Goal: Information Seeking & Learning: Check status

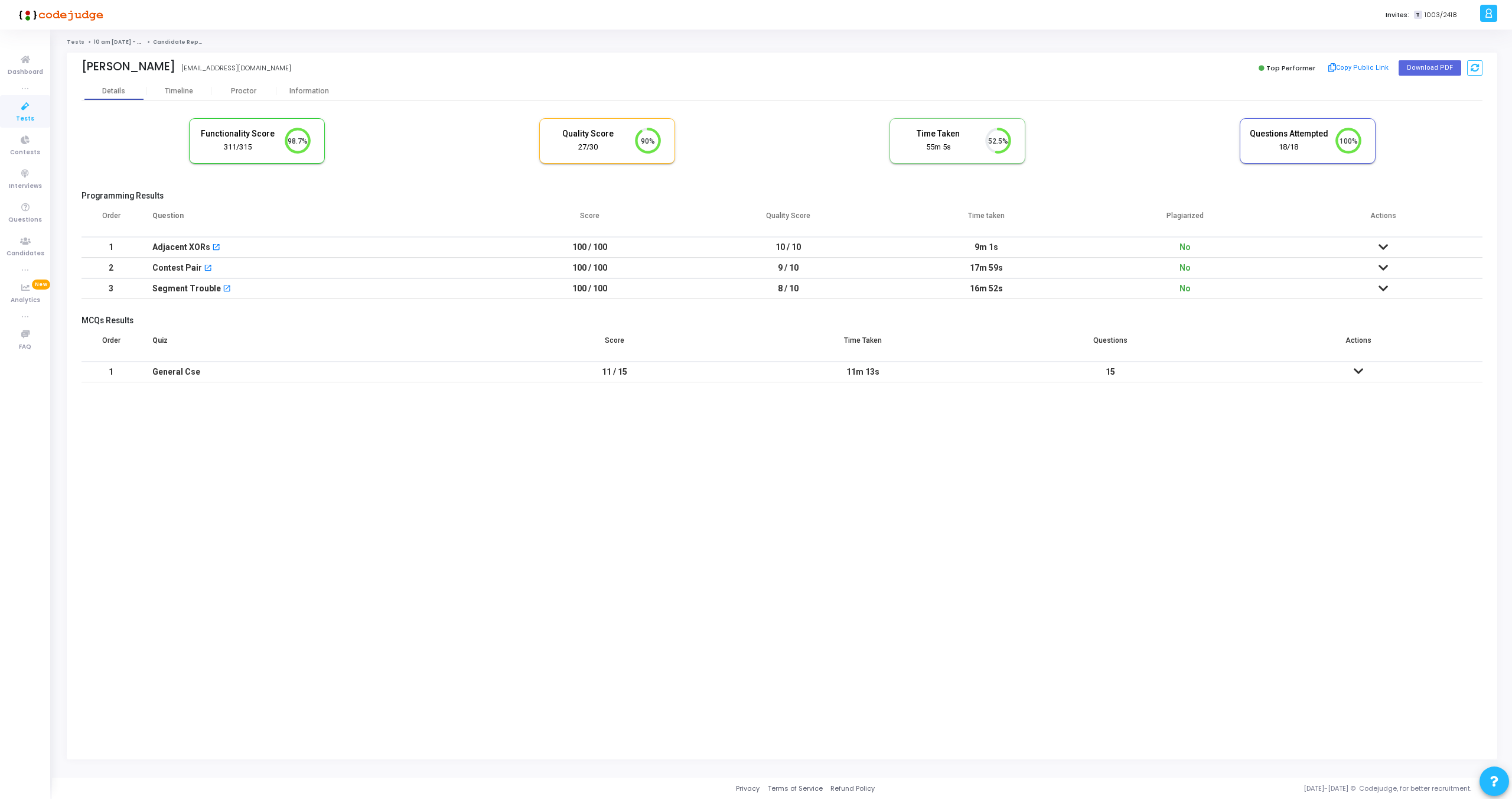
scroll to position [25, 30]
click at [1387, 246] on icon at bounding box center [1384, 247] width 9 height 8
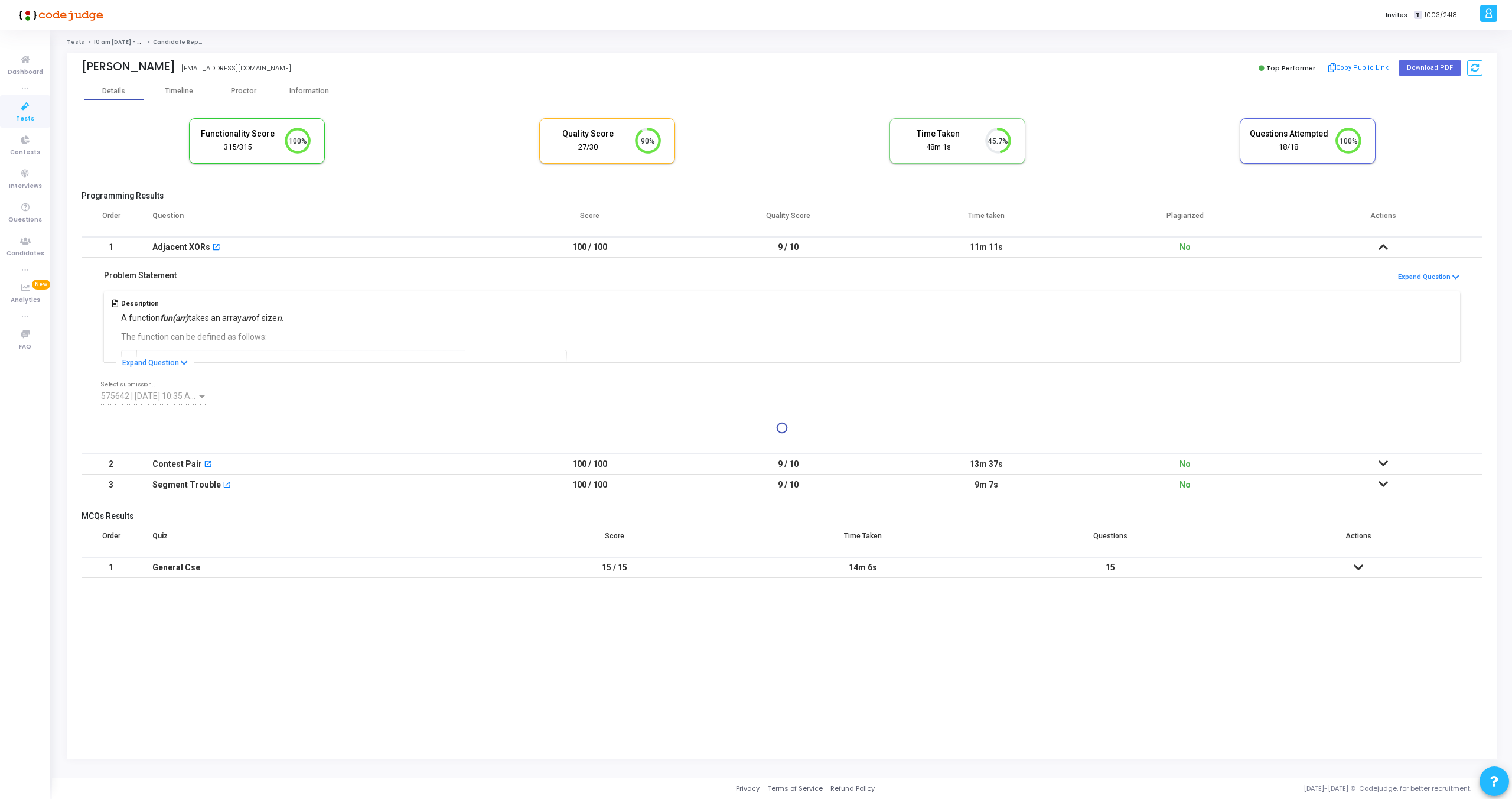
click at [1387, 246] on icon at bounding box center [1384, 247] width 9 height 8
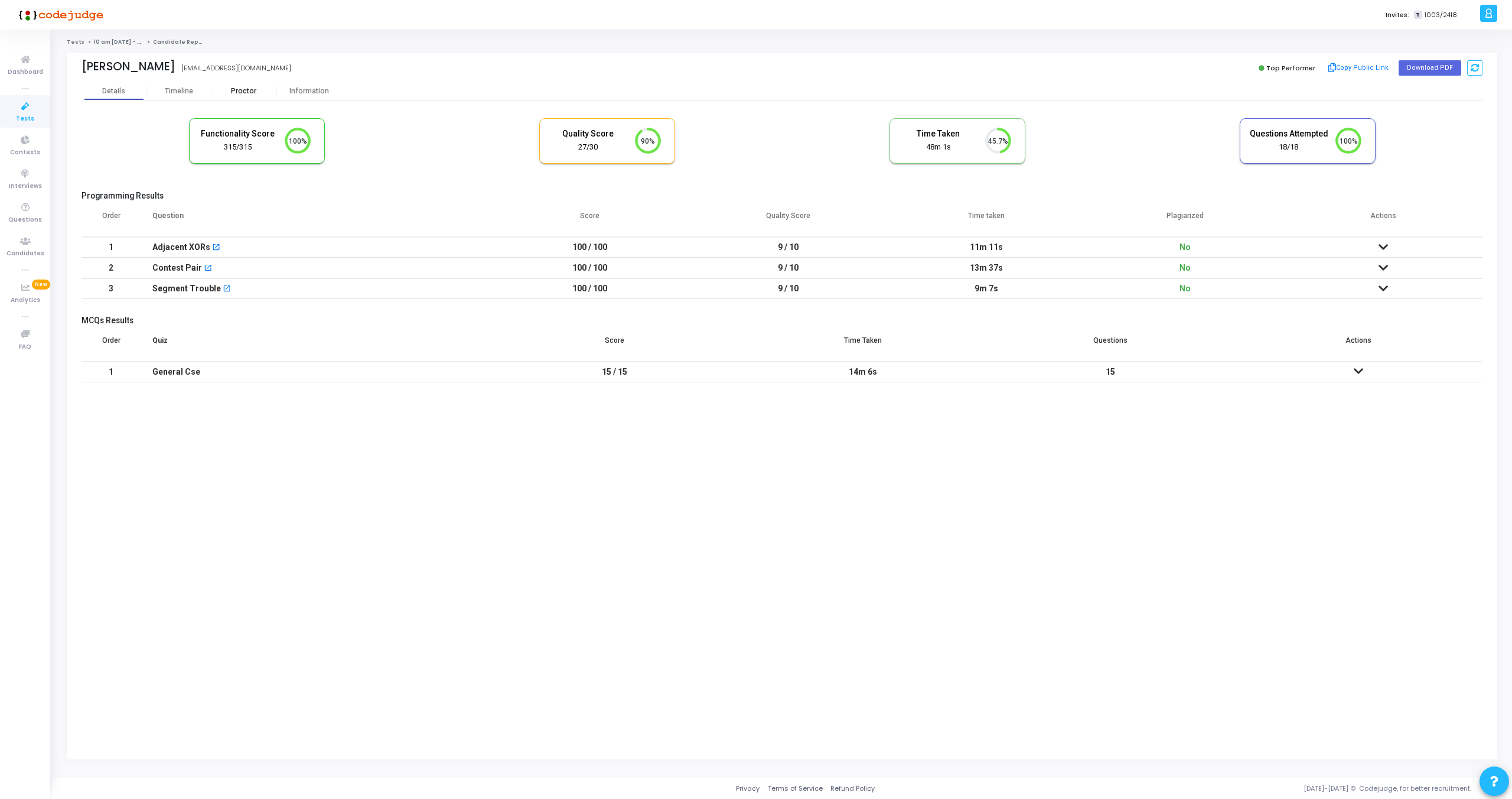
click at [236, 90] on div "Proctor" at bounding box center [244, 92] width 65 height 9
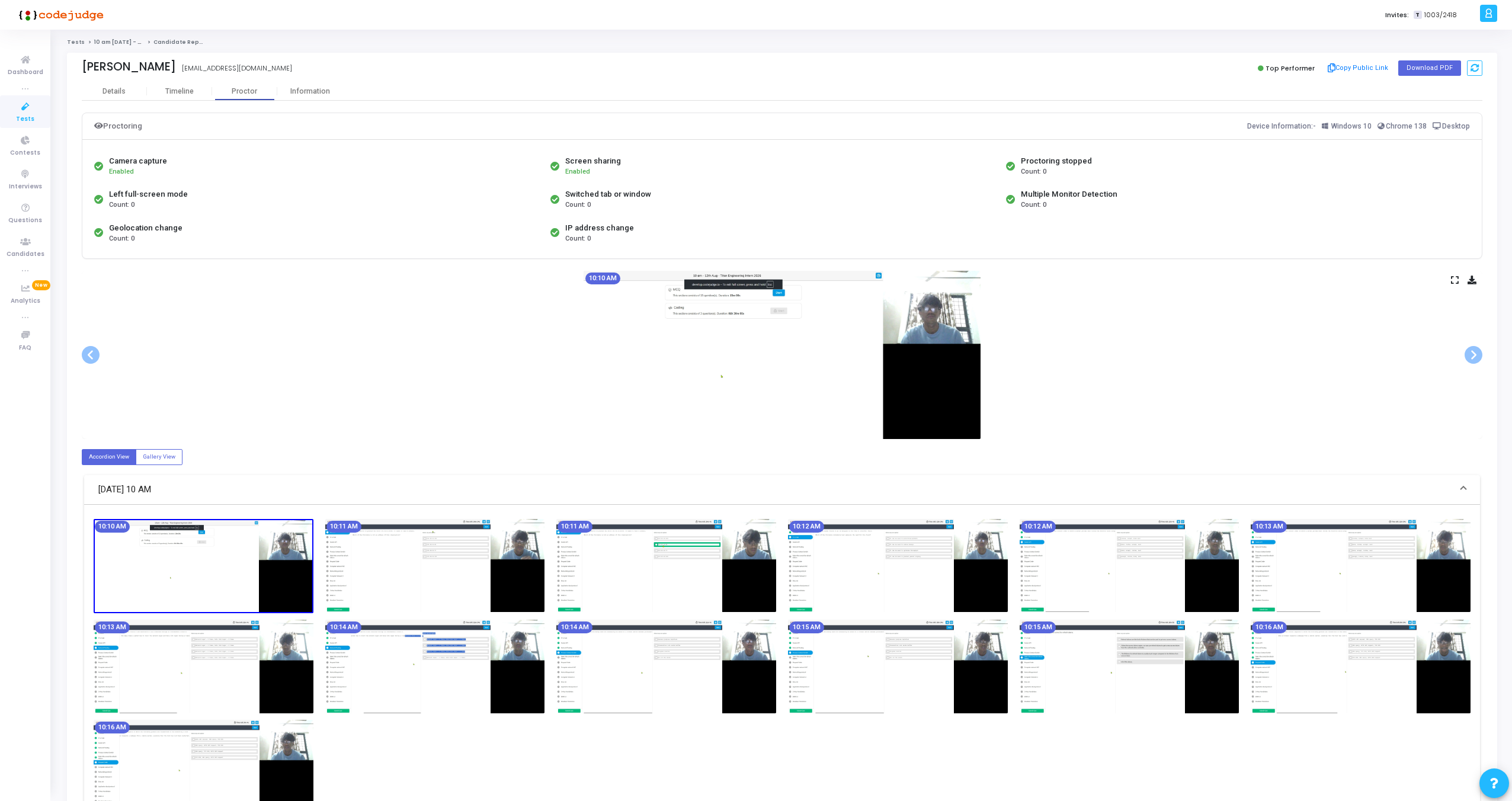
click at [1454, 283] on icon at bounding box center [1455, 280] width 8 height 6
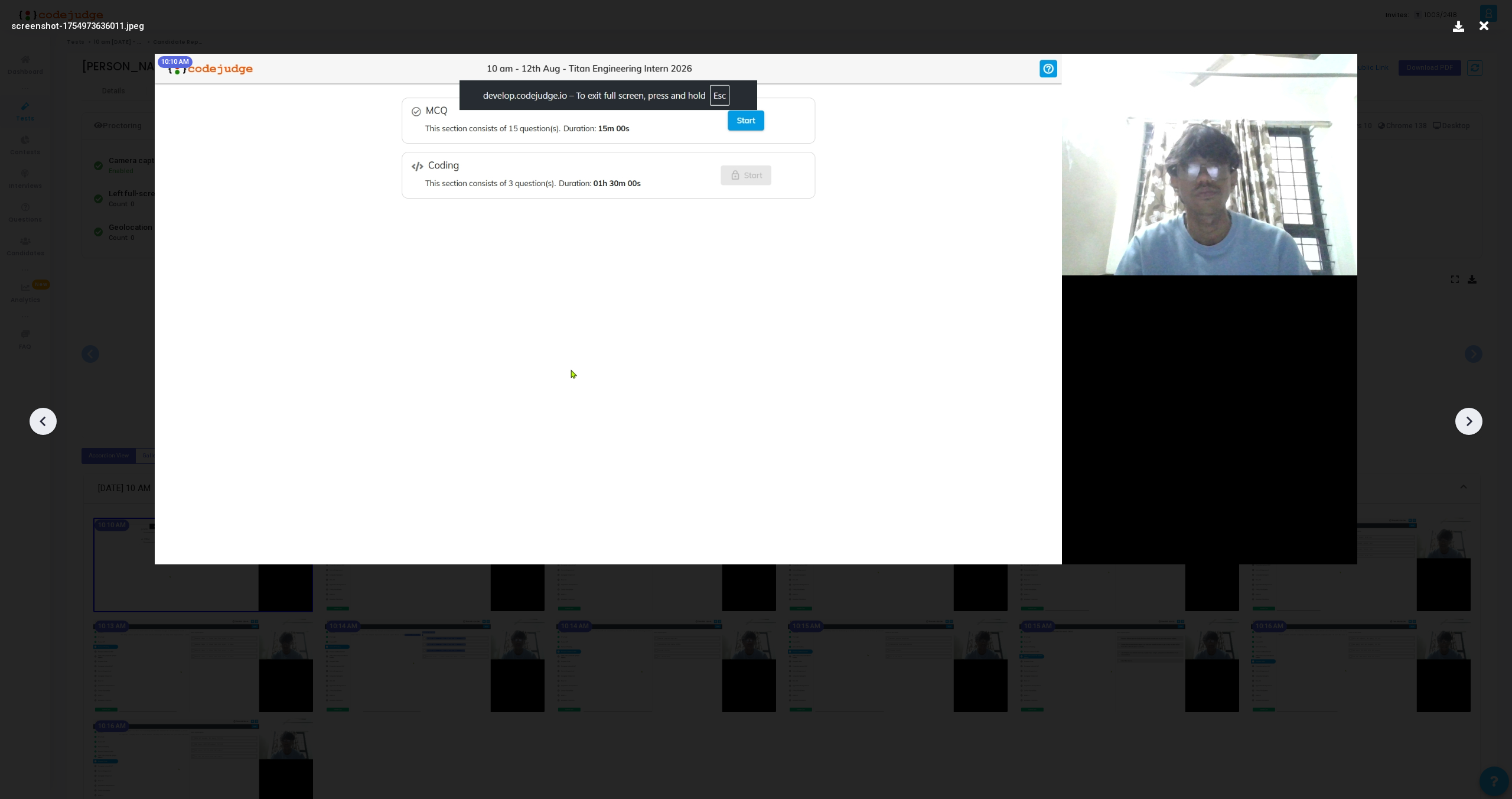
click at [1470, 420] on icon at bounding box center [1470, 421] width 6 height 10
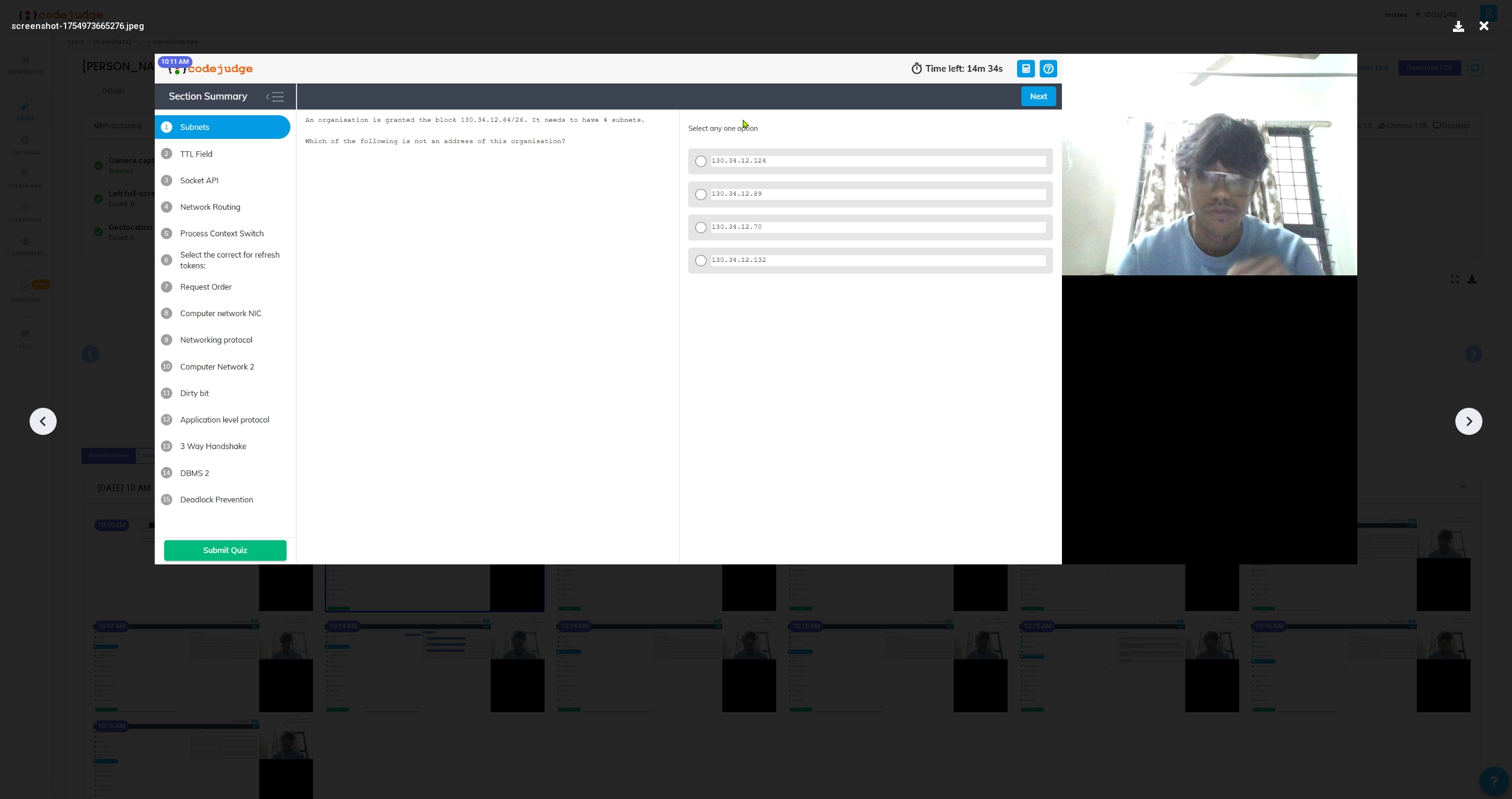
click at [1470, 420] on icon at bounding box center [1470, 421] width 6 height 10
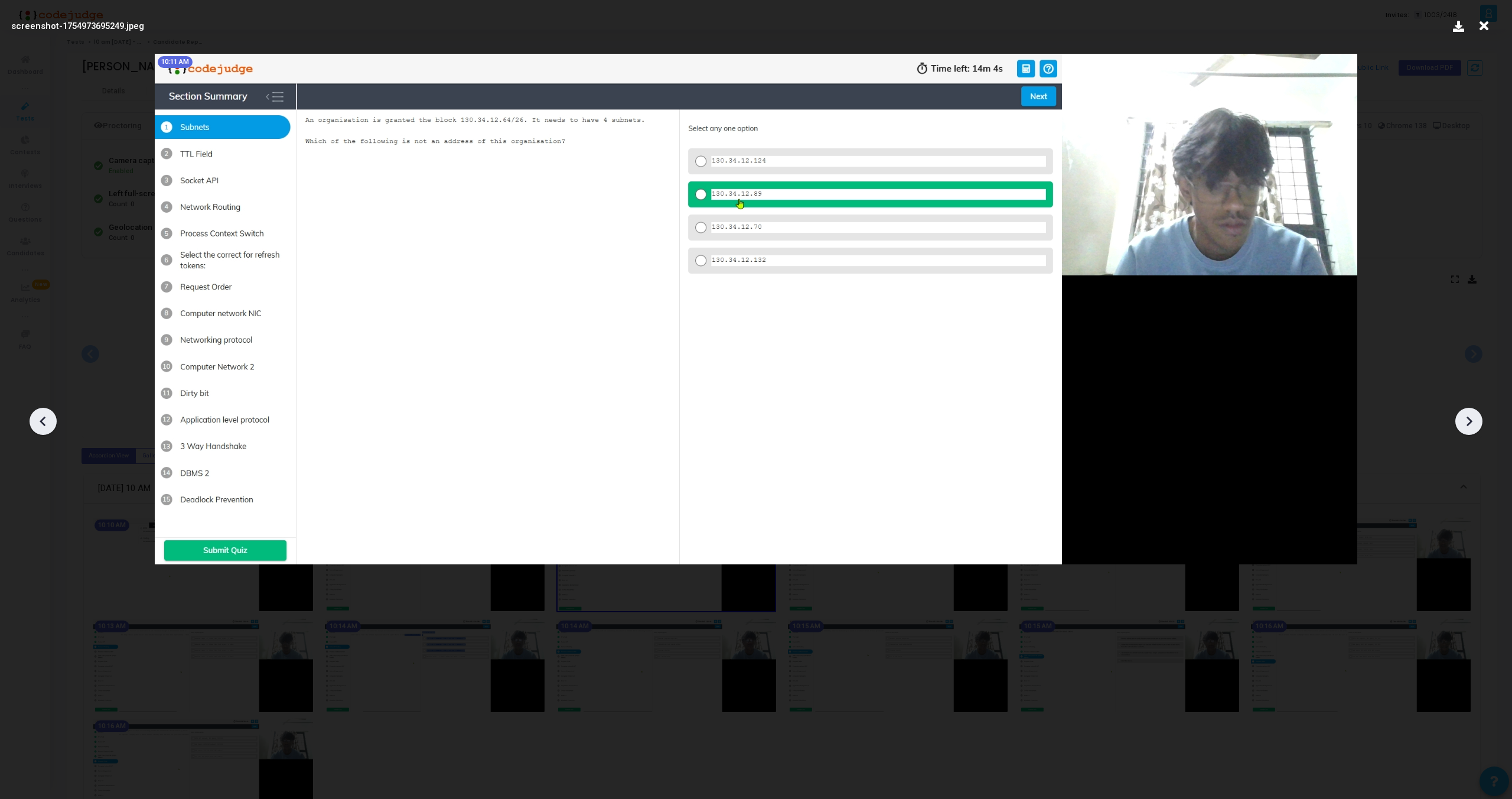
click at [1470, 420] on icon at bounding box center [1470, 421] width 6 height 10
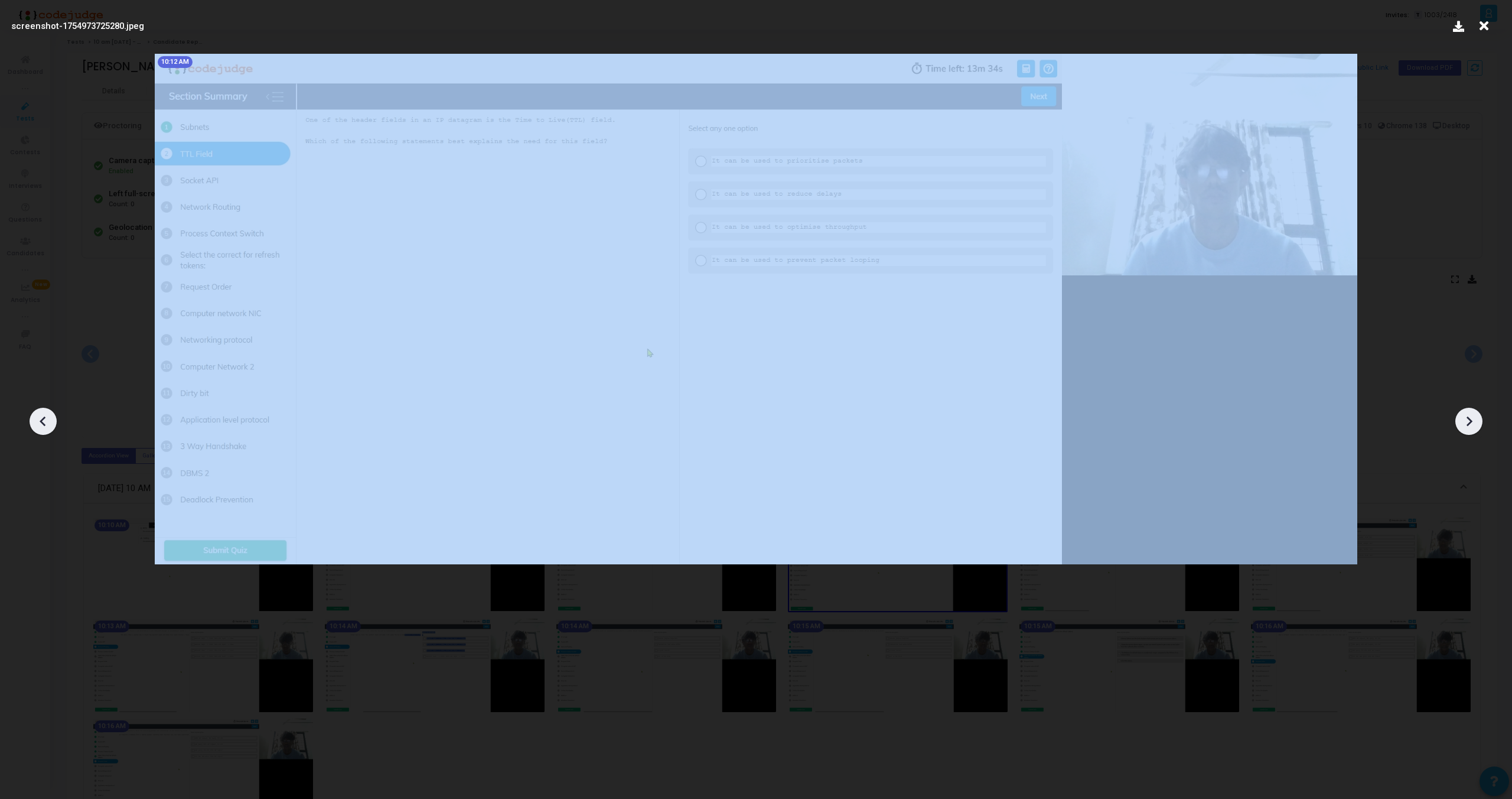
click at [1470, 420] on icon at bounding box center [1470, 421] width 6 height 10
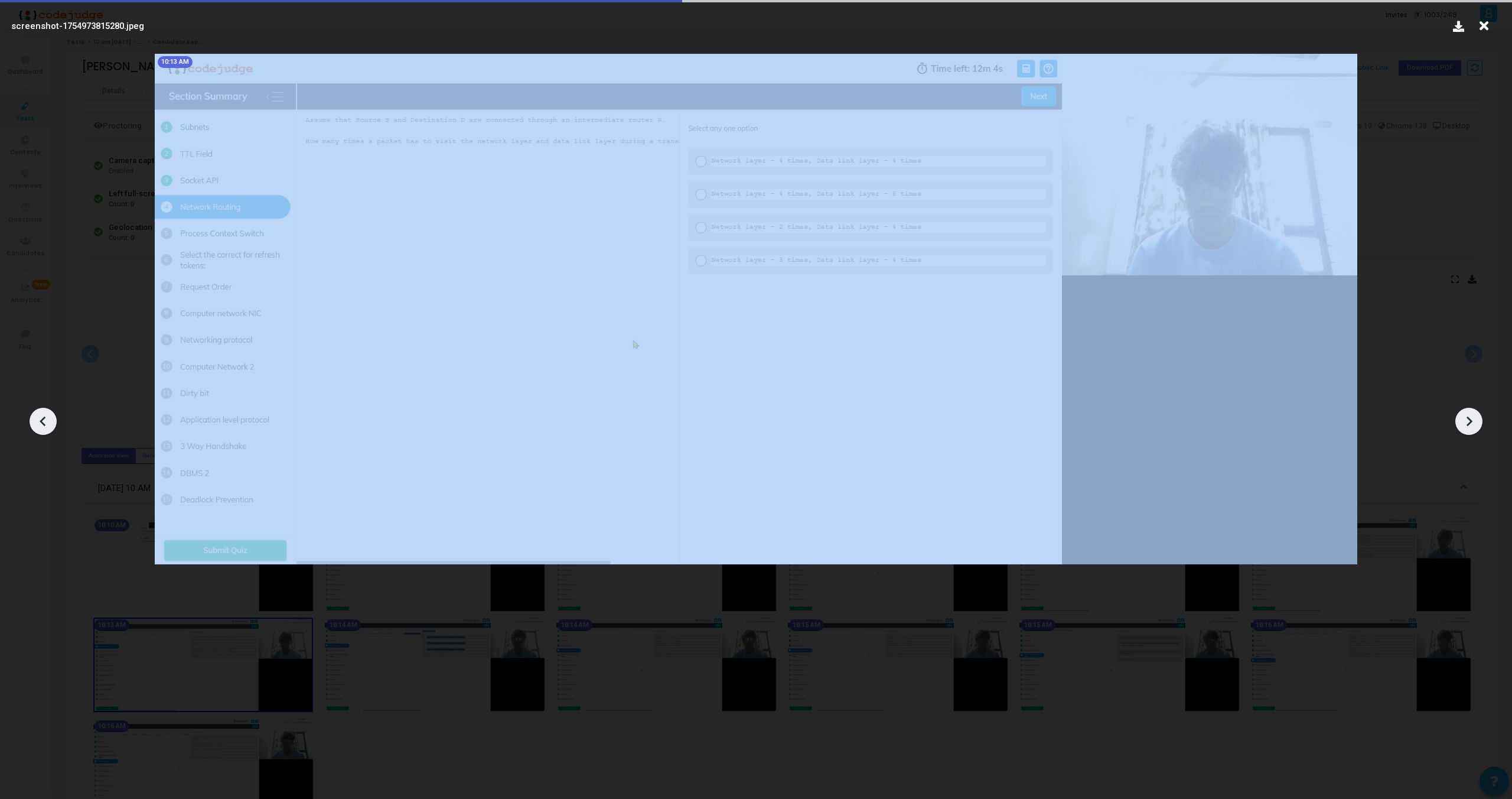
click at [1470, 420] on icon at bounding box center [1470, 421] width 6 height 10
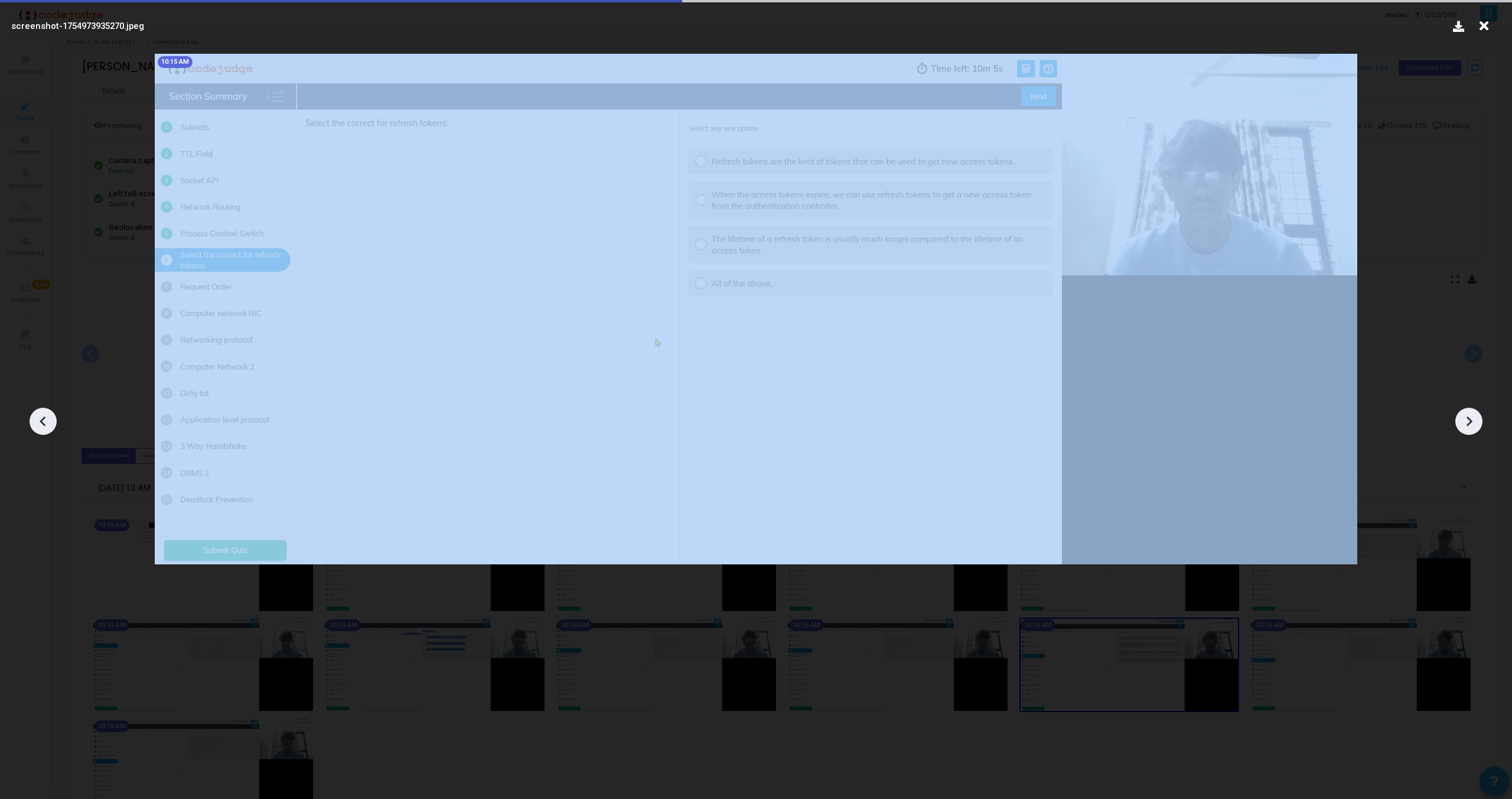
click at [1470, 420] on icon at bounding box center [1470, 421] width 6 height 10
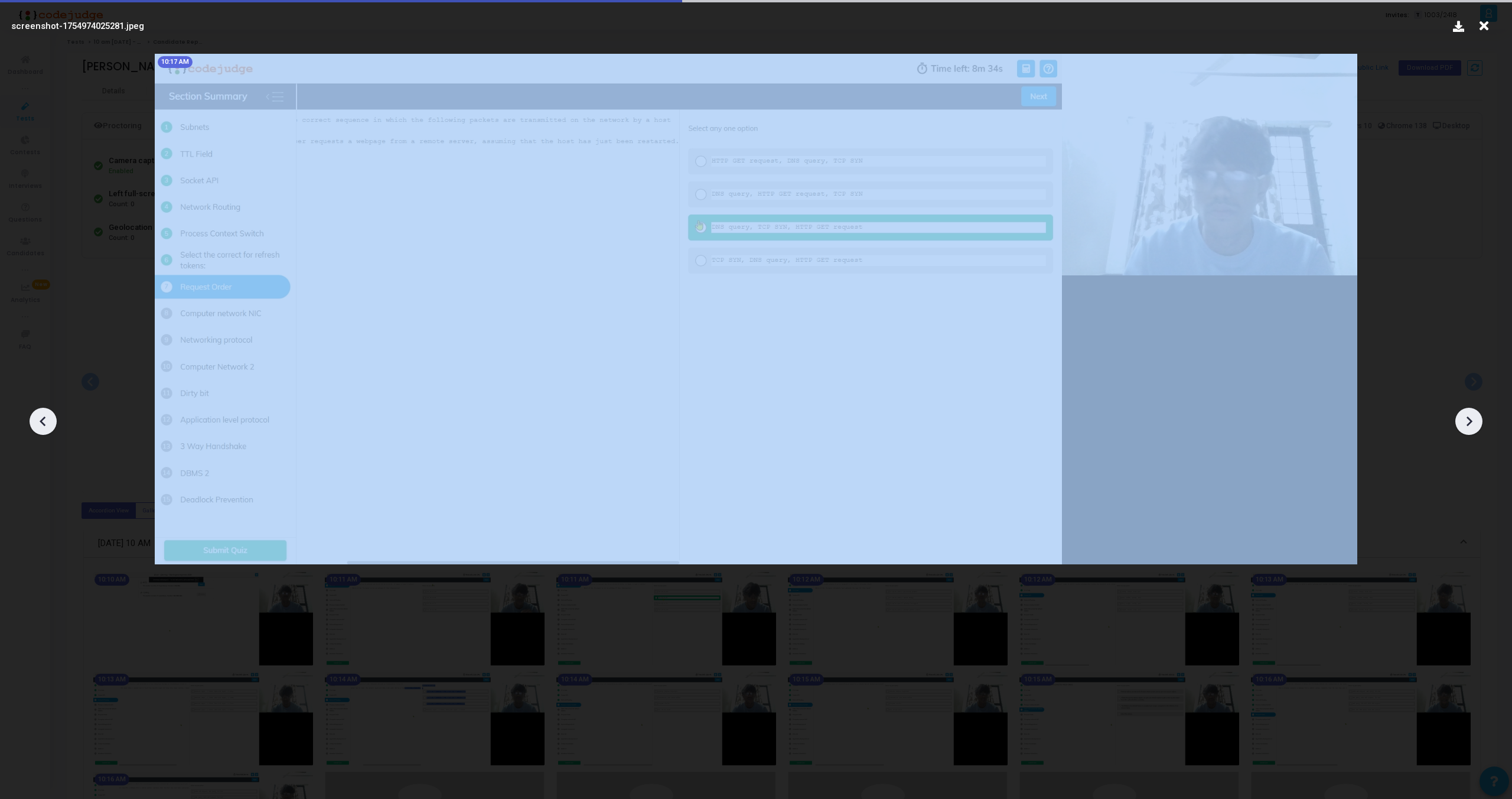
click at [1470, 420] on icon at bounding box center [1470, 421] width 6 height 10
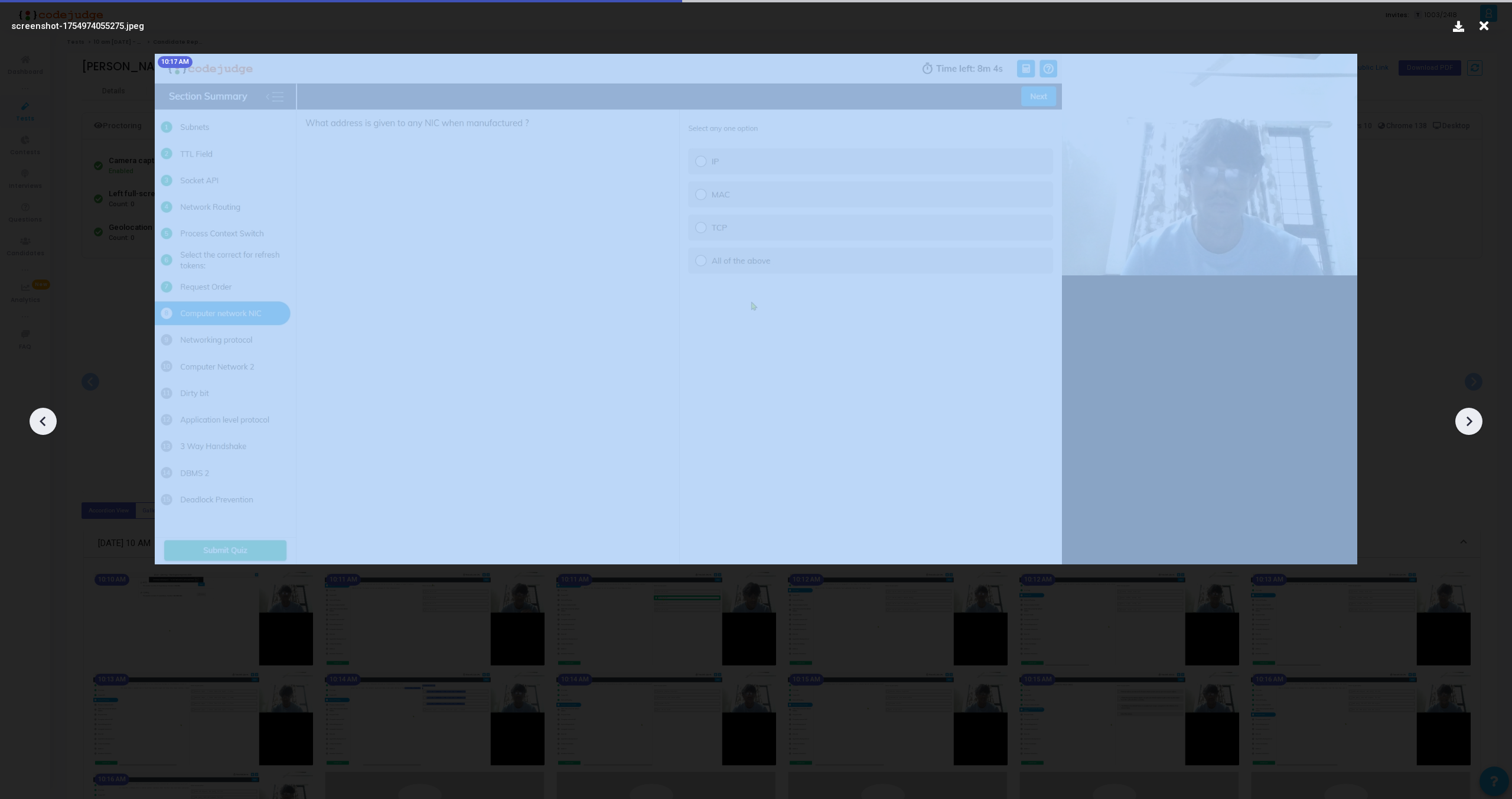
click at [1470, 420] on icon at bounding box center [1470, 421] width 6 height 10
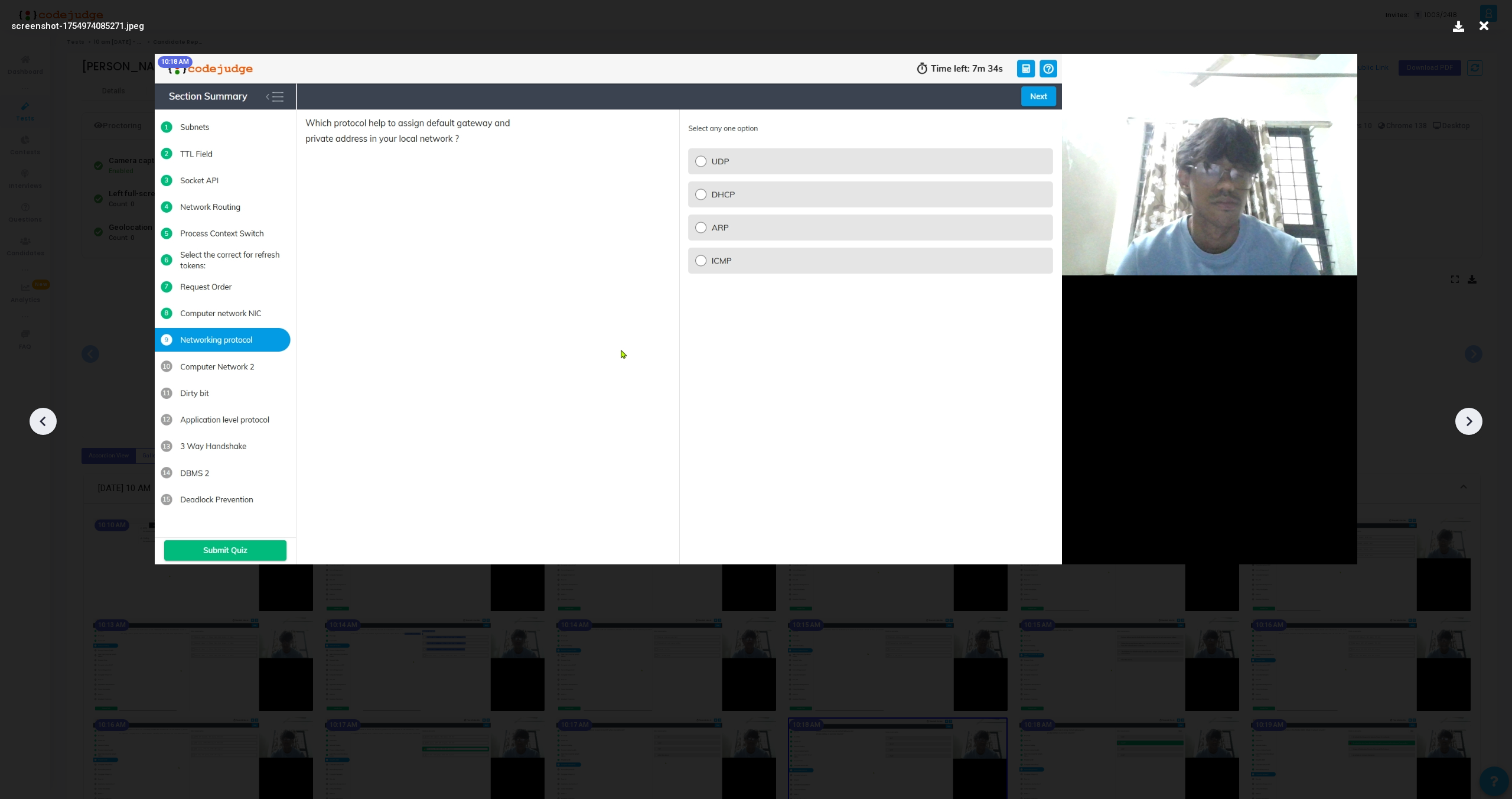
click at [1467, 418] on icon at bounding box center [1470, 421] width 6 height 10
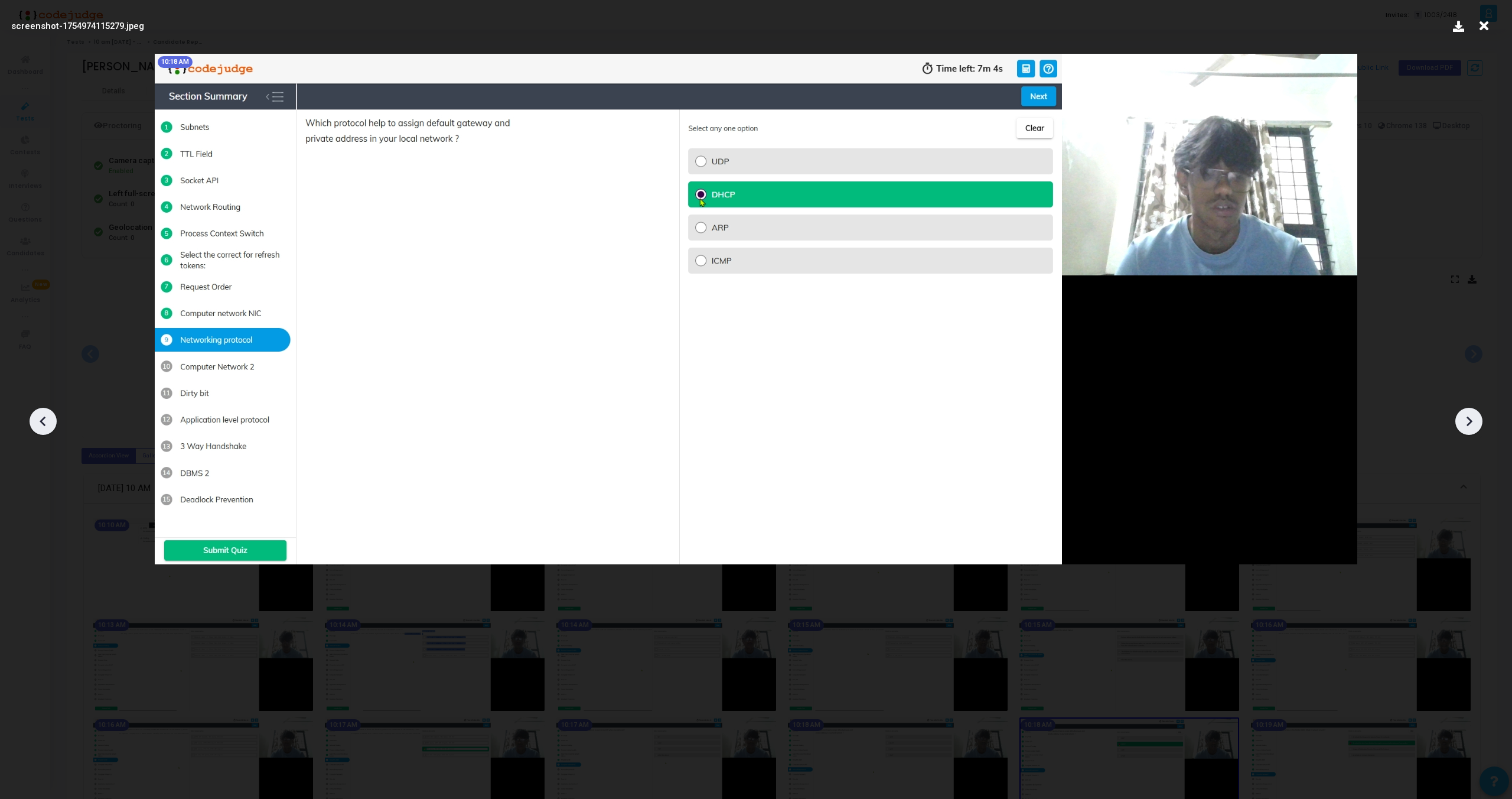
click at [1470, 424] on icon at bounding box center [1469, 421] width 18 height 18
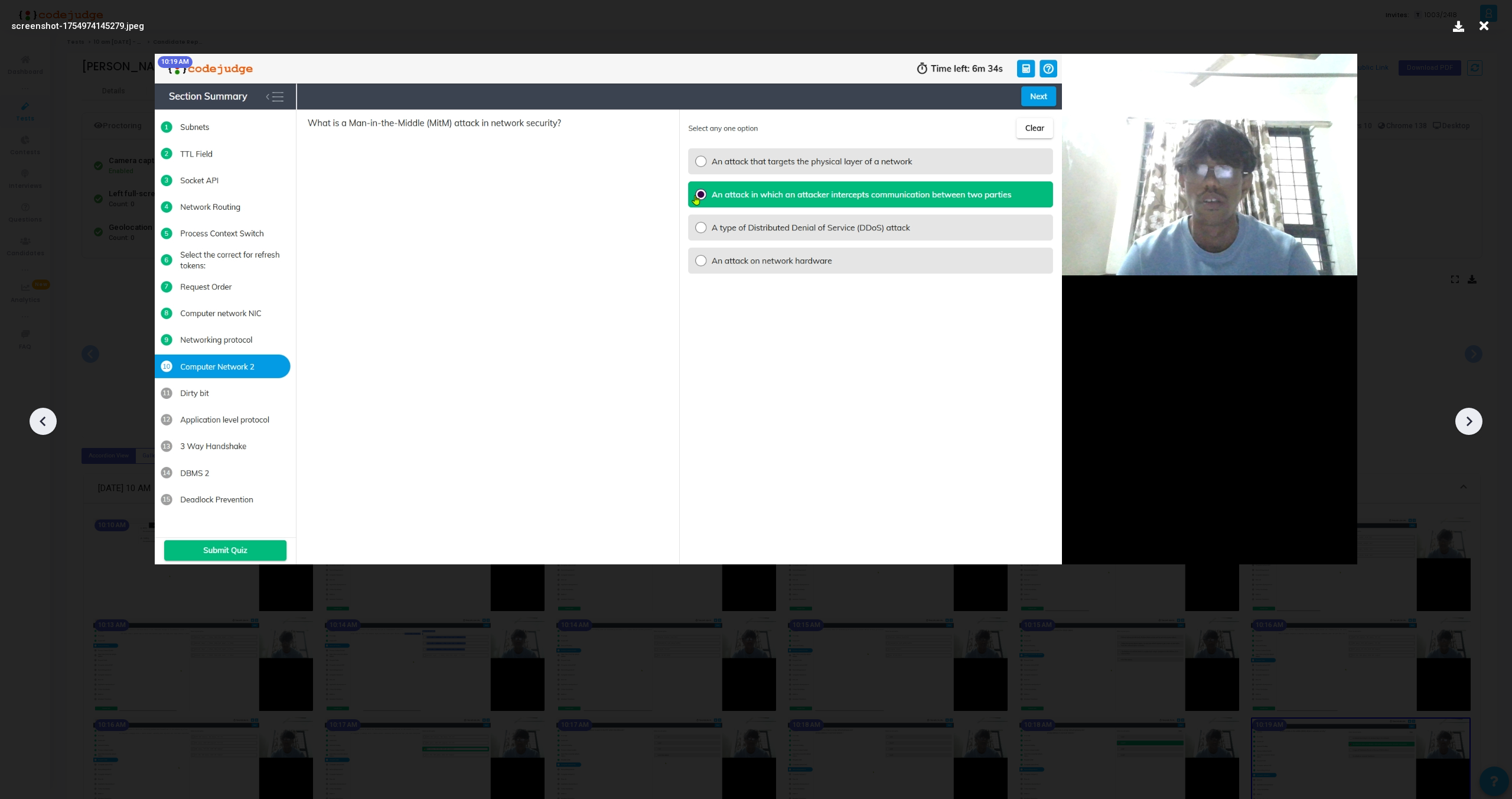
click at [1470, 424] on icon at bounding box center [1469, 421] width 18 height 18
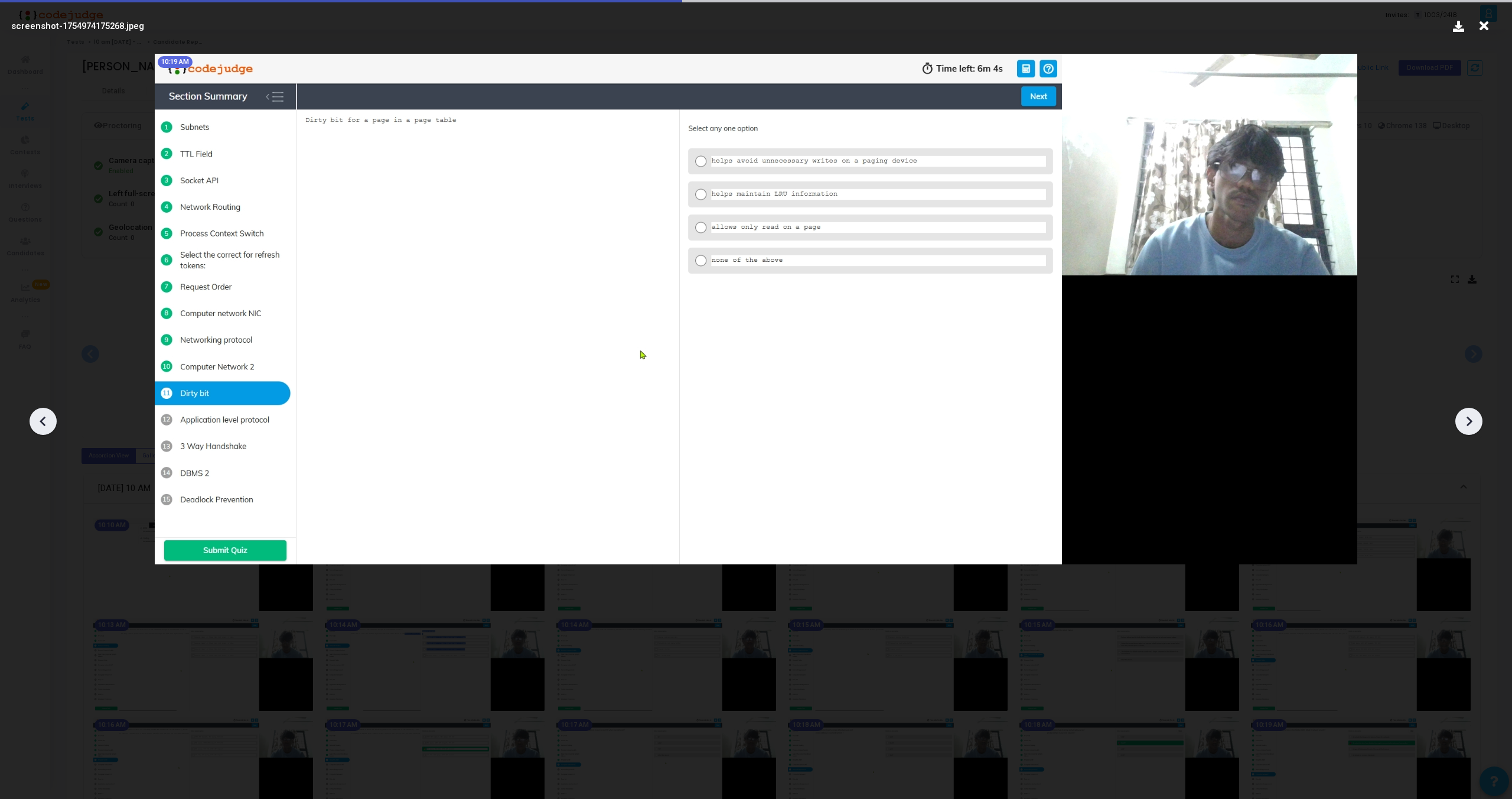
click at [1470, 424] on icon at bounding box center [1469, 421] width 18 height 18
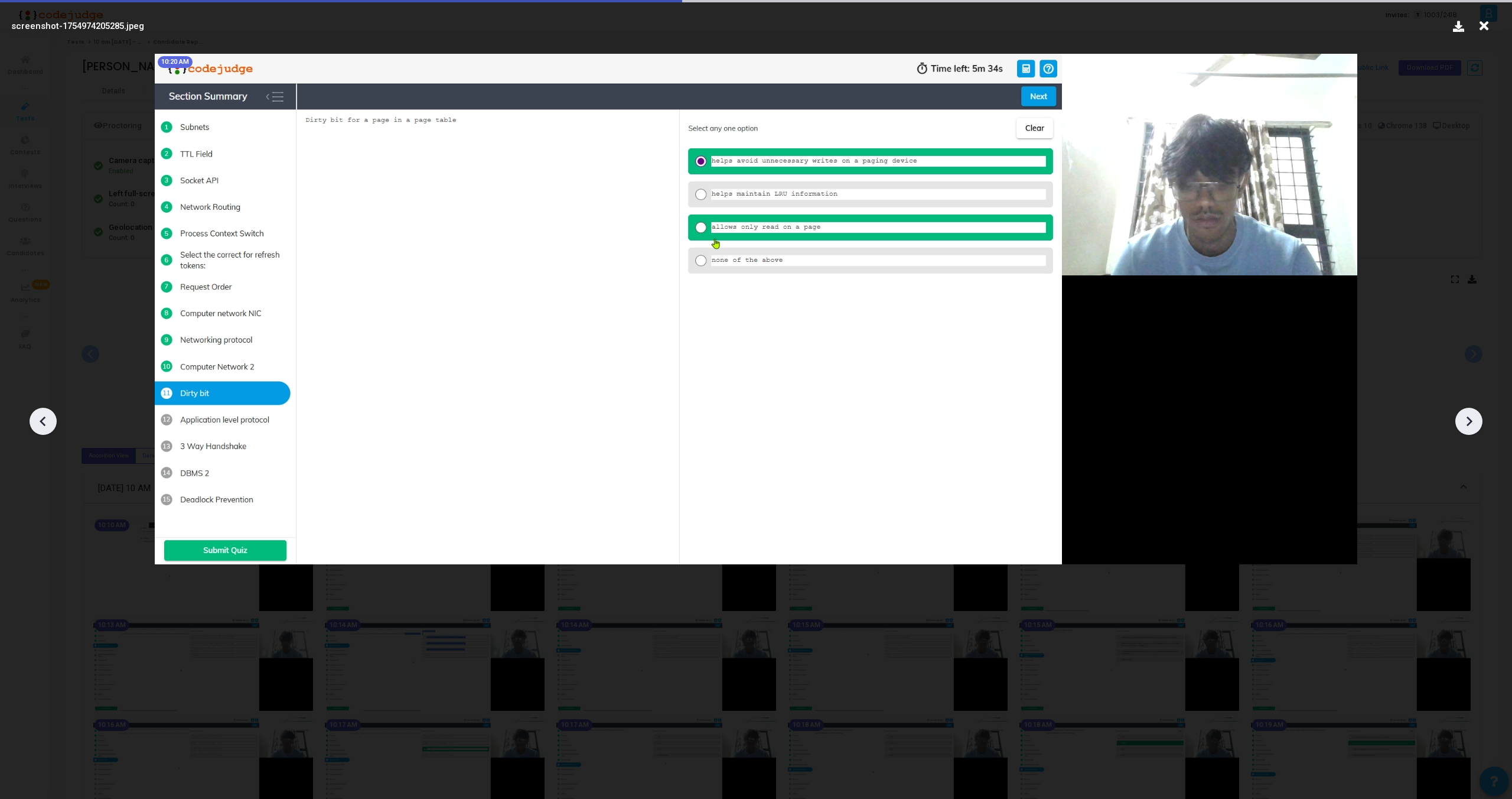
click at [1470, 424] on icon at bounding box center [1469, 421] width 18 height 18
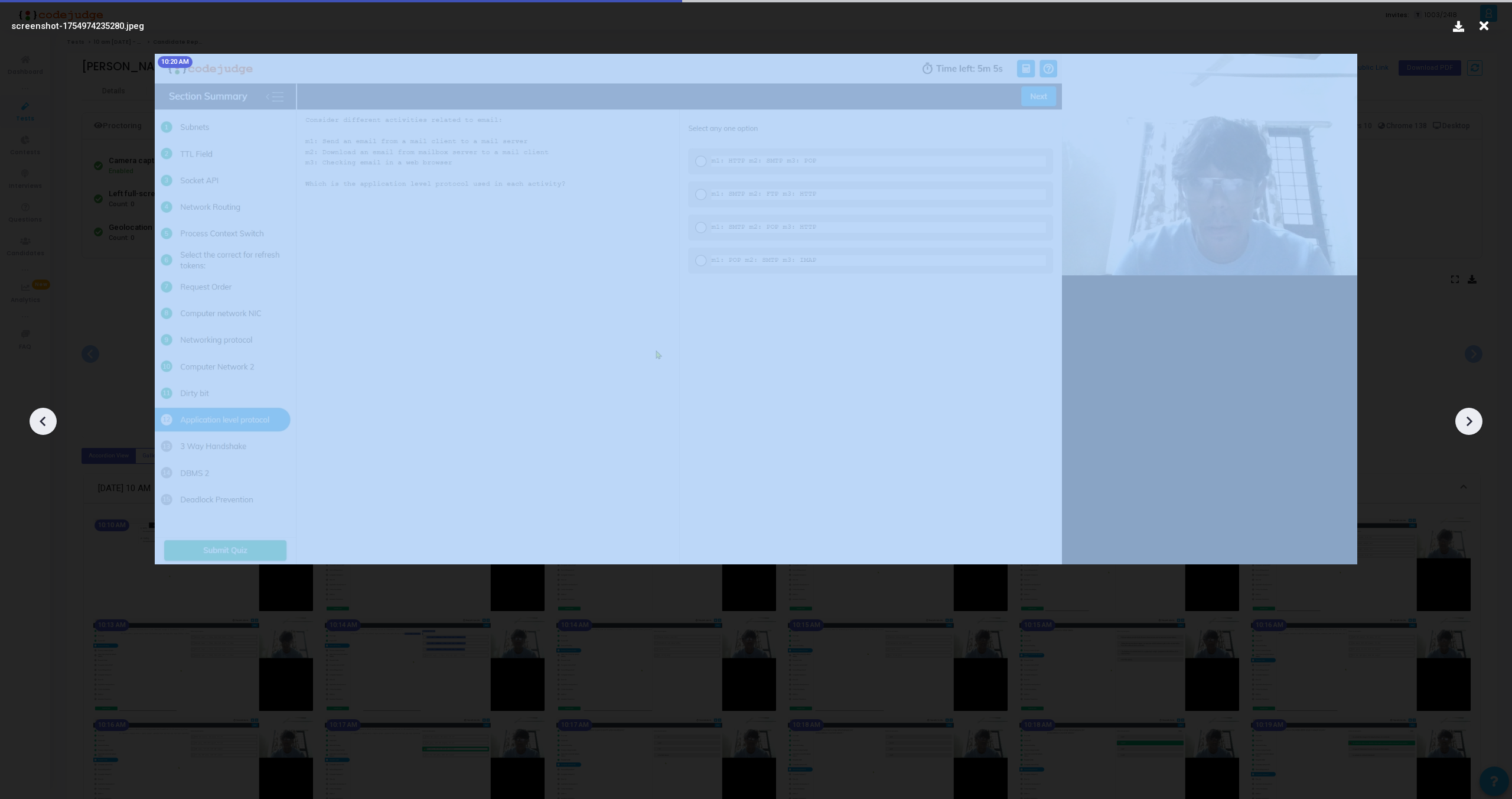
click at [1470, 424] on icon at bounding box center [1469, 421] width 18 height 18
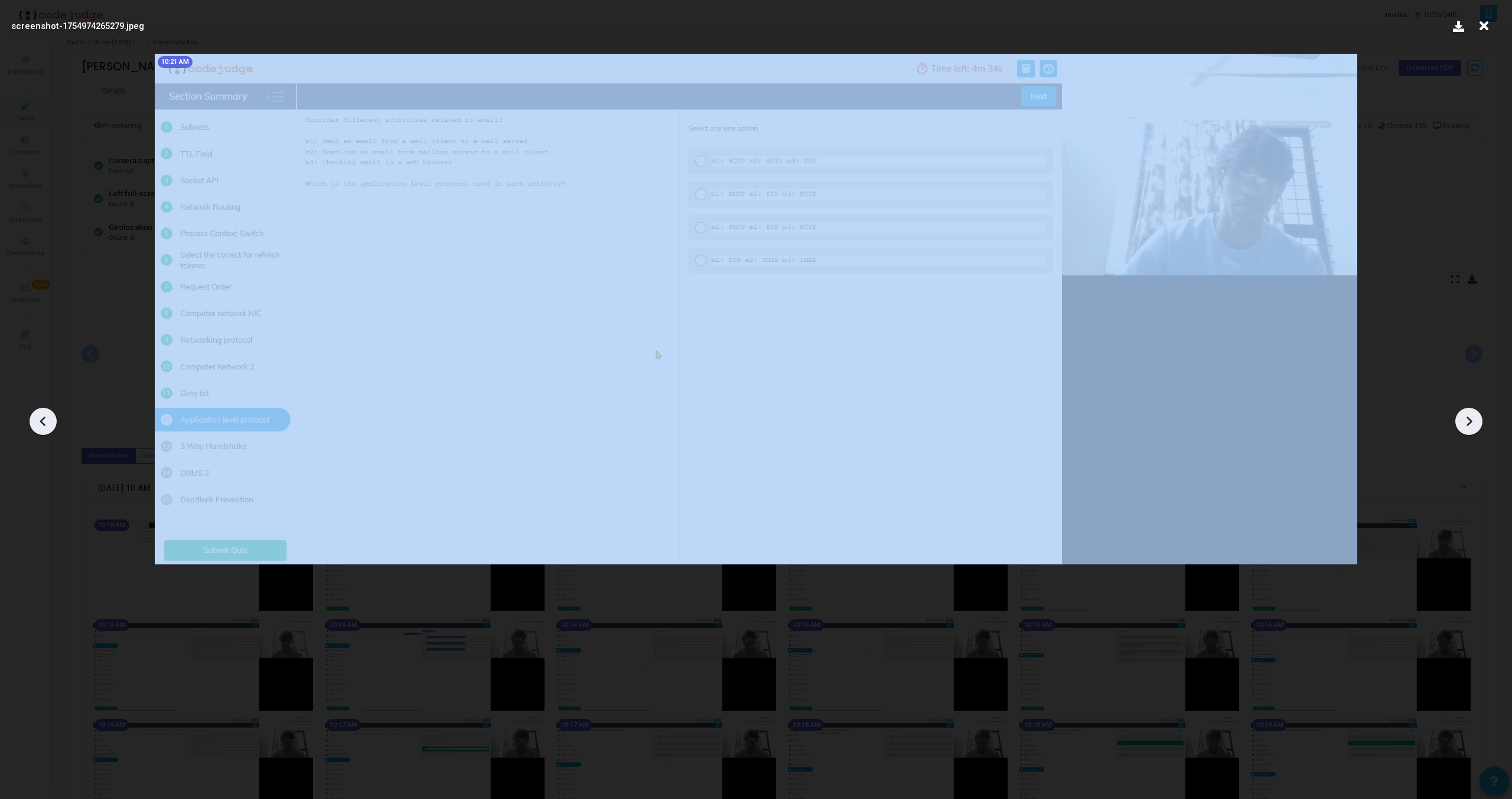
click at [1470, 424] on icon at bounding box center [1469, 421] width 18 height 18
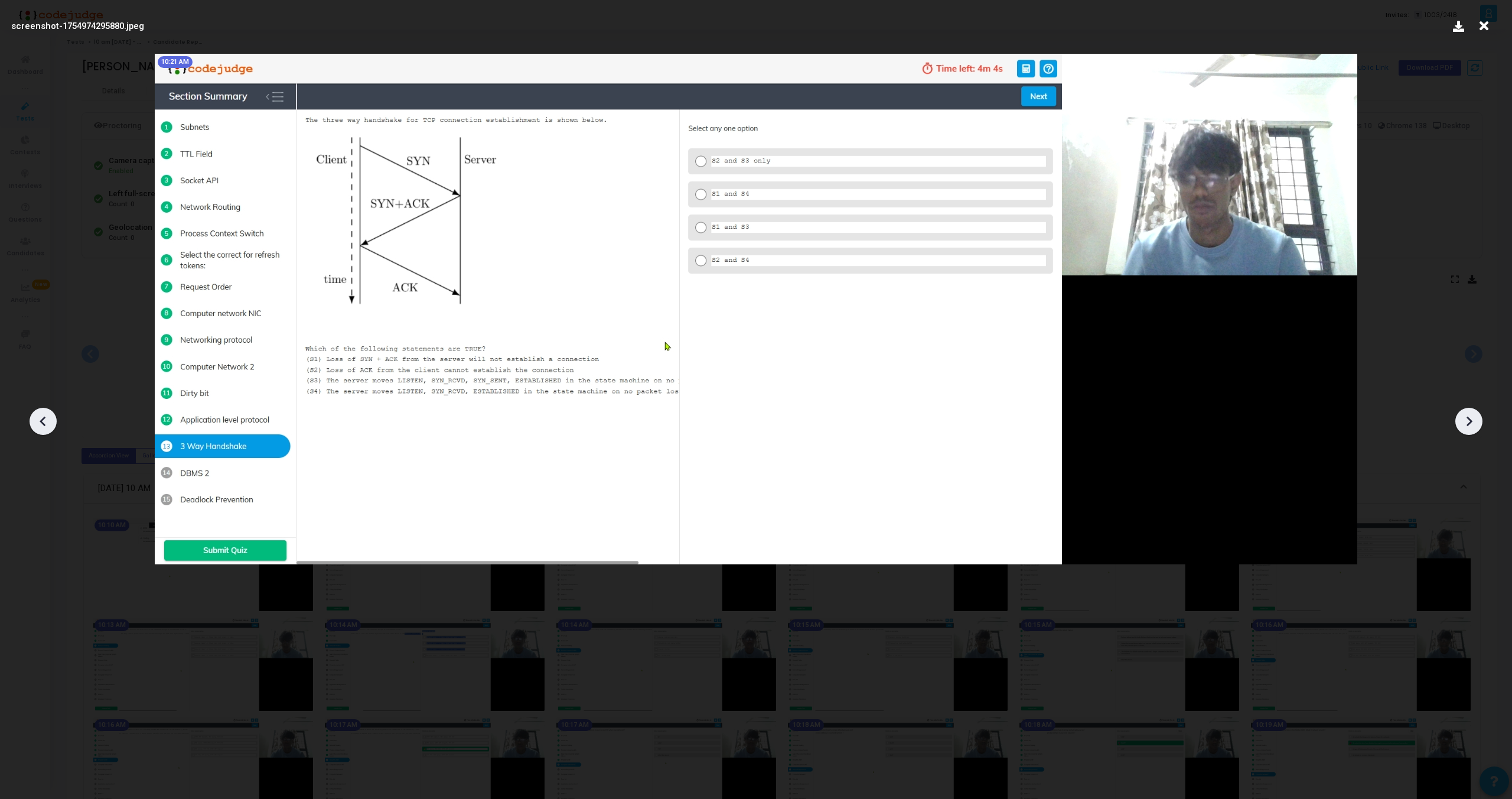
click at [1470, 424] on icon at bounding box center [1469, 421] width 18 height 18
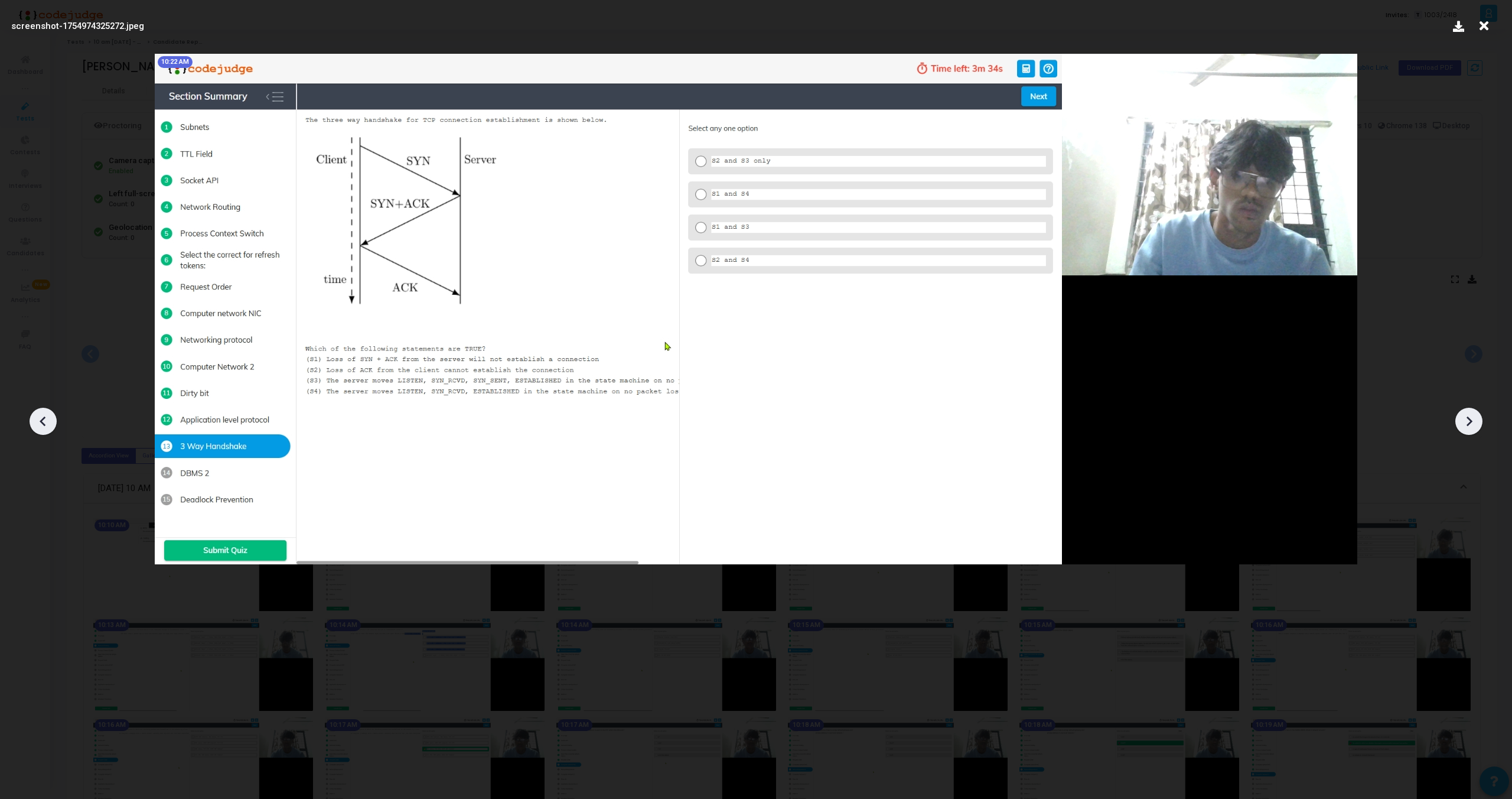
click at [1470, 424] on icon at bounding box center [1469, 421] width 18 height 18
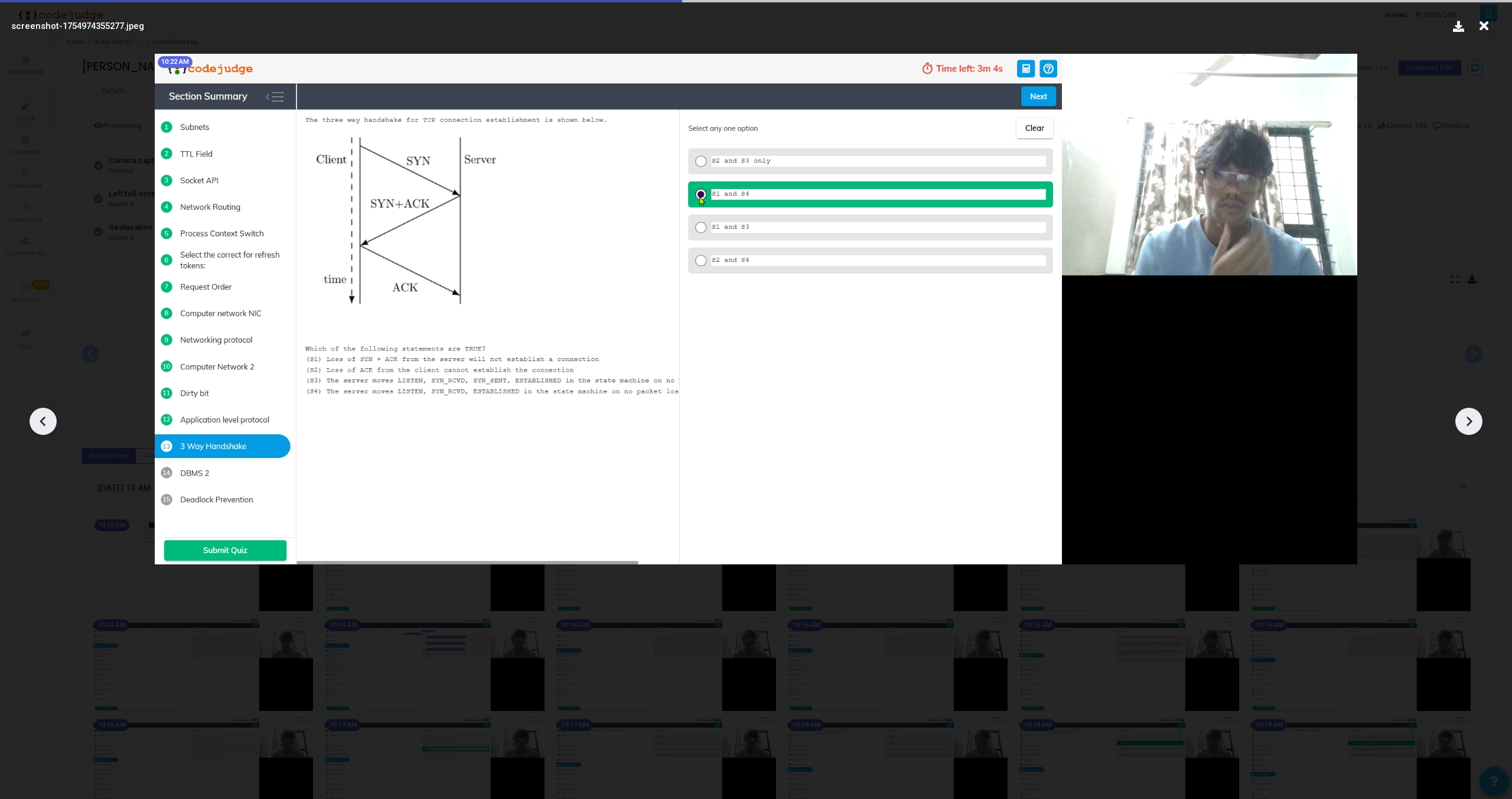
click at [1470, 424] on icon at bounding box center [1469, 421] width 18 height 18
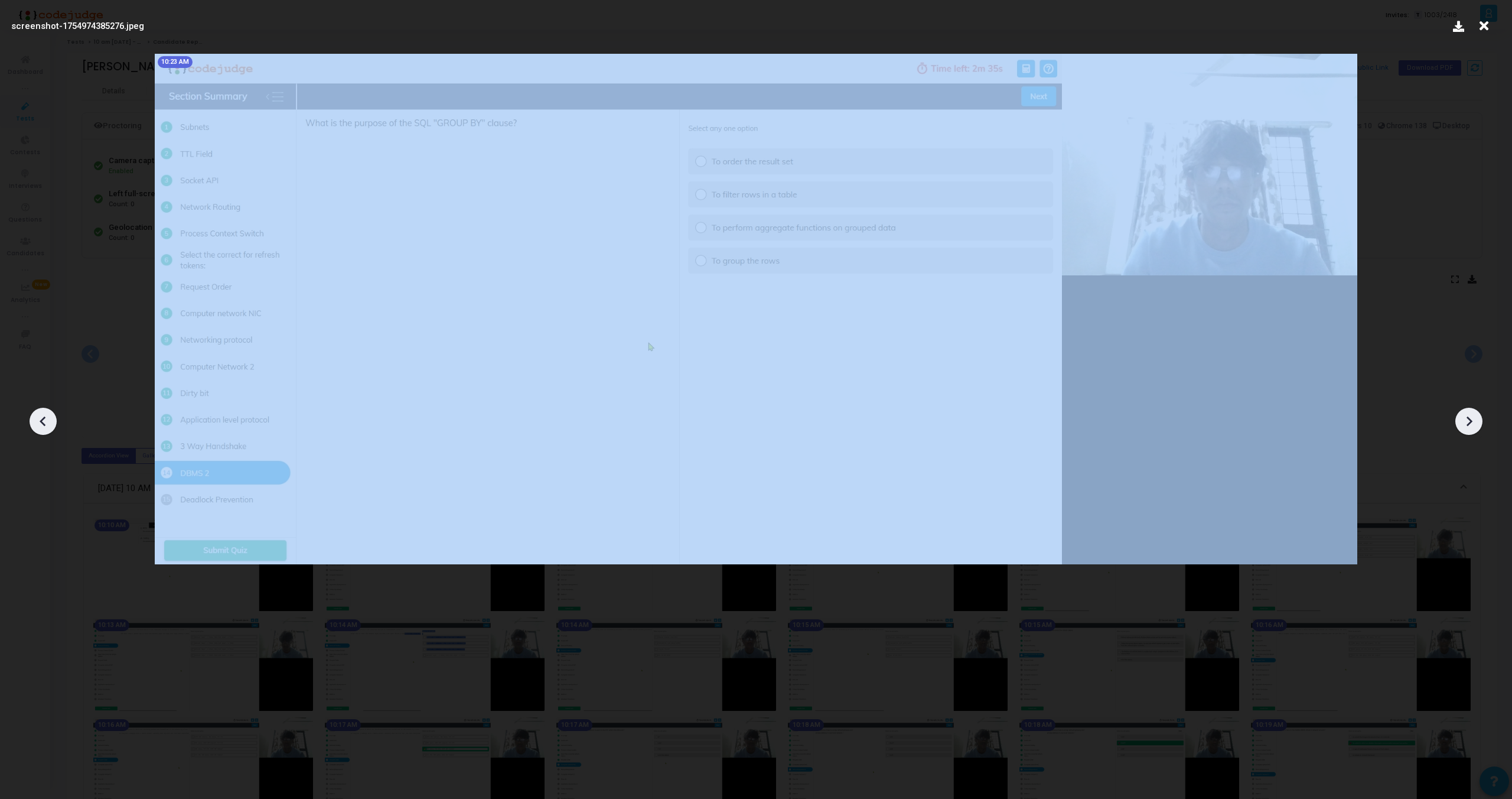
click at [1470, 424] on icon at bounding box center [1469, 421] width 18 height 18
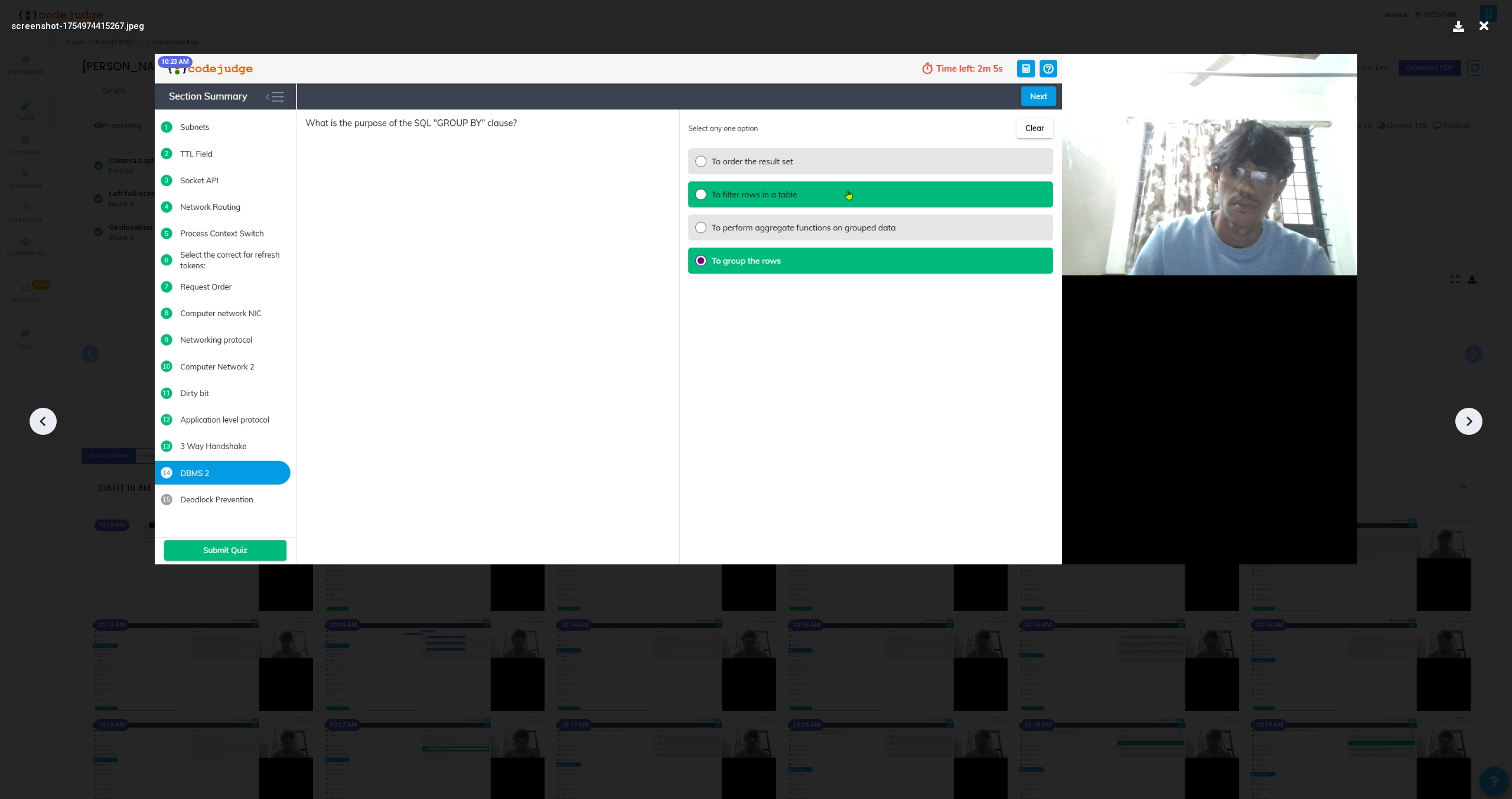
click at [1470, 424] on icon at bounding box center [1469, 421] width 18 height 18
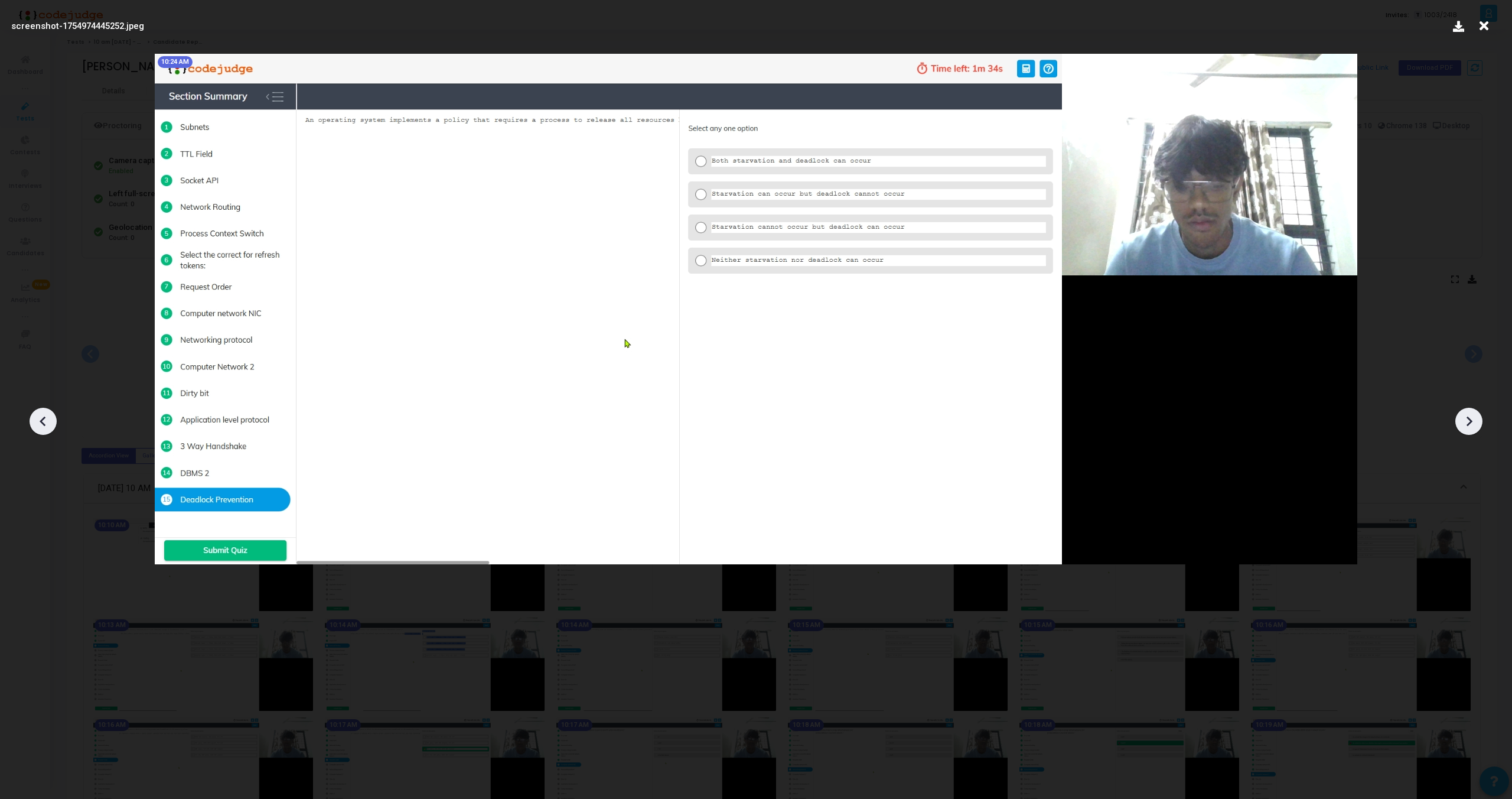
click at [1470, 424] on icon at bounding box center [1469, 421] width 18 height 18
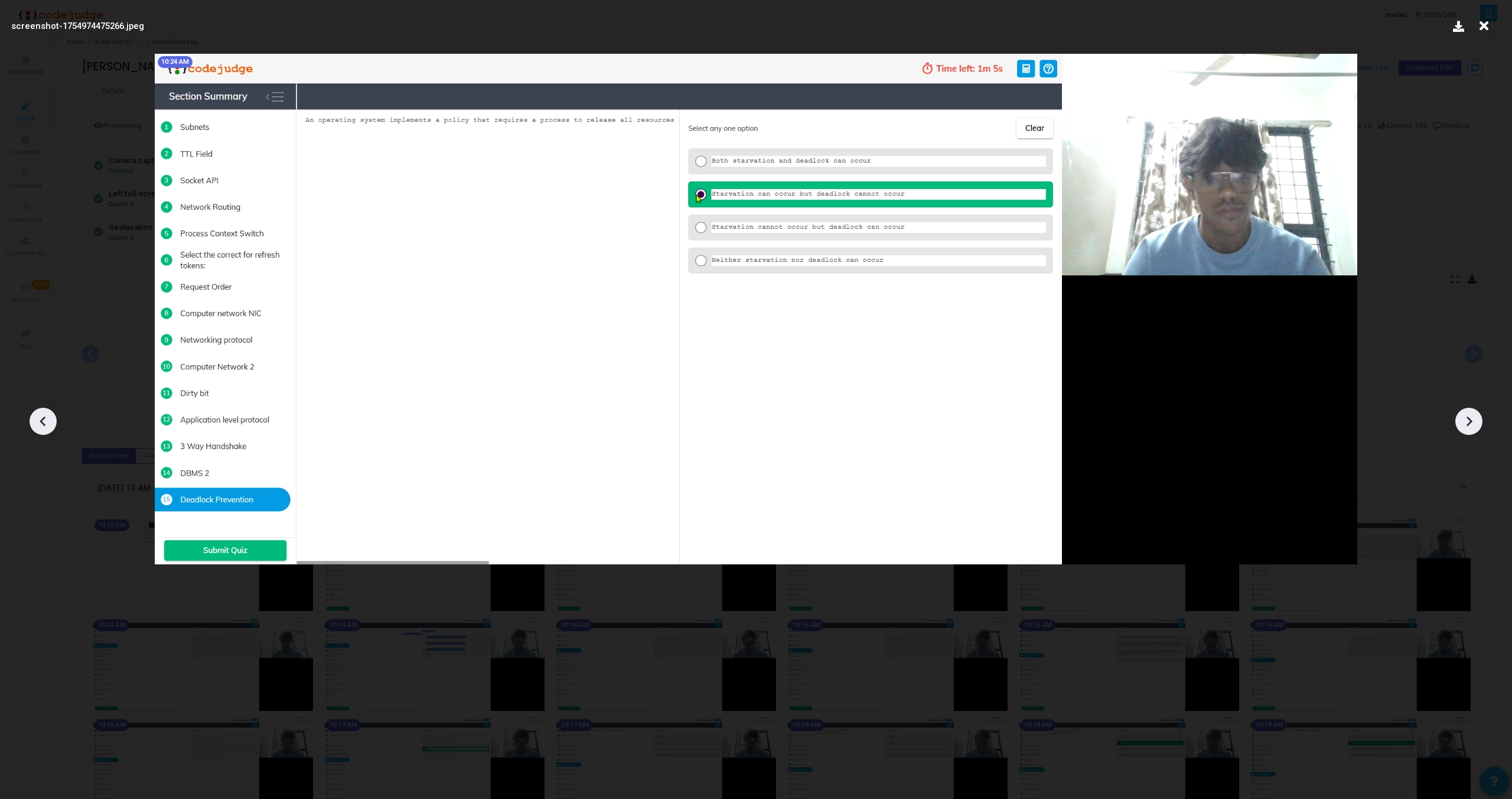
click at [1470, 424] on icon at bounding box center [1469, 421] width 18 height 18
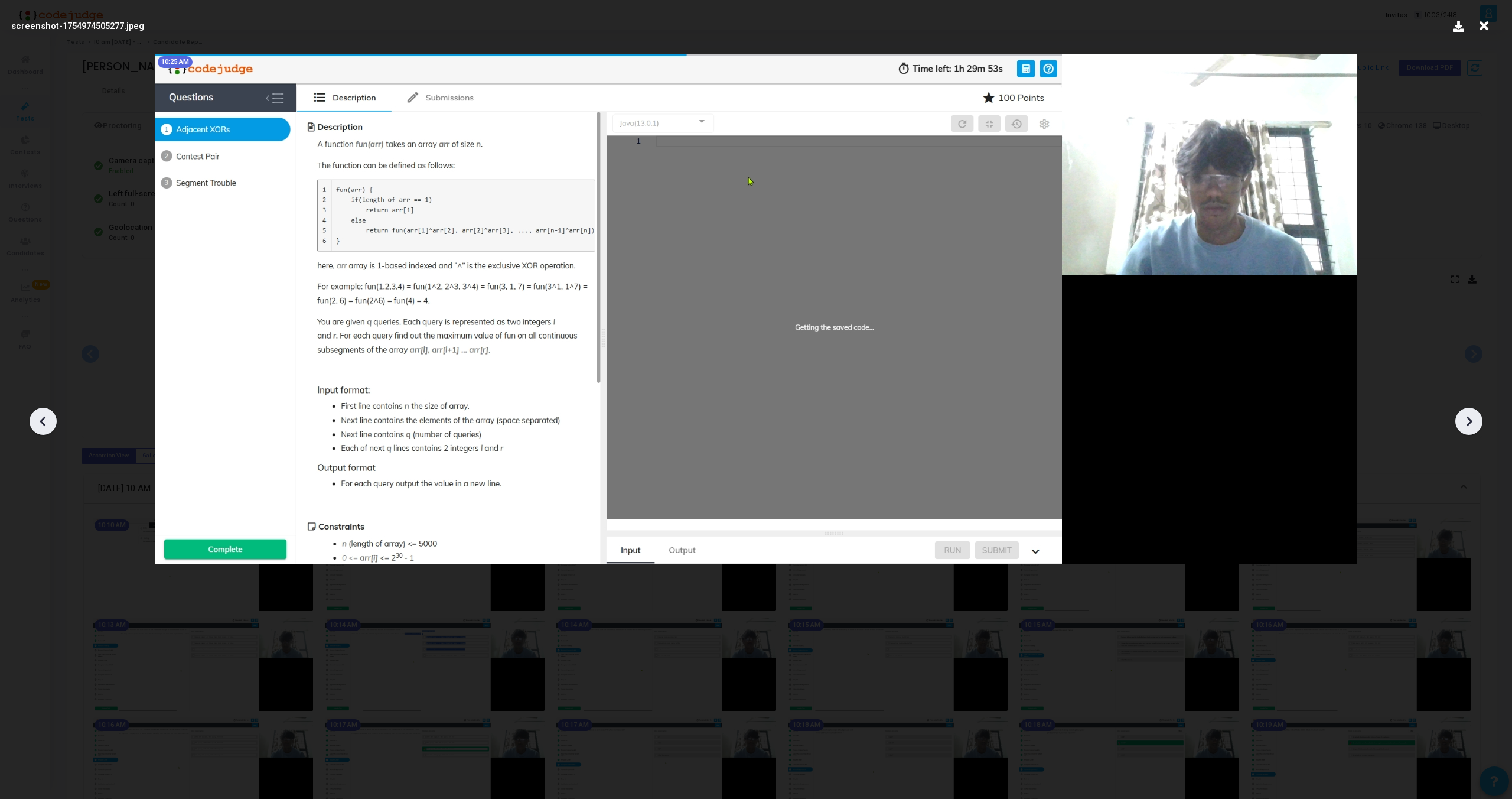
click at [1470, 424] on icon at bounding box center [1469, 421] width 18 height 18
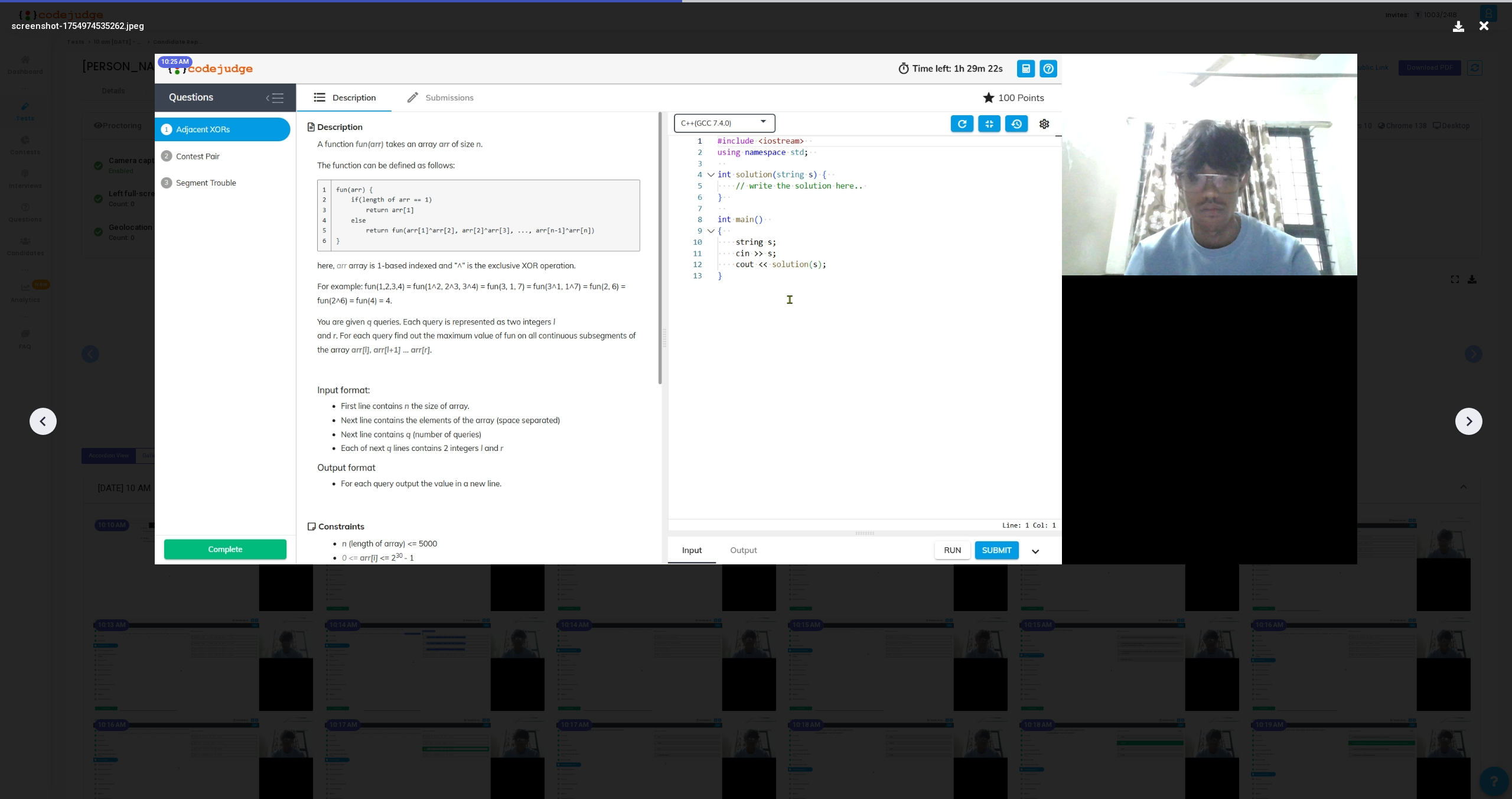
click at [1470, 424] on icon at bounding box center [1469, 421] width 18 height 18
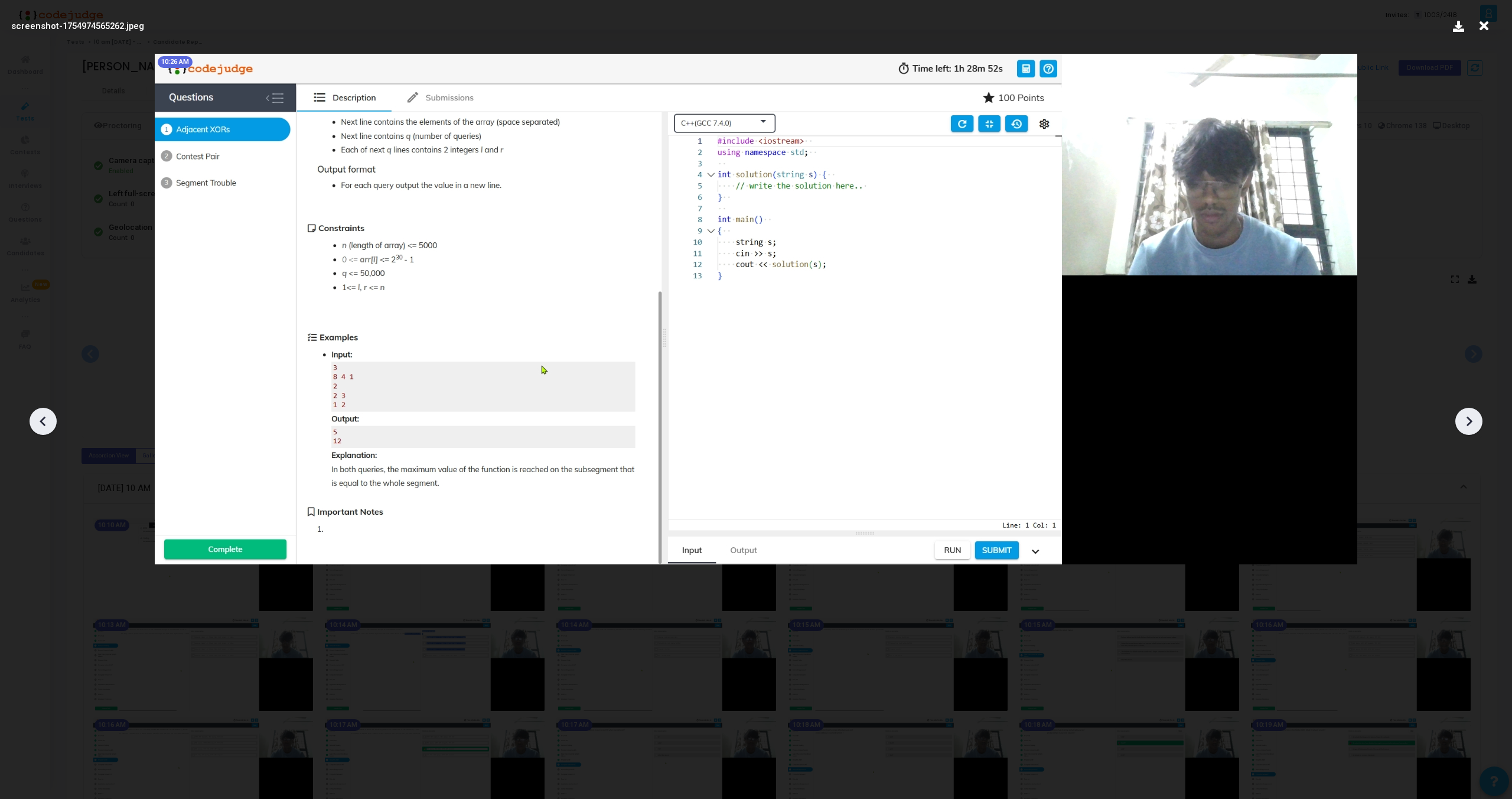
click at [1477, 409] on div at bounding box center [756, 417] width 1512 height 764
click at [1476, 414] on icon at bounding box center [1469, 421] width 18 height 18
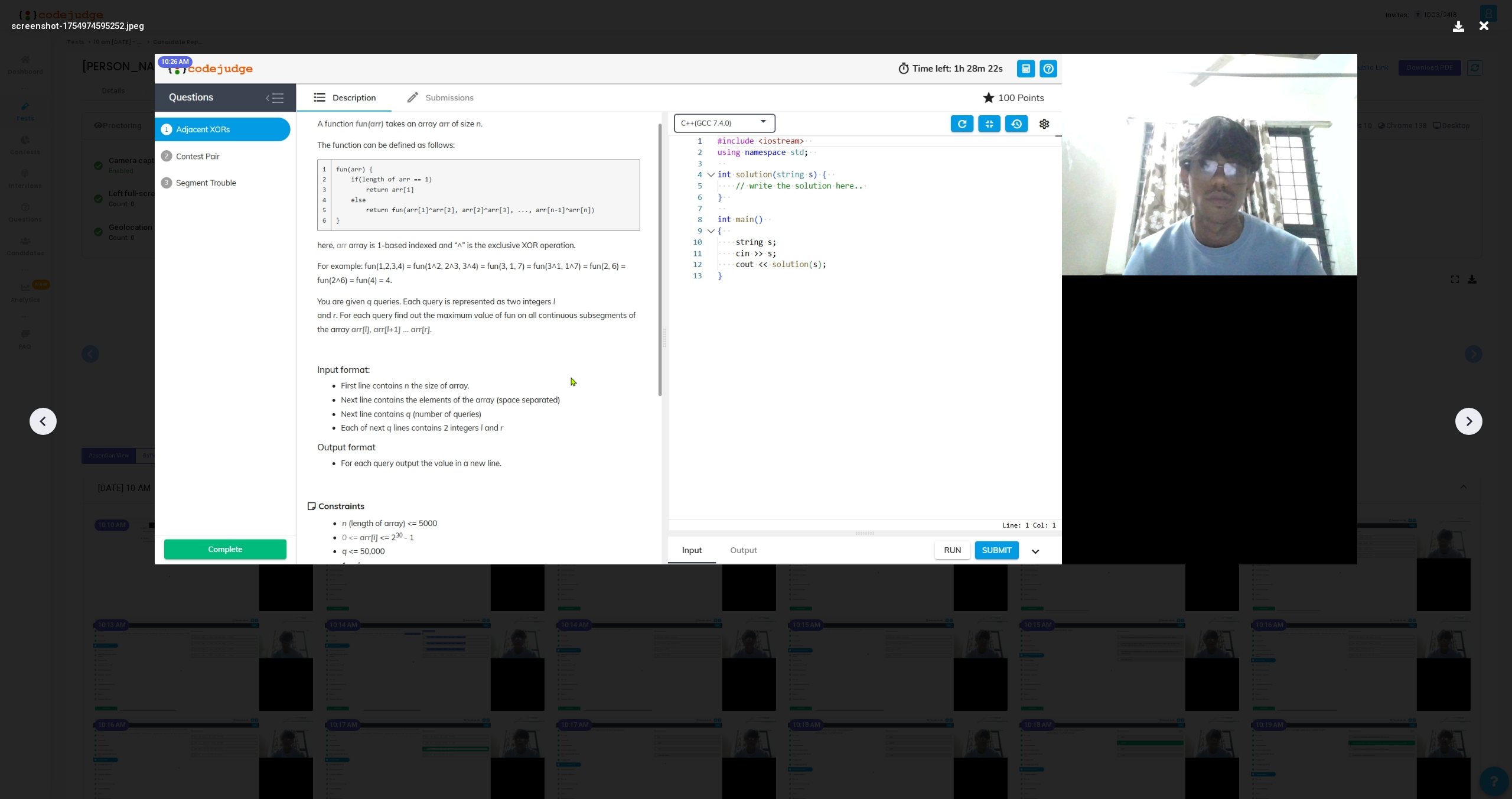
click at [1476, 414] on icon at bounding box center [1469, 421] width 18 height 18
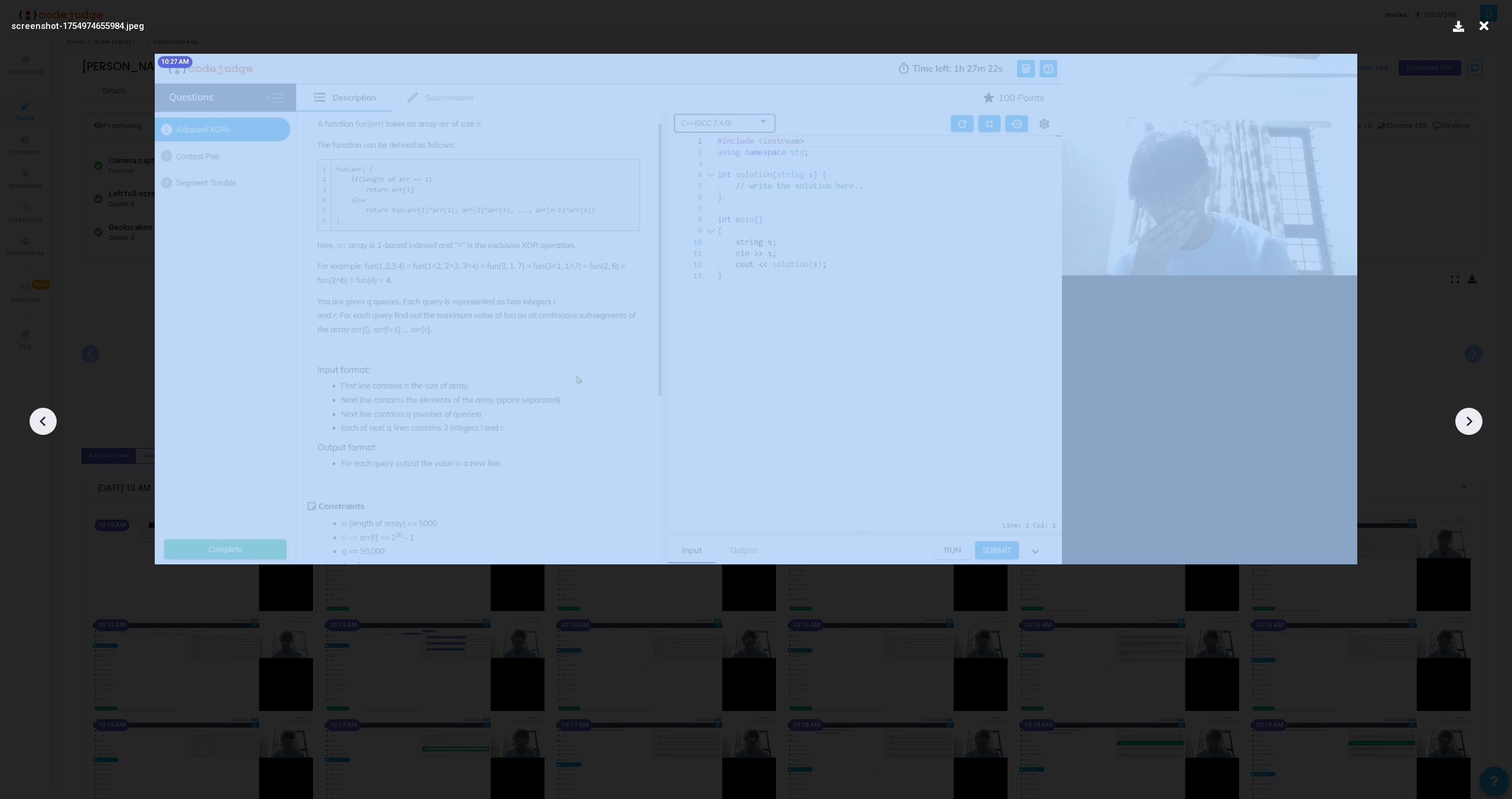
click at [1476, 414] on icon at bounding box center [1469, 421] width 18 height 18
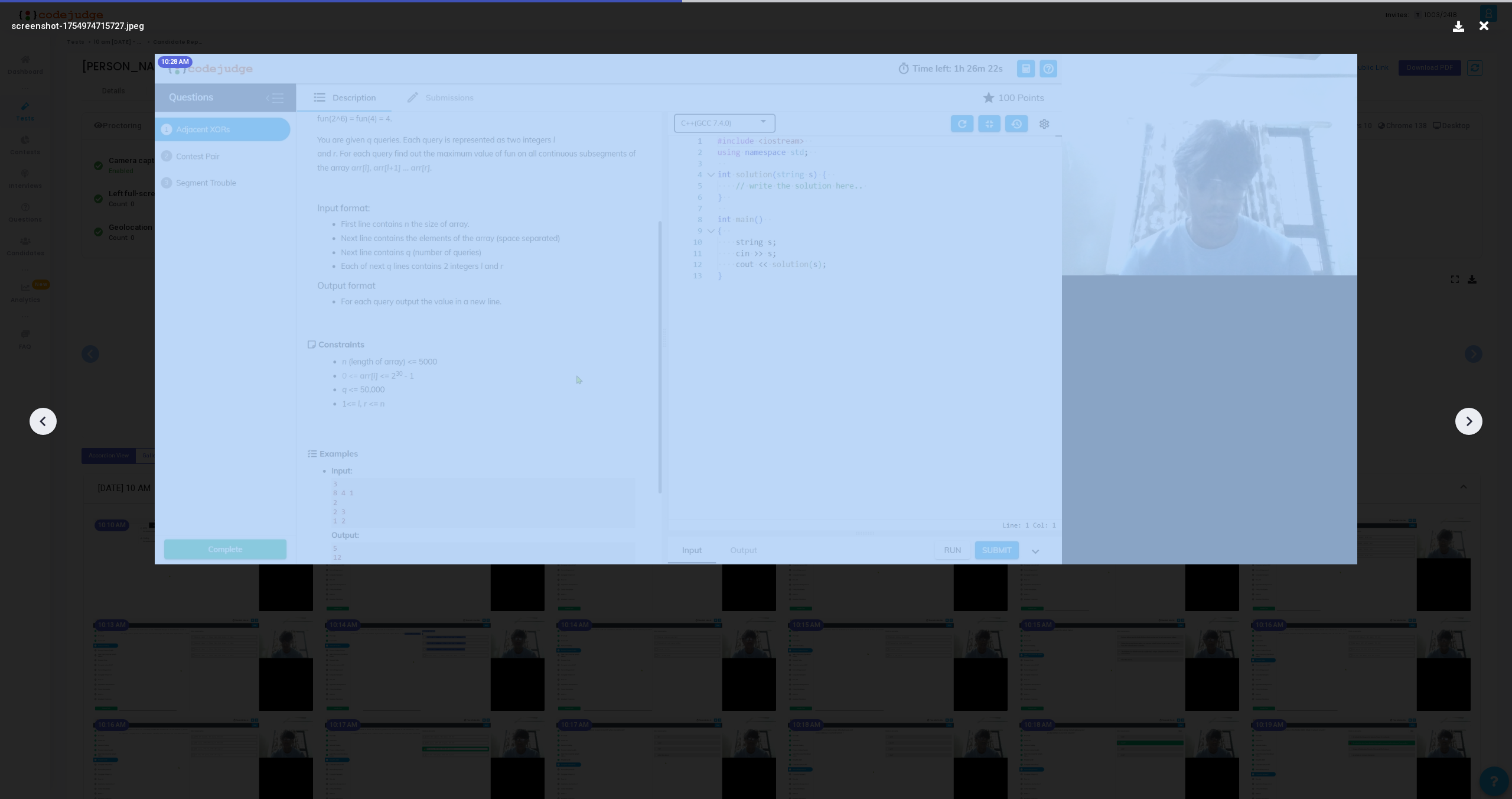
click at [1476, 414] on icon at bounding box center [1469, 421] width 18 height 18
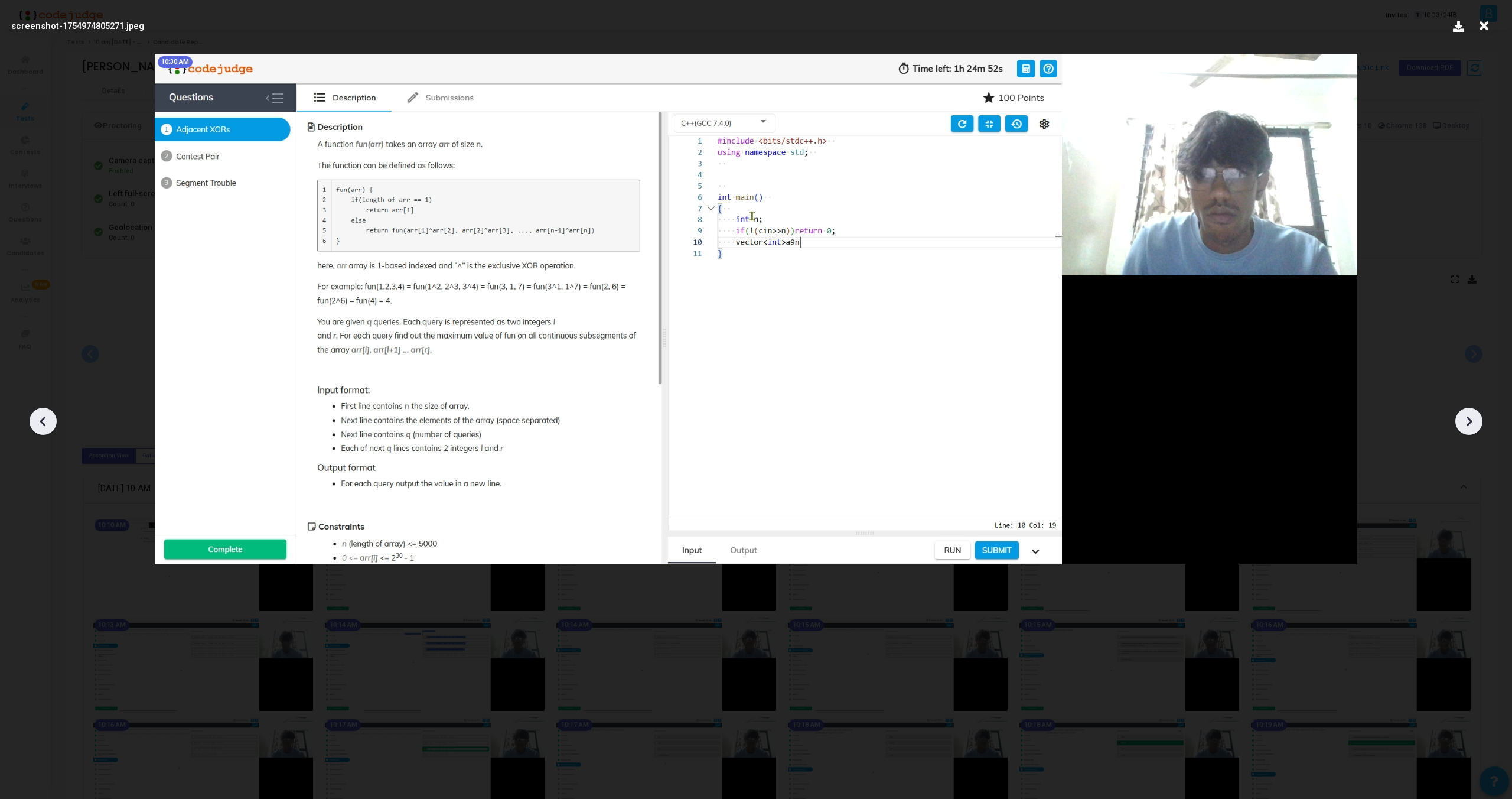
click at [1476, 414] on icon at bounding box center [1469, 421] width 18 height 18
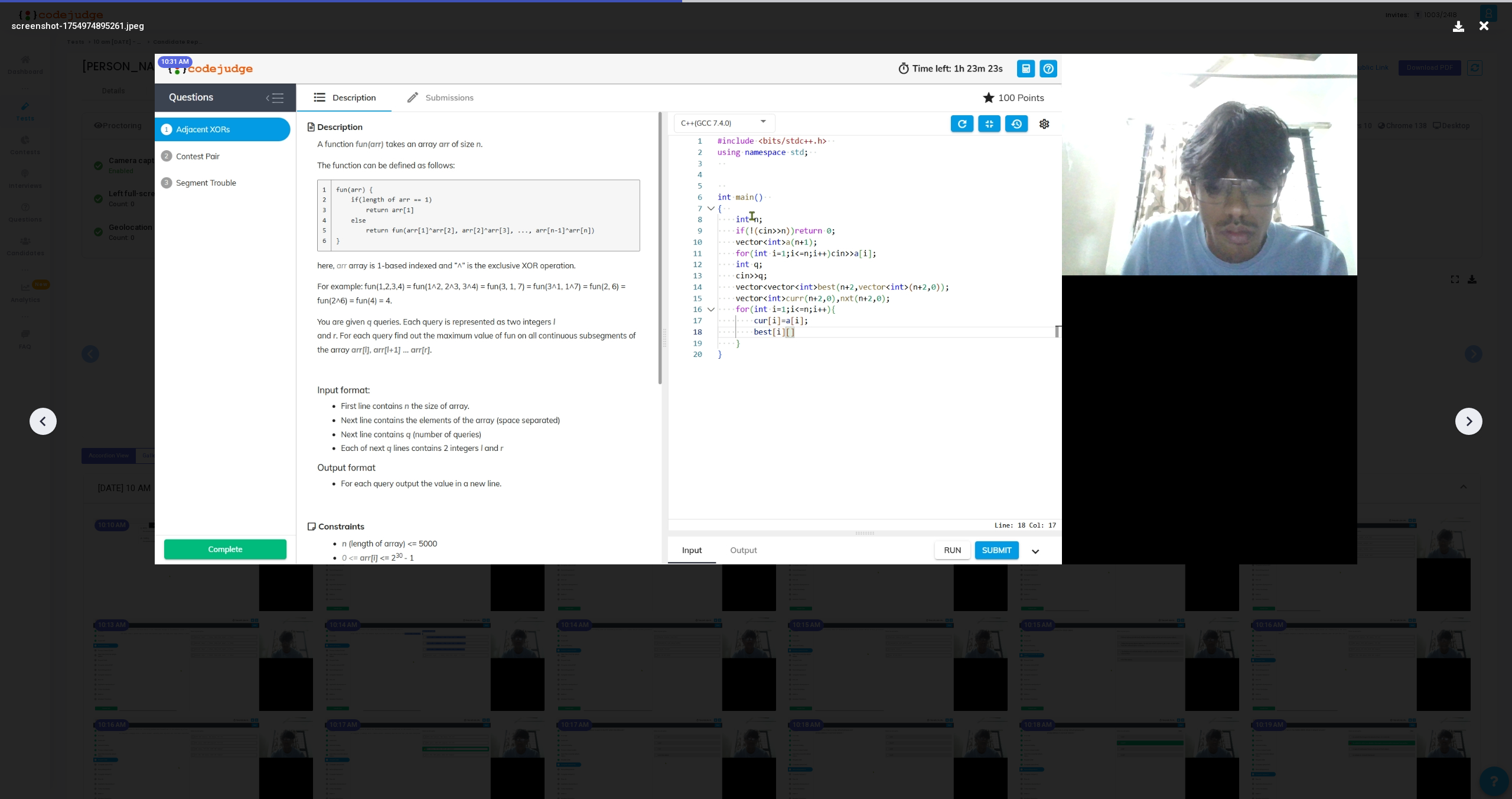
click at [1476, 414] on icon at bounding box center [1469, 421] width 18 height 18
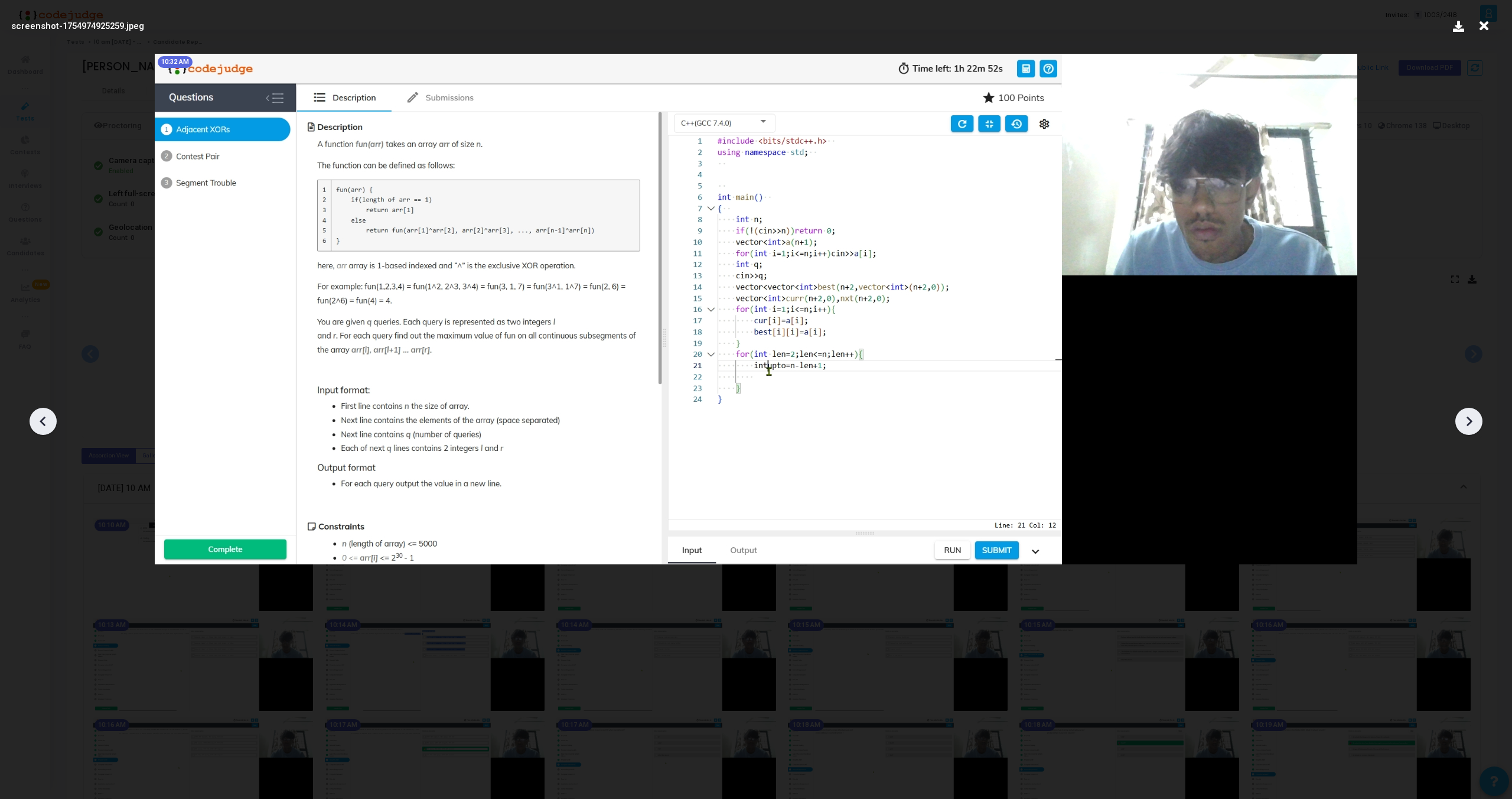
click at [1466, 422] on icon at bounding box center [1469, 421] width 18 height 18
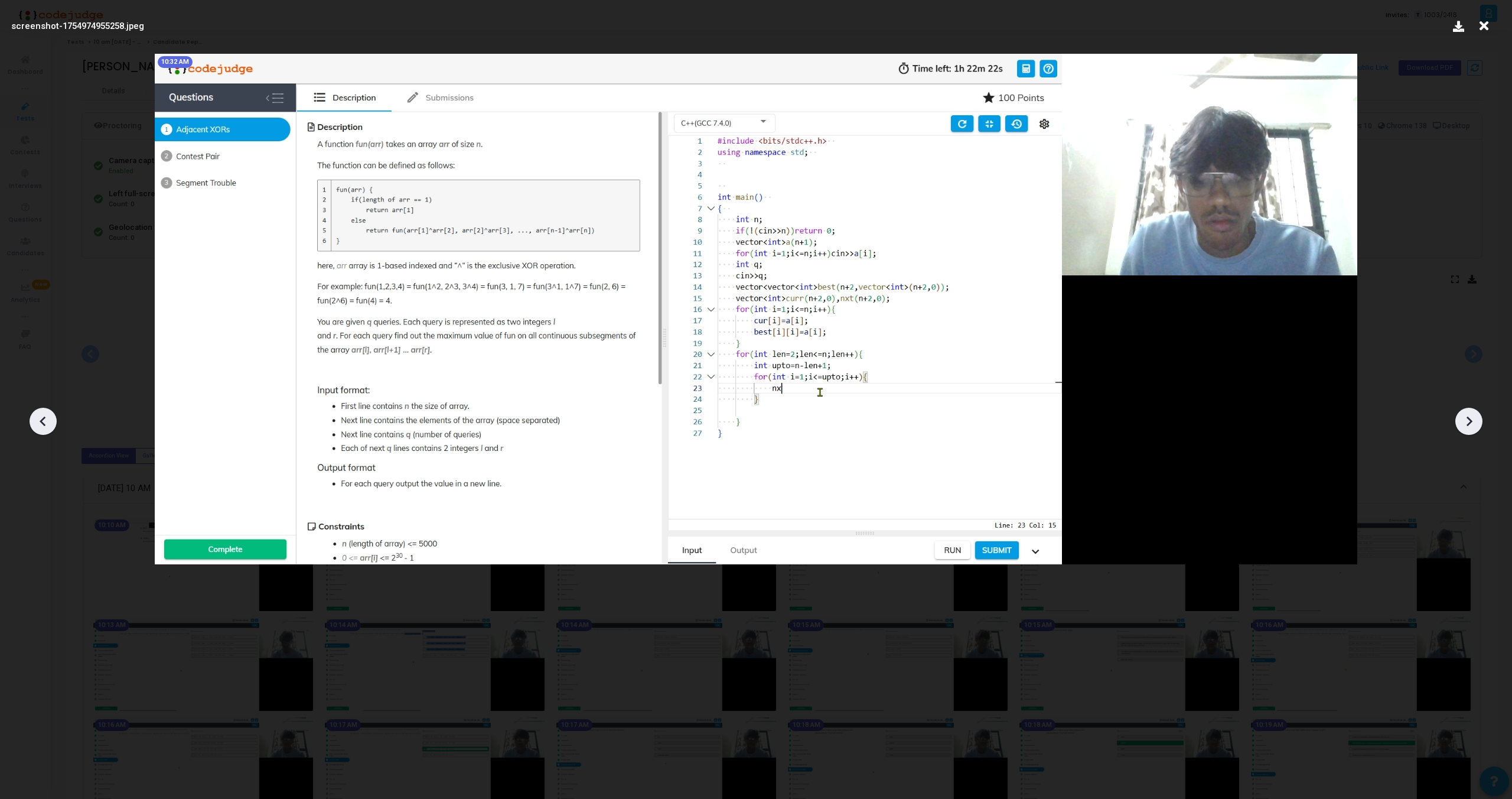
click at [1466, 422] on icon at bounding box center [1469, 421] width 18 height 18
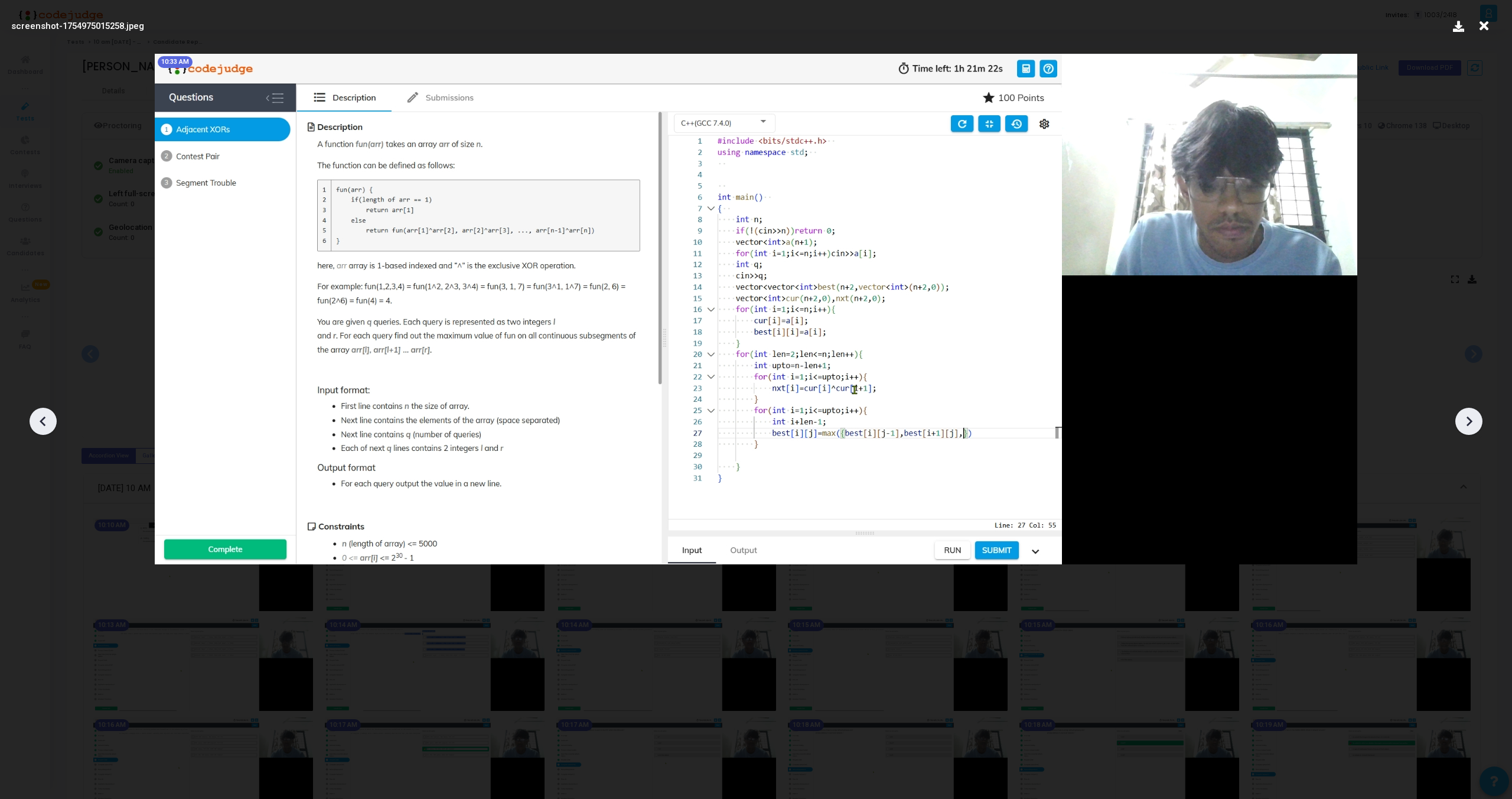
click at [1466, 422] on icon at bounding box center [1469, 421] width 18 height 18
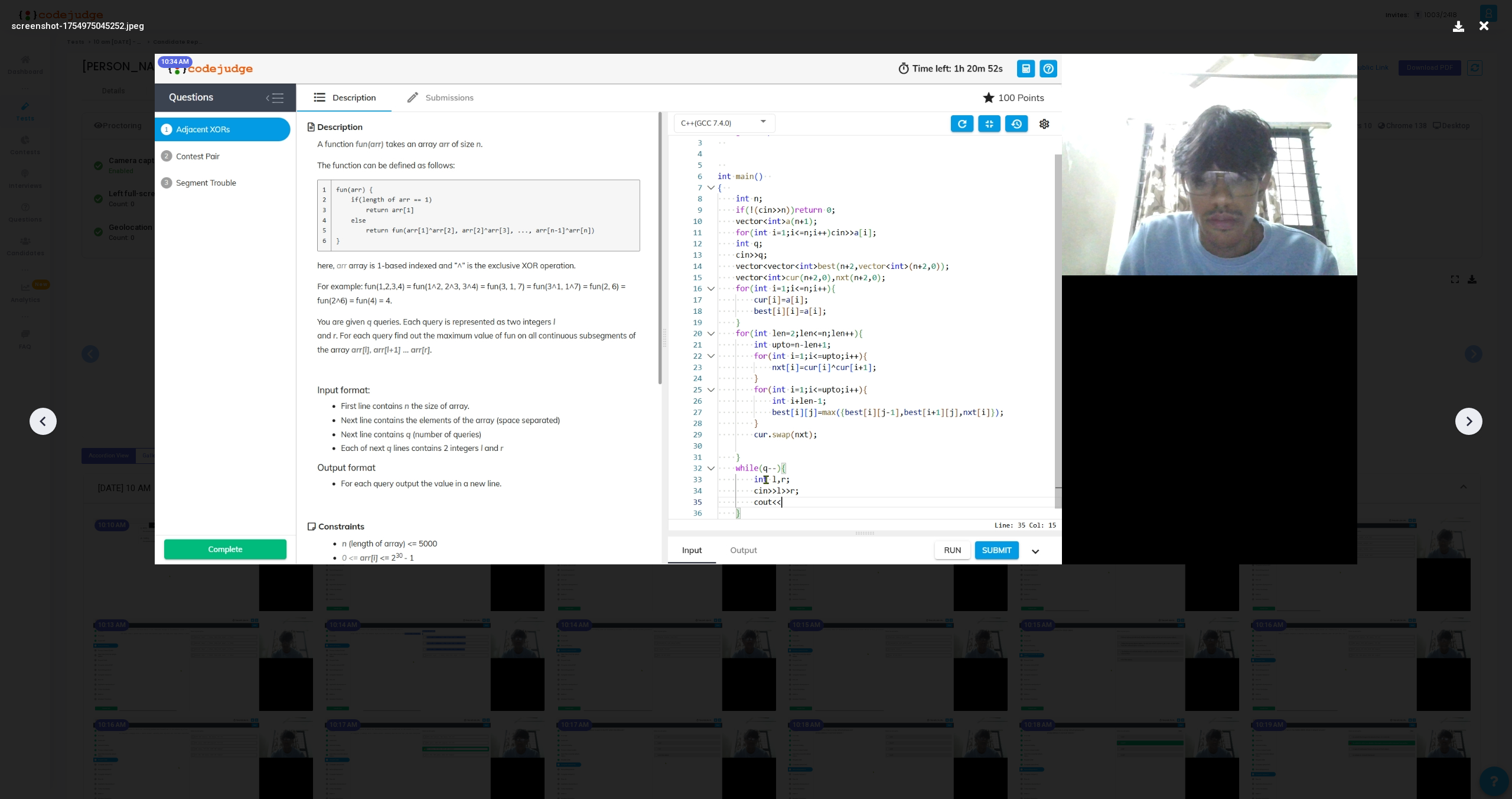
click at [1466, 422] on icon at bounding box center [1469, 421] width 18 height 18
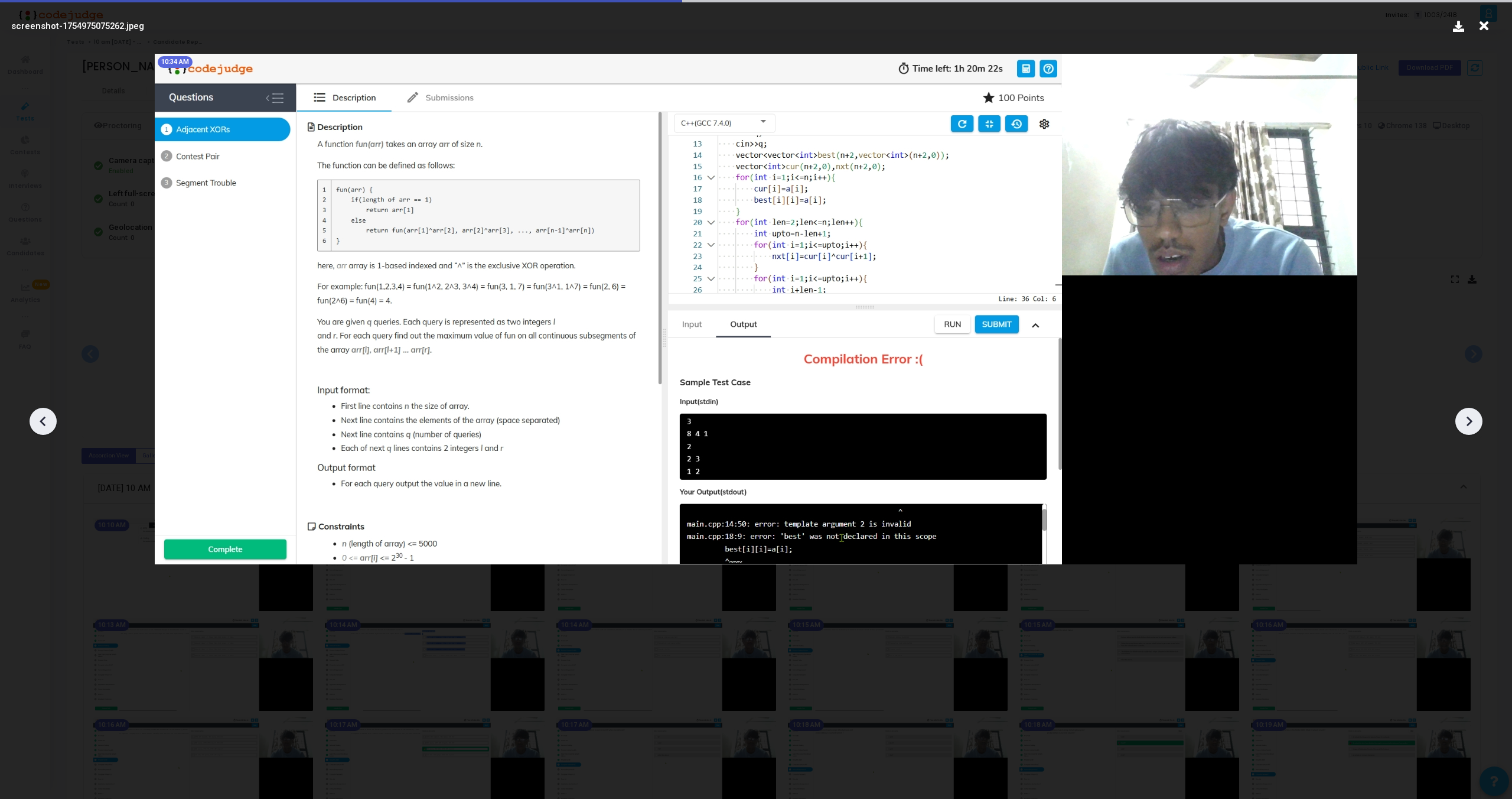
click at [1466, 422] on icon at bounding box center [1469, 421] width 18 height 18
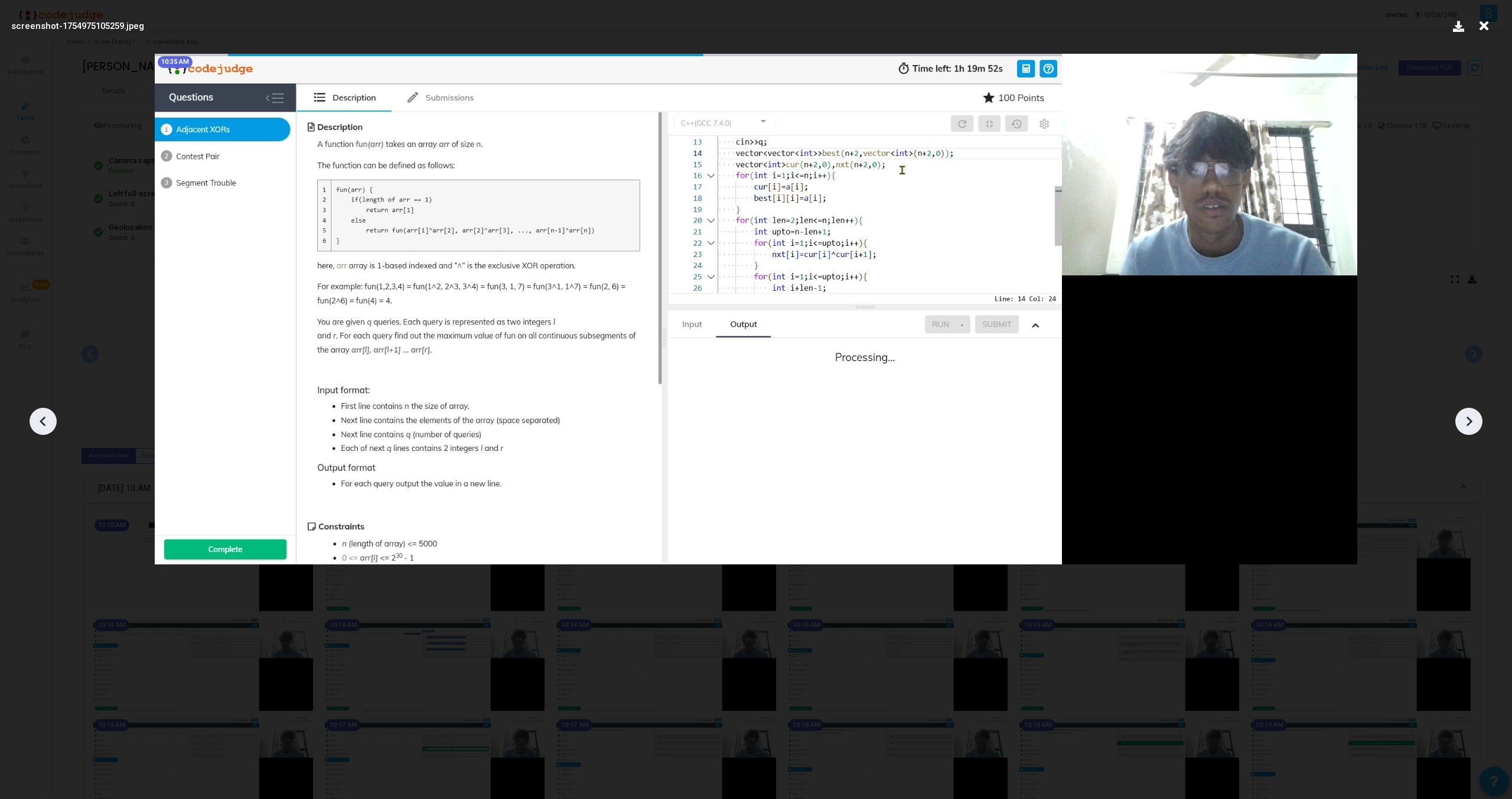
click at [1466, 422] on icon at bounding box center [1469, 421] width 18 height 18
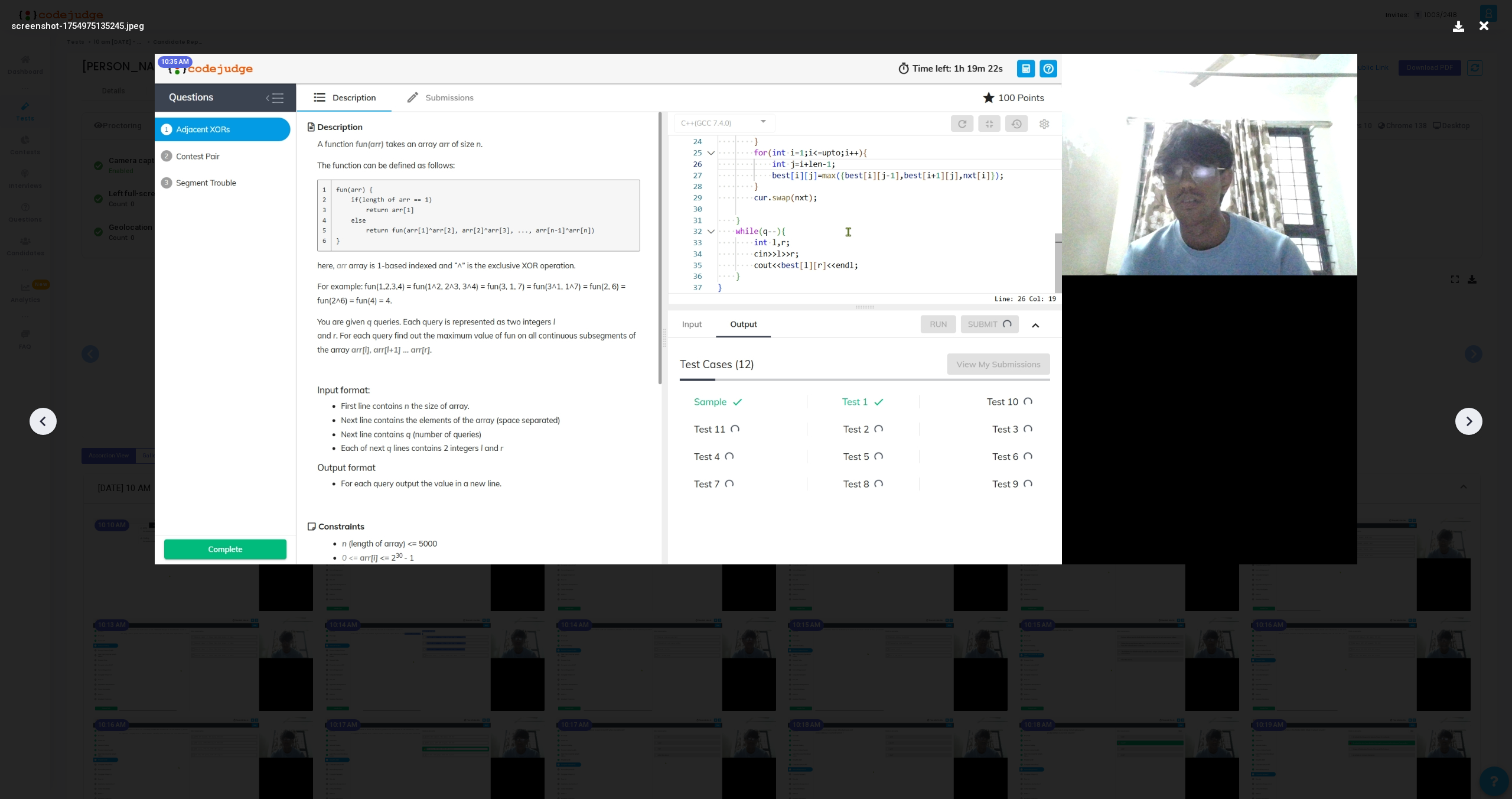
click at [35, 420] on icon at bounding box center [43, 421] width 18 height 18
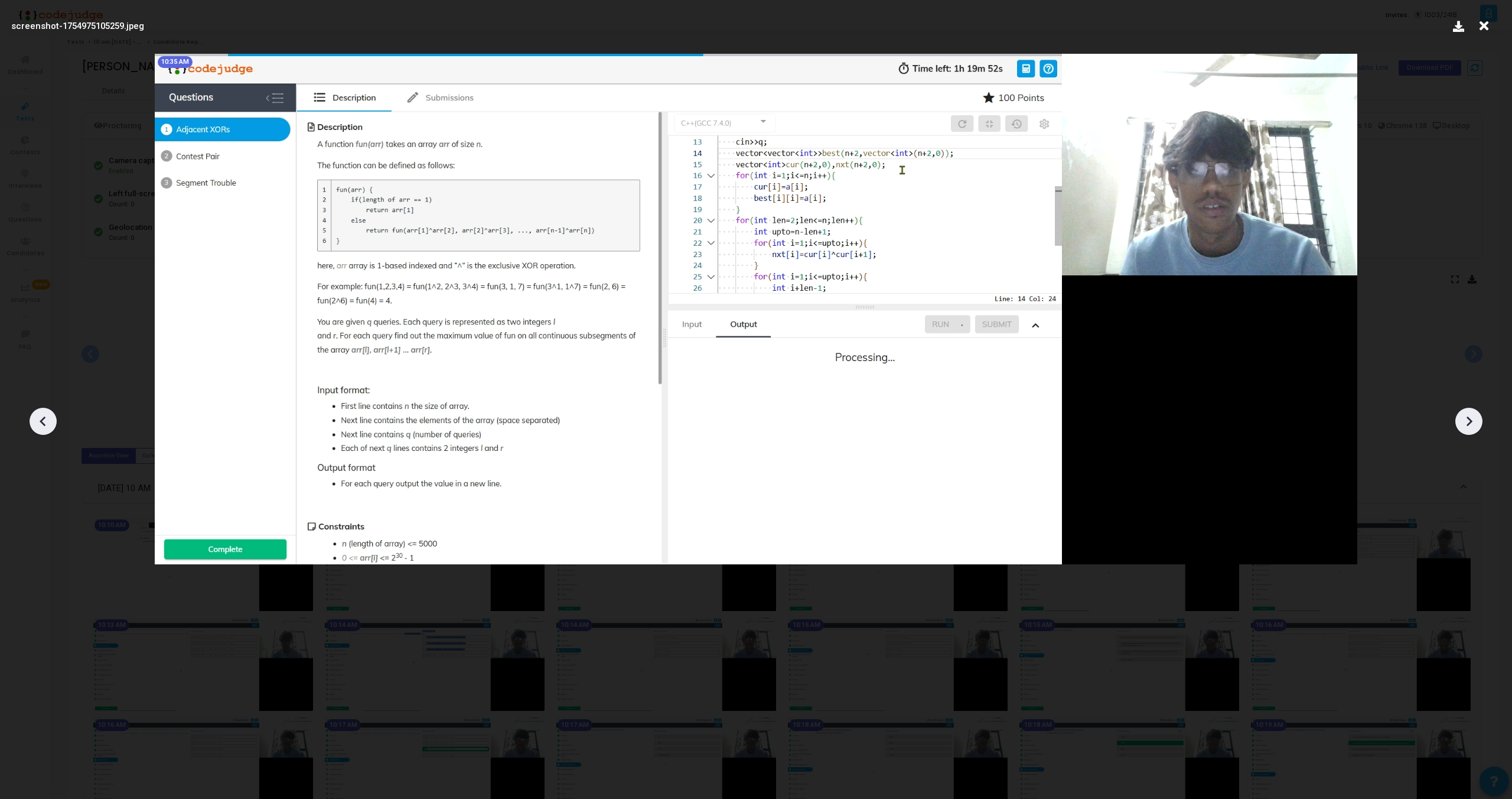
click at [35, 420] on icon at bounding box center [43, 421] width 18 height 18
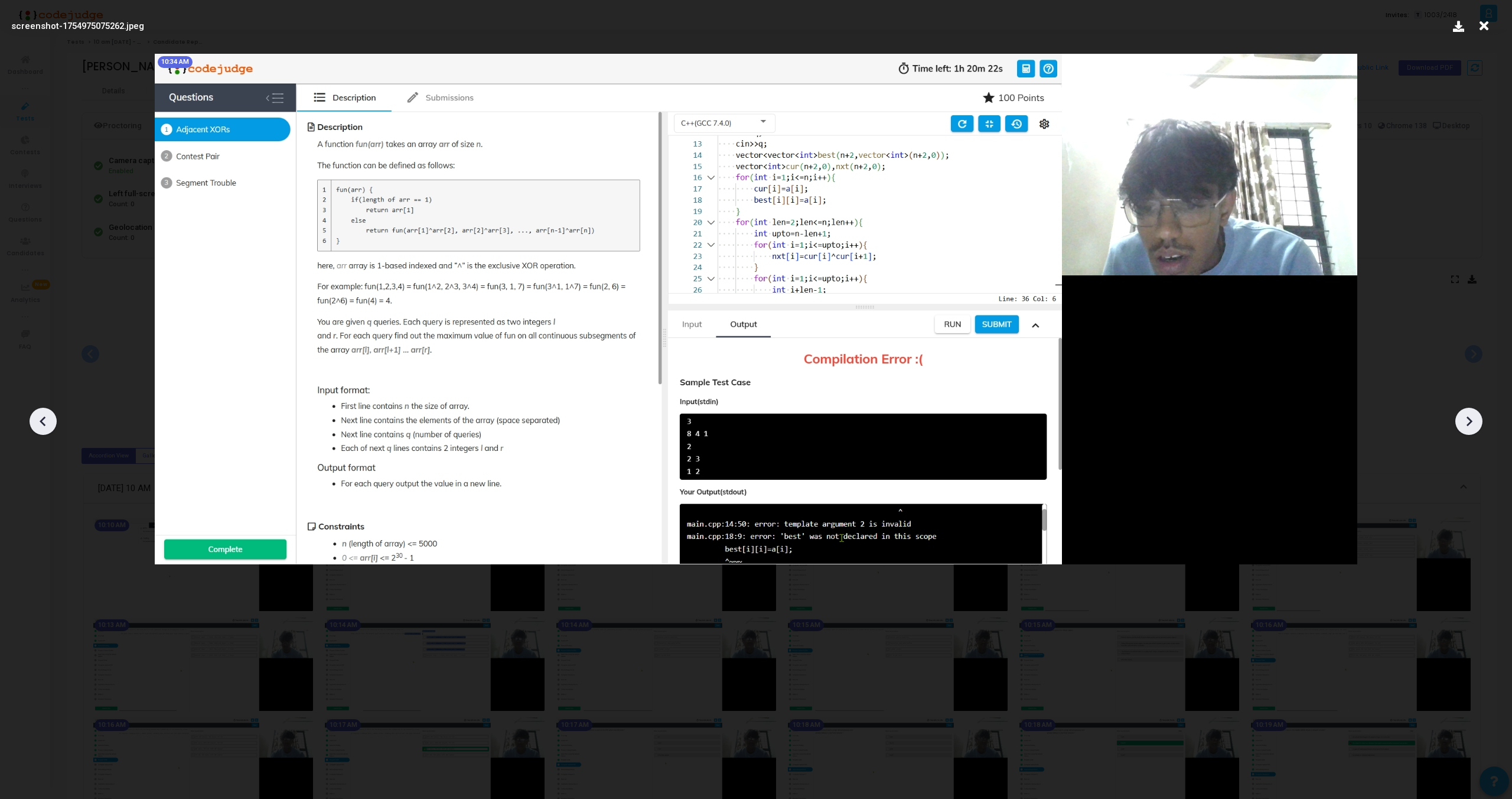
click at [35, 420] on icon at bounding box center [43, 421] width 18 height 18
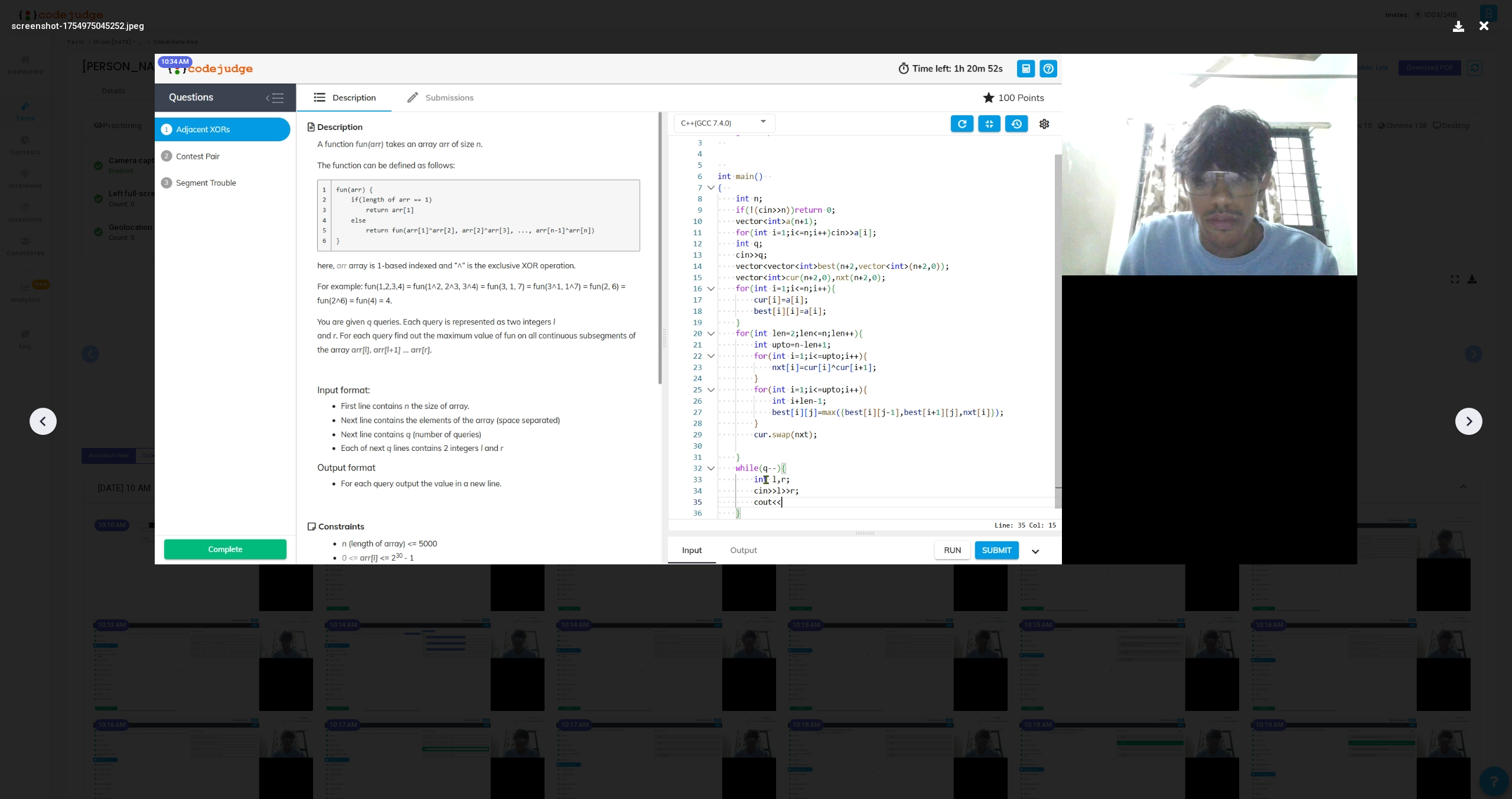
click at [50, 422] on icon at bounding box center [43, 421] width 18 height 18
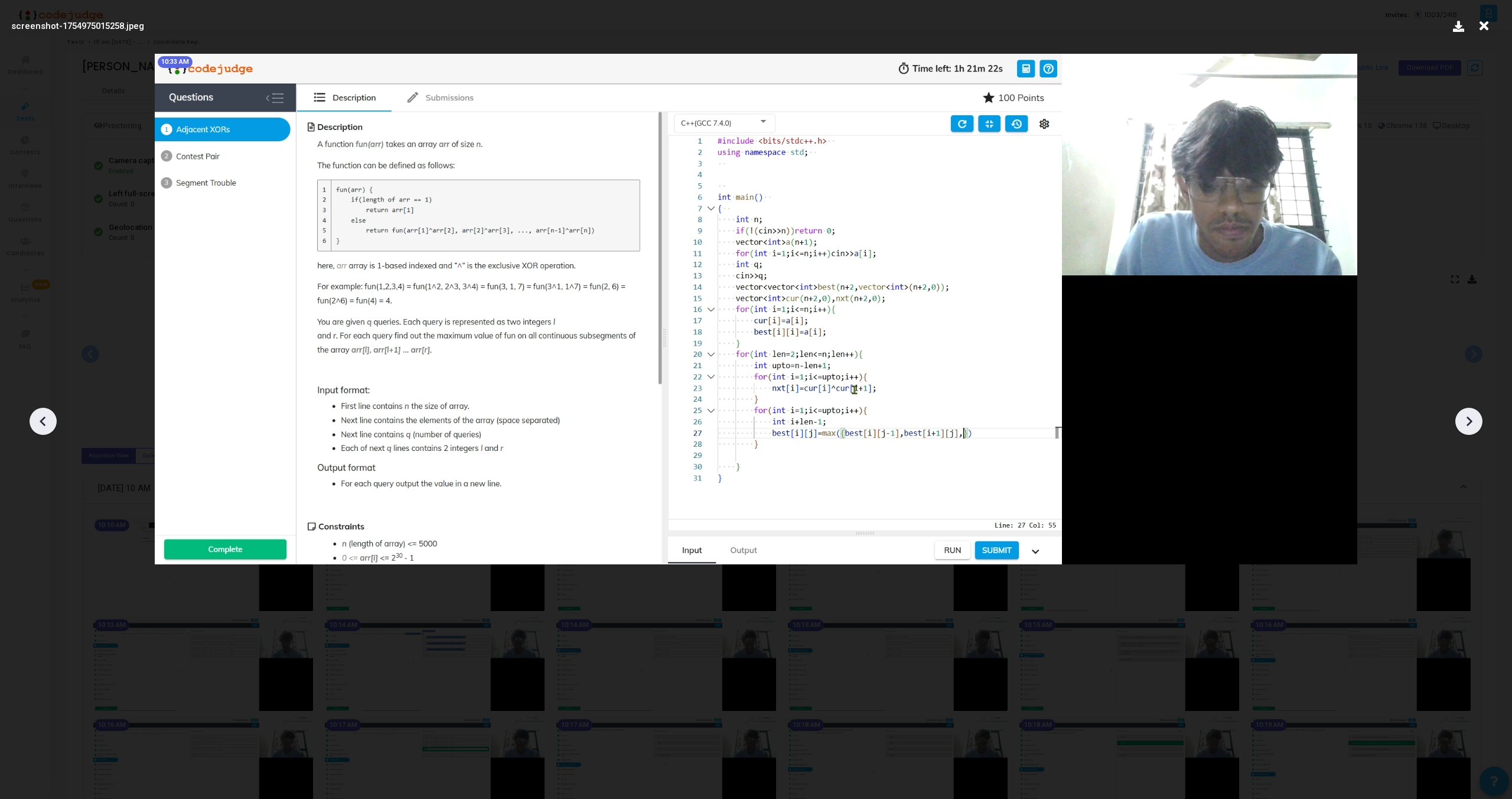
click at [50, 422] on icon at bounding box center [43, 421] width 18 height 18
click at [1475, 417] on icon at bounding box center [1469, 421] width 18 height 18
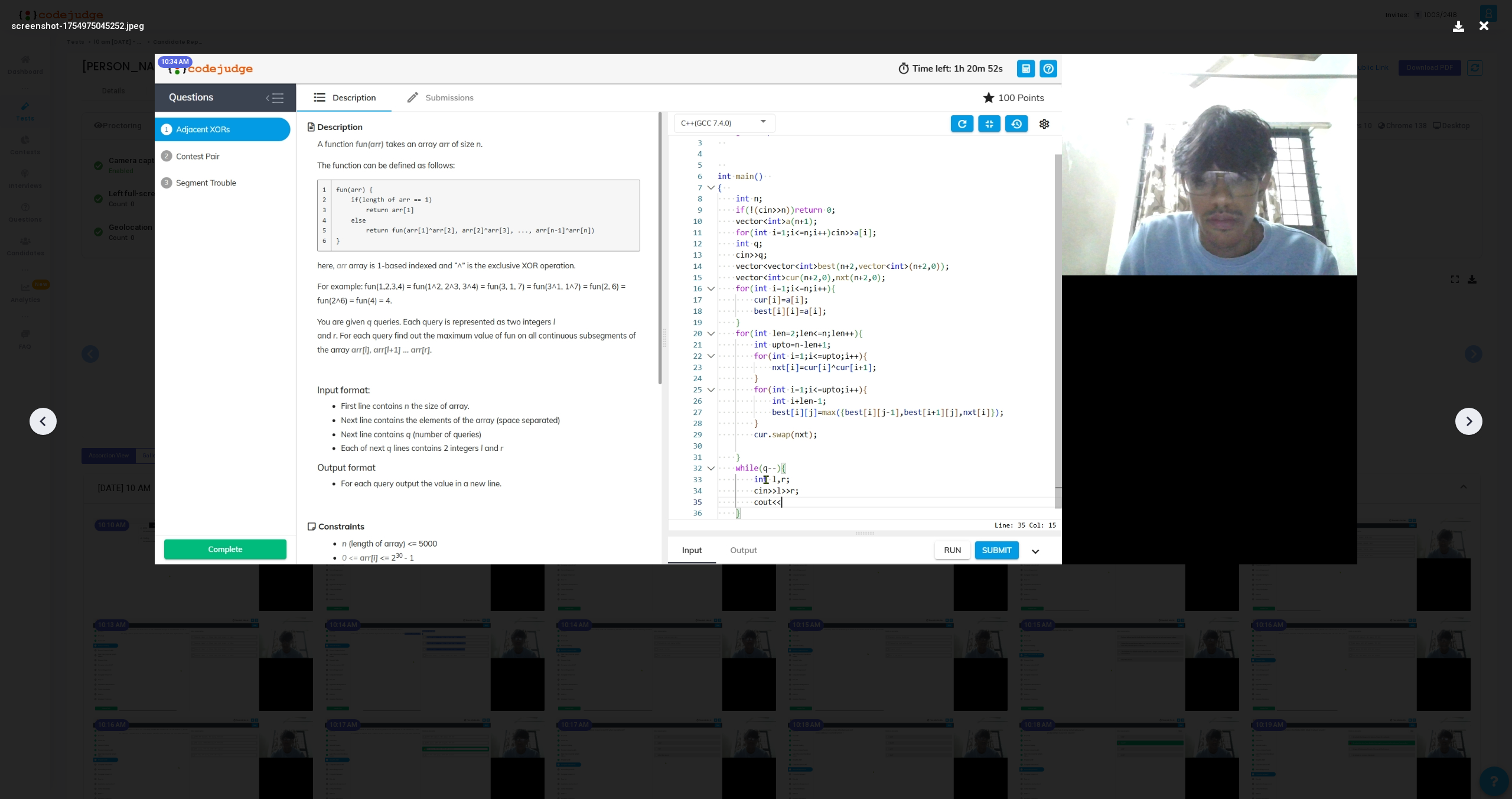
click at [1475, 417] on icon at bounding box center [1469, 421] width 18 height 18
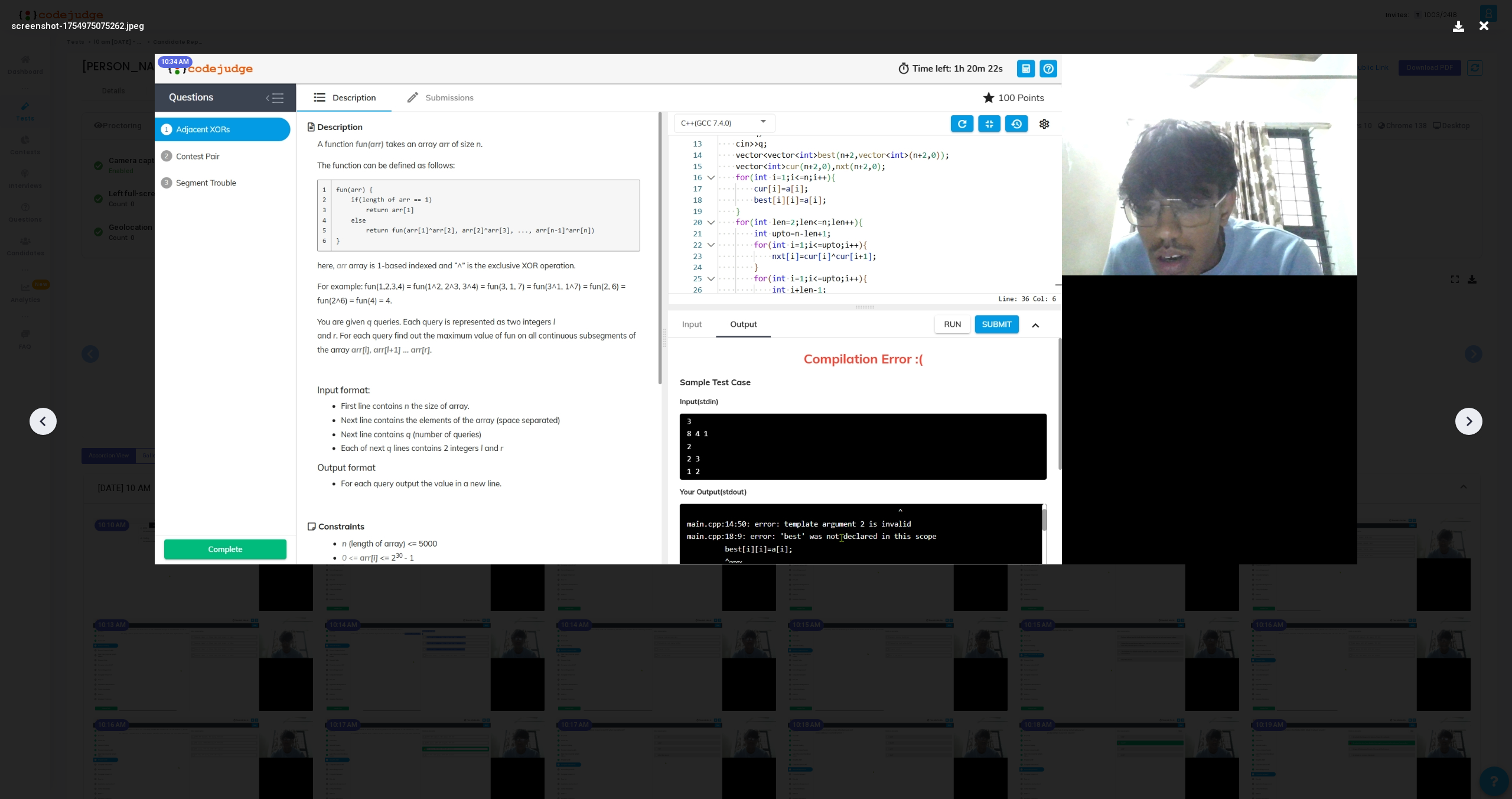
click at [1475, 417] on icon at bounding box center [1469, 421] width 18 height 18
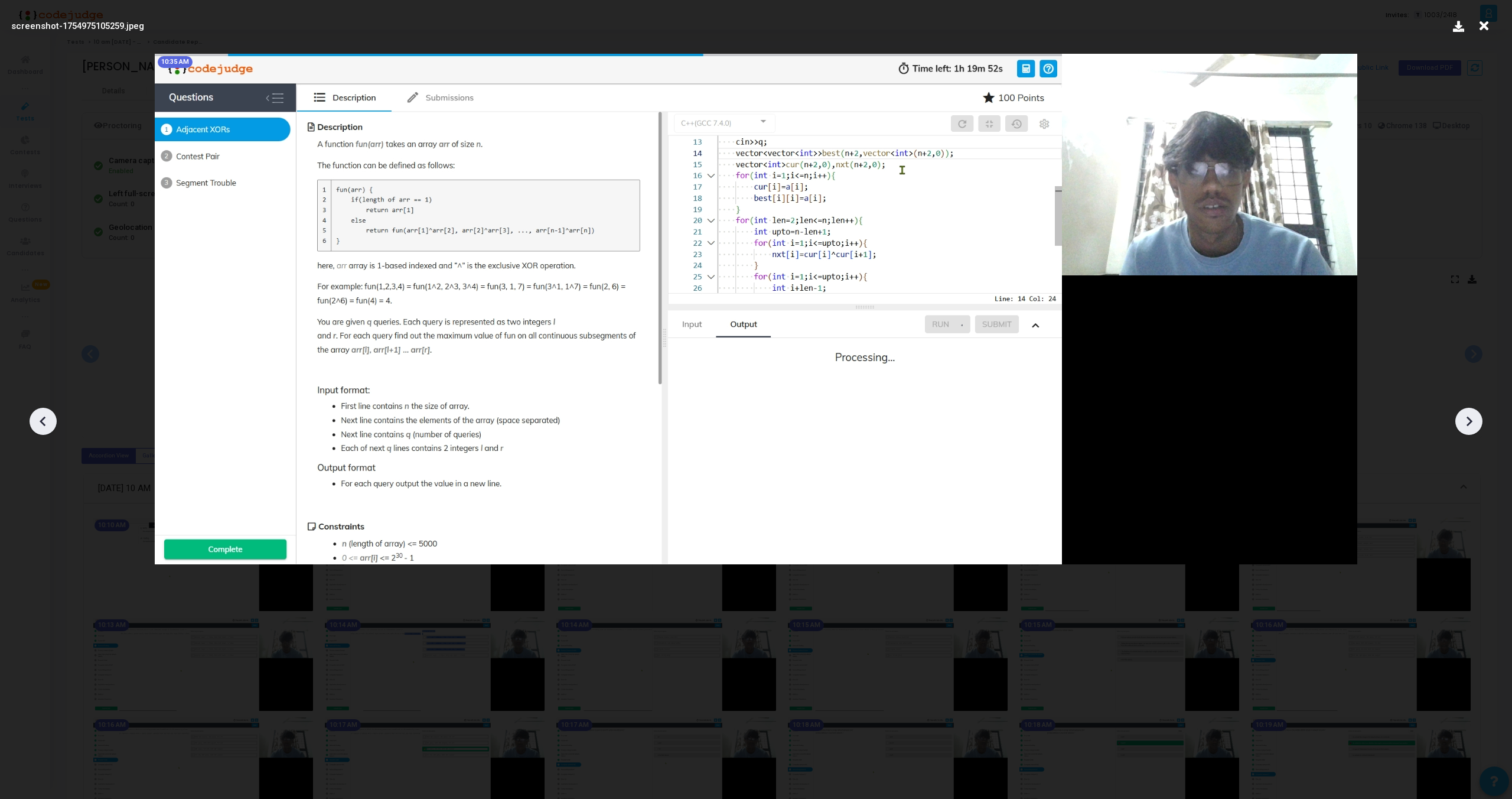
click at [54, 411] on div at bounding box center [756, 417] width 1512 height 764
click at [47, 415] on icon at bounding box center [43, 421] width 18 height 18
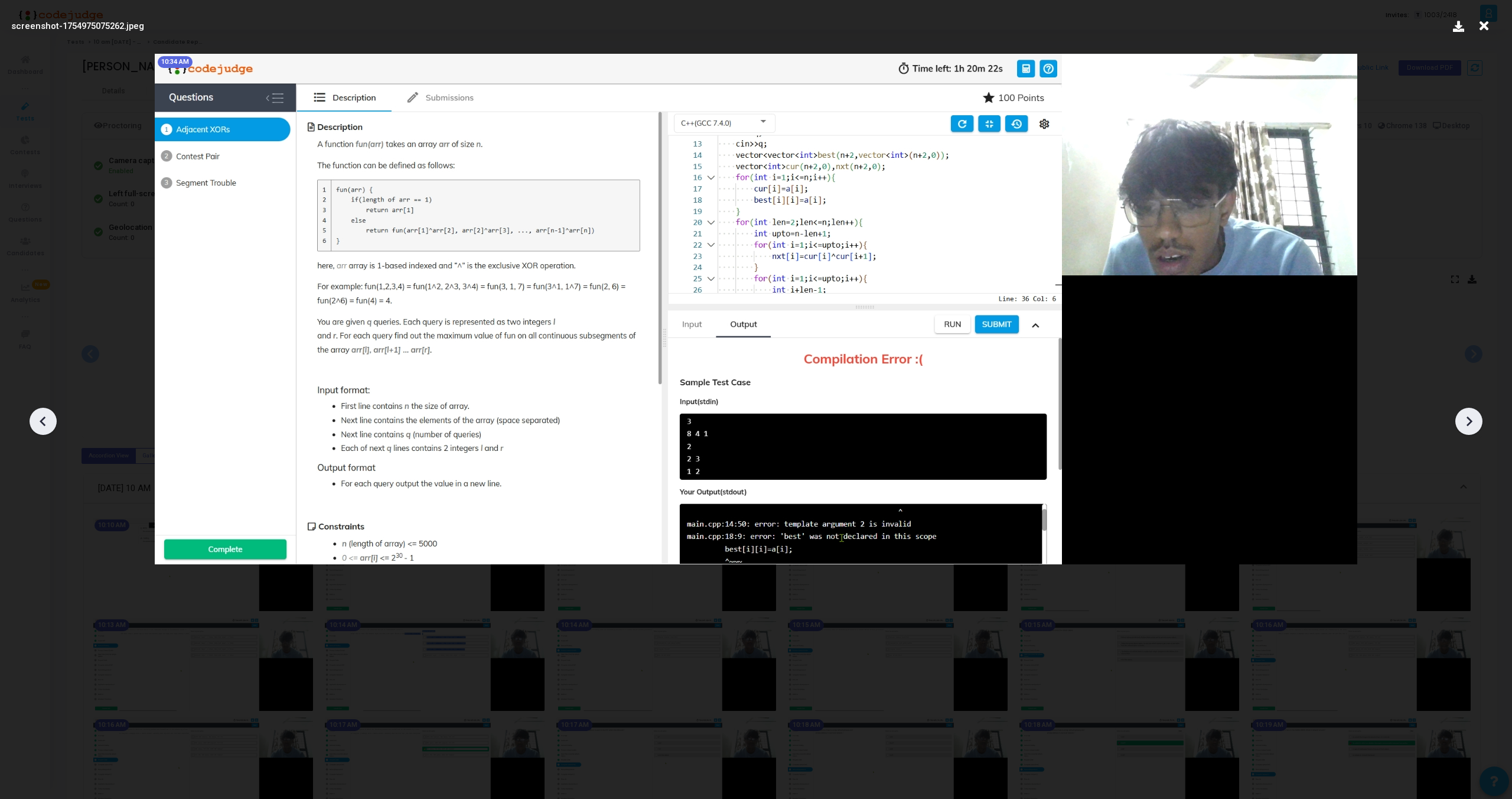
click at [47, 415] on icon at bounding box center [43, 421] width 18 height 18
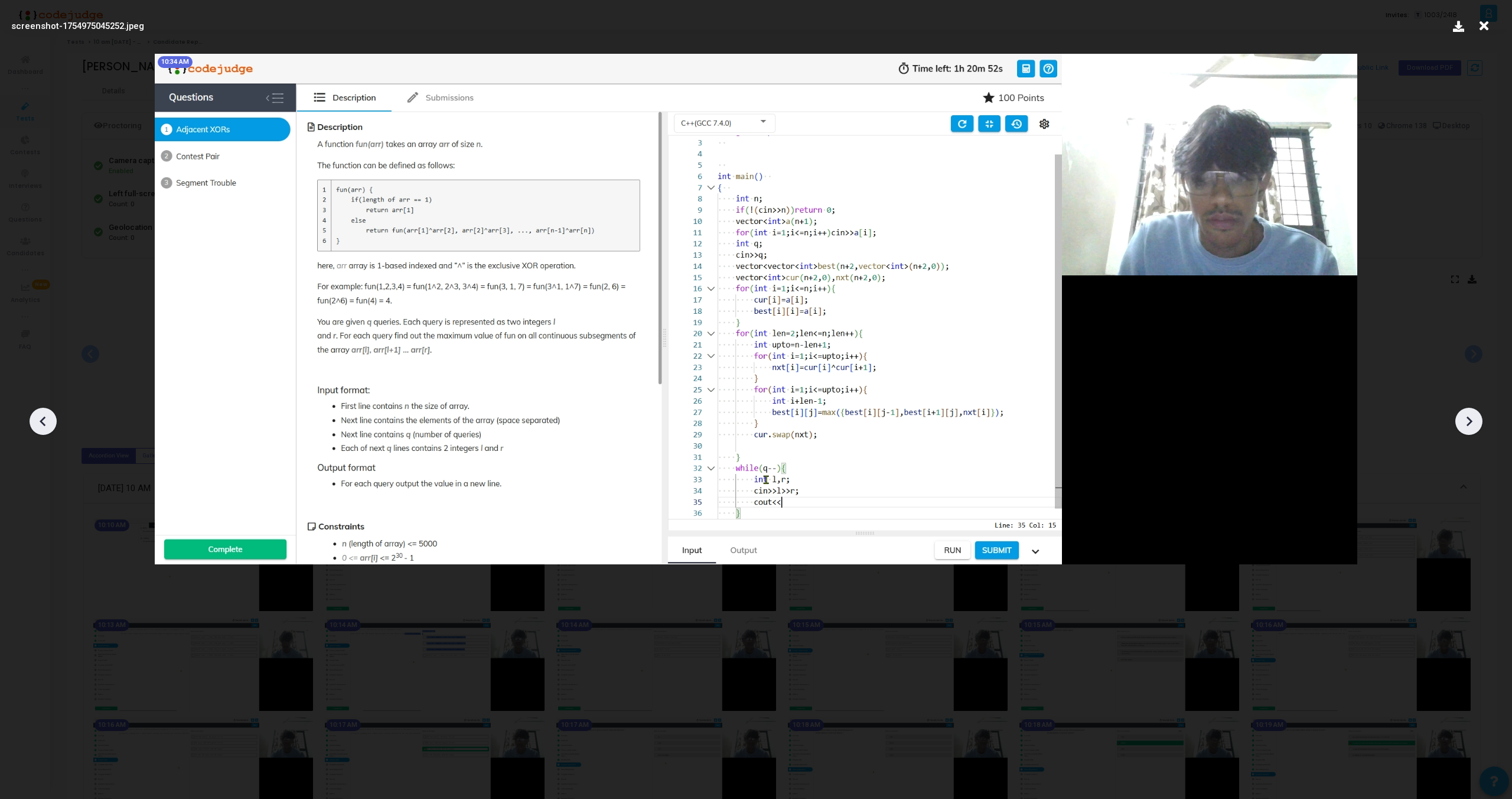
click at [1466, 418] on icon at bounding box center [1469, 421] width 18 height 18
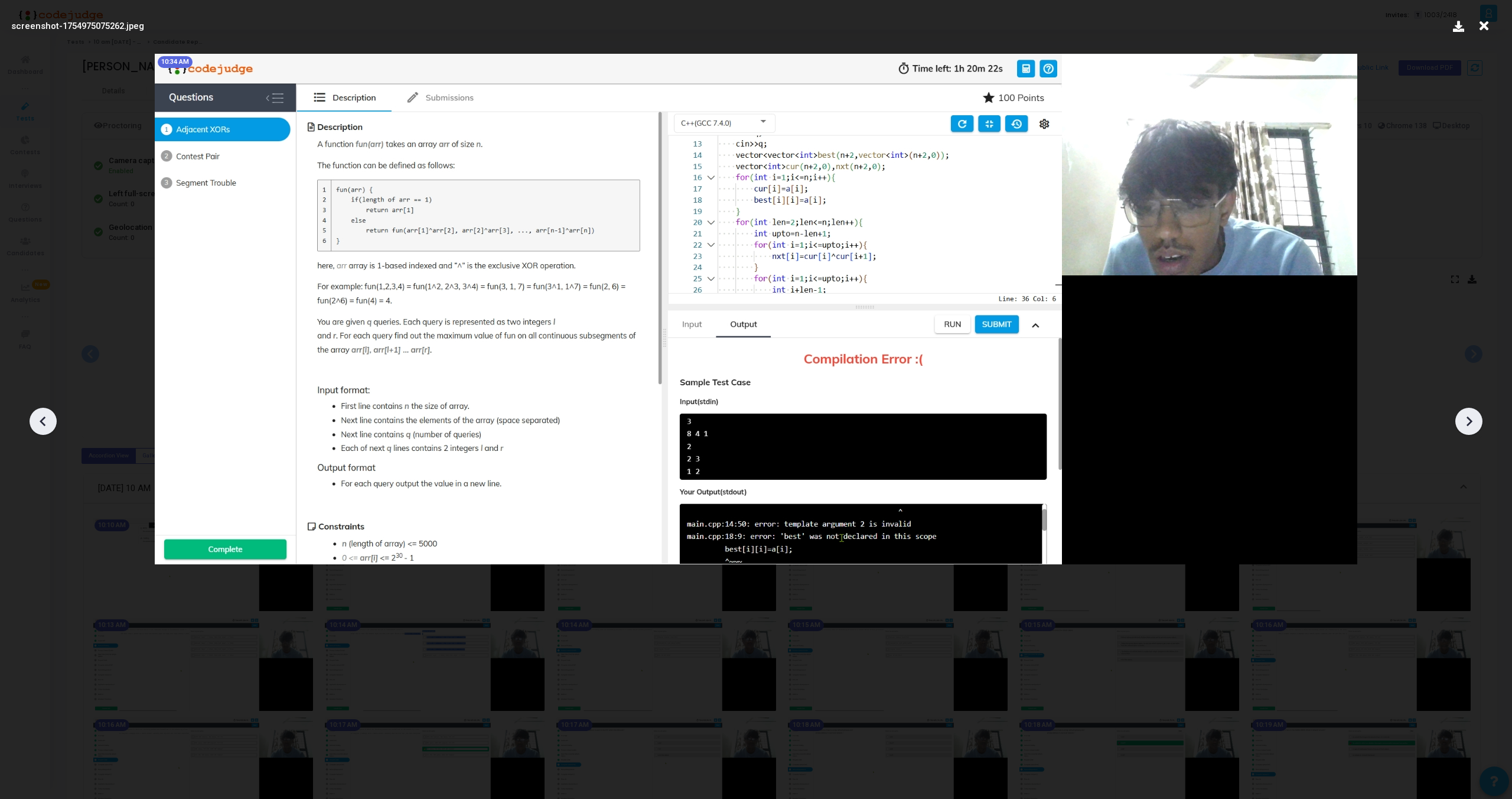
click at [1466, 418] on icon at bounding box center [1469, 421] width 18 height 18
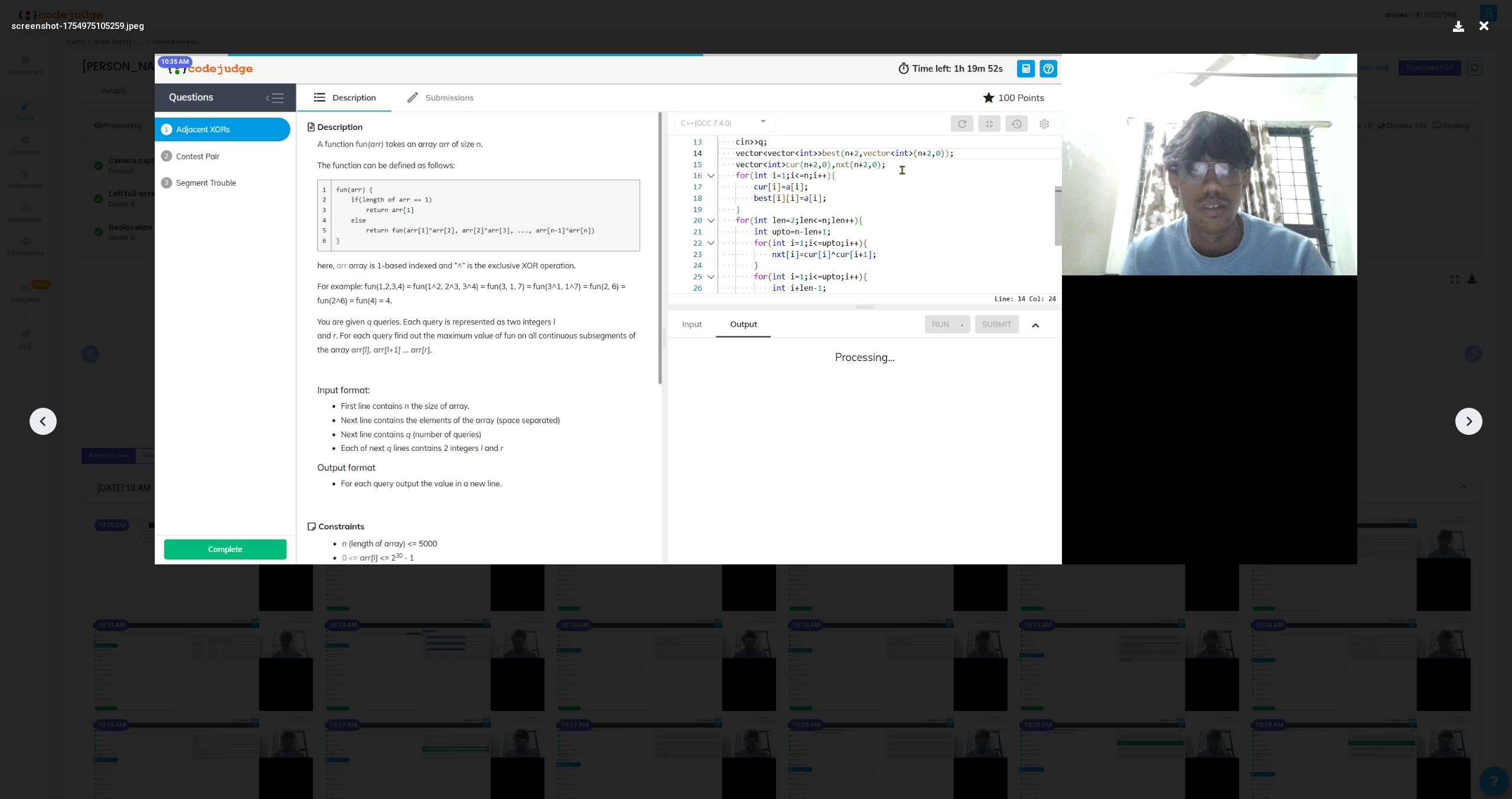
click at [1466, 418] on icon at bounding box center [1469, 421] width 18 height 18
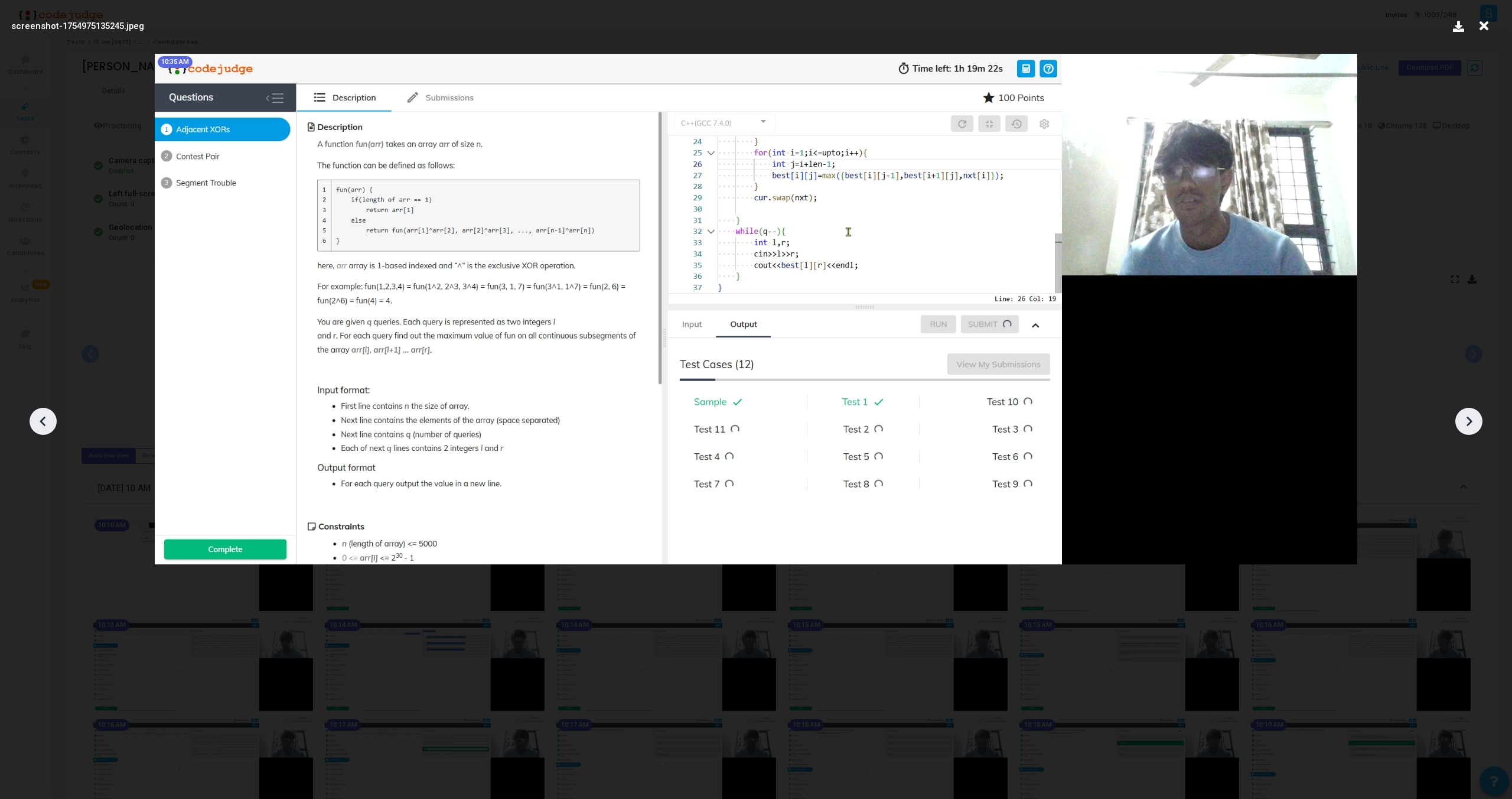
click at [1466, 418] on icon at bounding box center [1469, 421] width 18 height 18
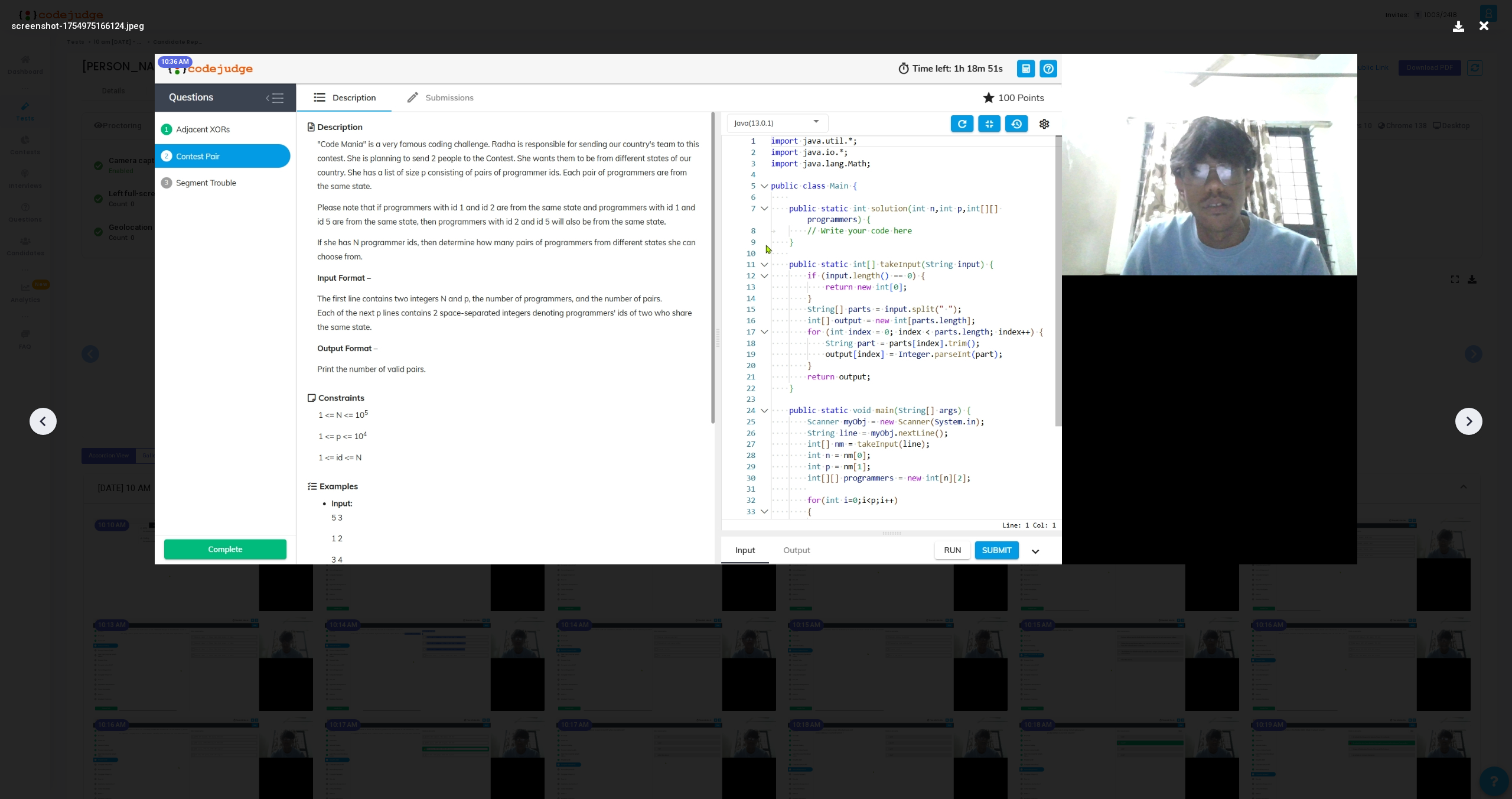
click at [1466, 418] on icon at bounding box center [1469, 421] width 18 height 18
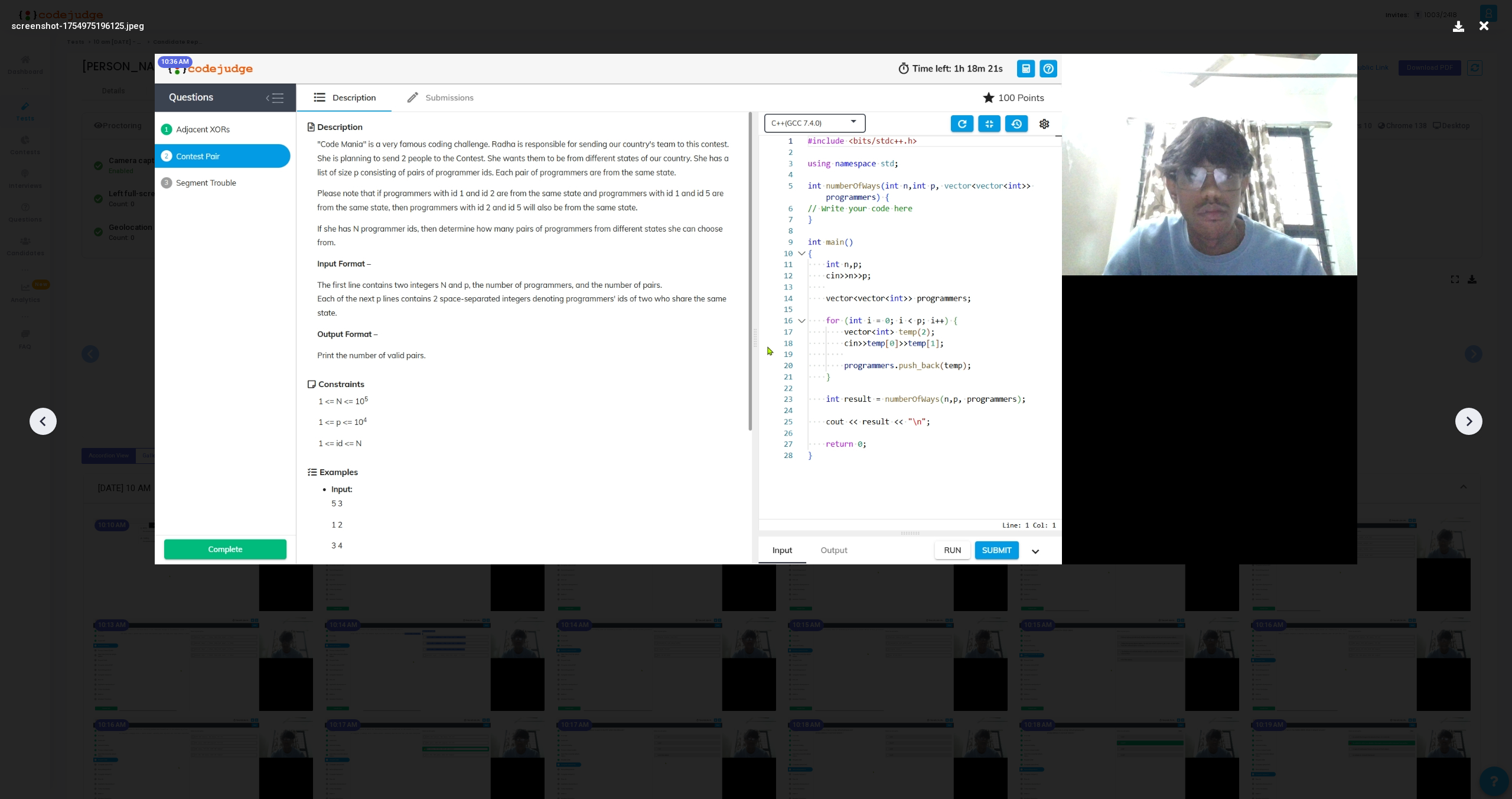
click at [1466, 418] on icon at bounding box center [1469, 421] width 18 height 18
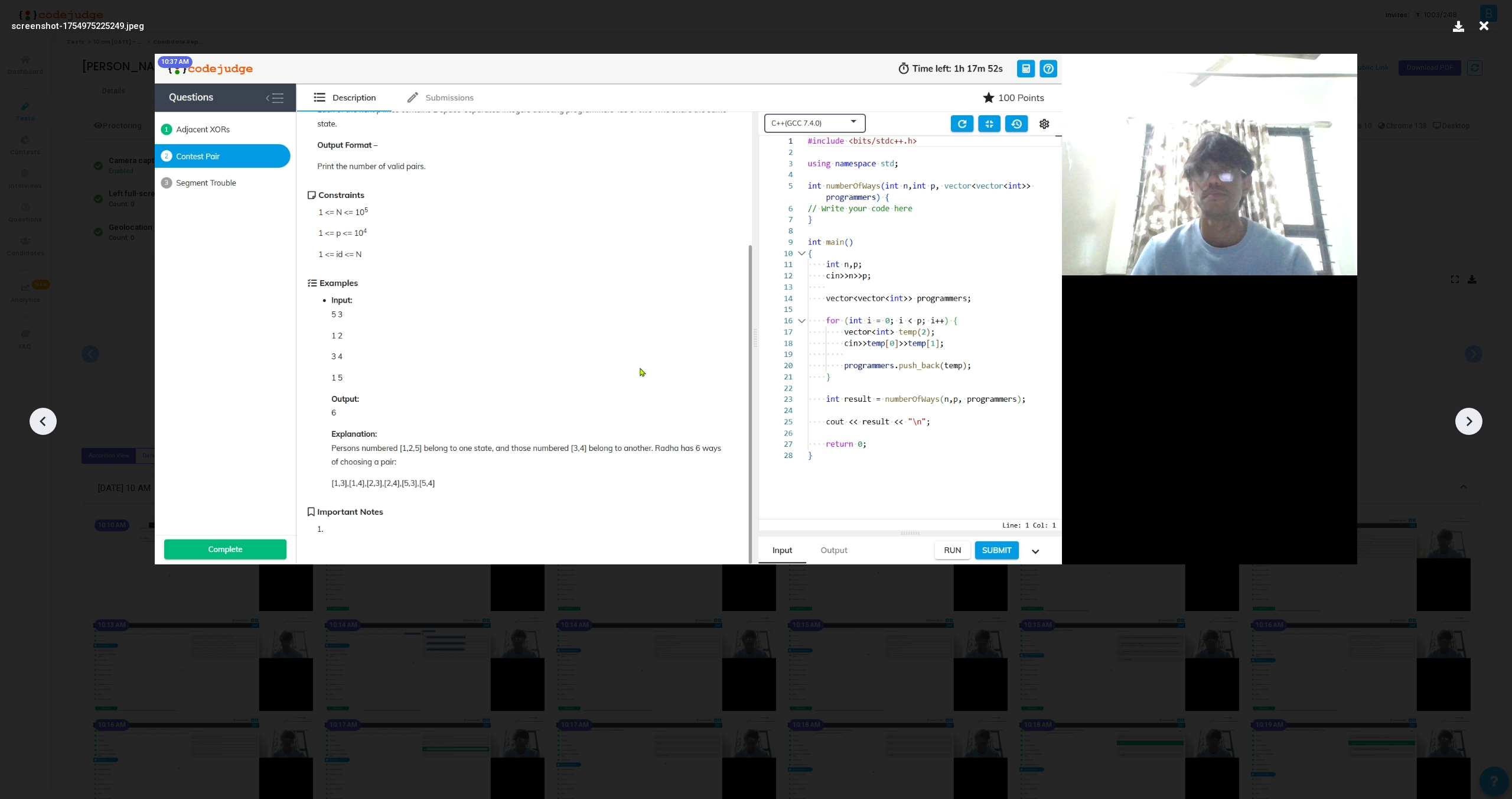
click at [1466, 418] on icon at bounding box center [1469, 421] width 18 height 18
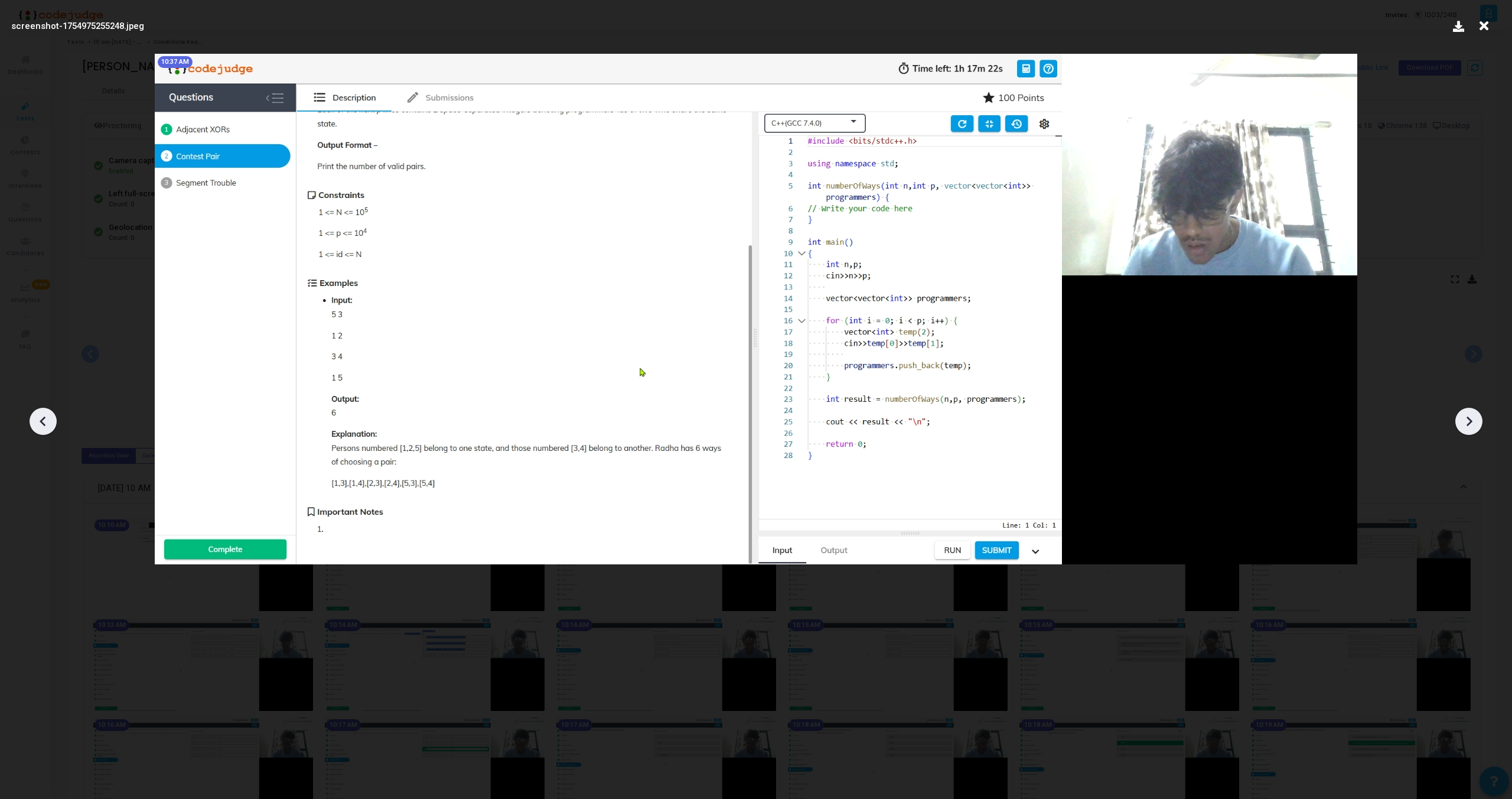
click at [1466, 418] on icon at bounding box center [1469, 421] width 18 height 18
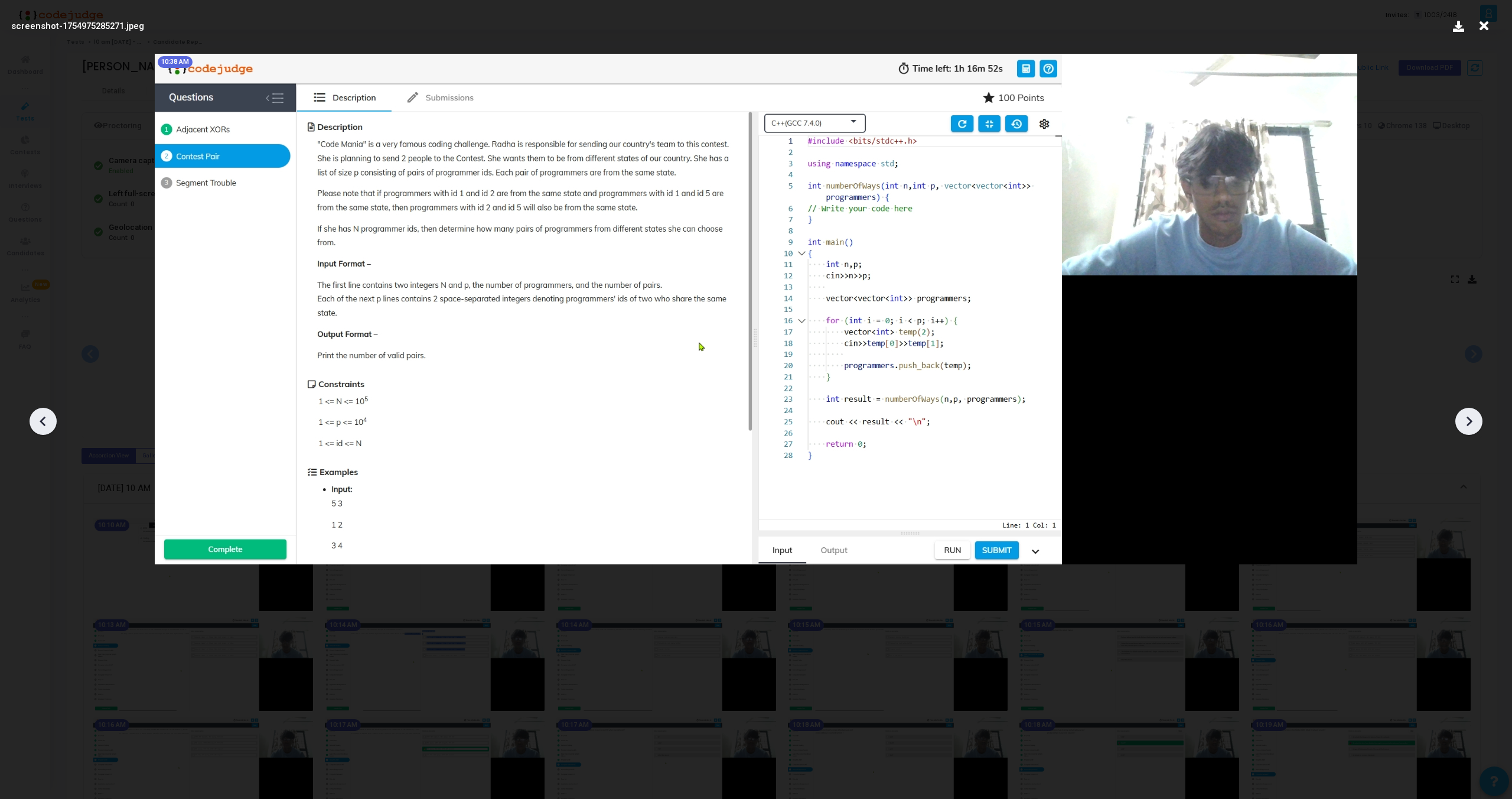
click at [1466, 418] on icon at bounding box center [1469, 421] width 18 height 18
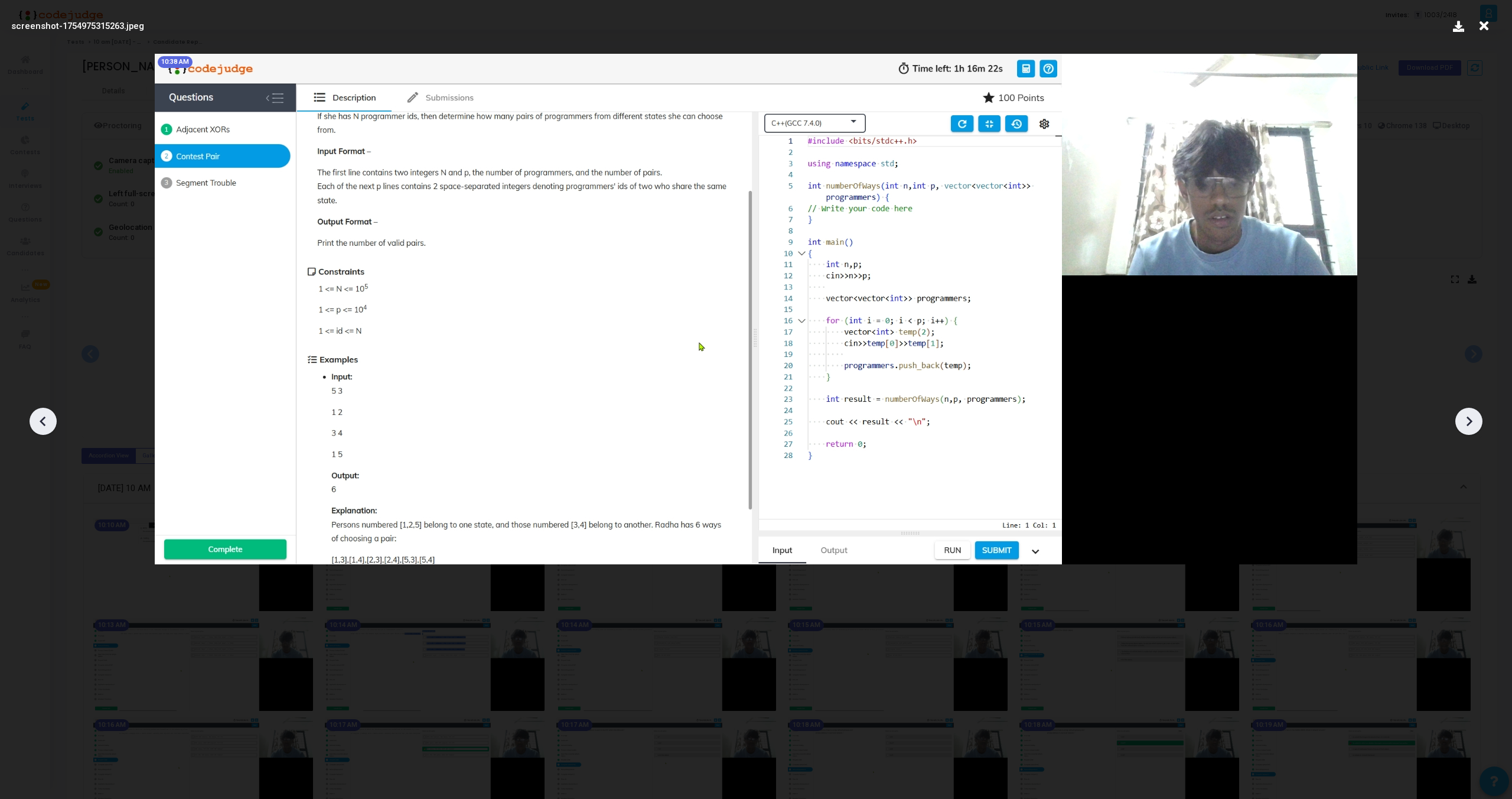
click at [1466, 418] on icon at bounding box center [1469, 421] width 18 height 18
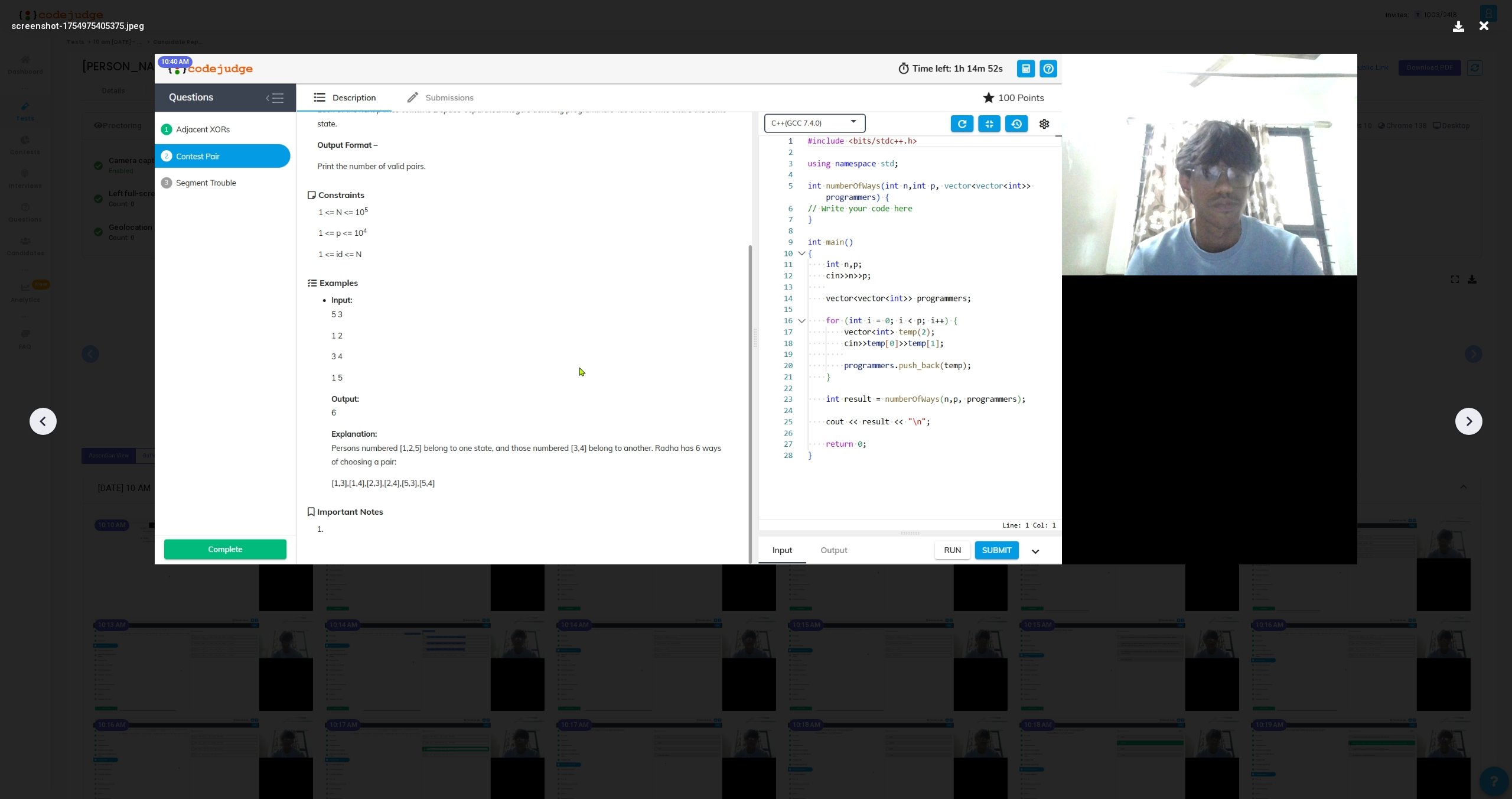
click at [1466, 418] on icon at bounding box center [1469, 421] width 18 height 18
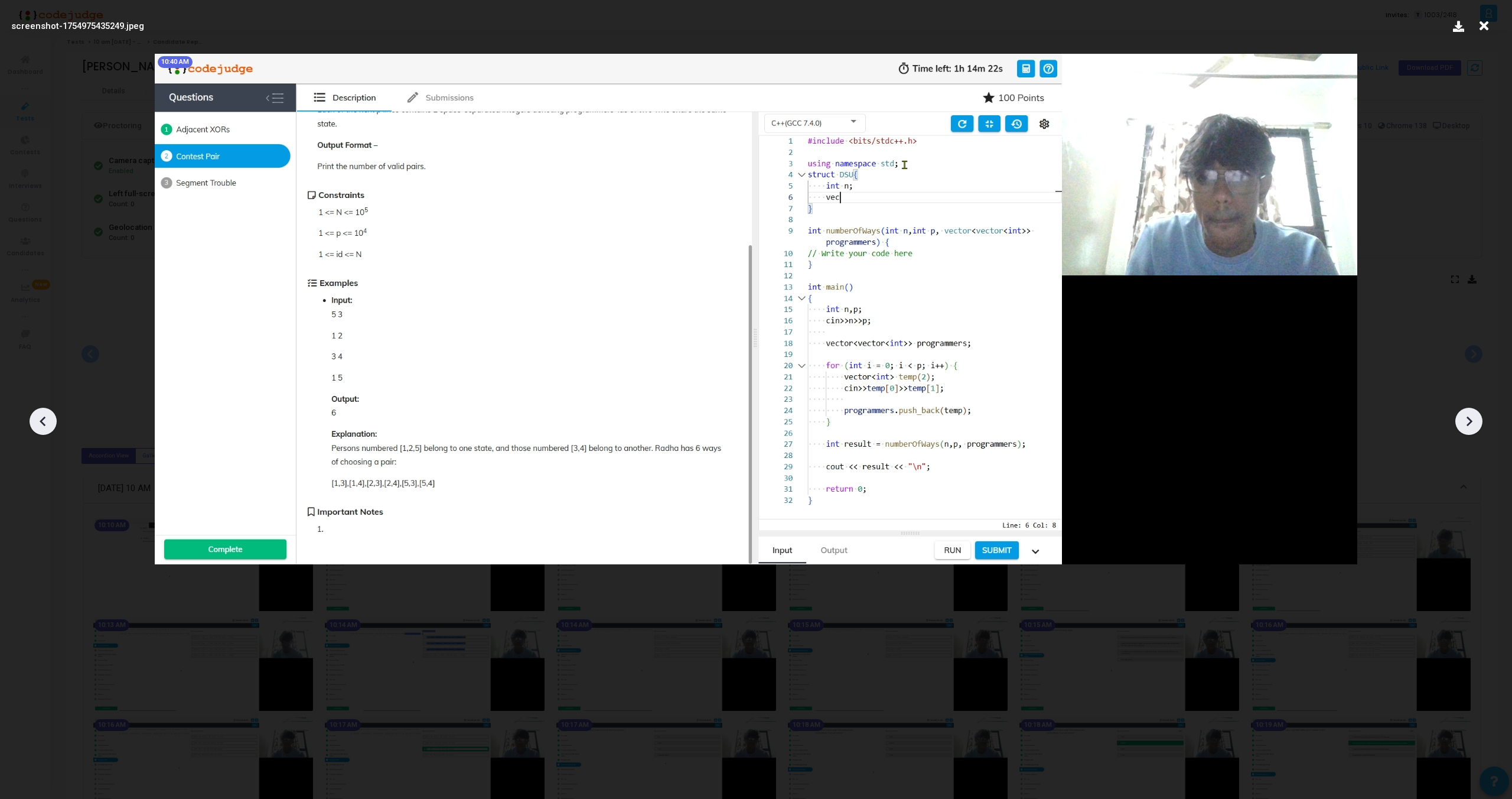
click at [1466, 418] on icon at bounding box center [1469, 421] width 18 height 18
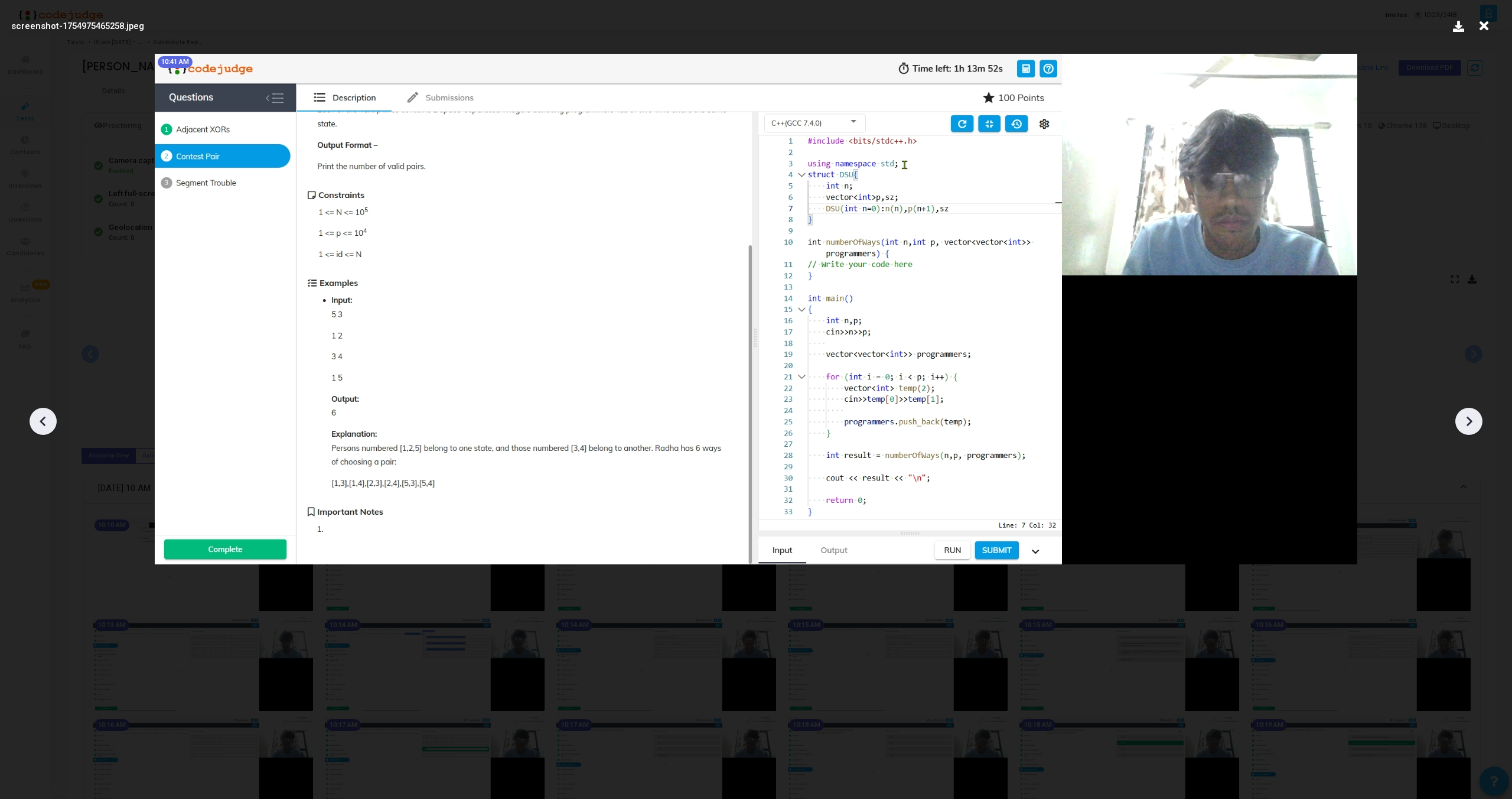
click at [1466, 418] on icon at bounding box center [1469, 421] width 18 height 18
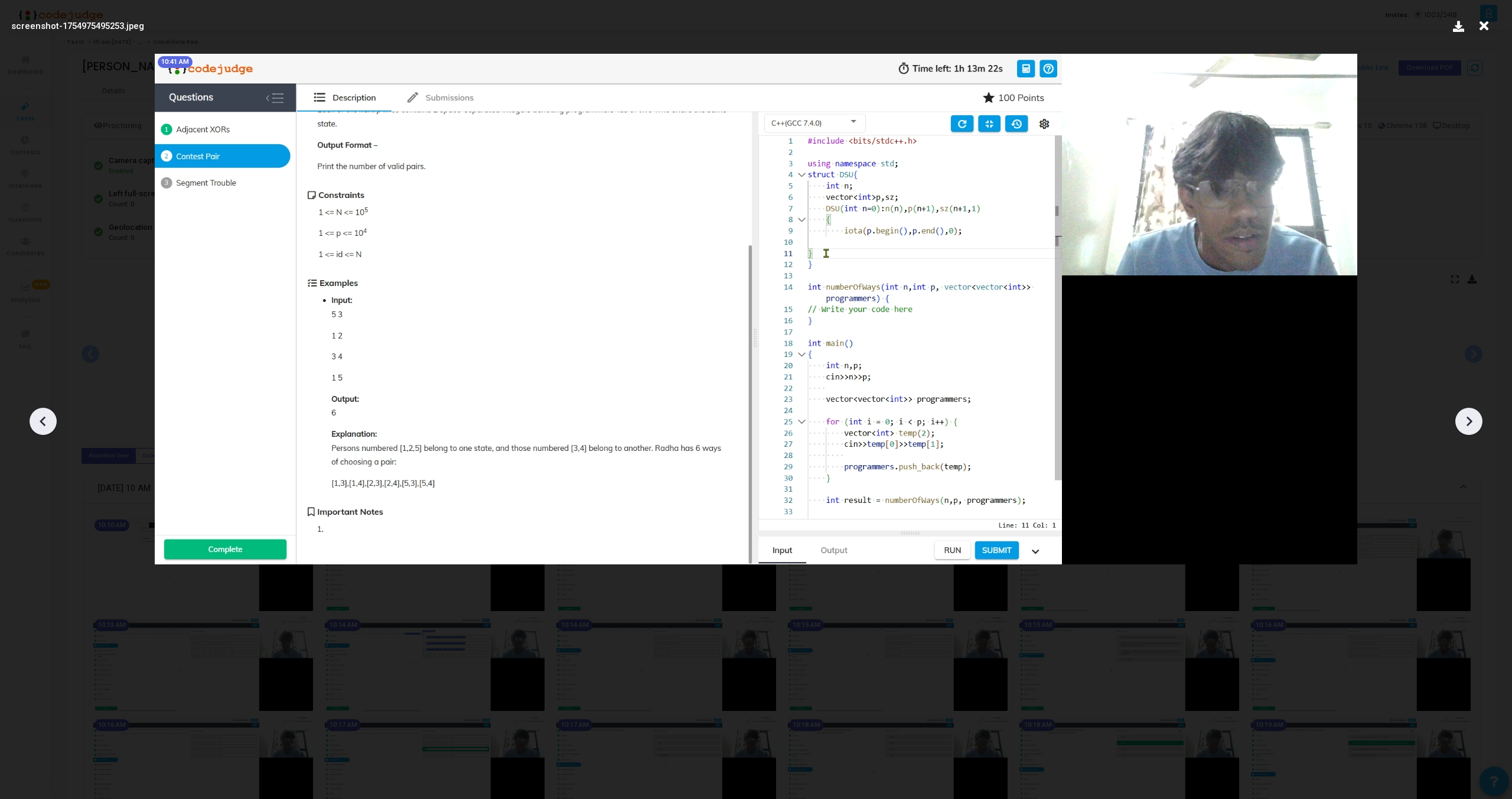
click at [1466, 418] on icon at bounding box center [1469, 421] width 18 height 18
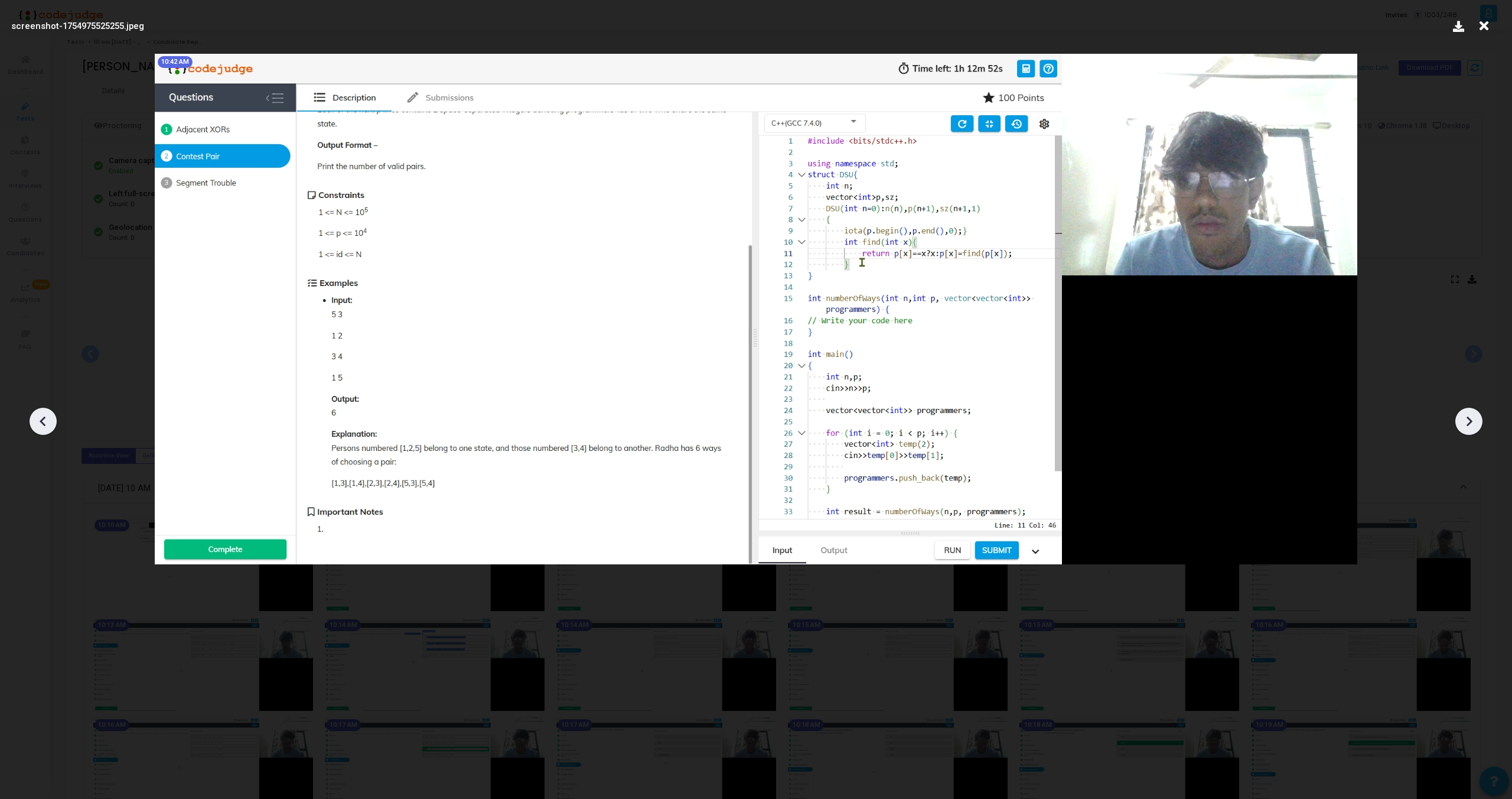
click at [1465, 418] on icon at bounding box center [1469, 421] width 18 height 18
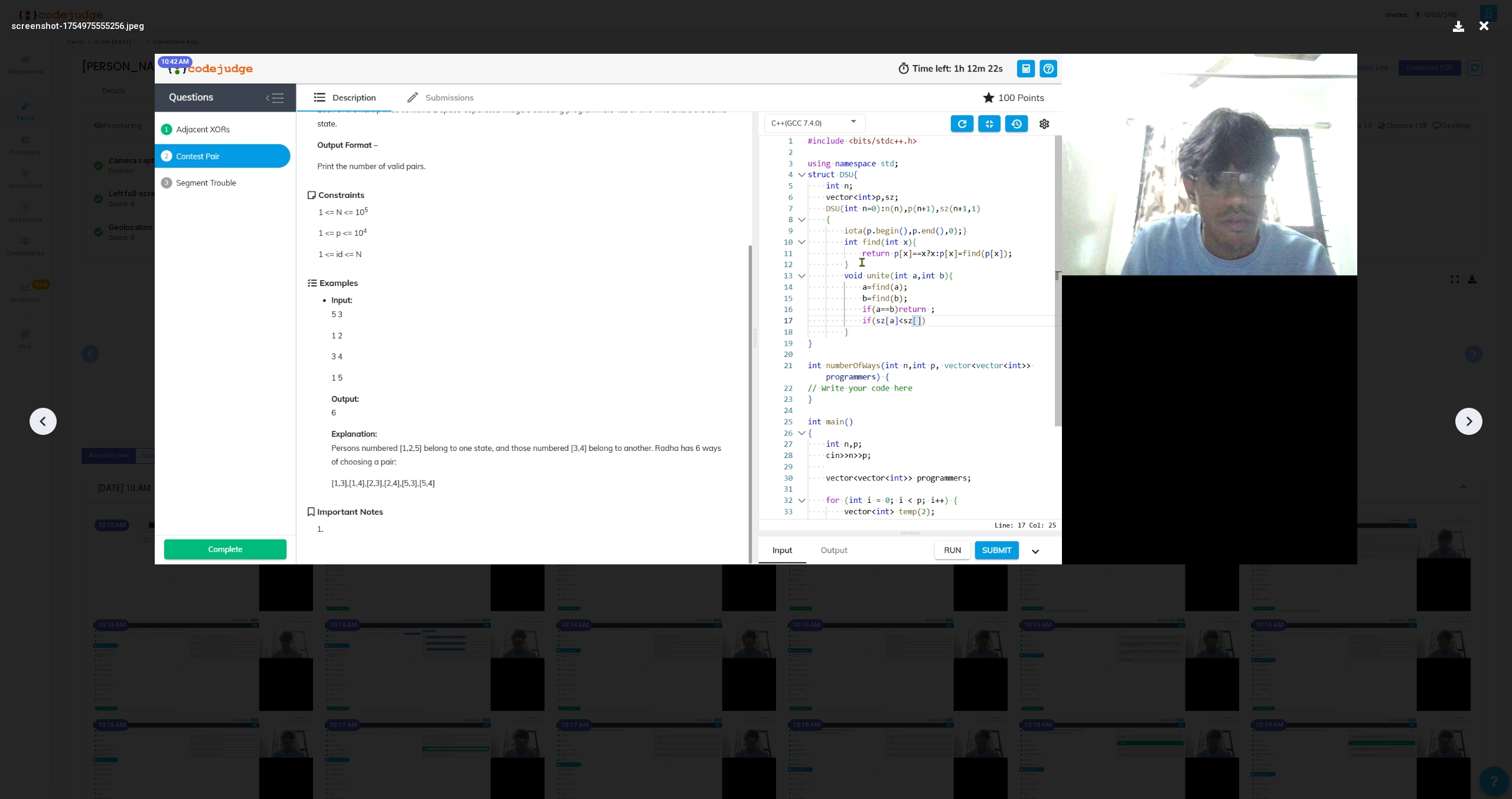
click at [1465, 418] on icon at bounding box center [1469, 421] width 18 height 18
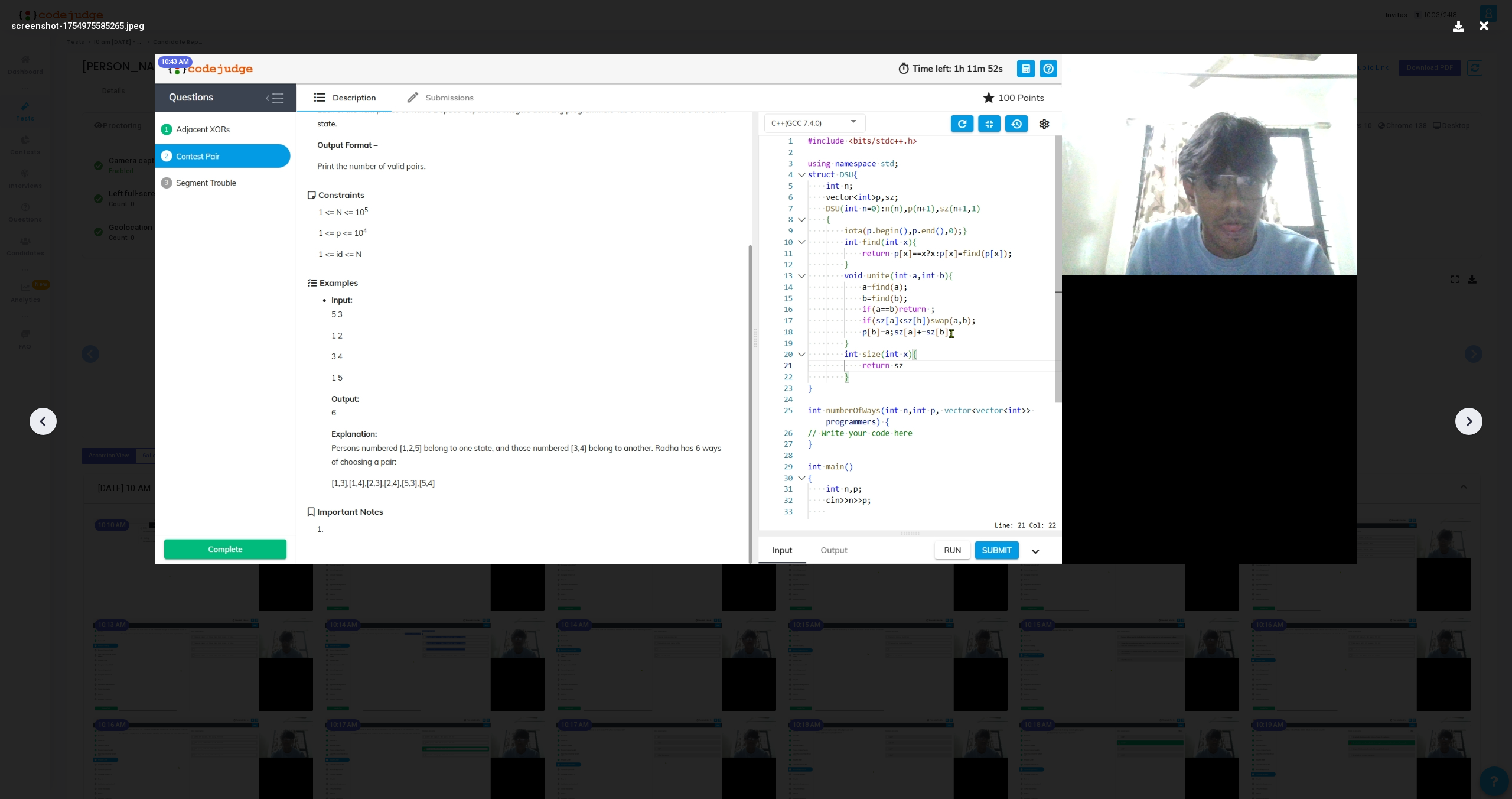
click at [1465, 418] on icon at bounding box center [1469, 421] width 18 height 18
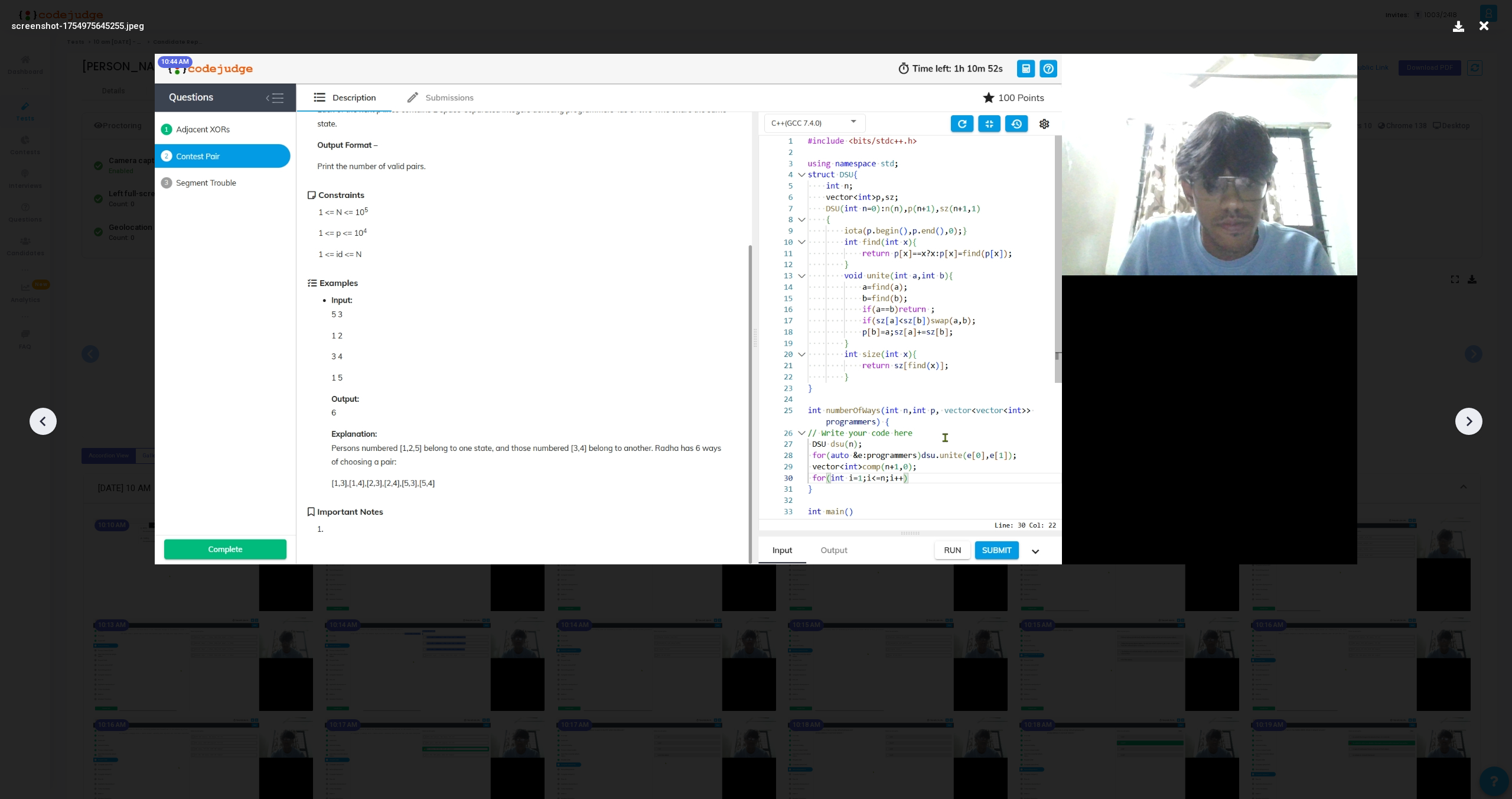
click at [1465, 418] on icon at bounding box center [1469, 421] width 18 height 18
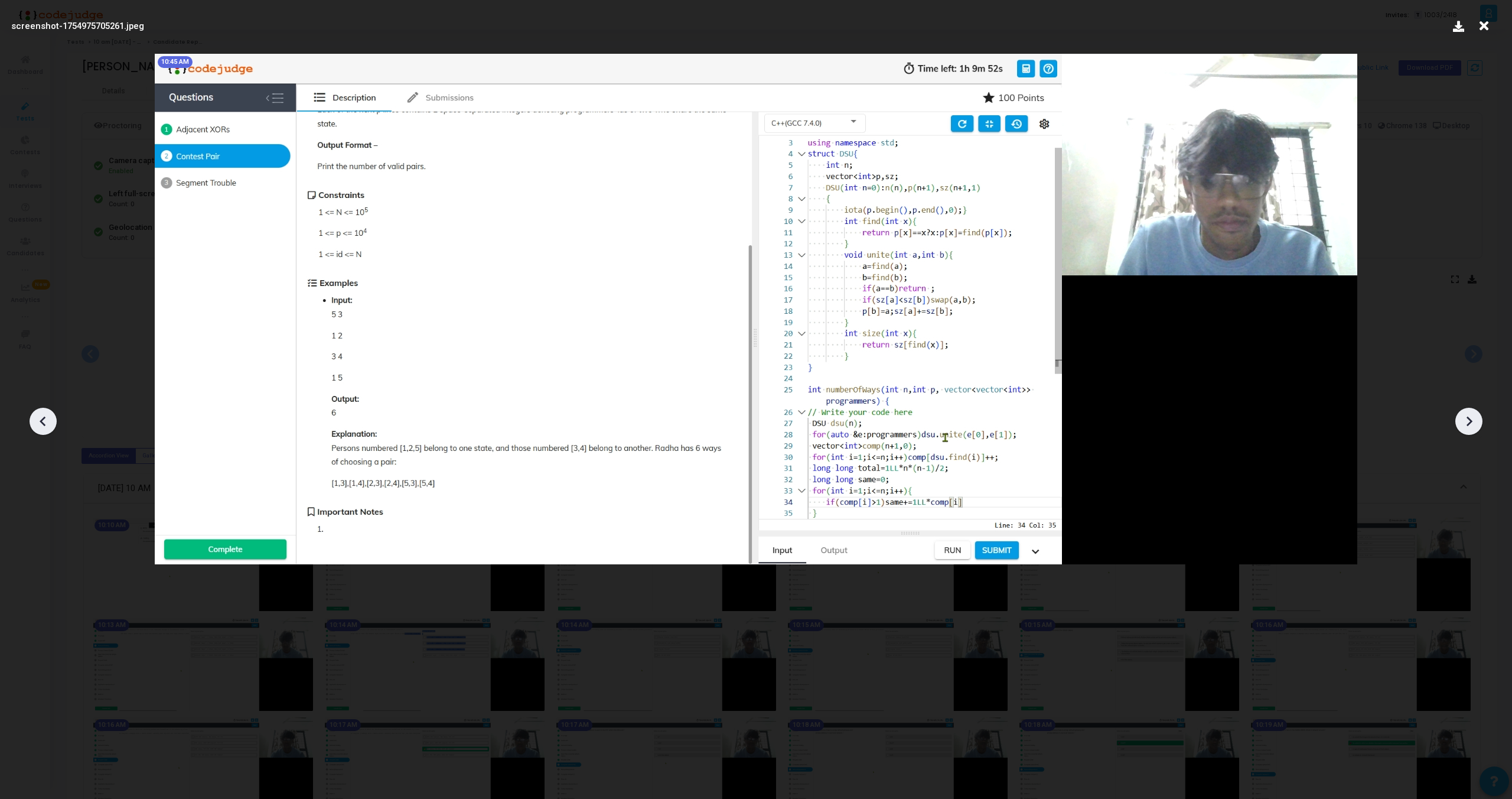
click at [1465, 418] on icon at bounding box center [1469, 421] width 18 height 18
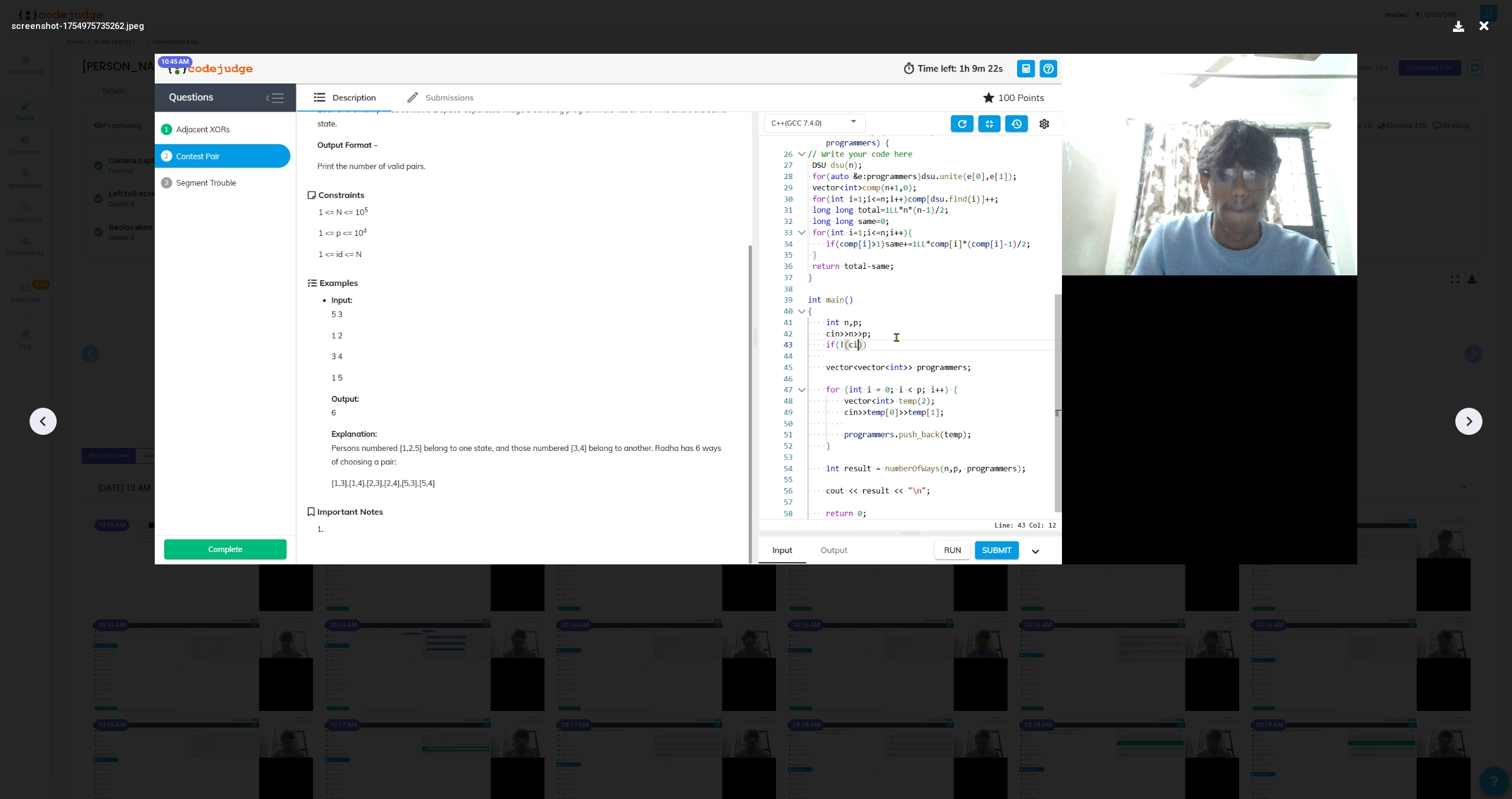
click at [1465, 418] on icon at bounding box center [1469, 421] width 18 height 18
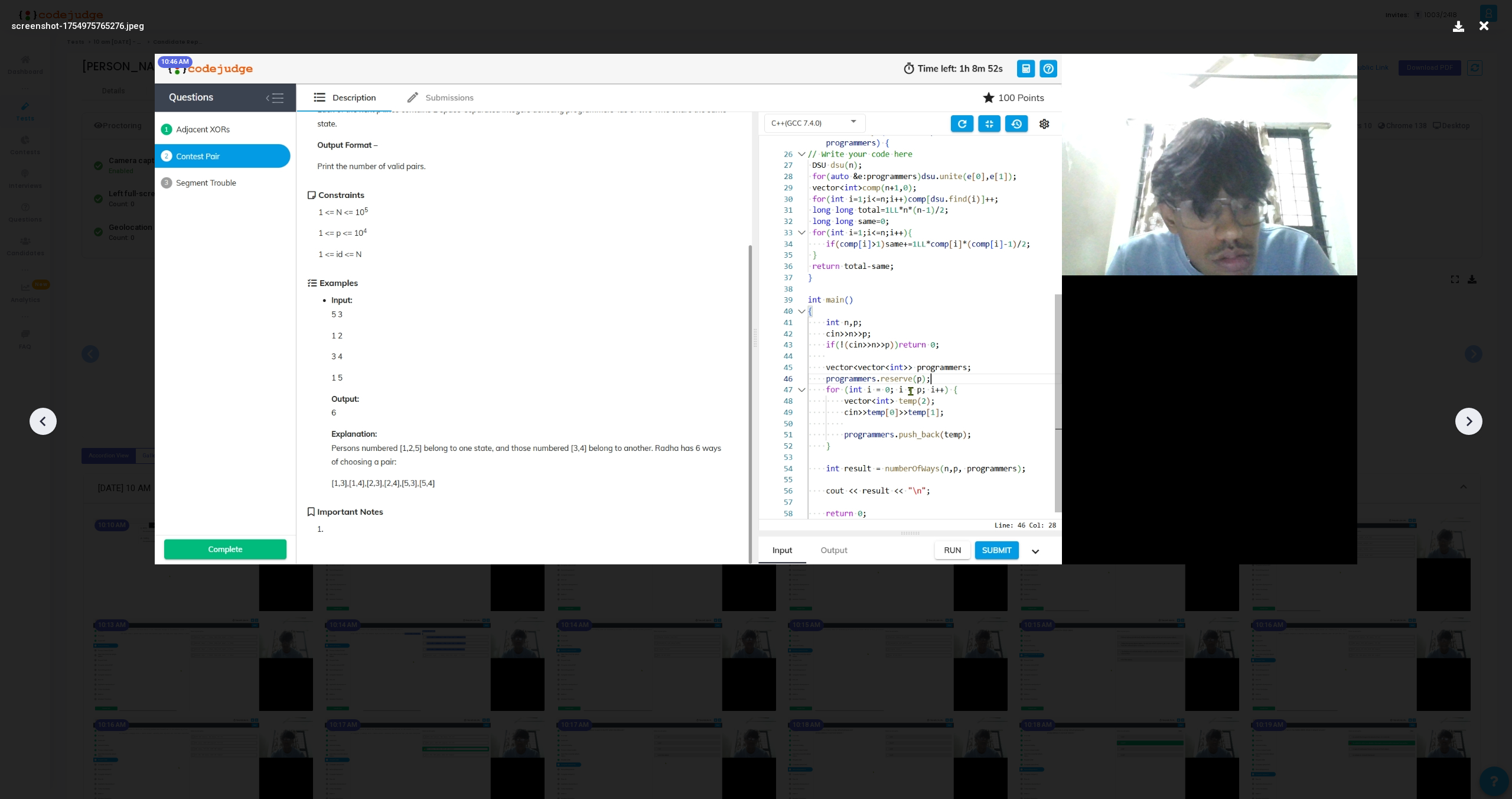
click at [1464, 418] on icon at bounding box center [1469, 421] width 18 height 18
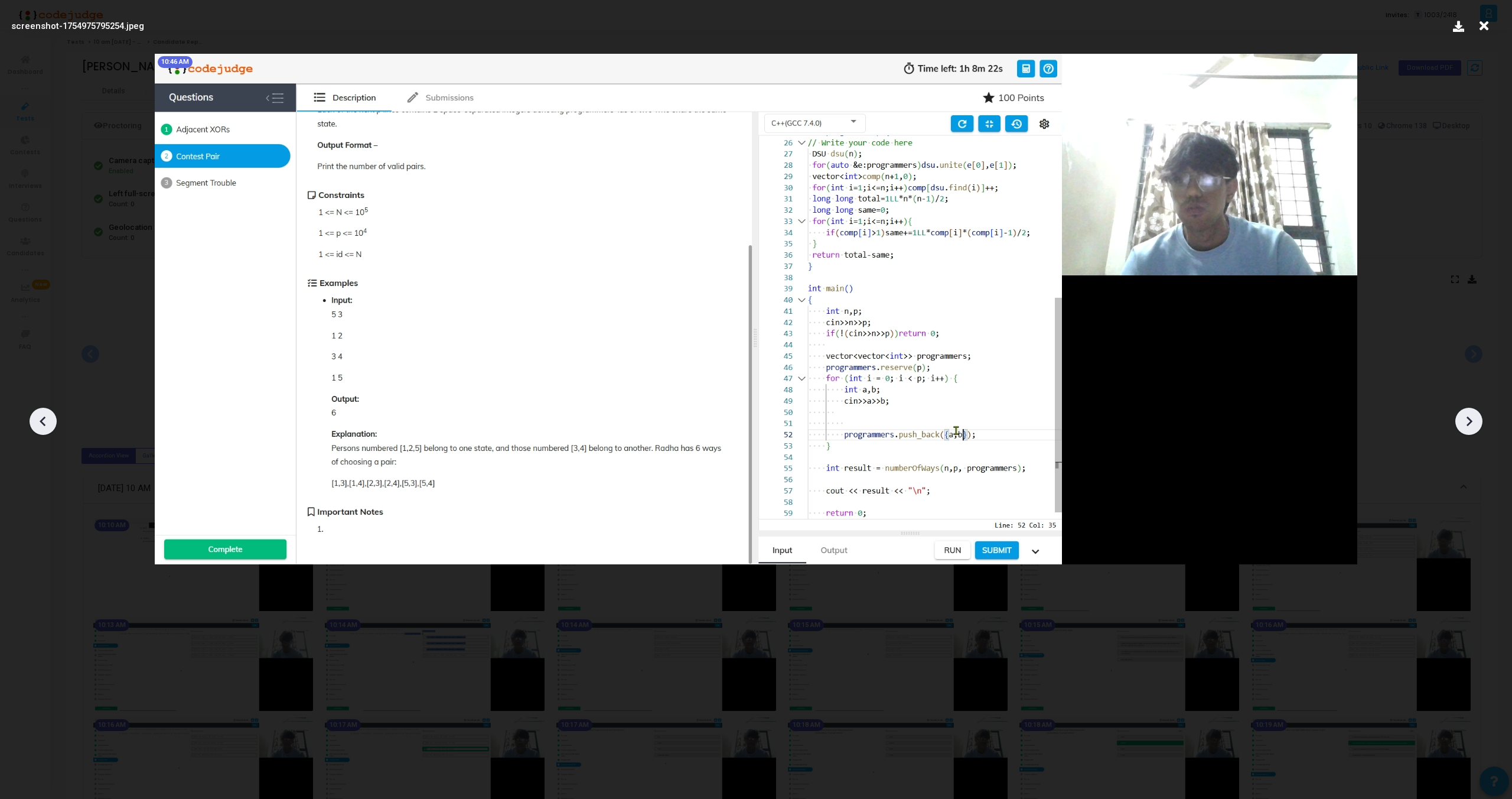
click at [1464, 418] on icon at bounding box center [1469, 421] width 18 height 18
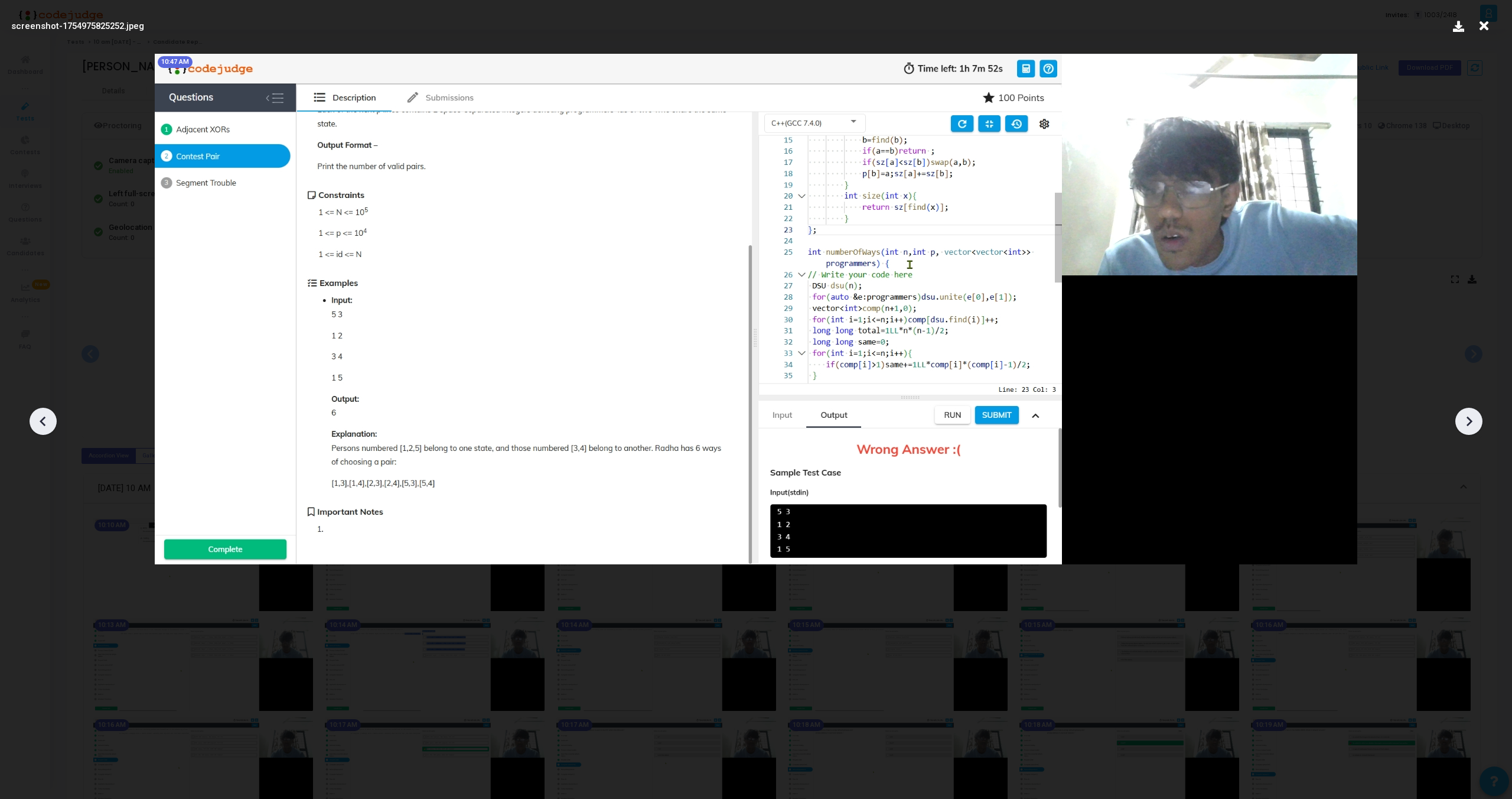
click at [1464, 418] on icon at bounding box center [1469, 421] width 18 height 18
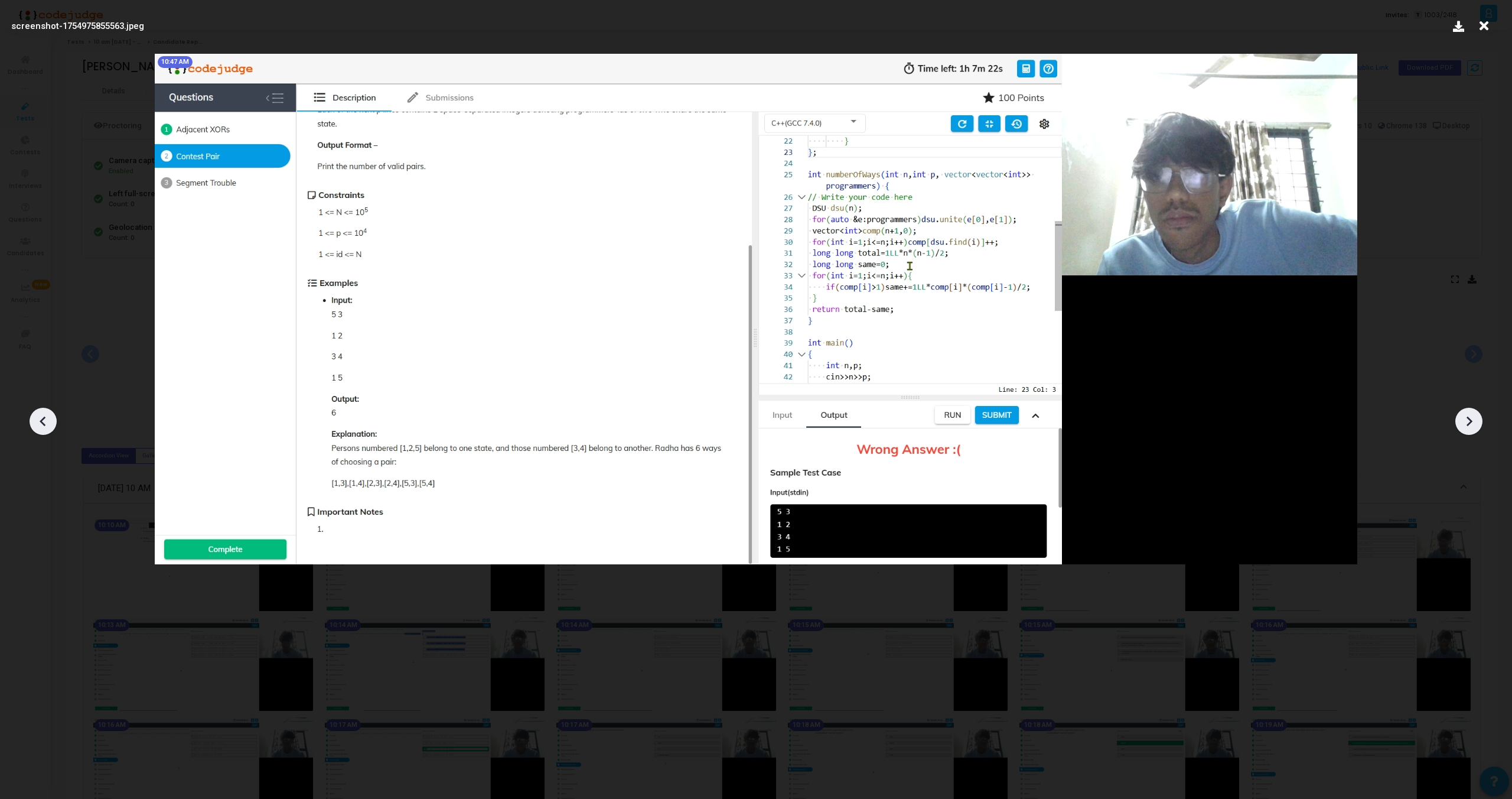
click at [1464, 418] on icon at bounding box center [1469, 421] width 18 height 18
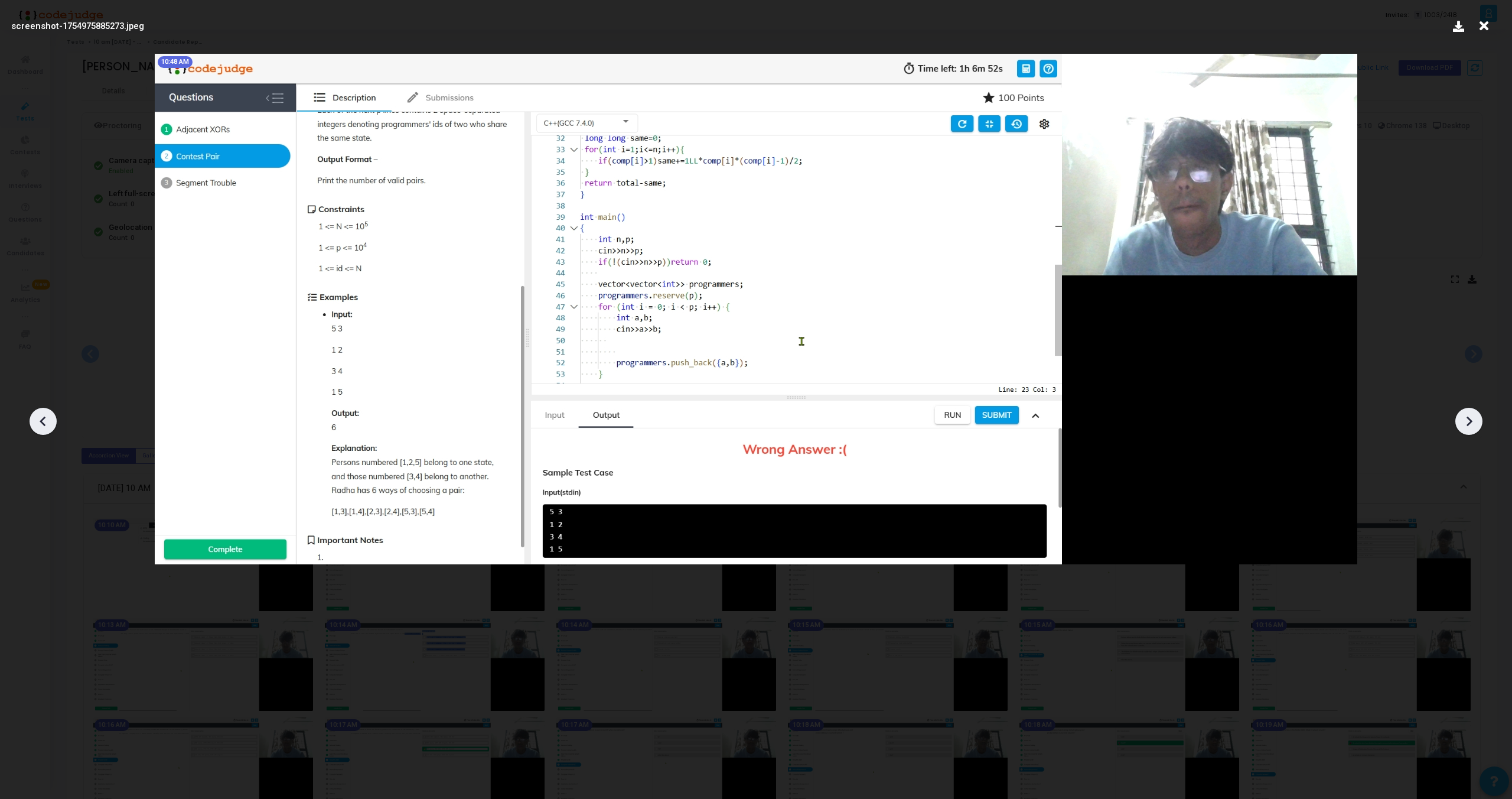
click at [1464, 418] on icon at bounding box center [1469, 421] width 18 height 18
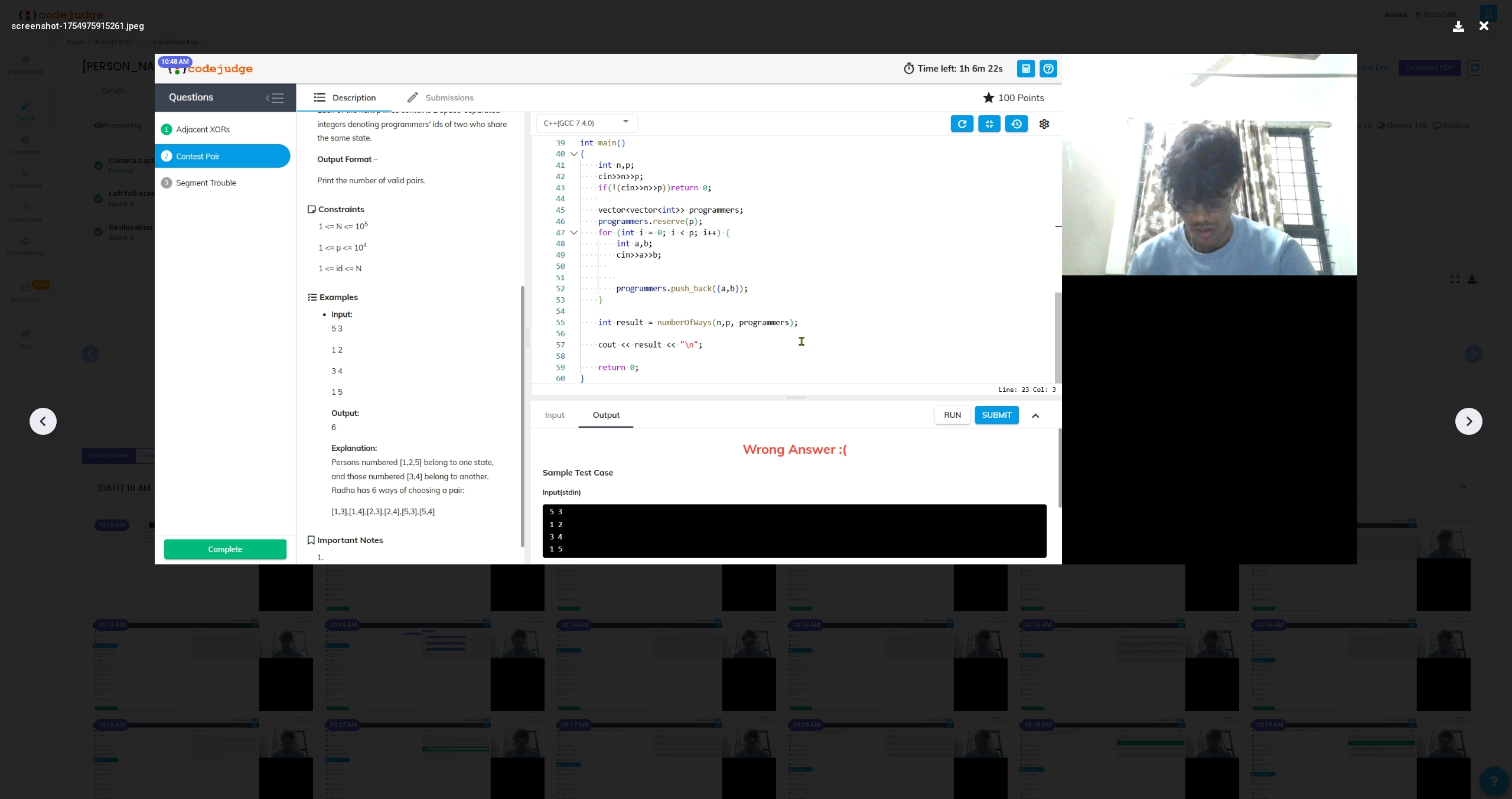
click at [1464, 418] on icon at bounding box center [1469, 421] width 18 height 18
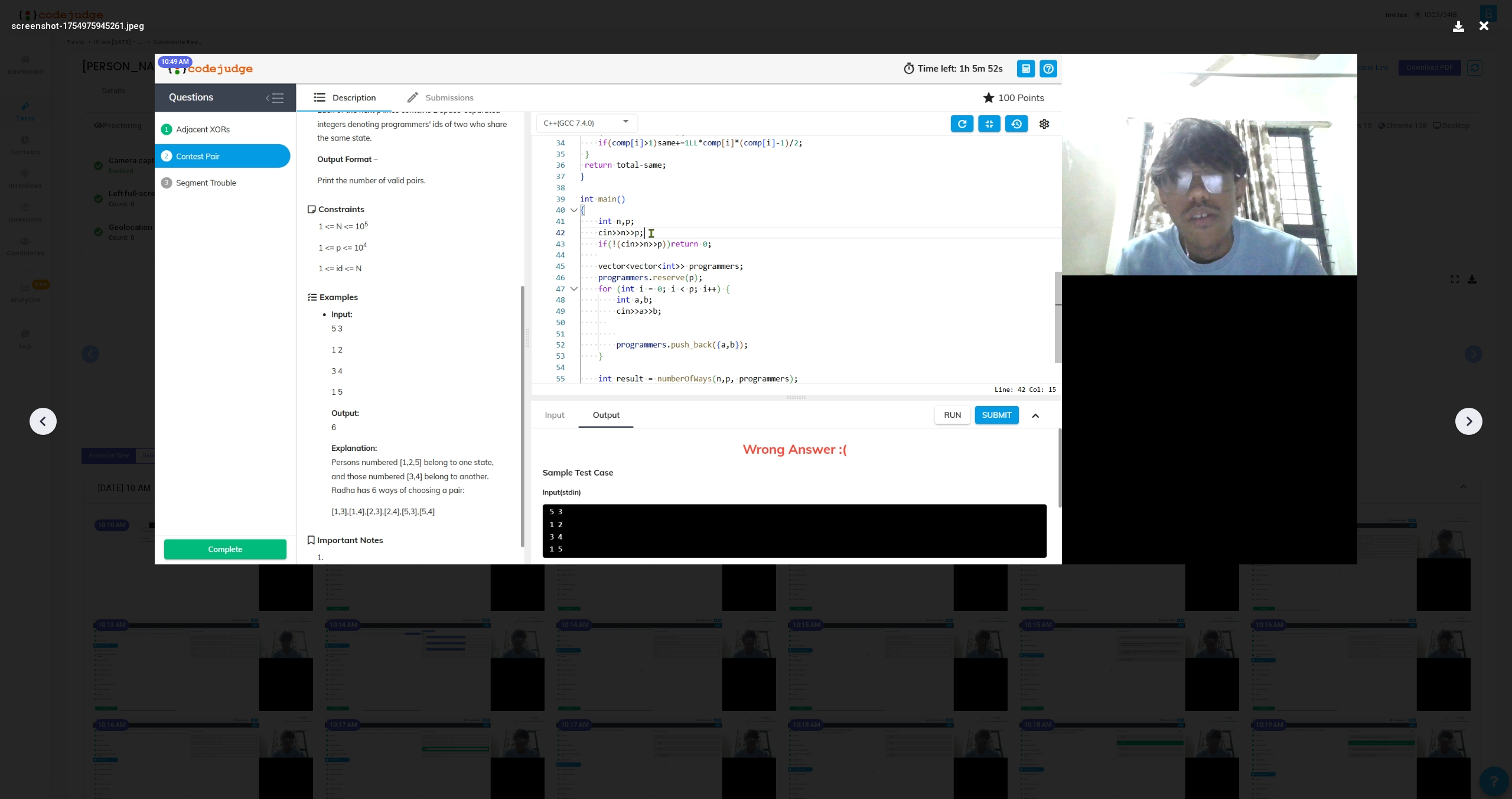
click at [1464, 418] on icon at bounding box center [1469, 421] width 18 height 18
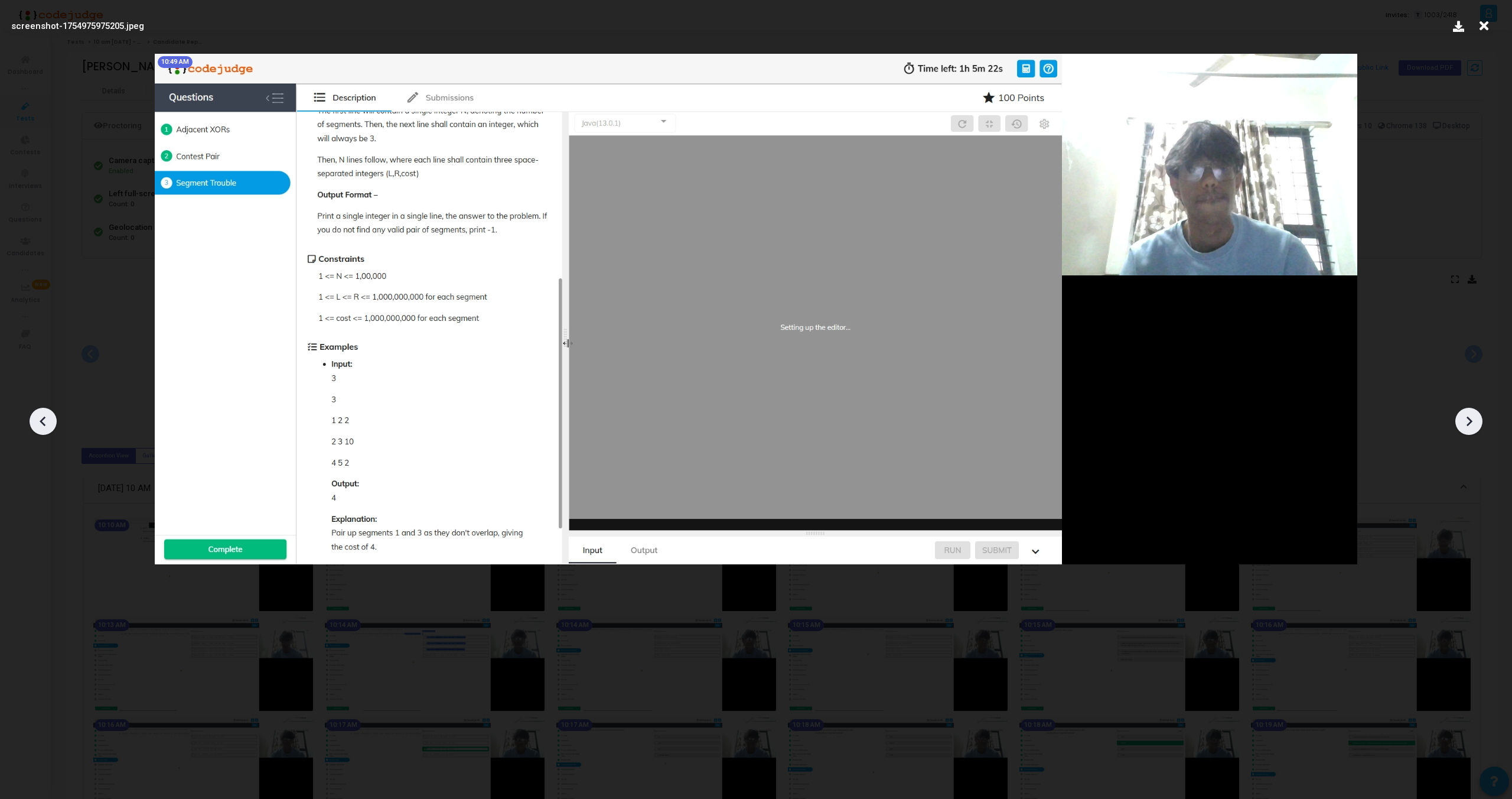
click at [32, 429] on div at bounding box center [42, 421] width 27 height 27
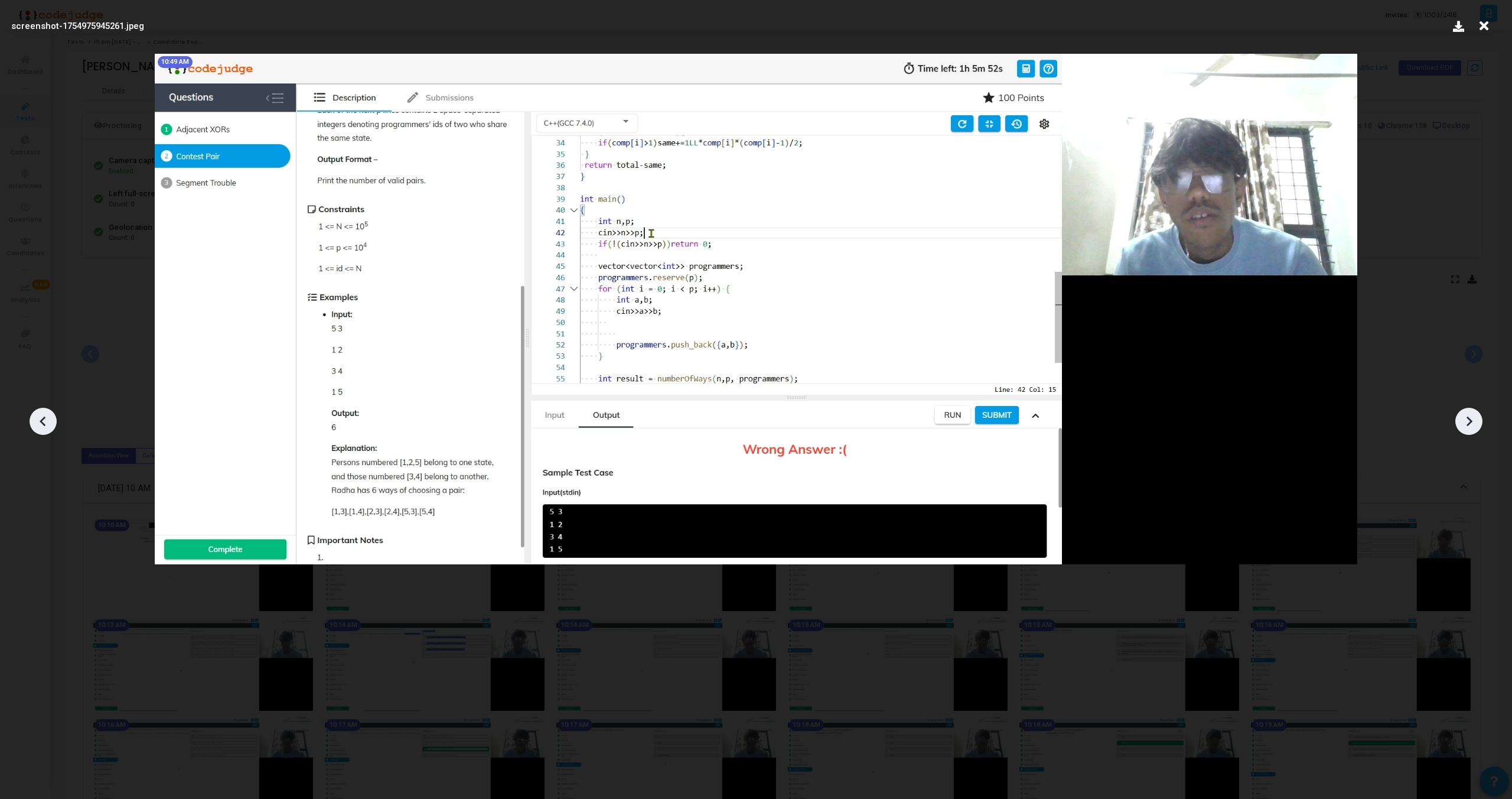
click at [32, 428] on div at bounding box center [42, 421] width 27 height 27
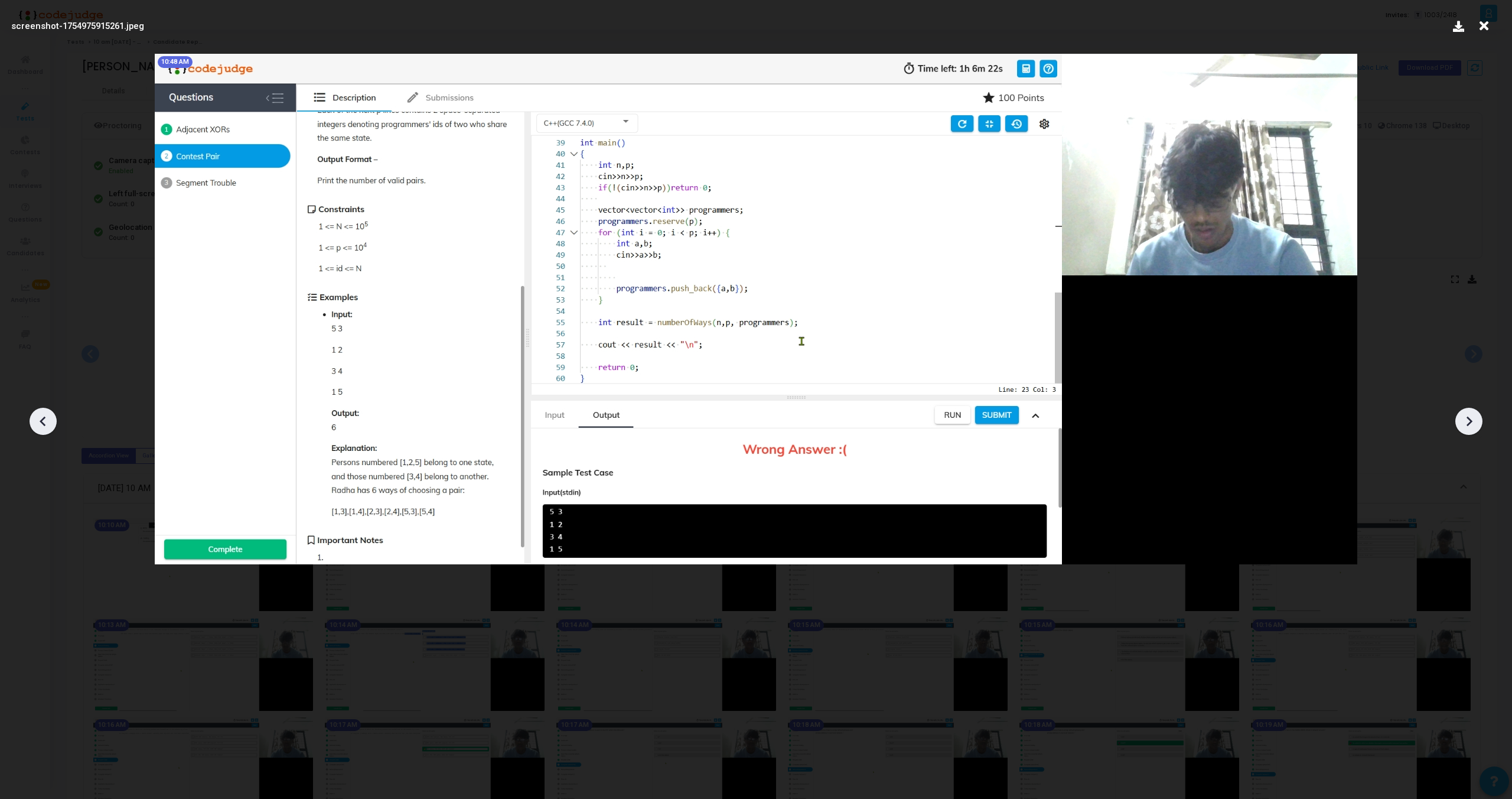
click at [32, 428] on div at bounding box center [42, 421] width 27 height 27
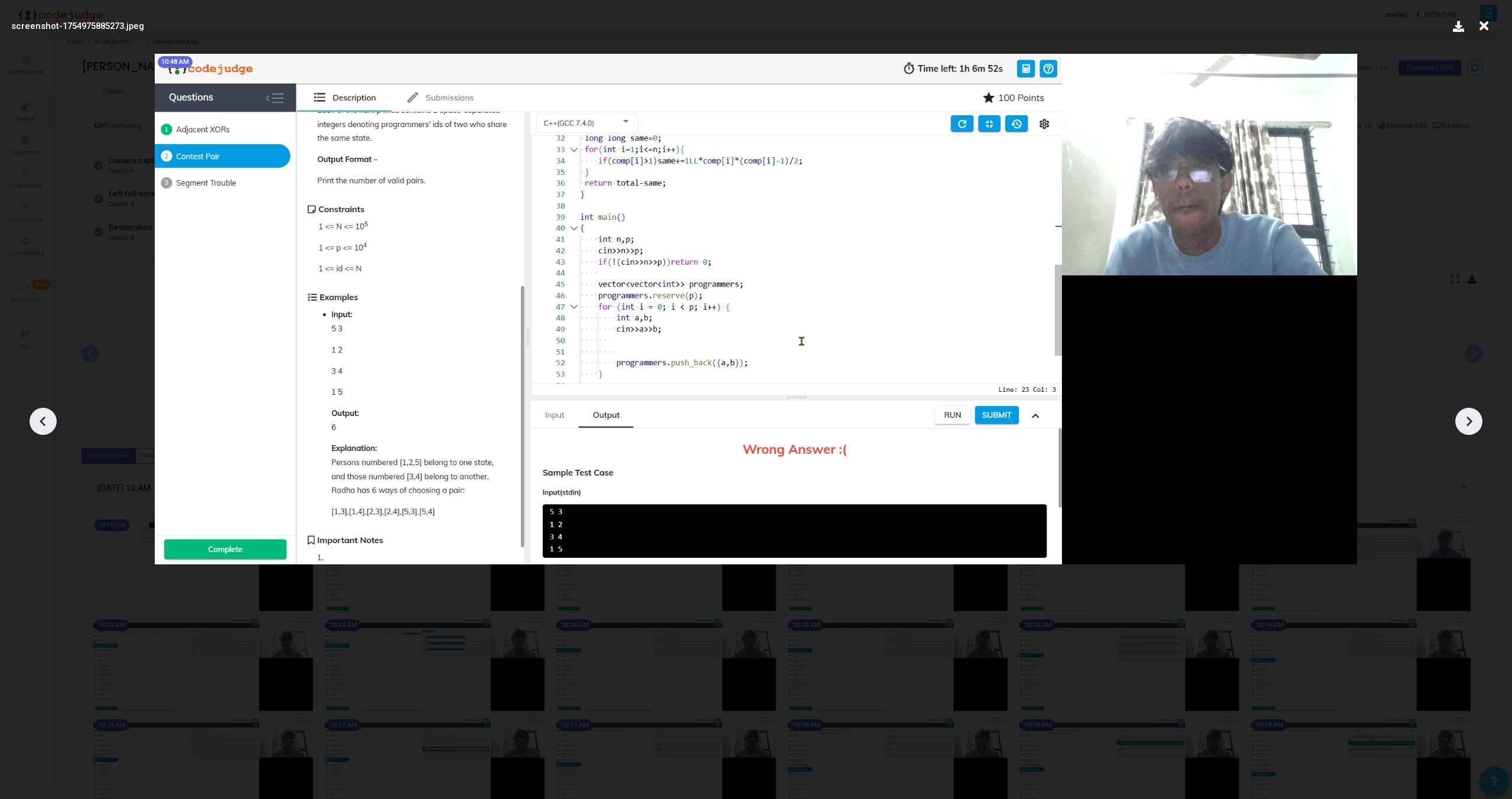
click at [32, 428] on div at bounding box center [42, 421] width 27 height 27
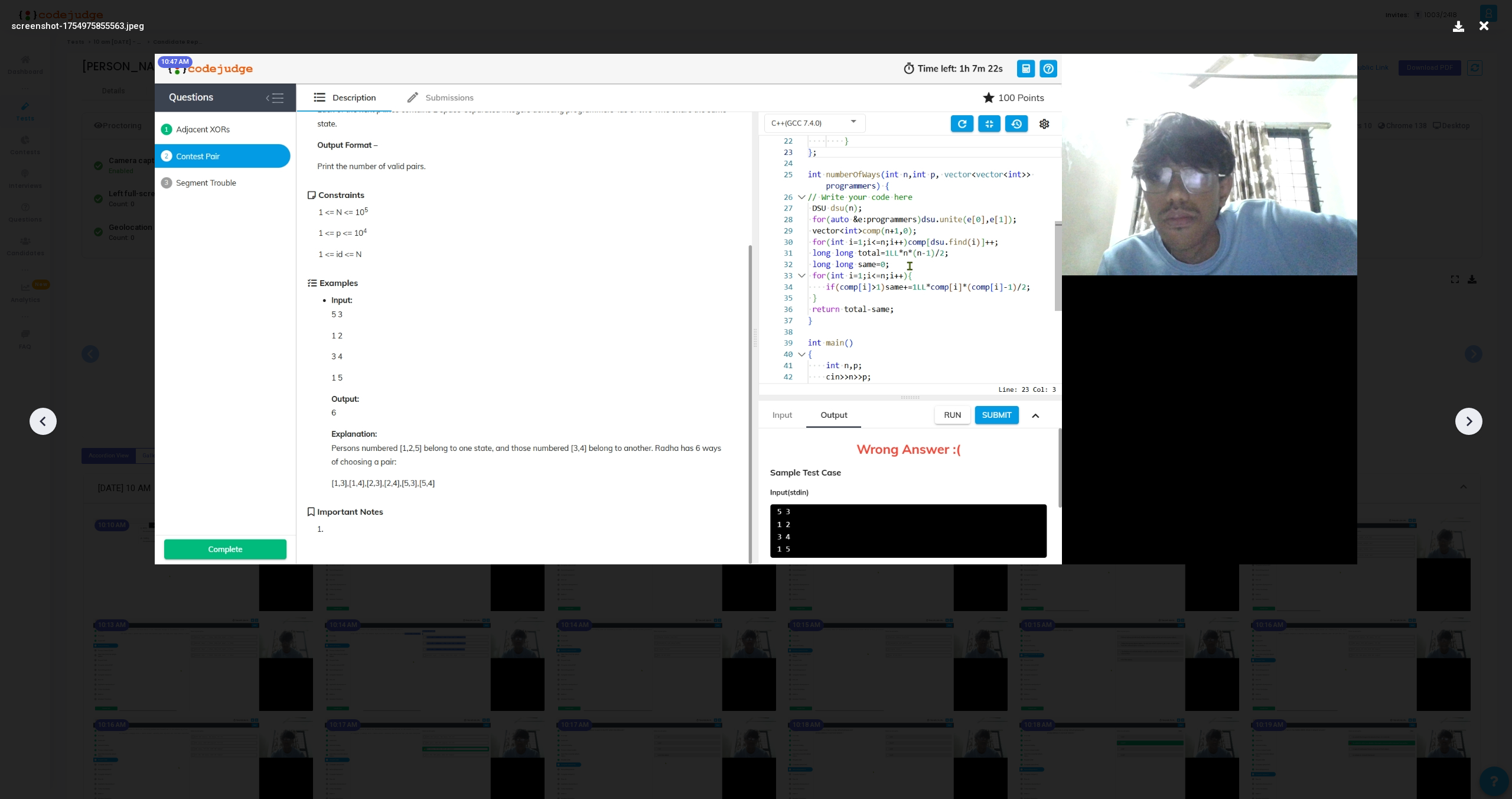
click at [1477, 422] on icon at bounding box center [1469, 421] width 18 height 18
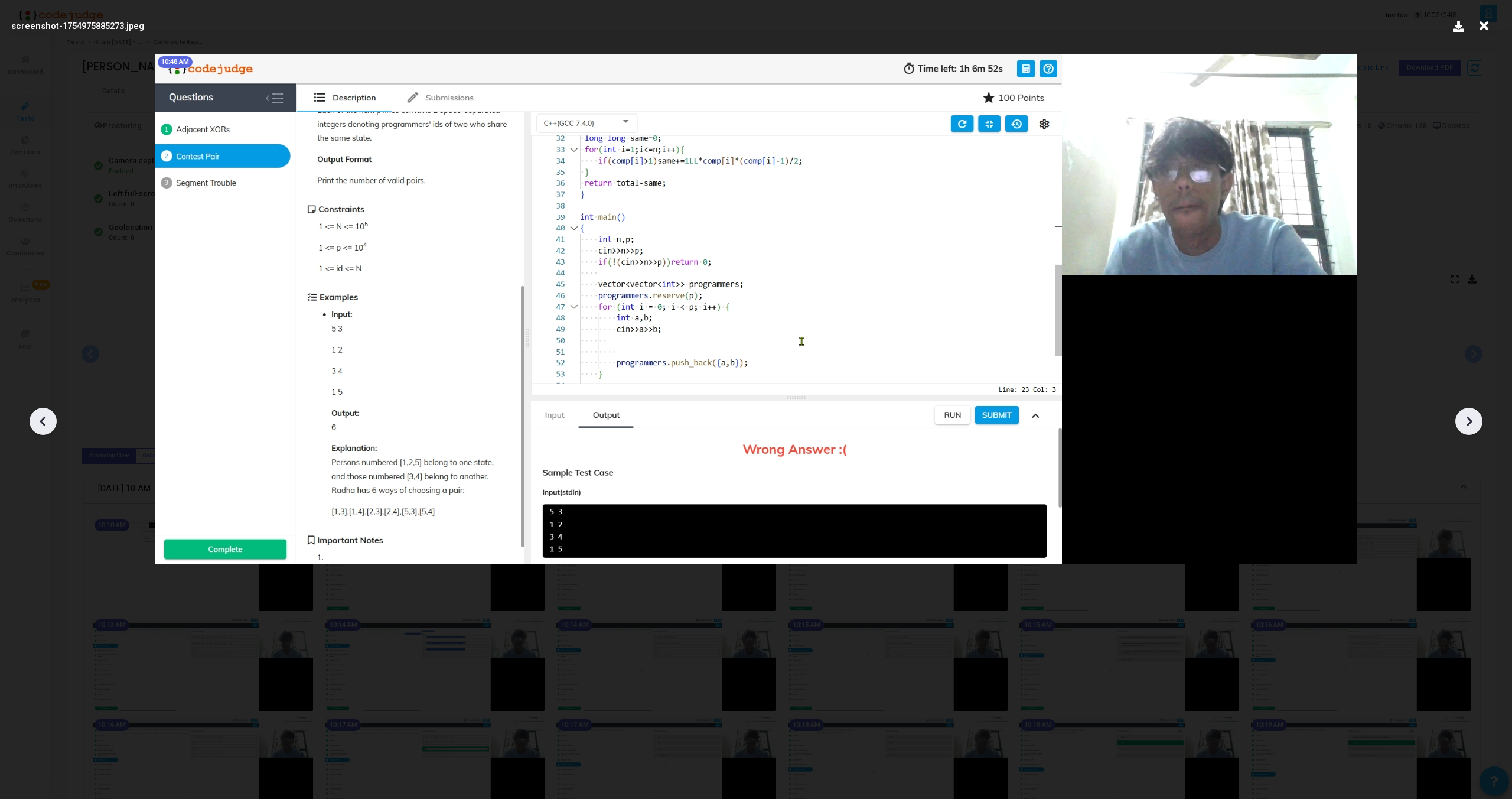
click at [1460, 418] on icon at bounding box center [1469, 421] width 18 height 18
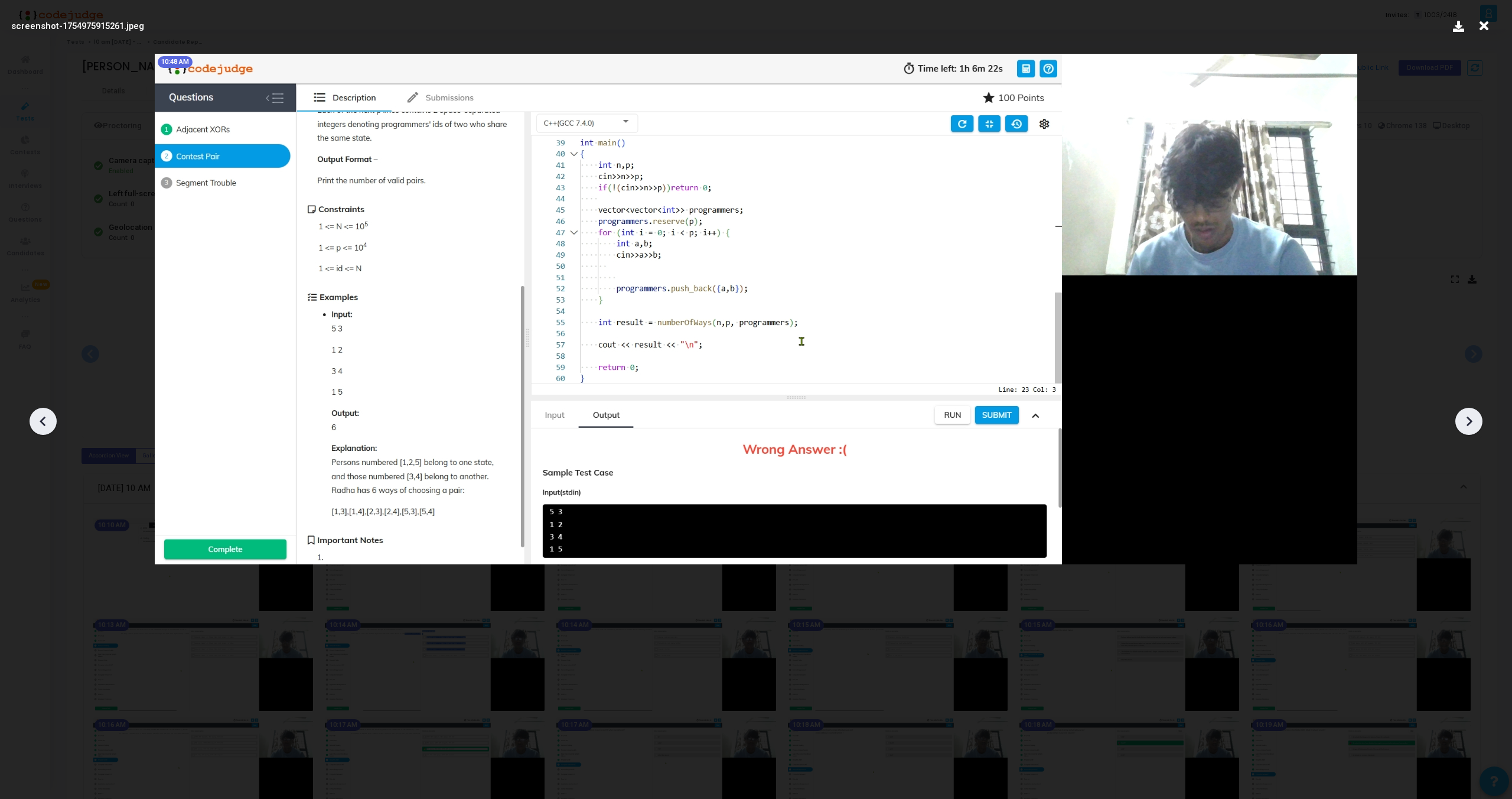
click at [1460, 418] on icon at bounding box center [1469, 421] width 18 height 18
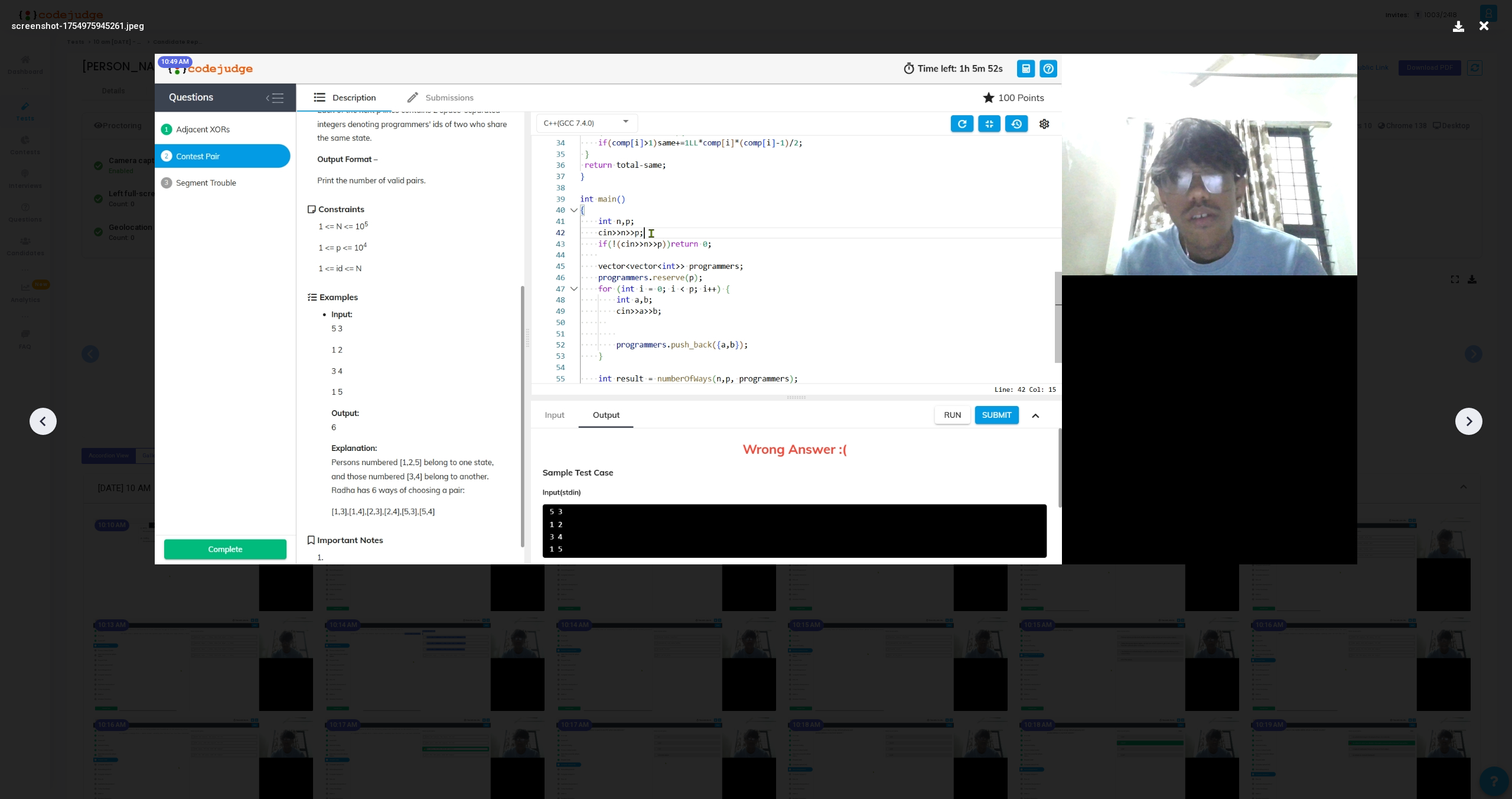
click at [1460, 418] on icon at bounding box center [1469, 421] width 18 height 18
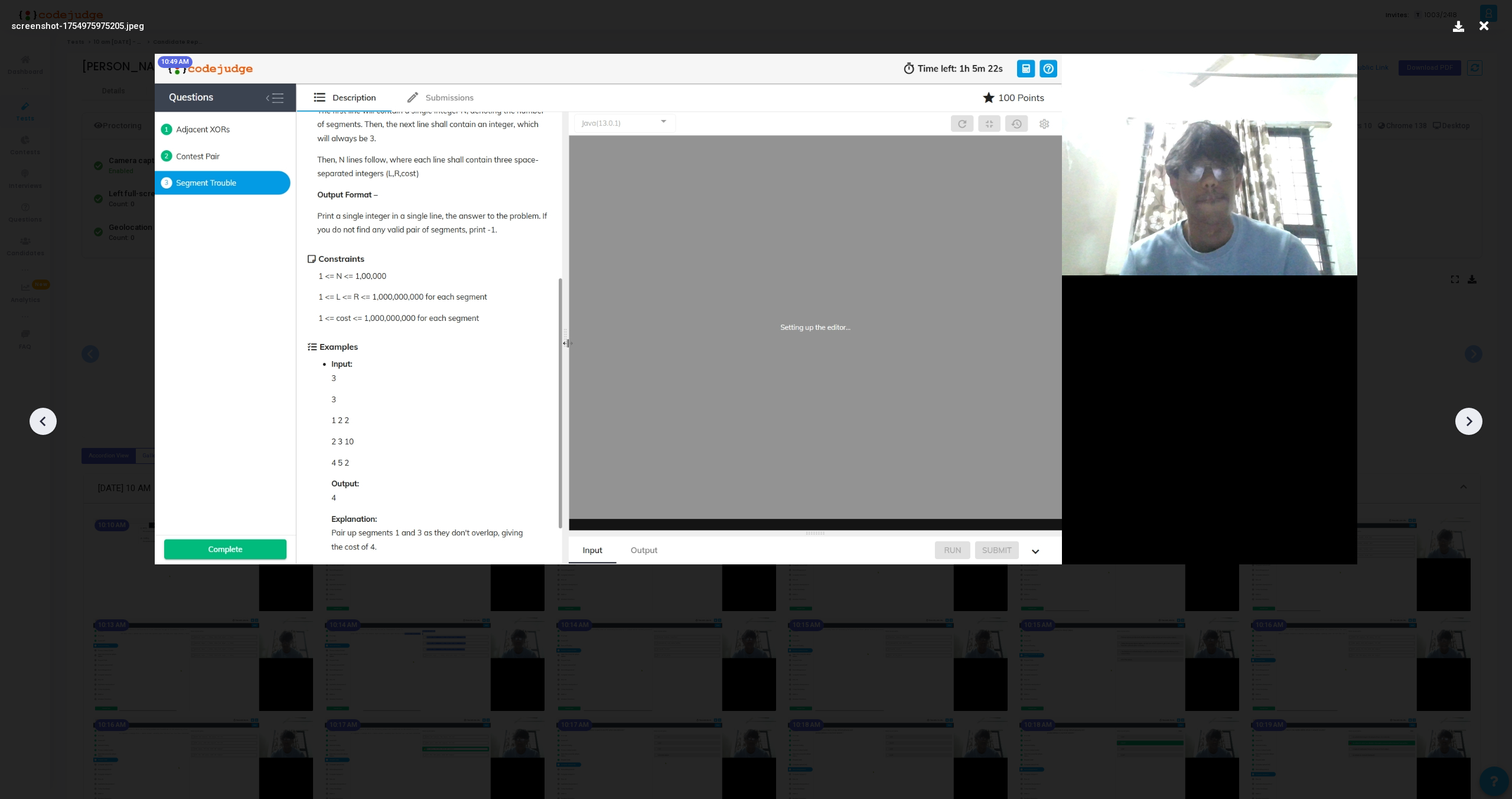
click at [1460, 418] on icon at bounding box center [1469, 421] width 18 height 18
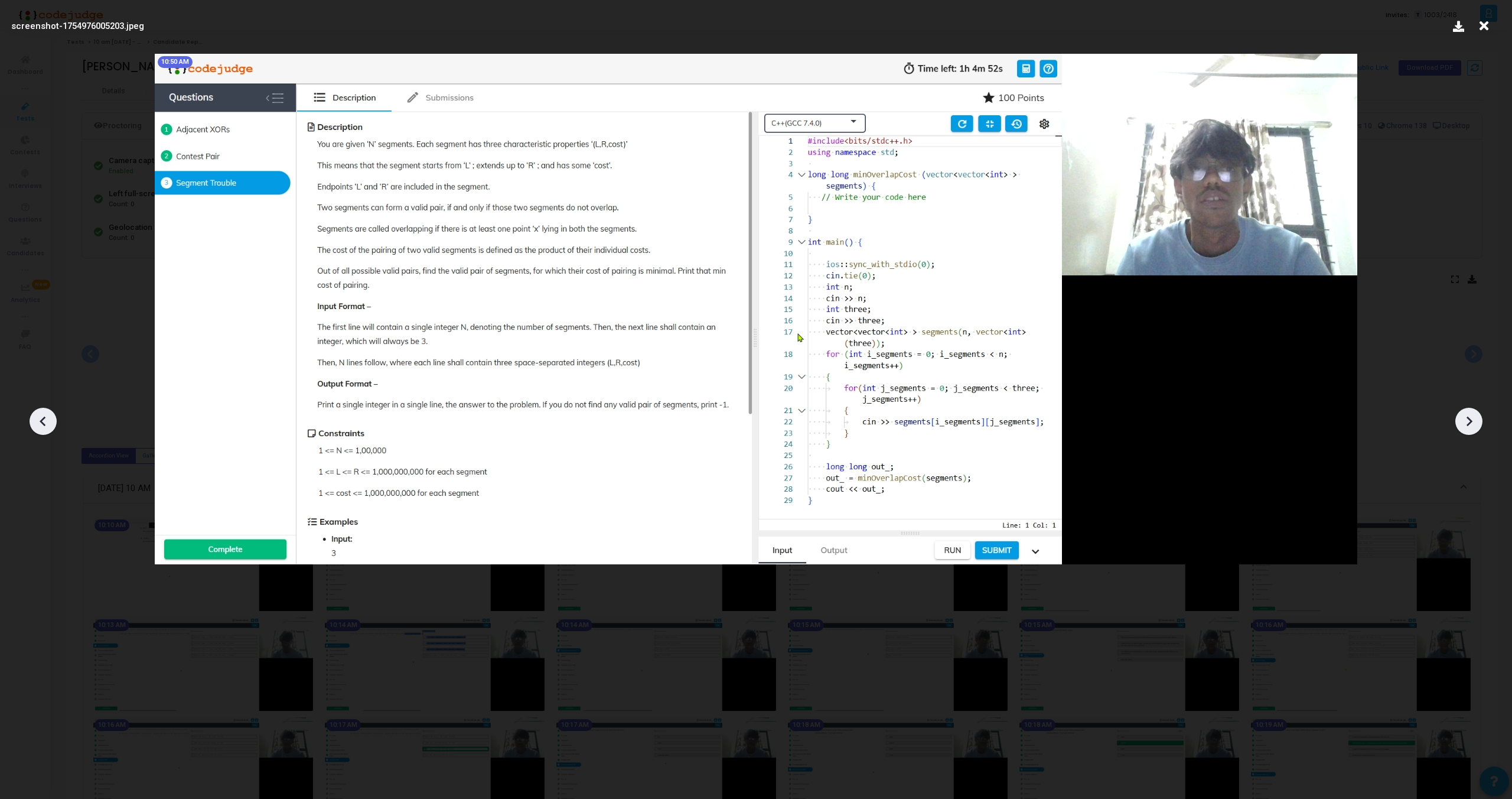
click at [1460, 418] on icon at bounding box center [1469, 421] width 18 height 18
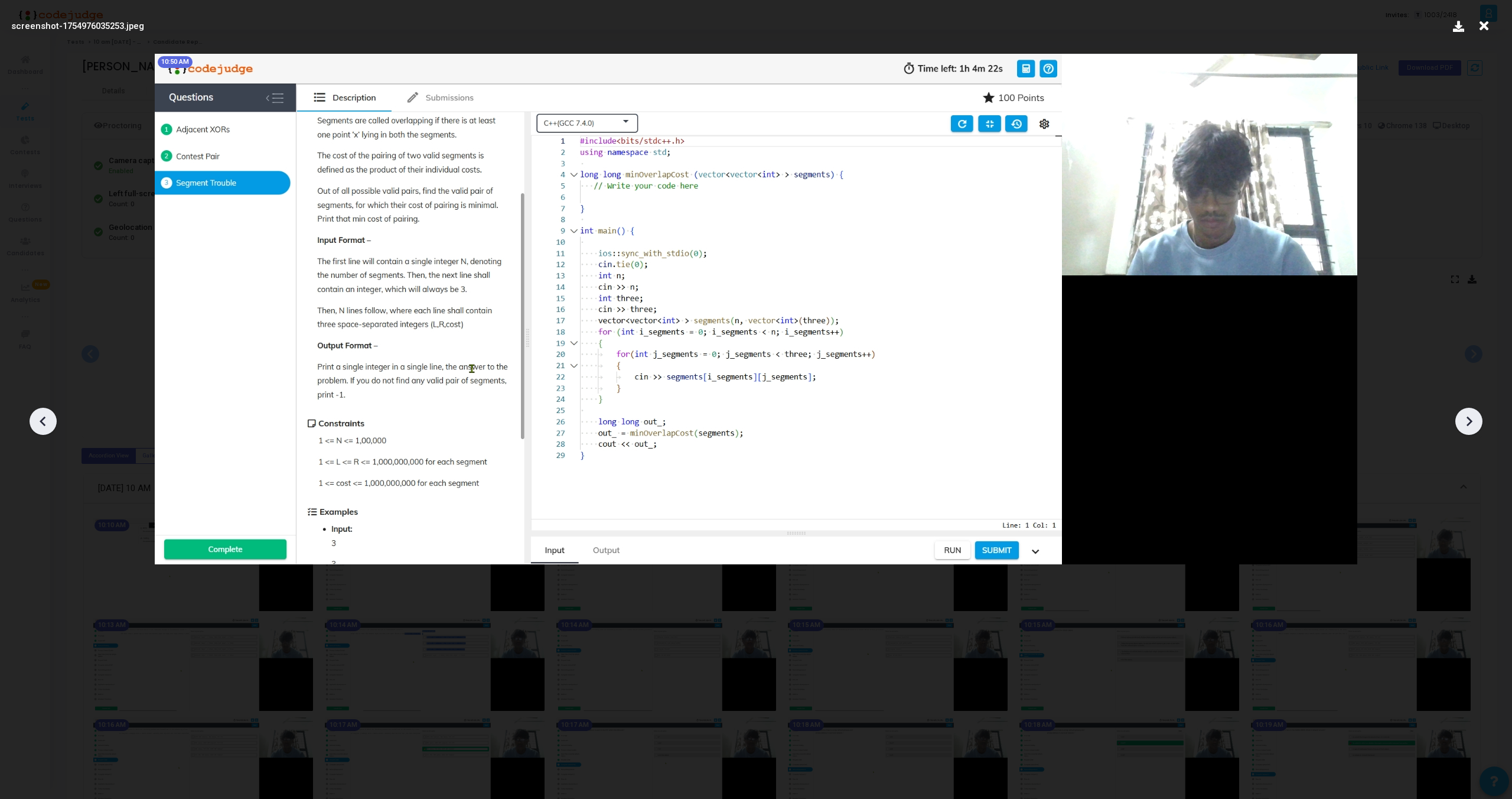
click at [1460, 418] on icon at bounding box center [1469, 421] width 18 height 18
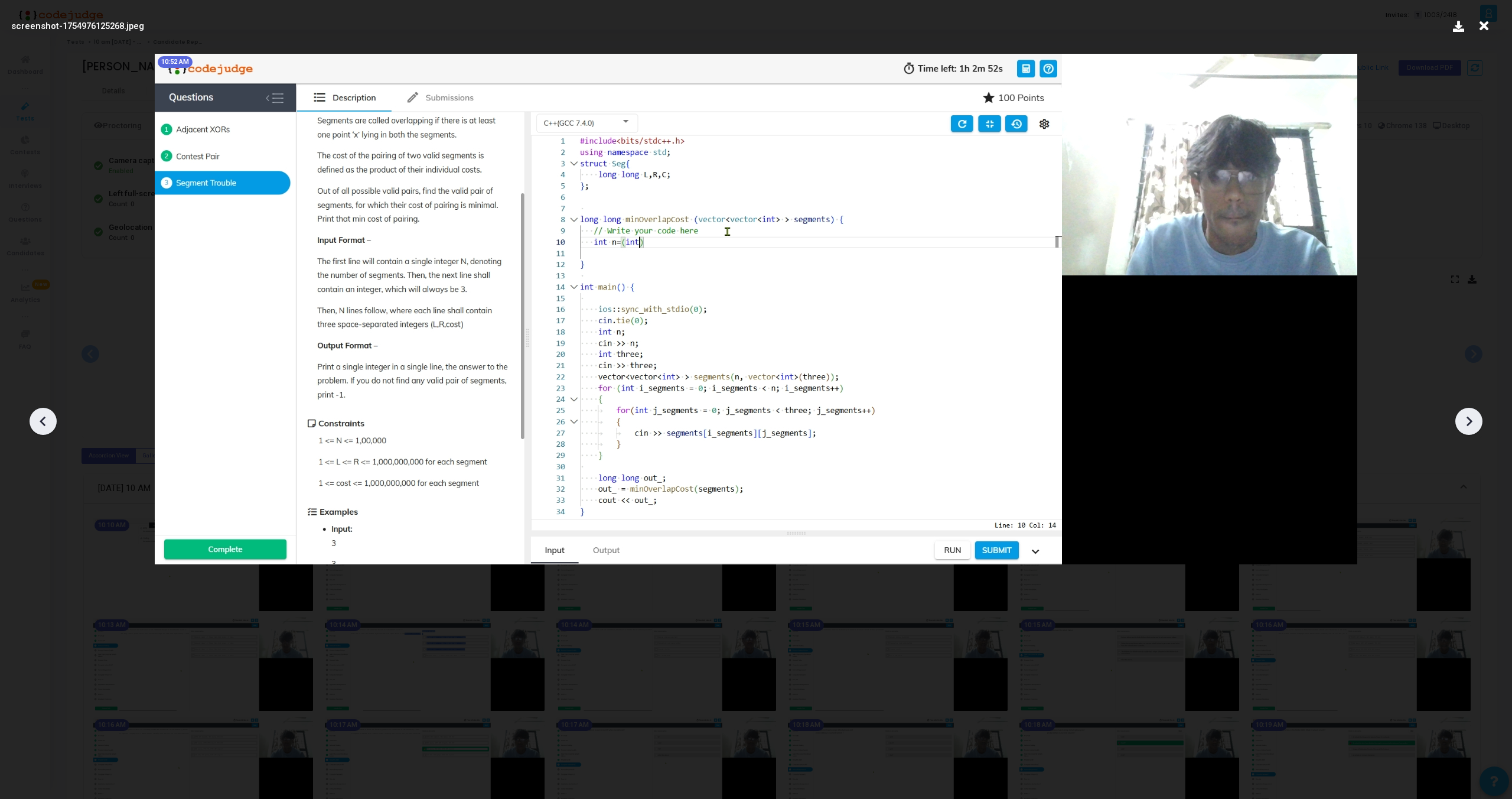
click at [1460, 418] on icon at bounding box center [1469, 421] width 18 height 18
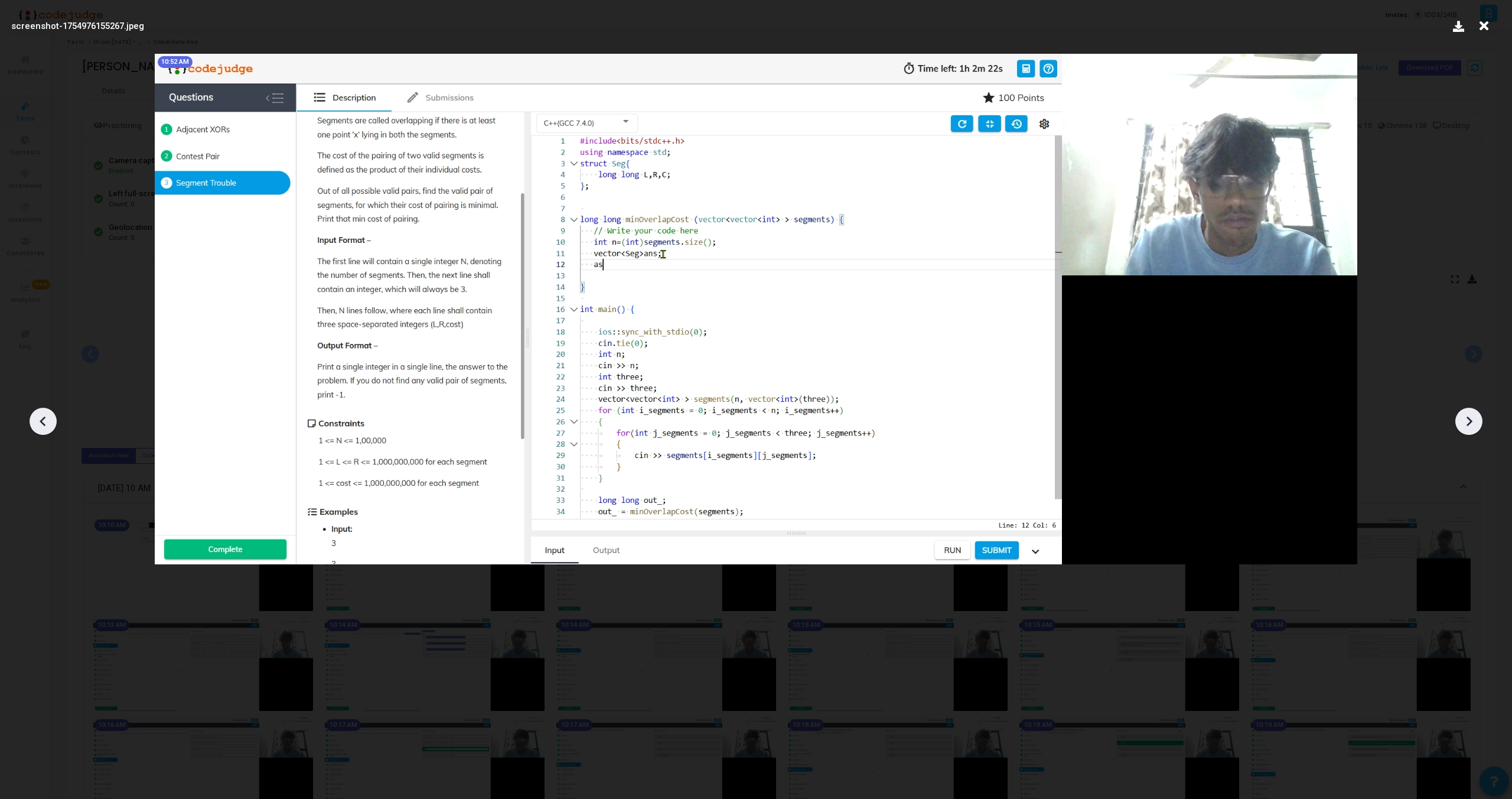
click at [1460, 418] on icon at bounding box center [1469, 421] width 18 height 18
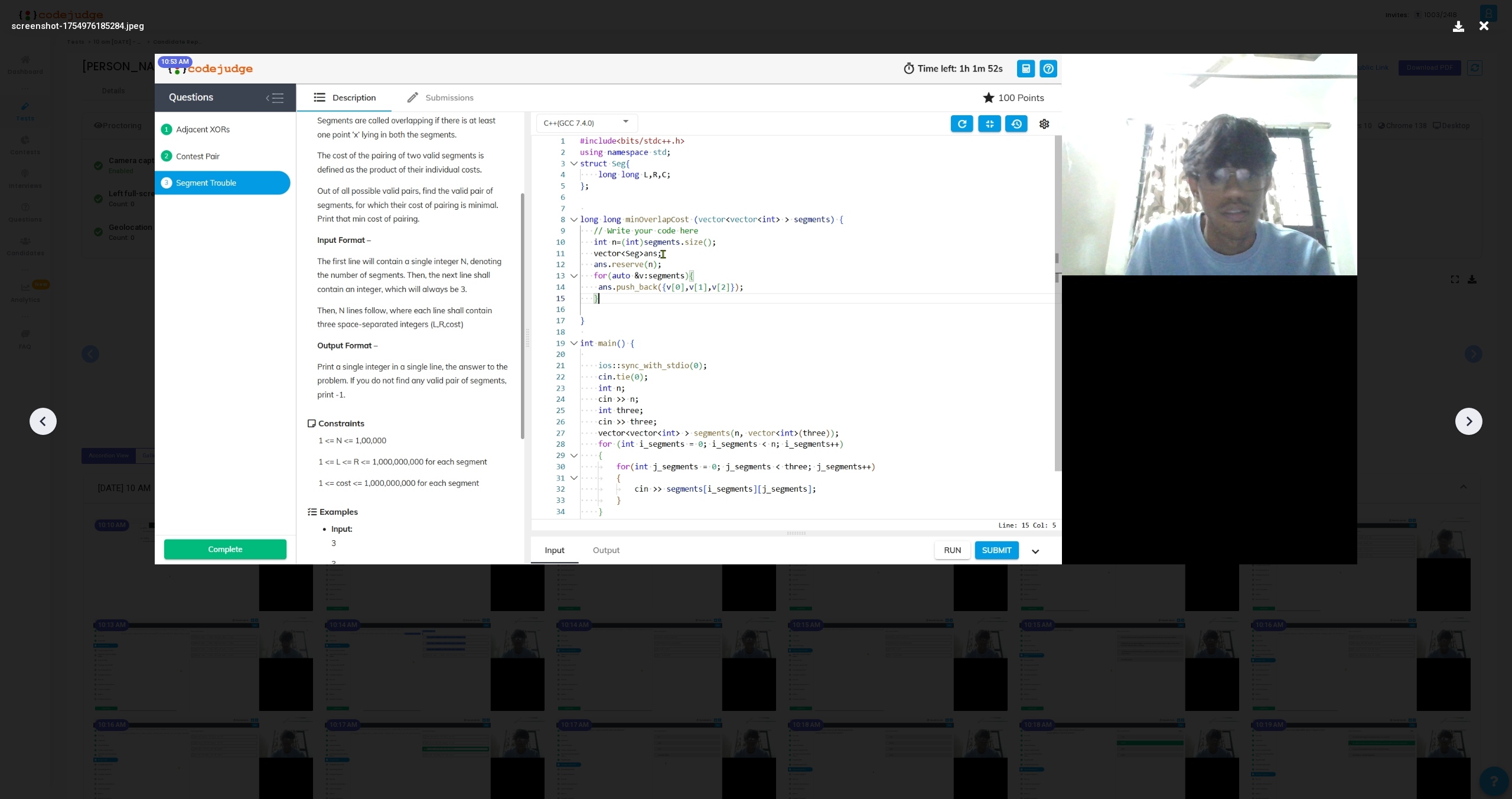
click at [1460, 418] on icon at bounding box center [1469, 421] width 18 height 18
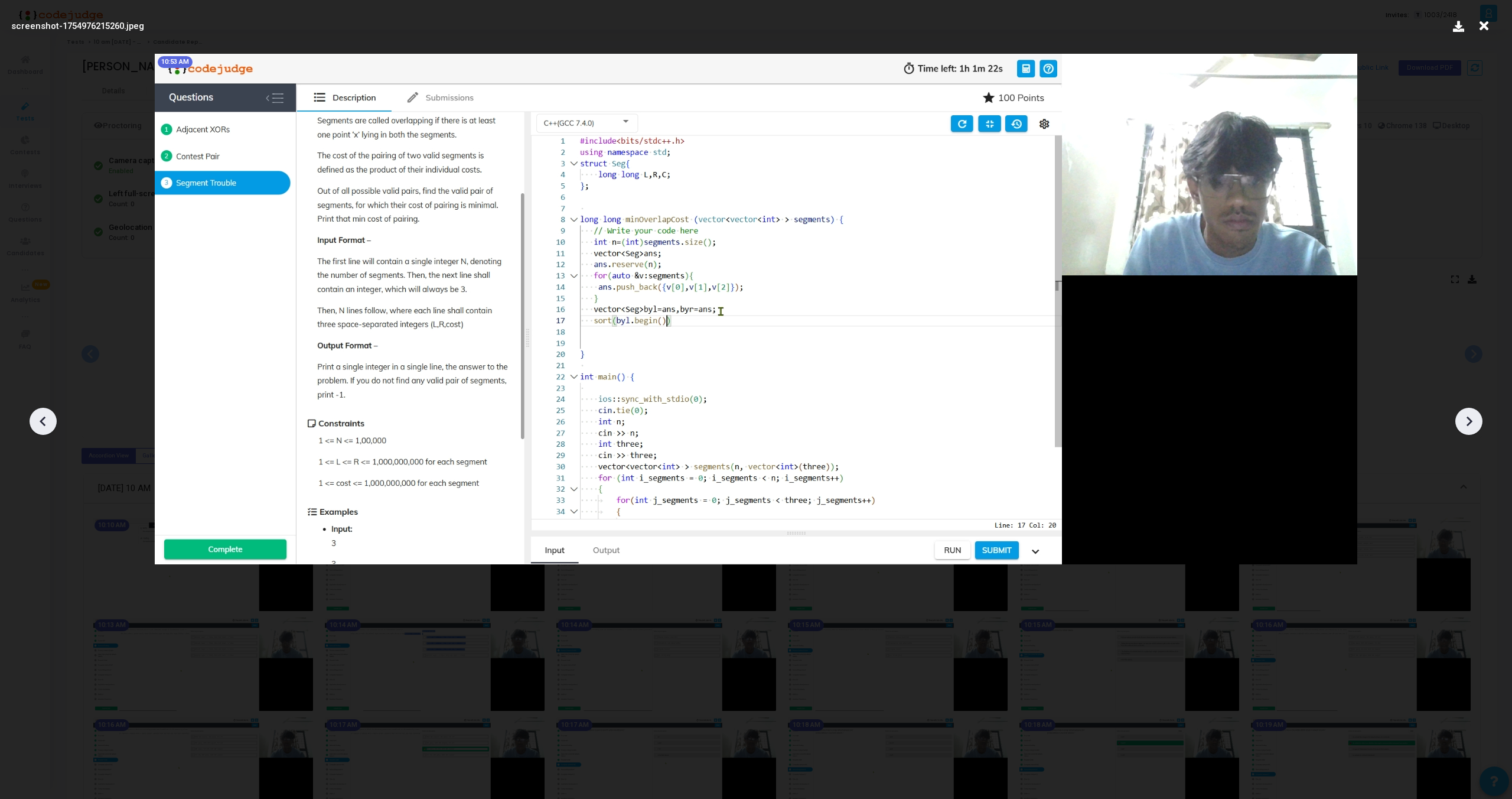
click at [1460, 418] on icon at bounding box center [1469, 421] width 18 height 18
click at [39, 424] on icon at bounding box center [43, 421] width 18 height 18
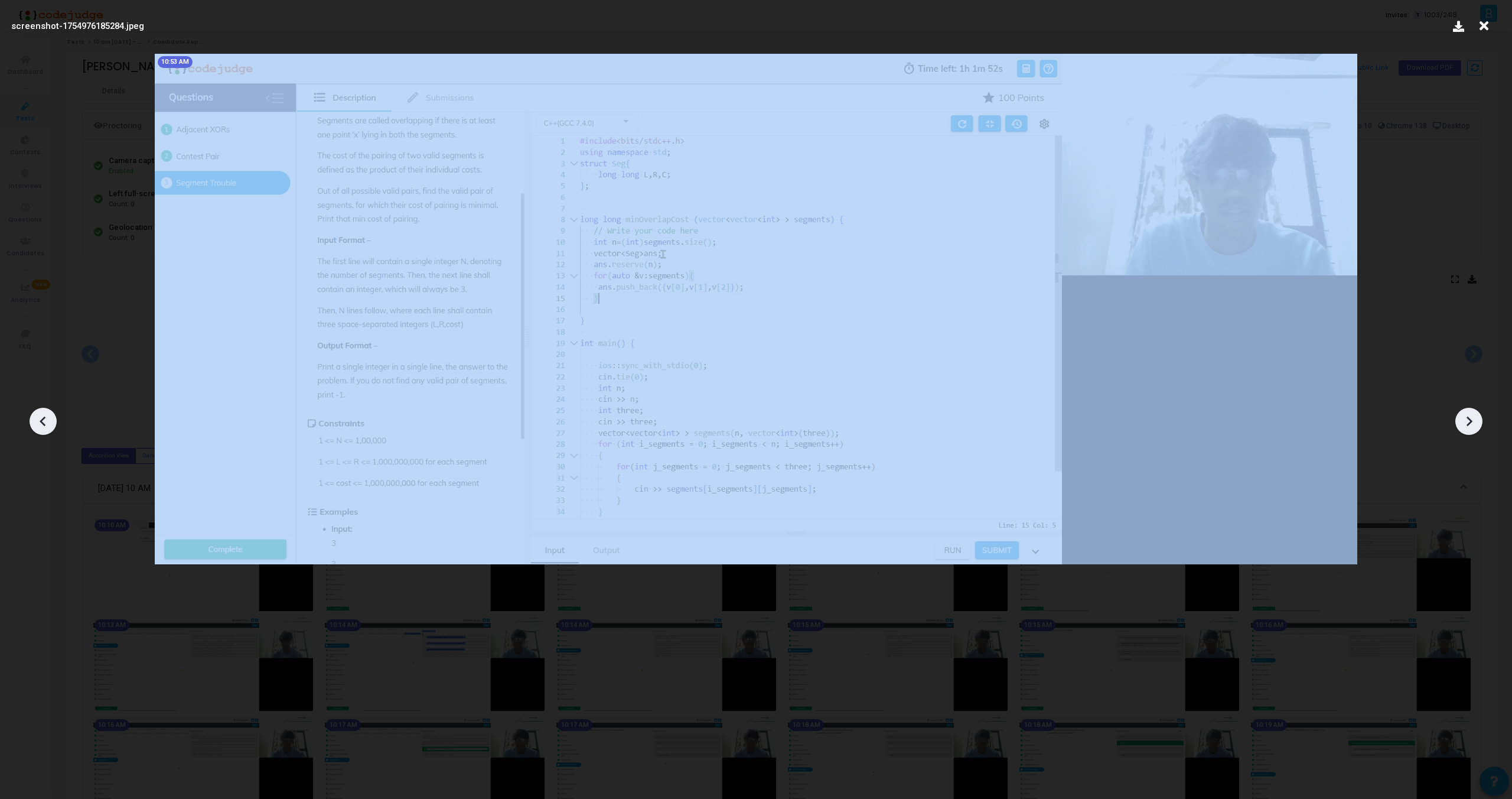
click at [39, 424] on icon at bounding box center [43, 421] width 18 height 18
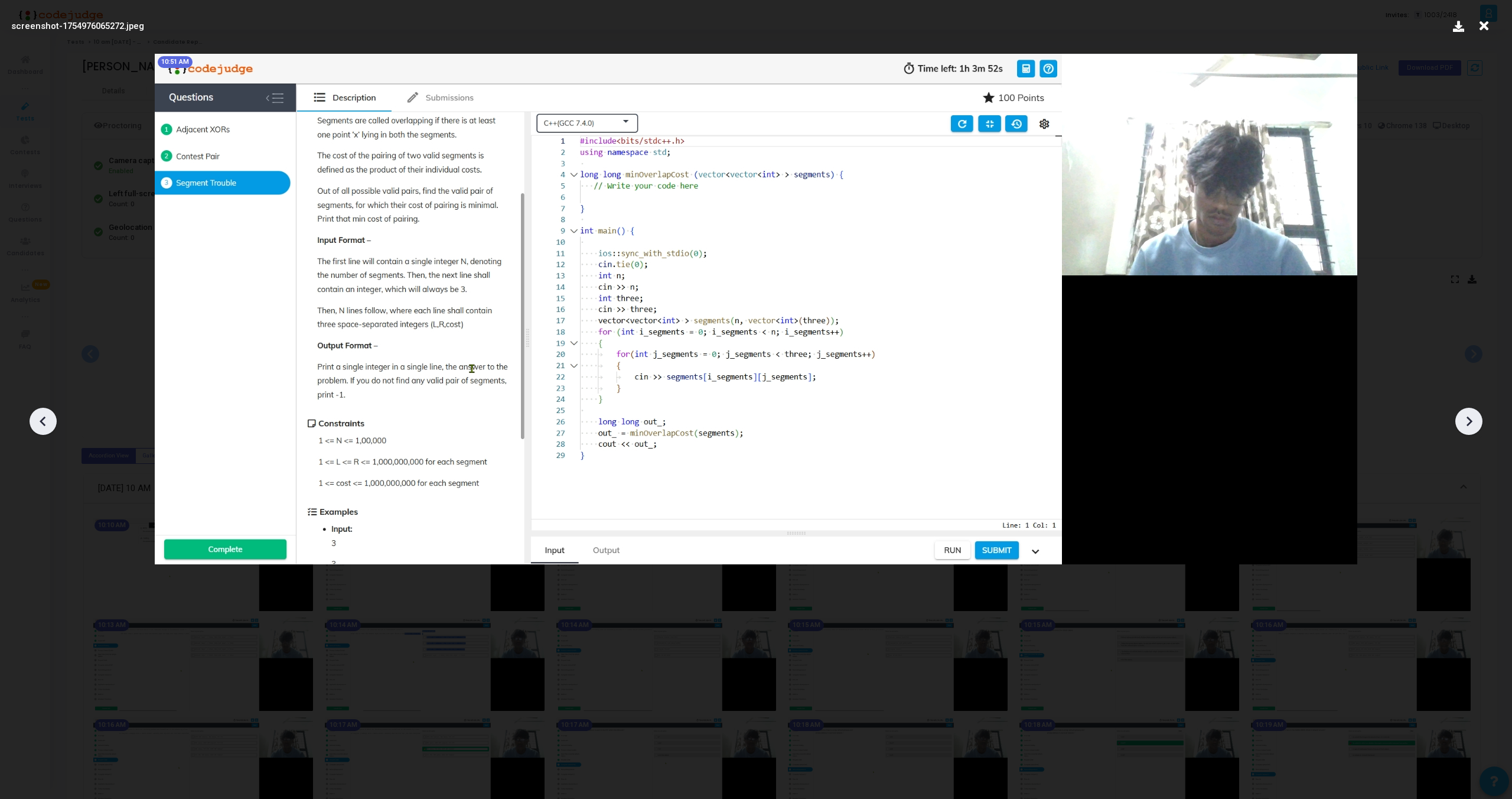
click at [1474, 421] on icon at bounding box center [1469, 421] width 18 height 18
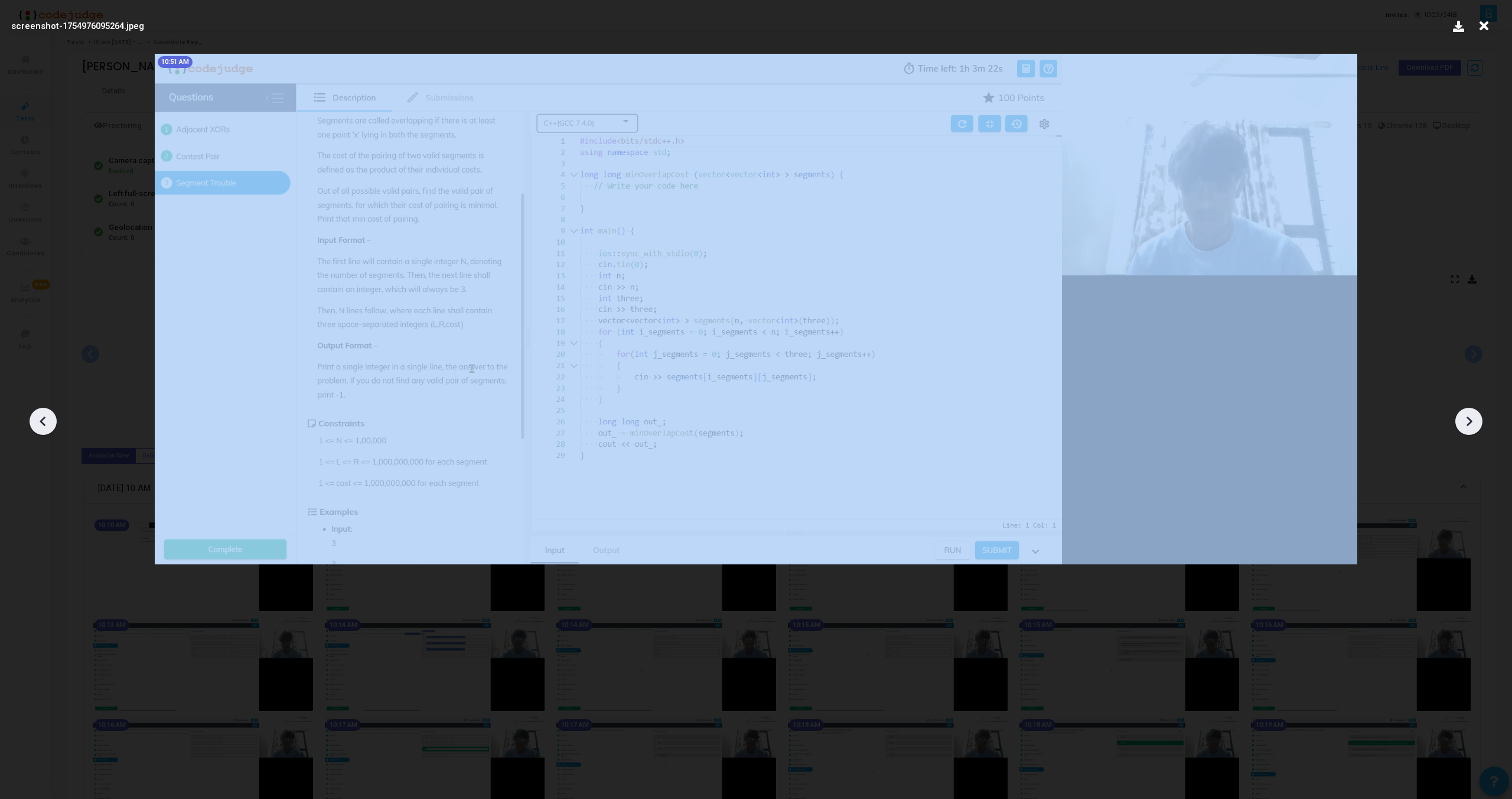
click at [1474, 421] on icon at bounding box center [1469, 421] width 18 height 18
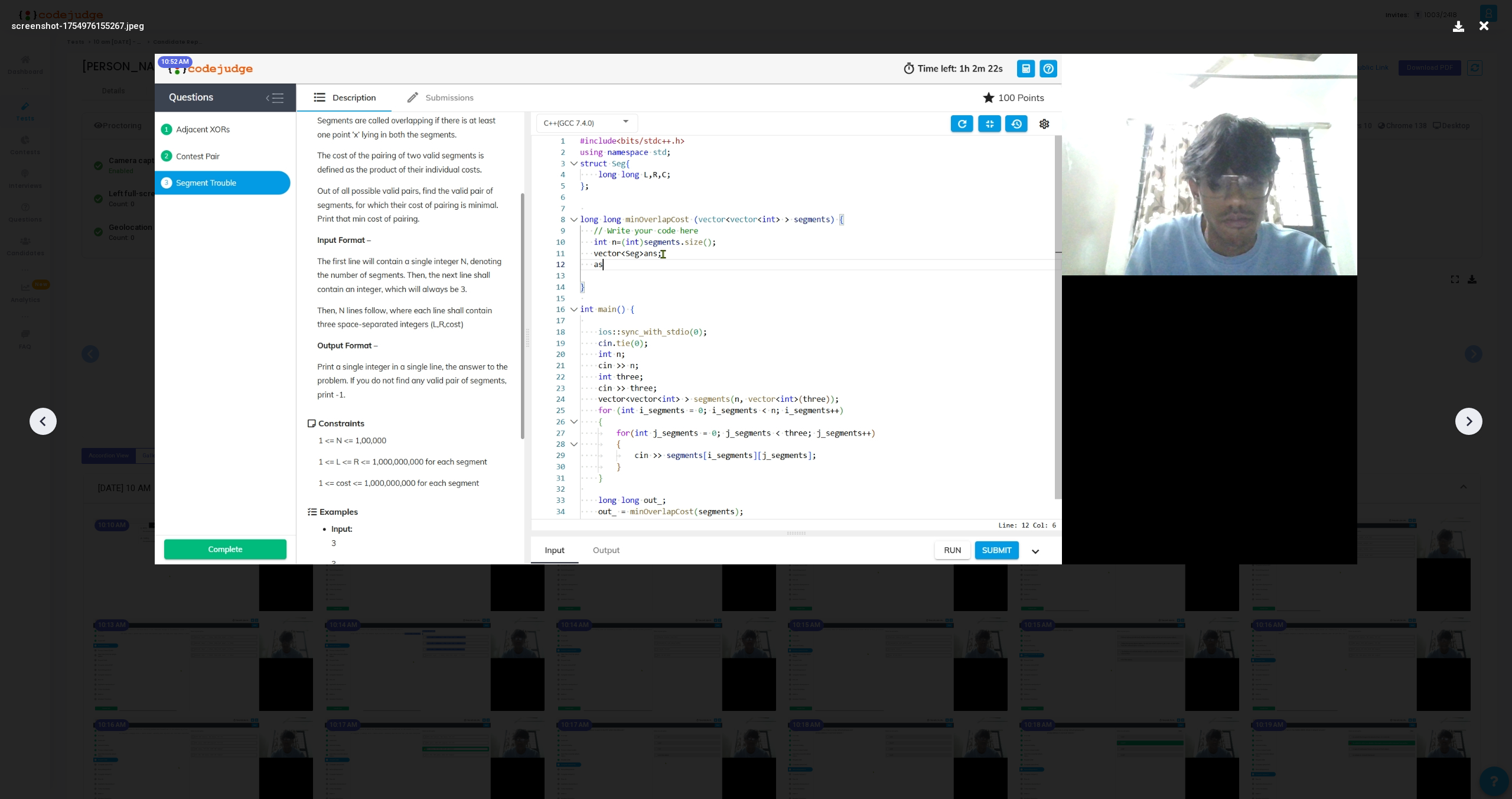
click at [1474, 421] on icon at bounding box center [1469, 421] width 18 height 18
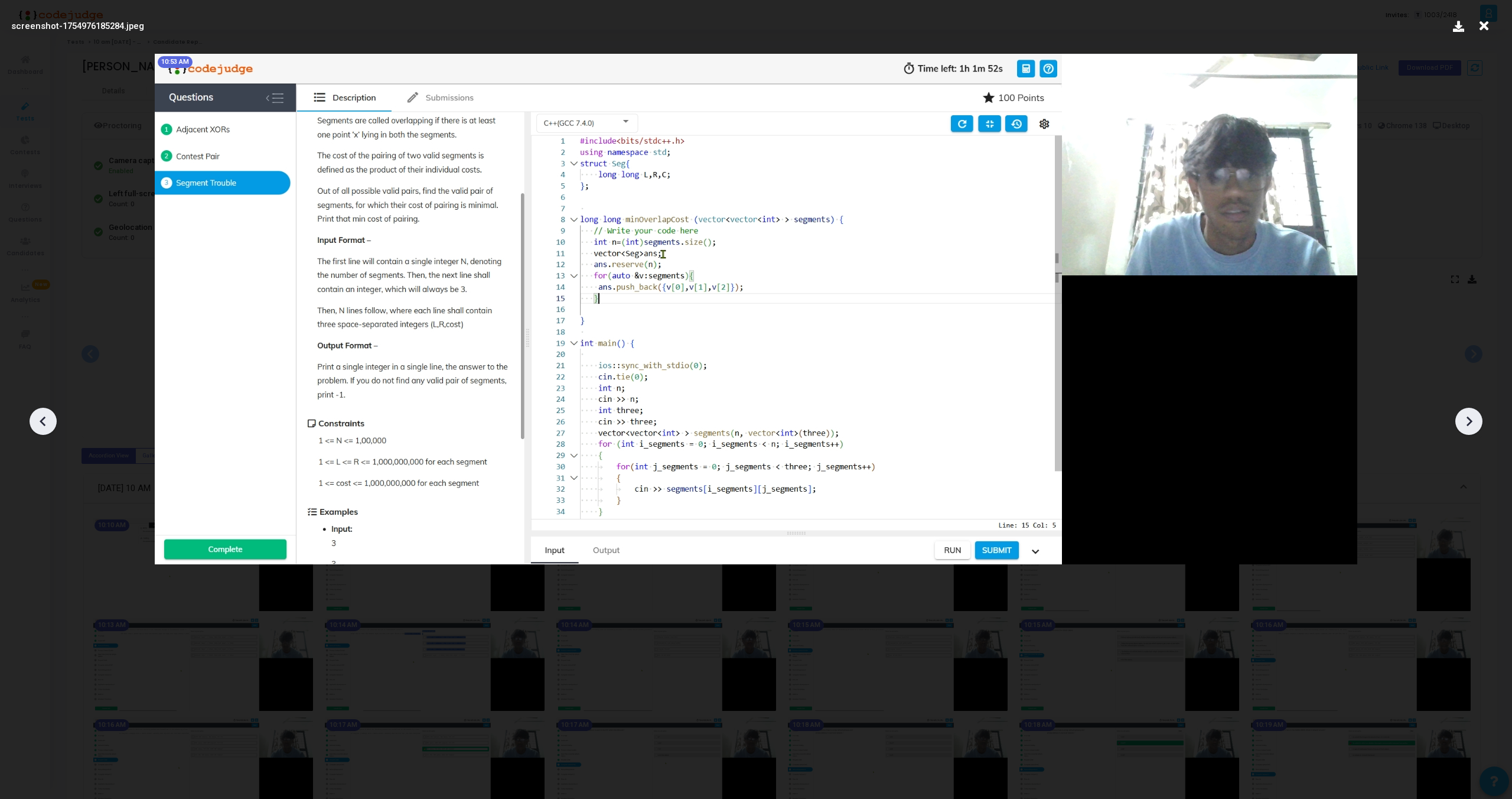
click at [1474, 421] on icon at bounding box center [1469, 421] width 18 height 18
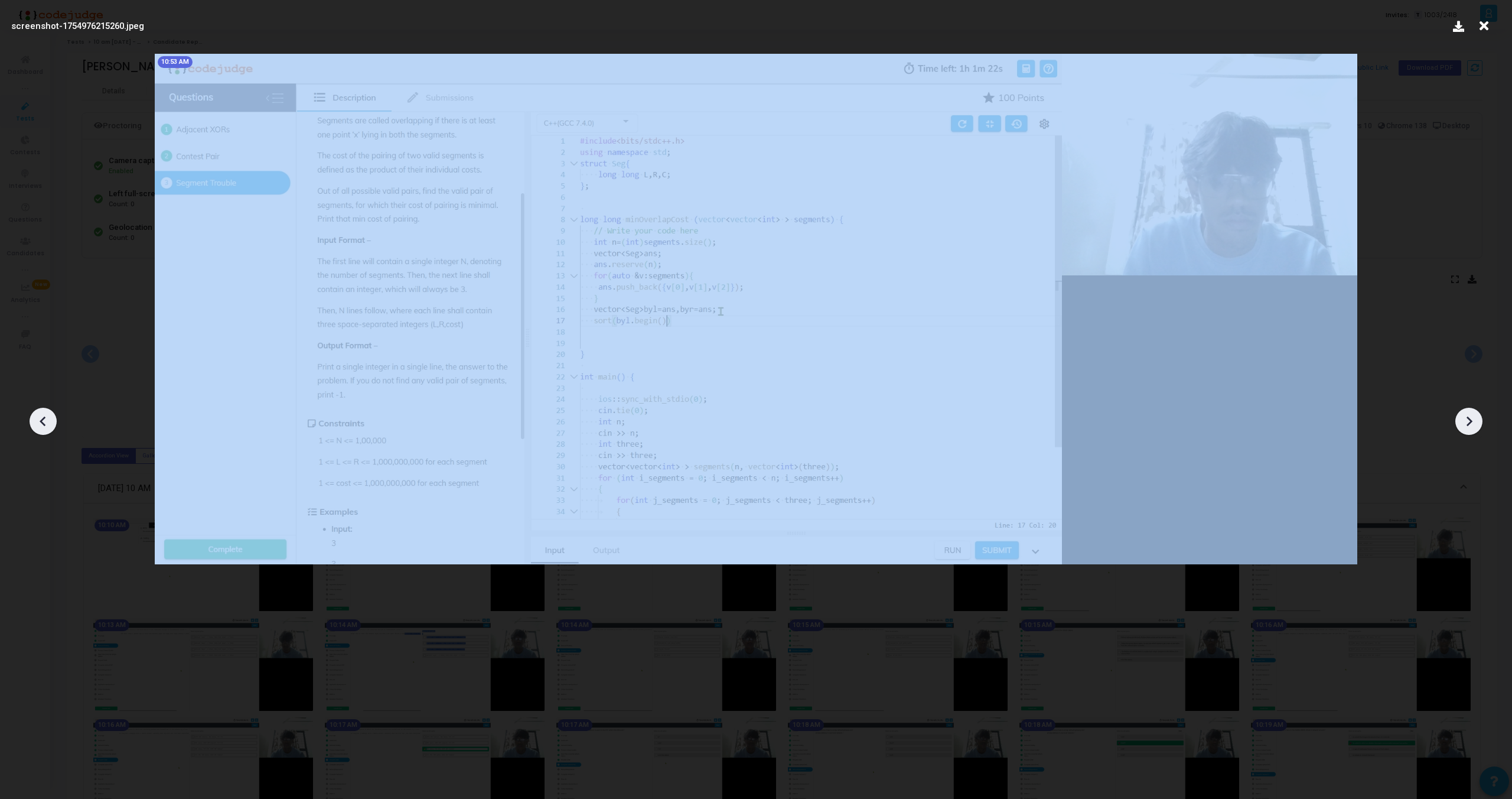
click at [1474, 421] on icon at bounding box center [1469, 421] width 18 height 18
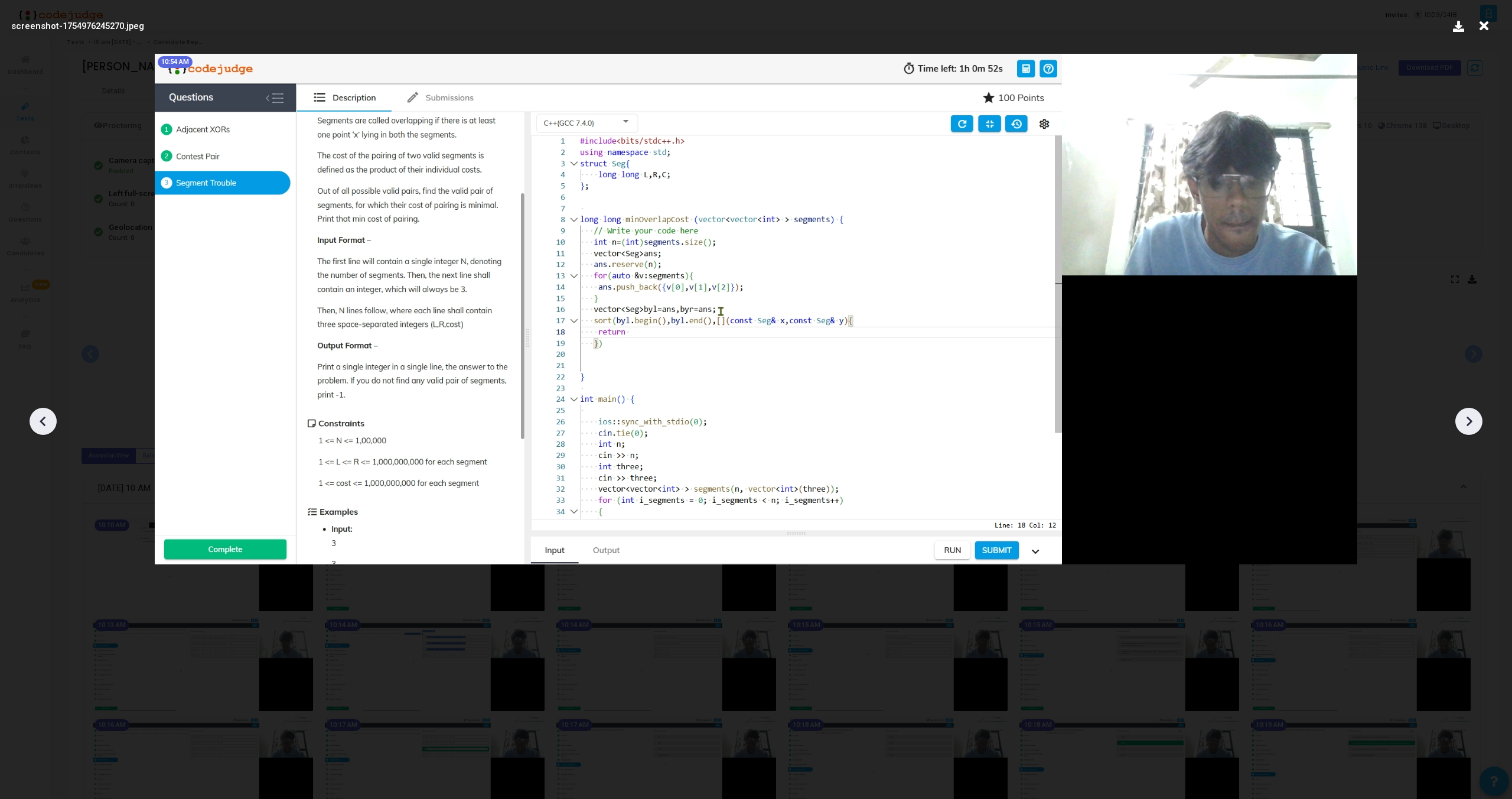
click at [1474, 421] on icon at bounding box center [1469, 421] width 18 height 18
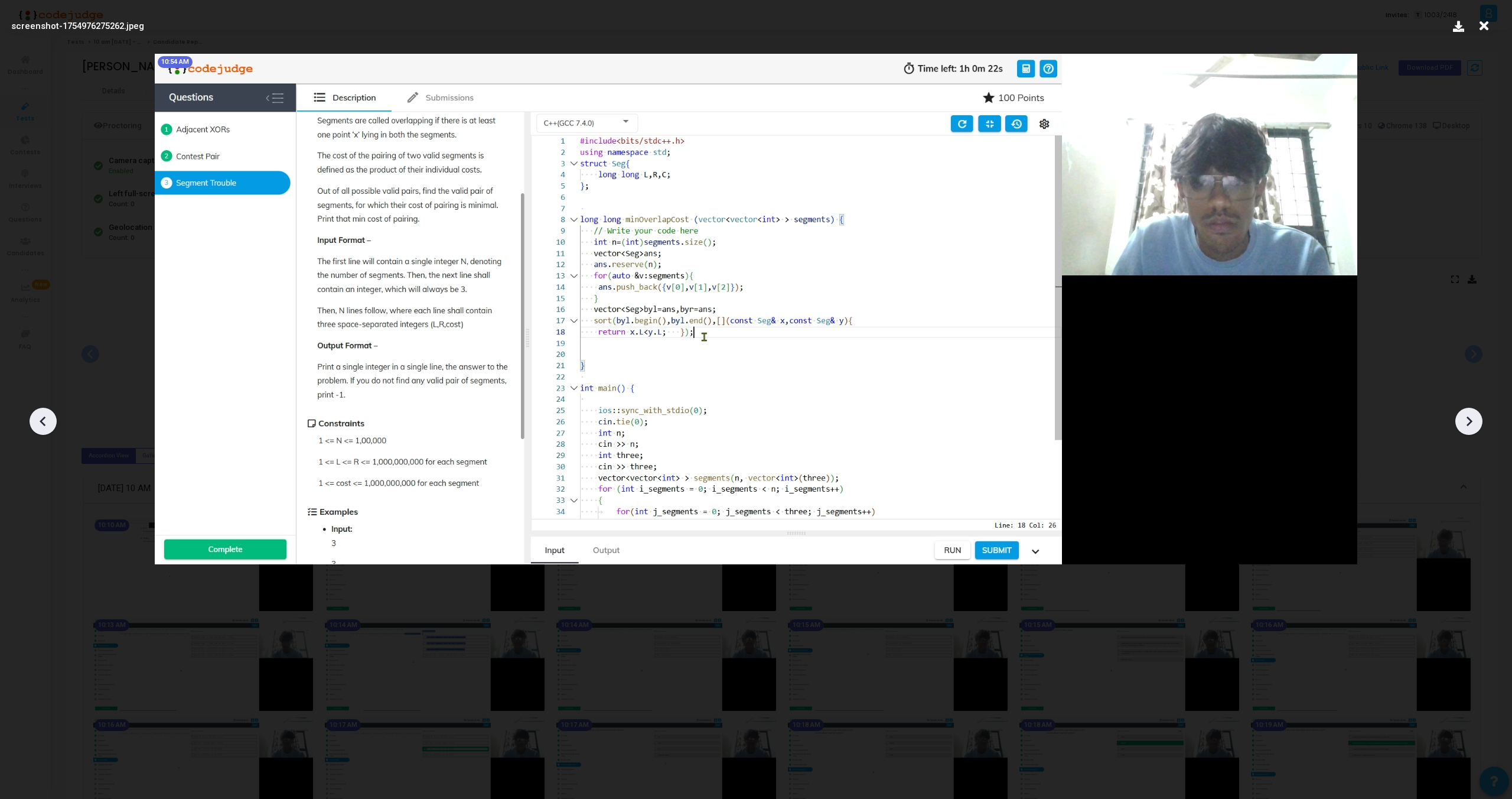
click at [1474, 421] on icon at bounding box center [1469, 421] width 18 height 18
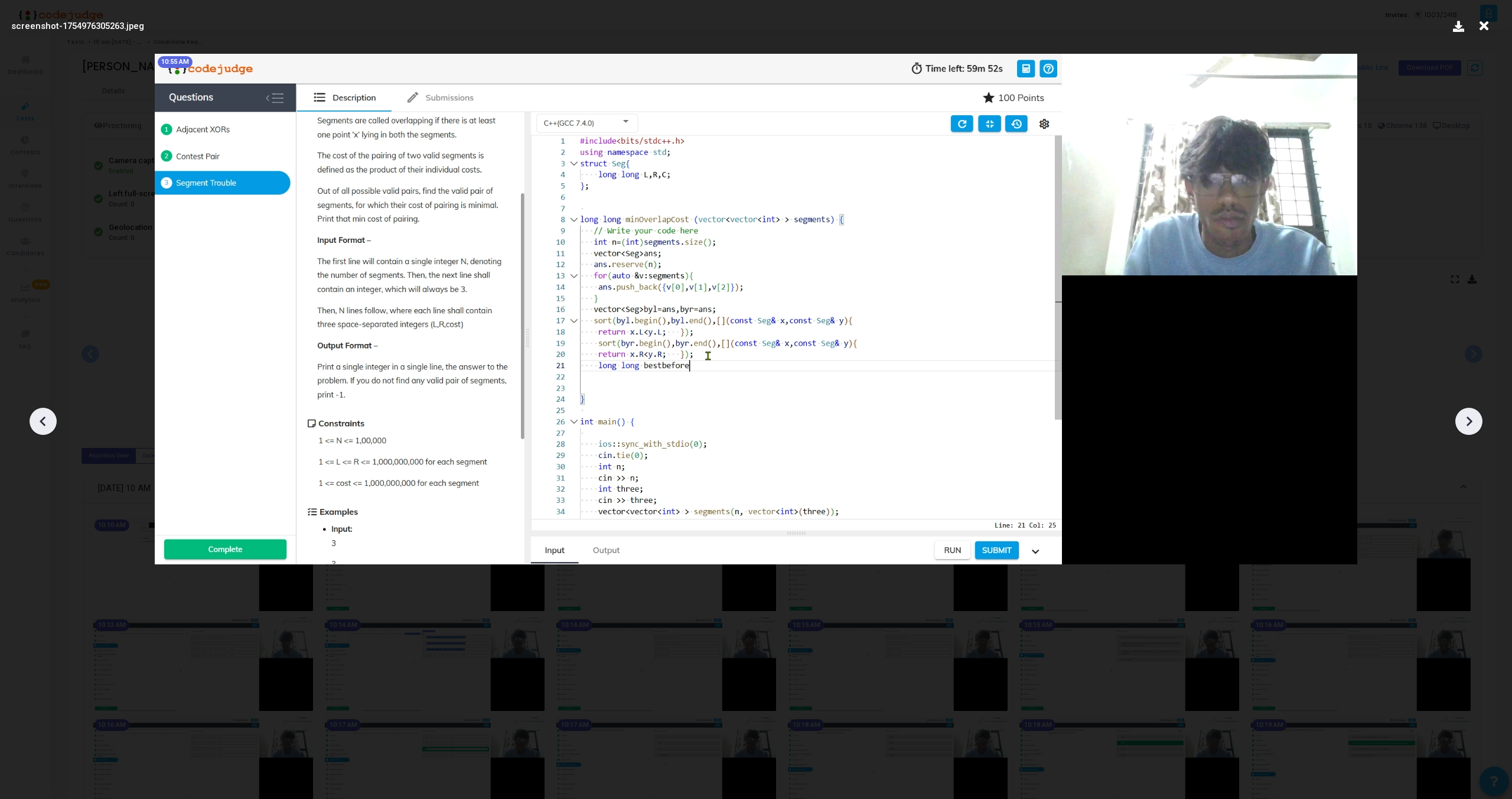
click at [1474, 421] on icon at bounding box center [1469, 421] width 18 height 18
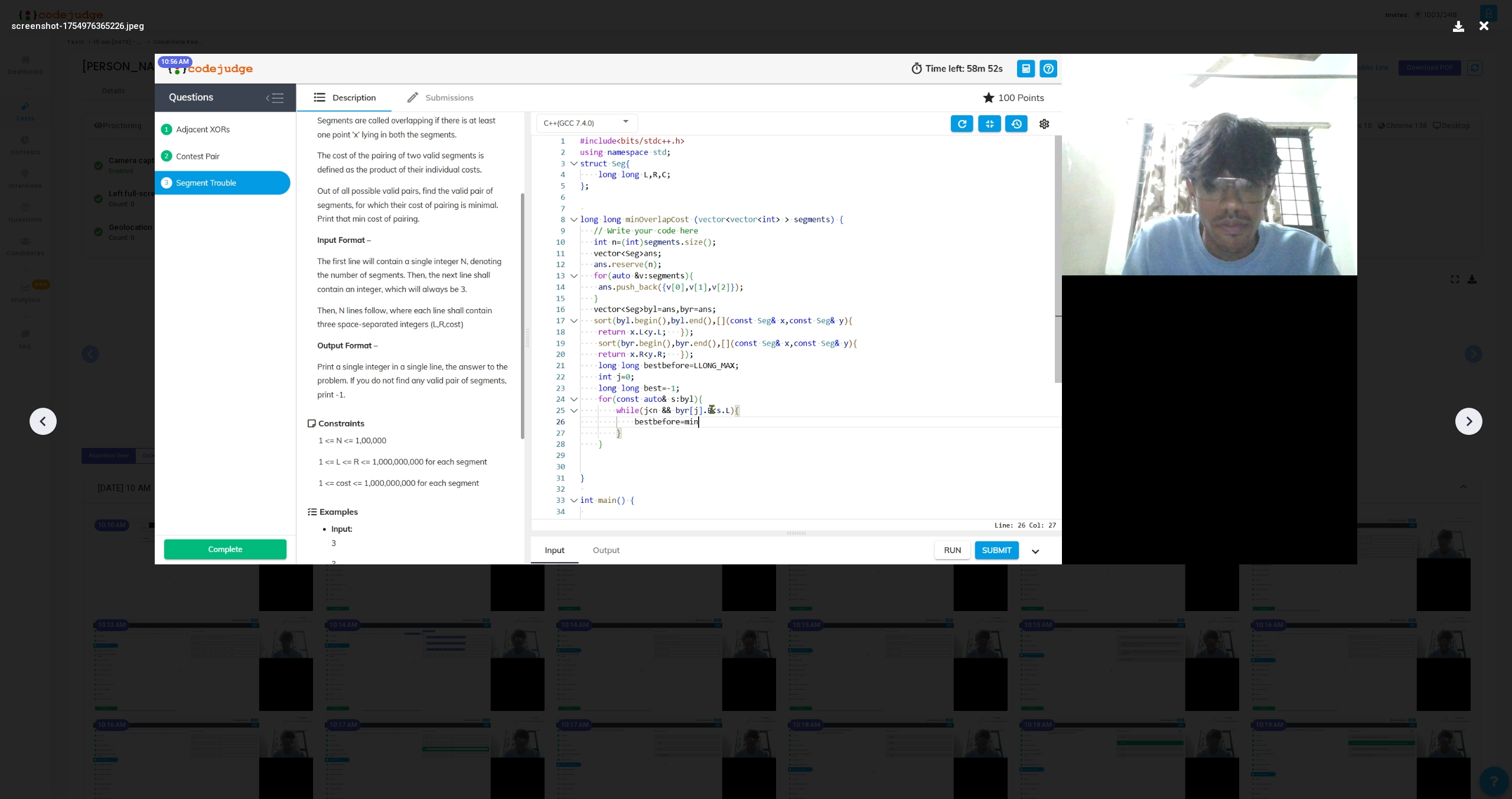
click at [1474, 421] on icon at bounding box center [1469, 421] width 18 height 18
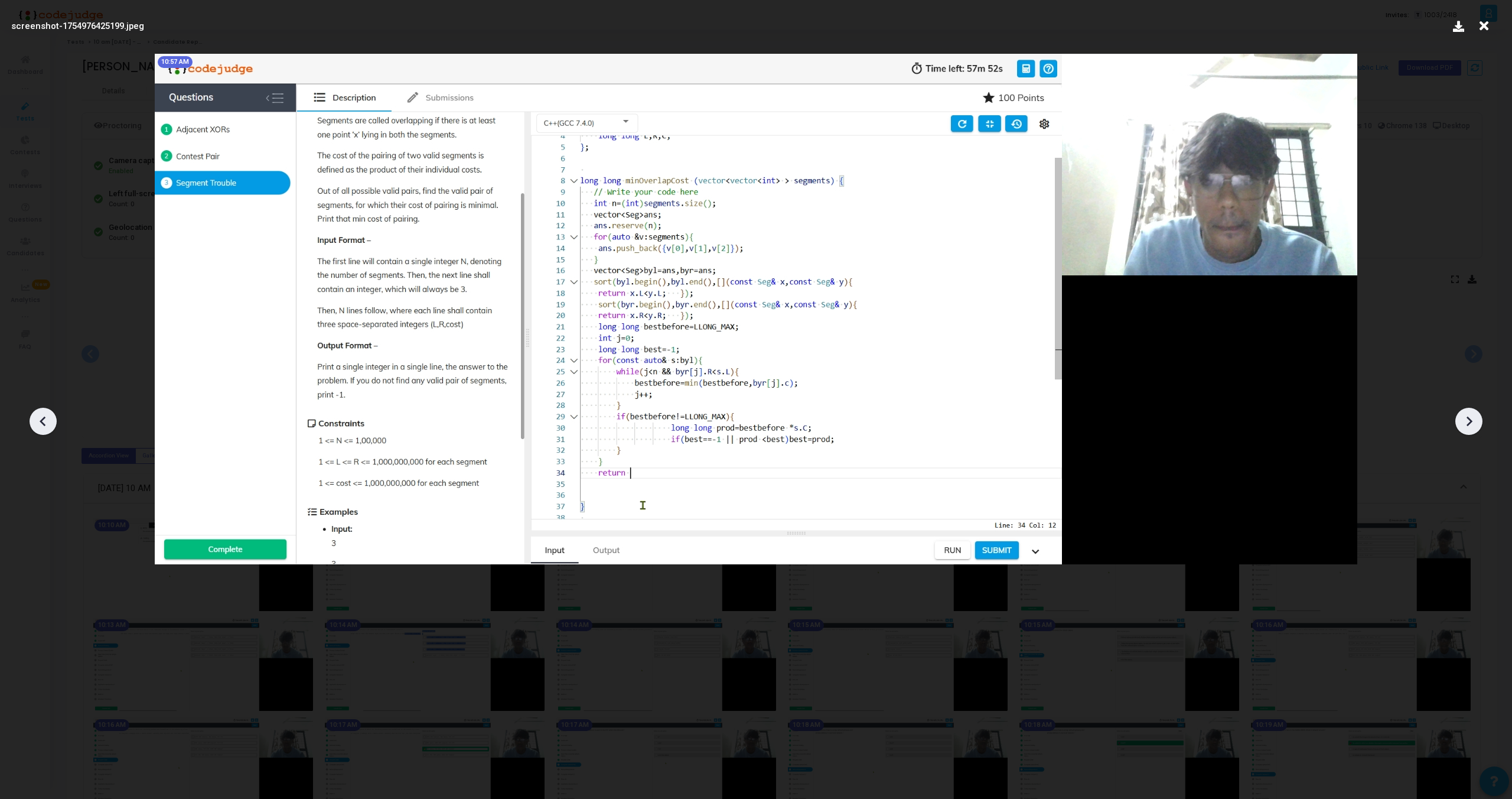
click at [1474, 421] on icon at bounding box center [1469, 421] width 18 height 18
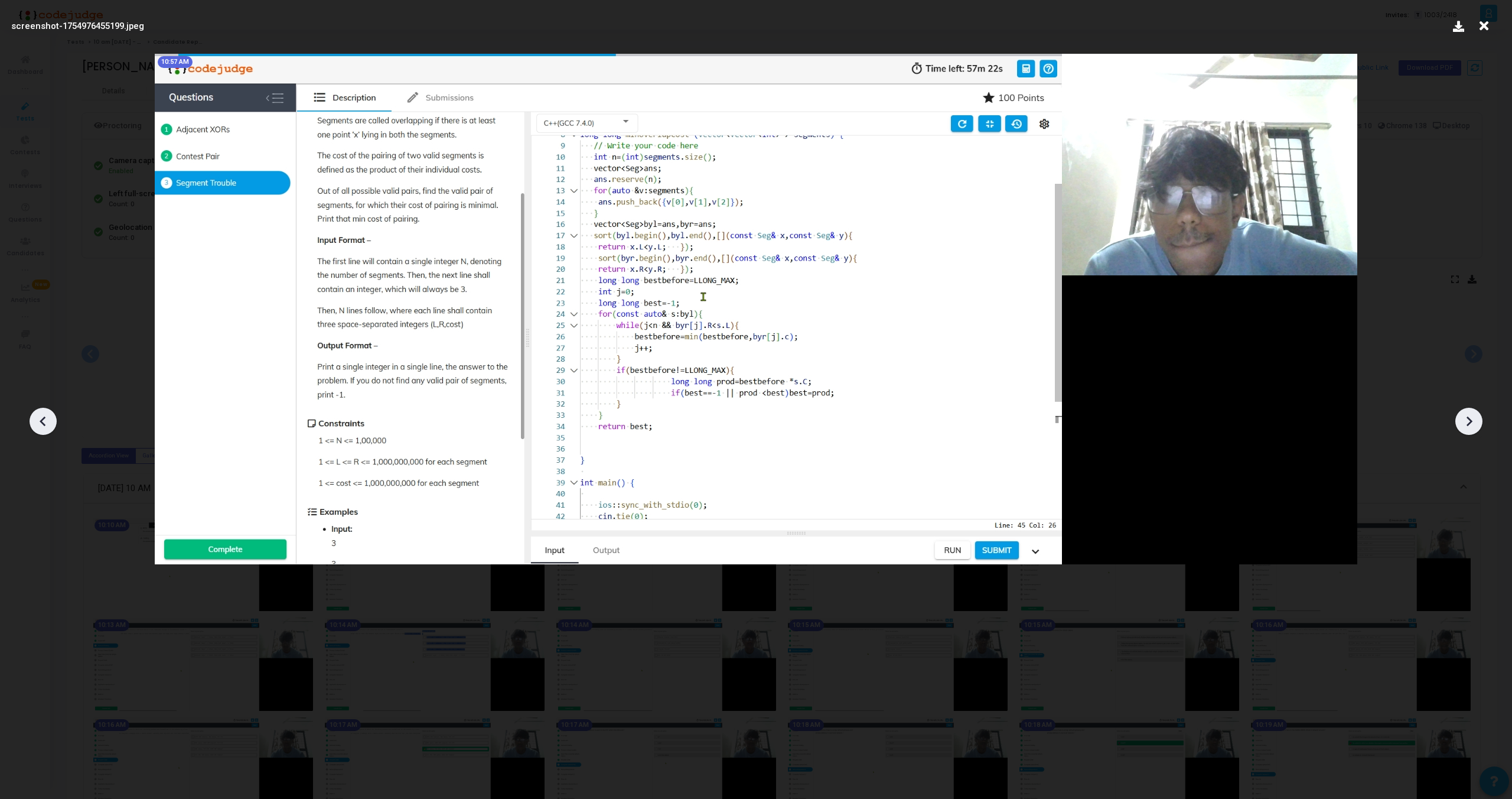
click at [1474, 421] on icon at bounding box center [1469, 421] width 18 height 18
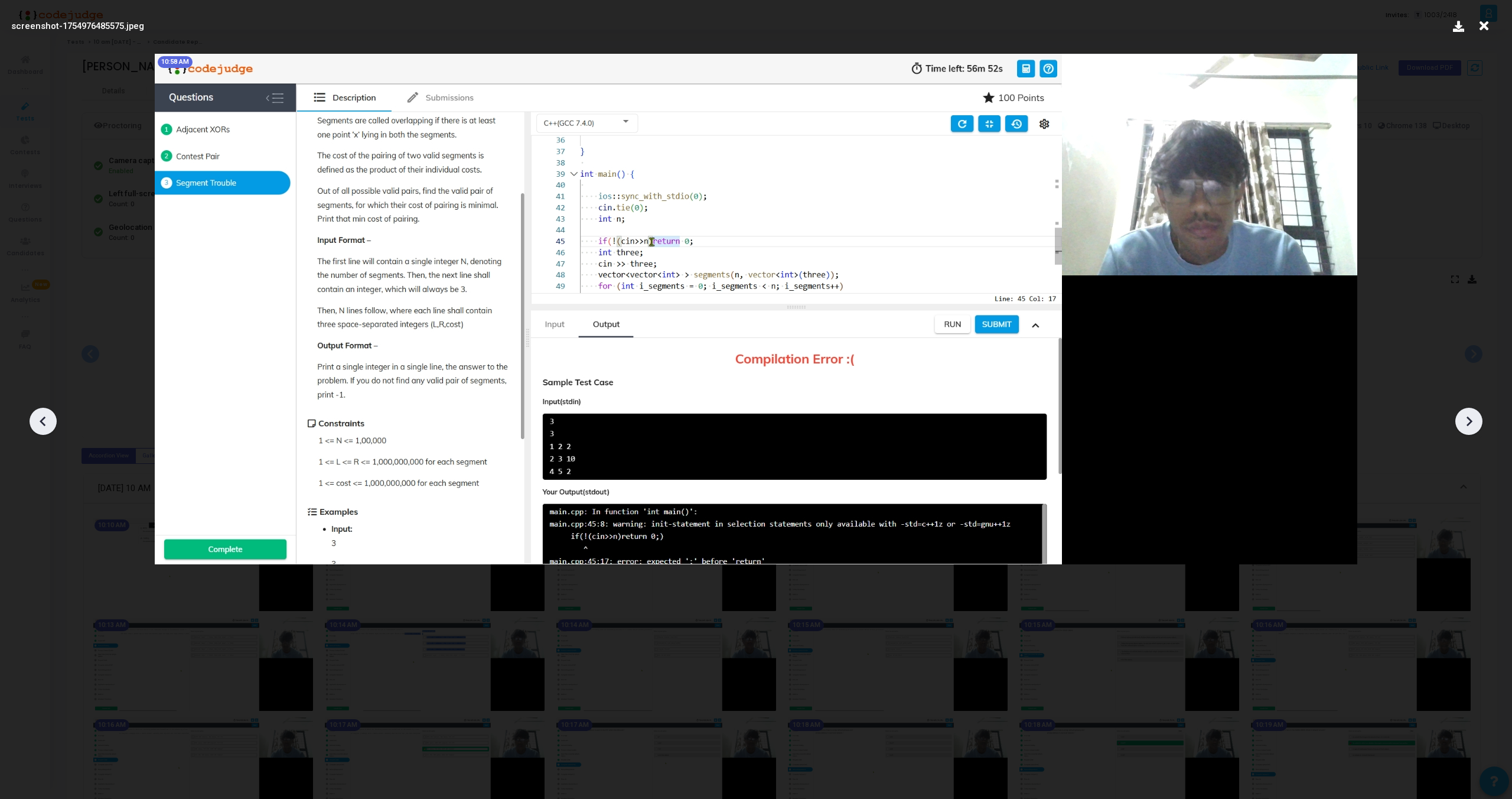
click at [1467, 423] on icon at bounding box center [1469, 421] width 18 height 18
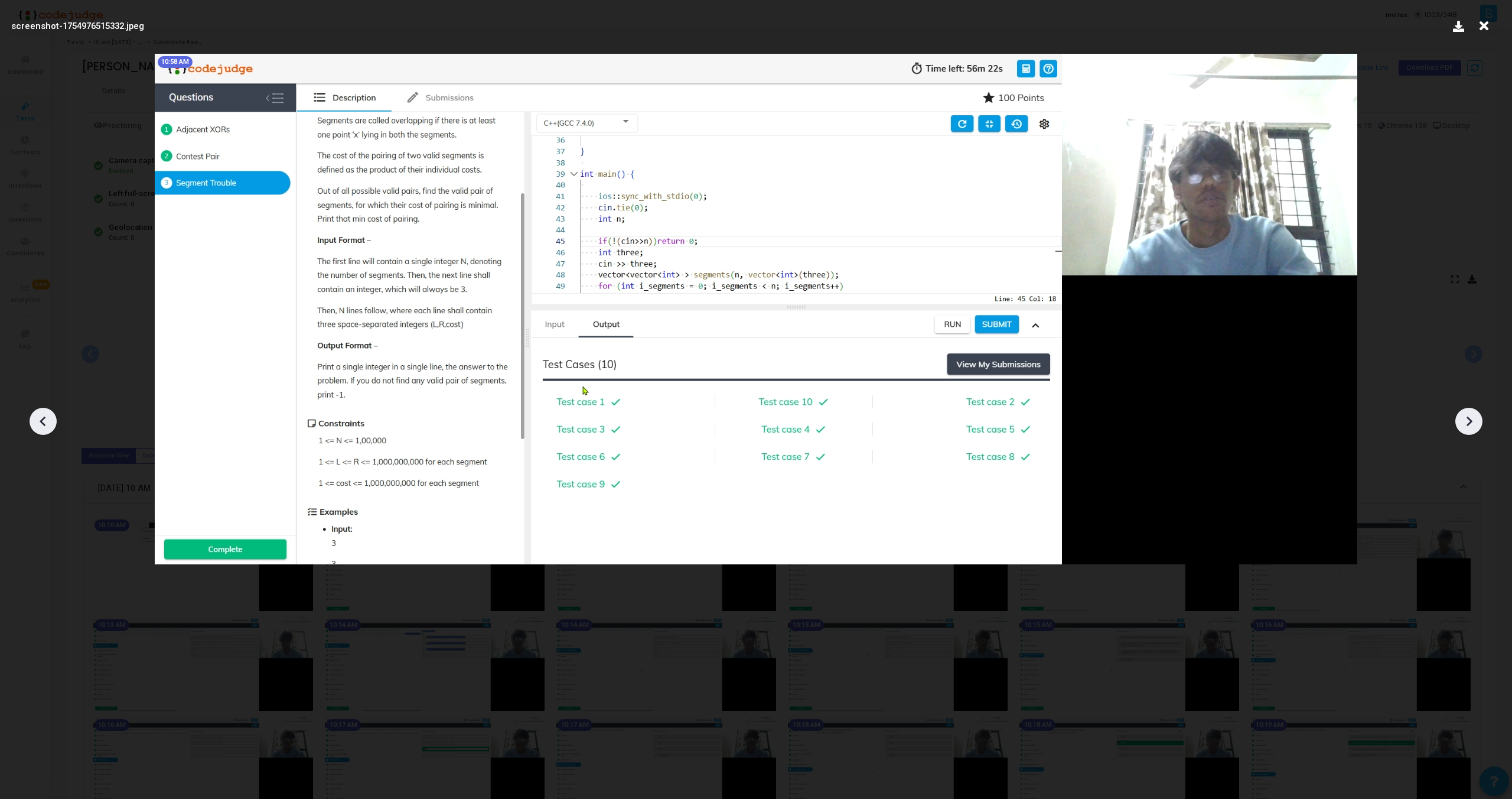
click at [48, 417] on icon at bounding box center [43, 421] width 18 height 18
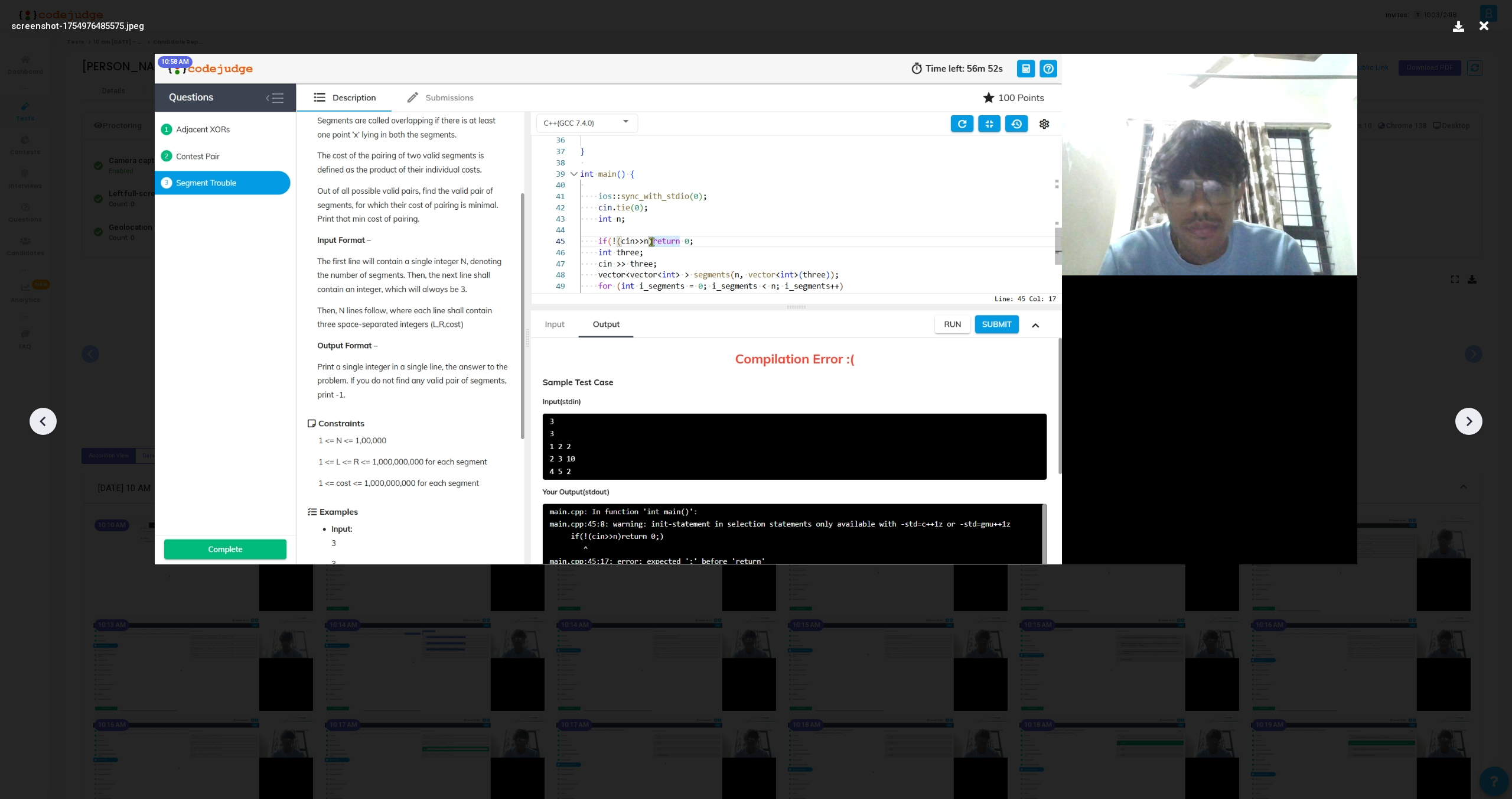
click at [48, 417] on icon at bounding box center [43, 421] width 18 height 18
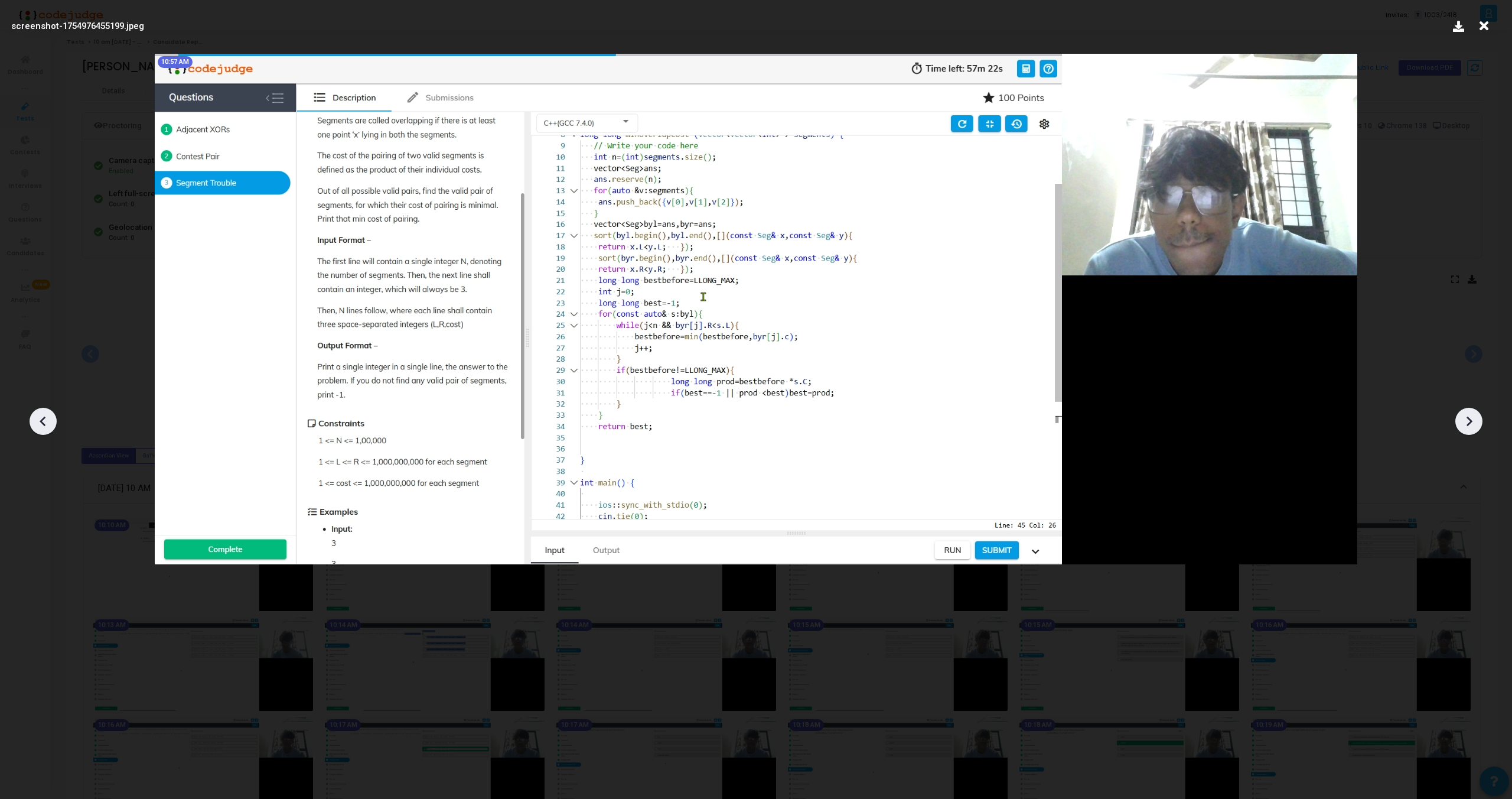
click at [1468, 421] on icon at bounding box center [1469, 421] width 18 height 18
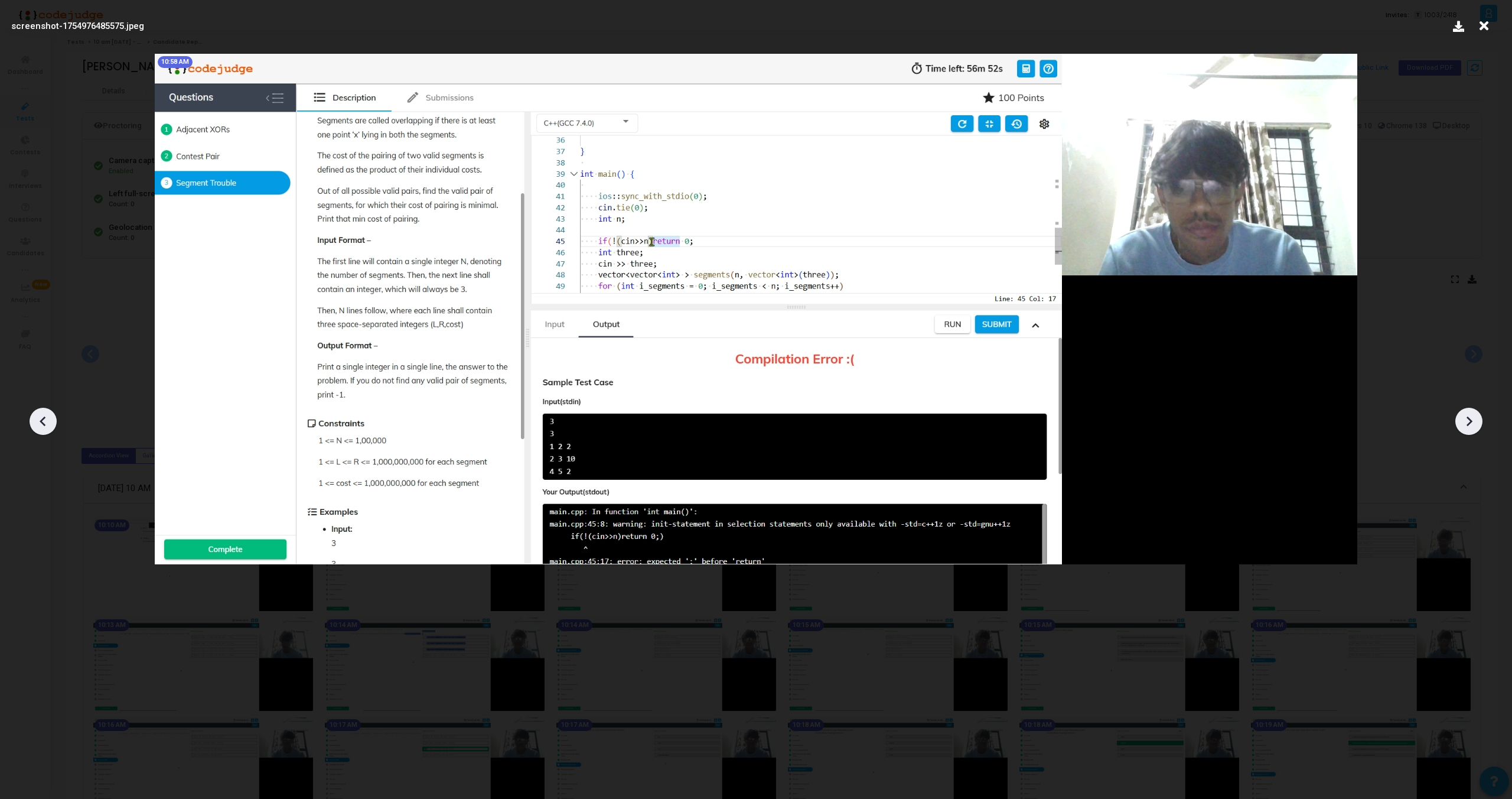
click at [1468, 421] on icon at bounding box center [1469, 421] width 18 height 18
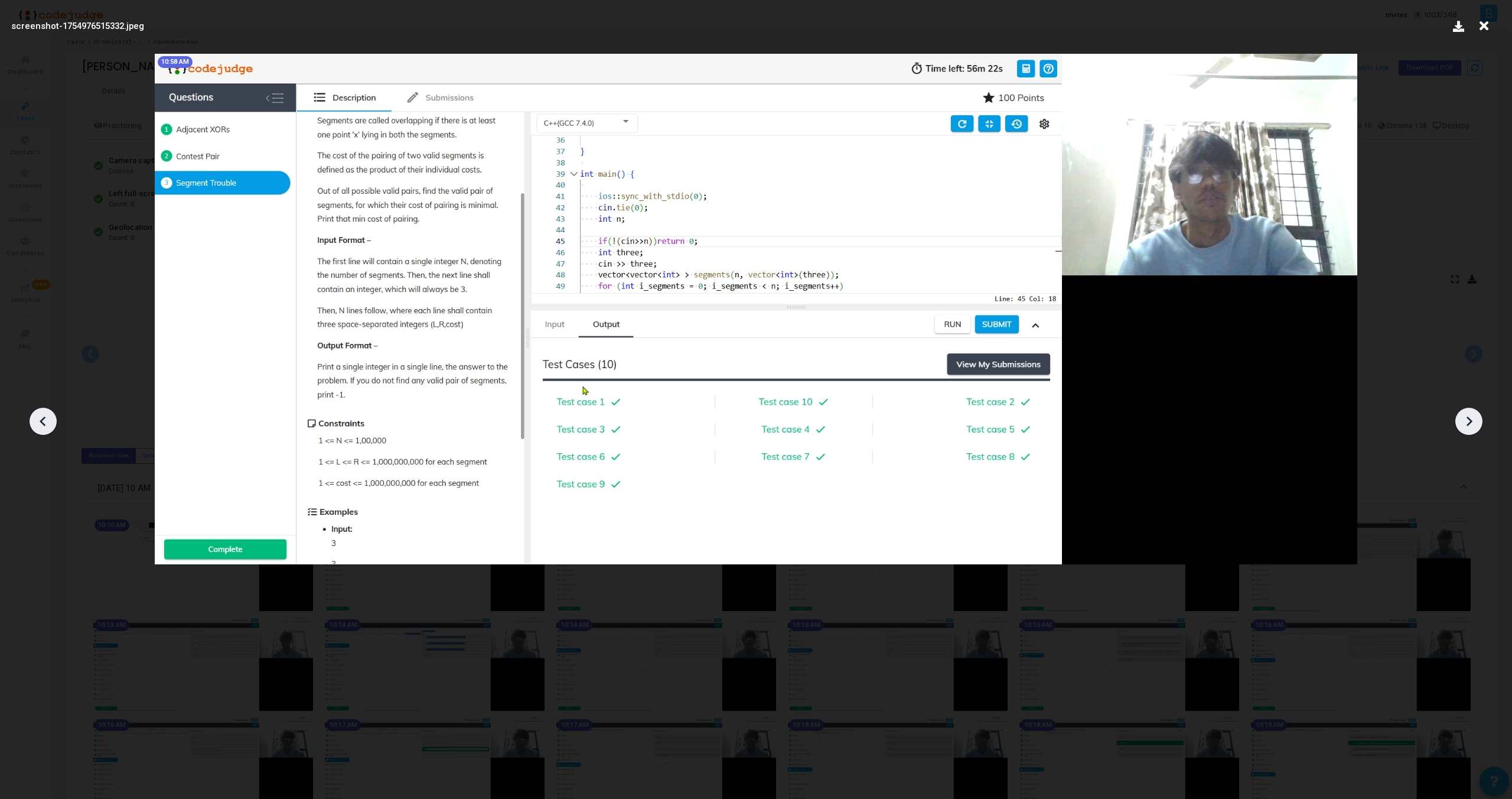
click at [1468, 421] on icon at bounding box center [1469, 421] width 18 height 18
click at [1484, 31] on icon at bounding box center [1484, 25] width 18 height 22
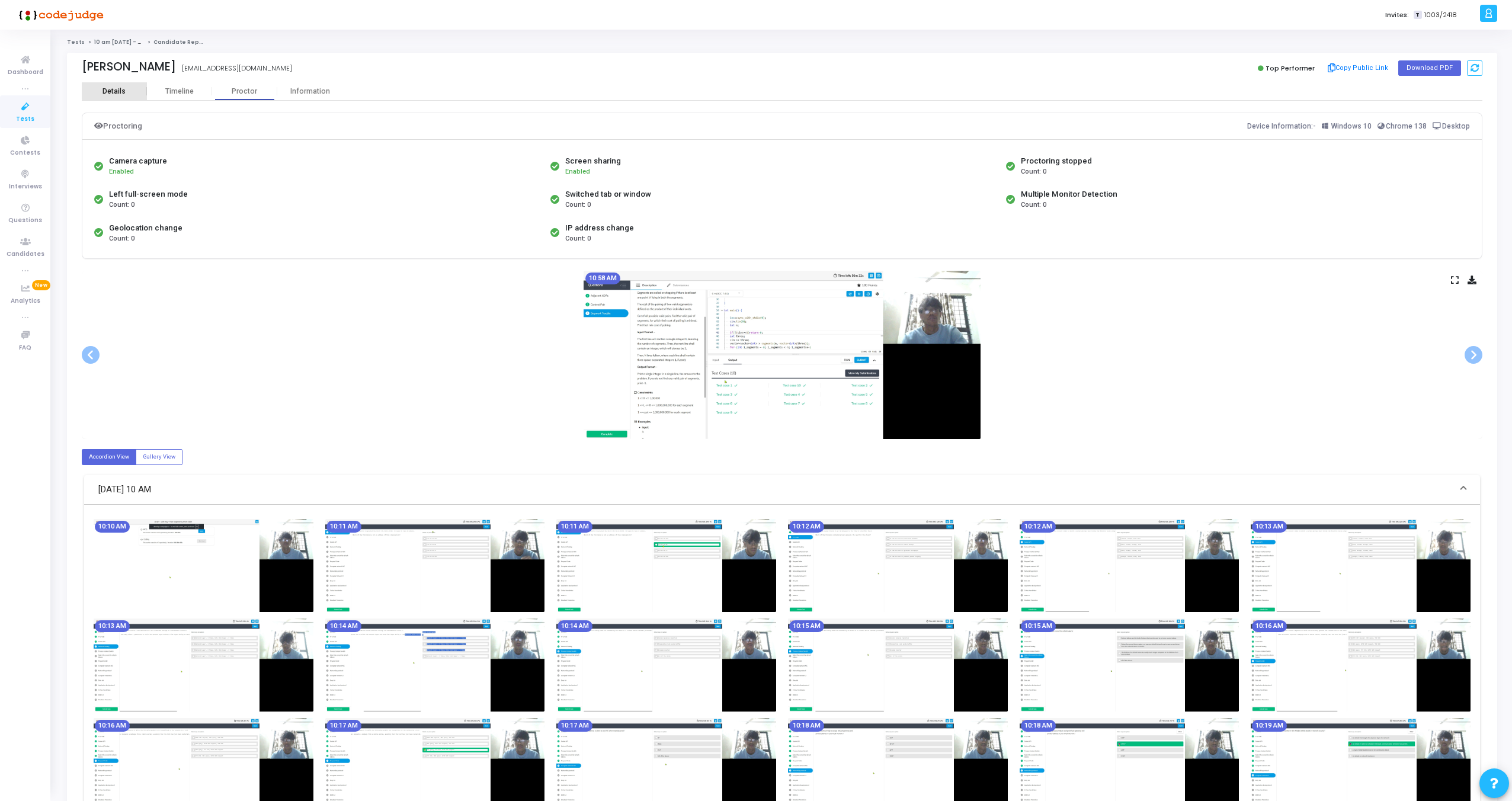
click at [116, 89] on div "Details" at bounding box center [114, 92] width 23 height 9
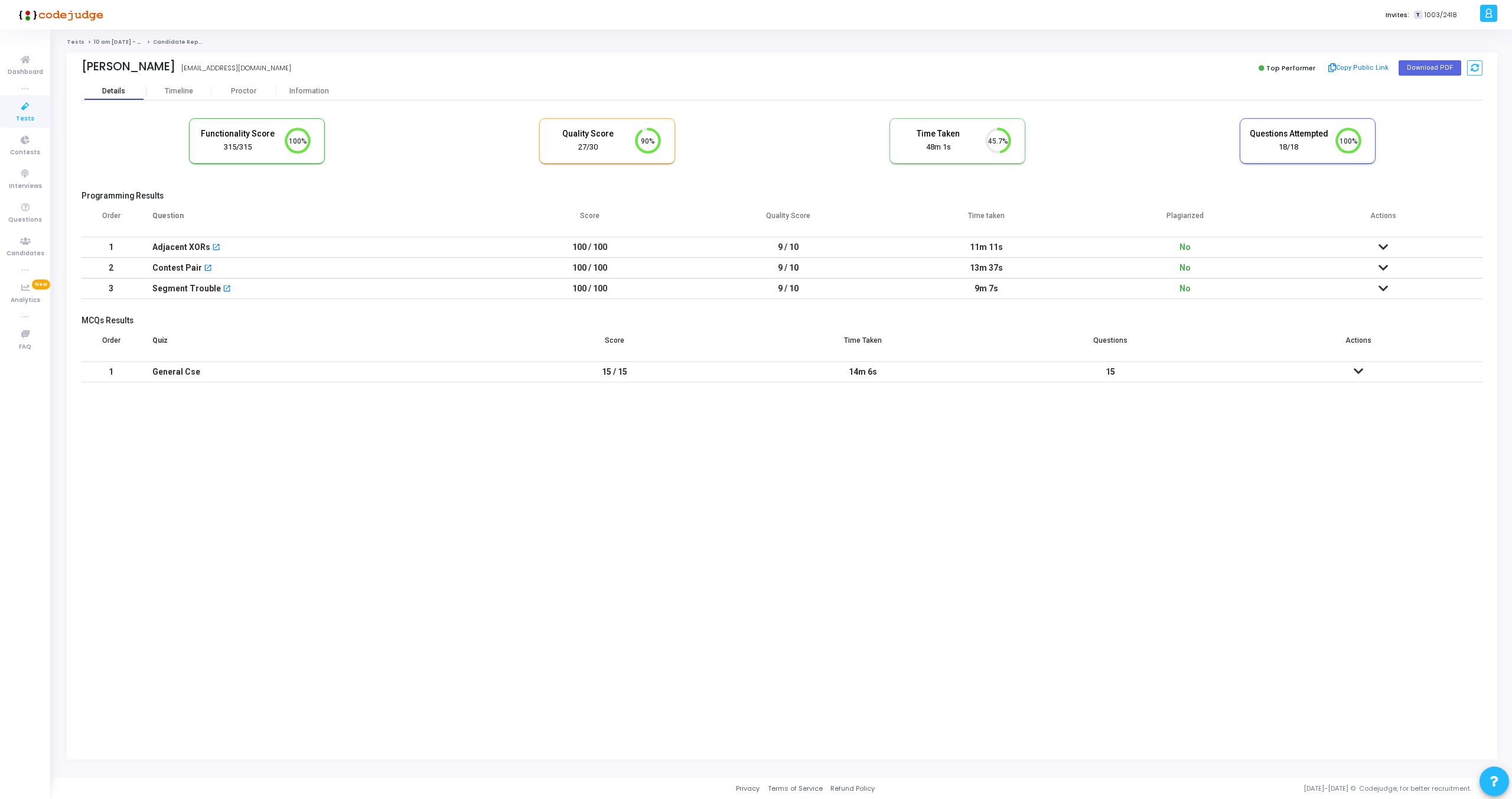
scroll to position [25, 30]
click at [302, 85] on div "Information" at bounding box center [309, 91] width 65 height 18
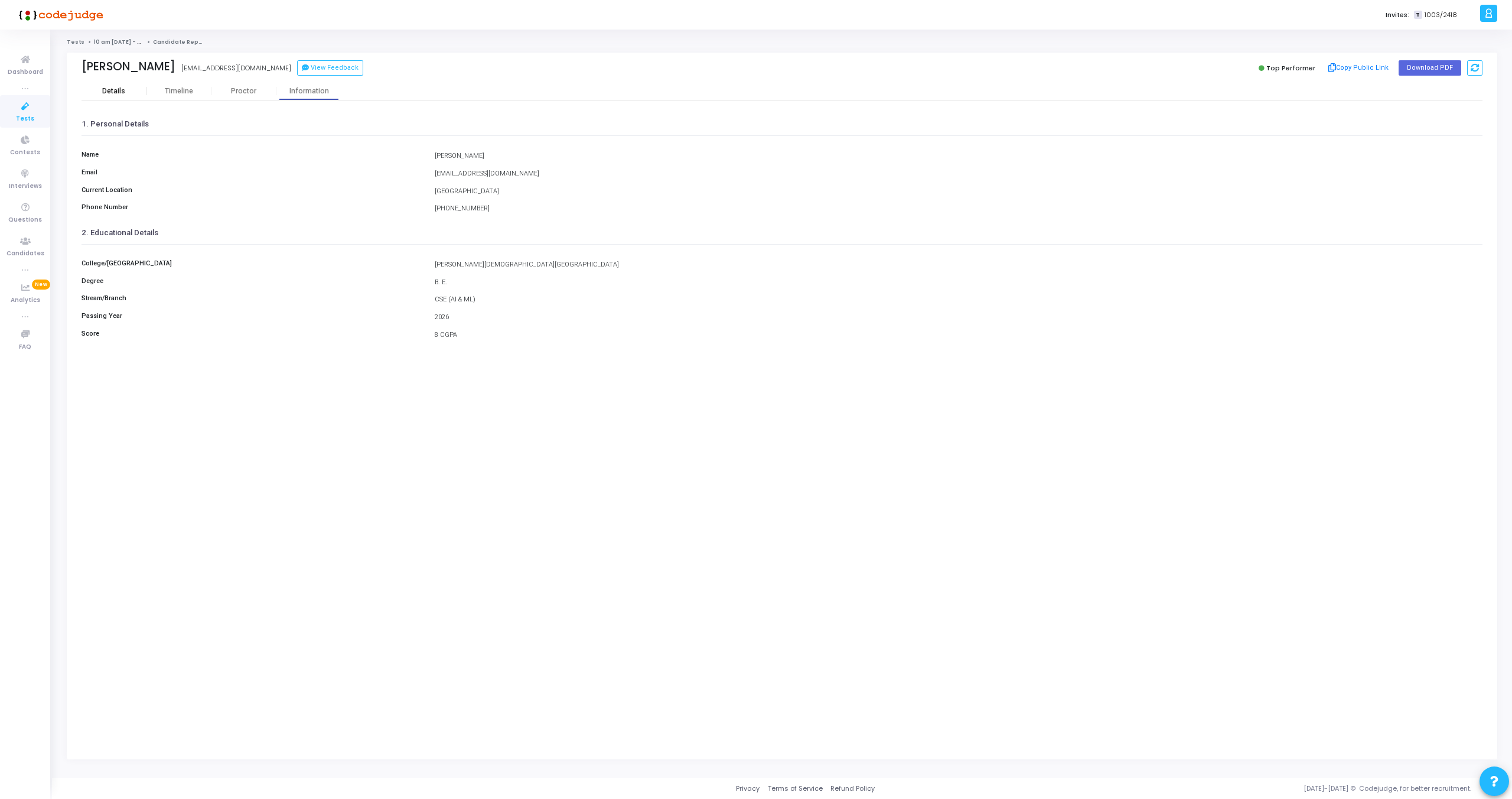
click at [115, 91] on div "Details" at bounding box center [114, 92] width 23 height 9
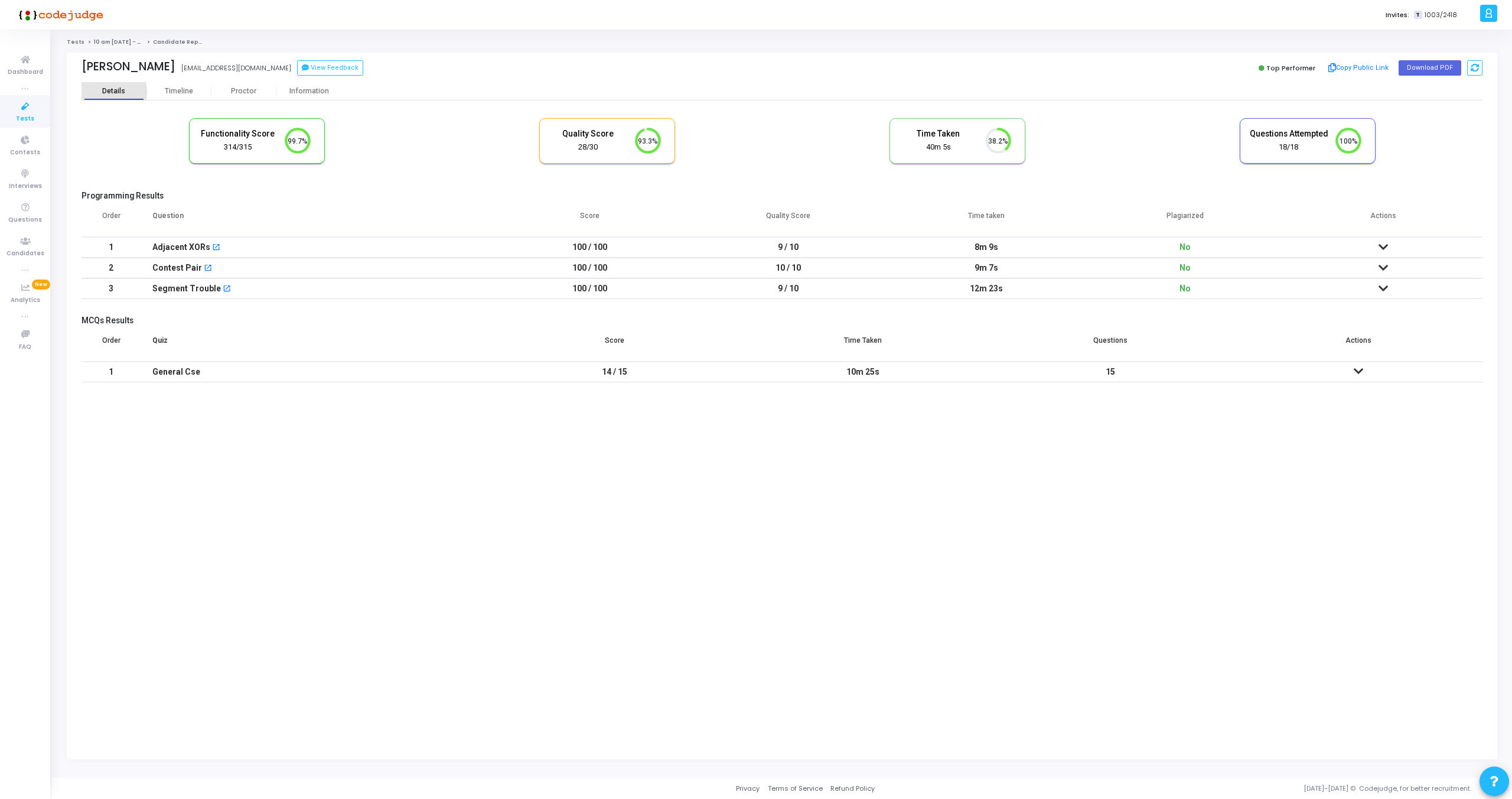
scroll to position [25, 30]
click at [246, 91] on div "Proctor" at bounding box center [244, 92] width 65 height 9
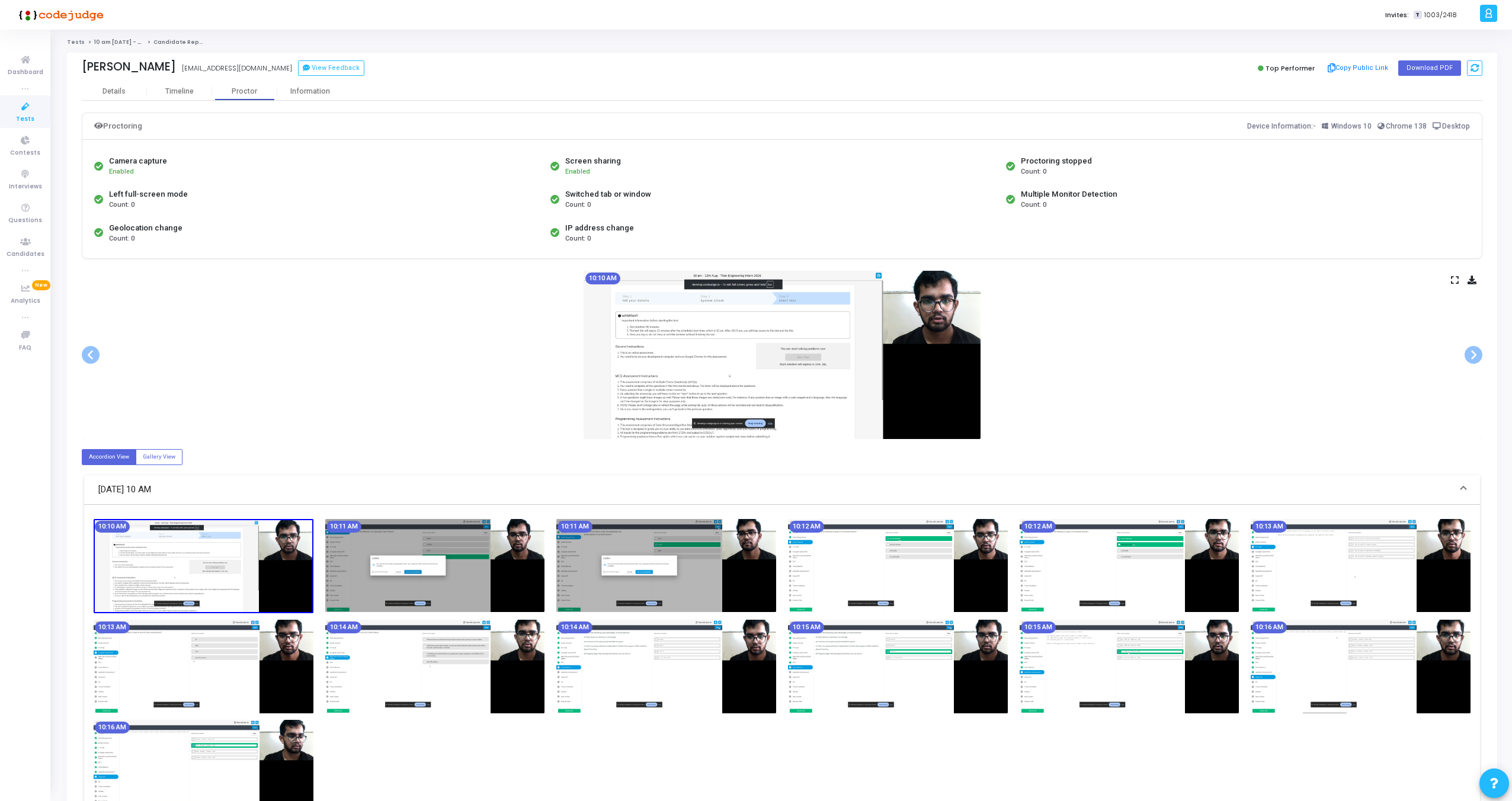
click at [1456, 278] on icon at bounding box center [1455, 280] width 8 height 6
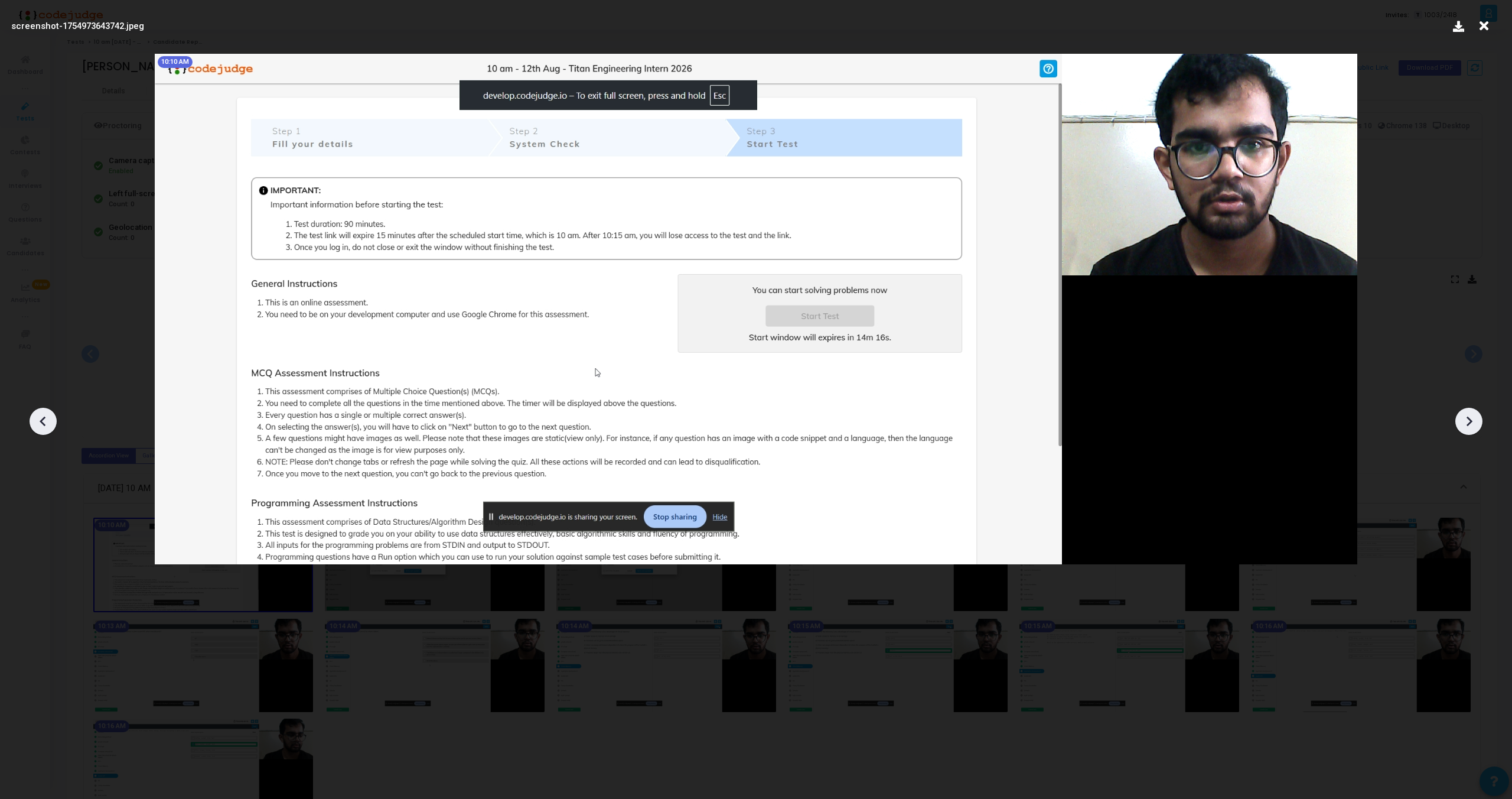
click at [1473, 422] on icon at bounding box center [1469, 421] width 18 height 18
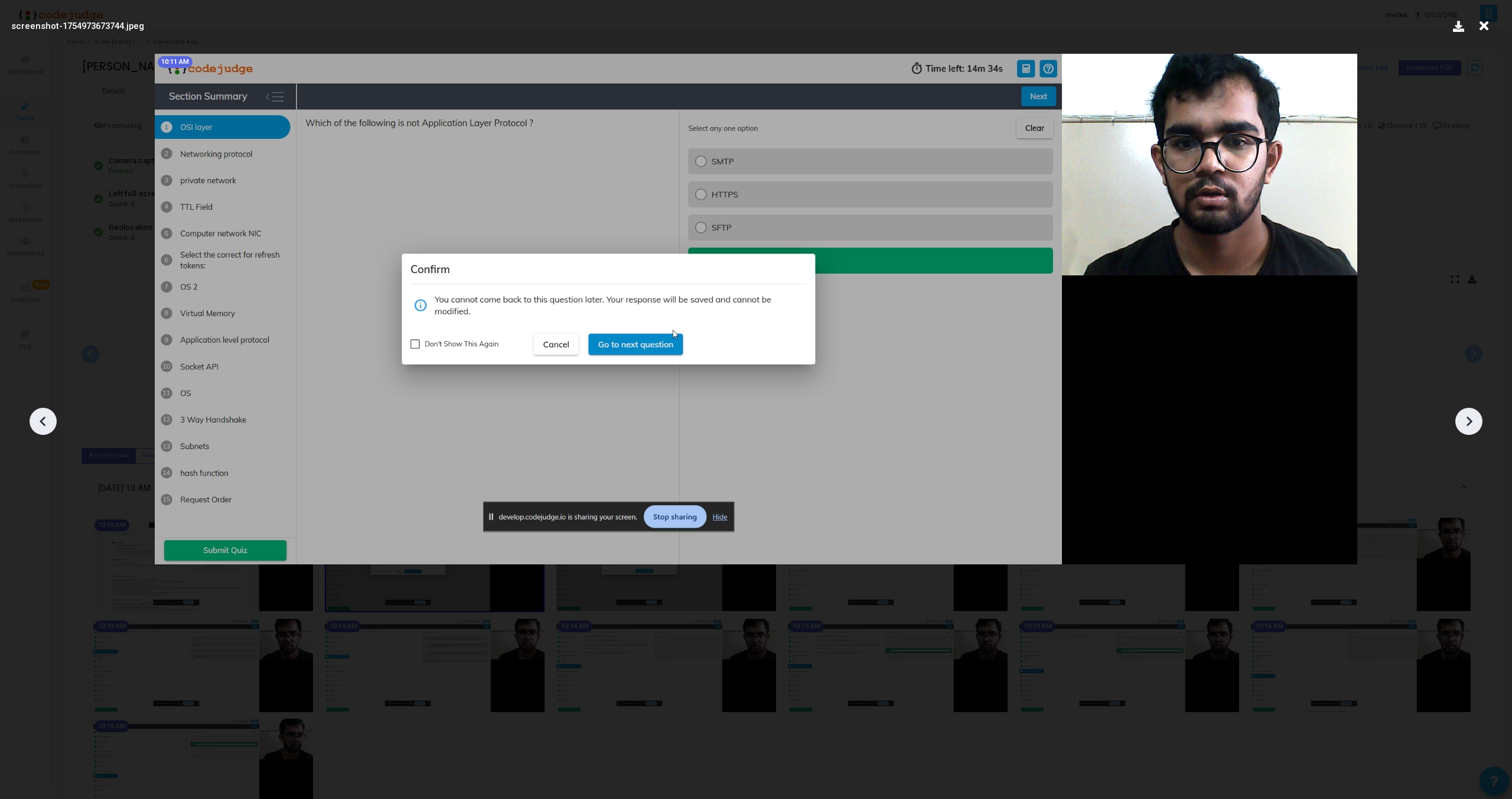
click at [1473, 422] on icon at bounding box center [1469, 421] width 18 height 18
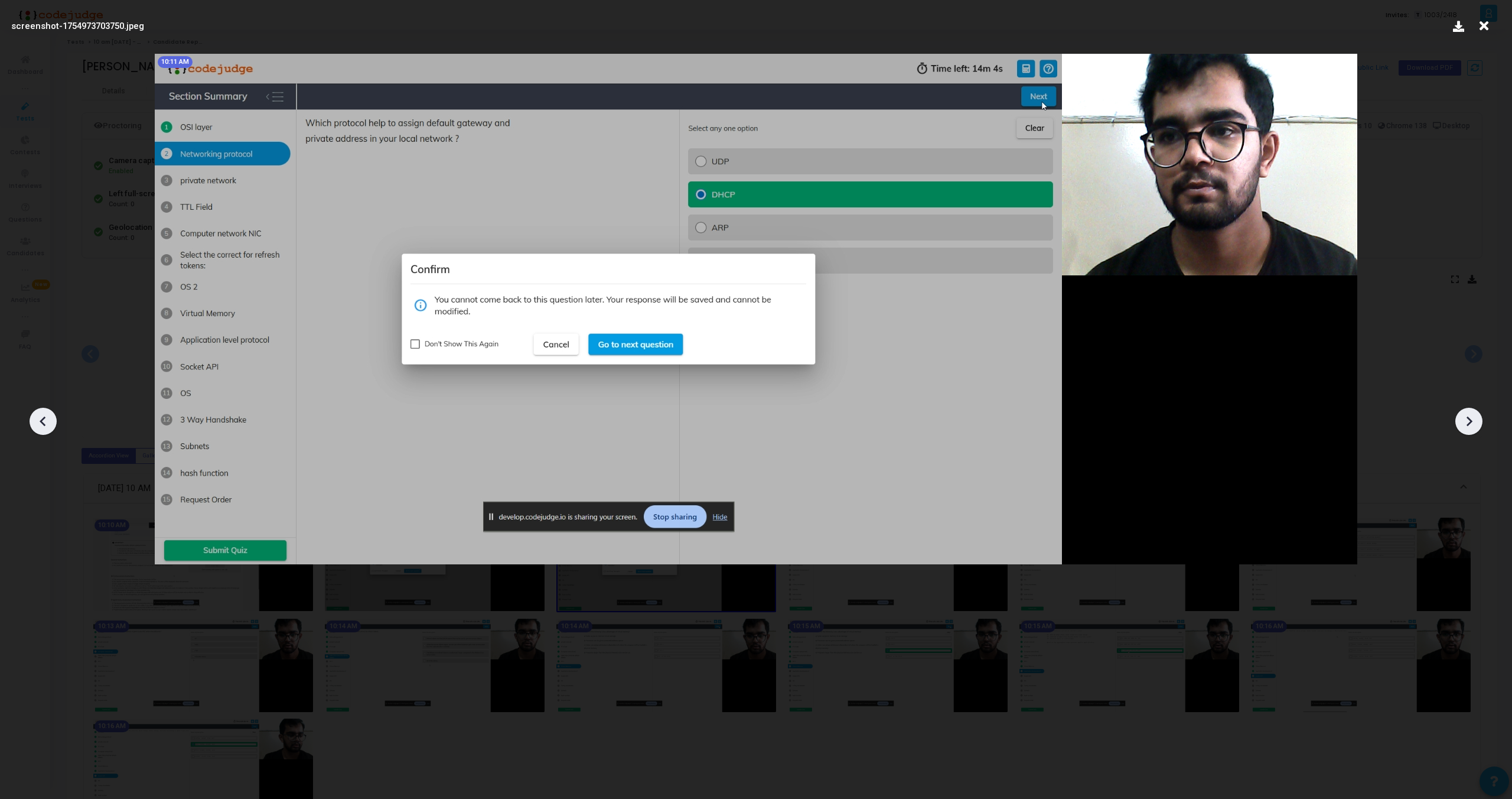
click at [1473, 422] on icon at bounding box center [1469, 421] width 18 height 18
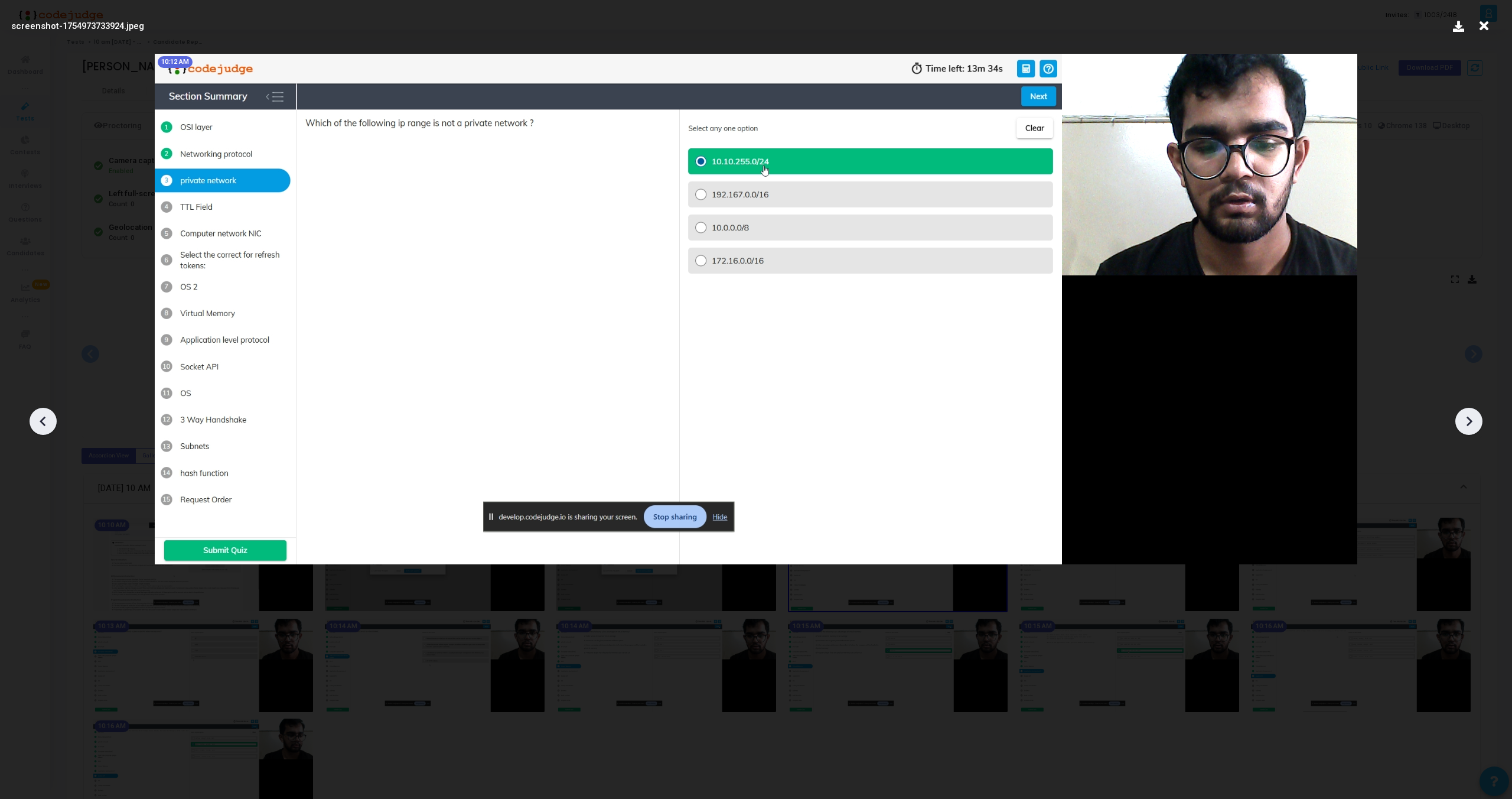
click at [1473, 422] on icon at bounding box center [1469, 421] width 18 height 18
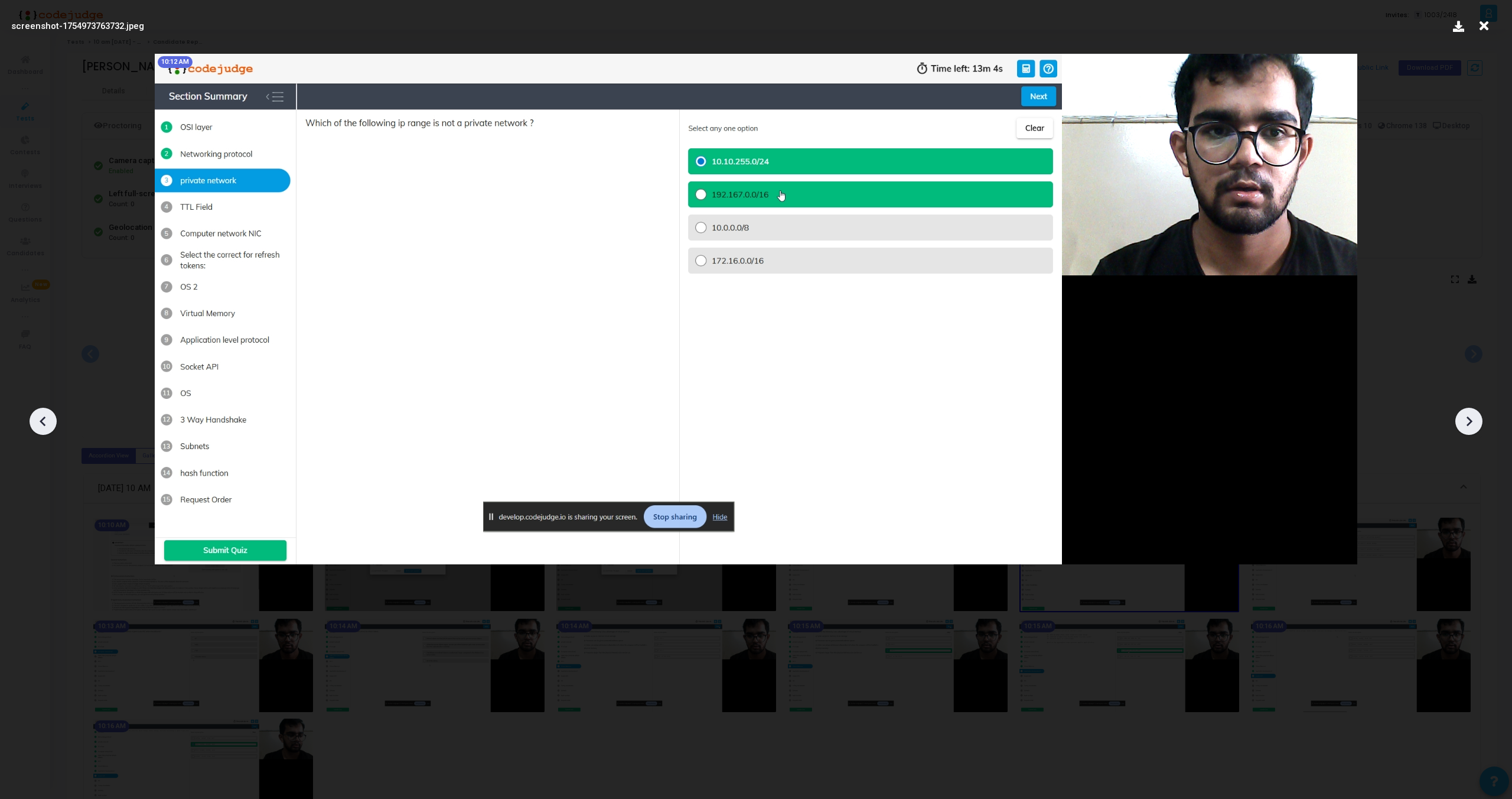
click at [1473, 422] on icon at bounding box center [1469, 421] width 18 height 18
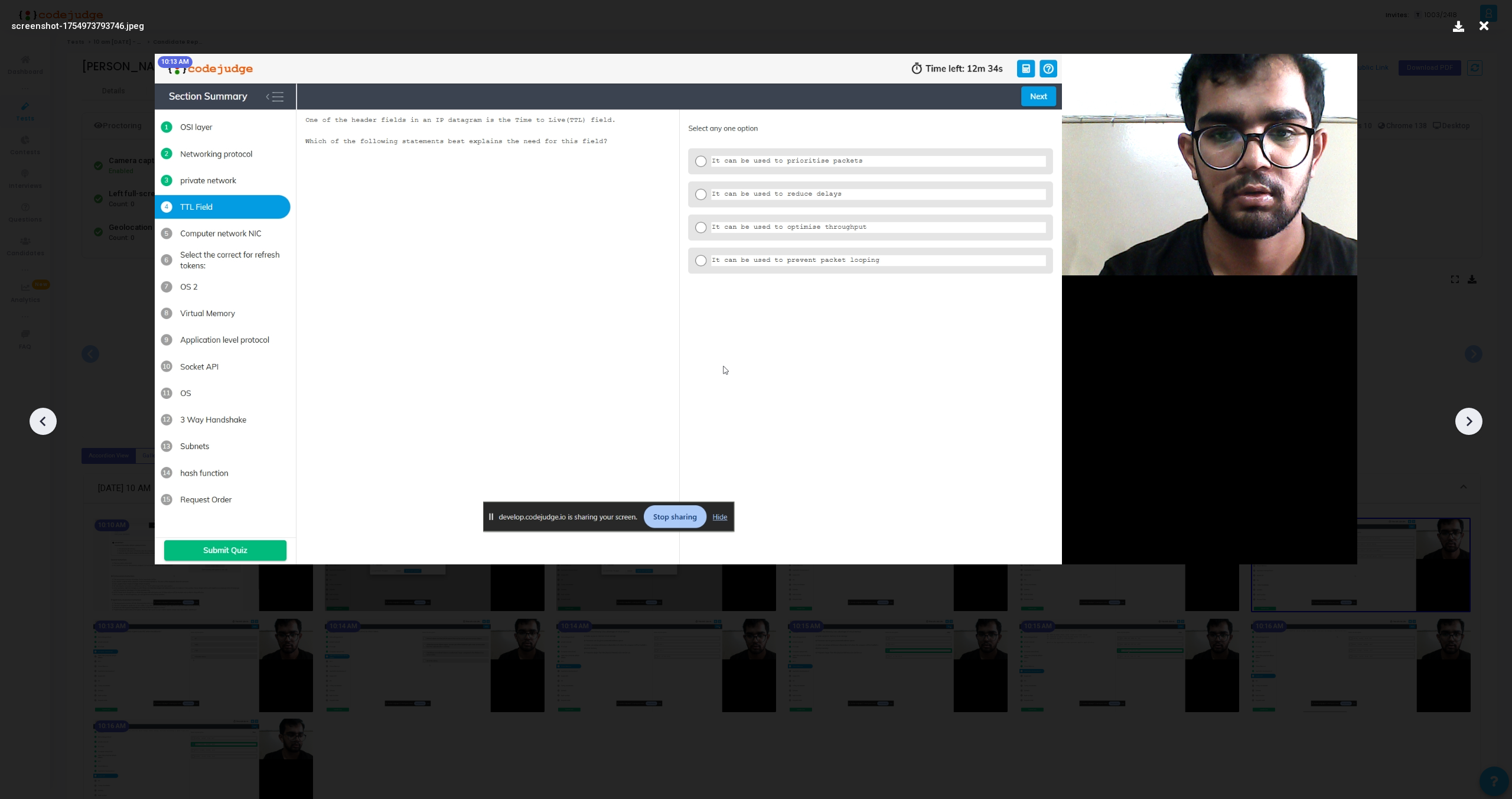
click at [1473, 422] on icon at bounding box center [1469, 421] width 18 height 18
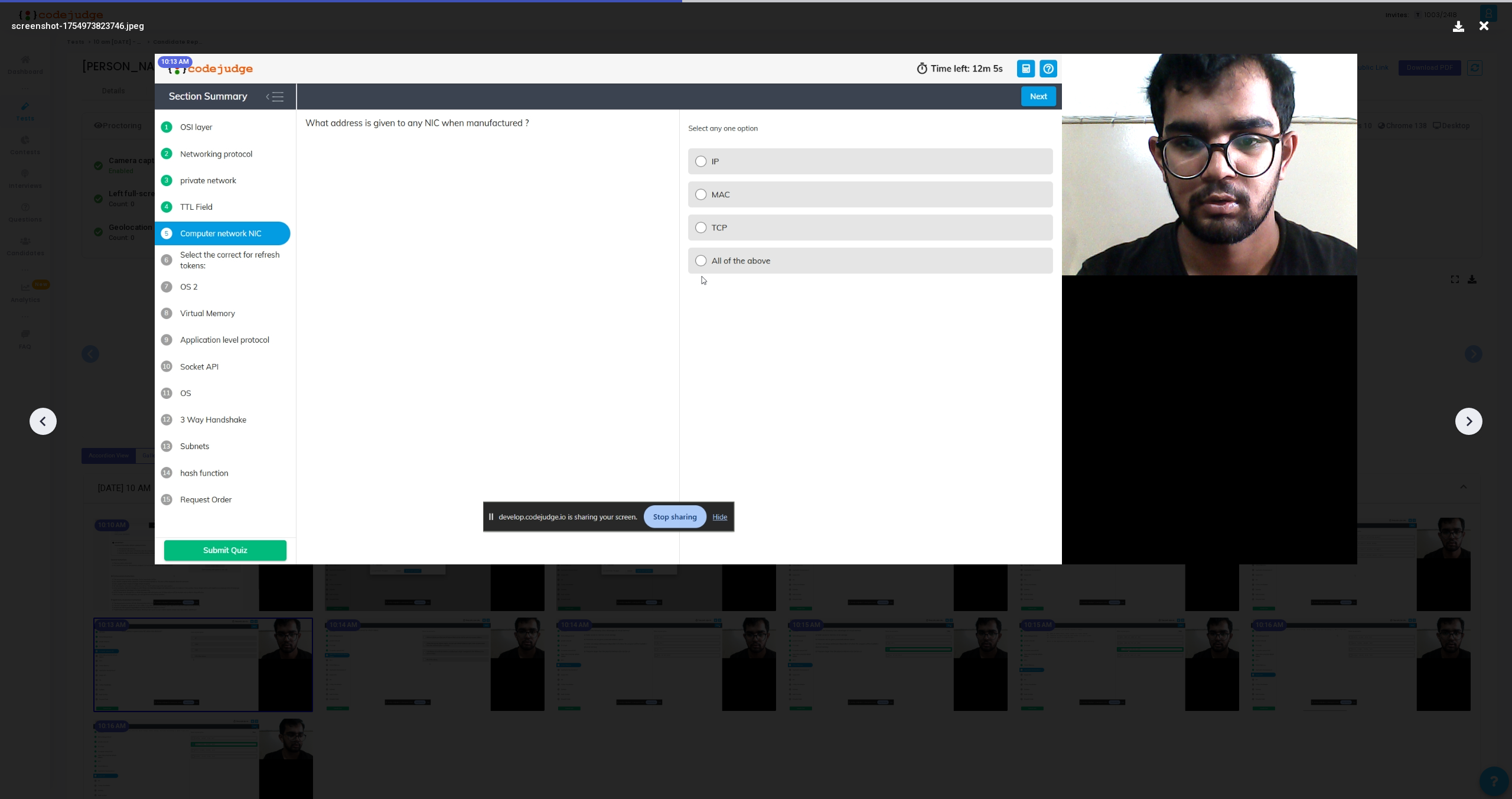
click at [1473, 422] on icon at bounding box center [1469, 421] width 18 height 18
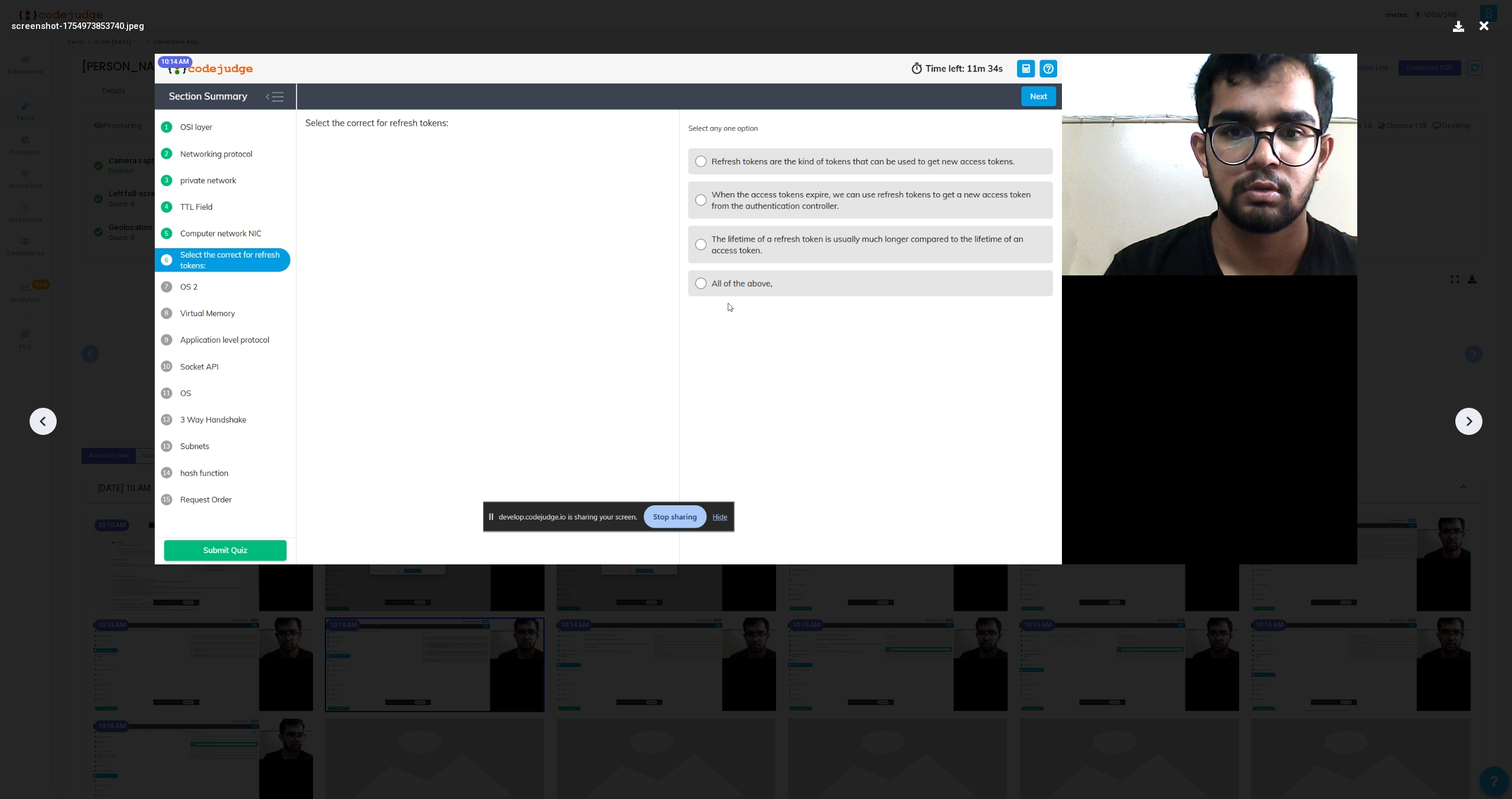
click at [1473, 422] on icon at bounding box center [1469, 421] width 18 height 18
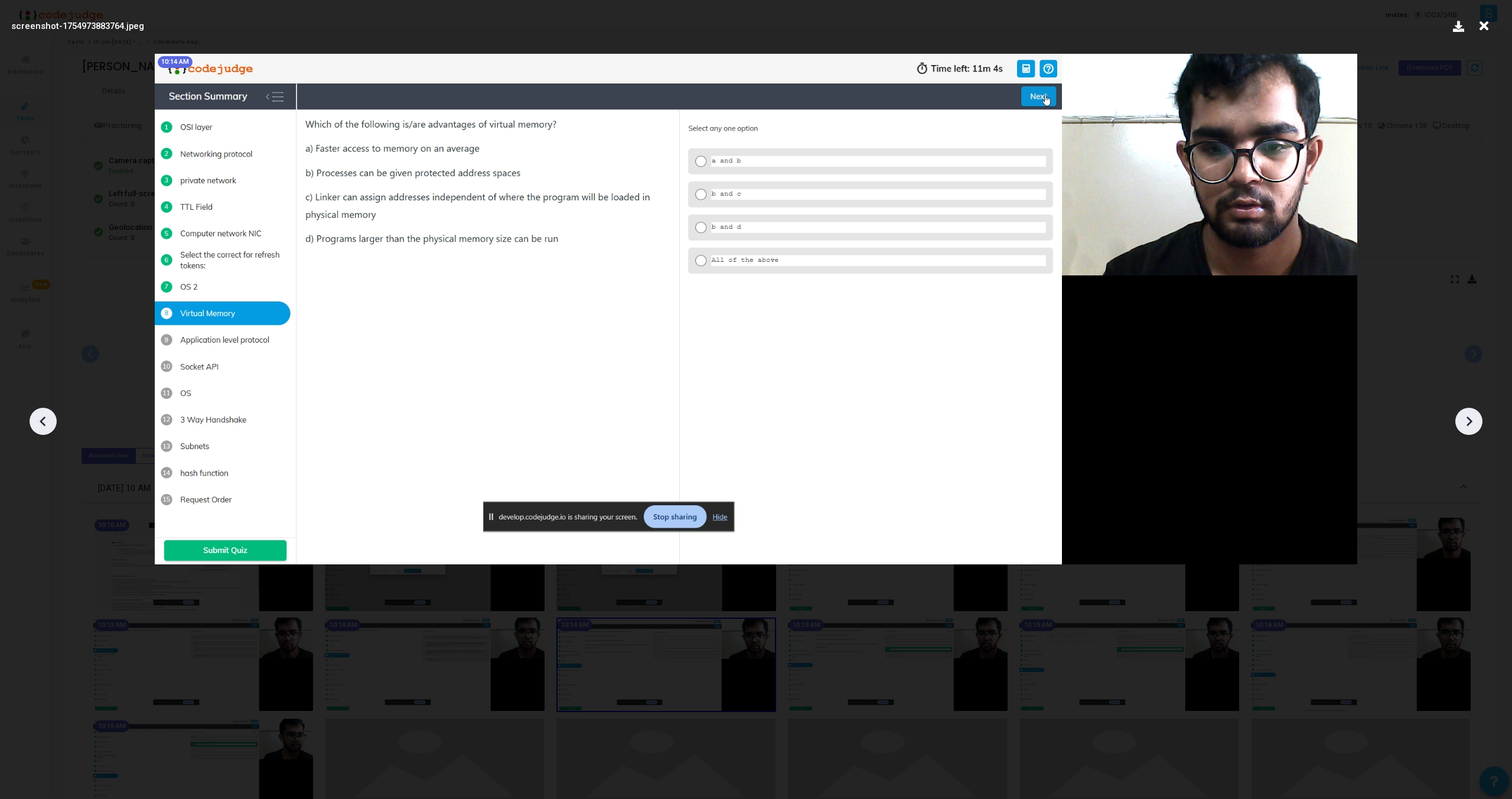
click at [1473, 422] on icon at bounding box center [1469, 421] width 18 height 18
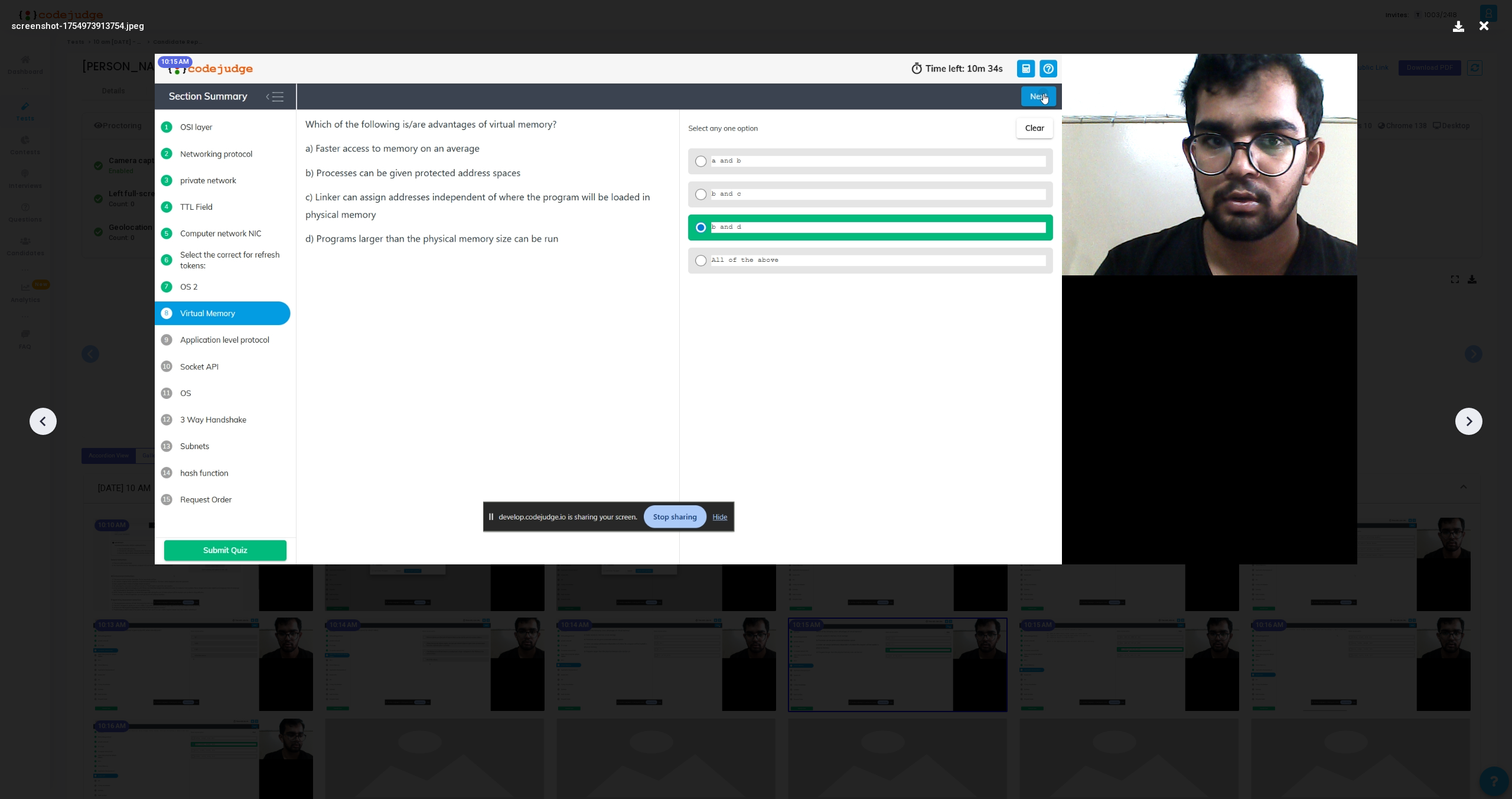
click at [1473, 422] on icon at bounding box center [1469, 421] width 18 height 18
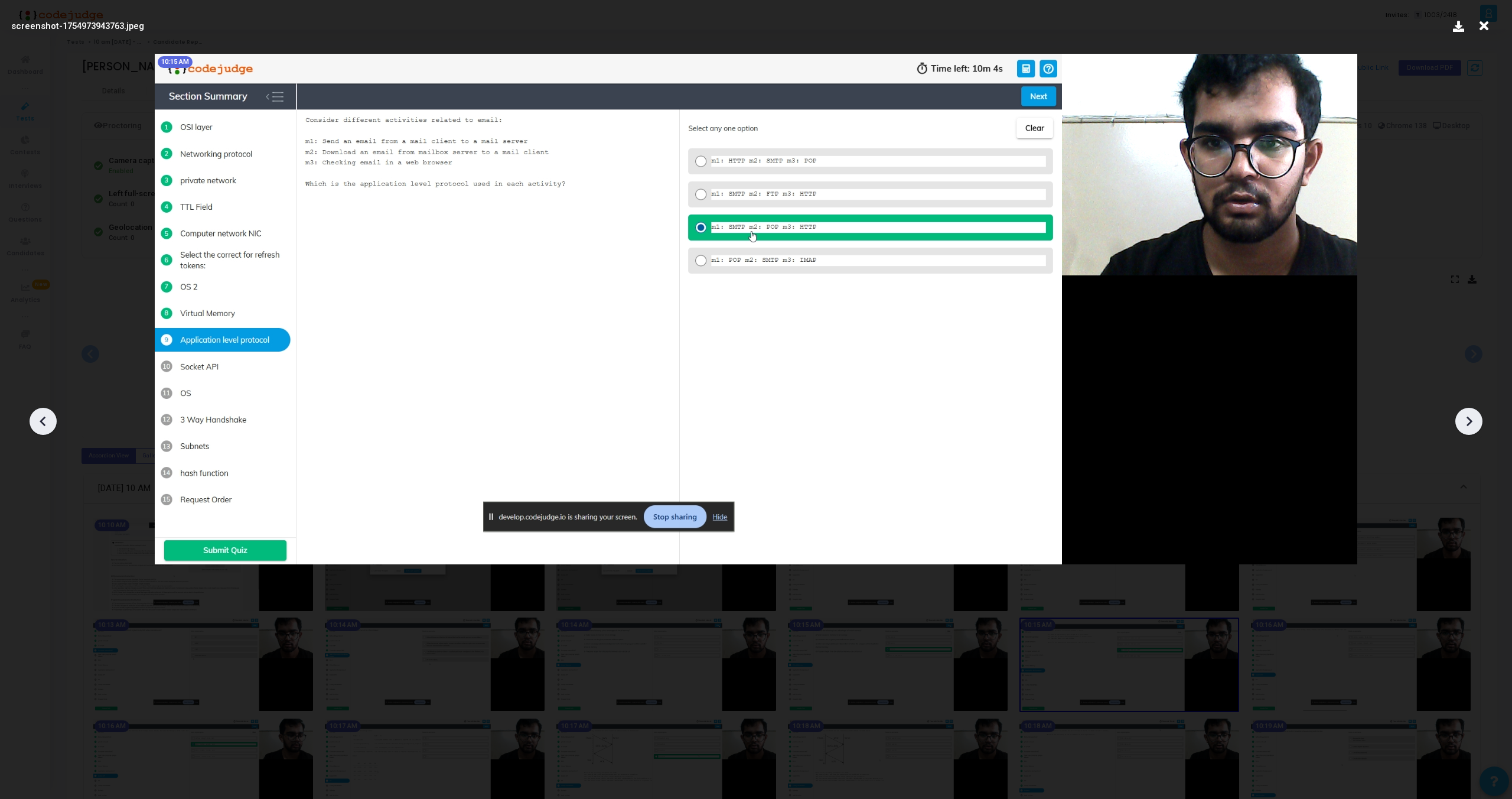
click at [1473, 422] on icon at bounding box center [1469, 421] width 18 height 18
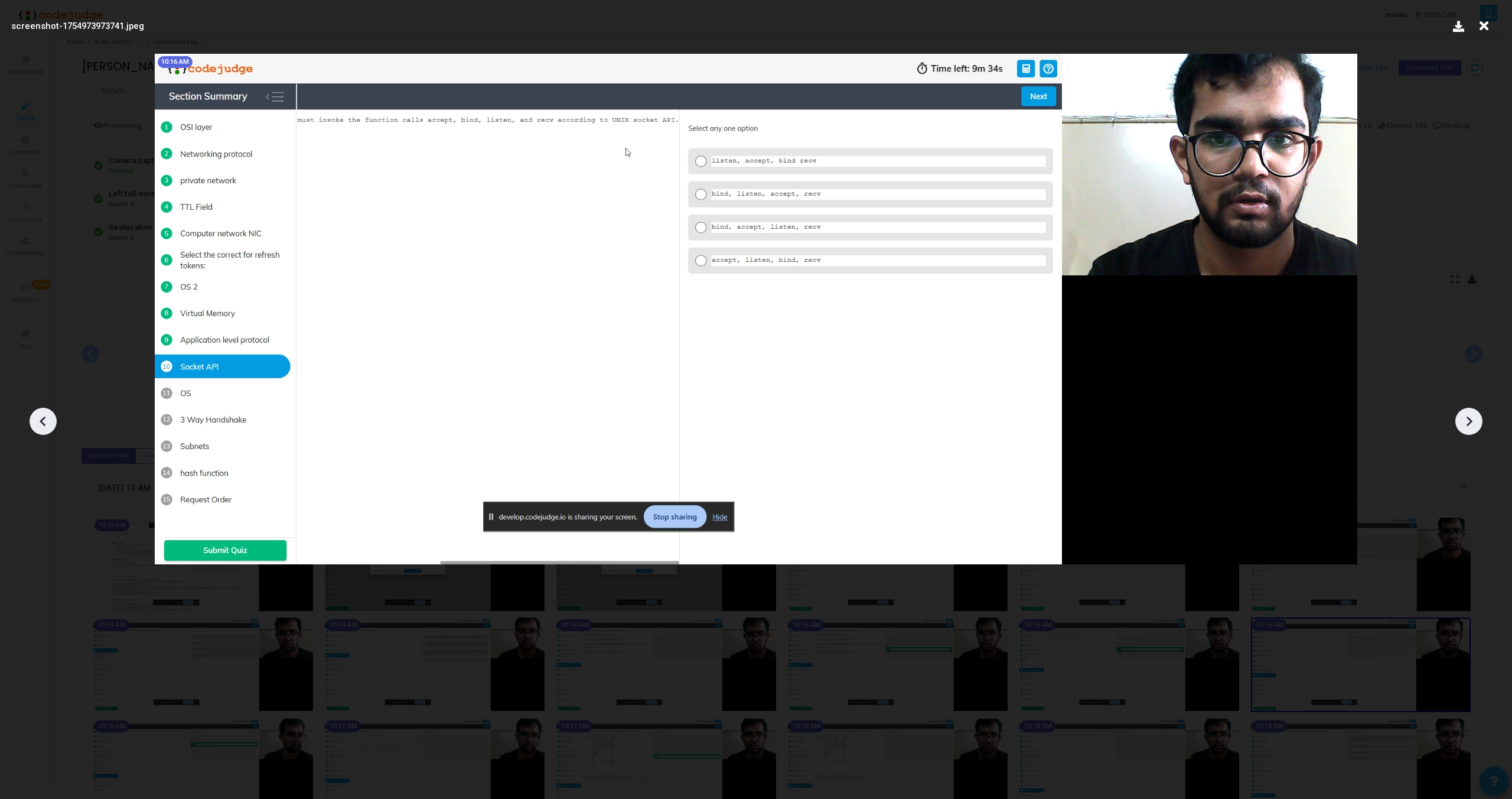
click at [1473, 422] on icon at bounding box center [1469, 421] width 18 height 18
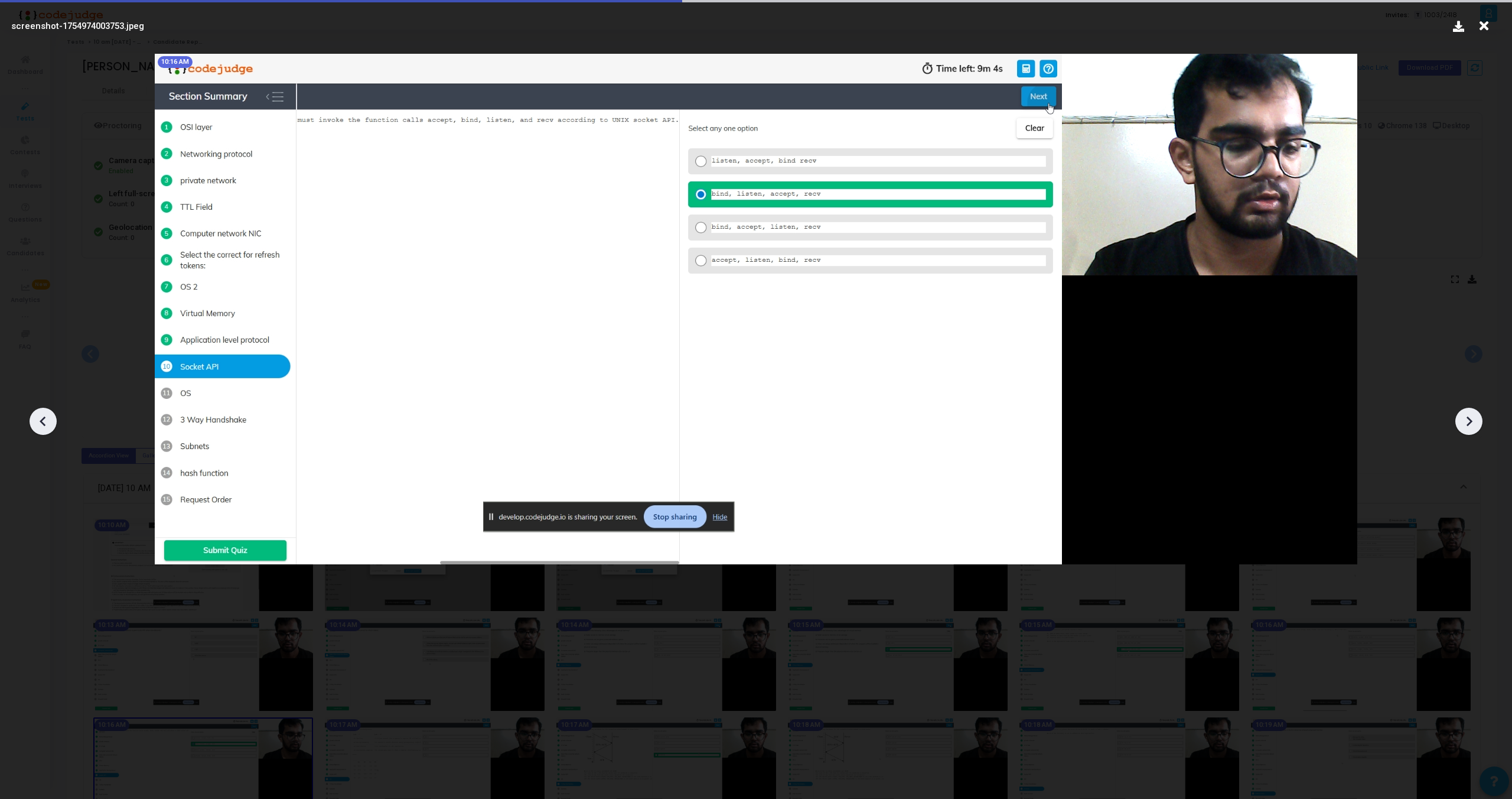
click at [1473, 422] on icon at bounding box center [1469, 421] width 18 height 18
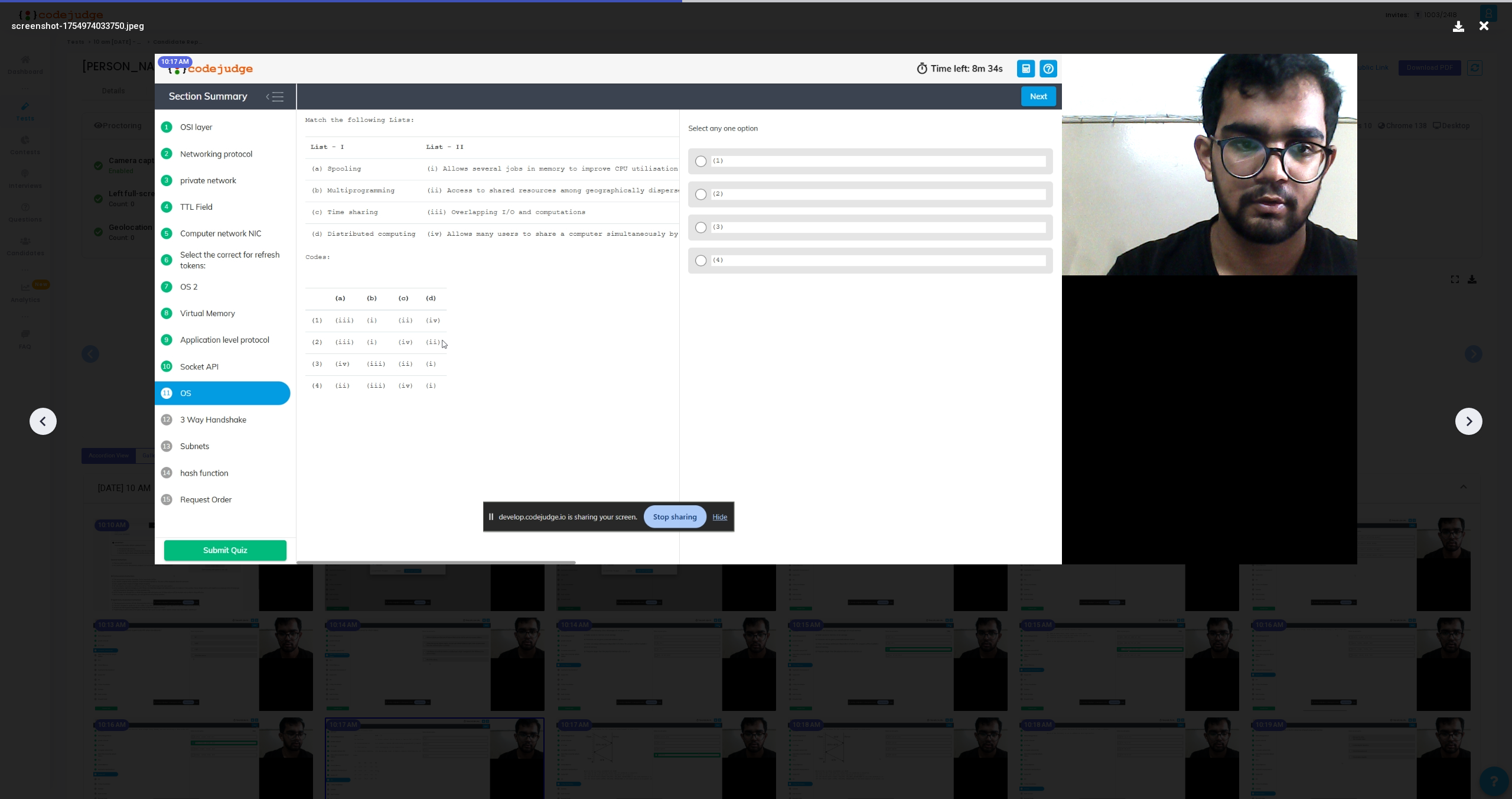
click at [1473, 422] on icon at bounding box center [1469, 421] width 18 height 18
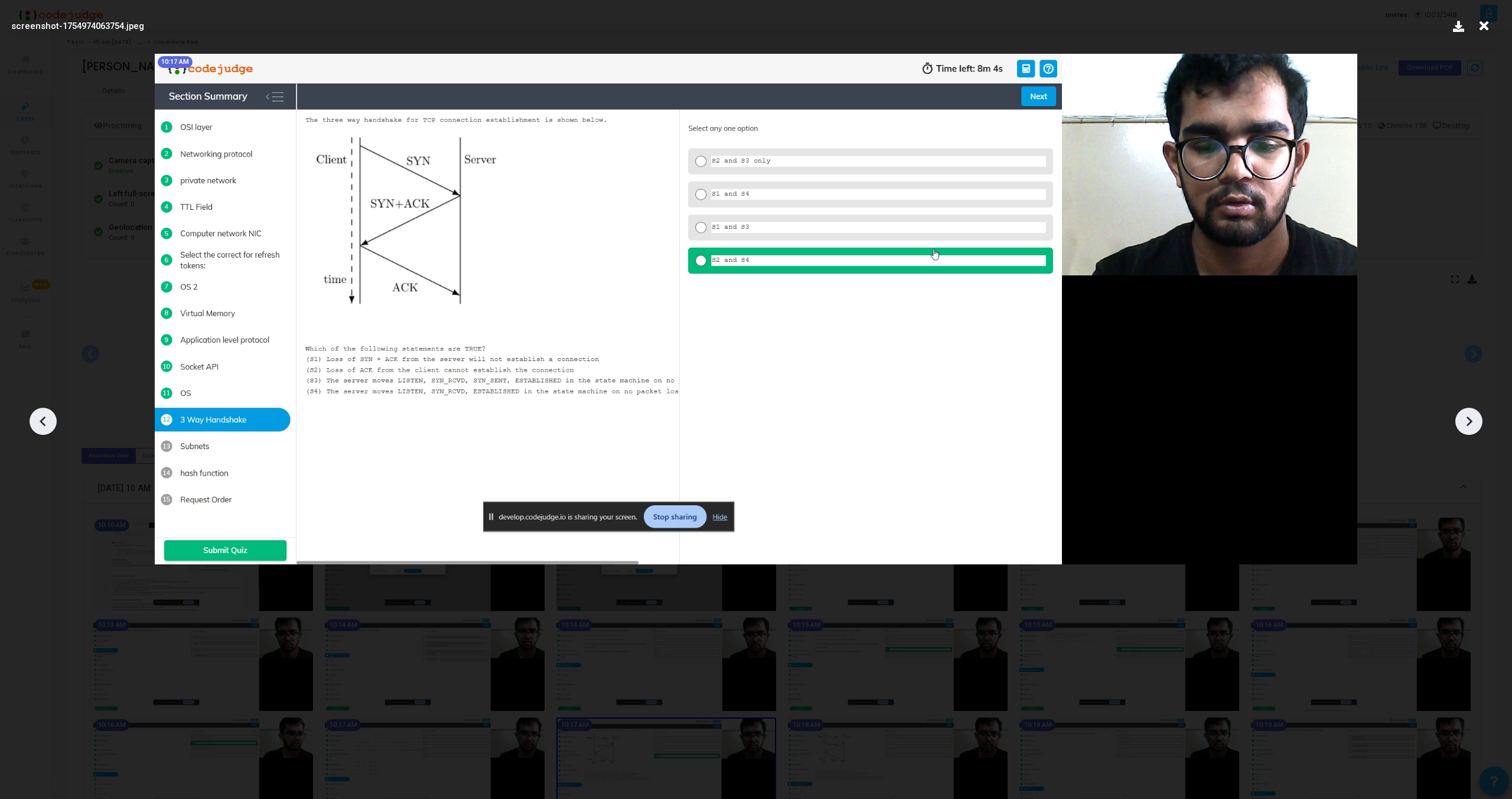
click at [1473, 422] on icon at bounding box center [1469, 421] width 18 height 18
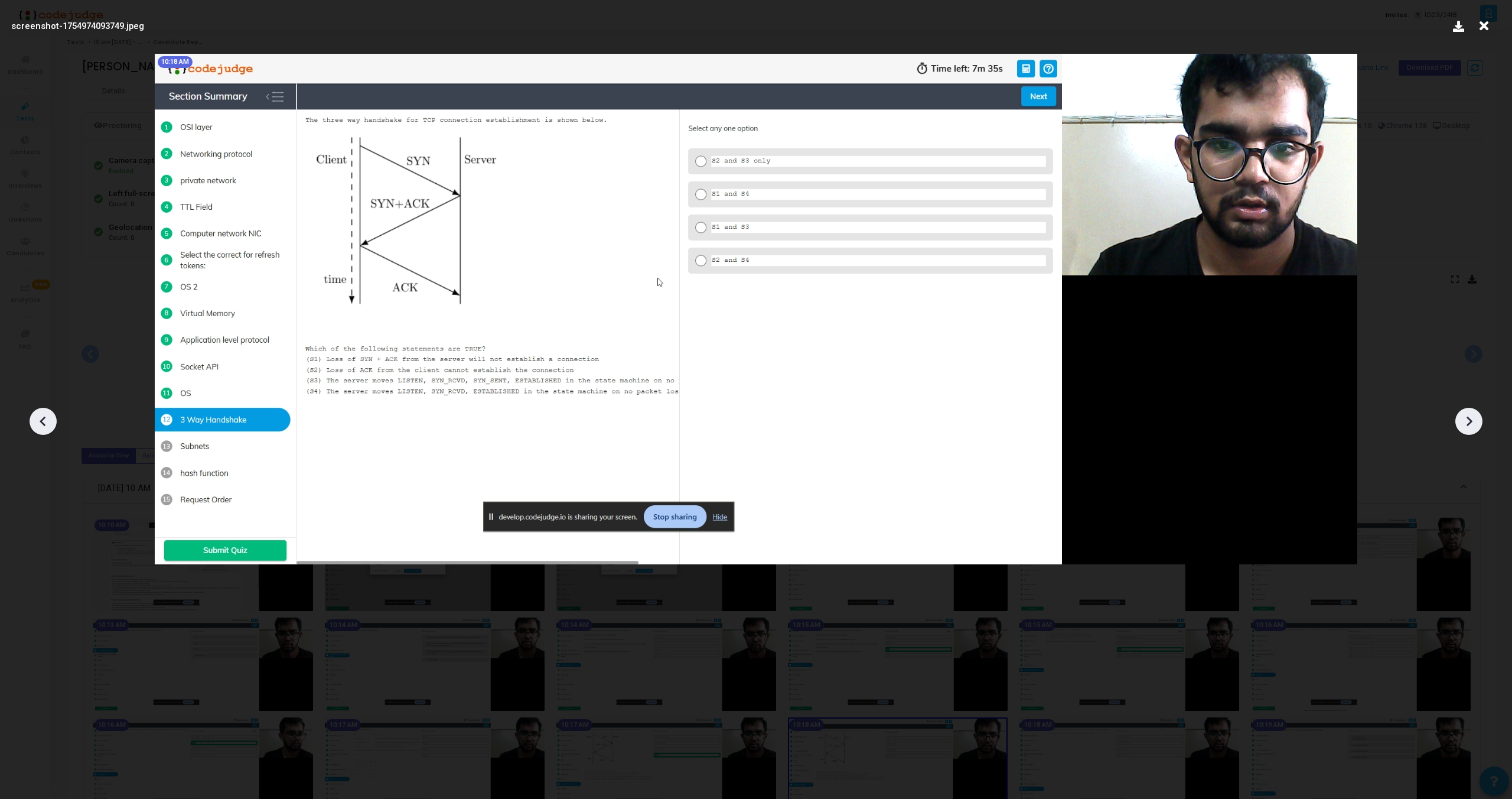
click at [1473, 422] on icon at bounding box center [1469, 421] width 18 height 18
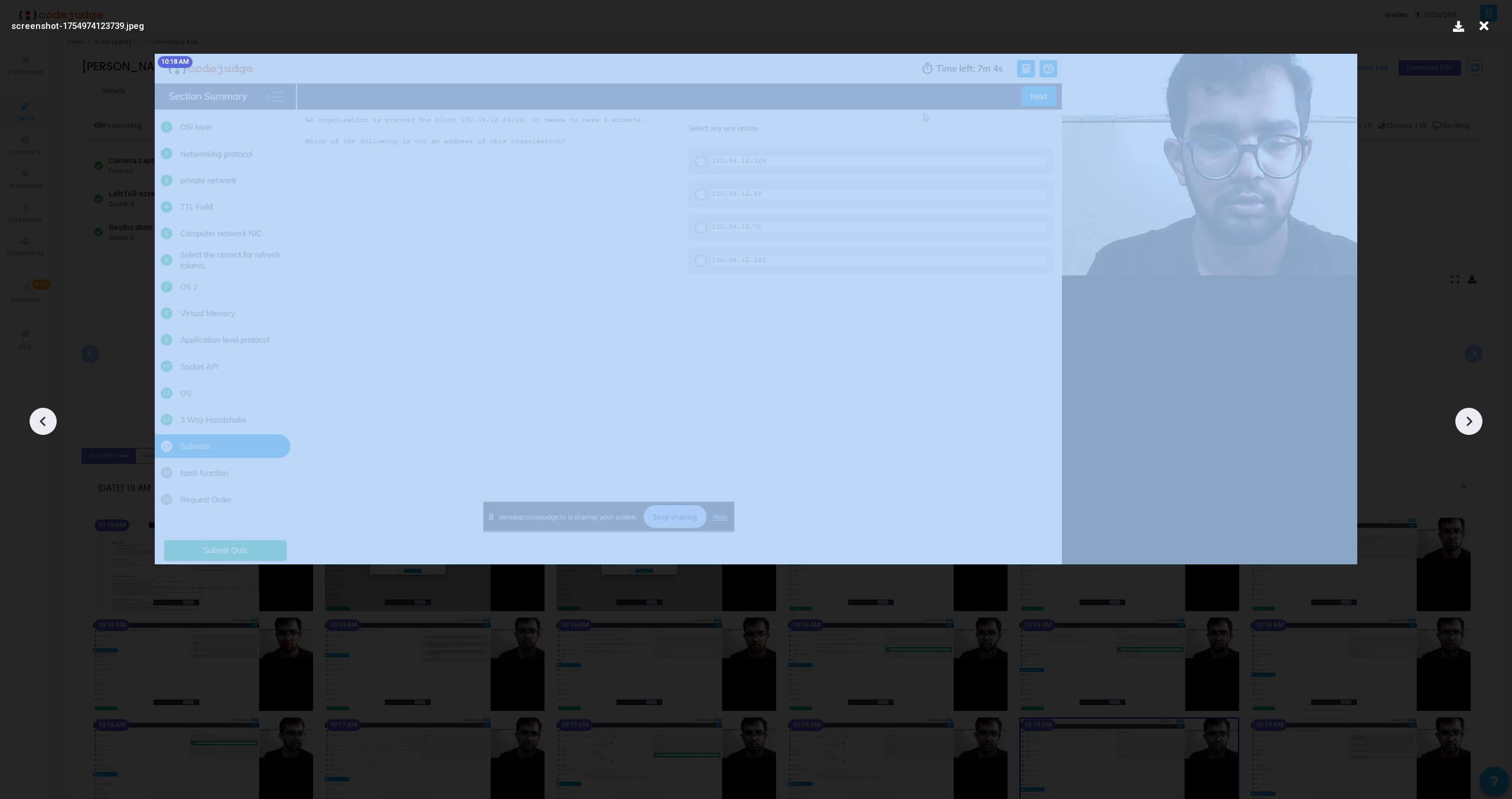
click at [1473, 422] on icon at bounding box center [1469, 421] width 18 height 18
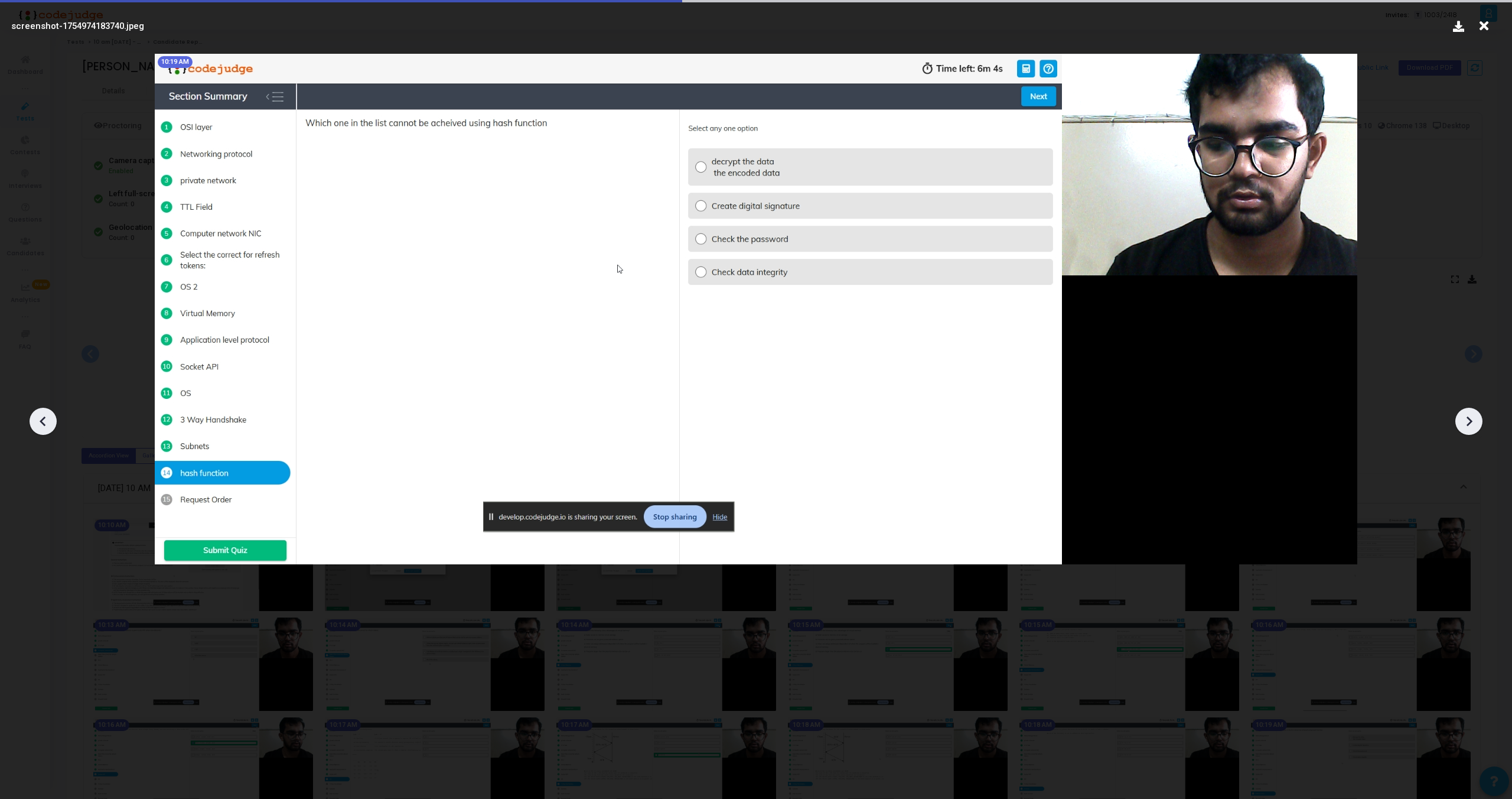
click at [1473, 422] on icon at bounding box center [1469, 421] width 18 height 18
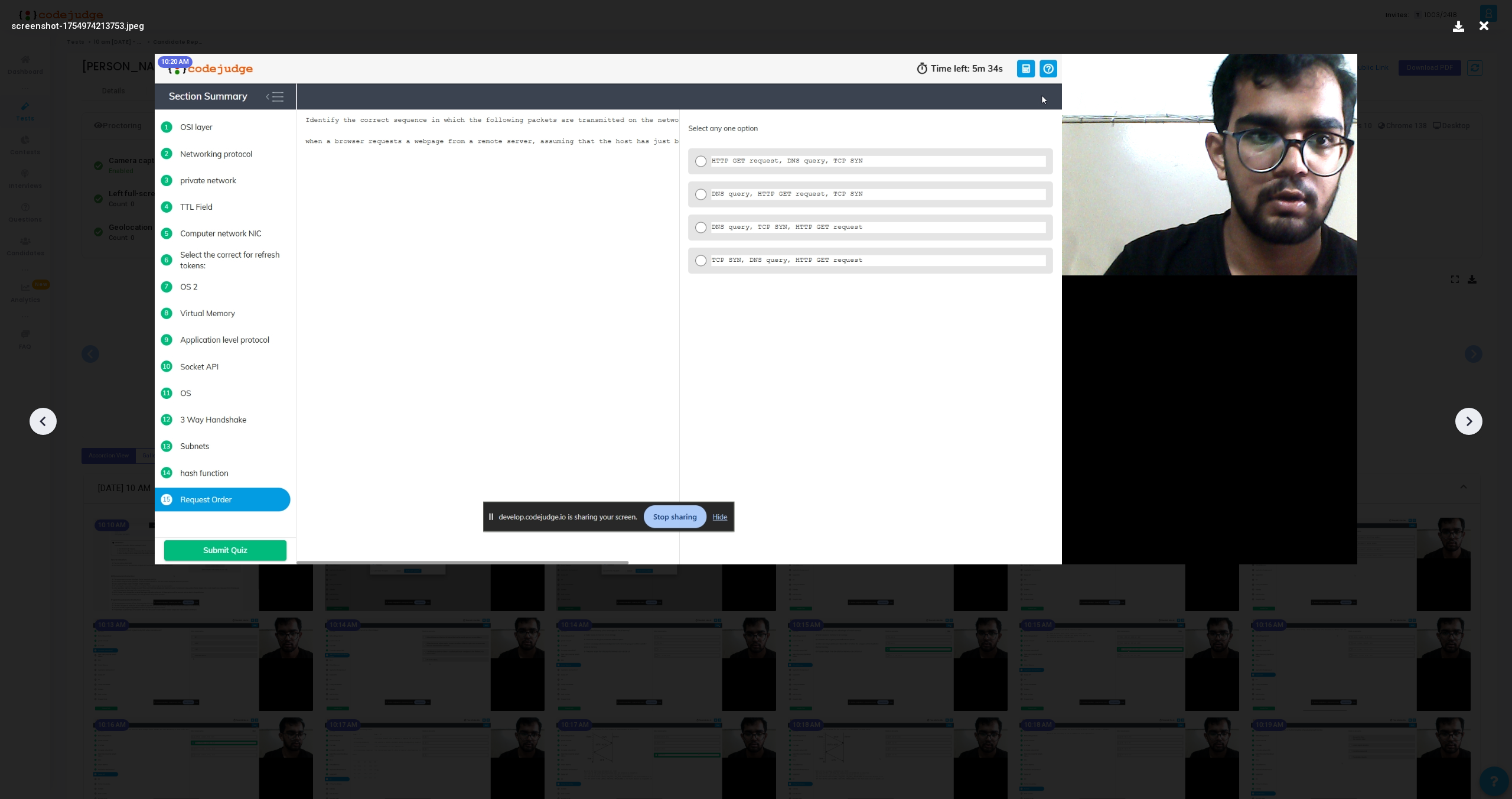
click at [1473, 422] on icon at bounding box center [1469, 421] width 18 height 18
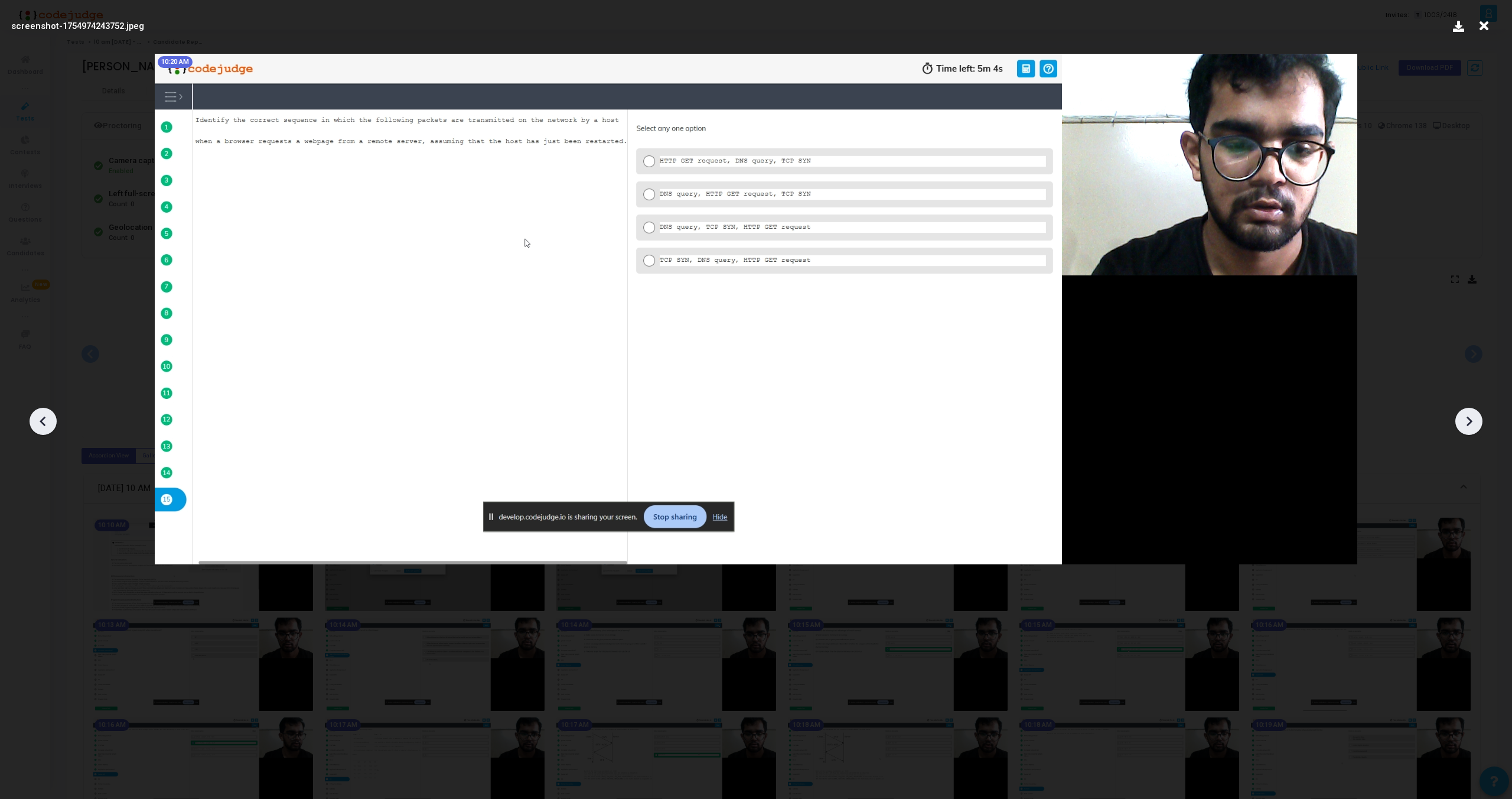
click at [1473, 422] on icon at bounding box center [1469, 421] width 18 height 18
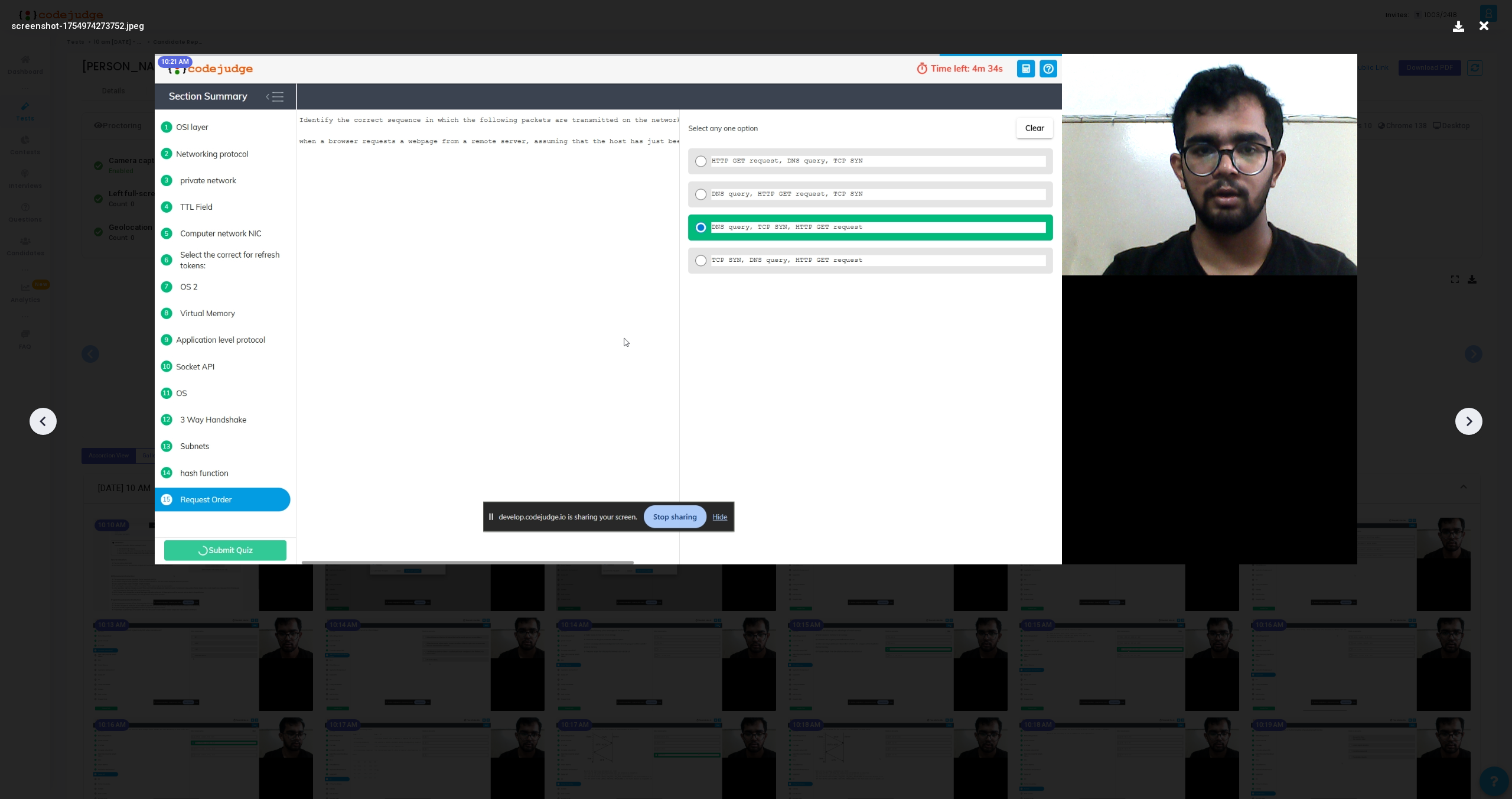
click at [1473, 422] on icon at bounding box center [1469, 421] width 18 height 18
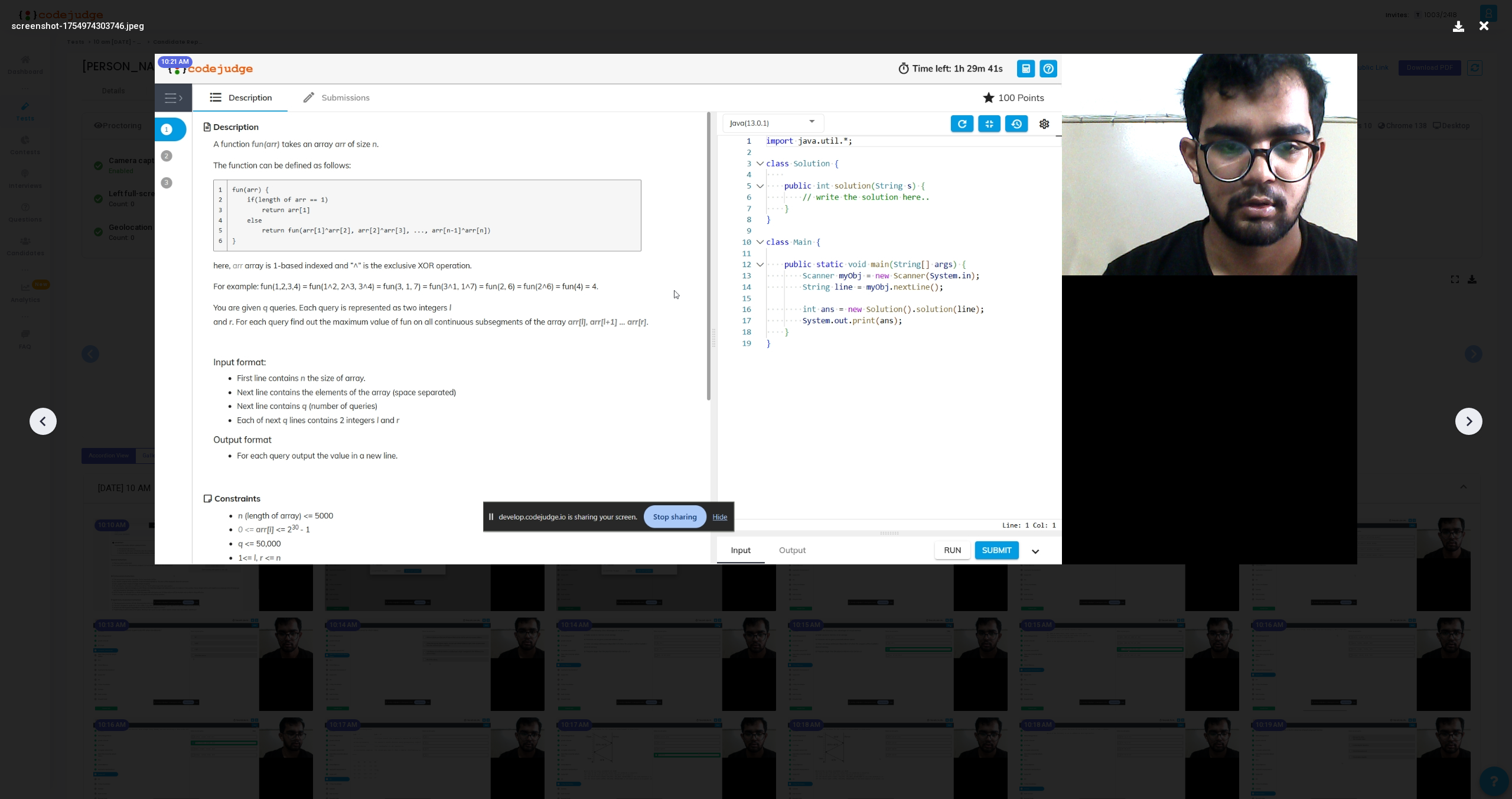
click at [1473, 422] on icon at bounding box center [1469, 421] width 18 height 18
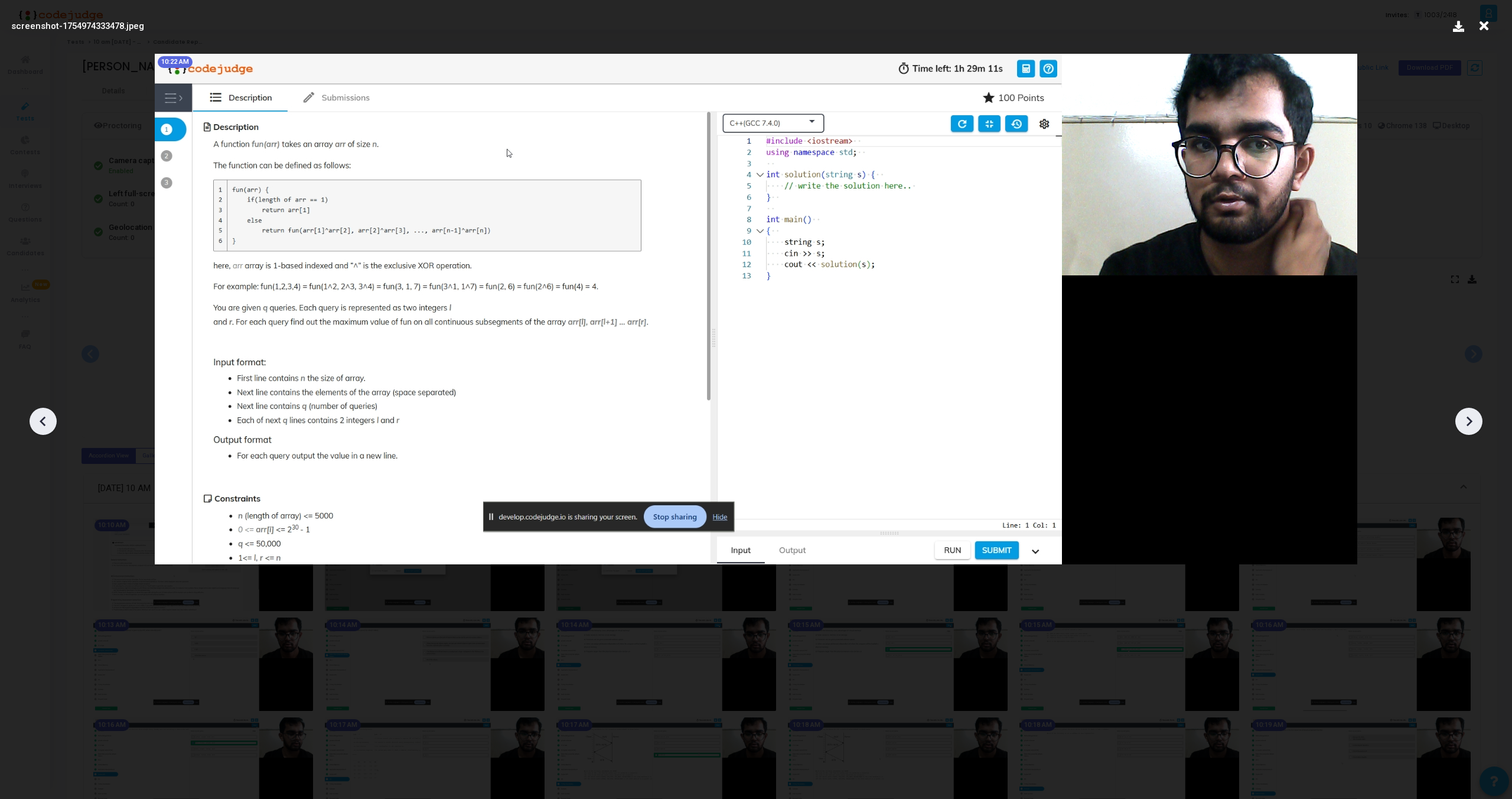
click at [1473, 422] on icon at bounding box center [1469, 421] width 18 height 18
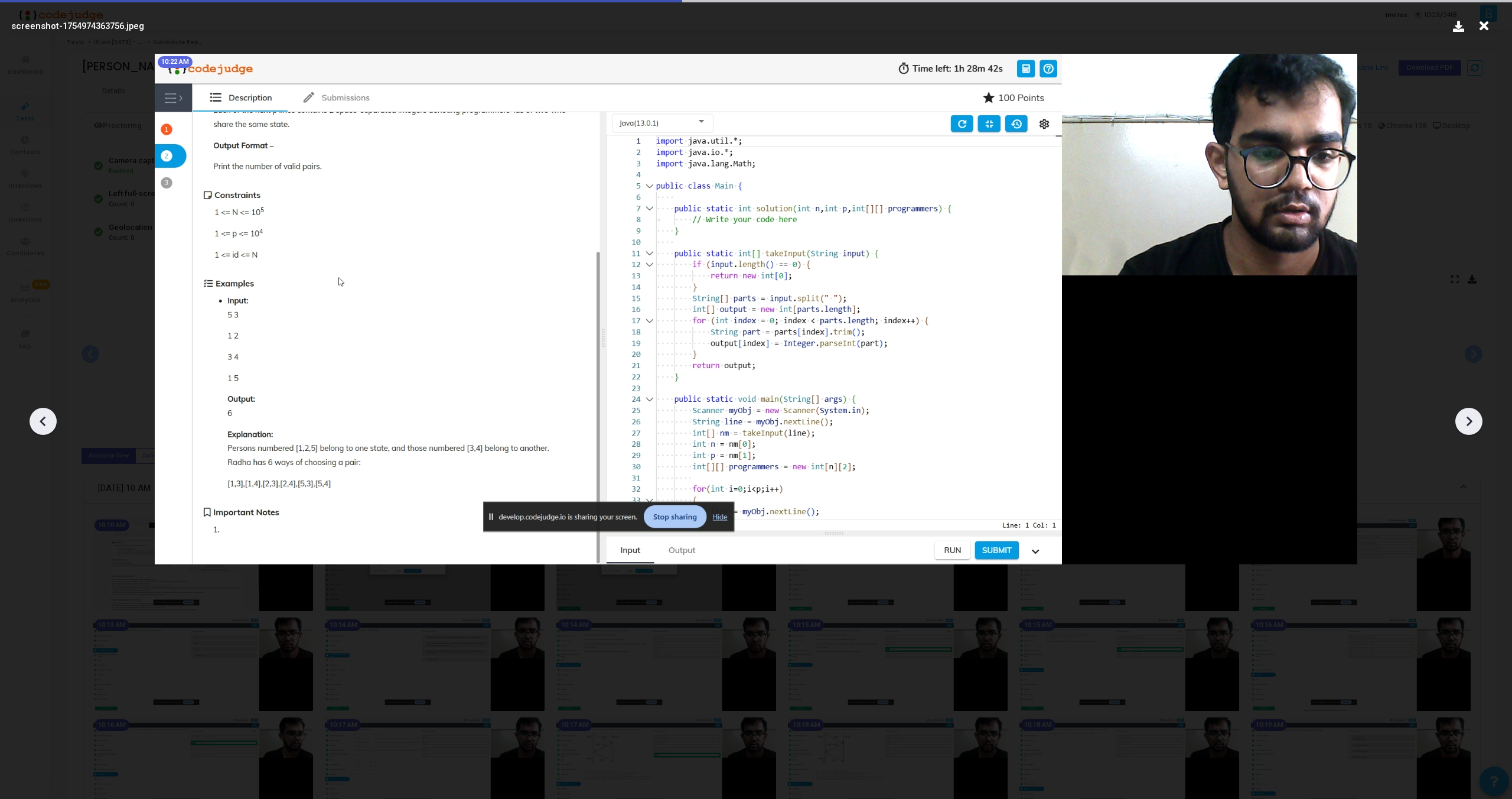
click at [1473, 422] on icon at bounding box center [1469, 421] width 18 height 18
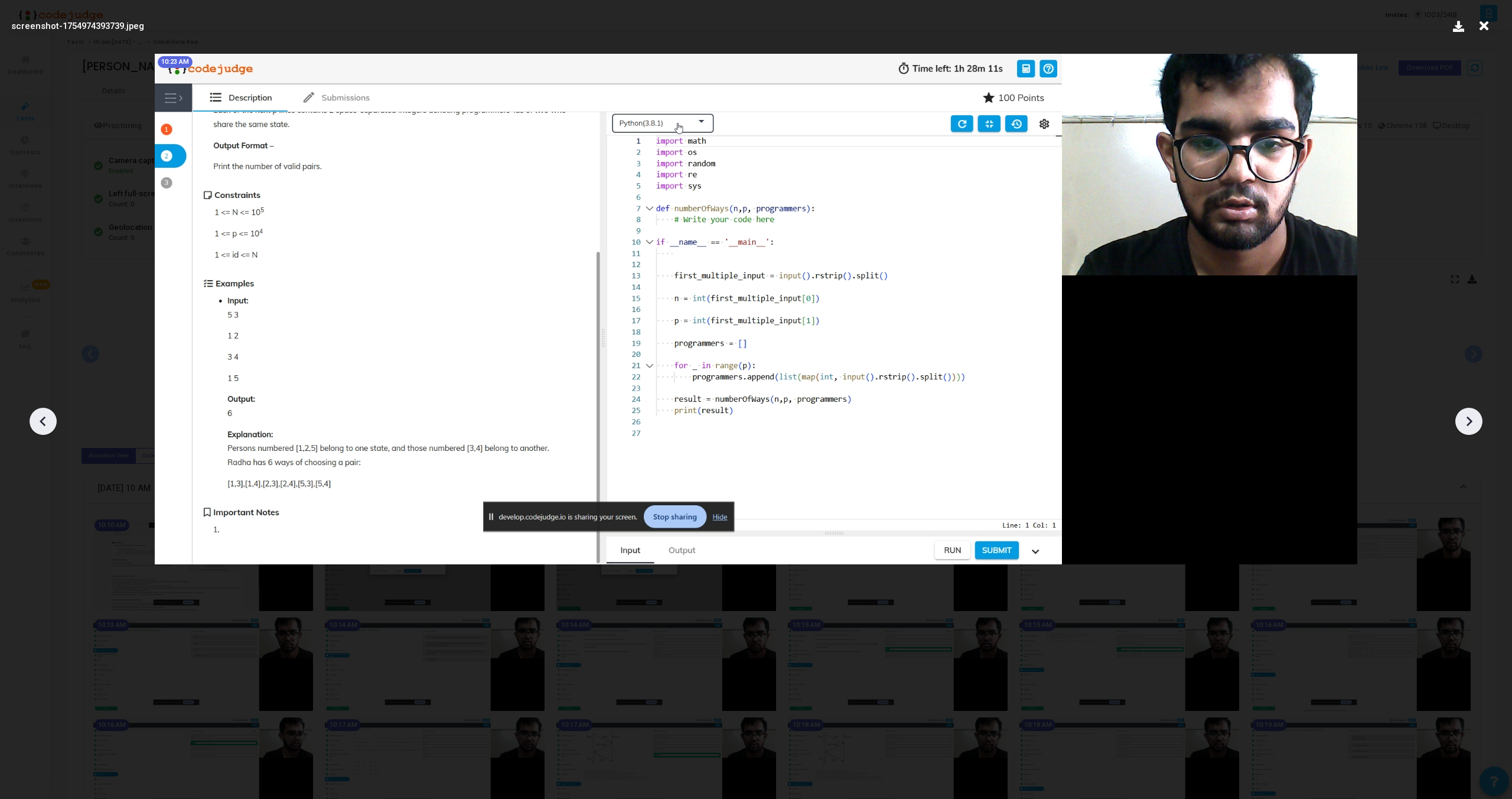
click at [39, 430] on div at bounding box center [42, 421] width 27 height 27
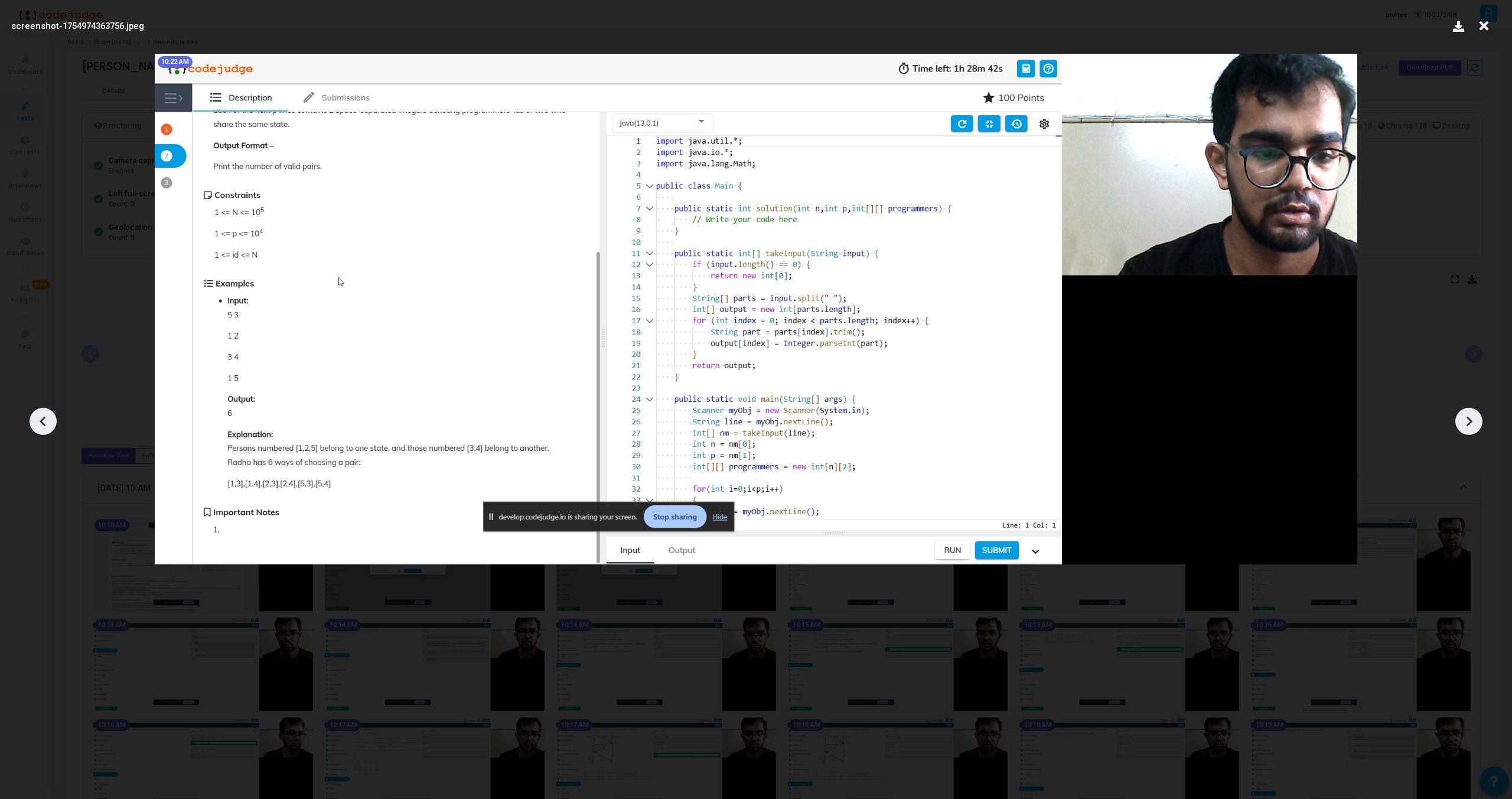
click at [1466, 414] on icon at bounding box center [1469, 421] width 18 height 18
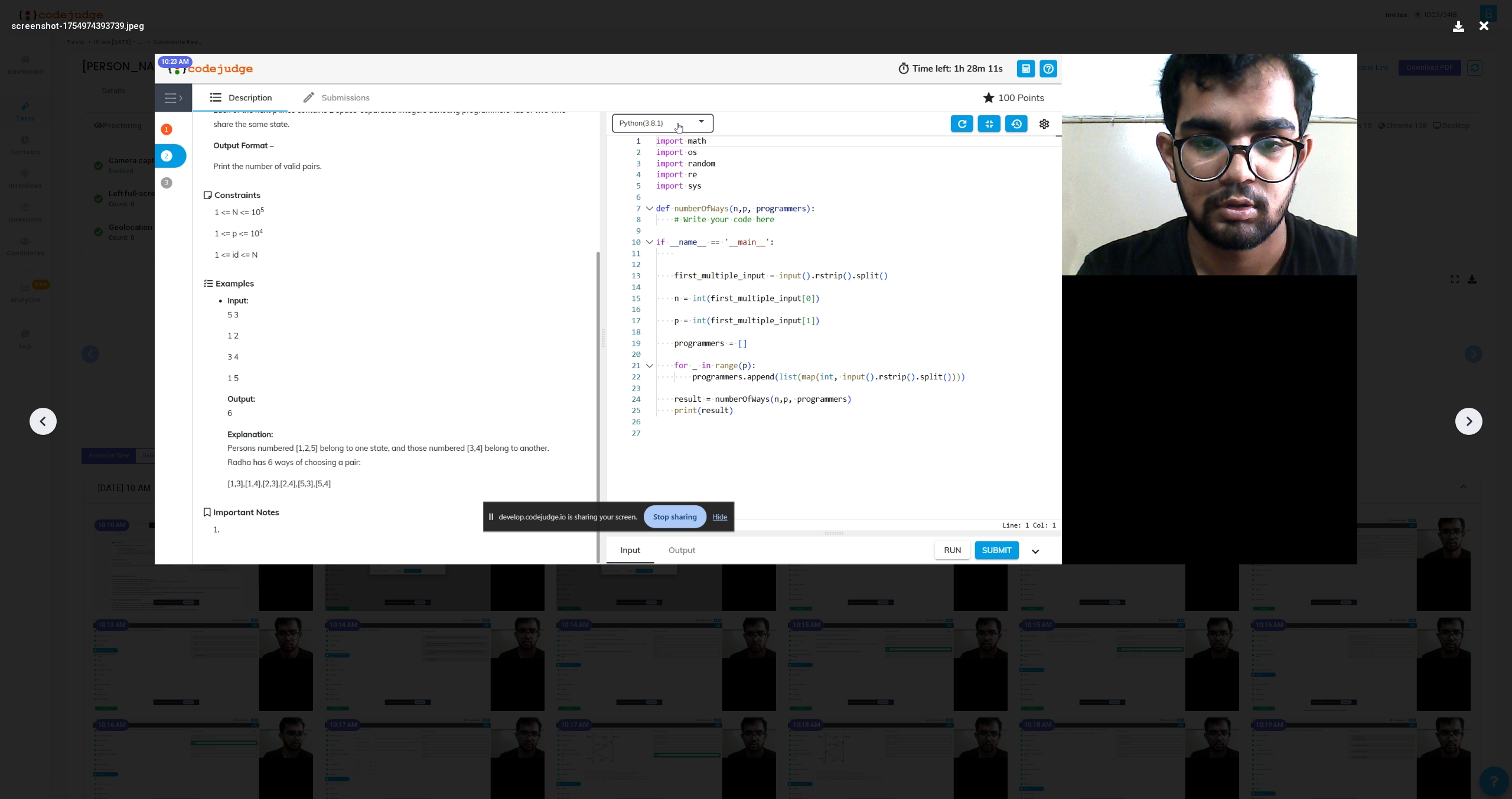
click at [1466, 414] on icon at bounding box center [1469, 421] width 18 height 18
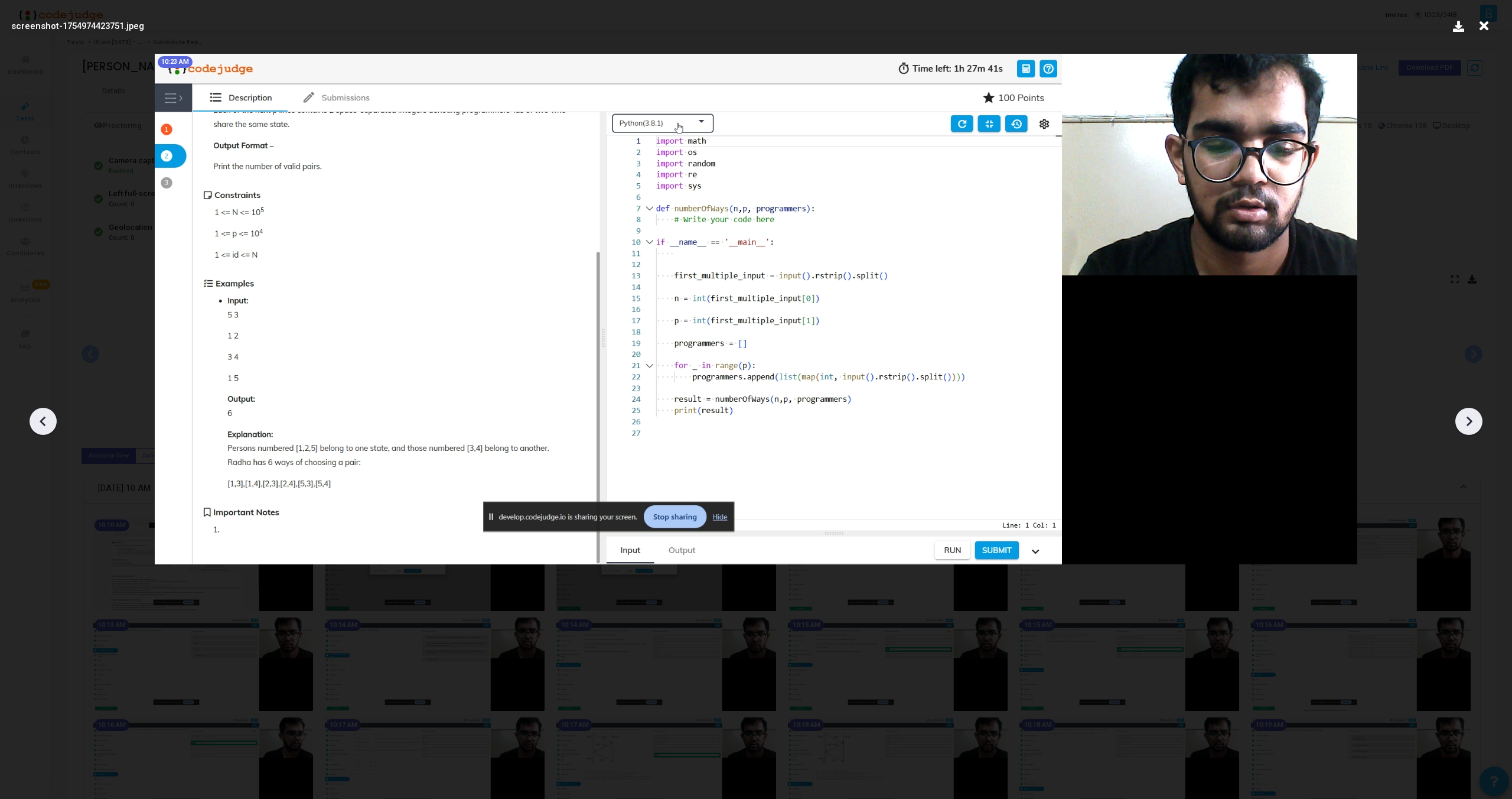
click at [1466, 414] on icon at bounding box center [1469, 421] width 18 height 18
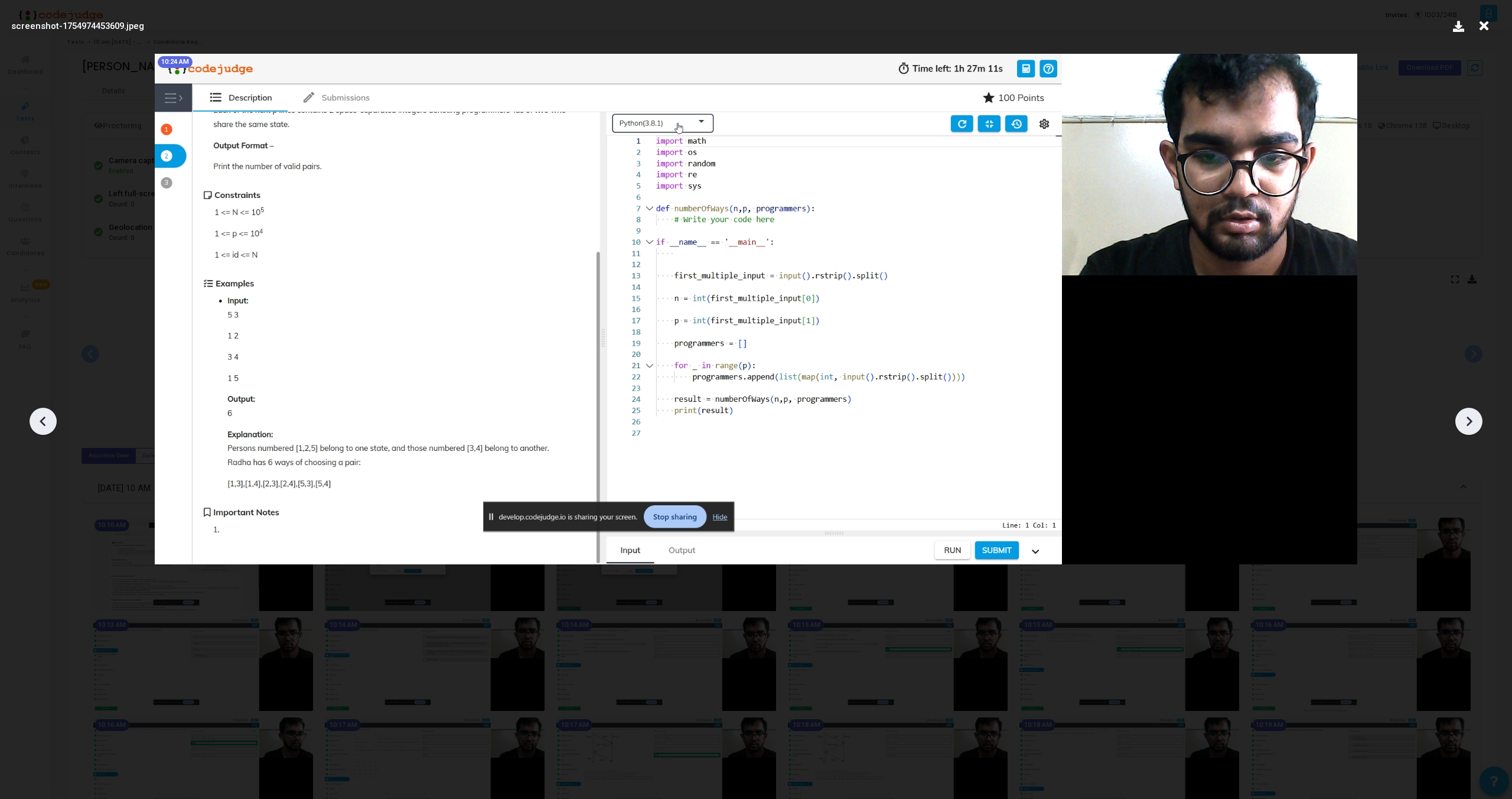
click at [1466, 414] on icon at bounding box center [1469, 421] width 18 height 18
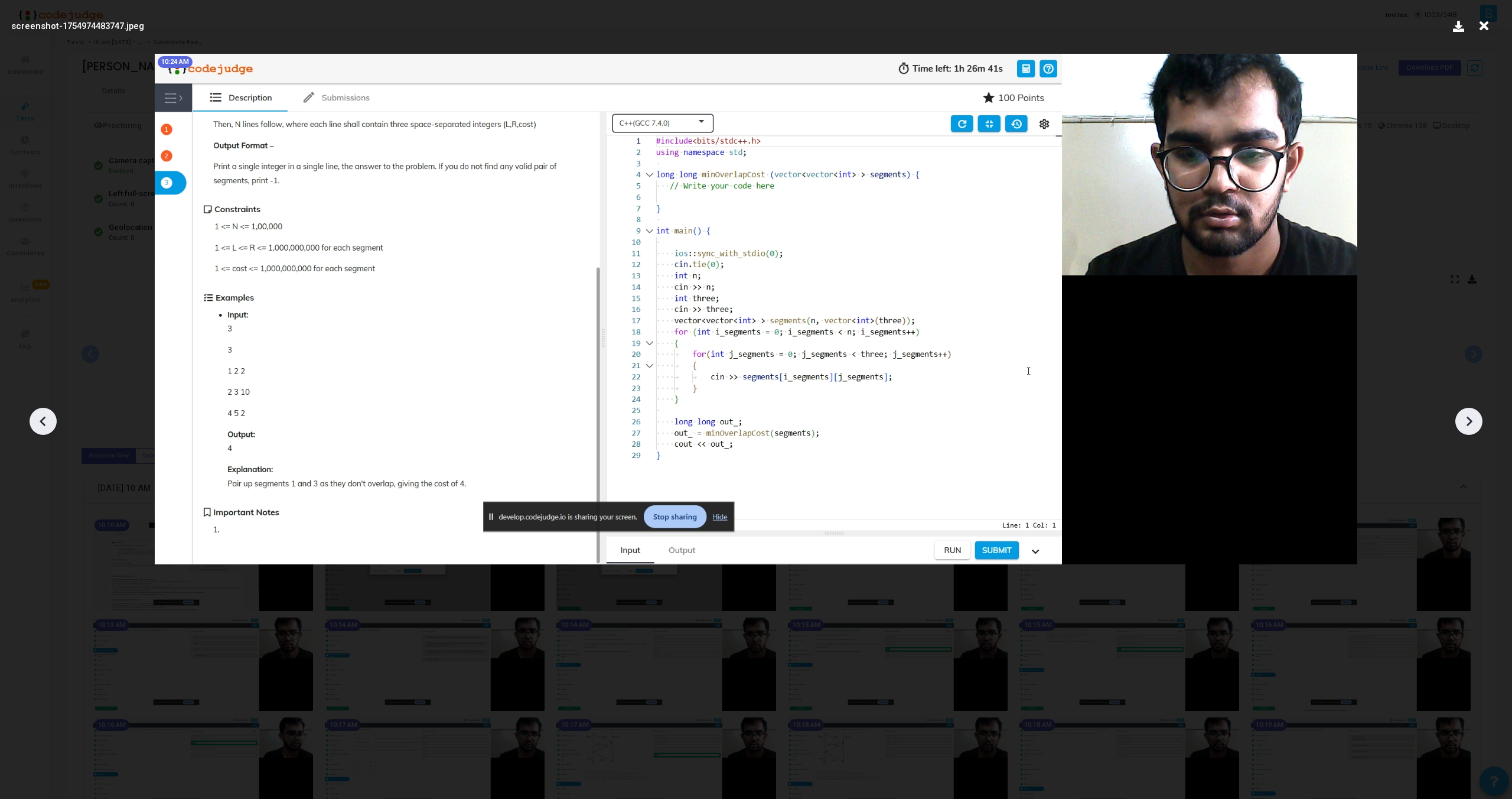
click at [1466, 414] on icon at bounding box center [1469, 421] width 18 height 18
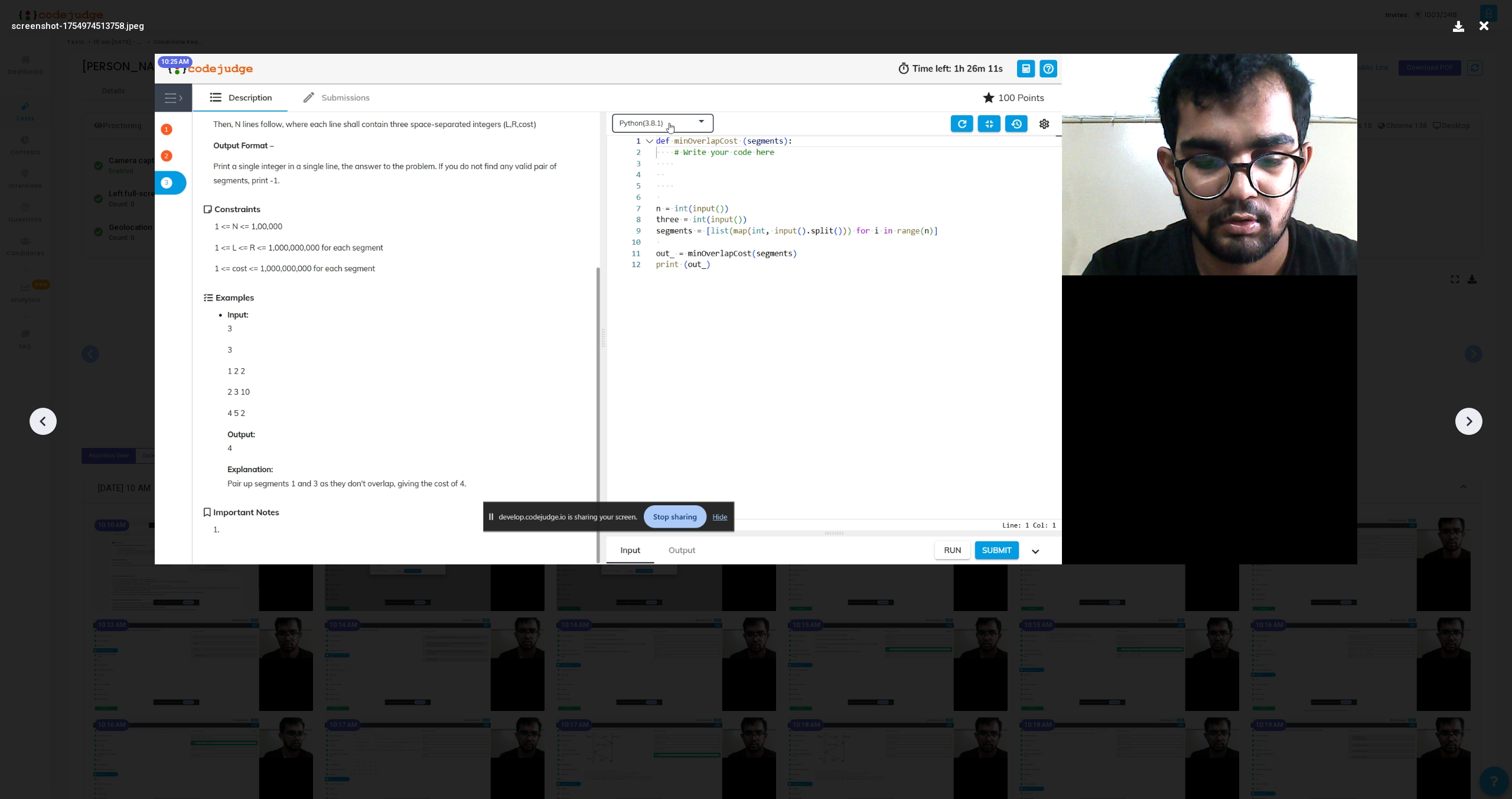
click at [1466, 414] on icon at bounding box center [1469, 421] width 18 height 18
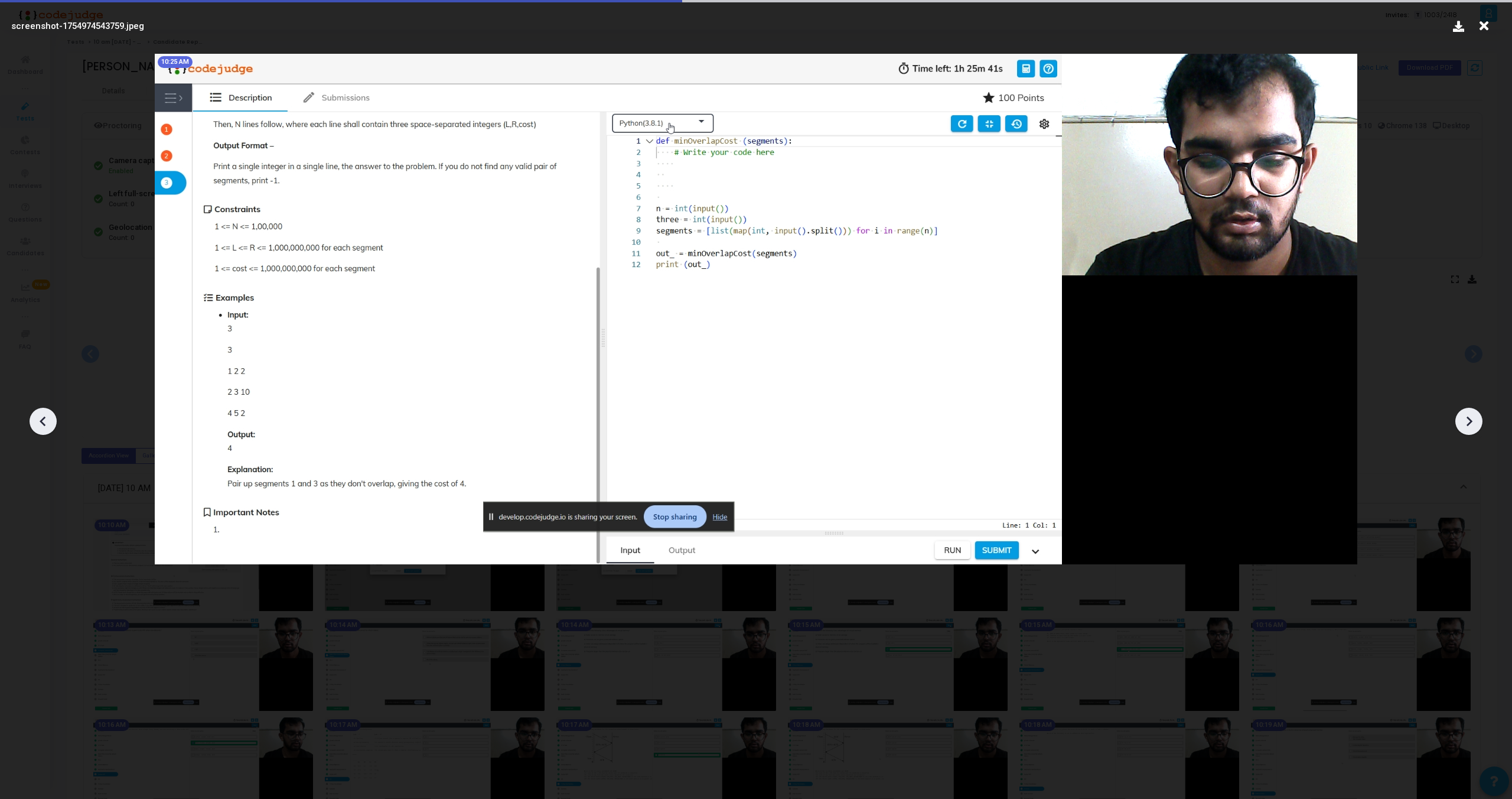
click at [1466, 414] on icon at bounding box center [1469, 421] width 18 height 18
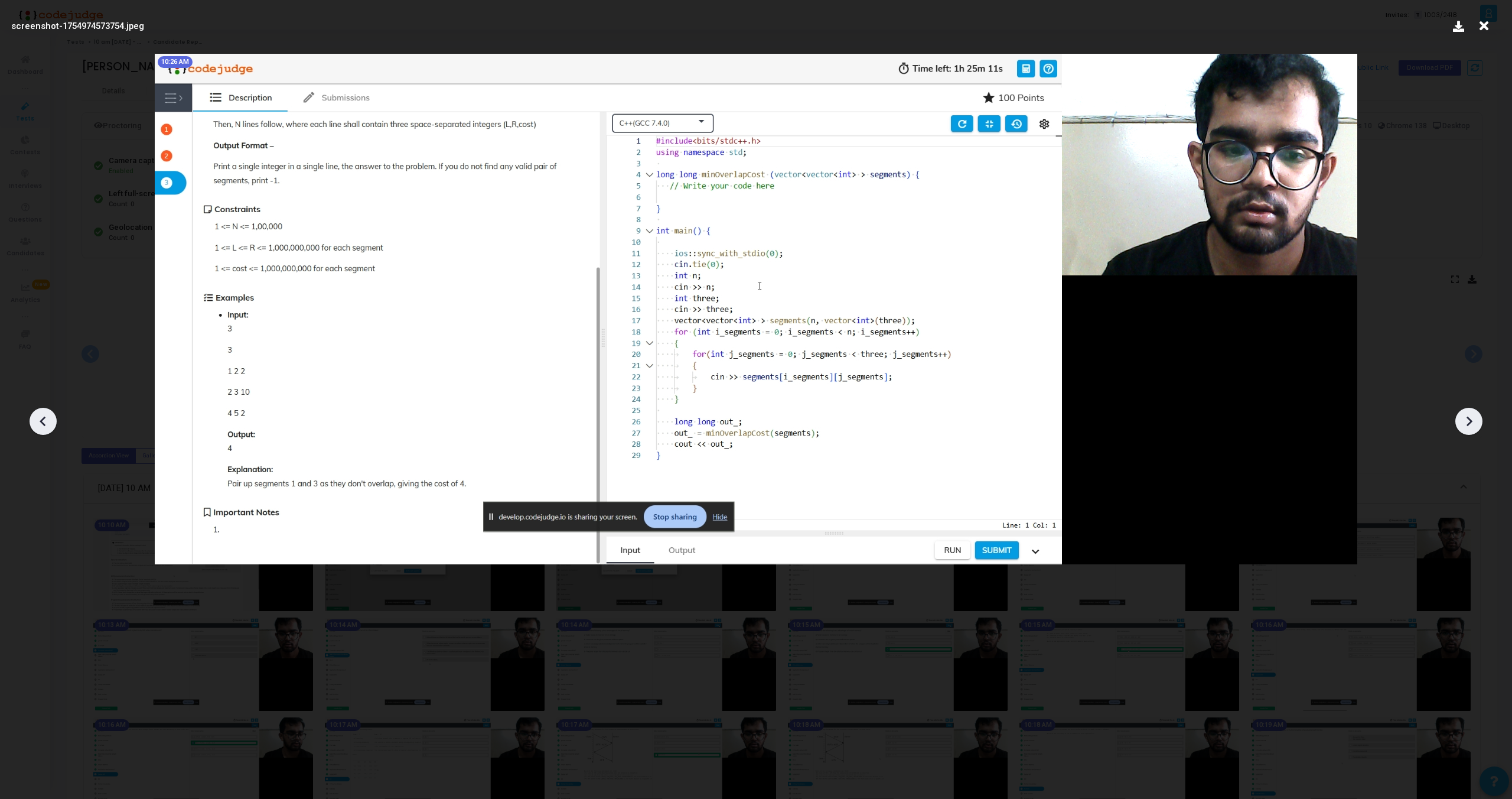
click at [1466, 414] on icon at bounding box center [1469, 421] width 18 height 18
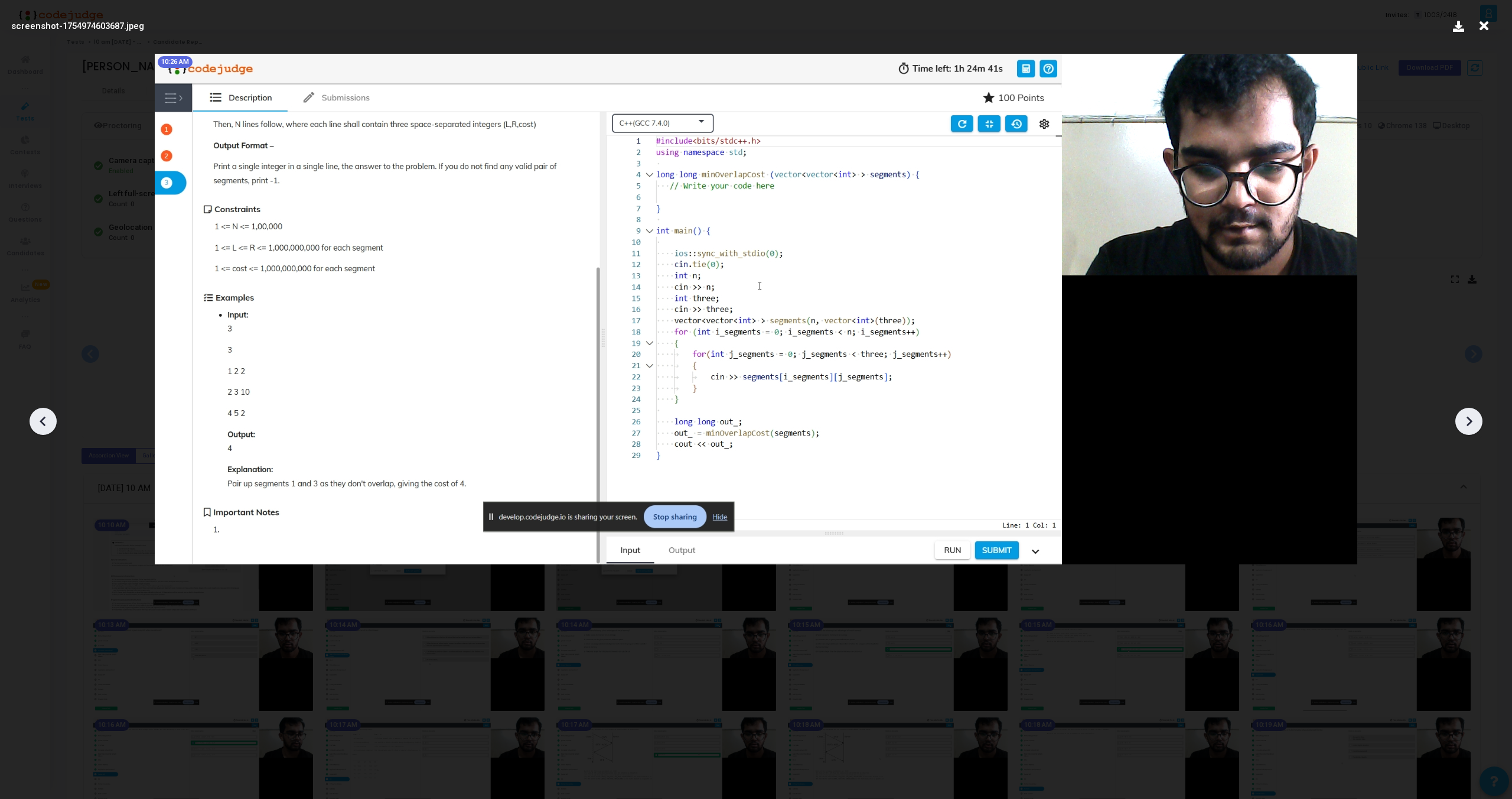
click at [1466, 414] on icon at bounding box center [1469, 421] width 18 height 18
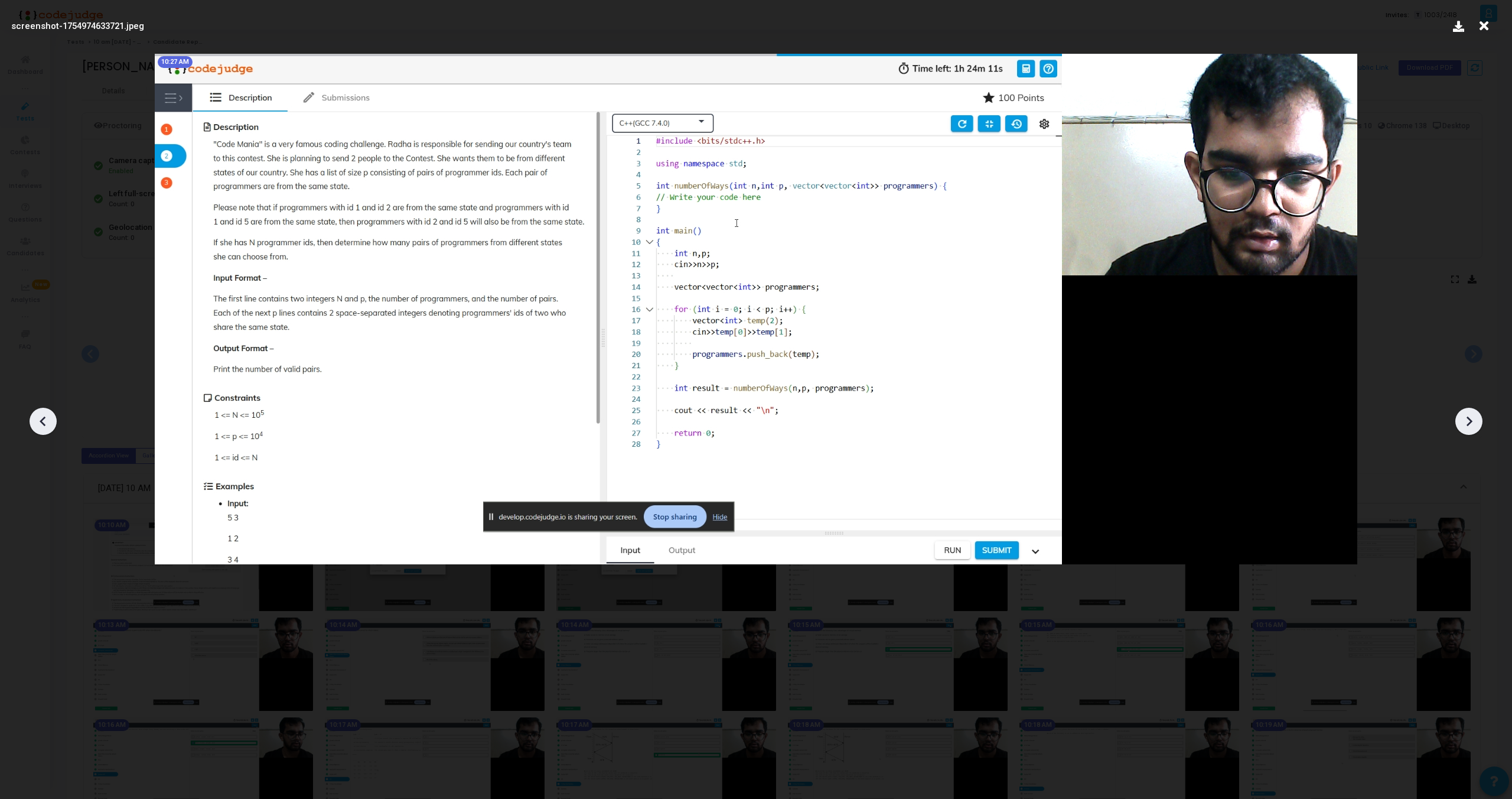
click at [1466, 414] on icon at bounding box center [1469, 421] width 18 height 18
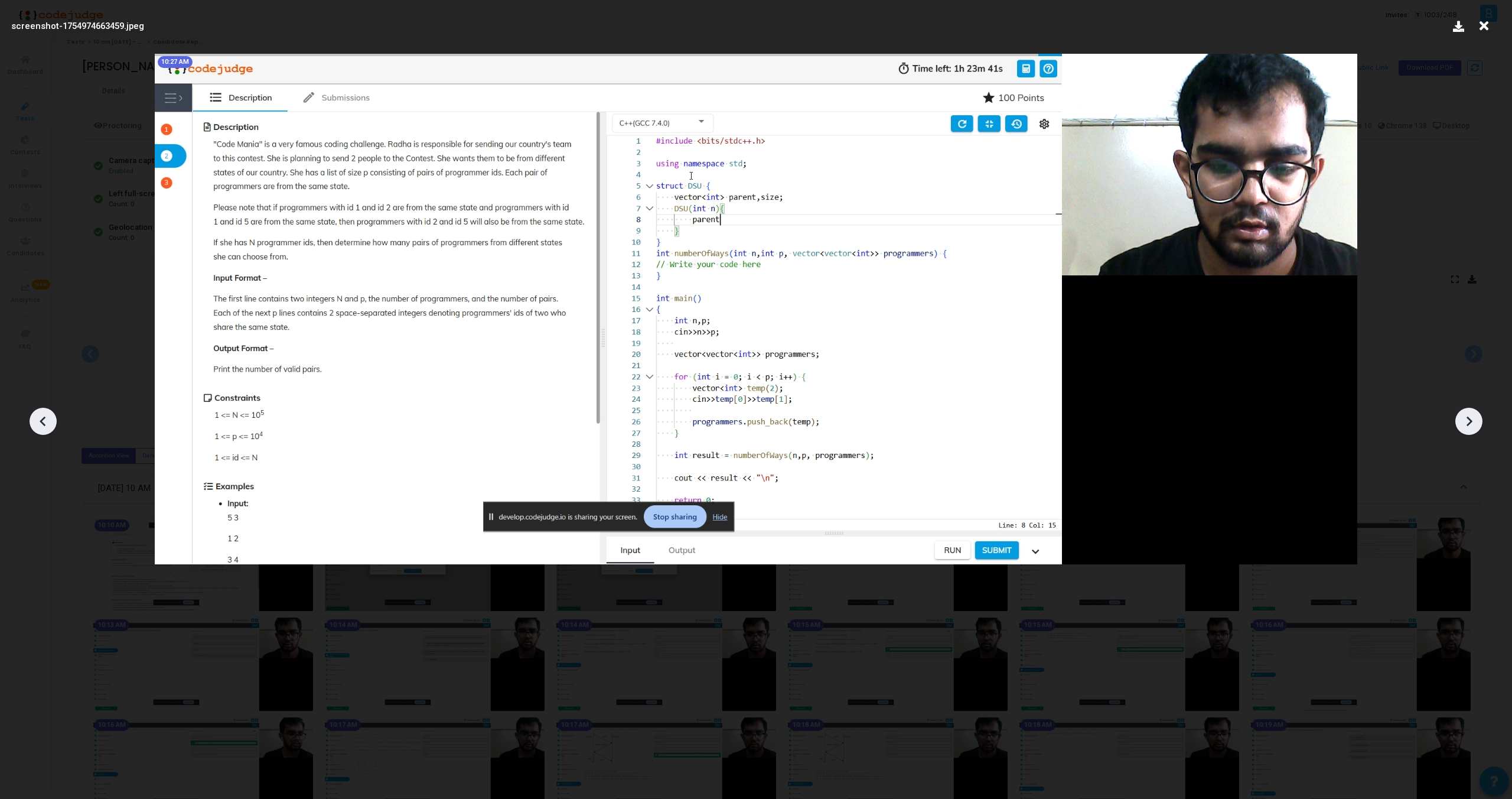
click at [1466, 414] on icon at bounding box center [1469, 421] width 18 height 18
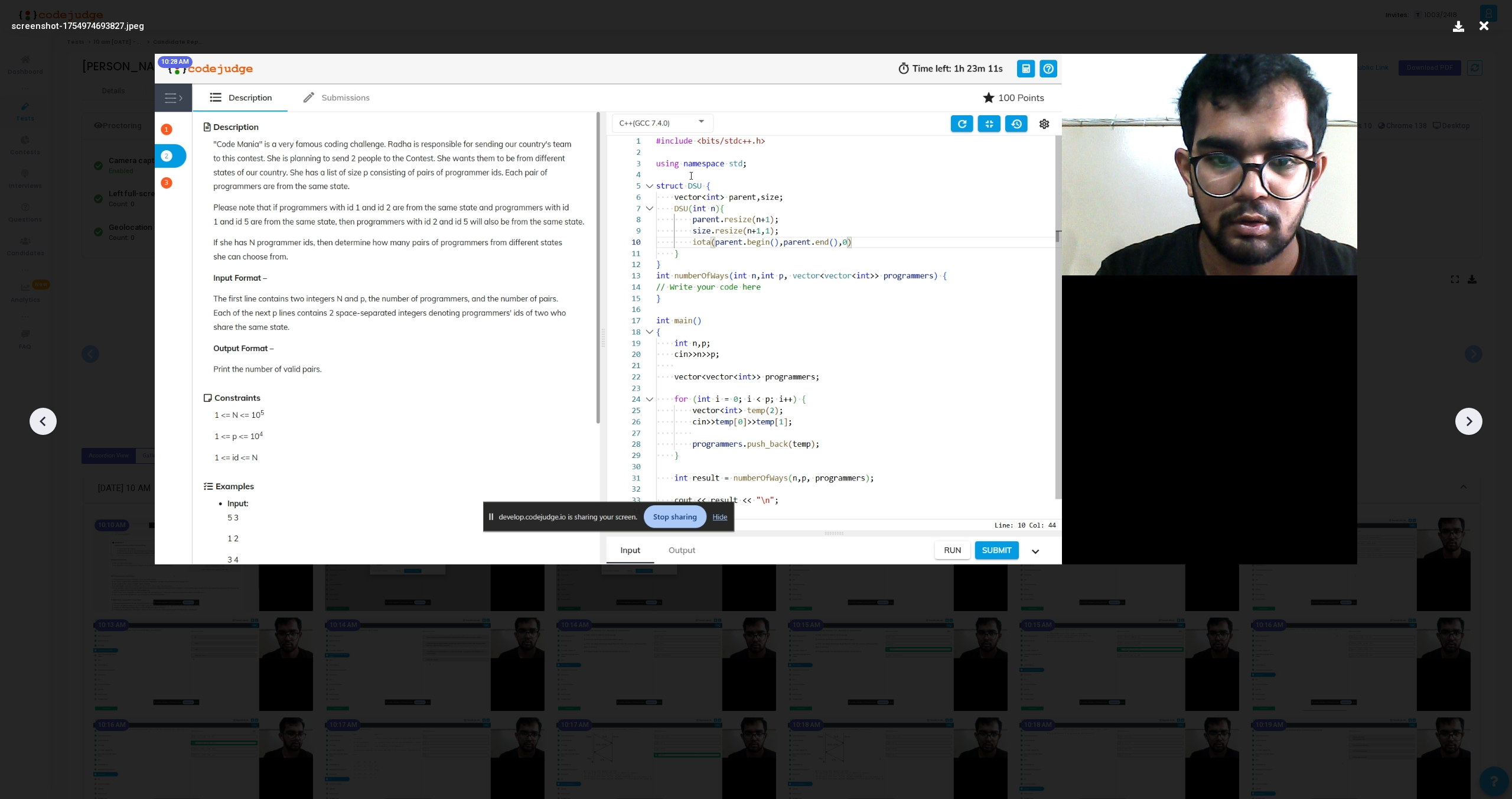
click at [1466, 414] on icon at bounding box center [1469, 421] width 18 height 18
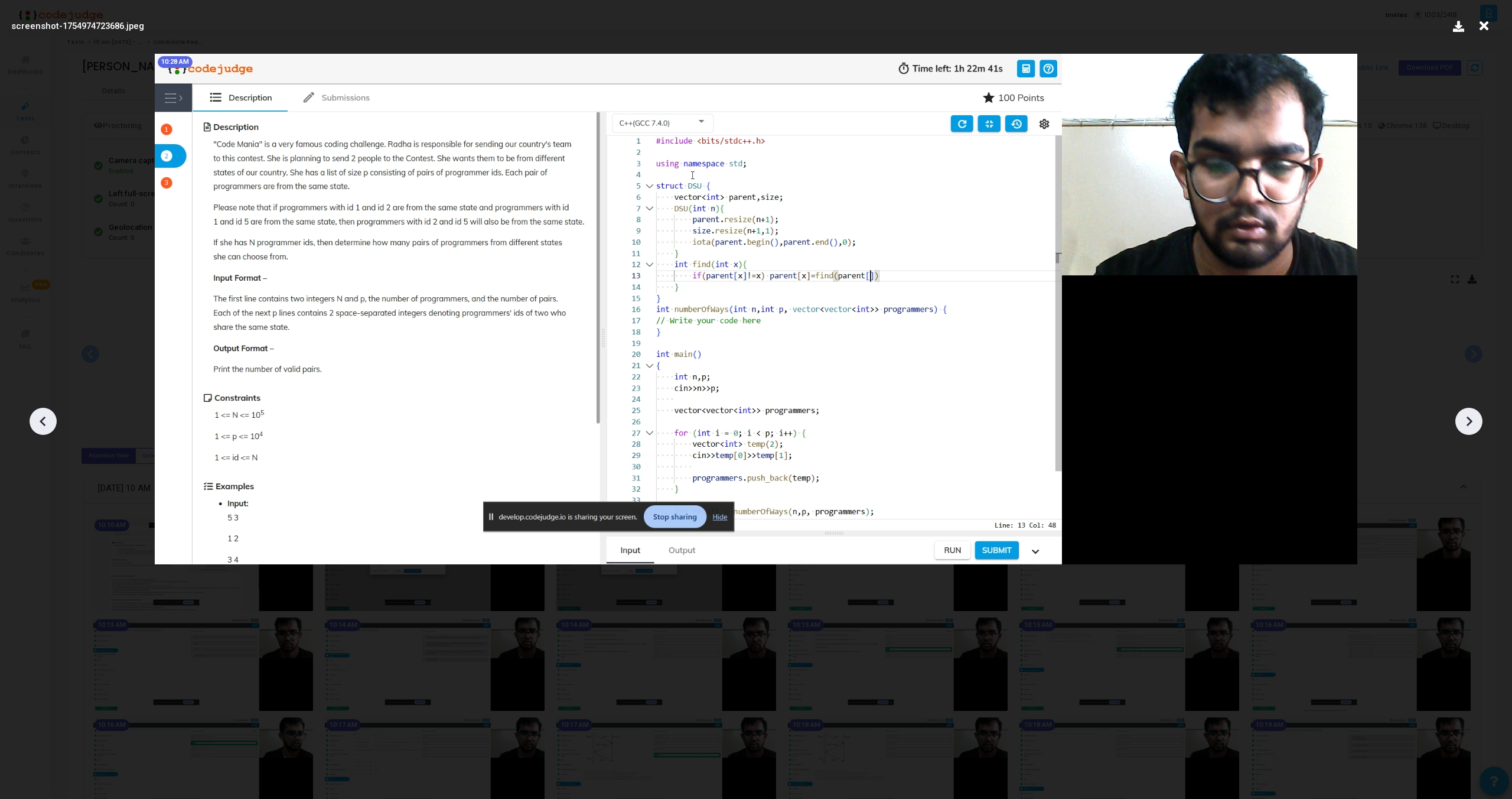
click at [1466, 414] on icon at bounding box center [1469, 421] width 18 height 18
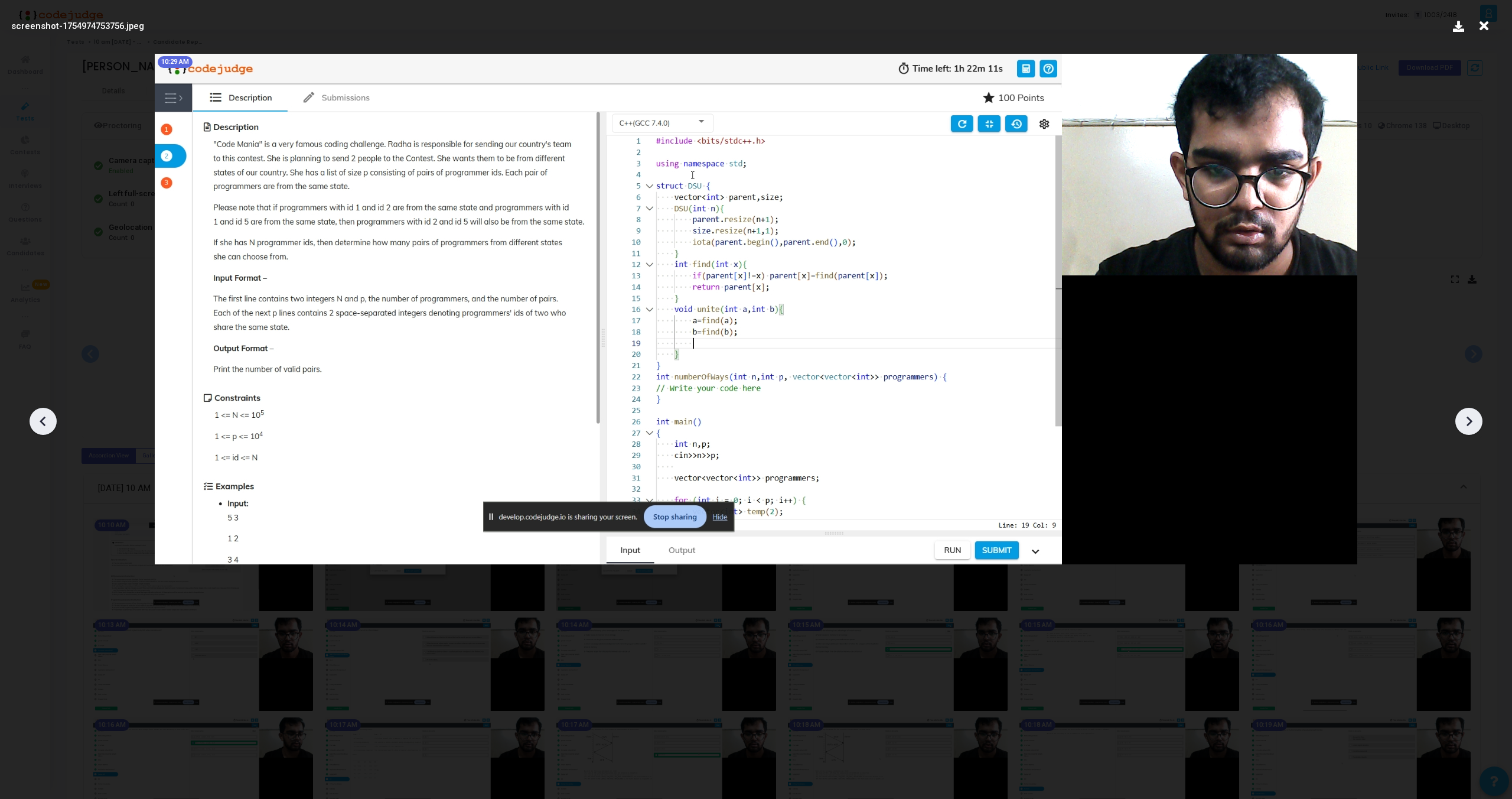
click at [1466, 414] on icon at bounding box center [1469, 421] width 18 height 18
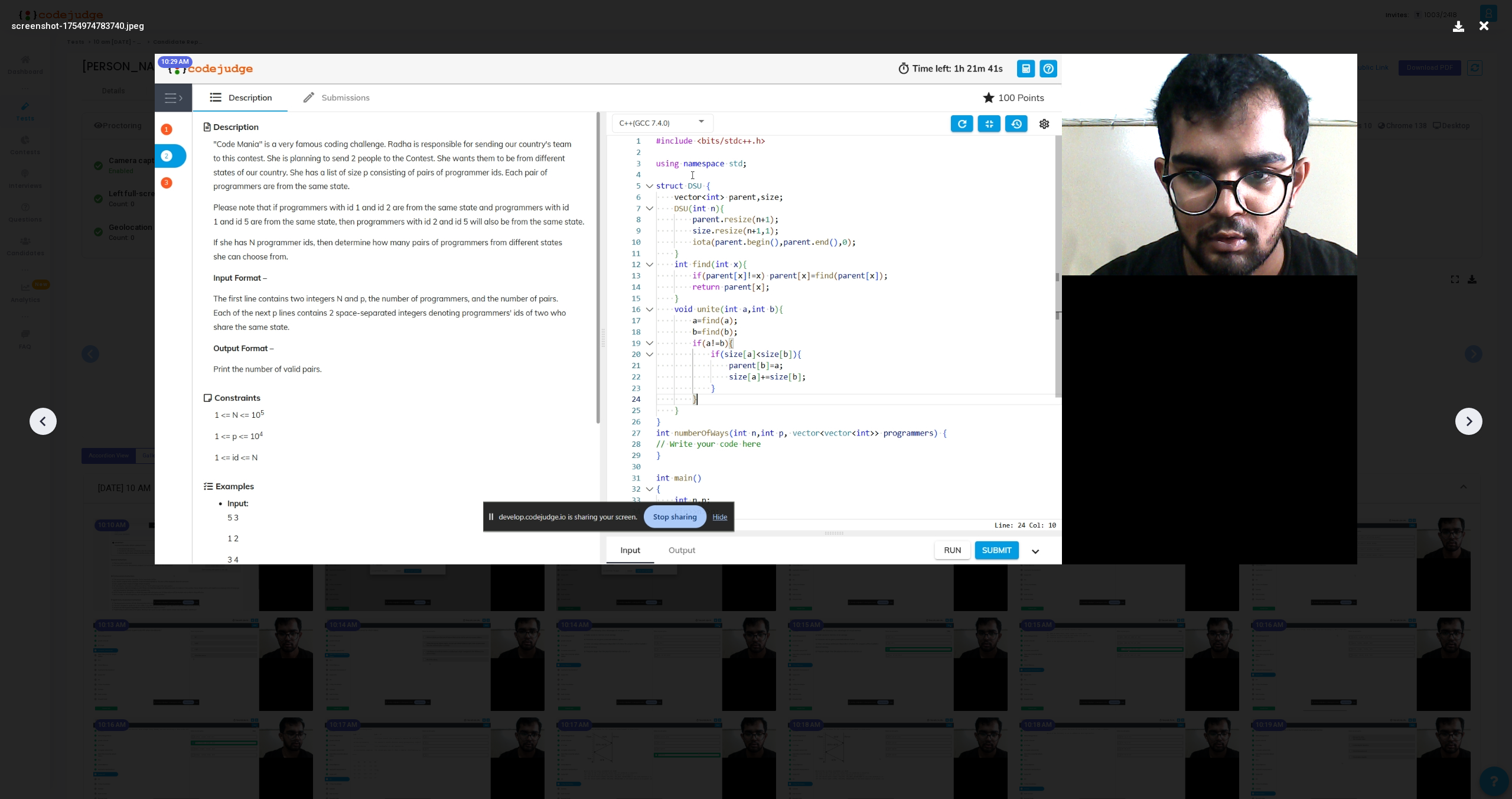
click at [1466, 418] on icon at bounding box center [1469, 421] width 18 height 18
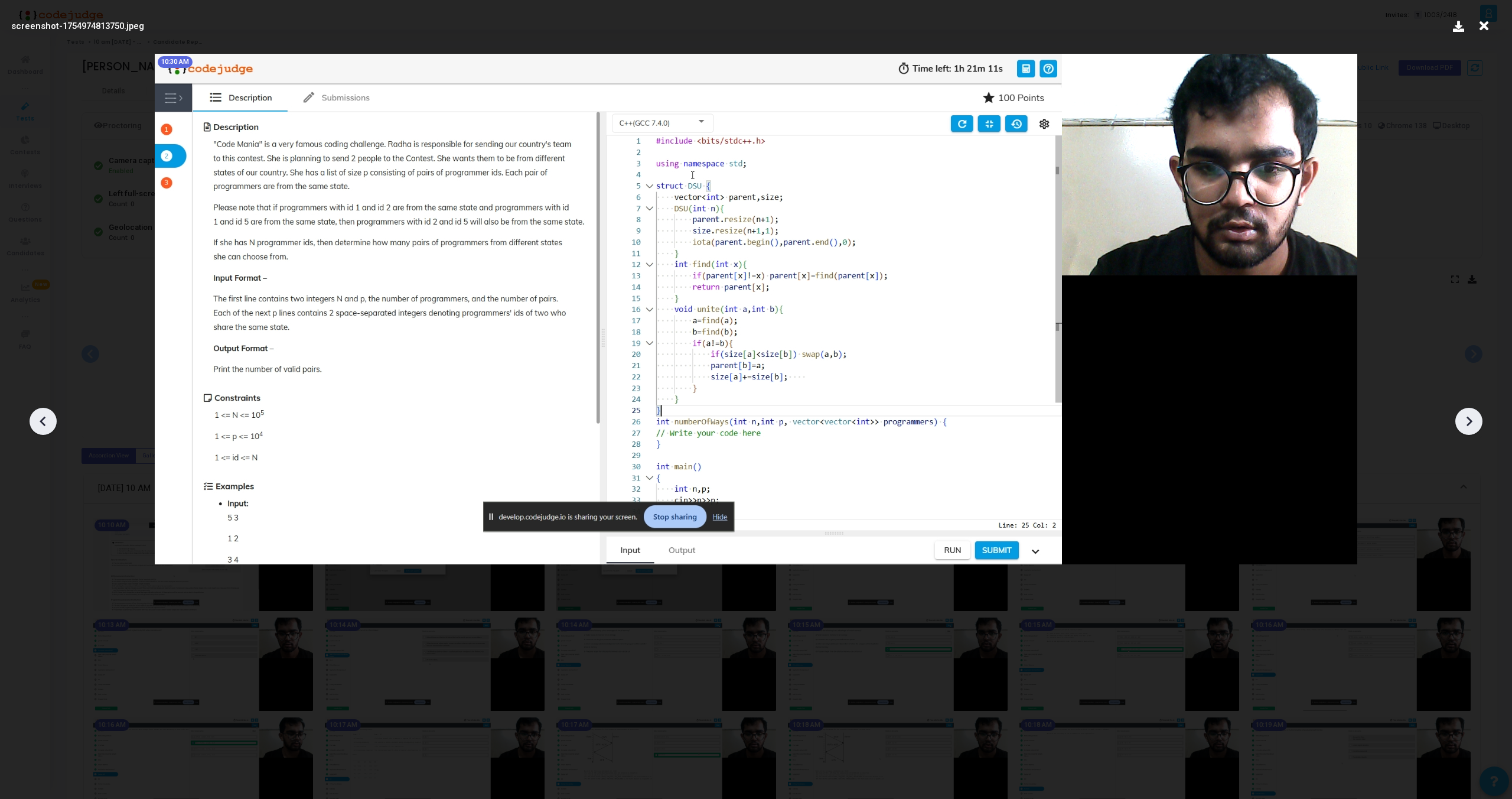
click at [1466, 418] on icon at bounding box center [1469, 421] width 18 height 18
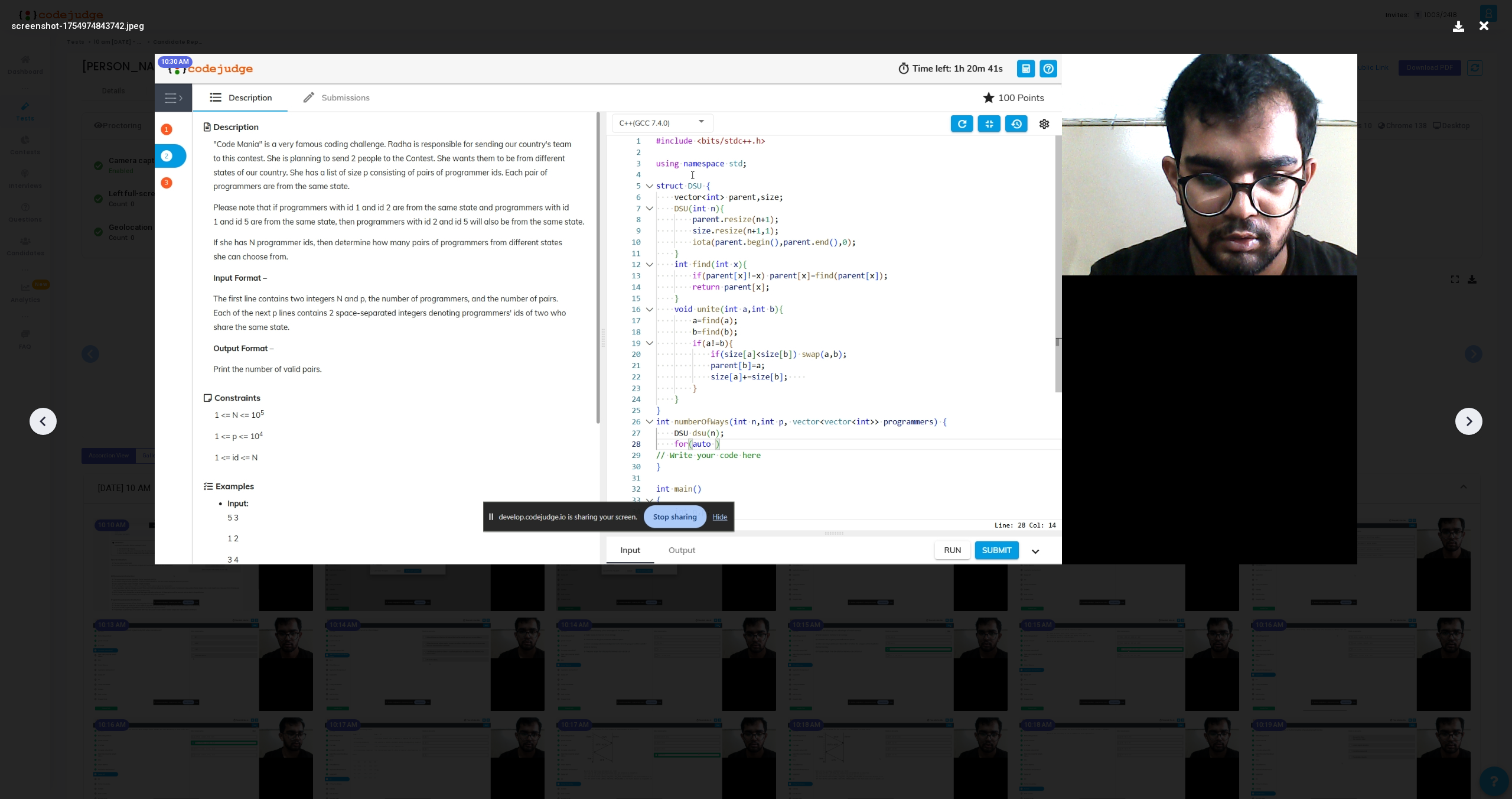
click at [1466, 418] on icon at bounding box center [1469, 421] width 18 height 18
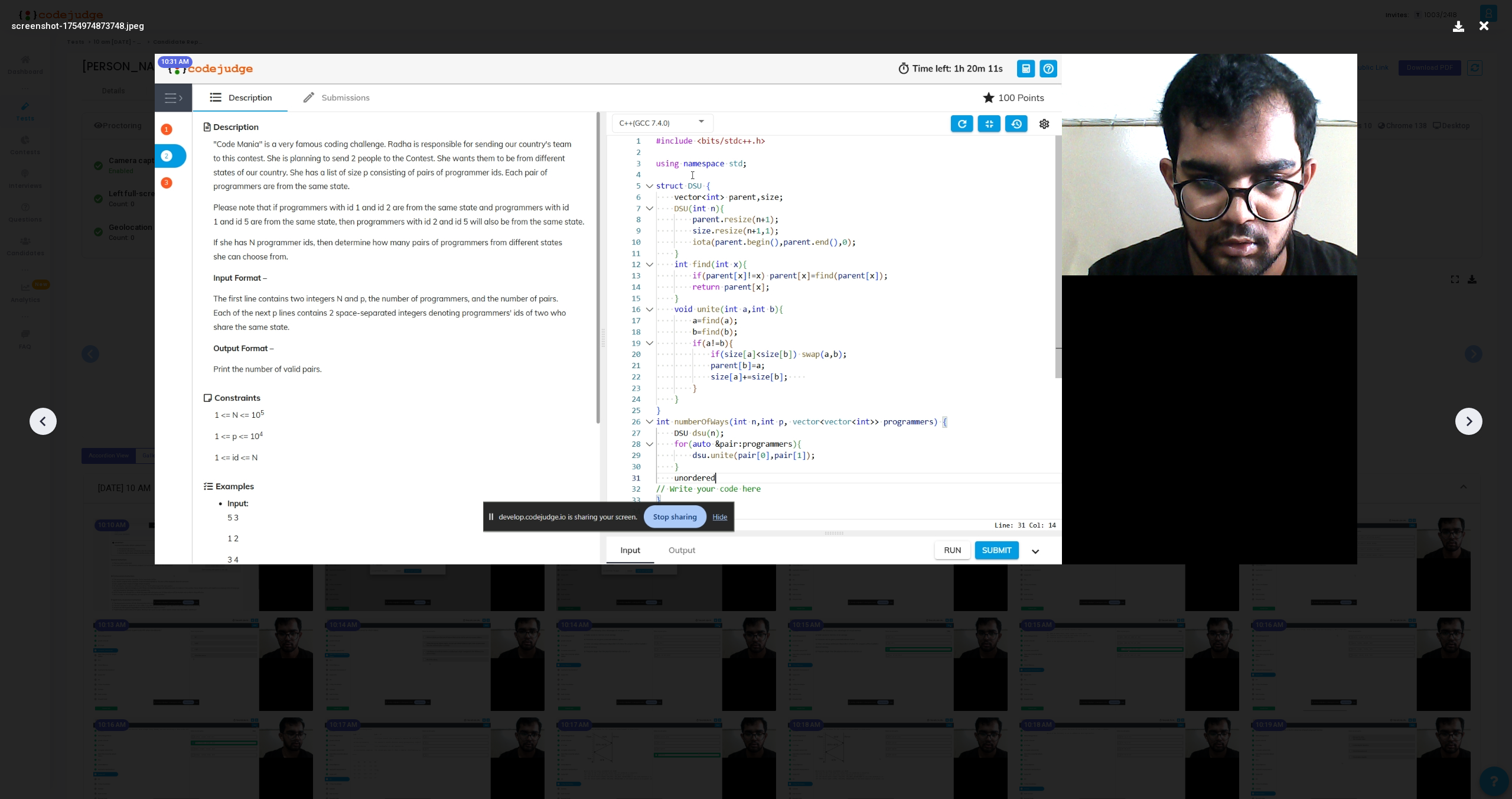
click at [1466, 418] on icon at bounding box center [1469, 421] width 18 height 18
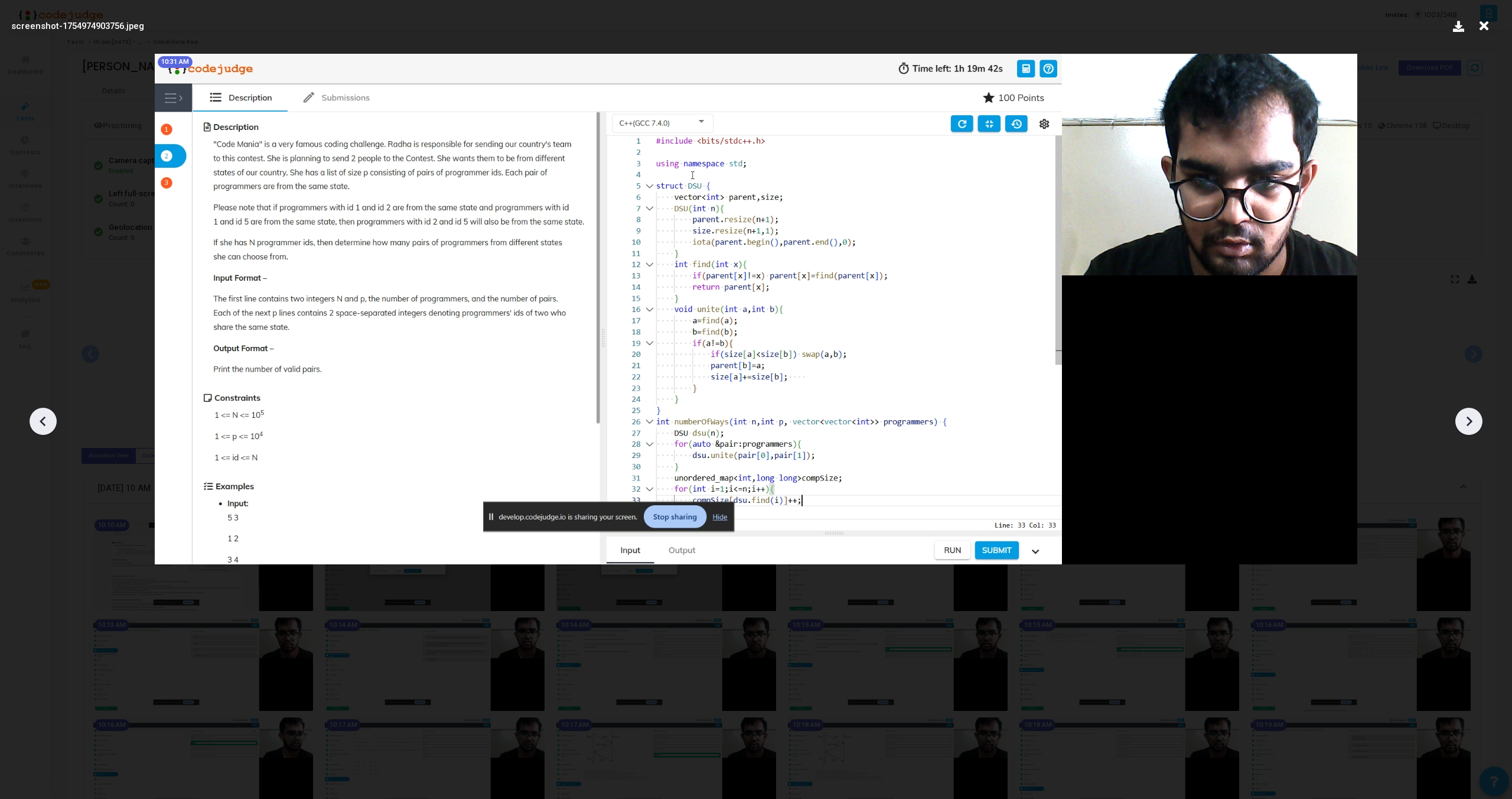
click at [1466, 418] on icon at bounding box center [1469, 421] width 18 height 18
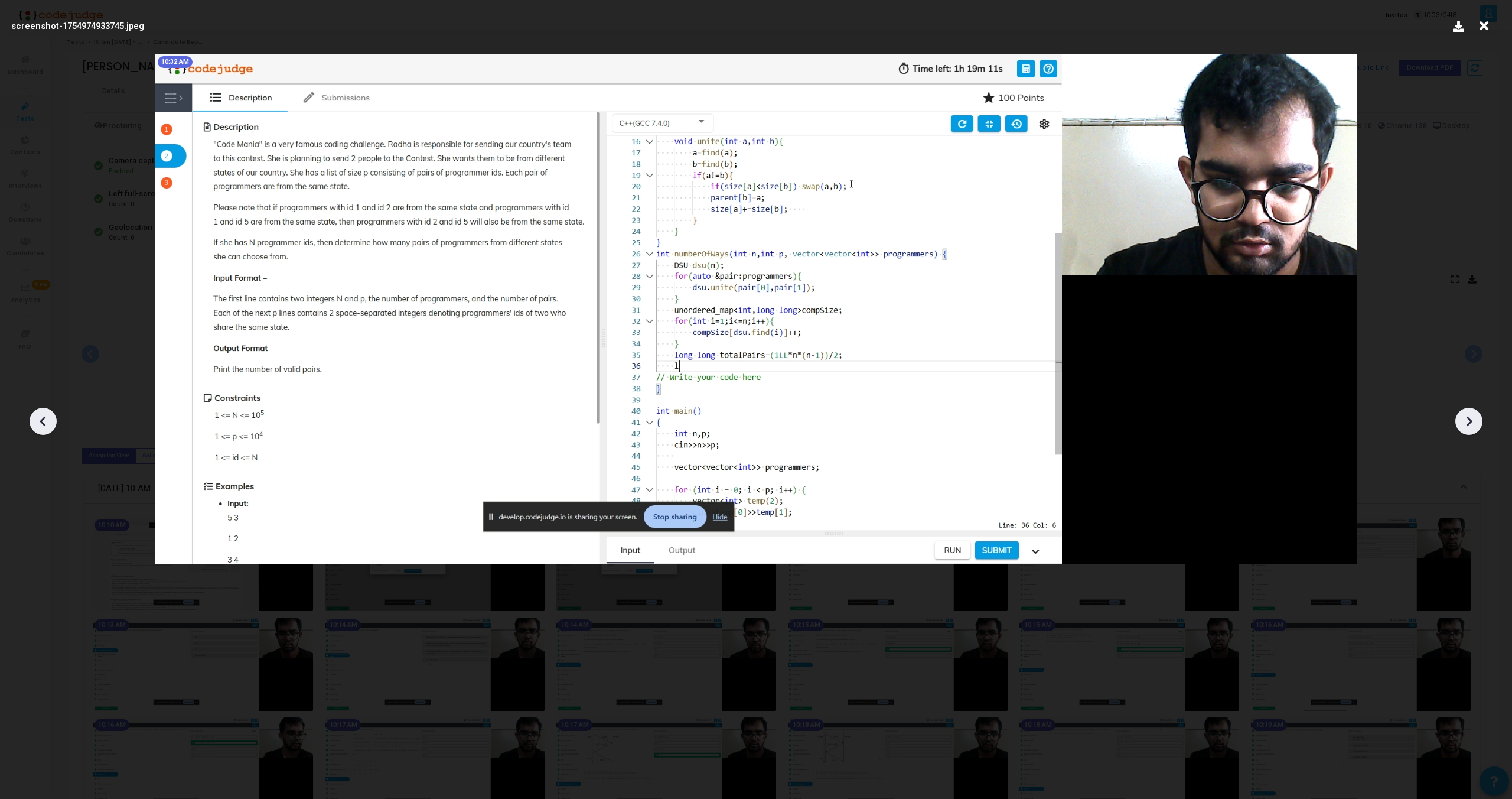
click at [1466, 418] on icon at bounding box center [1469, 421] width 18 height 18
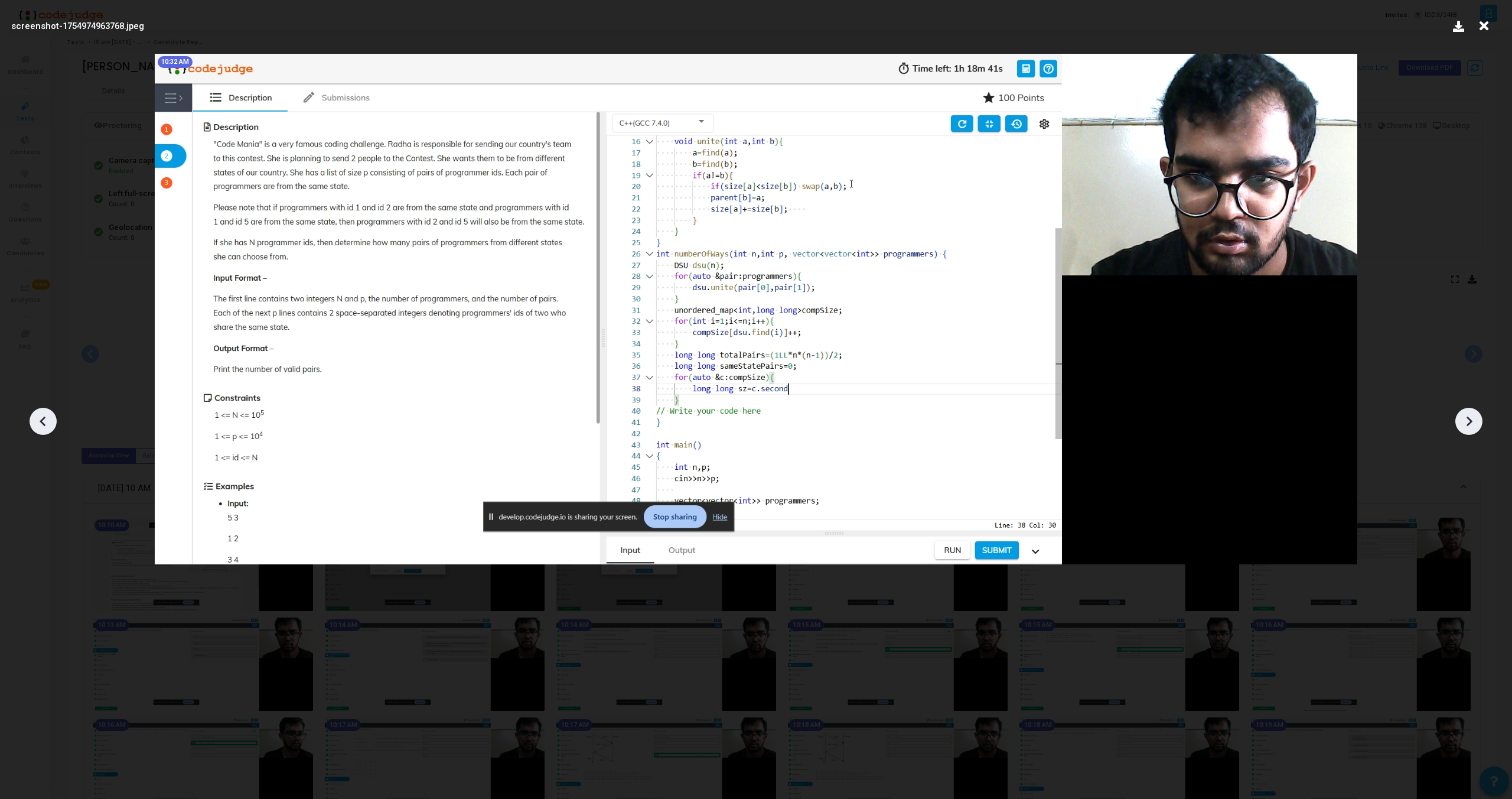
click at [1466, 418] on icon at bounding box center [1469, 421] width 18 height 18
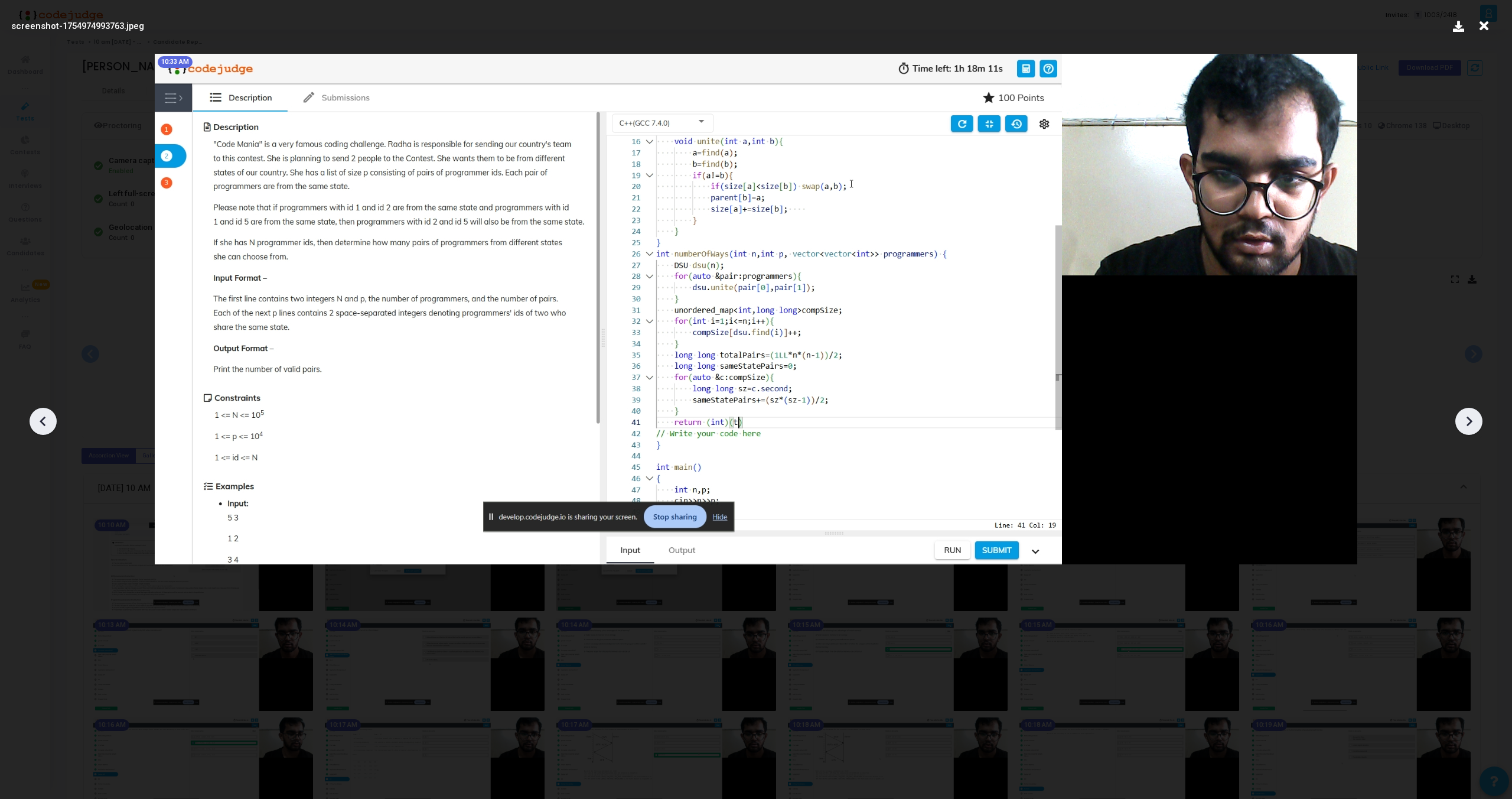
click at [1466, 418] on icon at bounding box center [1469, 421] width 18 height 18
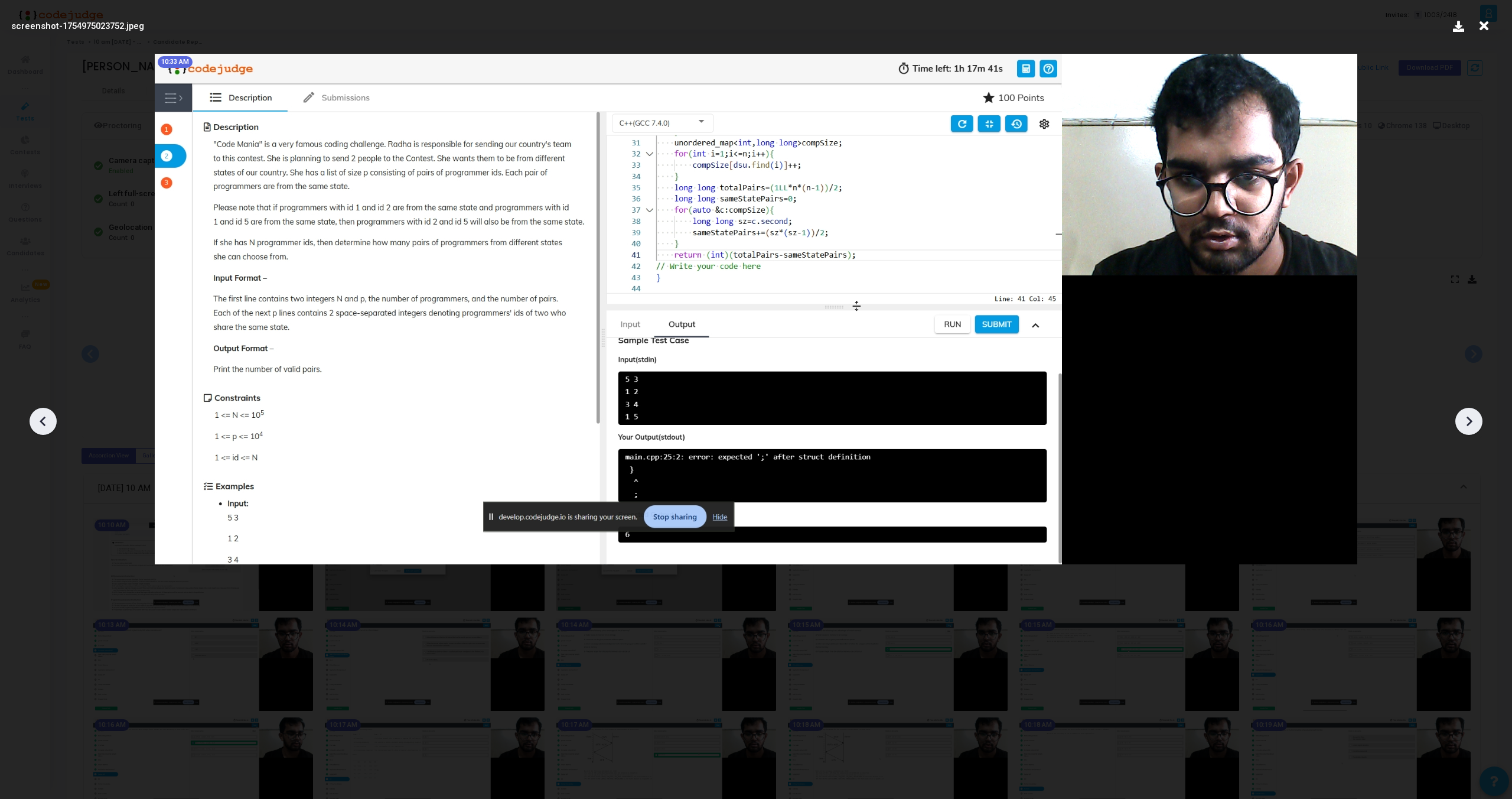
click at [1466, 418] on icon at bounding box center [1469, 421] width 18 height 18
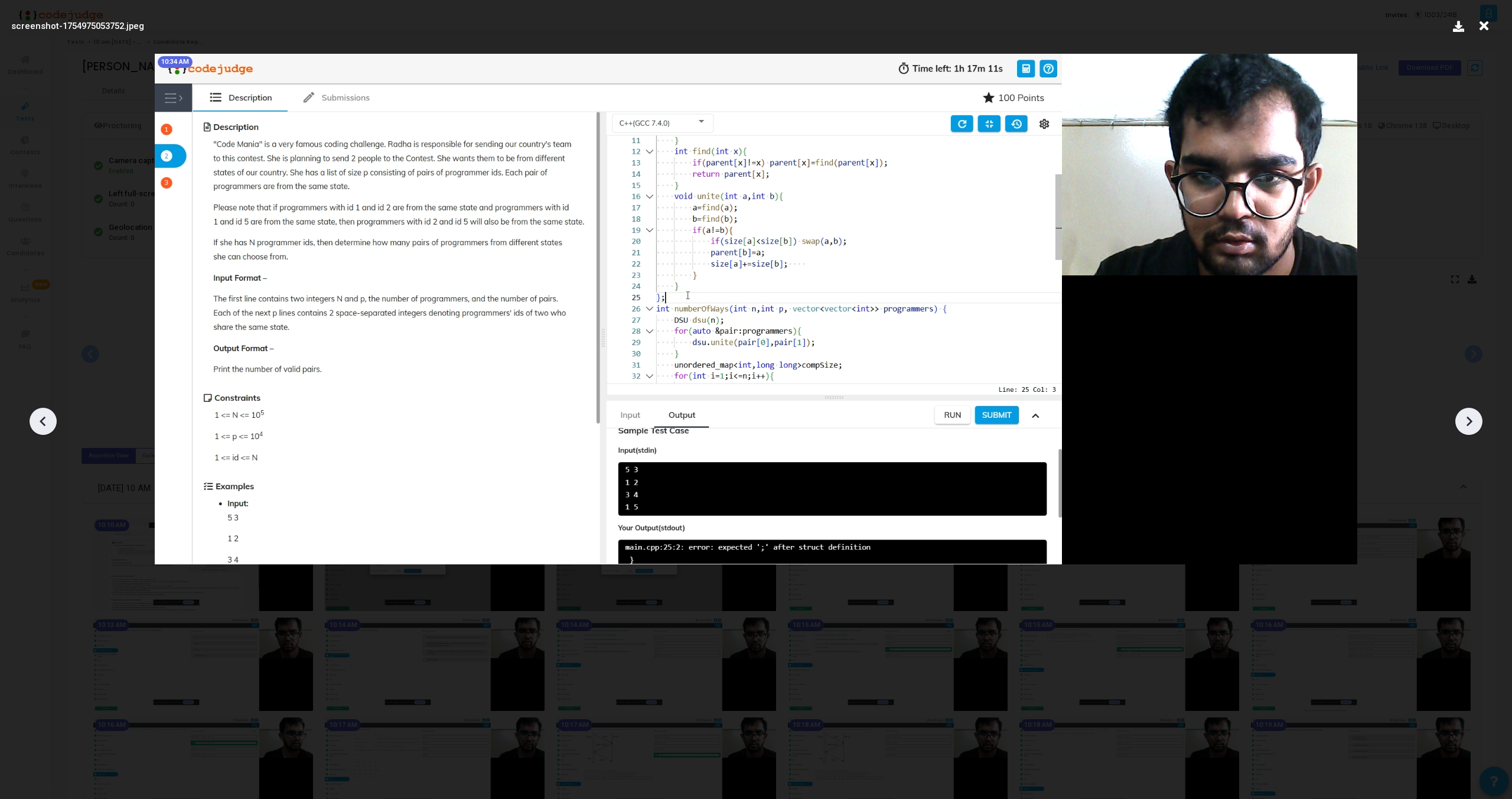
click at [1466, 418] on icon at bounding box center [1469, 421] width 18 height 18
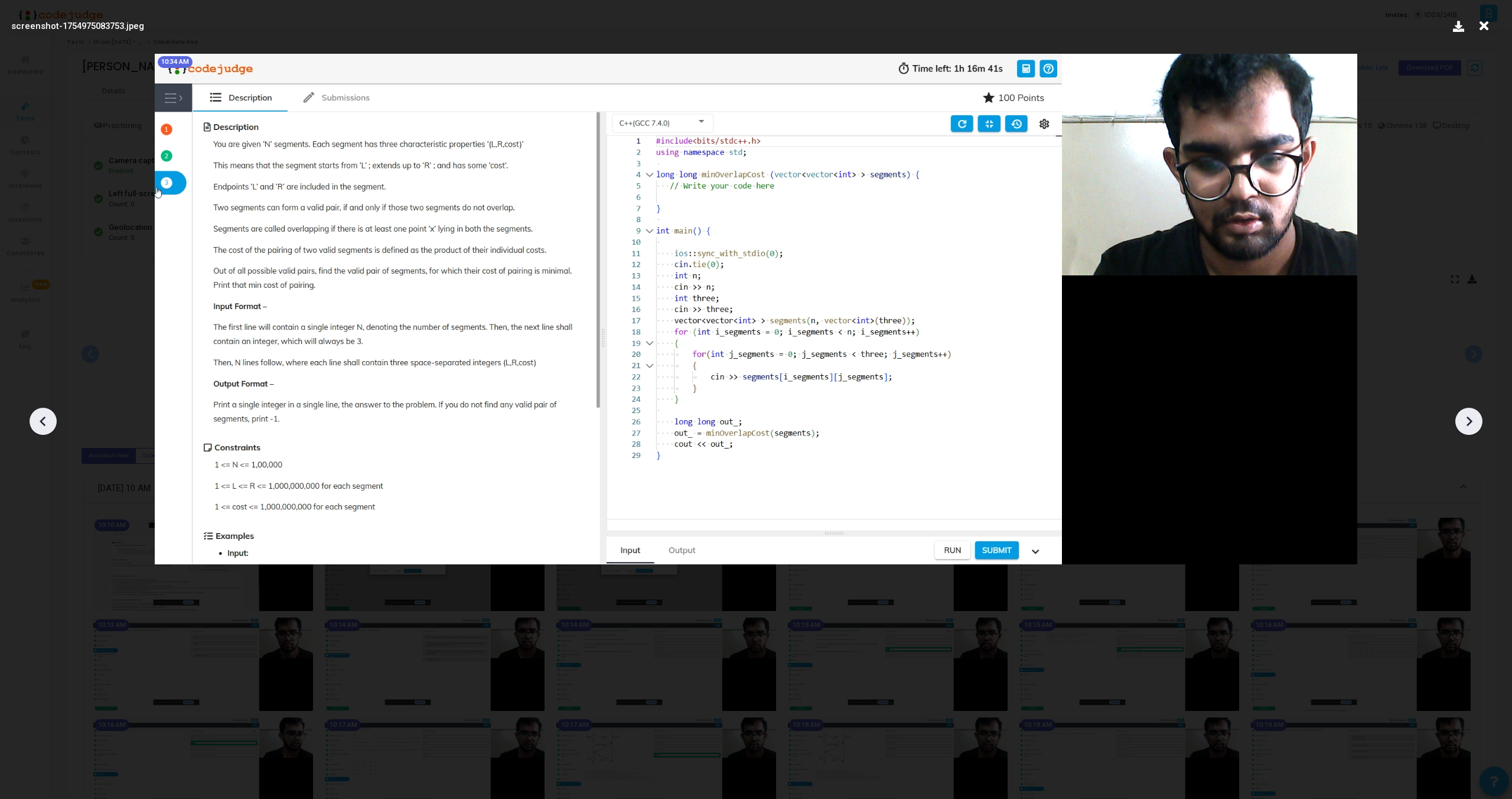
click at [1466, 418] on icon at bounding box center [1469, 421] width 18 height 18
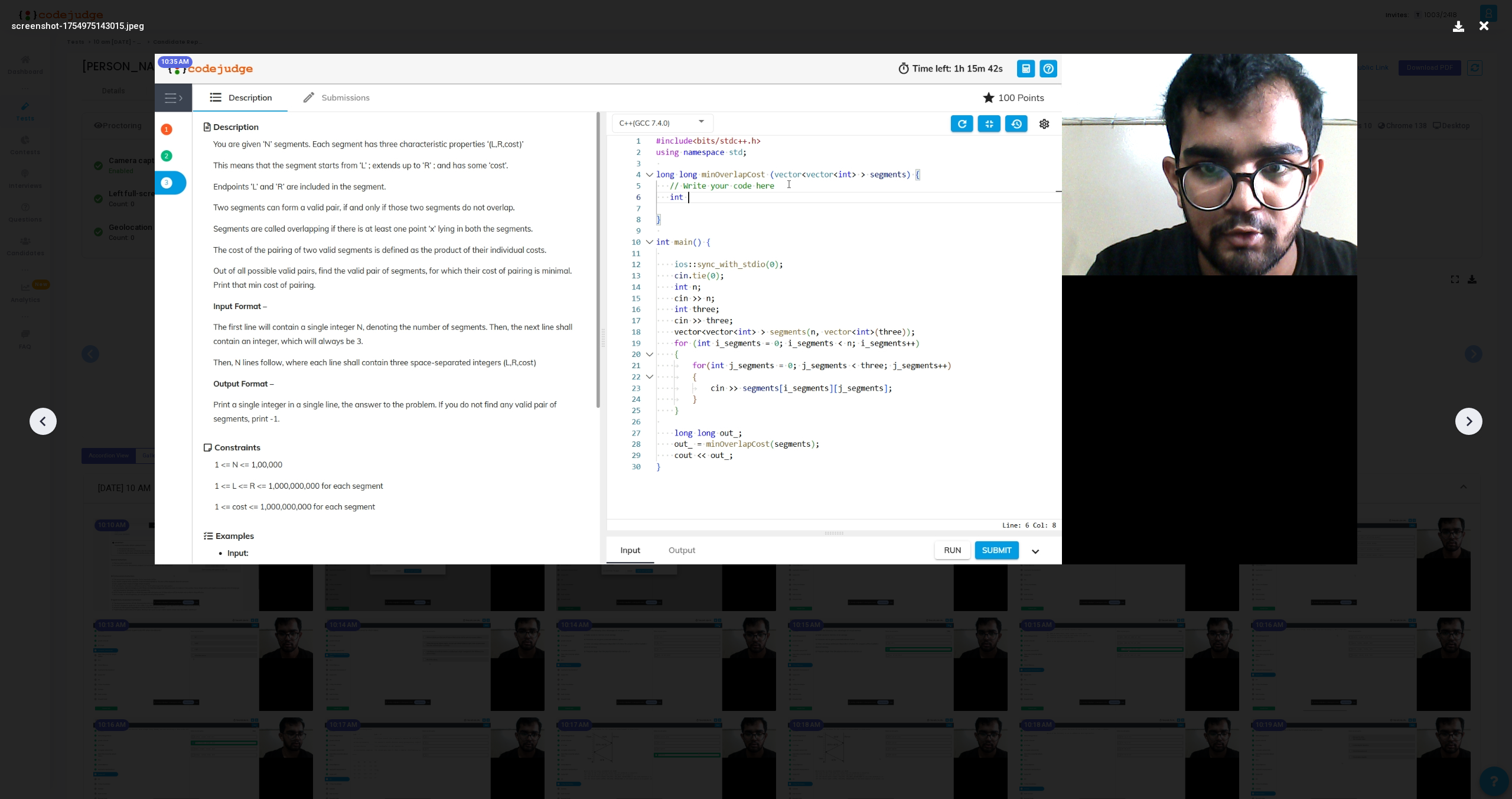
click at [1466, 418] on icon at bounding box center [1469, 421] width 18 height 18
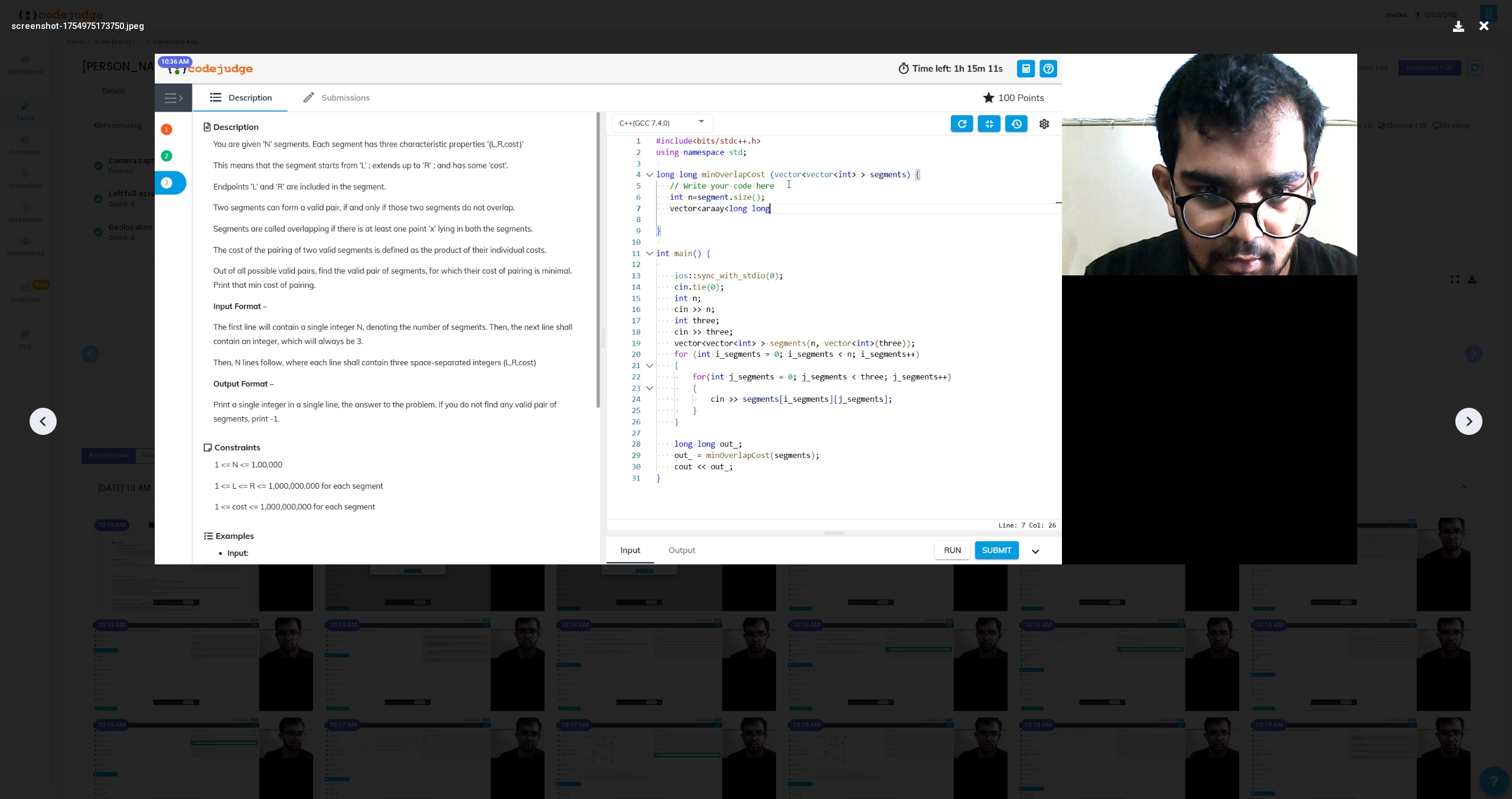
click at [1466, 418] on icon at bounding box center [1469, 421] width 18 height 18
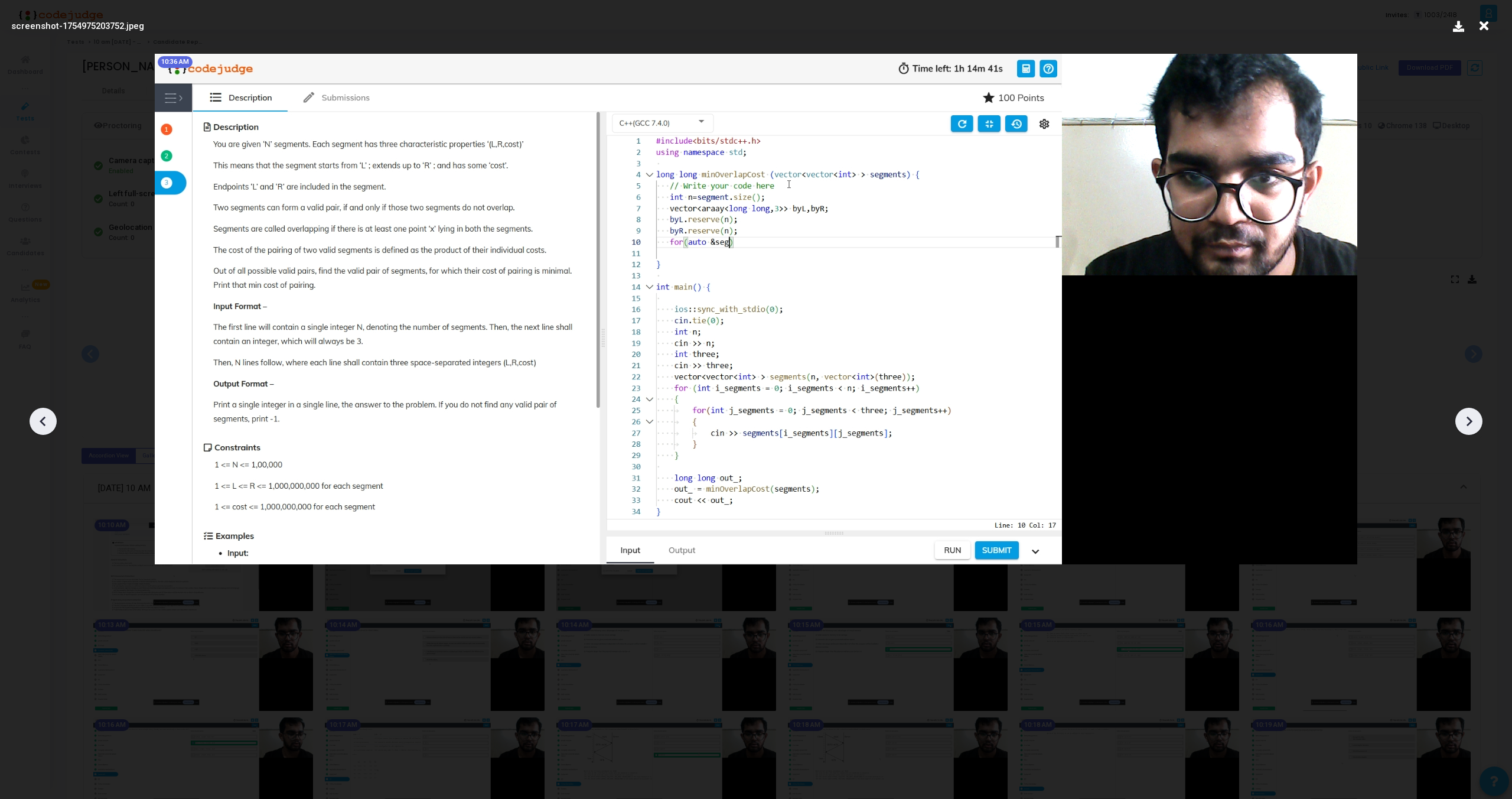
click at [1466, 418] on icon at bounding box center [1469, 421] width 18 height 18
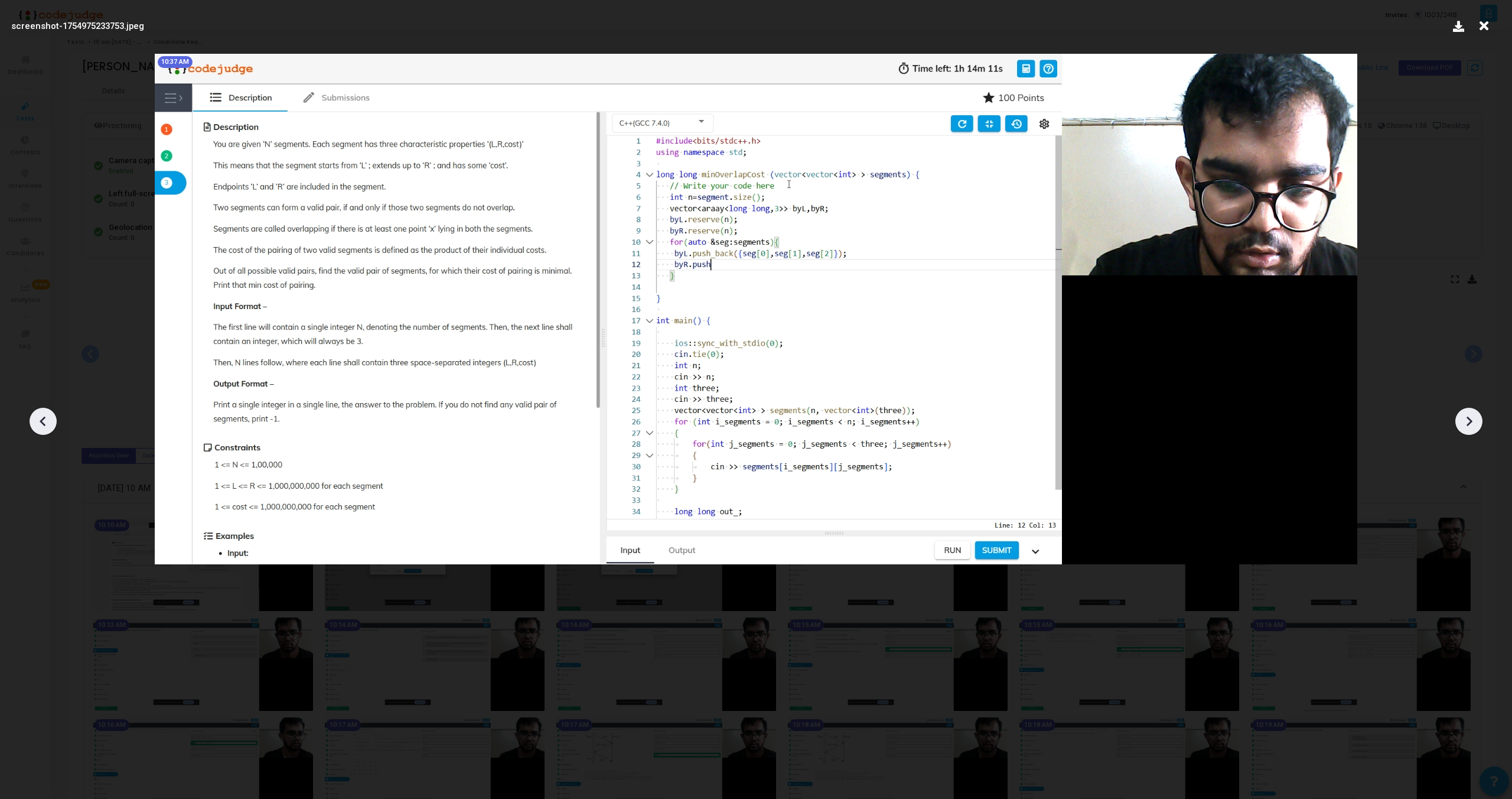
click at [1465, 415] on icon at bounding box center [1469, 421] width 18 height 18
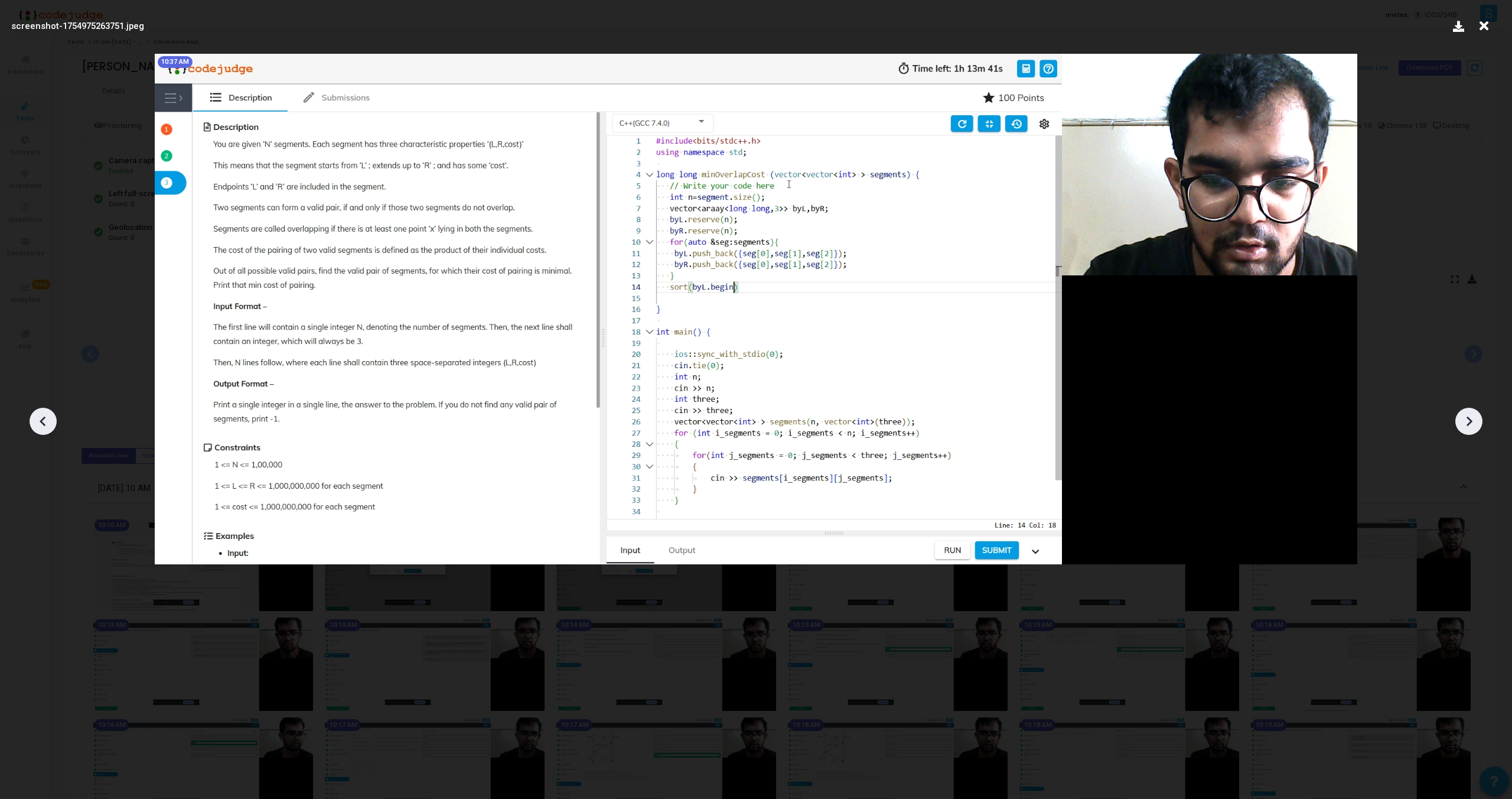
click at [1465, 415] on icon at bounding box center [1469, 421] width 18 height 18
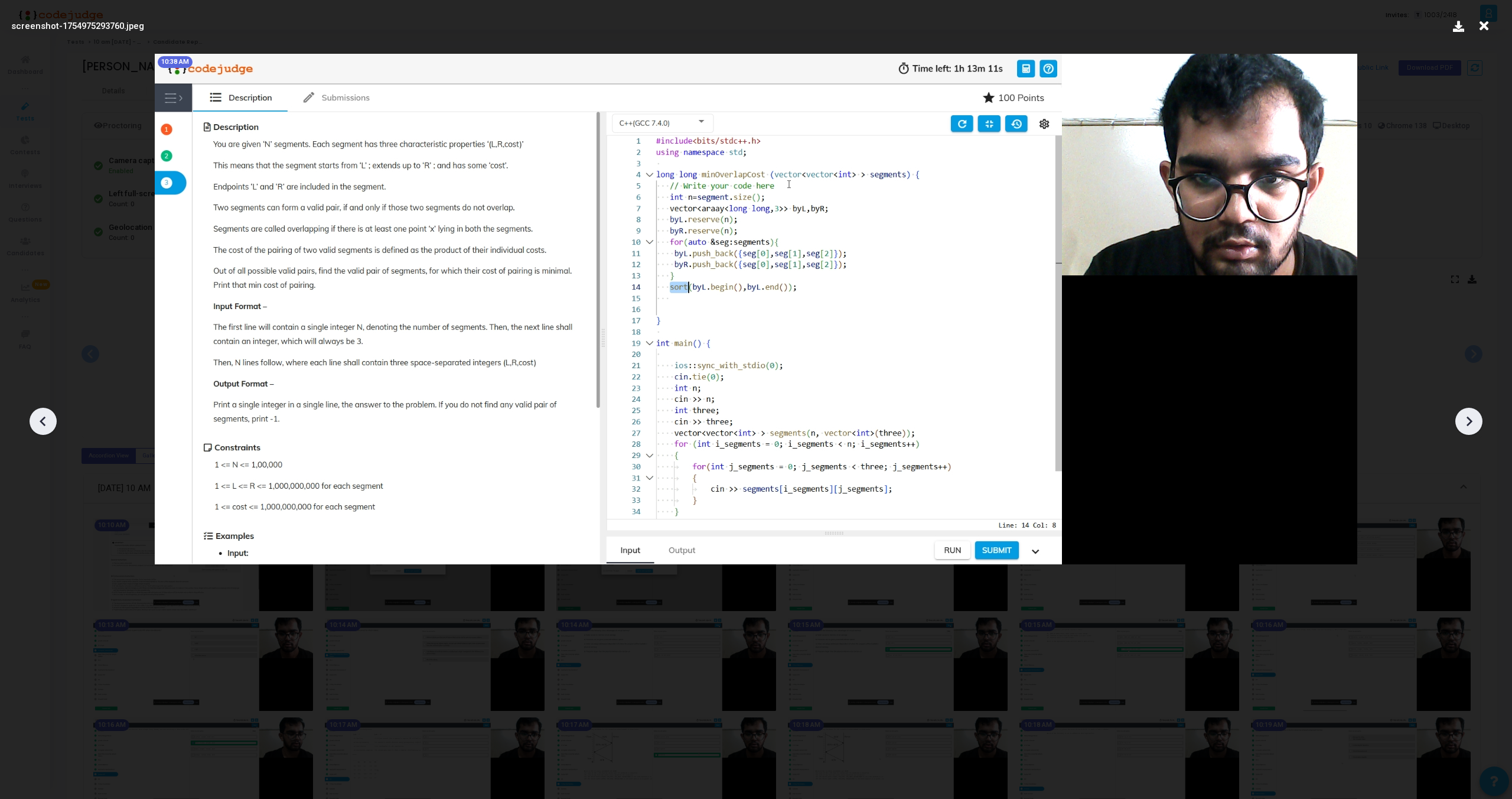
click at [1465, 415] on icon at bounding box center [1469, 421] width 18 height 18
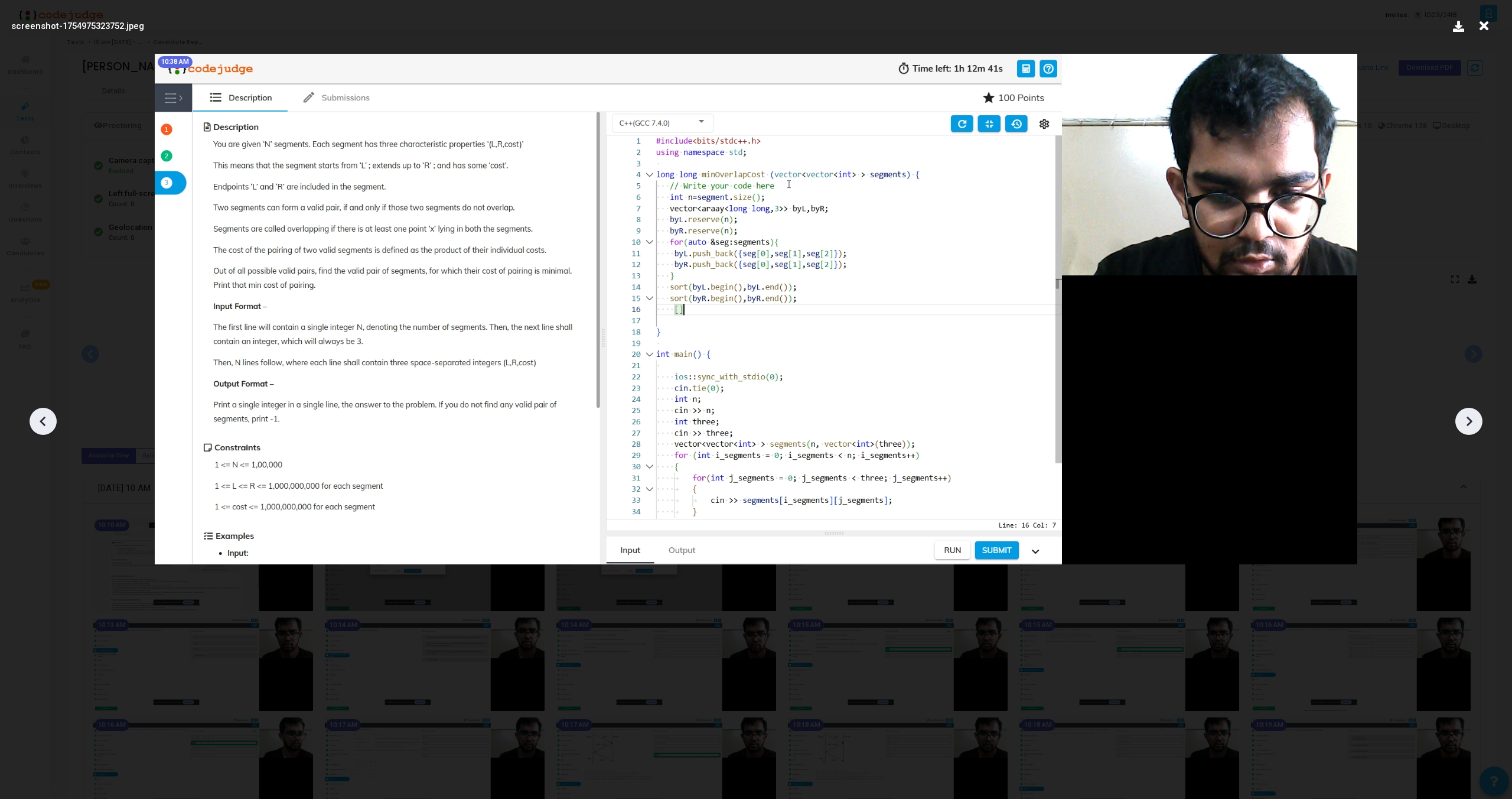
click at [1465, 415] on icon at bounding box center [1469, 421] width 18 height 18
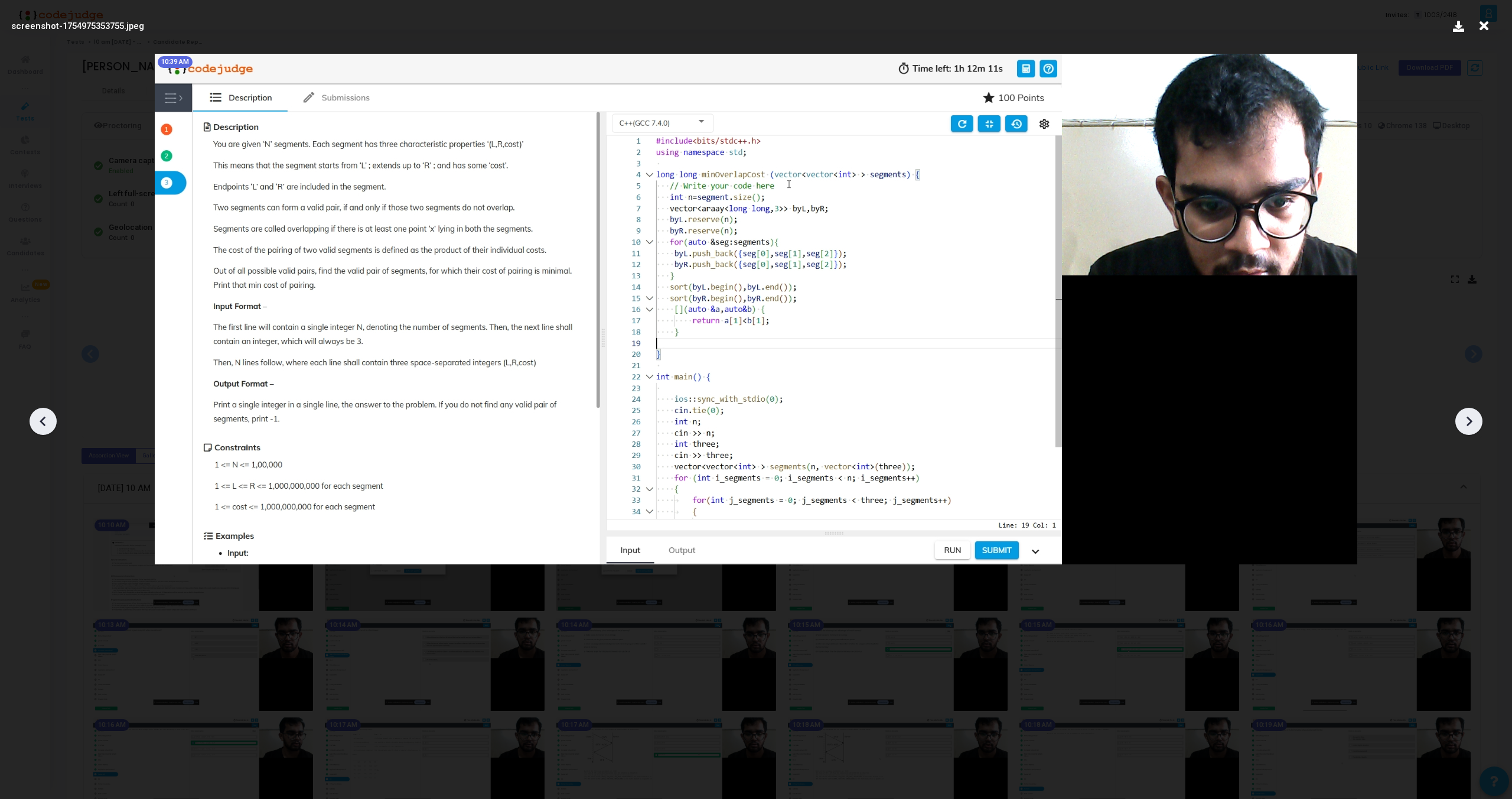
click at [1465, 415] on icon at bounding box center [1469, 421] width 18 height 18
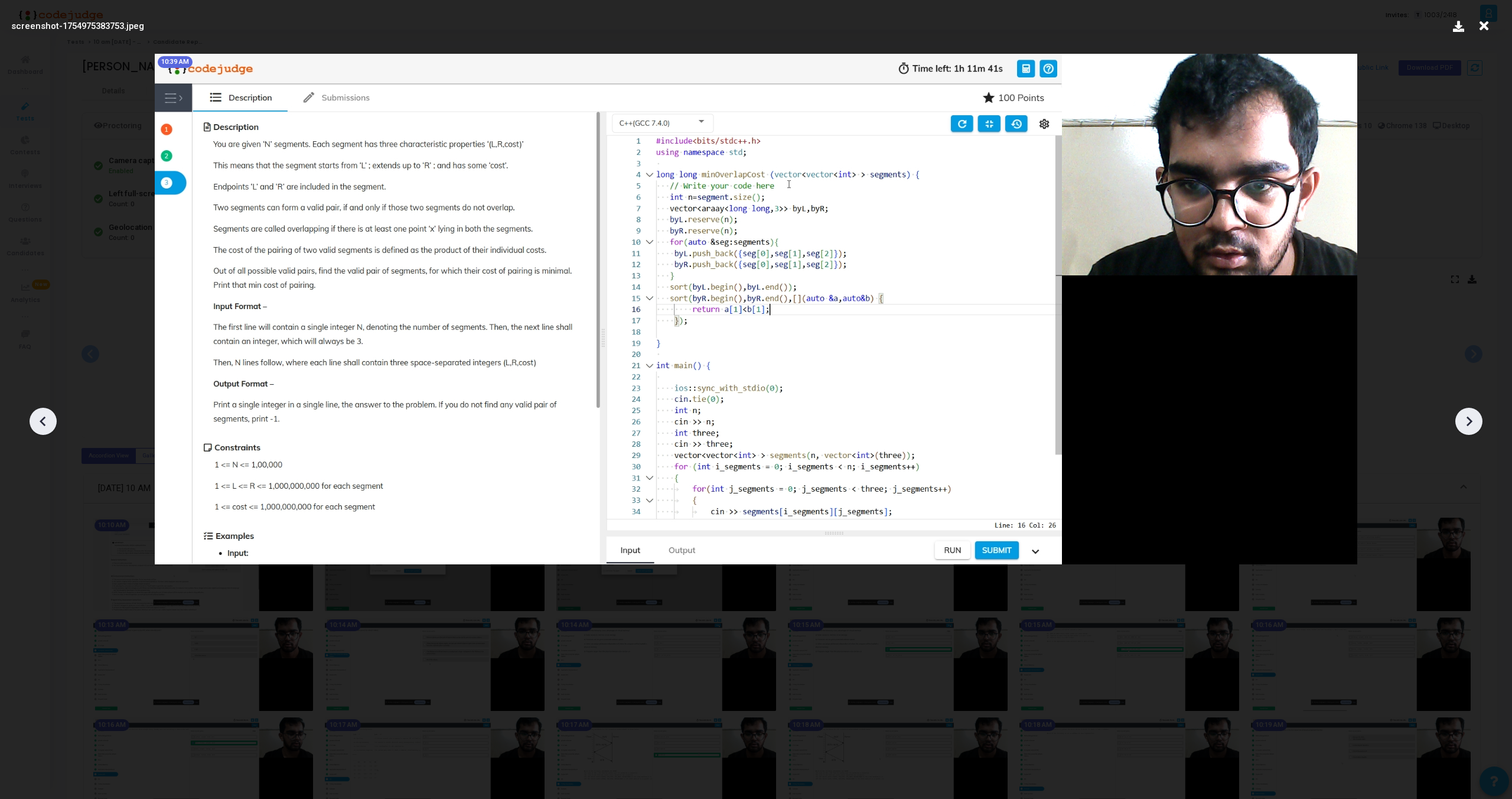
click at [1465, 415] on icon at bounding box center [1469, 421] width 18 height 18
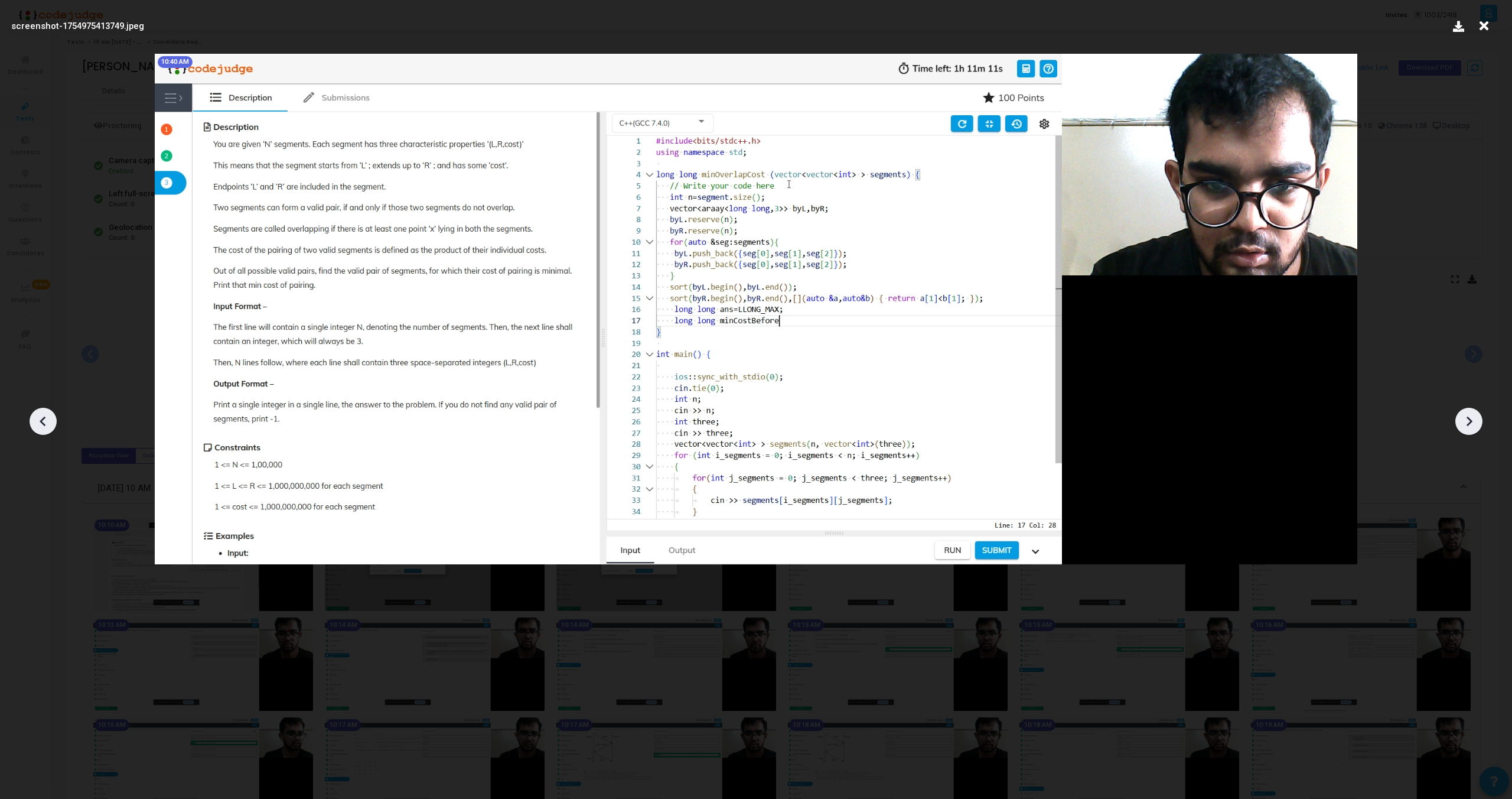
click at [1465, 415] on icon at bounding box center [1469, 421] width 18 height 18
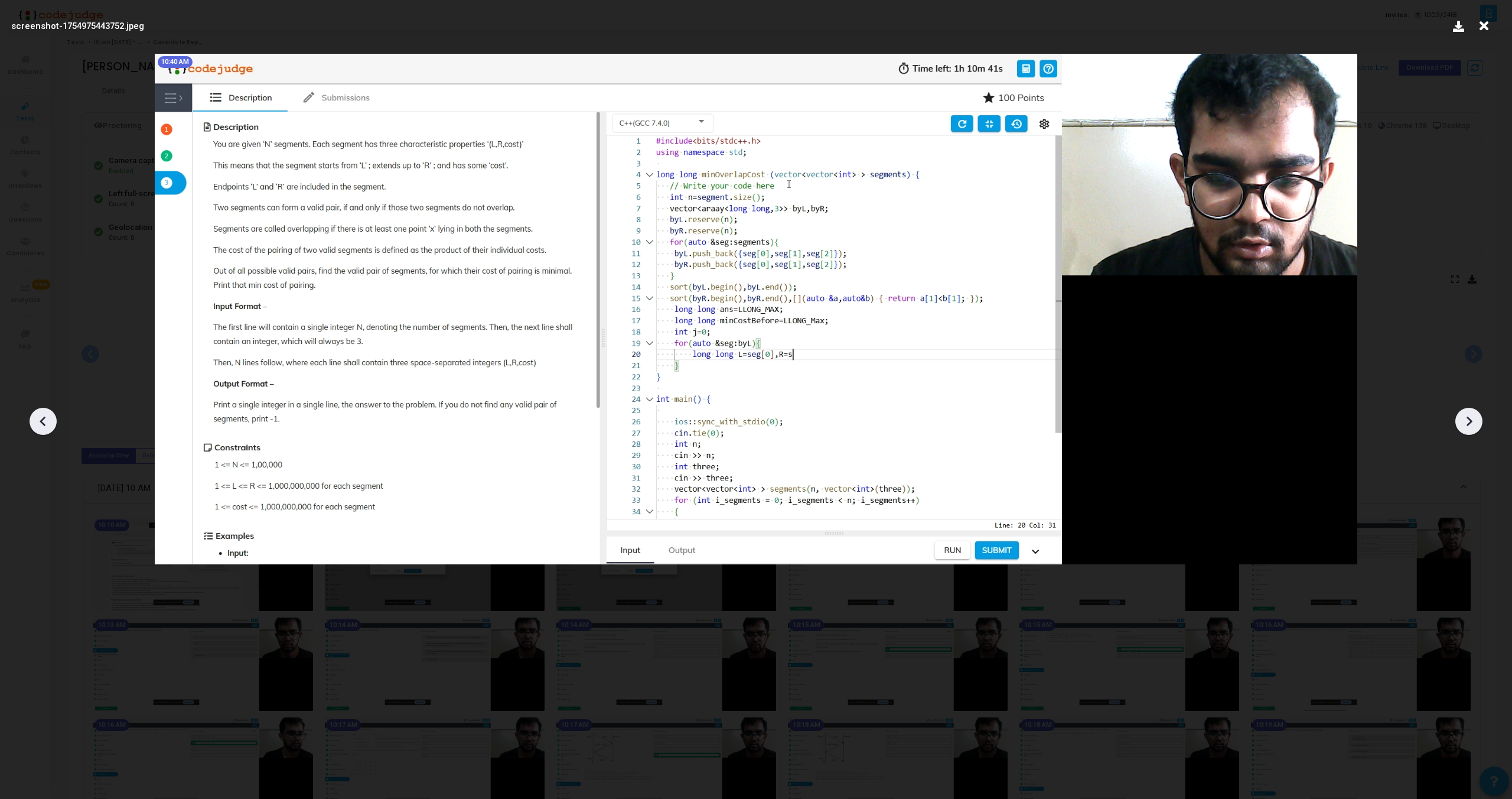
click at [1465, 415] on icon at bounding box center [1469, 421] width 18 height 18
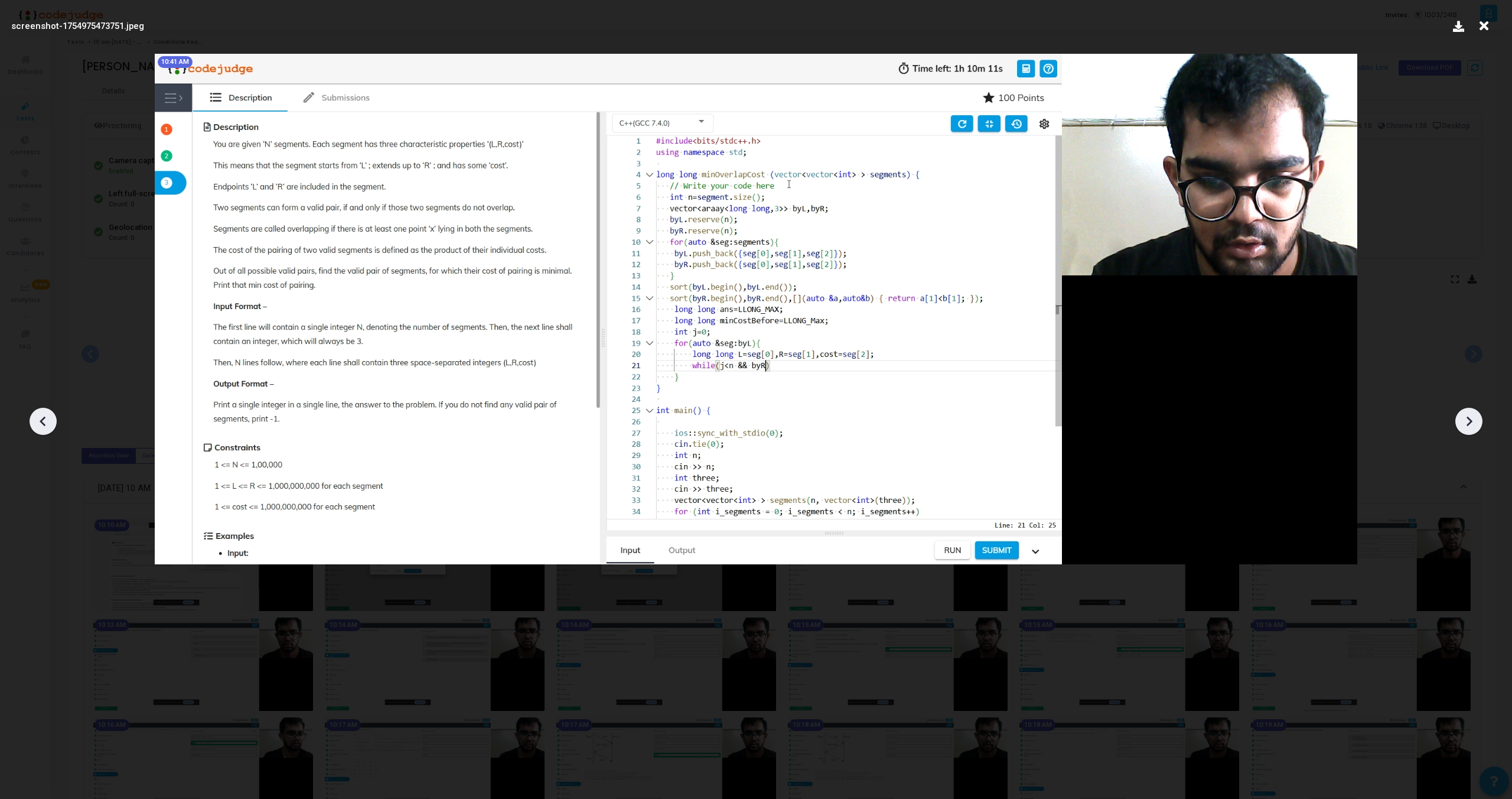
click at [1465, 415] on icon at bounding box center [1469, 421] width 18 height 18
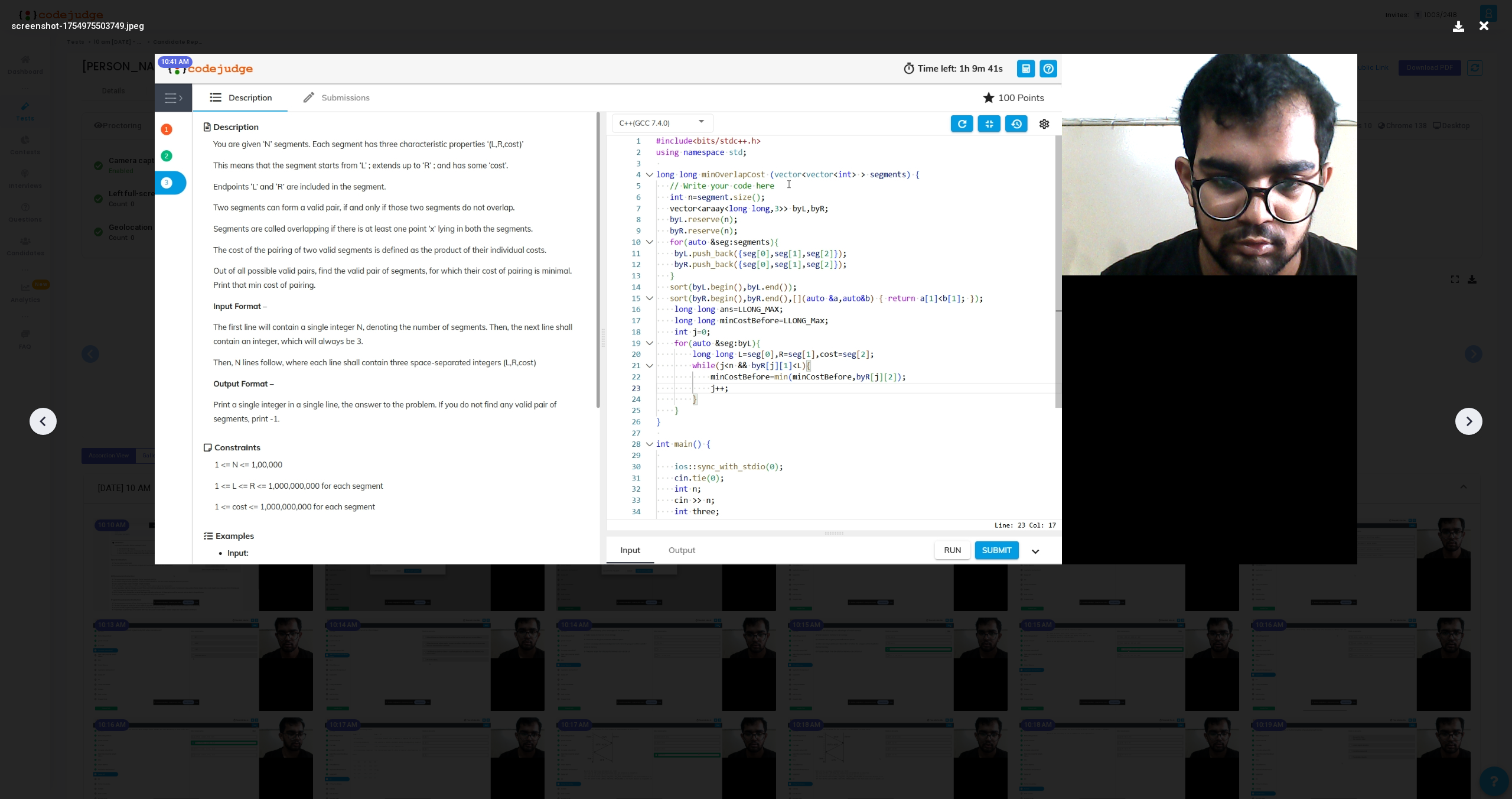
click at [1465, 415] on icon at bounding box center [1469, 421] width 18 height 18
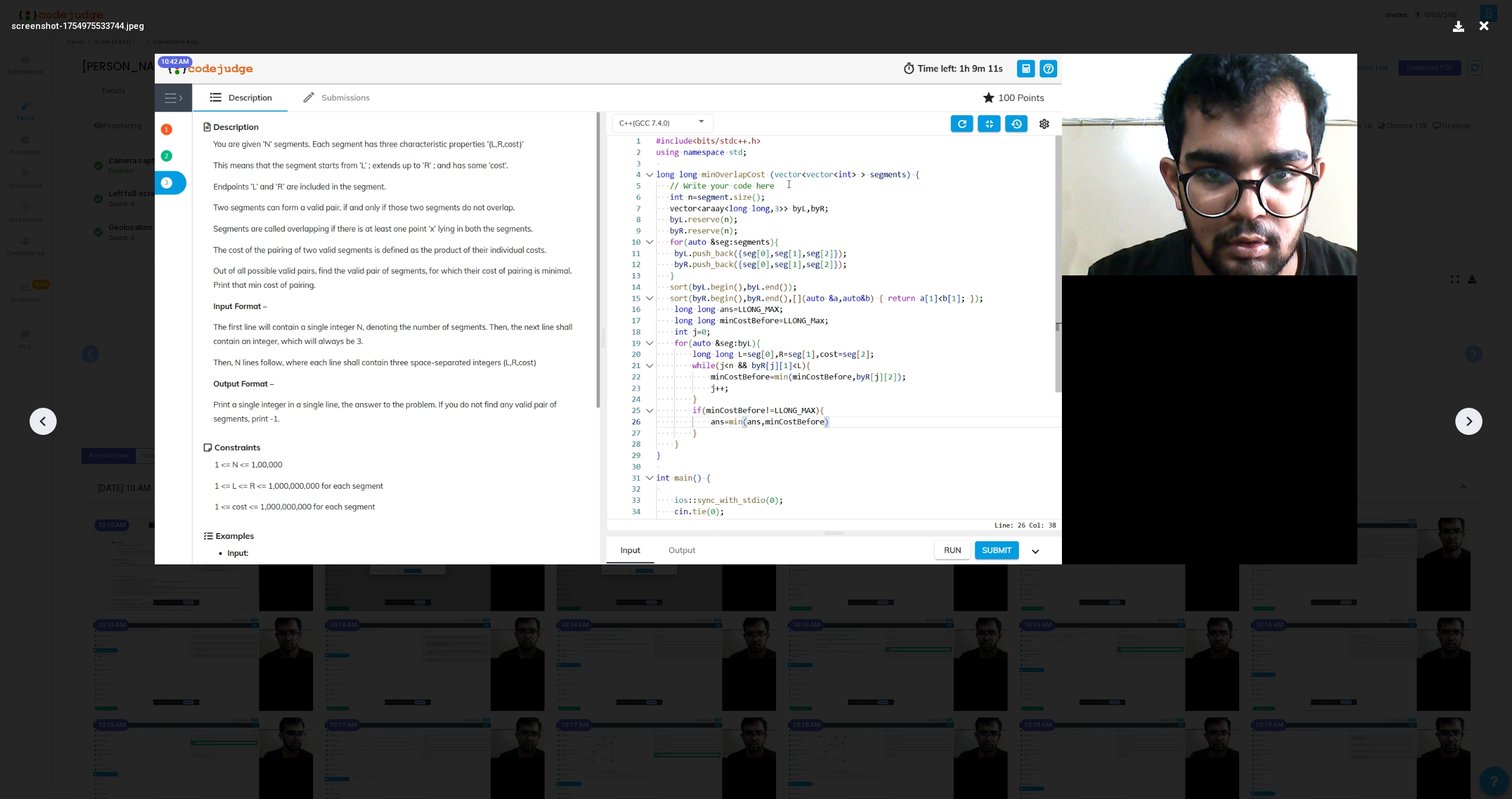
click at [1465, 415] on icon at bounding box center [1469, 421] width 18 height 18
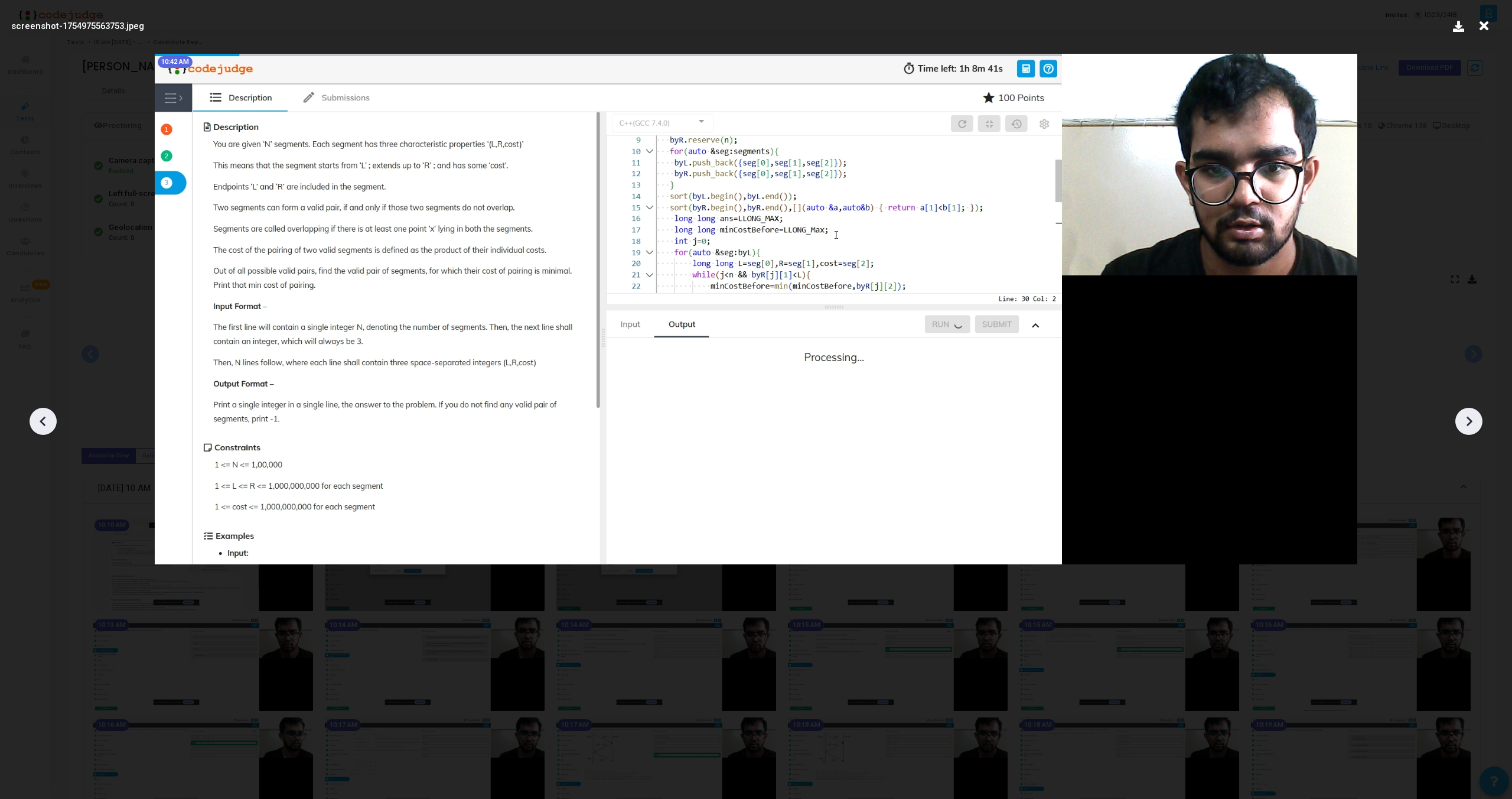
click at [1465, 415] on icon at bounding box center [1469, 421] width 18 height 18
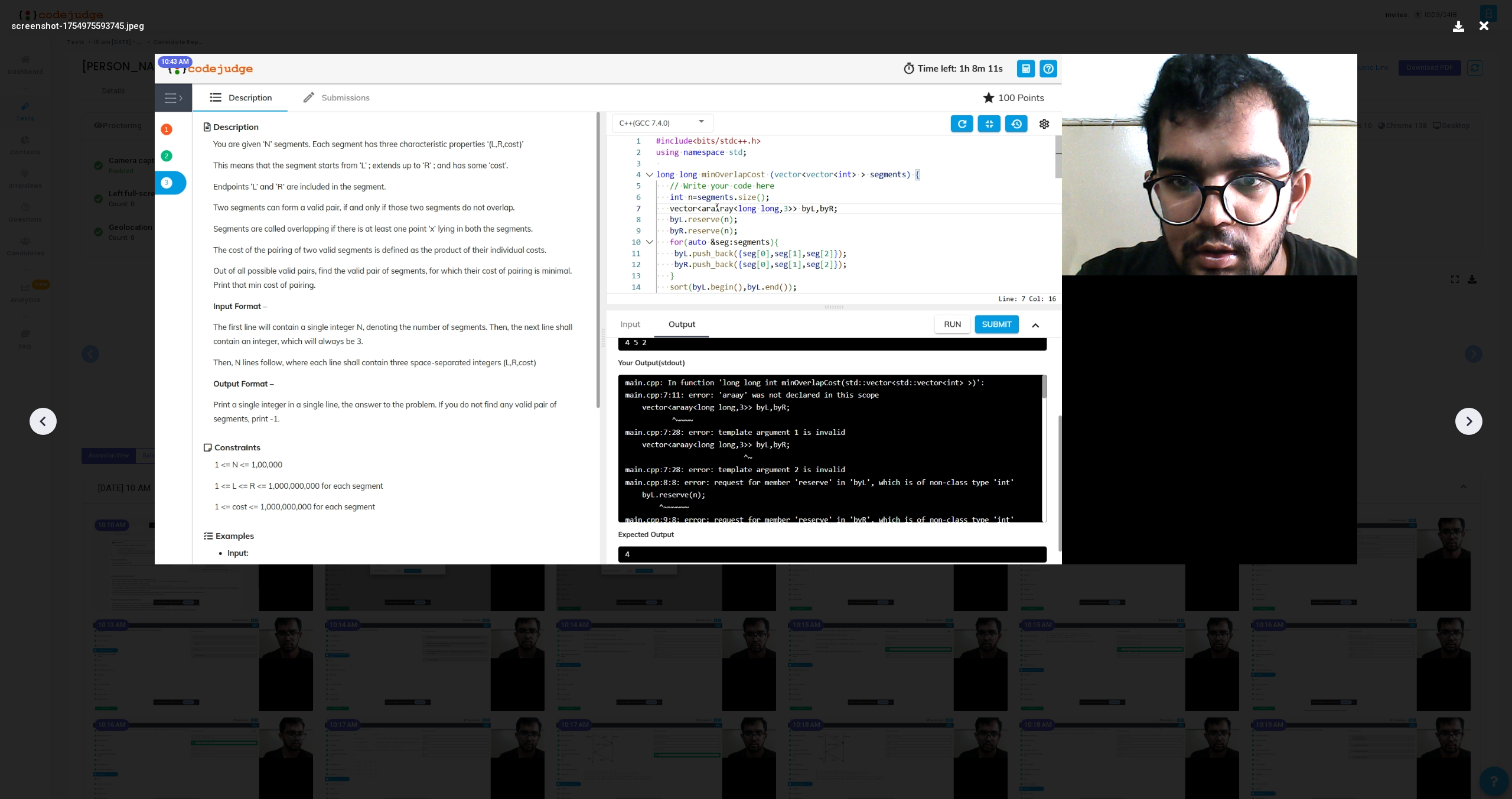
click at [1465, 416] on icon at bounding box center [1469, 421] width 18 height 18
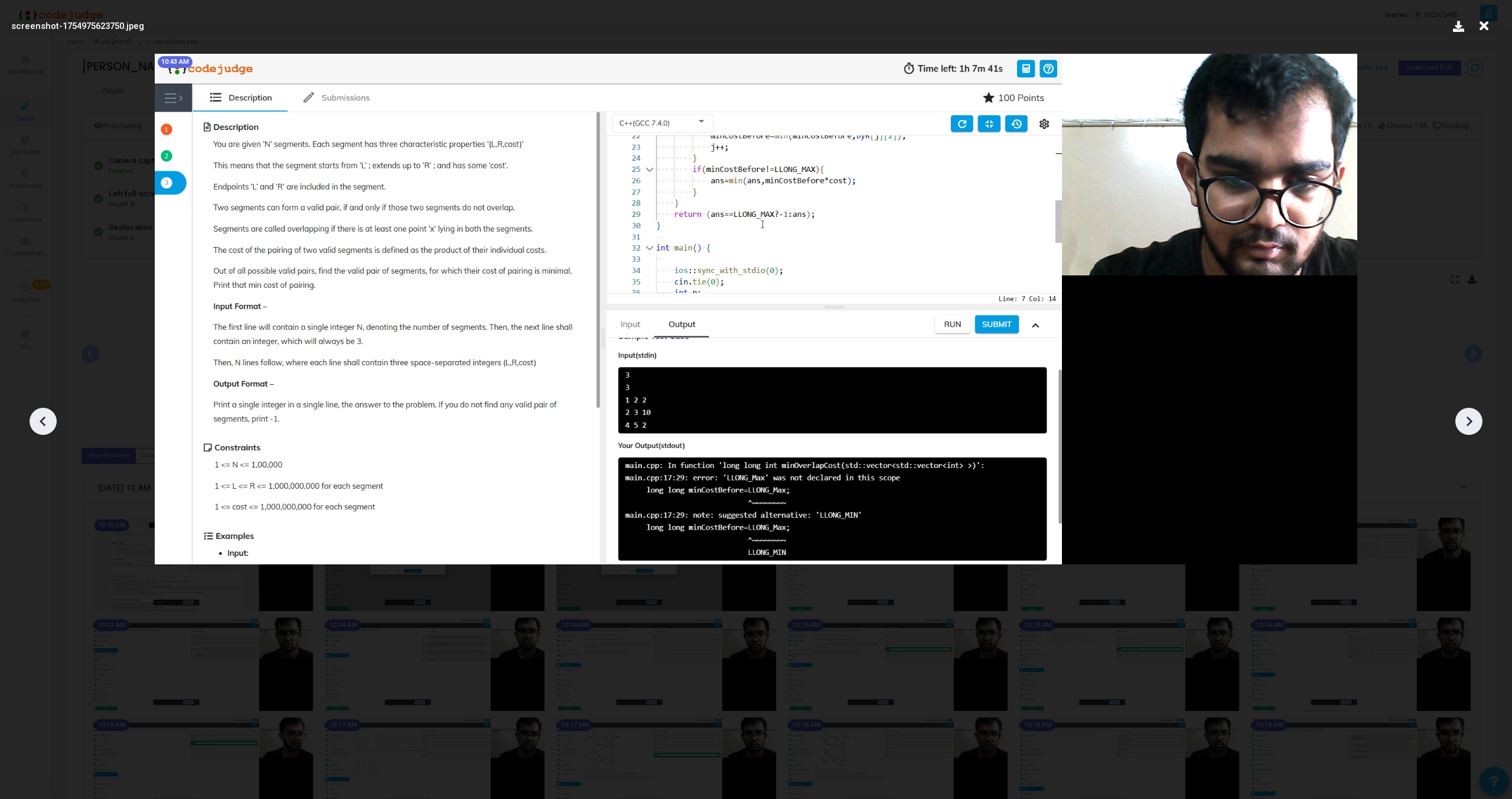
click at [1465, 416] on icon at bounding box center [1469, 421] width 18 height 18
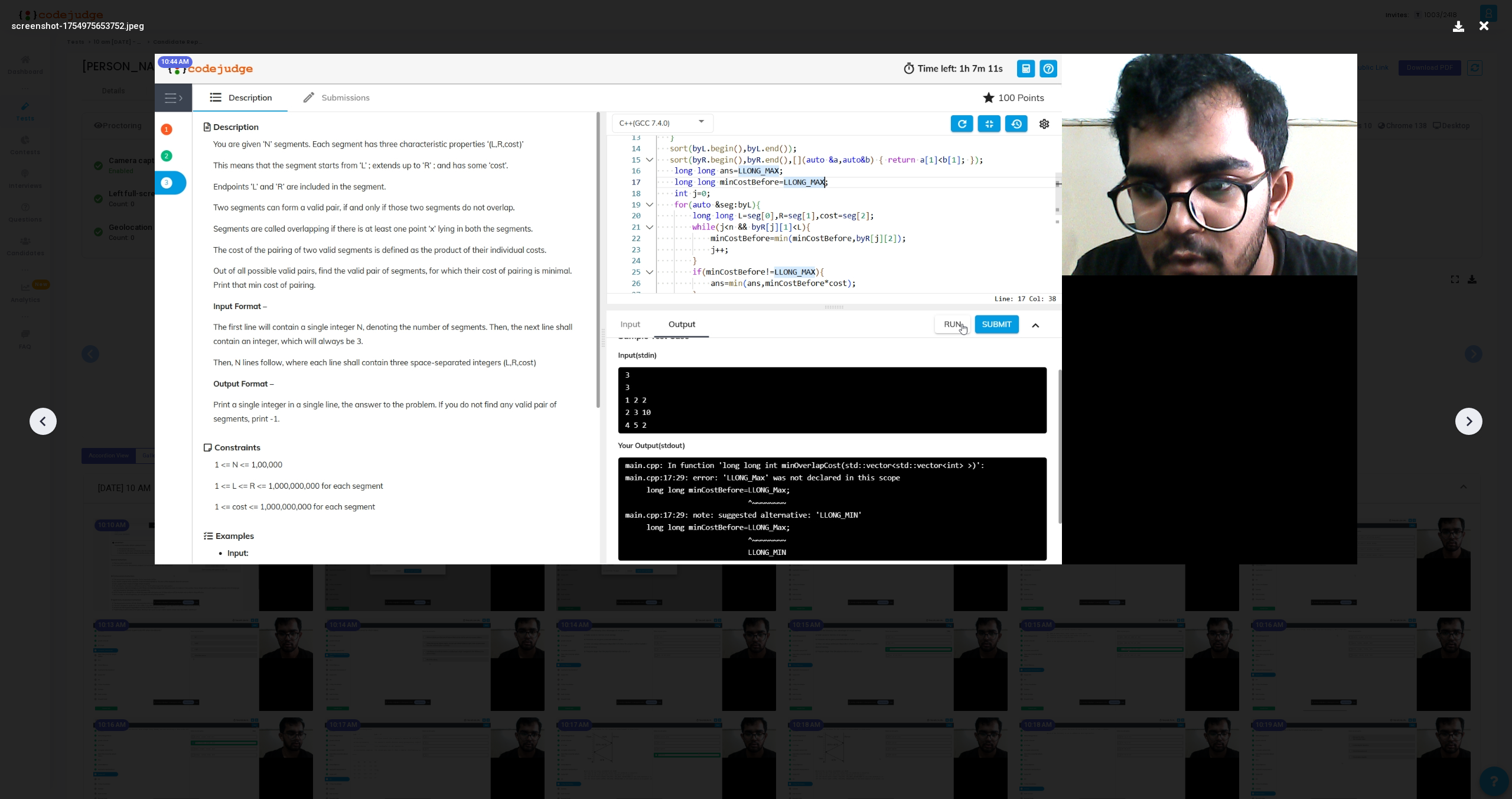
click at [1465, 416] on icon at bounding box center [1469, 421] width 18 height 18
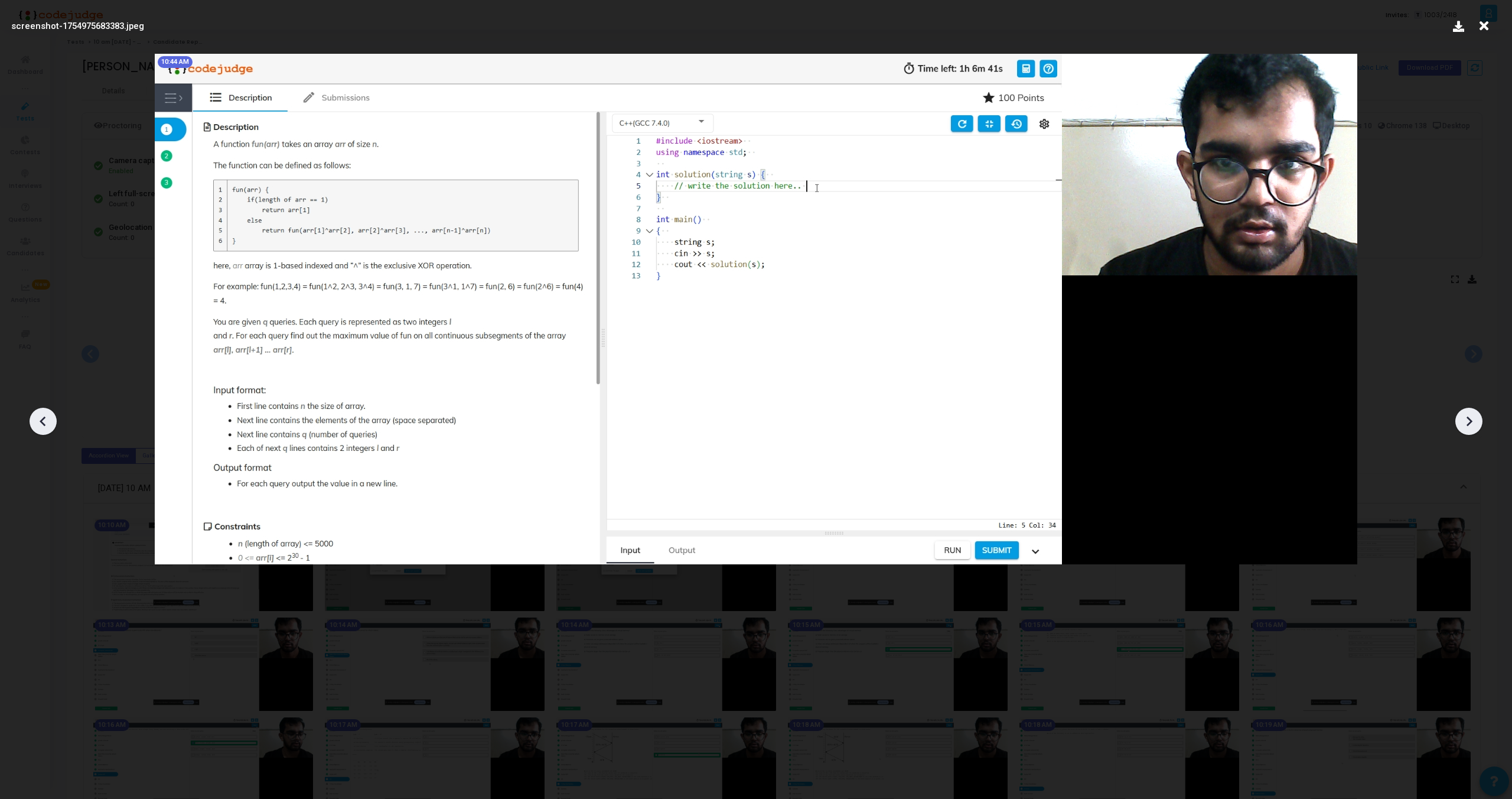
click at [37, 428] on icon at bounding box center [43, 421] width 18 height 18
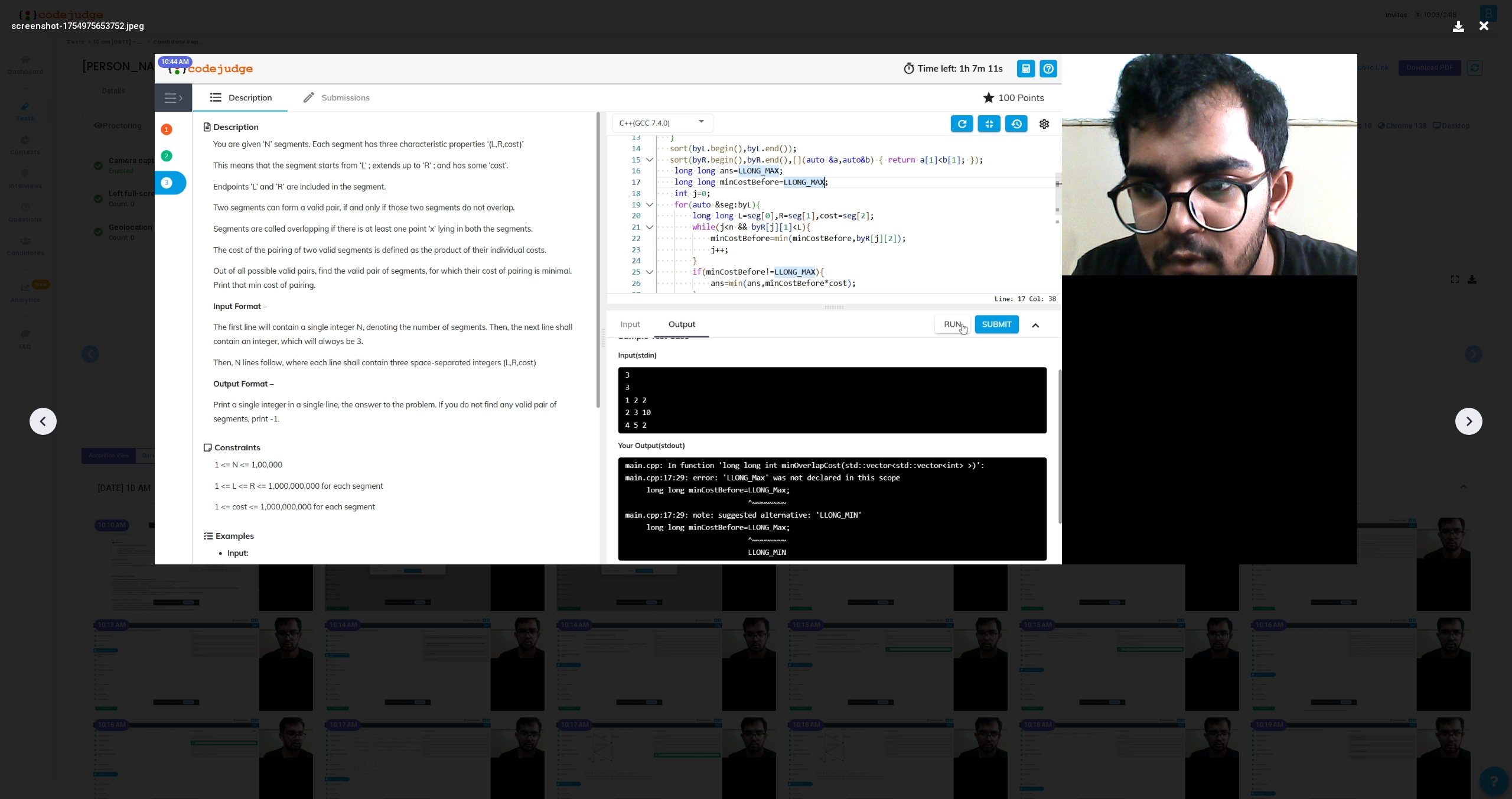
click at [1467, 425] on icon at bounding box center [1469, 421] width 18 height 18
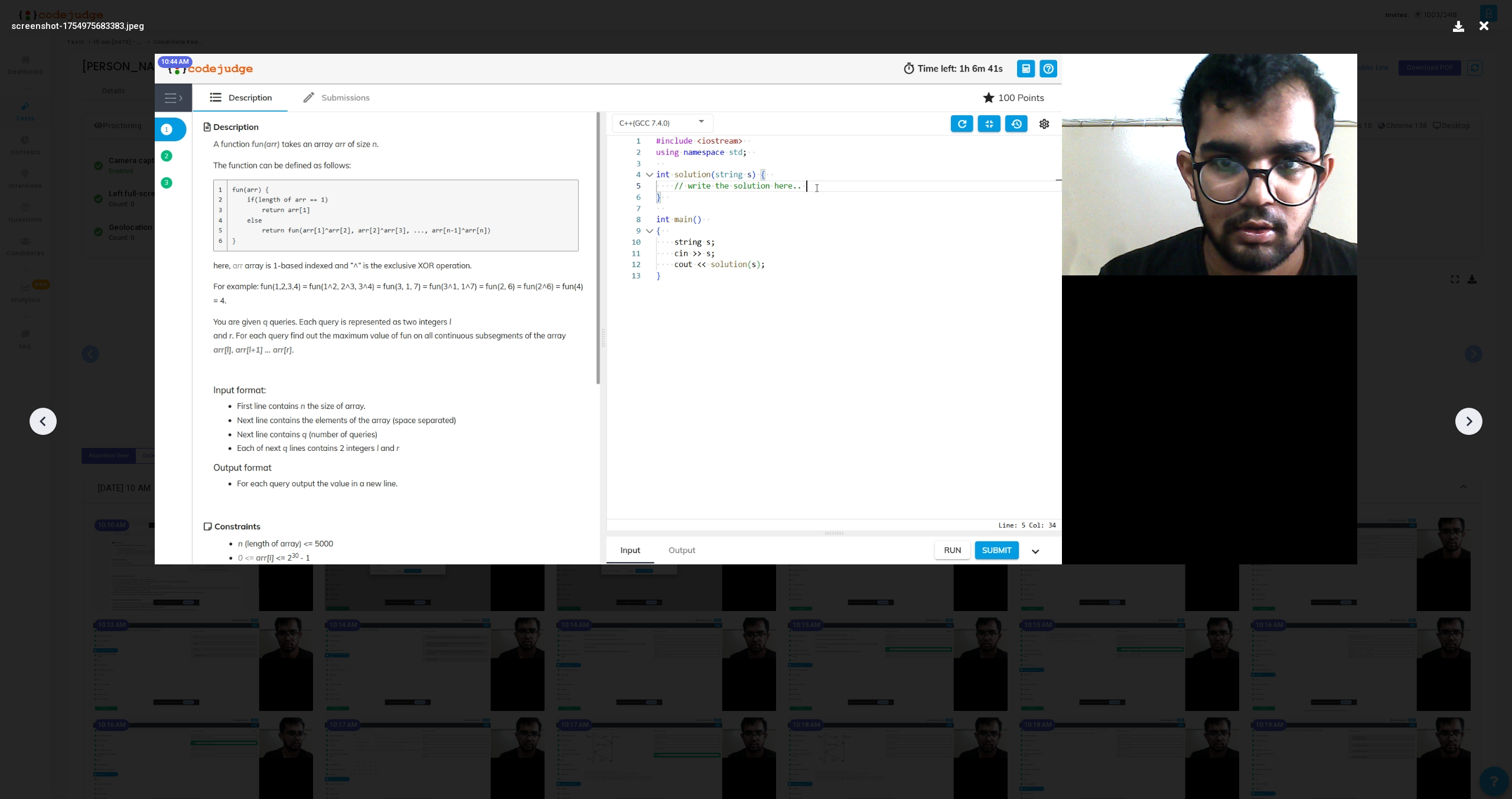
click at [1467, 425] on icon at bounding box center [1469, 421] width 18 height 18
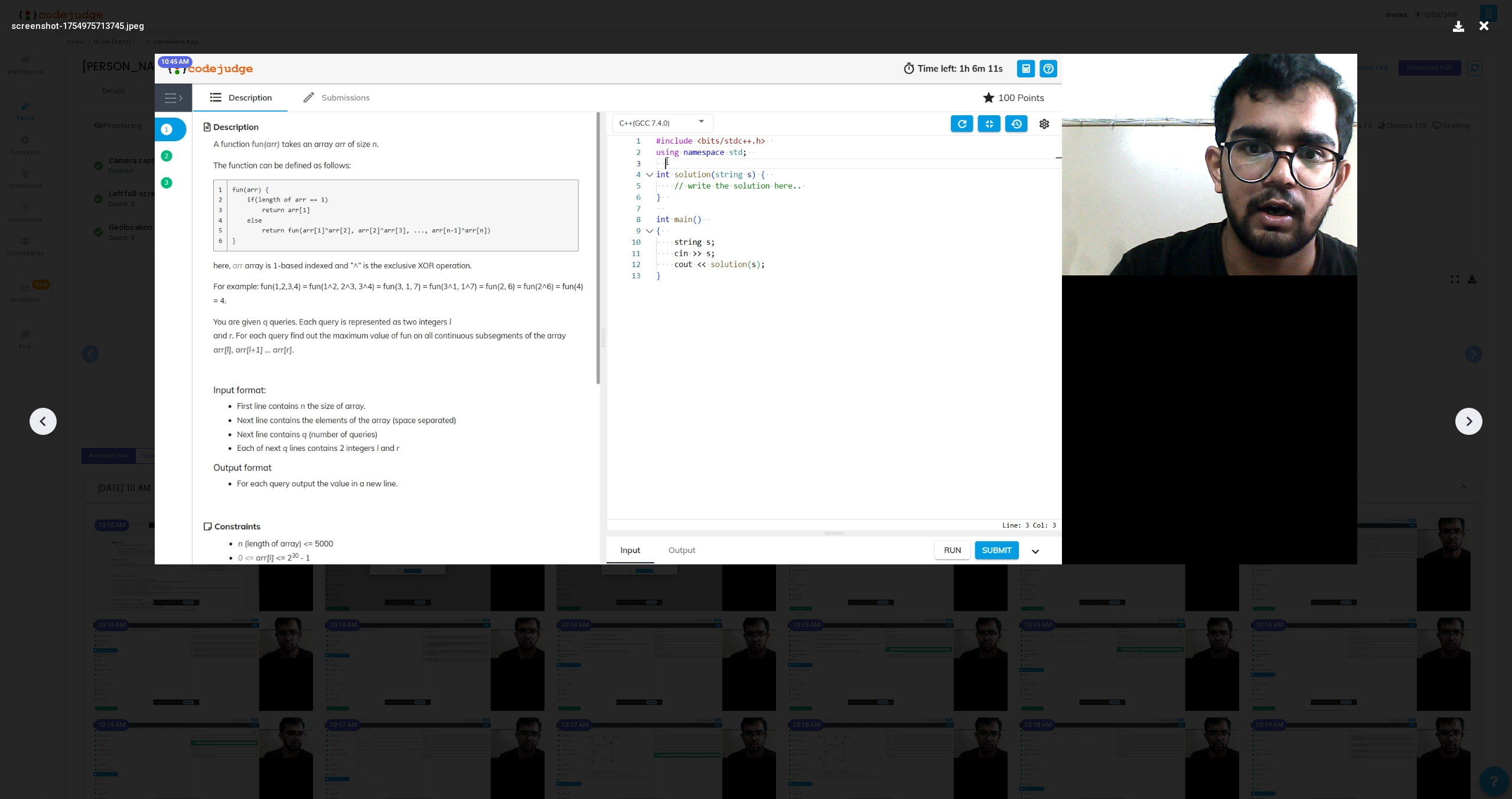
click at [1467, 425] on icon at bounding box center [1469, 421] width 18 height 18
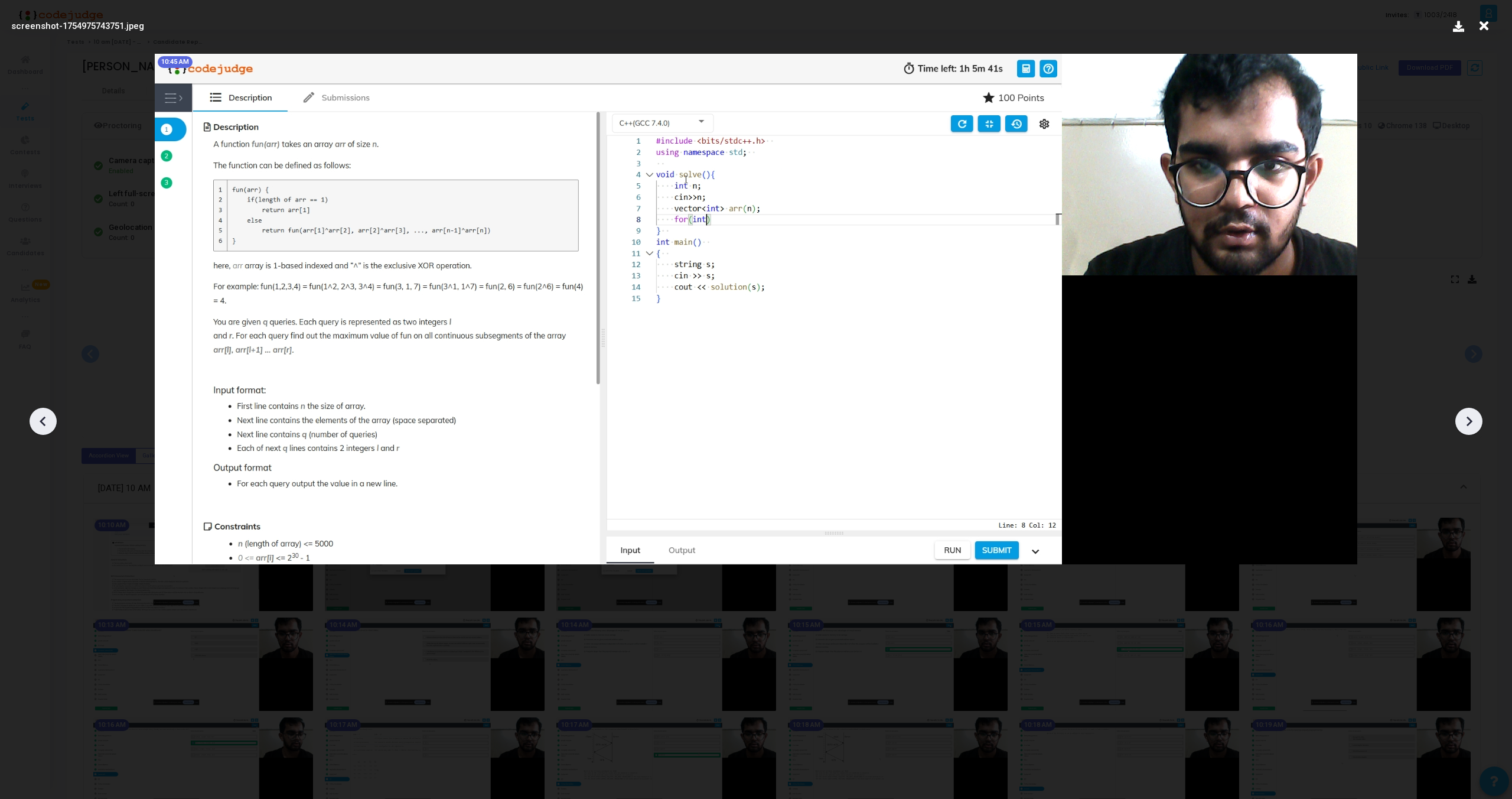
click at [1467, 425] on icon at bounding box center [1469, 421] width 18 height 18
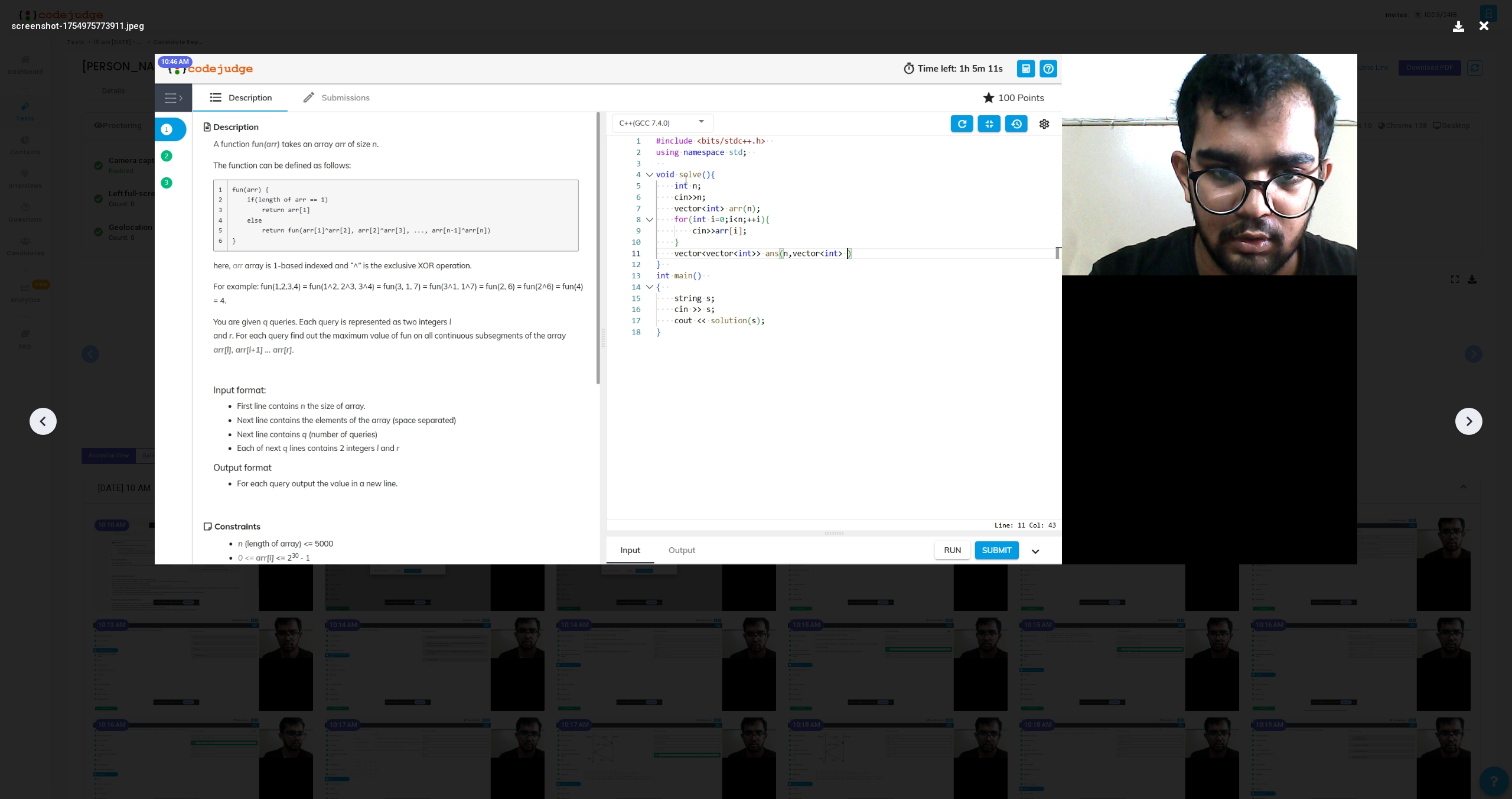
click at [1467, 425] on icon at bounding box center [1469, 421] width 18 height 18
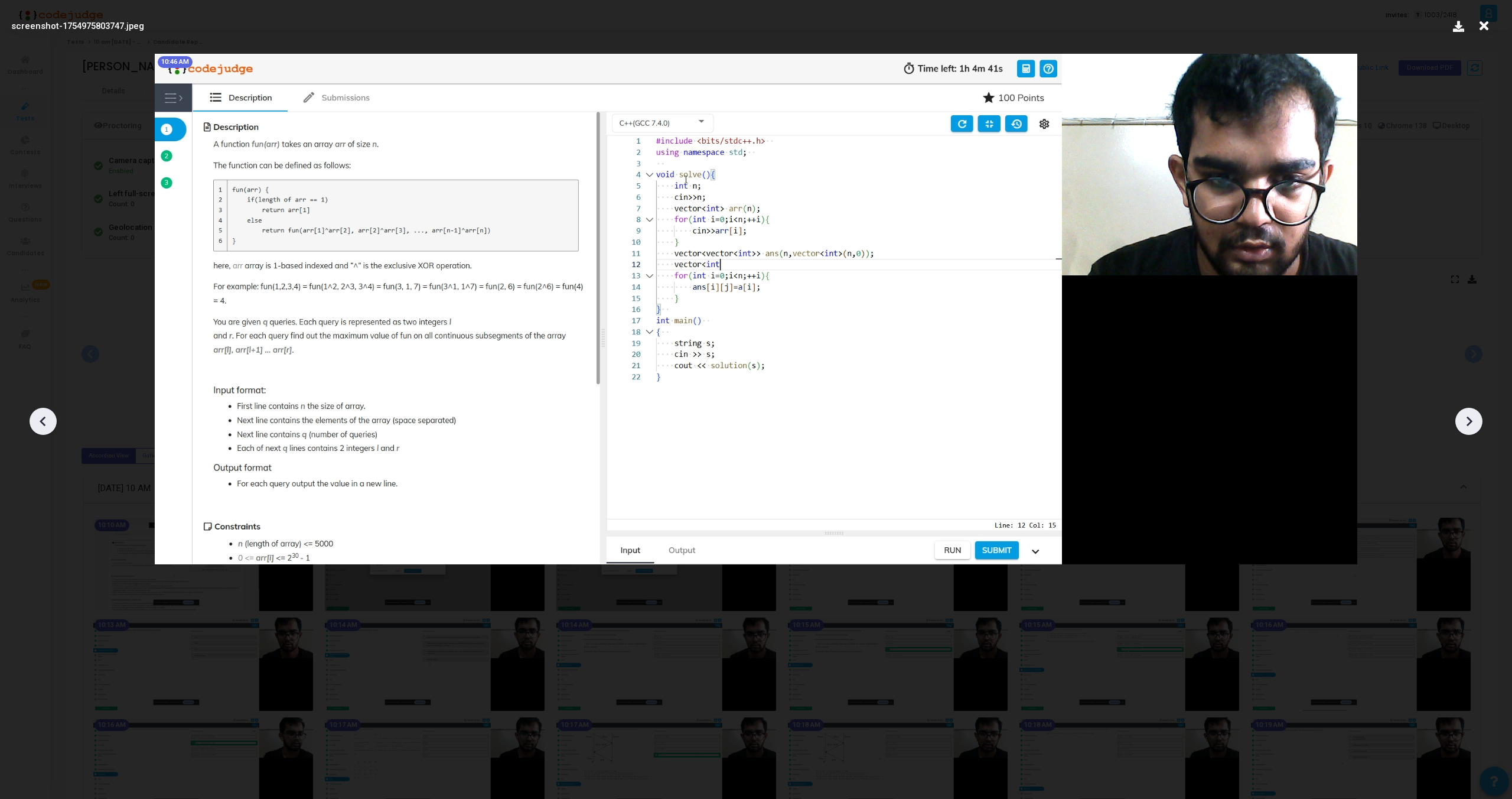
click at [1467, 425] on icon at bounding box center [1469, 421] width 18 height 18
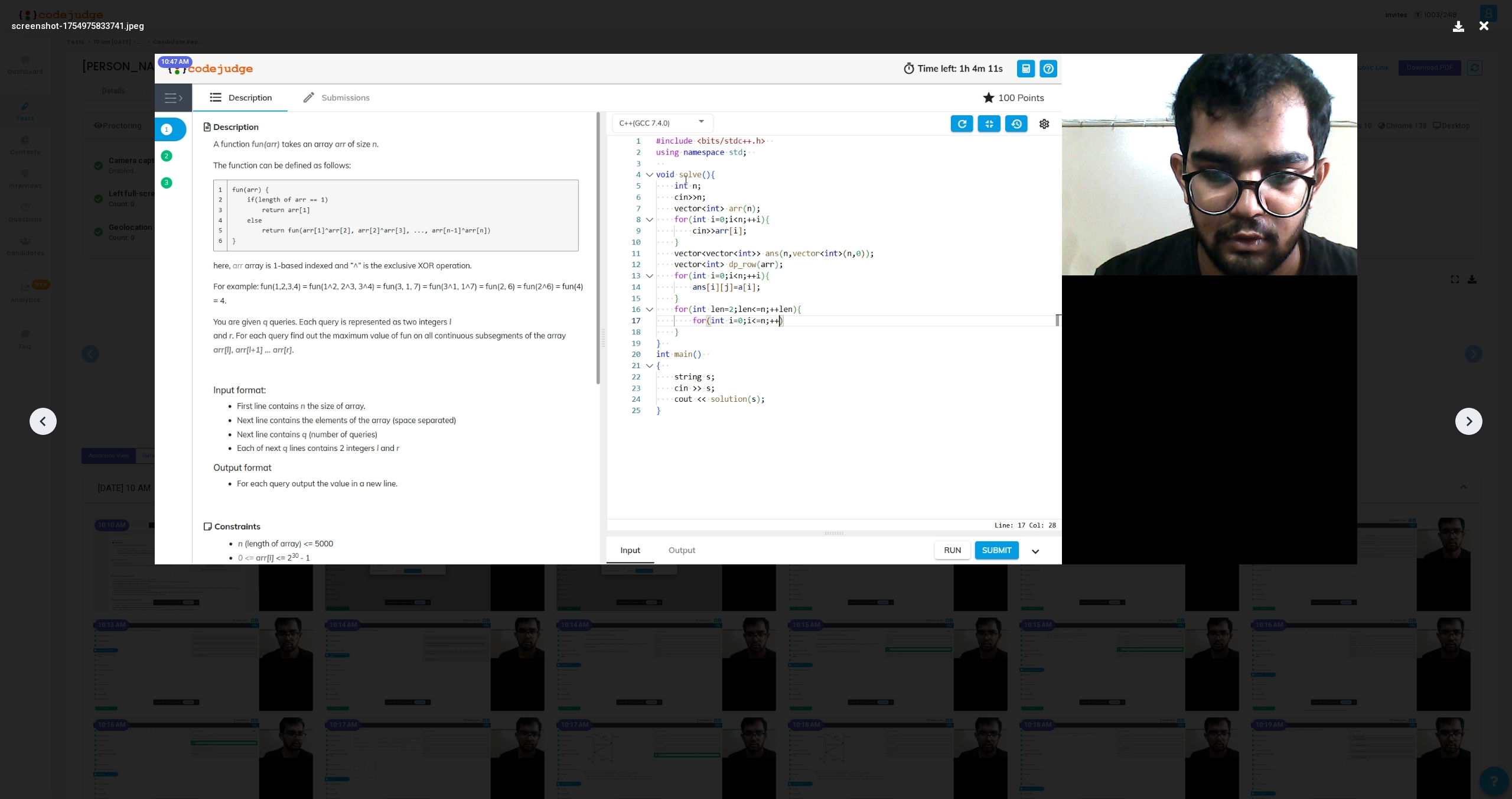
click at [1467, 425] on icon at bounding box center [1469, 421] width 18 height 18
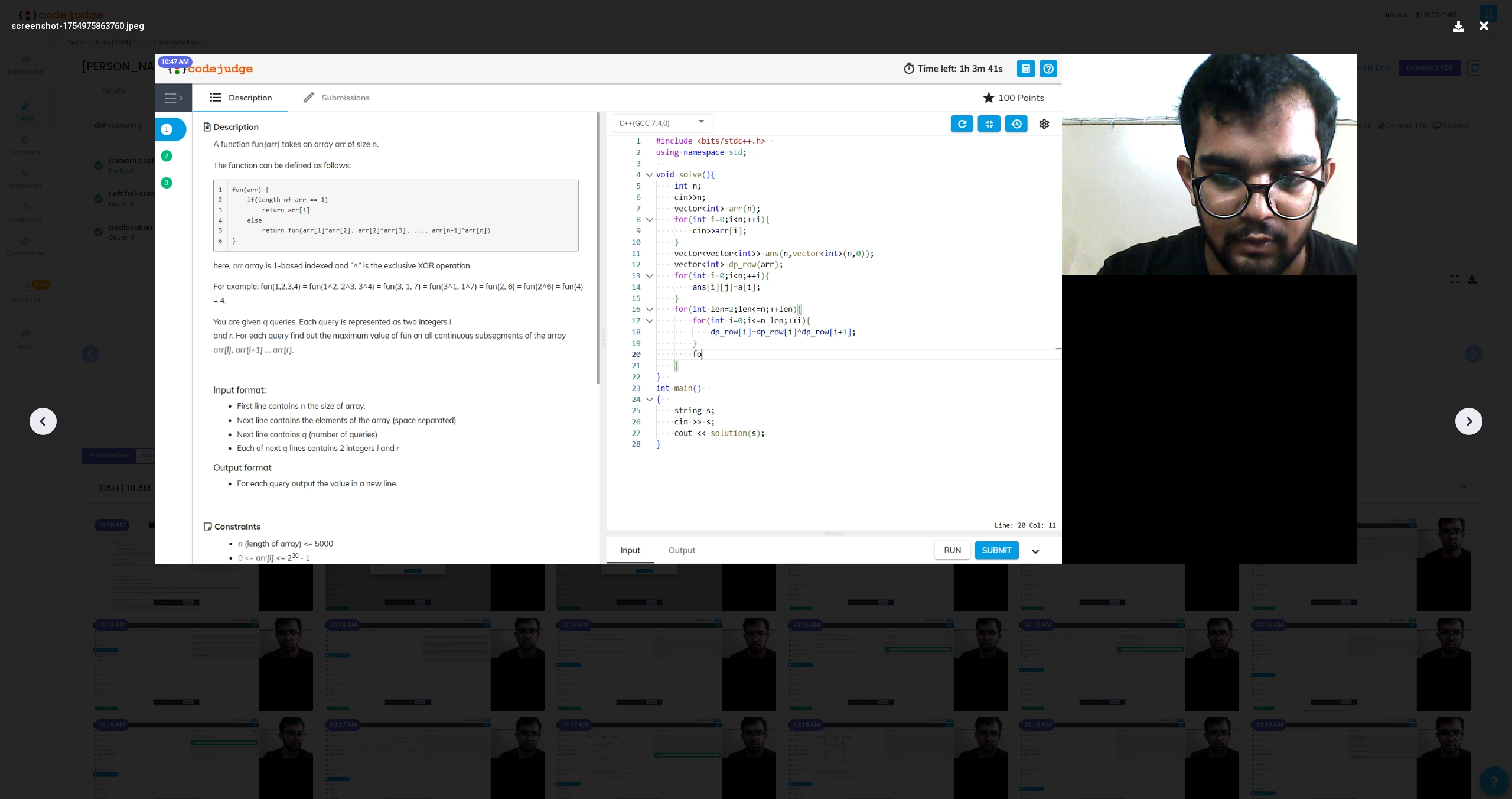
click at [1467, 425] on icon at bounding box center [1469, 421] width 18 height 18
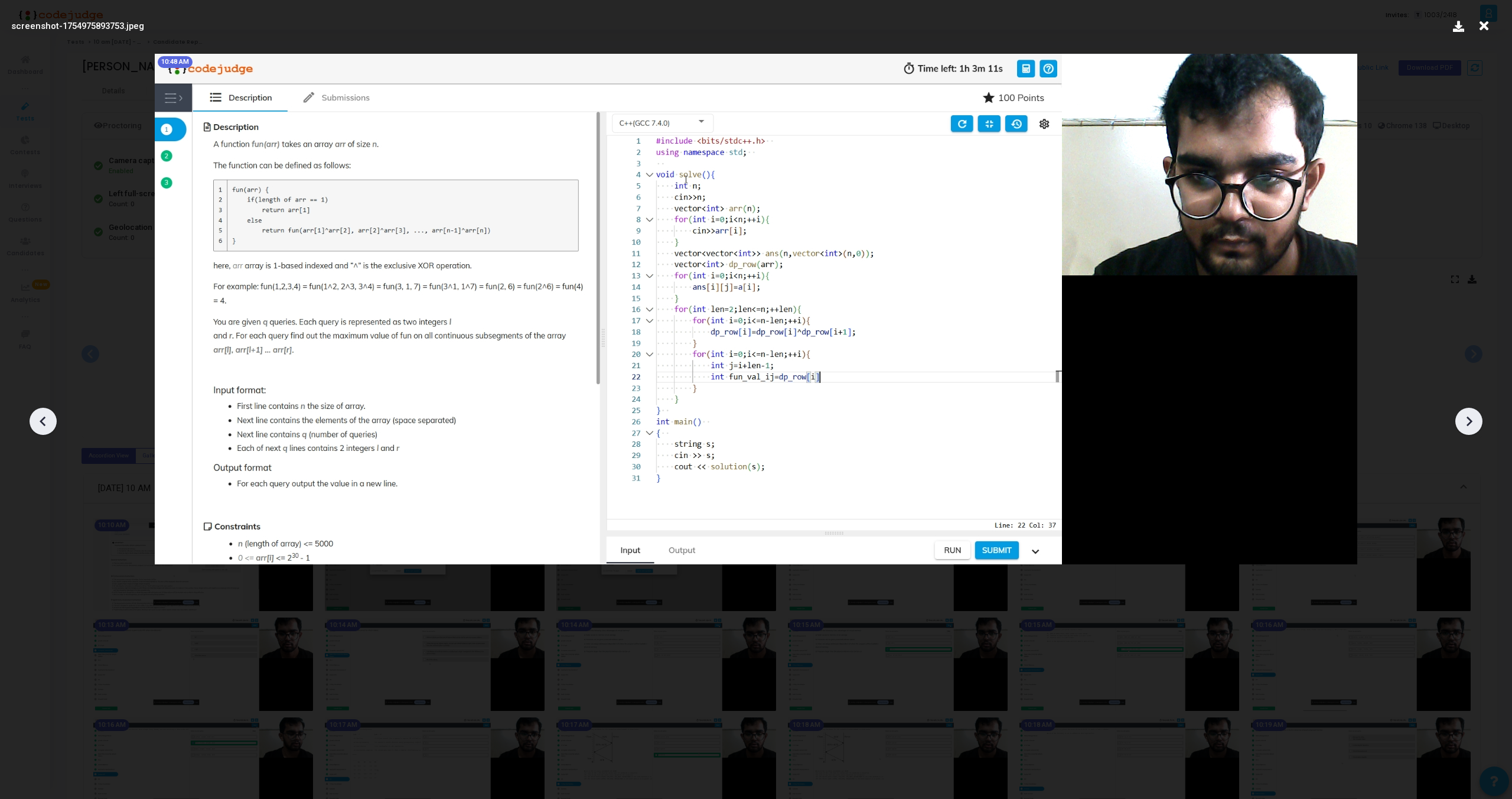
click at [1467, 425] on icon at bounding box center [1469, 421] width 18 height 18
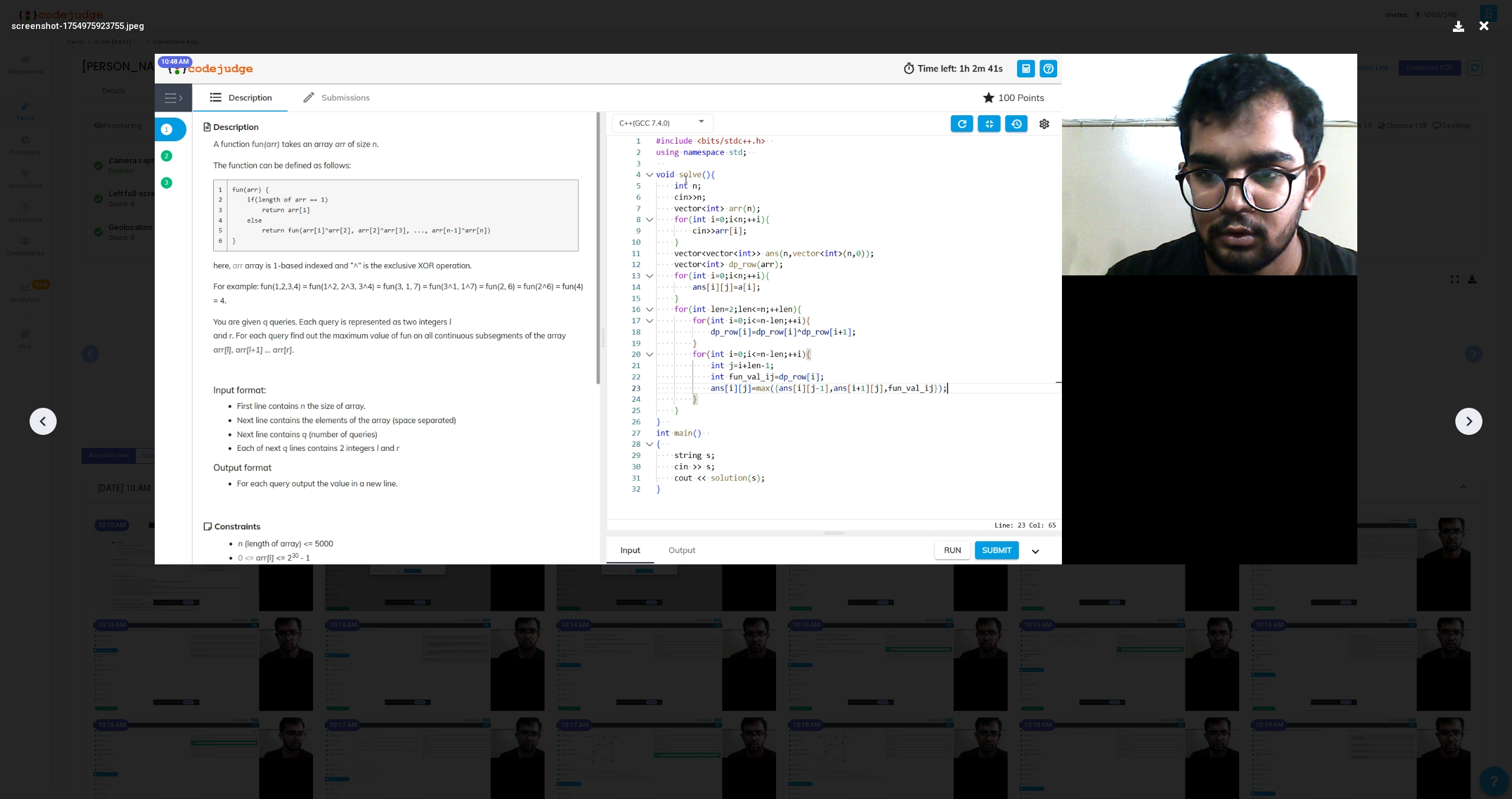
click at [1467, 425] on icon at bounding box center [1469, 421] width 18 height 18
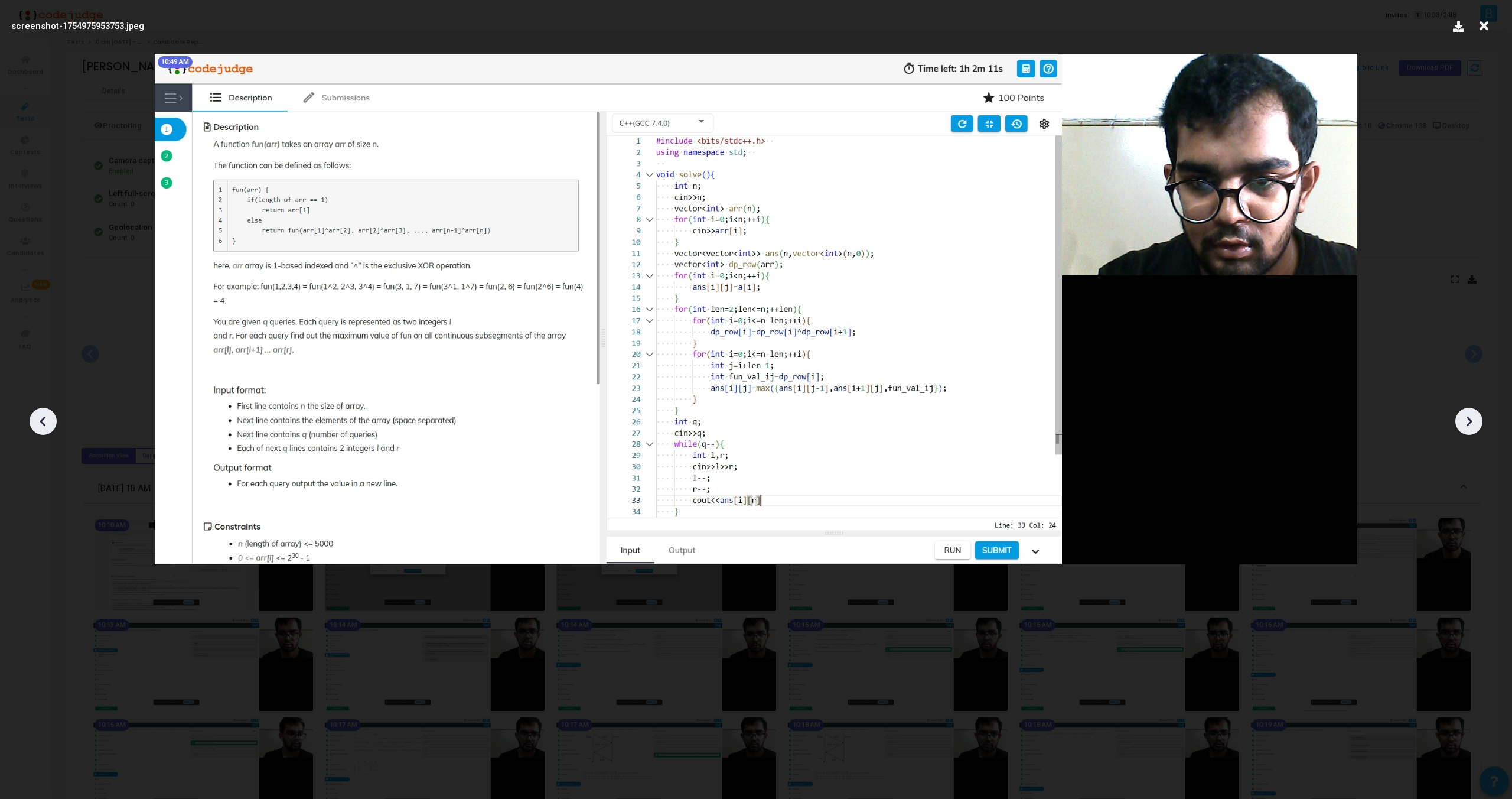
click at [1467, 425] on icon at bounding box center [1469, 421] width 18 height 18
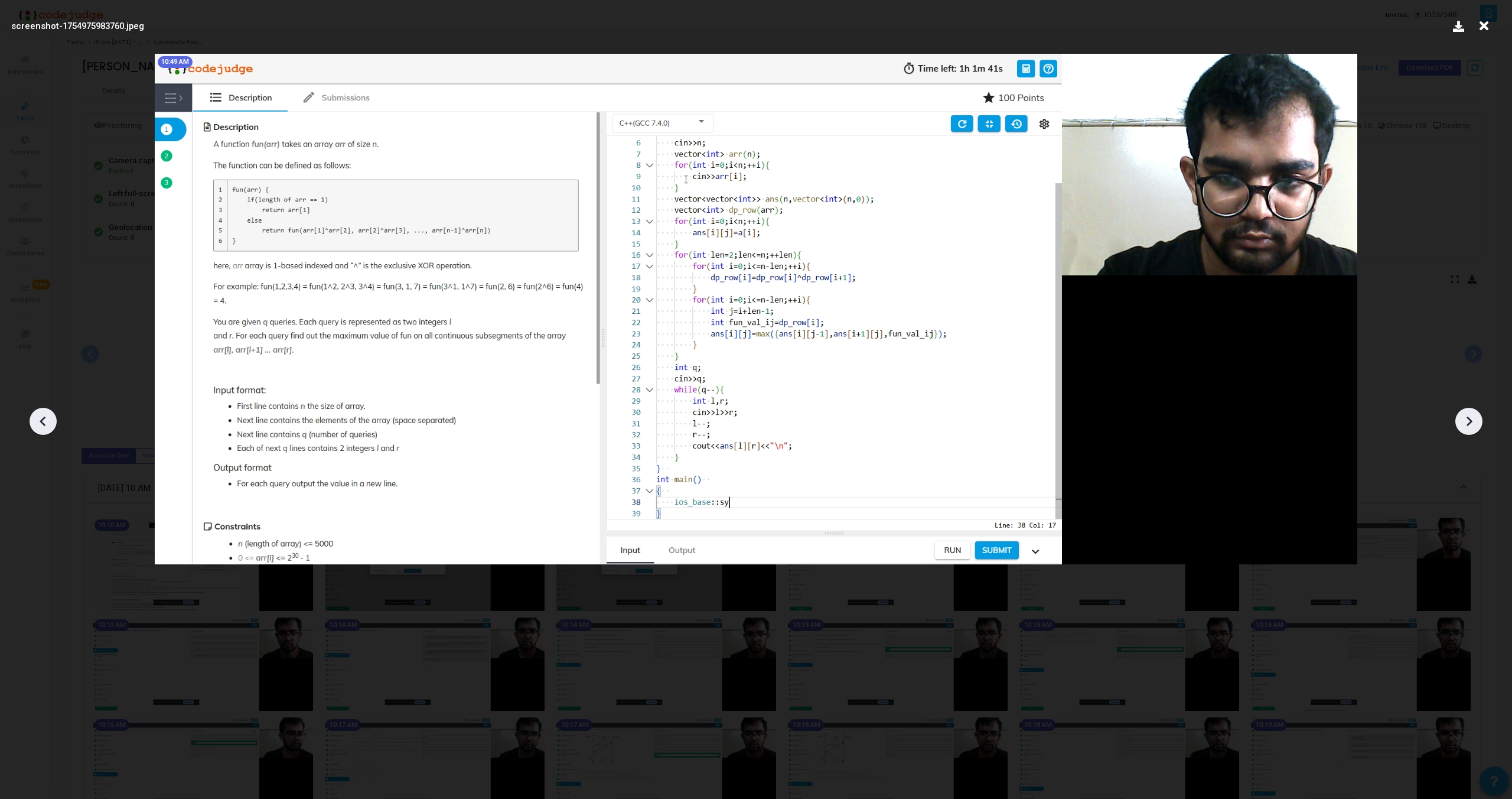
click at [1467, 425] on icon at bounding box center [1469, 421] width 18 height 18
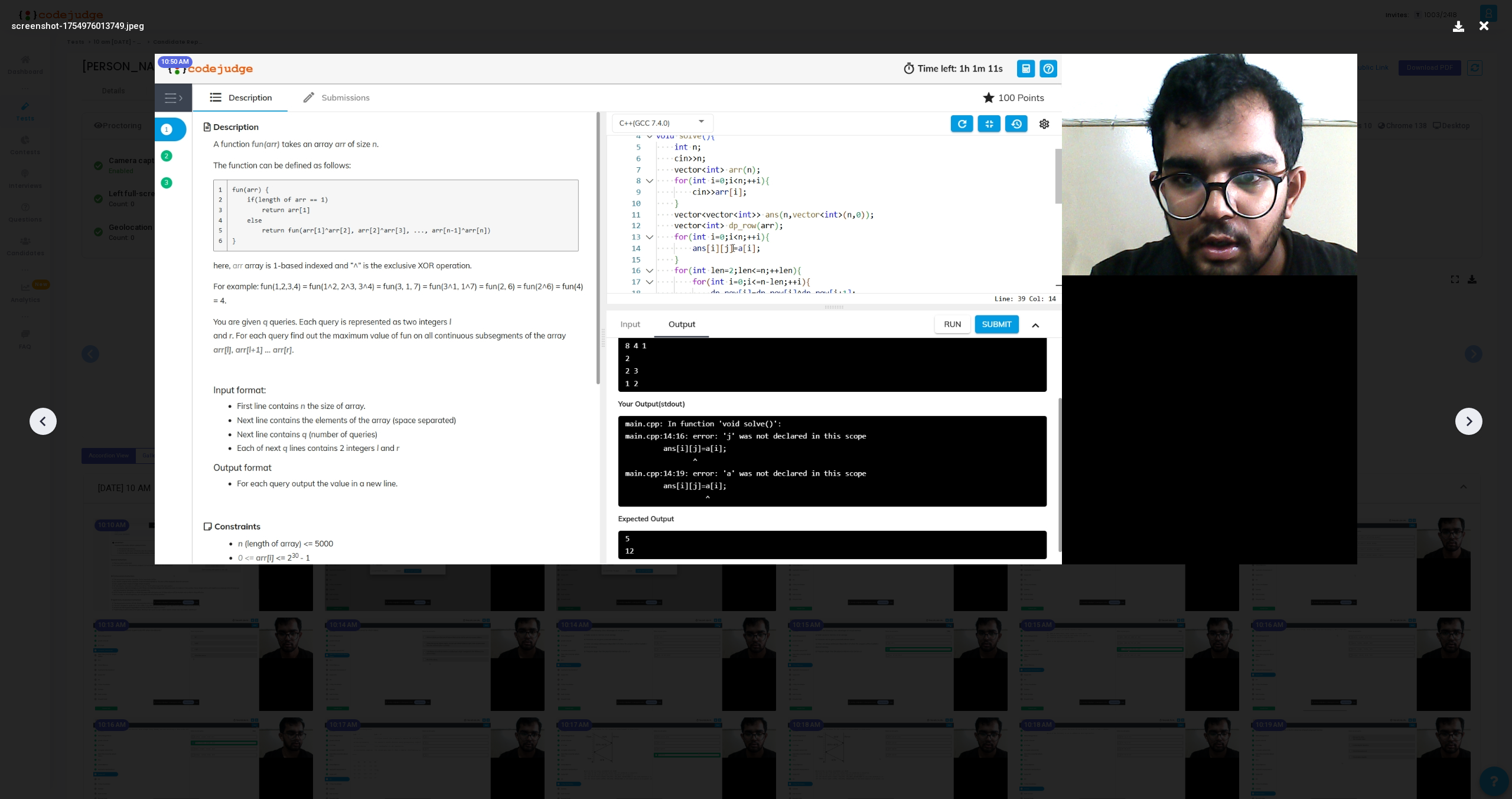
click at [1467, 425] on icon at bounding box center [1469, 421] width 18 height 18
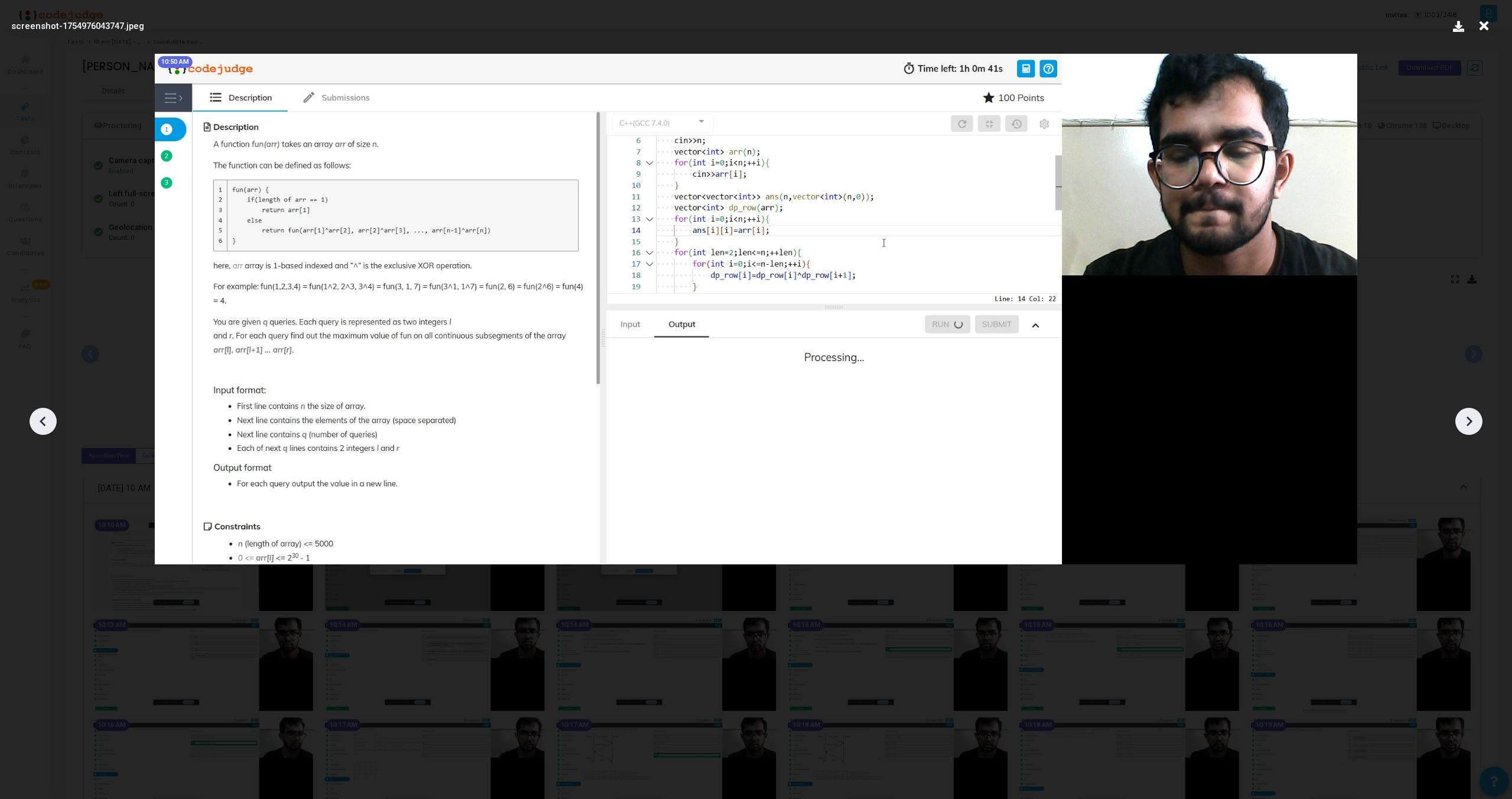
click at [1467, 425] on icon at bounding box center [1469, 421] width 18 height 18
click at [49, 413] on icon at bounding box center [43, 421] width 18 height 18
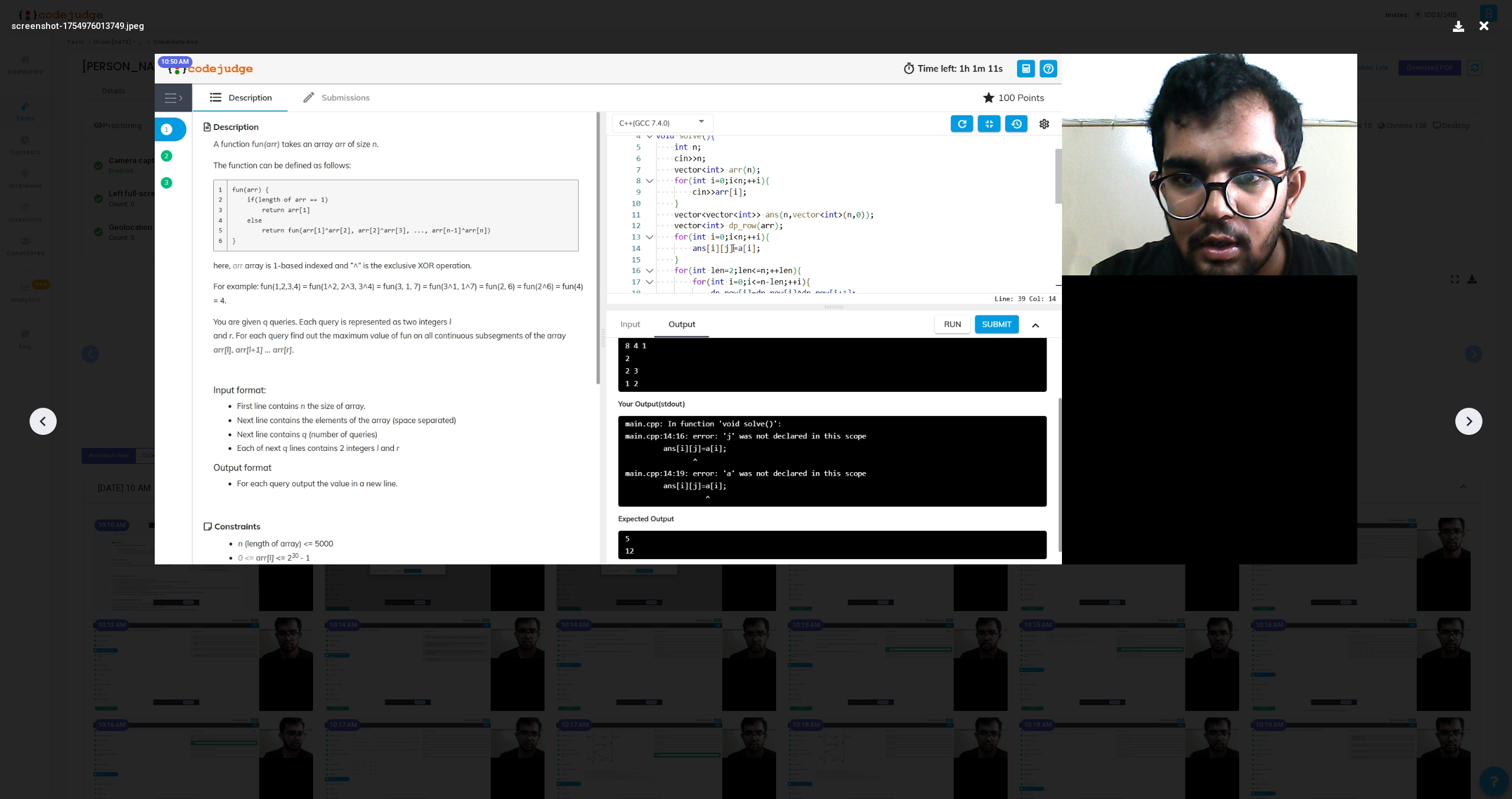
click at [49, 413] on icon at bounding box center [43, 421] width 18 height 18
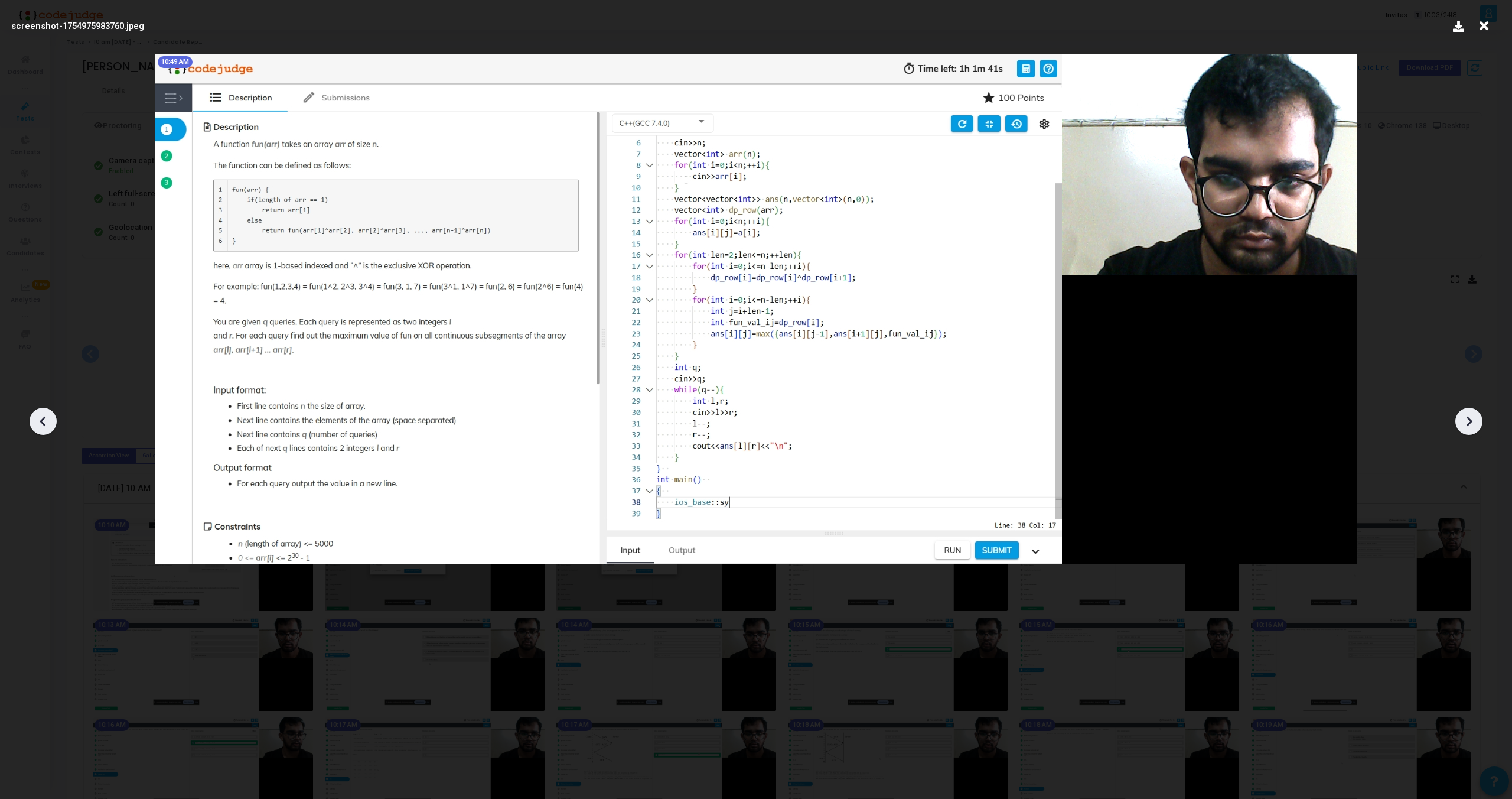
click at [1488, 25] on icon at bounding box center [1484, 25] width 18 height 22
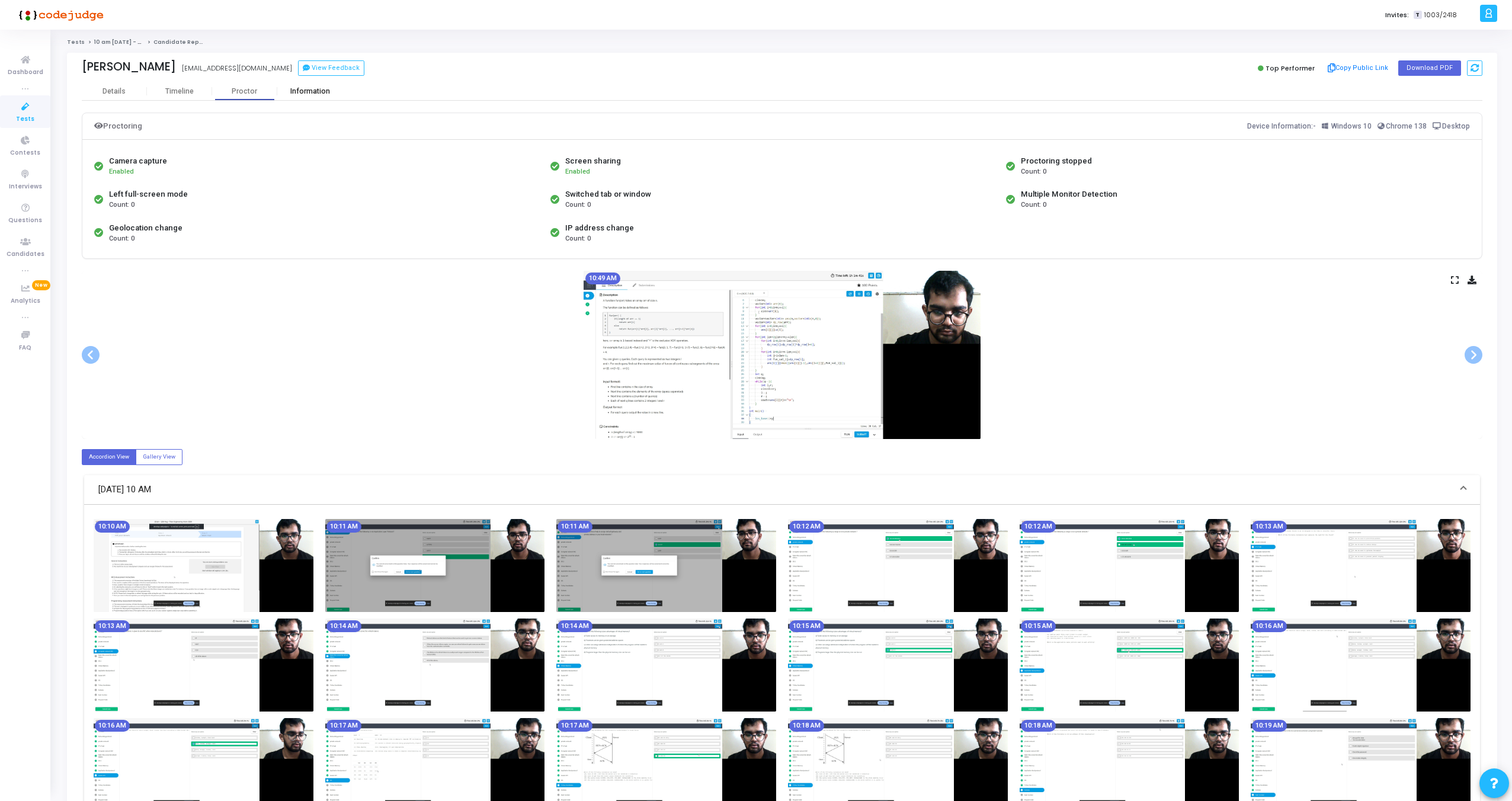
click at [302, 91] on div "Information" at bounding box center [310, 92] width 66 height 9
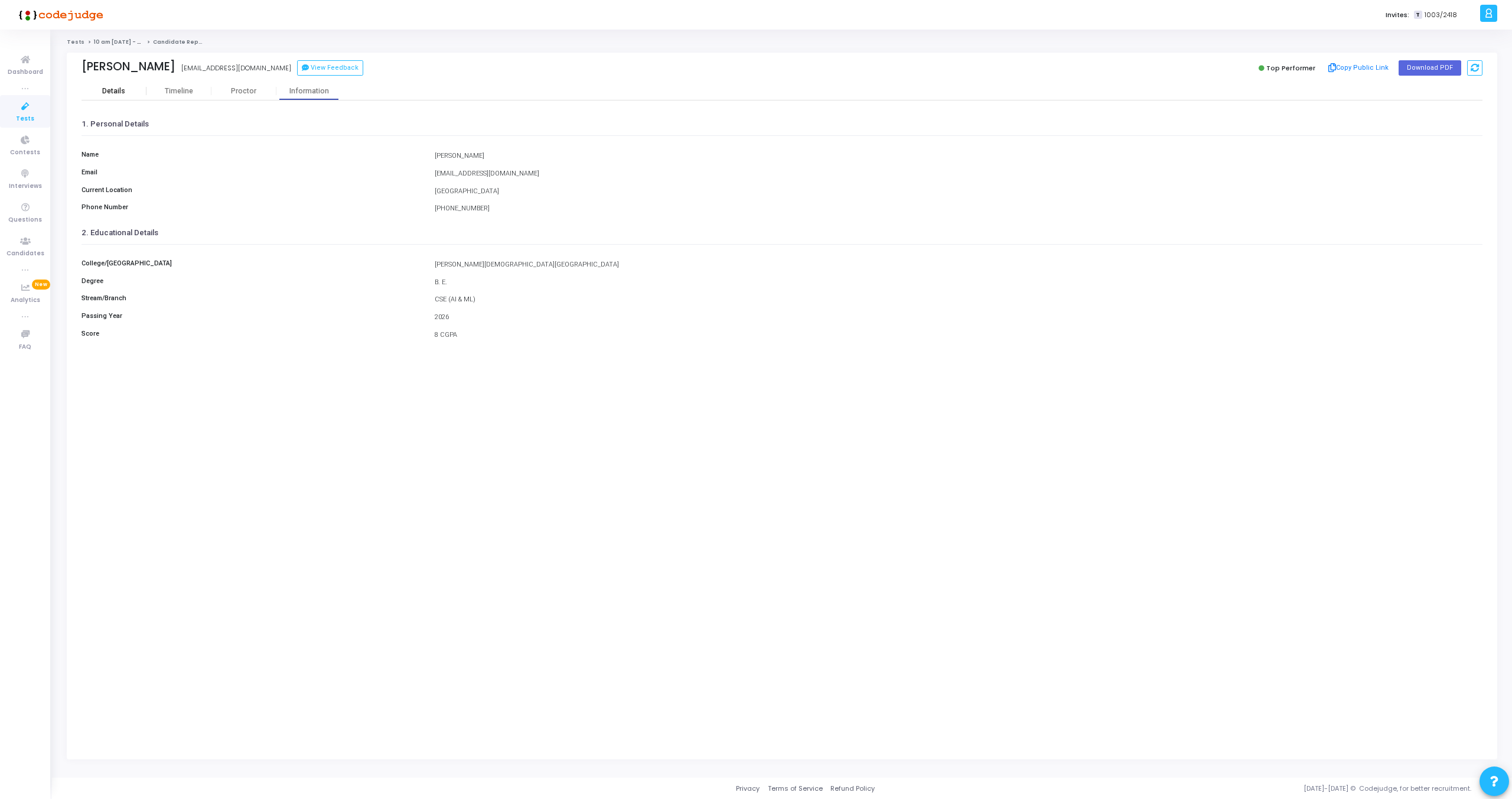
click at [103, 87] on div "Details" at bounding box center [114, 92] width 23 height 9
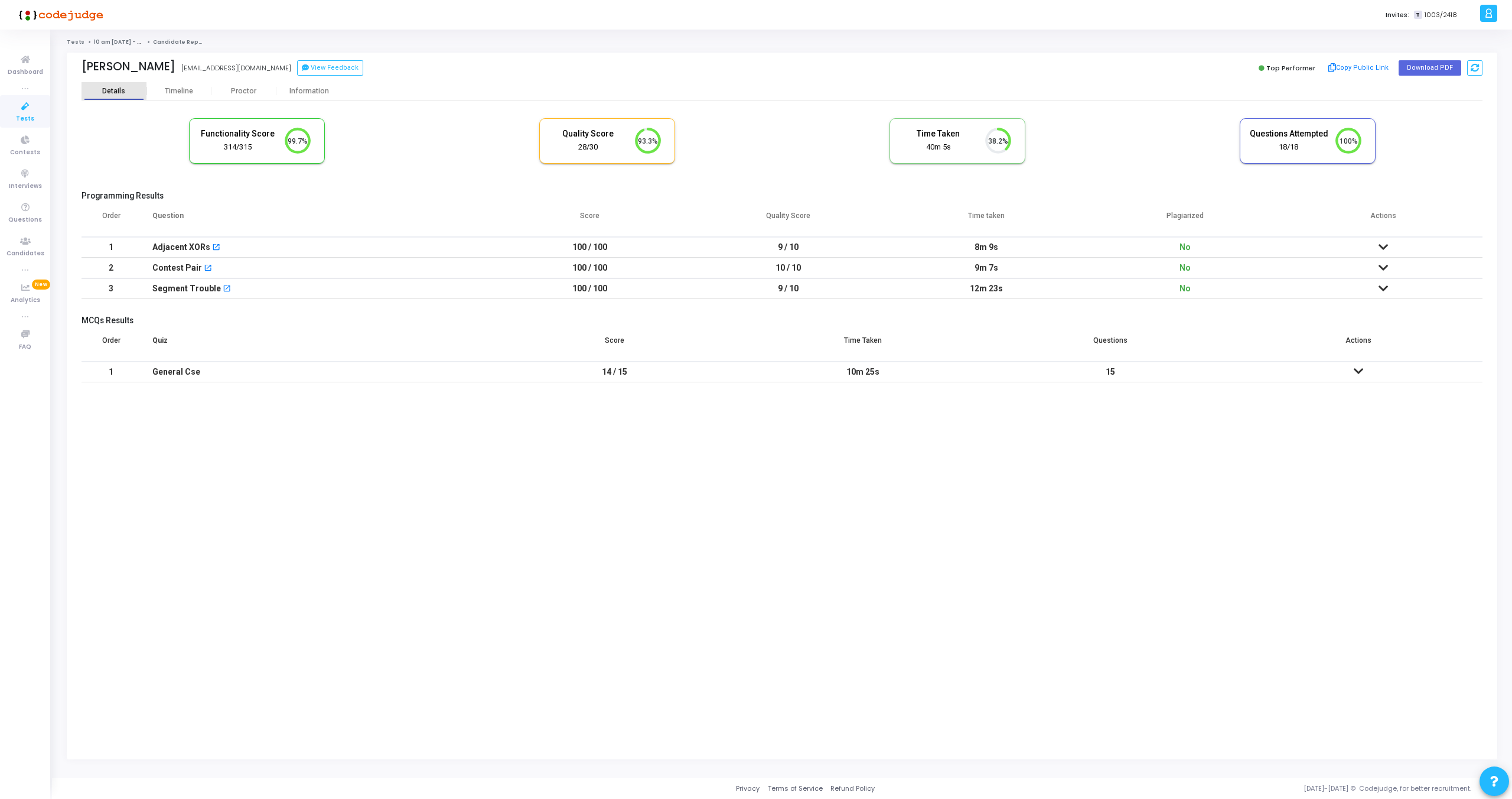
scroll to position [25, 30]
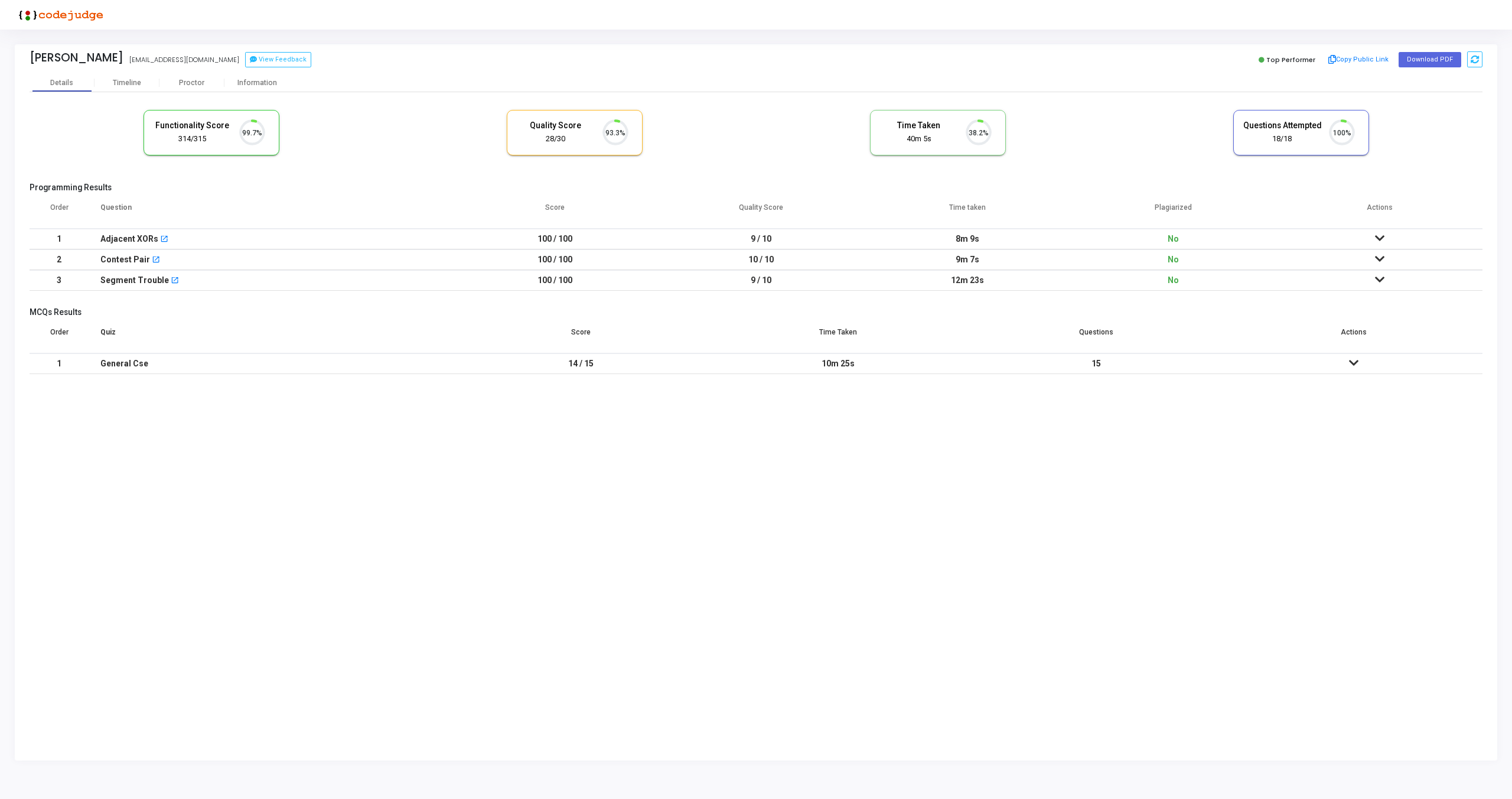
scroll to position [25, 30]
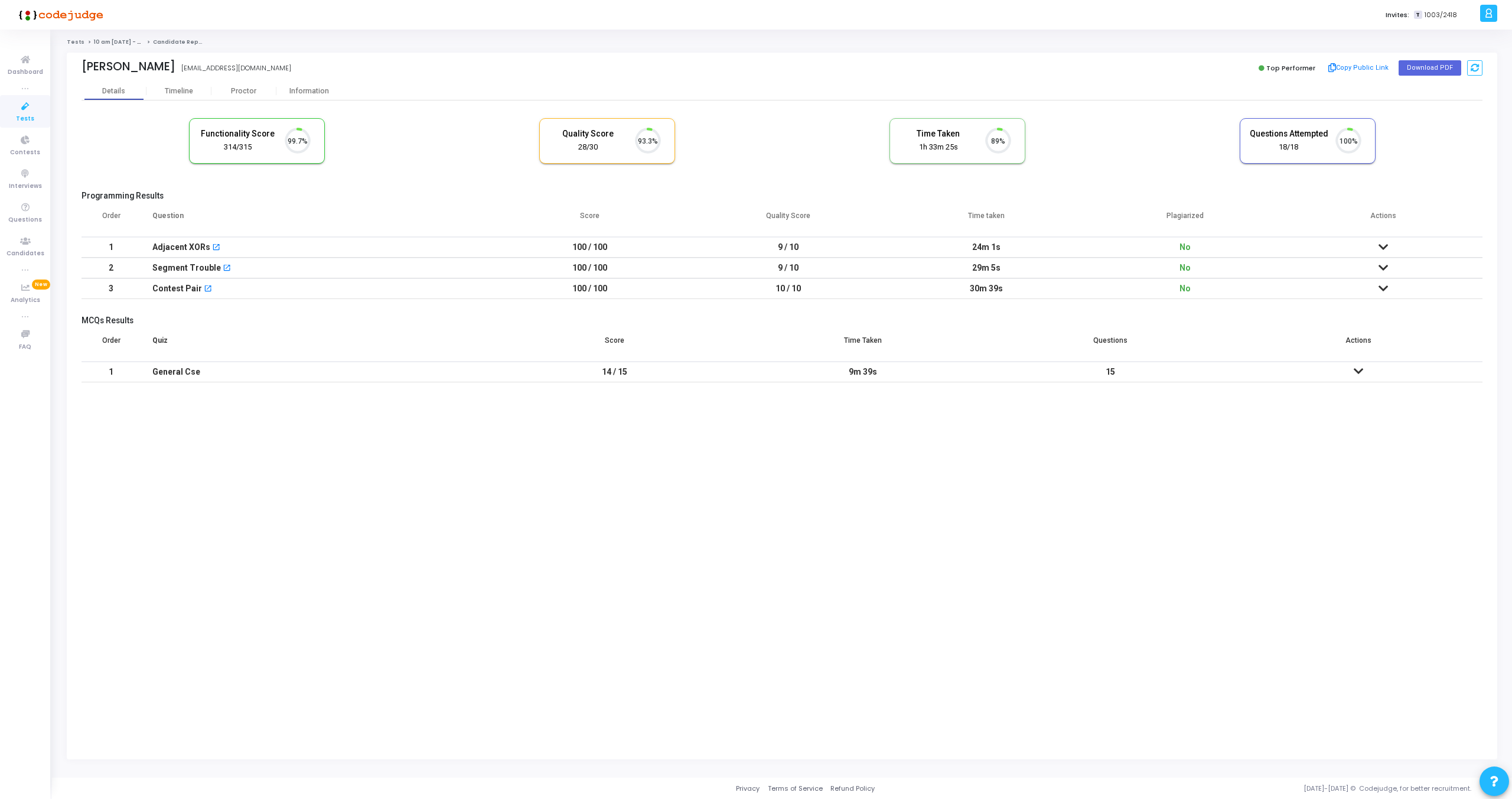
scroll to position [25, 30]
click at [238, 95] on div "Proctor" at bounding box center [244, 91] width 65 height 18
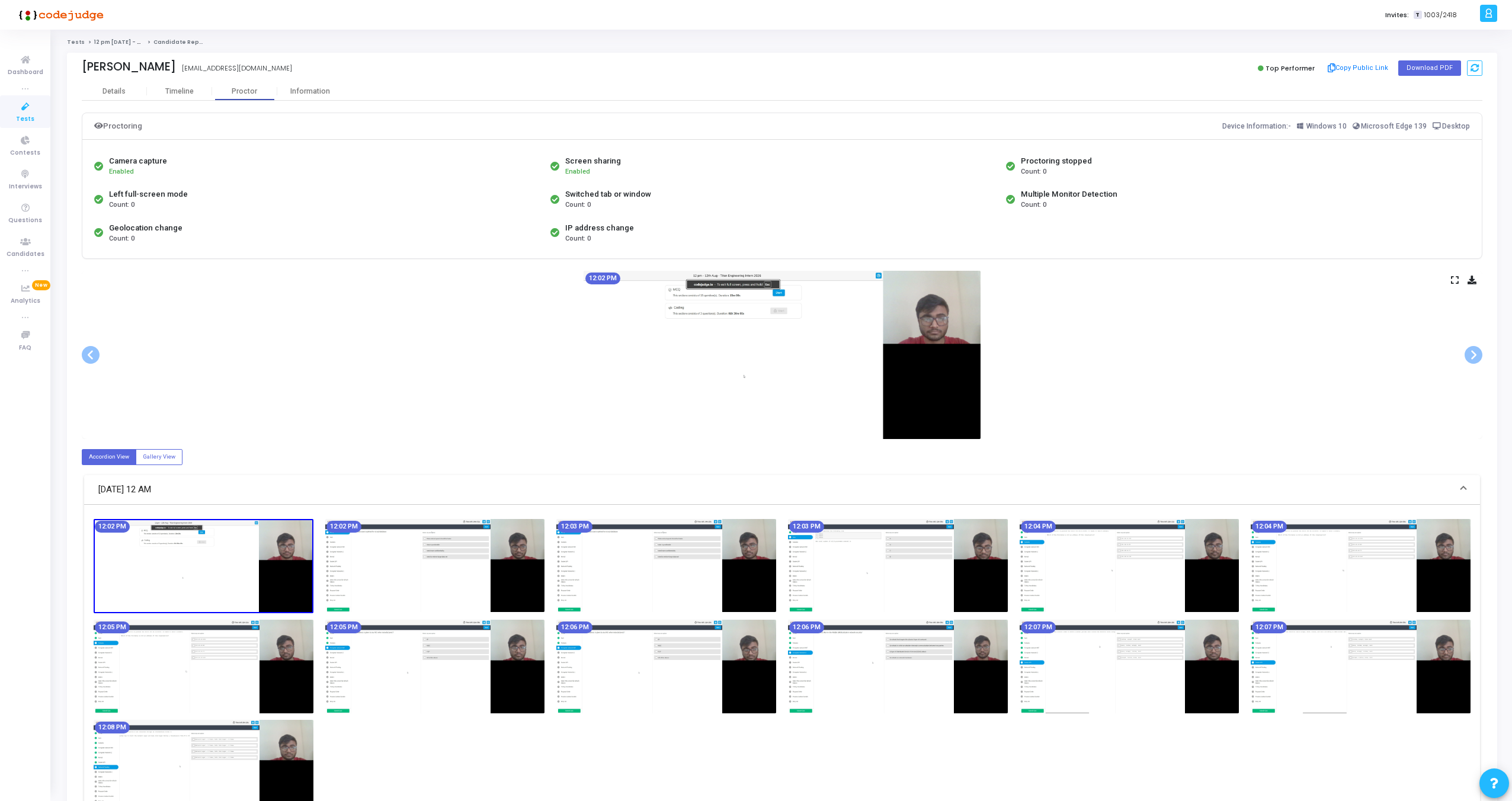
click at [1458, 281] on icon at bounding box center [1455, 280] width 8 height 6
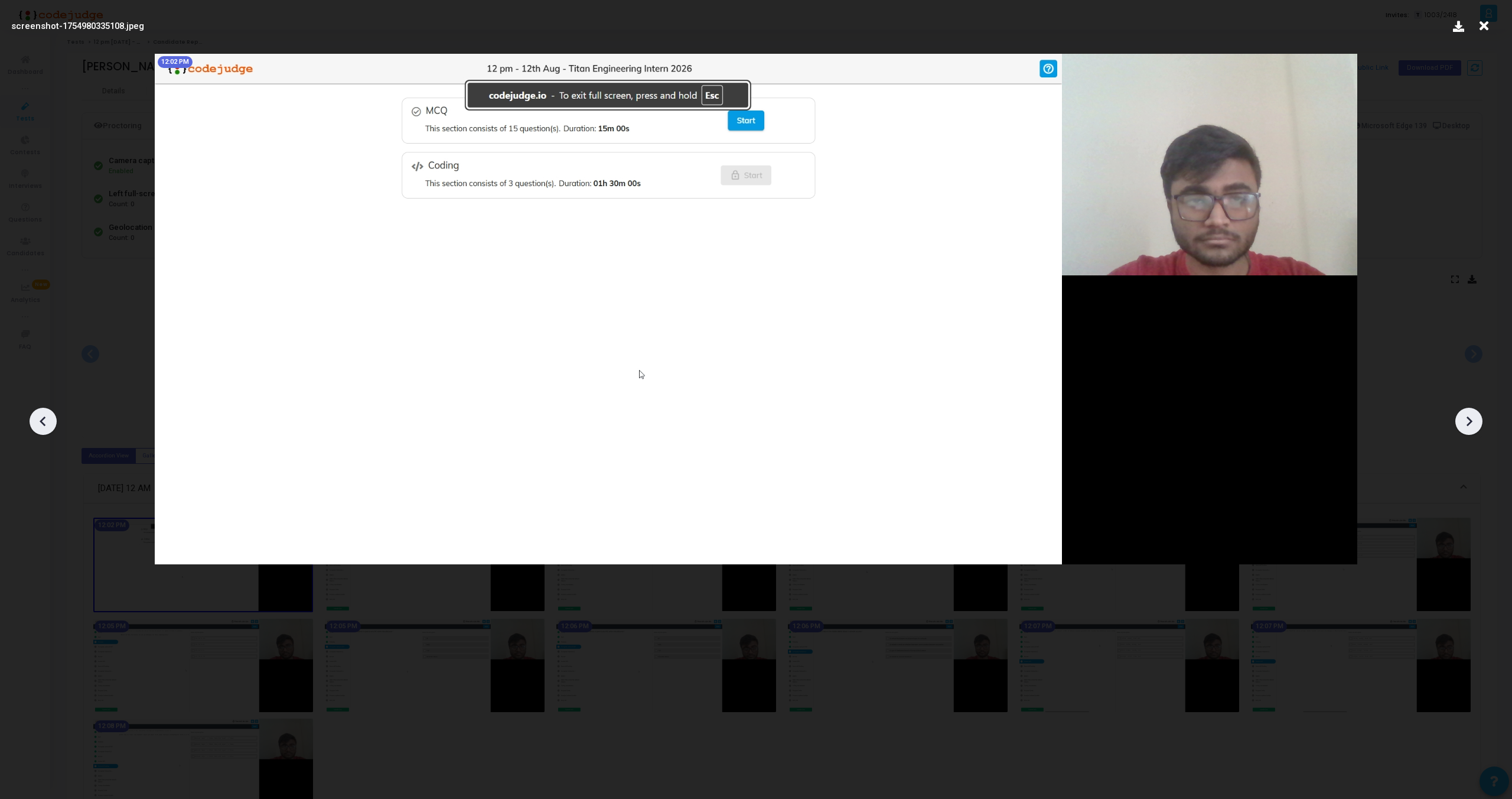
click at [1469, 420] on icon at bounding box center [1470, 421] width 6 height 10
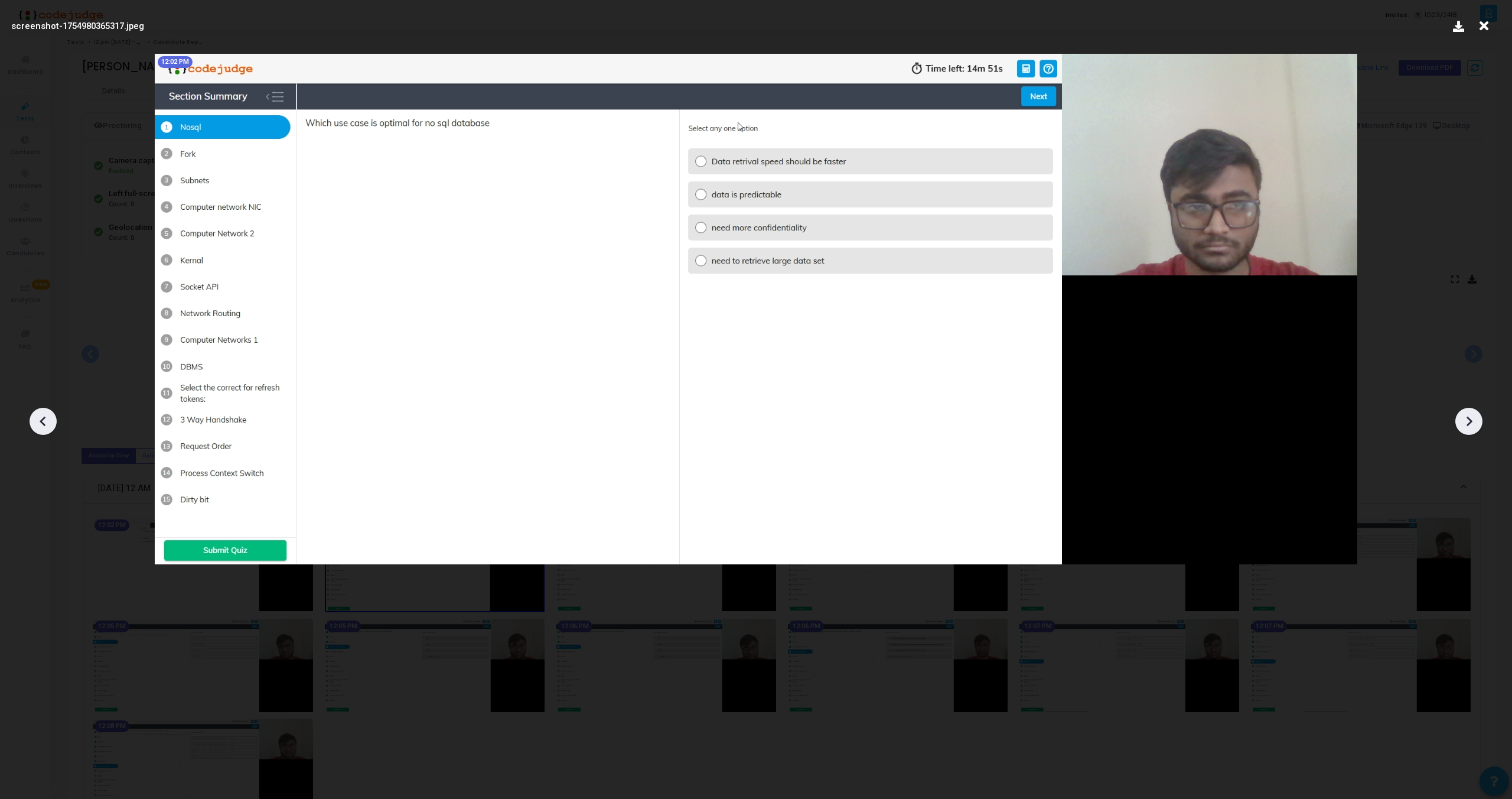
click at [1469, 420] on icon at bounding box center [1470, 421] width 6 height 10
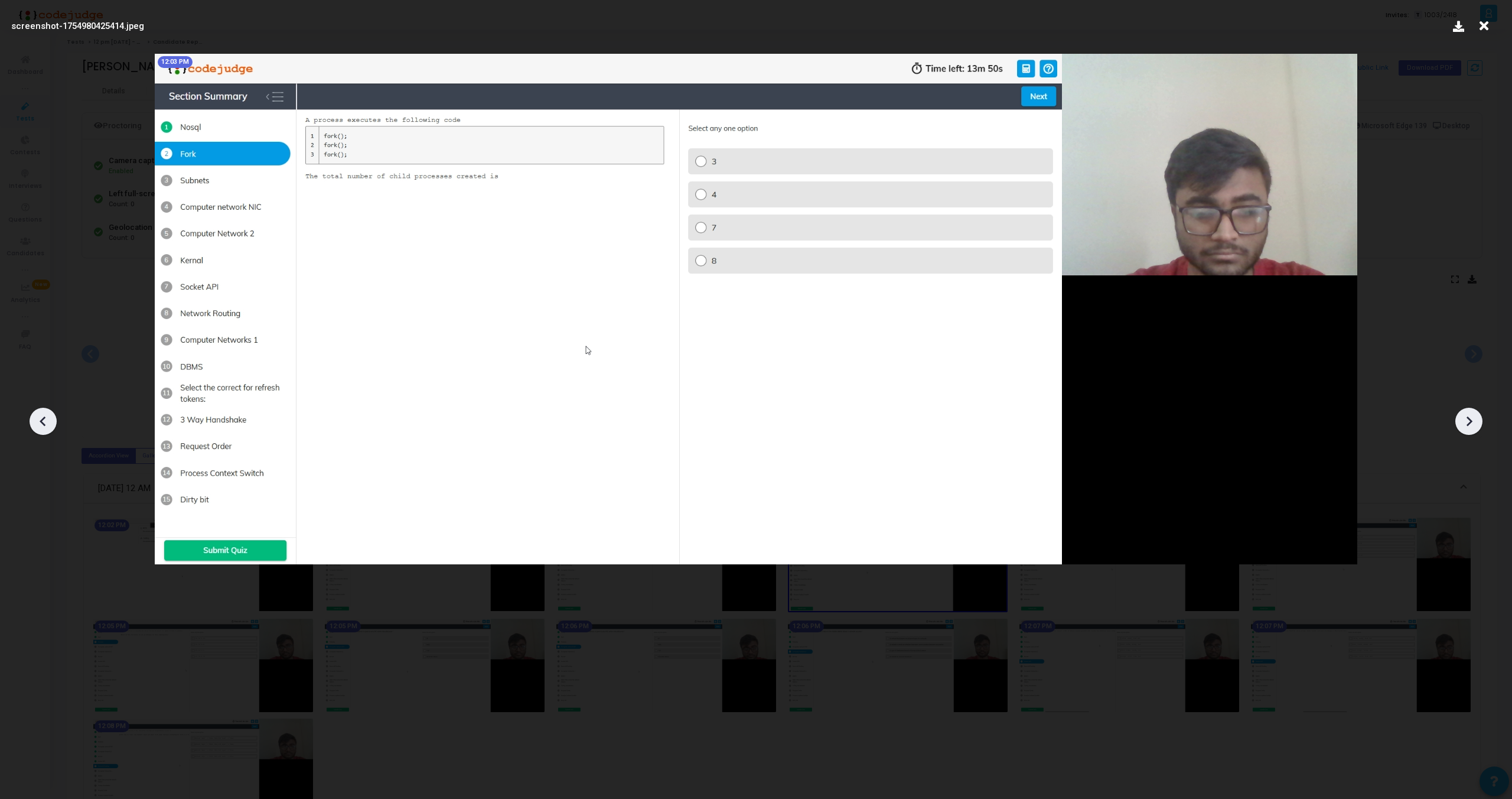
click at [1469, 420] on icon at bounding box center [1470, 421] width 6 height 10
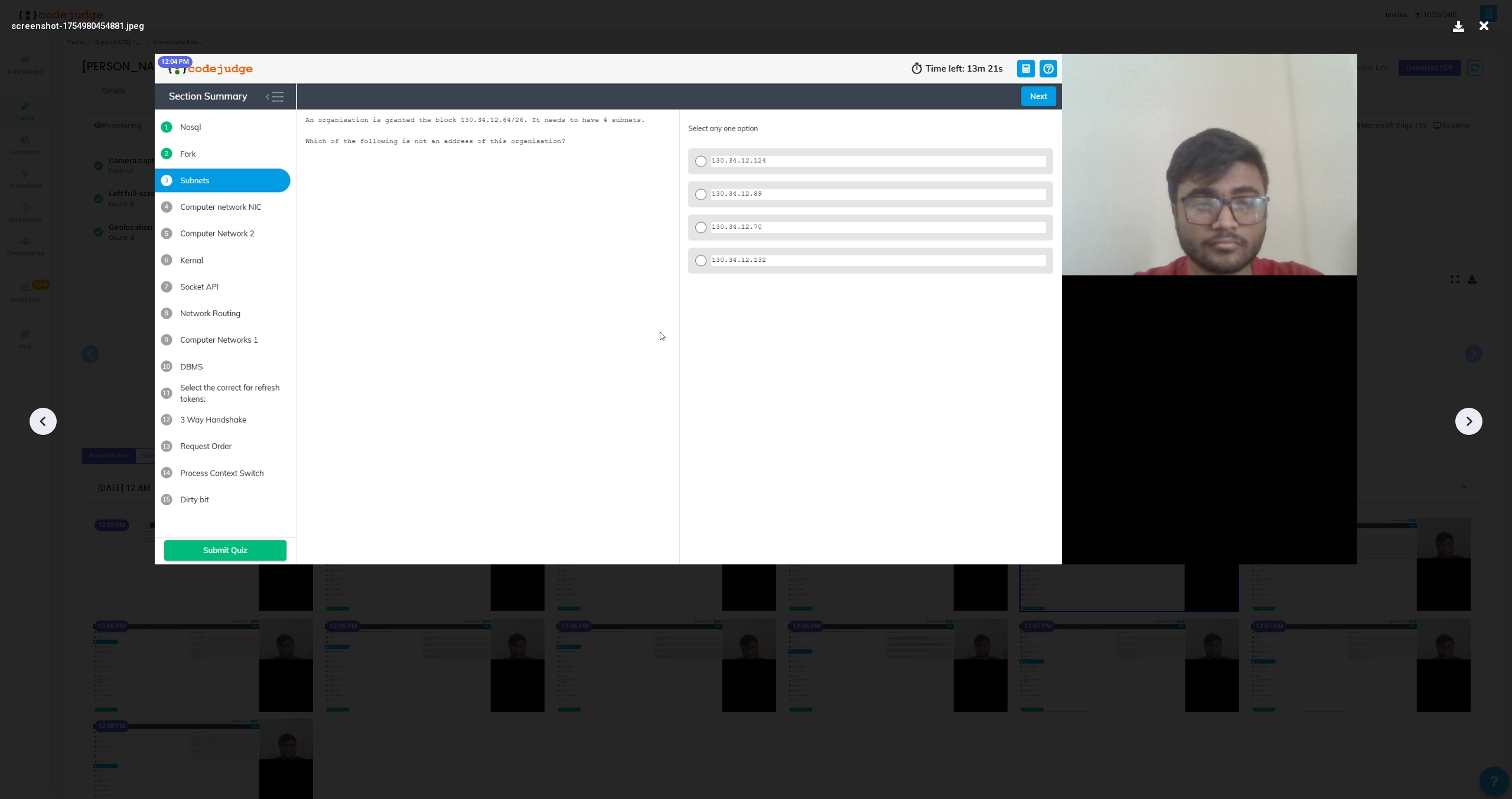
click at [1469, 420] on icon at bounding box center [1470, 421] width 6 height 10
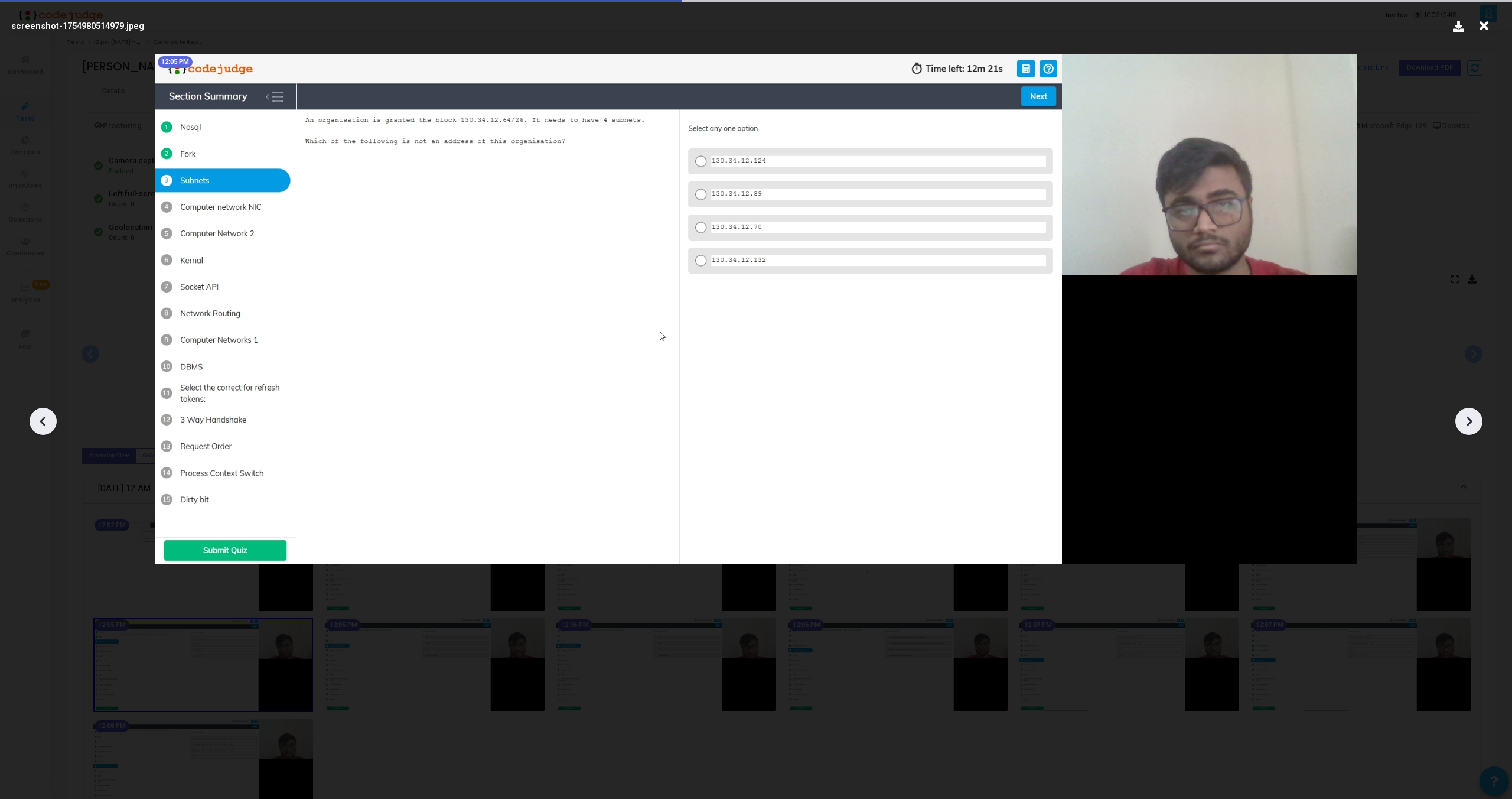
click at [1469, 420] on icon at bounding box center [1470, 421] width 6 height 10
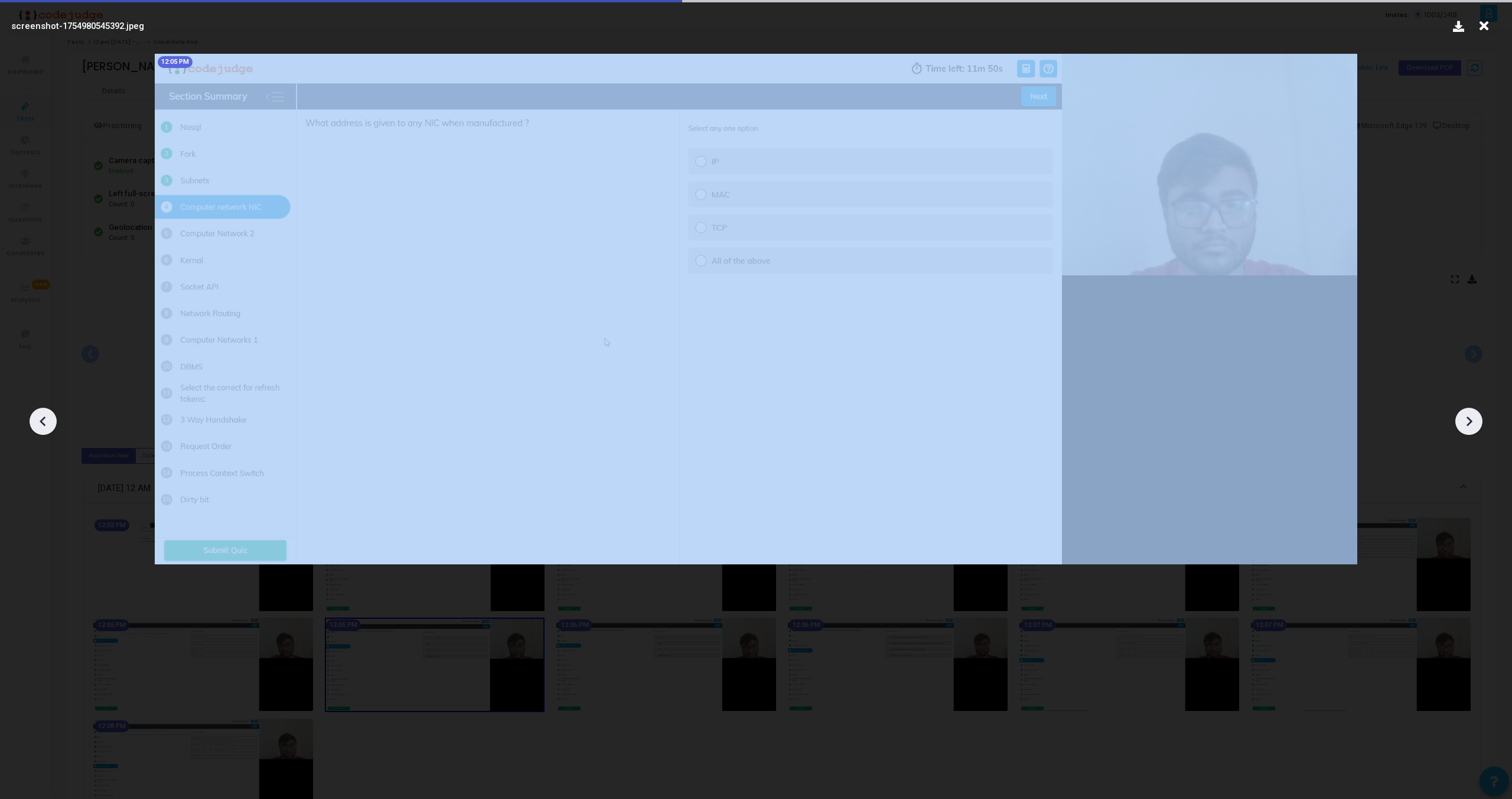
click at [1469, 420] on icon at bounding box center [1470, 421] width 6 height 10
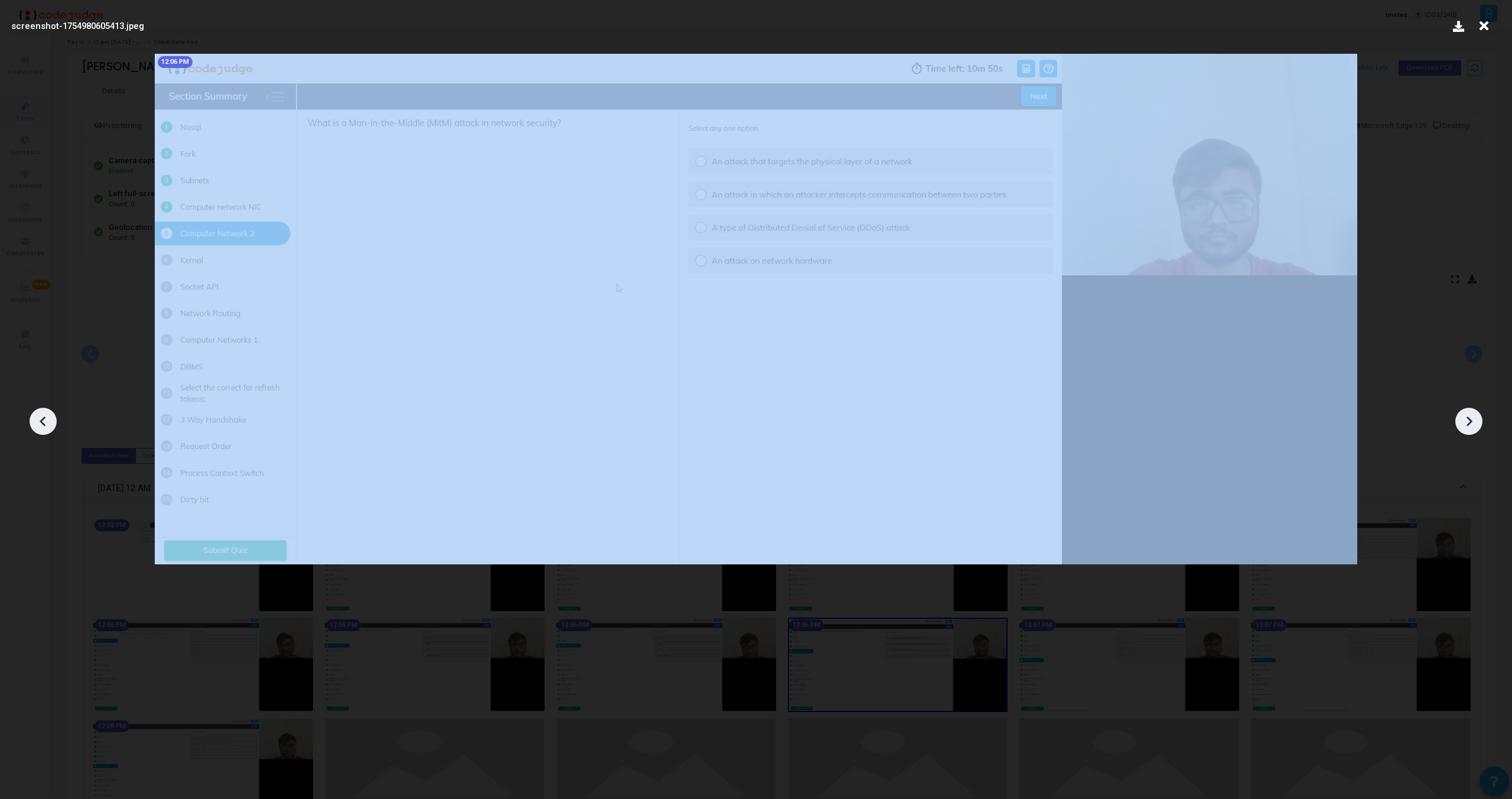
click at [1469, 420] on icon at bounding box center [1470, 421] width 6 height 10
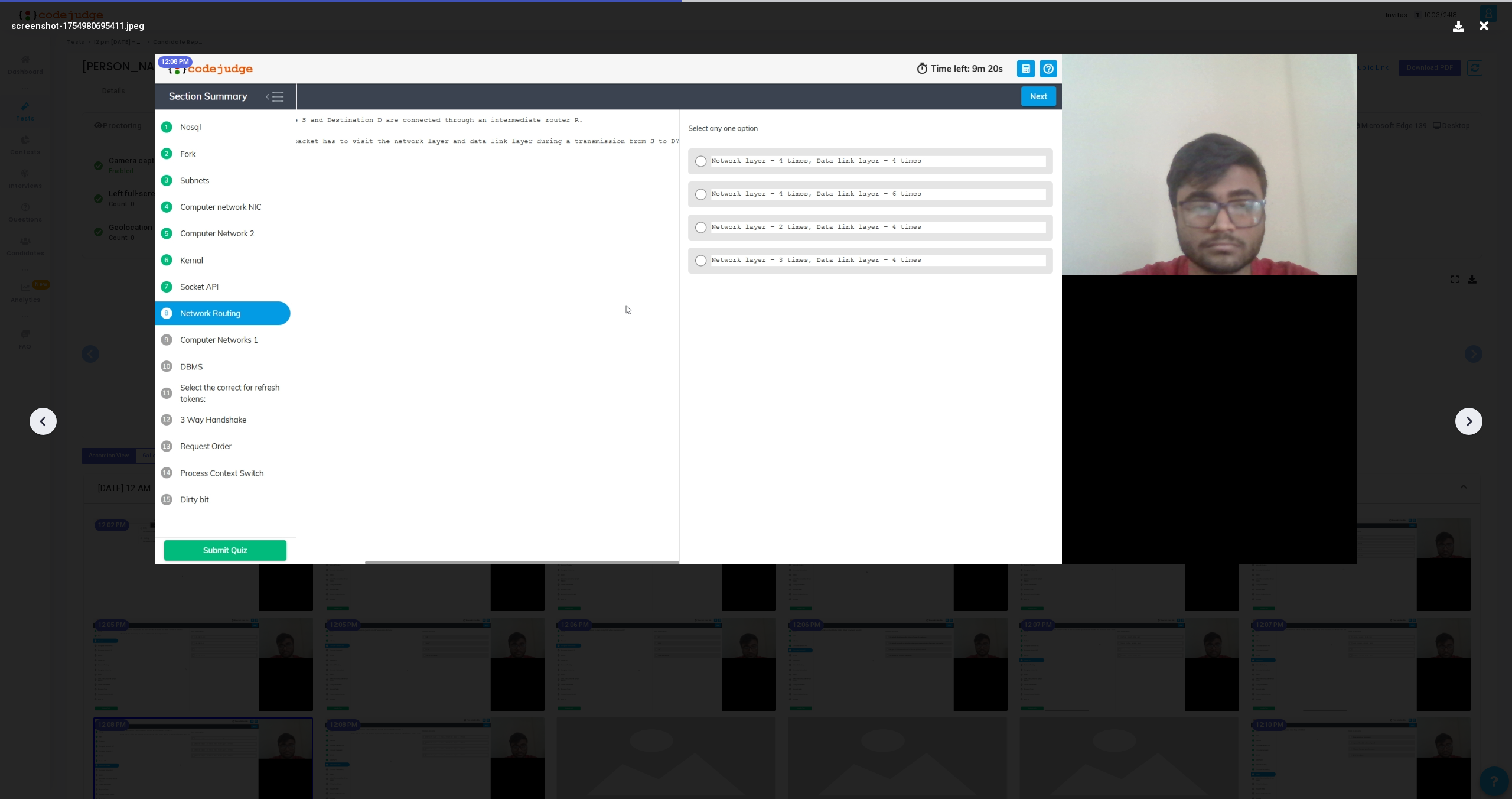
click at [1469, 420] on icon at bounding box center [1470, 421] width 6 height 10
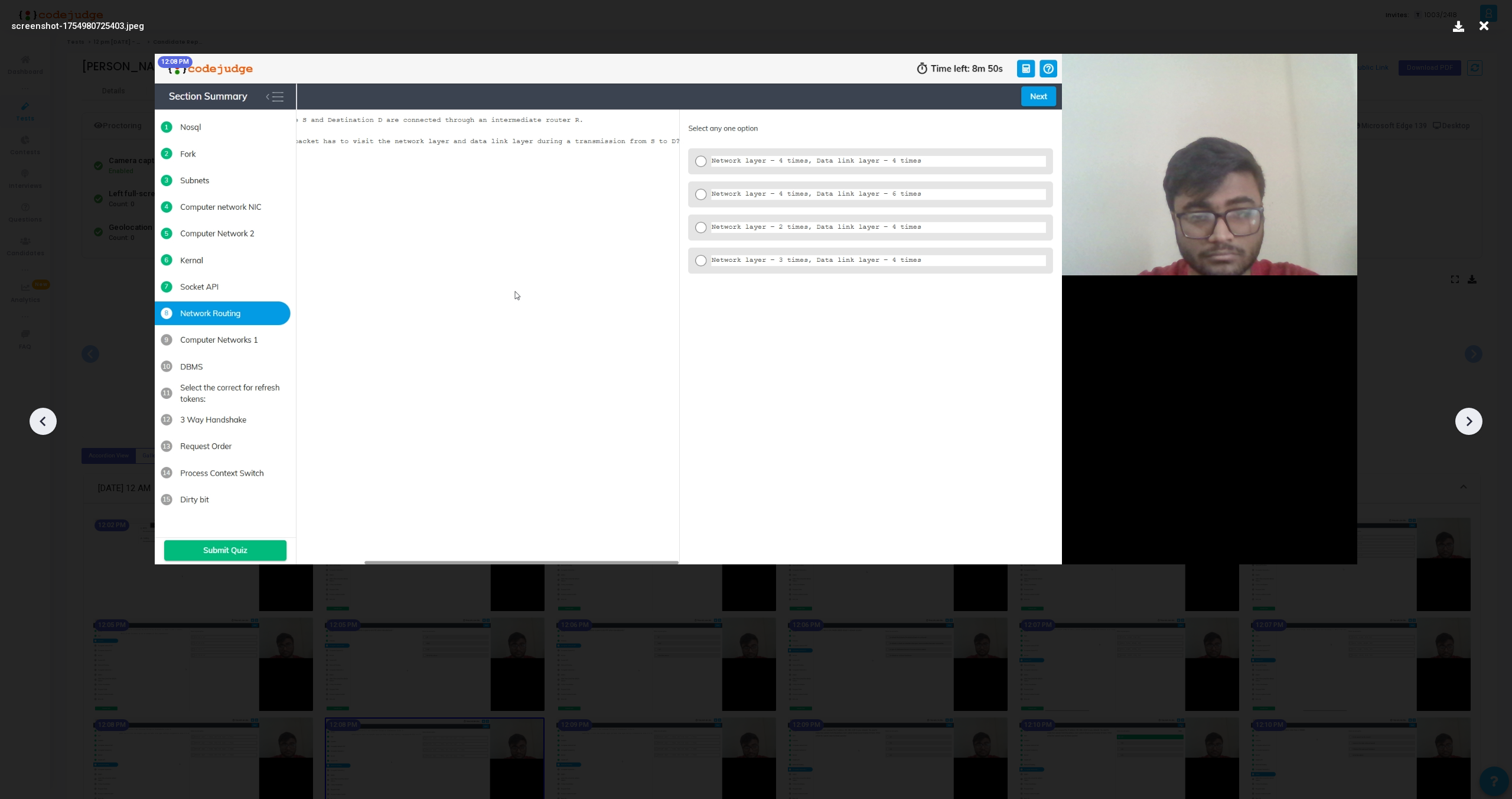
click at [1469, 420] on icon at bounding box center [1470, 421] width 6 height 10
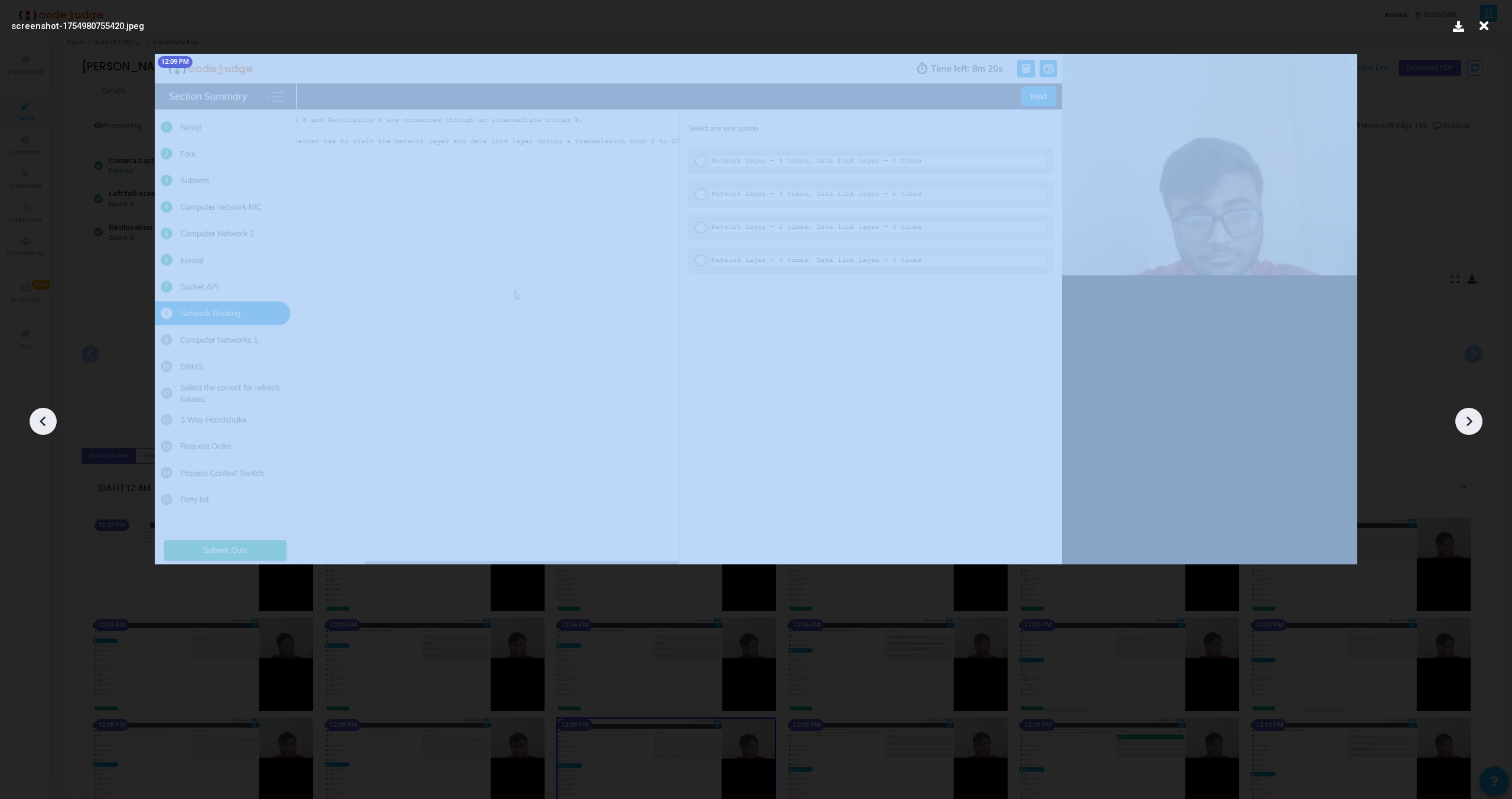
click at [1469, 420] on icon at bounding box center [1470, 421] width 6 height 10
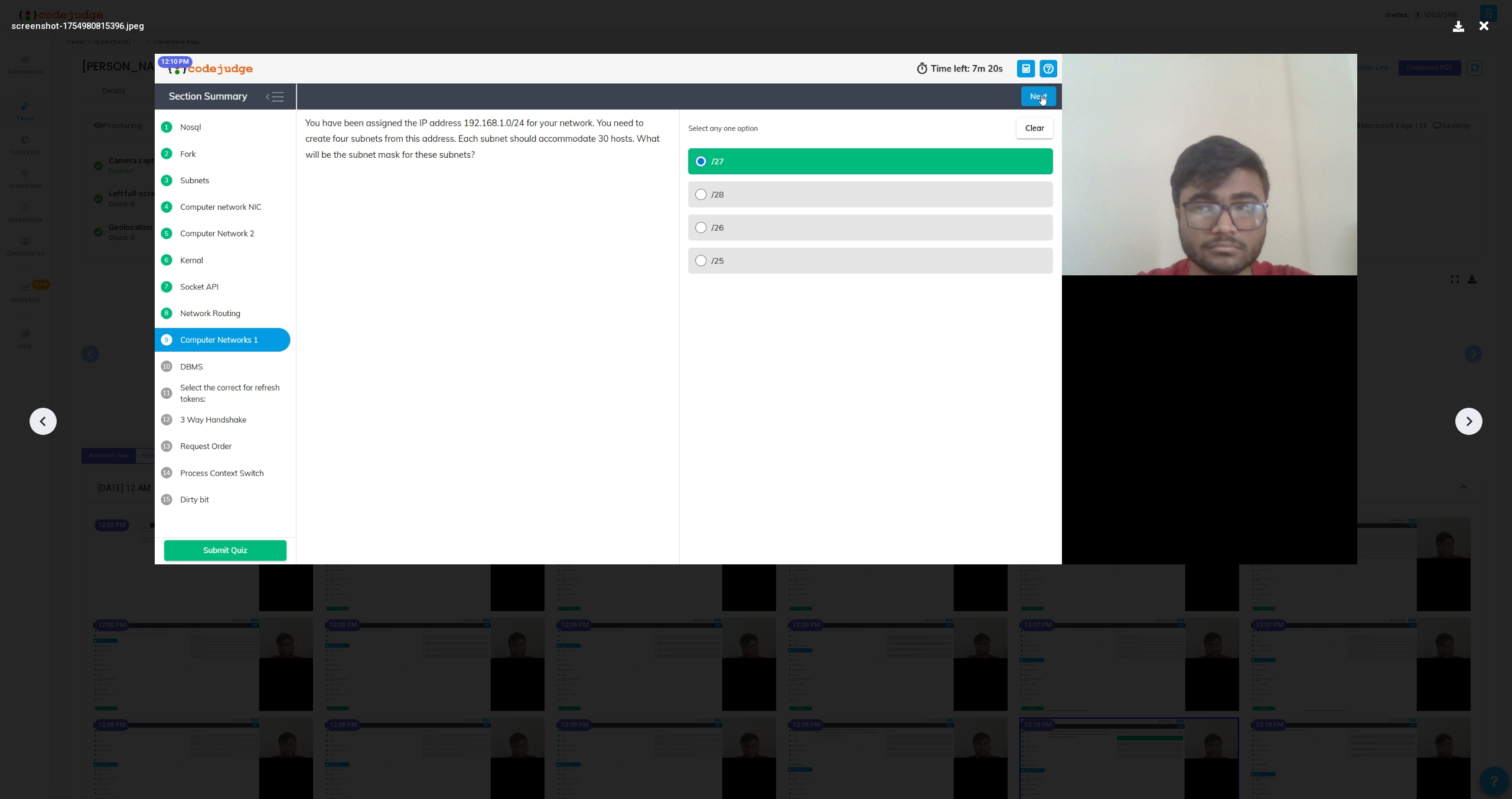
click at [1469, 420] on icon at bounding box center [1470, 421] width 6 height 10
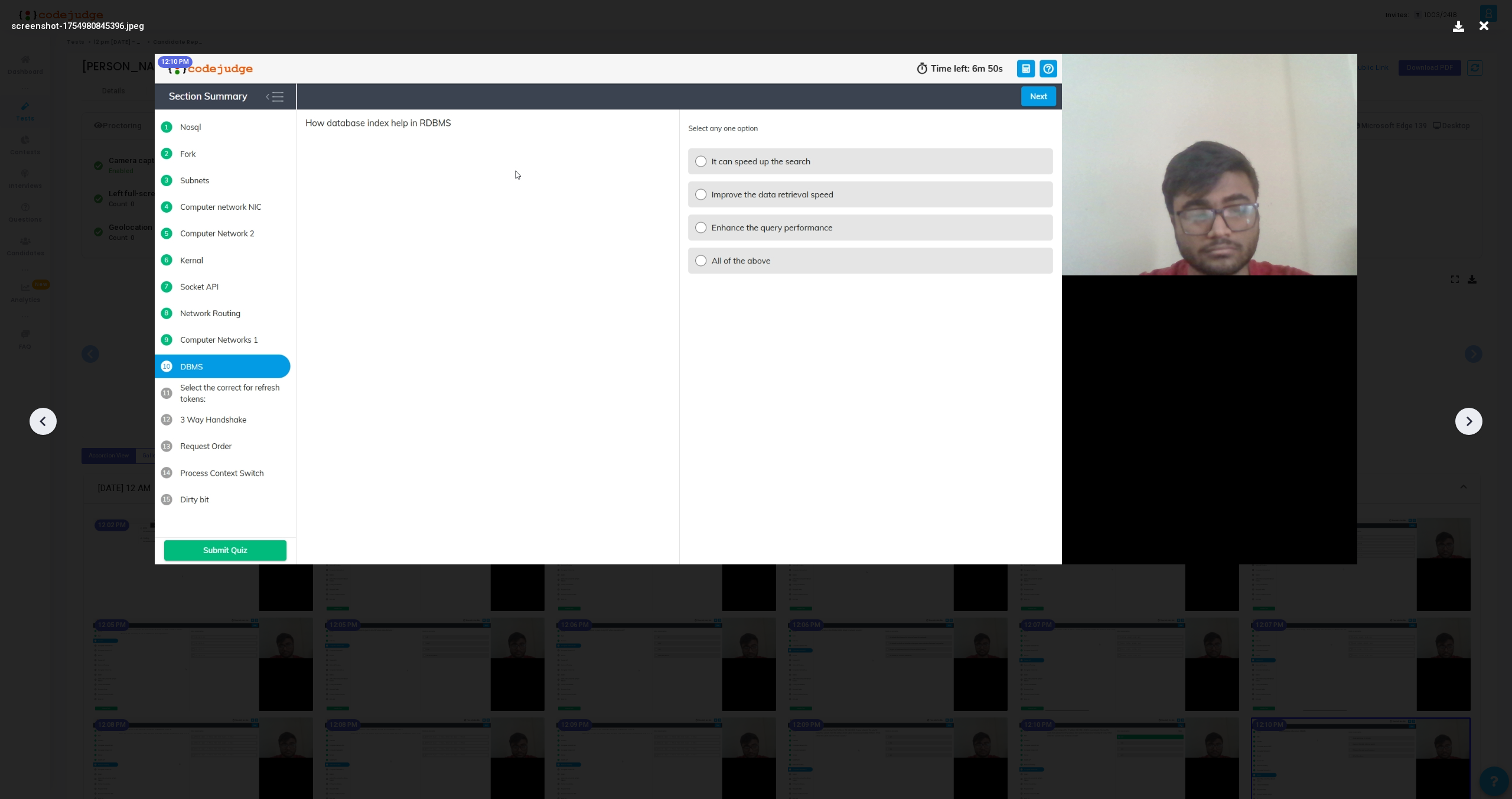
click at [1469, 420] on icon at bounding box center [1470, 421] width 6 height 10
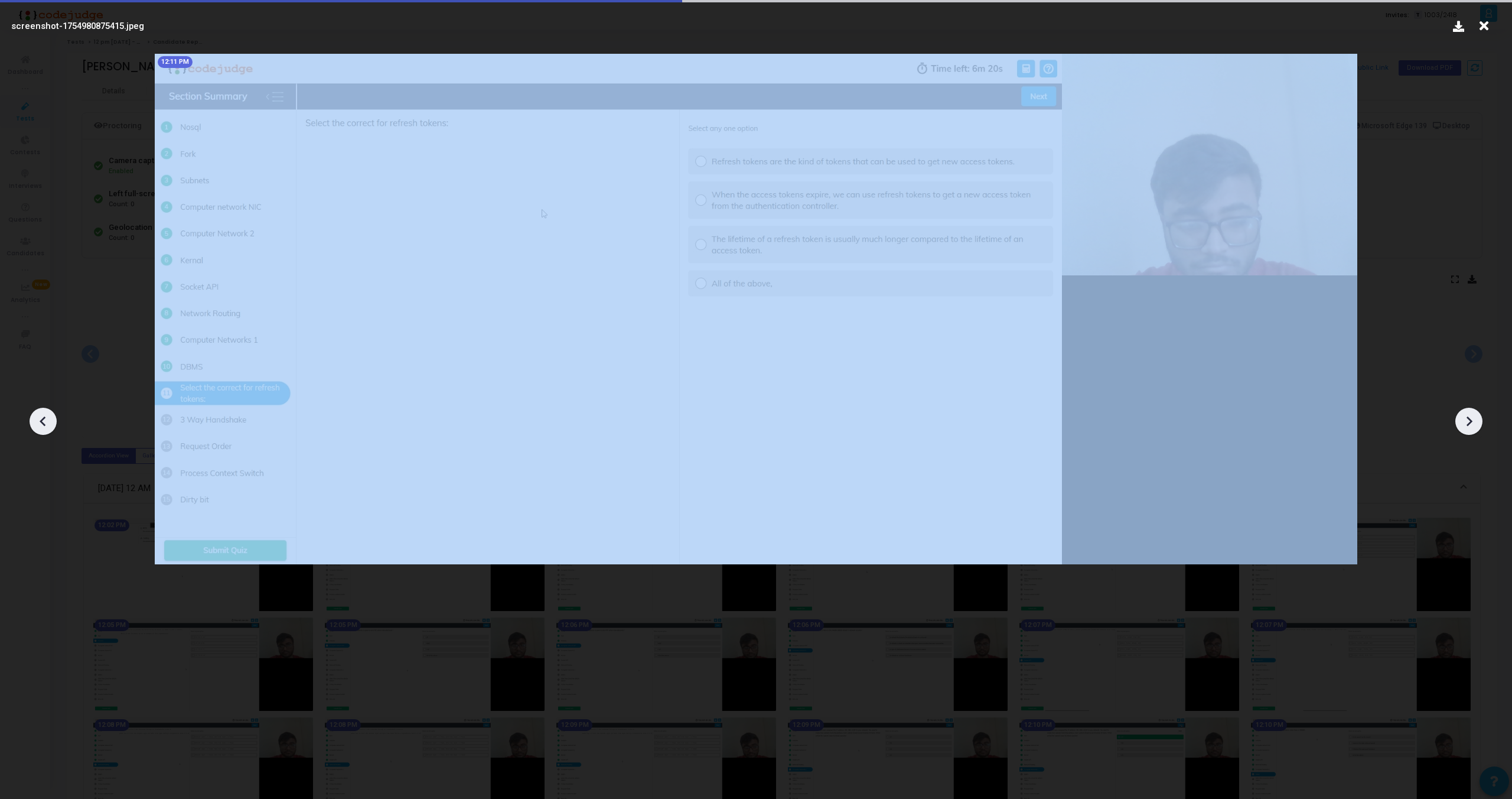
click at [1469, 420] on icon at bounding box center [1470, 421] width 6 height 10
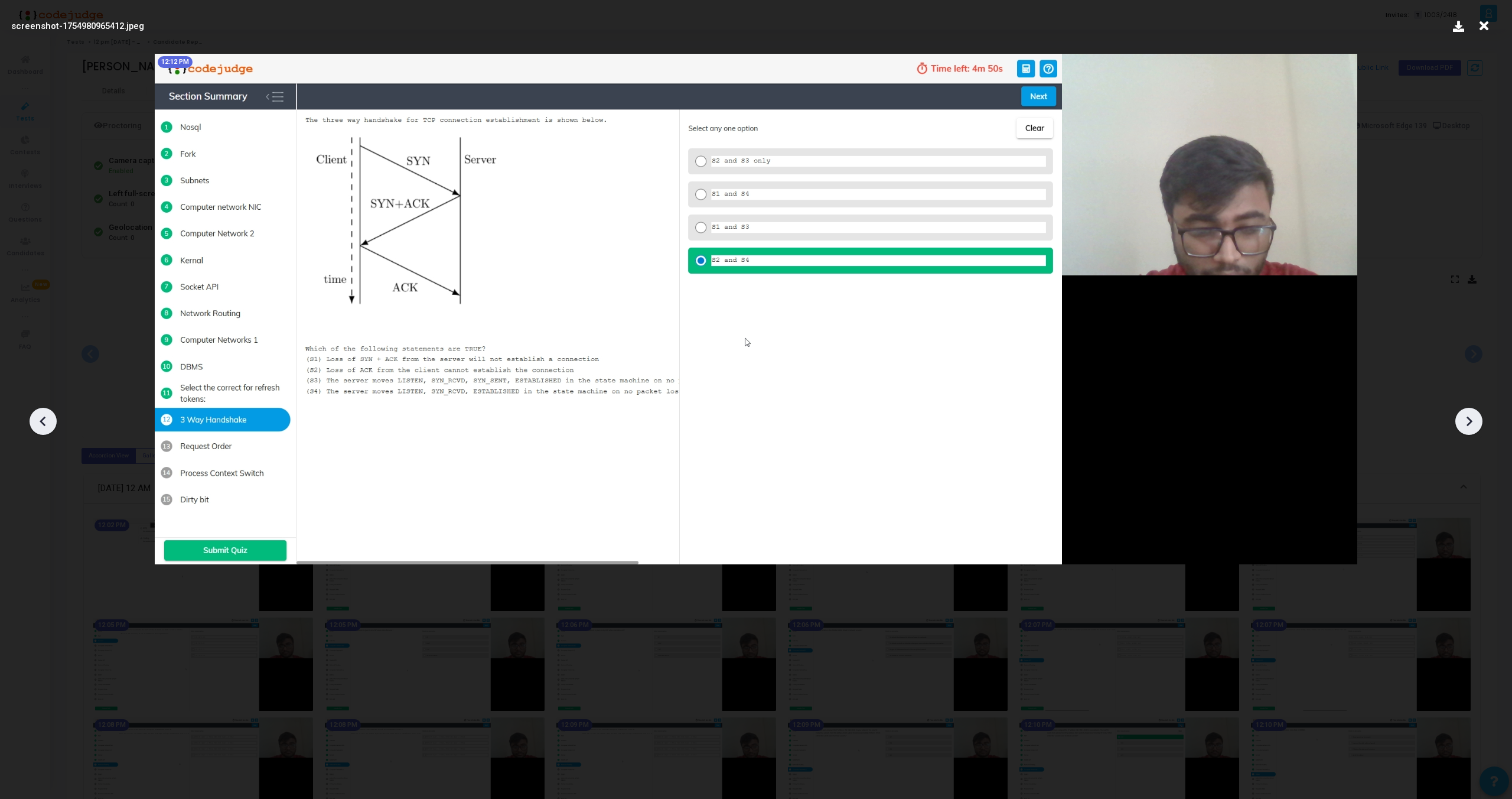
click at [1471, 426] on icon at bounding box center [1469, 421] width 18 height 18
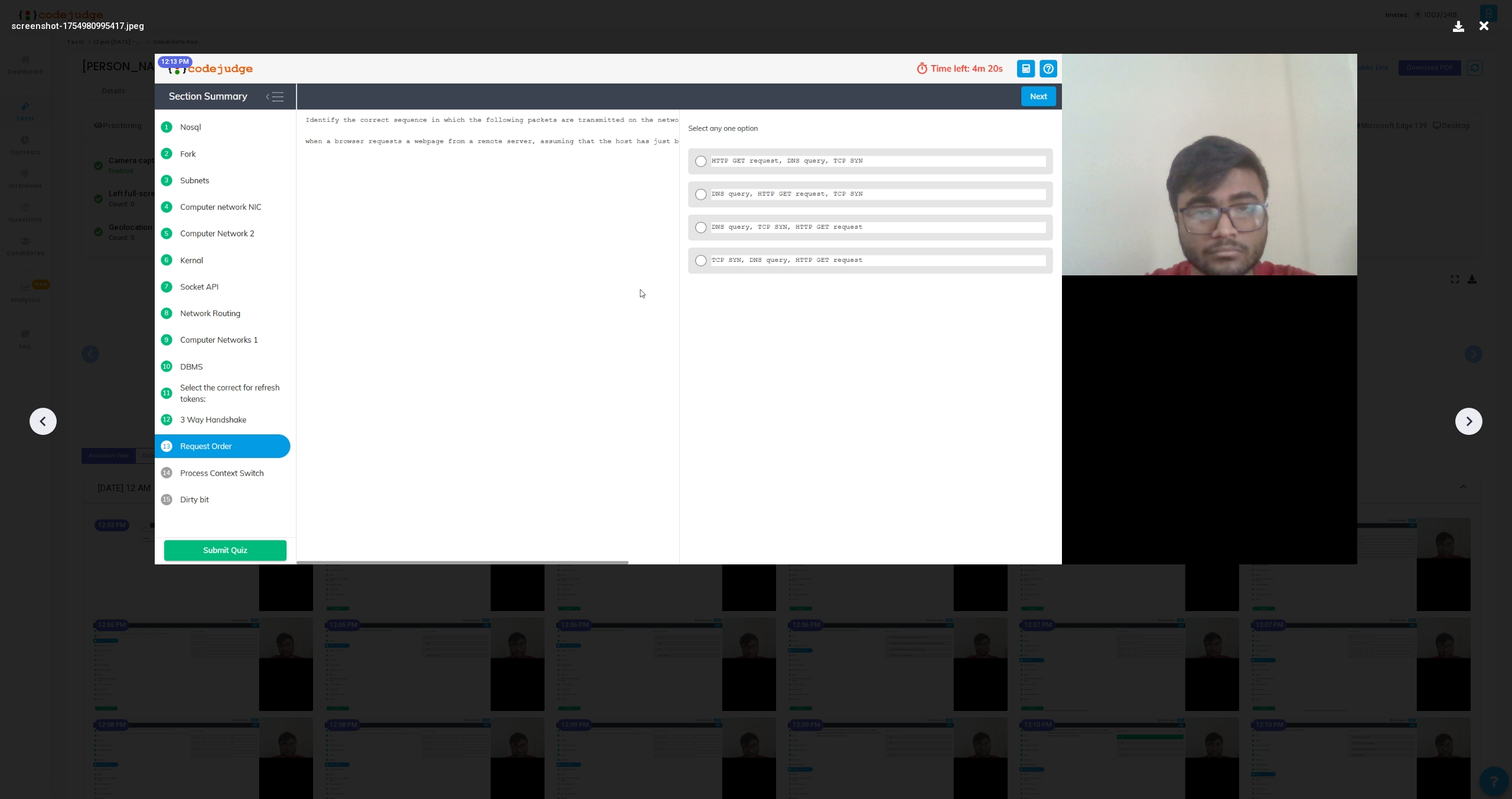
click at [1471, 426] on icon at bounding box center [1469, 421] width 18 height 18
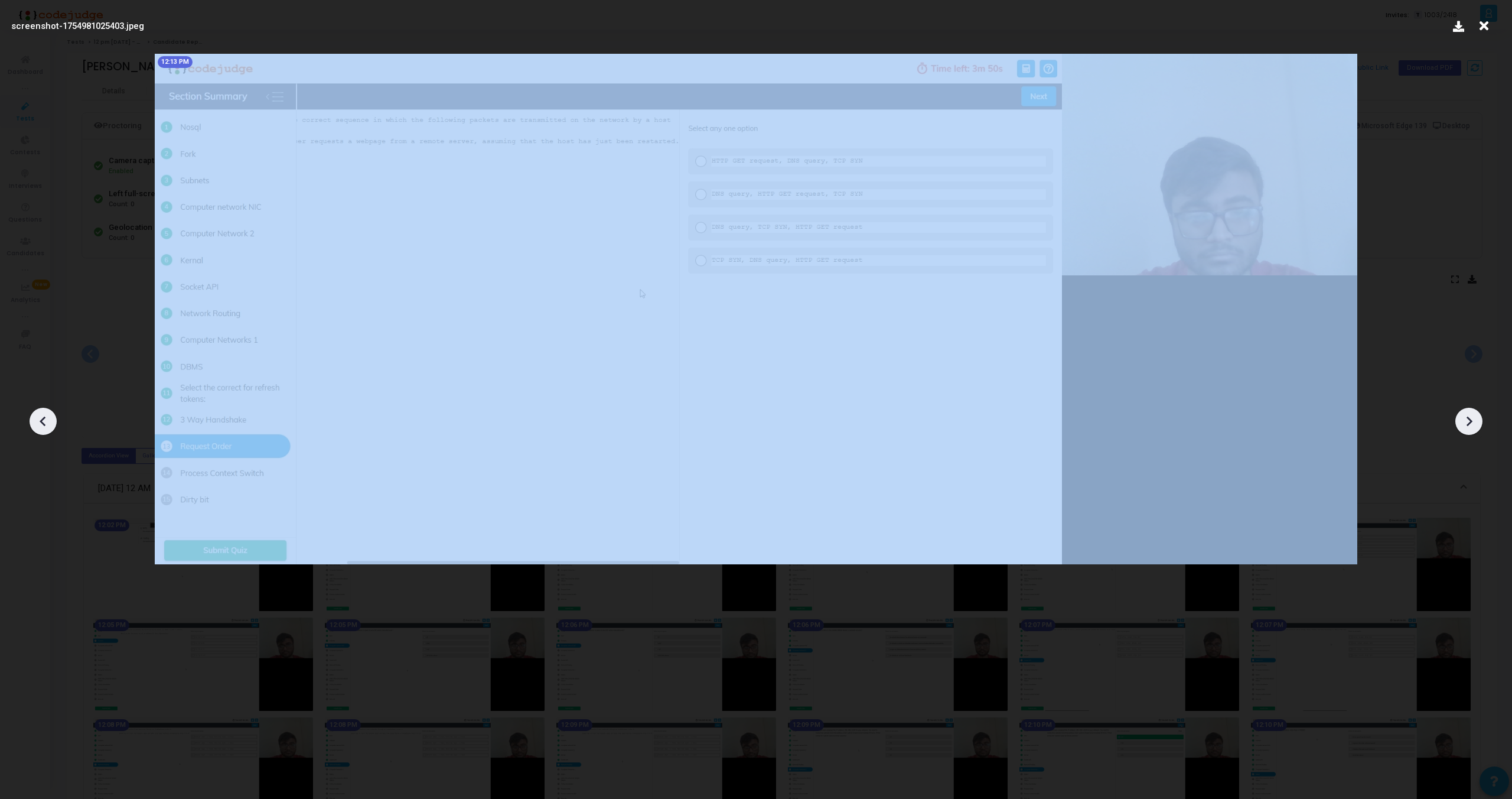
click at [1471, 426] on icon at bounding box center [1469, 421] width 18 height 18
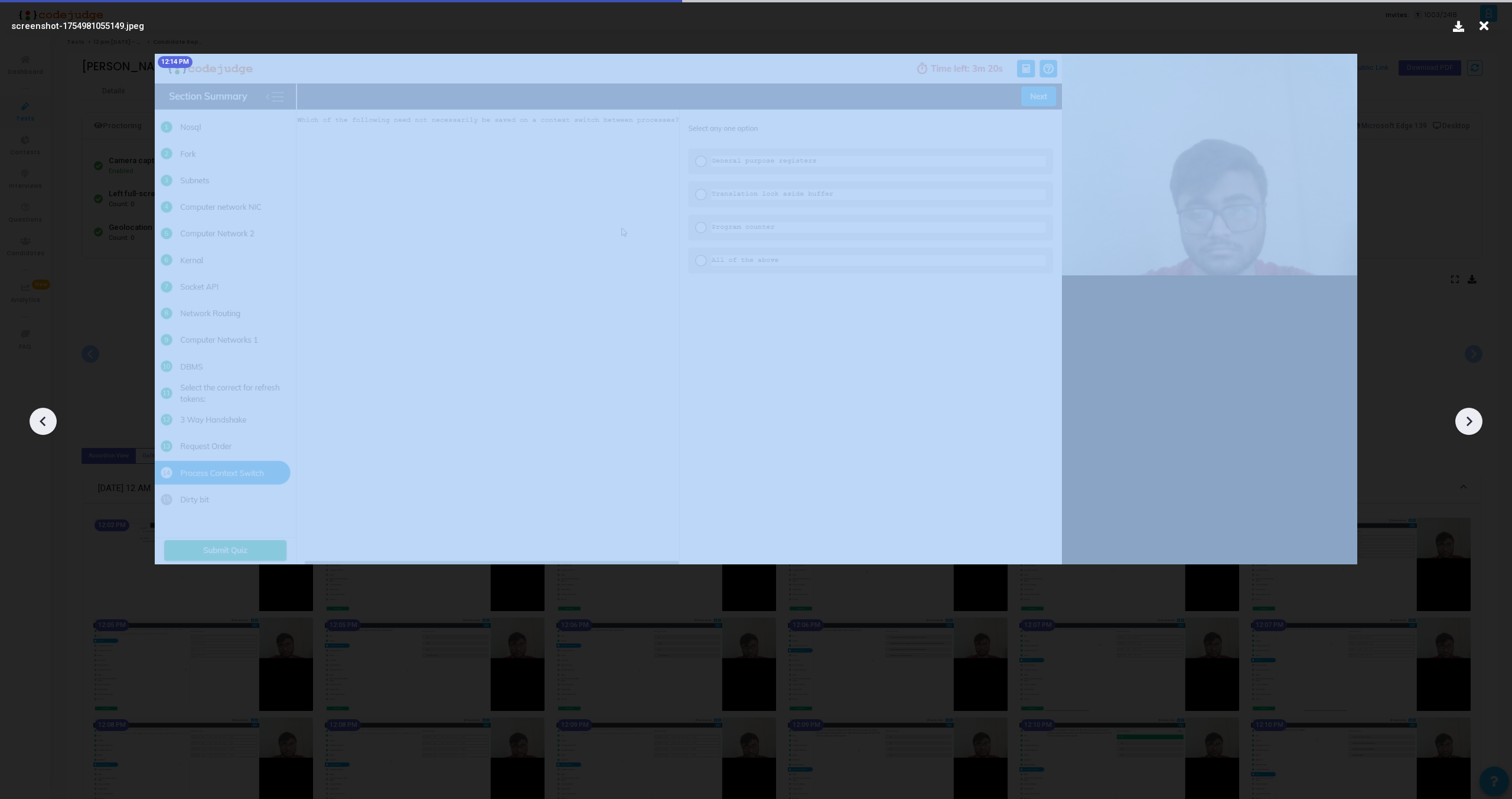
click at [1471, 426] on icon at bounding box center [1469, 421] width 18 height 18
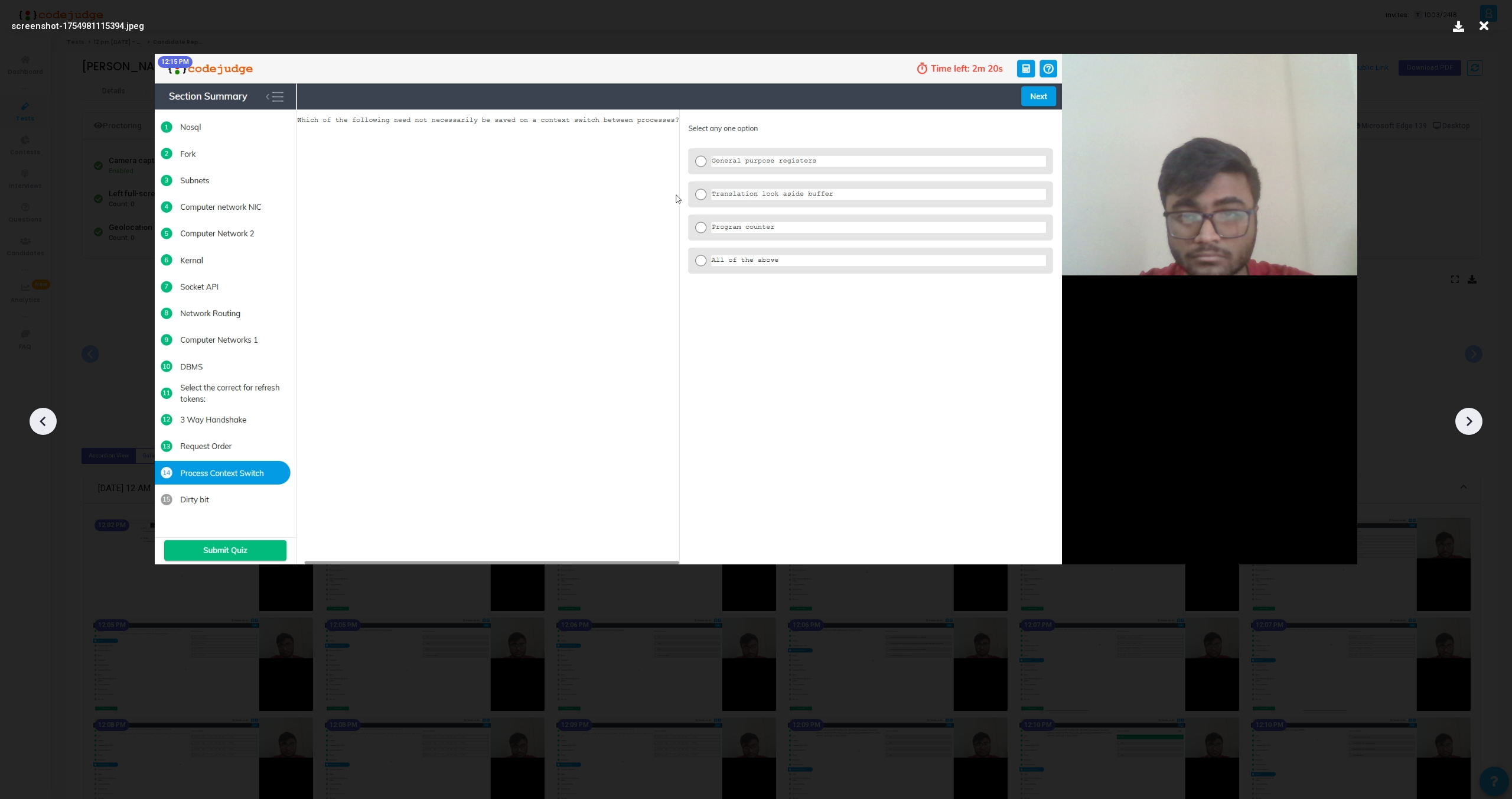
click at [1471, 426] on icon at bounding box center [1469, 421] width 18 height 18
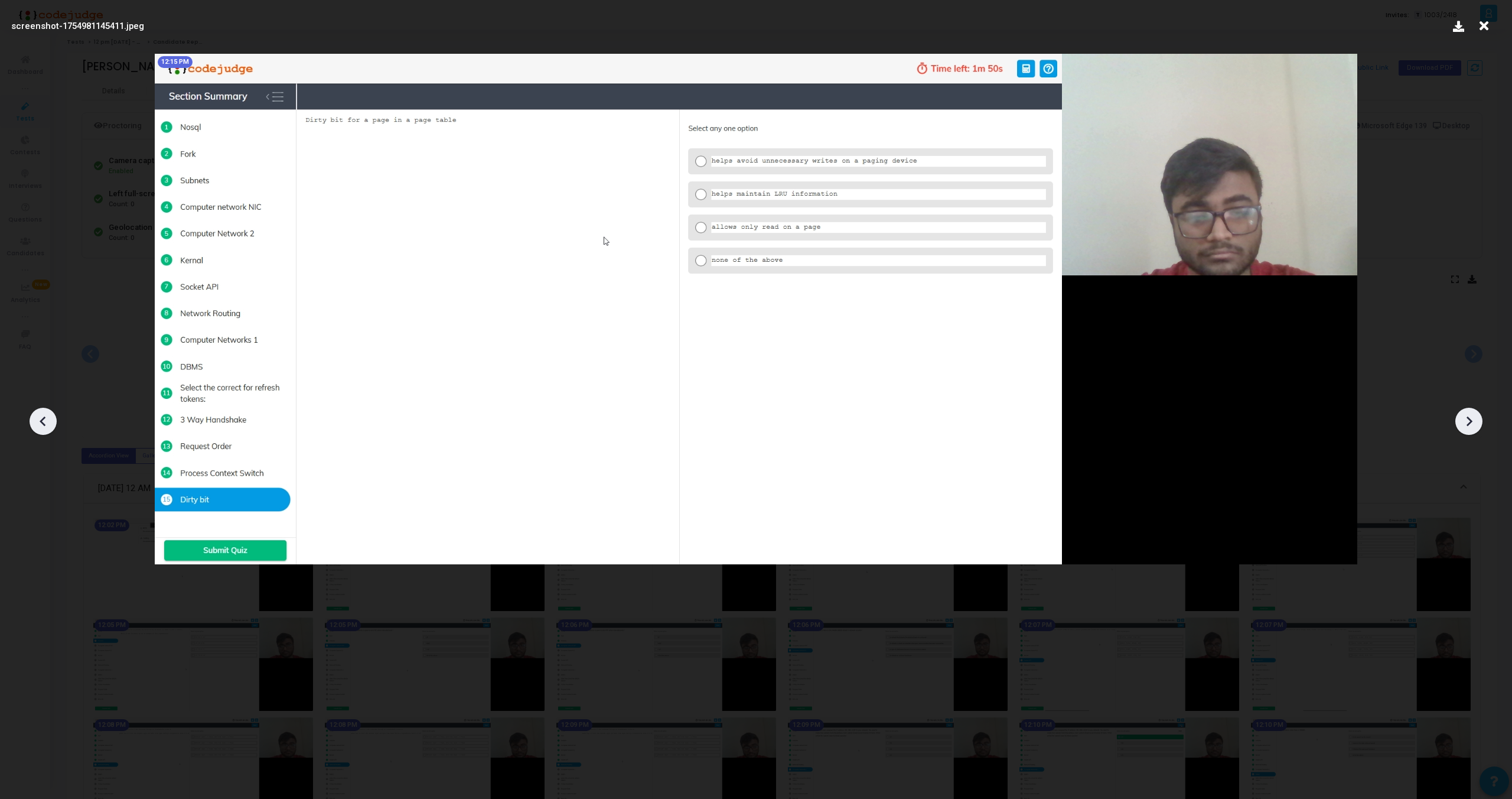
click at [1471, 426] on icon at bounding box center [1469, 421] width 18 height 18
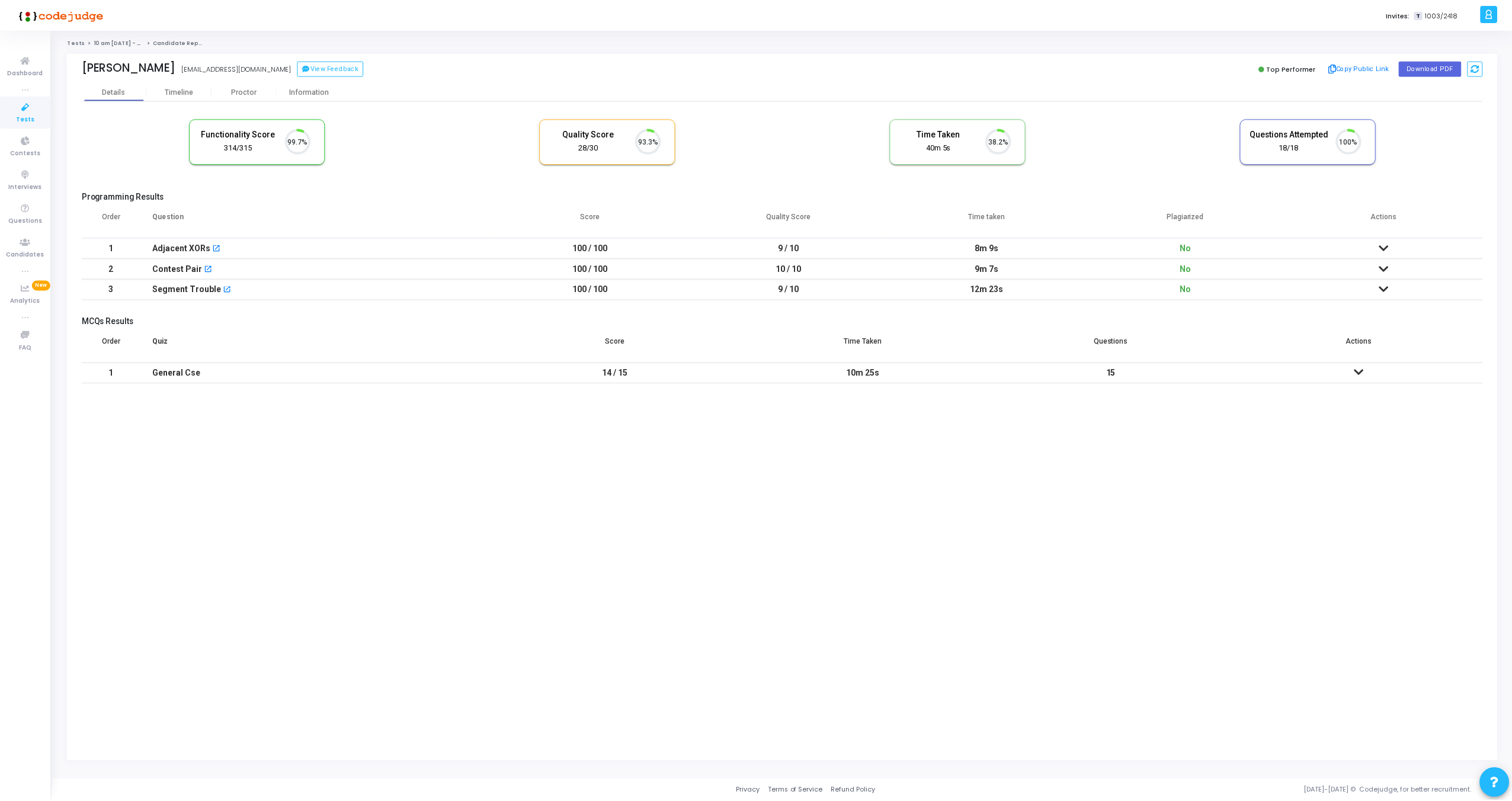
scroll to position [25, 30]
click at [235, 89] on div "Proctor" at bounding box center [244, 92] width 66 height 9
click at [239, 96] on div "Proctor" at bounding box center [244, 92] width 66 height 9
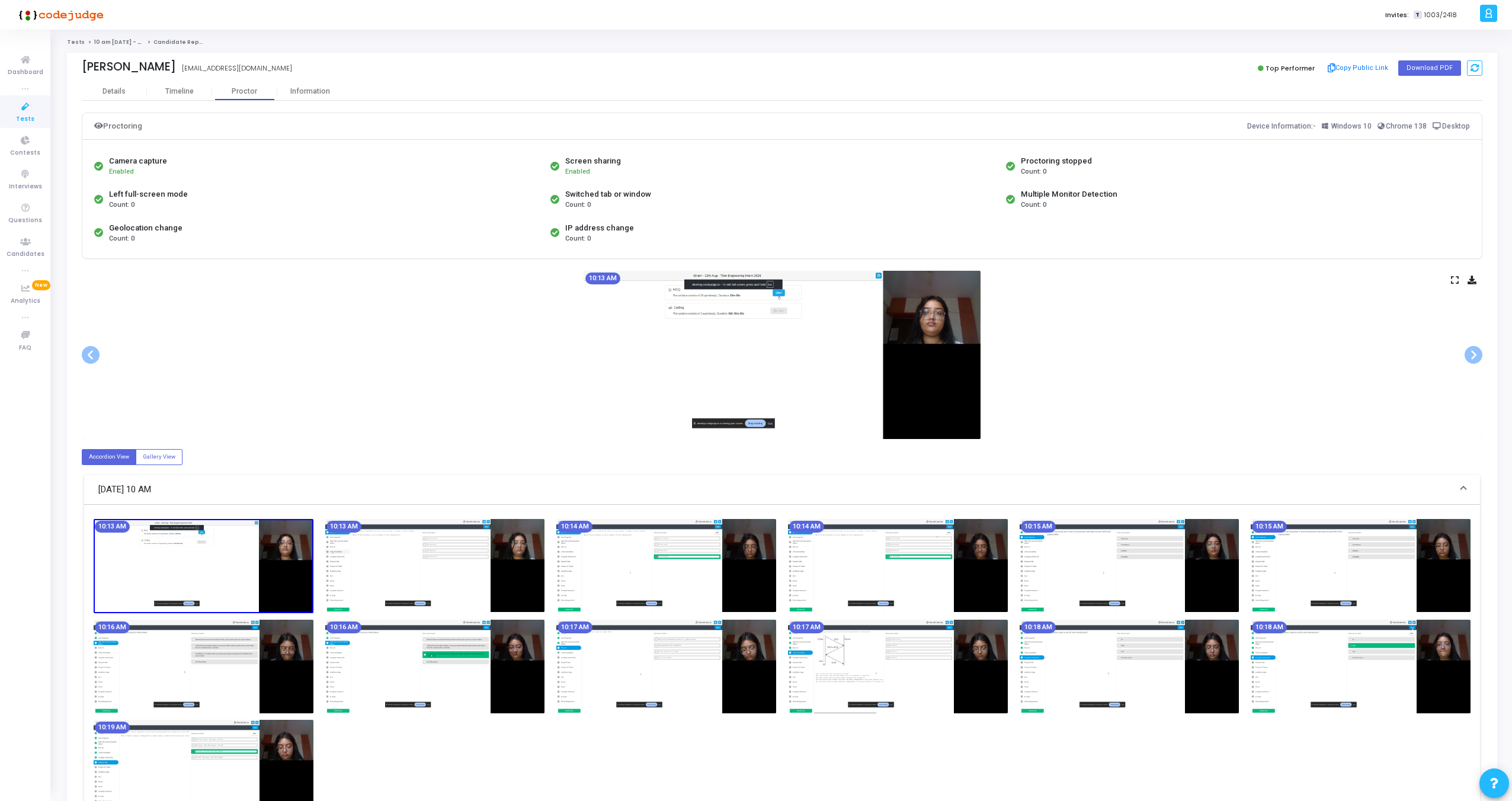
click at [1455, 281] on icon at bounding box center [1455, 280] width 8 height 6
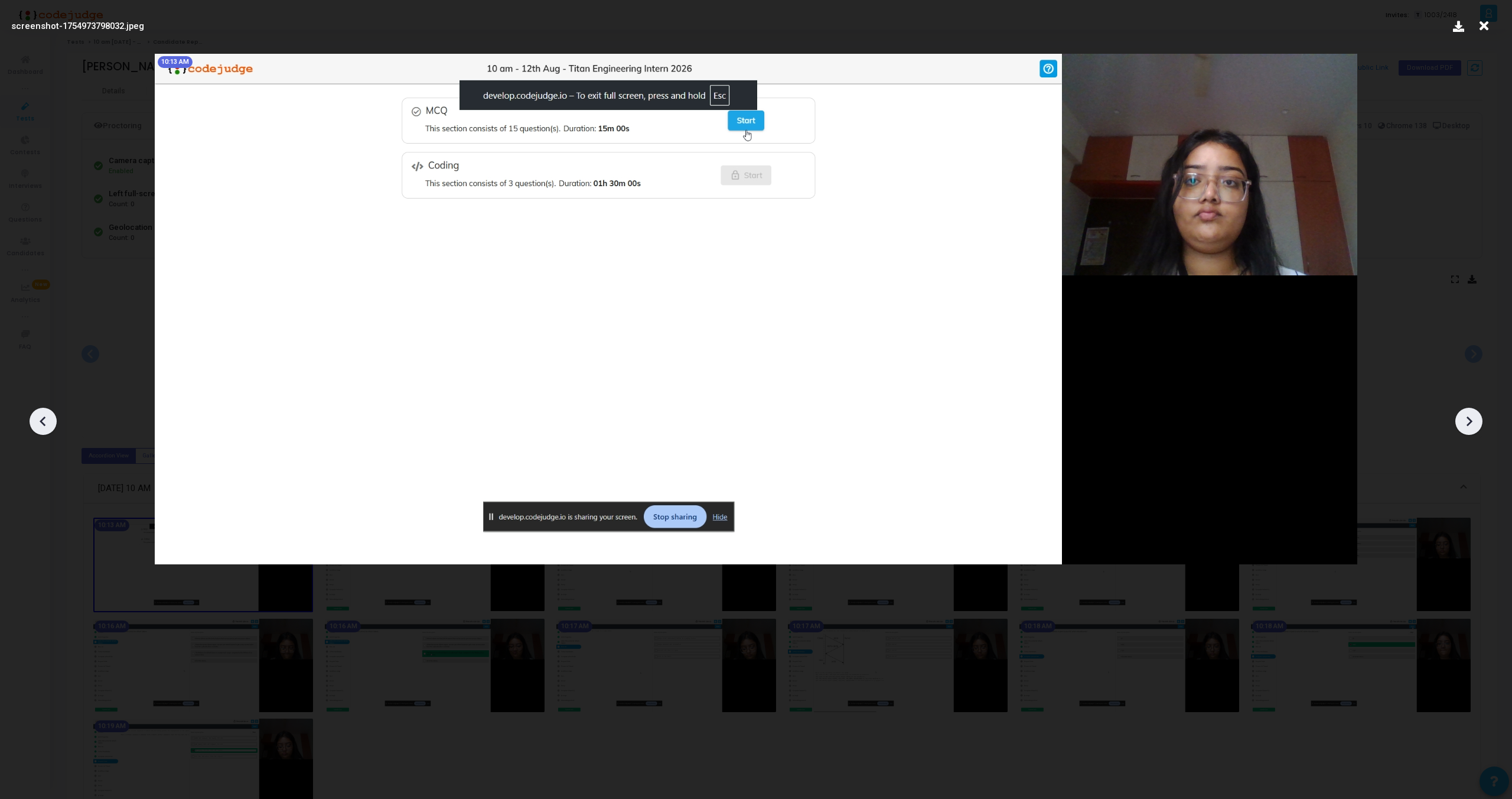
click at [1469, 421] on icon at bounding box center [1469, 421] width 18 height 18
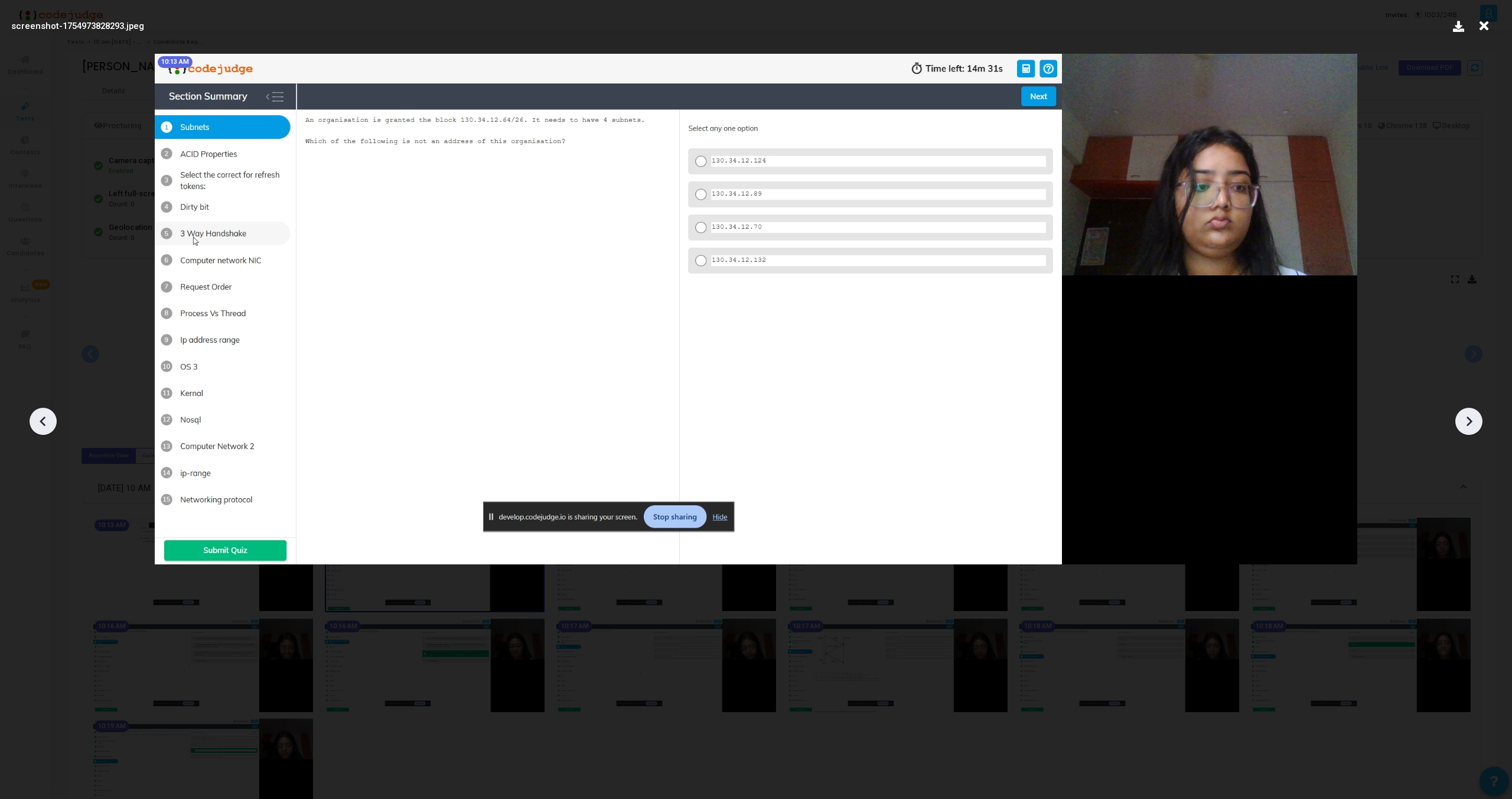
click at [1469, 421] on icon at bounding box center [1469, 421] width 18 height 18
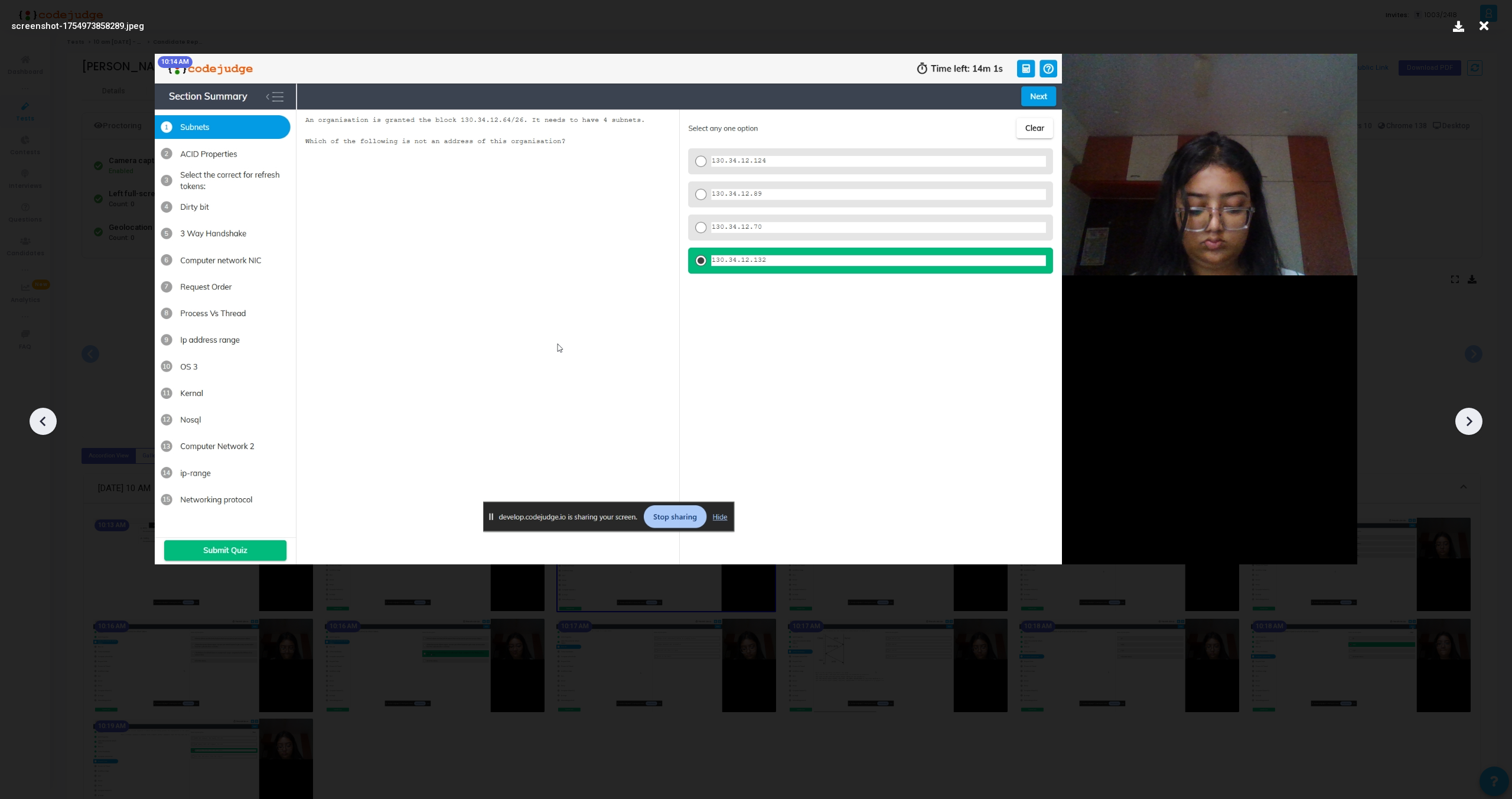
click at [1469, 421] on icon at bounding box center [1469, 421] width 18 height 18
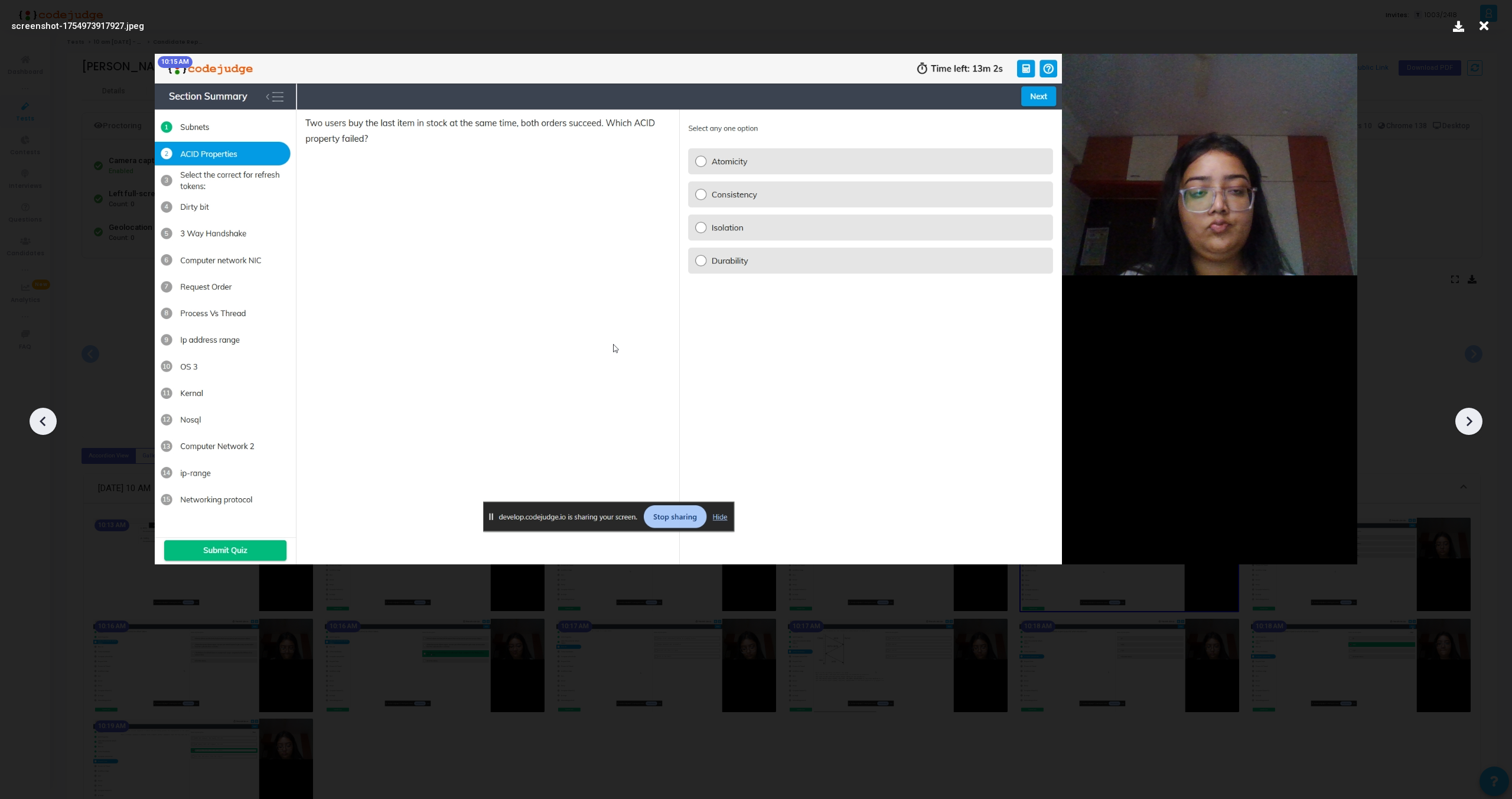
click at [1469, 421] on icon at bounding box center [1469, 421] width 18 height 18
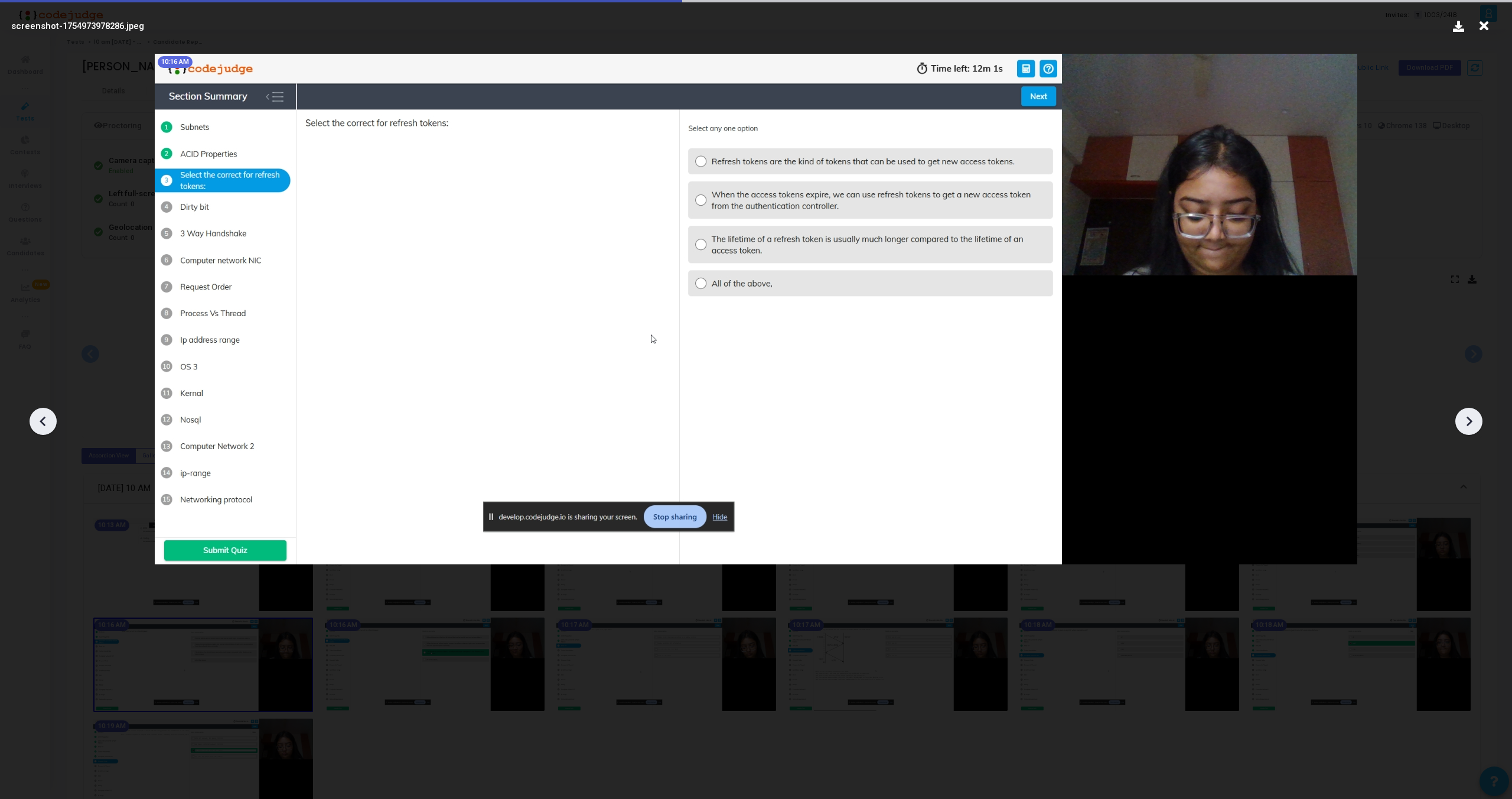
click at [1469, 421] on icon at bounding box center [1469, 421] width 18 height 18
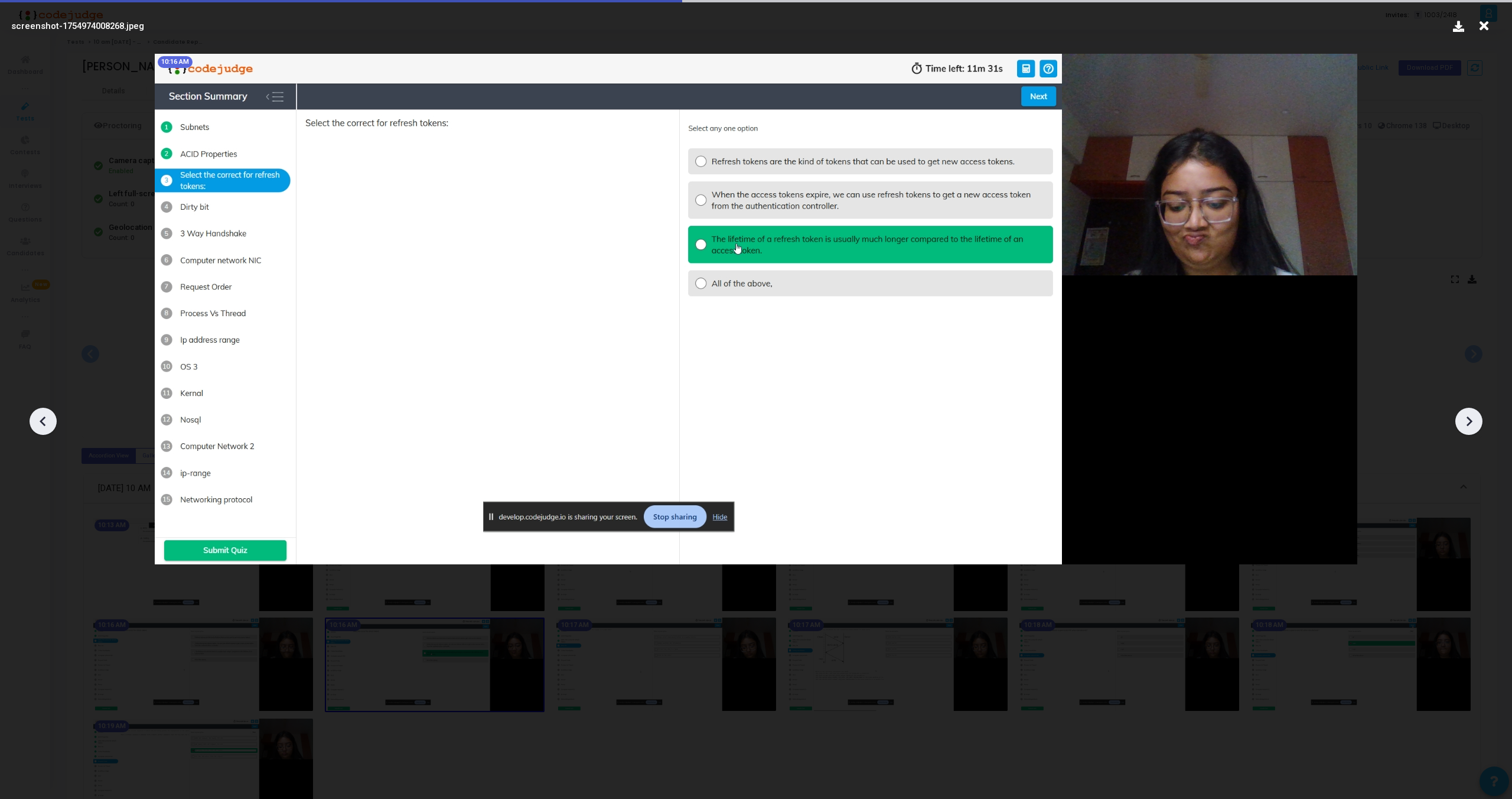
click at [1469, 421] on icon at bounding box center [1469, 421] width 18 height 18
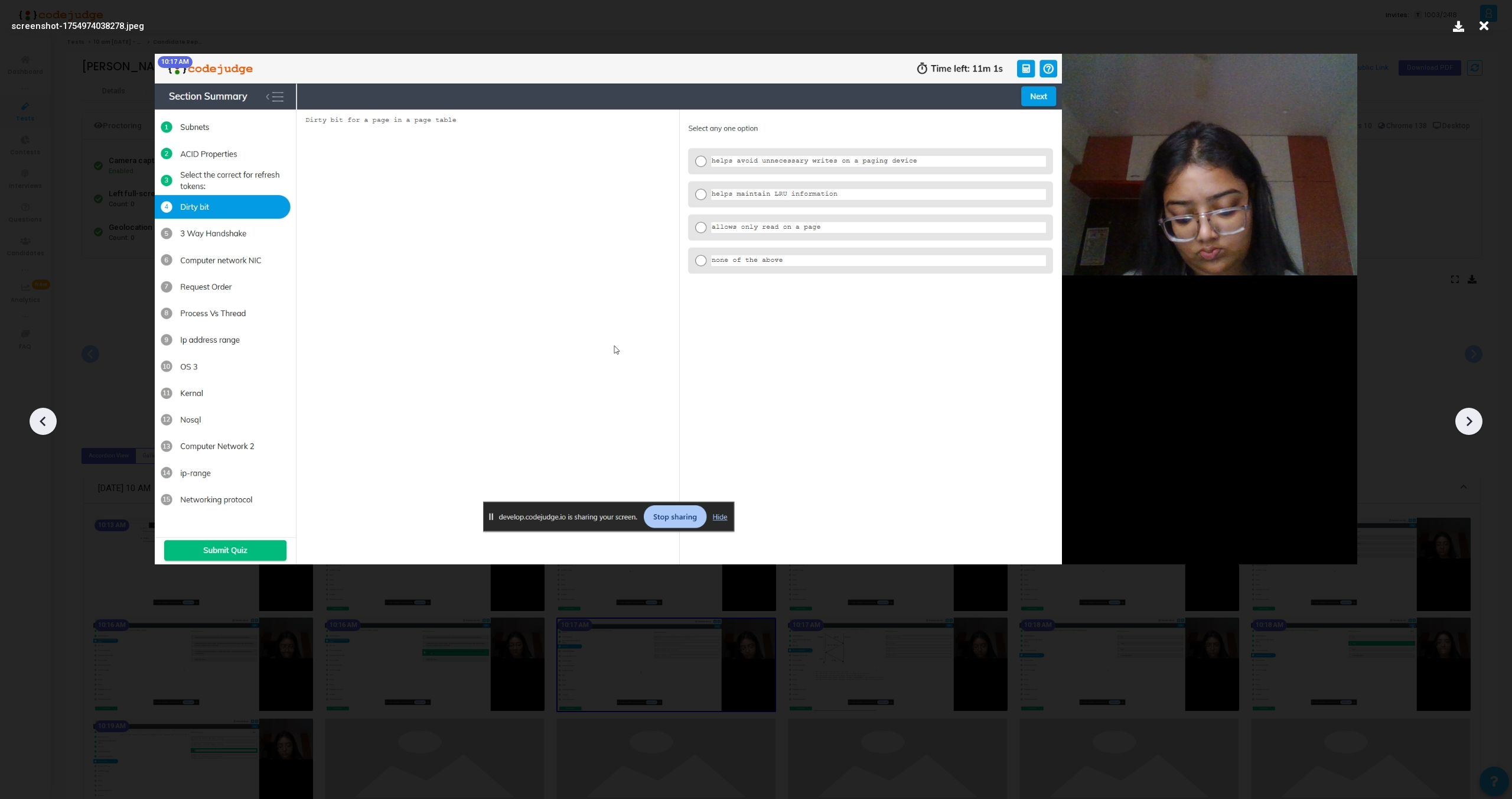
click at [1469, 421] on icon at bounding box center [1469, 421] width 18 height 18
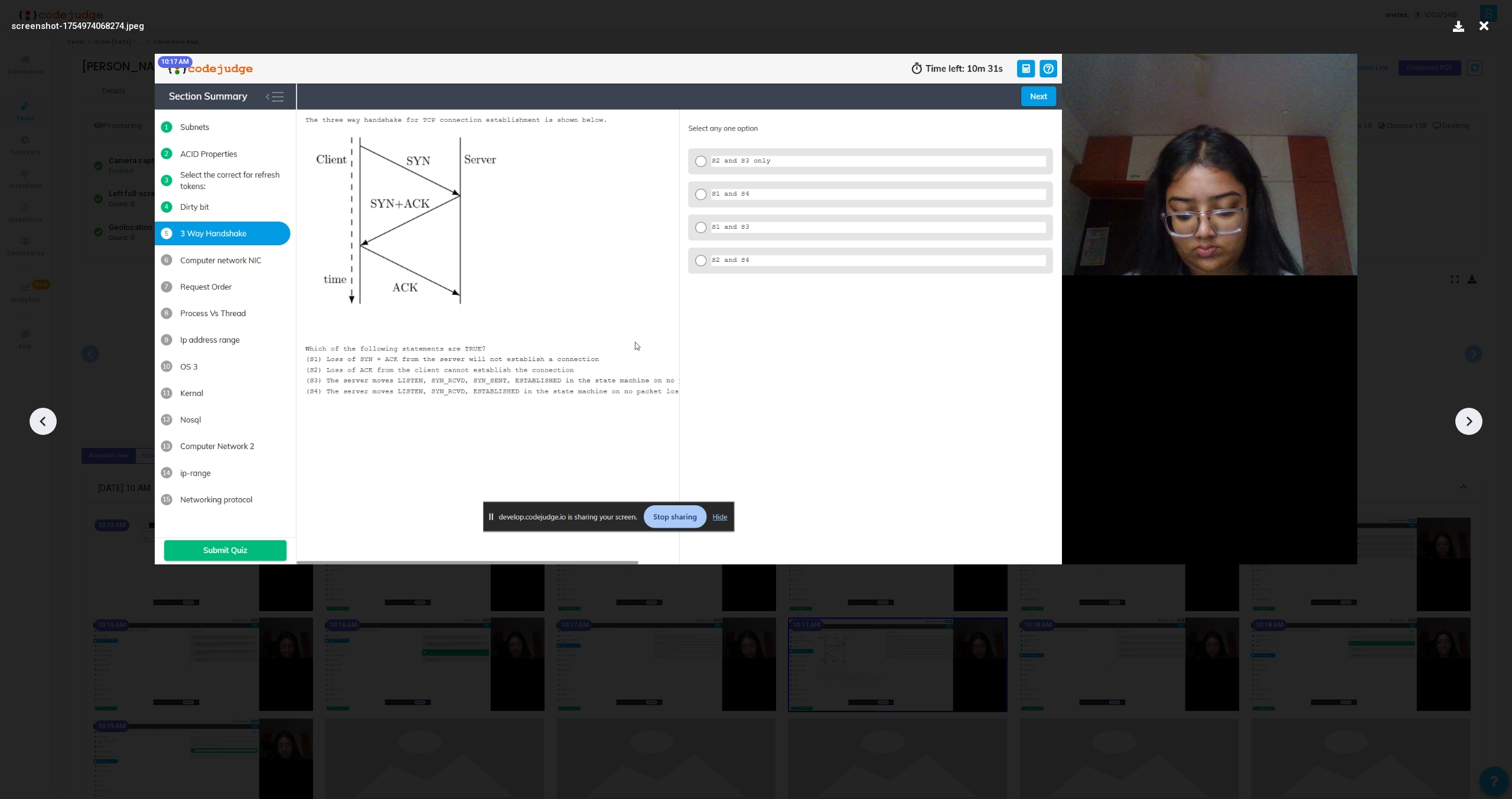
click at [1469, 421] on icon at bounding box center [1469, 421] width 18 height 18
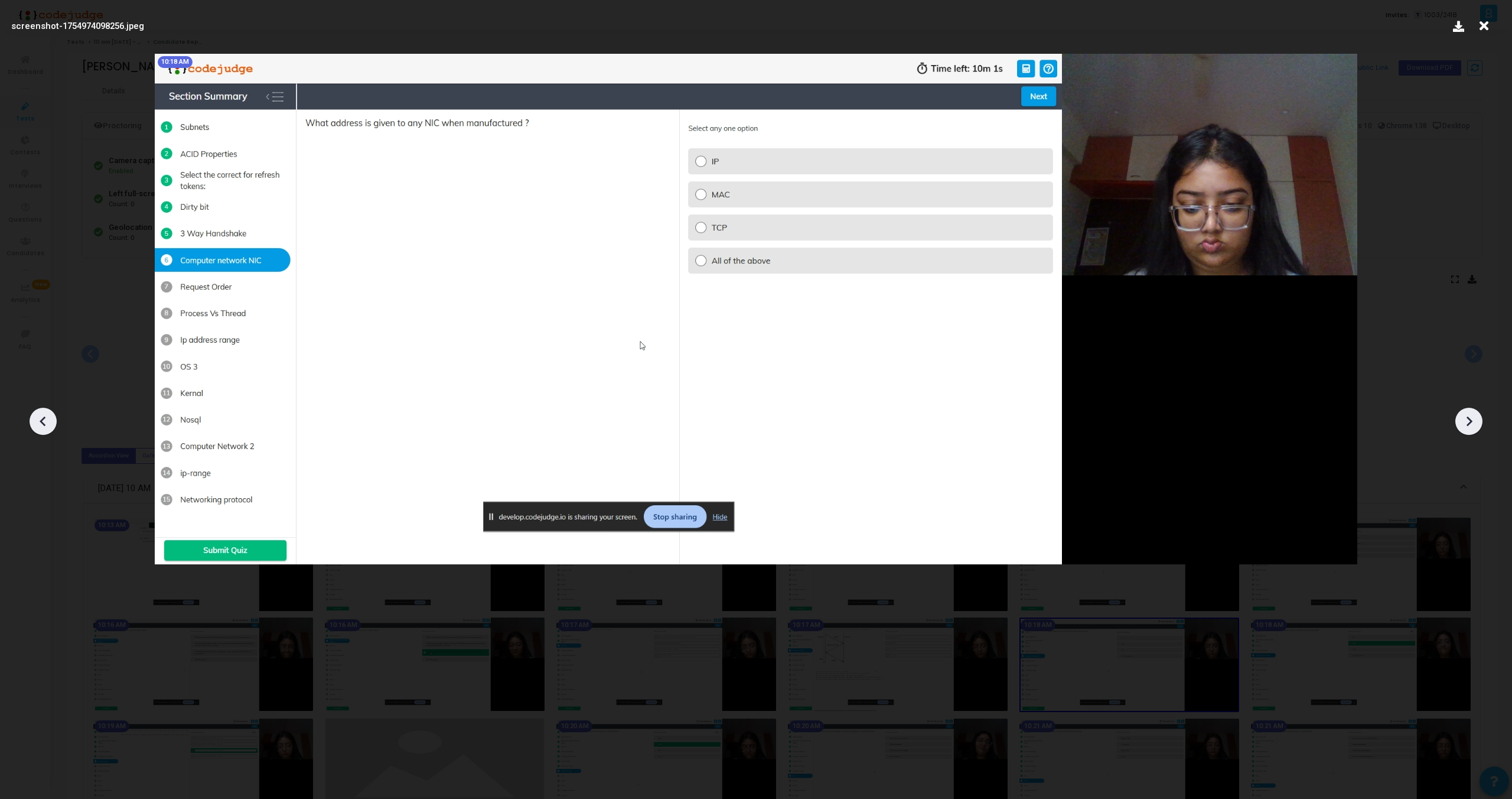
click at [1469, 421] on icon at bounding box center [1469, 421] width 18 height 18
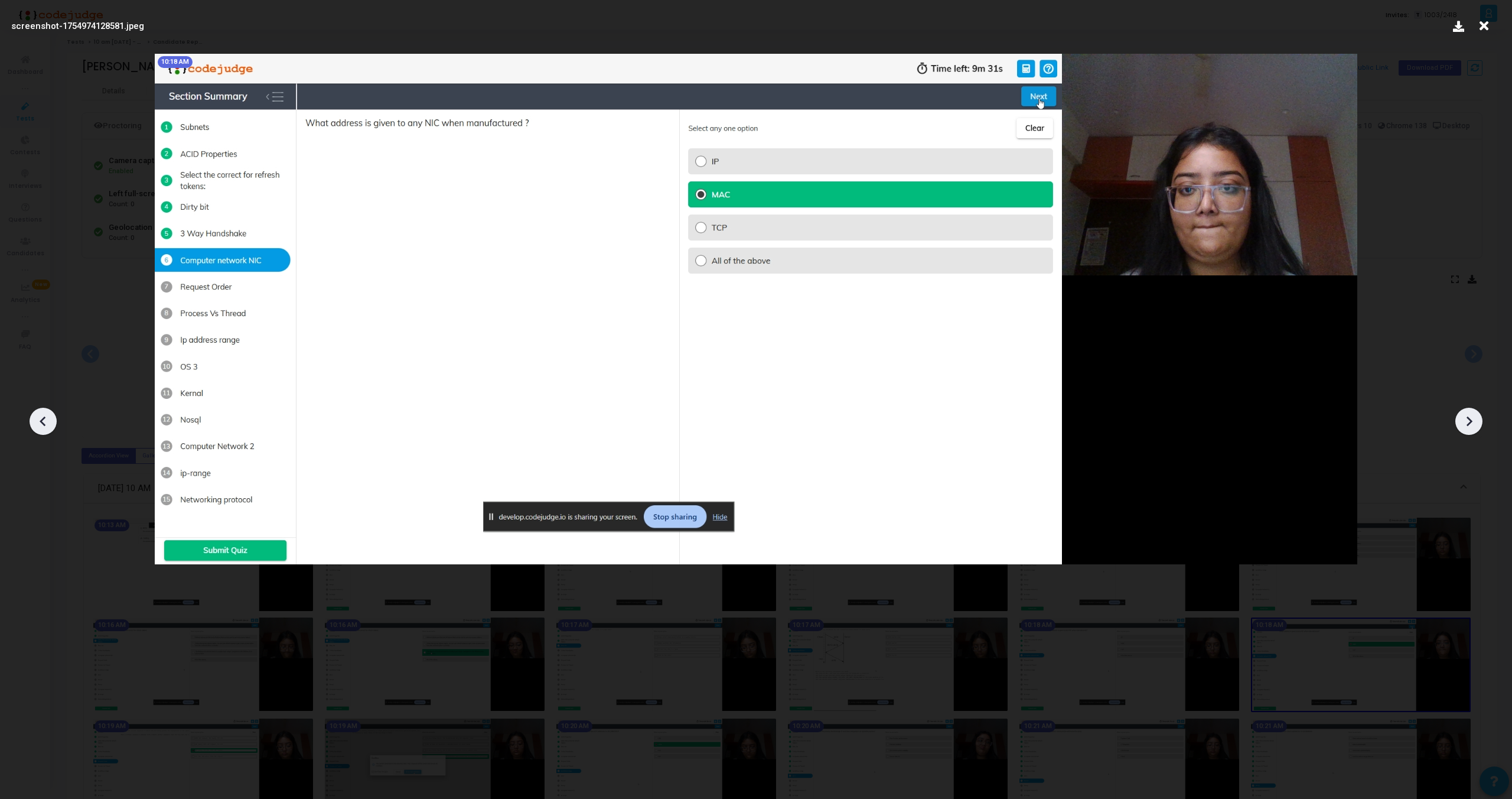
click at [1469, 421] on icon at bounding box center [1469, 421] width 18 height 18
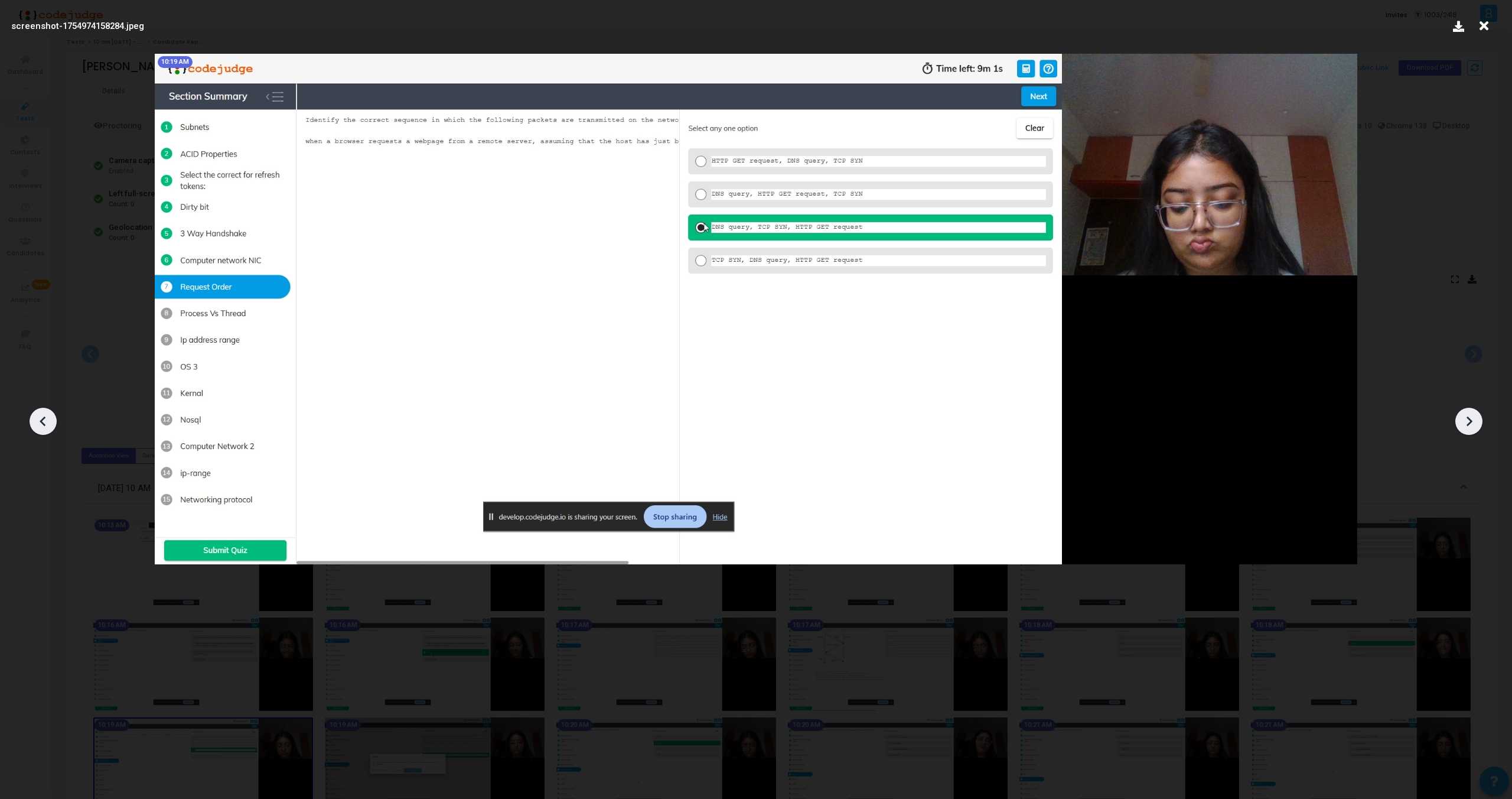
click at [1469, 421] on icon at bounding box center [1469, 421] width 18 height 18
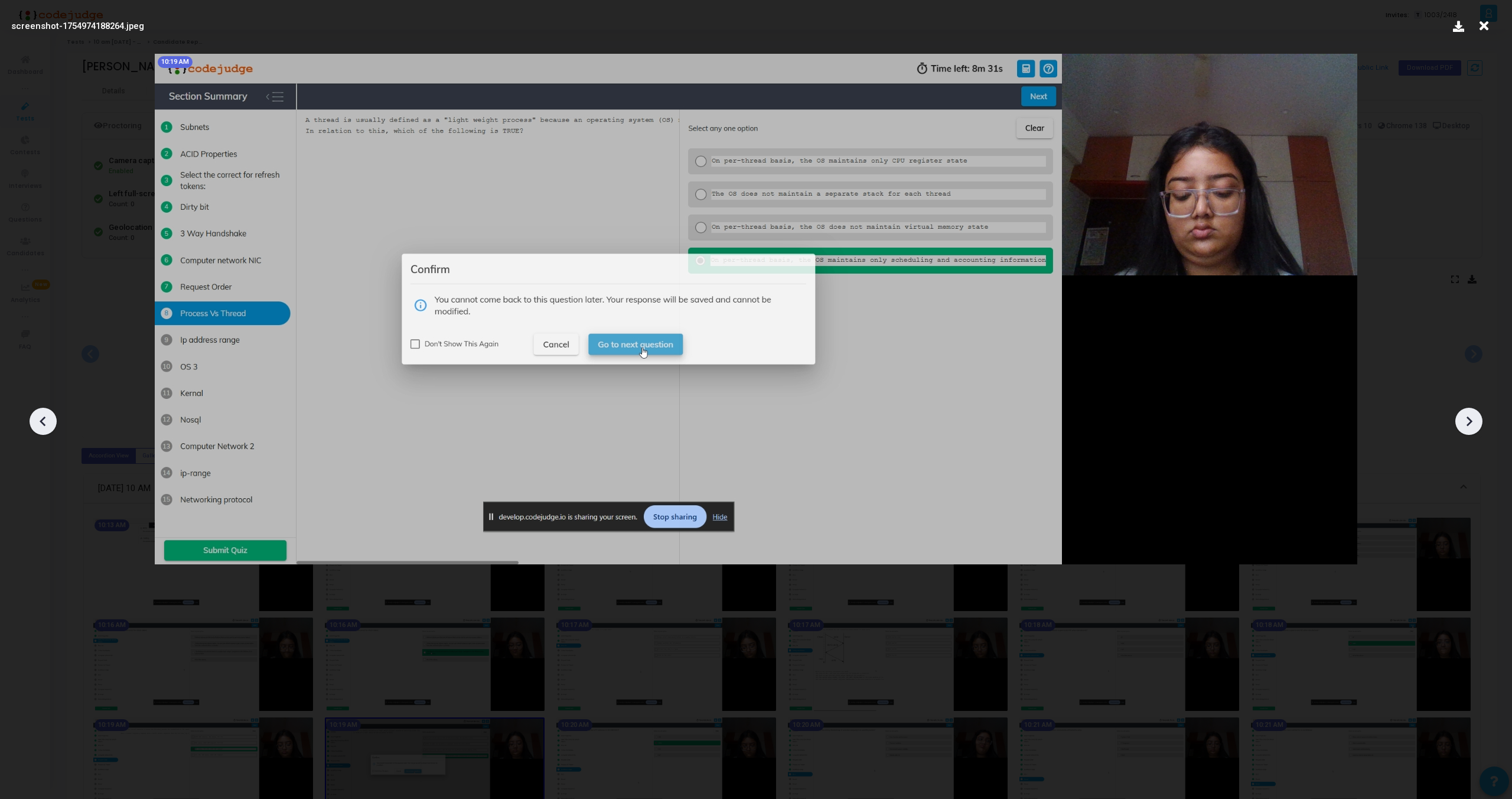
click at [1469, 421] on icon at bounding box center [1469, 421] width 18 height 18
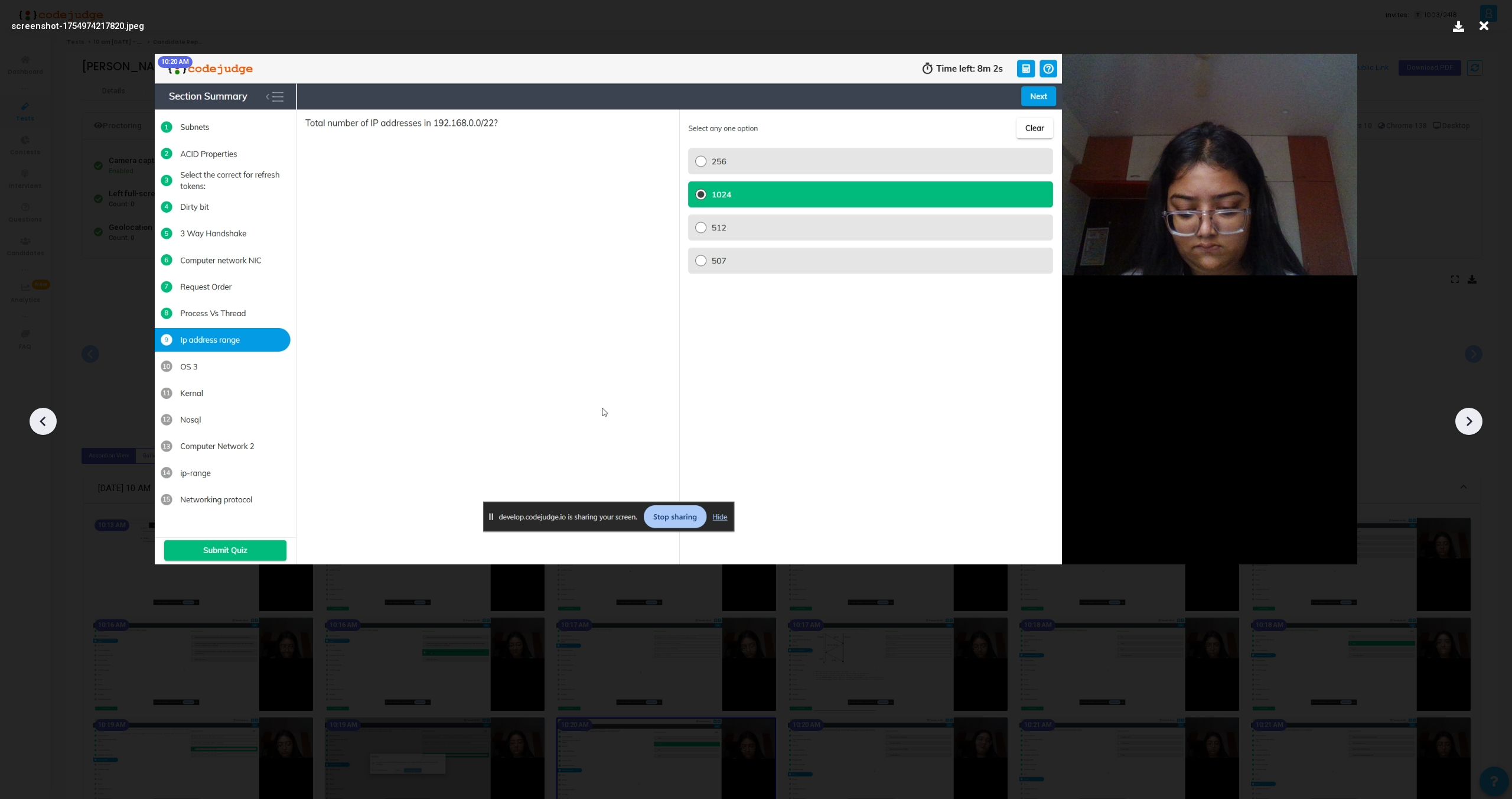
click at [1469, 421] on icon at bounding box center [1469, 421] width 18 height 18
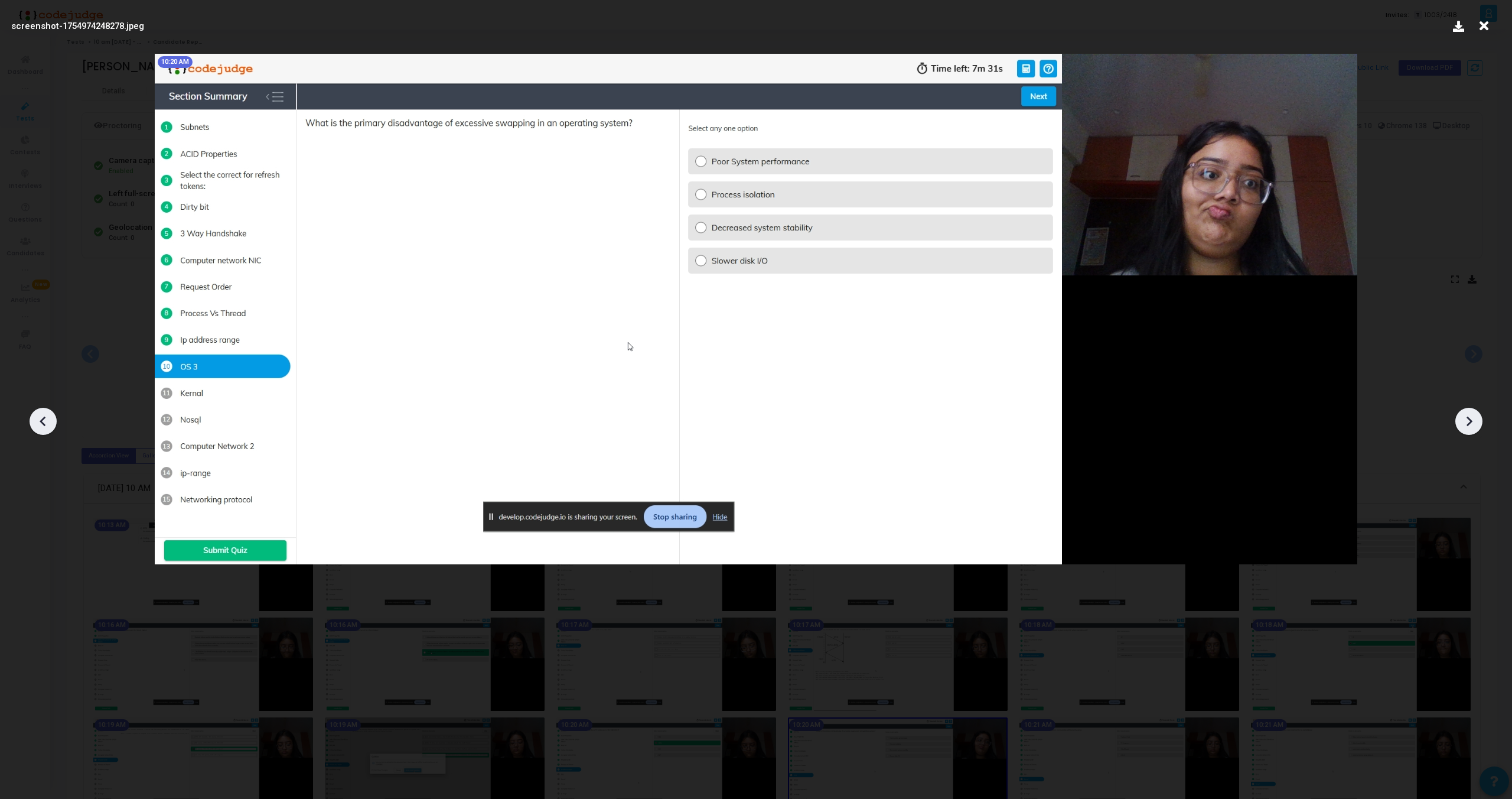
click at [1469, 421] on icon at bounding box center [1469, 421] width 18 height 18
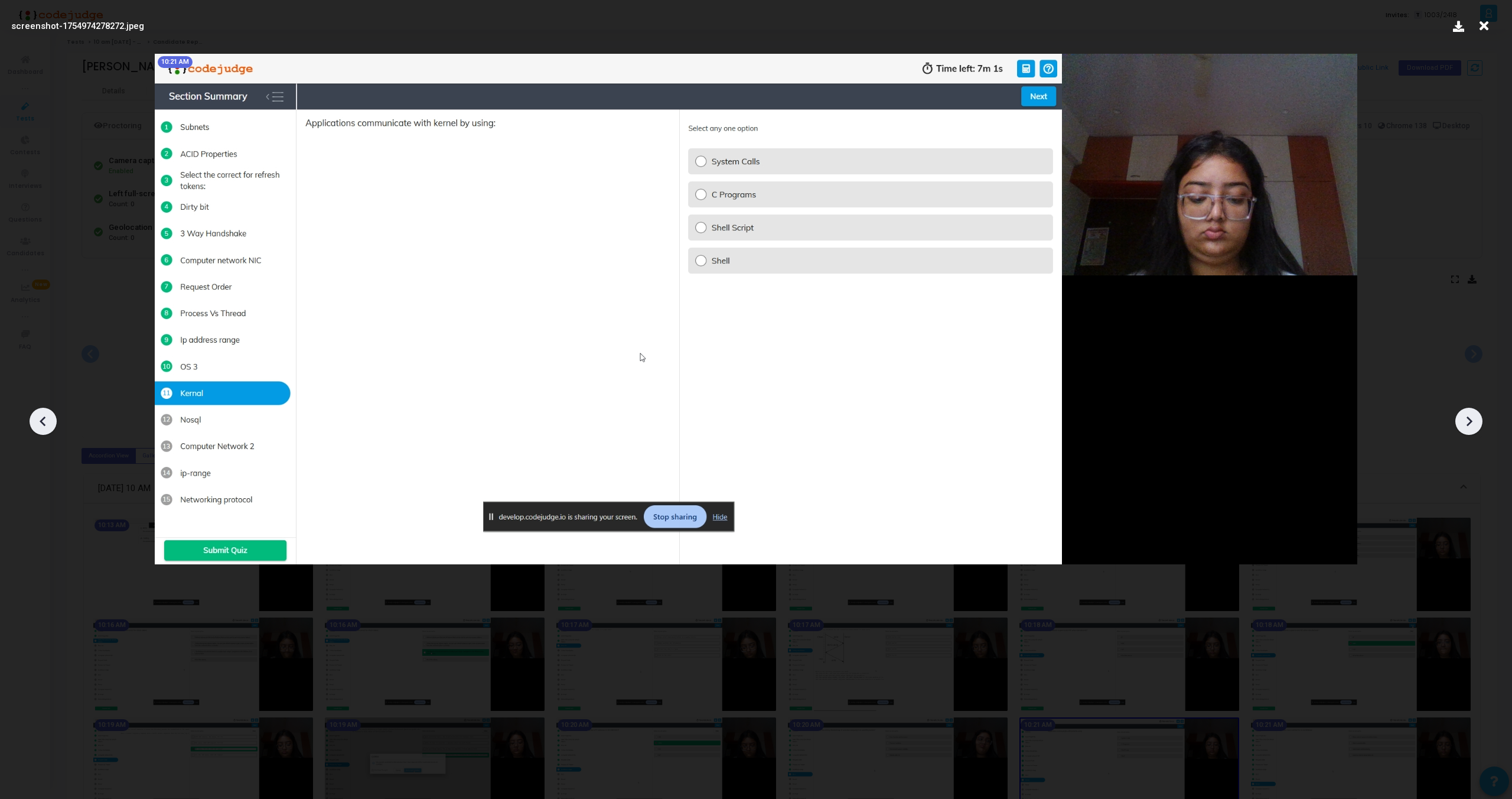
click at [1469, 421] on icon at bounding box center [1469, 421] width 18 height 18
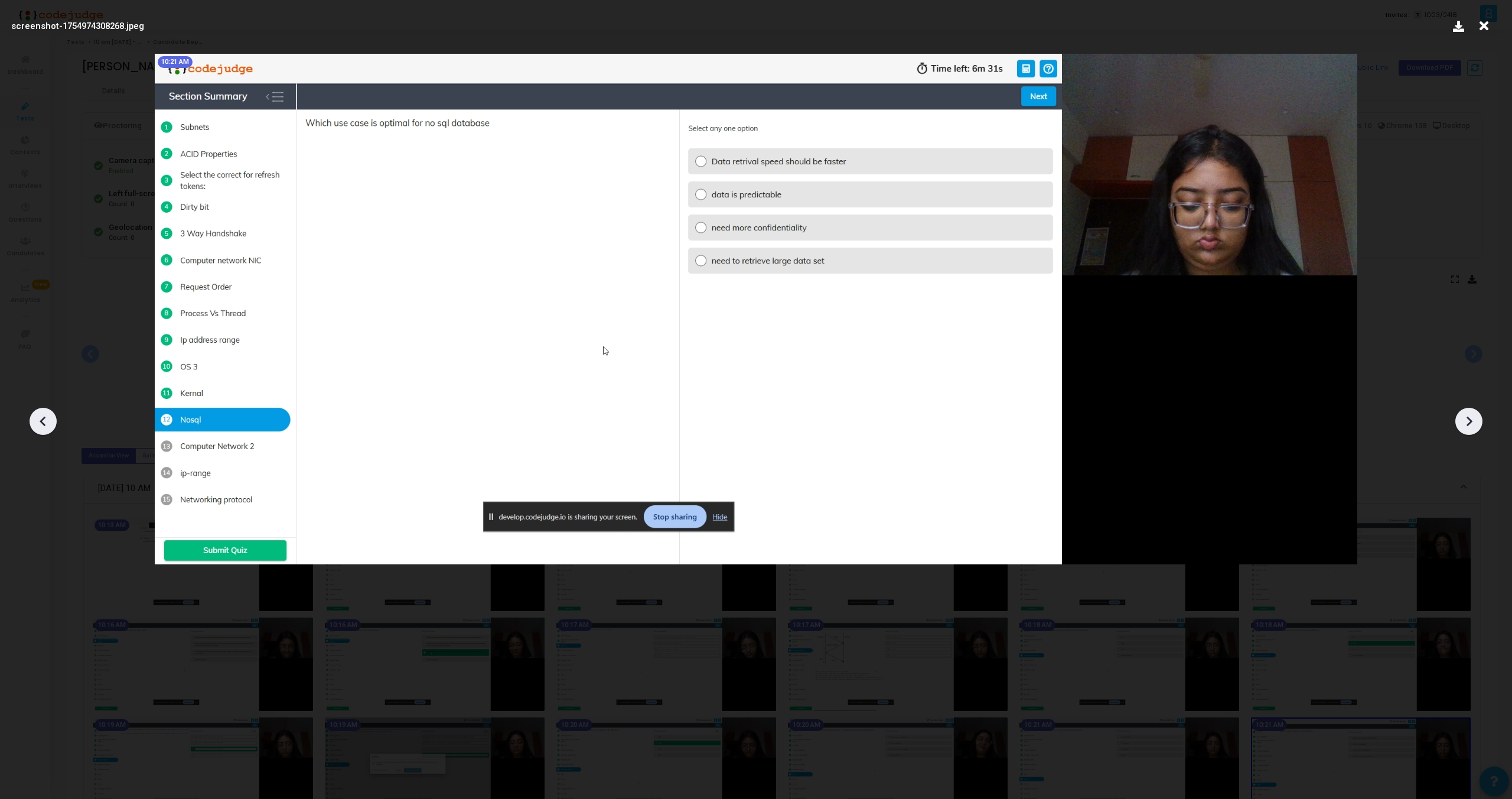
click at [37, 427] on icon at bounding box center [43, 421] width 18 height 18
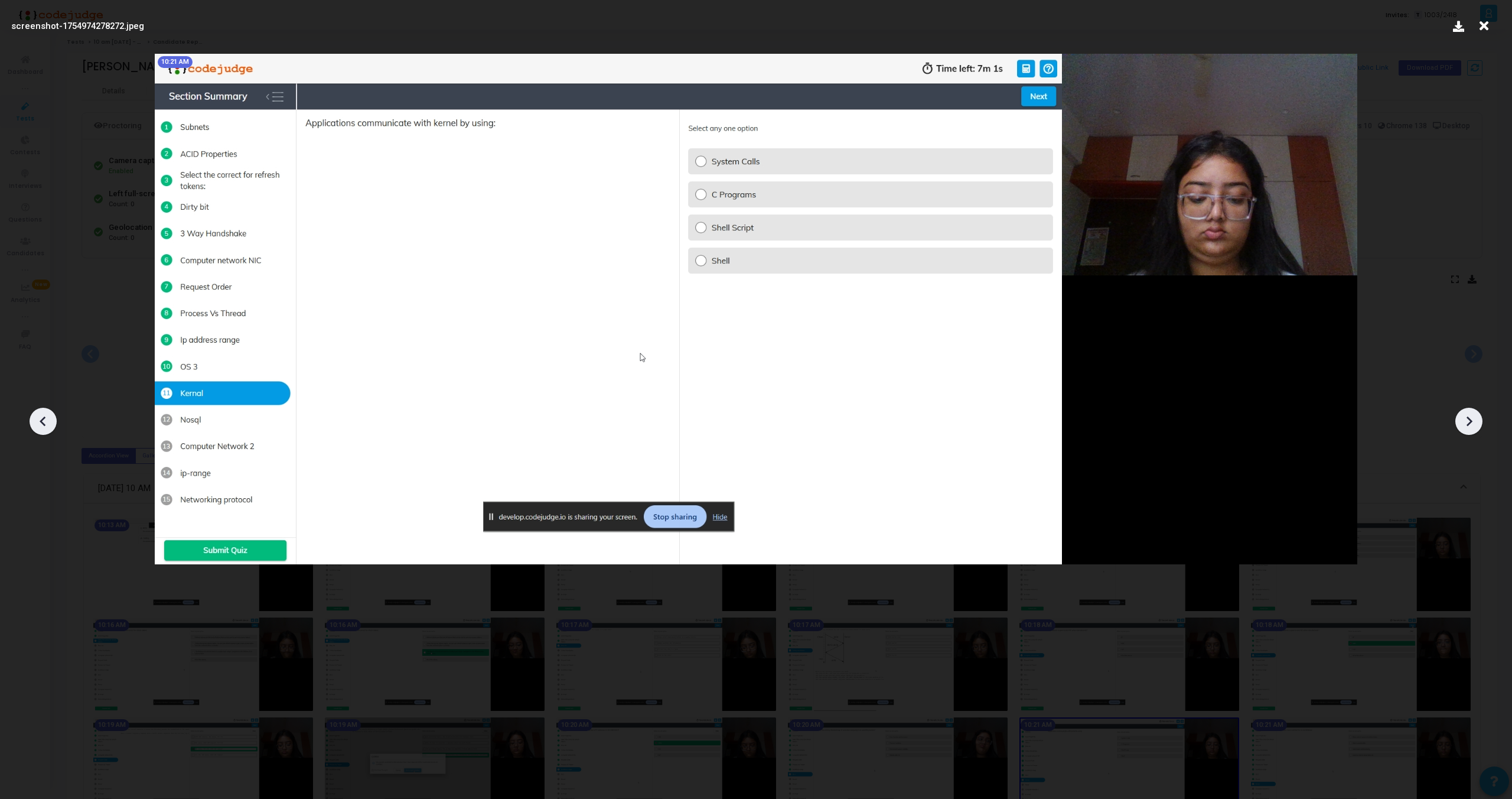
click at [37, 427] on icon at bounding box center [43, 421] width 18 height 18
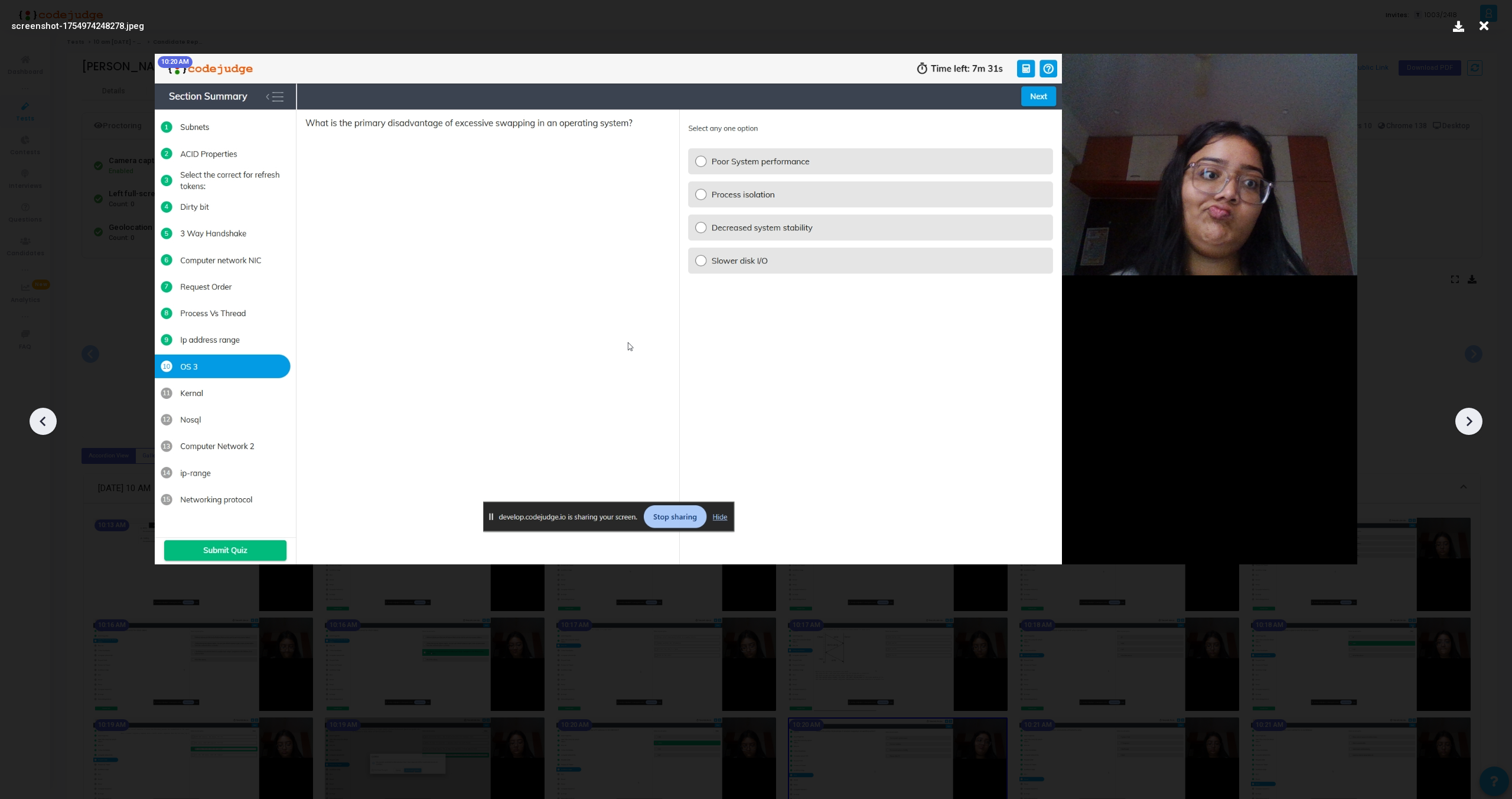
click at [1468, 412] on icon at bounding box center [1469, 421] width 18 height 18
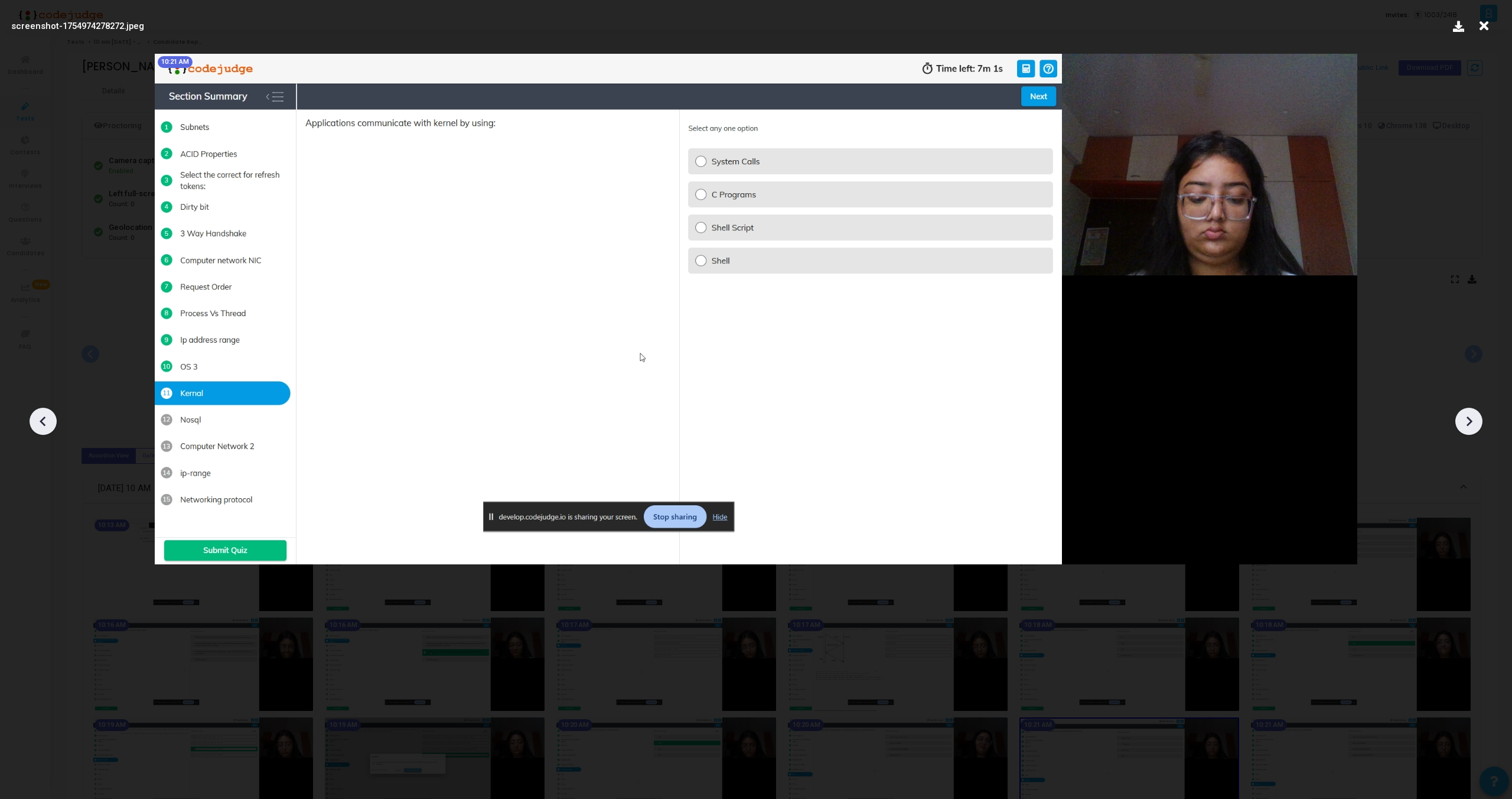
click at [1468, 412] on icon at bounding box center [1469, 421] width 18 height 18
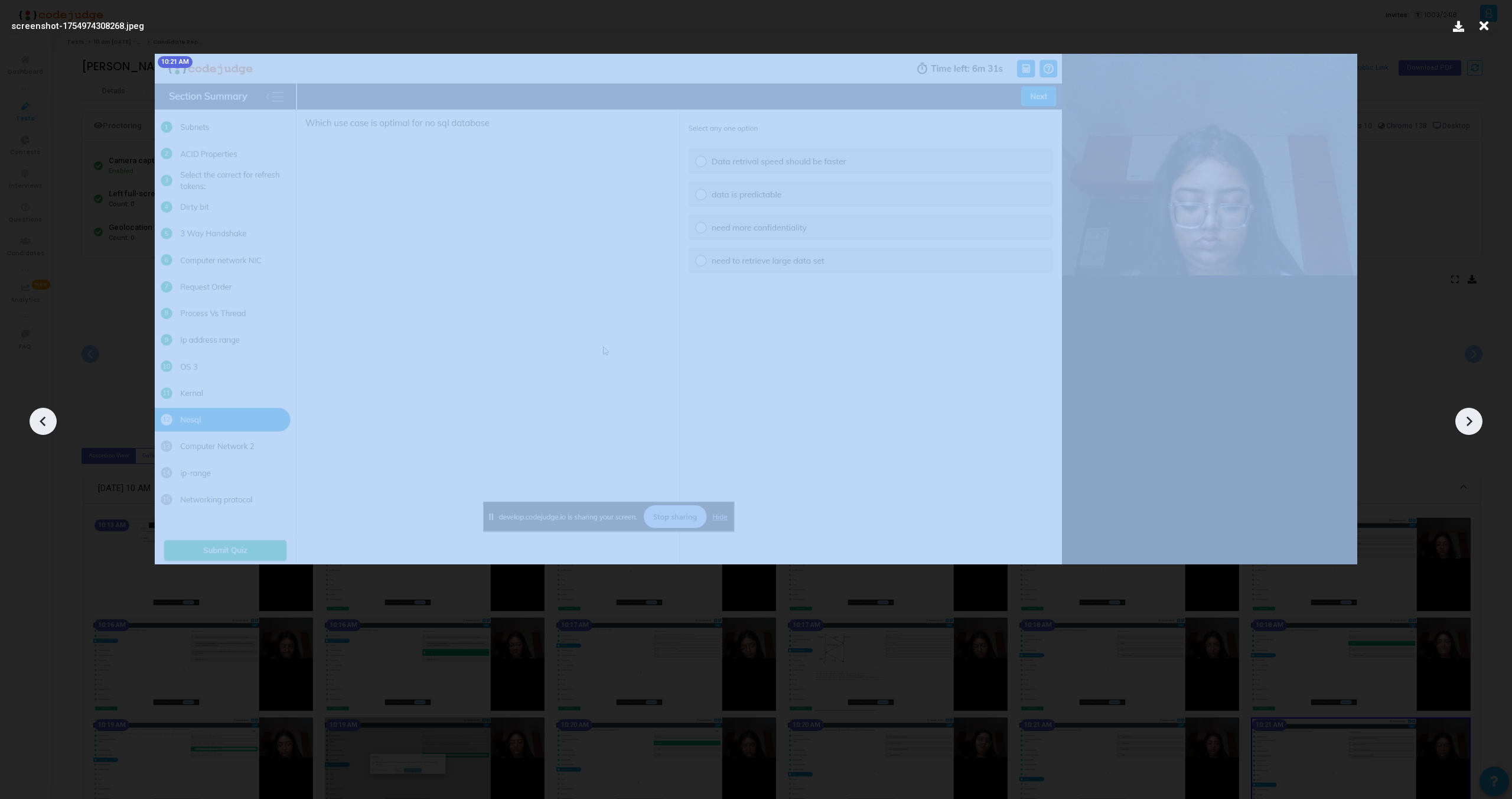
click at [1468, 412] on icon at bounding box center [1469, 421] width 18 height 18
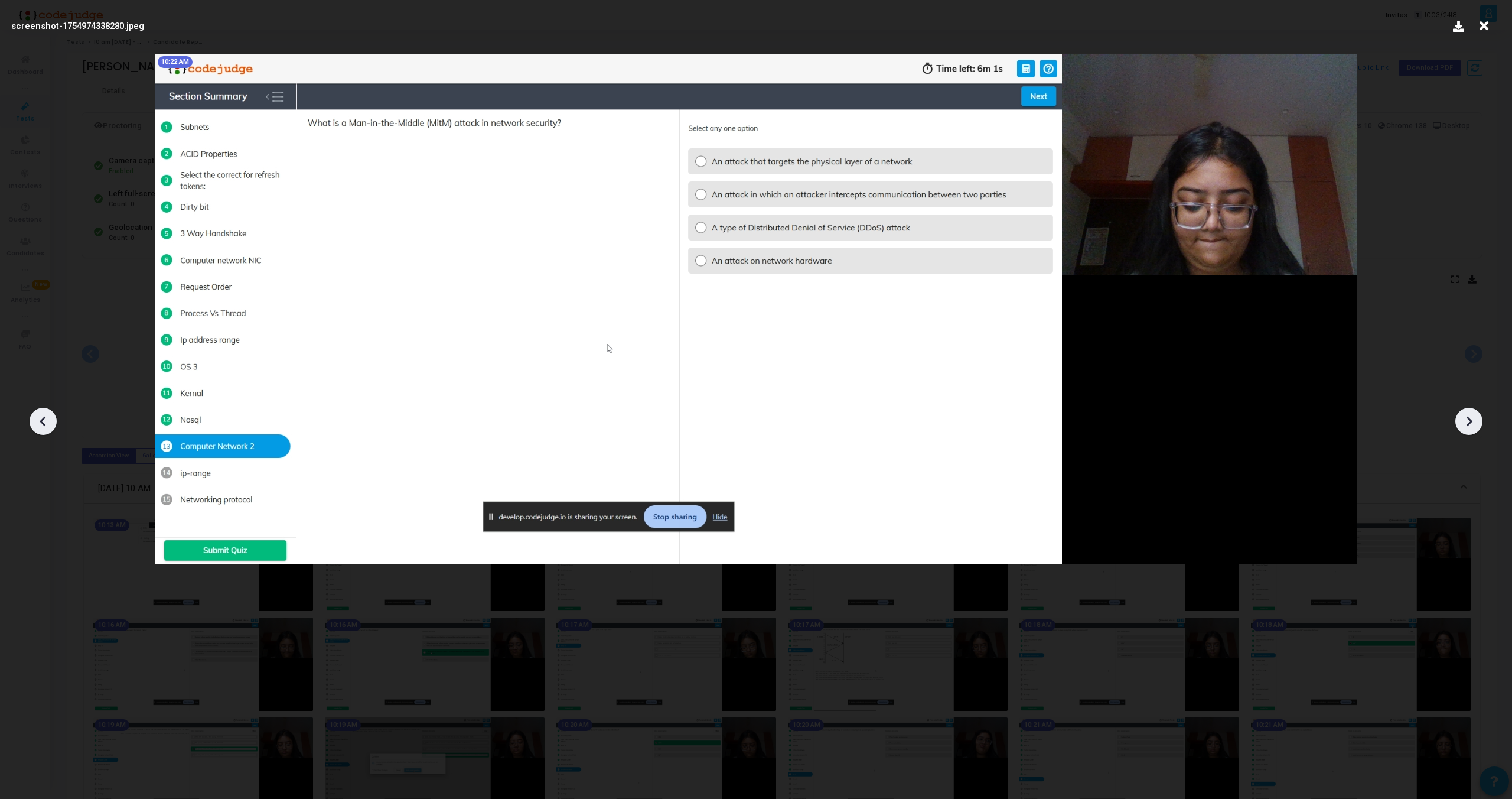
click at [1470, 408] on div at bounding box center [1469, 421] width 27 height 27
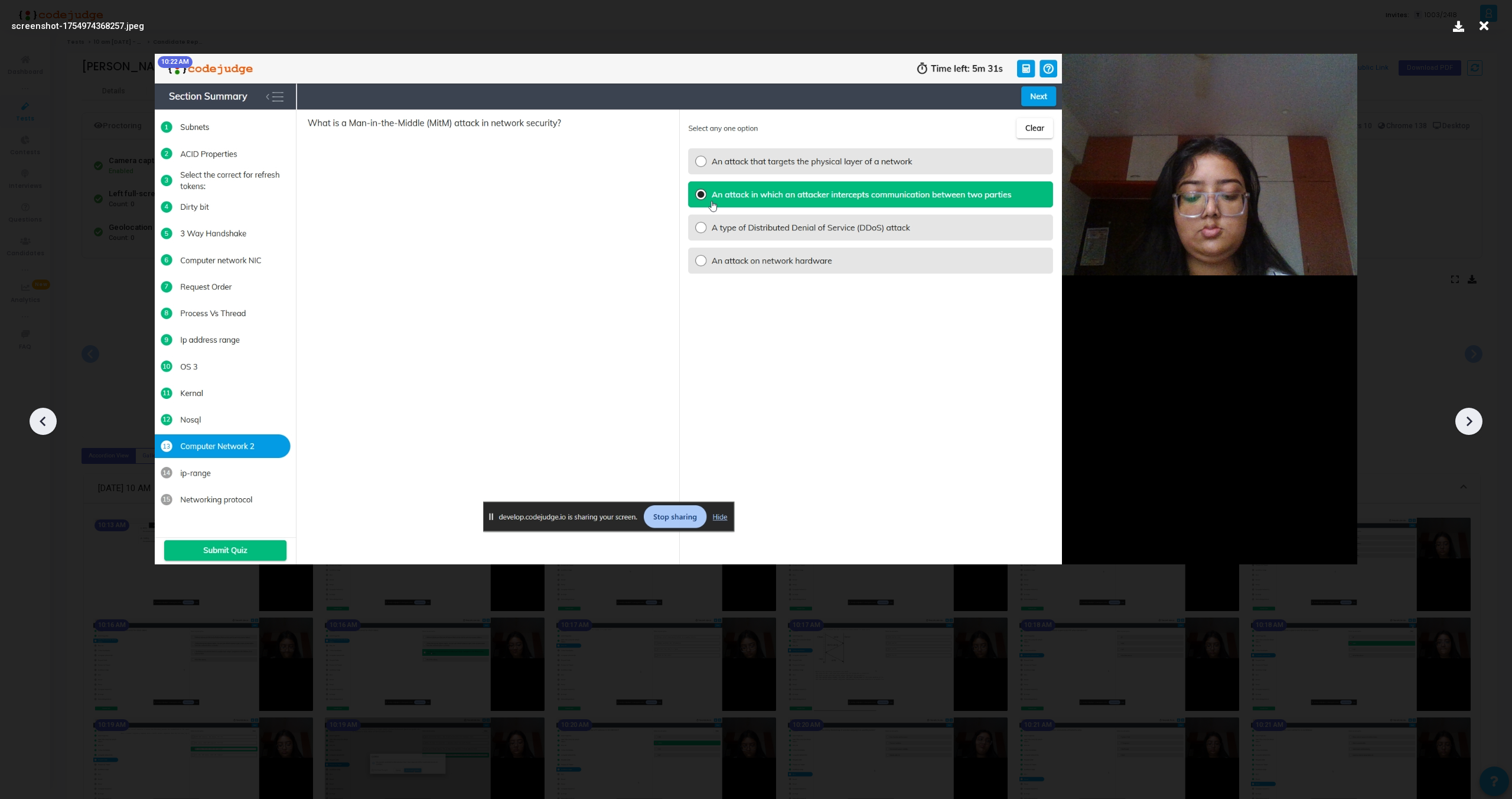
click at [1470, 408] on div at bounding box center [1469, 421] width 27 height 27
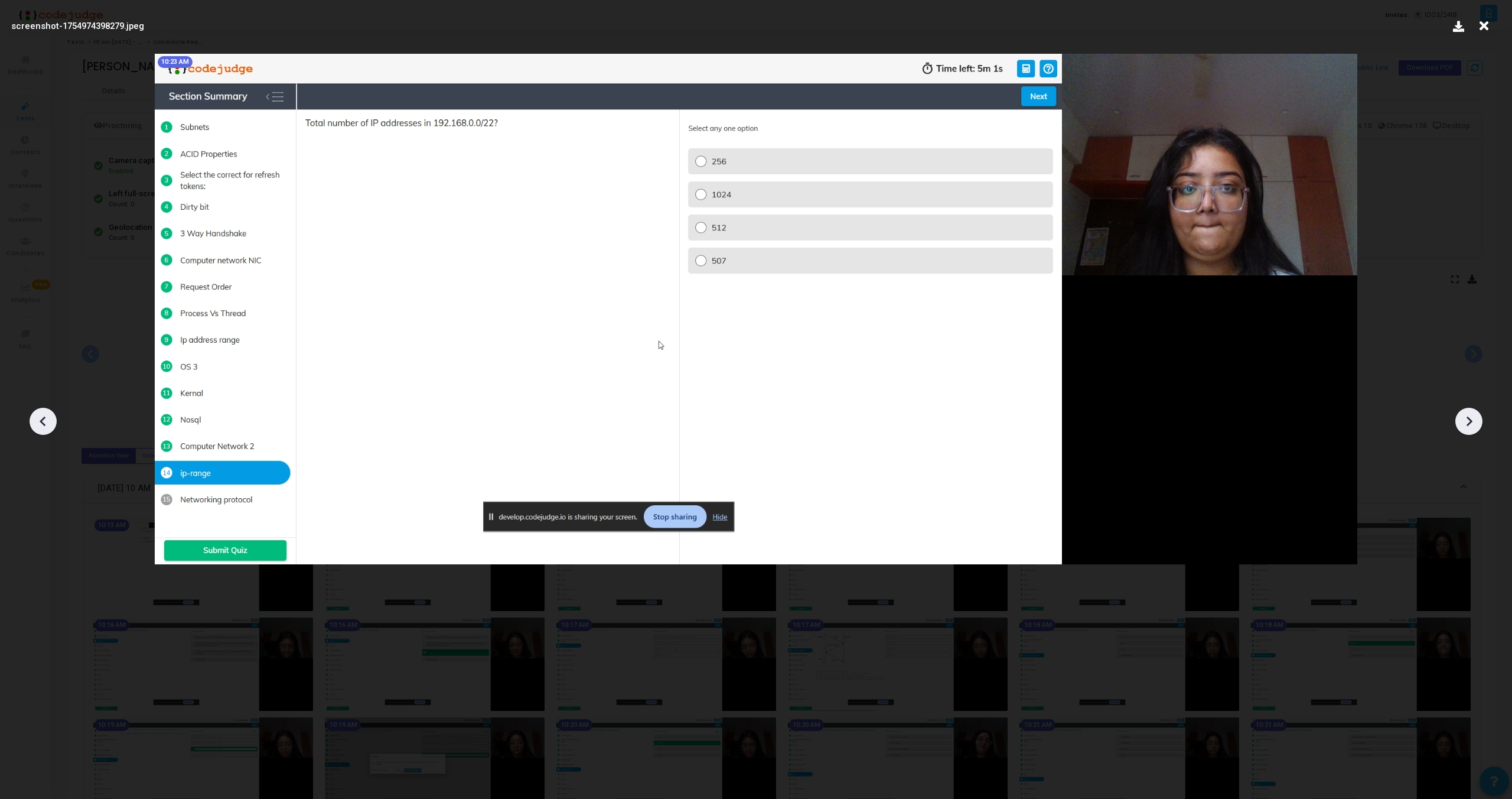
click at [1470, 408] on div at bounding box center [1469, 421] width 27 height 27
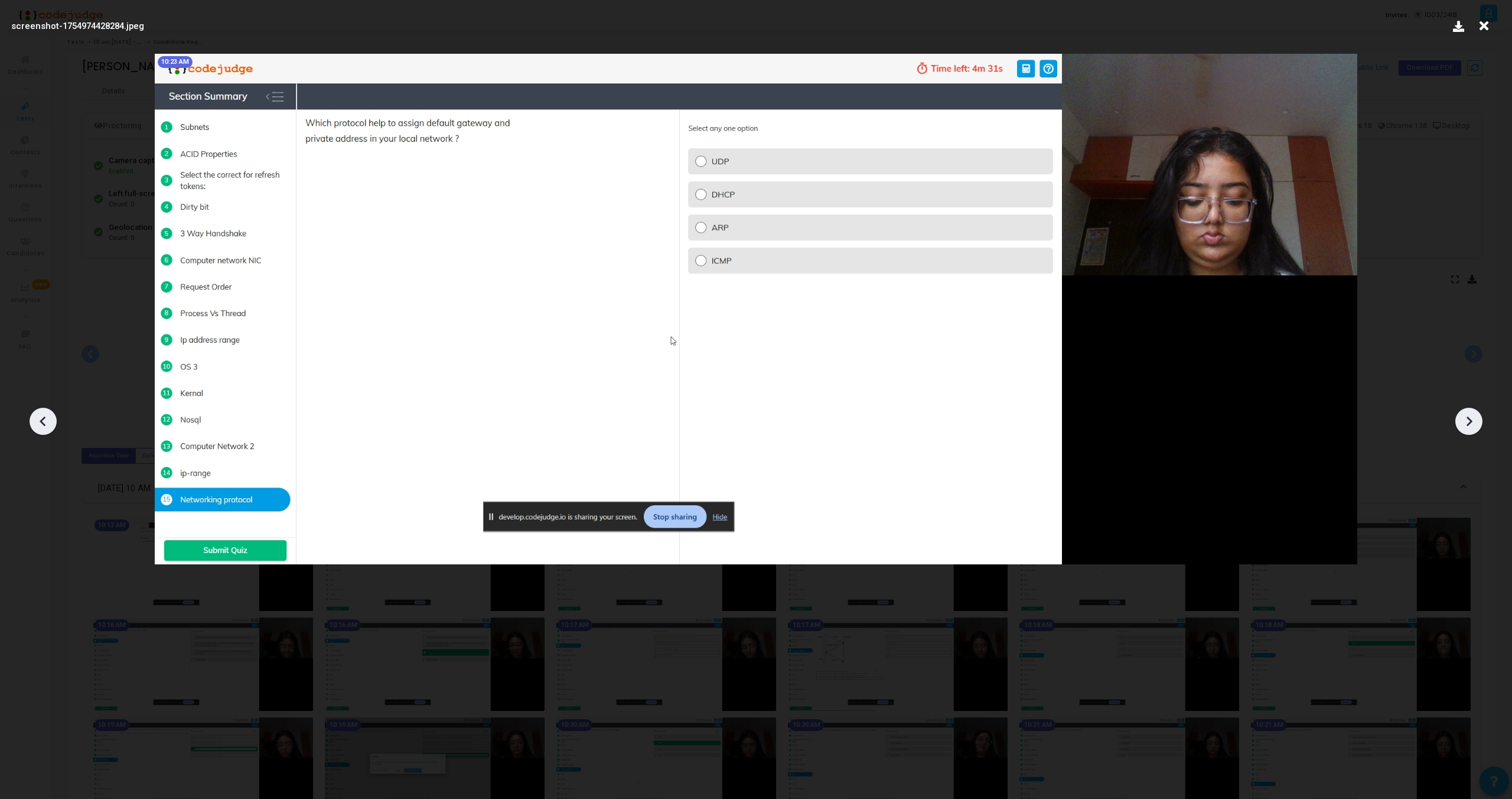
click at [1470, 408] on div at bounding box center [1469, 421] width 27 height 27
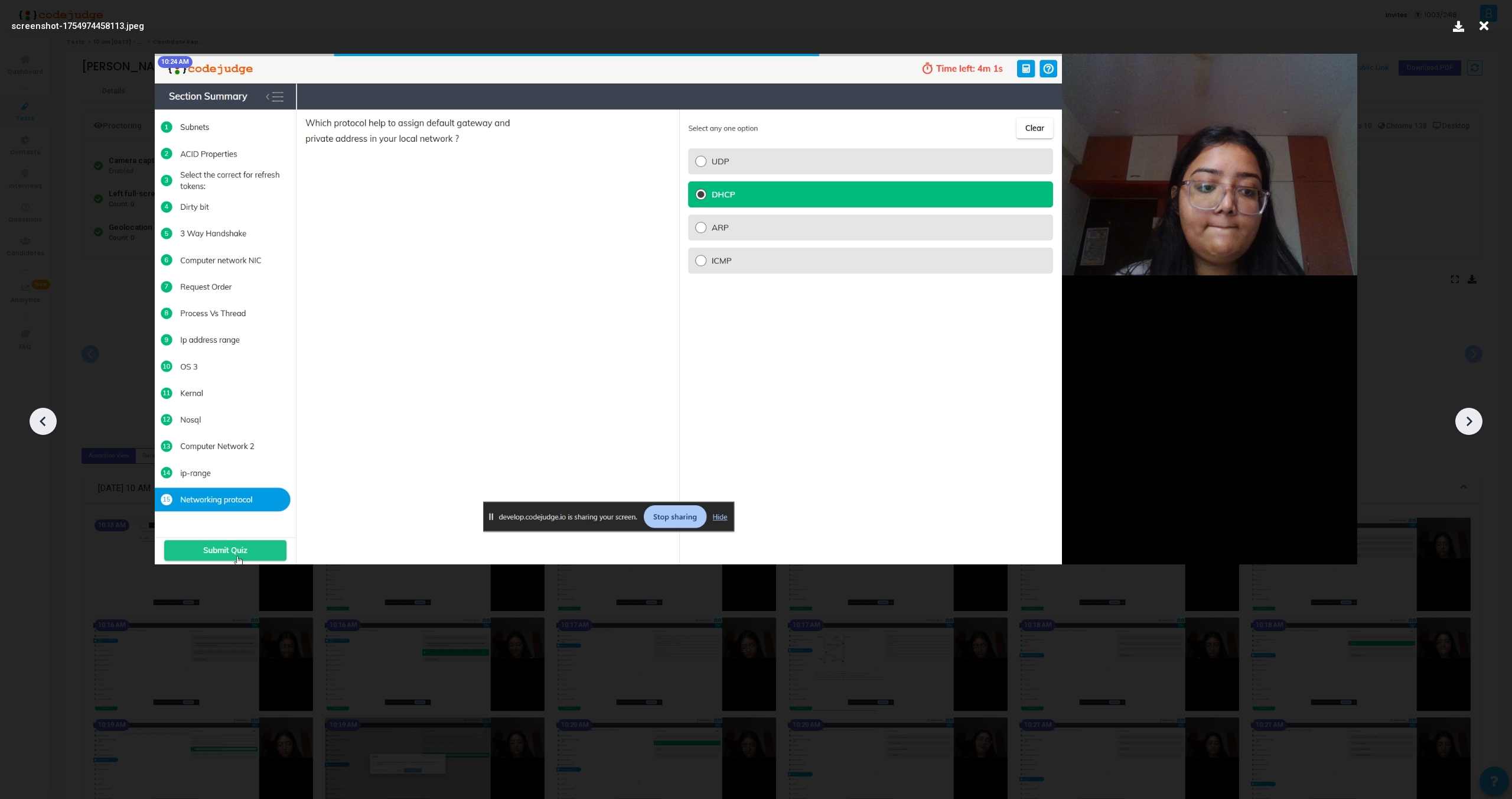
click at [1470, 408] on div at bounding box center [1469, 421] width 27 height 27
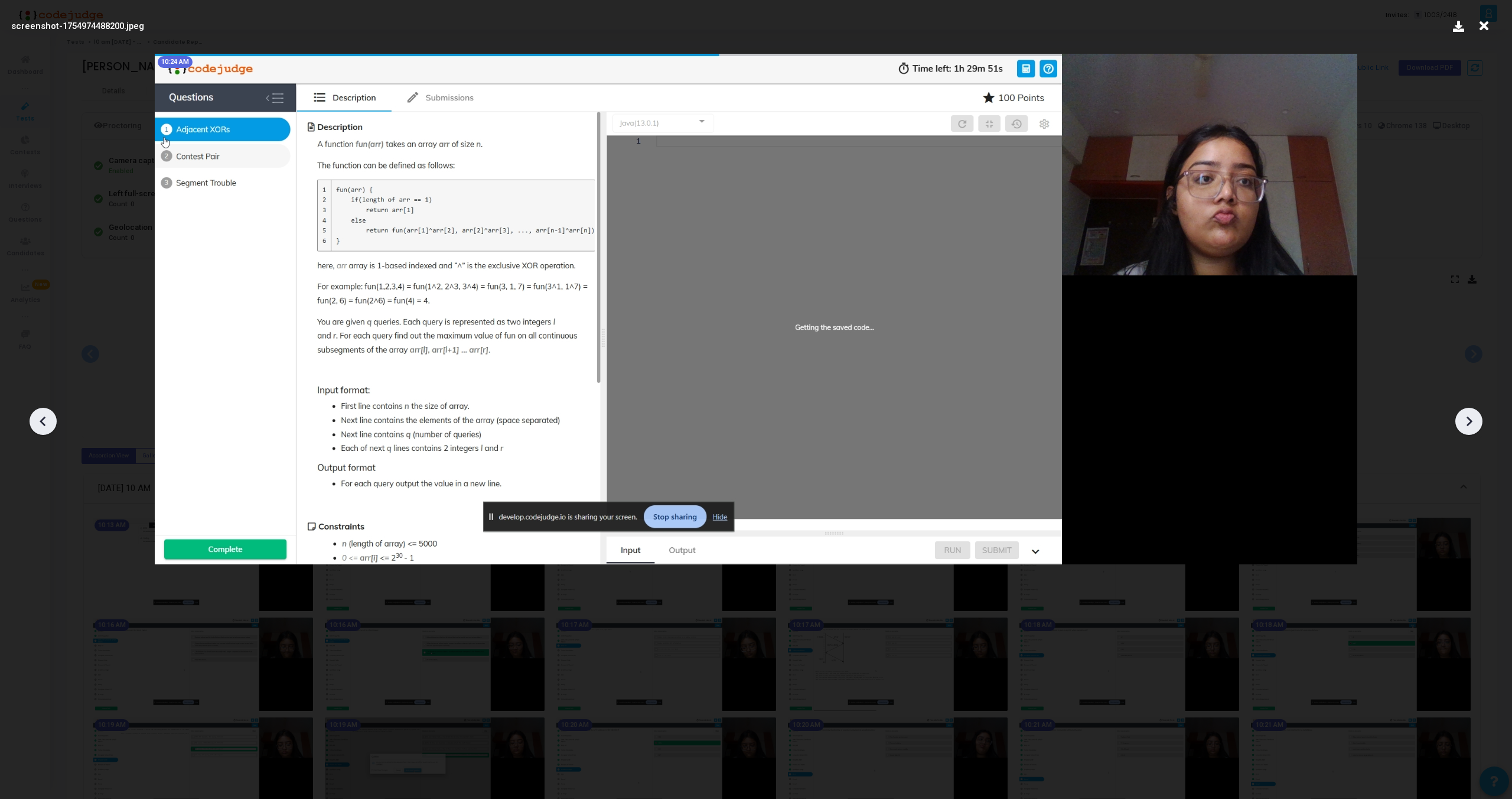
click at [1470, 408] on div at bounding box center [1469, 421] width 27 height 27
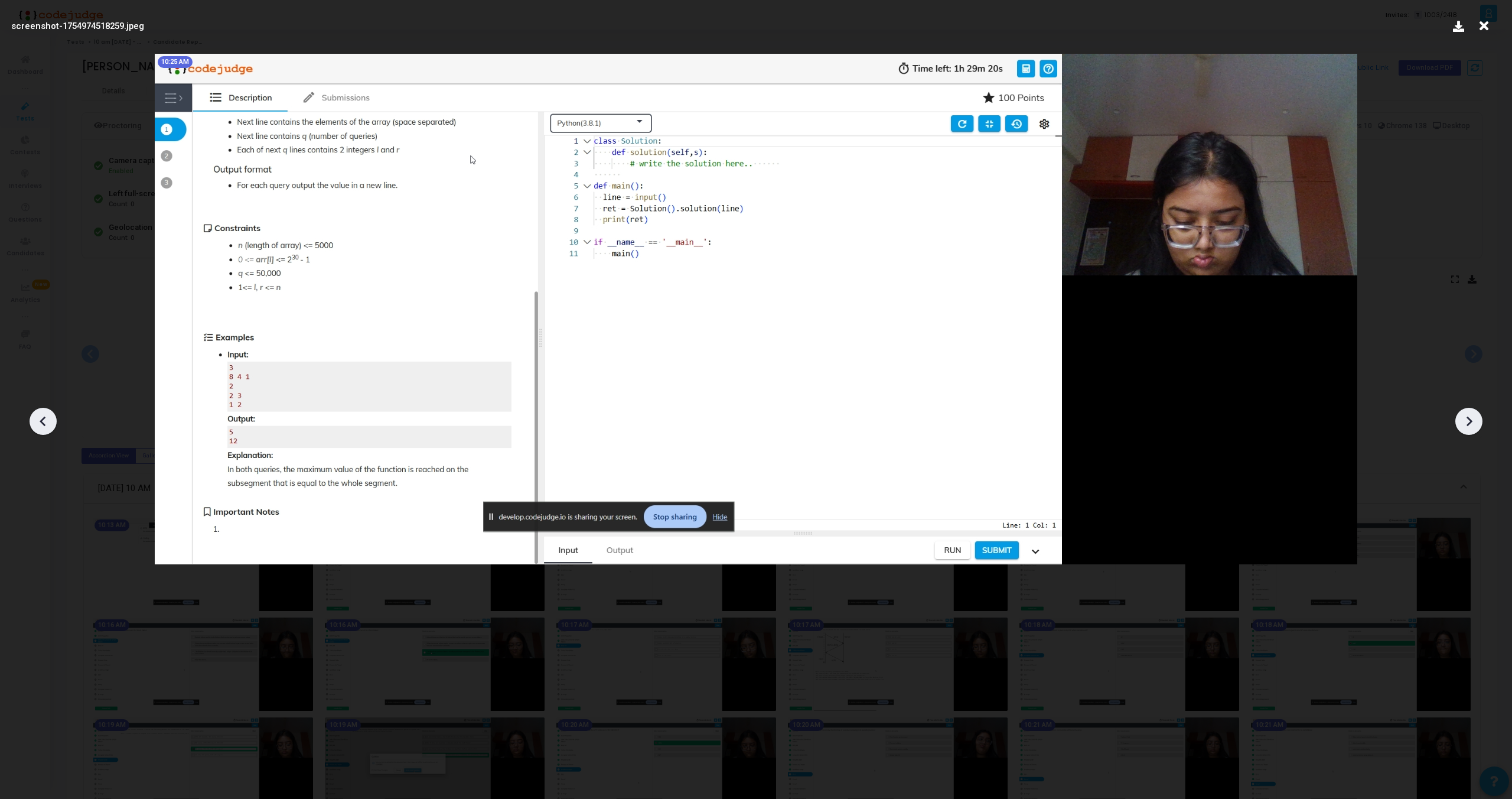
click at [1470, 408] on div at bounding box center [1469, 421] width 27 height 27
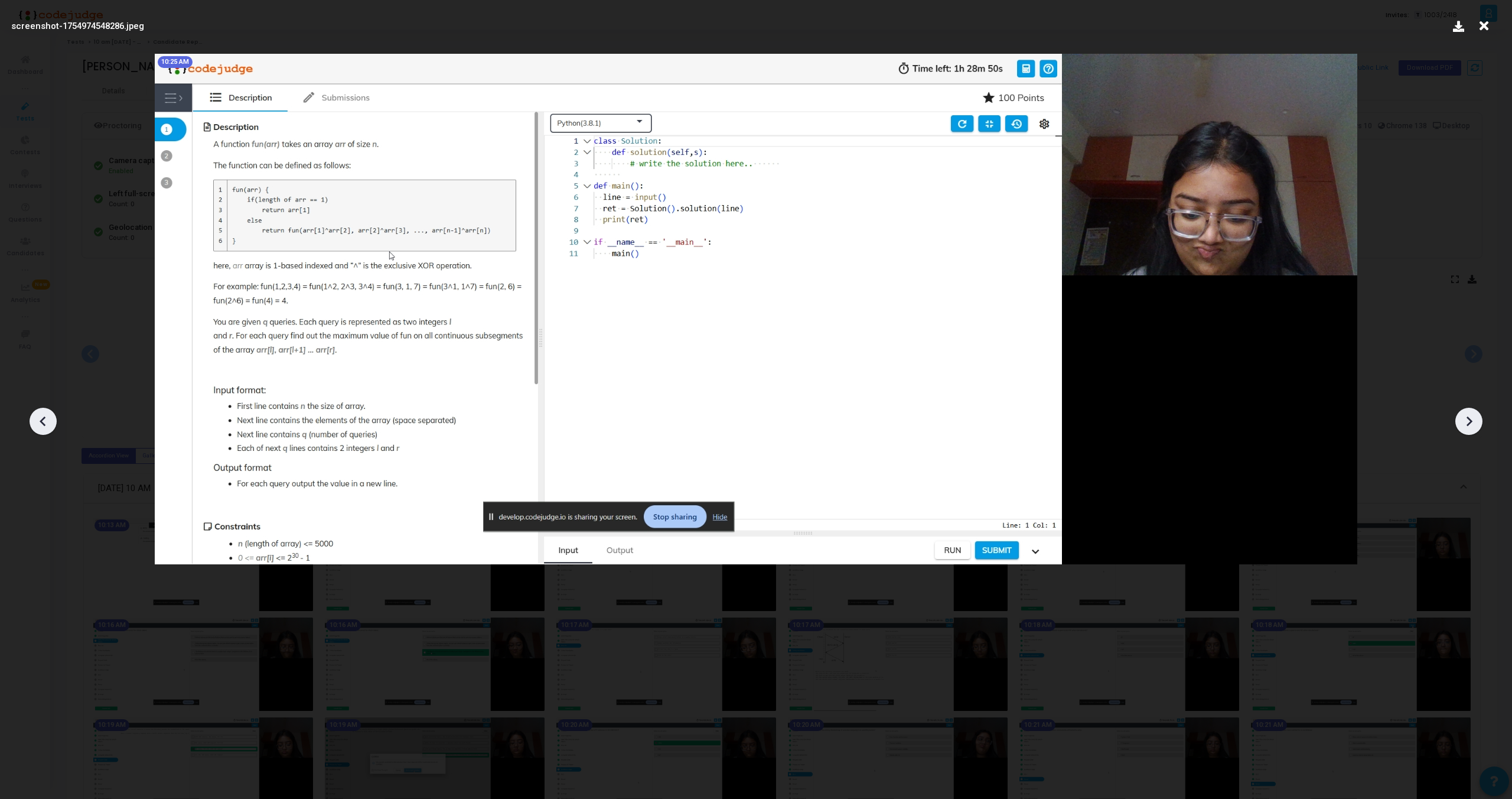
click at [1470, 408] on div at bounding box center [1469, 421] width 27 height 27
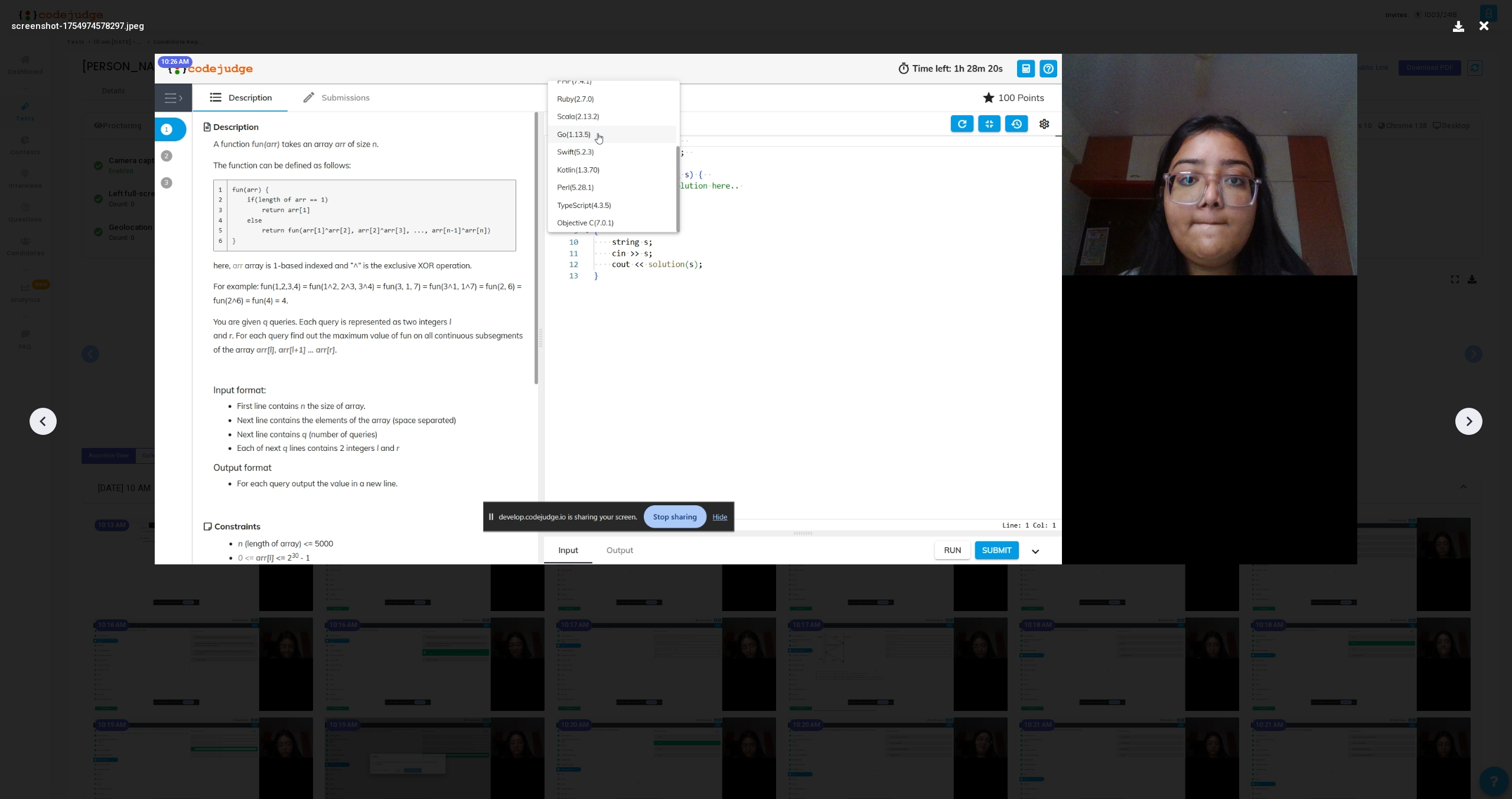
click at [1470, 408] on div at bounding box center [1469, 421] width 27 height 27
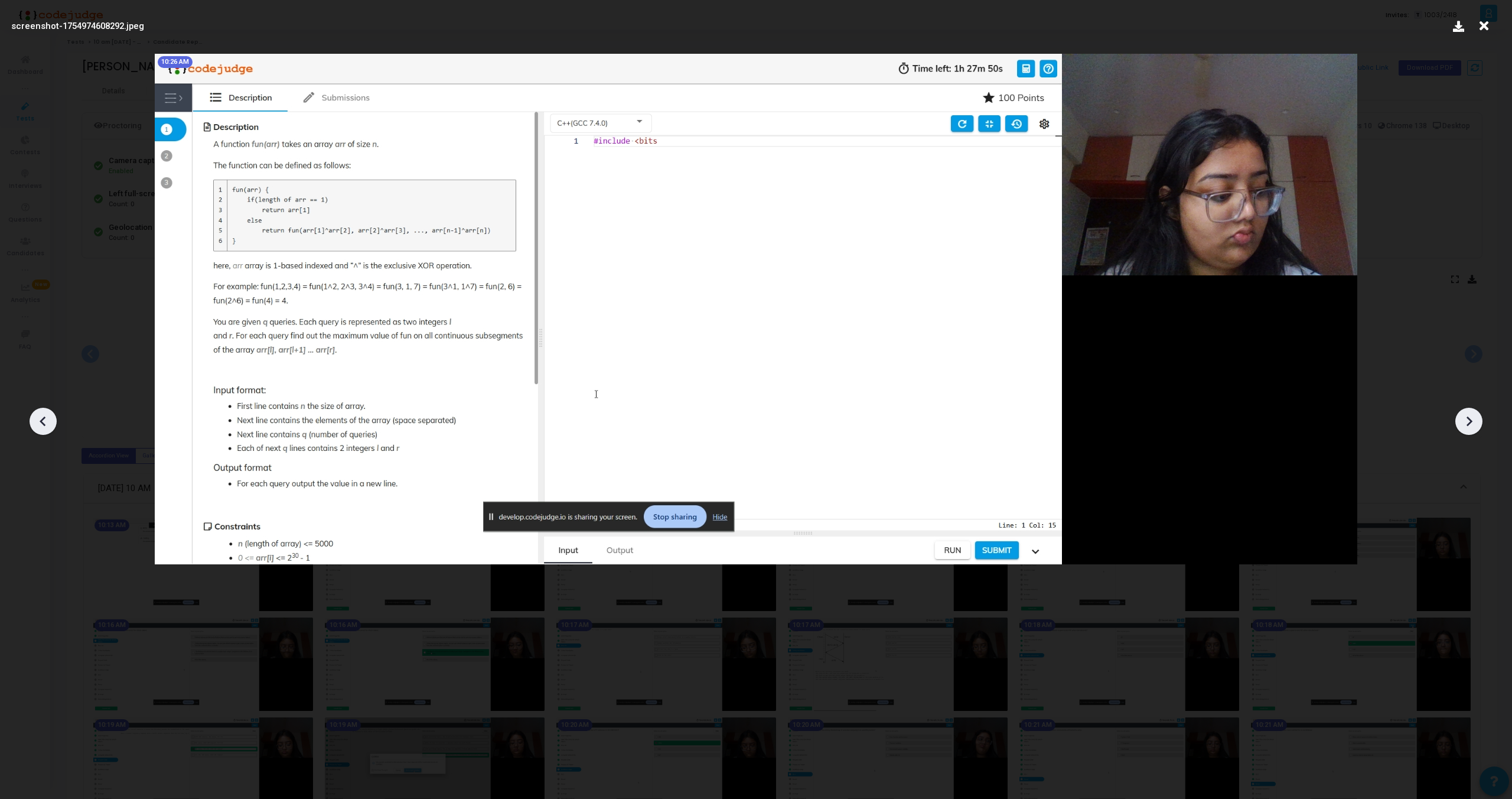
click at [1470, 408] on div at bounding box center [1469, 421] width 27 height 27
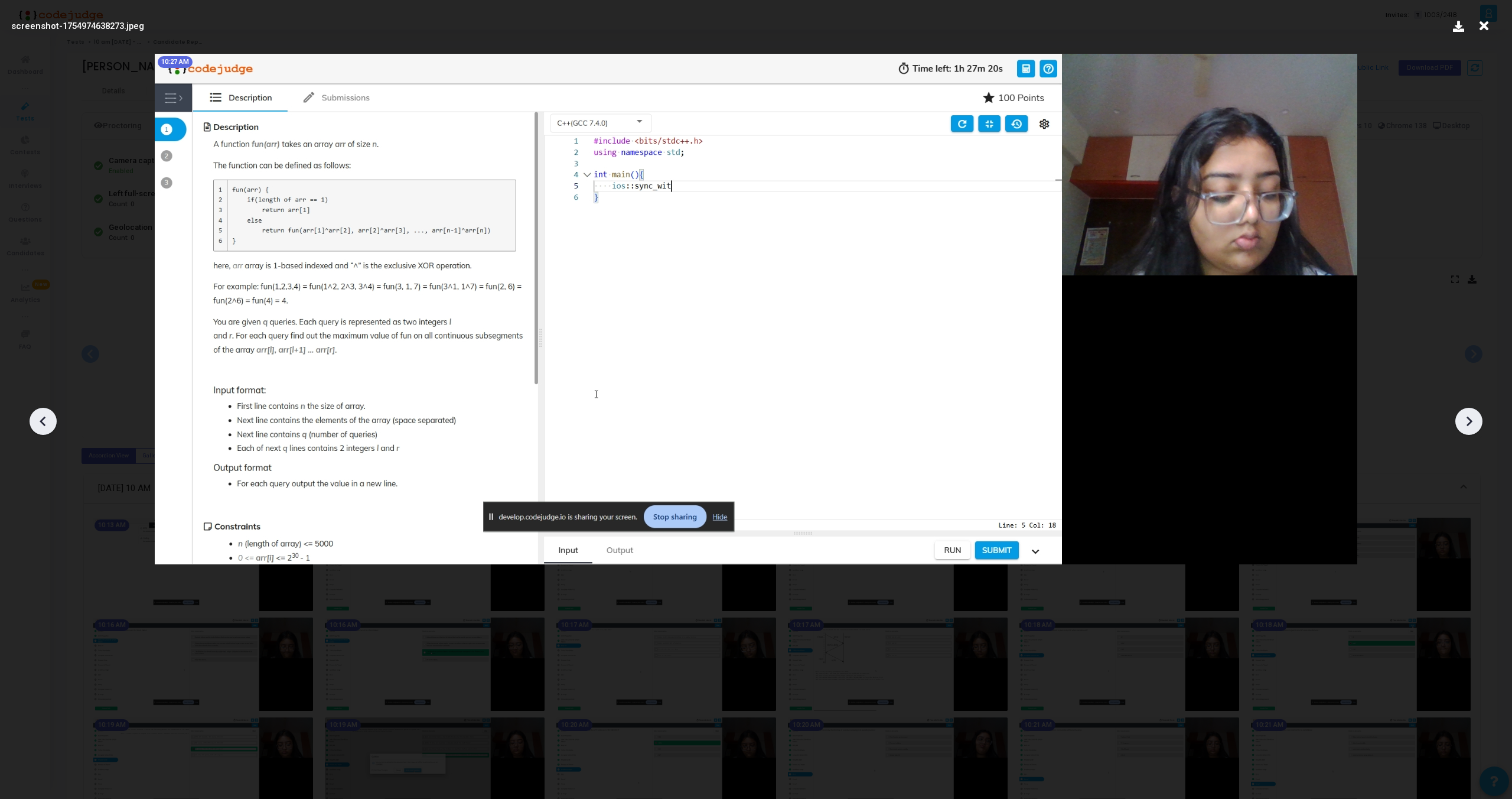
click at [1471, 419] on icon at bounding box center [1469, 421] width 18 height 18
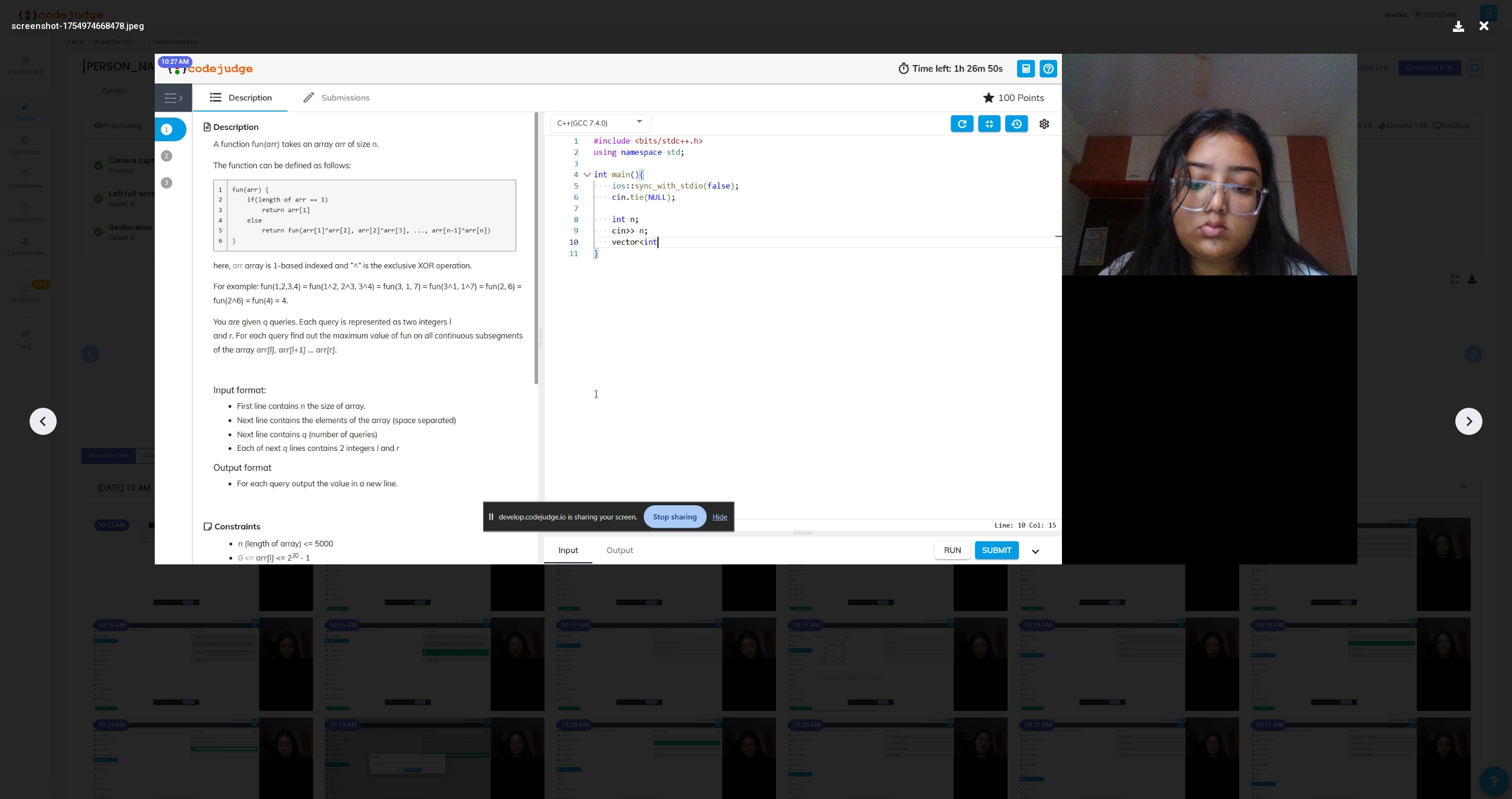
click at [1471, 419] on icon at bounding box center [1469, 421] width 18 height 18
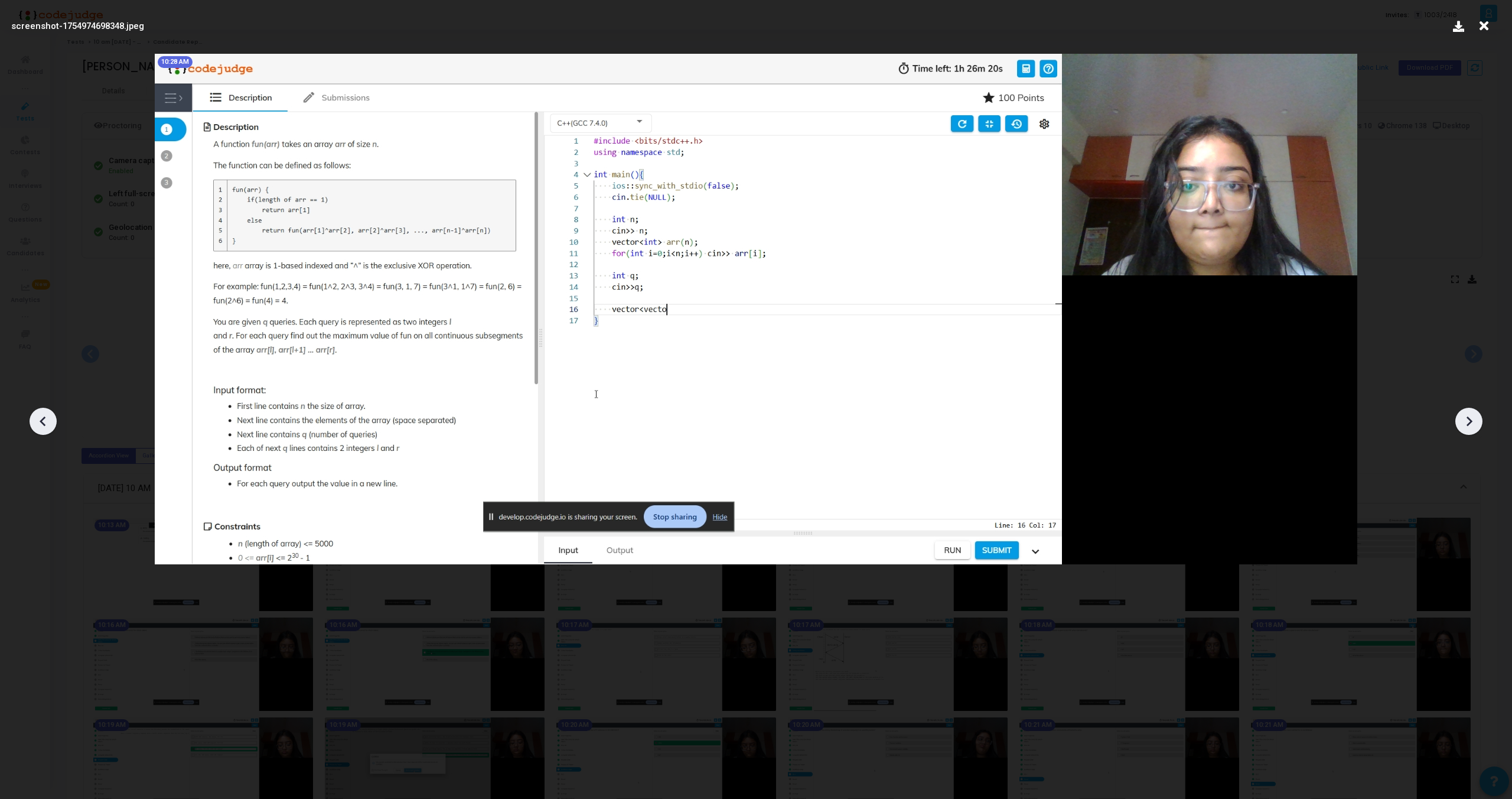
click at [46, 424] on icon at bounding box center [43, 421] width 18 height 18
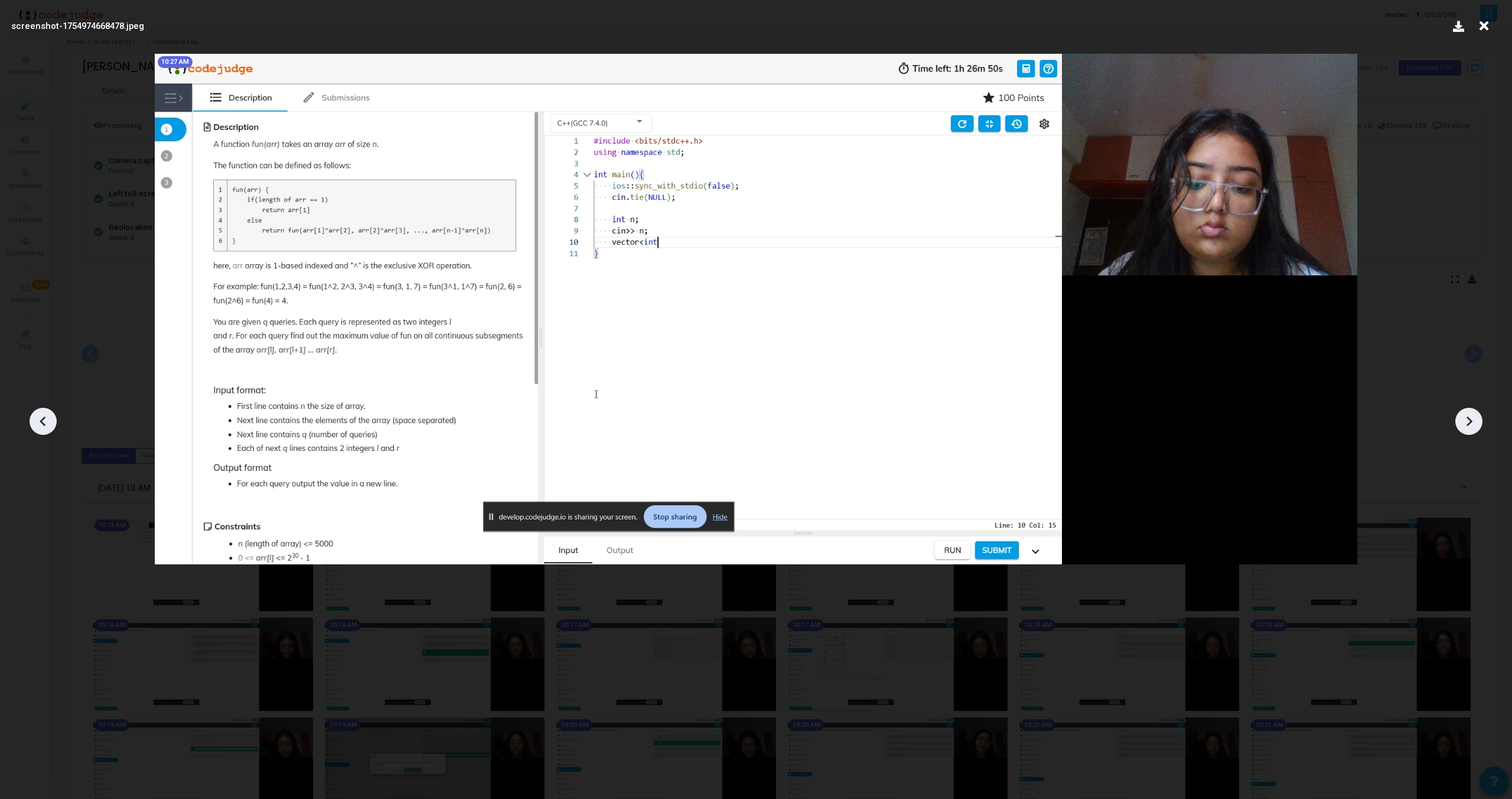
click at [46, 424] on icon at bounding box center [43, 421] width 18 height 18
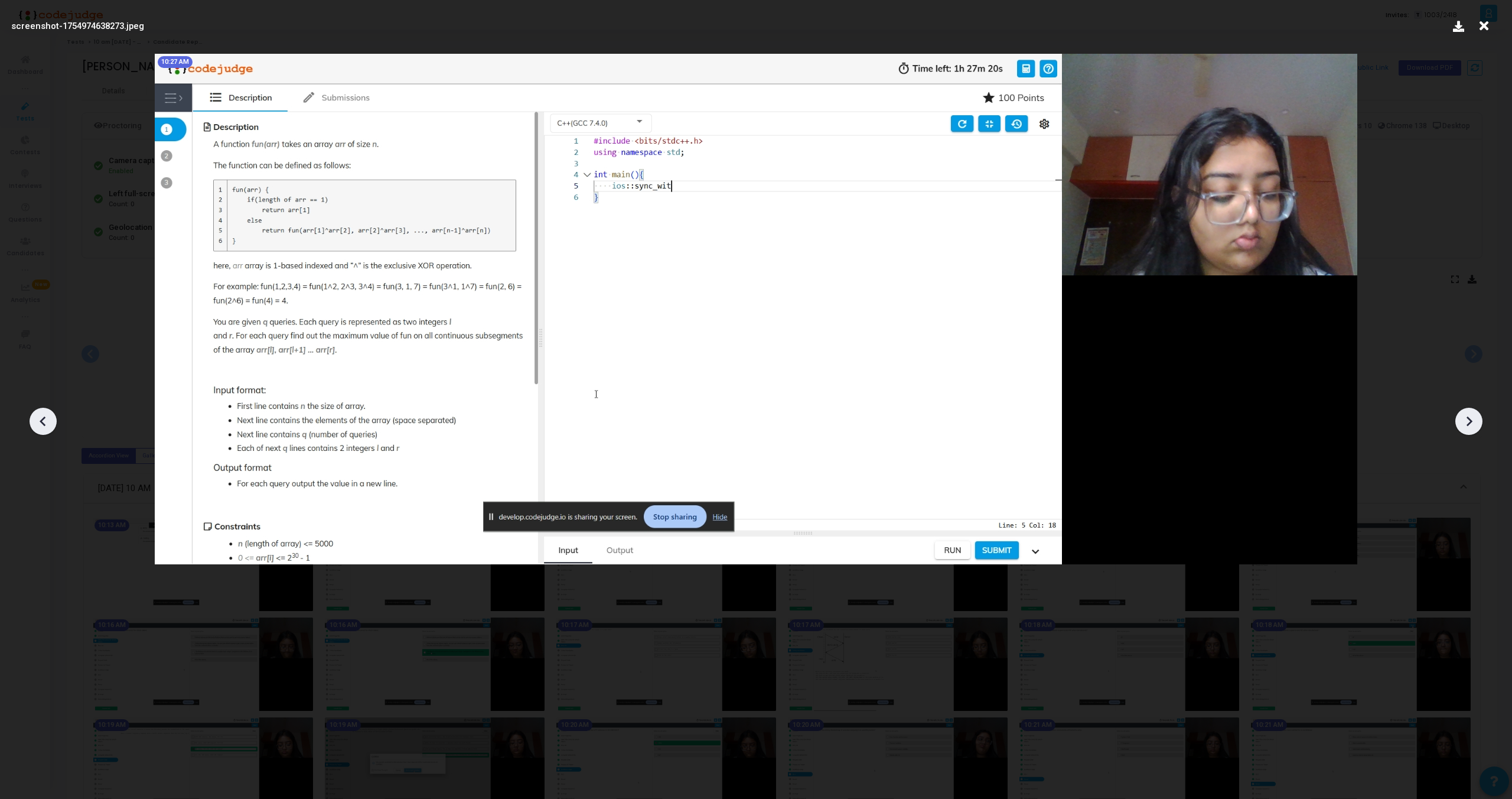
click at [46, 424] on icon at bounding box center [43, 421] width 18 height 18
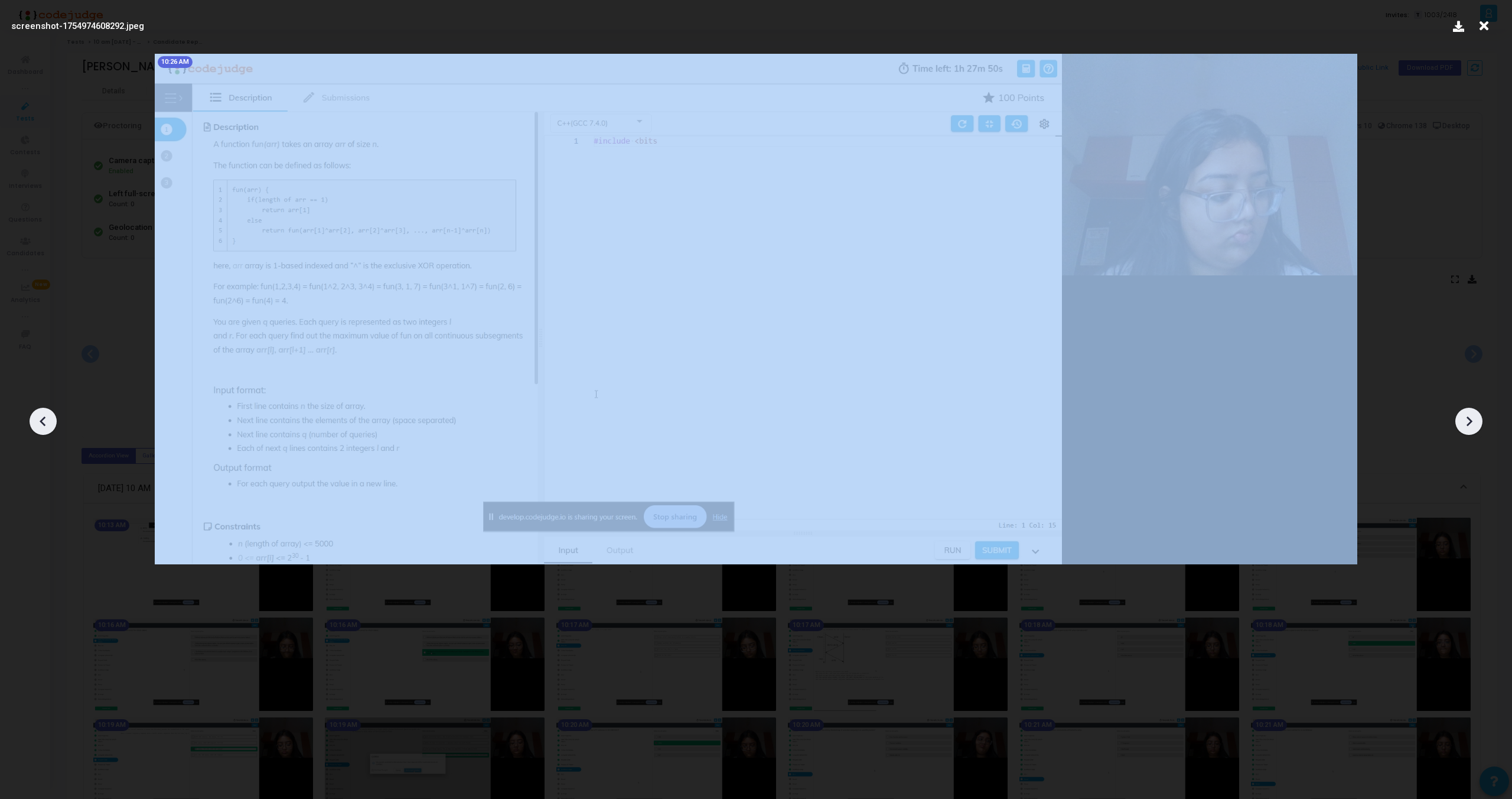
click at [46, 424] on icon at bounding box center [43, 421] width 18 height 18
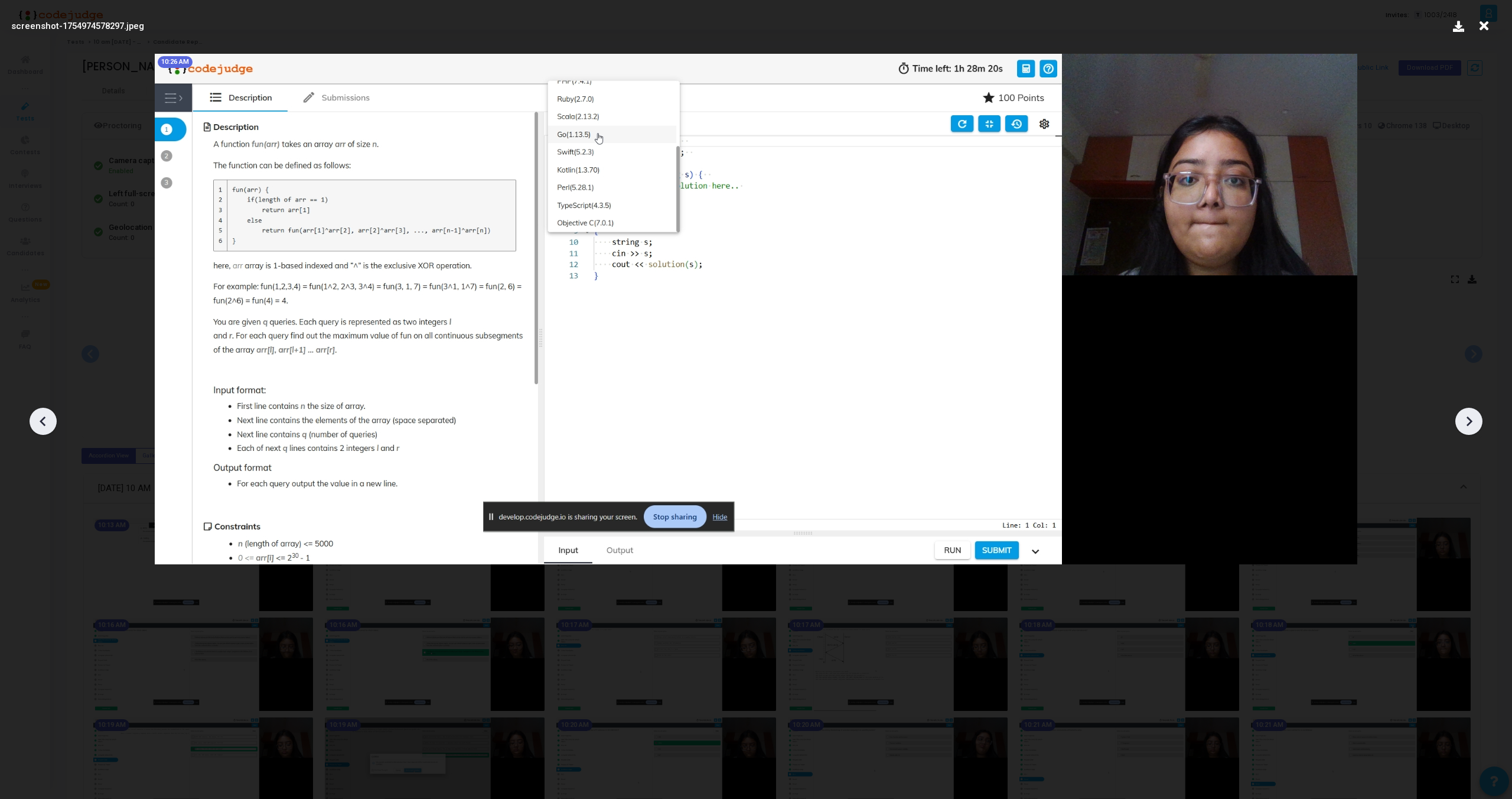
click at [48, 421] on icon at bounding box center [43, 421] width 18 height 18
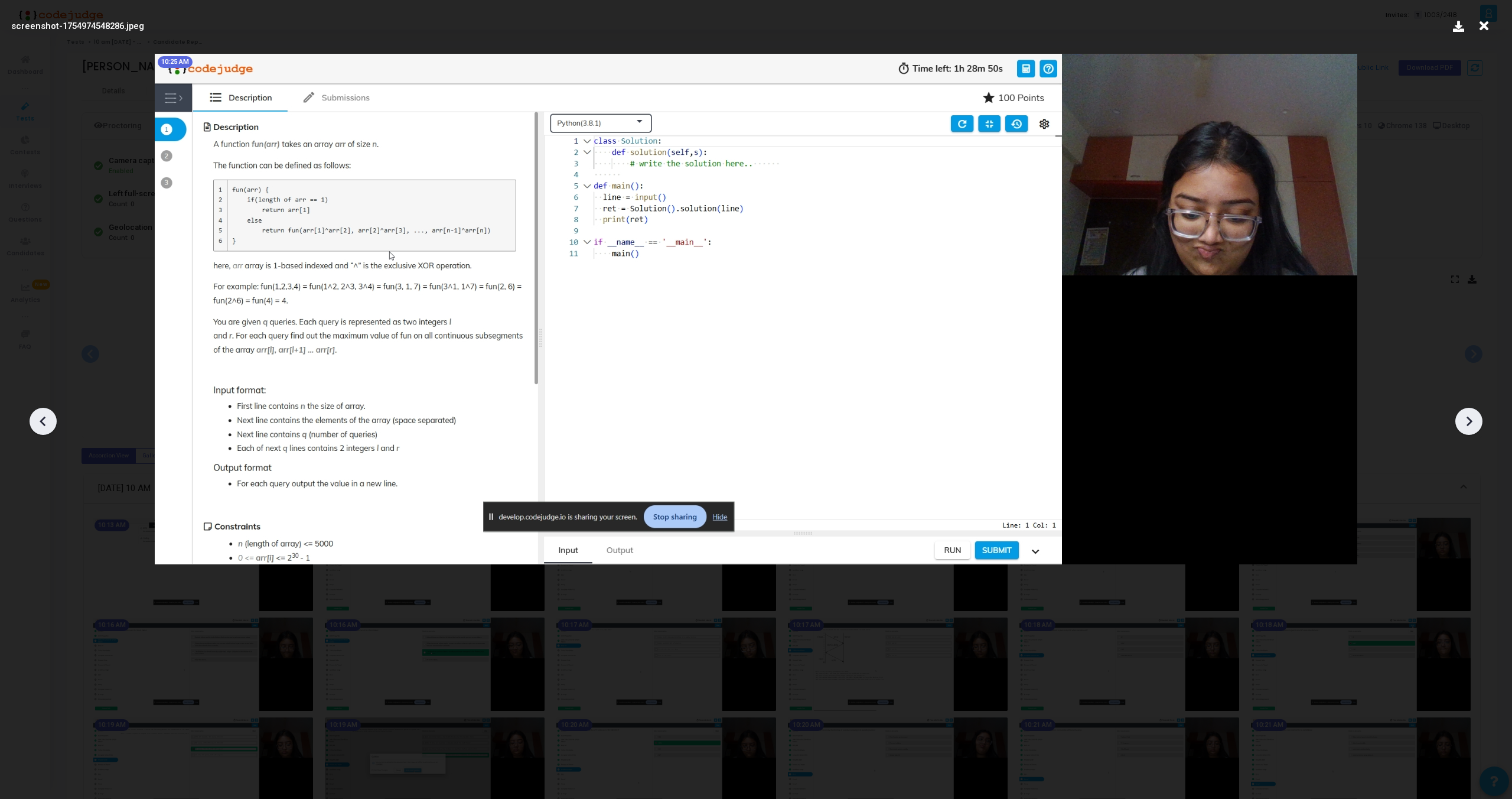
click at [1466, 414] on icon at bounding box center [1469, 421] width 18 height 18
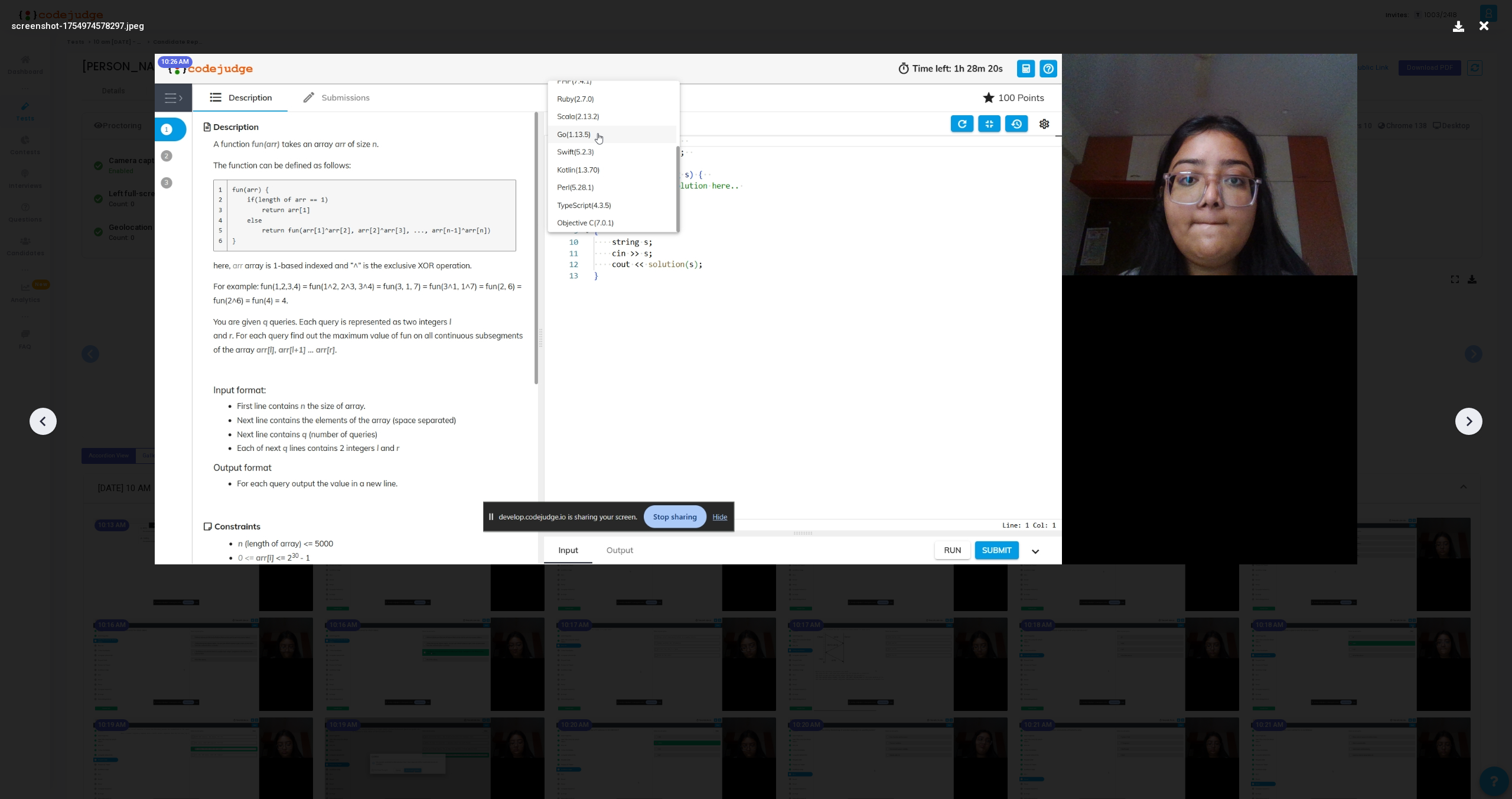
click at [1466, 414] on icon at bounding box center [1469, 421] width 18 height 18
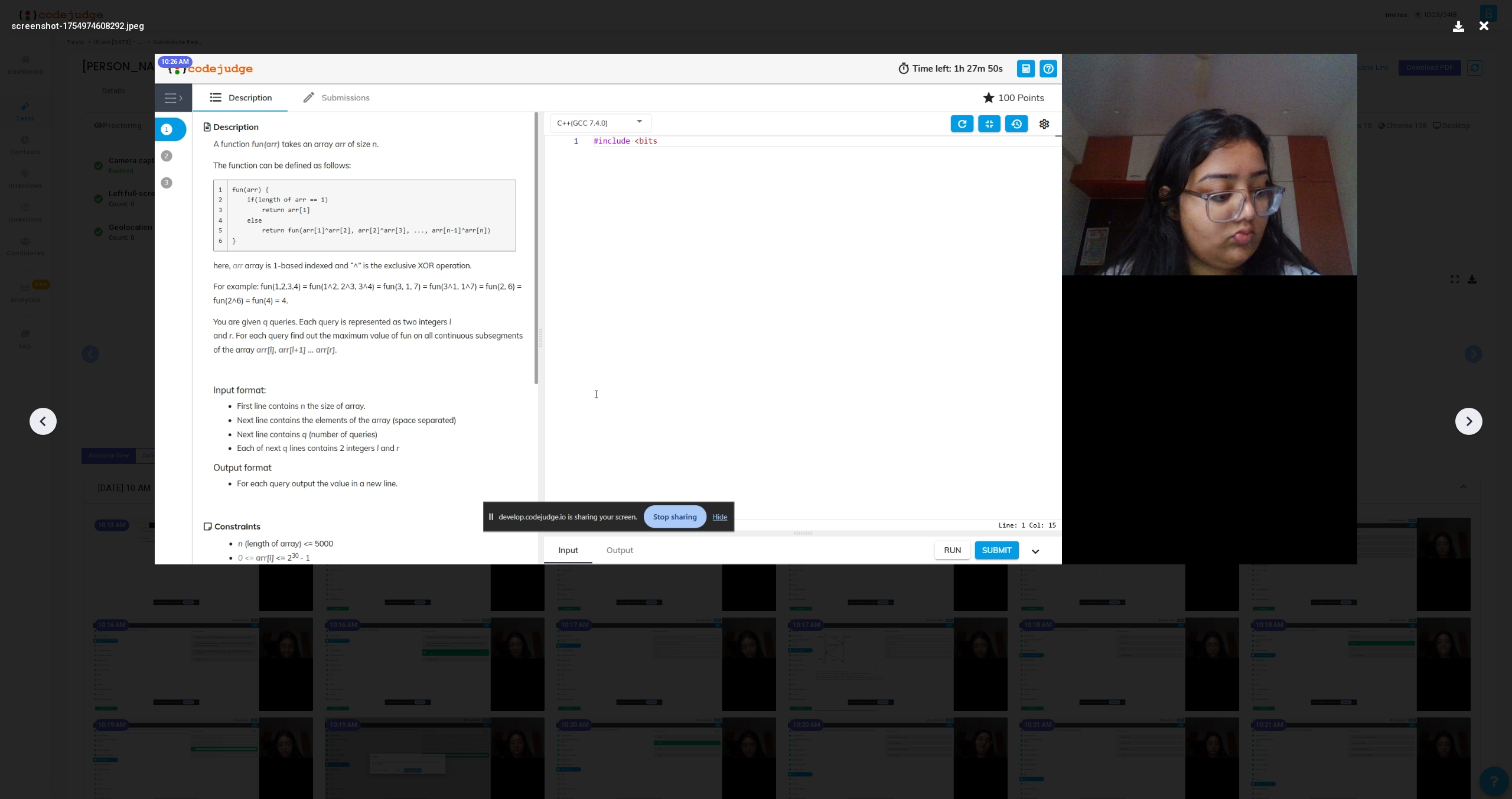
click at [1466, 414] on icon at bounding box center [1469, 421] width 18 height 18
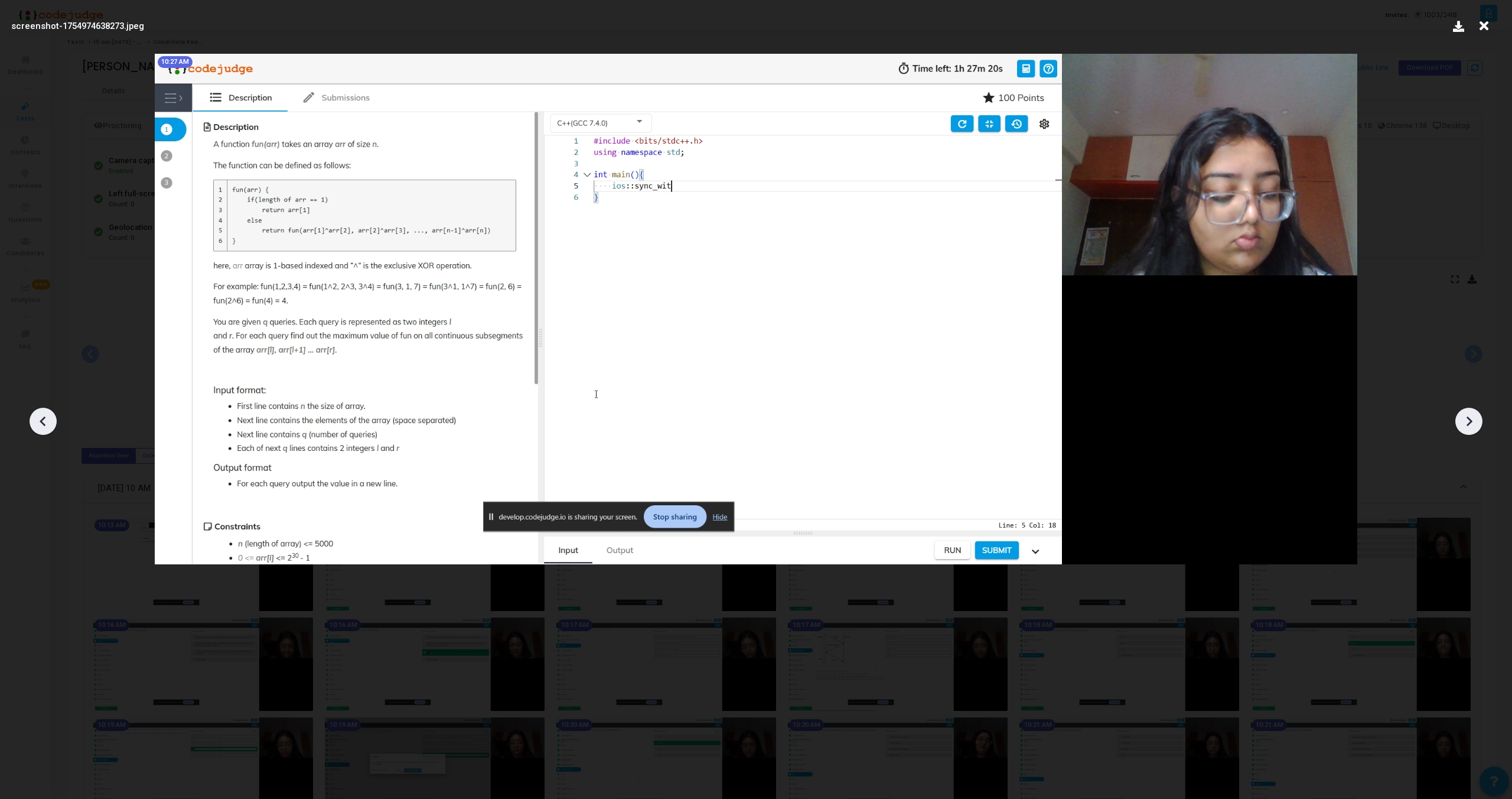
click at [1466, 414] on icon at bounding box center [1469, 421] width 18 height 18
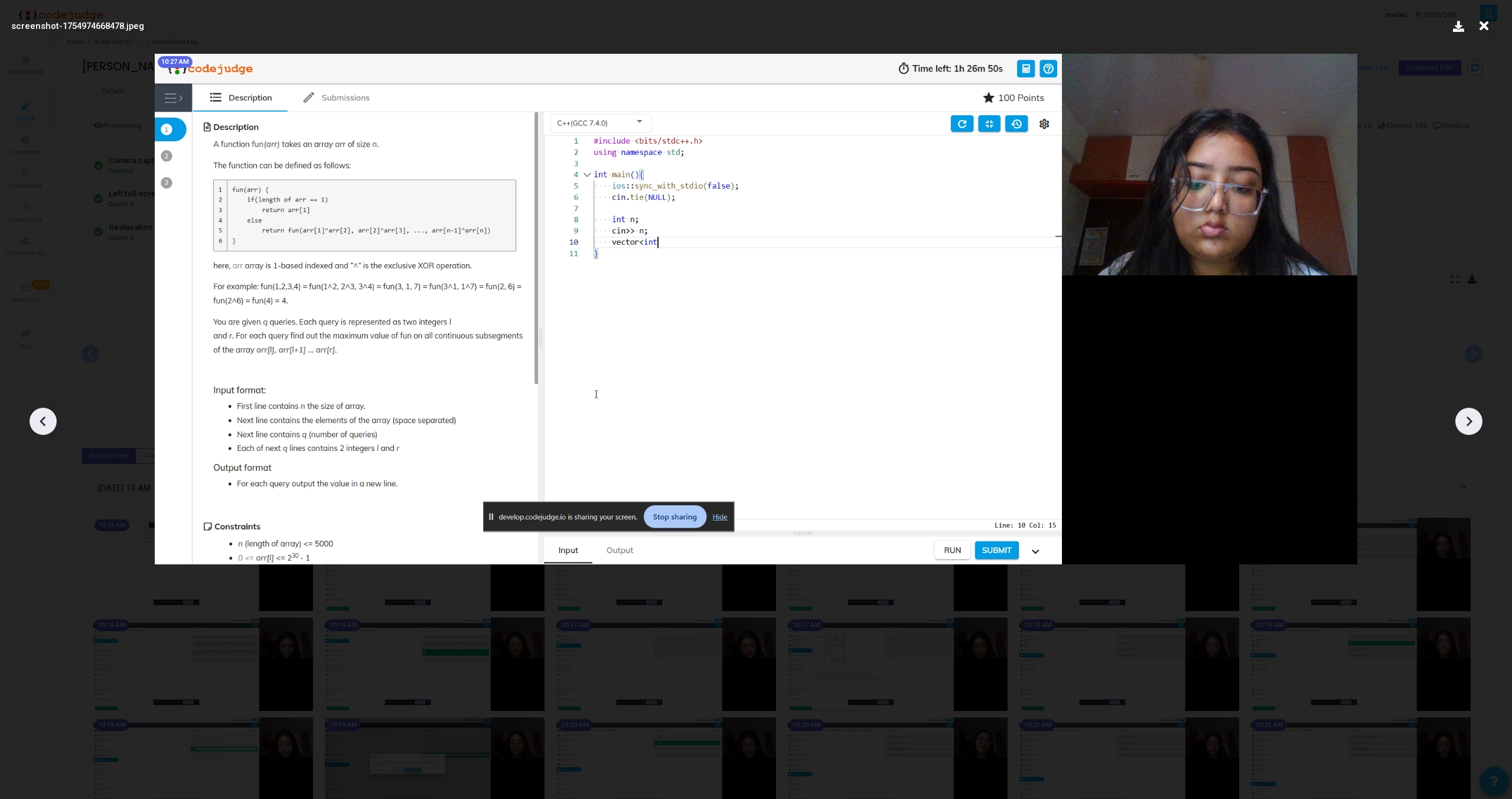
click at [1466, 414] on icon at bounding box center [1469, 421] width 18 height 18
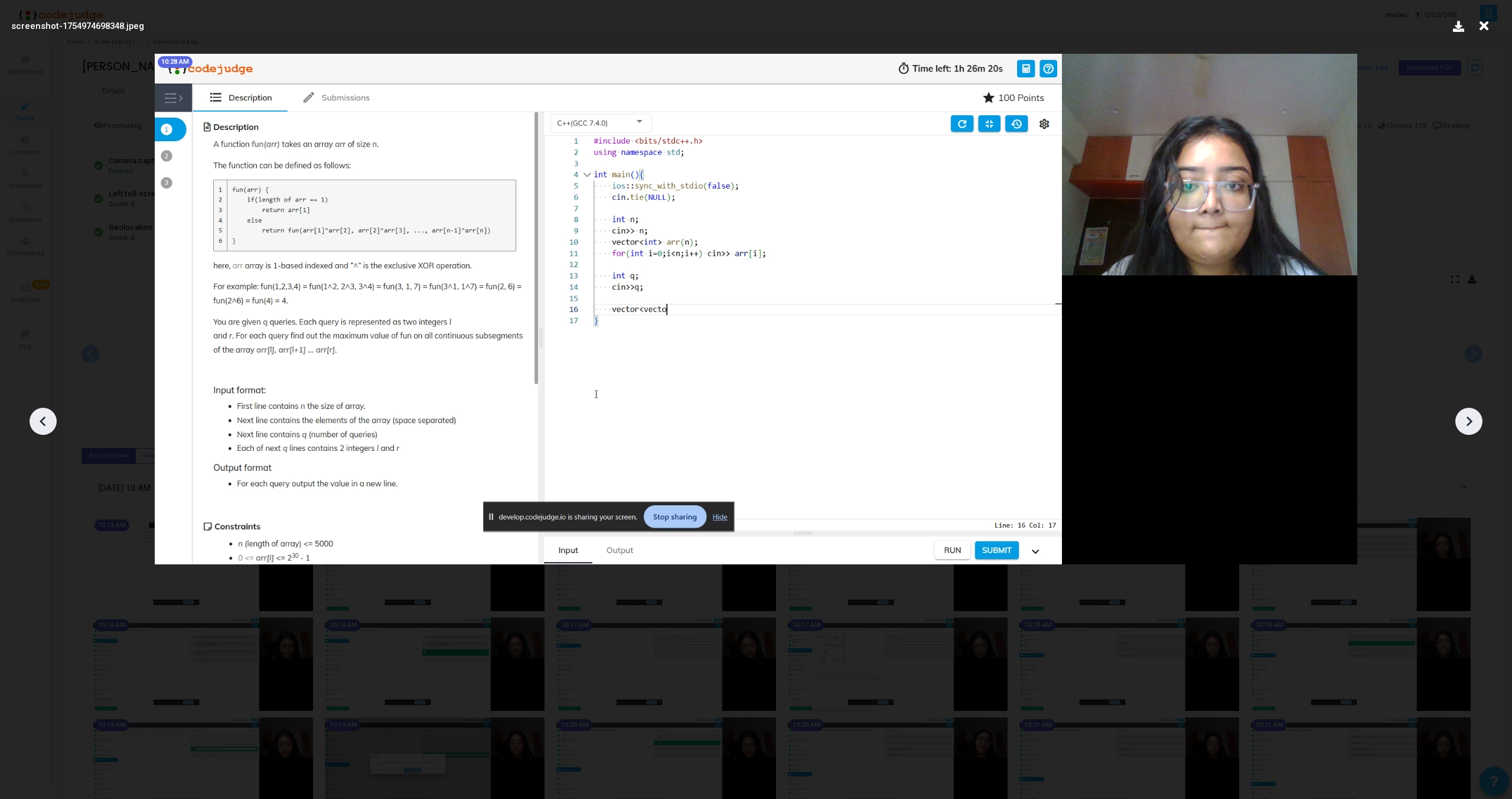
click at [1466, 414] on icon at bounding box center [1469, 421] width 18 height 18
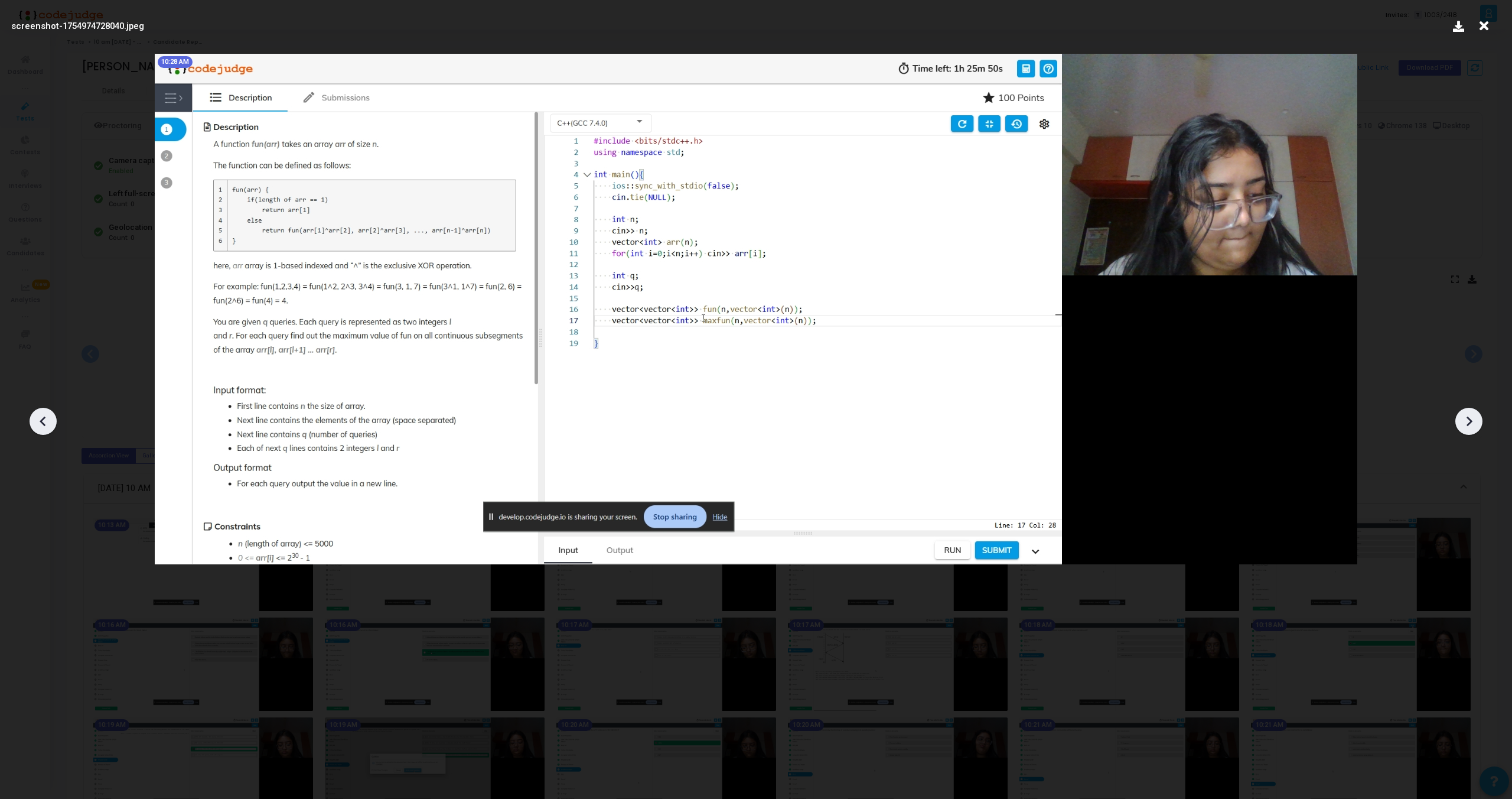
click at [1466, 414] on icon at bounding box center [1469, 421] width 18 height 18
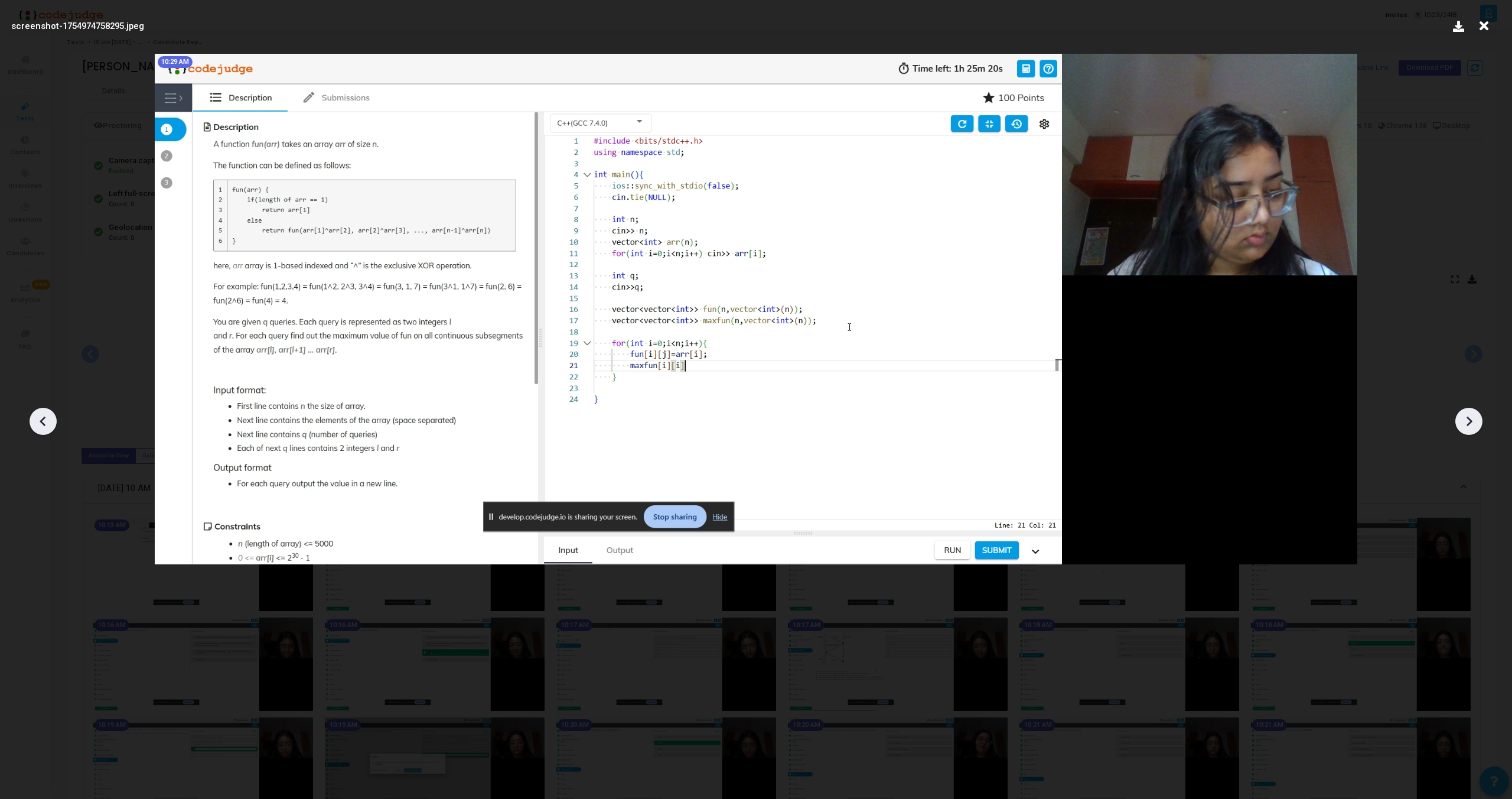
click at [1466, 414] on icon at bounding box center [1469, 421] width 18 height 18
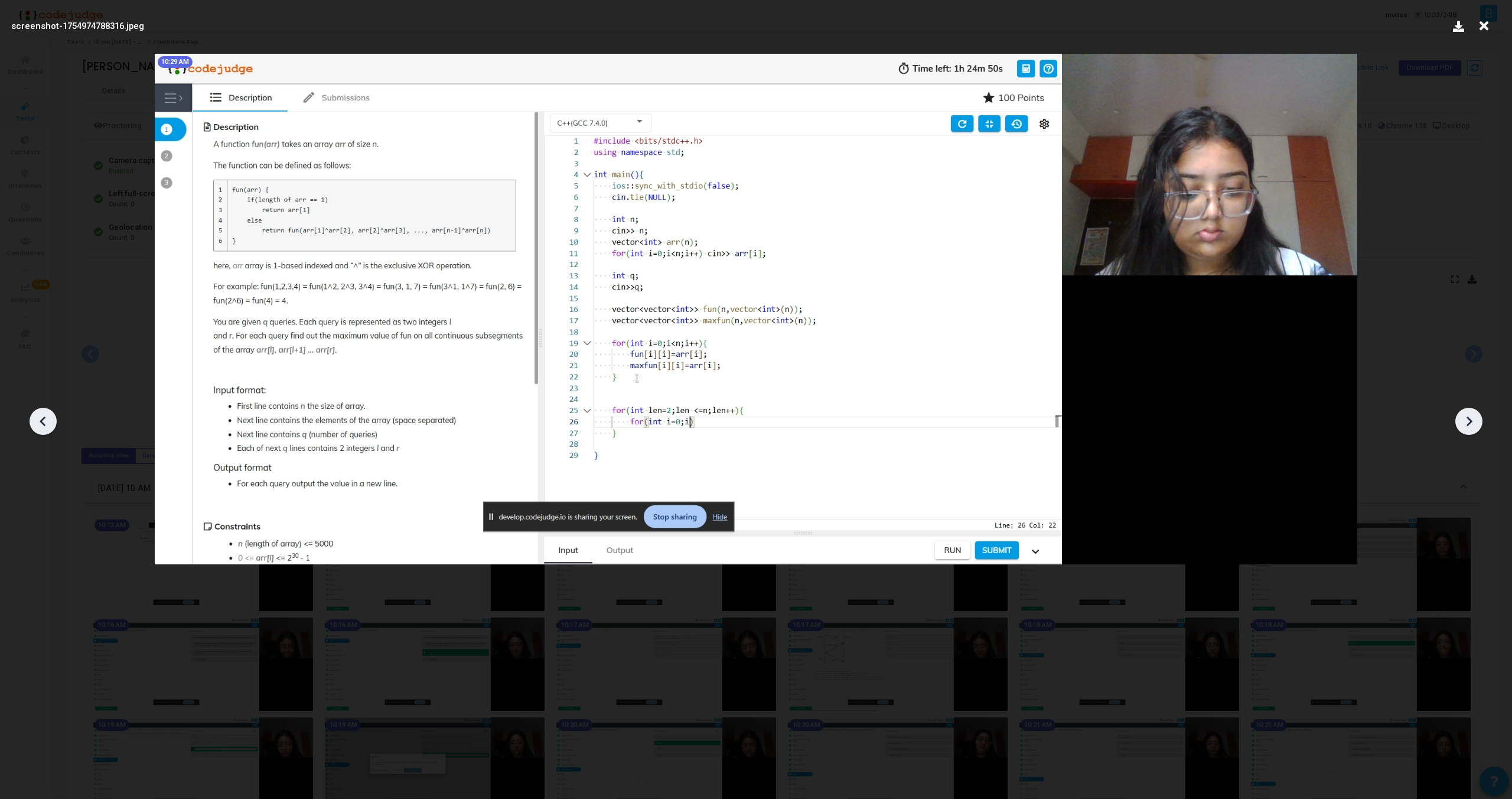
click at [1462, 418] on icon at bounding box center [1469, 421] width 18 height 18
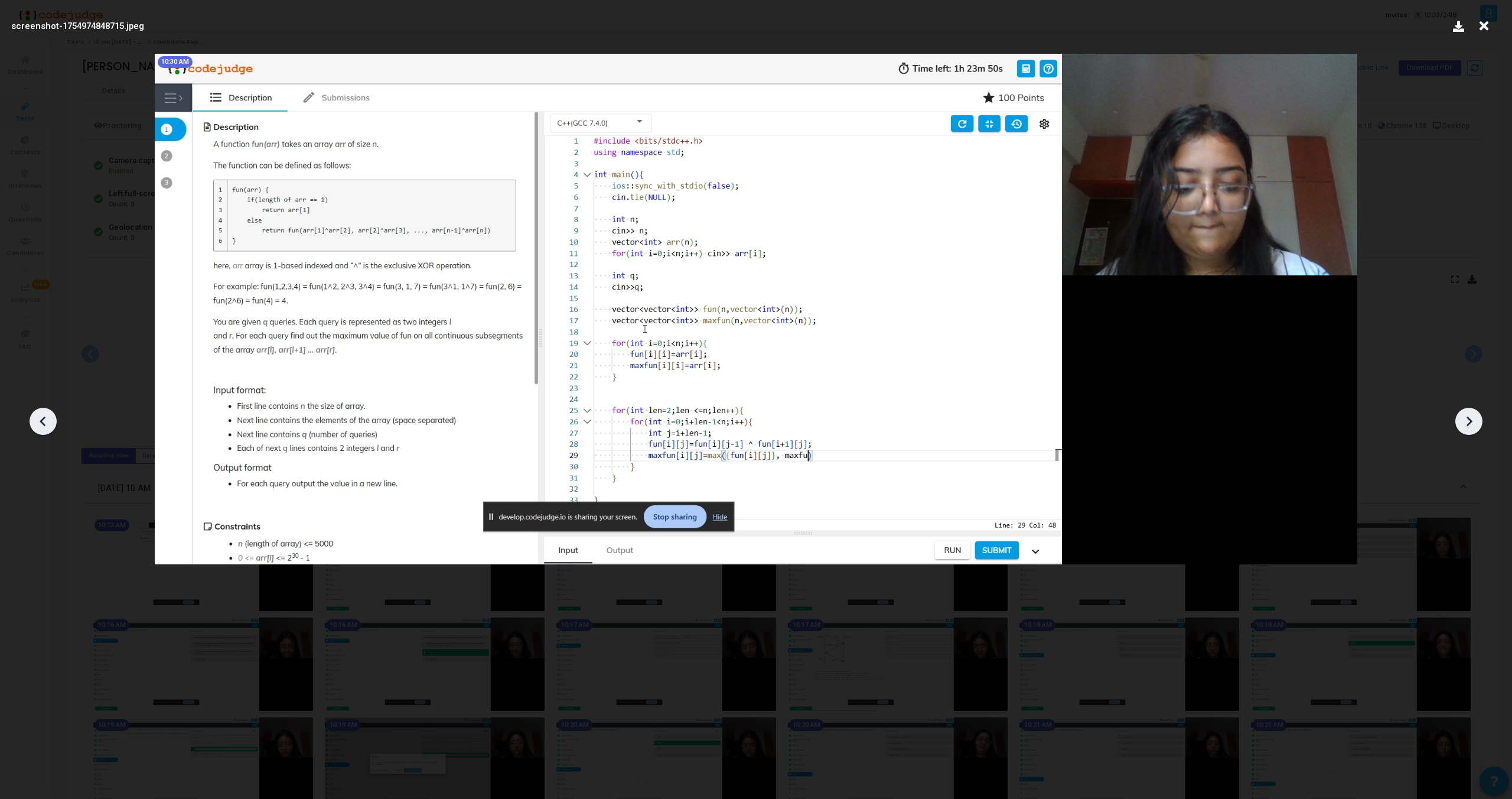
click at [1462, 418] on icon at bounding box center [1469, 421] width 18 height 18
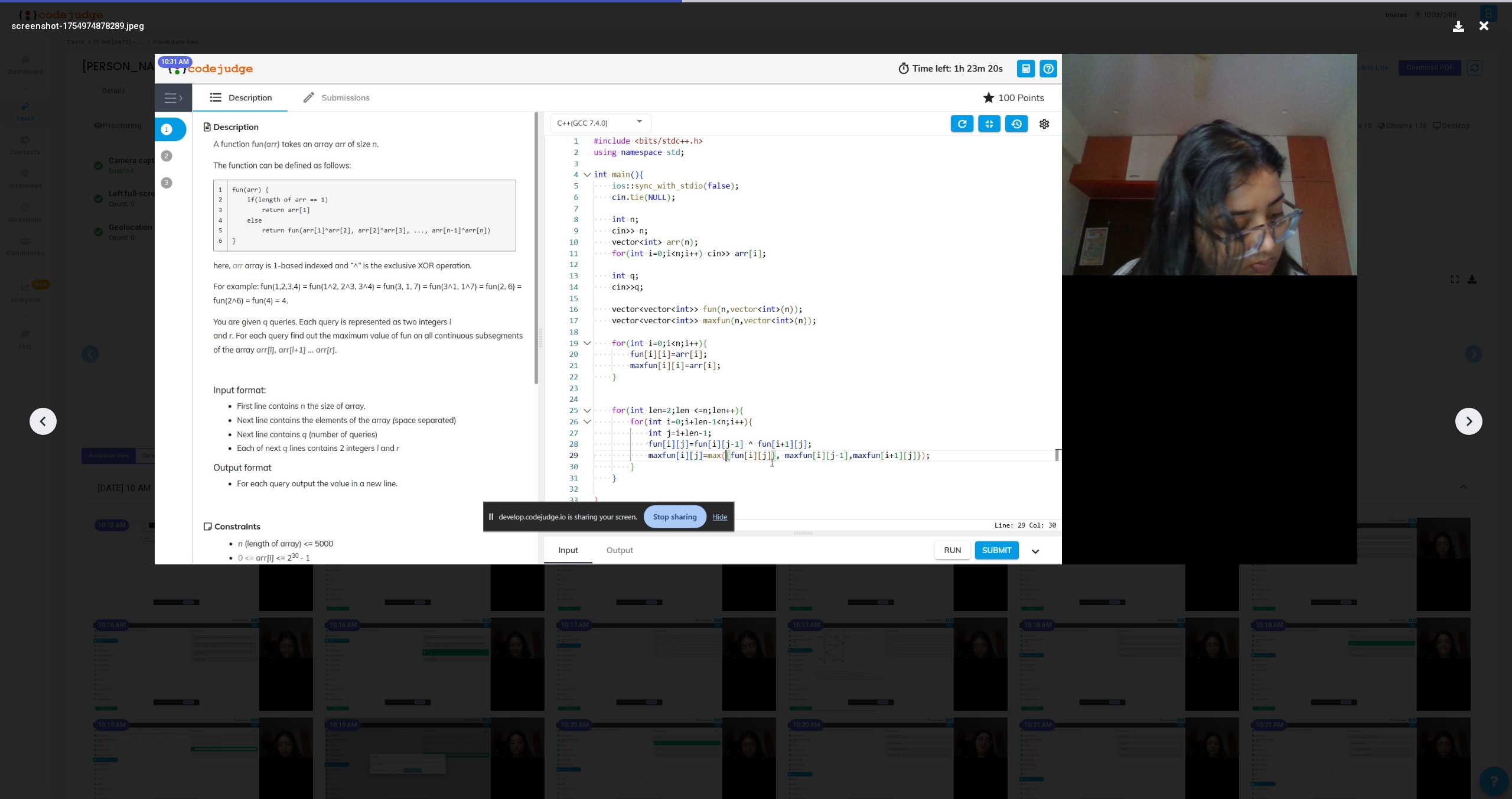
click at [1462, 418] on icon at bounding box center [1469, 421] width 18 height 18
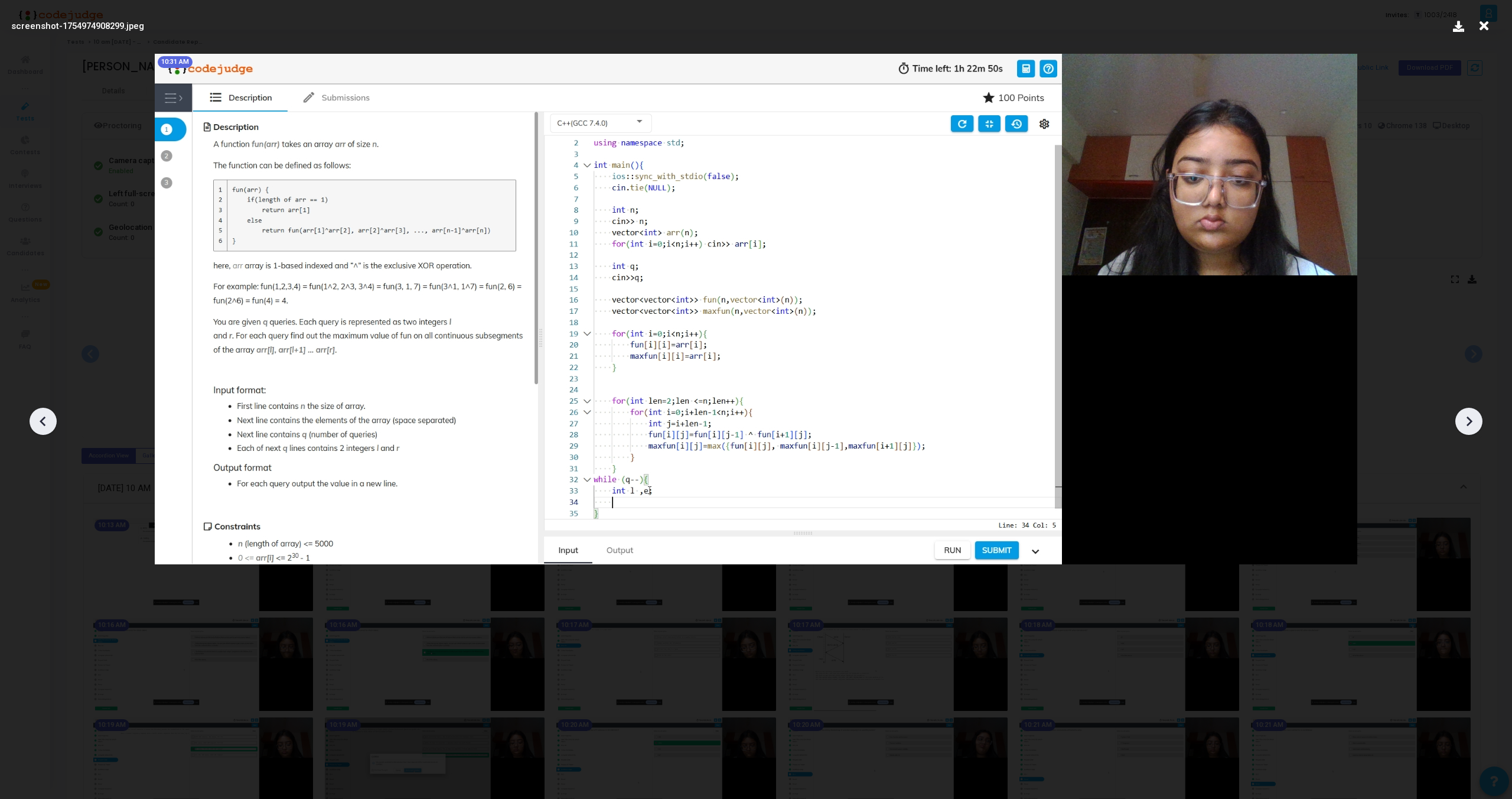
click at [1470, 417] on icon at bounding box center [1469, 421] width 18 height 18
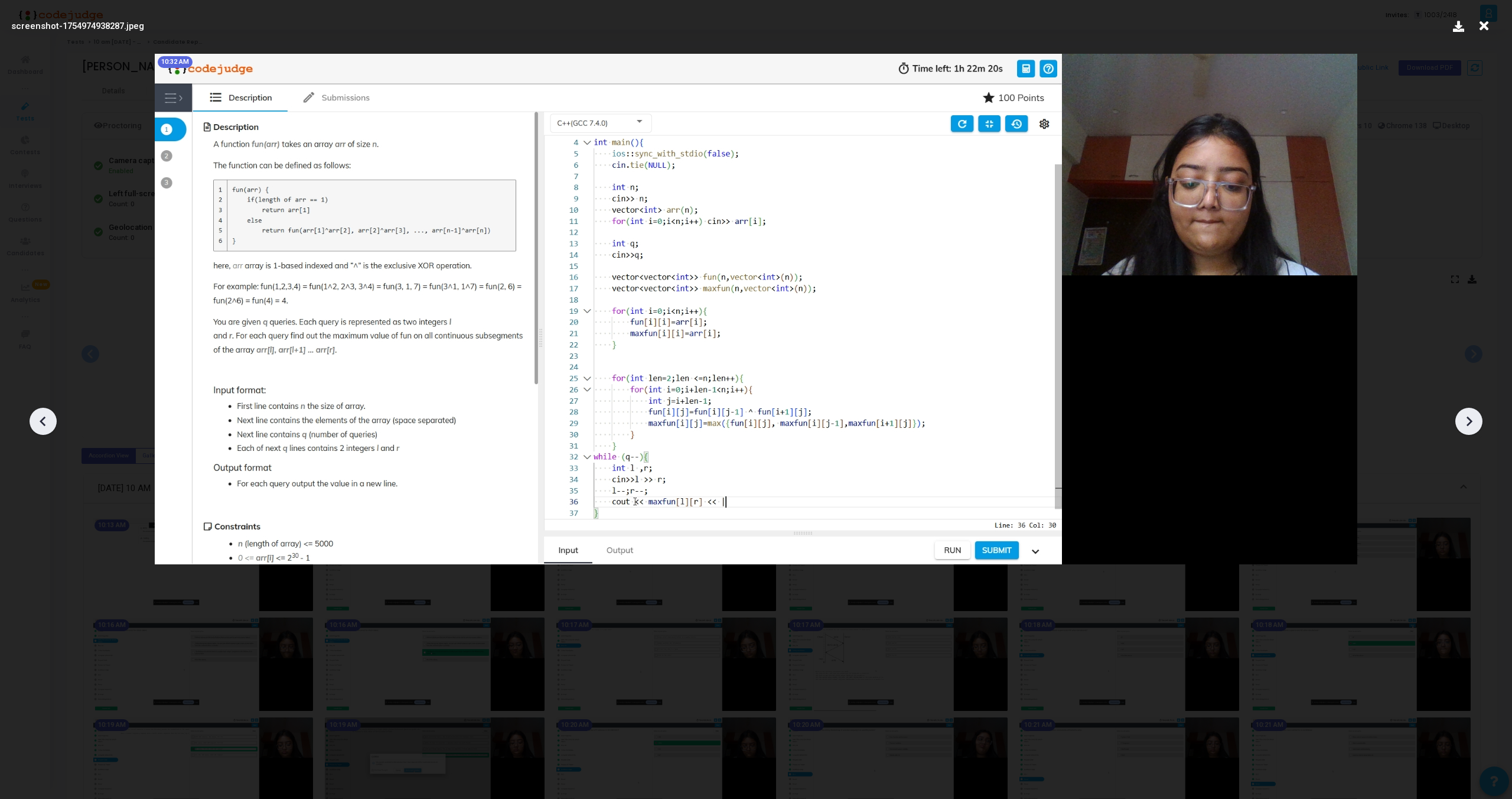
click at [1470, 417] on icon at bounding box center [1469, 421] width 18 height 18
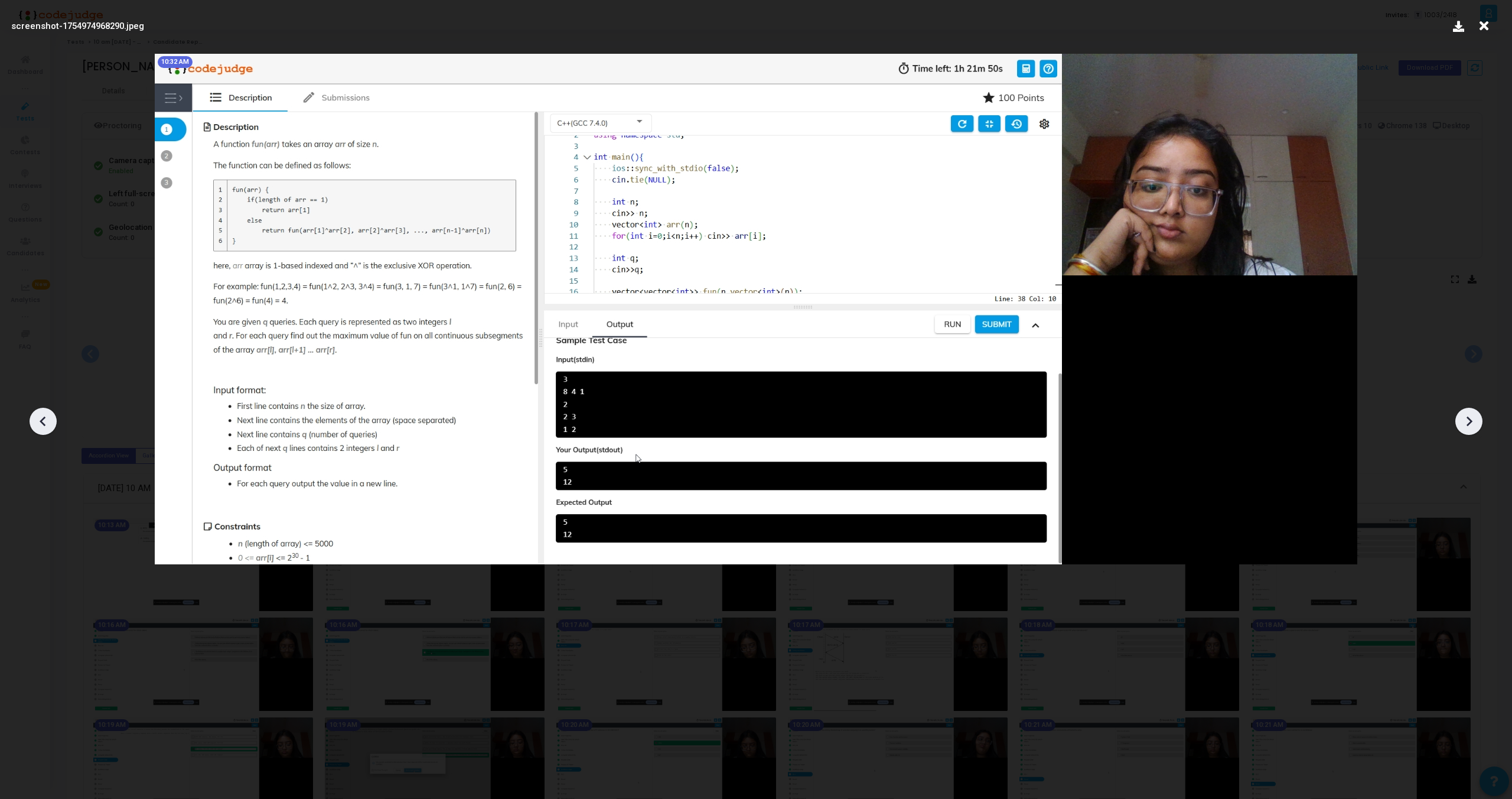
click at [1470, 417] on icon at bounding box center [1469, 421] width 18 height 18
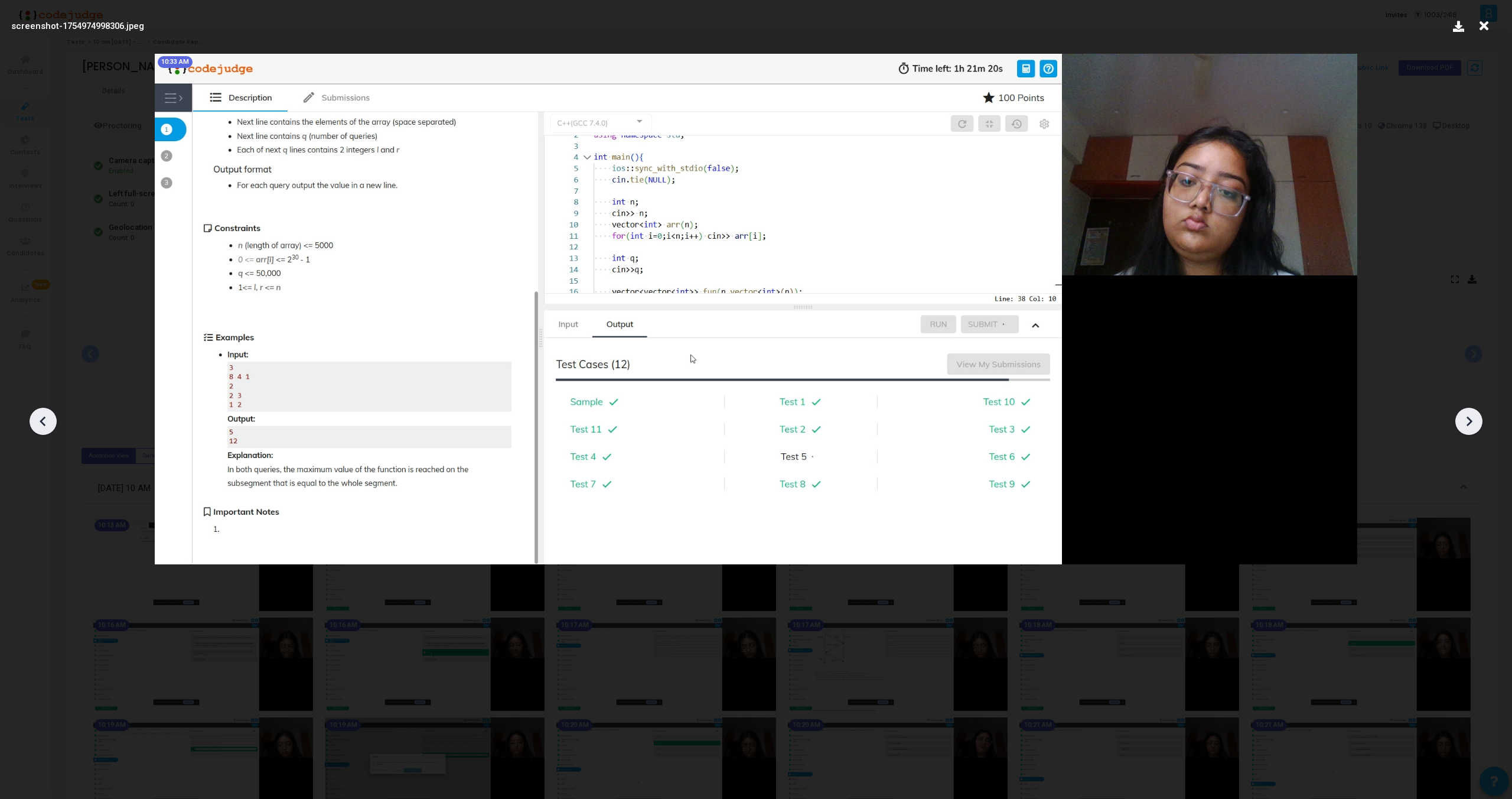
click at [1470, 418] on icon at bounding box center [1469, 421] width 18 height 18
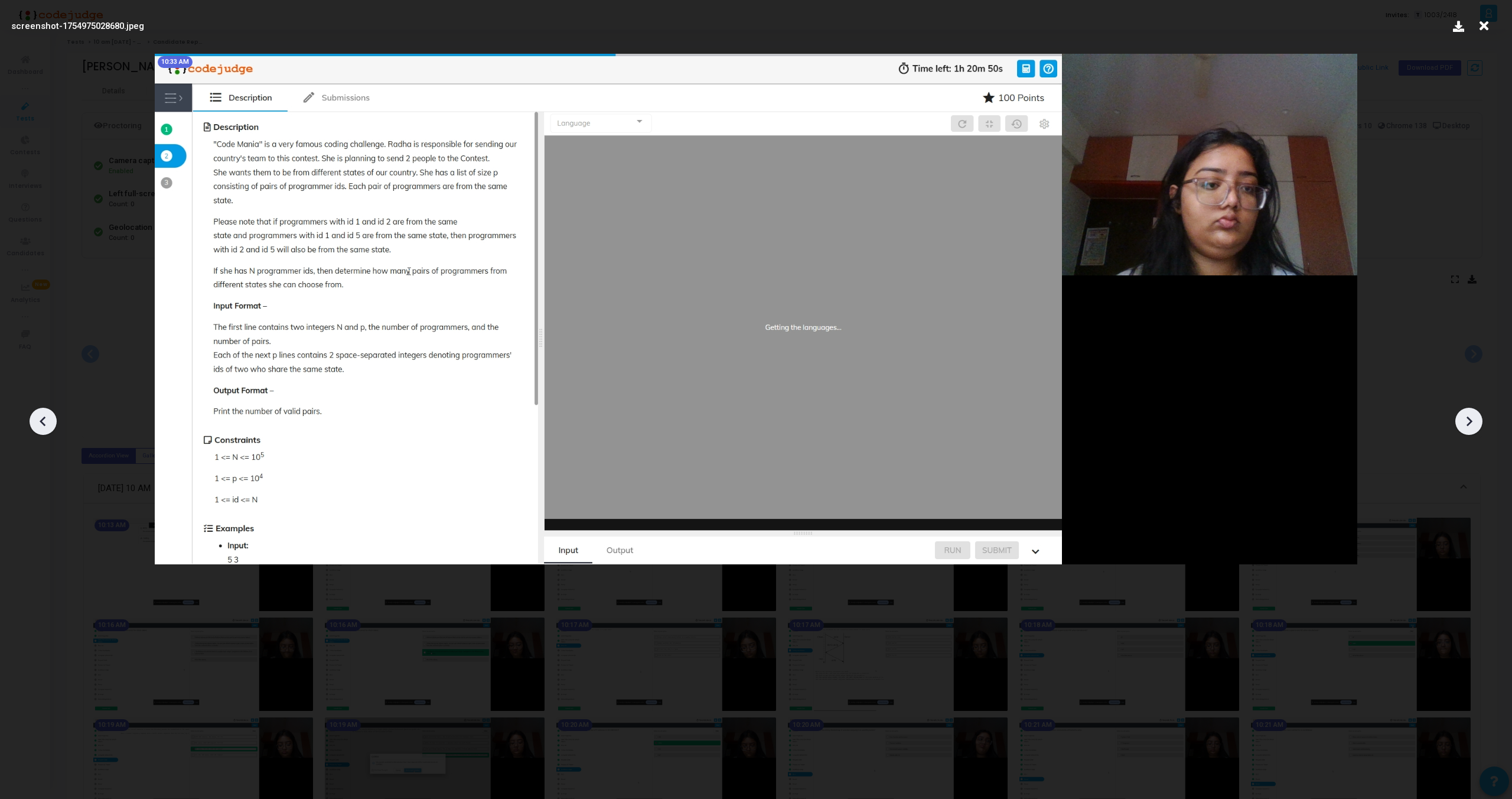
click at [1470, 418] on icon at bounding box center [1469, 421] width 18 height 18
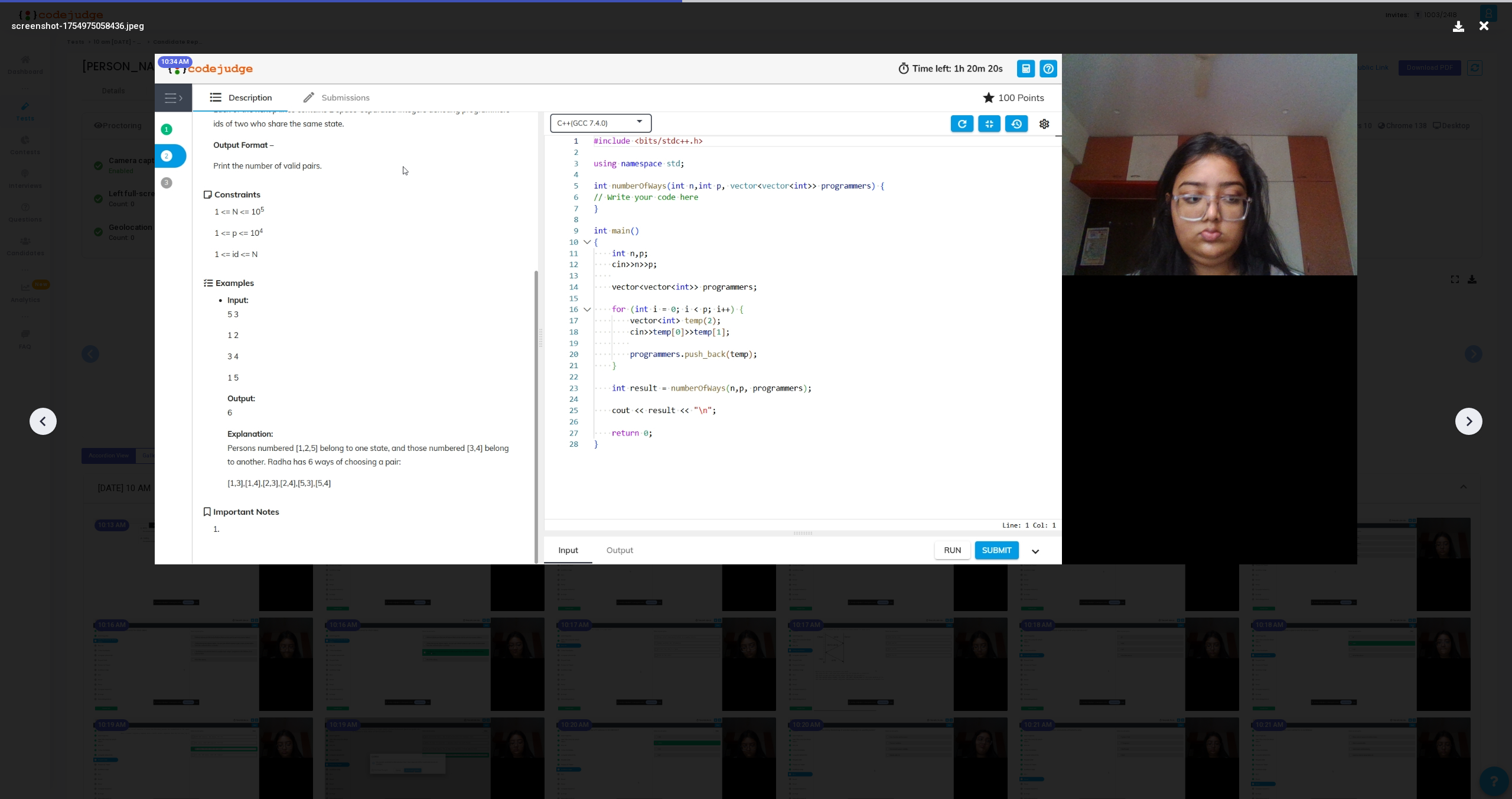
click at [1470, 418] on icon at bounding box center [1469, 421] width 18 height 18
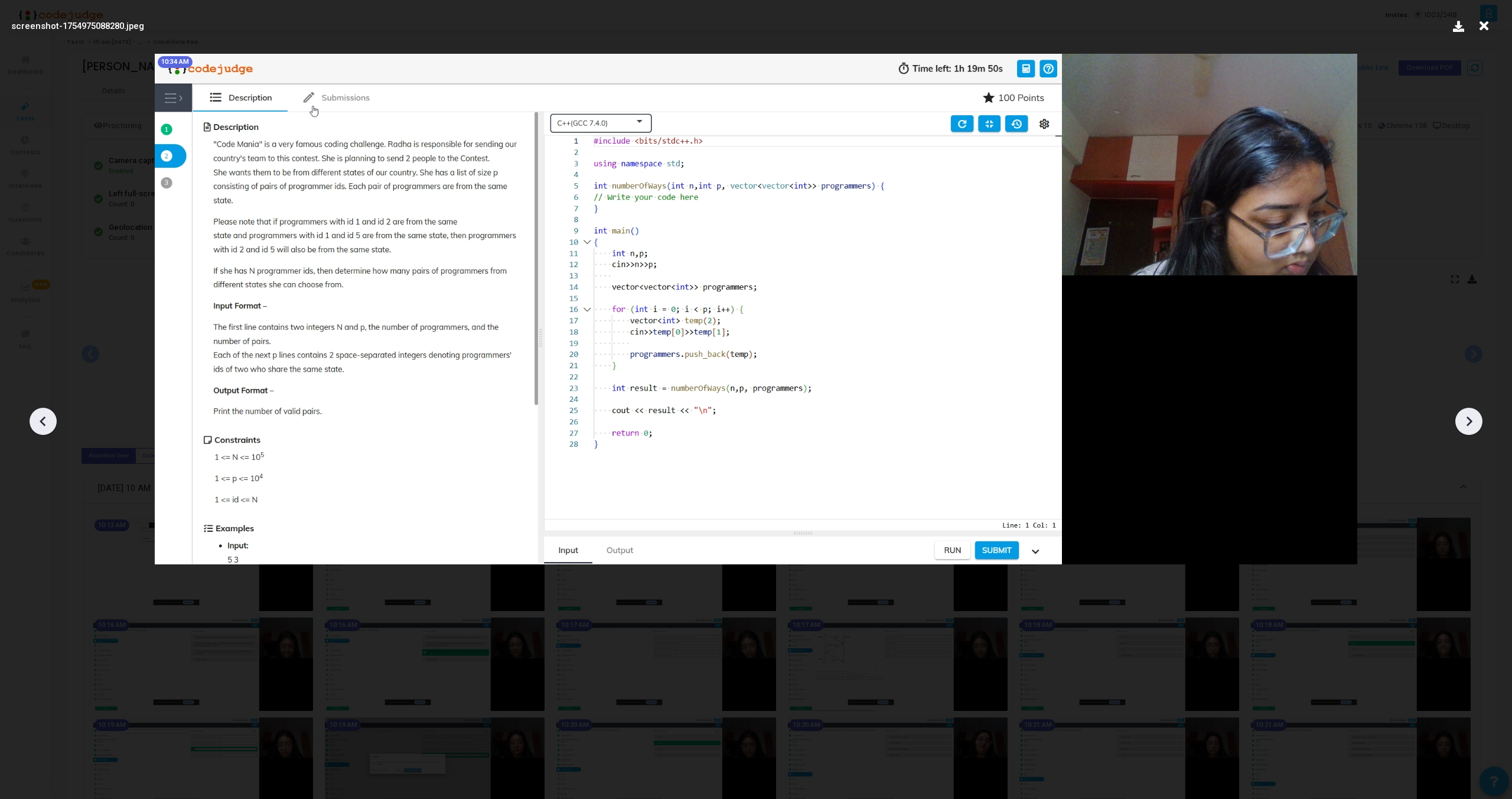
click at [1470, 418] on icon at bounding box center [1469, 421] width 18 height 18
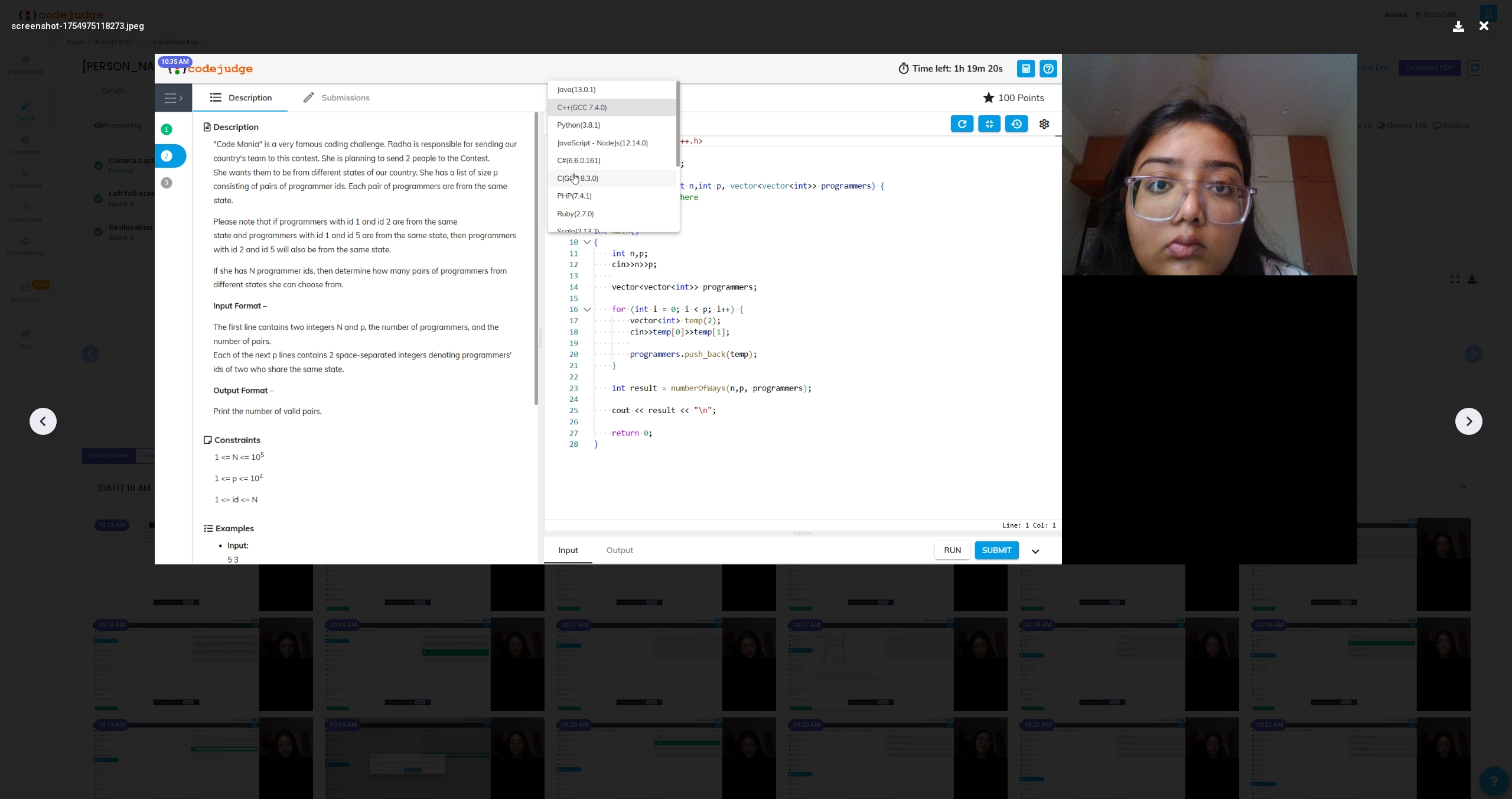
click at [1470, 418] on icon at bounding box center [1469, 421] width 18 height 18
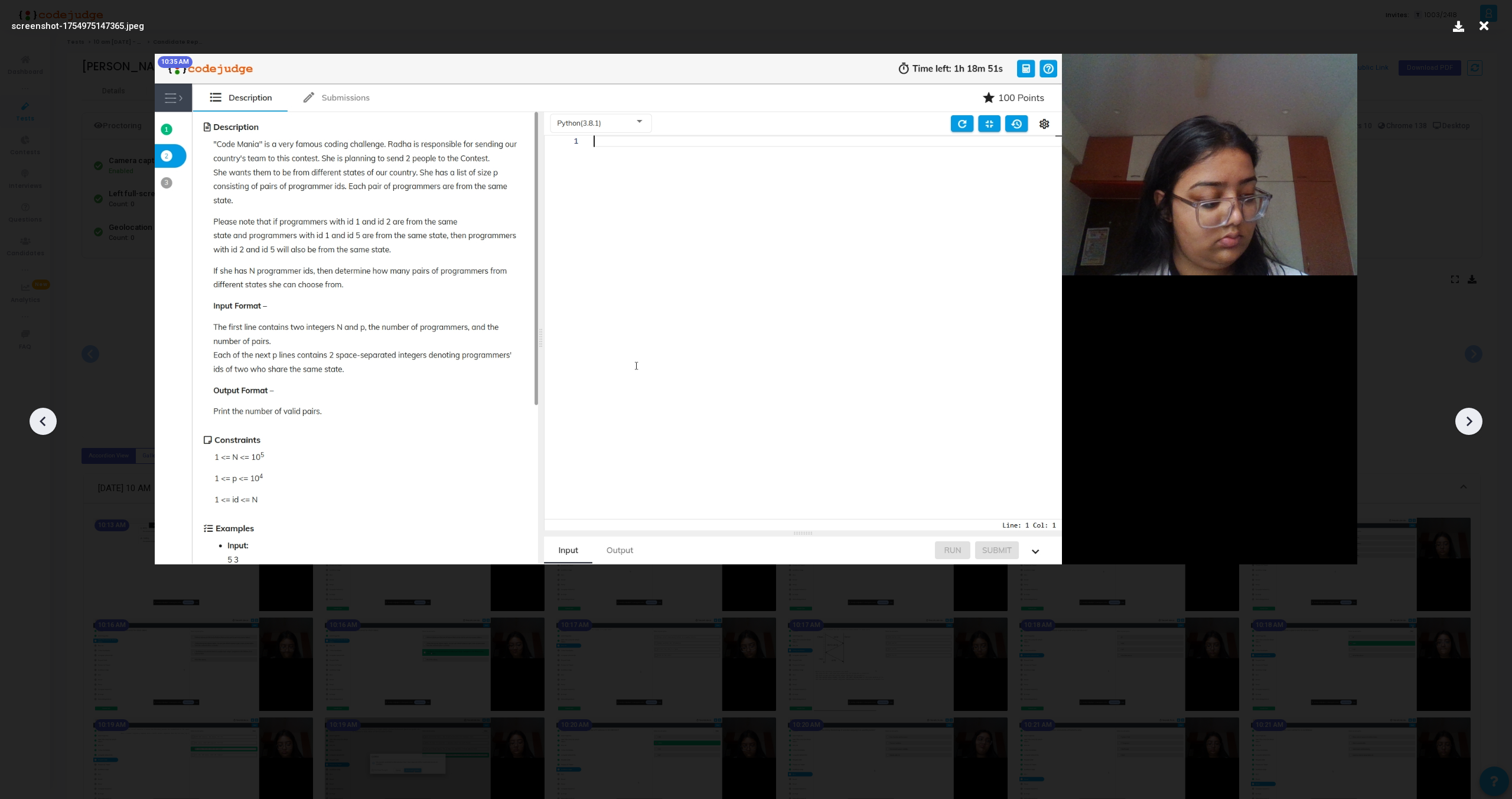
click at [1470, 418] on icon at bounding box center [1469, 421] width 18 height 18
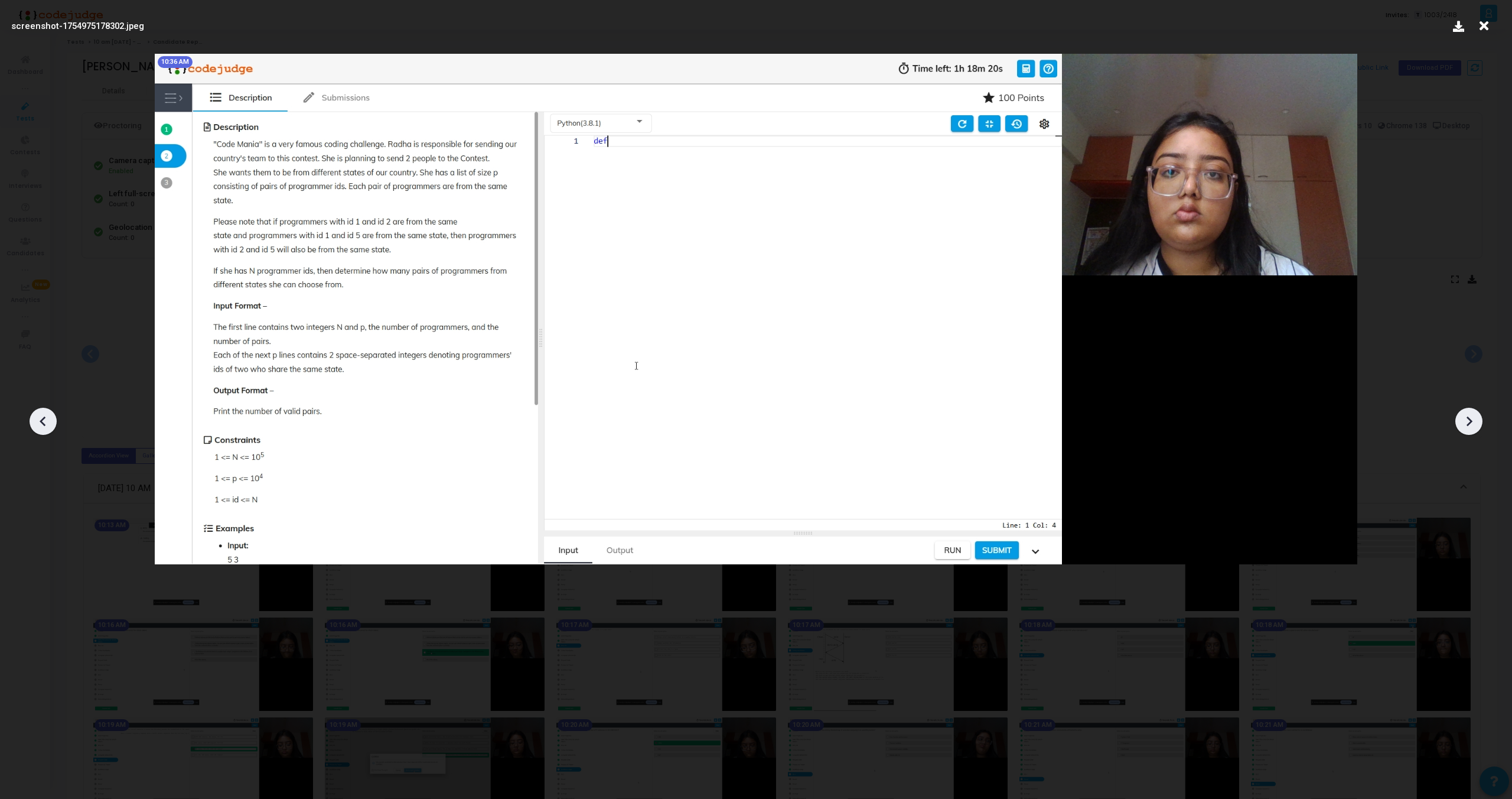
click at [1470, 418] on icon at bounding box center [1469, 421] width 18 height 18
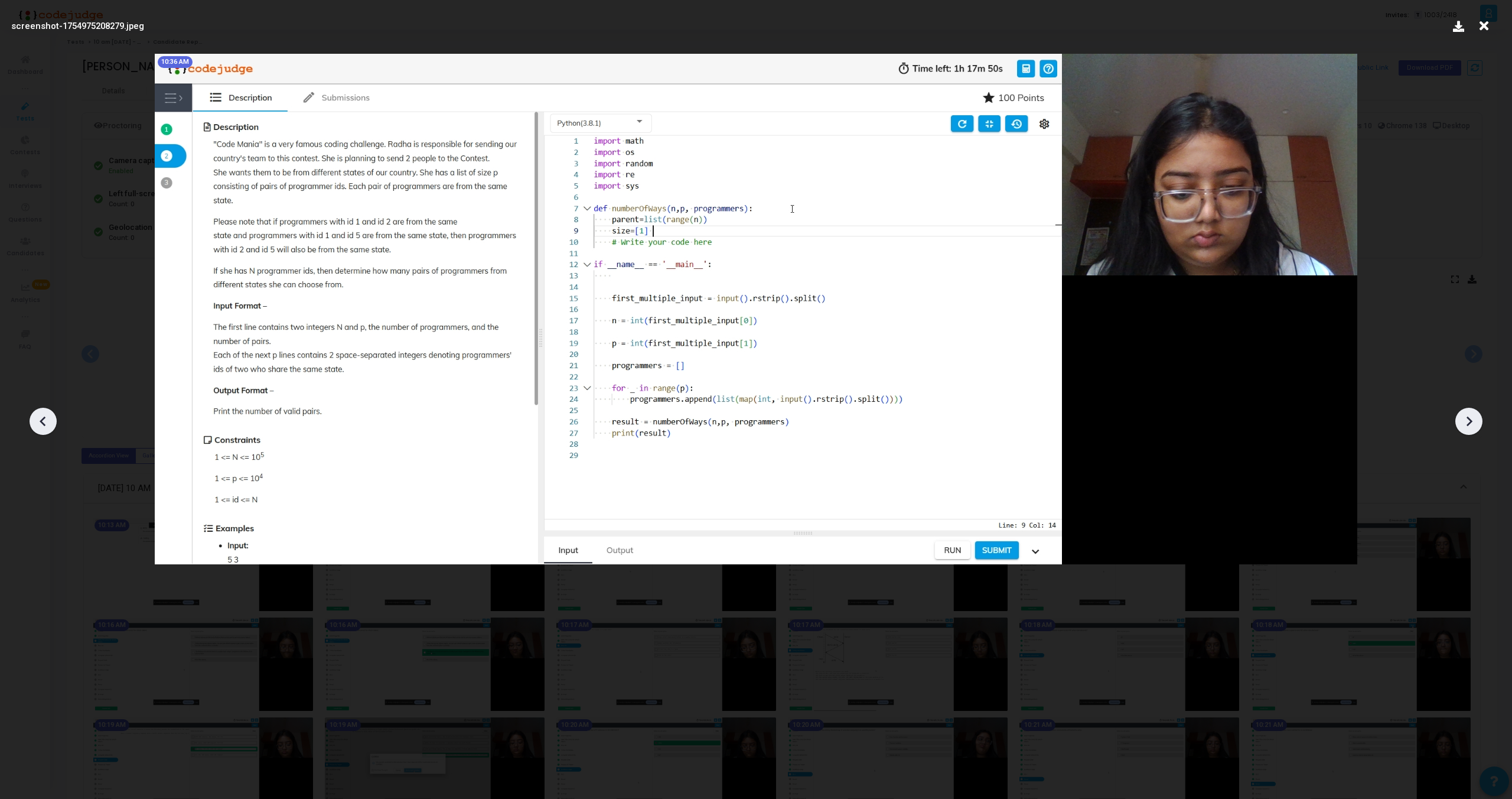
click at [37, 418] on icon at bounding box center [43, 421] width 18 height 18
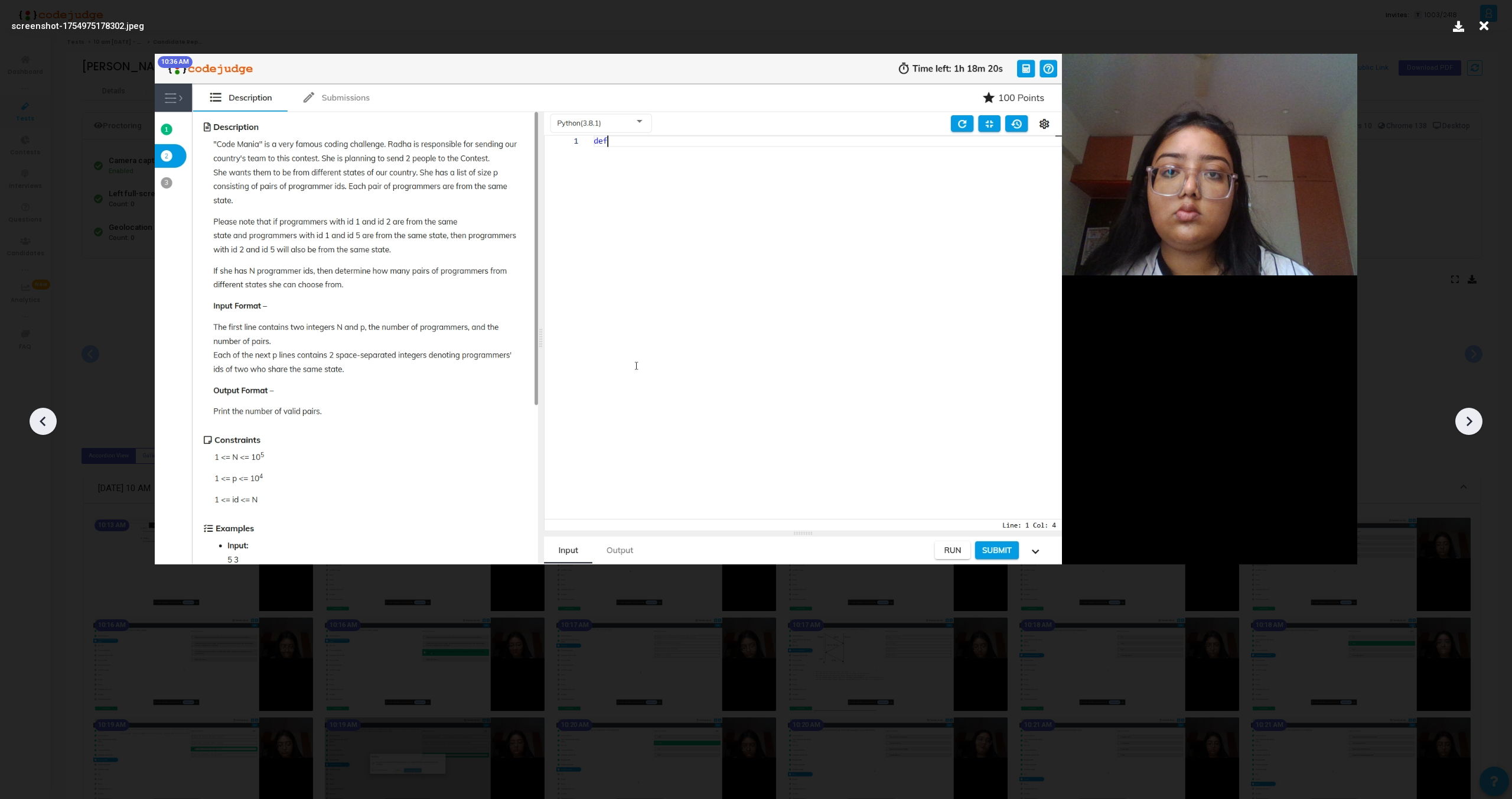
click at [37, 418] on icon at bounding box center [43, 421] width 18 height 18
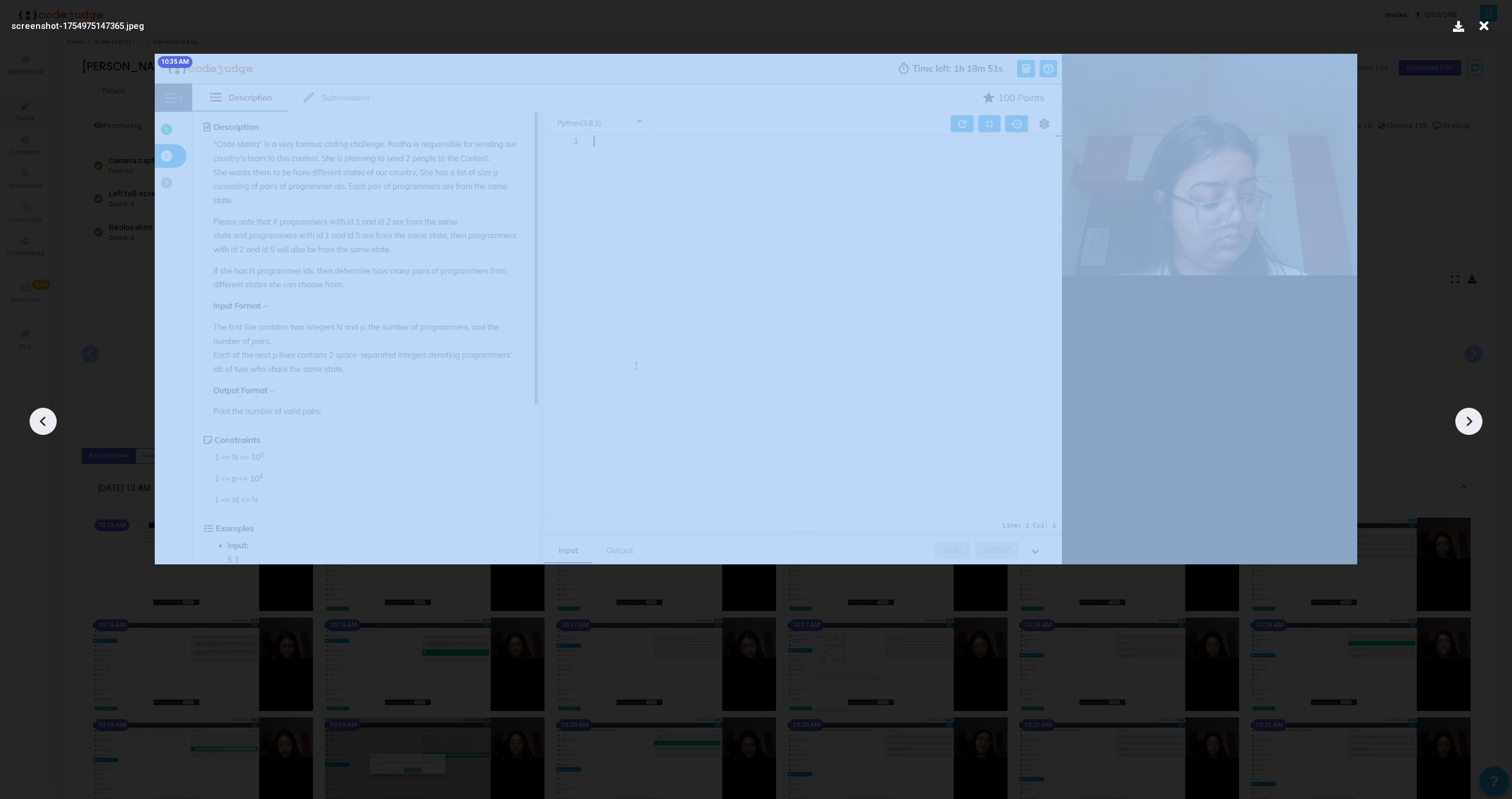
click at [37, 418] on icon at bounding box center [43, 421] width 18 height 18
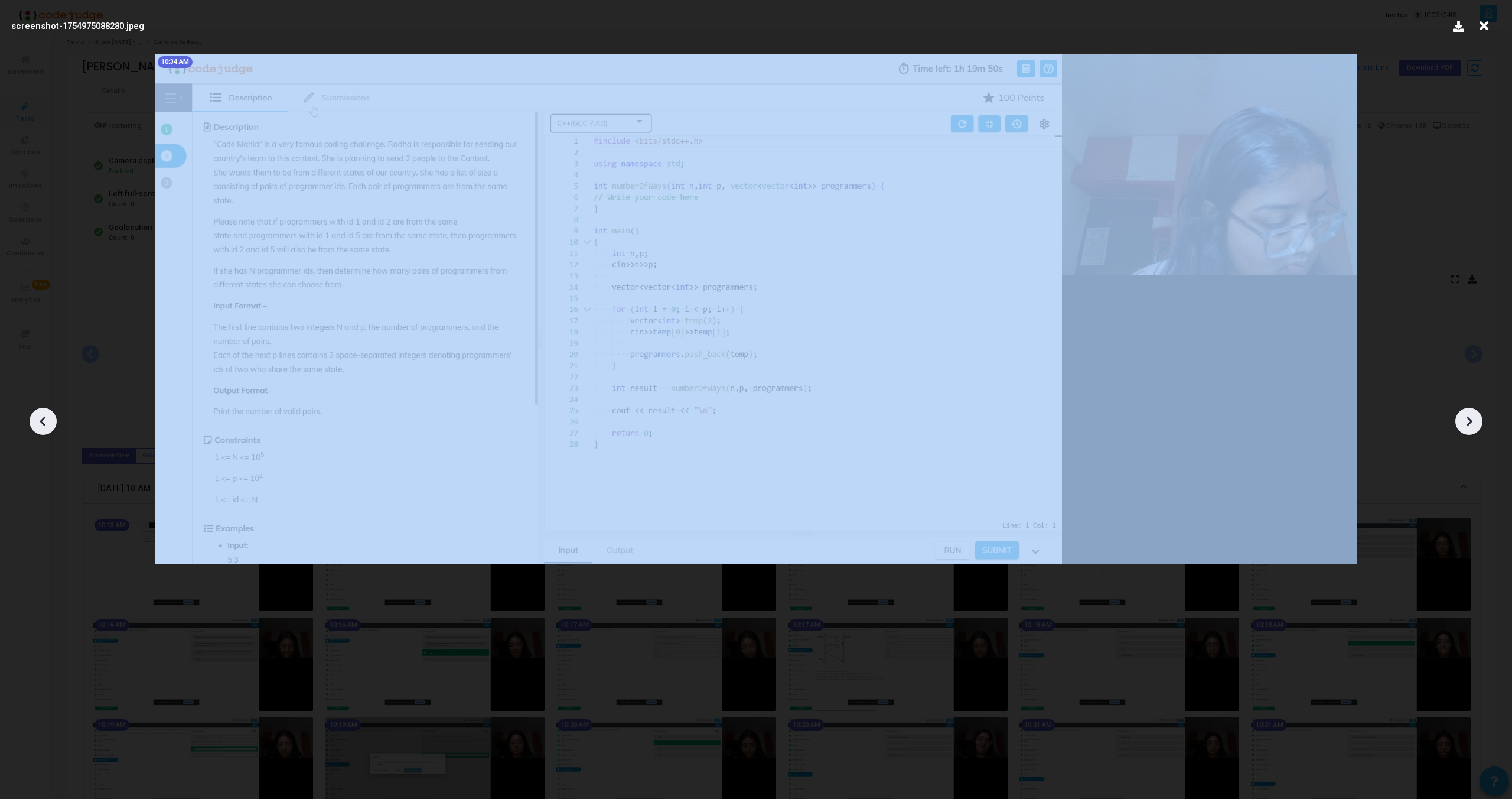
click at [37, 418] on icon at bounding box center [43, 421] width 18 height 18
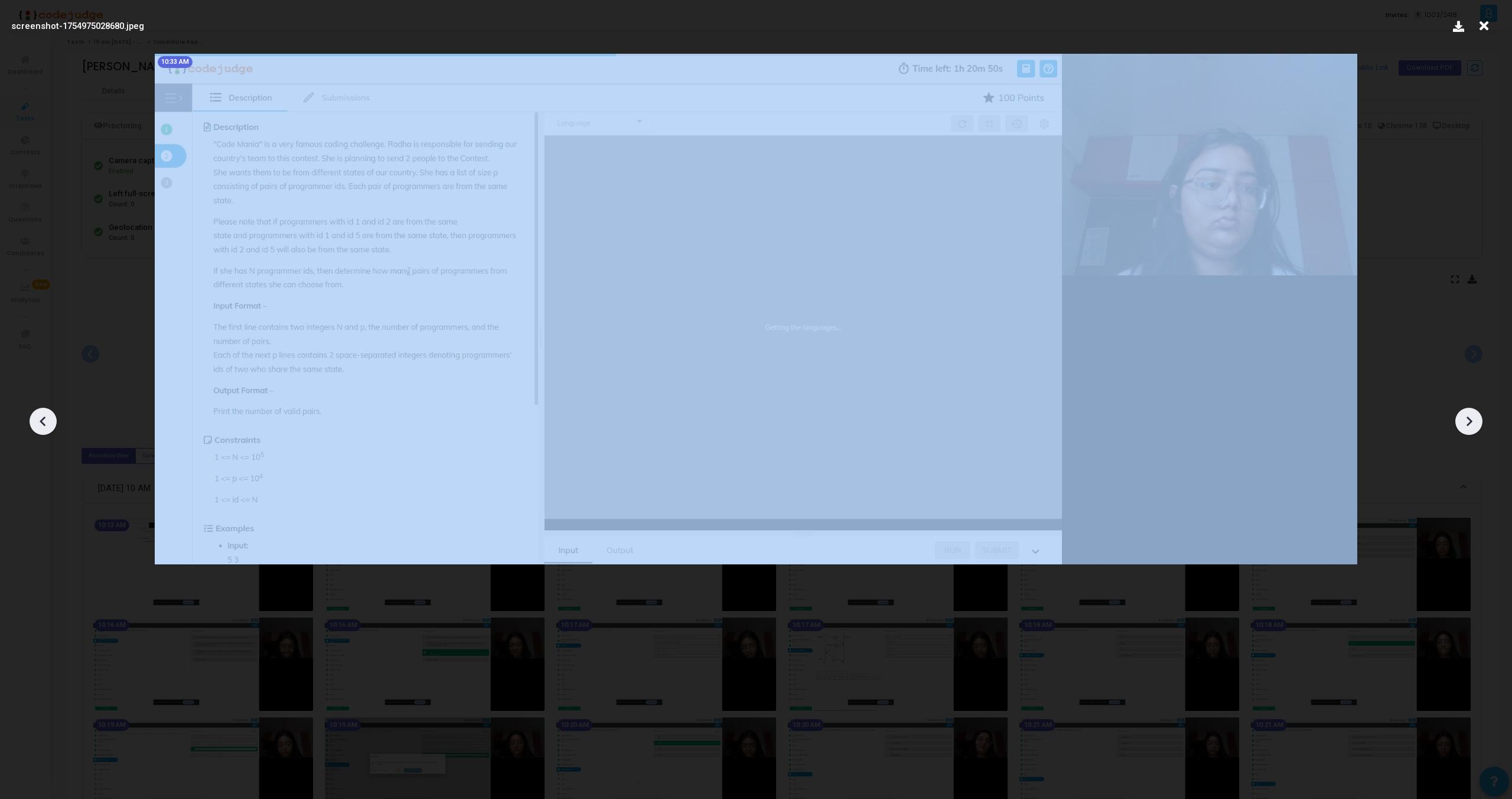
click at [37, 418] on icon at bounding box center [43, 421] width 18 height 18
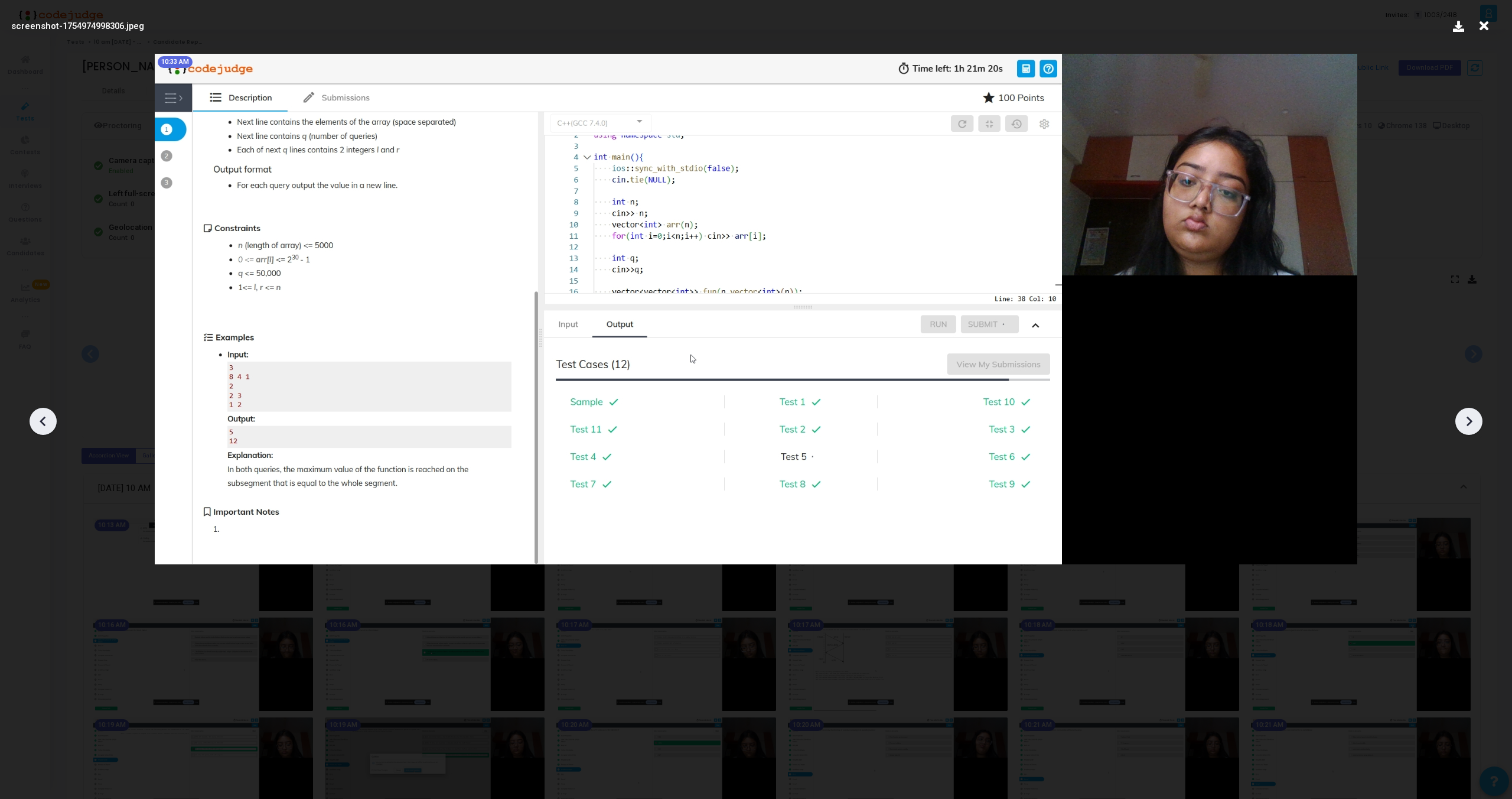
click at [37, 418] on icon at bounding box center [43, 421] width 18 height 18
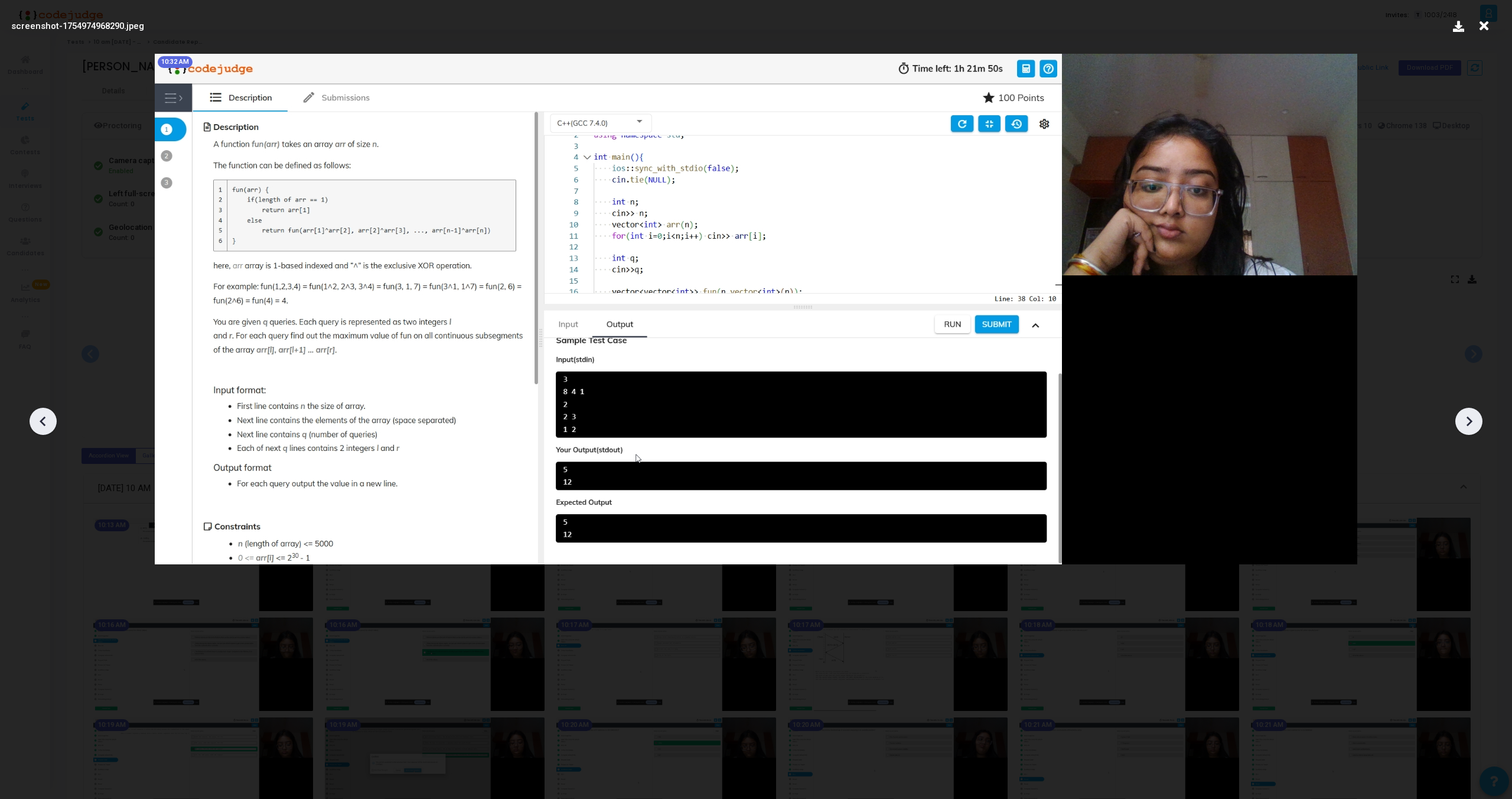
click at [37, 418] on icon at bounding box center [43, 421] width 18 height 18
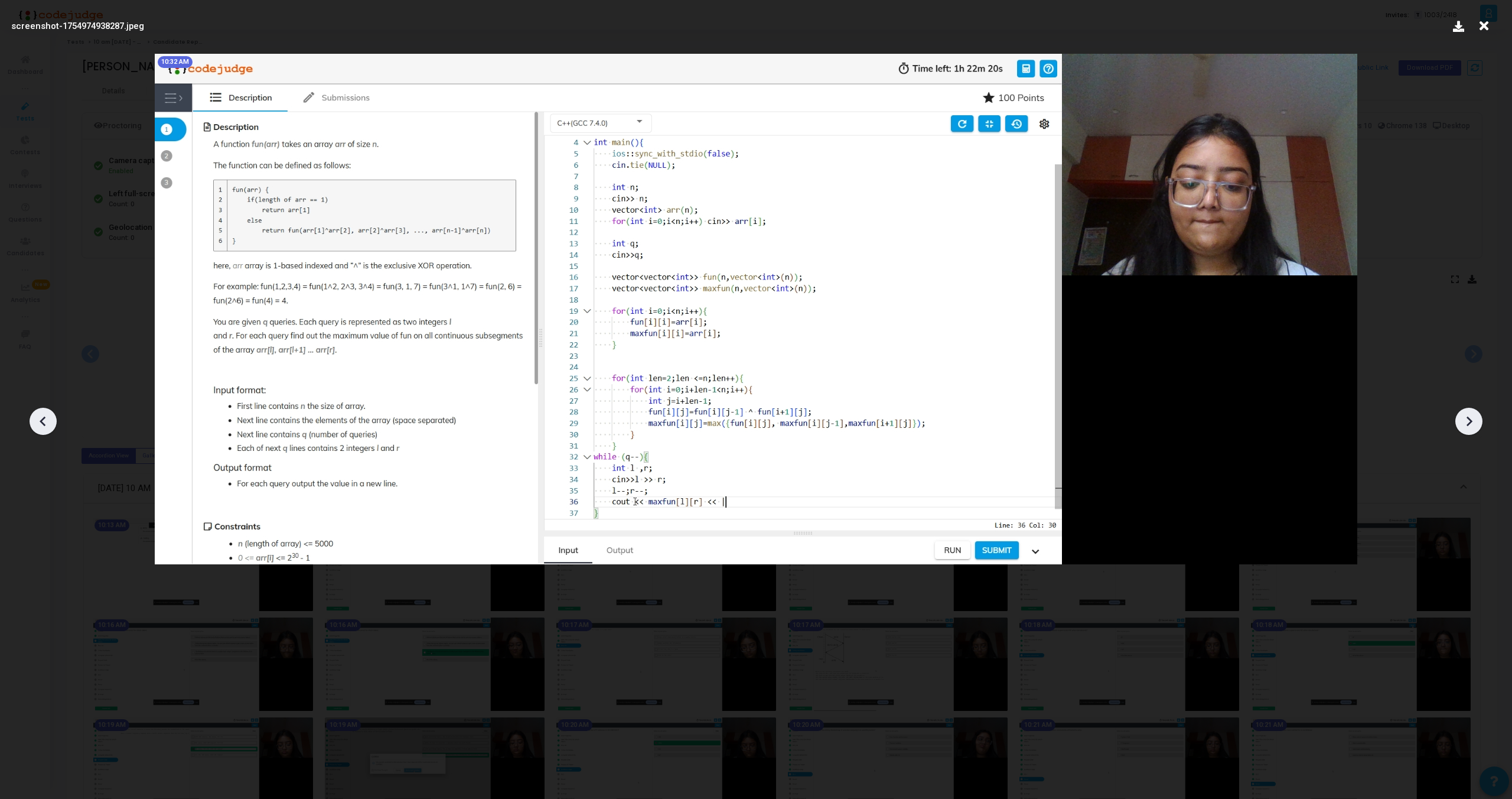
click at [37, 418] on icon at bounding box center [43, 421] width 18 height 18
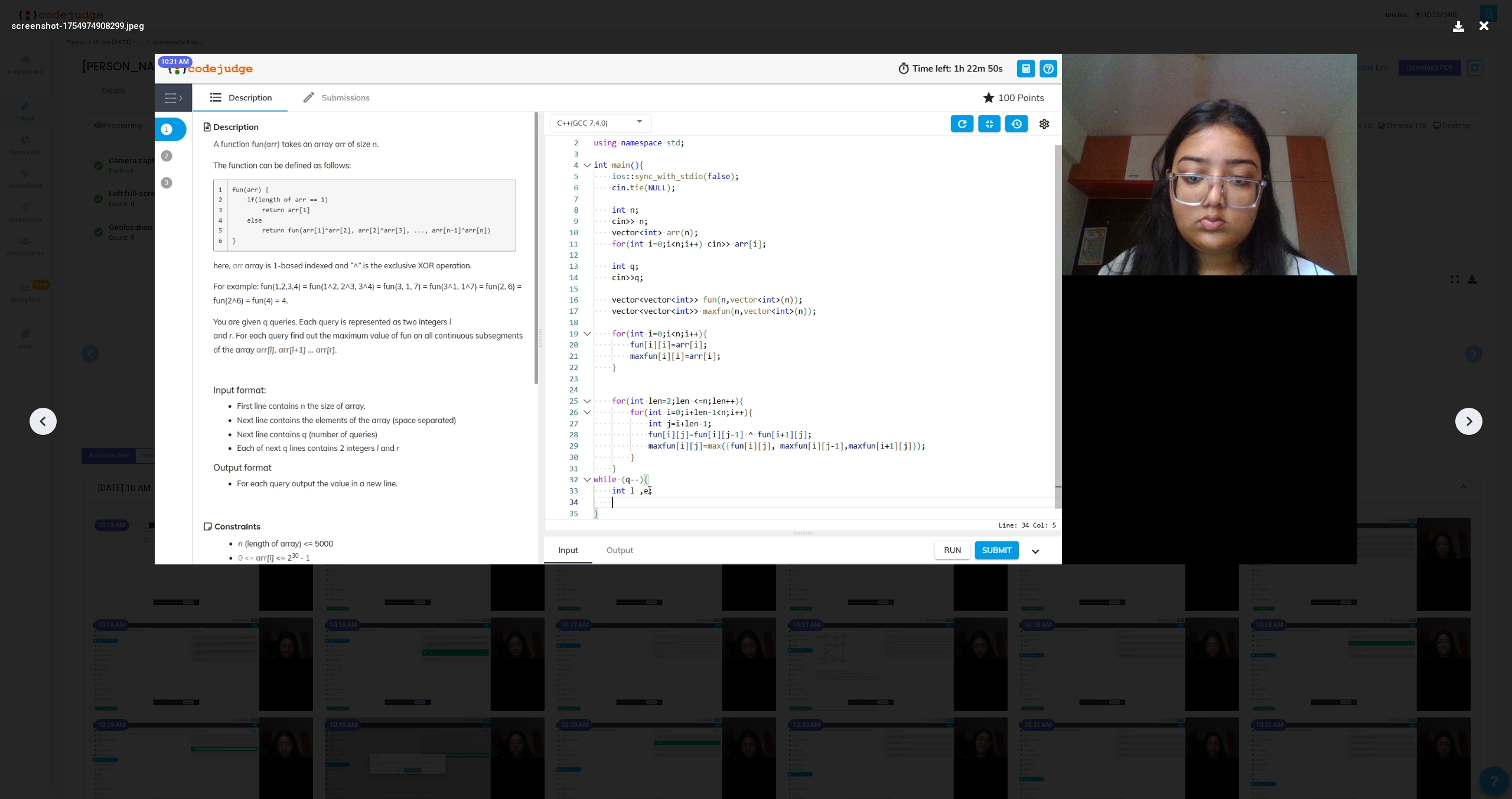
click at [37, 418] on icon at bounding box center [43, 421] width 18 height 18
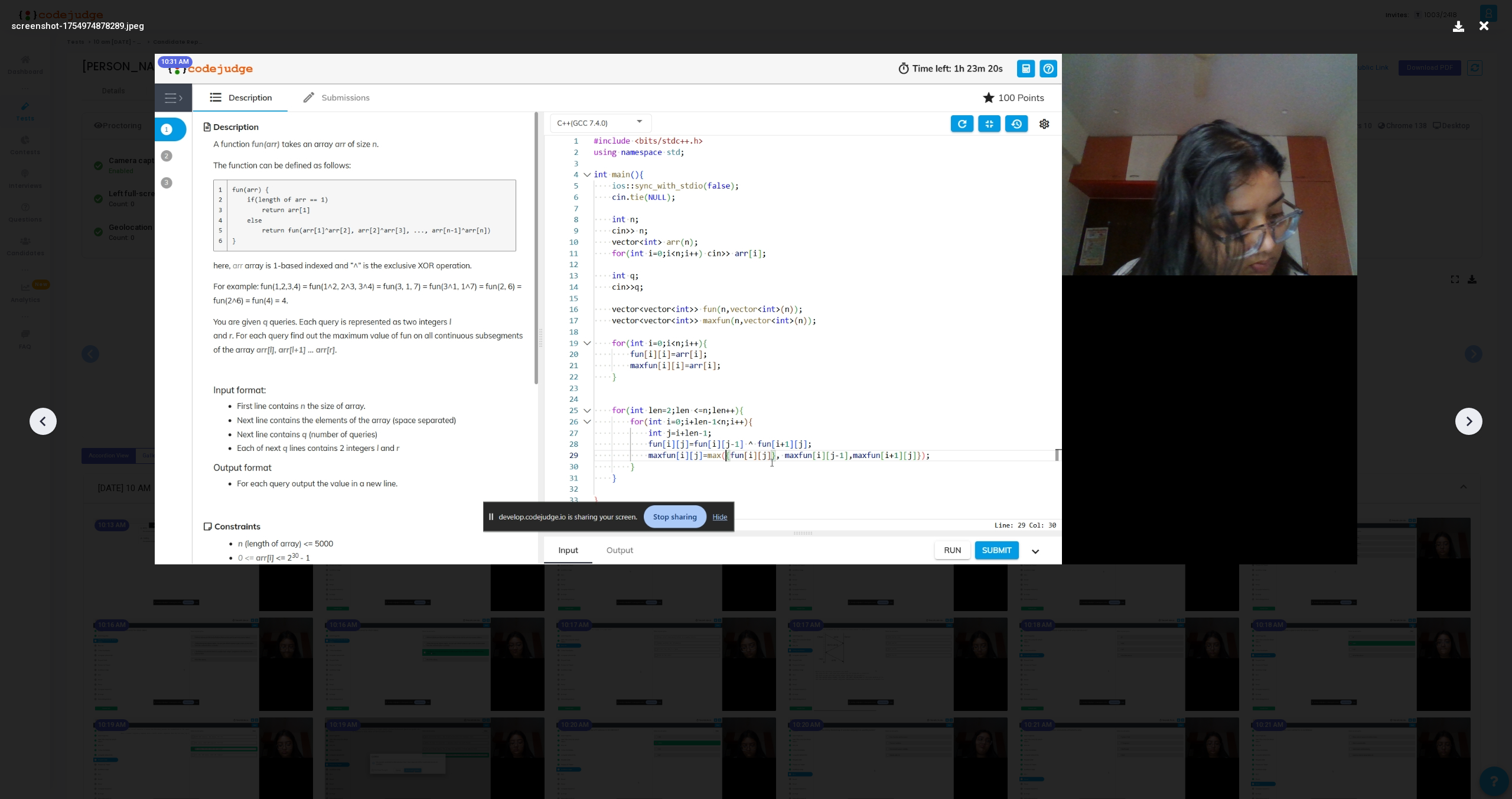
click at [1468, 420] on icon at bounding box center [1469, 421] width 18 height 18
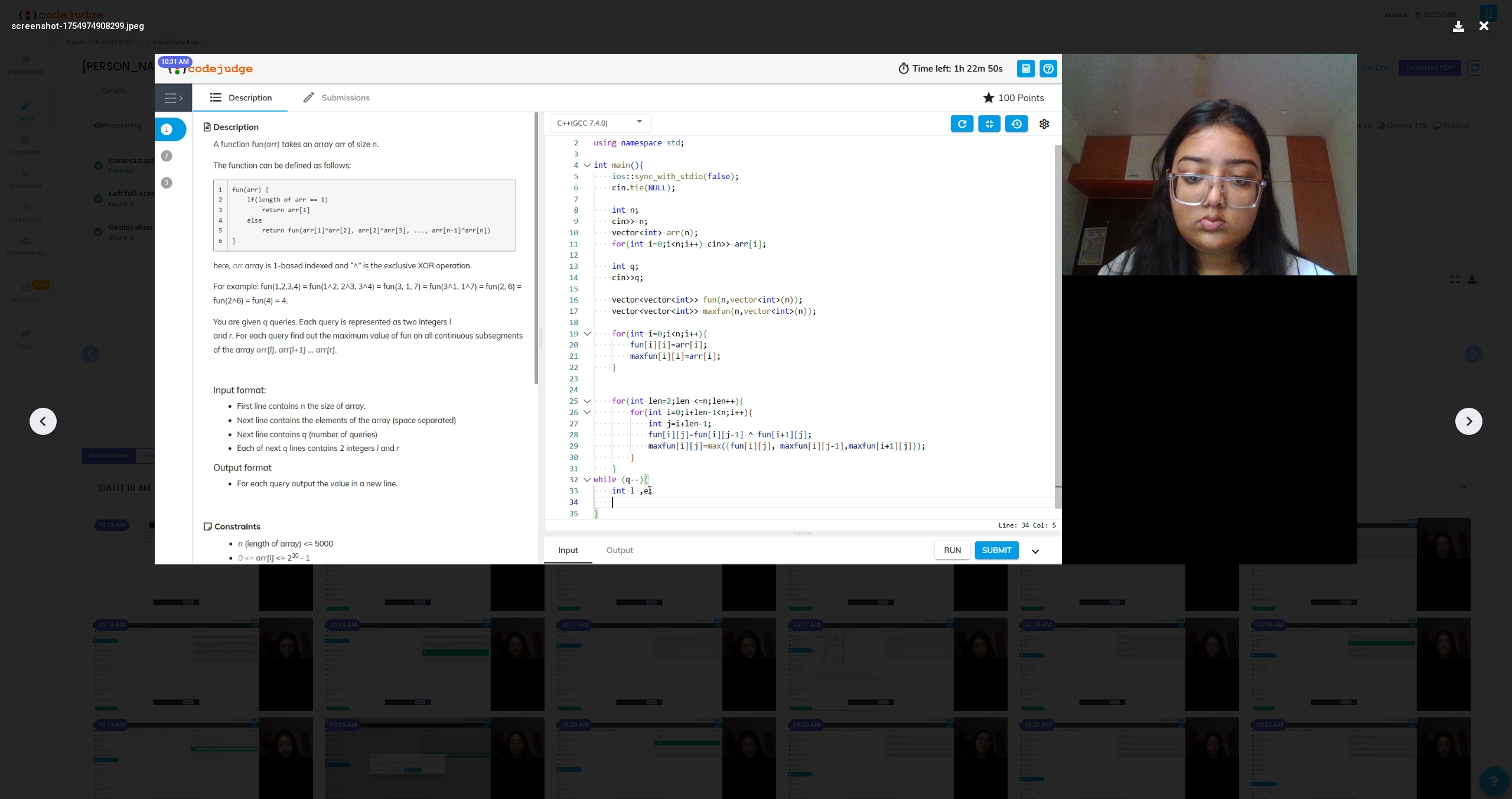
click at [1468, 420] on icon at bounding box center [1469, 421] width 18 height 18
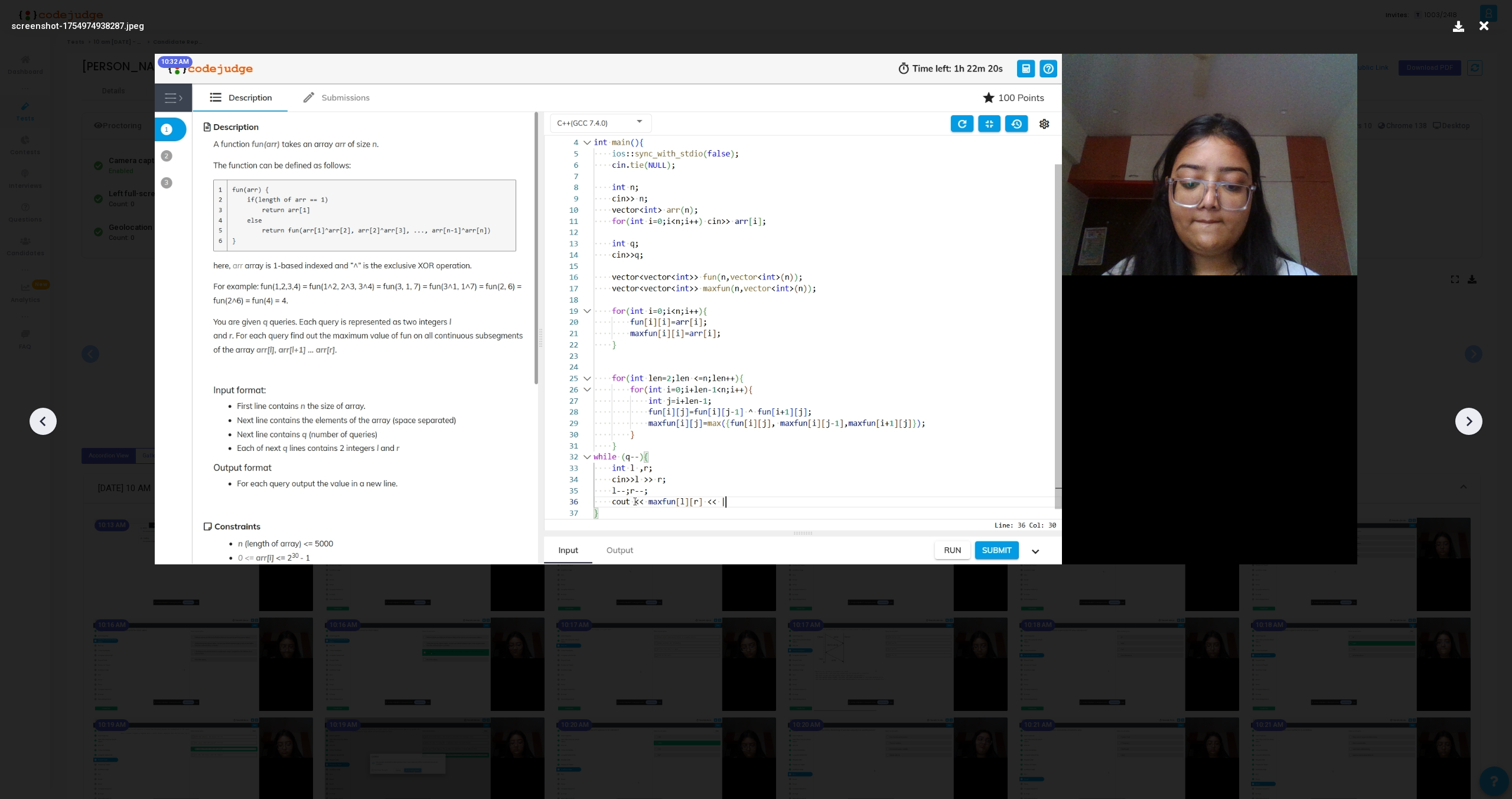
click at [1468, 420] on icon at bounding box center [1469, 421] width 18 height 18
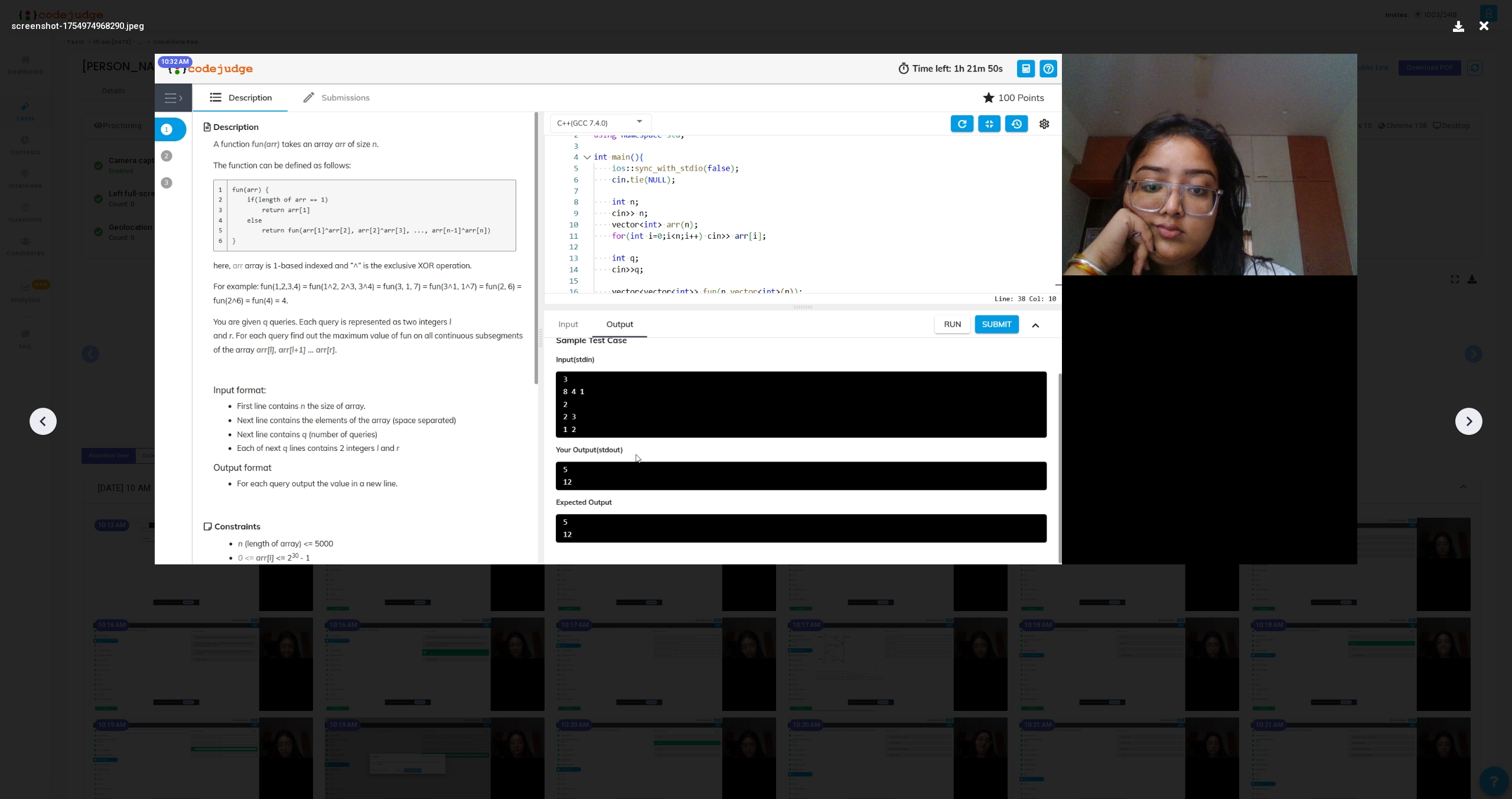
click at [1468, 420] on icon at bounding box center [1469, 421] width 18 height 18
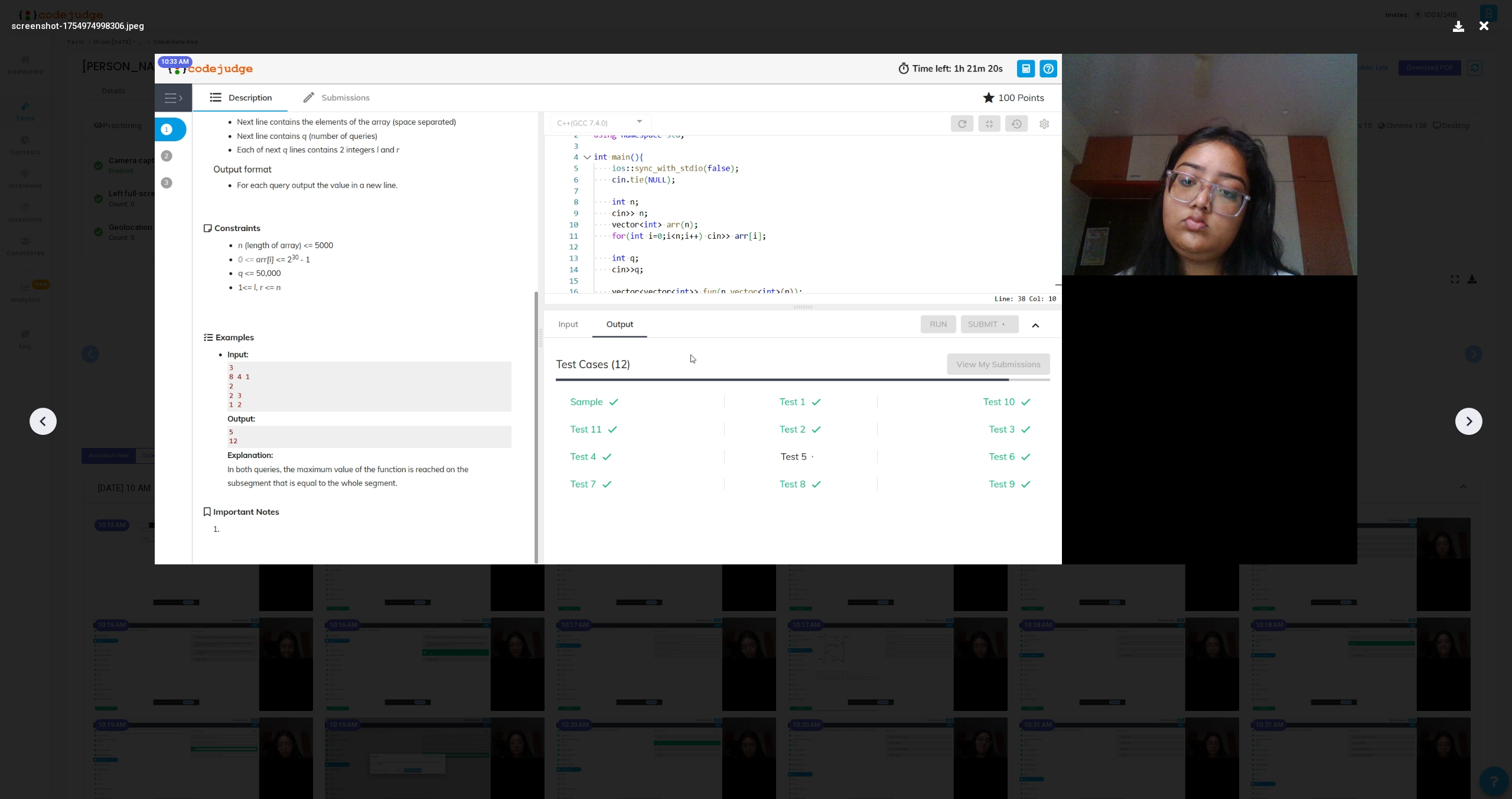
click at [1468, 420] on icon at bounding box center [1469, 421] width 18 height 18
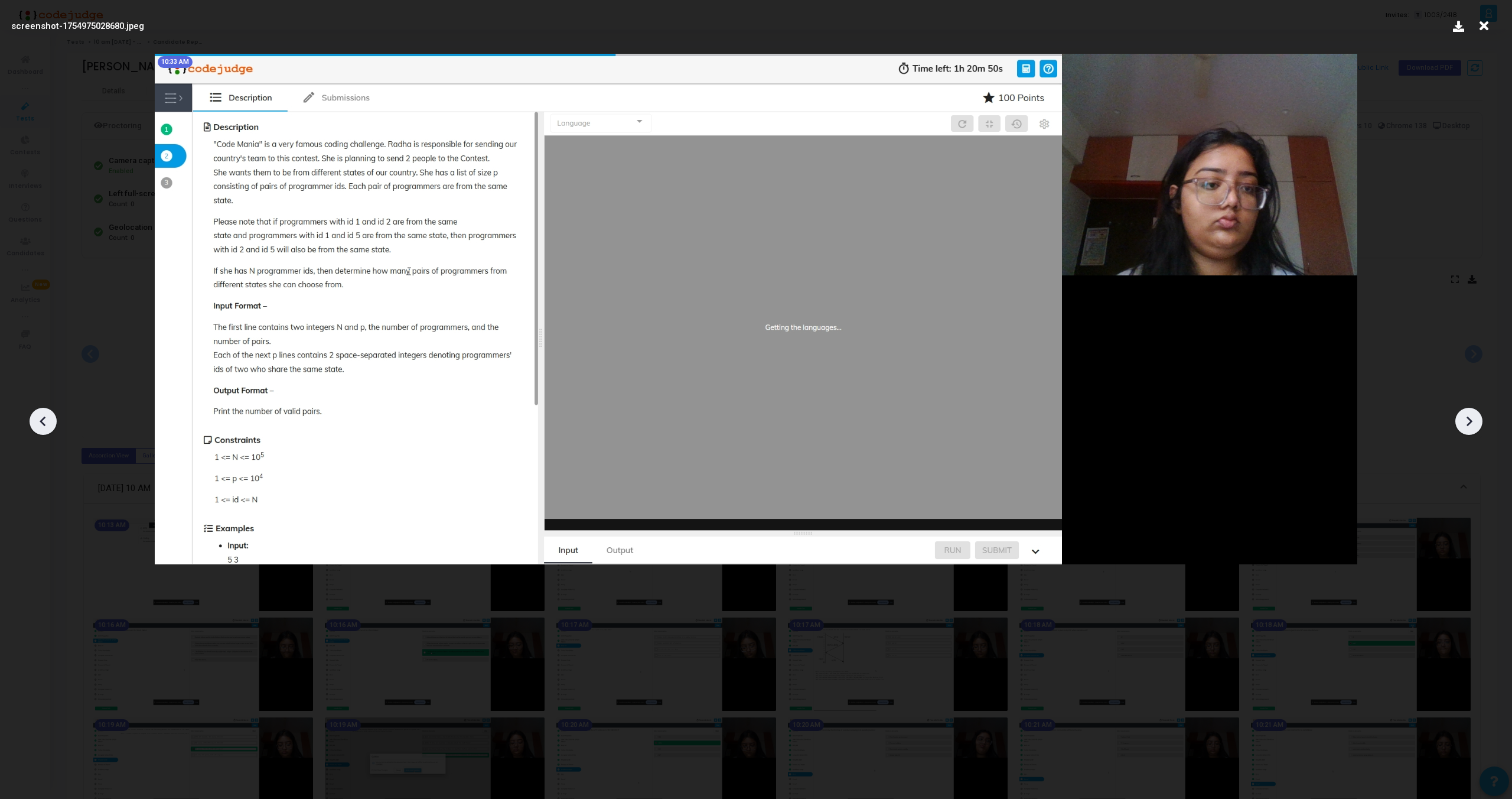
click at [1468, 420] on icon at bounding box center [1469, 421] width 18 height 18
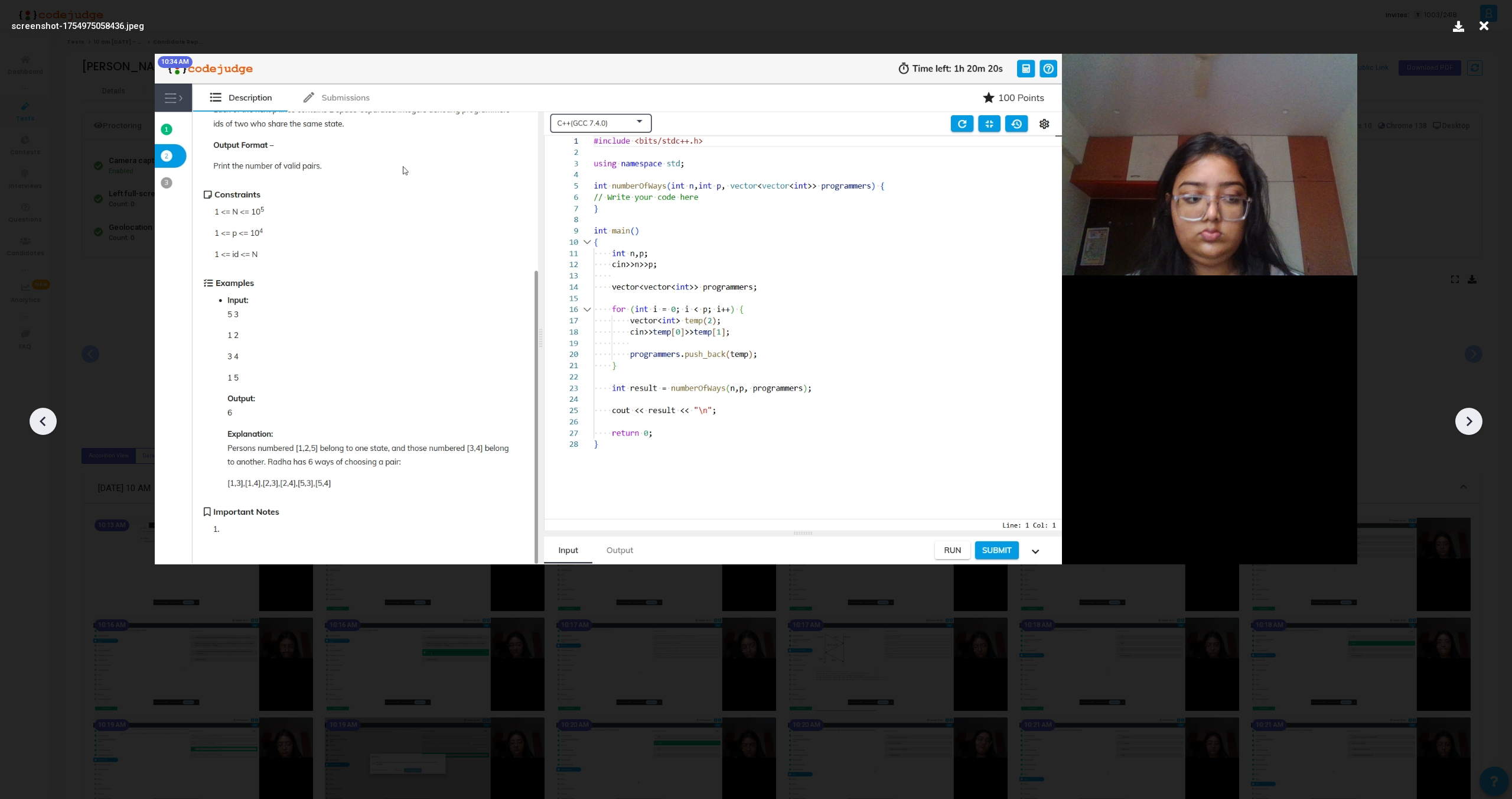
click at [1468, 420] on icon at bounding box center [1469, 421] width 18 height 18
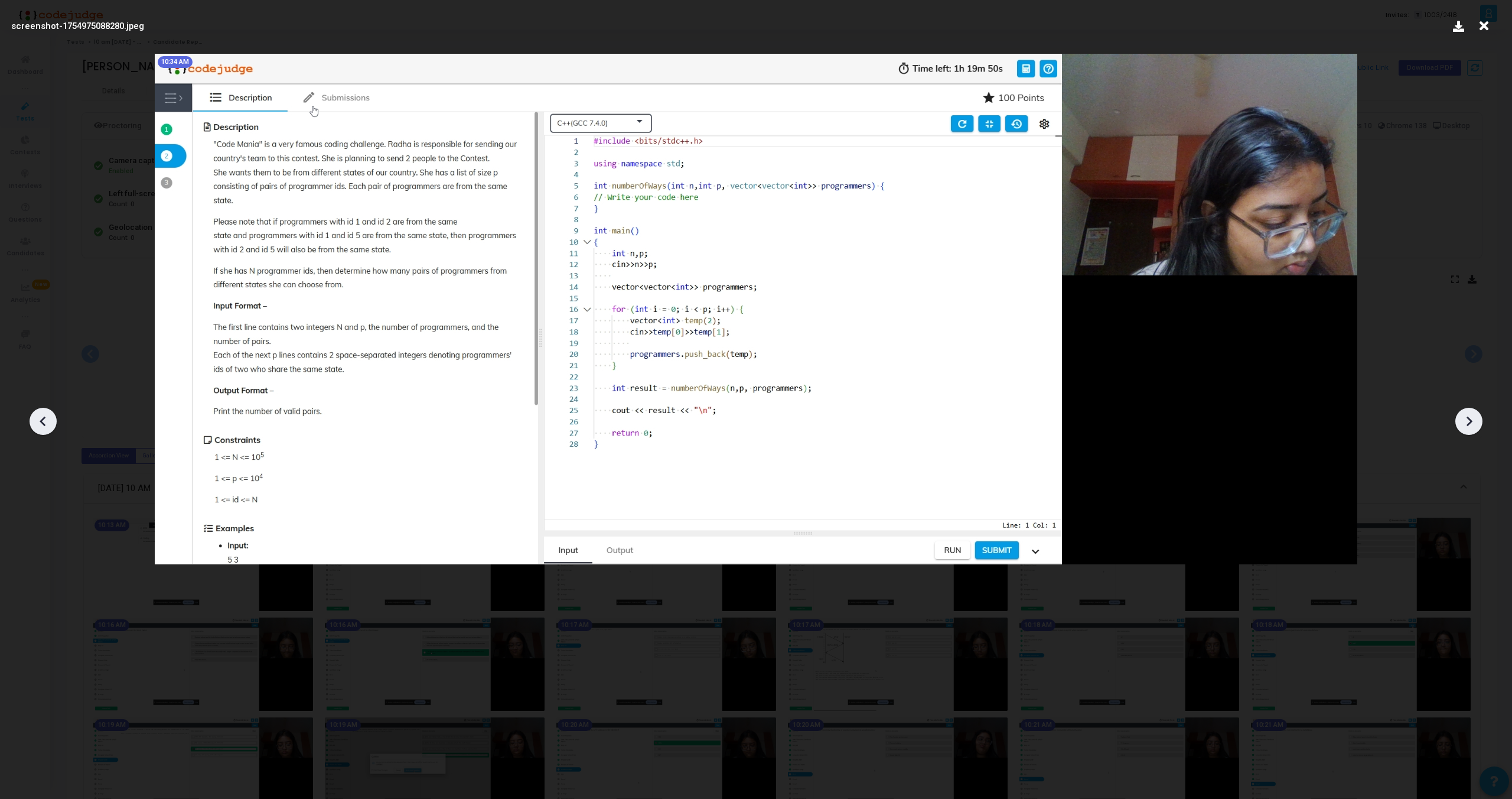
click at [1468, 420] on icon at bounding box center [1469, 421] width 18 height 18
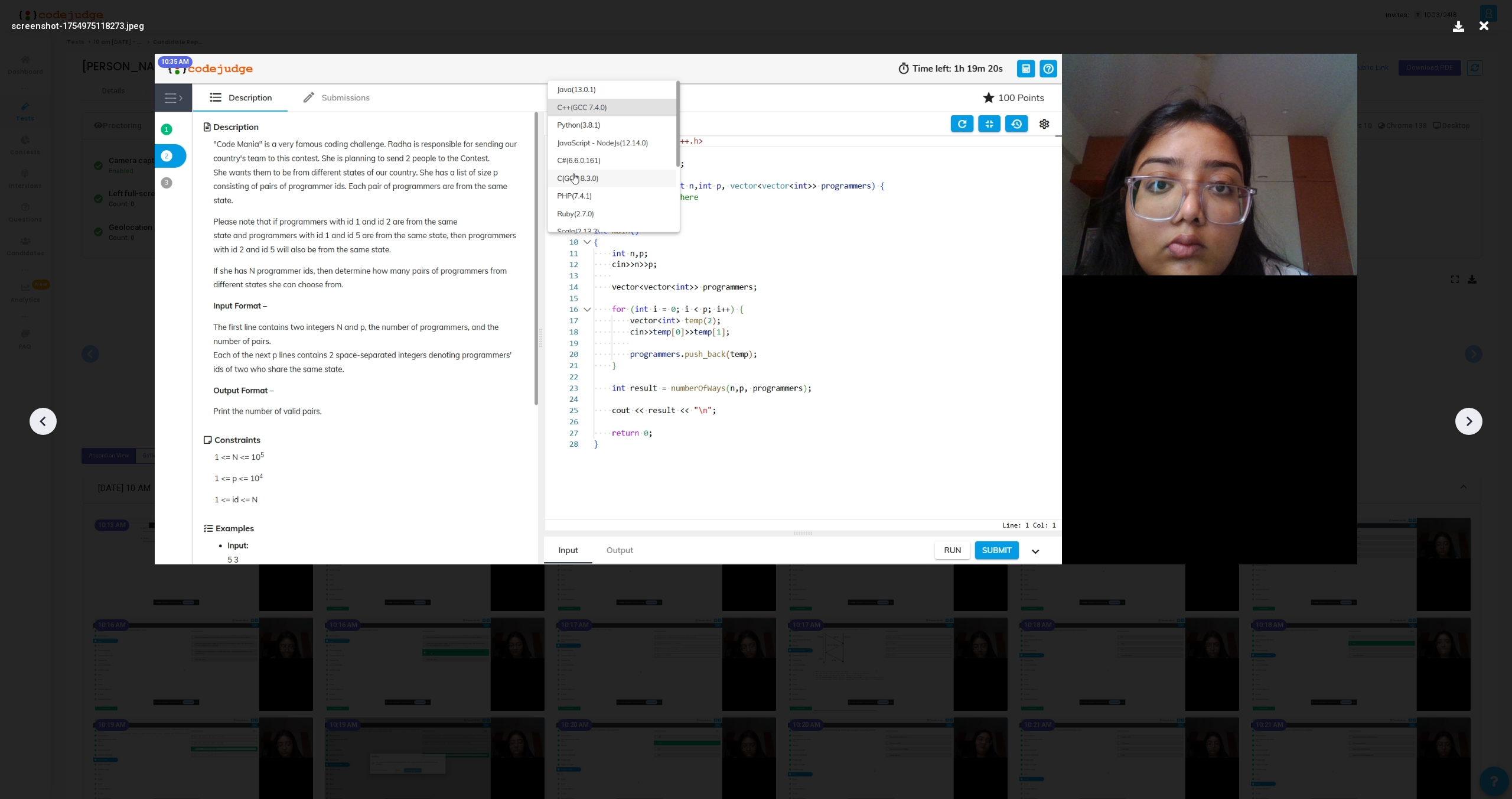
click at [1468, 420] on icon at bounding box center [1469, 421] width 18 height 18
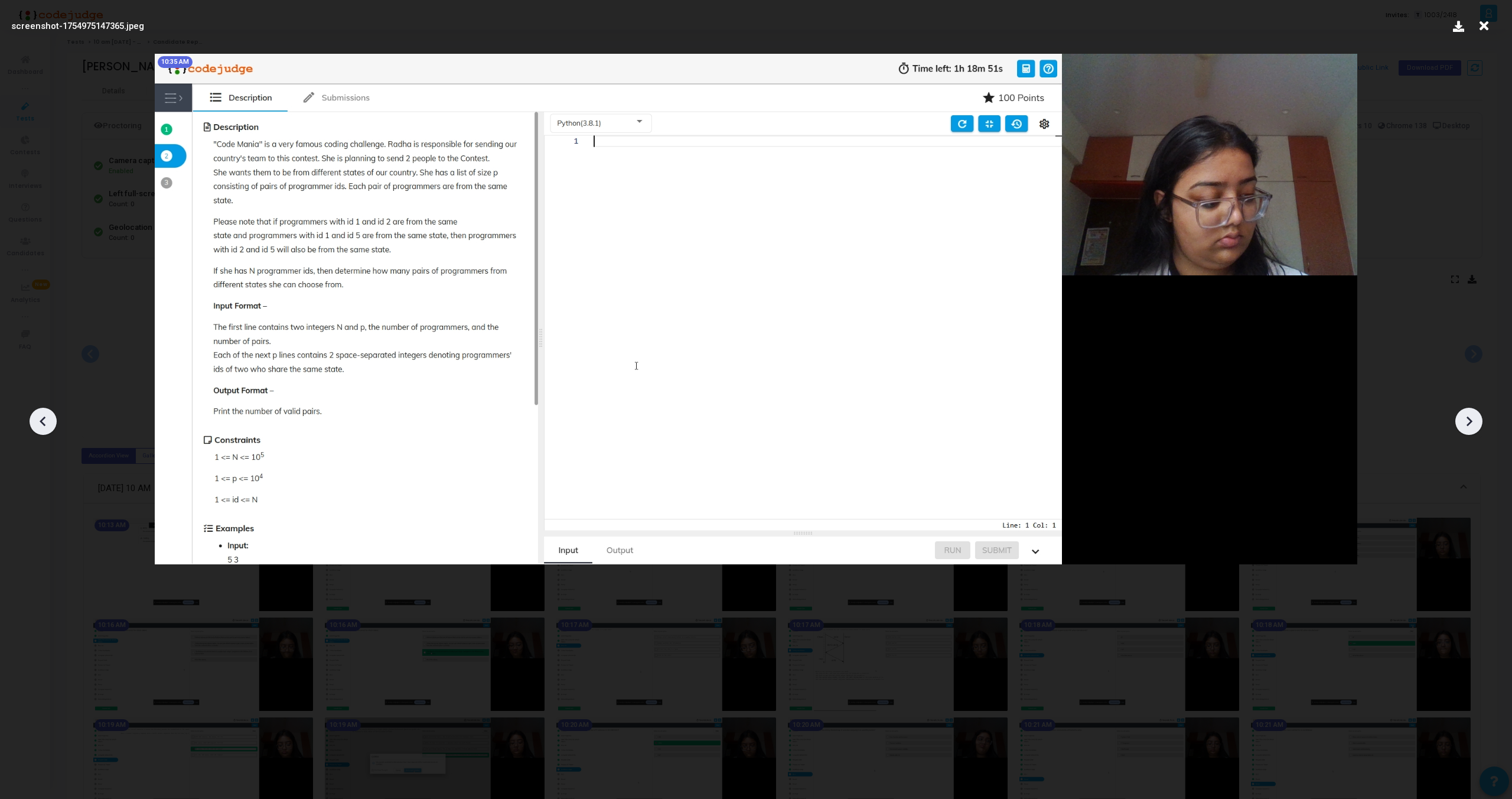
click at [1468, 420] on icon at bounding box center [1469, 421] width 18 height 18
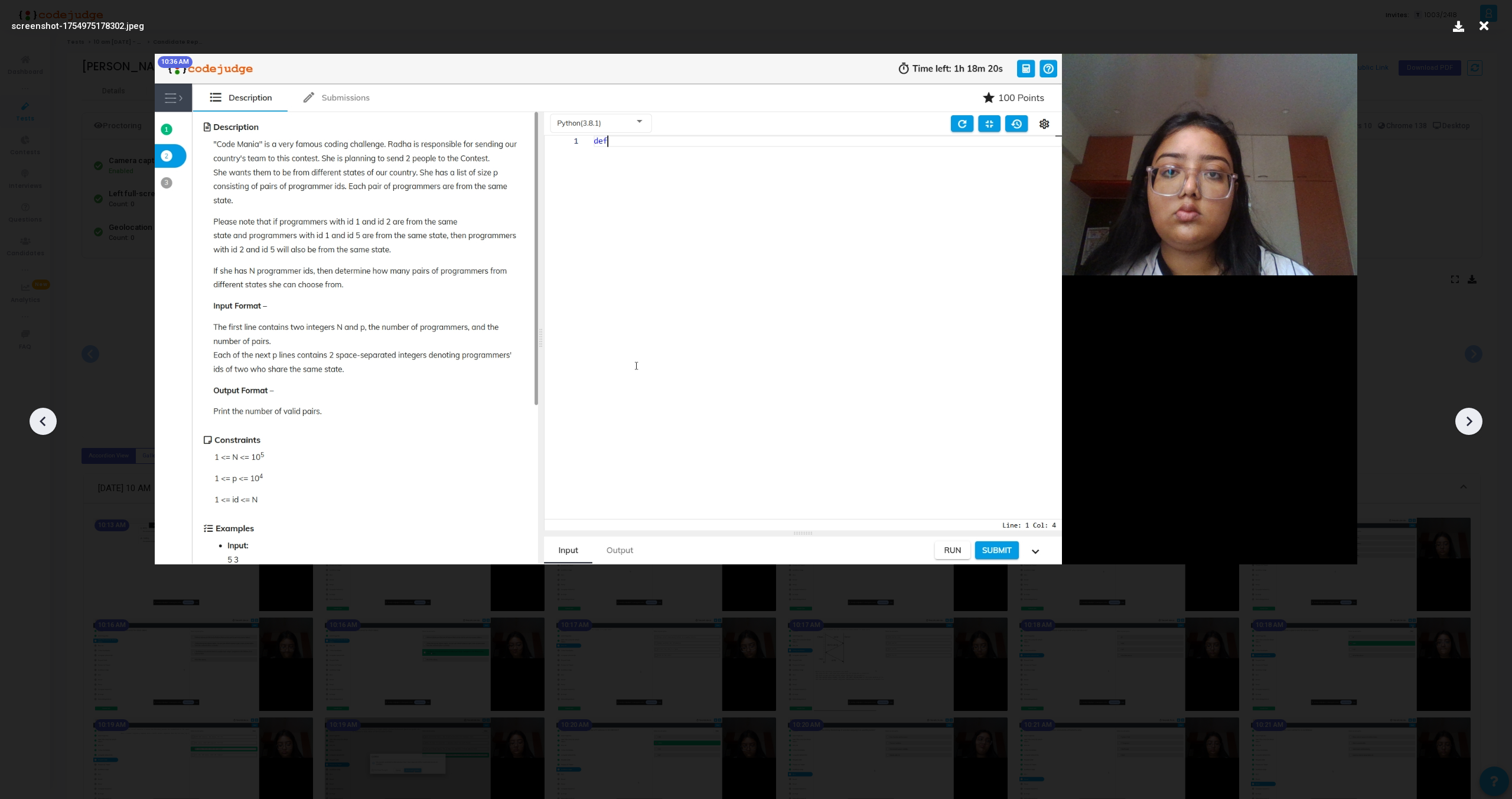
click at [1468, 420] on icon at bounding box center [1469, 421] width 18 height 18
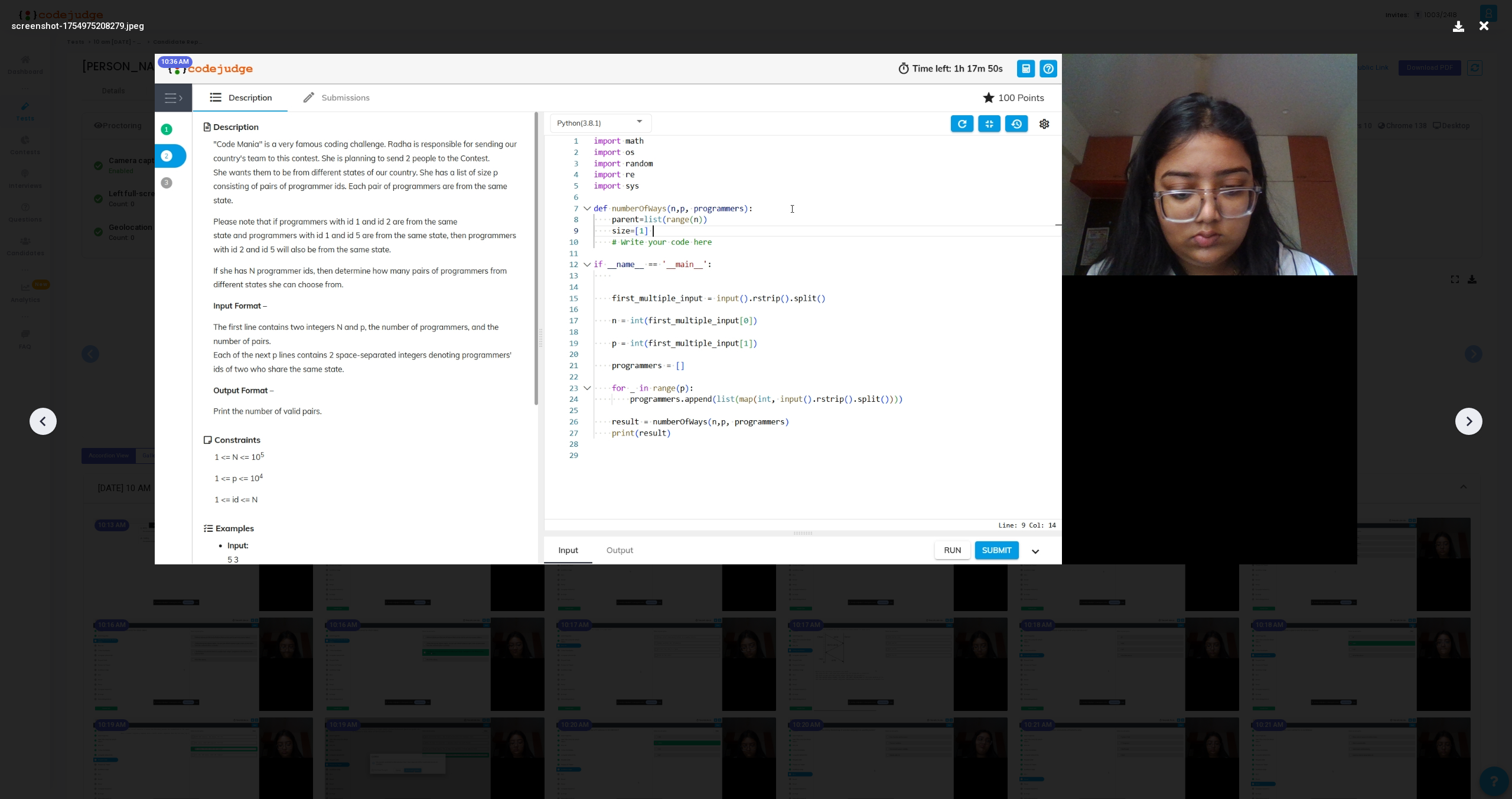
click at [1468, 420] on icon at bounding box center [1469, 421] width 18 height 18
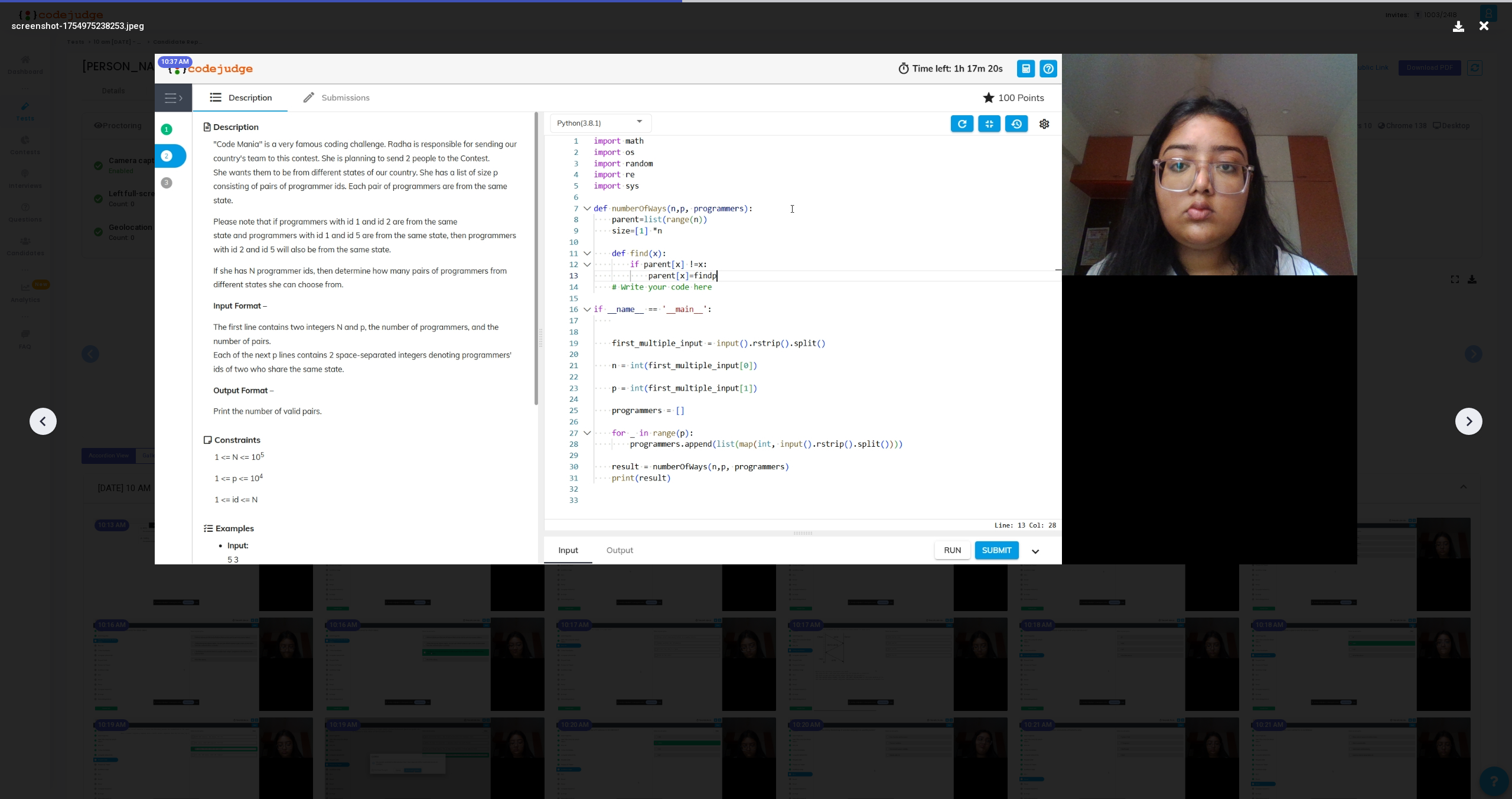
click at [1468, 420] on icon at bounding box center [1469, 421] width 18 height 18
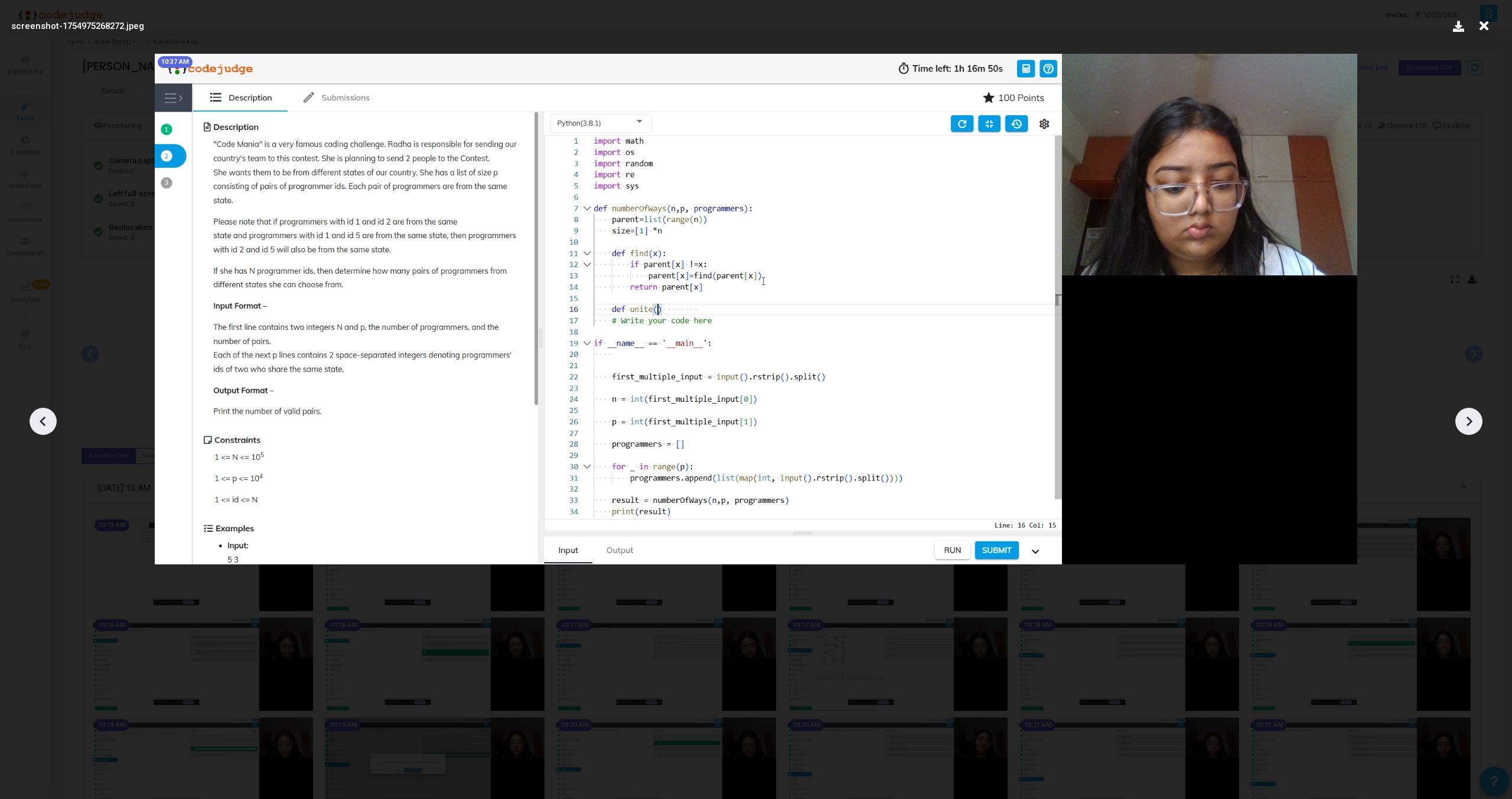
click at [1468, 420] on icon at bounding box center [1469, 421] width 18 height 18
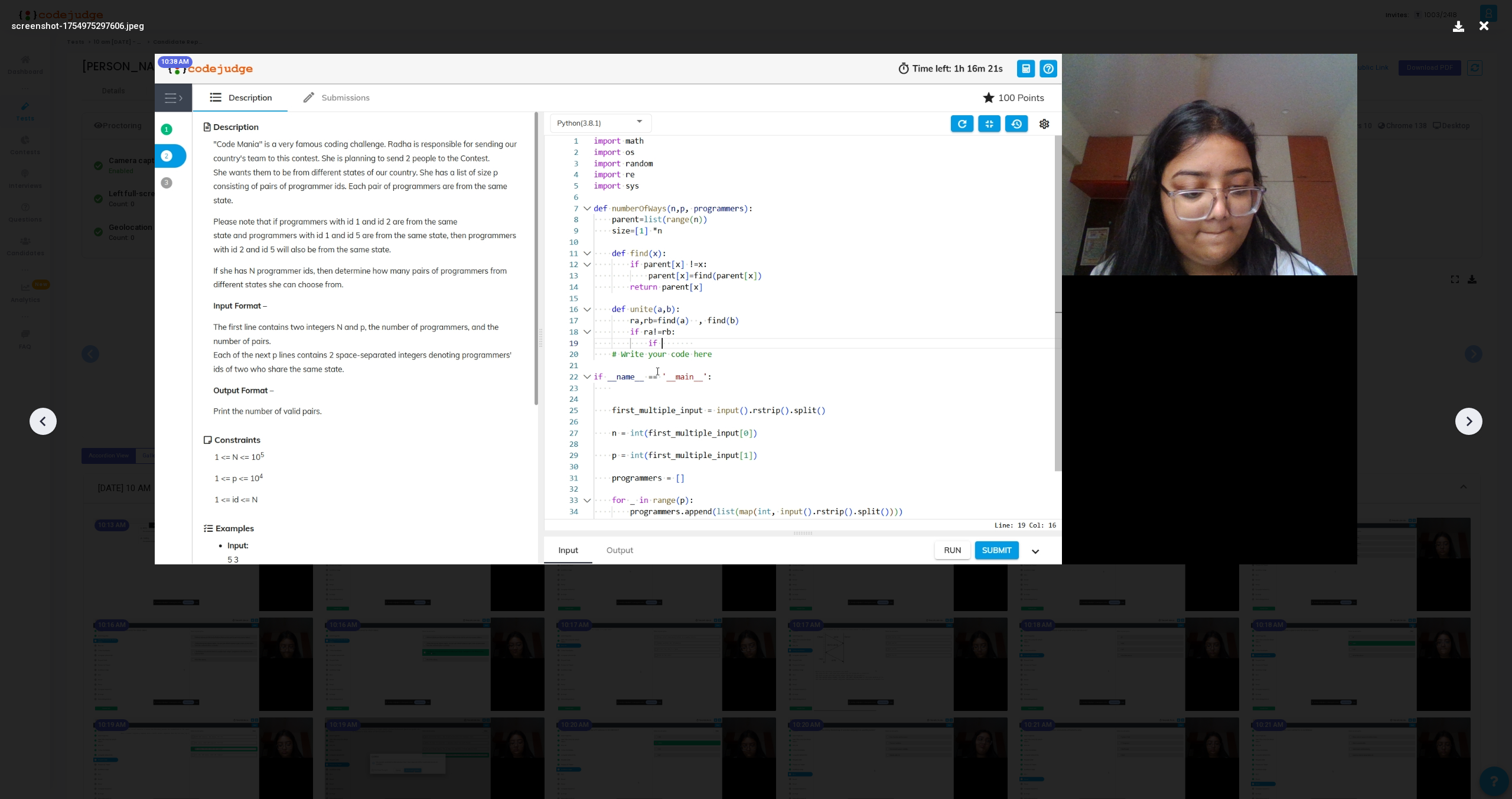
click at [1468, 420] on icon at bounding box center [1469, 421] width 18 height 18
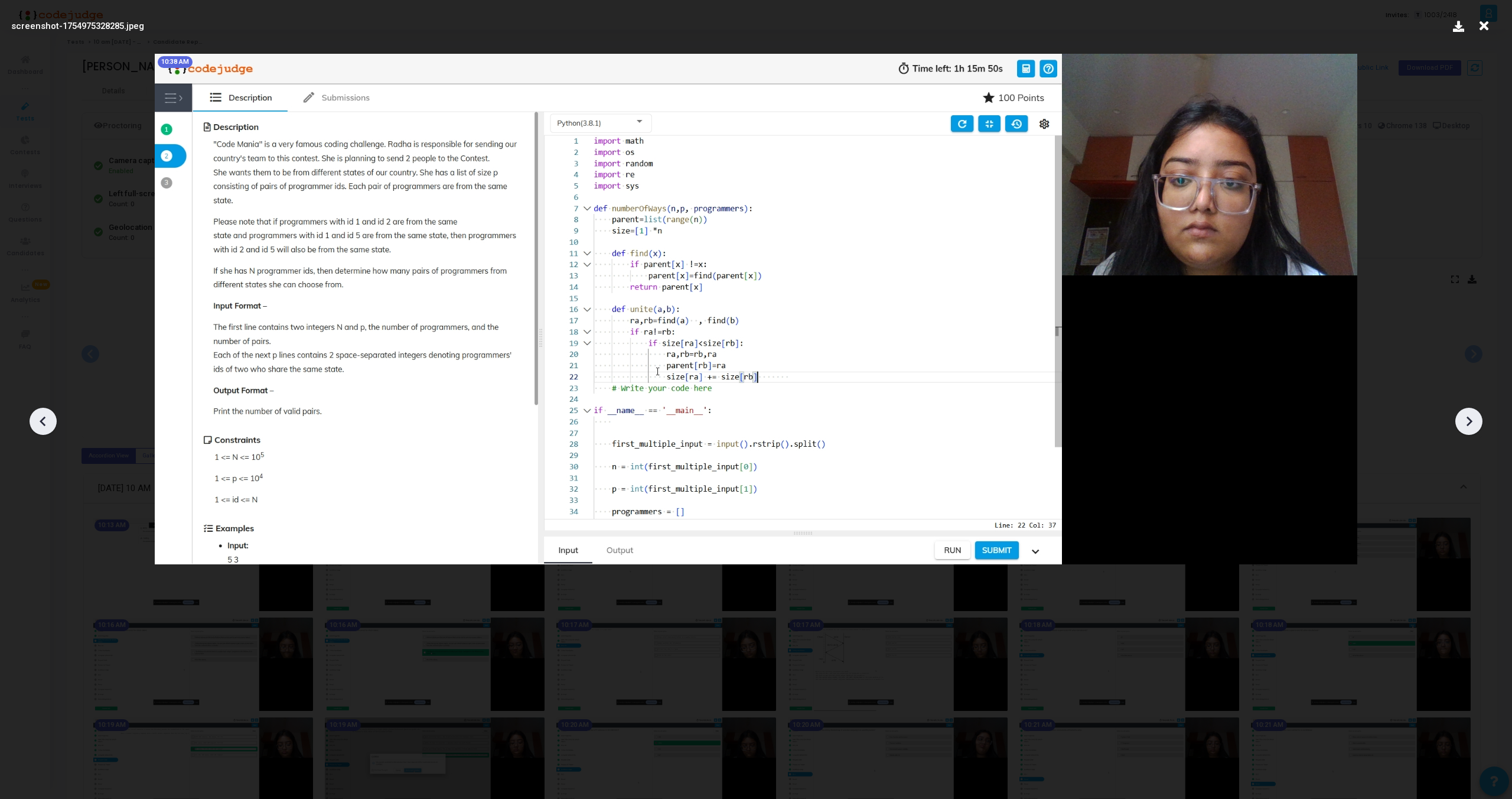
click at [1468, 420] on icon at bounding box center [1469, 421] width 18 height 18
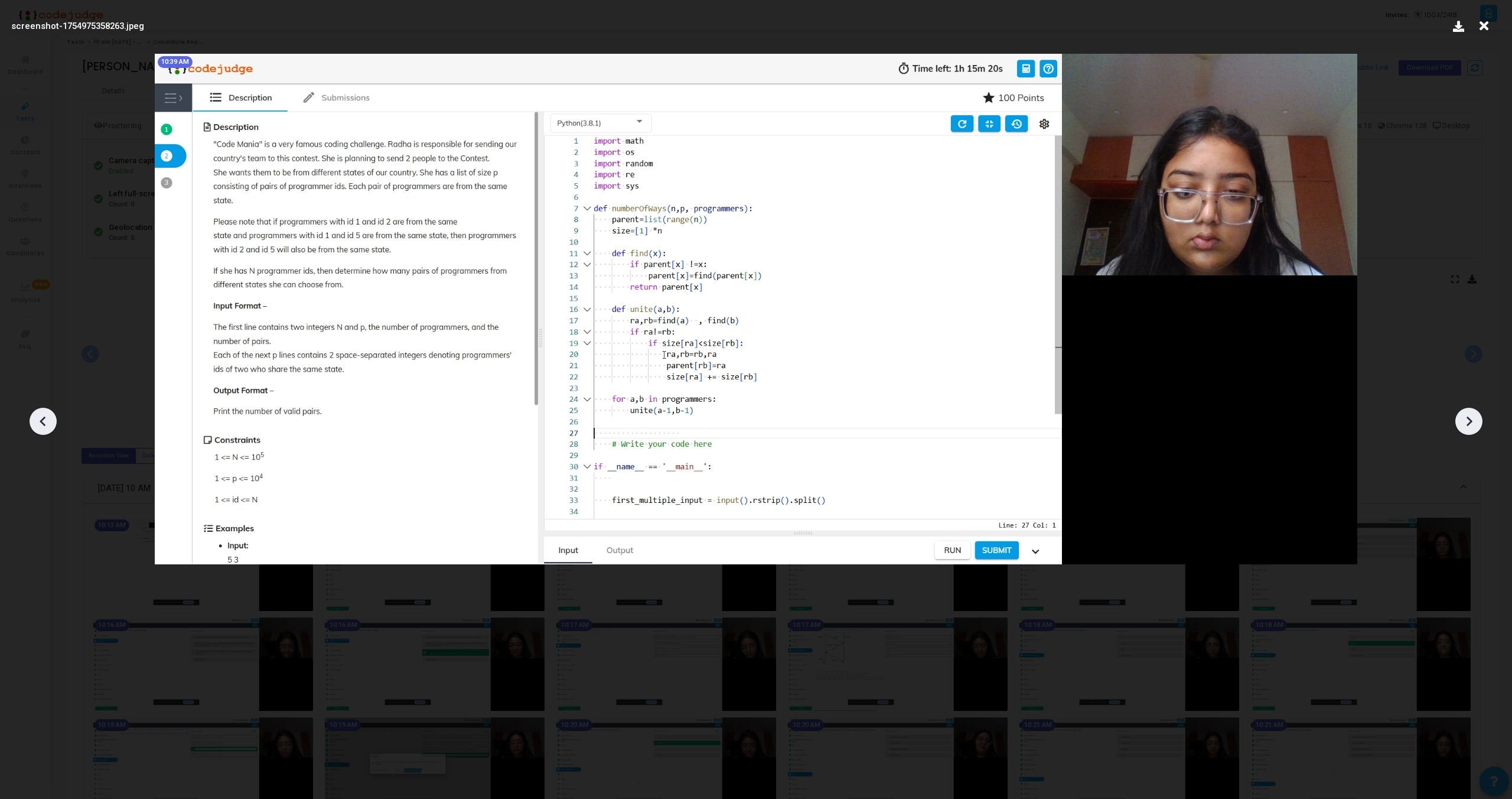
click at [1468, 420] on icon at bounding box center [1469, 421] width 18 height 18
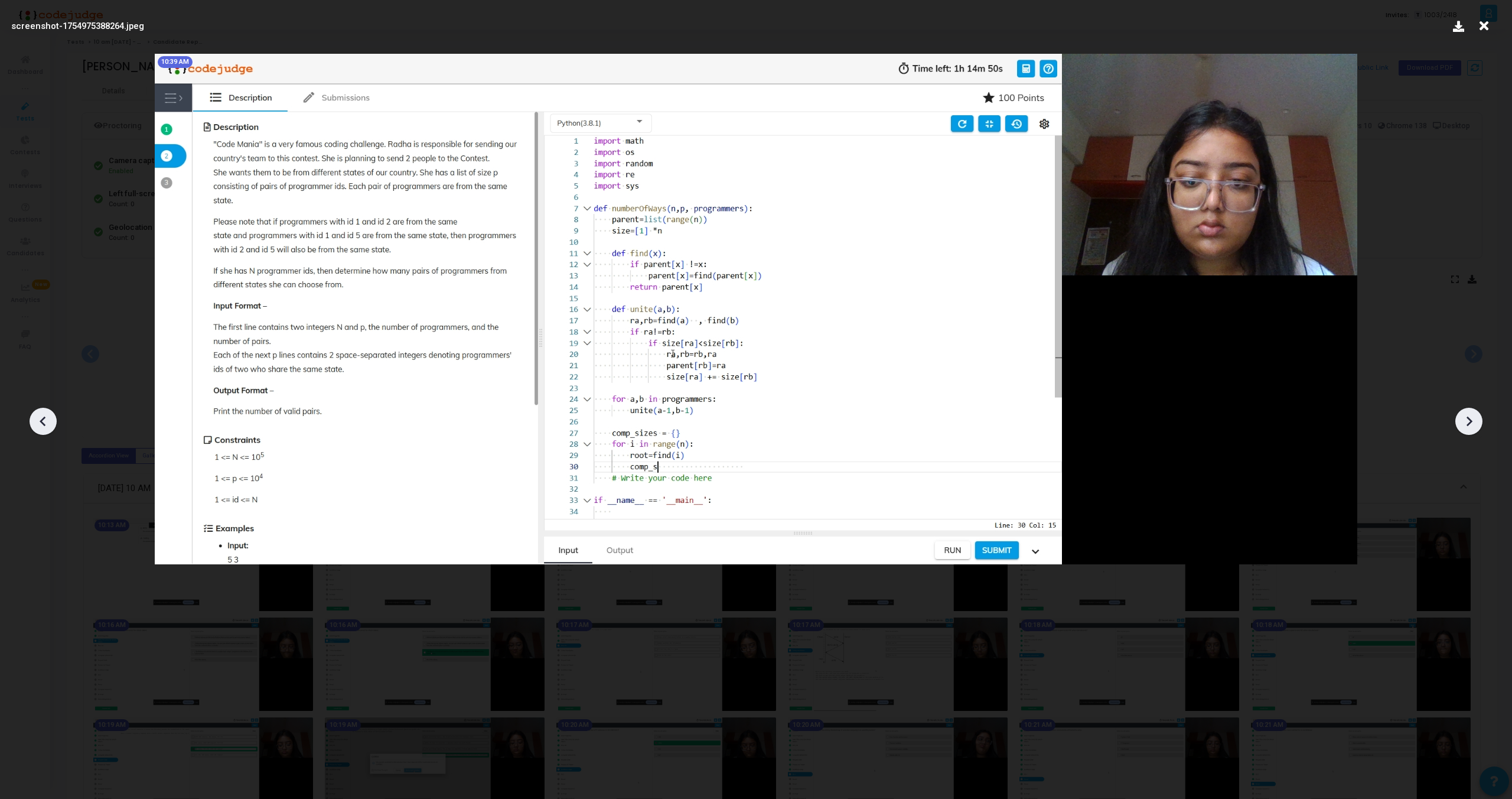
click at [1467, 420] on icon at bounding box center [1469, 421] width 18 height 18
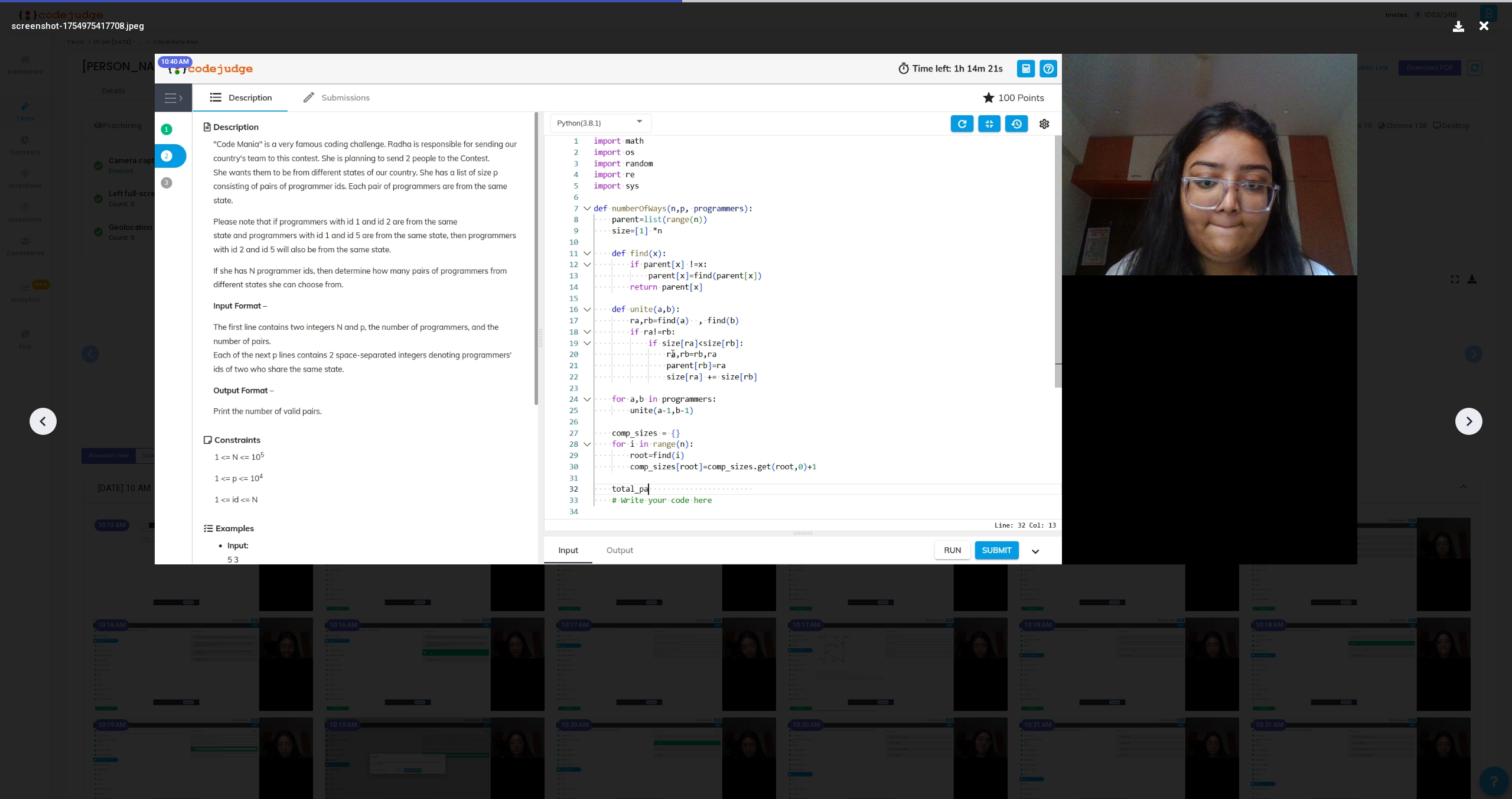
click at [1467, 420] on icon at bounding box center [1469, 421] width 18 height 18
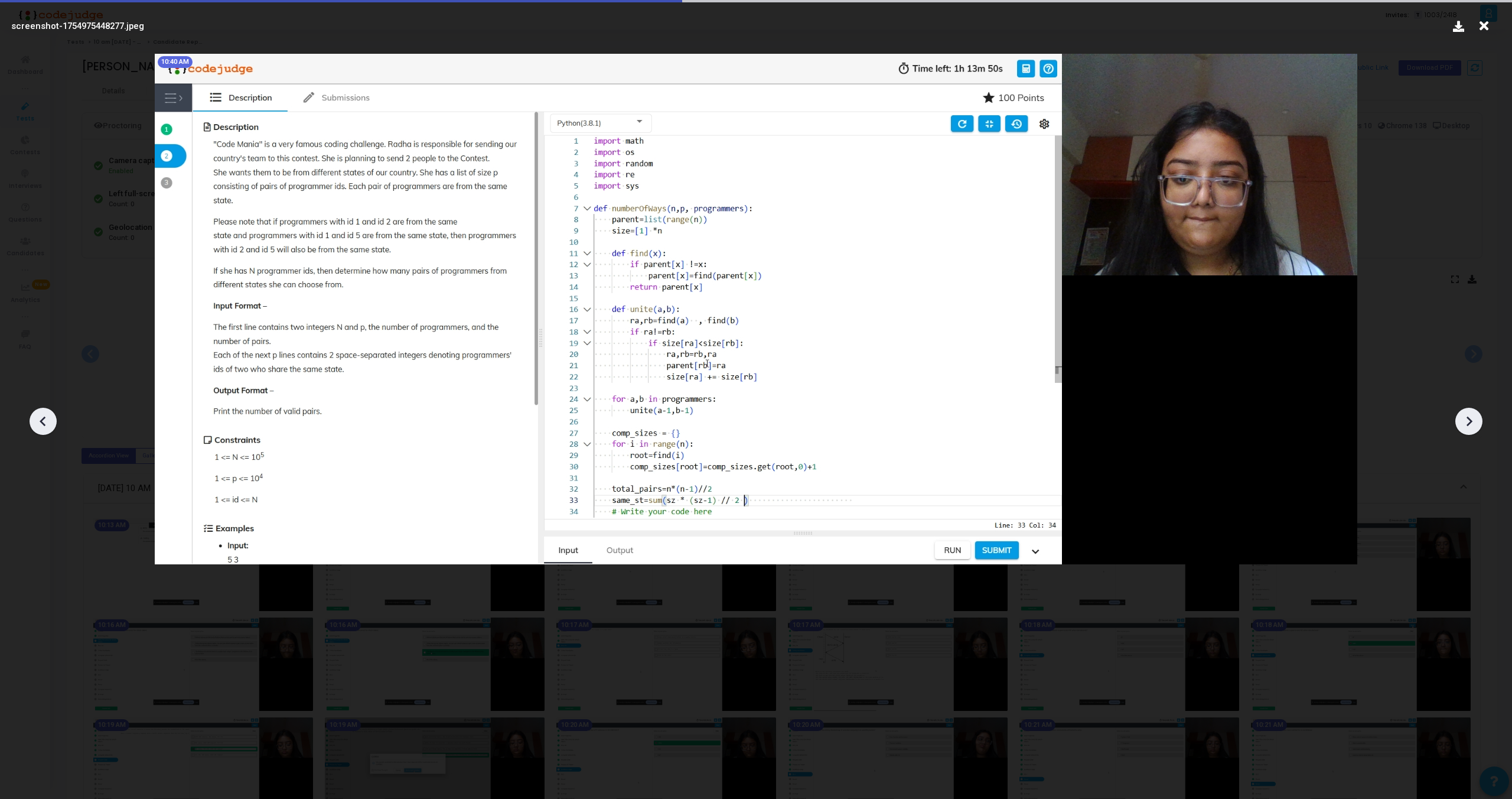
click at [1467, 420] on icon at bounding box center [1469, 421] width 18 height 18
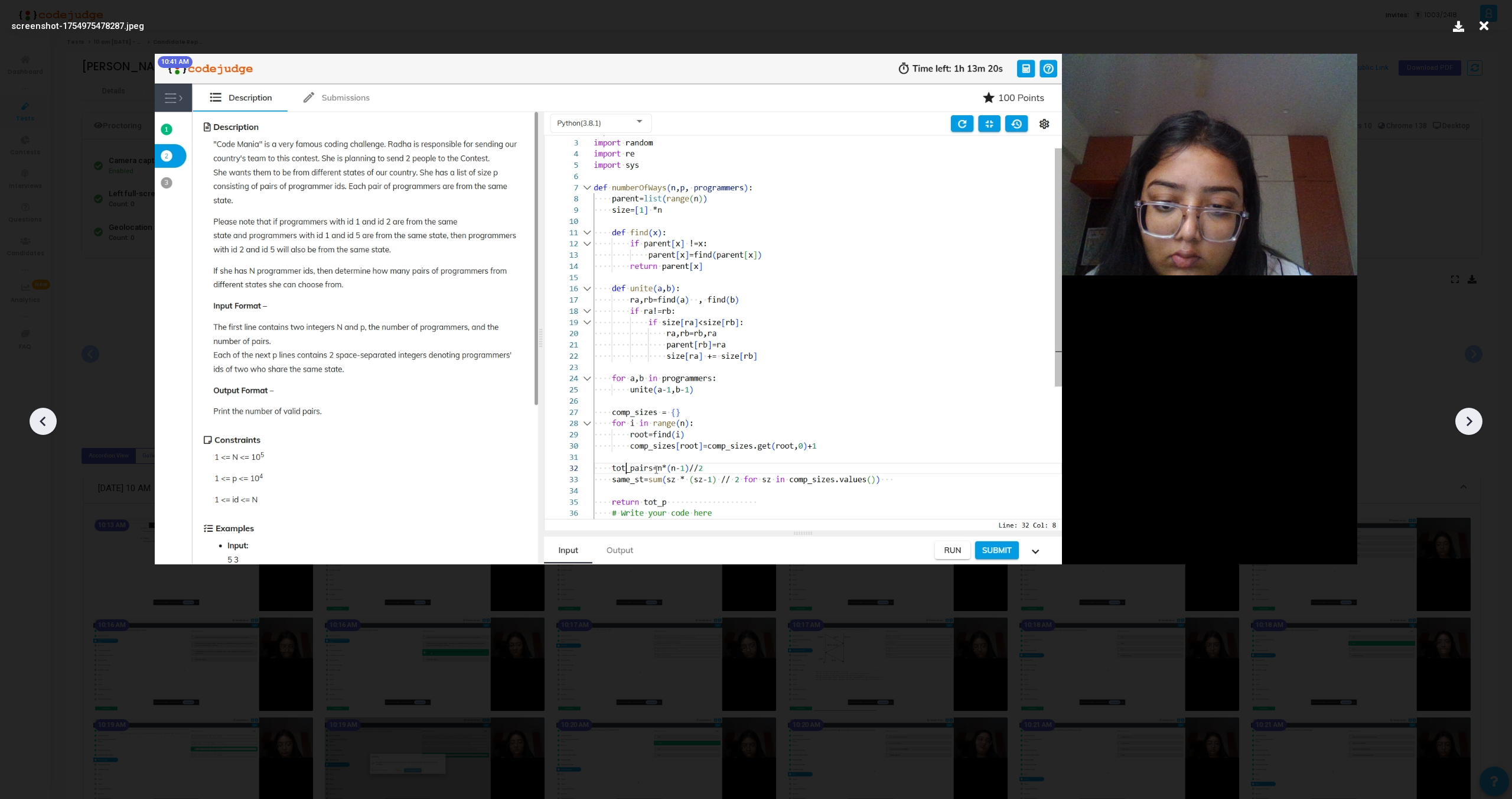
click at [1467, 420] on icon at bounding box center [1469, 421] width 18 height 18
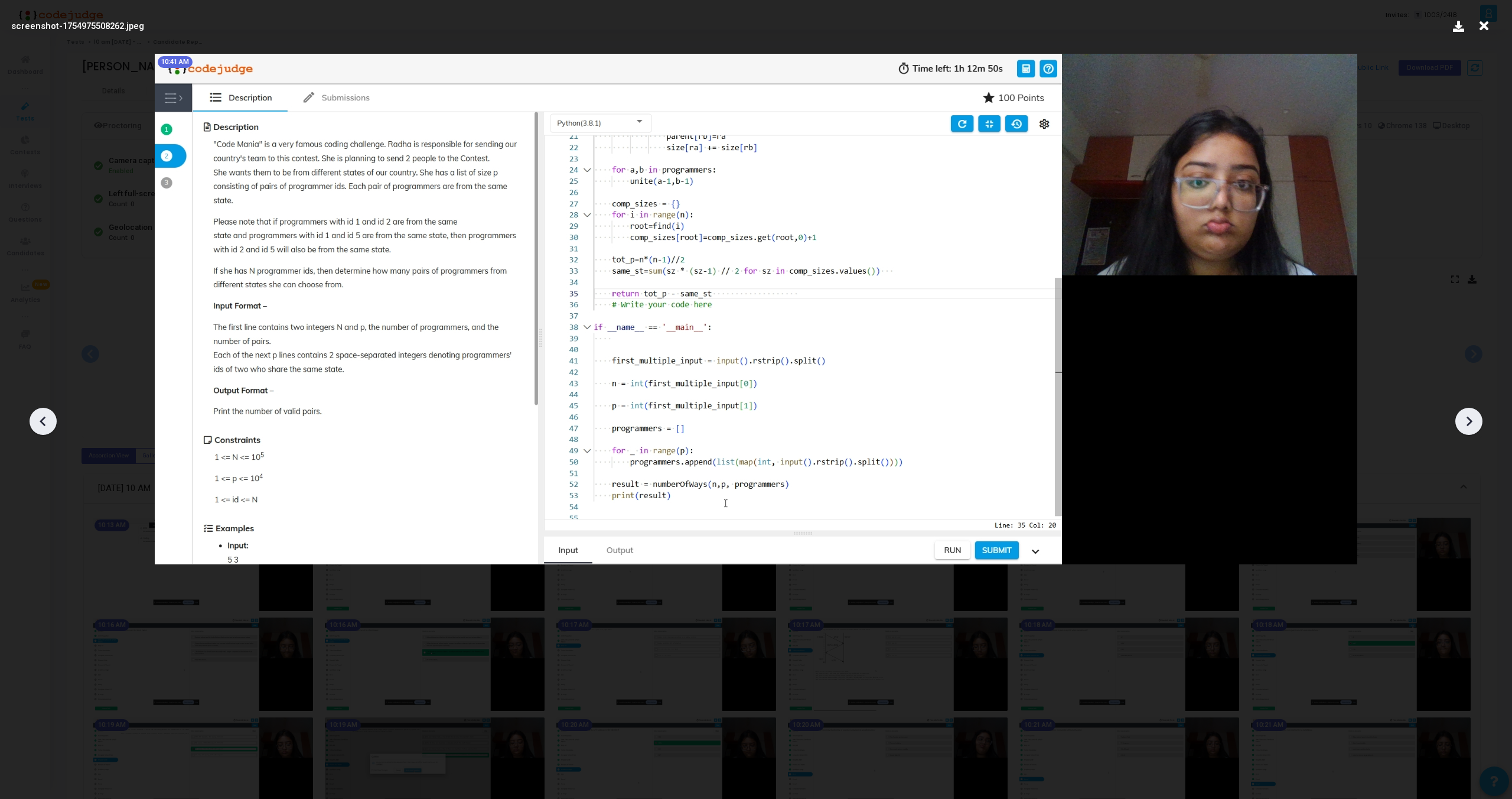
click at [1467, 420] on icon at bounding box center [1469, 421] width 18 height 18
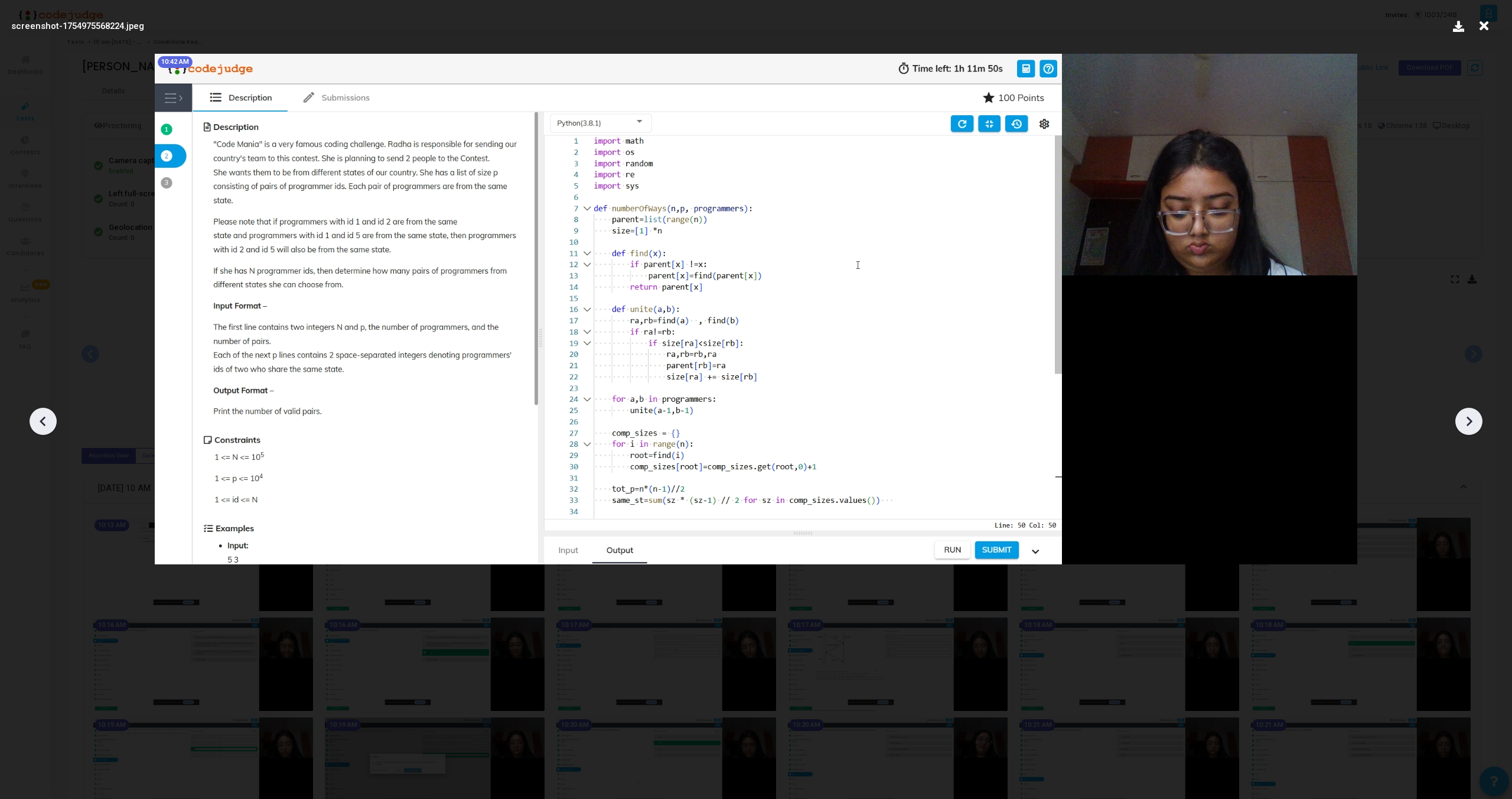
click at [1467, 420] on icon at bounding box center [1469, 421] width 18 height 18
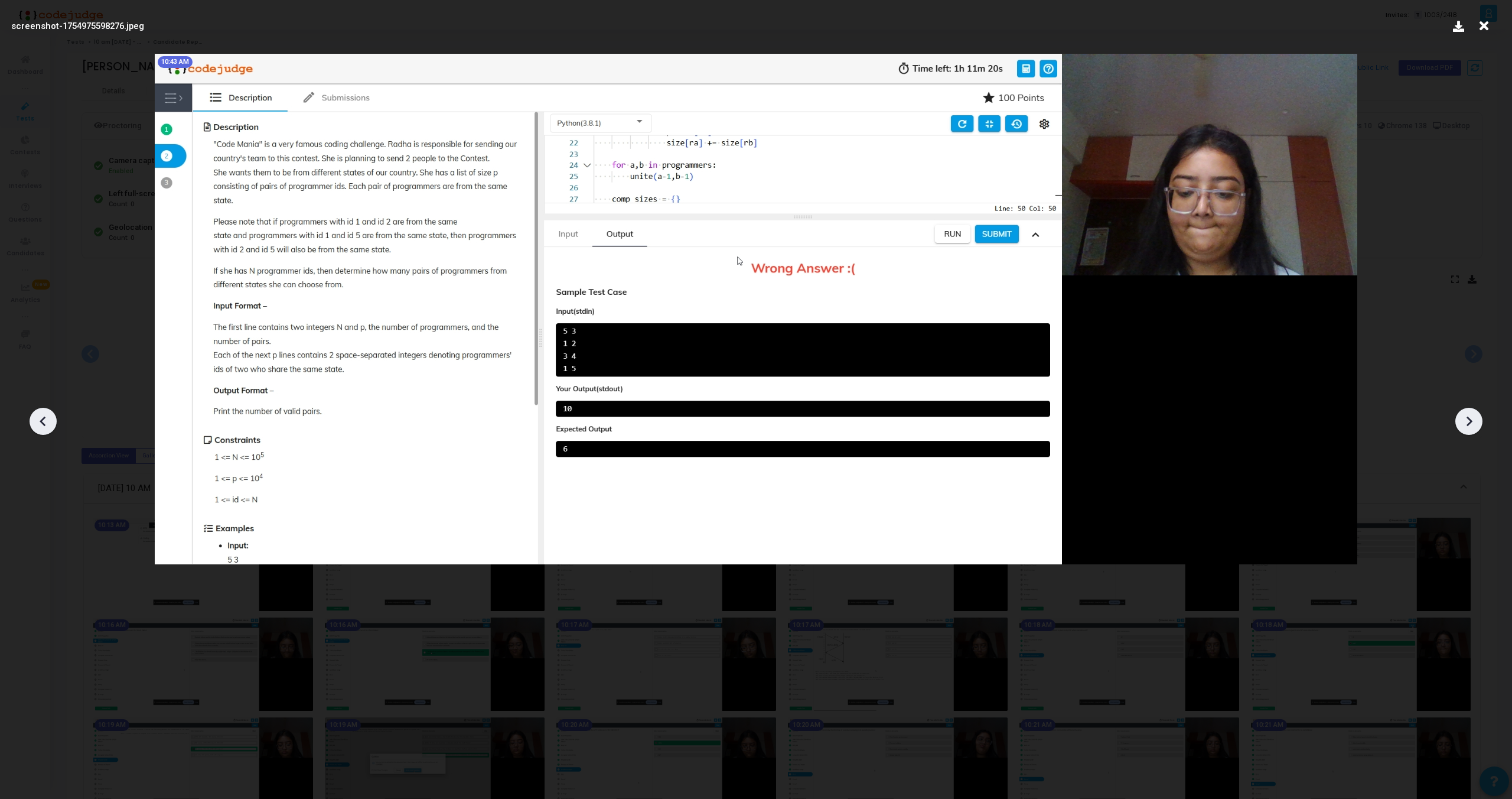
click at [1467, 420] on icon at bounding box center [1469, 421] width 18 height 18
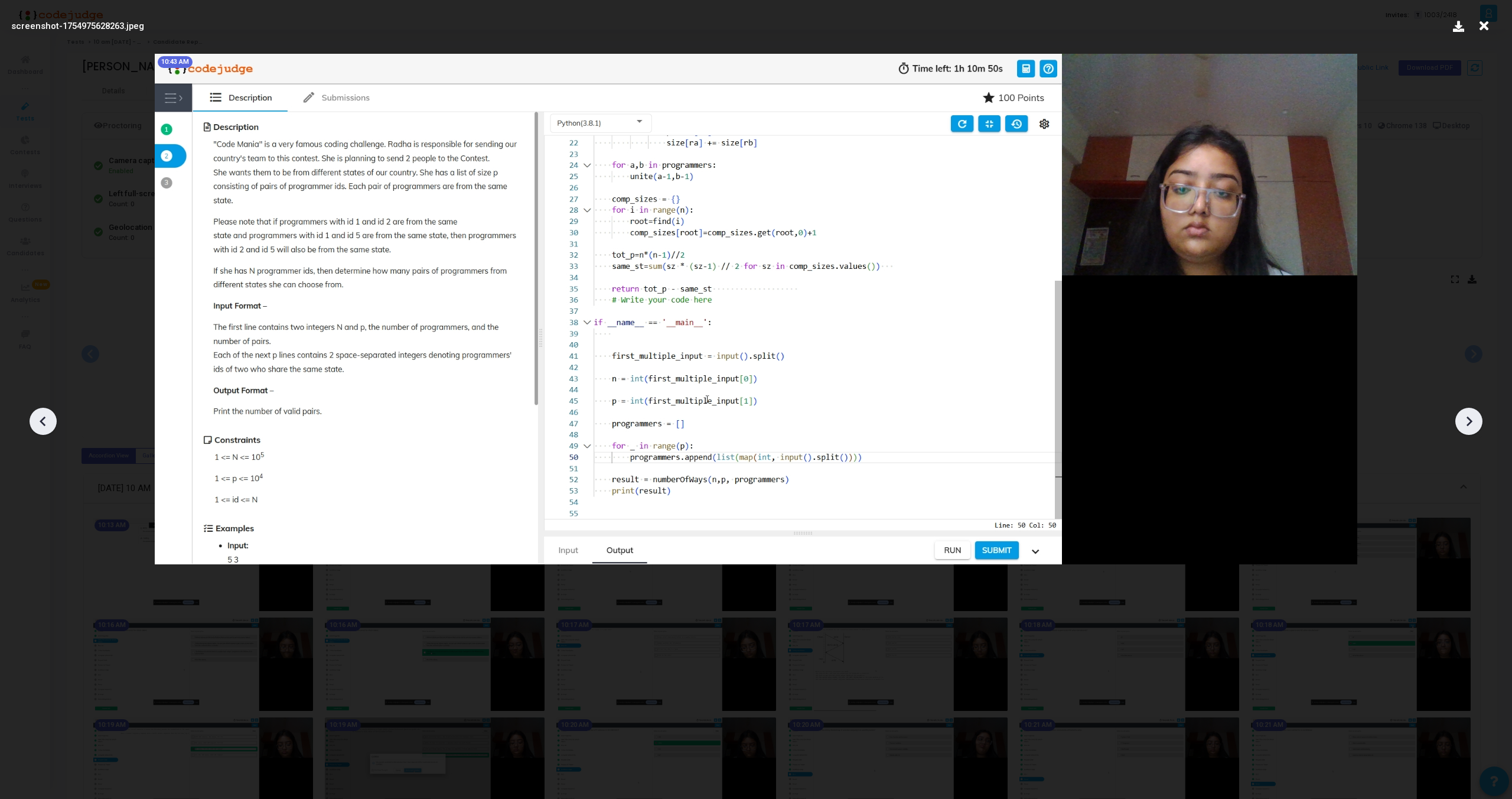
click at [1467, 420] on icon at bounding box center [1469, 421] width 18 height 18
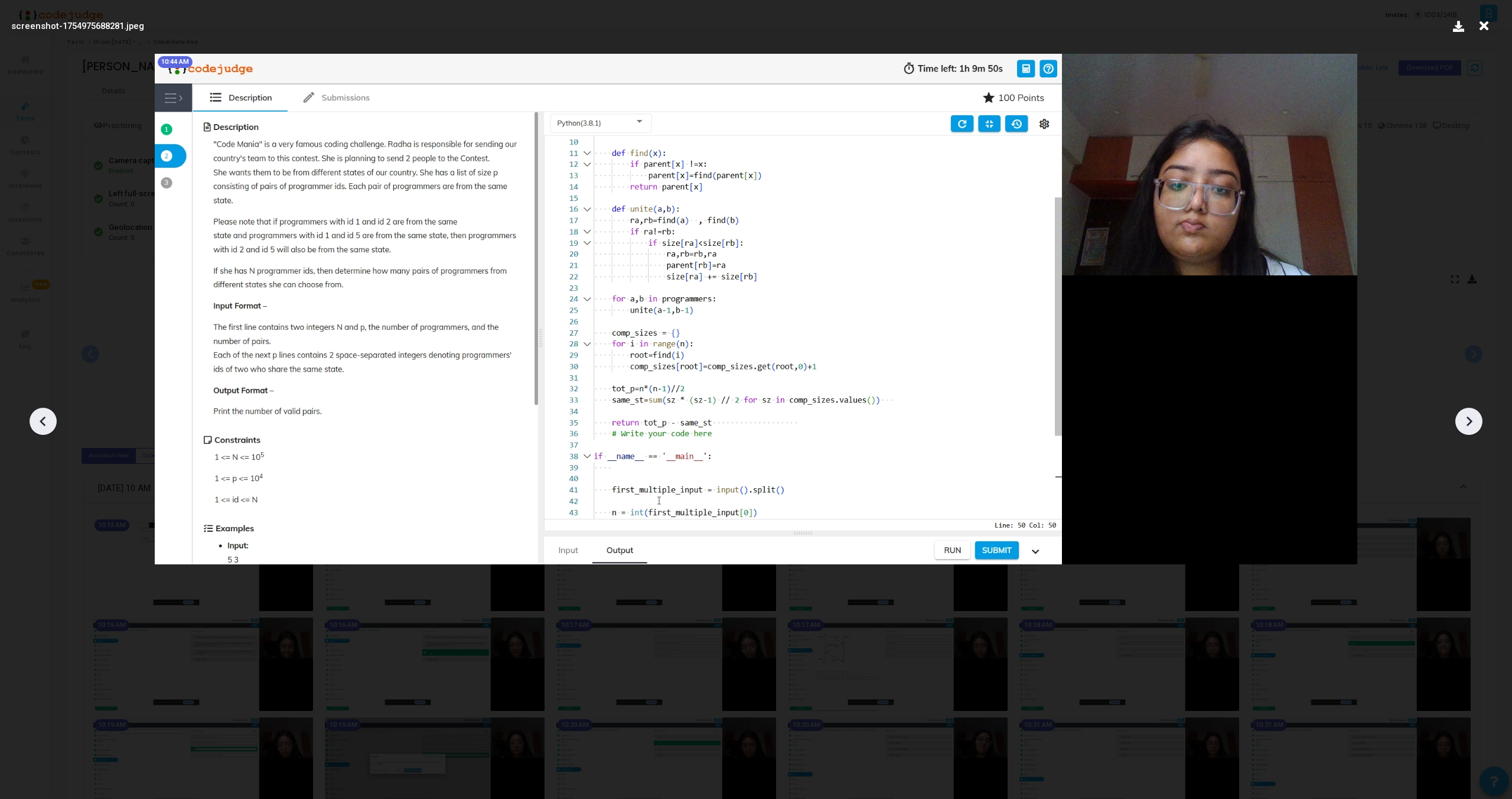
click at [1467, 420] on icon at bounding box center [1469, 421] width 18 height 18
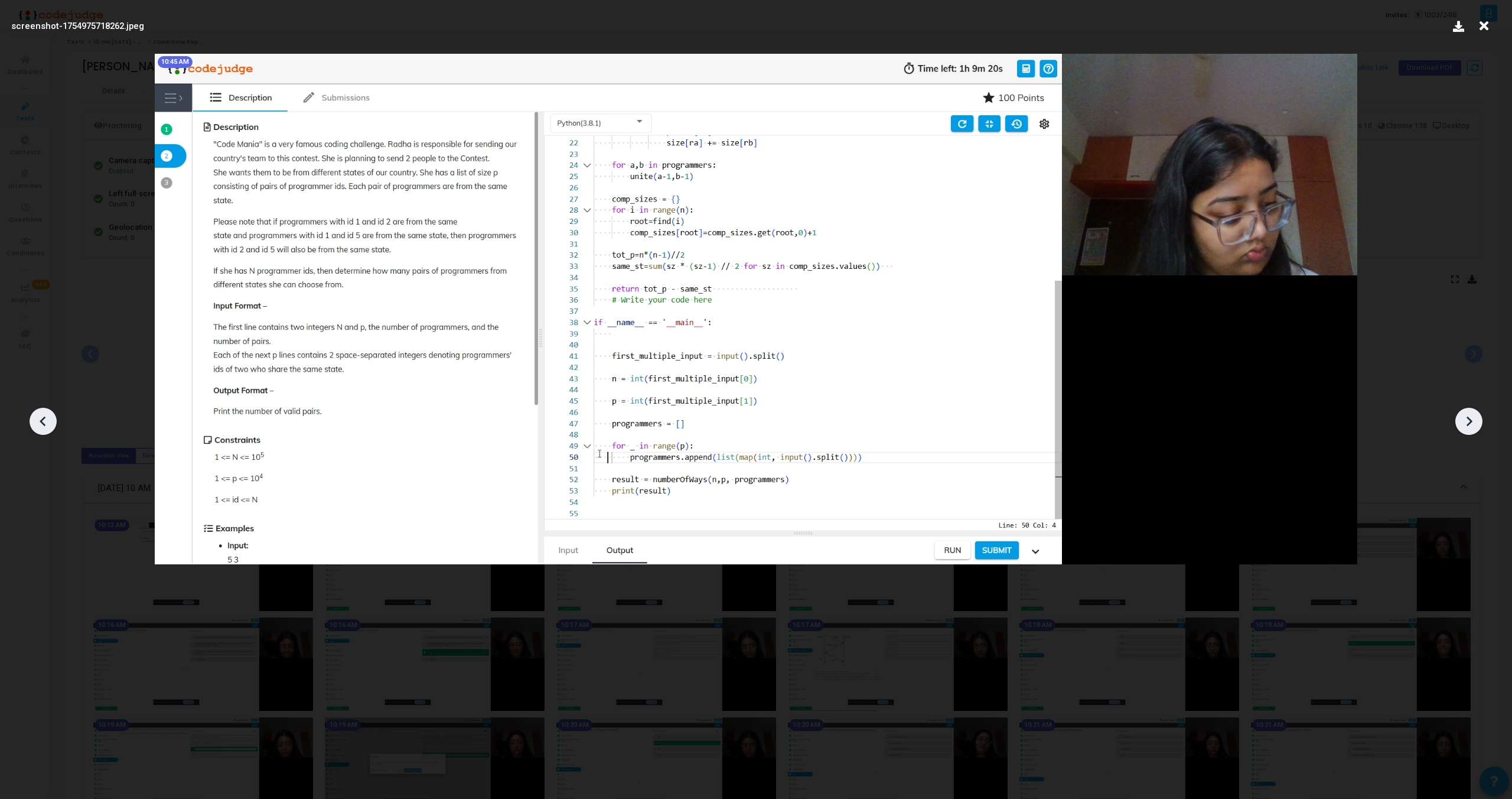
click at [1467, 420] on icon at bounding box center [1469, 421] width 18 height 18
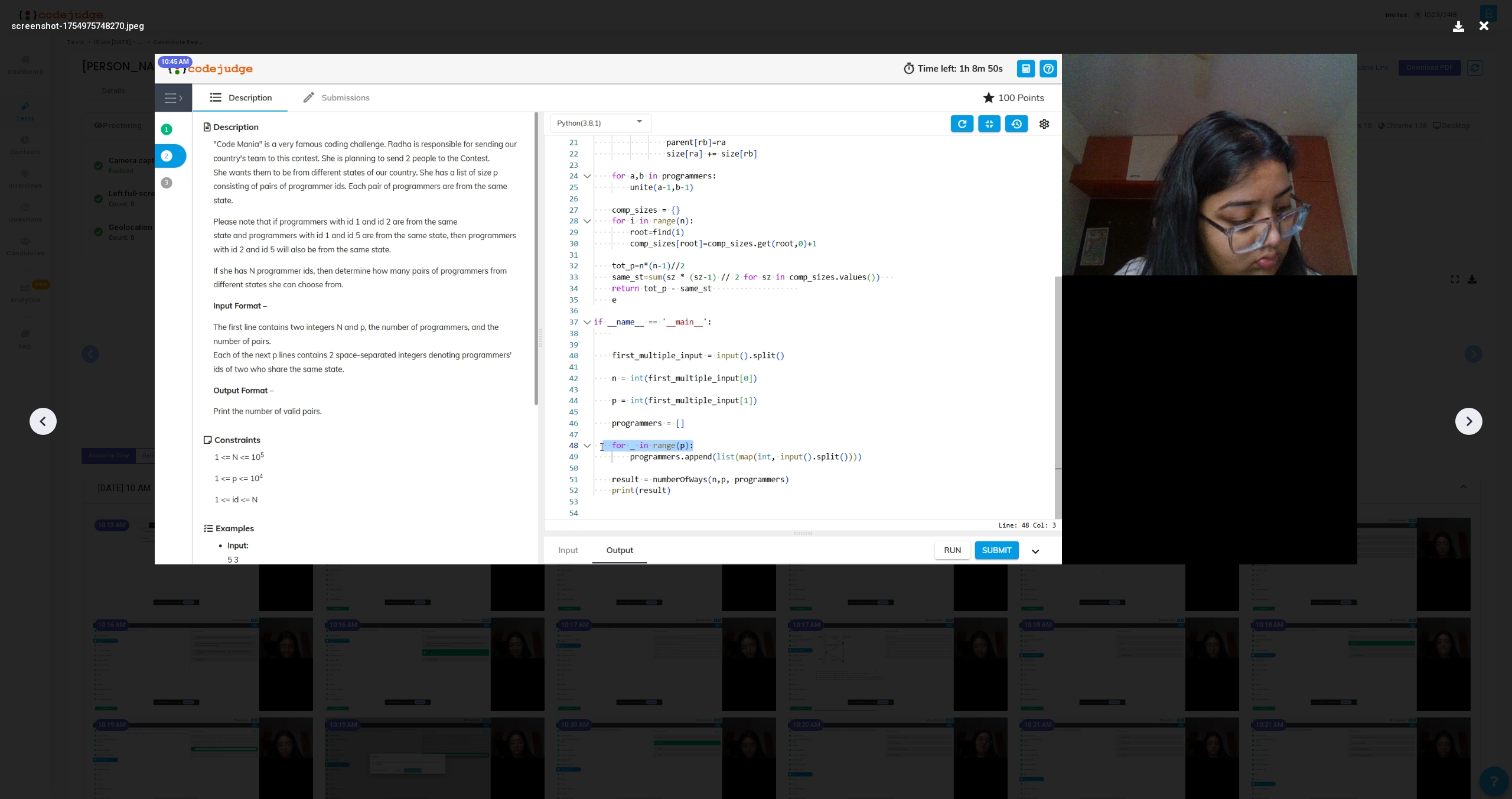
click at [1467, 420] on icon at bounding box center [1469, 421] width 18 height 18
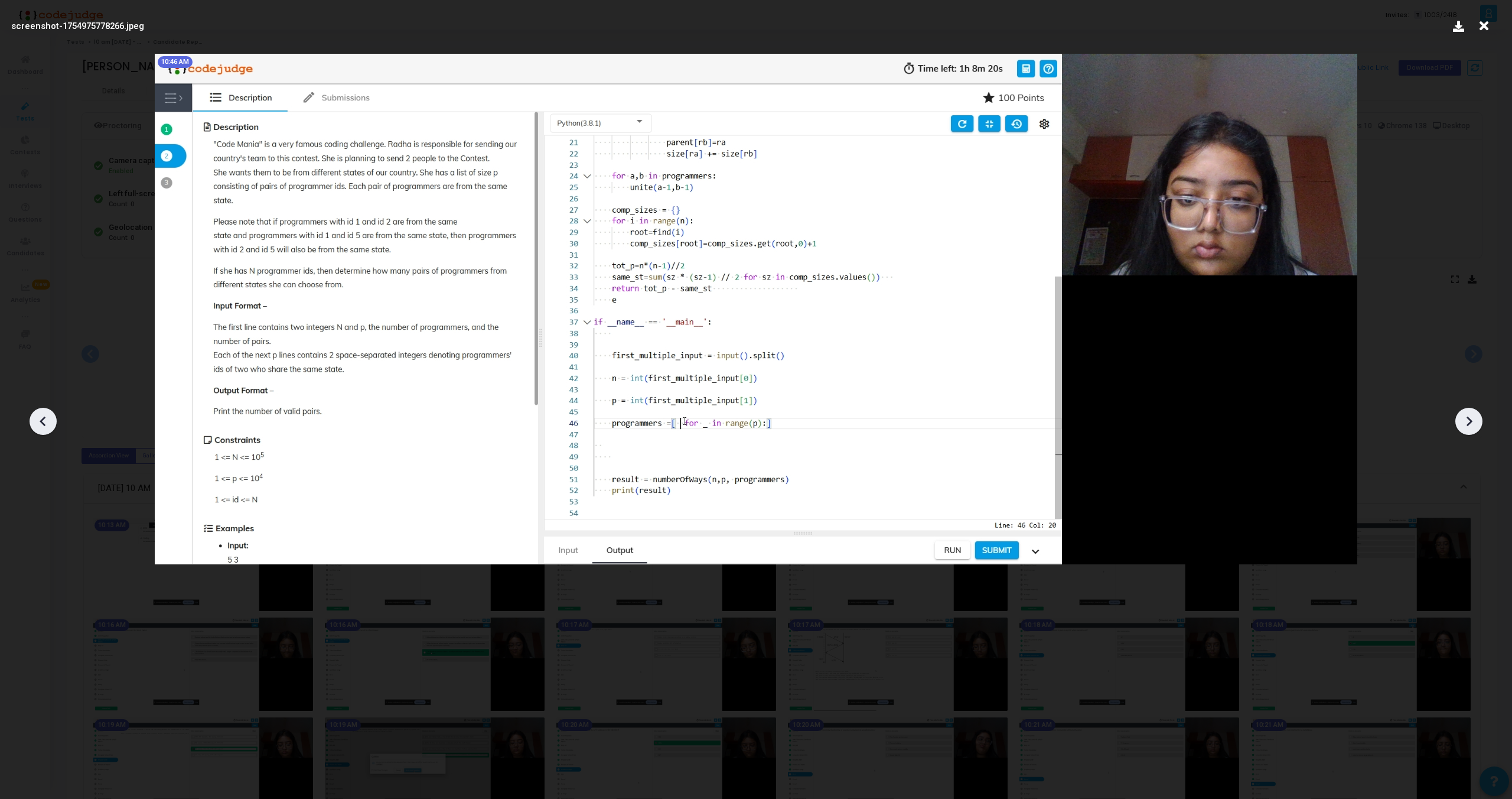
click at [1467, 420] on icon at bounding box center [1469, 421] width 18 height 18
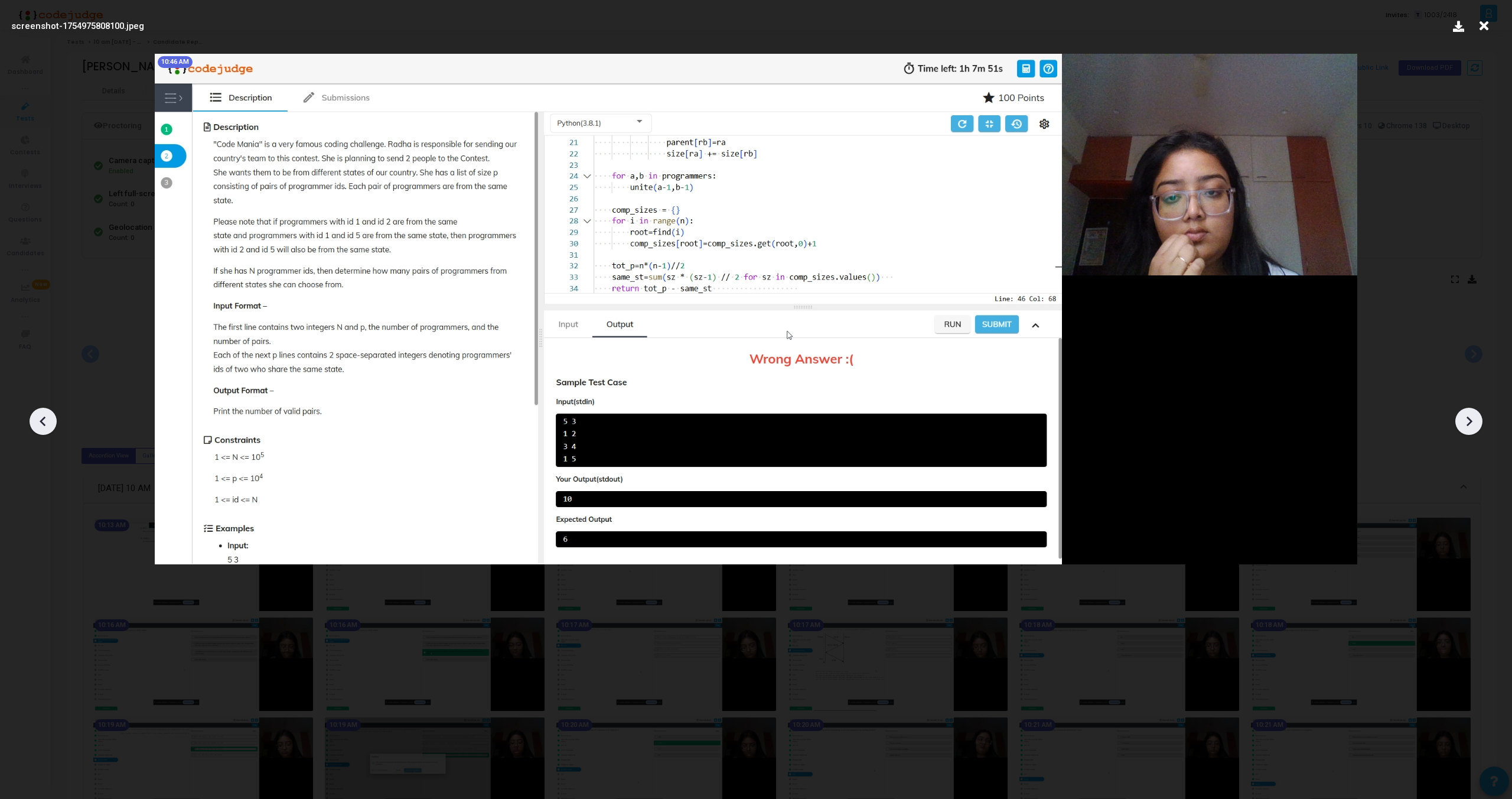
click at [40, 420] on icon at bounding box center [43, 421] width 18 height 18
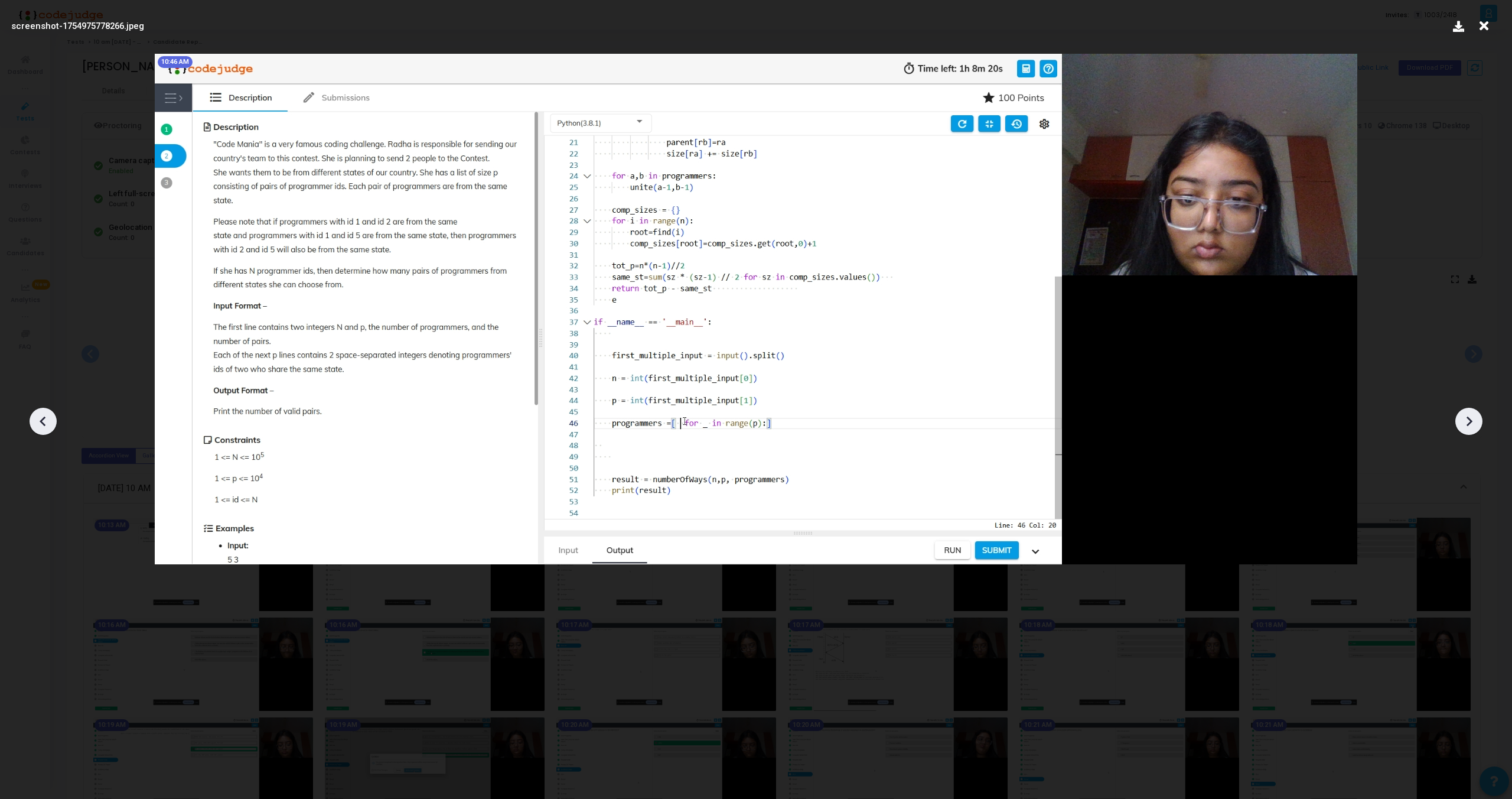
click at [42, 422] on icon at bounding box center [42, 421] width 6 height 10
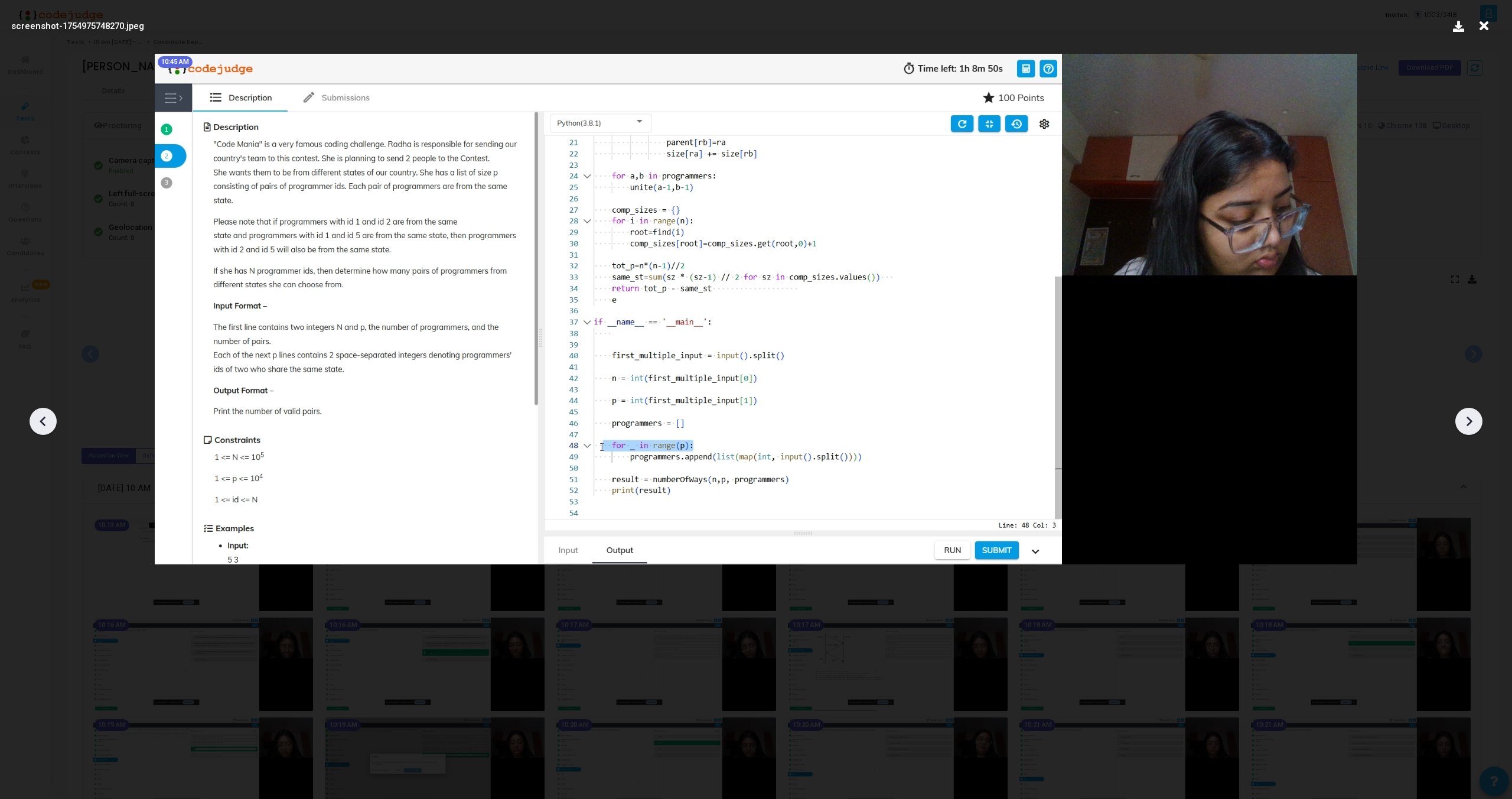
click at [1469, 414] on icon at bounding box center [1469, 421] width 18 height 18
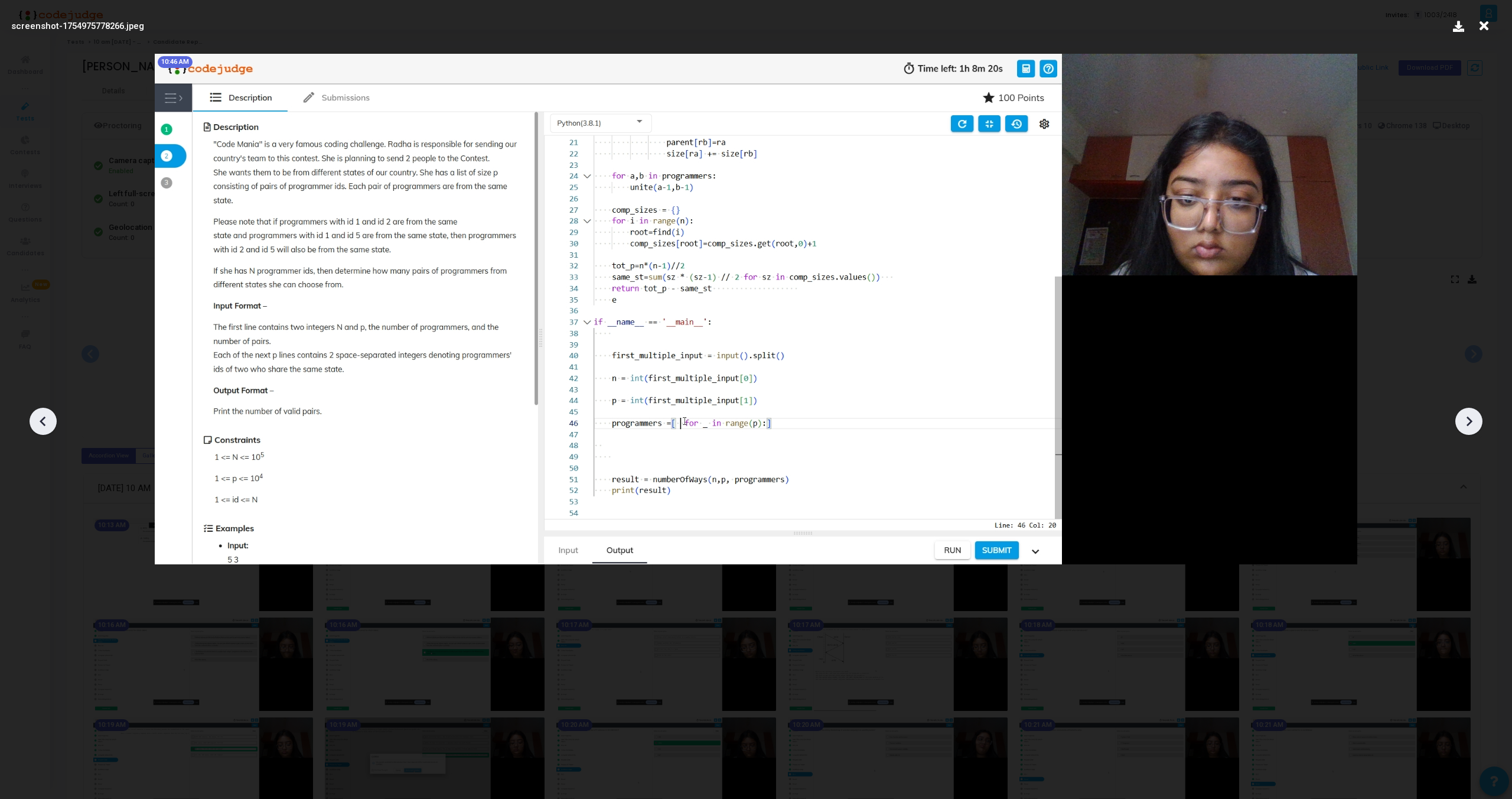
click at [1469, 414] on icon at bounding box center [1469, 421] width 18 height 18
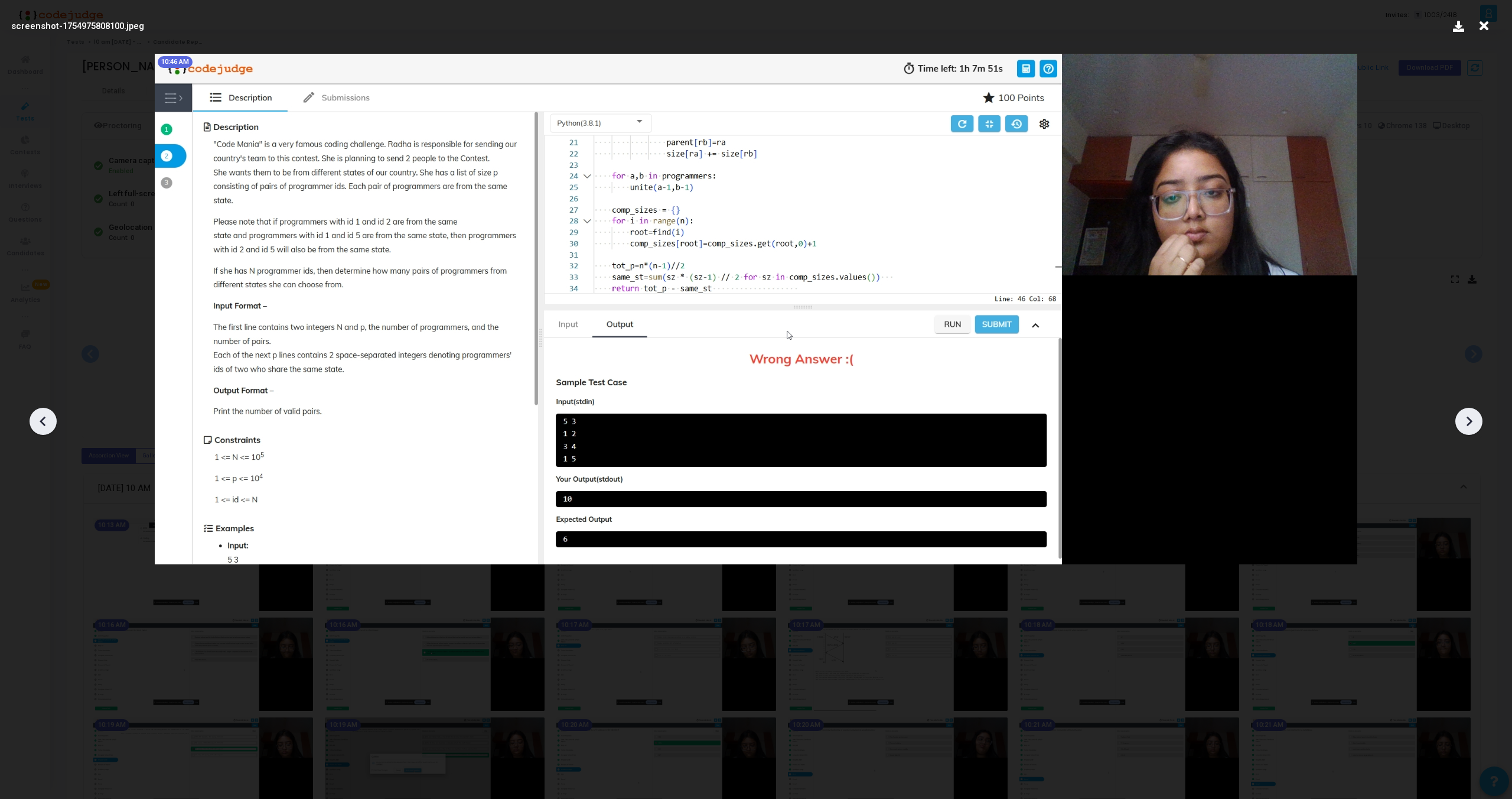
click at [1468, 414] on icon at bounding box center [1469, 421] width 18 height 18
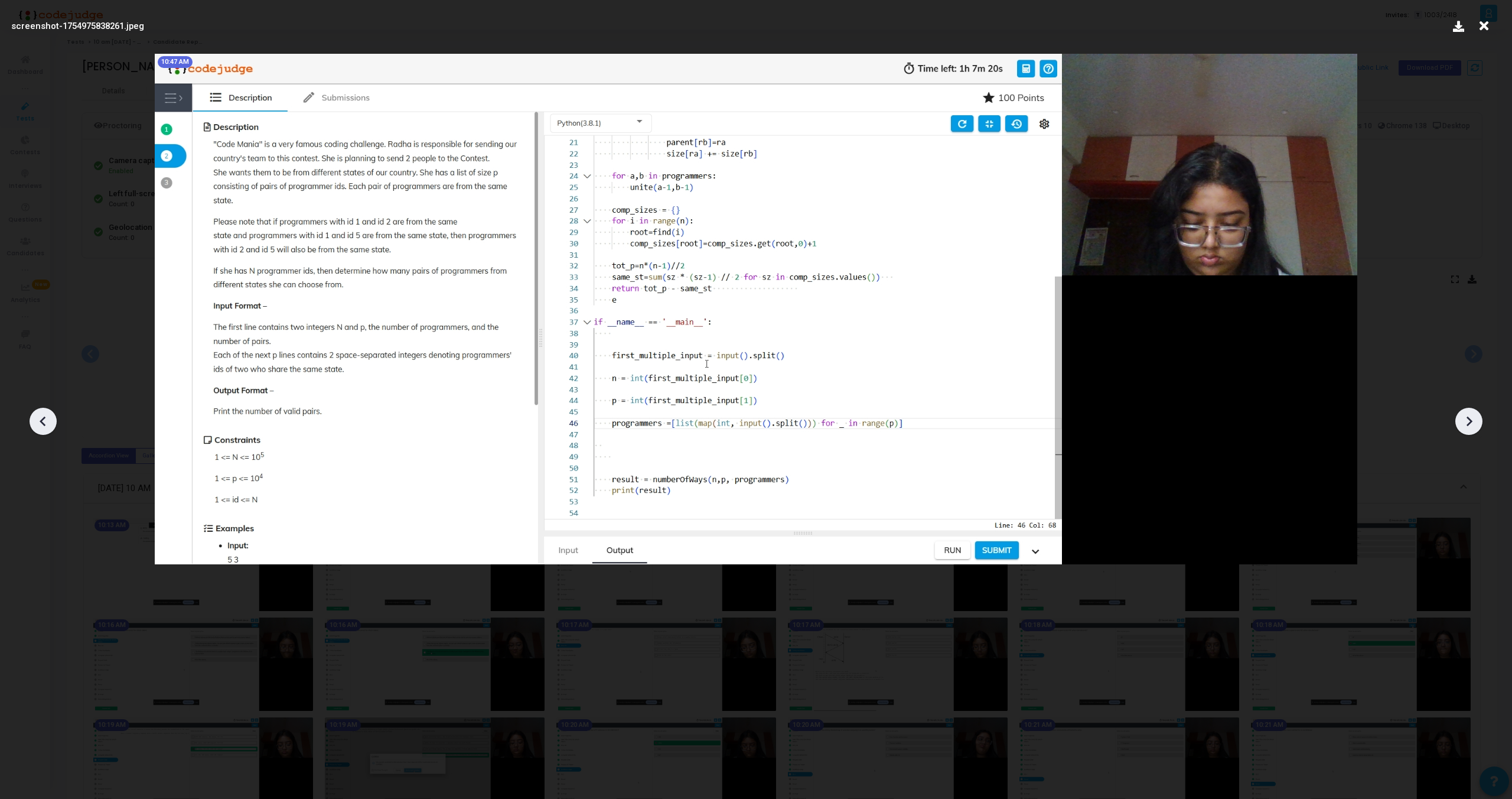
click at [1468, 414] on icon at bounding box center [1469, 421] width 18 height 18
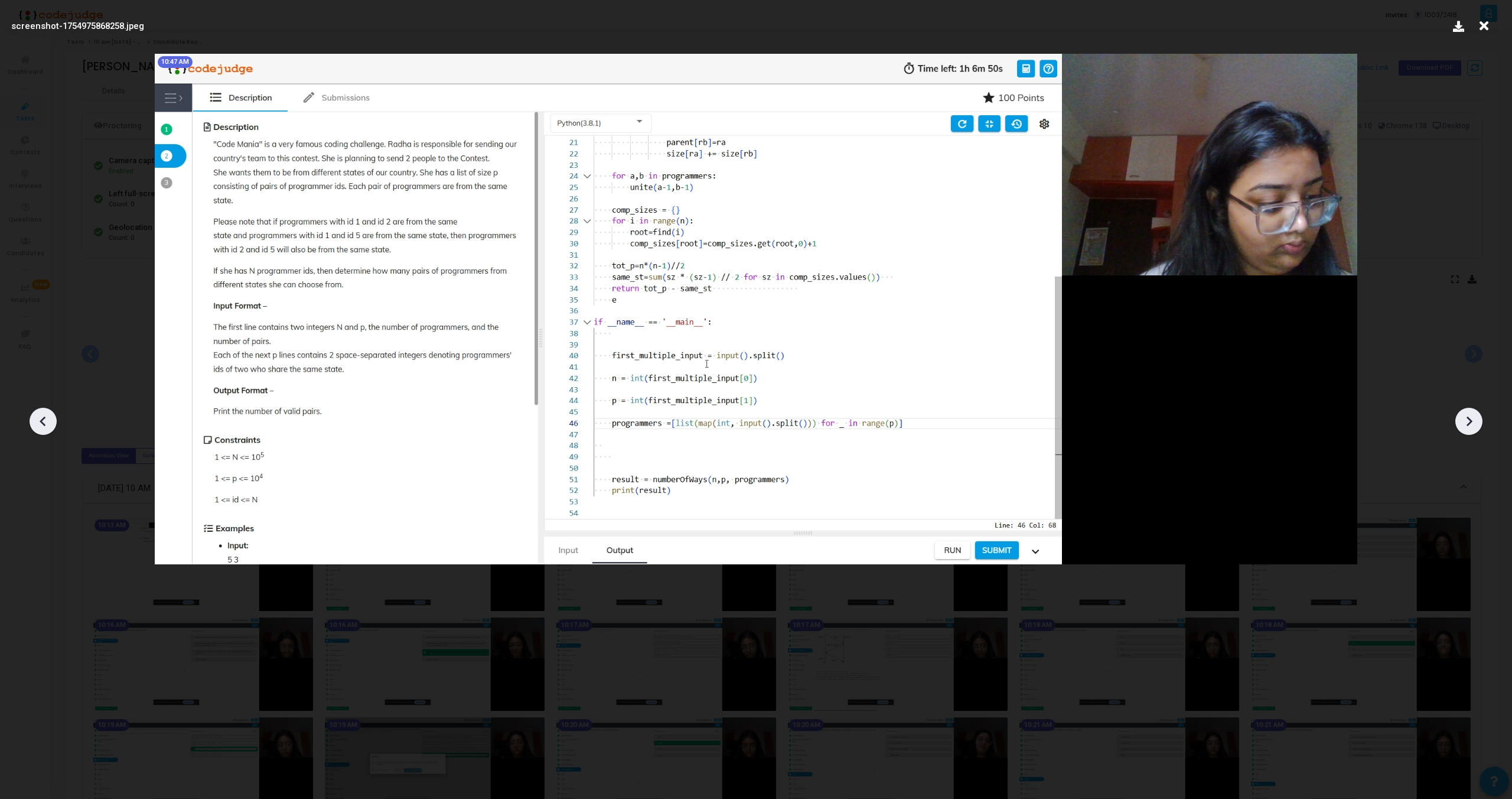
click at [1468, 414] on icon at bounding box center [1469, 421] width 18 height 18
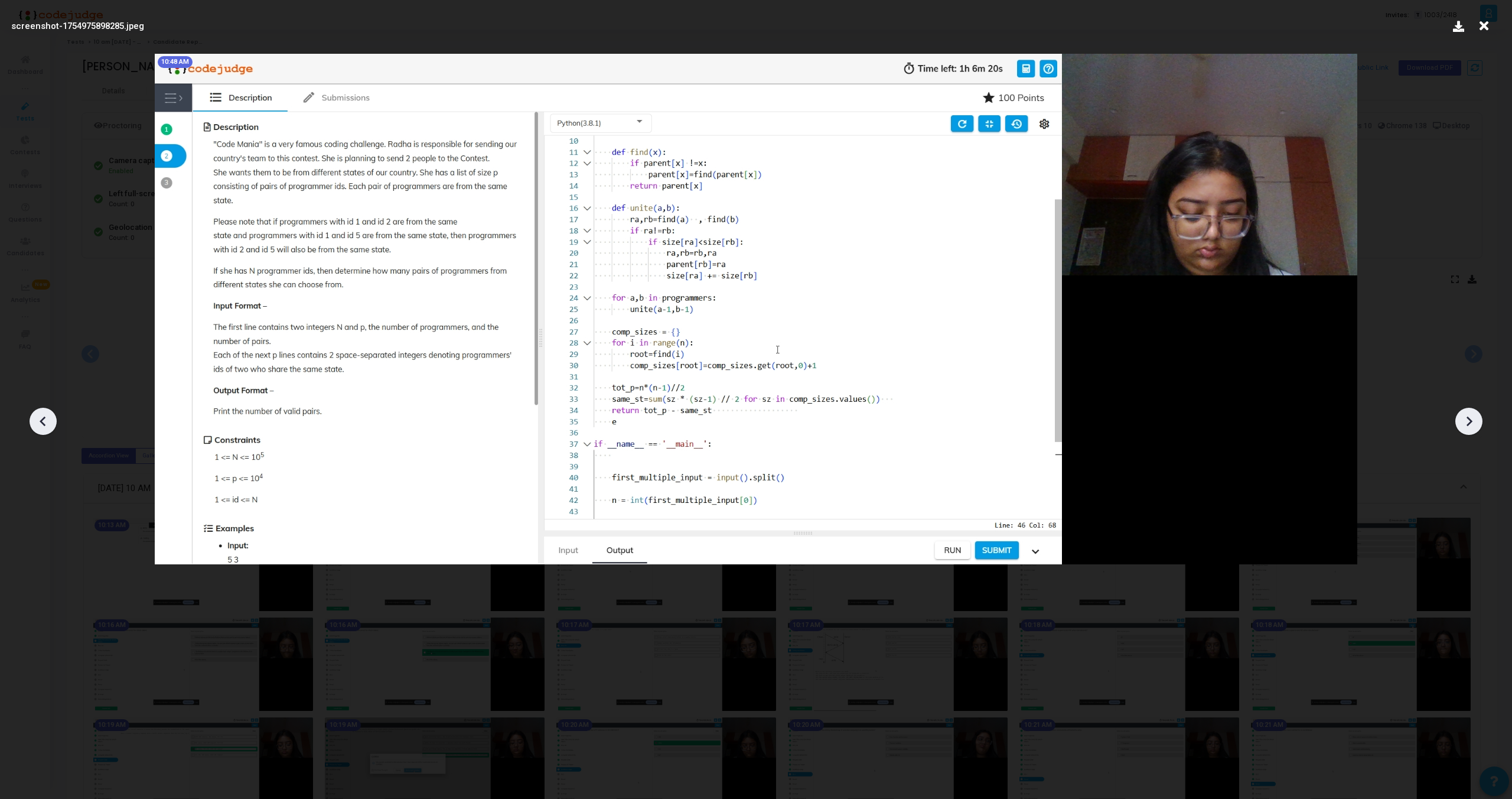
click at [1468, 414] on icon at bounding box center [1469, 421] width 18 height 18
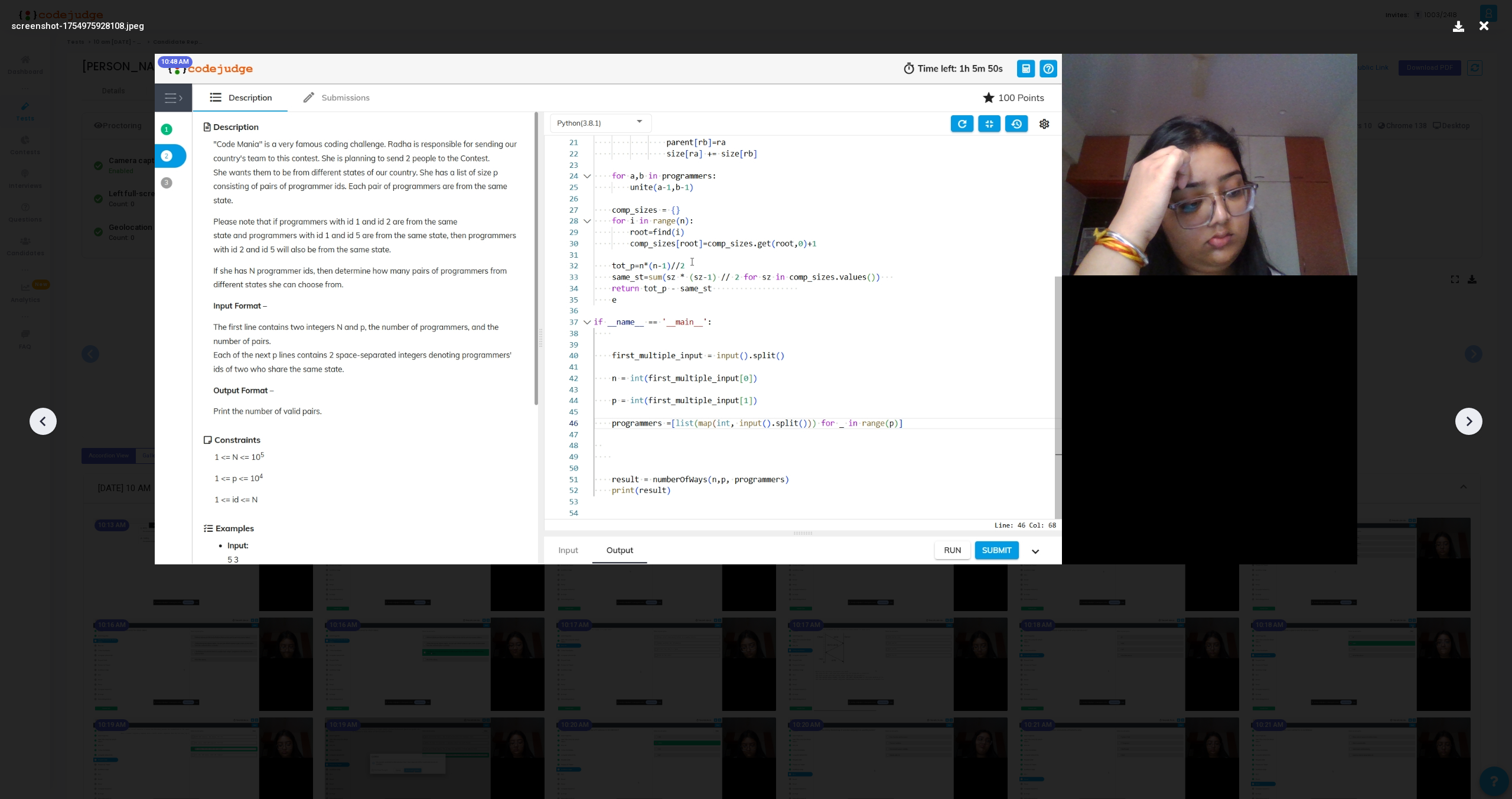
click at [1468, 414] on icon at bounding box center [1469, 421] width 18 height 18
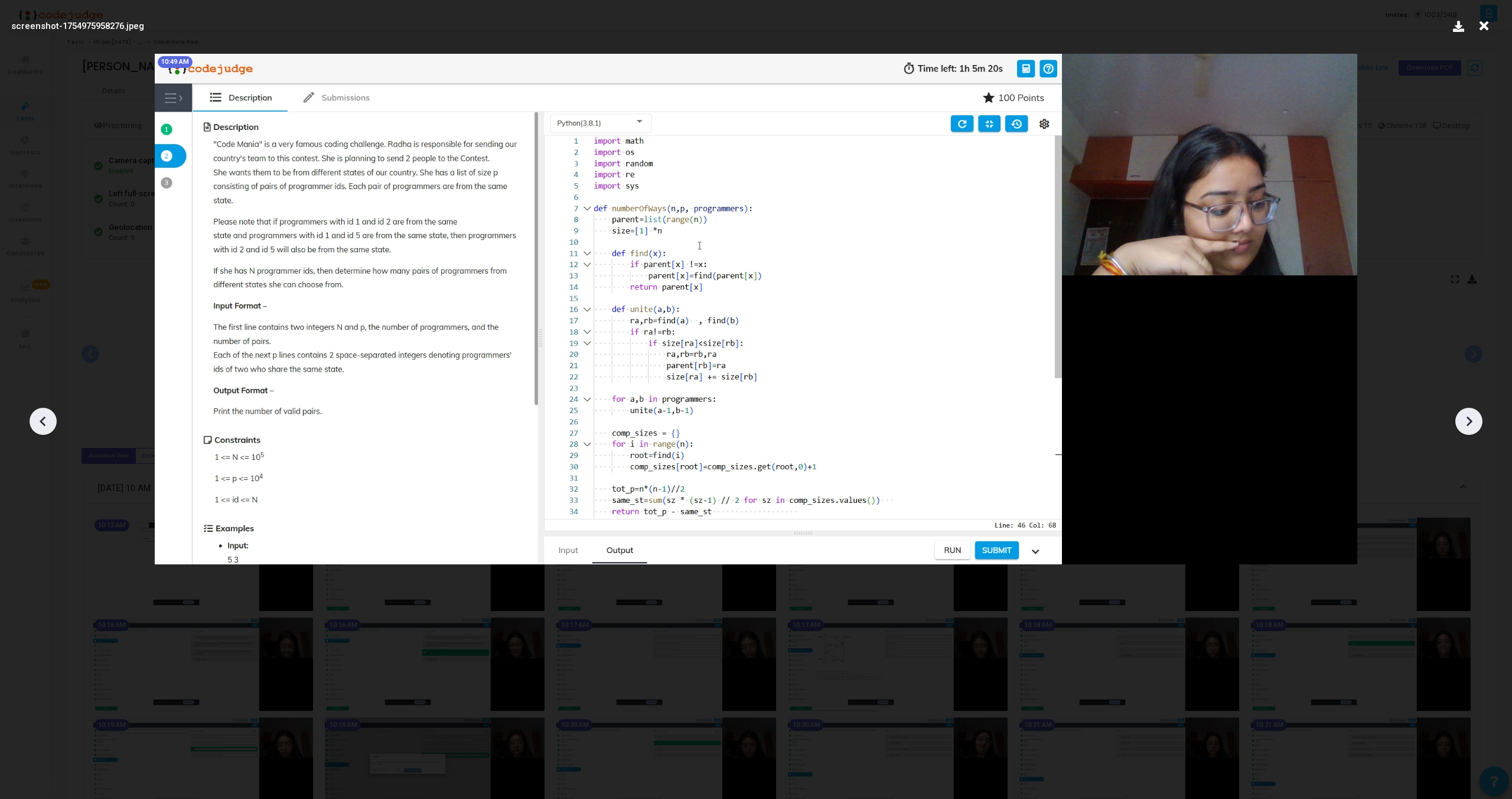
click at [1468, 414] on icon at bounding box center [1469, 421] width 18 height 18
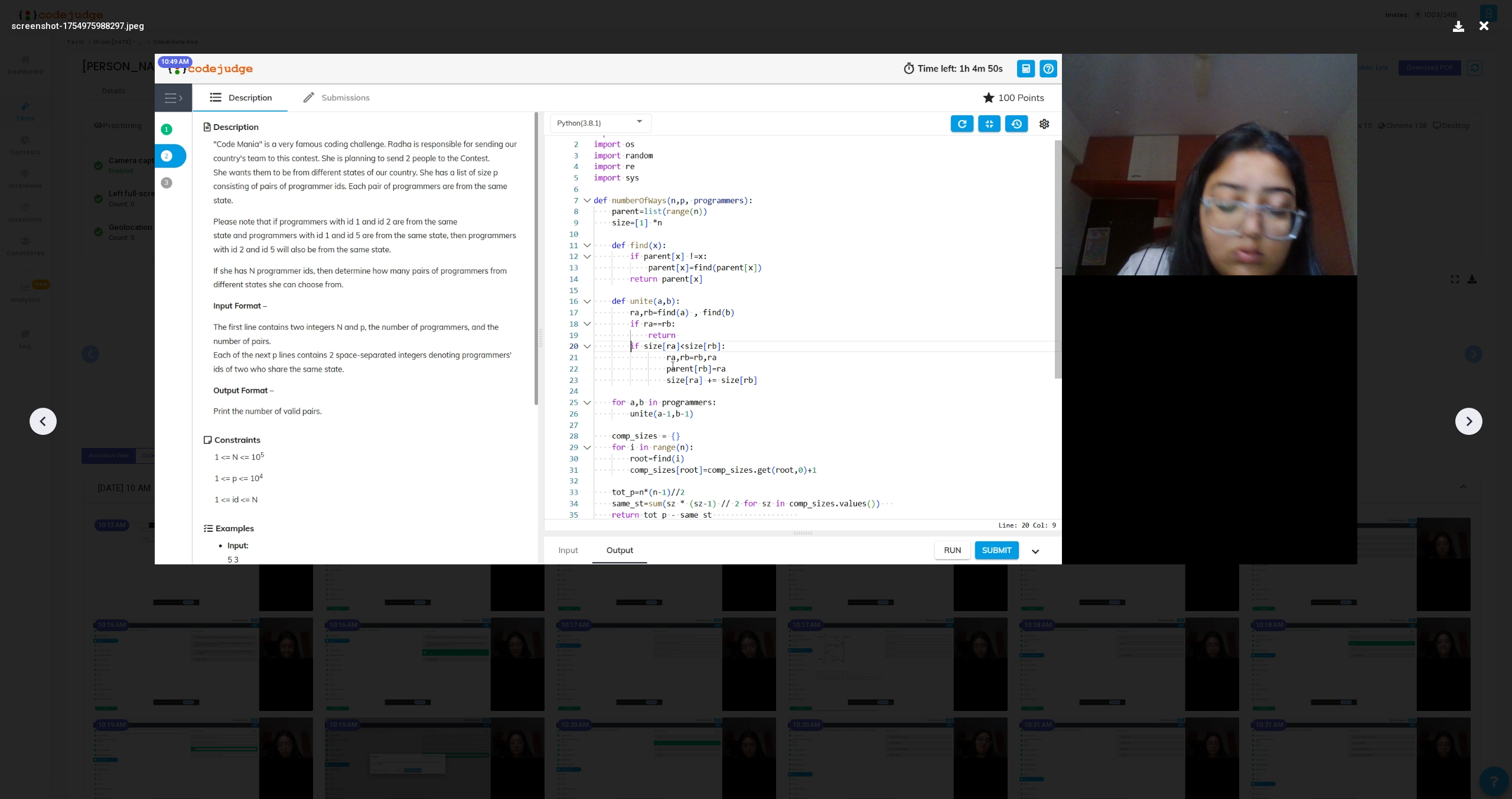
click at [1468, 414] on icon at bounding box center [1469, 421] width 18 height 18
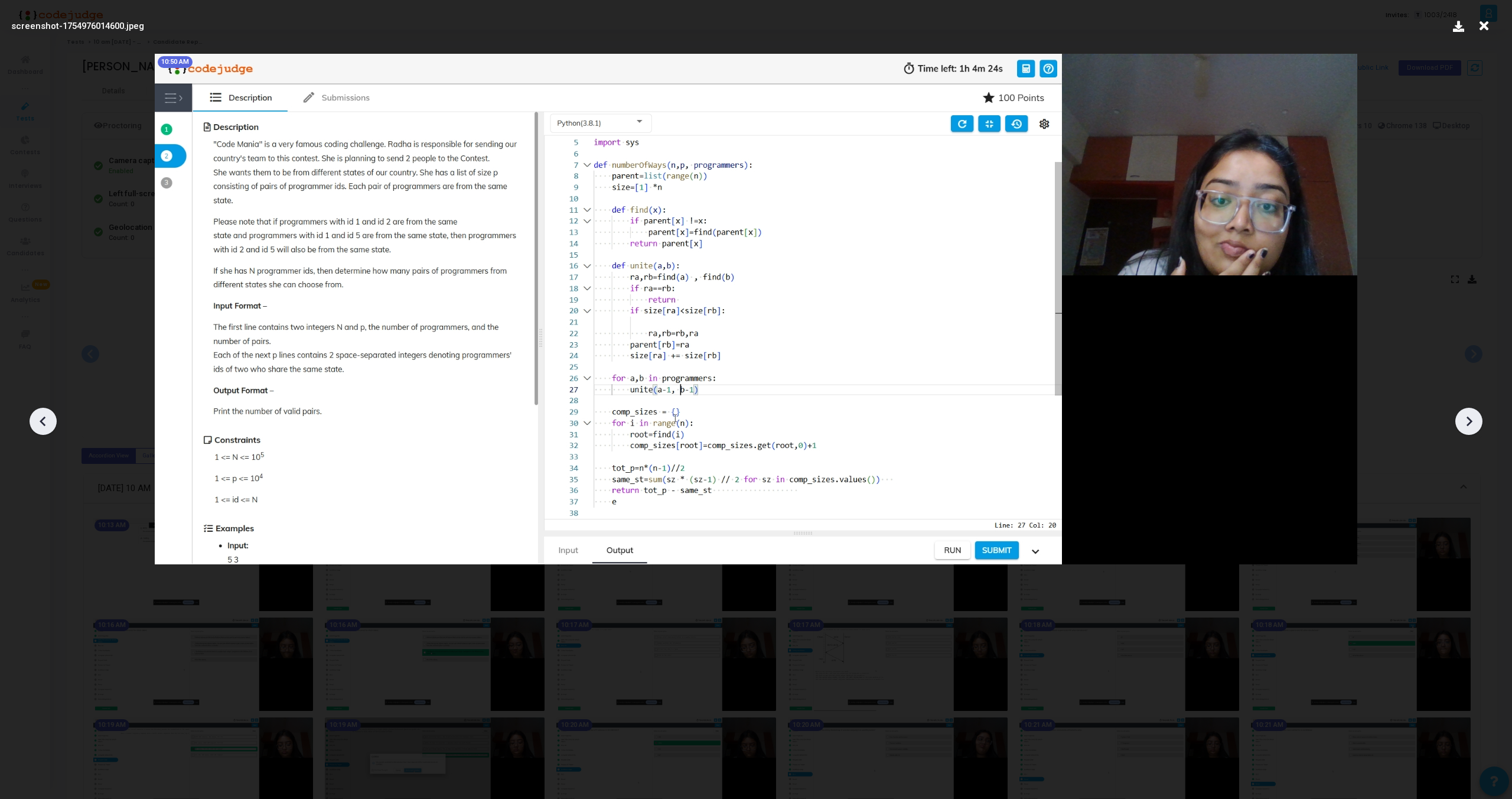
click at [1468, 414] on icon at bounding box center [1469, 421] width 18 height 18
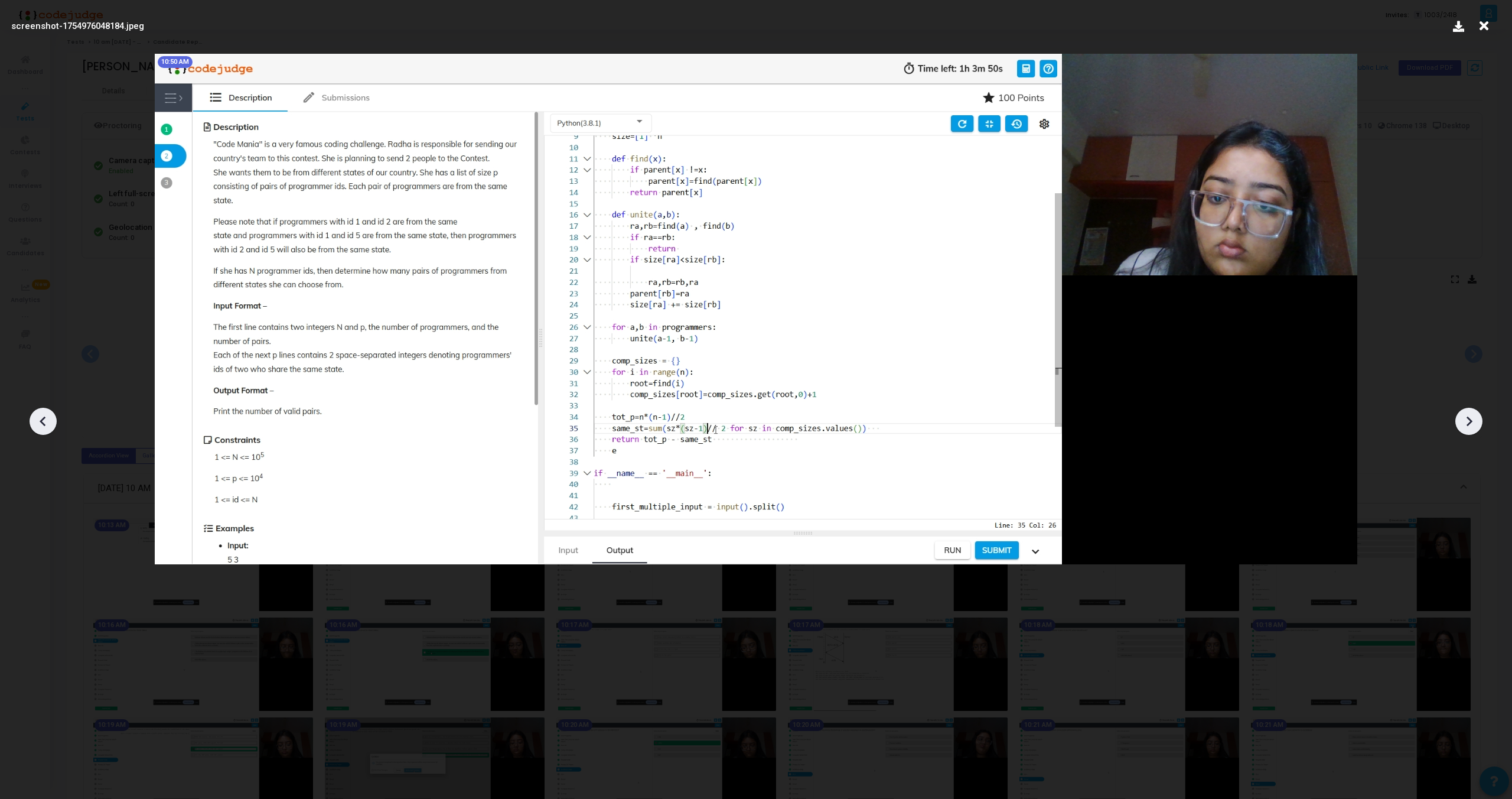
click at [1468, 414] on icon at bounding box center [1469, 421] width 18 height 18
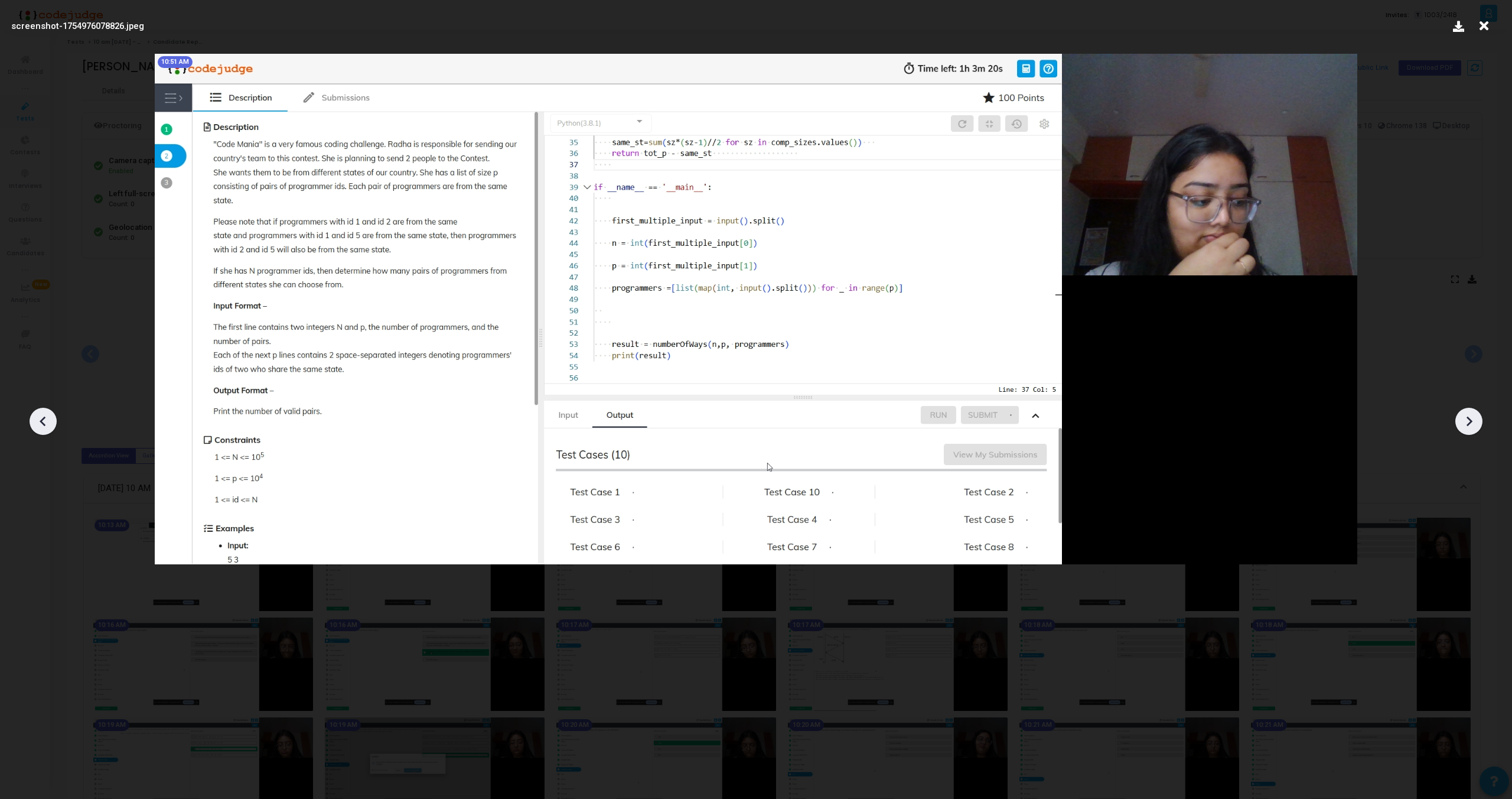
click at [1468, 414] on icon at bounding box center [1469, 421] width 18 height 18
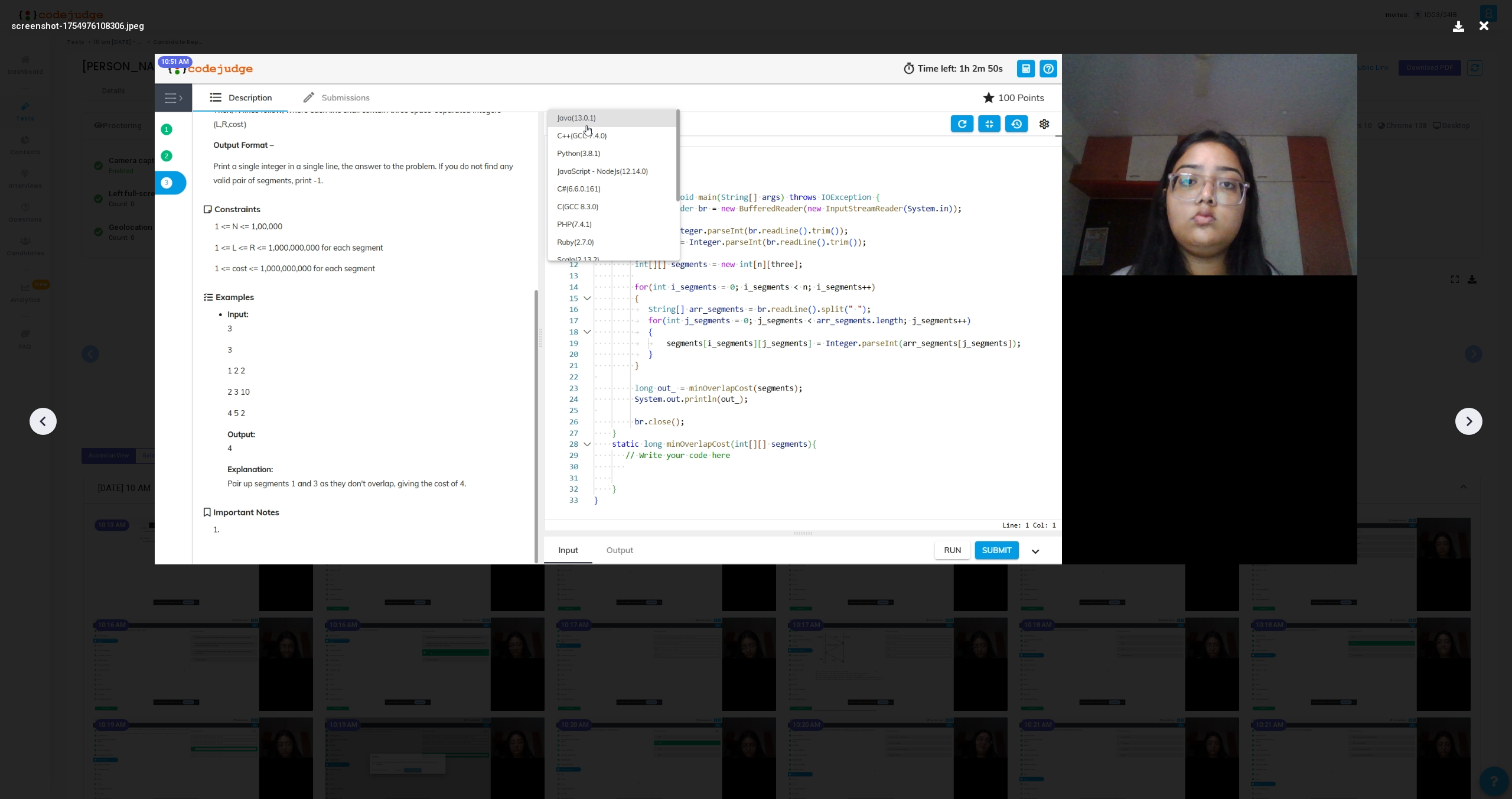
click at [42, 410] on div at bounding box center [42, 421] width 27 height 27
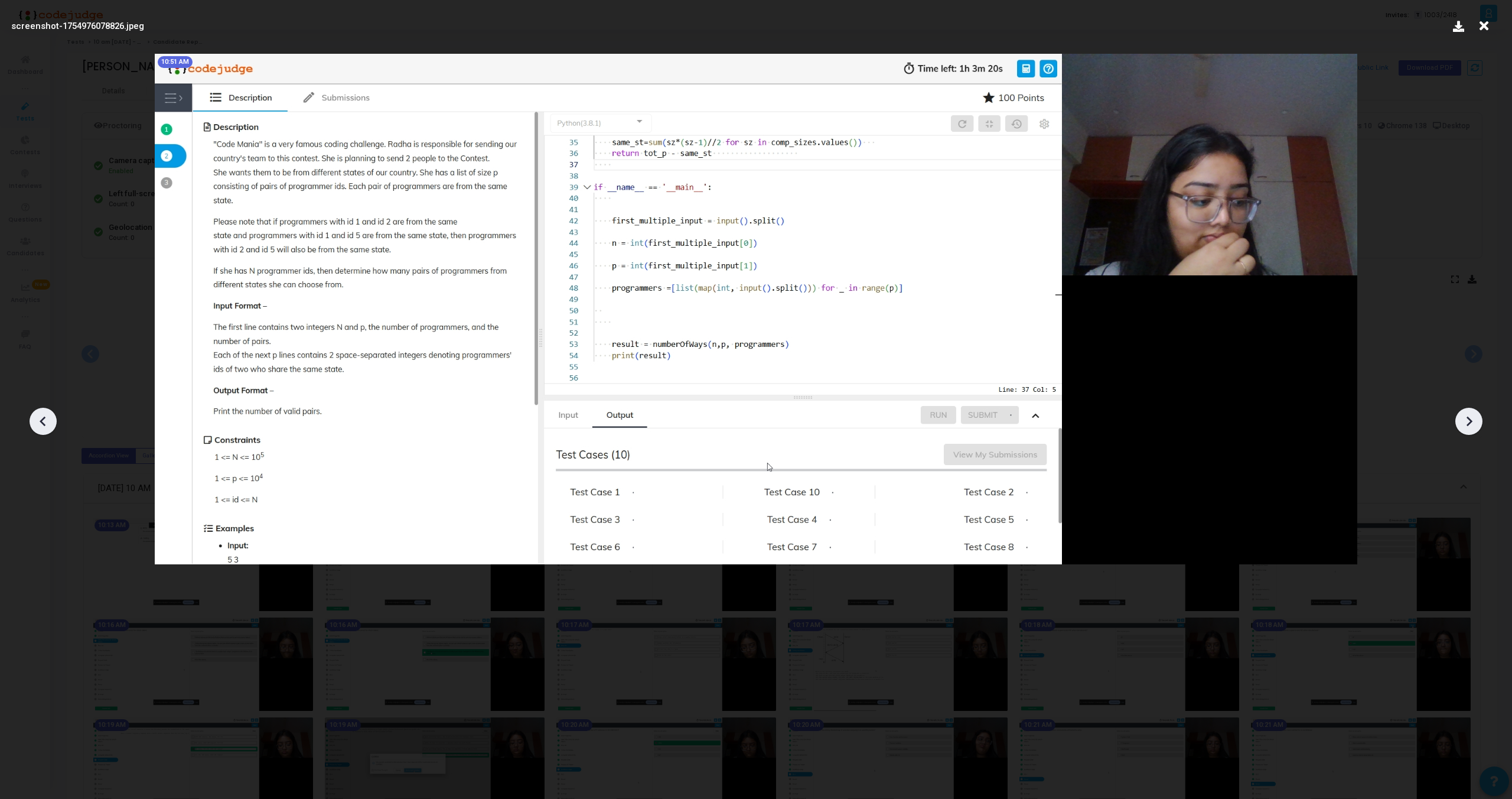
click at [42, 410] on div at bounding box center [42, 421] width 27 height 27
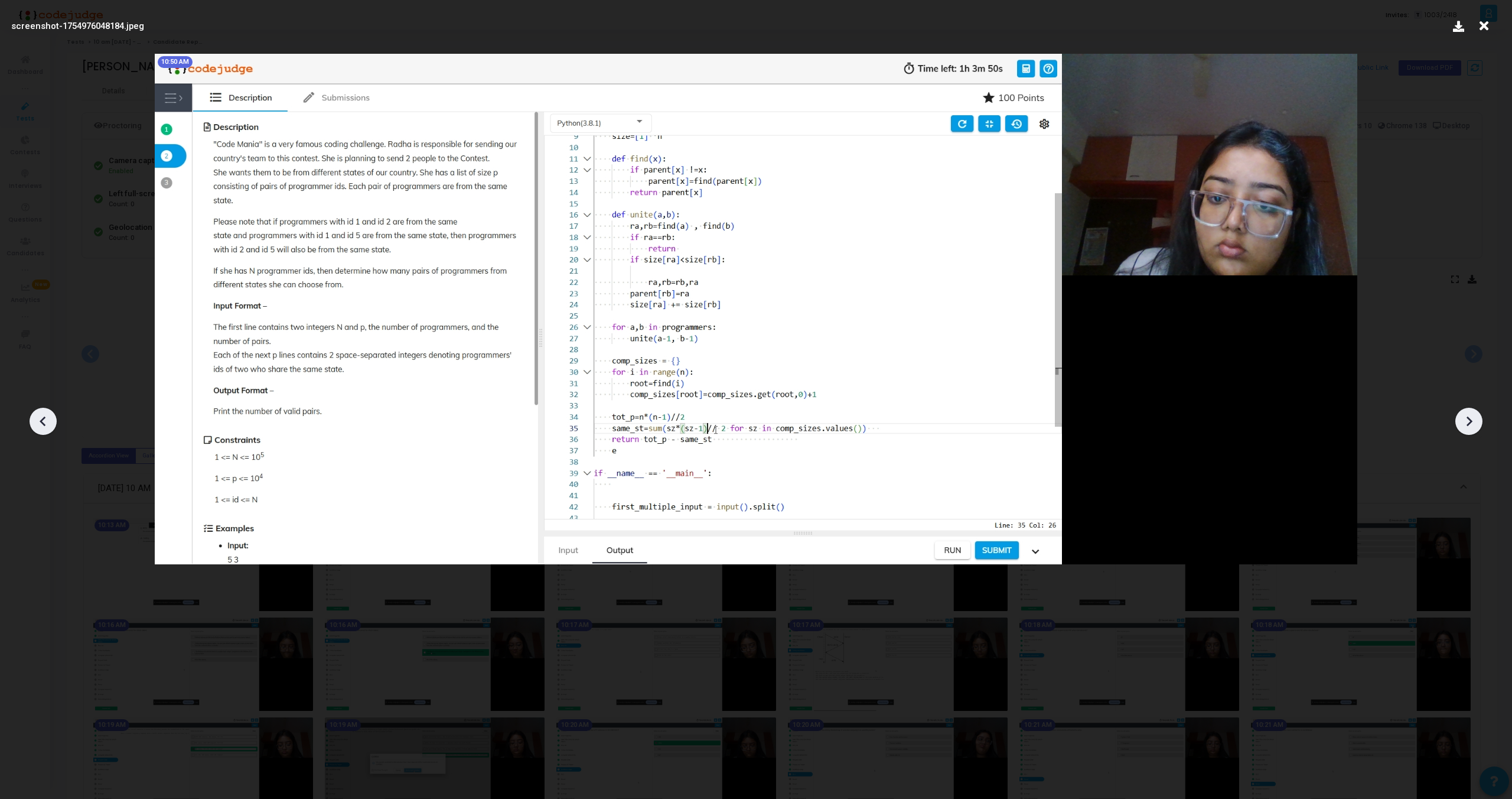
click at [42, 410] on div at bounding box center [42, 421] width 27 height 27
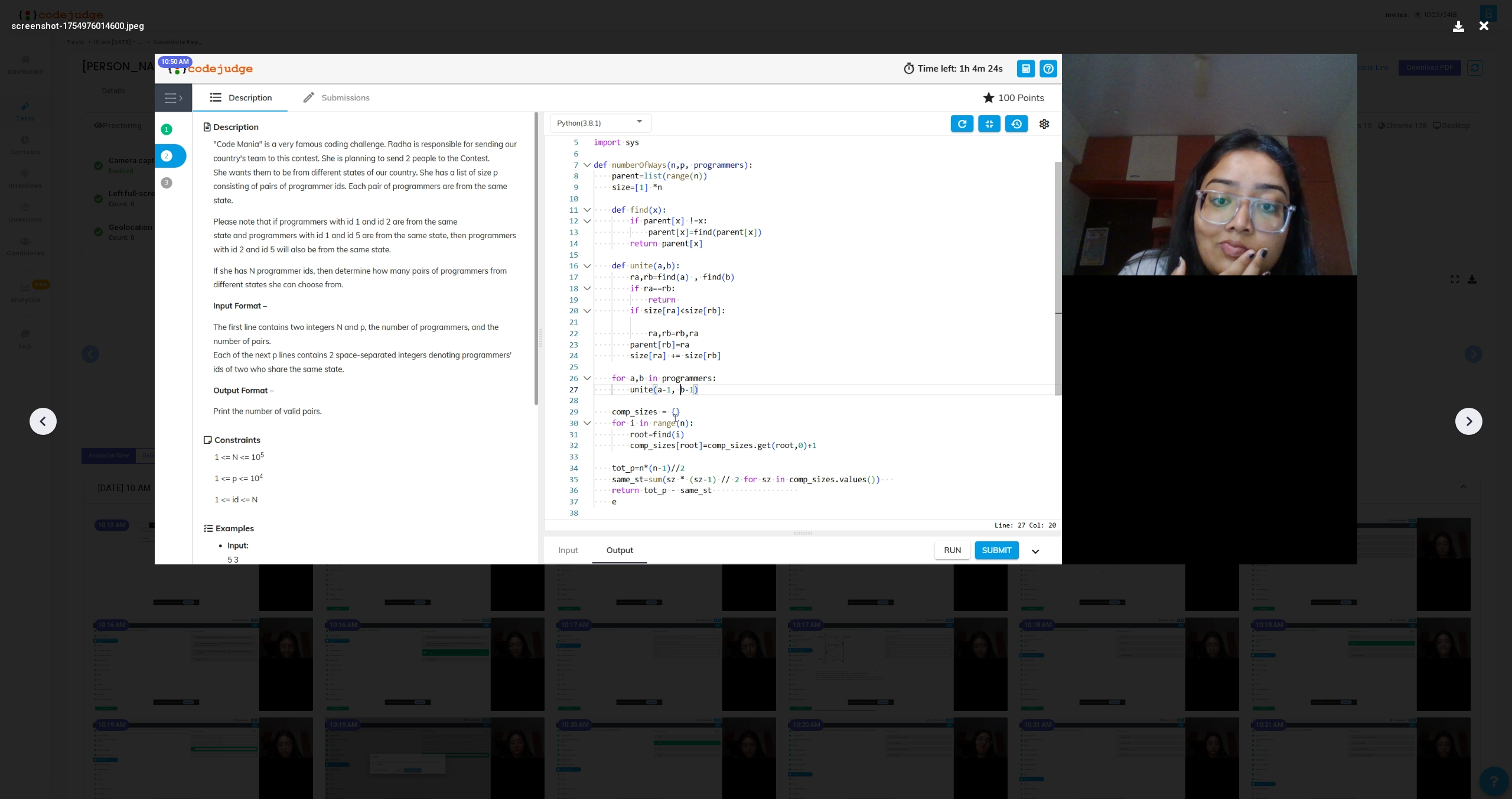
click at [42, 410] on div at bounding box center [42, 421] width 27 height 27
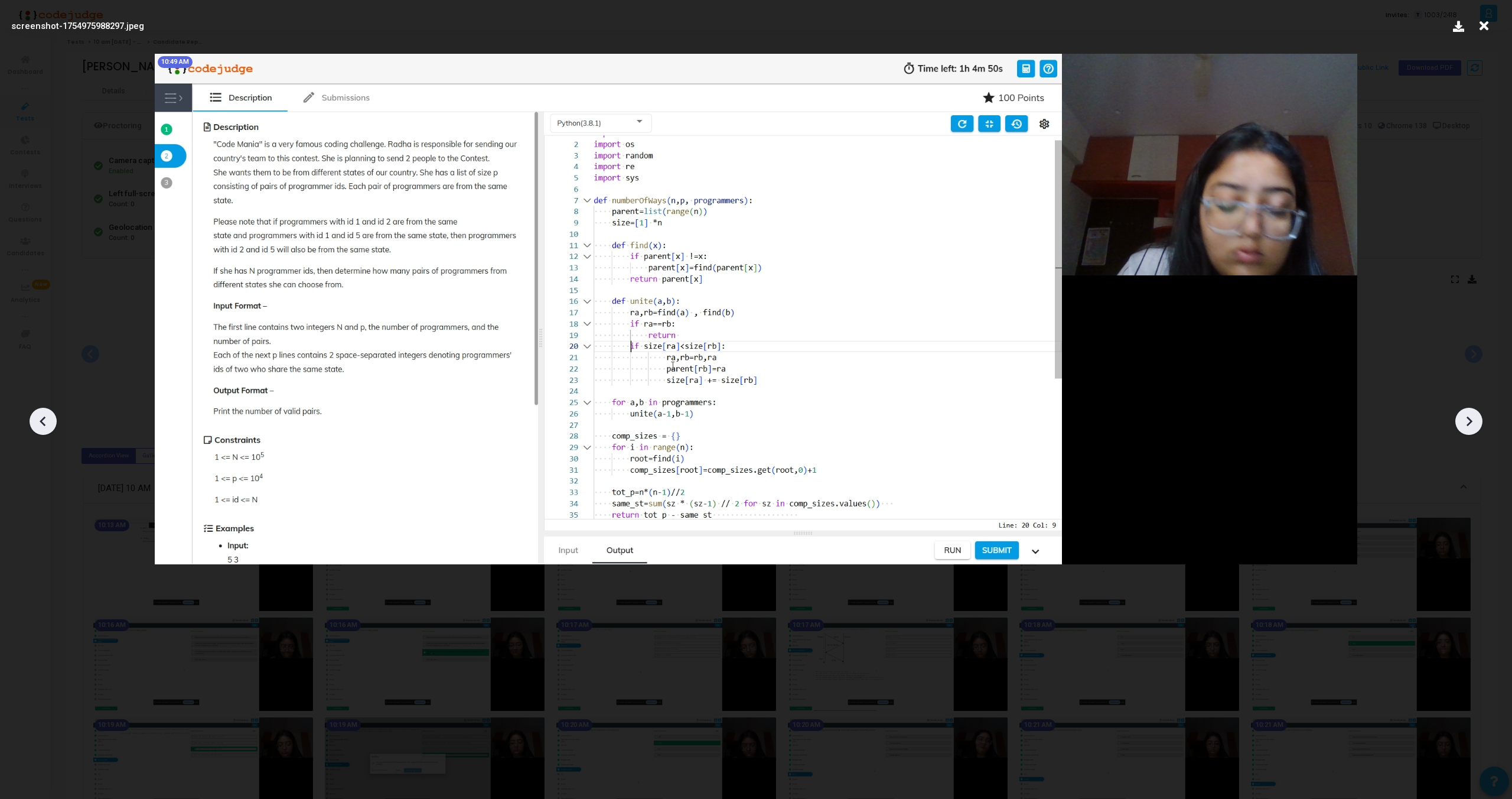
click at [42, 410] on div at bounding box center [42, 421] width 27 height 27
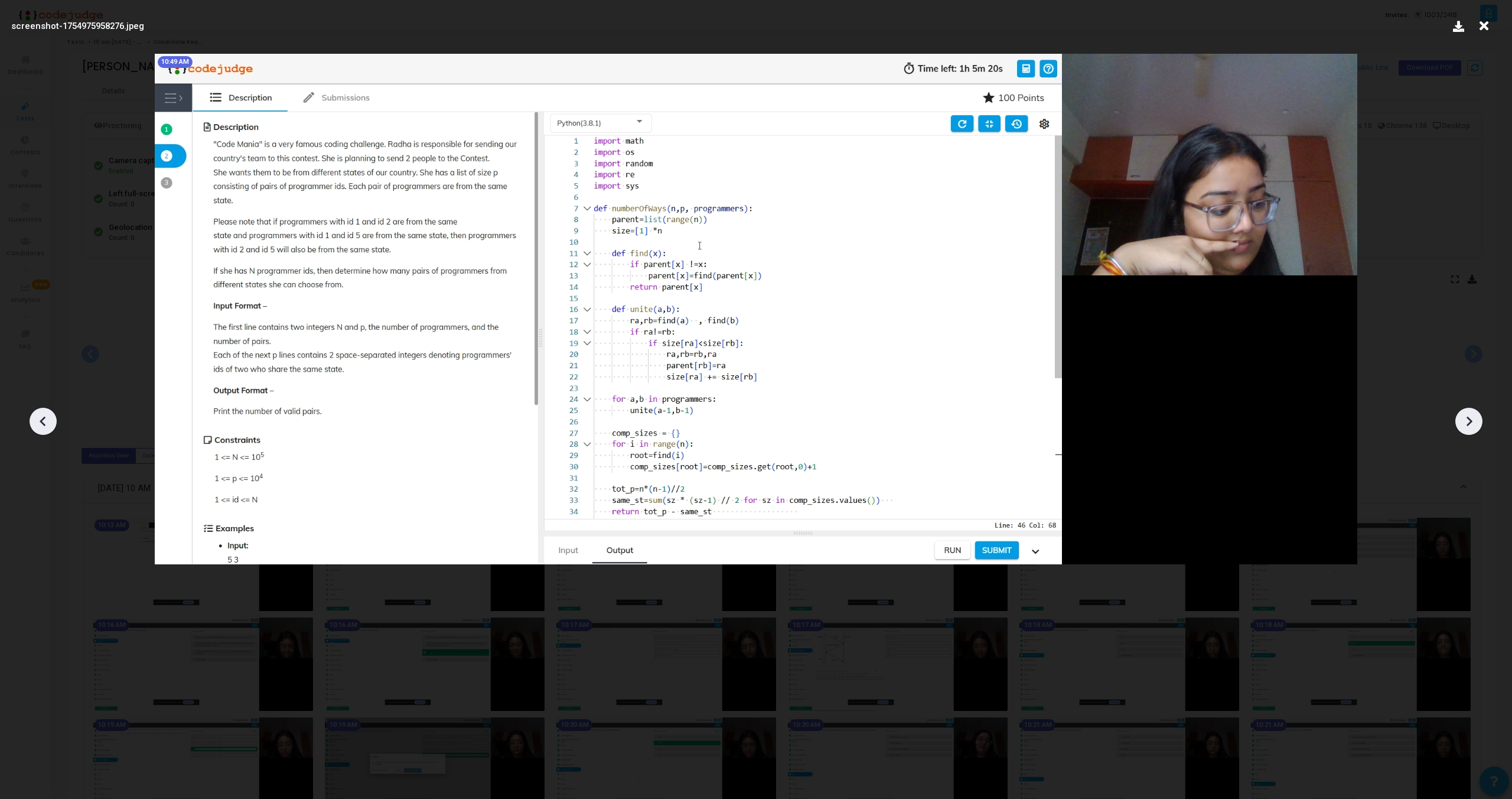
click at [42, 410] on div at bounding box center [42, 421] width 27 height 27
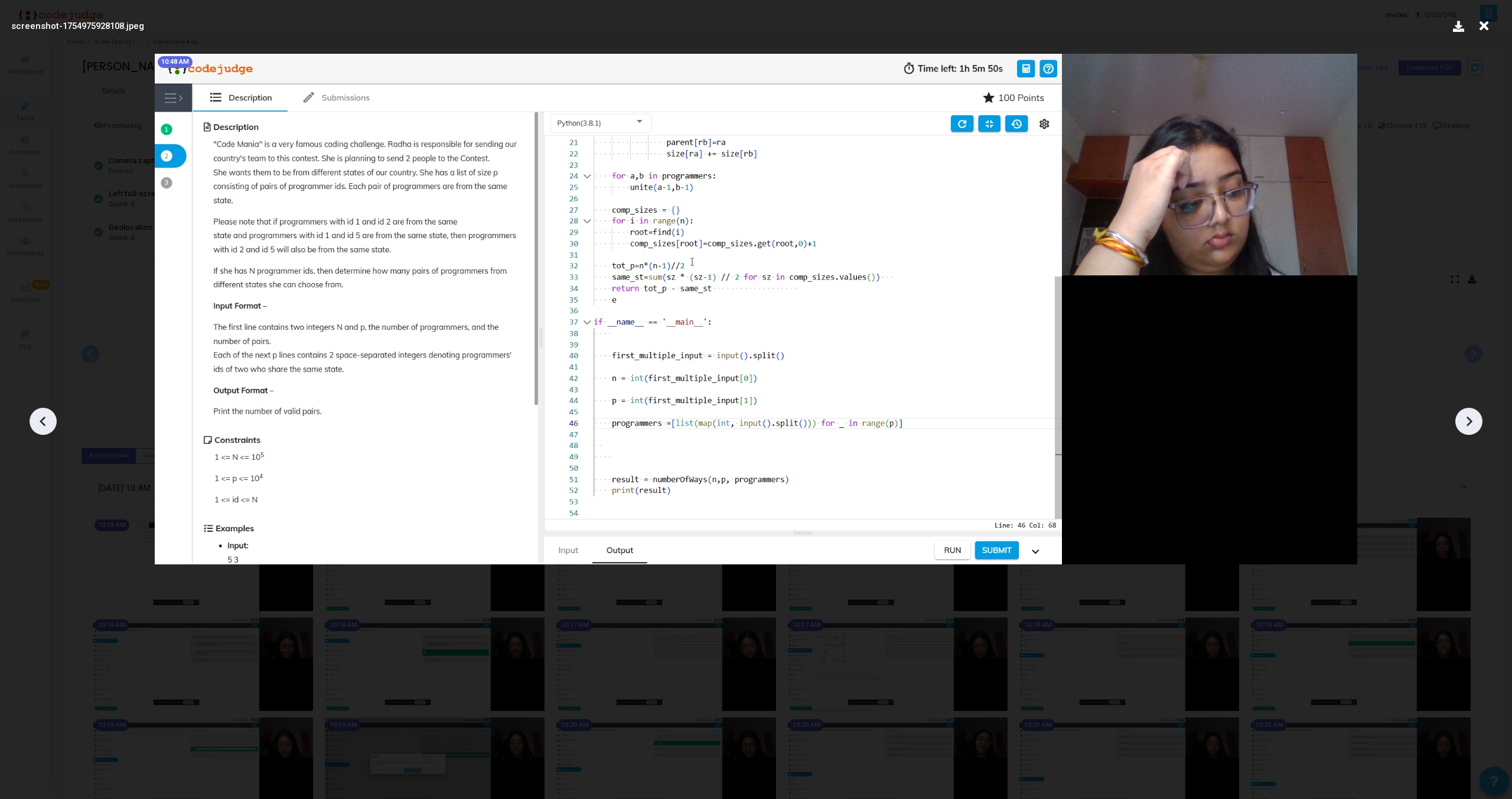
click at [42, 410] on div at bounding box center [42, 421] width 27 height 27
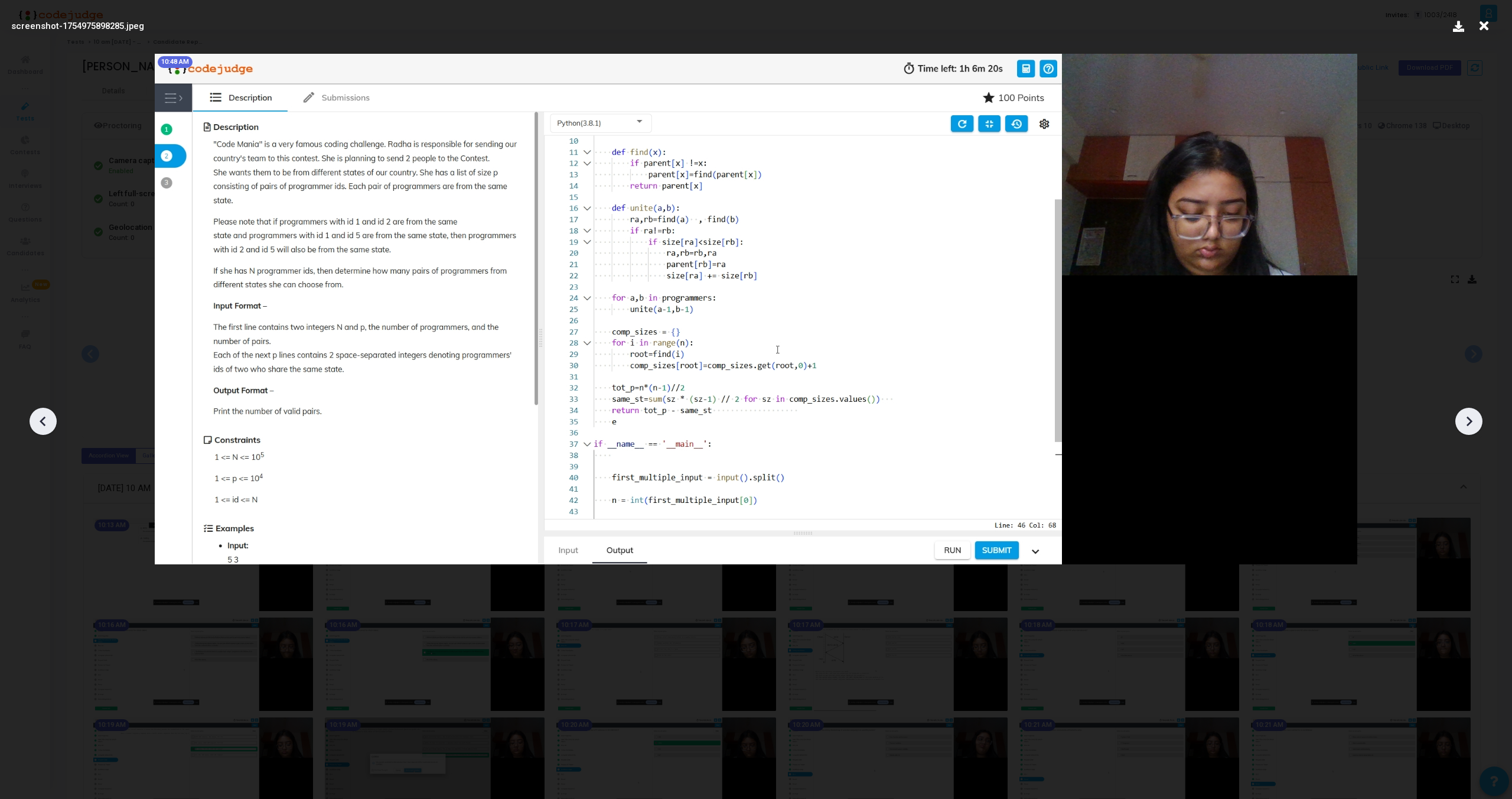
click at [42, 410] on div at bounding box center [42, 421] width 27 height 27
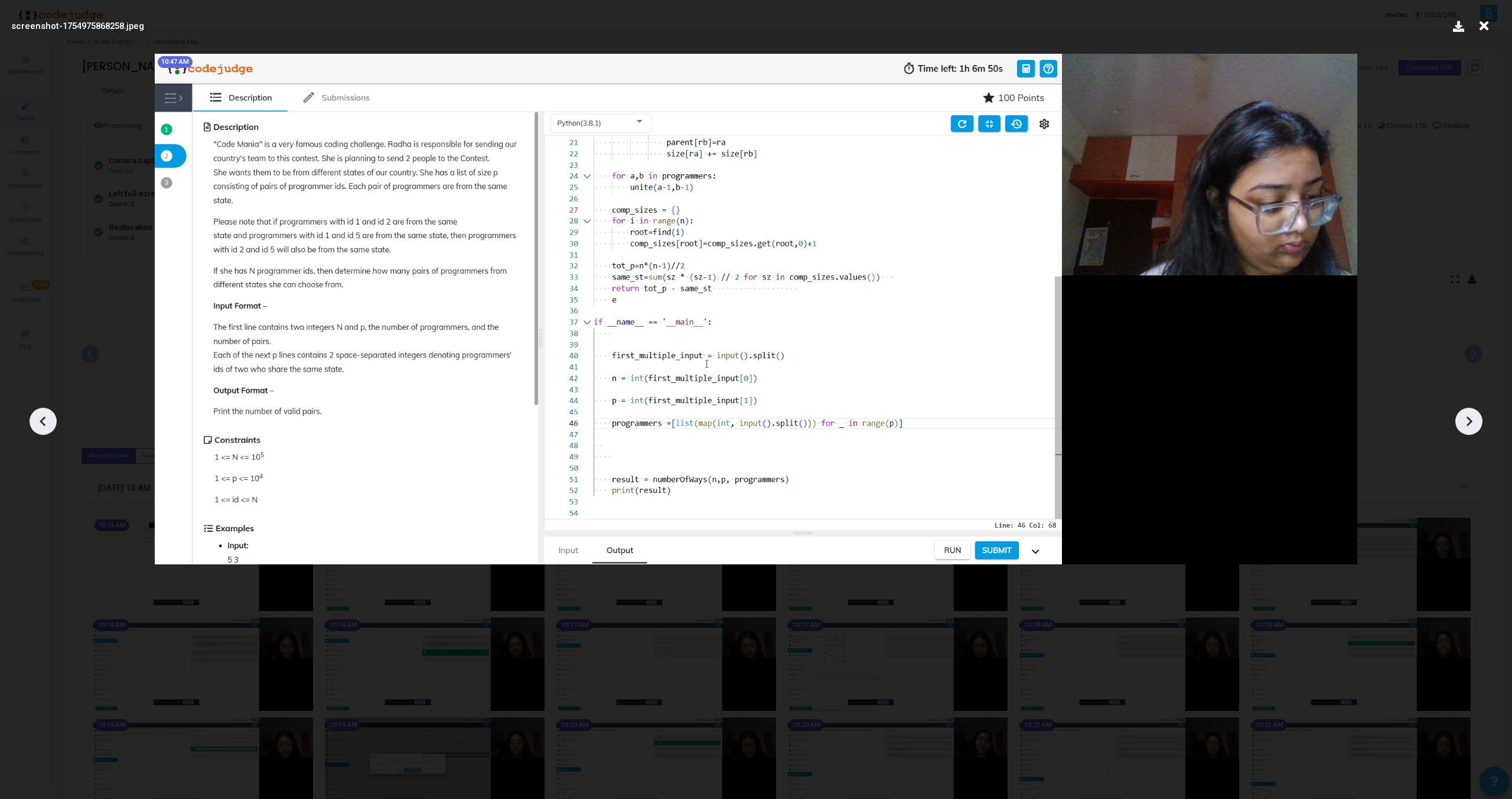
click at [42, 410] on div at bounding box center [42, 421] width 27 height 27
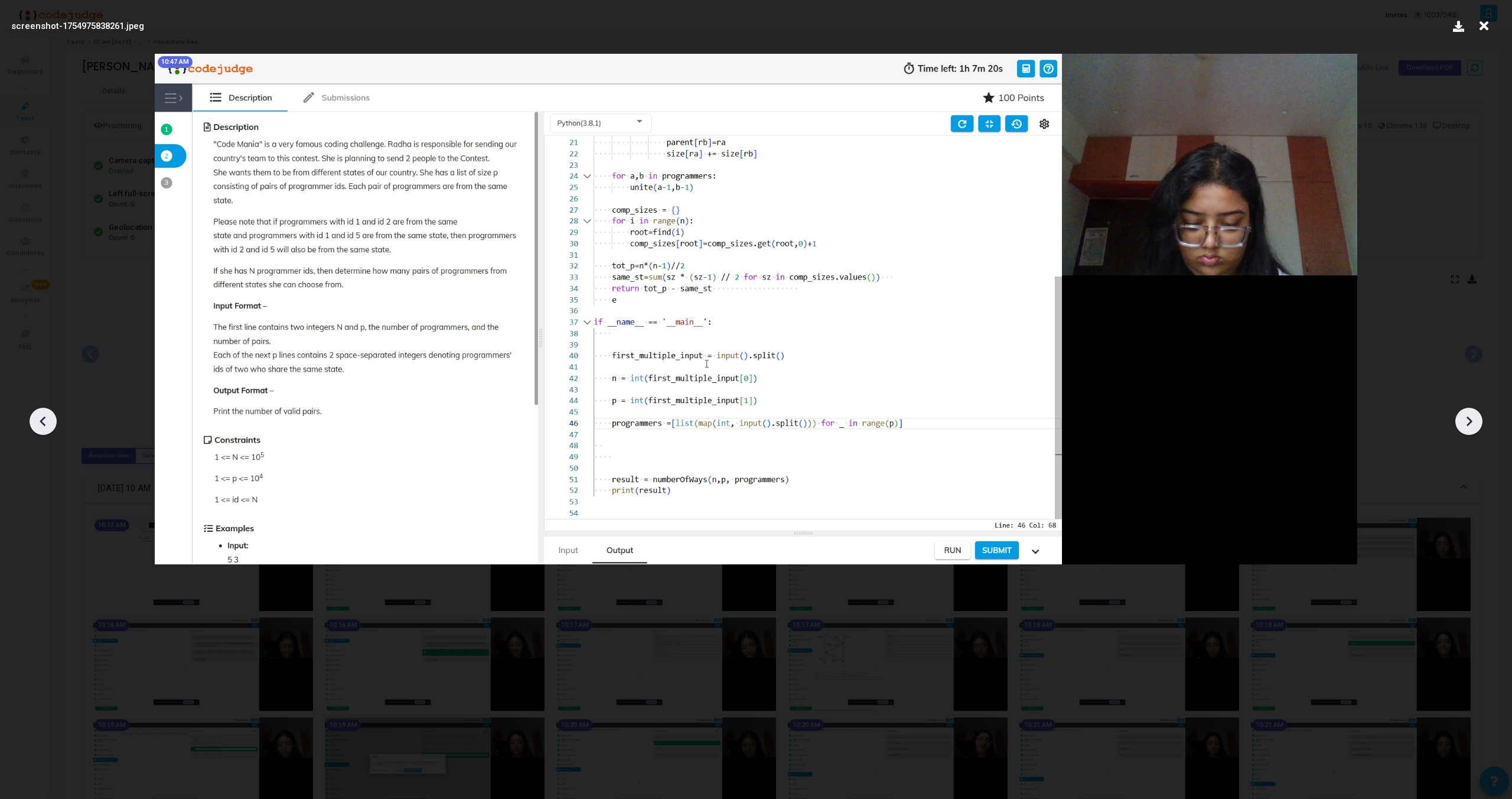
click at [42, 410] on div at bounding box center [42, 421] width 27 height 27
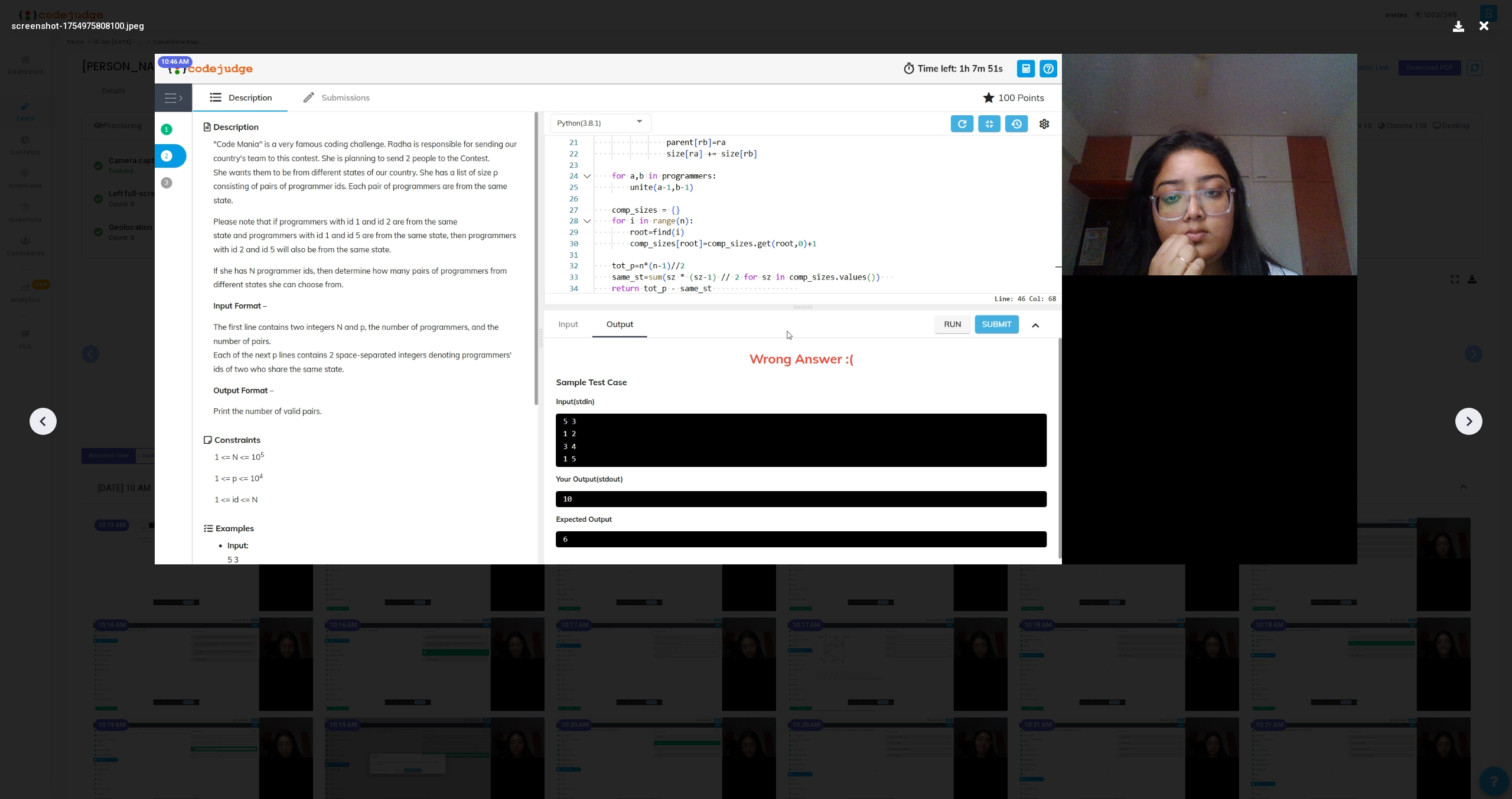
click at [1468, 415] on icon at bounding box center [1469, 421] width 18 height 18
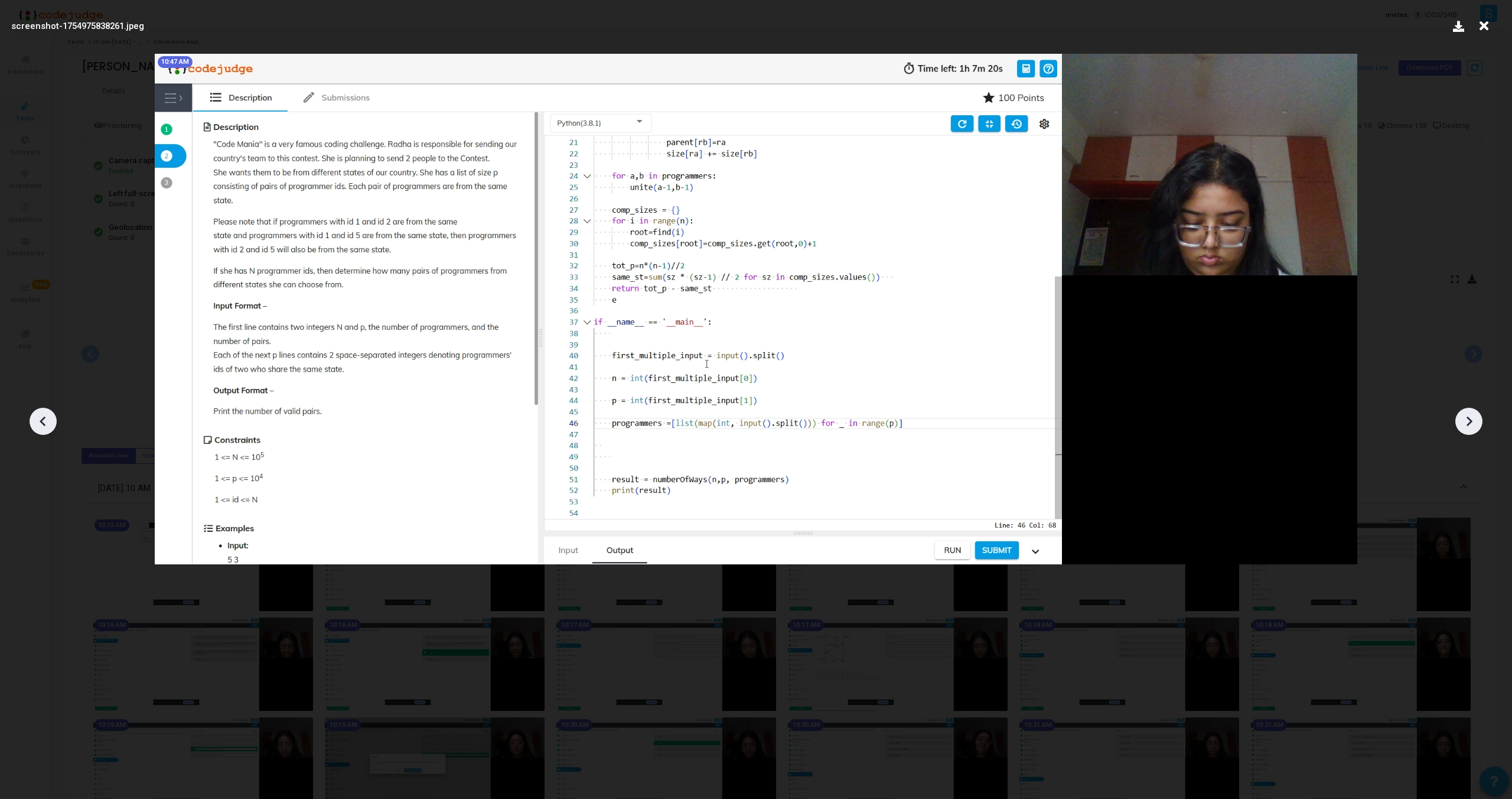
click at [1468, 415] on icon at bounding box center [1469, 421] width 18 height 18
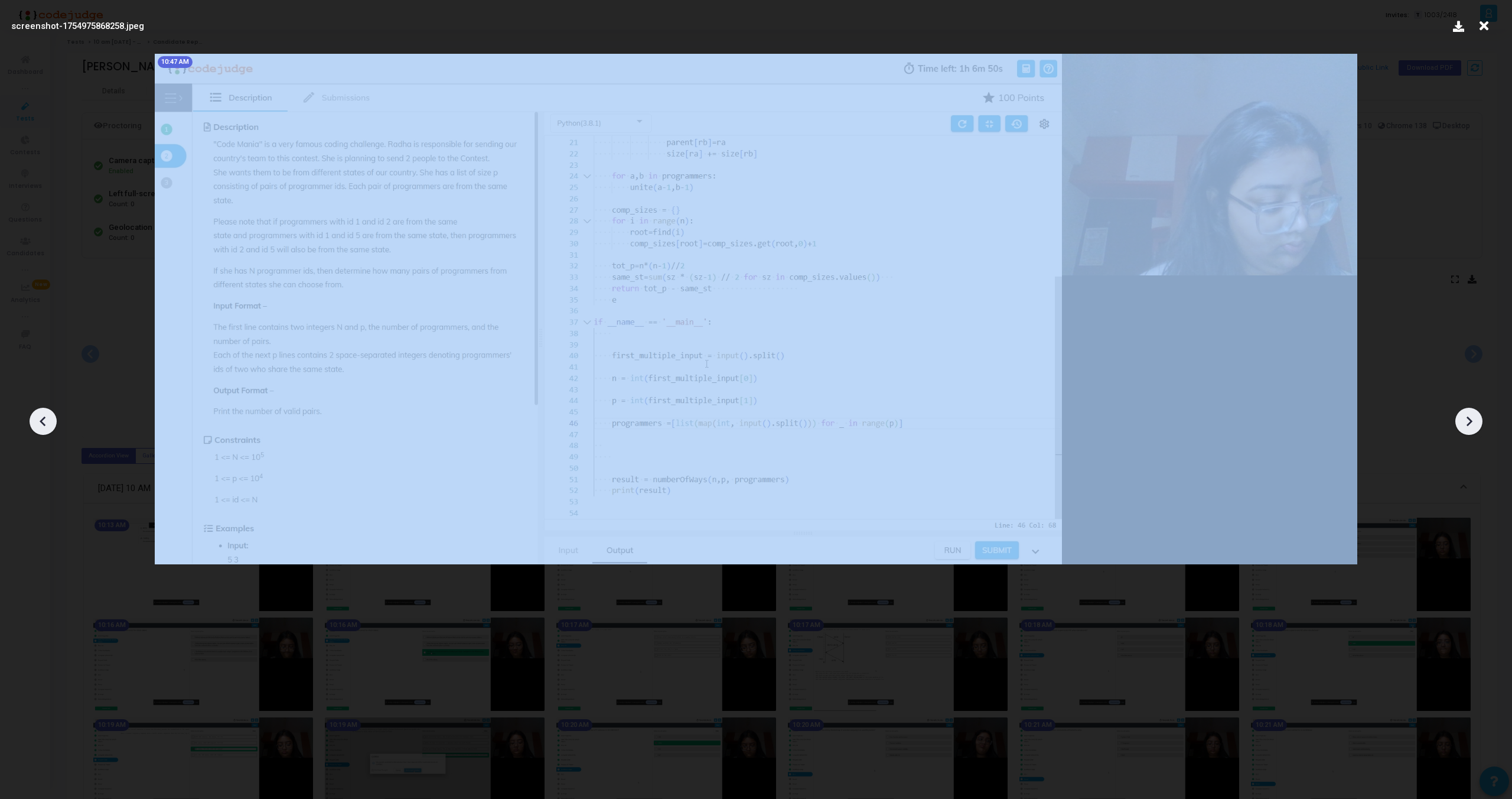
click at [1468, 415] on icon at bounding box center [1469, 421] width 18 height 18
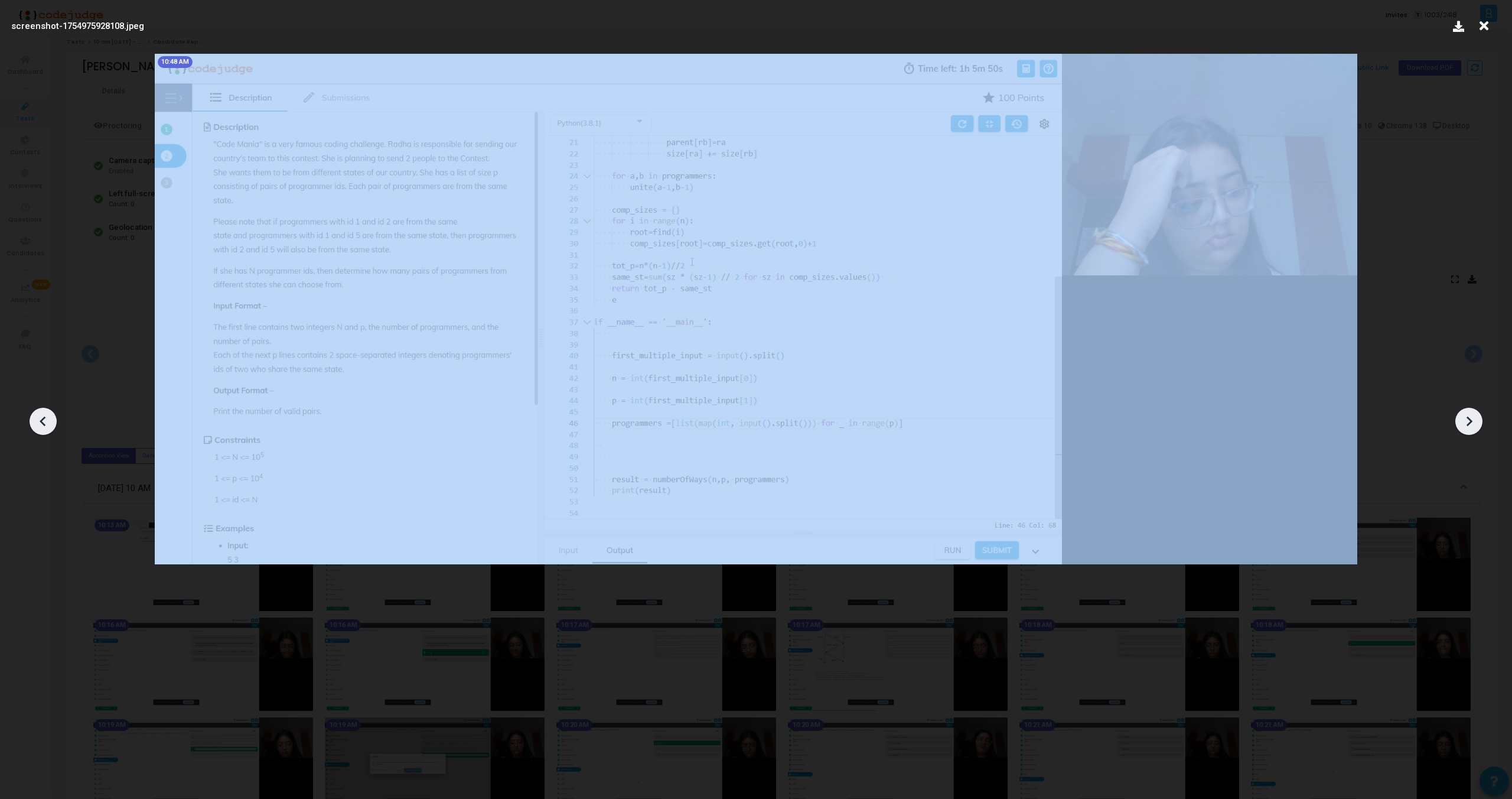
click at [1468, 415] on icon at bounding box center [1469, 421] width 18 height 18
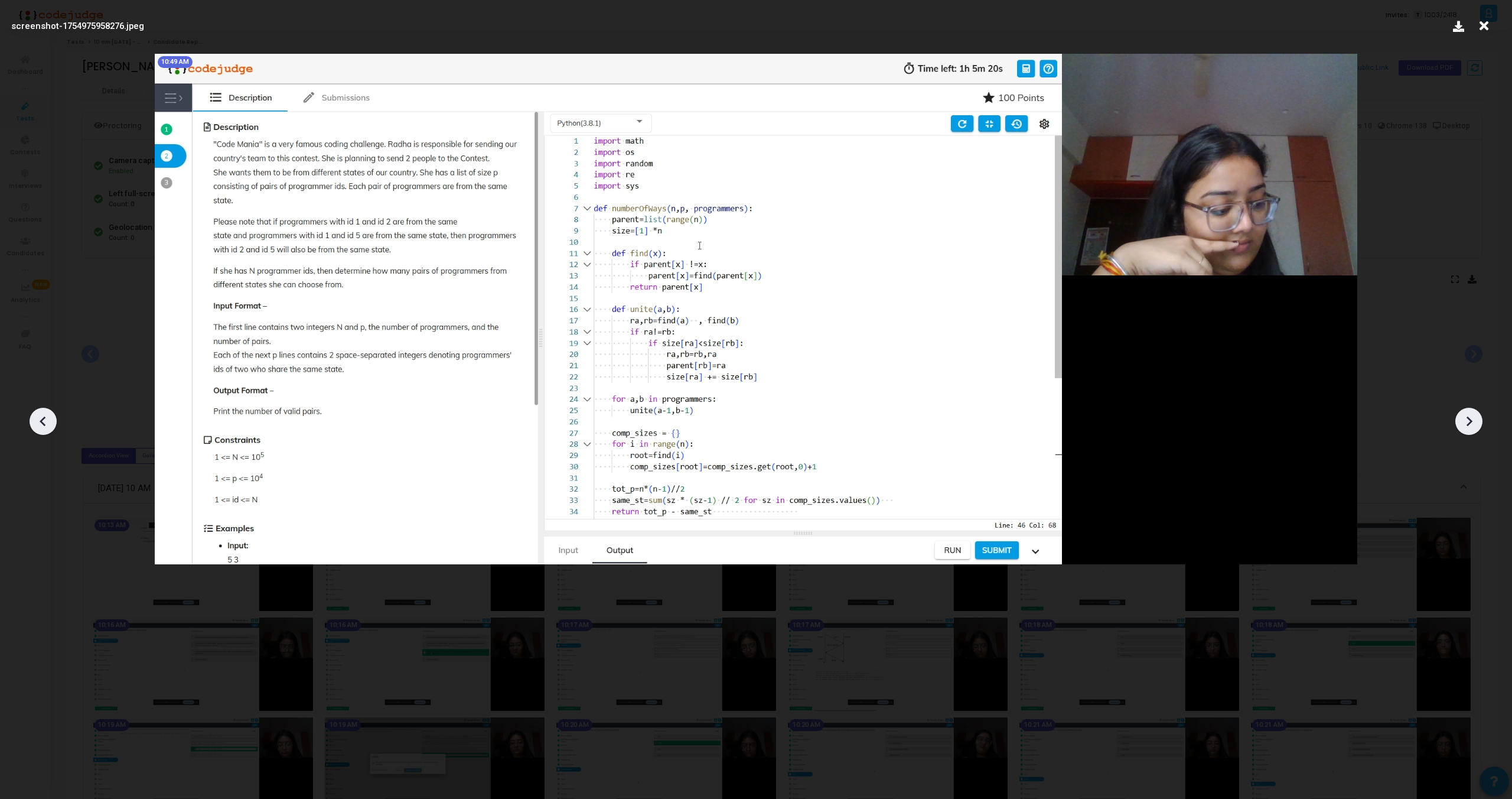
click at [1468, 415] on icon at bounding box center [1469, 421] width 18 height 18
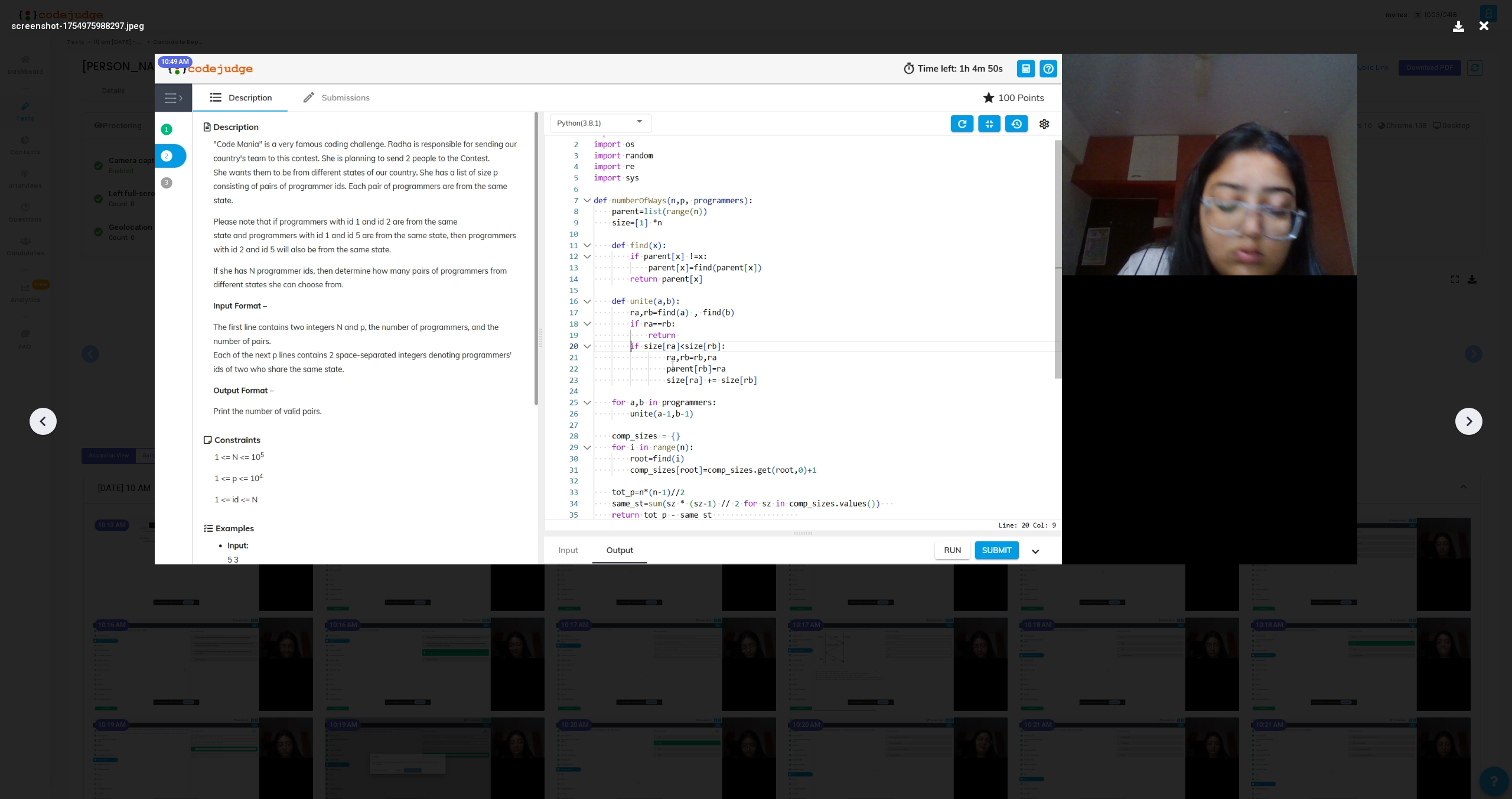
click at [1468, 415] on icon at bounding box center [1469, 421] width 18 height 18
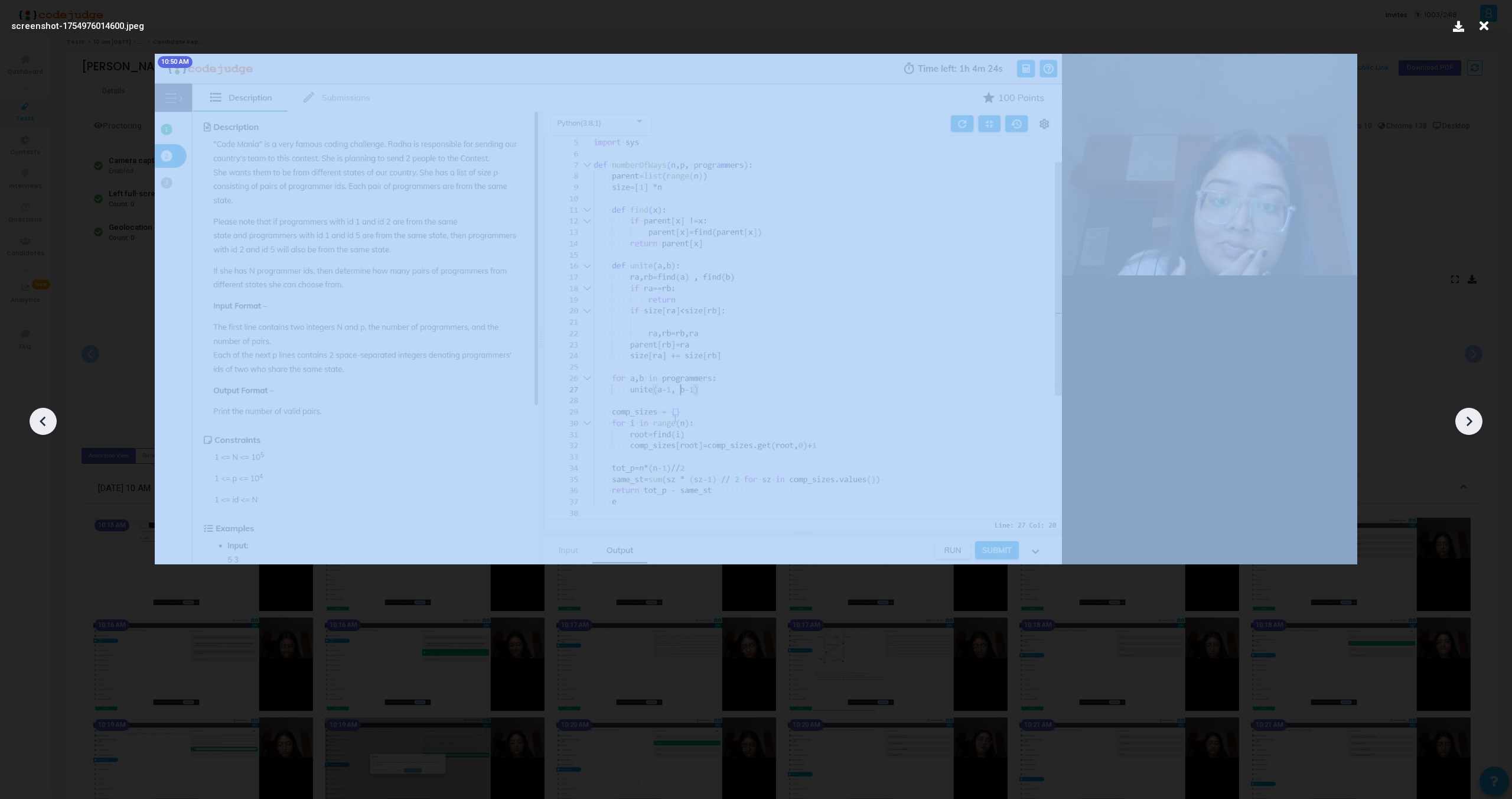
click at [1468, 415] on icon at bounding box center [1469, 421] width 18 height 18
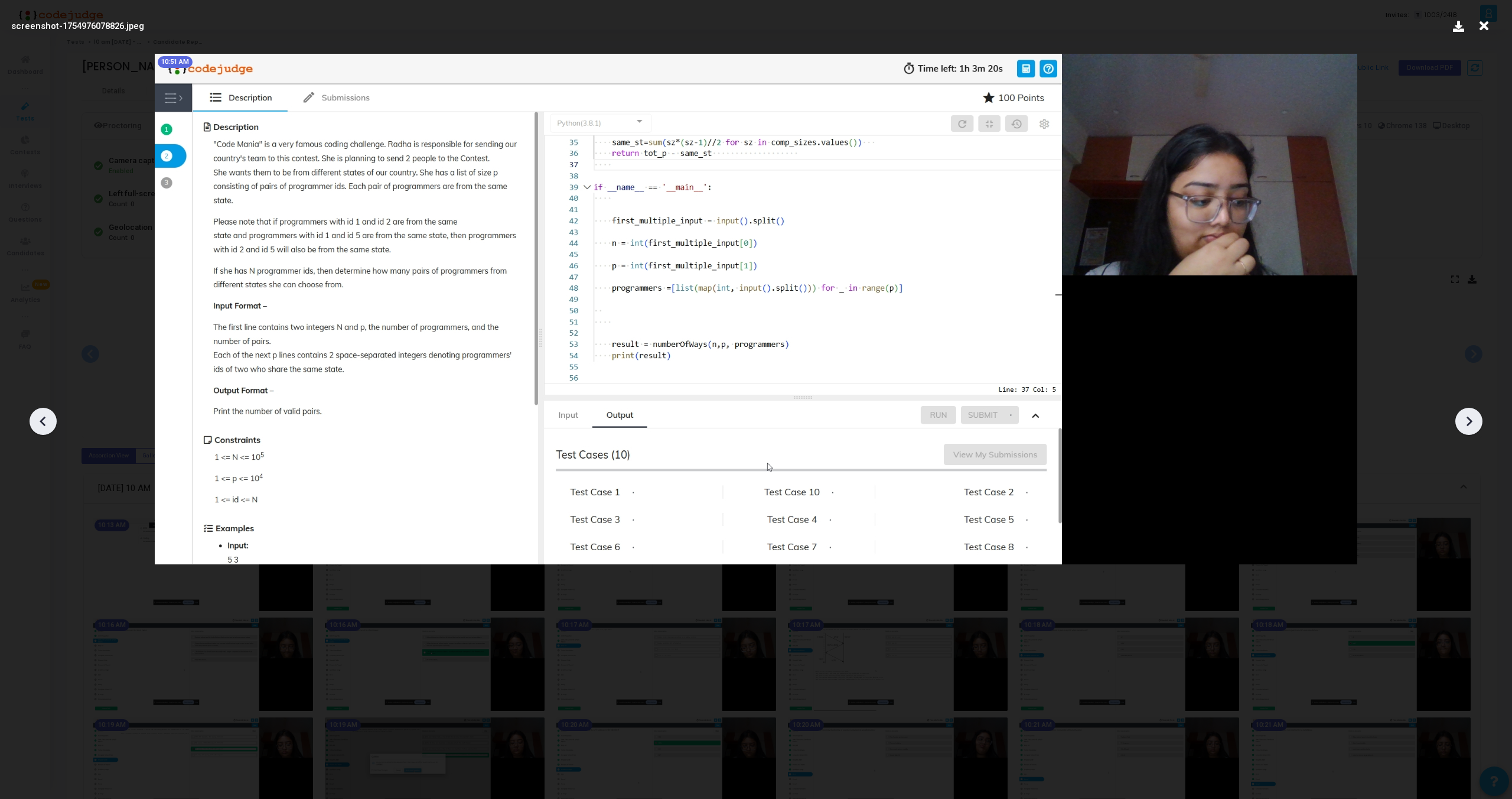
click at [1468, 415] on icon at bounding box center [1469, 421] width 18 height 18
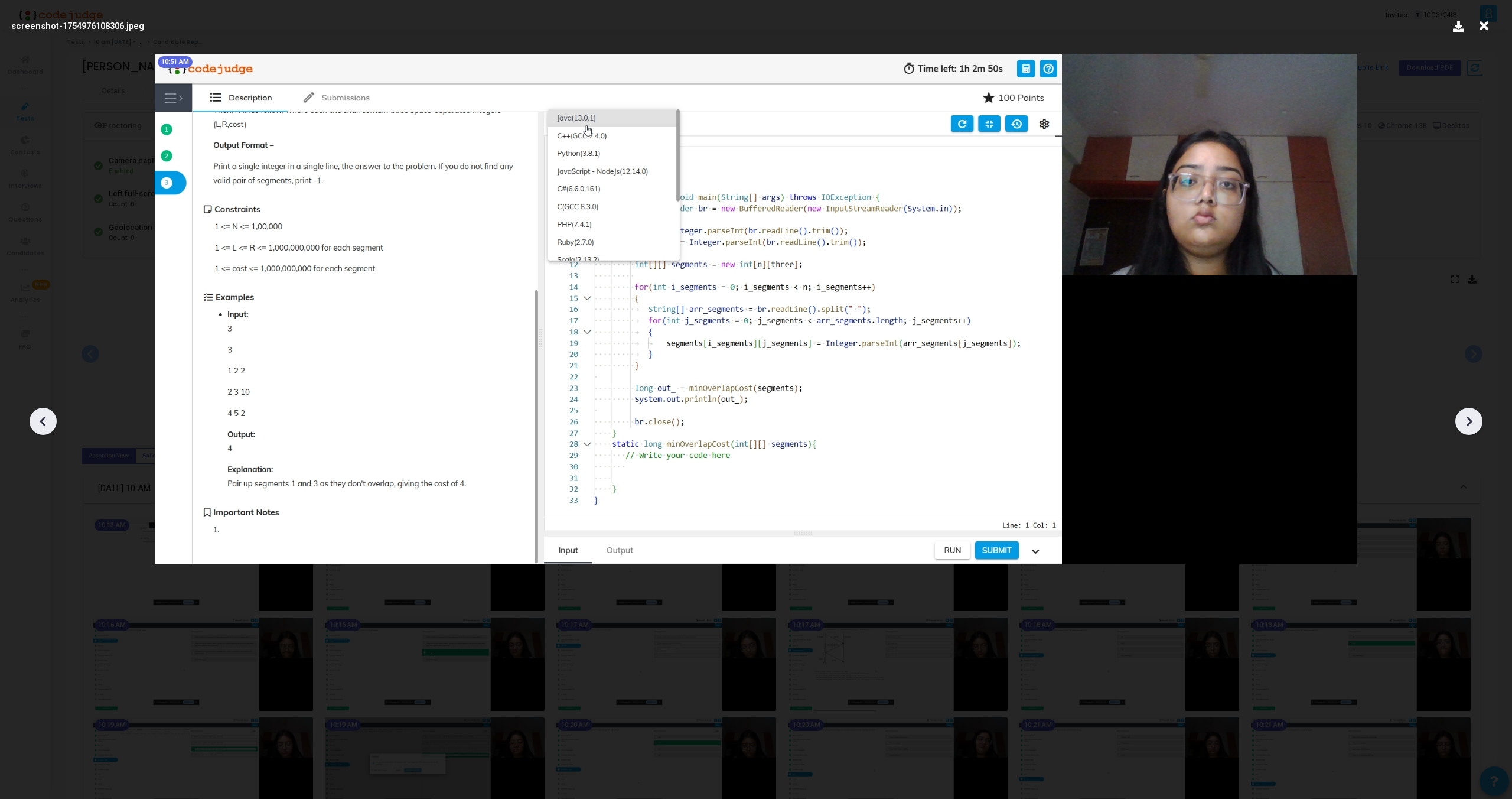
click at [1468, 415] on icon at bounding box center [1469, 421] width 18 height 18
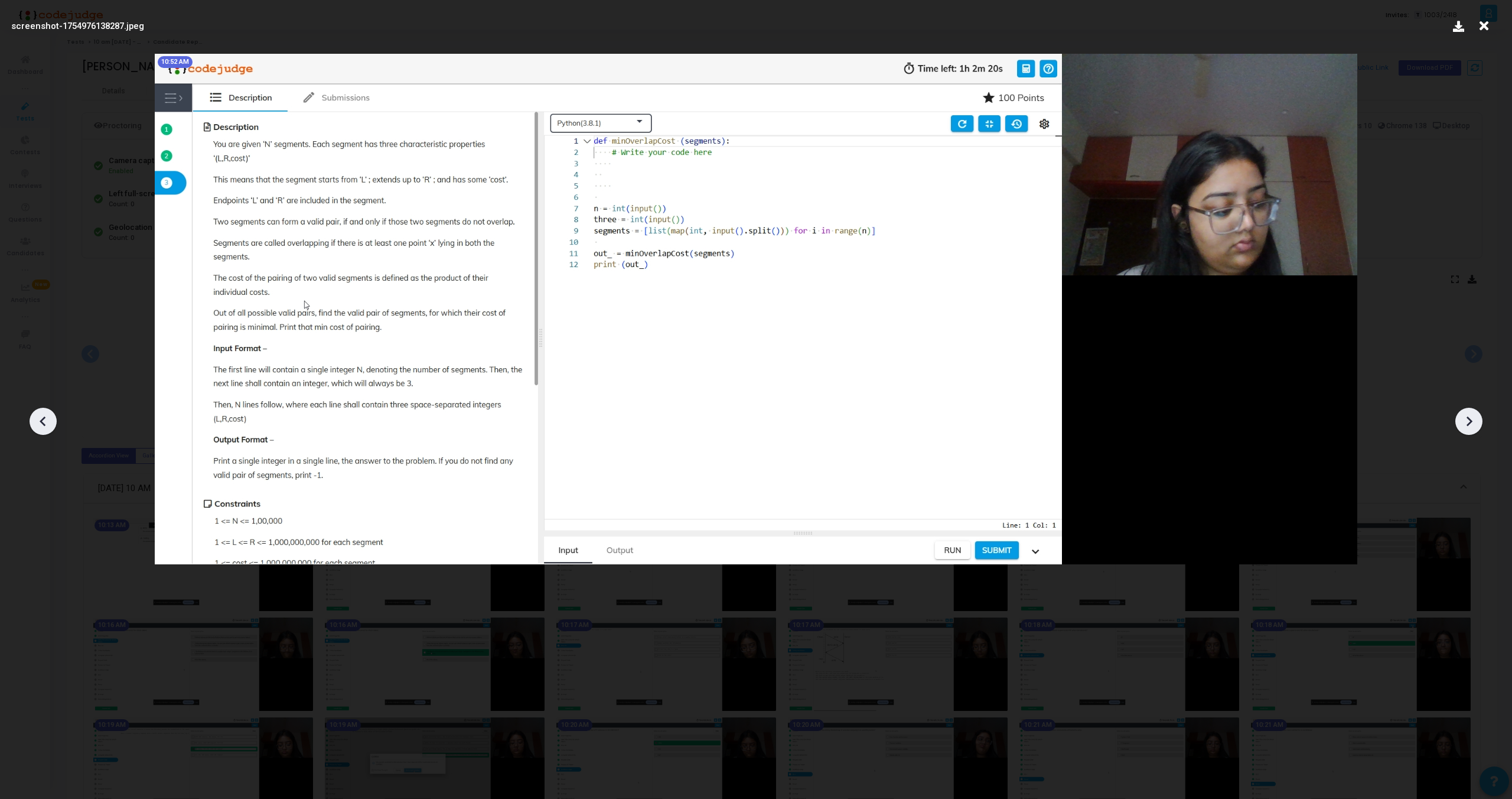
click at [1468, 415] on icon at bounding box center [1469, 421] width 18 height 18
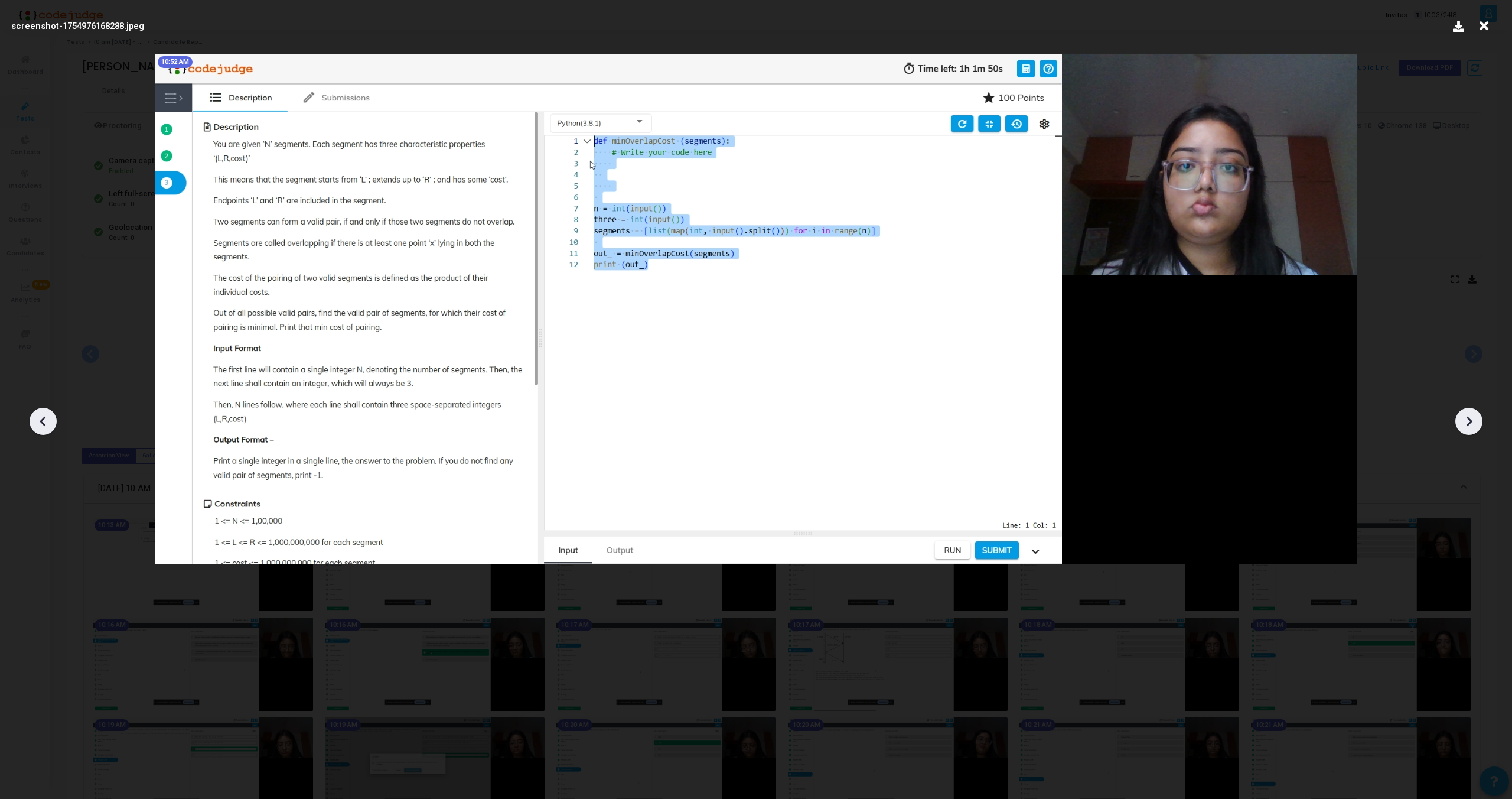
click at [1468, 416] on icon at bounding box center [1469, 421] width 18 height 18
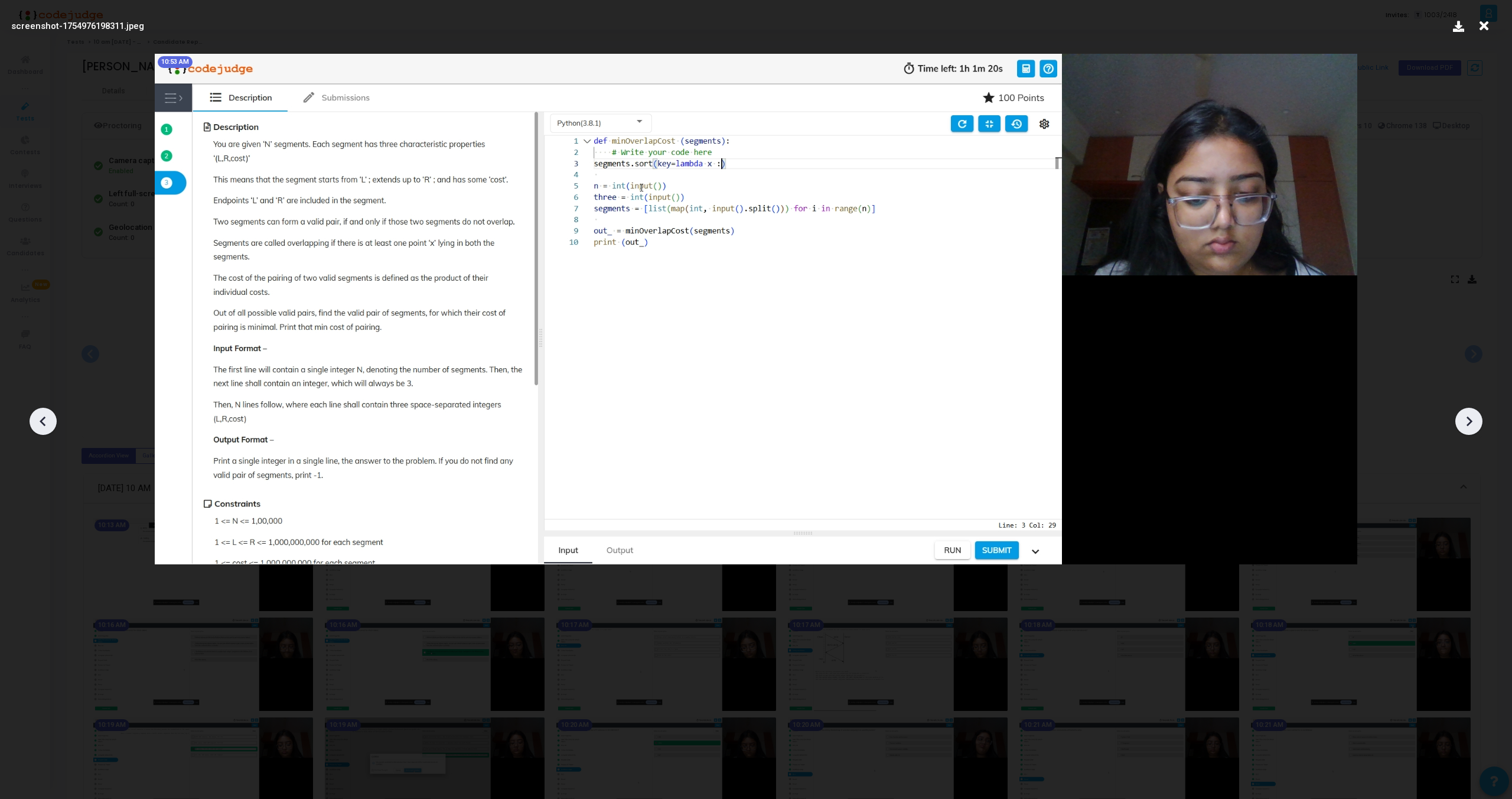
click at [1468, 416] on icon at bounding box center [1469, 421] width 18 height 18
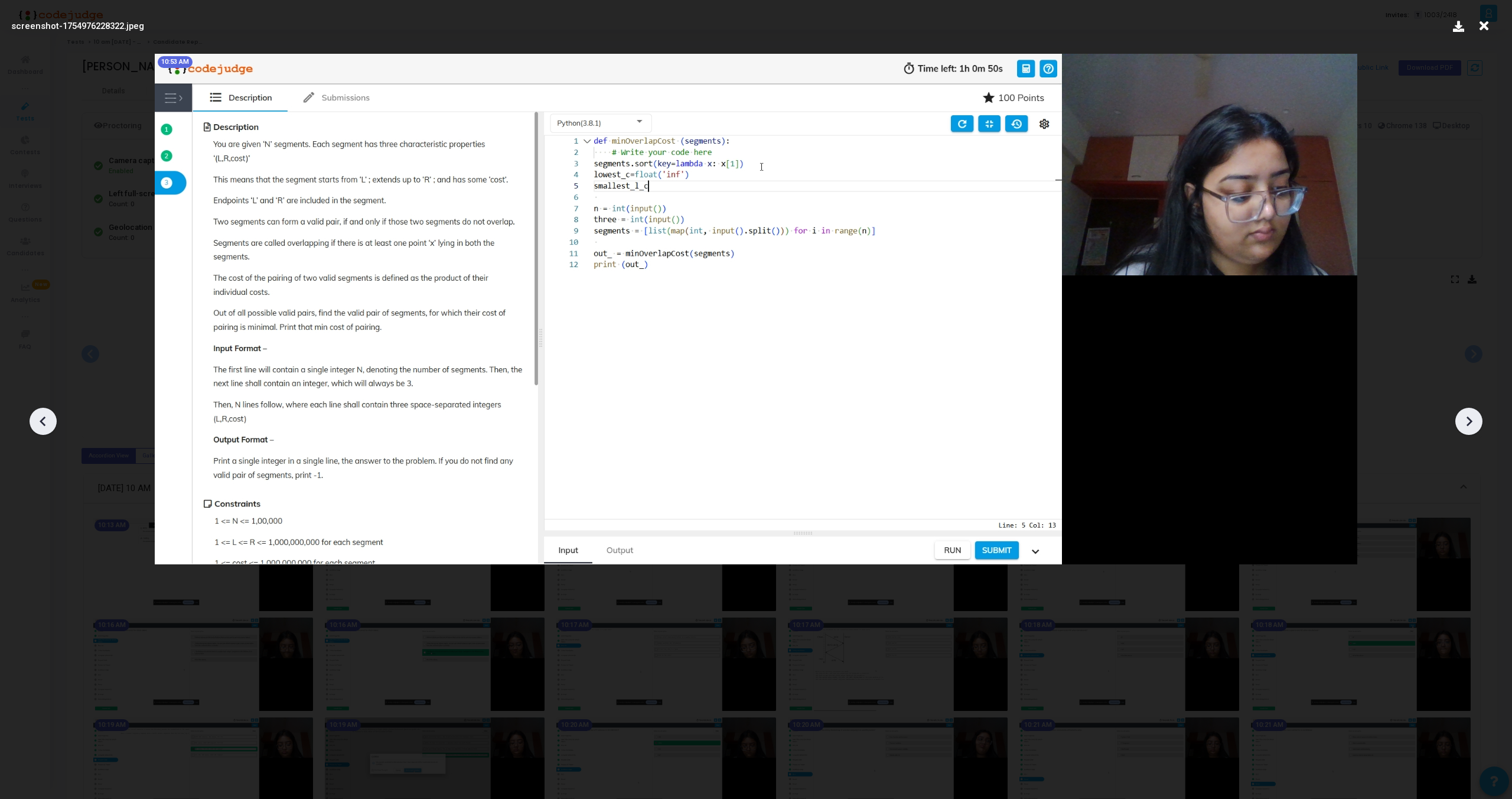
click at [1468, 416] on icon at bounding box center [1469, 421] width 18 height 18
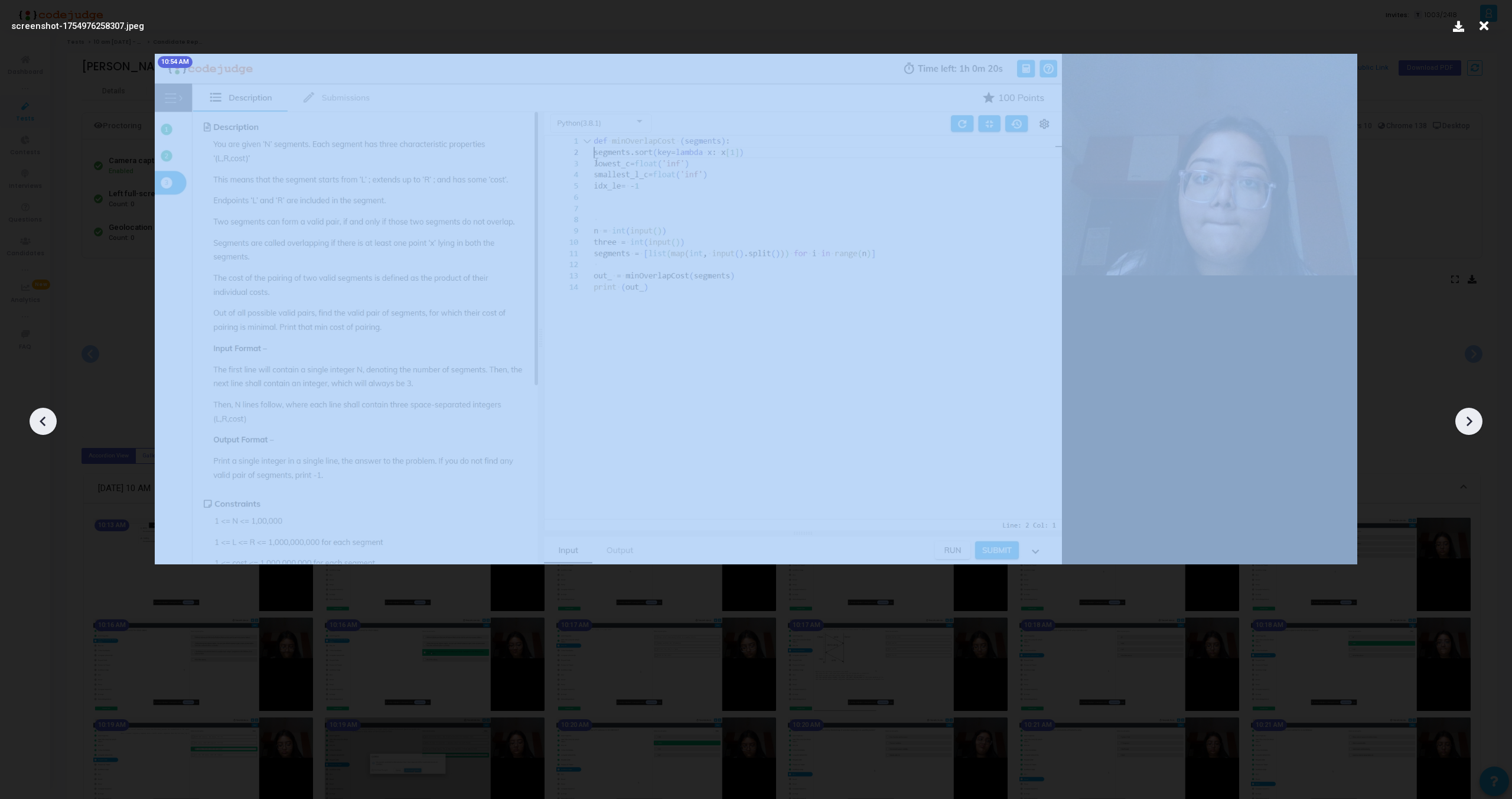
click at [1468, 416] on icon at bounding box center [1469, 421] width 18 height 18
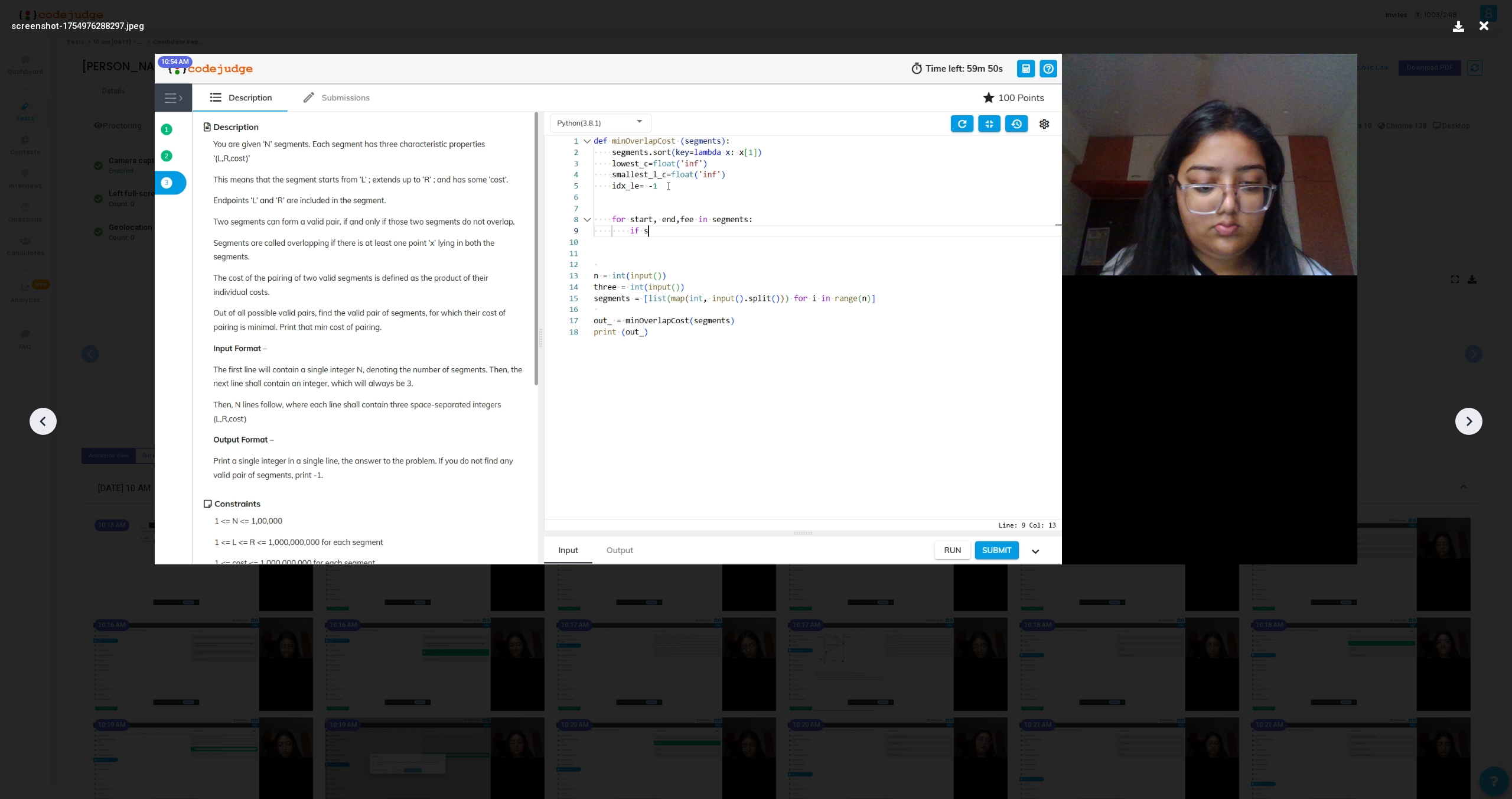
click at [1468, 416] on icon at bounding box center [1469, 421] width 18 height 18
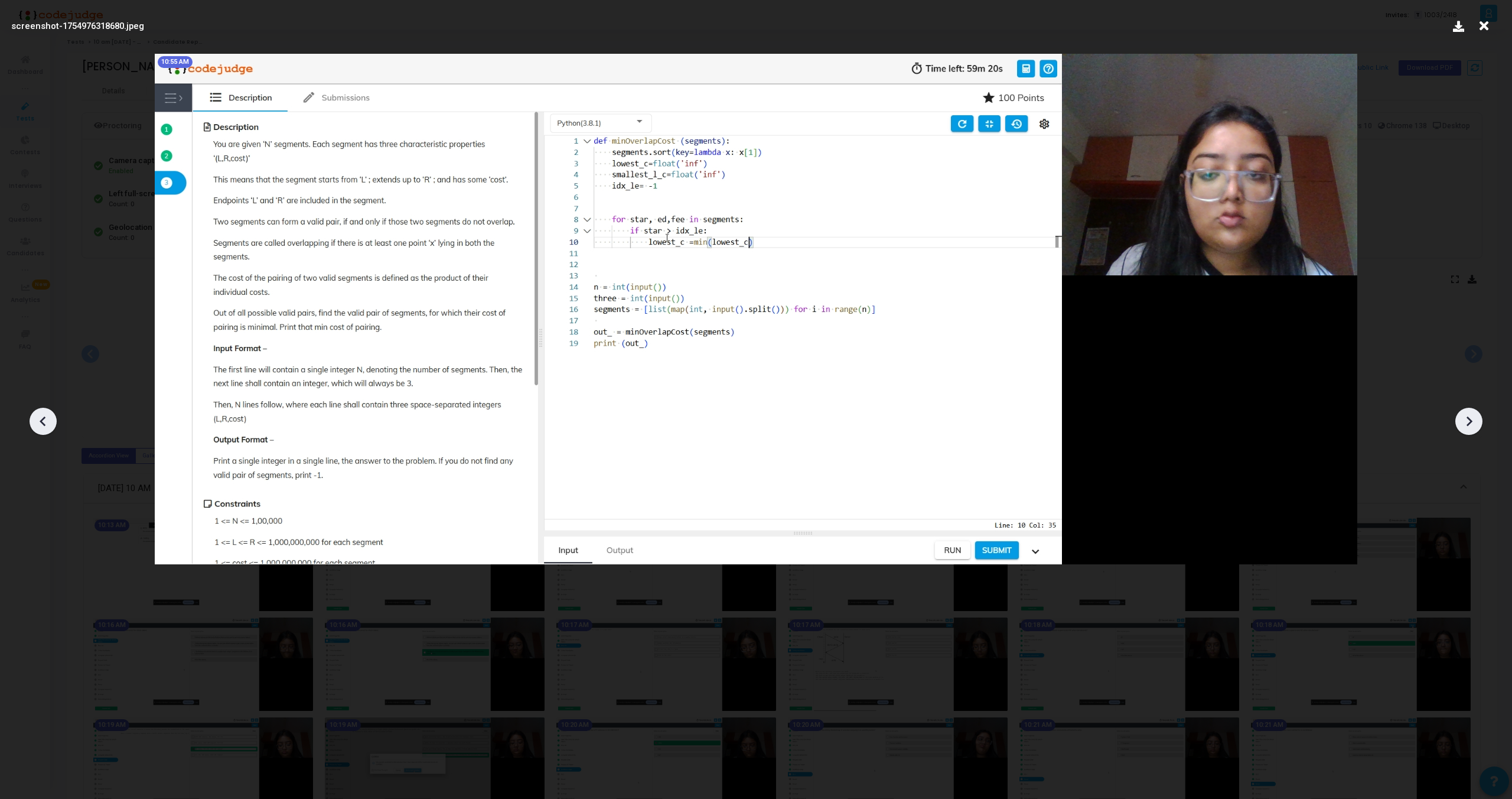
click at [1468, 416] on icon at bounding box center [1469, 421] width 18 height 18
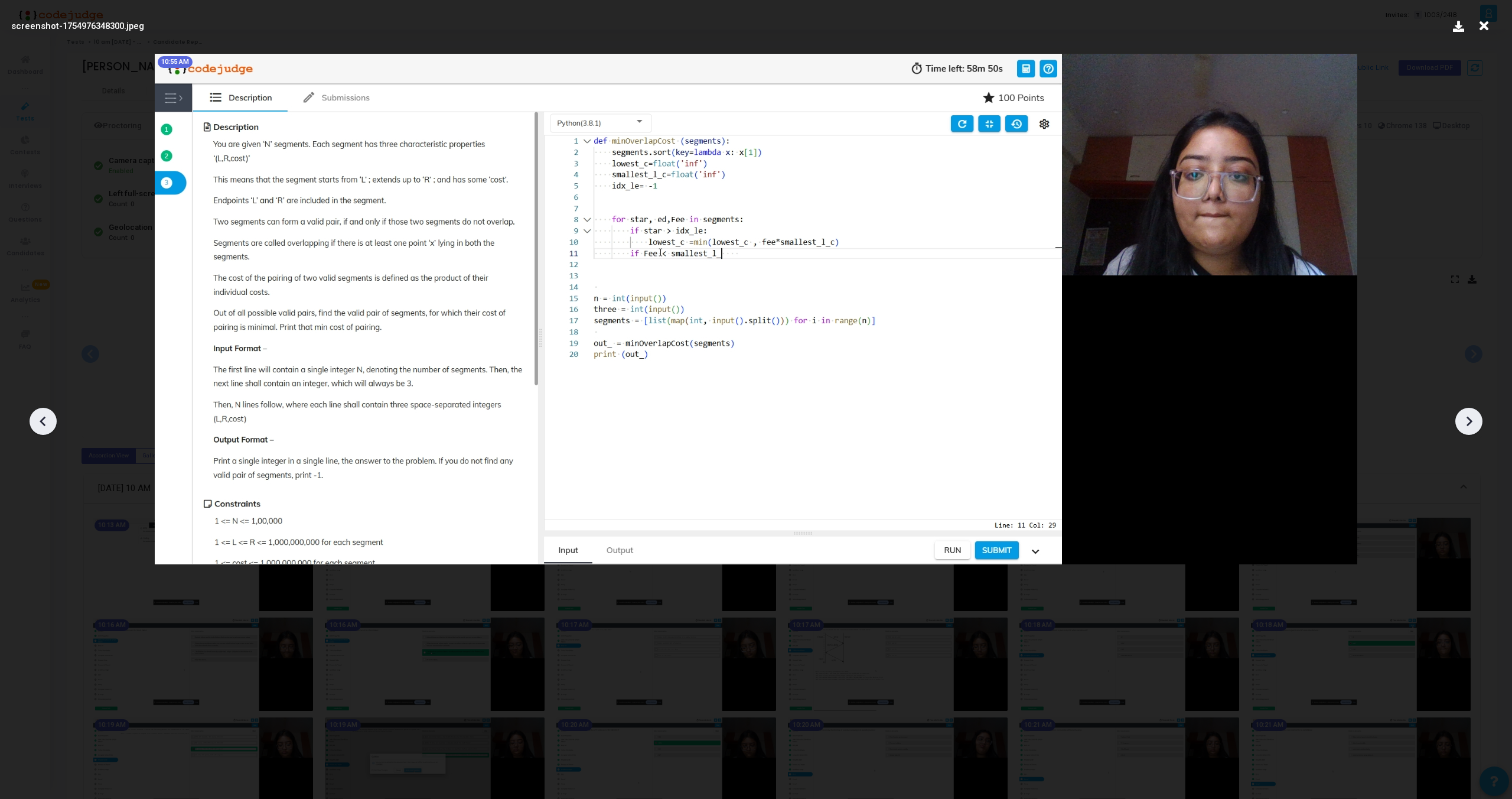
click at [1468, 416] on icon at bounding box center [1469, 421] width 18 height 18
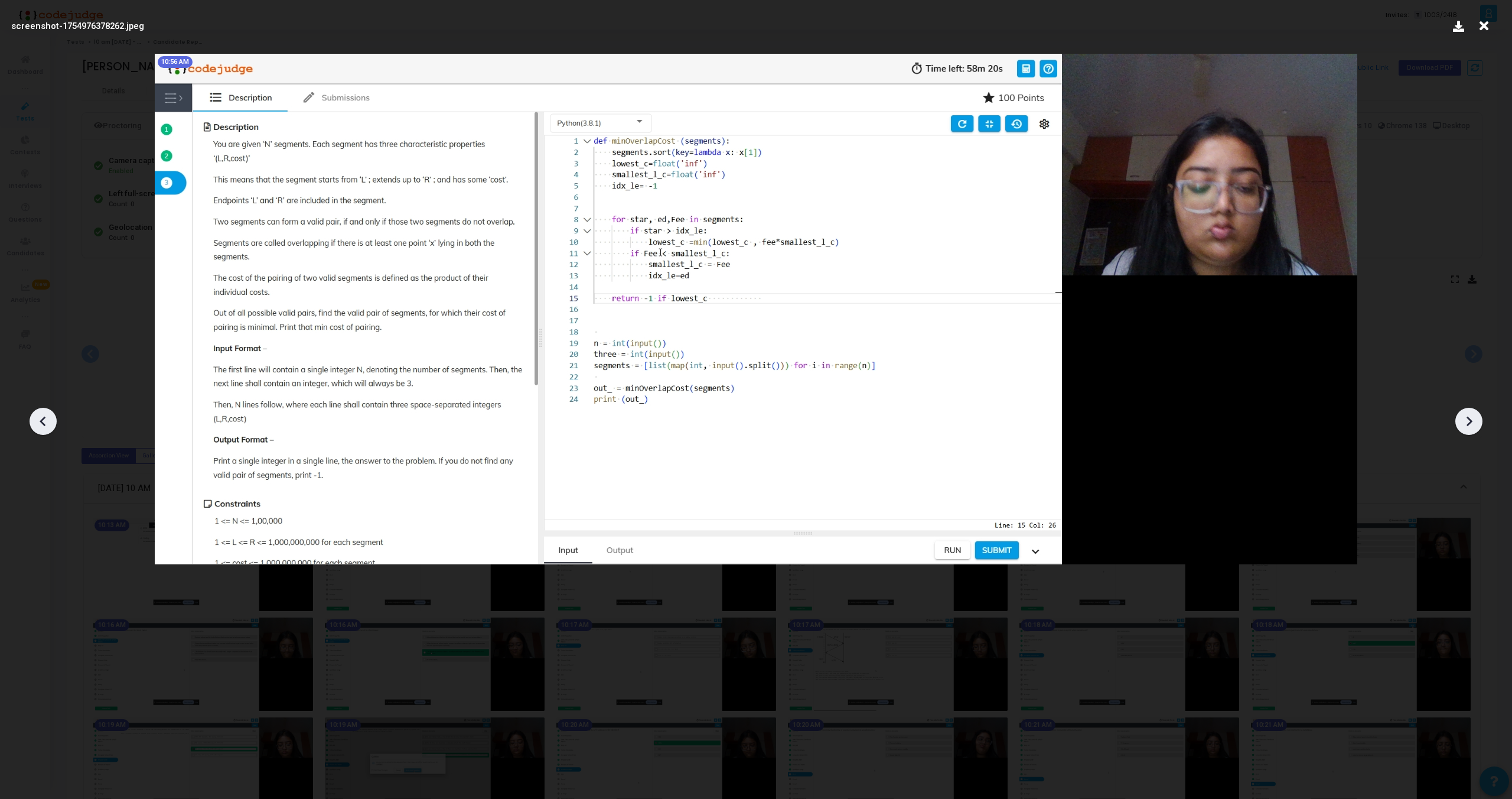
click at [1468, 416] on icon at bounding box center [1469, 421] width 18 height 18
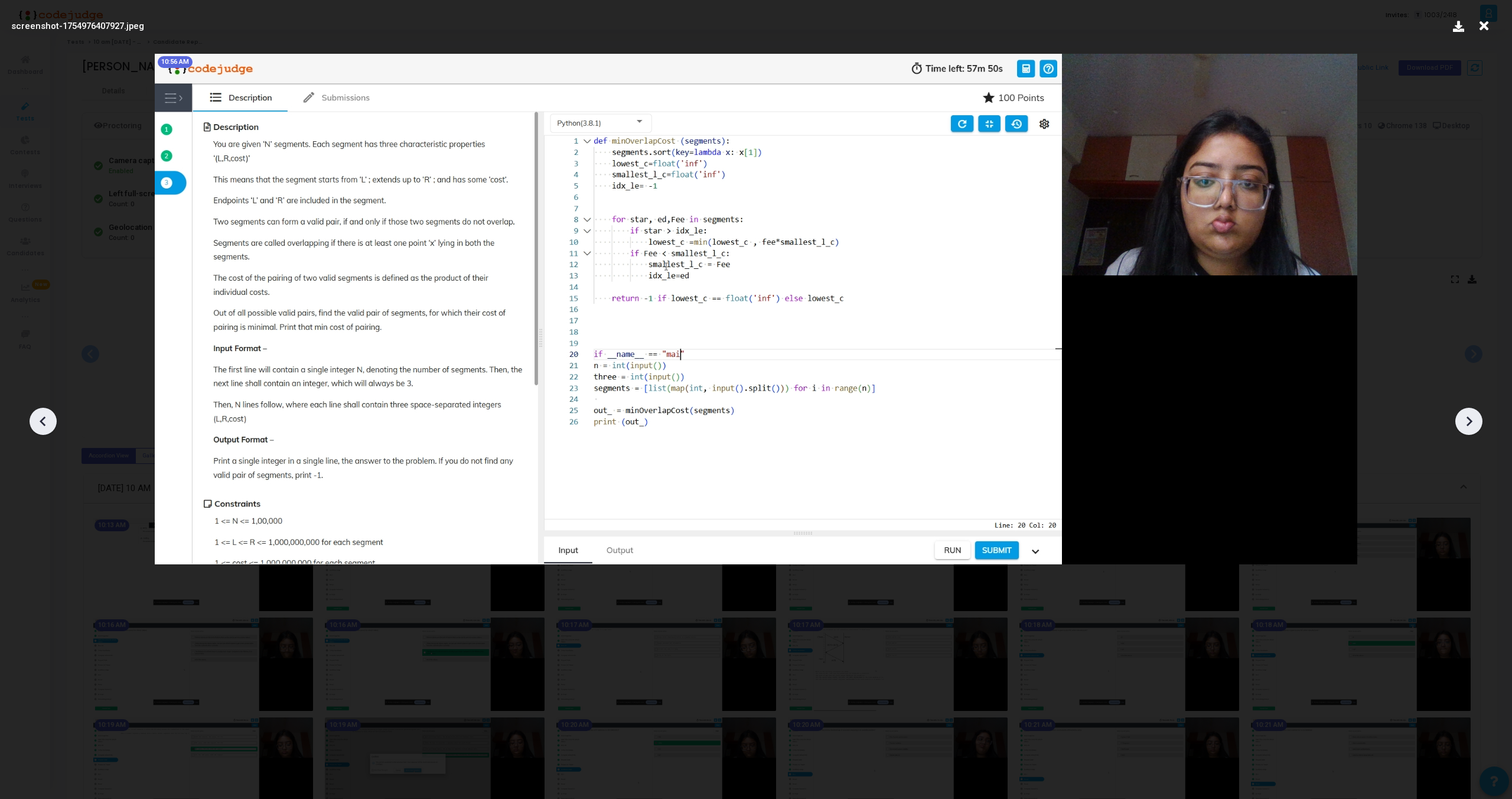
click at [1468, 416] on icon at bounding box center [1469, 421] width 18 height 18
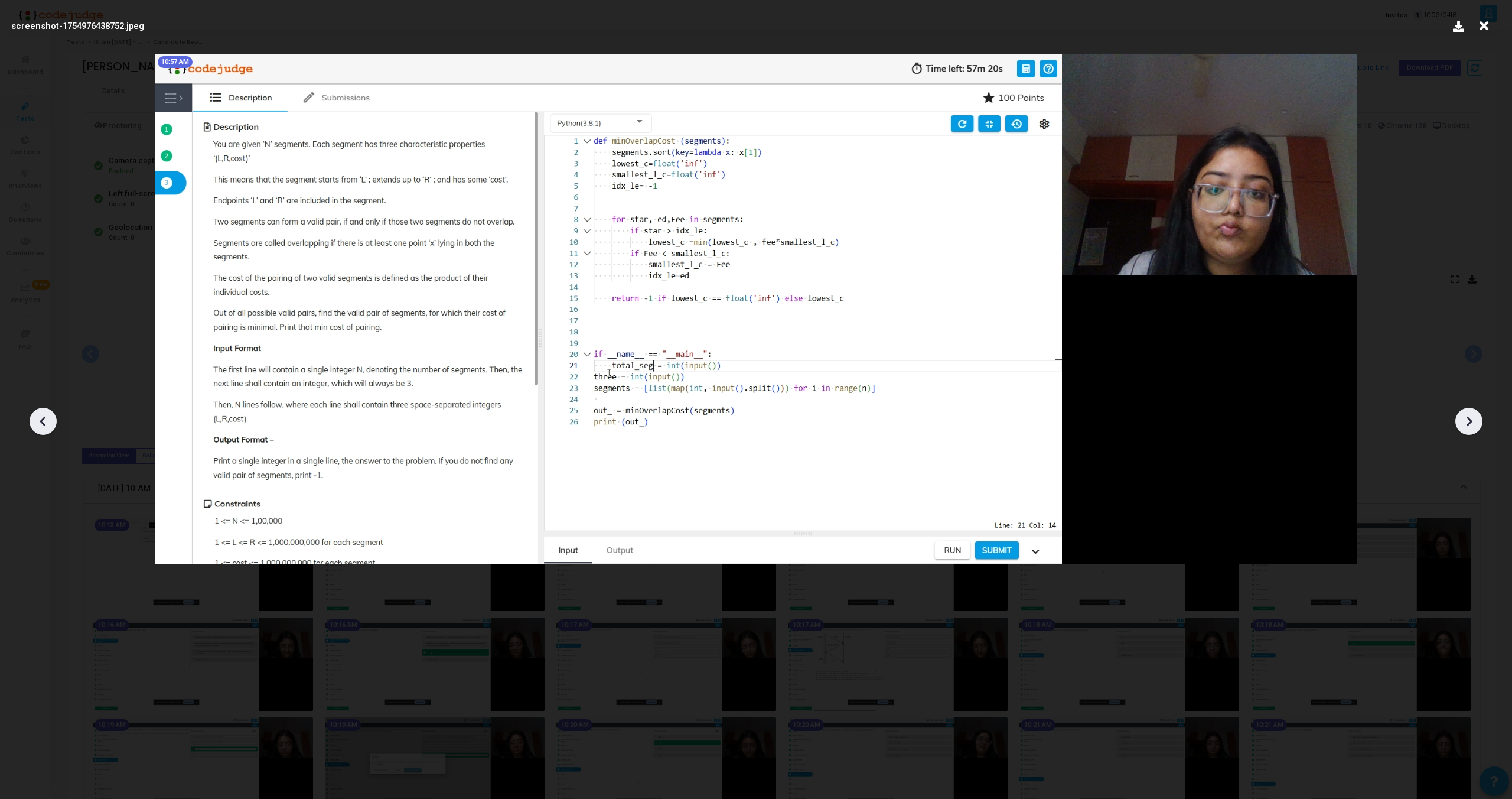
click at [1468, 416] on icon at bounding box center [1469, 421] width 18 height 18
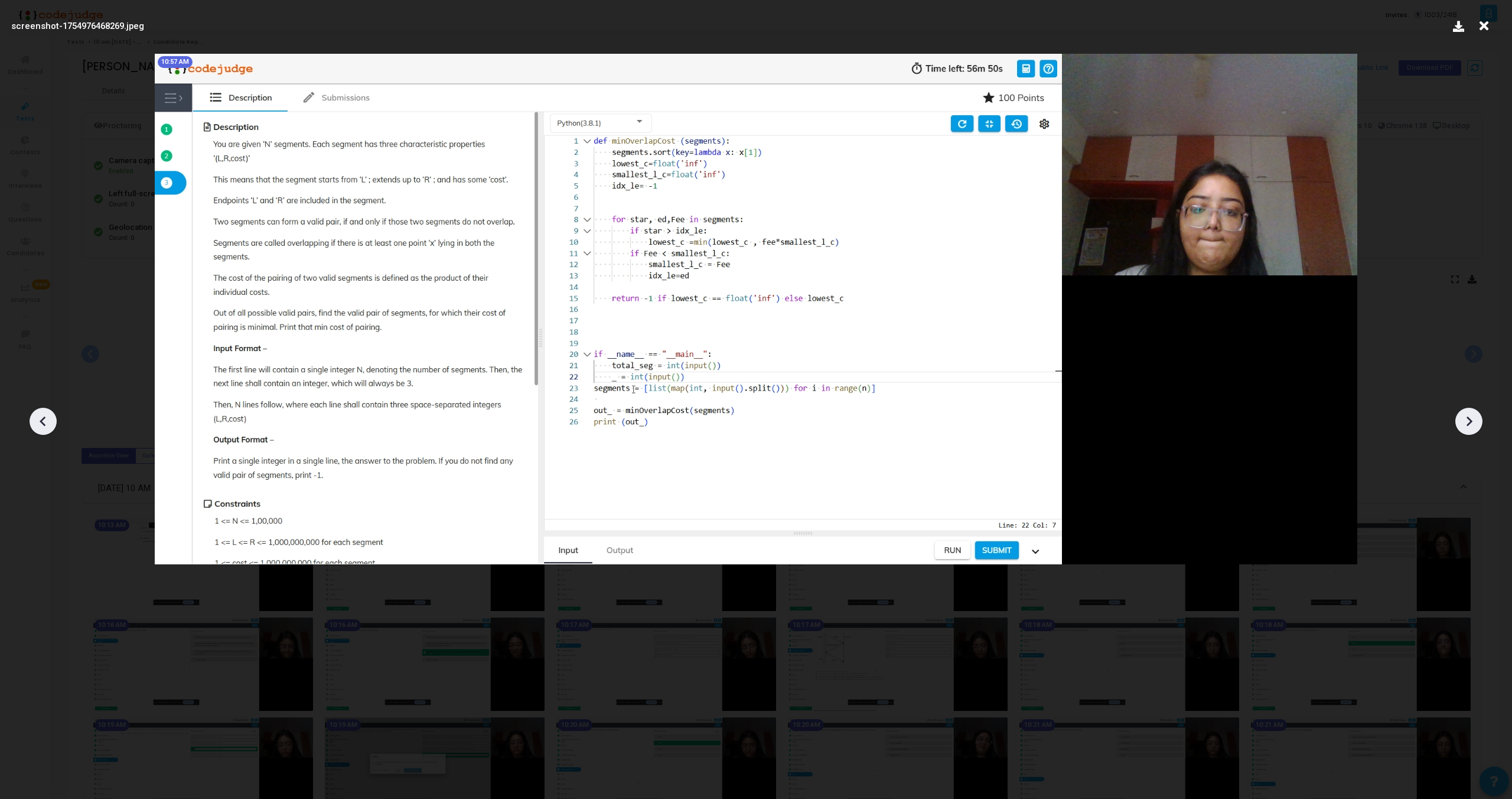
click at [1468, 416] on icon at bounding box center [1469, 421] width 18 height 18
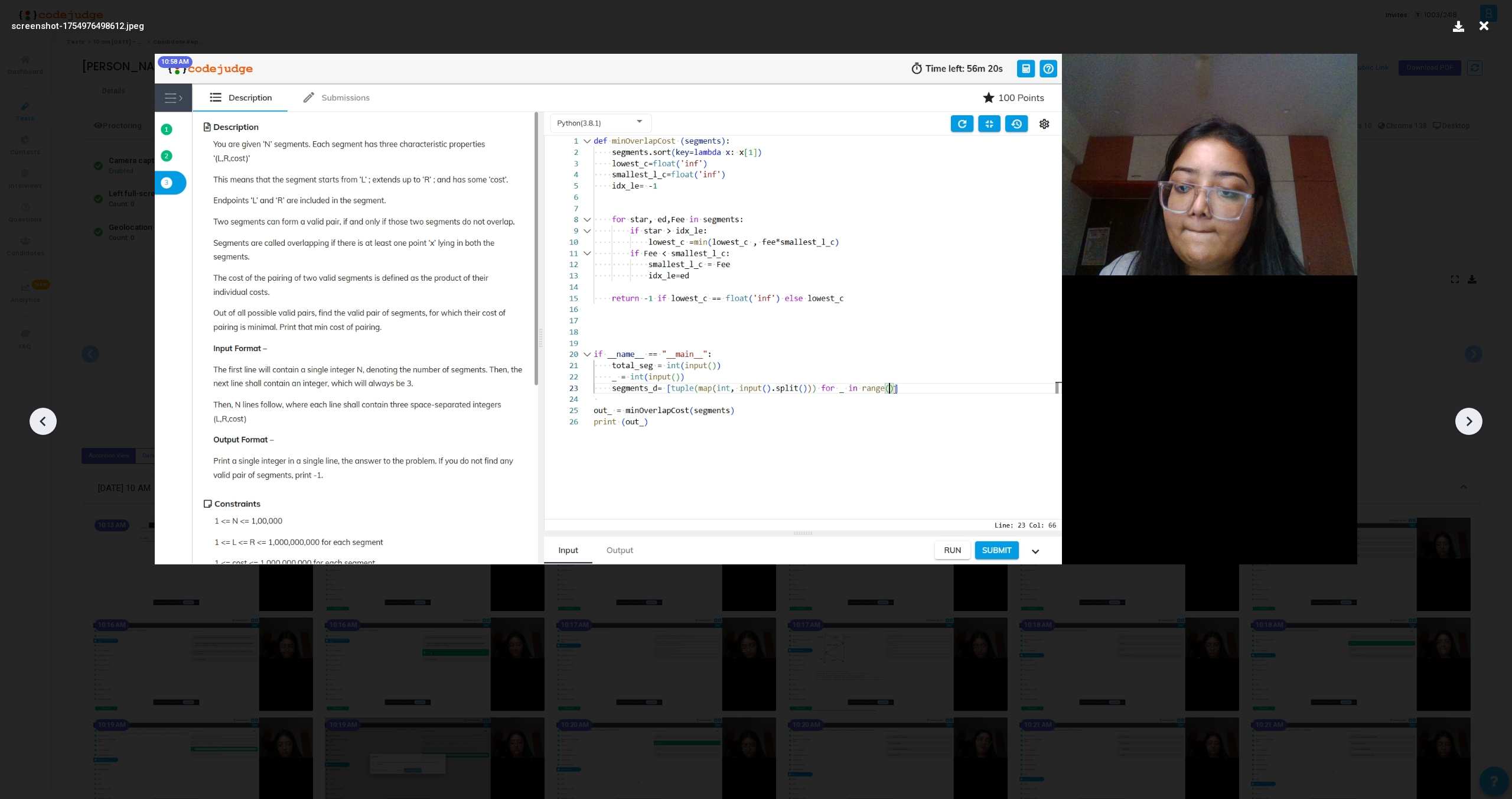
click at [1468, 416] on icon at bounding box center [1469, 421] width 18 height 18
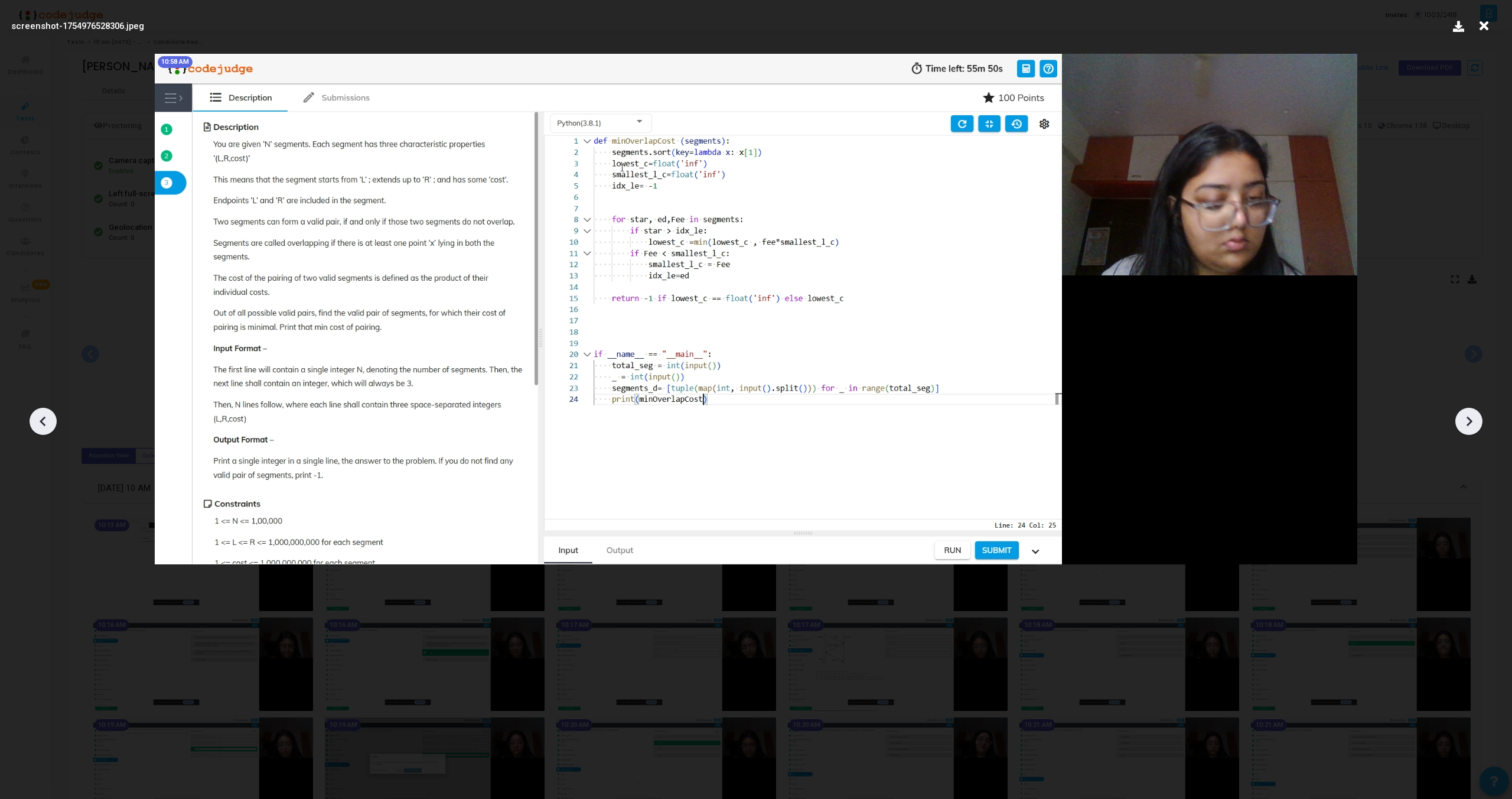
click at [1468, 416] on icon at bounding box center [1469, 421] width 18 height 18
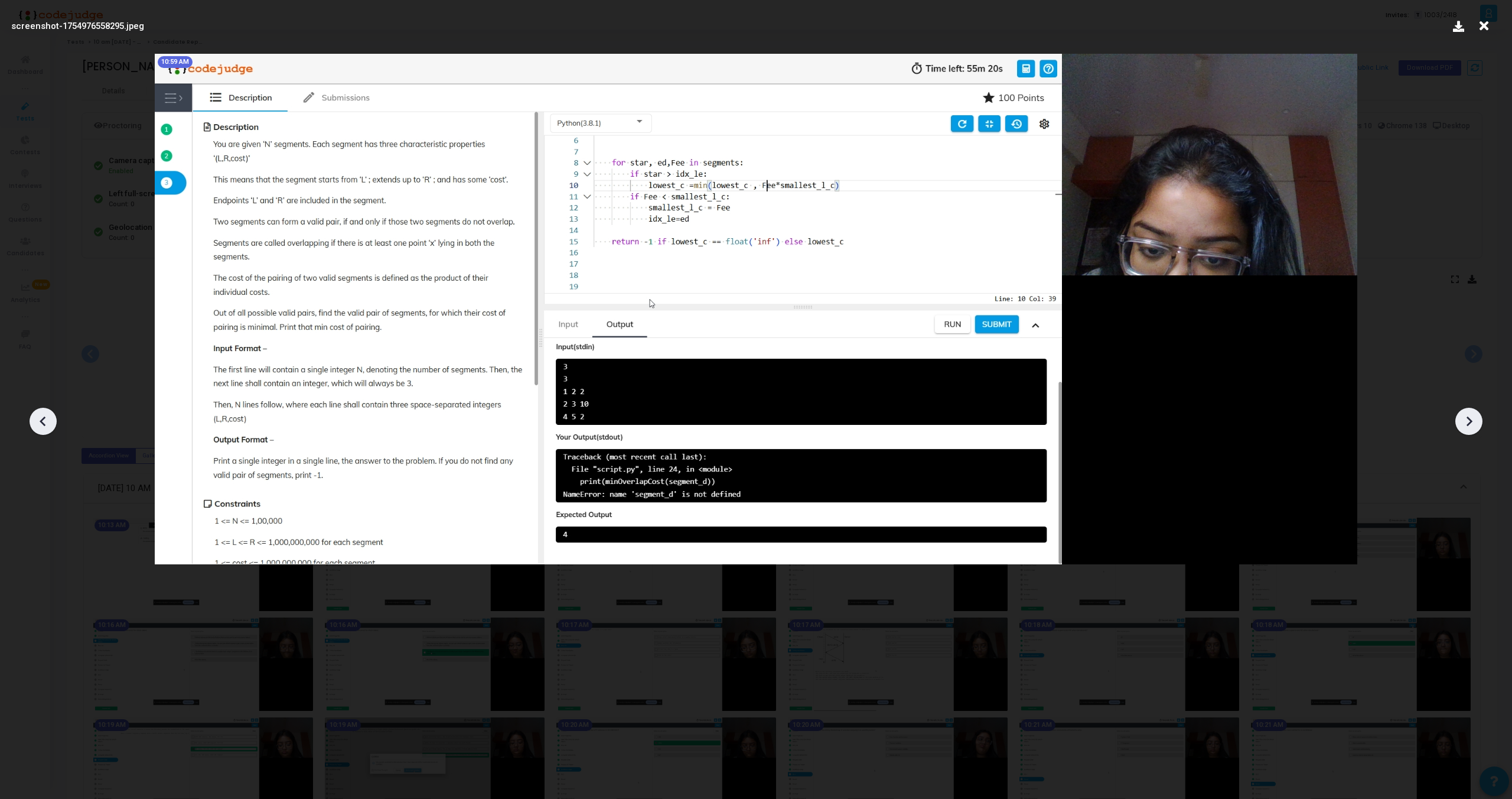
click at [1468, 416] on icon at bounding box center [1469, 421] width 18 height 18
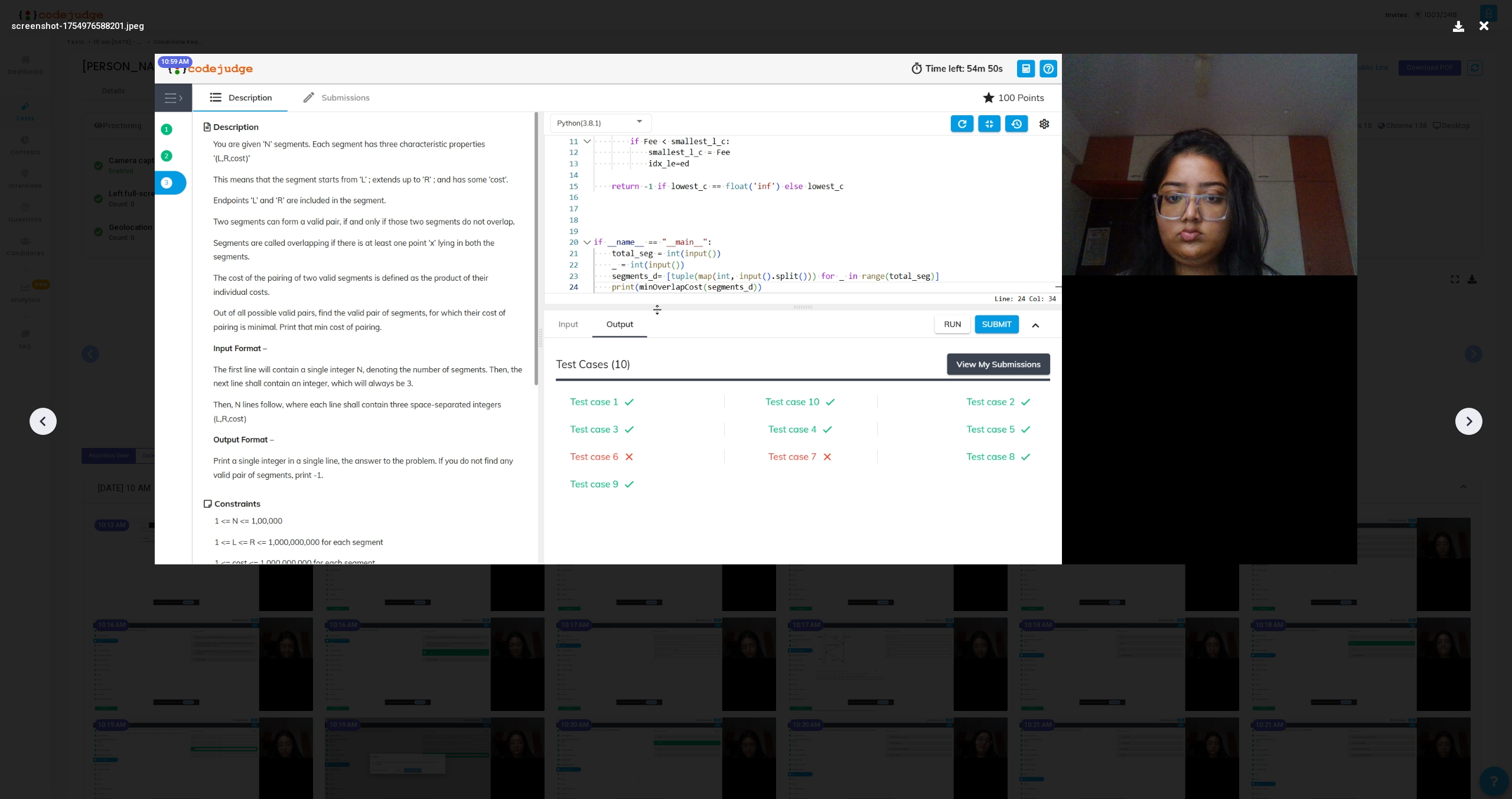
click at [40, 421] on icon at bounding box center [42, 421] width 6 height 10
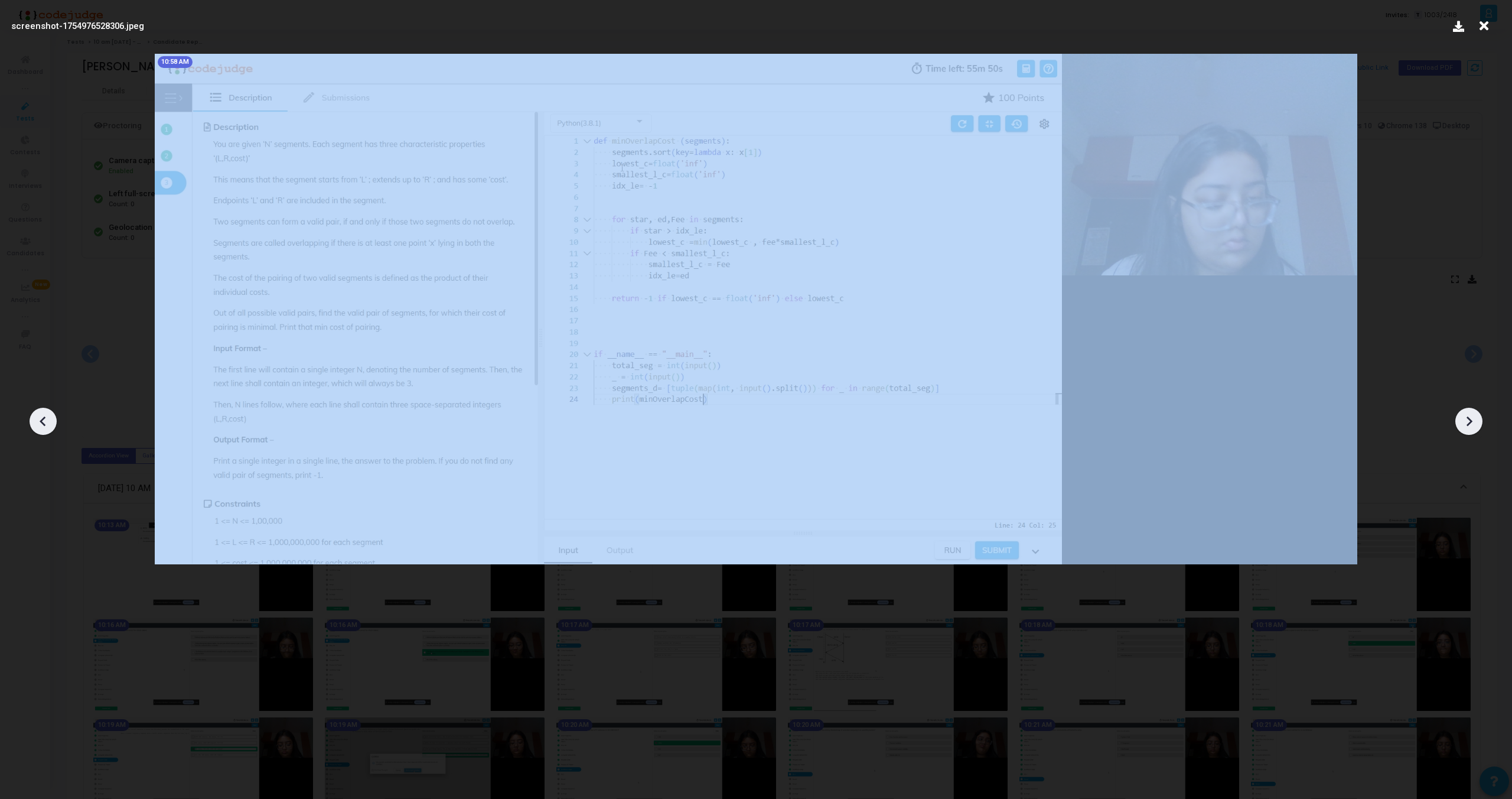
click at [40, 421] on icon at bounding box center [42, 421] width 6 height 10
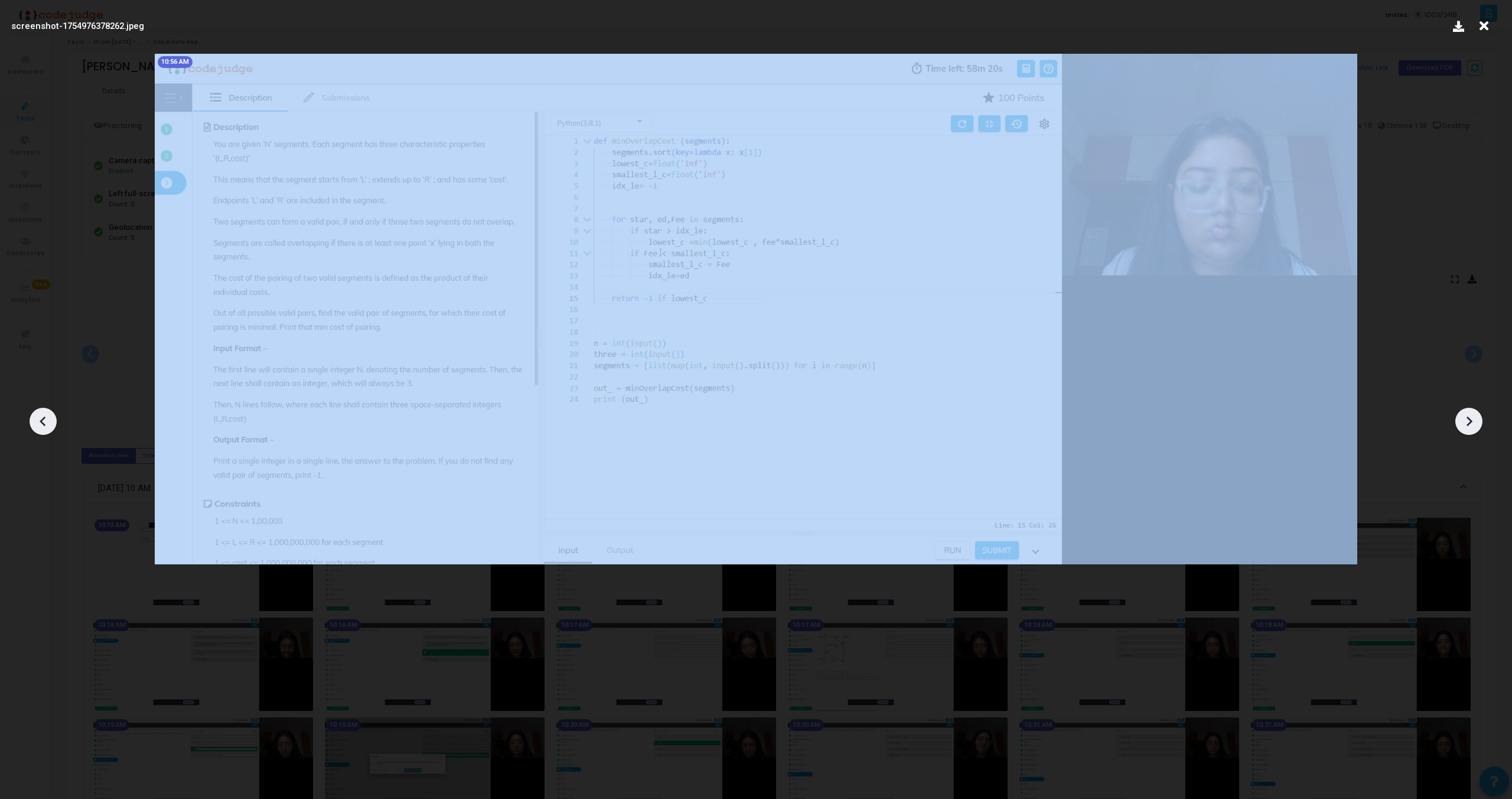
click at [40, 421] on icon at bounding box center [42, 421] width 6 height 10
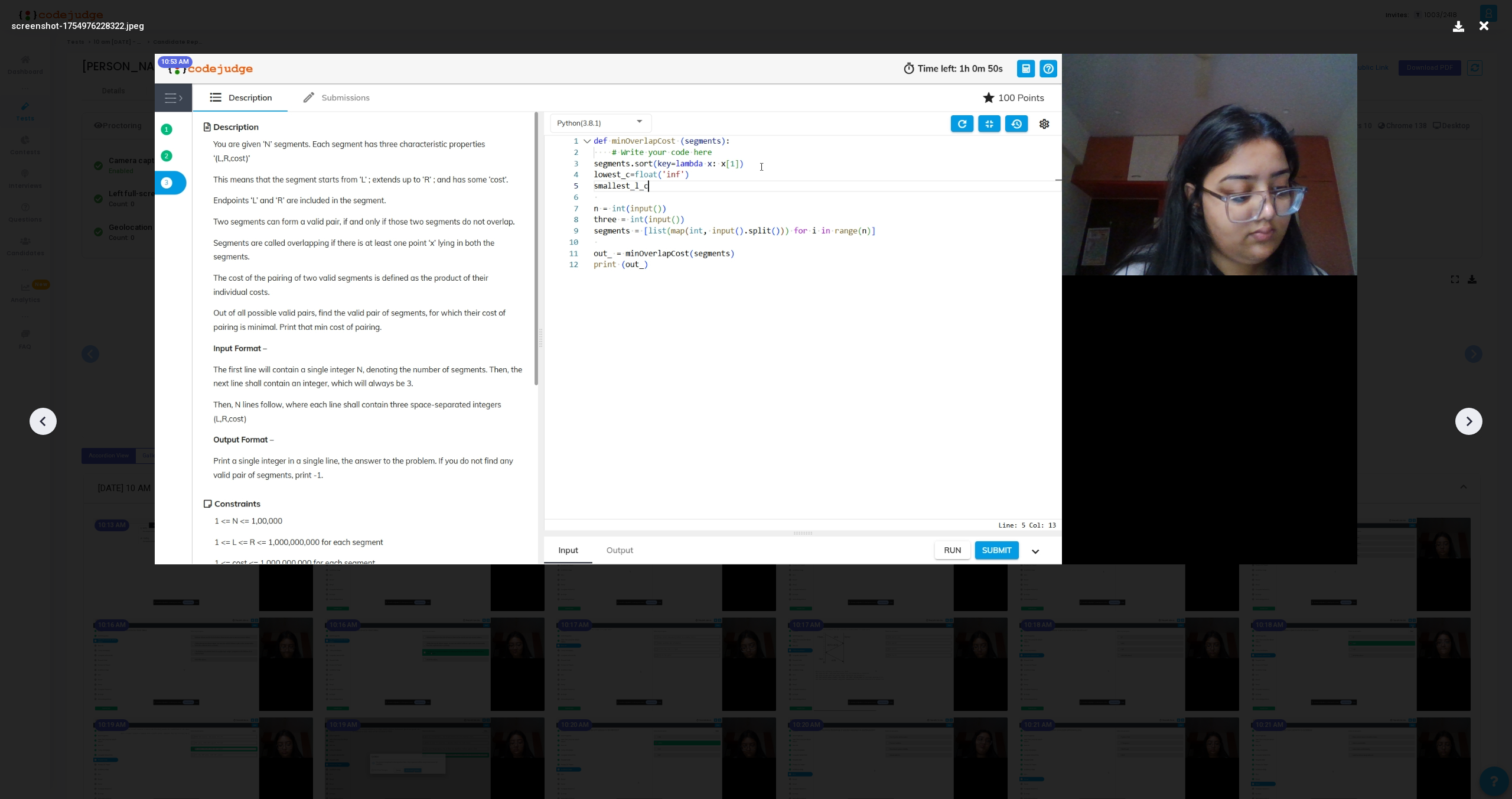
click at [37, 421] on icon at bounding box center [43, 421] width 18 height 18
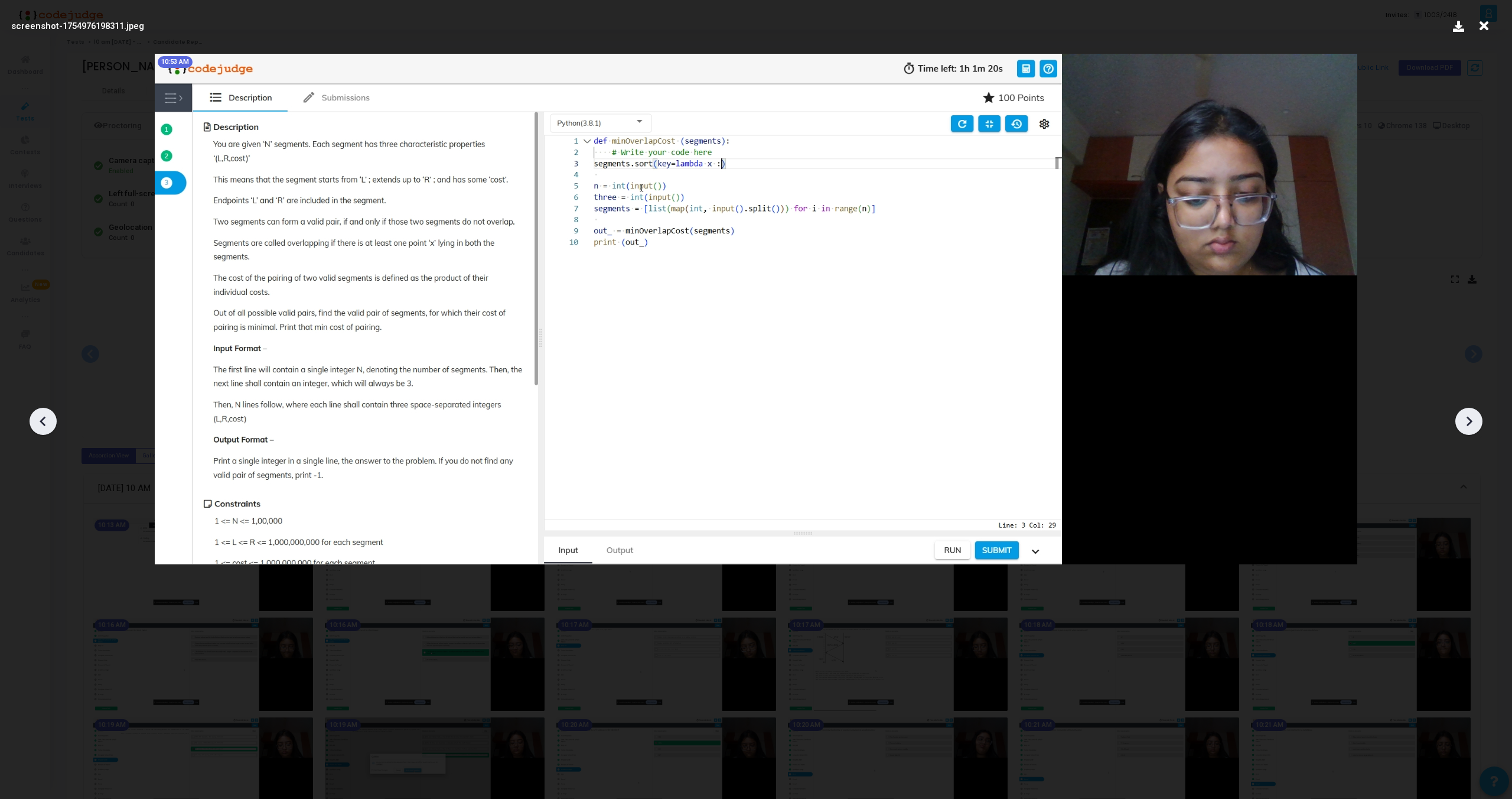
click at [37, 421] on icon at bounding box center [43, 421] width 18 height 18
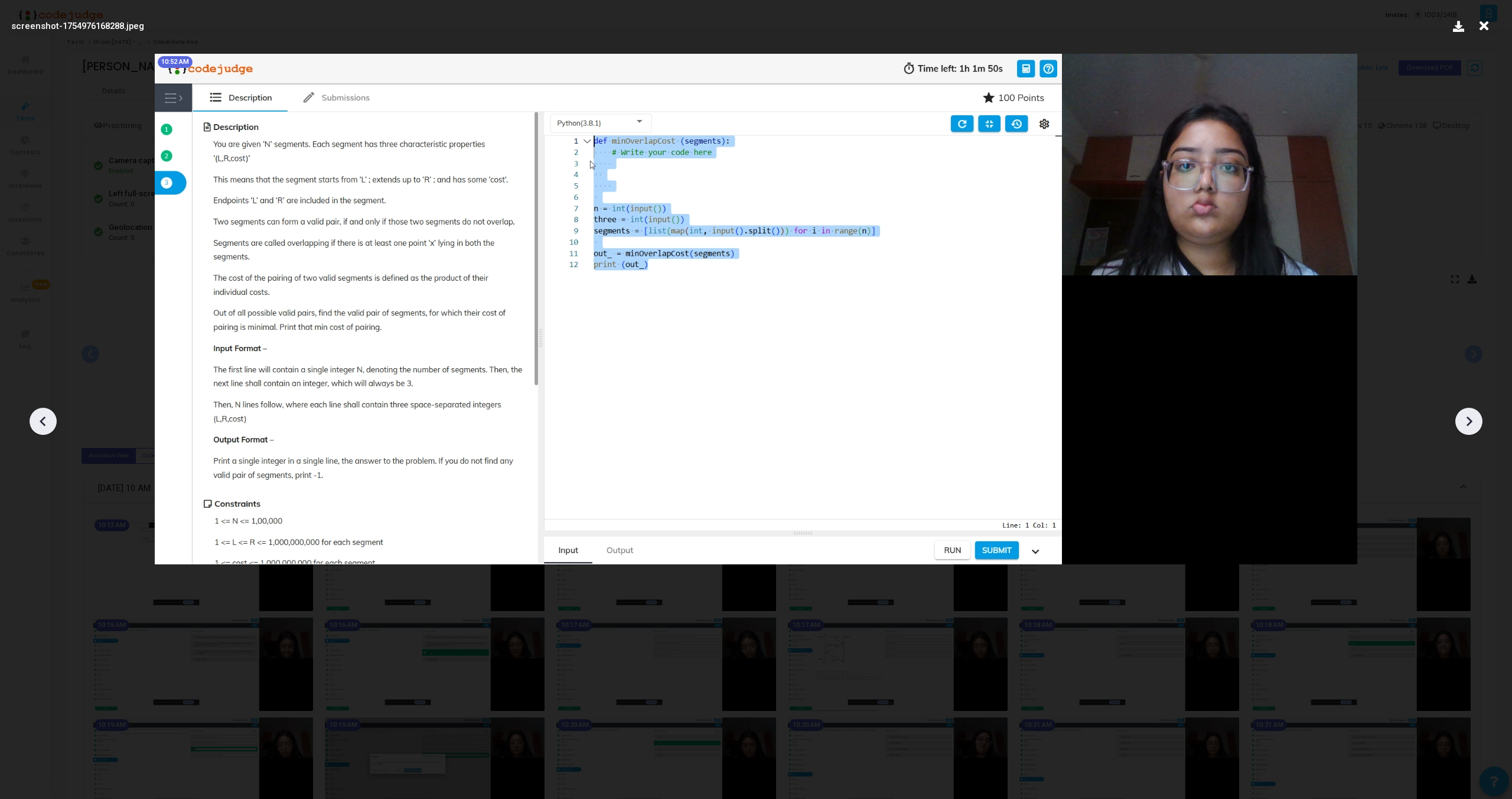
click at [698, 364] on img at bounding box center [756, 309] width 1203 height 511
click at [40, 424] on icon at bounding box center [43, 421] width 18 height 18
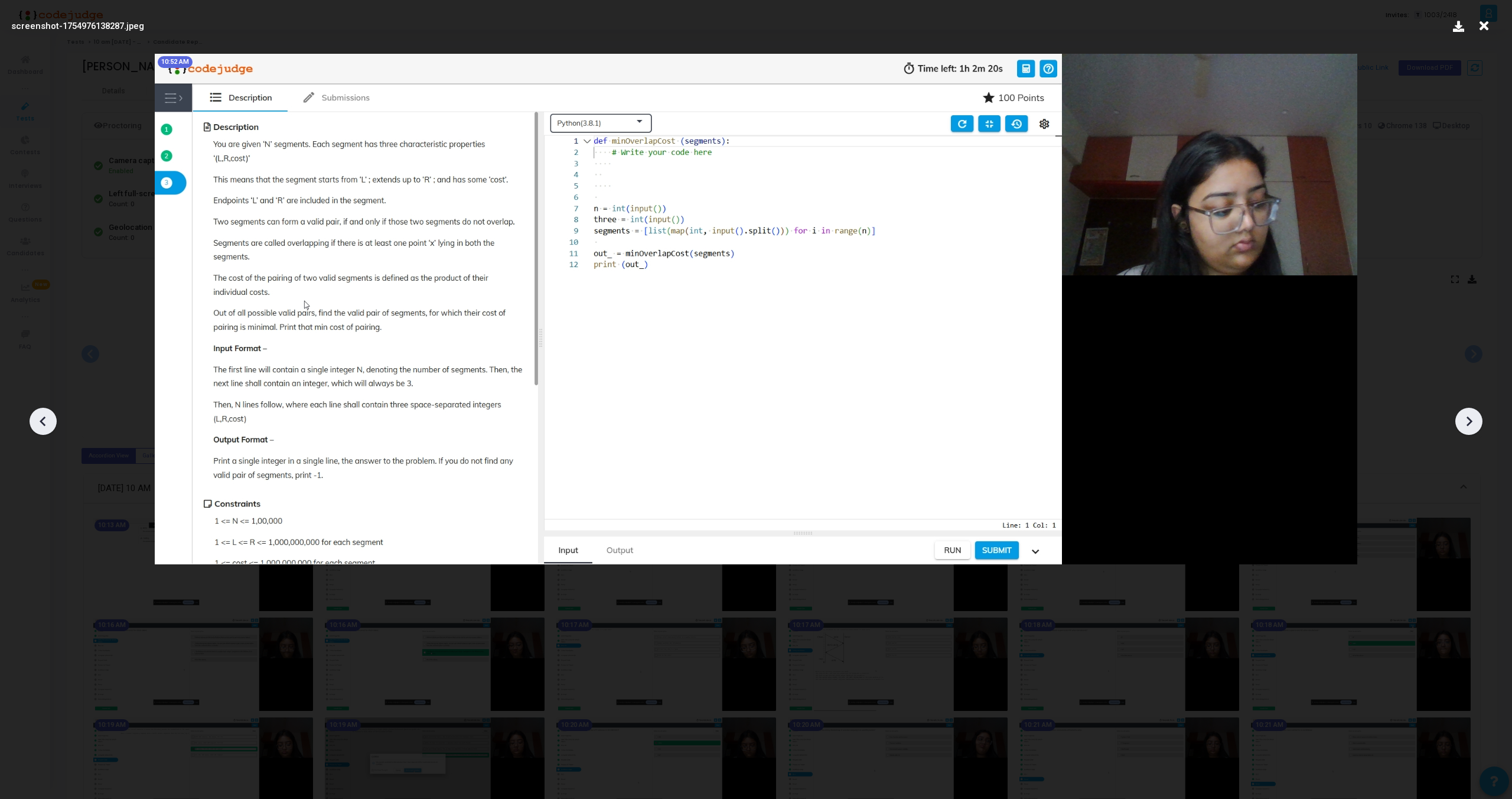
click at [1464, 424] on icon at bounding box center [1469, 421] width 18 height 18
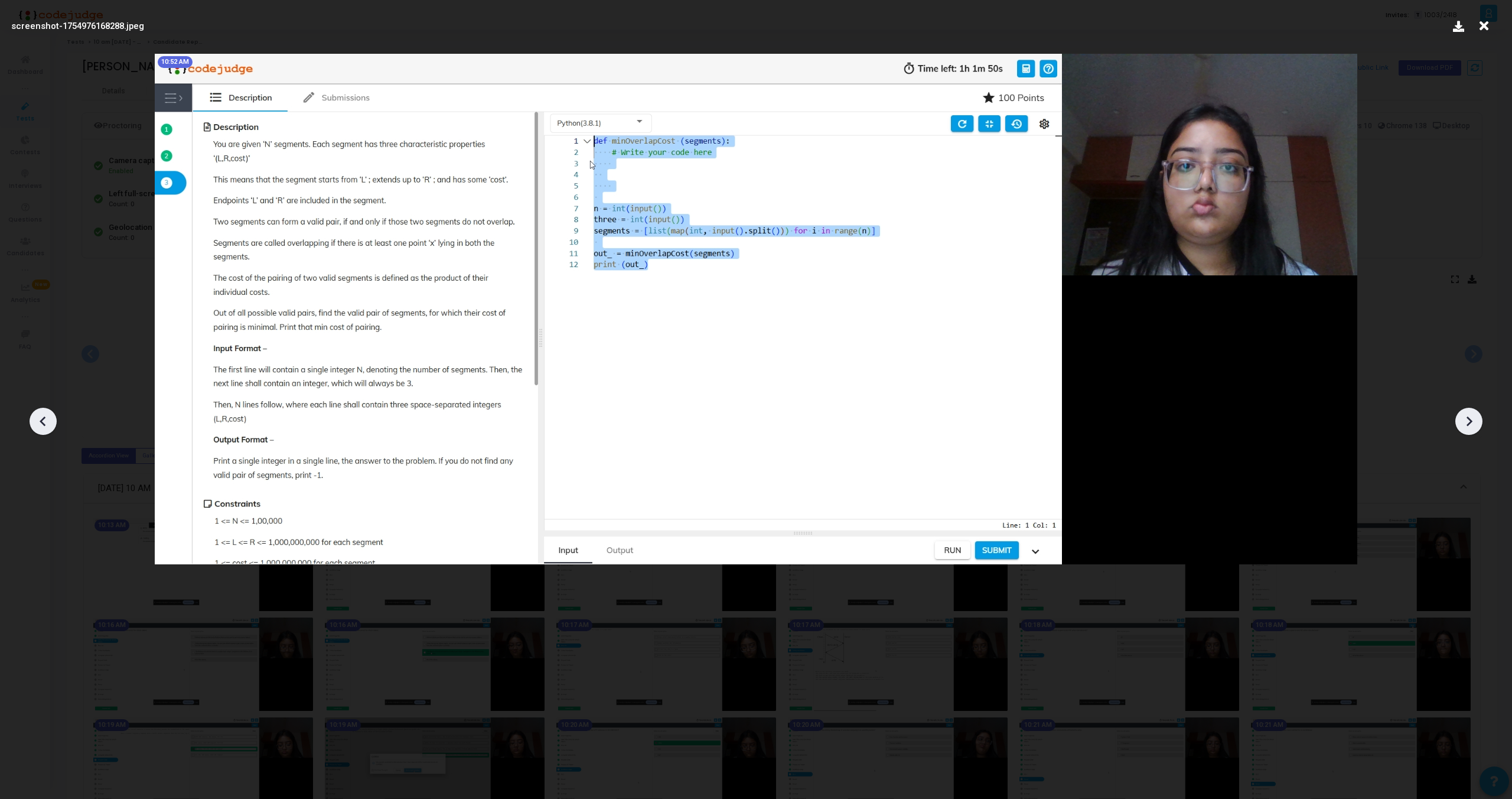
click at [1464, 424] on icon at bounding box center [1469, 421] width 18 height 18
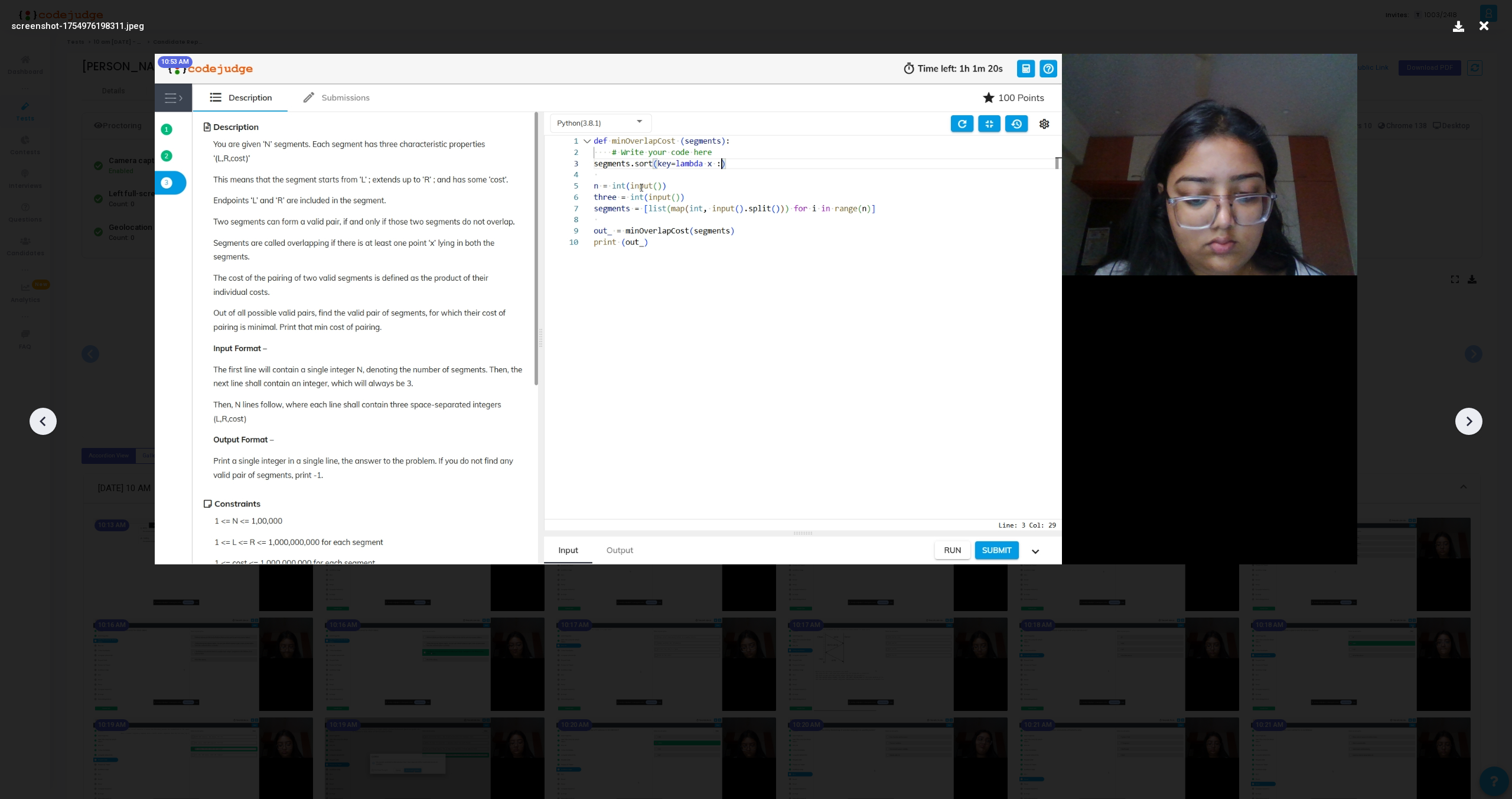
click at [1464, 424] on icon at bounding box center [1469, 421] width 18 height 18
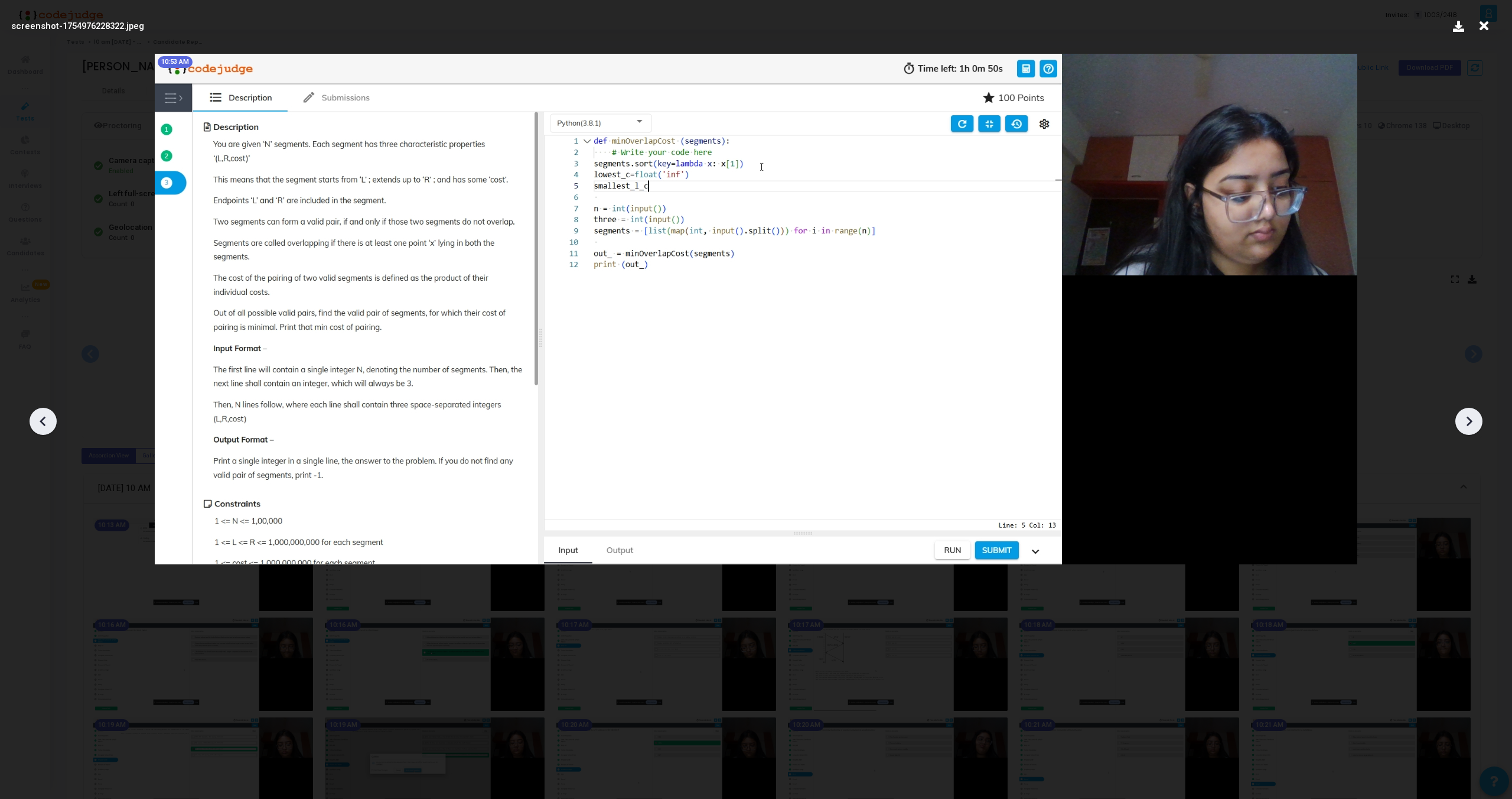
click at [1464, 424] on icon at bounding box center [1469, 421] width 18 height 18
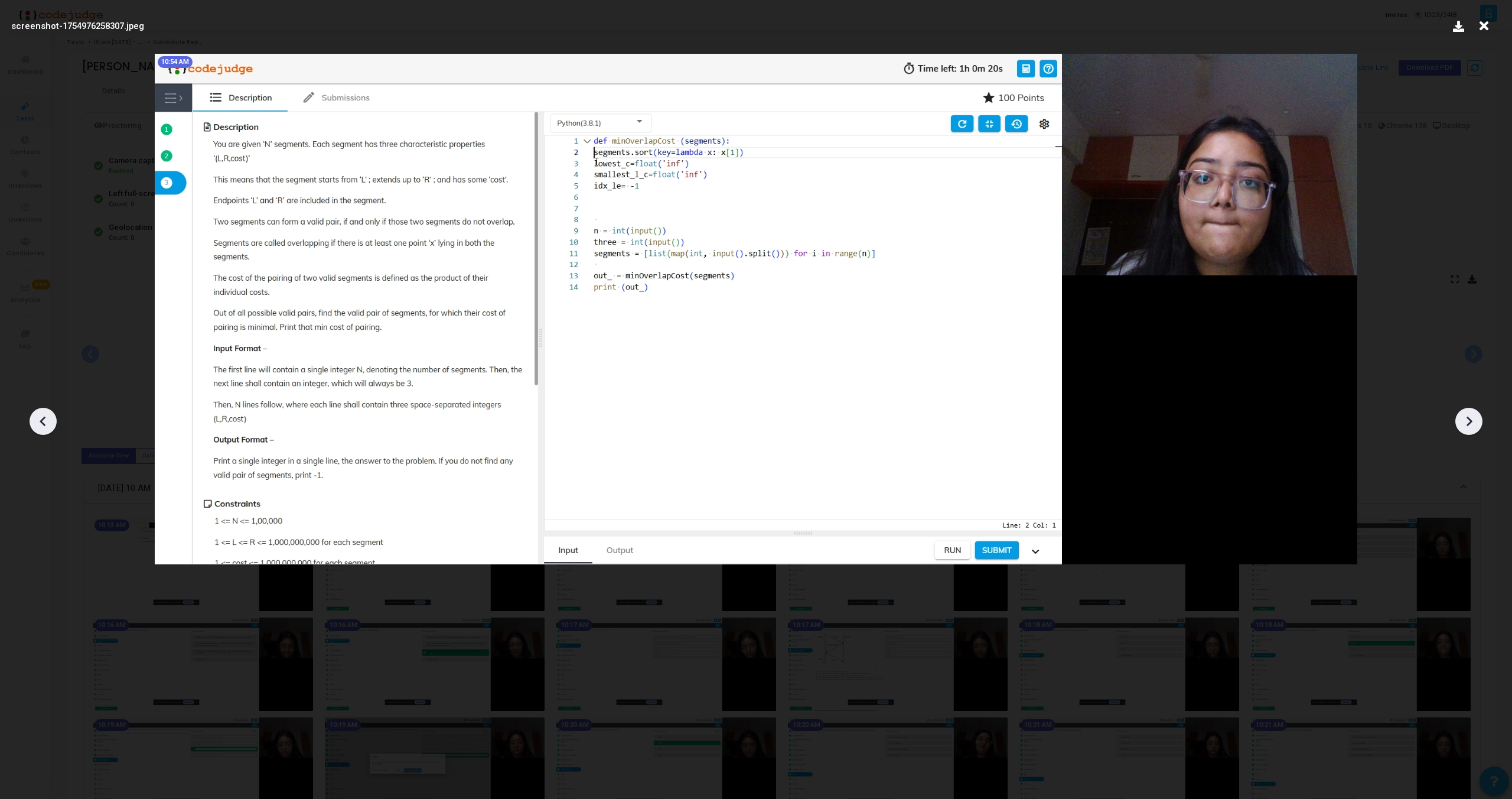
click at [1464, 424] on icon at bounding box center [1469, 421] width 18 height 18
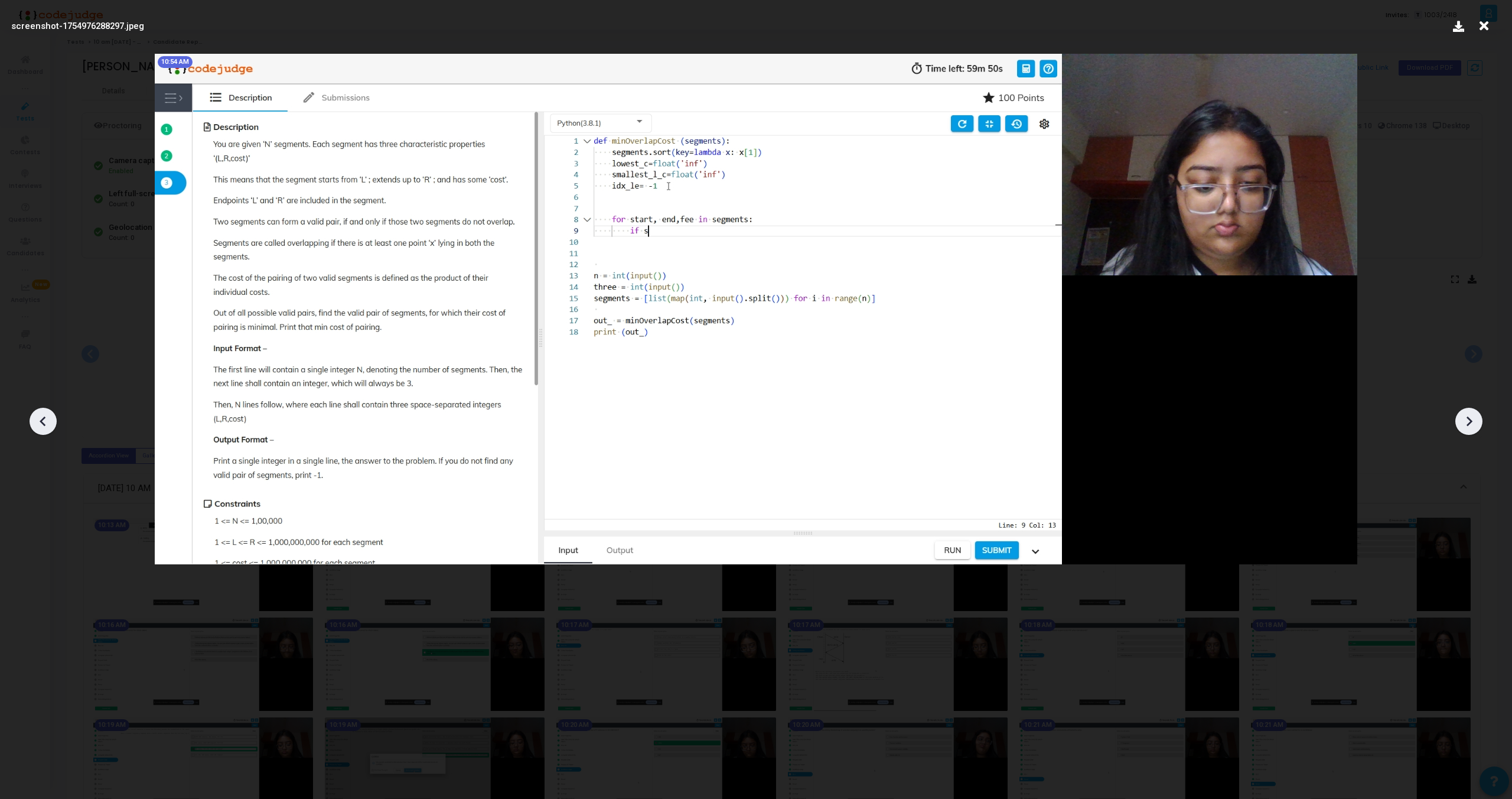
click at [1464, 424] on icon at bounding box center [1469, 421] width 18 height 18
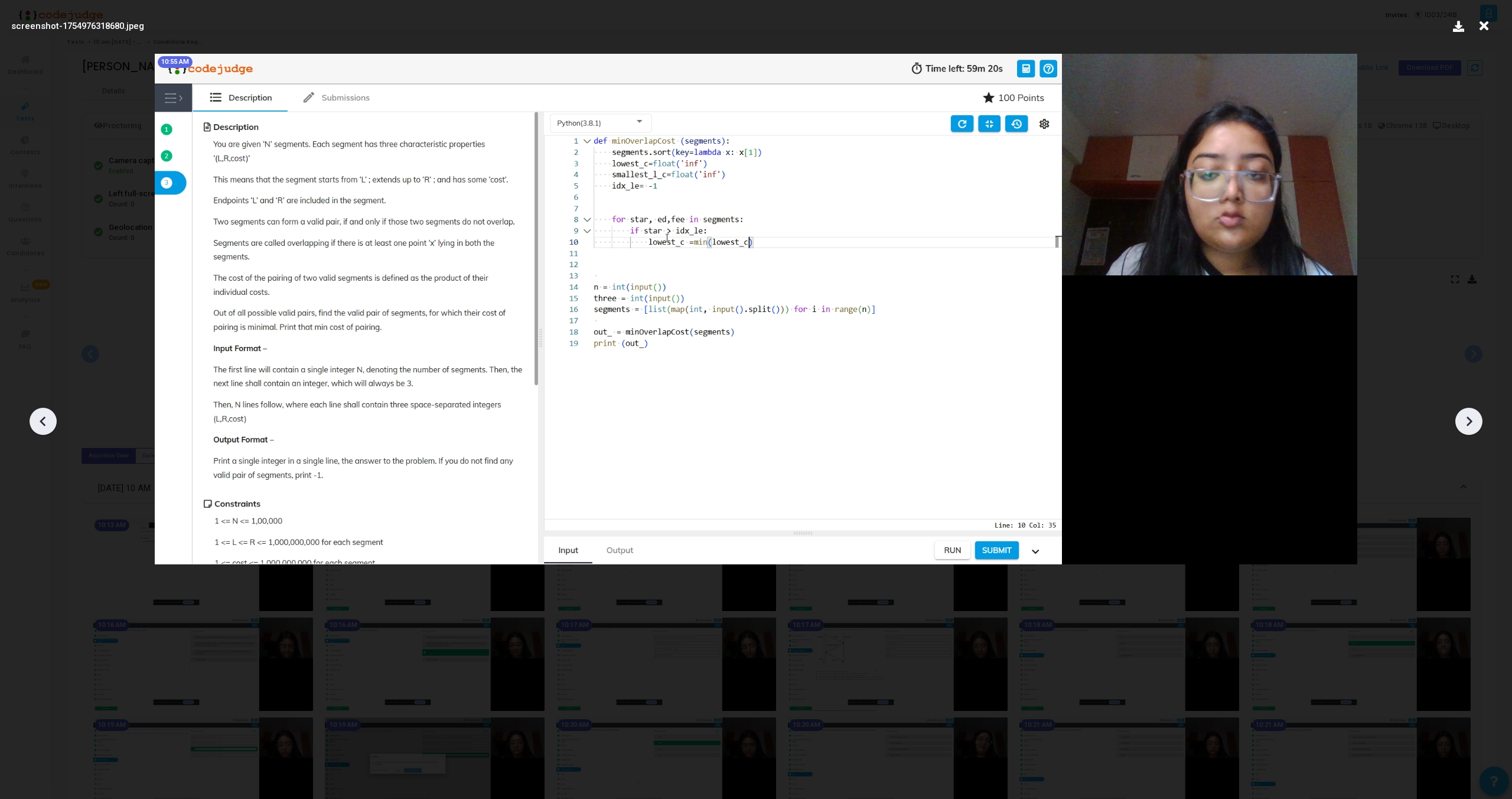
click at [1464, 424] on icon at bounding box center [1469, 421] width 18 height 18
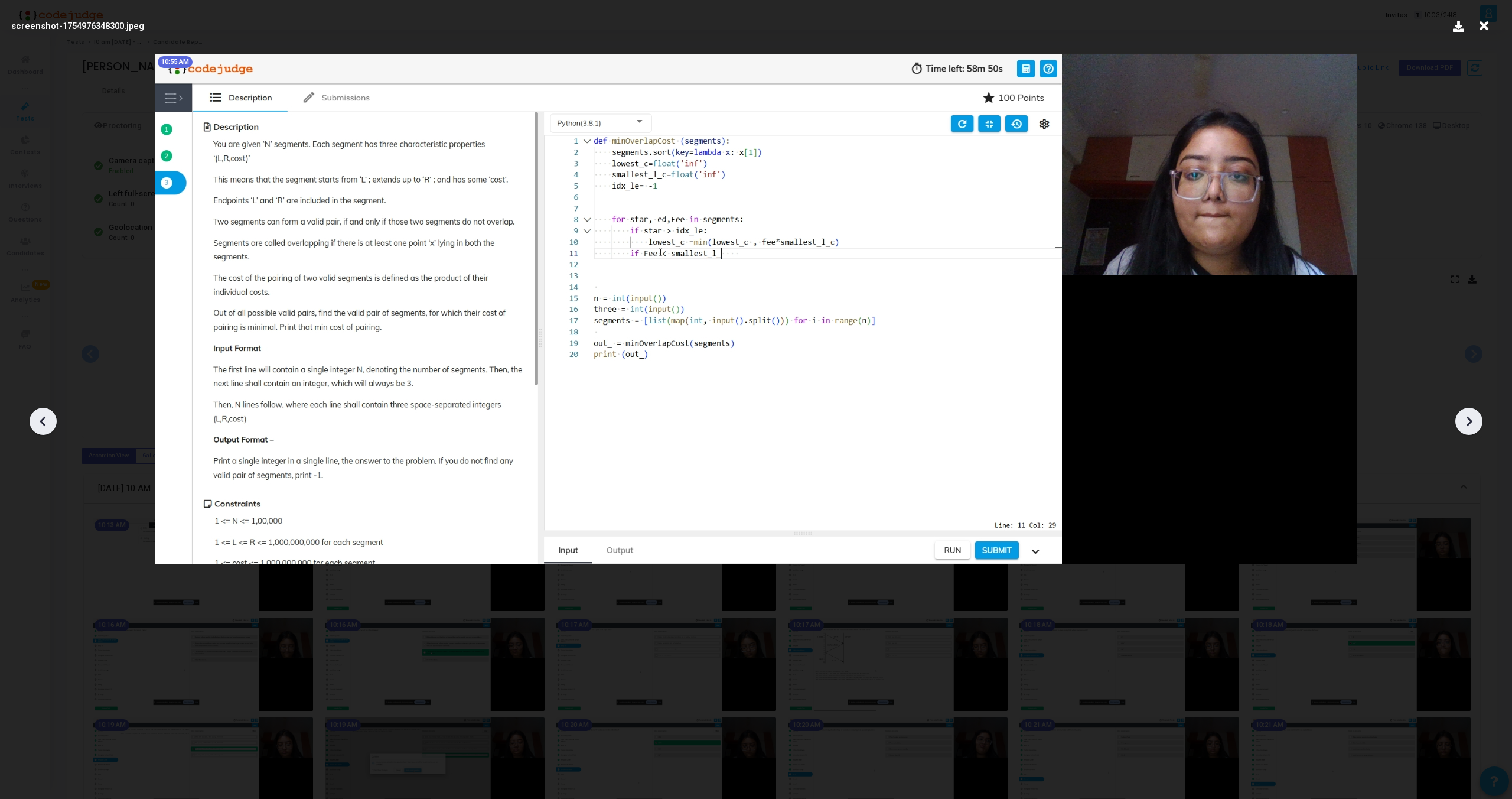
click at [1464, 424] on icon at bounding box center [1469, 421] width 18 height 18
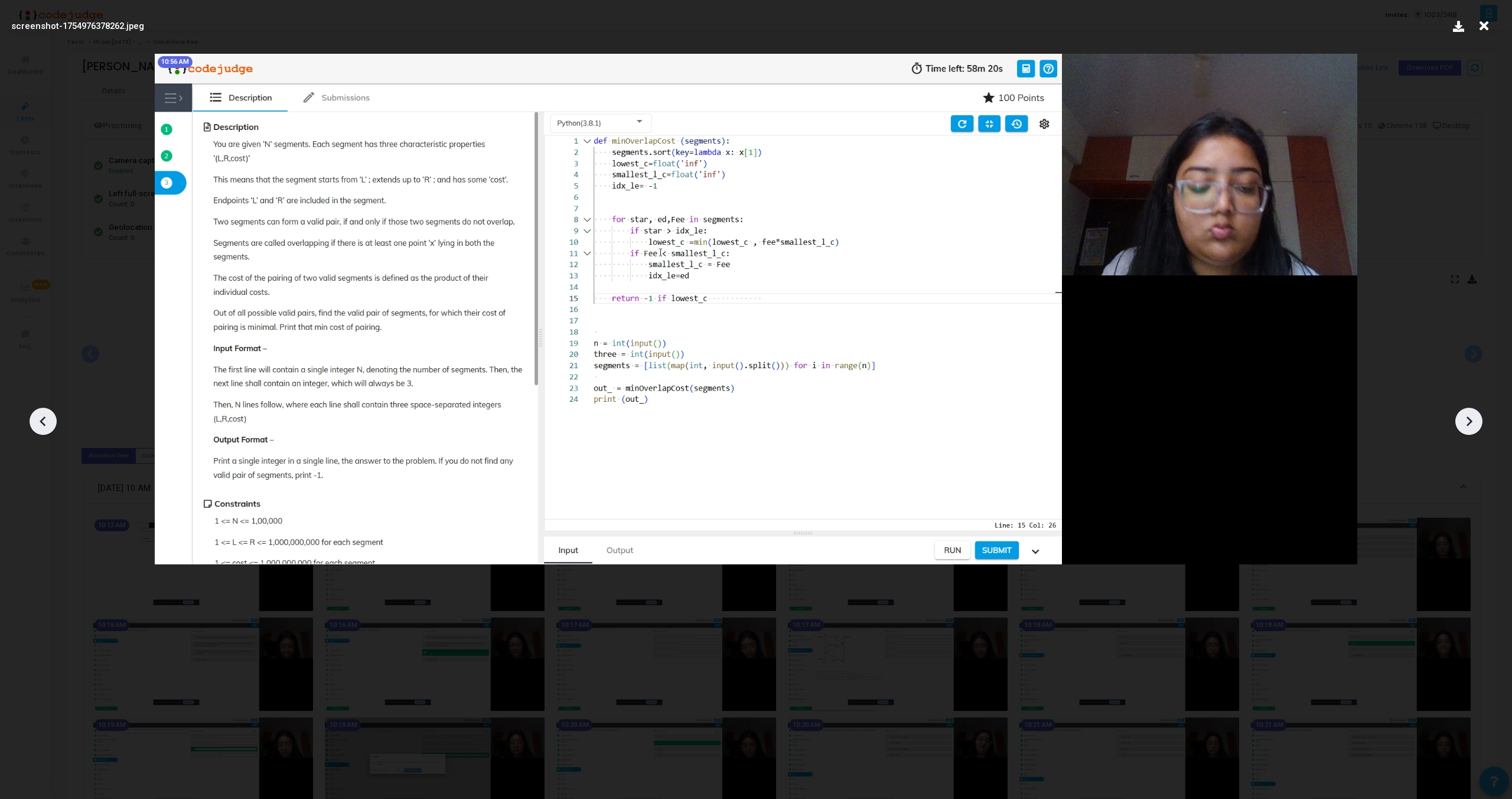
click at [1464, 424] on icon at bounding box center [1469, 421] width 18 height 18
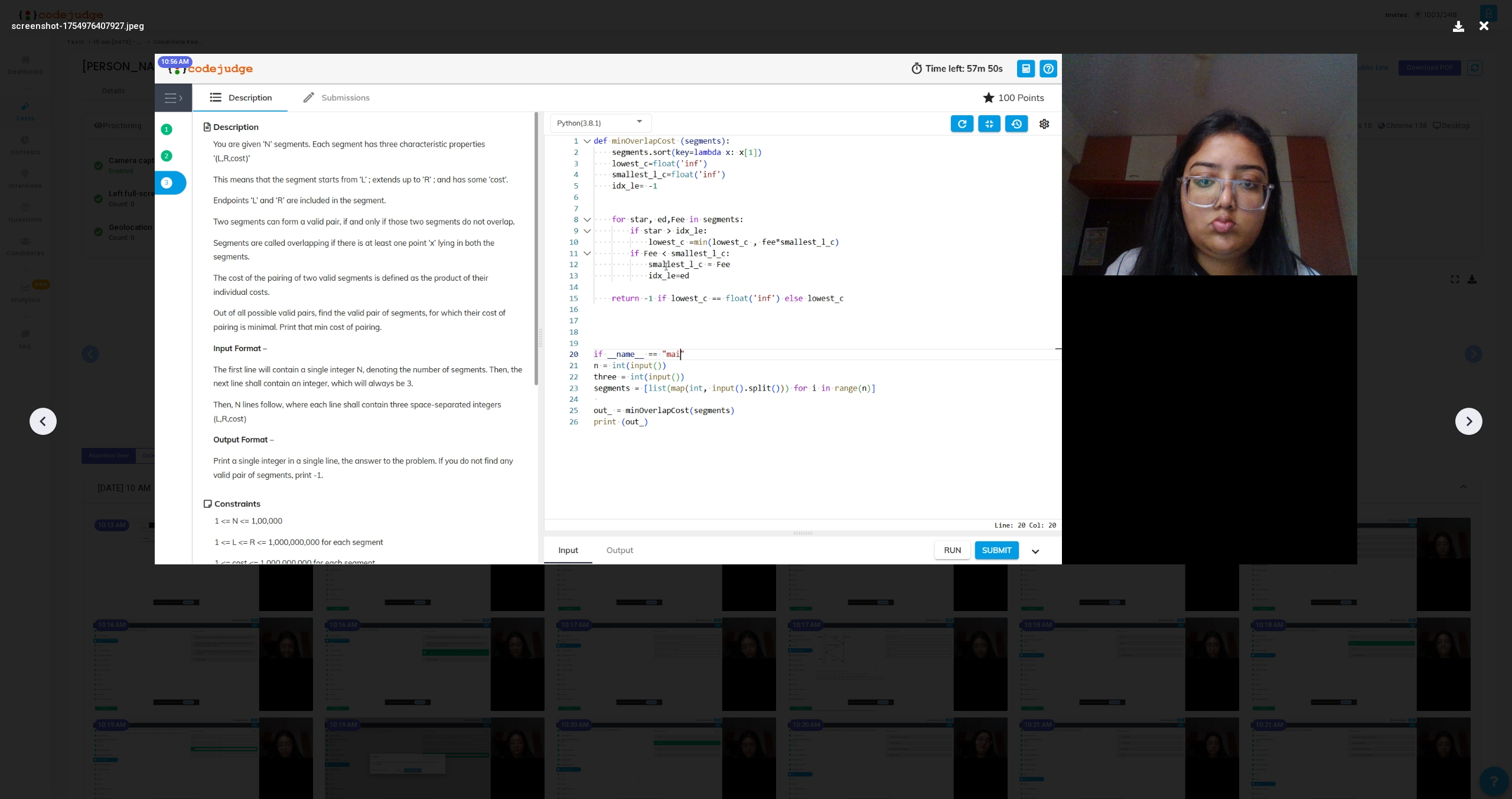
click at [1463, 424] on icon at bounding box center [1469, 421] width 18 height 18
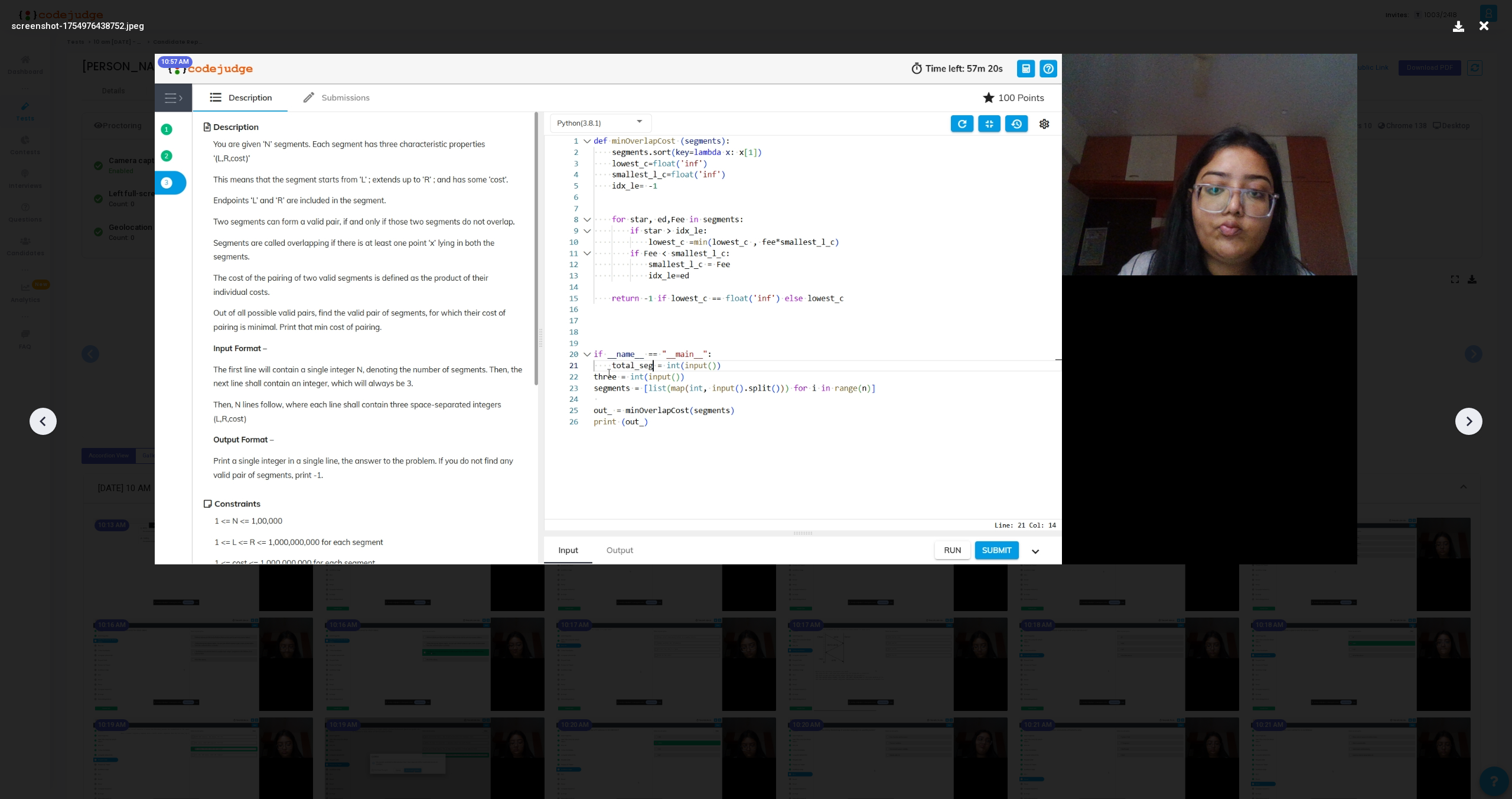
click at [1463, 424] on icon at bounding box center [1469, 421] width 18 height 18
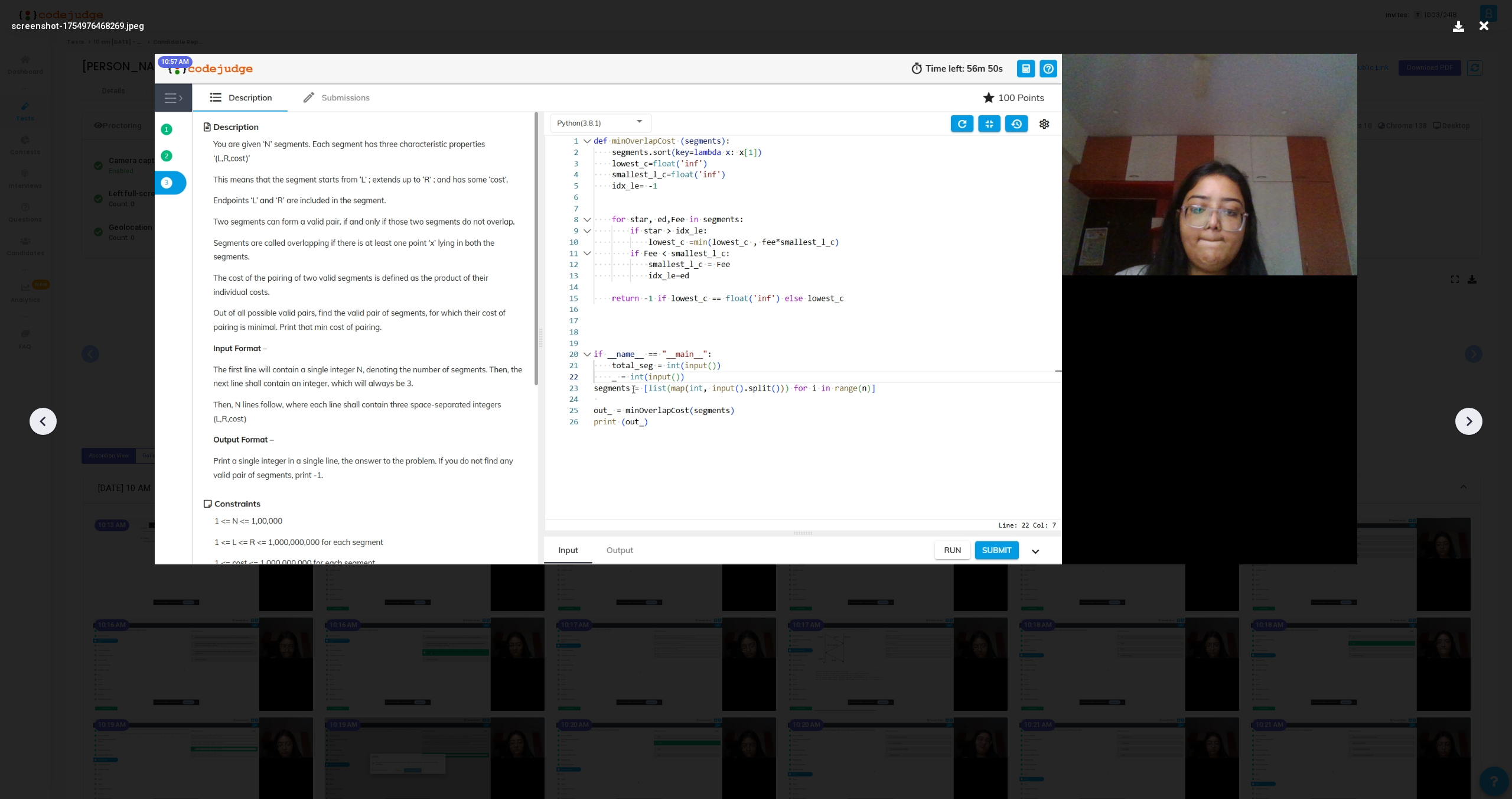
click at [1463, 425] on icon at bounding box center [1469, 421] width 18 height 18
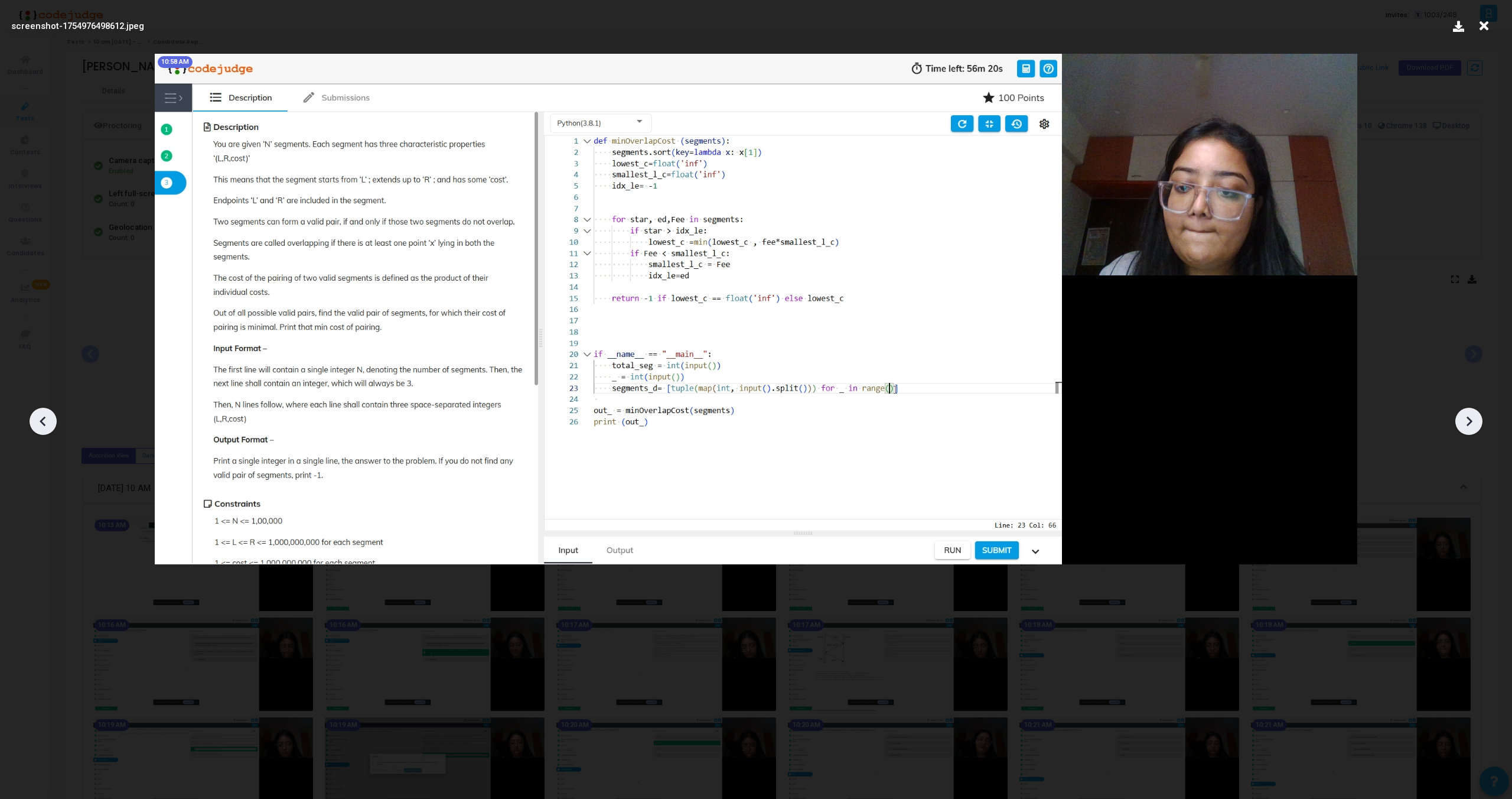
click at [1462, 425] on icon at bounding box center [1469, 421] width 18 height 18
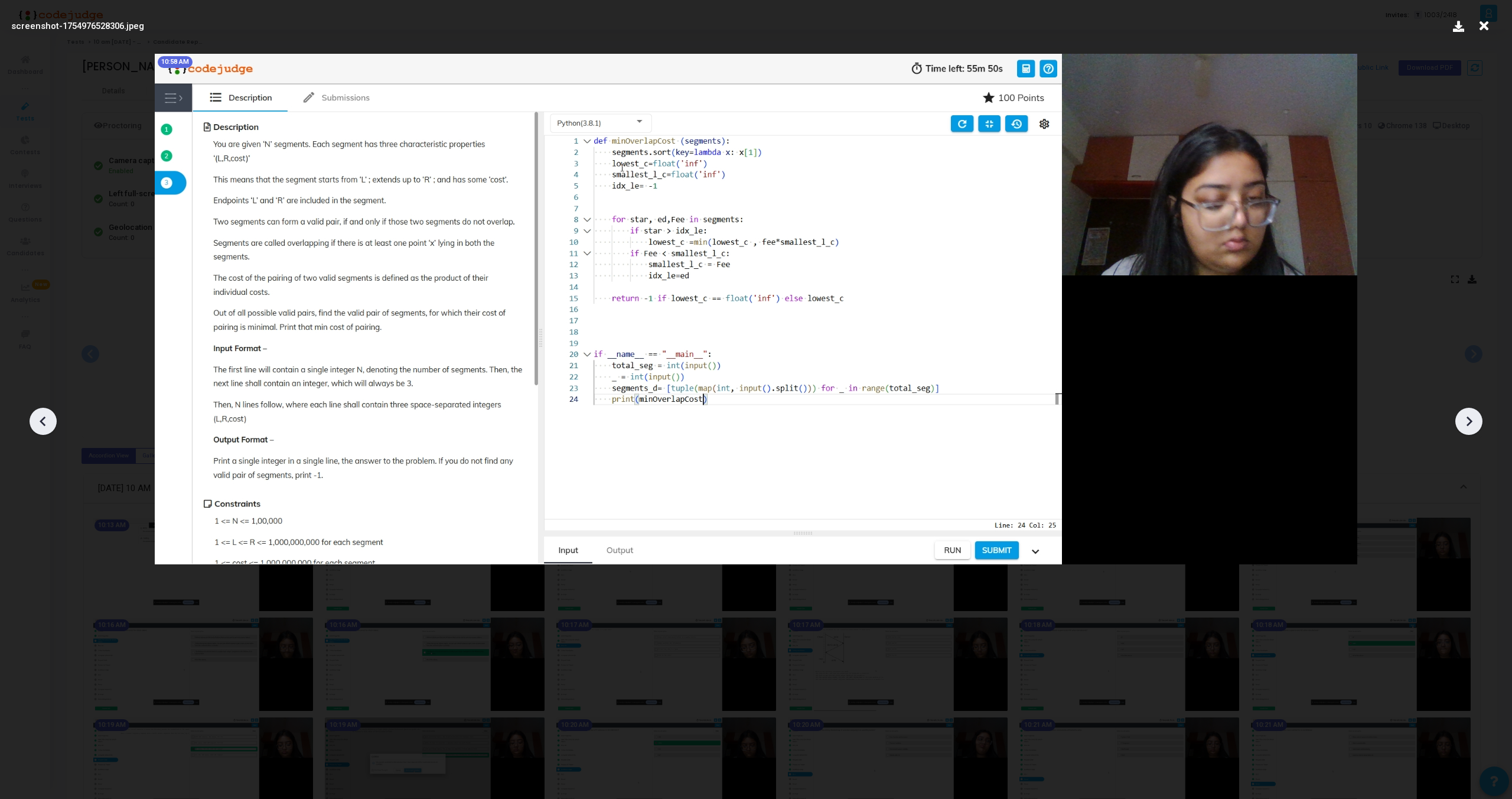
click at [1462, 425] on icon at bounding box center [1469, 421] width 18 height 18
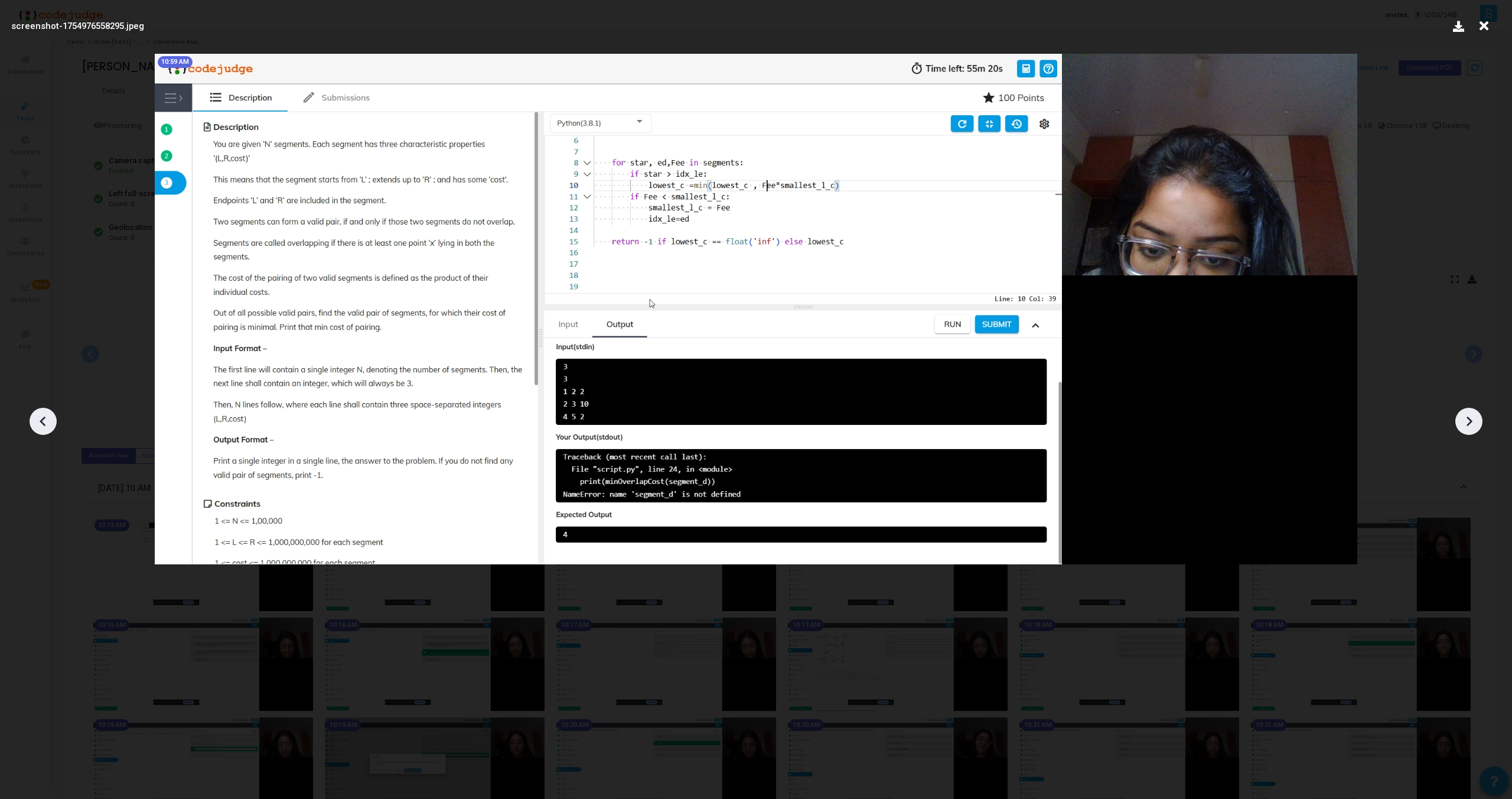
click at [1462, 425] on icon at bounding box center [1469, 421] width 18 height 18
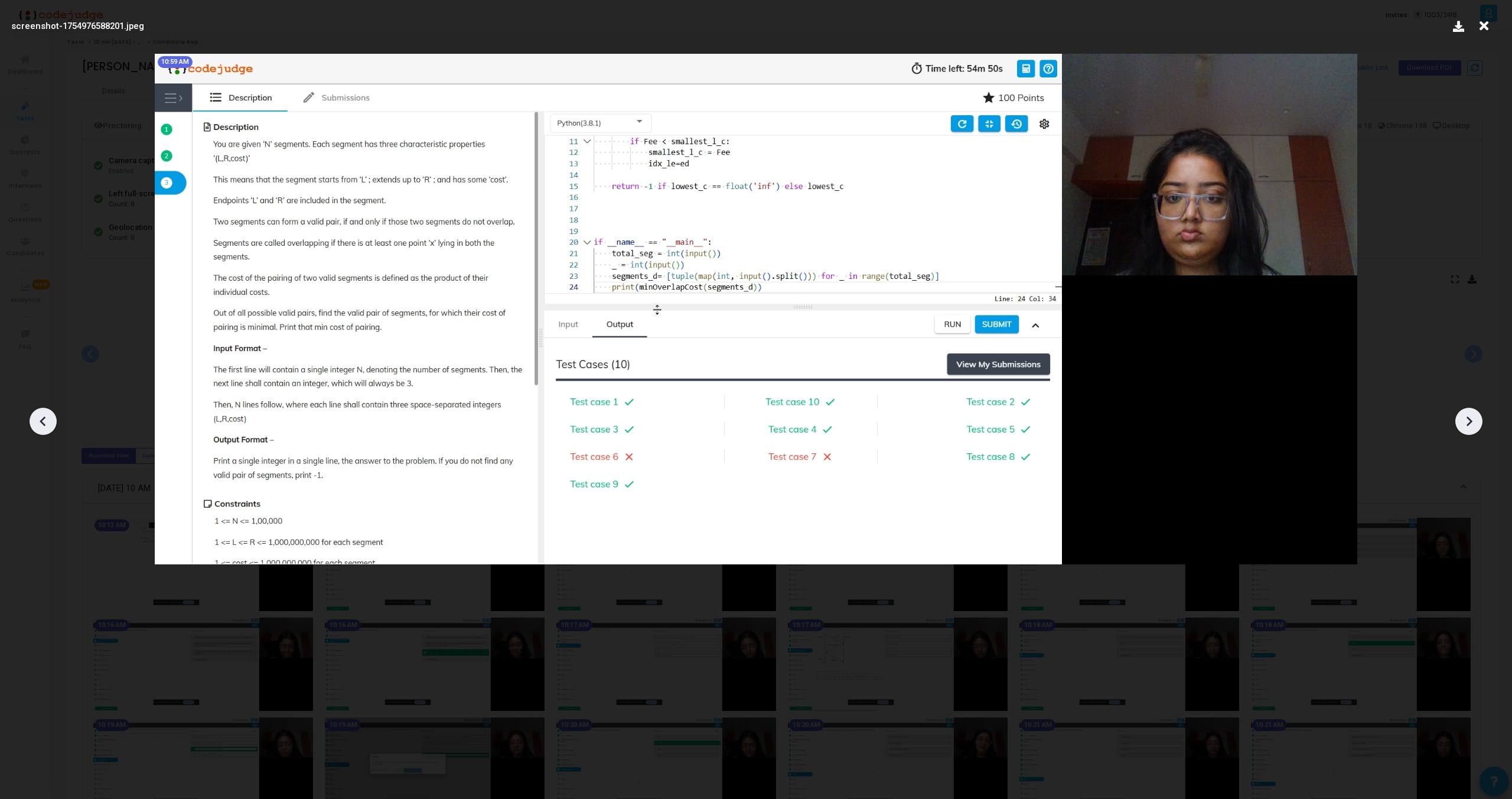
click at [1462, 425] on icon at bounding box center [1469, 421] width 18 height 18
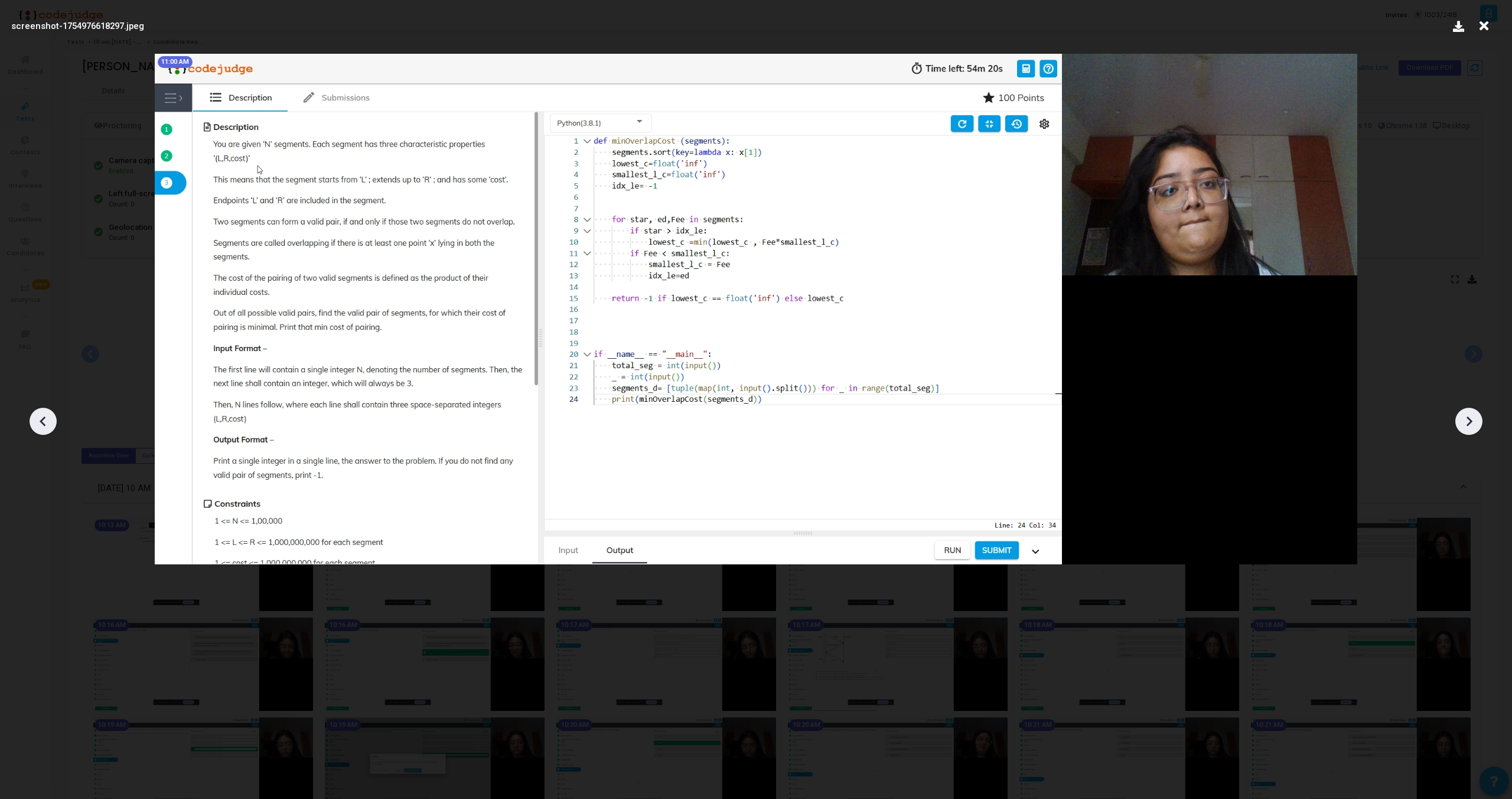
click at [1462, 425] on icon at bounding box center [1469, 421] width 18 height 18
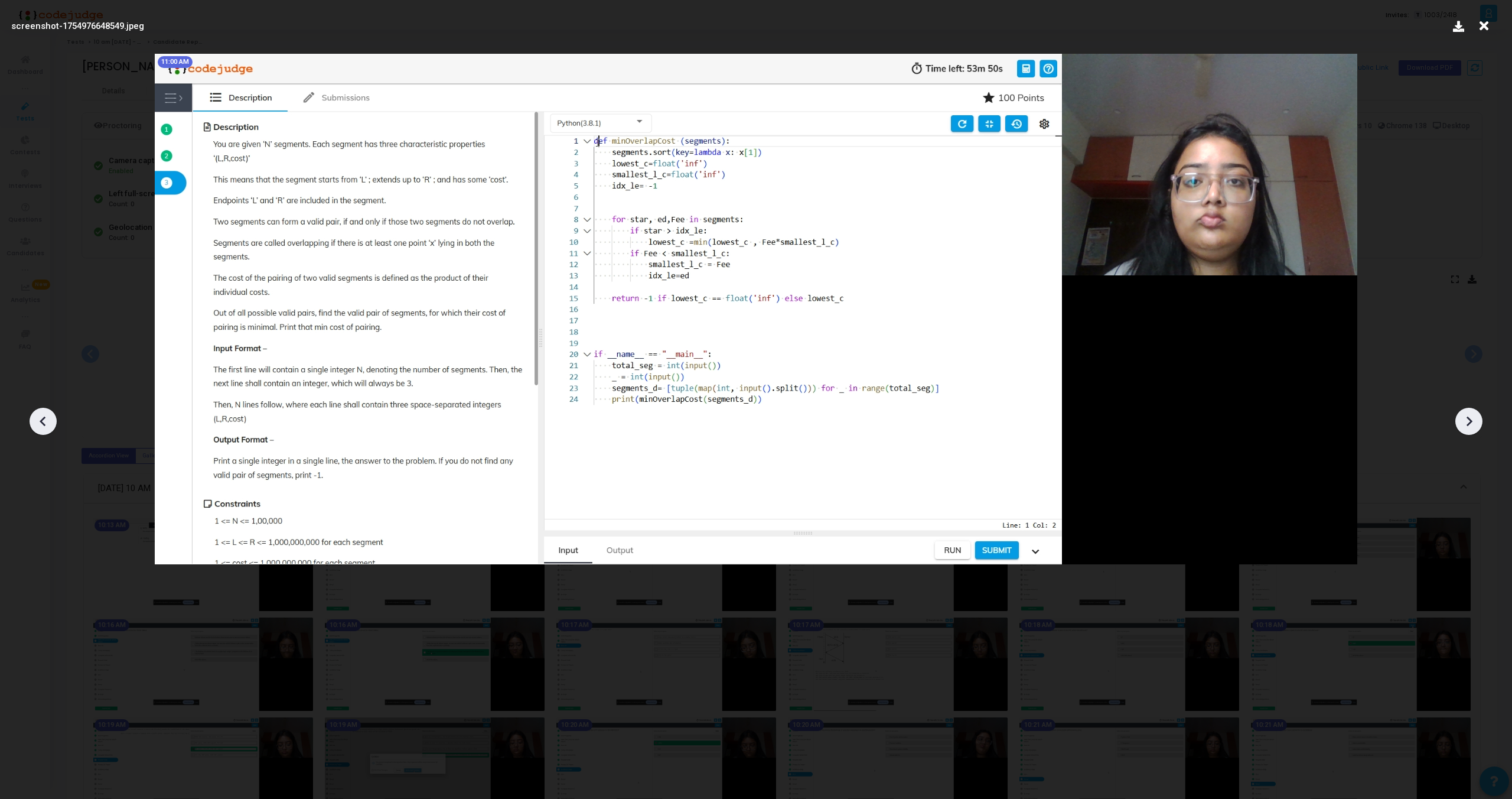
click at [1462, 425] on icon at bounding box center [1469, 421] width 18 height 18
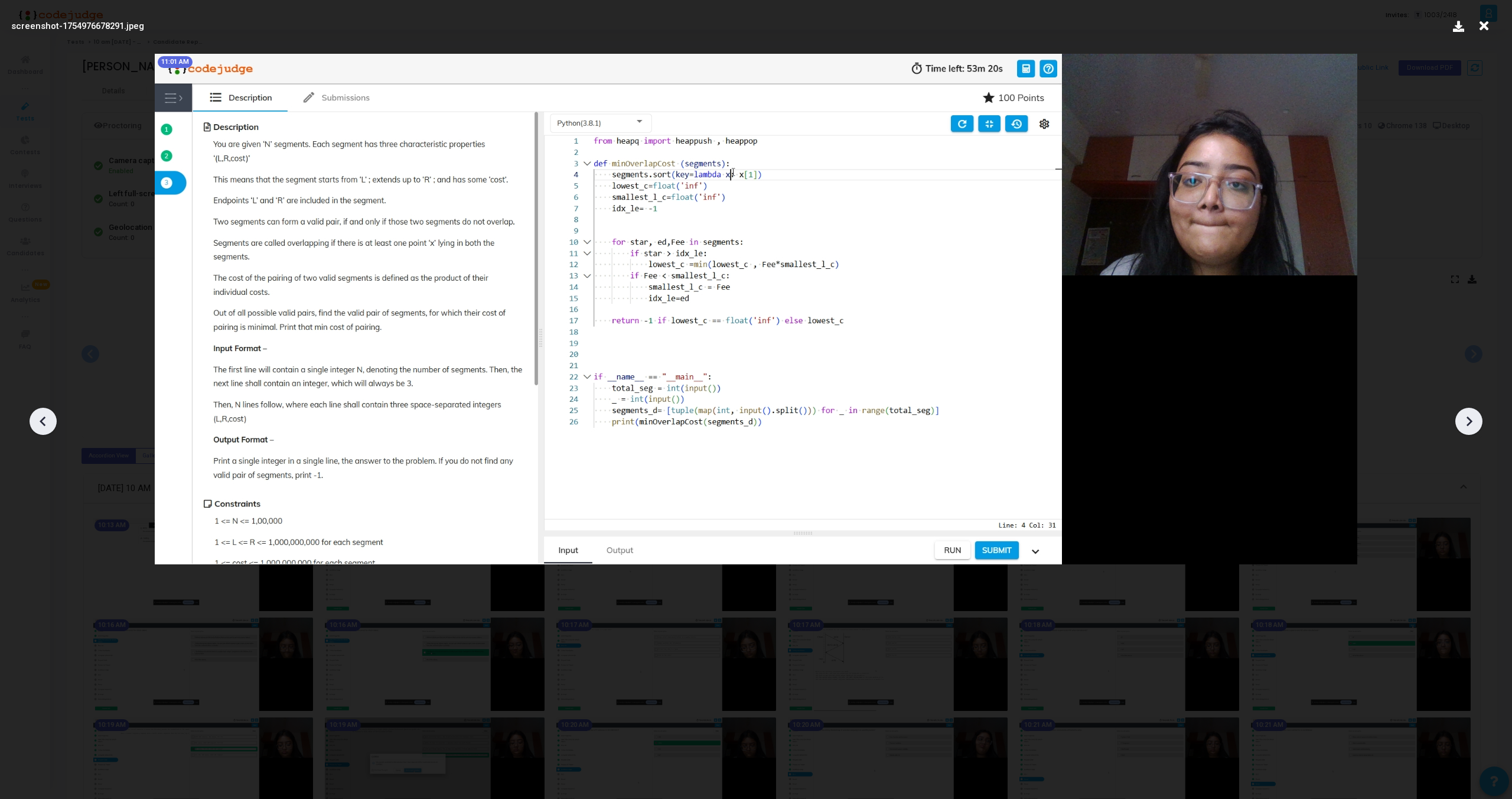
click at [1461, 425] on icon at bounding box center [1469, 421] width 18 height 18
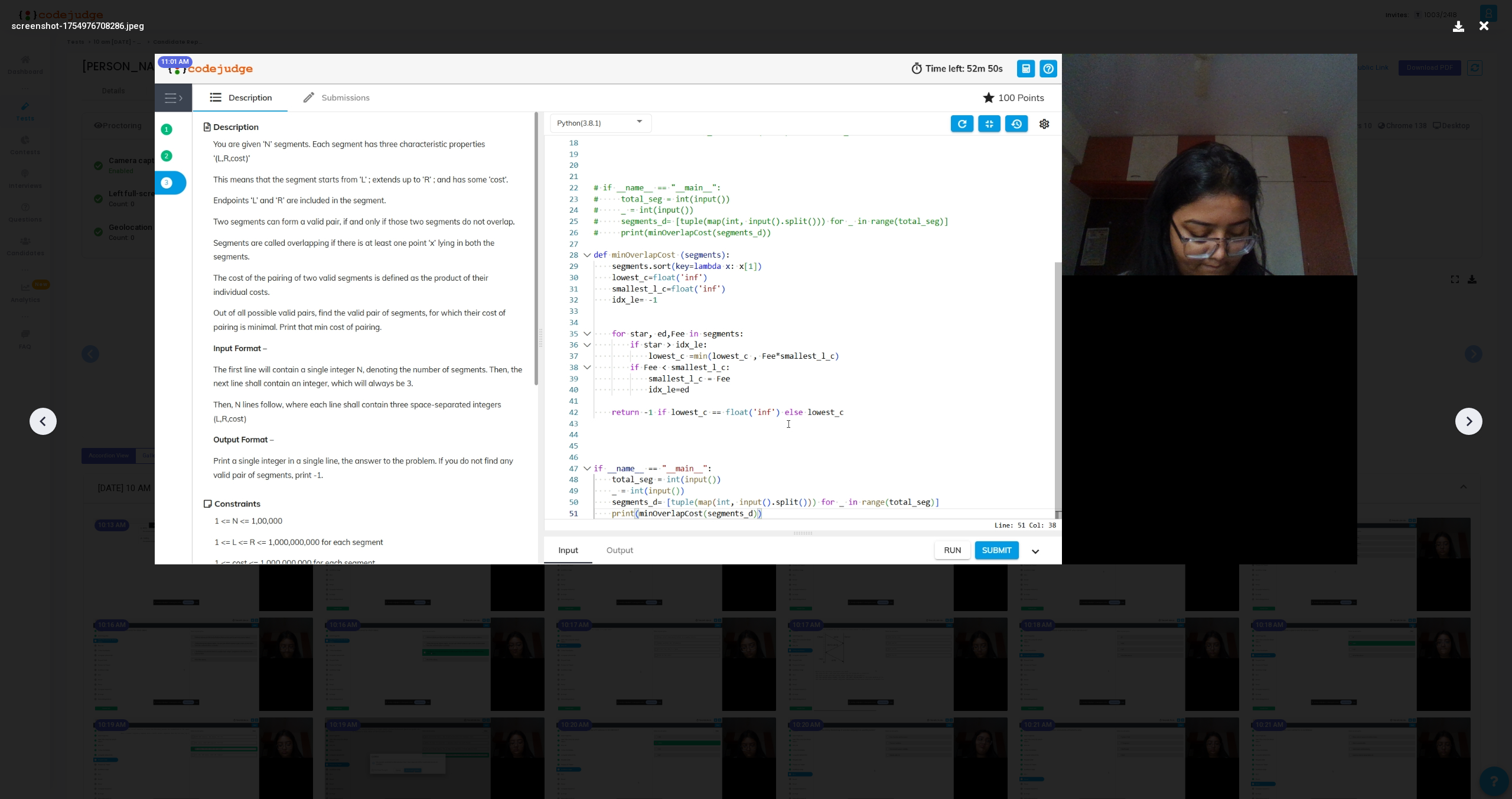
click at [1461, 425] on icon at bounding box center [1469, 421] width 18 height 18
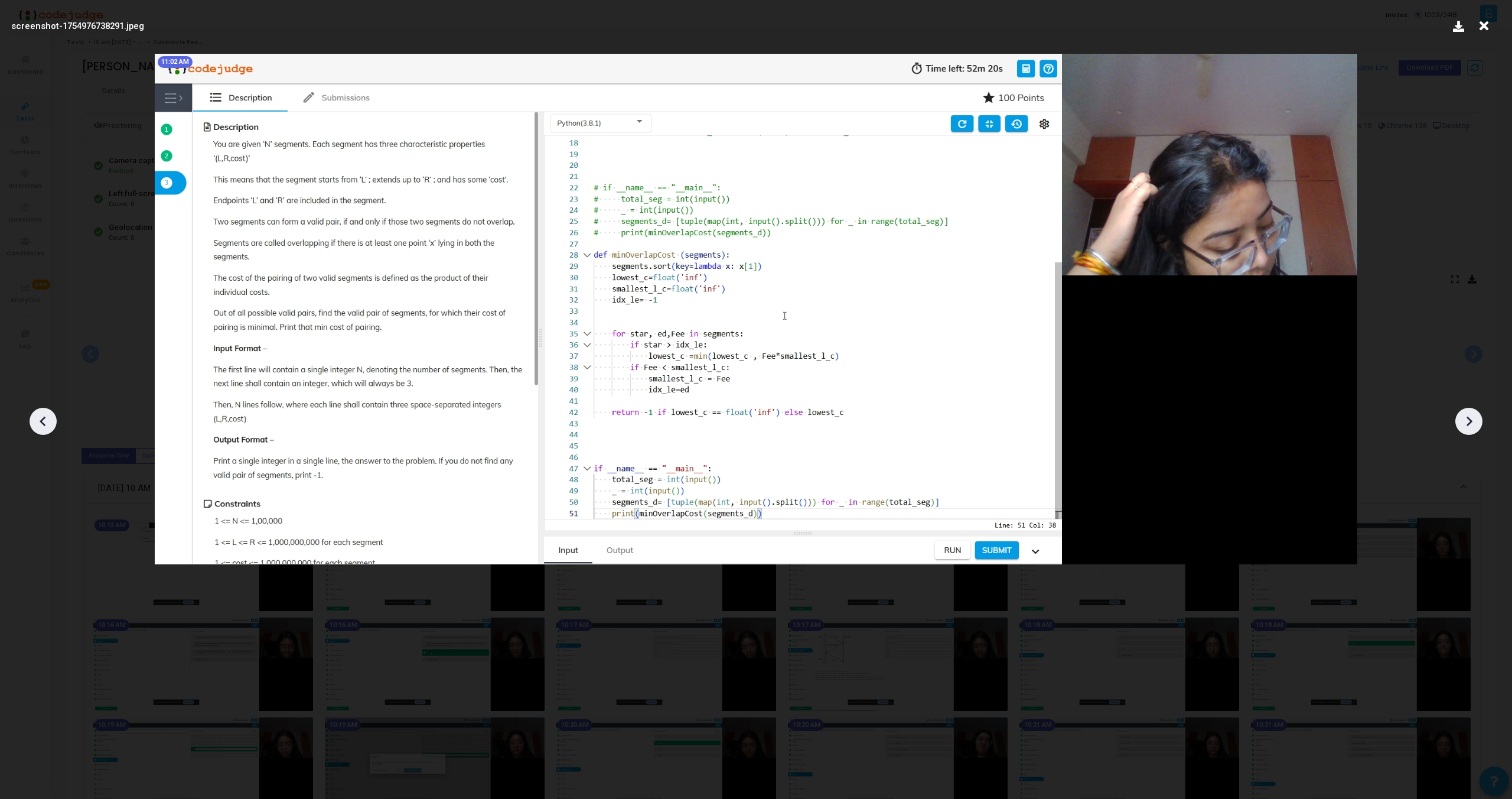
click at [1461, 425] on icon at bounding box center [1469, 421] width 18 height 18
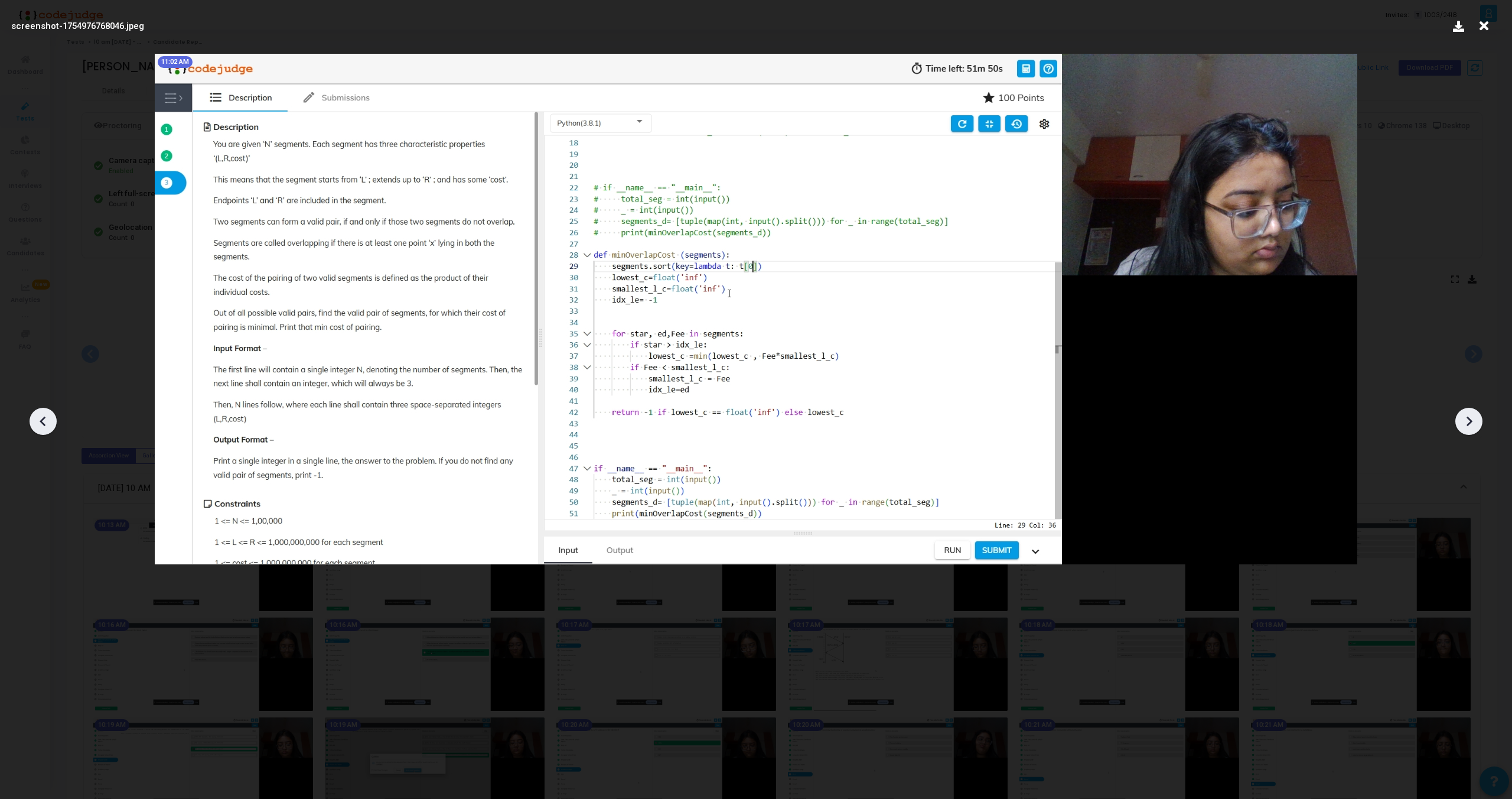
click at [1460, 425] on icon at bounding box center [1469, 421] width 18 height 18
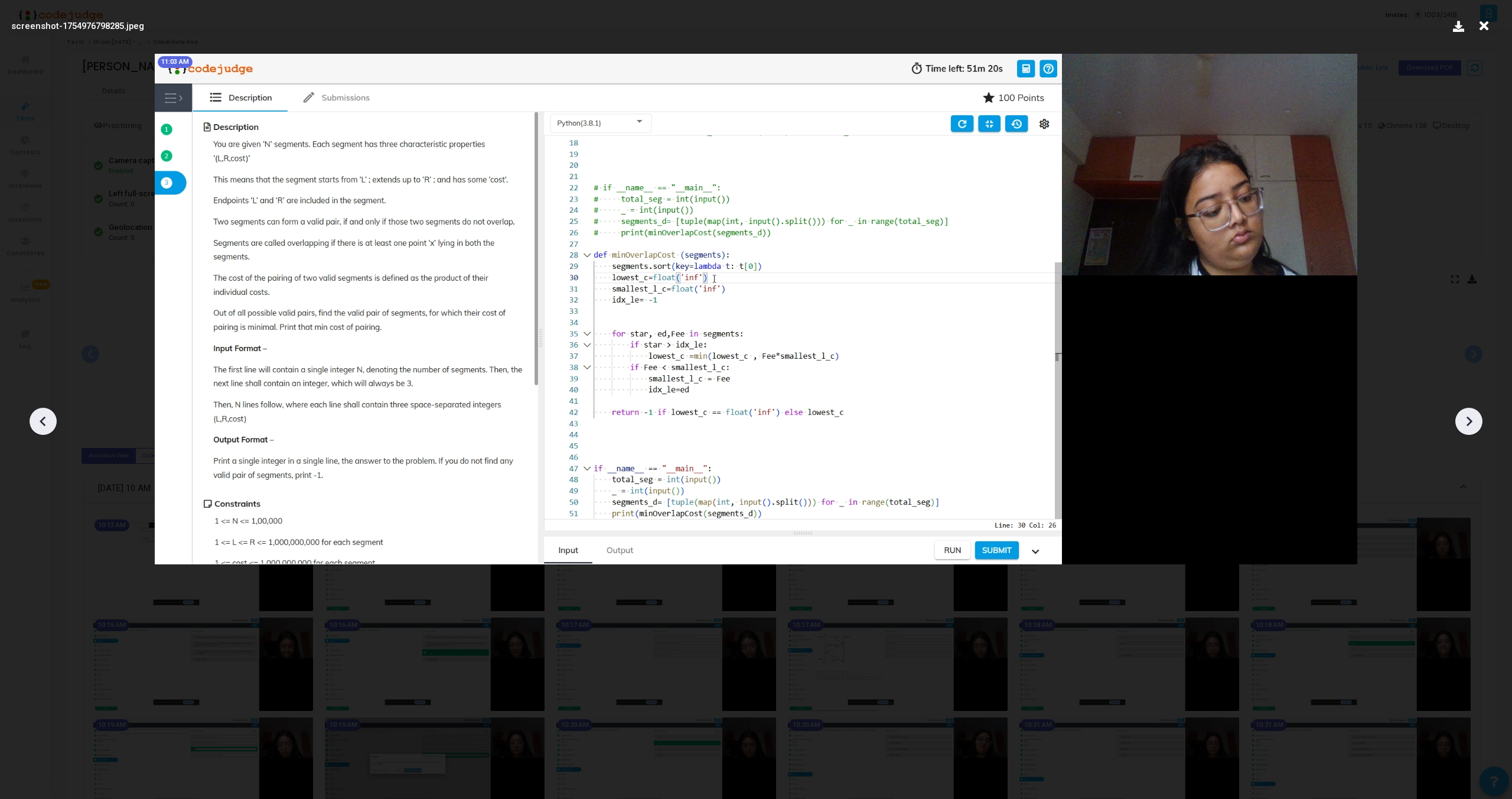
click at [1460, 425] on icon at bounding box center [1469, 421] width 18 height 18
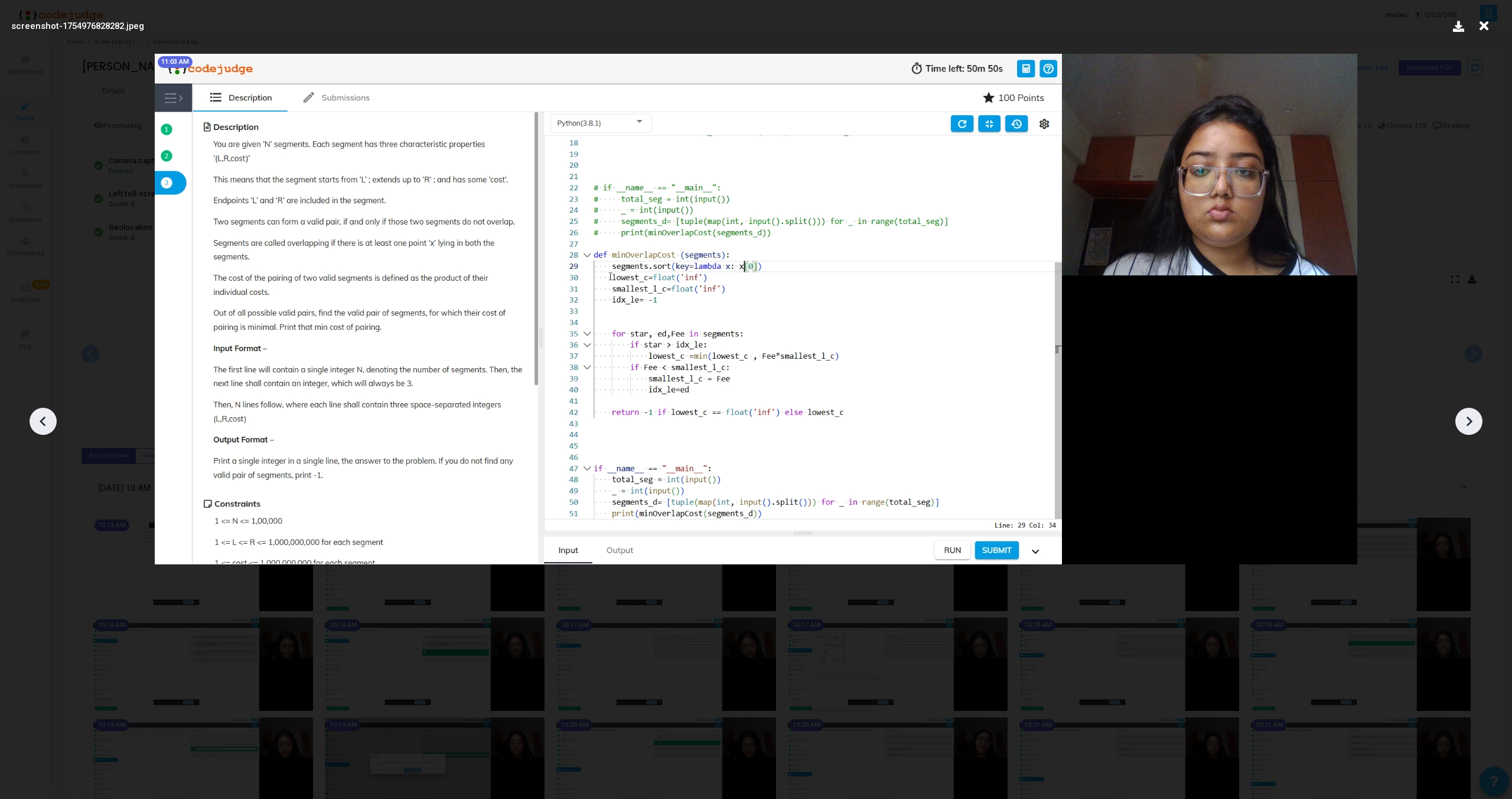
click at [1460, 425] on icon at bounding box center [1469, 421] width 18 height 18
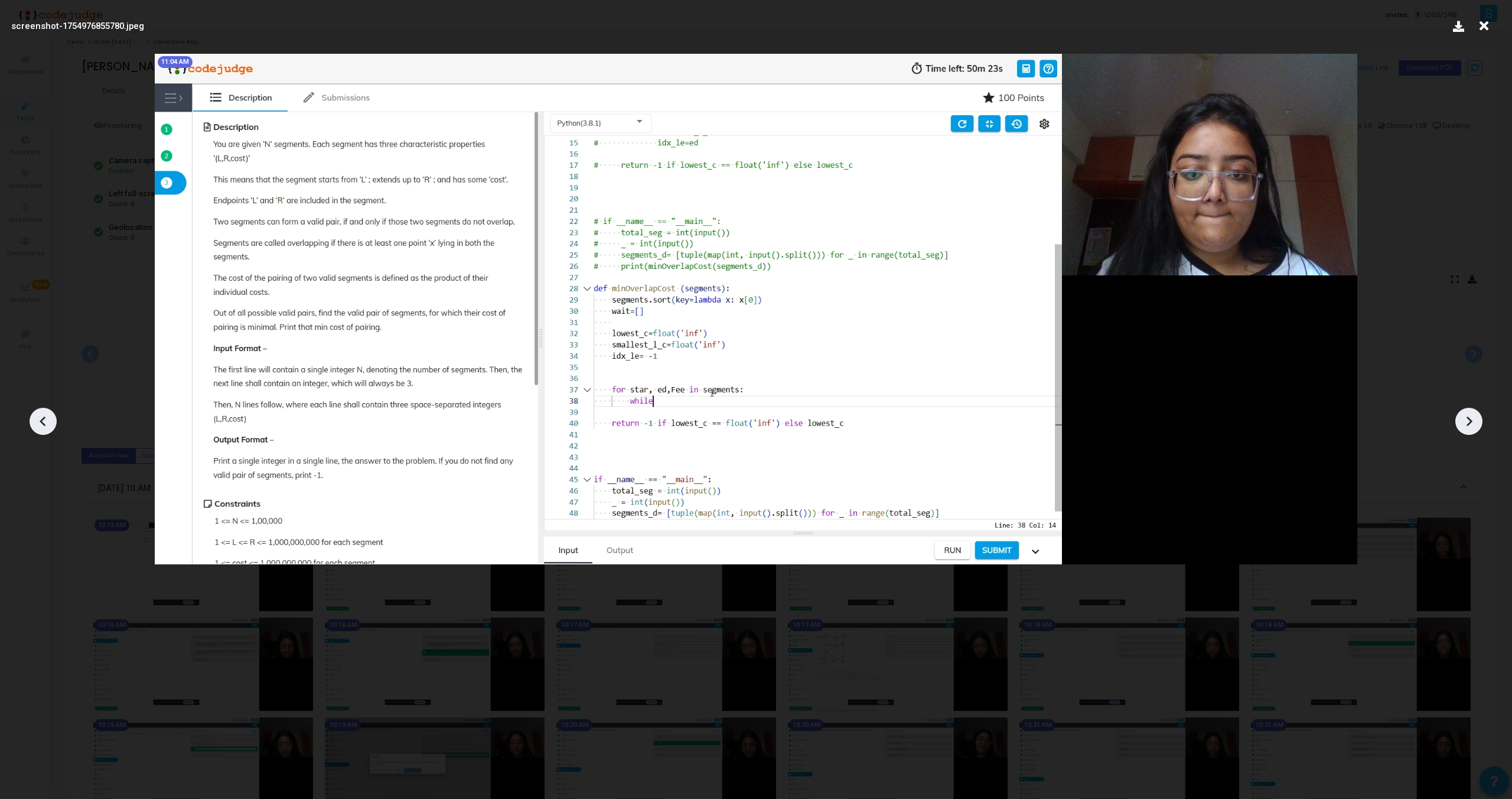
click at [1460, 425] on icon at bounding box center [1469, 421] width 18 height 18
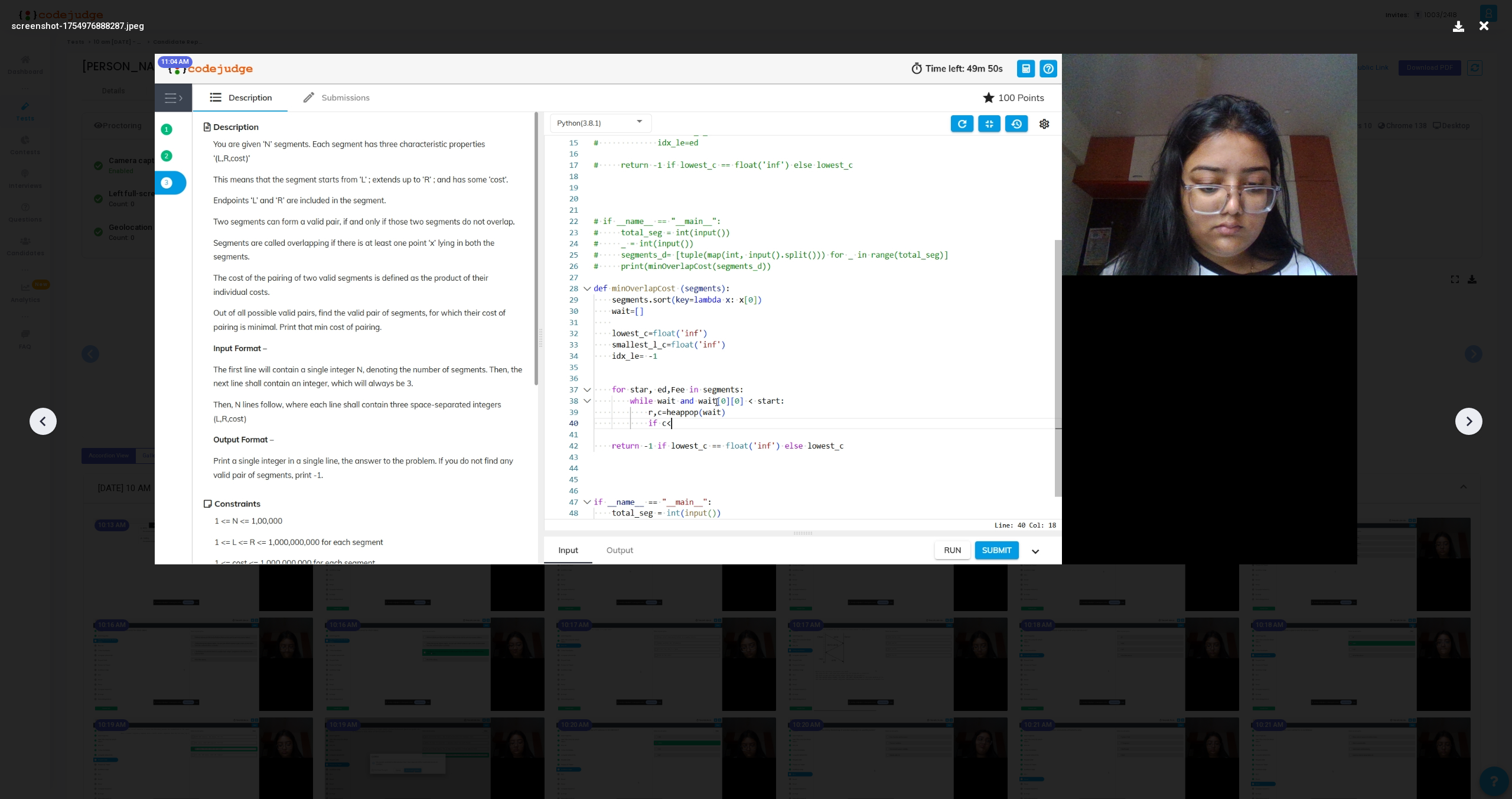
click at [1460, 425] on icon at bounding box center [1469, 421] width 18 height 18
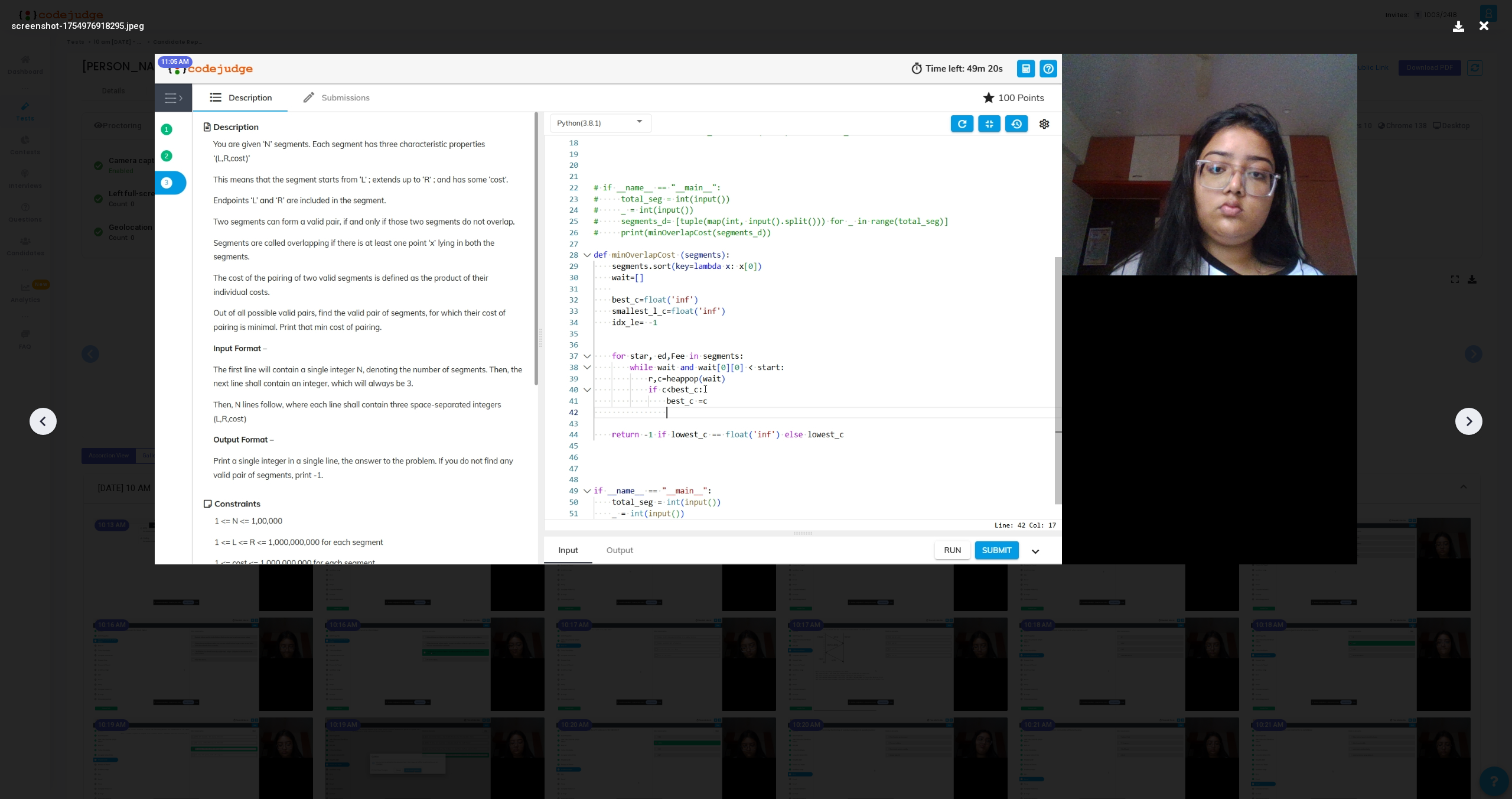
click at [1460, 425] on icon at bounding box center [1469, 421] width 18 height 18
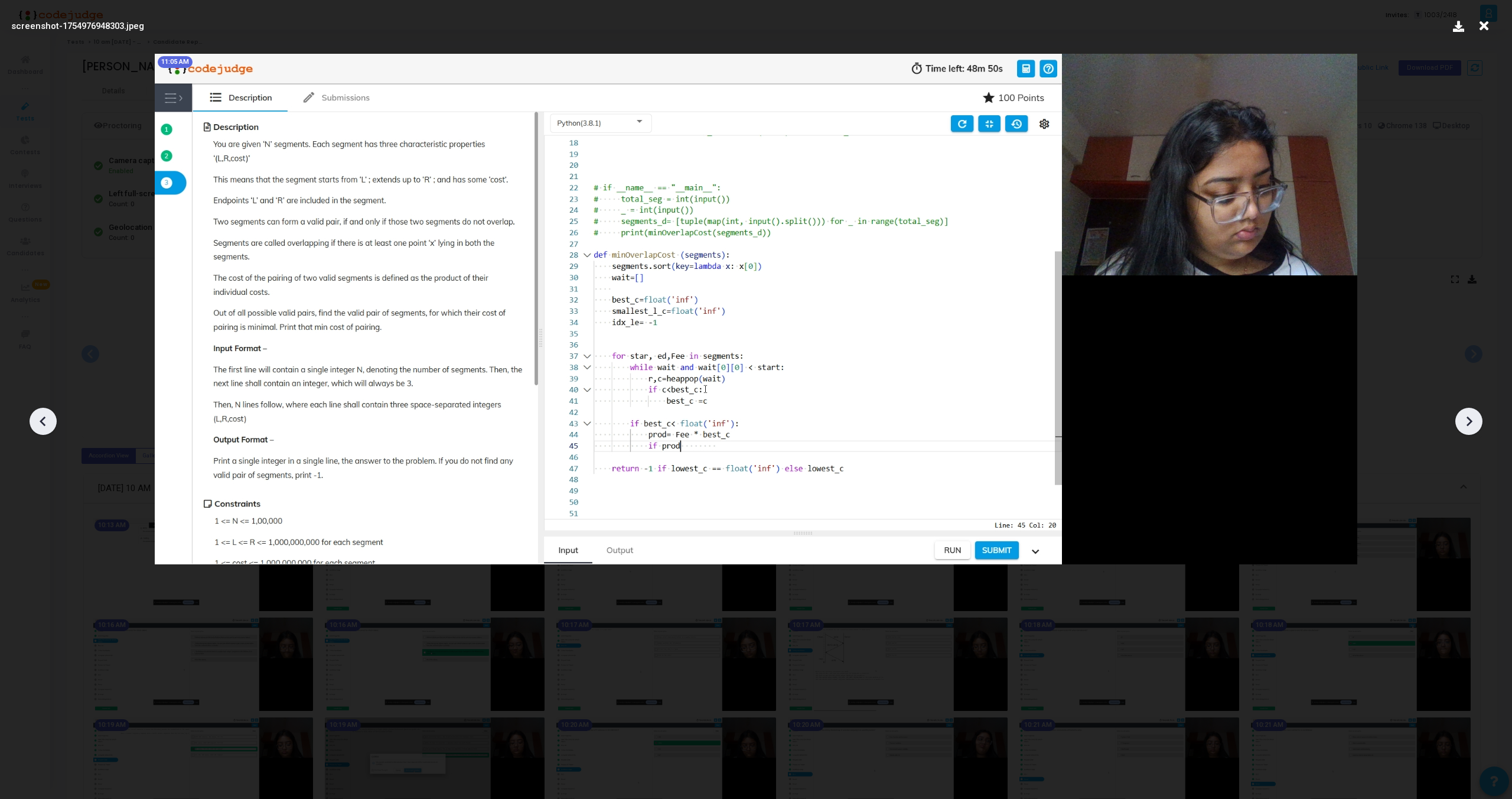
click at [1460, 425] on icon at bounding box center [1469, 421] width 18 height 18
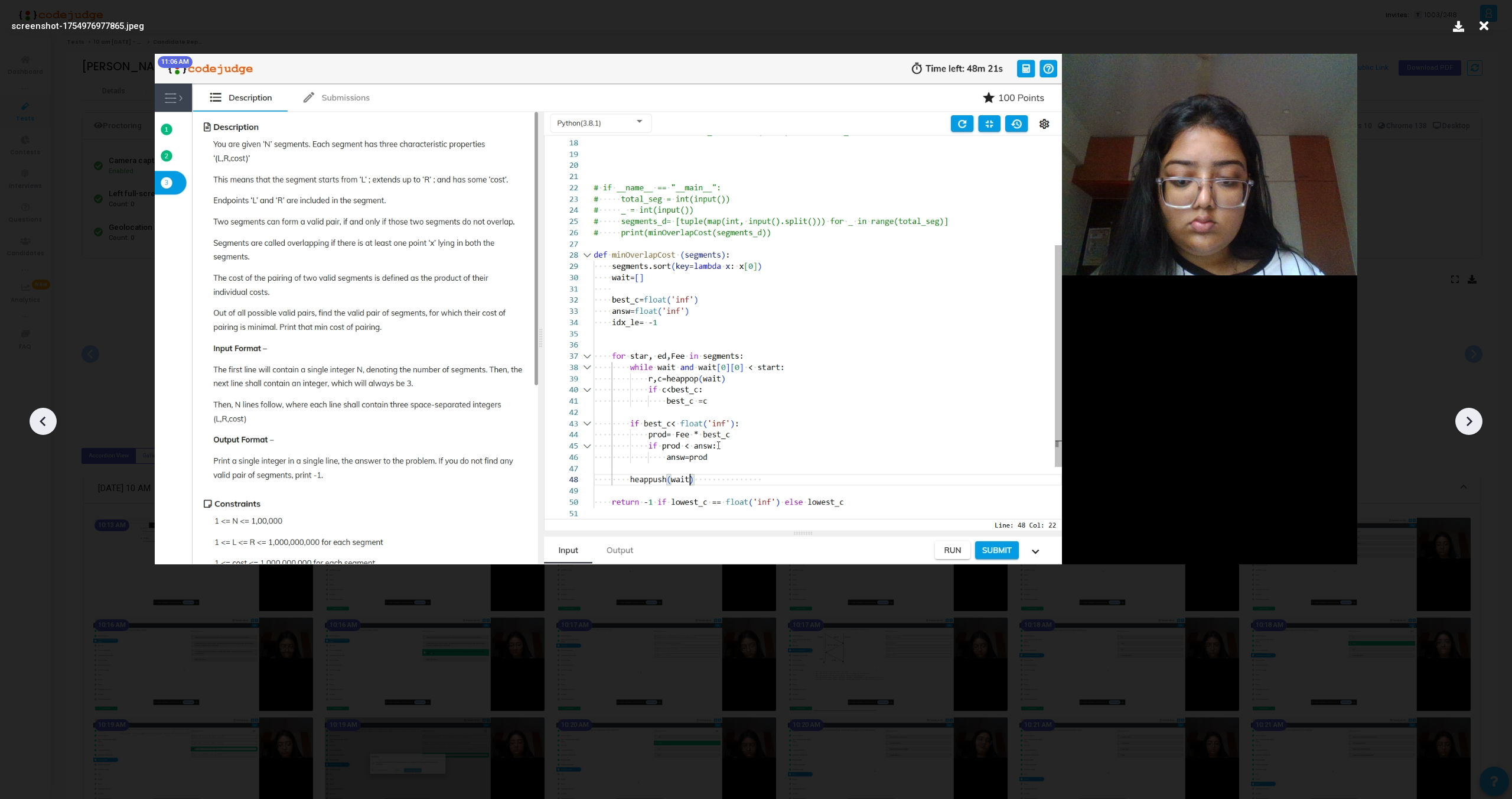
click at [1460, 425] on icon at bounding box center [1469, 421] width 18 height 18
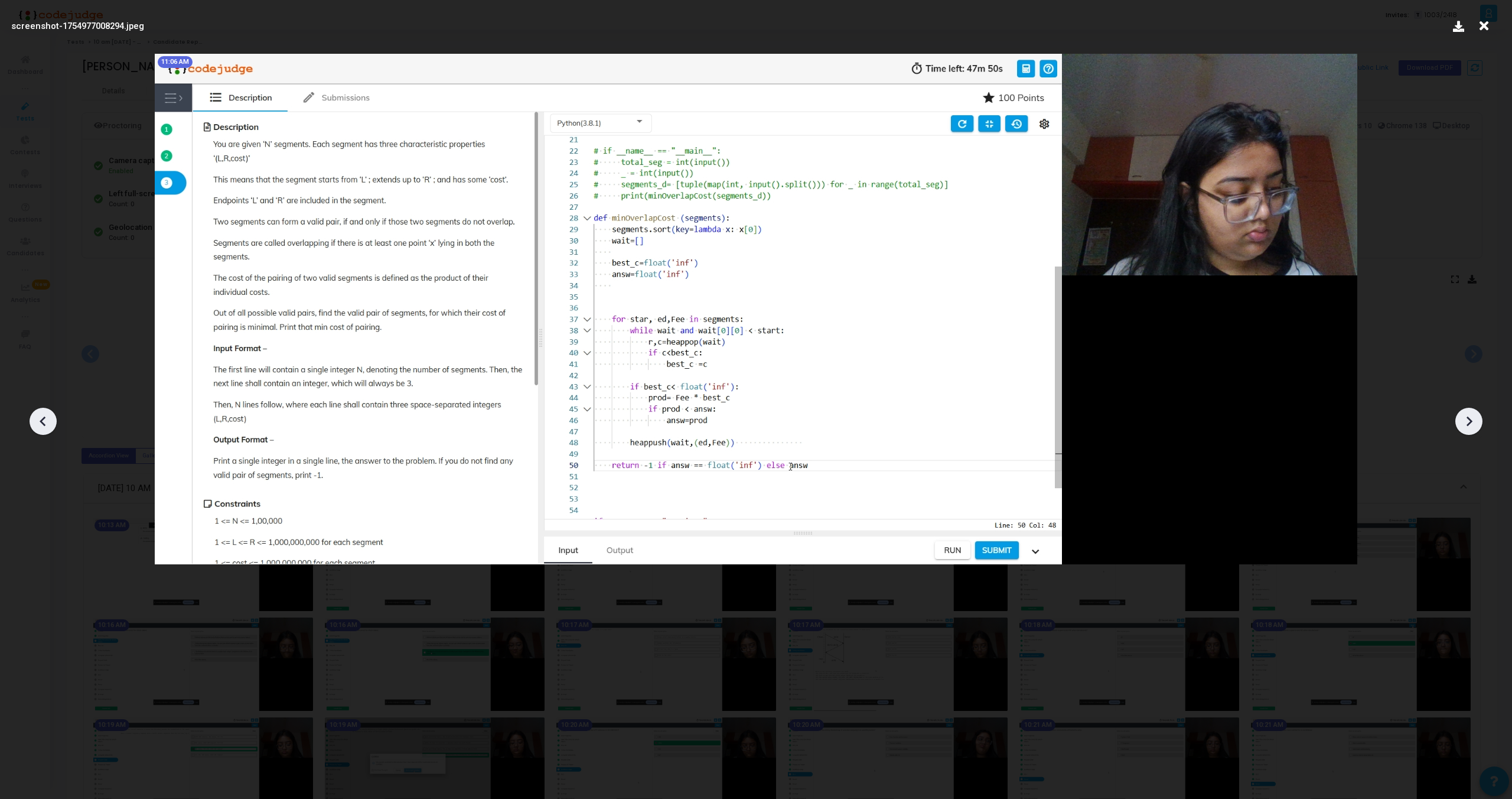
click at [1460, 425] on icon at bounding box center [1469, 421] width 18 height 18
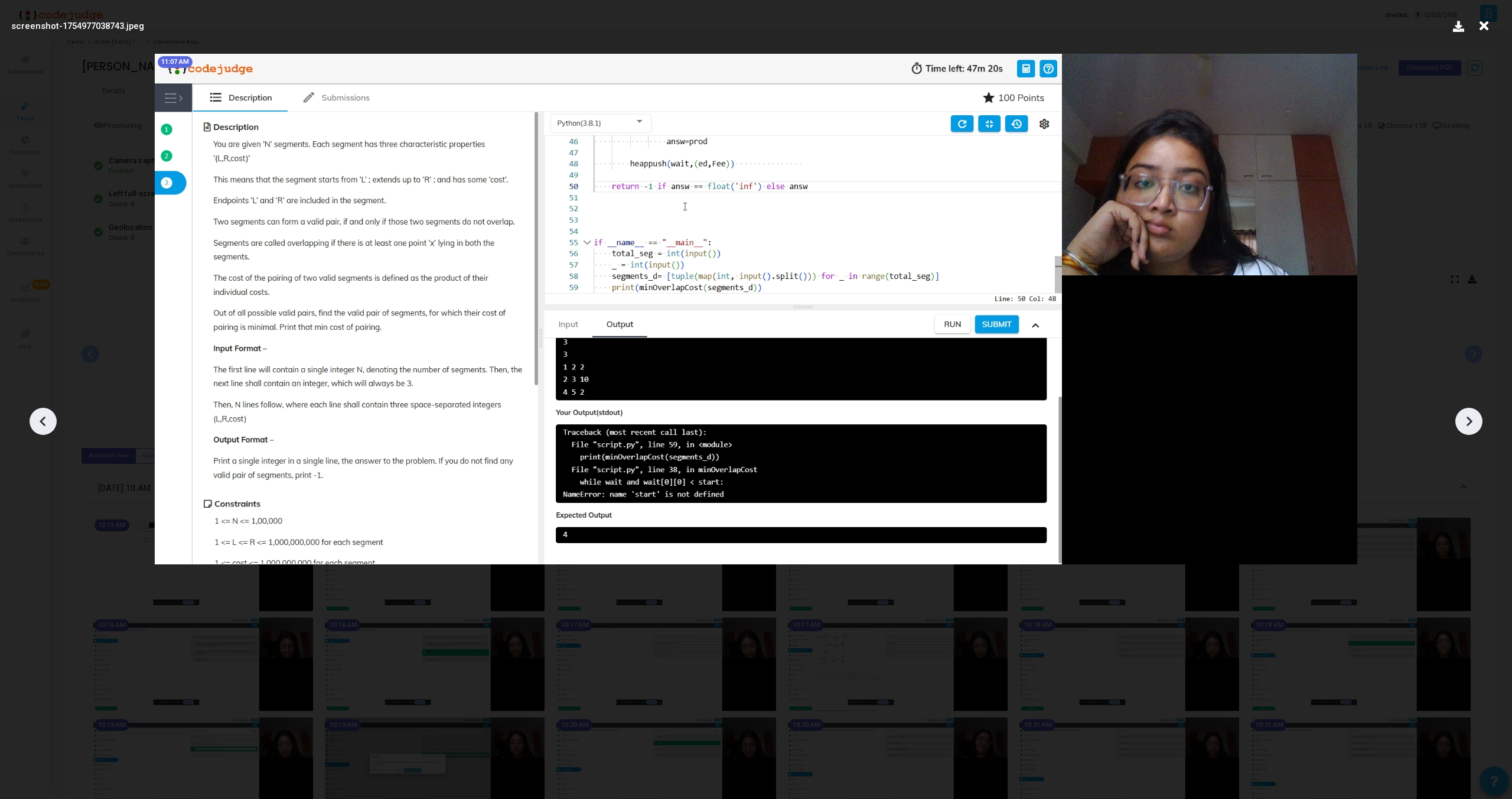
click at [1460, 425] on icon at bounding box center [1469, 421] width 18 height 18
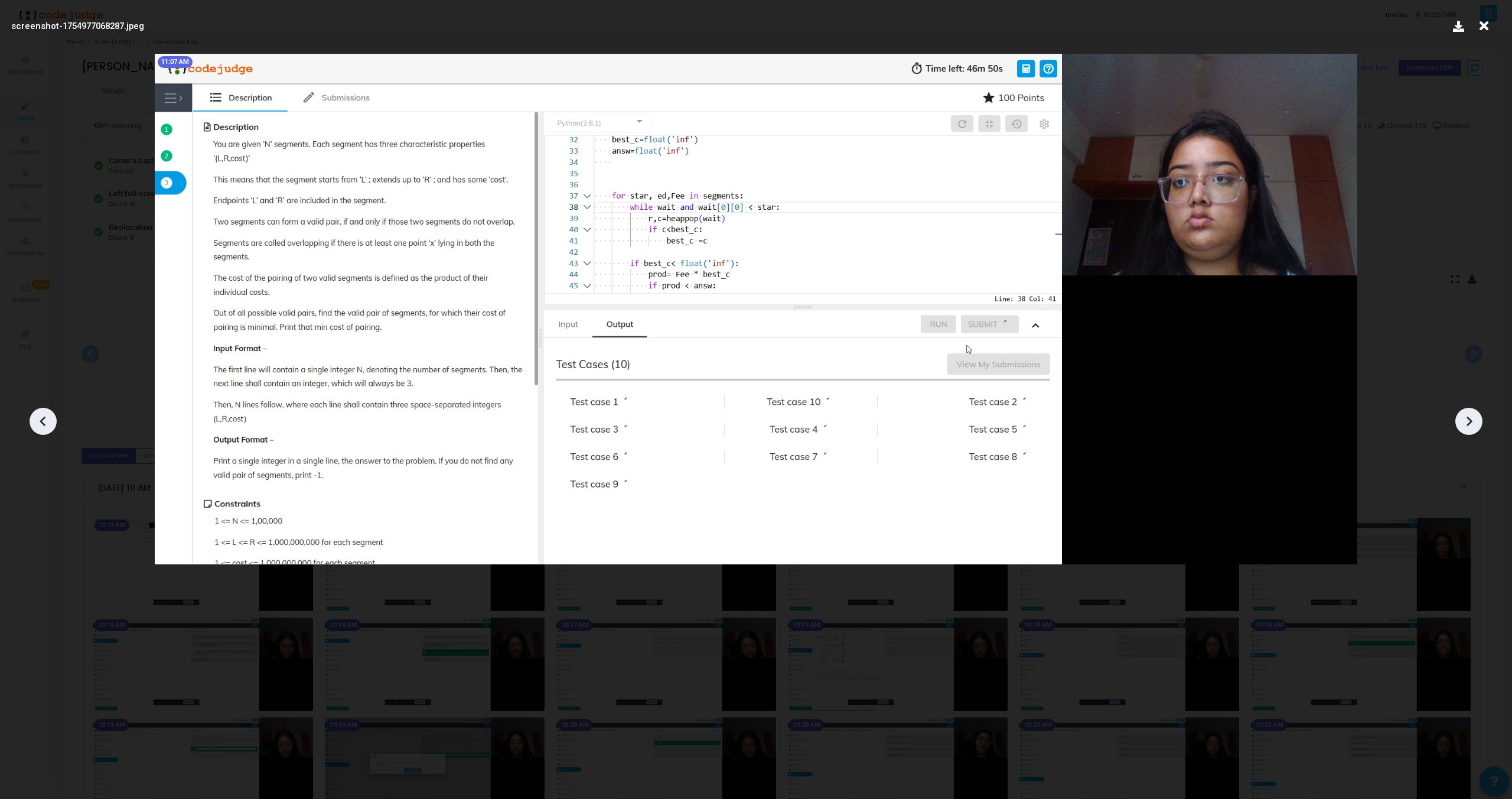
click at [1460, 425] on icon at bounding box center [1469, 421] width 18 height 18
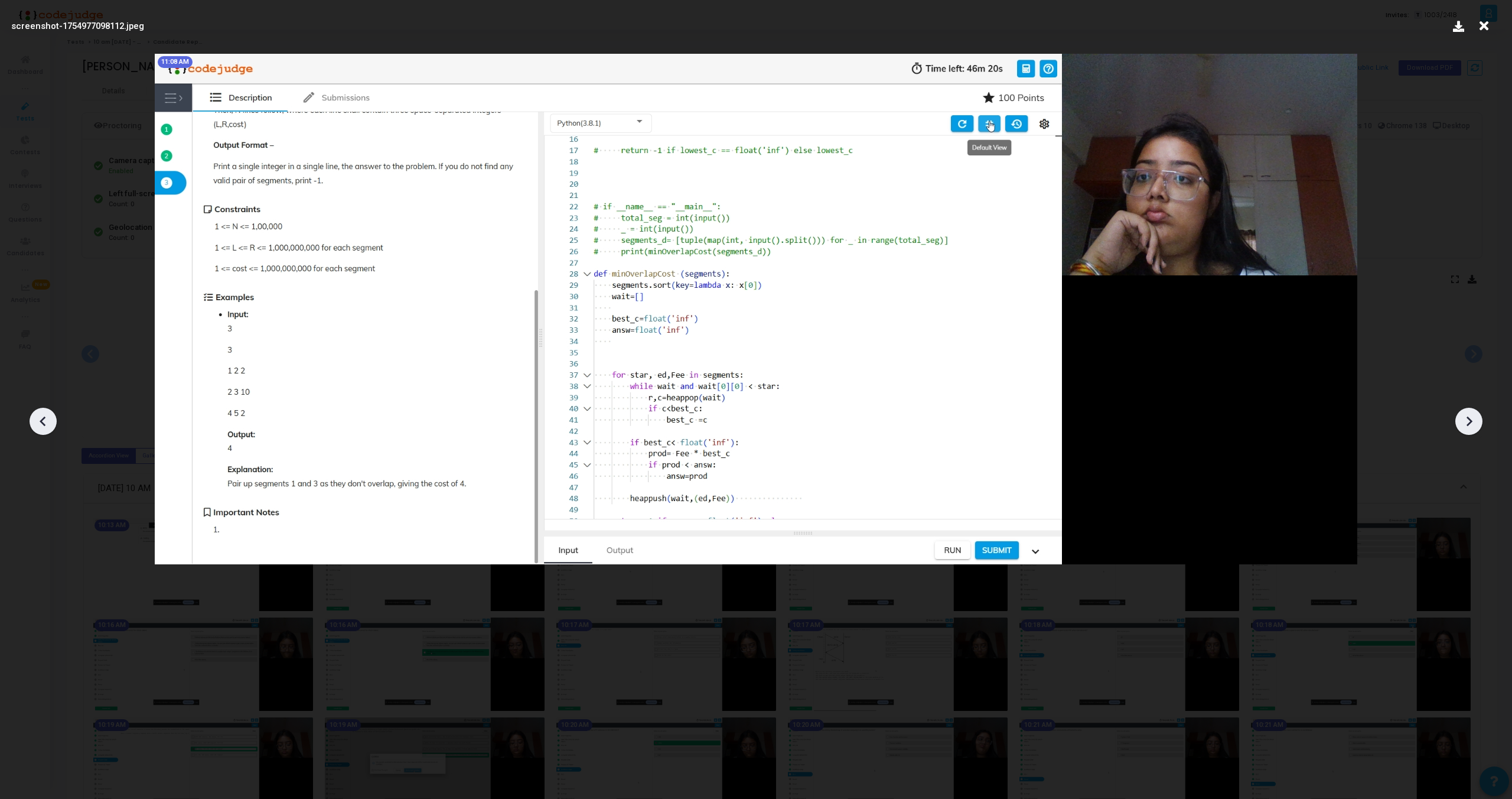
click at [1460, 425] on icon at bounding box center [1469, 421] width 18 height 18
click at [1465, 418] on icon at bounding box center [1469, 421] width 18 height 18
click at [1490, 25] on icon at bounding box center [1484, 25] width 18 height 22
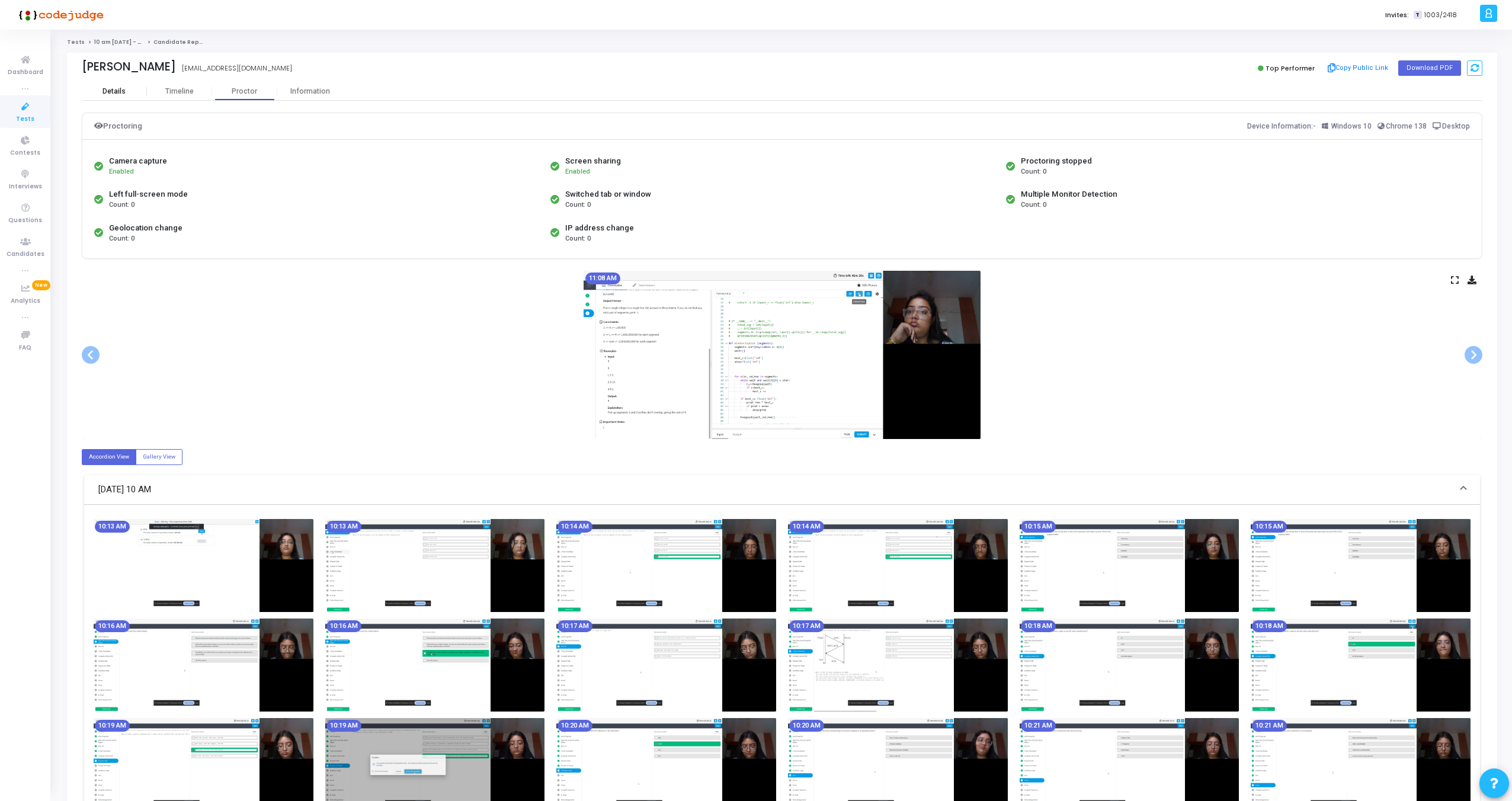
click at [118, 96] on div "Details" at bounding box center [114, 91] width 66 height 18
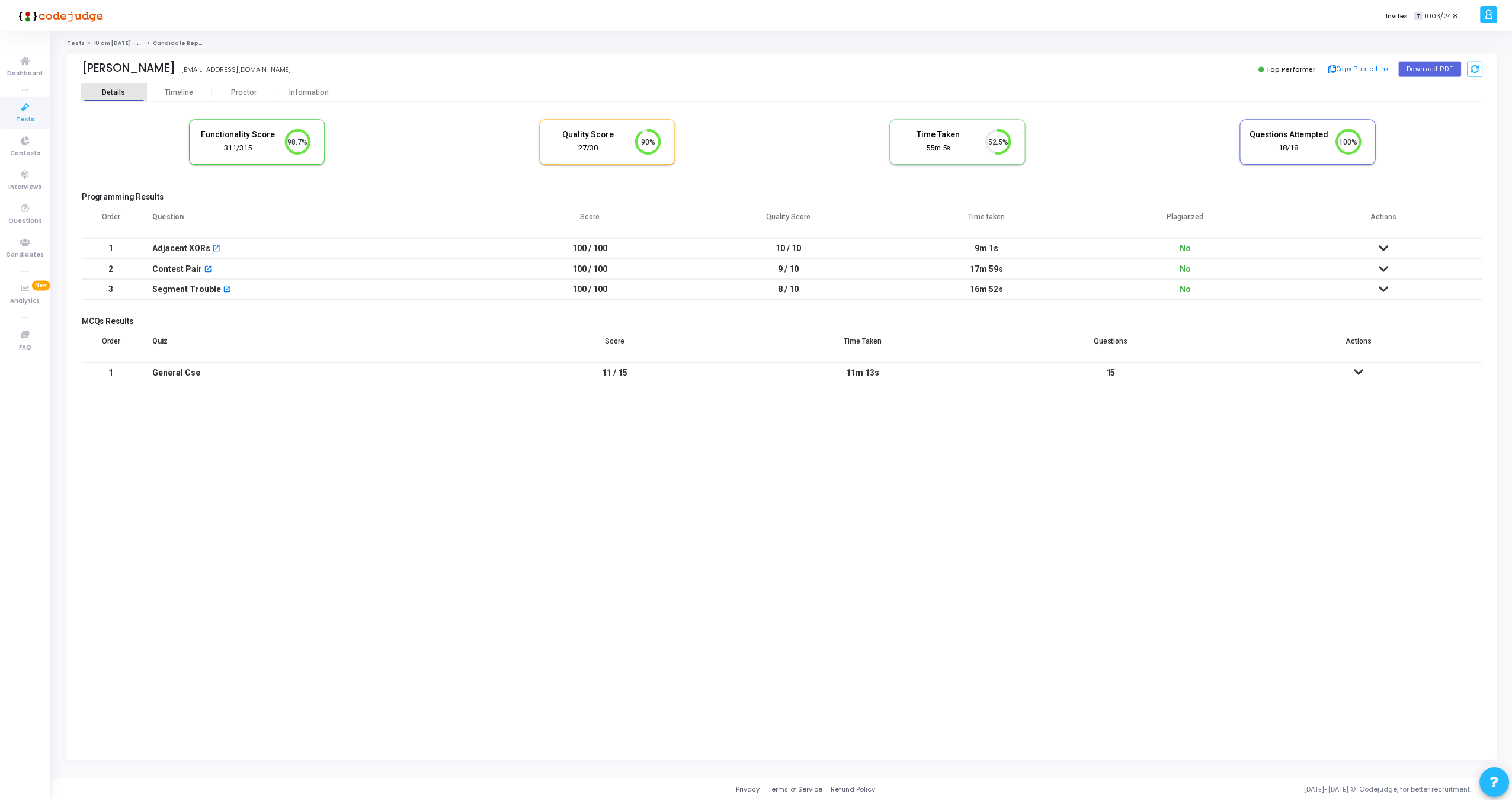
scroll to position [25, 30]
click at [1366, 371] on icon at bounding box center [1362, 372] width 9 height 8
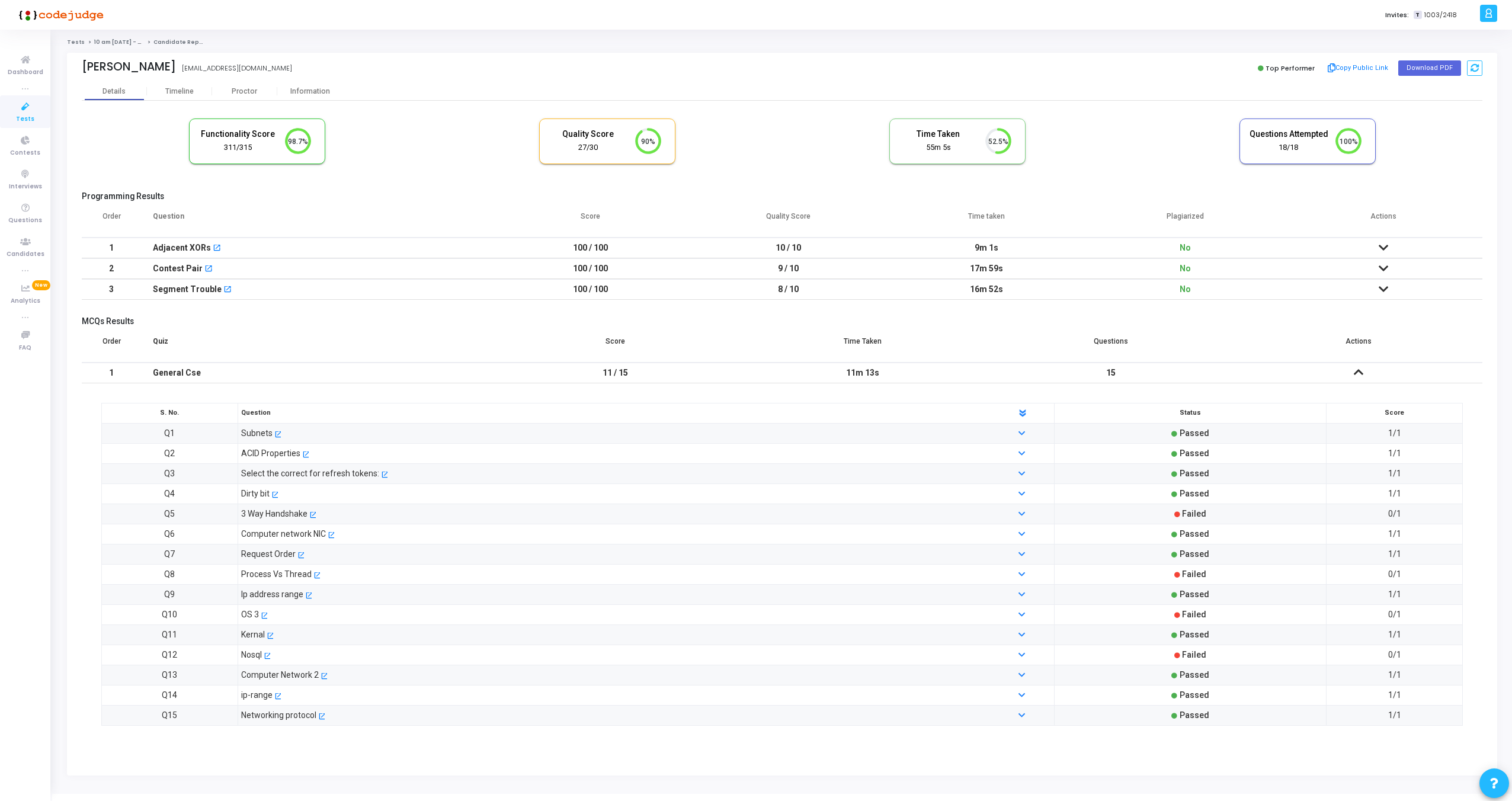
scroll to position [14, 0]
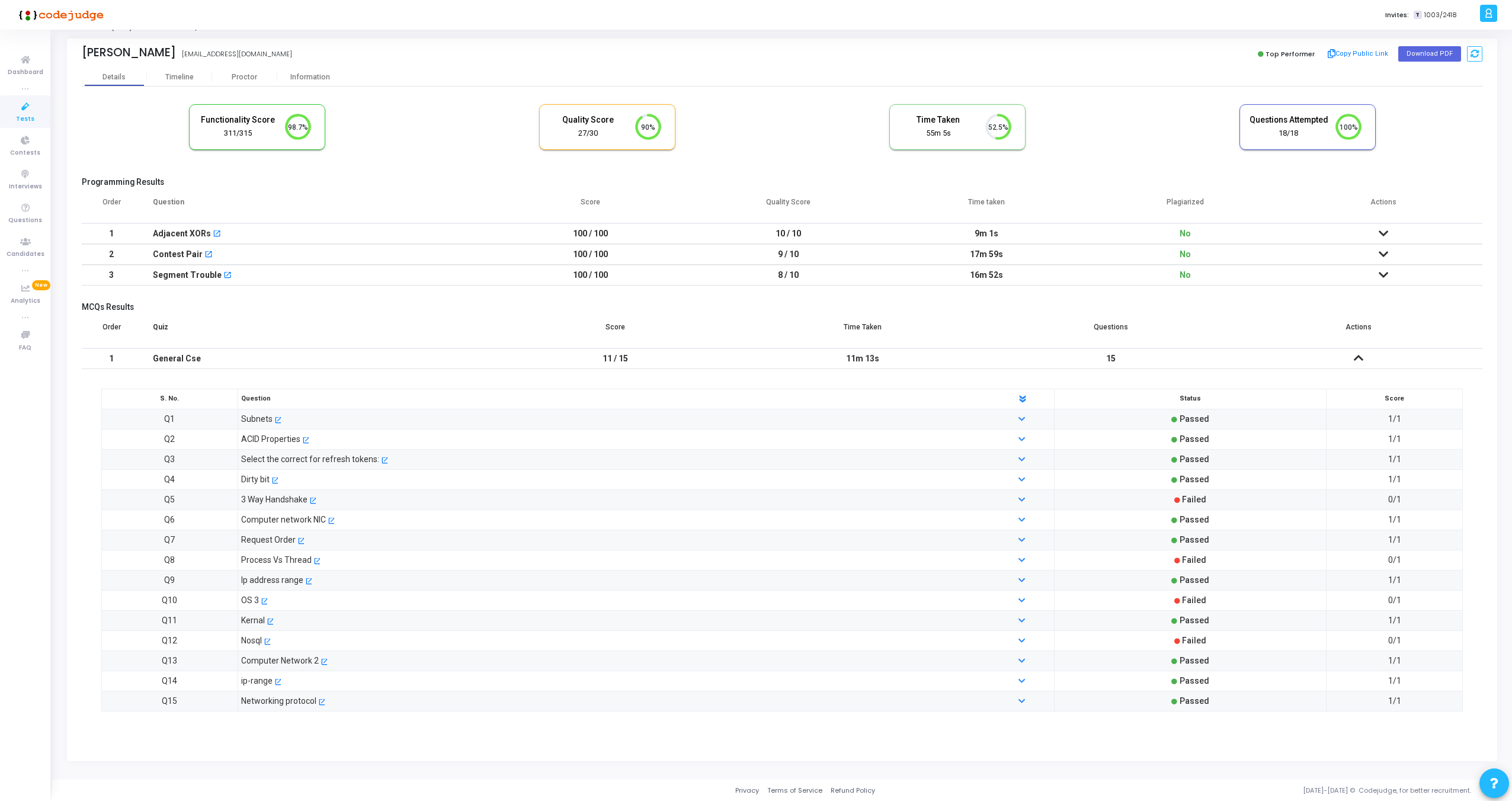
click at [1386, 231] on icon at bounding box center [1383, 233] width 9 height 8
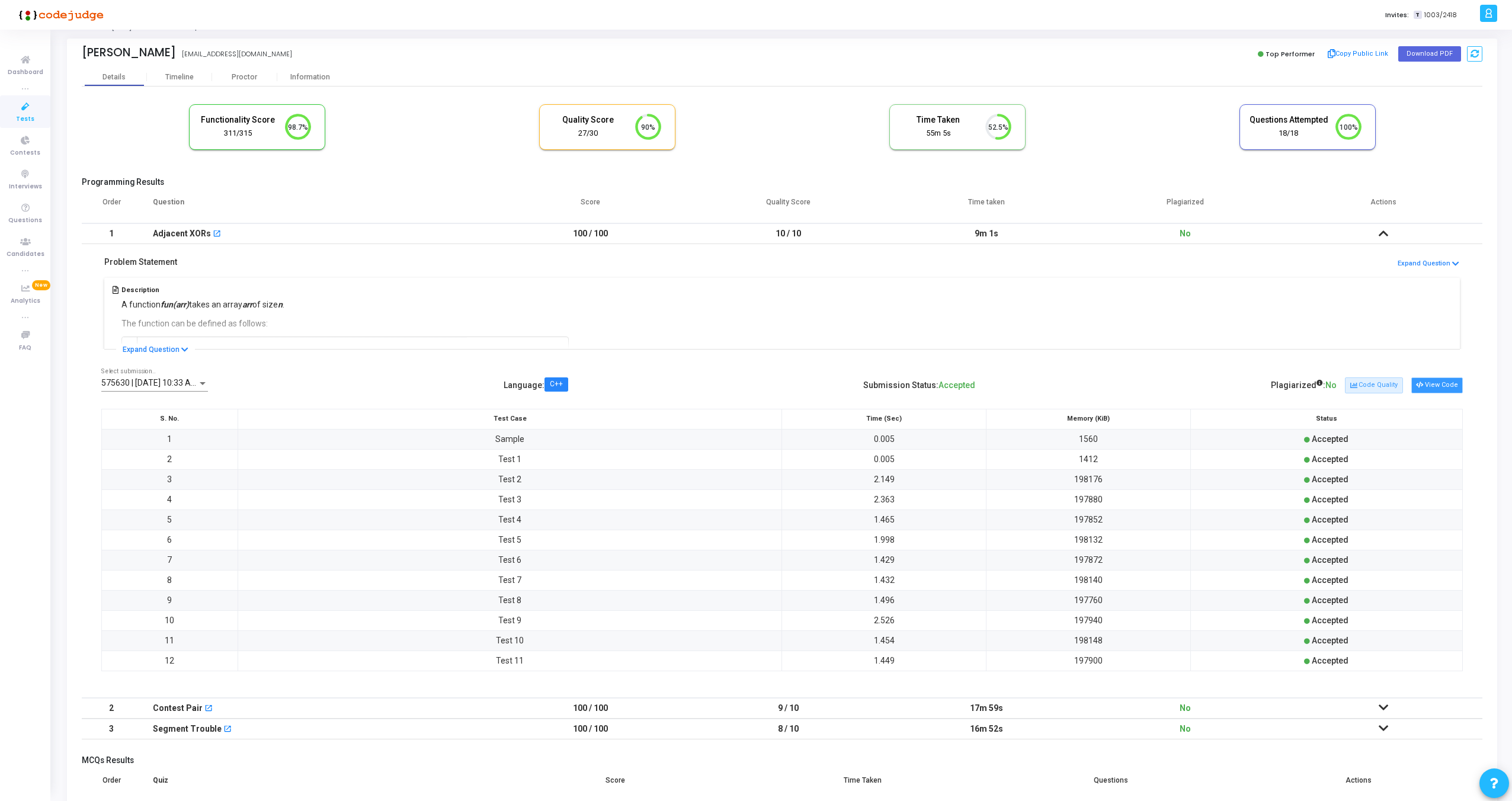
click at [1443, 379] on button "View Code" at bounding box center [1437, 385] width 52 height 15
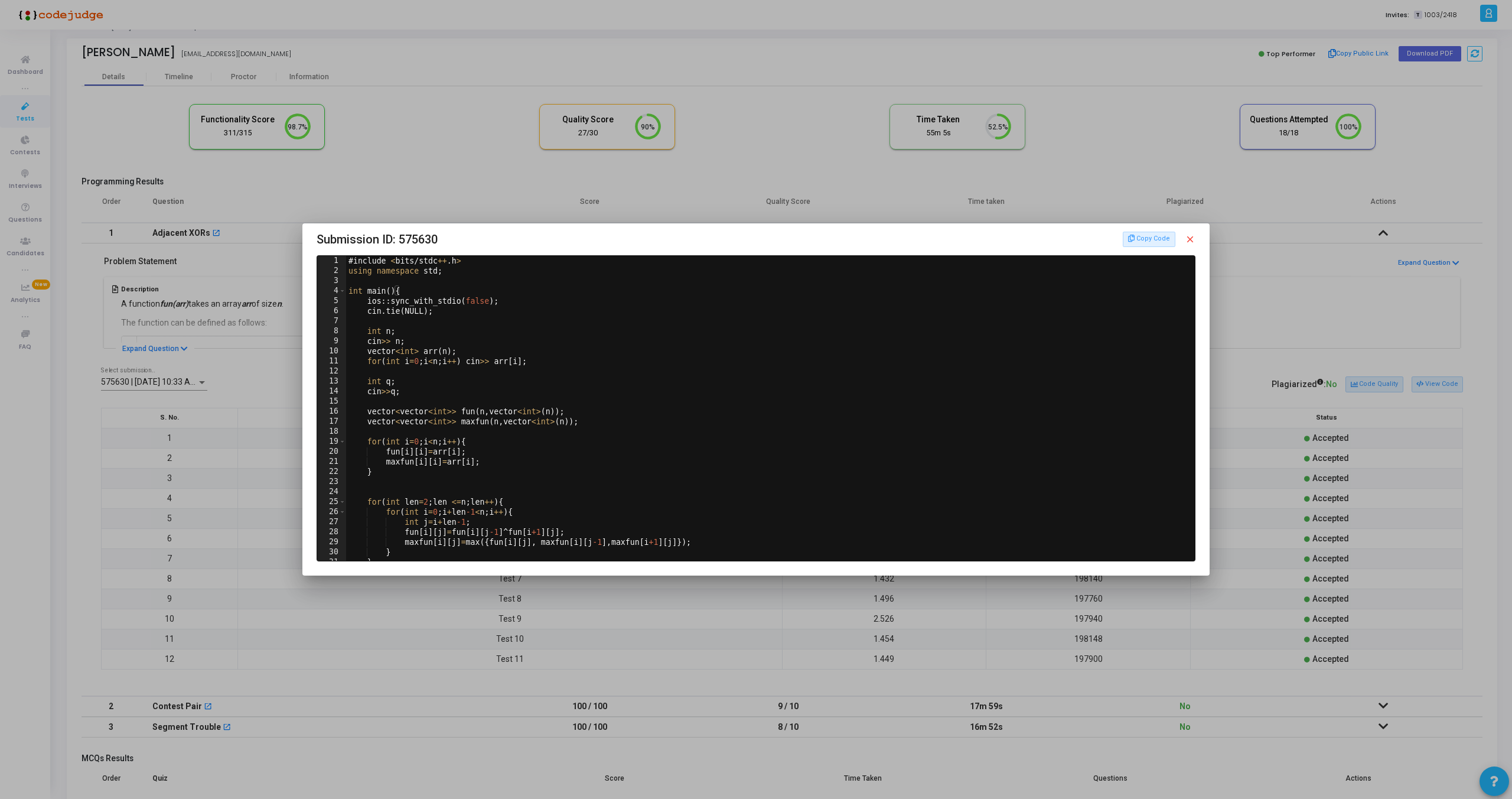
scroll to position [86, 0]
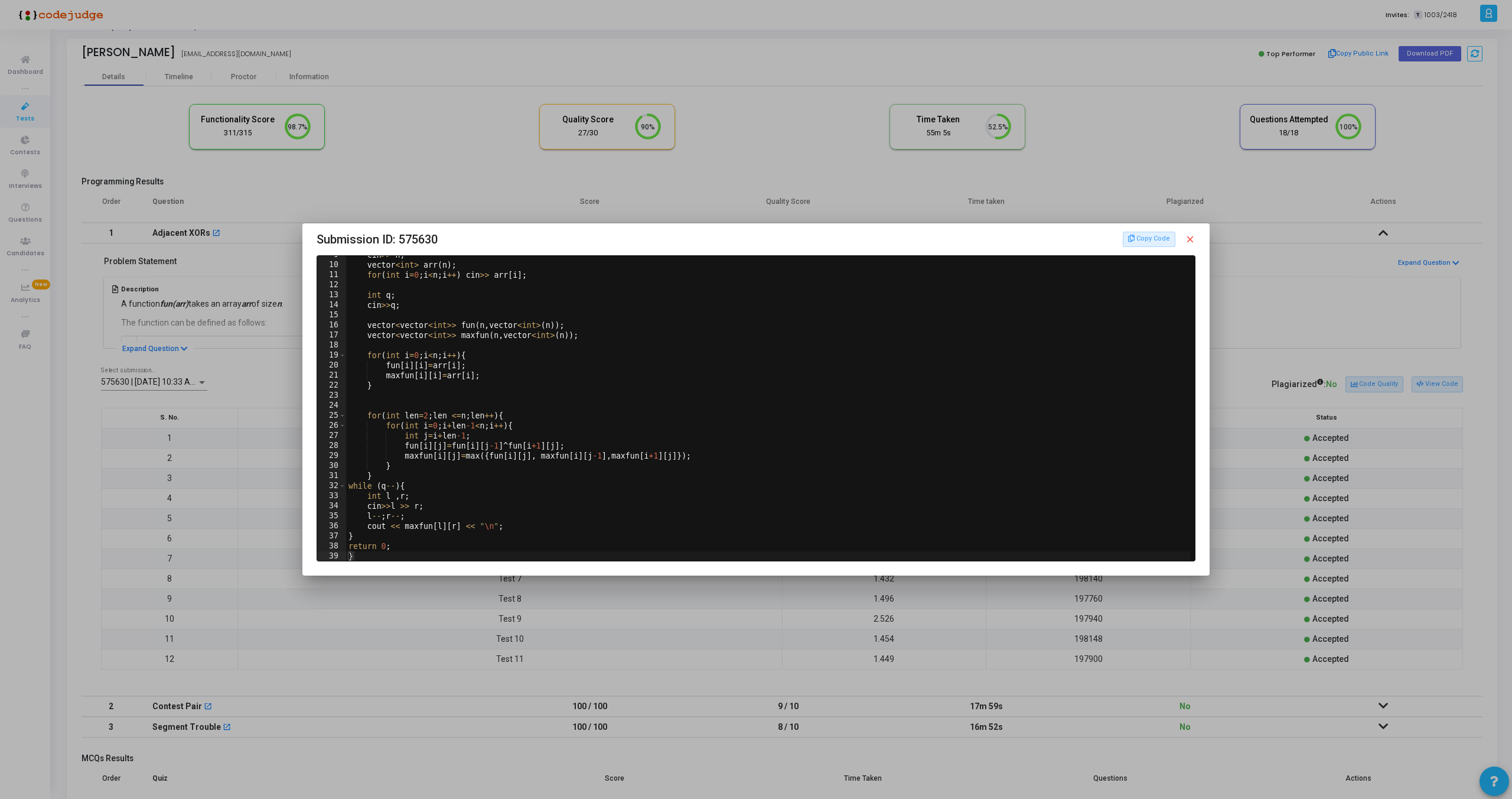
click at [1188, 242] on mat-icon "close" at bounding box center [1191, 239] width 11 height 11
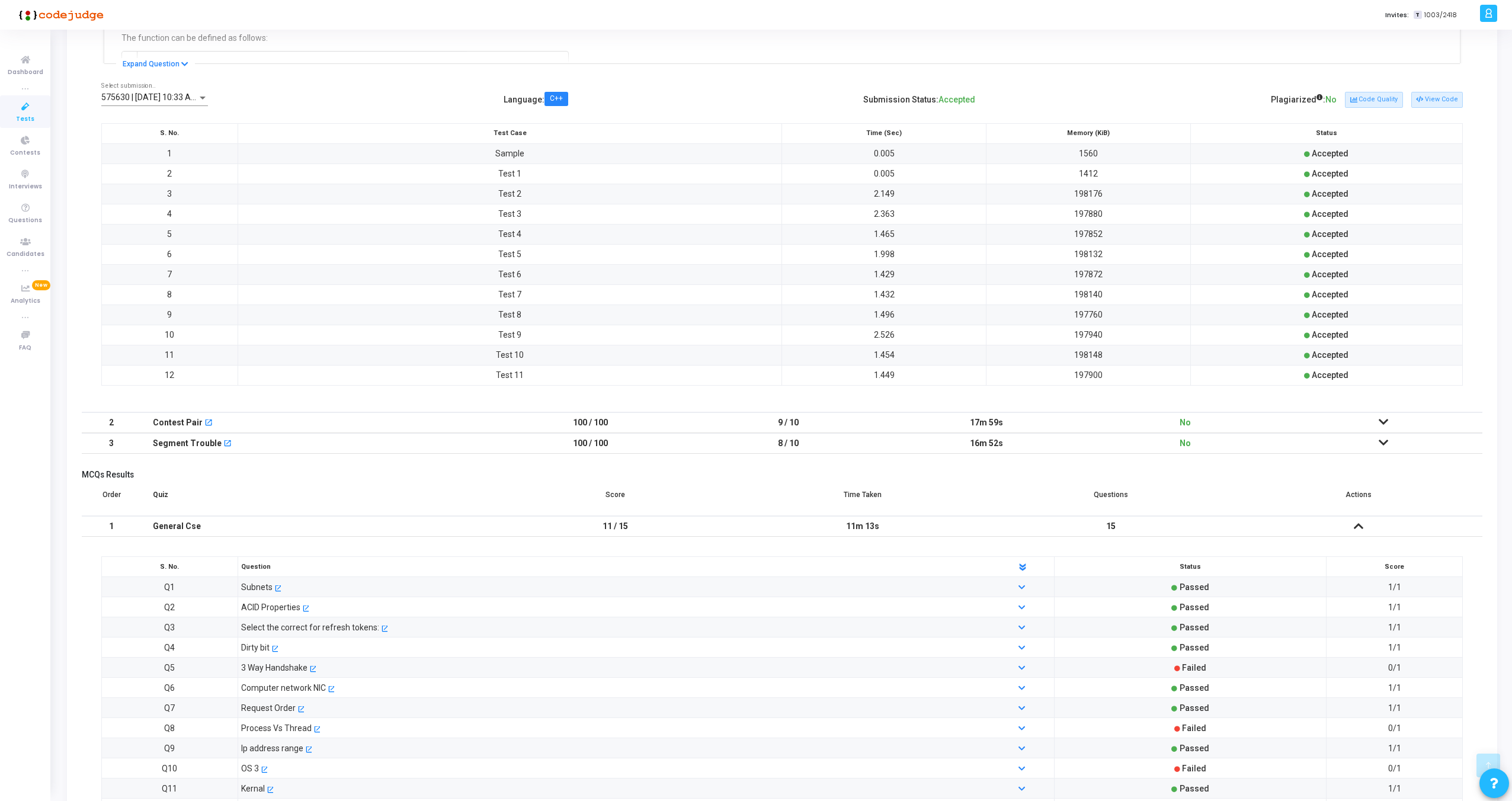
scroll to position [467, 0]
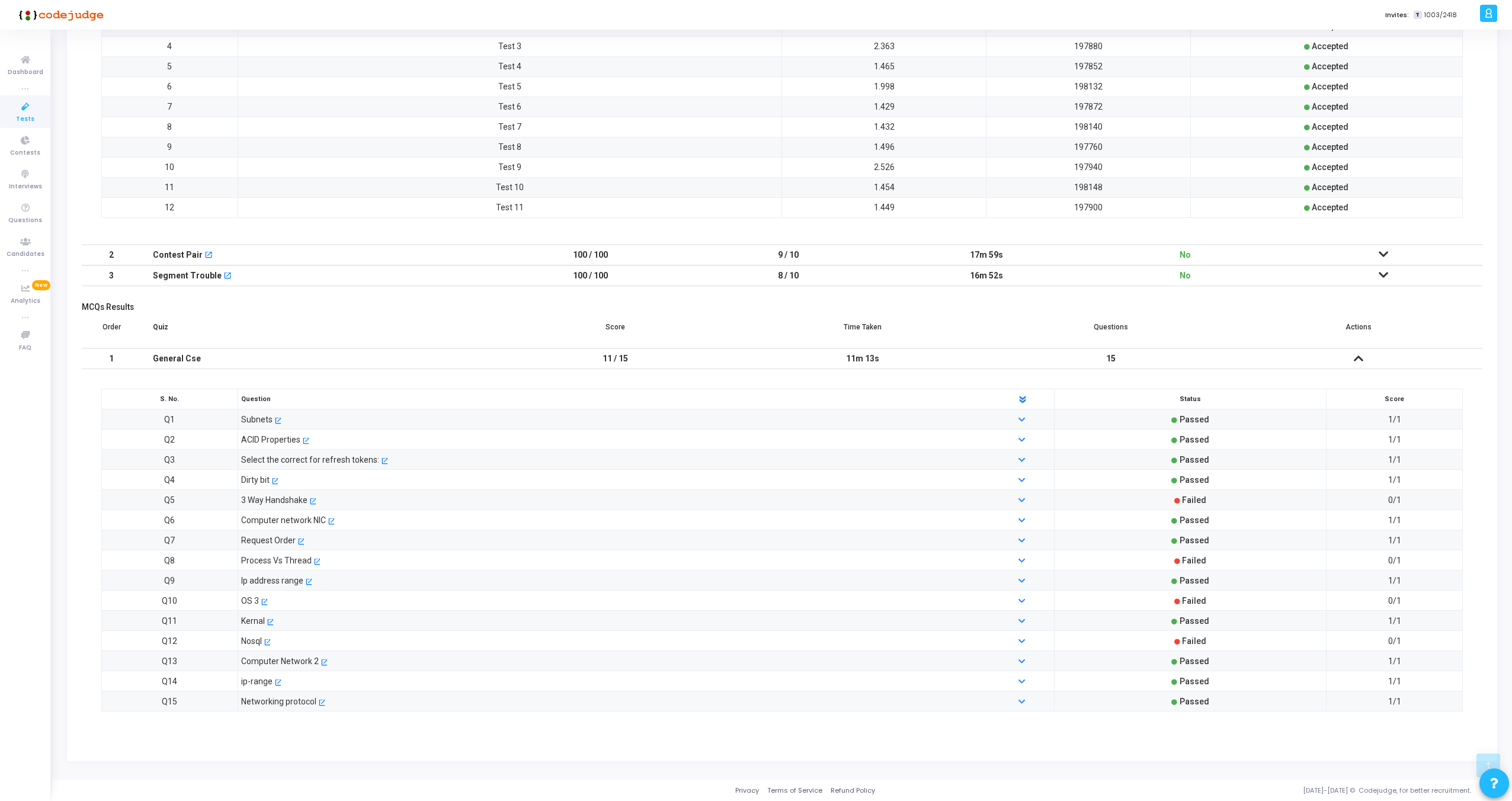
click at [1383, 250] on icon at bounding box center [1383, 254] width 9 height 8
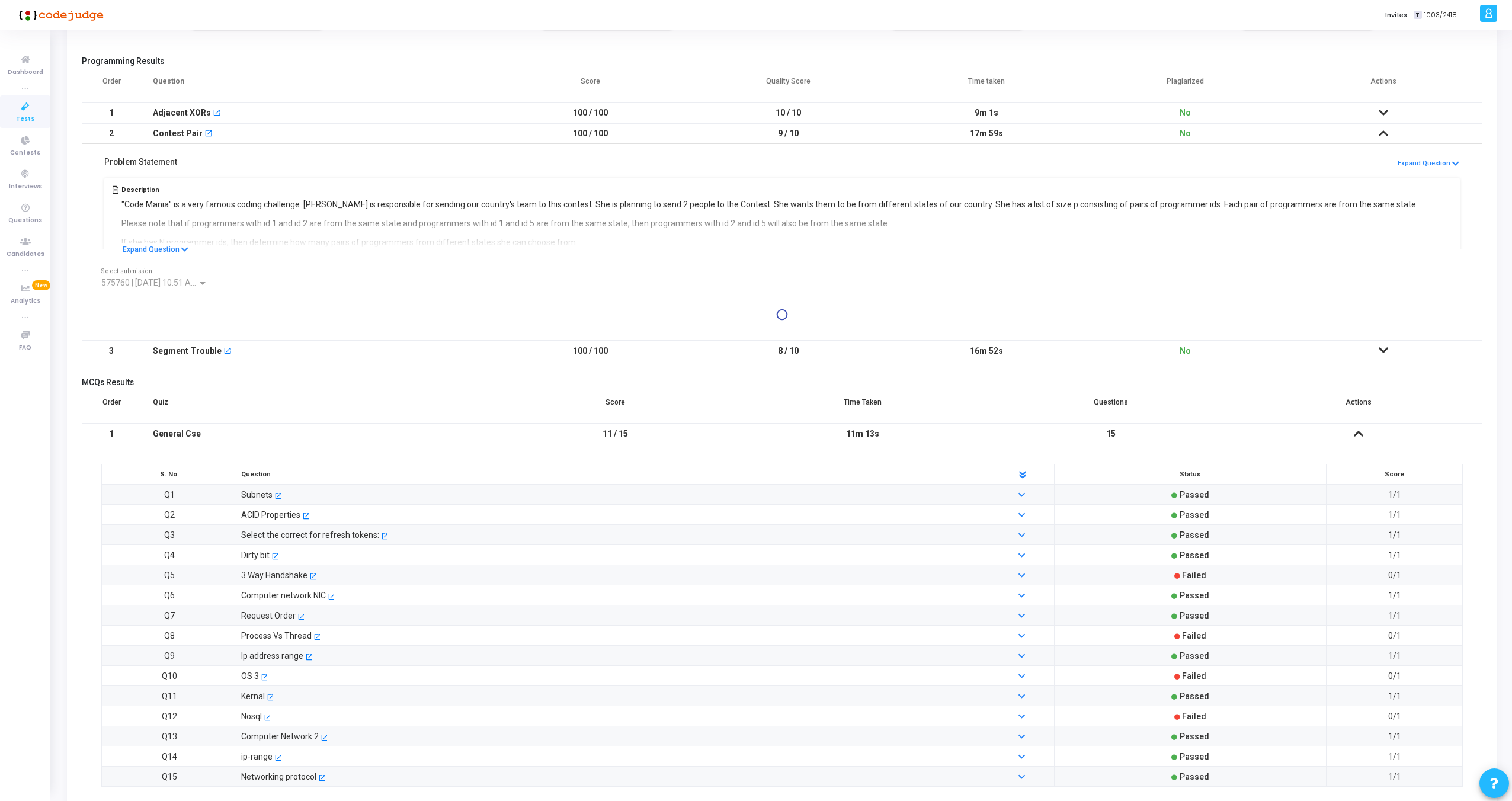
scroll to position [122, 0]
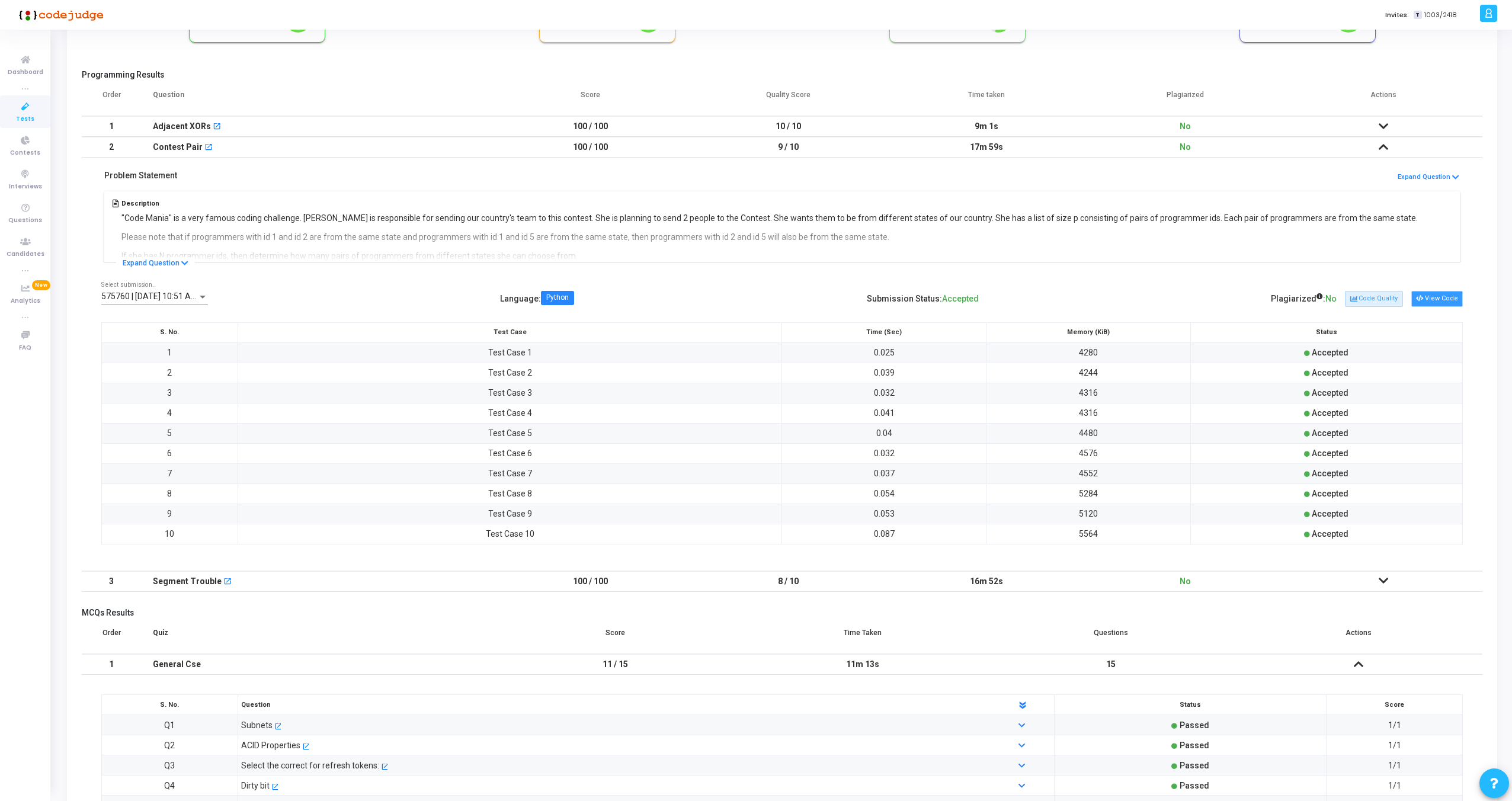
click at [1438, 295] on button "View Code" at bounding box center [1437, 298] width 52 height 15
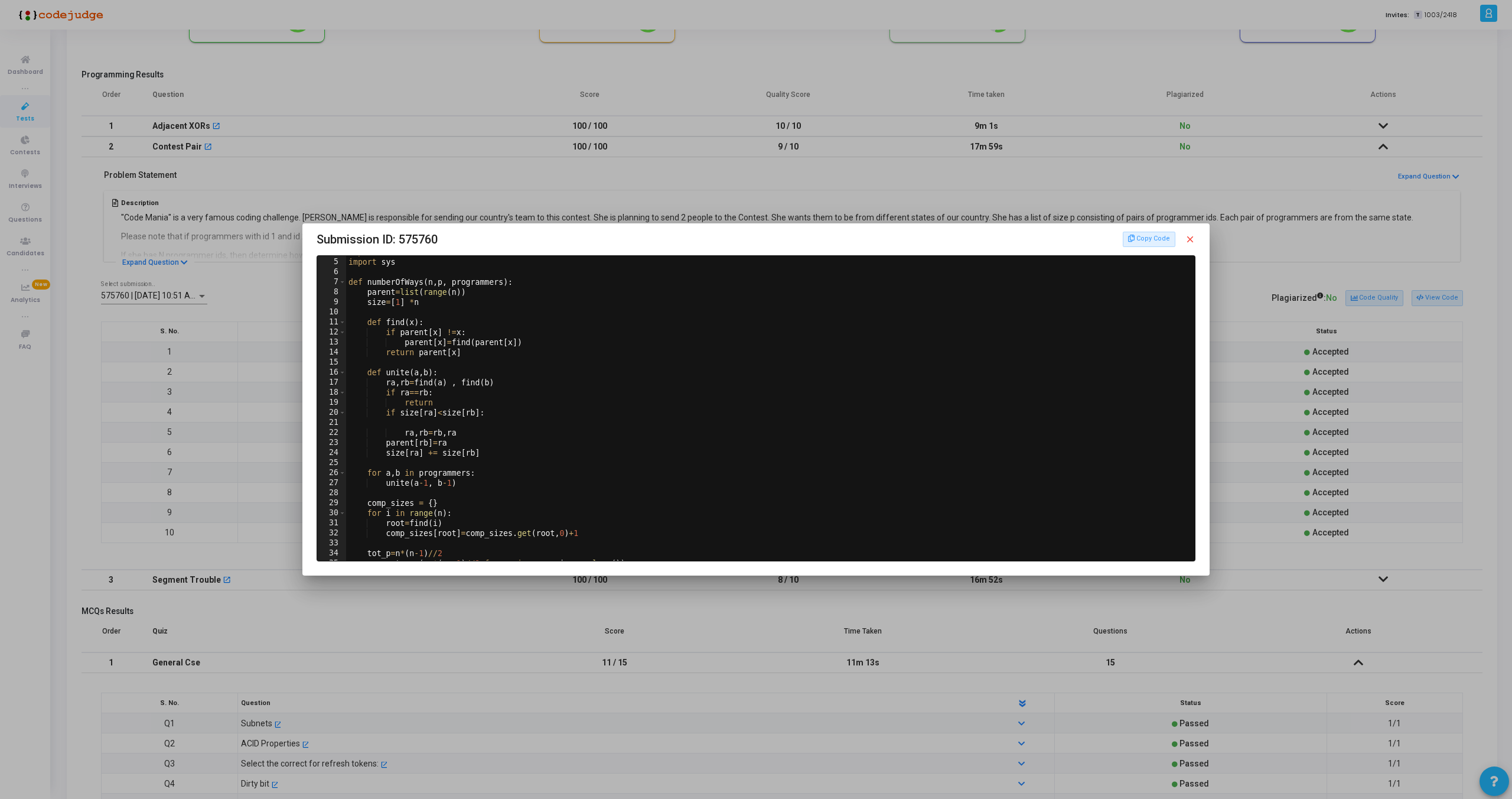
scroll to position [0, 0]
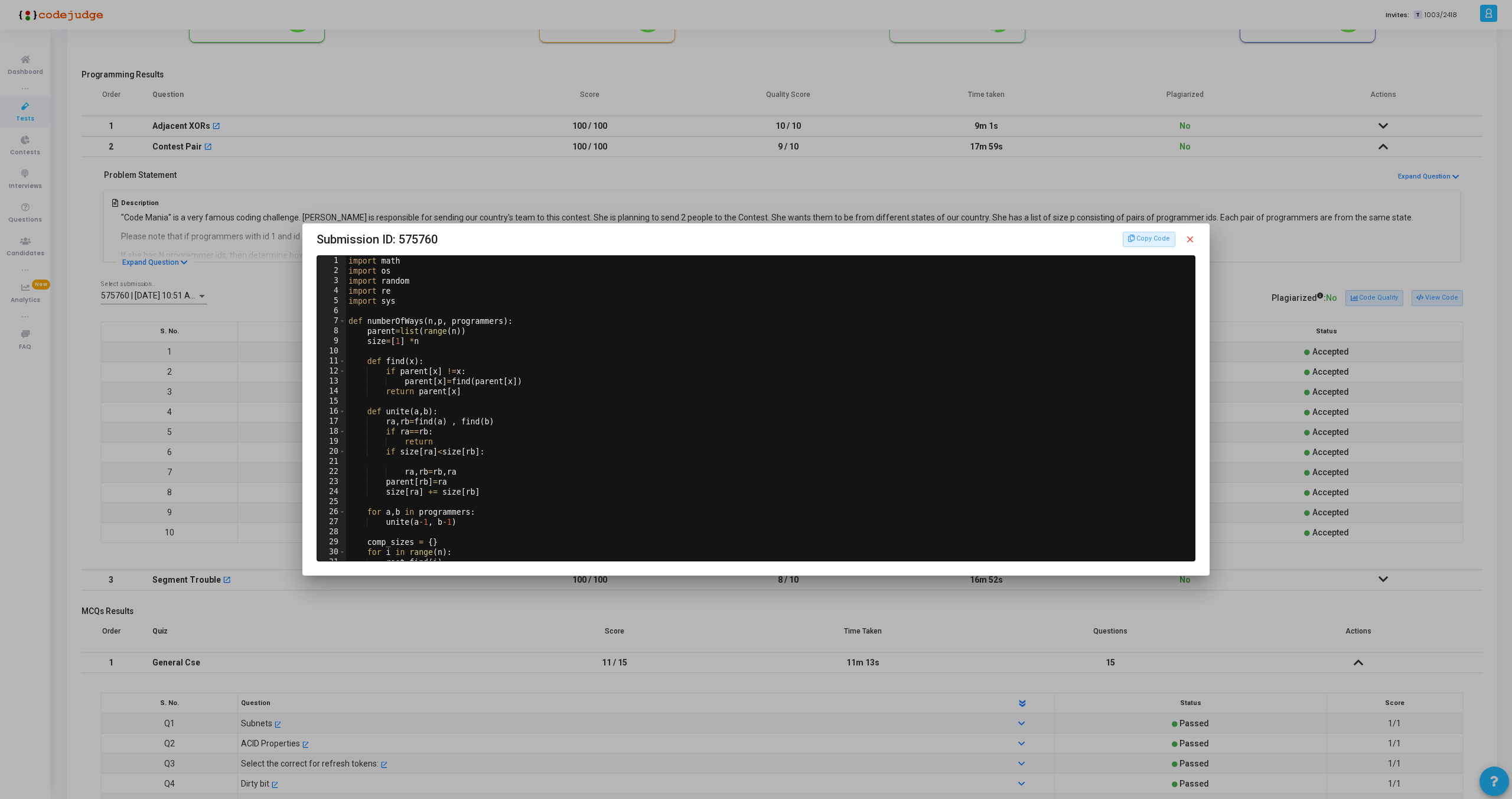
click at [1192, 240] on mat-icon "close" at bounding box center [1191, 239] width 11 height 11
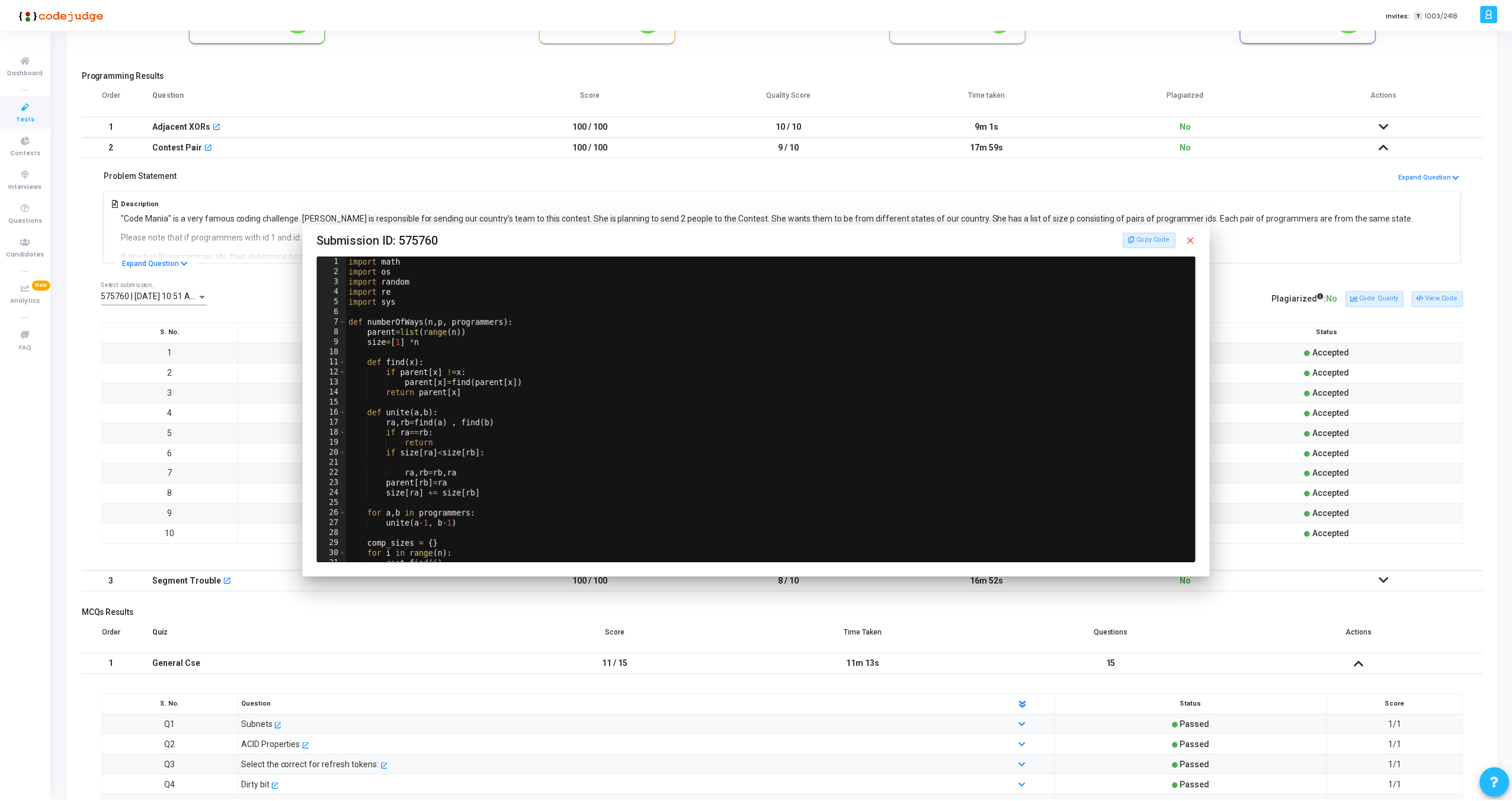
scroll to position [122, 0]
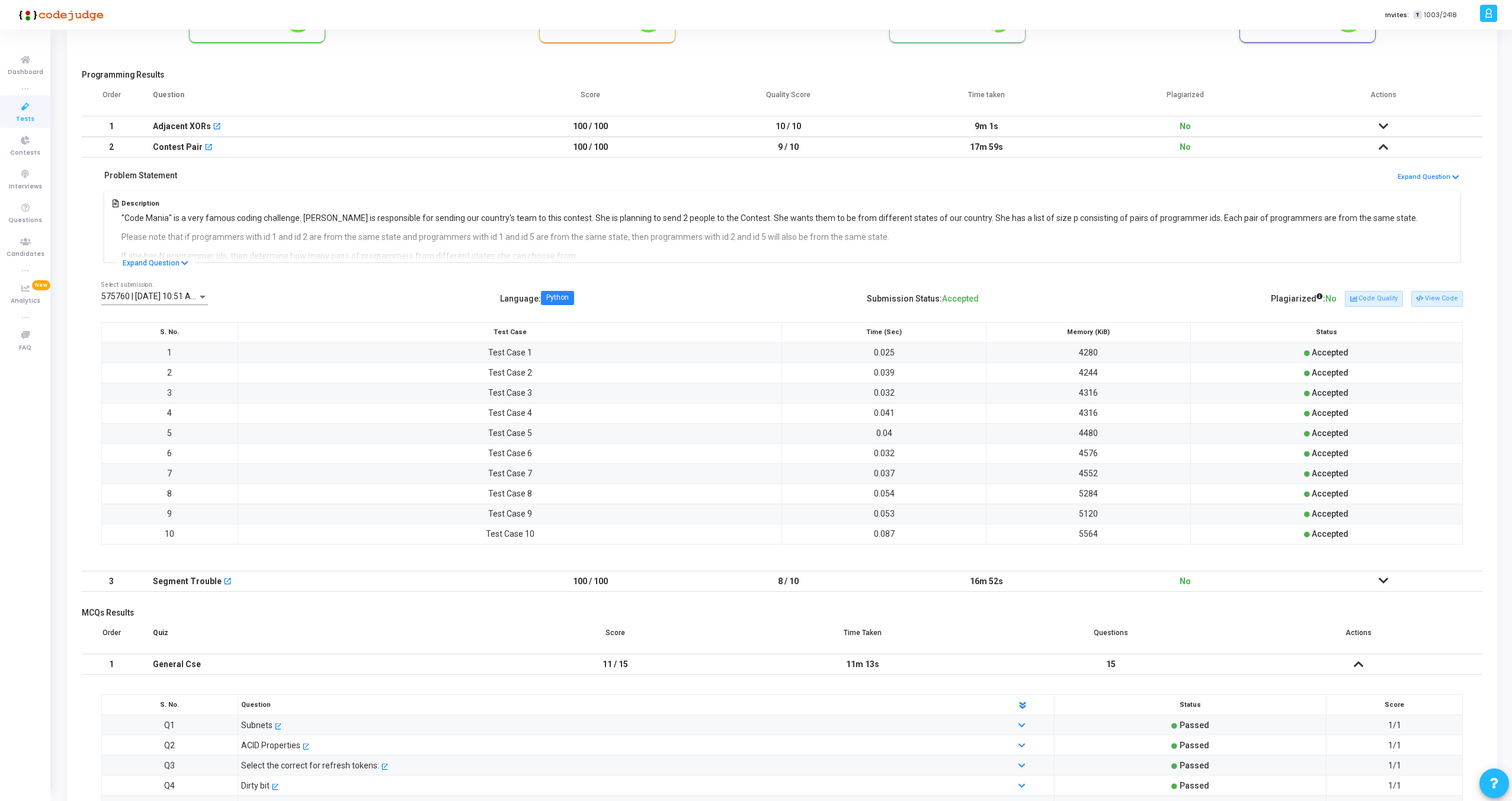
click at [1382, 577] on icon at bounding box center [1383, 581] width 9 height 8
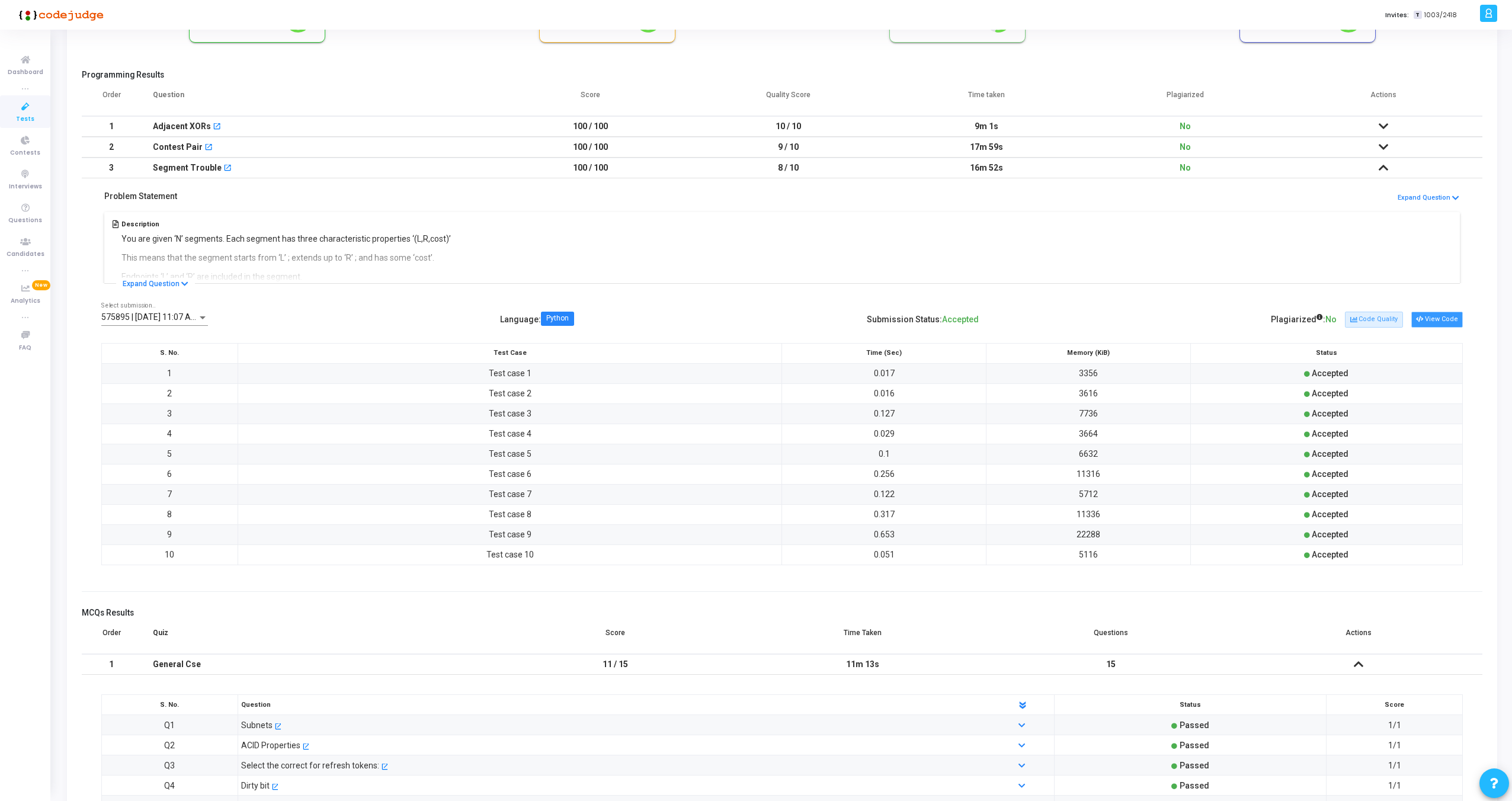
click at [1436, 318] on button "View Code" at bounding box center [1437, 319] width 52 height 15
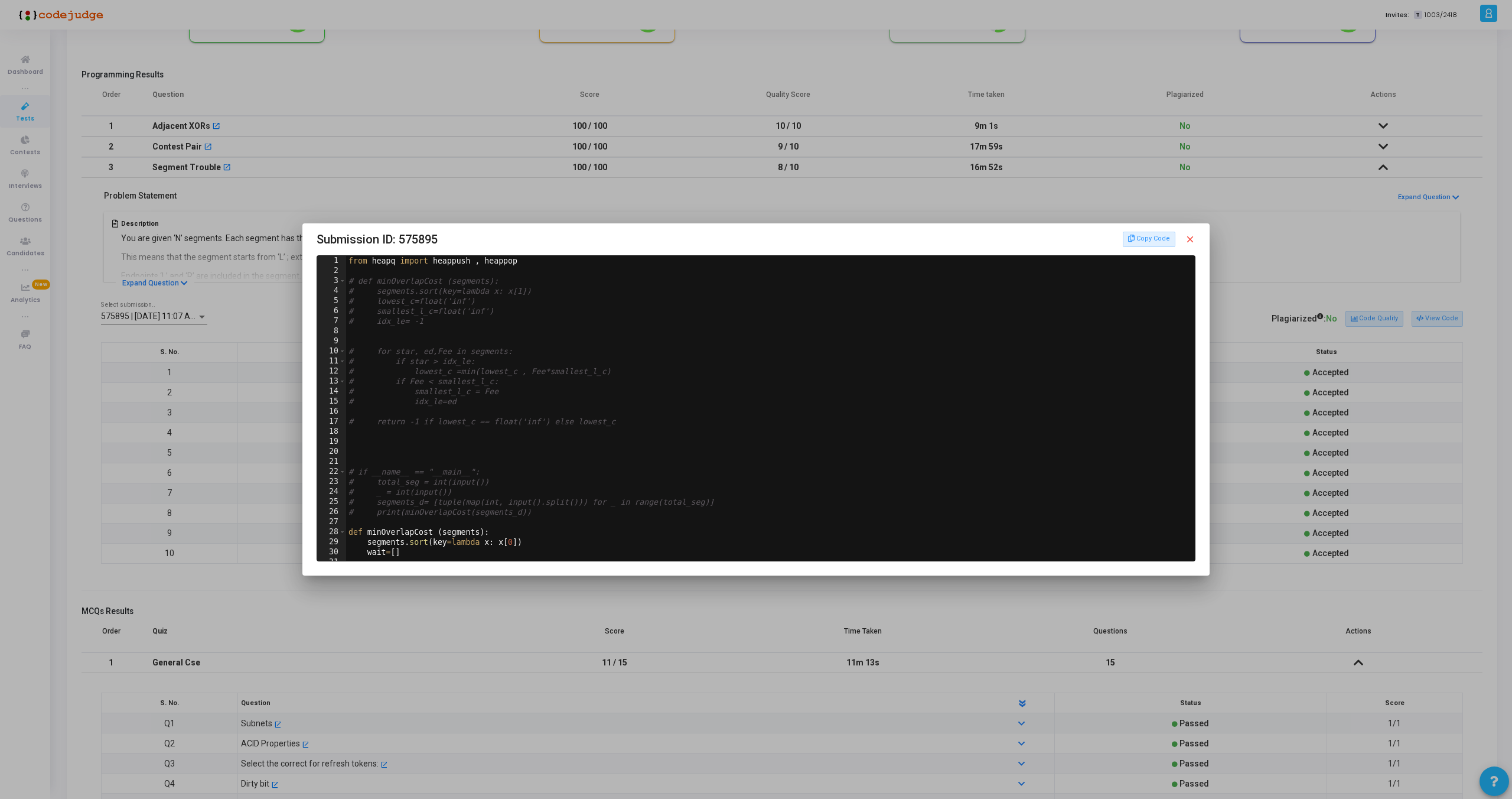
scroll to position [0, 0]
click at [1191, 236] on mat-icon "close" at bounding box center [1191, 239] width 11 height 11
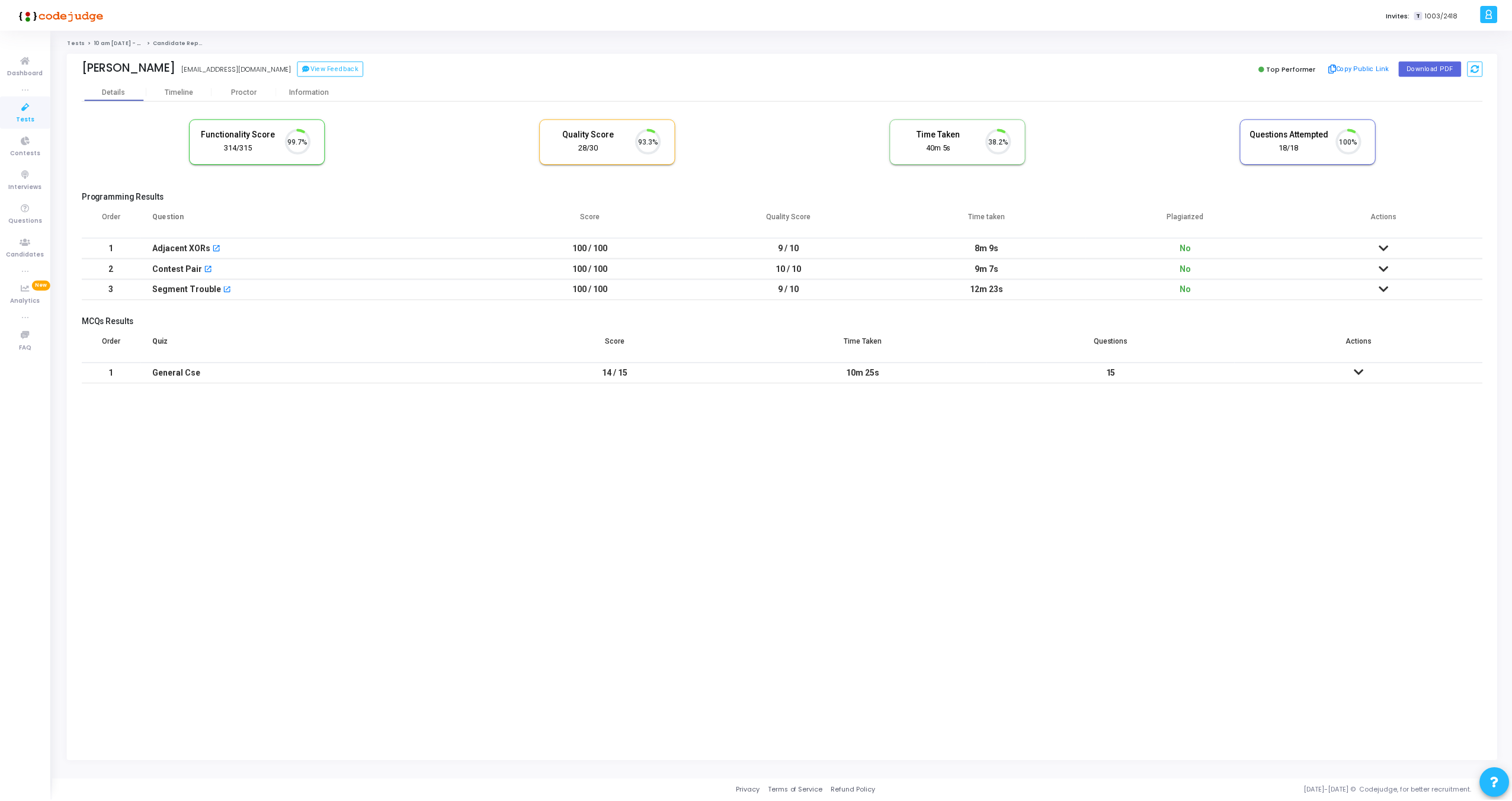
scroll to position [25, 30]
click at [242, 96] on div "Proctor" at bounding box center [244, 92] width 66 height 9
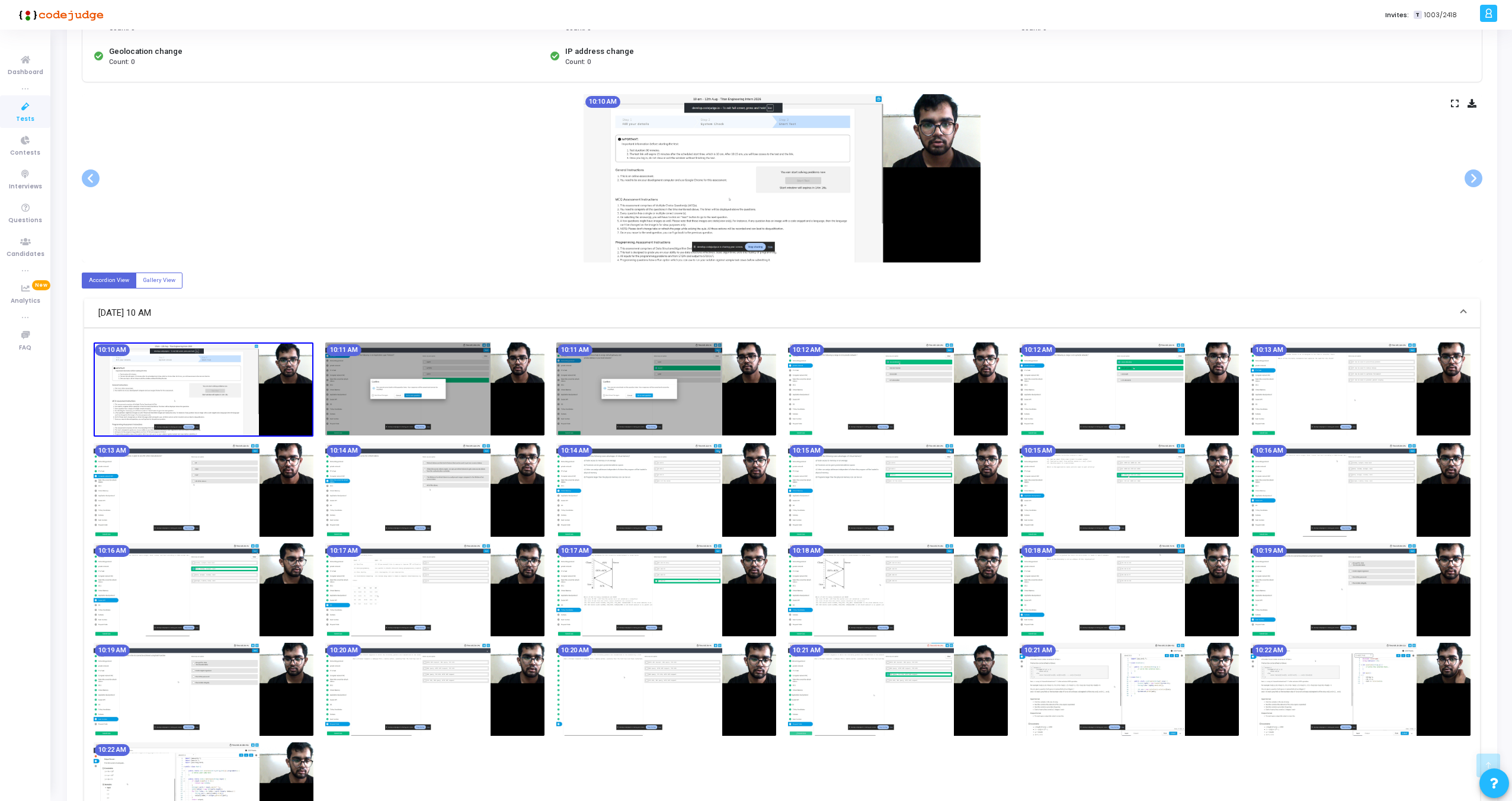
scroll to position [22, 0]
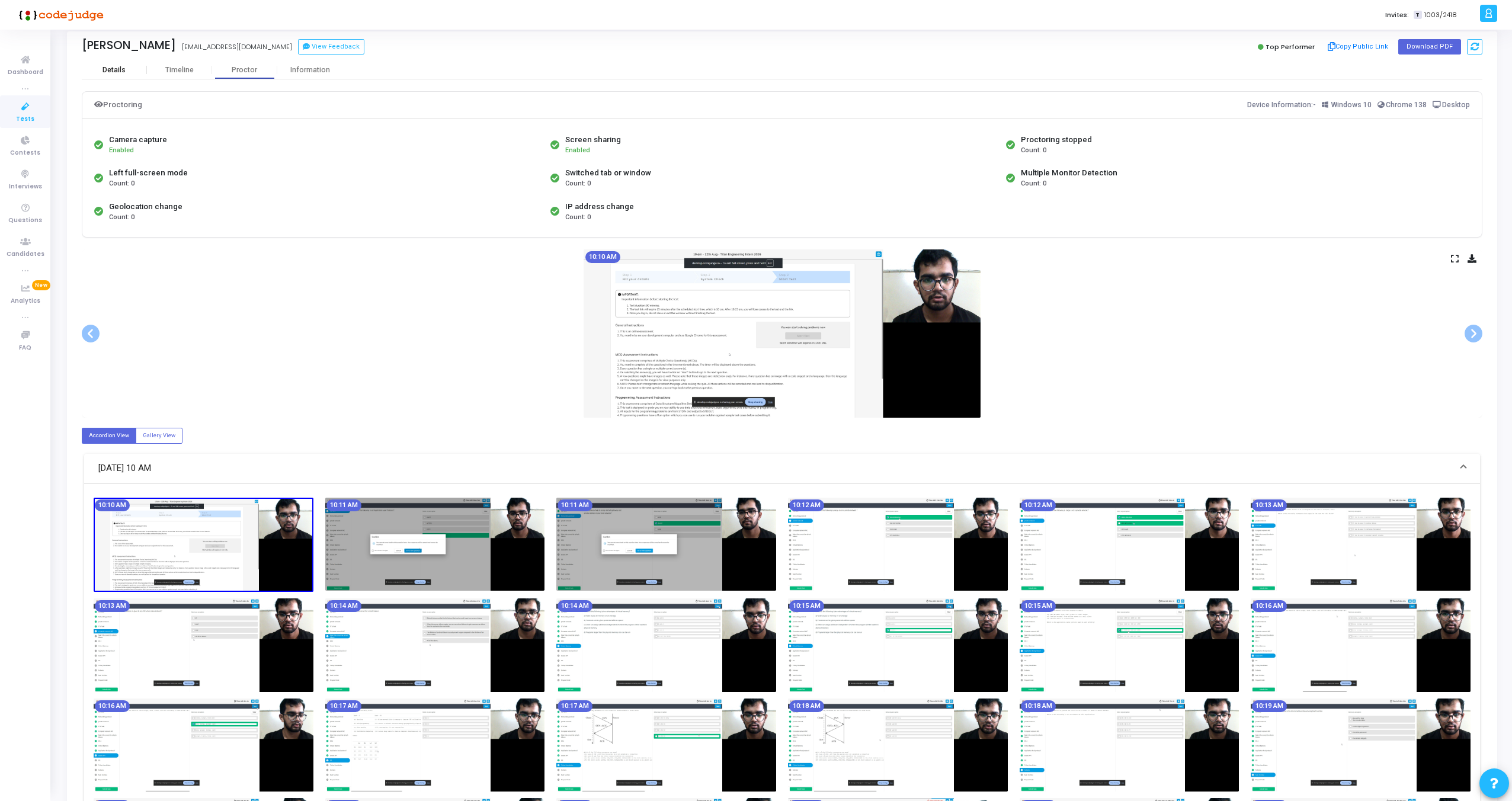
click at [100, 66] on div "Details" at bounding box center [114, 70] width 66 height 9
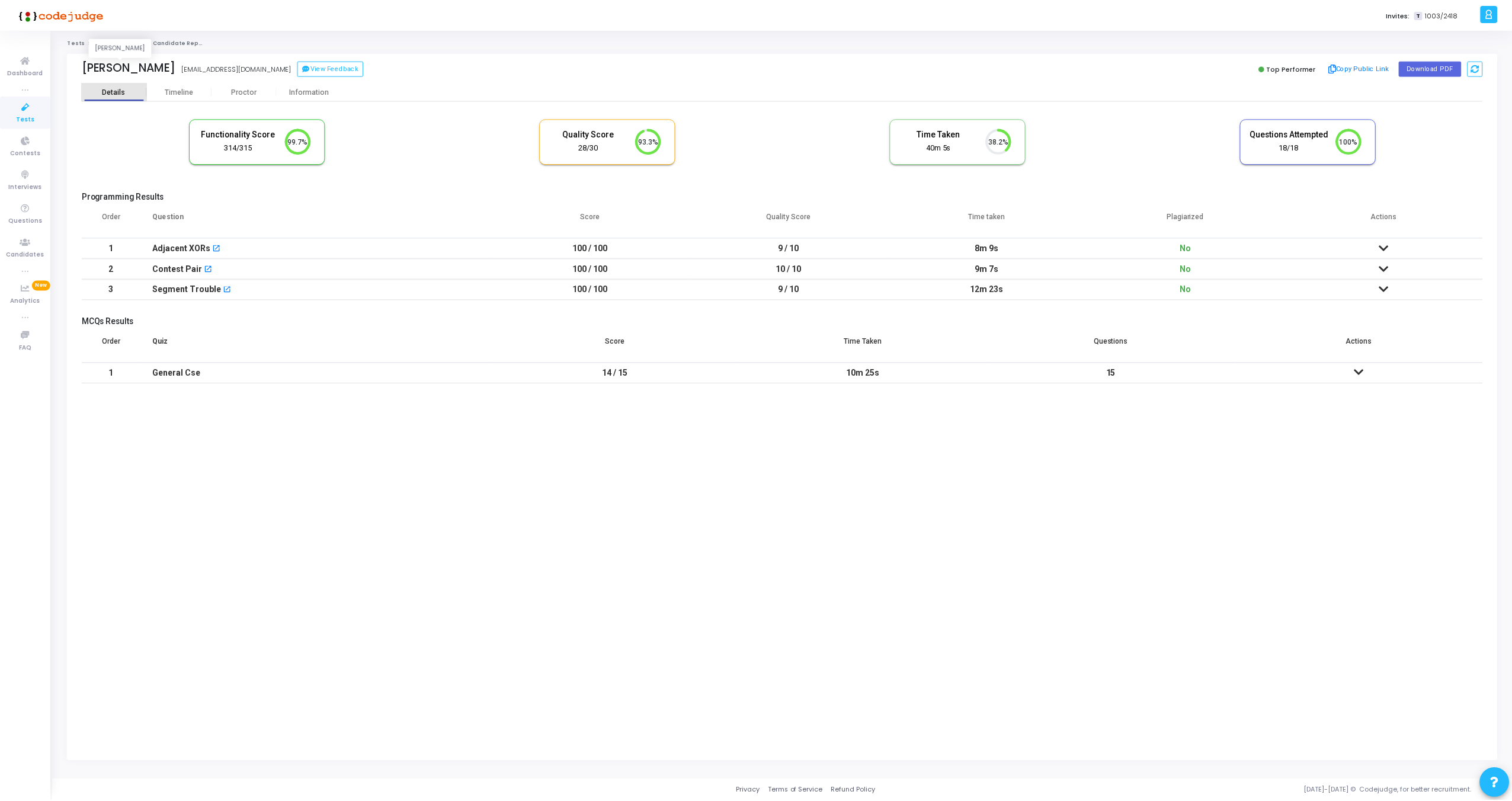
scroll to position [25, 30]
click at [256, 93] on div "Proctor" at bounding box center [244, 92] width 66 height 9
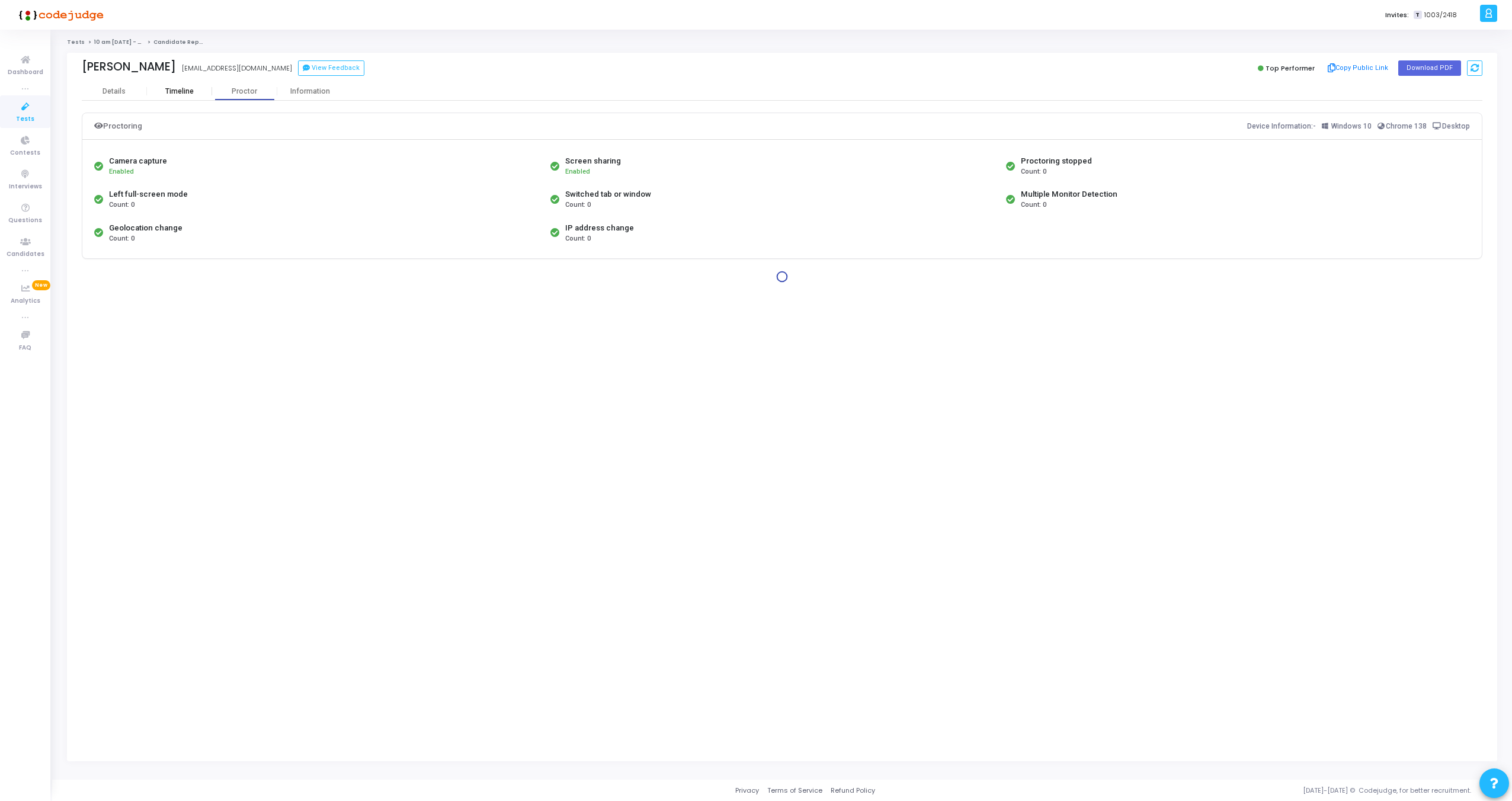
click at [196, 99] on div "Timeline" at bounding box center [180, 91] width 66 height 18
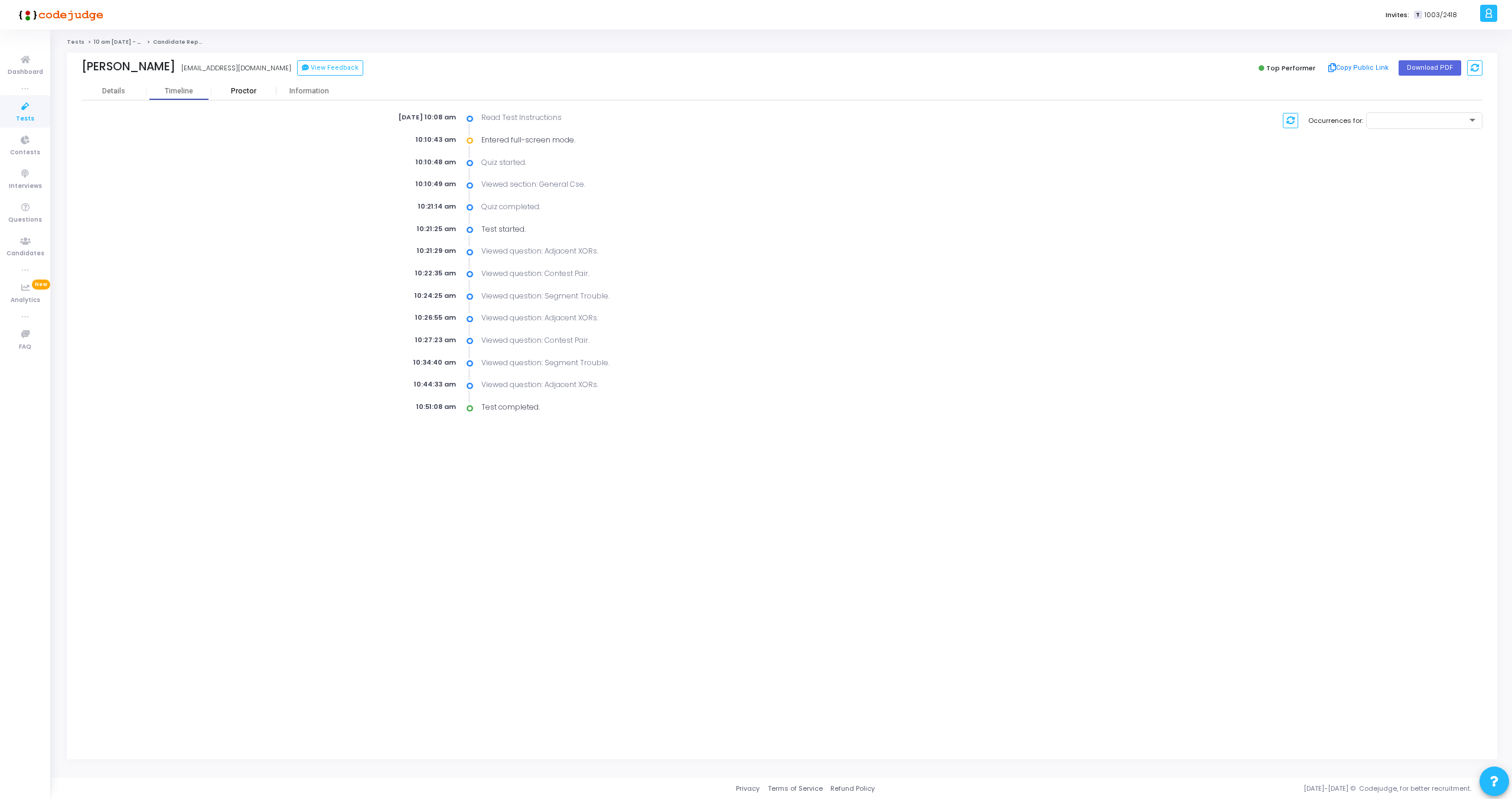
click at [236, 92] on div "Proctor" at bounding box center [244, 92] width 65 height 9
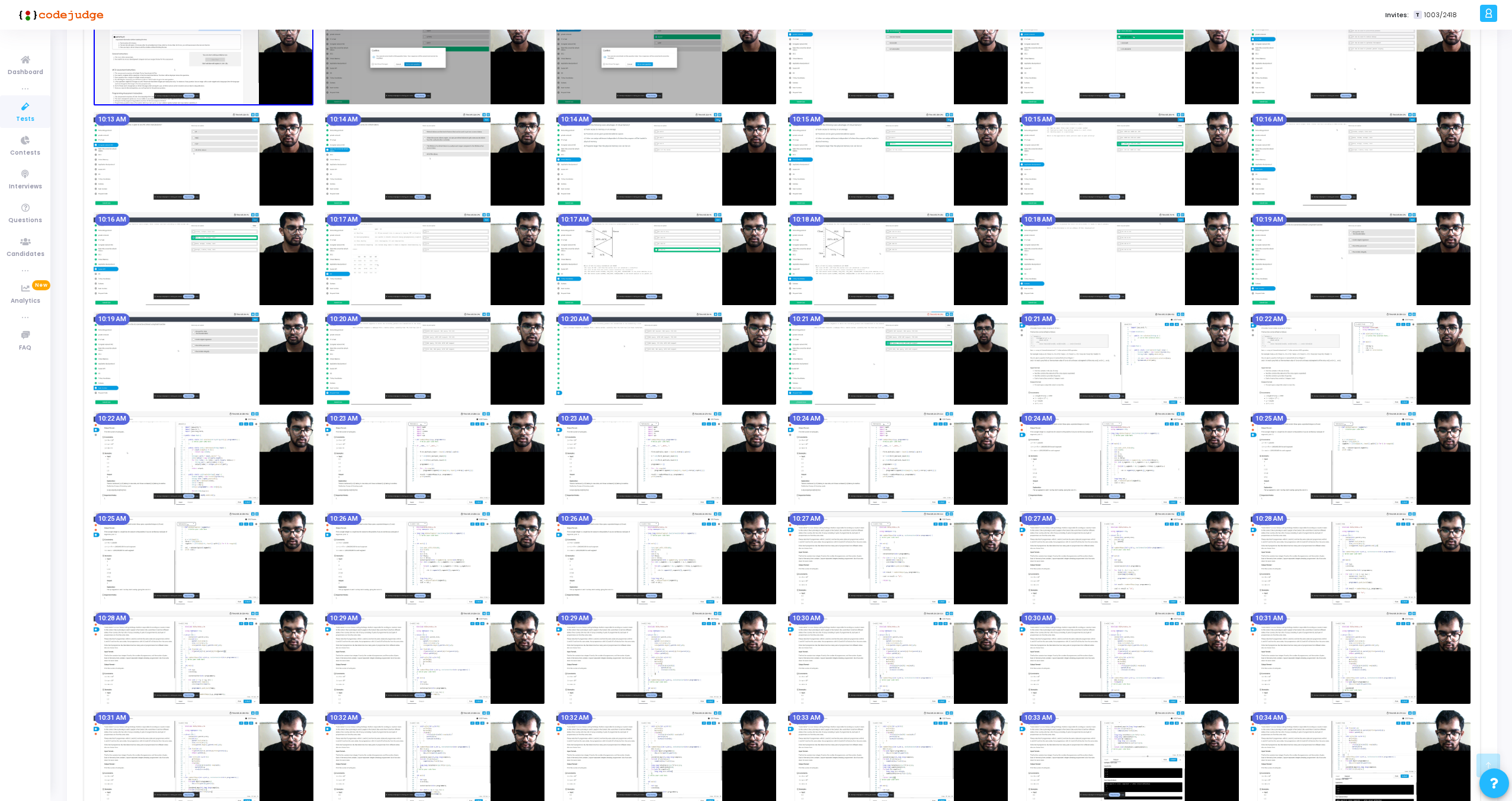
scroll to position [390, 0]
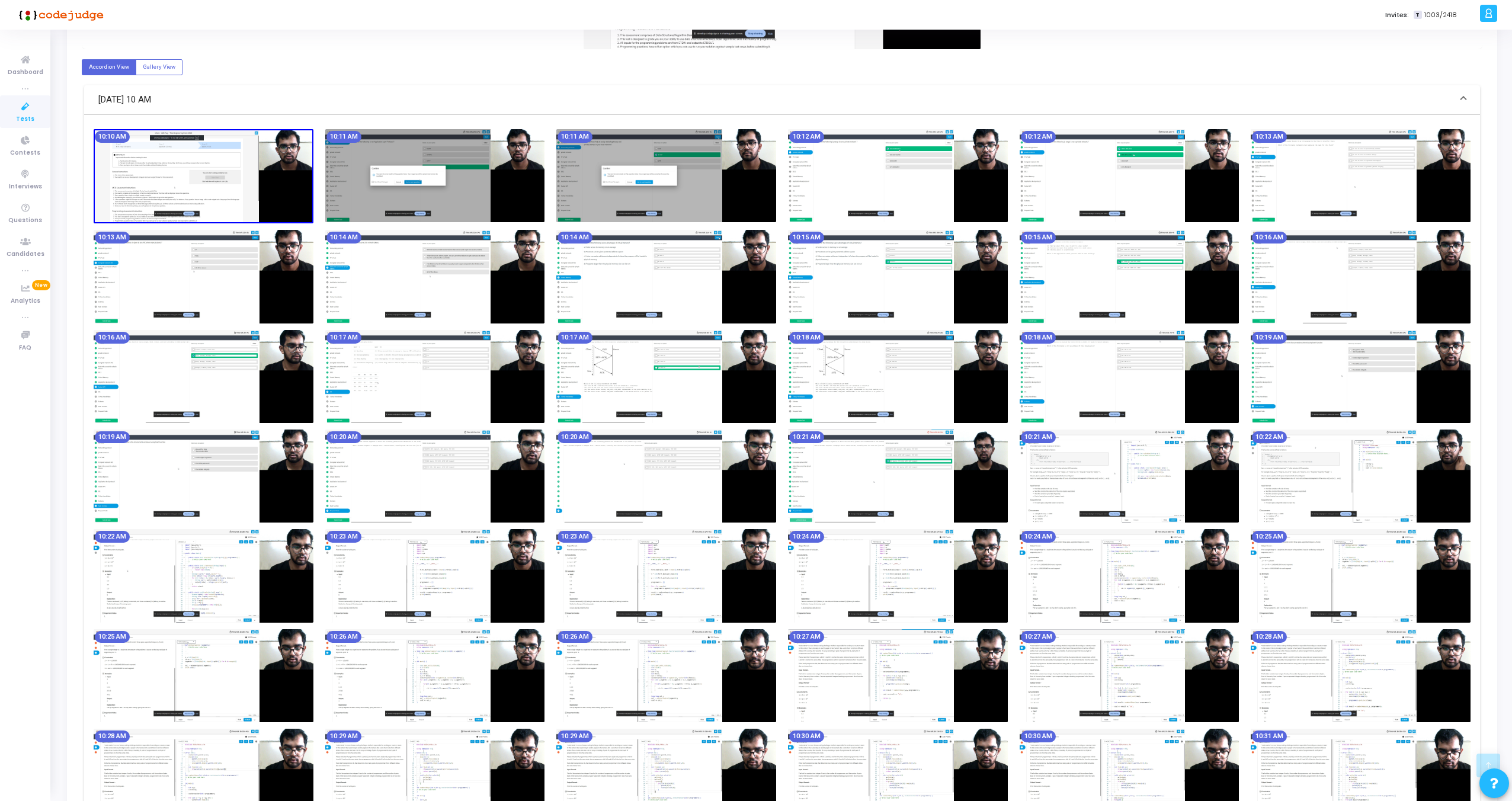
click at [281, 188] on img at bounding box center [203, 177] width 220 height 95
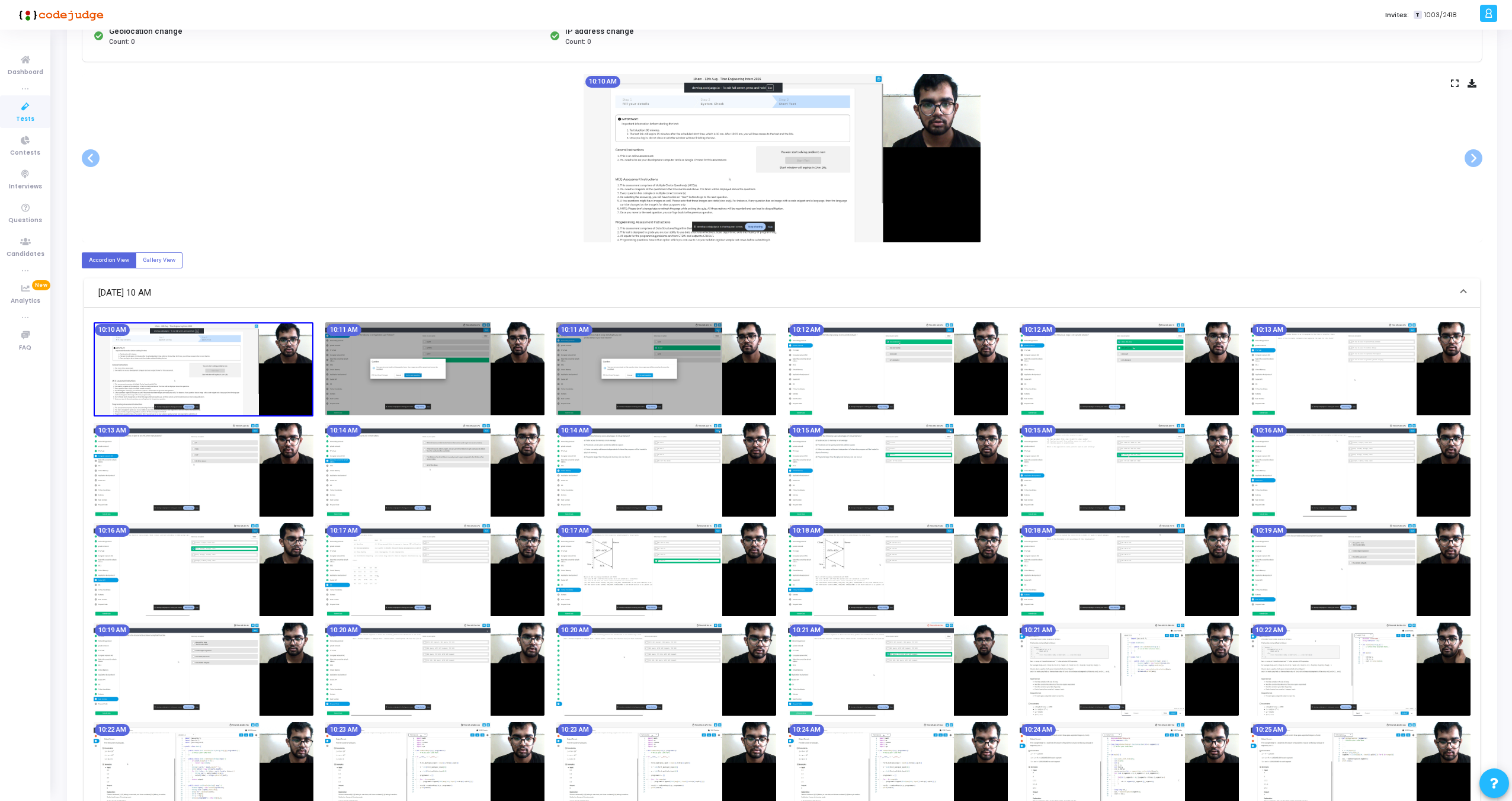
scroll to position [175, 0]
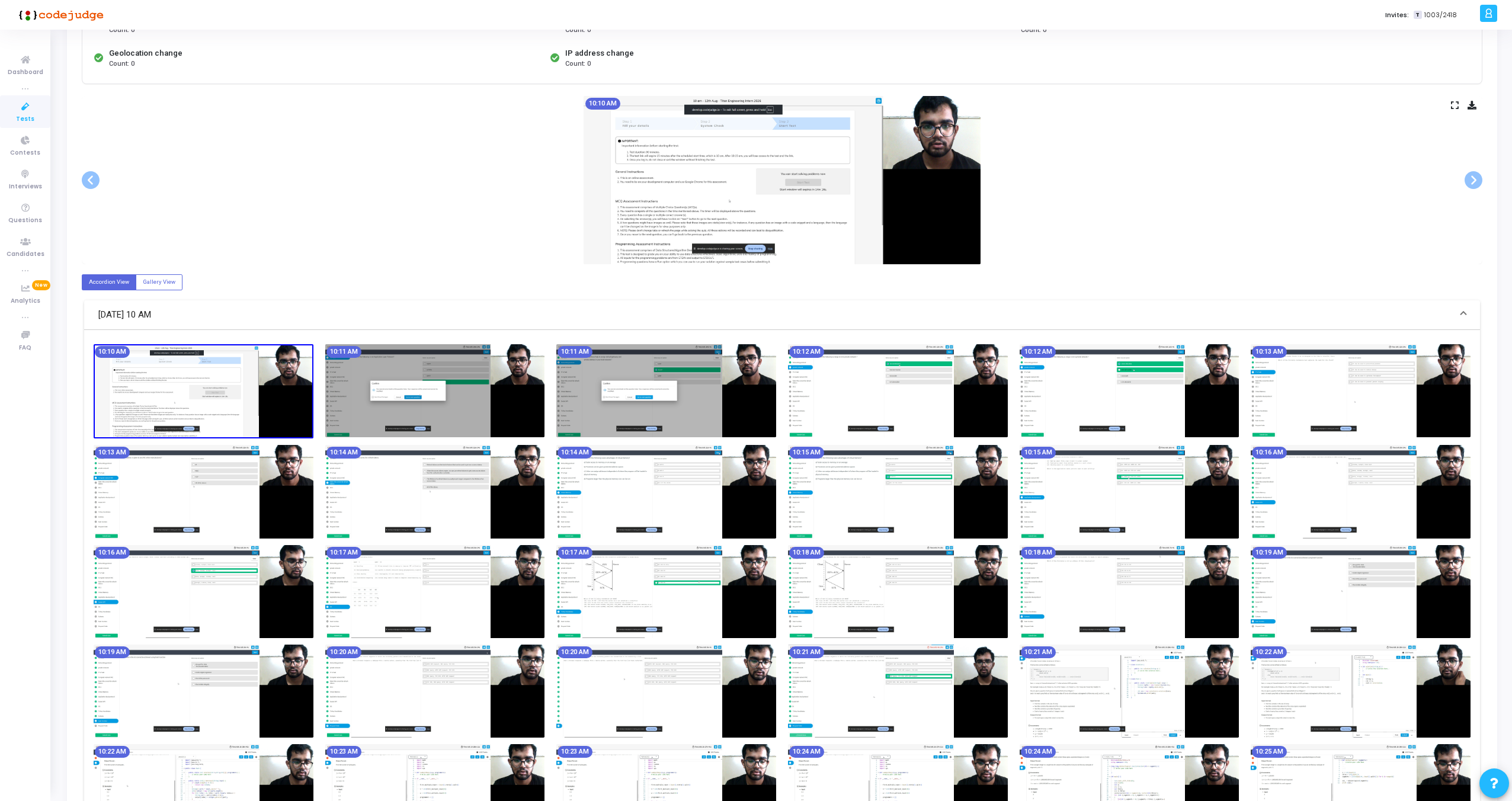
click at [1452, 102] on icon at bounding box center [1455, 105] width 8 height 6
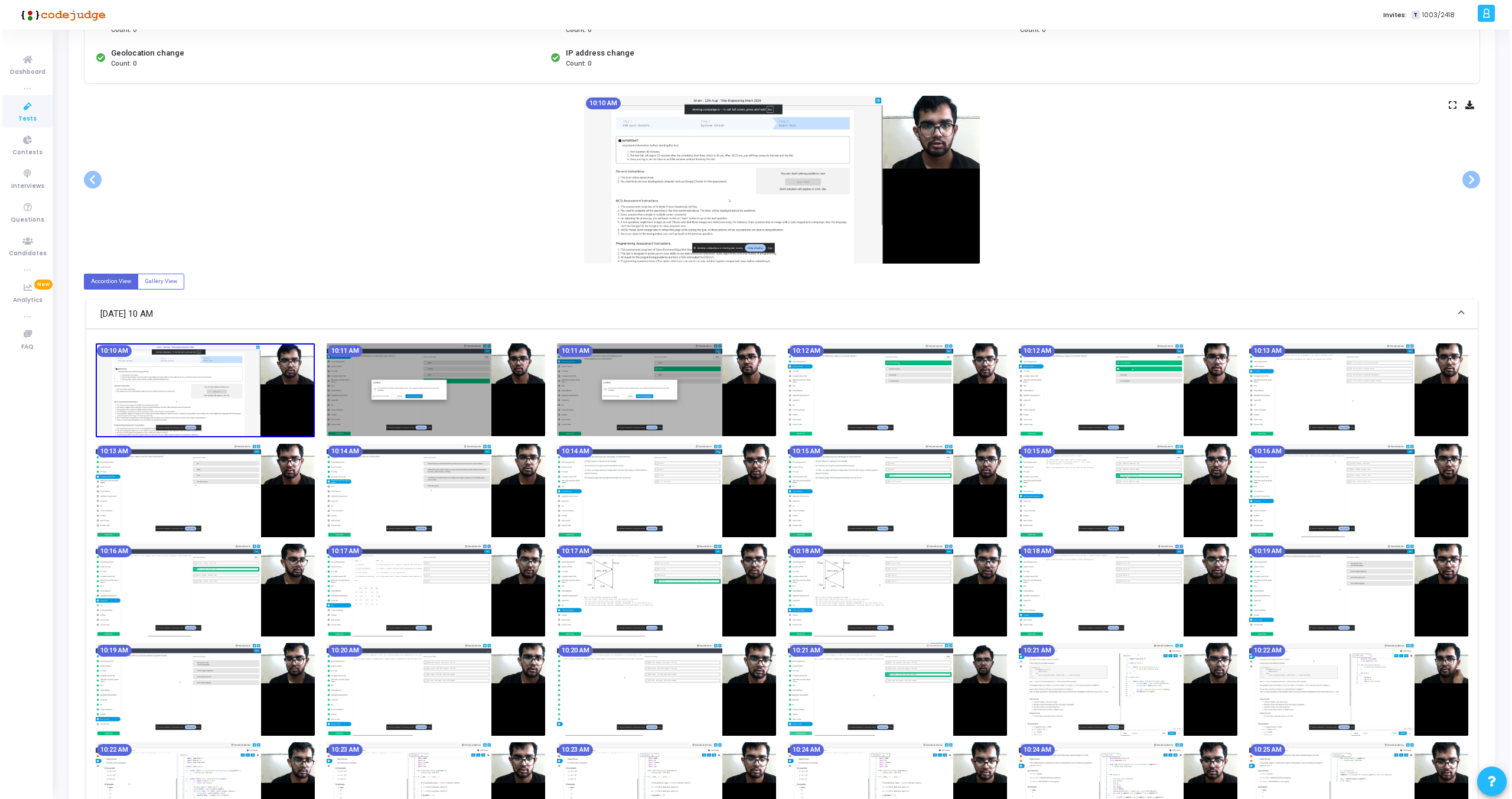
scroll to position [0, 0]
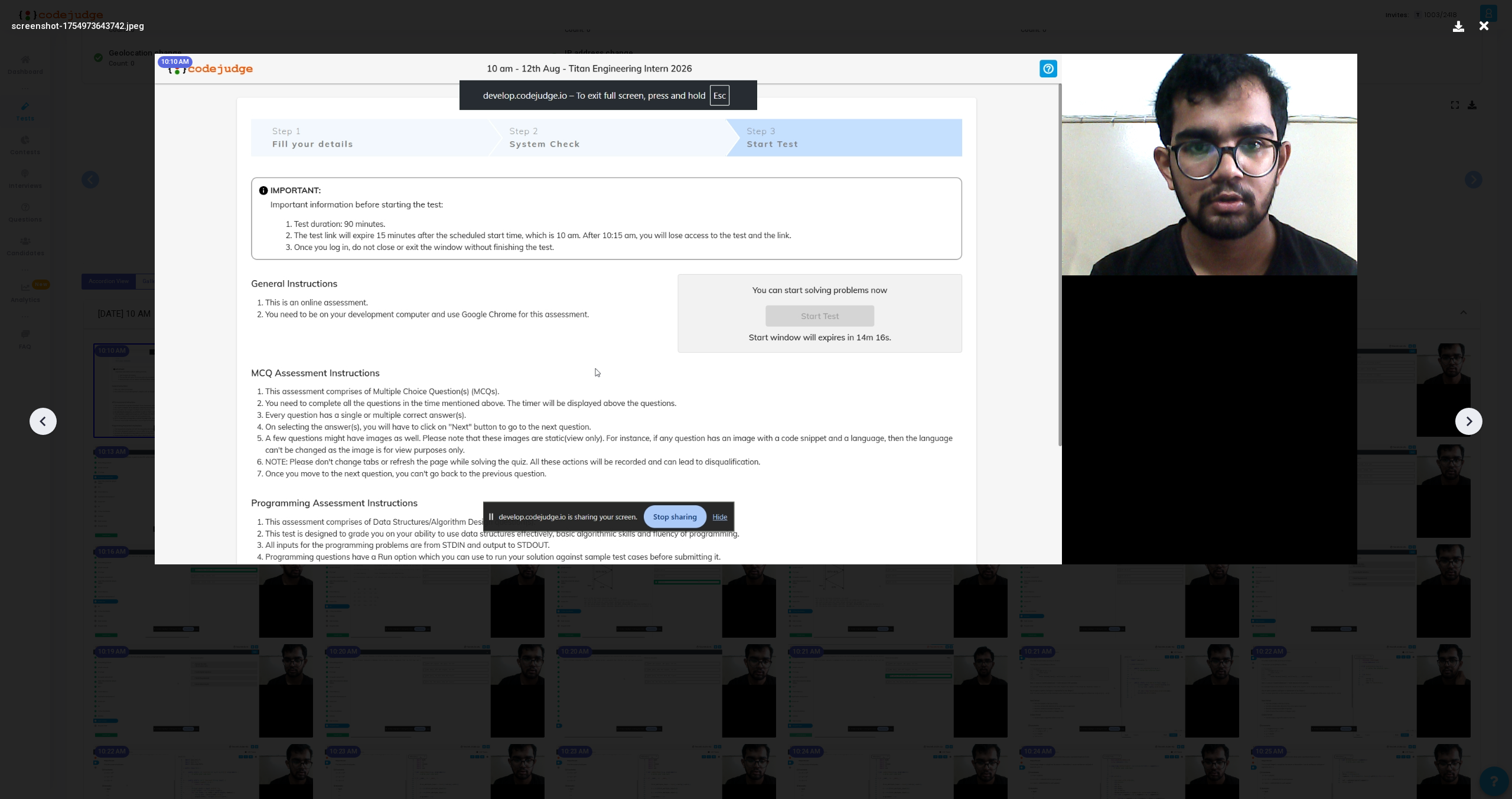
click at [1468, 430] on div at bounding box center [1469, 421] width 27 height 27
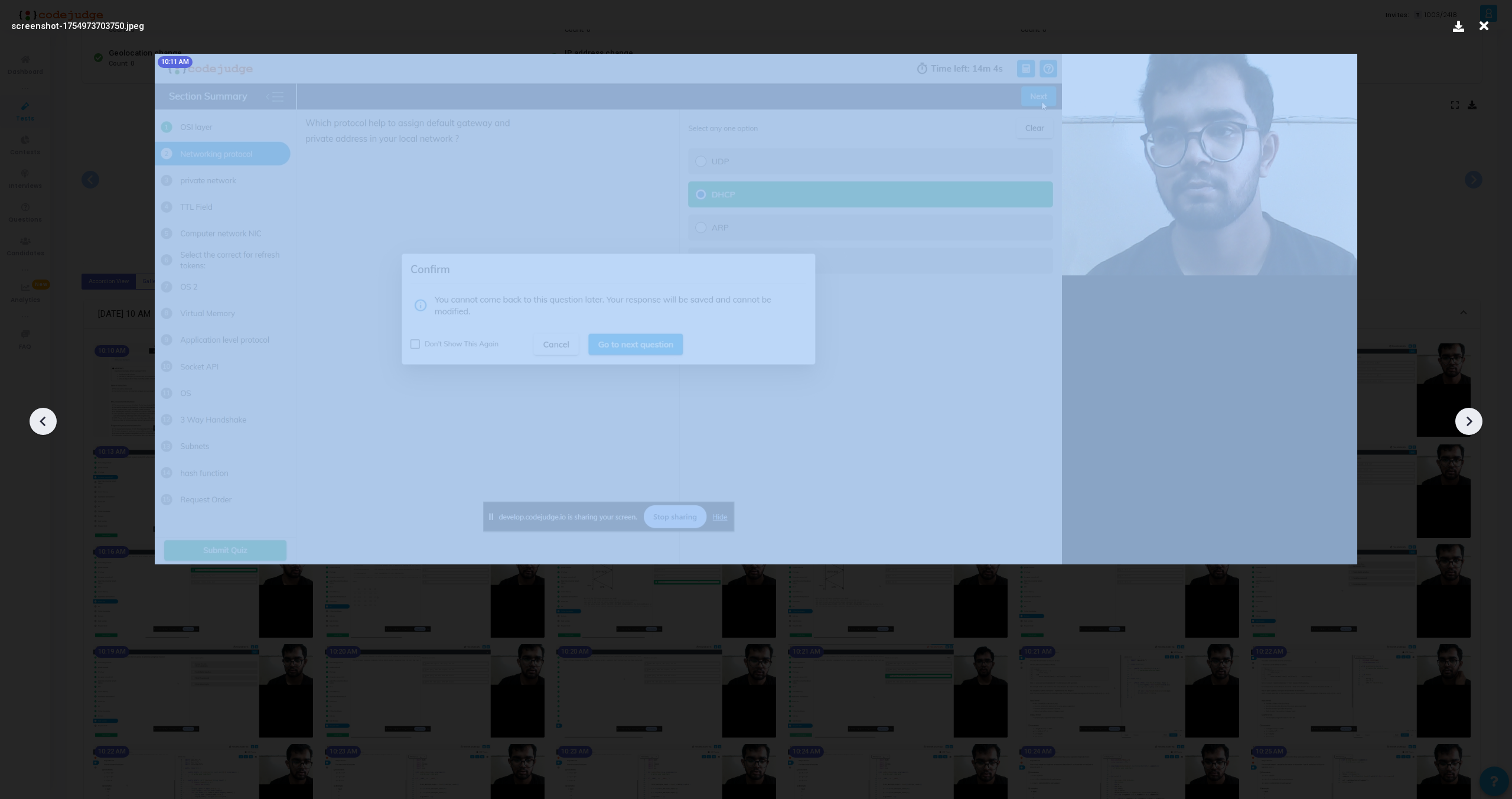
click at [1468, 430] on div at bounding box center [1469, 421] width 27 height 27
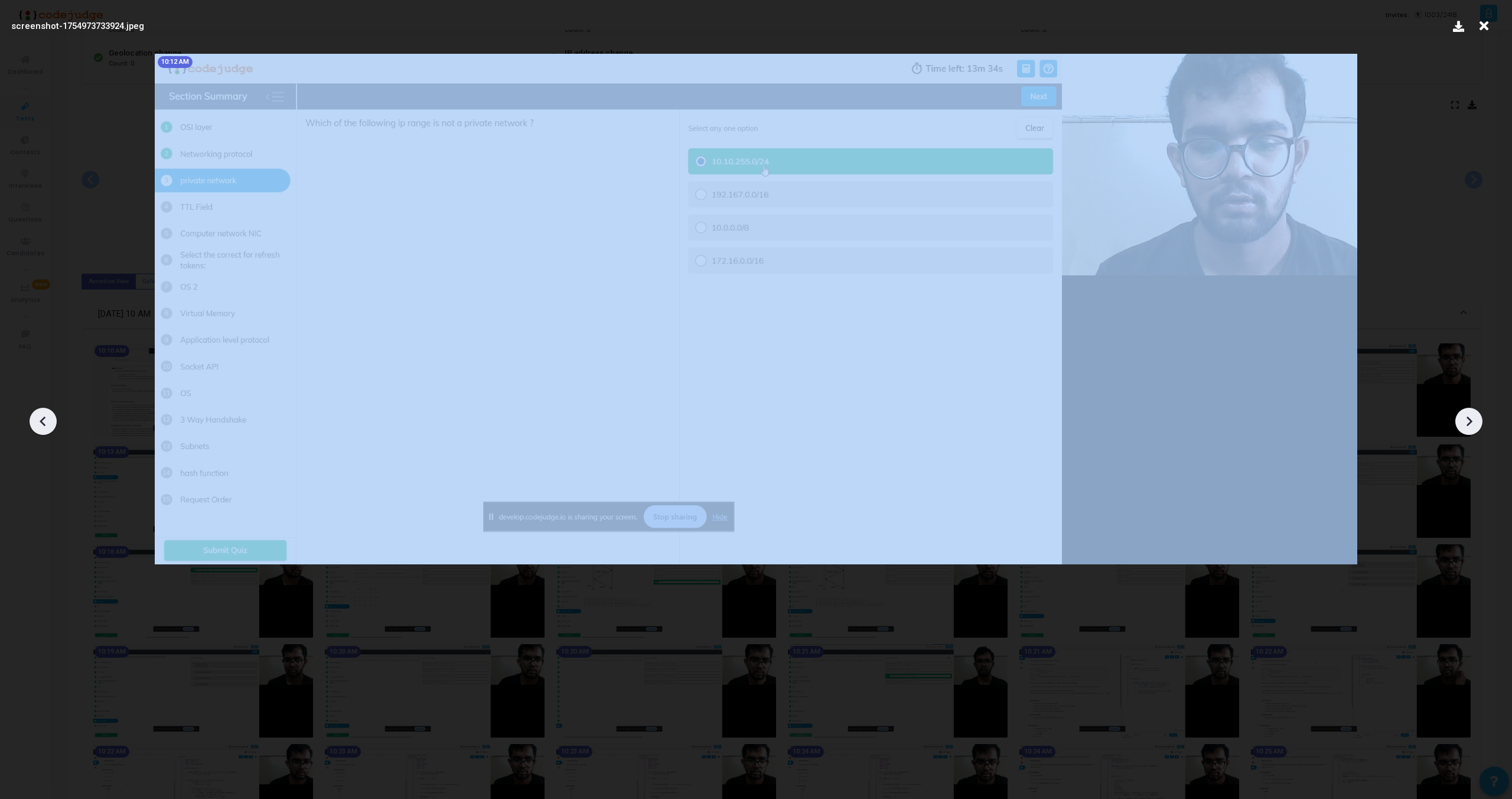
click at [1468, 430] on div at bounding box center [1469, 421] width 27 height 27
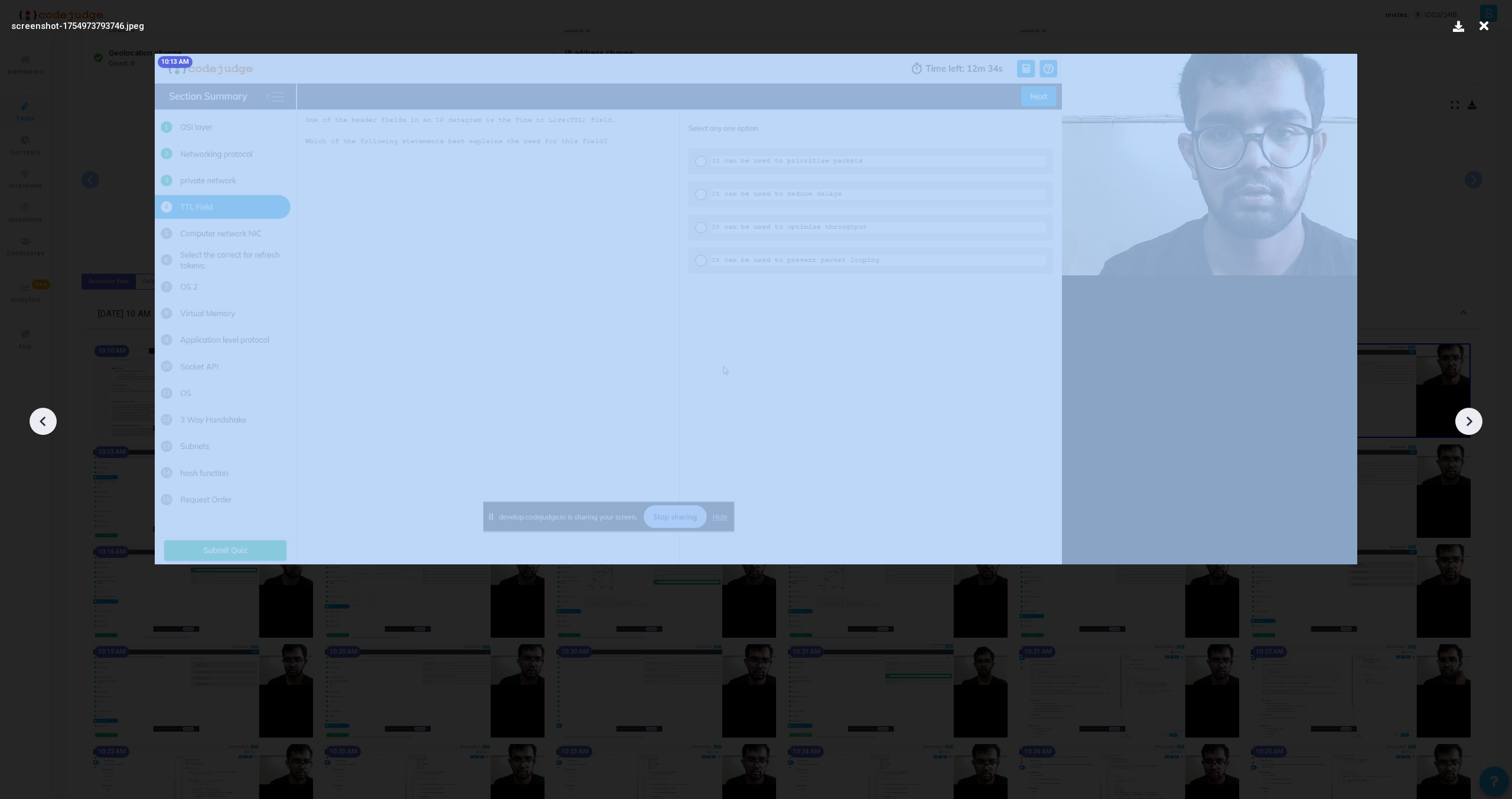
click at [1468, 430] on div at bounding box center [1469, 421] width 27 height 27
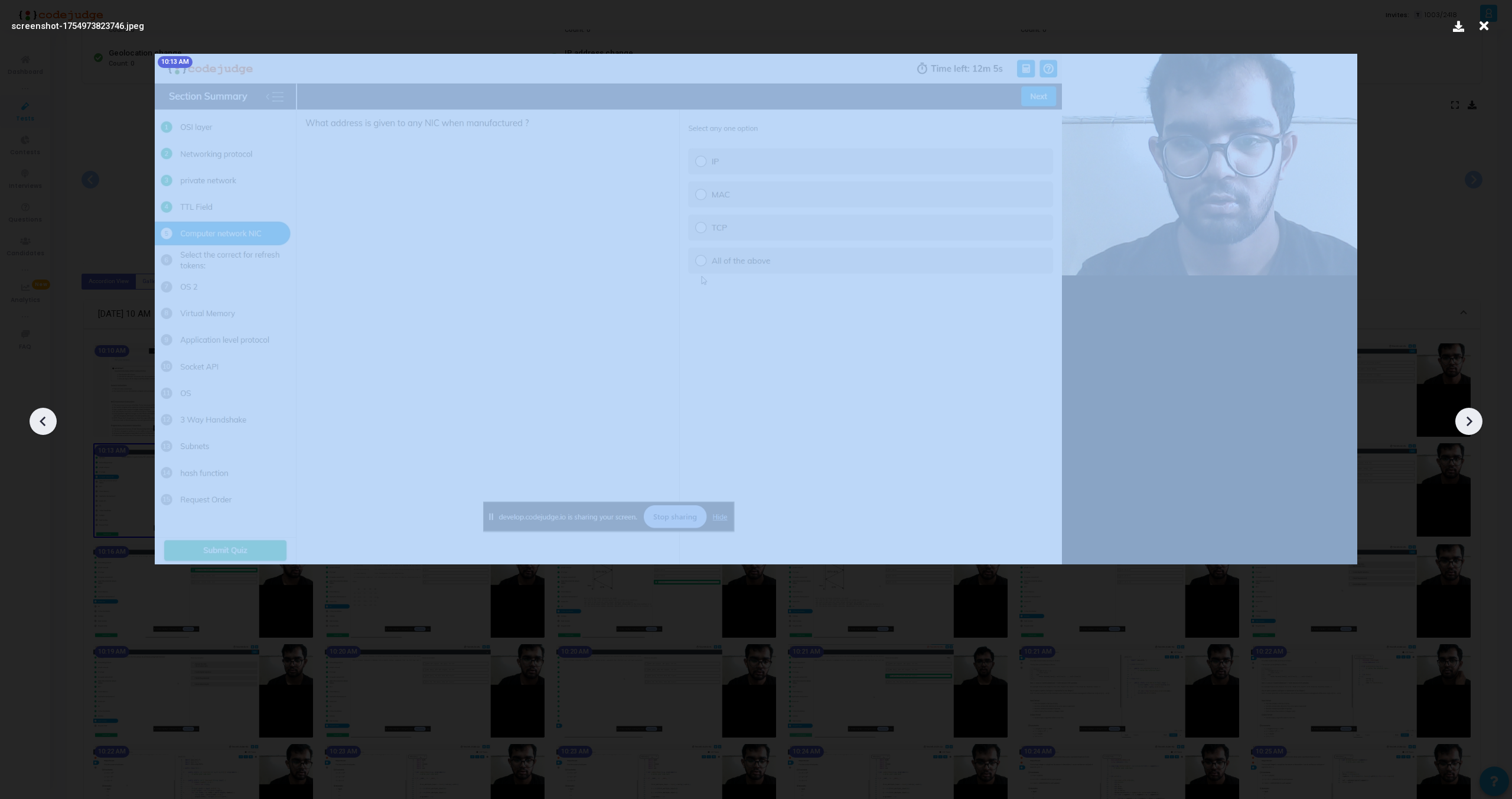
click at [1468, 430] on div at bounding box center [1469, 421] width 27 height 27
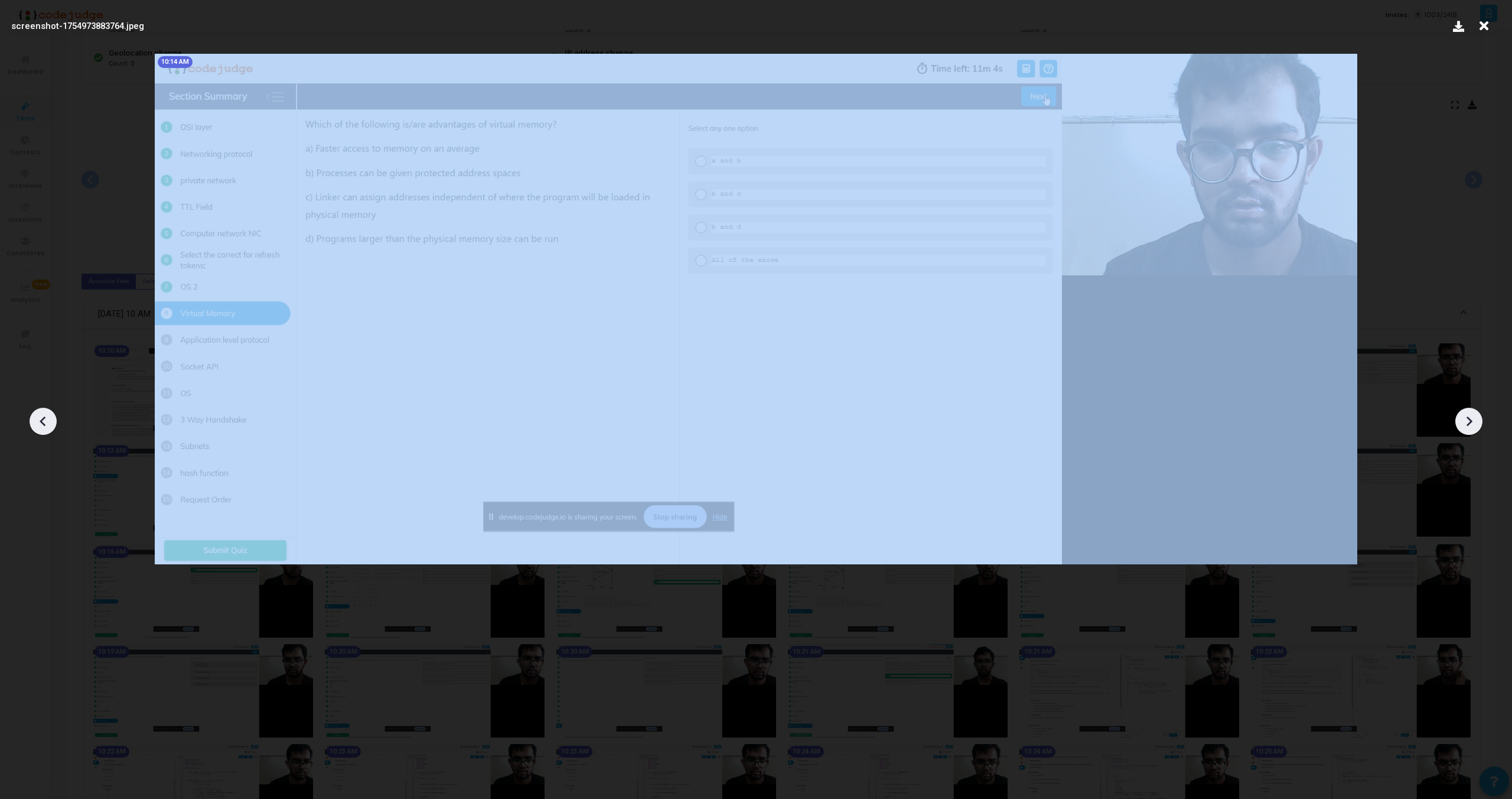
click at [1468, 430] on div at bounding box center [1469, 421] width 27 height 27
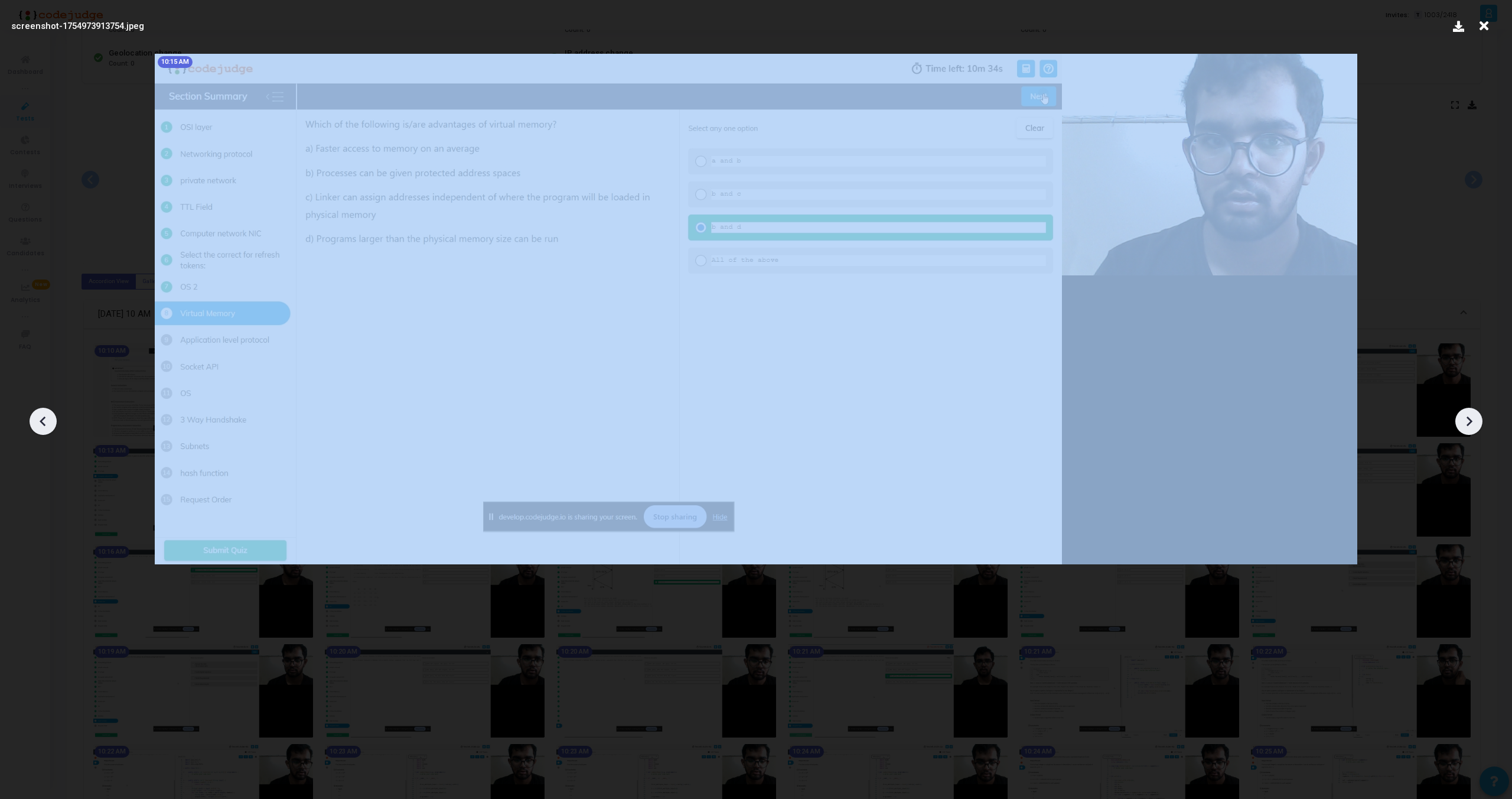
click at [1468, 430] on div at bounding box center [1469, 421] width 27 height 27
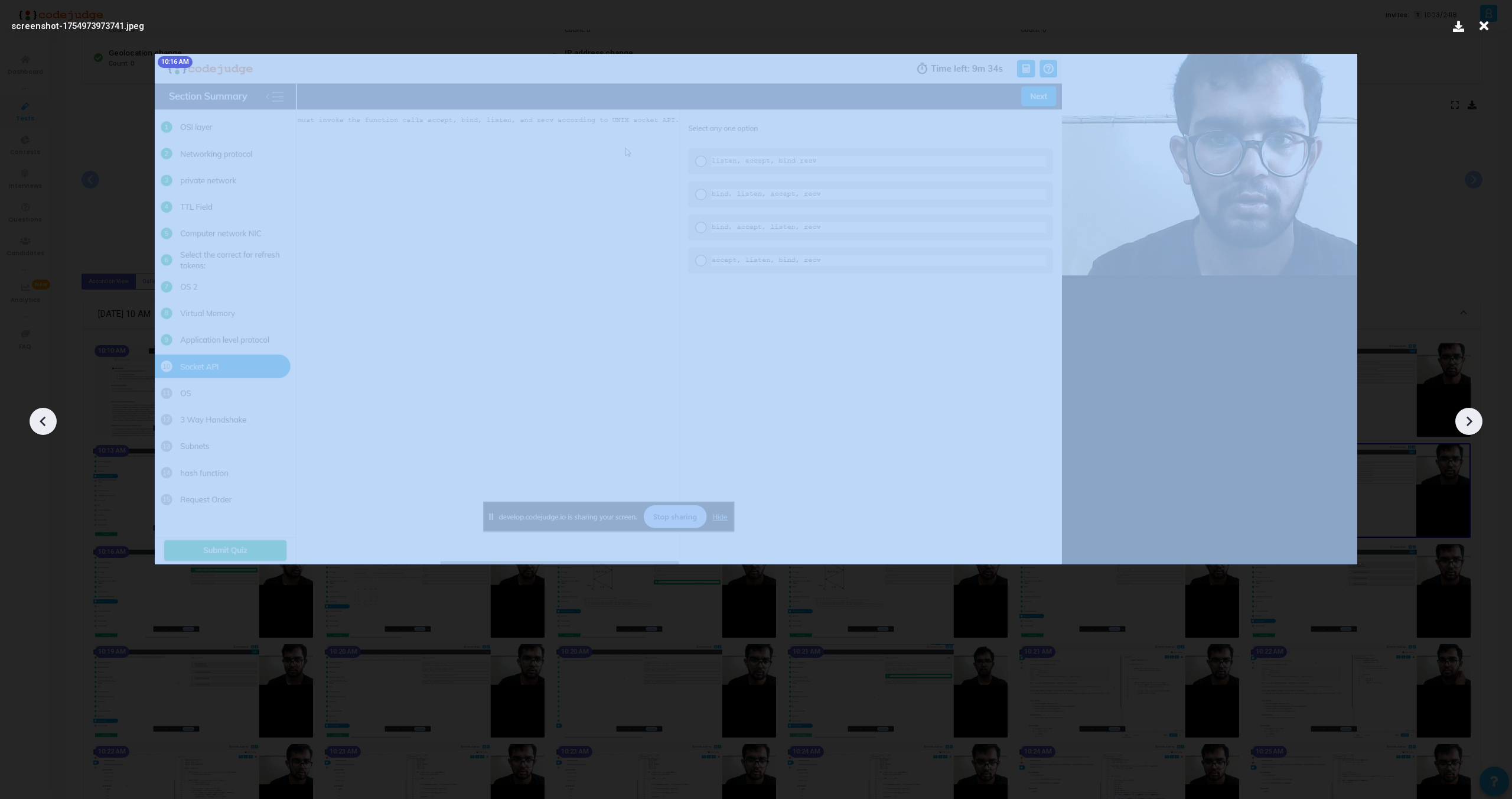
click at [1468, 430] on div at bounding box center [1469, 421] width 27 height 27
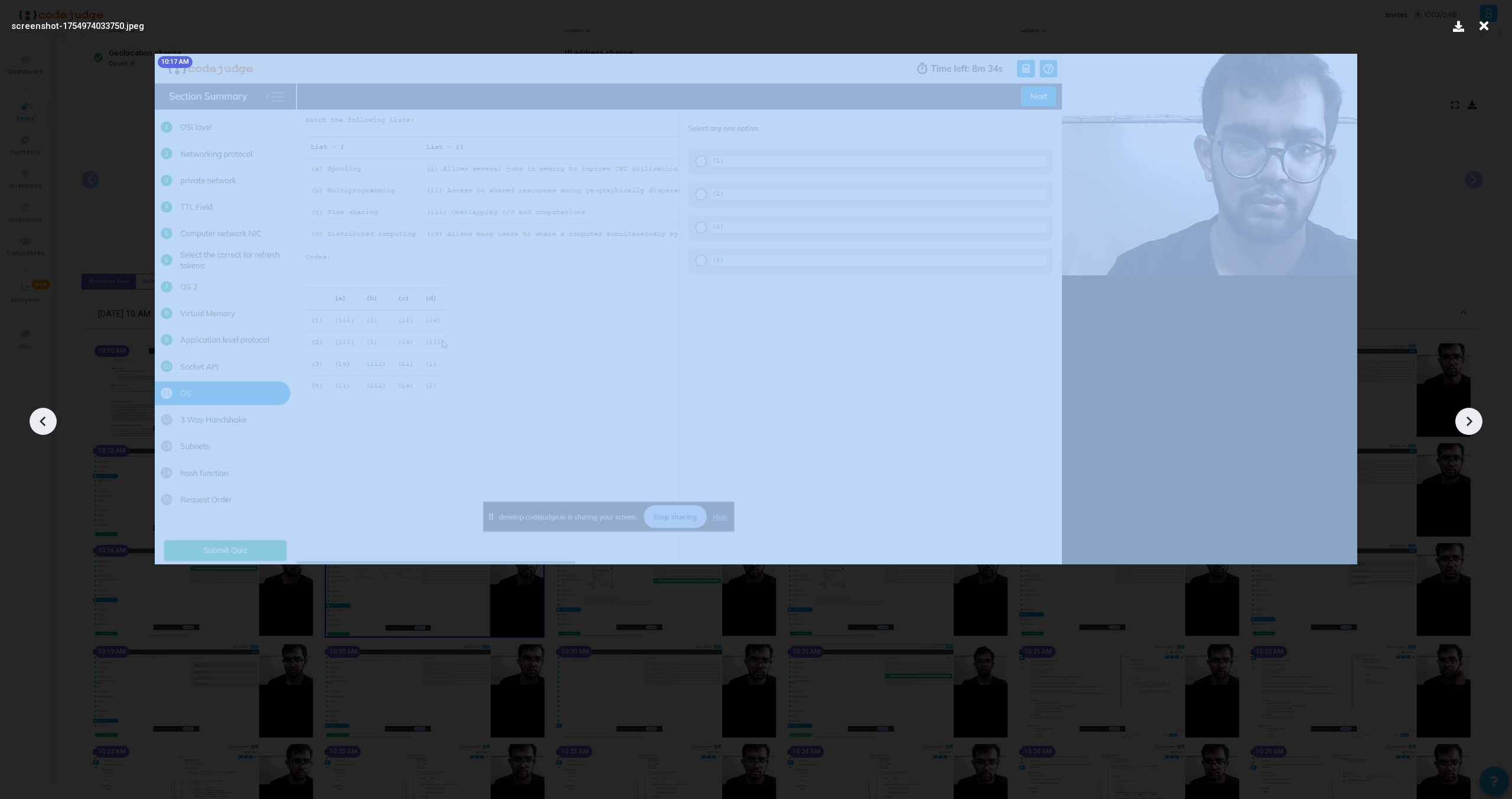
click at [1468, 430] on div at bounding box center [1469, 421] width 27 height 27
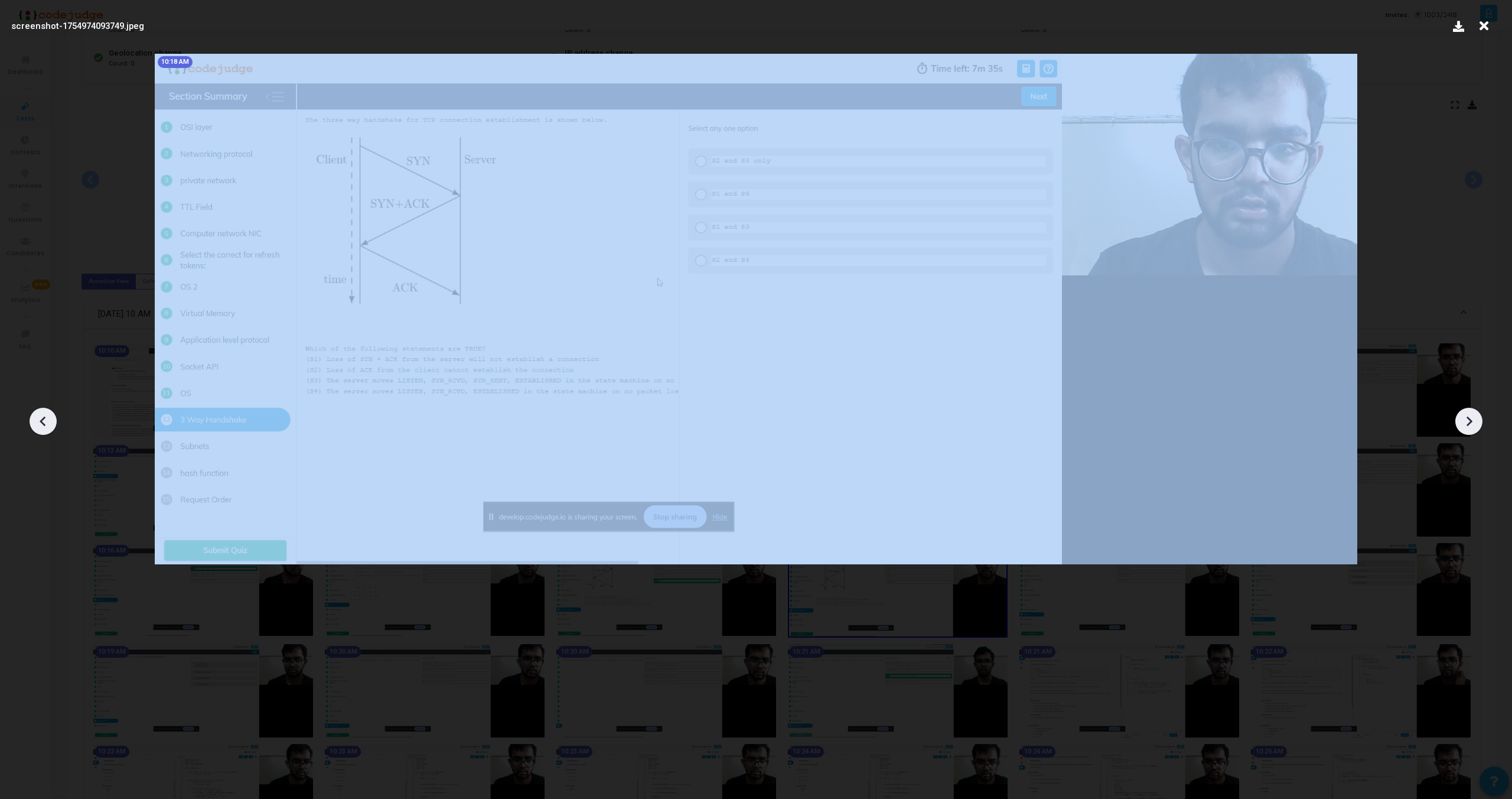
click at [1468, 430] on div at bounding box center [1469, 421] width 27 height 27
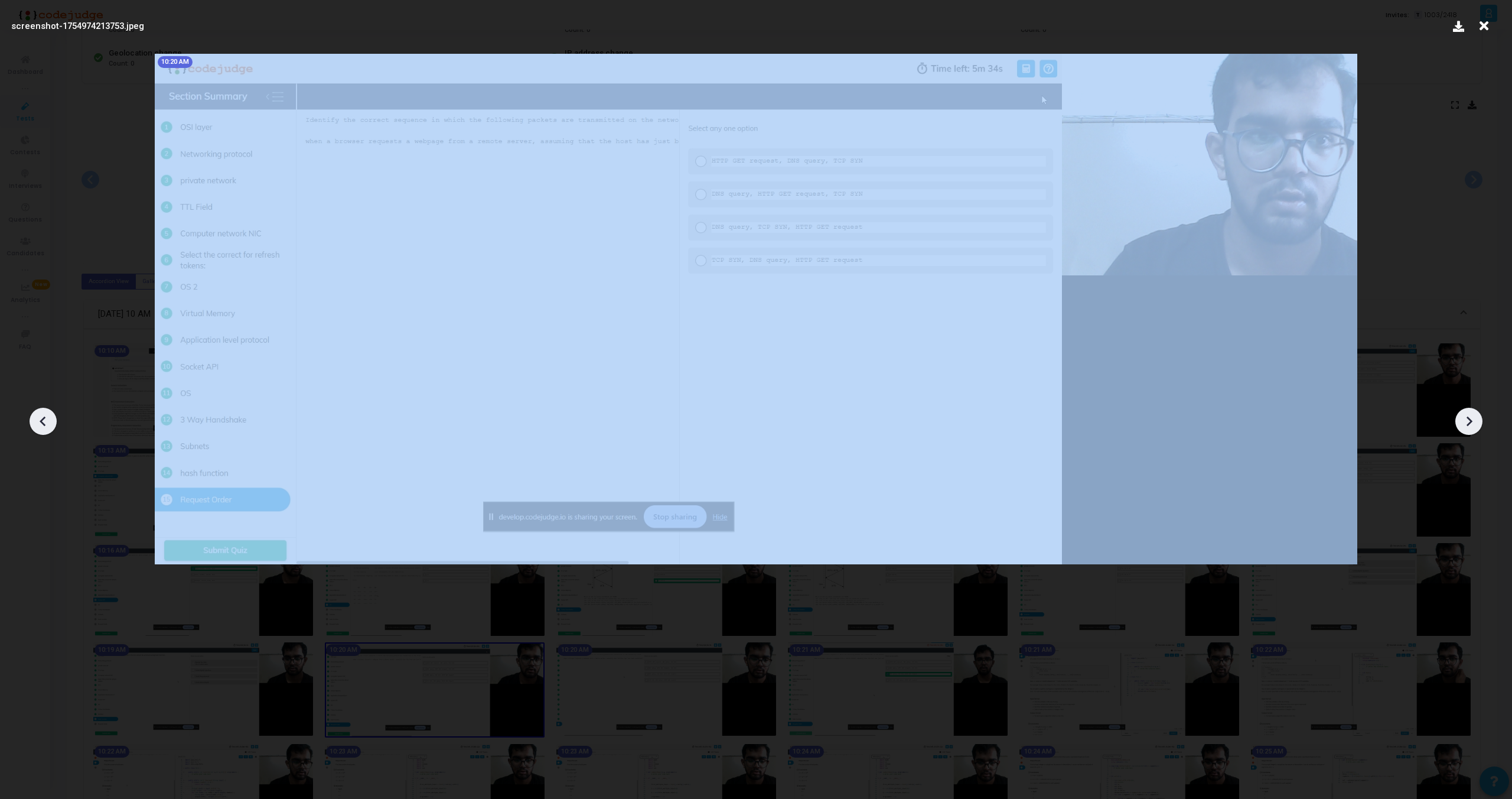
click at [1468, 430] on div at bounding box center [1469, 421] width 27 height 27
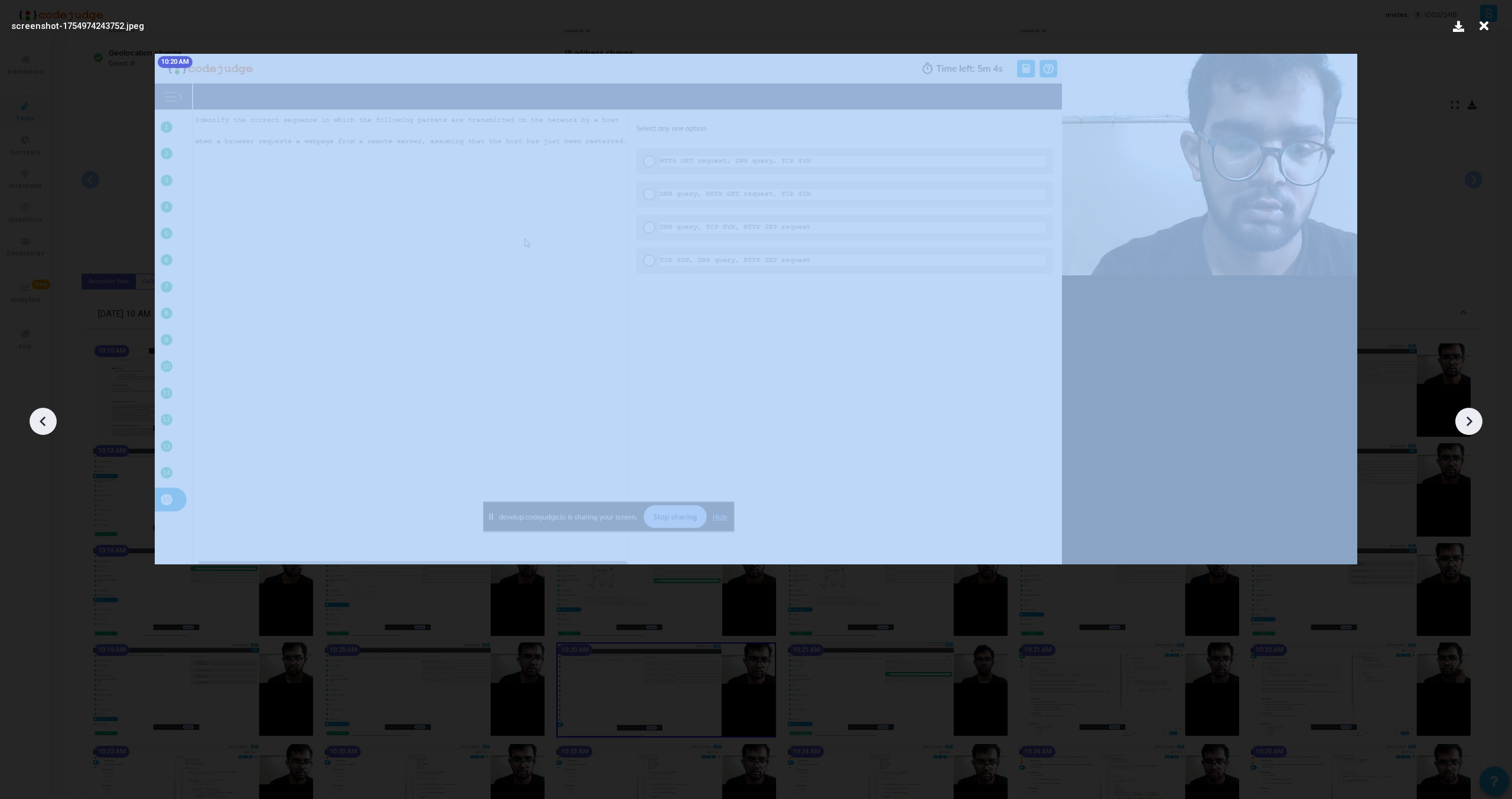
click at [1468, 430] on div at bounding box center [1469, 421] width 27 height 27
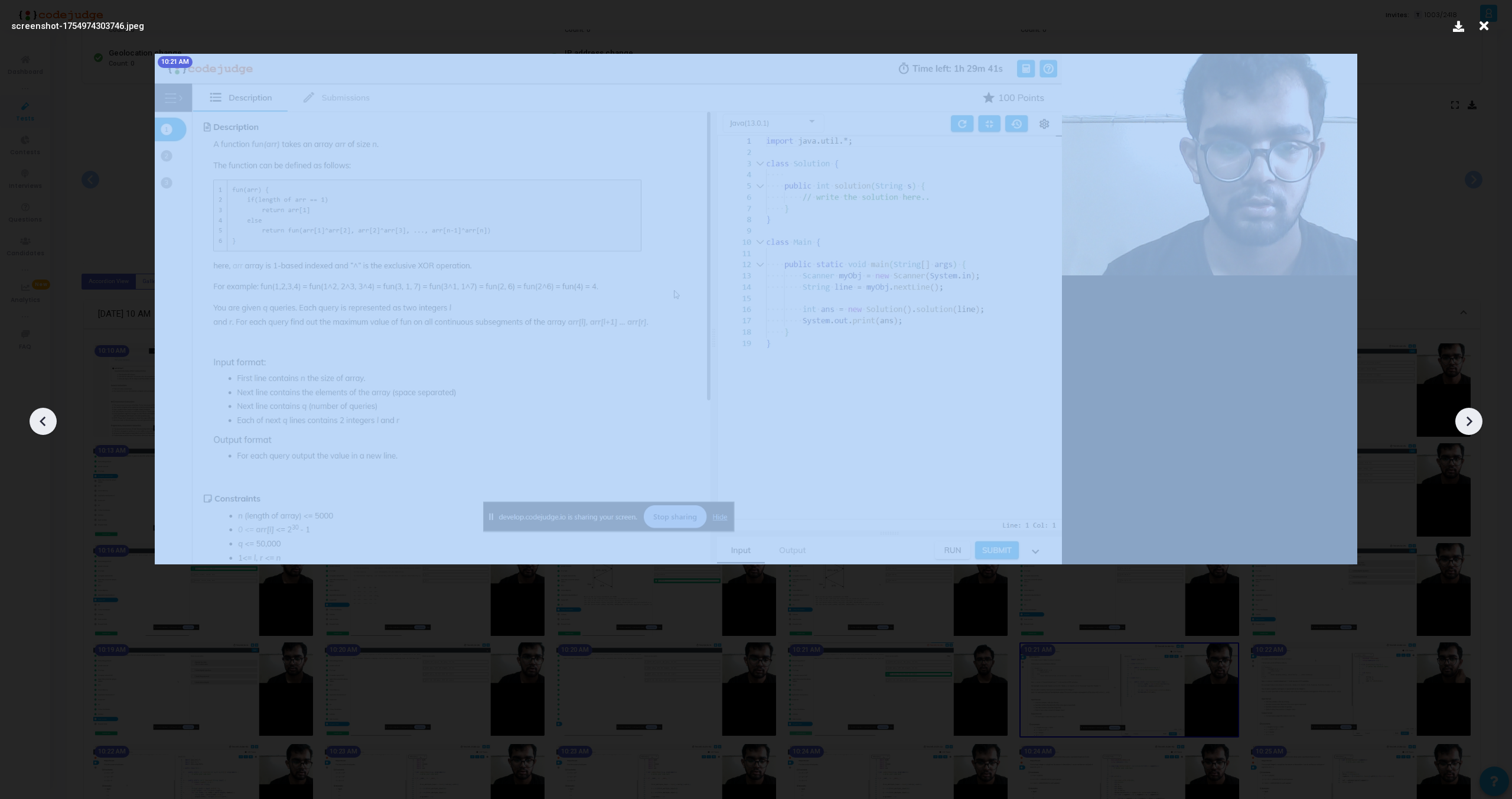
click at [1468, 430] on div at bounding box center [1469, 421] width 27 height 27
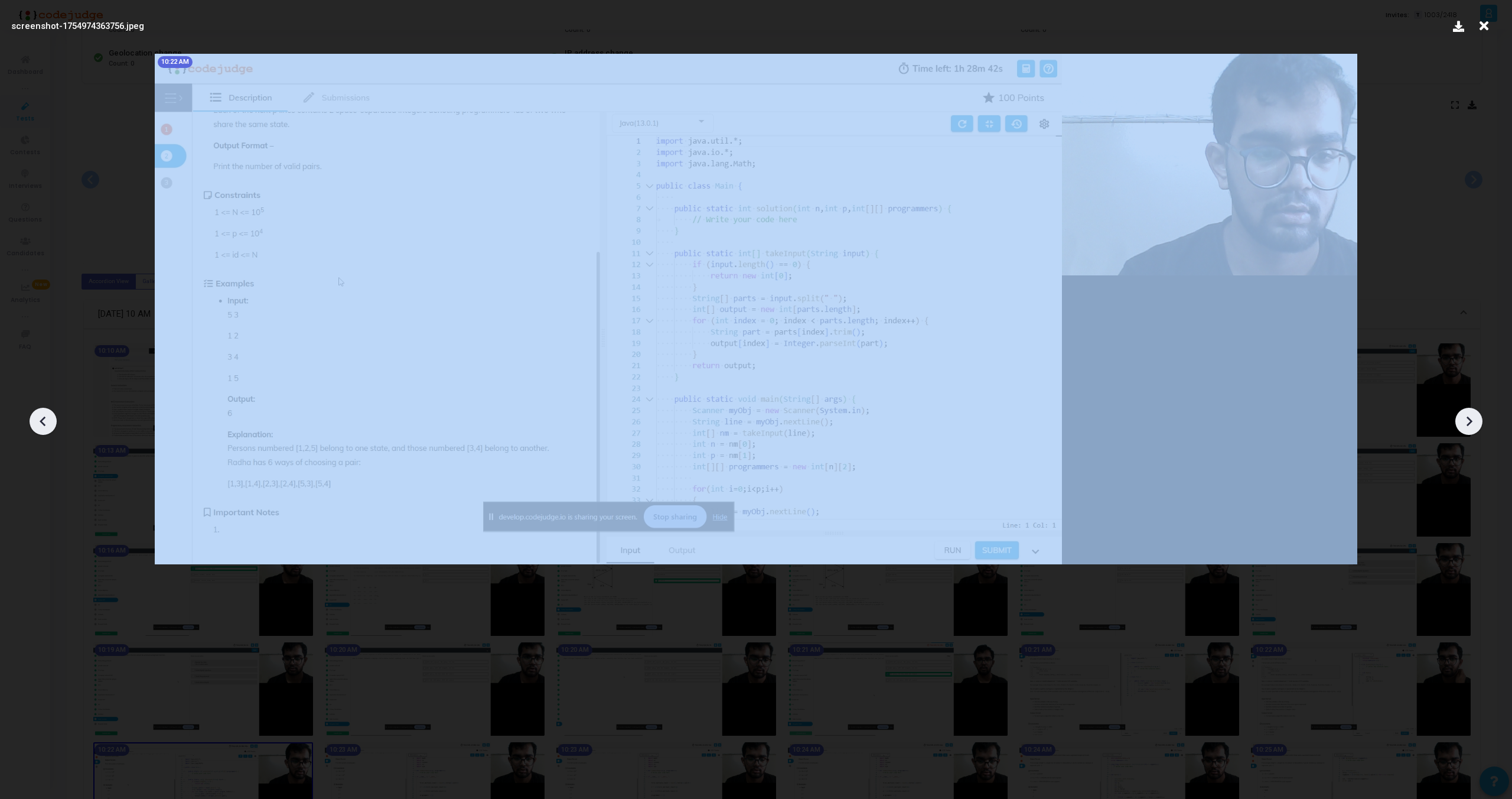
click at [1468, 430] on div at bounding box center [1469, 421] width 27 height 27
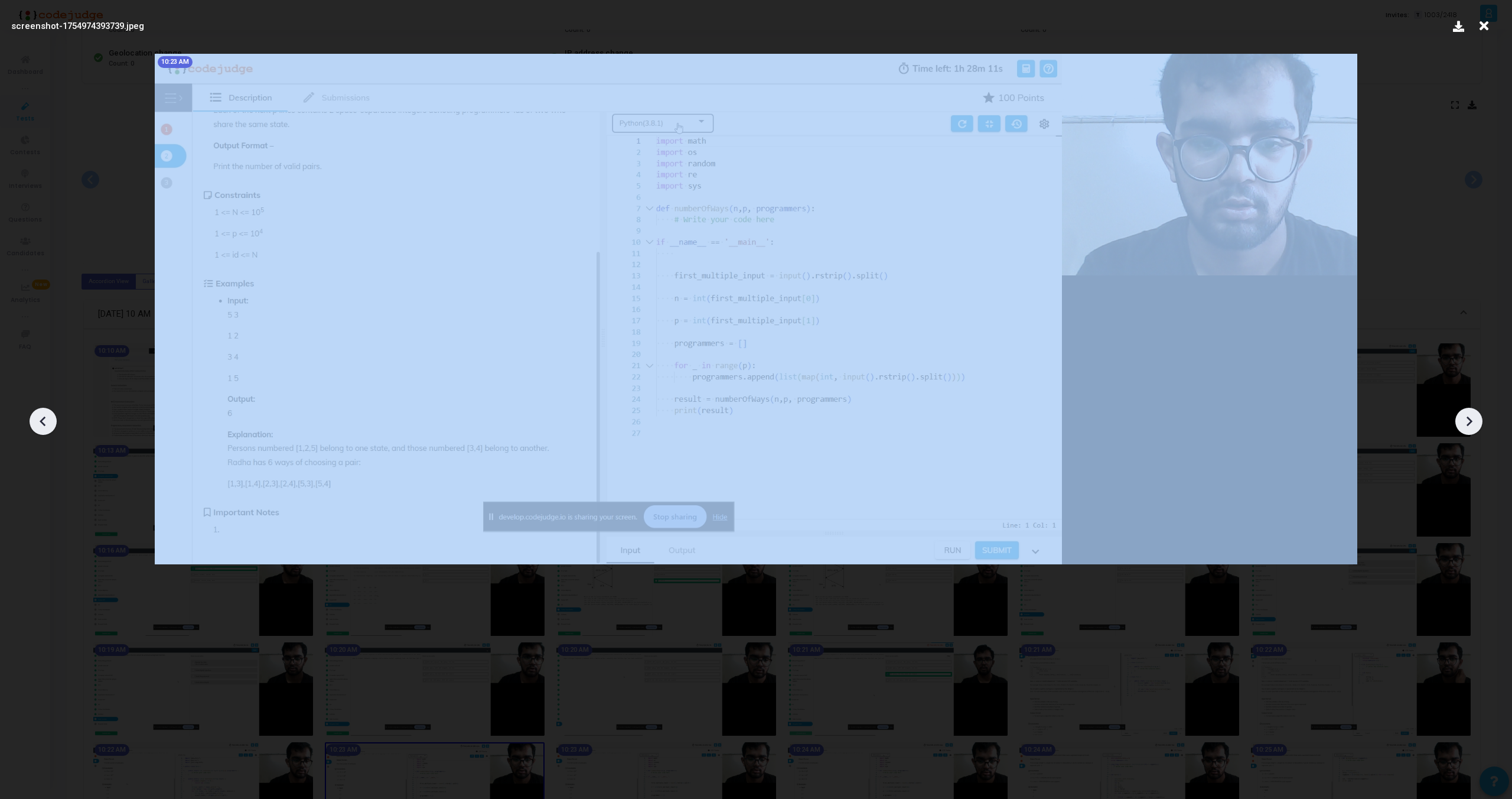
click at [1468, 430] on div at bounding box center [1469, 421] width 27 height 27
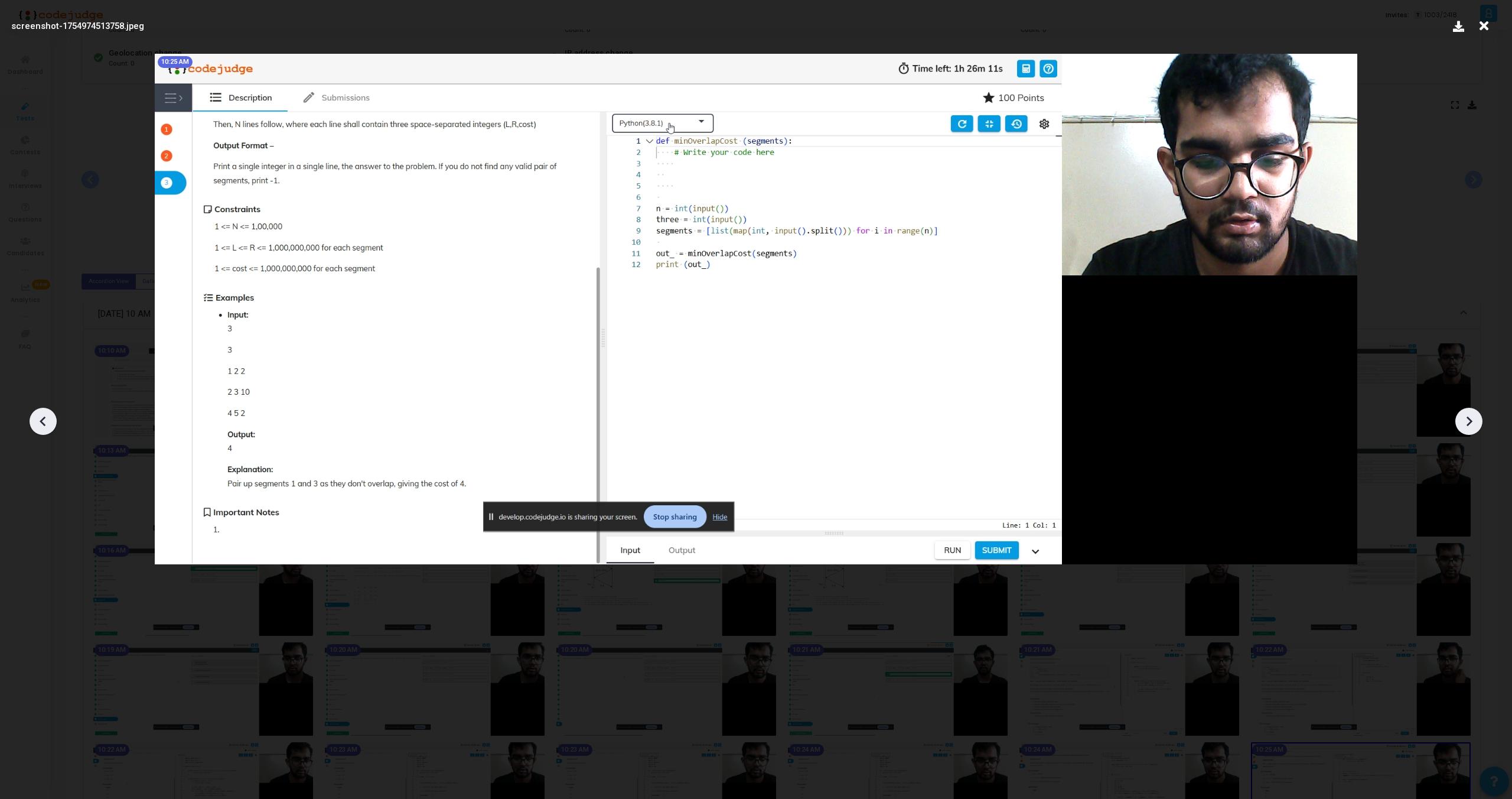
click at [1467, 429] on icon at bounding box center [1469, 421] width 18 height 18
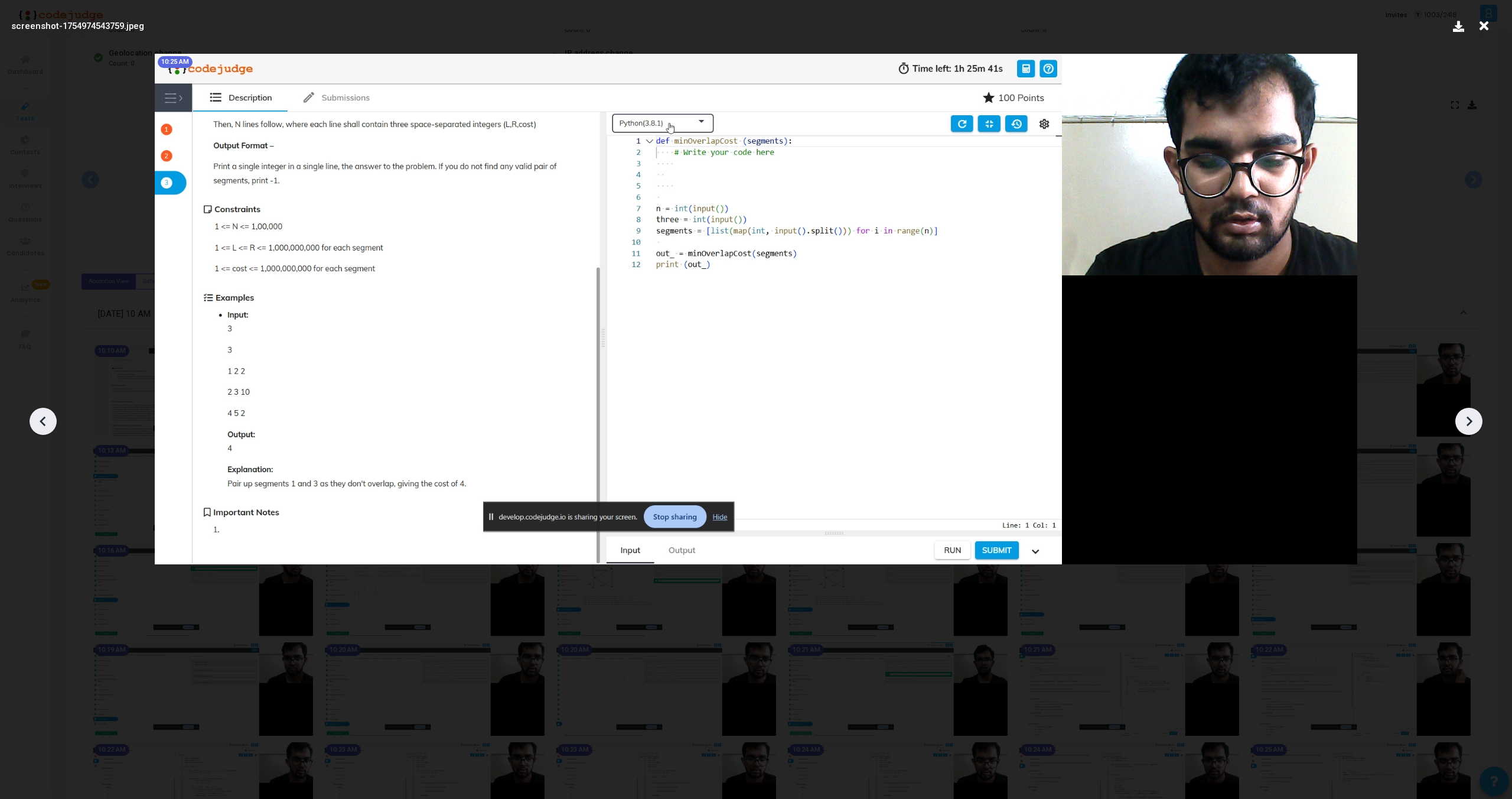
click at [1467, 429] on icon at bounding box center [1469, 421] width 18 height 18
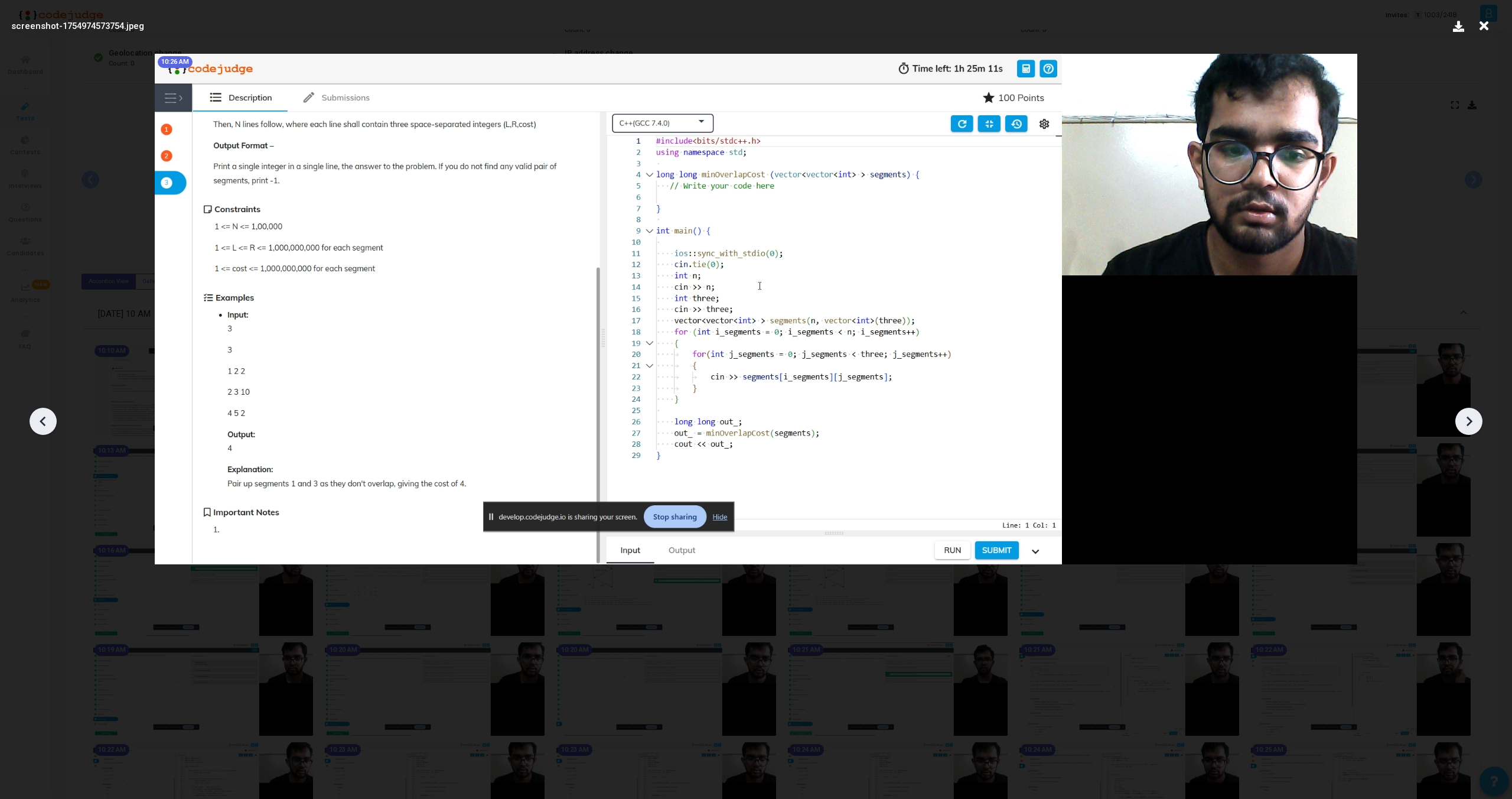
click at [1467, 429] on icon at bounding box center [1469, 421] width 18 height 18
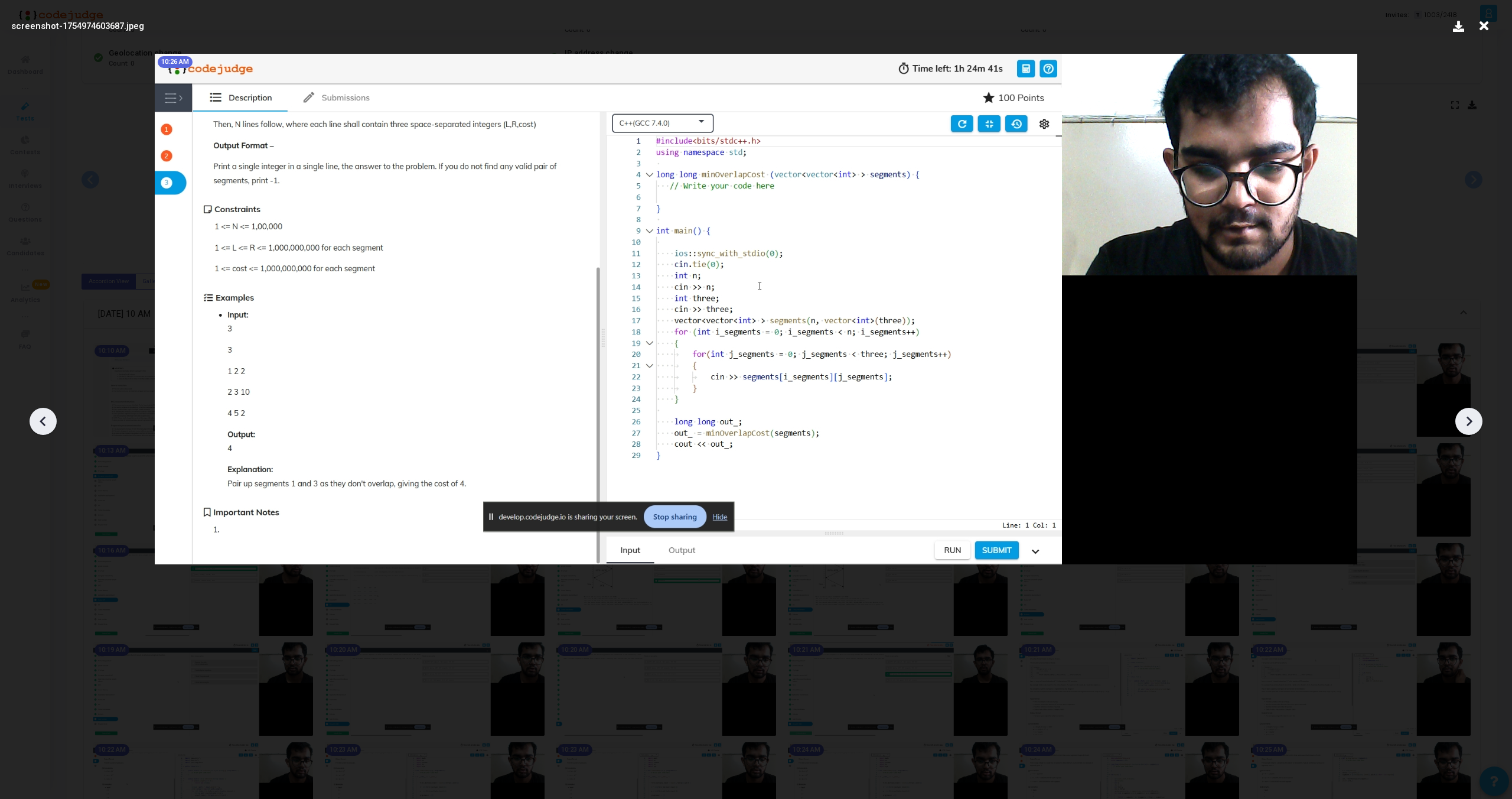
click at [1467, 429] on icon at bounding box center [1469, 421] width 18 height 18
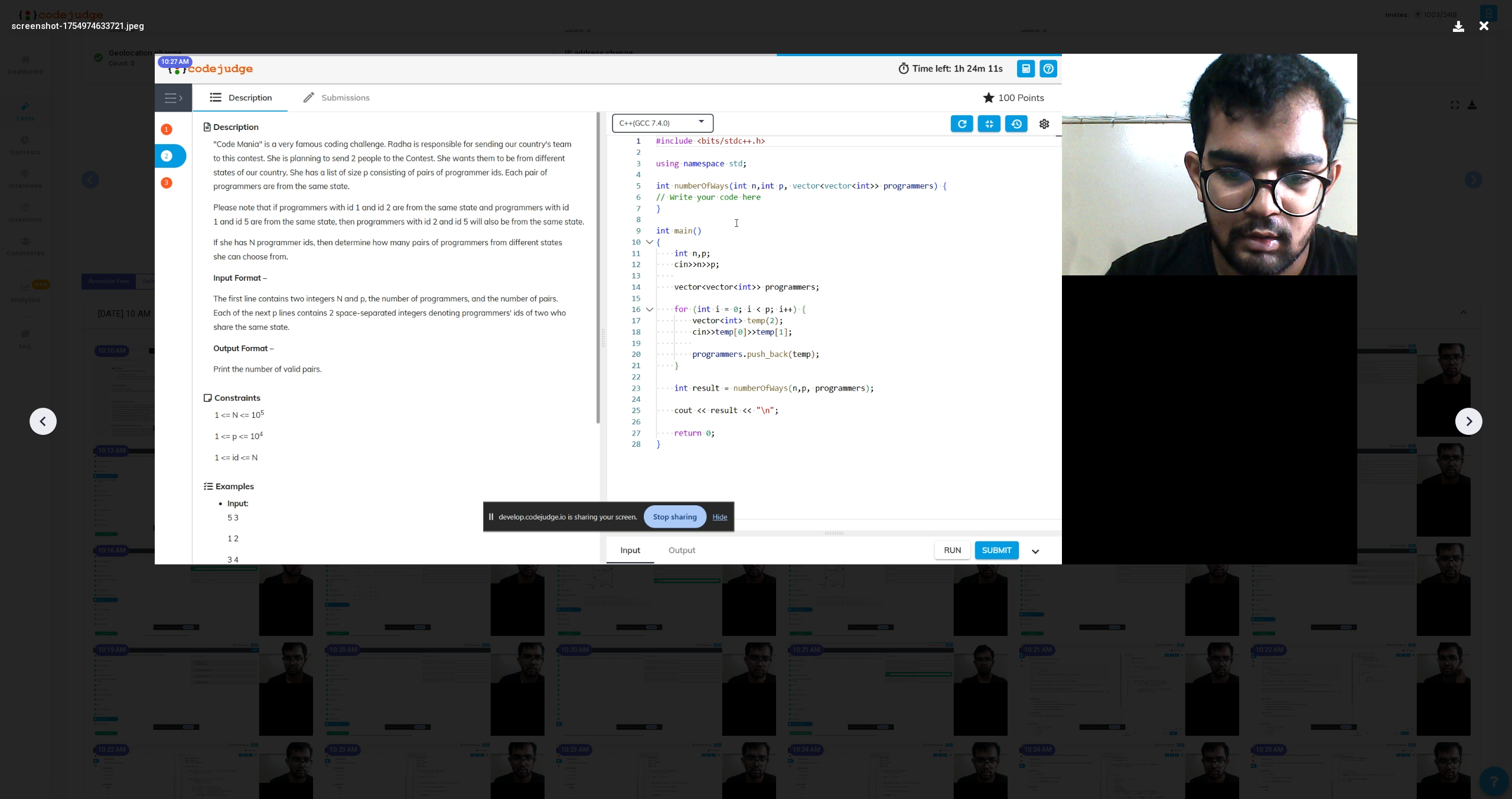
click at [1467, 429] on icon at bounding box center [1469, 421] width 18 height 18
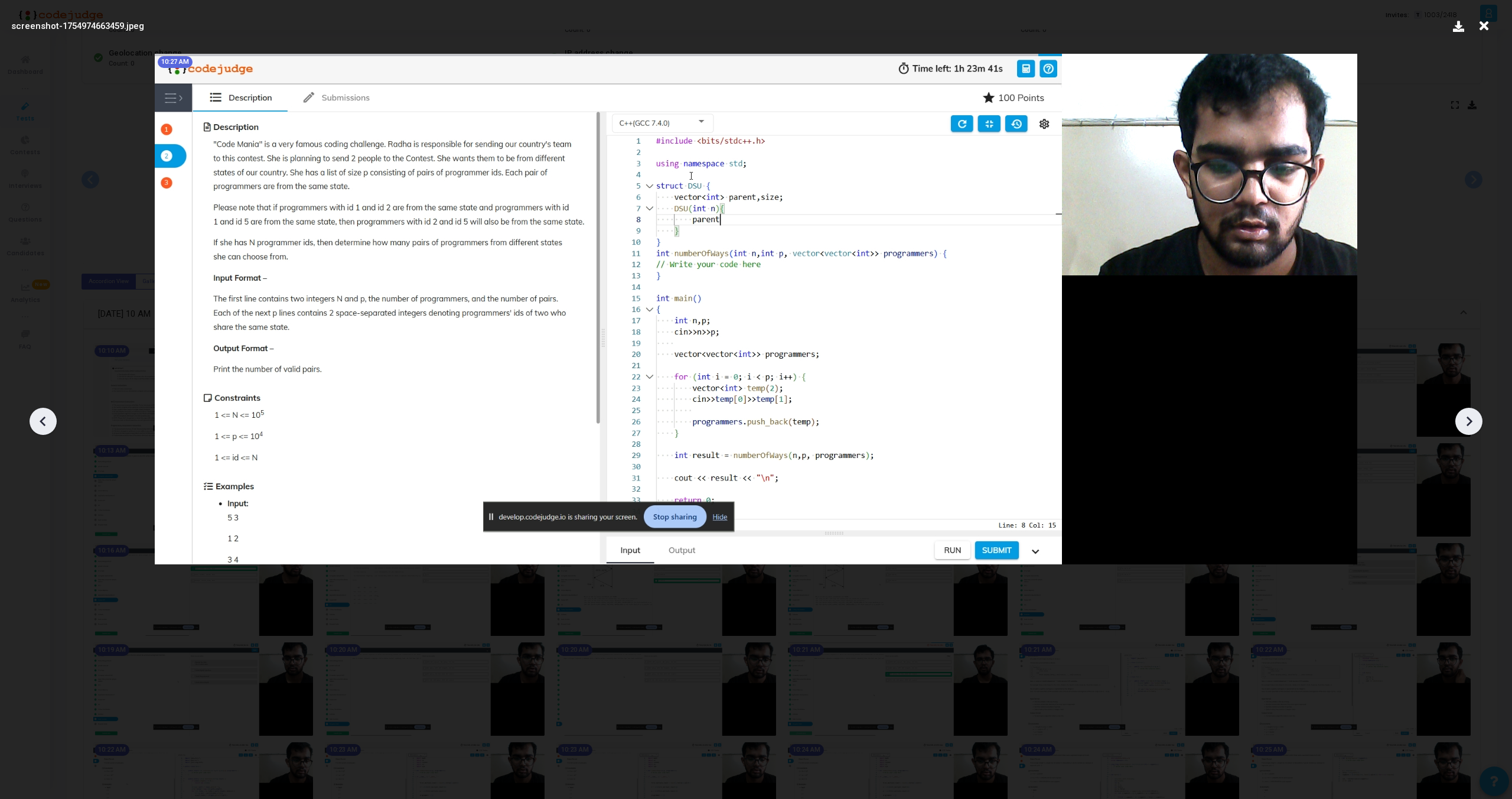
click at [1467, 429] on icon at bounding box center [1469, 421] width 18 height 18
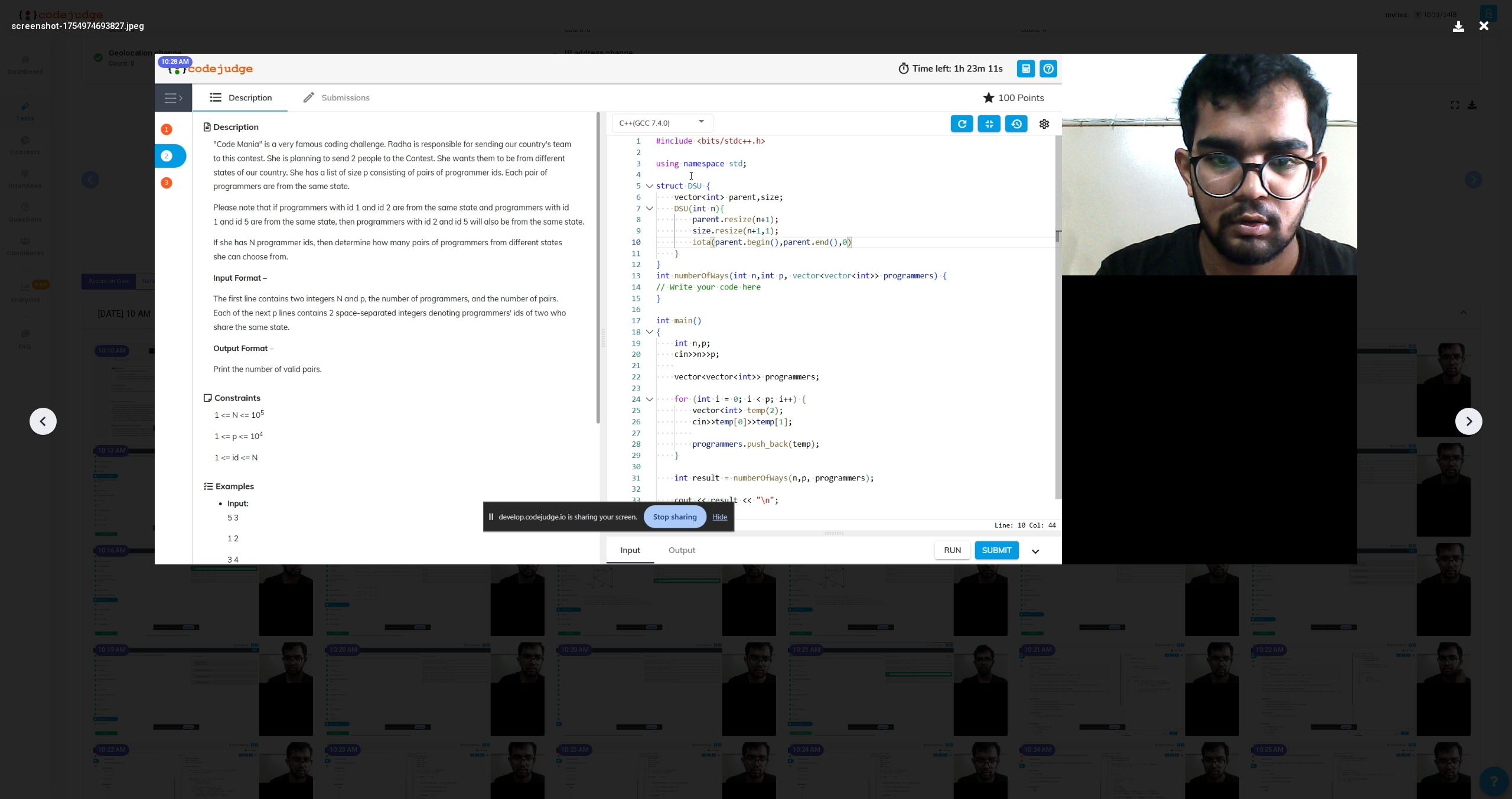
click at [1467, 429] on icon at bounding box center [1469, 421] width 18 height 18
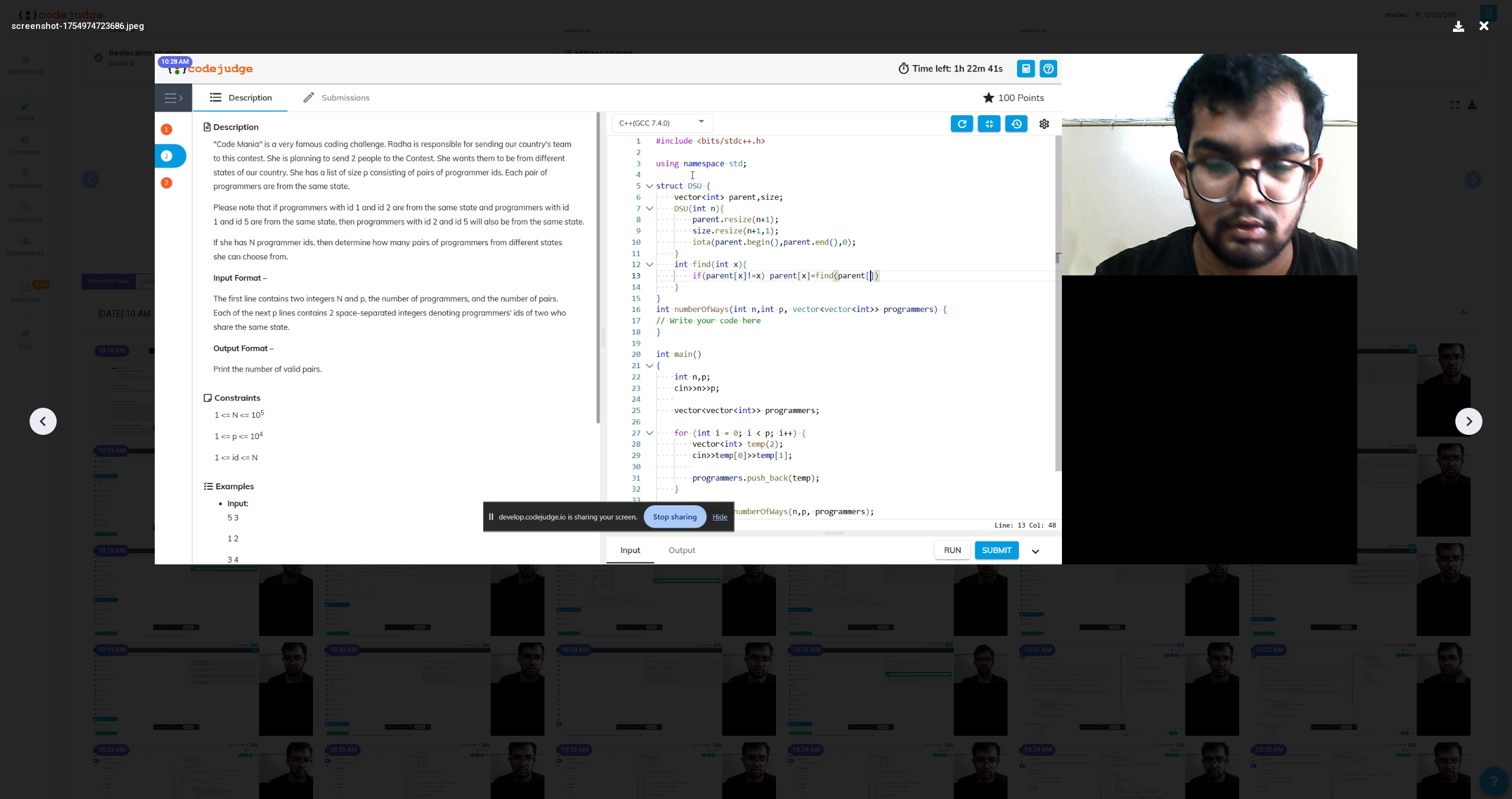
click at [1467, 429] on icon at bounding box center [1469, 421] width 18 height 18
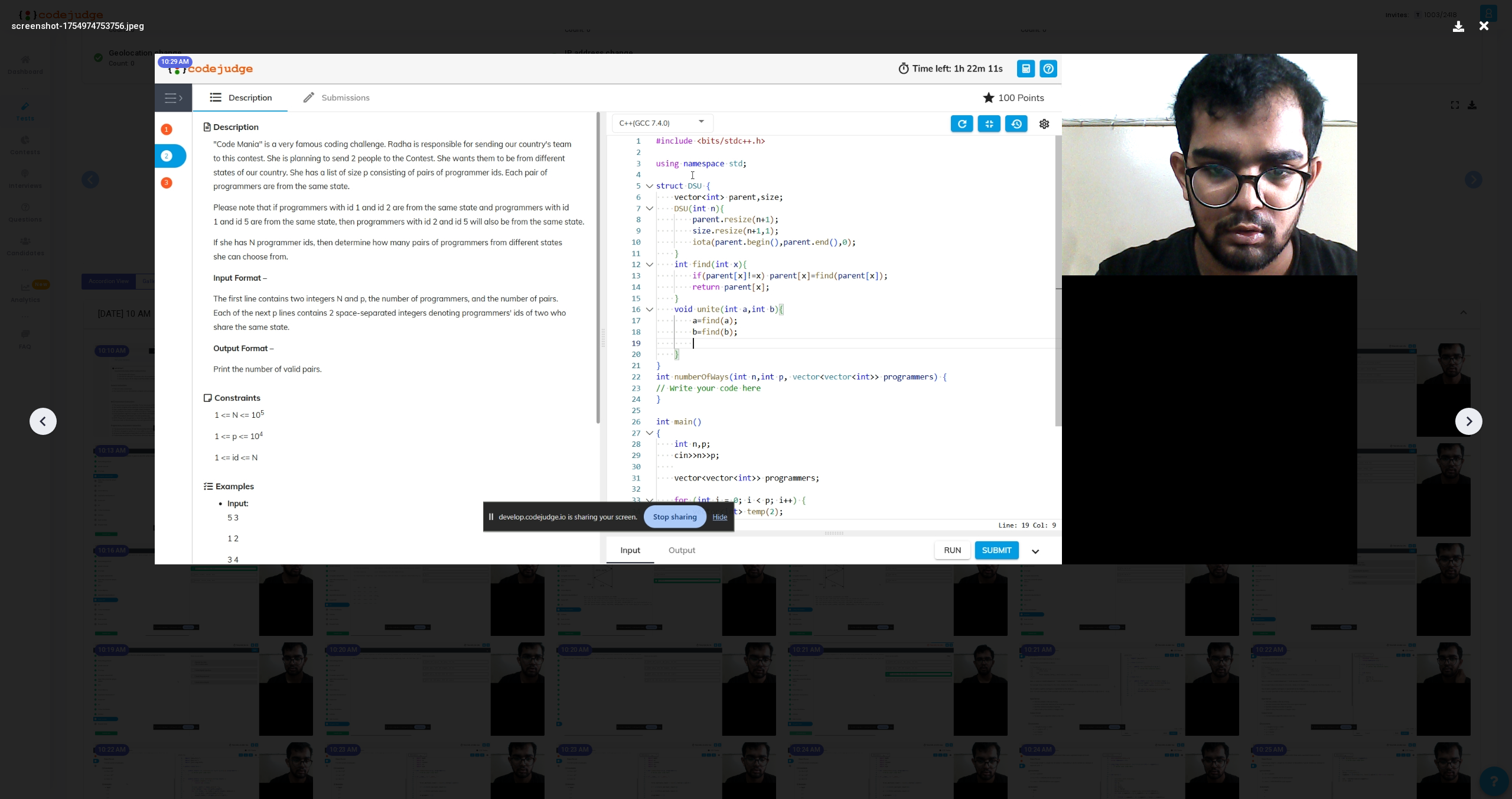
click at [1467, 429] on icon at bounding box center [1469, 421] width 18 height 18
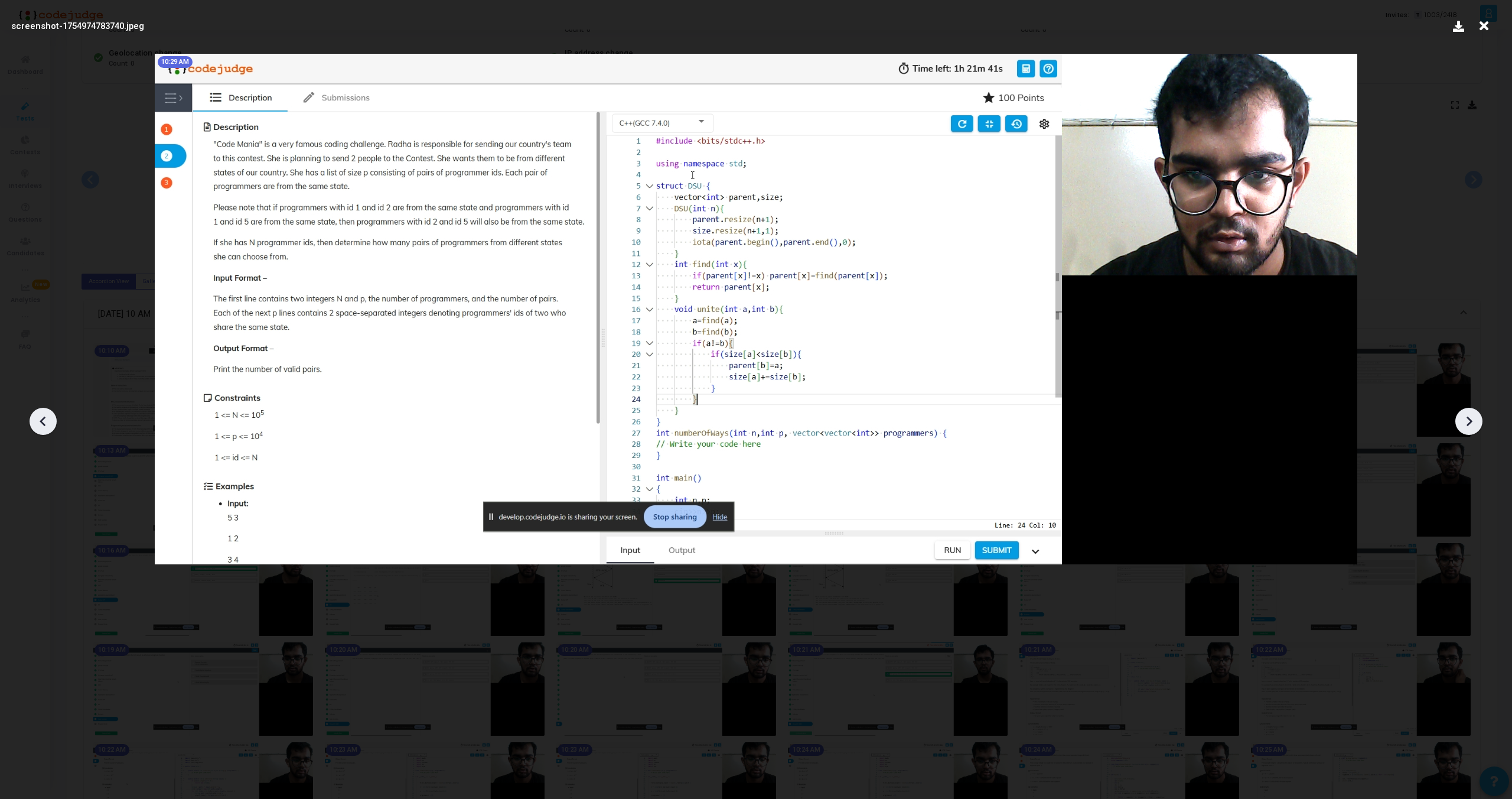
click at [1467, 429] on icon at bounding box center [1469, 421] width 18 height 18
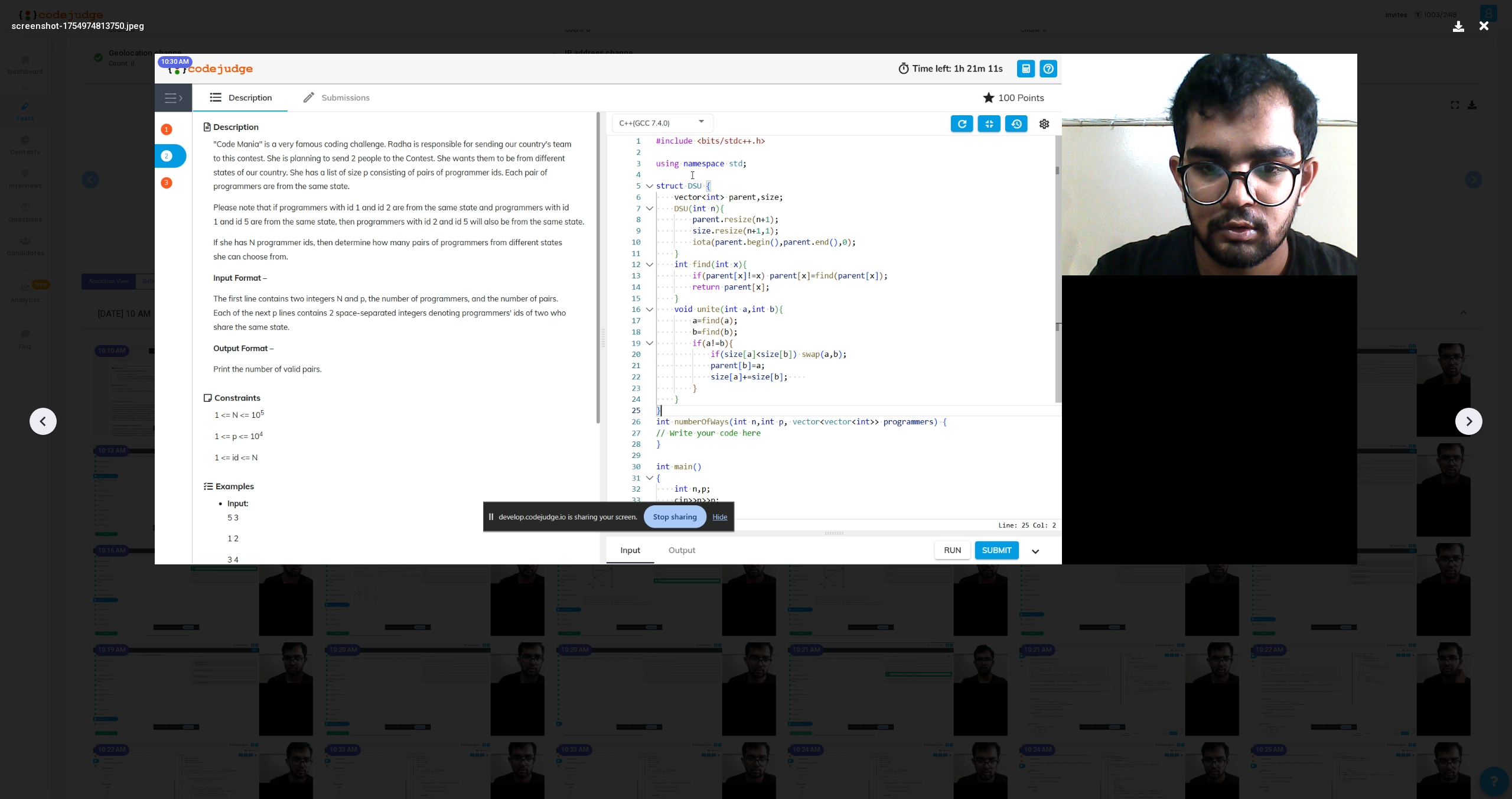
click at [1467, 429] on icon at bounding box center [1469, 421] width 18 height 18
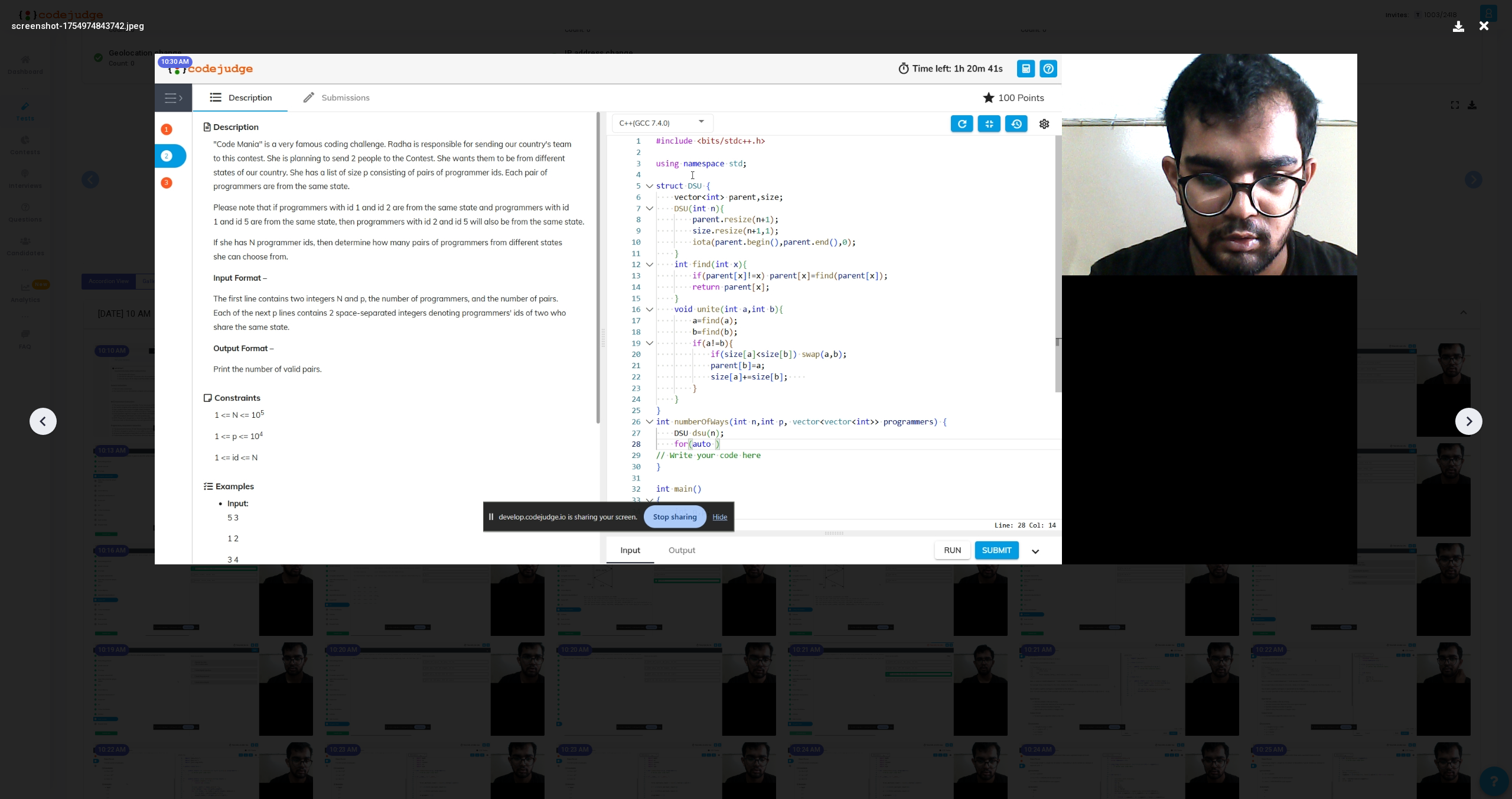
click at [1467, 429] on icon at bounding box center [1469, 421] width 18 height 18
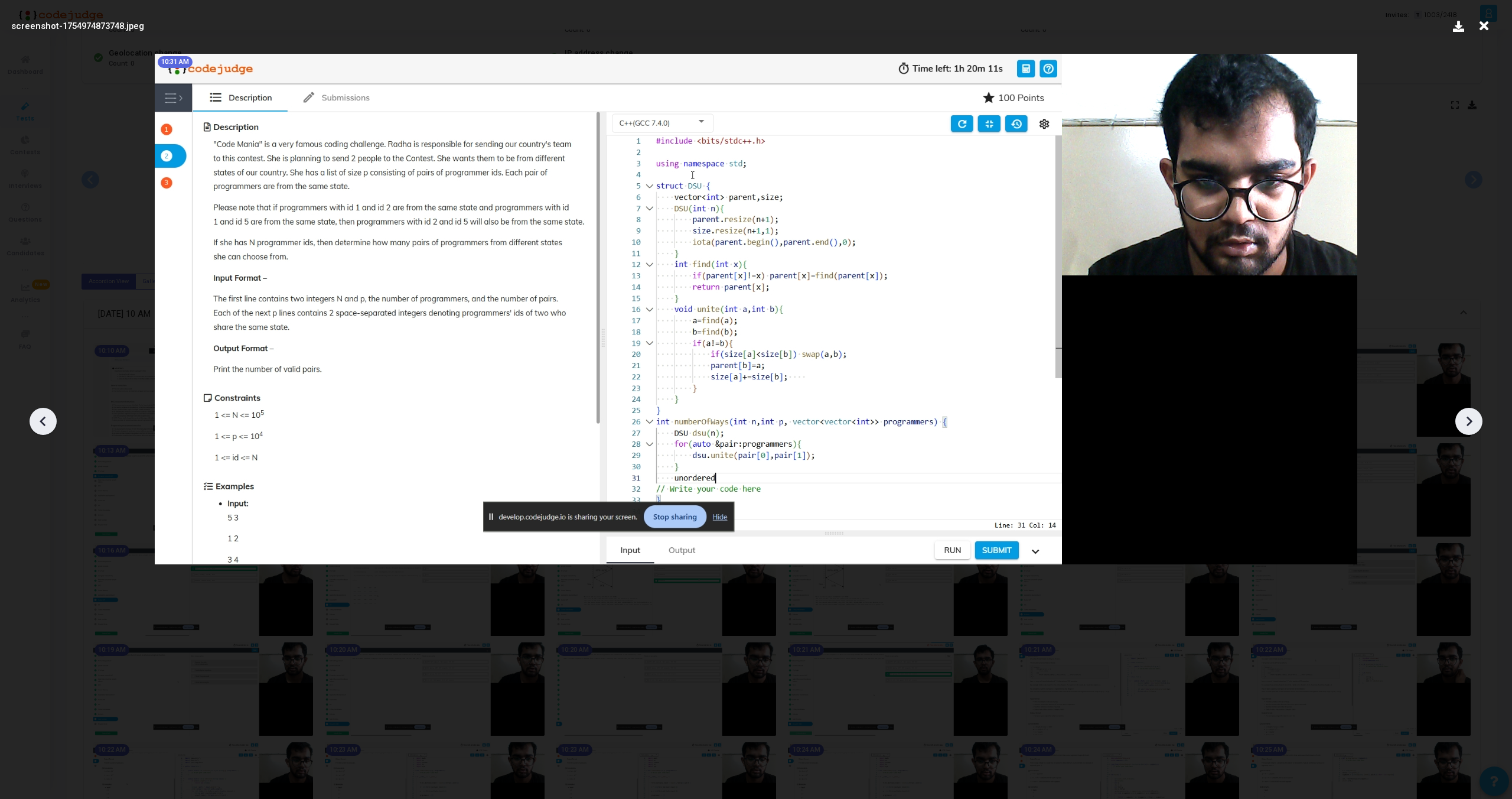
click at [1467, 429] on icon at bounding box center [1469, 421] width 18 height 18
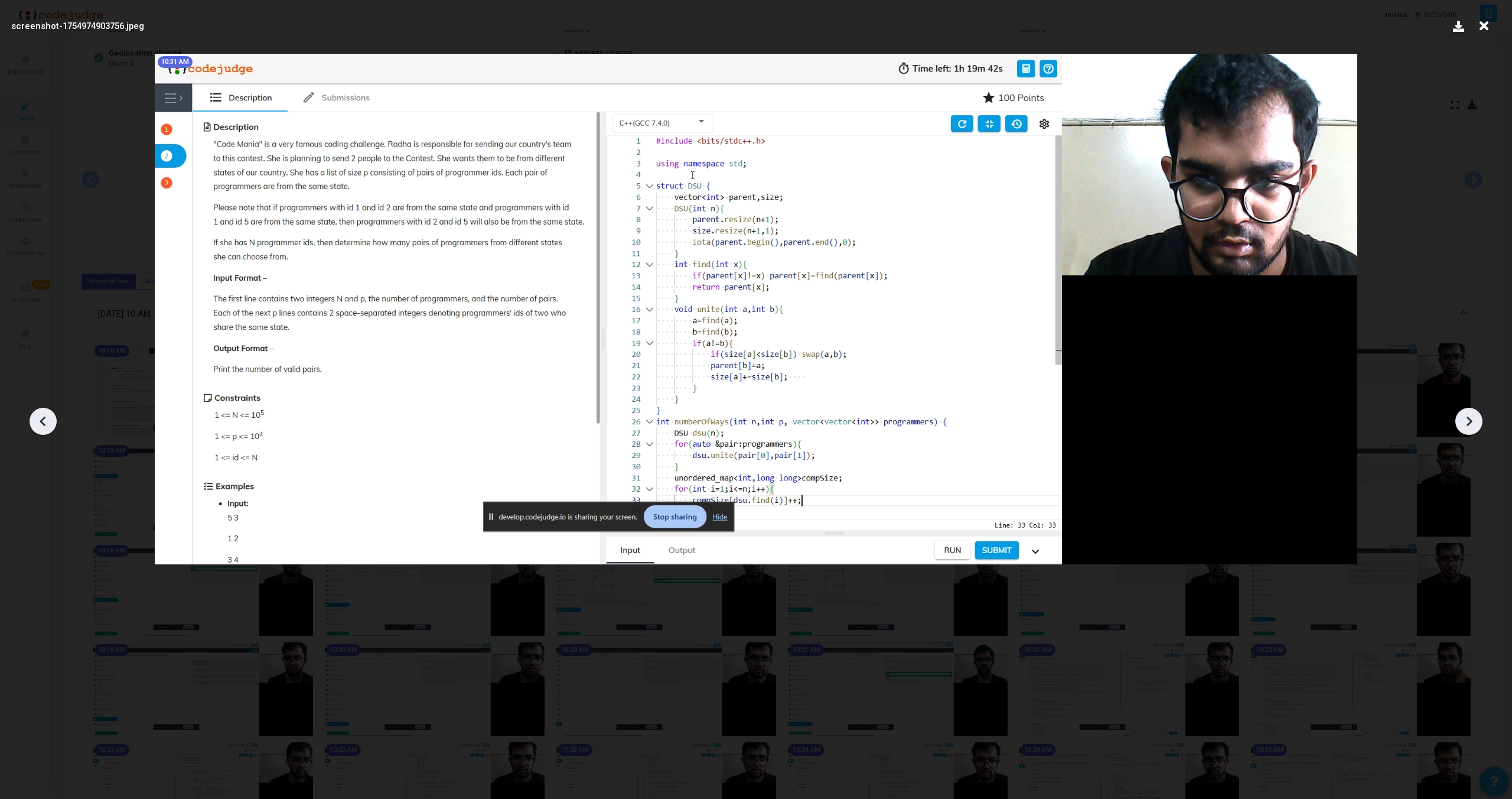
click at [1467, 429] on icon at bounding box center [1469, 421] width 18 height 18
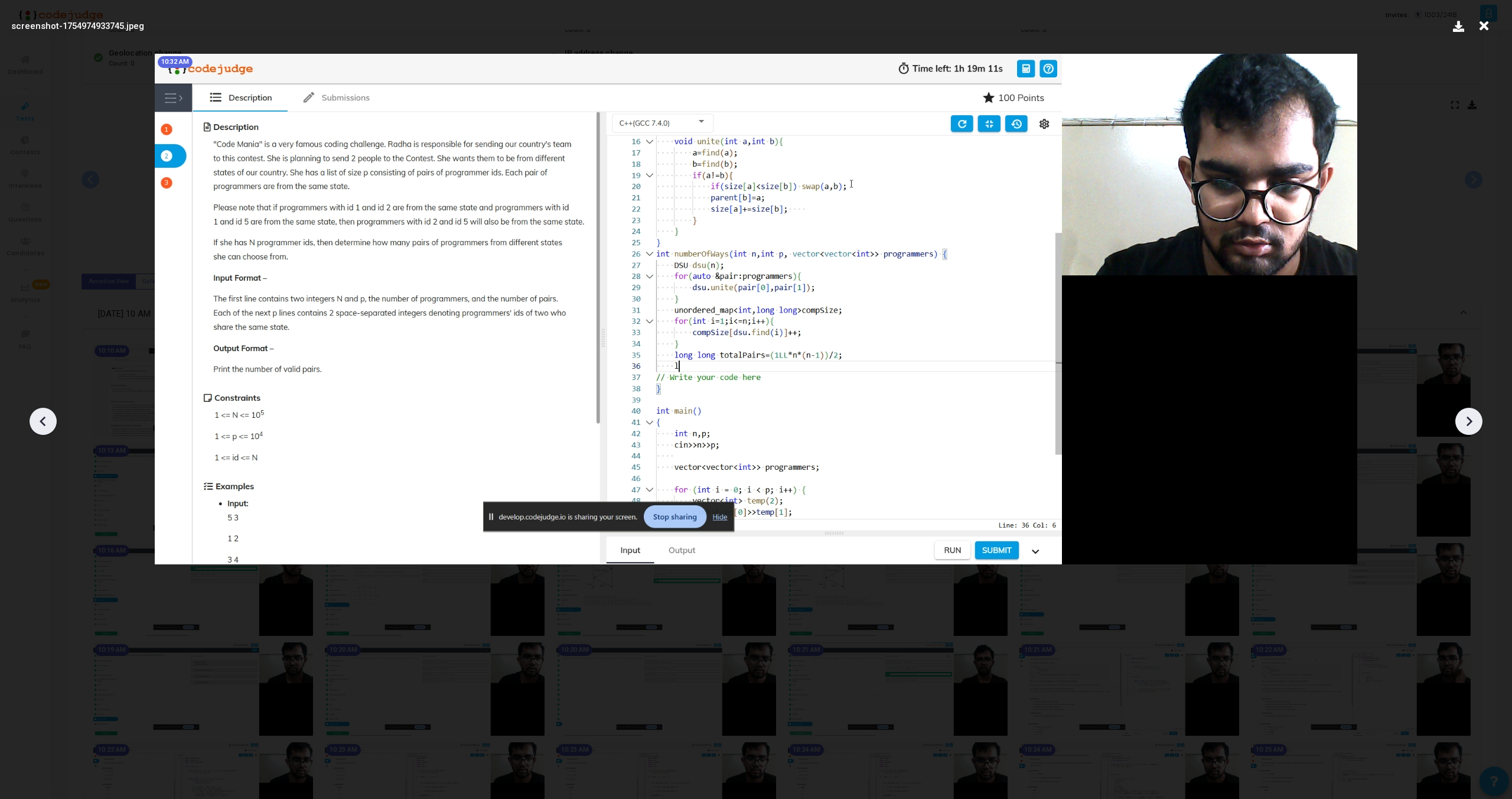
click at [1467, 429] on icon at bounding box center [1469, 421] width 18 height 18
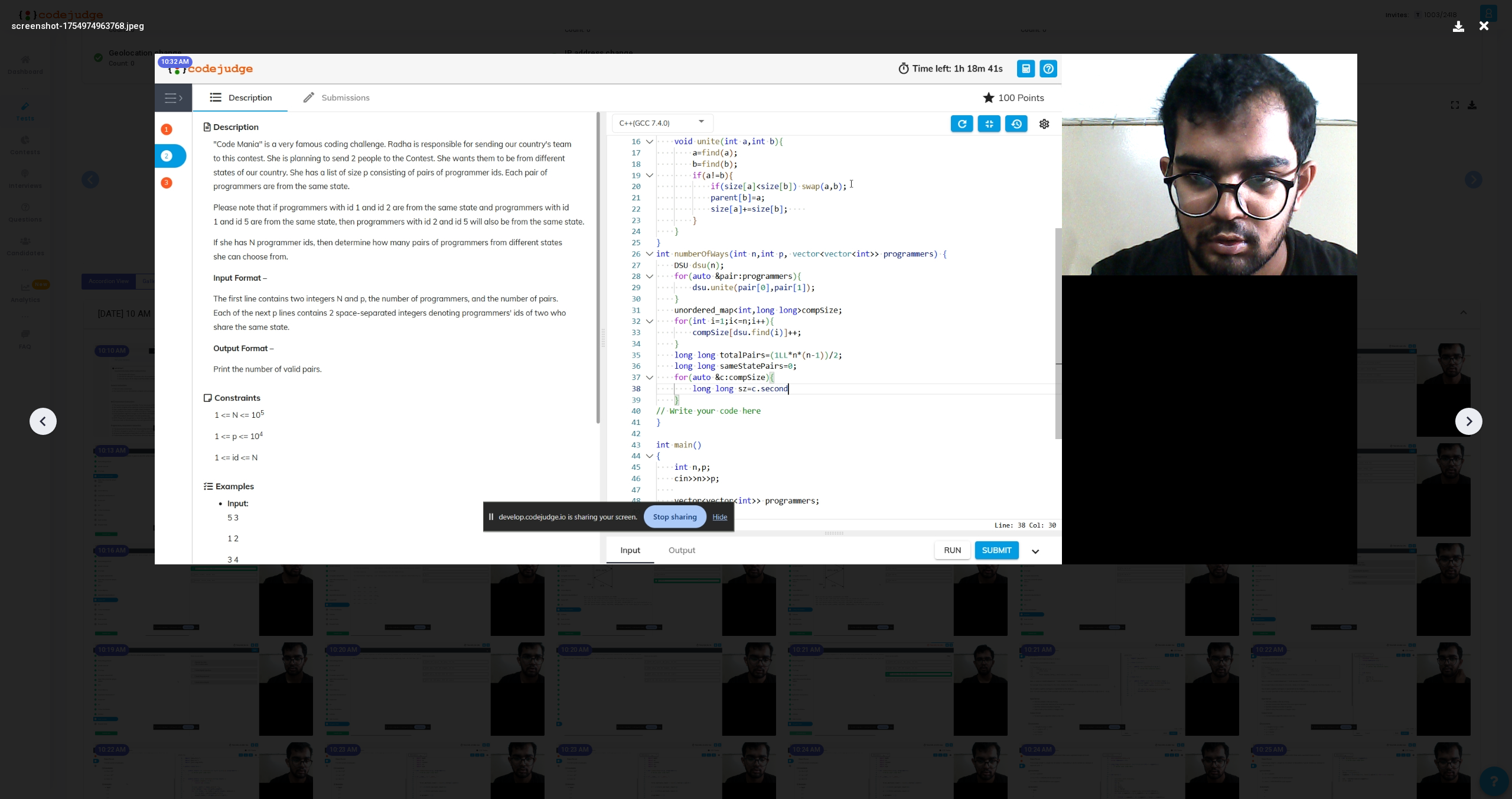
click at [1467, 429] on icon at bounding box center [1469, 421] width 18 height 18
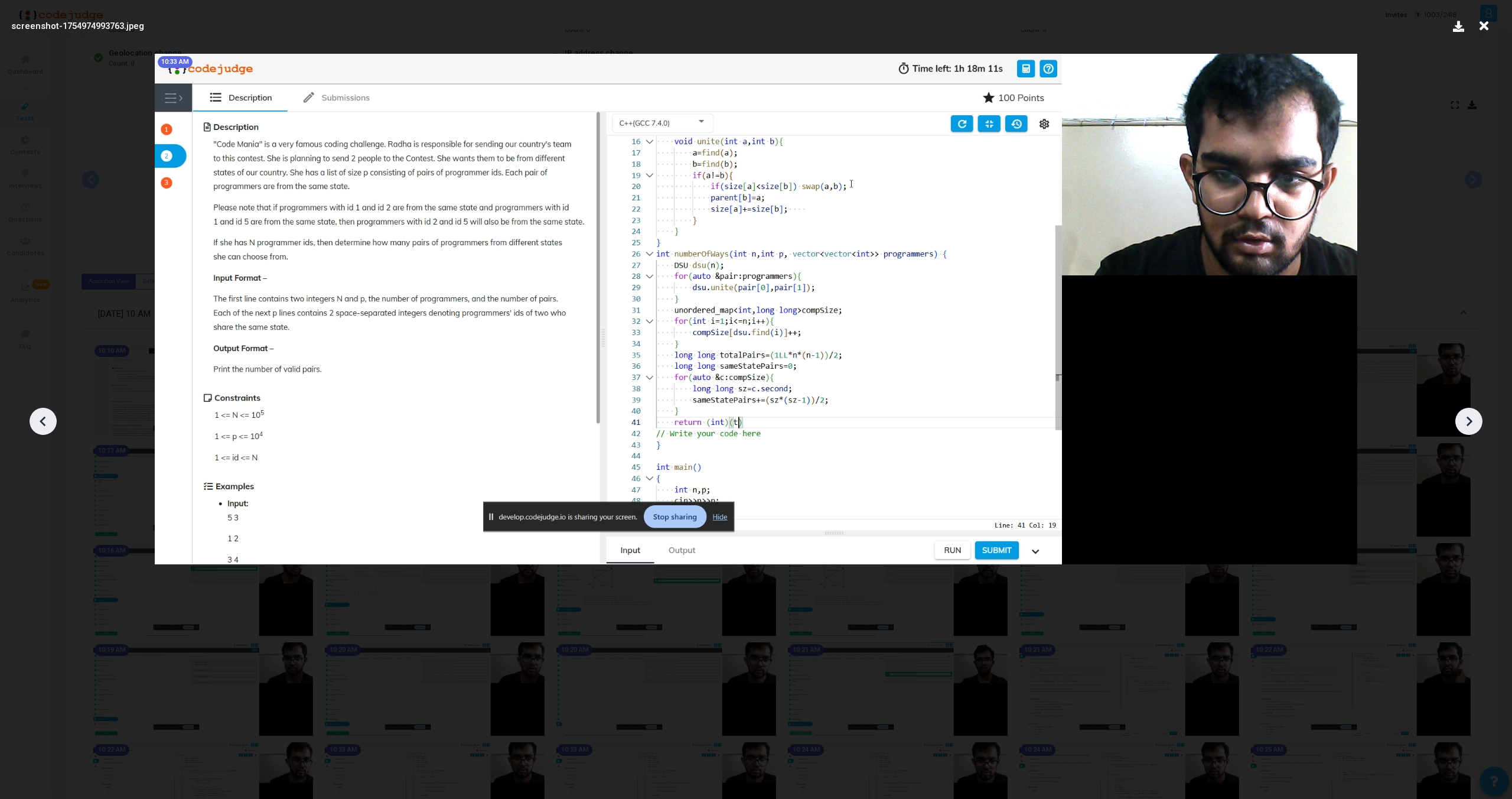
click at [1467, 429] on icon at bounding box center [1469, 421] width 18 height 18
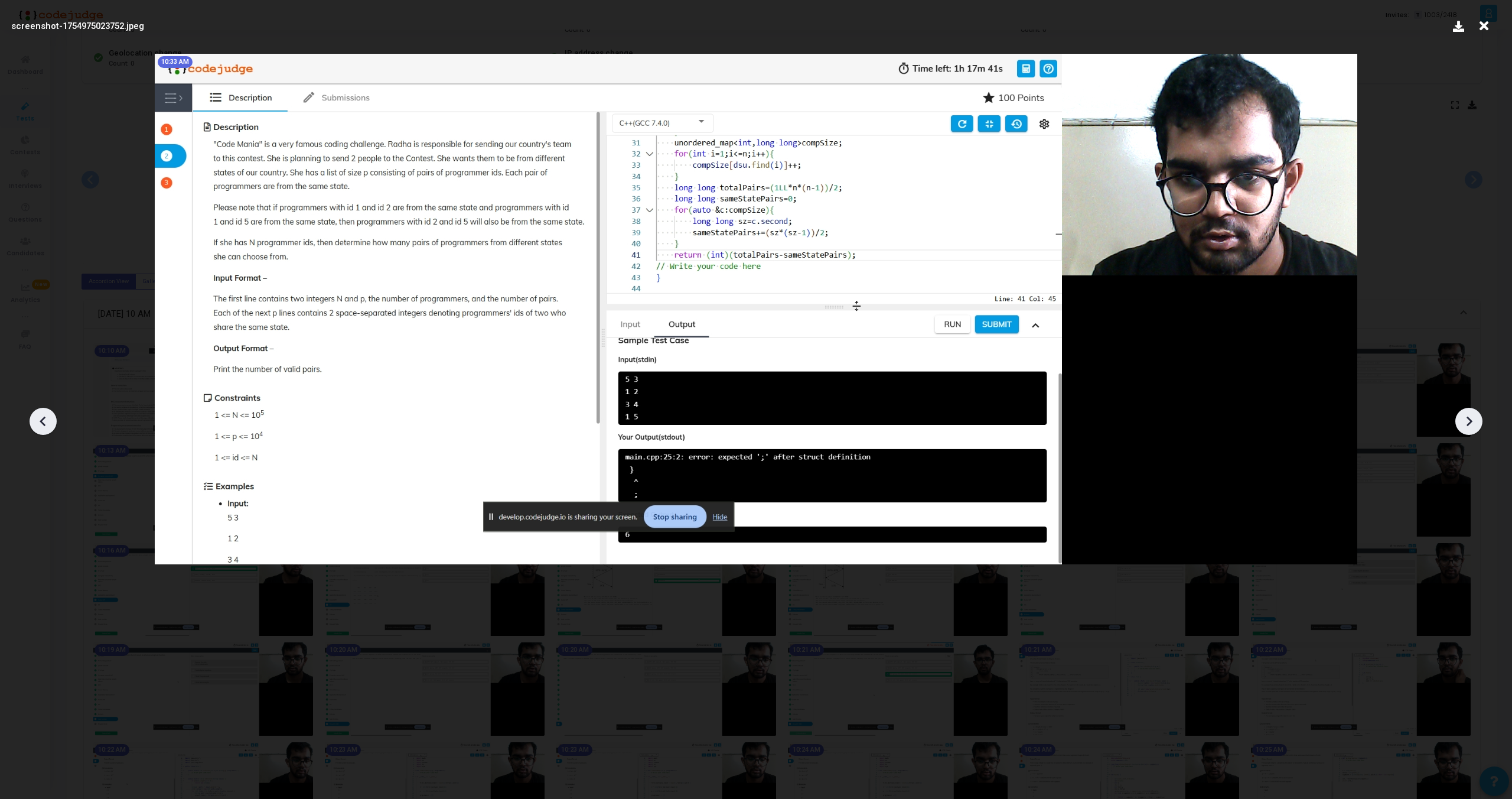
click at [1467, 429] on icon at bounding box center [1469, 421] width 18 height 18
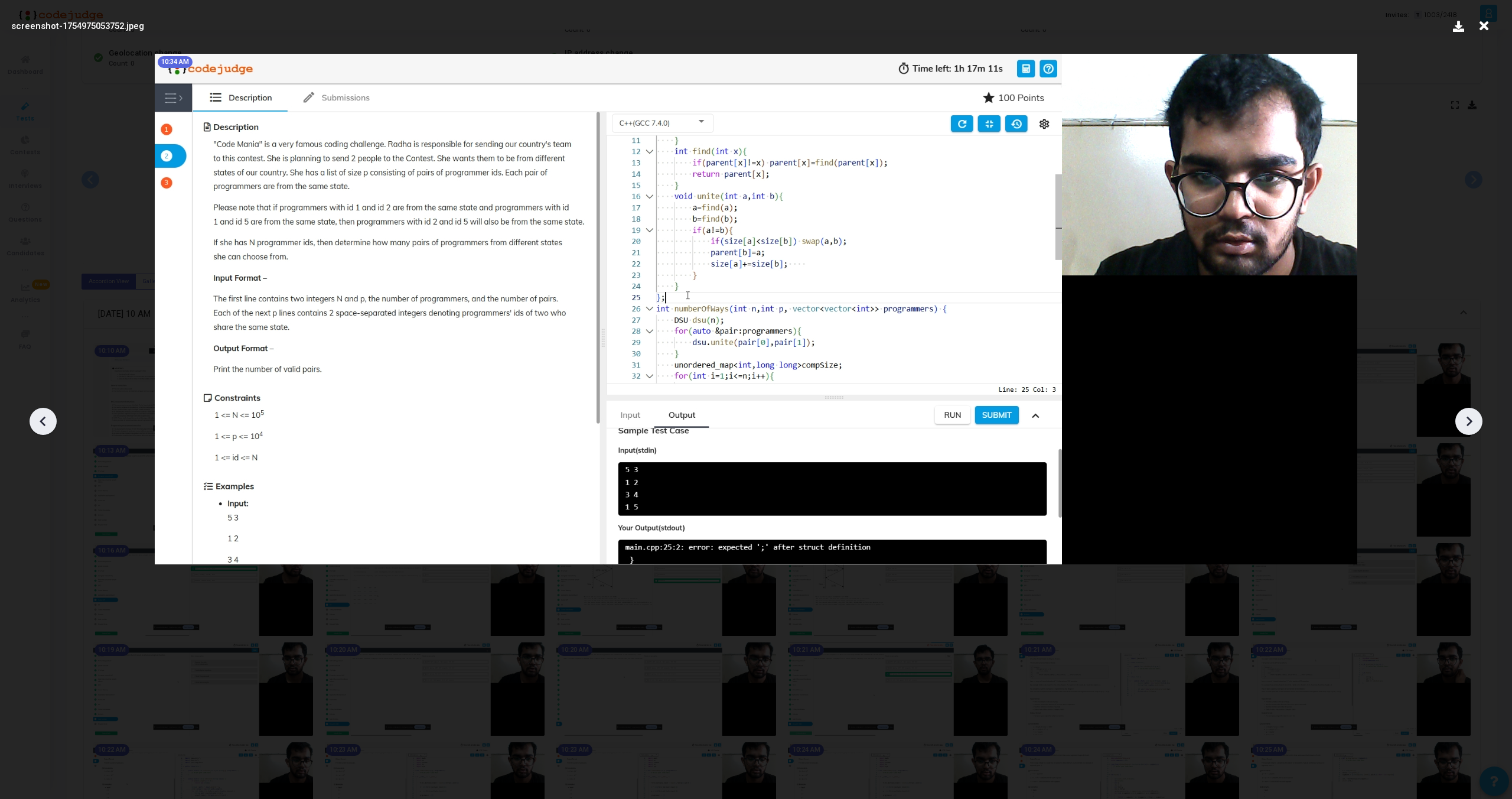
click at [1467, 429] on icon at bounding box center [1469, 421] width 18 height 18
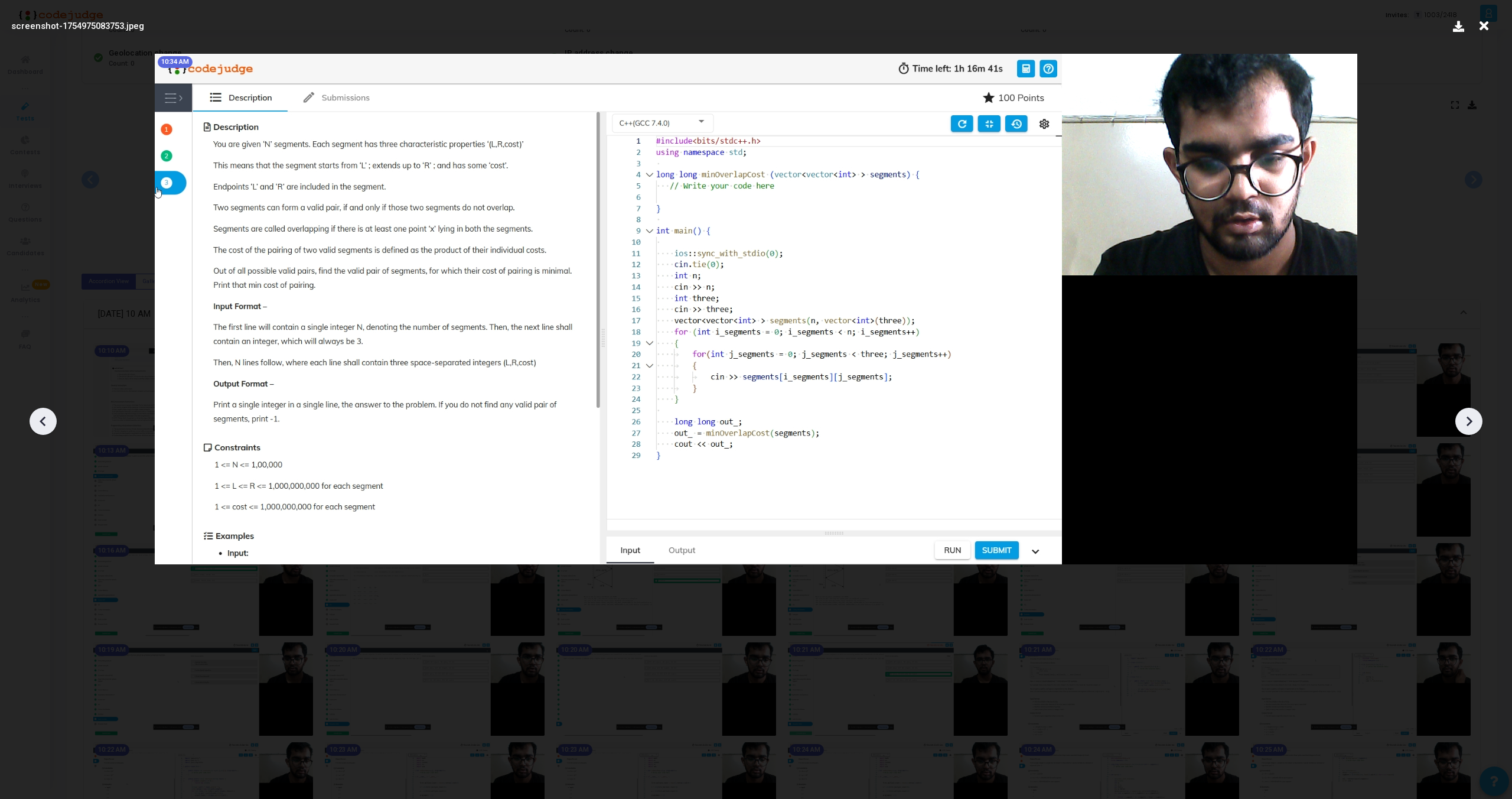
click at [1467, 429] on icon at bounding box center [1469, 421] width 18 height 18
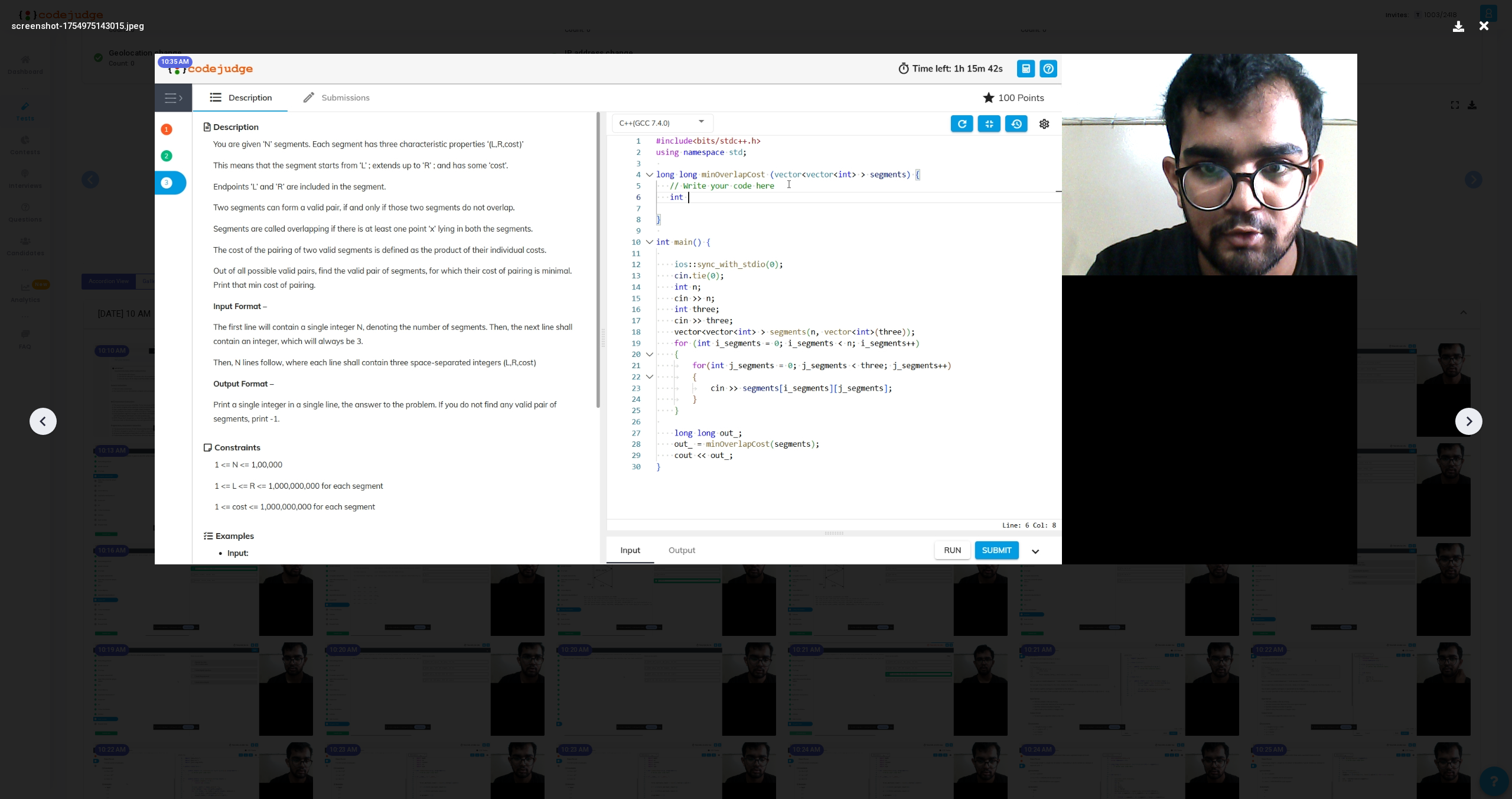
click at [1467, 429] on icon at bounding box center [1469, 421] width 18 height 18
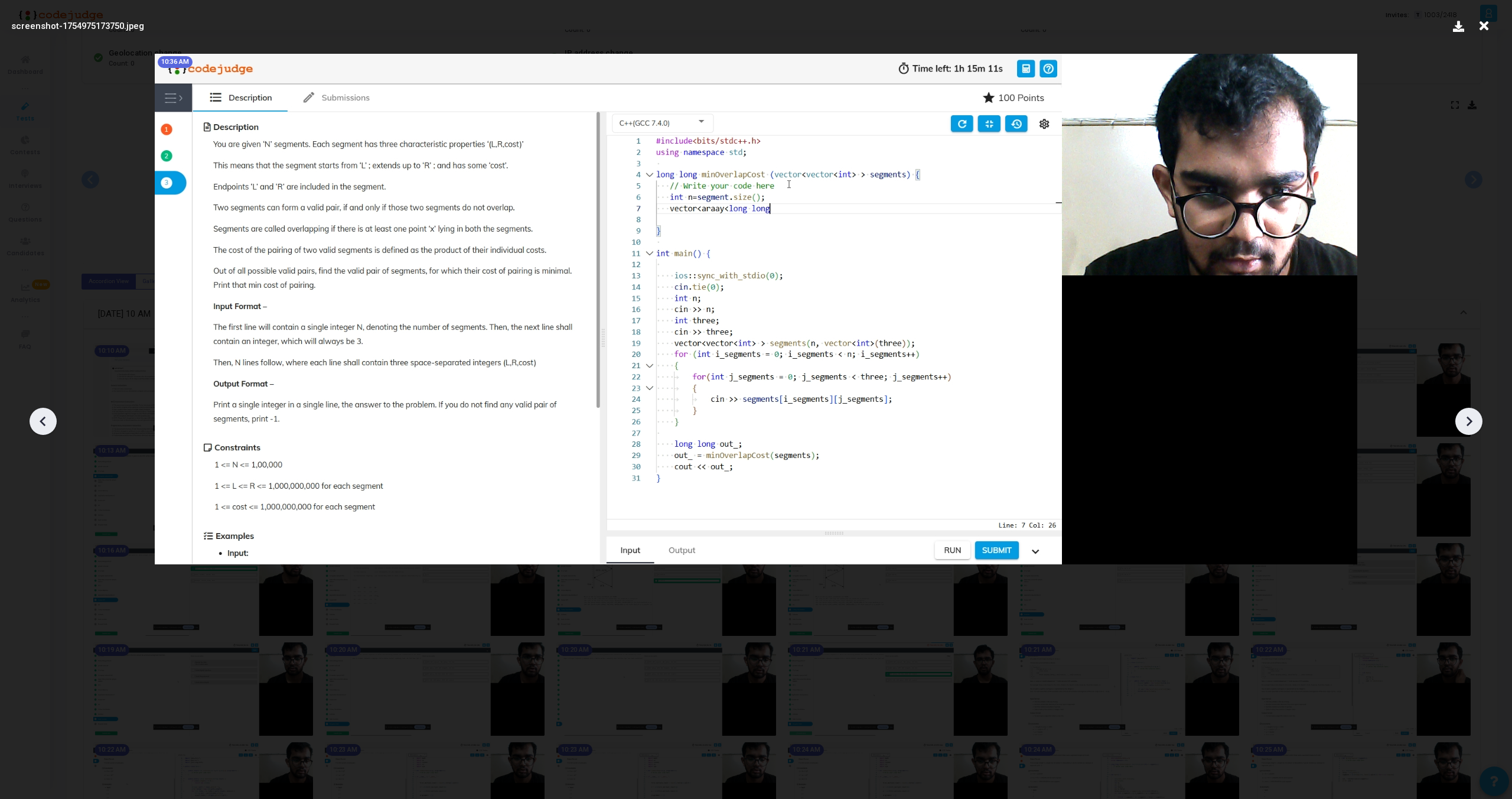
click at [1467, 429] on icon at bounding box center [1469, 421] width 18 height 18
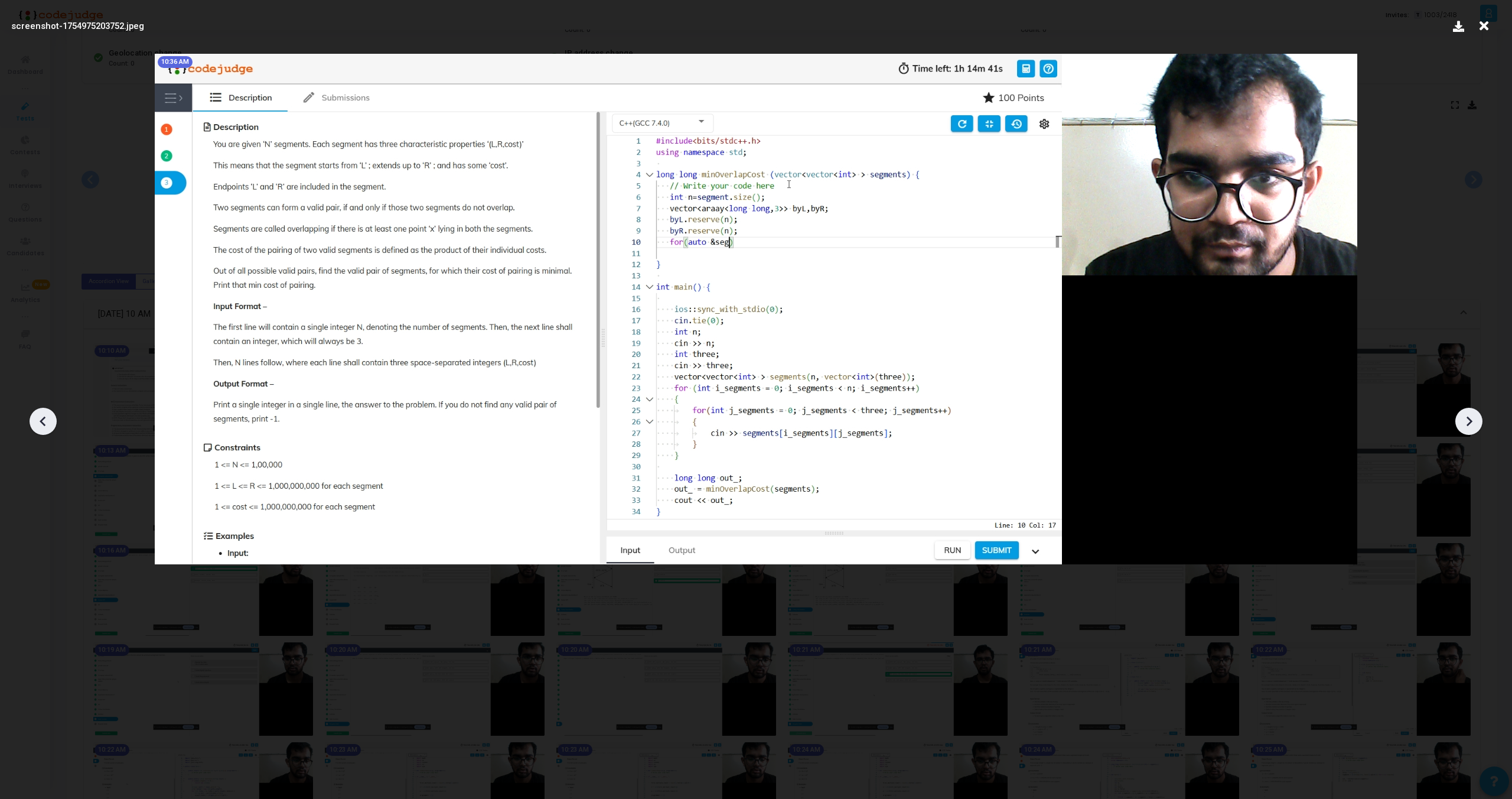
click at [1467, 429] on icon at bounding box center [1469, 421] width 18 height 18
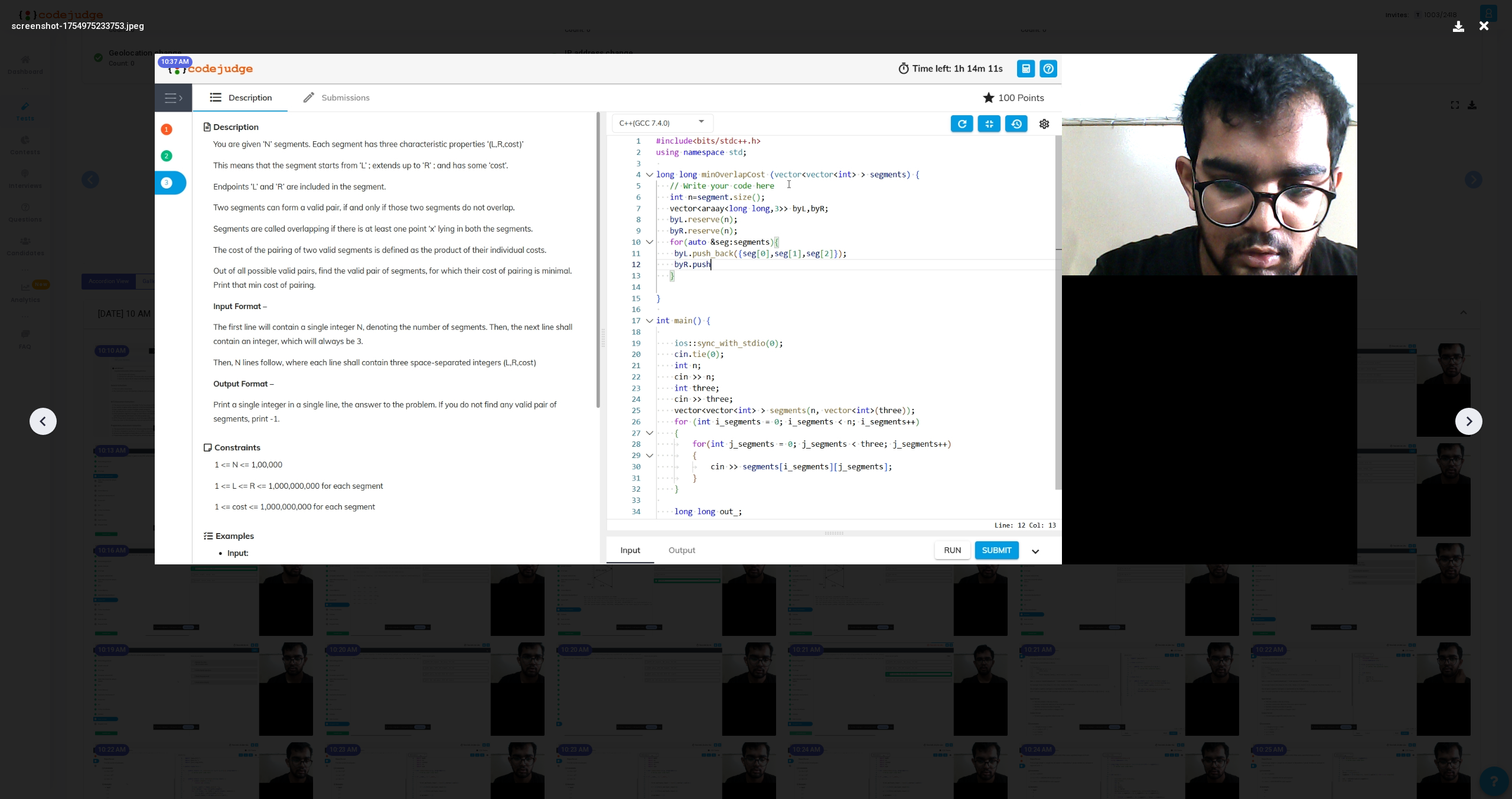
click at [1467, 429] on icon at bounding box center [1469, 421] width 18 height 18
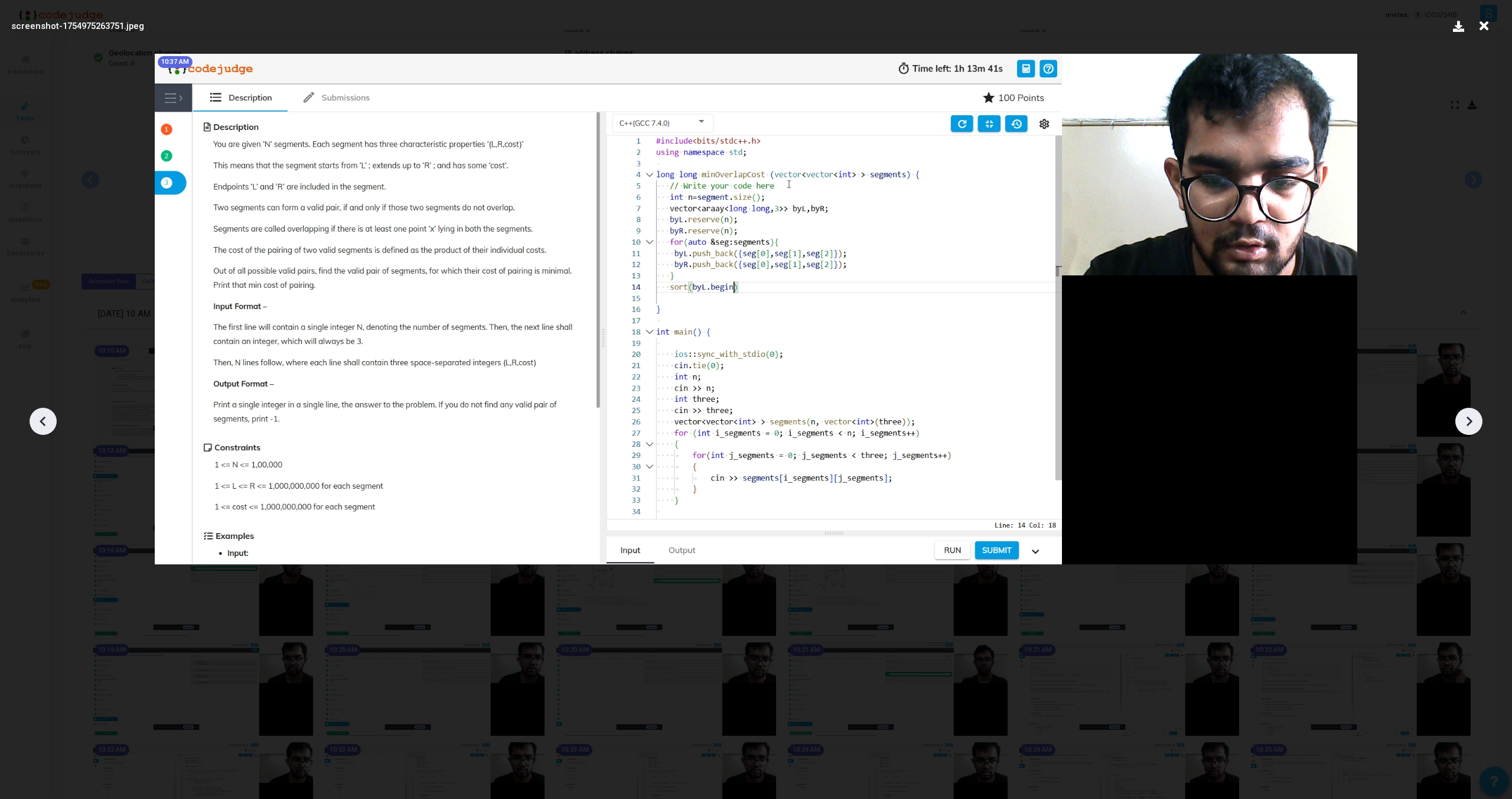
click at [1467, 429] on icon at bounding box center [1469, 421] width 18 height 18
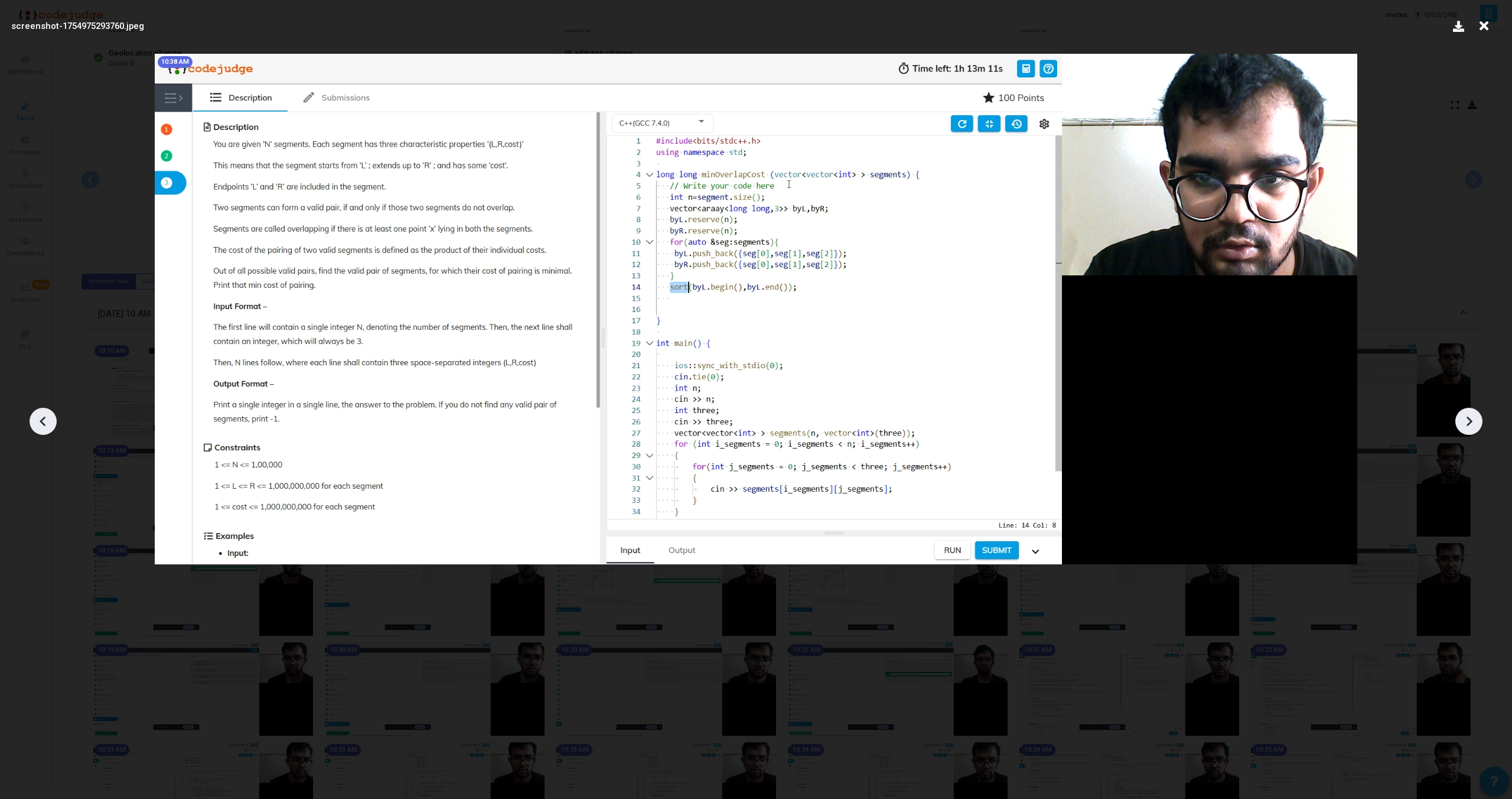
click at [1467, 429] on icon at bounding box center [1469, 421] width 18 height 18
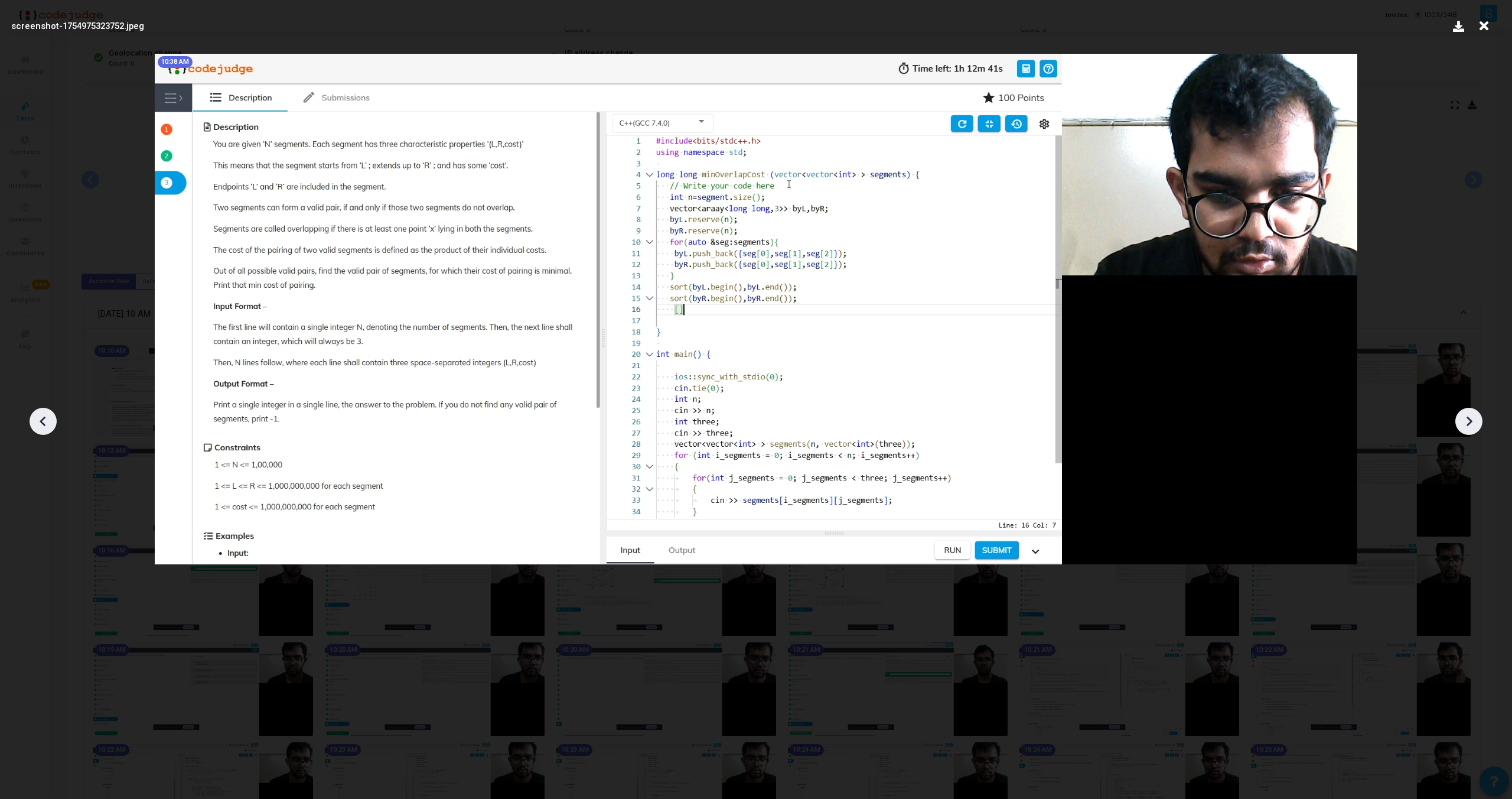
click at [1467, 429] on icon at bounding box center [1469, 421] width 18 height 18
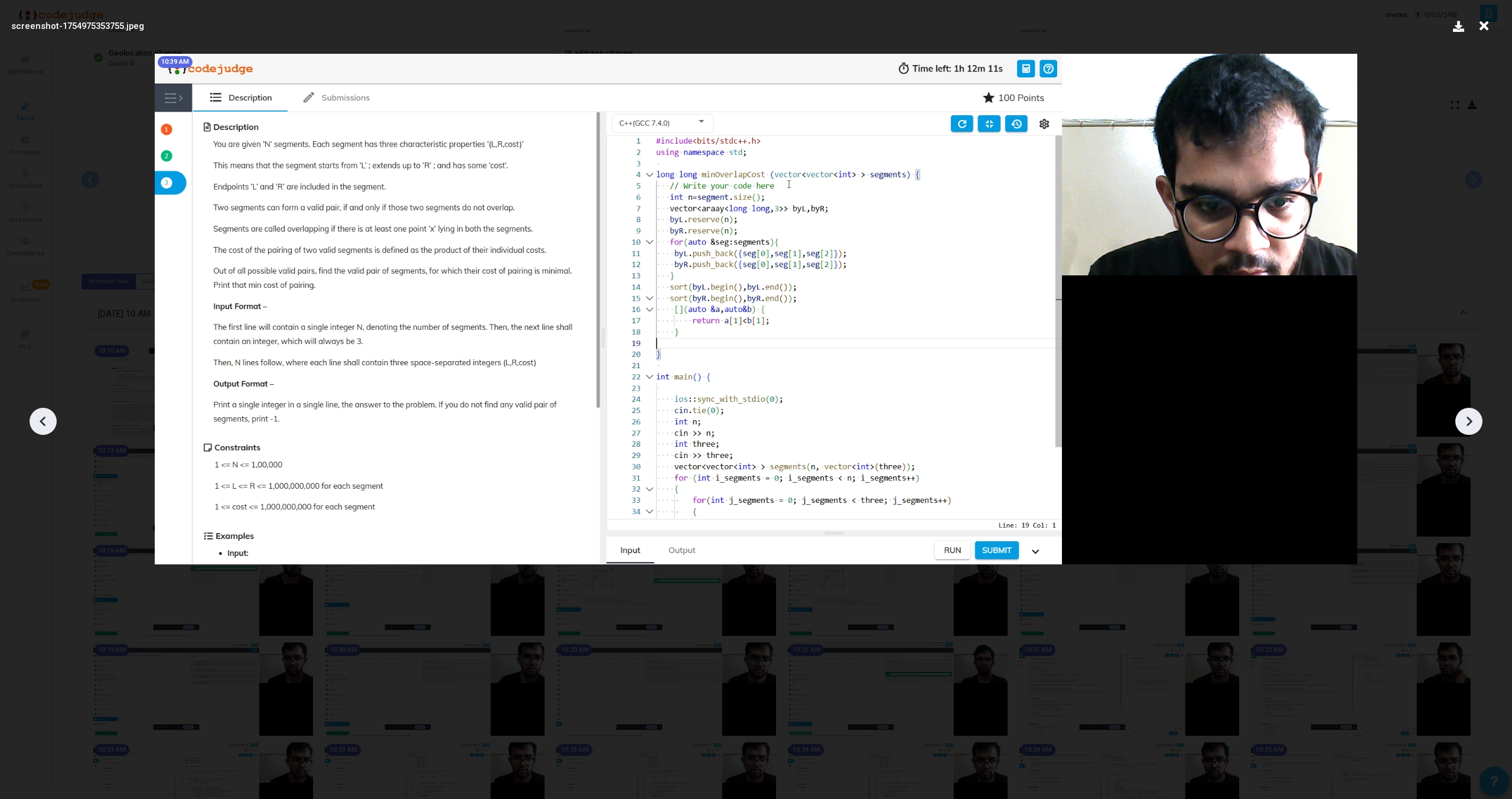
click at [1467, 429] on icon at bounding box center [1469, 421] width 18 height 18
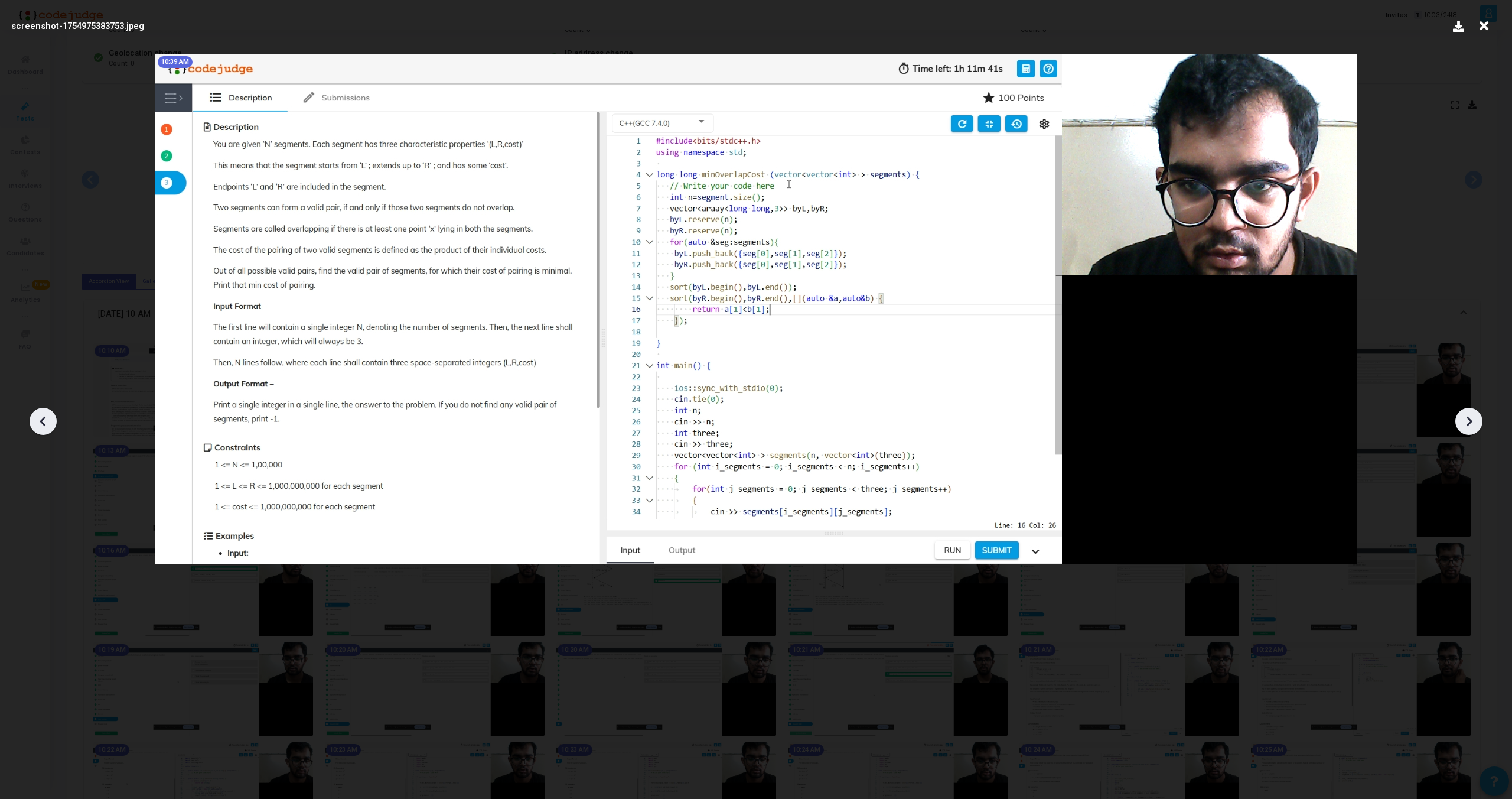
click at [1467, 429] on icon at bounding box center [1469, 421] width 18 height 18
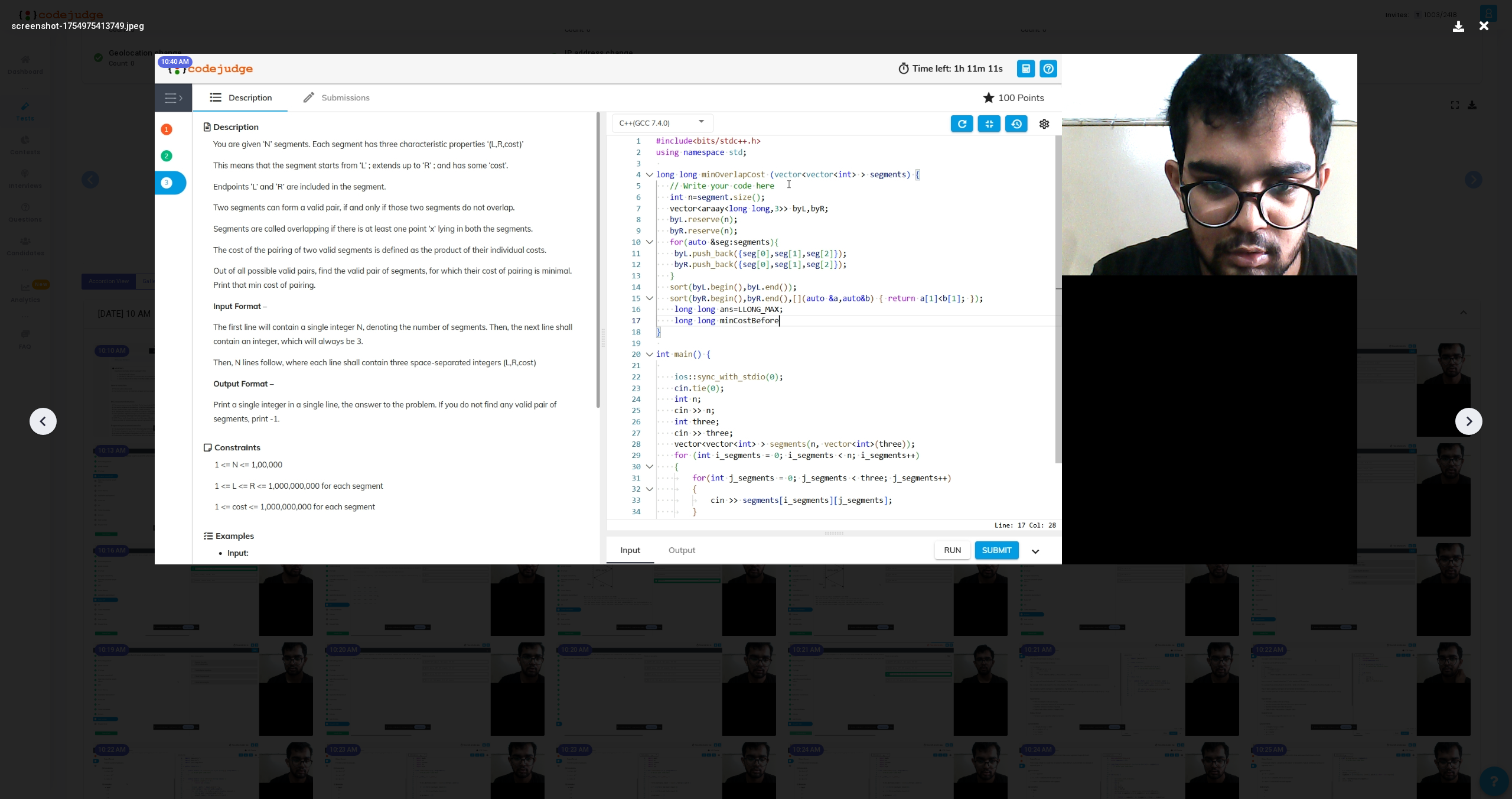
click at [1467, 429] on icon at bounding box center [1469, 421] width 18 height 18
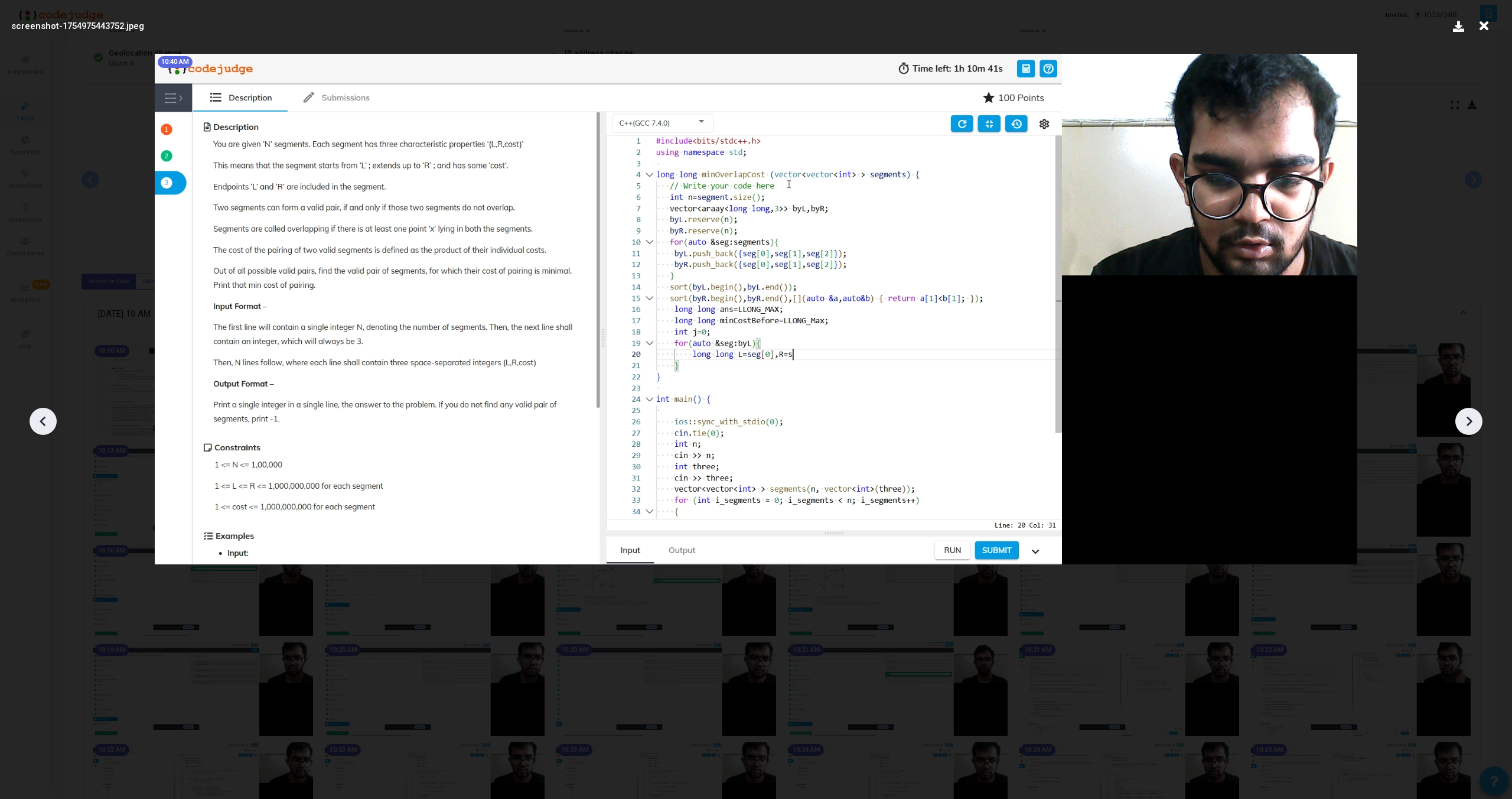
click at [1466, 428] on icon at bounding box center [1469, 421] width 18 height 18
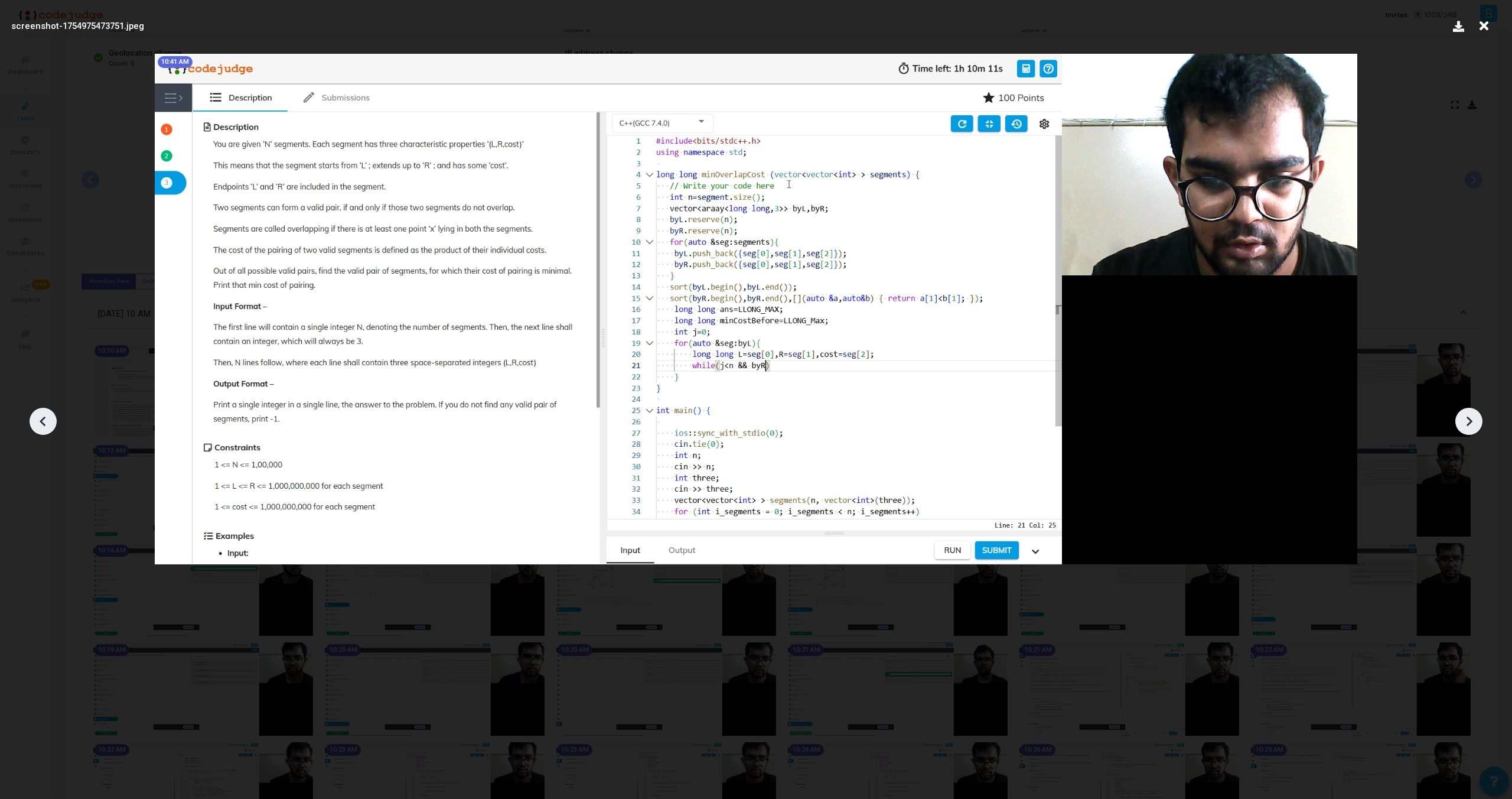
click at [1466, 428] on icon at bounding box center [1469, 421] width 18 height 18
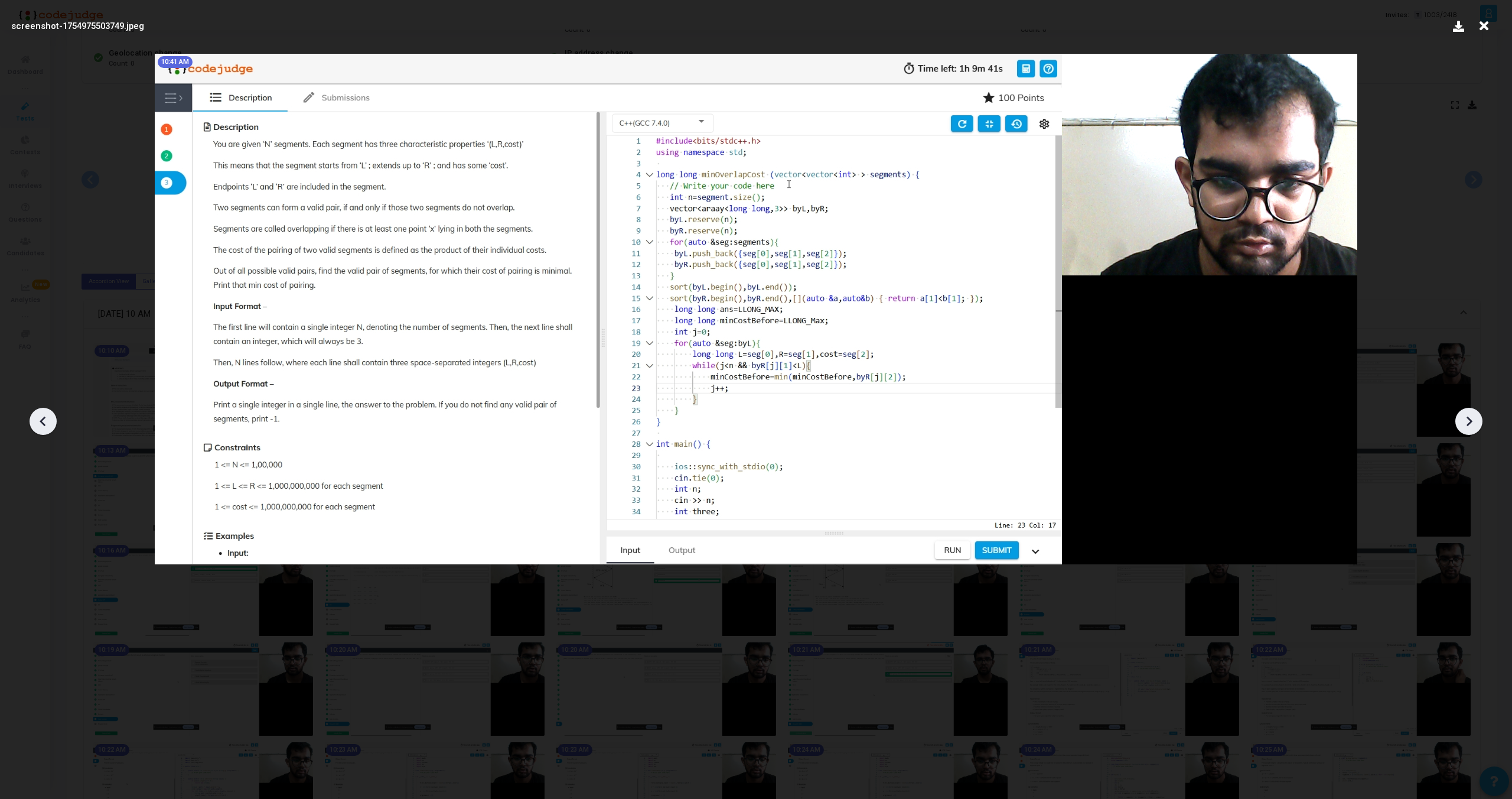
click at [1466, 428] on icon at bounding box center [1469, 421] width 18 height 18
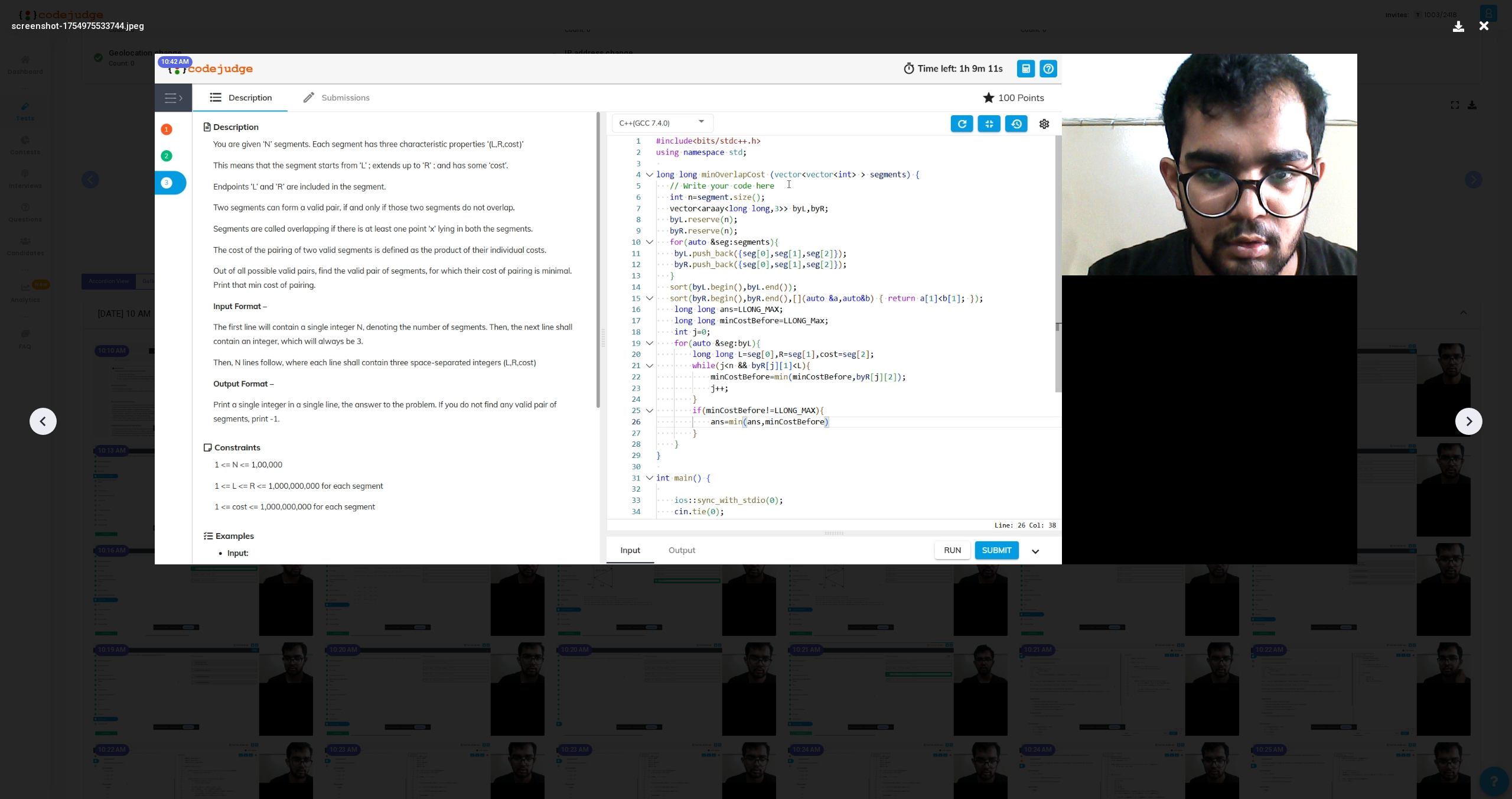
click at [1466, 428] on icon at bounding box center [1469, 421] width 18 height 18
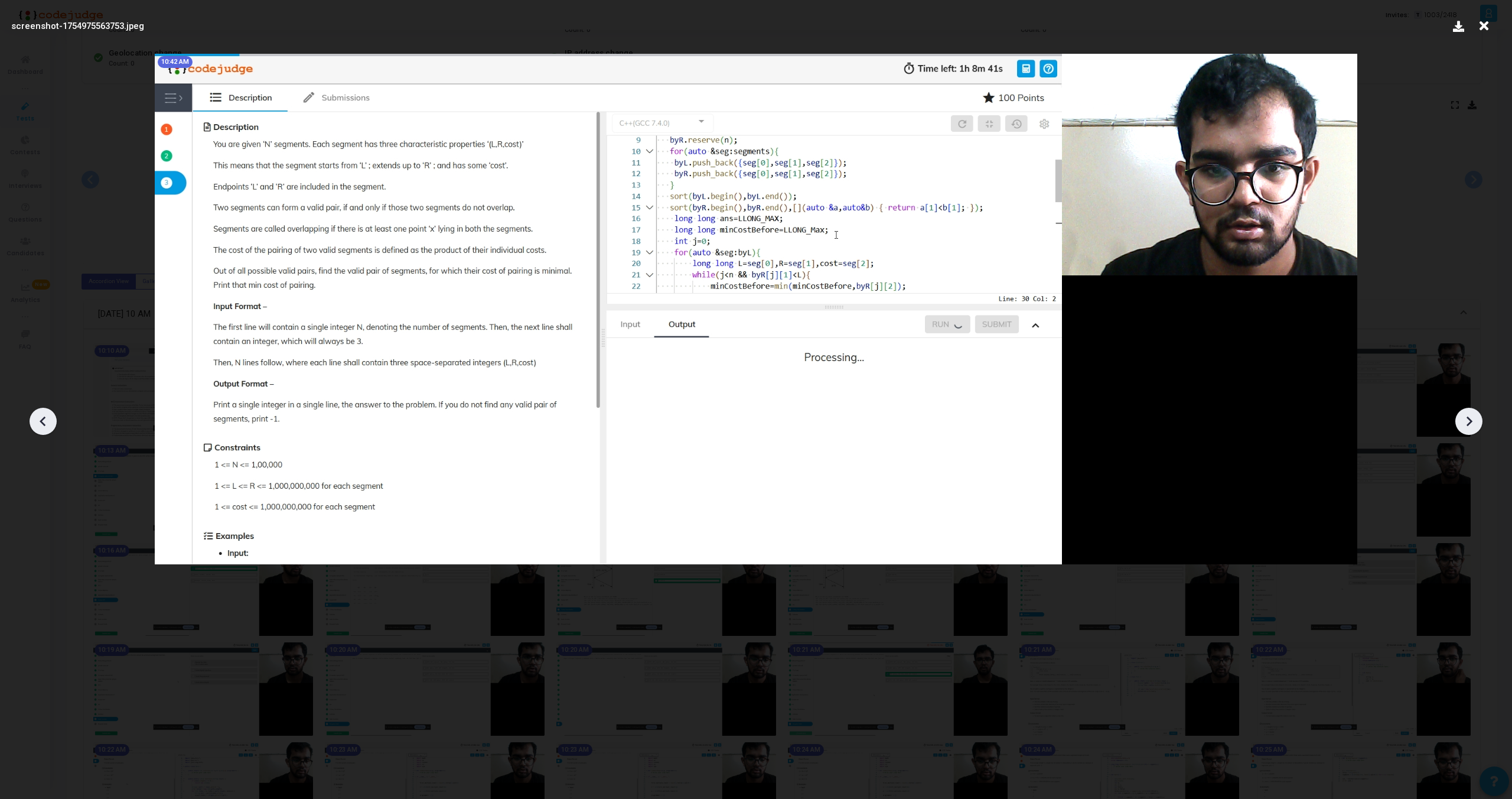
click at [1466, 428] on icon at bounding box center [1469, 421] width 18 height 18
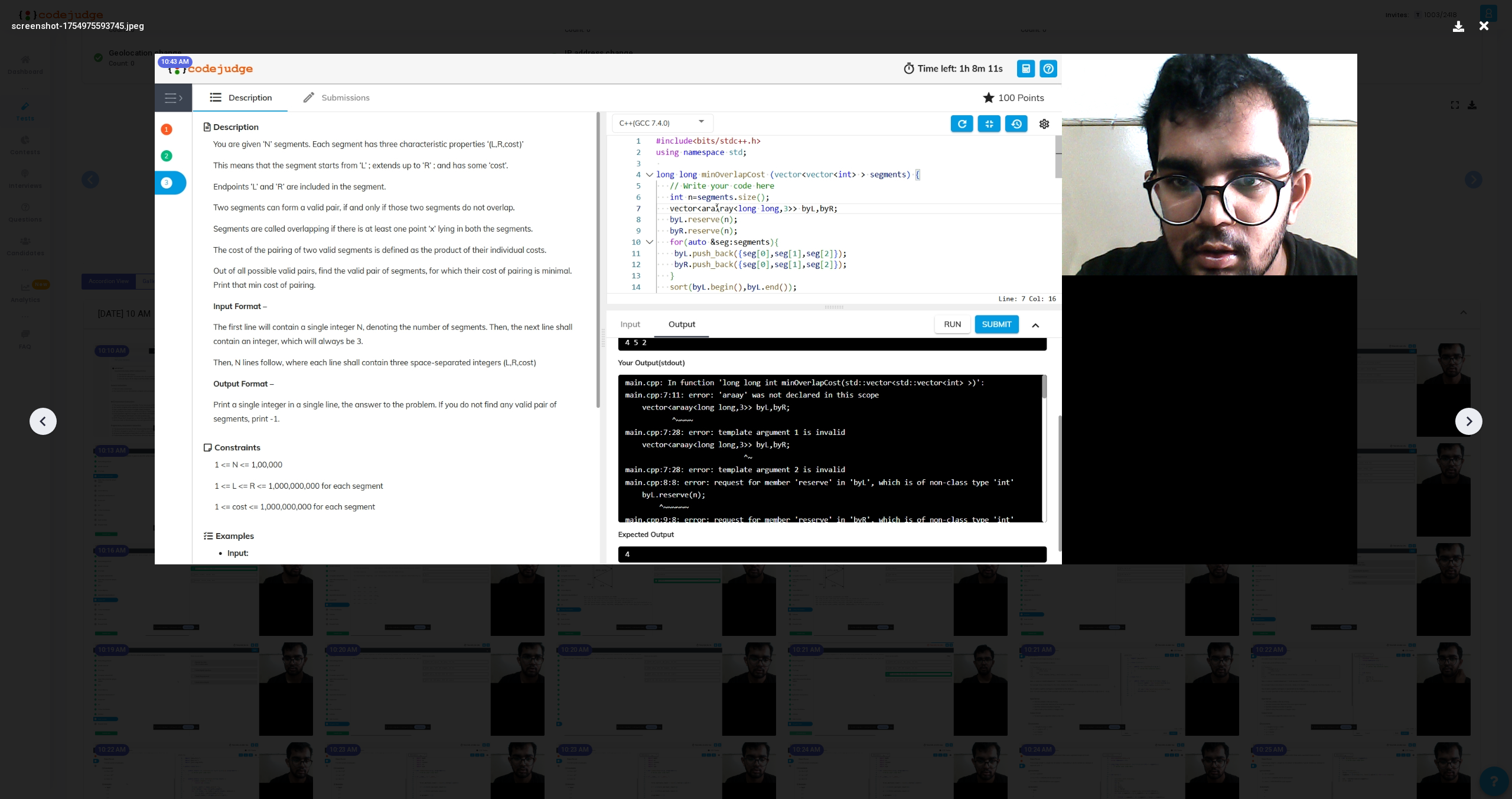
click at [1466, 428] on icon at bounding box center [1469, 421] width 18 height 18
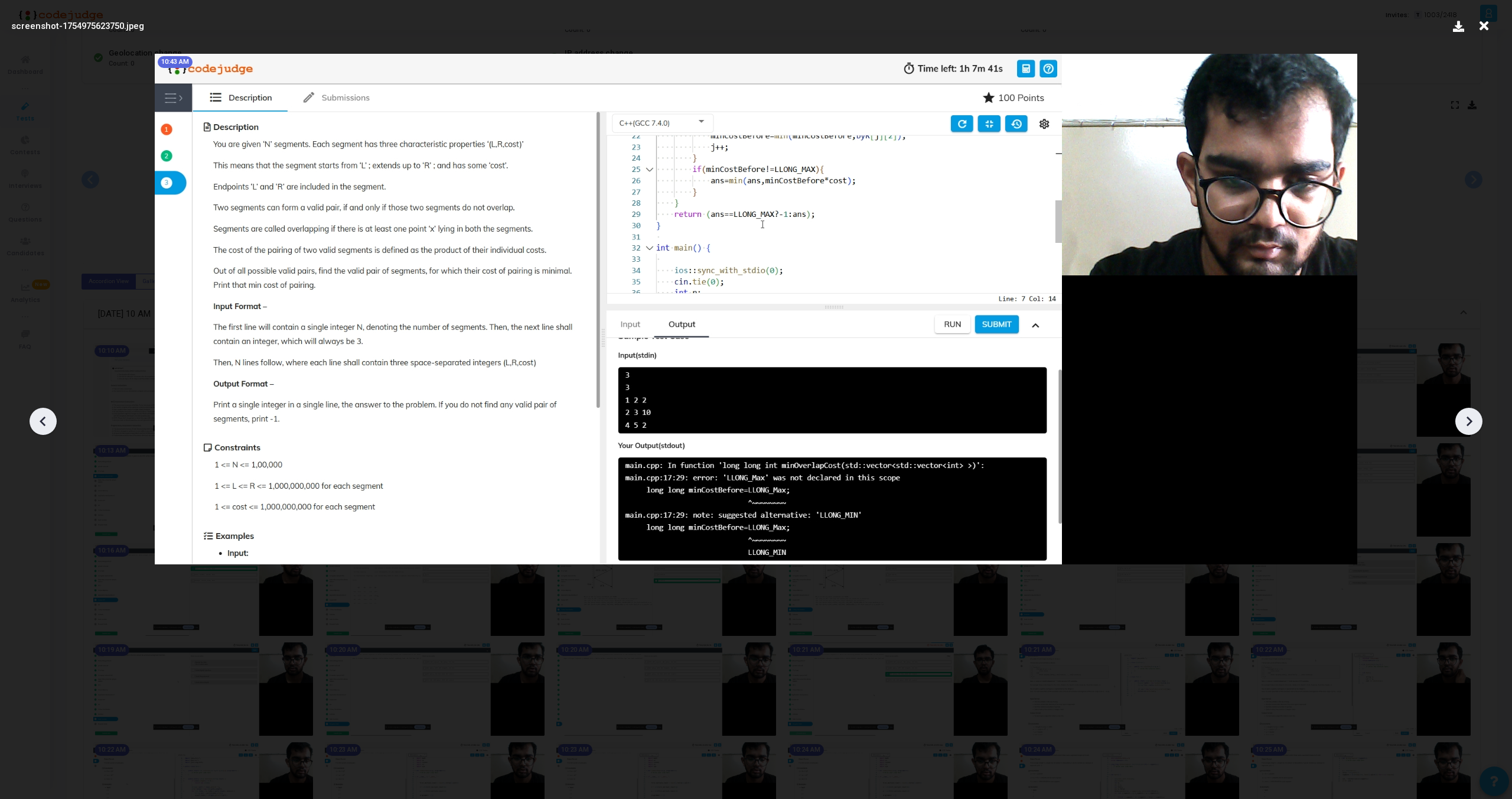
click at [1466, 428] on icon at bounding box center [1469, 421] width 18 height 18
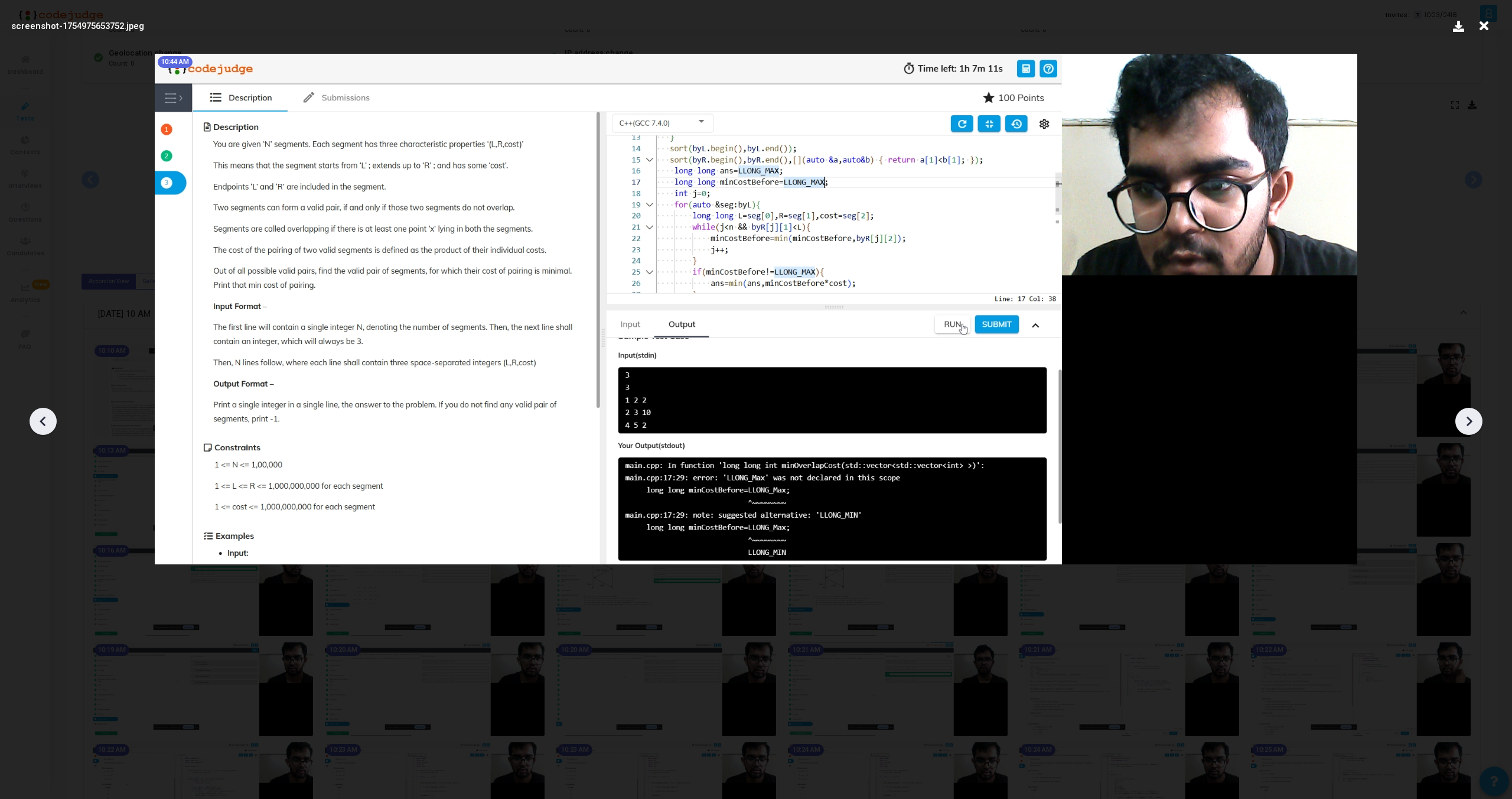
click at [1466, 428] on icon at bounding box center [1469, 421] width 18 height 18
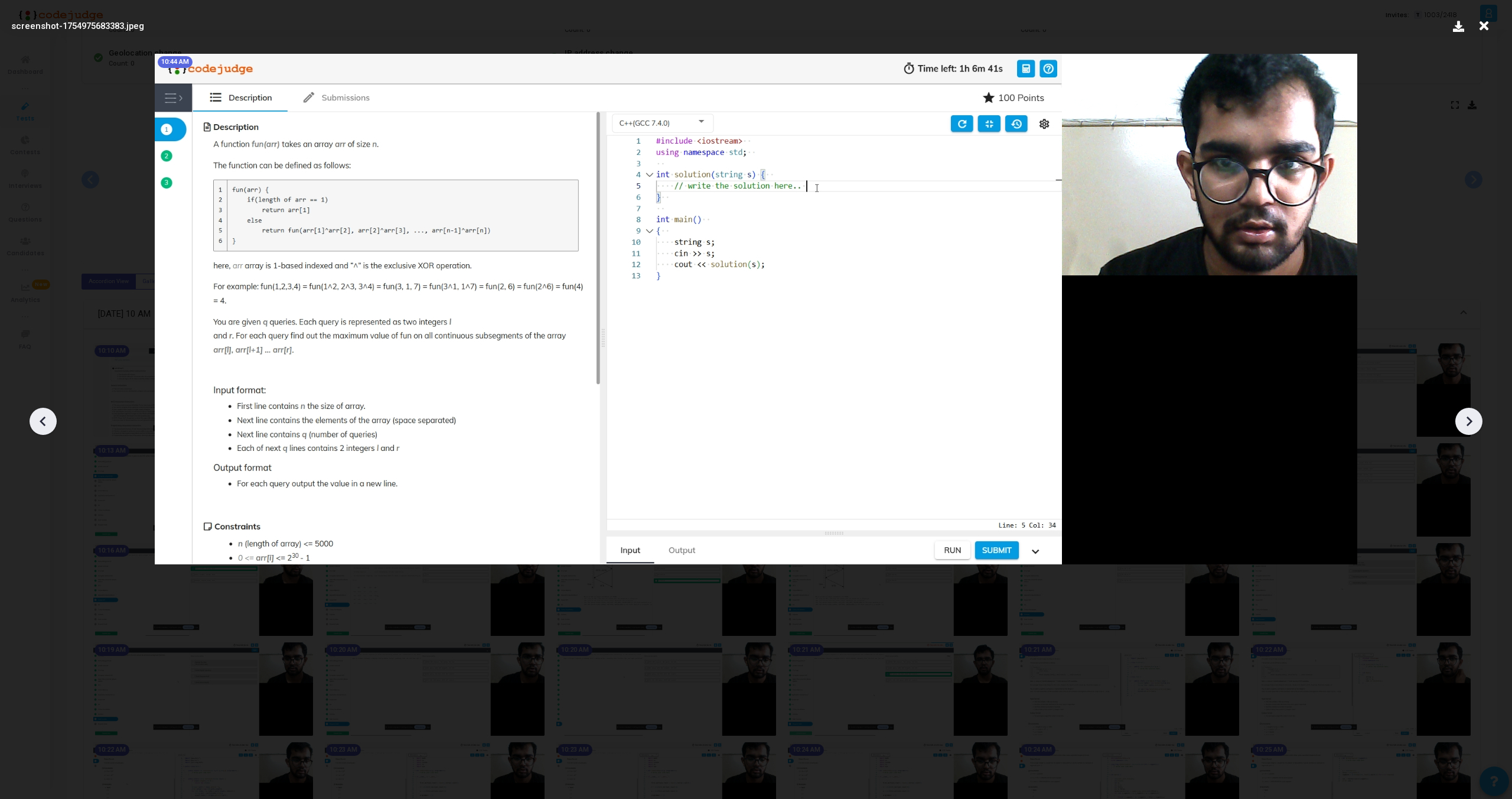
click at [1466, 428] on icon at bounding box center [1469, 421] width 18 height 18
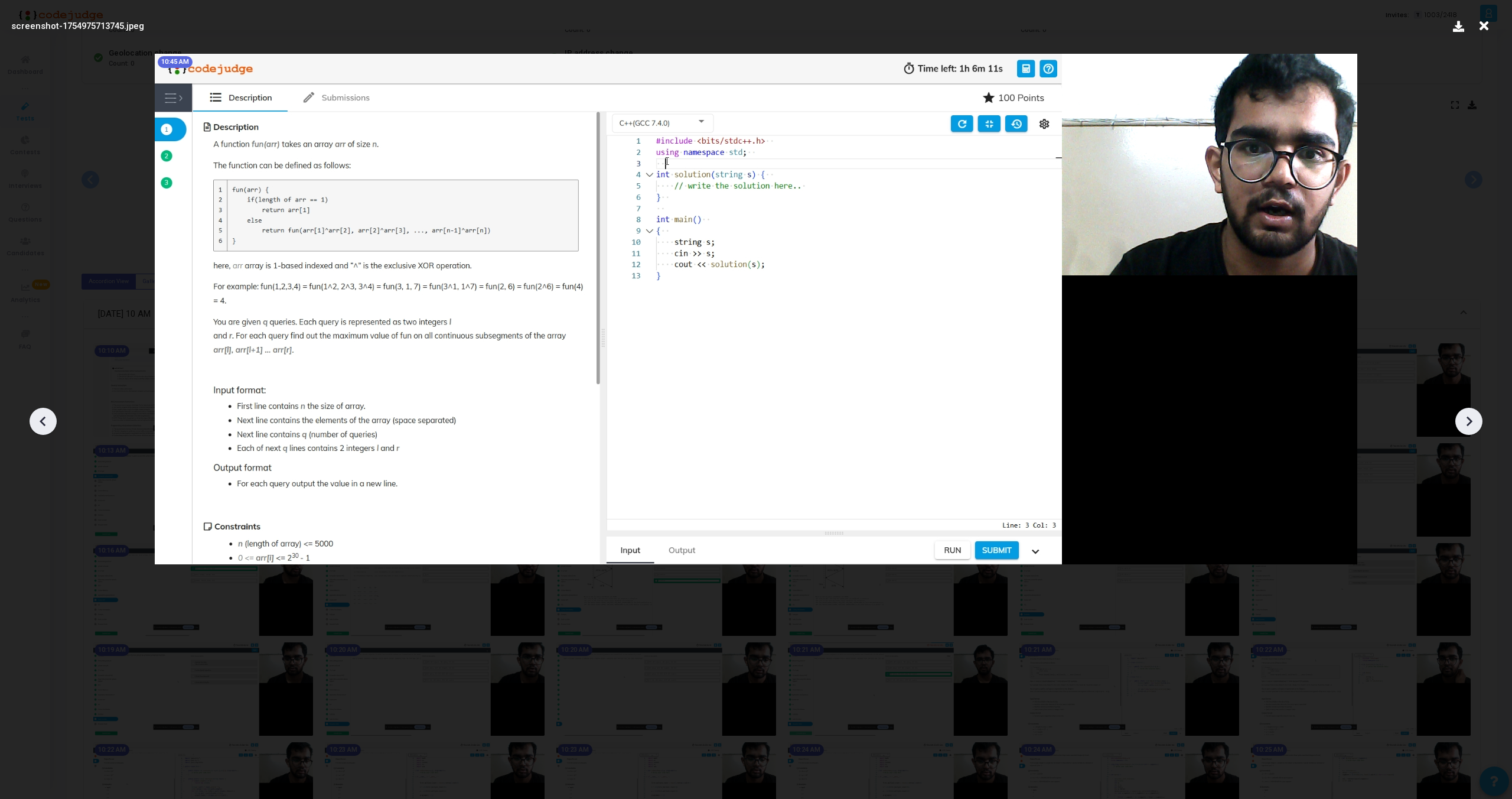
click at [1466, 428] on icon at bounding box center [1469, 421] width 18 height 18
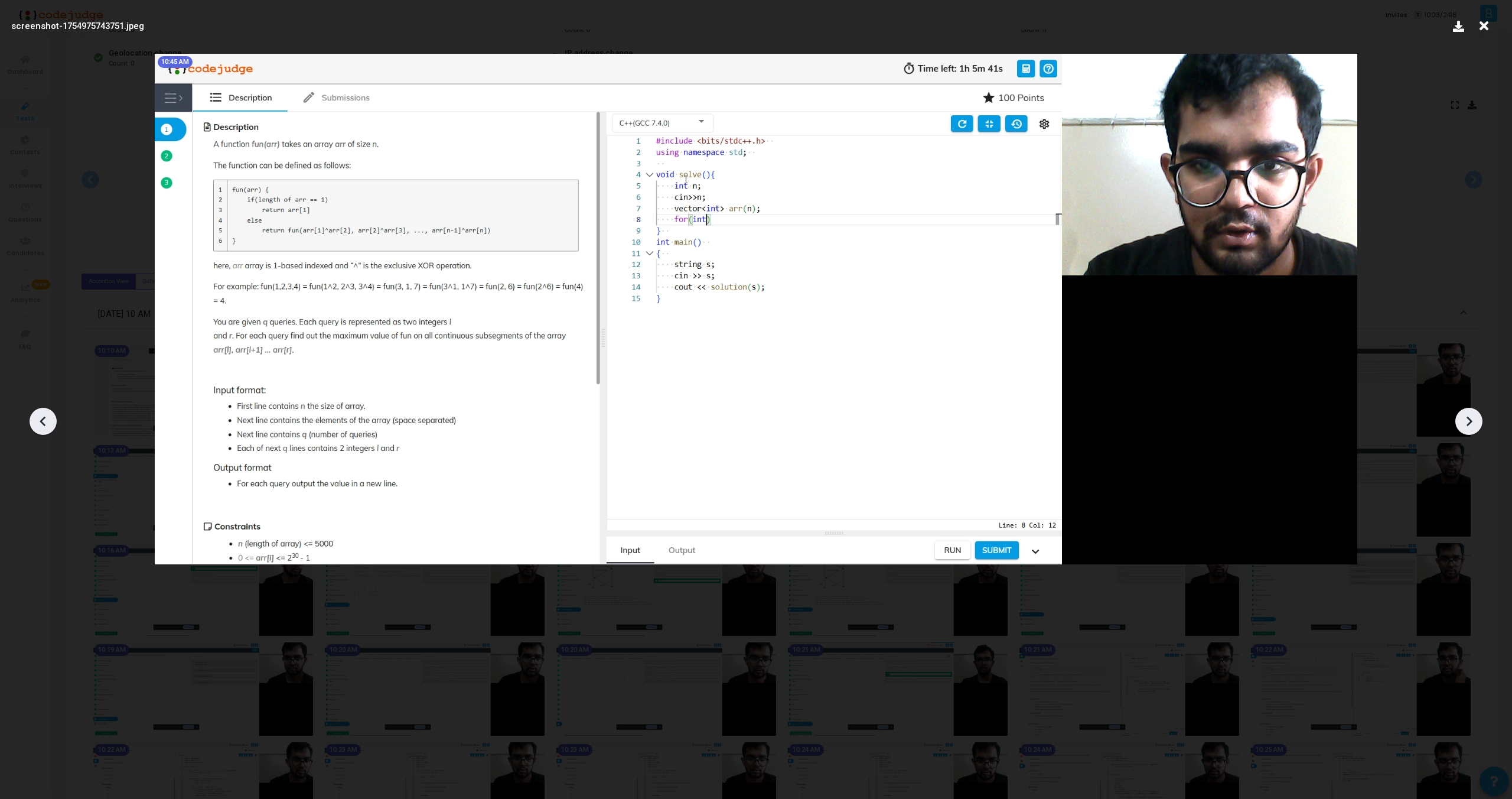
click at [1466, 428] on icon at bounding box center [1469, 421] width 18 height 18
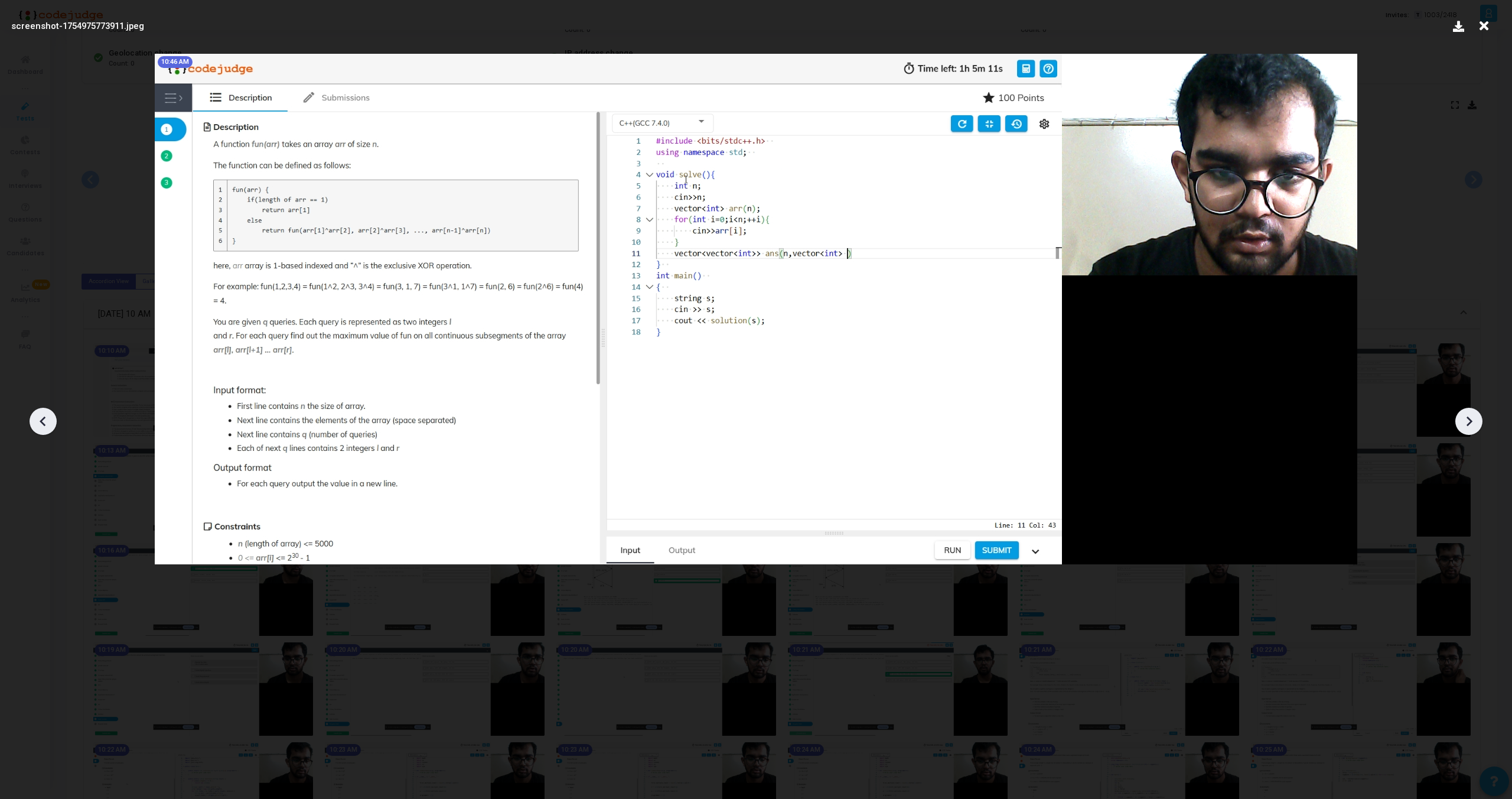
click at [1466, 428] on icon at bounding box center [1469, 421] width 18 height 18
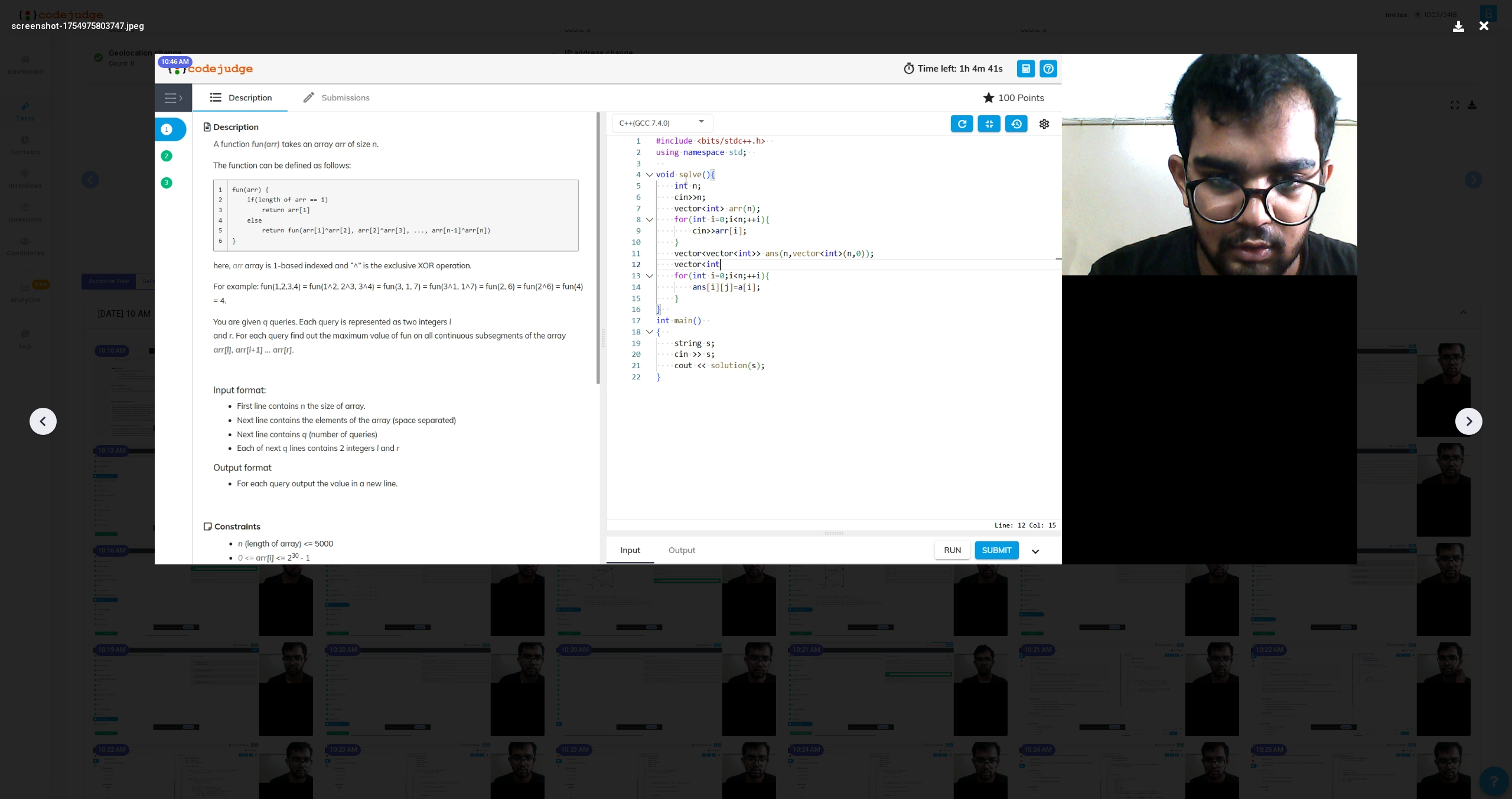
click at [1466, 428] on icon at bounding box center [1469, 421] width 18 height 18
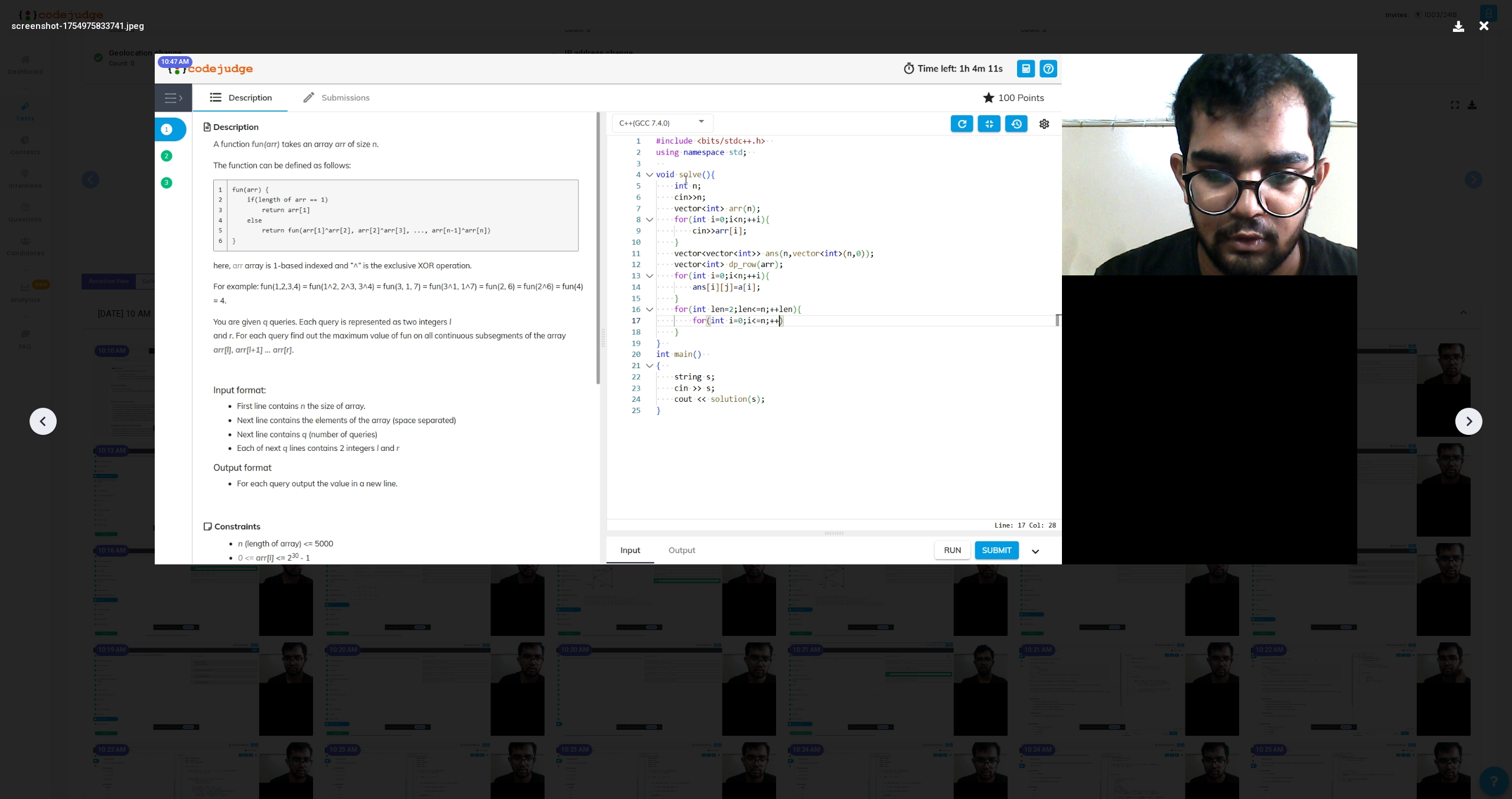
click at [1466, 428] on icon at bounding box center [1469, 421] width 18 height 18
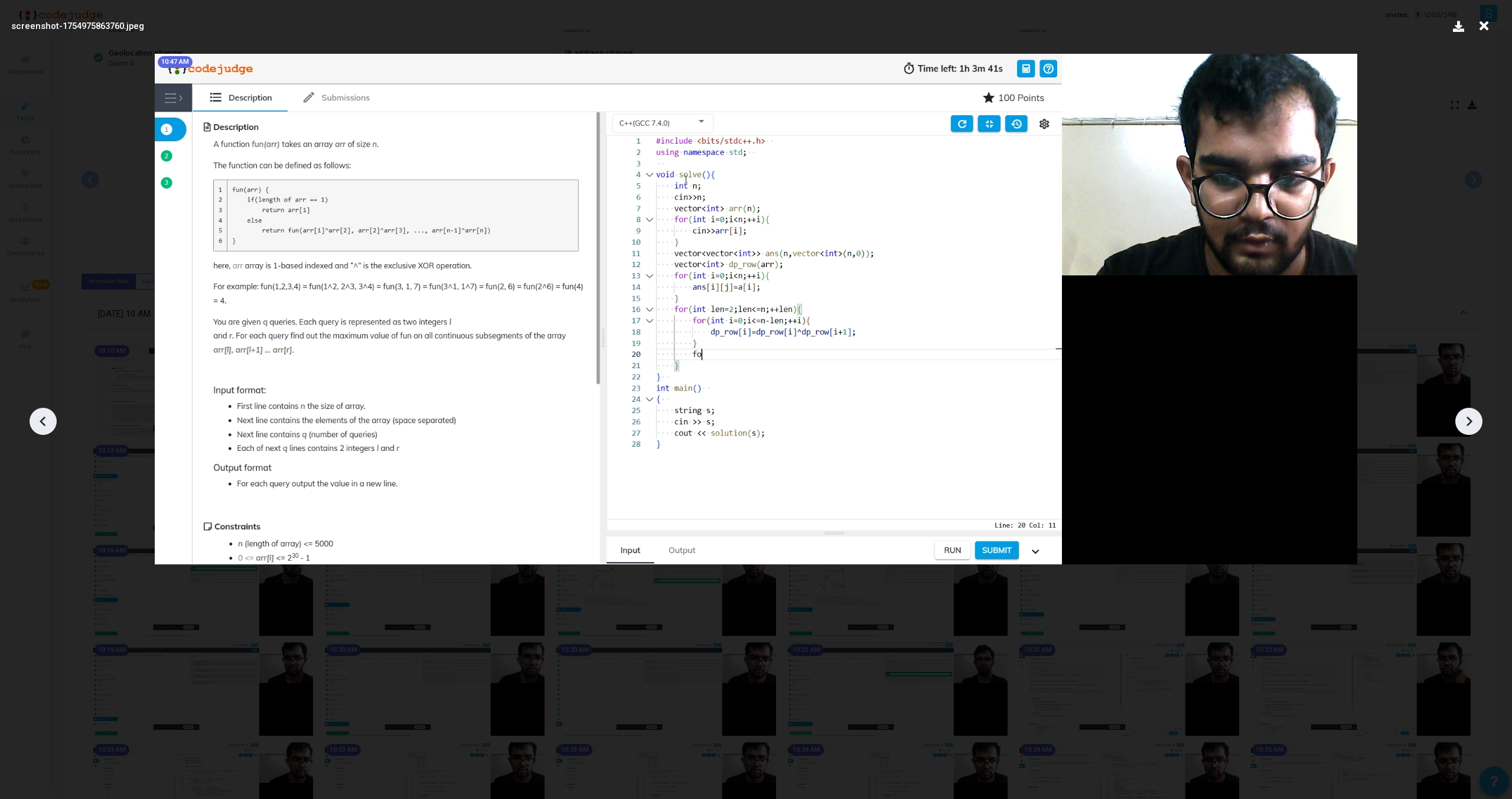
click at [1466, 428] on icon at bounding box center [1469, 421] width 18 height 18
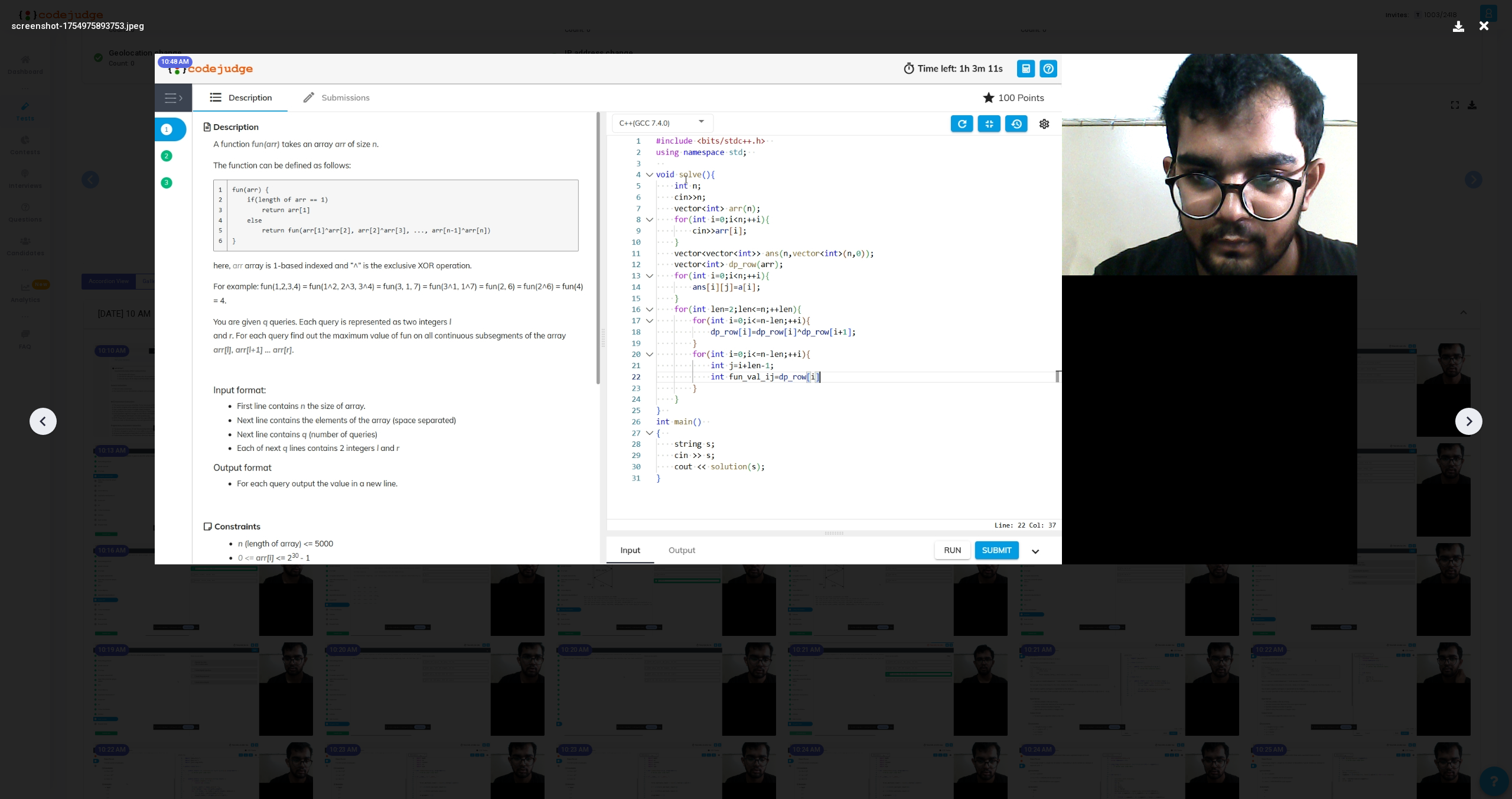
click at [1466, 428] on icon at bounding box center [1469, 421] width 18 height 18
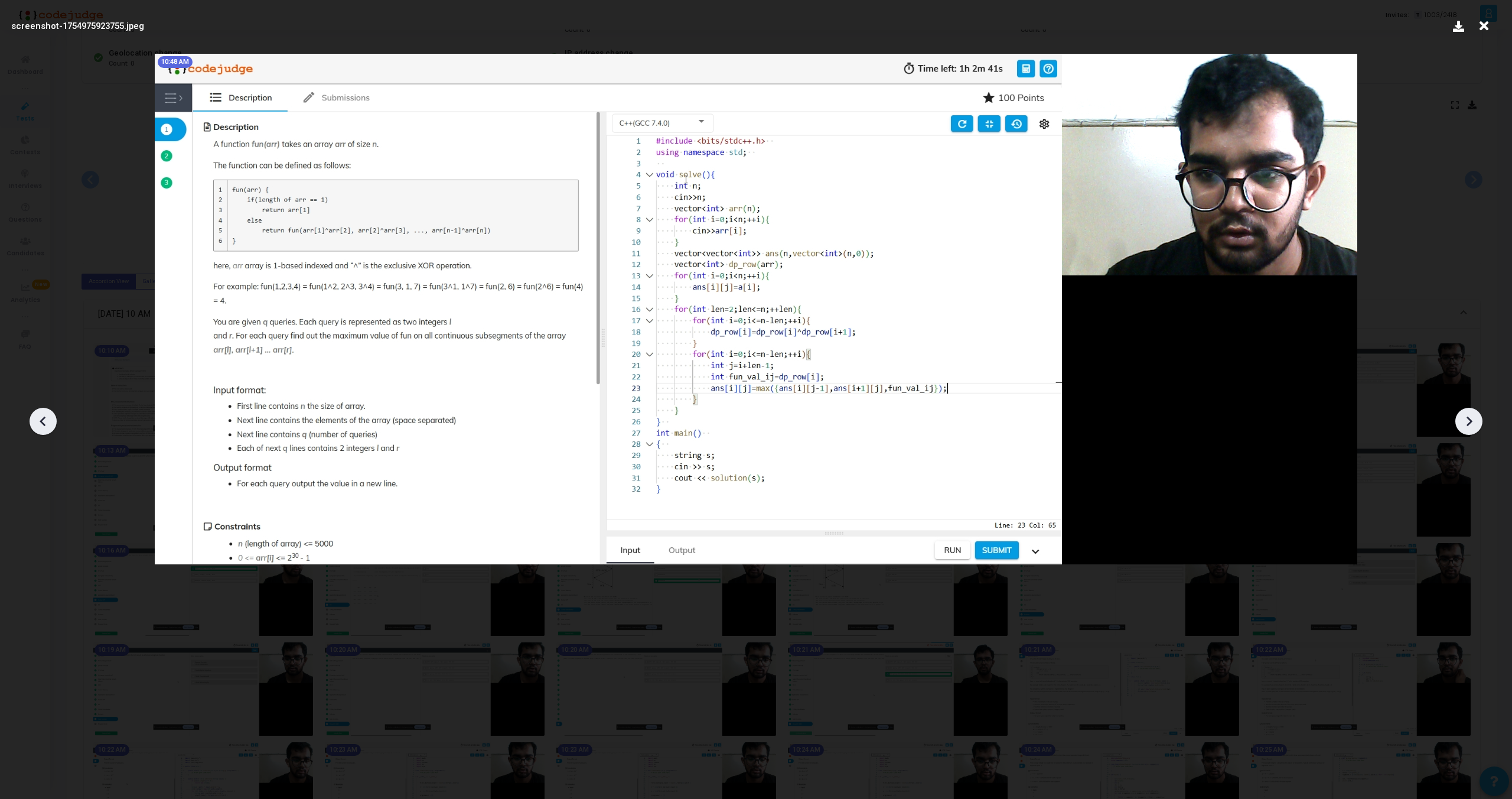
click at [1466, 428] on icon at bounding box center [1469, 421] width 18 height 18
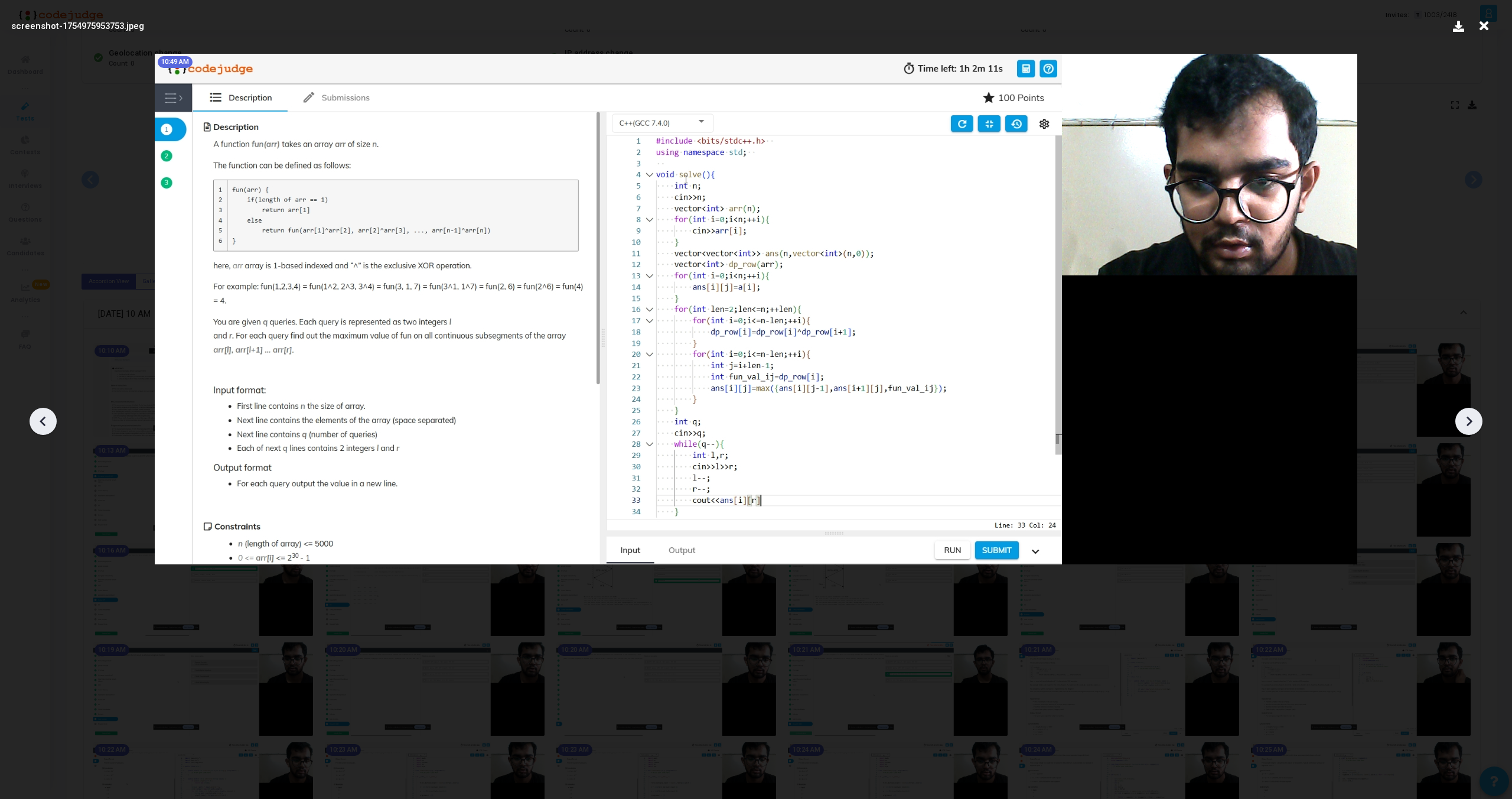
click at [1466, 428] on icon at bounding box center [1469, 421] width 18 height 18
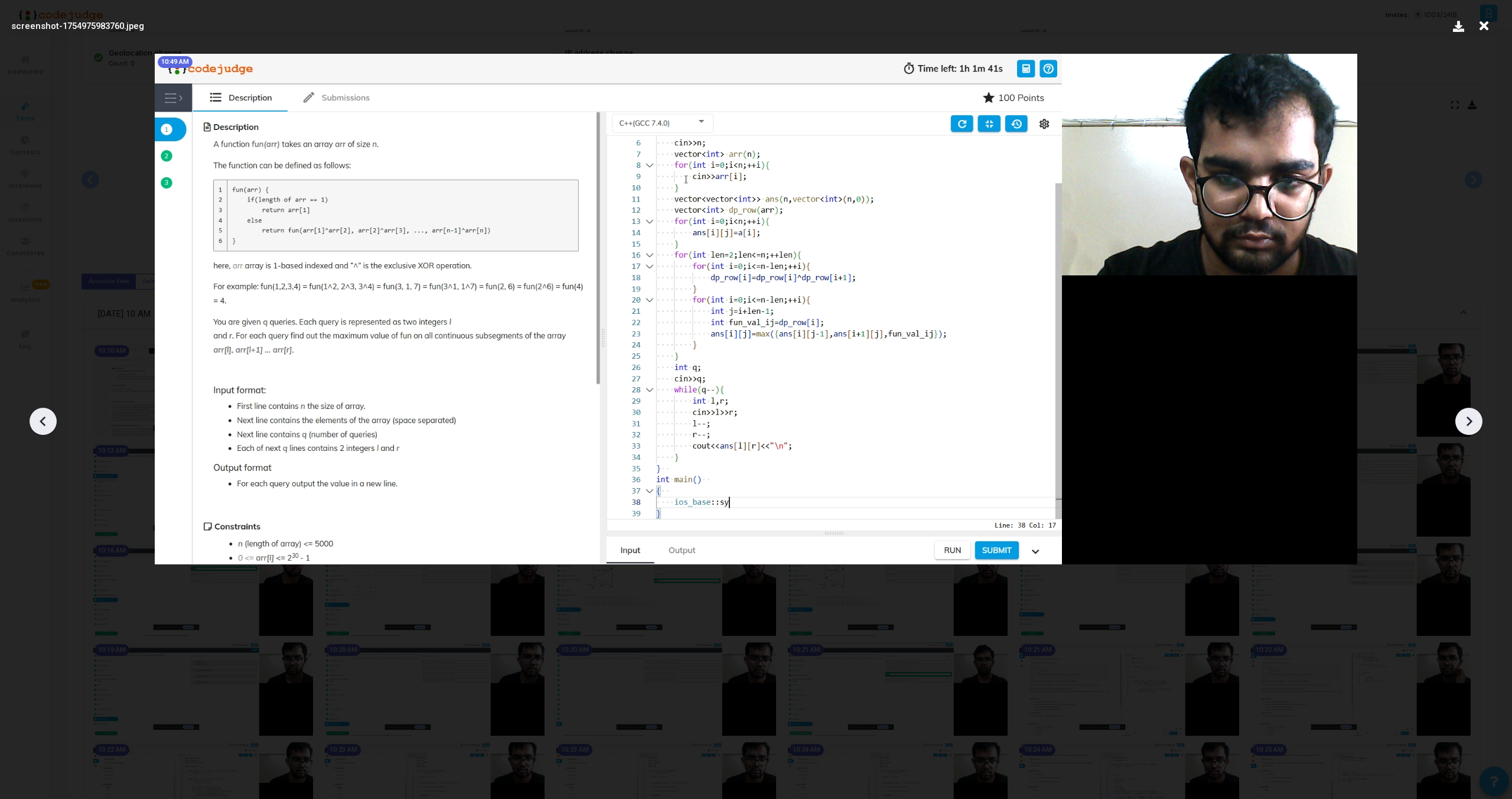
click at [1466, 428] on icon at bounding box center [1469, 421] width 18 height 18
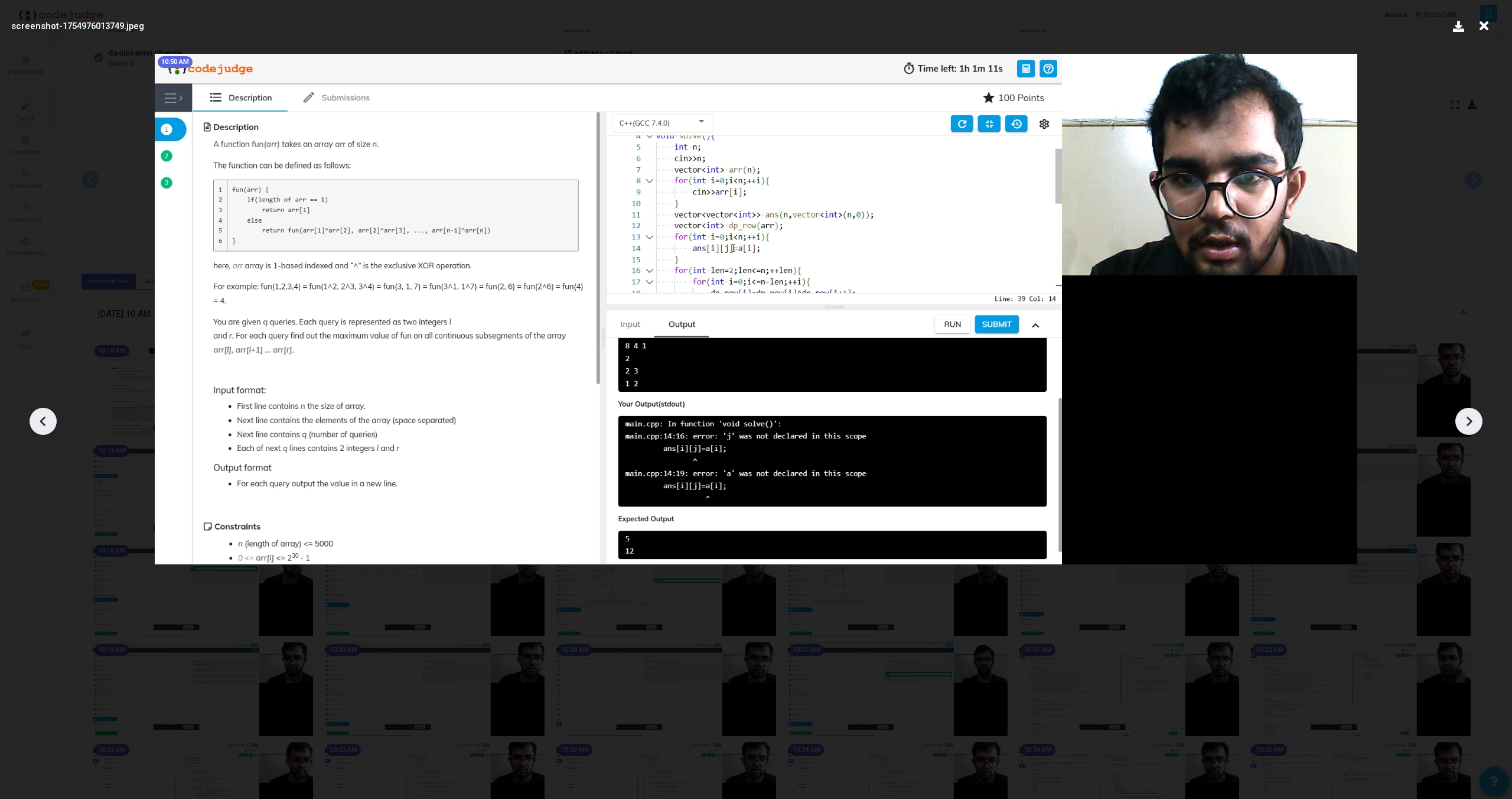
click at [33, 427] on div at bounding box center [42, 421] width 27 height 27
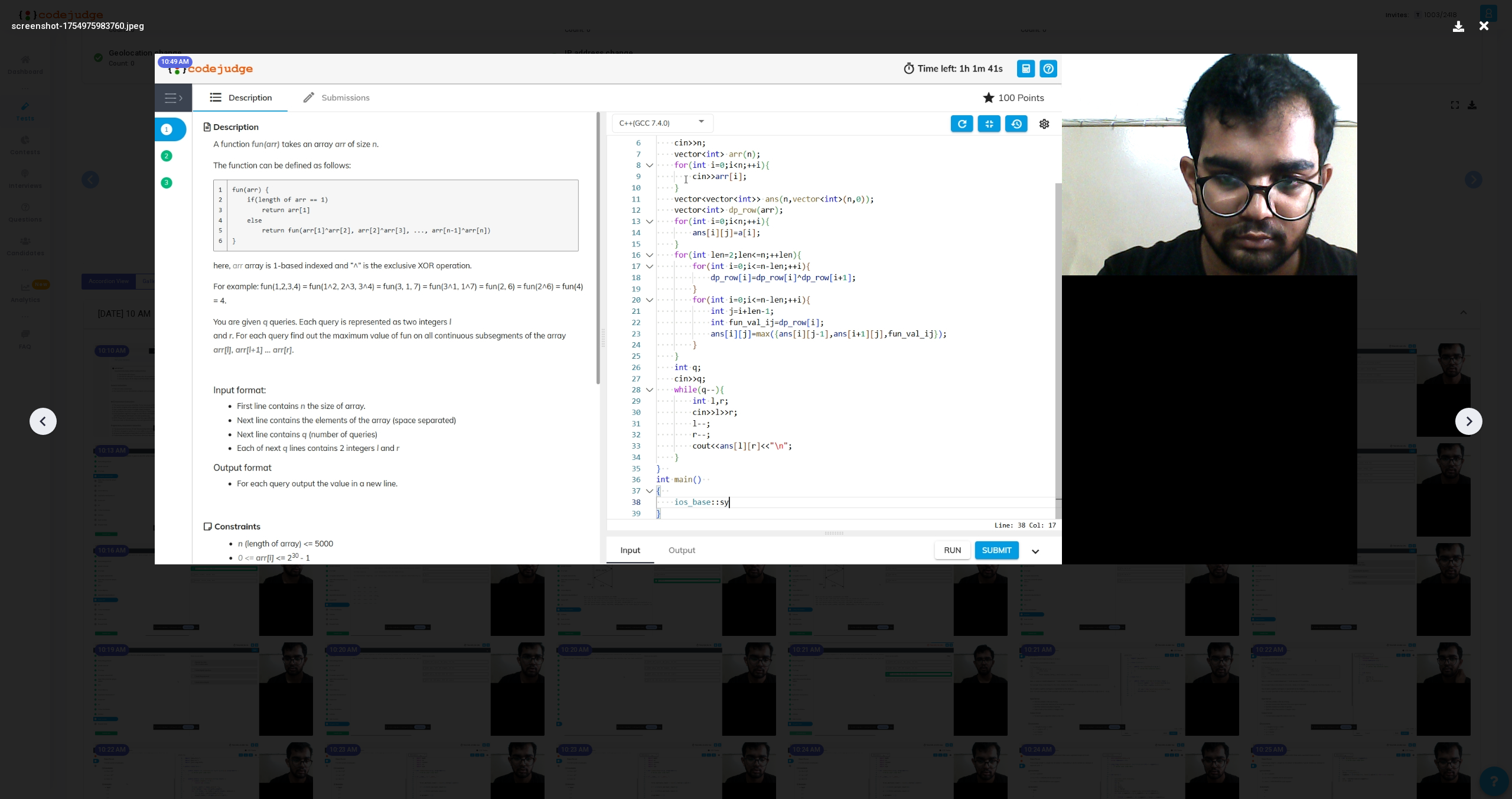
click at [33, 427] on div at bounding box center [42, 421] width 27 height 27
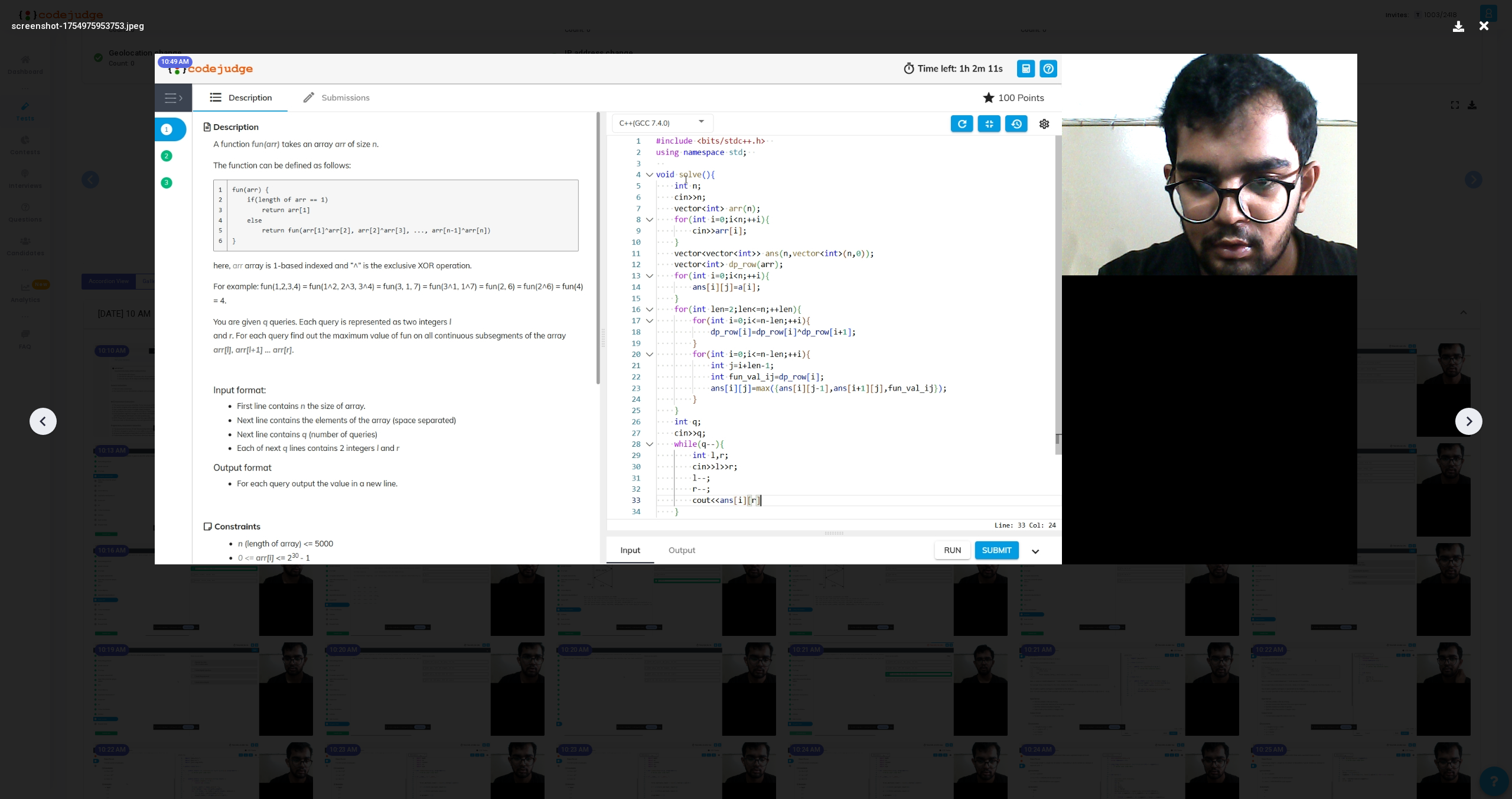
click at [33, 427] on div at bounding box center [42, 421] width 27 height 27
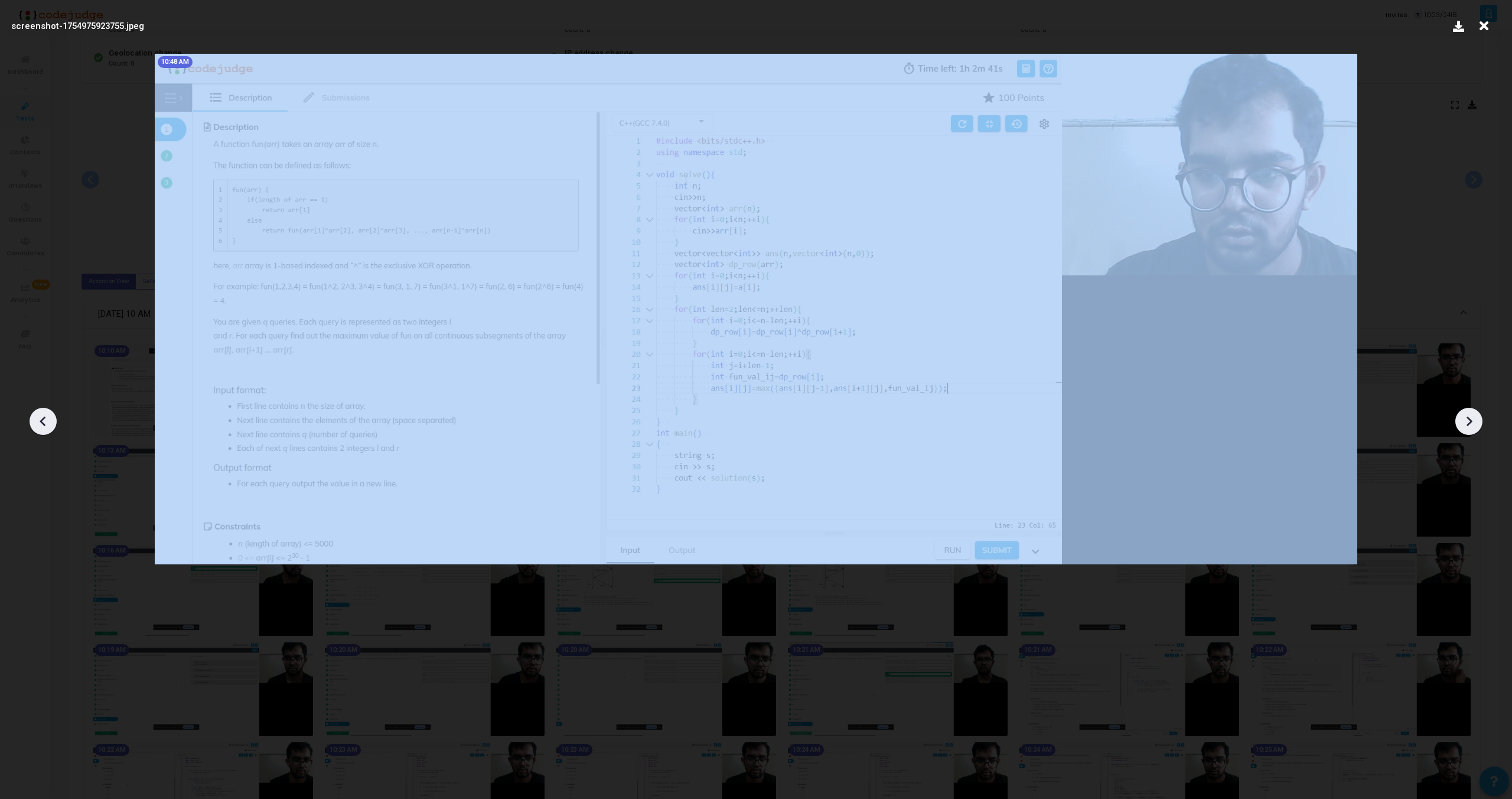
click at [33, 427] on div at bounding box center [42, 421] width 27 height 27
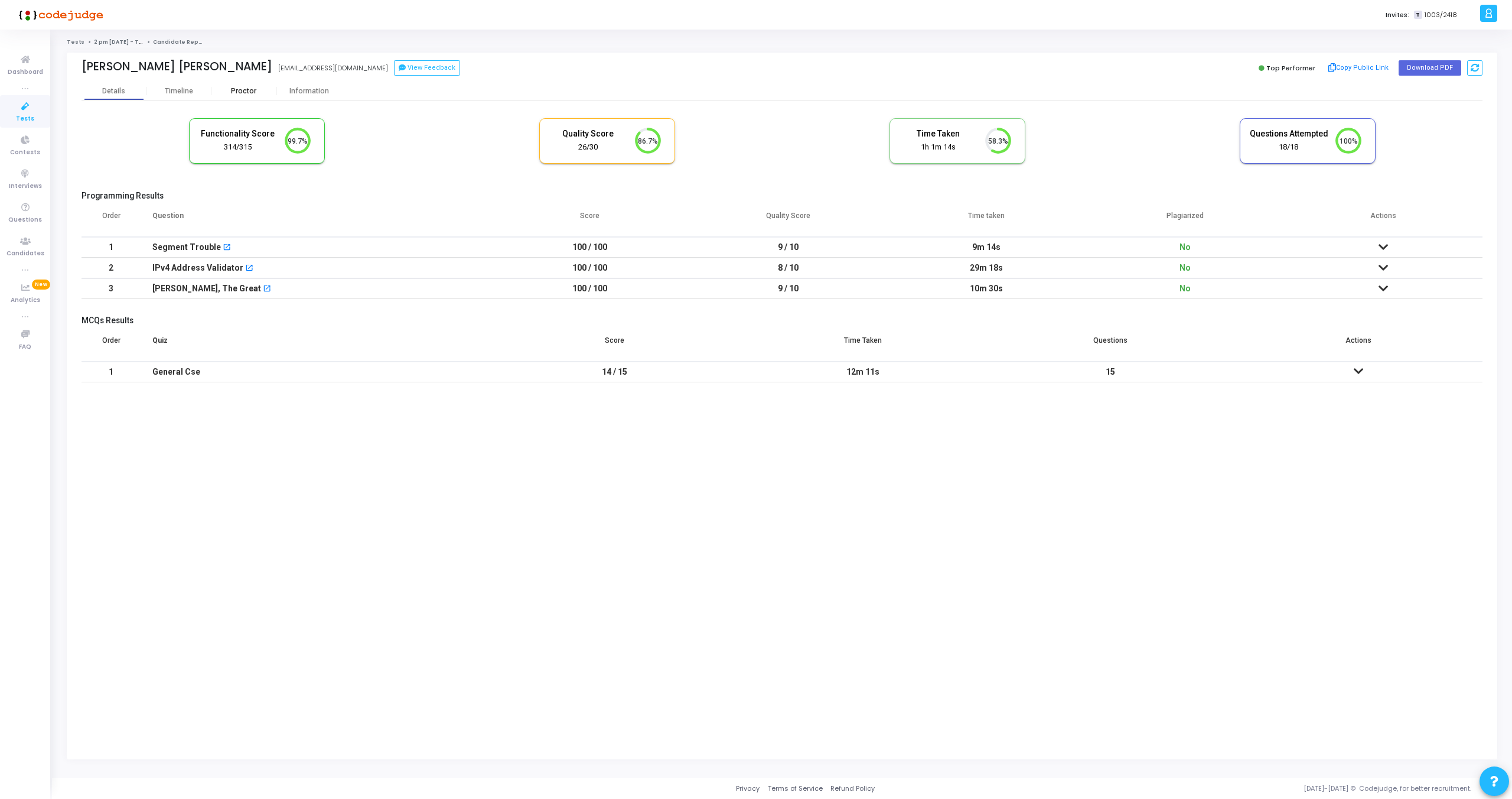
click at [246, 87] on div "Proctor" at bounding box center [244, 92] width 65 height 9
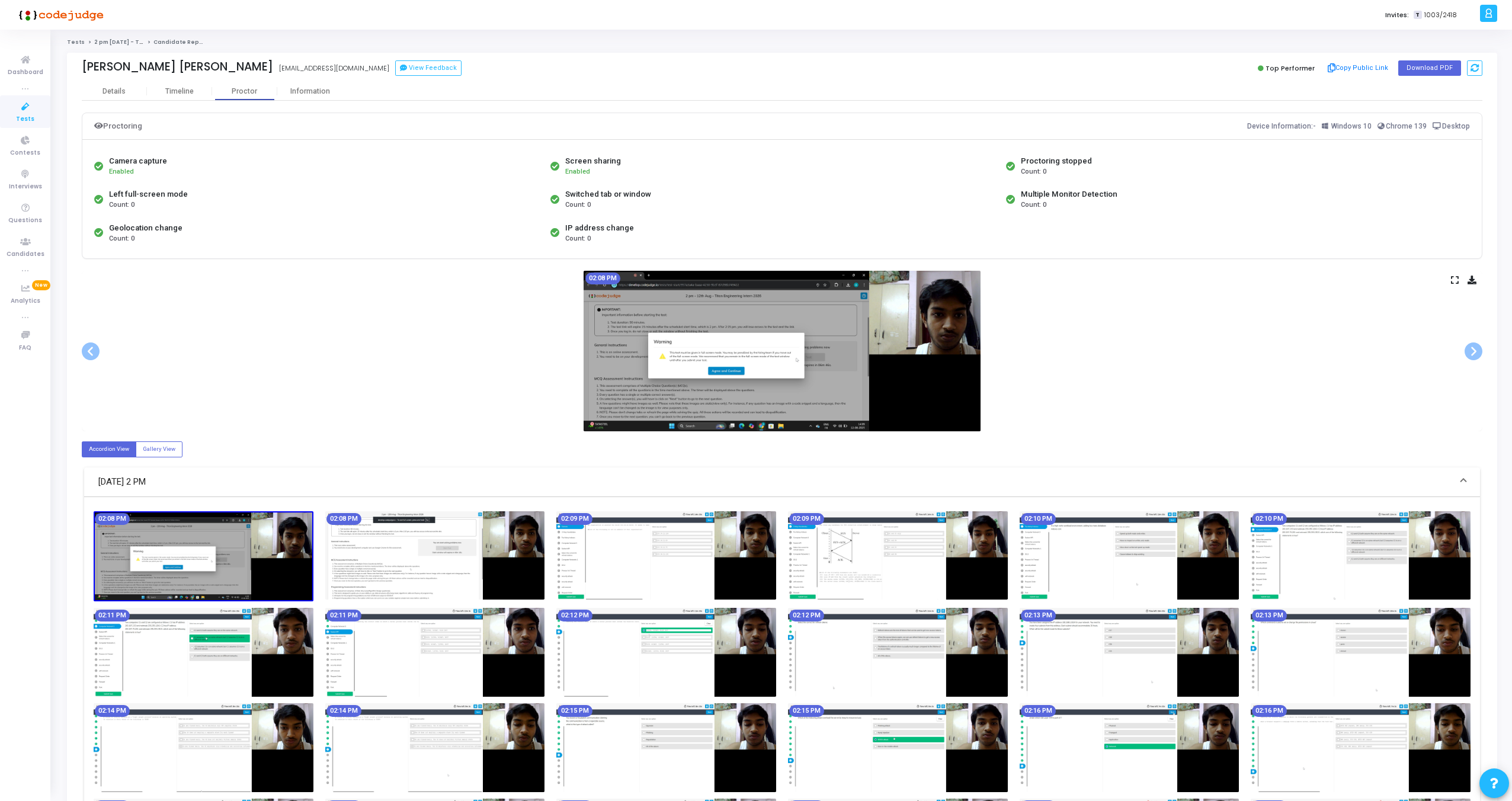
click at [1456, 277] on icon at bounding box center [1455, 280] width 8 height 6
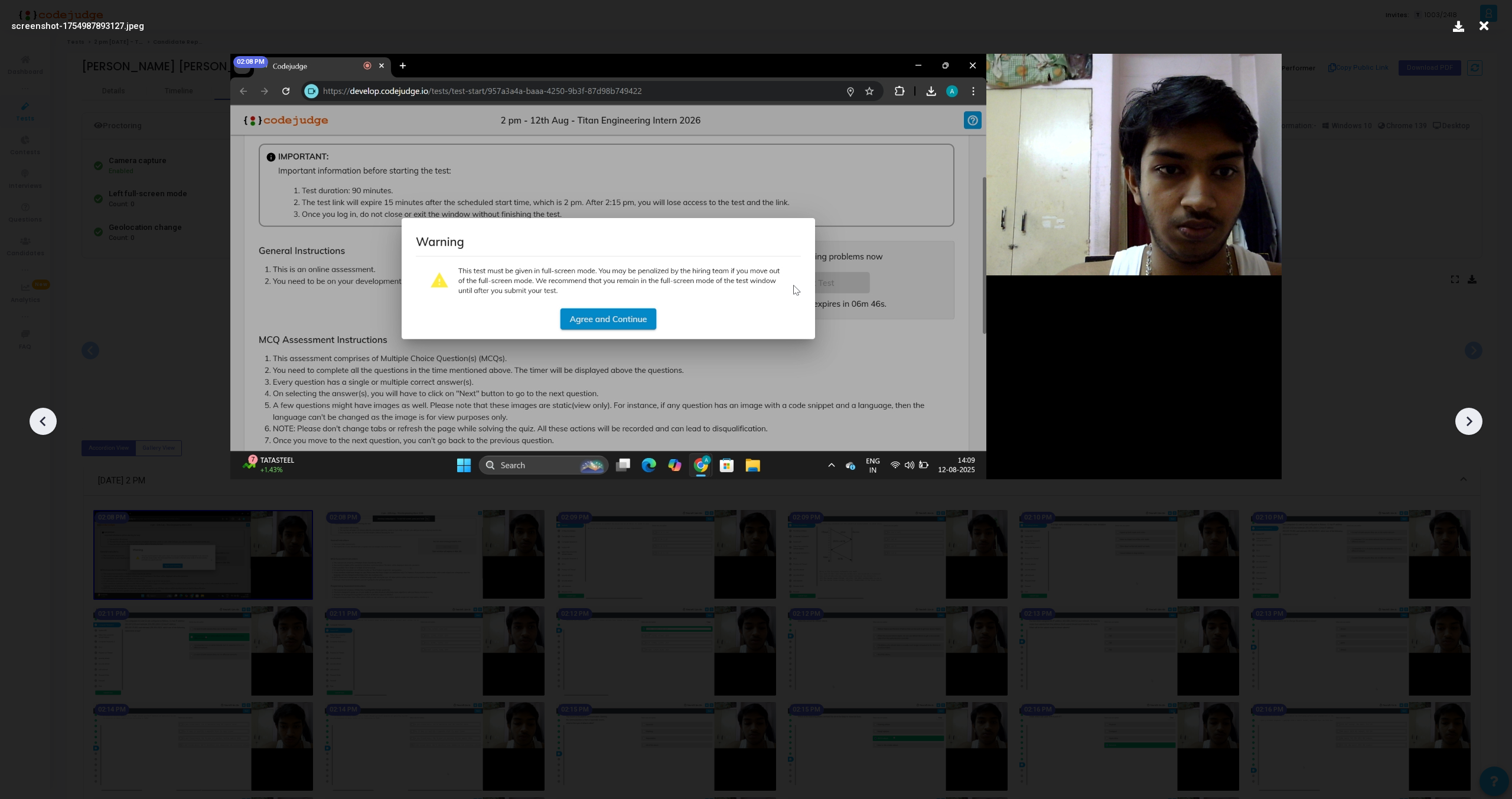
click at [1464, 420] on icon at bounding box center [1469, 421] width 18 height 18
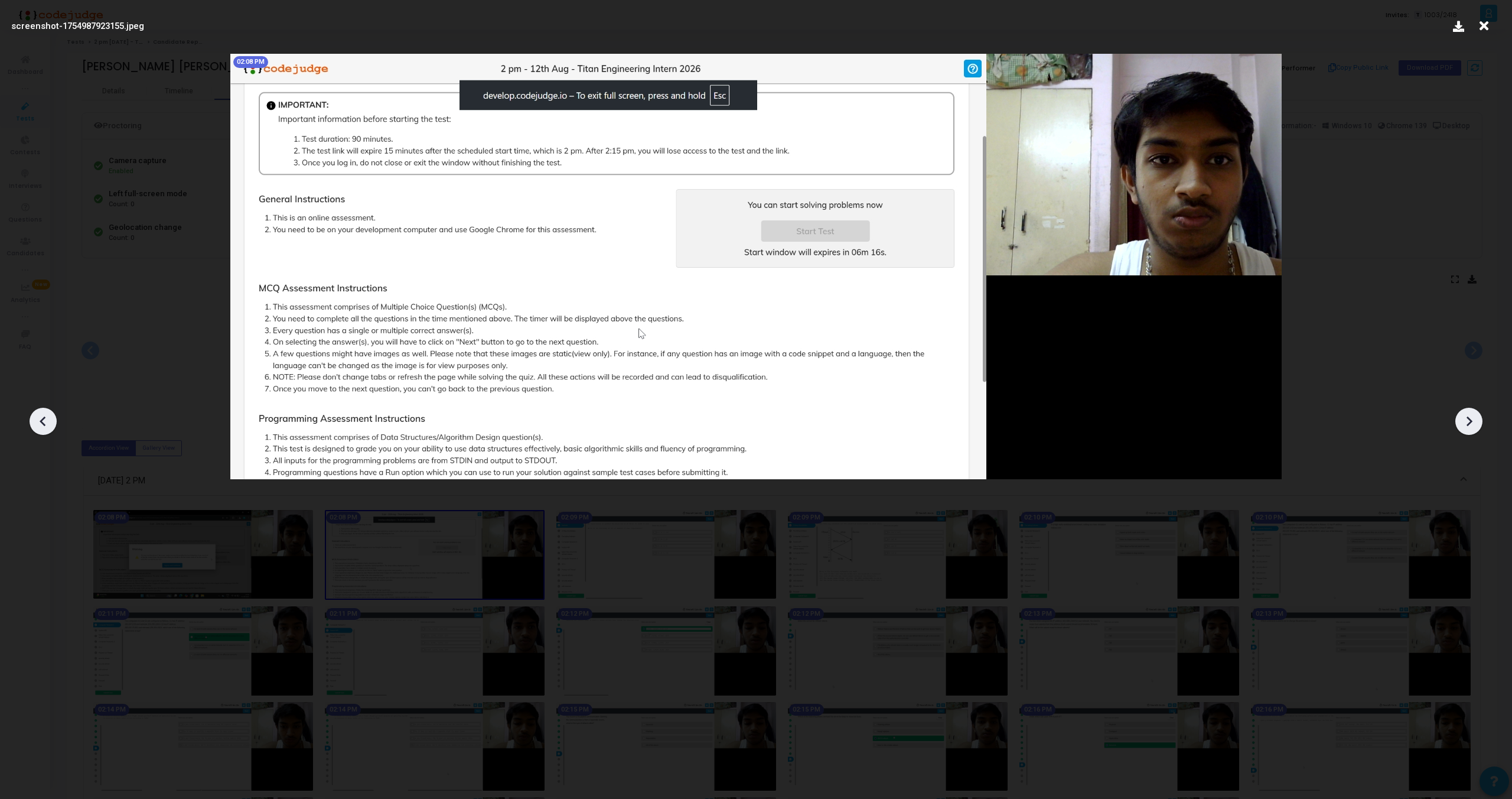
click at [1466, 420] on icon at bounding box center [1469, 421] width 18 height 18
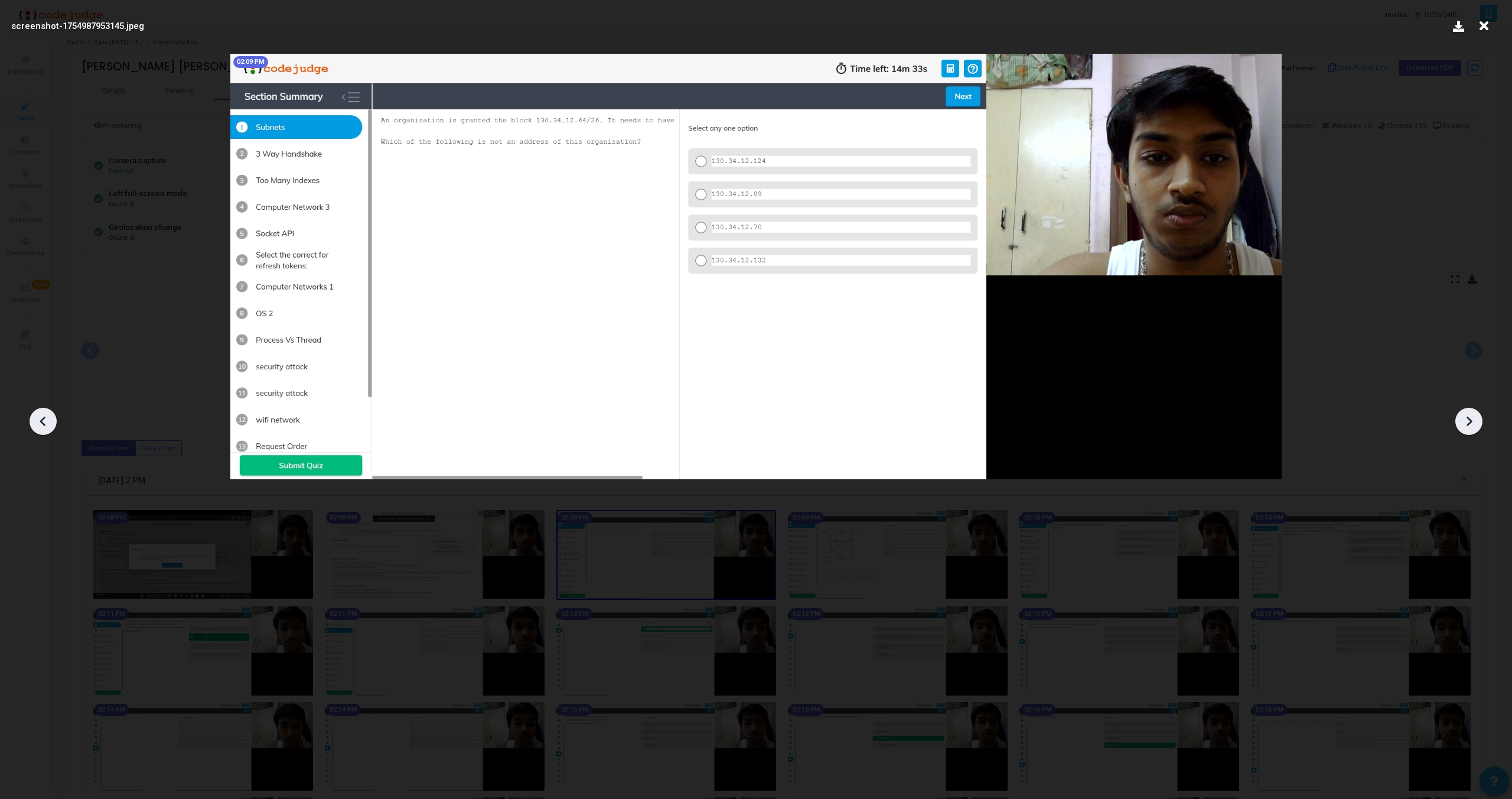
click at [1466, 420] on icon at bounding box center [1469, 421] width 18 height 18
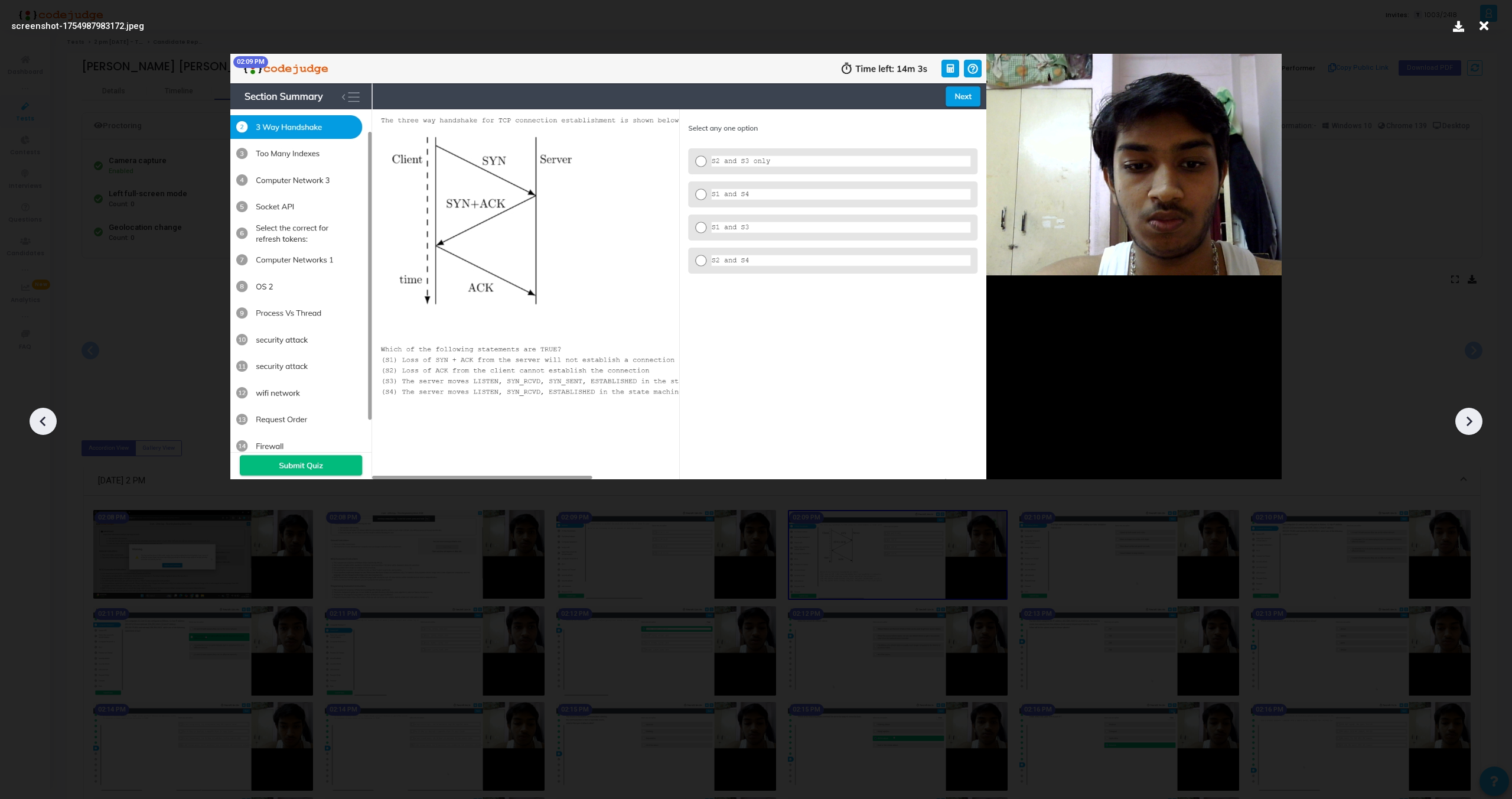
click at [1466, 420] on icon at bounding box center [1469, 421] width 18 height 18
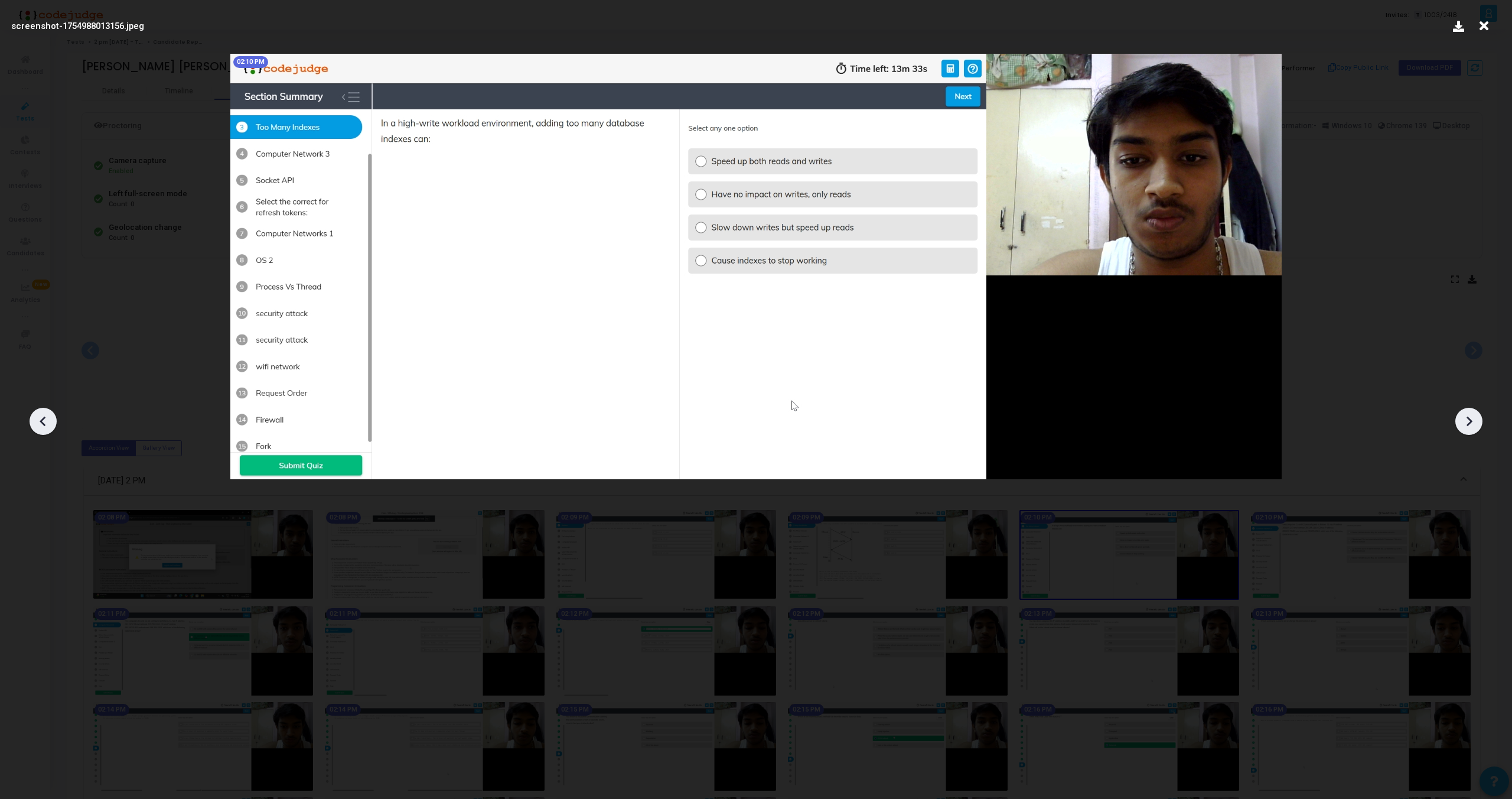
click at [1466, 420] on icon at bounding box center [1469, 421] width 18 height 18
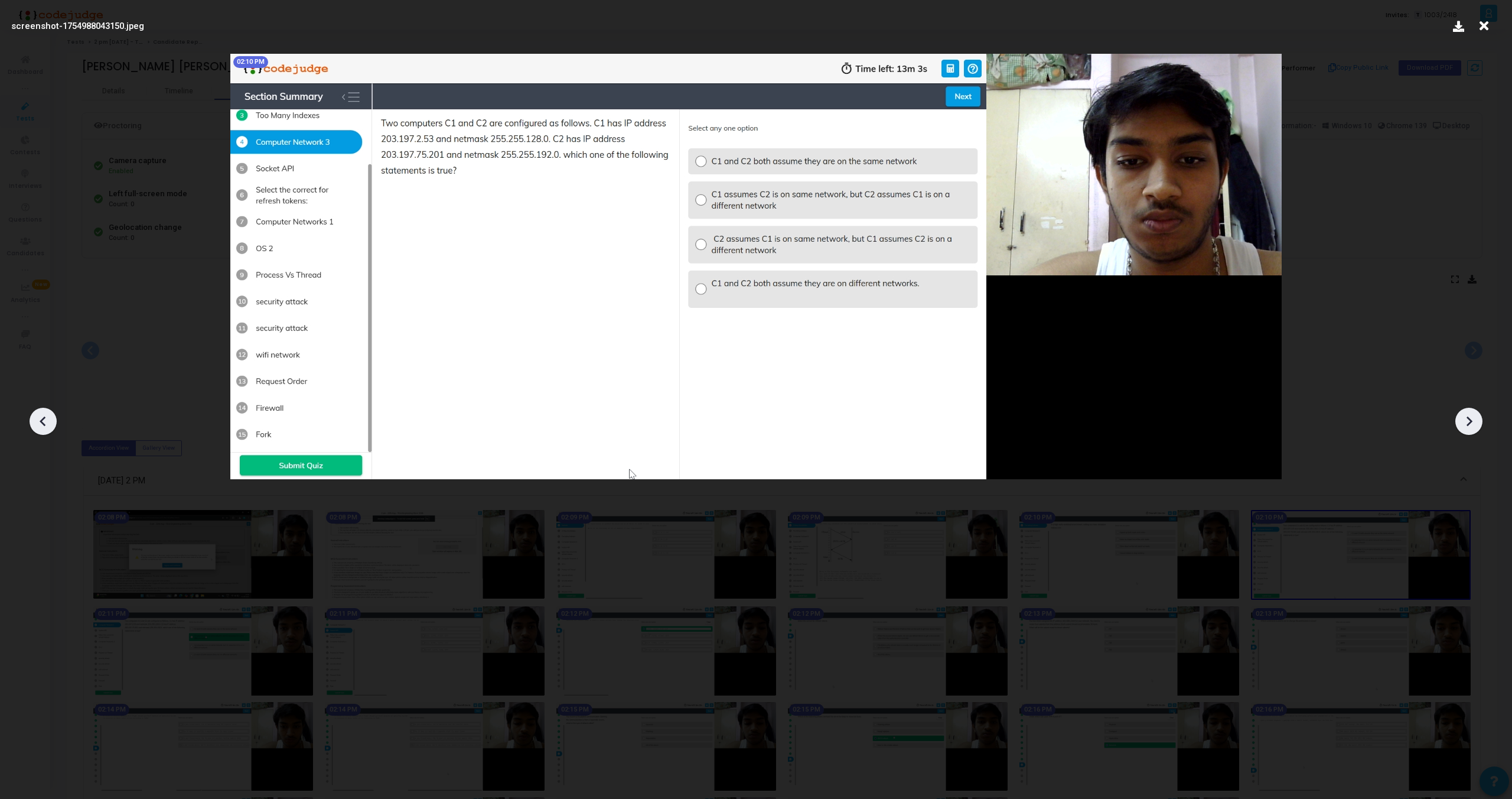
click at [1466, 420] on icon at bounding box center [1469, 421] width 18 height 18
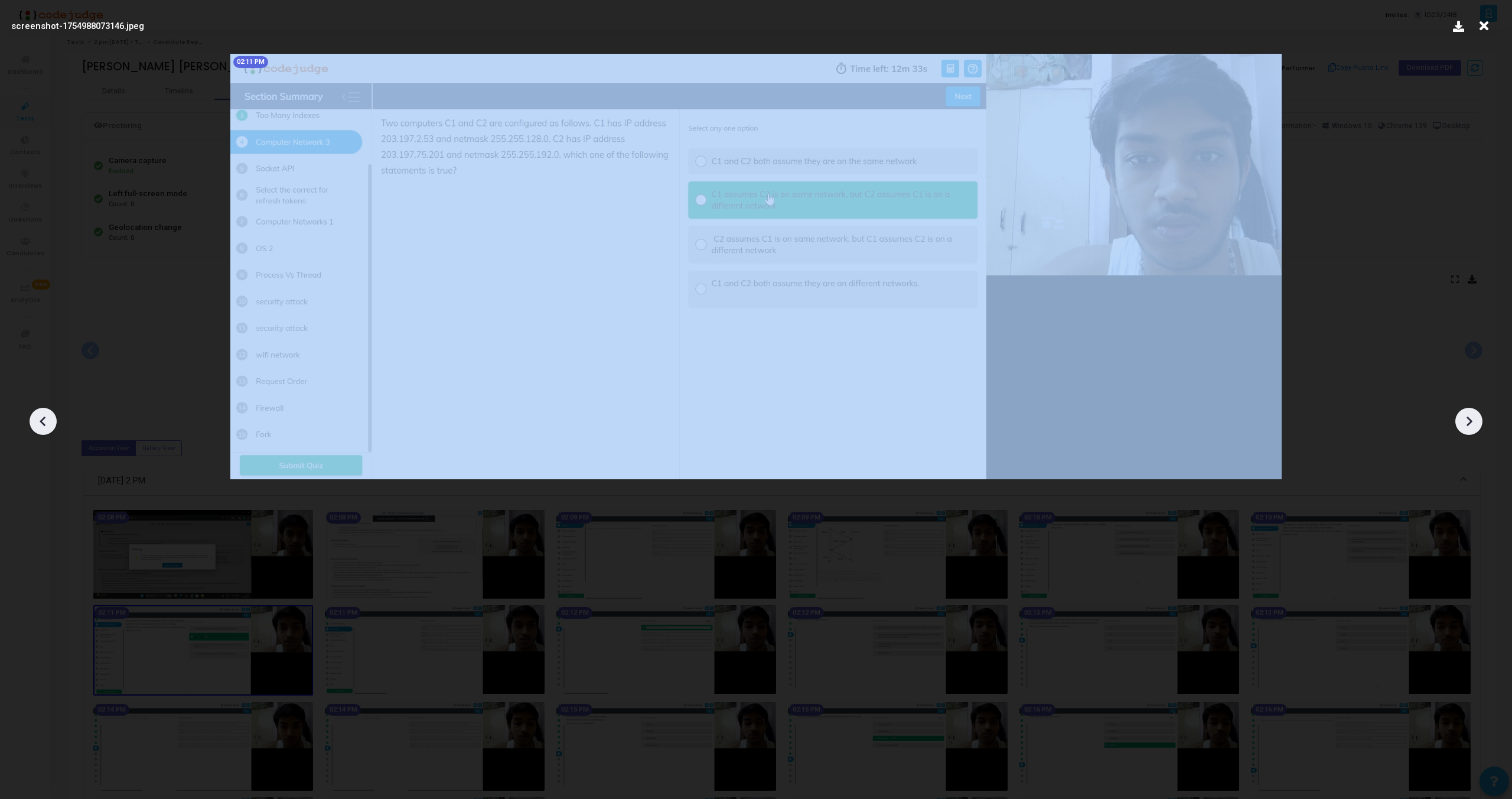
click at [1466, 420] on icon at bounding box center [1469, 421] width 18 height 18
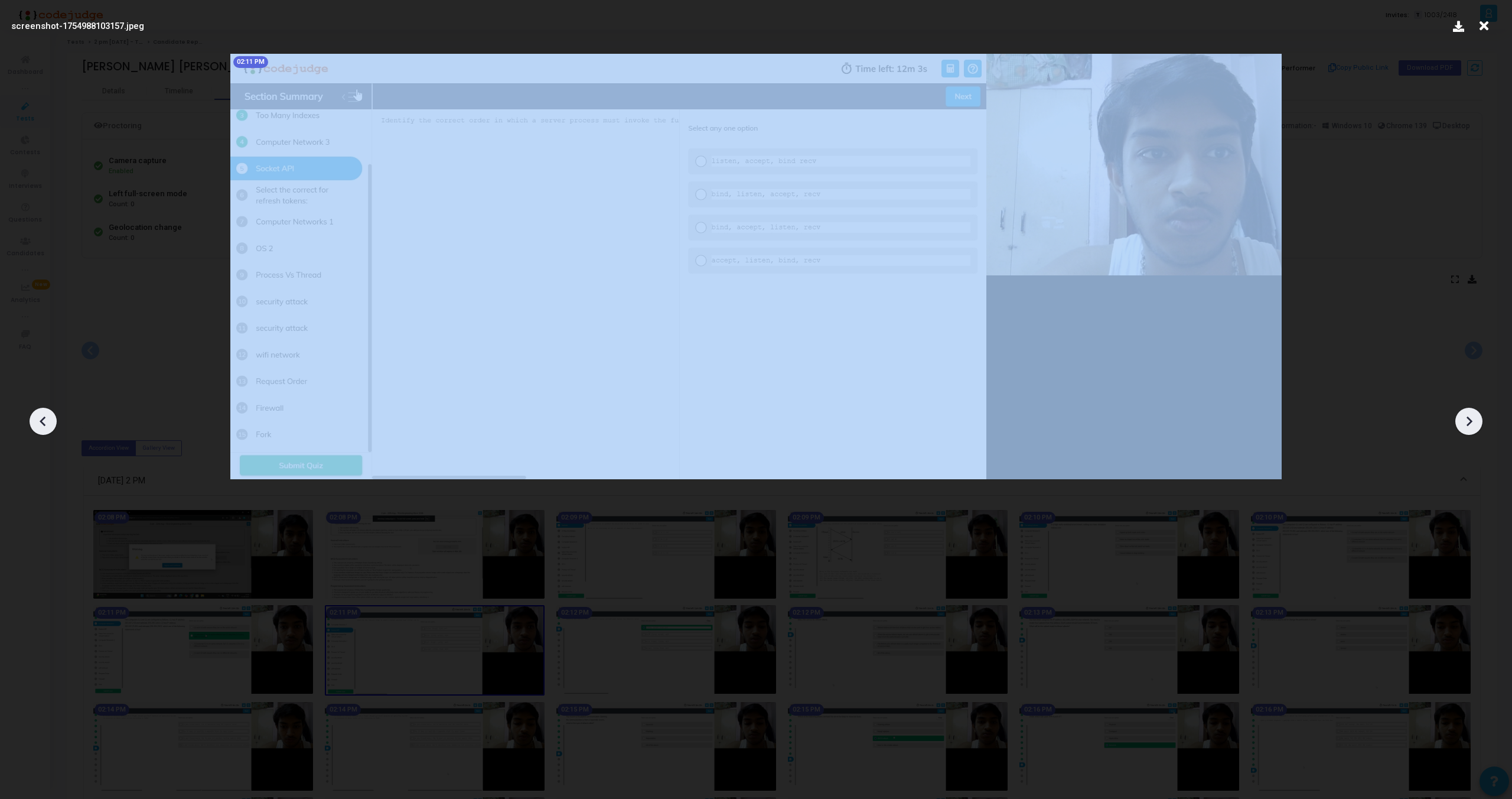
click at [1466, 420] on icon at bounding box center [1469, 421] width 18 height 18
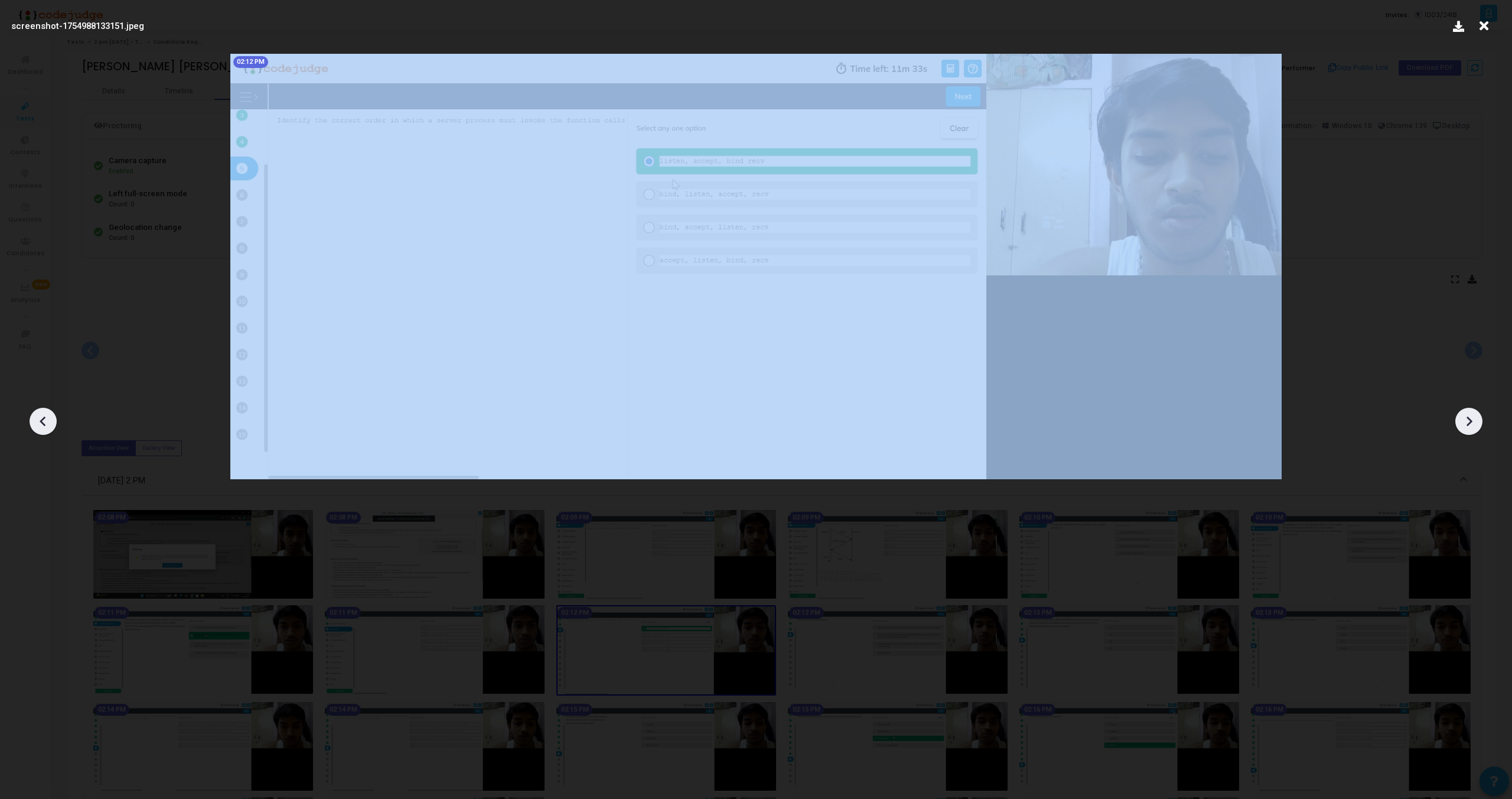
click at [1466, 420] on icon at bounding box center [1469, 421] width 18 height 18
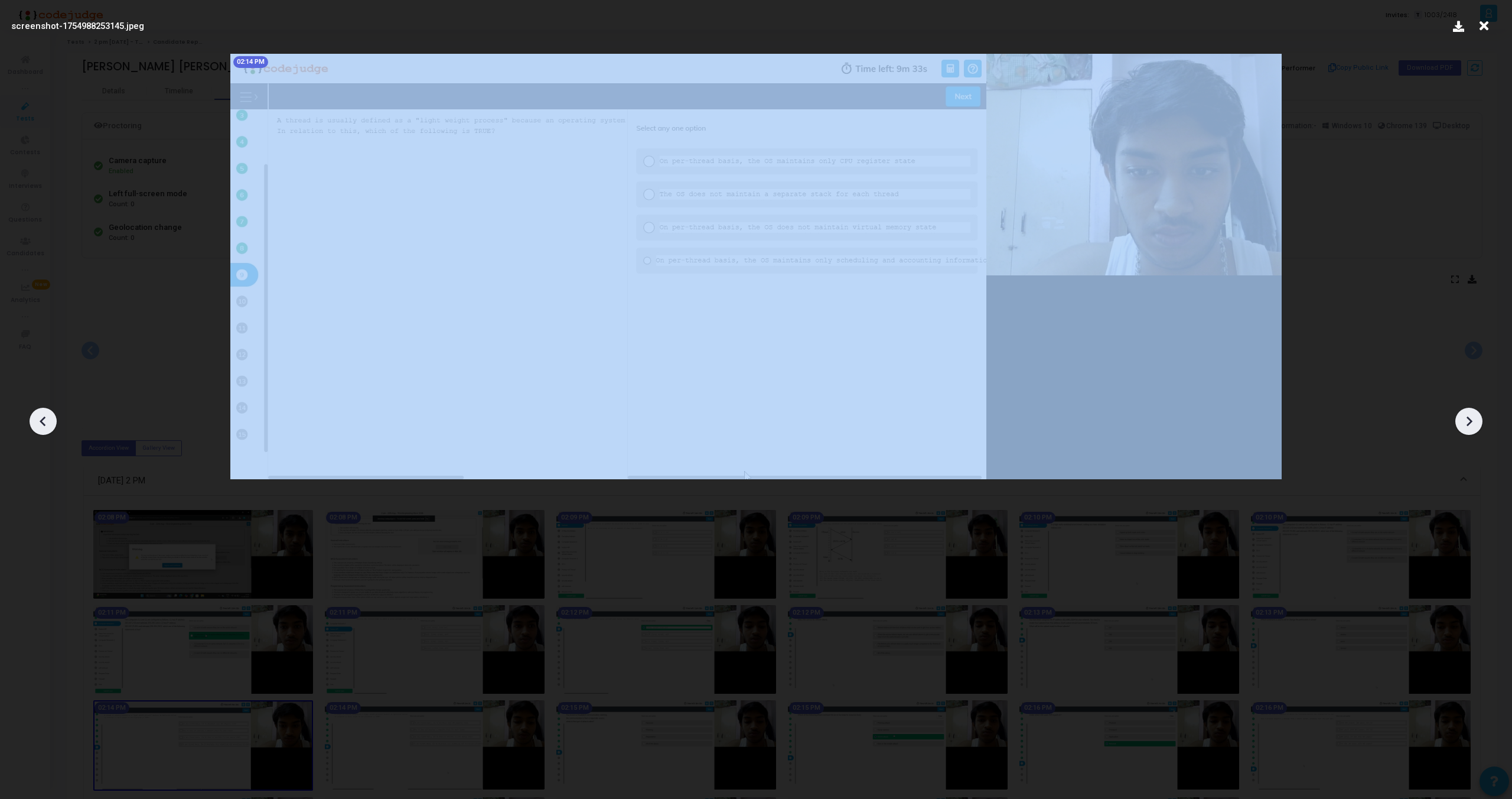
click at [1466, 420] on icon at bounding box center [1469, 421] width 18 height 18
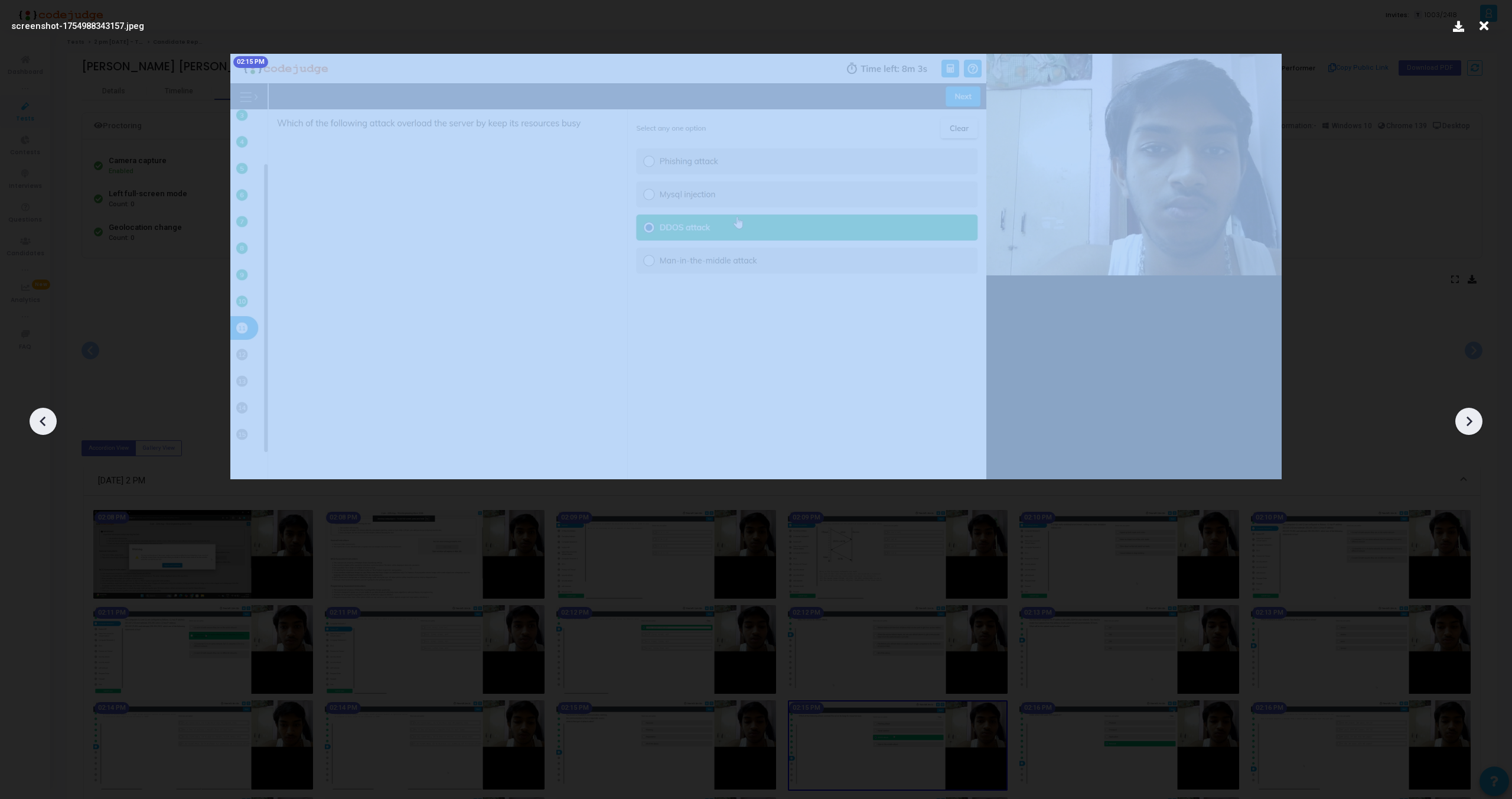
click at [1466, 420] on icon at bounding box center [1469, 421] width 18 height 18
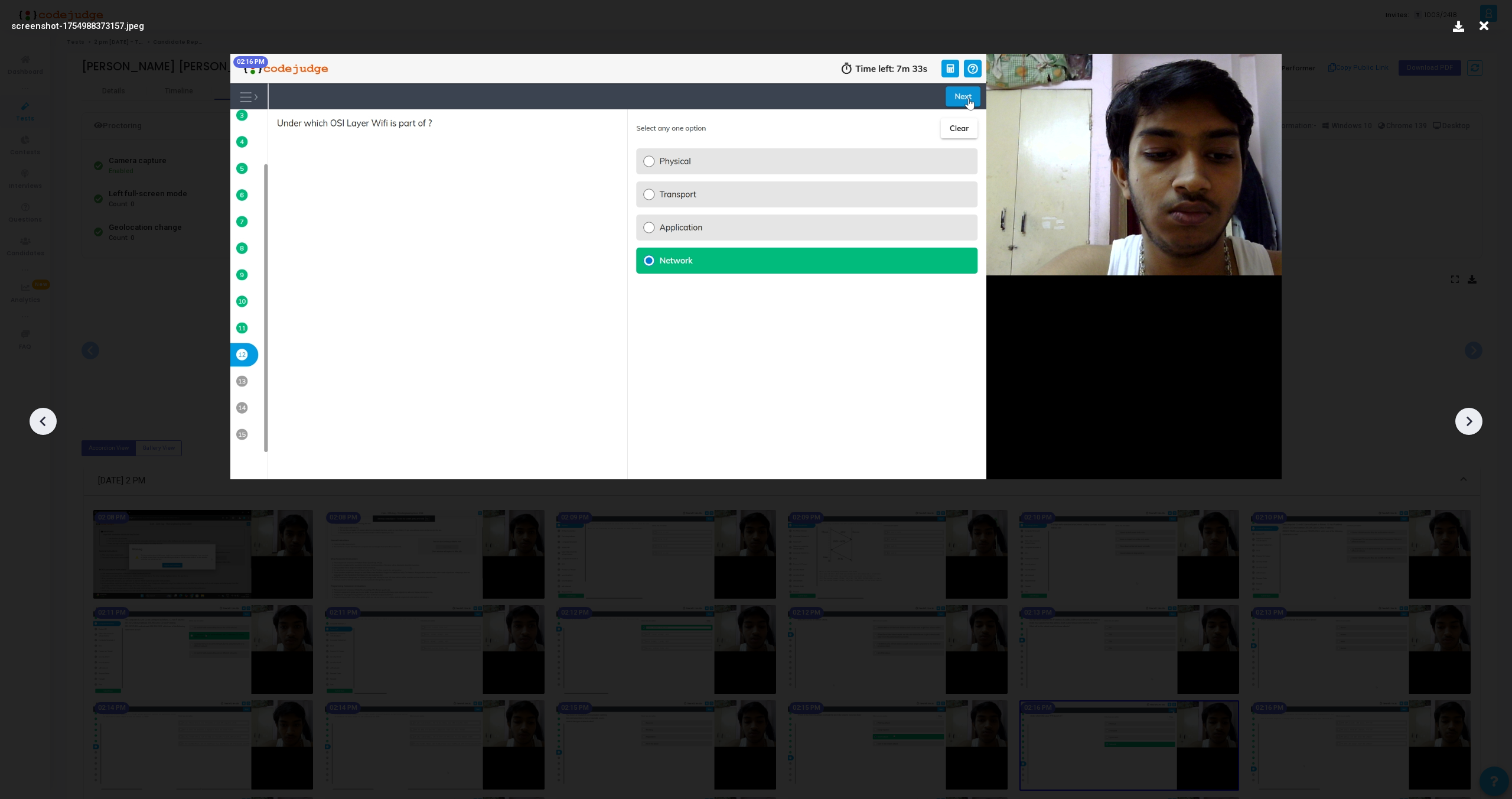
click at [1466, 420] on icon at bounding box center [1469, 421] width 18 height 18
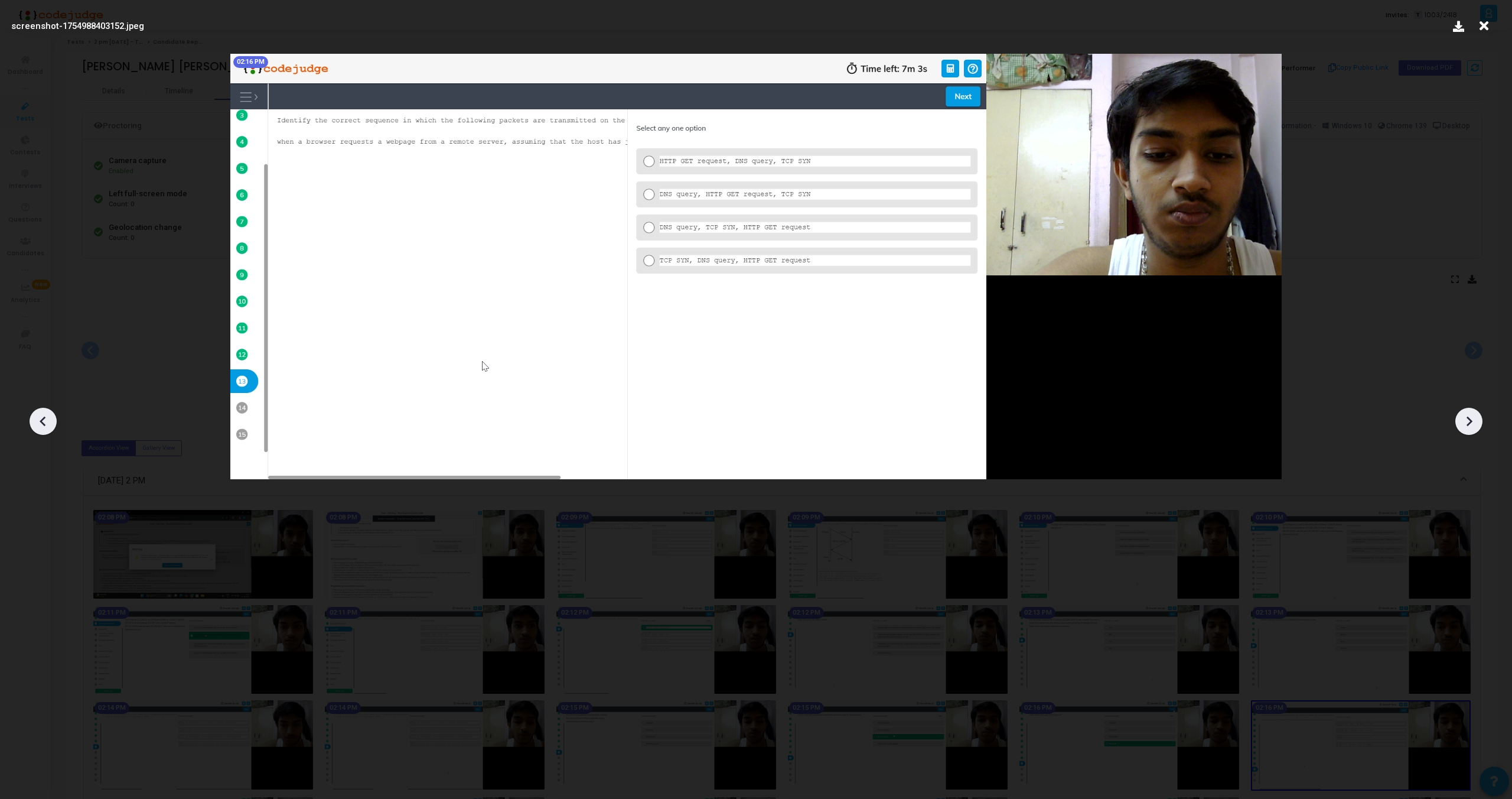
click at [1466, 420] on icon at bounding box center [1469, 421] width 18 height 18
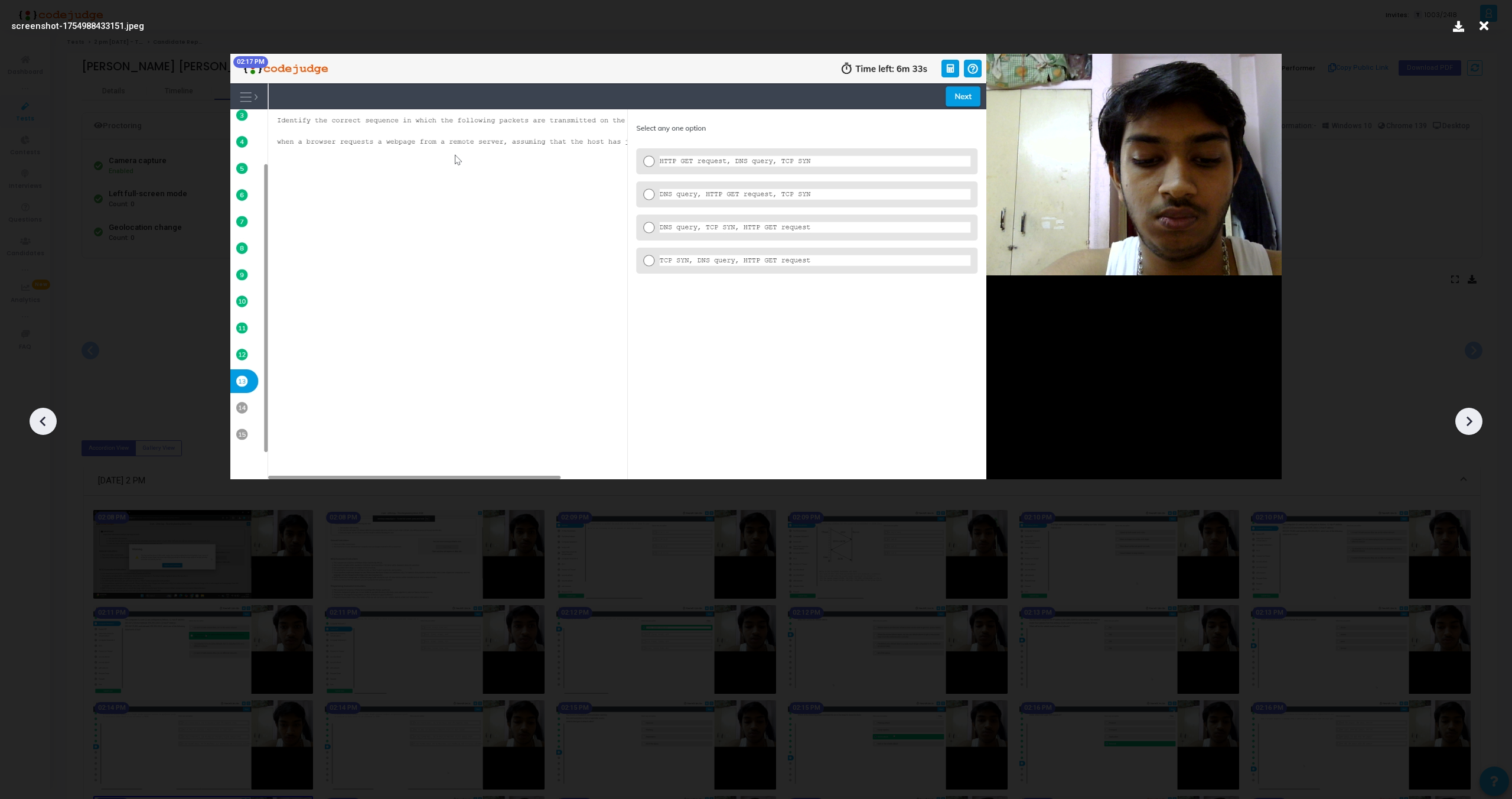
click at [1466, 420] on icon at bounding box center [1469, 421] width 18 height 18
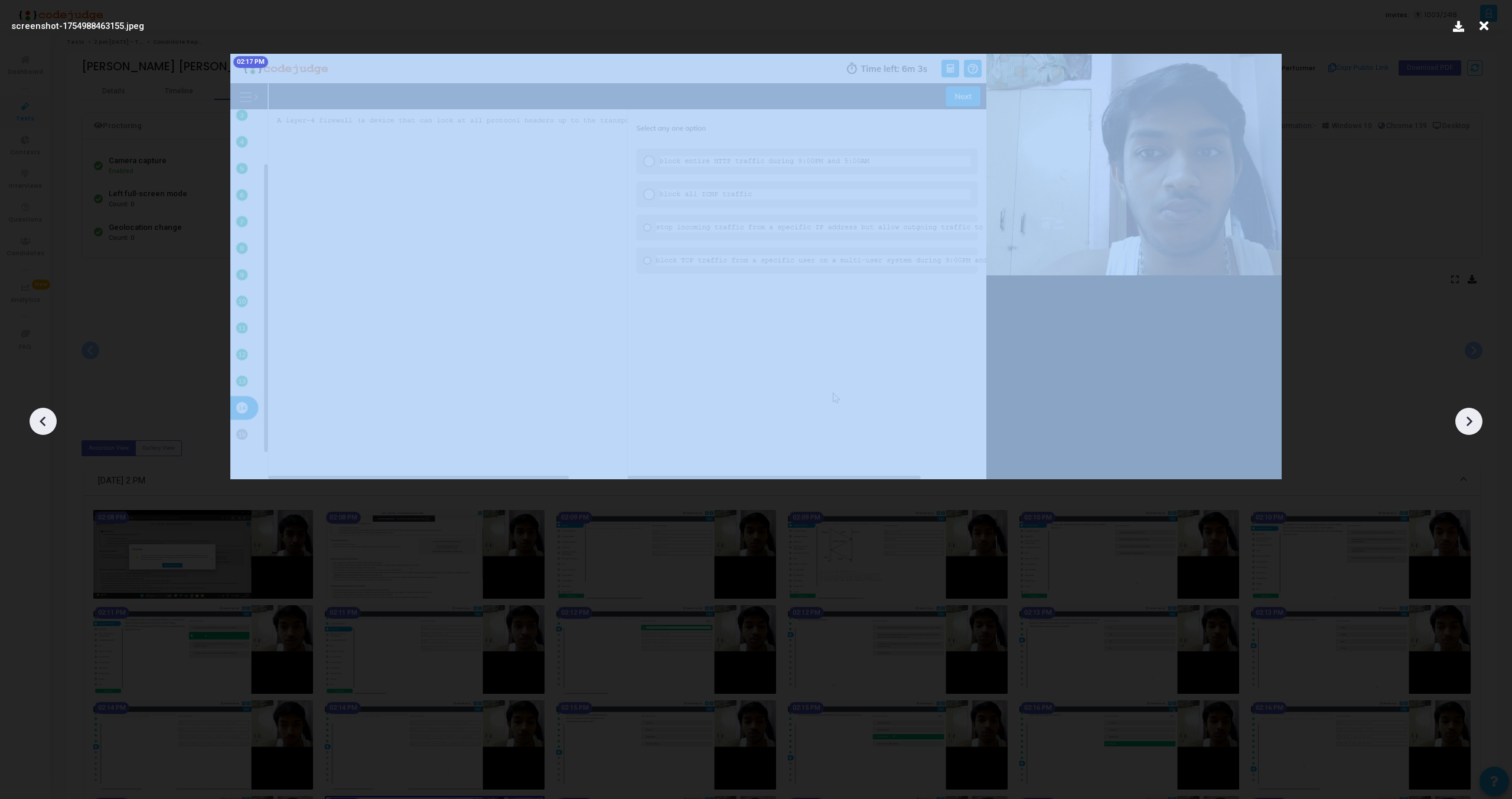
click at [1466, 420] on icon at bounding box center [1469, 421] width 18 height 18
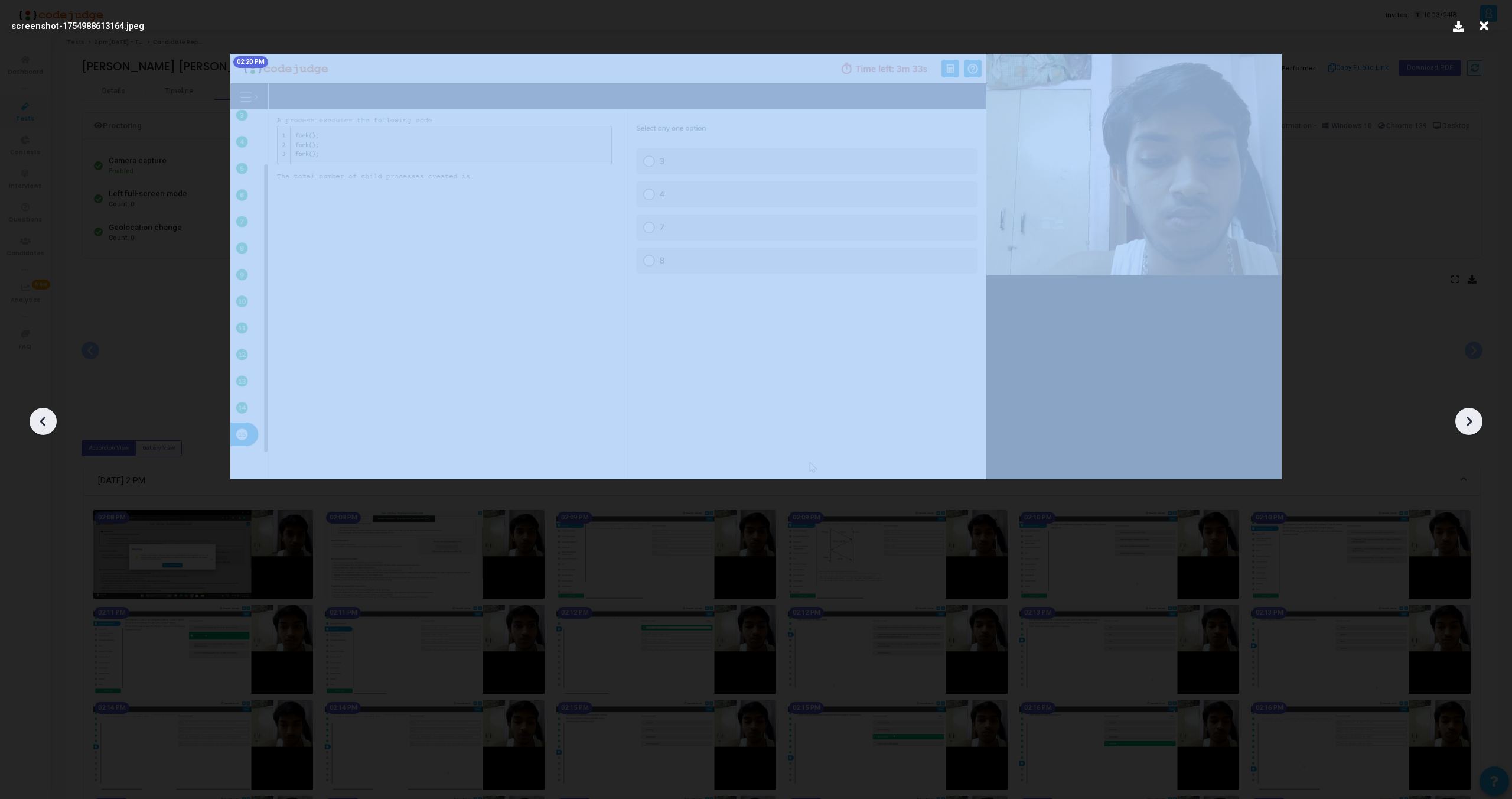
click at [1466, 420] on icon at bounding box center [1469, 421] width 18 height 18
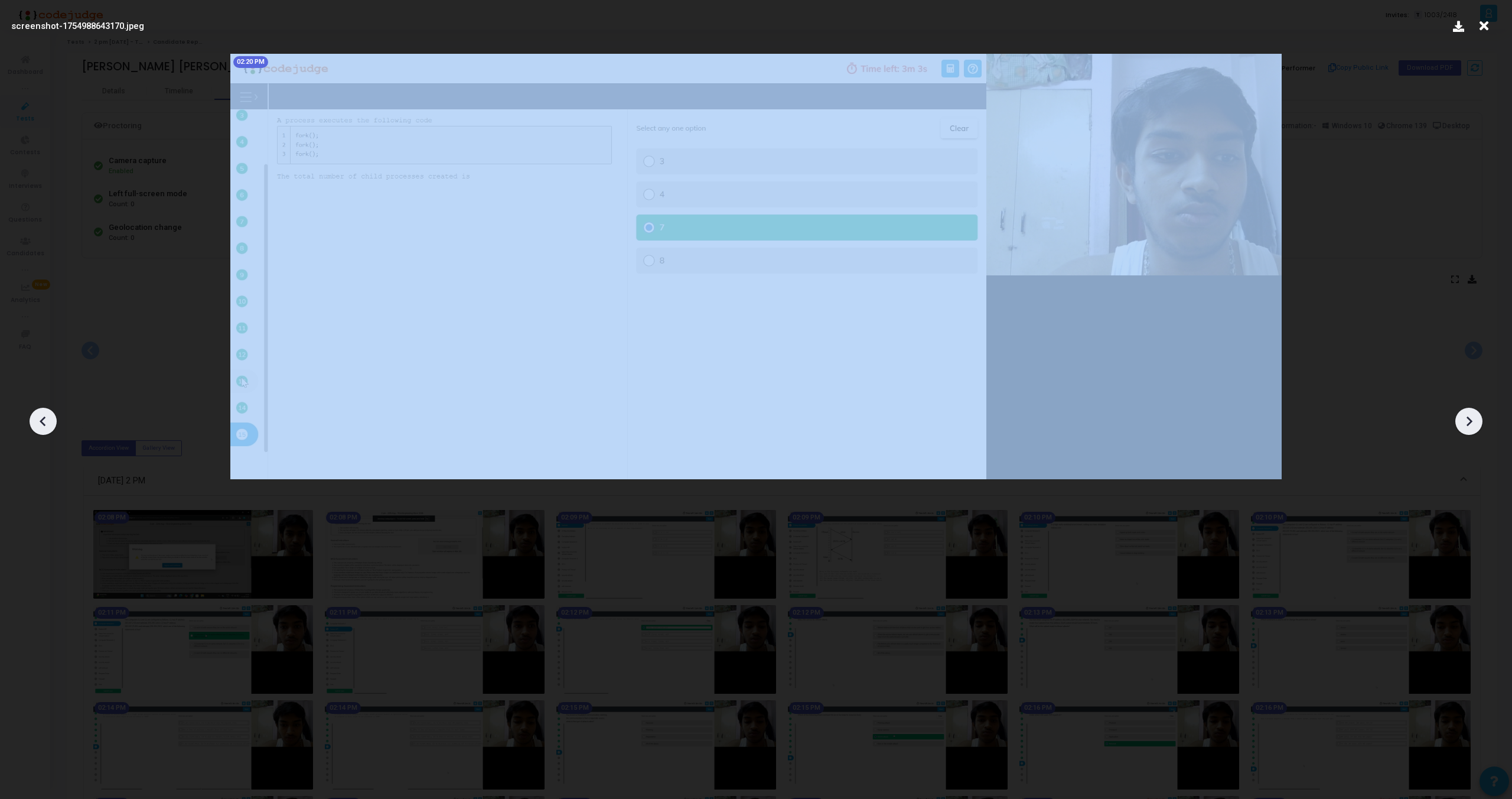
click at [1466, 420] on icon at bounding box center [1469, 421] width 18 height 18
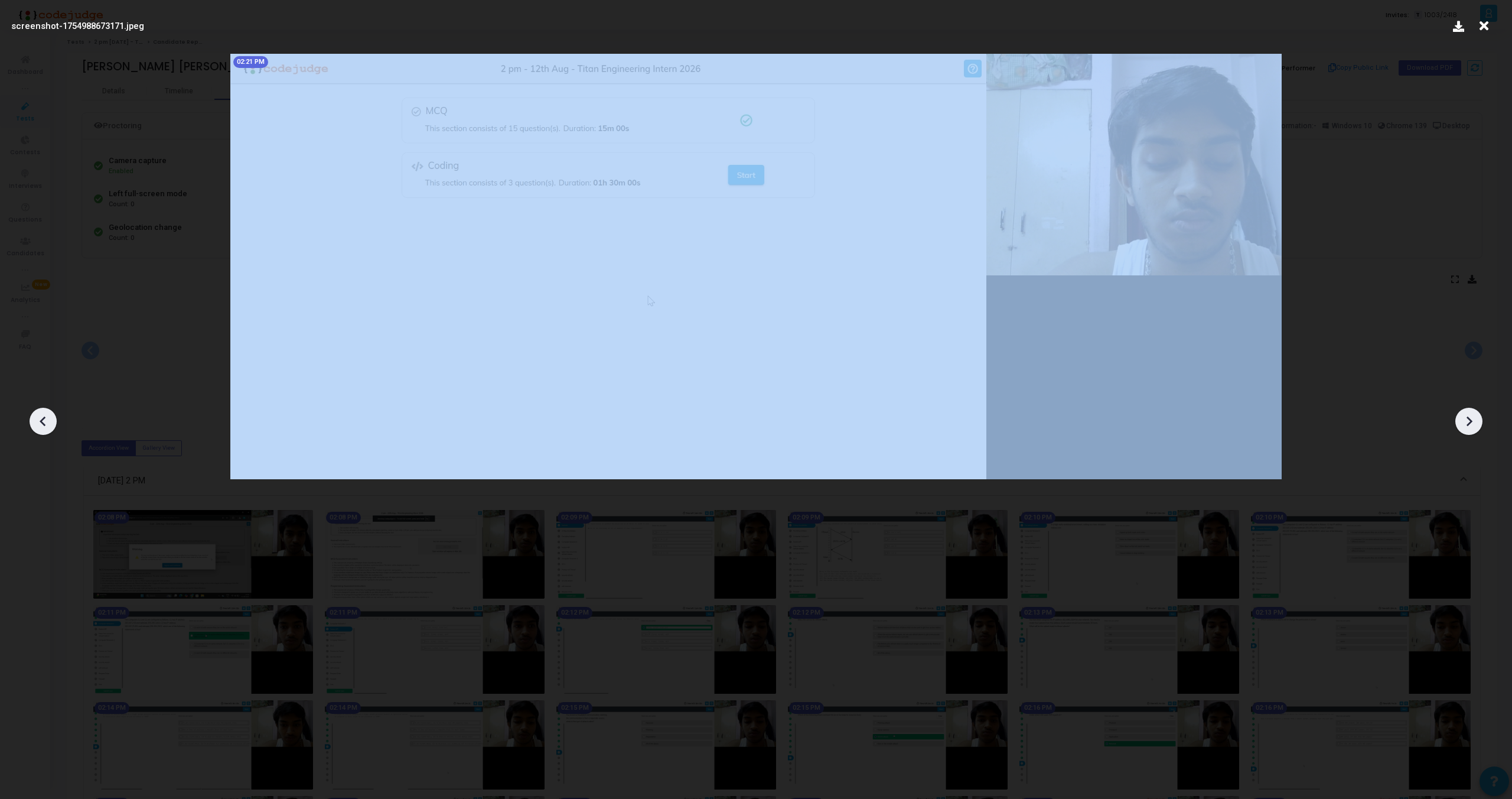
click at [1466, 420] on icon at bounding box center [1469, 421] width 18 height 18
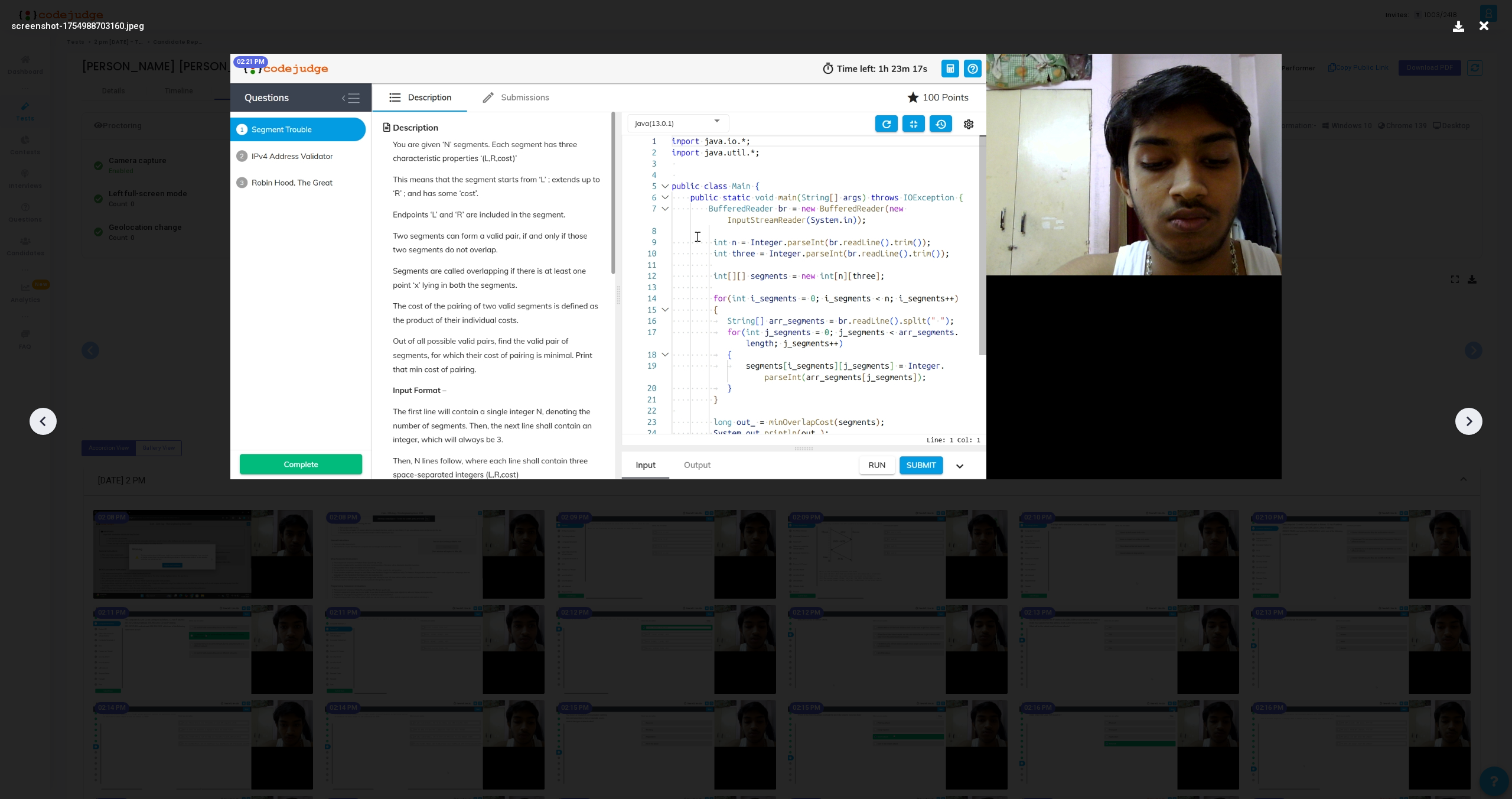
click at [1466, 420] on icon at bounding box center [1469, 421] width 18 height 18
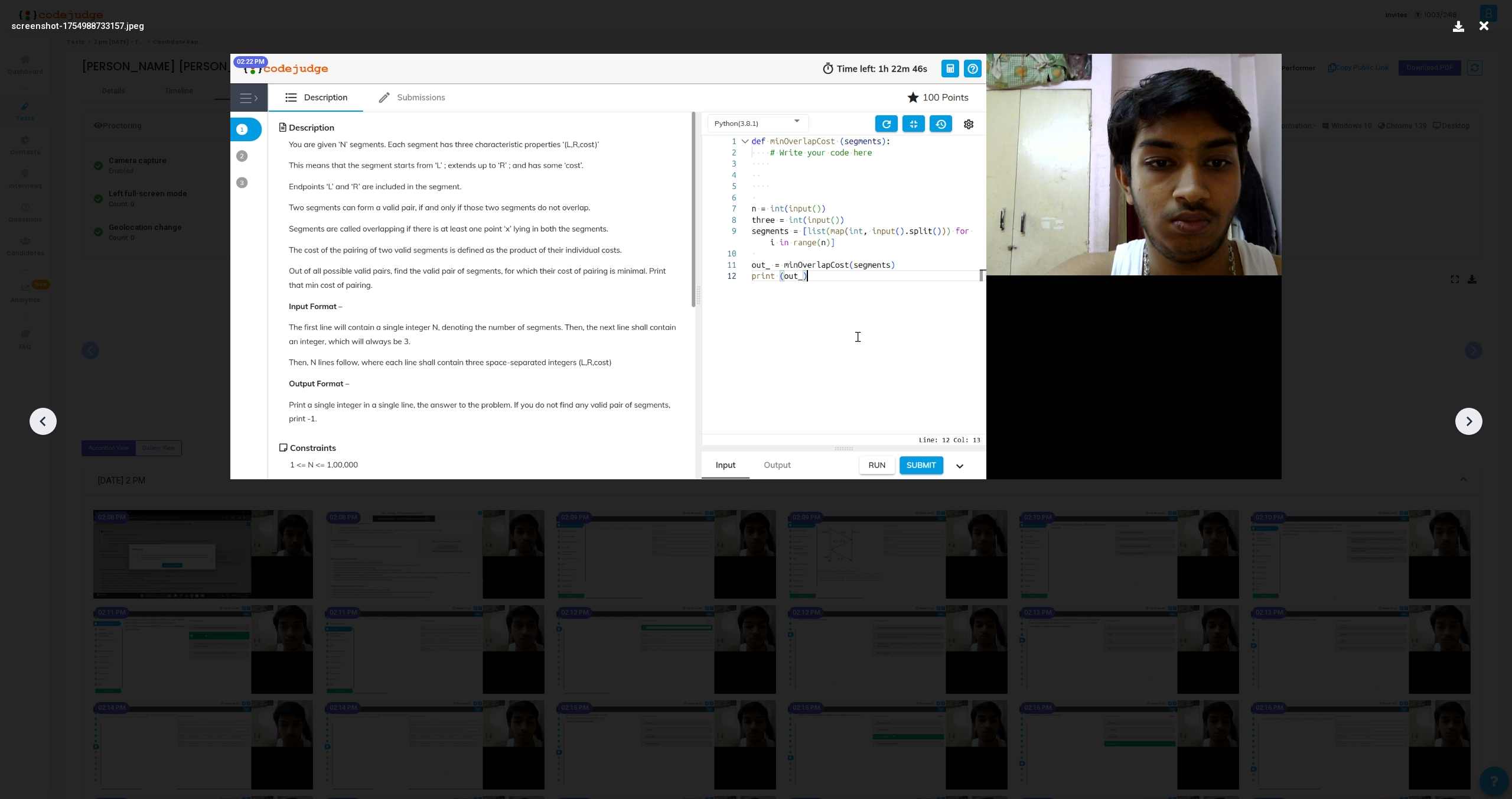
click at [1466, 420] on icon at bounding box center [1469, 421] width 18 height 18
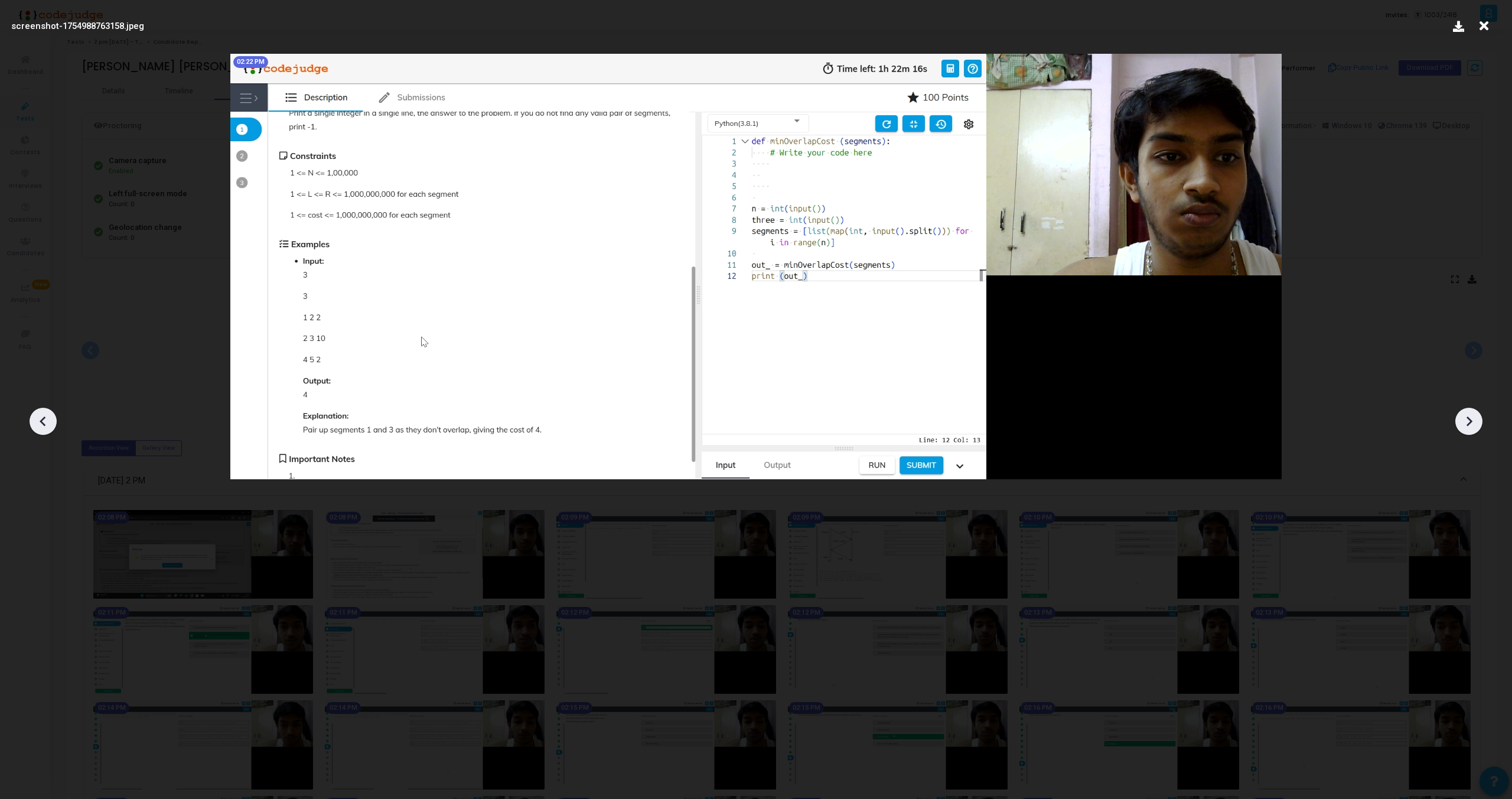
click at [1466, 420] on icon at bounding box center [1469, 421] width 18 height 18
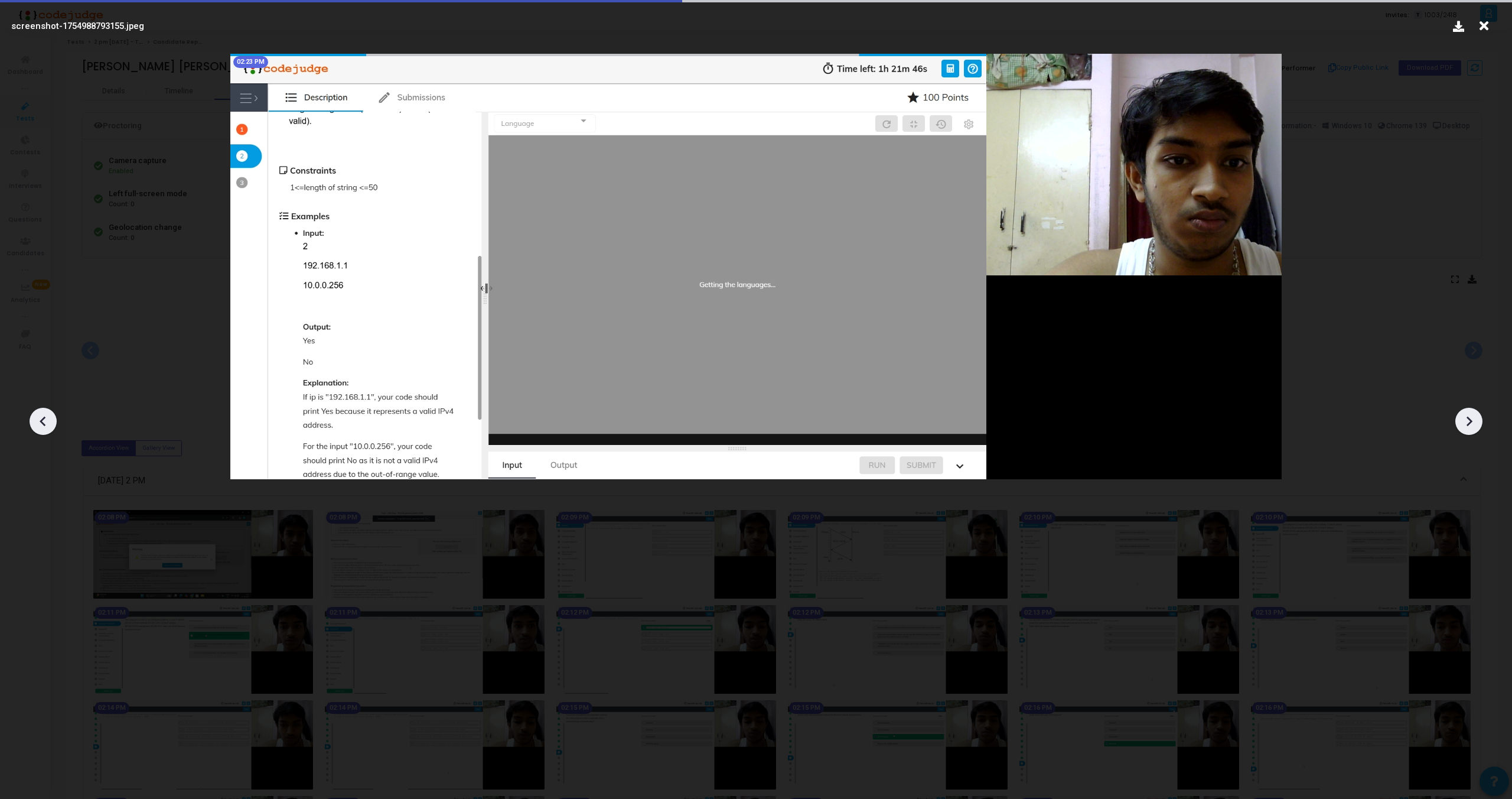
click at [1466, 420] on icon at bounding box center [1469, 421] width 18 height 18
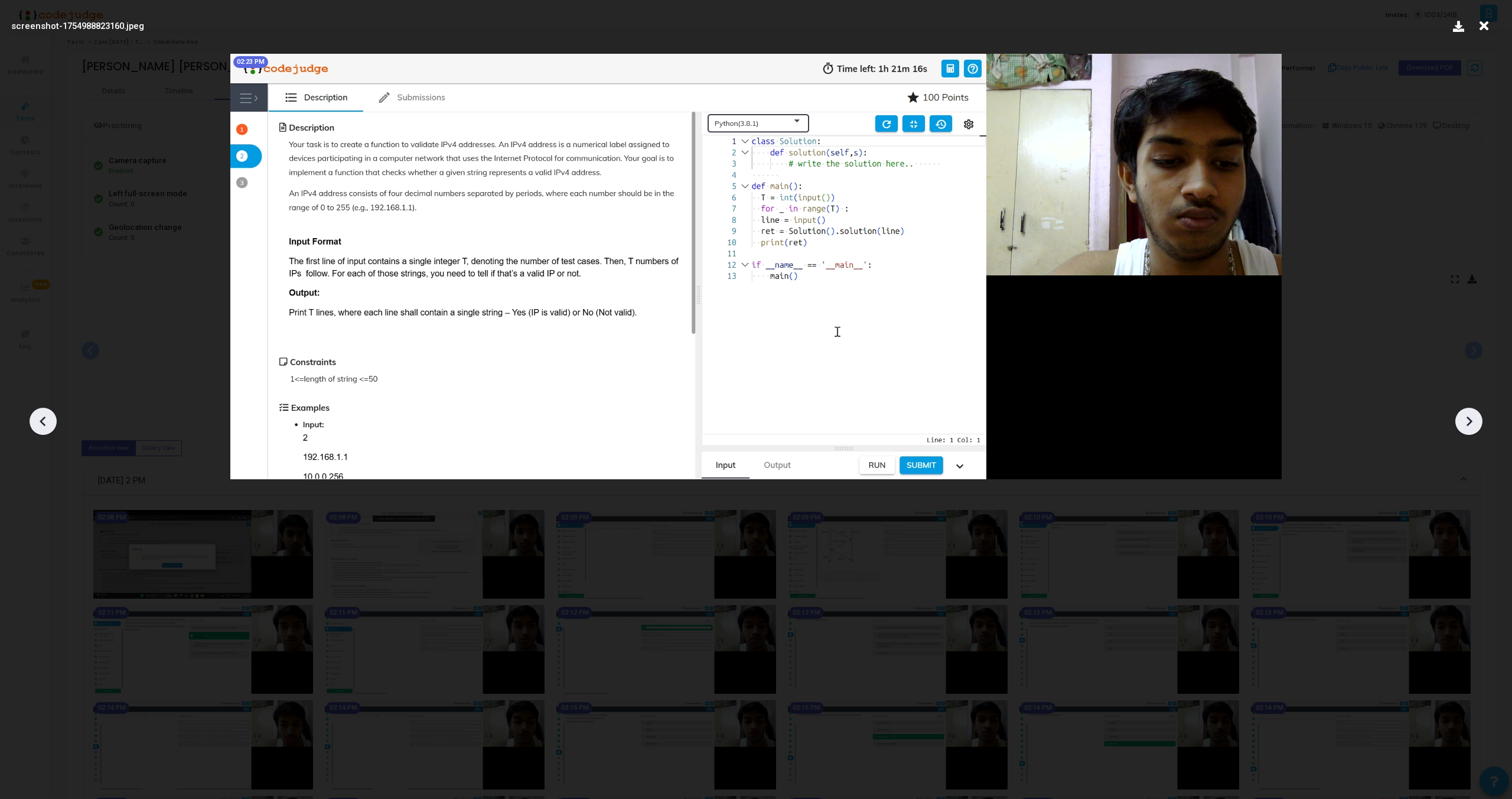
click at [1466, 420] on icon at bounding box center [1469, 421] width 18 height 18
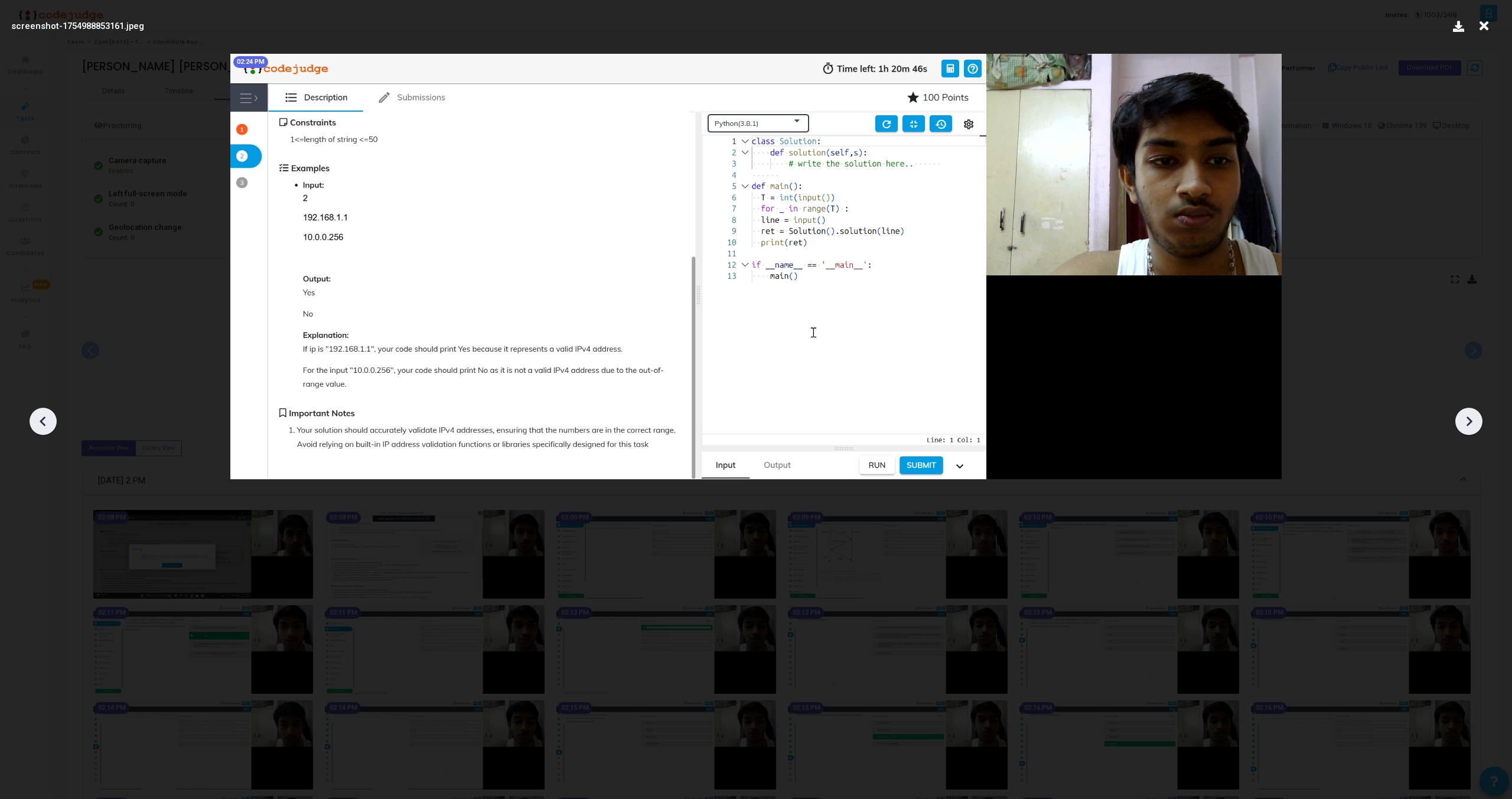
click at [1466, 420] on icon at bounding box center [1469, 421] width 18 height 18
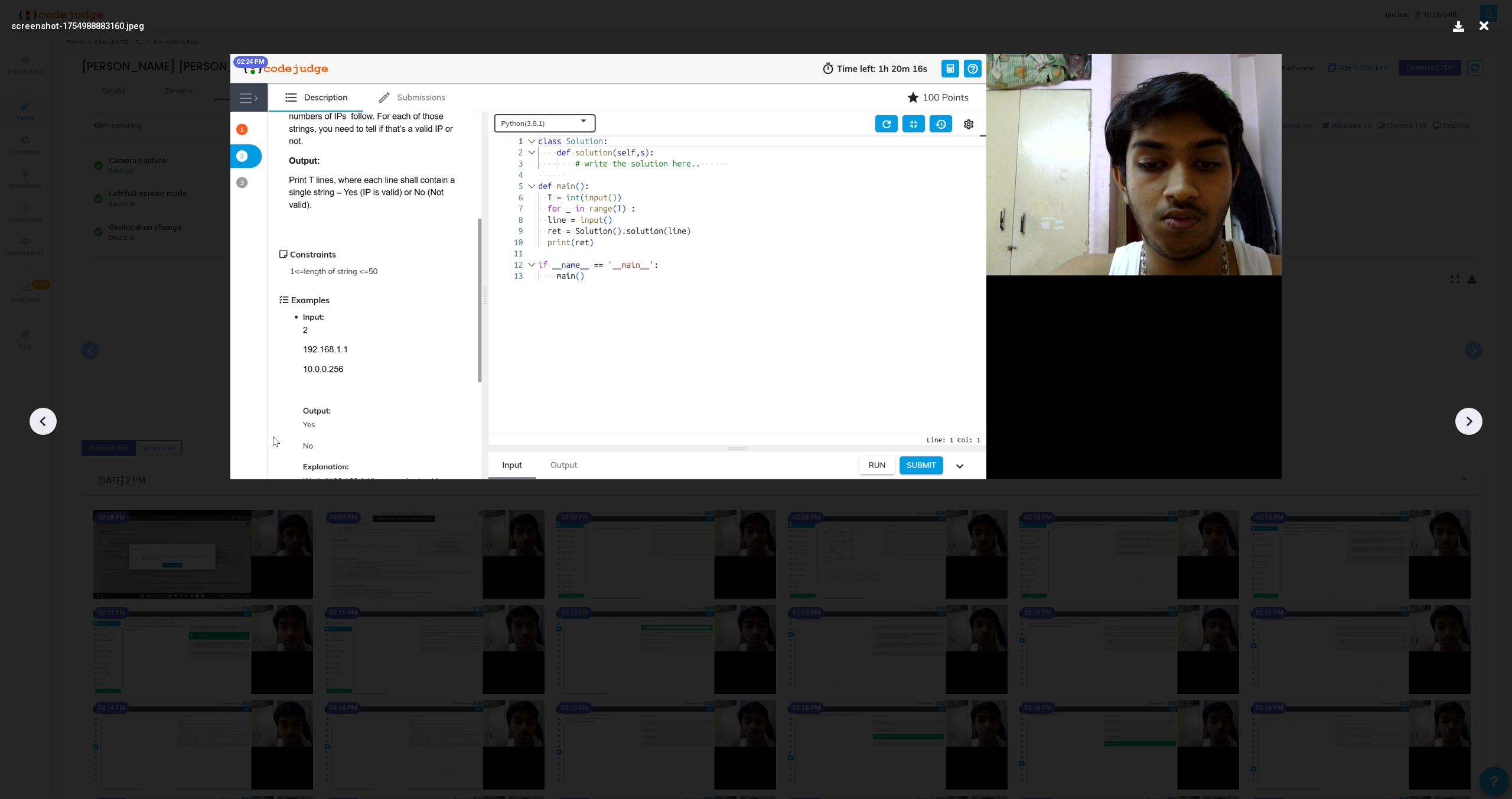
click at [1466, 420] on icon at bounding box center [1469, 421] width 18 height 18
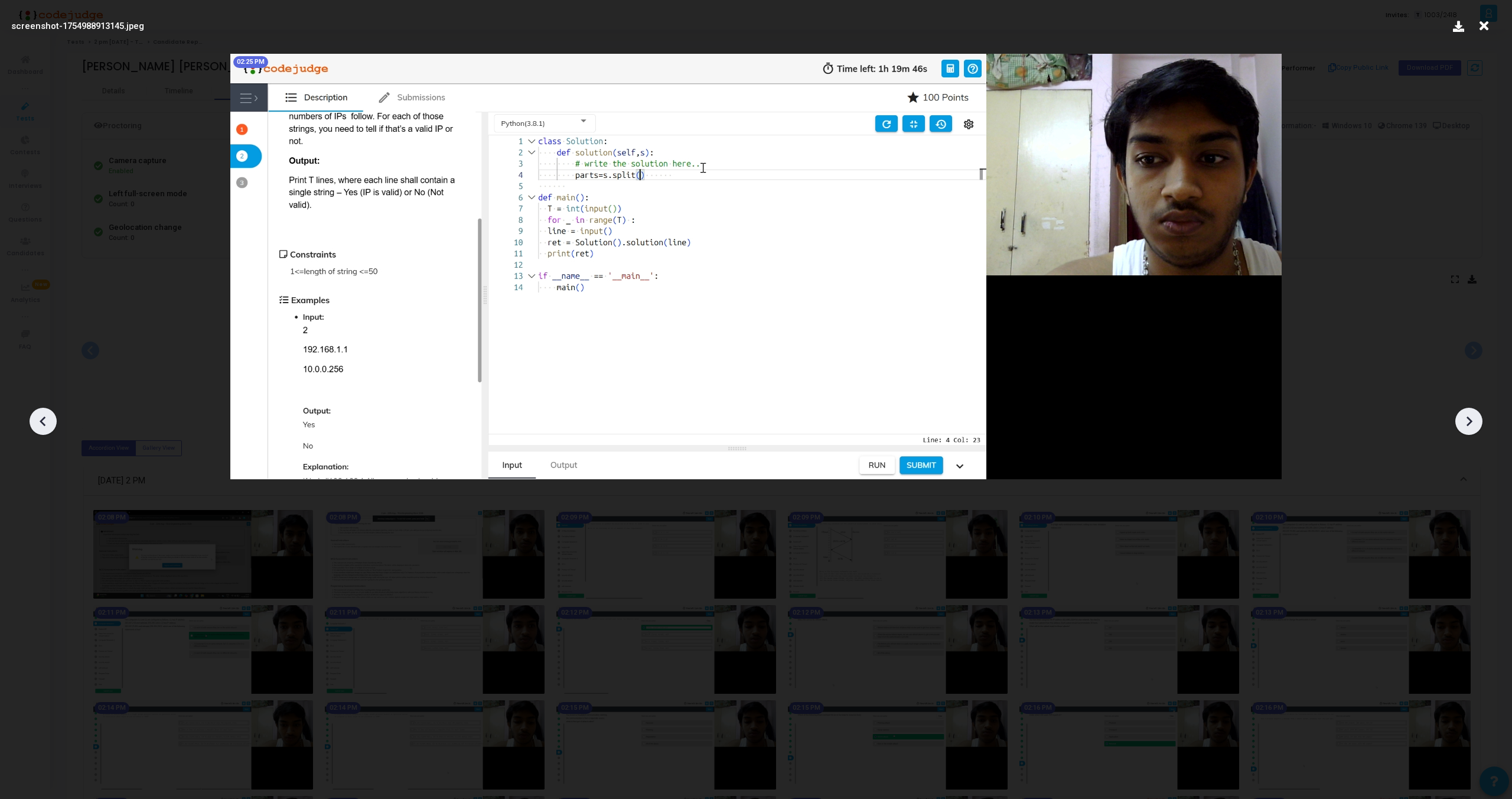
click at [1466, 420] on icon at bounding box center [1469, 421] width 18 height 18
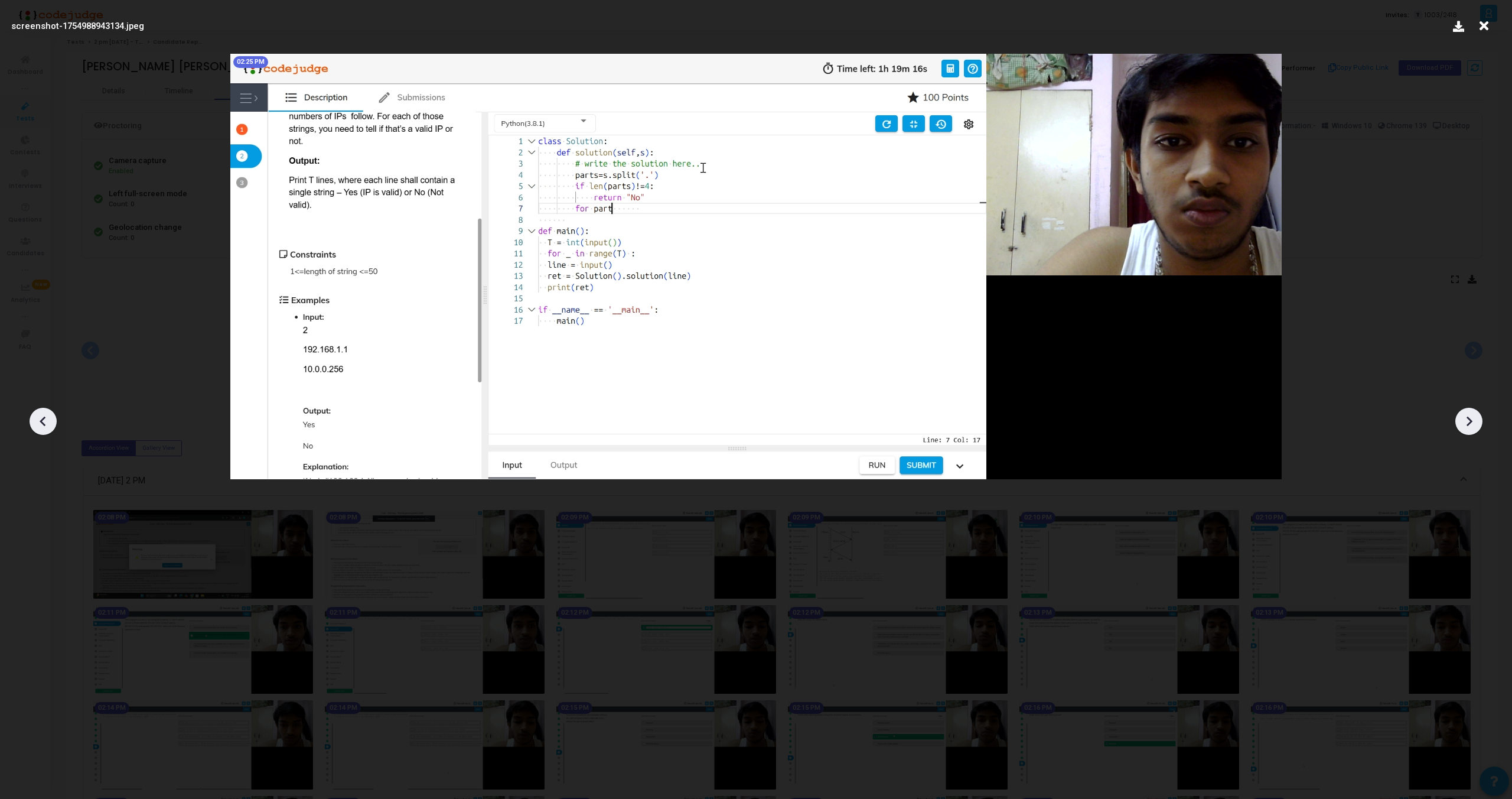
click at [1466, 420] on icon at bounding box center [1469, 421] width 18 height 18
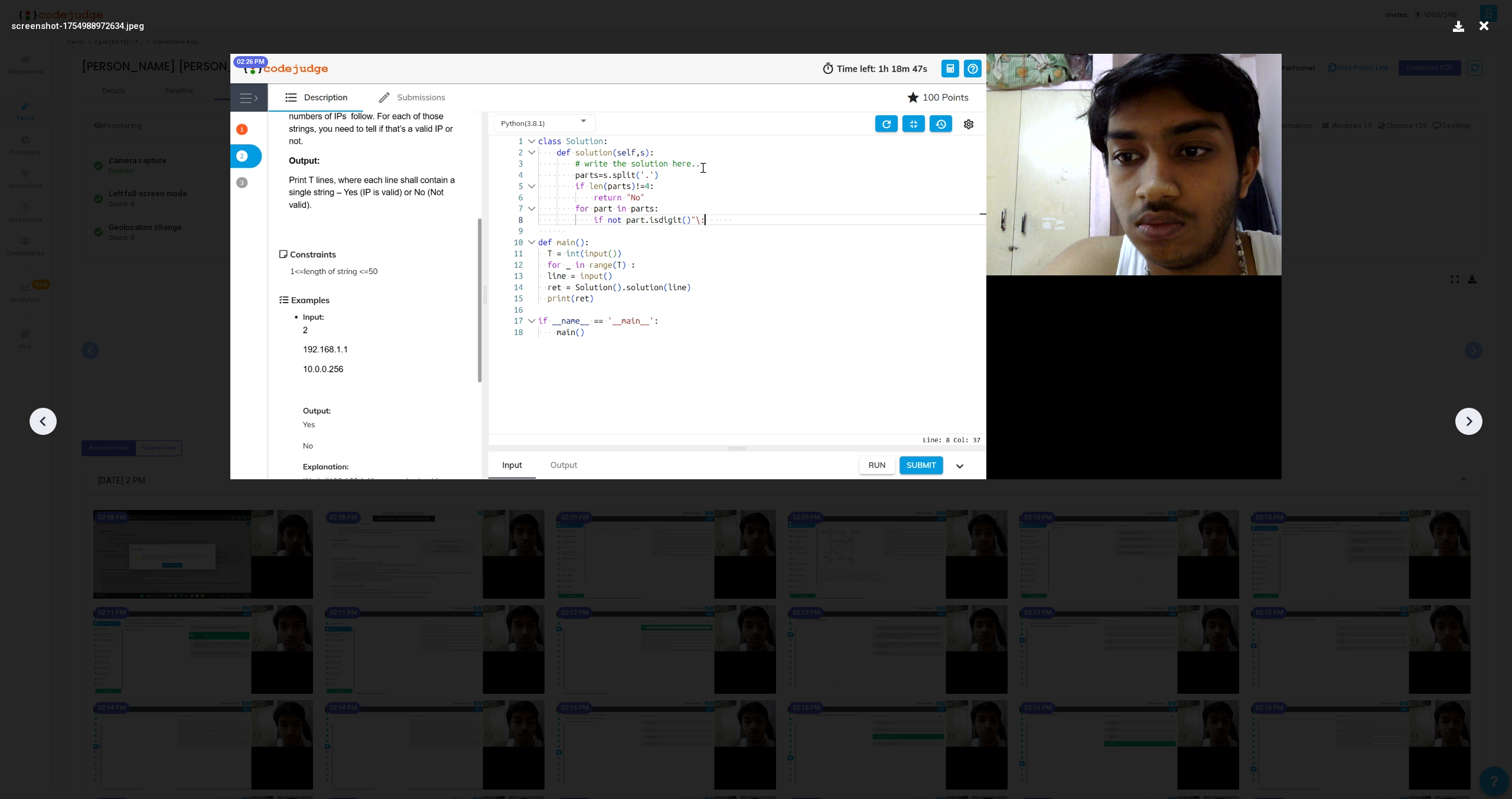
click at [1470, 425] on icon at bounding box center [1469, 421] width 18 height 18
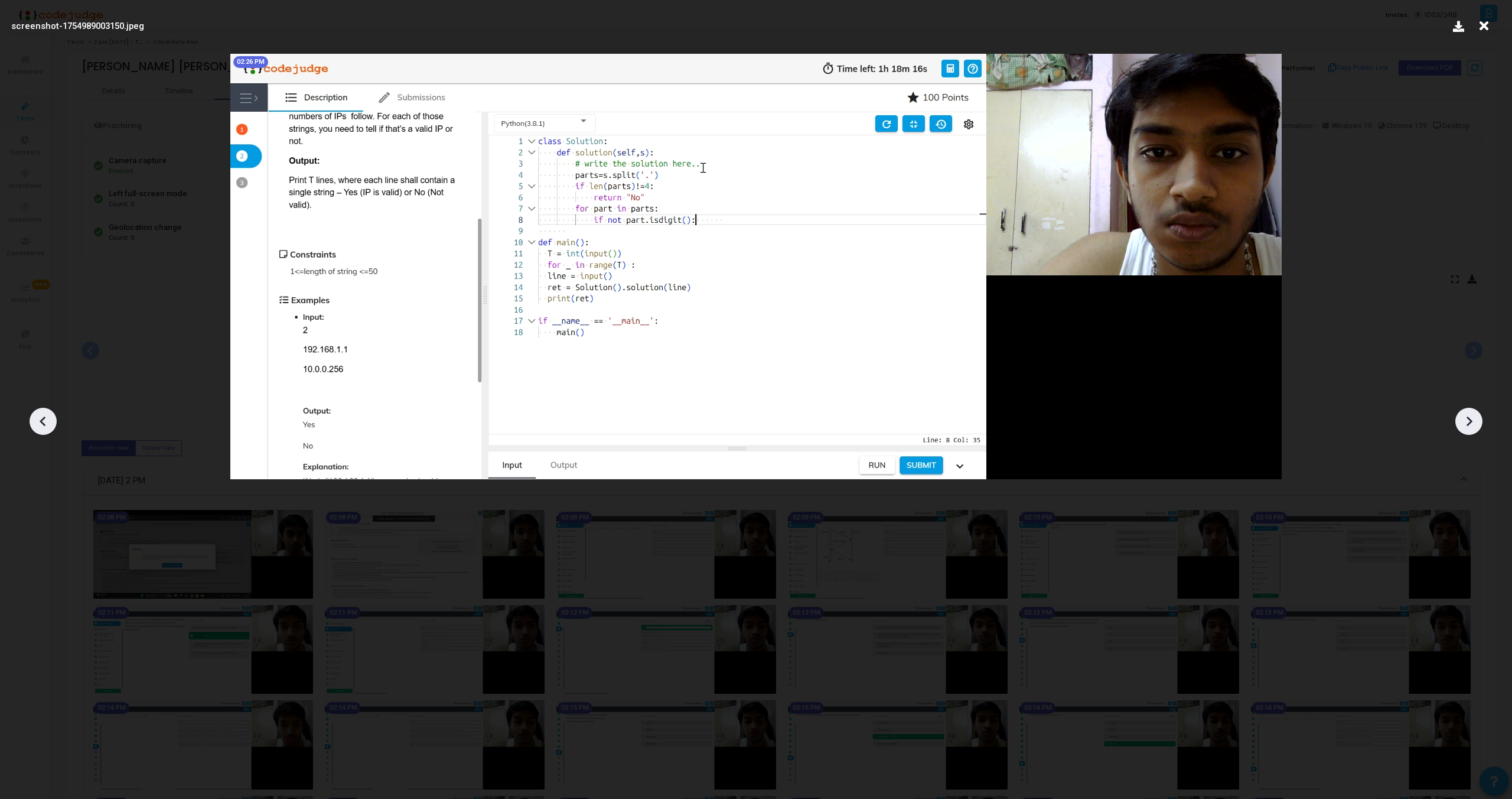
click at [1470, 425] on icon at bounding box center [1469, 421] width 18 height 18
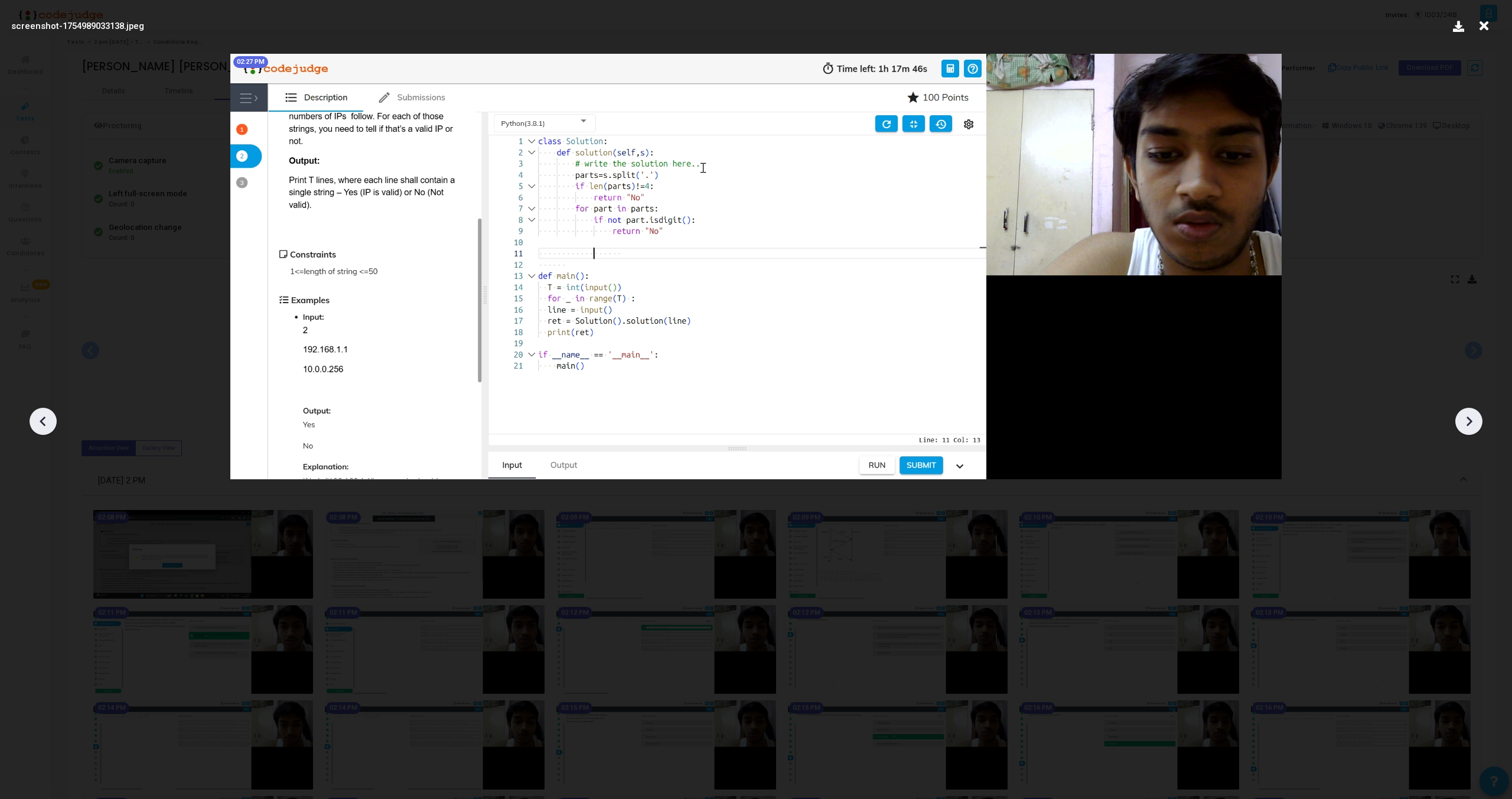
click at [1474, 418] on icon at bounding box center [1469, 421] width 18 height 18
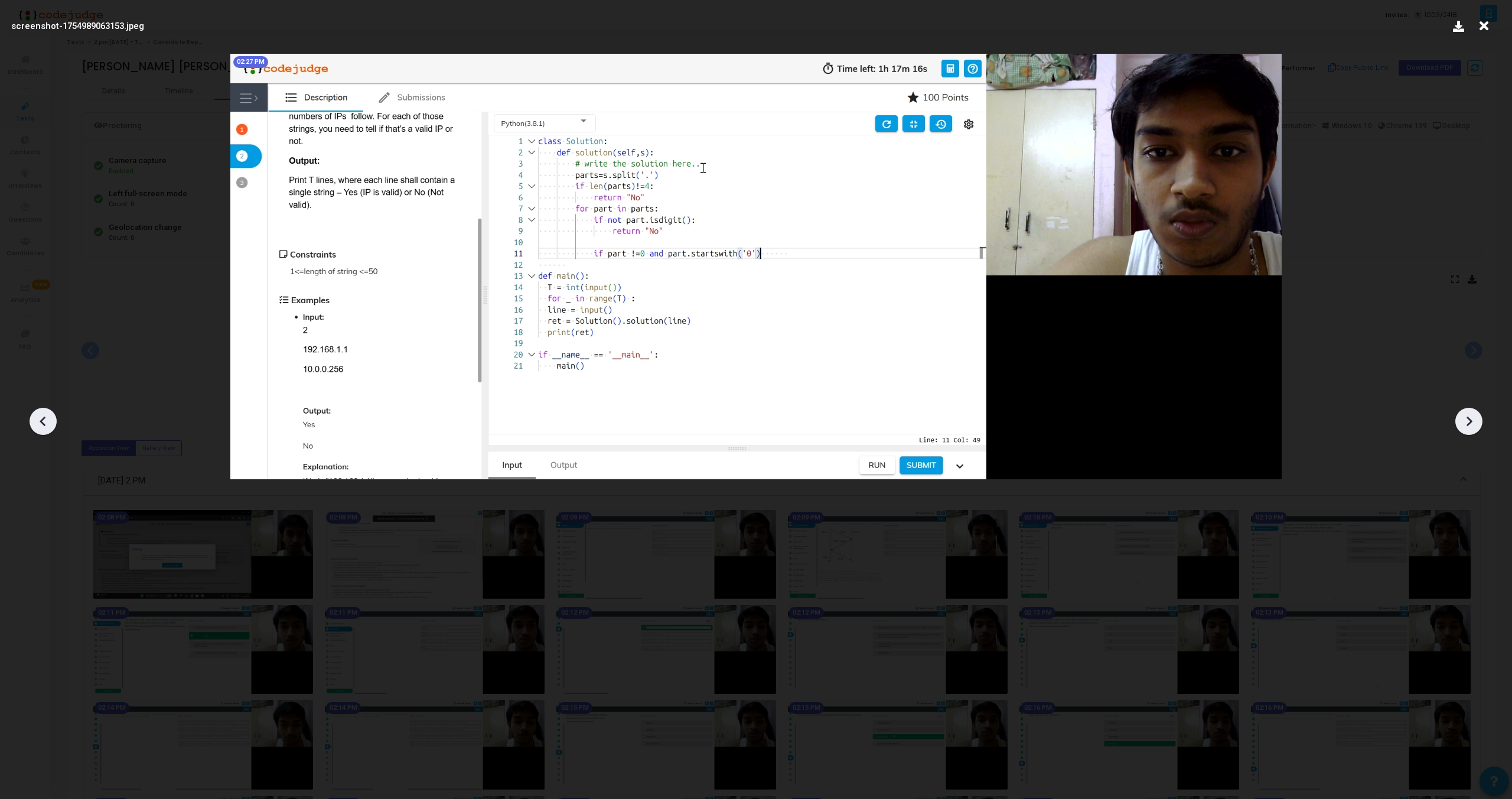
click at [1466, 428] on icon at bounding box center [1469, 421] width 18 height 18
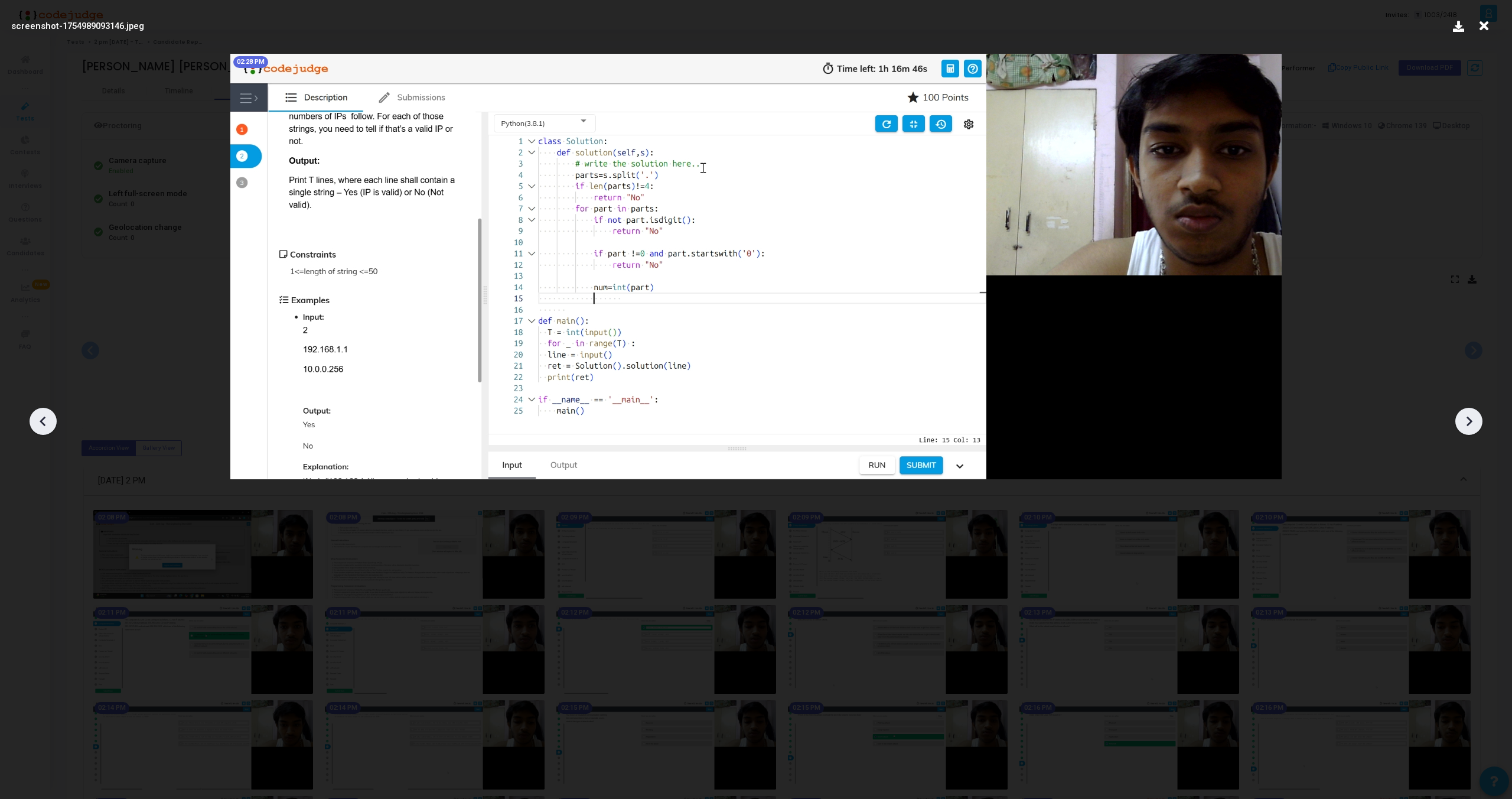
click at [1470, 420] on icon at bounding box center [1470, 421] width 6 height 10
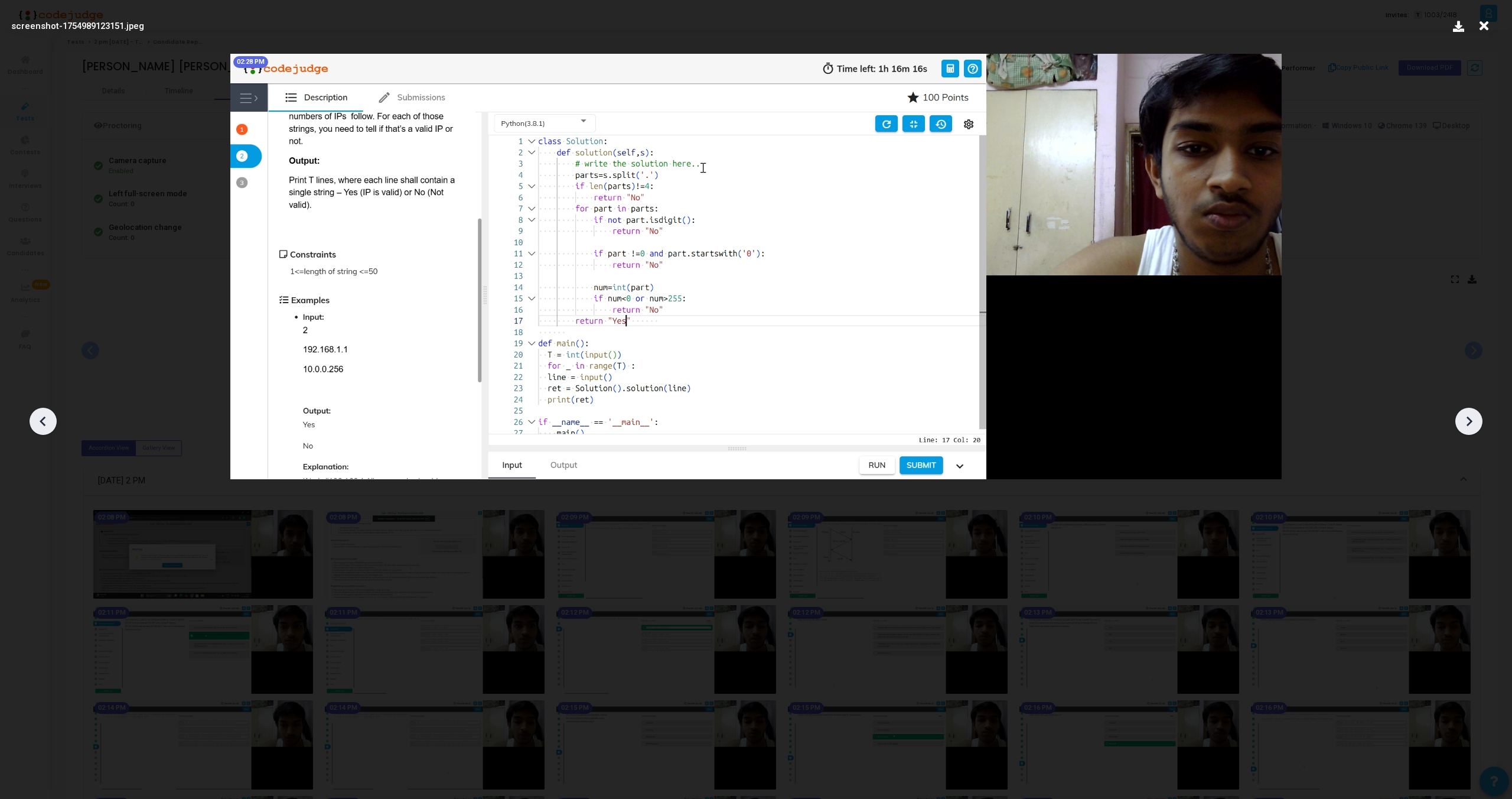
click at [1470, 420] on icon at bounding box center [1470, 421] width 6 height 10
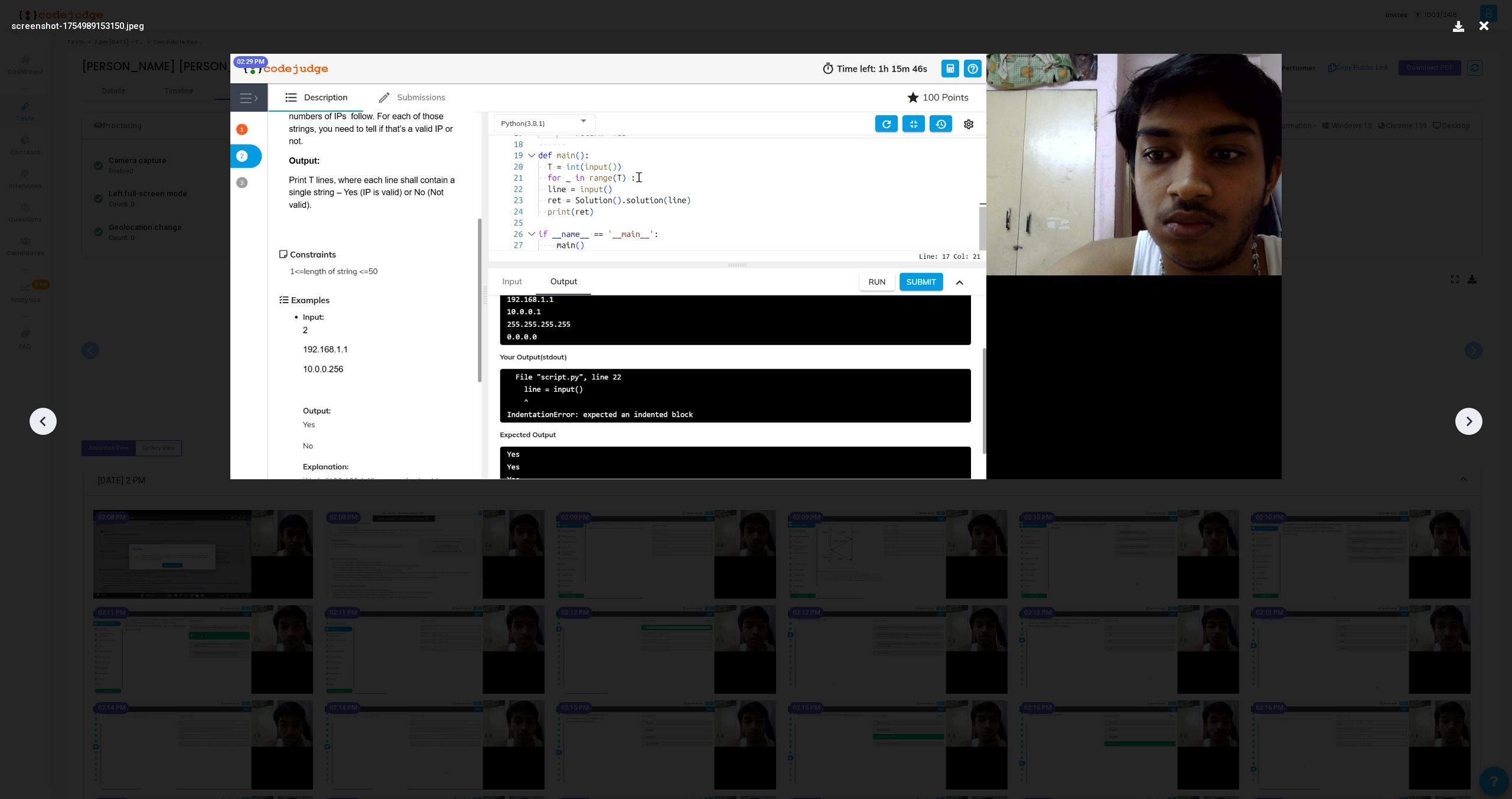
click at [40, 418] on icon at bounding box center [43, 421] width 18 height 18
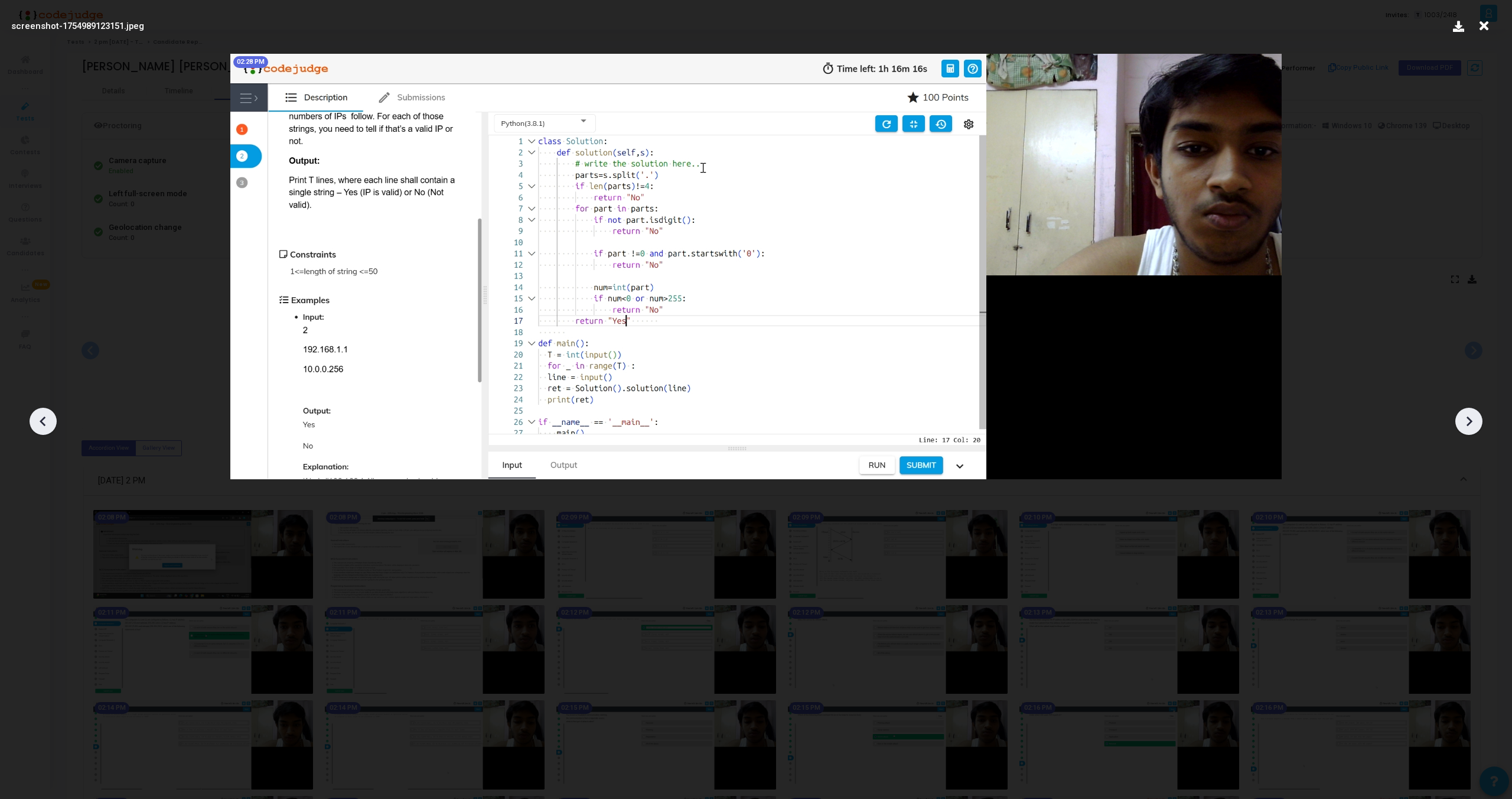
click at [40, 418] on icon at bounding box center [43, 421] width 18 height 18
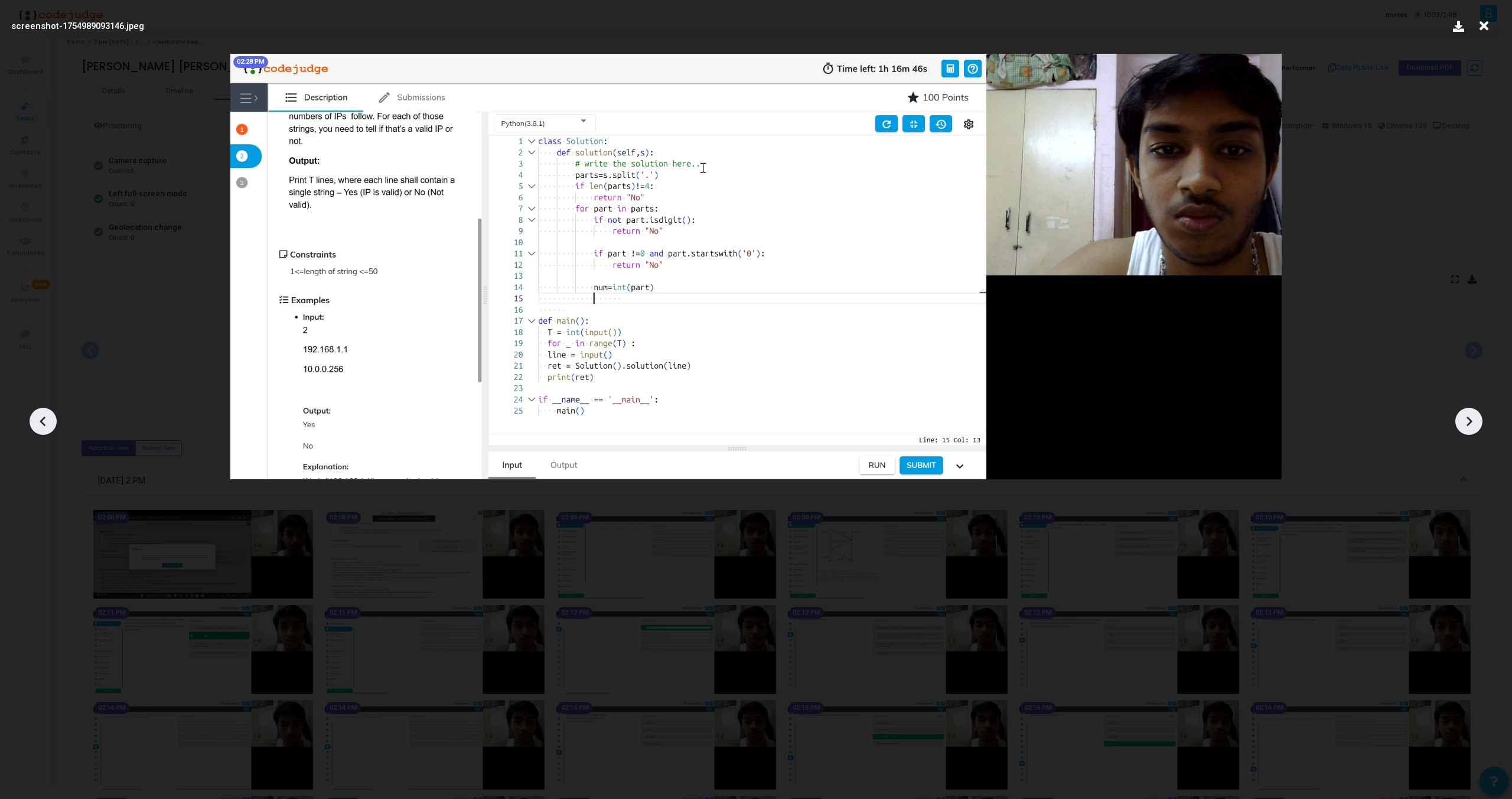
click at [1466, 419] on icon at bounding box center [1469, 421] width 18 height 18
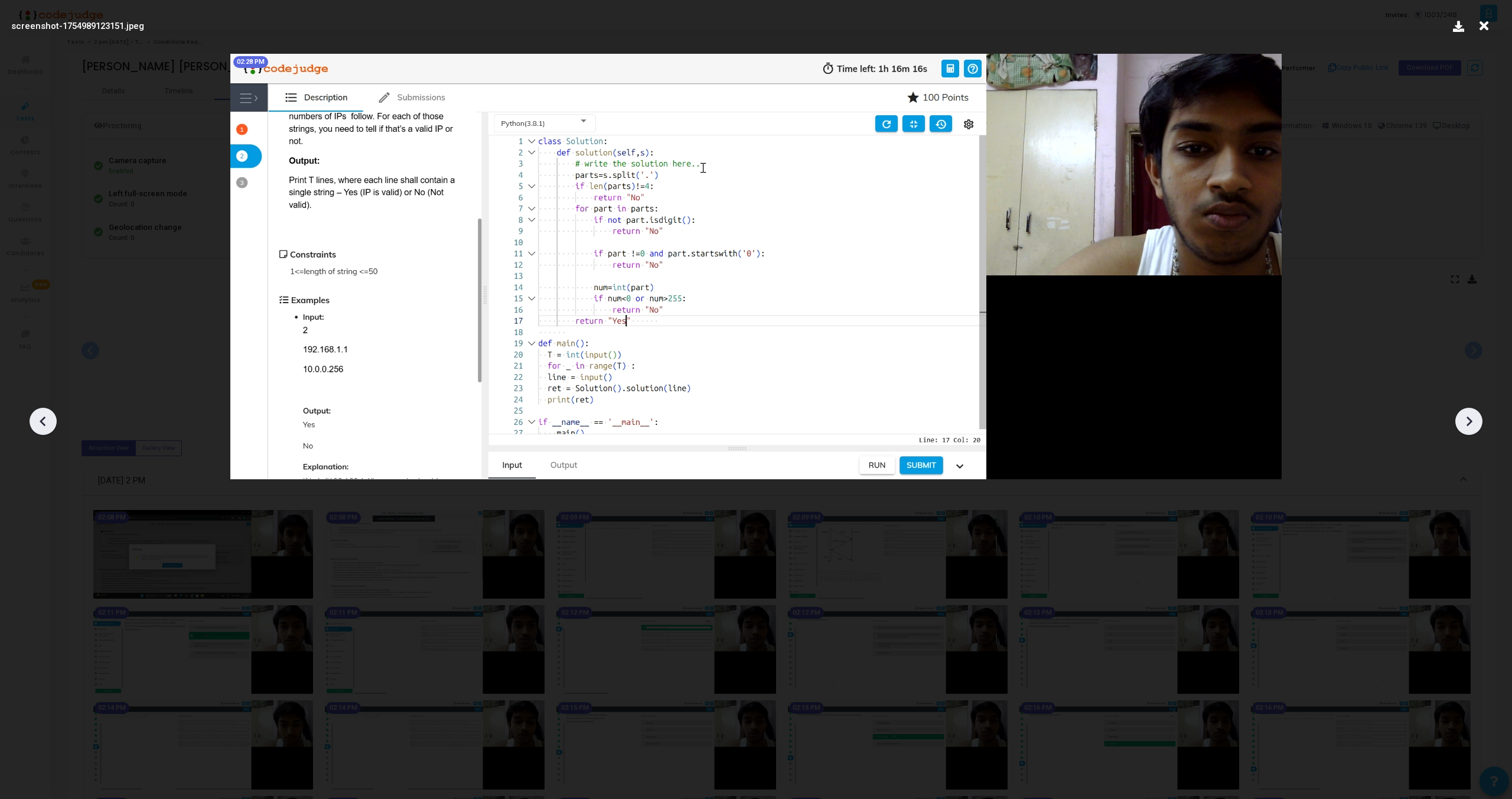
click at [1466, 418] on icon at bounding box center [1469, 421] width 18 height 18
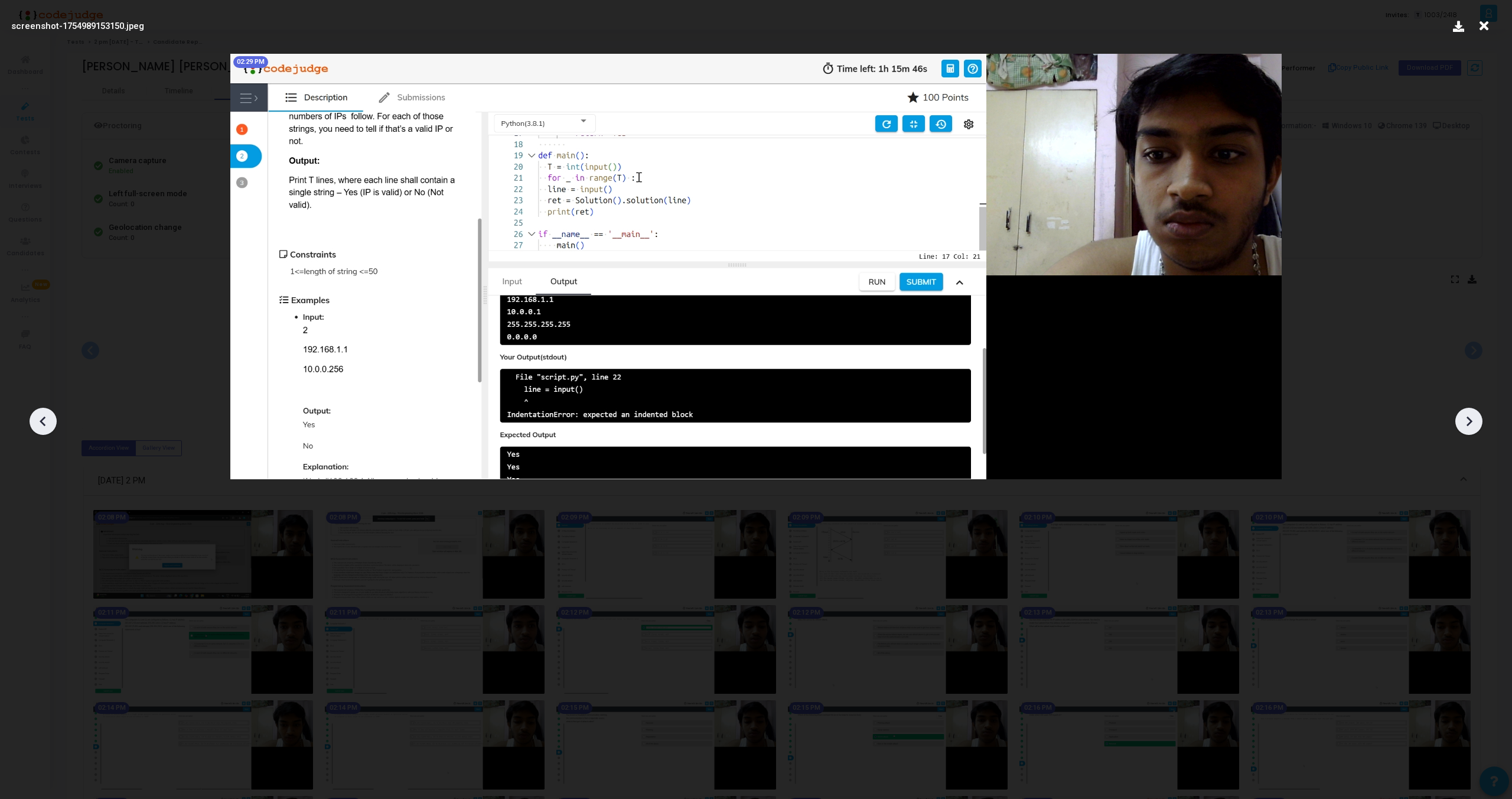
click at [1466, 418] on icon at bounding box center [1469, 421] width 18 height 18
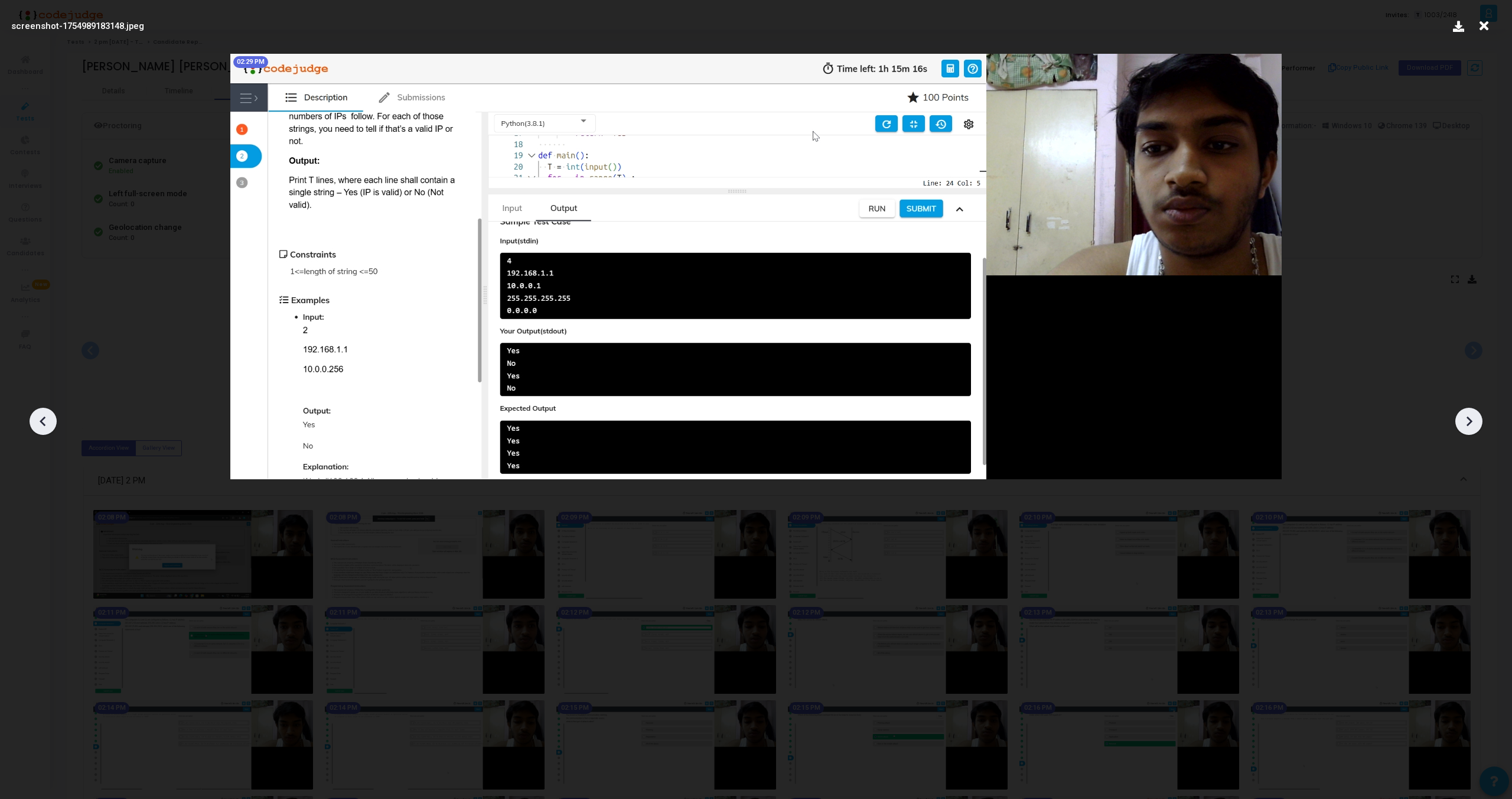
click at [1466, 418] on icon at bounding box center [1469, 421] width 18 height 18
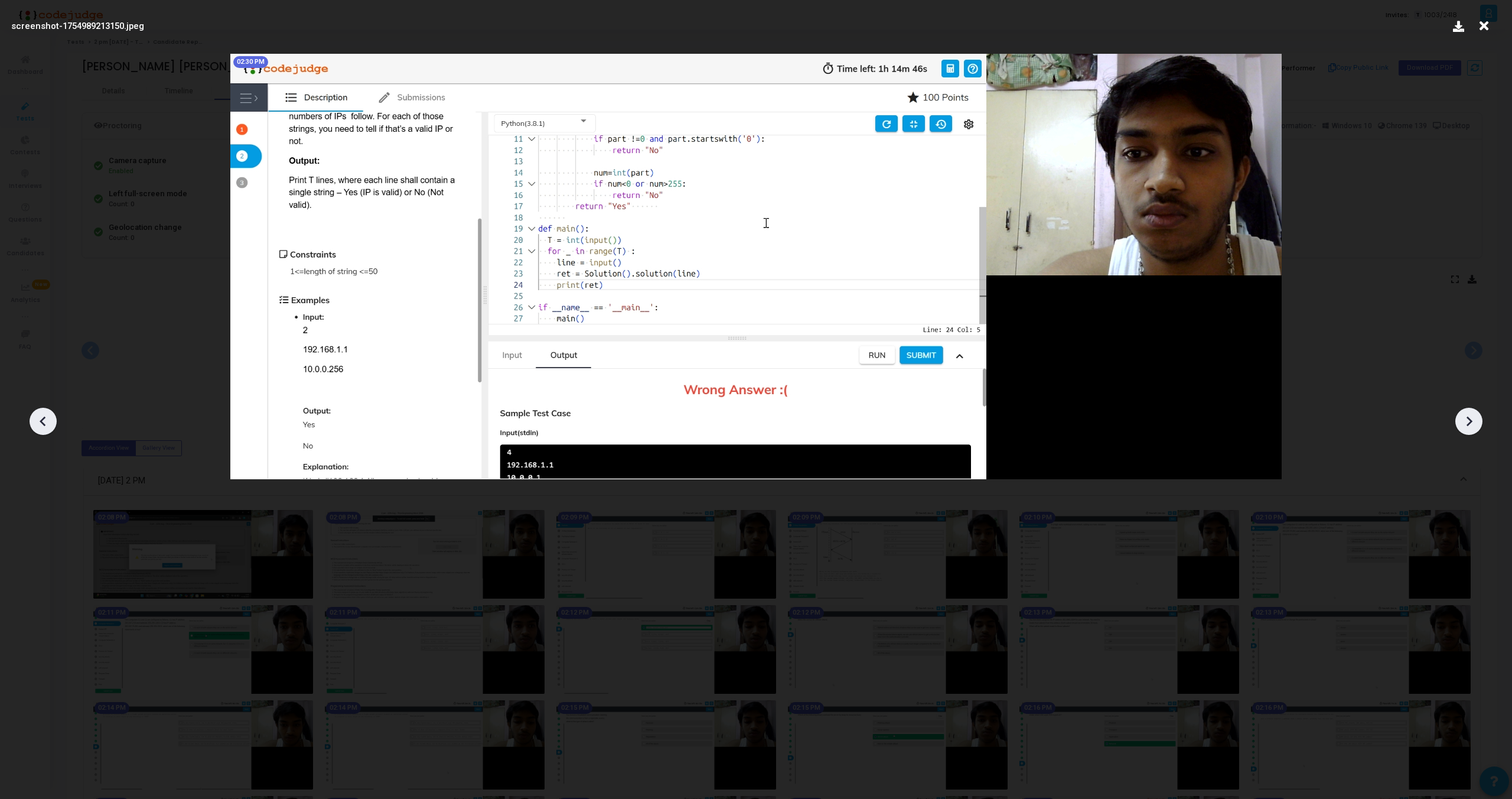
click at [1466, 418] on icon at bounding box center [1469, 421] width 18 height 18
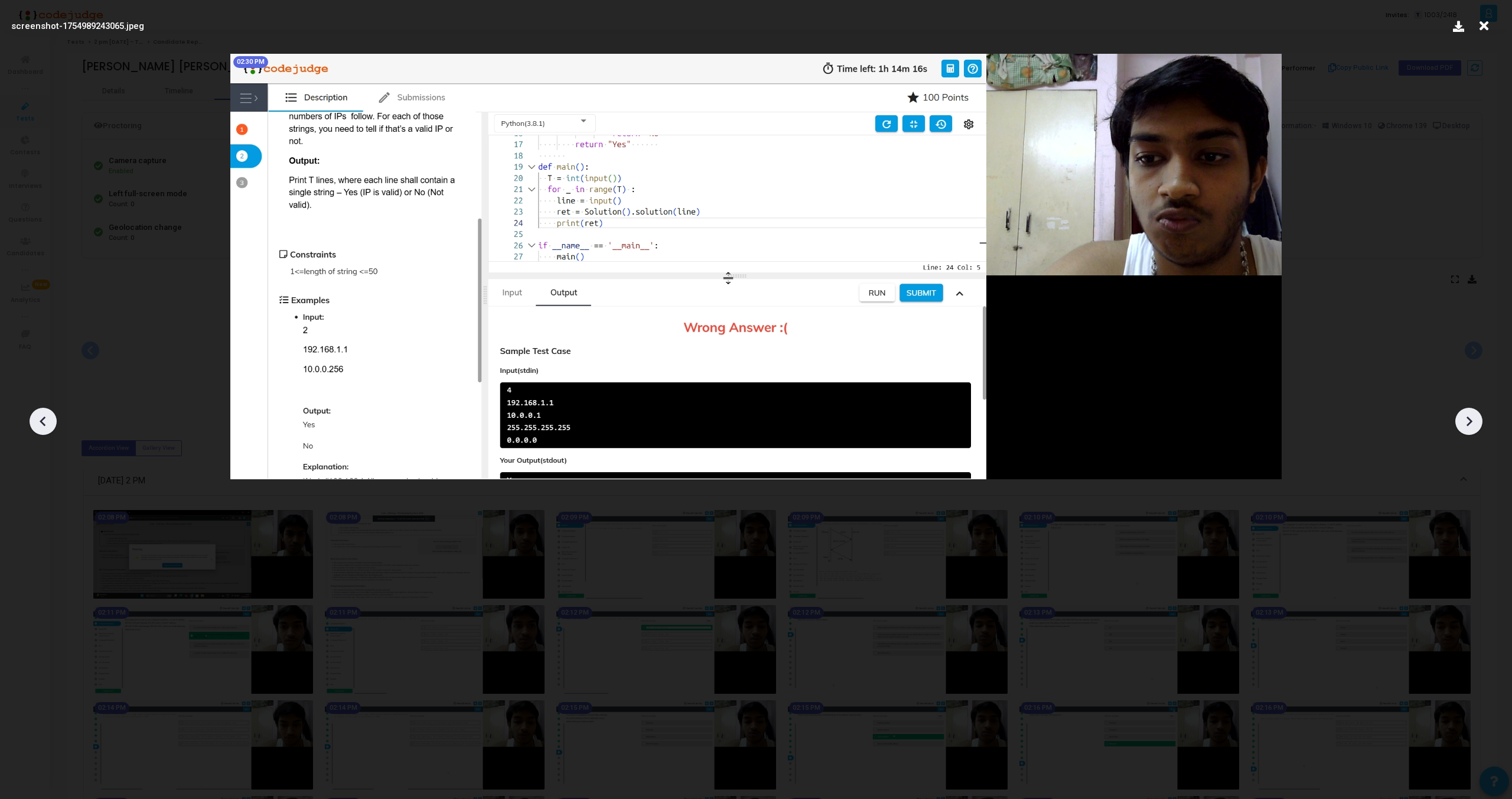
click at [1466, 418] on icon at bounding box center [1469, 421] width 18 height 18
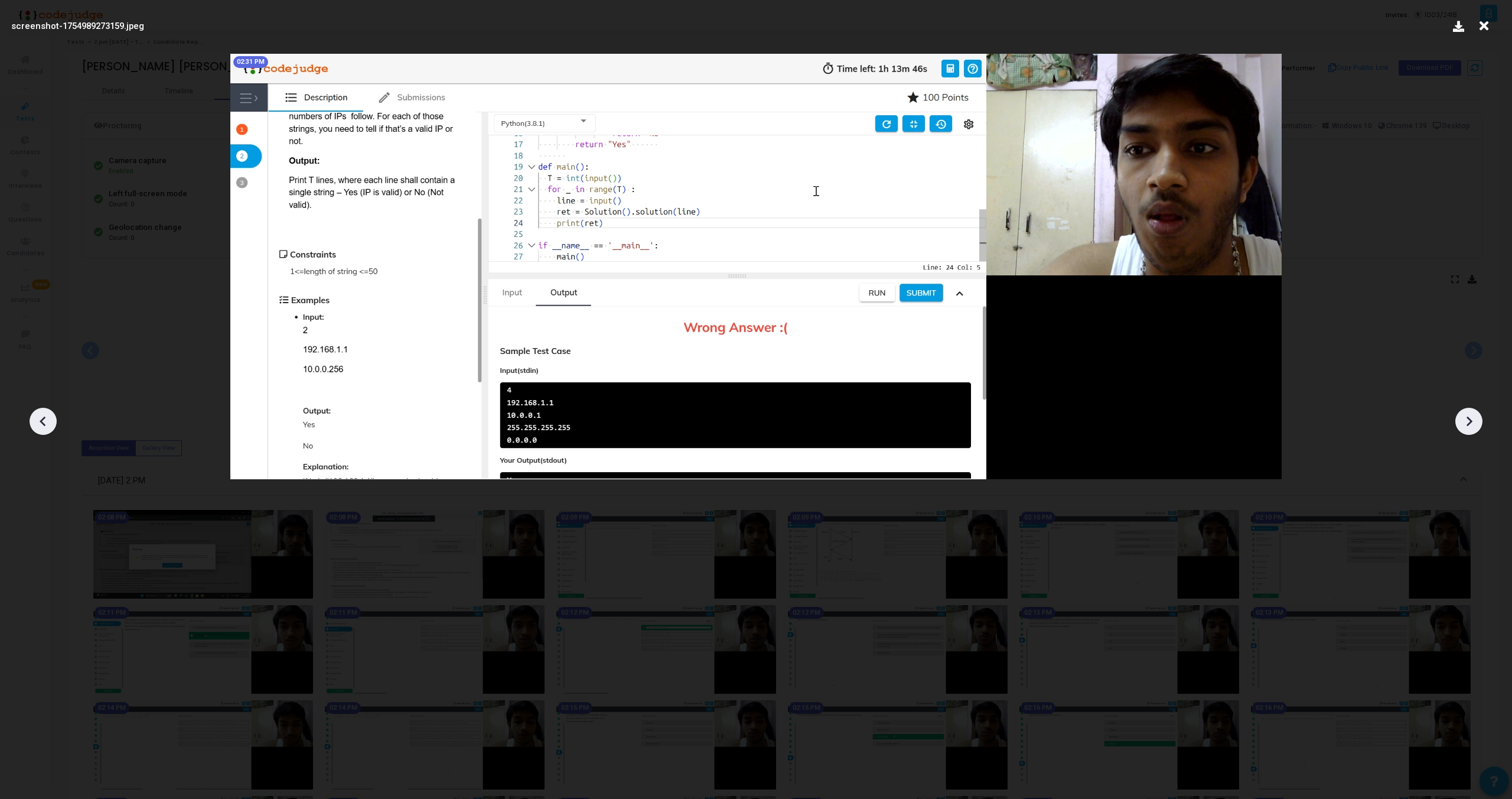
click at [1466, 418] on icon at bounding box center [1469, 421] width 18 height 18
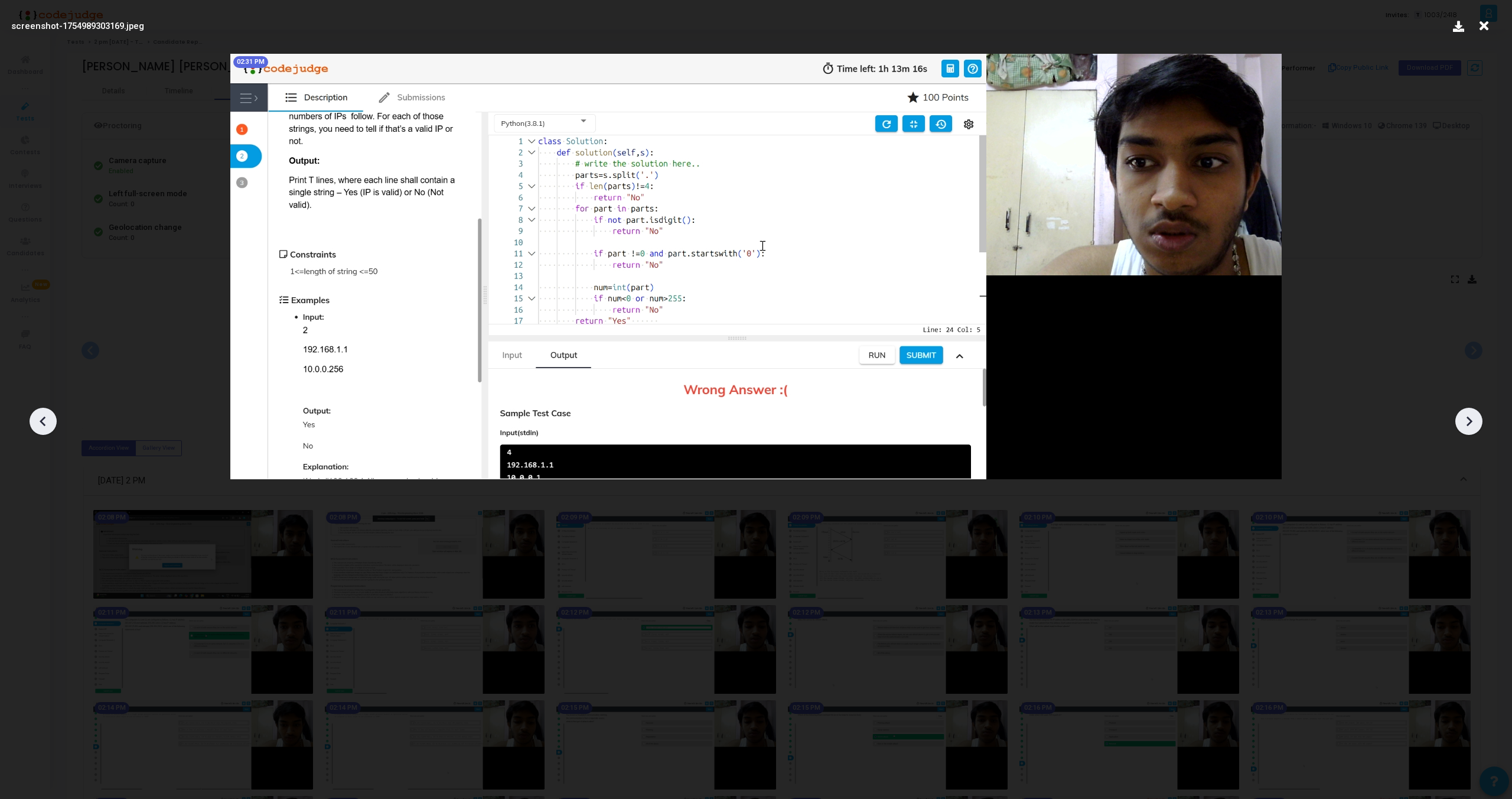
click at [1466, 418] on icon at bounding box center [1469, 421] width 18 height 18
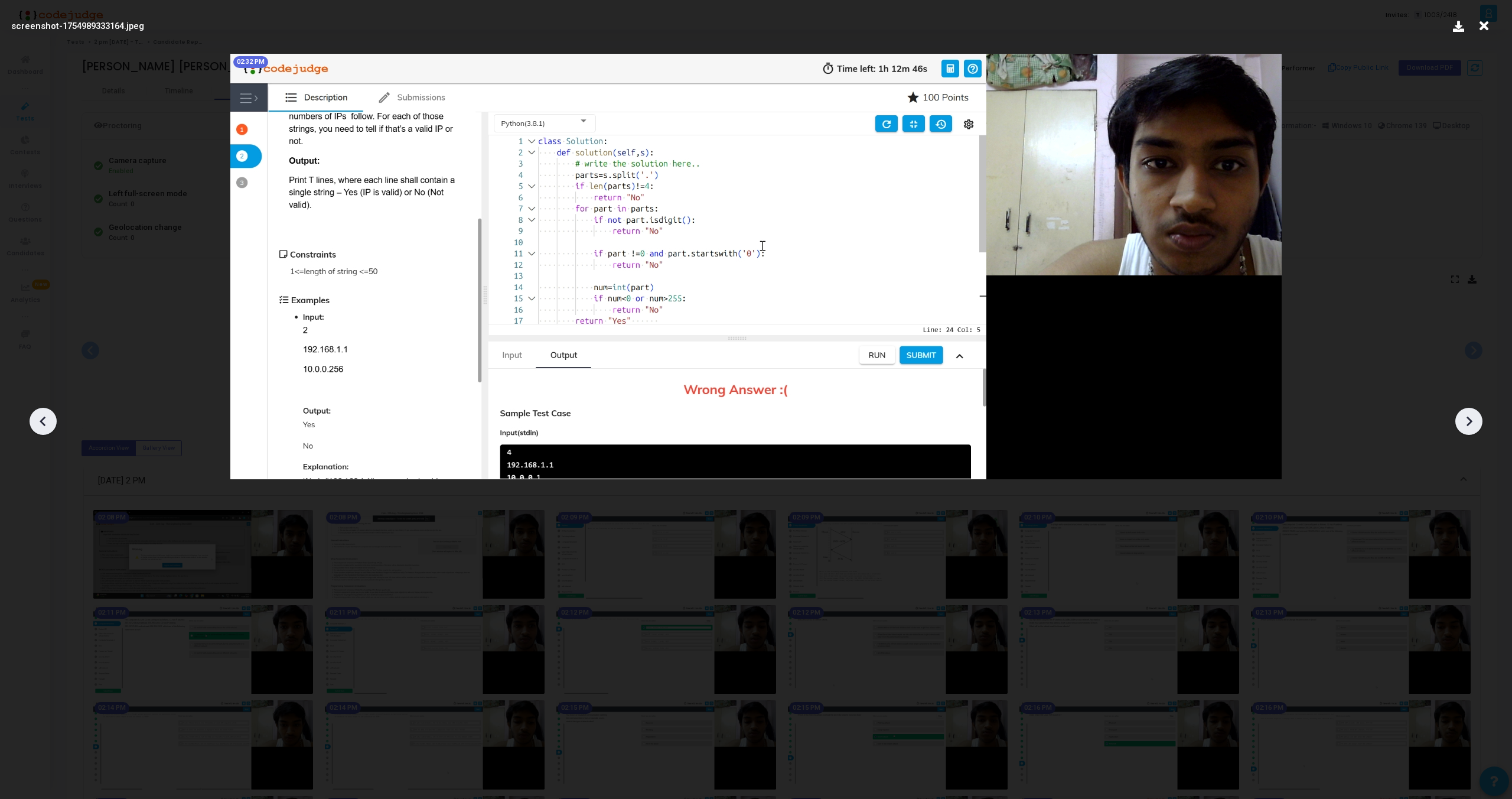
click at [1466, 418] on icon at bounding box center [1469, 421] width 18 height 18
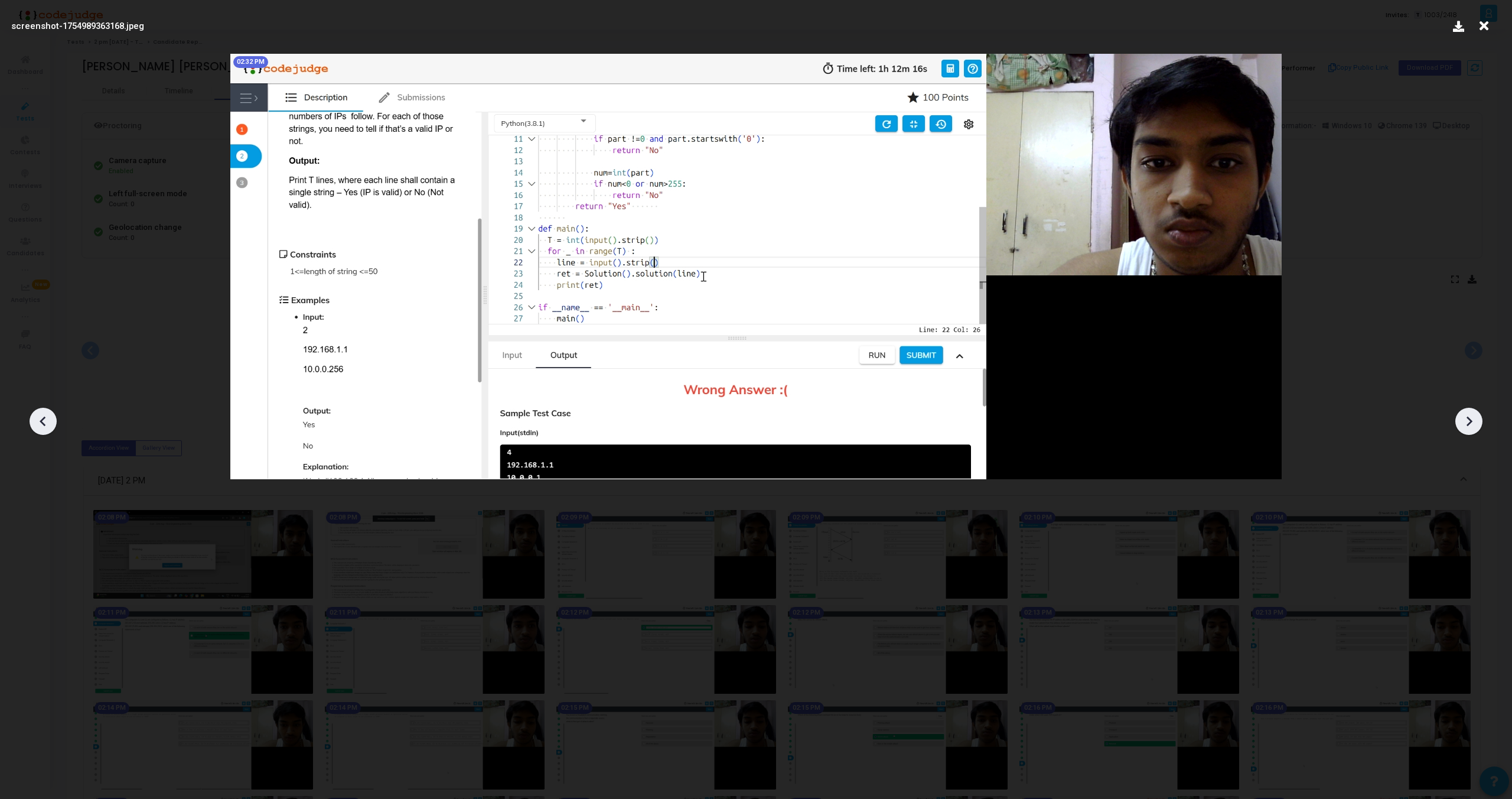
click at [1466, 418] on icon at bounding box center [1469, 421] width 18 height 18
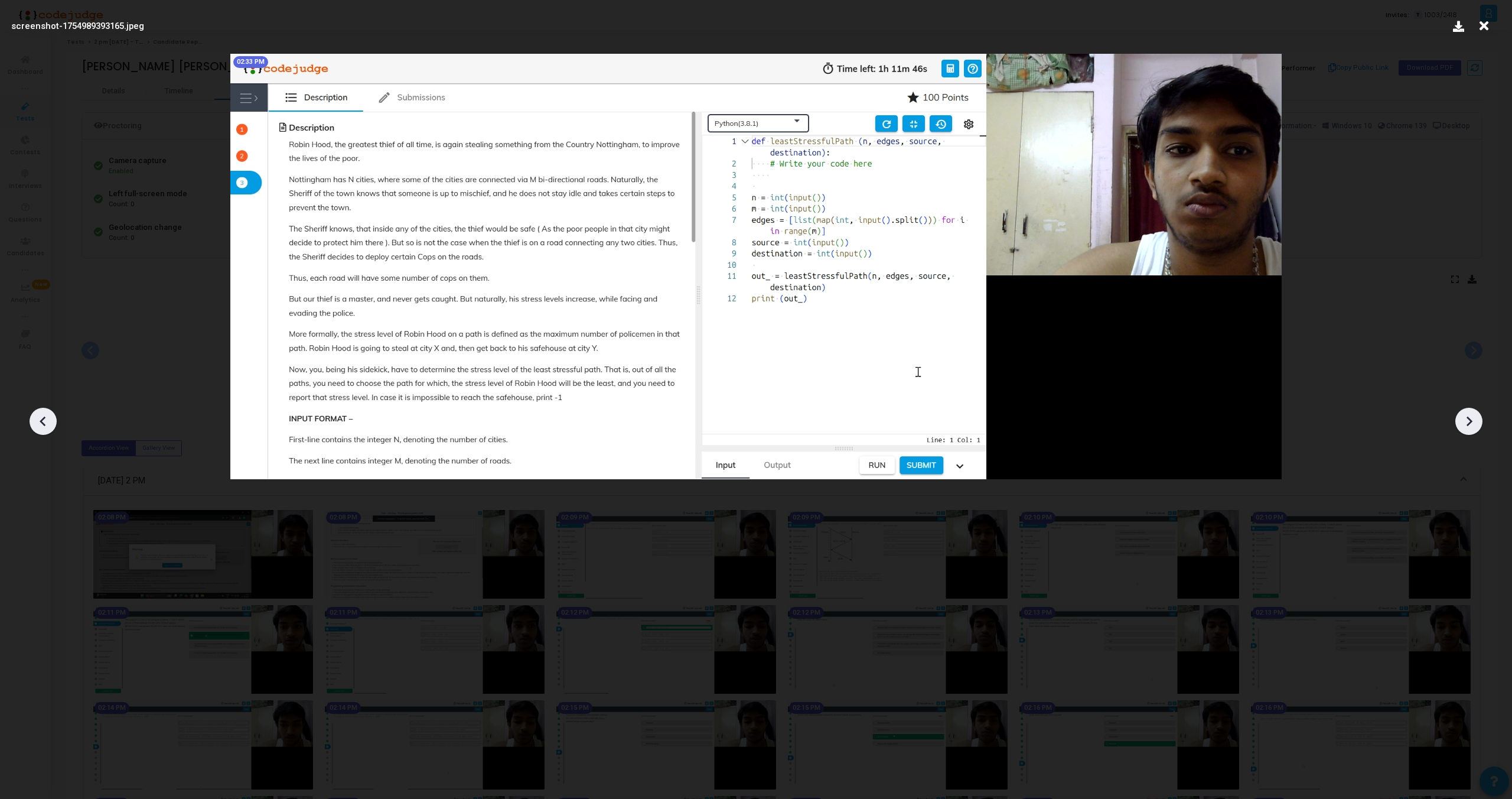
click at [1466, 418] on icon at bounding box center [1469, 421] width 18 height 18
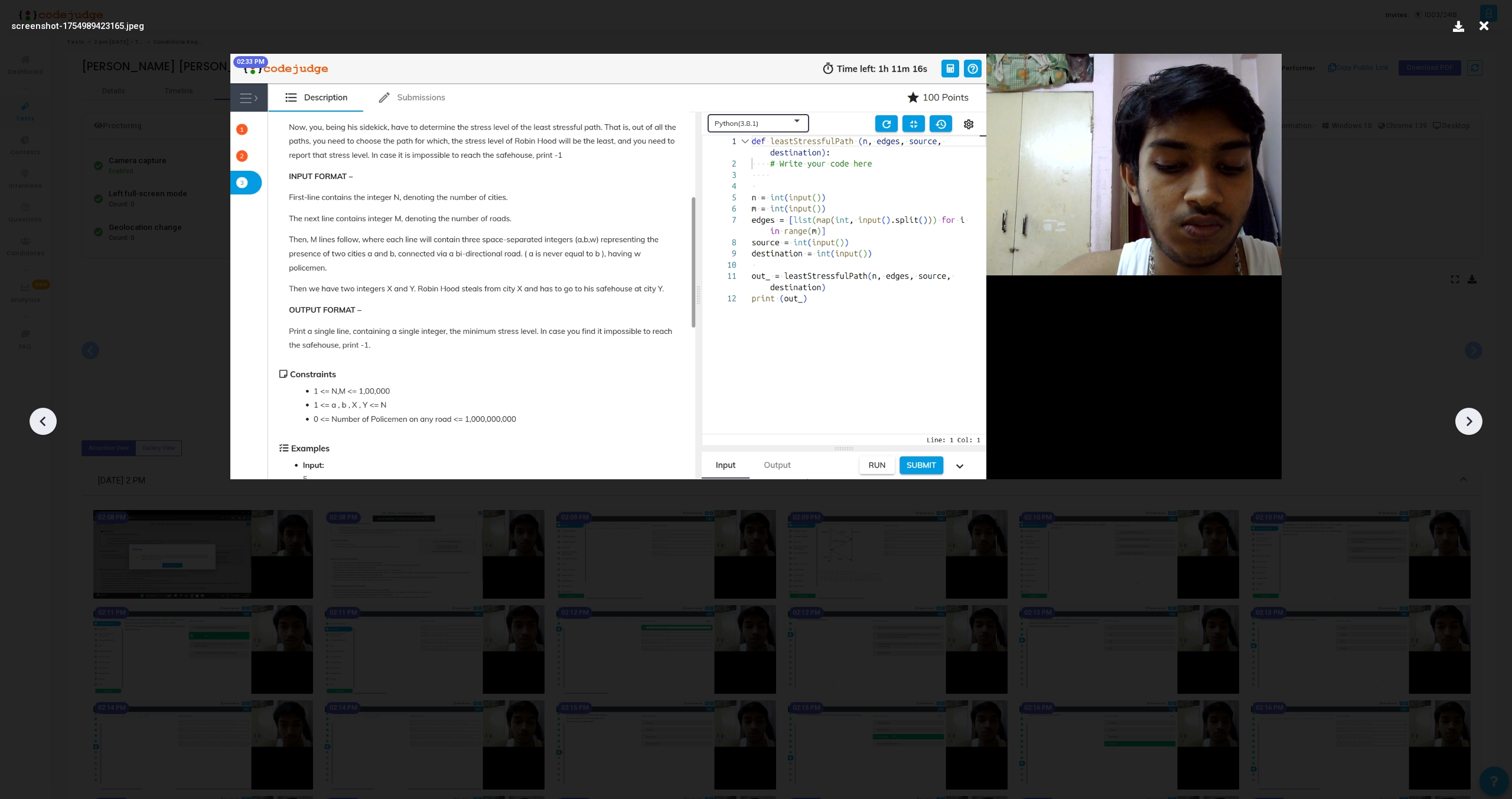
click at [1468, 416] on icon at bounding box center [1469, 421] width 18 height 18
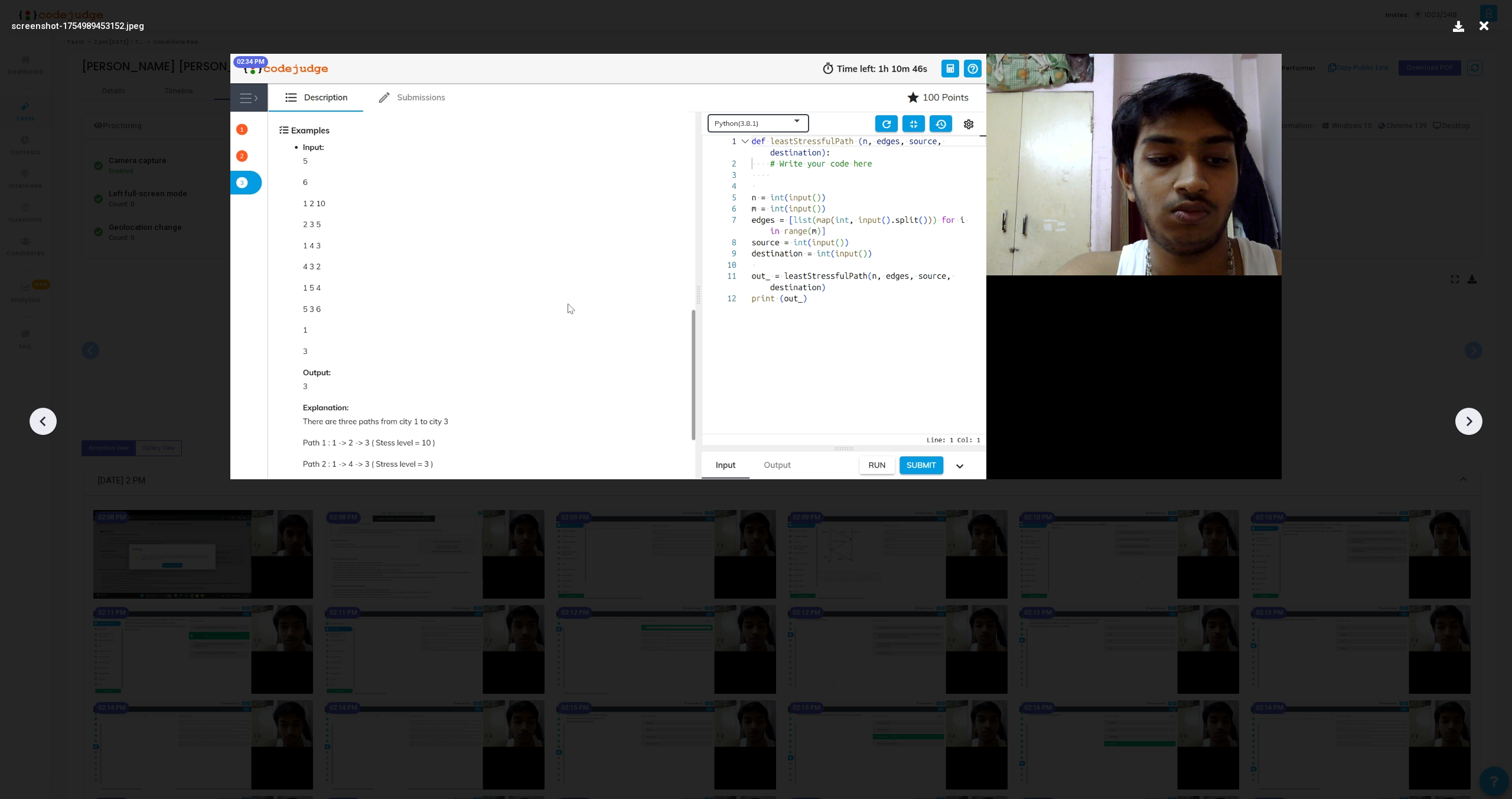
click at [1468, 416] on icon at bounding box center [1469, 421] width 18 height 18
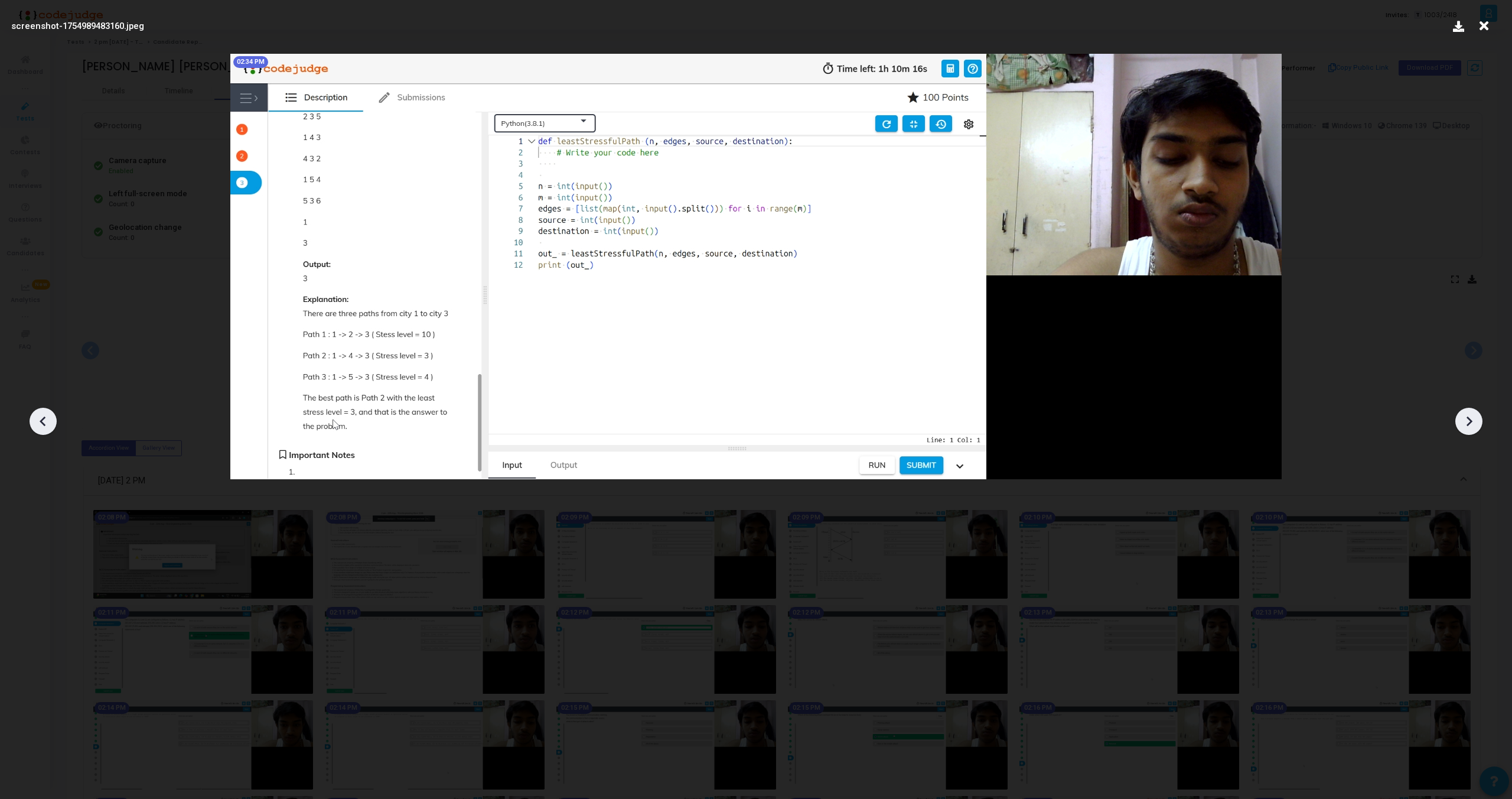
click at [1468, 416] on icon at bounding box center [1469, 421] width 18 height 18
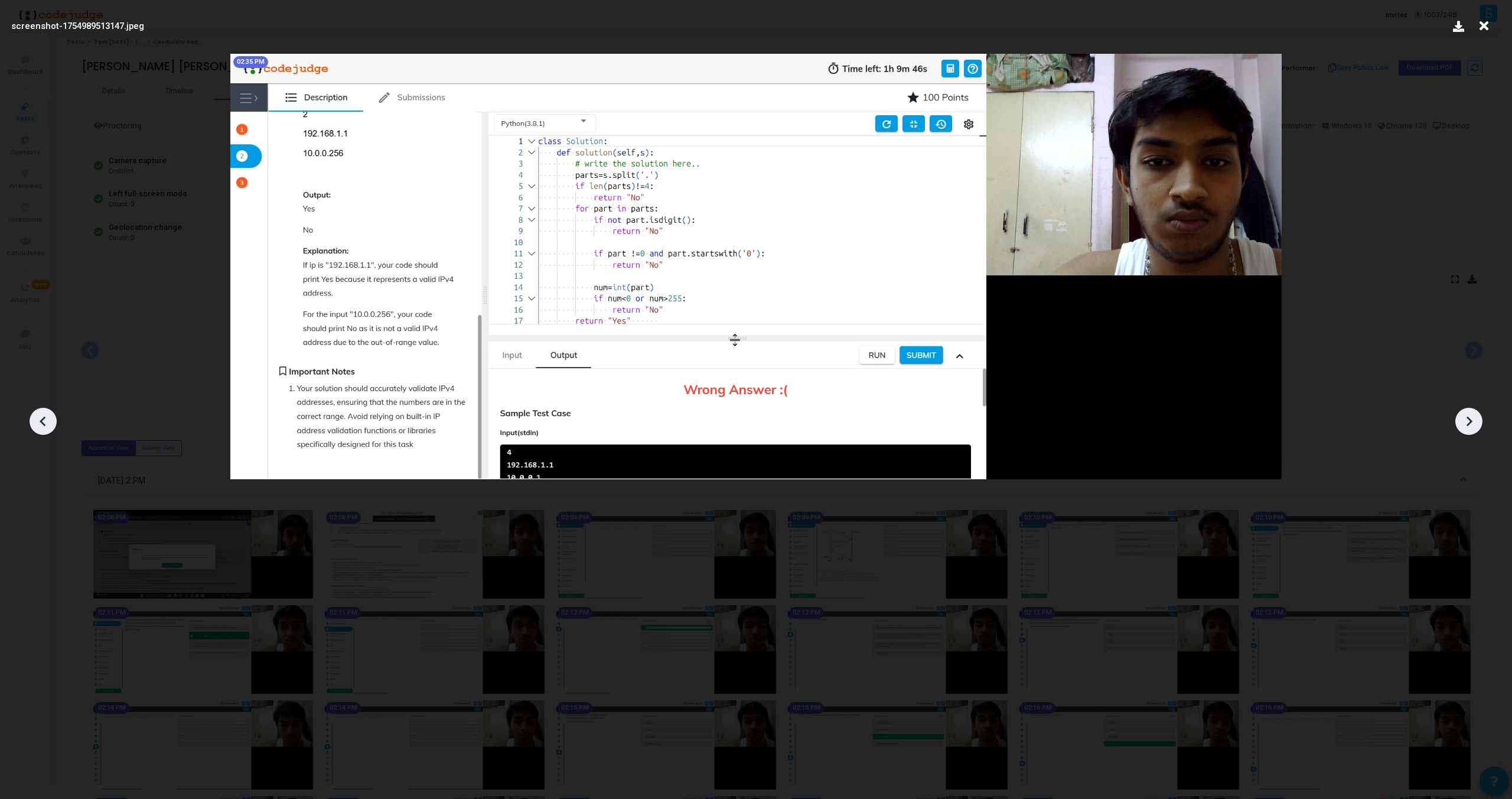
click at [1468, 416] on icon at bounding box center [1469, 421] width 18 height 18
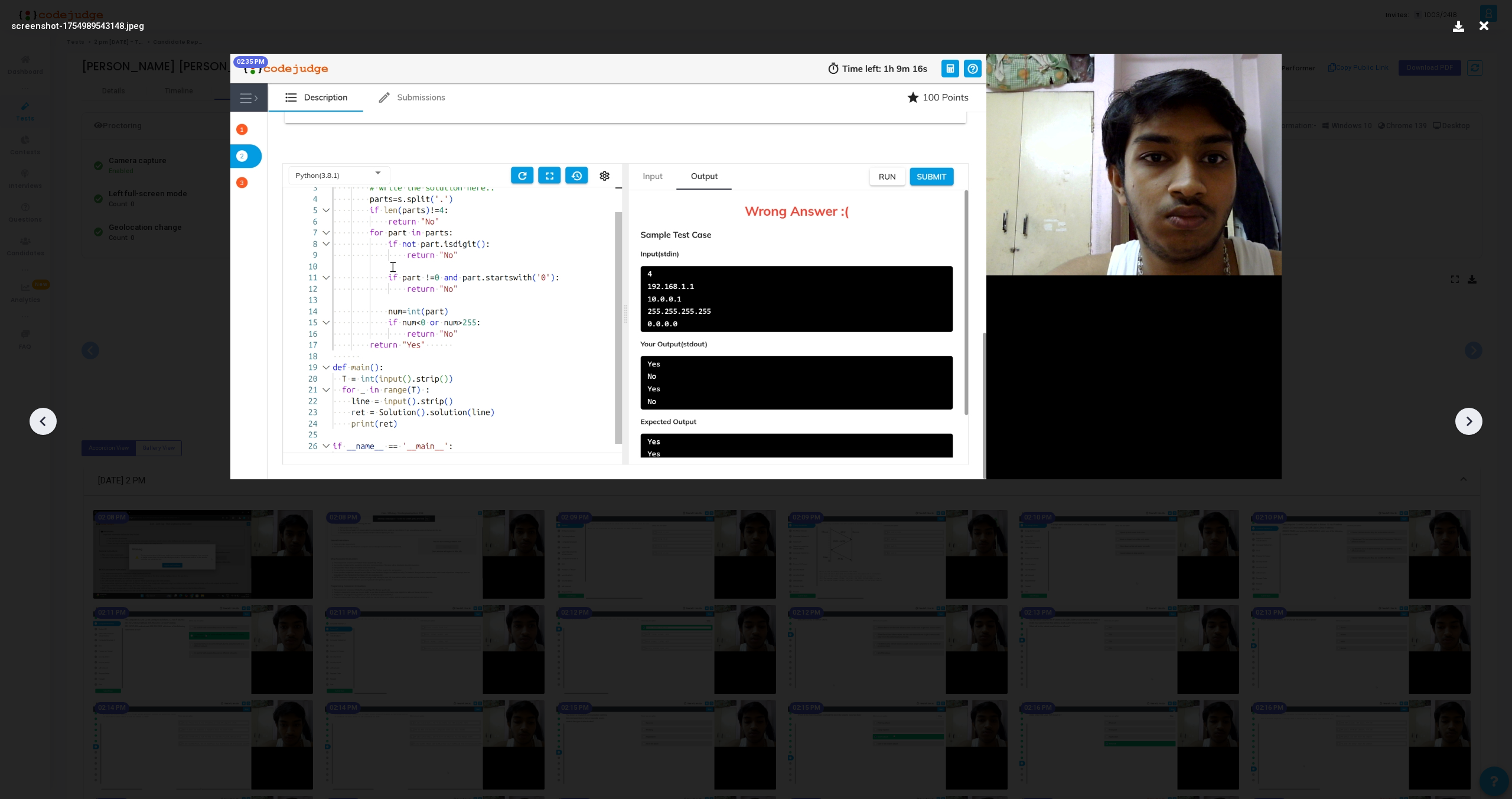
click at [1468, 416] on icon at bounding box center [1469, 421] width 18 height 18
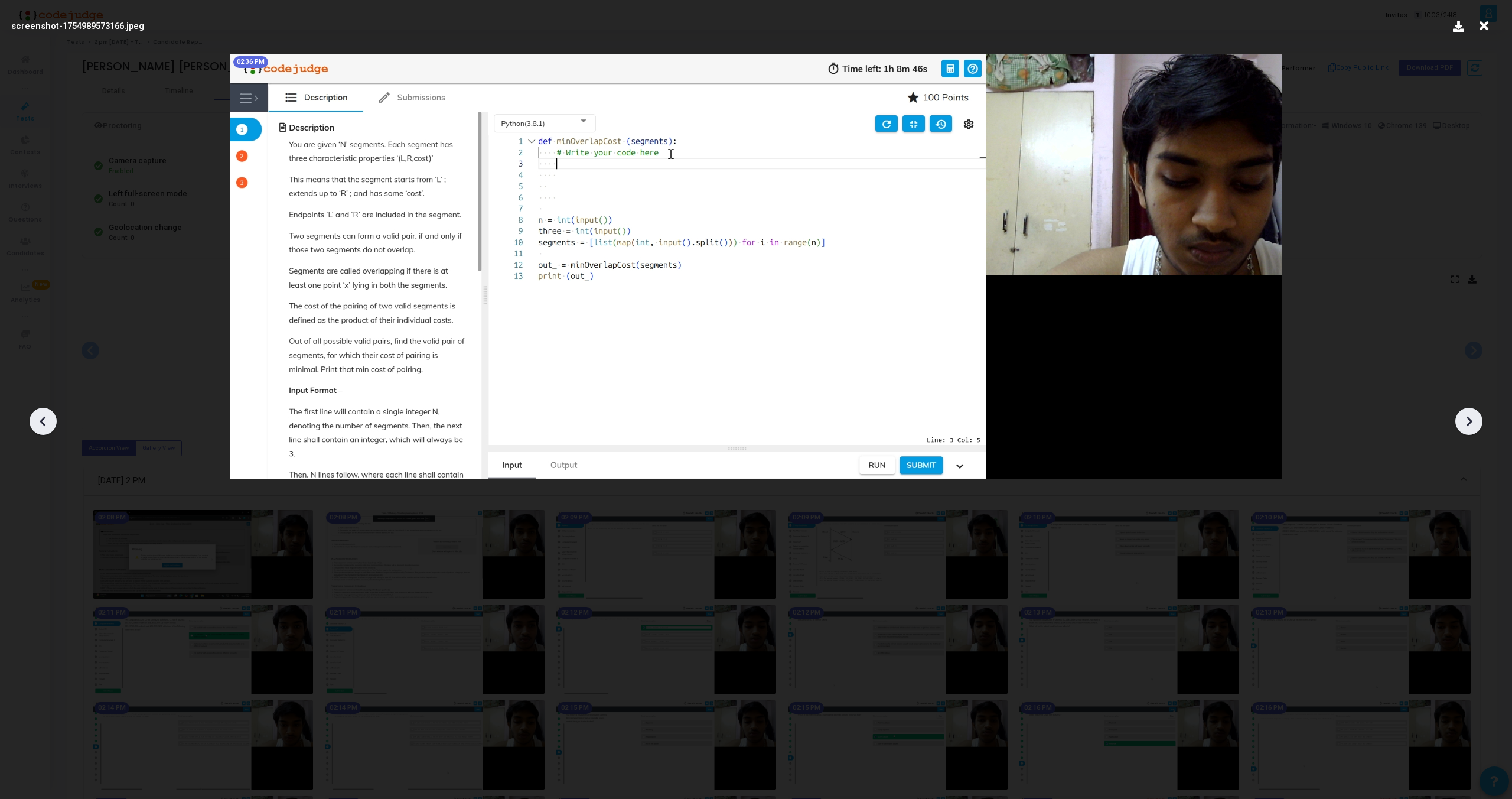
click at [1468, 416] on icon at bounding box center [1469, 421] width 18 height 18
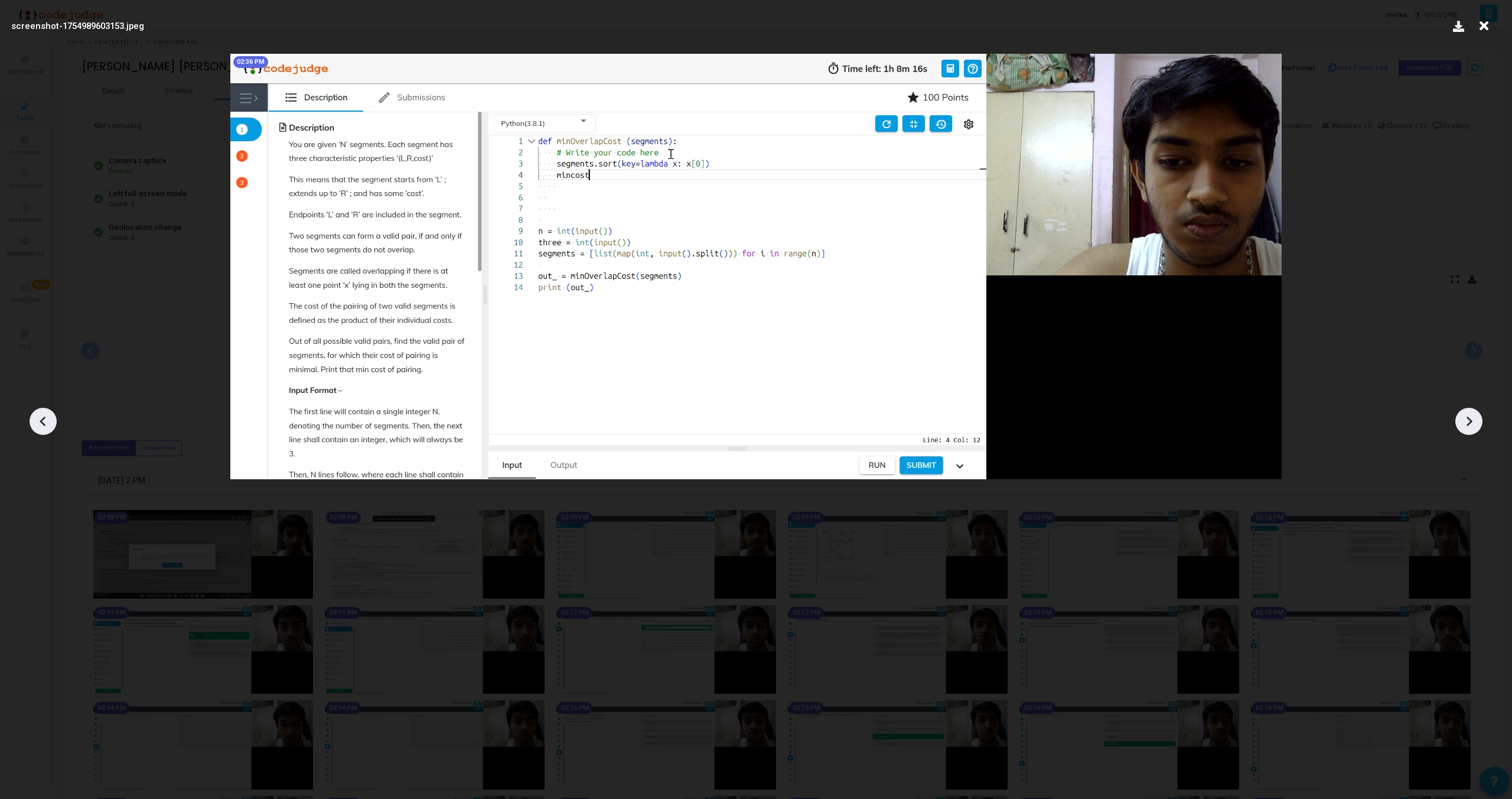
click at [1468, 416] on icon at bounding box center [1469, 421] width 18 height 18
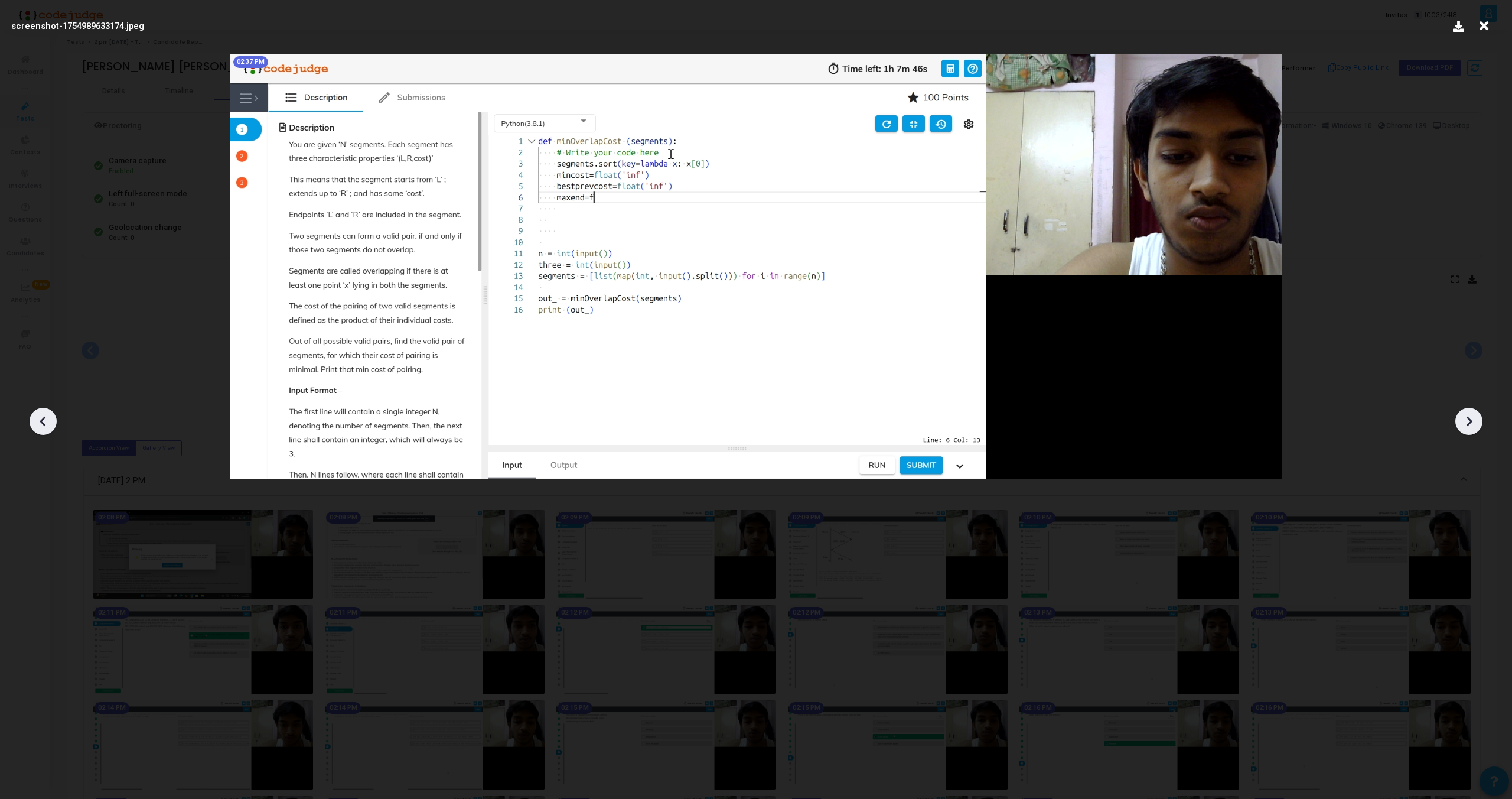
click at [1468, 416] on icon at bounding box center [1469, 421] width 18 height 18
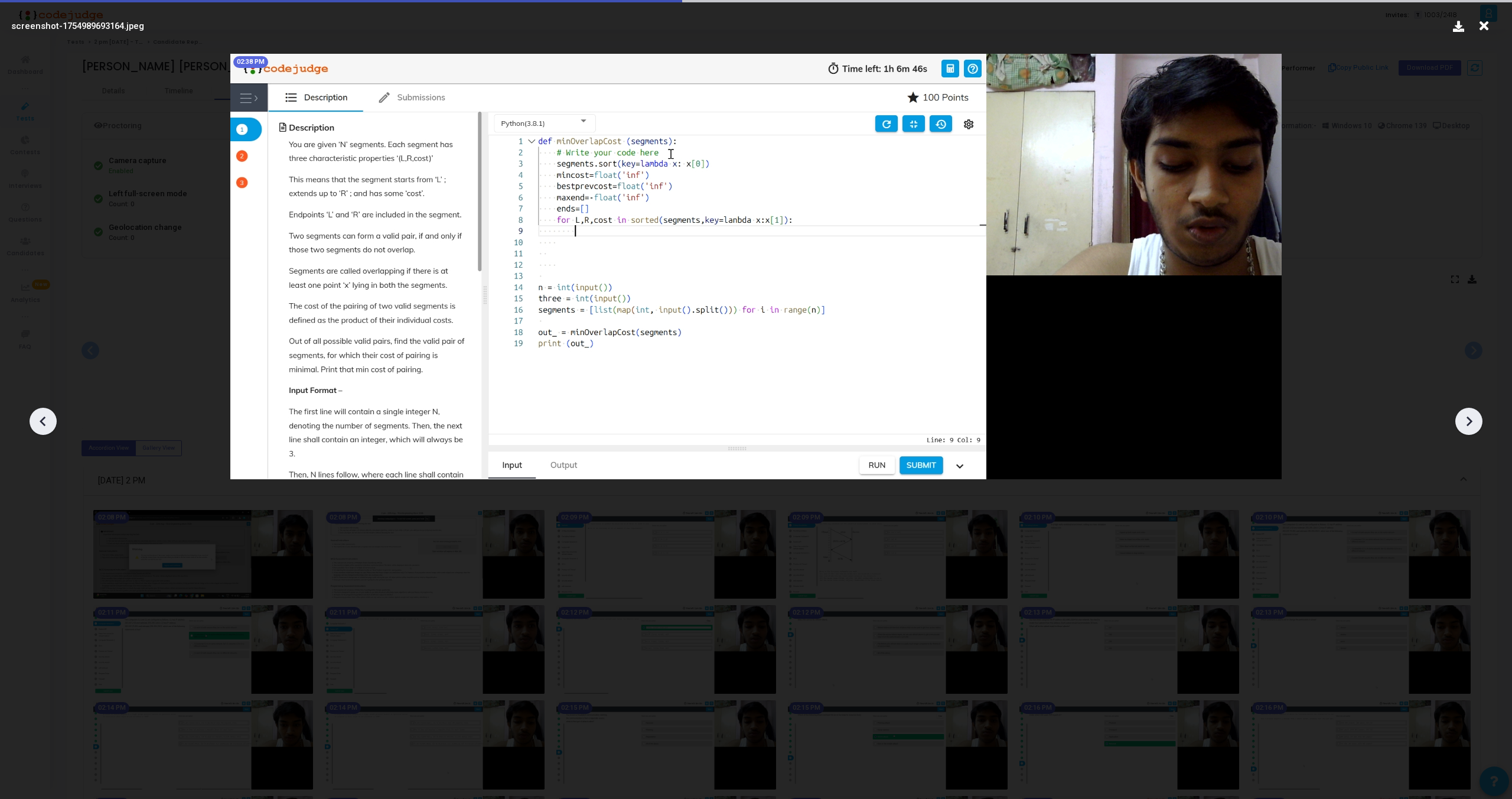
click at [1468, 416] on icon at bounding box center [1469, 421] width 18 height 18
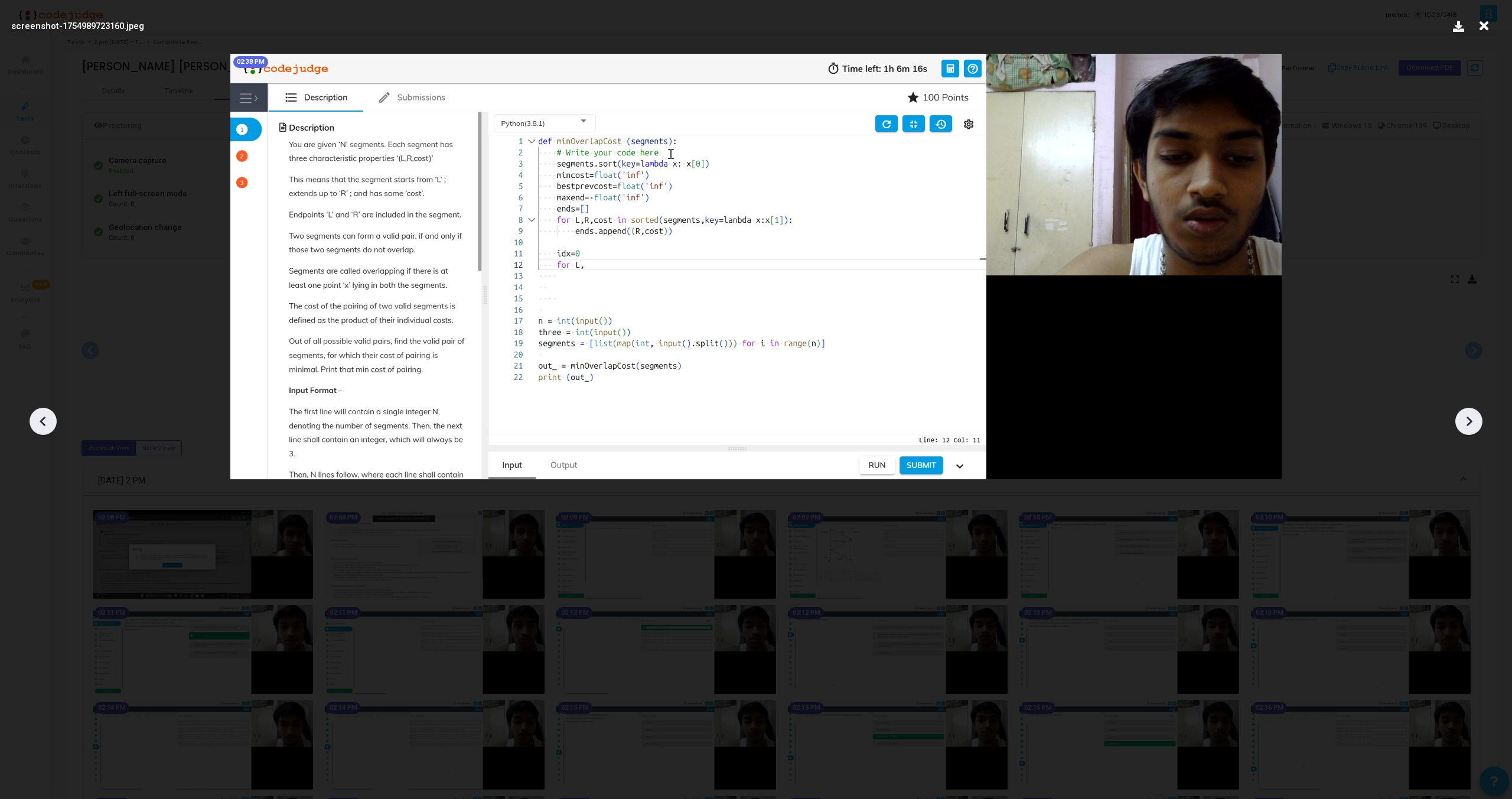
click at [1468, 416] on icon at bounding box center [1469, 421] width 18 height 18
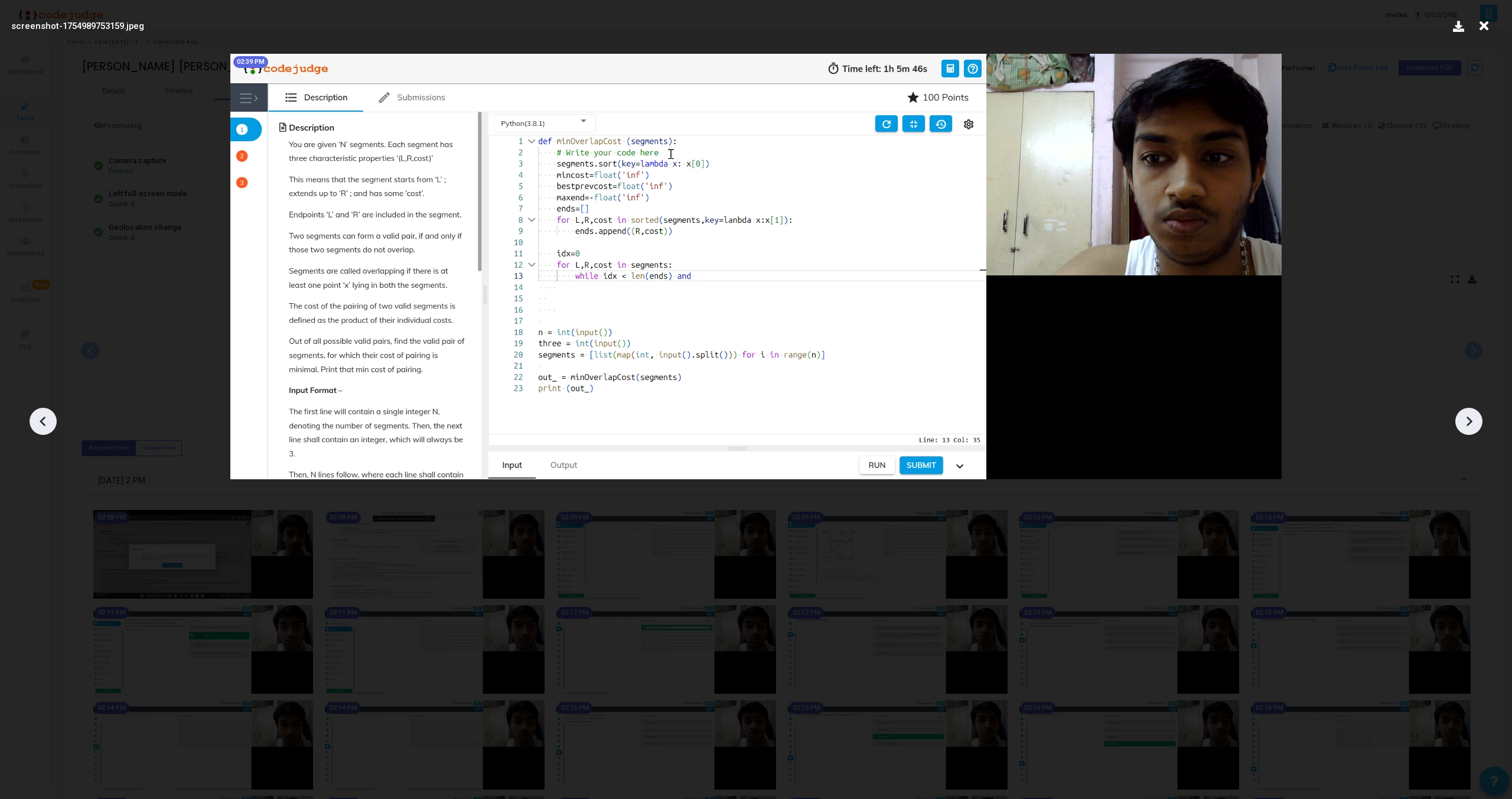
click at [1468, 416] on icon at bounding box center [1469, 421] width 18 height 18
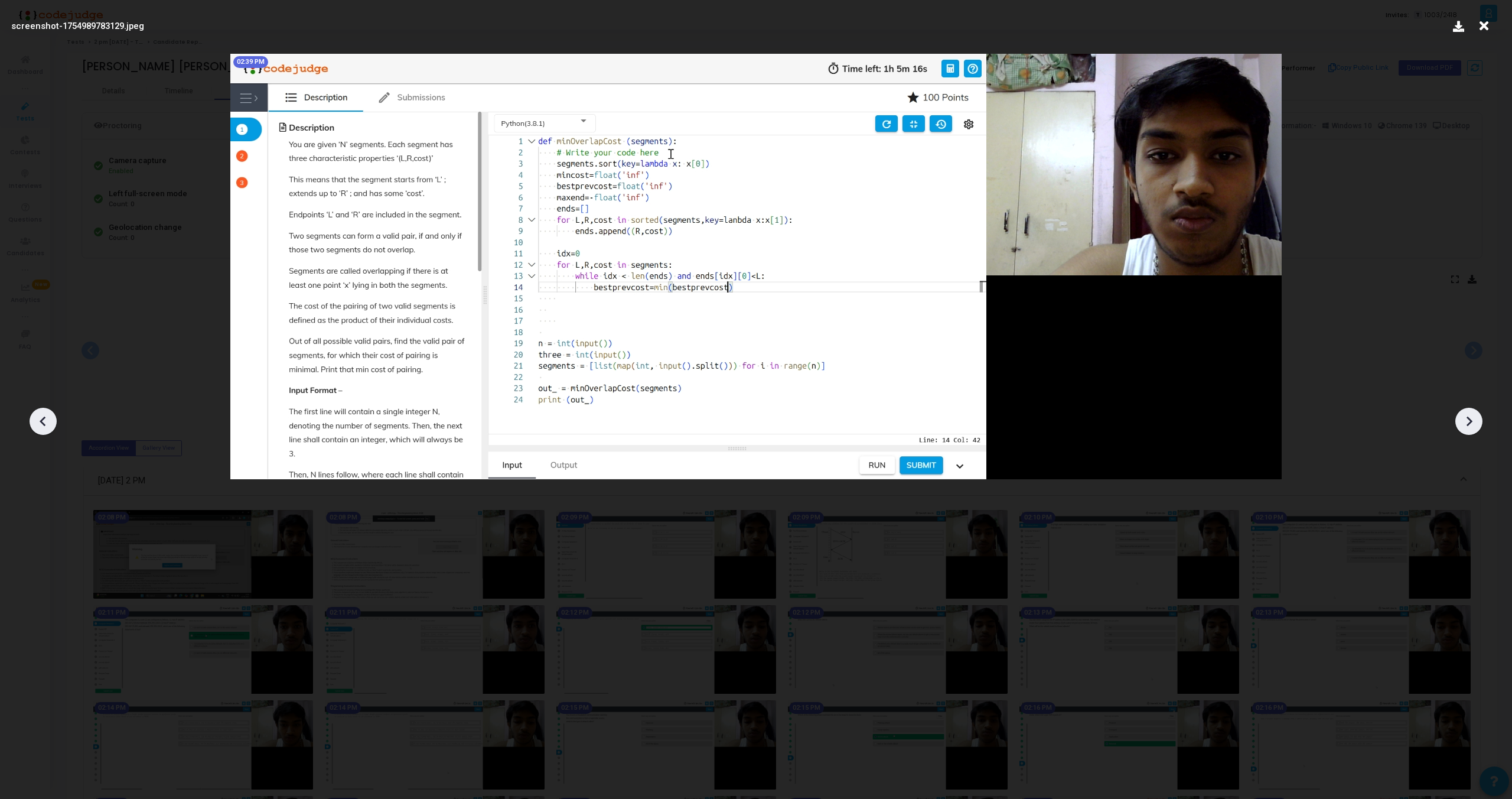
click at [1468, 416] on icon at bounding box center [1469, 421] width 18 height 18
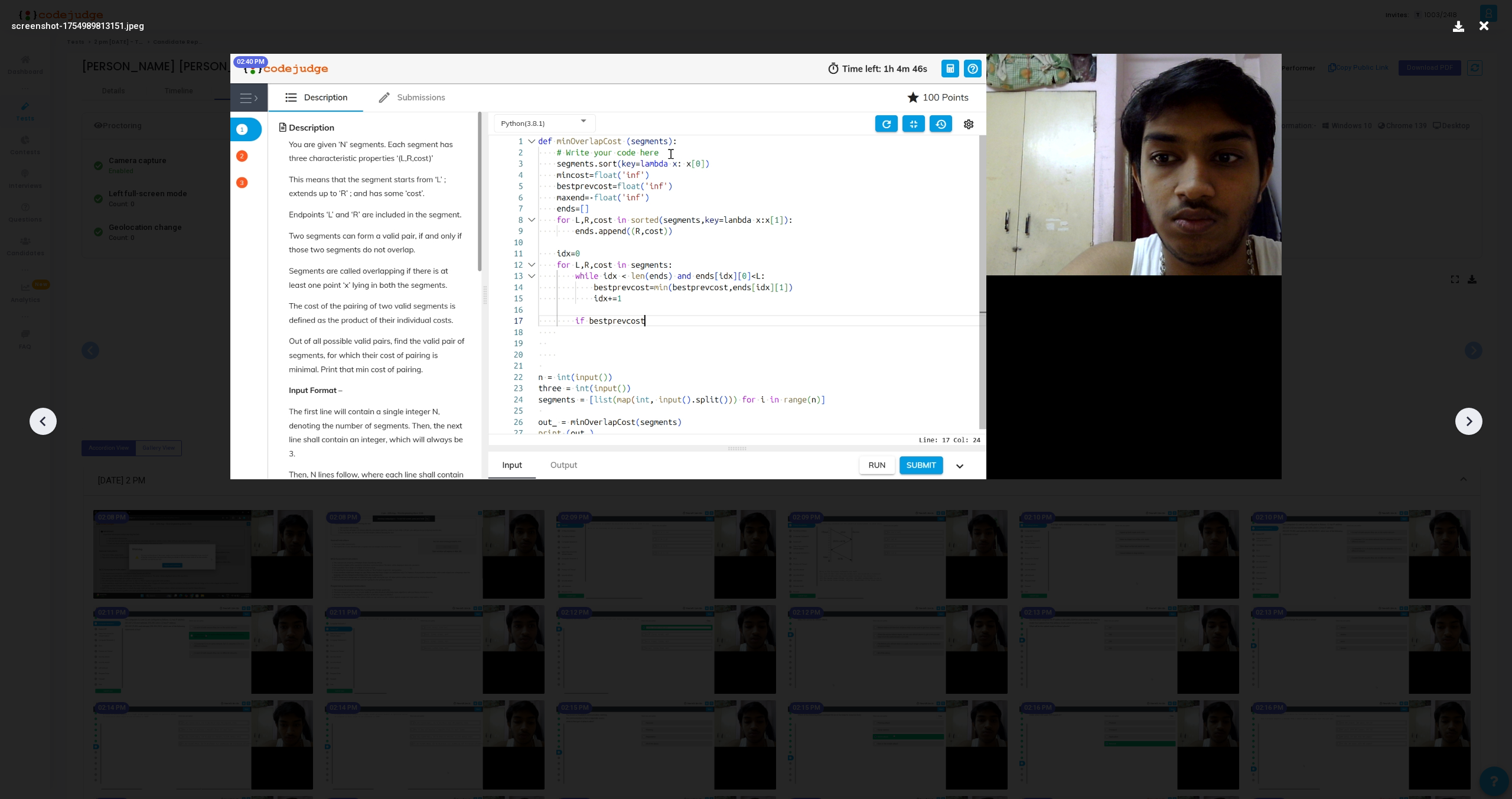
click at [1468, 416] on icon at bounding box center [1469, 421] width 18 height 18
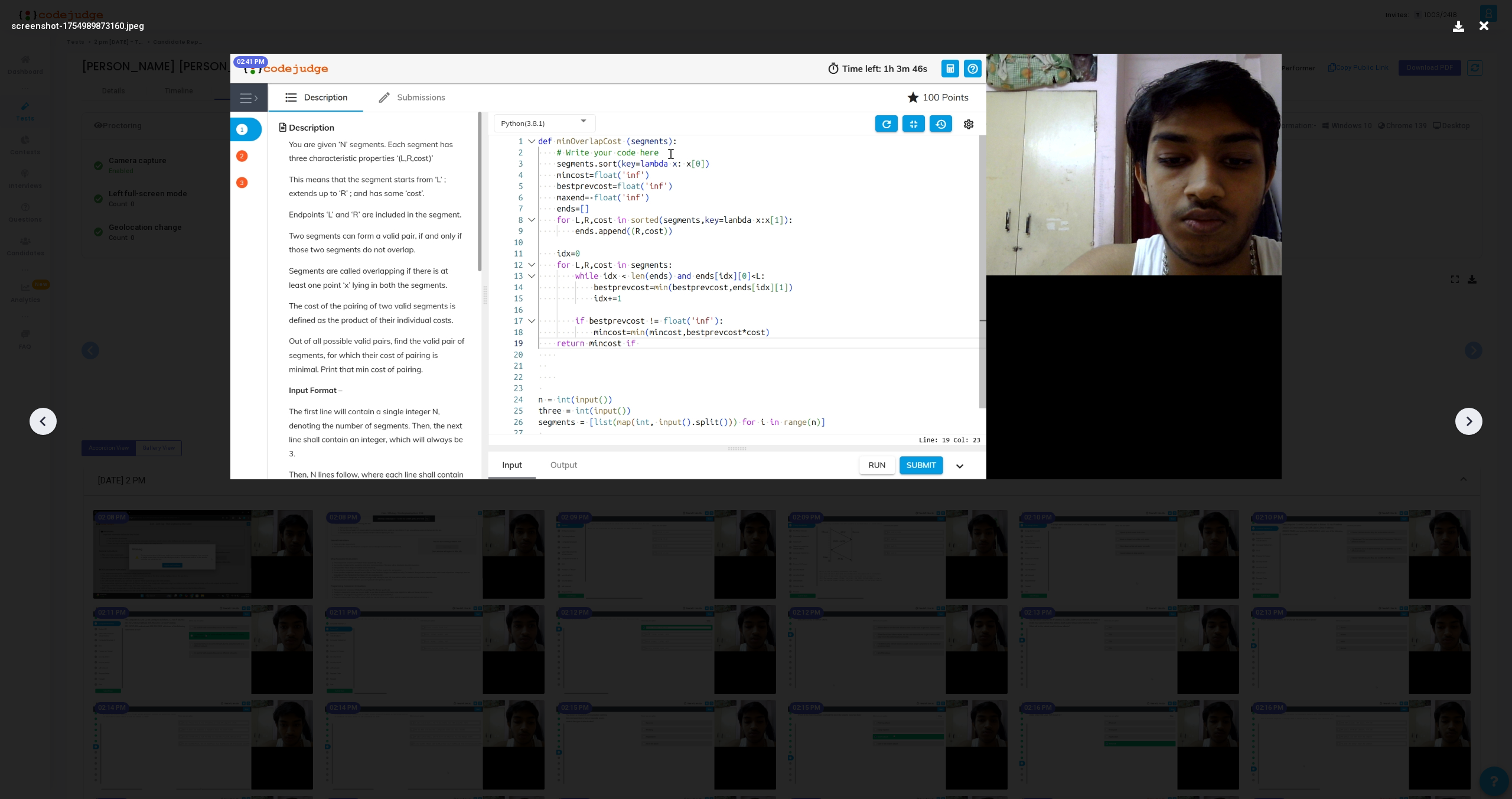
click at [1468, 416] on icon at bounding box center [1469, 421] width 18 height 18
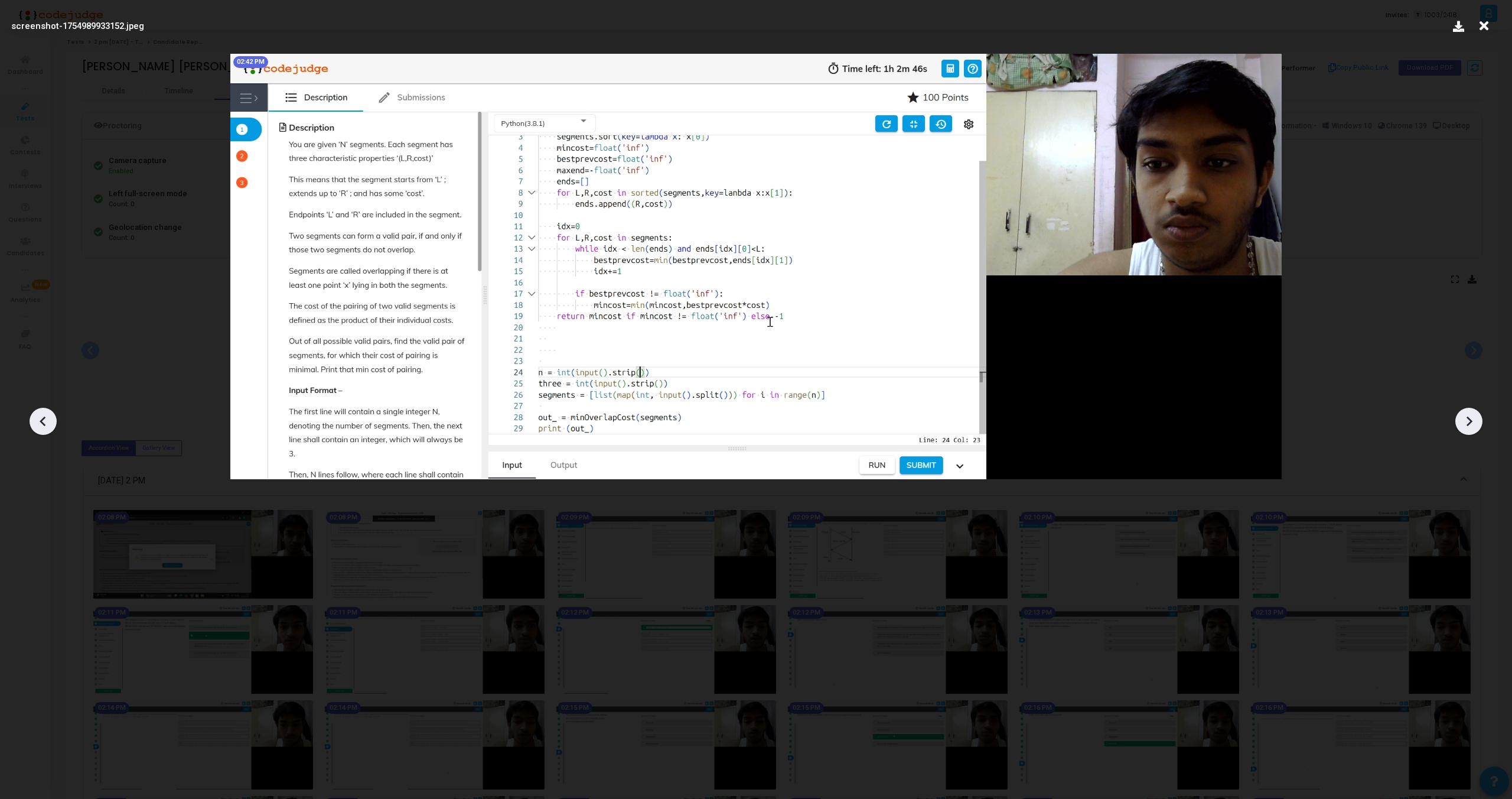
click at [1468, 416] on icon at bounding box center [1469, 421] width 18 height 18
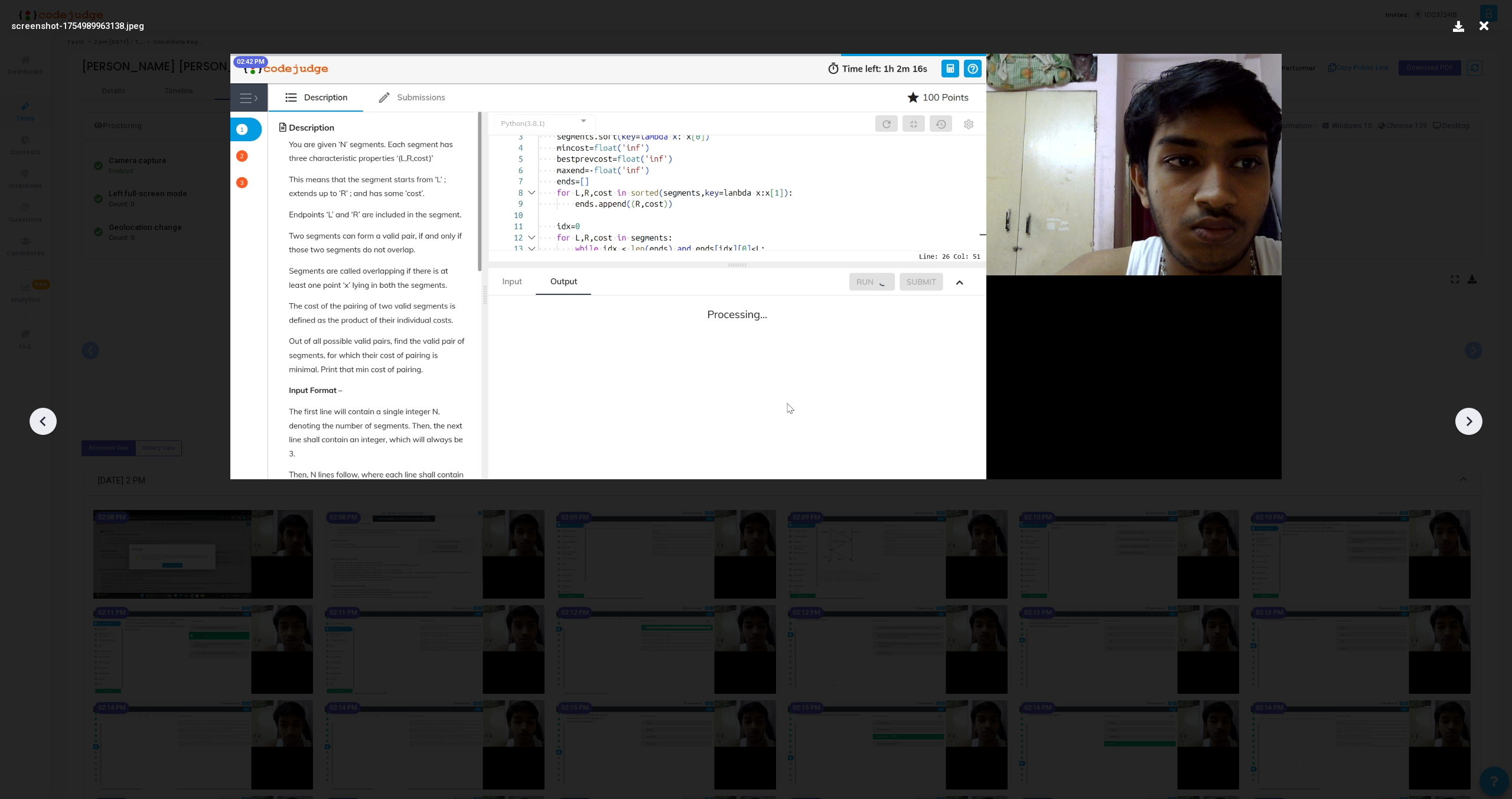
click at [33, 416] on div at bounding box center [42, 421] width 27 height 27
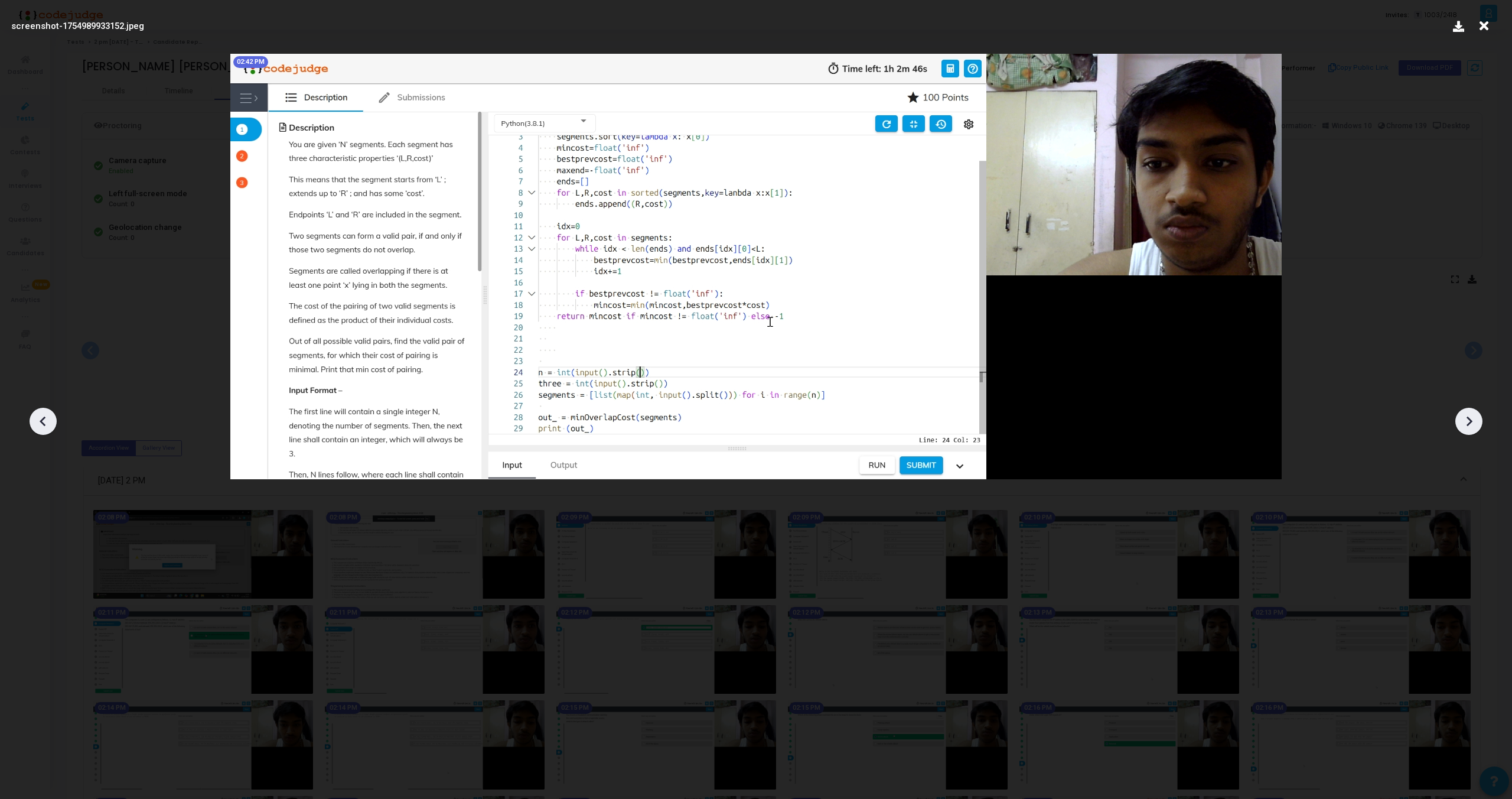
click at [33, 416] on div at bounding box center [42, 421] width 27 height 27
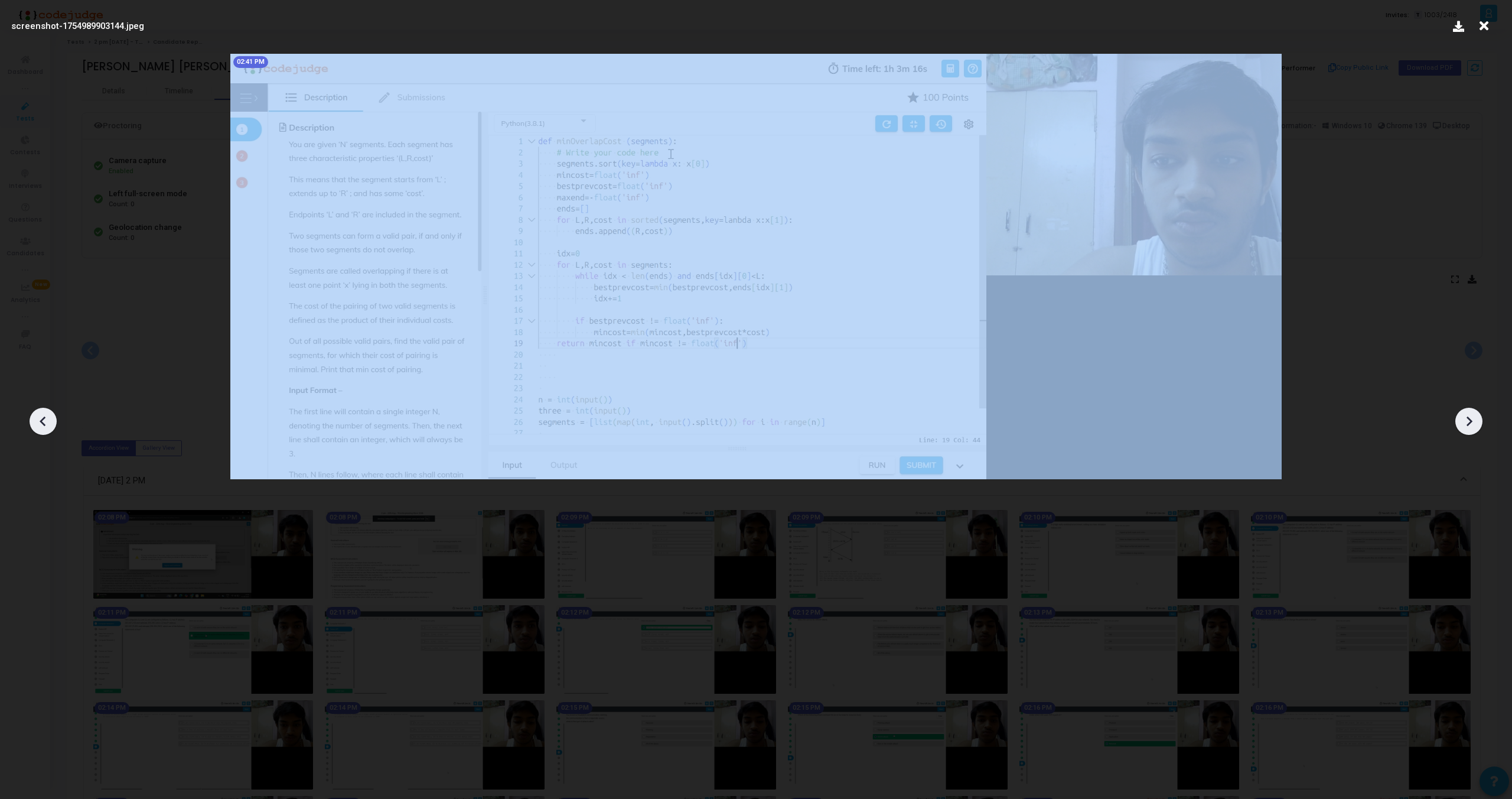
click at [33, 416] on div at bounding box center [42, 421] width 27 height 27
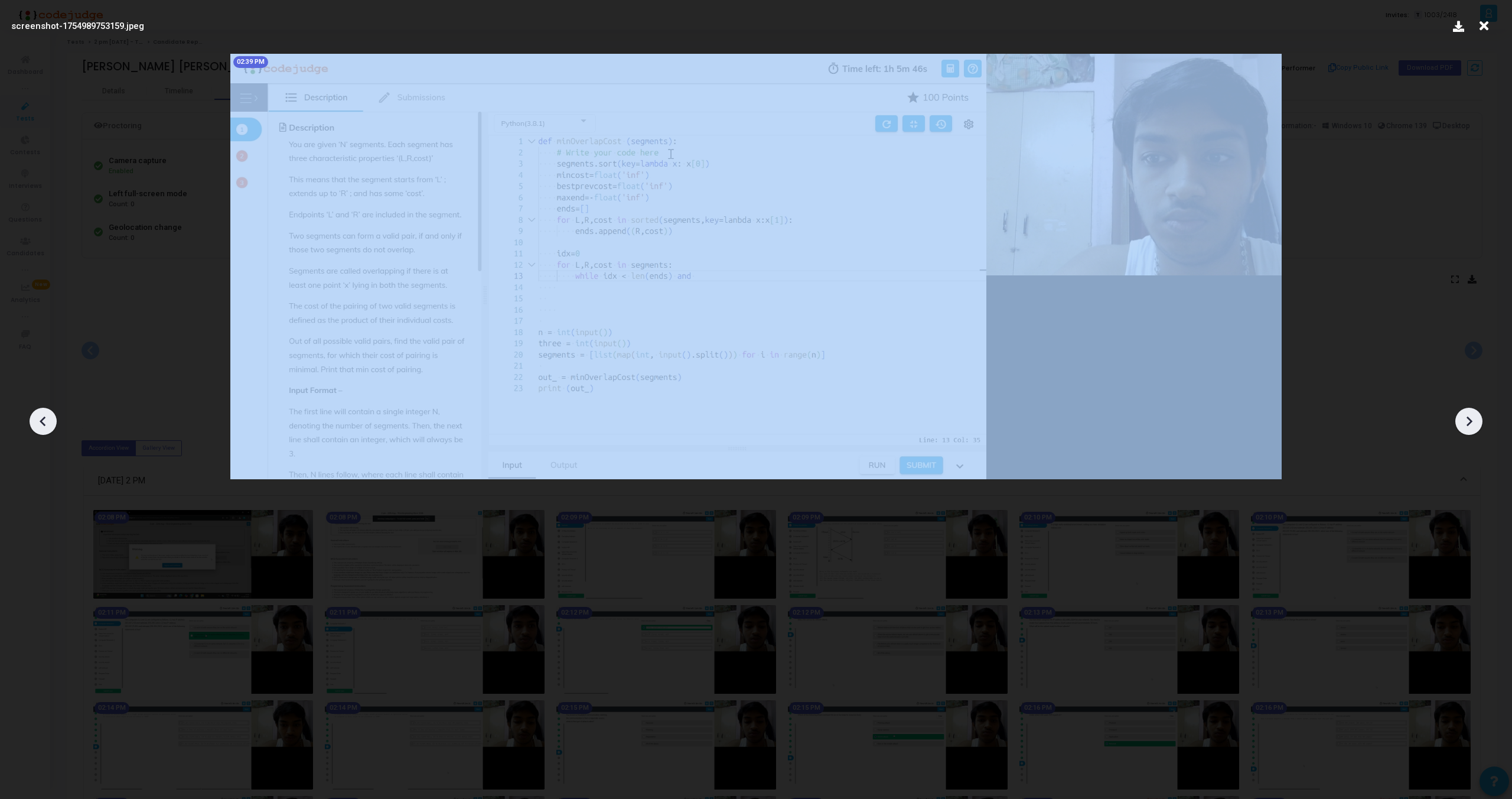
click at [33, 416] on div at bounding box center [42, 421] width 27 height 27
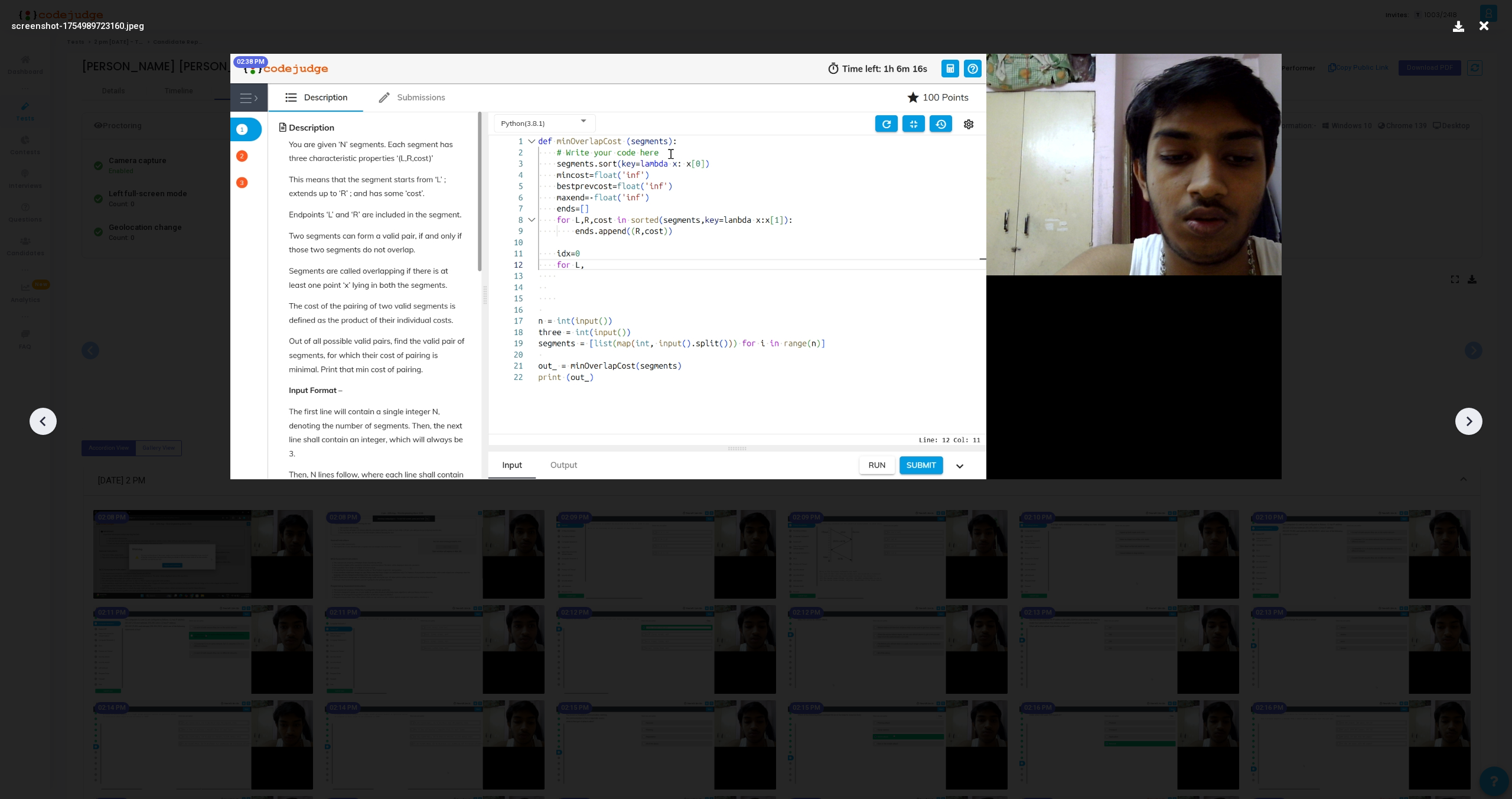
click at [33, 417] on div at bounding box center [42, 421] width 27 height 27
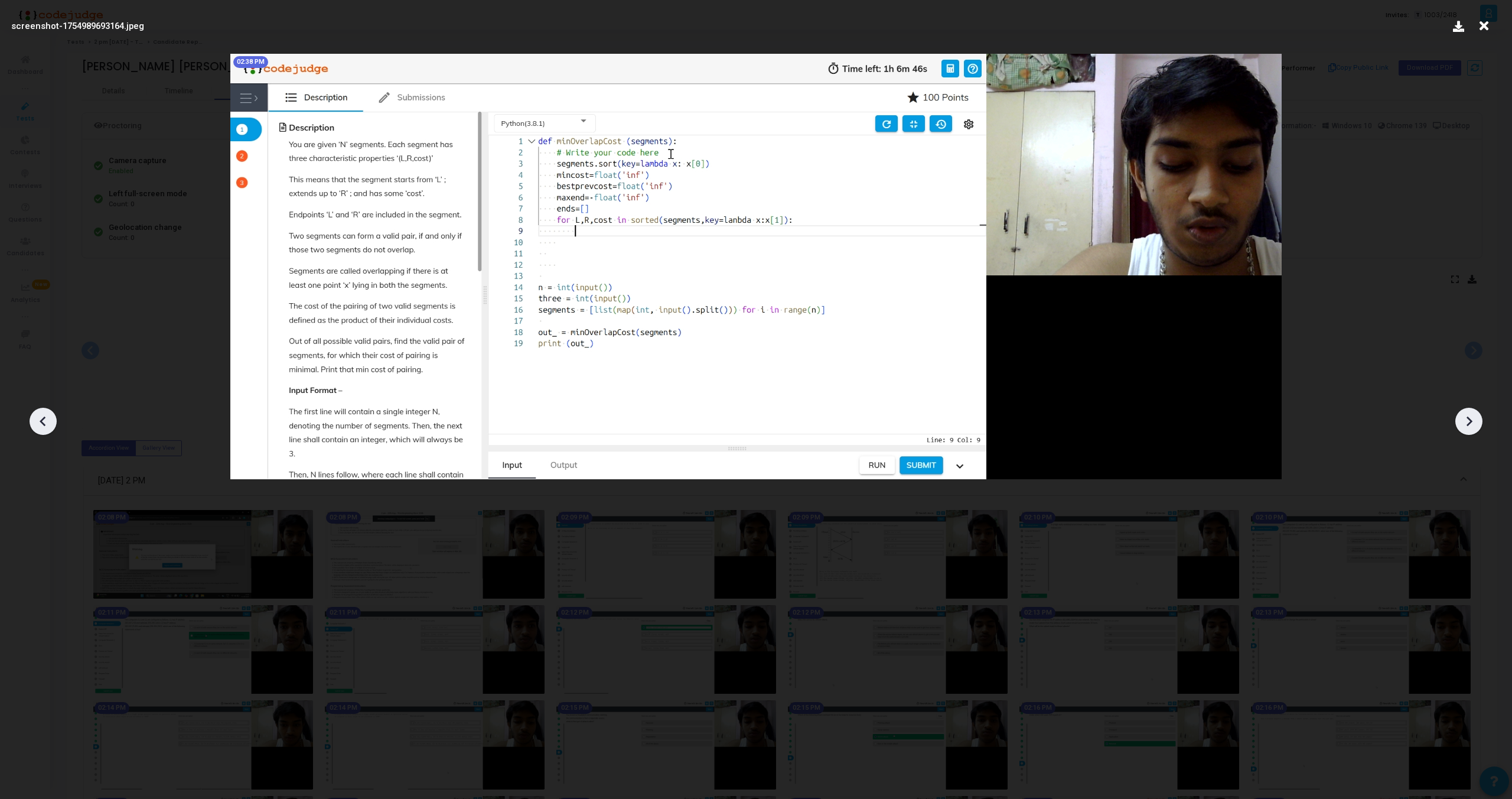
click at [33, 417] on div at bounding box center [42, 421] width 27 height 27
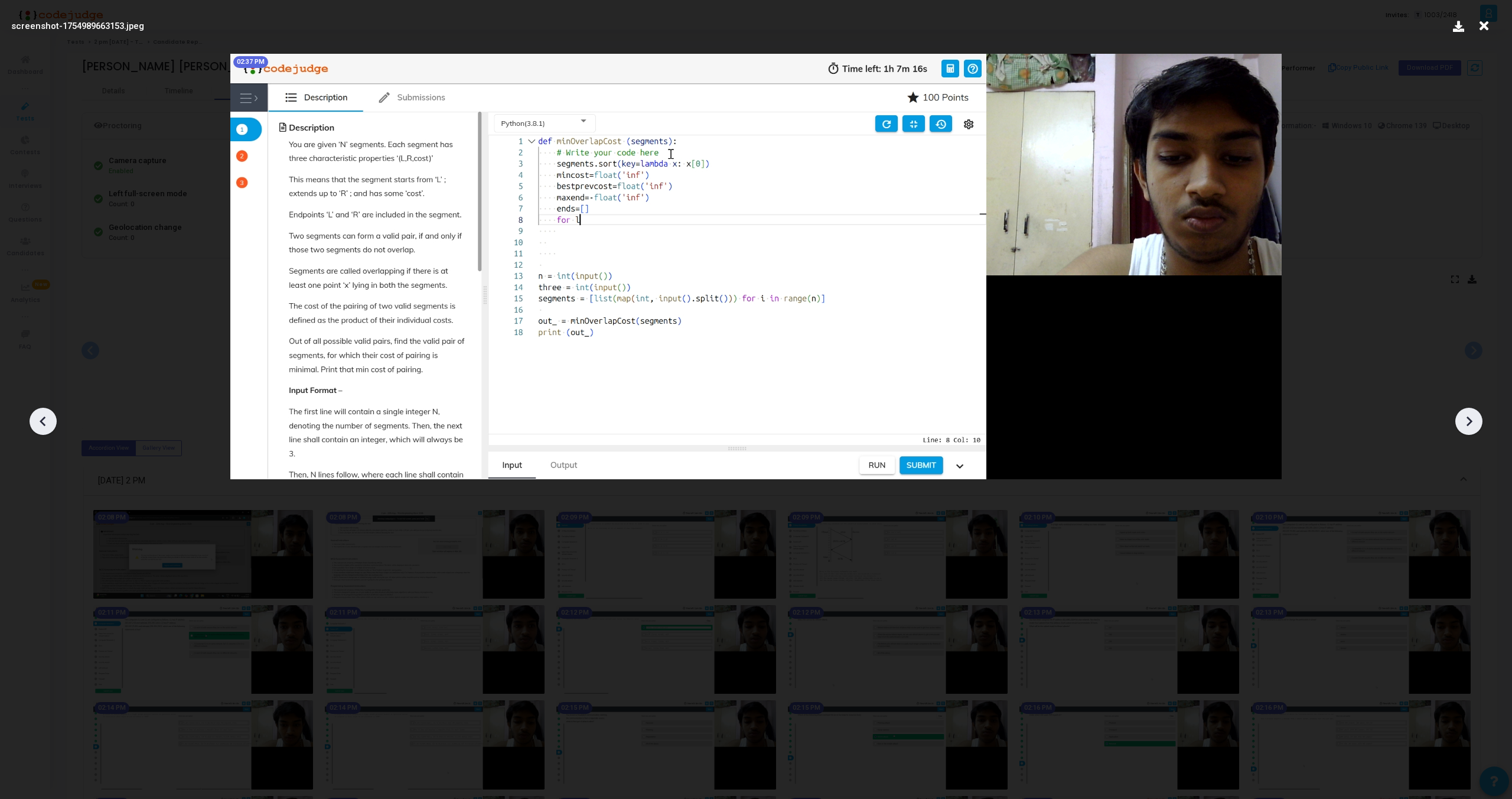
click at [33, 417] on div at bounding box center [42, 421] width 27 height 27
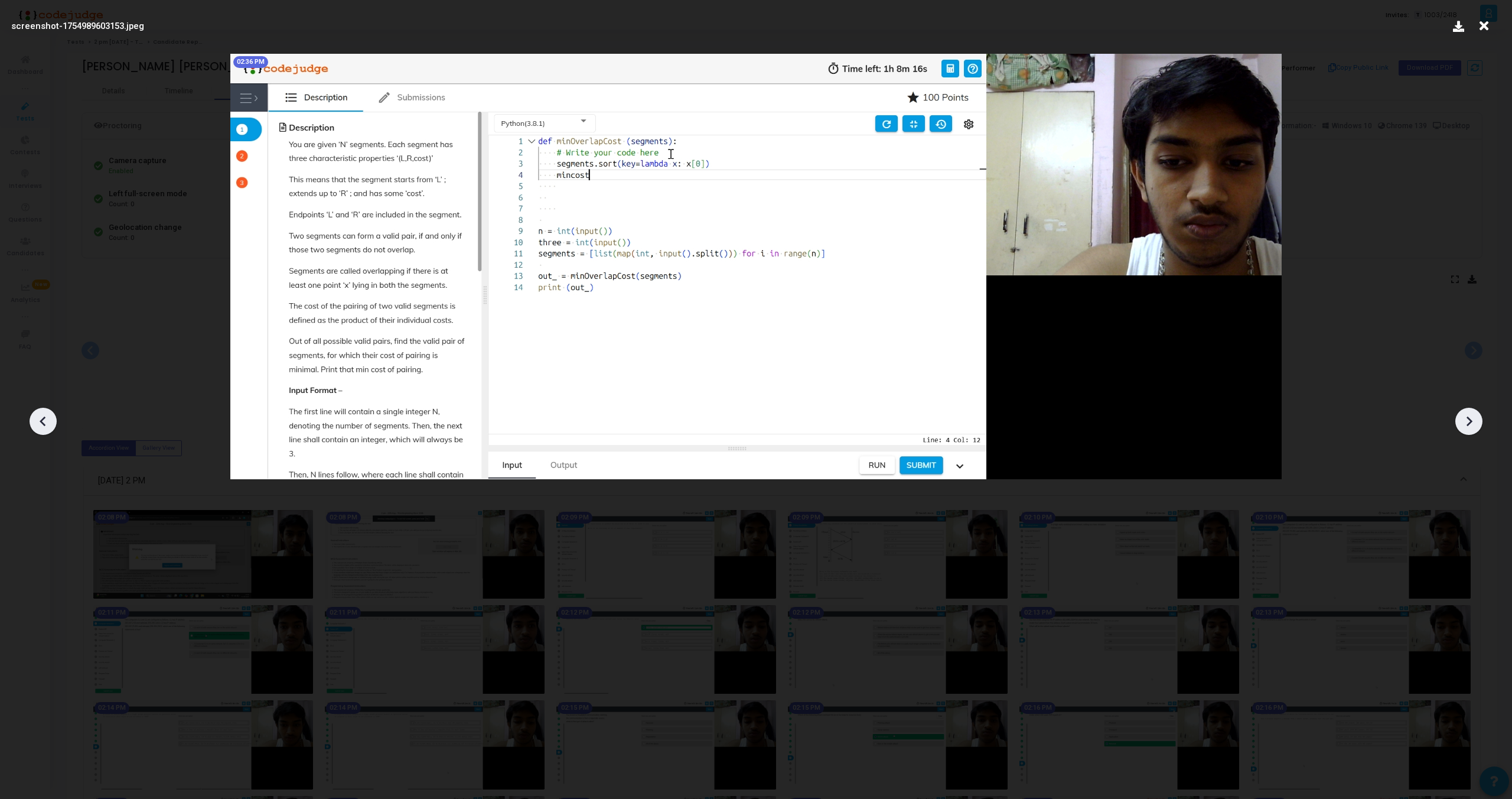
click at [1467, 410] on div at bounding box center [1469, 421] width 27 height 27
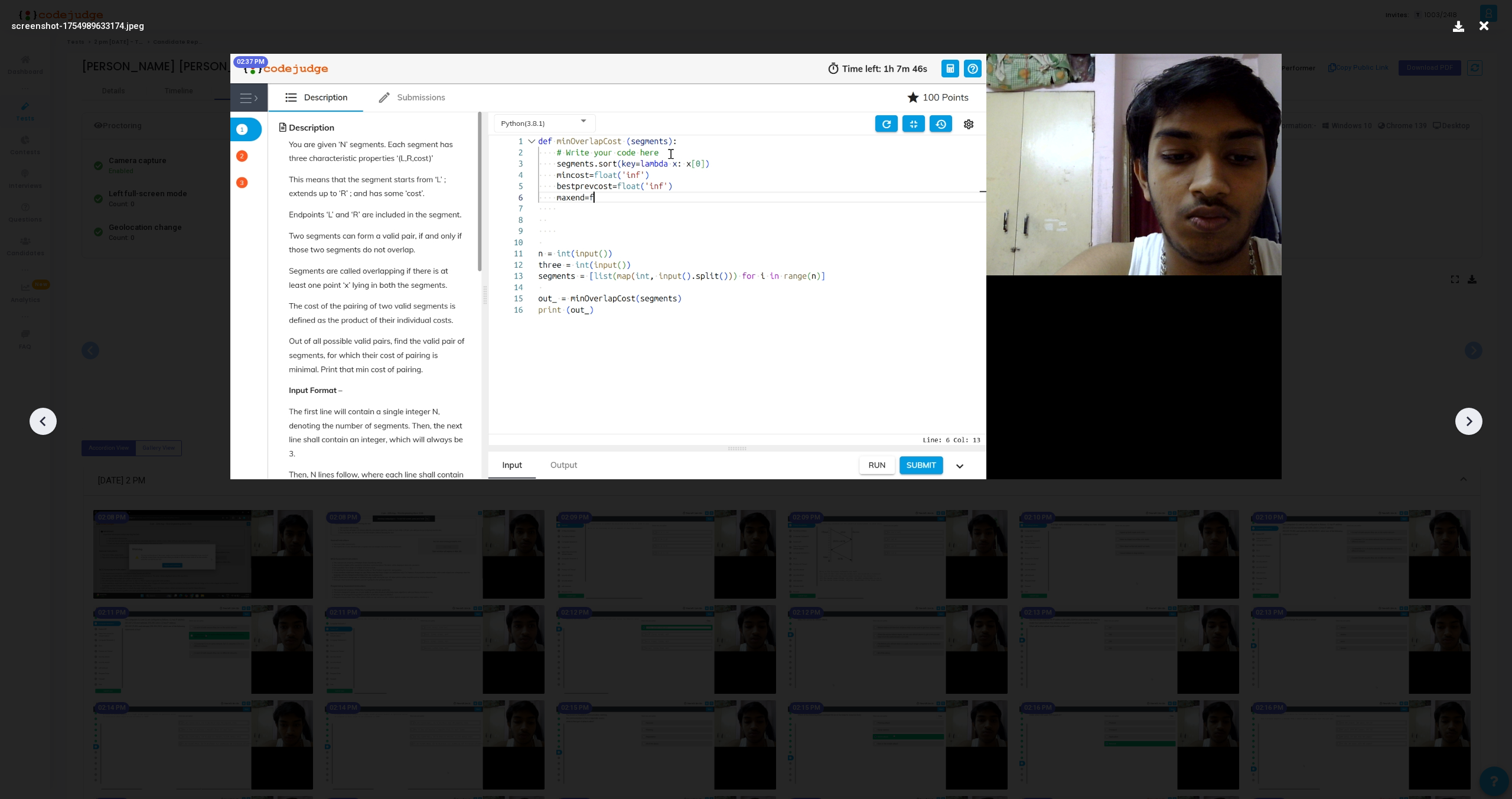
click at [1467, 410] on div at bounding box center [1469, 421] width 27 height 27
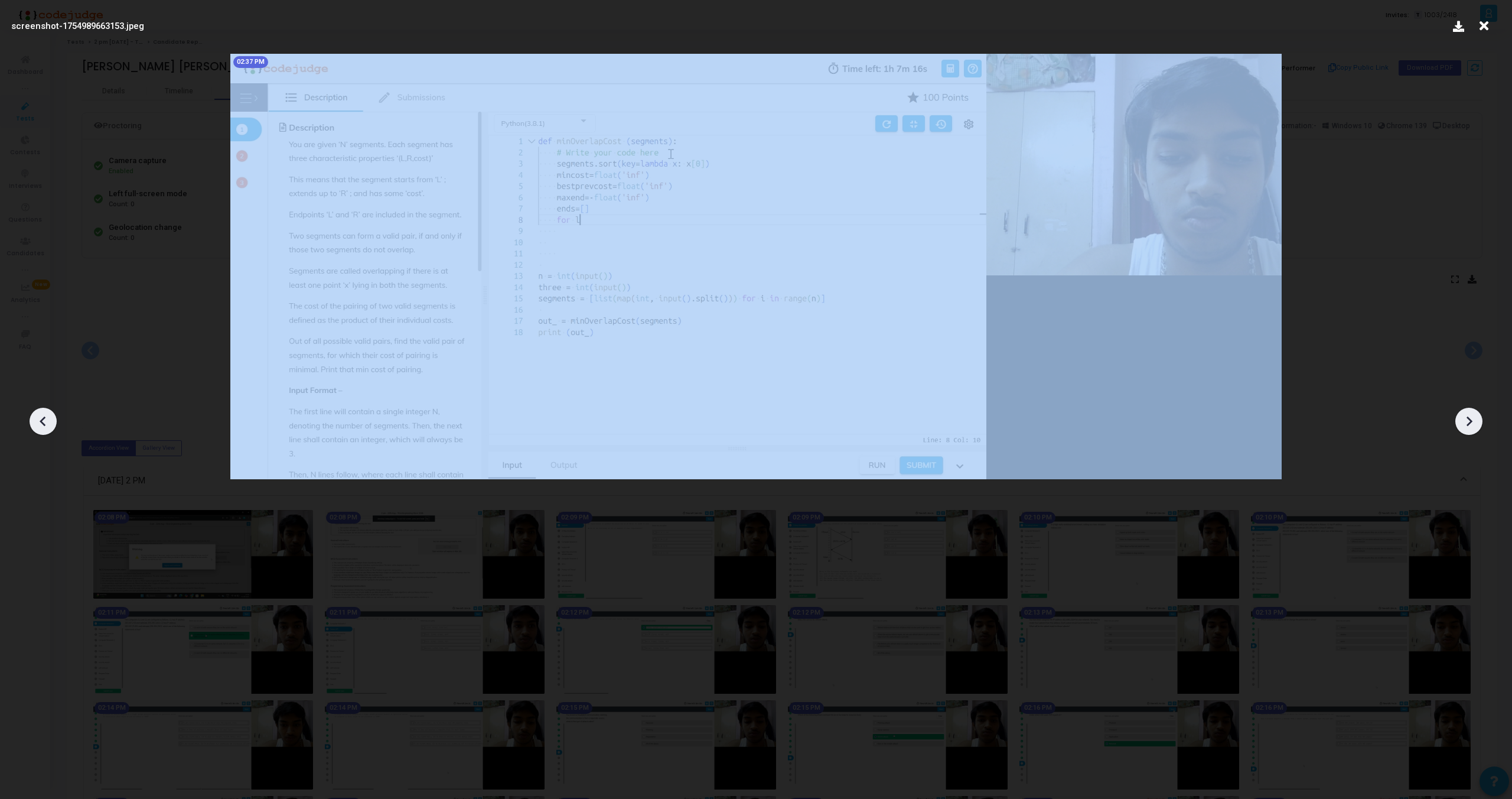
click at [1467, 410] on div at bounding box center [1469, 421] width 27 height 27
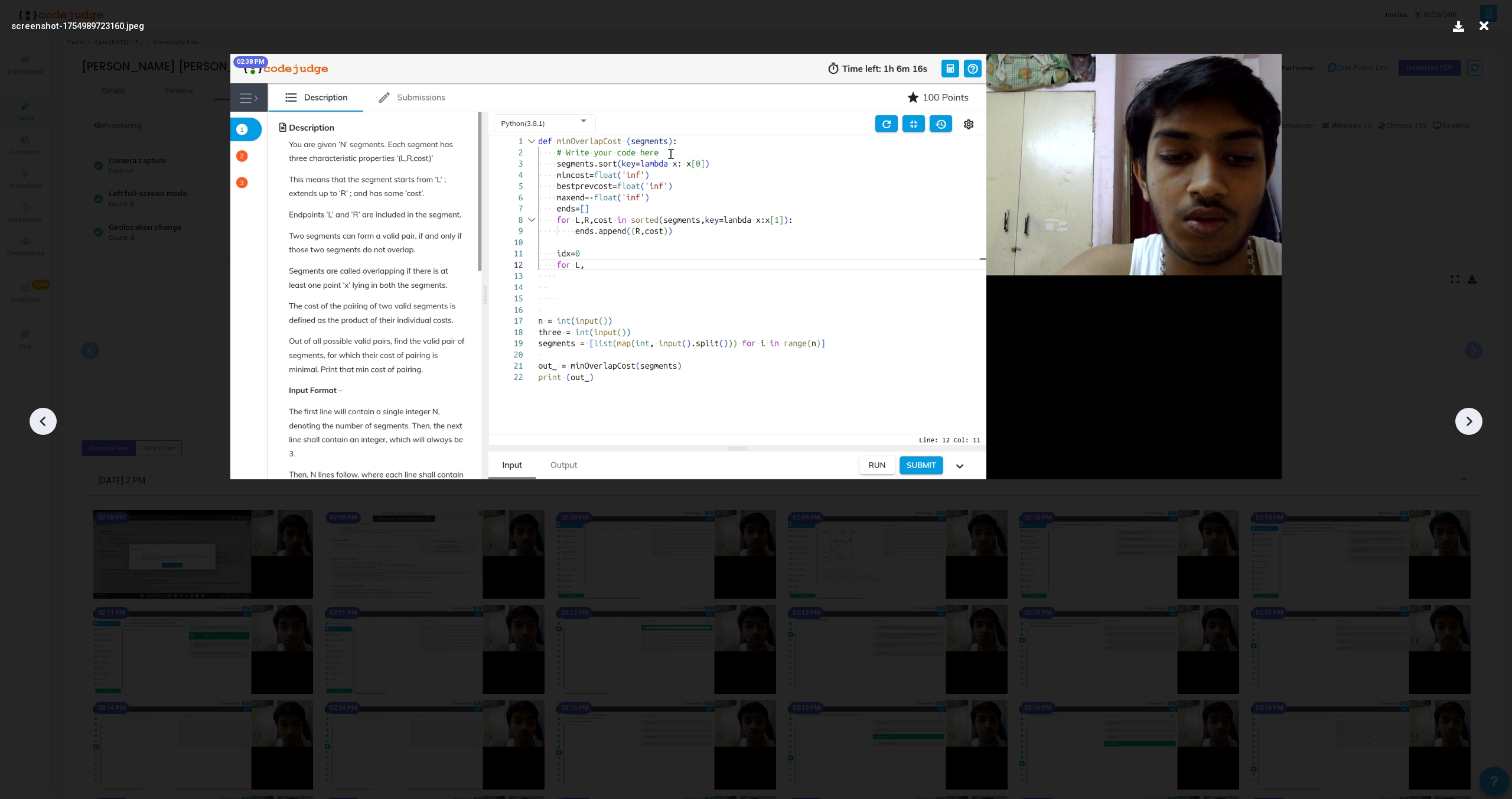
click at [1467, 410] on div at bounding box center [1469, 421] width 27 height 27
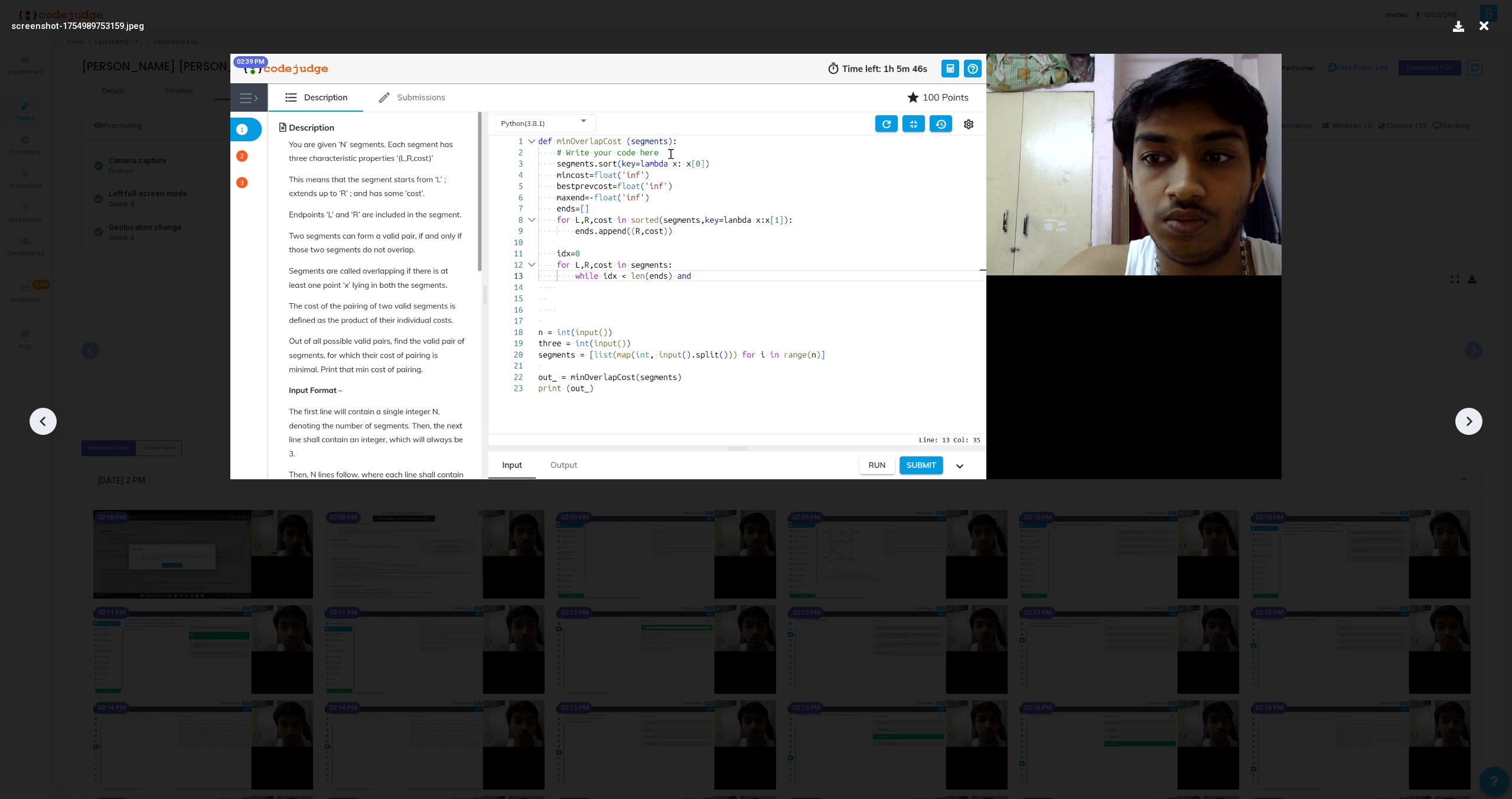
click at [1467, 410] on div at bounding box center [1469, 421] width 27 height 27
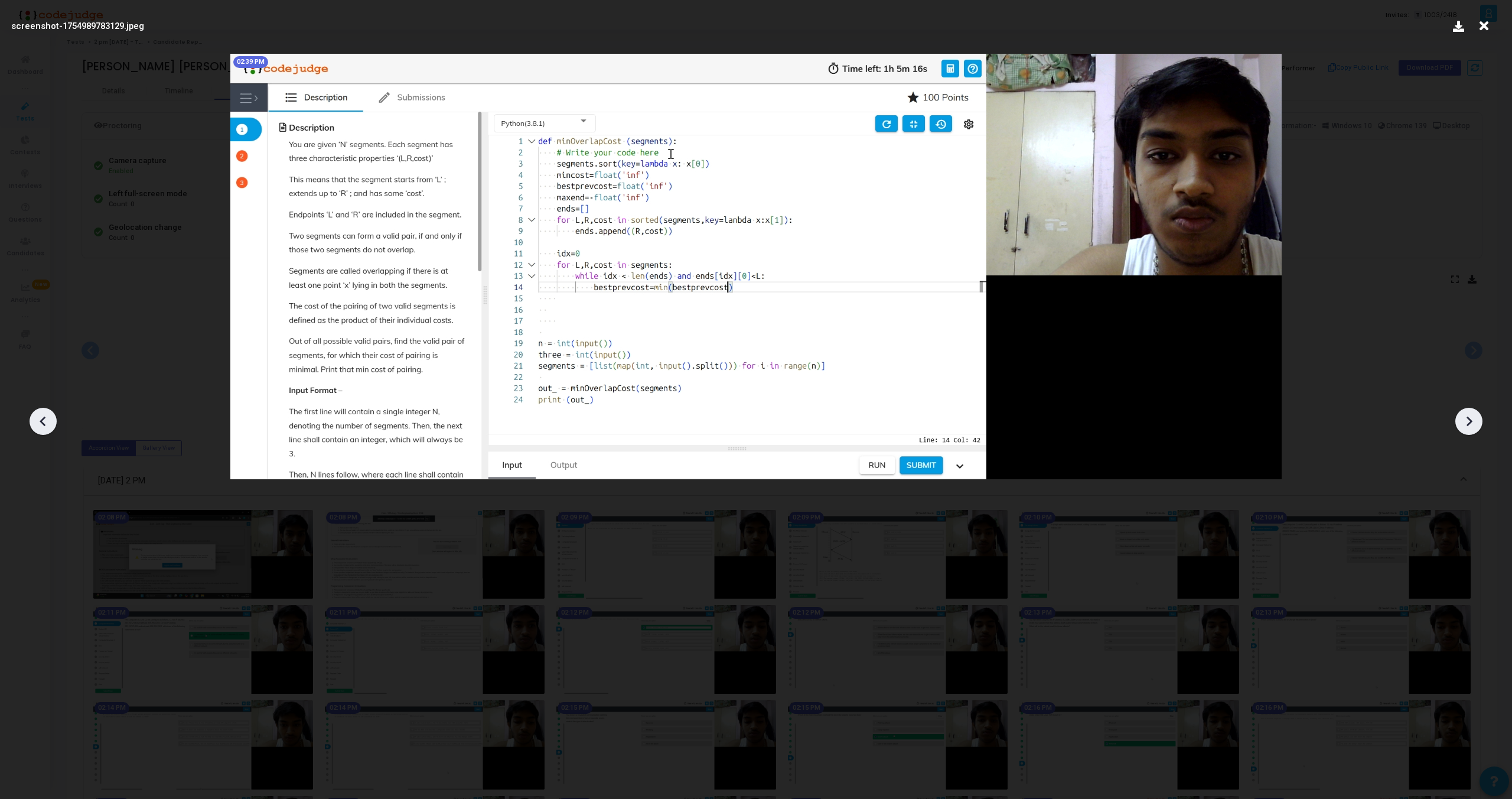
click at [1467, 410] on div at bounding box center [1469, 421] width 27 height 27
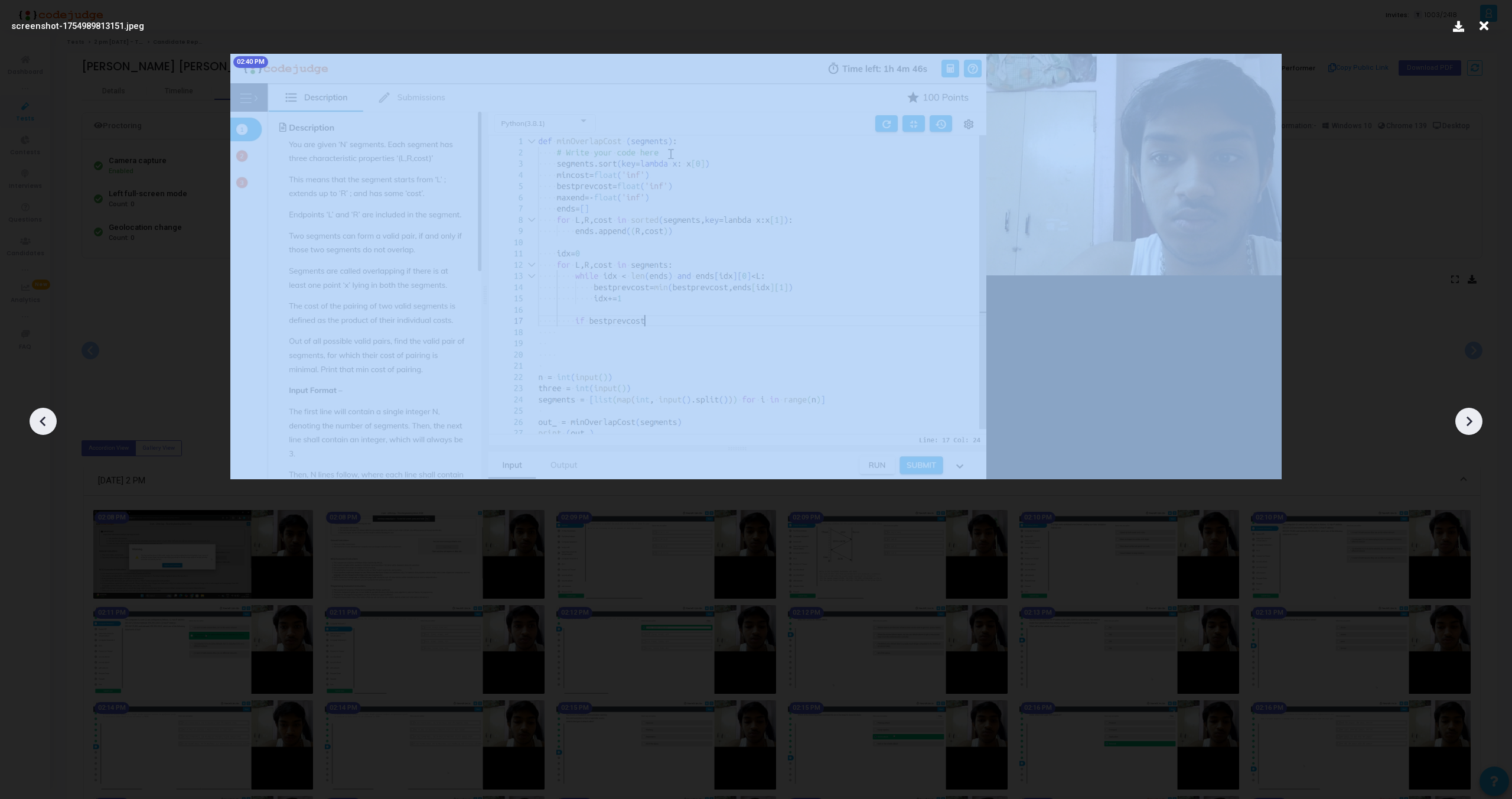
click at [1467, 410] on div at bounding box center [1469, 421] width 27 height 27
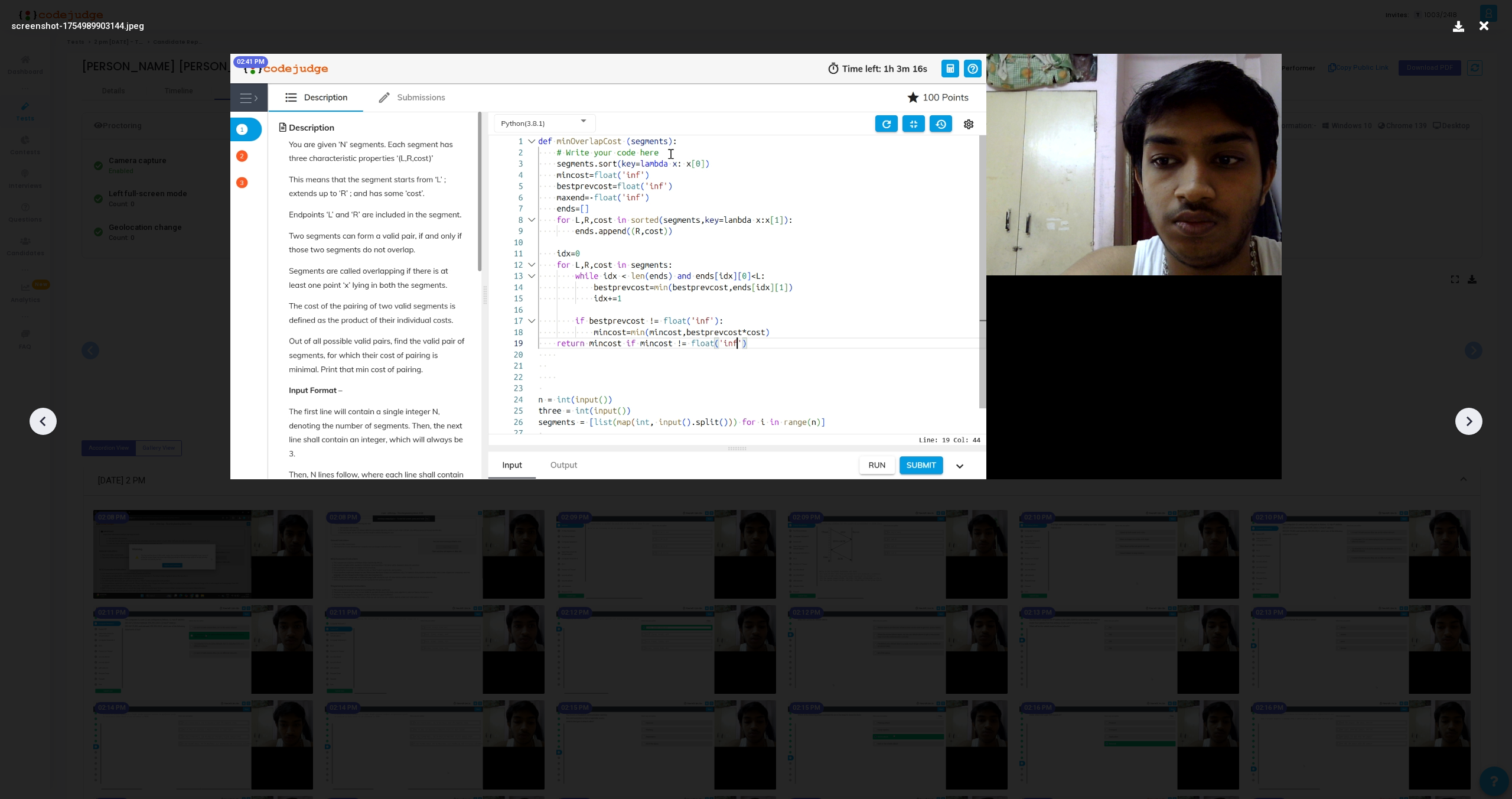
click at [1467, 410] on div at bounding box center [1469, 421] width 27 height 27
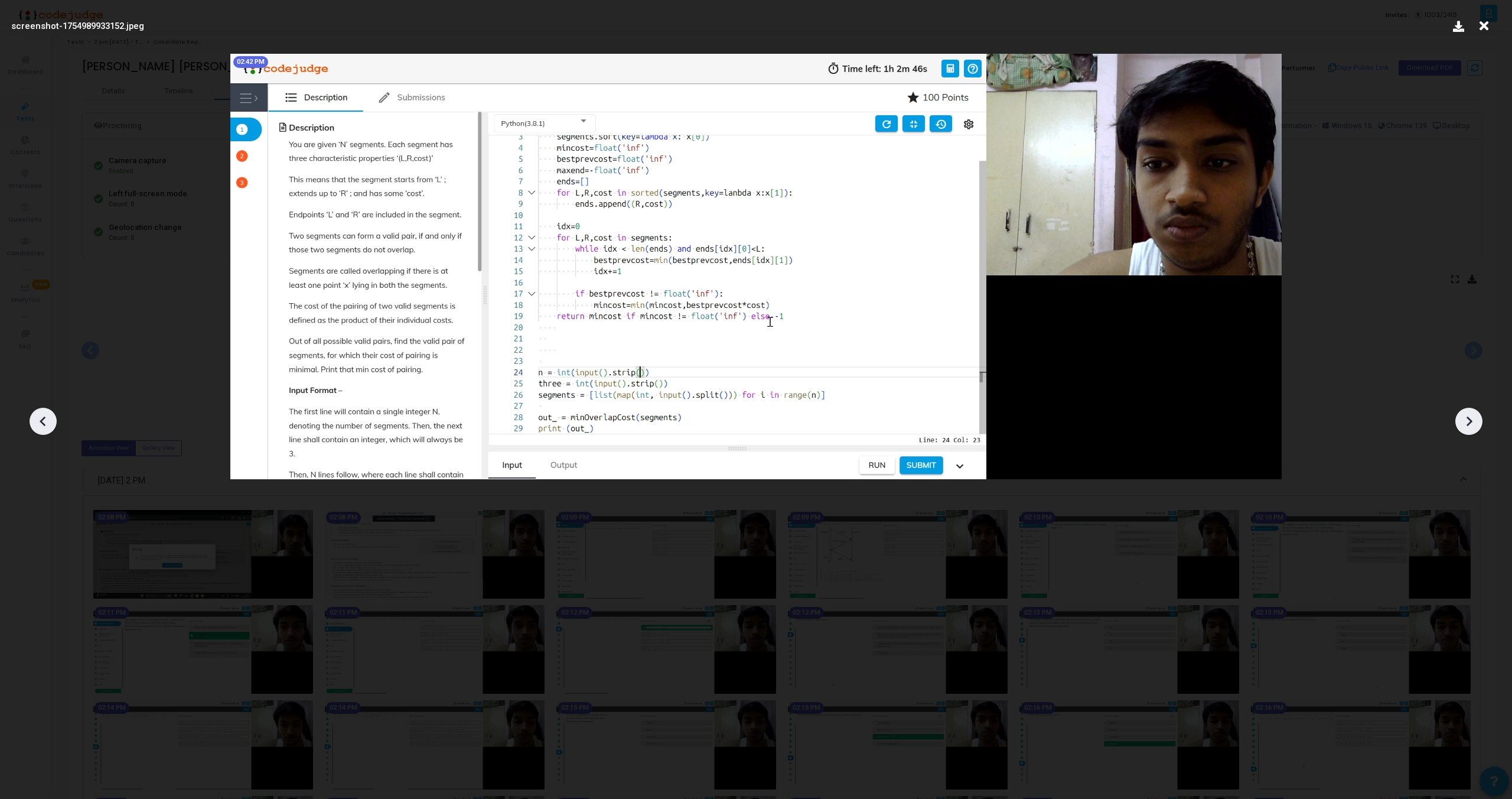
click at [1467, 410] on div at bounding box center [1469, 421] width 27 height 27
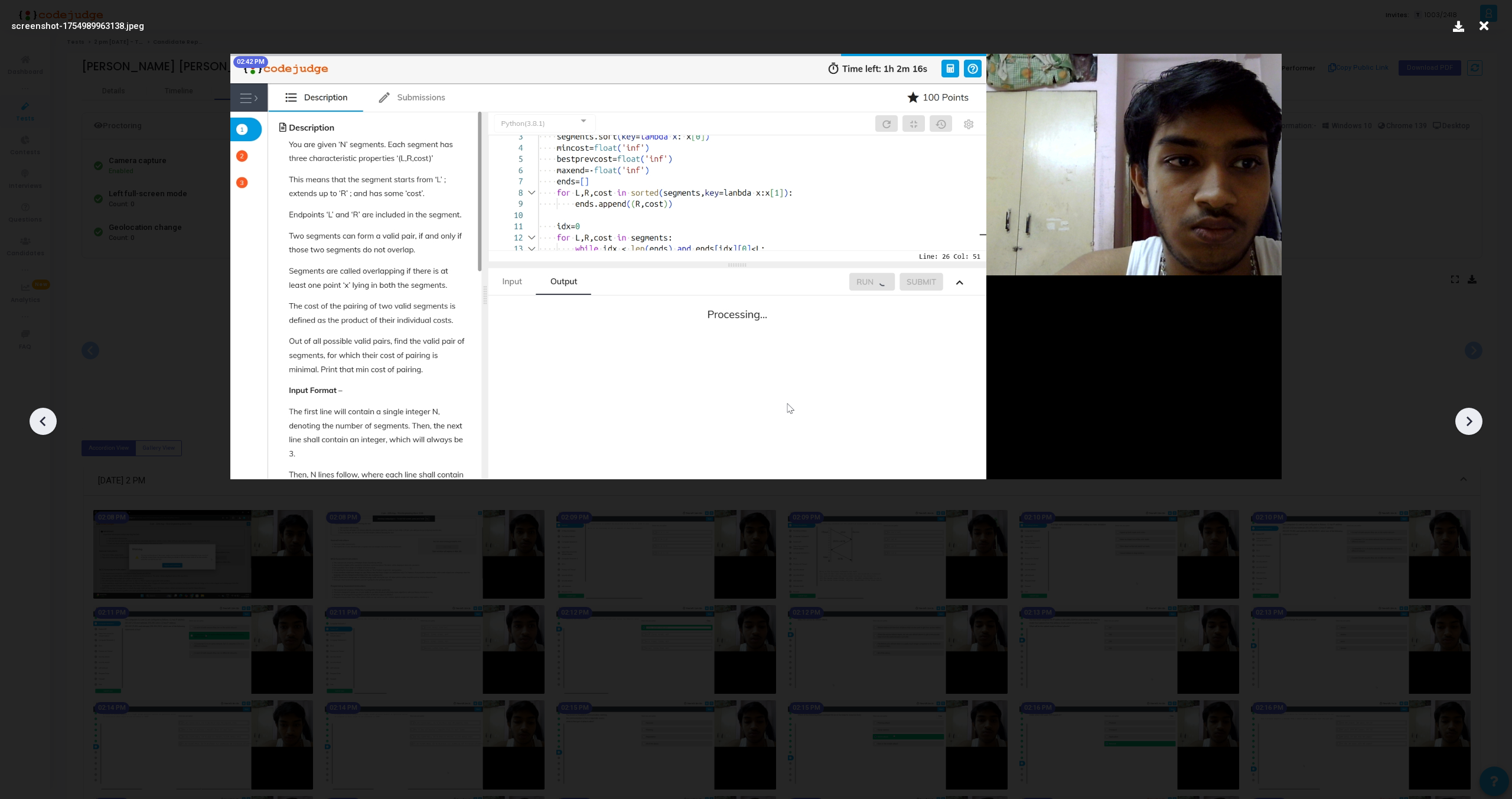
click at [1467, 410] on div at bounding box center [1469, 421] width 27 height 27
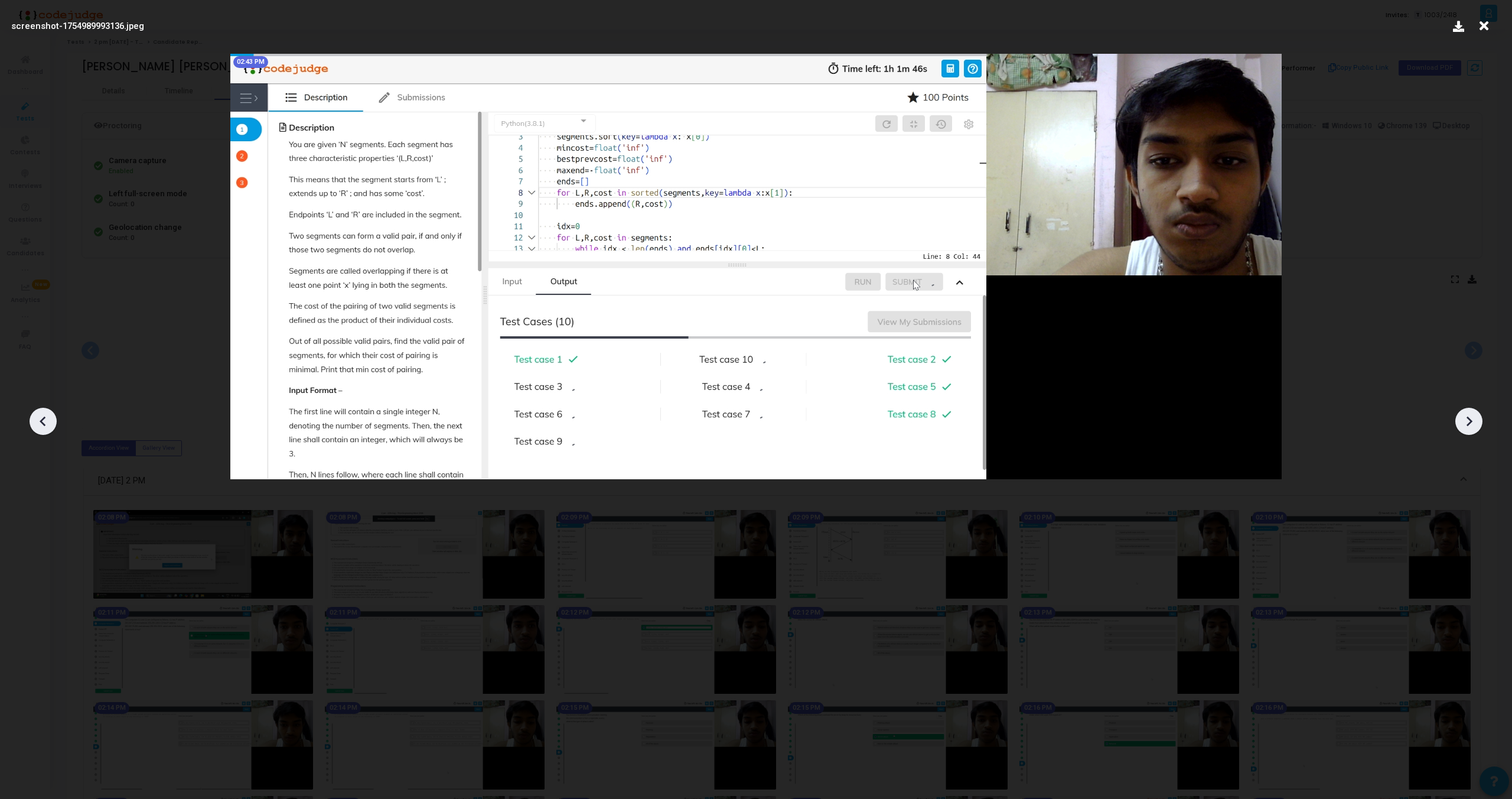
click at [1467, 410] on div at bounding box center [1469, 421] width 27 height 27
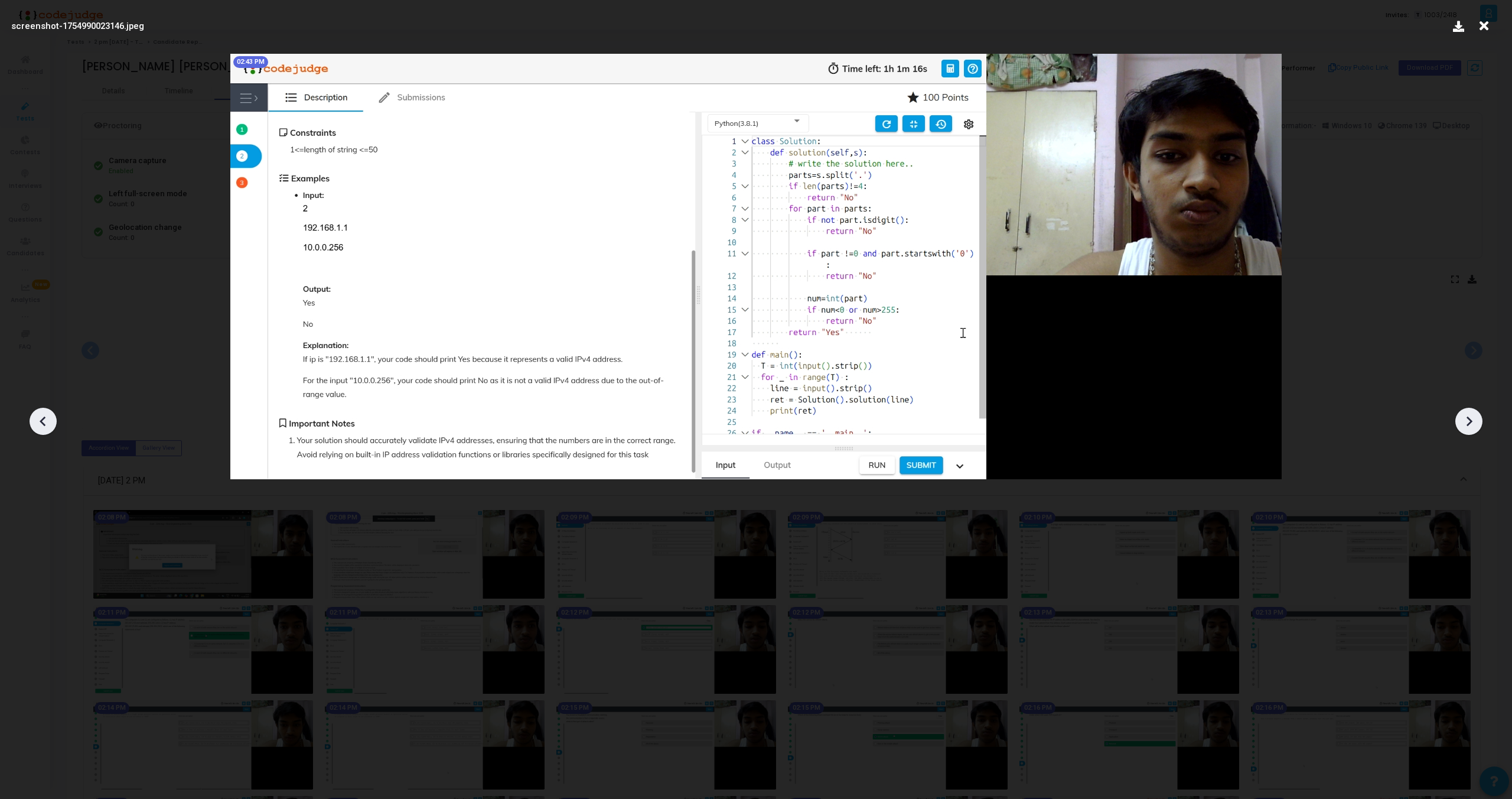
click at [55, 418] on div at bounding box center [42, 421] width 27 height 27
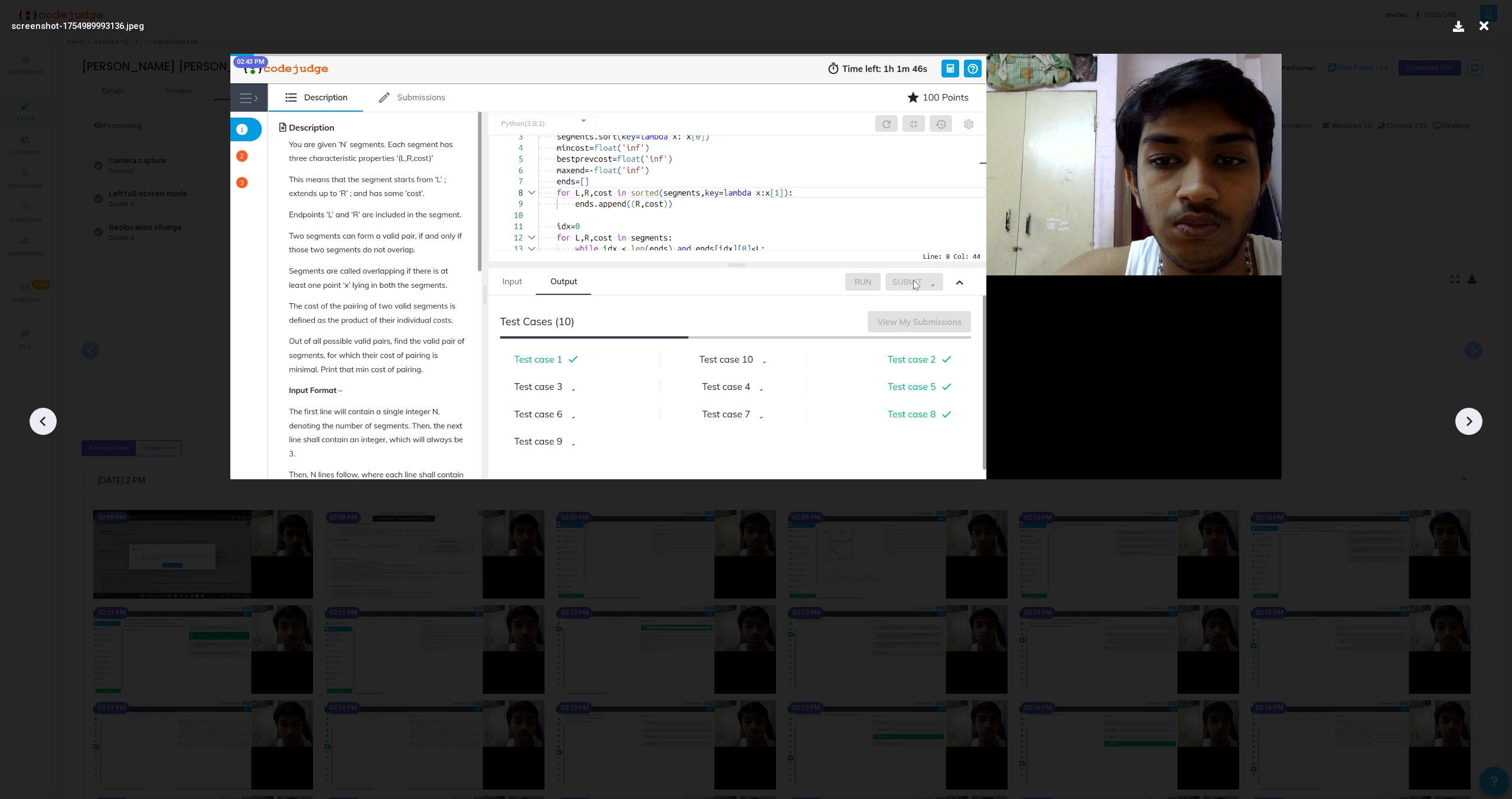
click at [54, 418] on div at bounding box center [42, 421] width 27 height 27
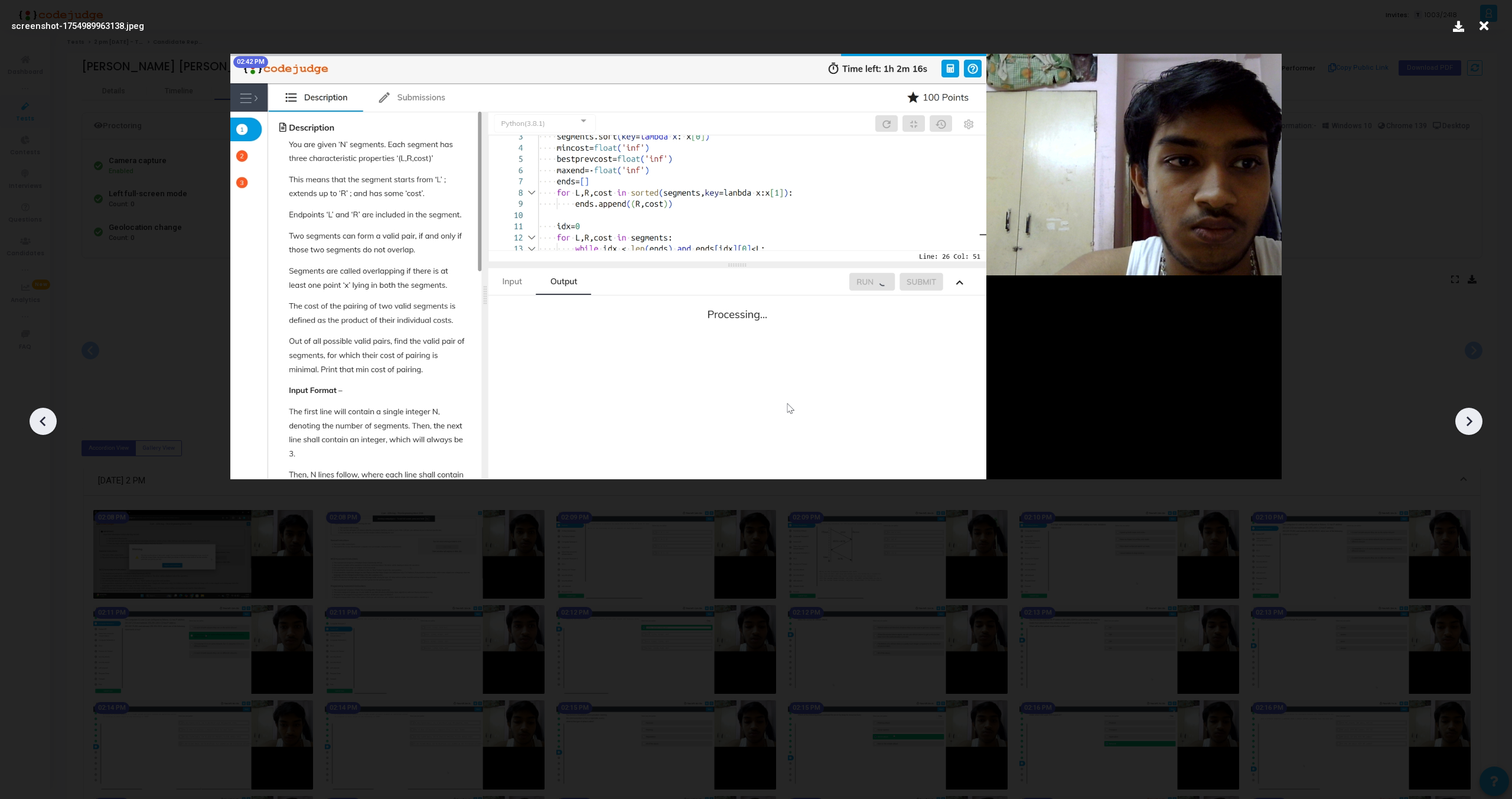
click at [1474, 412] on icon at bounding box center [1469, 421] width 18 height 18
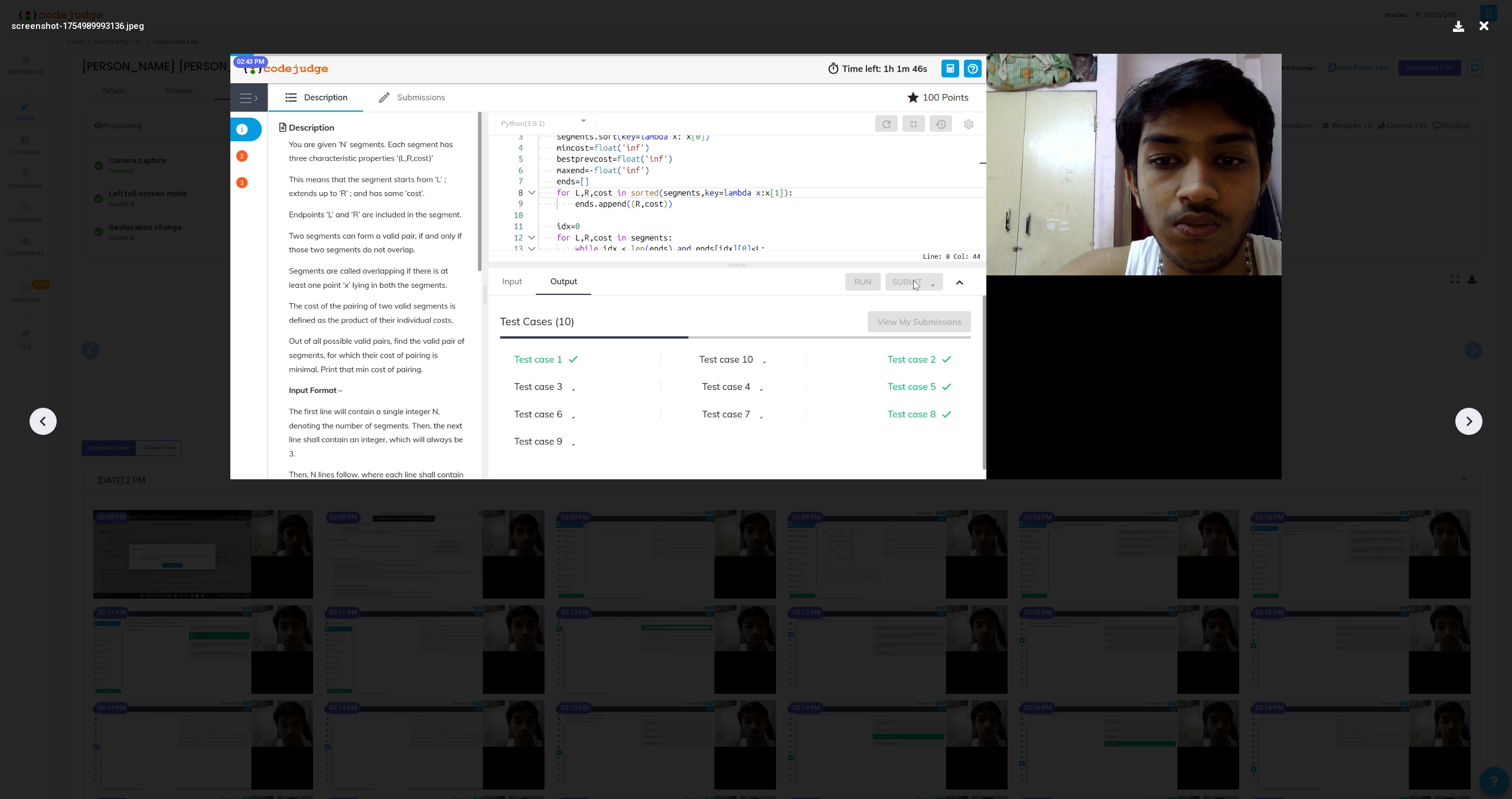
click at [1474, 412] on icon at bounding box center [1469, 421] width 18 height 18
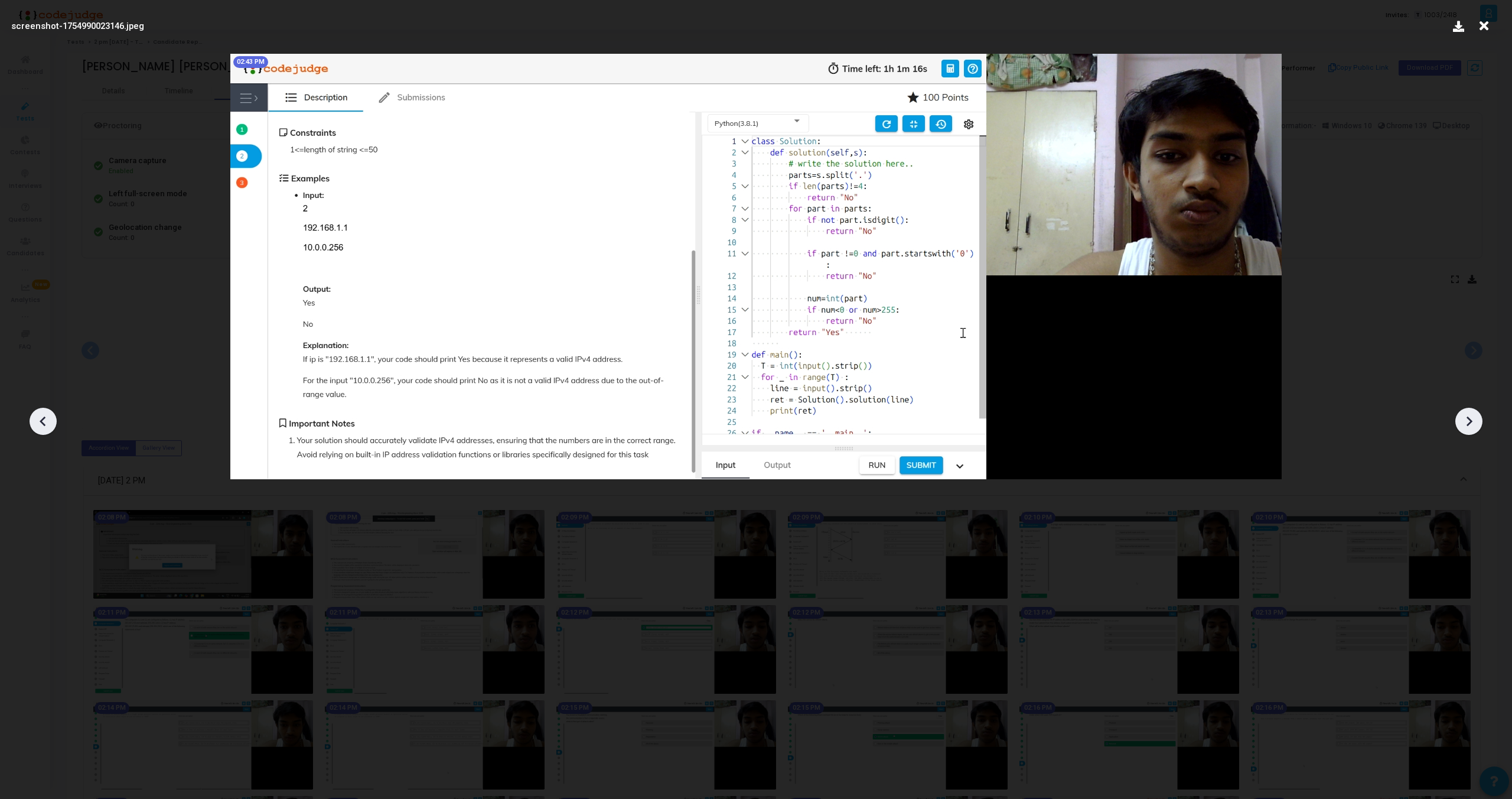
click at [1474, 412] on icon at bounding box center [1469, 421] width 18 height 18
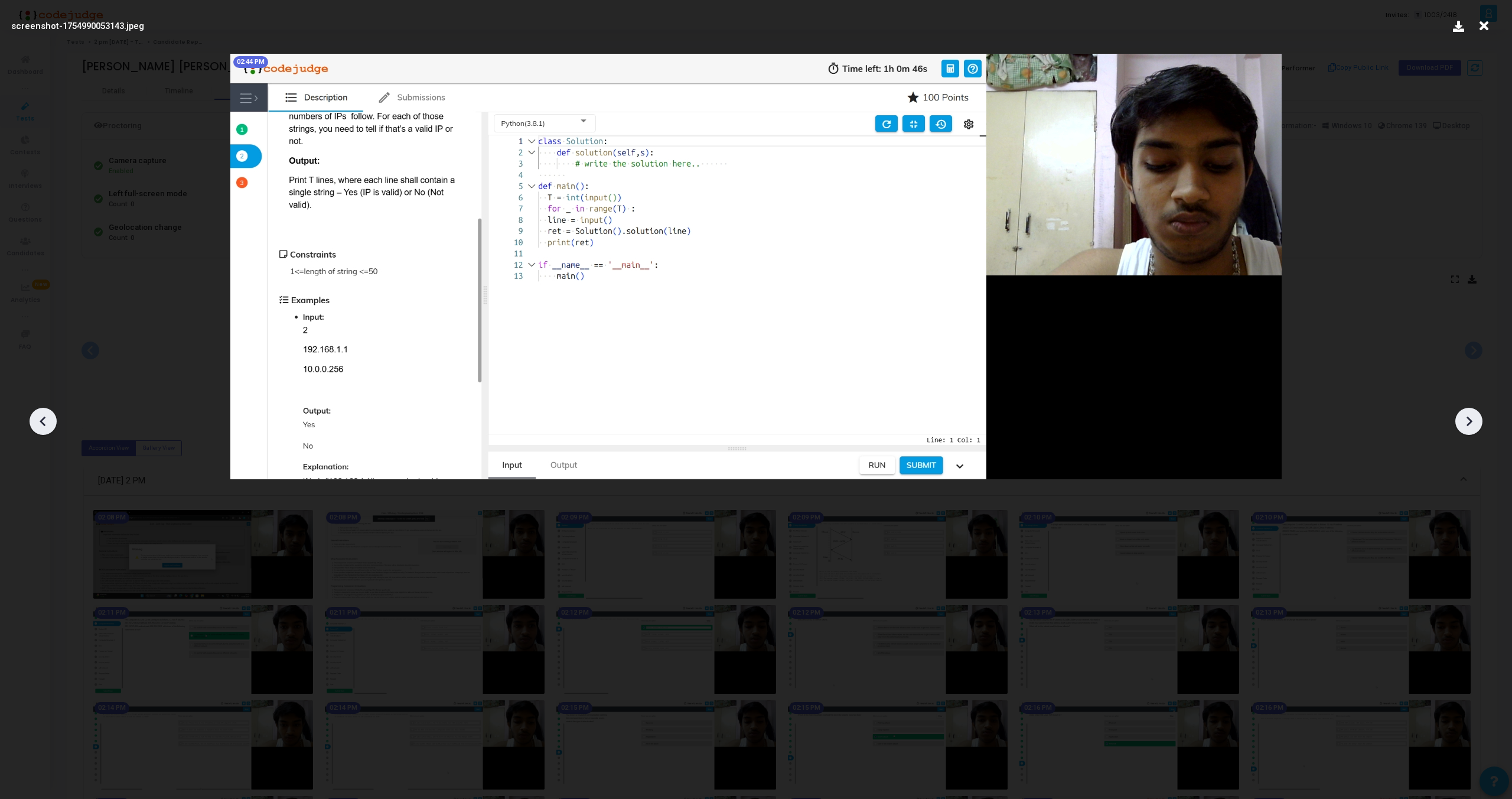
click at [1474, 412] on icon at bounding box center [1469, 421] width 18 height 18
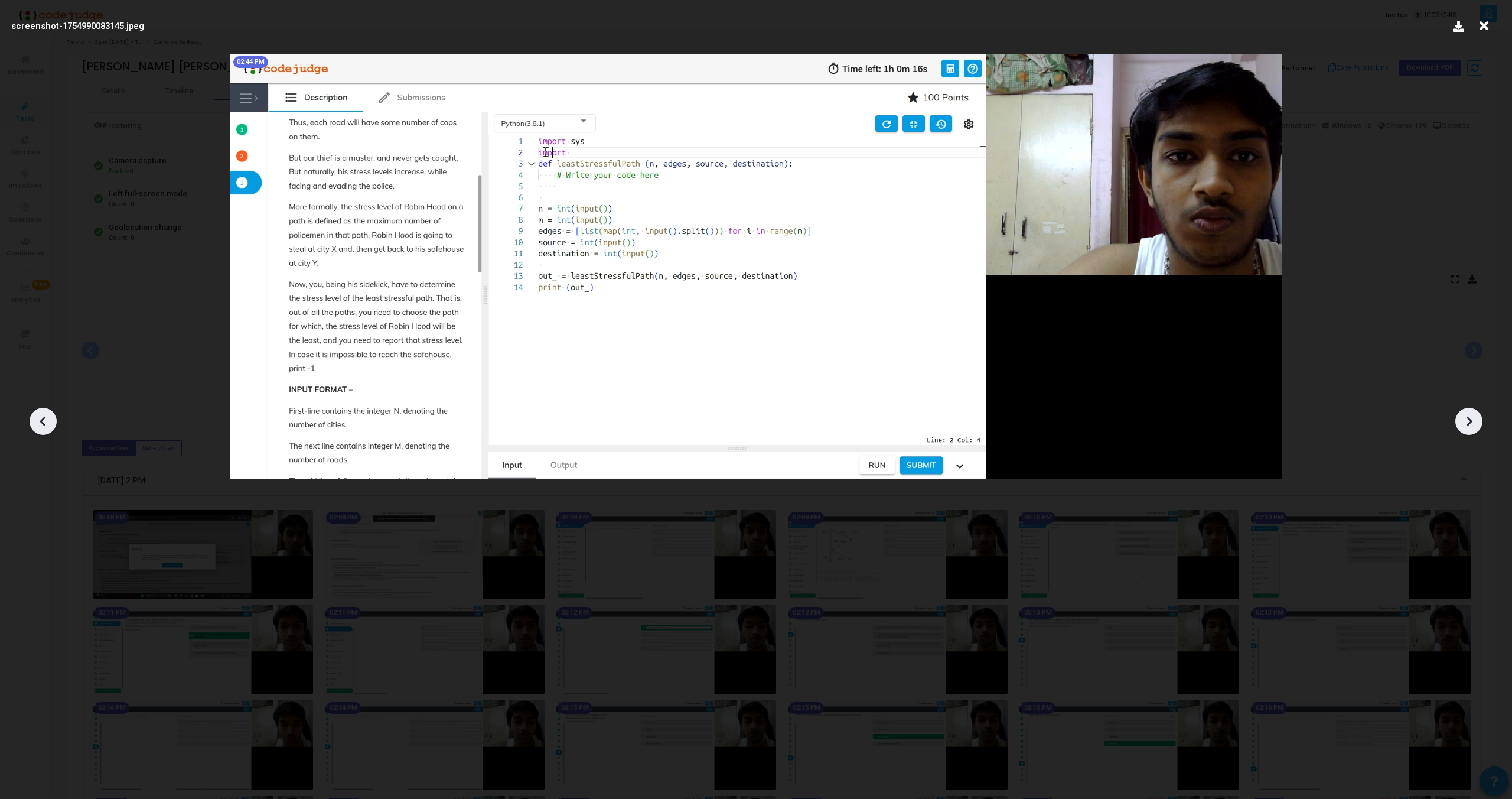
click at [1474, 412] on icon at bounding box center [1469, 421] width 18 height 18
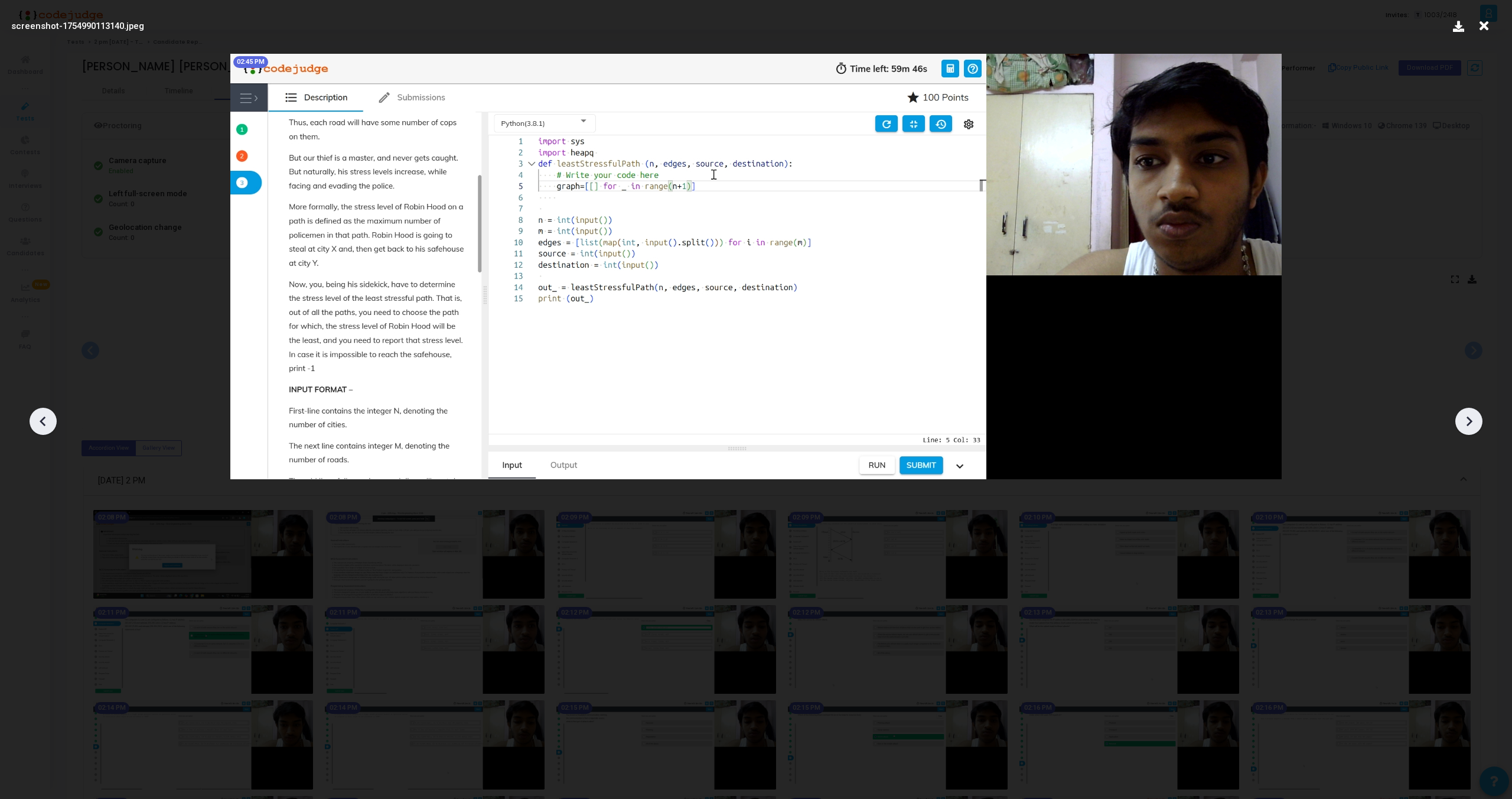
click at [1474, 412] on icon at bounding box center [1469, 421] width 18 height 18
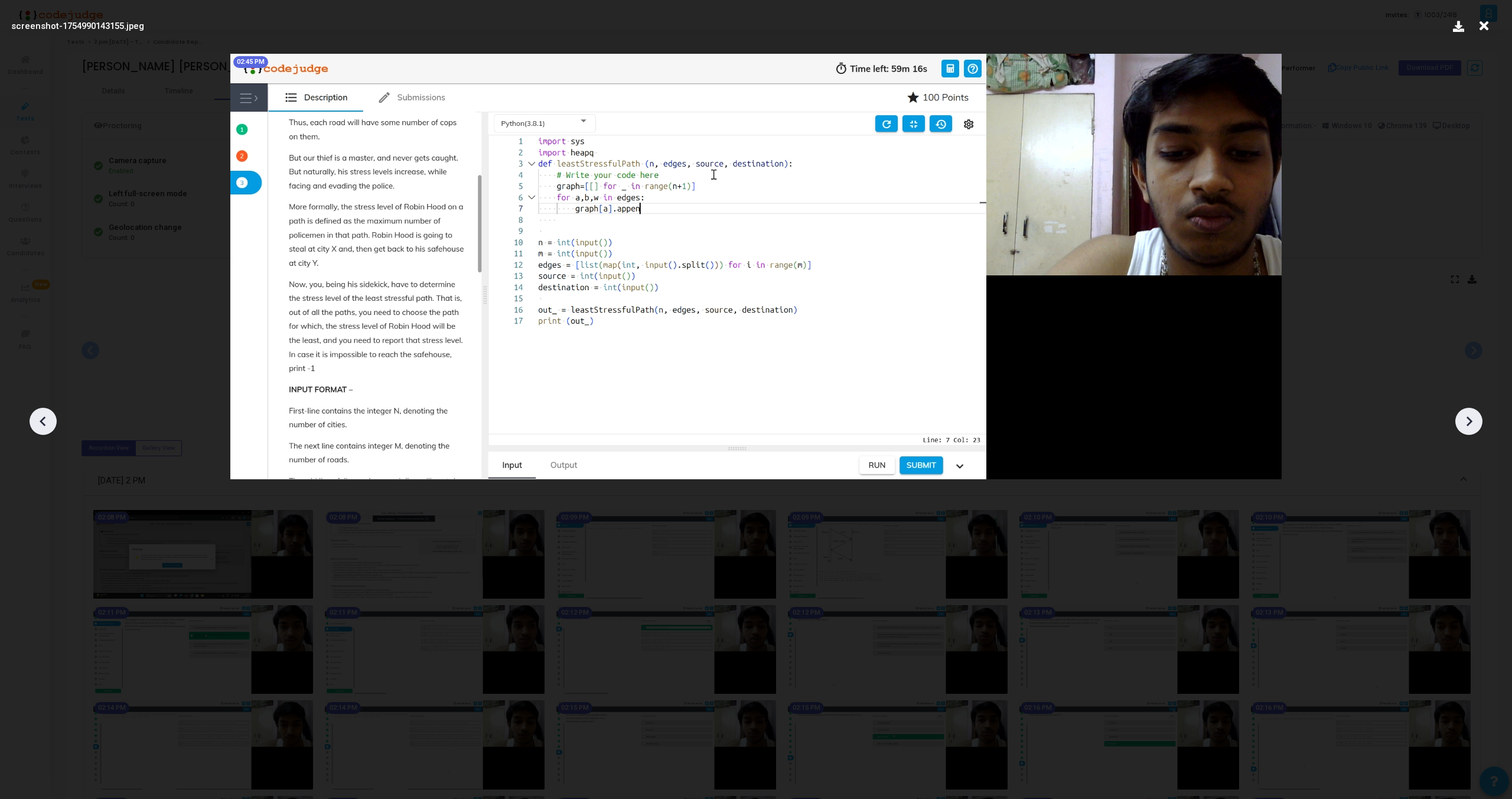
click at [1474, 412] on icon at bounding box center [1469, 421] width 18 height 18
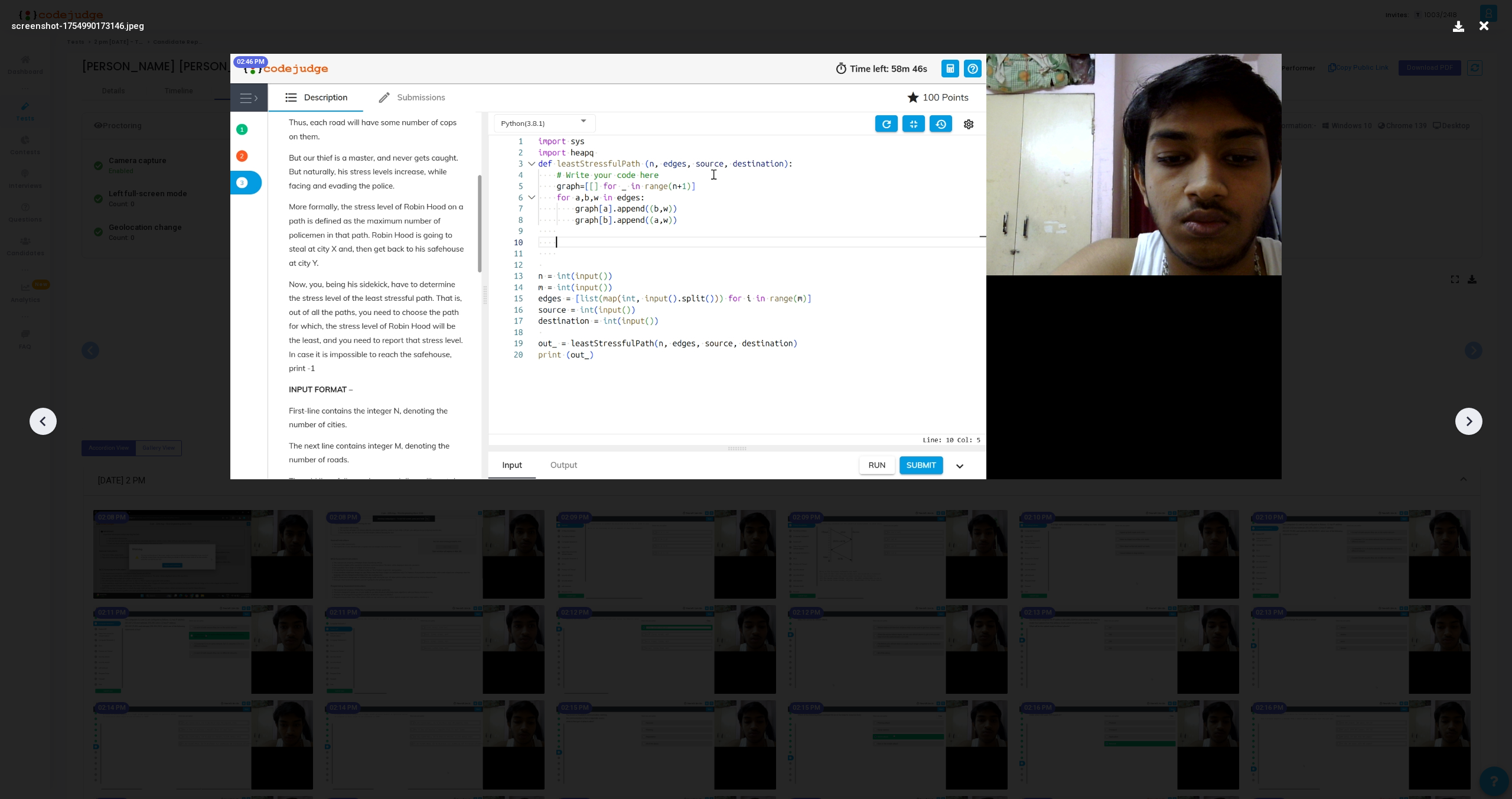
click at [1476, 421] on icon at bounding box center [1469, 421] width 18 height 18
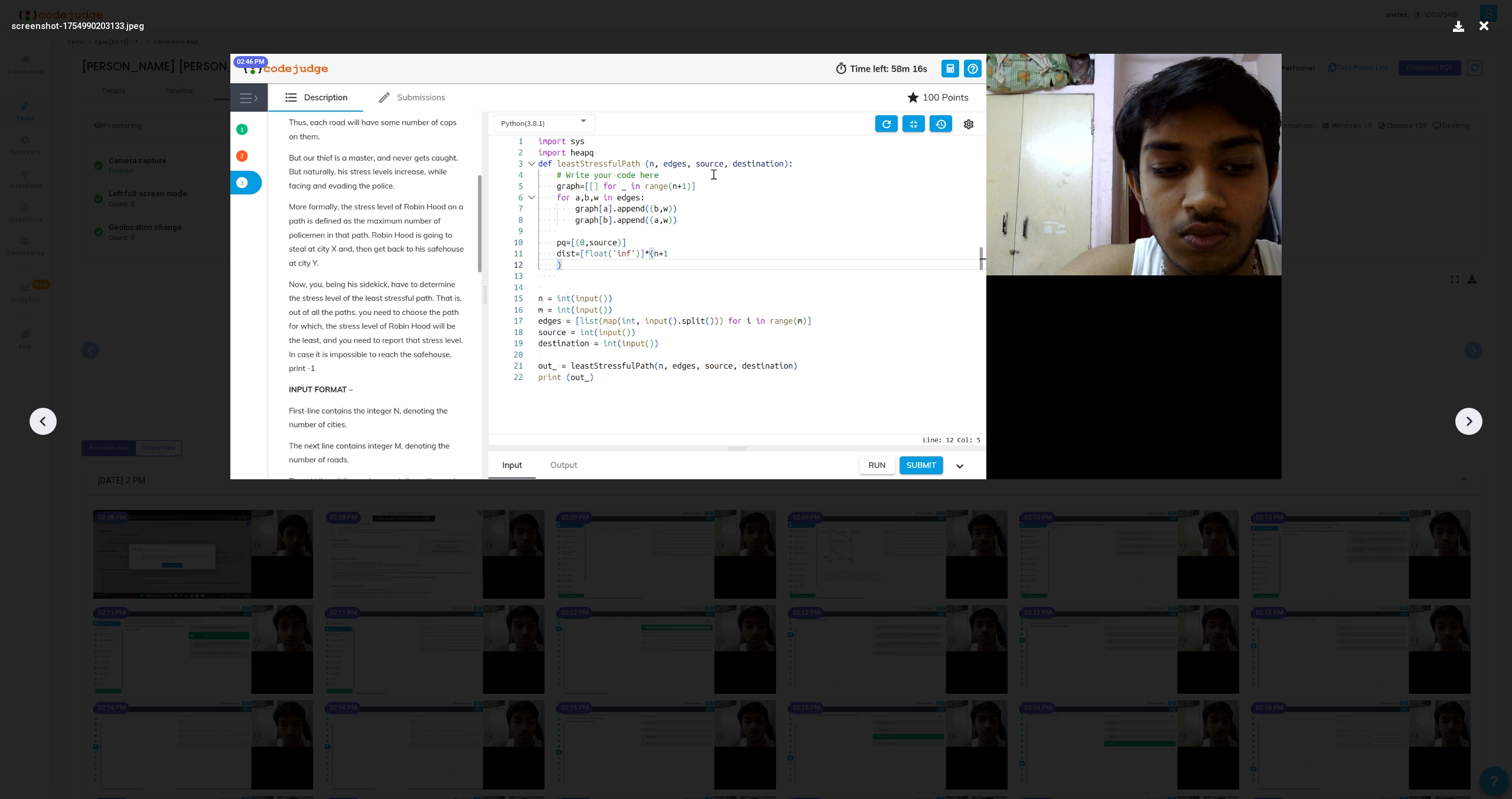
click at [1476, 421] on icon at bounding box center [1469, 421] width 18 height 18
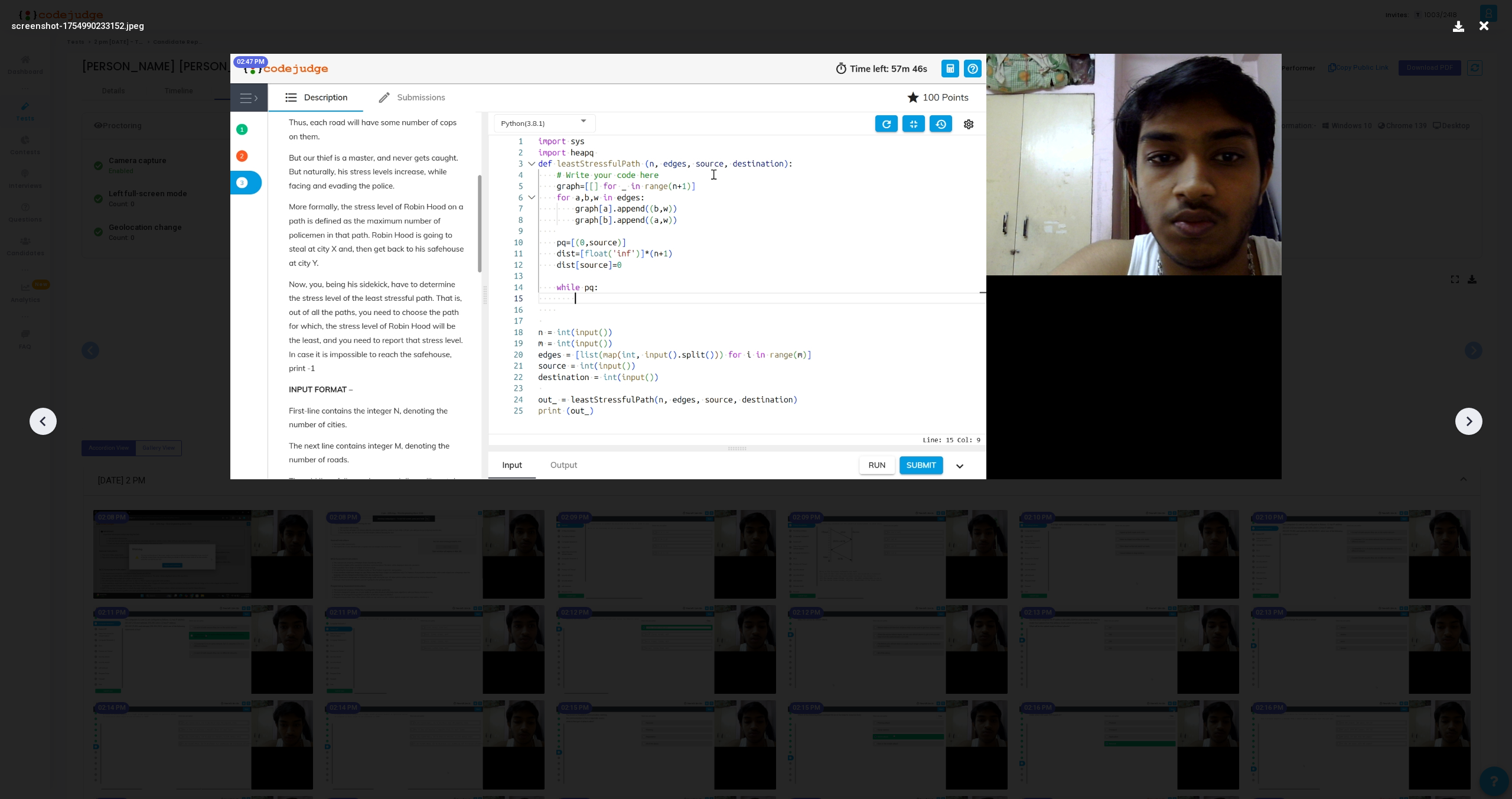
click at [1476, 421] on icon at bounding box center [1469, 421] width 18 height 18
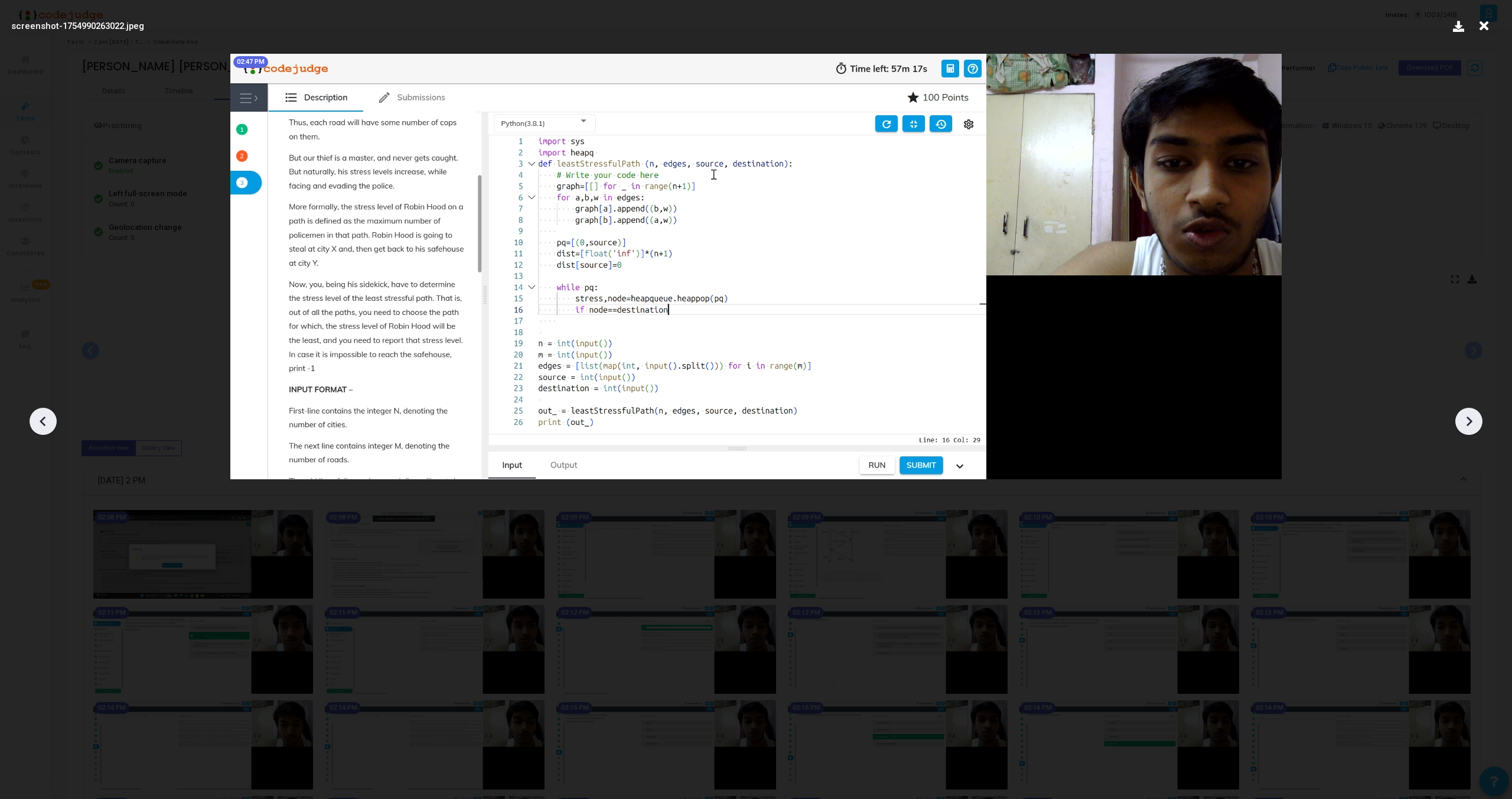
click at [1476, 421] on icon at bounding box center [1469, 421] width 18 height 18
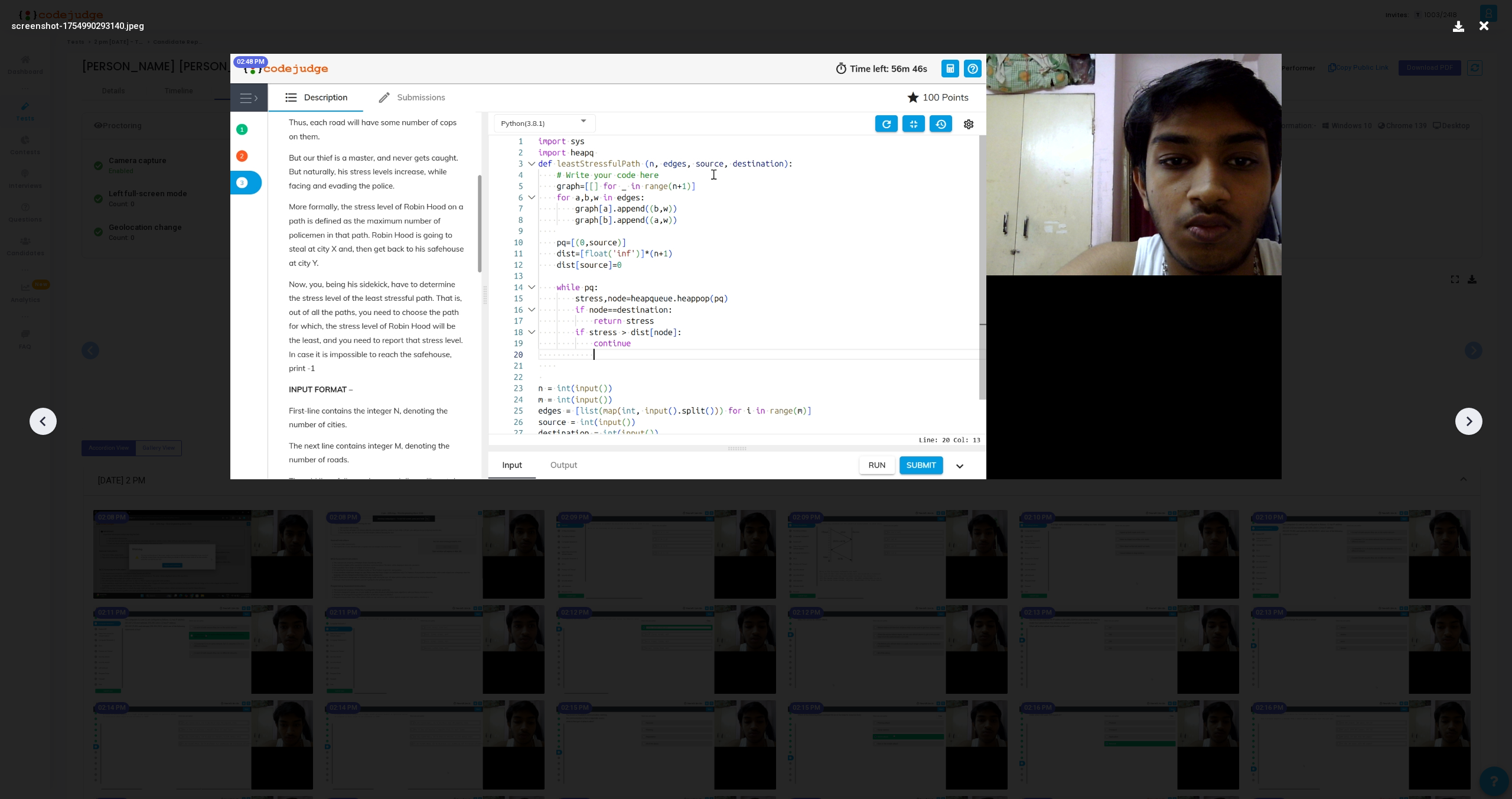
click at [1476, 421] on icon at bounding box center [1469, 421] width 18 height 18
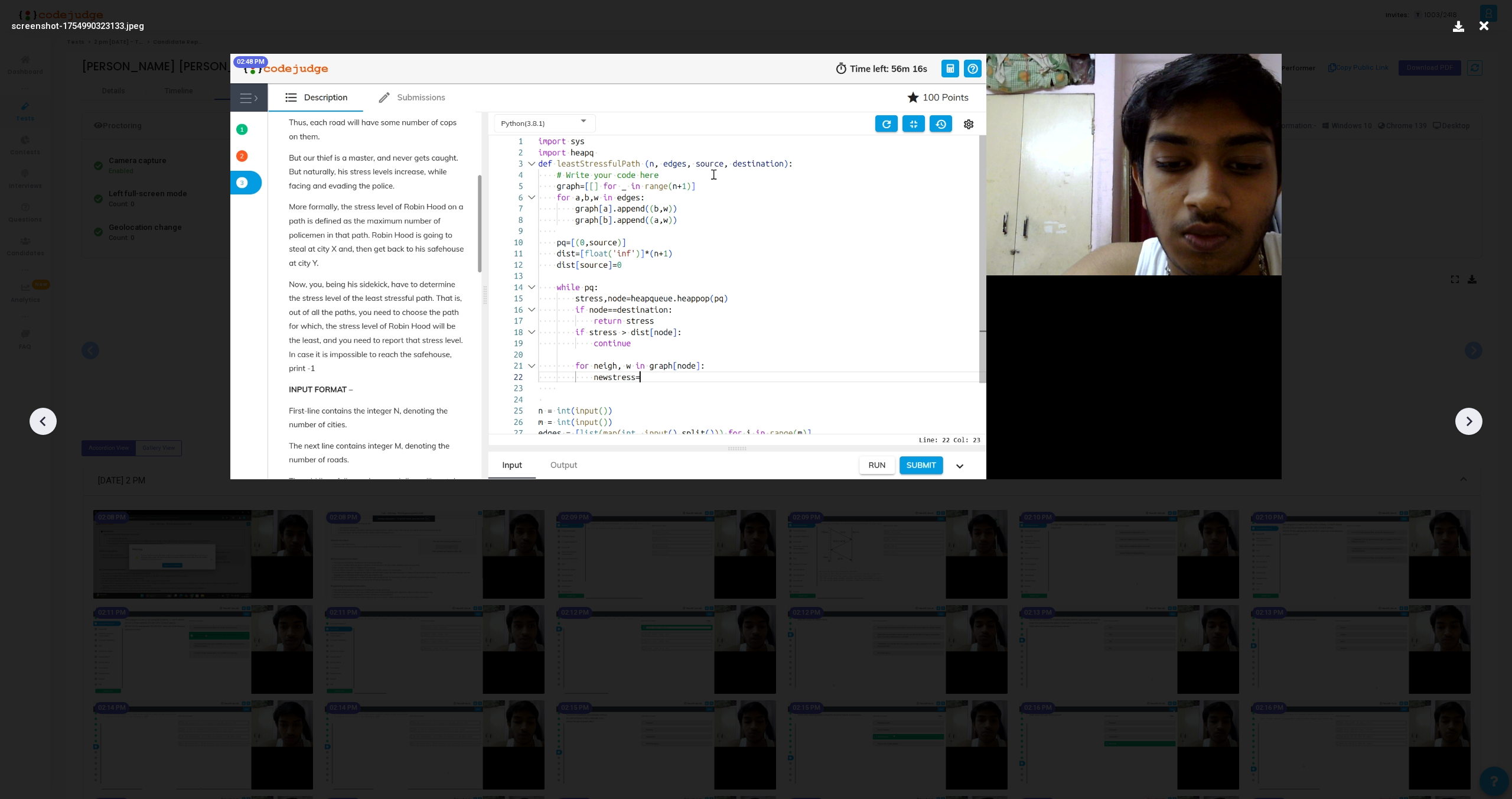
click at [1476, 421] on icon at bounding box center [1469, 421] width 18 height 18
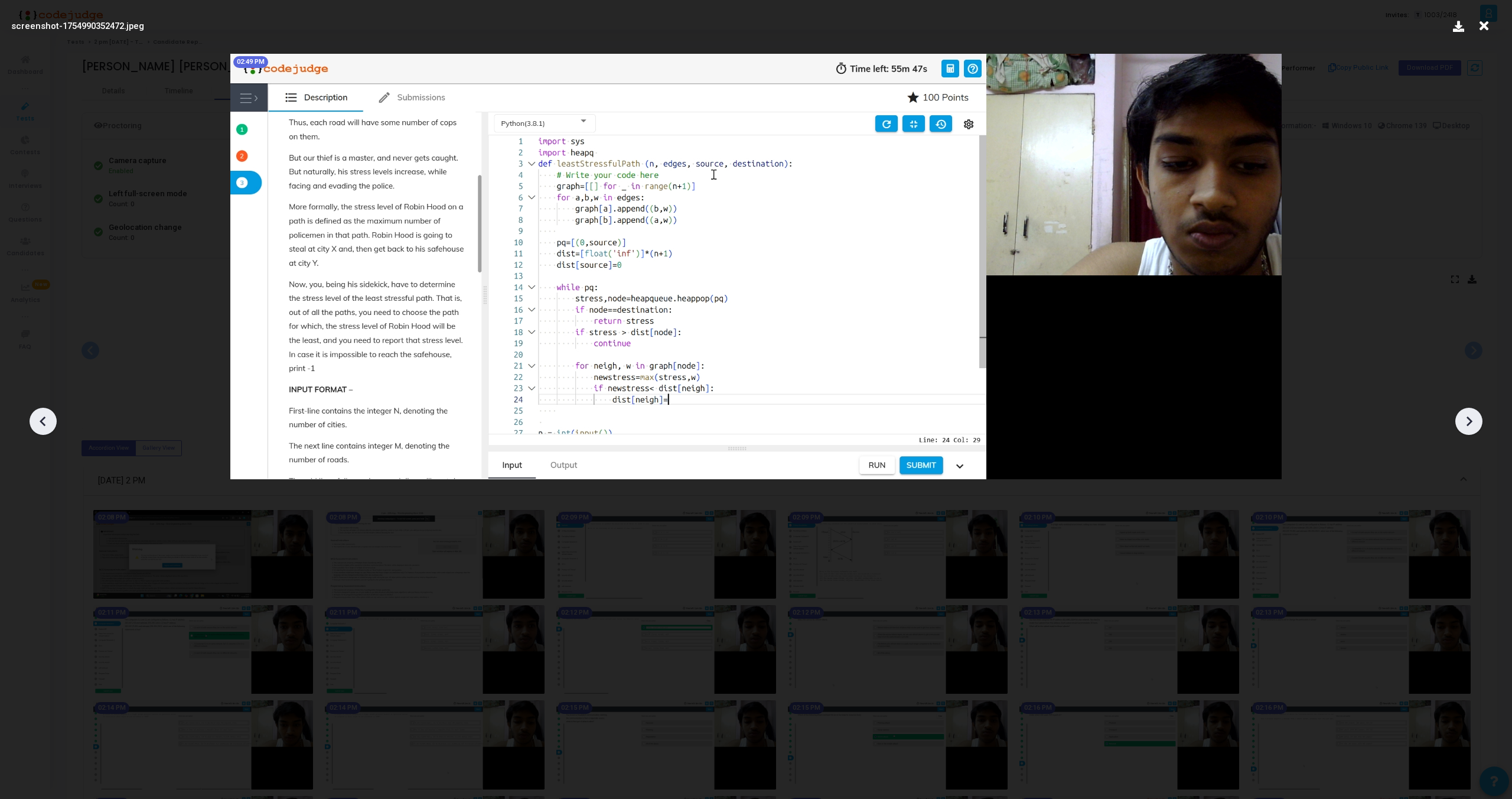
click at [1476, 421] on icon at bounding box center [1469, 421] width 18 height 18
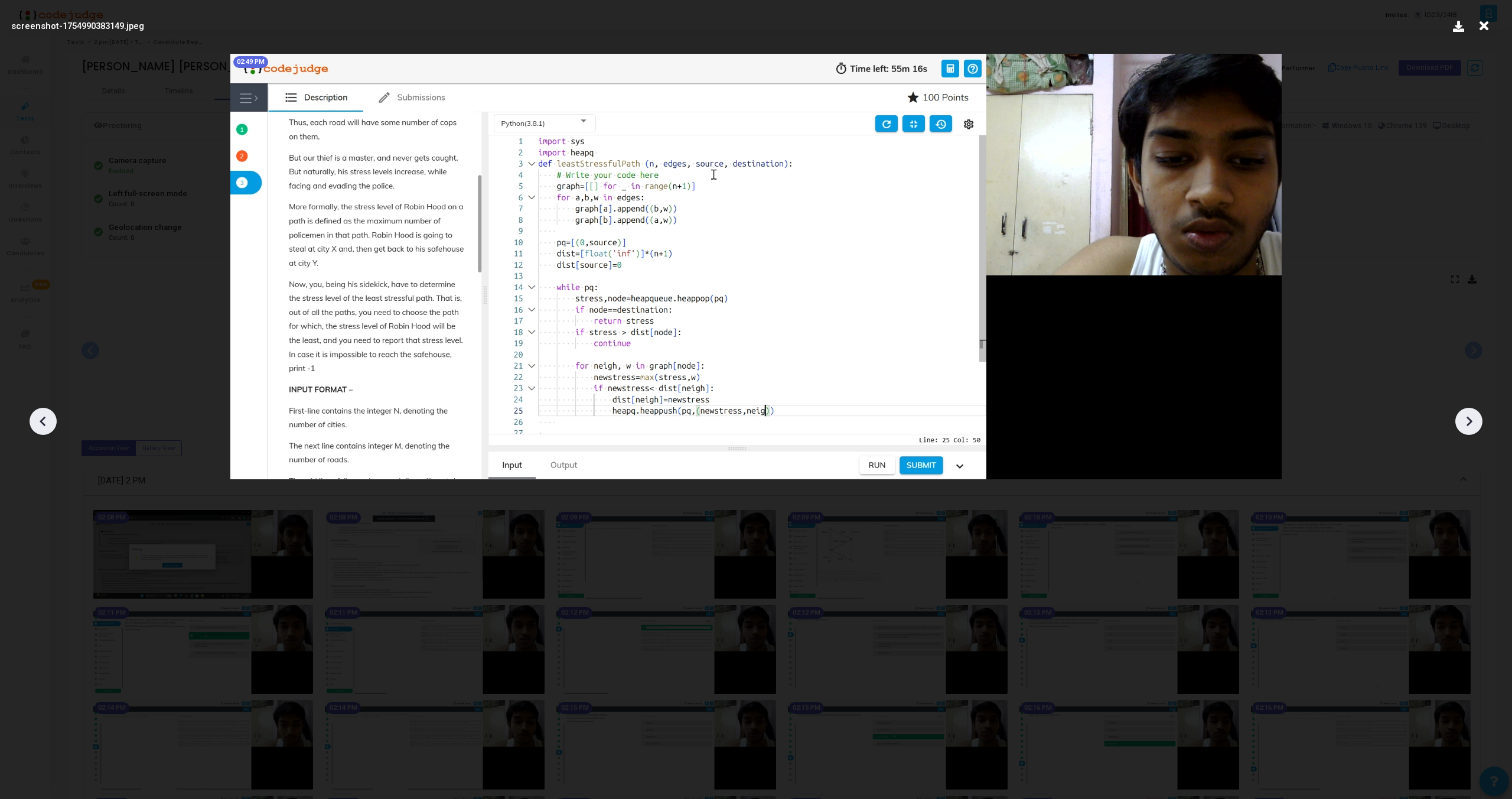
click at [1476, 421] on icon at bounding box center [1469, 421] width 18 height 18
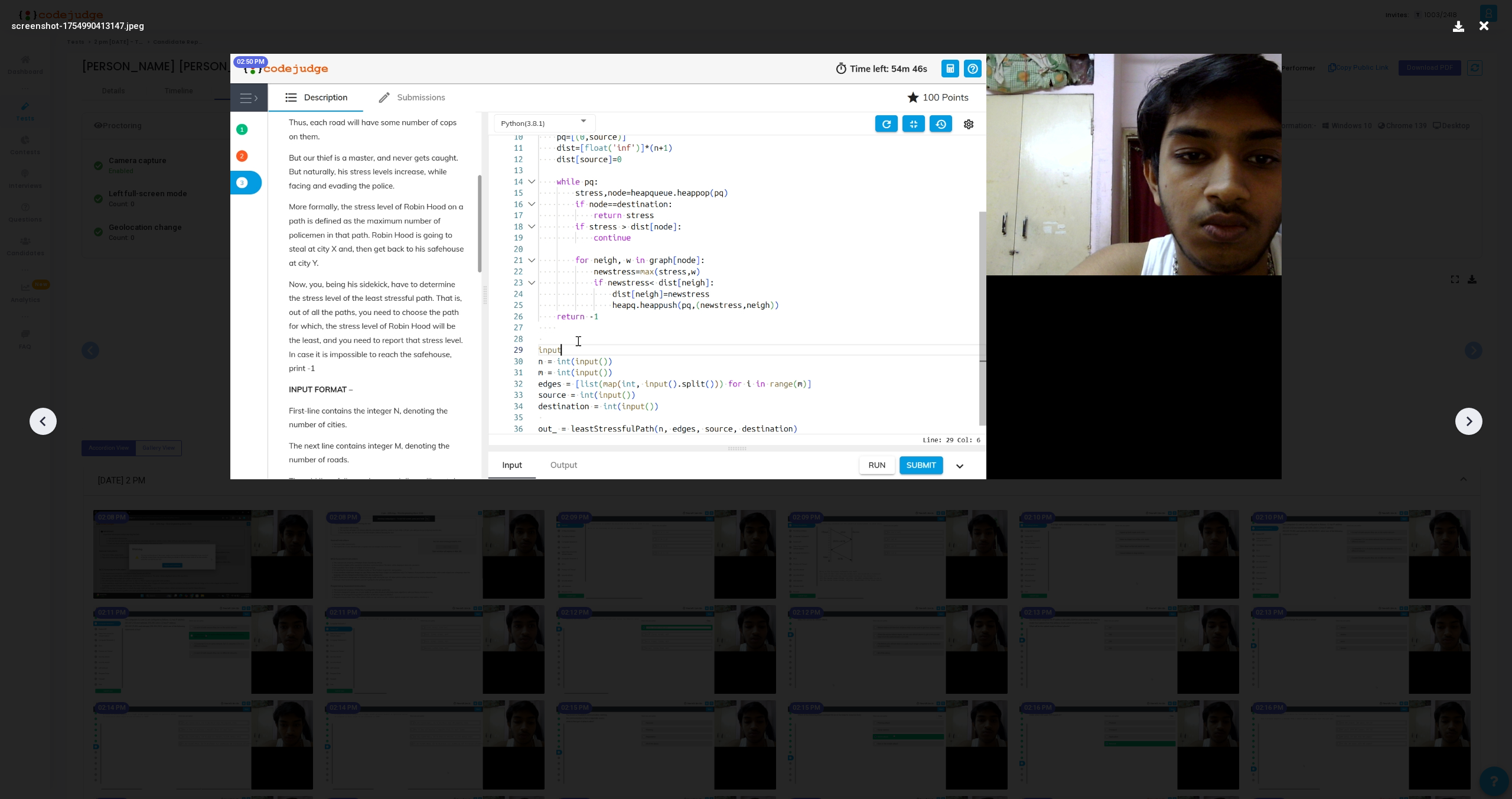
click at [1476, 421] on icon at bounding box center [1469, 421] width 18 height 18
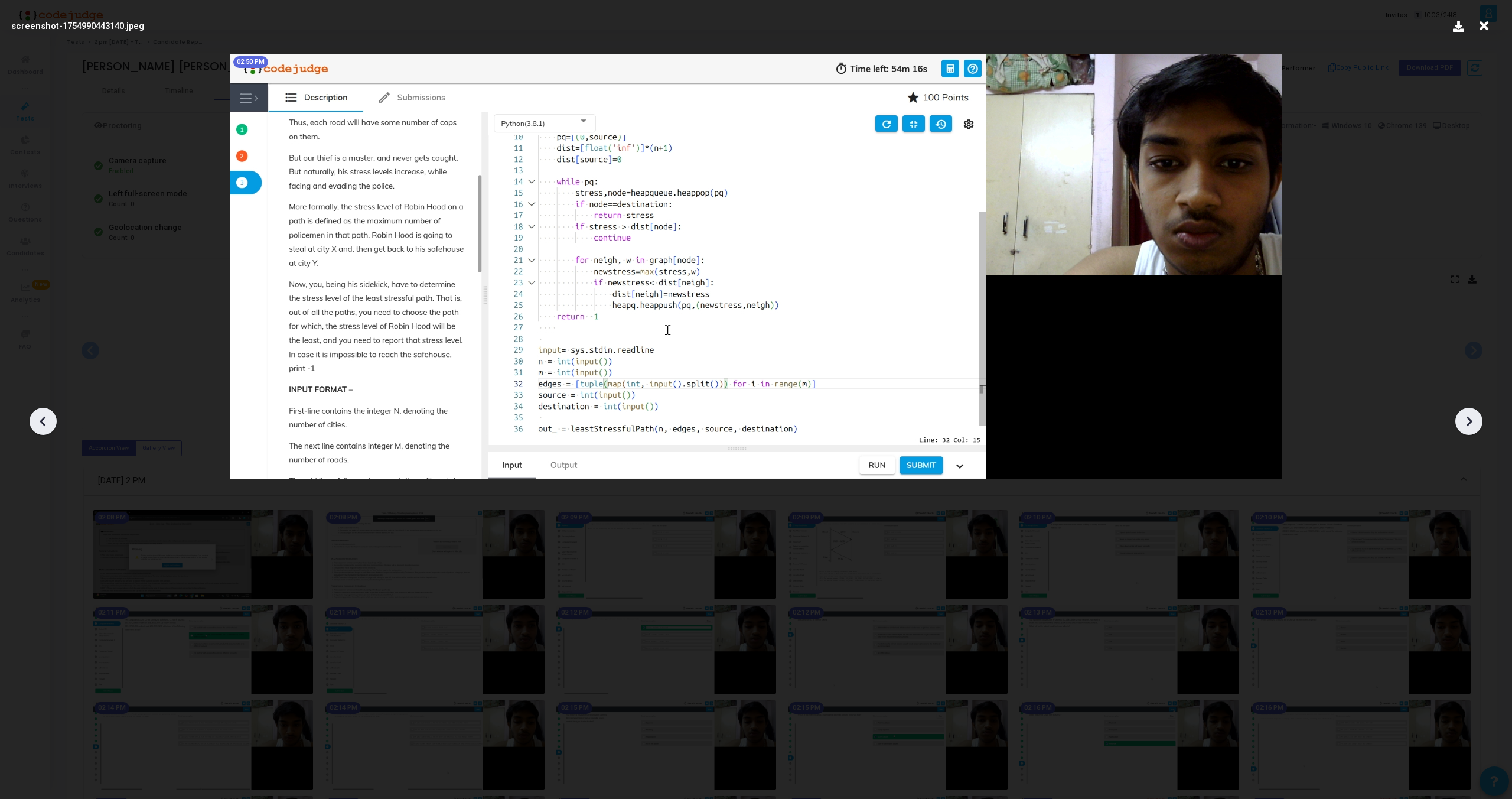
click at [1476, 421] on icon at bounding box center [1469, 421] width 18 height 18
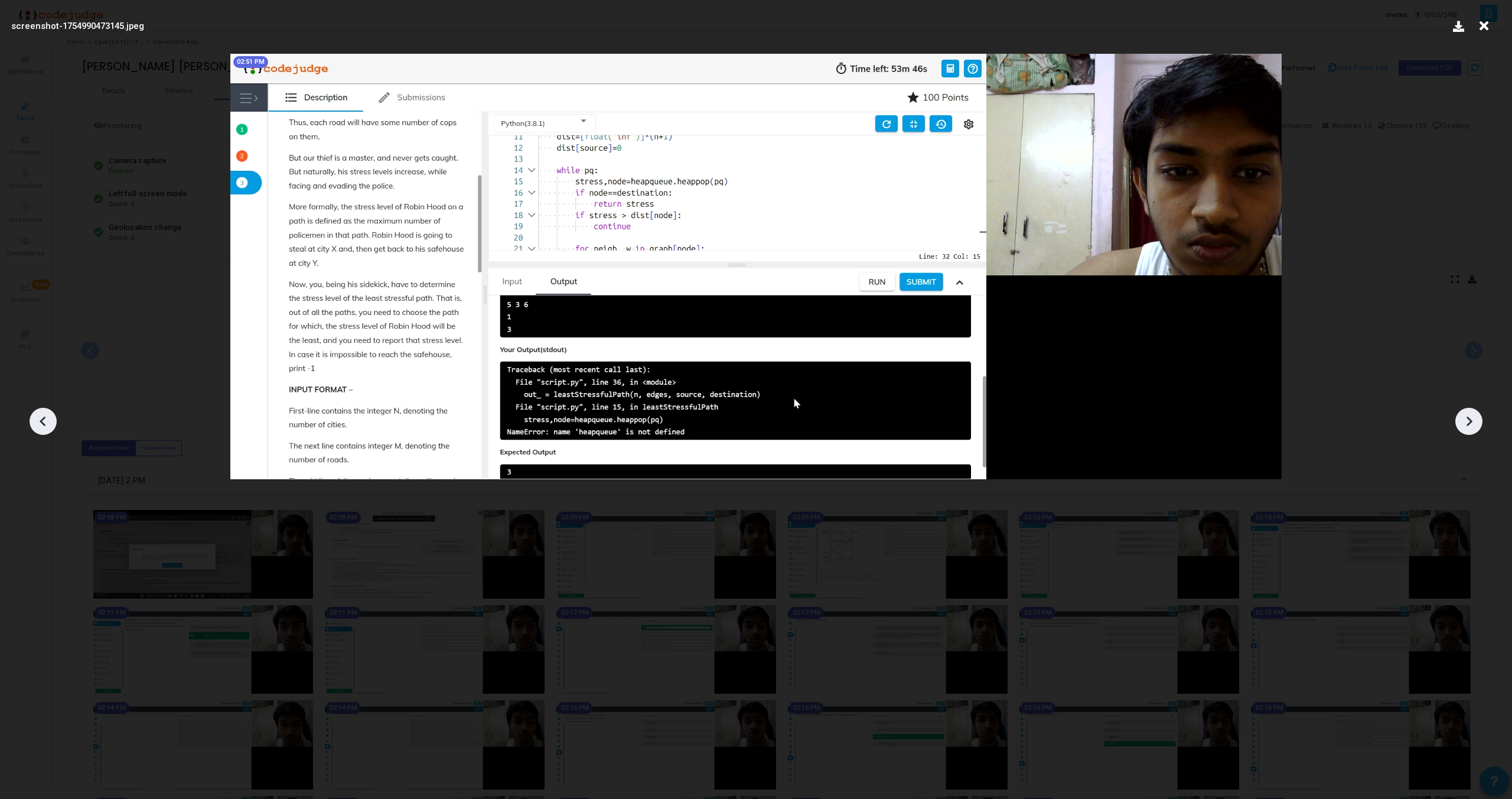
click at [35, 428] on icon at bounding box center [43, 421] width 18 height 18
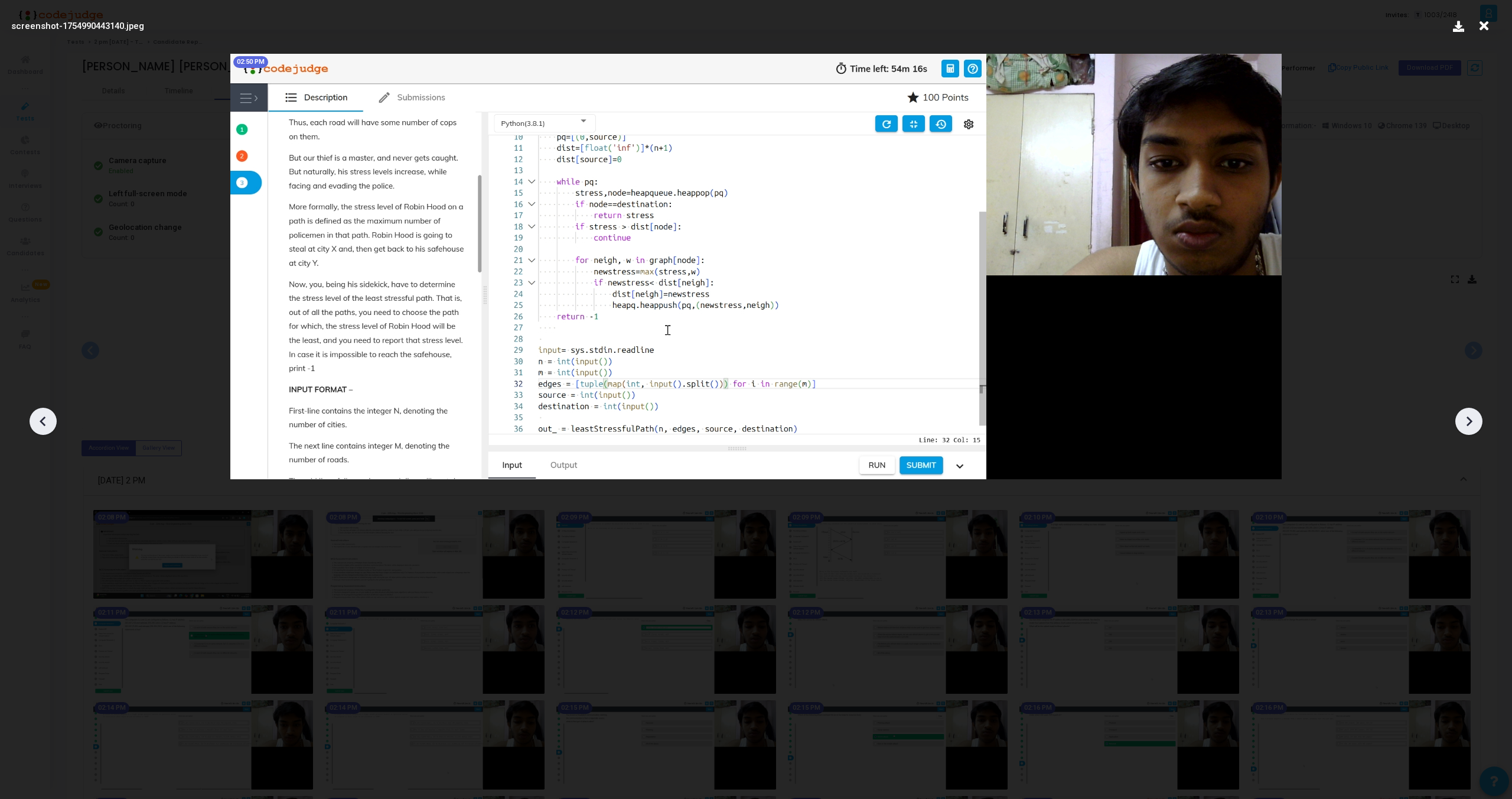
click at [35, 428] on icon at bounding box center [43, 421] width 18 height 18
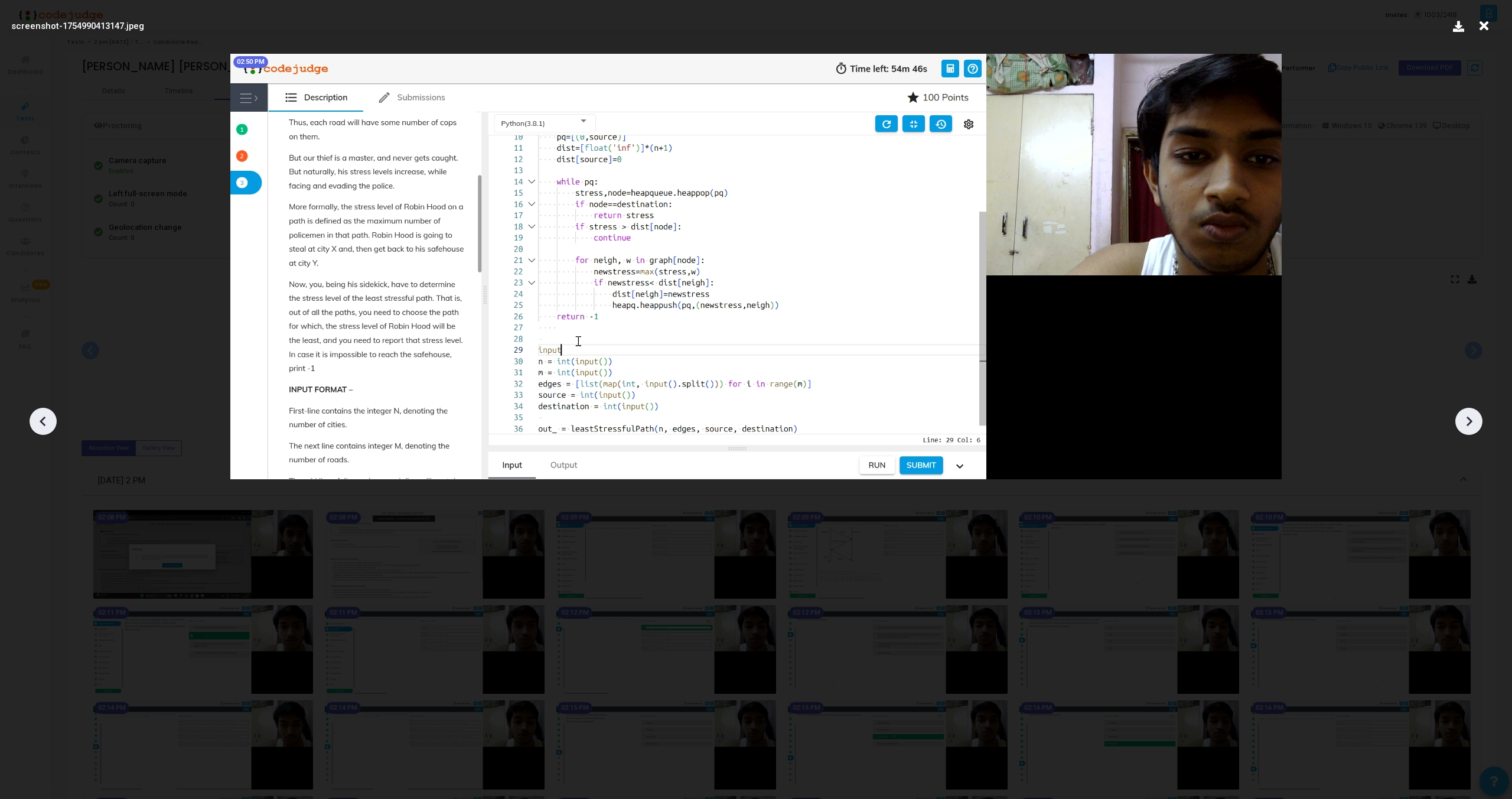
click at [35, 428] on icon at bounding box center [43, 421] width 18 height 18
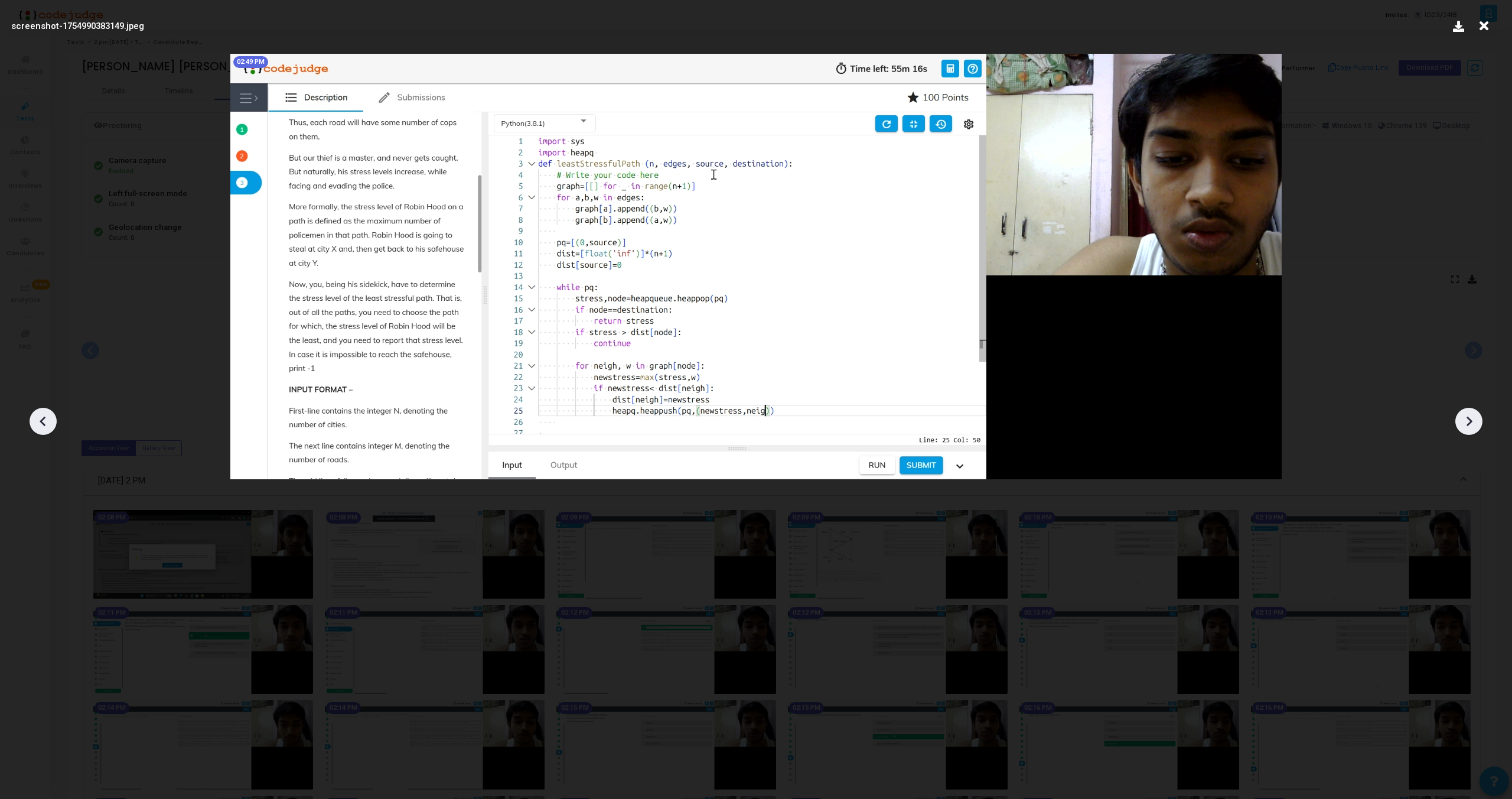
click at [1464, 414] on icon at bounding box center [1469, 421] width 18 height 18
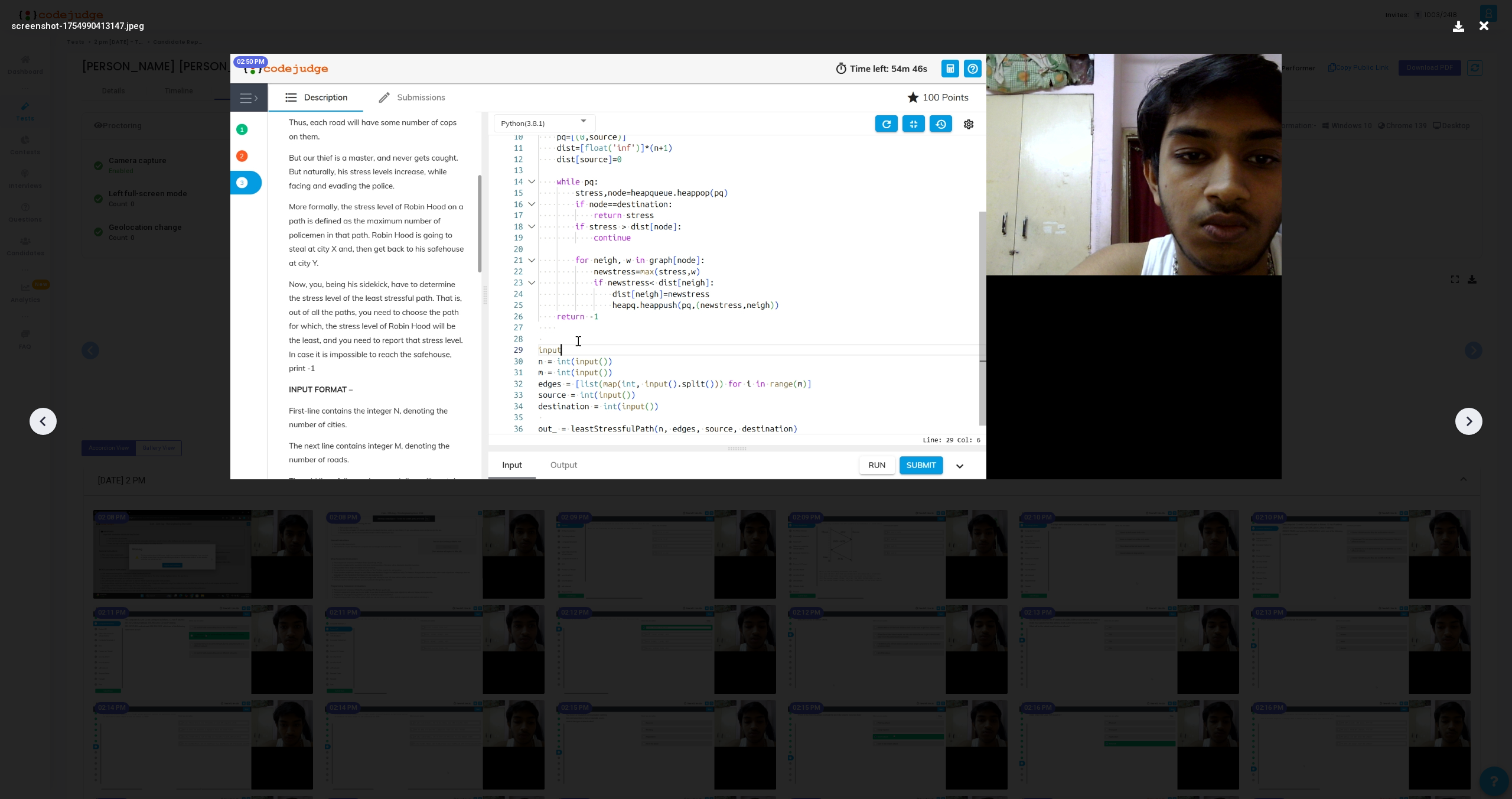
click at [1464, 414] on icon at bounding box center [1469, 421] width 18 height 18
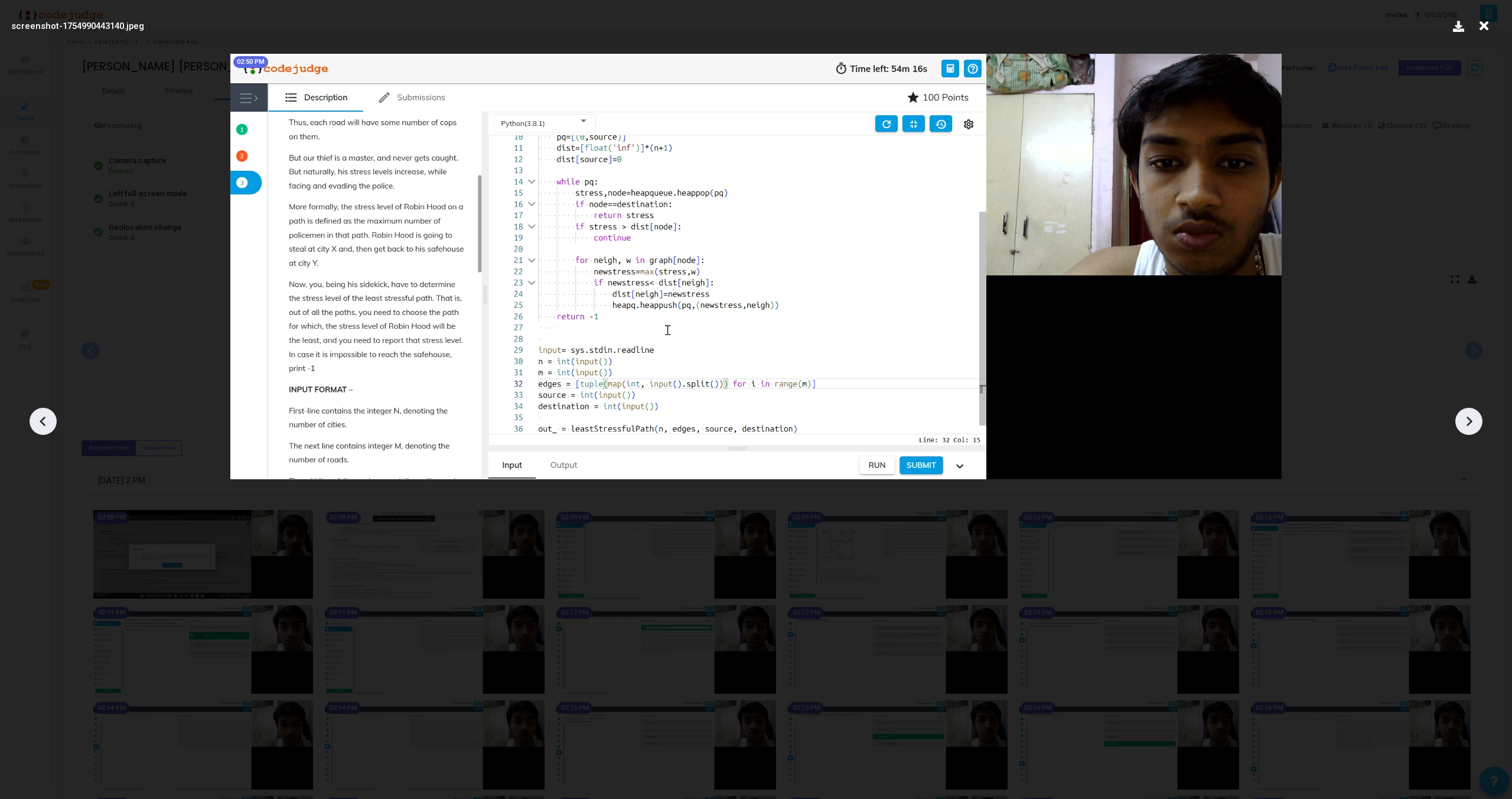
click at [1464, 414] on icon at bounding box center [1469, 421] width 18 height 18
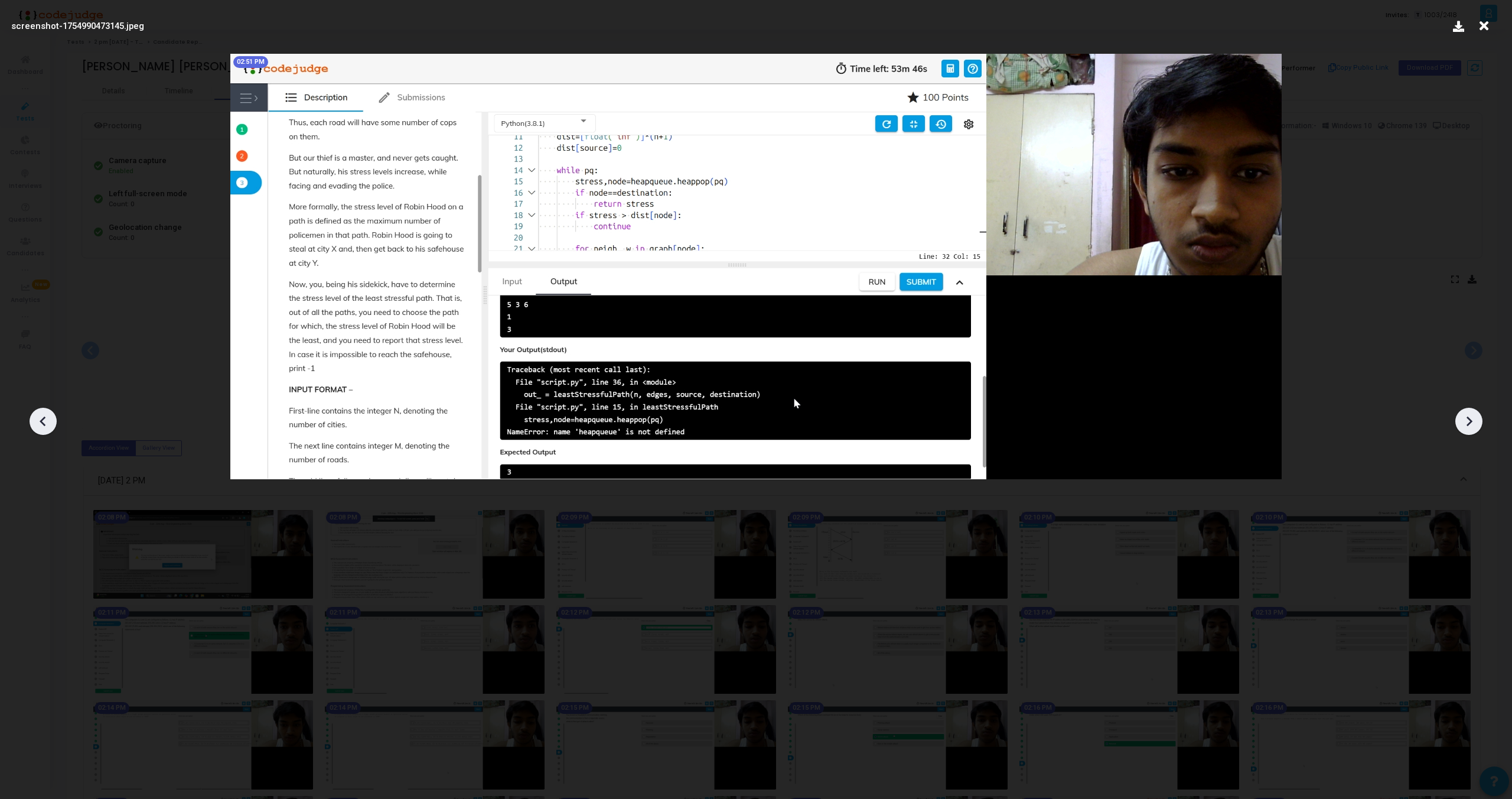
click at [1464, 414] on icon at bounding box center [1469, 421] width 18 height 18
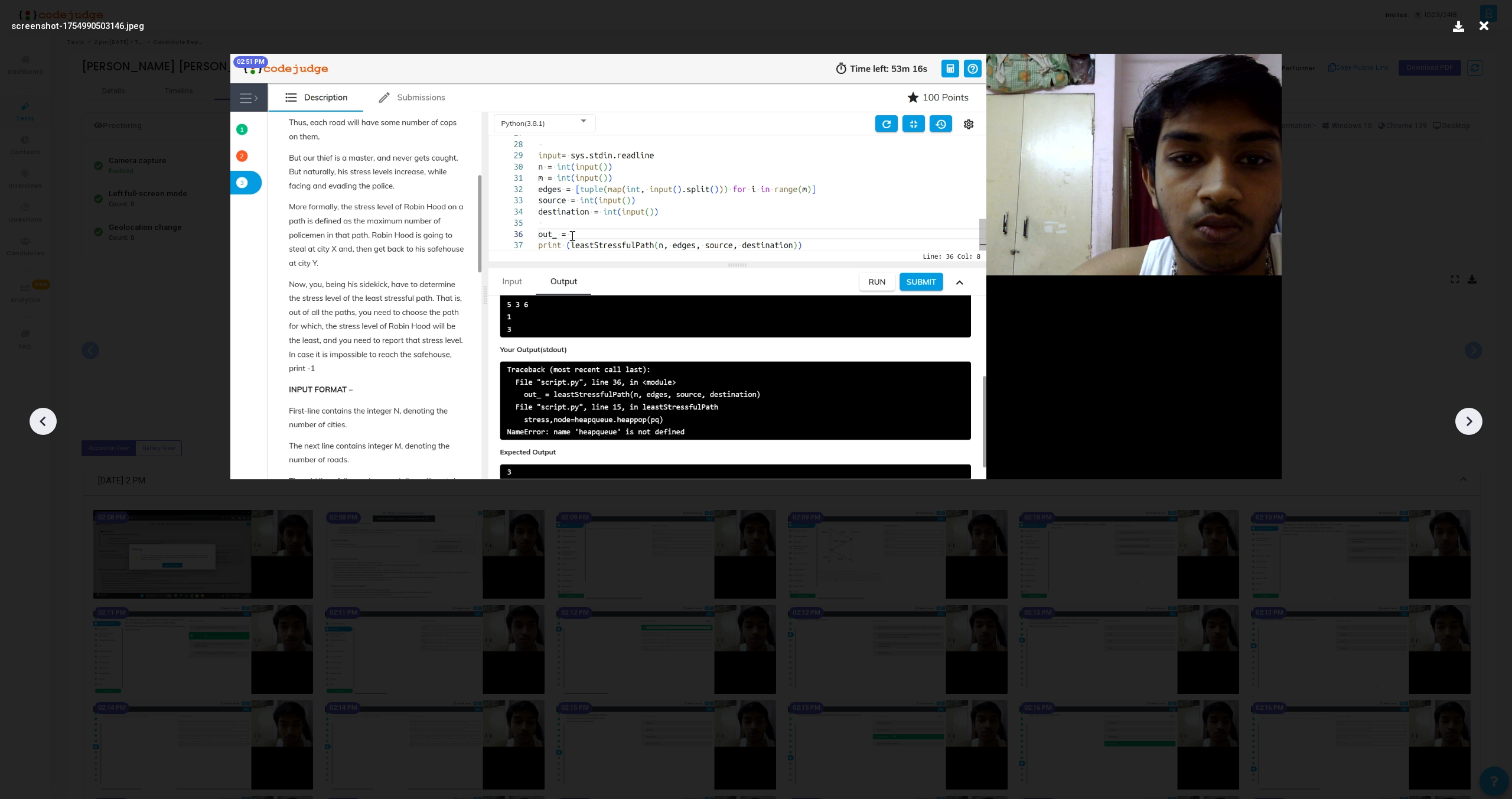
click at [1464, 414] on icon at bounding box center [1469, 421] width 18 height 18
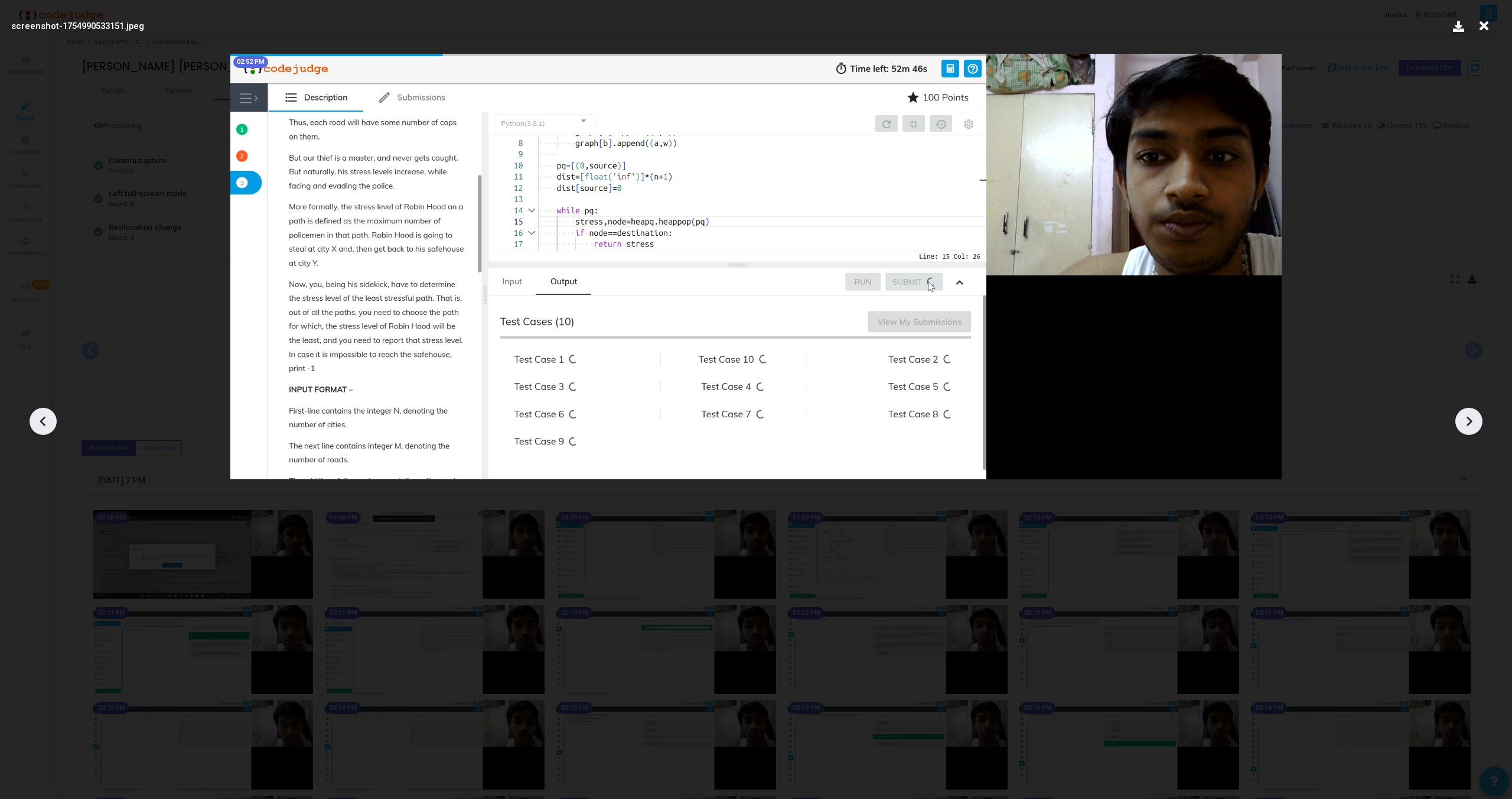
click at [38, 431] on div at bounding box center [42, 421] width 27 height 27
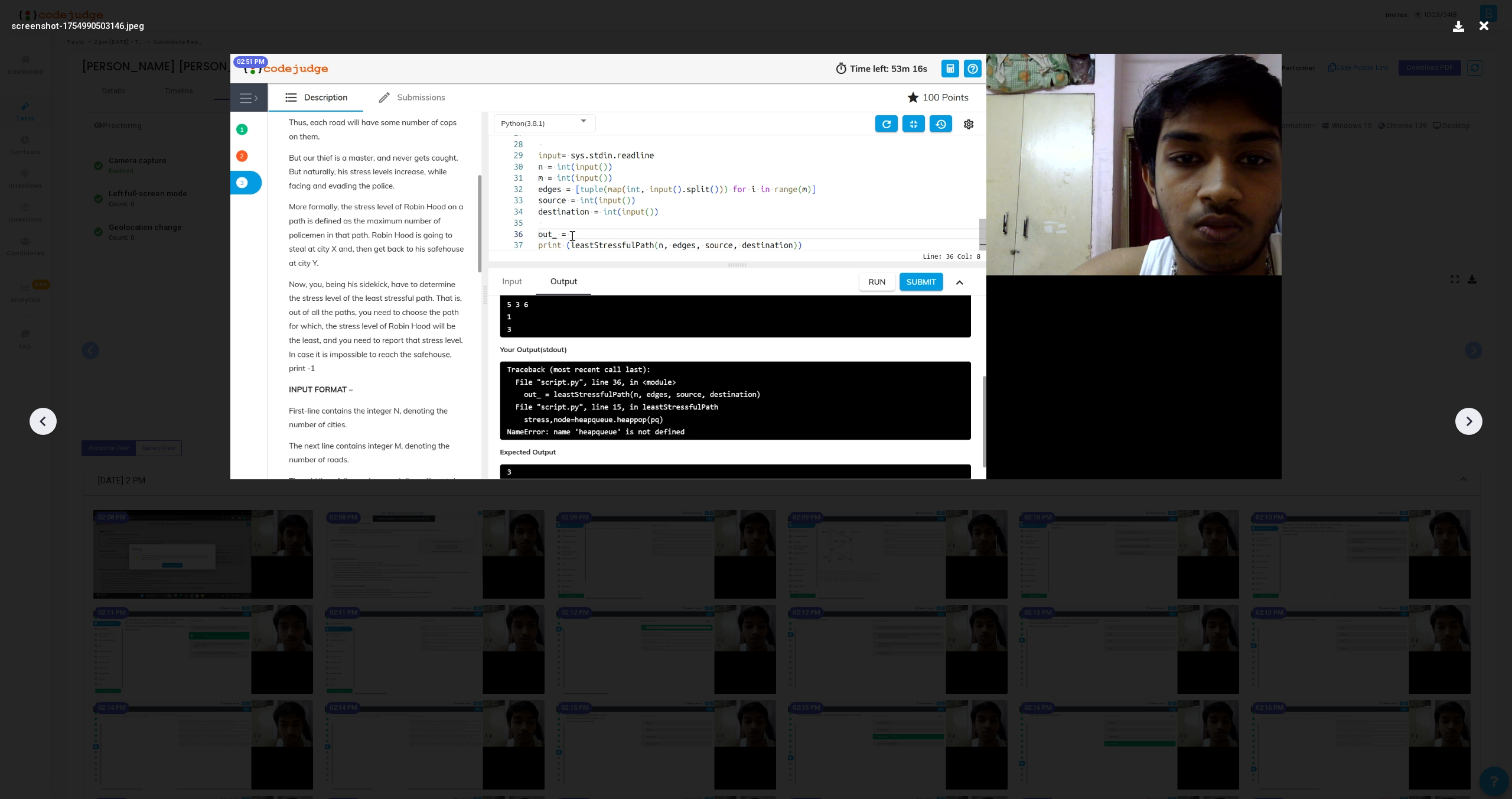
click at [1469, 421] on icon at bounding box center [1469, 421] width 18 height 18
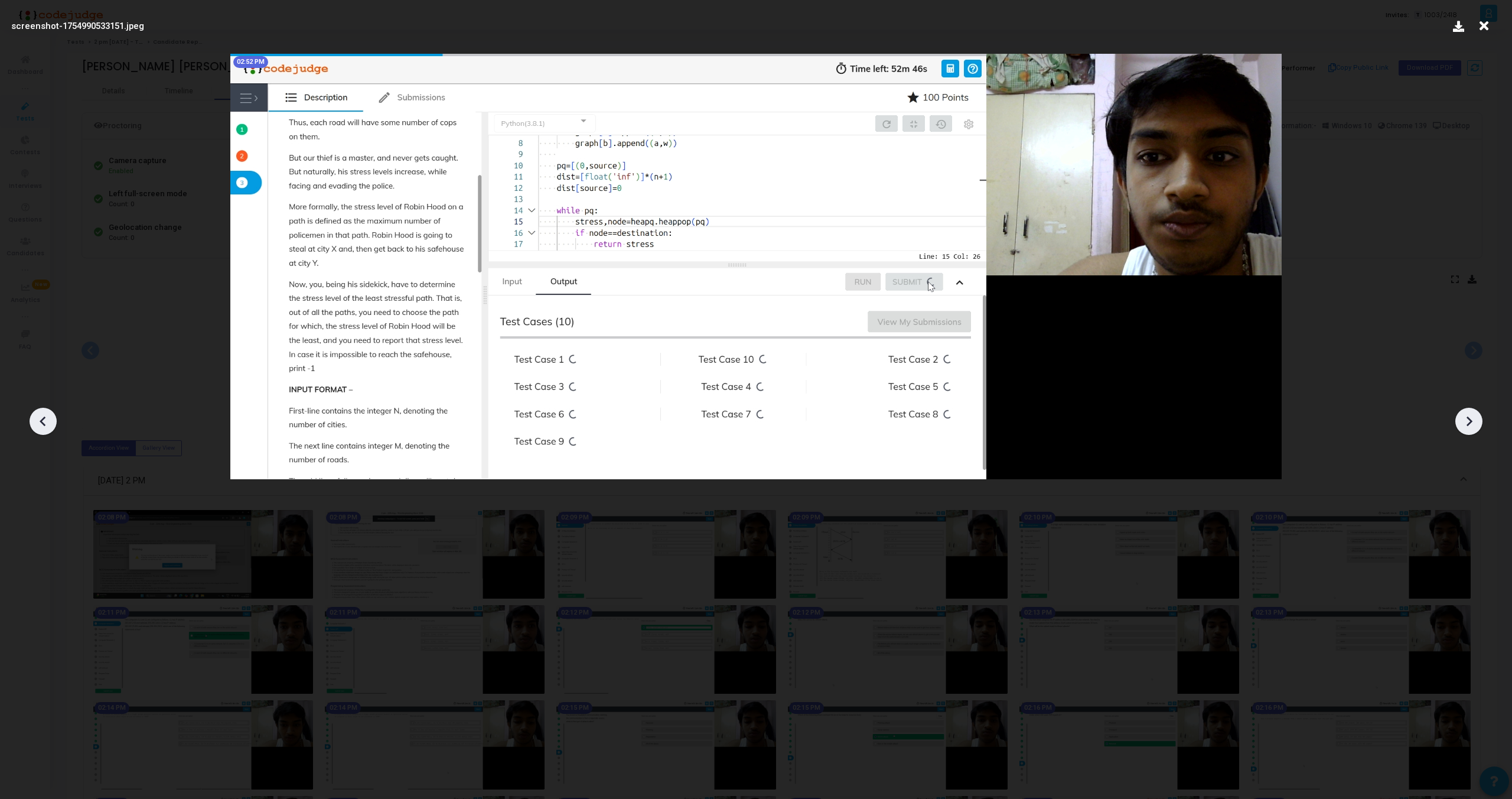
click at [1469, 421] on icon at bounding box center [1469, 421] width 18 height 18
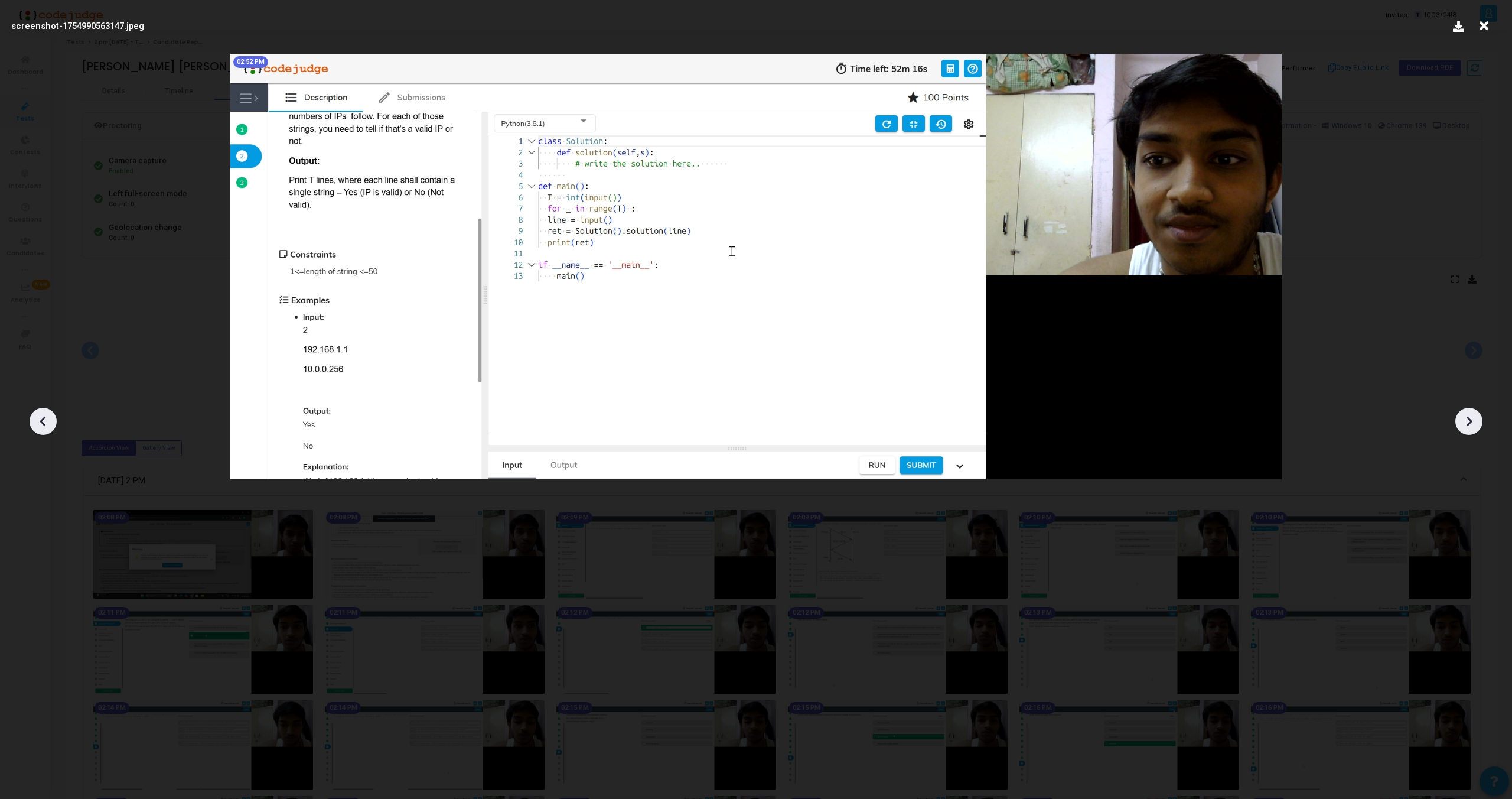
click at [1469, 421] on icon at bounding box center [1469, 421] width 18 height 18
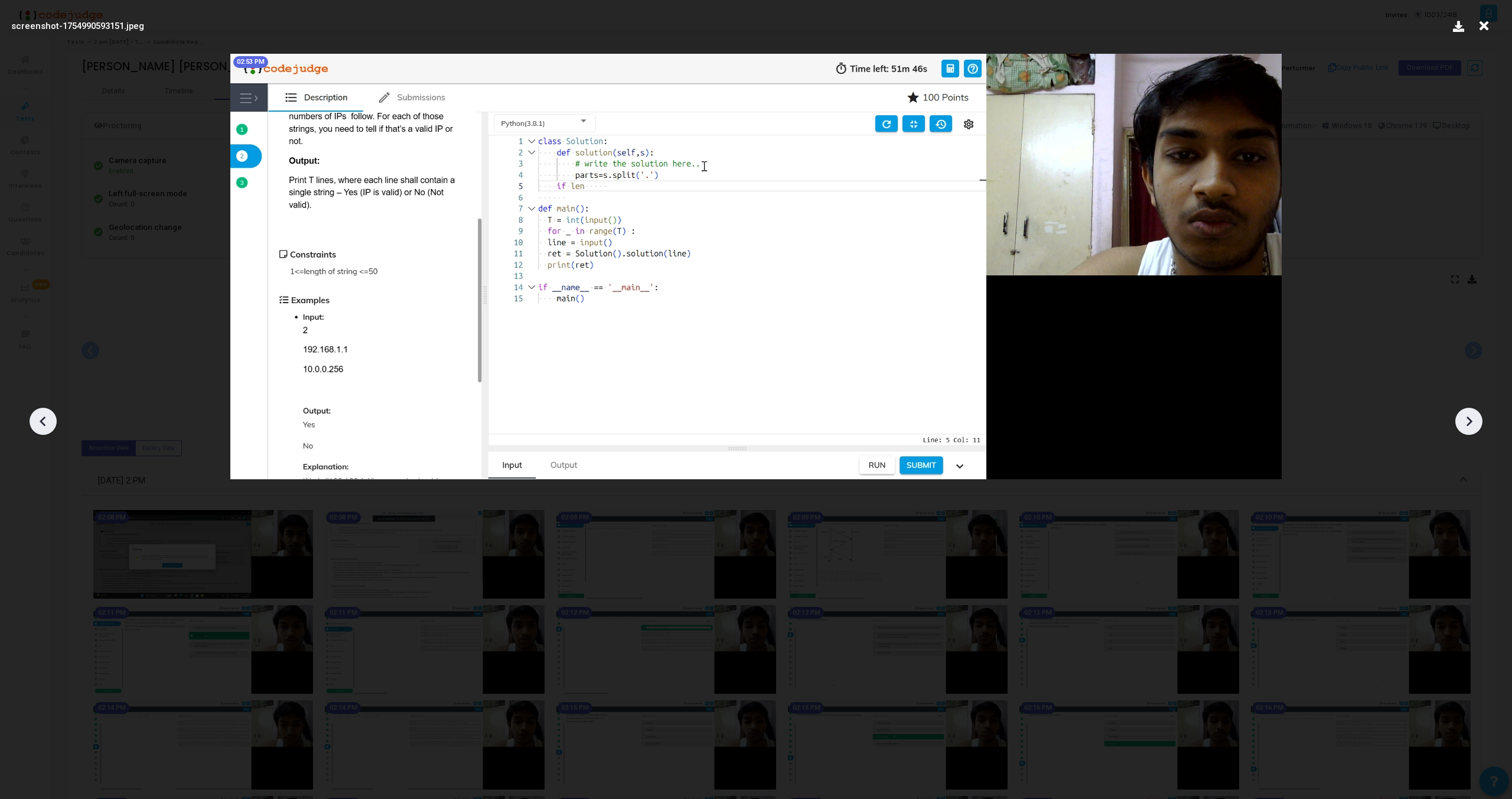
click at [1469, 421] on icon at bounding box center [1469, 421] width 18 height 18
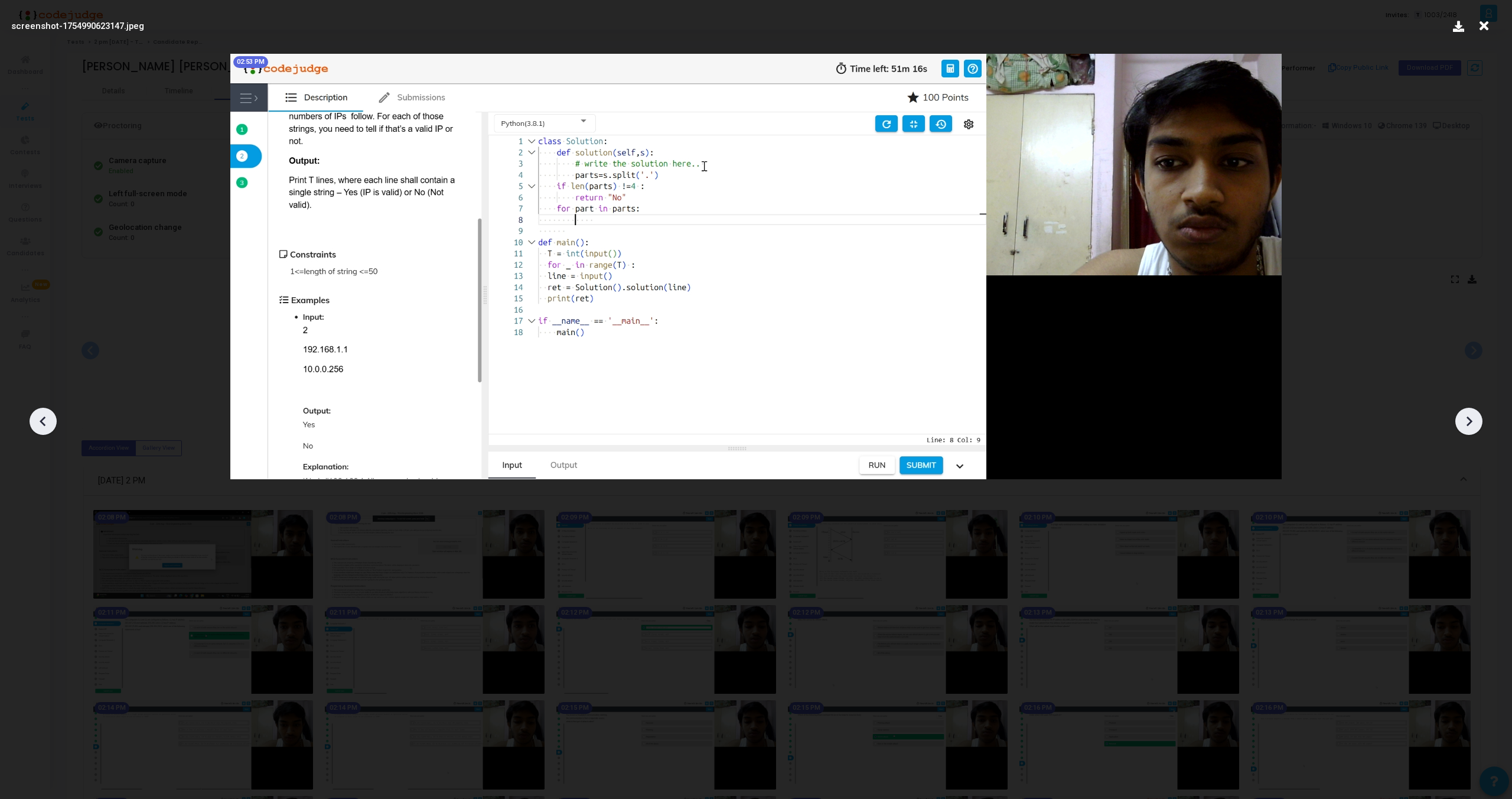
click at [1469, 421] on icon at bounding box center [1469, 421] width 18 height 18
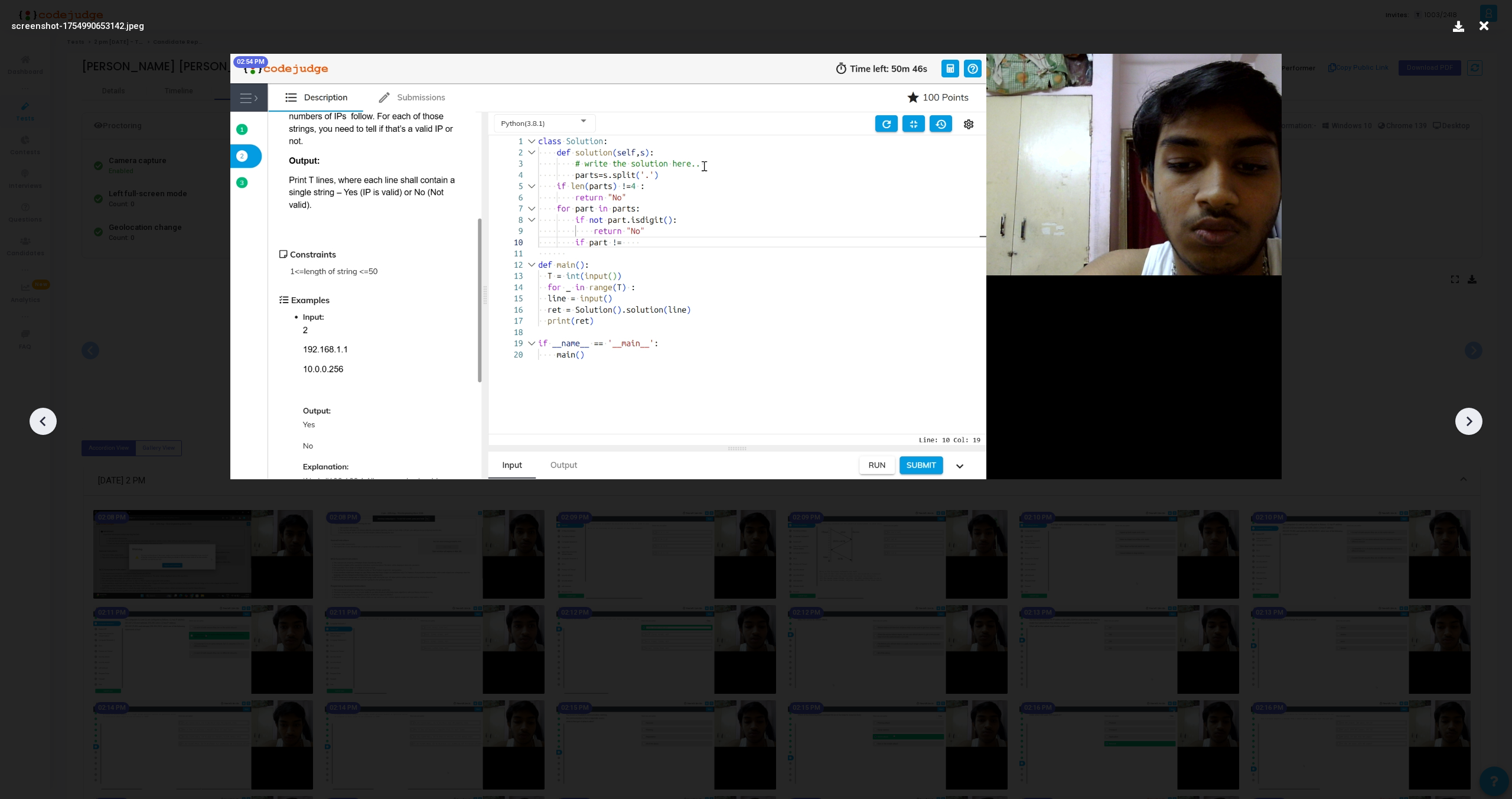
click at [1469, 421] on icon at bounding box center [1469, 421] width 18 height 18
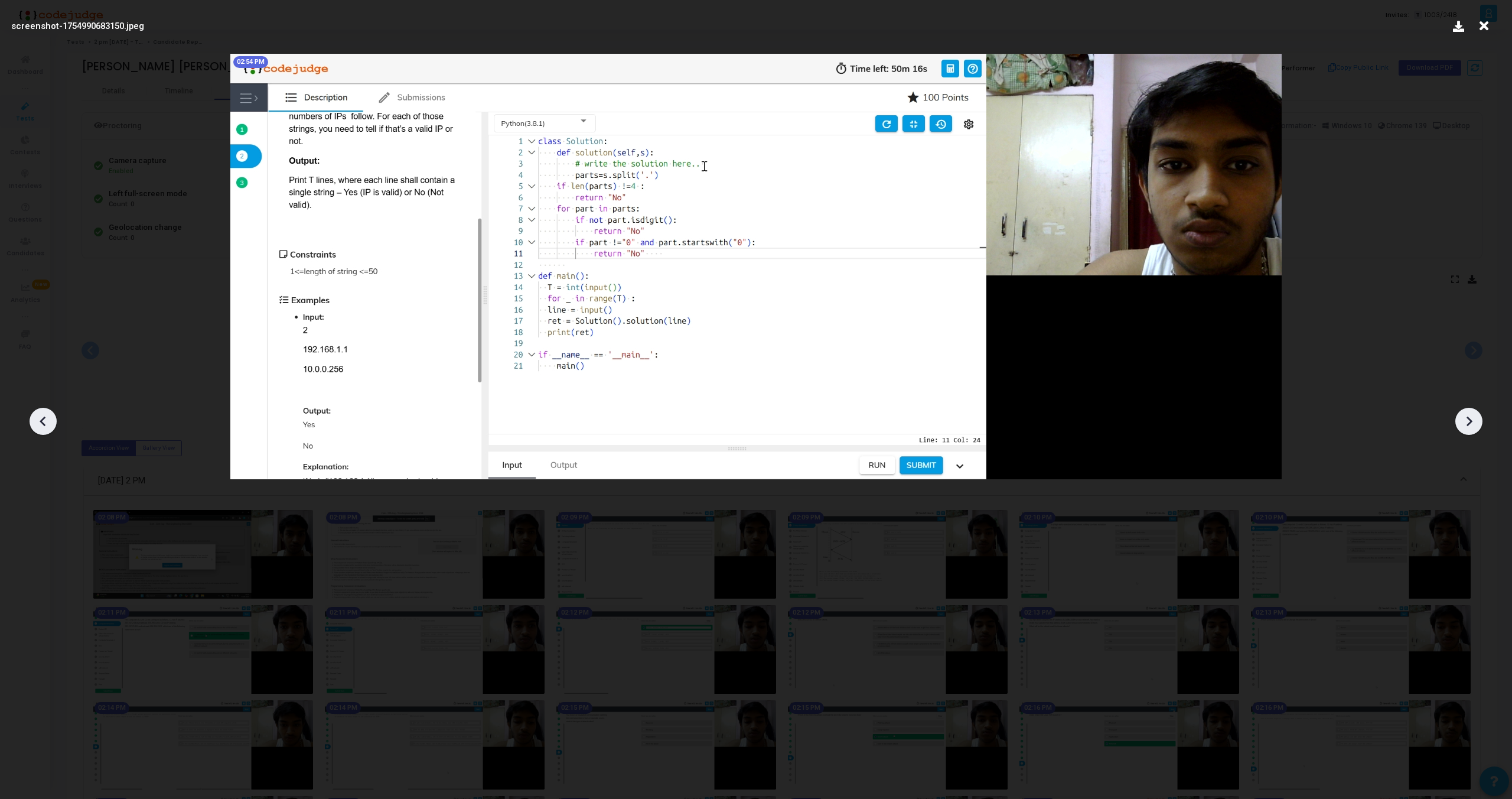
click at [1469, 421] on icon at bounding box center [1469, 421] width 18 height 18
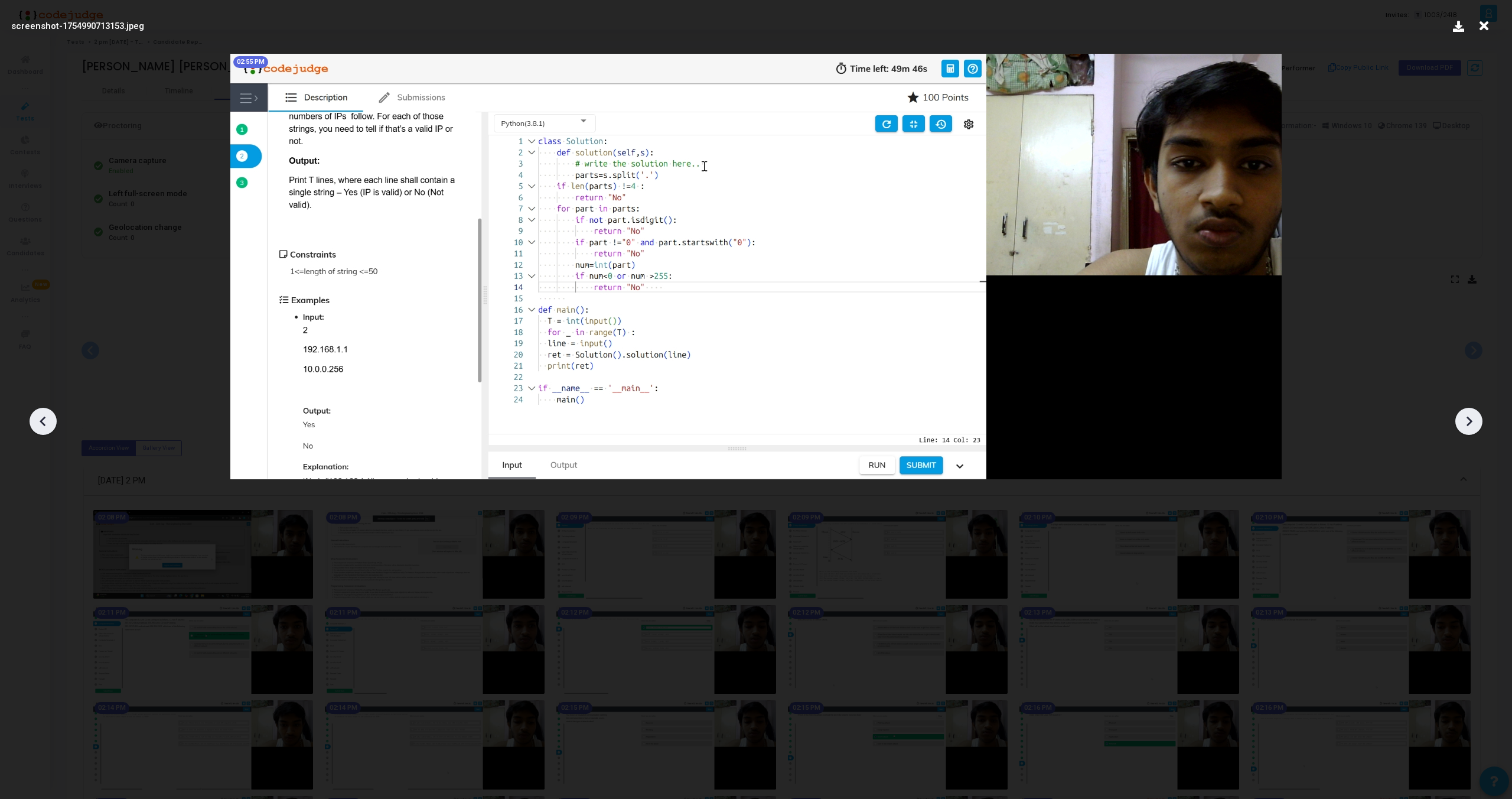
click at [1469, 421] on icon at bounding box center [1469, 421] width 18 height 18
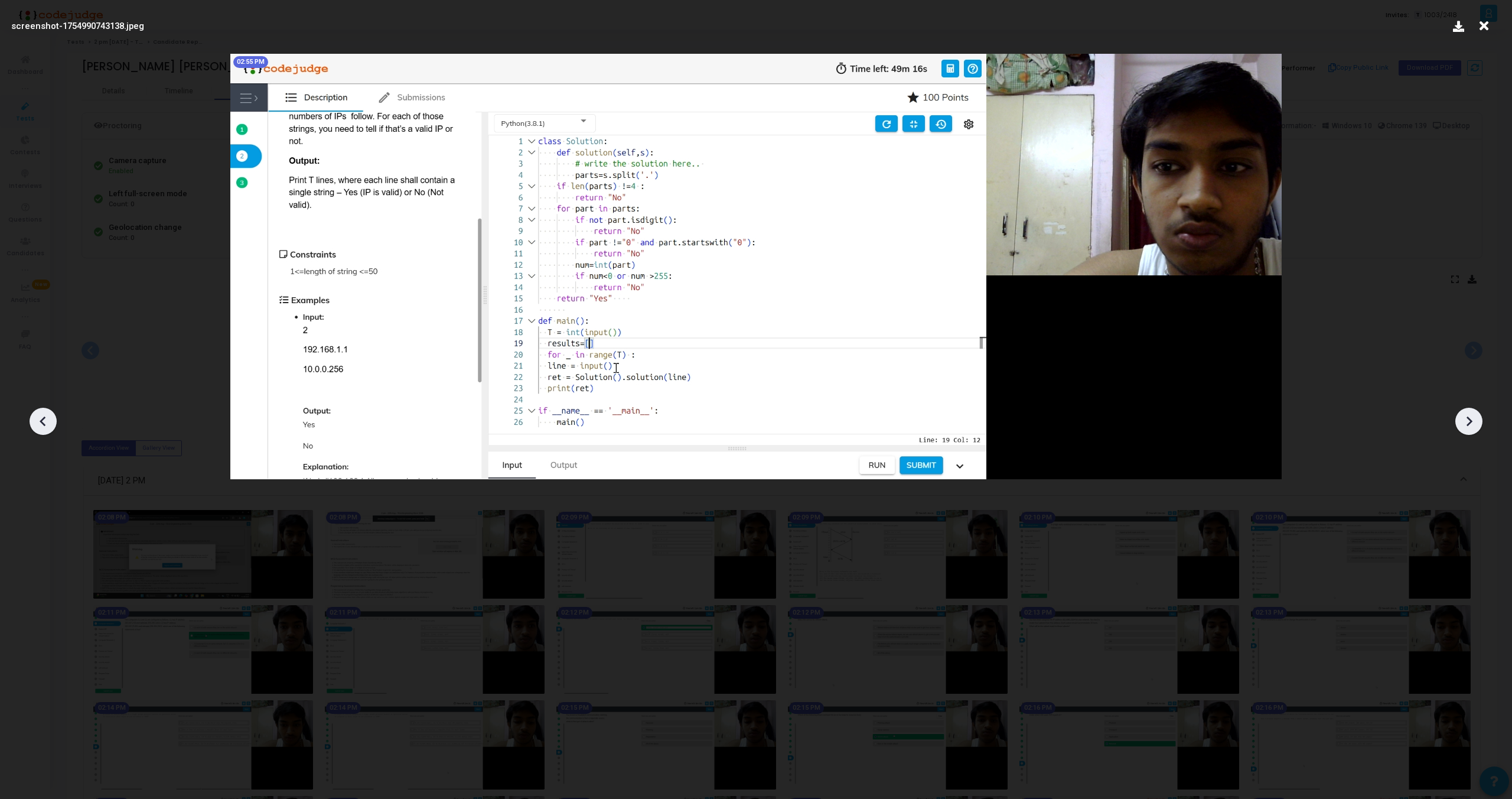
click at [1469, 421] on icon at bounding box center [1469, 421] width 18 height 18
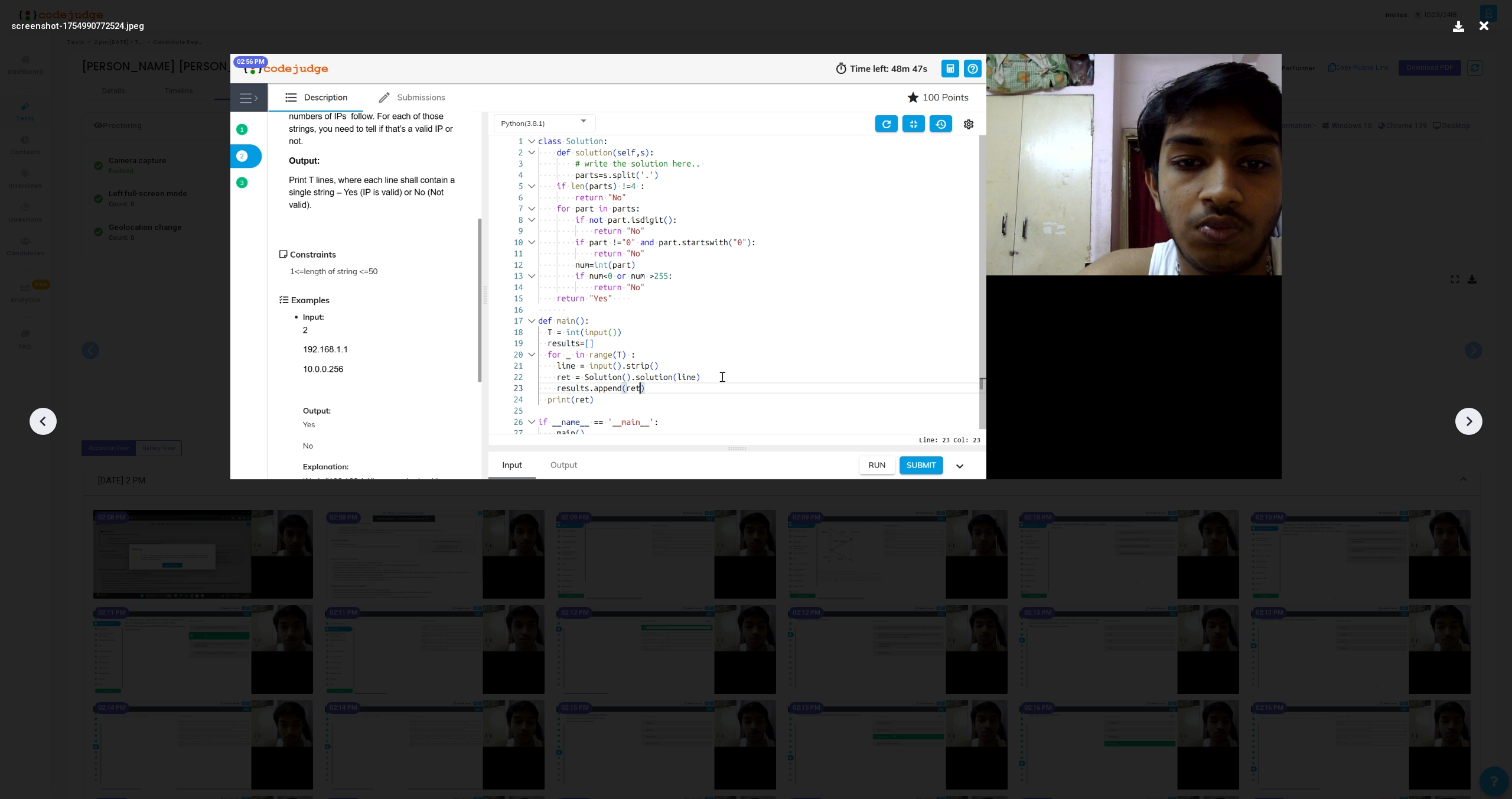
click at [1469, 421] on icon at bounding box center [1469, 421] width 18 height 18
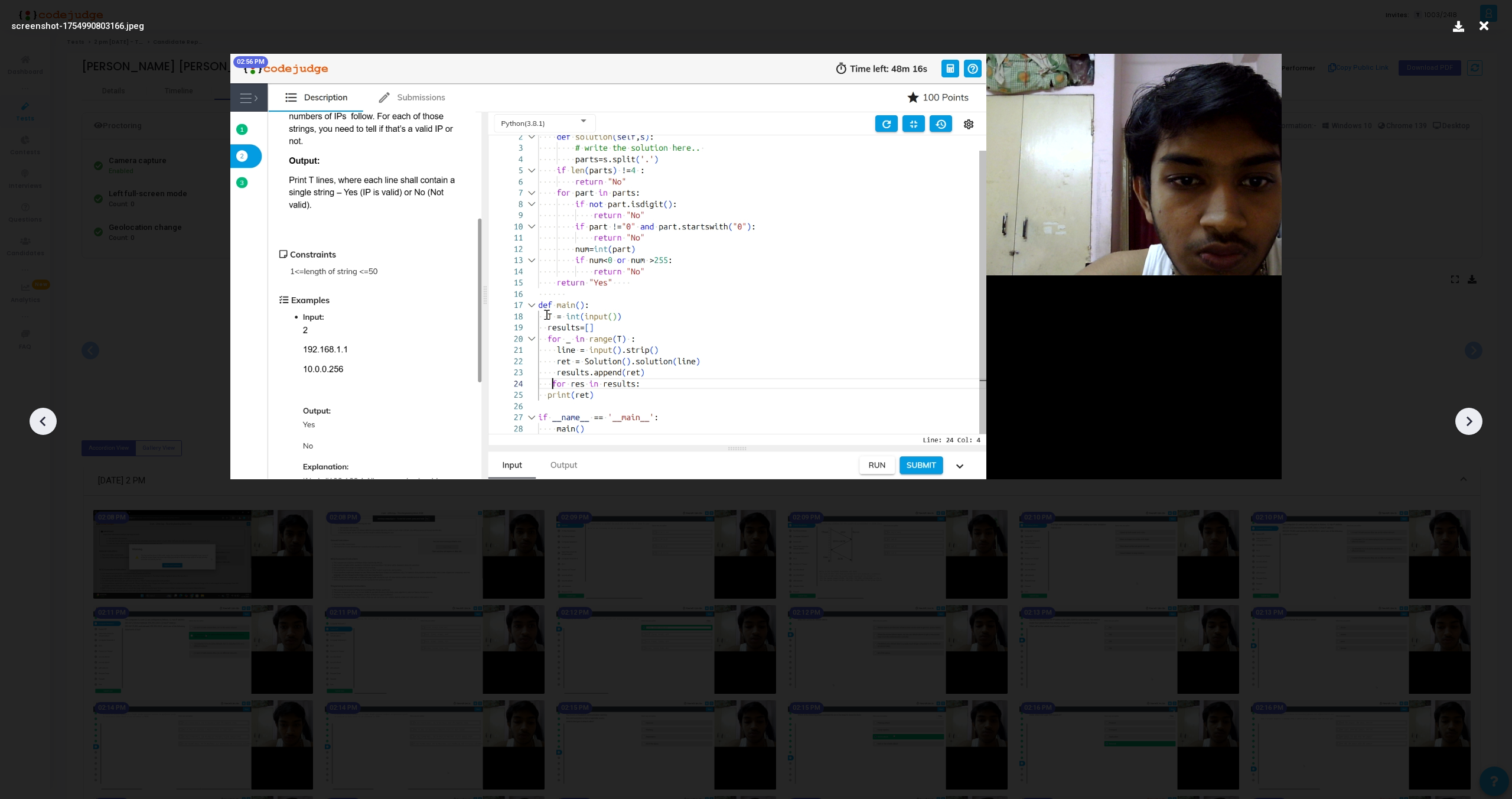
click at [1469, 421] on icon at bounding box center [1469, 421] width 18 height 18
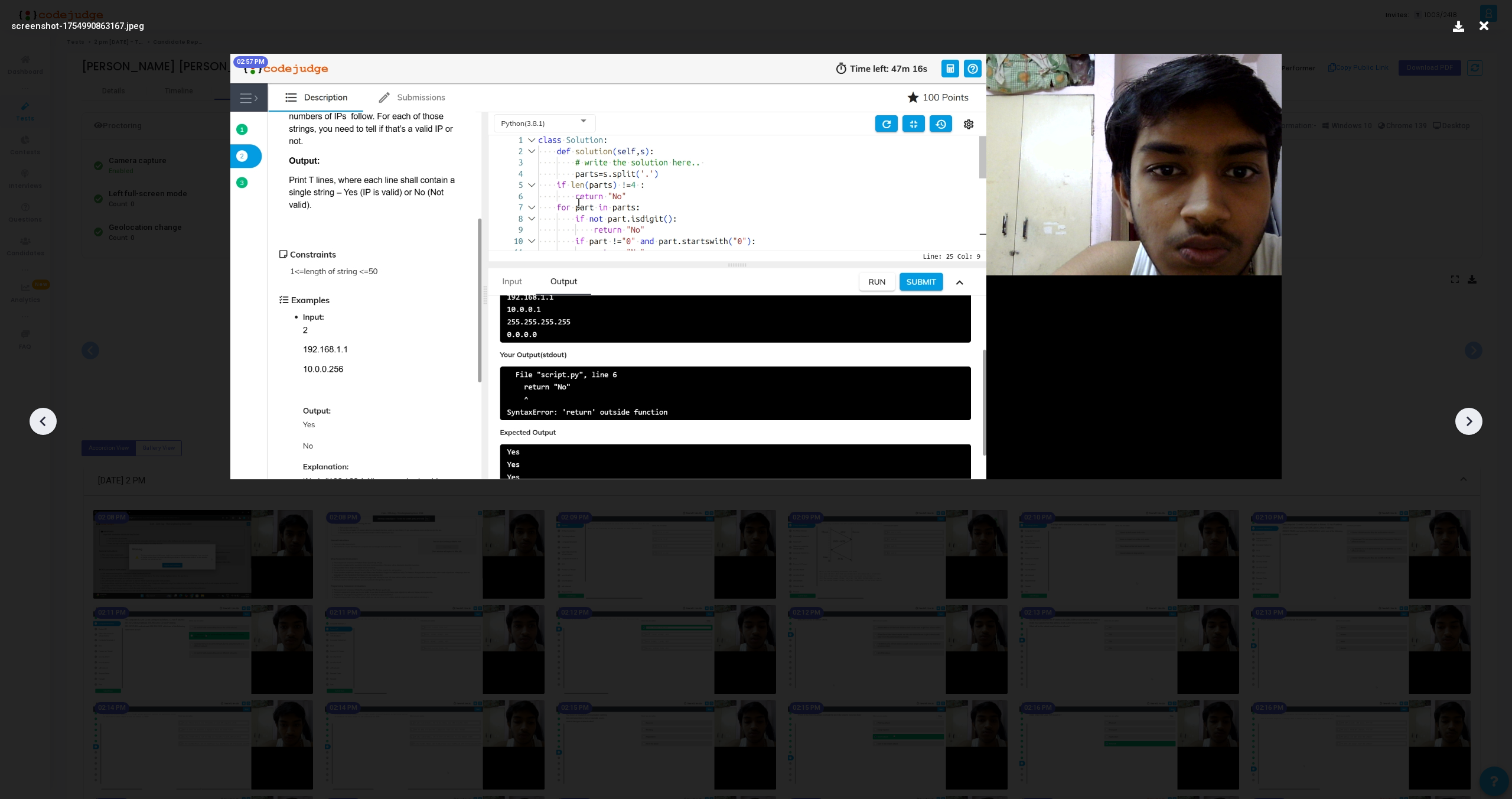
click at [1469, 421] on icon at bounding box center [1469, 421] width 18 height 18
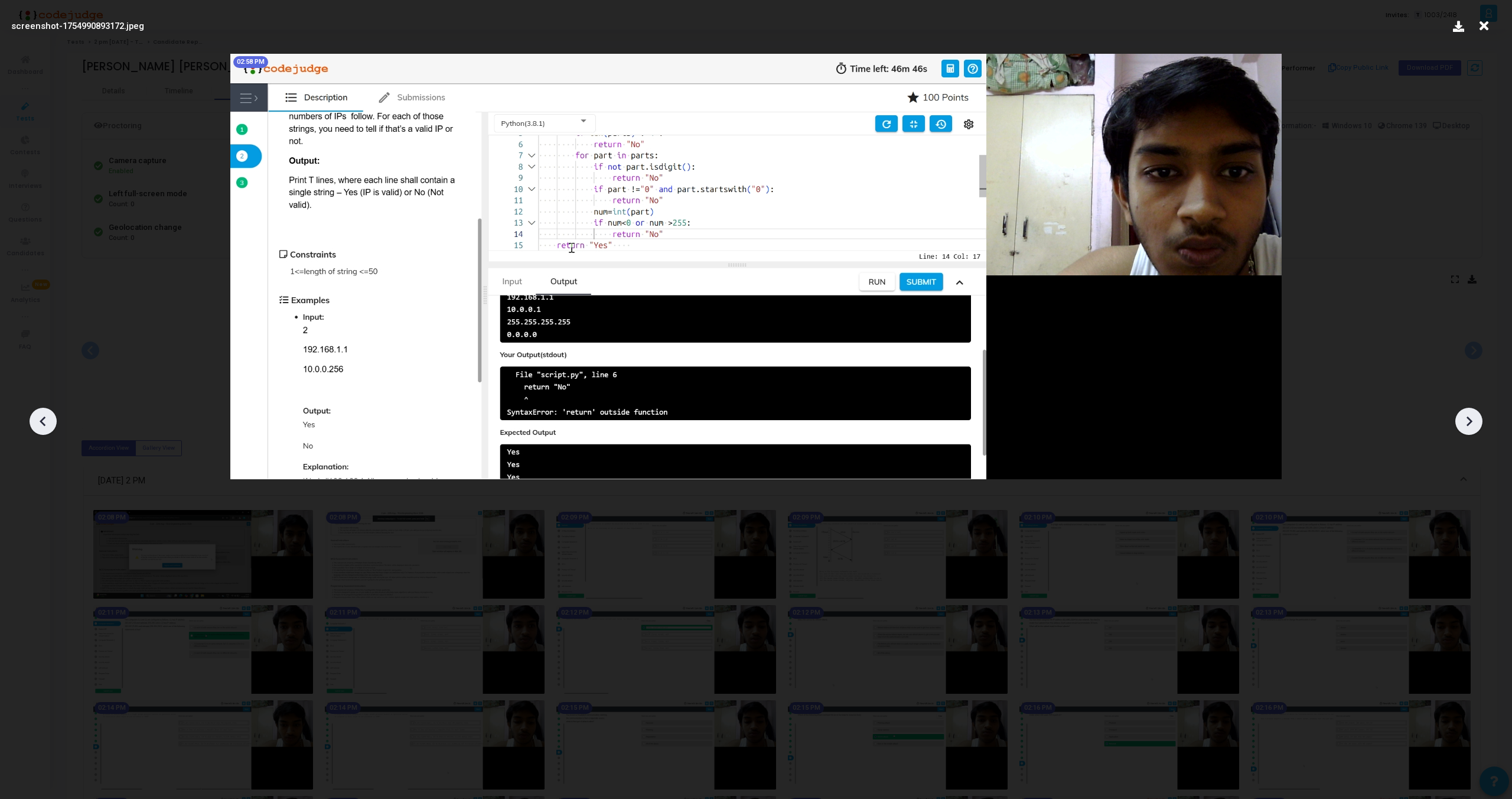
click at [1469, 421] on icon at bounding box center [1469, 421] width 18 height 18
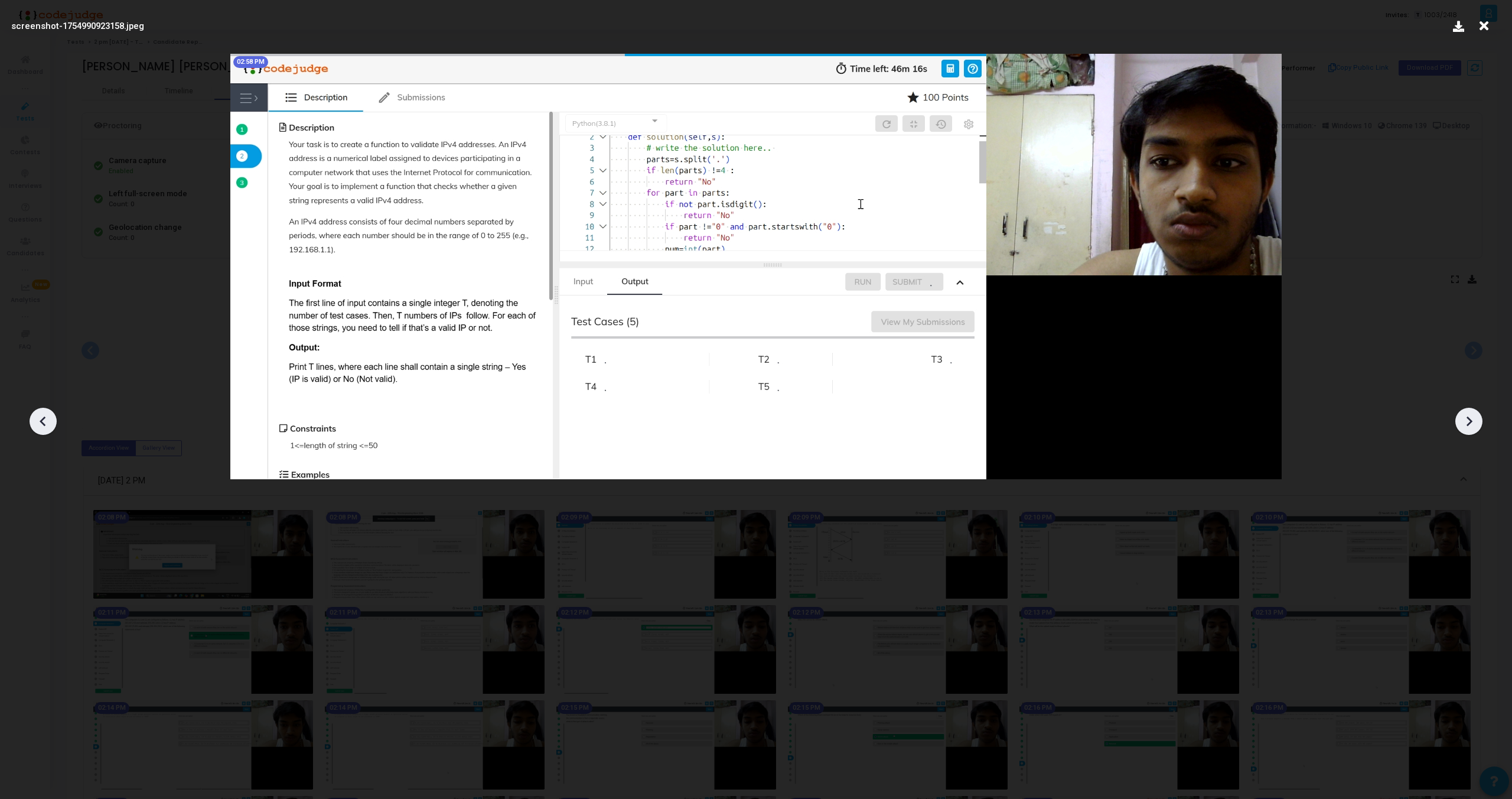
click at [1469, 421] on icon at bounding box center [1469, 421] width 18 height 18
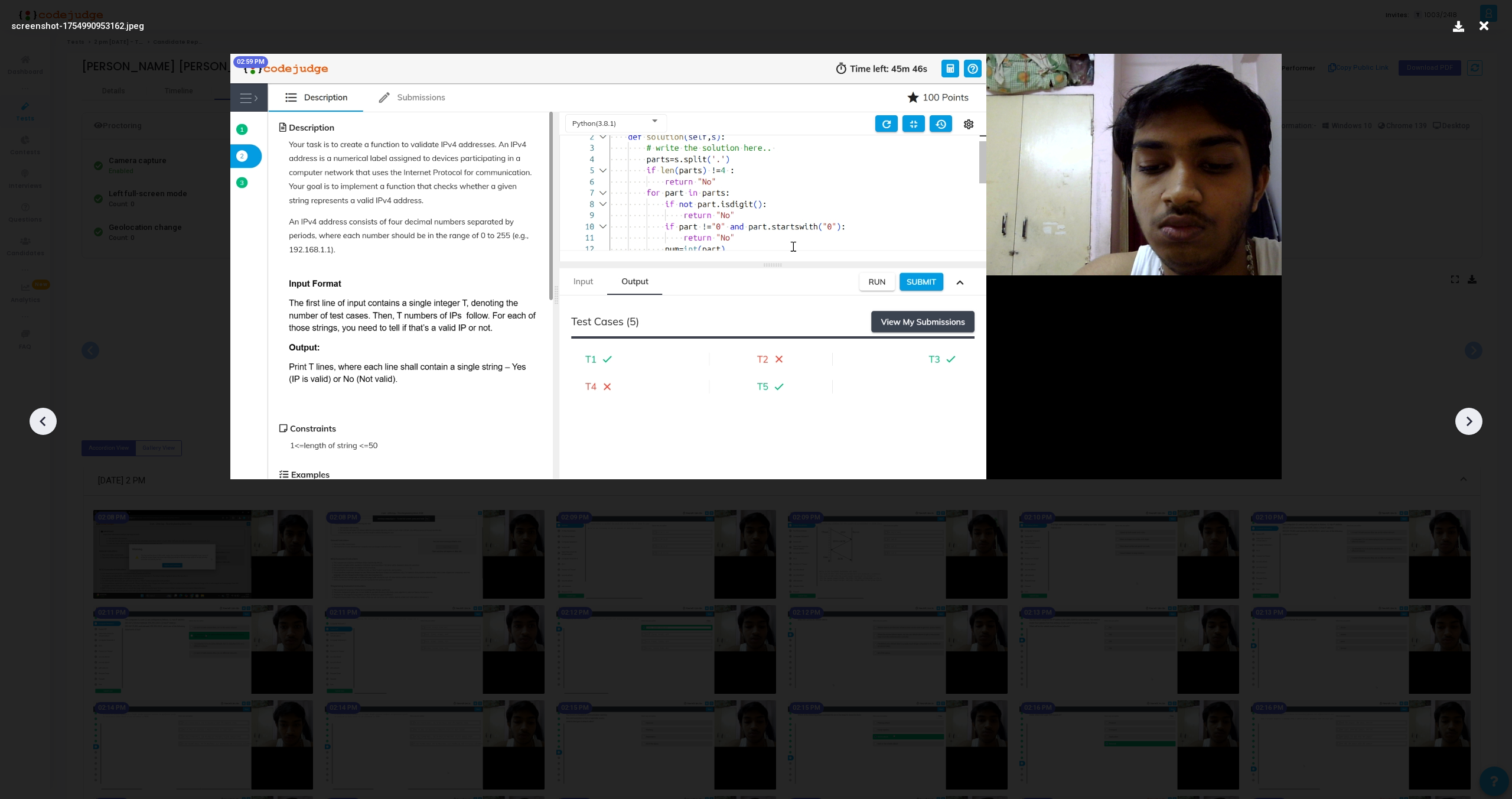
click at [1469, 421] on icon at bounding box center [1469, 421] width 18 height 18
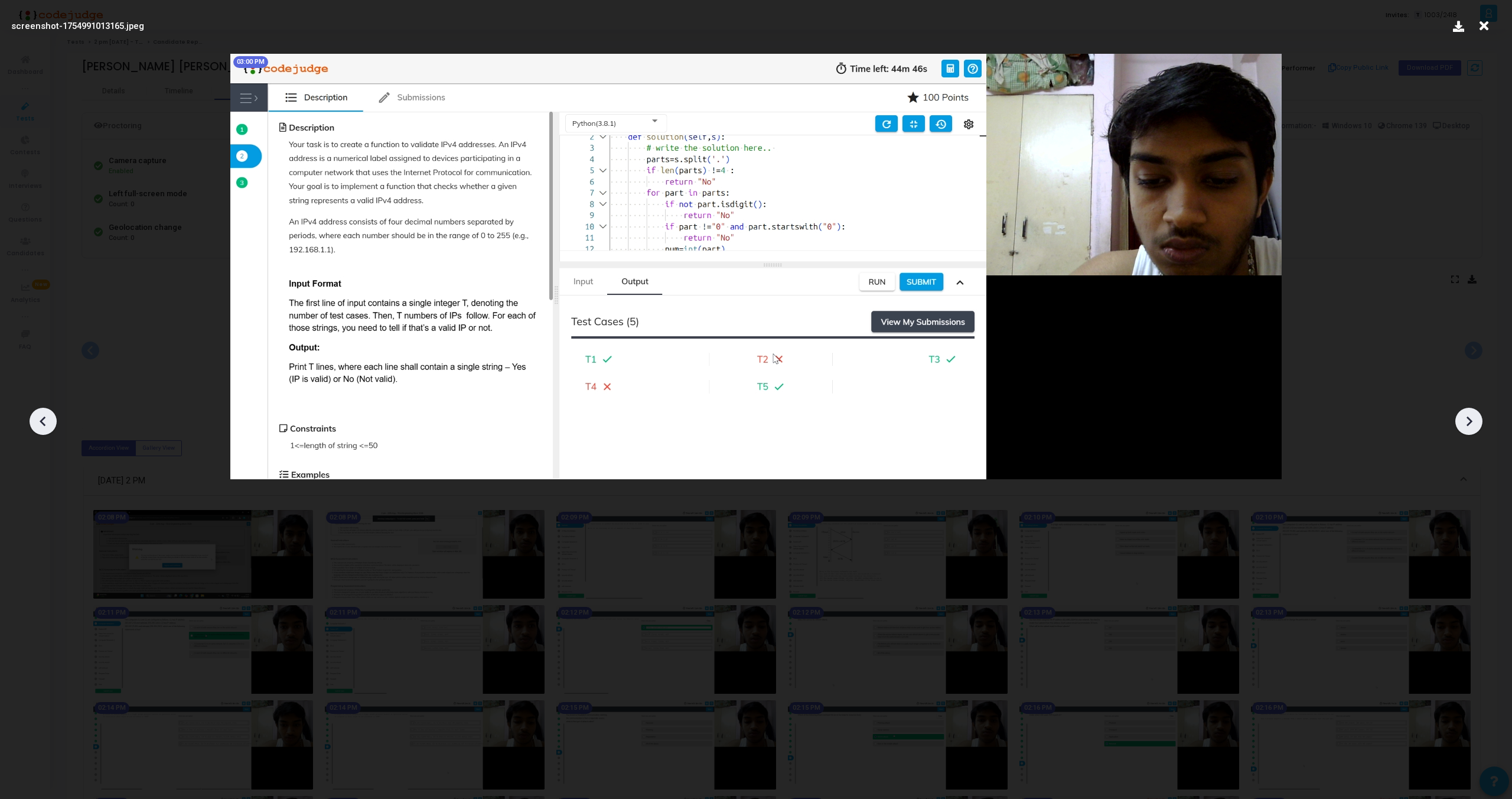
click at [1469, 421] on icon at bounding box center [1469, 421] width 18 height 18
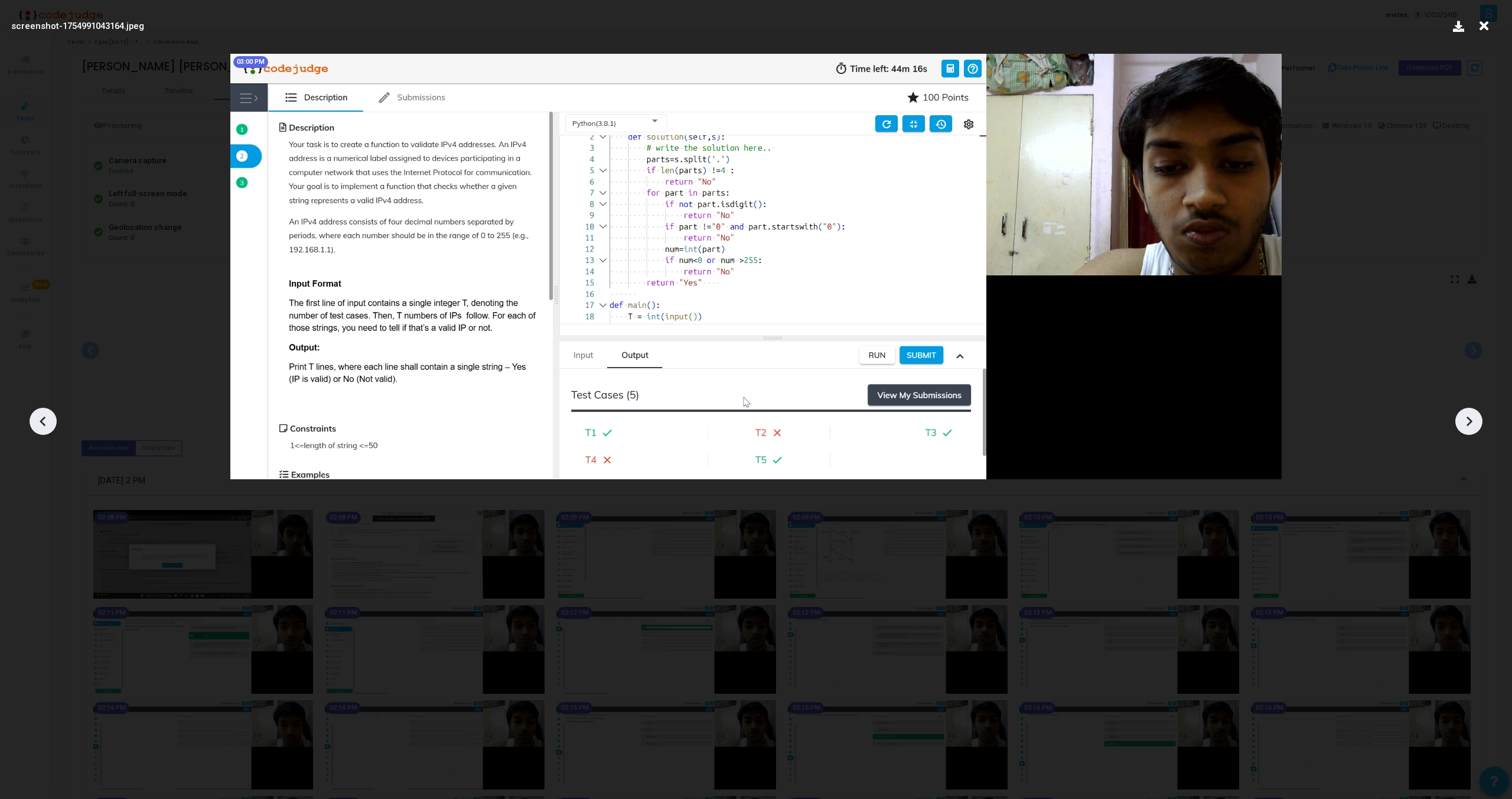
click at [1469, 421] on icon at bounding box center [1469, 421] width 18 height 18
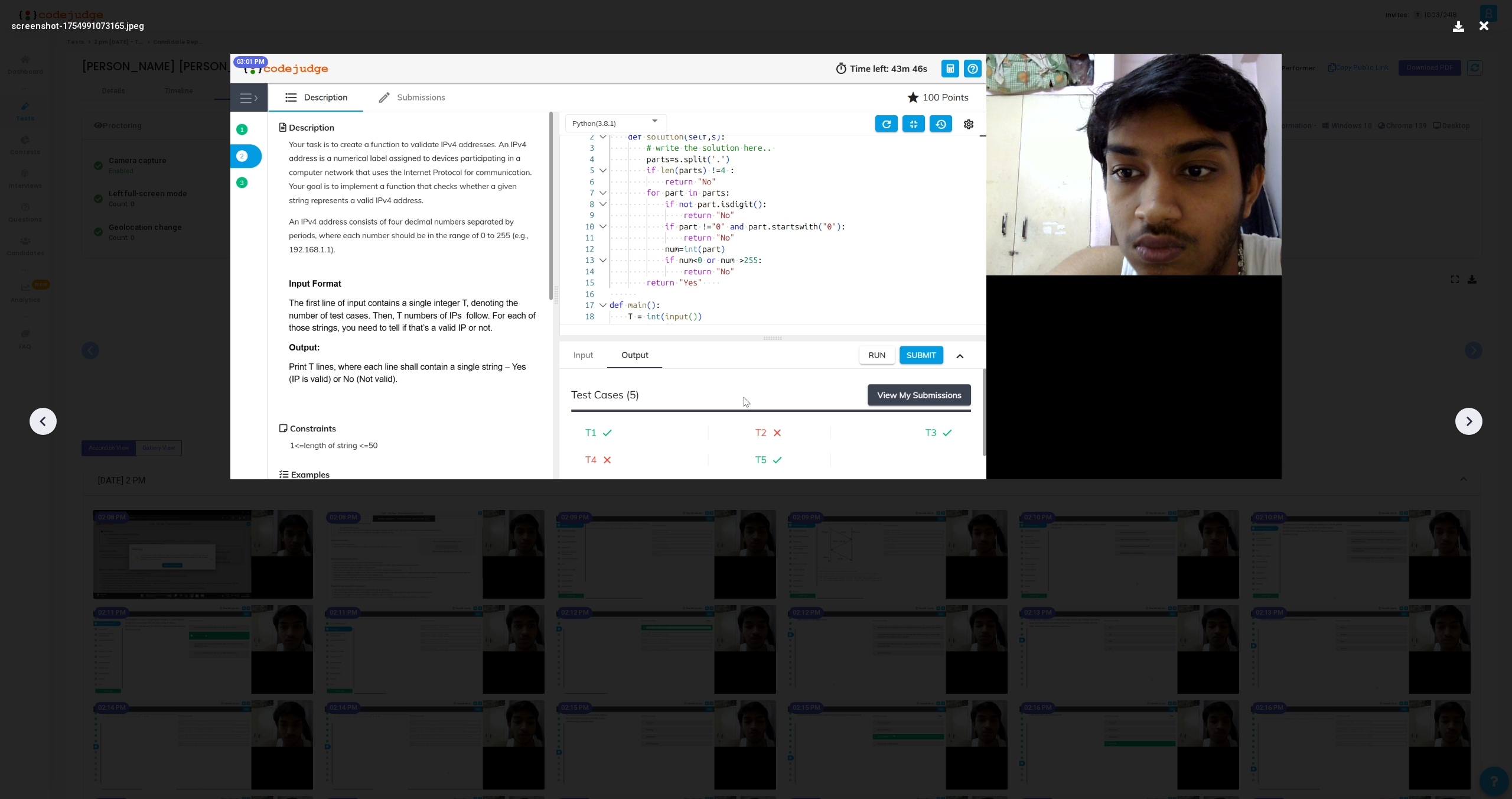
click at [1469, 421] on icon at bounding box center [1469, 421] width 18 height 18
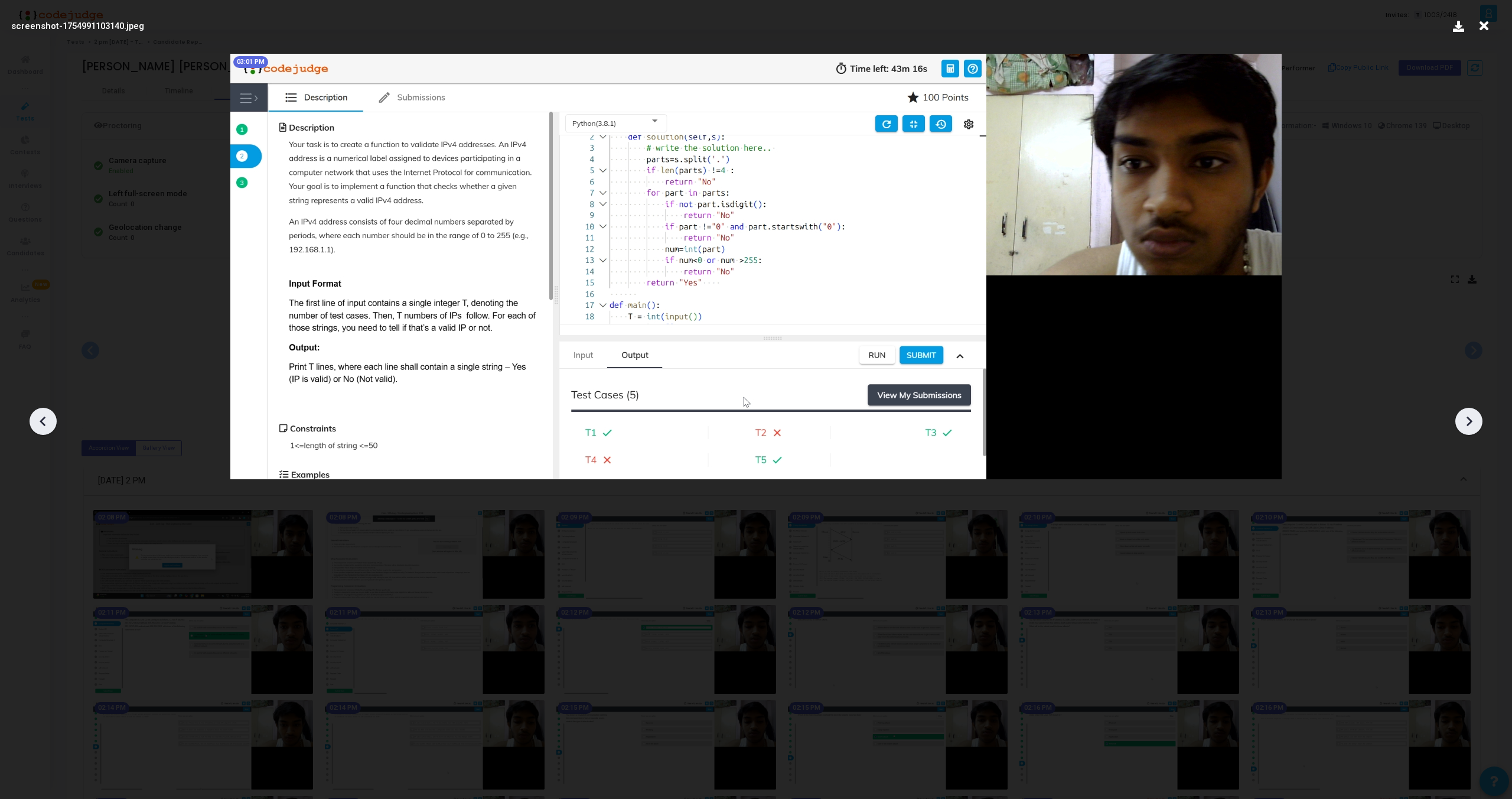
click at [1469, 421] on icon at bounding box center [1469, 421] width 18 height 18
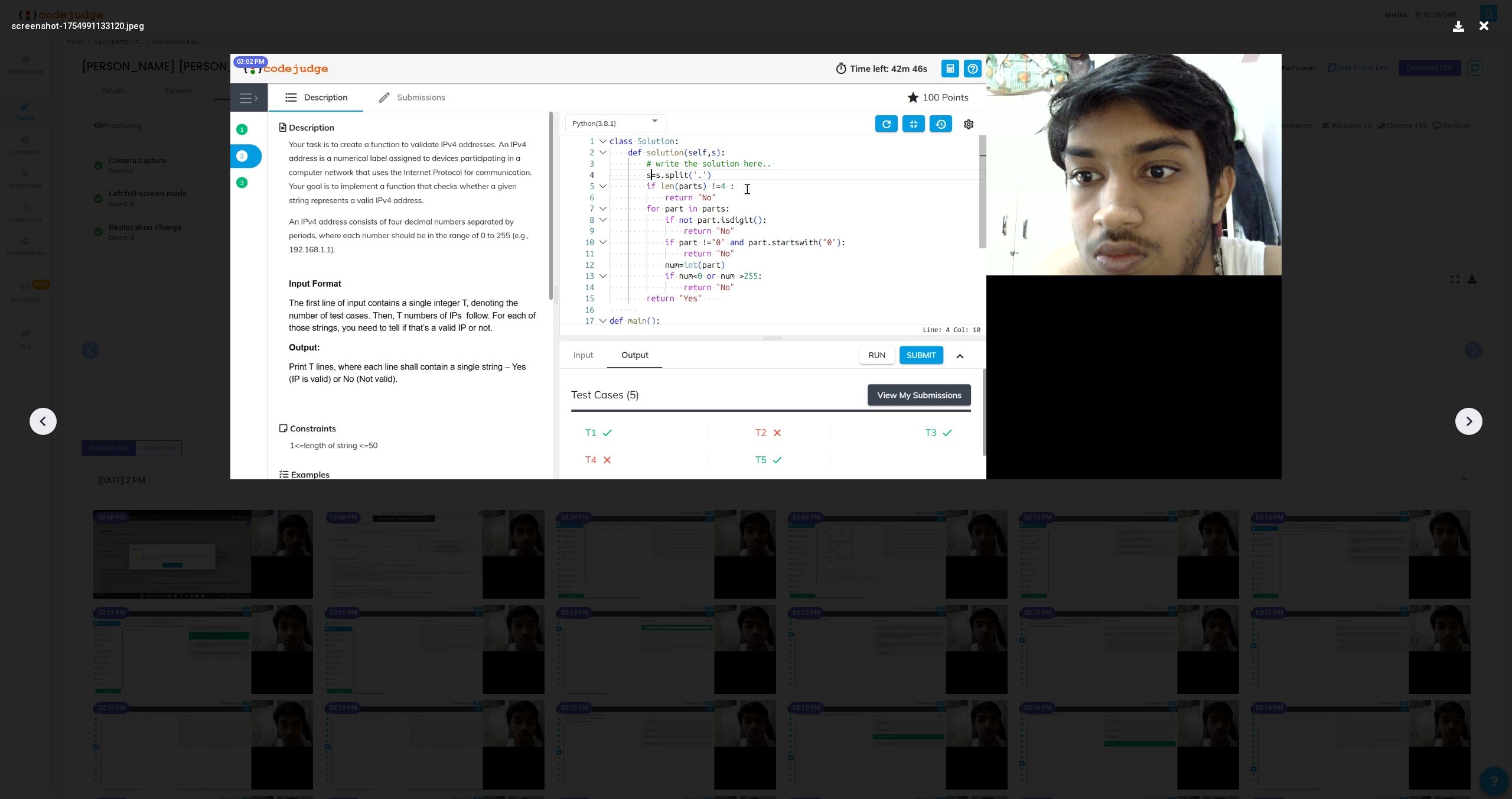
click at [1468, 421] on icon at bounding box center [1469, 421] width 18 height 18
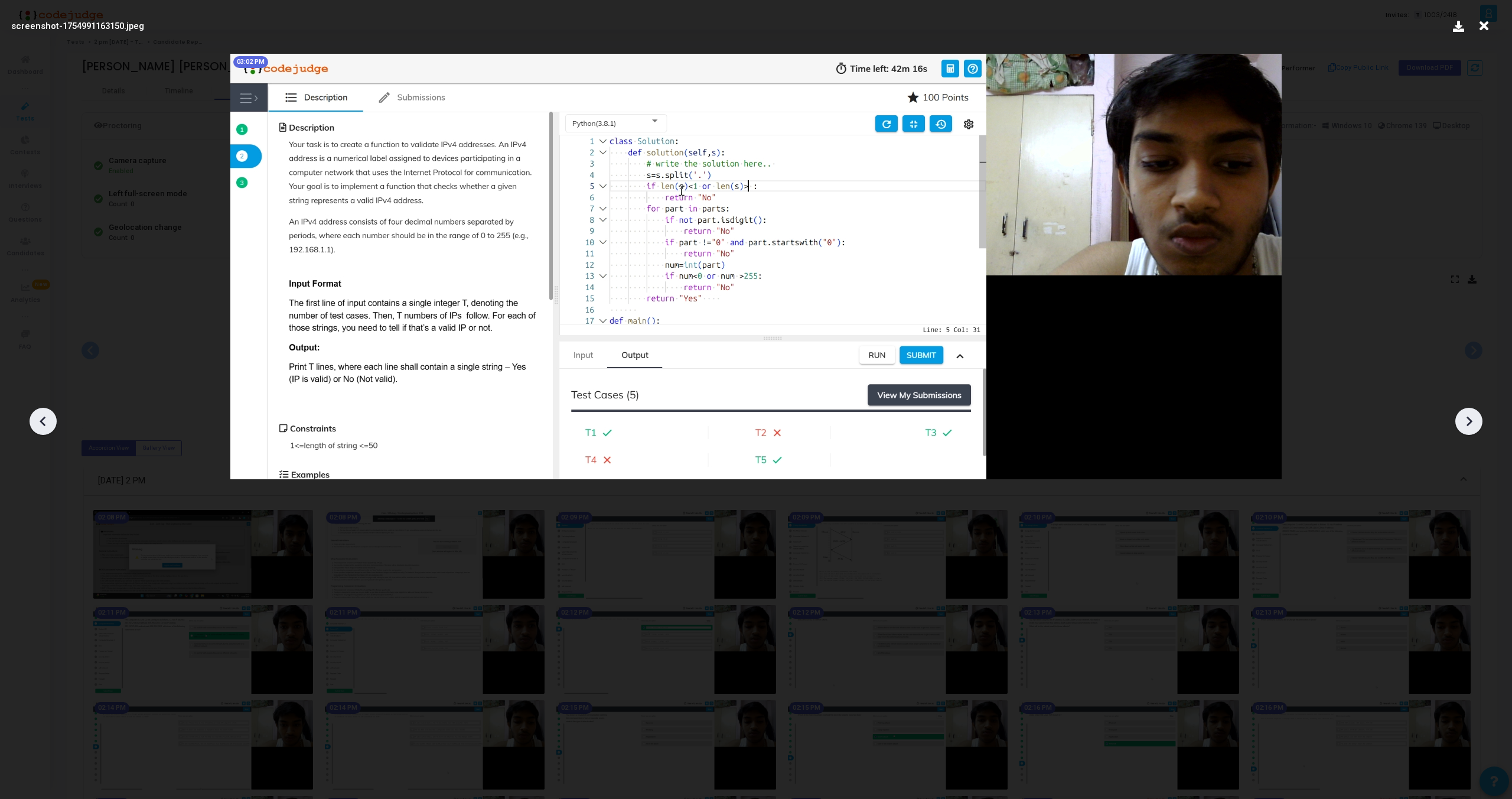
click at [1468, 421] on icon at bounding box center [1469, 421] width 18 height 18
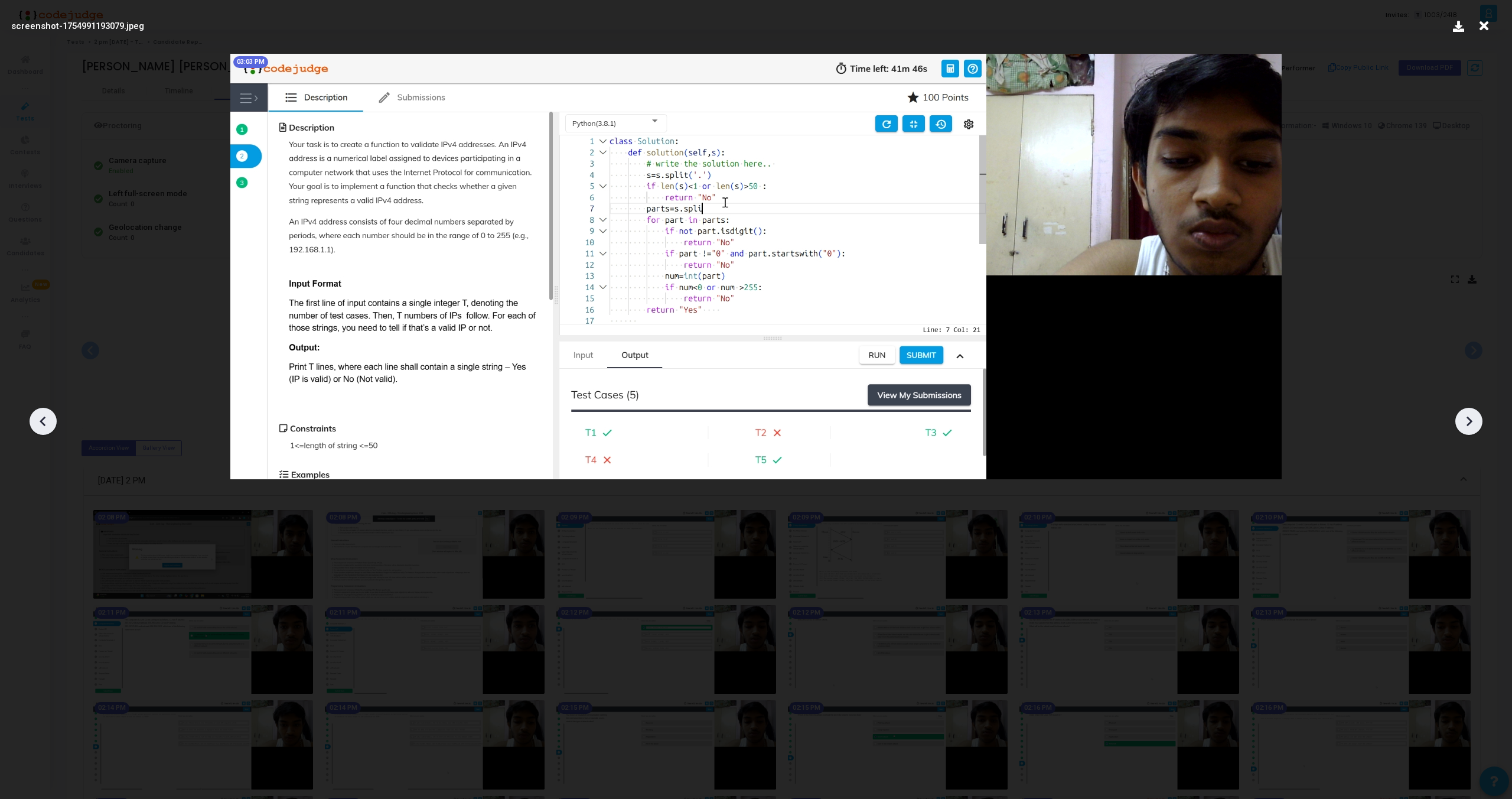
click at [1468, 421] on icon at bounding box center [1469, 421] width 18 height 18
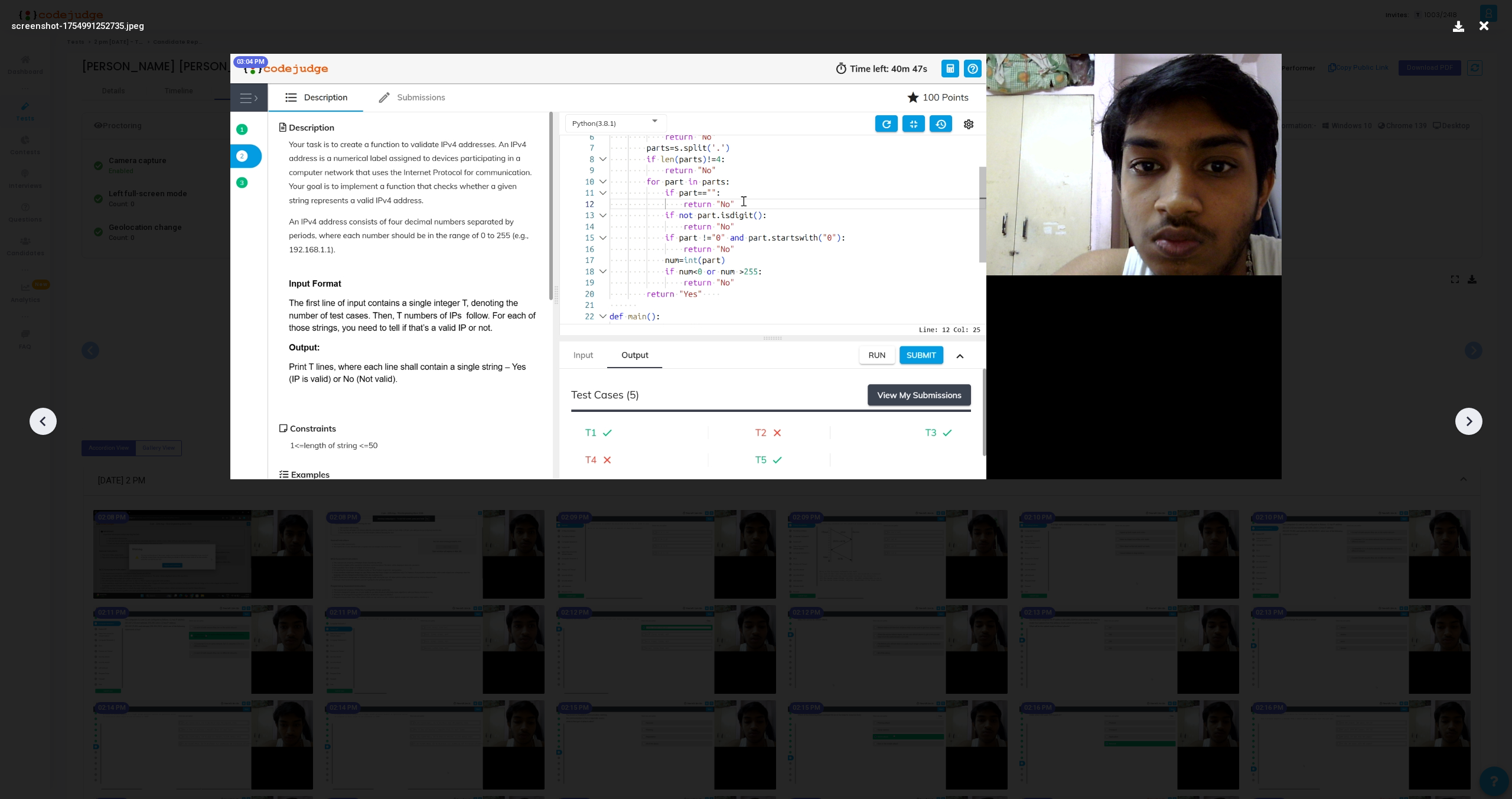
click at [49, 414] on icon at bounding box center [43, 421] width 18 height 18
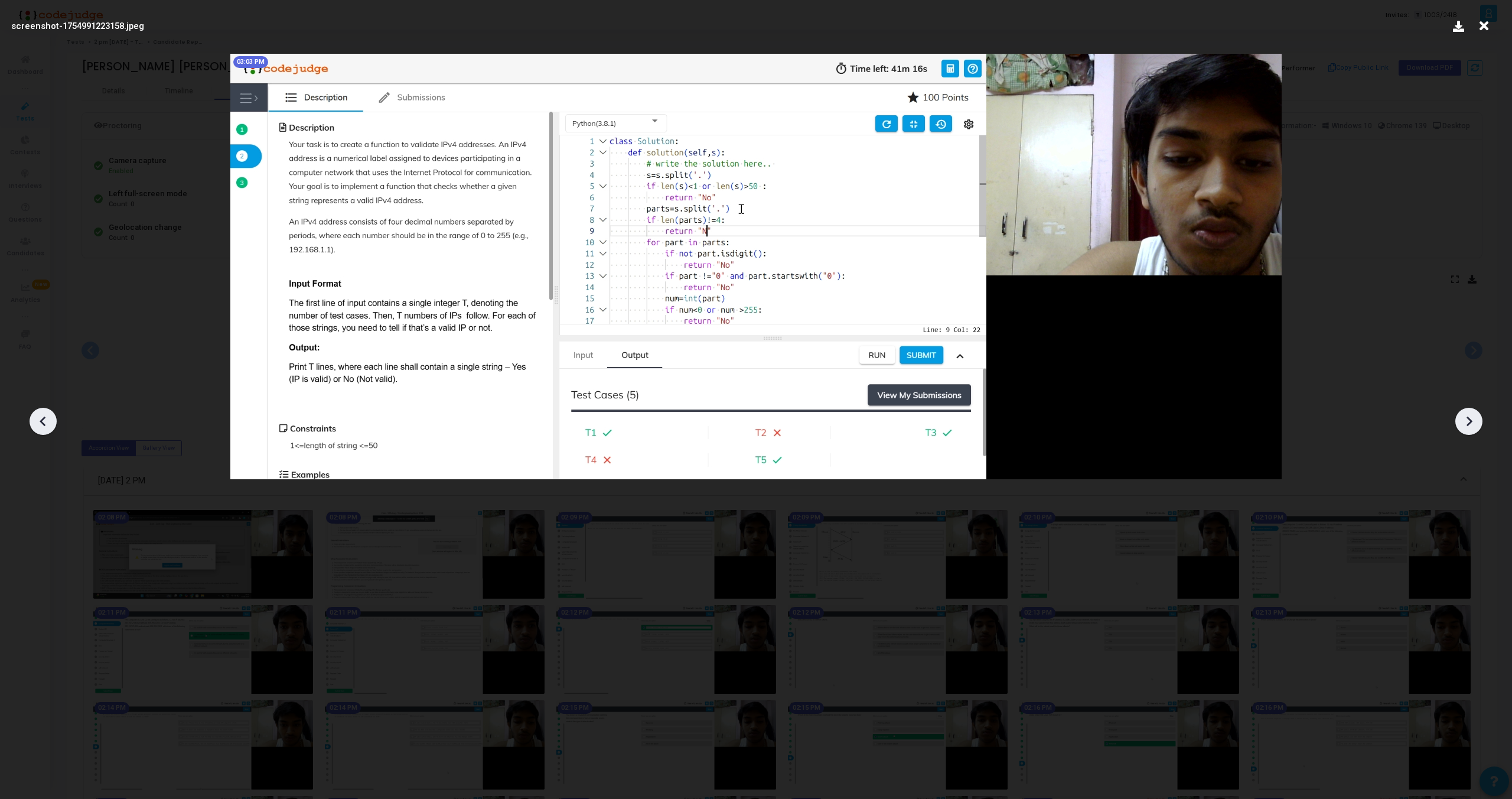
click at [48, 414] on icon at bounding box center [43, 421] width 18 height 18
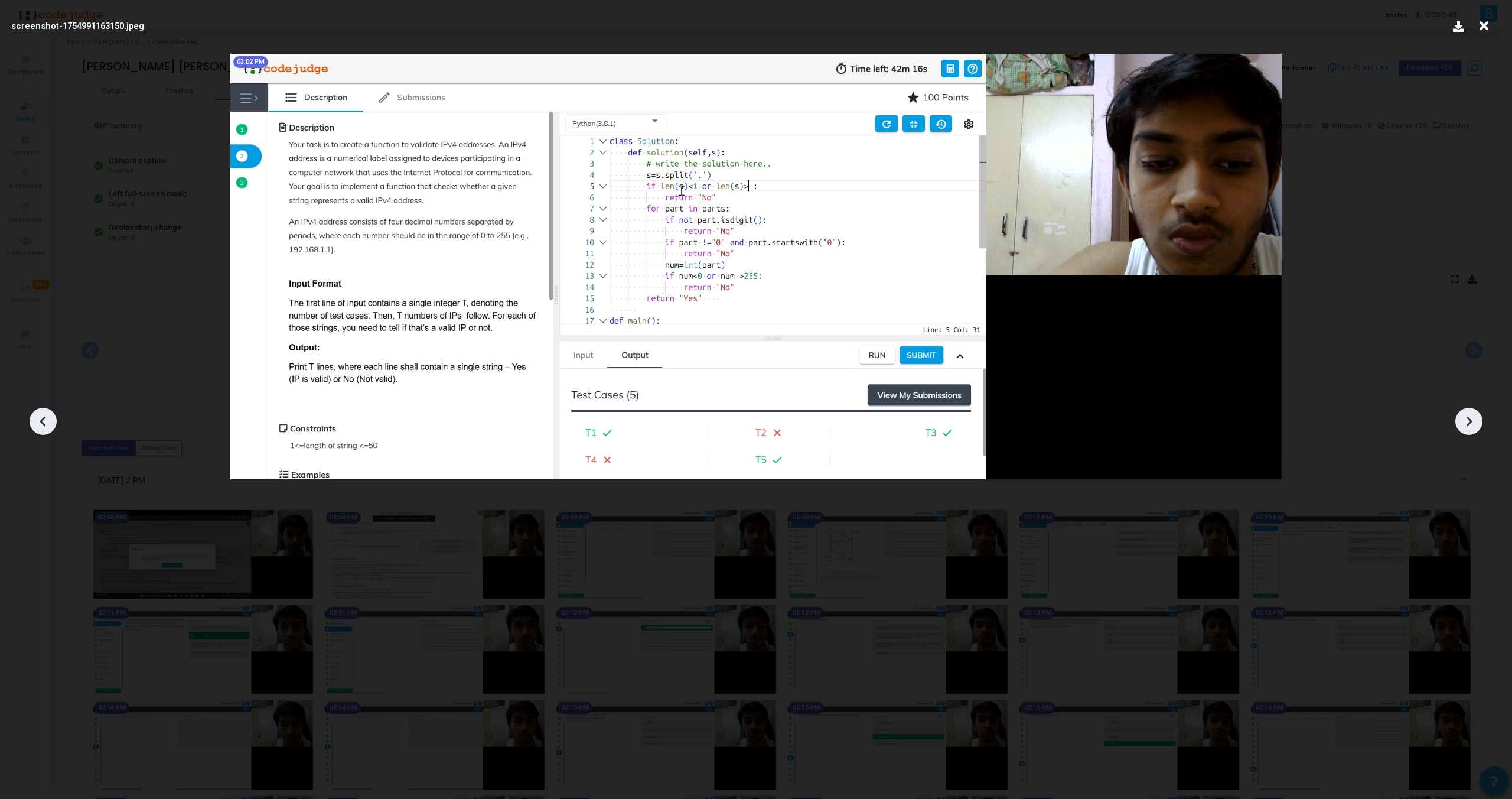
click at [1474, 419] on icon at bounding box center [1469, 421] width 18 height 18
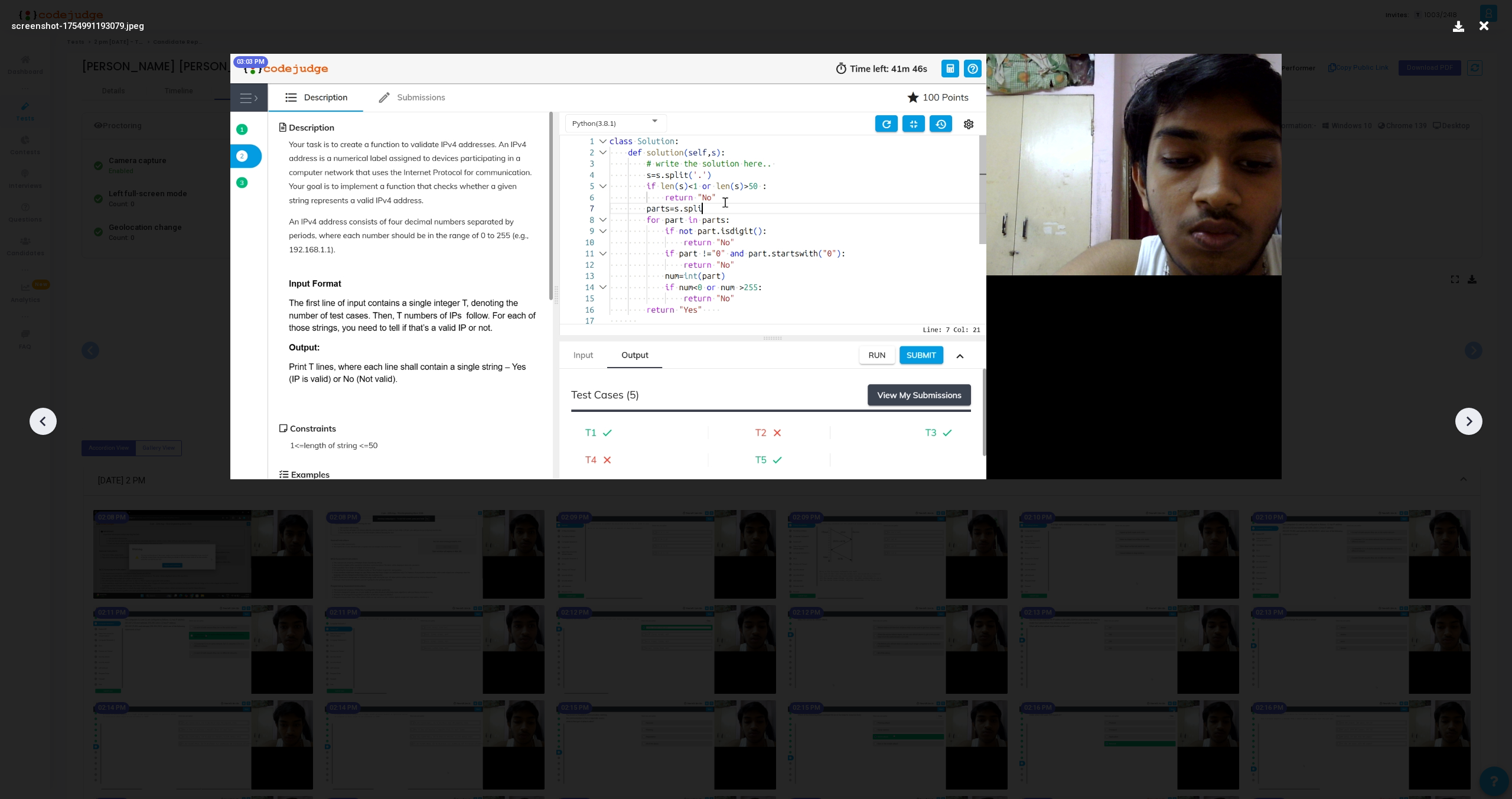
click at [1474, 419] on icon at bounding box center [1469, 421] width 18 height 18
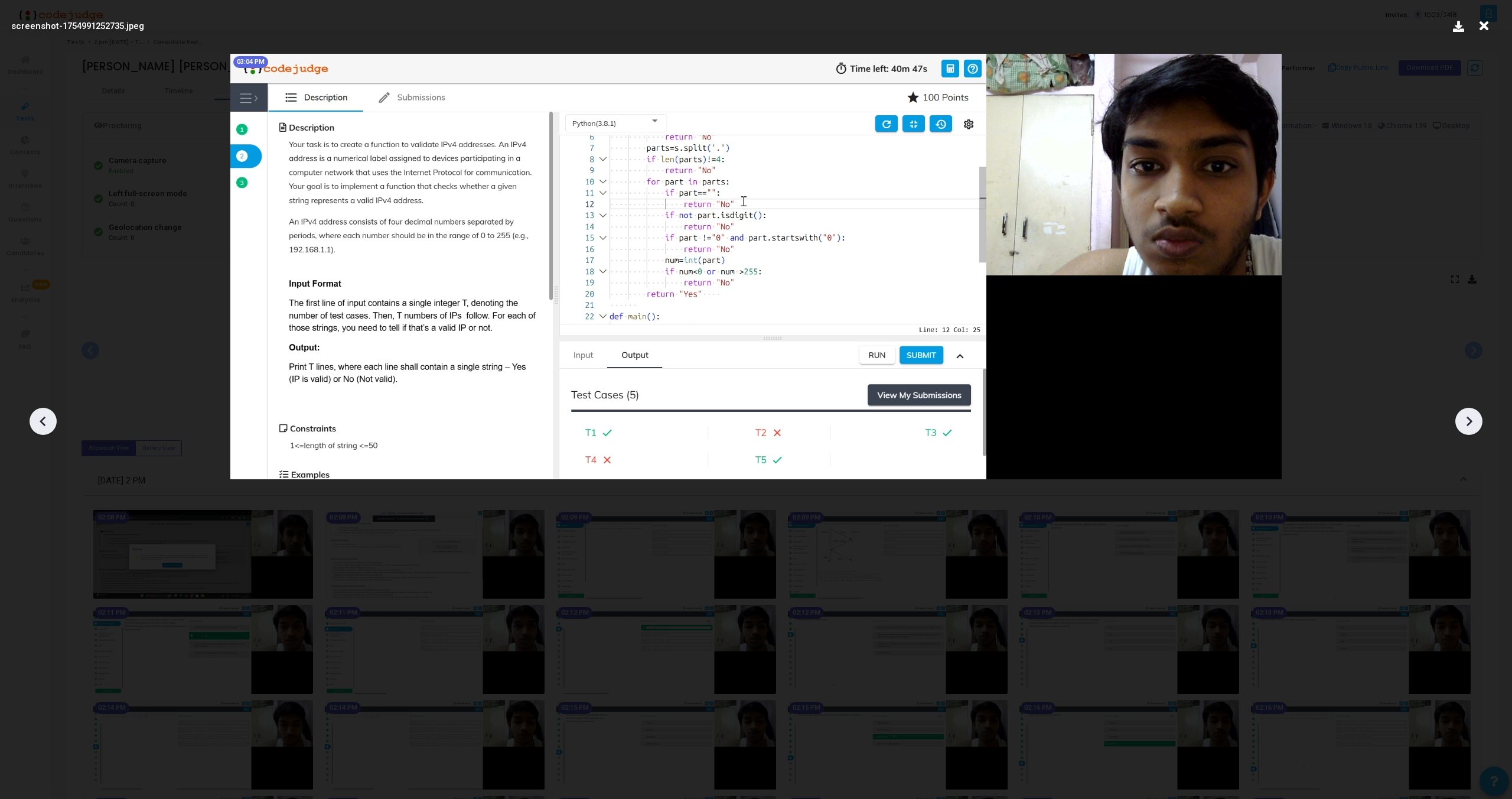
click at [1474, 419] on icon at bounding box center [1469, 421] width 18 height 18
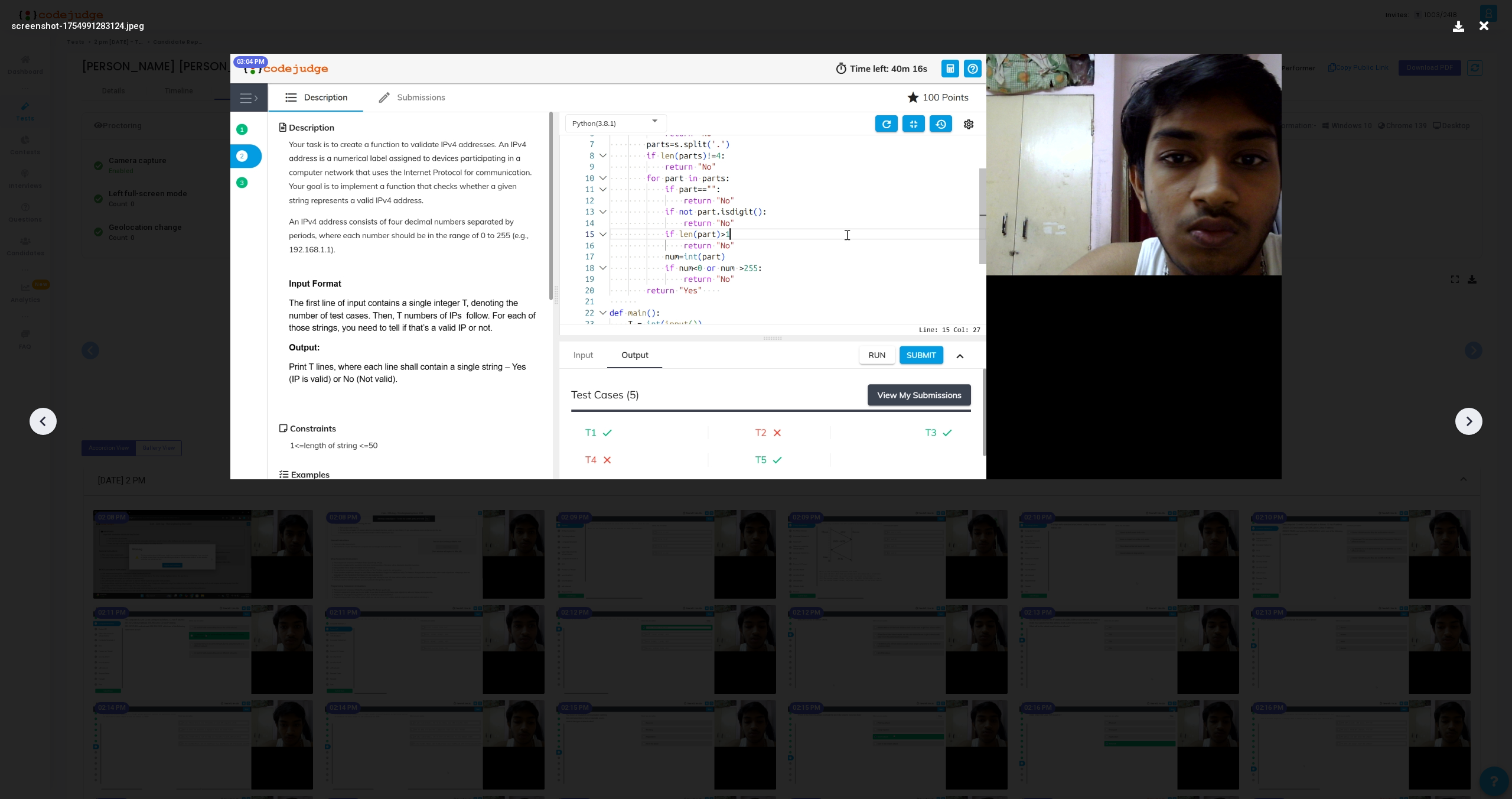
click at [1474, 419] on icon at bounding box center [1469, 421] width 18 height 18
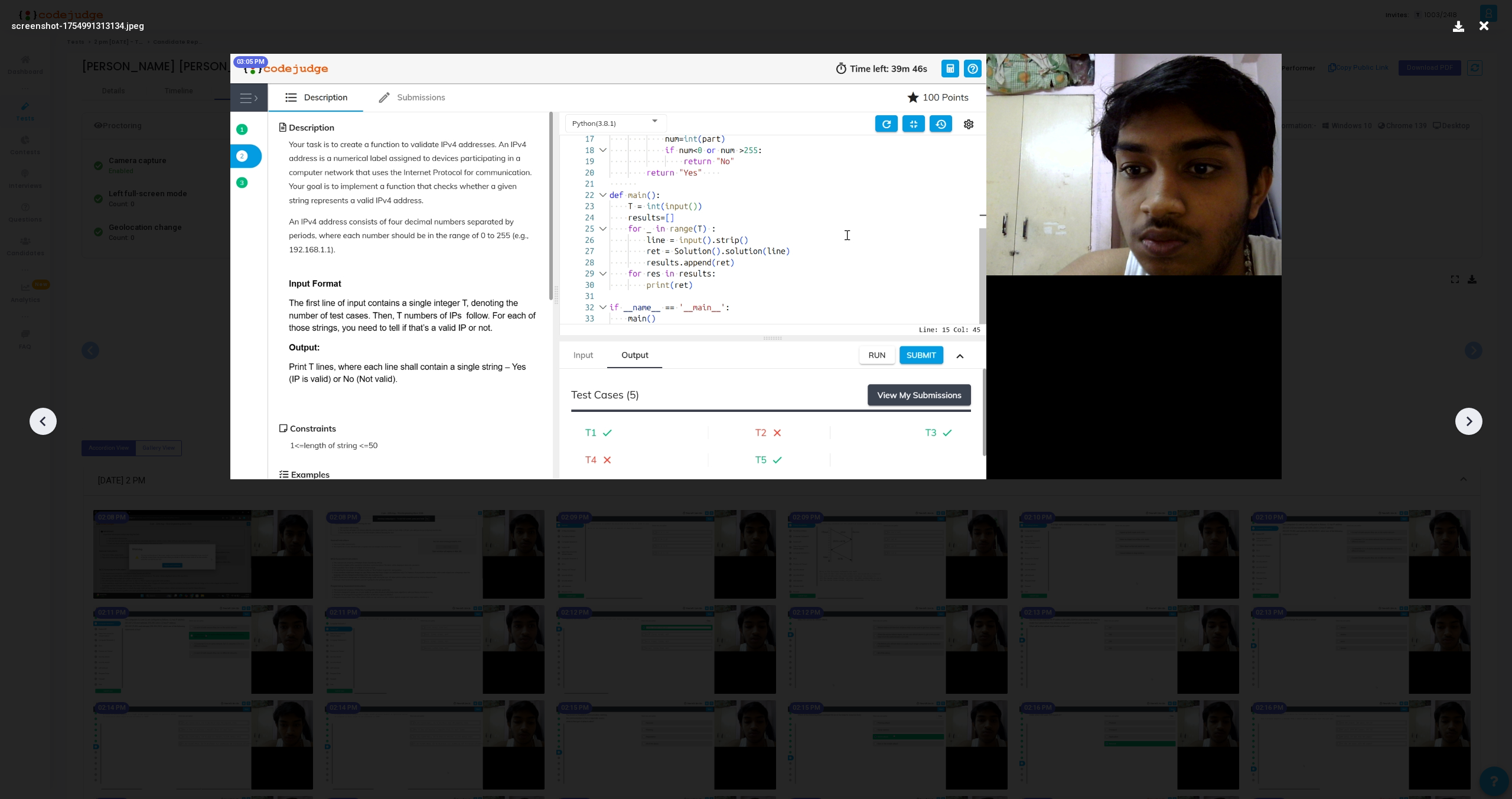
click at [1474, 419] on icon at bounding box center [1469, 421] width 18 height 18
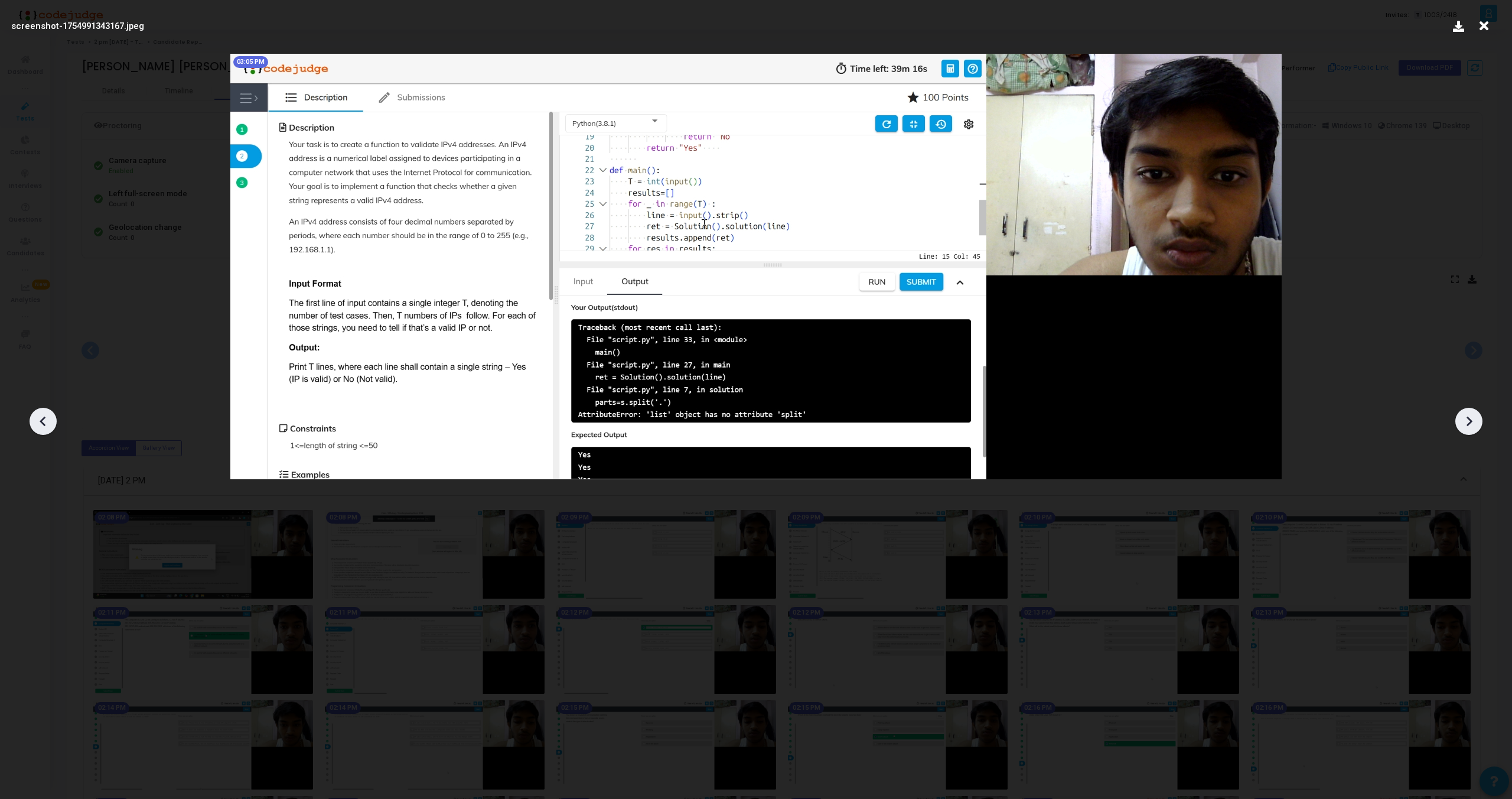
click at [1474, 419] on icon at bounding box center [1469, 421] width 18 height 18
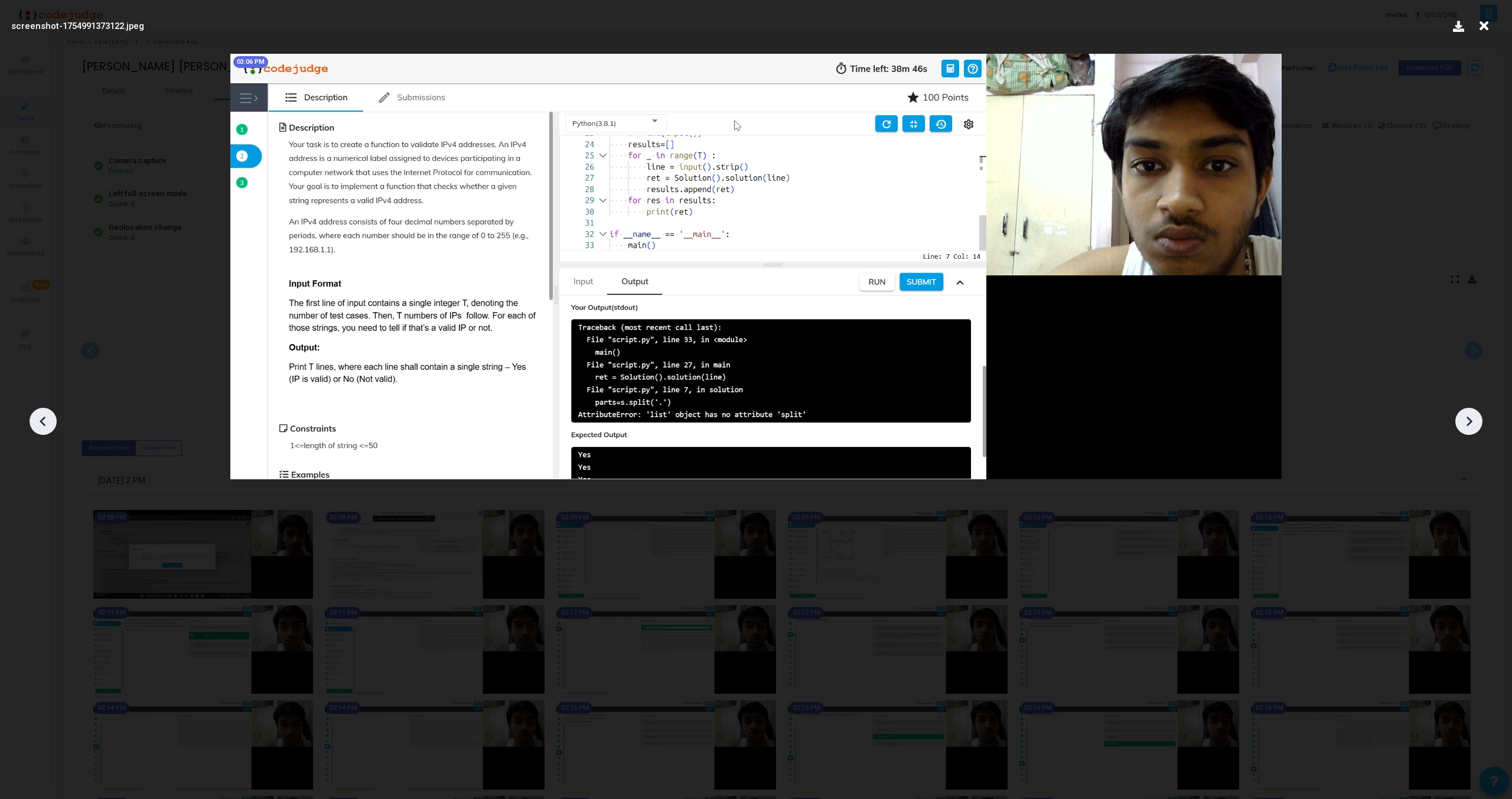
click at [1474, 419] on icon at bounding box center [1469, 421] width 18 height 18
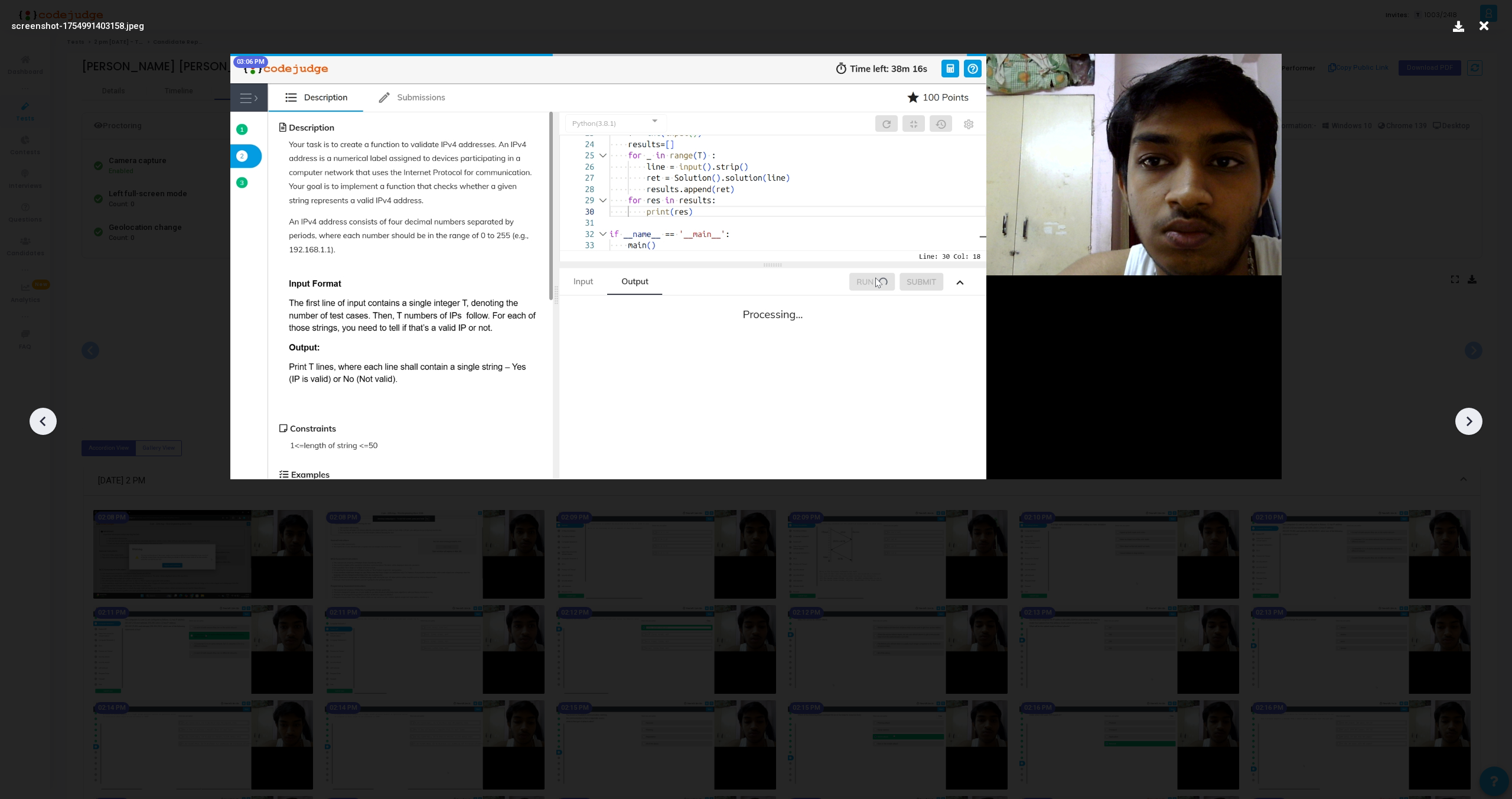
click at [1474, 419] on icon at bounding box center [1469, 421] width 18 height 18
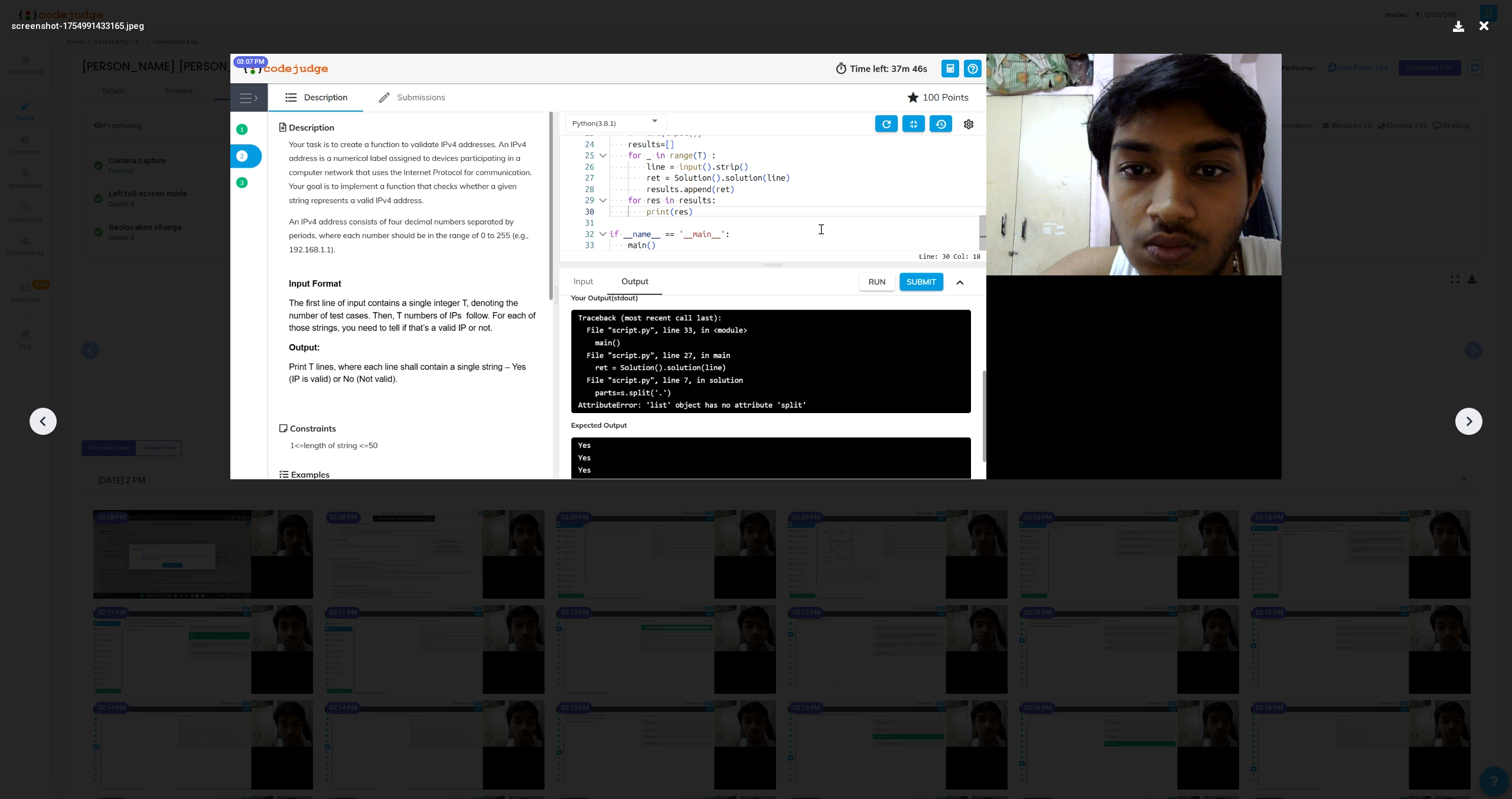
click at [1474, 419] on icon at bounding box center [1469, 421] width 18 height 18
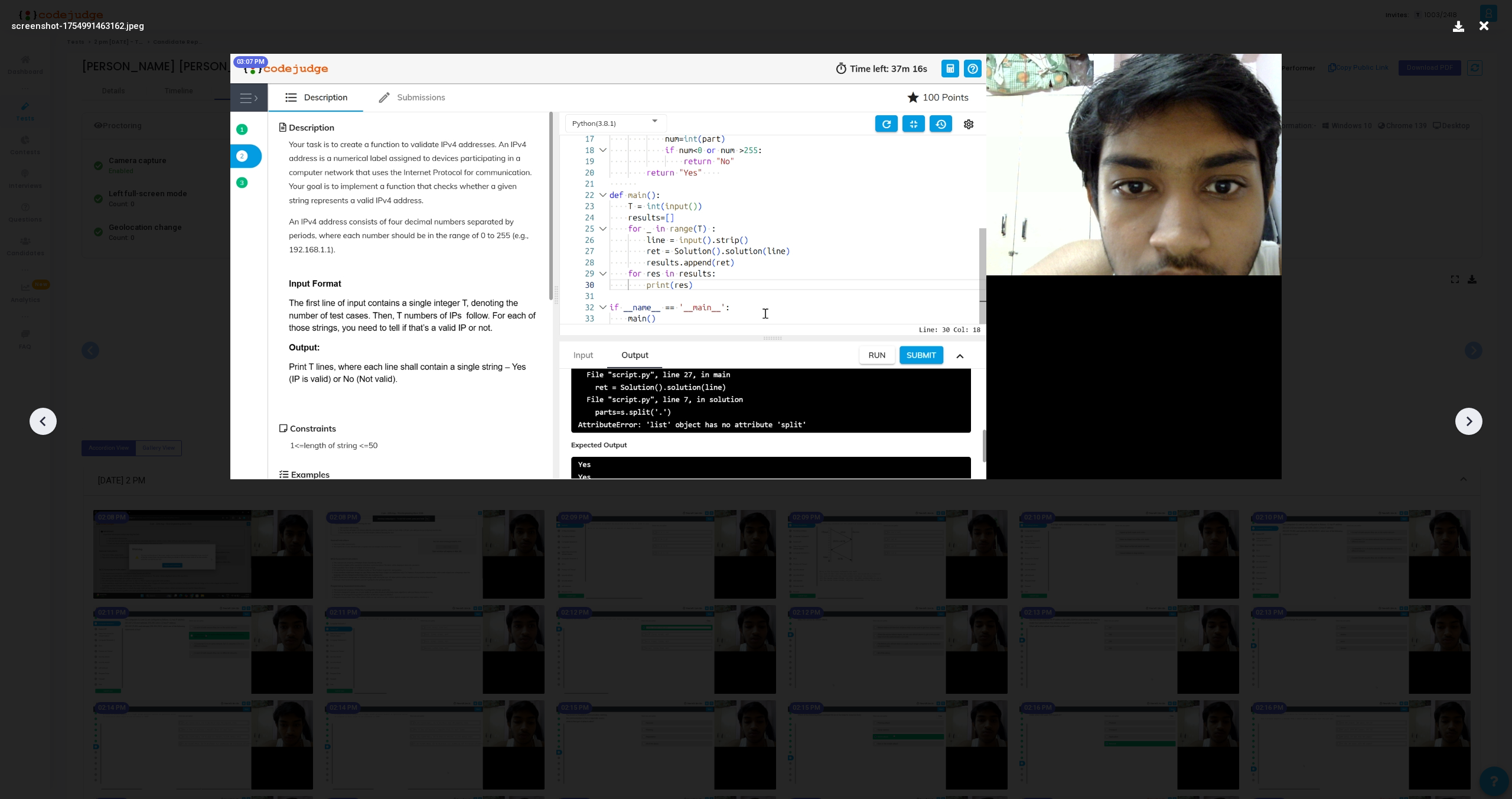
click at [1474, 419] on icon at bounding box center [1469, 421] width 18 height 18
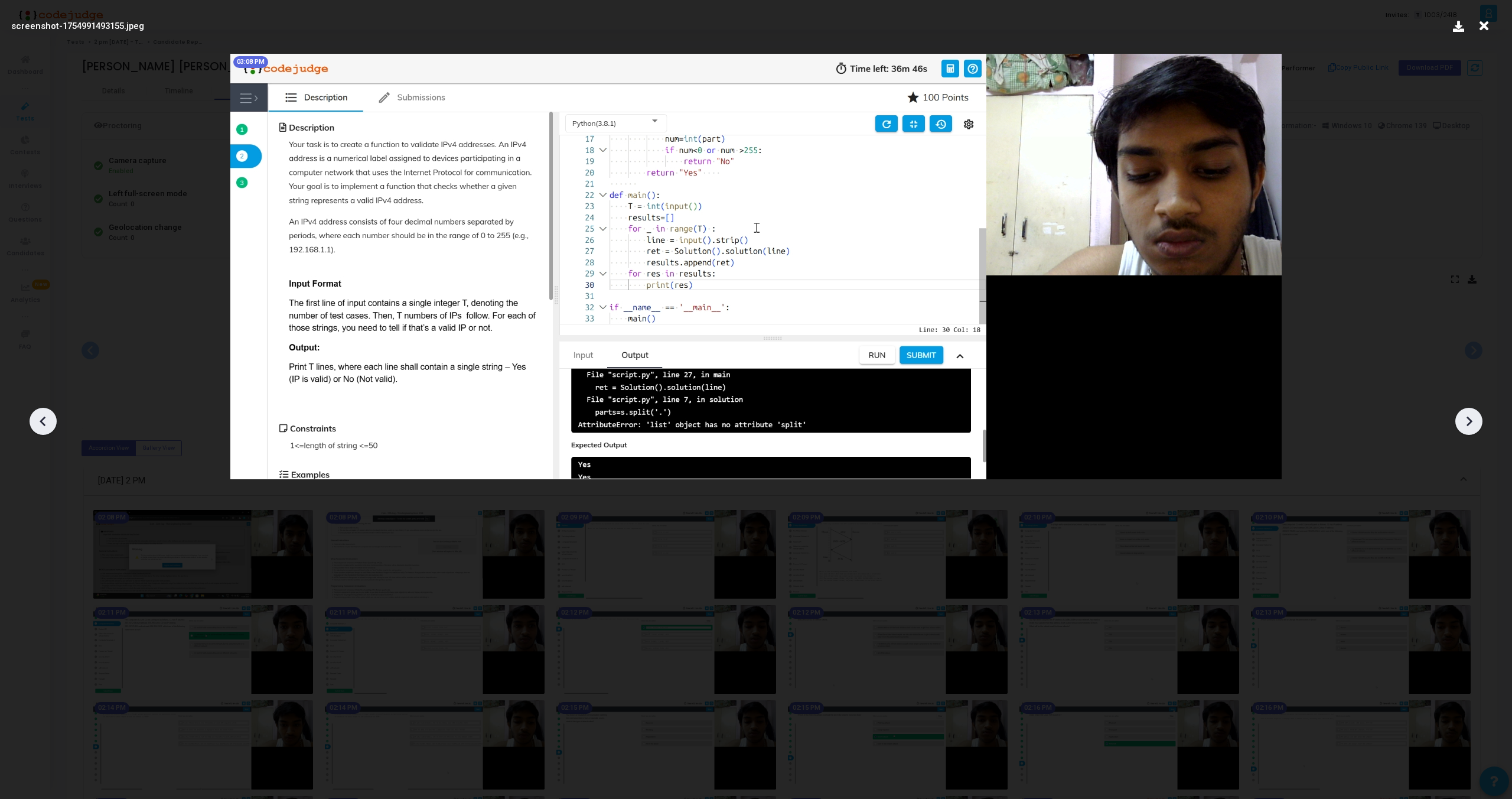
click at [1474, 419] on icon at bounding box center [1469, 421] width 18 height 18
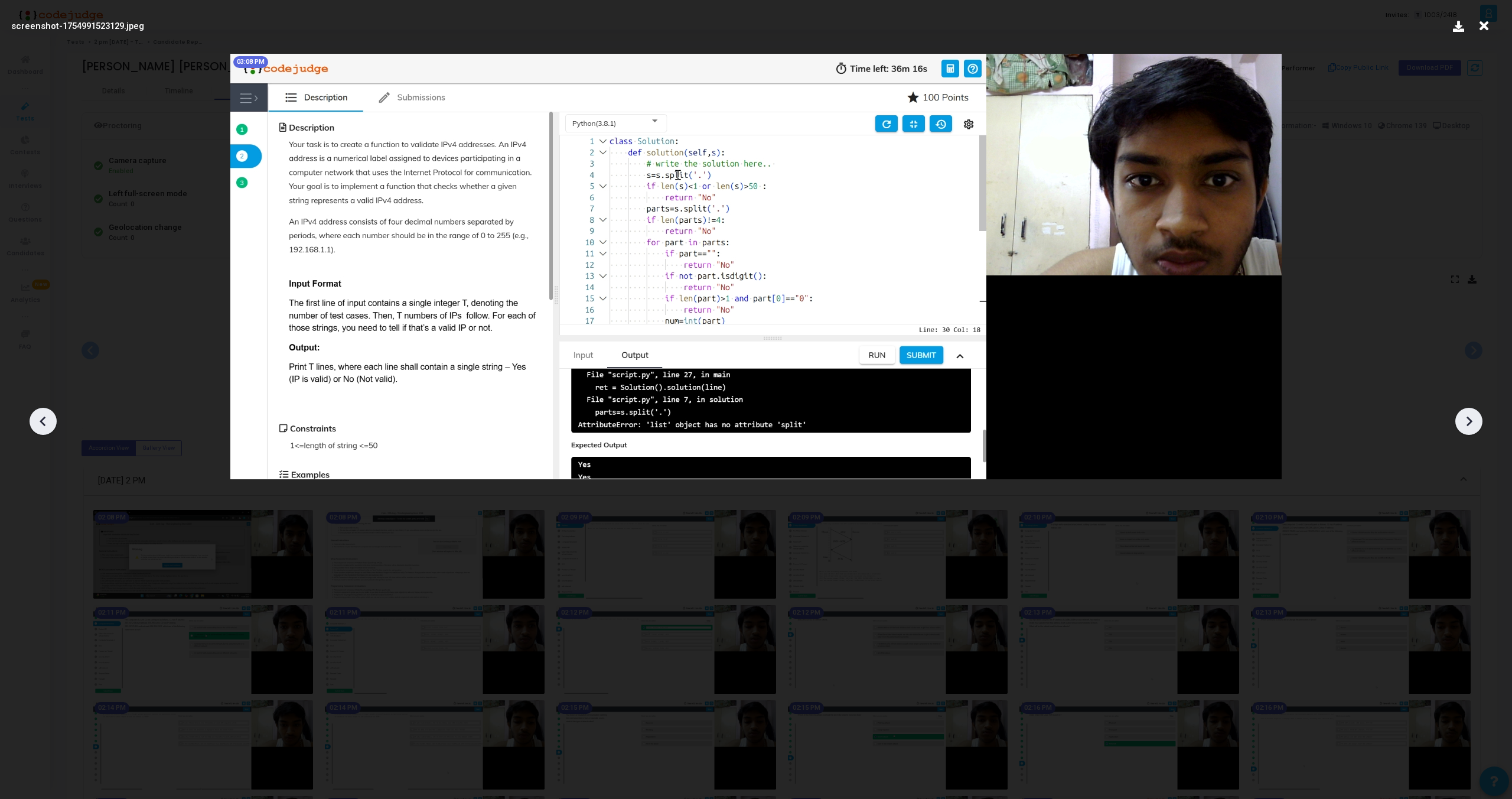
click at [1474, 419] on icon at bounding box center [1469, 421] width 18 height 18
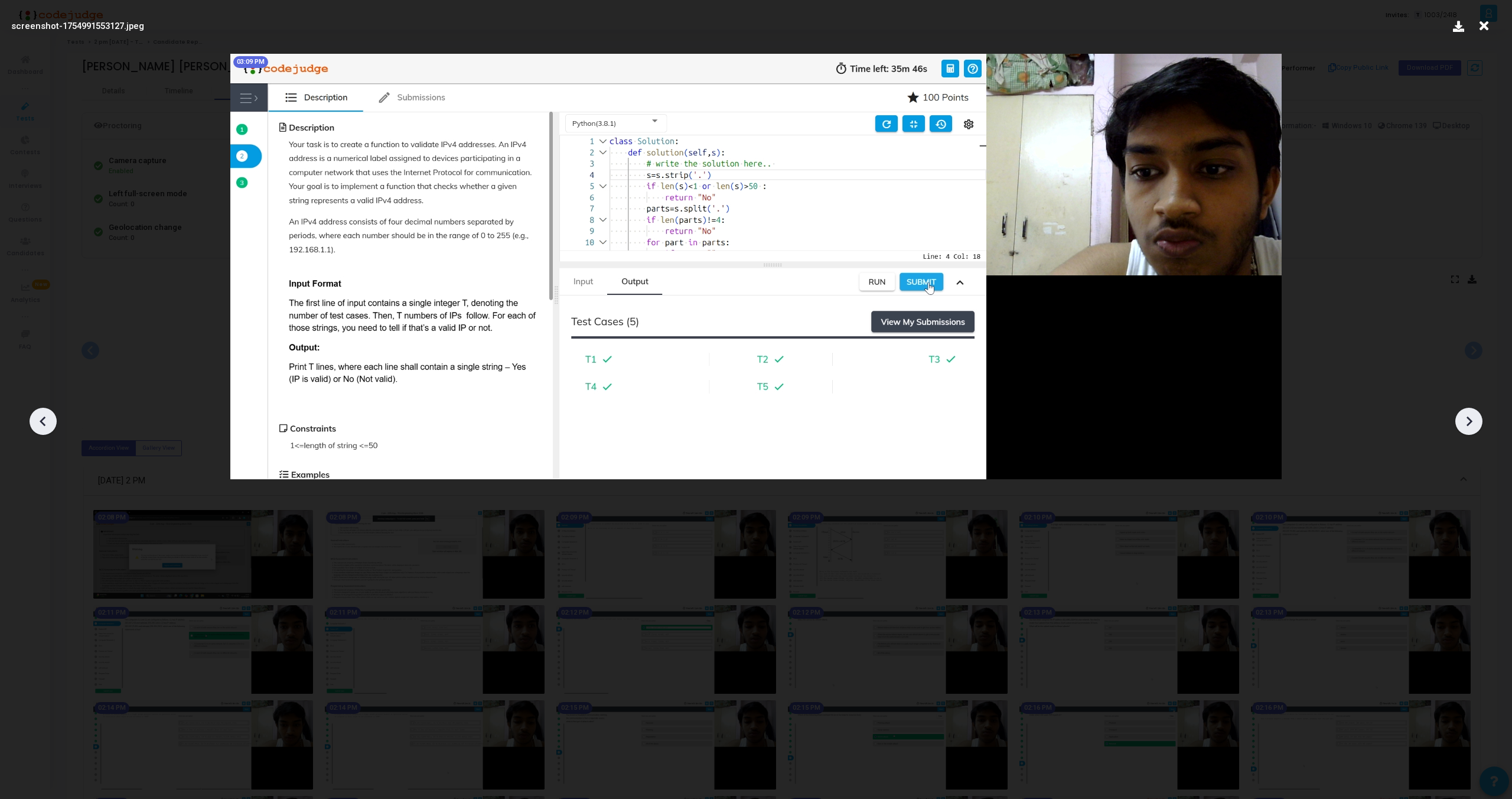
click at [1474, 419] on icon at bounding box center [1469, 421] width 18 height 18
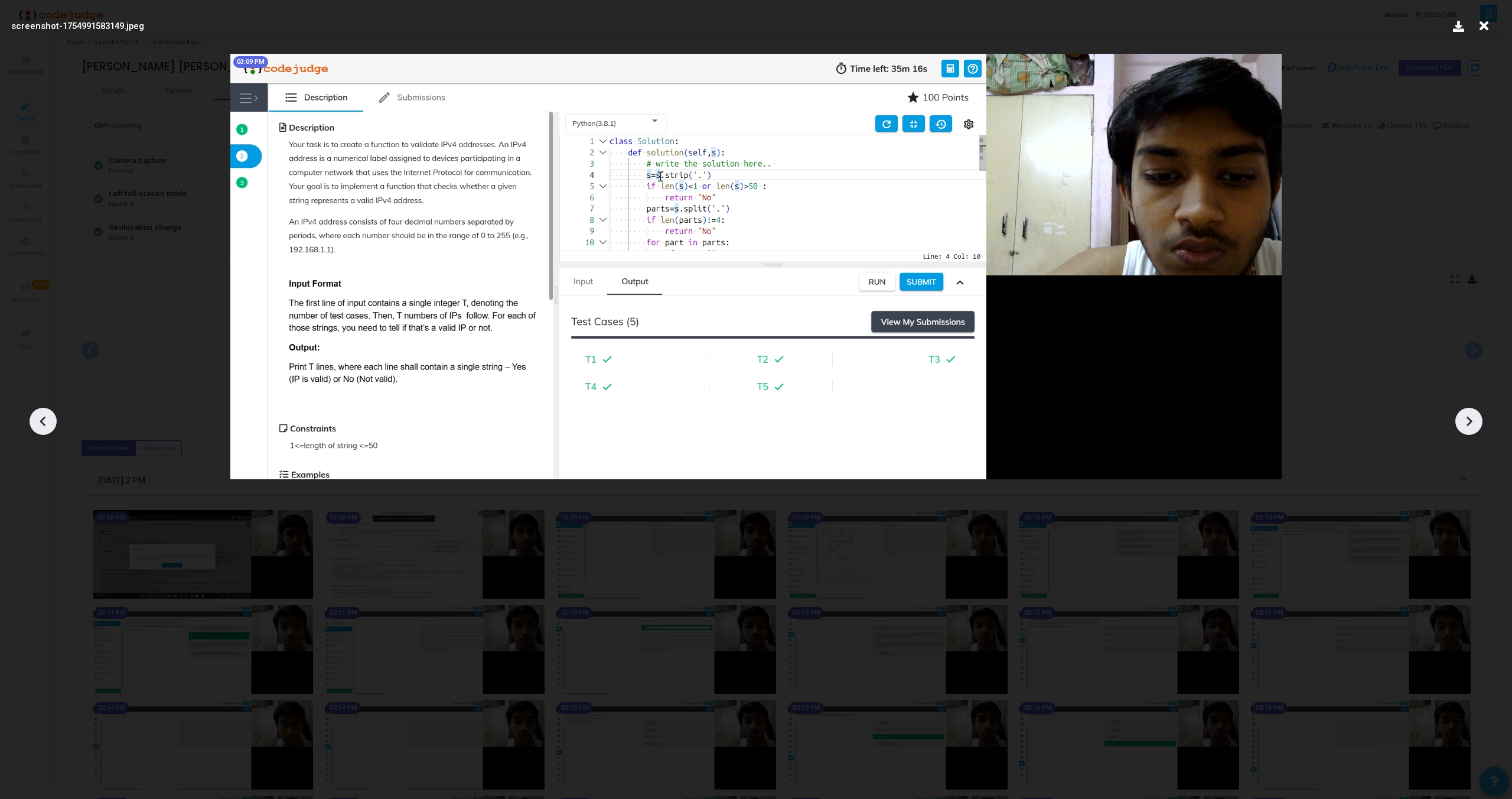
click at [1466, 420] on icon at bounding box center [1469, 421] width 18 height 18
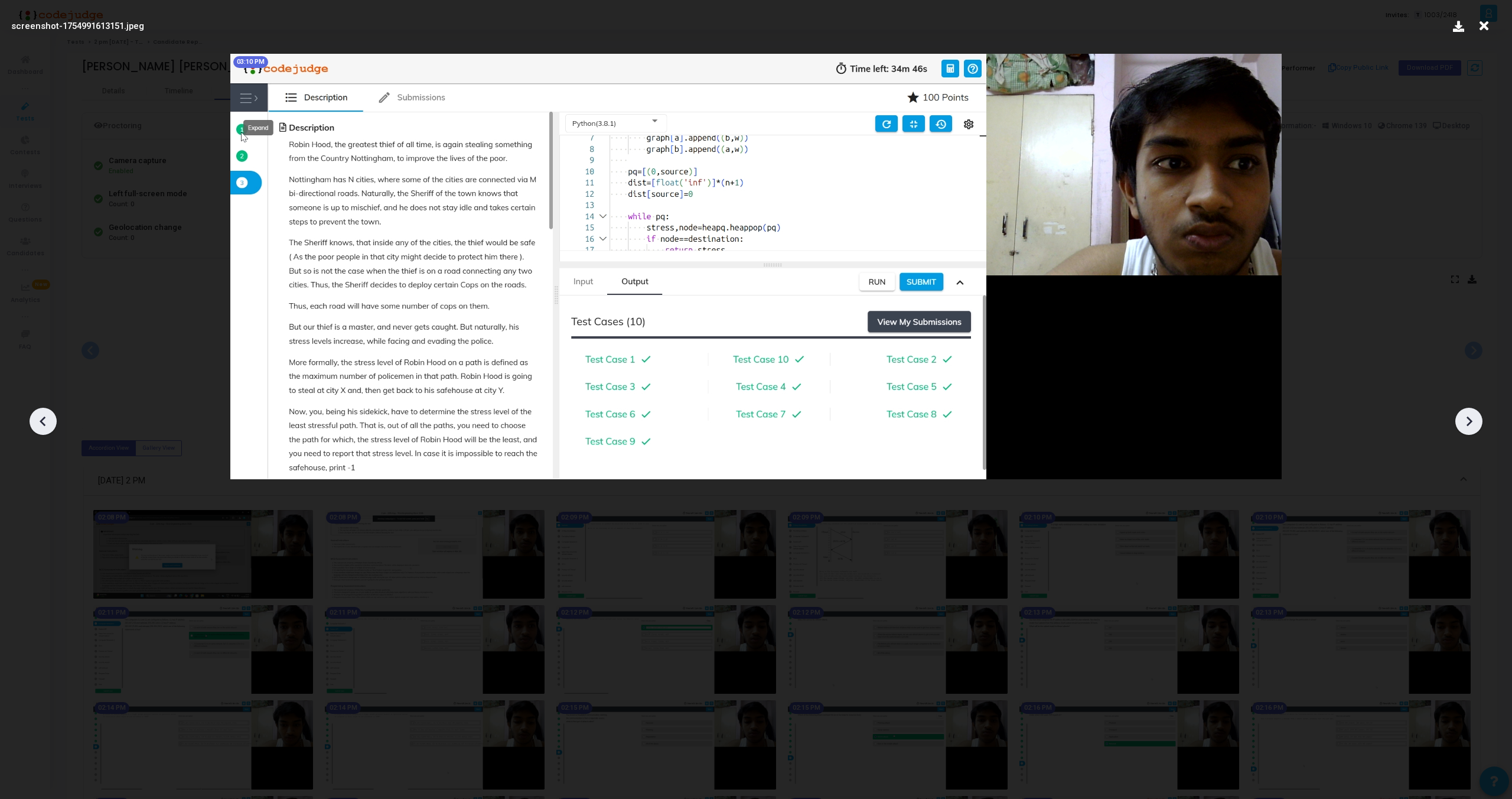
click at [1466, 420] on icon at bounding box center [1469, 421] width 18 height 18
click at [35, 418] on icon at bounding box center [43, 421] width 18 height 18
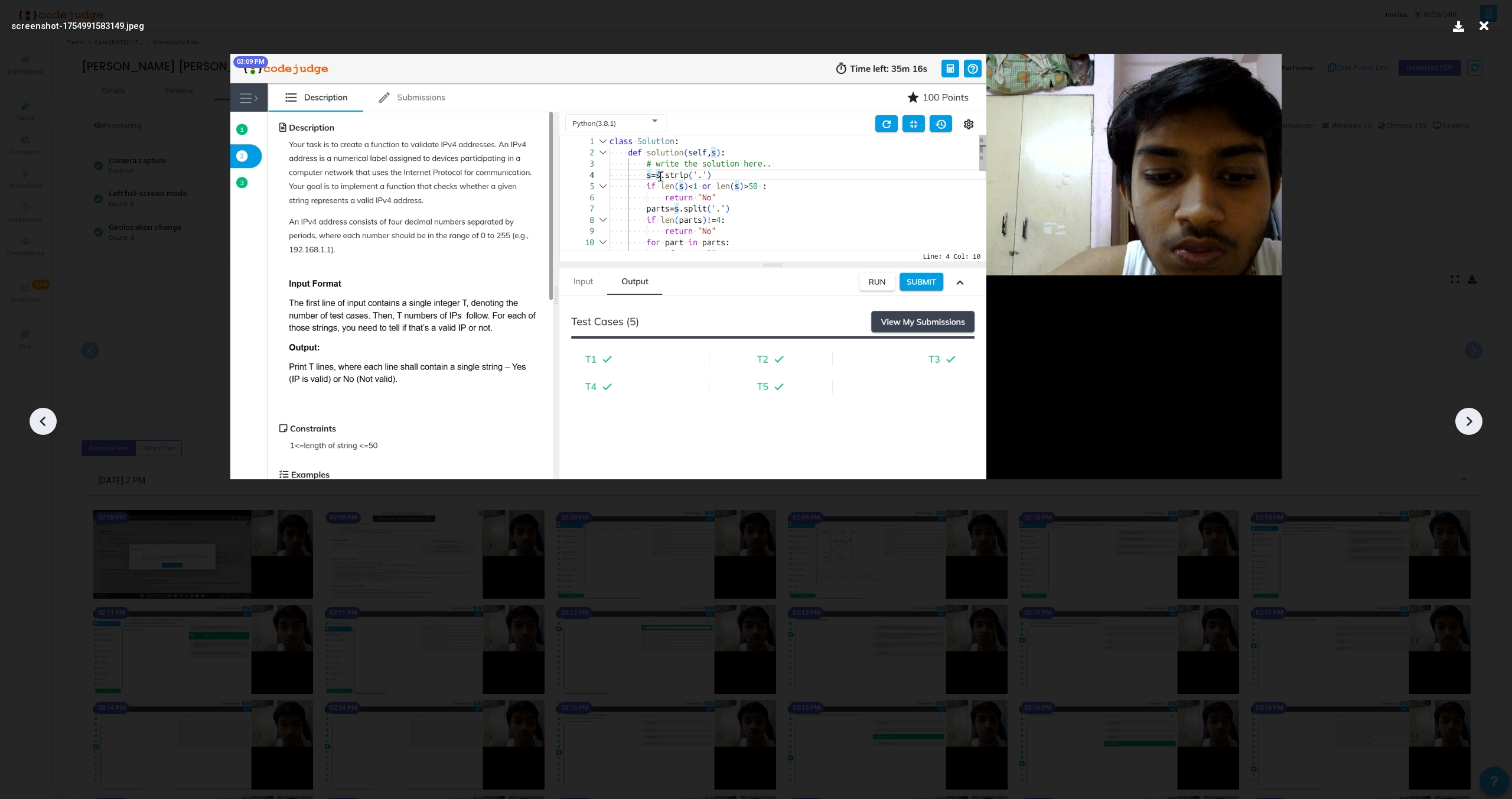
click at [35, 418] on icon at bounding box center [43, 421] width 18 height 18
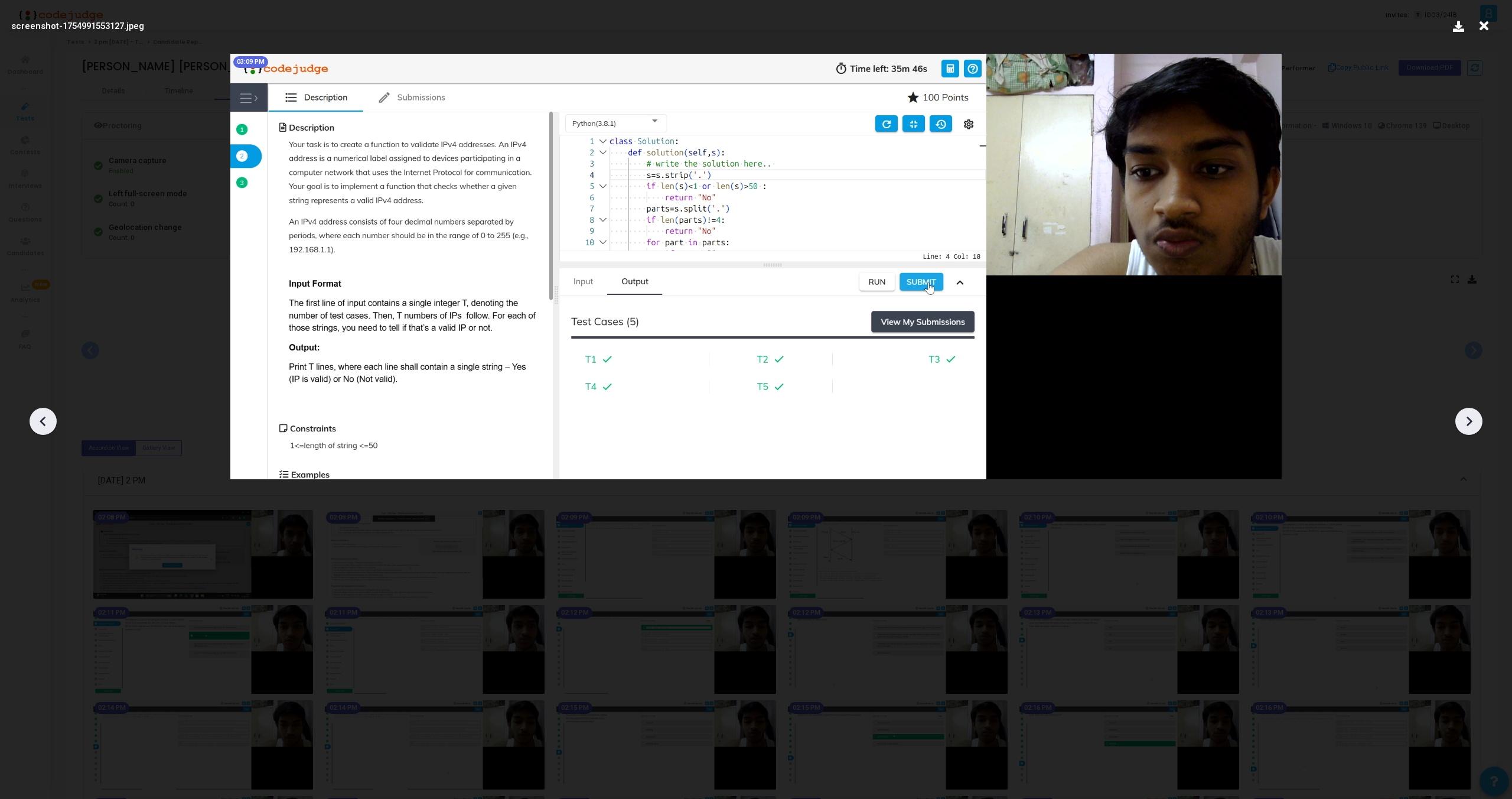
click at [35, 418] on icon at bounding box center [43, 421] width 18 height 18
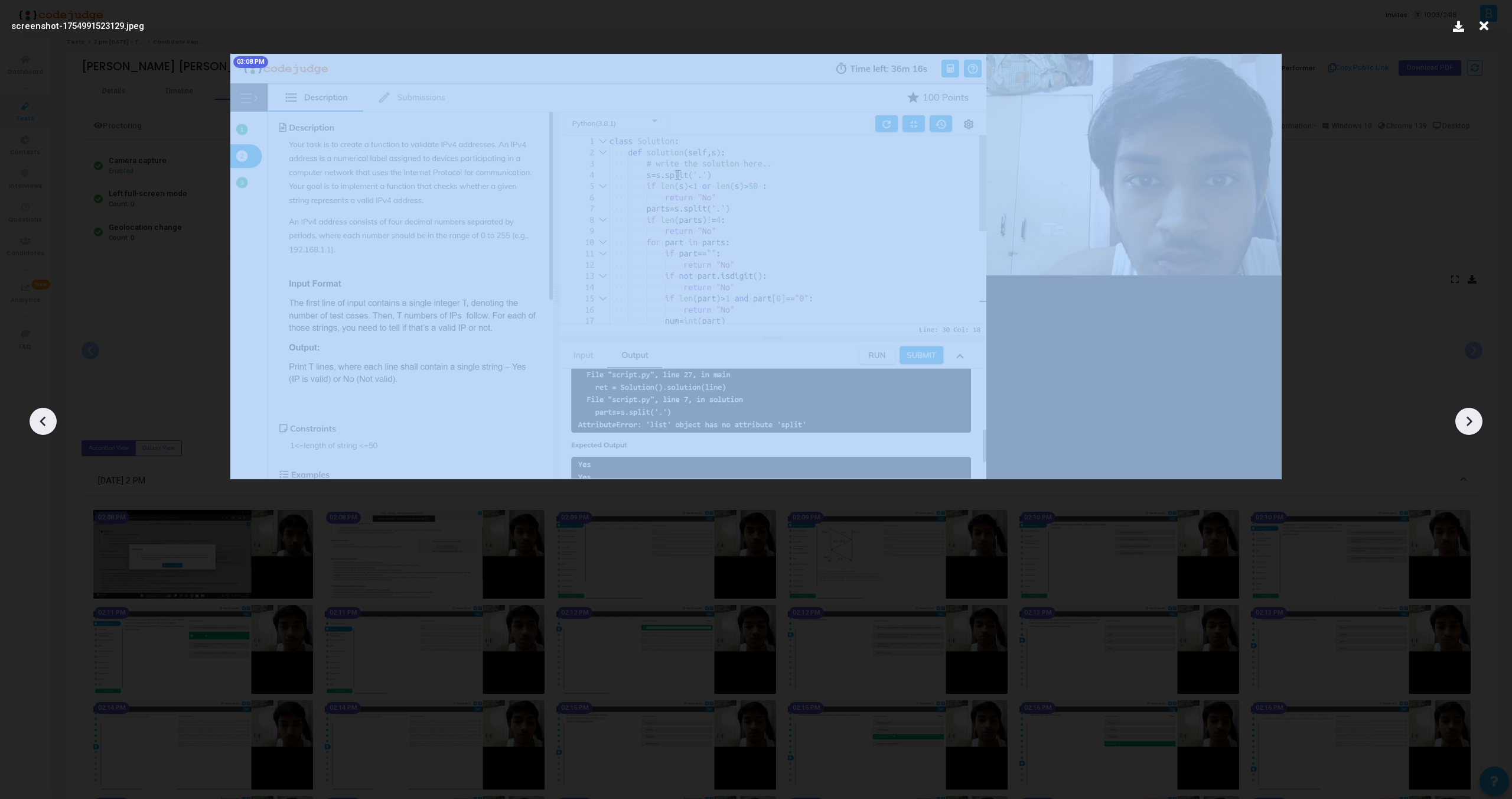
click at [35, 418] on icon at bounding box center [43, 421] width 18 height 18
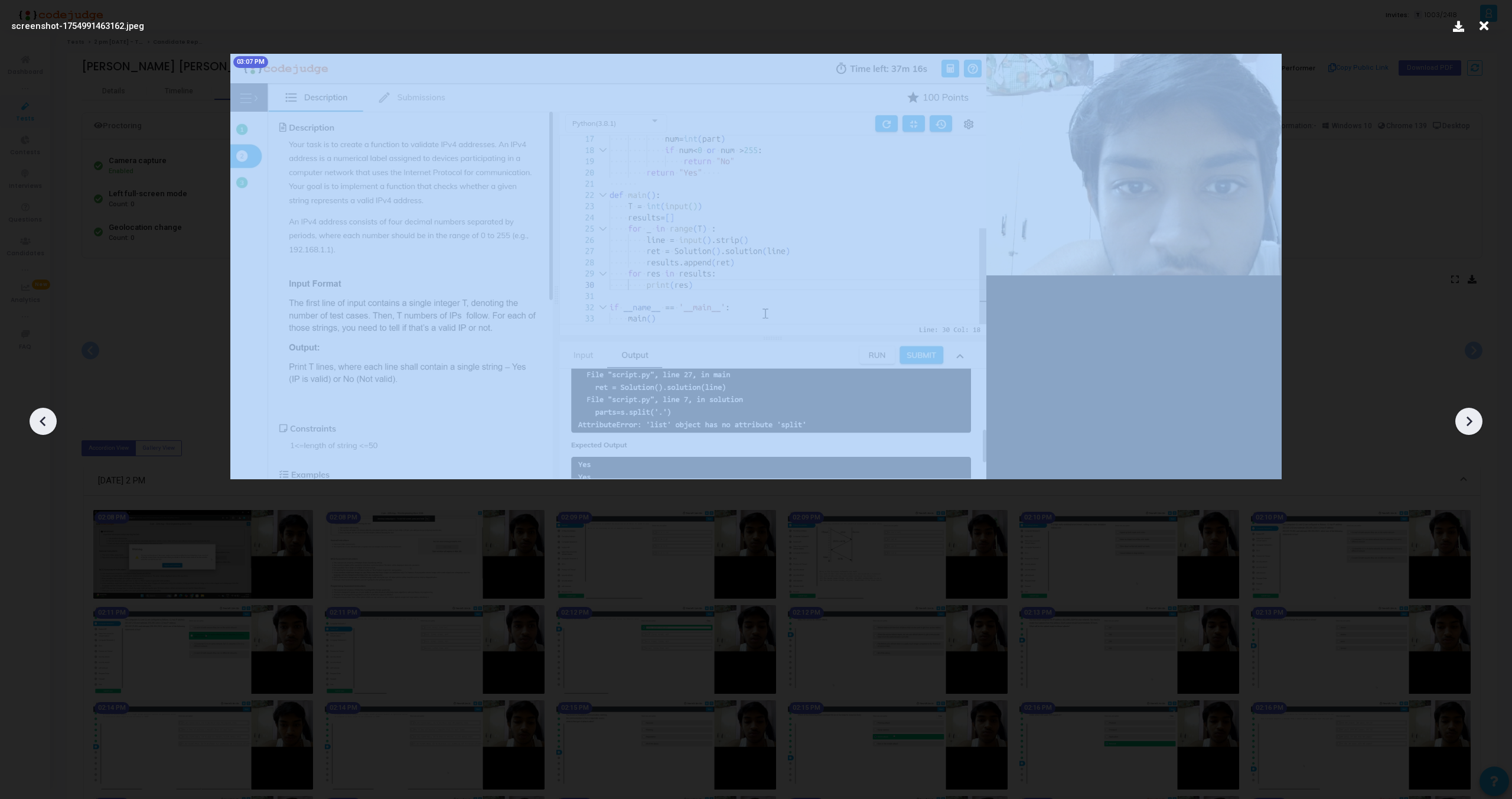
click at [35, 418] on icon at bounding box center [43, 421] width 18 height 18
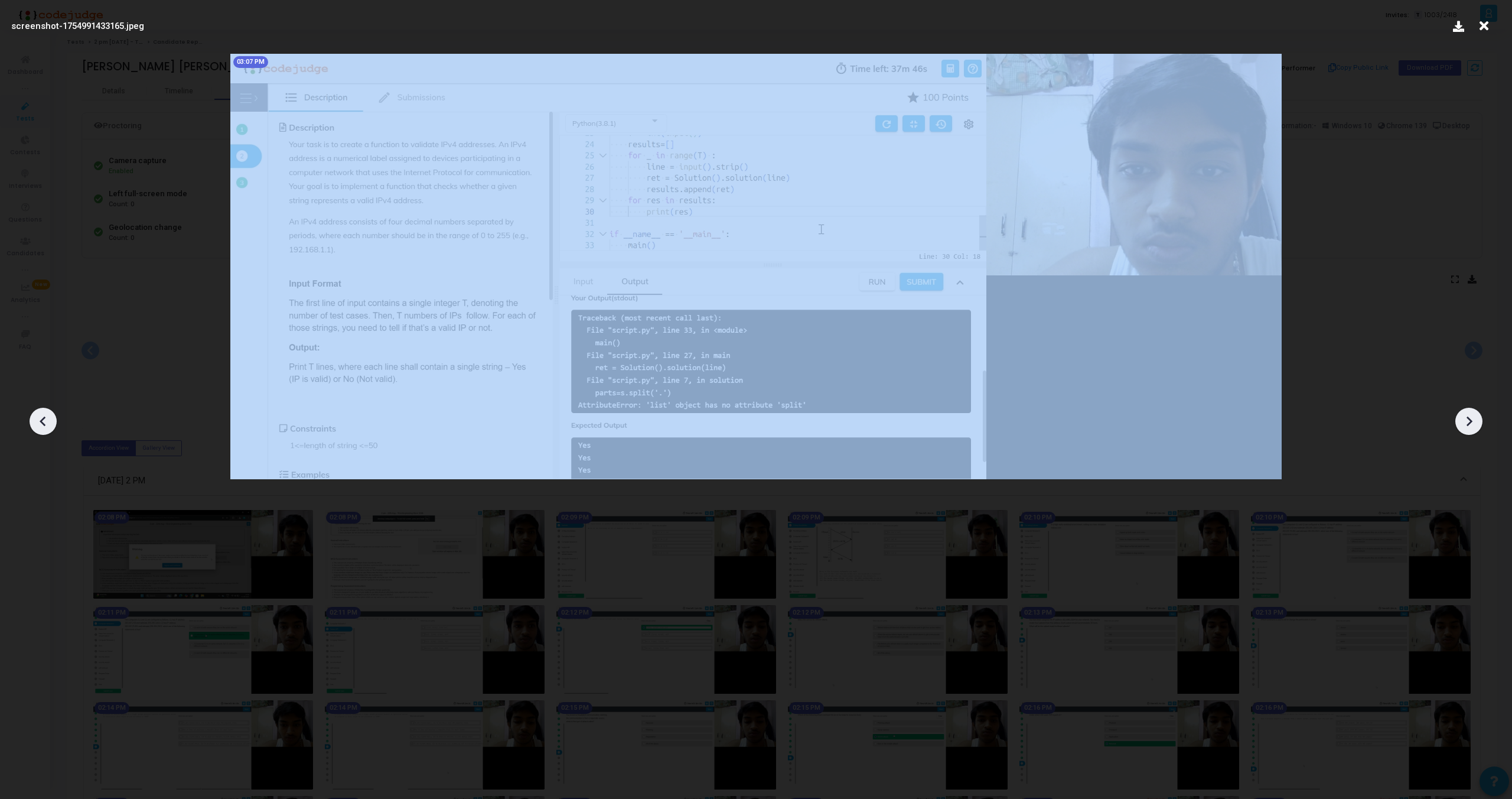
click at [35, 418] on icon at bounding box center [43, 421] width 18 height 18
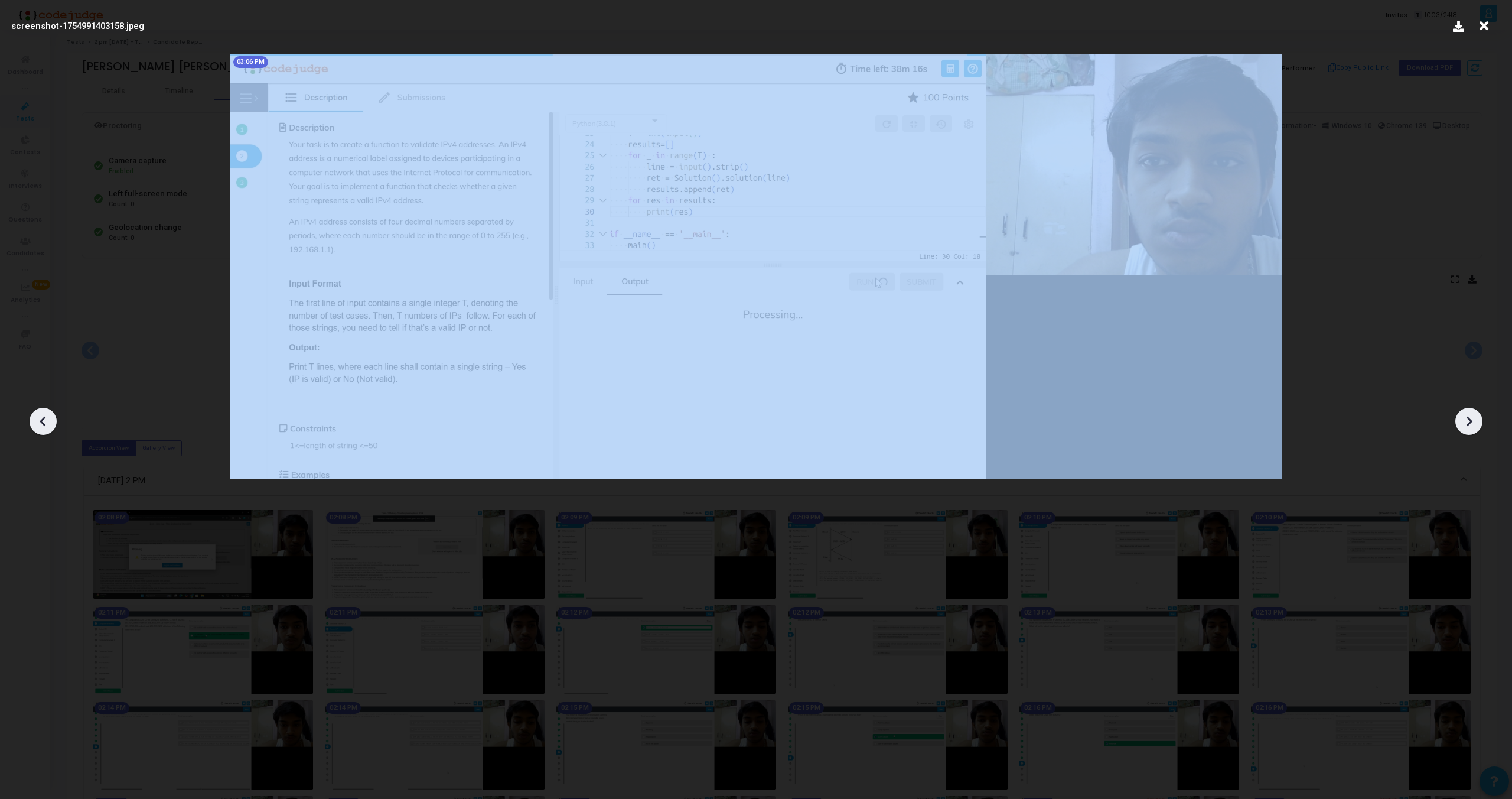
click at [35, 418] on icon at bounding box center [43, 421] width 18 height 18
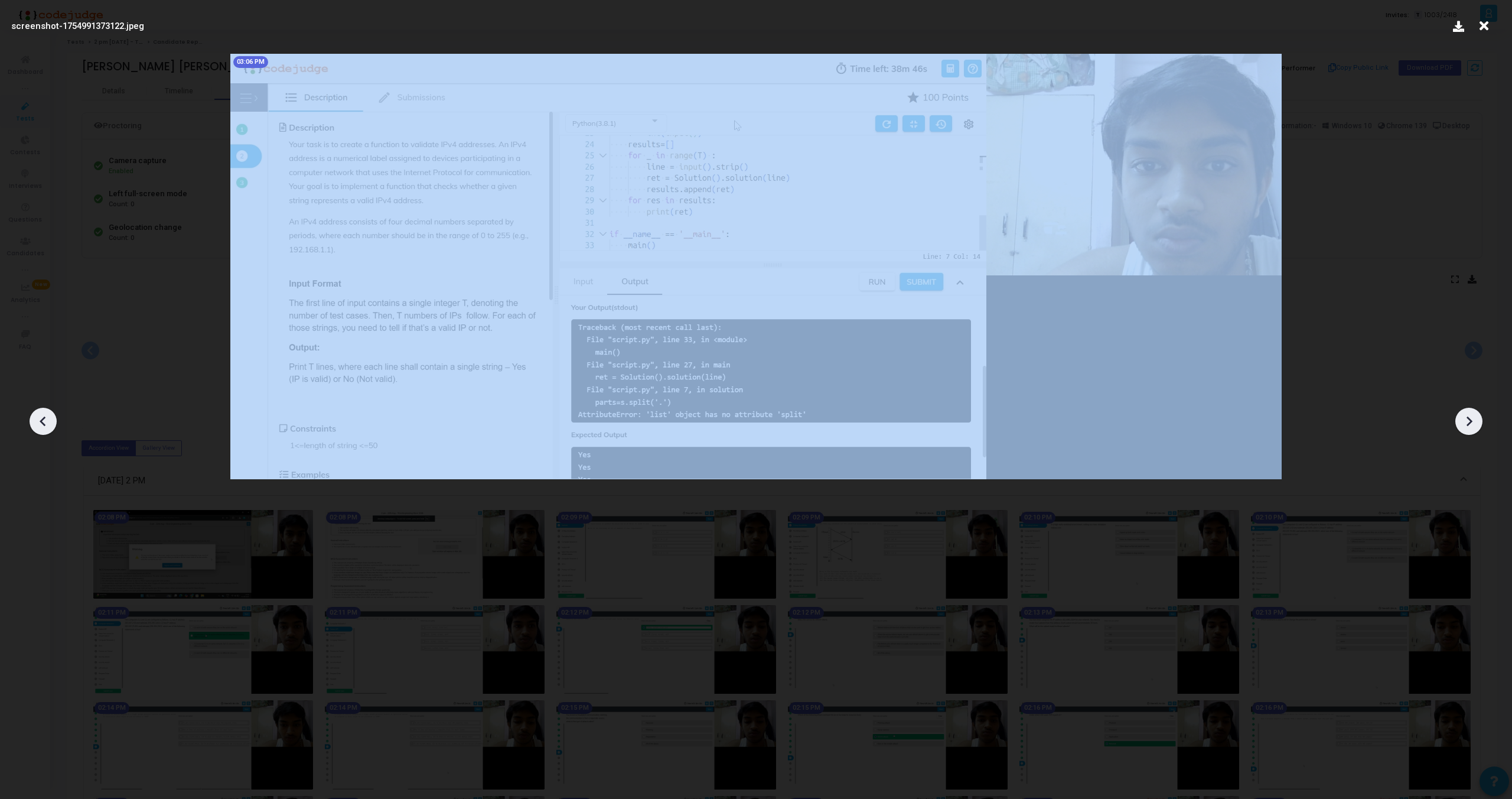
click at [35, 418] on icon at bounding box center [43, 421] width 18 height 18
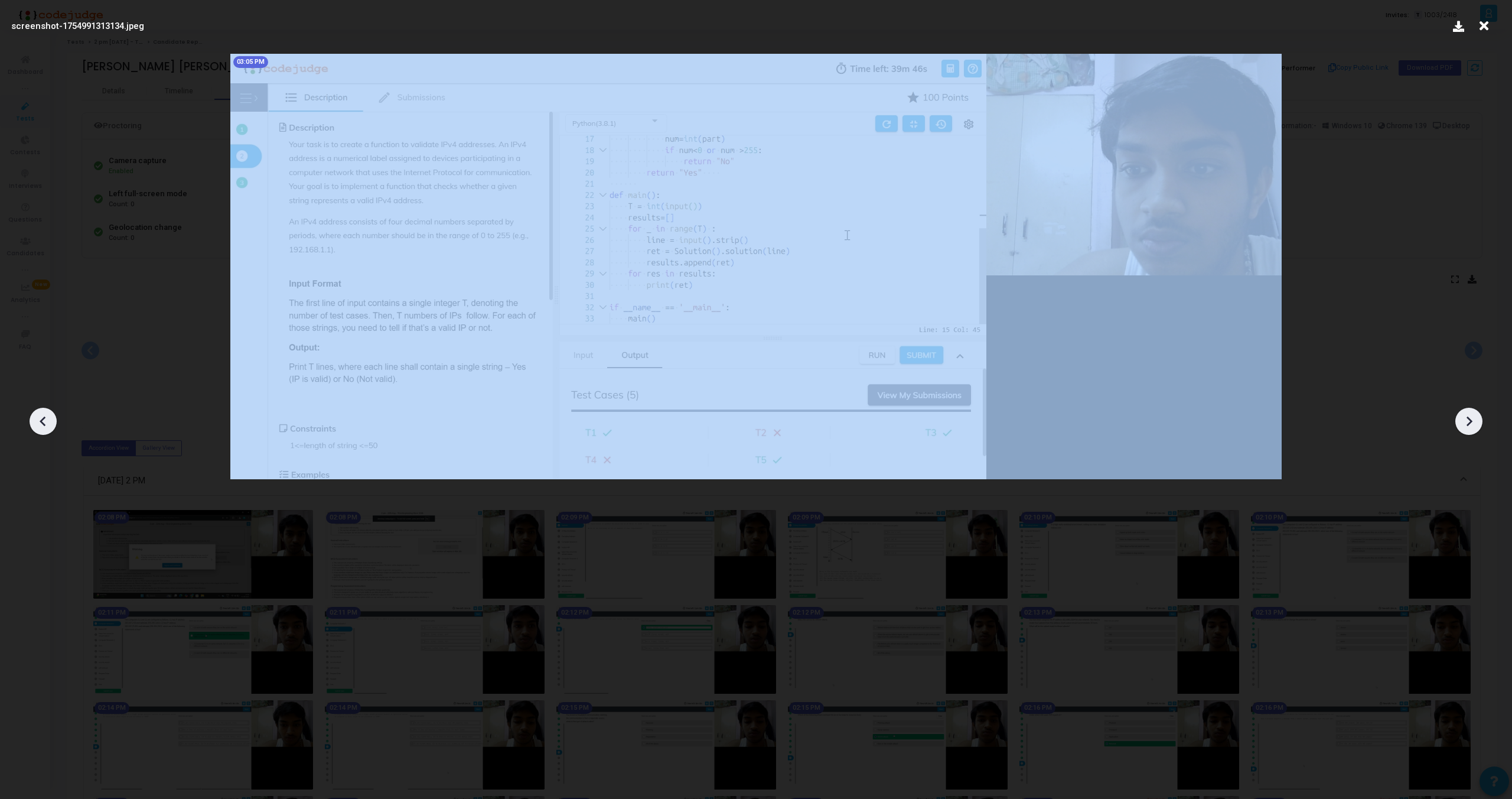
click at [35, 418] on icon at bounding box center [43, 421] width 18 height 18
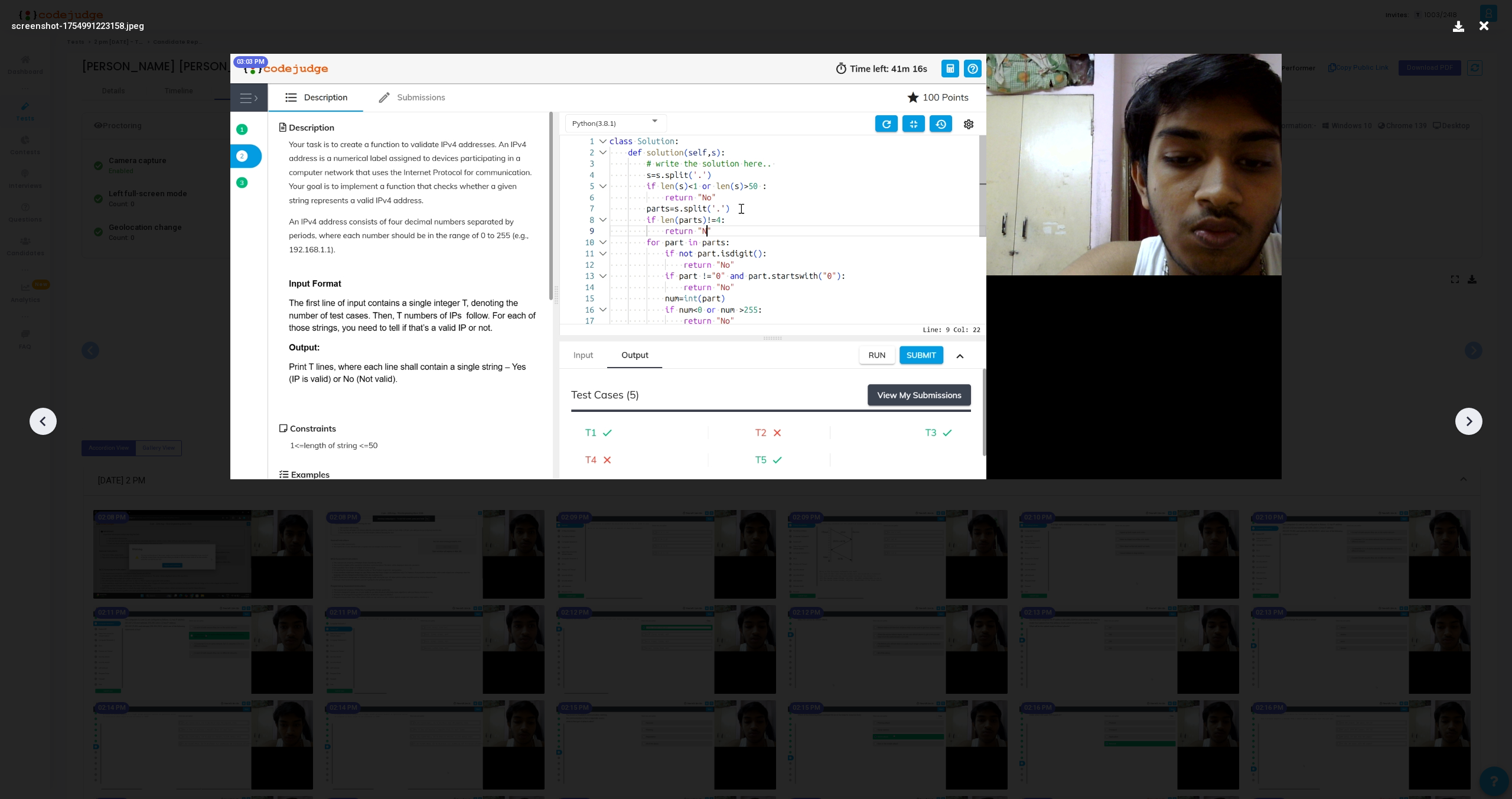
click at [35, 418] on icon at bounding box center [43, 421] width 18 height 18
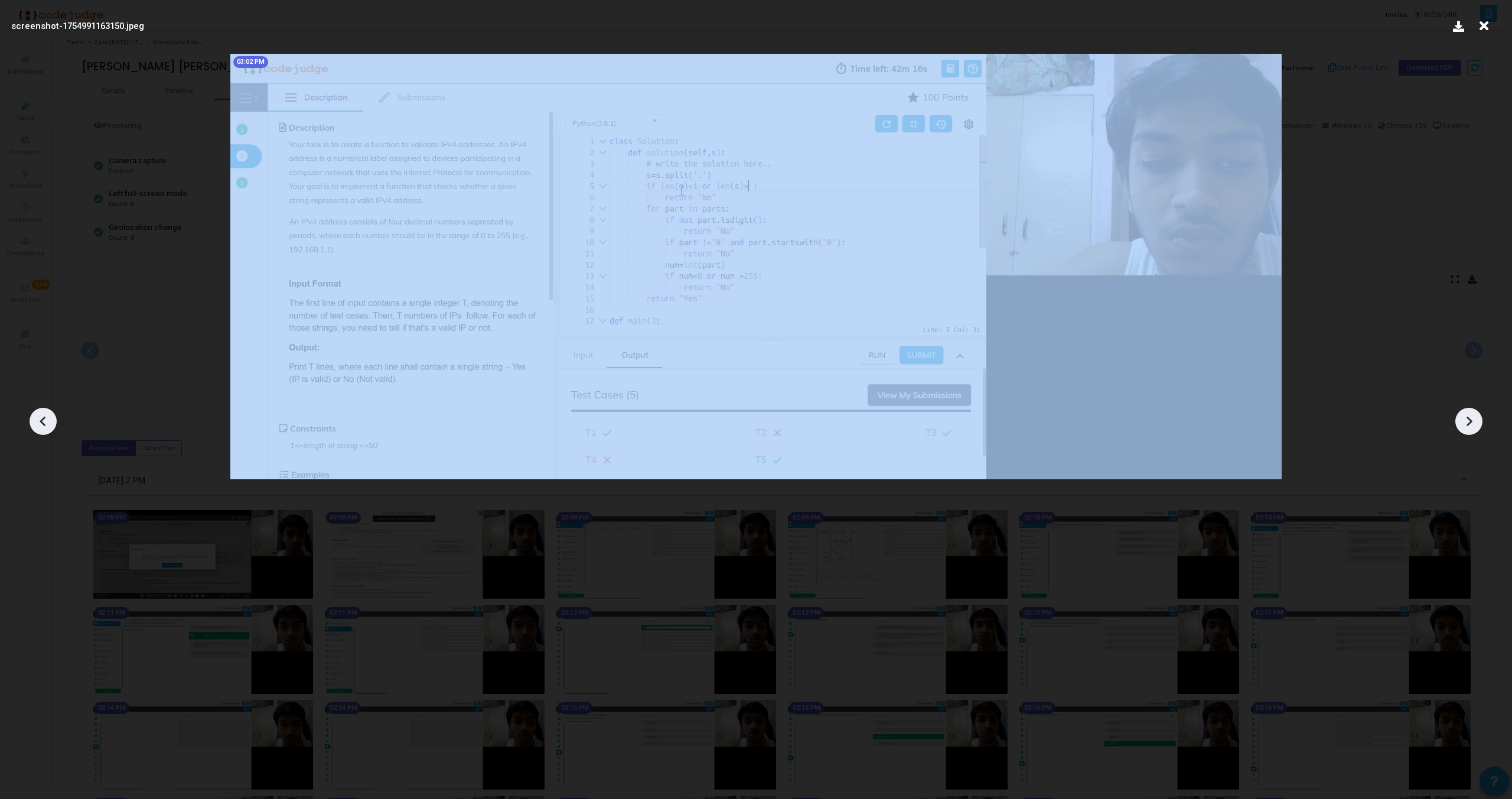
click at [35, 418] on icon at bounding box center [43, 421] width 18 height 18
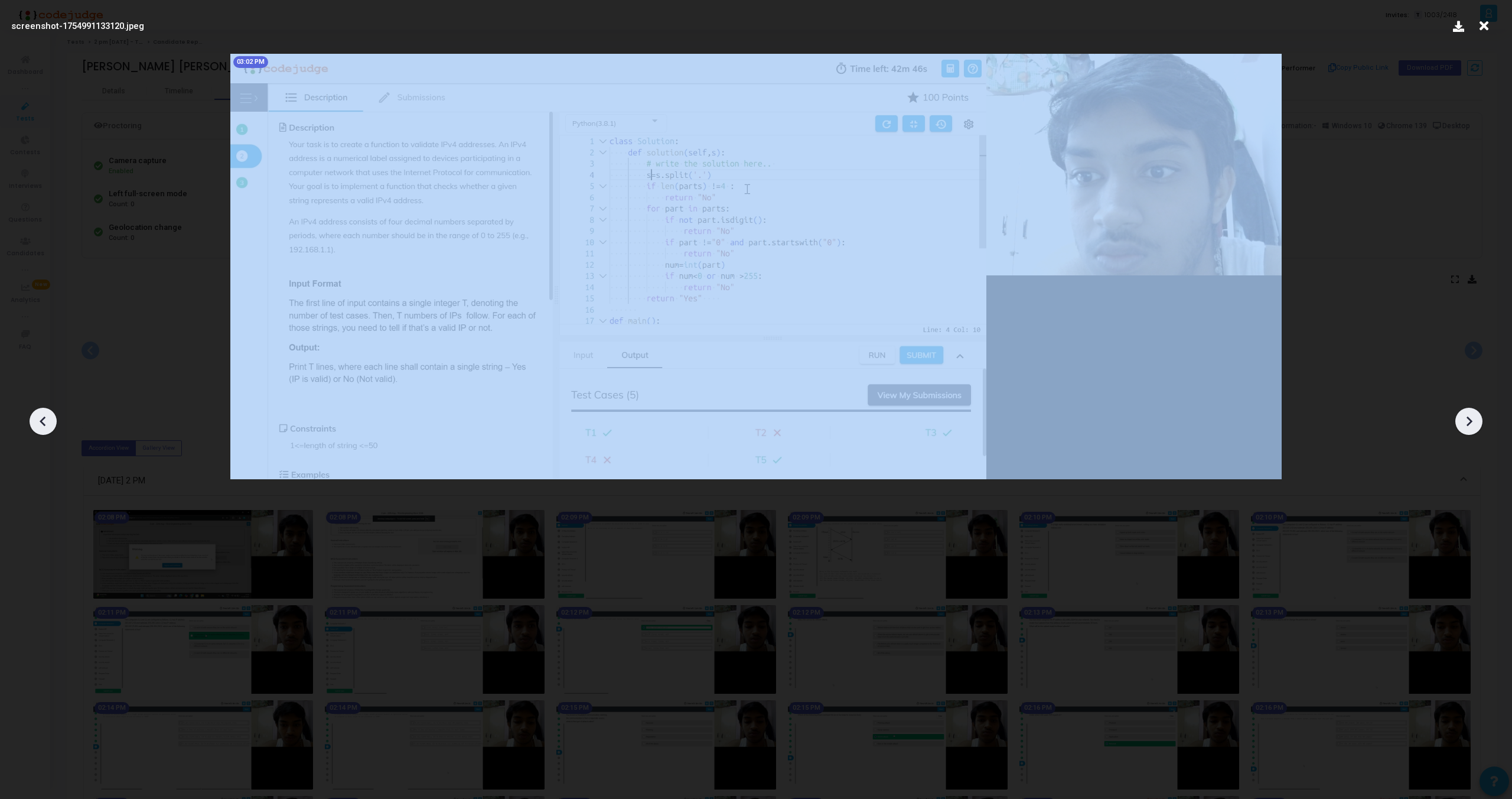
click at [35, 418] on icon at bounding box center [43, 421] width 18 height 18
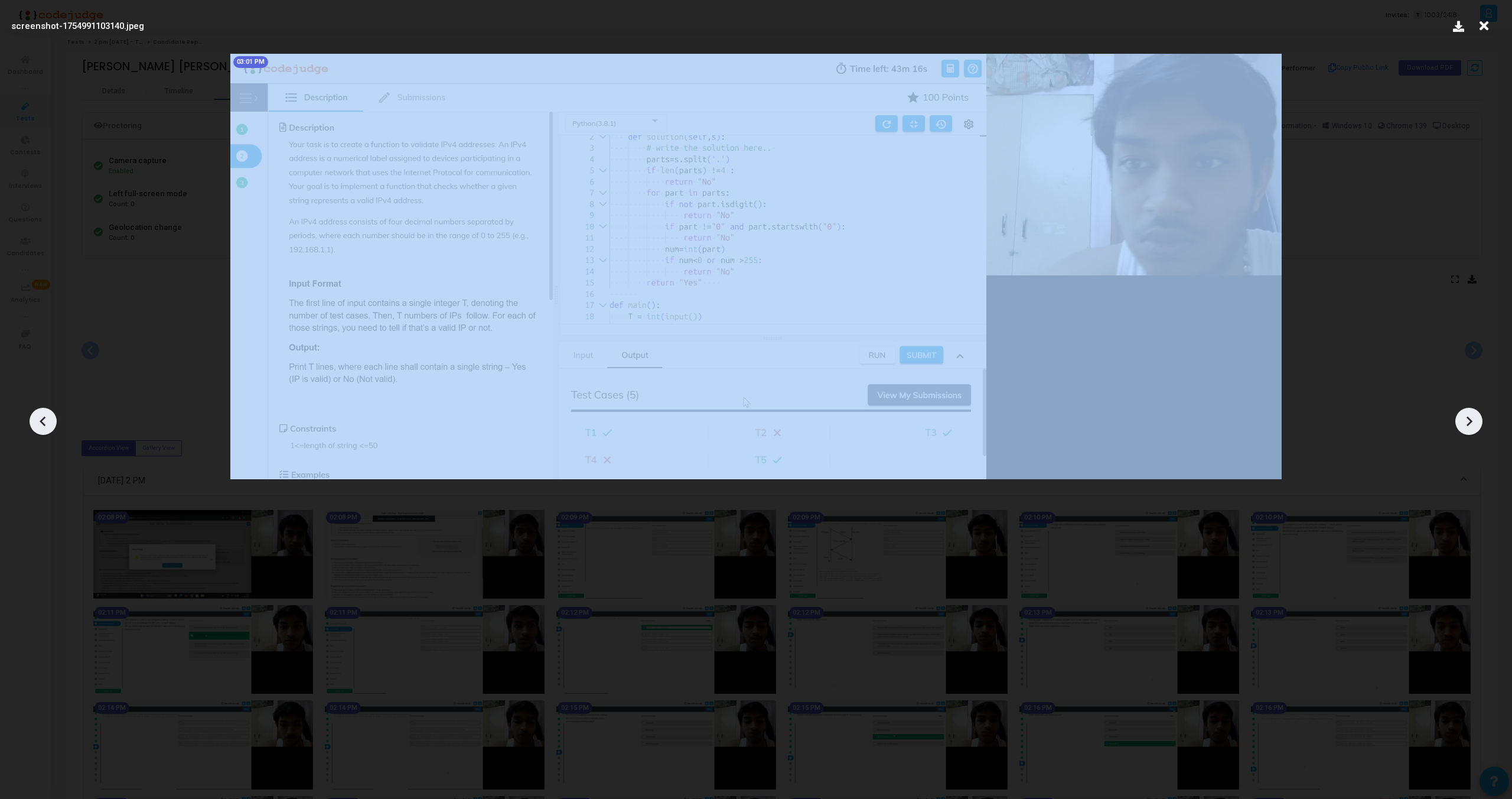
click at [35, 418] on icon at bounding box center [43, 421] width 18 height 18
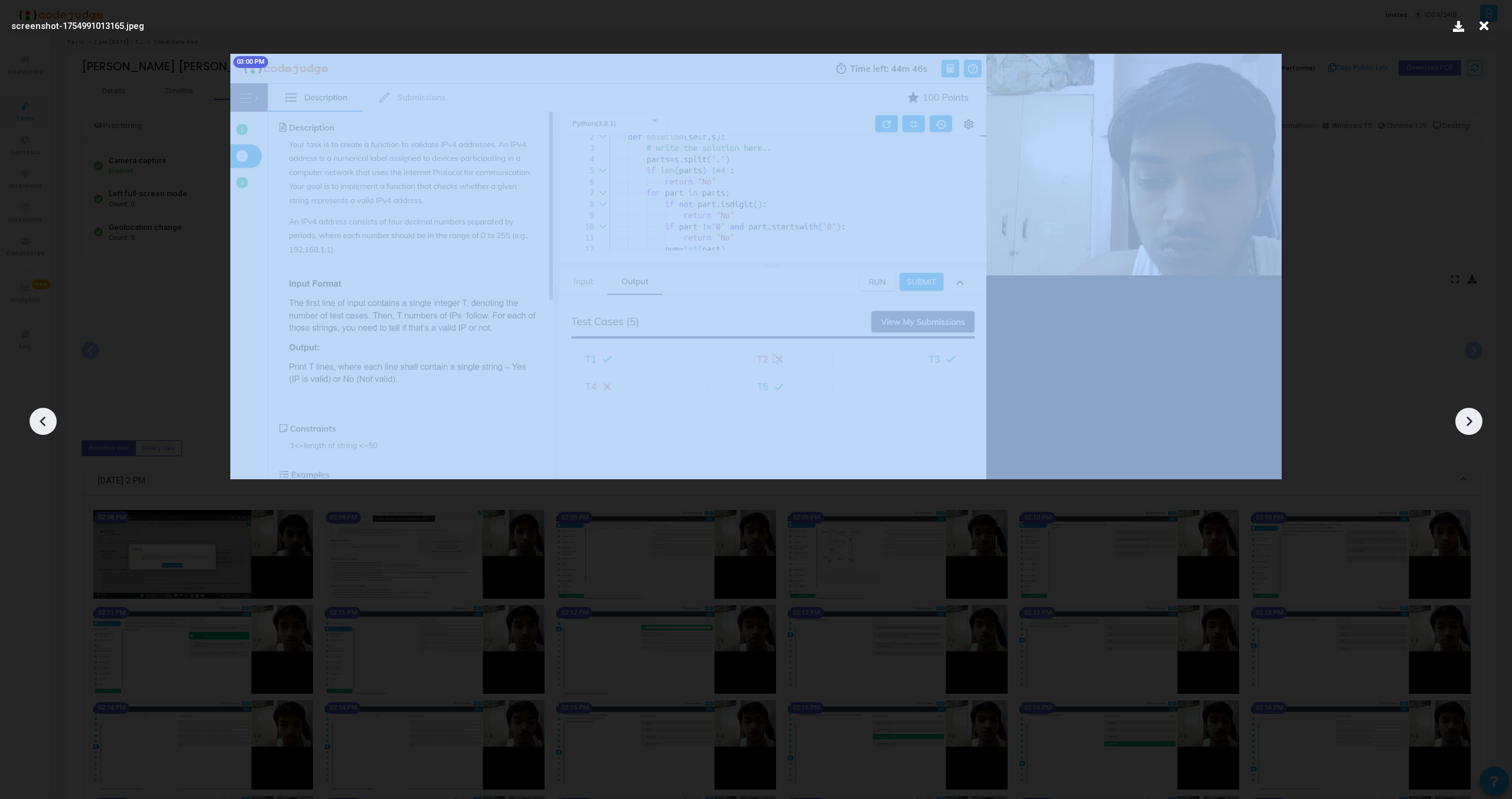
click at [35, 418] on icon at bounding box center [43, 421] width 18 height 18
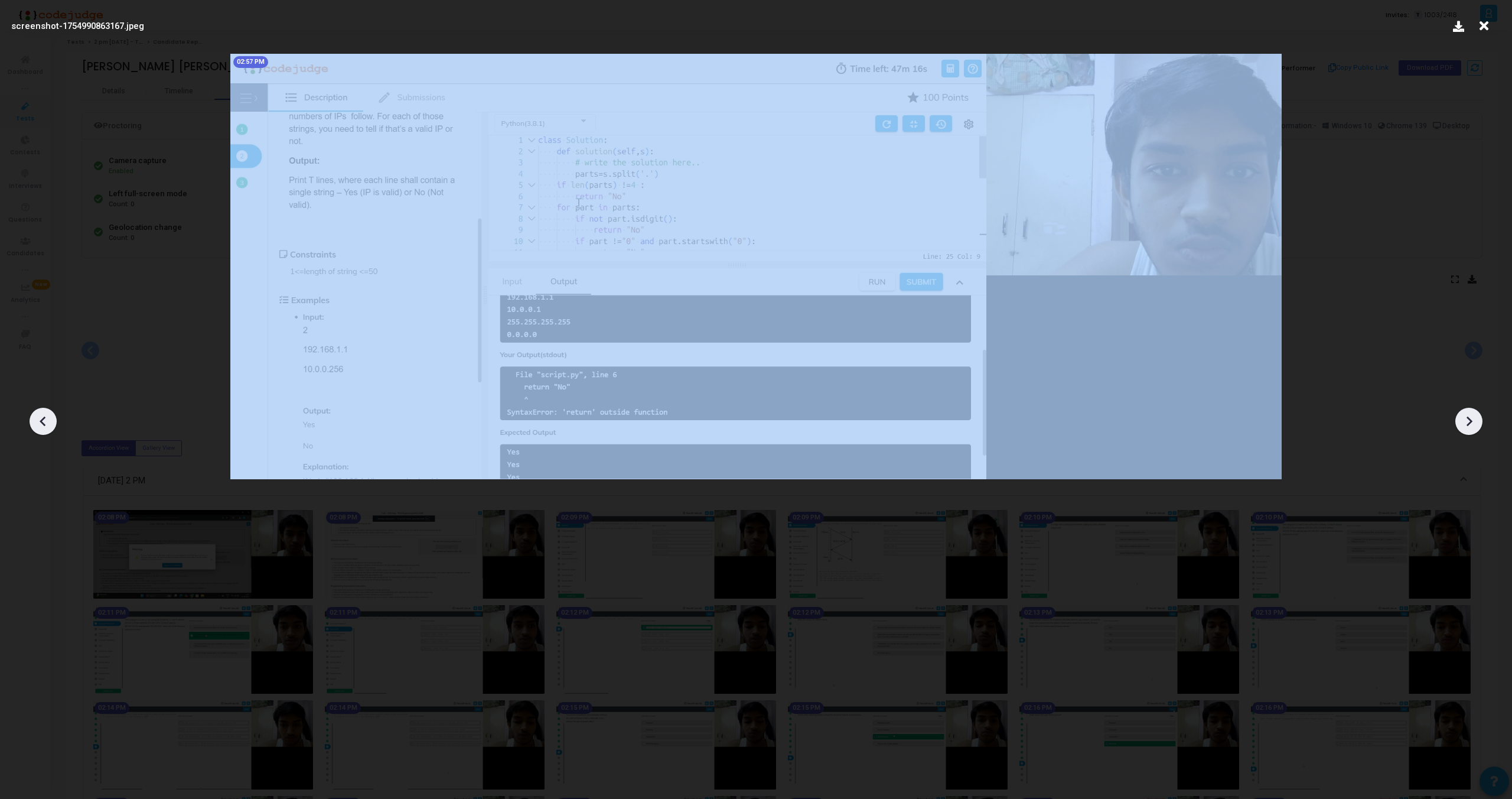
click at [35, 418] on icon at bounding box center [43, 421] width 18 height 18
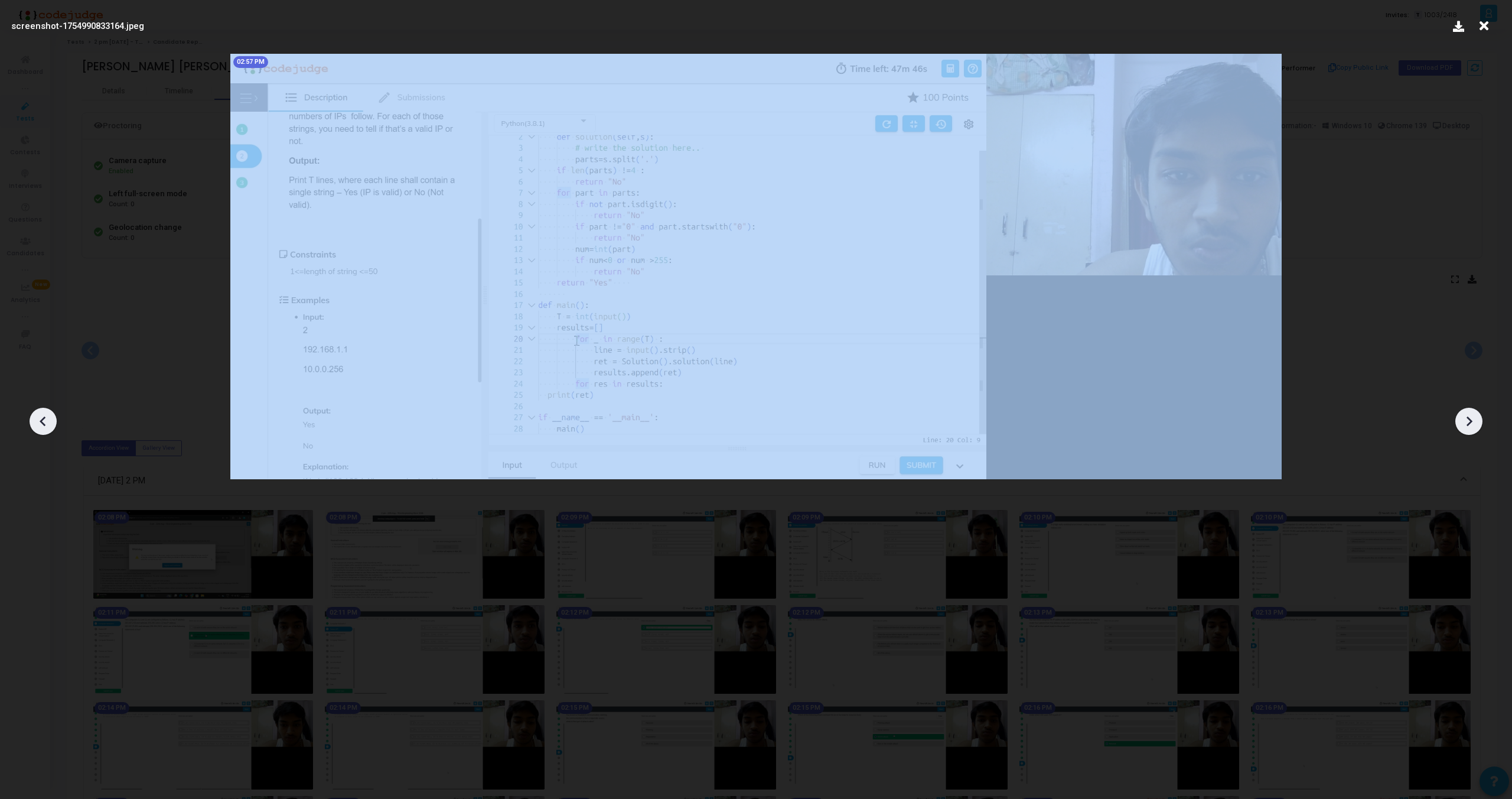
click at [35, 418] on icon at bounding box center [43, 421] width 18 height 18
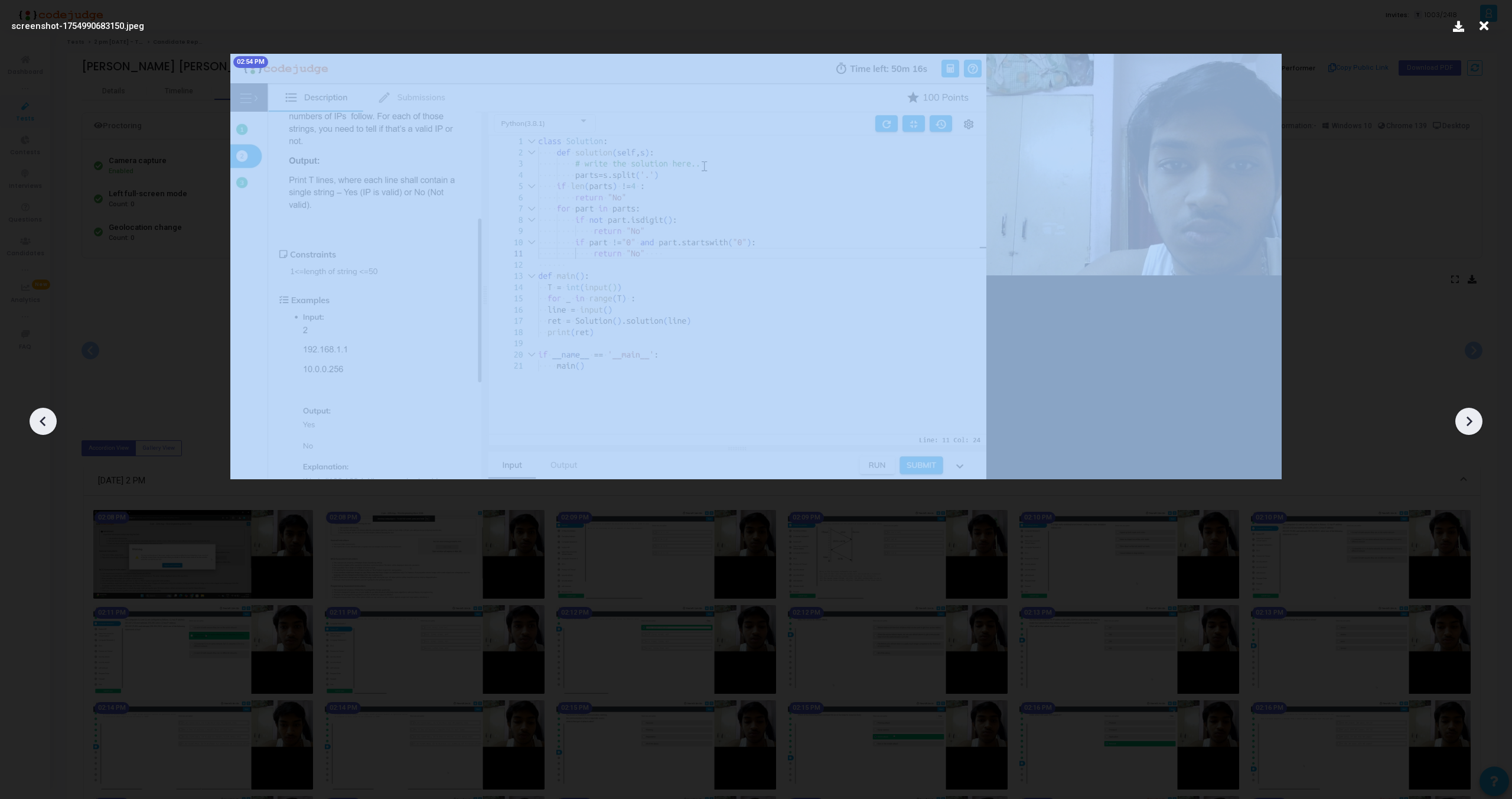
click at [35, 418] on icon at bounding box center [43, 421] width 18 height 18
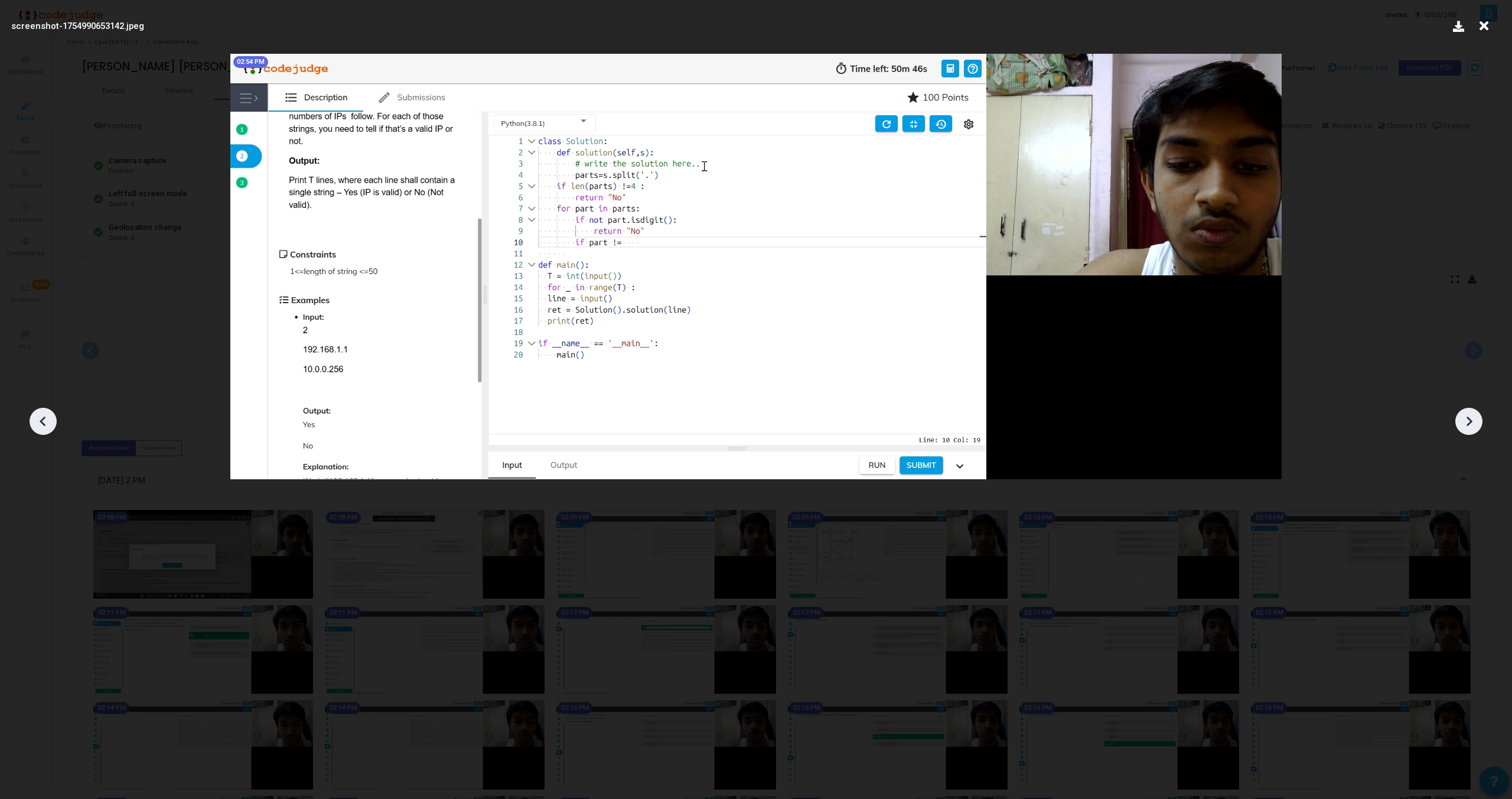
click at [35, 418] on icon at bounding box center [43, 421] width 18 height 18
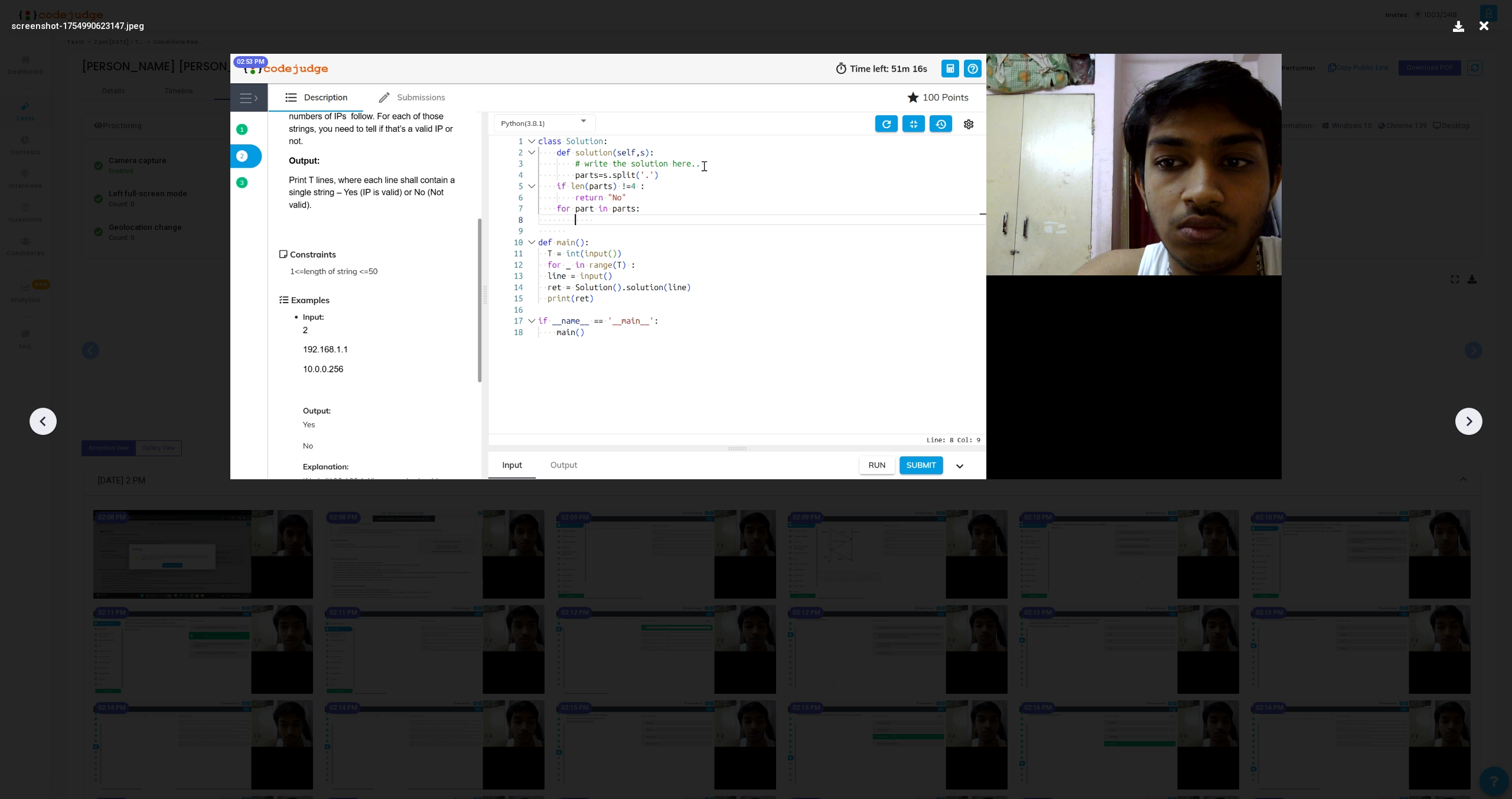
click at [35, 418] on icon at bounding box center [43, 421] width 18 height 18
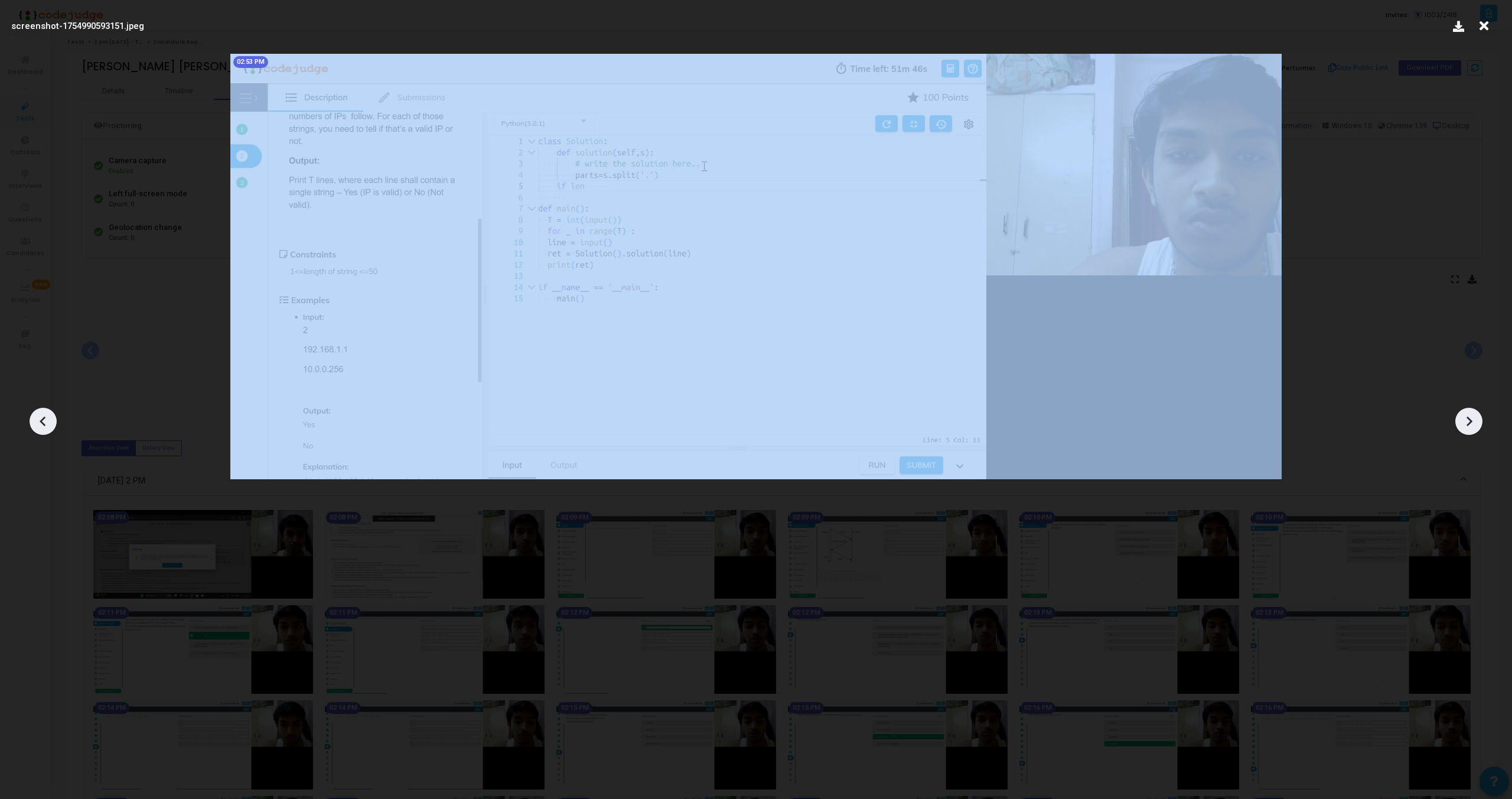
click at [35, 418] on icon at bounding box center [43, 421] width 18 height 18
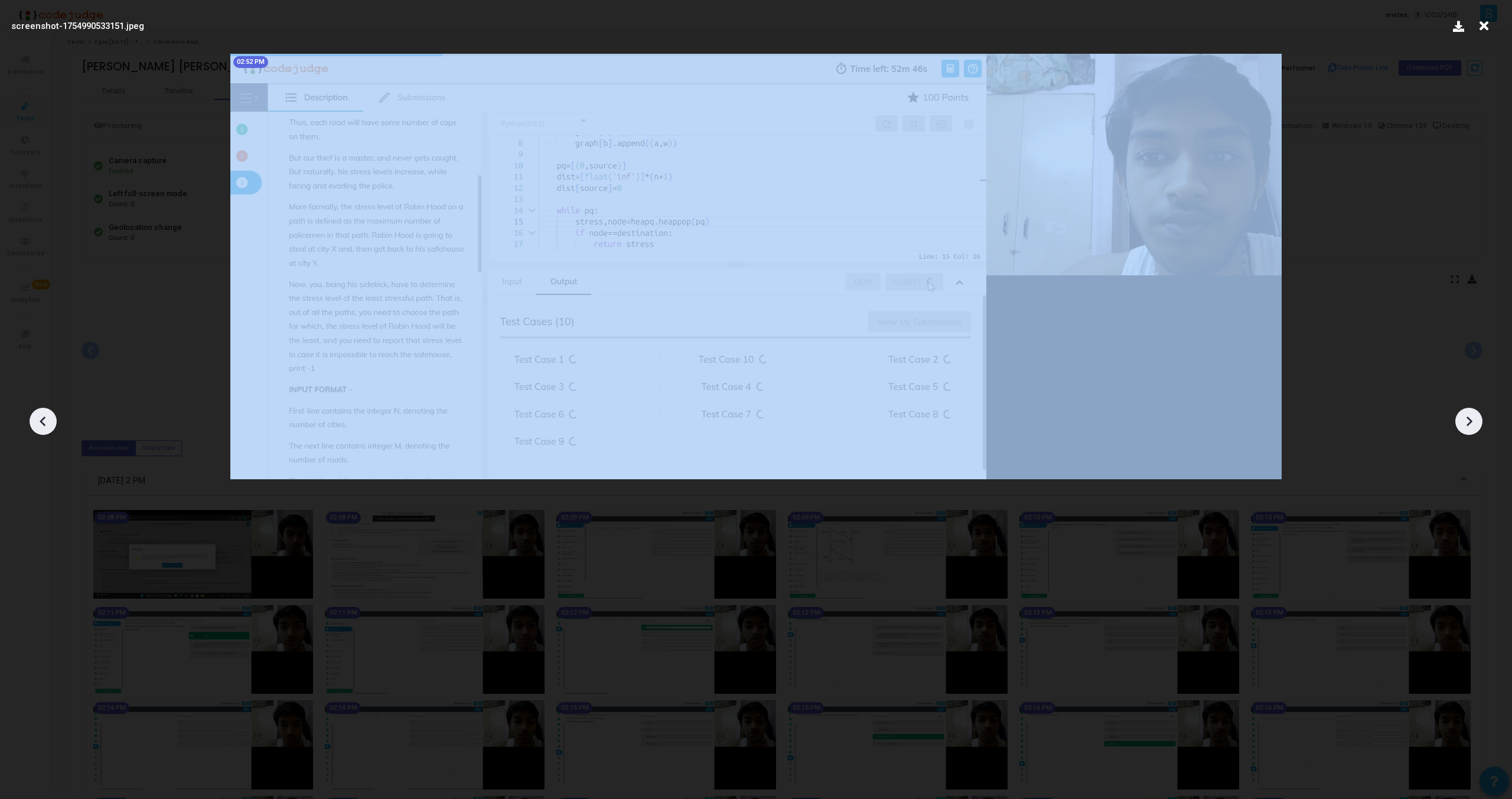
click at [35, 418] on icon at bounding box center [43, 421] width 18 height 18
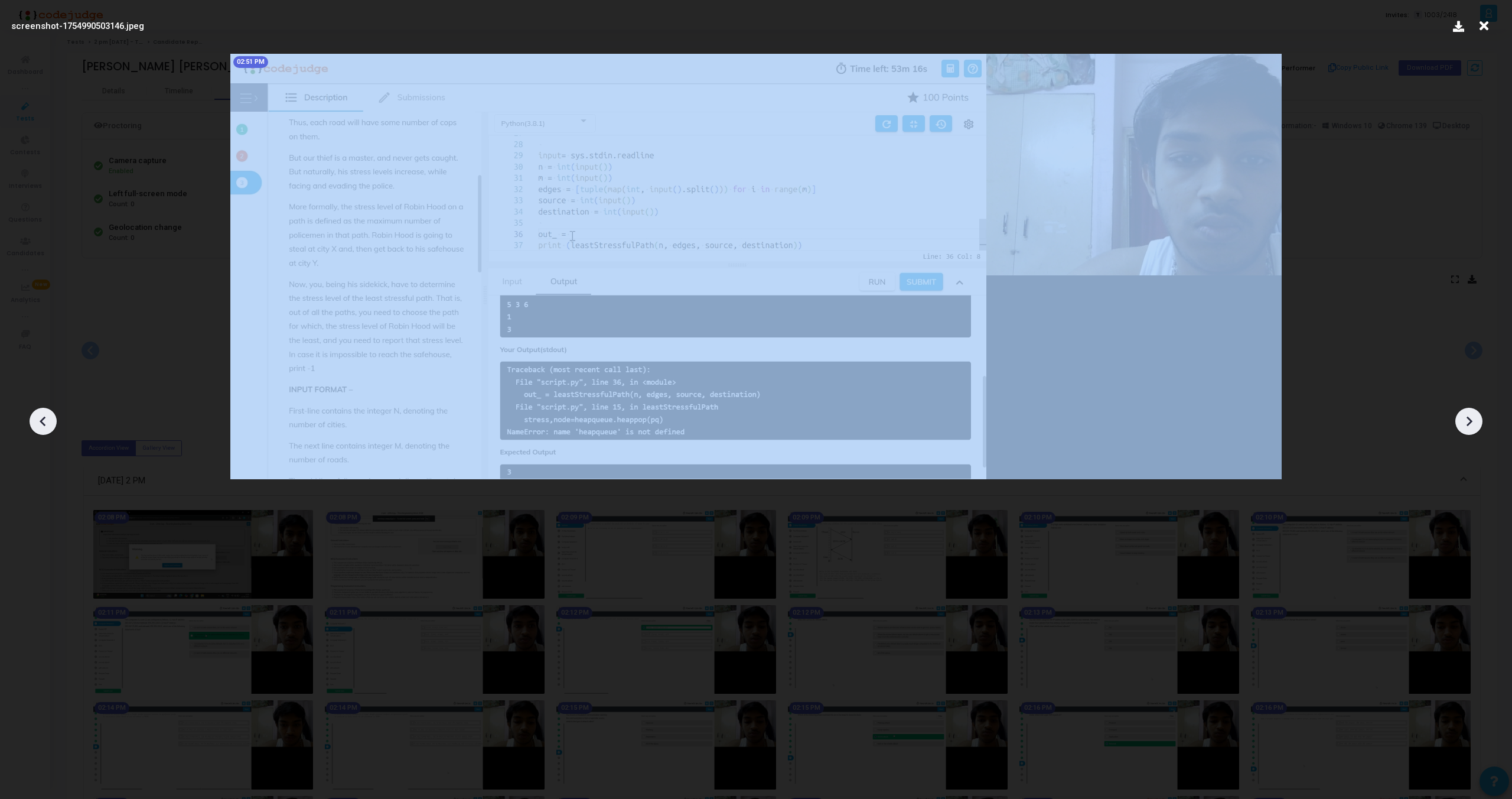
click at [35, 418] on icon at bounding box center [43, 421] width 18 height 18
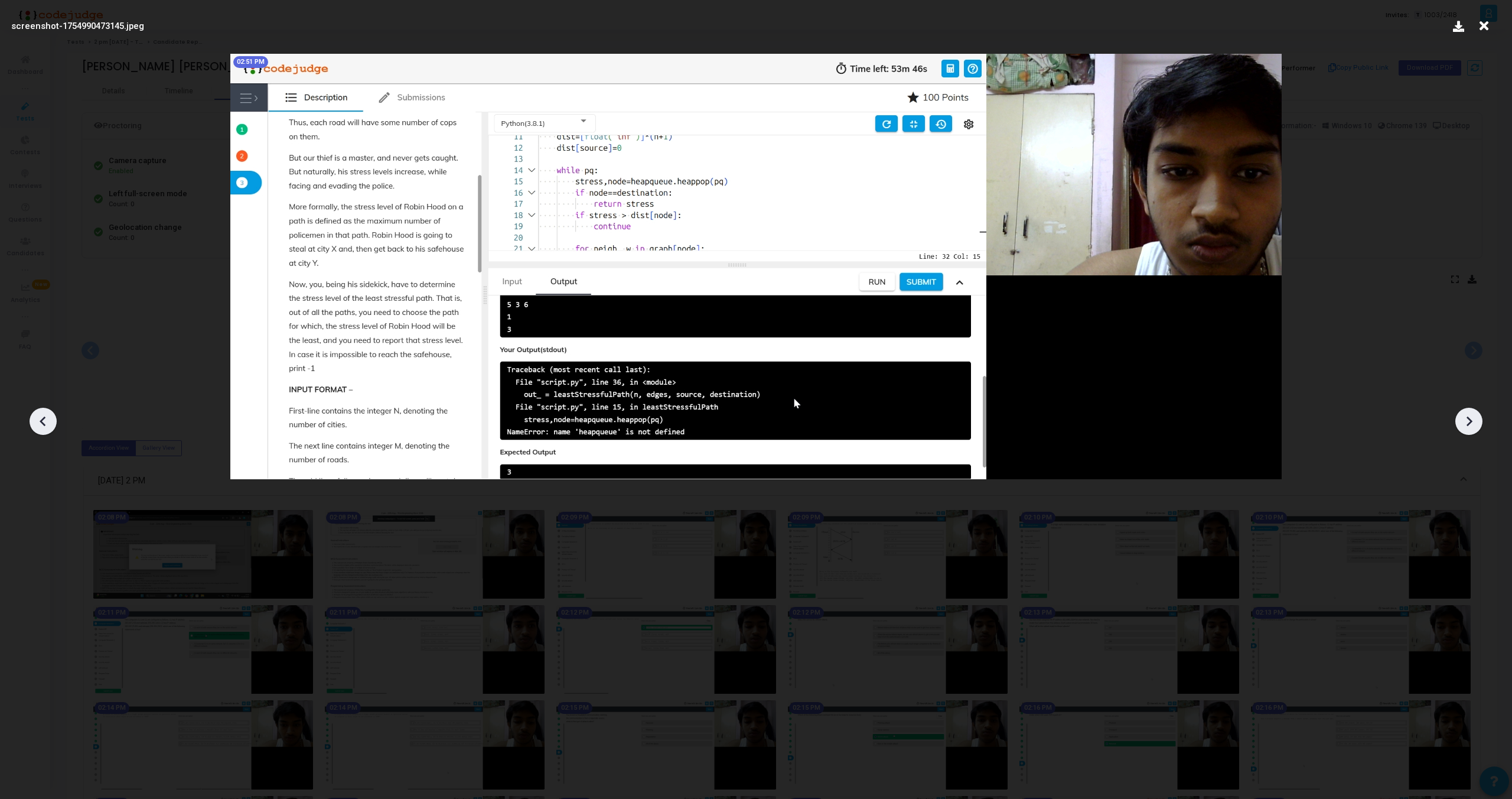
click at [35, 418] on icon at bounding box center [43, 421] width 18 height 18
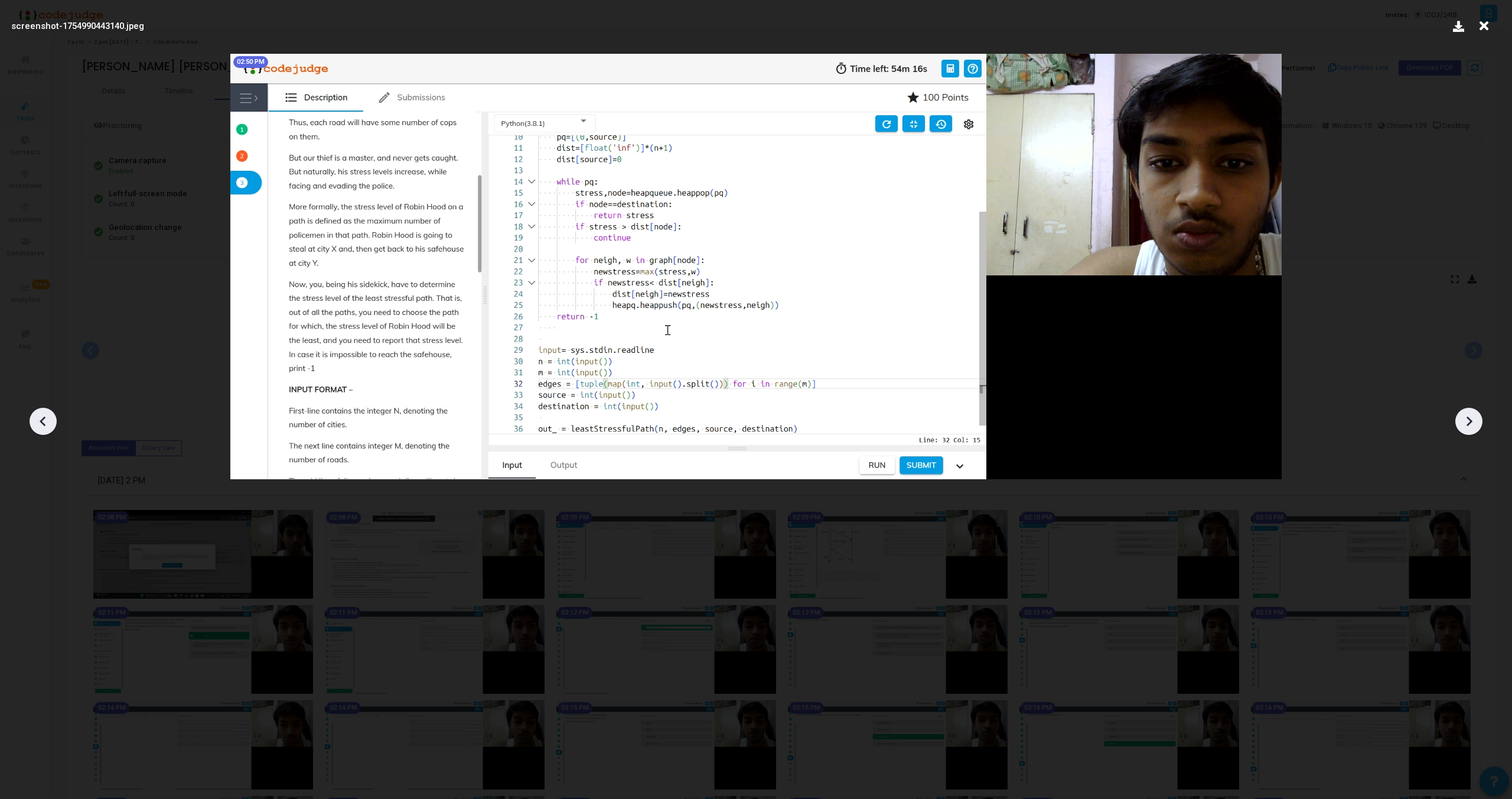
click at [35, 418] on icon at bounding box center [43, 421] width 18 height 18
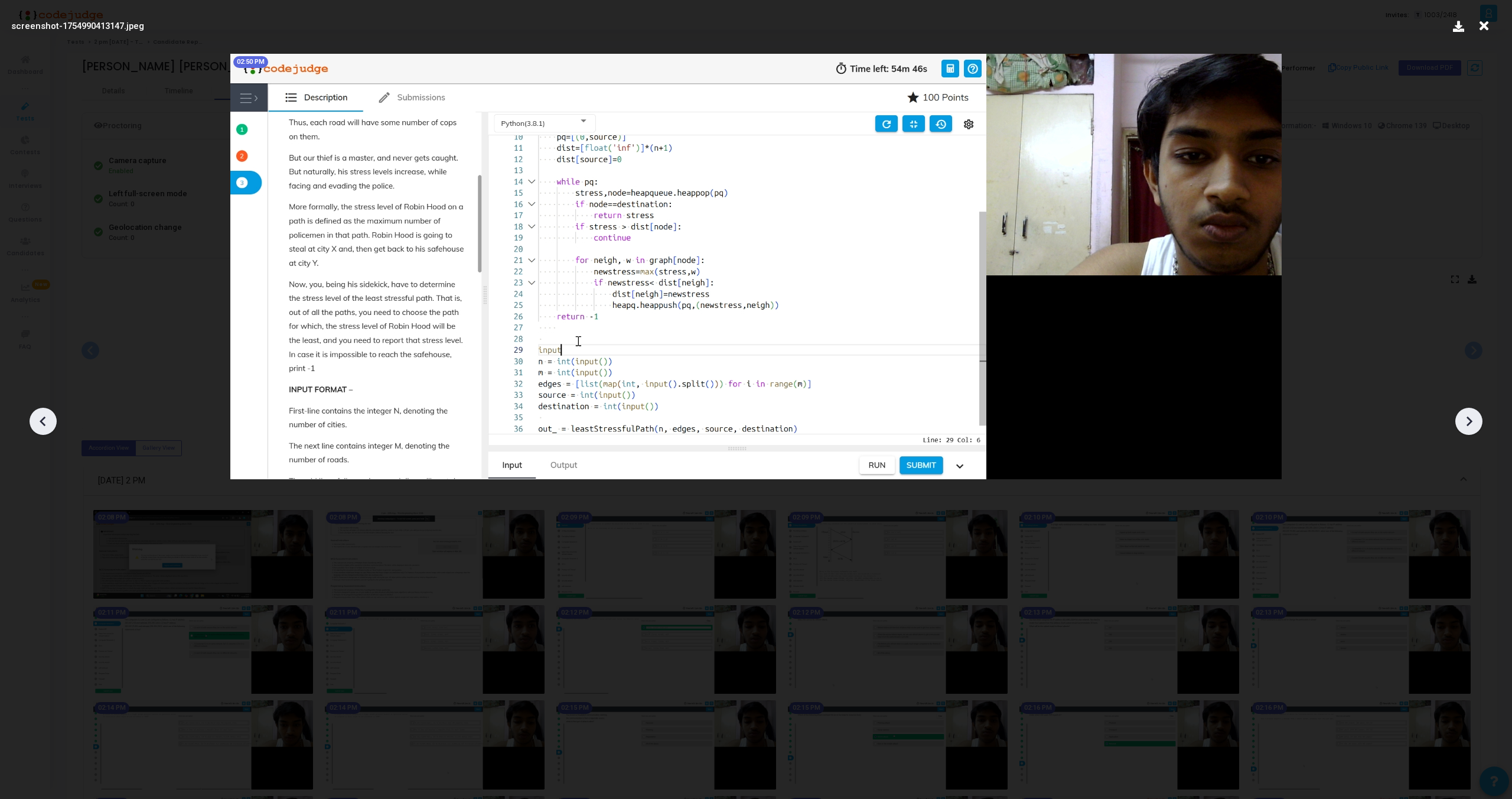
click at [35, 418] on icon at bounding box center [43, 421] width 18 height 18
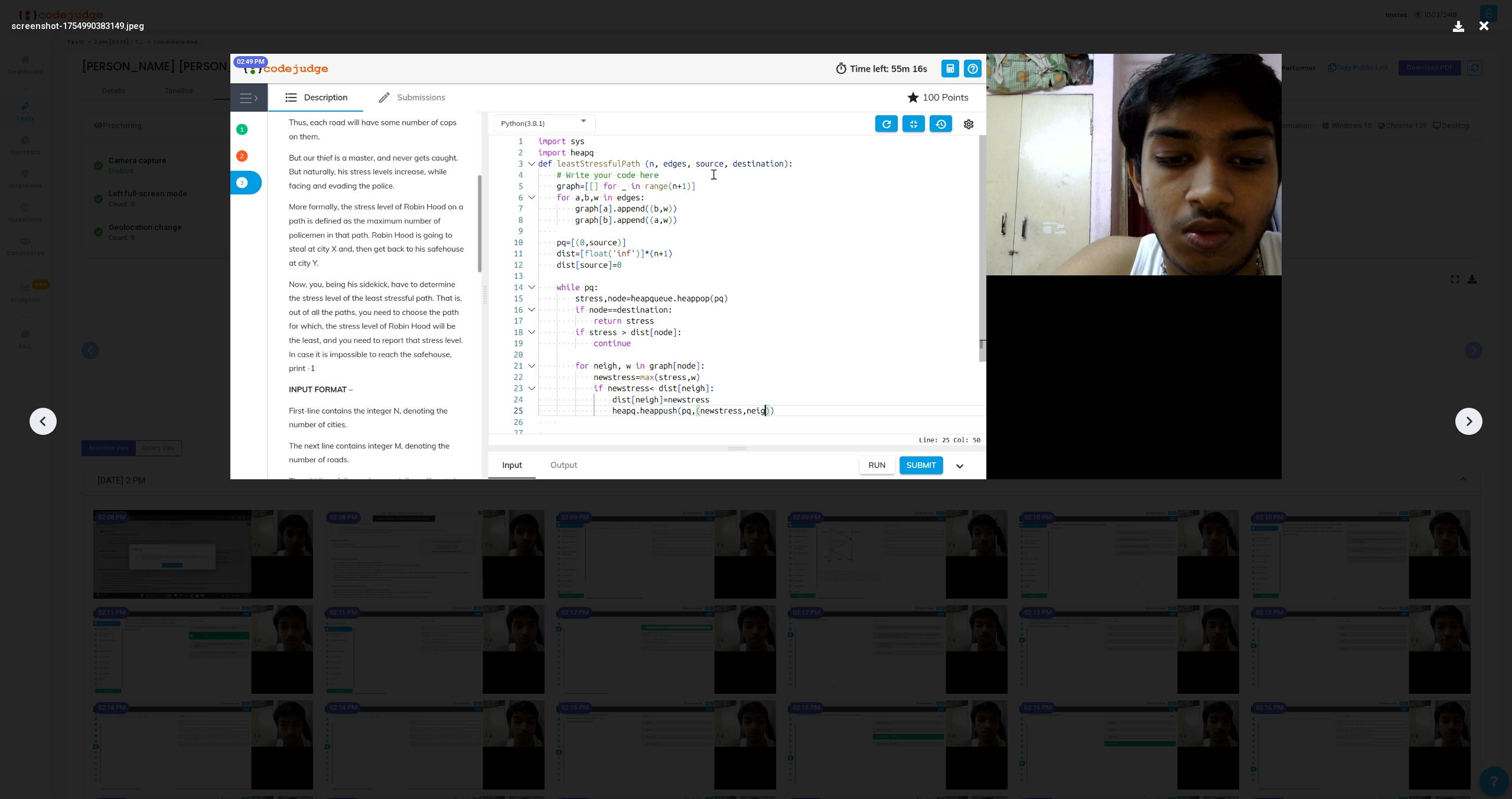
click at [35, 418] on icon at bounding box center [43, 421] width 18 height 18
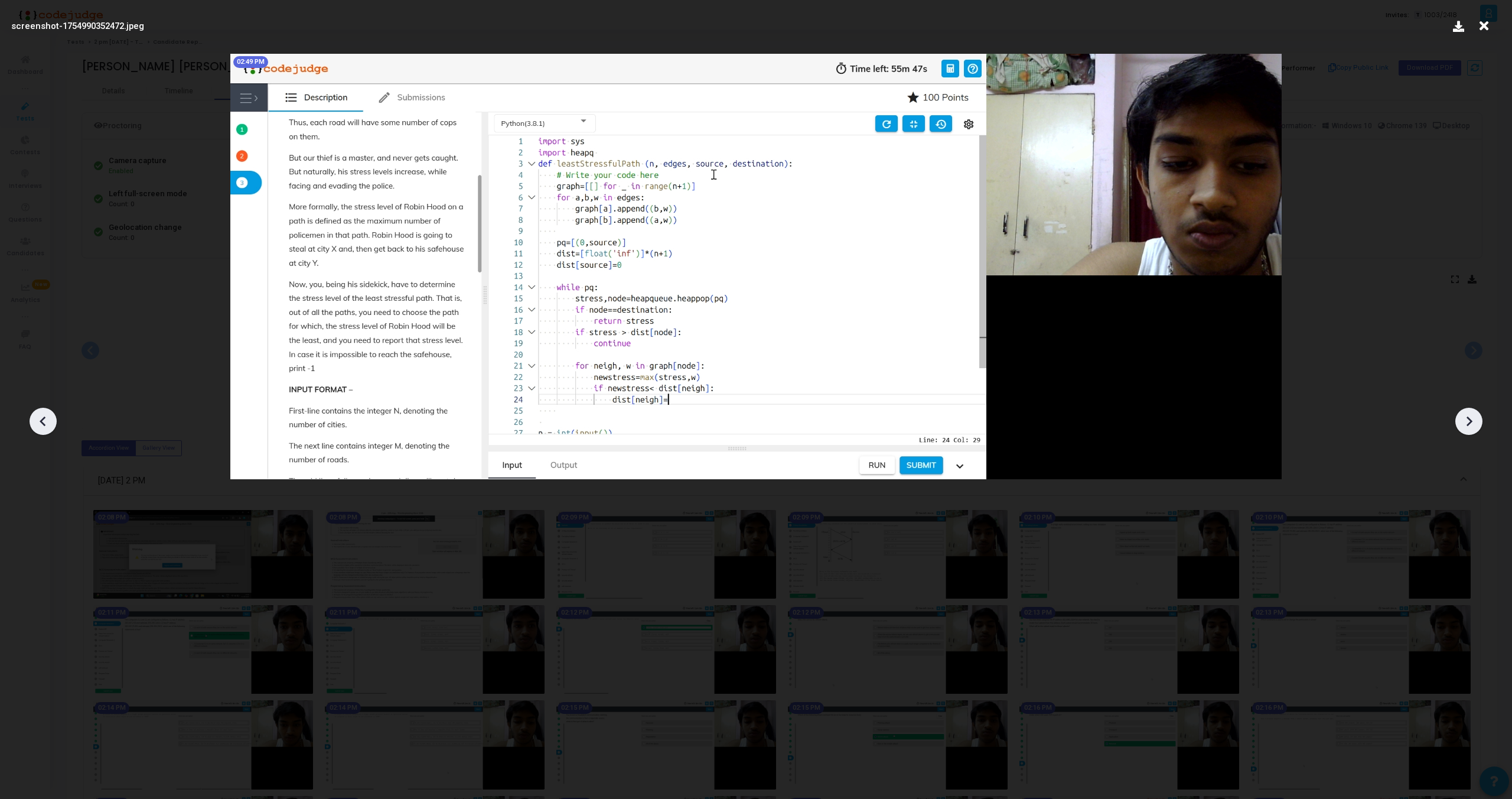
click at [35, 418] on icon at bounding box center [43, 421] width 18 height 18
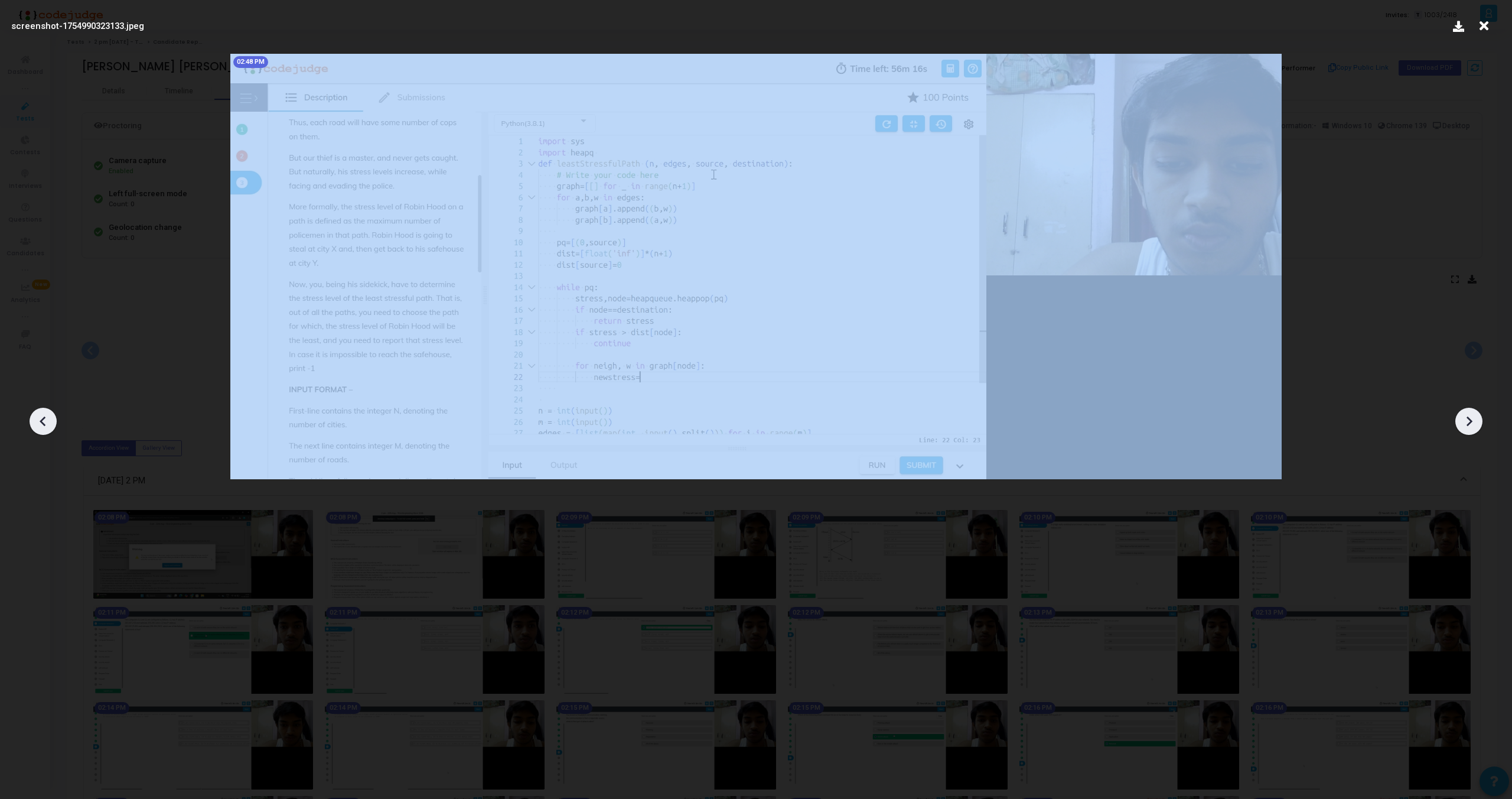
click at [35, 418] on icon at bounding box center [43, 421] width 18 height 18
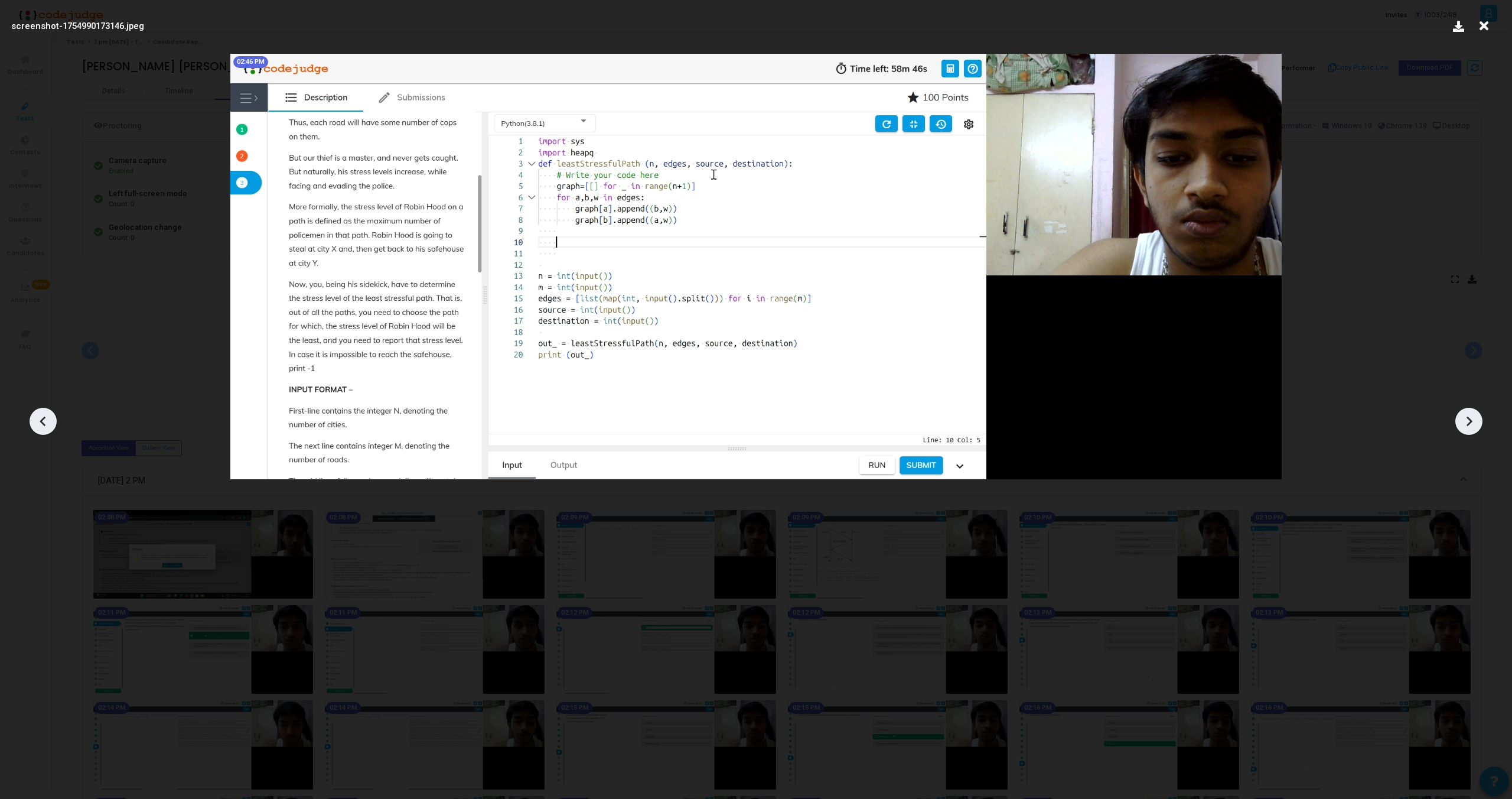
click at [35, 418] on icon at bounding box center [43, 421] width 18 height 18
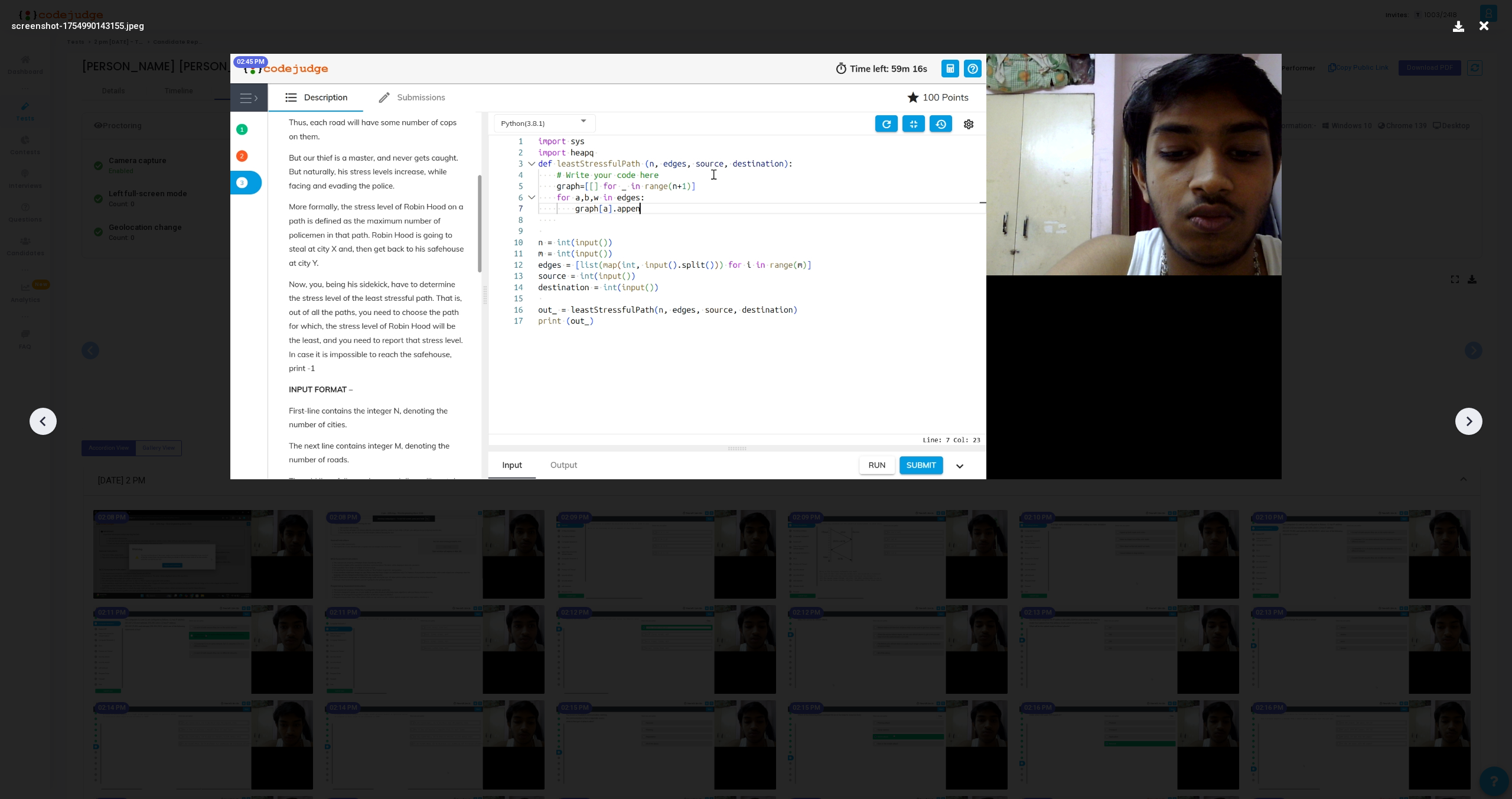
click at [35, 418] on icon at bounding box center [43, 421] width 18 height 18
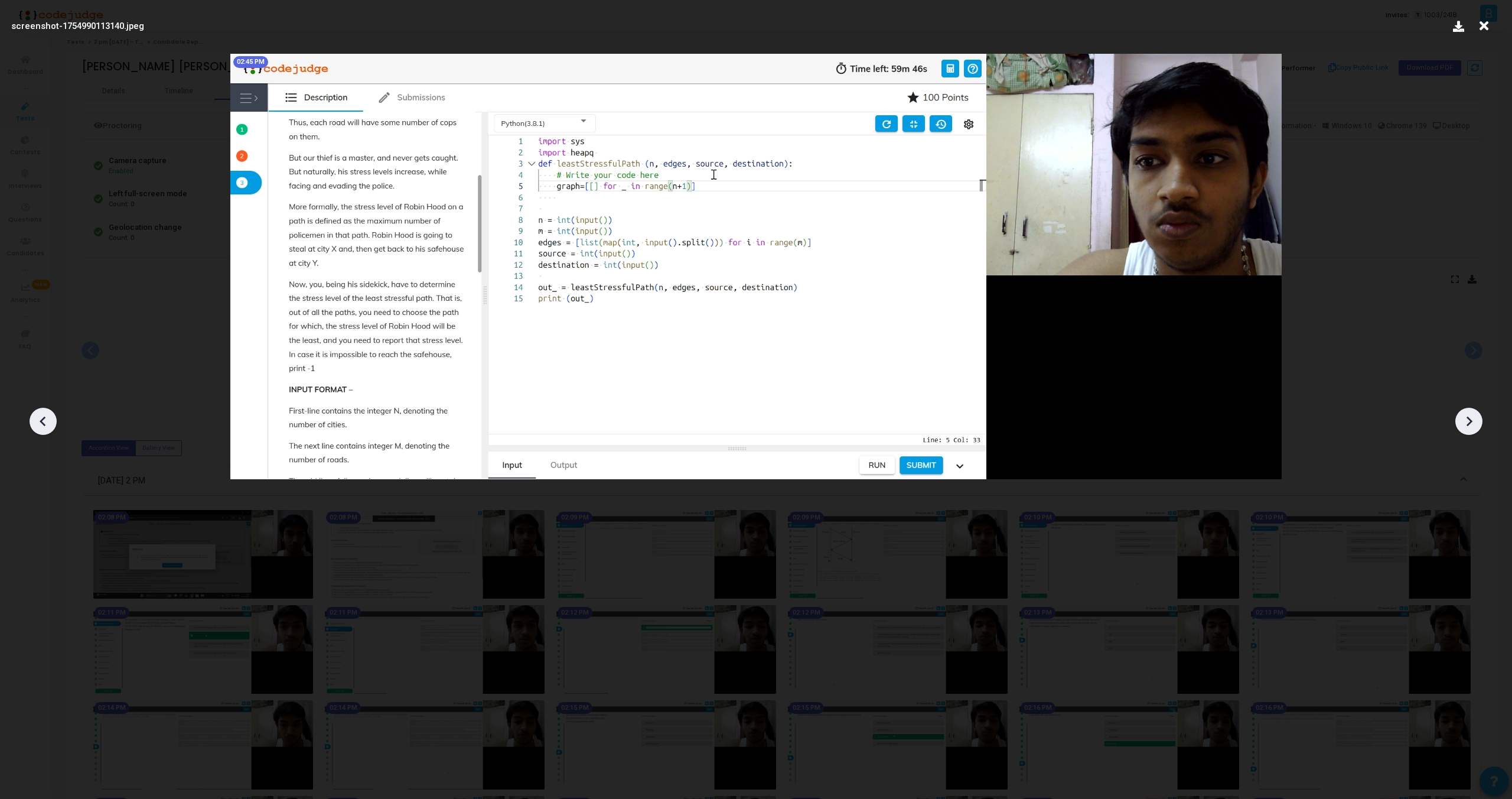
click at [1470, 424] on icon at bounding box center [1469, 421] width 18 height 18
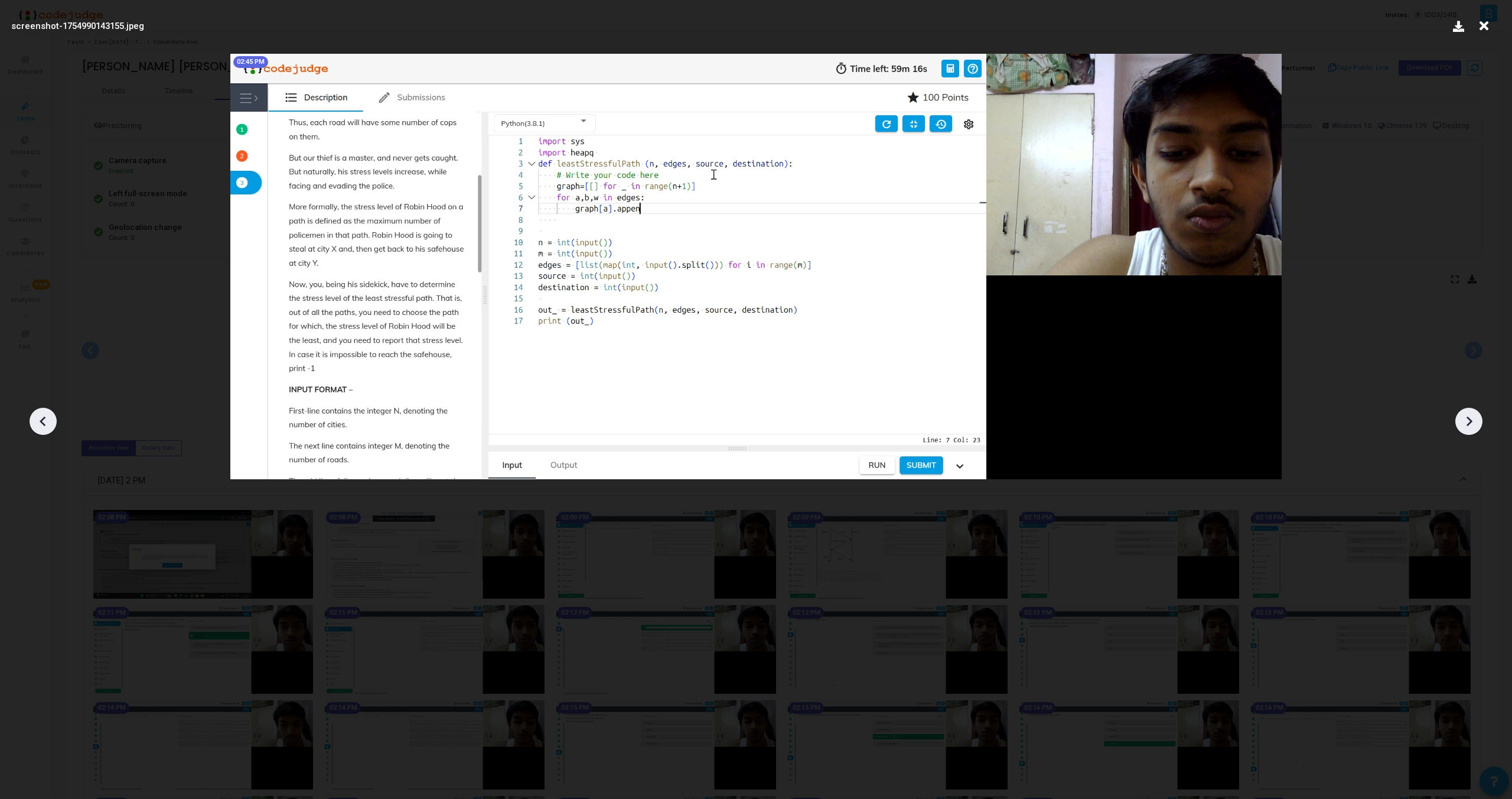
click at [1470, 424] on icon at bounding box center [1469, 421] width 18 height 18
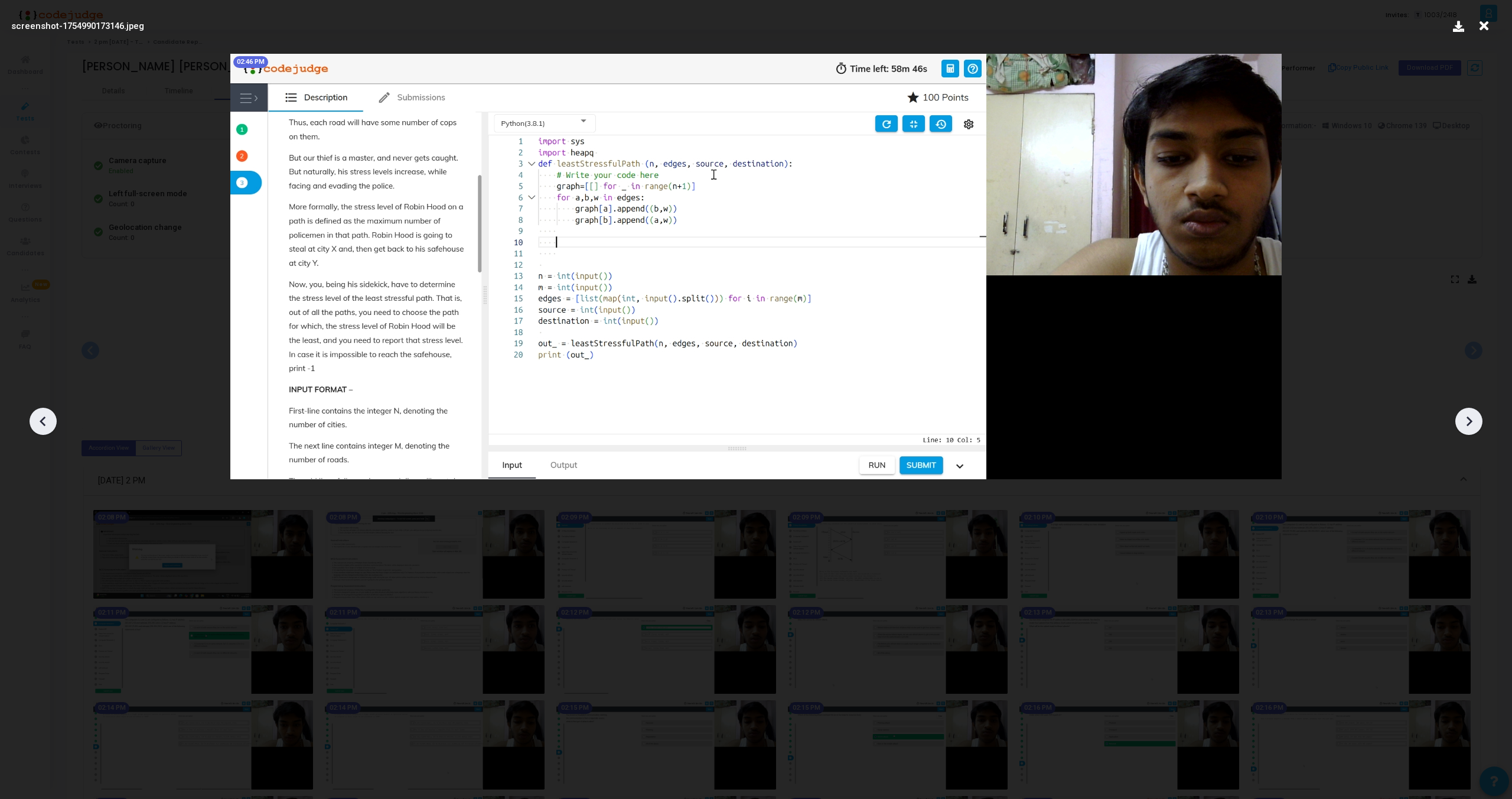
click at [1470, 424] on icon at bounding box center [1469, 421] width 18 height 18
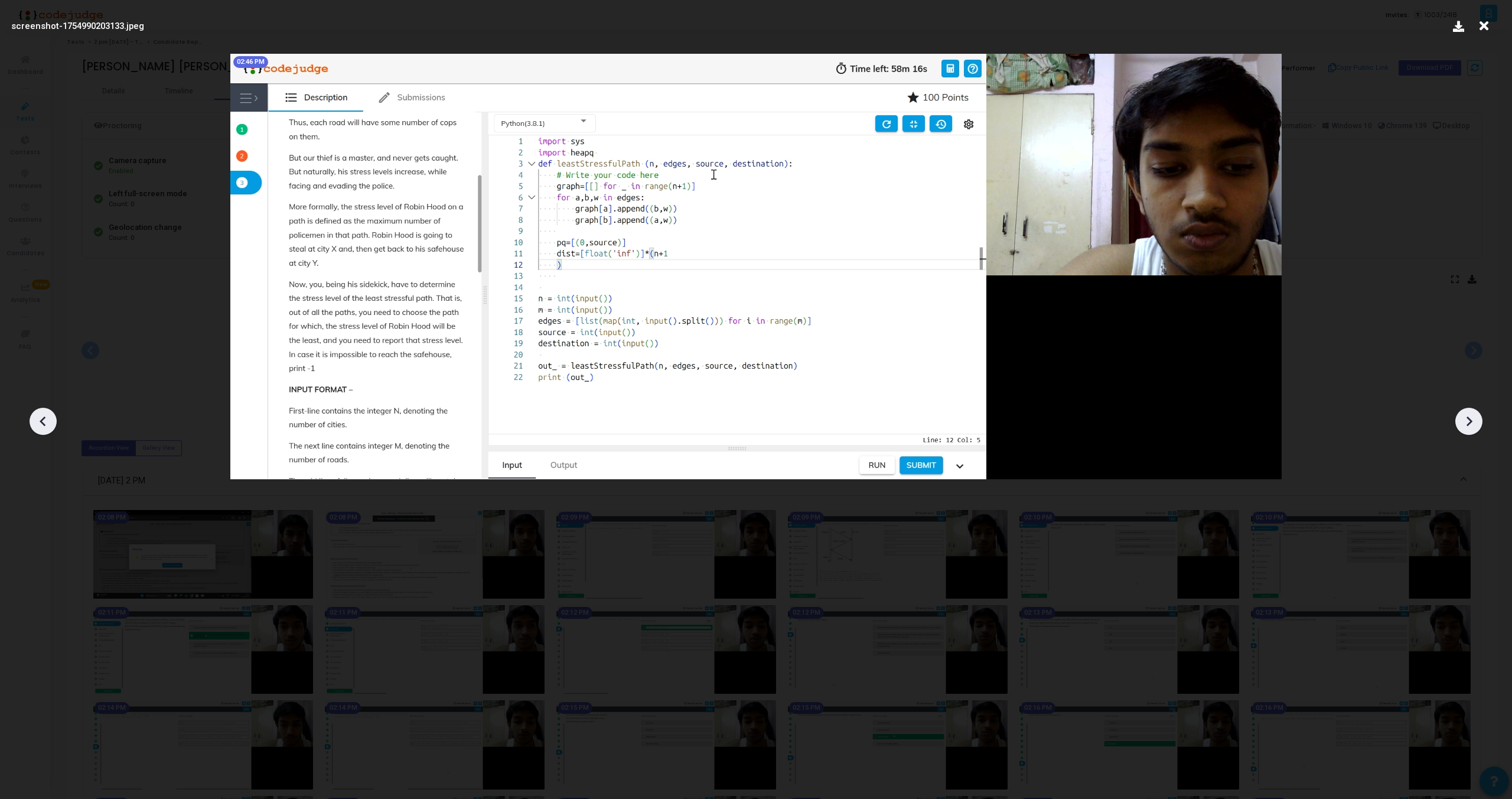
click at [1470, 424] on icon at bounding box center [1469, 421] width 18 height 18
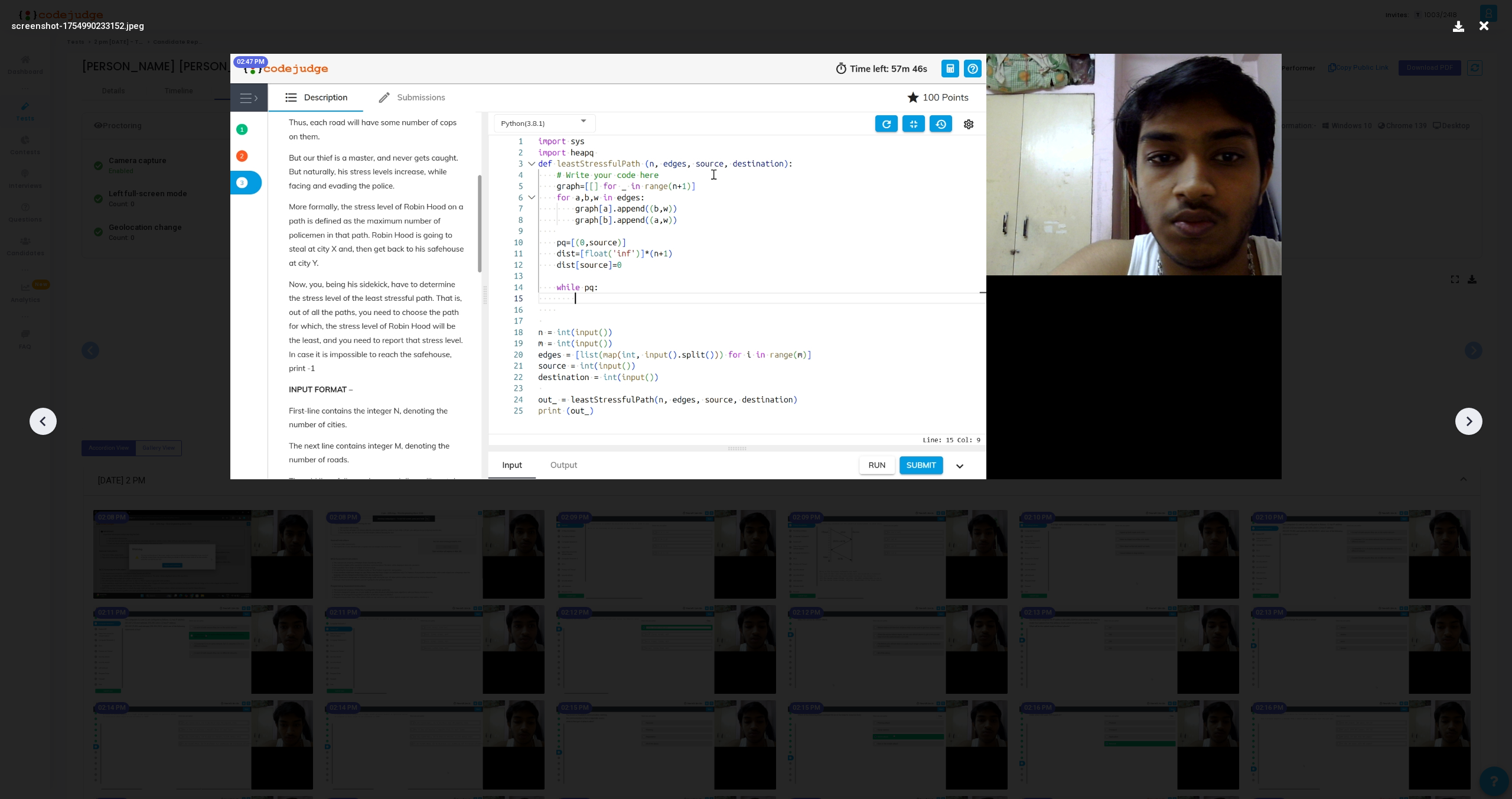
click at [1470, 424] on icon at bounding box center [1469, 421] width 18 height 18
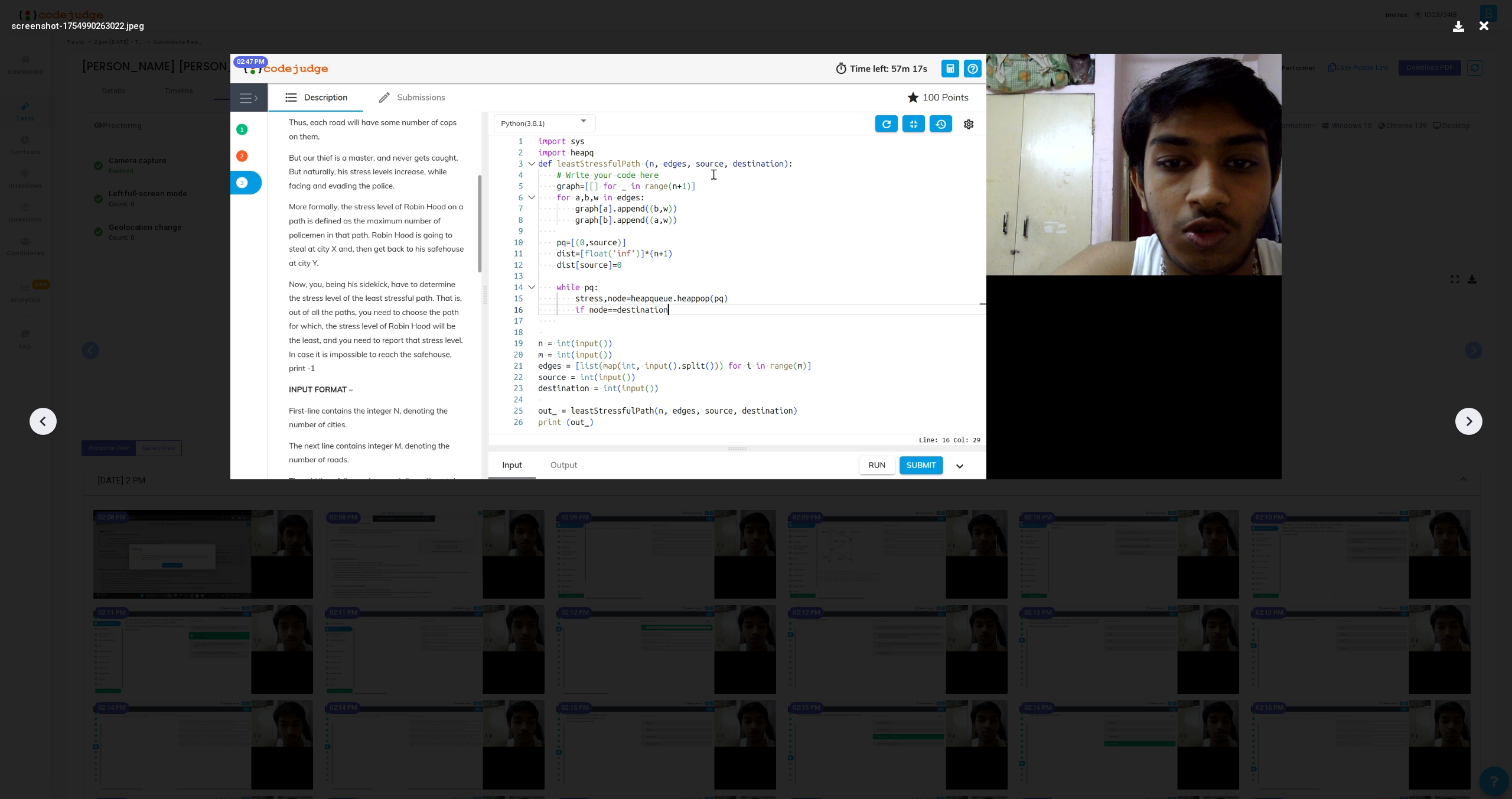
click at [1470, 424] on icon at bounding box center [1469, 421] width 18 height 18
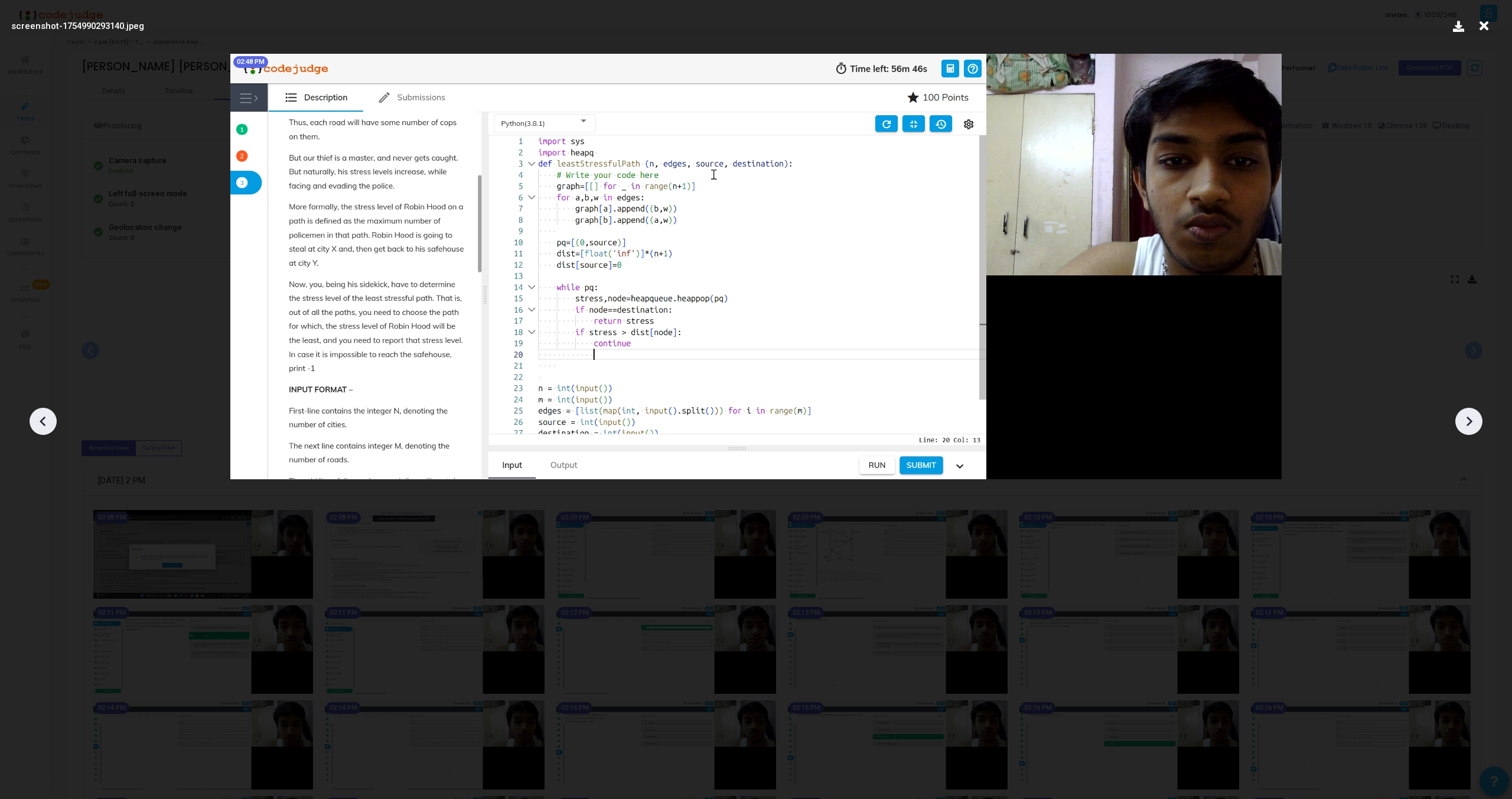
click at [1470, 424] on icon at bounding box center [1469, 421] width 18 height 18
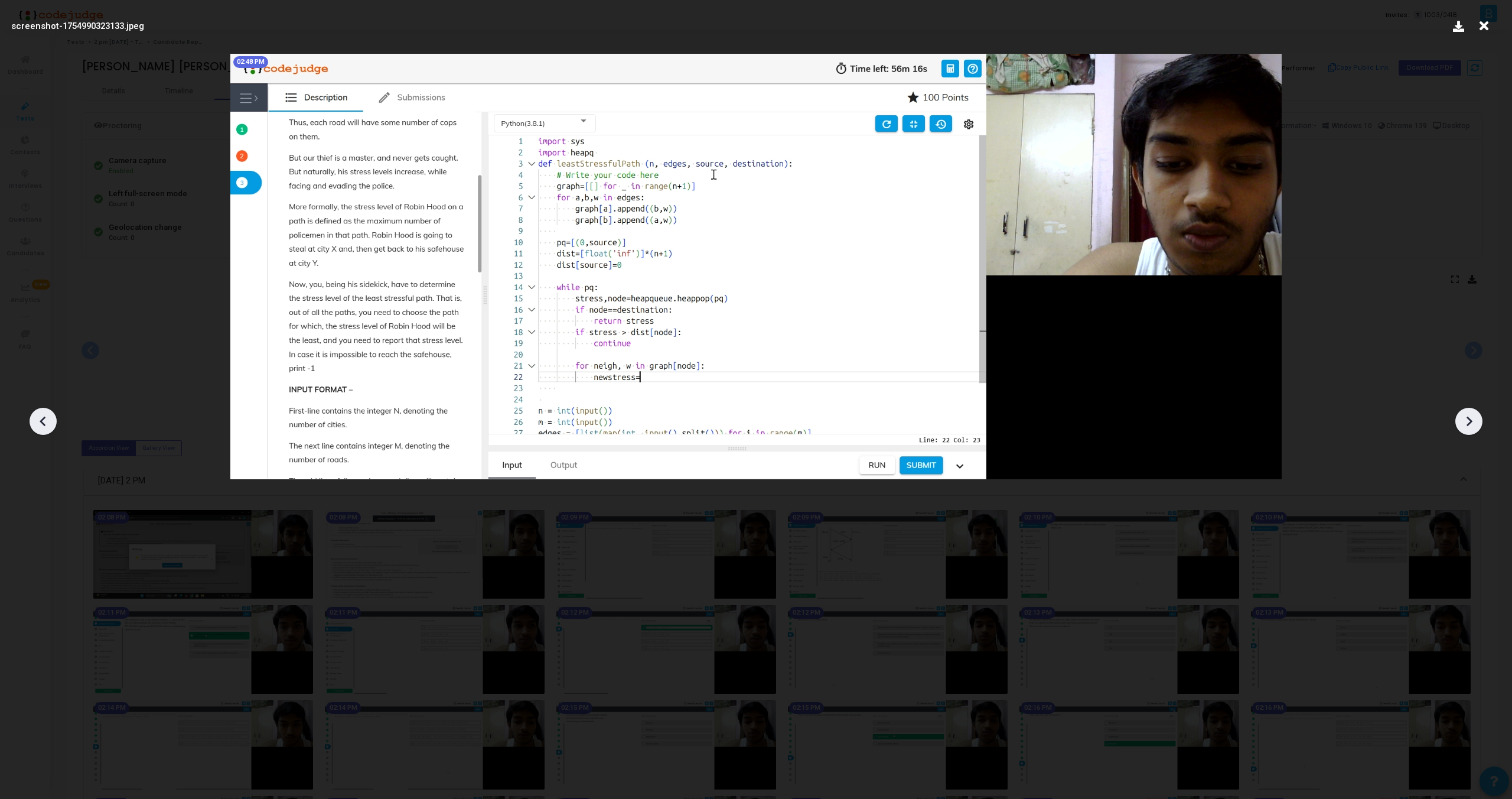
click at [1470, 424] on icon at bounding box center [1469, 421] width 18 height 18
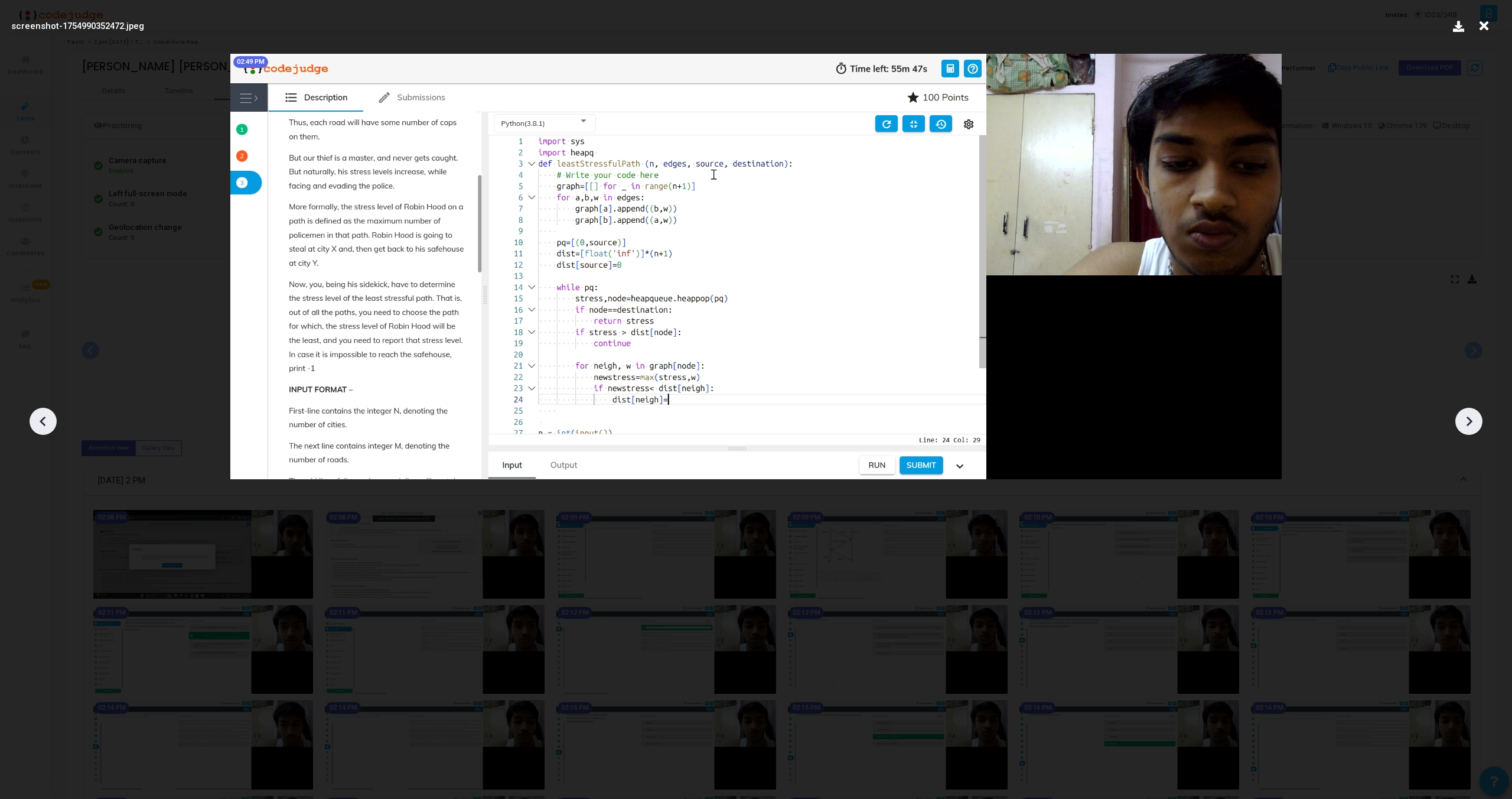
click at [1470, 424] on icon at bounding box center [1469, 421] width 18 height 18
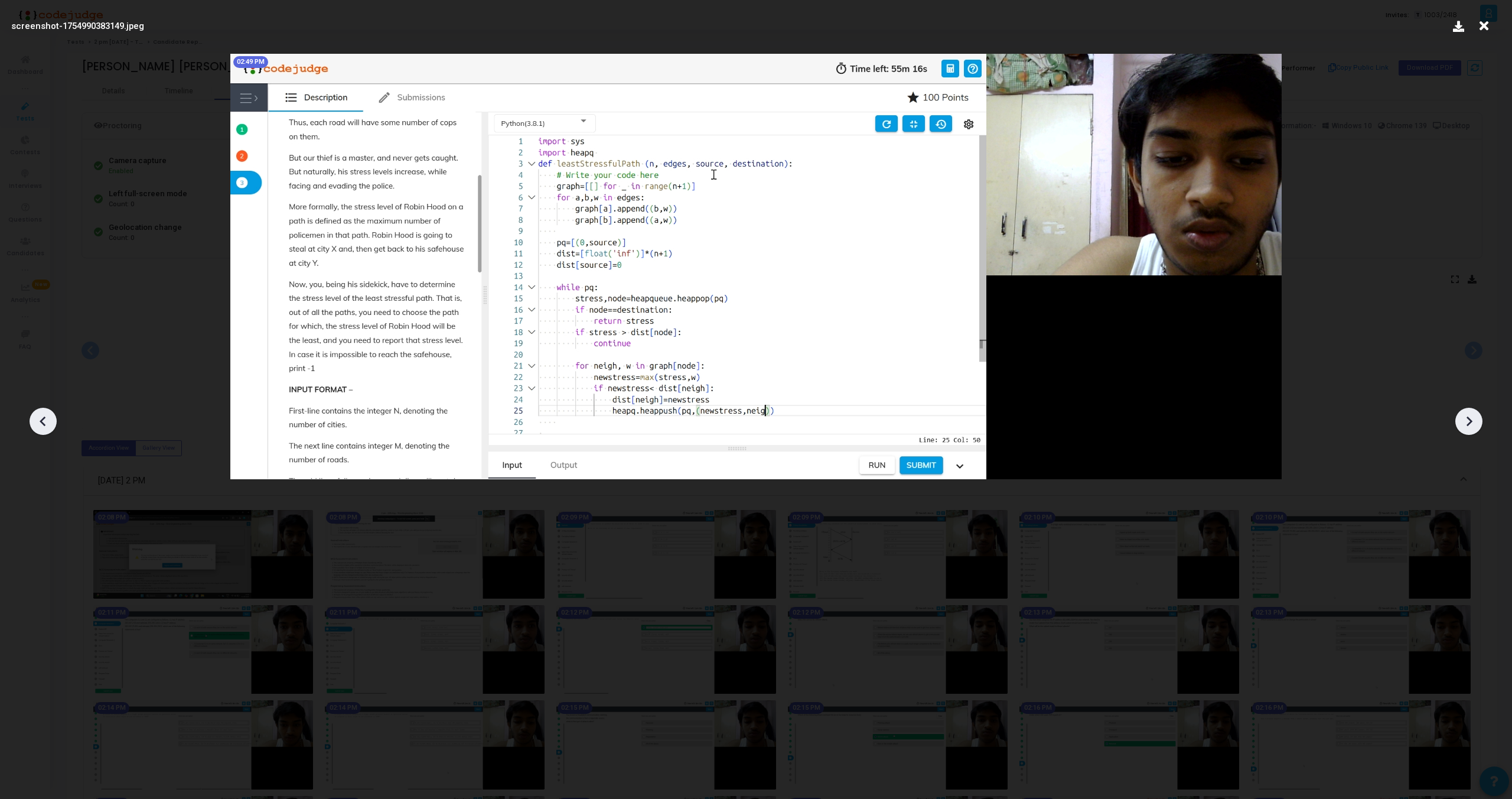
click at [1470, 424] on icon at bounding box center [1469, 421] width 18 height 18
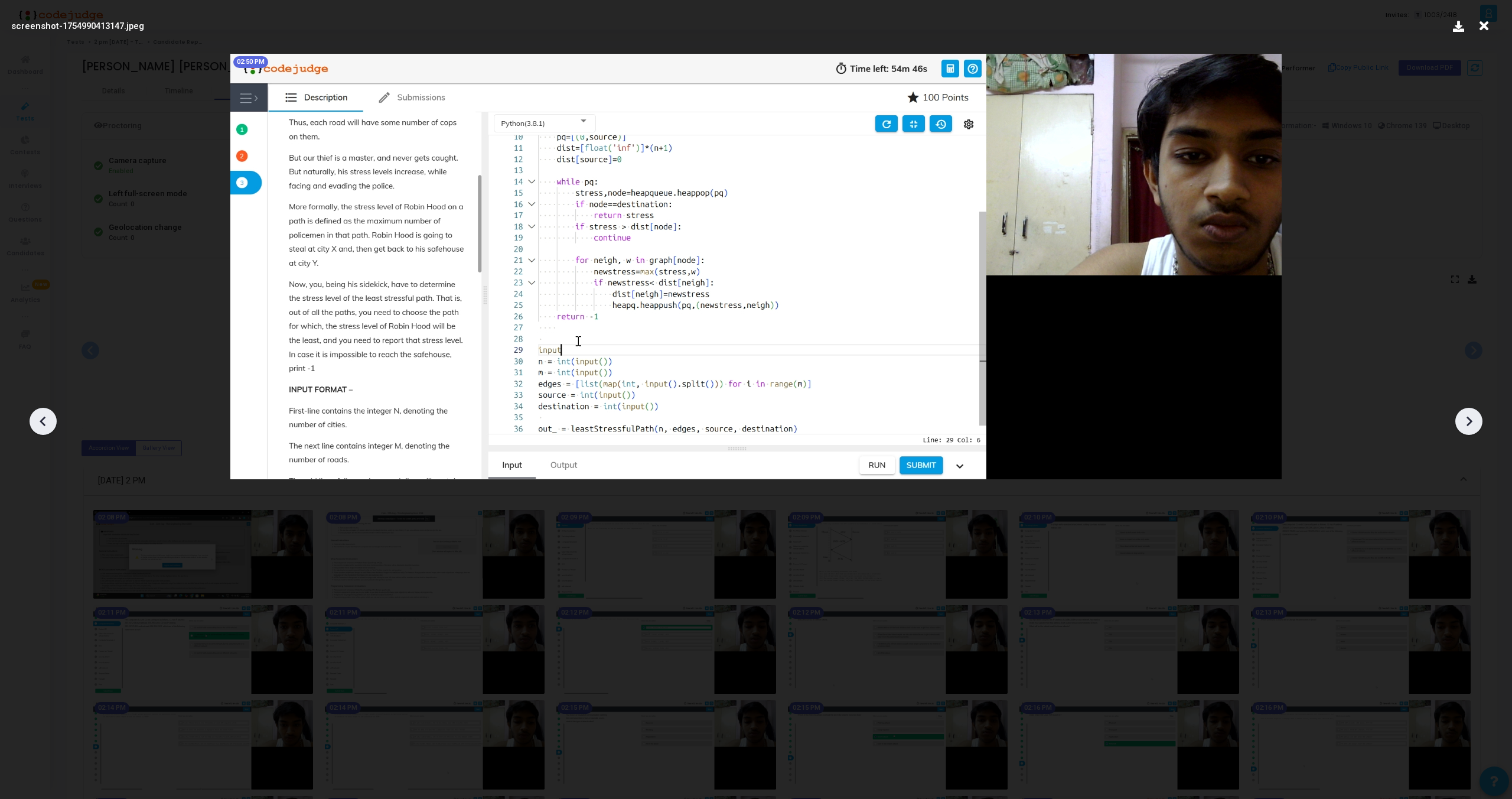
click at [1467, 428] on icon at bounding box center [1469, 421] width 18 height 18
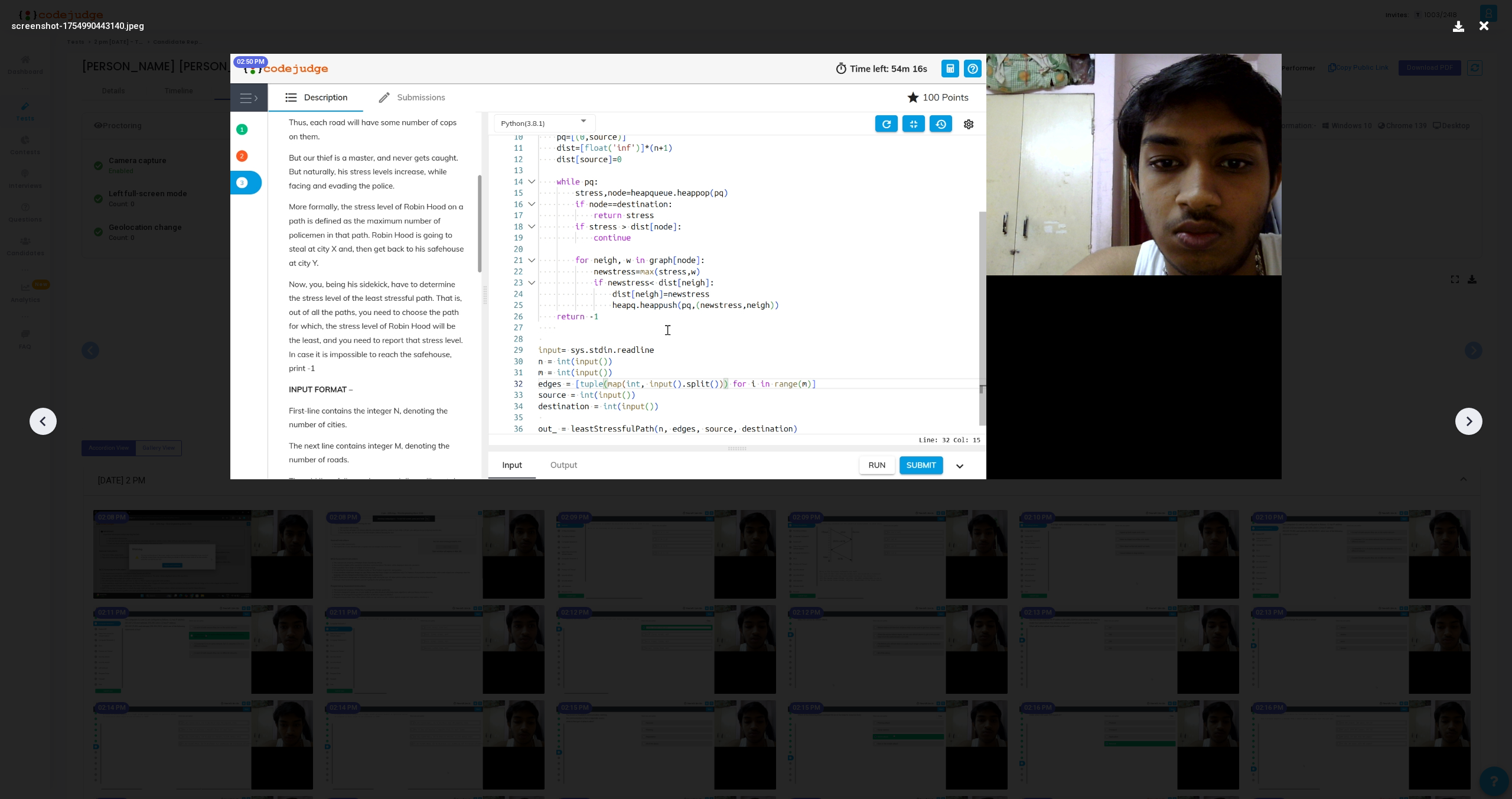
click at [1467, 428] on icon at bounding box center [1469, 421] width 18 height 18
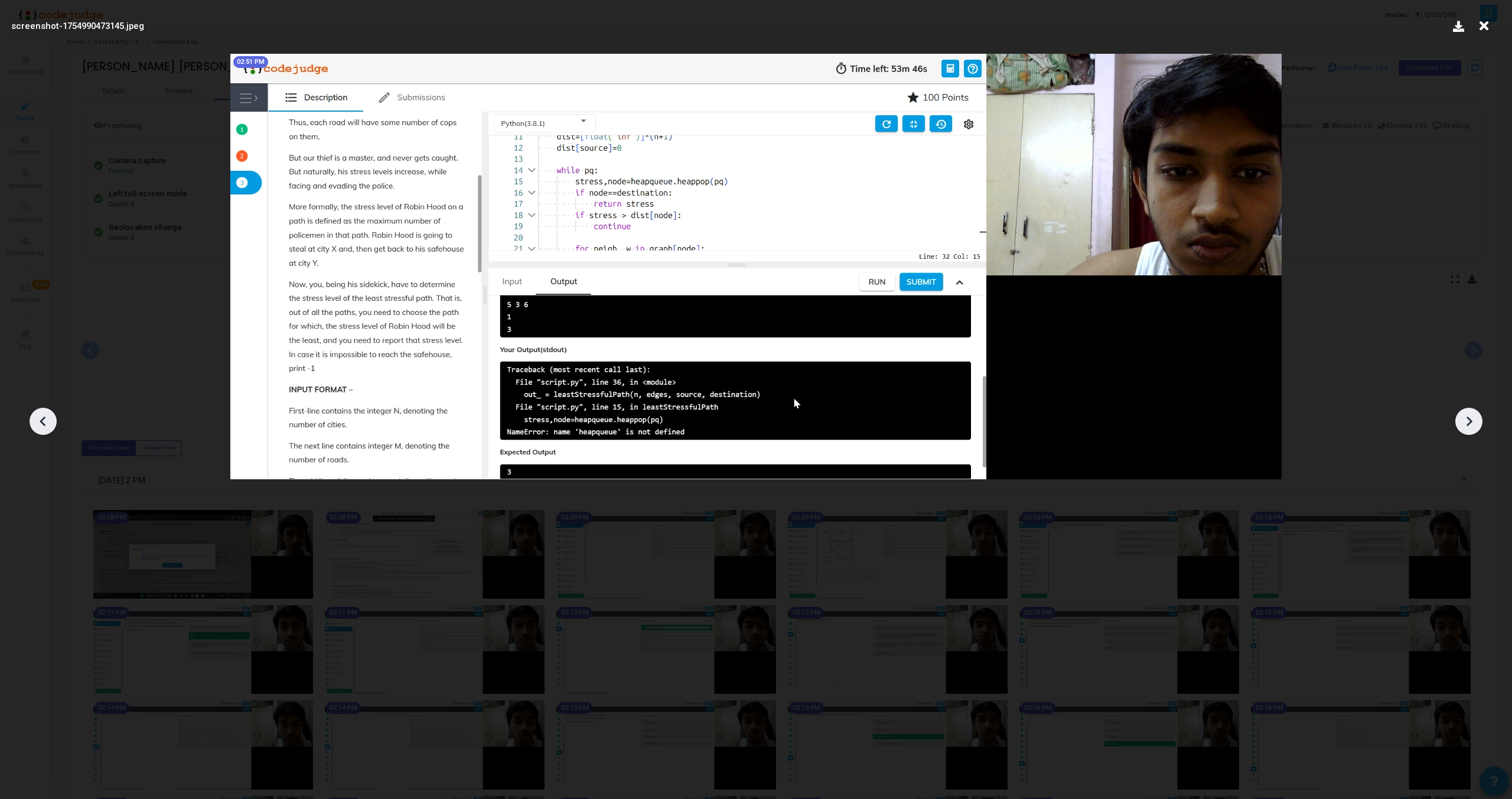
click at [1467, 429] on icon at bounding box center [1469, 421] width 18 height 18
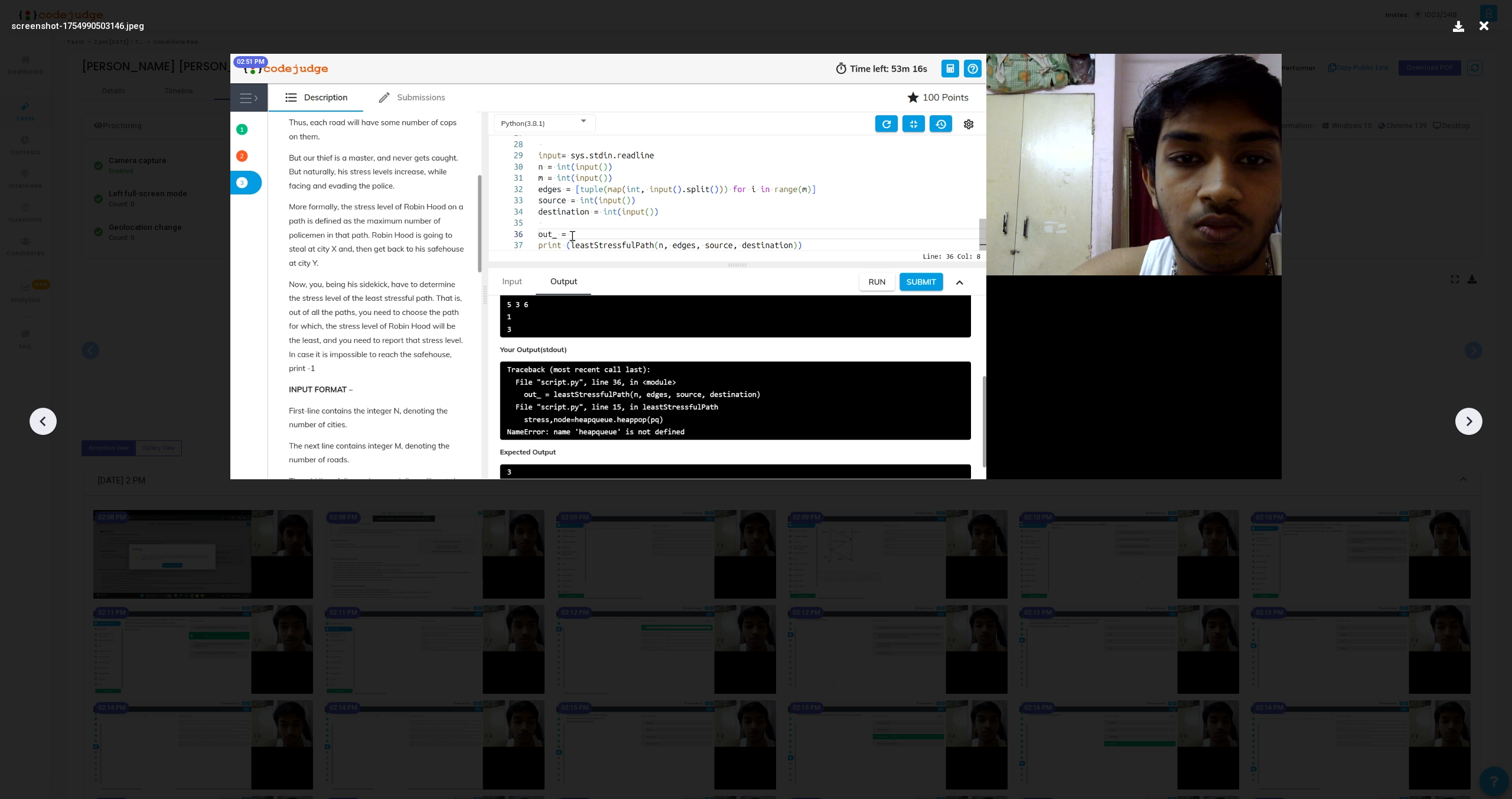
click at [1467, 429] on icon at bounding box center [1469, 421] width 18 height 18
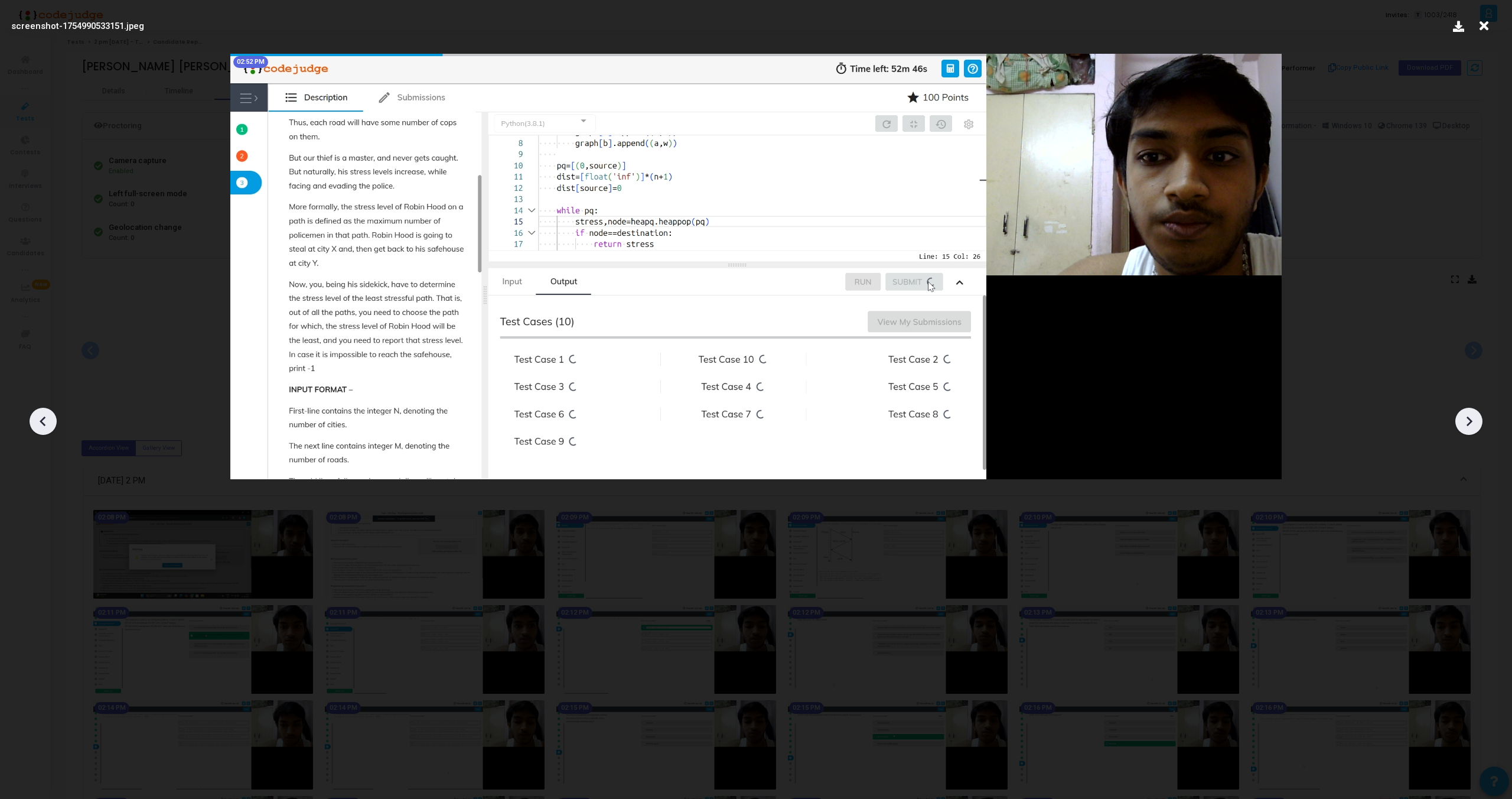
click at [1467, 429] on icon at bounding box center [1469, 421] width 18 height 18
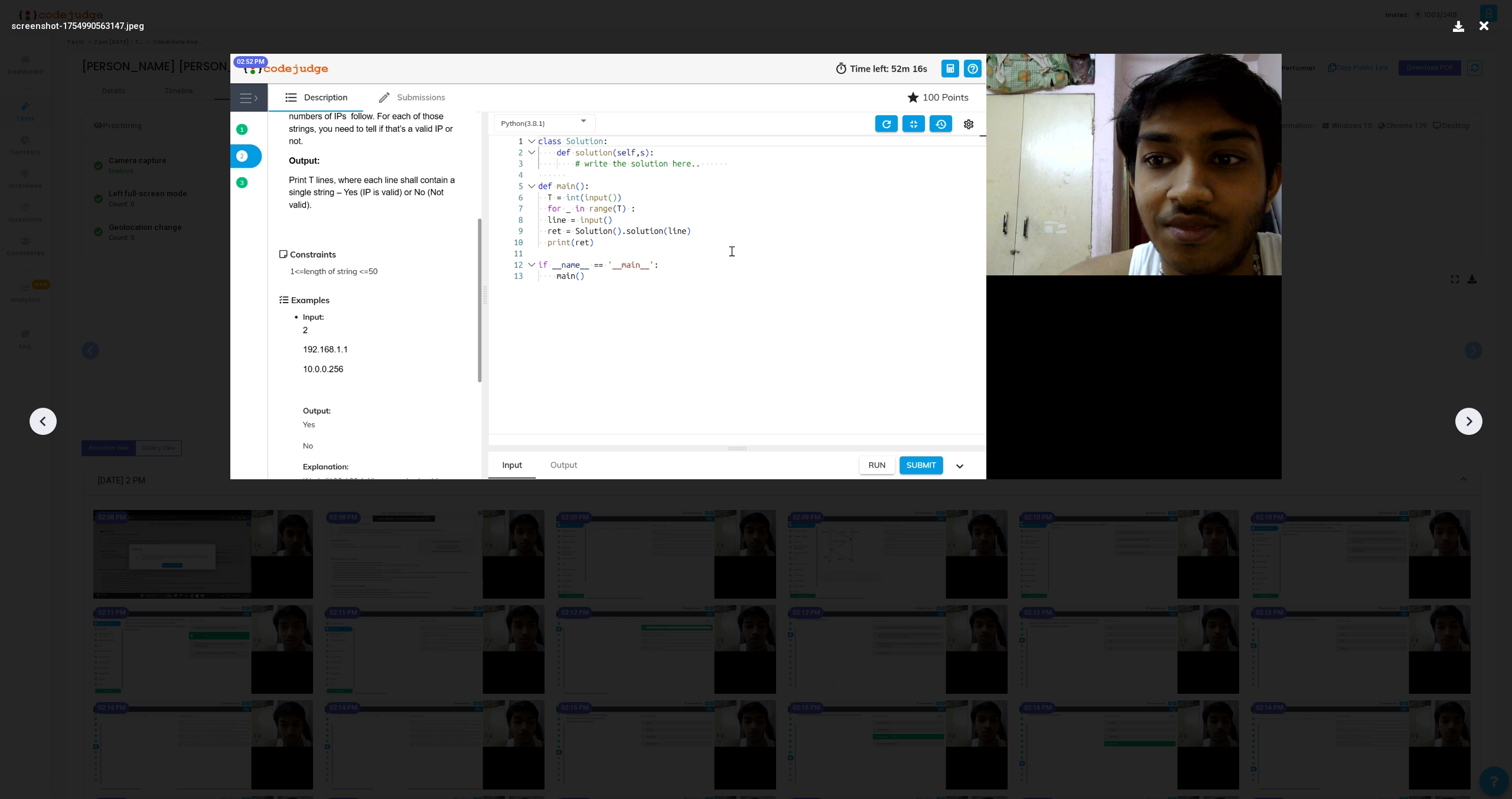
click at [1483, 27] on icon at bounding box center [1484, 25] width 18 height 22
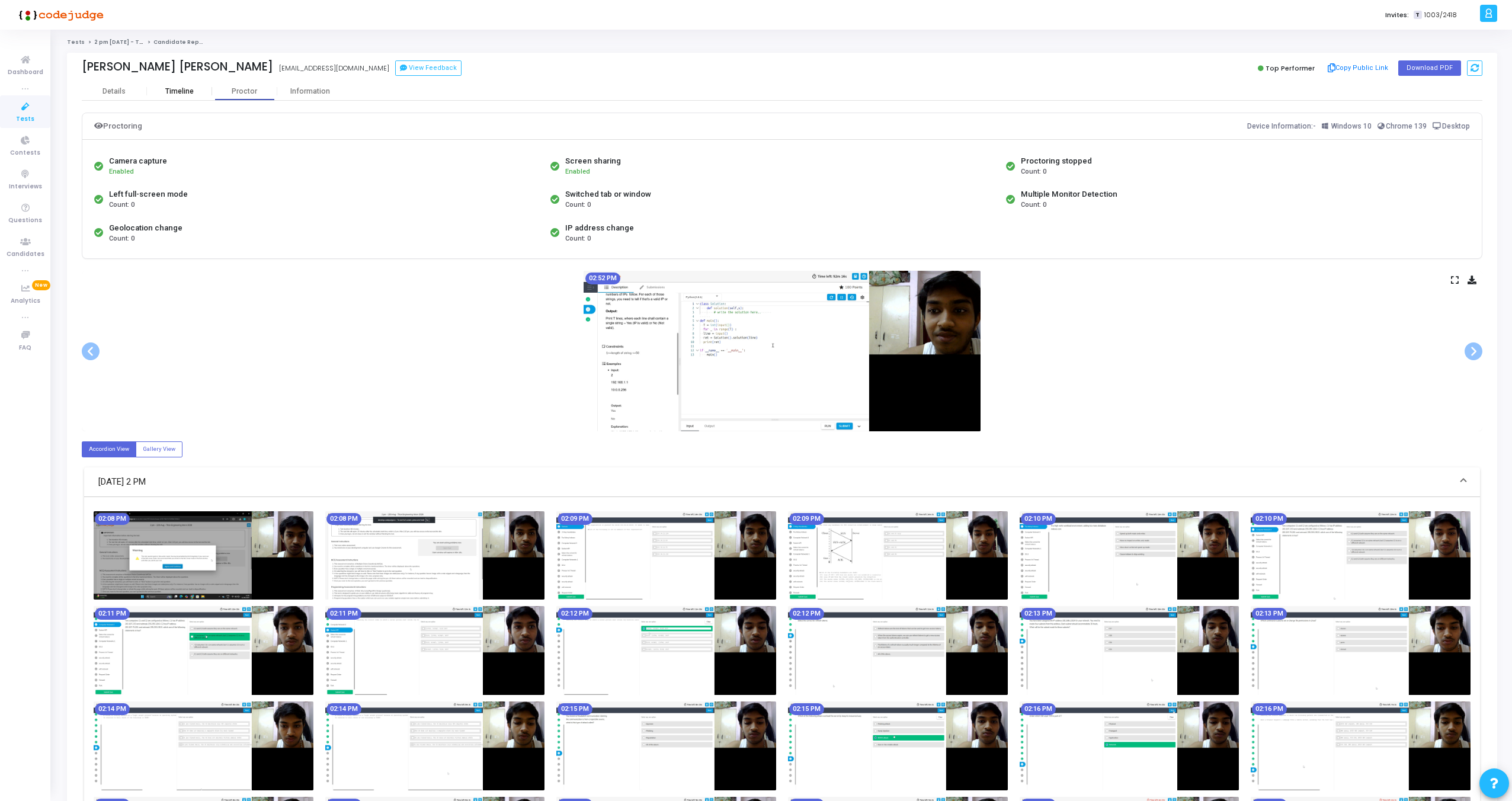
click at [180, 97] on div "Timeline" at bounding box center [180, 91] width 66 height 18
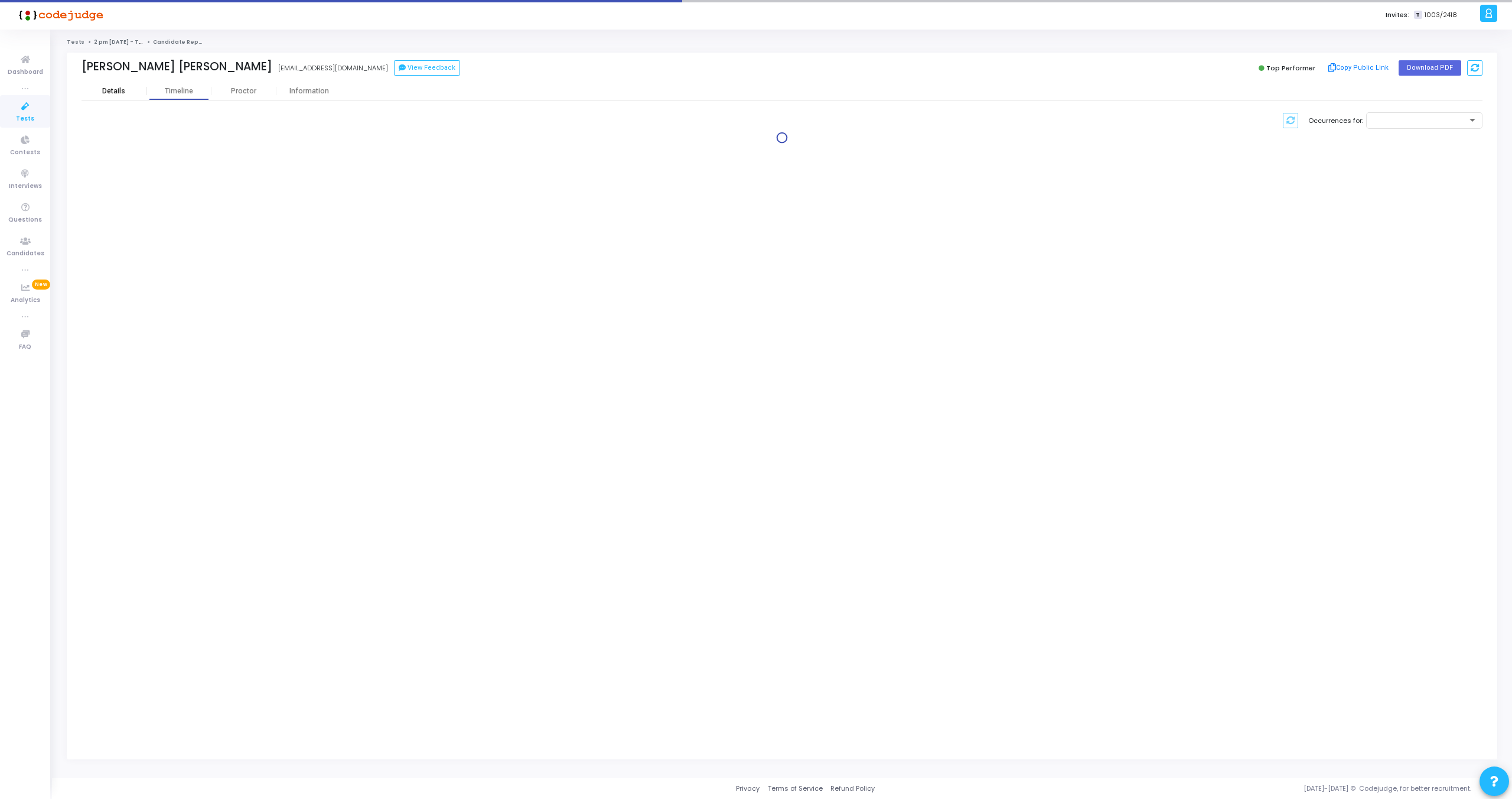
click at [115, 88] on div "Details" at bounding box center [114, 92] width 23 height 9
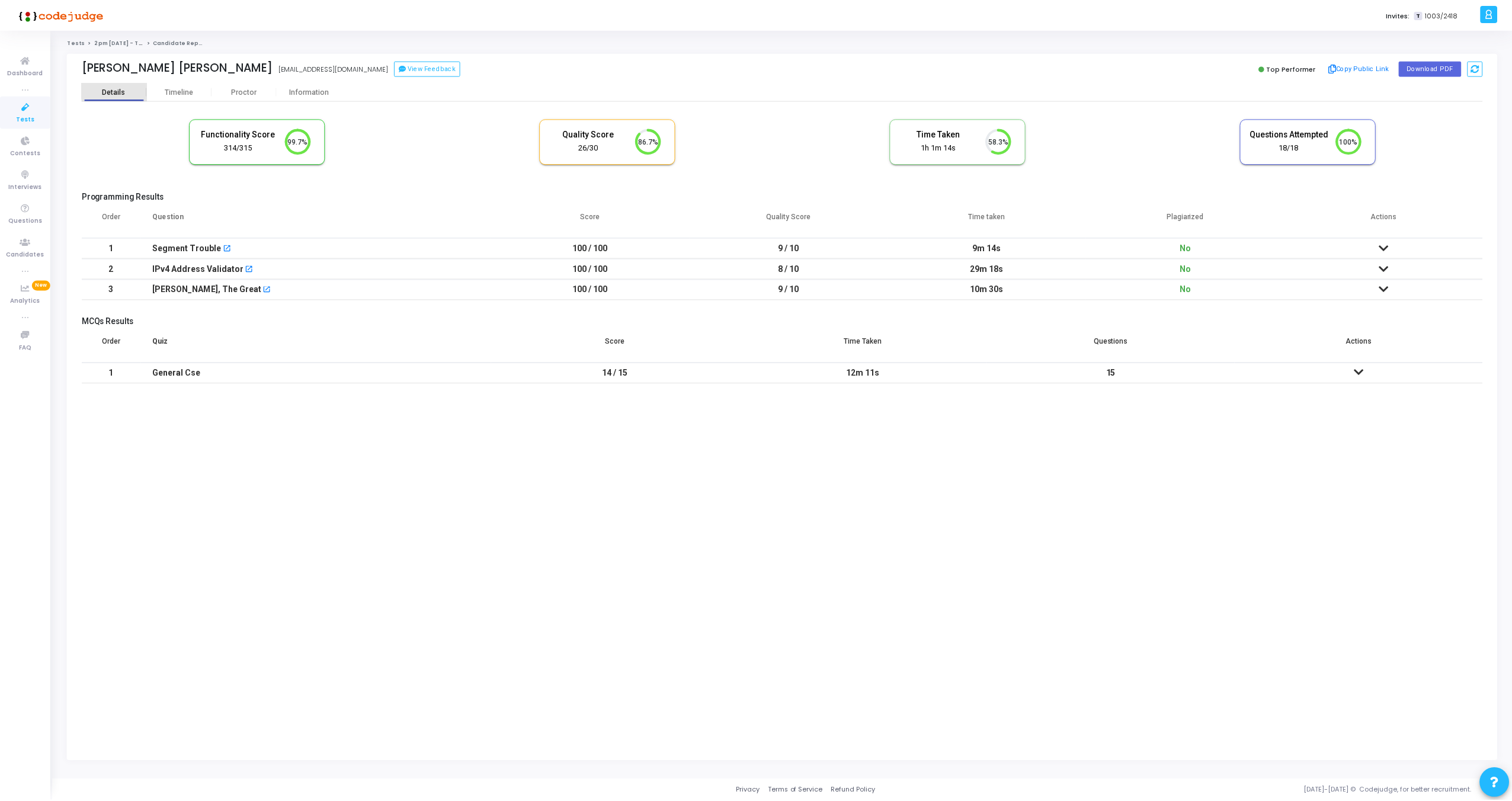
scroll to position [25, 30]
click at [1386, 290] on icon at bounding box center [1388, 289] width 9 height 8
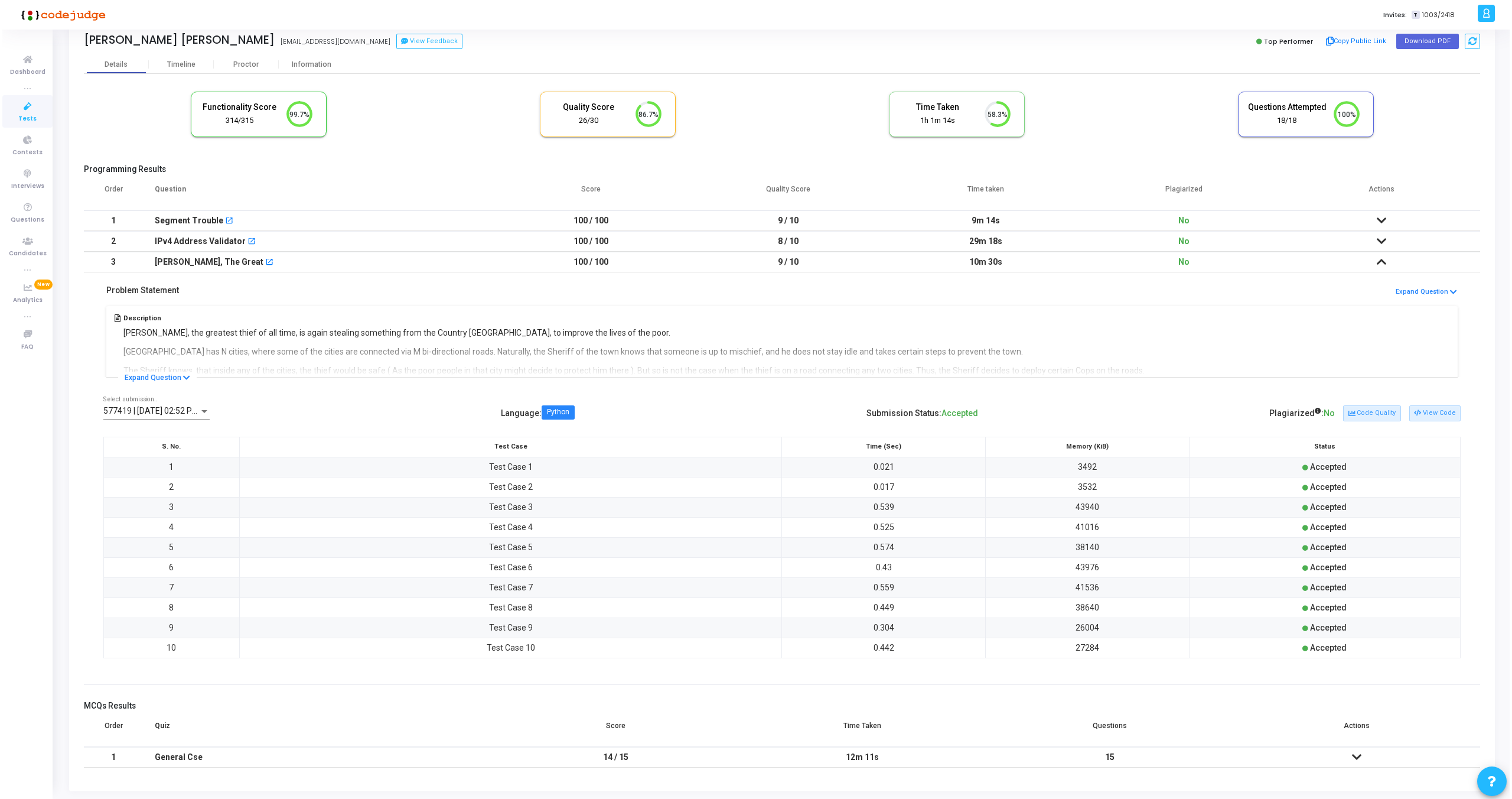
scroll to position [0, 0]
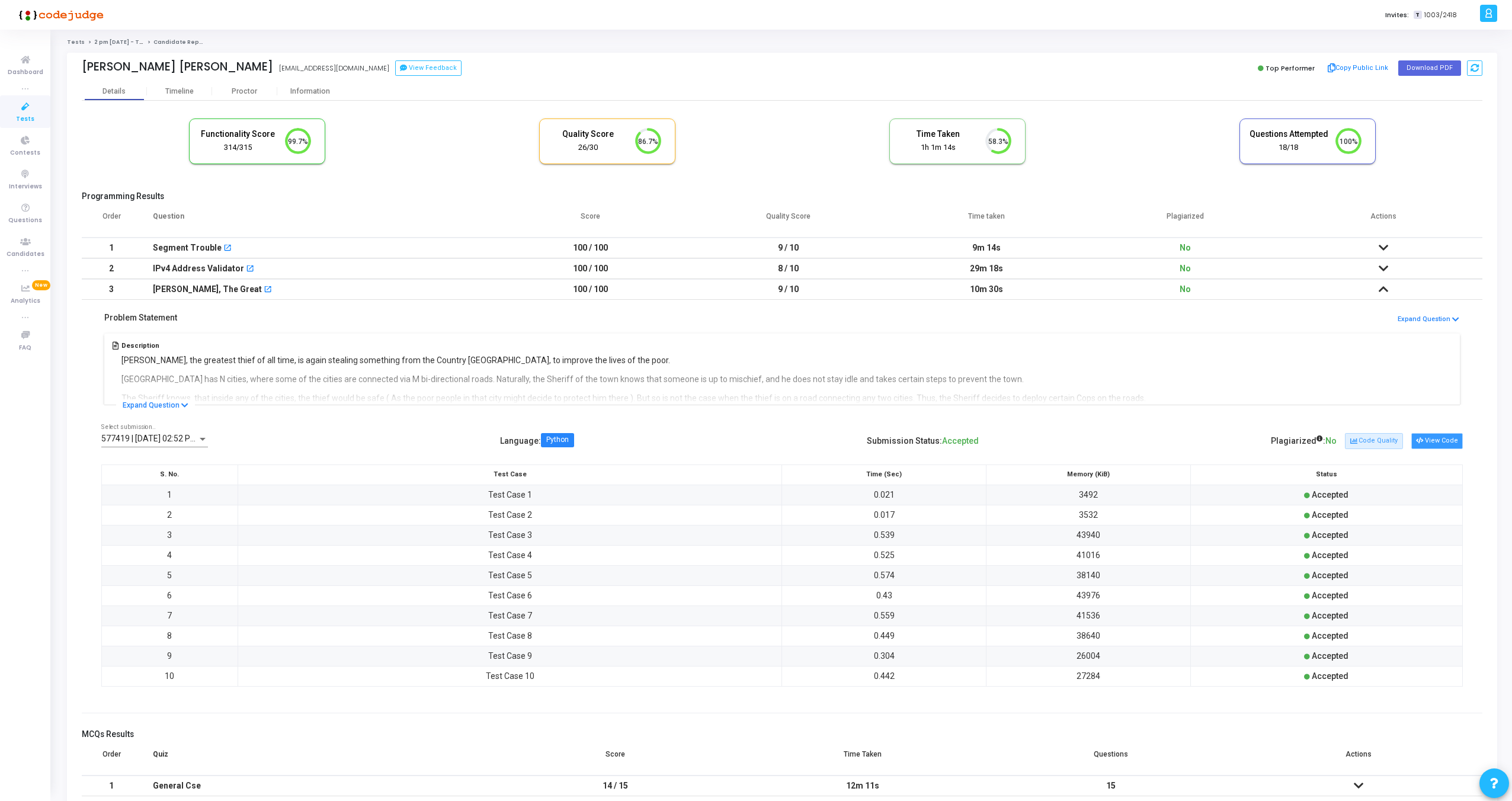
click at [1438, 437] on button "View Code" at bounding box center [1437, 441] width 52 height 15
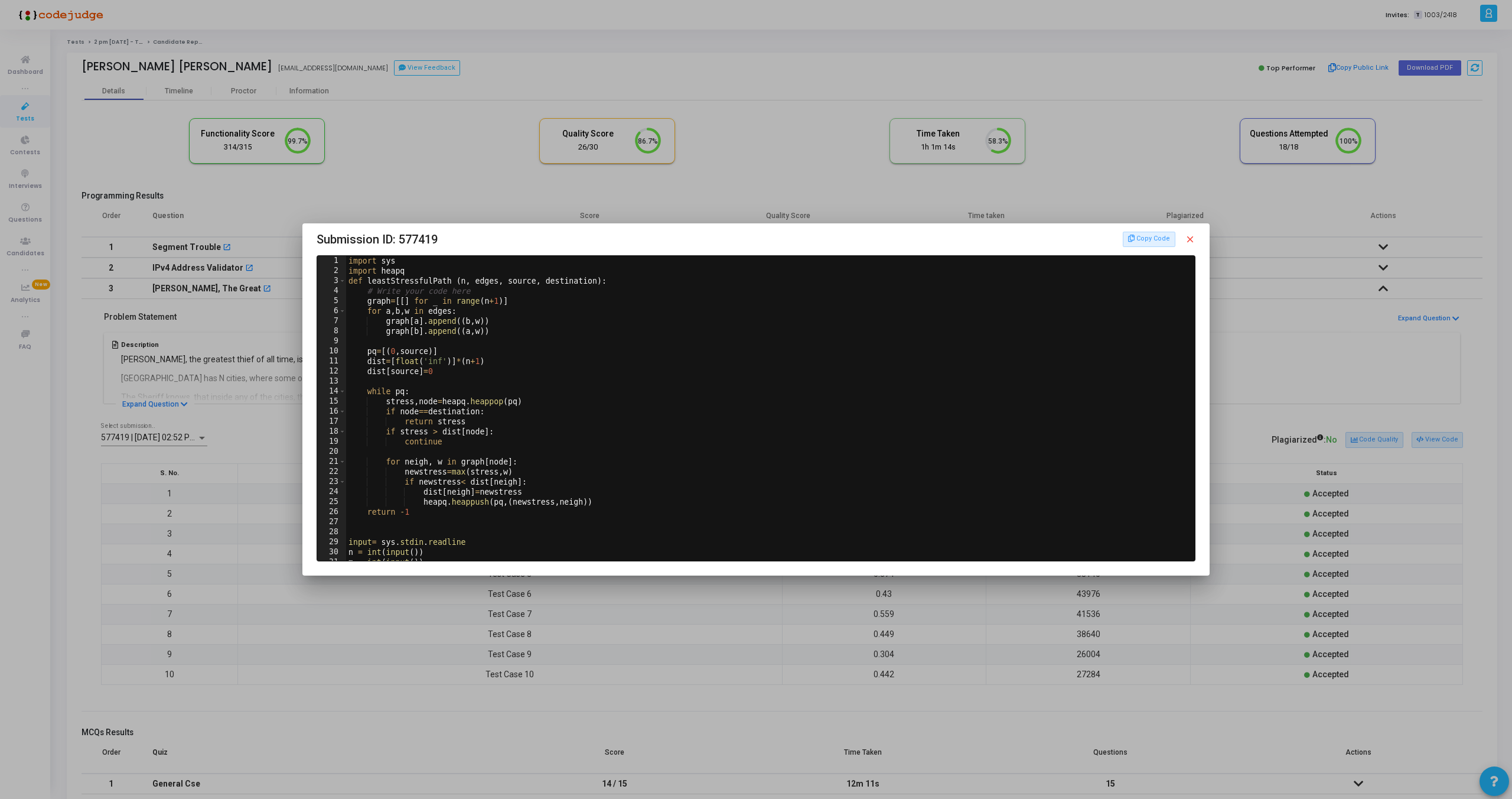
click at [1192, 241] on mat-icon "close" at bounding box center [1191, 239] width 11 height 11
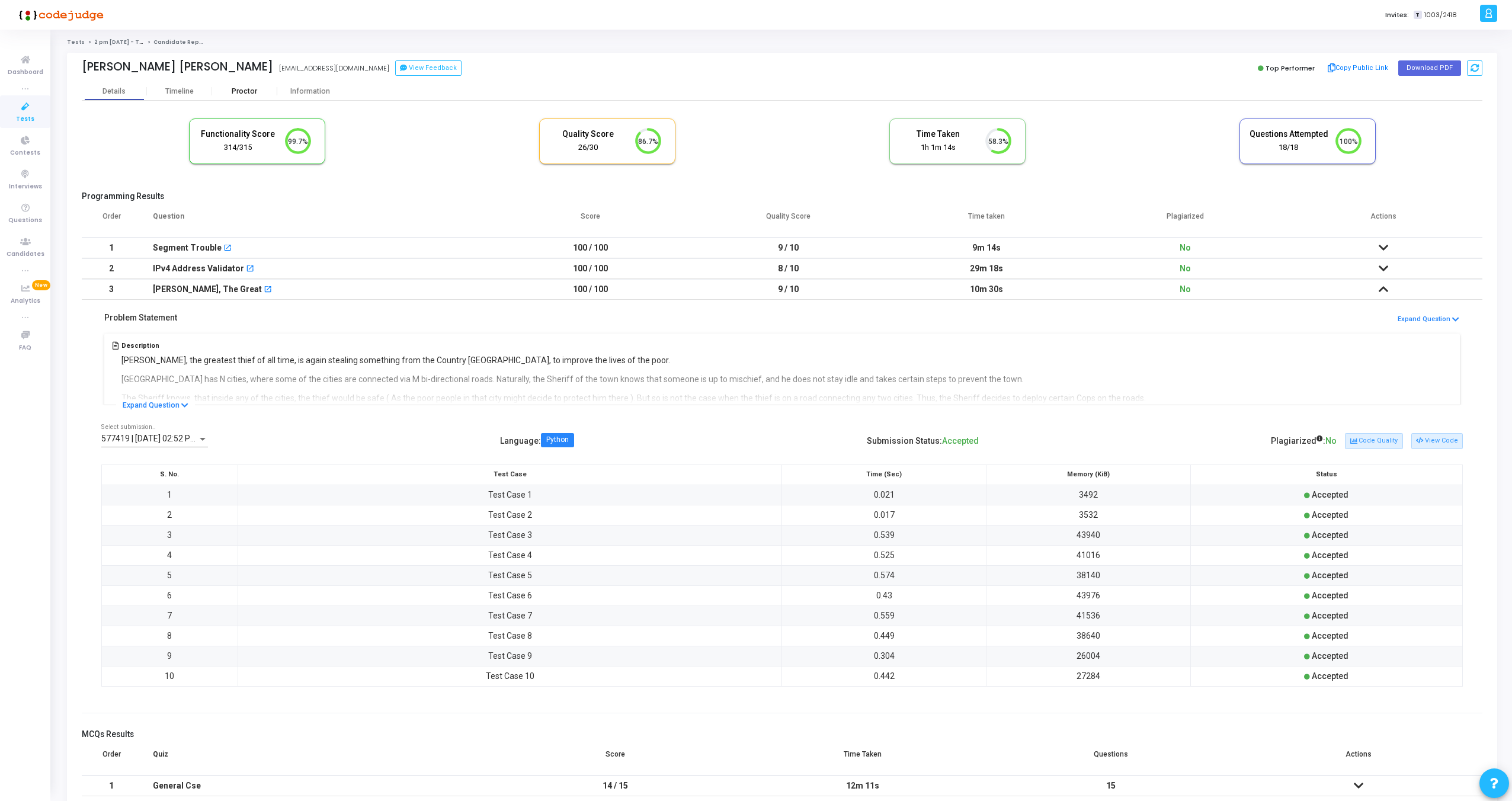
click at [242, 92] on div "Proctor" at bounding box center [244, 92] width 66 height 9
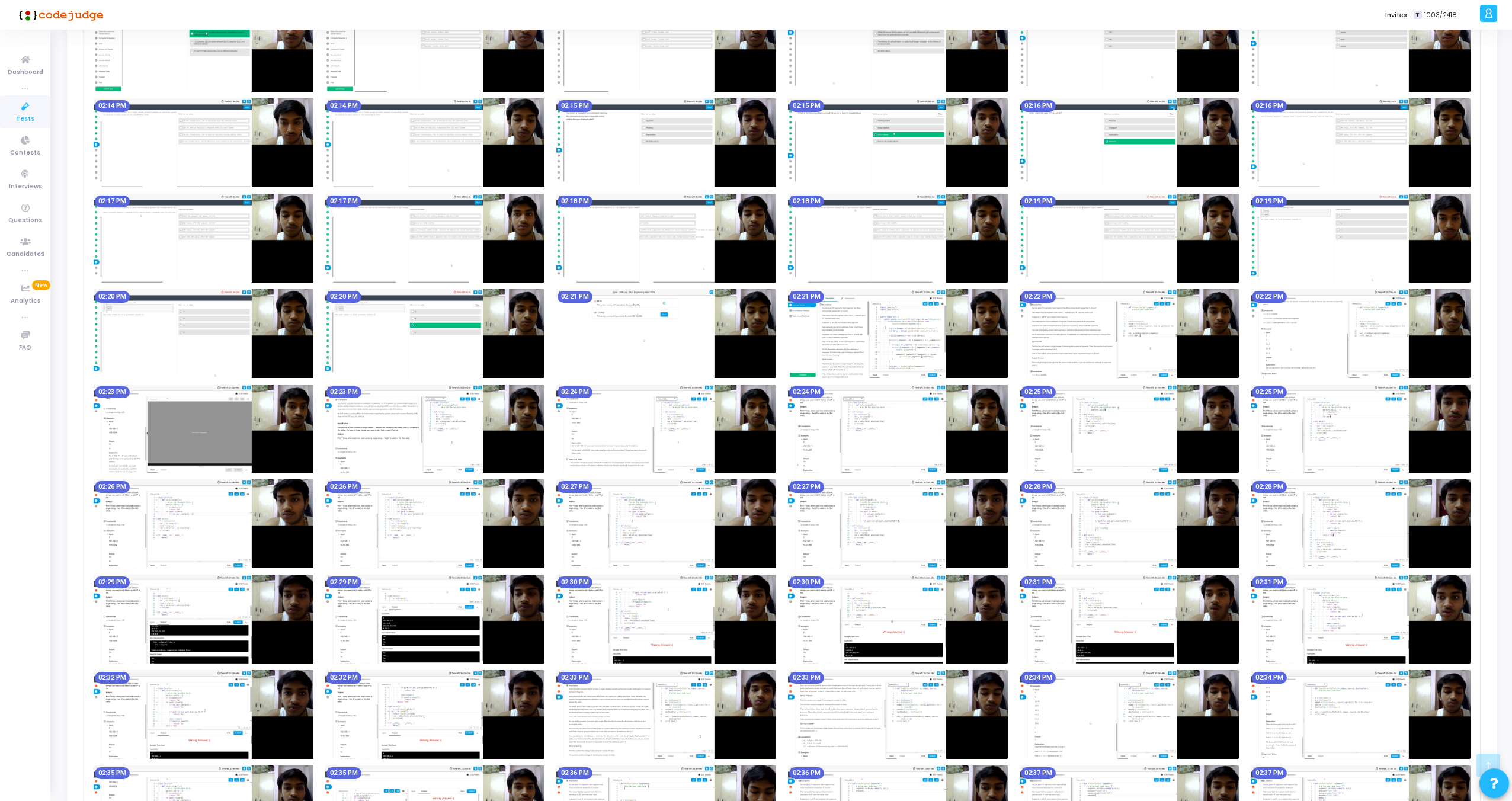
scroll to position [308, 0]
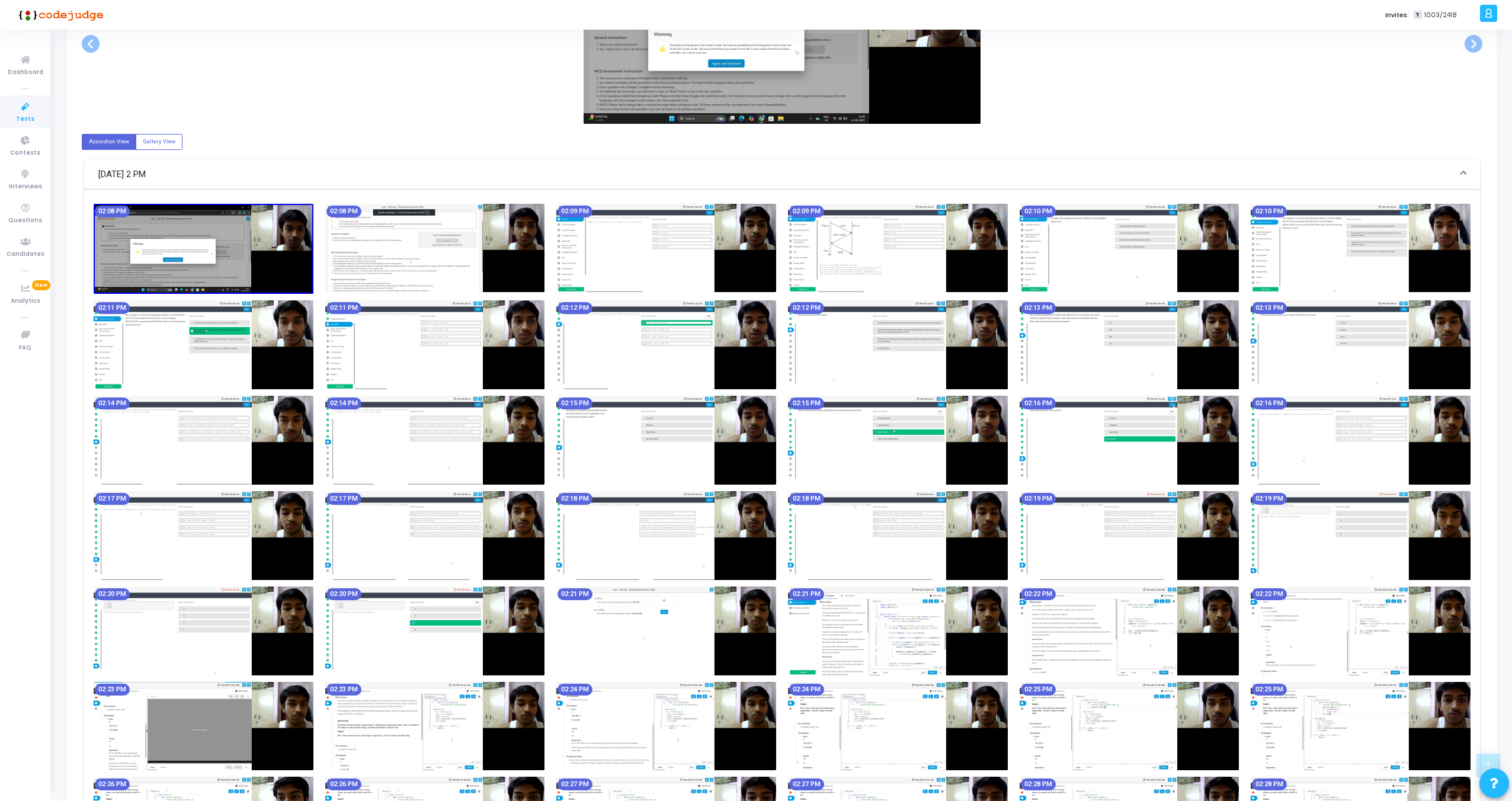
click at [611, 633] on img at bounding box center [666, 631] width 220 height 89
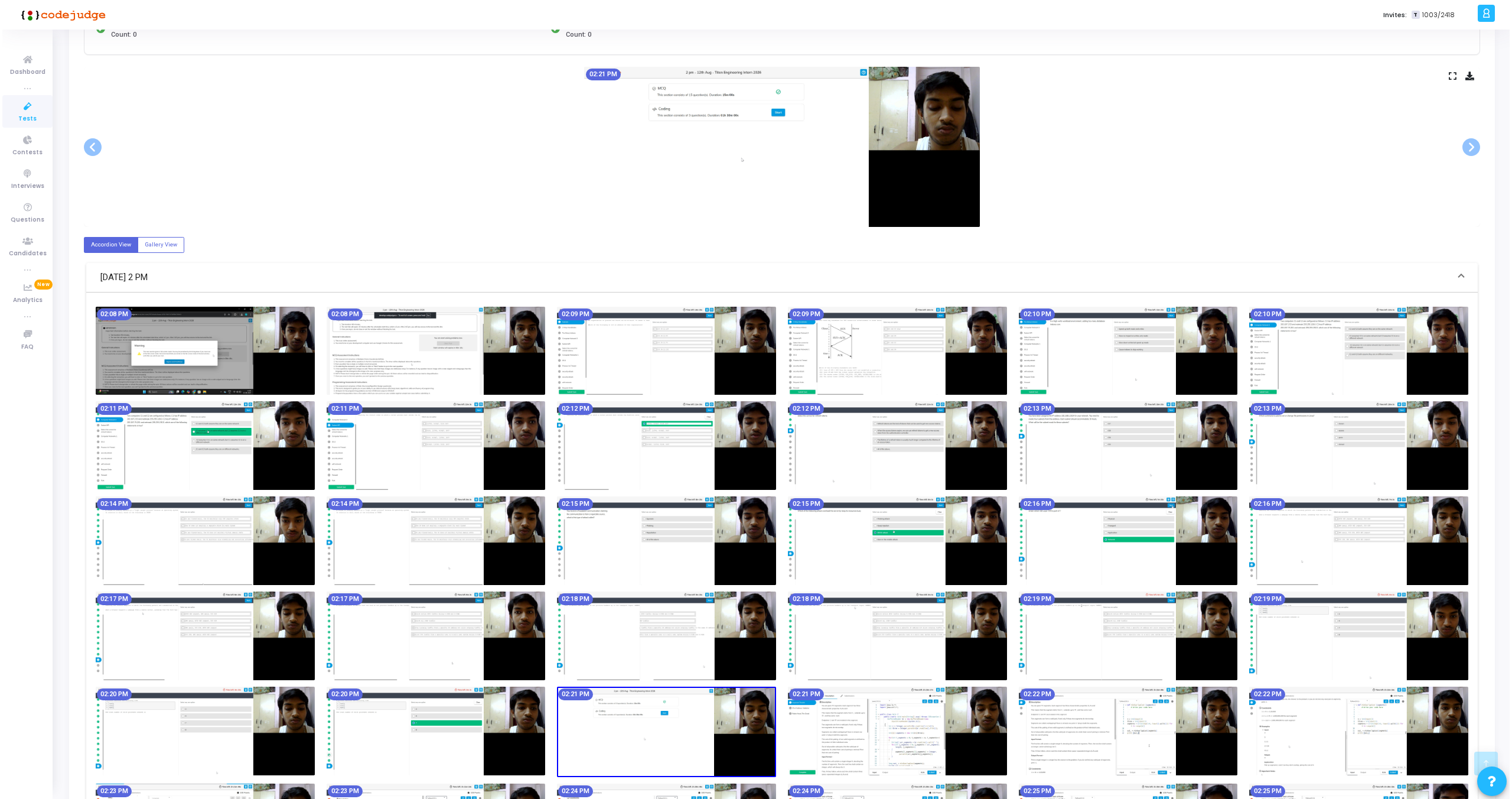
scroll to position [0, 0]
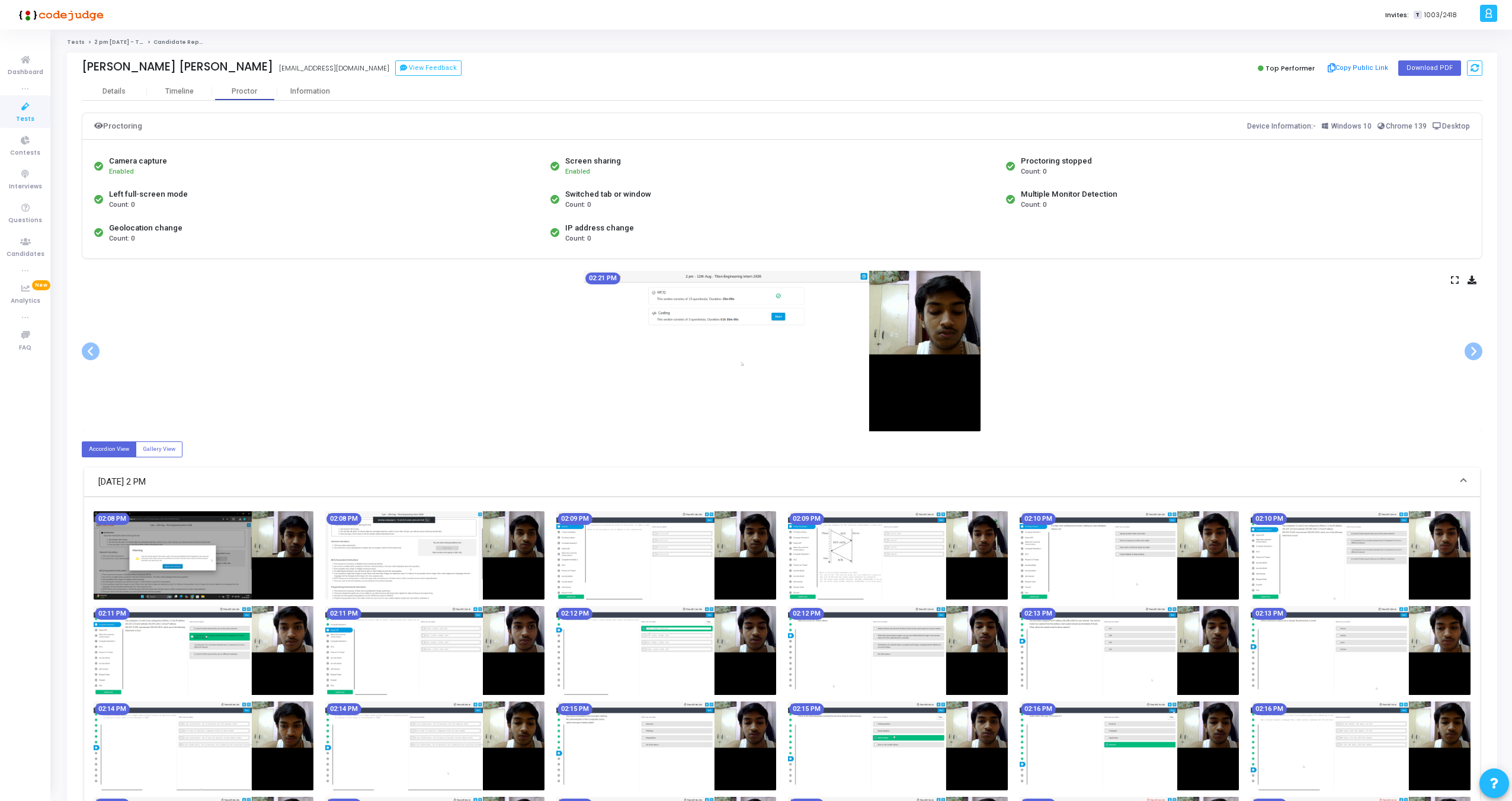
click at [1453, 277] on icon at bounding box center [1455, 280] width 8 height 6
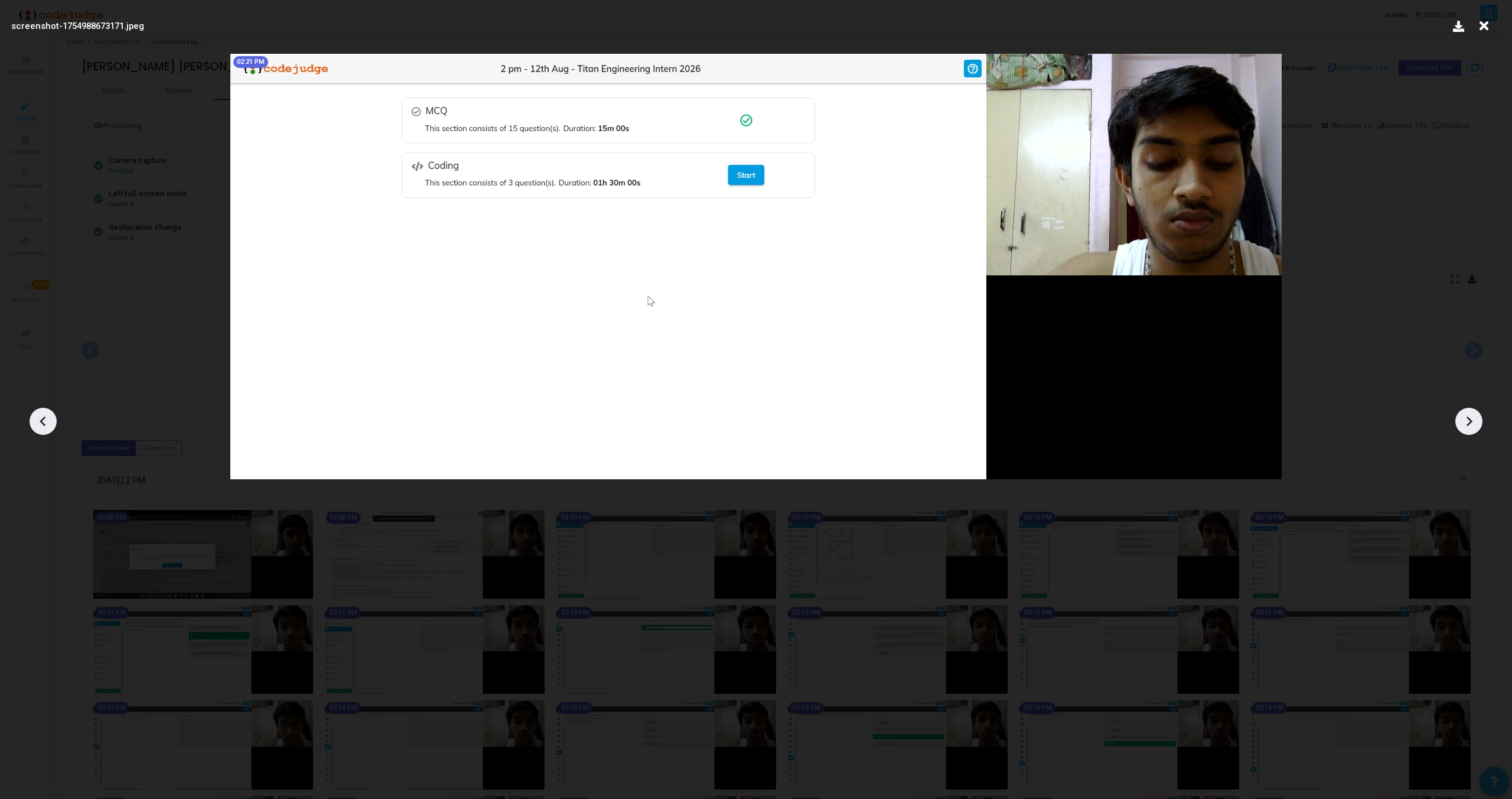
click at [1470, 416] on icon at bounding box center [1469, 421] width 18 height 18
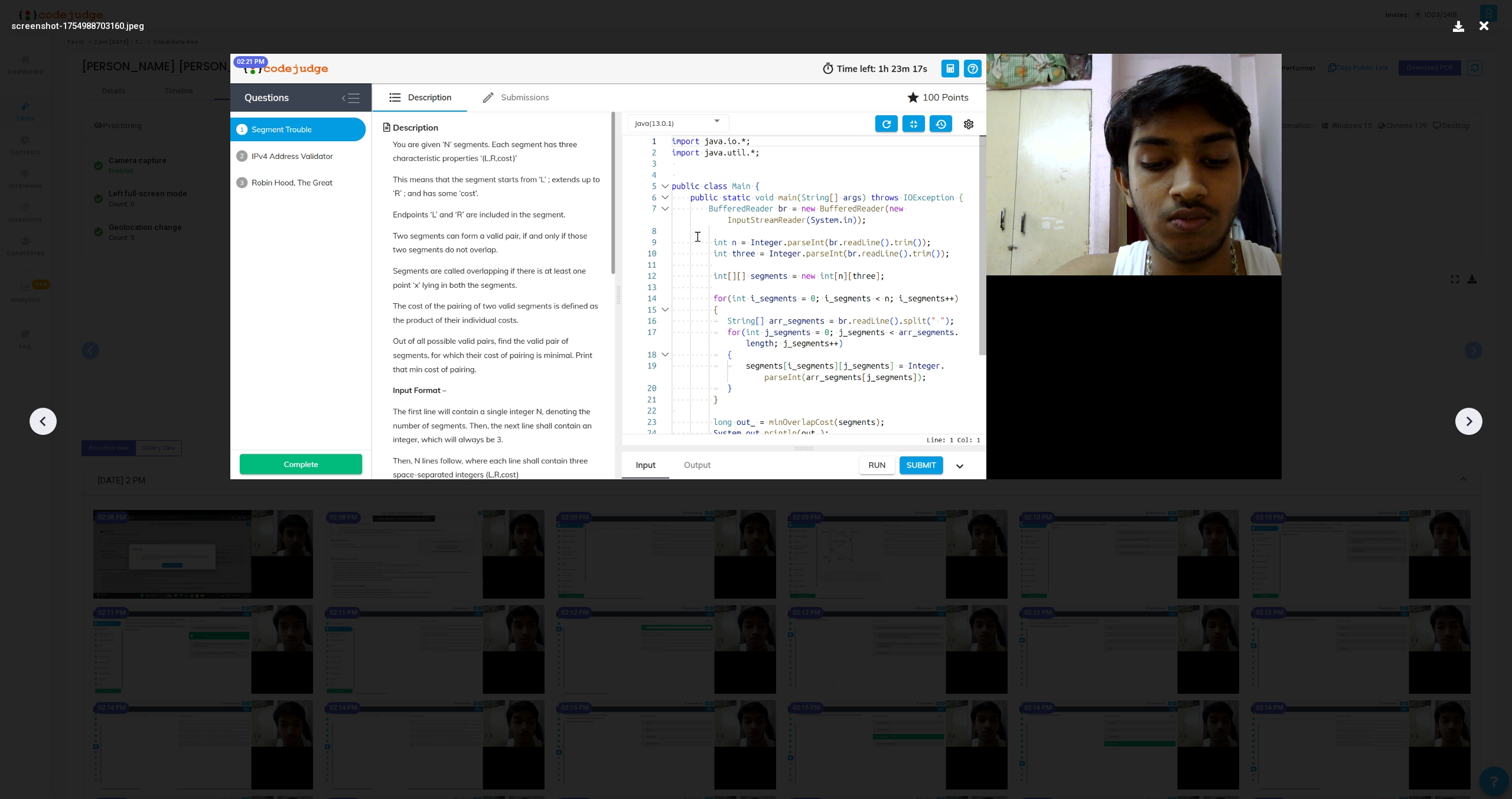
click at [1470, 416] on icon at bounding box center [1469, 421] width 18 height 18
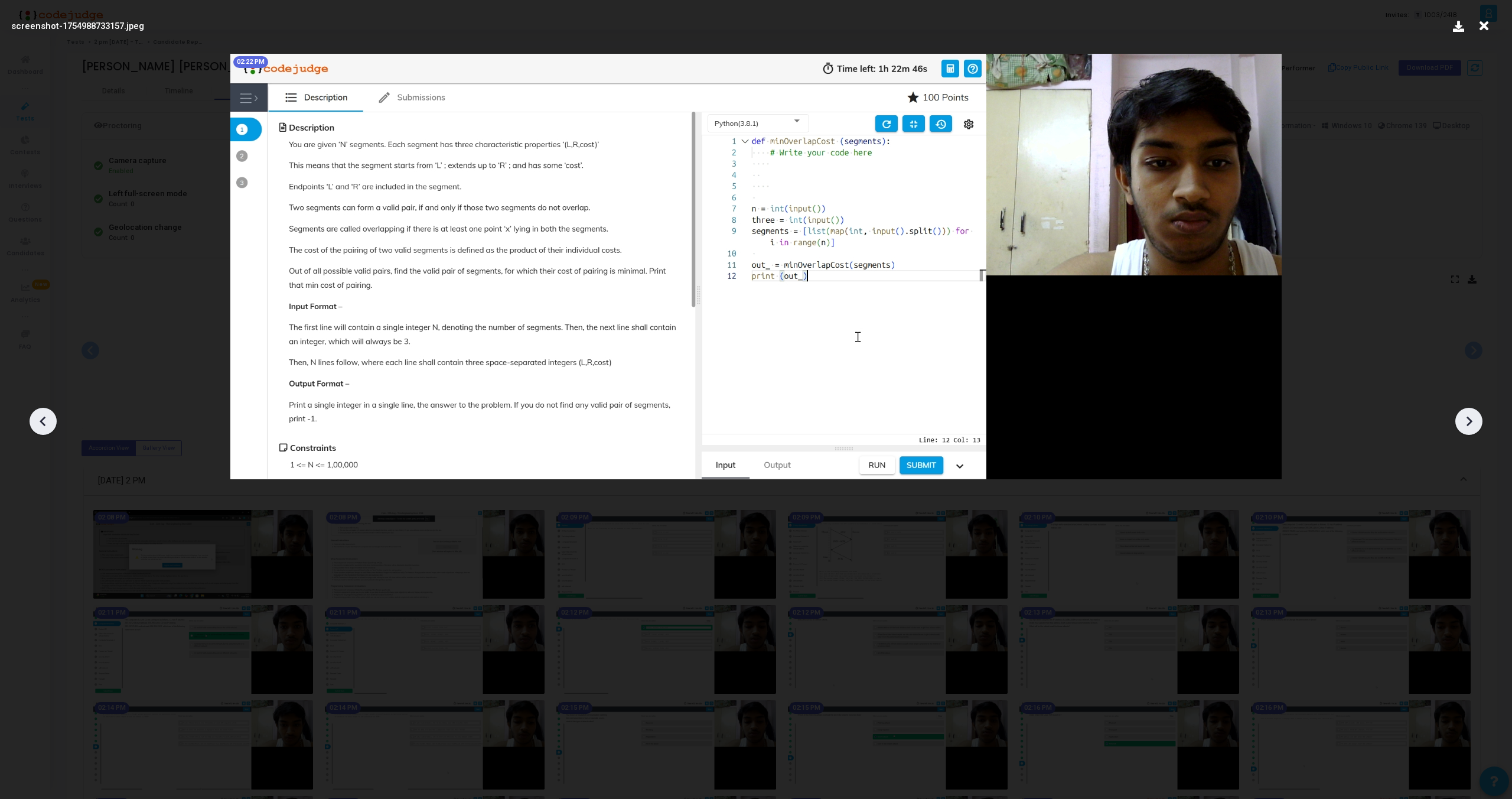
click at [1470, 416] on icon at bounding box center [1469, 421] width 18 height 18
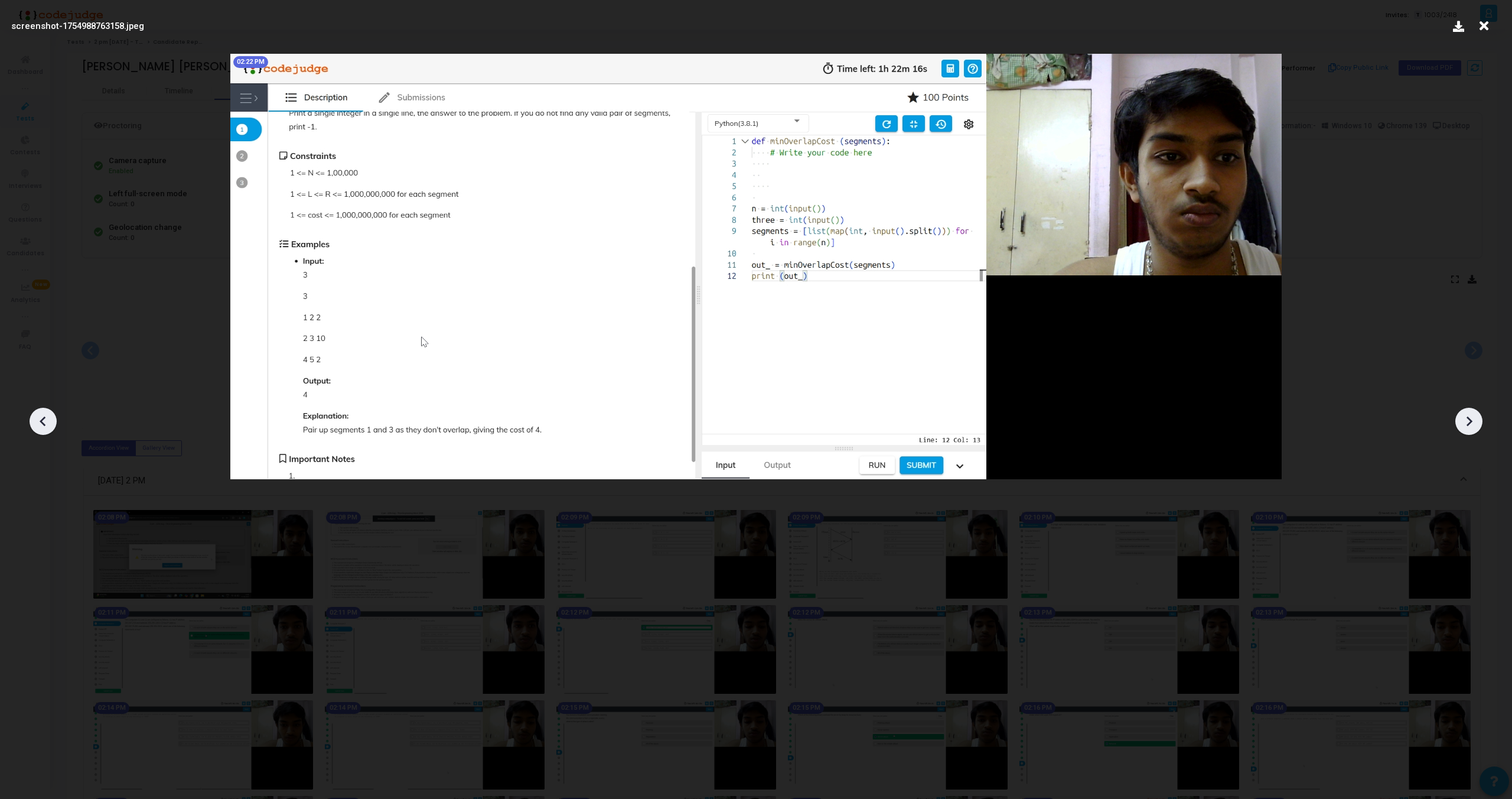
click at [1470, 416] on icon at bounding box center [1469, 421] width 18 height 18
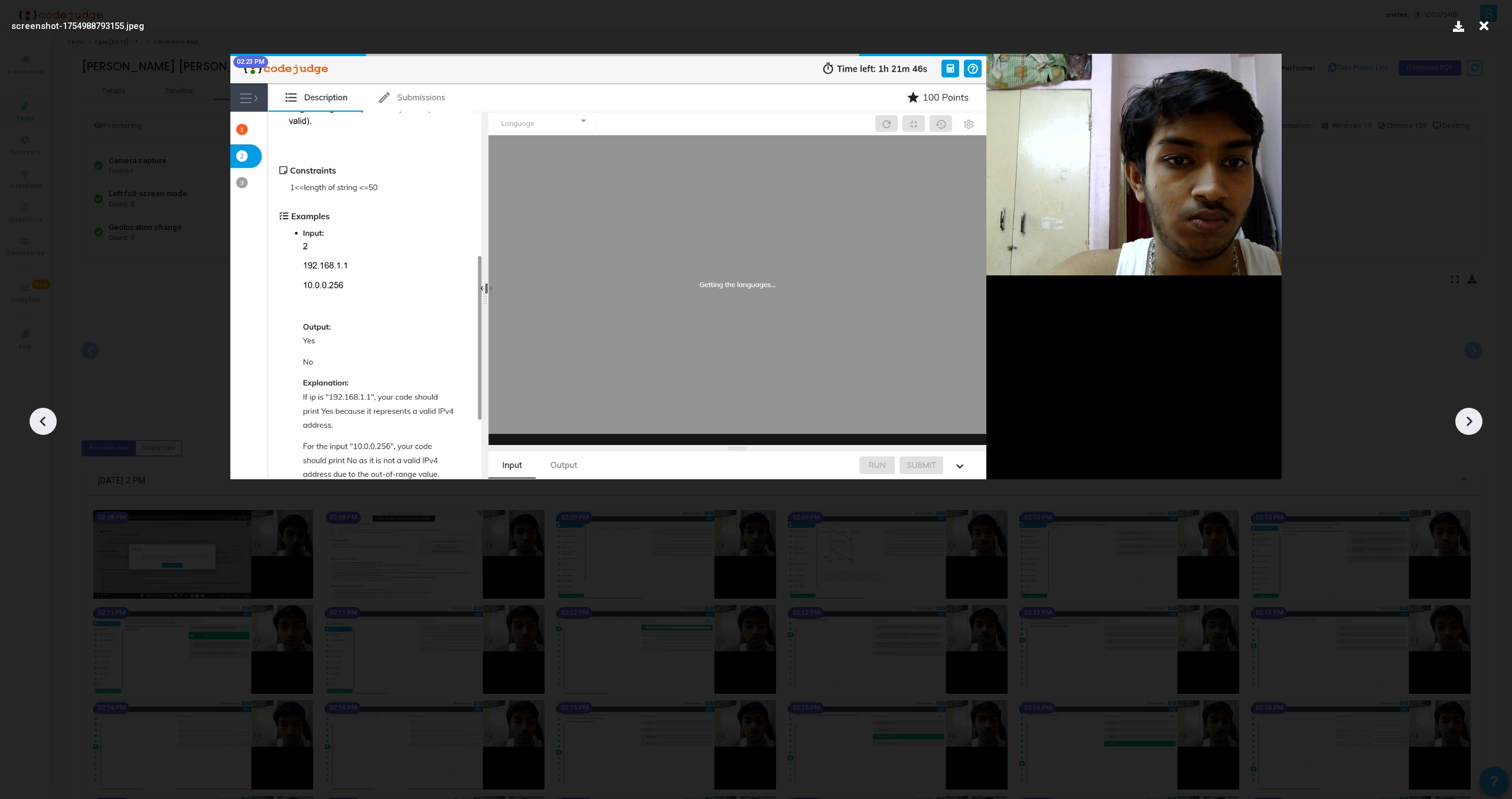
click at [1470, 416] on icon at bounding box center [1469, 421] width 18 height 18
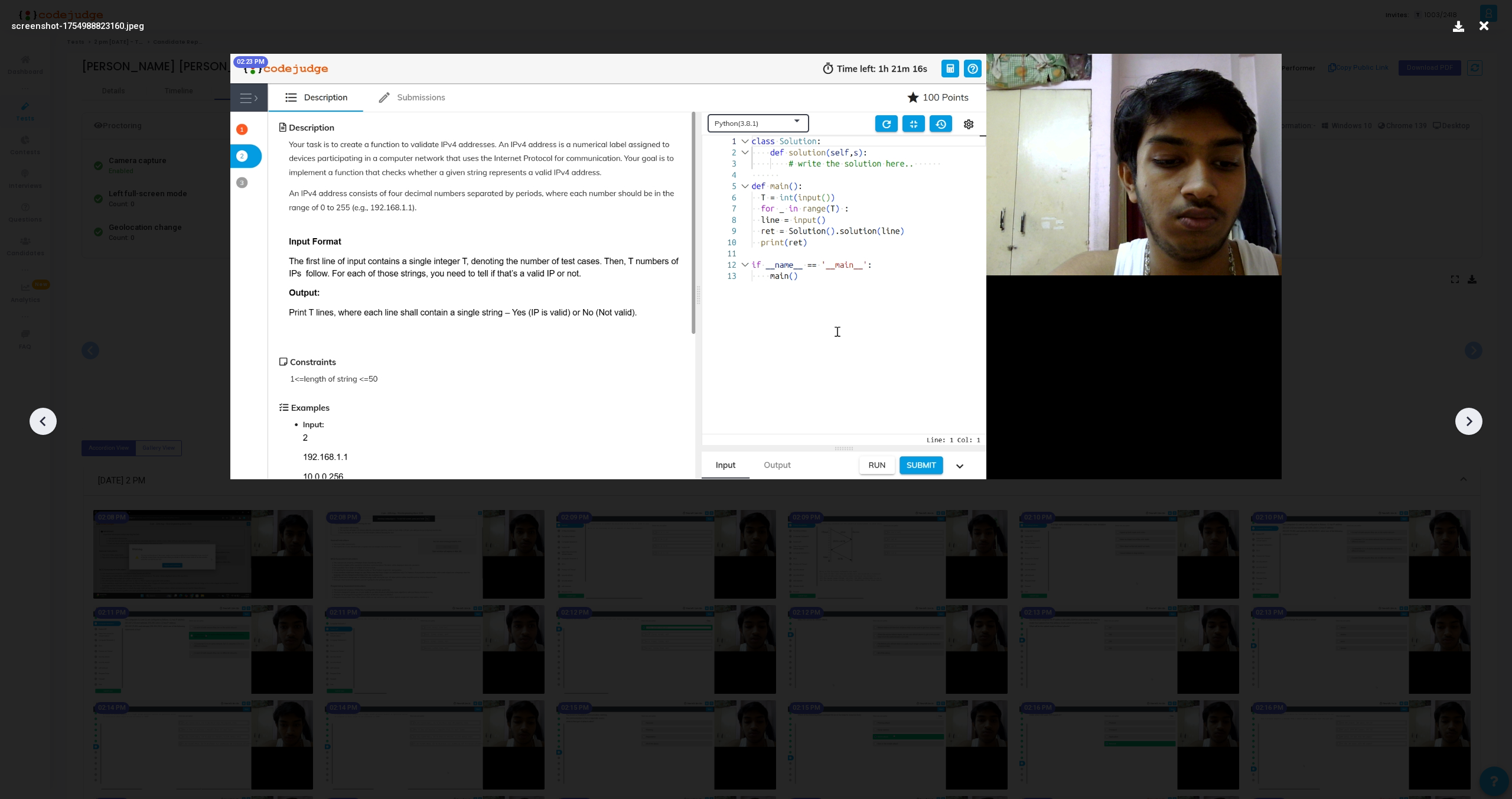
click at [1470, 416] on icon at bounding box center [1469, 421] width 18 height 18
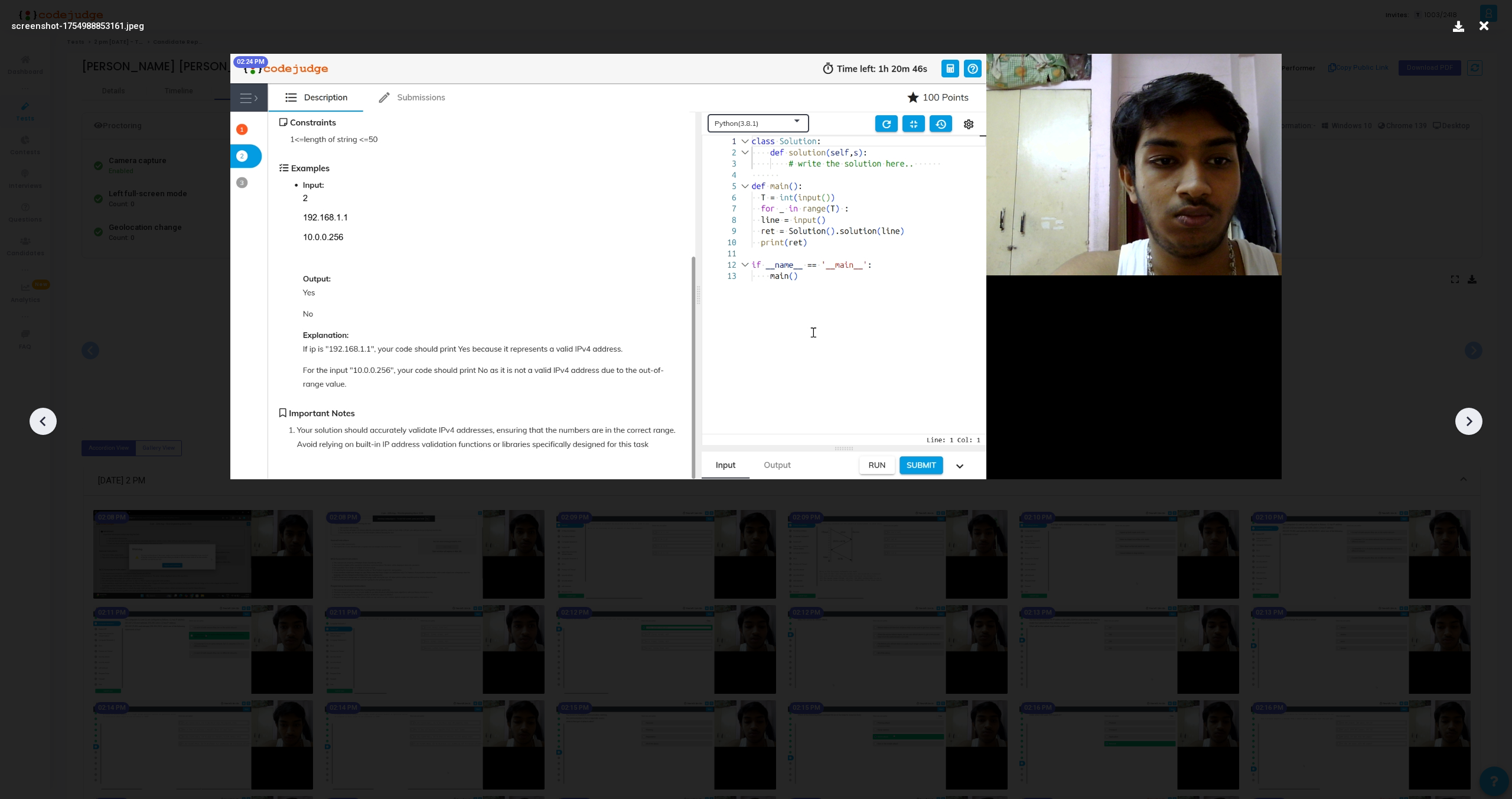
click at [1470, 416] on icon at bounding box center [1469, 421] width 18 height 18
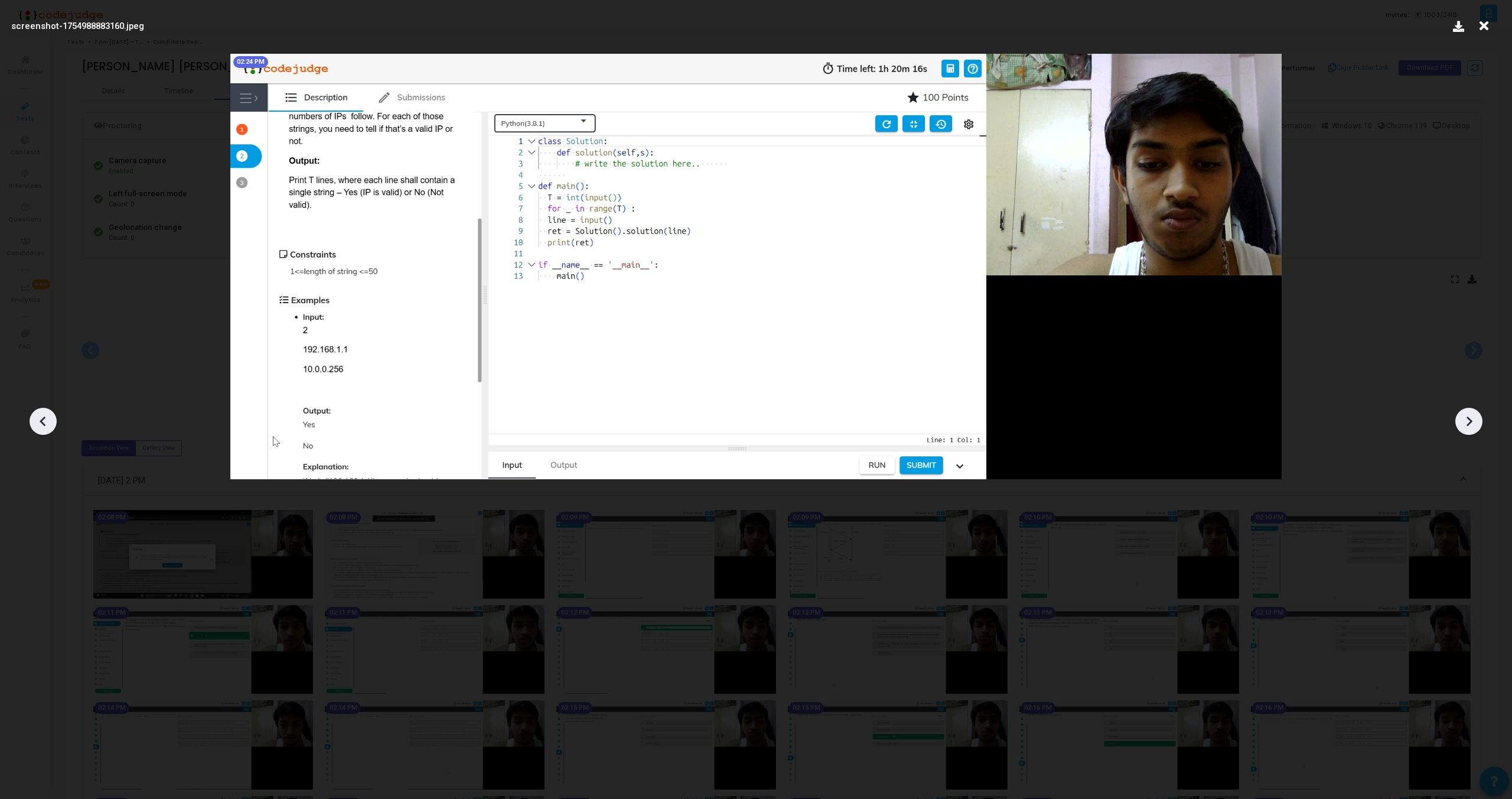
click at [1470, 416] on icon at bounding box center [1469, 421] width 18 height 18
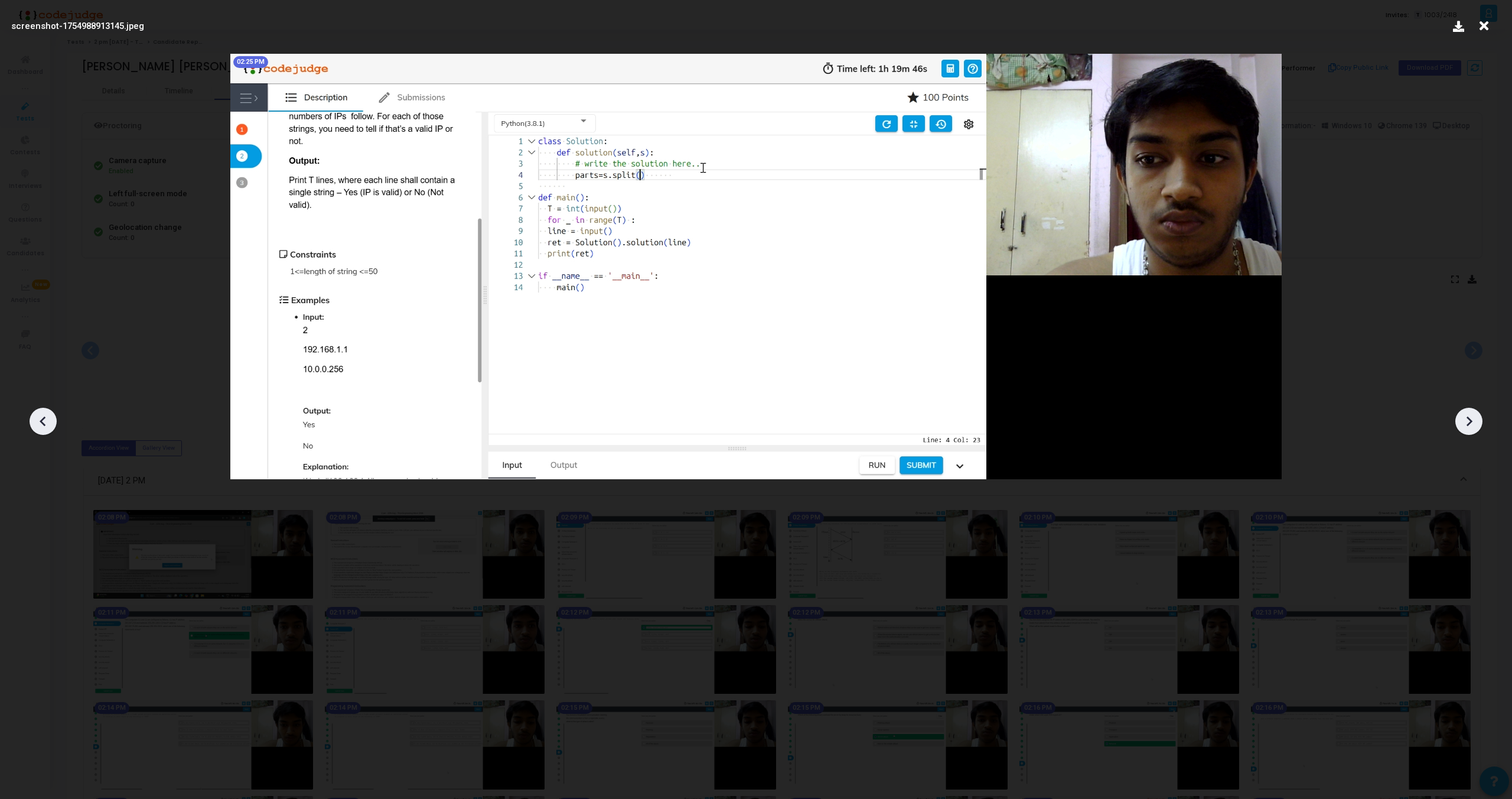
click at [1470, 416] on icon at bounding box center [1469, 421] width 18 height 18
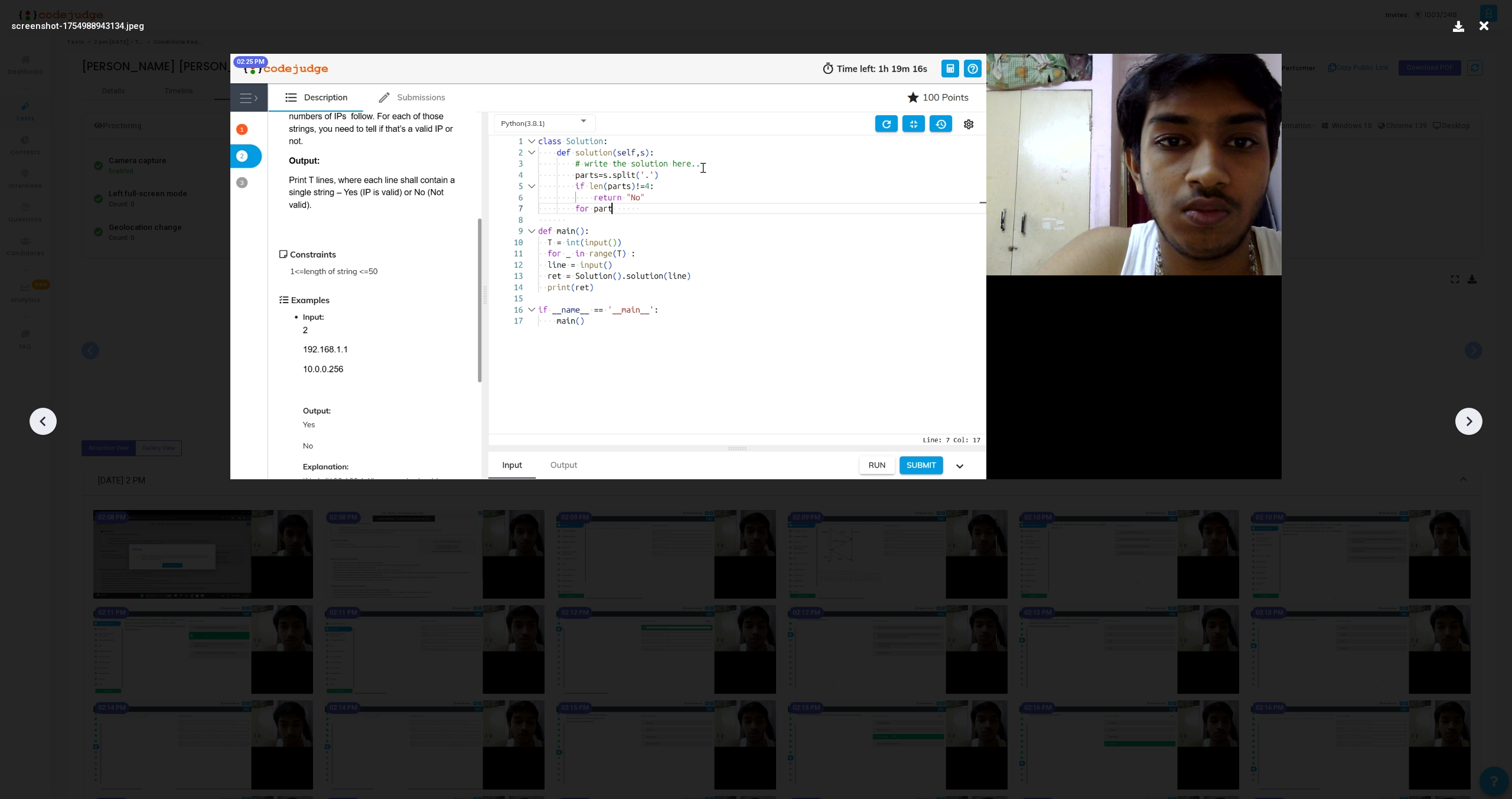
click at [1470, 416] on icon at bounding box center [1469, 421] width 18 height 18
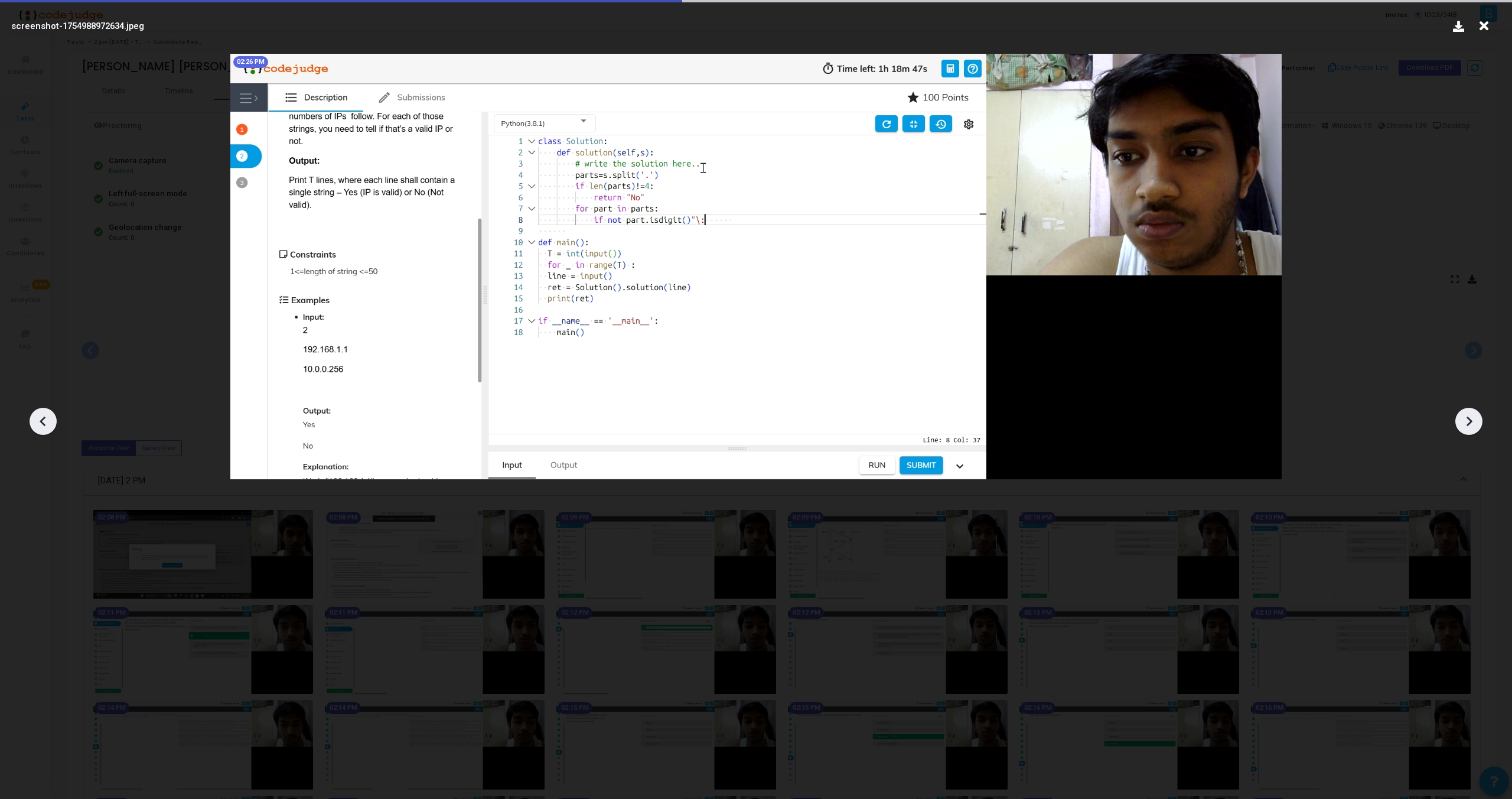
click at [1470, 416] on icon at bounding box center [1469, 421] width 18 height 18
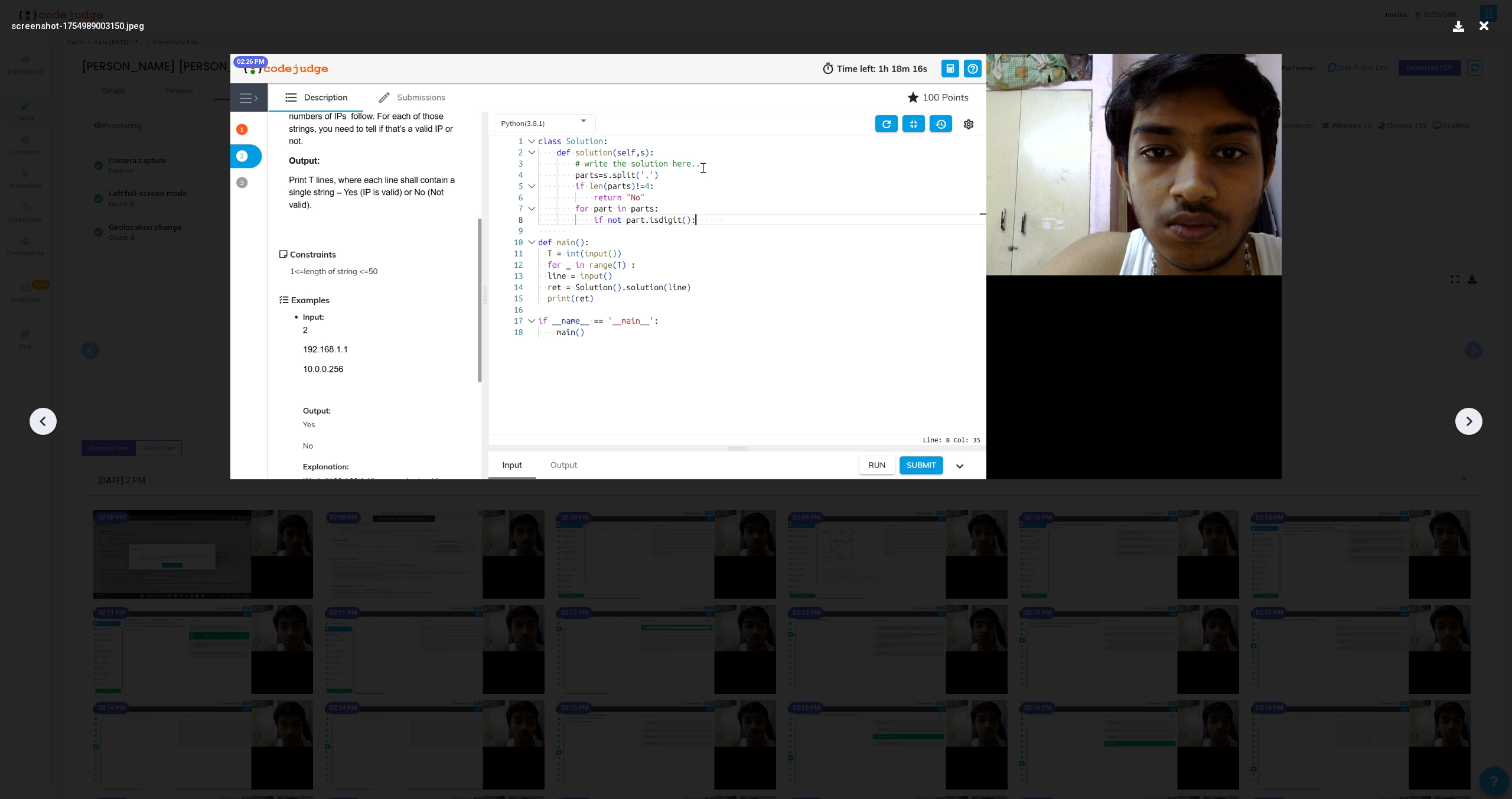
click at [1470, 416] on icon at bounding box center [1469, 421] width 18 height 18
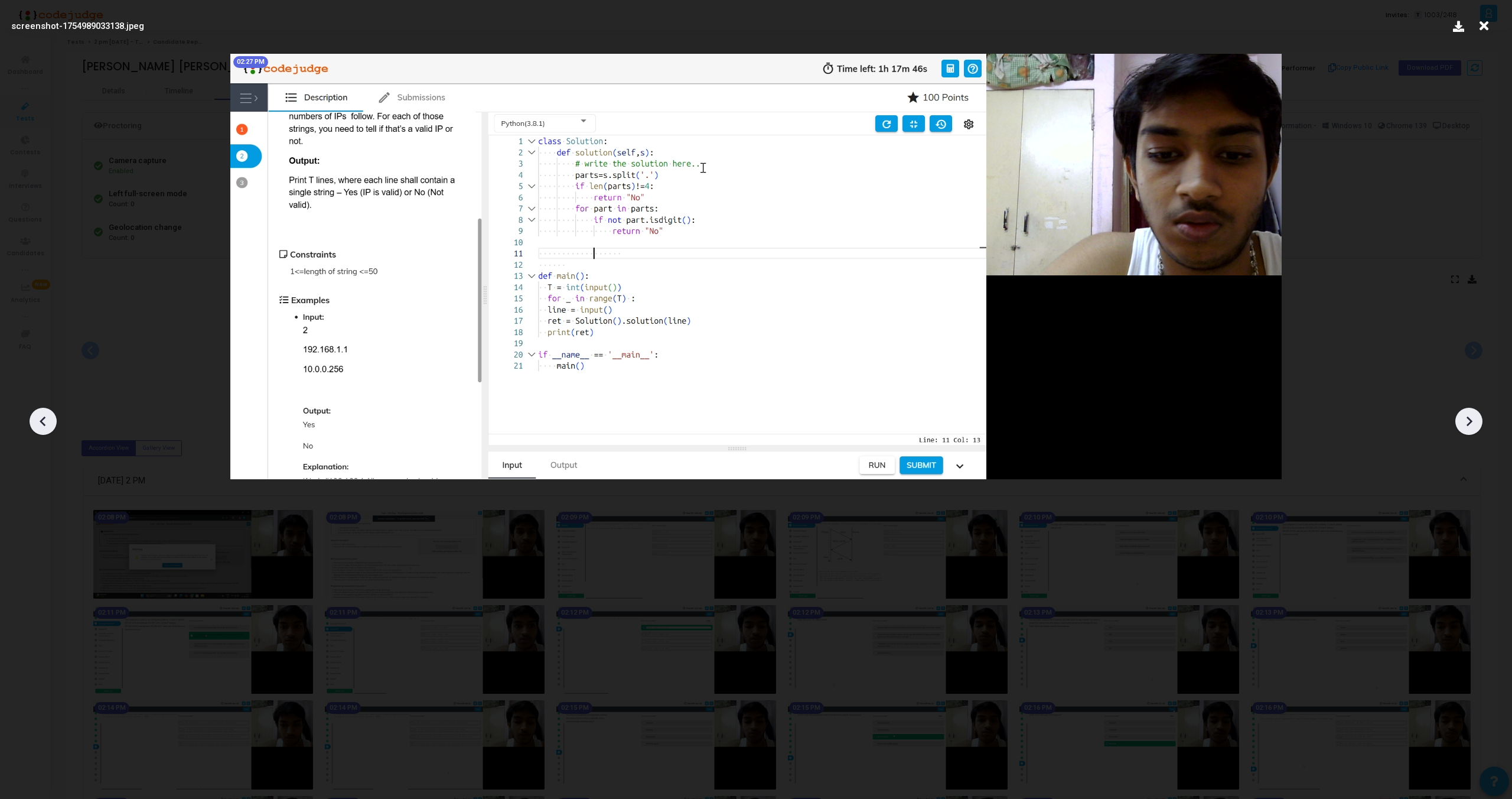
click at [1470, 416] on icon at bounding box center [1469, 421] width 18 height 18
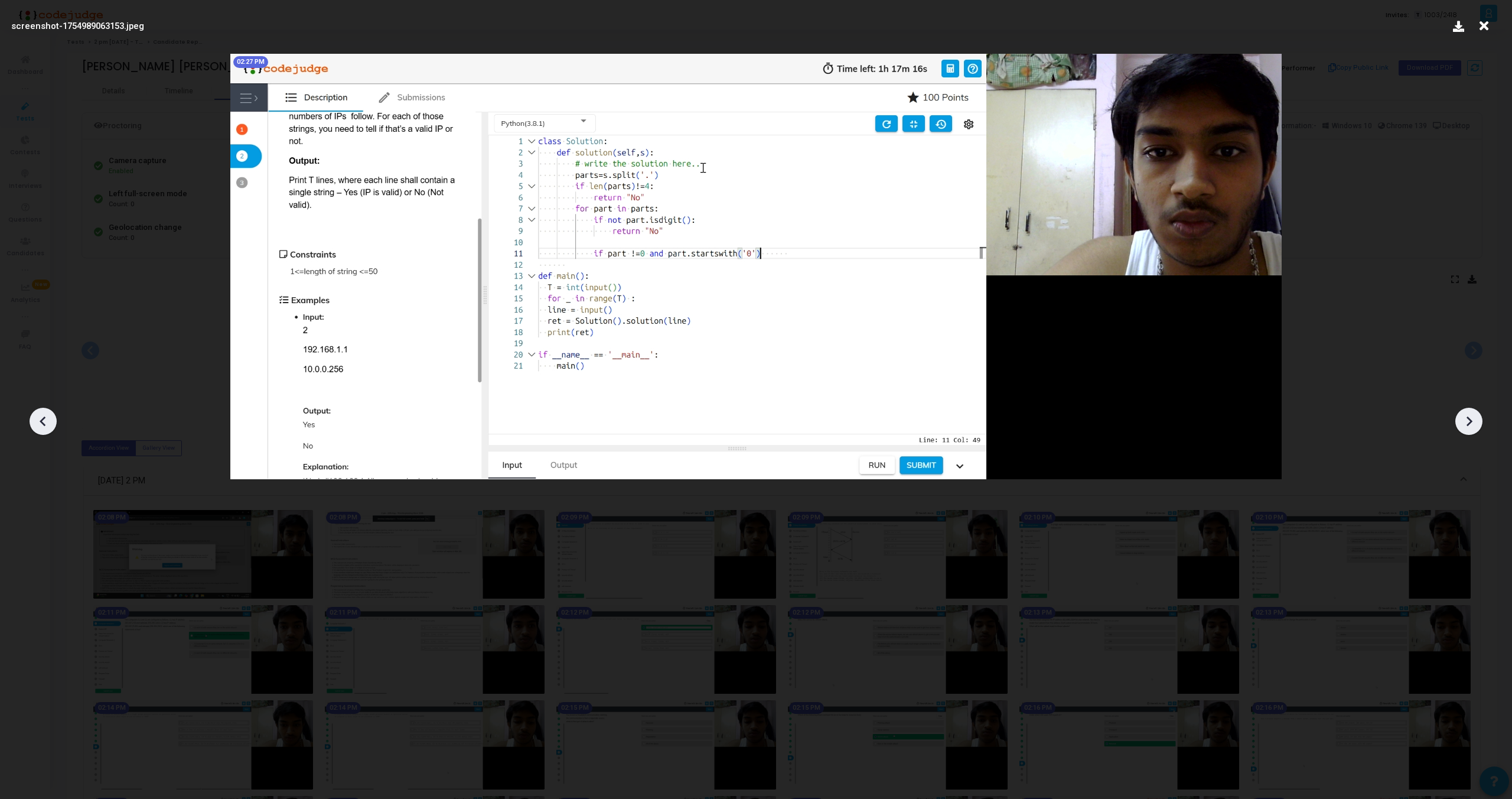
click at [1470, 416] on icon at bounding box center [1469, 421] width 18 height 18
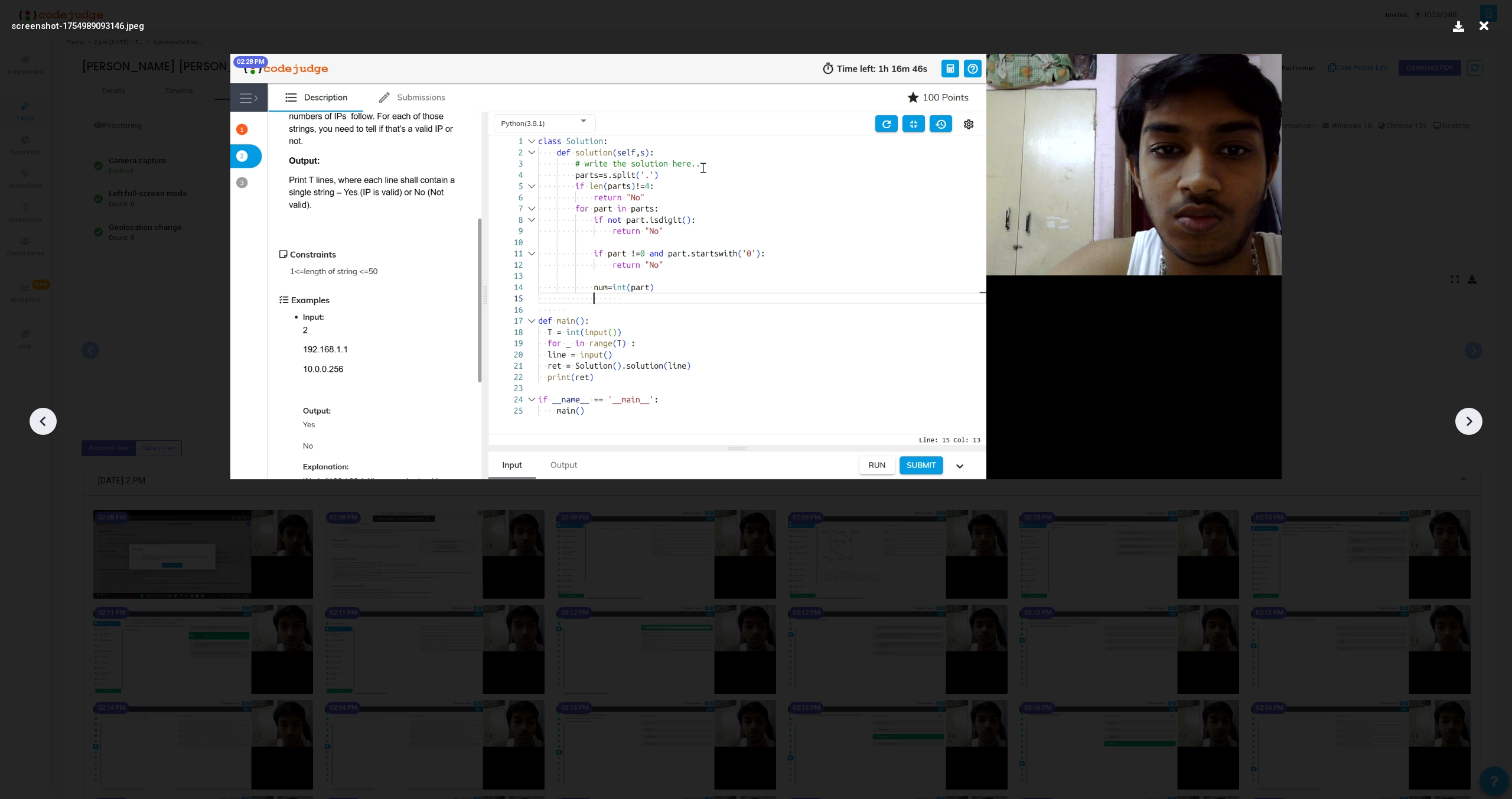
click at [1470, 416] on icon at bounding box center [1469, 421] width 18 height 18
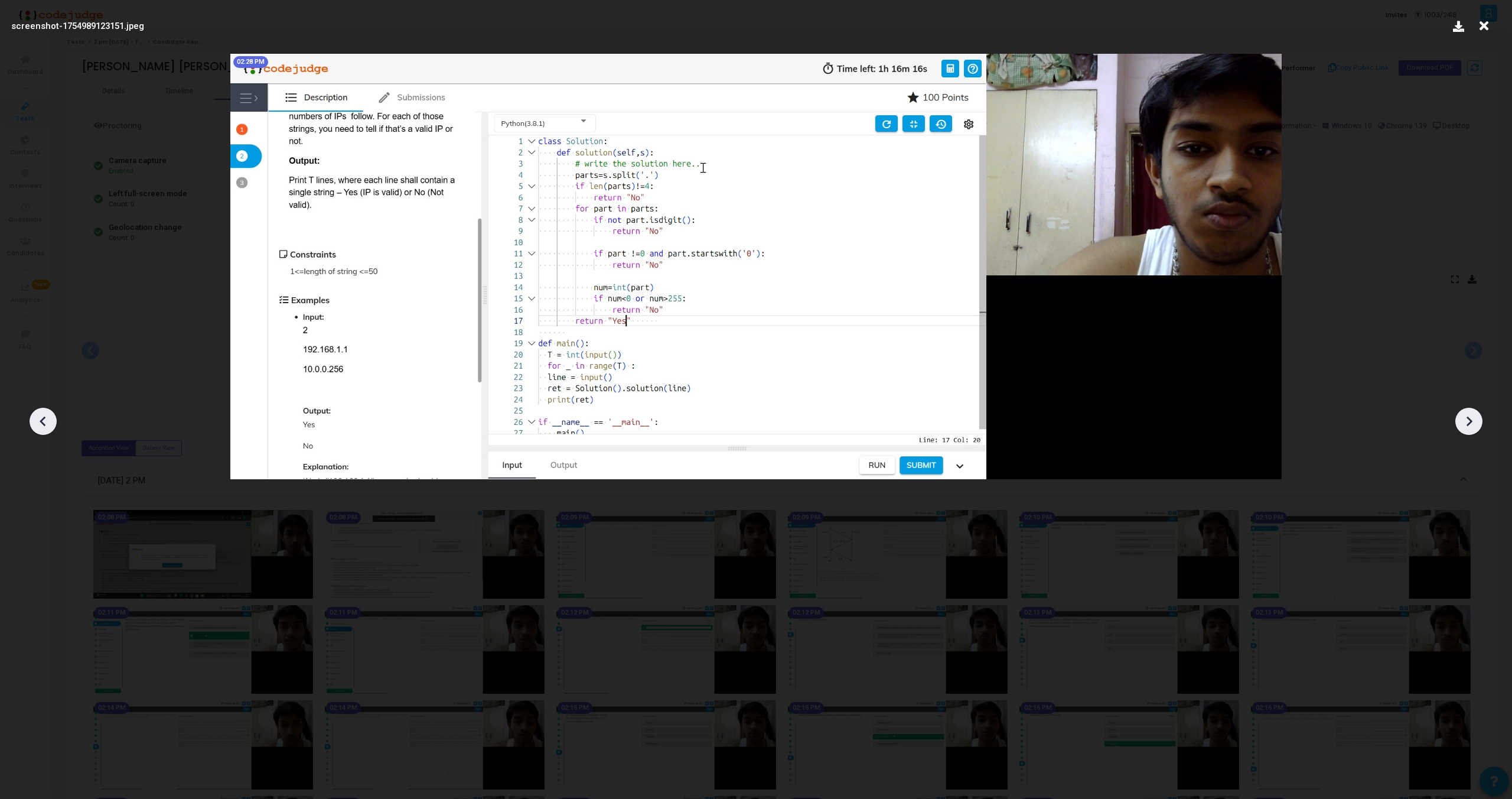
click at [1470, 416] on icon at bounding box center [1469, 421] width 18 height 18
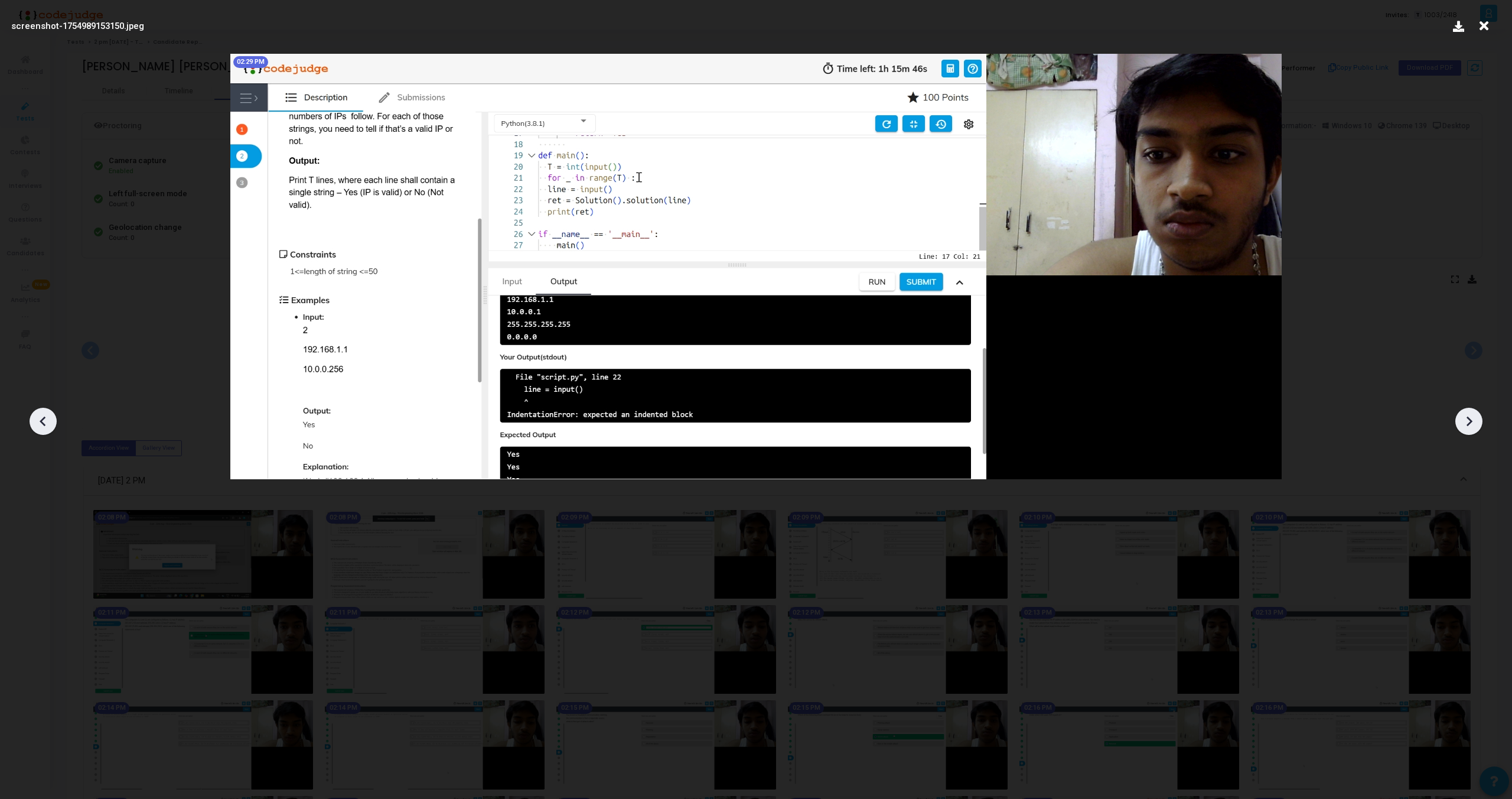
click at [1470, 416] on icon at bounding box center [1469, 421] width 18 height 18
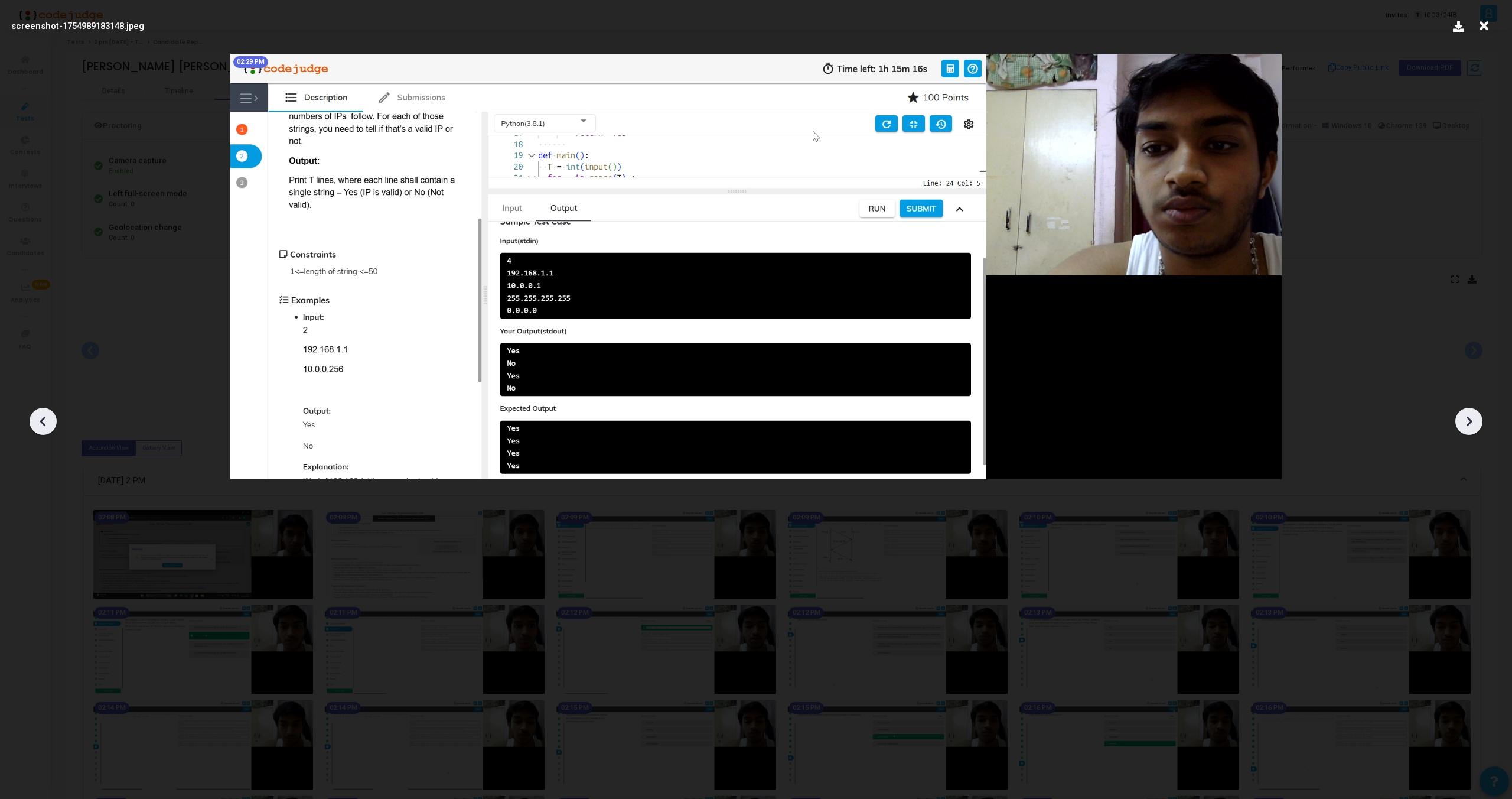
click at [1470, 416] on icon at bounding box center [1469, 421] width 18 height 18
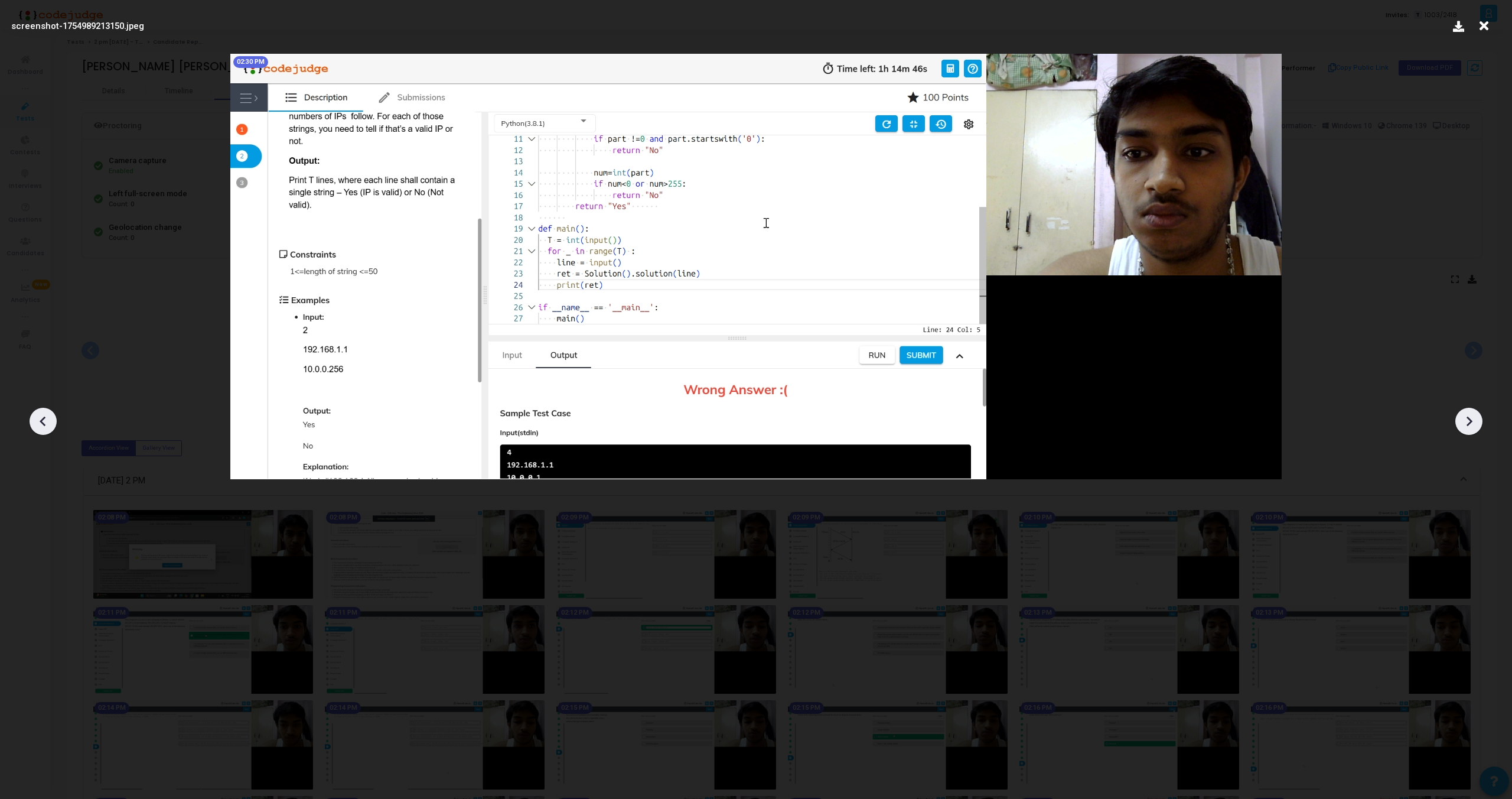
click at [1470, 416] on icon at bounding box center [1469, 421] width 18 height 18
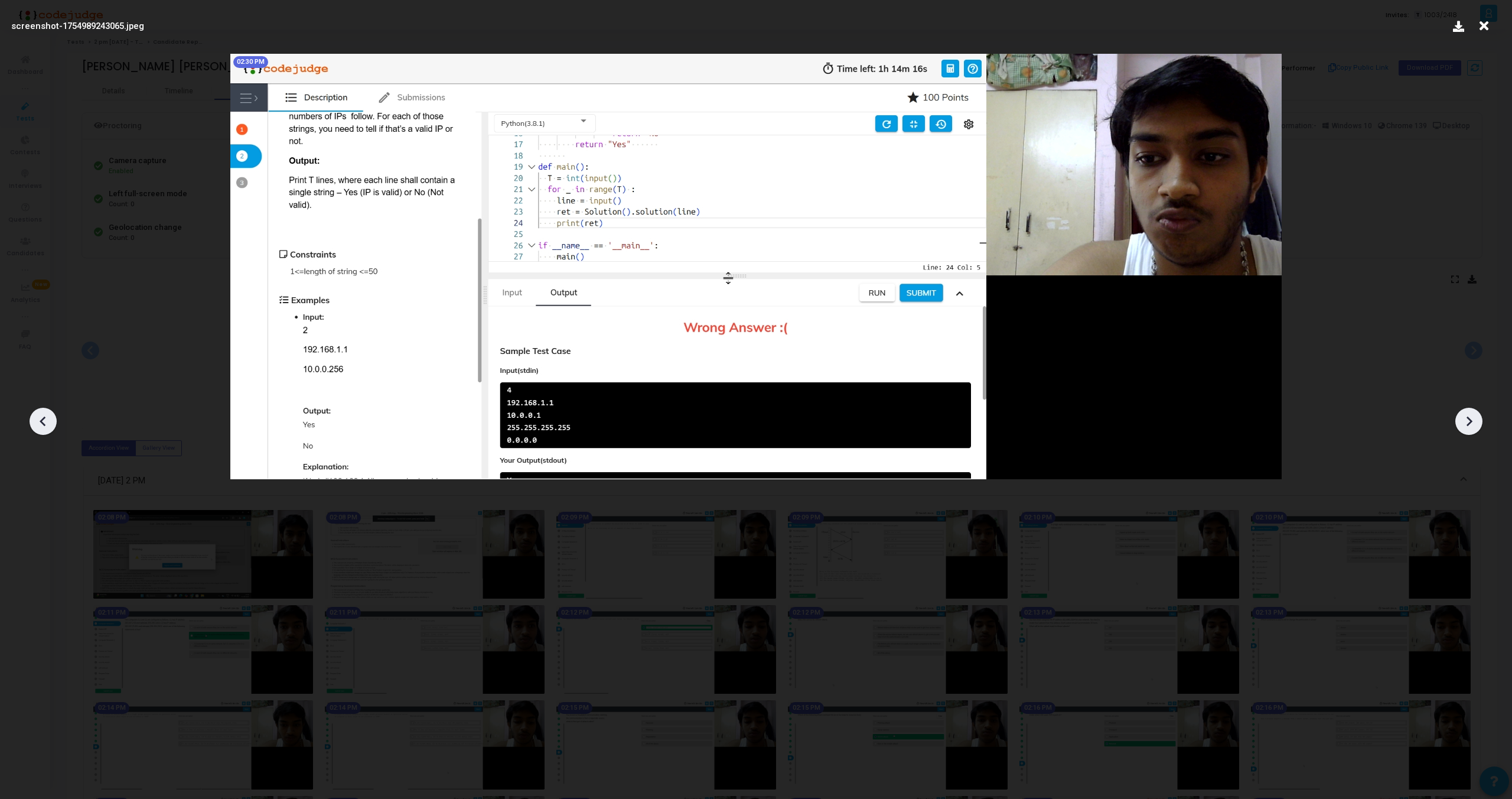
click at [1470, 416] on icon at bounding box center [1469, 421] width 18 height 18
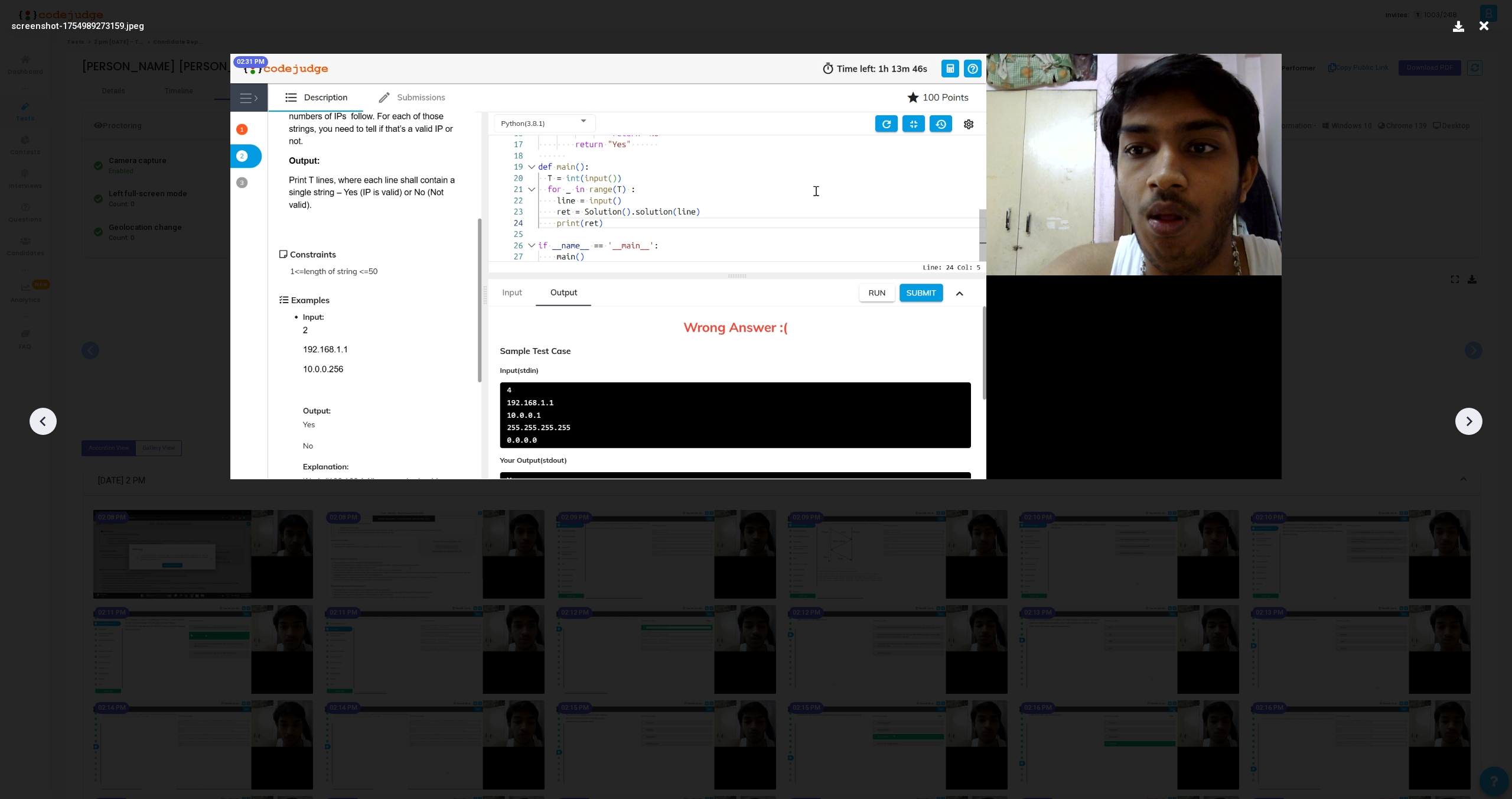
click at [1470, 416] on icon at bounding box center [1469, 421] width 18 height 18
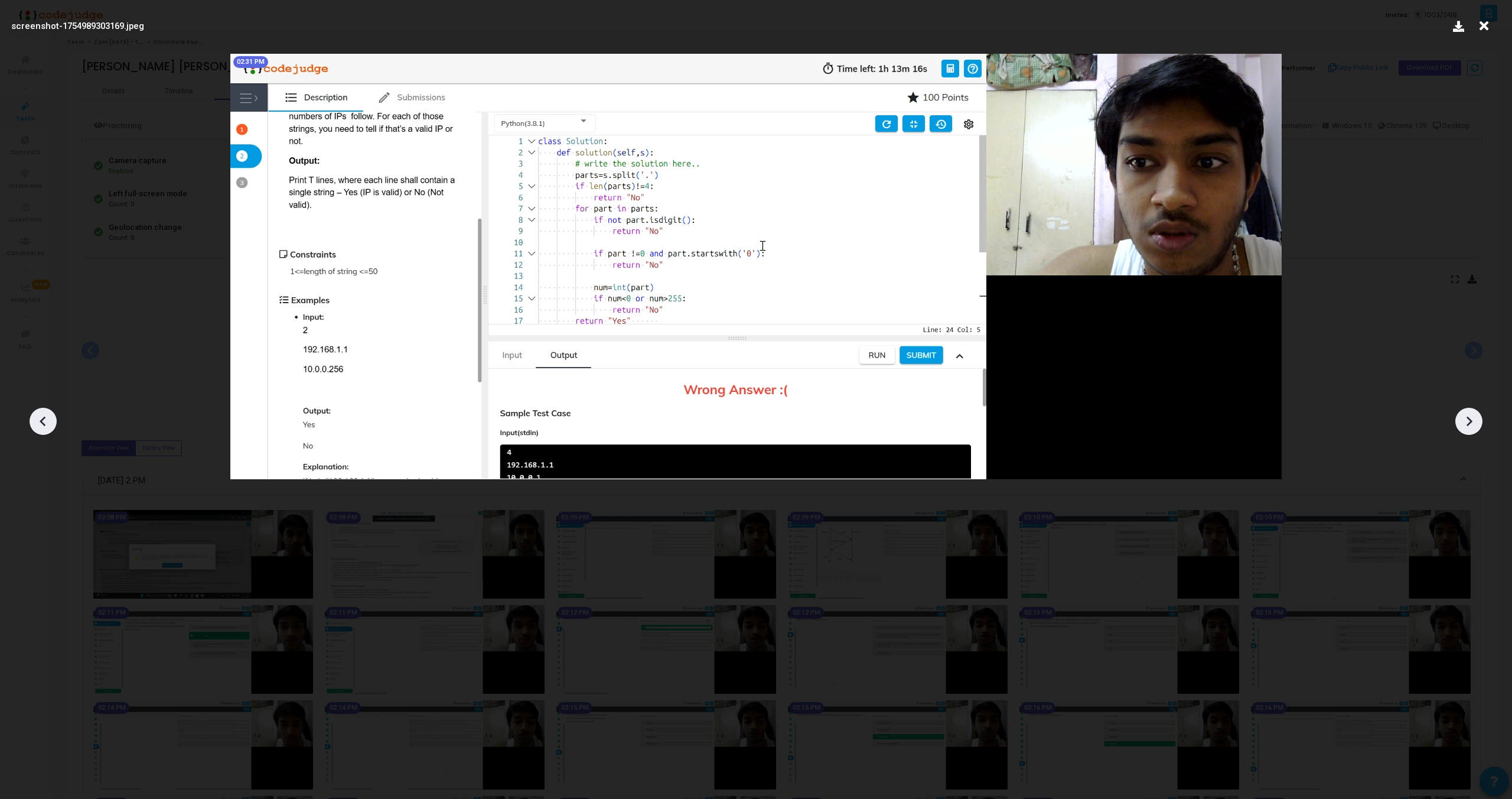
click at [1470, 416] on icon at bounding box center [1469, 421] width 18 height 18
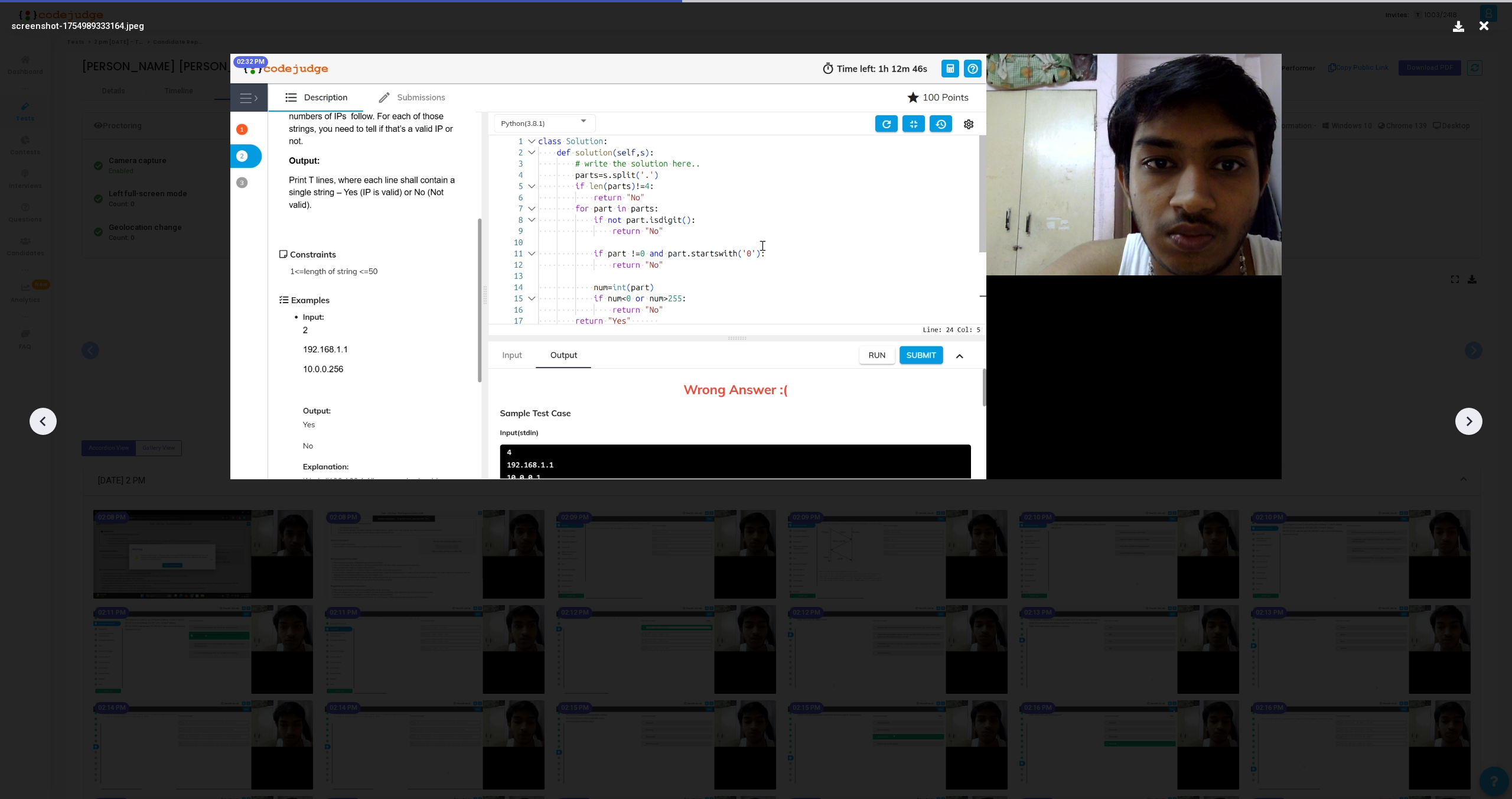
click at [1470, 416] on icon at bounding box center [1469, 421] width 18 height 18
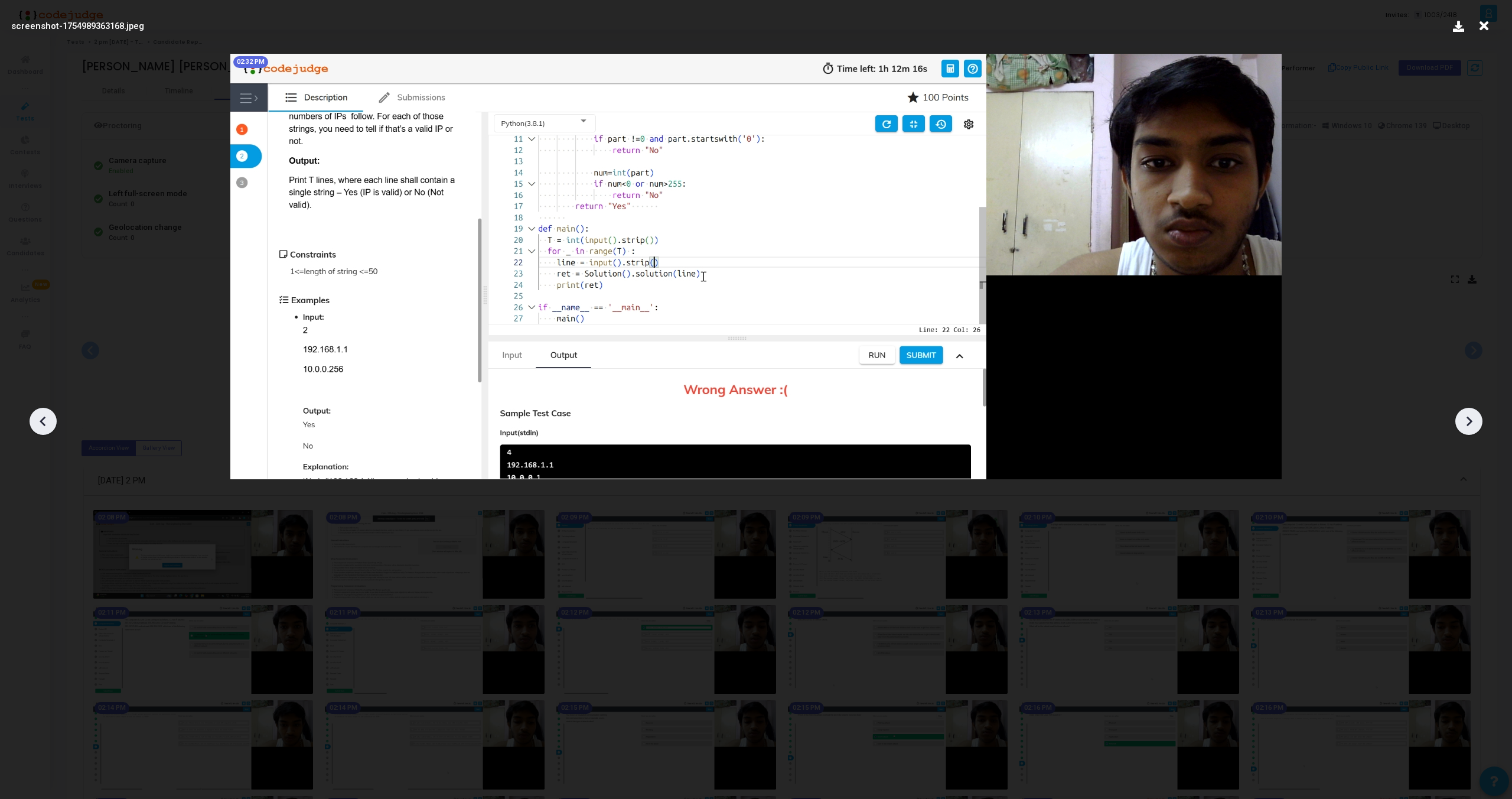
click at [1470, 416] on icon at bounding box center [1469, 421] width 18 height 18
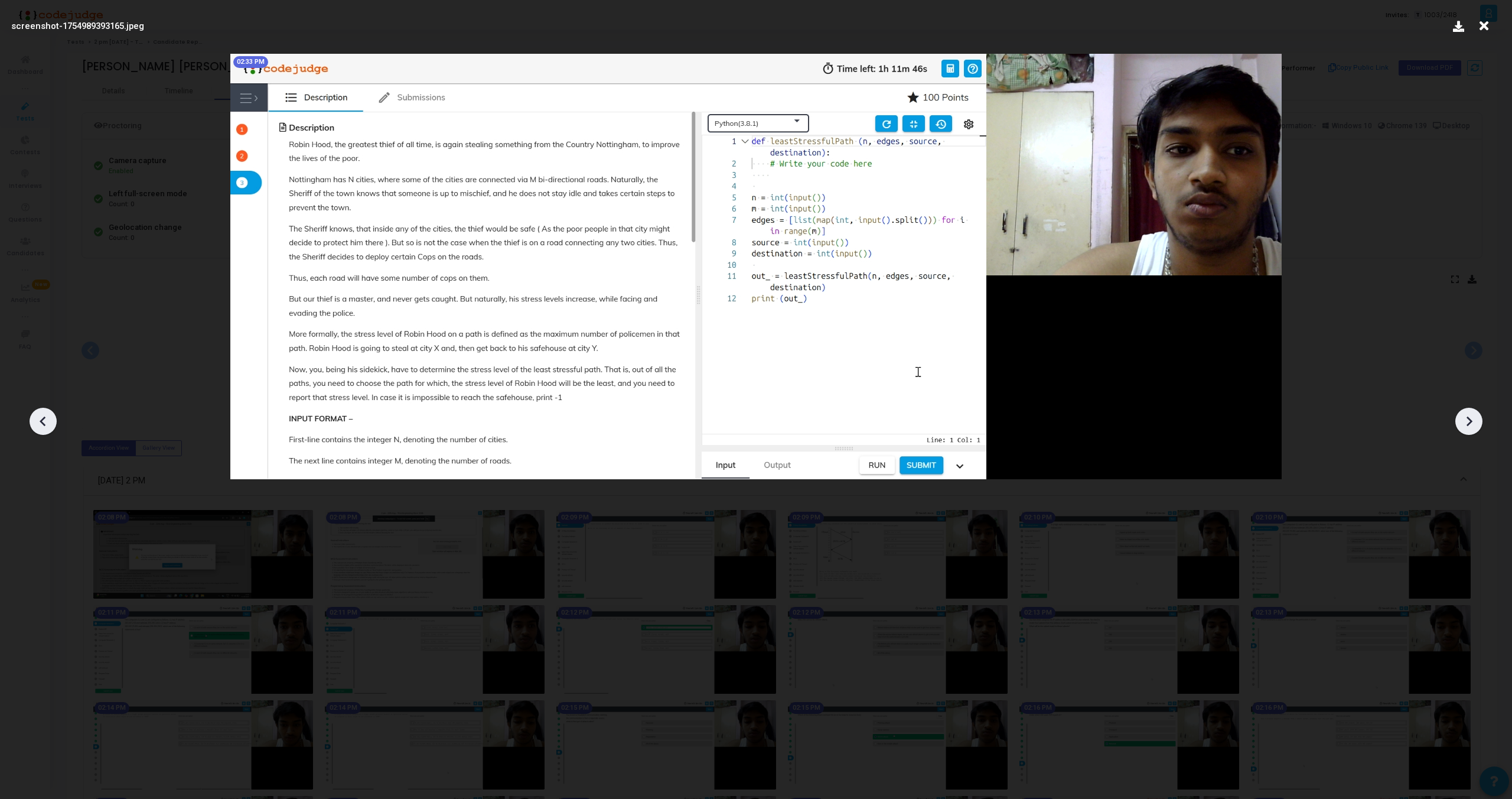
click at [1470, 416] on icon at bounding box center [1469, 421] width 18 height 18
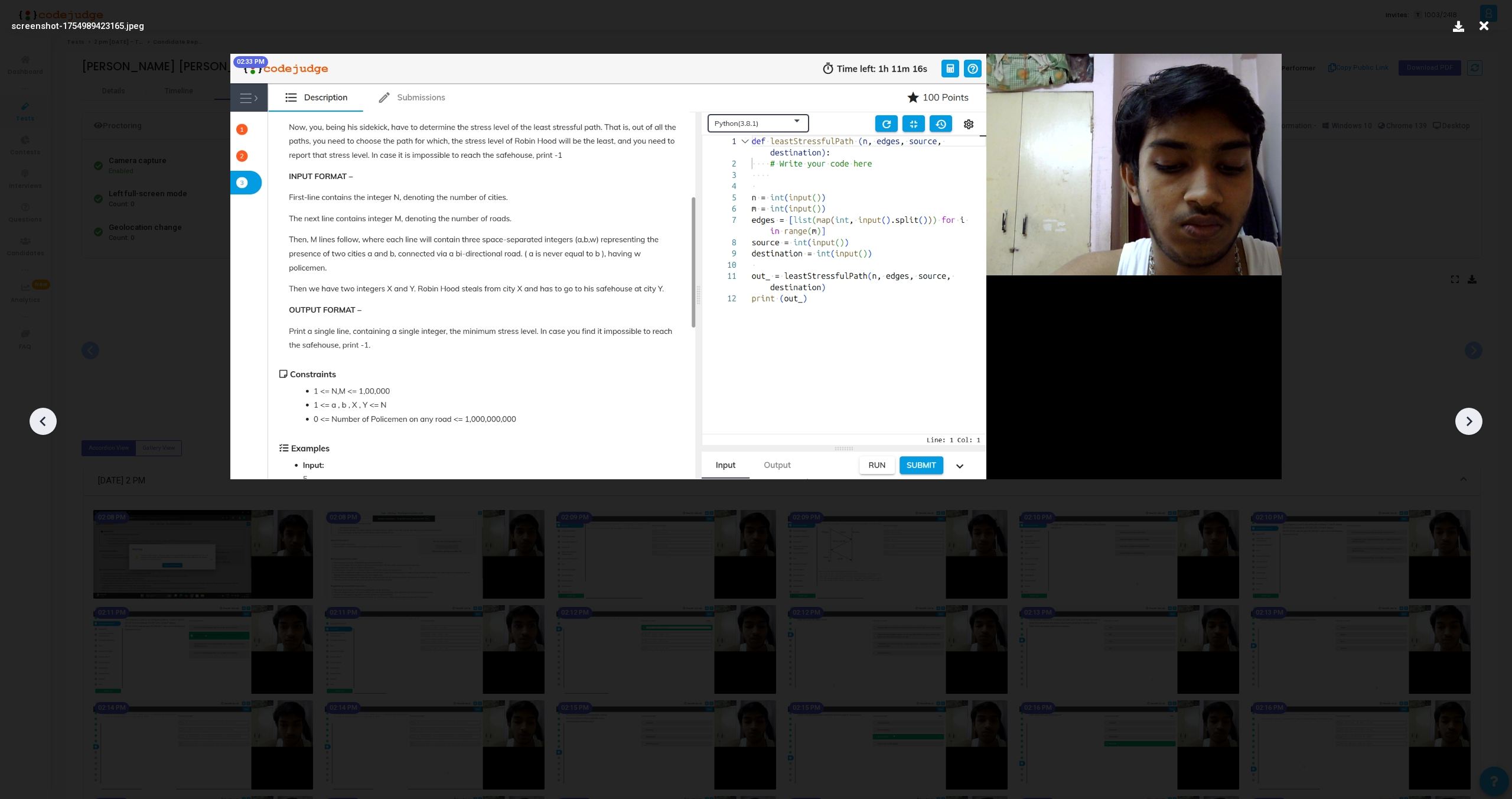
click at [1470, 416] on icon at bounding box center [1469, 421] width 18 height 18
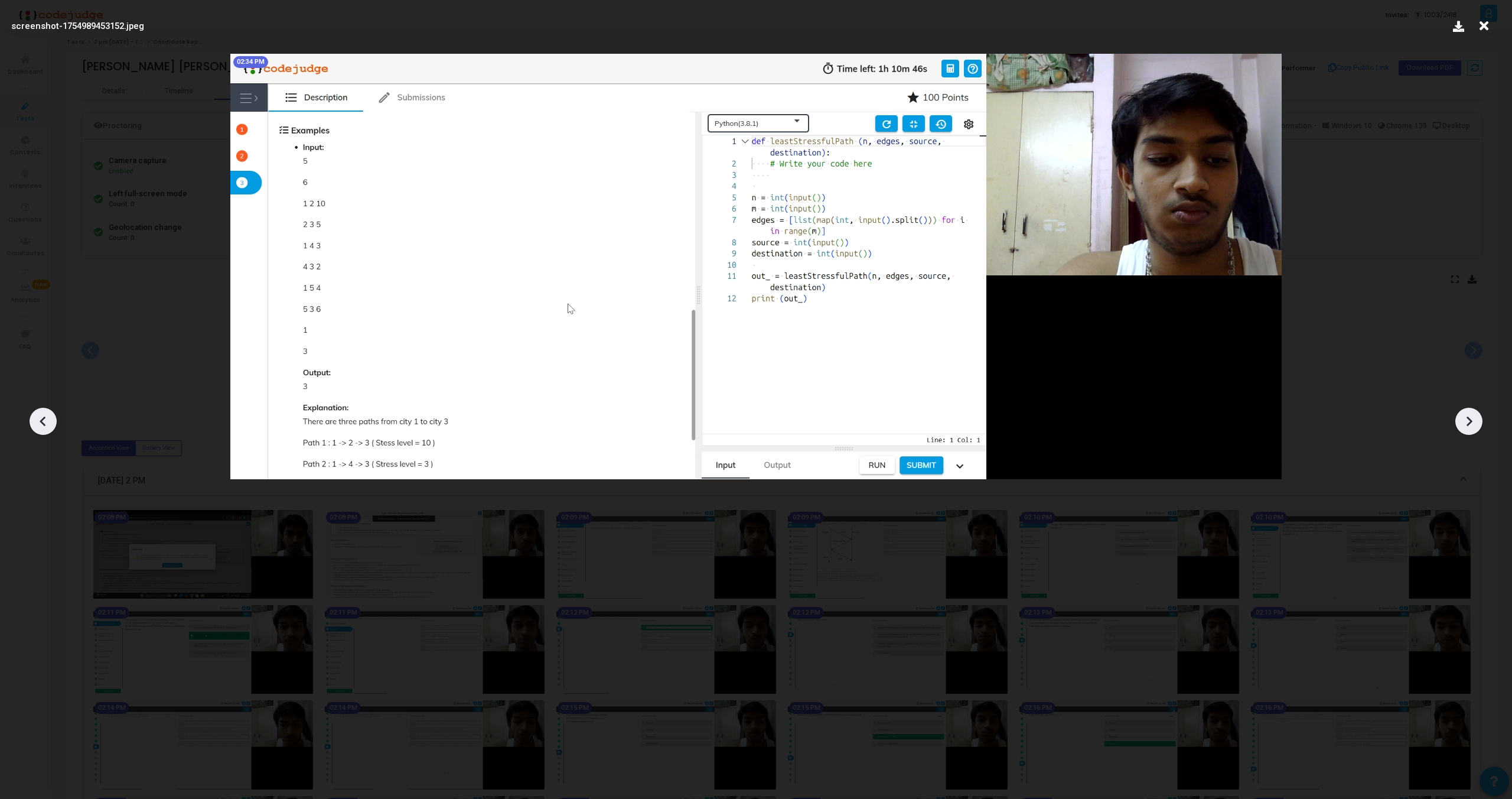
click at [1470, 416] on icon at bounding box center [1469, 421] width 18 height 18
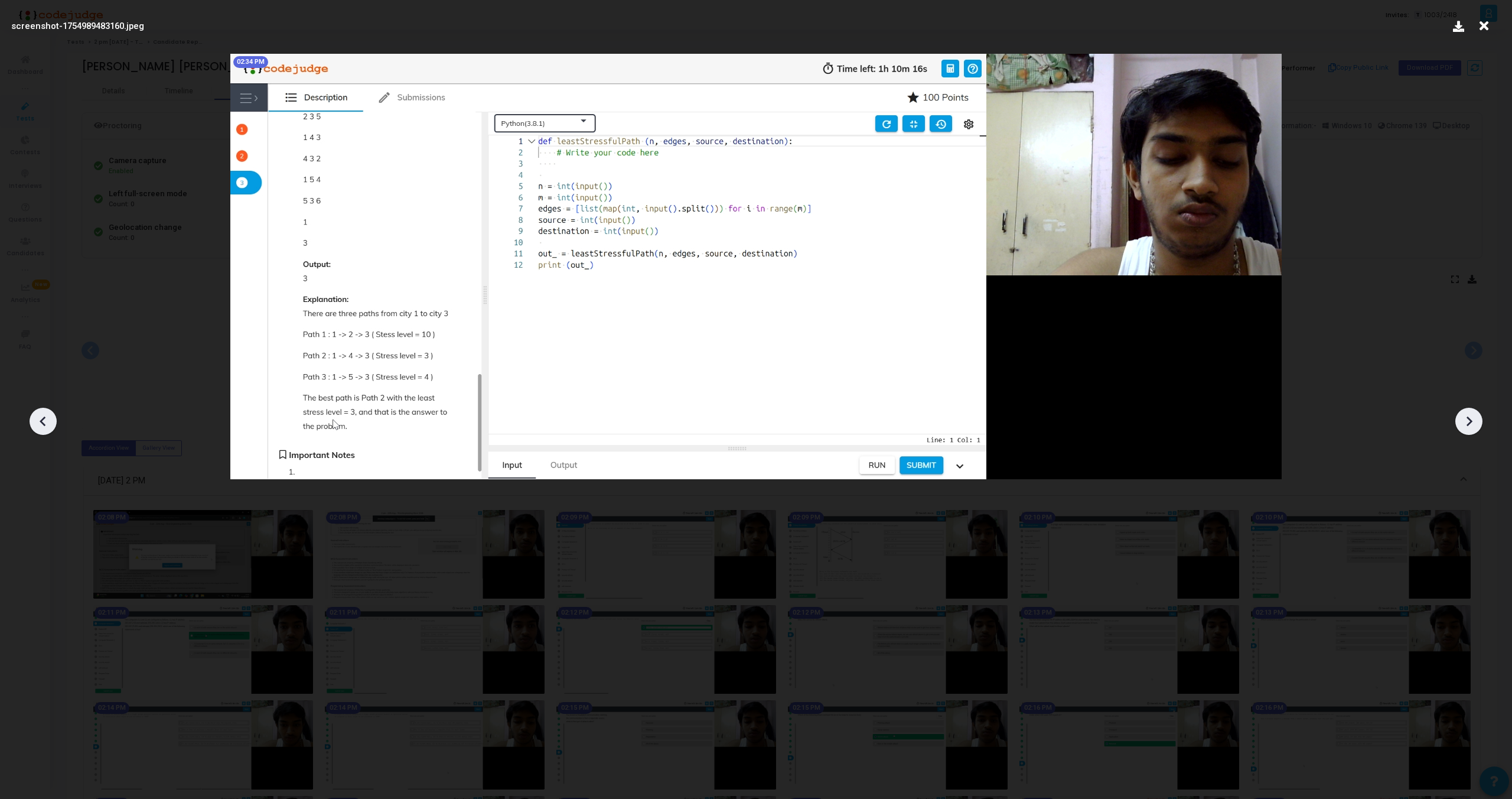
click at [1470, 416] on icon at bounding box center [1469, 421] width 18 height 18
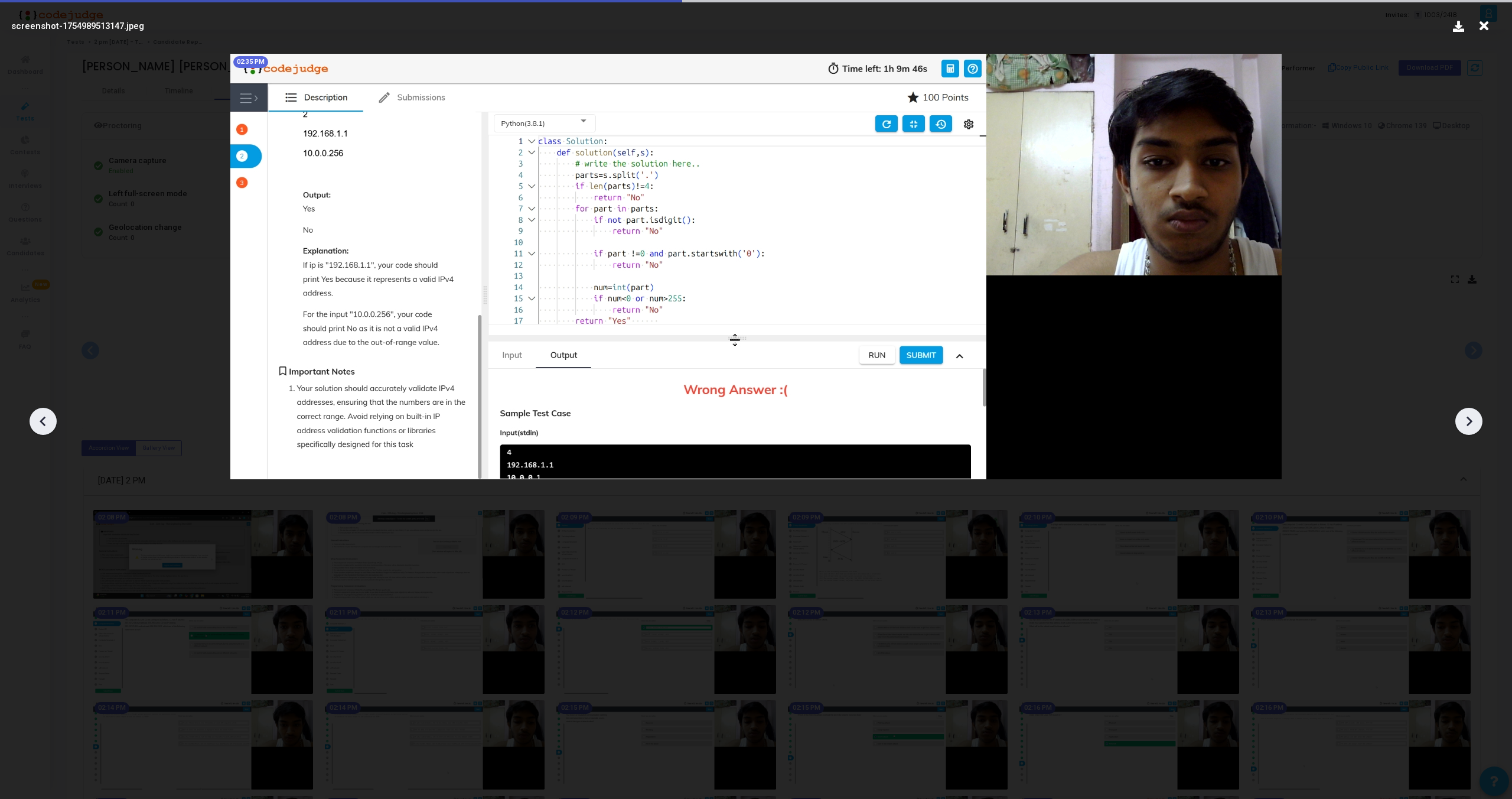
click at [1470, 416] on icon at bounding box center [1469, 421] width 18 height 18
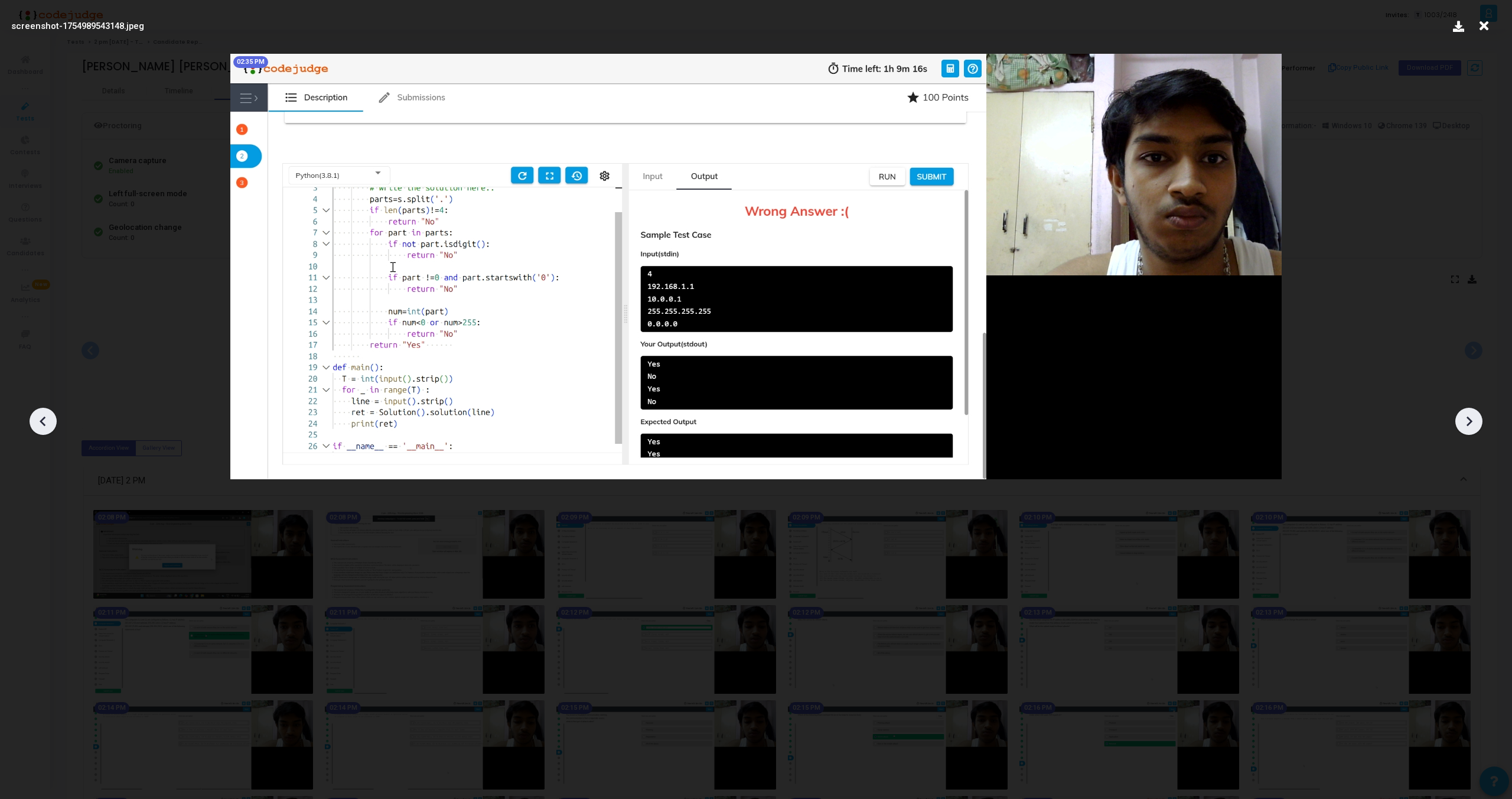
click at [1470, 416] on icon at bounding box center [1469, 421] width 18 height 18
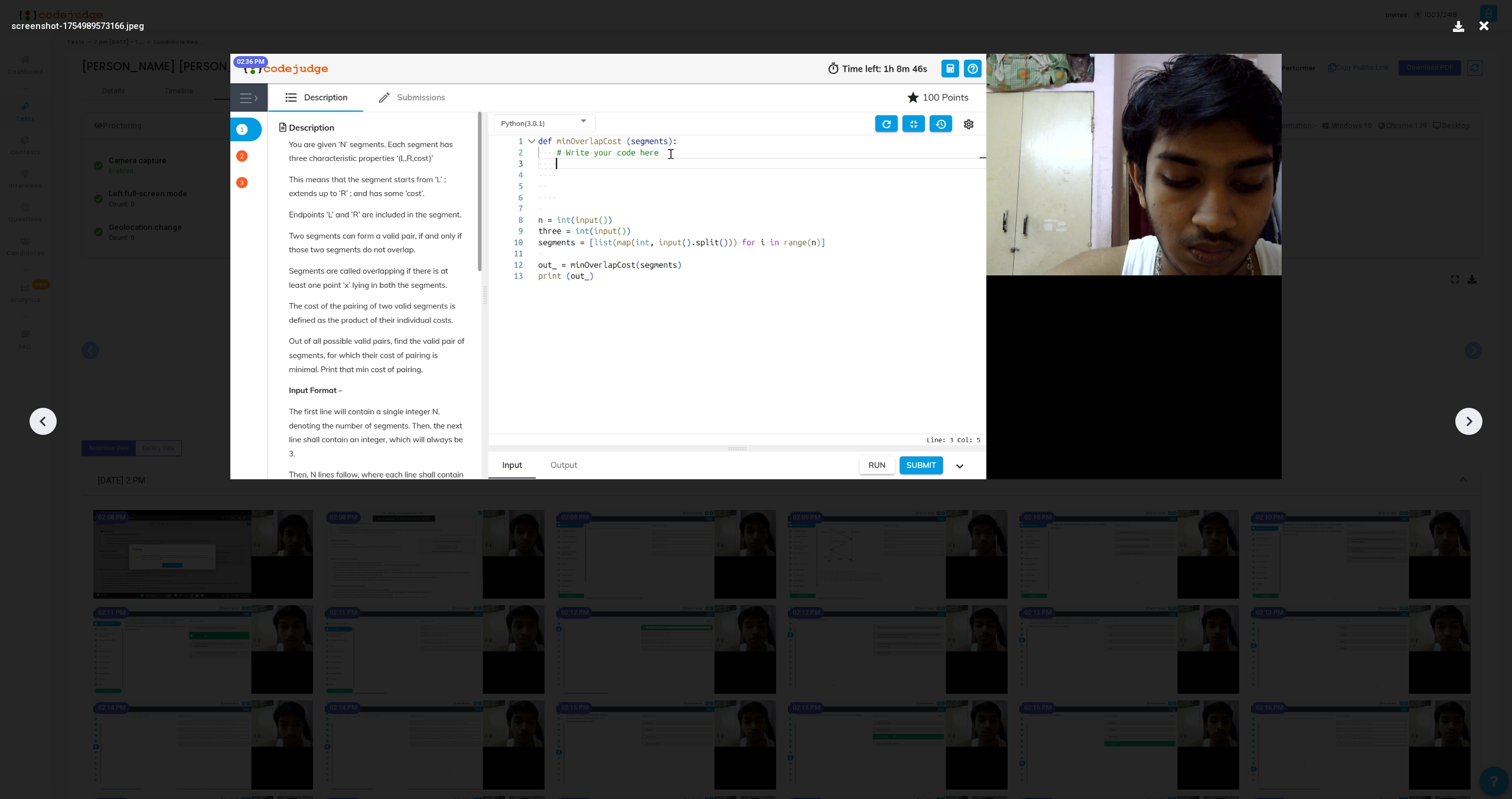
click at [1470, 416] on icon at bounding box center [1469, 421] width 18 height 18
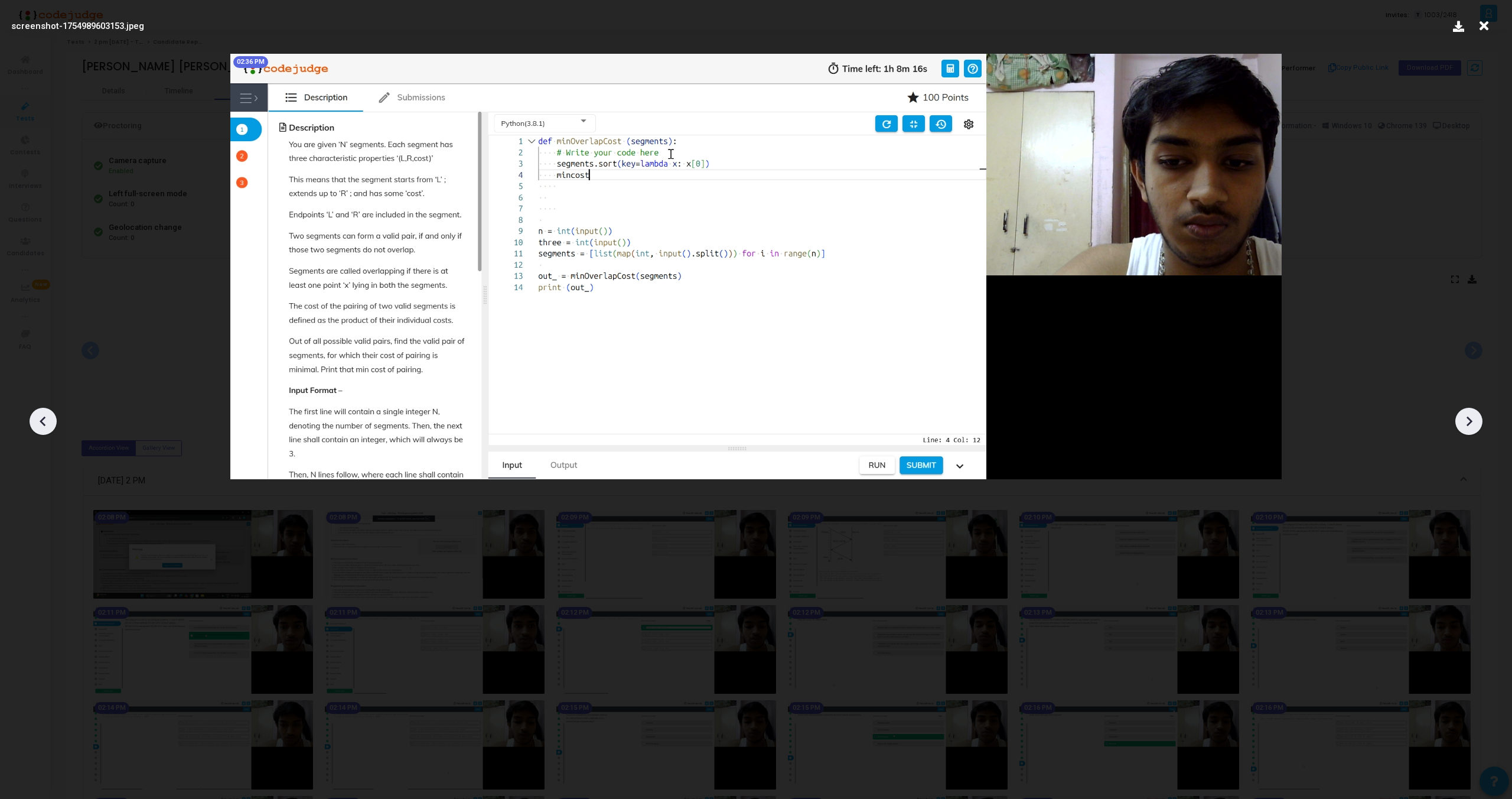
click at [1470, 416] on icon at bounding box center [1469, 421] width 18 height 18
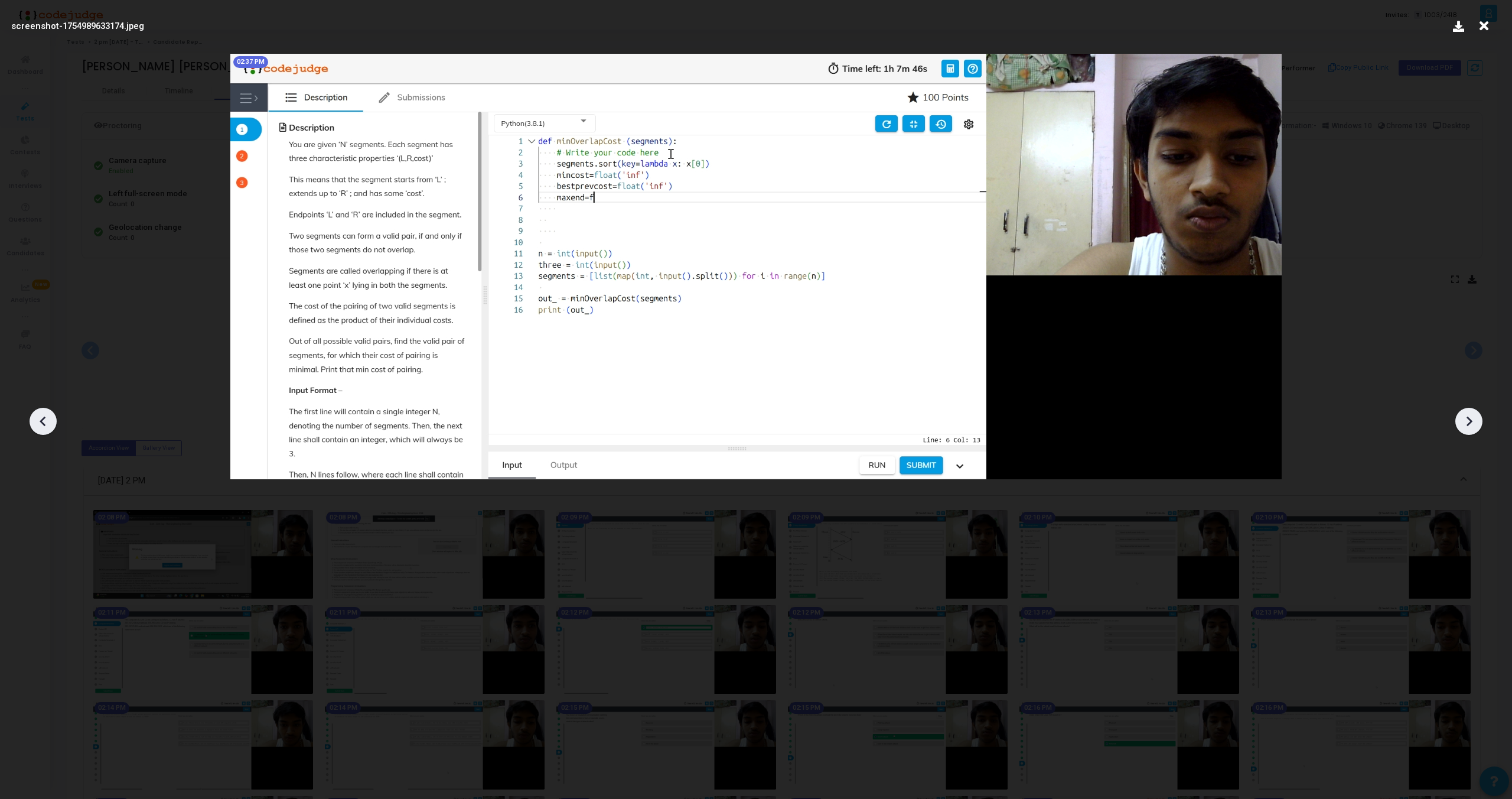
click at [1470, 416] on icon at bounding box center [1469, 421] width 18 height 18
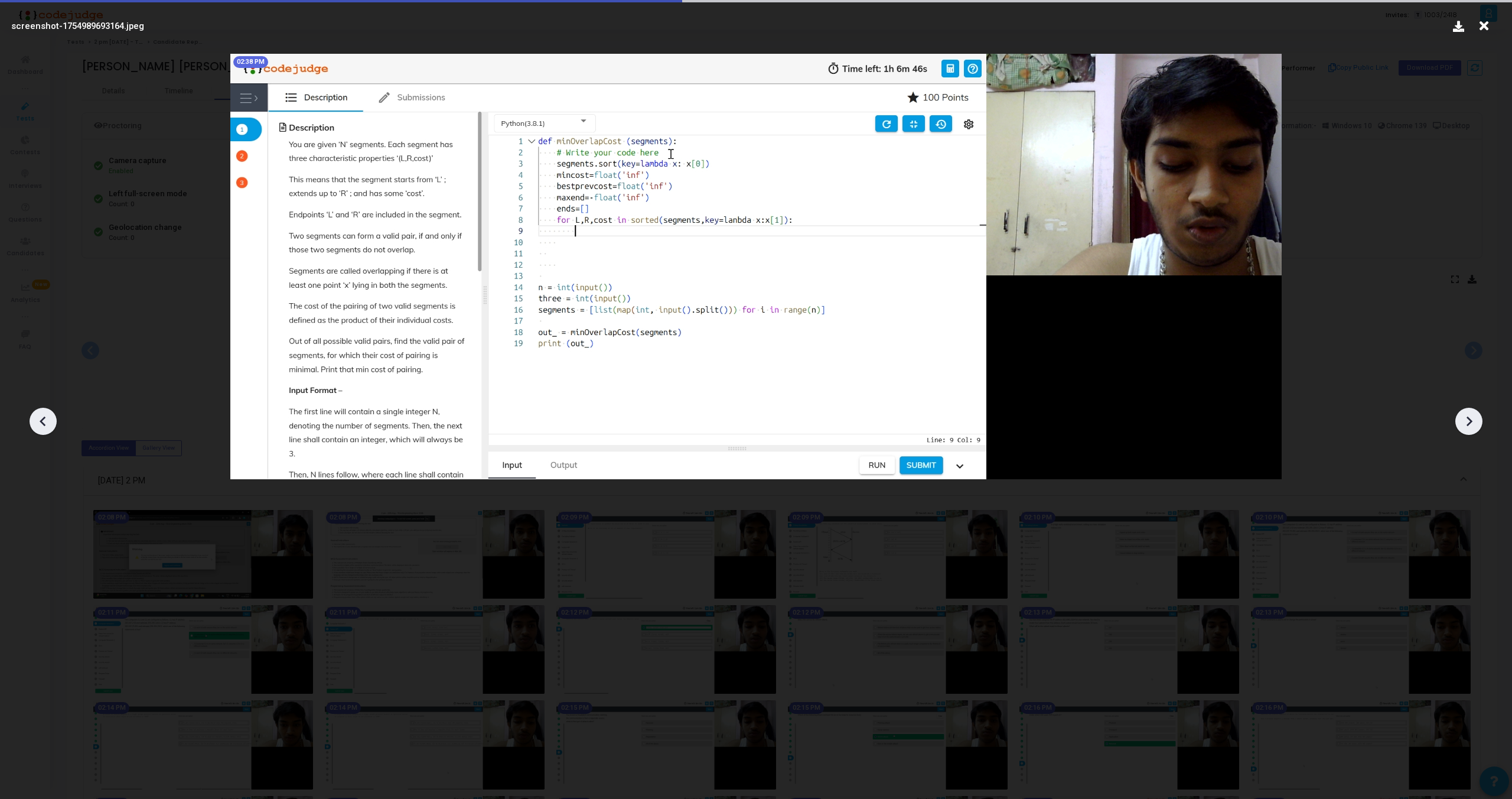
click at [1470, 416] on icon at bounding box center [1469, 421] width 18 height 18
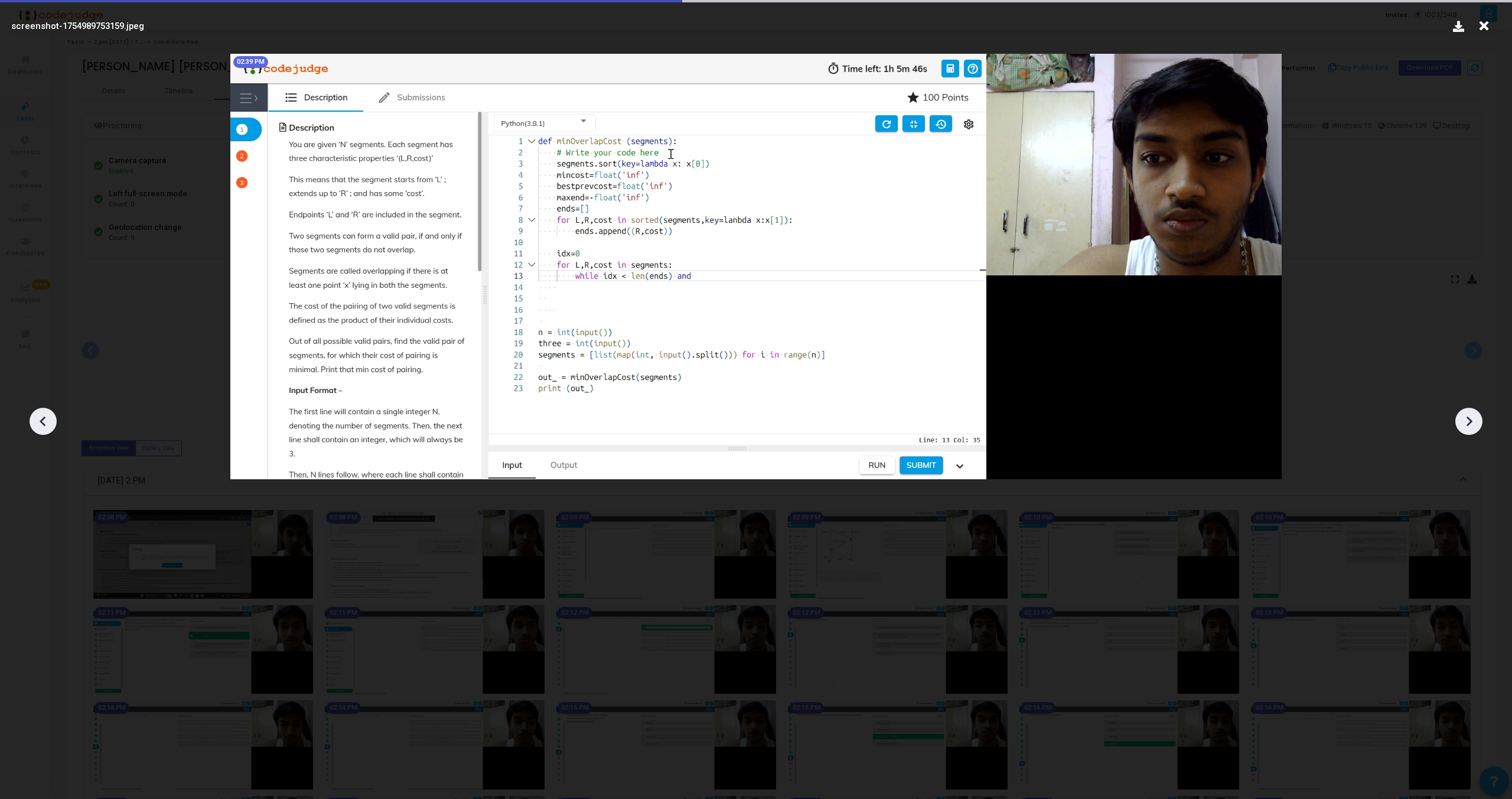
click at [1470, 416] on icon at bounding box center [1469, 421] width 18 height 18
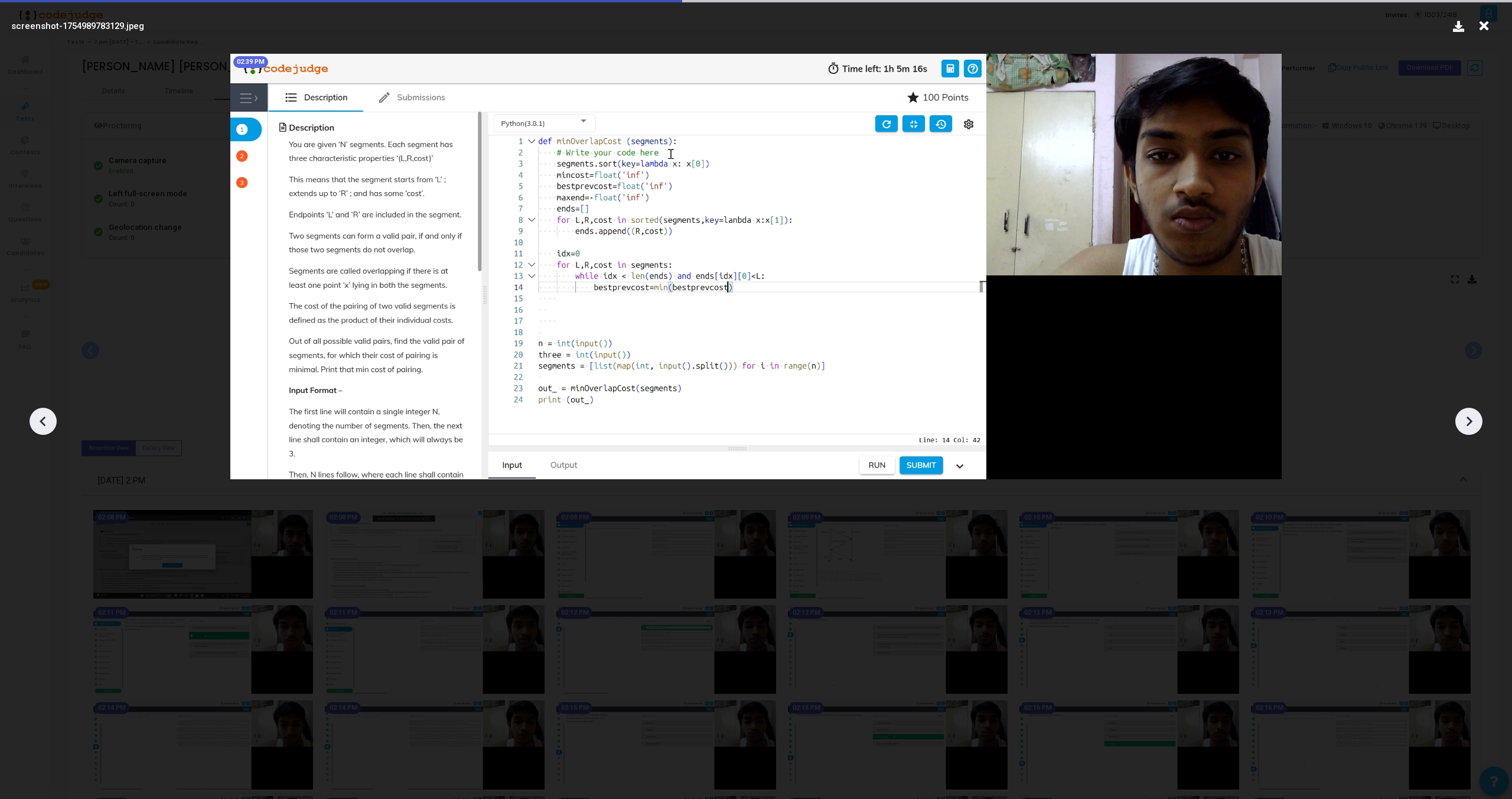
click at [1470, 416] on icon at bounding box center [1469, 421] width 18 height 18
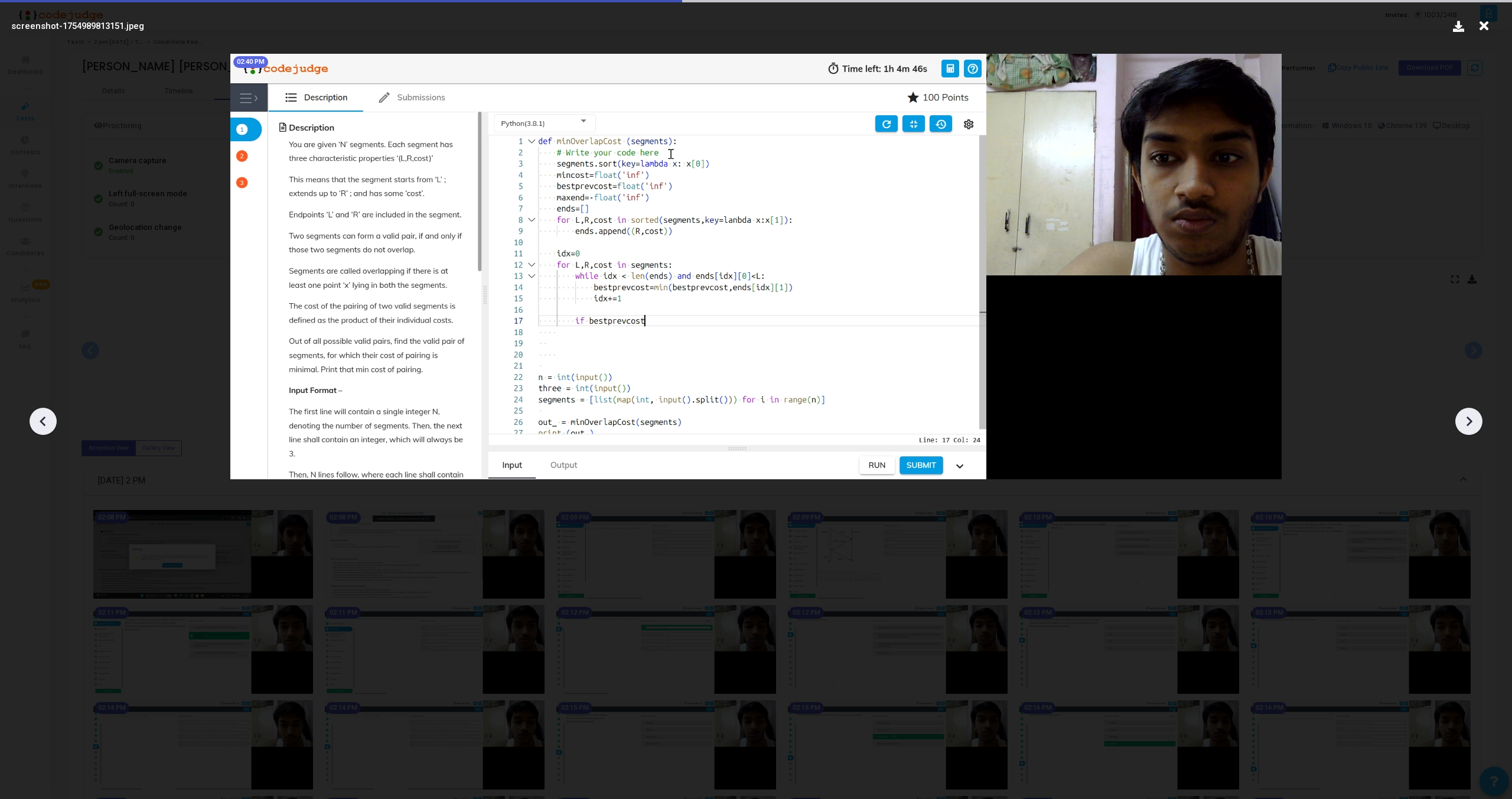
click at [1470, 416] on icon at bounding box center [1469, 421] width 18 height 18
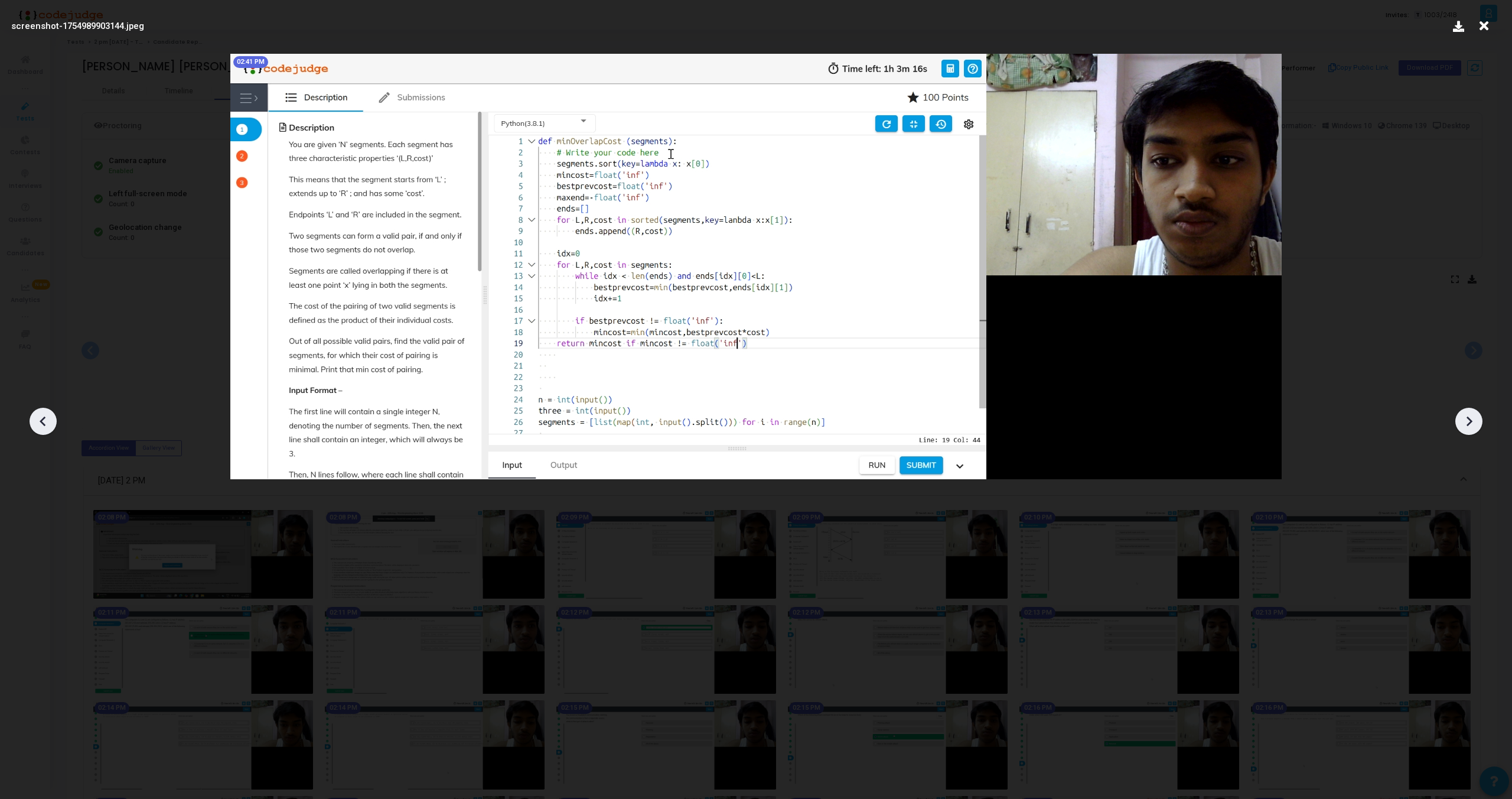
click at [1470, 416] on icon at bounding box center [1469, 421] width 18 height 18
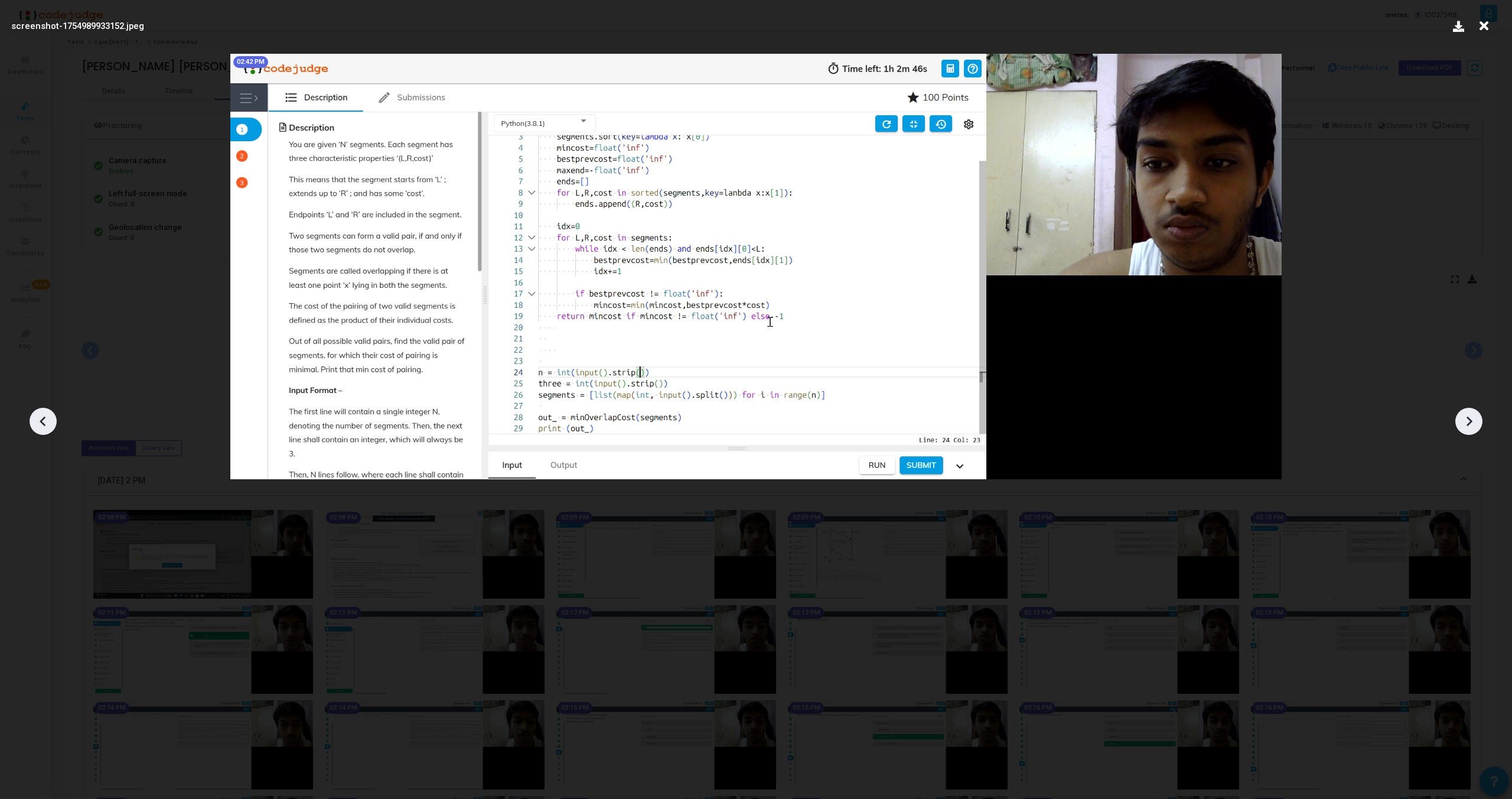
click at [1470, 416] on icon at bounding box center [1469, 421] width 18 height 18
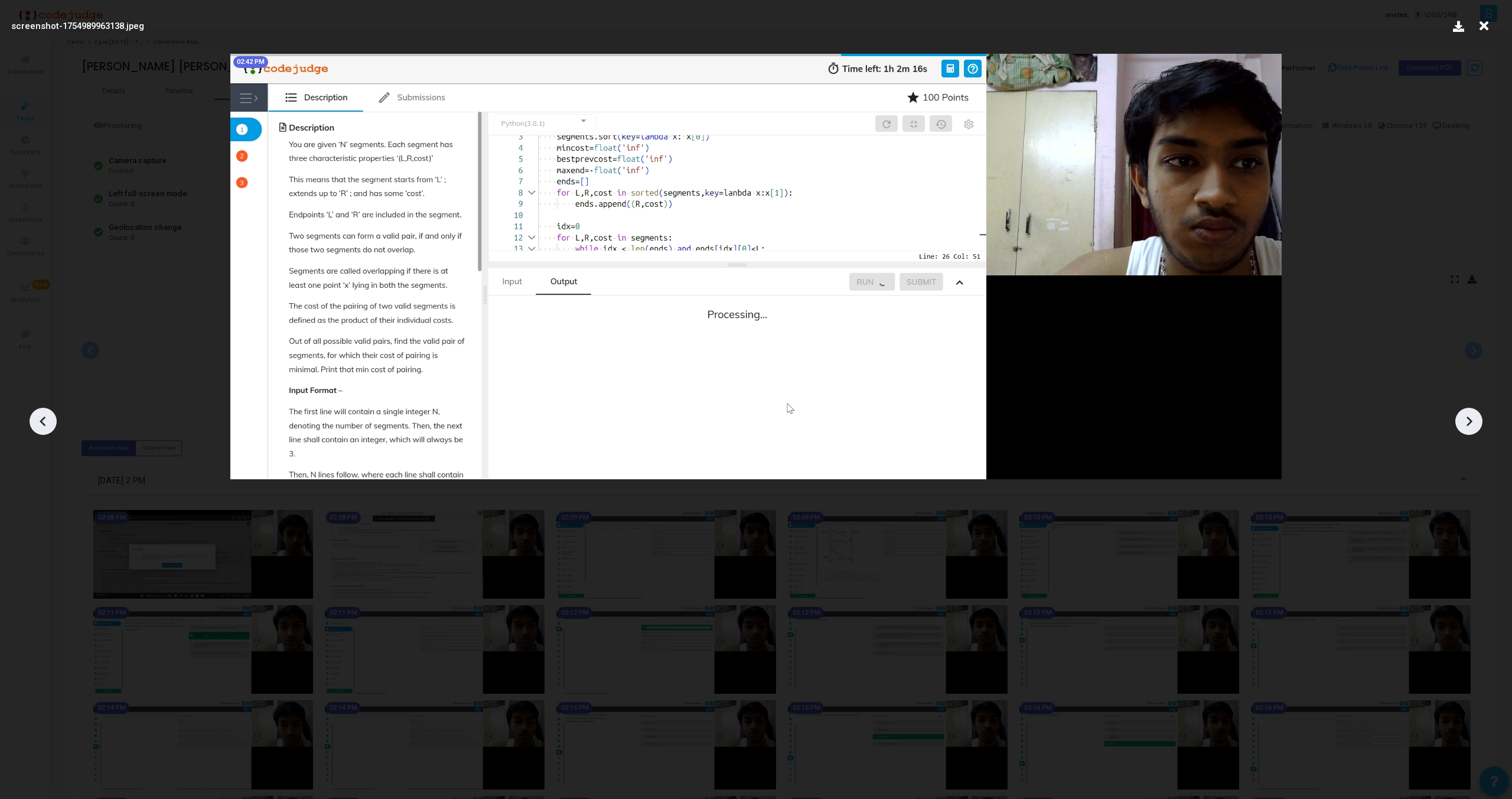
click at [1470, 416] on icon at bounding box center [1469, 421] width 18 height 18
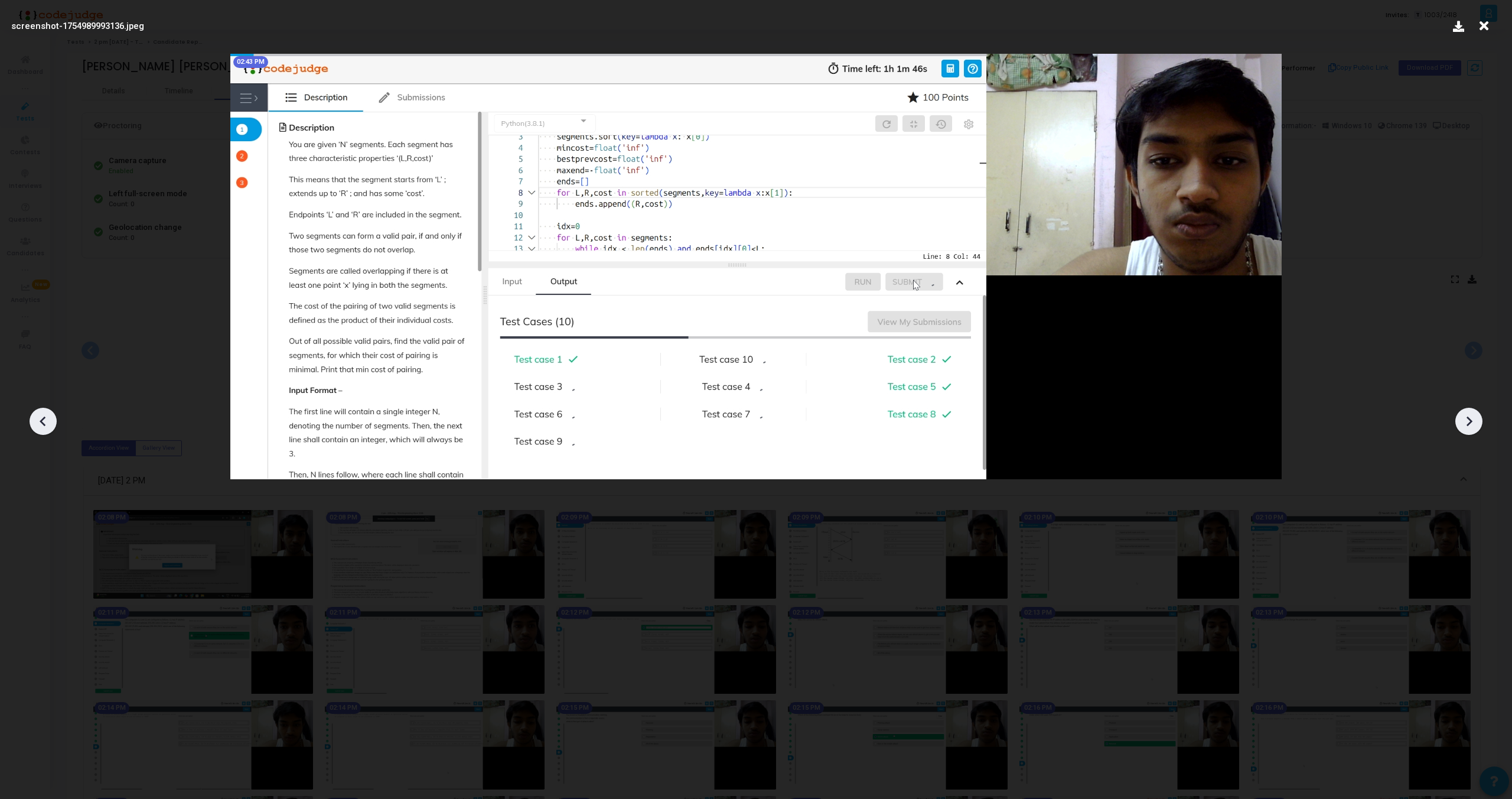
click at [39, 421] on icon at bounding box center [43, 421] width 18 height 18
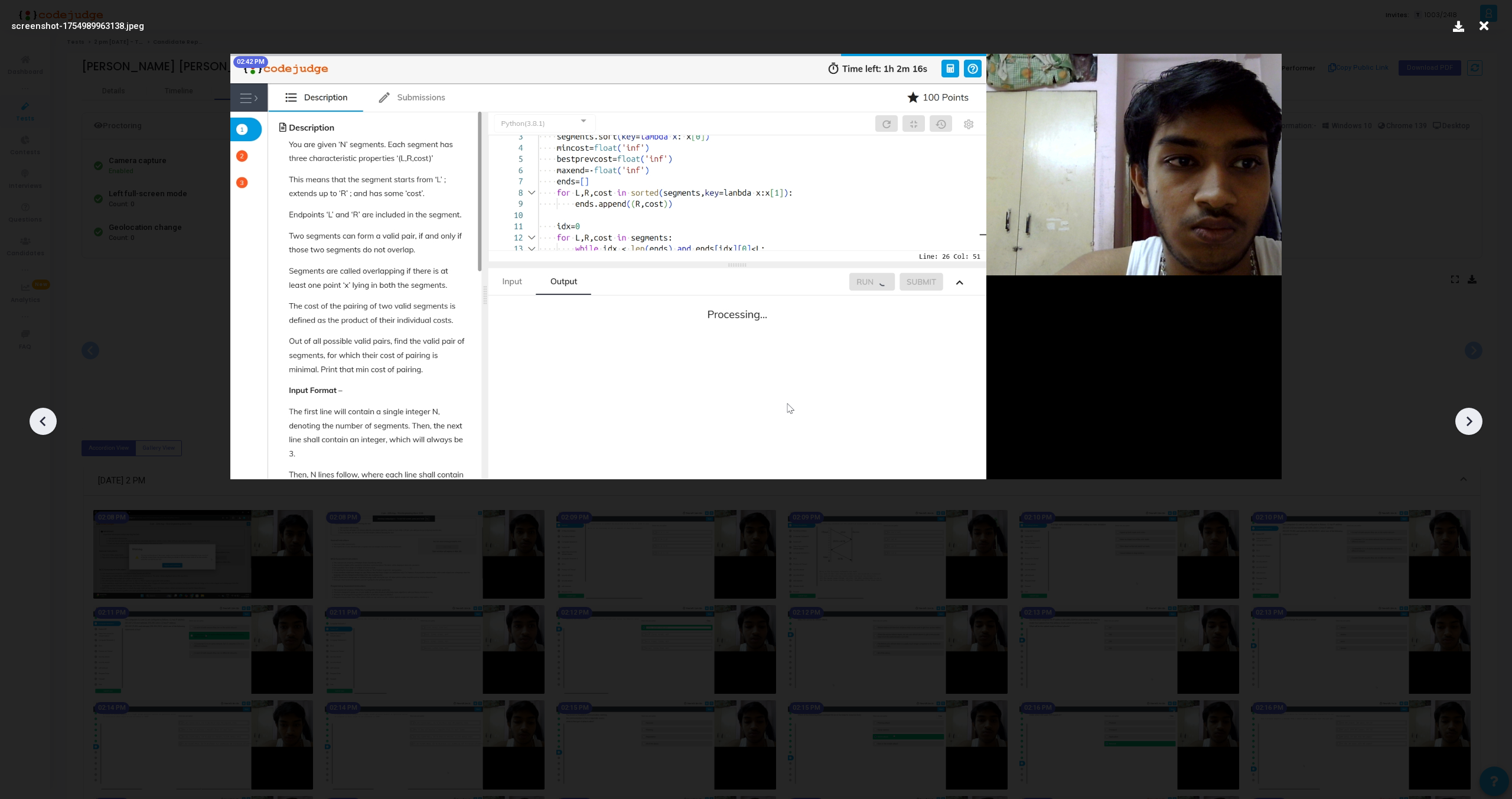
click at [39, 421] on icon at bounding box center [43, 421] width 18 height 18
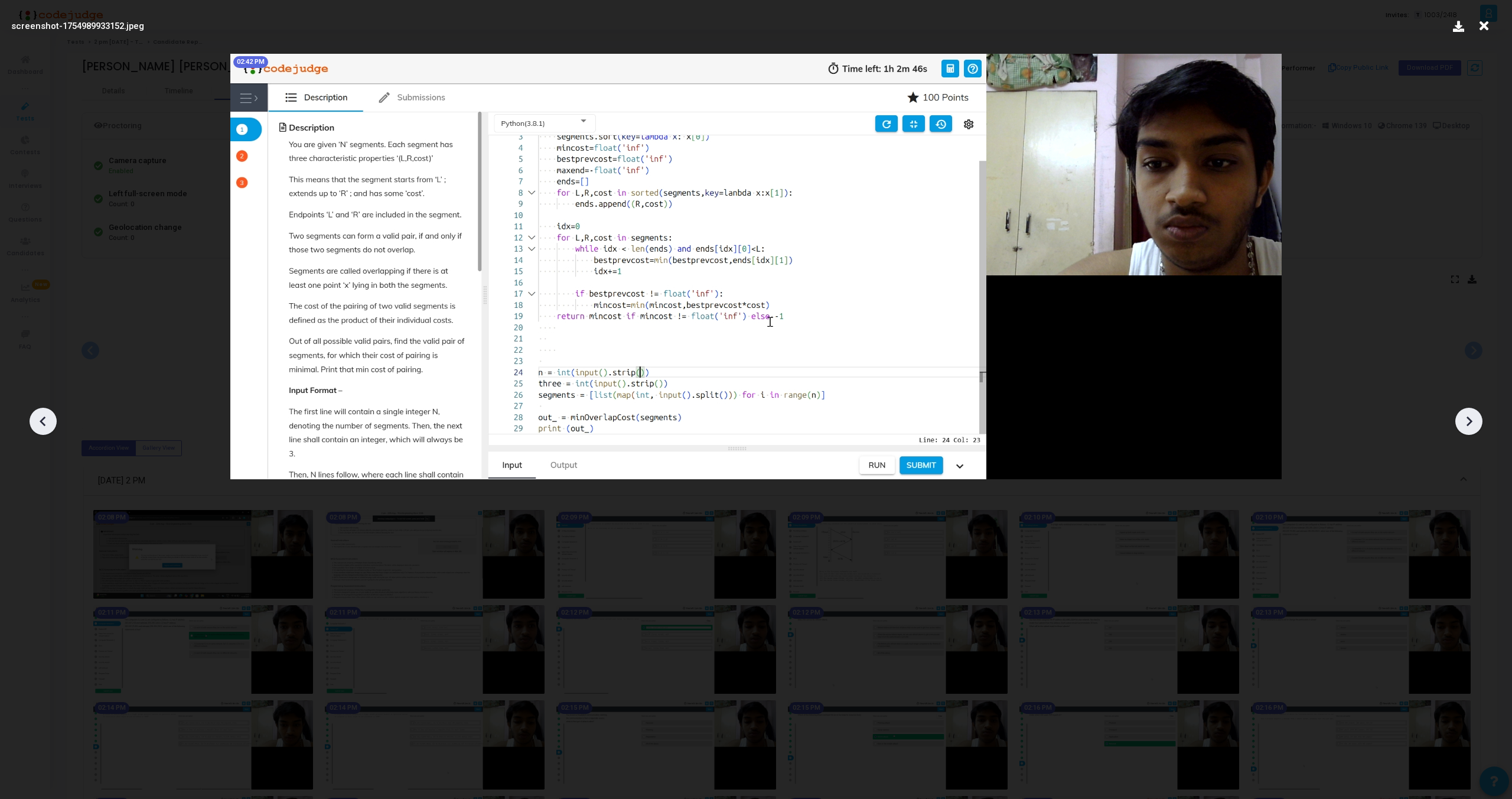
click at [39, 421] on icon at bounding box center [43, 421] width 18 height 18
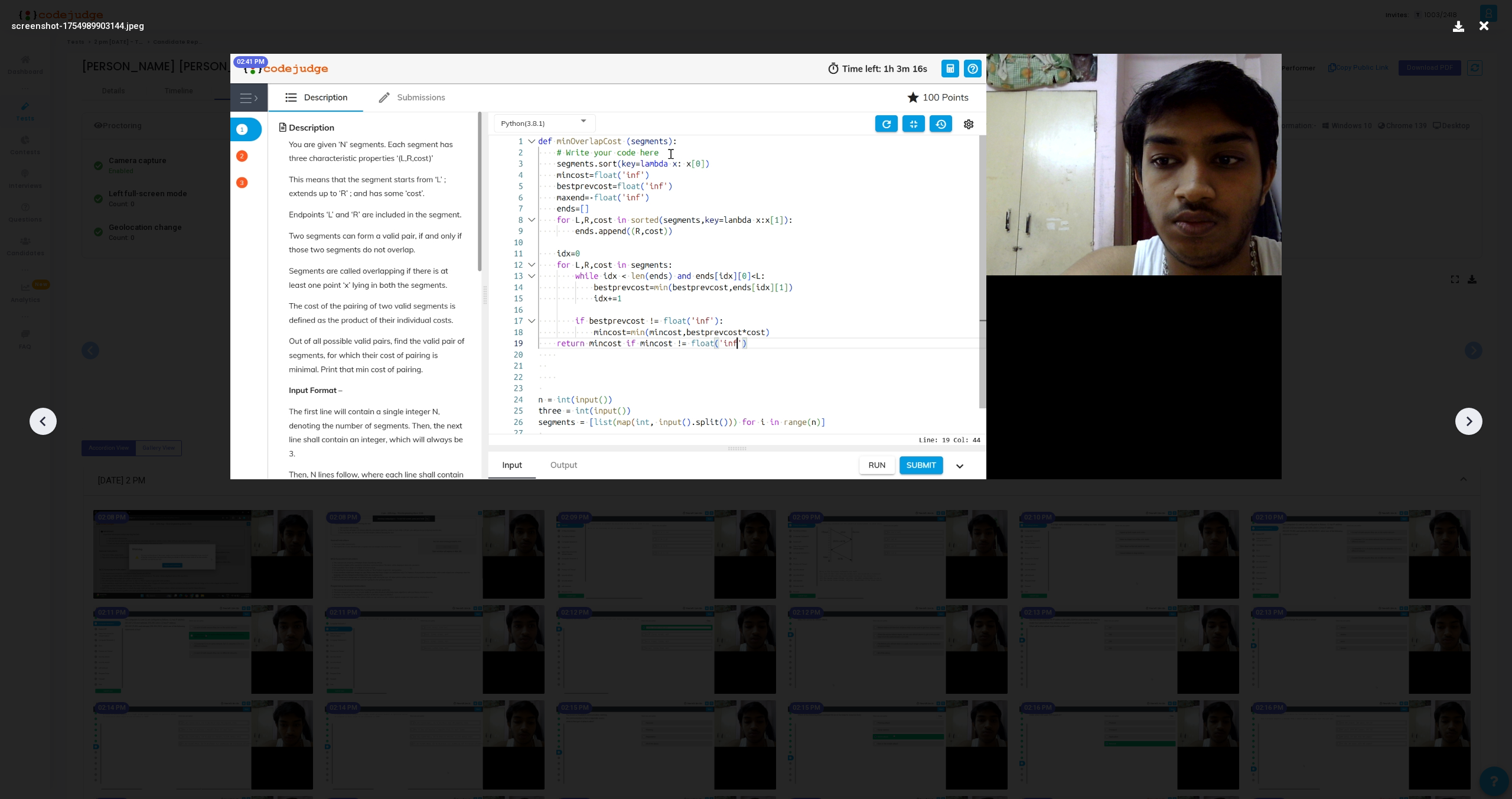
click at [39, 421] on icon at bounding box center [43, 421] width 18 height 18
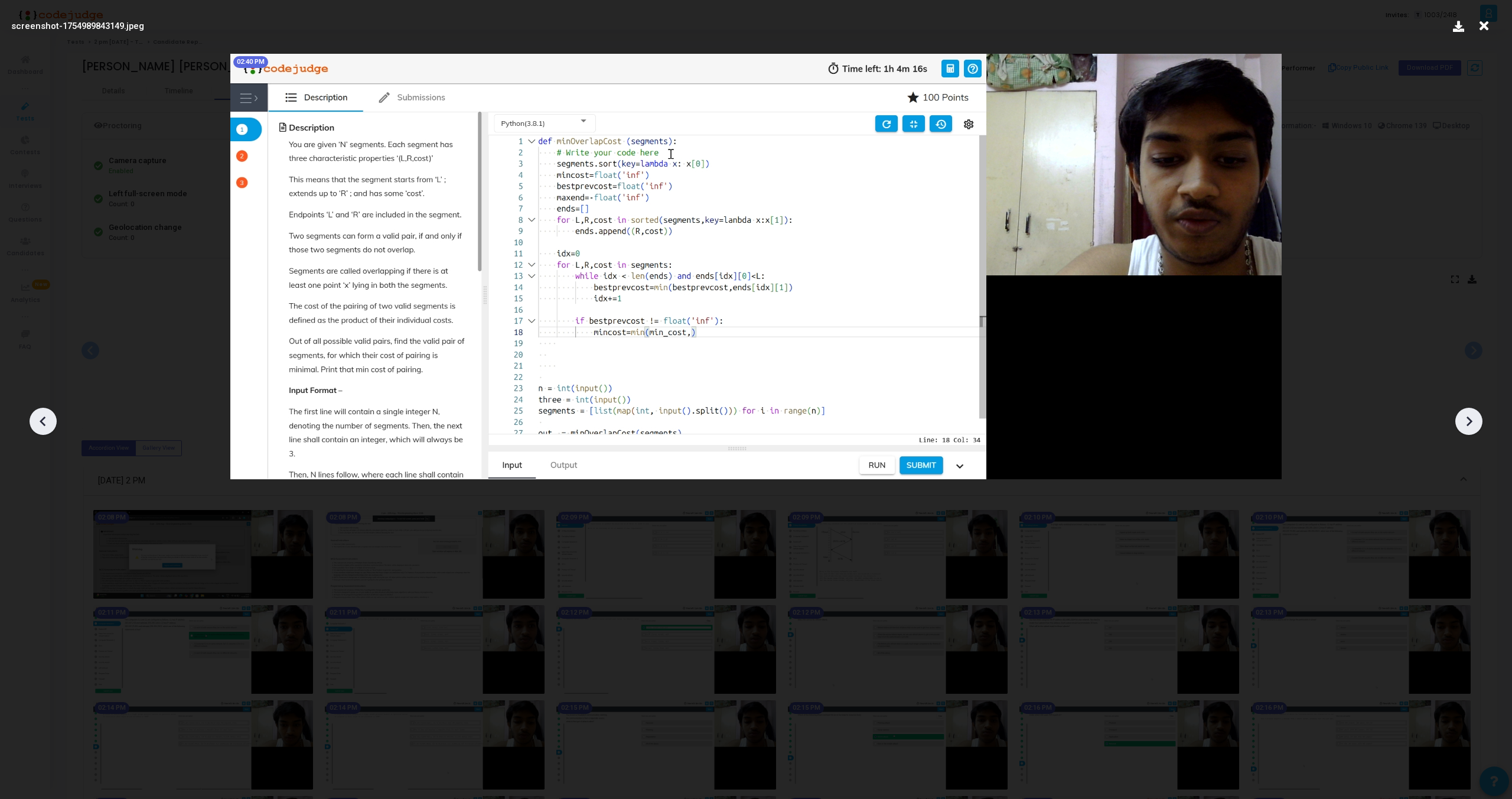
click at [39, 421] on icon at bounding box center [43, 421] width 18 height 18
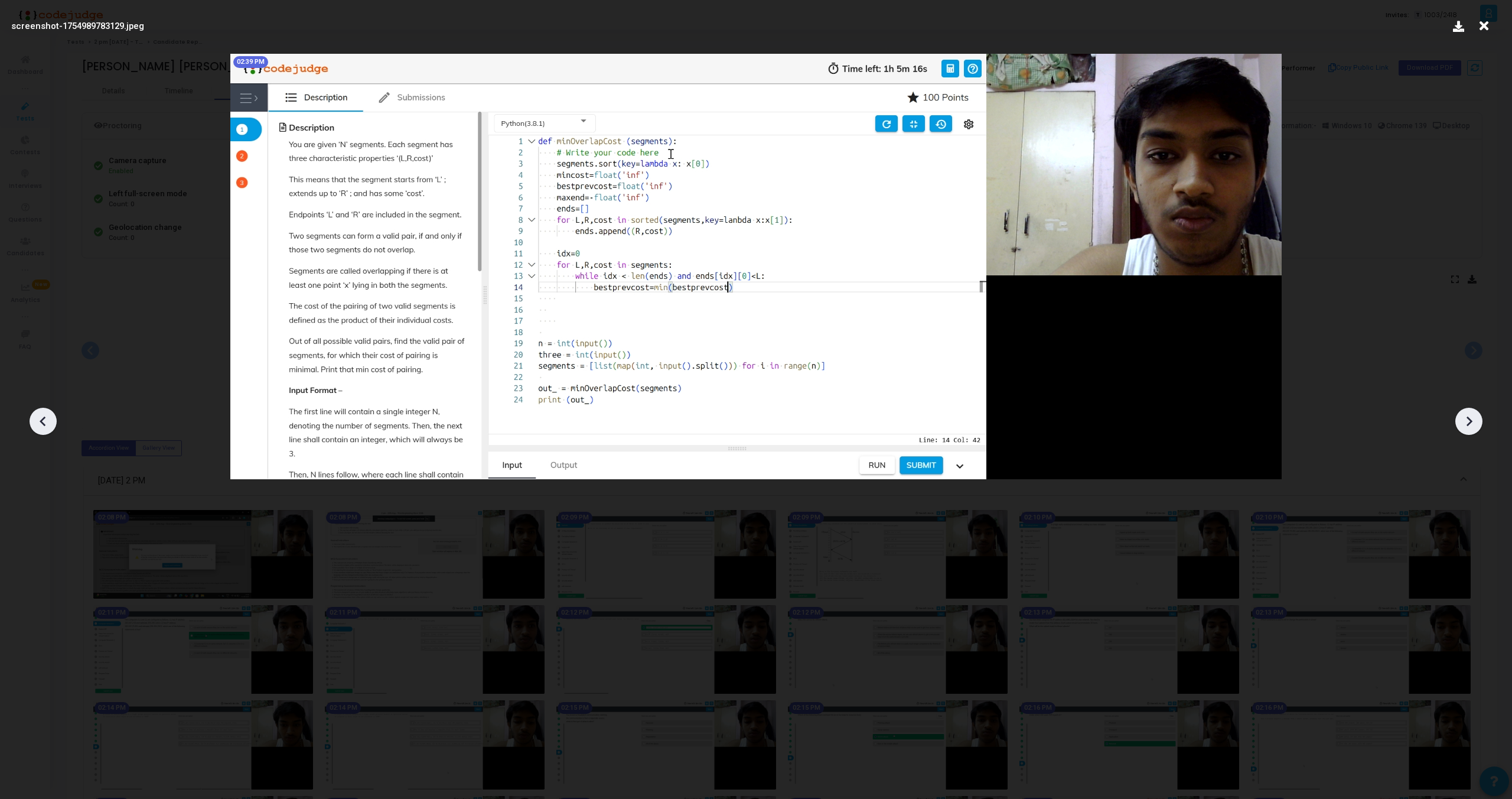
click at [39, 421] on icon at bounding box center [43, 421] width 18 height 18
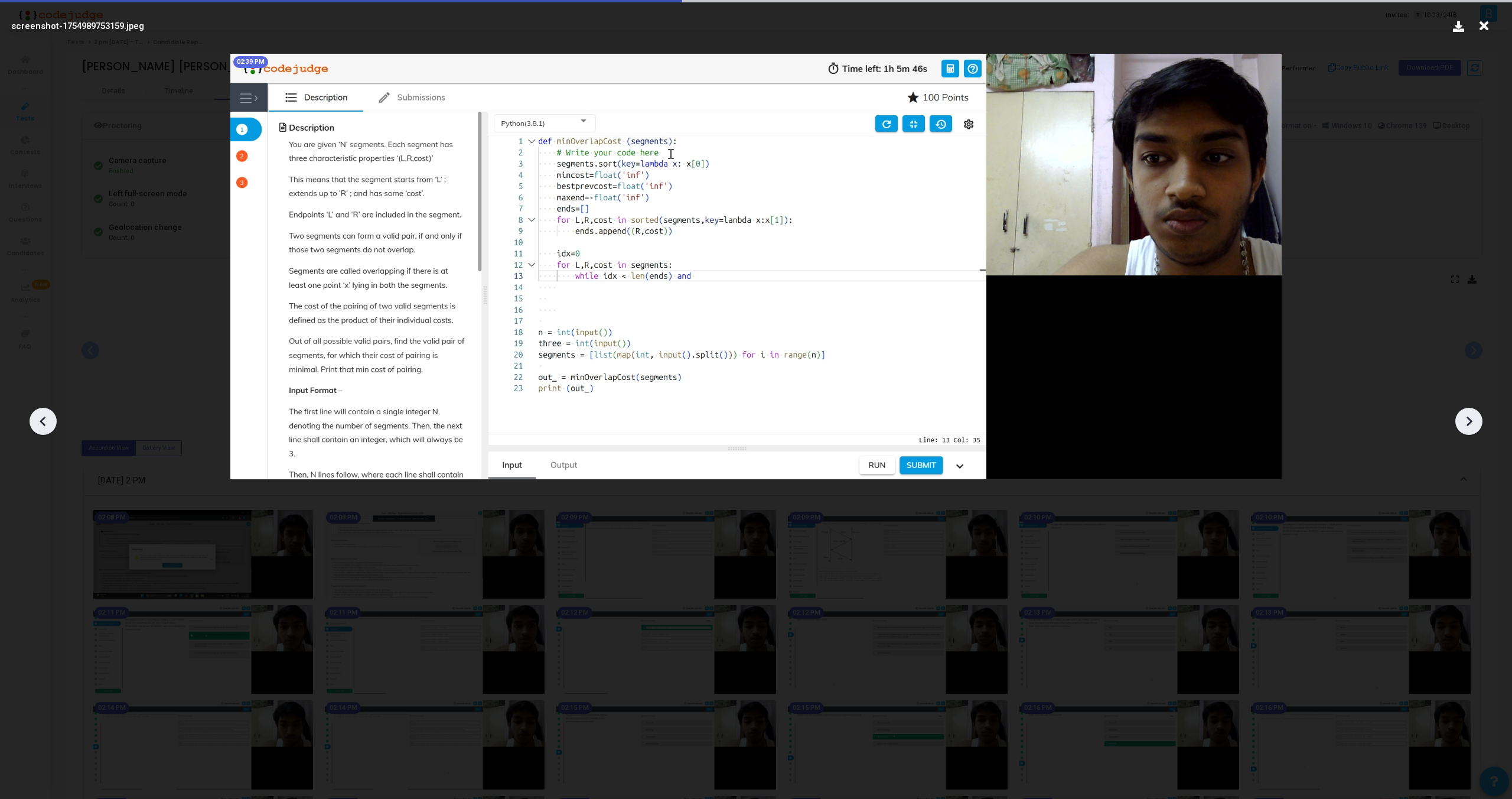
click at [39, 421] on icon at bounding box center [43, 421] width 18 height 18
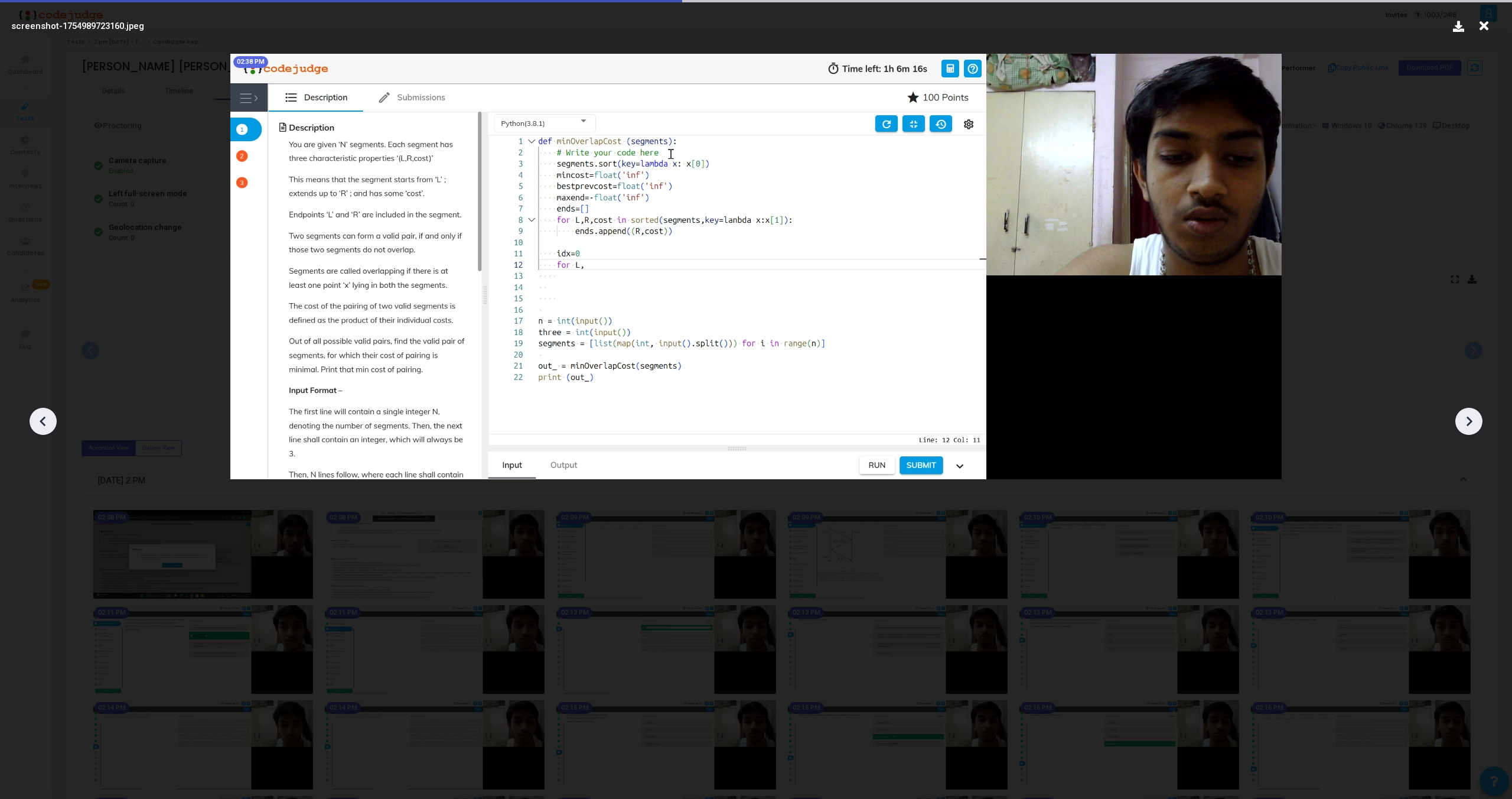
click at [39, 421] on icon at bounding box center [43, 421] width 18 height 18
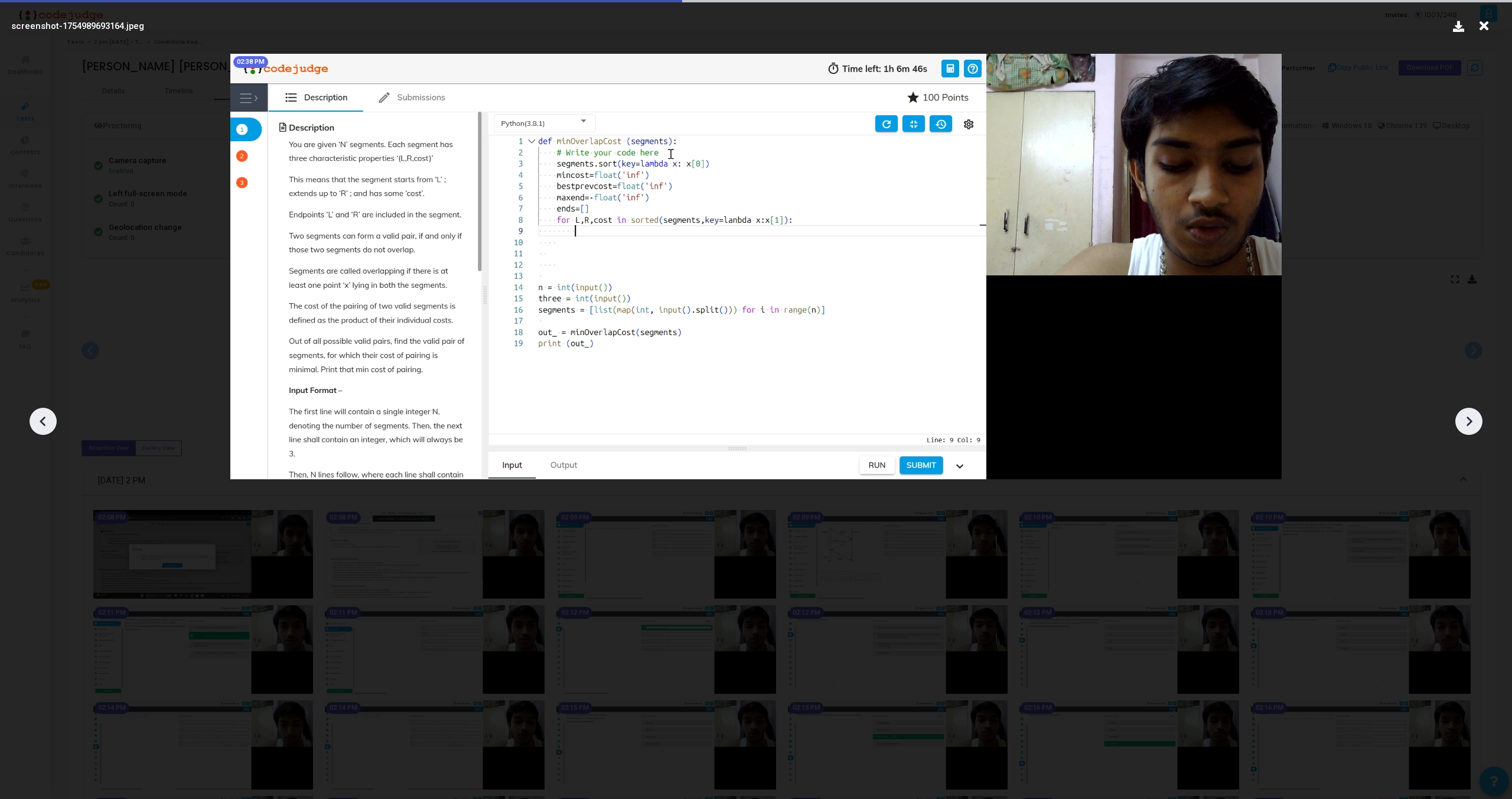
click at [39, 421] on icon at bounding box center [43, 421] width 18 height 18
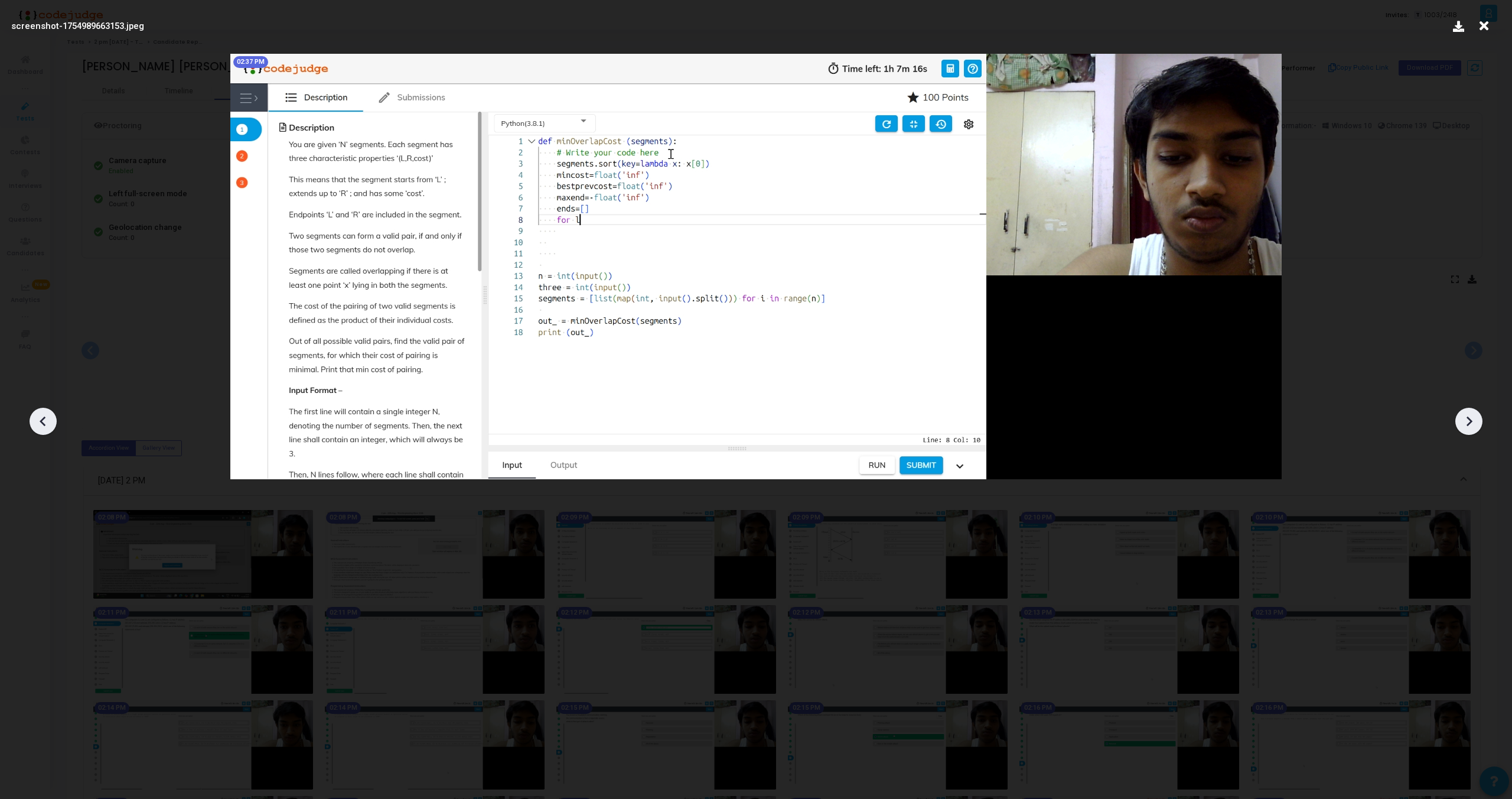
click at [39, 421] on icon at bounding box center [43, 421] width 18 height 18
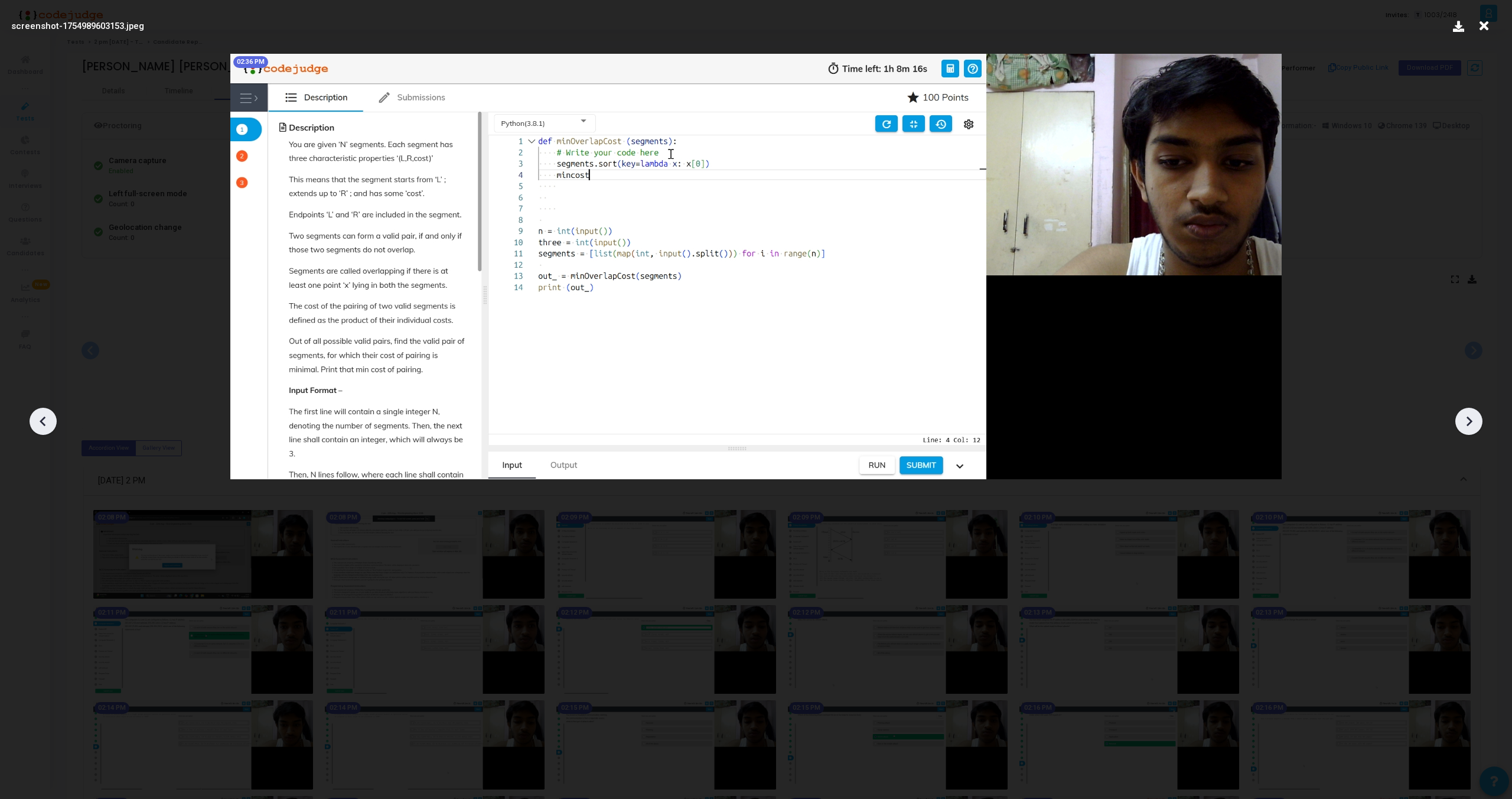
click at [39, 421] on icon at bounding box center [43, 421] width 18 height 18
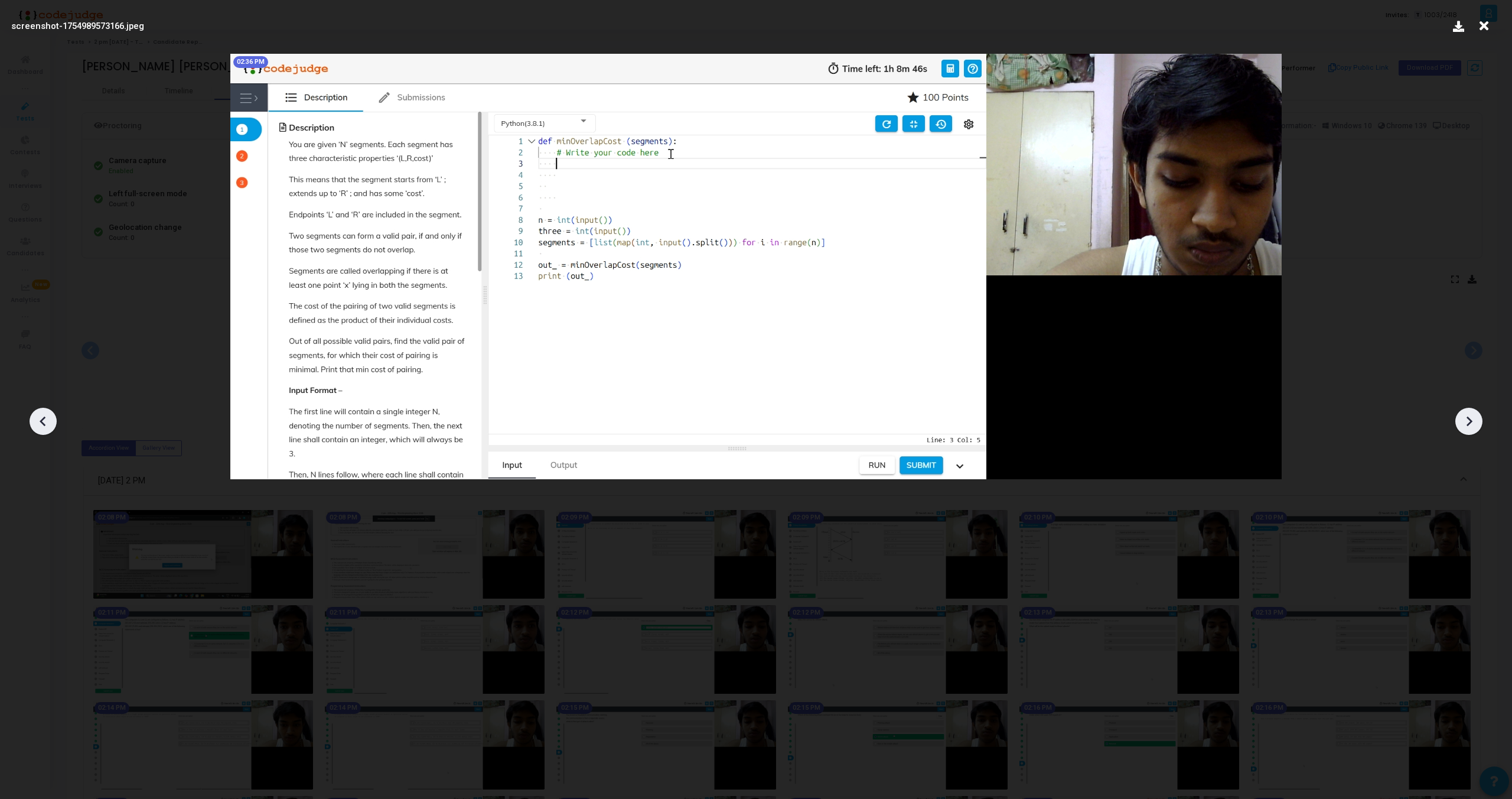
click at [1470, 419] on icon at bounding box center [1469, 421] width 18 height 18
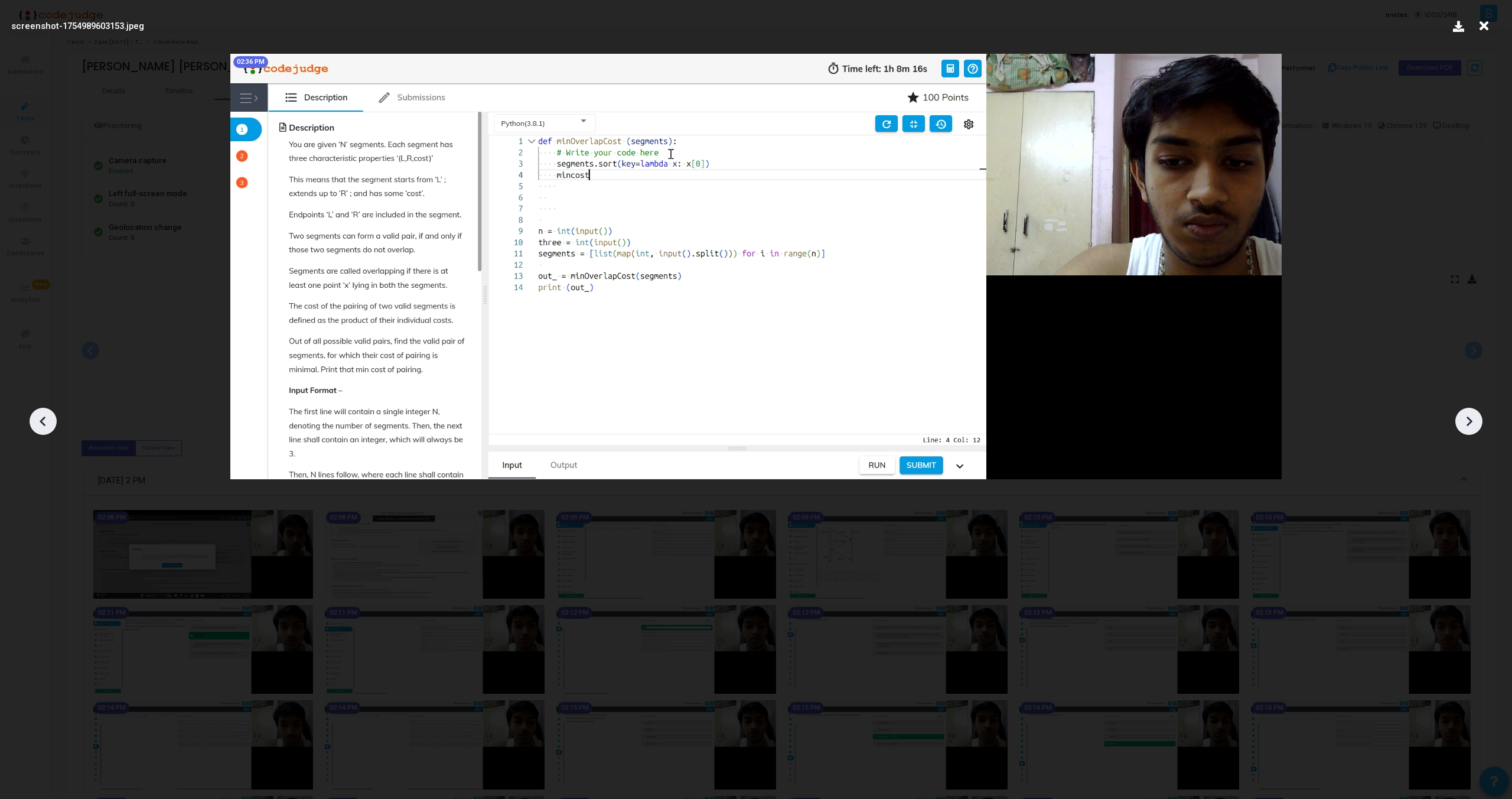
click at [1470, 419] on icon at bounding box center [1469, 421] width 18 height 18
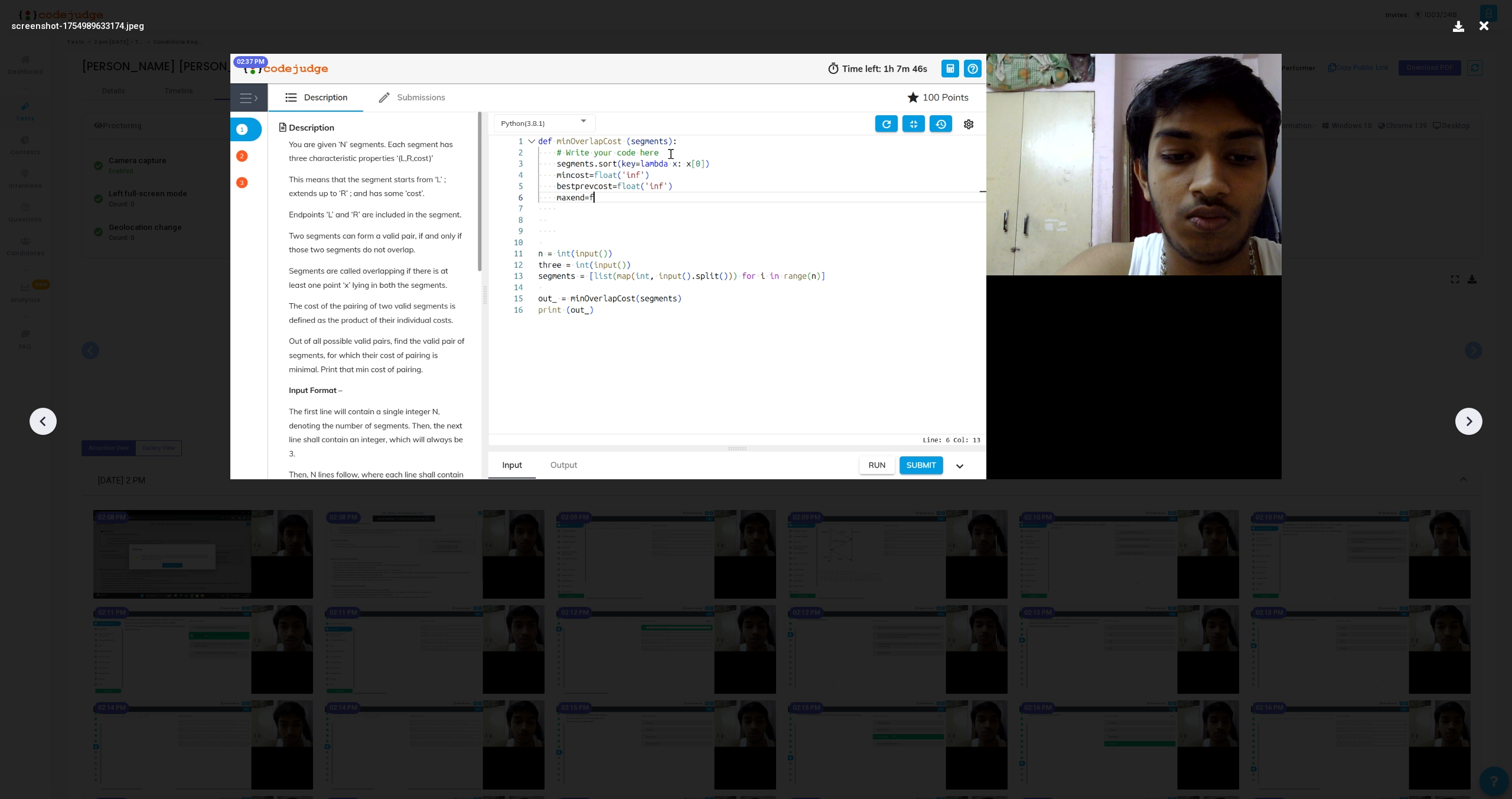
click at [1470, 419] on icon at bounding box center [1469, 421] width 18 height 18
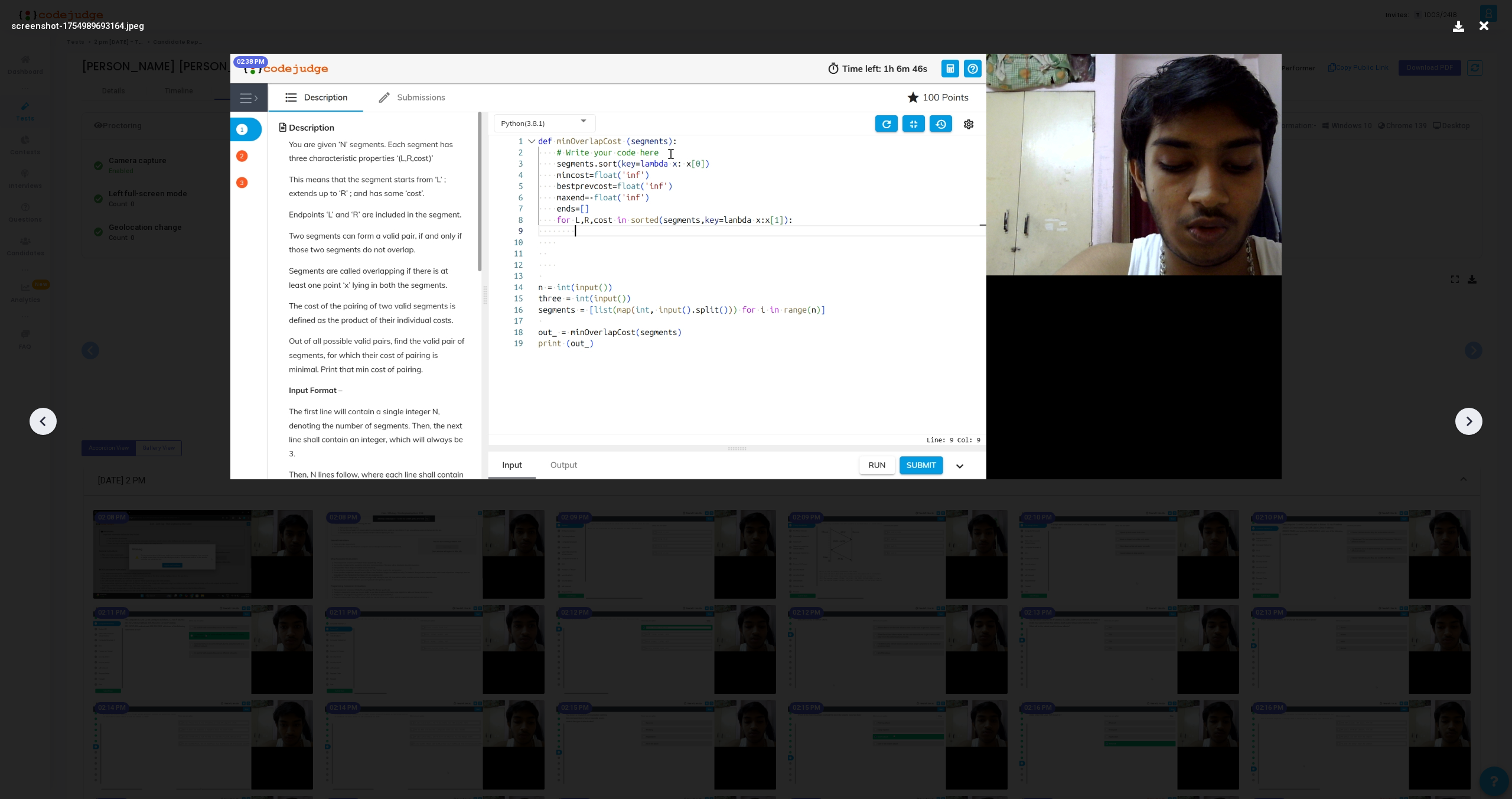
click at [1470, 419] on icon at bounding box center [1469, 421] width 18 height 18
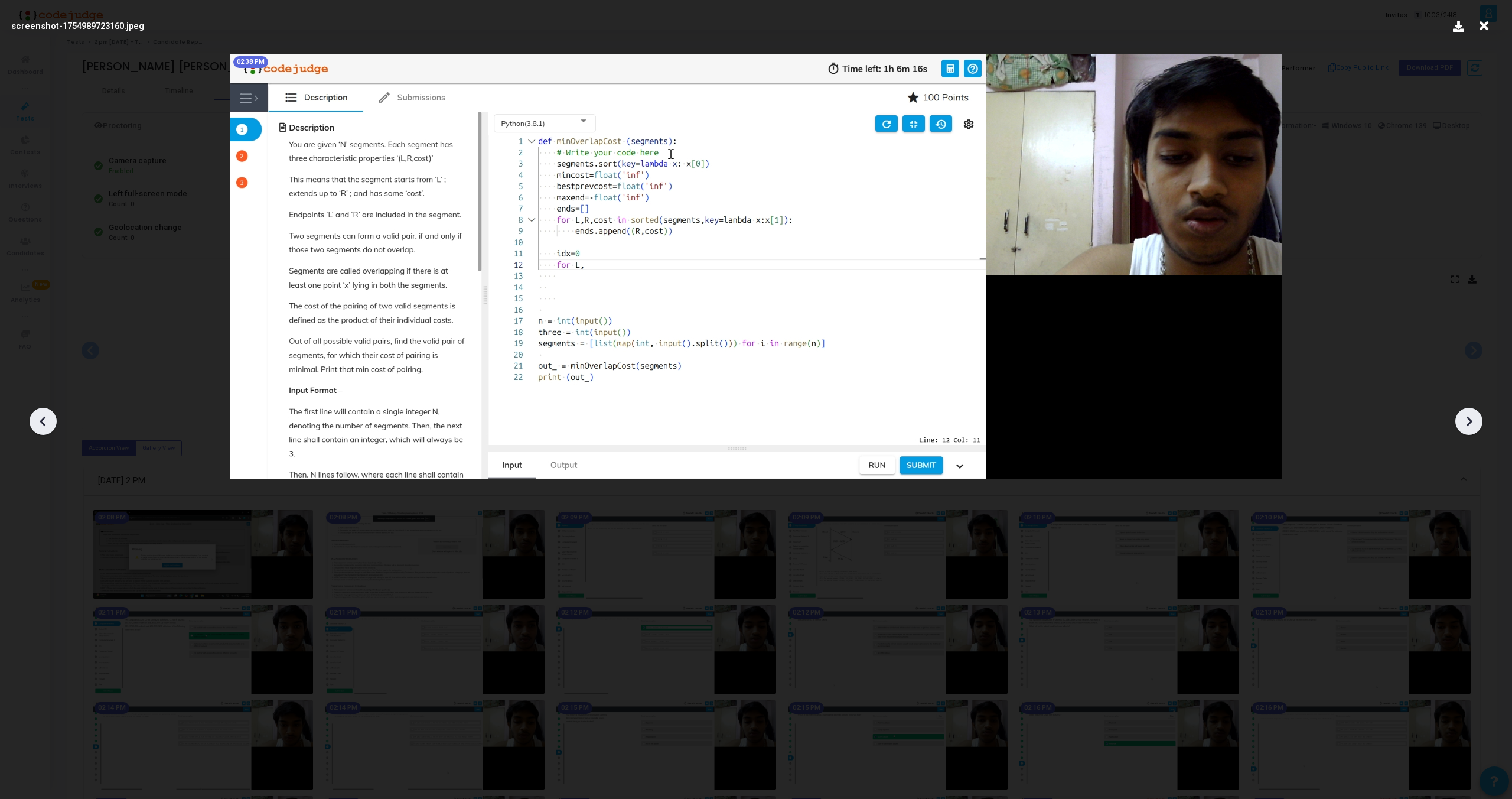
click at [1470, 419] on icon at bounding box center [1469, 421] width 18 height 18
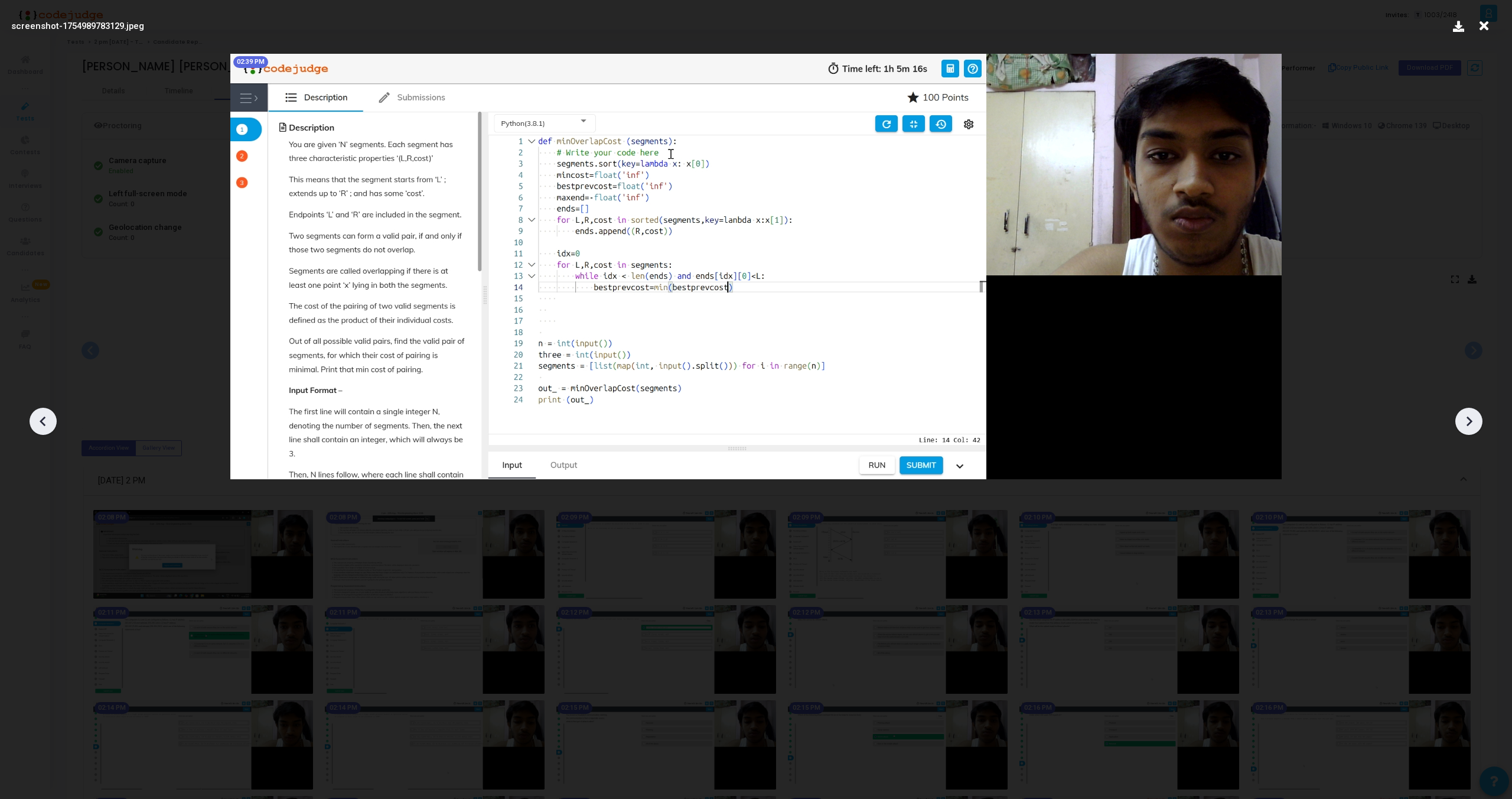
click at [1470, 419] on icon at bounding box center [1469, 421] width 18 height 18
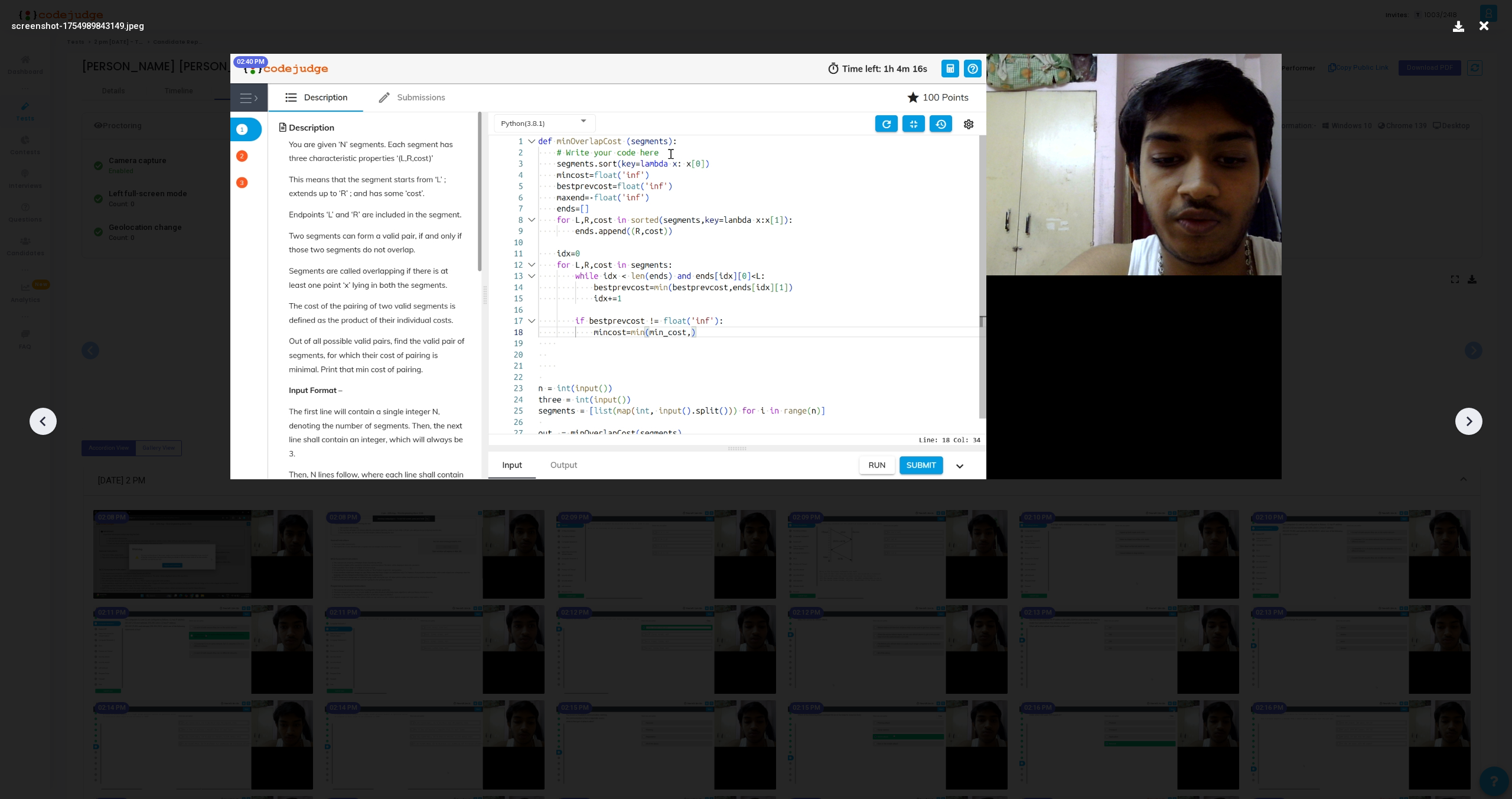
click at [1470, 419] on icon at bounding box center [1469, 421] width 18 height 18
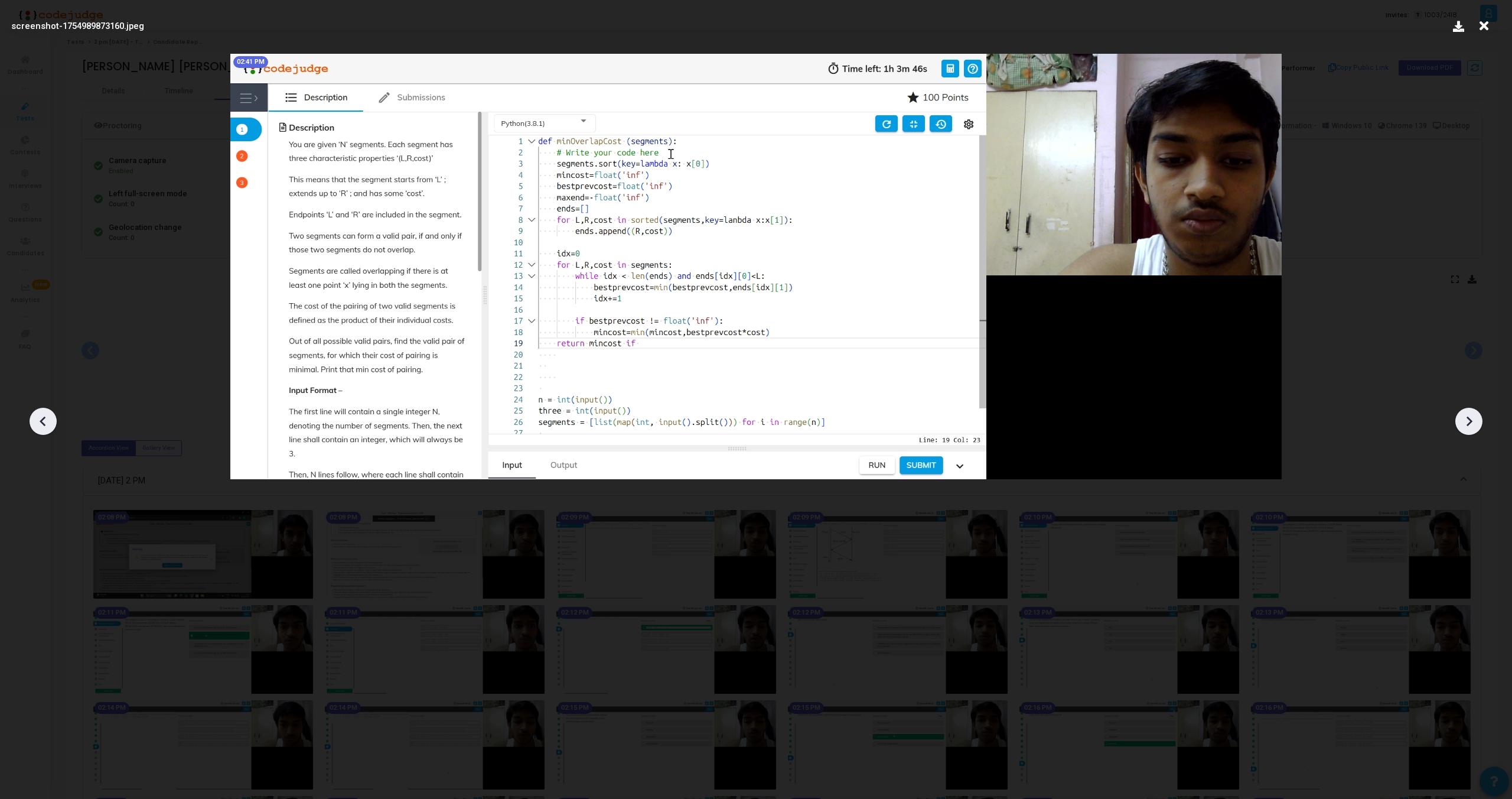
click at [1470, 419] on icon at bounding box center [1469, 421] width 18 height 18
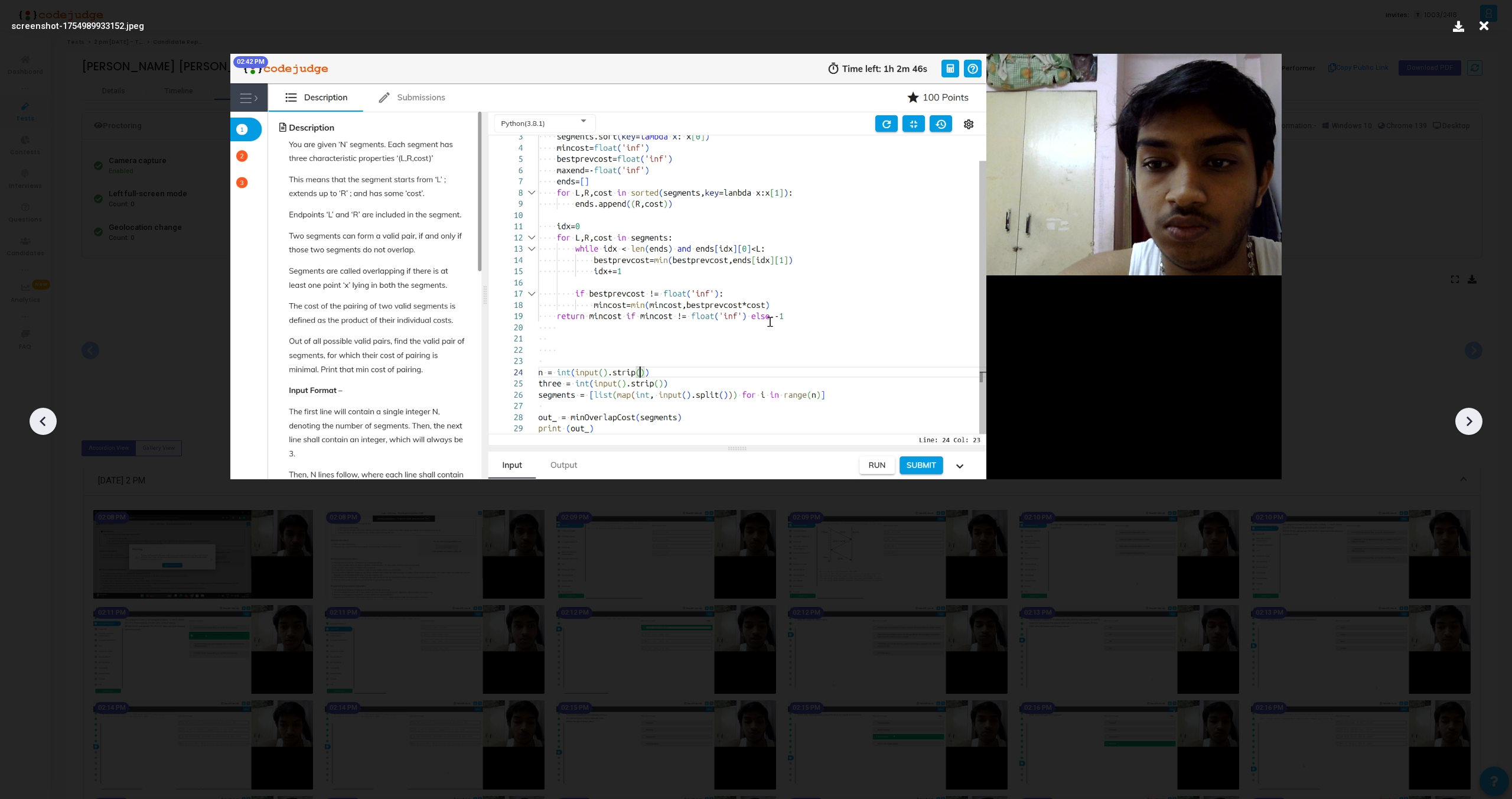
click at [1470, 419] on icon at bounding box center [1469, 421] width 18 height 18
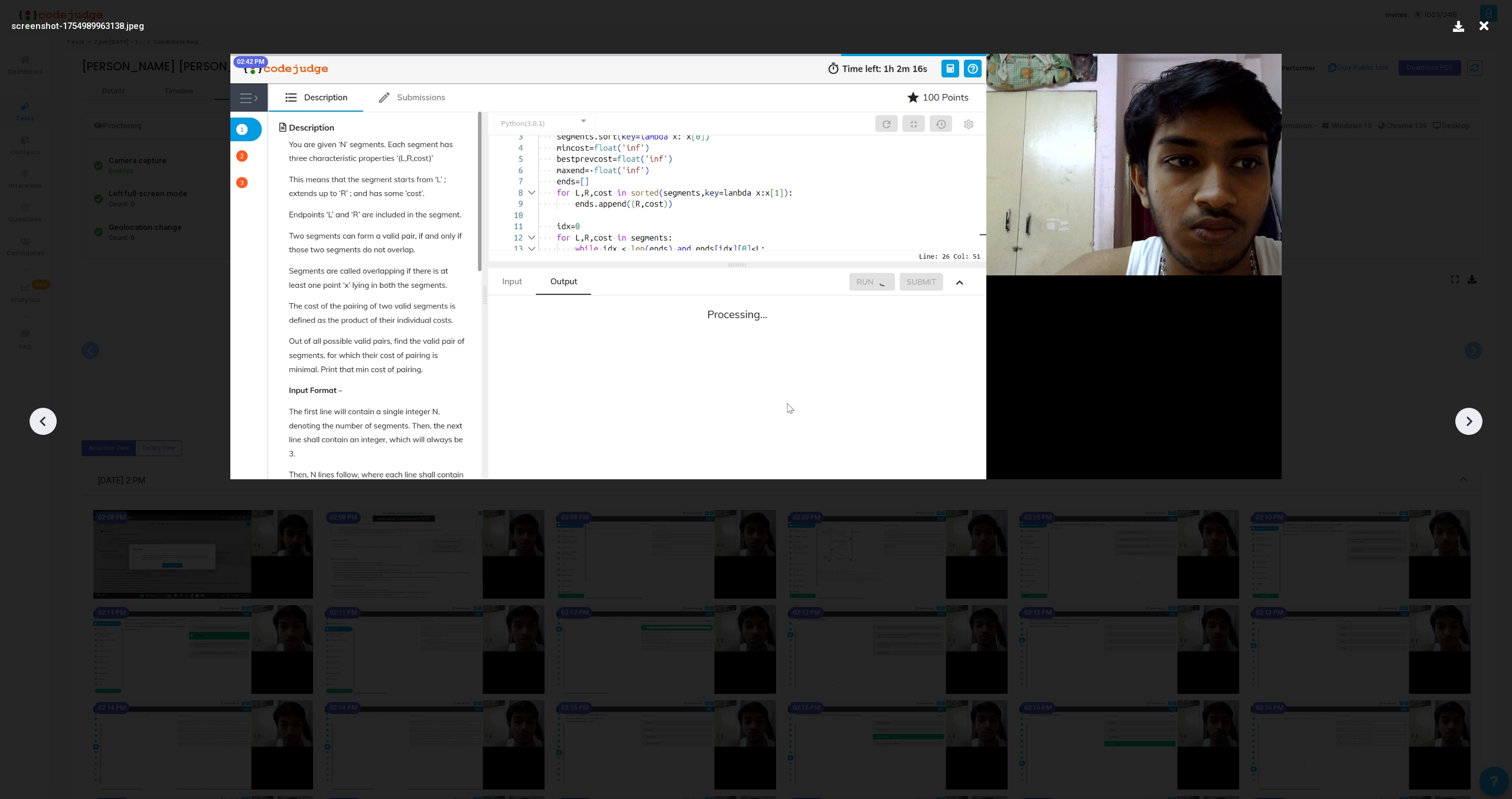
click at [1470, 419] on icon at bounding box center [1469, 421] width 18 height 18
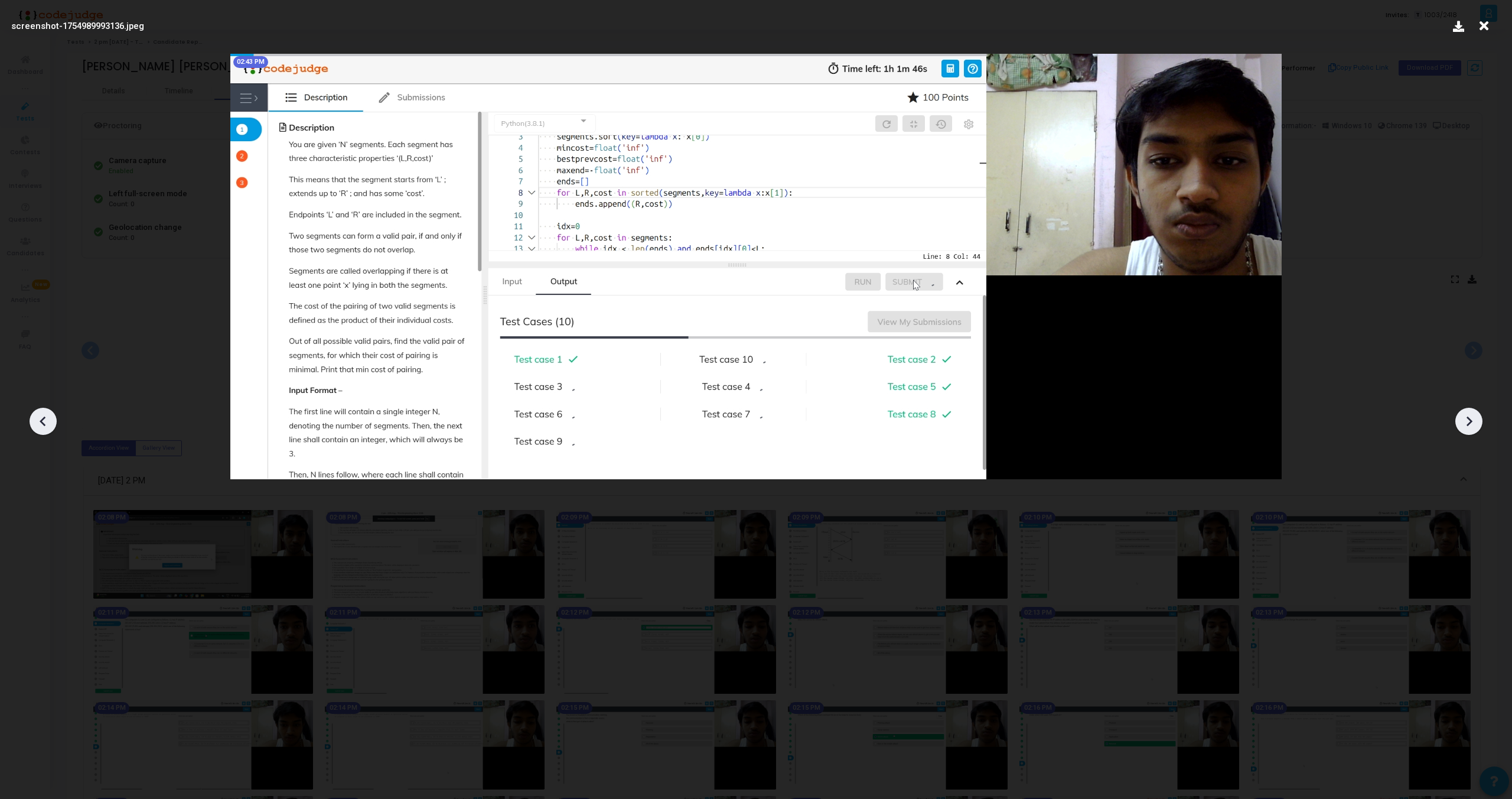
click at [1470, 419] on icon at bounding box center [1469, 421] width 18 height 18
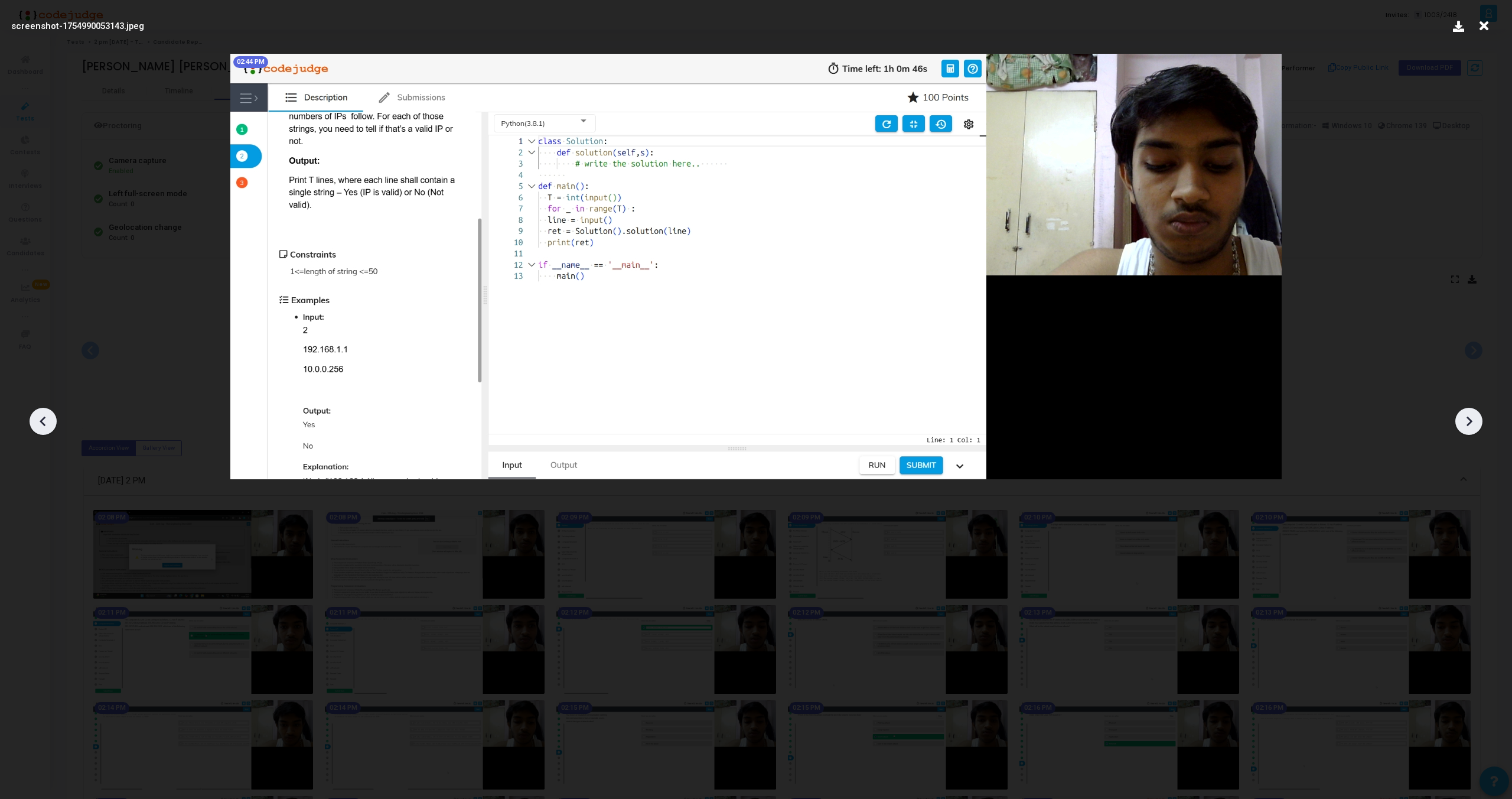
click at [1470, 419] on icon at bounding box center [1469, 421] width 18 height 18
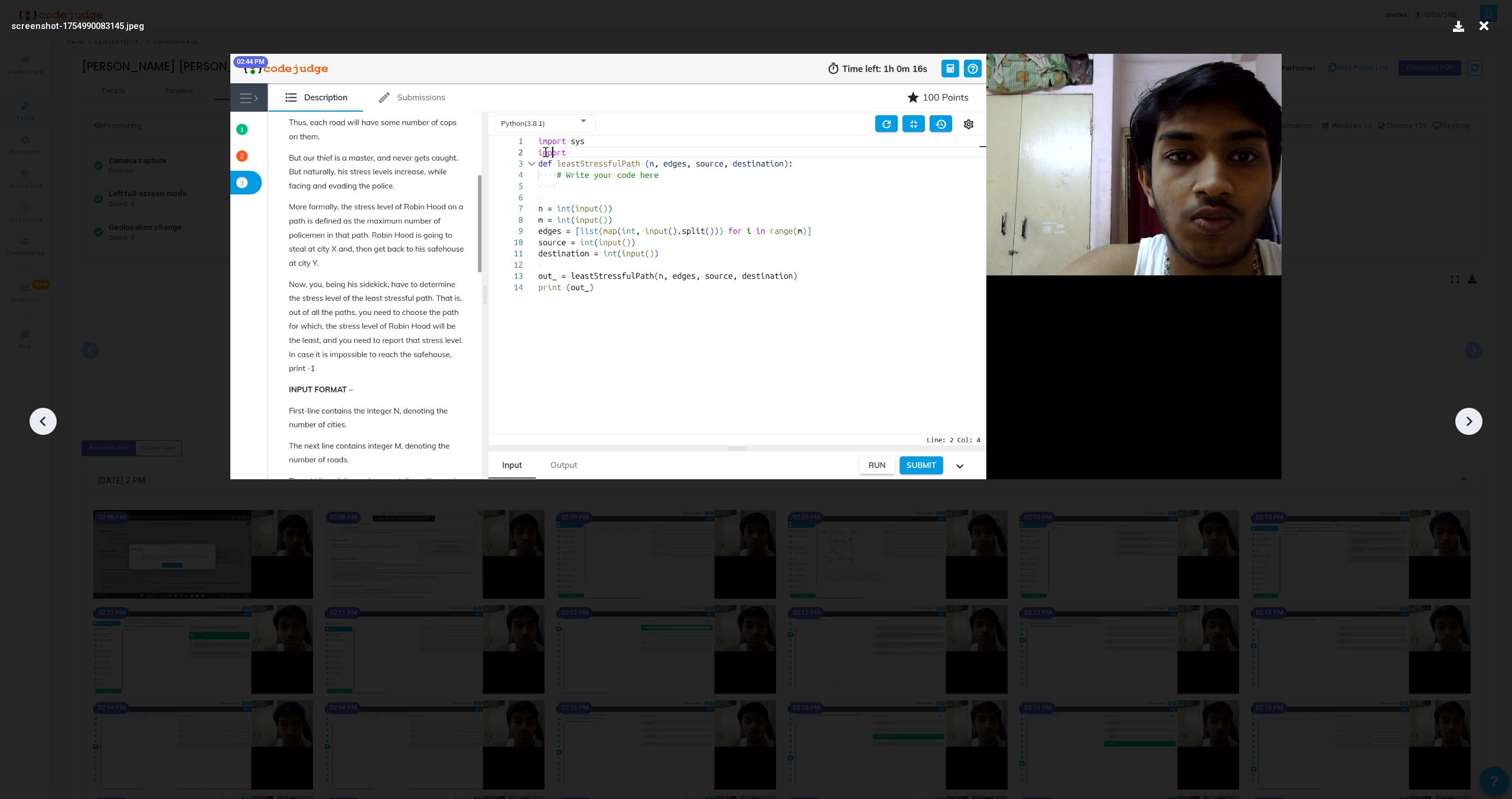
click at [1470, 419] on icon at bounding box center [1469, 421] width 18 height 18
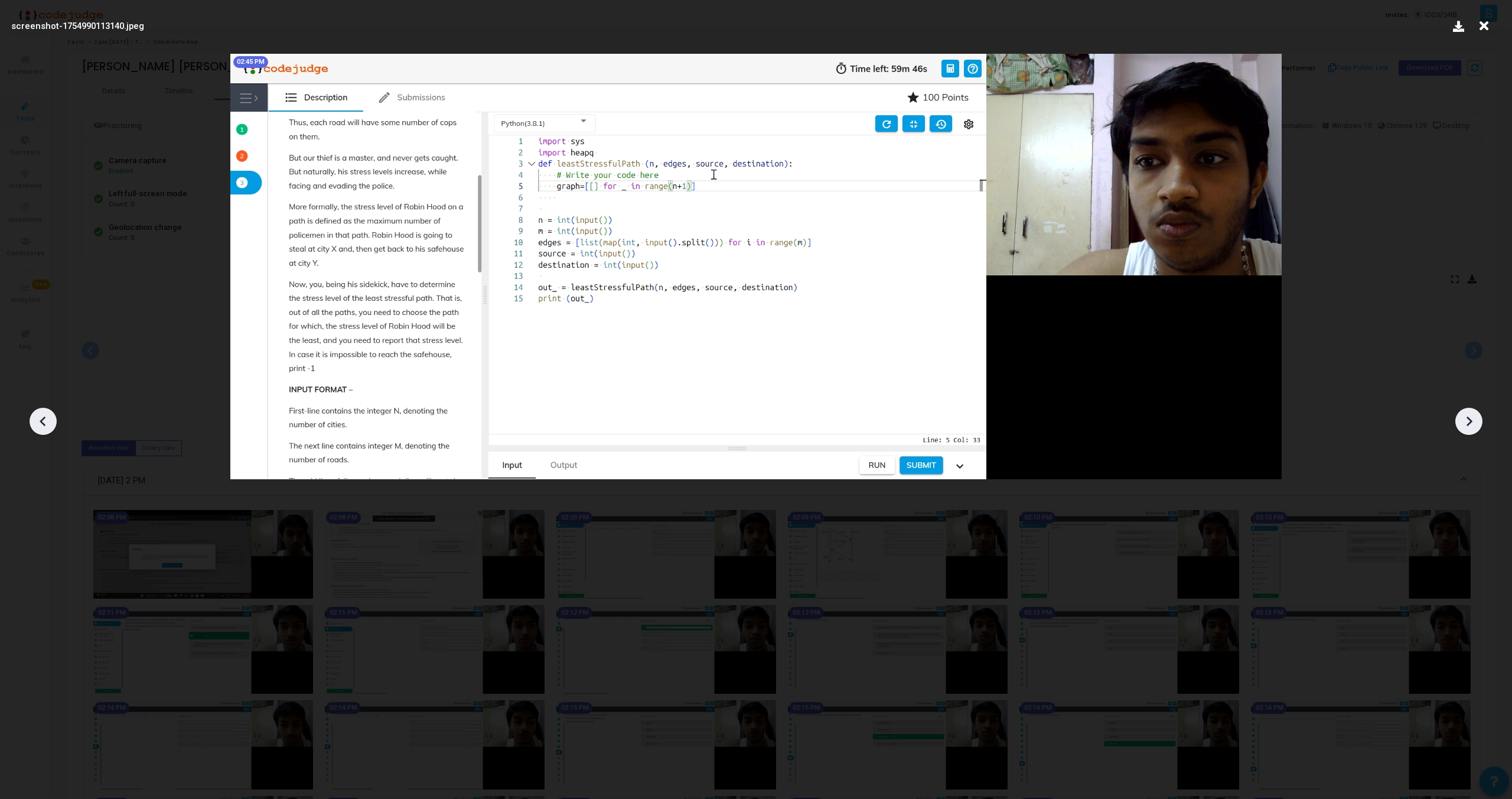
click at [1470, 419] on icon at bounding box center [1469, 421] width 18 height 18
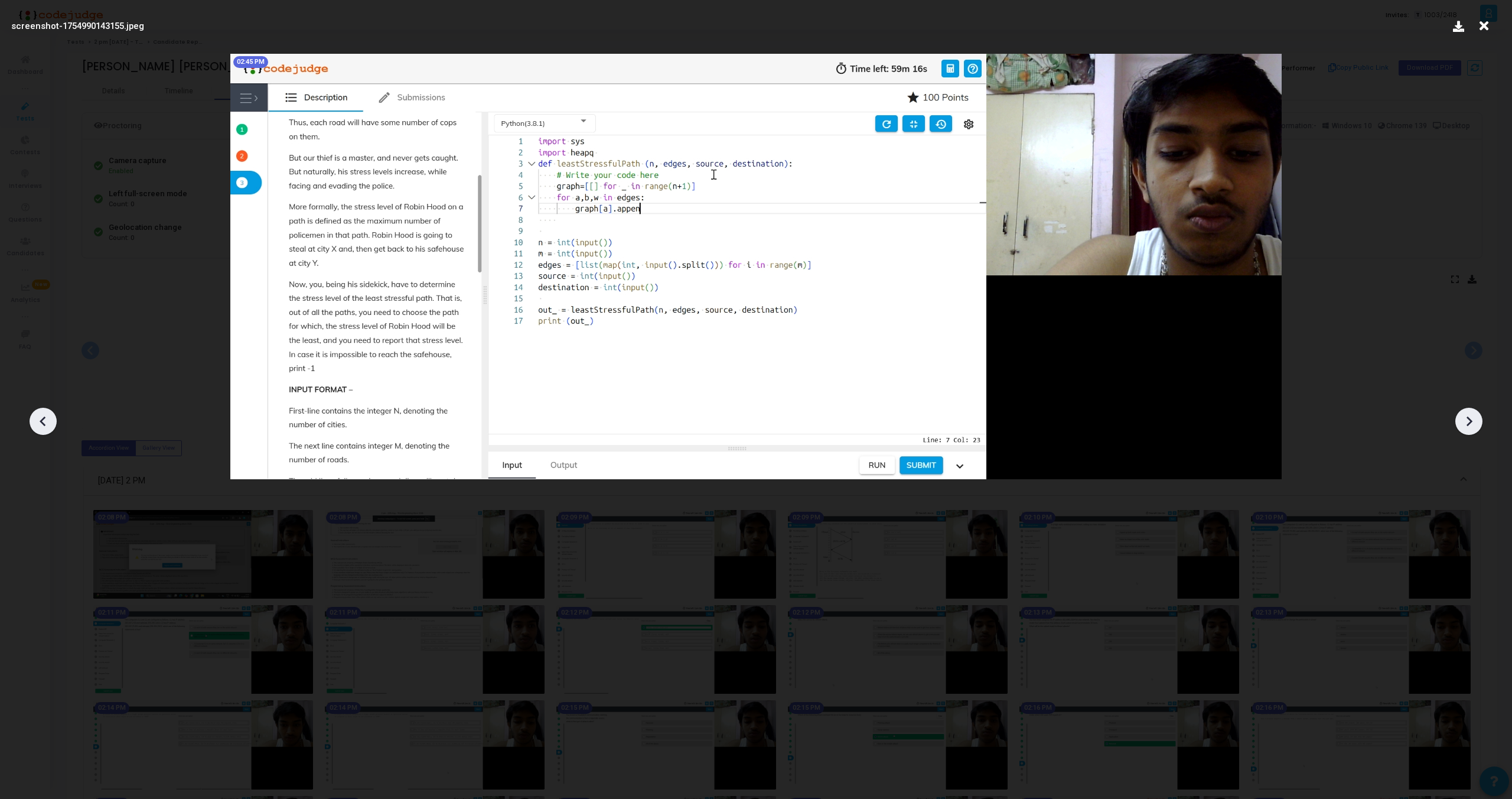
click at [1470, 419] on icon at bounding box center [1469, 421] width 18 height 18
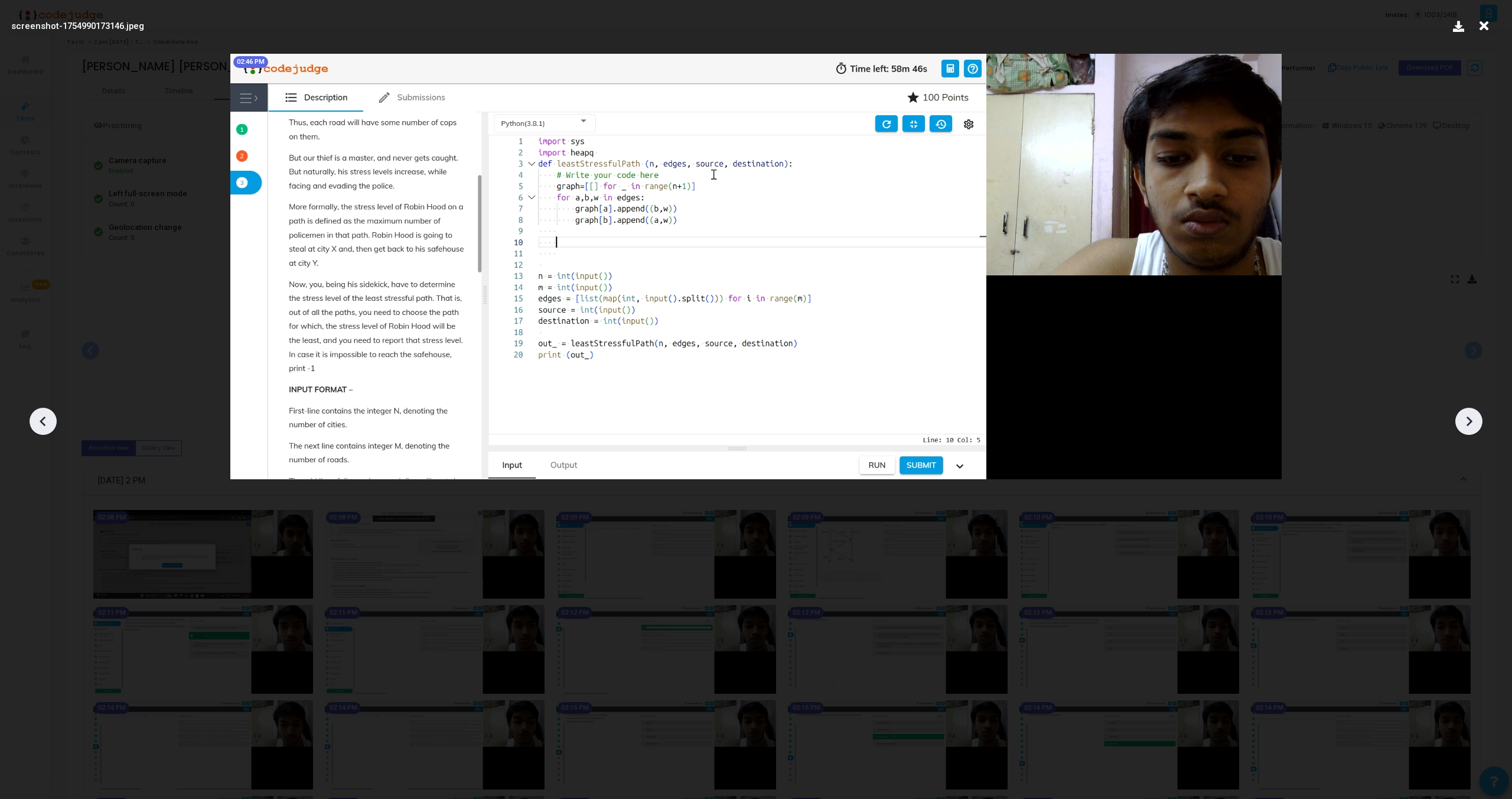
click at [1470, 419] on icon at bounding box center [1469, 421] width 18 height 18
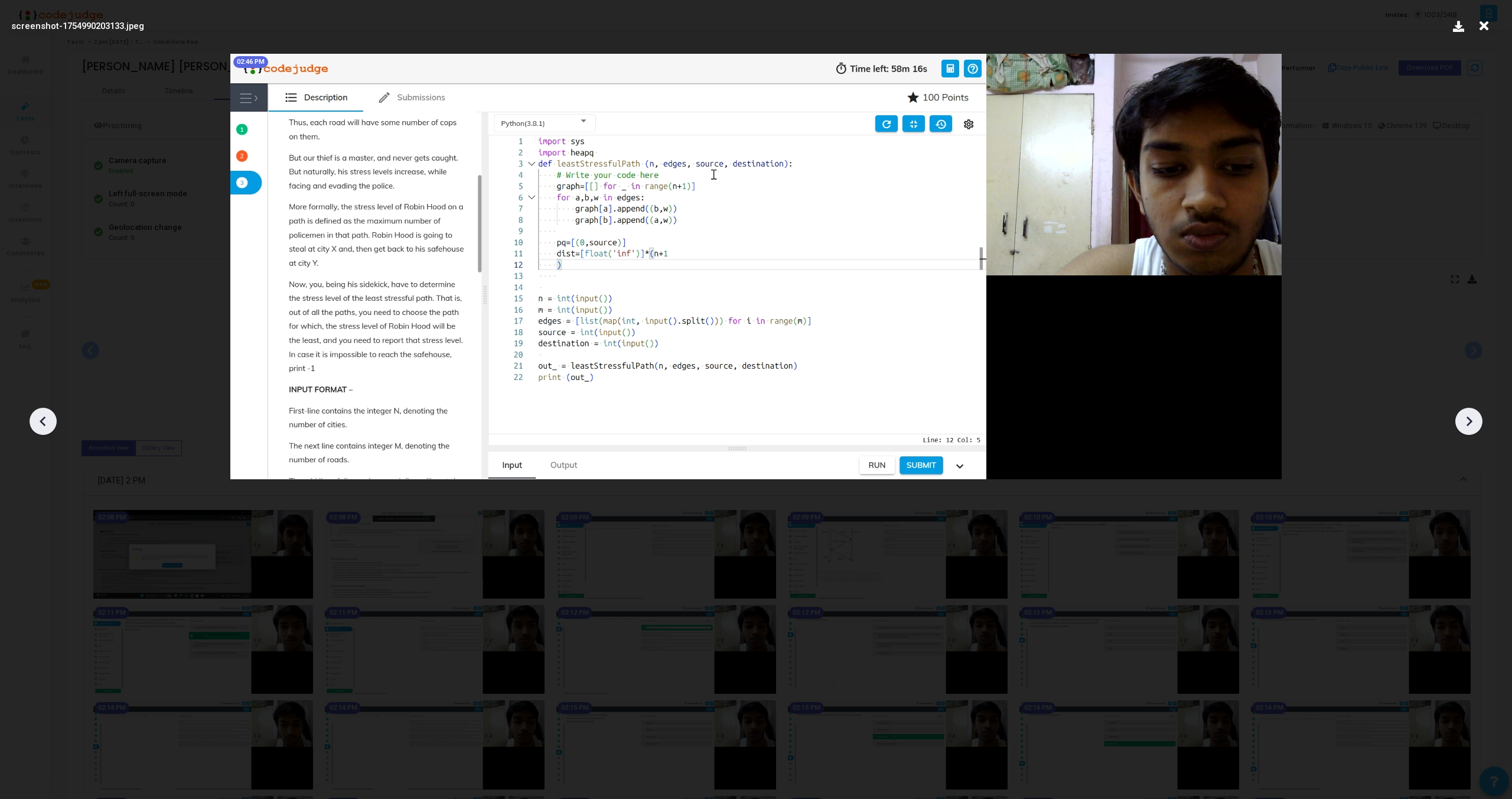
click at [1470, 419] on icon at bounding box center [1469, 421] width 18 height 18
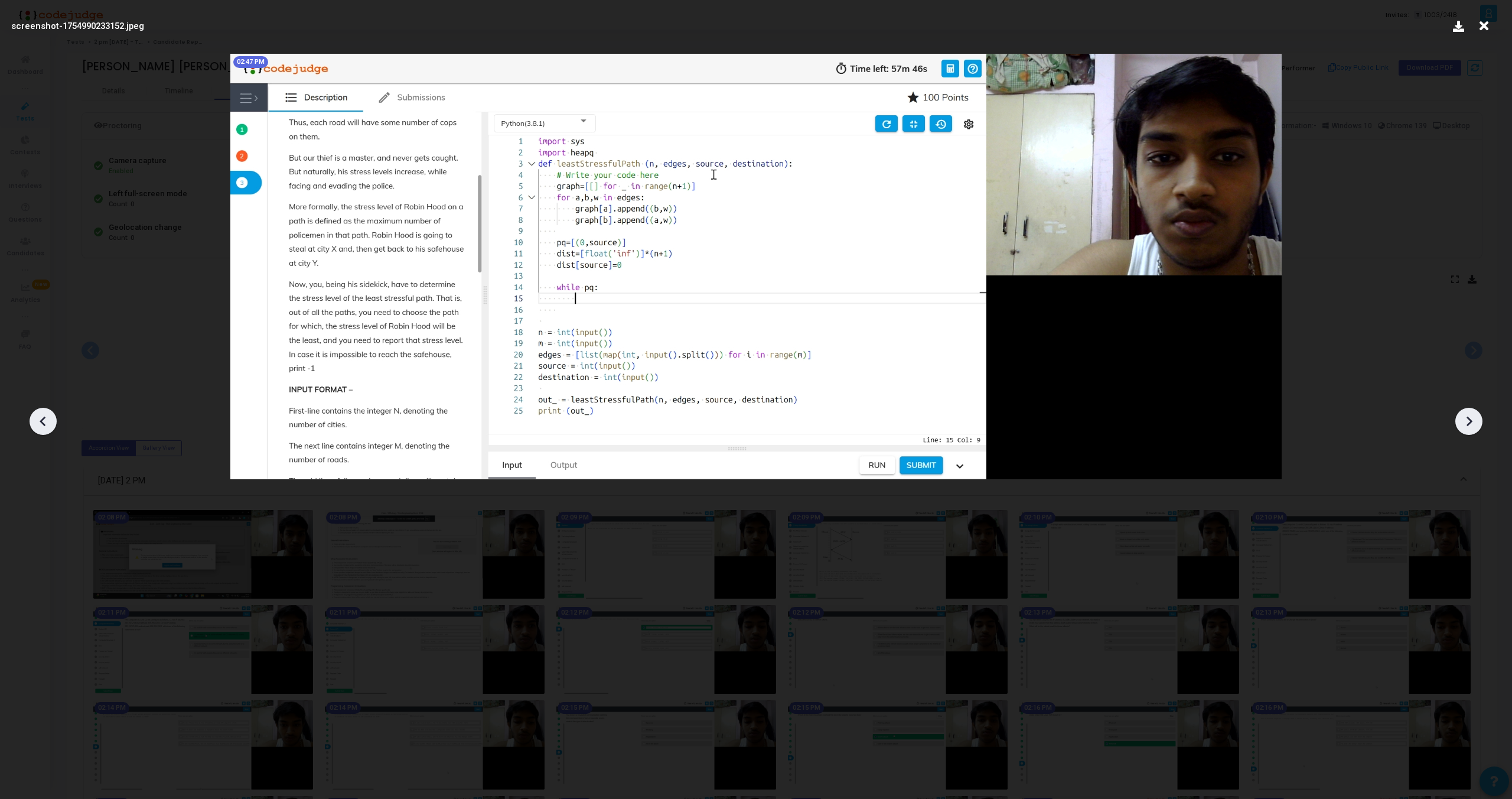
click at [1470, 419] on icon at bounding box center [1469, 421] width 18 height 18
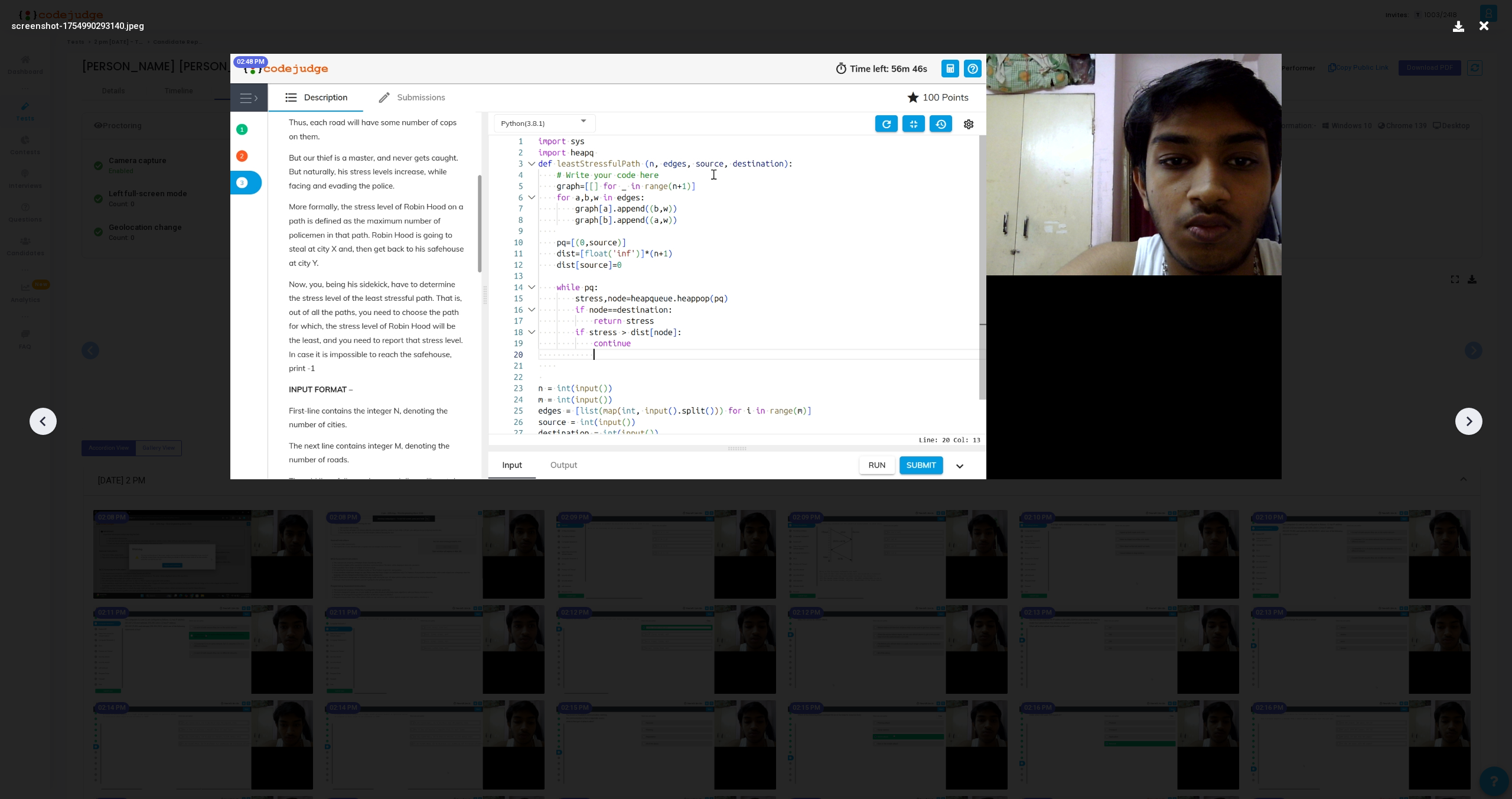
click at [1470, 419] on icon at bounding box center [1469, 421] width 18 height 18
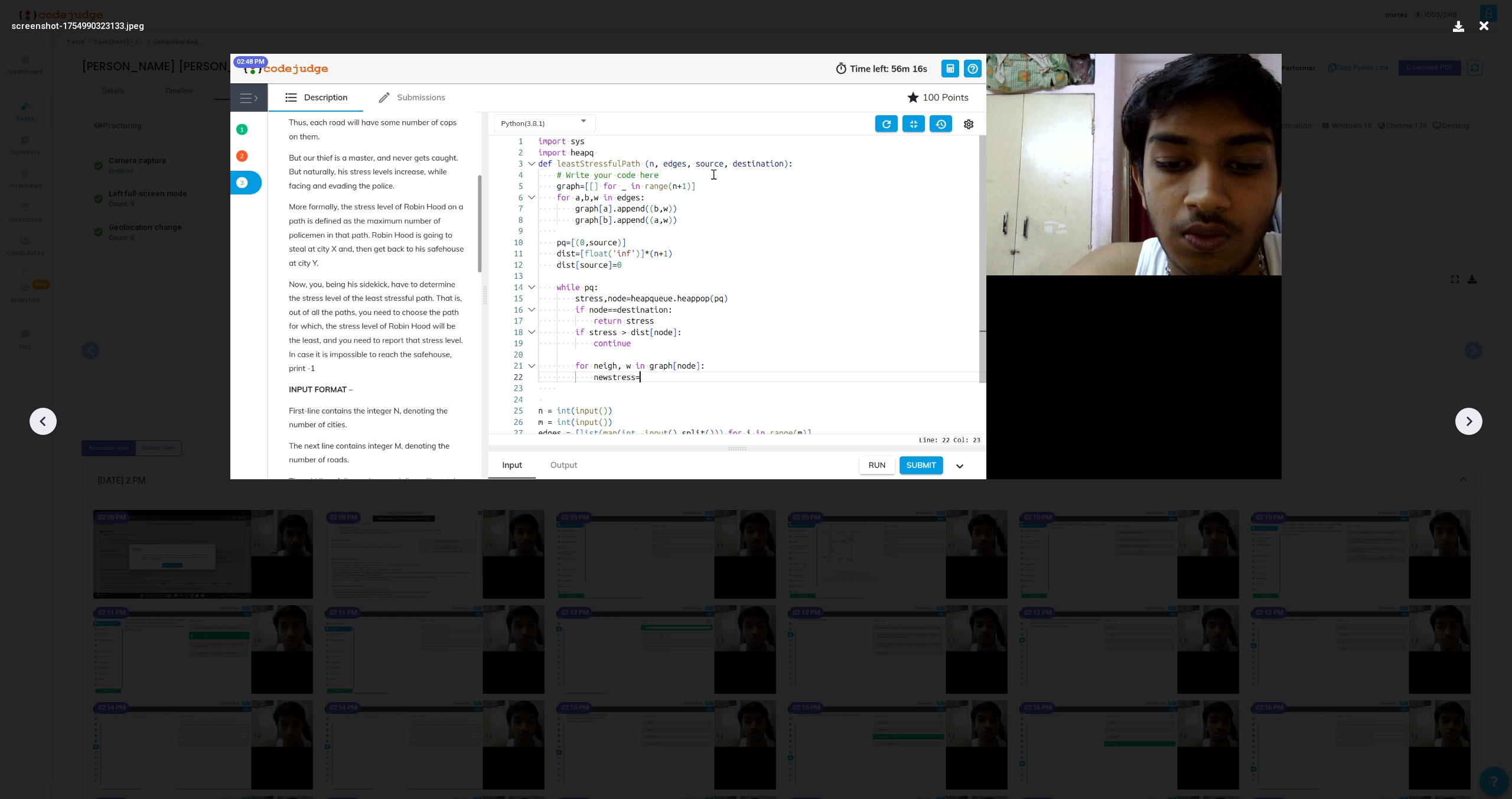
click at [1470, 419] on icon at bounding box center [1469, 421] width 18 height 18
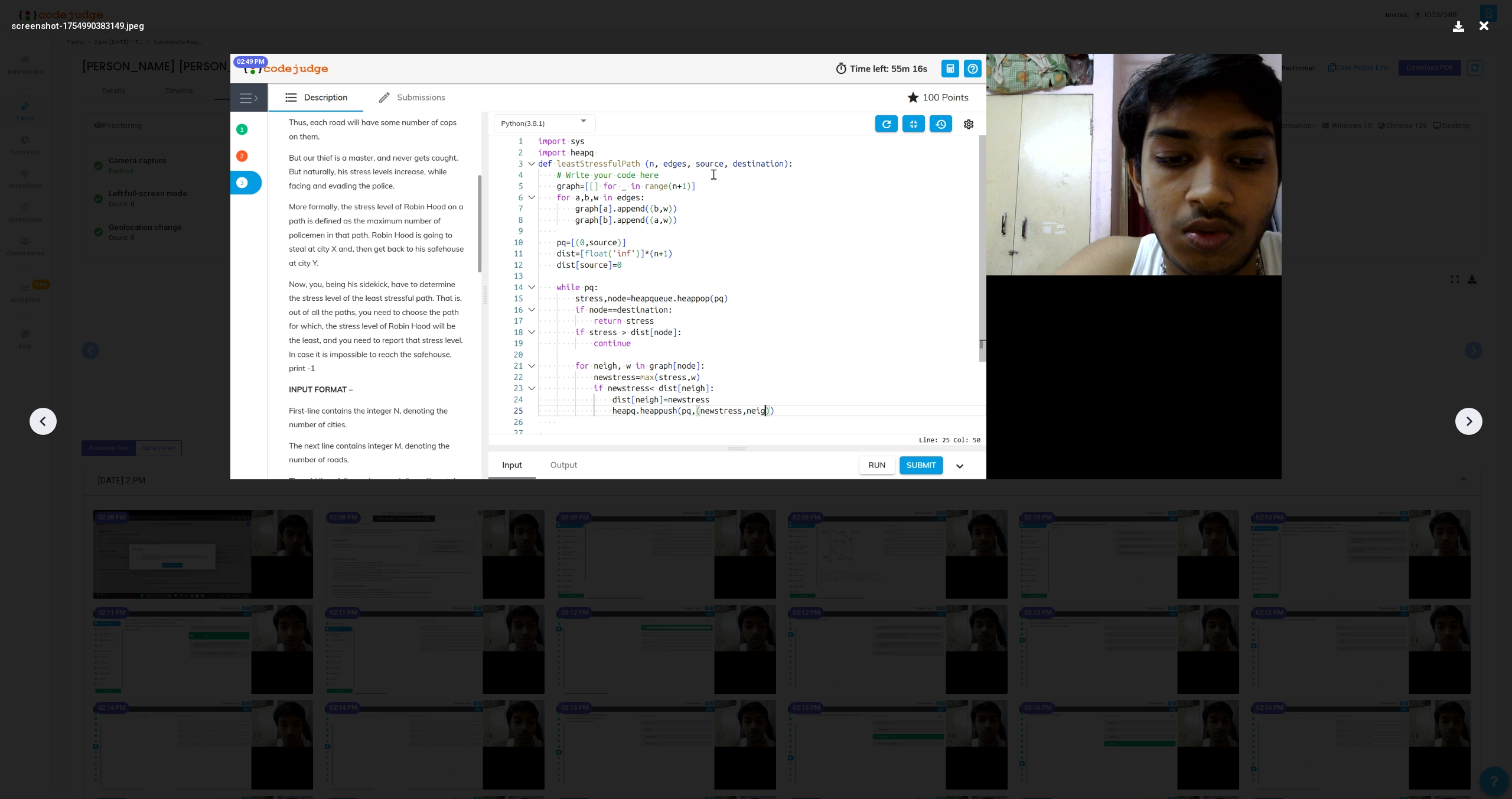
click at [1470, 419] on icon at bounding box center [1469, 421] width 18 height 18
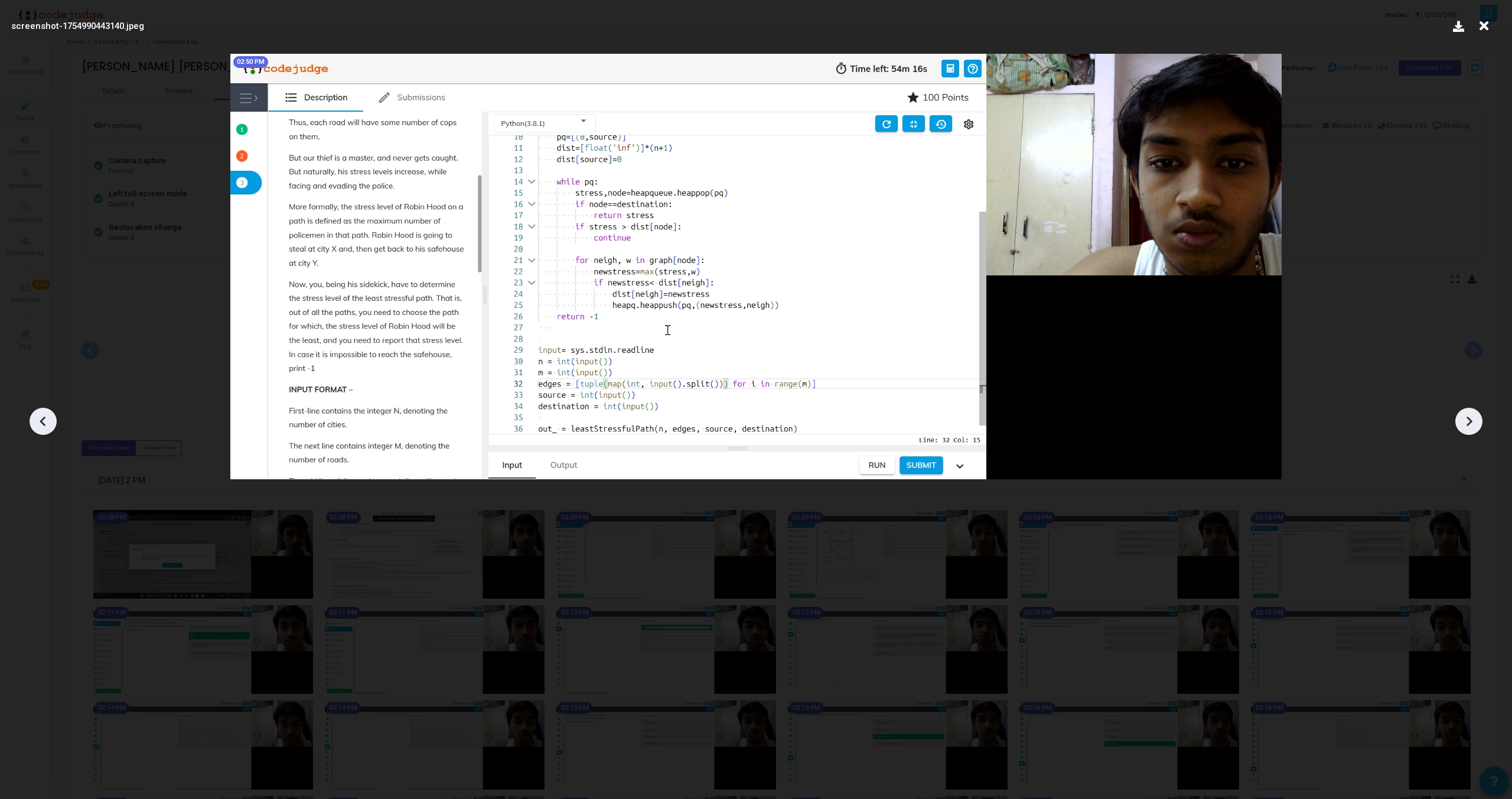
click at [1470, 419] on icon at bounding box center [1469, 421] width 18 height 18
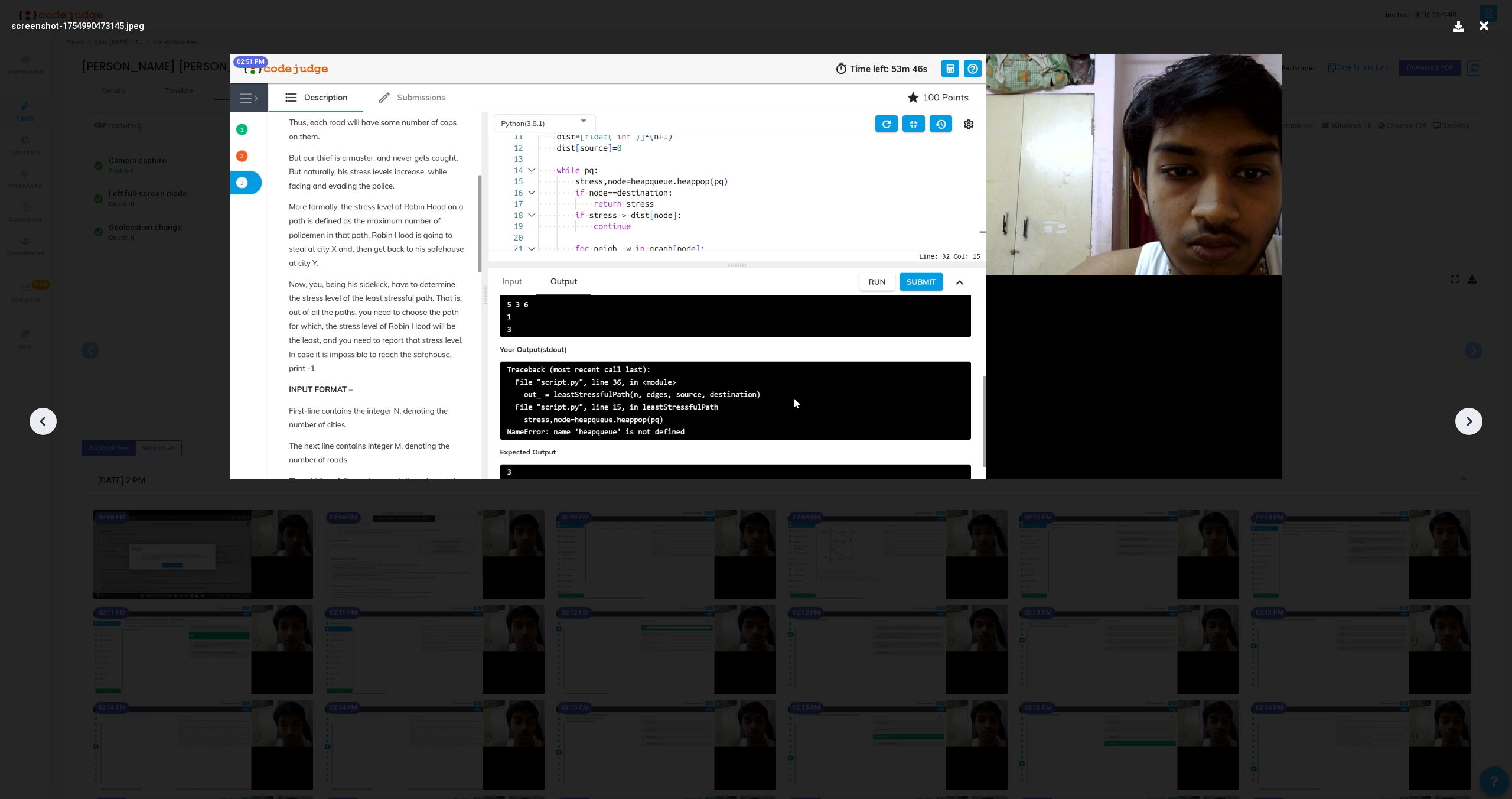
click at [1470, 419] on icon at bounding box center [1469, 421] width 18 height 18
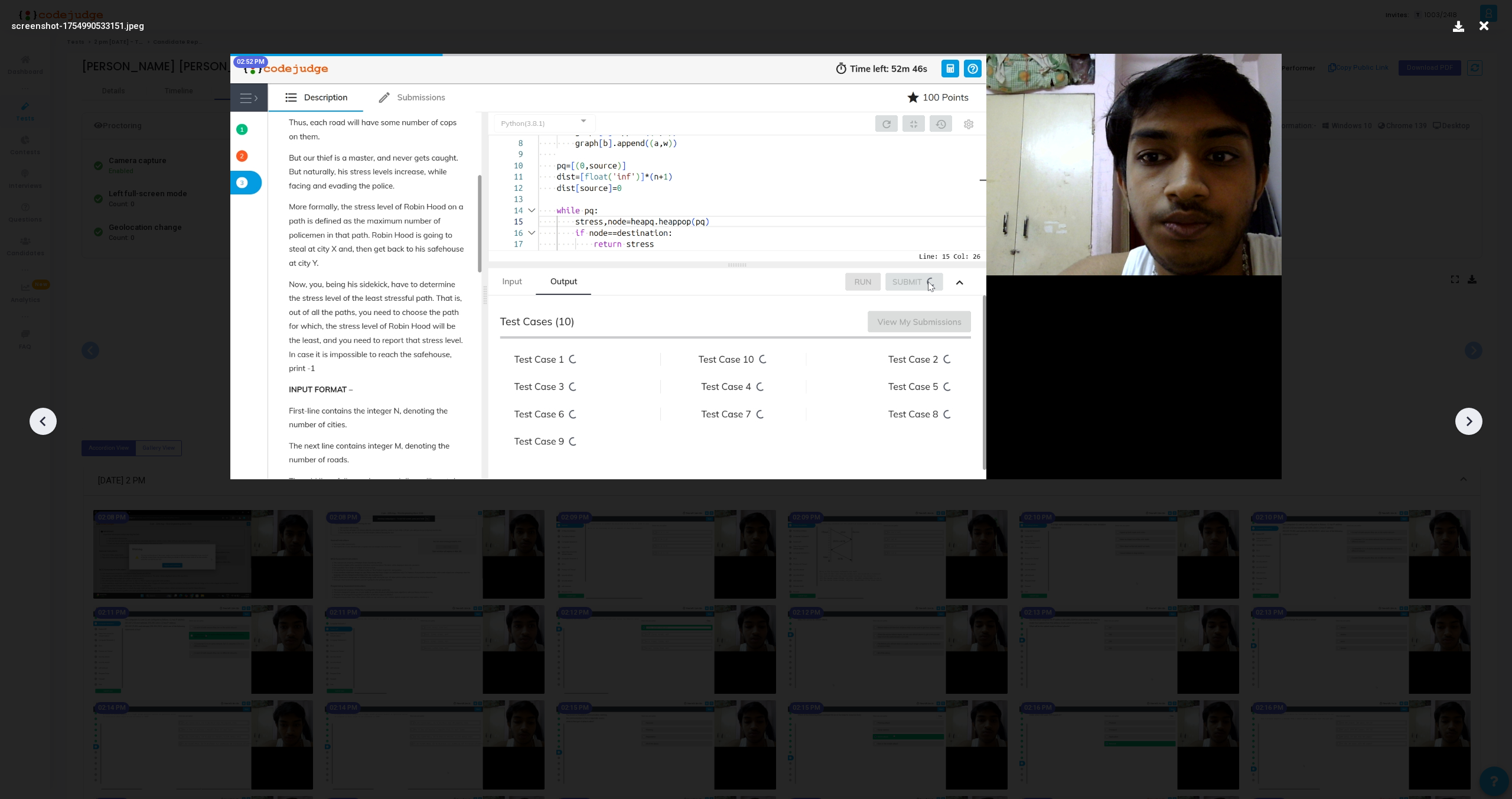
click at [1439, 230] on div at bounding box center [756, 417] width 1512 height 764
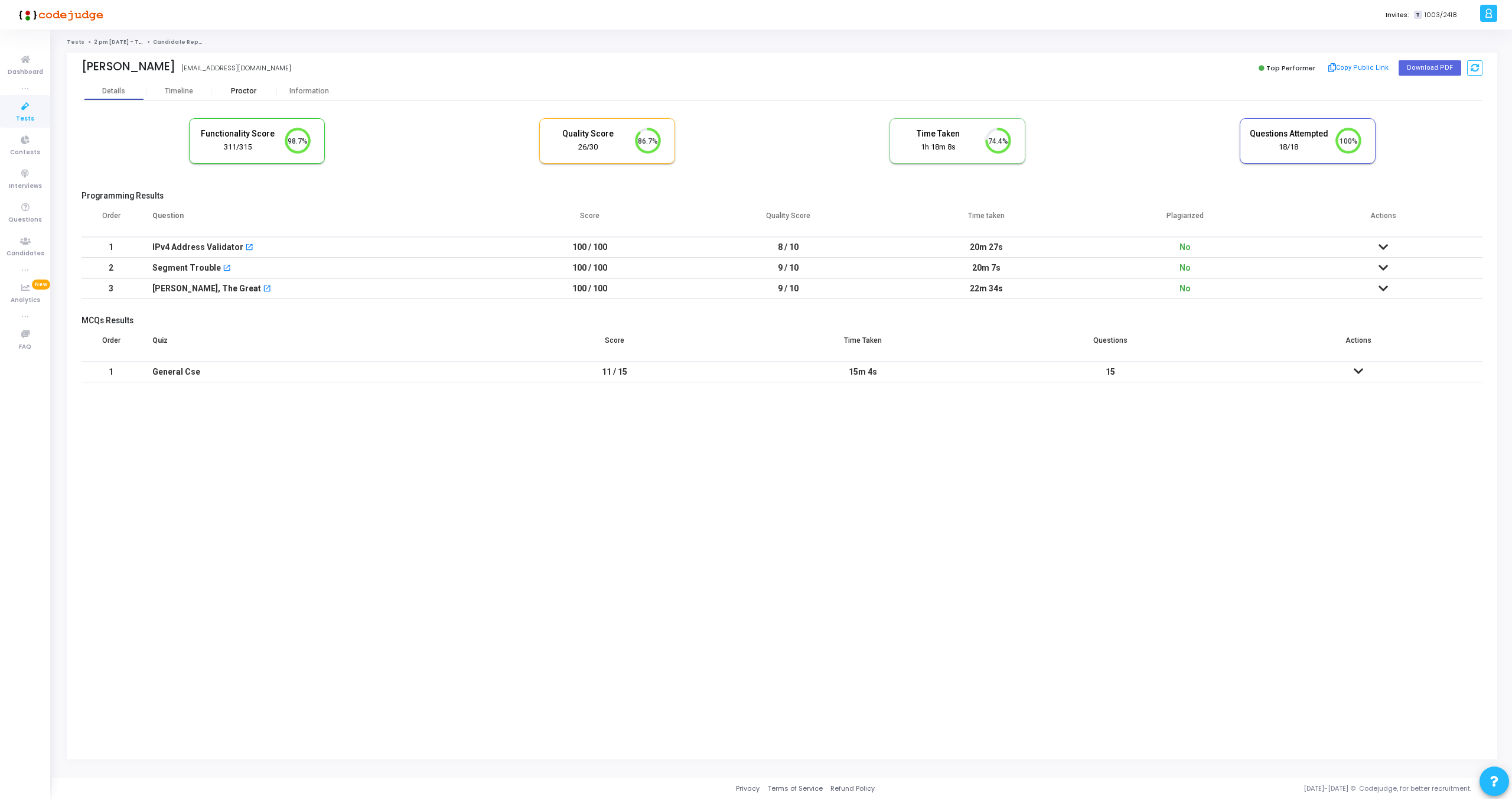
click at [246, 92] on div "Proctor" at bounding box center [244, 92] width 65 height 9
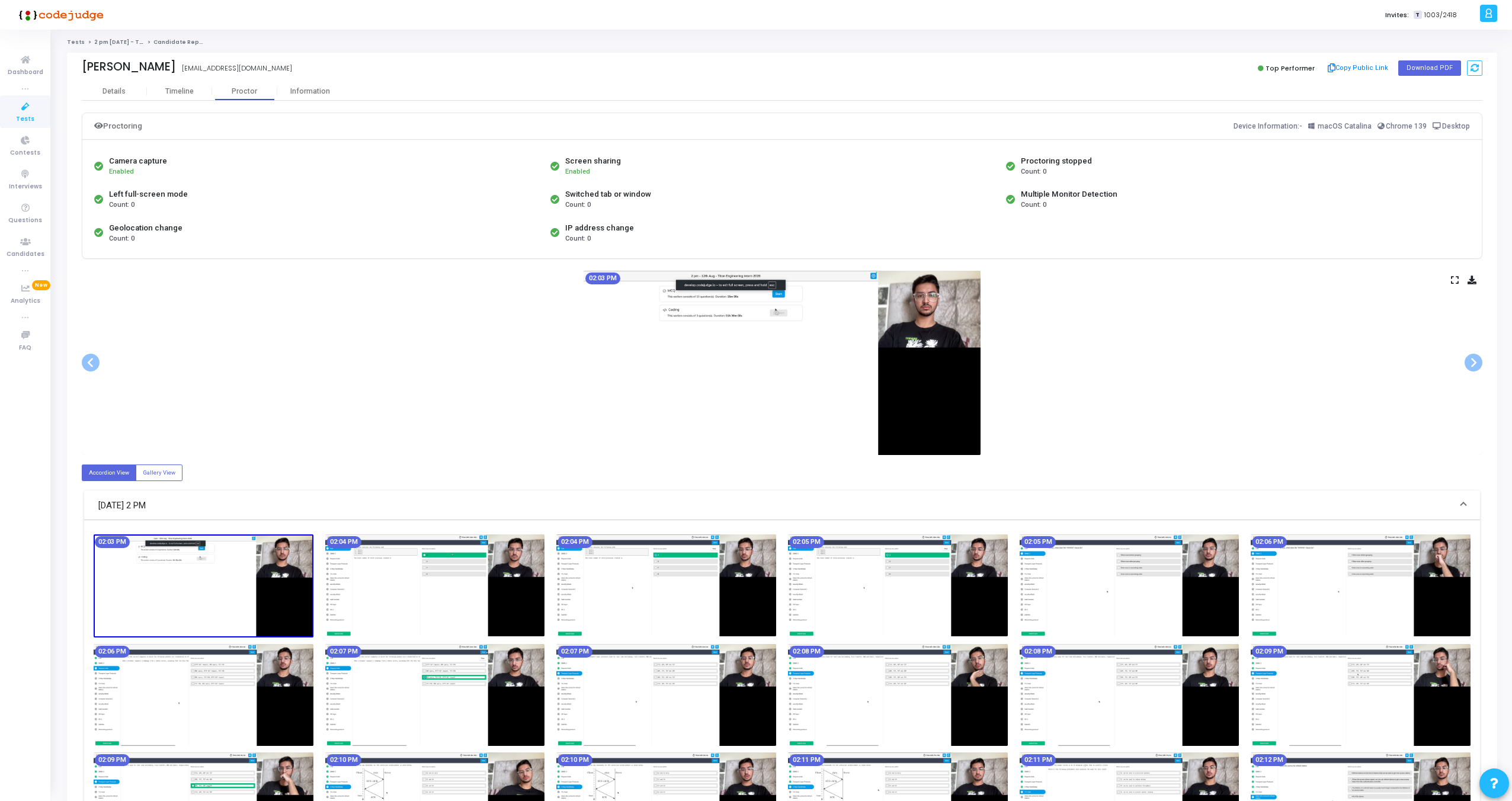
click at [1451, 277] on icon at bounding box center [1455, 280] width 8 height 6
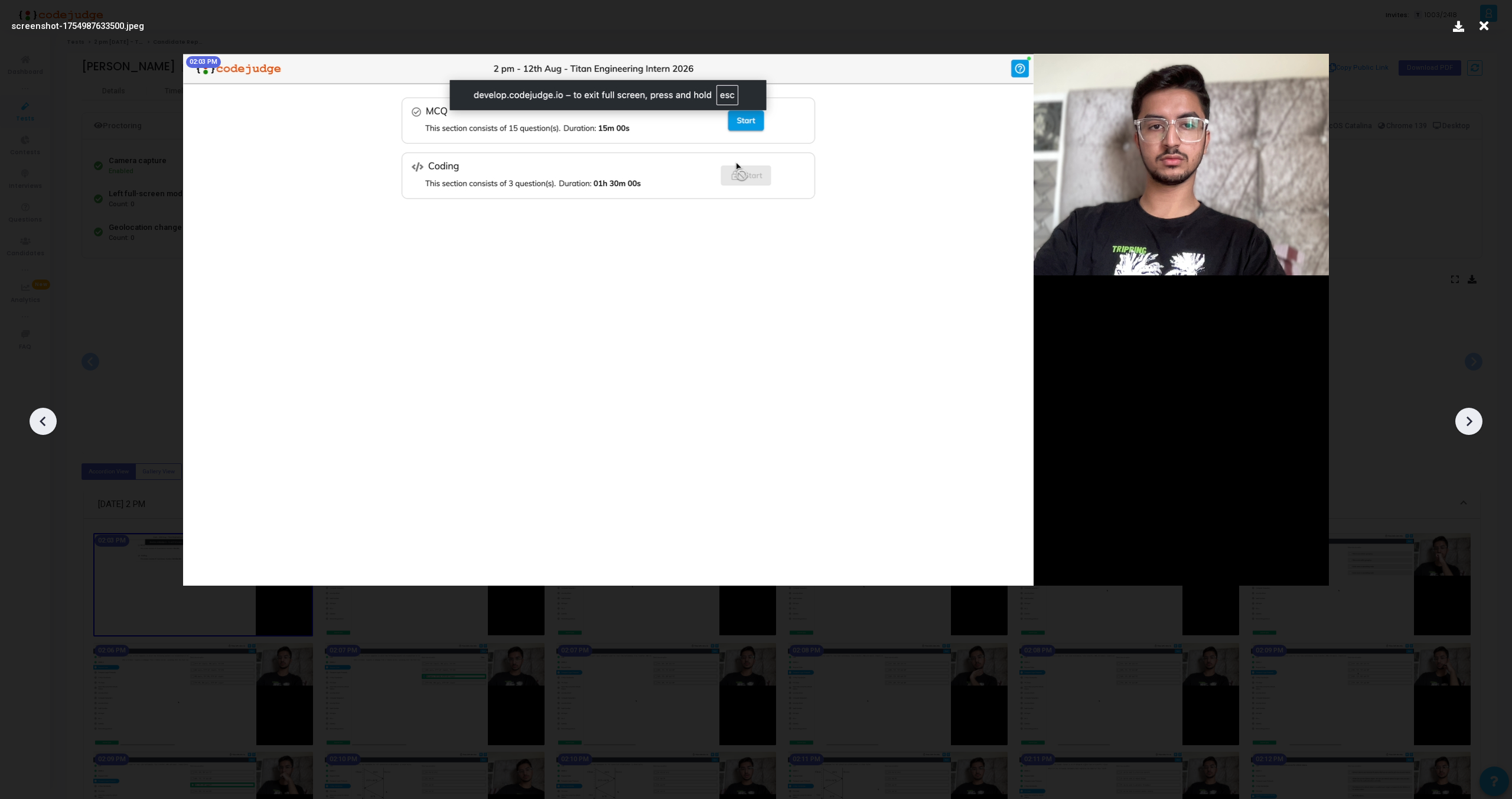
click at [1475, 419] on icon at bounding box center [1469, 421] width 18 height 18
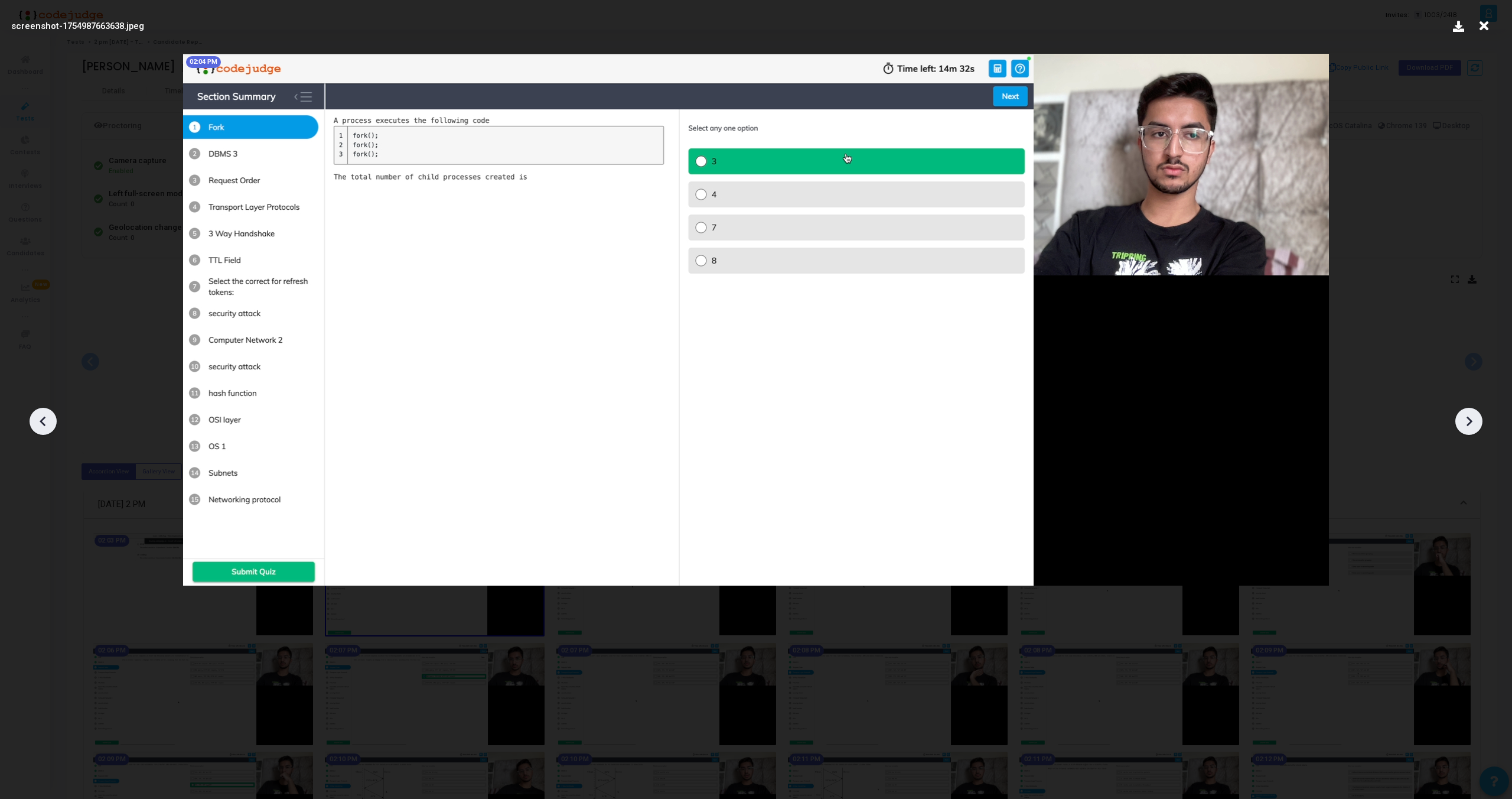
click at [1475, 419] on icon at bounding box center [1469, 421] width 18 height 18
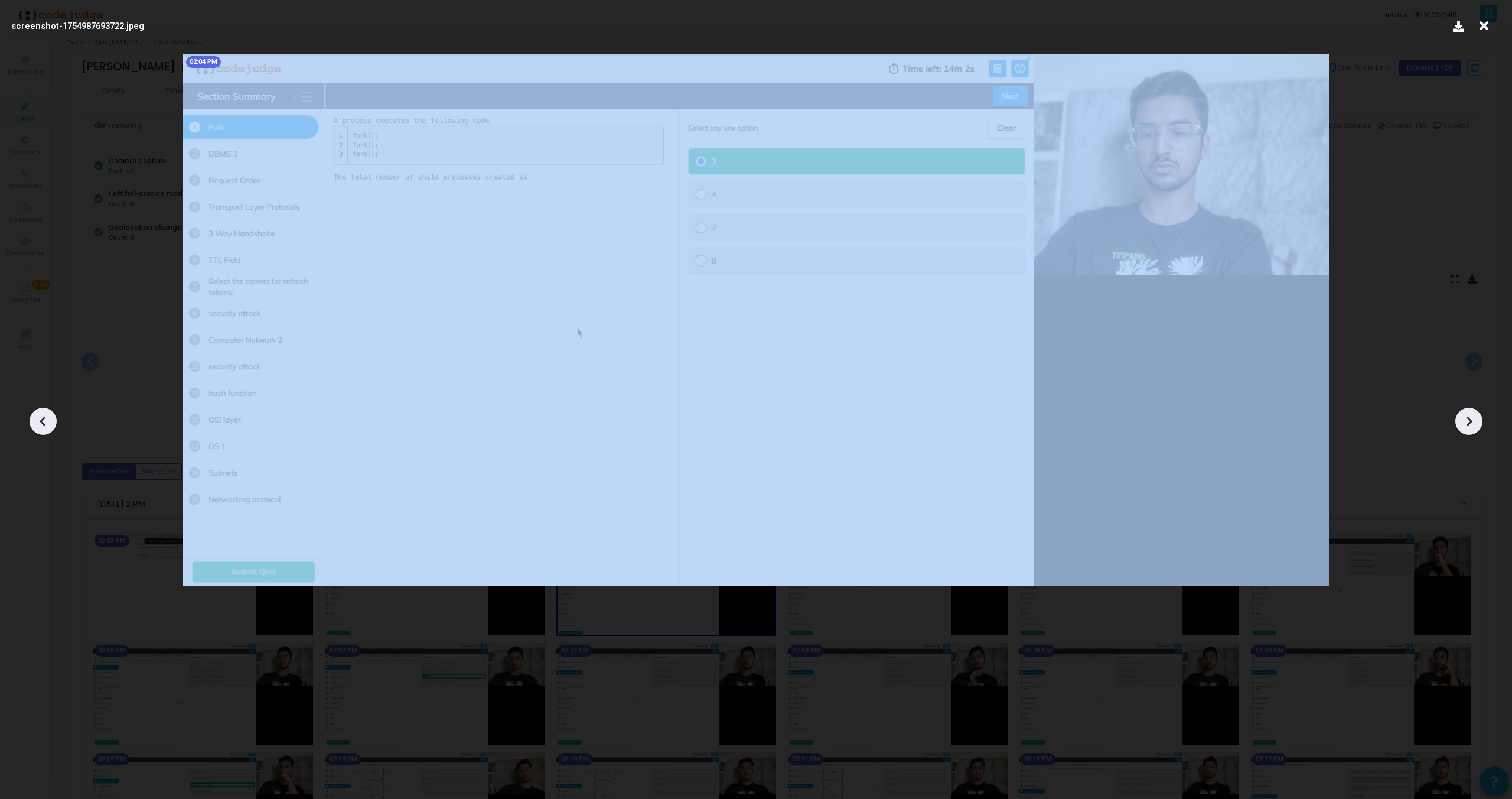
click at [1475, 419] on icon at bounding box center [1469, 421] width 18 height 18
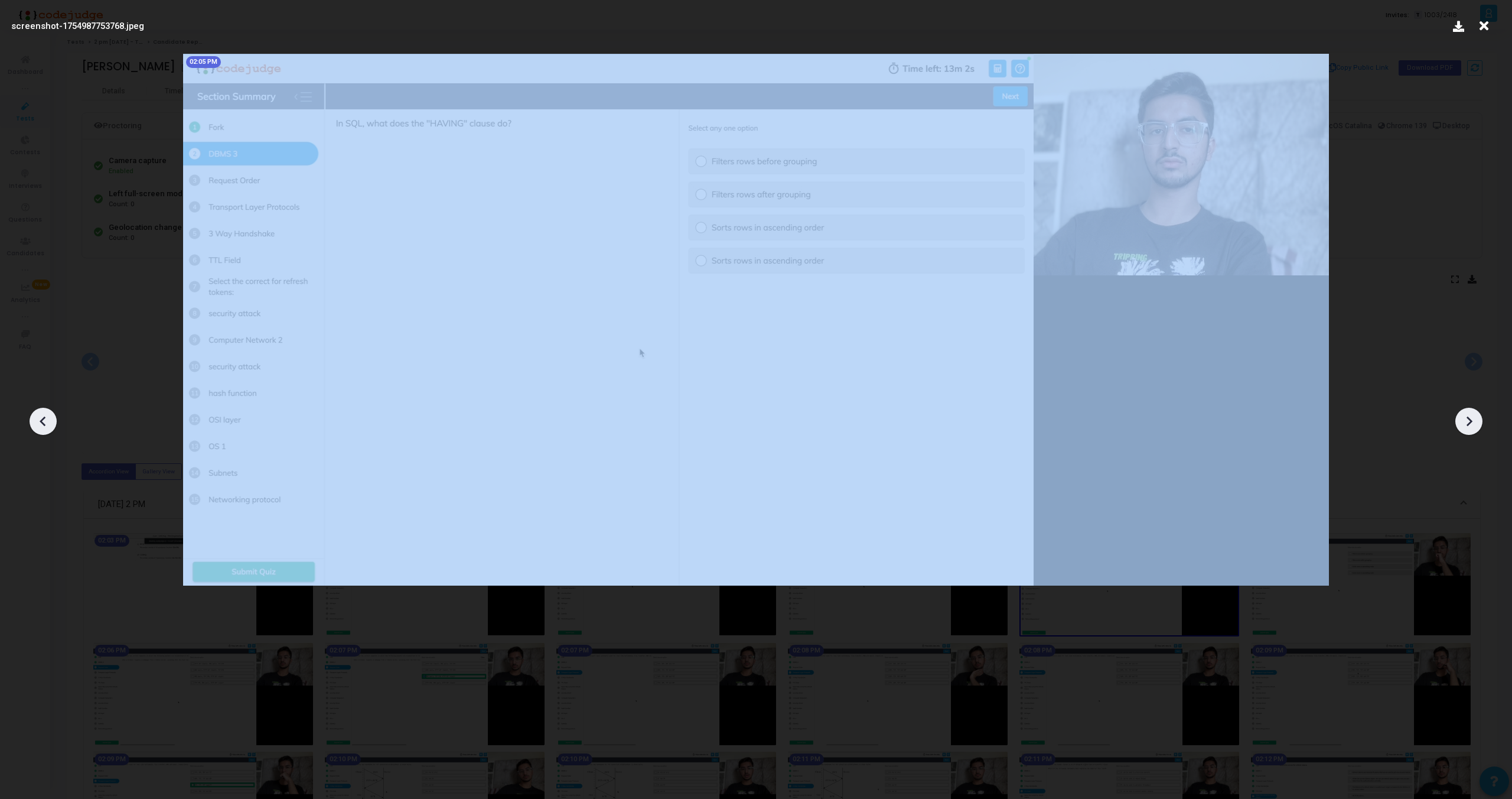
click at [1475, 419] on icon at bounding box center [1469, 421] width 18 height 18
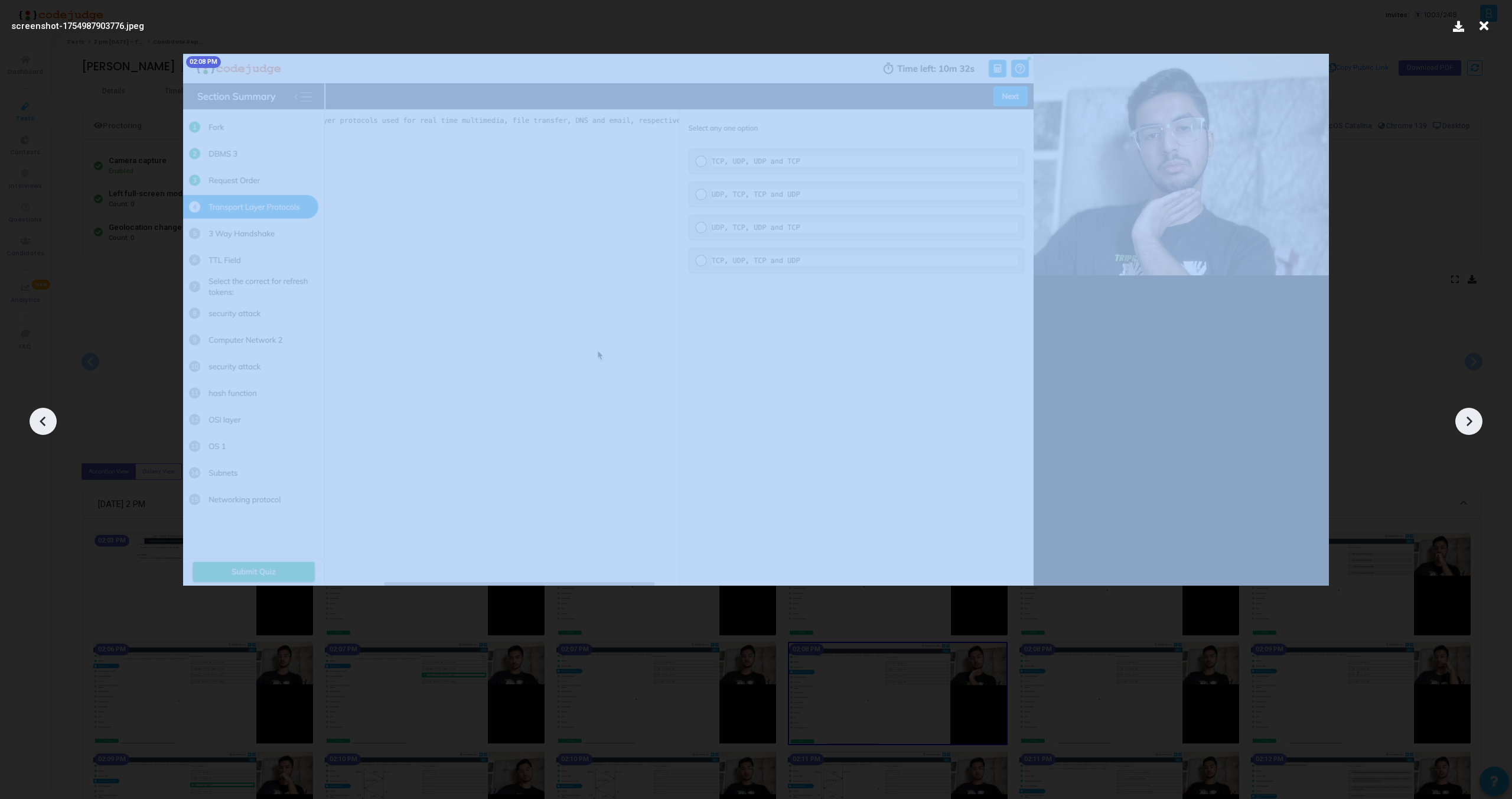
click at [1475, 419] on icon at bounding box center [1469, 421] width 18 height 18
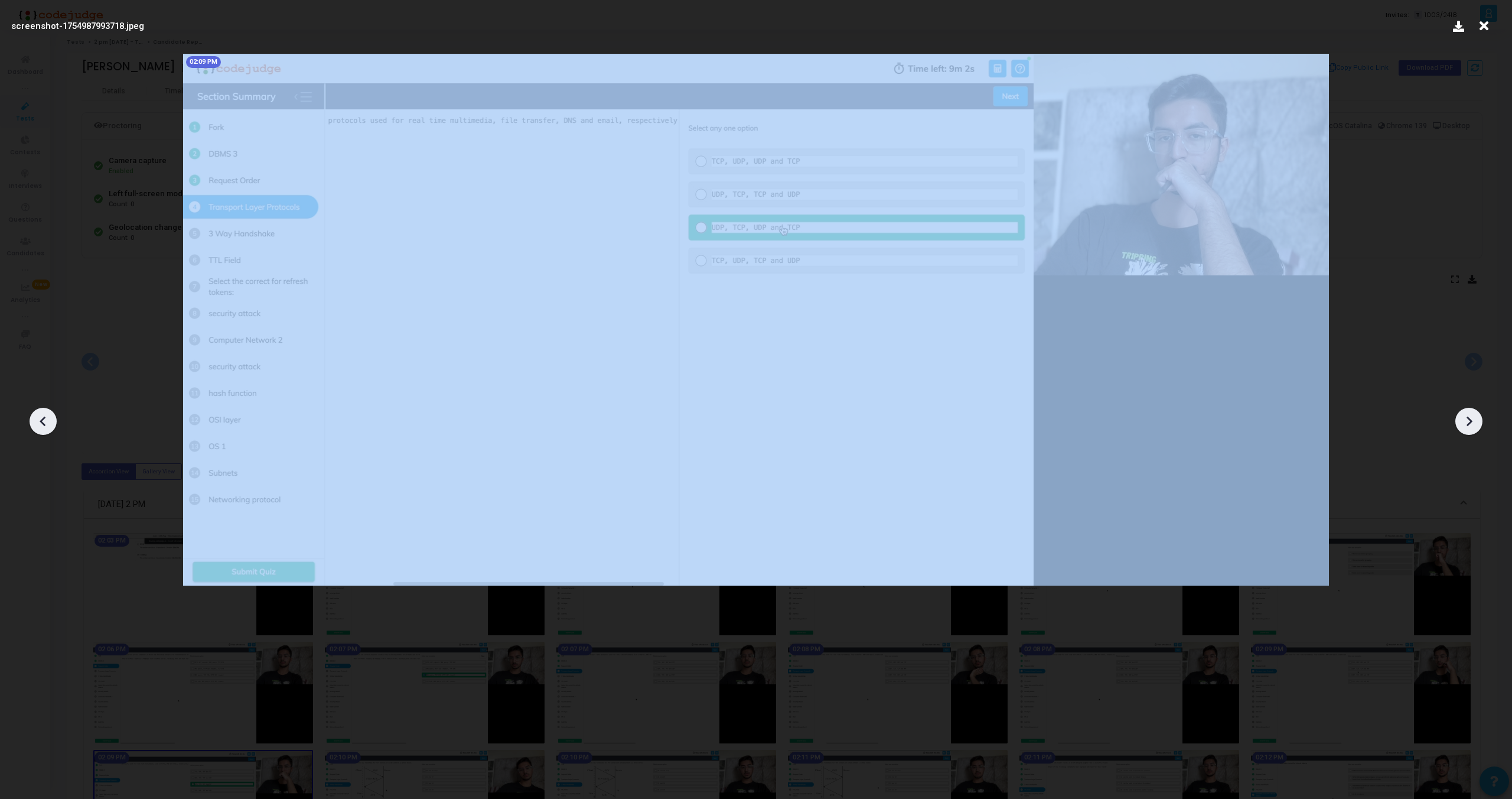
click at [1475, 419] on icon at bounding box center [1469, 421] width 18 height 18
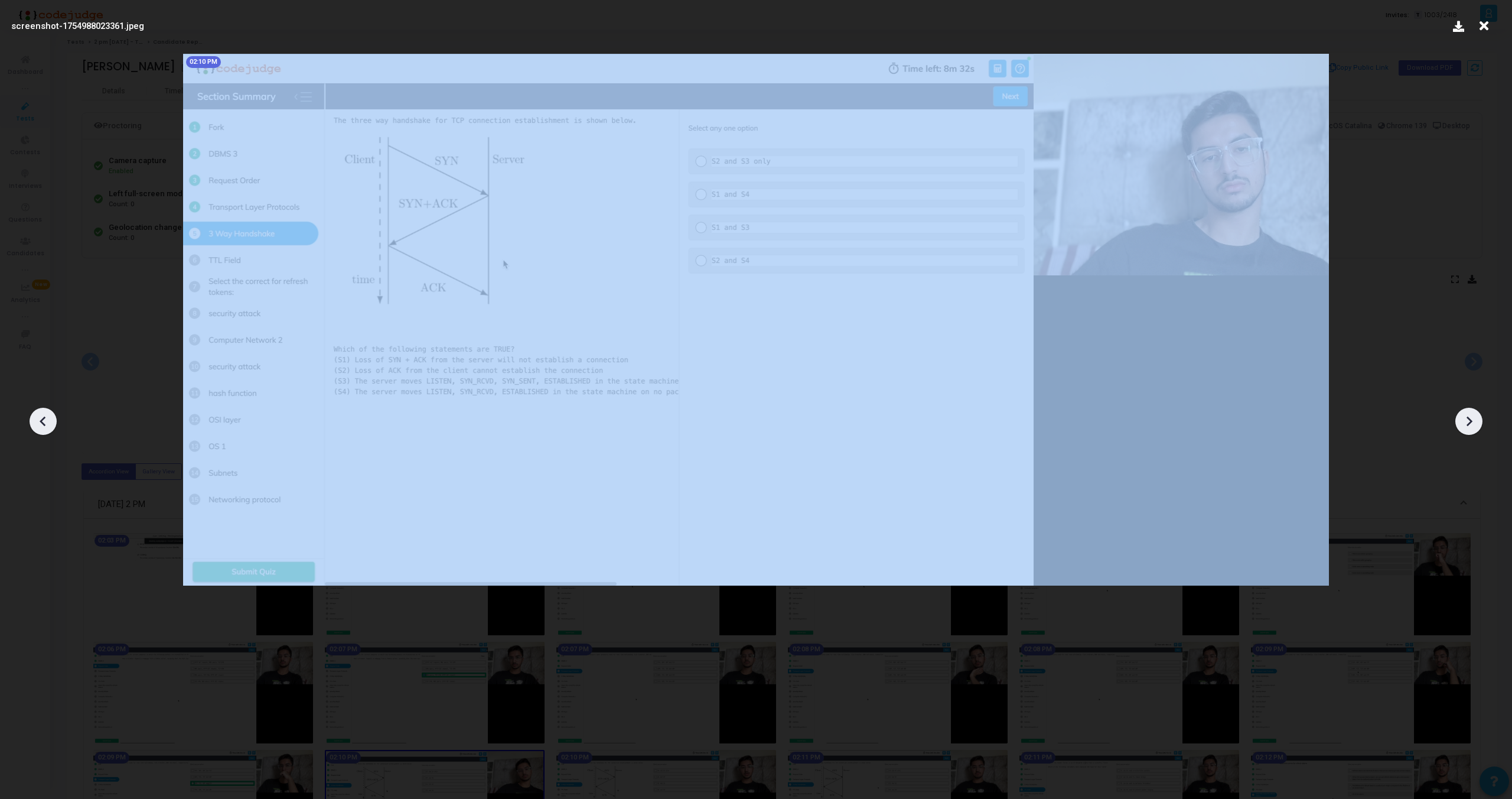
click at [1475, 419] on icon at bounding box center [1469, 421] width 18 height 18
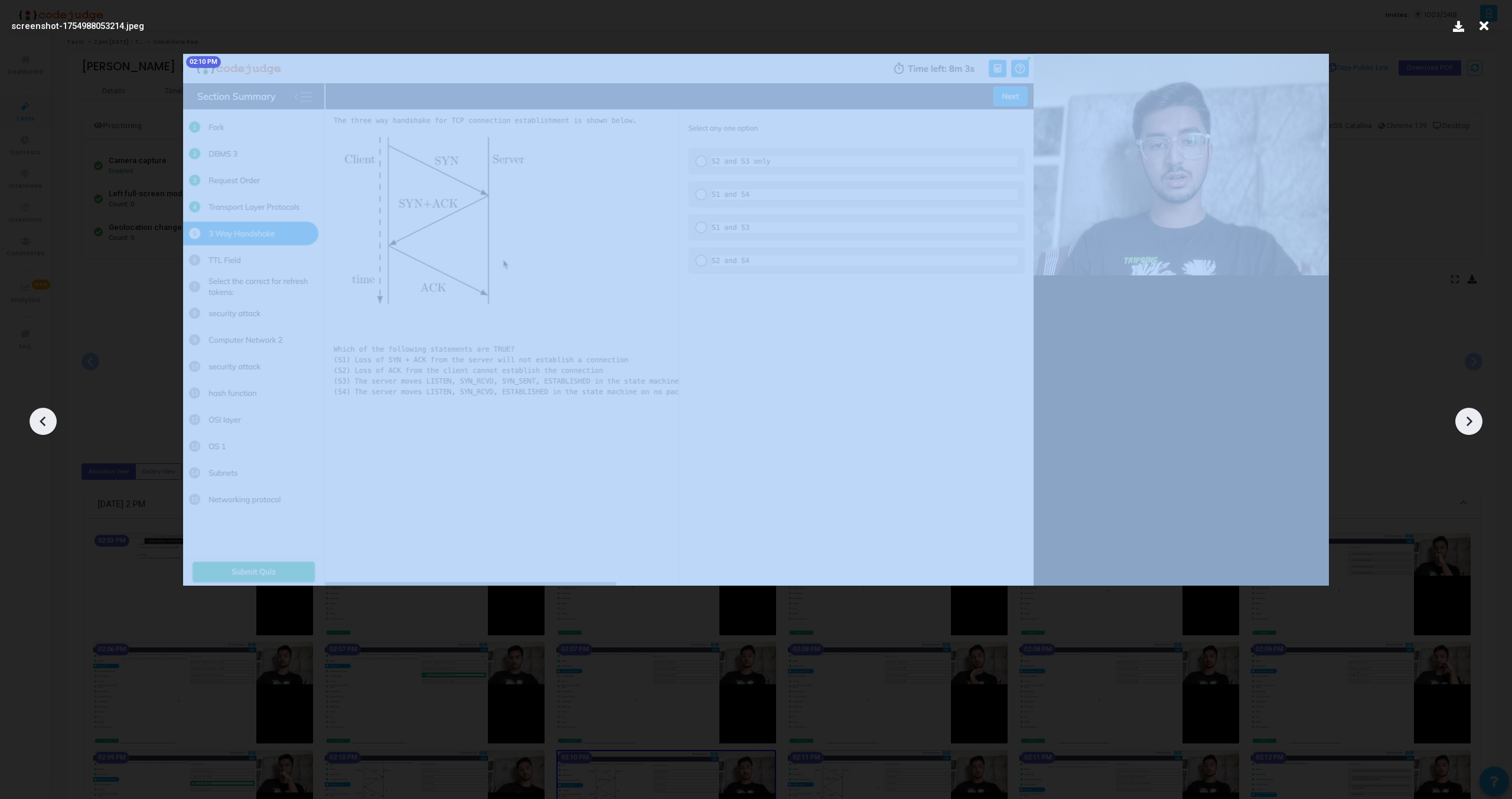
click at [1475, 419] on icon at bounding box center [1469, 421] width 18 height 18
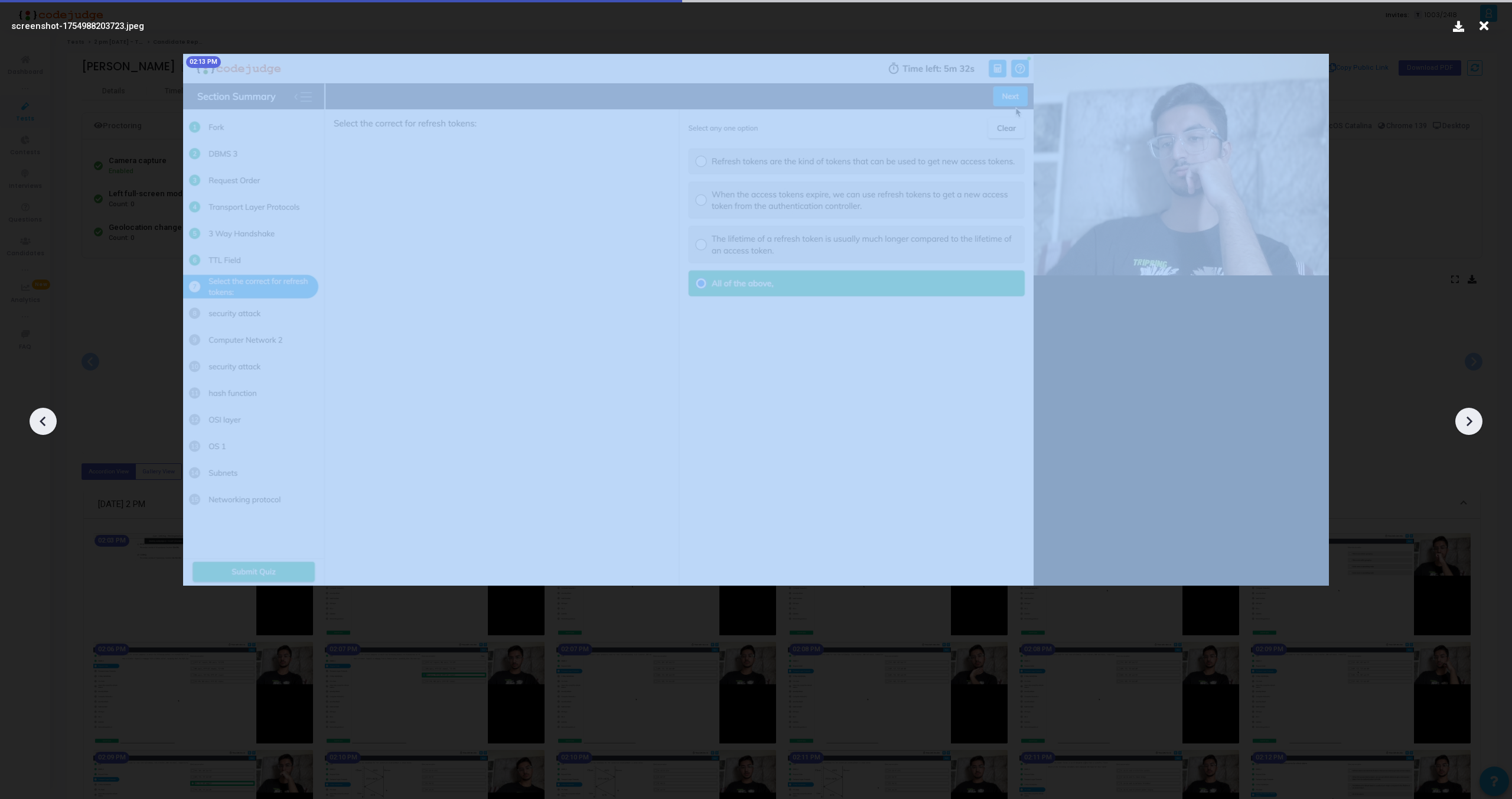
click at [1475, 419] on icon at bounding box center [1469, 421] width 18 height 18
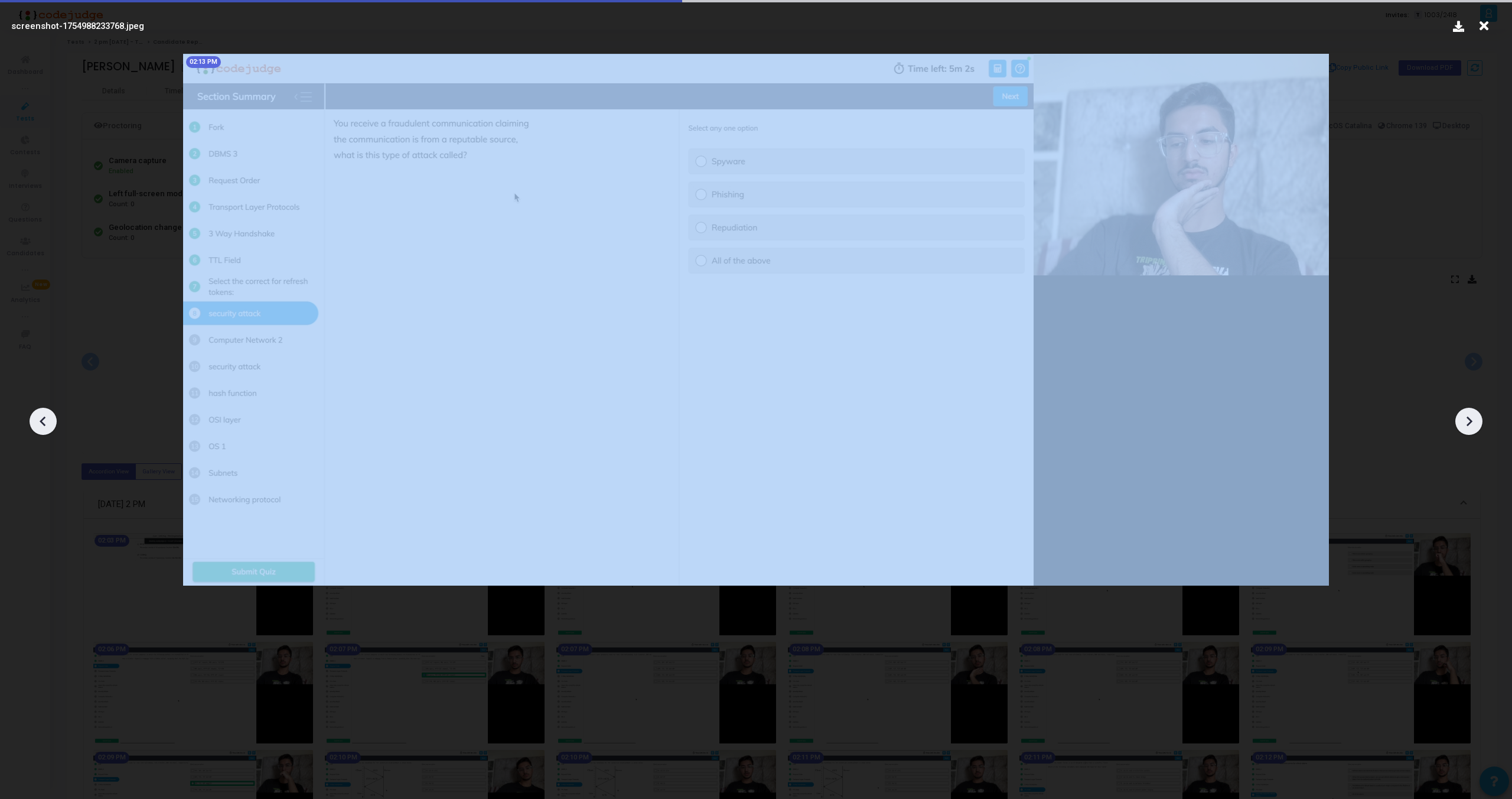
click at [1475, 419] on icon at bounding box center [1469, 421] width 18 height 18
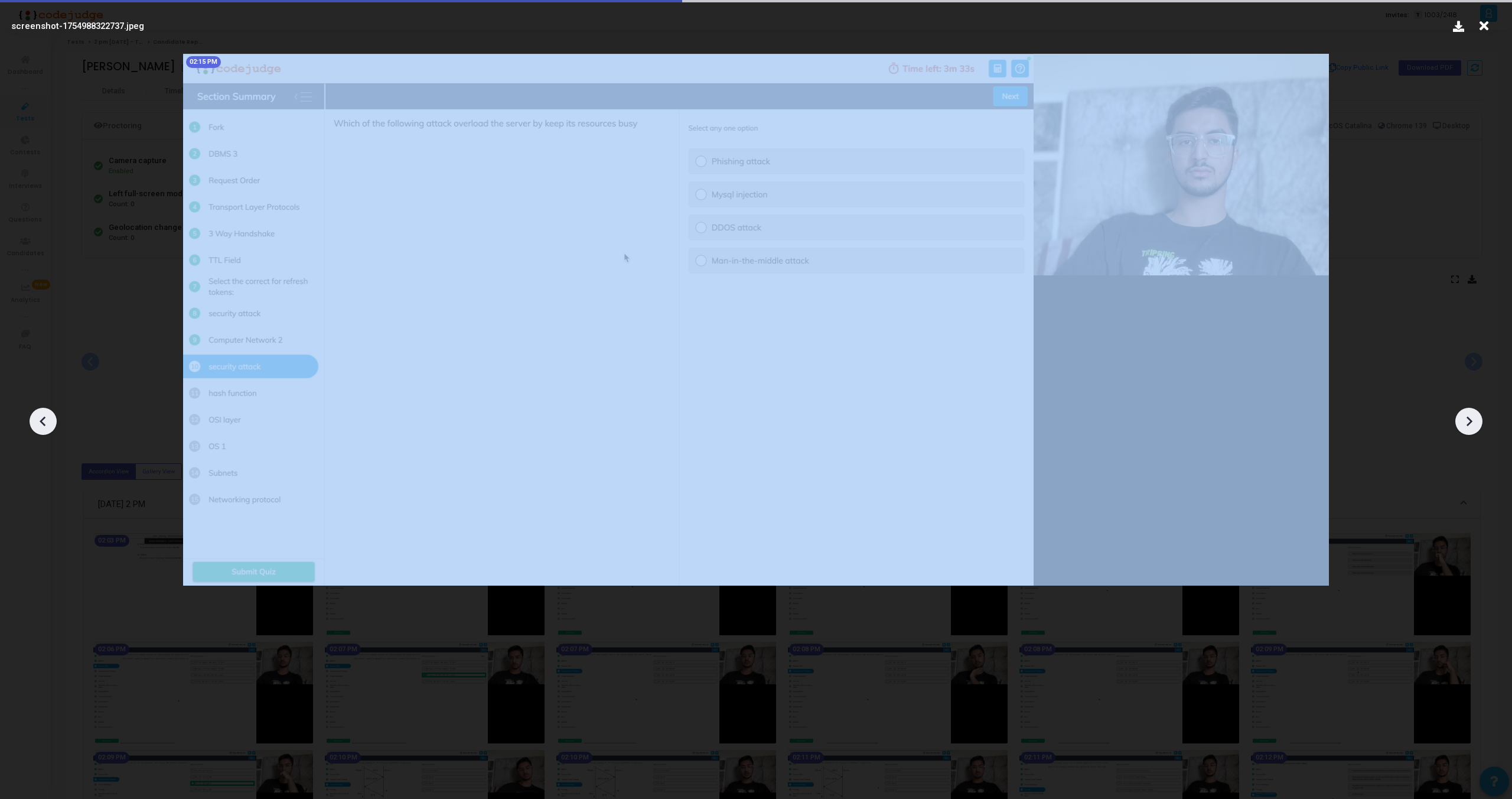
click at [1475, 419] on icon at bounding box center [1469, 421] width 18 height 18
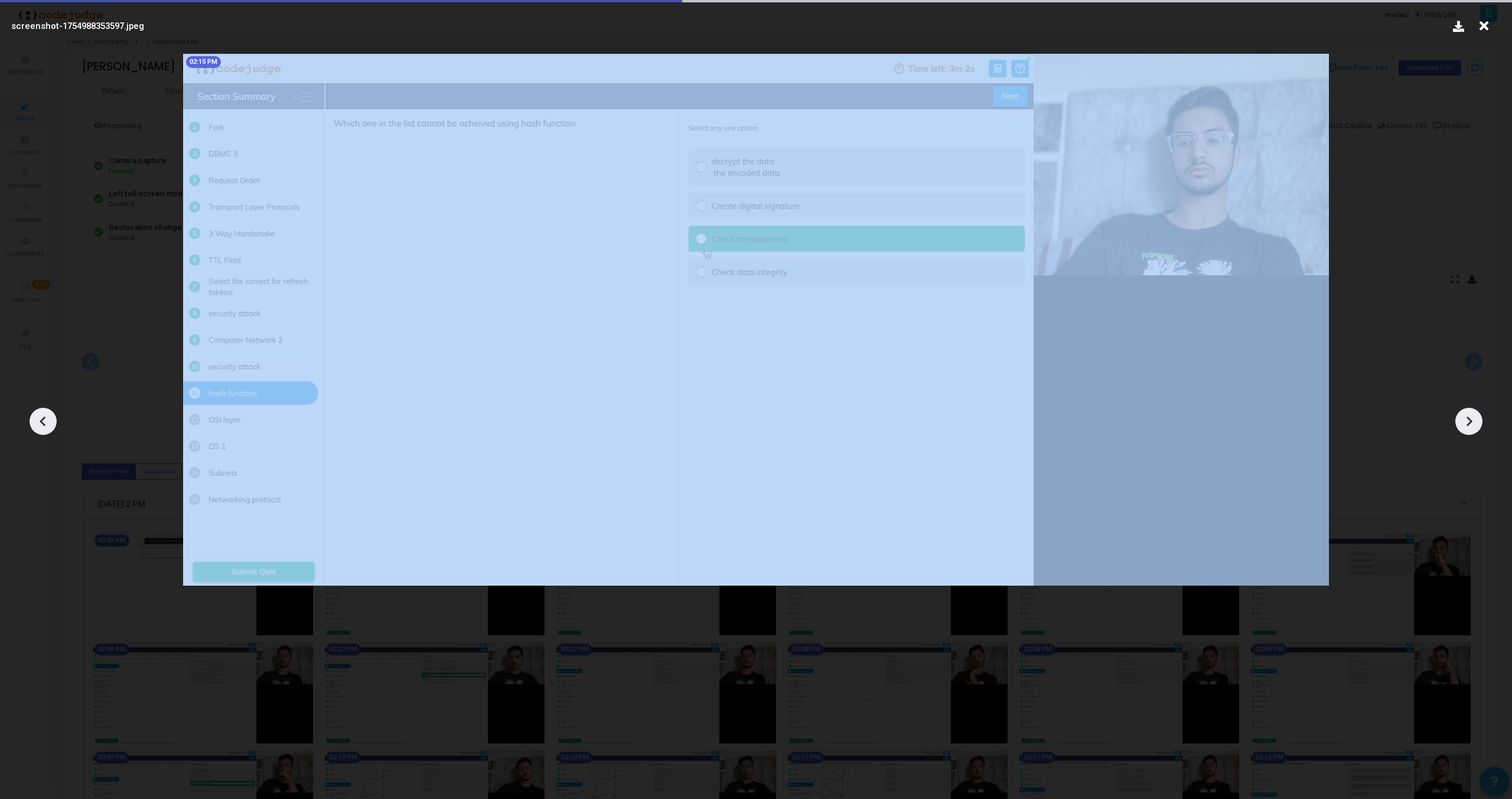
click at [1475, 419] on icon at bounding box center [1469, 421] width 18 height 18
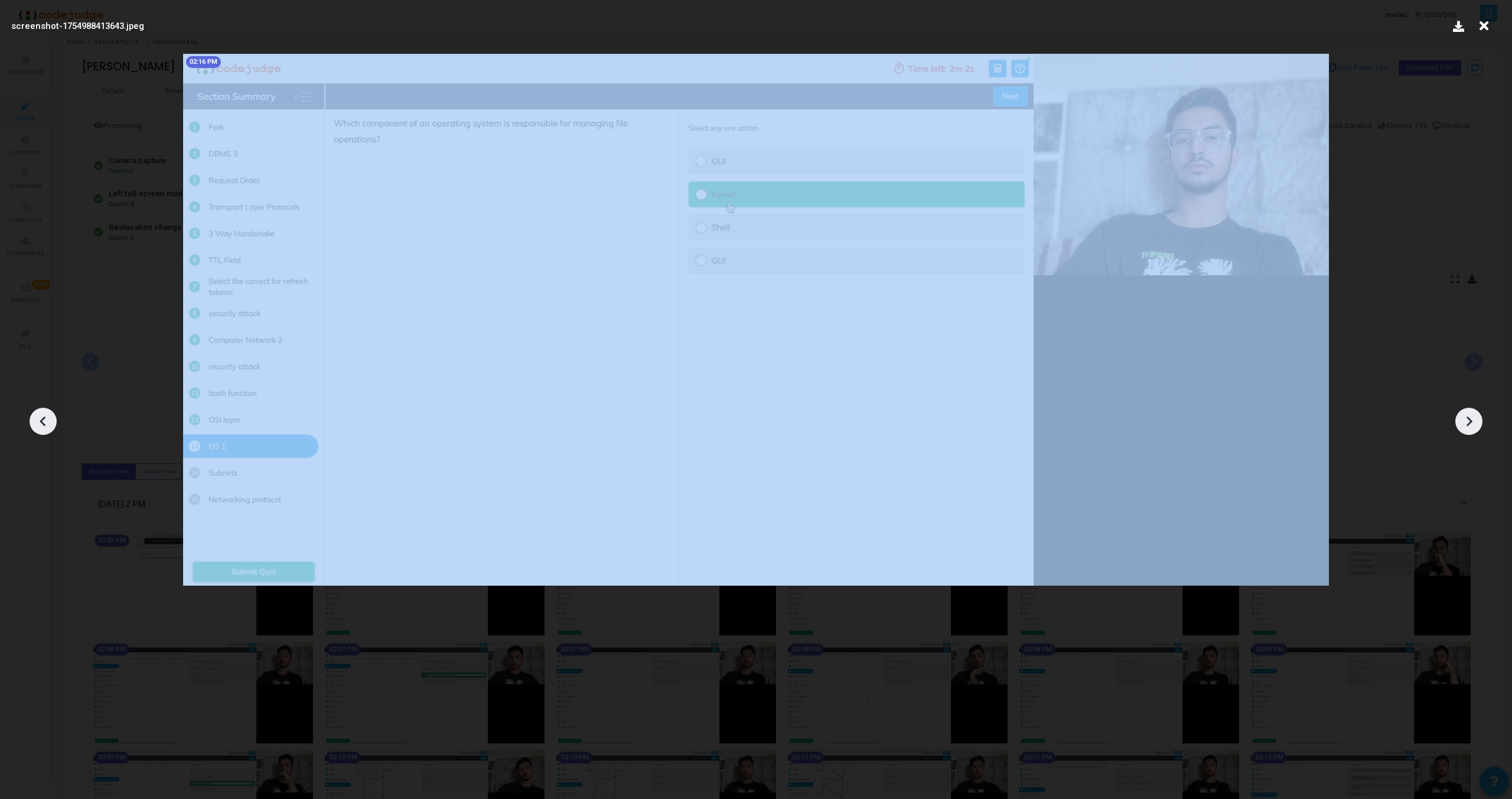
click at [1475, 419] on icon at bounding box center [1469, 421] width 18 height 18
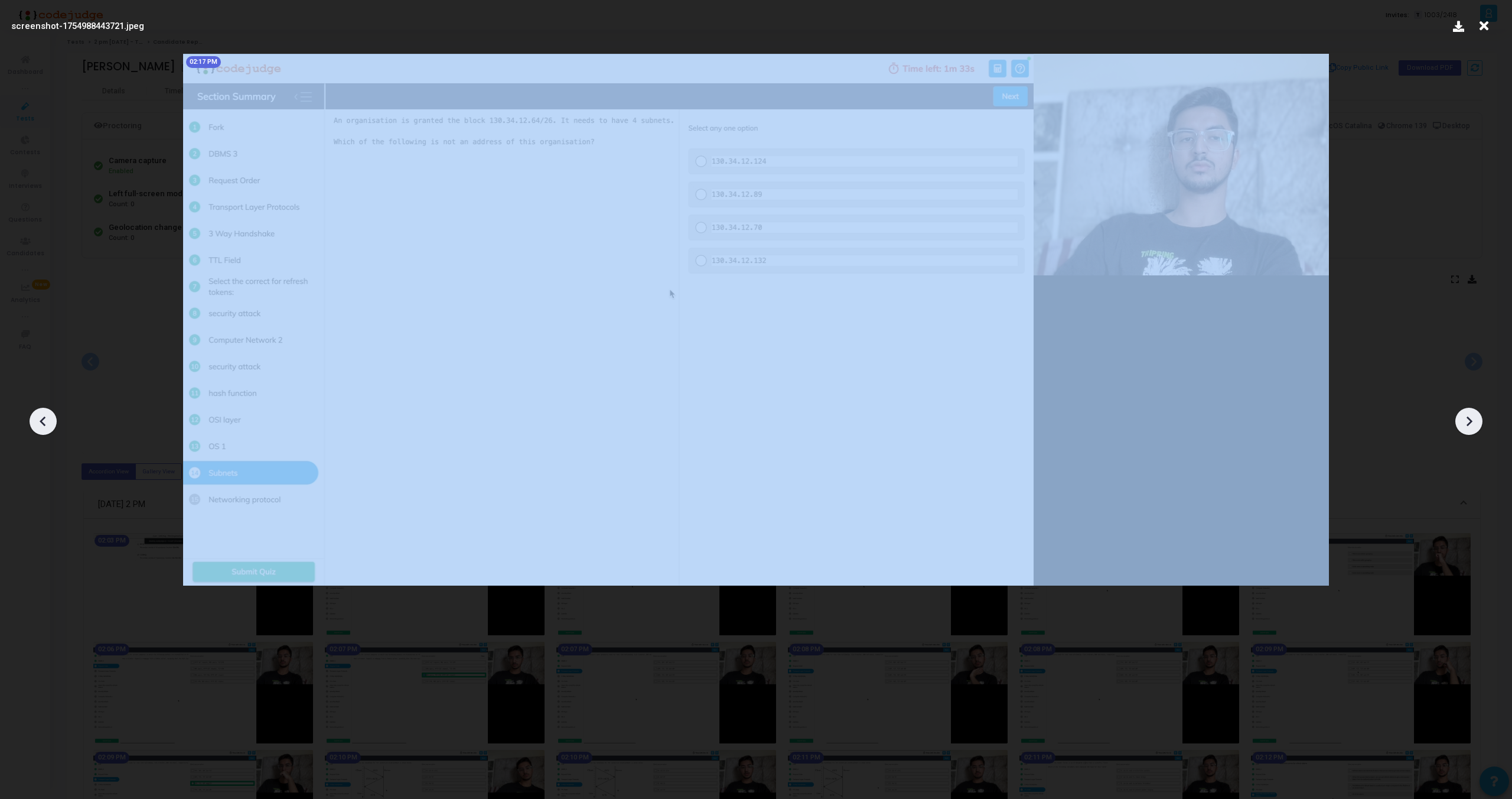
click at [1475, 419] on icon at bounding box center [1469, 421] width 18 height 18
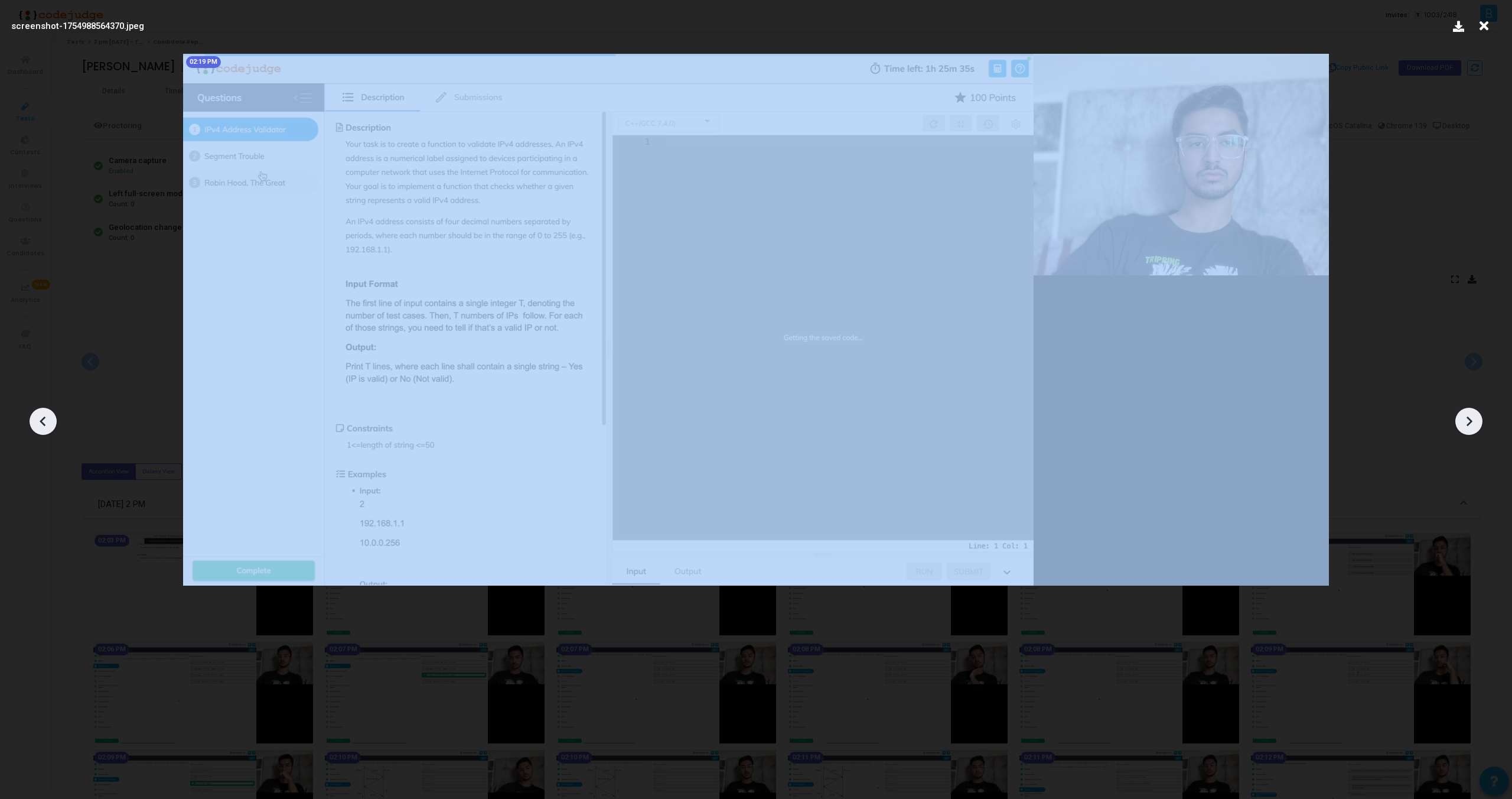
click at [1475, 419] on icon at bounding box center [1469, 421] width 18 height 18
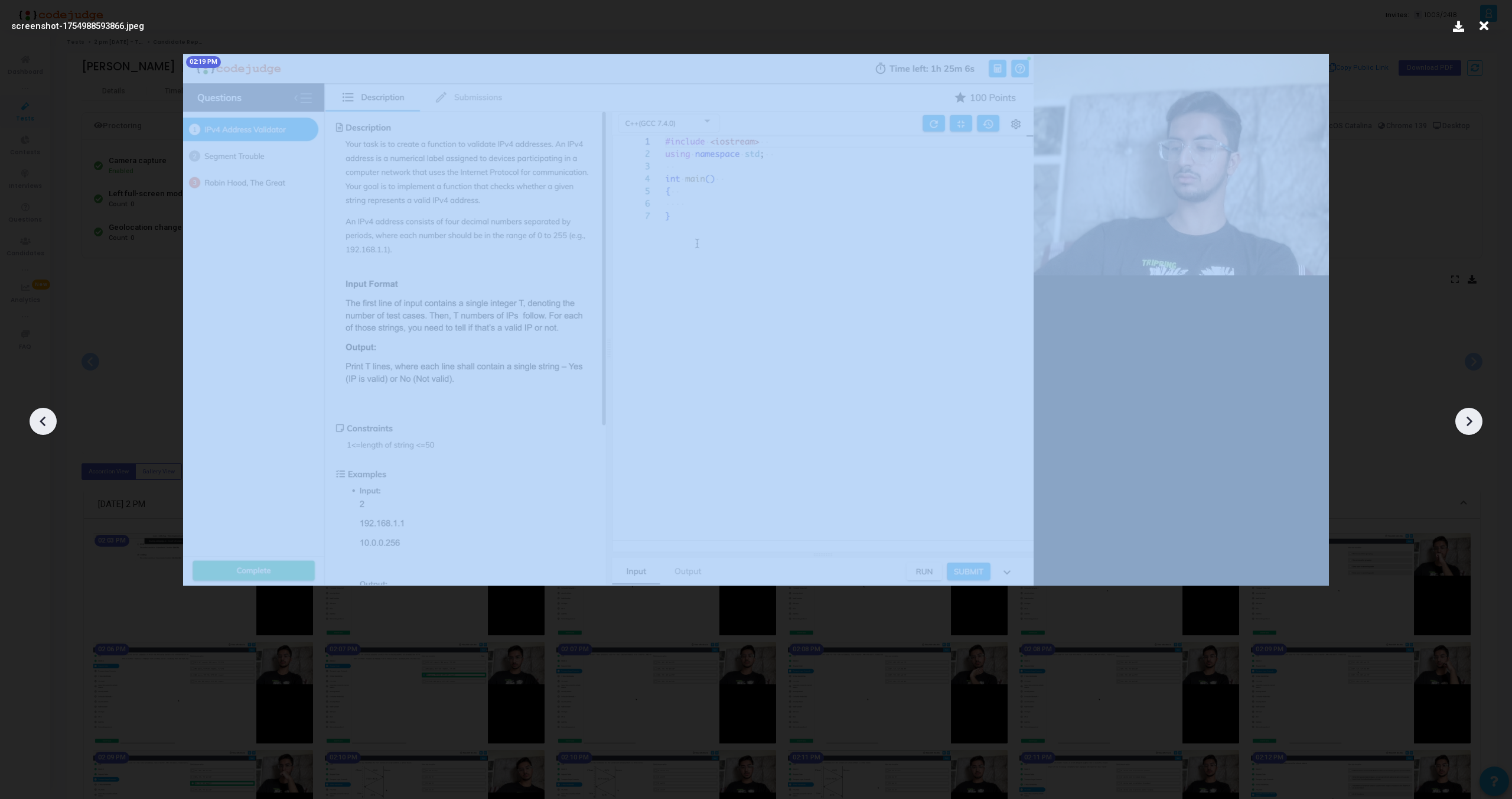
click at [1475, 419] on icon at bounding box center [1469, 421] width 18 height 18
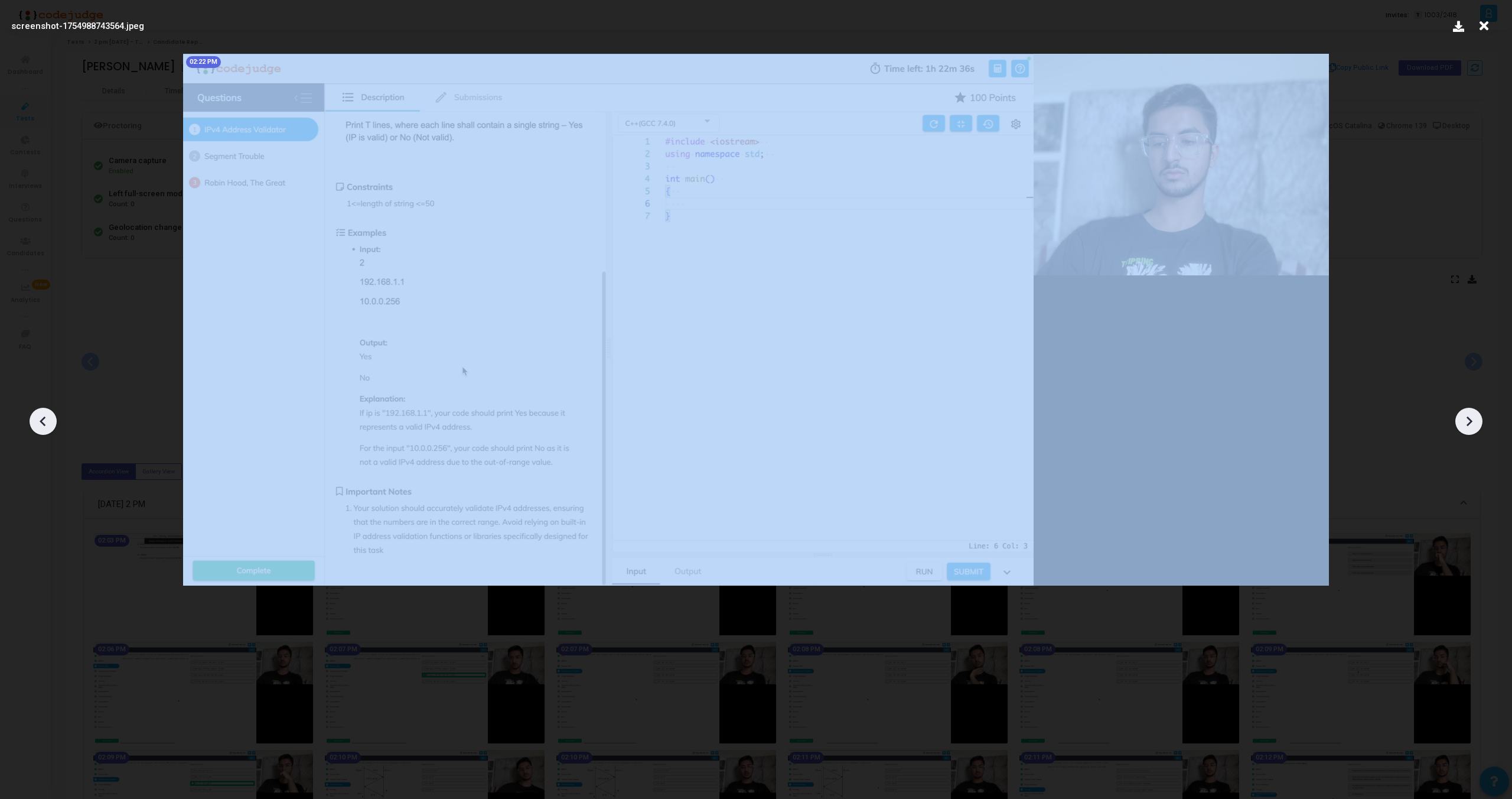
click at [1475, 419] on icon at bounding box center [1469, 421] width 18 height 18
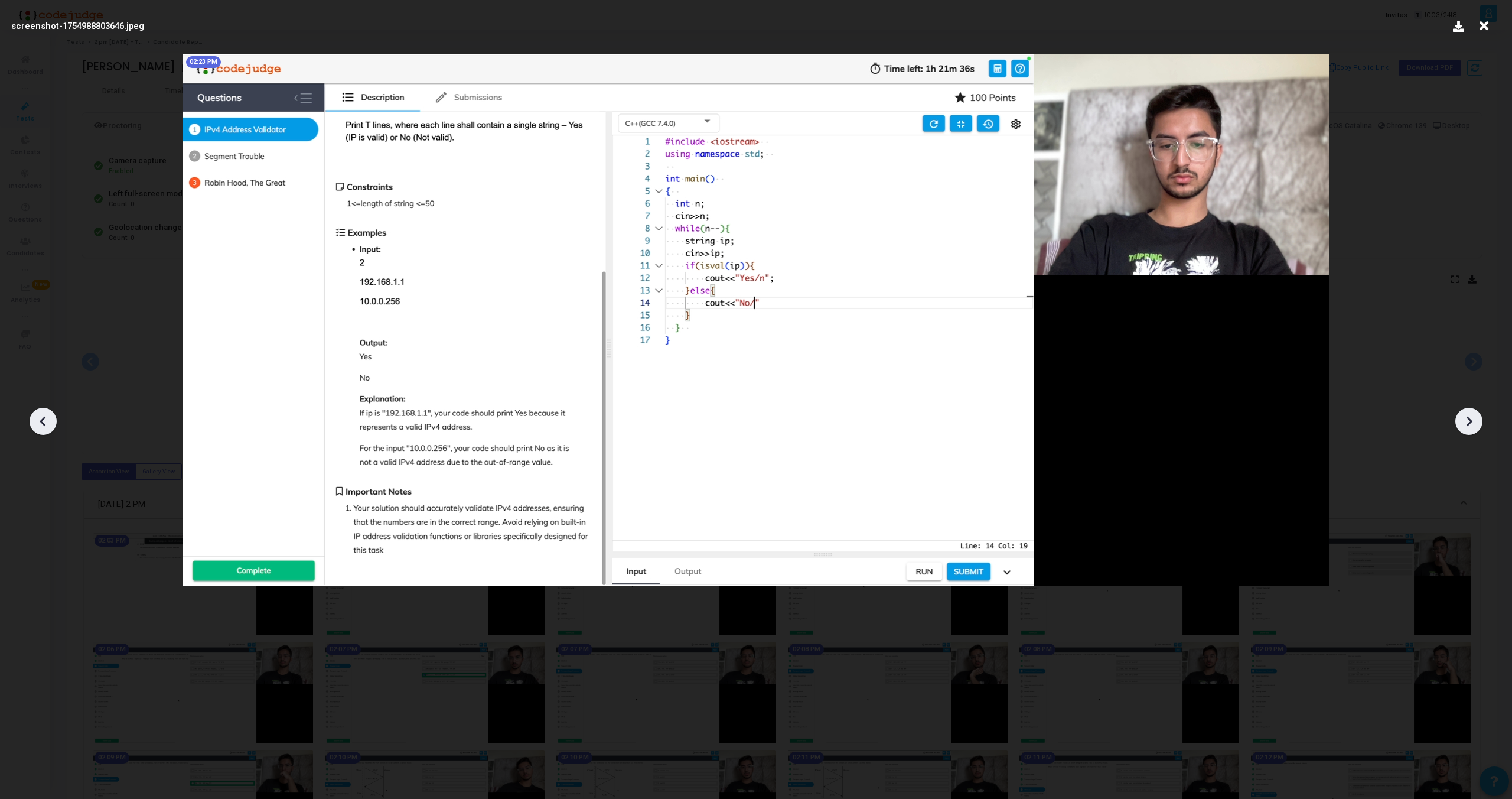
click at [45, 418] on icon at bounding box center [42, 421] width 6 height 10
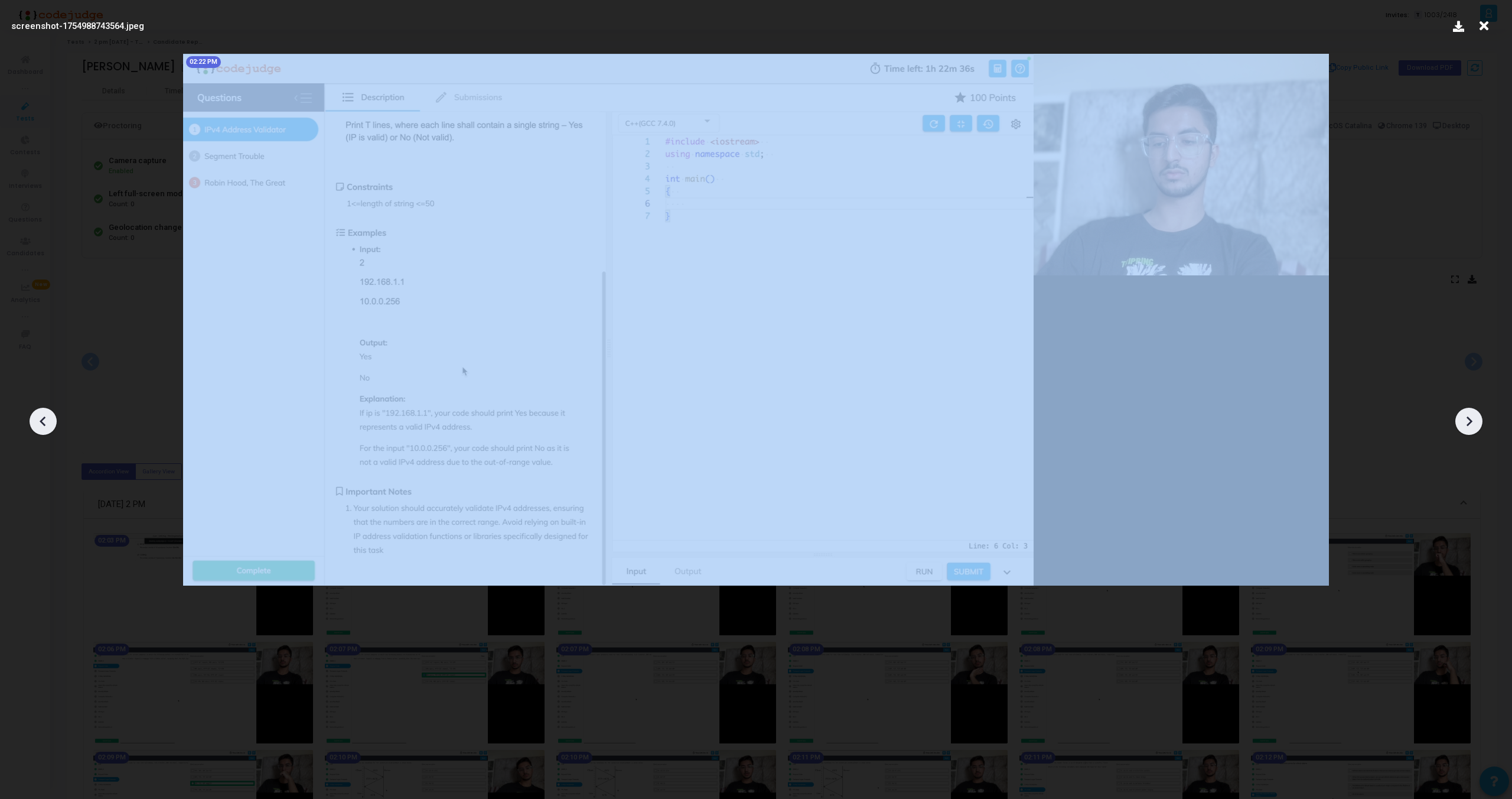
click at [45, 418] on icon at bounding box center [42, 421] width 6 height 10
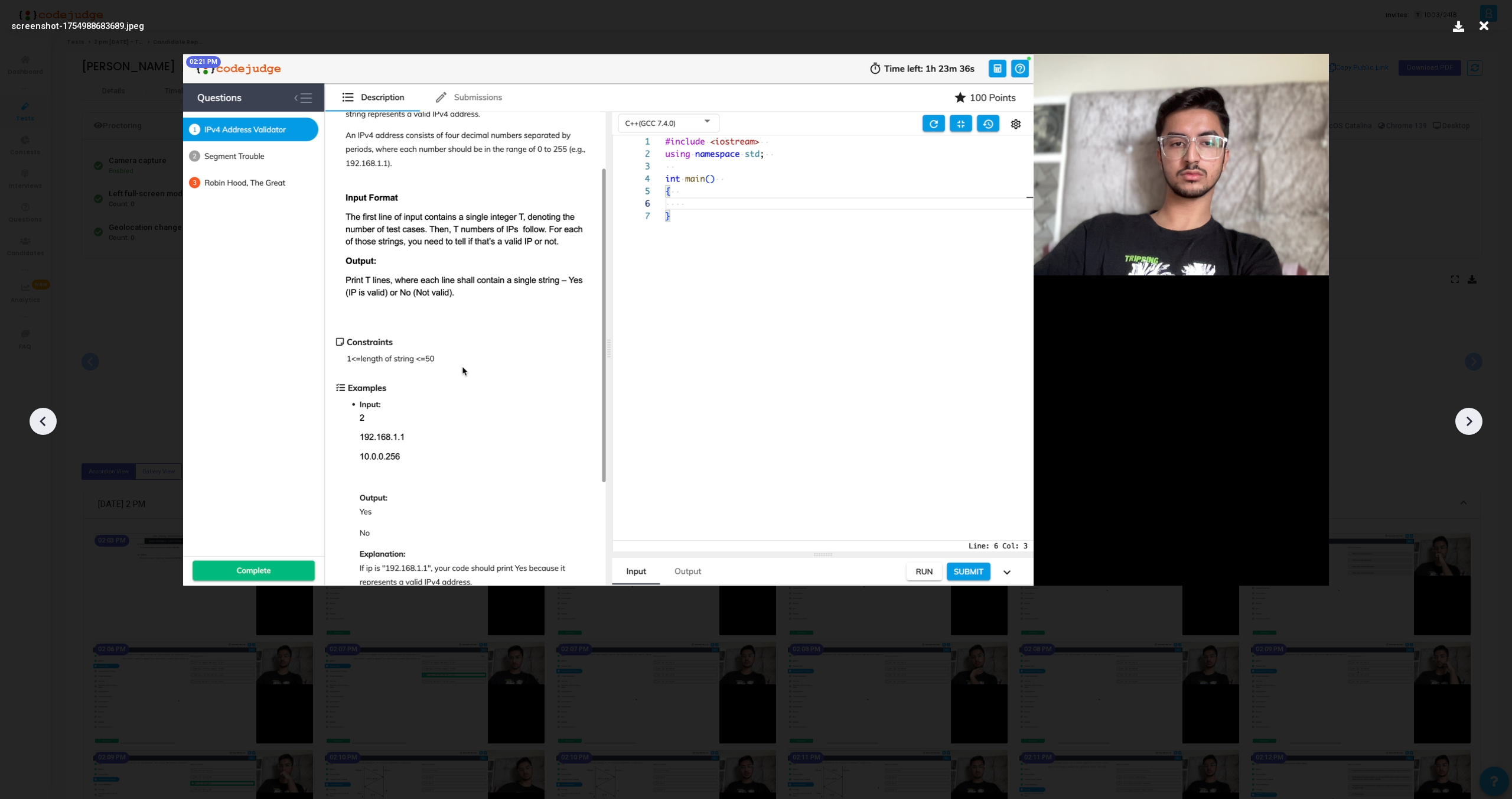
click at [45, 418] on icon at bounding box center [42, 421] width 6 height 10
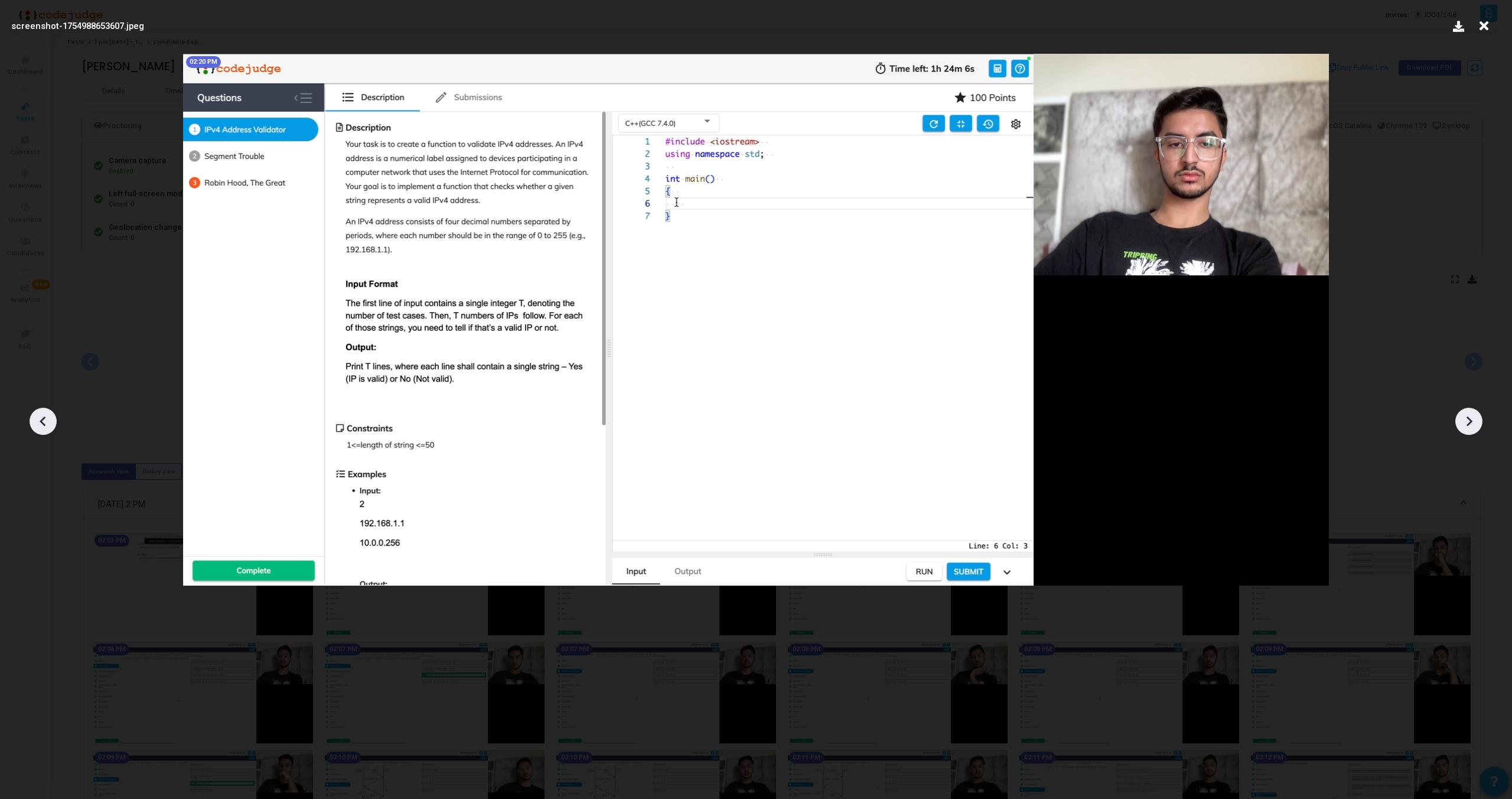
click at [45, 418] on icon at bounding box center [42, 421] width 6 height 10
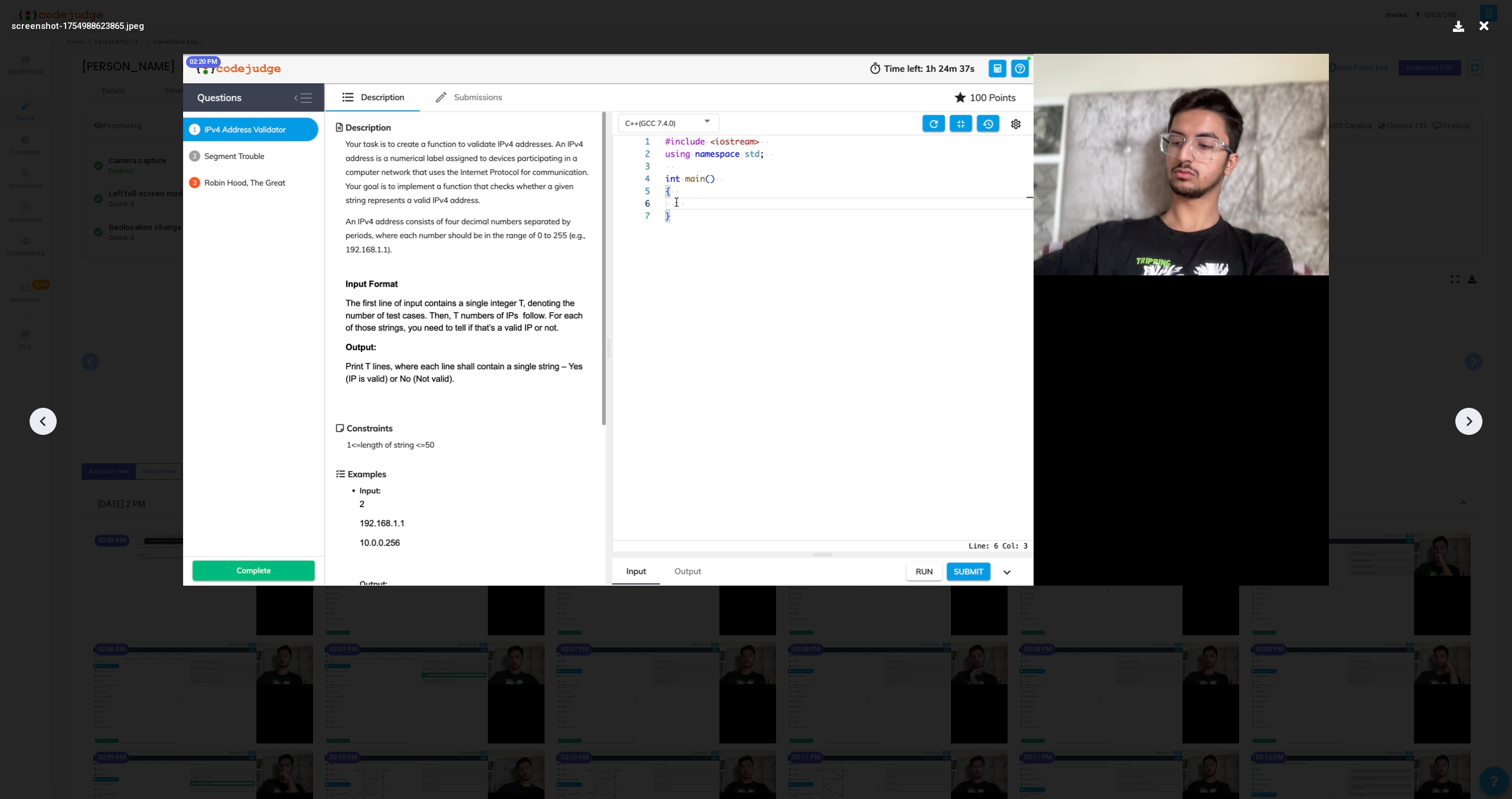
click at [1471, 418] on icon at bounding box center [1469, 421] width 18 height 18
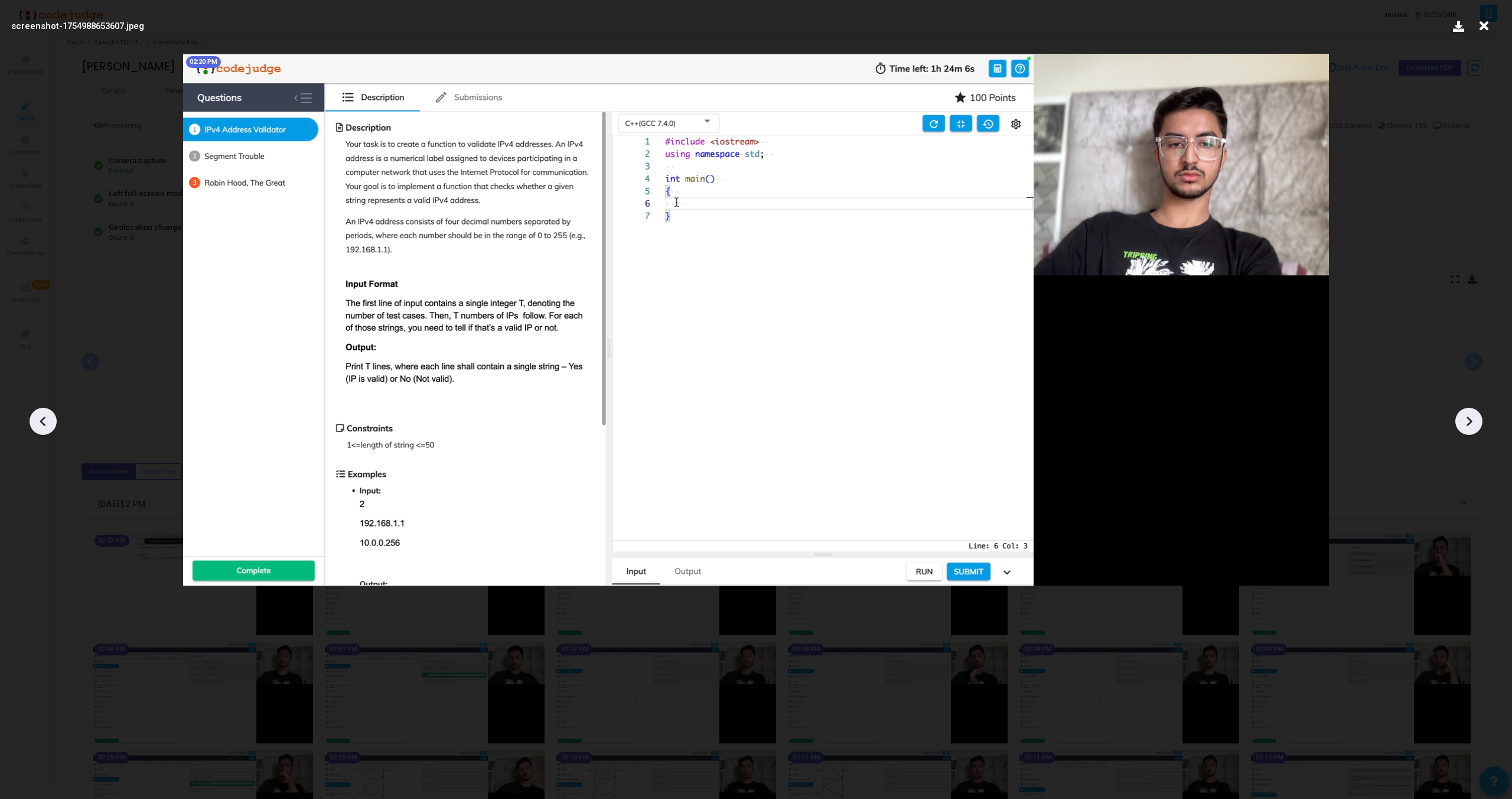
click at [1471, 418] on icon at bounding box center [1469, 421] width 18 height 18
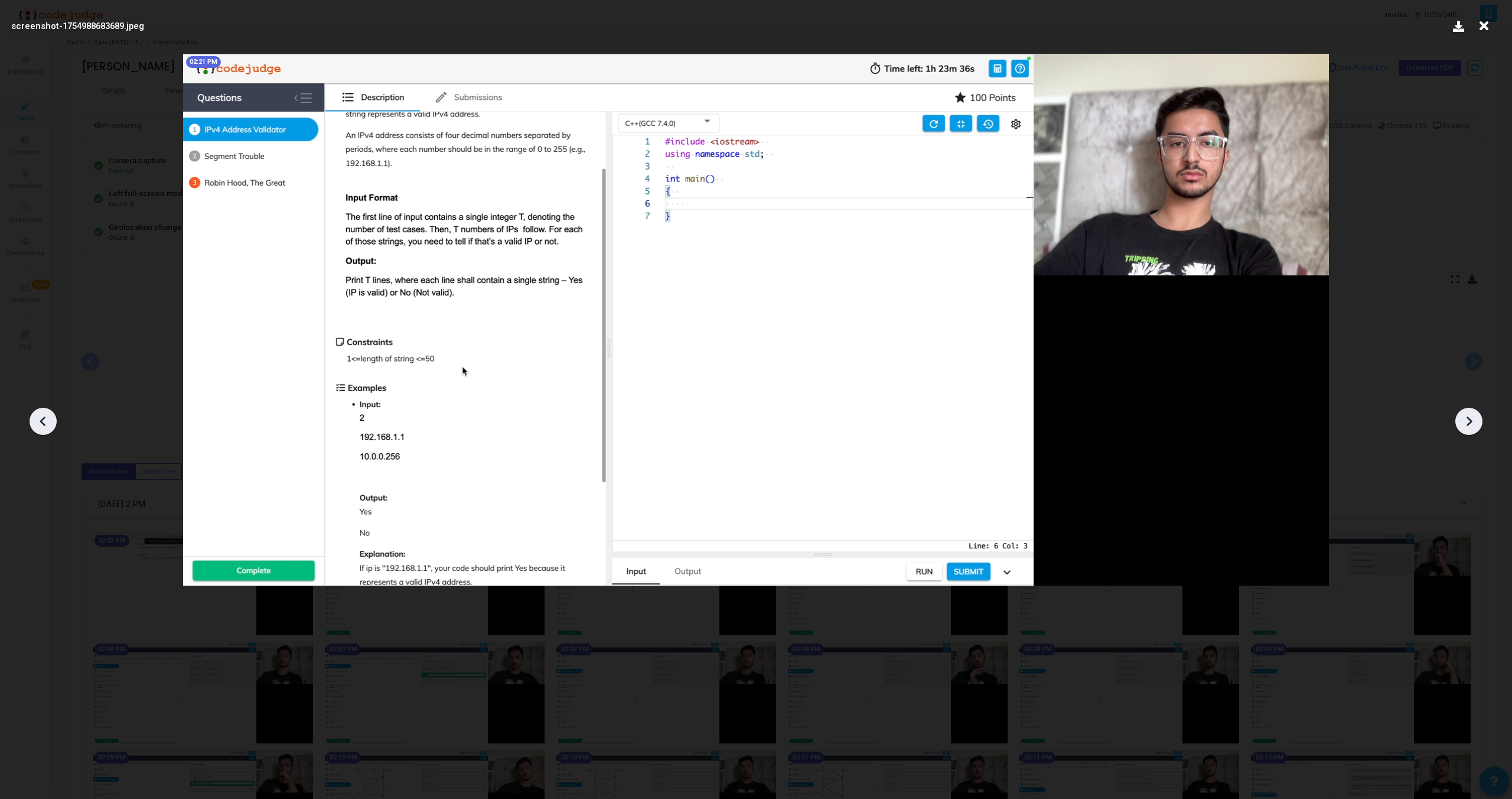
click at [1471, 418] on icon at bounding box center [1469, 421] width 18 height 18
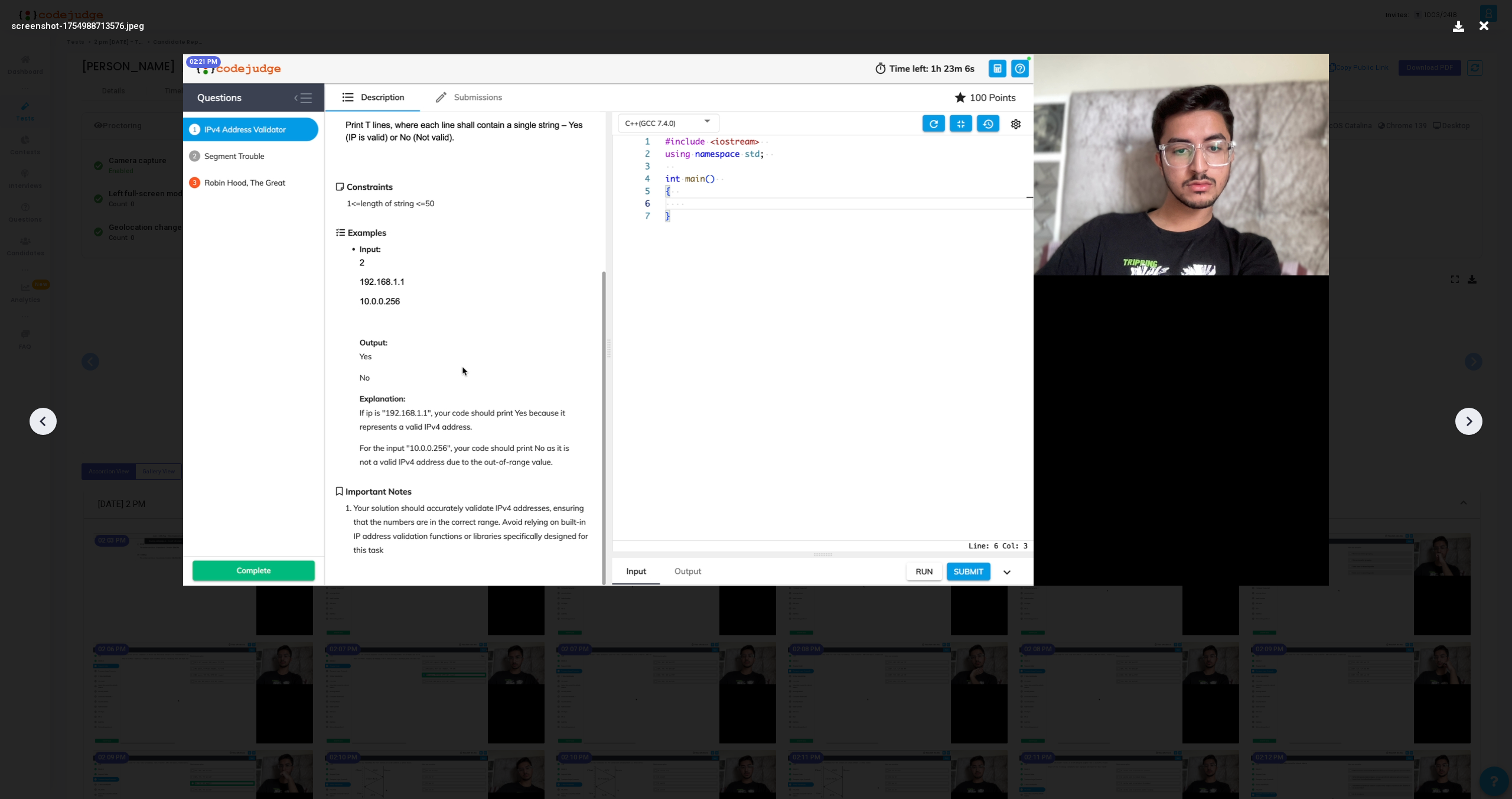
click at [1471, 418] on icon at bounding box center [1469, 421] width 18 height 18
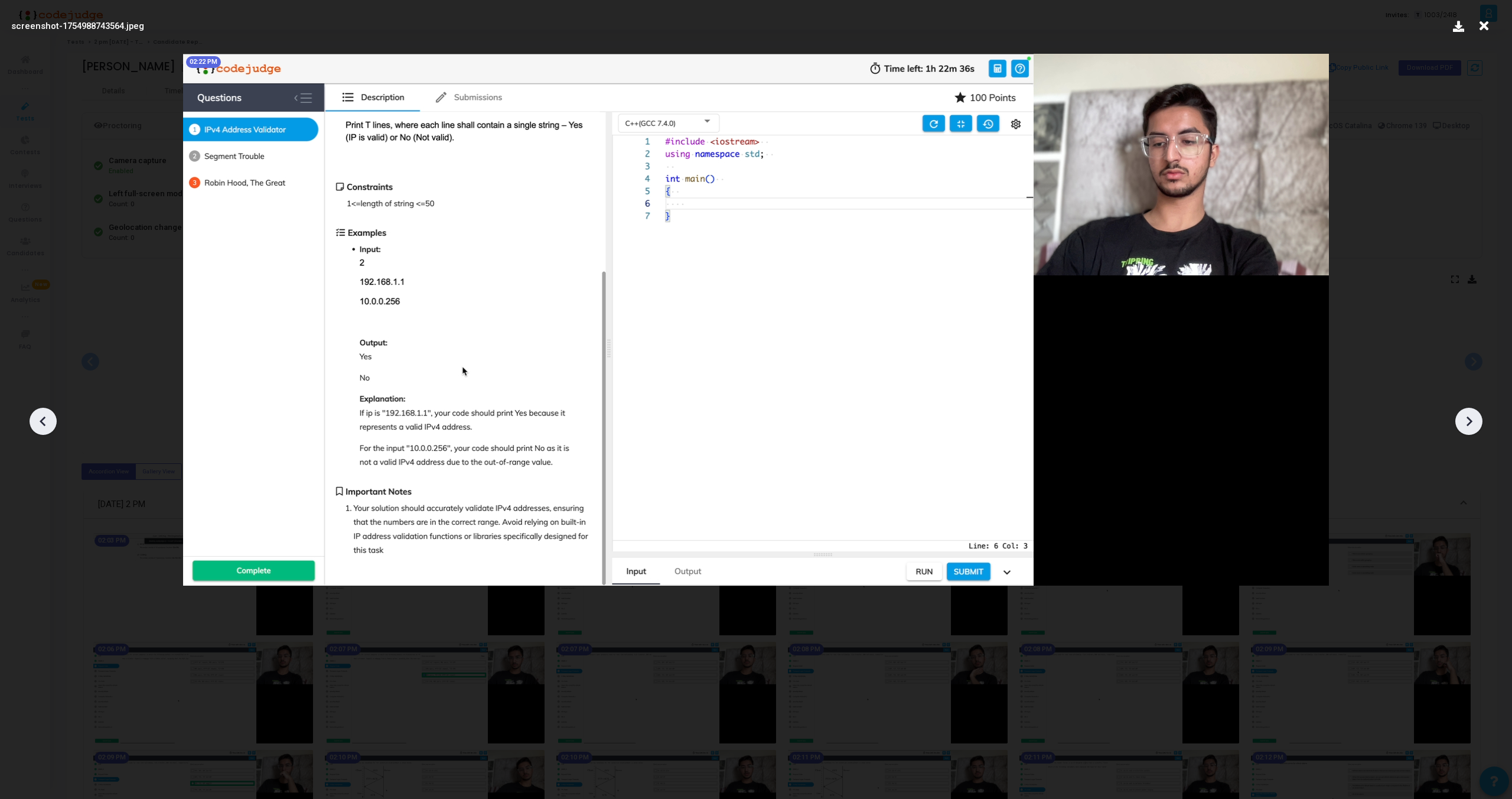
click at [1471, 418] on icon at bounding box center [1469, 421] width 18 height 18
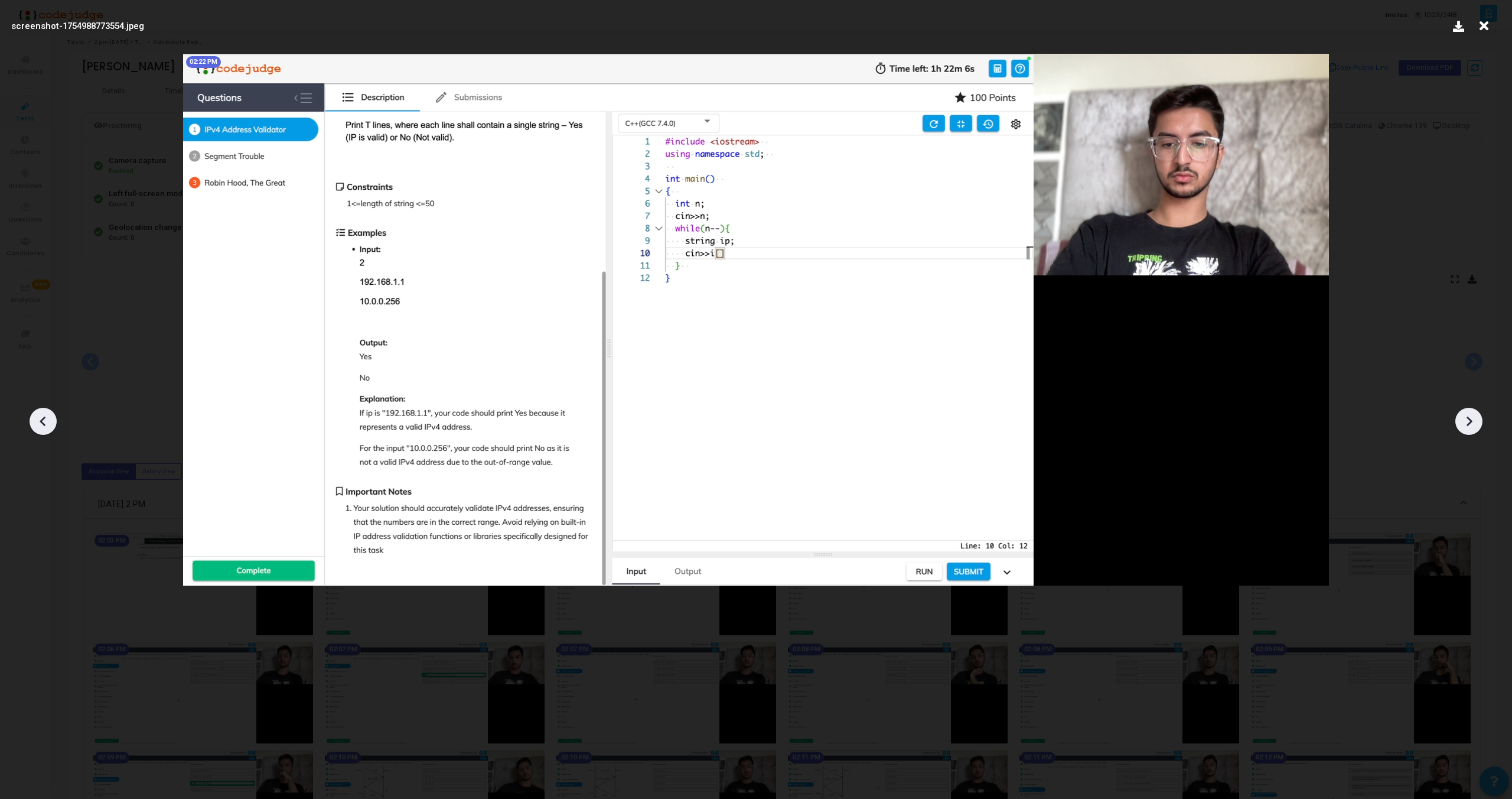
click at [1471, 418] on icon at bounding box center [1469, 421] width 18 height 18
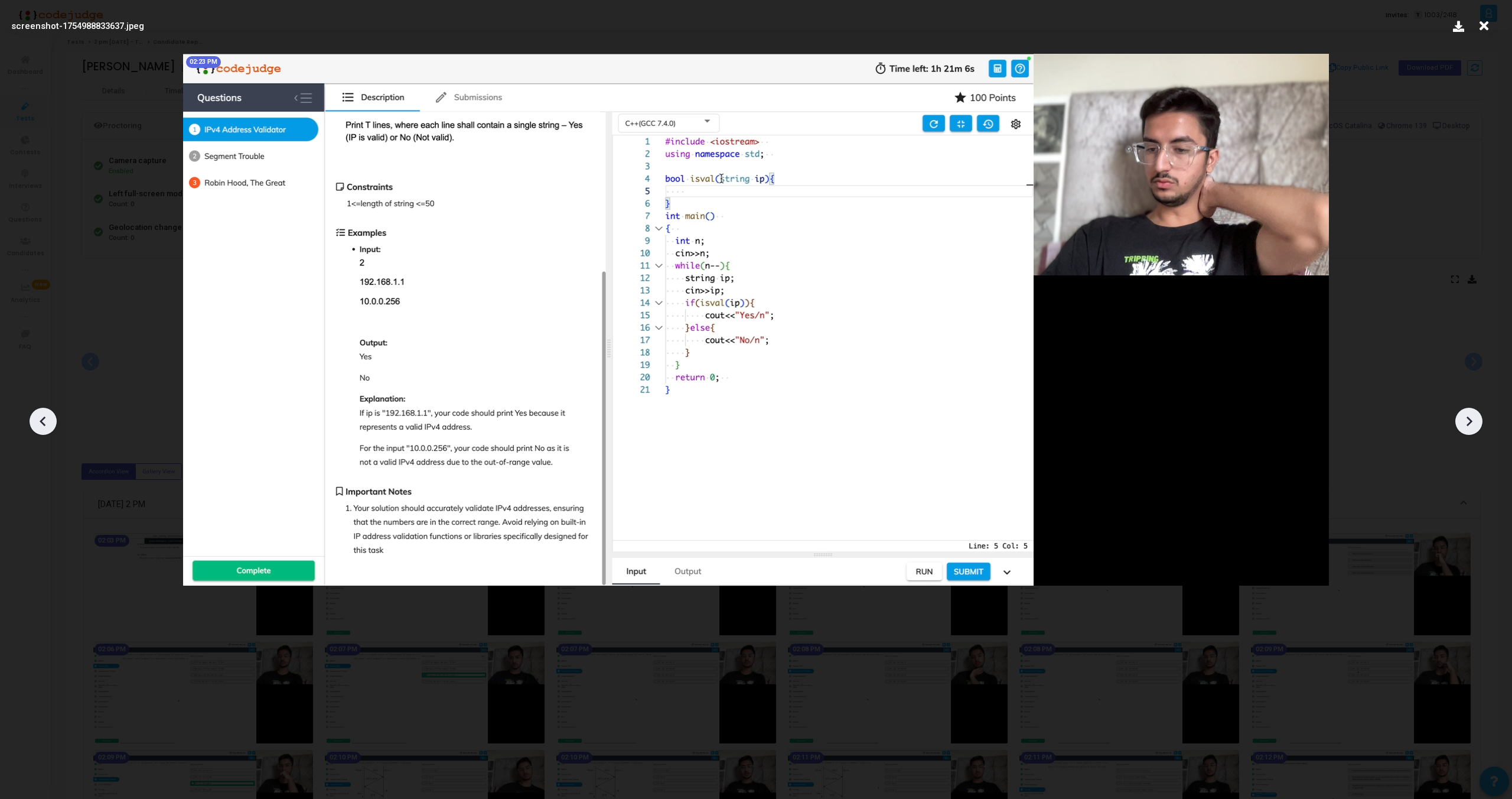
click at [1471, 418] on icon at bounding box center [1469, 421] width 18 height 18
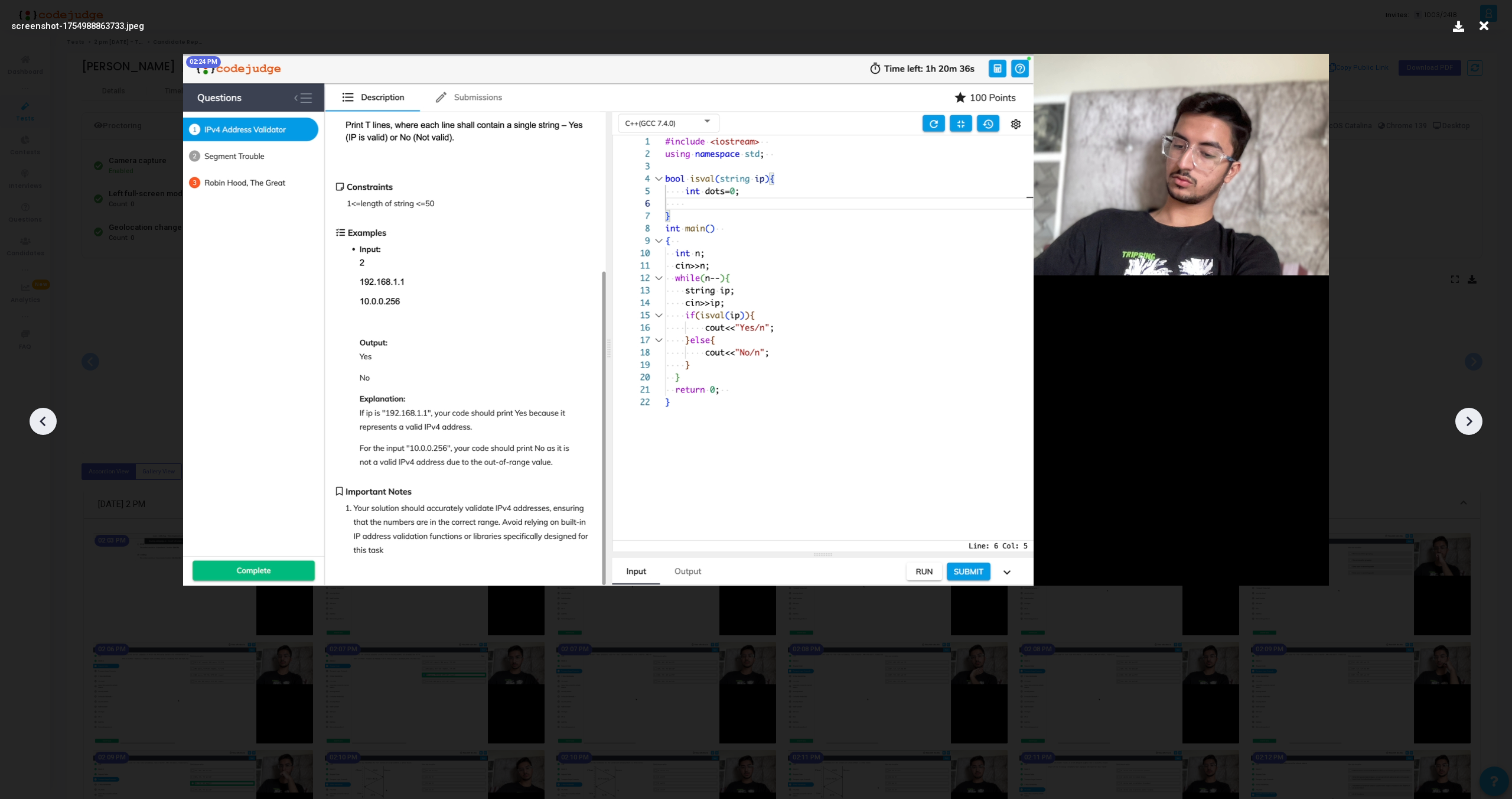
click at [42, 417] on icon at bounding box center [43, 421] width 18 height 18
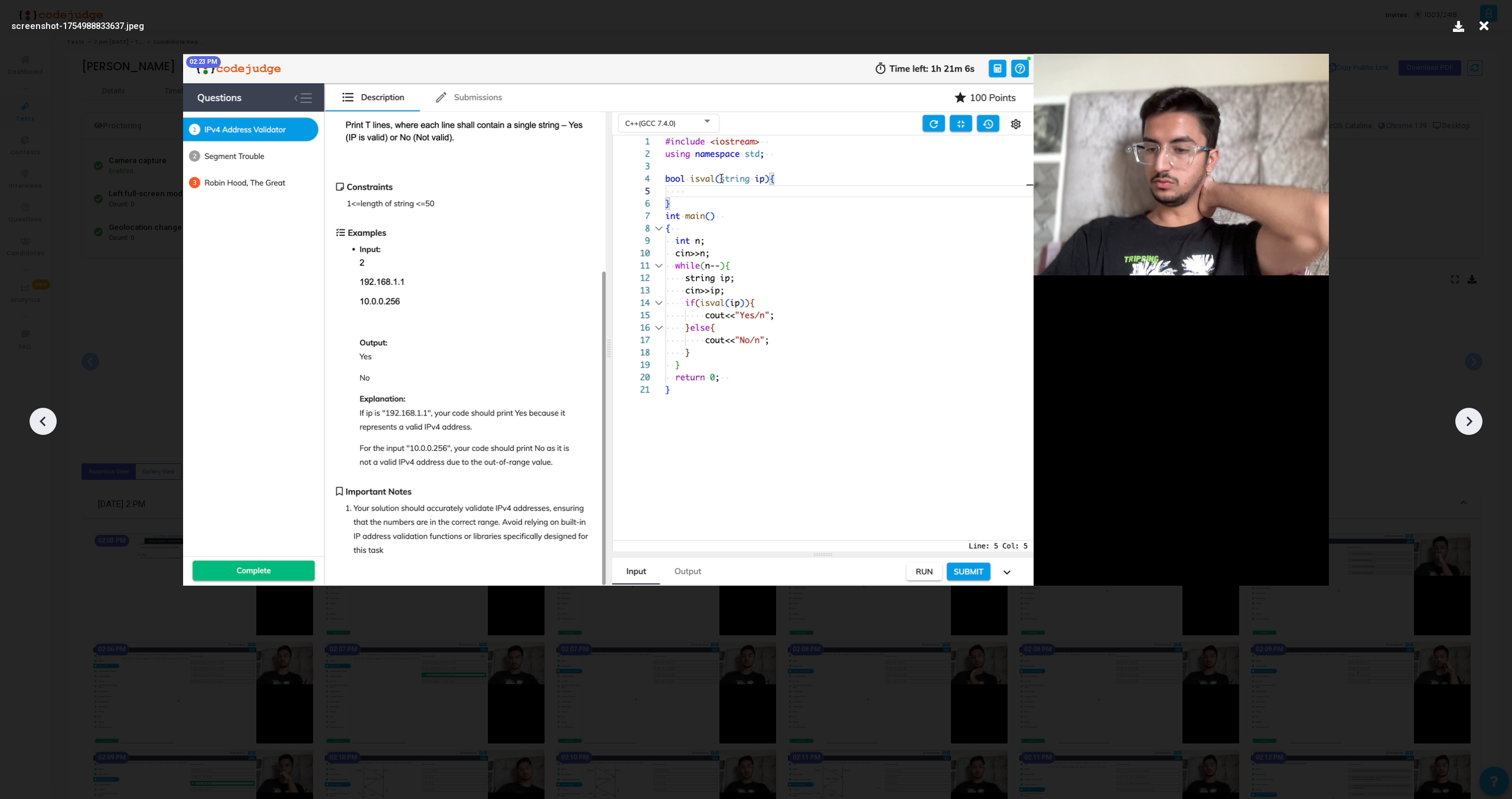
click at [42, 417] on icon at bounding box center [43, 421] width 18 height 18
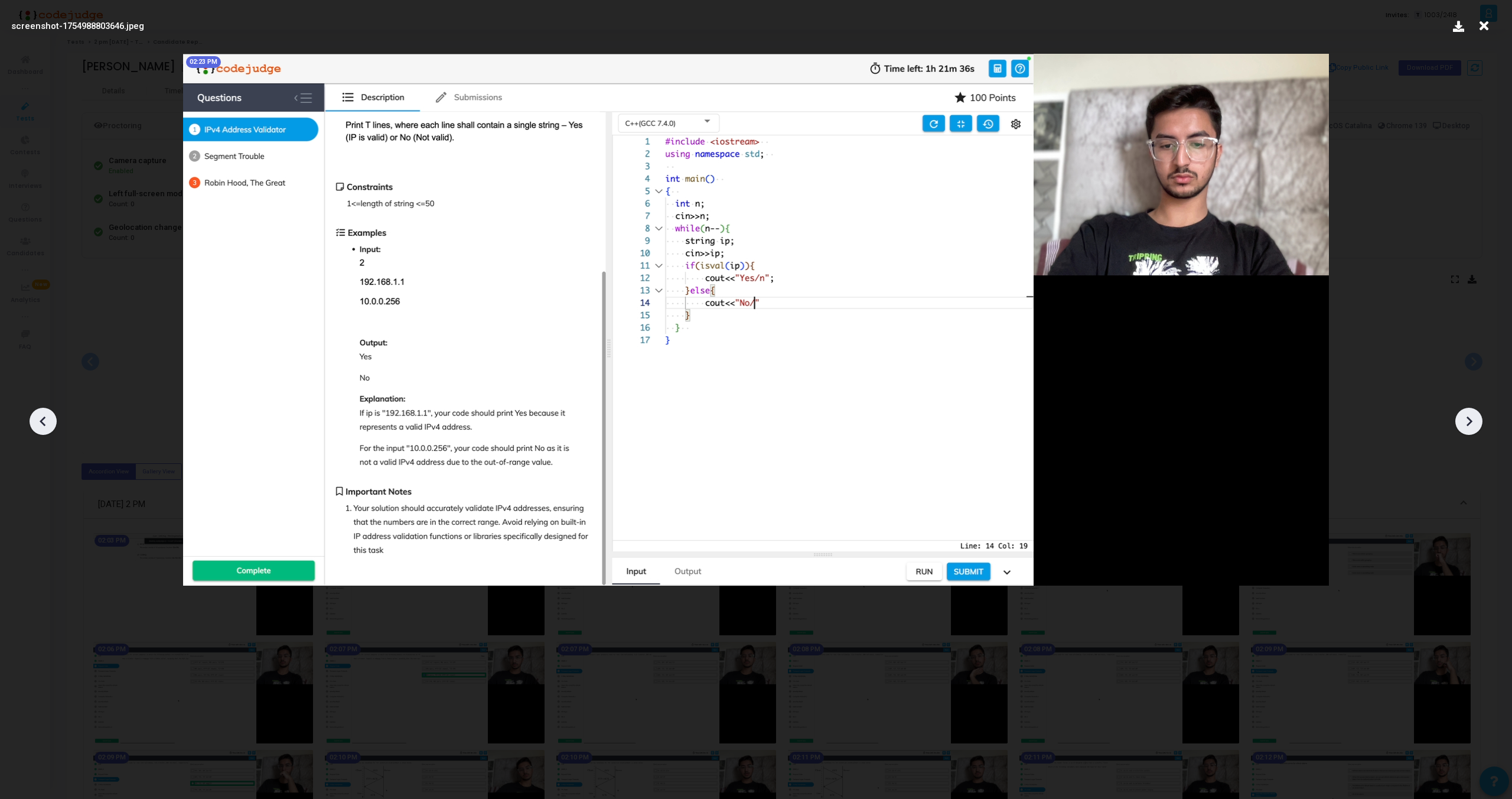
click at [1462, 414] on icon at bounding box center [1469, 421] width 18 height 18
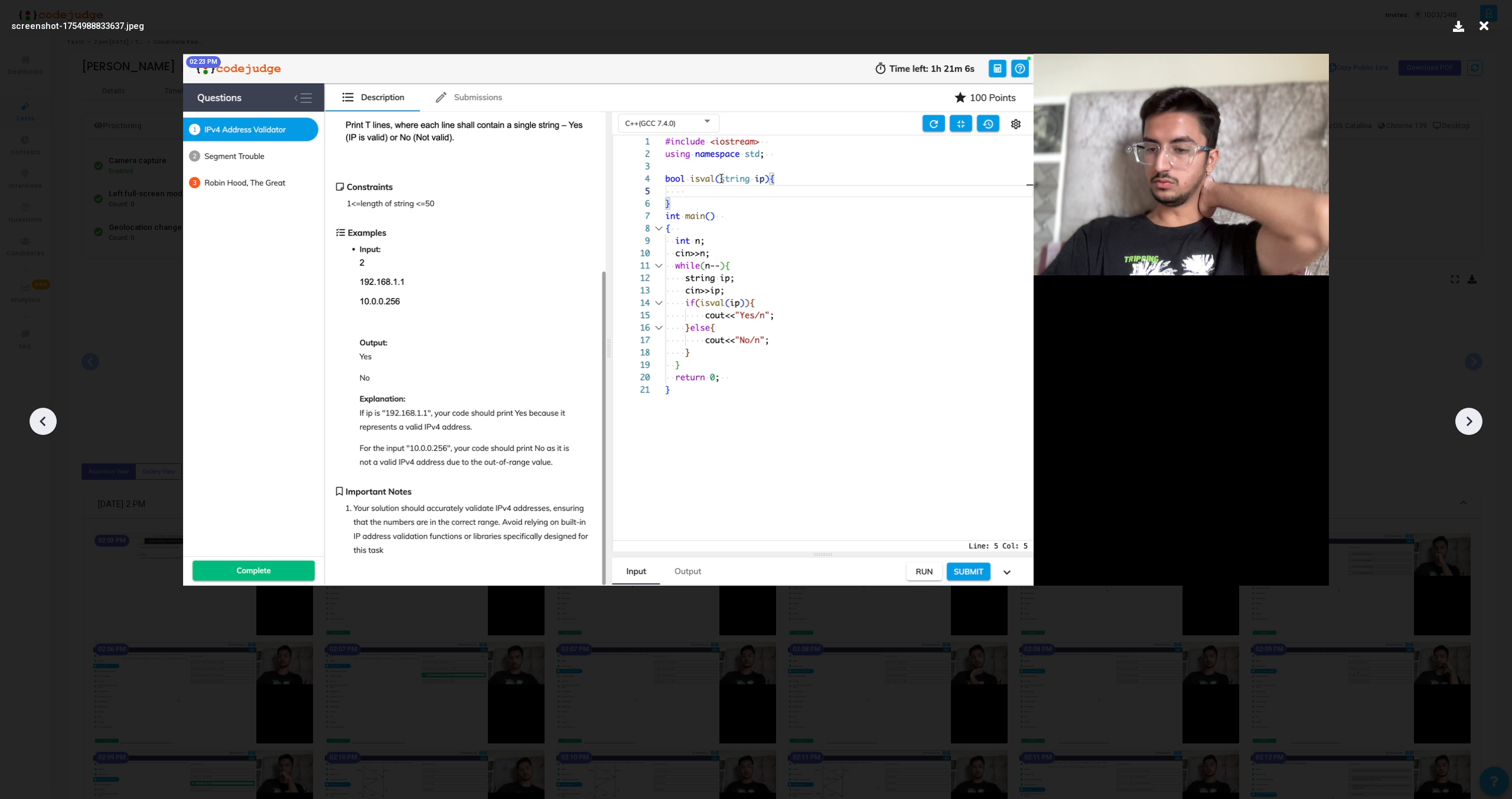
click at [1462, 414] on icon at bounding box center [1469, 421] width 18 height 18
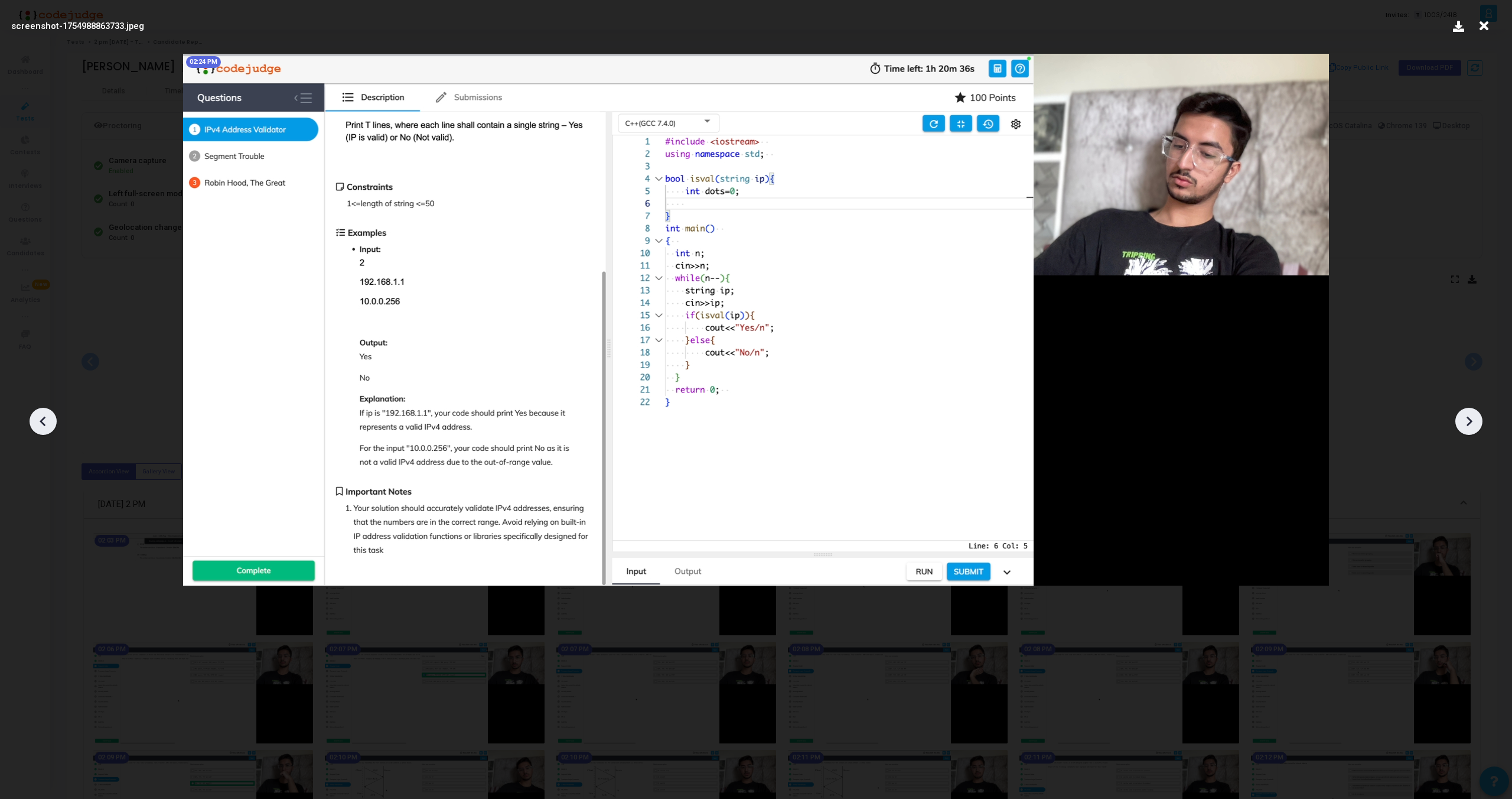
click at [1462, 414] on icon at bounding box center [1469, 421] width 18 height 18
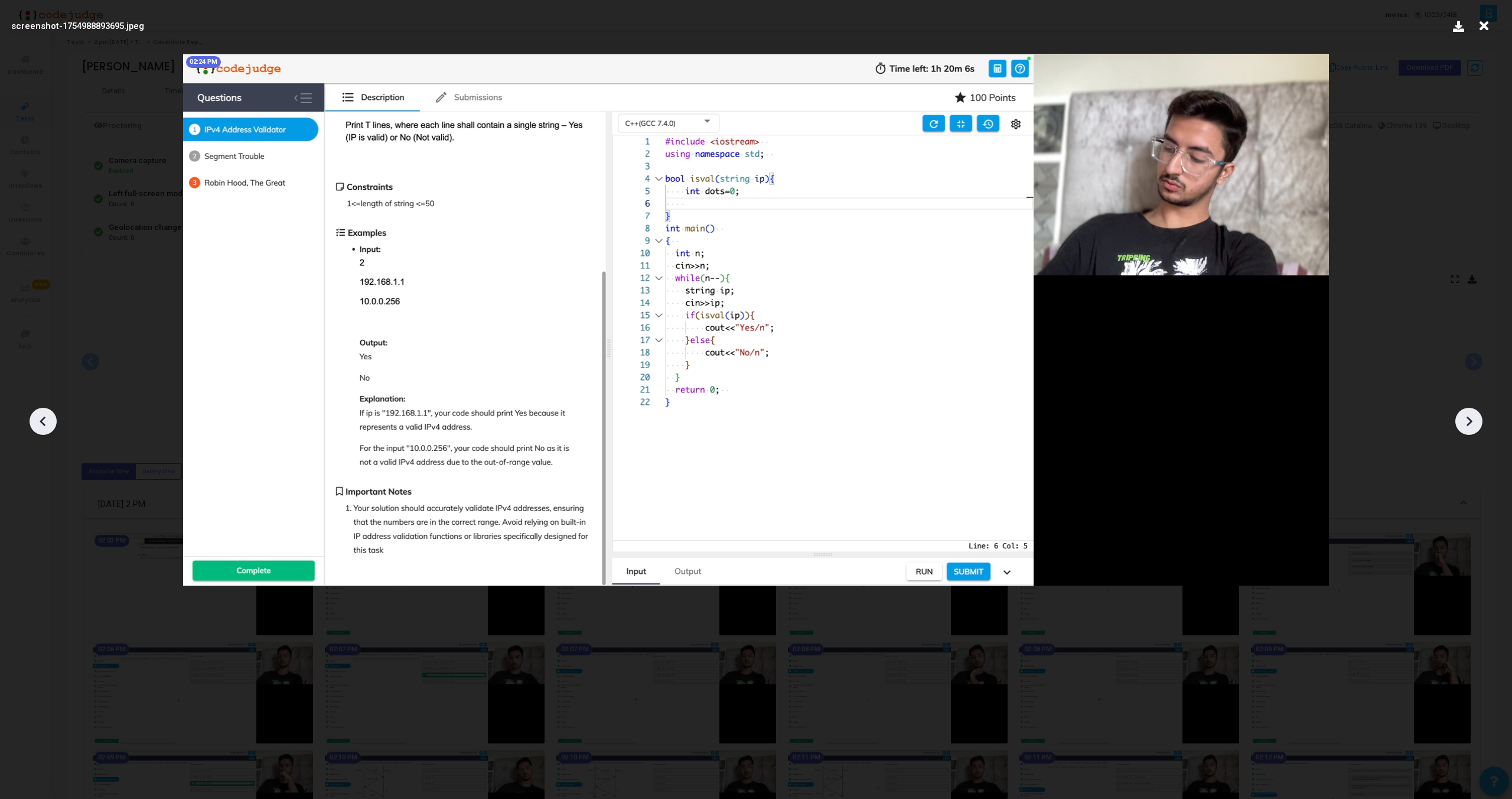
click at [1462, 414] on icon at bounding box center [1469, 421] width 18 height 18
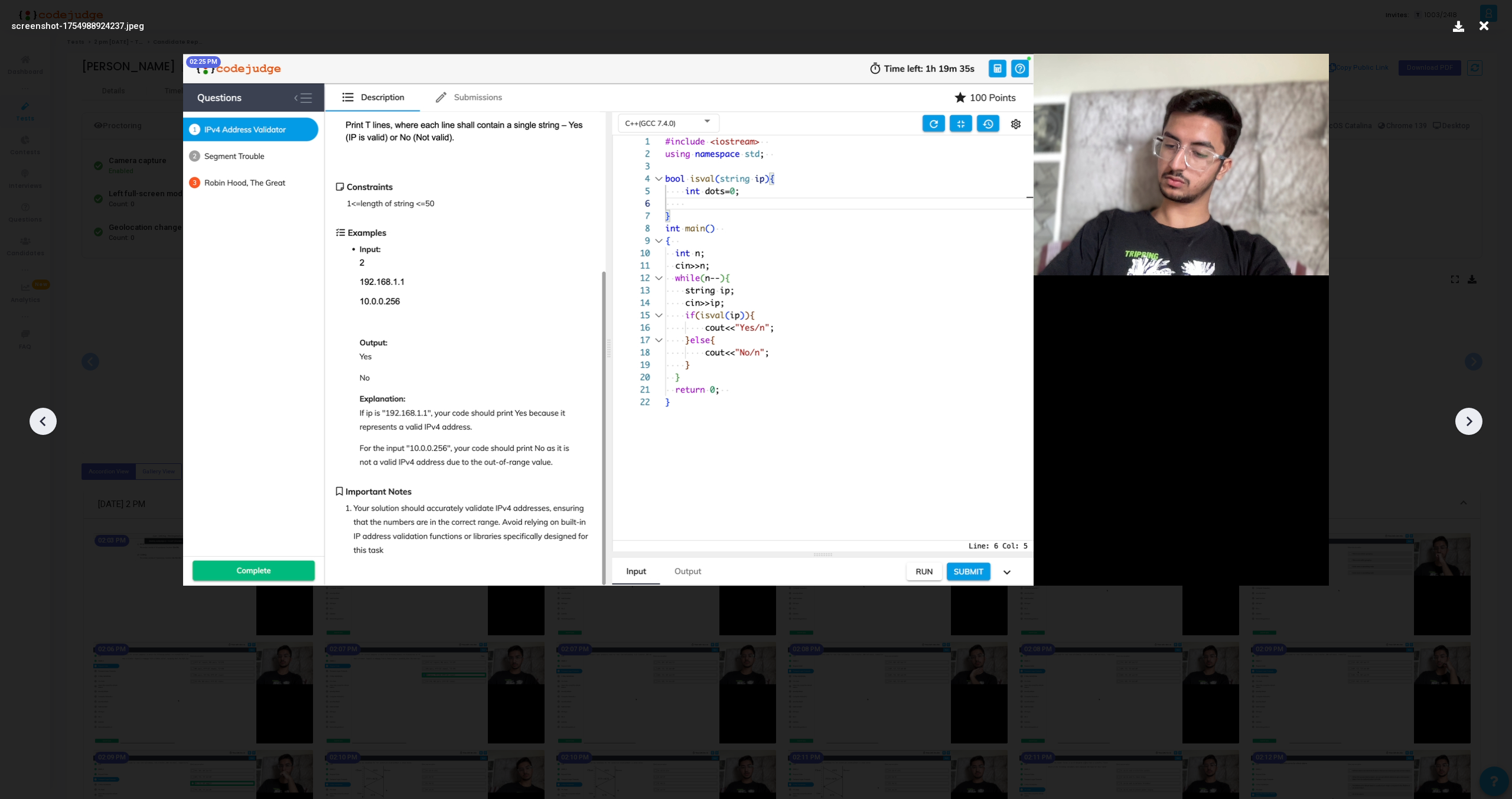
click at [1462, 414] on icon at bounding box center [1469, 421] width 18 height 18
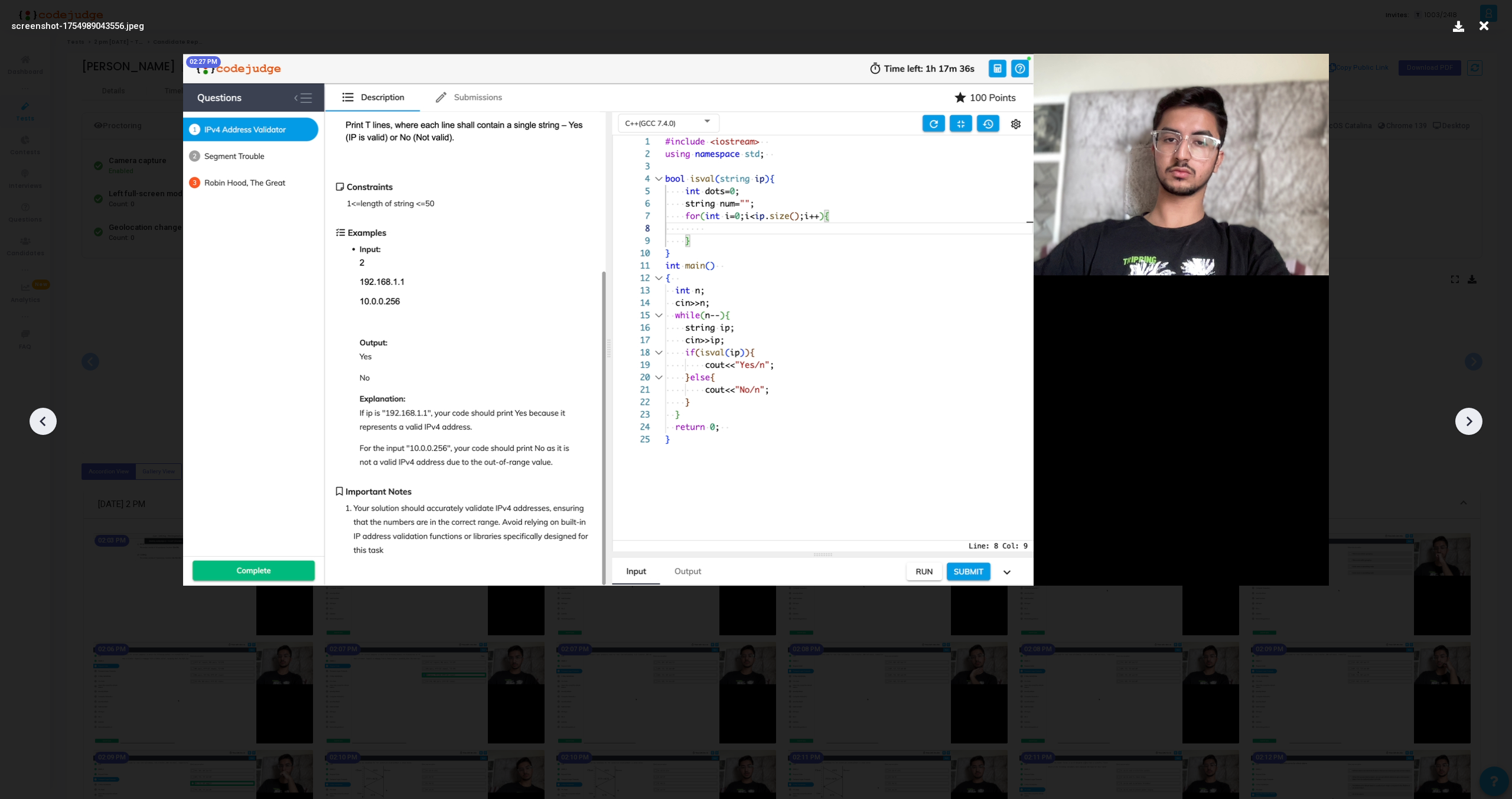
click at [1462, 414] on icon at bounding box center [1469, 421] width 18 height 18
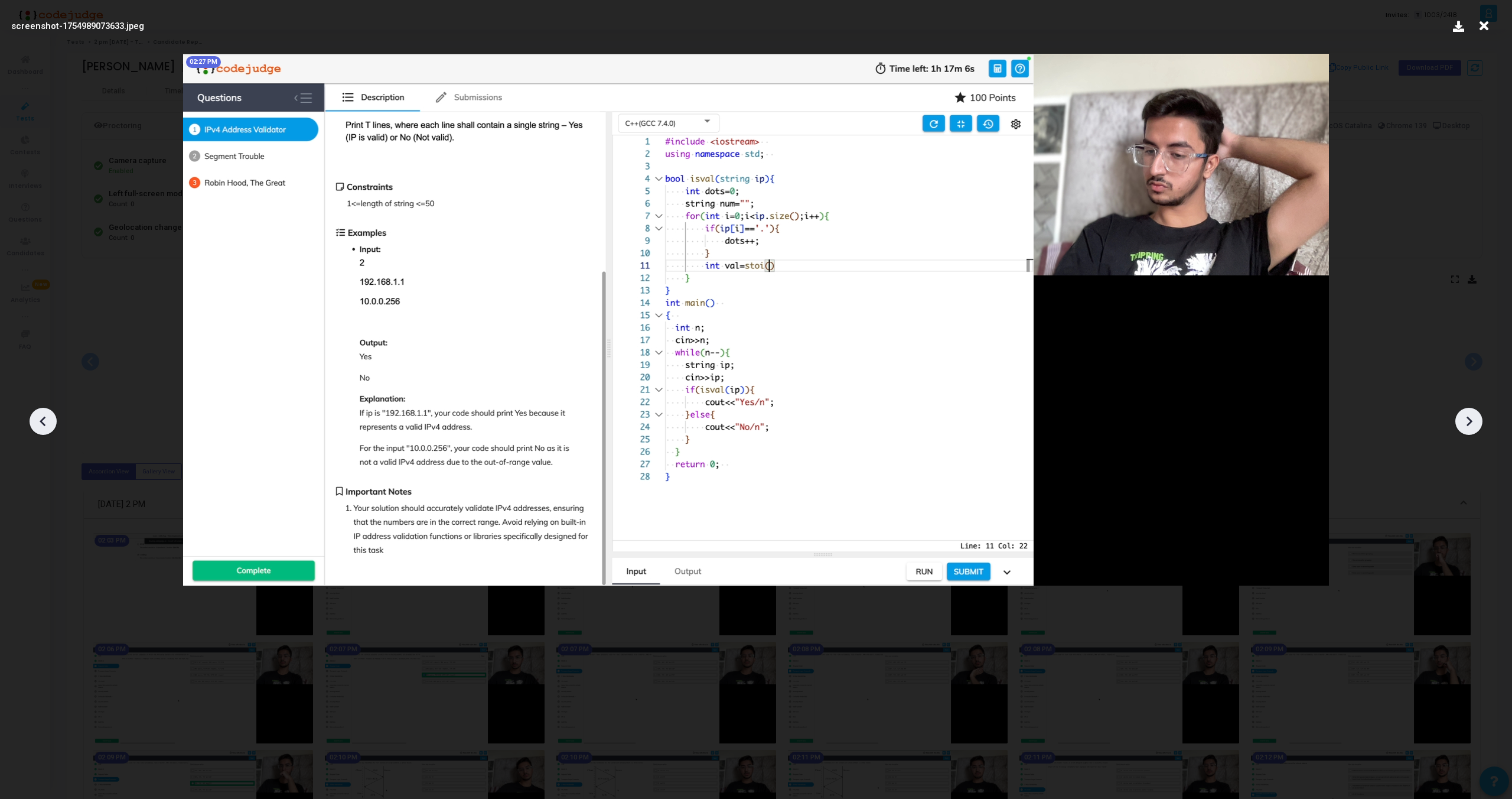
click at [1462, 414] on icon at bounding box center [1469, 421] width 18 height 18
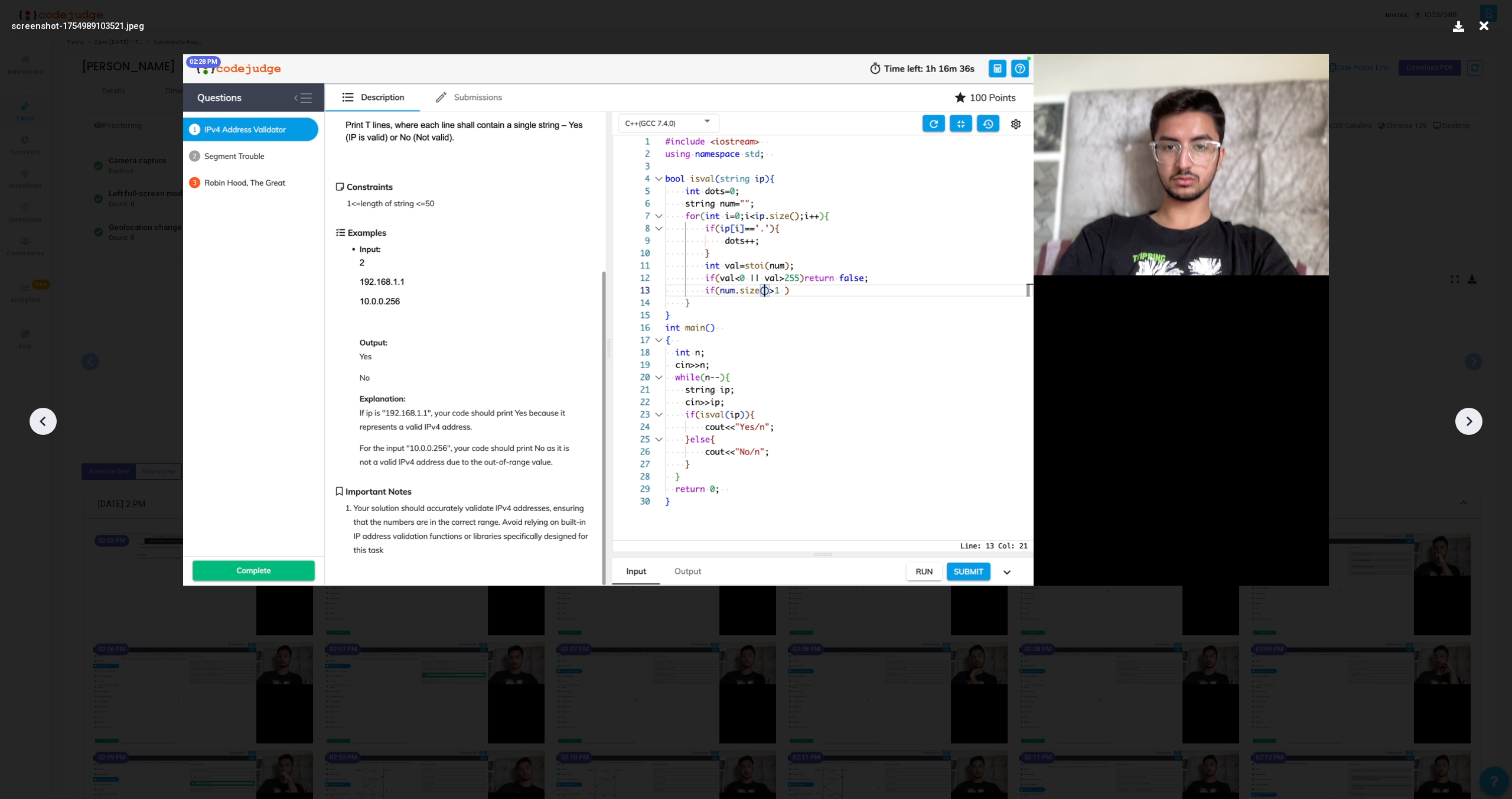
click at [1462, 414] on icon at bounding box center [1469, 421] width 18 height 18
click at [1470, 418] on icon at bounding box center [1469, 421] width 18 height 18
click at [1487, 22] on icon at bounding box center [1484, 25] width 18 height 22
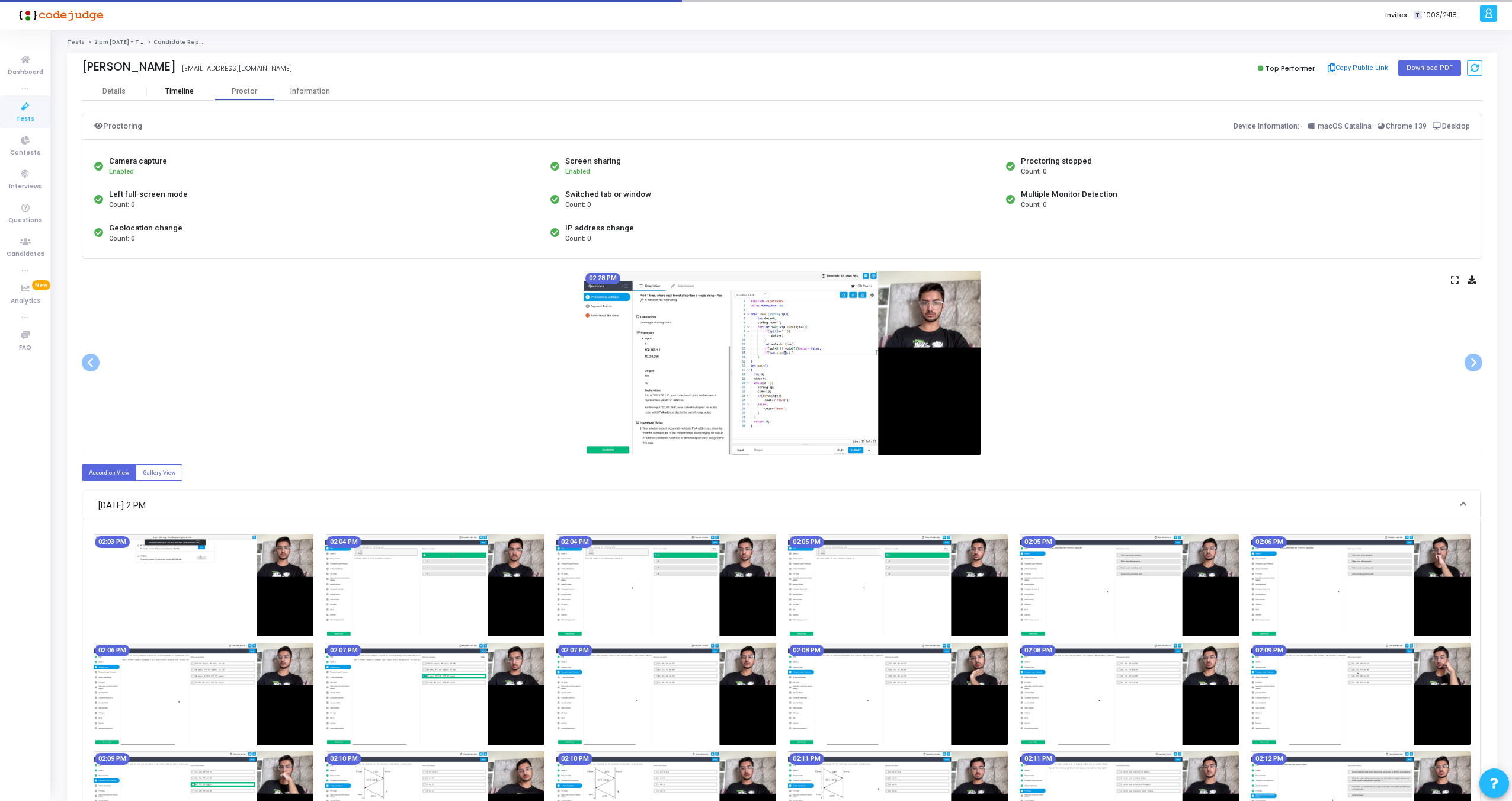
click at [177, 99] on div "Timeline" at bounding box center [180, 91] width 66 height 18
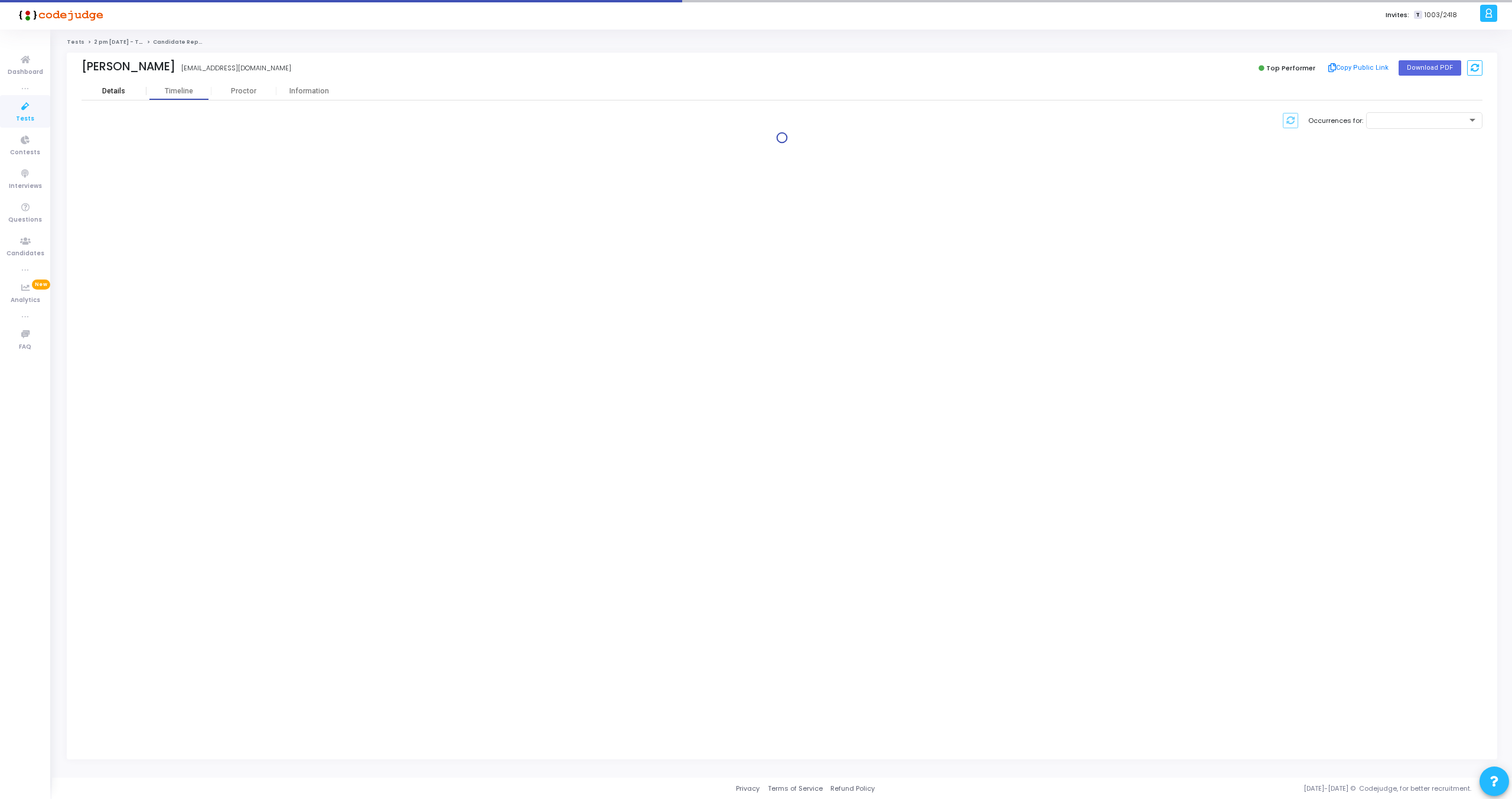
click at [125, 99] on div "Details" at bounding box center [114, 91] width 65 height 18
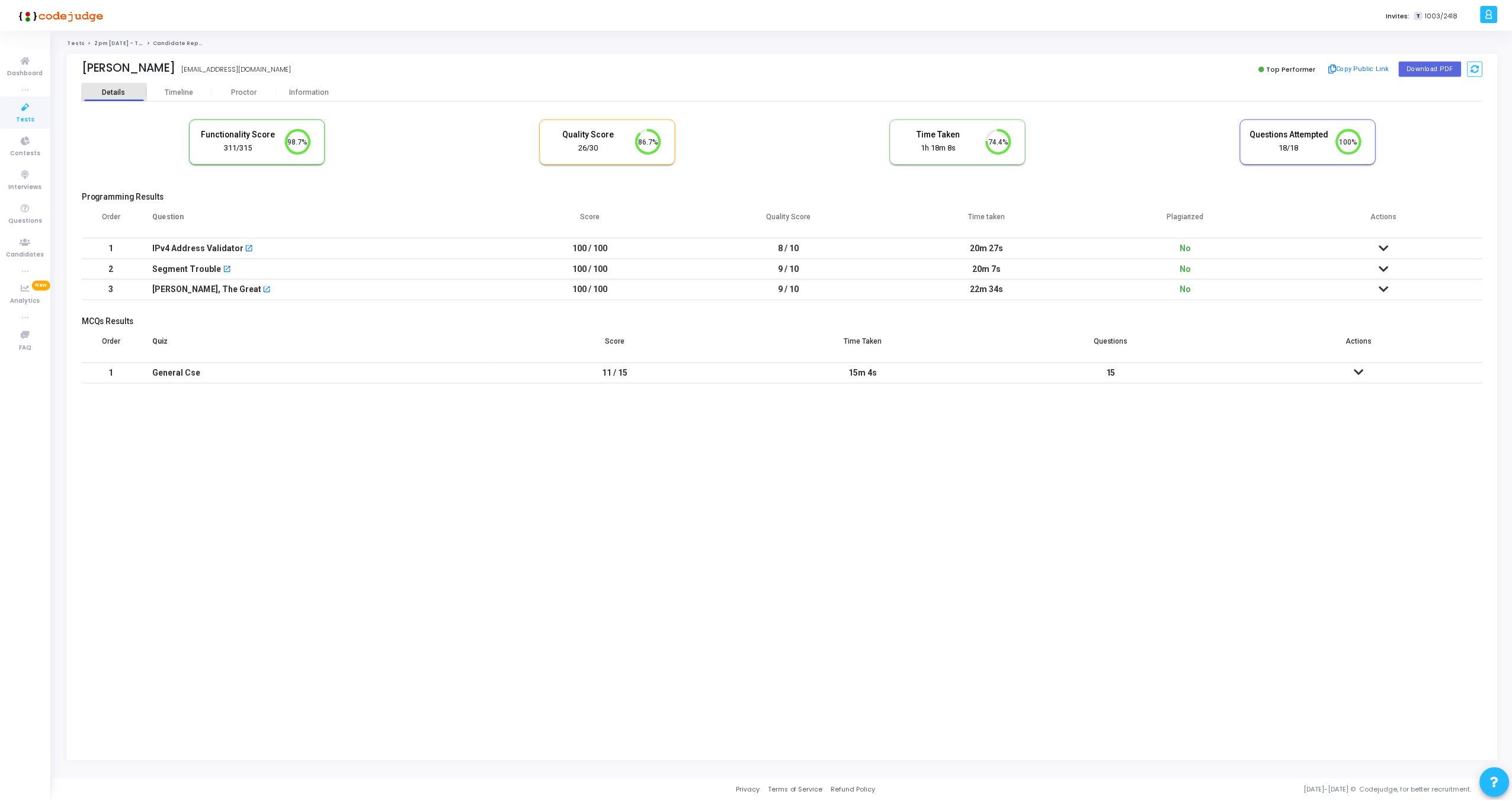
scroll to position [25, 30]
click at [236, 89] on div "Proctor" at bounding box center [244, 92] width 66 height 9
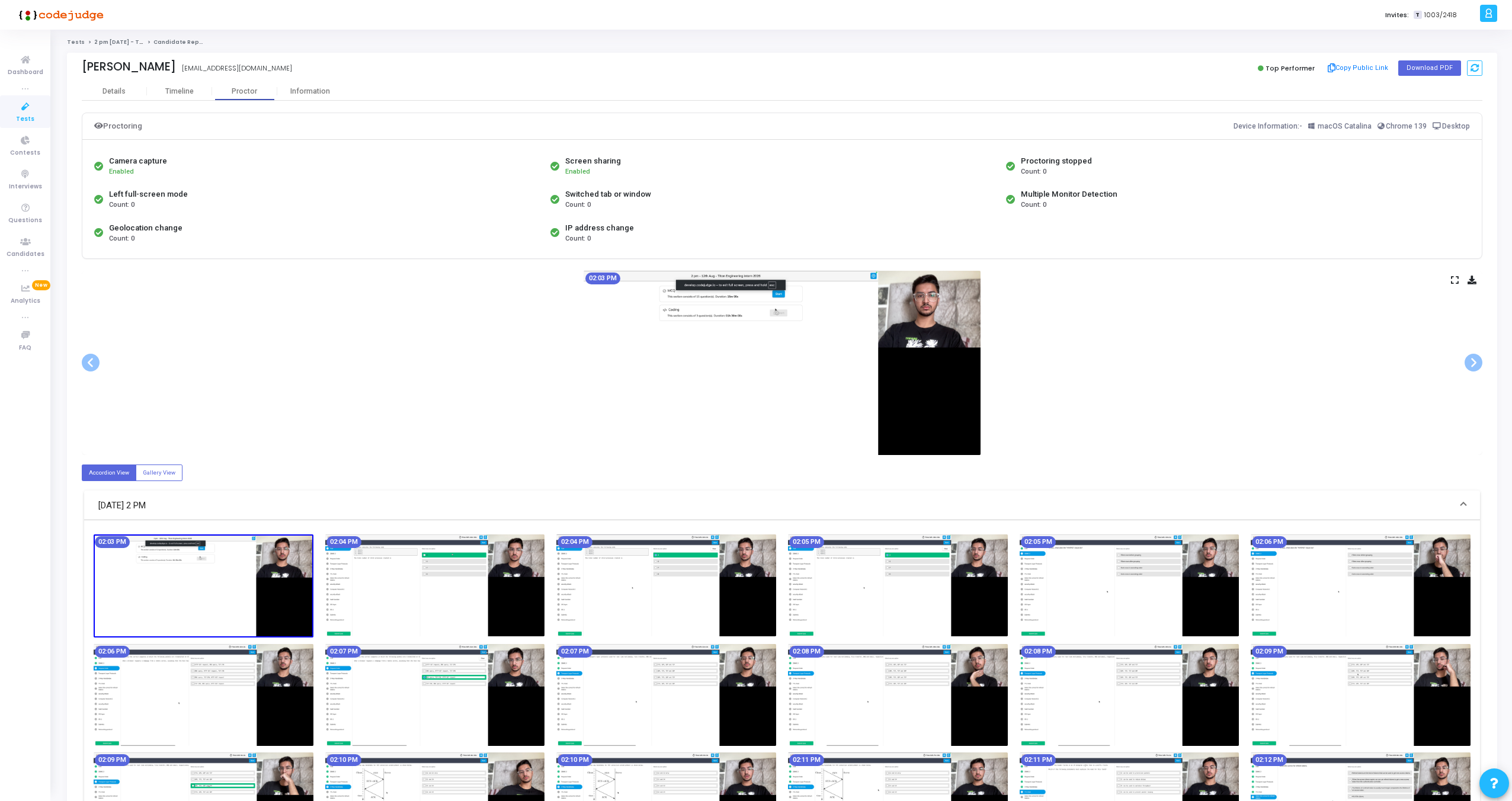
click at [1458, 277] on icon at bounding box center [1455, 280] width 8 height 6
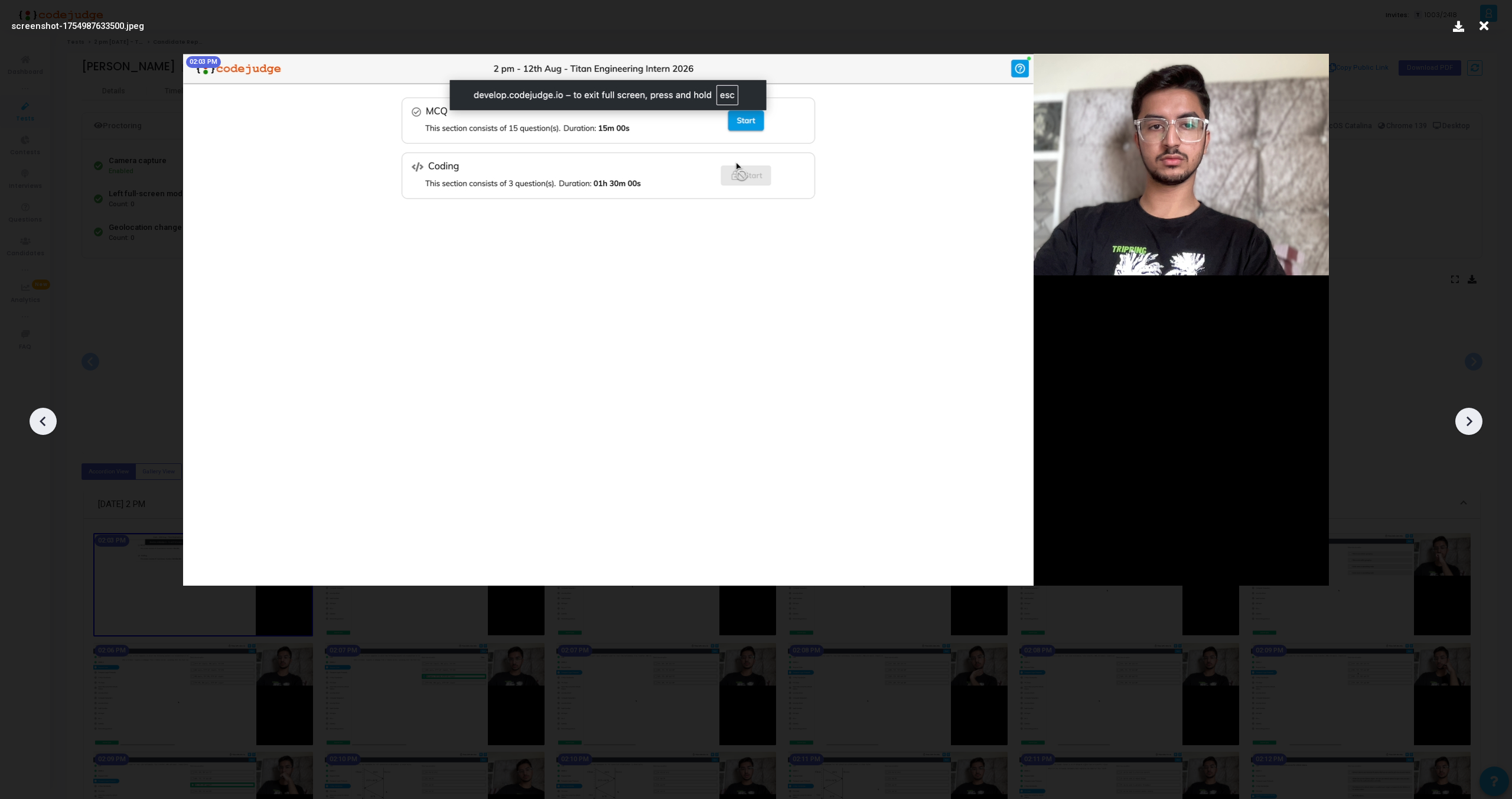
click at [1474, 412] on icon at bounding box center [1469, 421] width 18 height 18
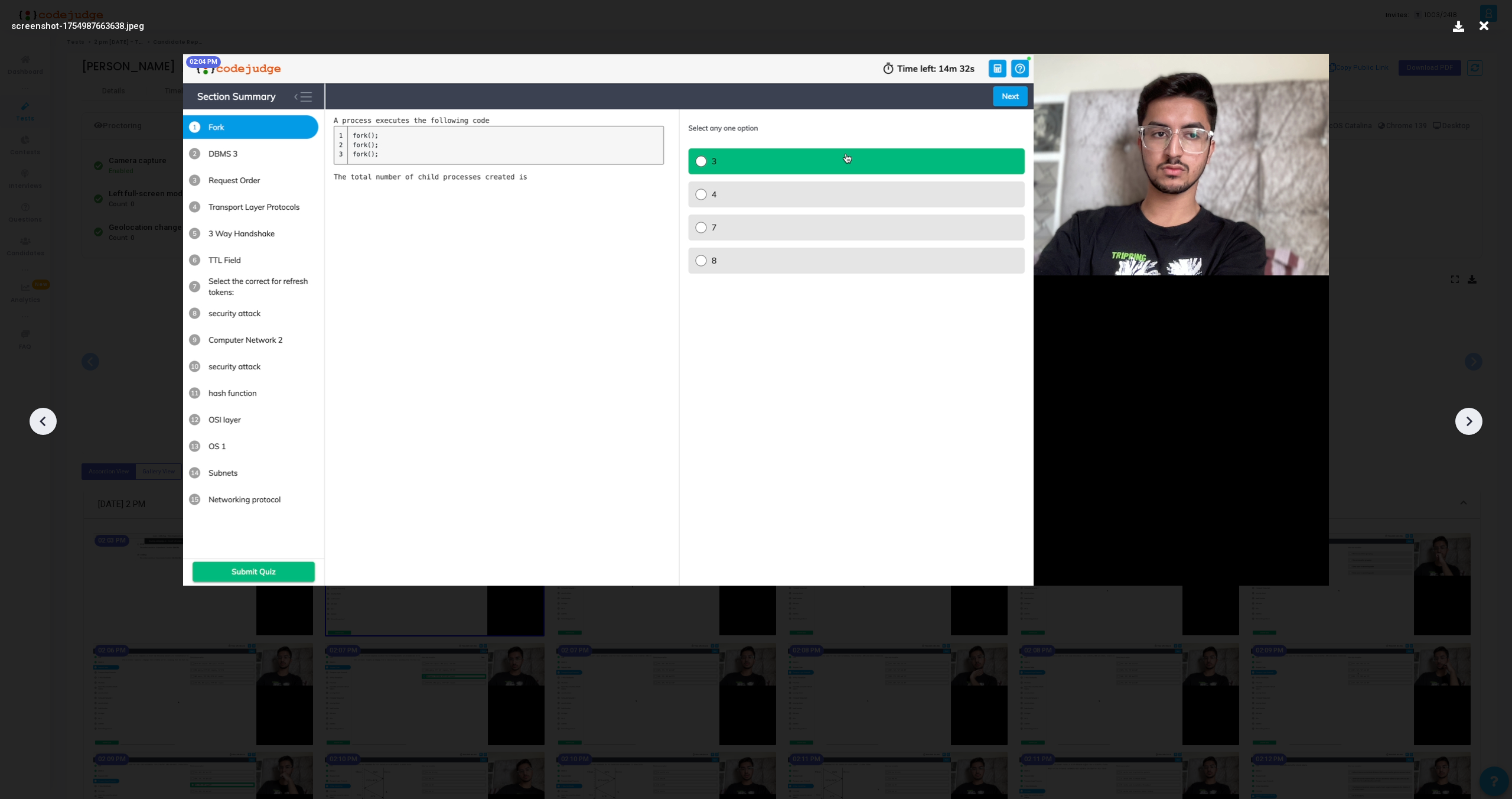
click at [1474, 412] on icon at bounding box center [1469, 421] width 18 height 18
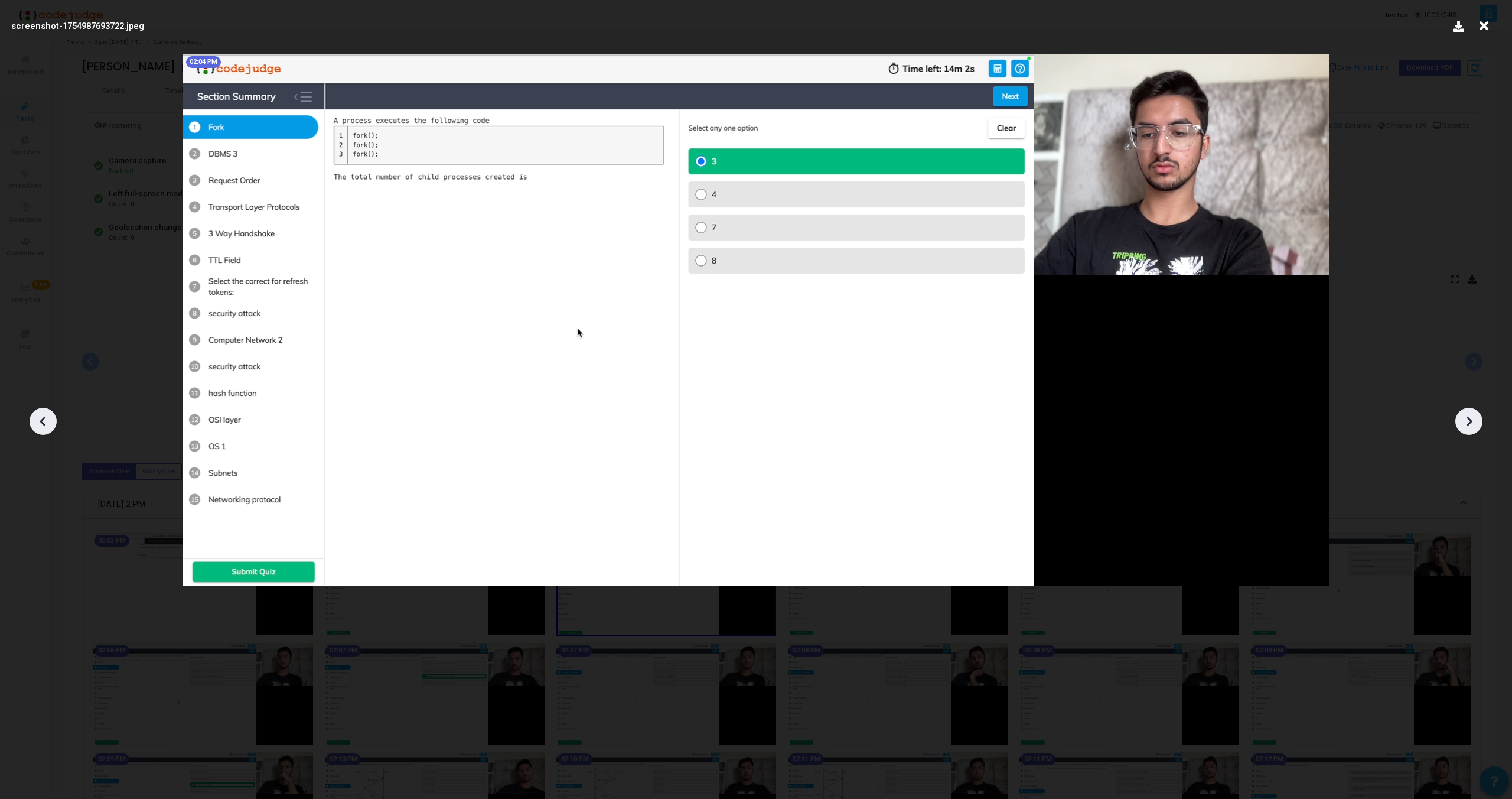
click at [1474, 412] on icon at bounding box center [1469, 421] width 18 height 18
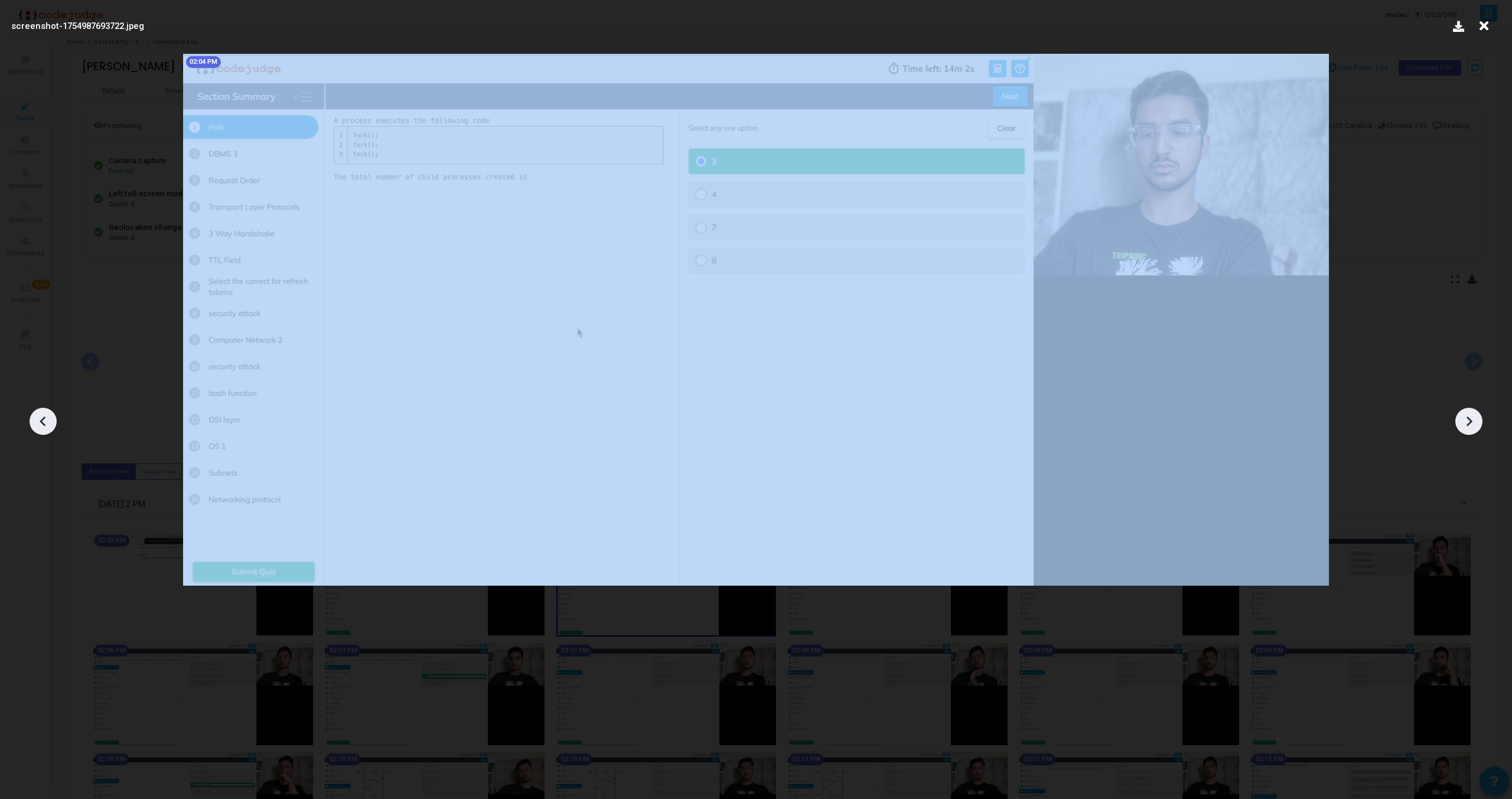
click at [1474, 412] on icon at bounding box center [1469, 421] width 18 height 18
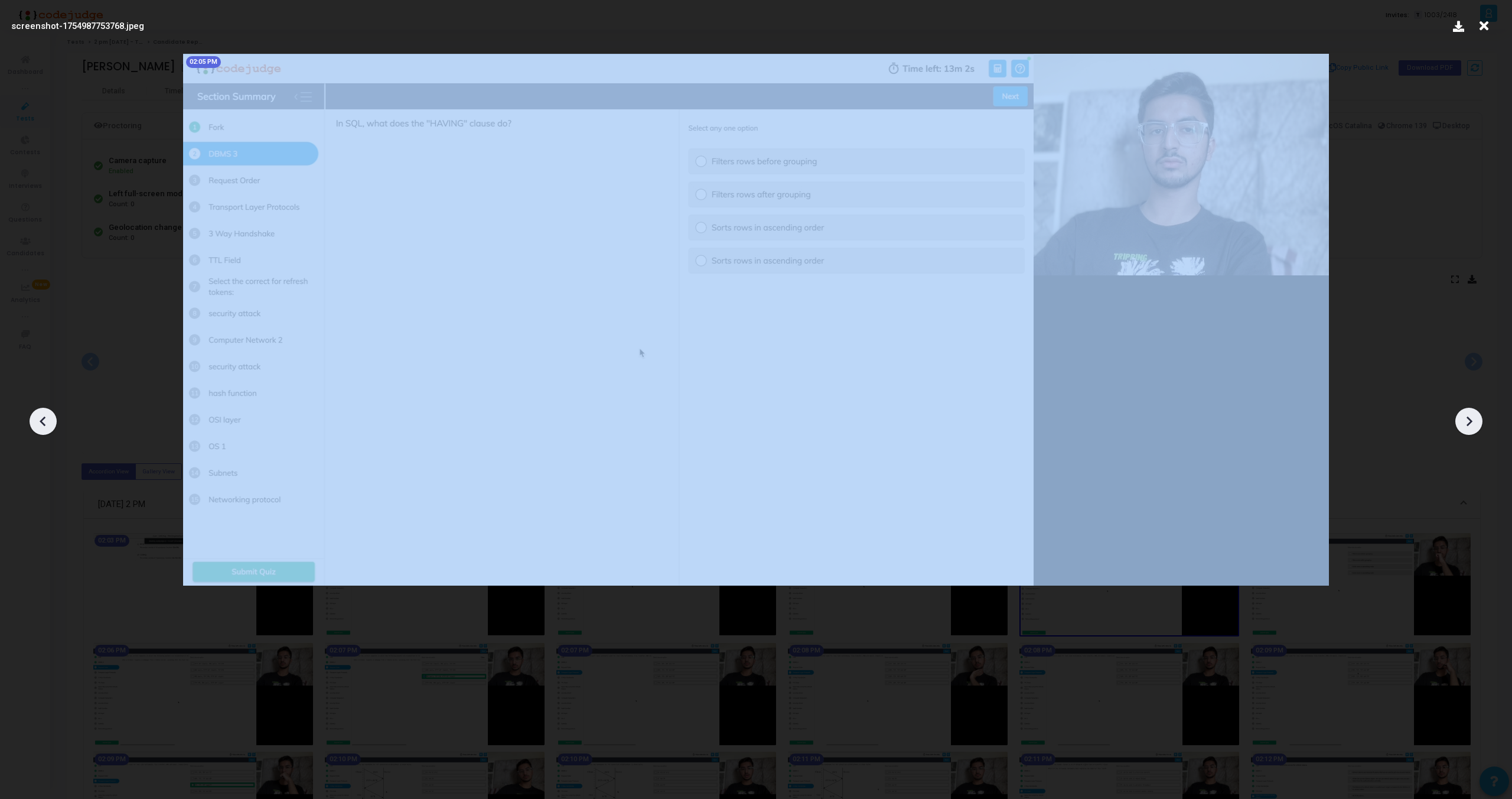
click at [1474, 412] on icon at bounding box center [1469, 421] width 18 height 18
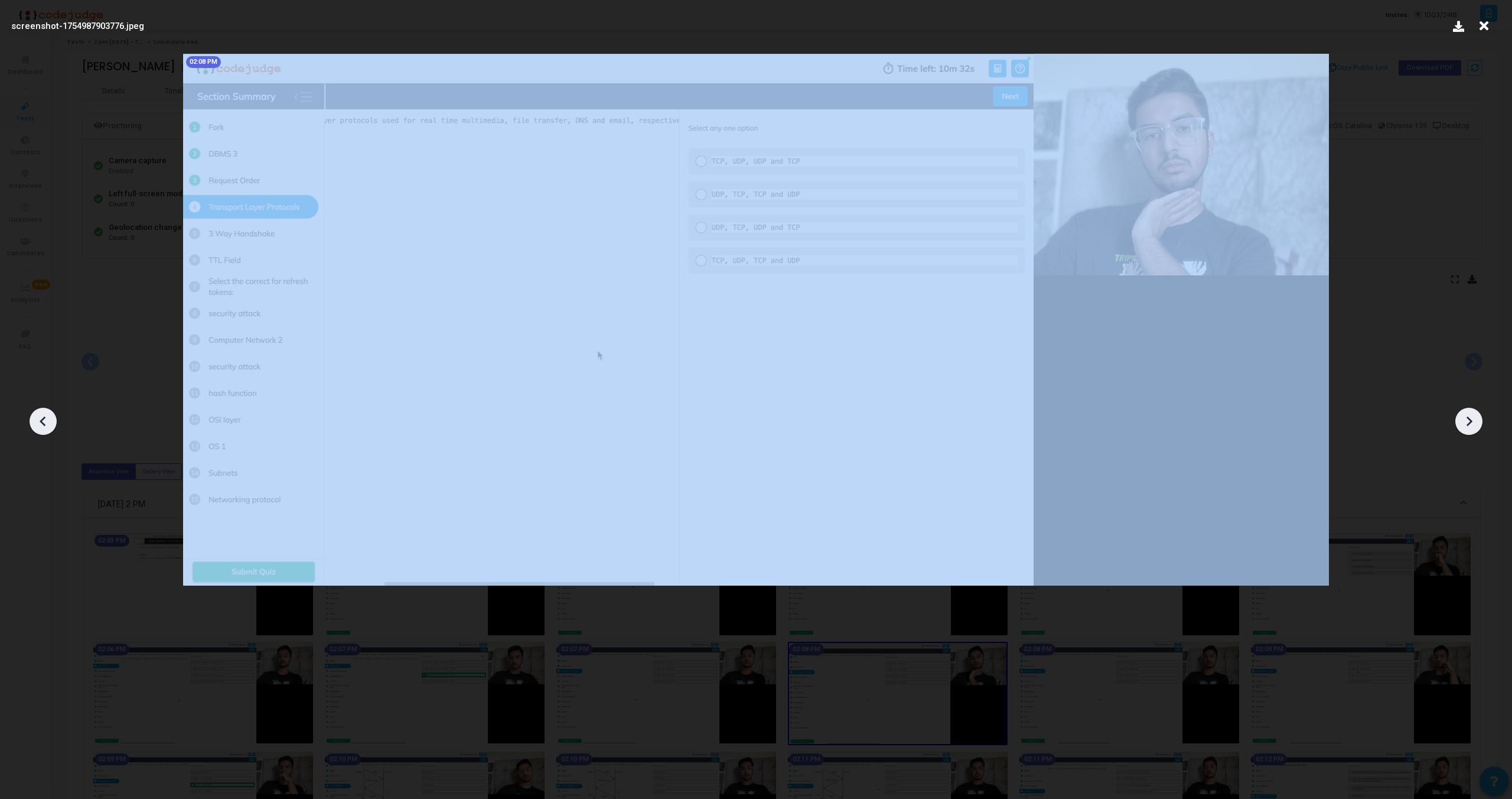
click at [1474, 412] on icon at bounding box center [1469, 421] width 18 height 18
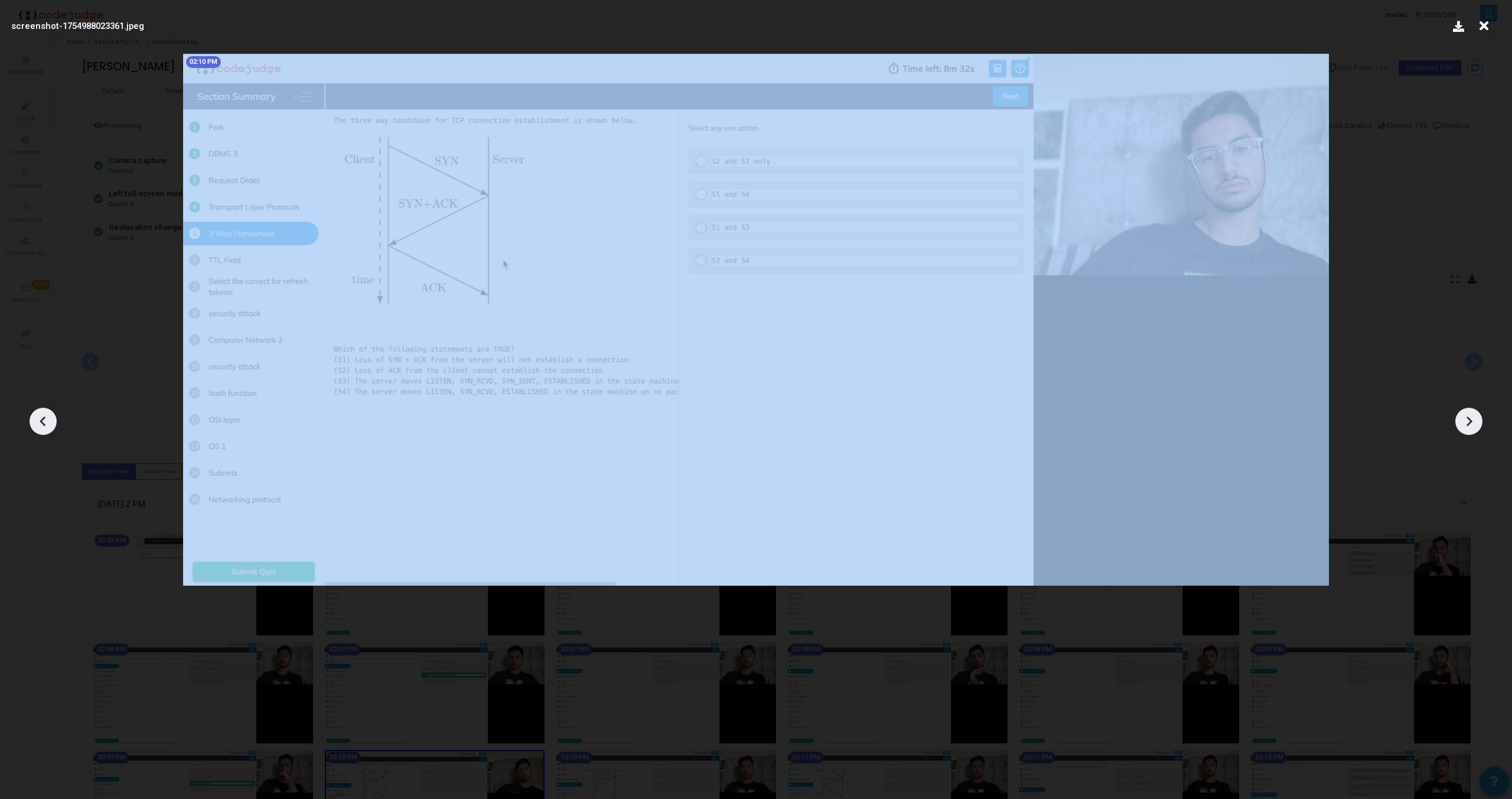
click at [1474, 412] on icon at bounding box center [1469, 421] width 18 height 18
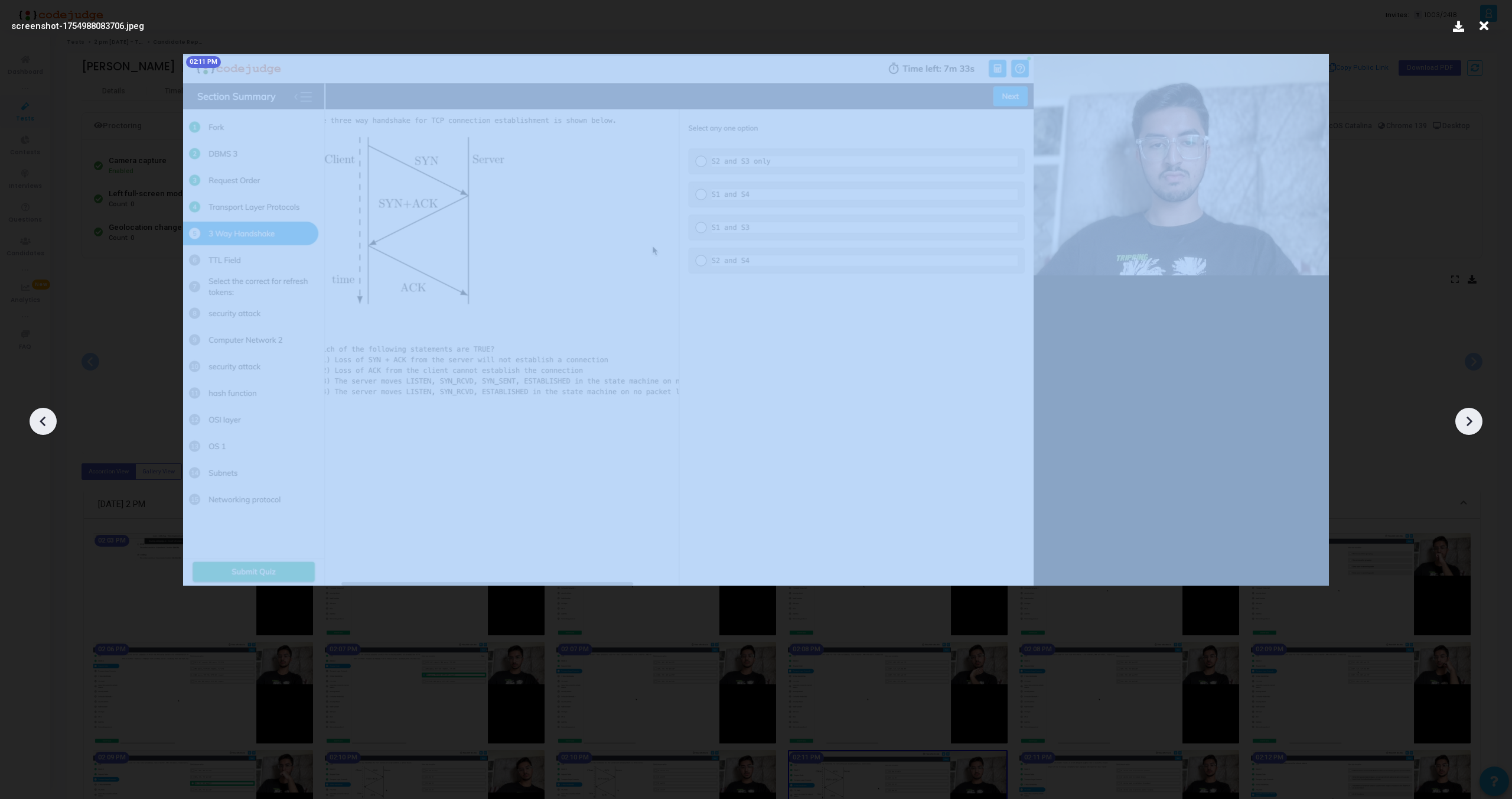
click at [1474, 412] on icon at bounding box center [1469, 421] width 18 height 18
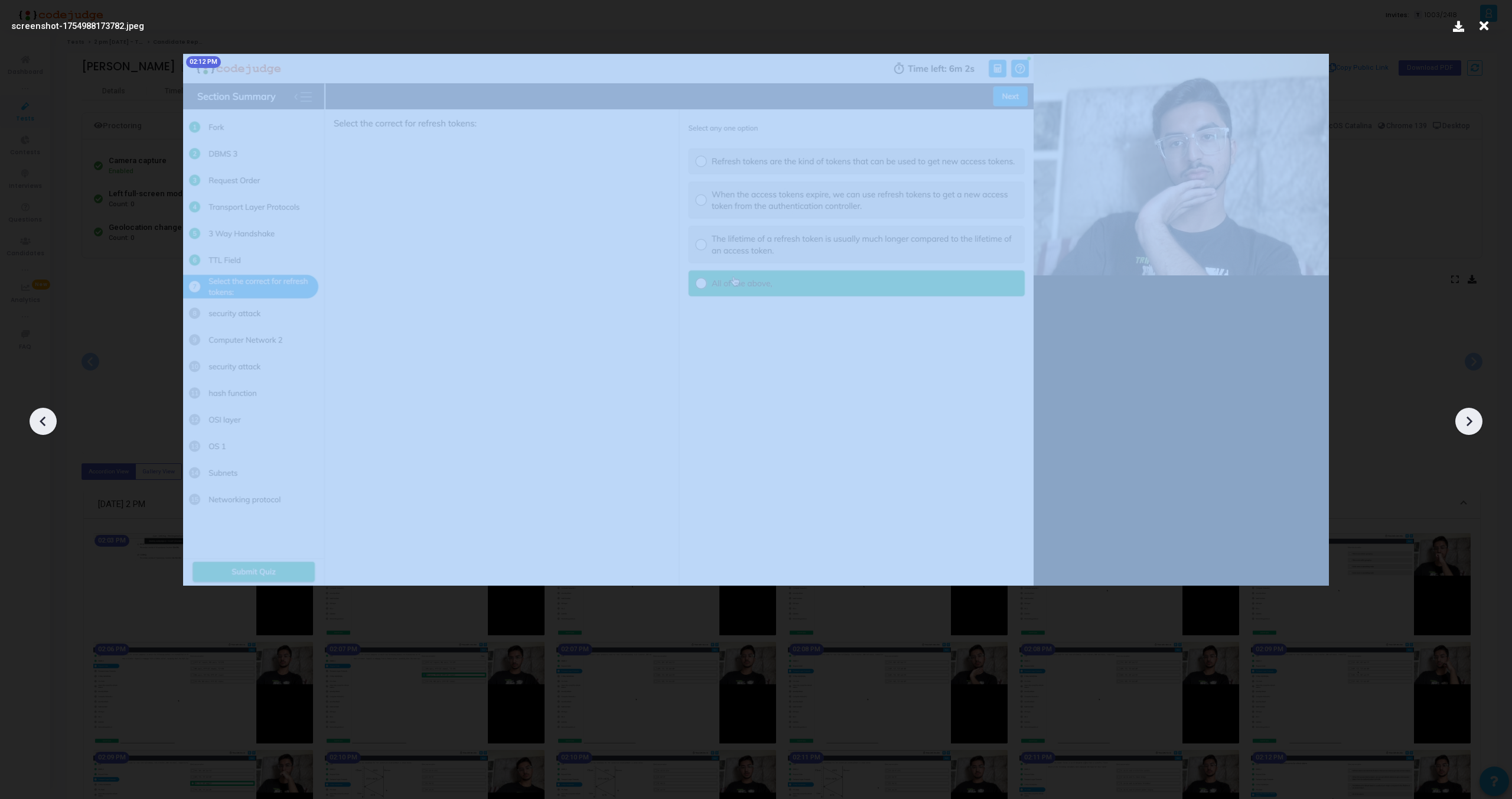
click at [1474, 412] on icon at bounding box center [1469, 421] width 18 height 18
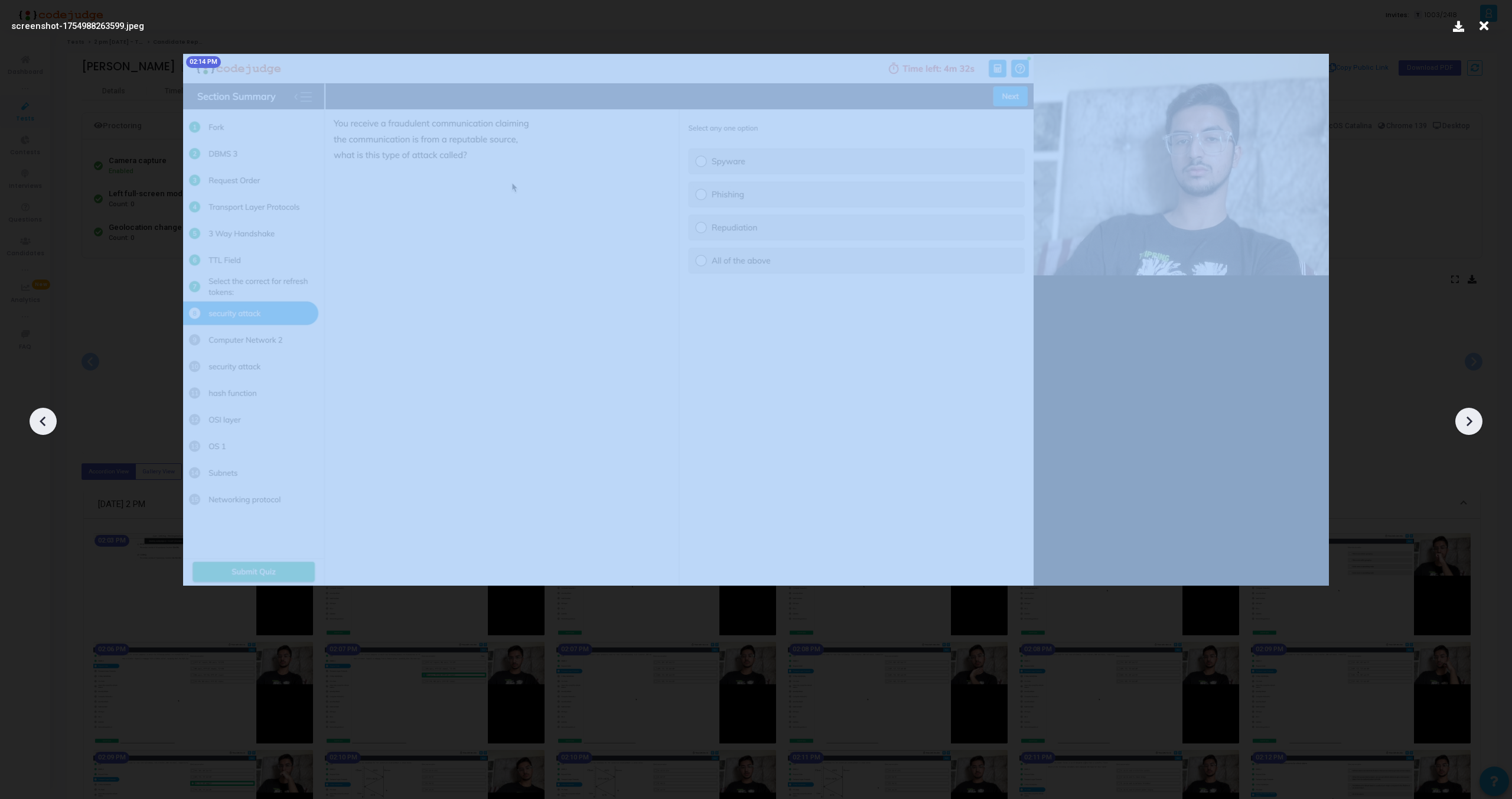
click at [1474, 412] on icon at bounding box center [1469, 421] width 18 height 18
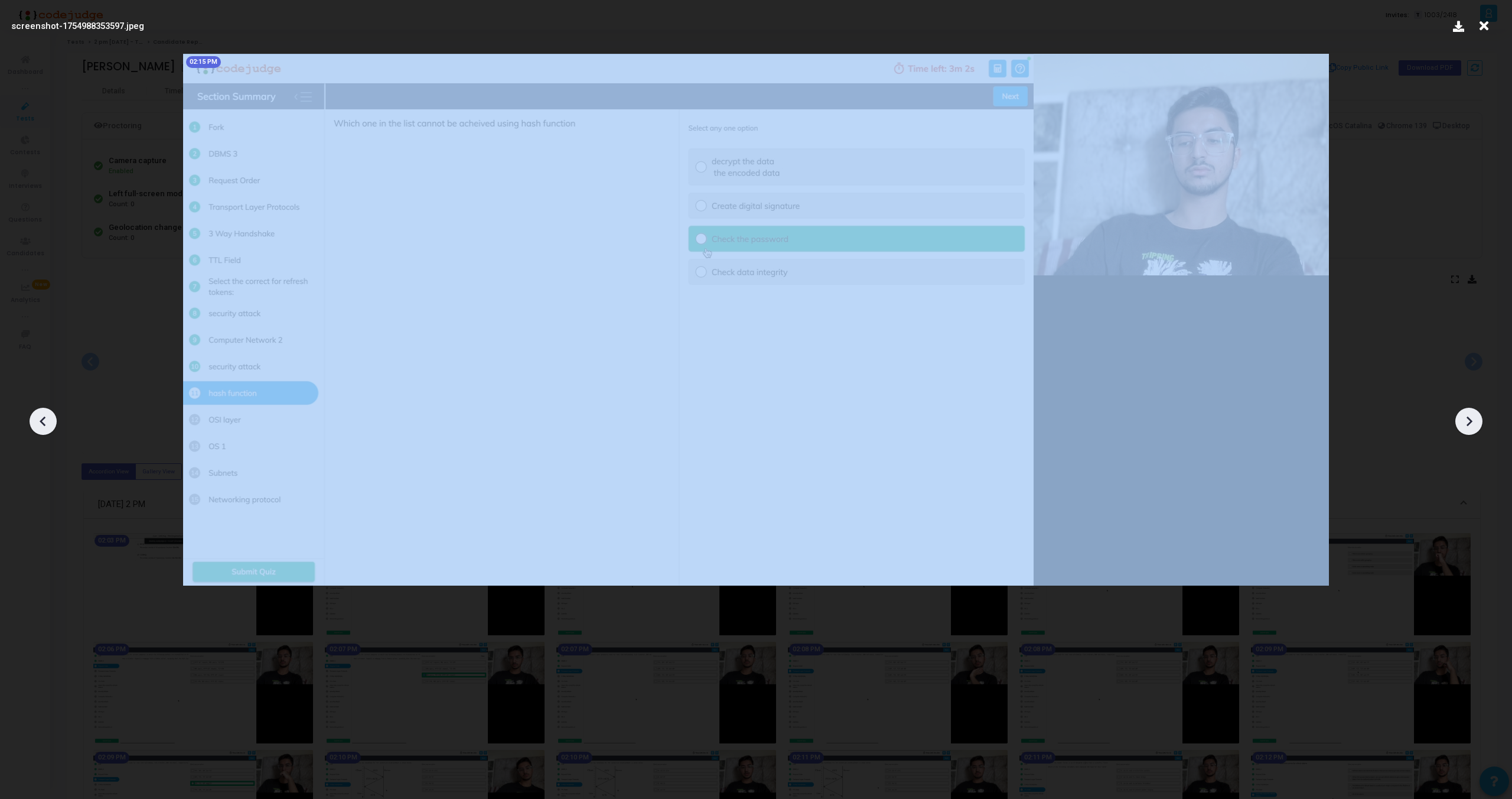
click at [1474, 412] on icon at bounding box center [1469, 421] width 18 height 18
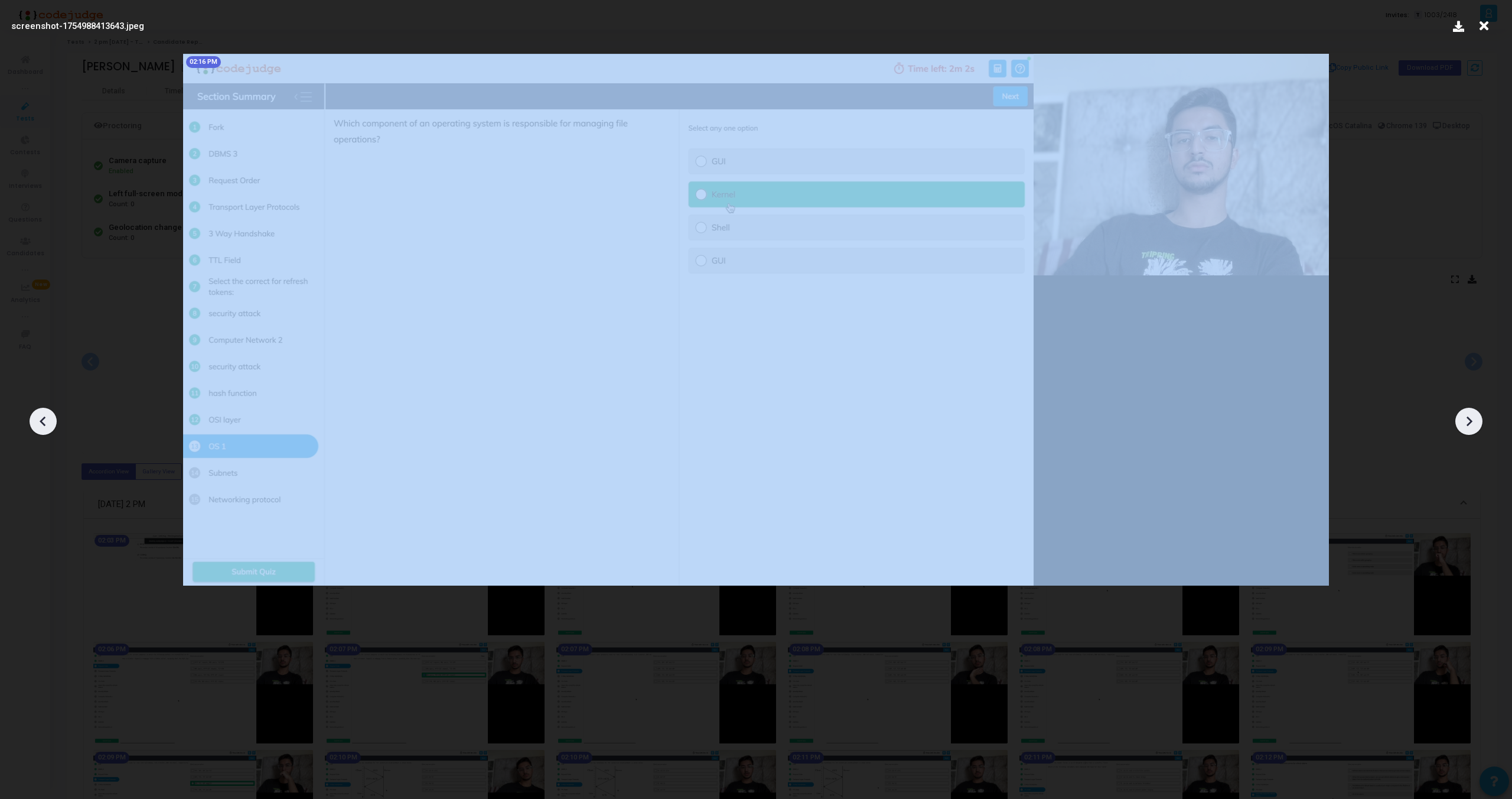
click at [1474, 412] on icon at bounding box center [1469, 421] width 18 height 18
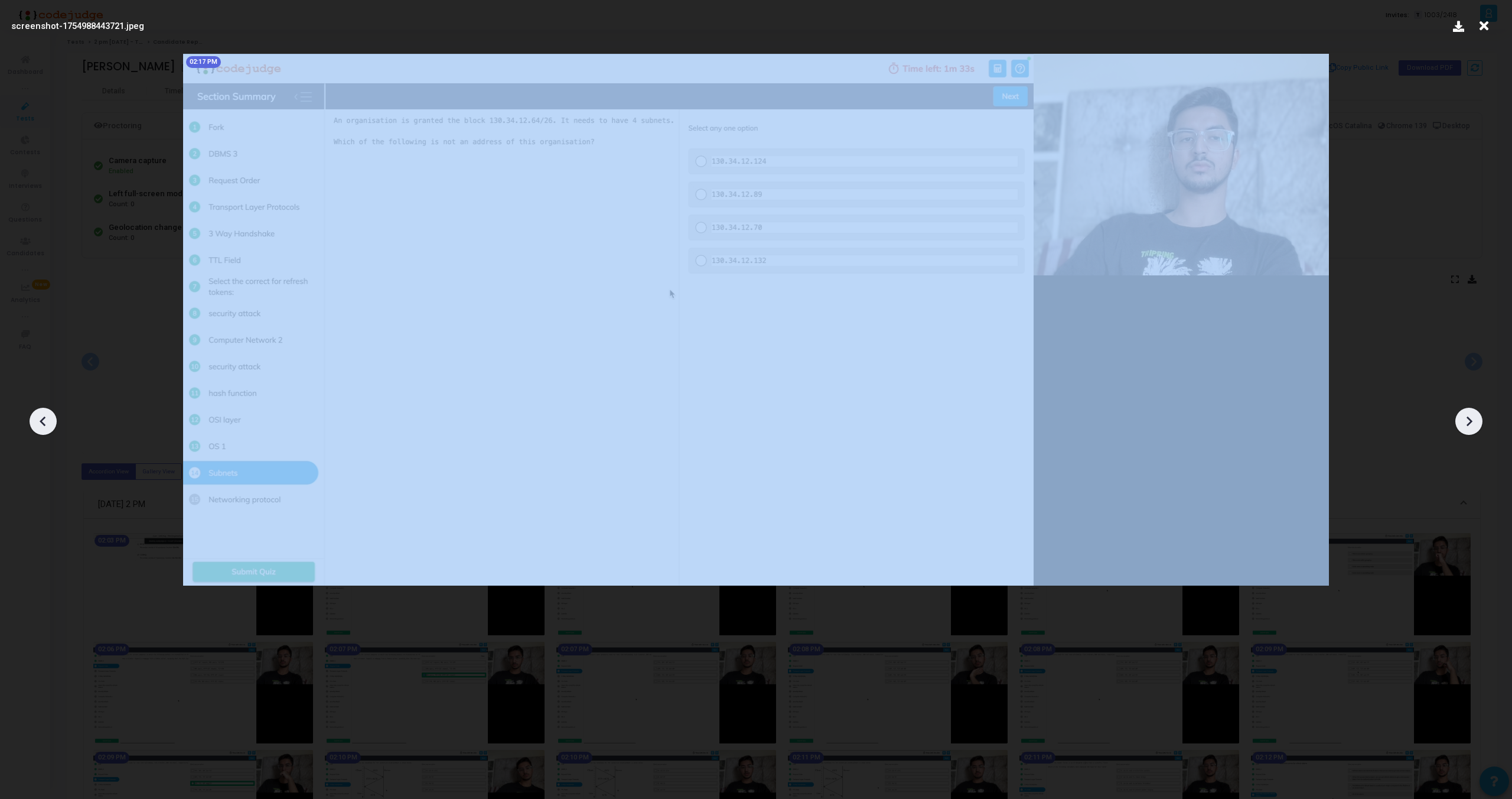
click at [1474, 412] on icon at bounding box center [1469, 421] width 18 height 18
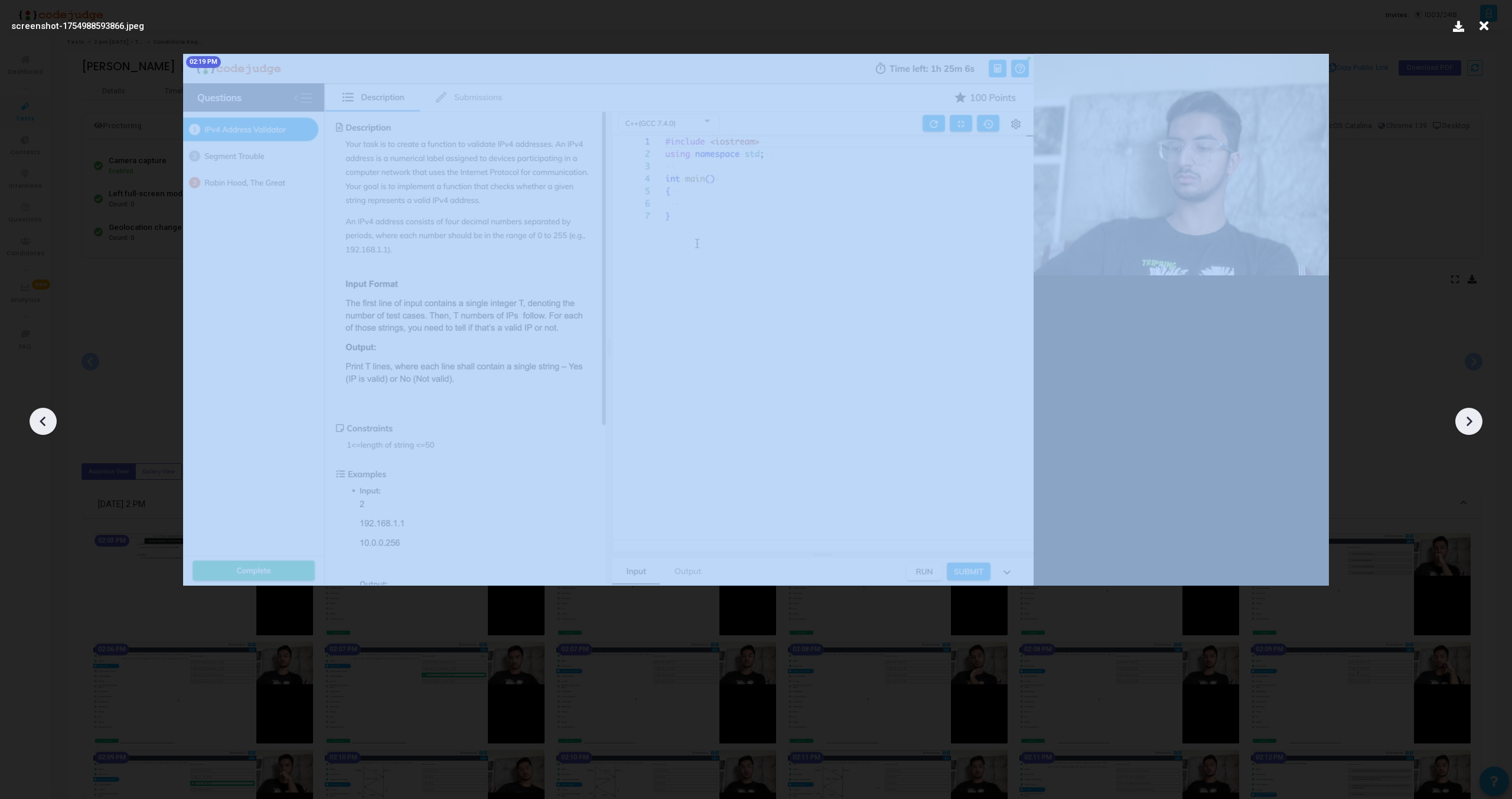
click at [1474, 412] on icon at bounding box center [1469, 421] width 18 height 18
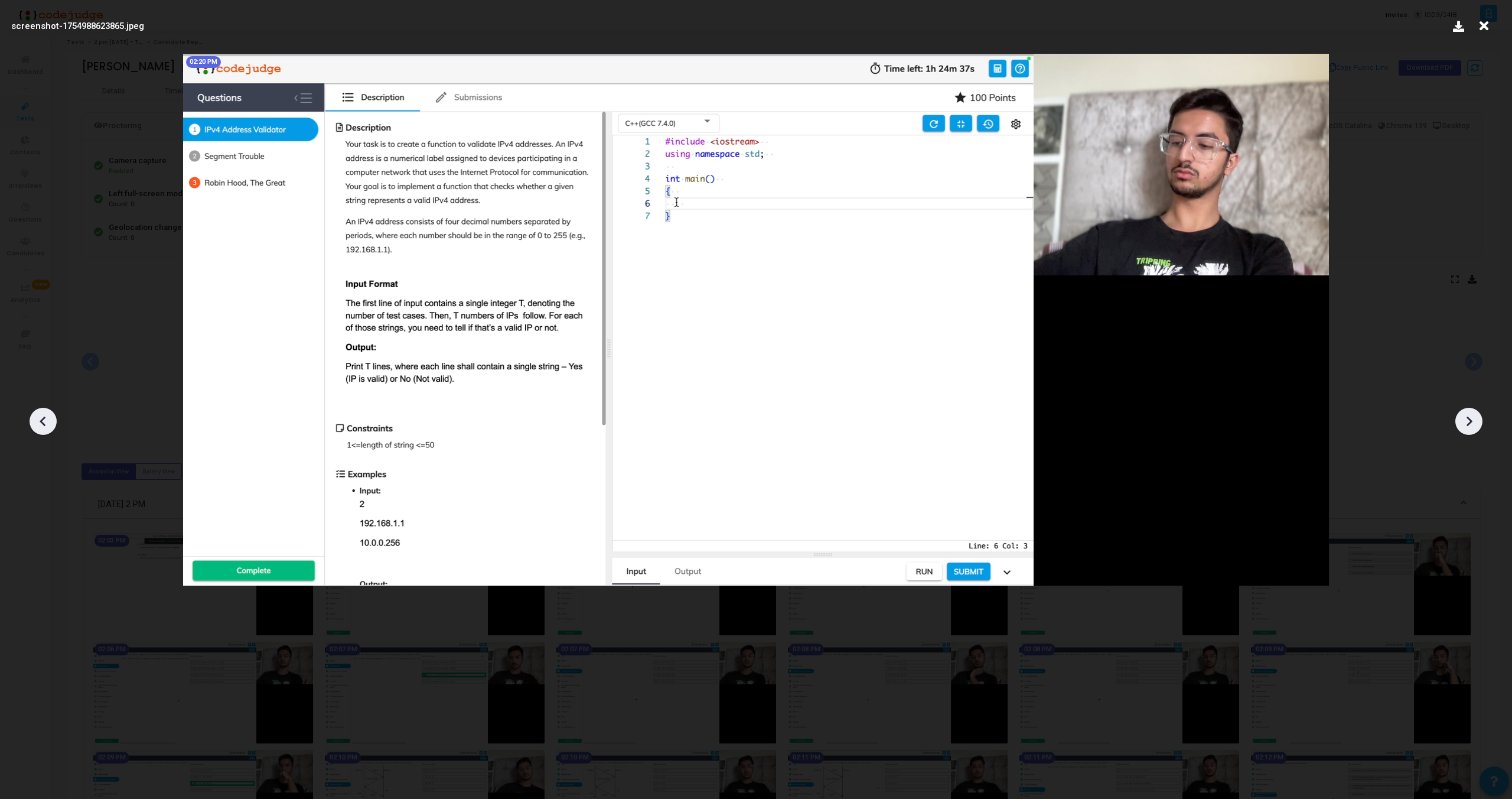
click at [1474, 412] on icon at bounding box center [1469, 421] width 18 height 18
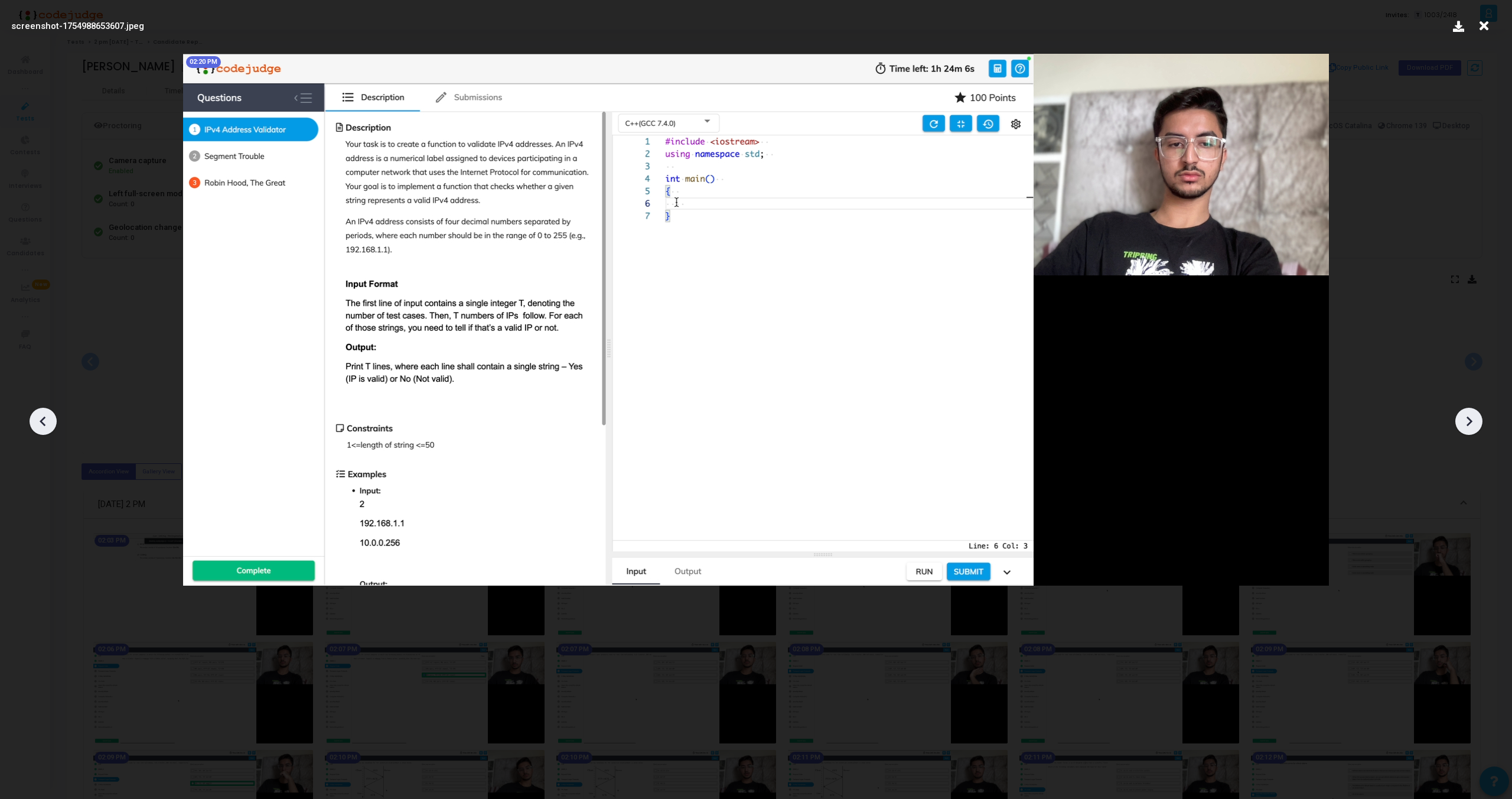
click at [1474, 412] on icon at bounding box center [1469, 421] width 18 height 18
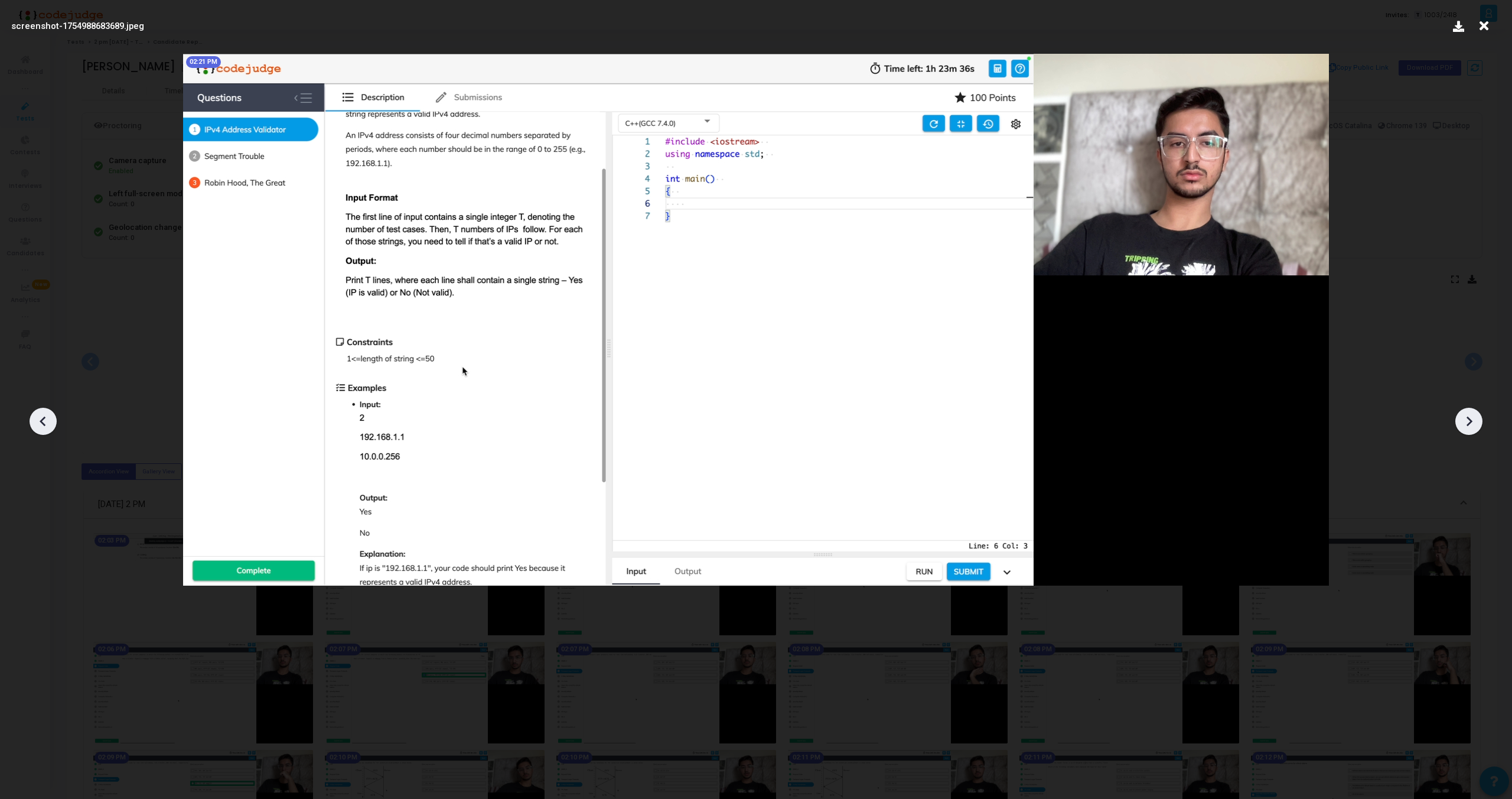
click at [1474, 412] on icon at bounding box center [1469, 421] width 18 height 18
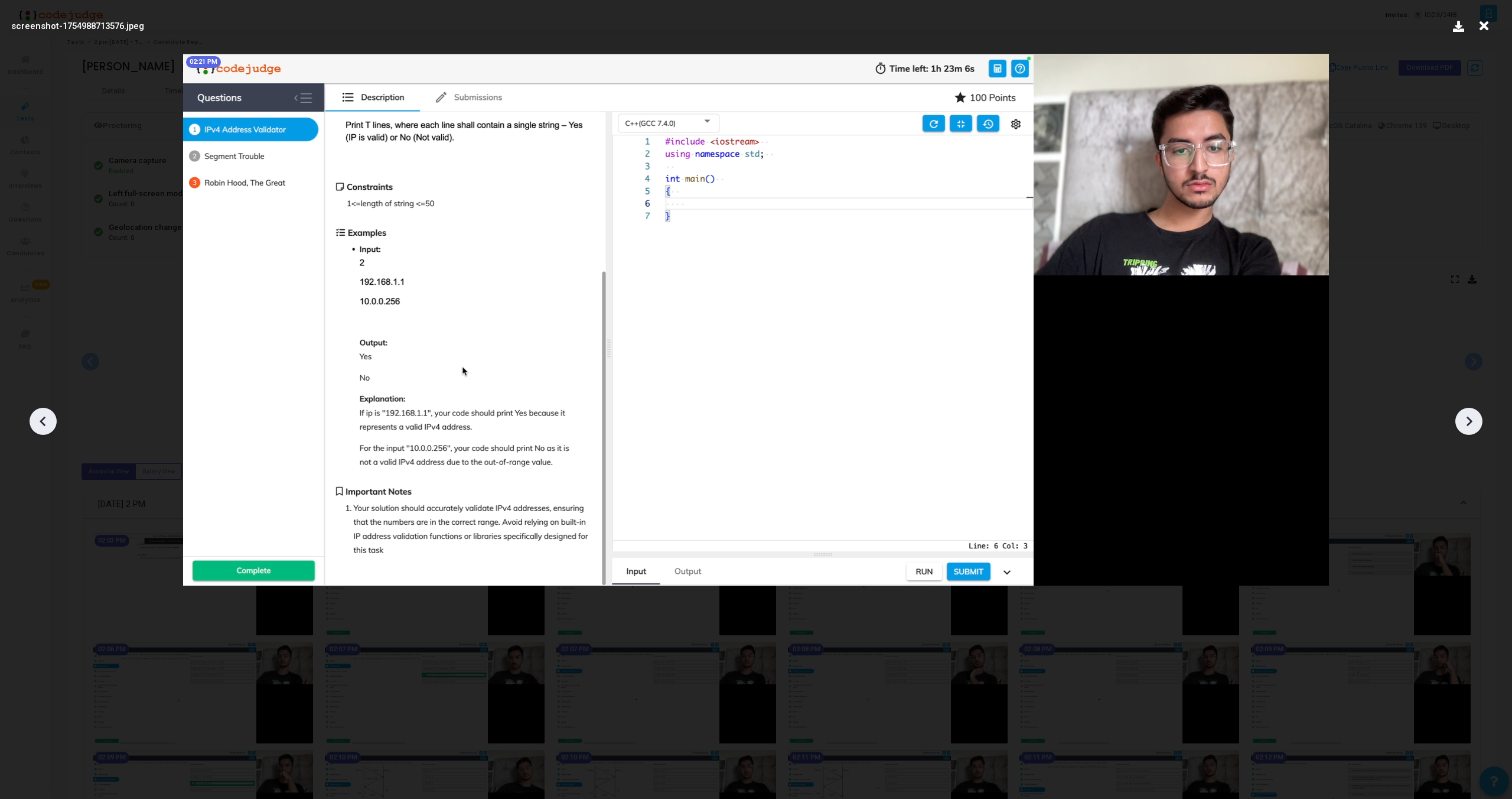
click at [1474, 412] on icon at bounding box center [1469, 421] width 18 height 18
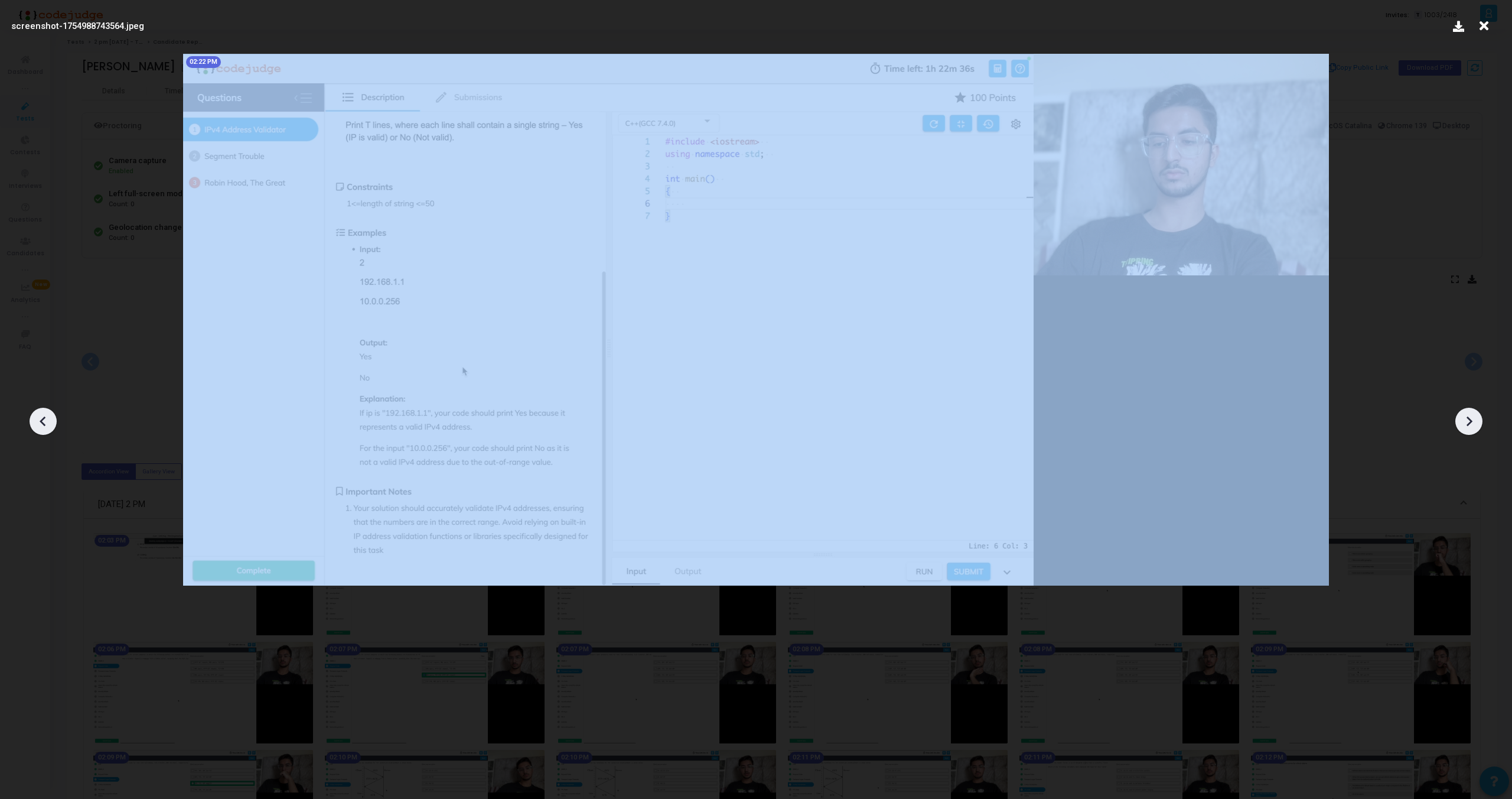
click at [1474, 412] on icon at bounding box center [1469, 421] width 18 height 18
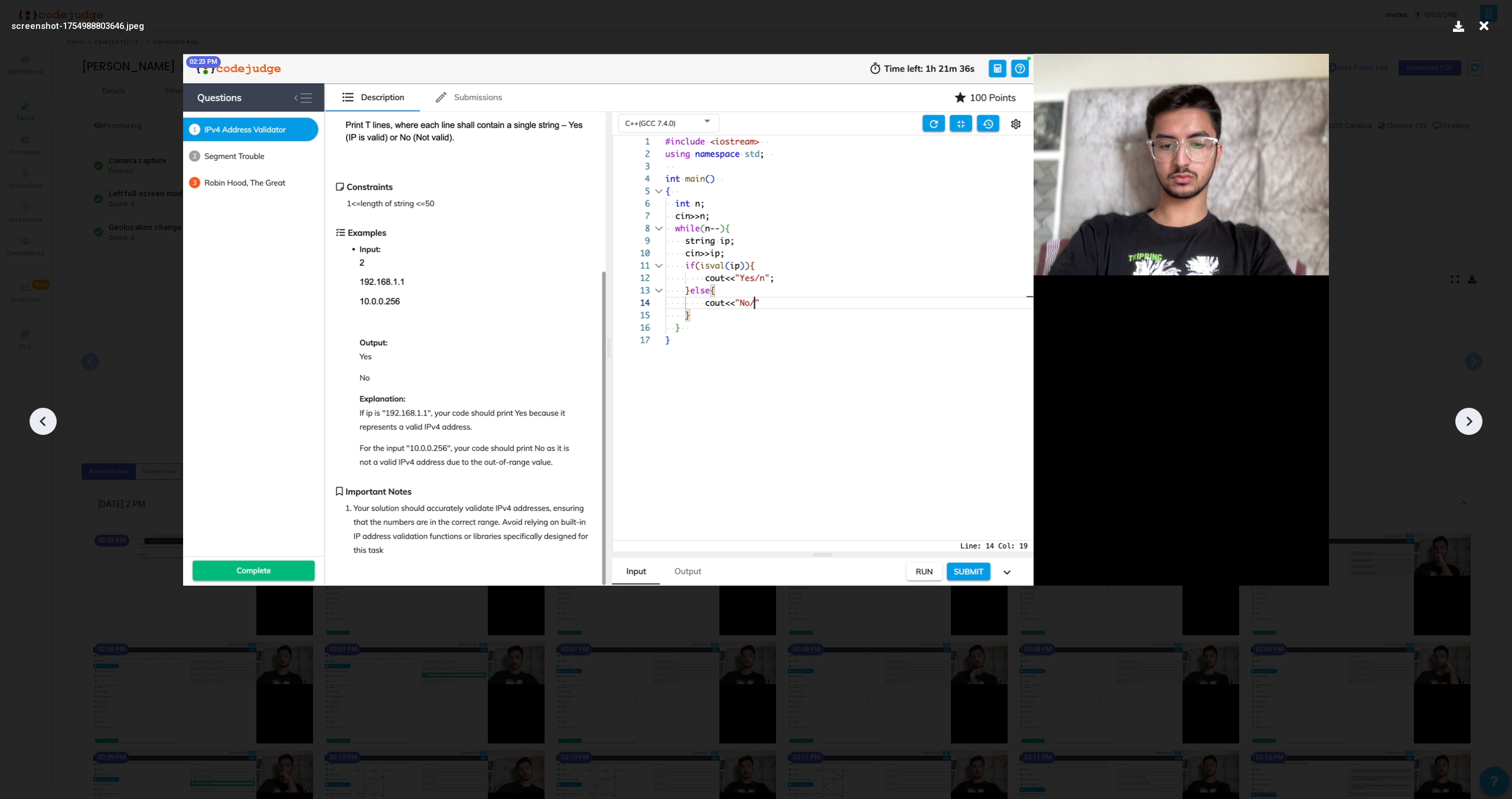
click at [1474, 412] on icon at bounding box center [1469, 421] width 18 height 18
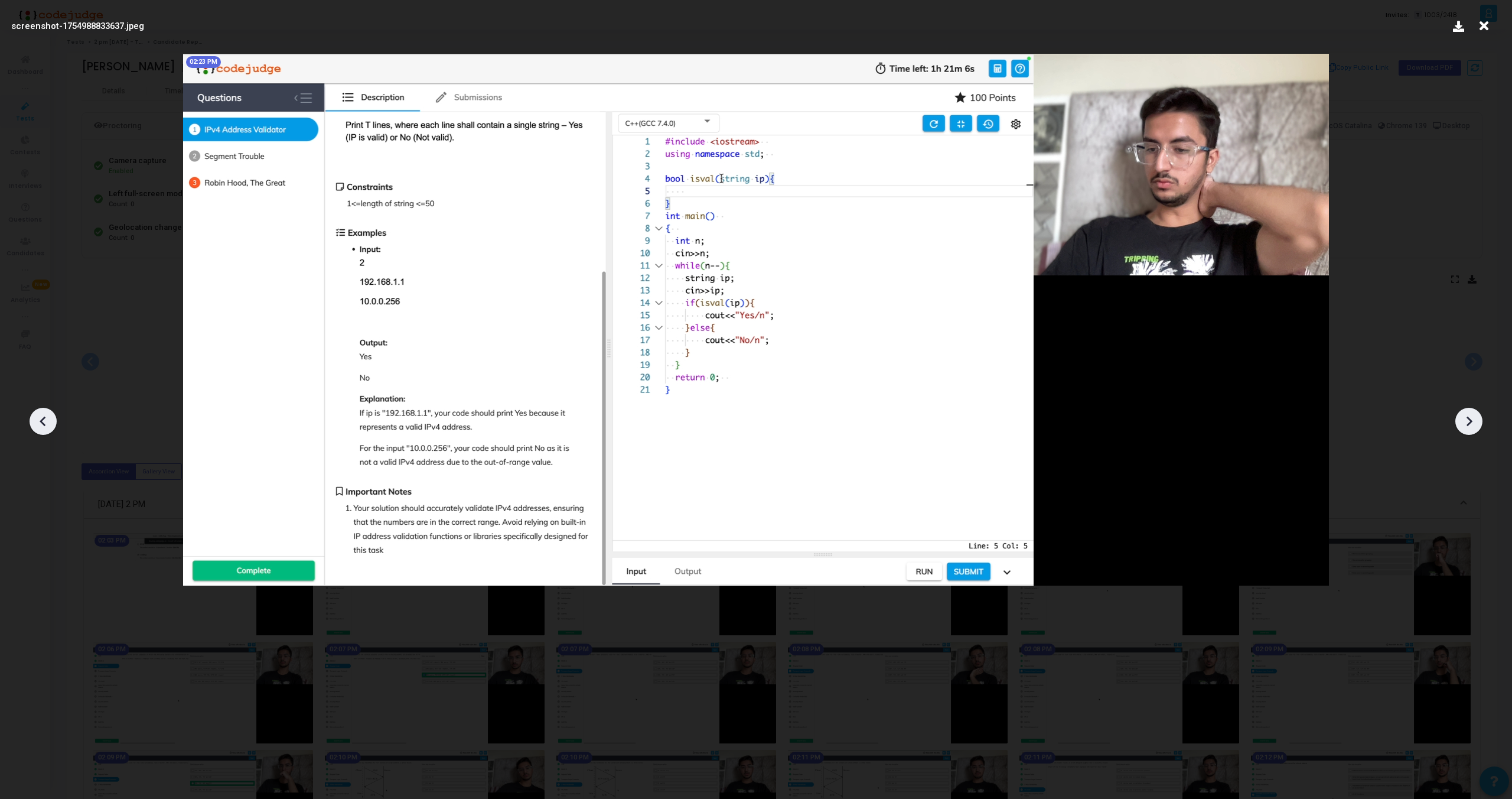
click at [1474, 412] on icon at bounding box center [1469, 421] width 18 height 18
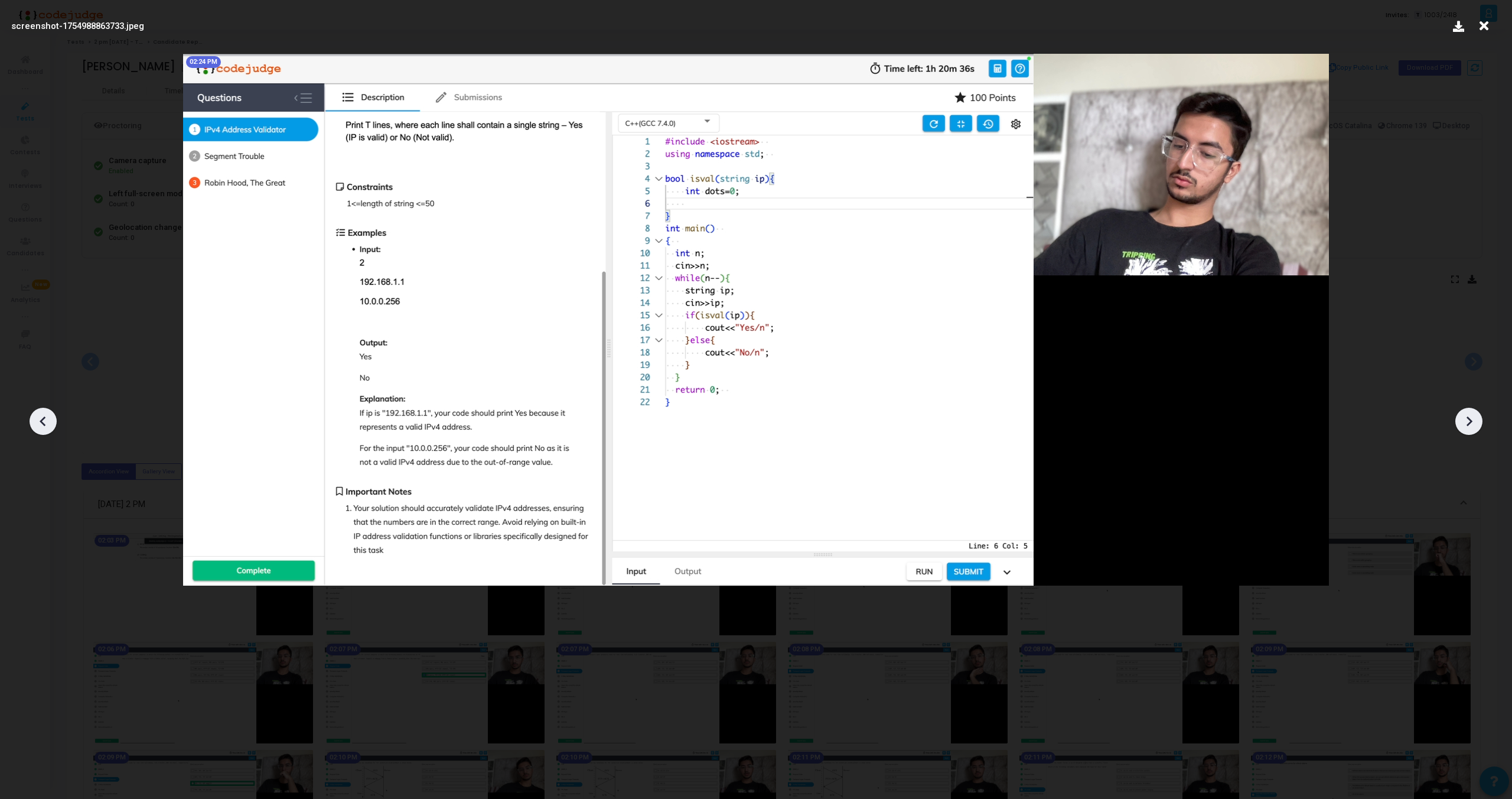
click at [1474, 412] on icon at bounding box center [1469, 421] width 18 height 18
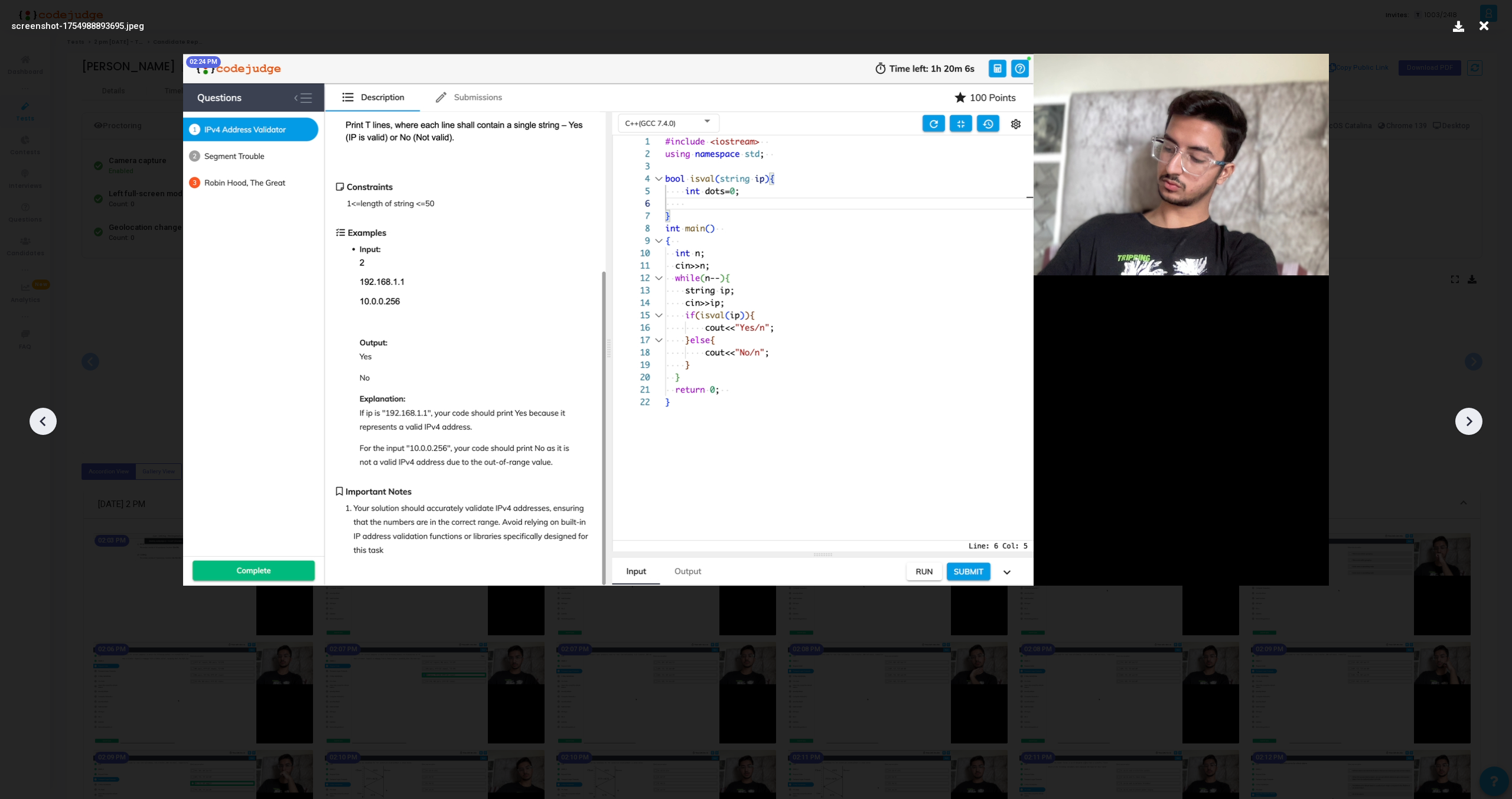
click at [1474, 412] on icon at bounding box center [1469, 421] width 18 height 18
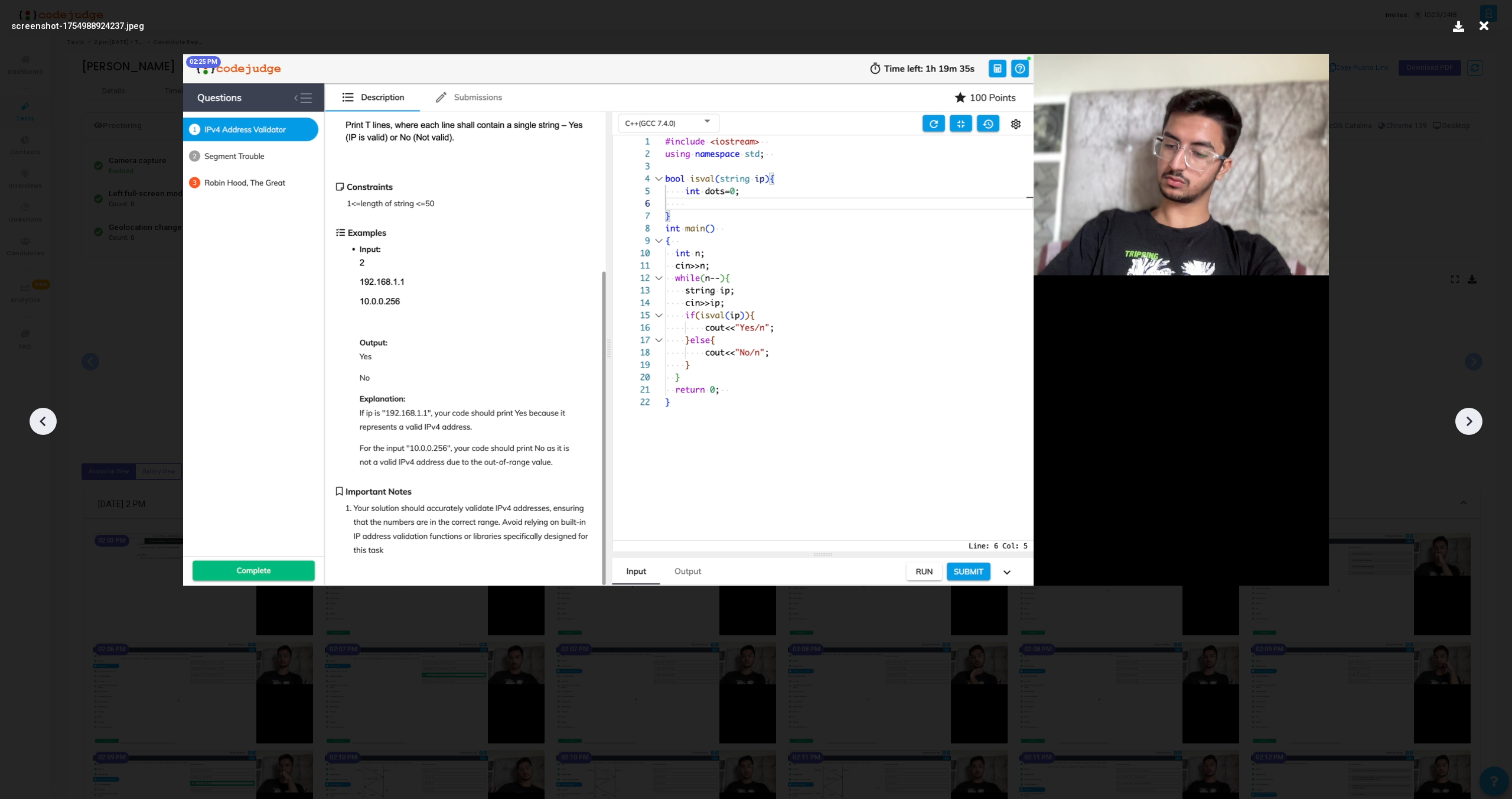
click at [1474, 412] on icon at bounding box center [1469, 421] width 18 height 18
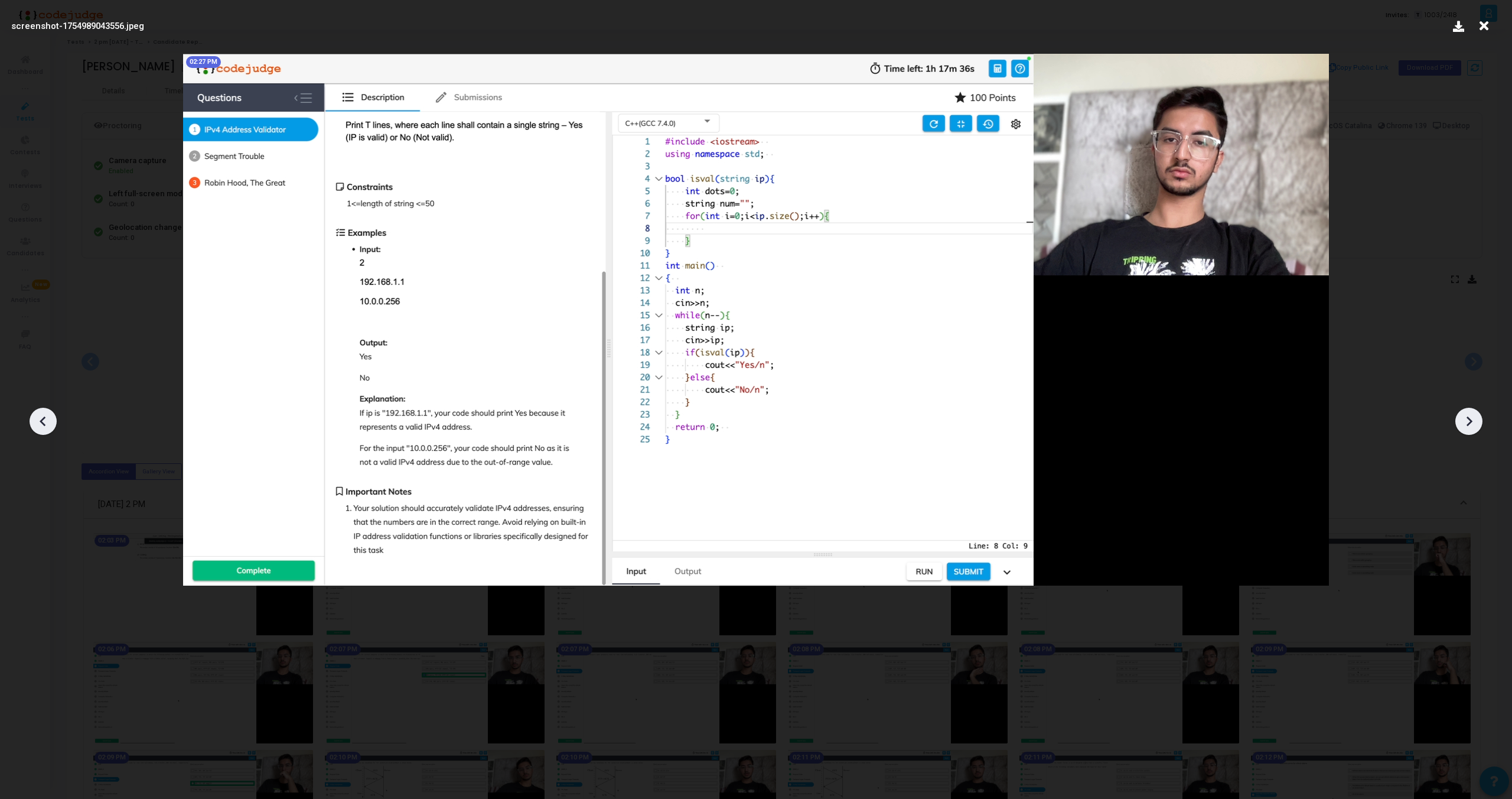
click at [1474, 412] on icon at bounding box center [1469, 421] width 18 height 18
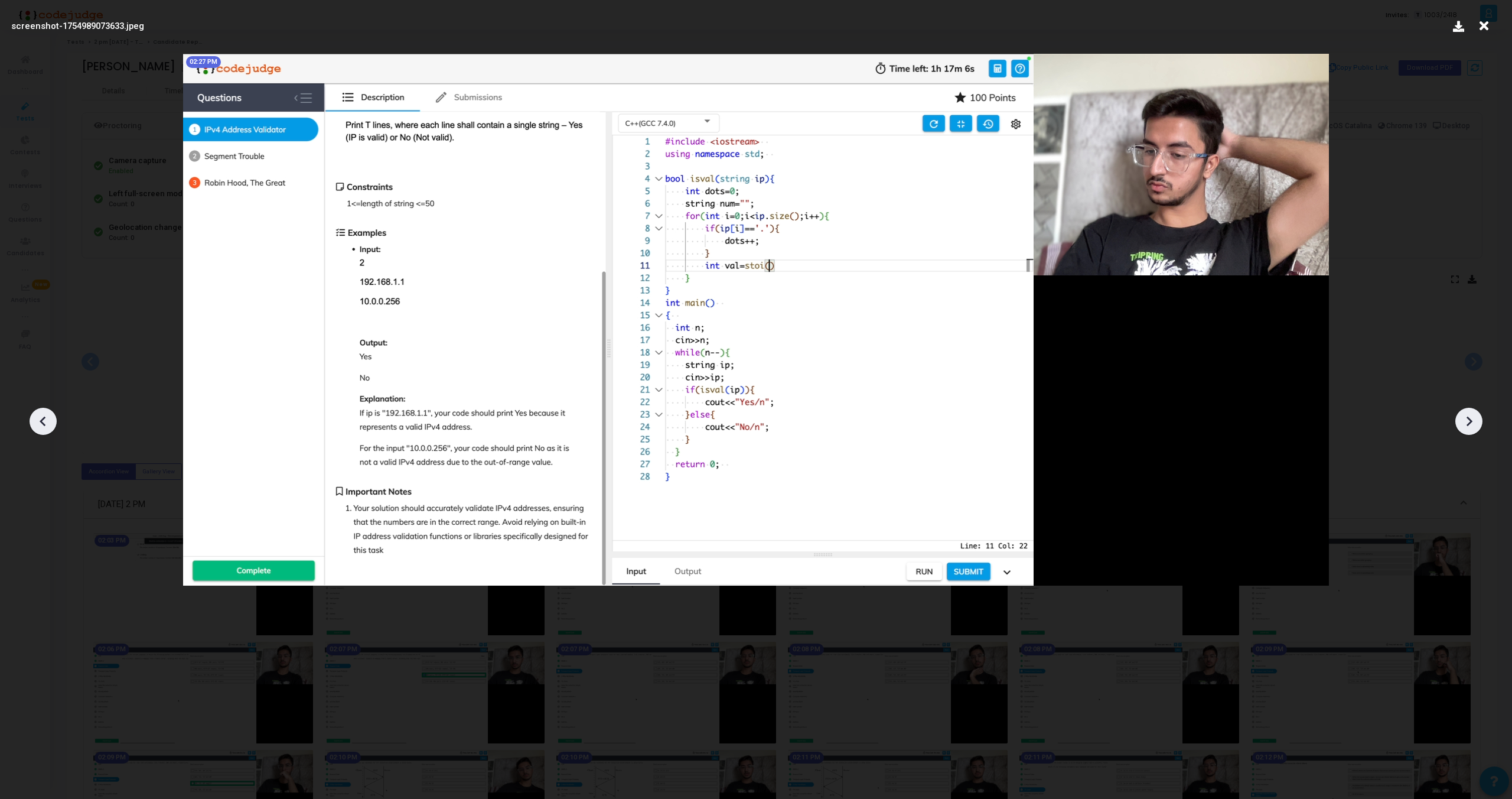
click at [1474, 412] on icon at bounding box center [1469, 421] width 18 height 18
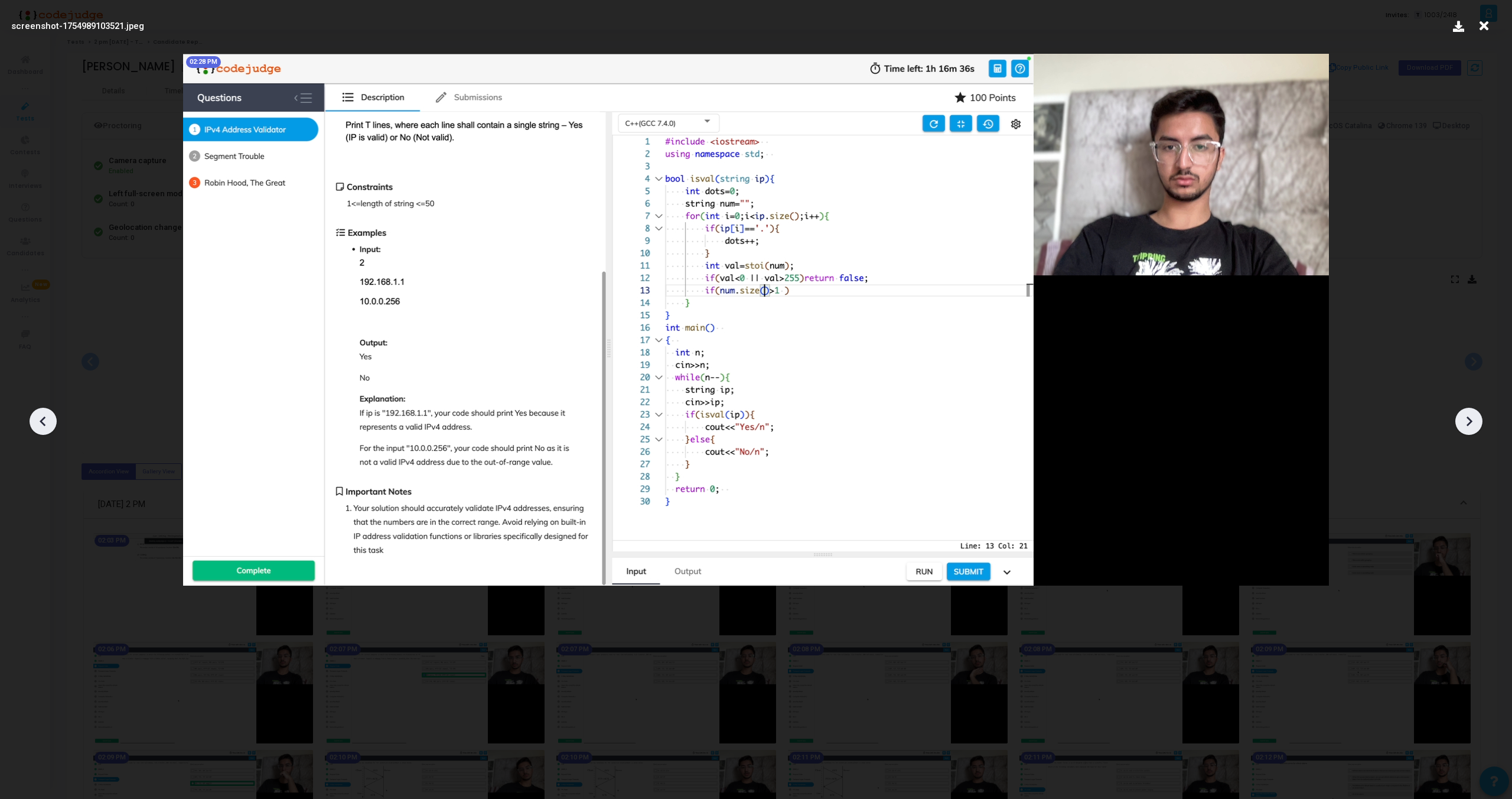
click at [1474, 412] on icon at bounding box center [1469, 421] width 18 height 18
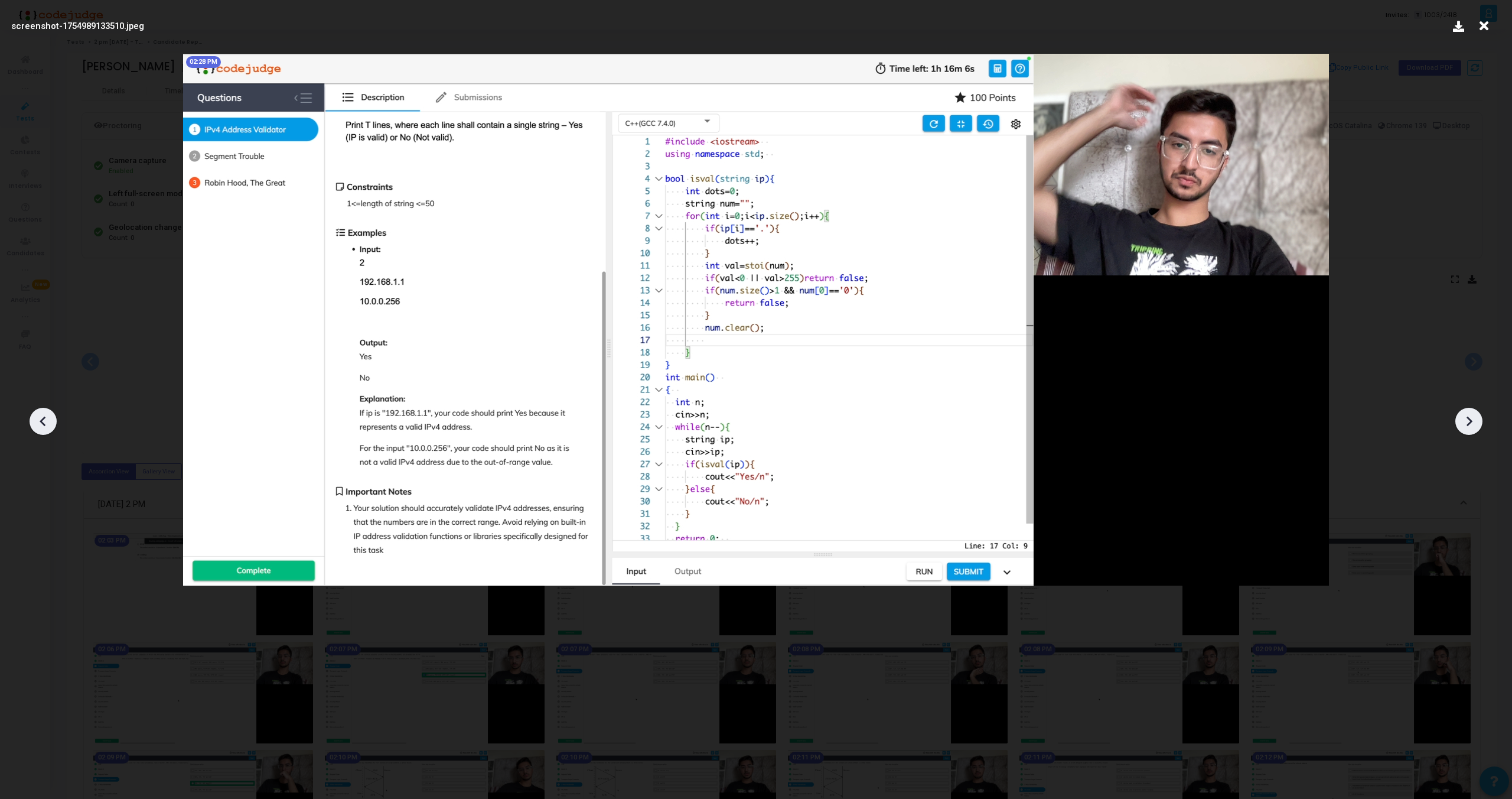
click at [1474, 412] on icon at bounding box center [1469, 421] width 18 height 18
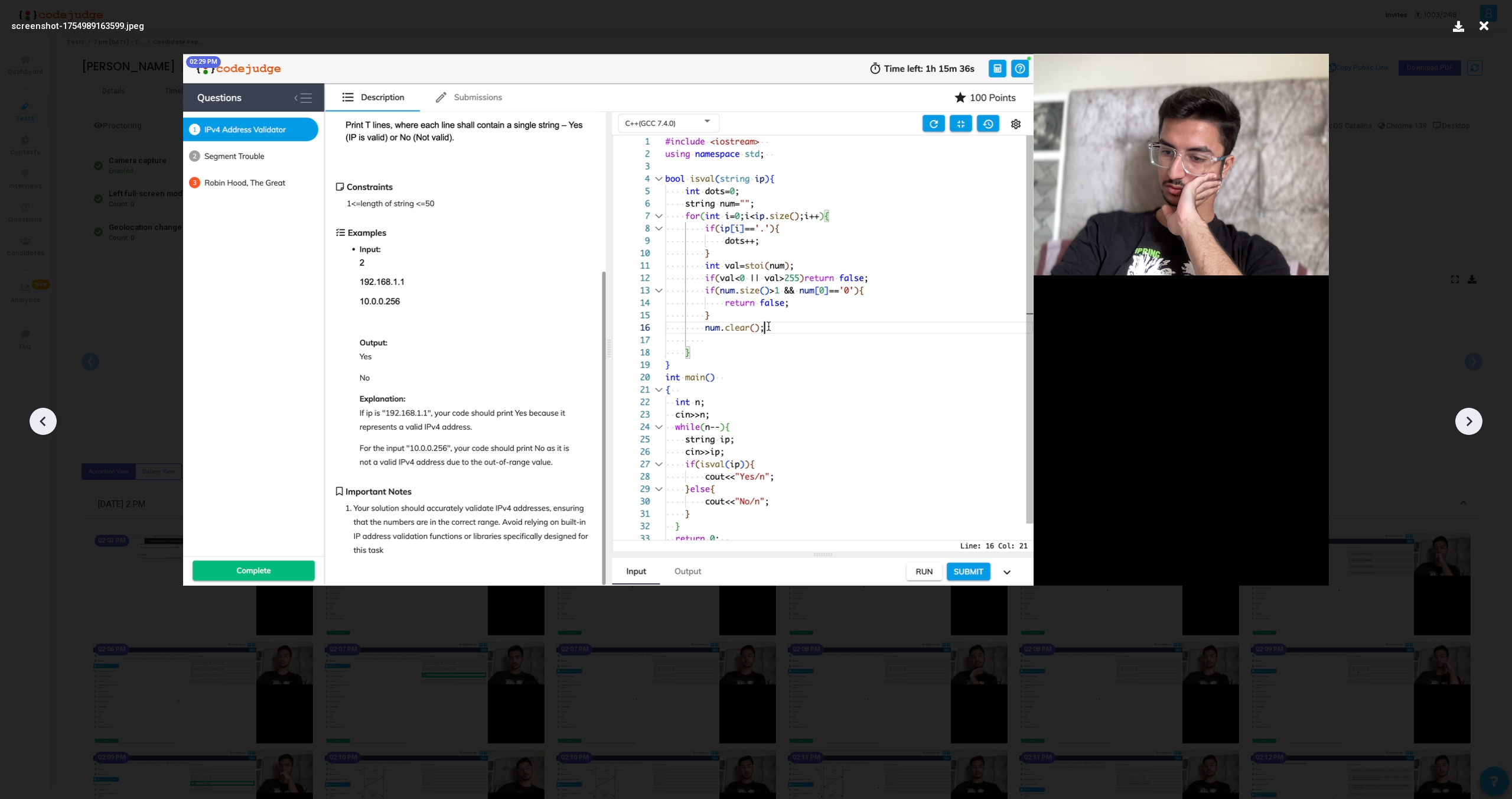
click at [1474, 412] on icon at bounding box center [1469, 421] width 18 height 18
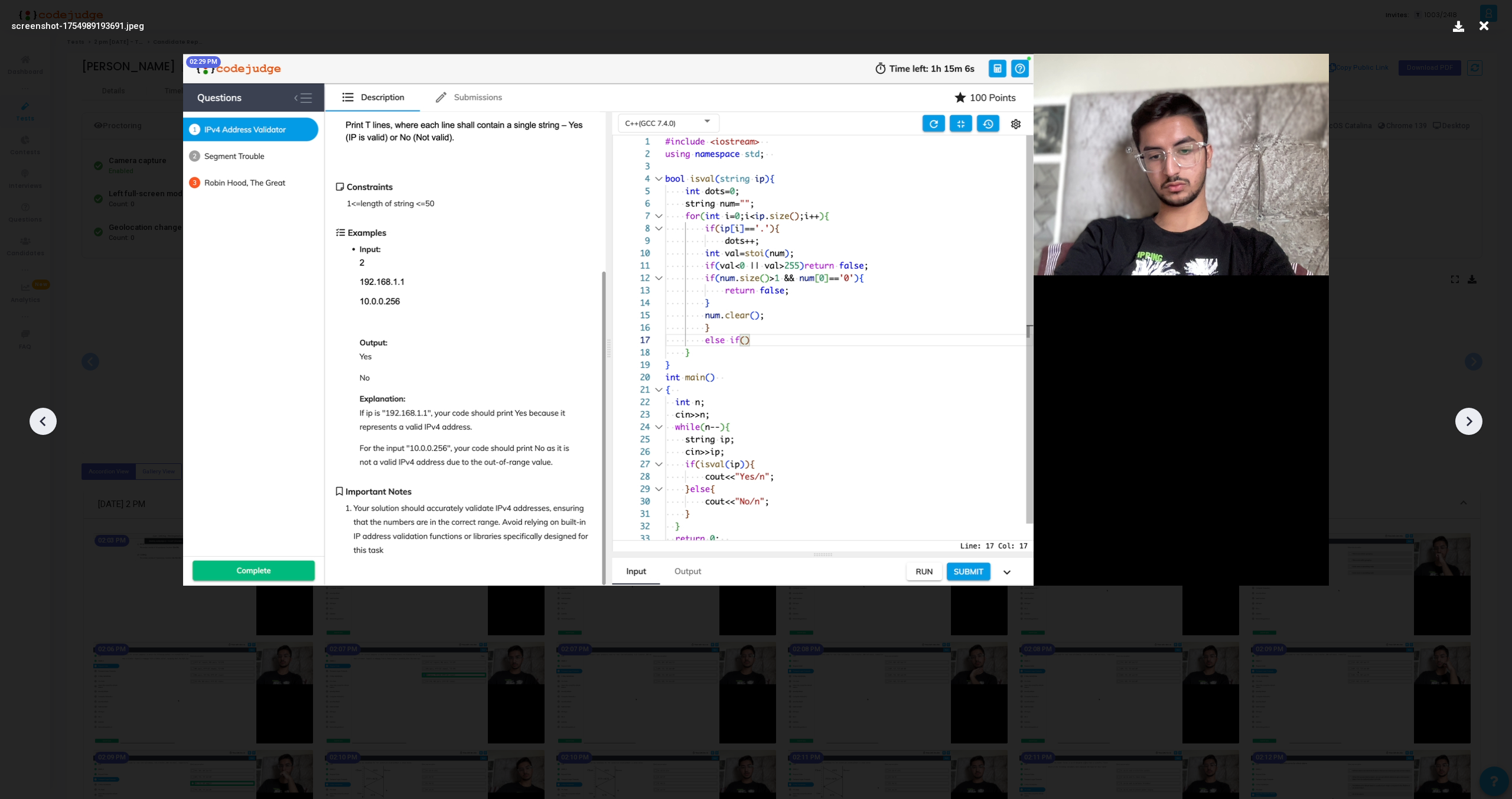
click at [1474, 412] on icon at bounding box center [1469, 421] width 18 height 18
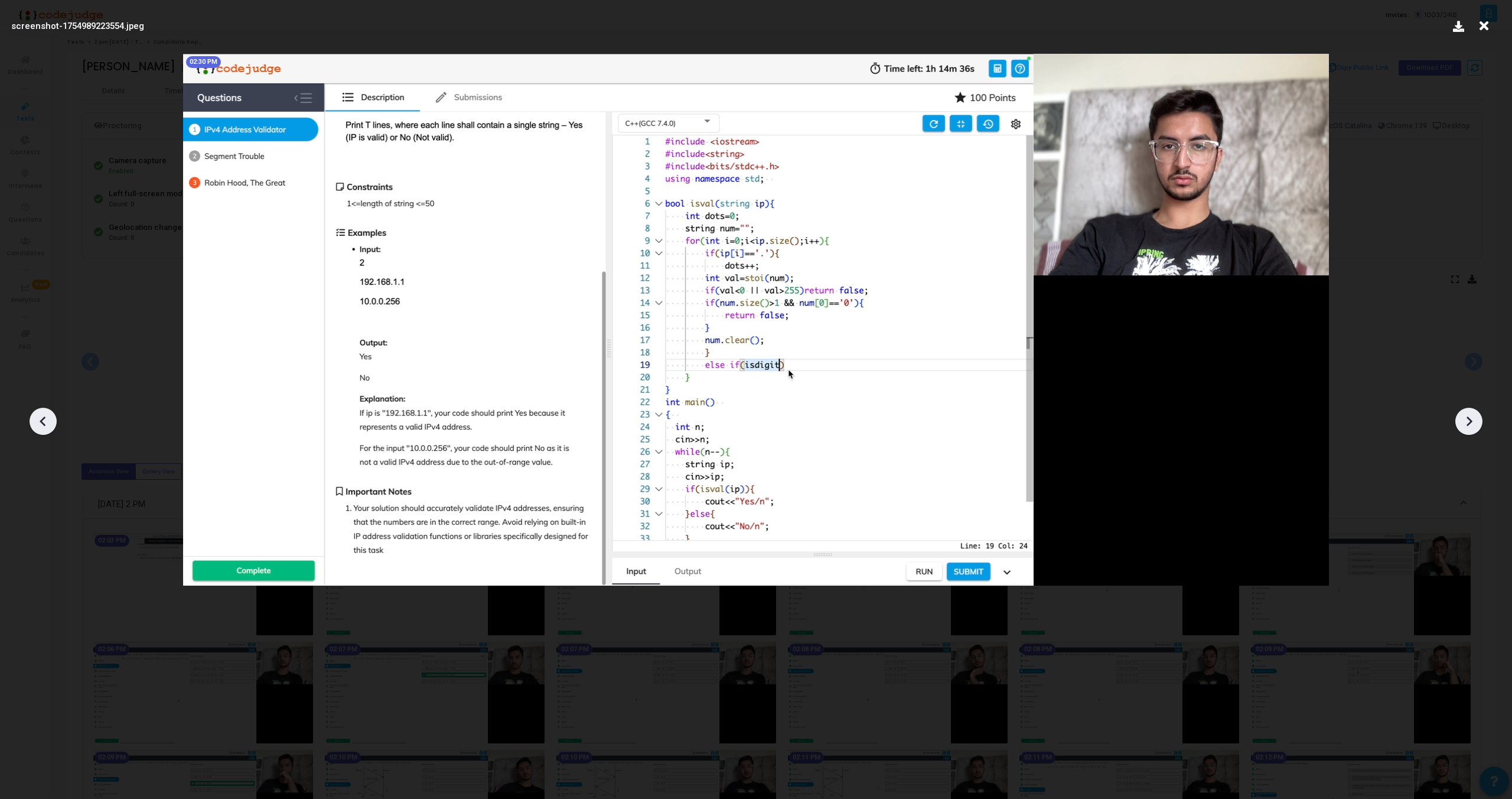
click at [1474, 412] on icon at bounding box center [1469, 421] width 18 height 18
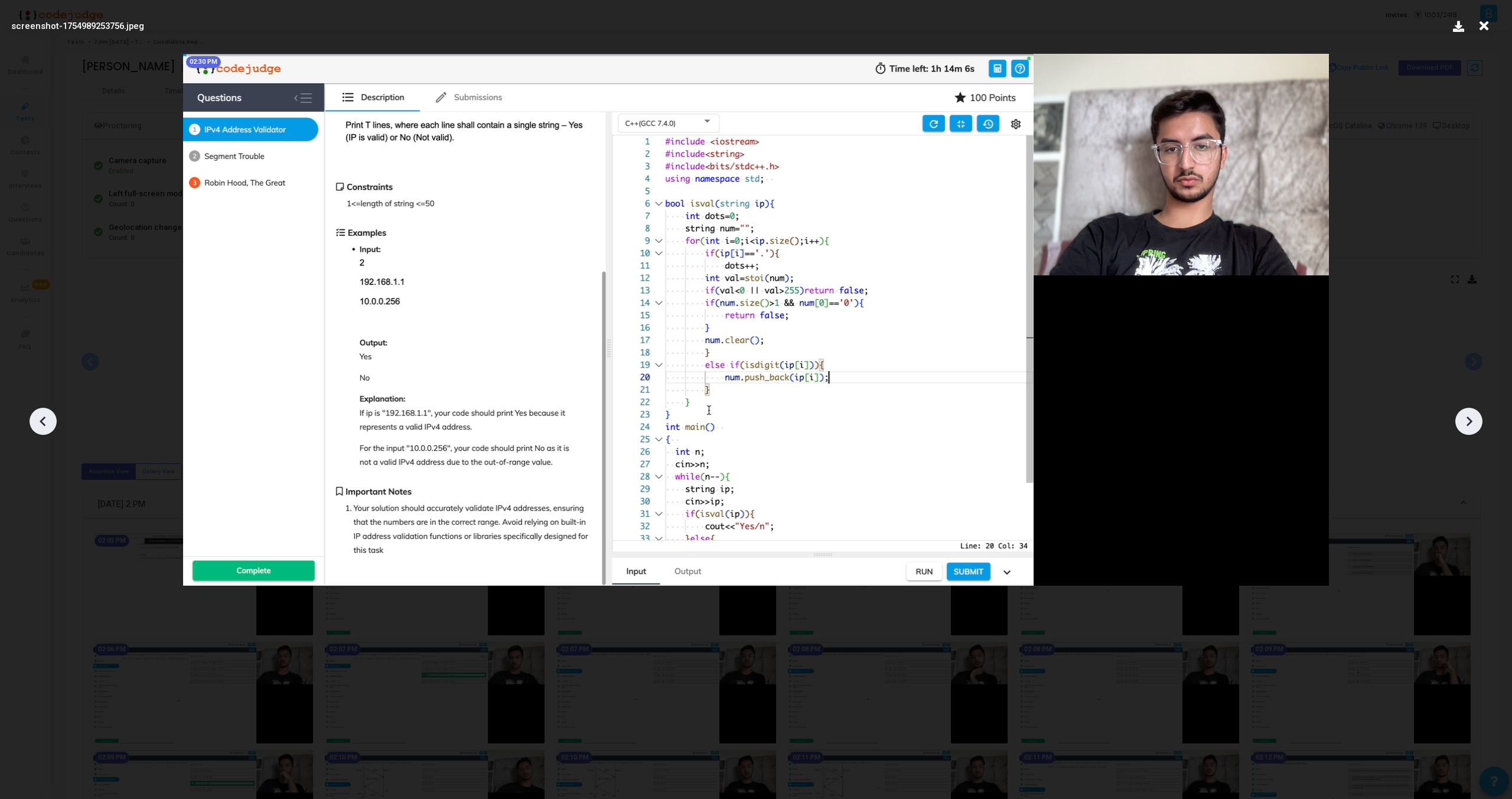
click at [1474, 412] on icon at bounding box center [1469, 421] width 18 height 18
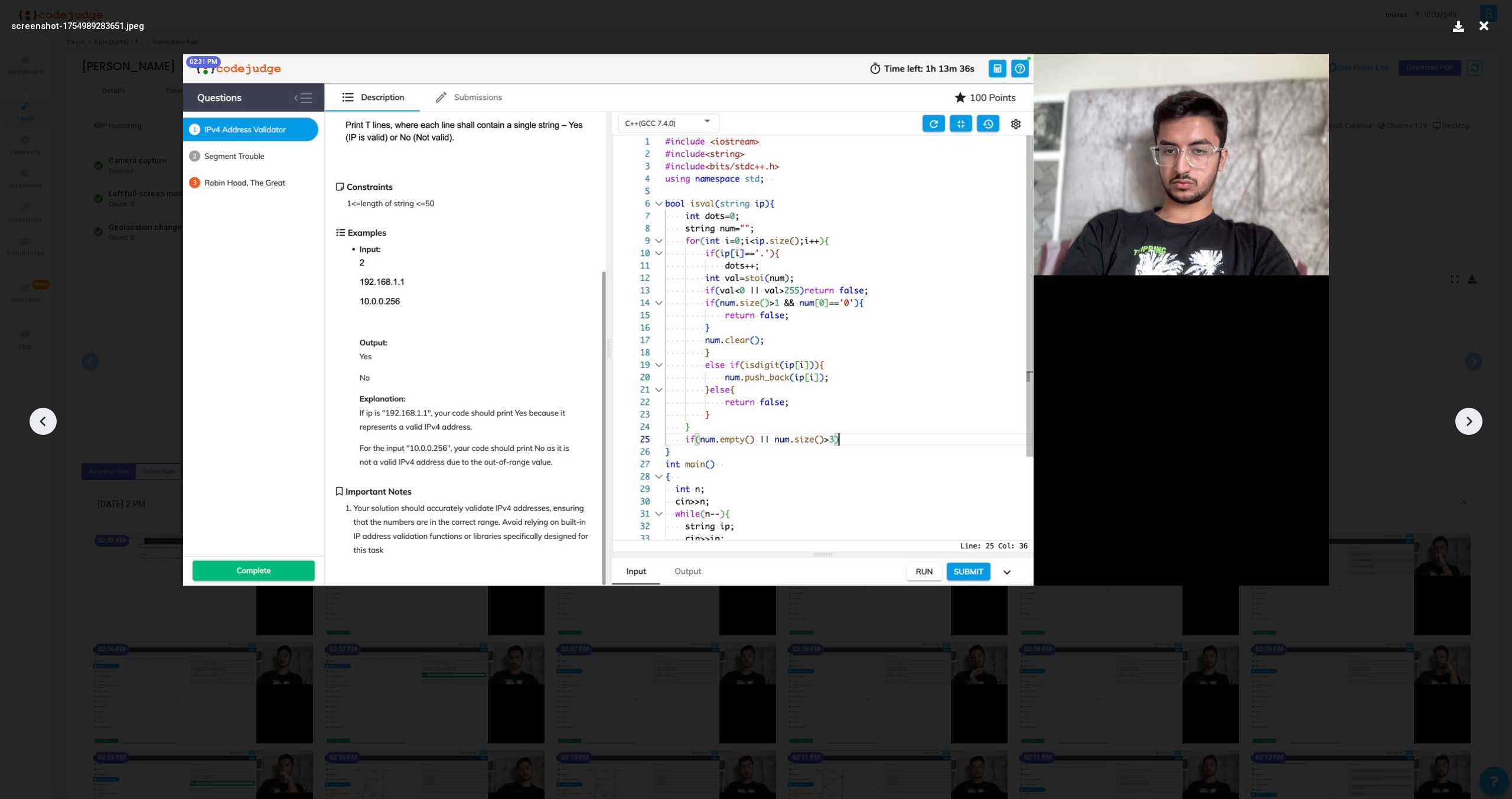
click at [1474, 412] on icon at bounding box center [1469, 421] width 18 height 18
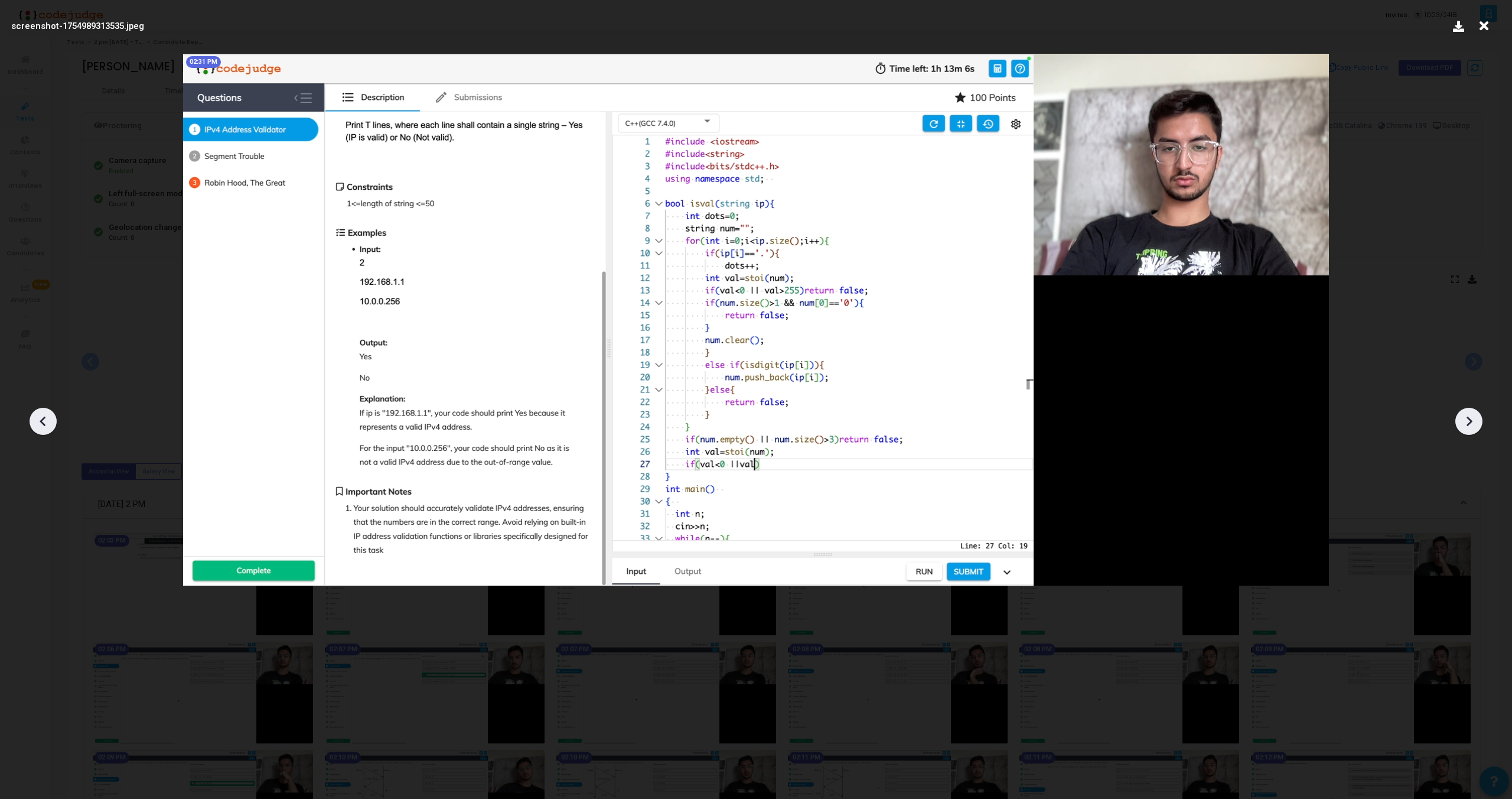
click at [1474, 412] on icon at bounding box center [1469, 421] width 18 height 18
click at [1474, 411] on div at bounding box center [1469, 421] width 27 height 27
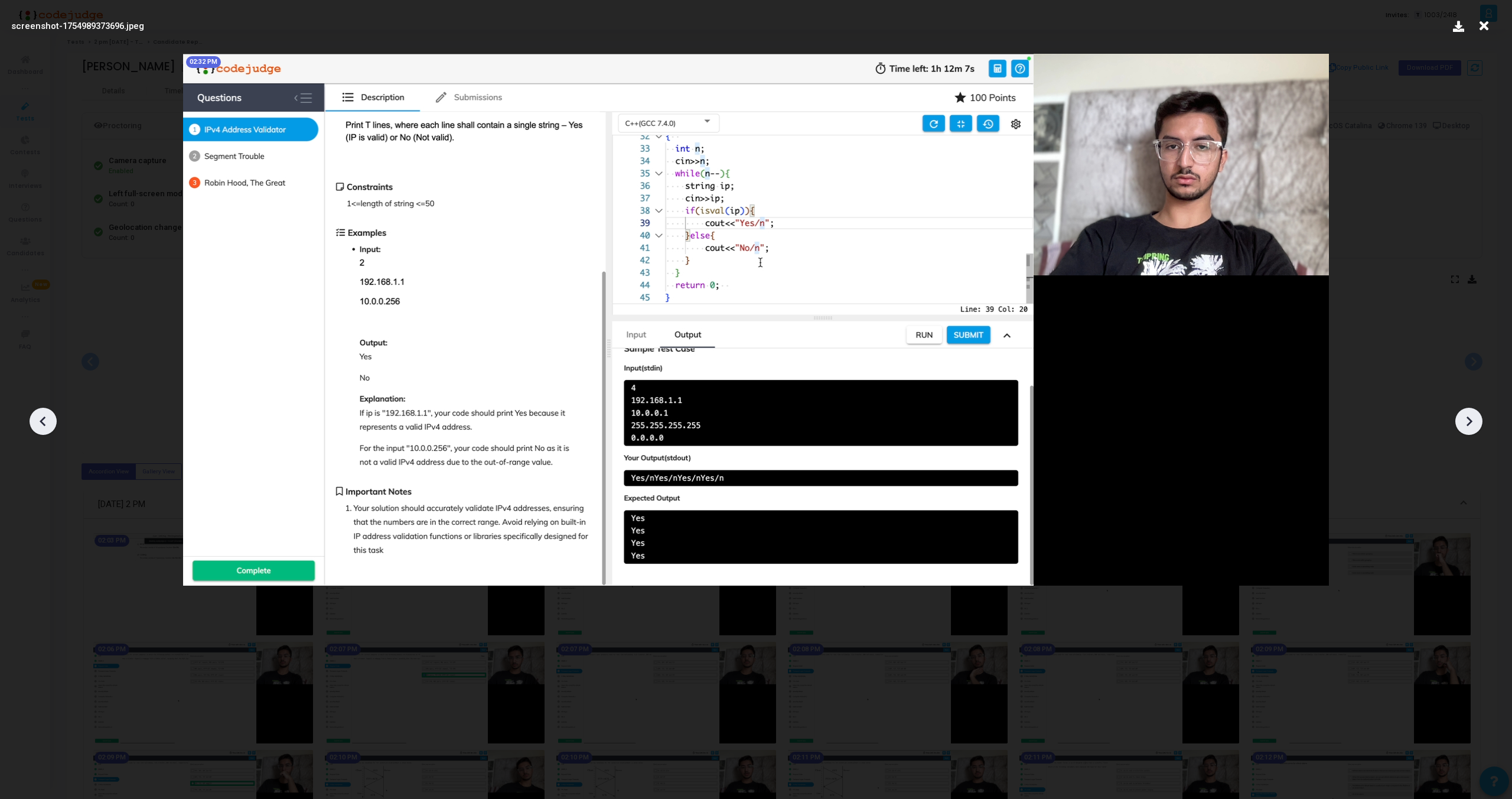
click at [1474, 411] on div at bounding box center [1469, 421] width 27 height 27
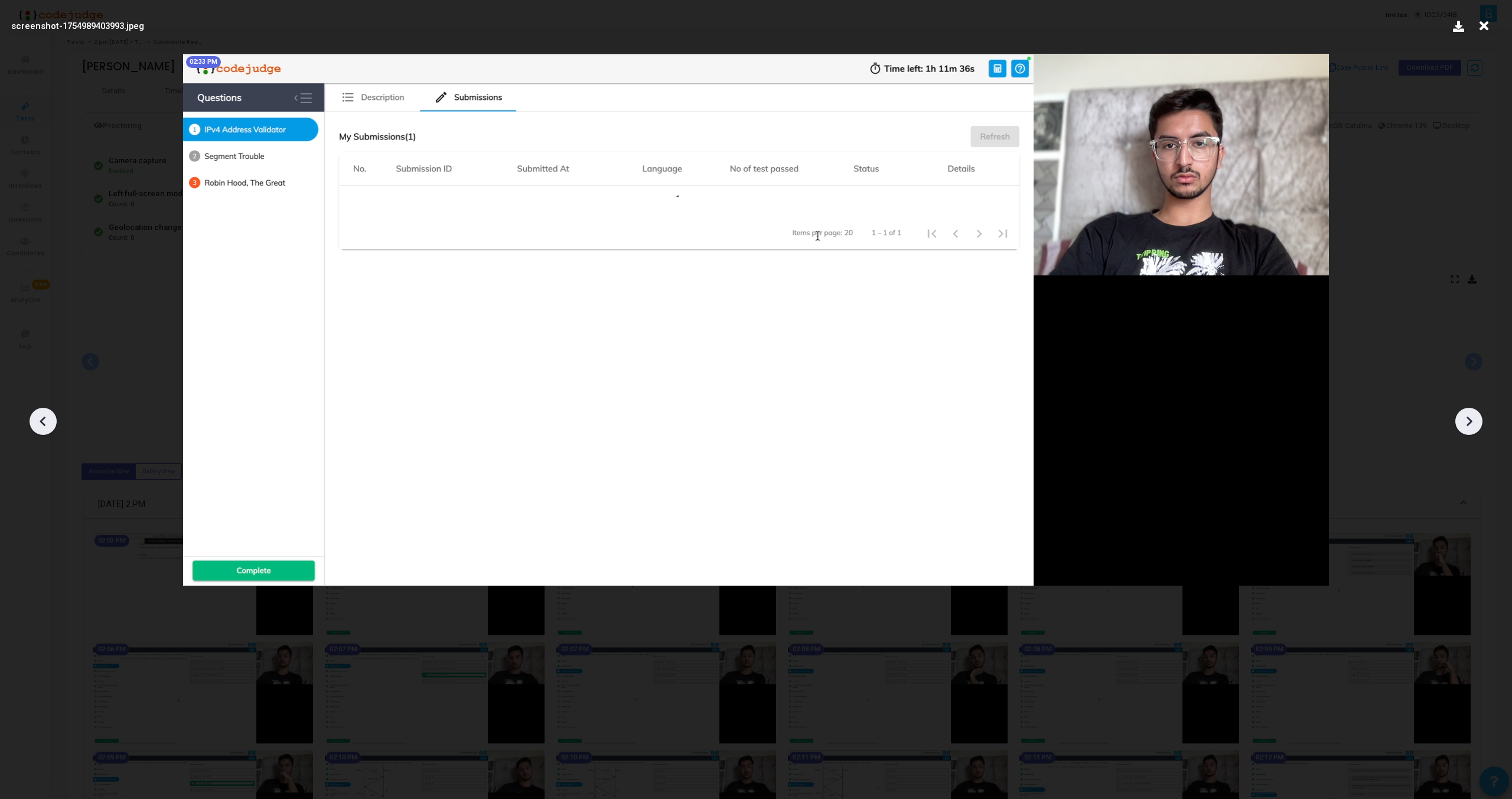
click at [1474, 411] on div at bounding box center [1469, 421] width 27 height 27
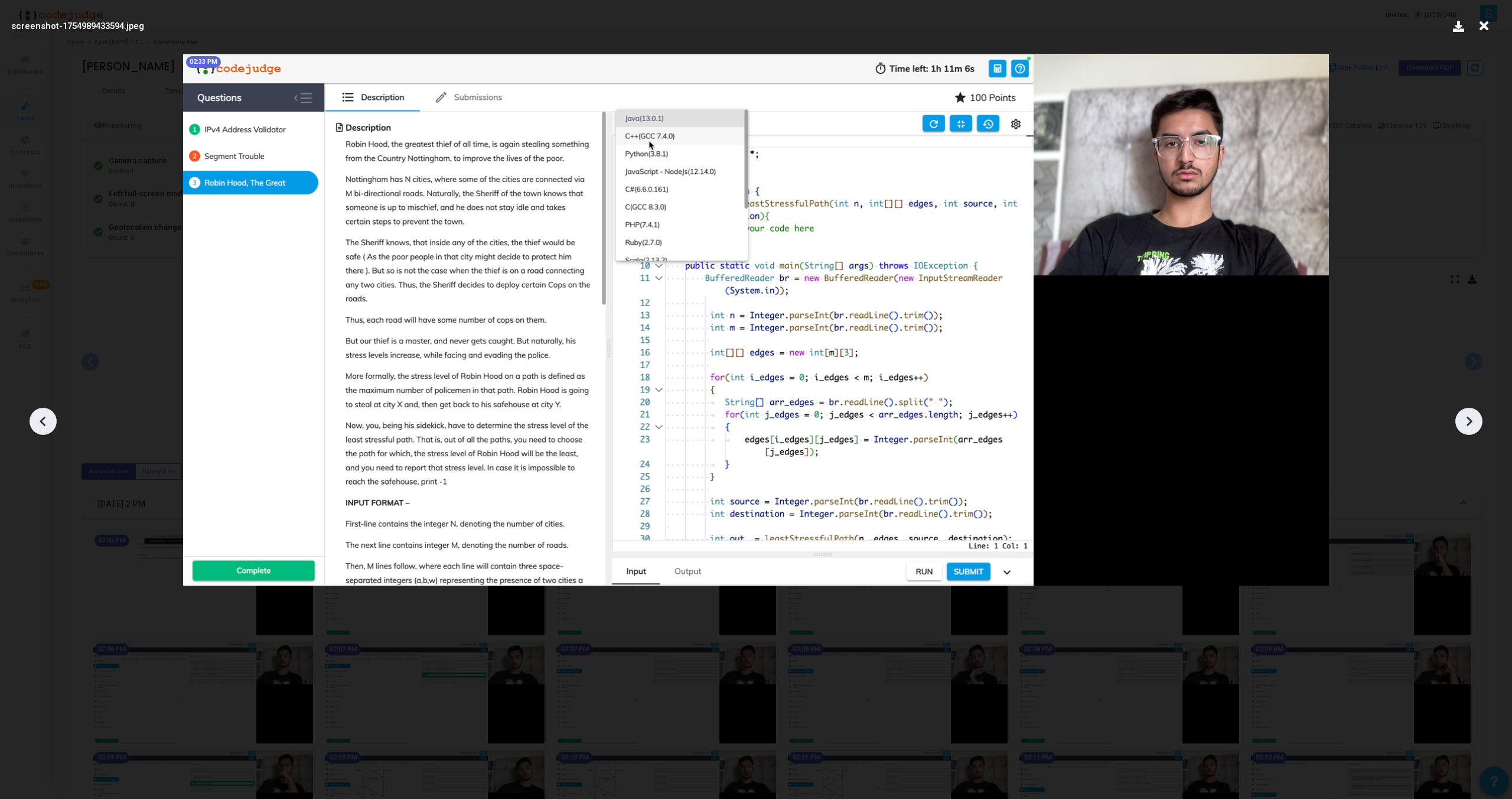
click at [1474, 411] on div at bounding box center [1469, 421] width 27 height 27
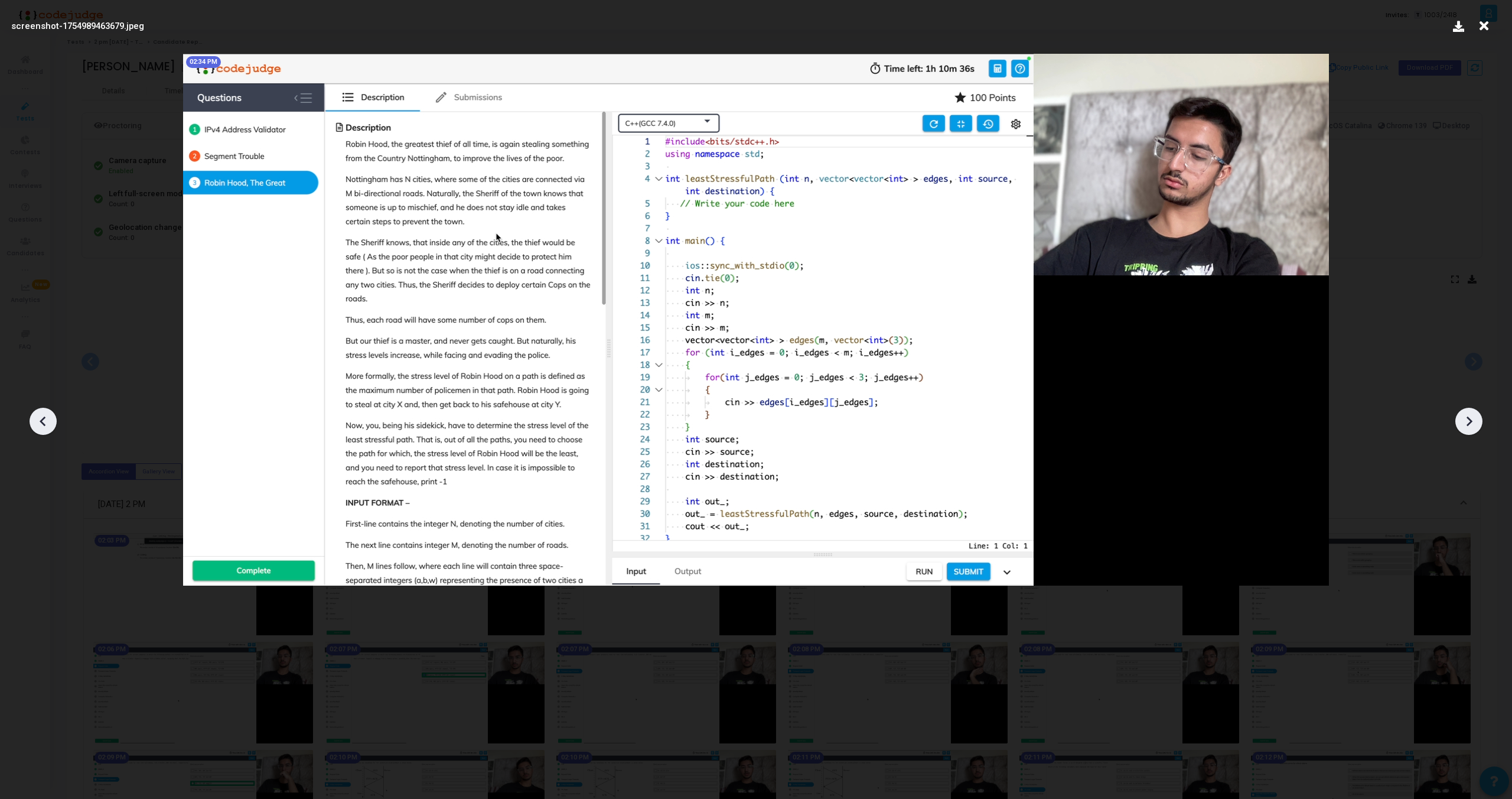
click at [1474, 411] on div at bounding box center [1469, 421] width 27 height 27
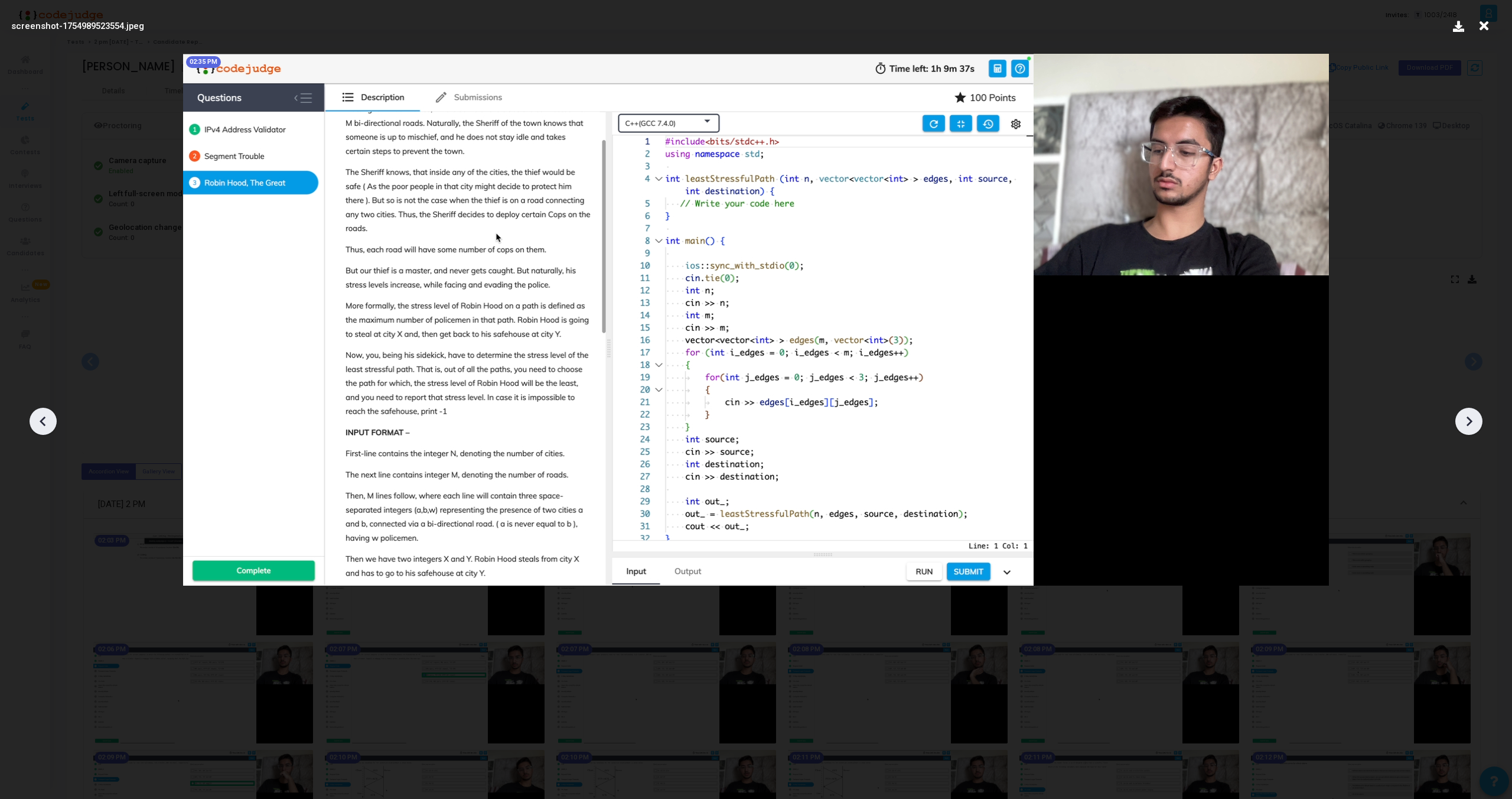
click at [1474, 411] on div at bounding box center [1469, 421] width 27 height 27
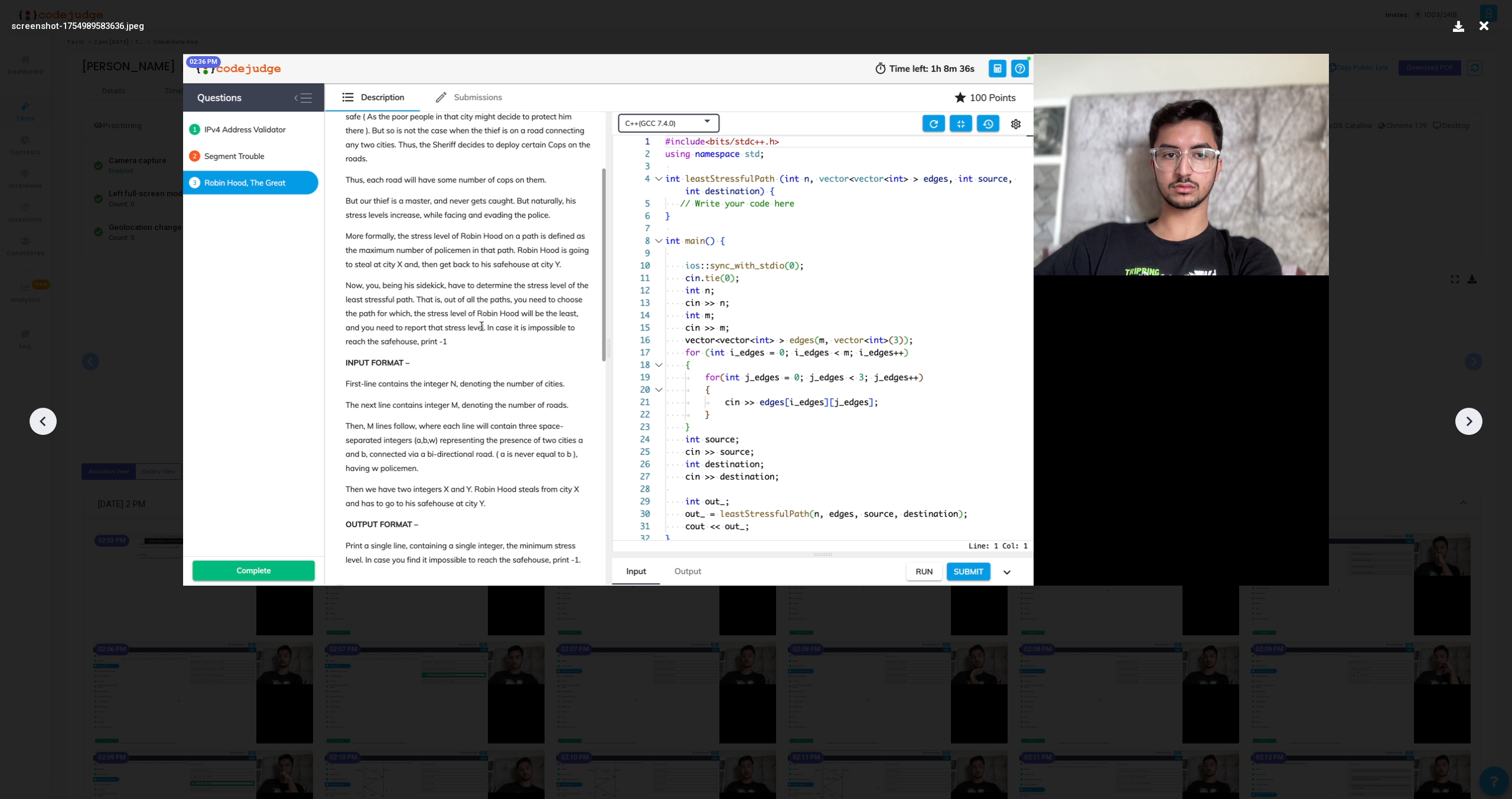
click at [1474, 411] on div at bounding box center [1469, 421] width 27 height 27
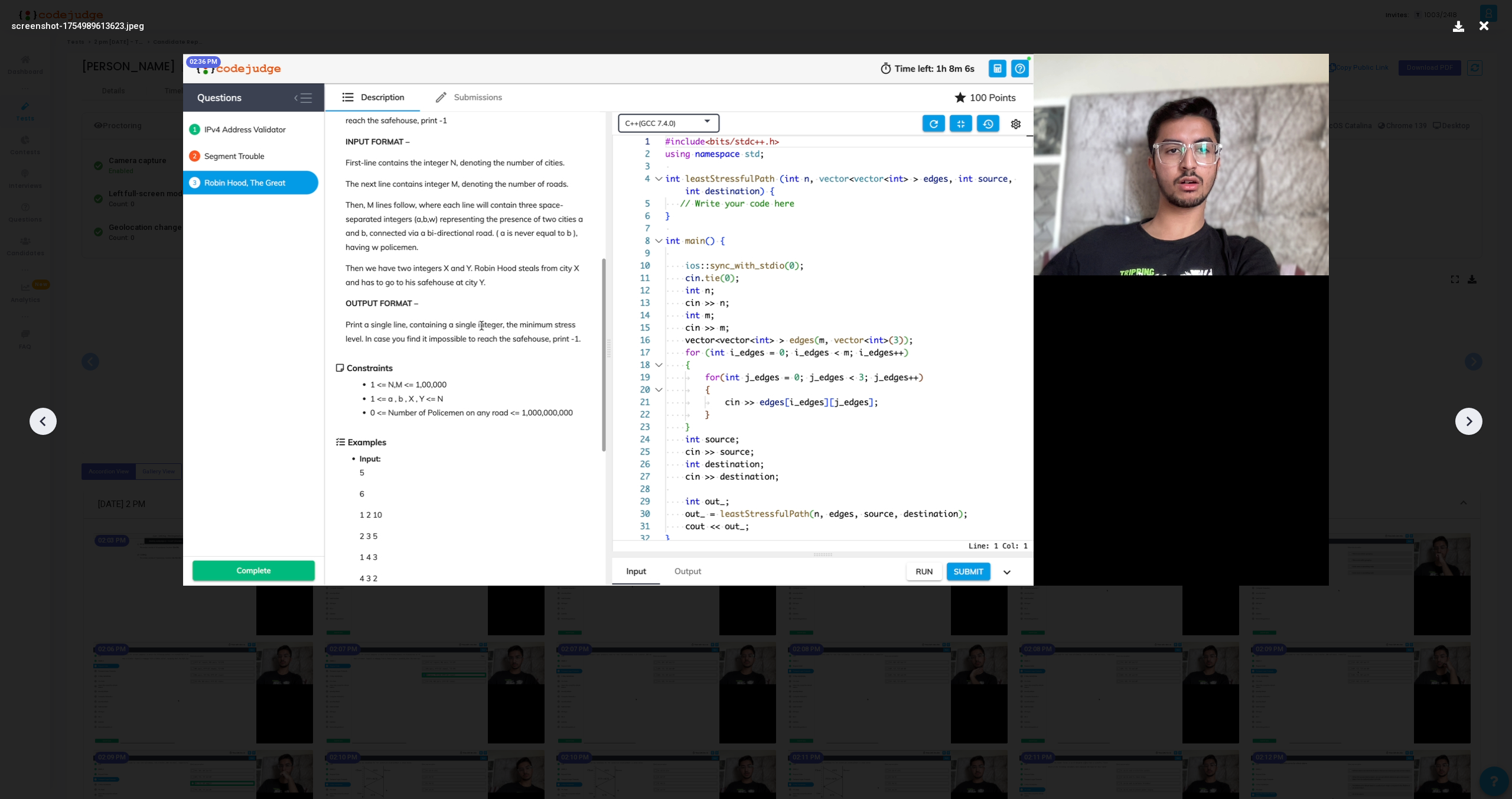
click at [1474, 411] on div at bounding box center [1469, 421] width 27 height 27
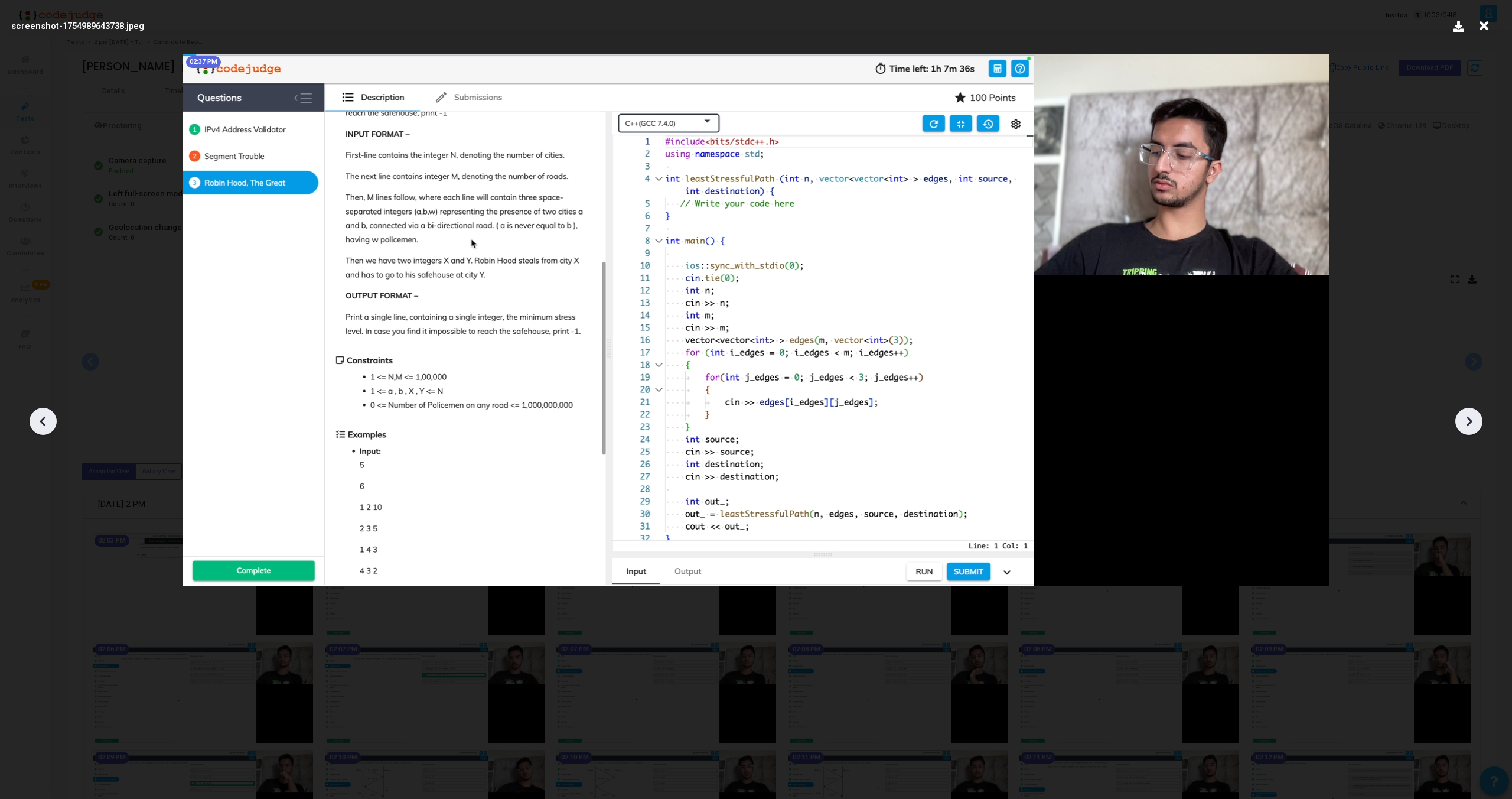
click at [1474, 411] on div at bounding box center [1469, 421] width 27 height 27
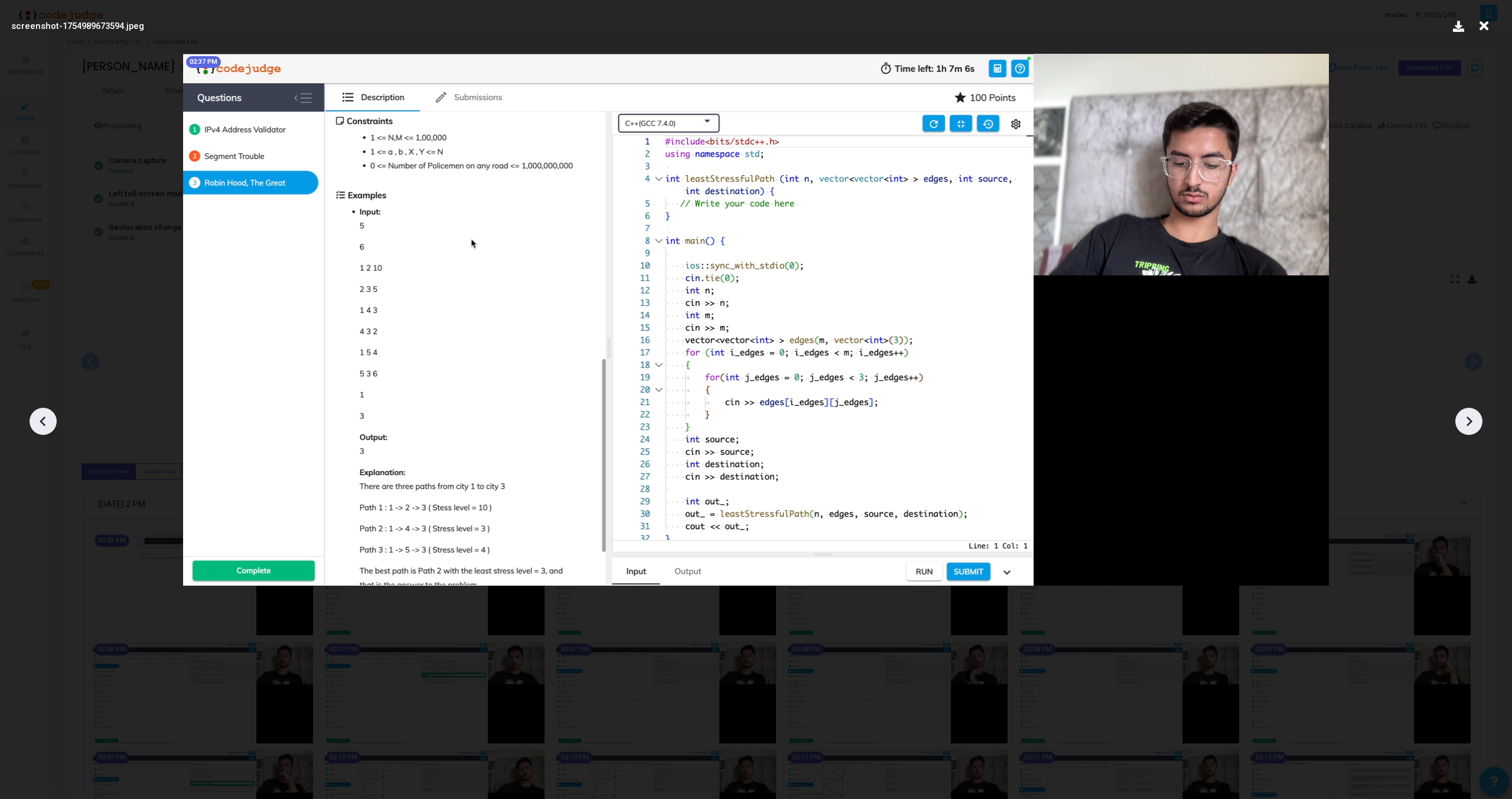
click at [1474, 411] on div at bounding box center [1469, 421] width 27 height 27
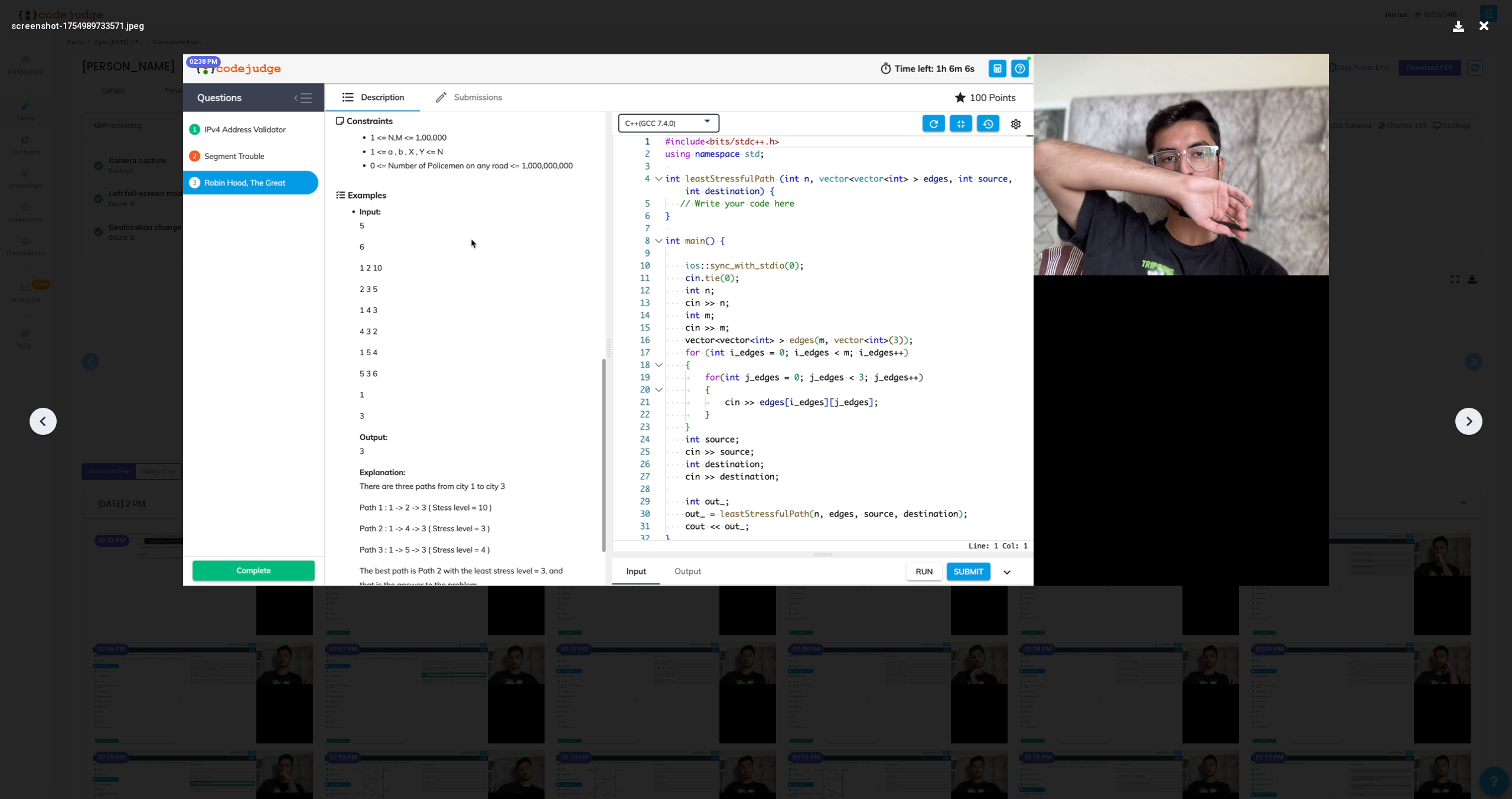
click at [1474, 411] on div at bounding box center [1469, 421] width 27 height 27
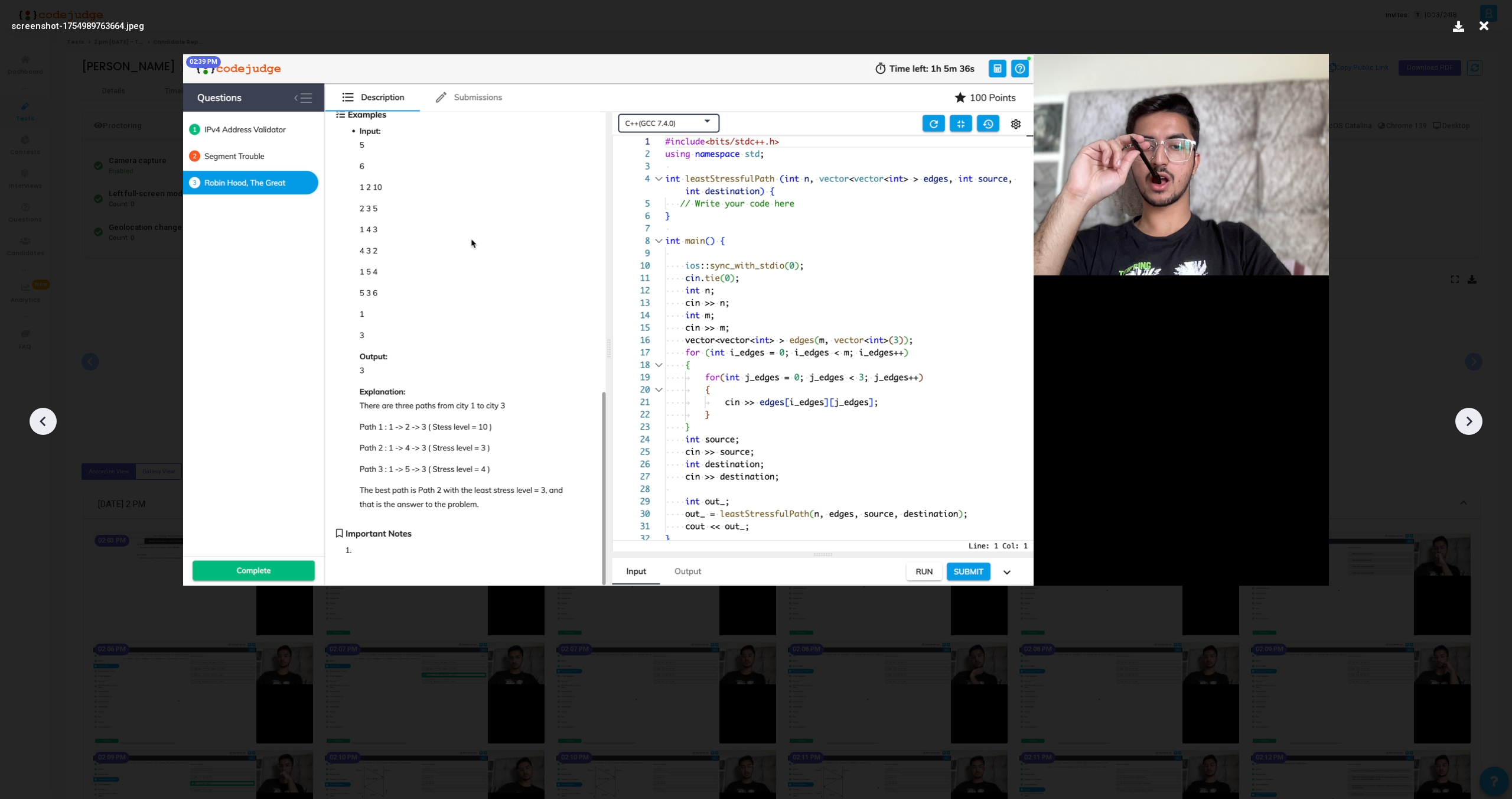
click at [1474, 411] on div at bounding box center [1469, 421] width 27 height 27
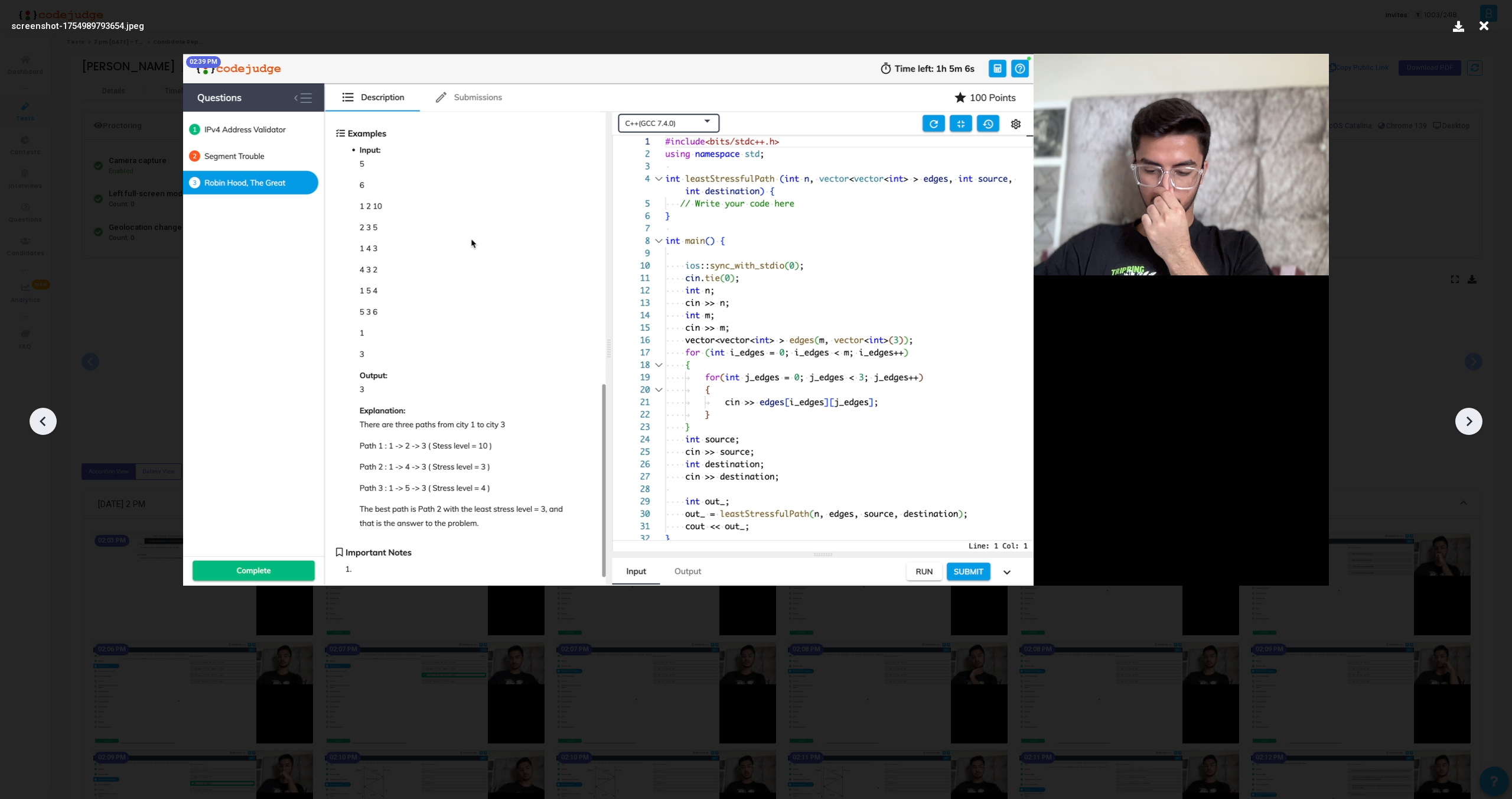
click at [1474, 411] on div at bounding box center [1469, 421] width 27 height 27
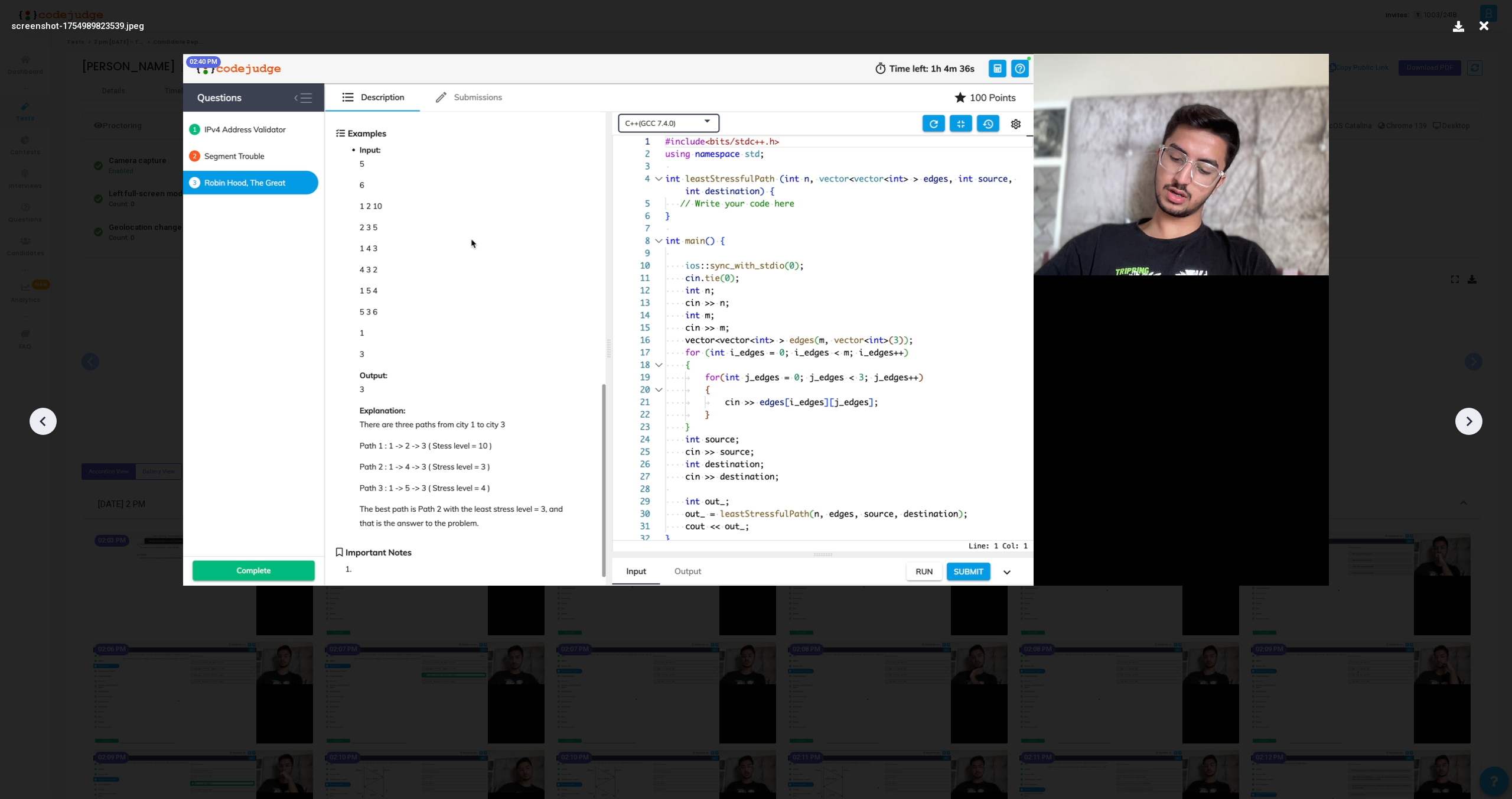
click at [1474, 411] on div at bounding box center [1469, 421] width 27 height 27
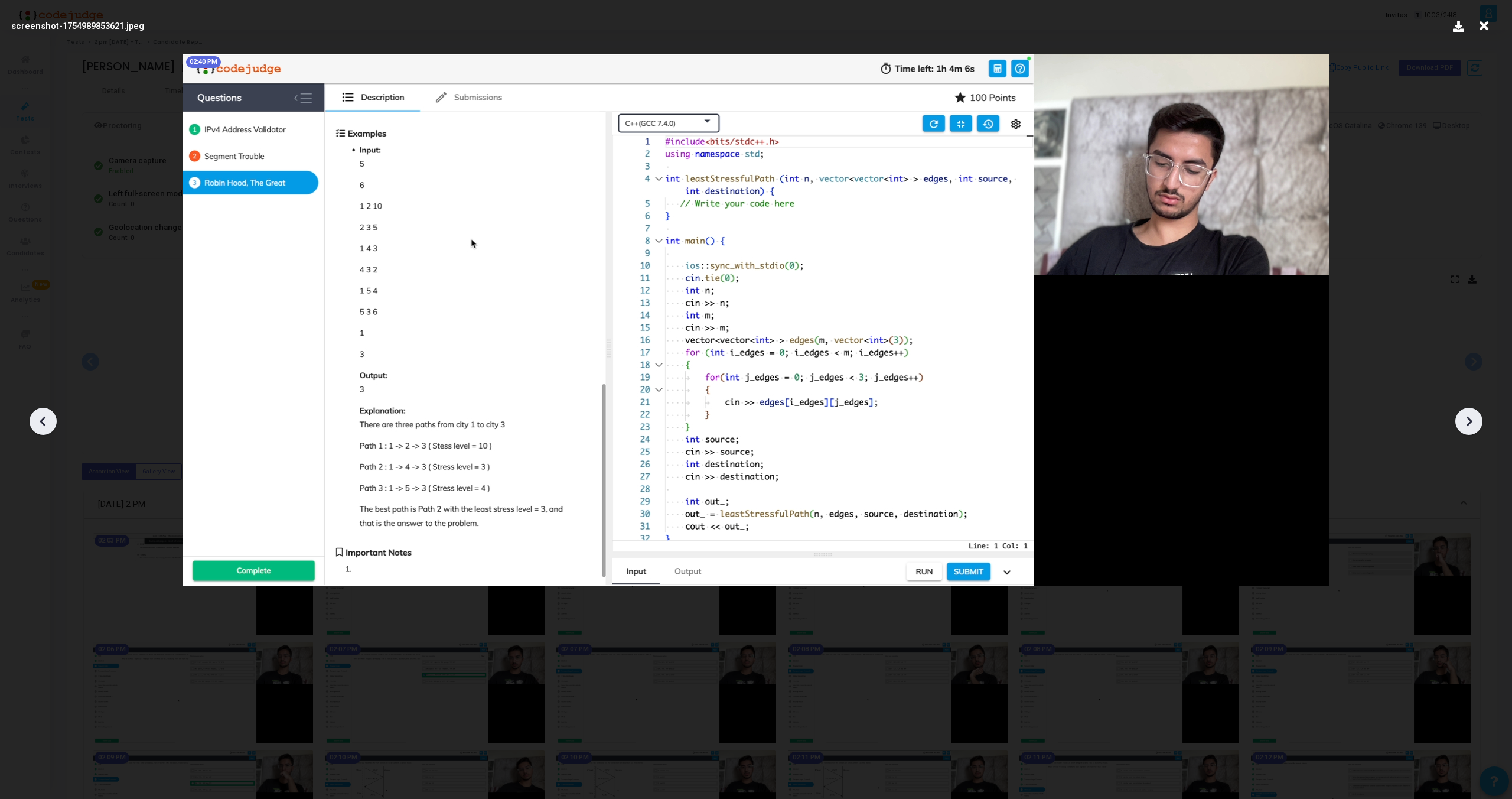
click at [1474, 411] on div at bounding box center [1469, 421] width 27 height 27
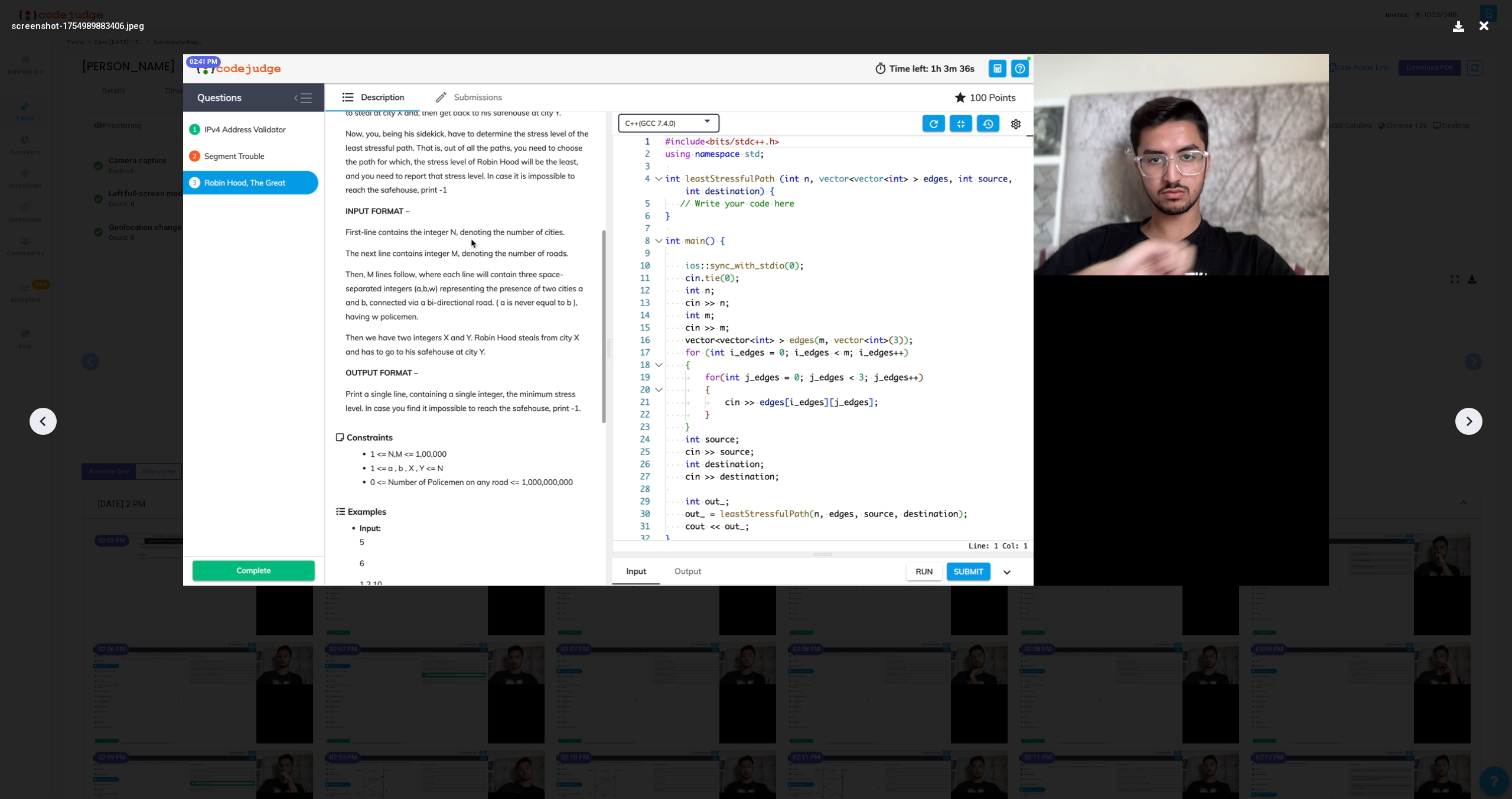
click at [1474, 411] on div at bounding box center [1469, 421] width 27 height 27
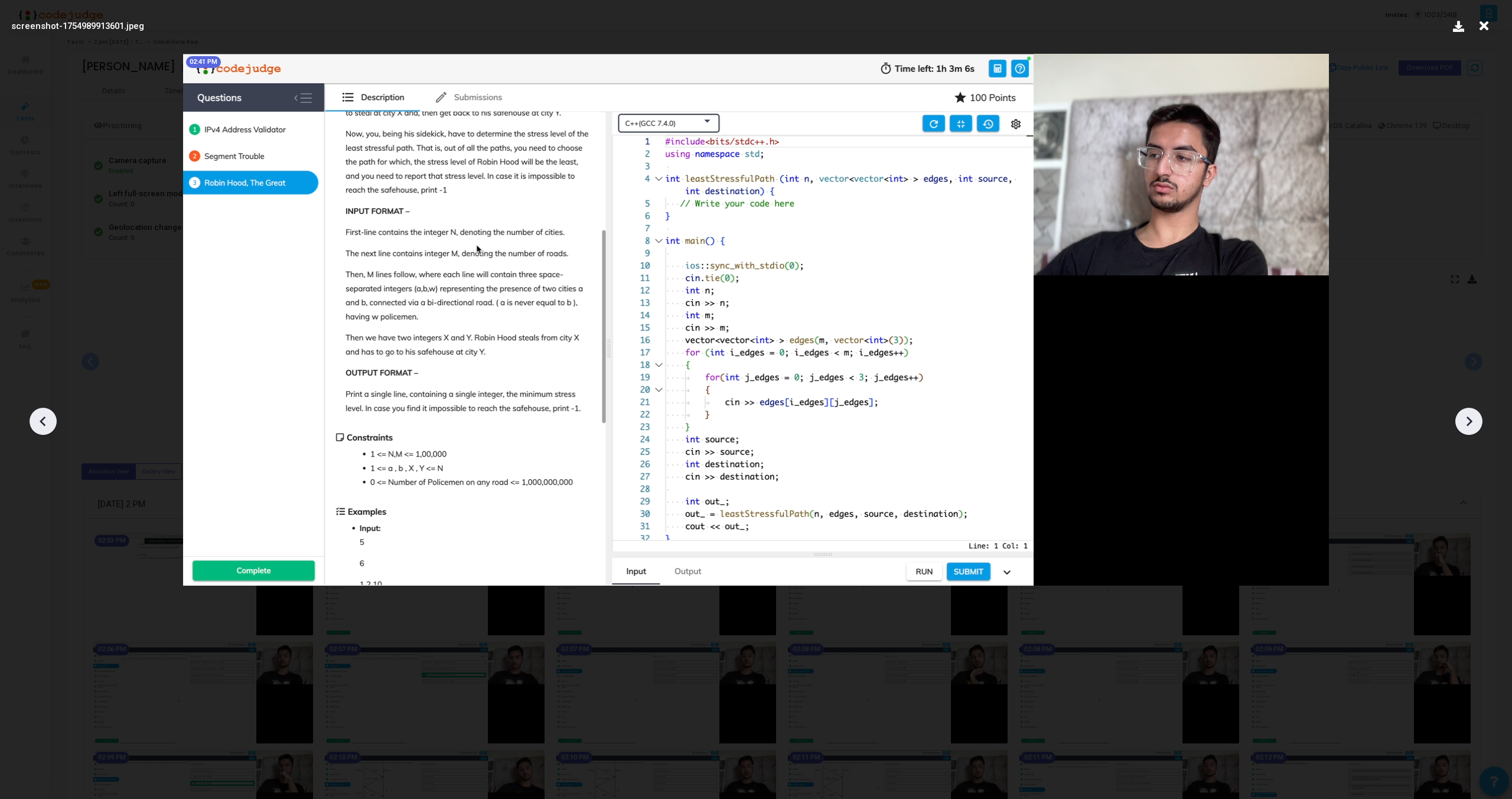
click at [1474, 411] on div at bounding box center [1469, 421] width 27 height 27
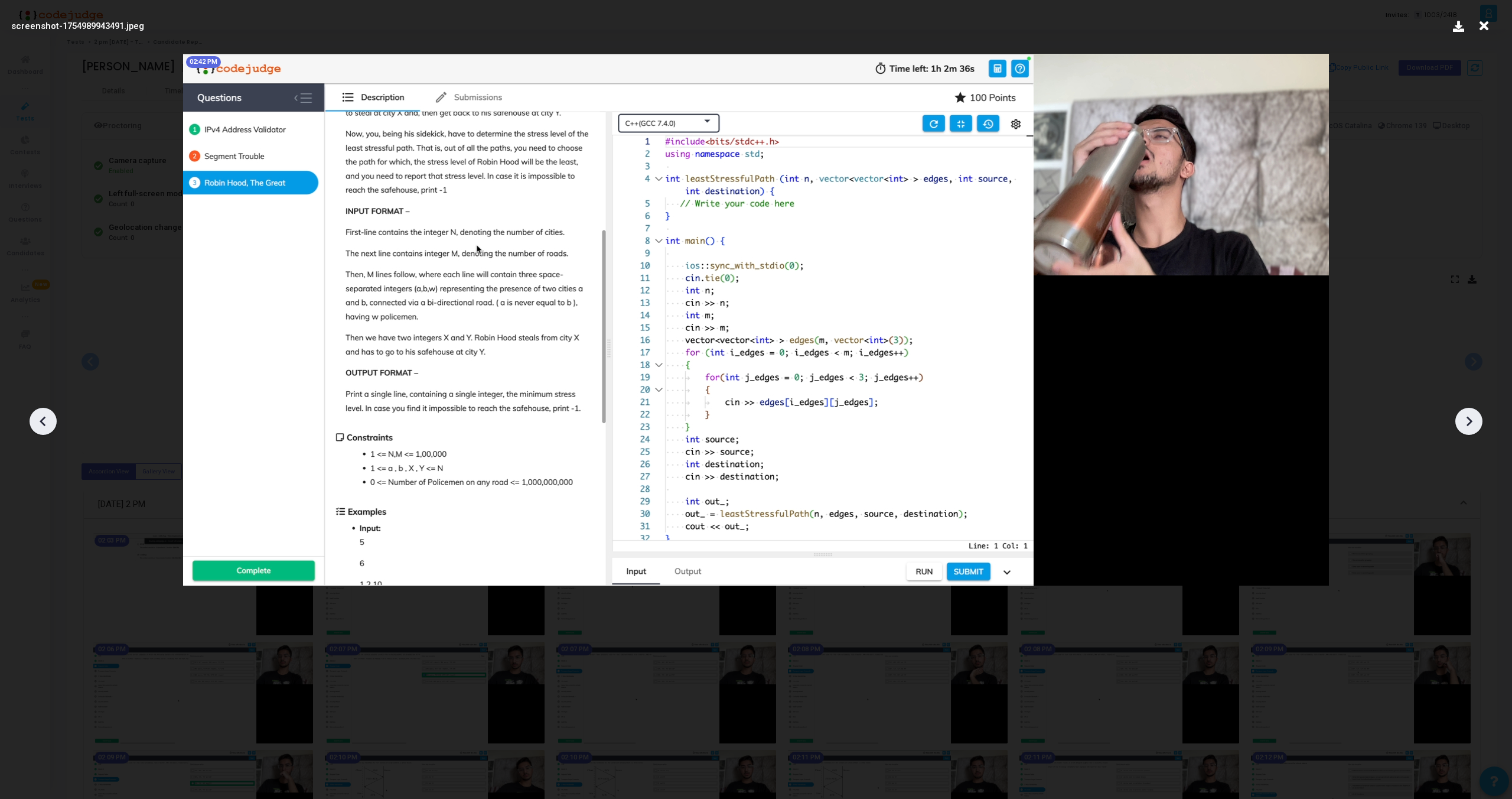
click at [1474, 411] on div at bounding box center [1469, 421] width 27 height 27
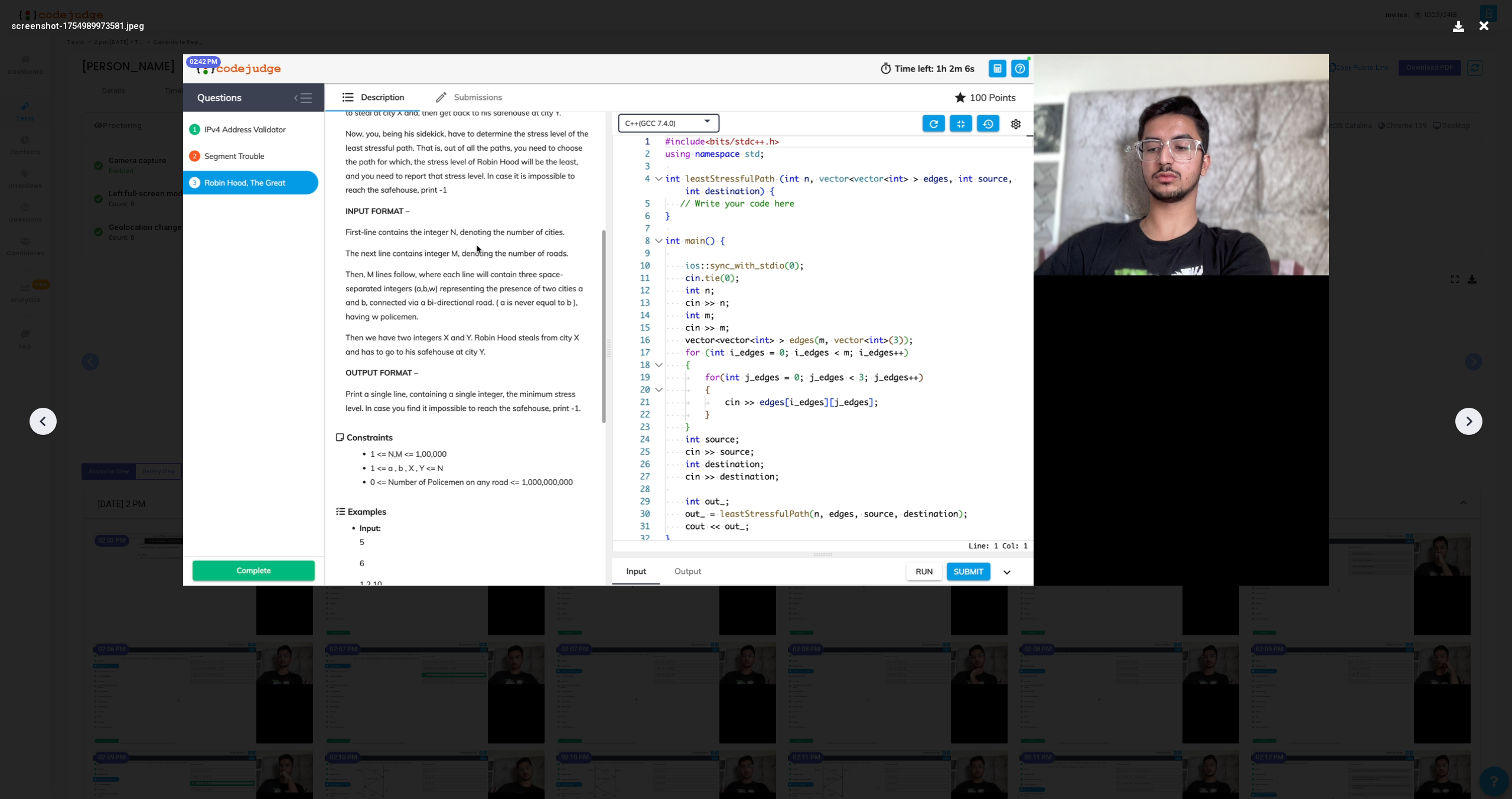
click at [1474, 411] on div at bounding box center [1469, 421] width 27 height 27
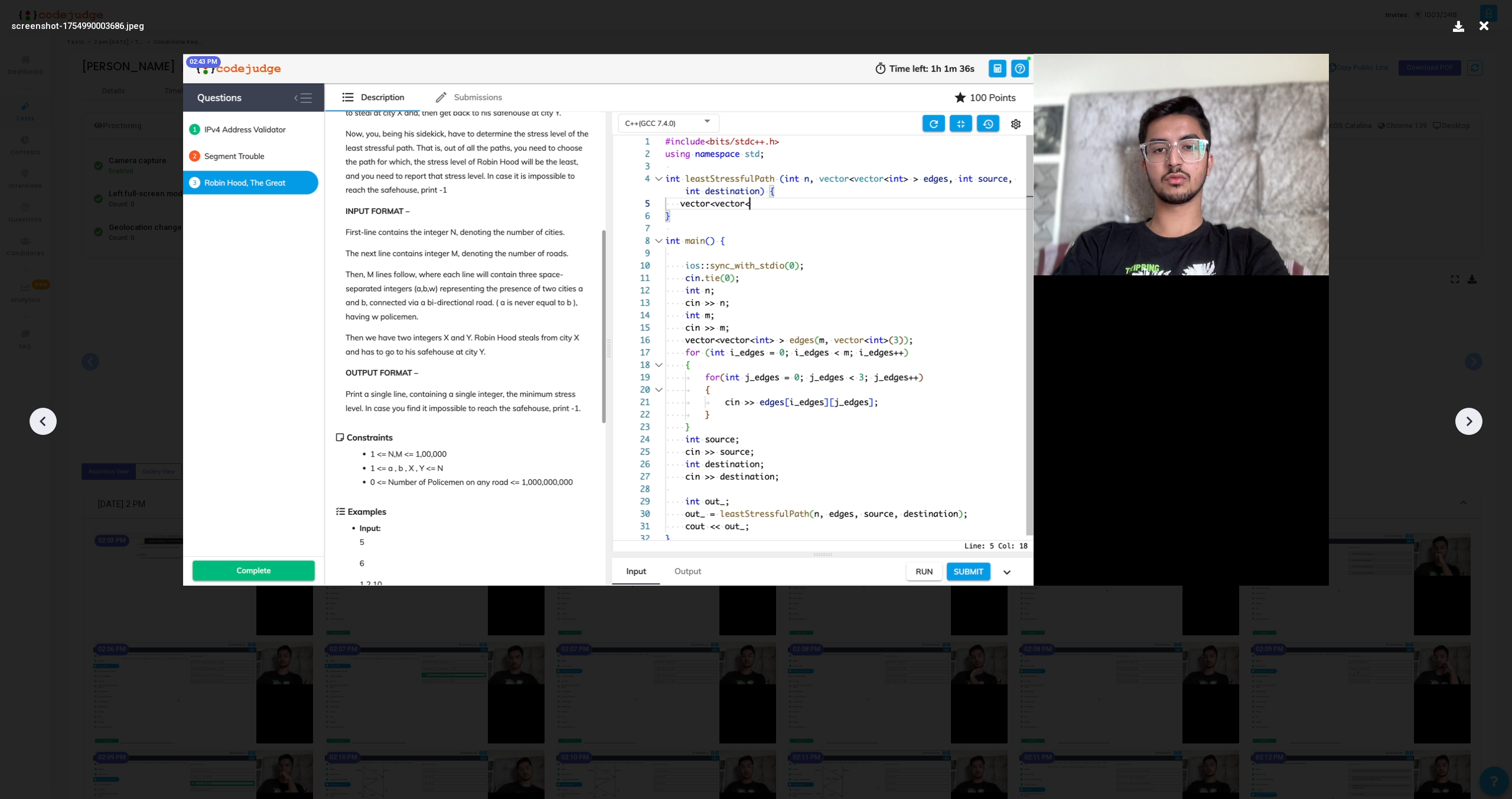
click at [1474, 411] on div at bounding box center [1469, 421] width 27 height 27
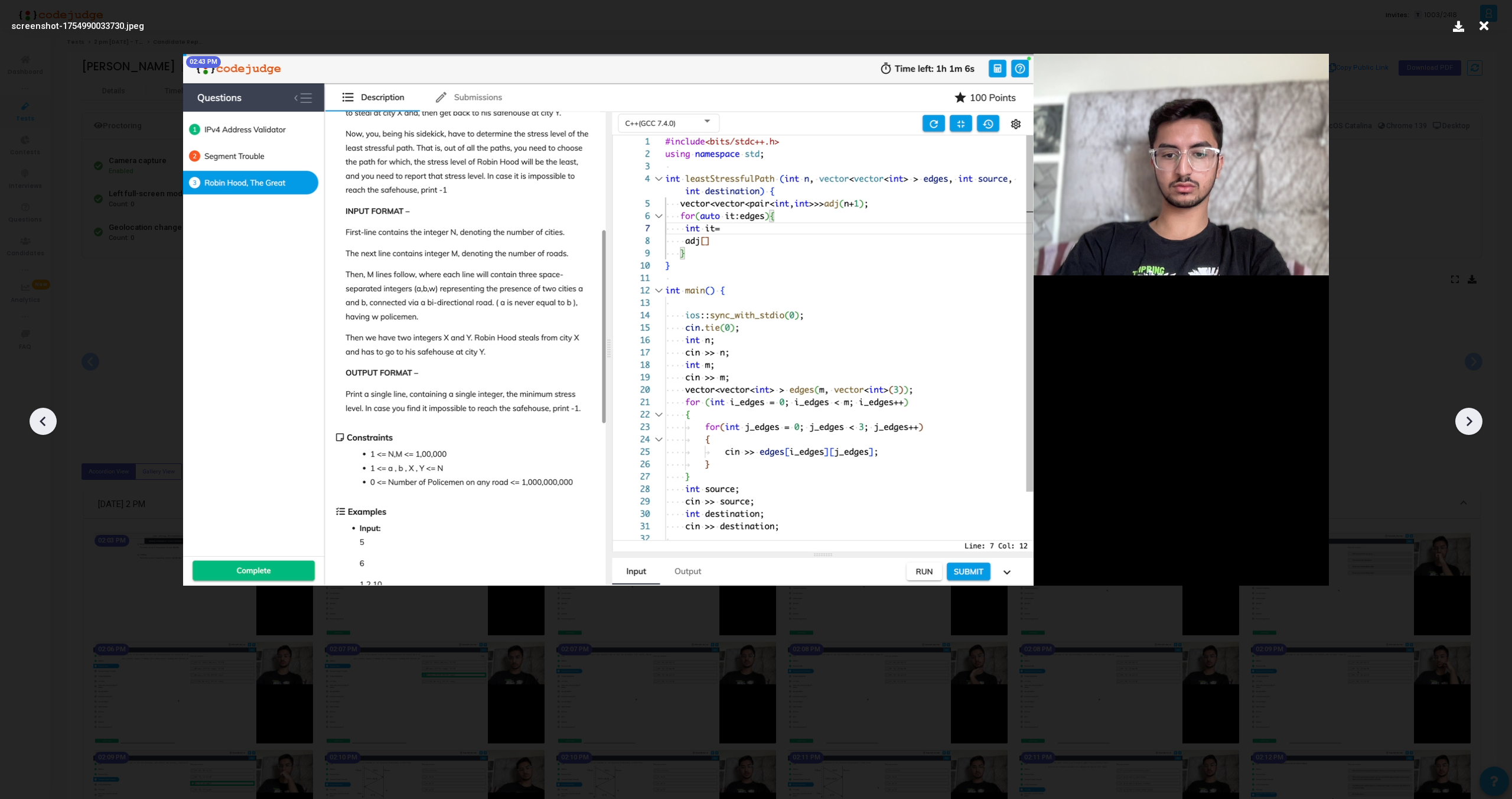
click at [1474, 411] on div at bounding box center [1469, 421] width 27 height 27
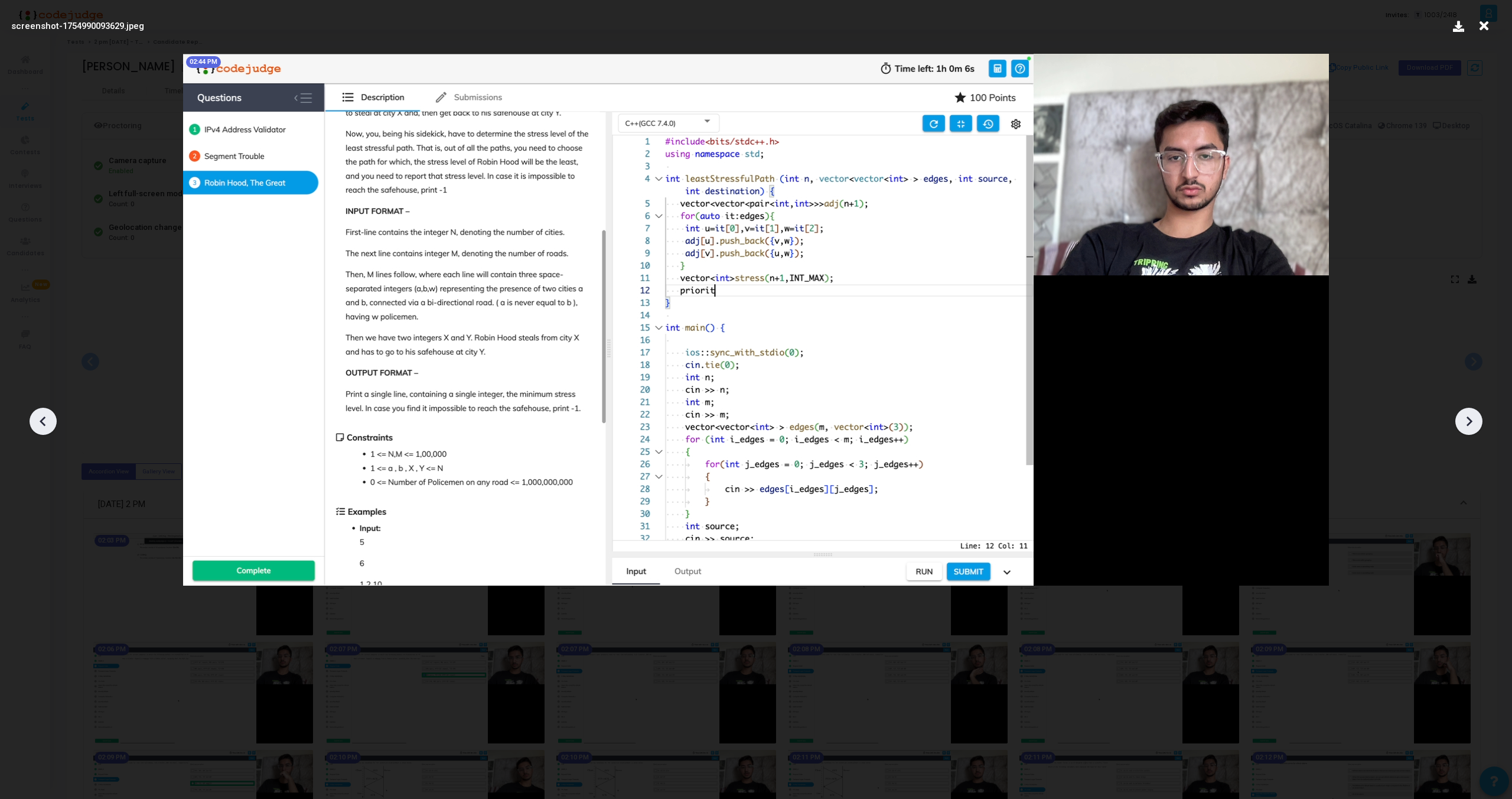
click at [1474, 411] on div at bounding box center [1469, 421] width 27 height 27
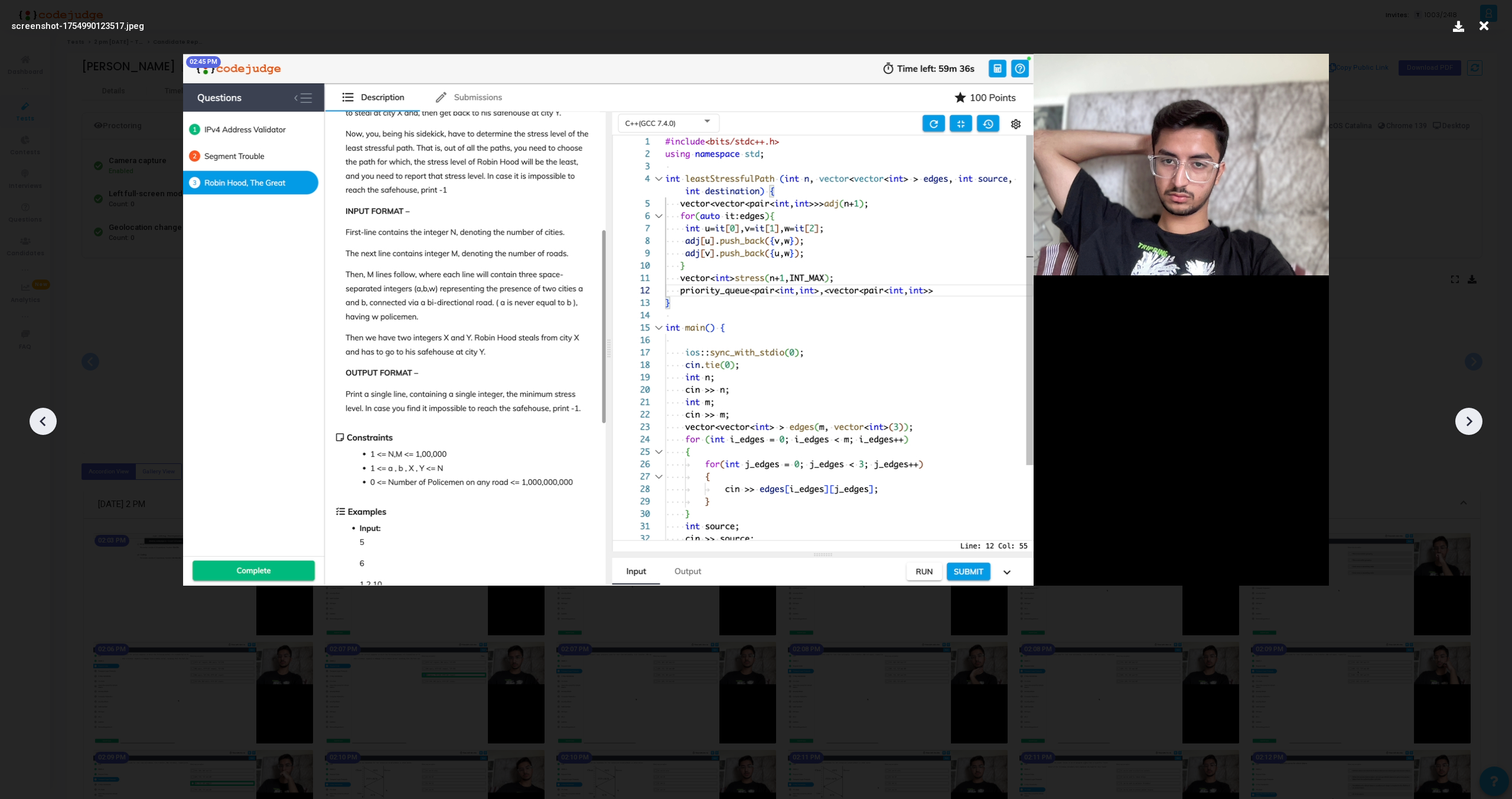
click at [1474, 411] on div at bounding box center [1469, 421] width 27 height 27
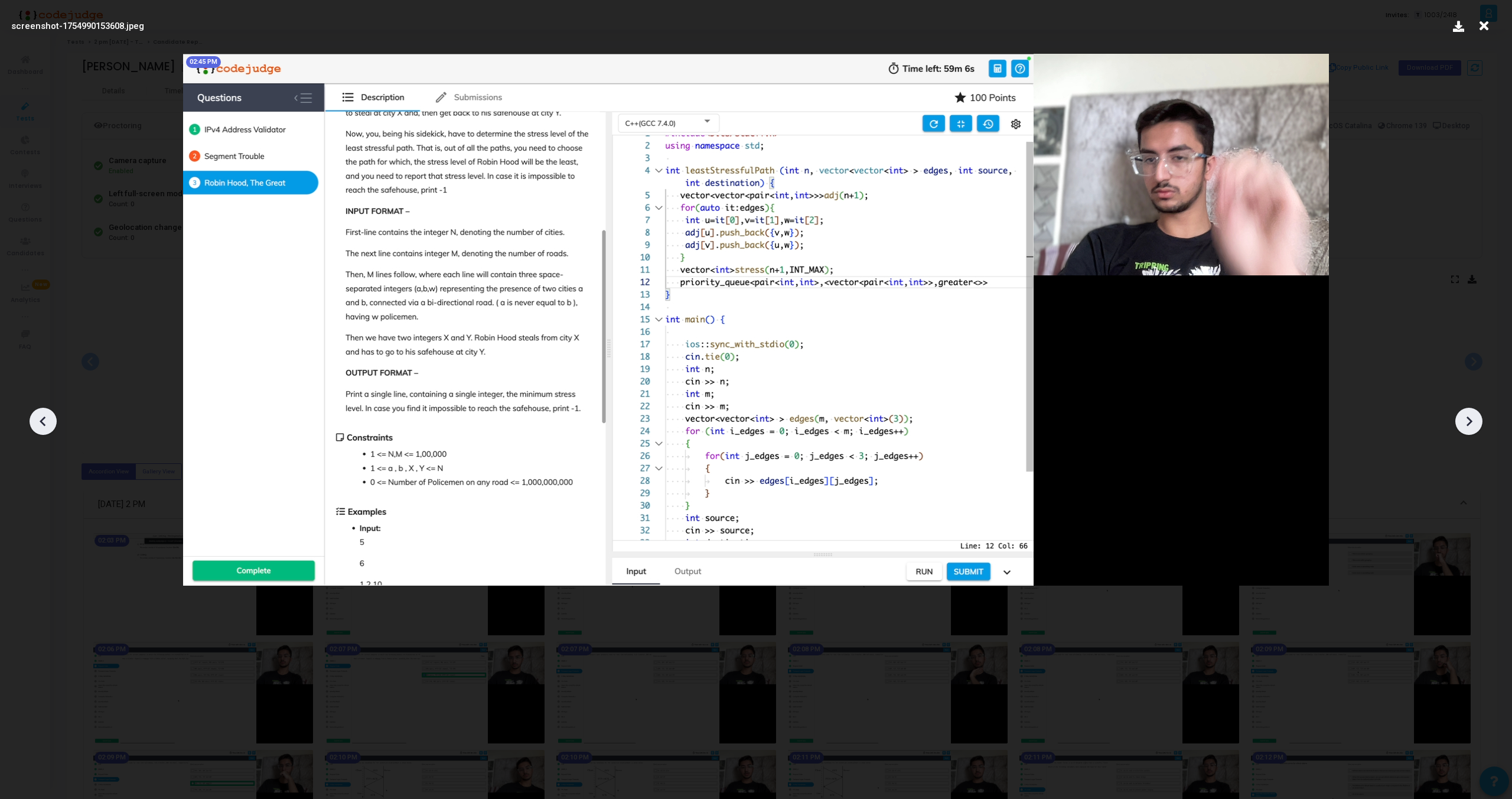
click at [1474, 411] on div at bounding box center [1469, 421] width 27 height 27
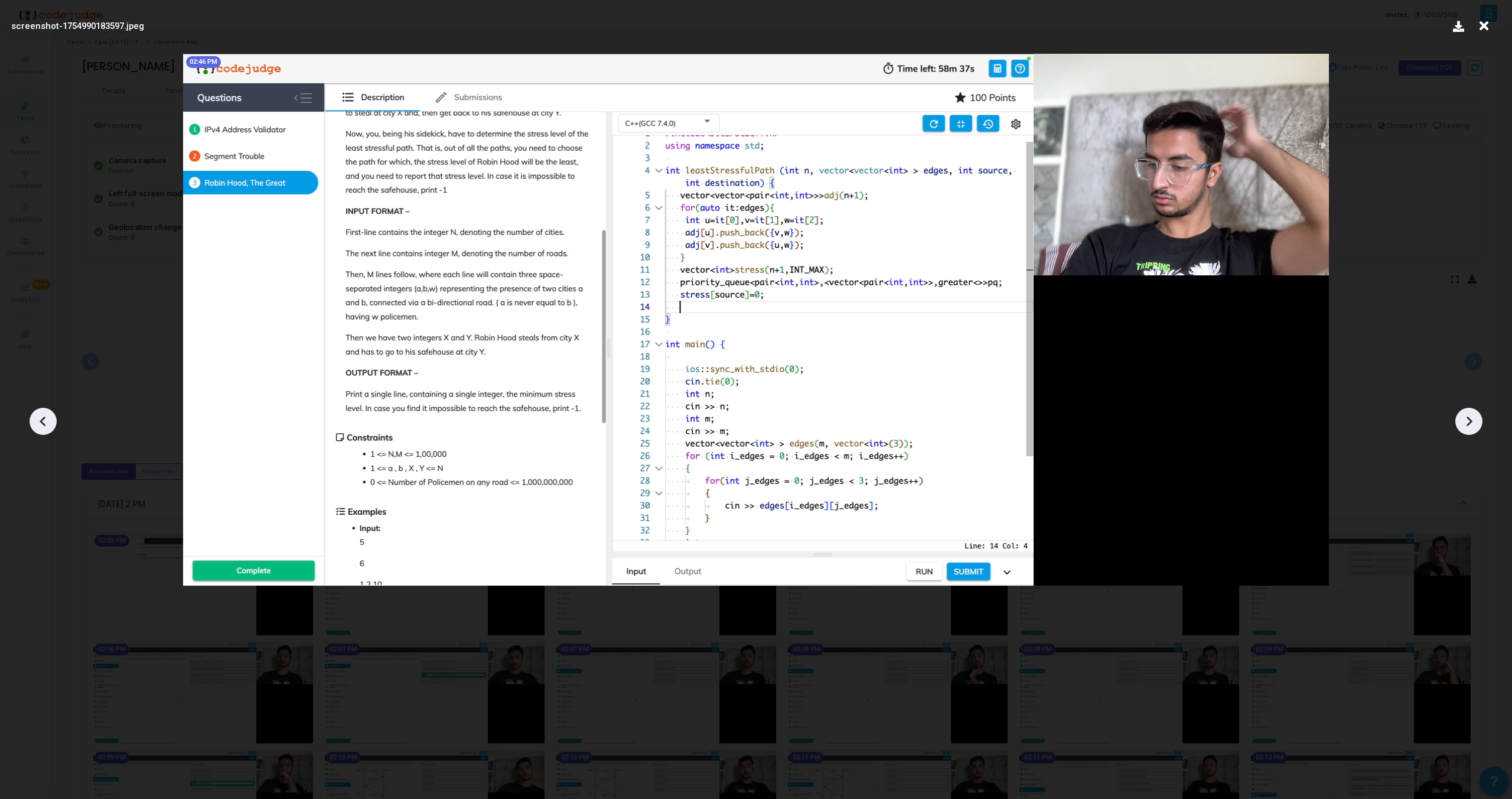
click at [1474, 411] on div at bounding box center [1469, 421] width 27 height 27
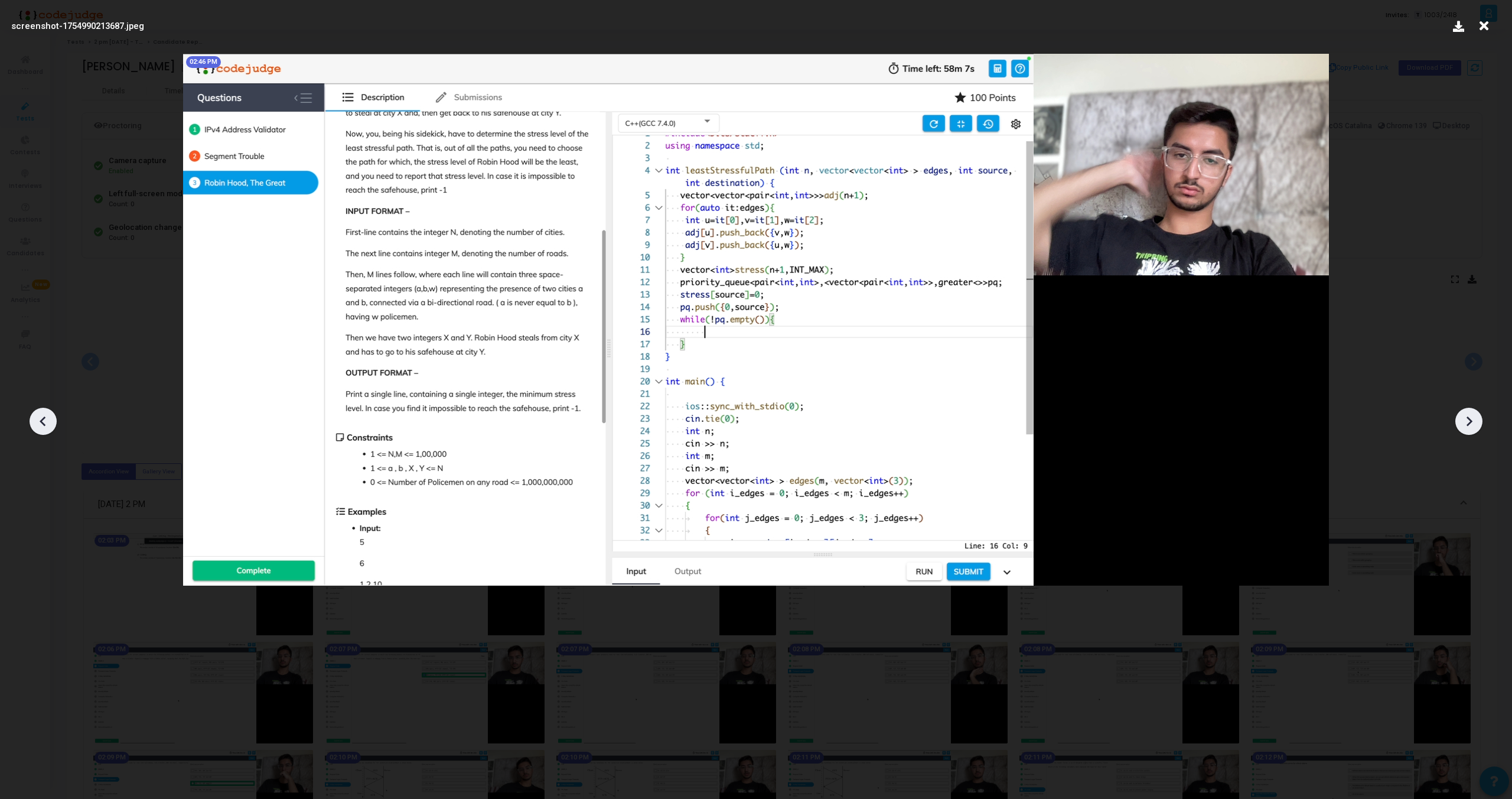
click at [1474, 411] on div at bounding box center [1469, 421] width 27 height 27
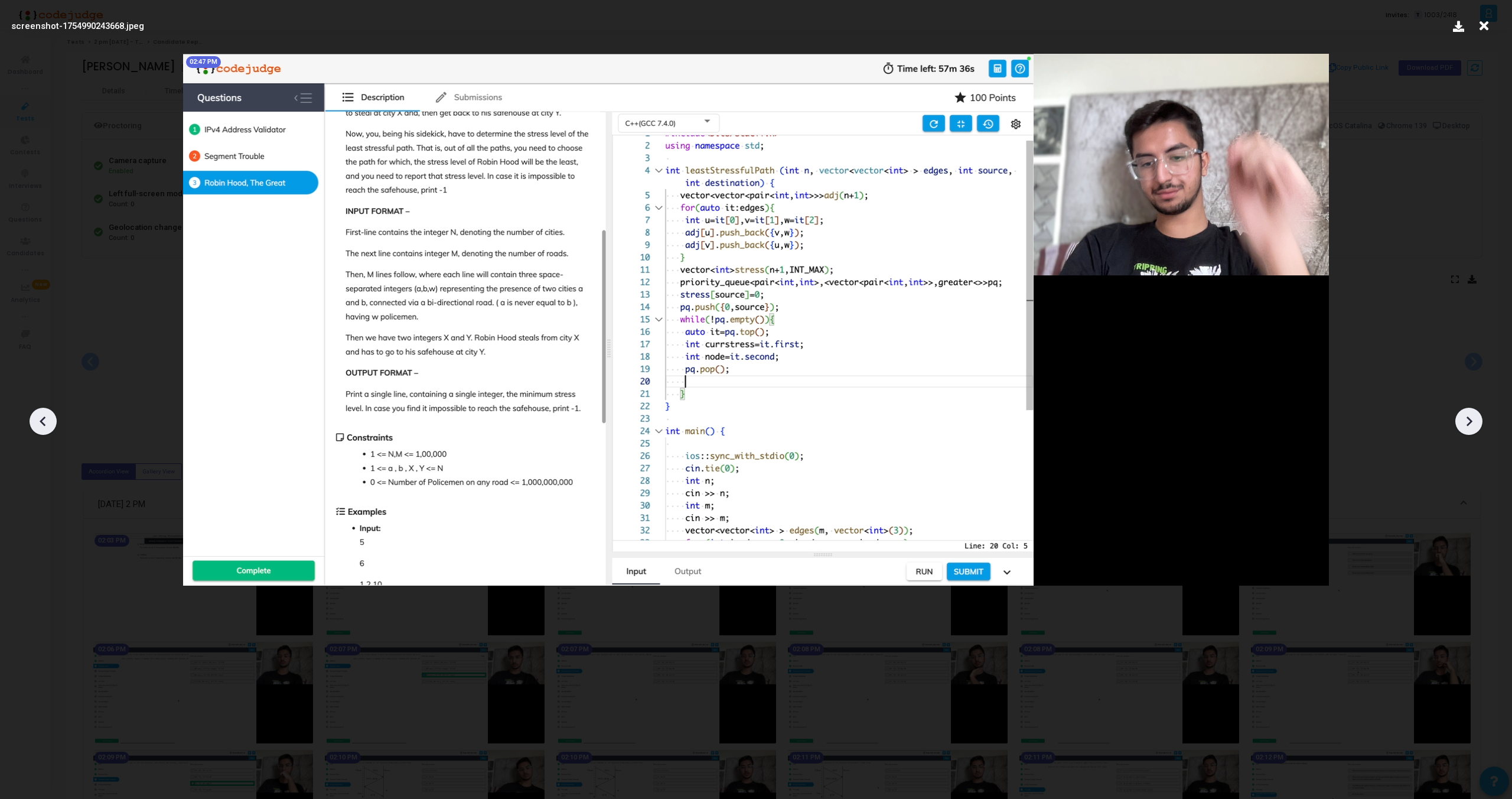
click at [1474, 411] on div at bounding box center [1469, 421] width 27 height 27
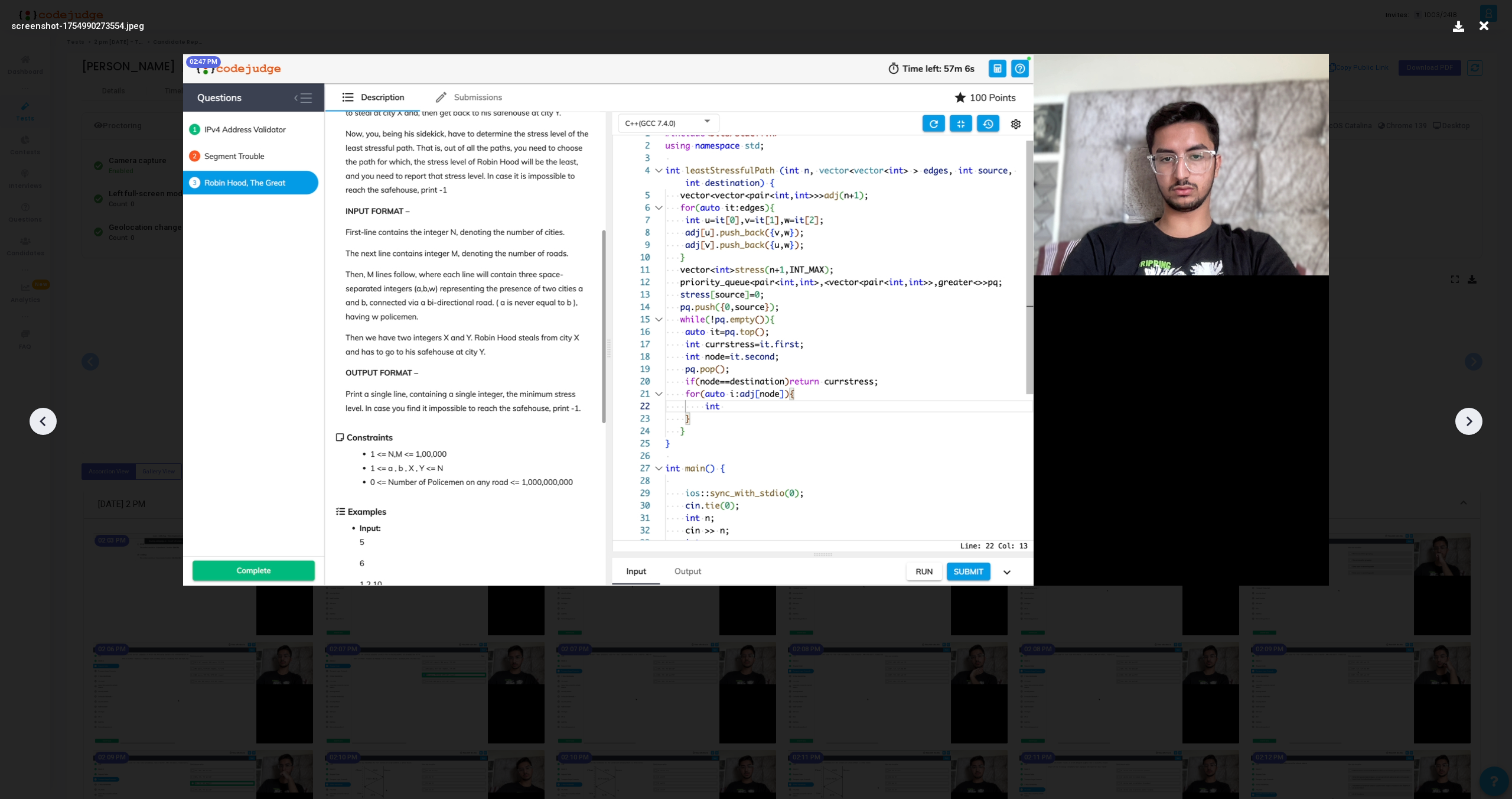
click at [1474, 411] on div at bounding box center [1469, 421] width 27 height 27
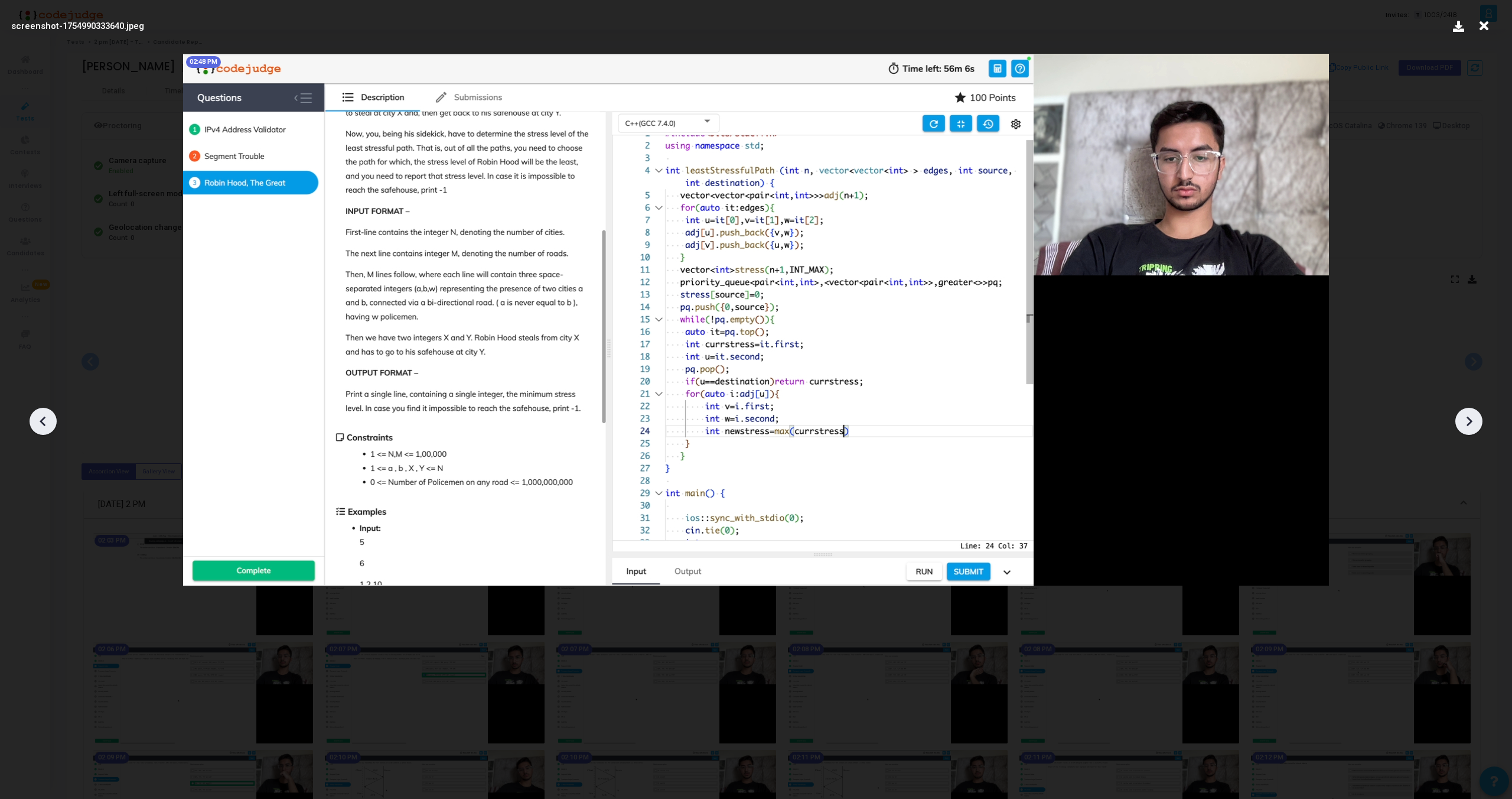
click at [1474, 411] on div at bounding box center [1469, 421] width 27 height 27
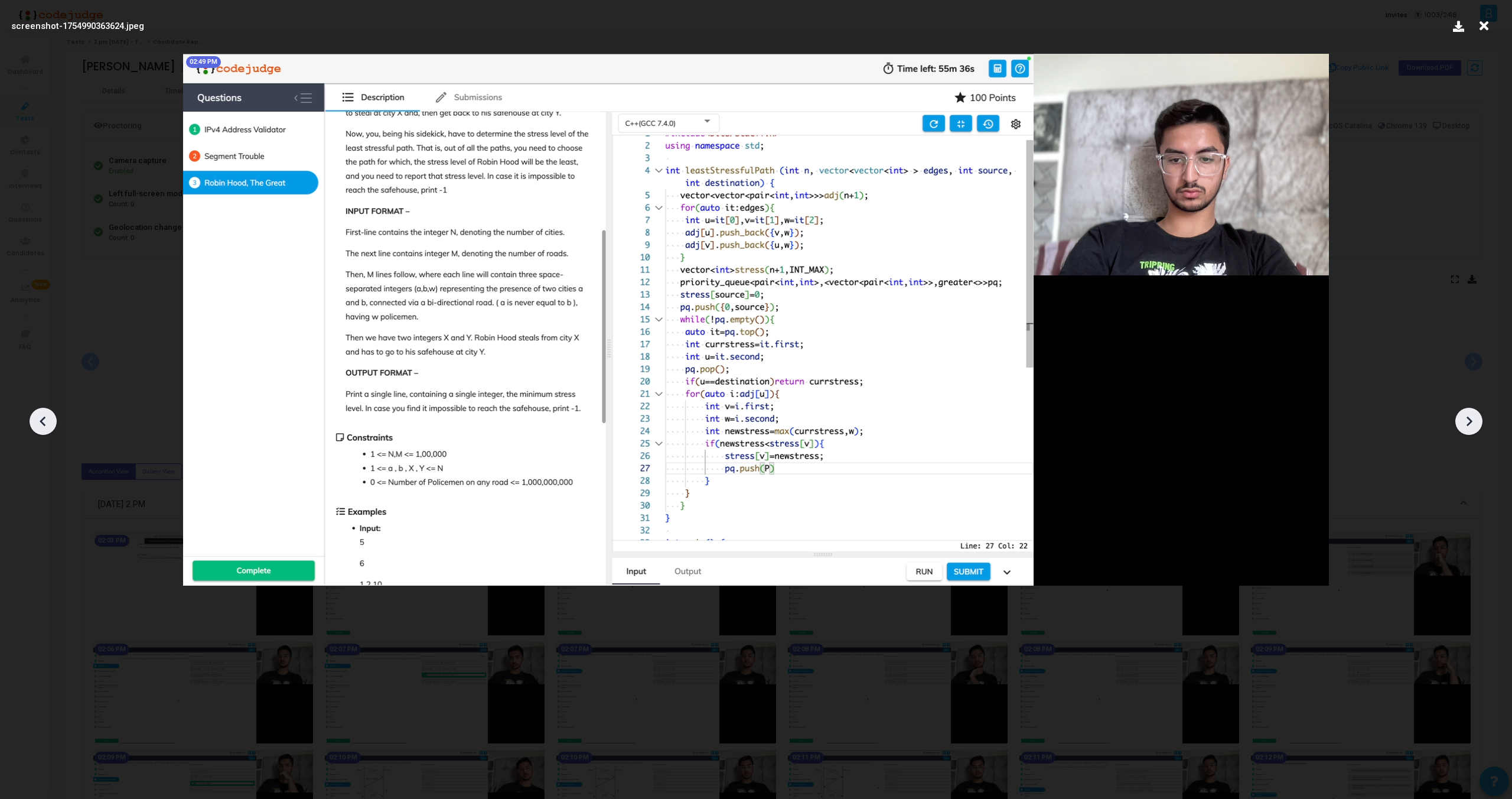
click at [1474, 411] on div at bounding box center [1469, 421] width 27 height 27
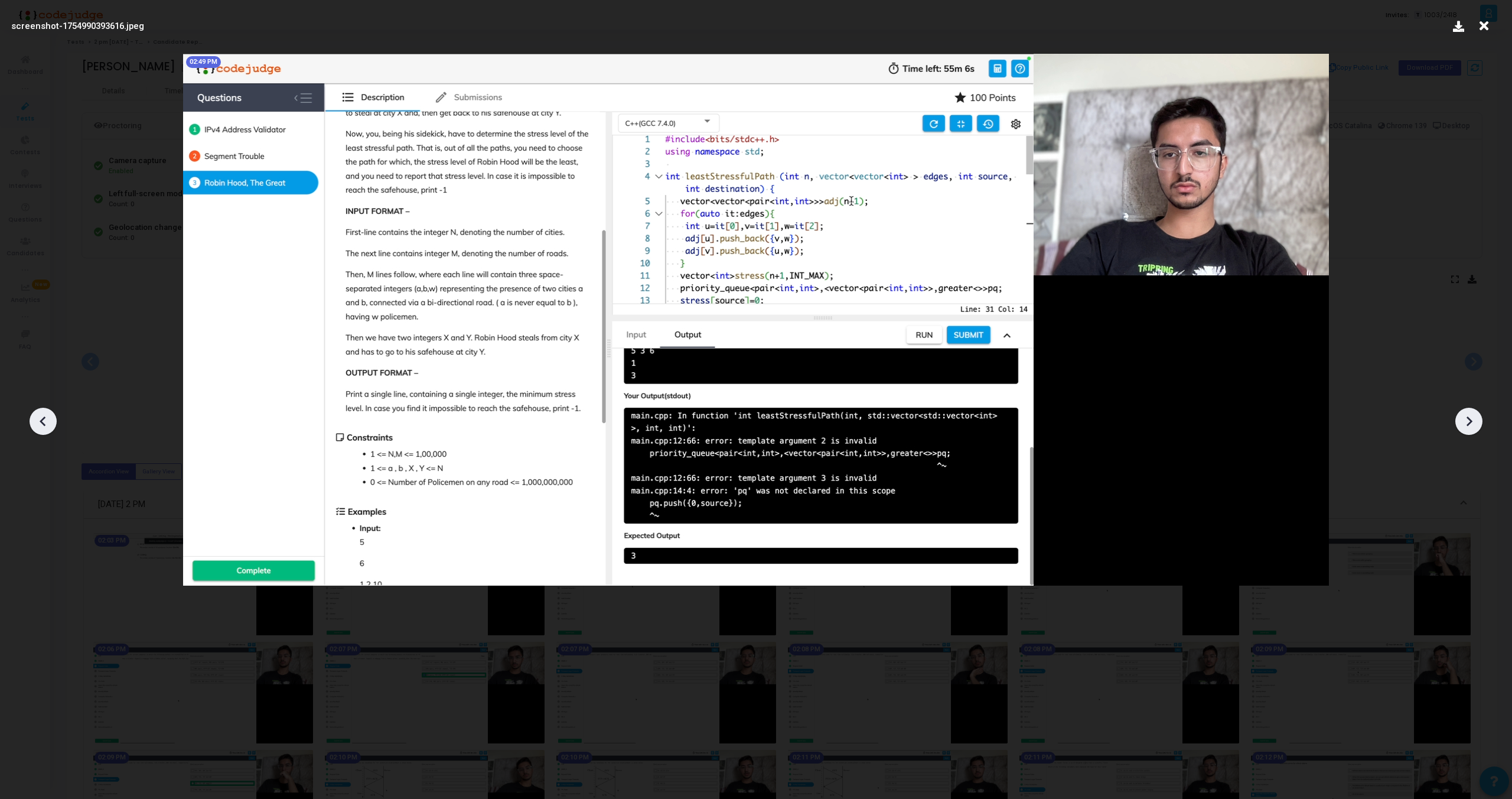
click at [1474, 411] on div at bounding box center [1469, 421] width 27 height 27
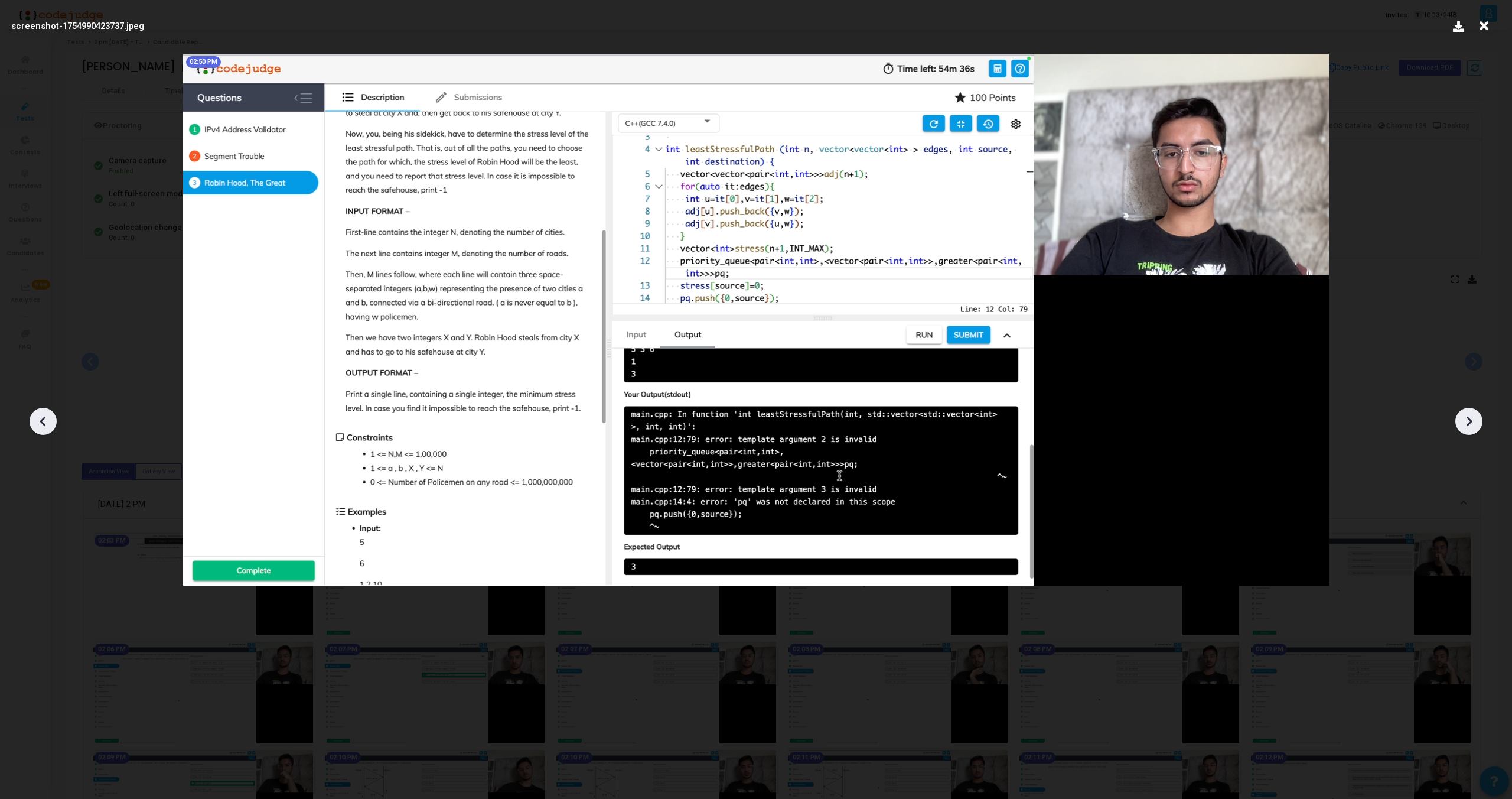
click at [1474, 411] on div at bounding box center [1469, 421] width 27 height 27
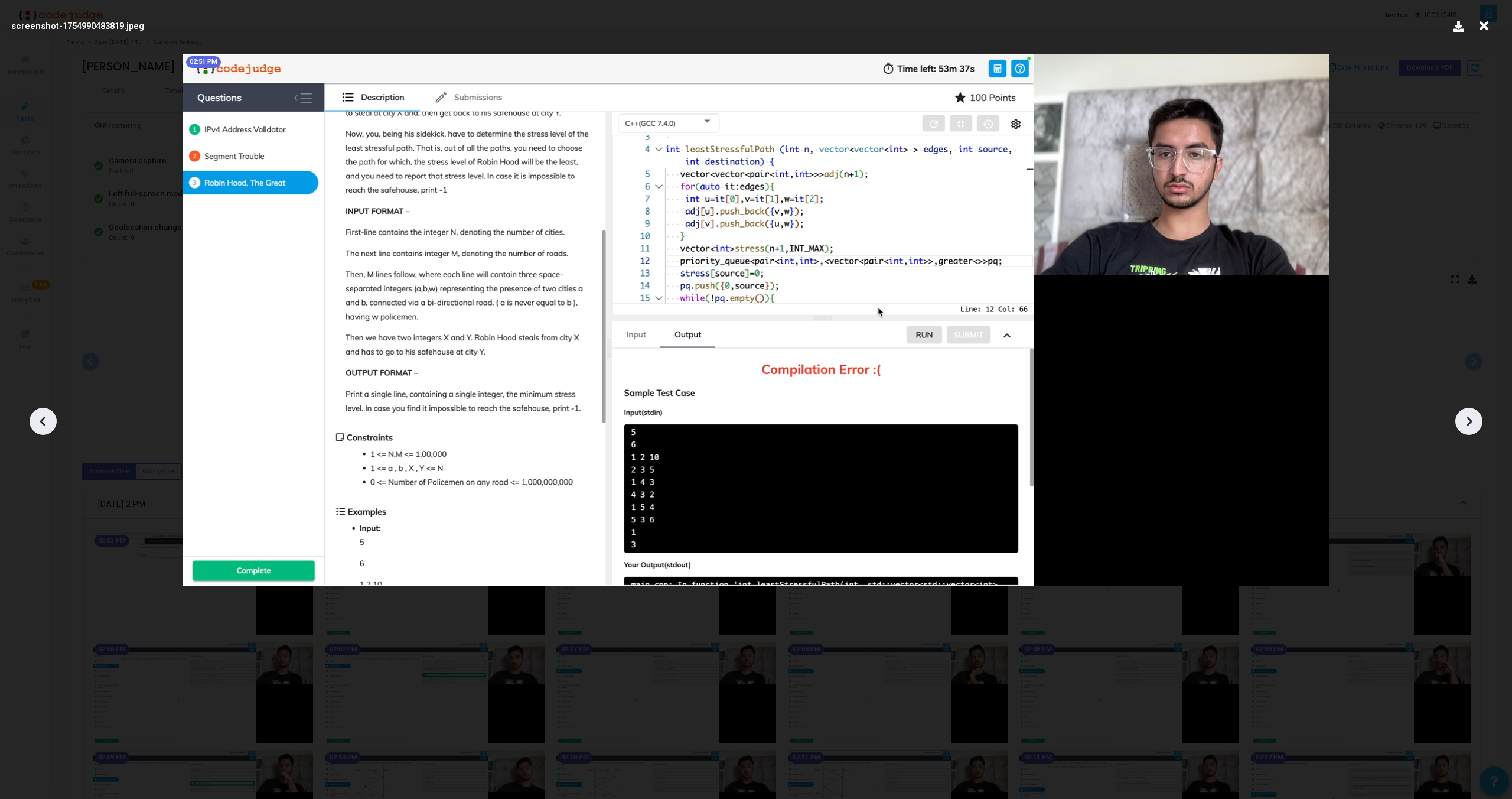
click at [1473, 411] on div at bounding box center [1469, 421] width 27 height 27
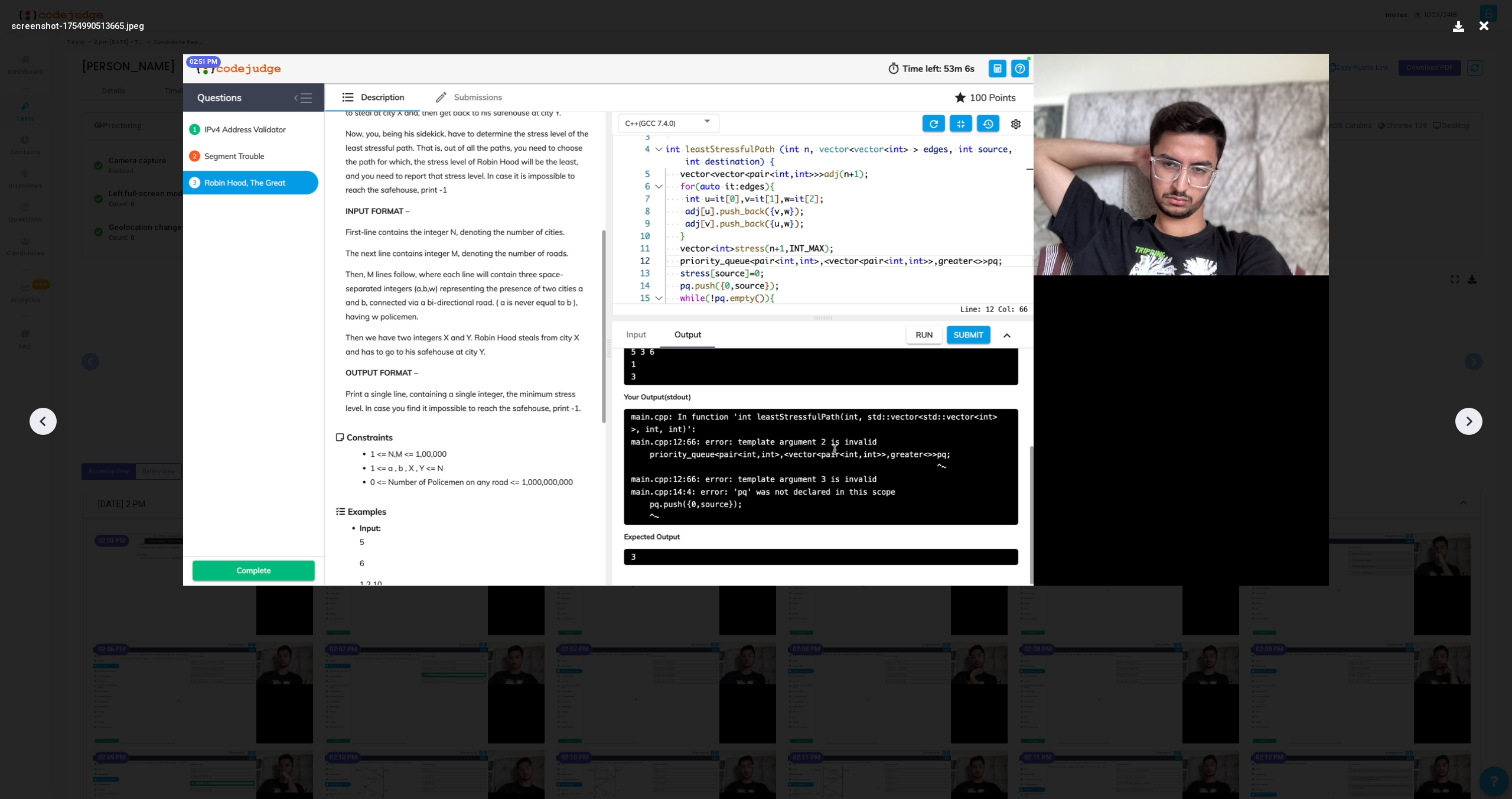
click at [1473, 411] on div at bounding box center [1469, 421] width 27 height 27
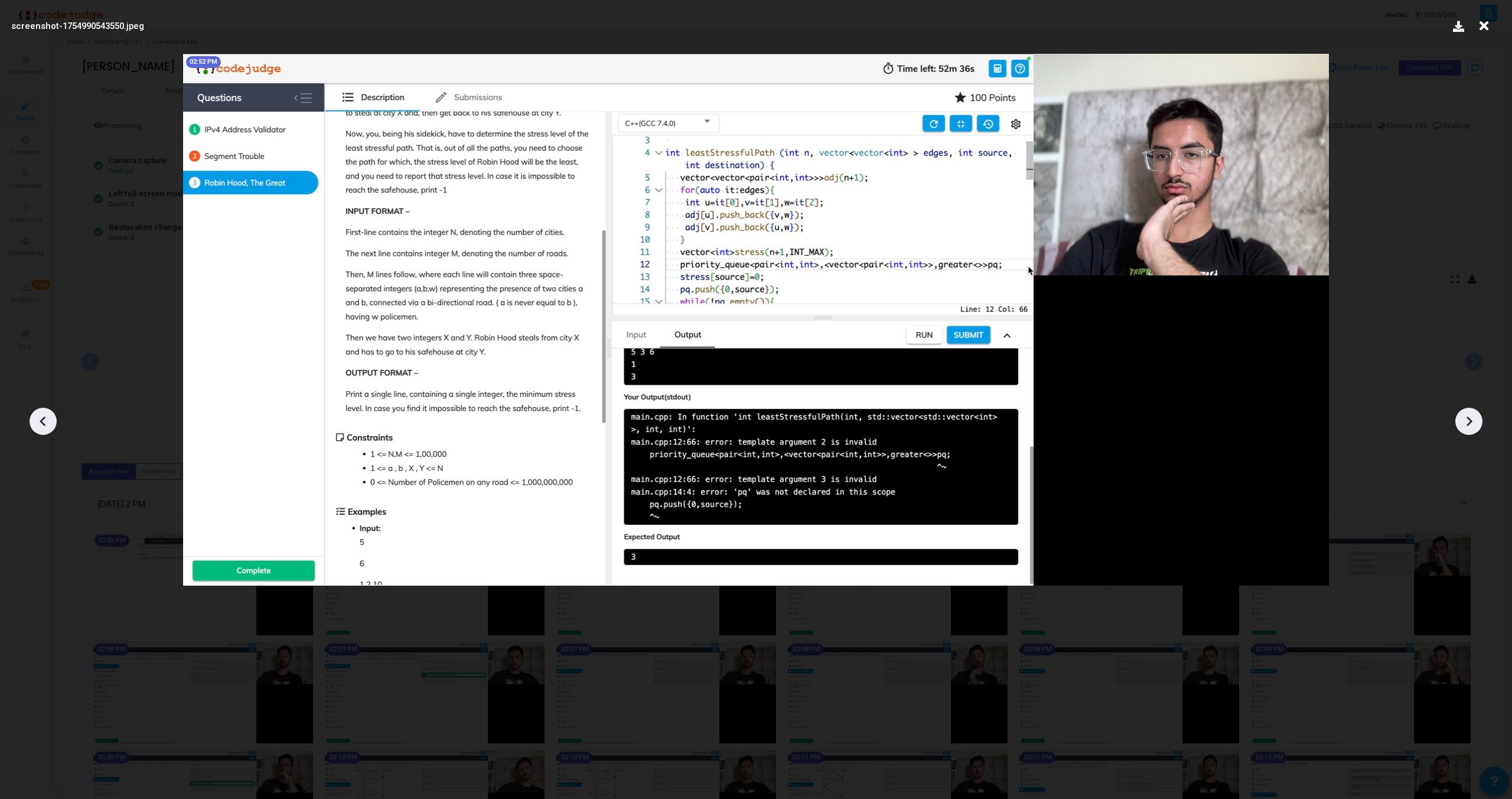
click at [1473, 411] on div at bounding box center [1469, 421] width 27 height 27
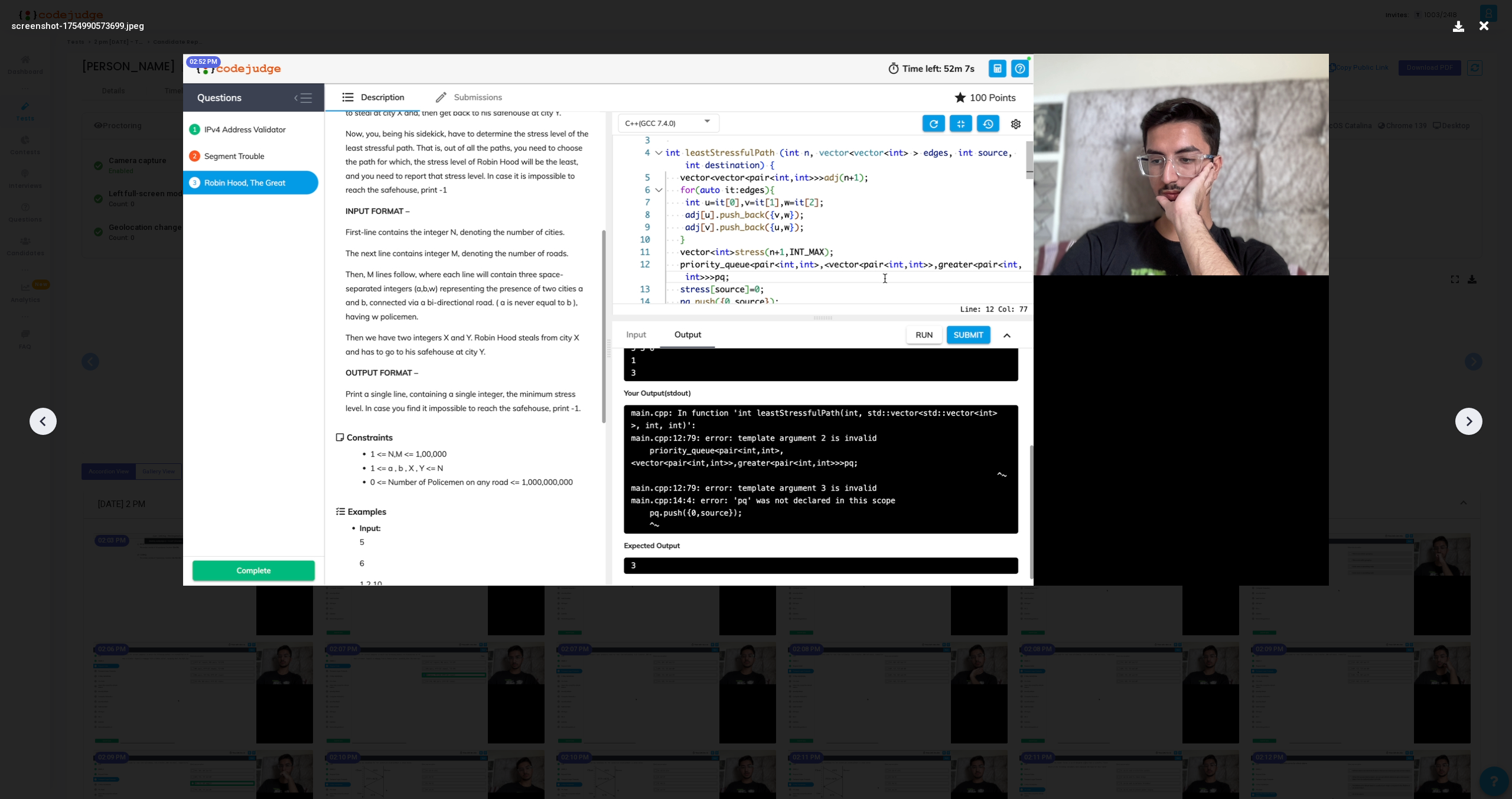
click at [1473, 411] on div at bounding box center [1469, 421] width 27 height 27
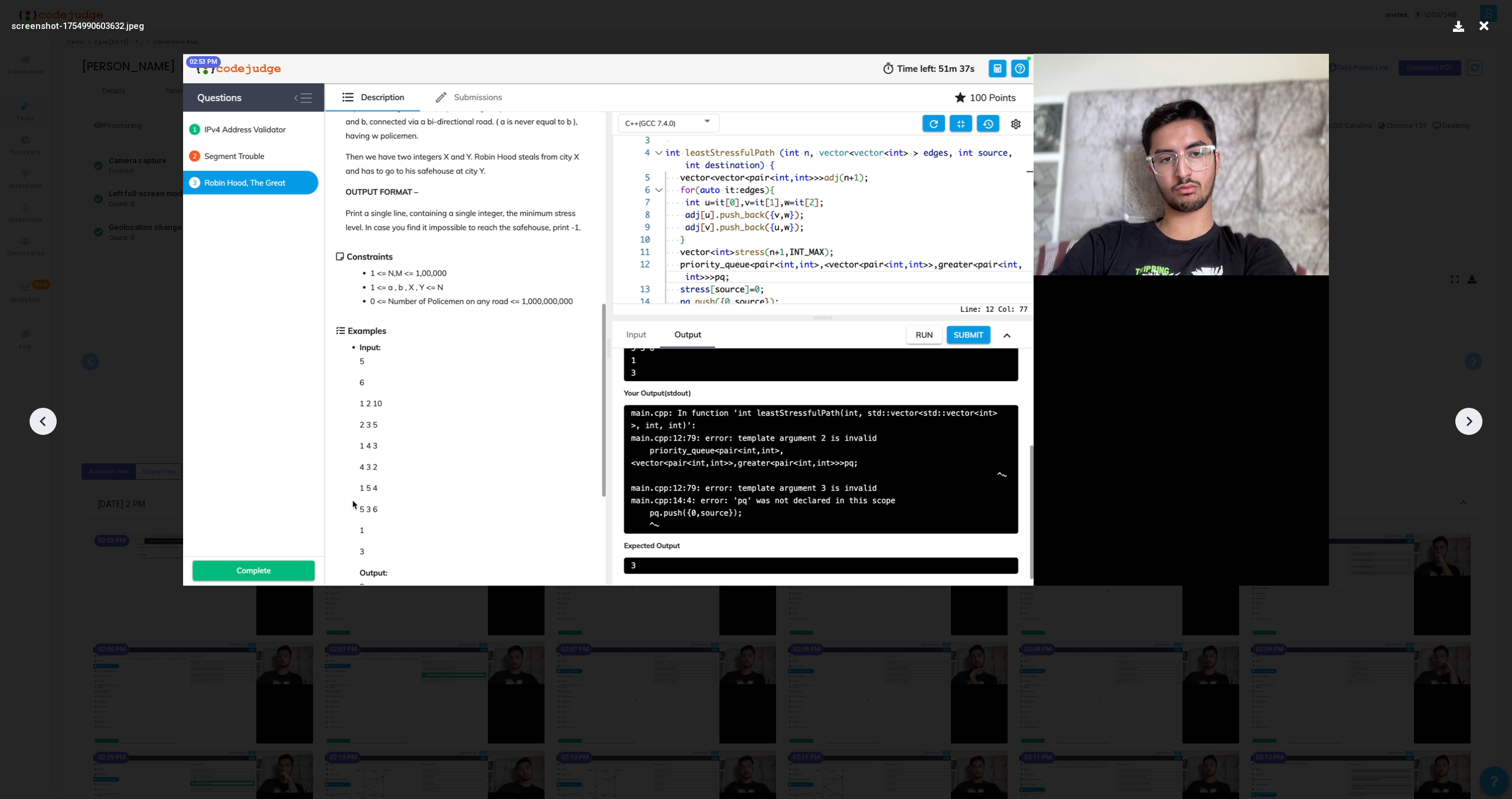
click at [1473, 411] on div at bounding box center [1469, 421] width 27 height 27
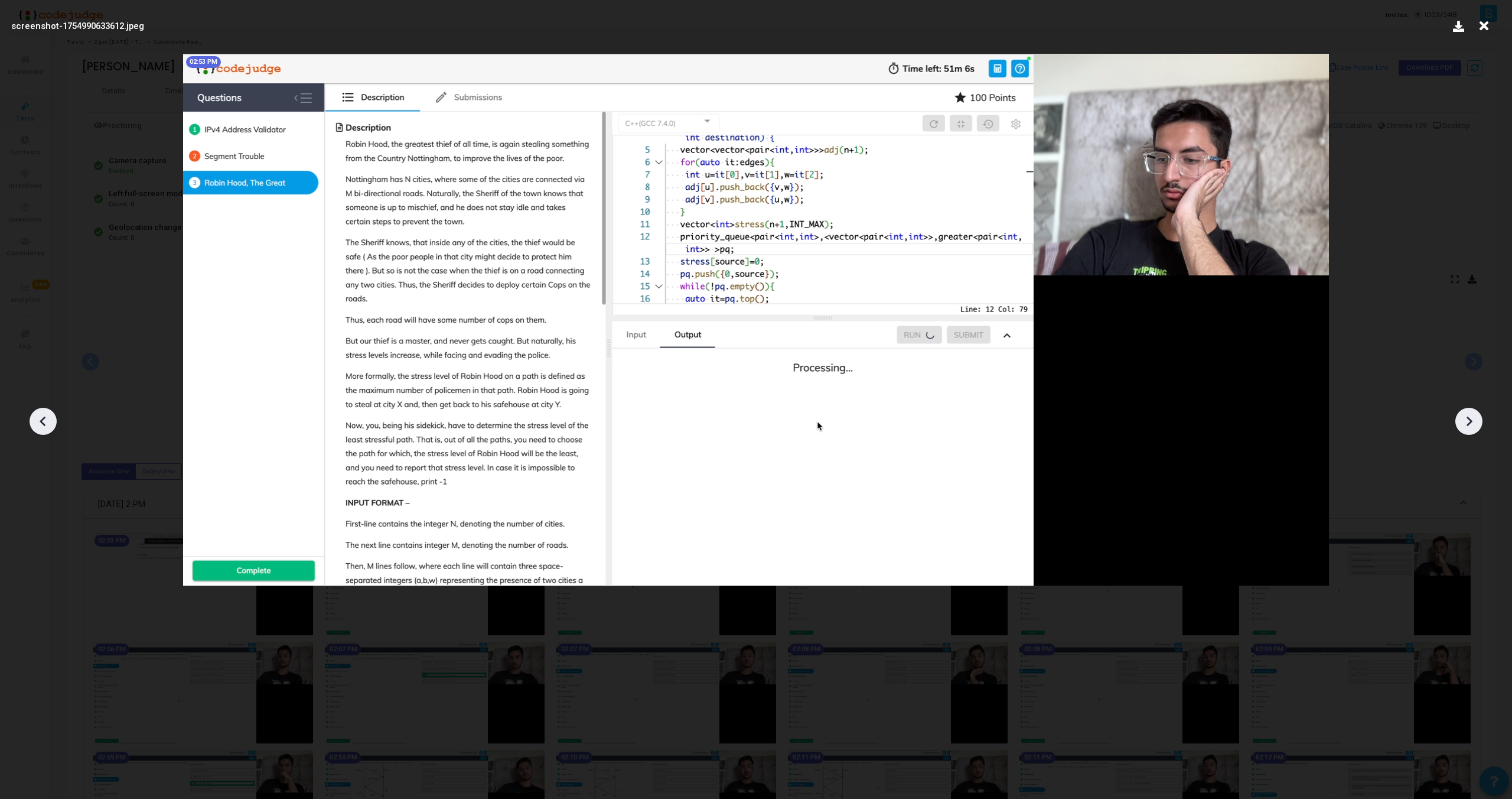
click at [1473, 411] on div at bounding box center [1469, 421] width 27 height 27
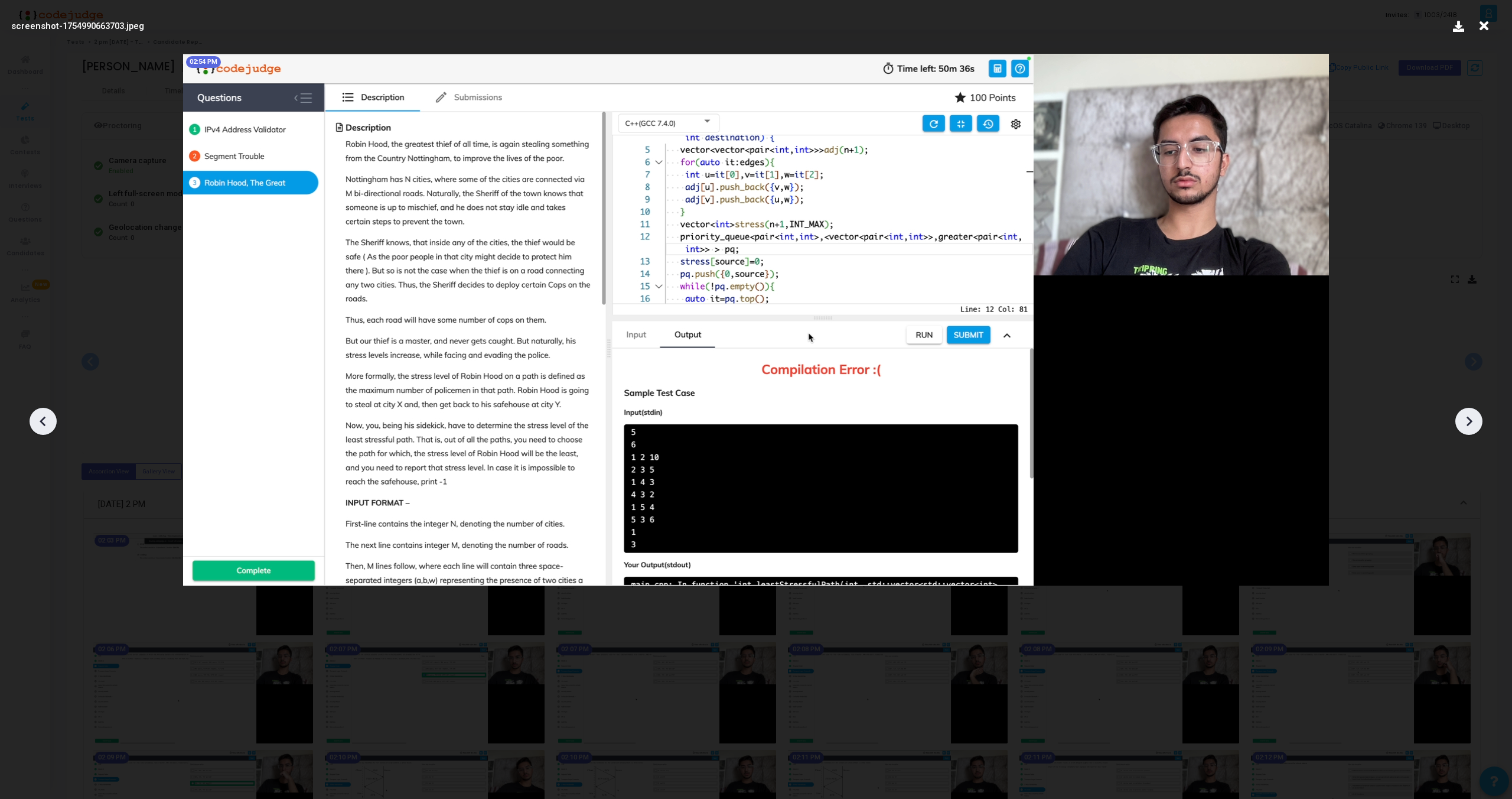
click at [1473, 411] on div at bounding box center [1469, 421] width 27 height 27
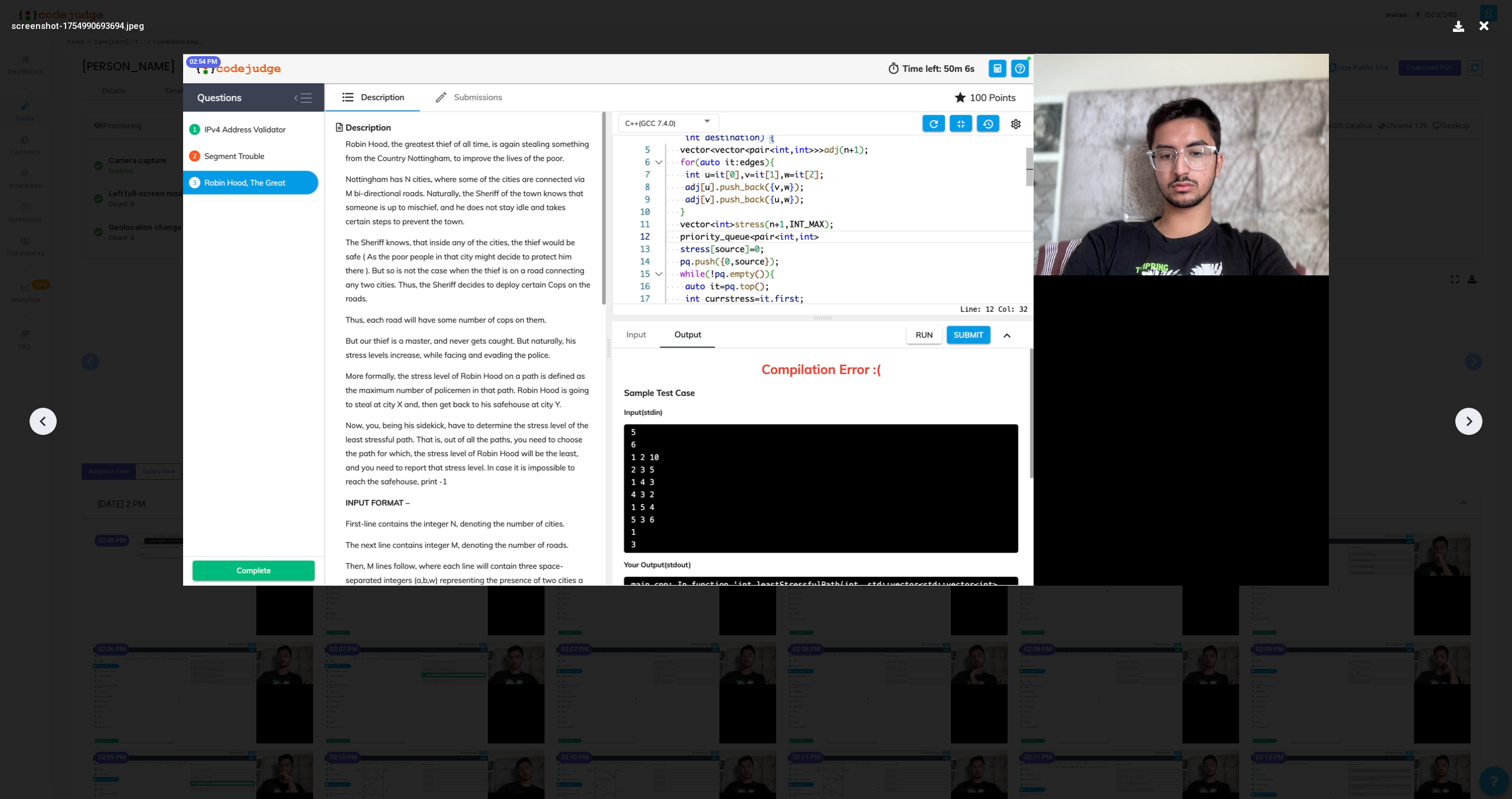
click at [1473, 411] on div at bounding box center [1469, 421] width 27 height 27
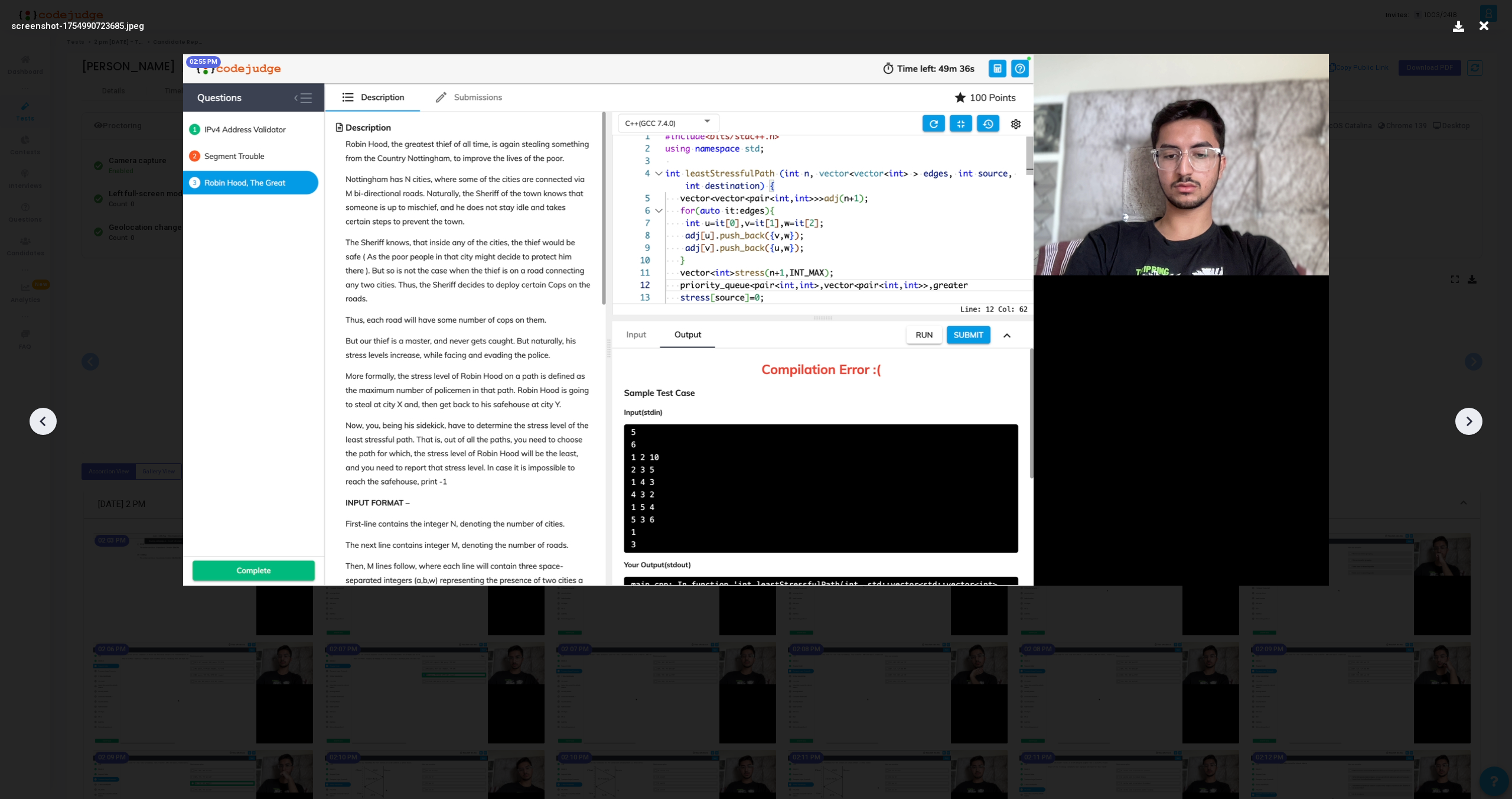
click at [1473, 411] on div at bounding box center [1469, 421] width 27 height 27
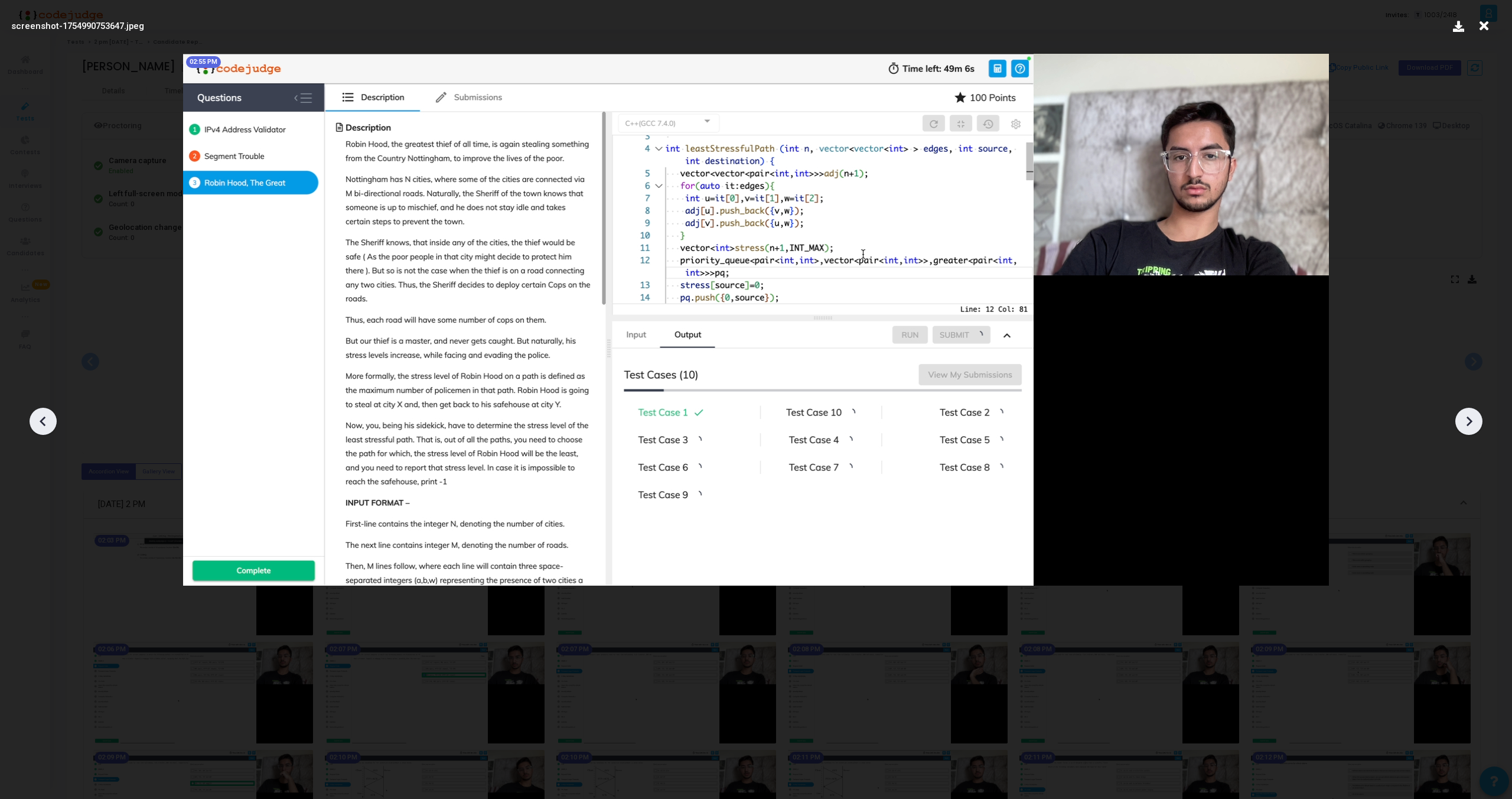
click at [1473, 411] on div at bounding box center [1469, 421] width 27 height 27
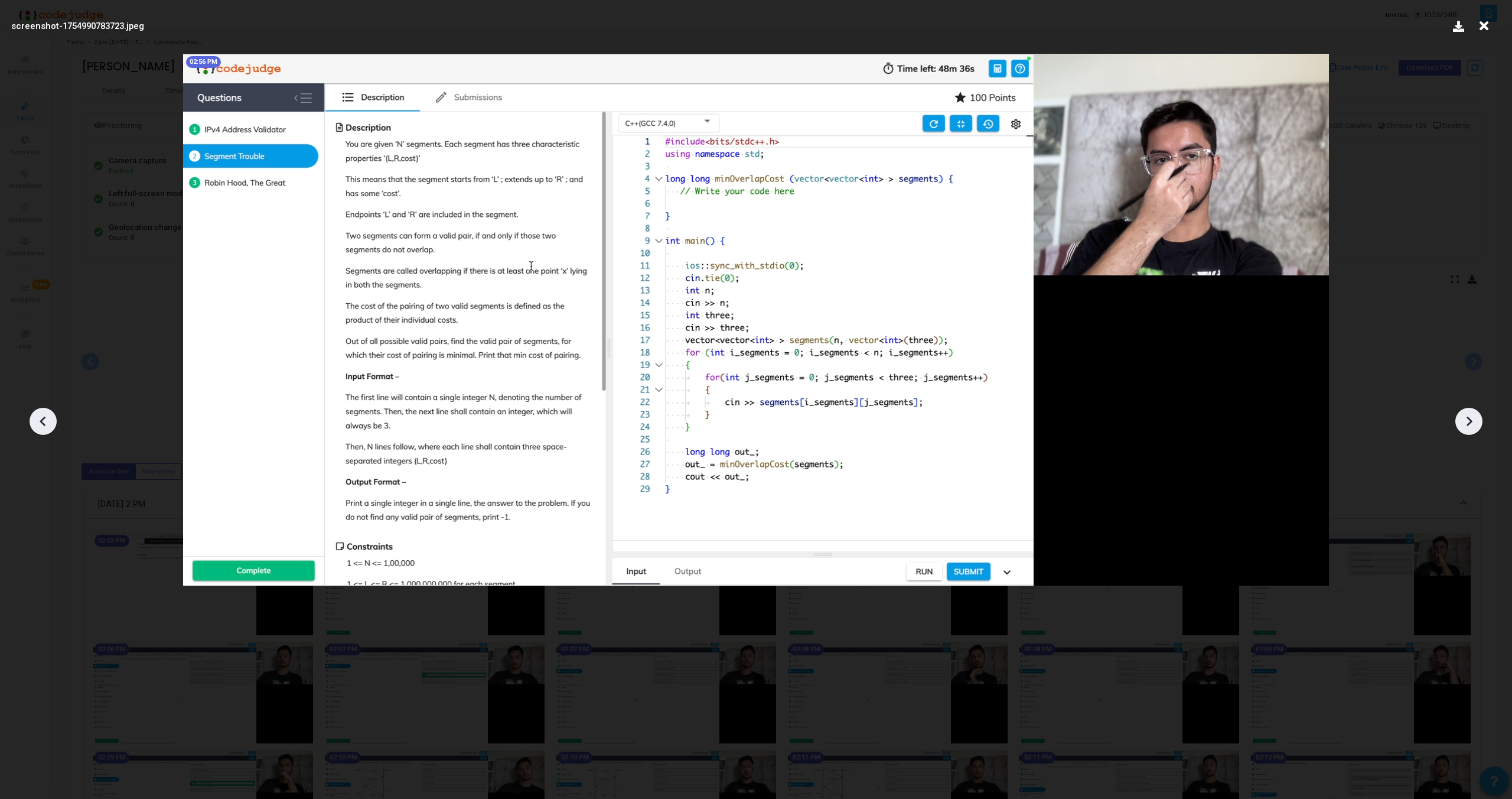
click at [1473, 411] on div at bounding box center [1469, 421] width 27 height 27
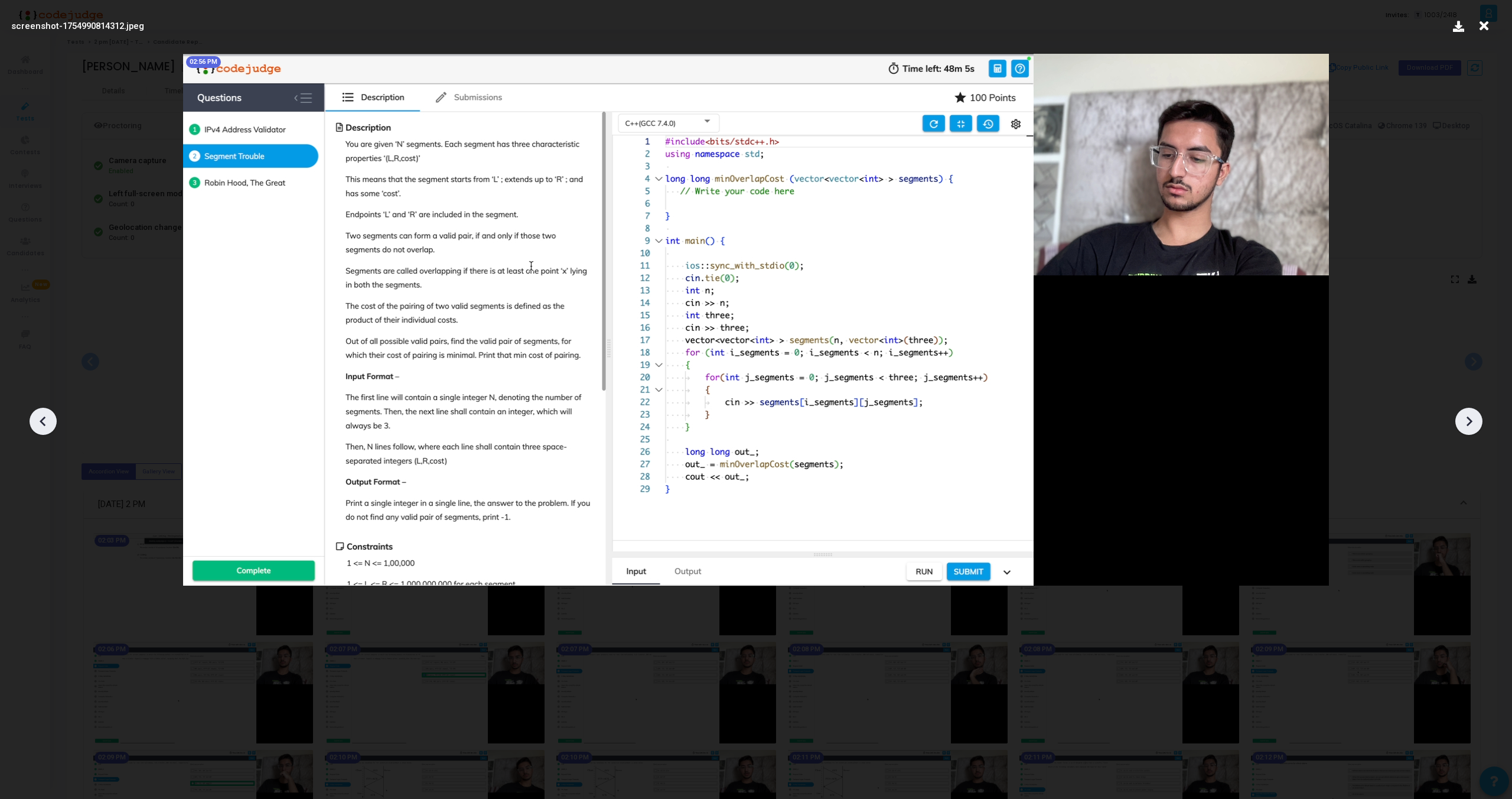
click at [1473, 411] on div at bounding box center [1469, 421] width 27 height 27
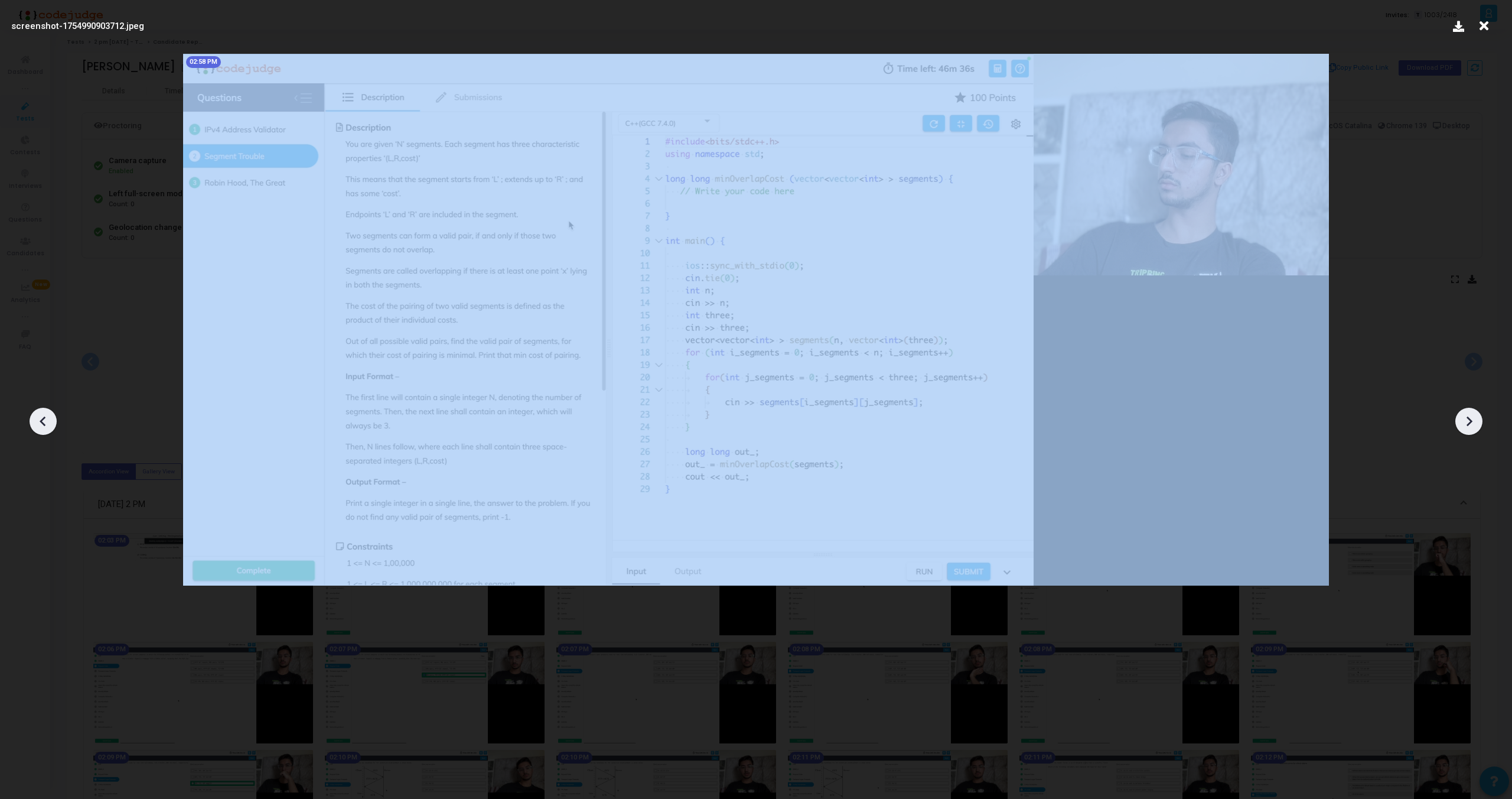
click at [1473, 411] on div at bounding box center [1469, 421] width 27 height 27
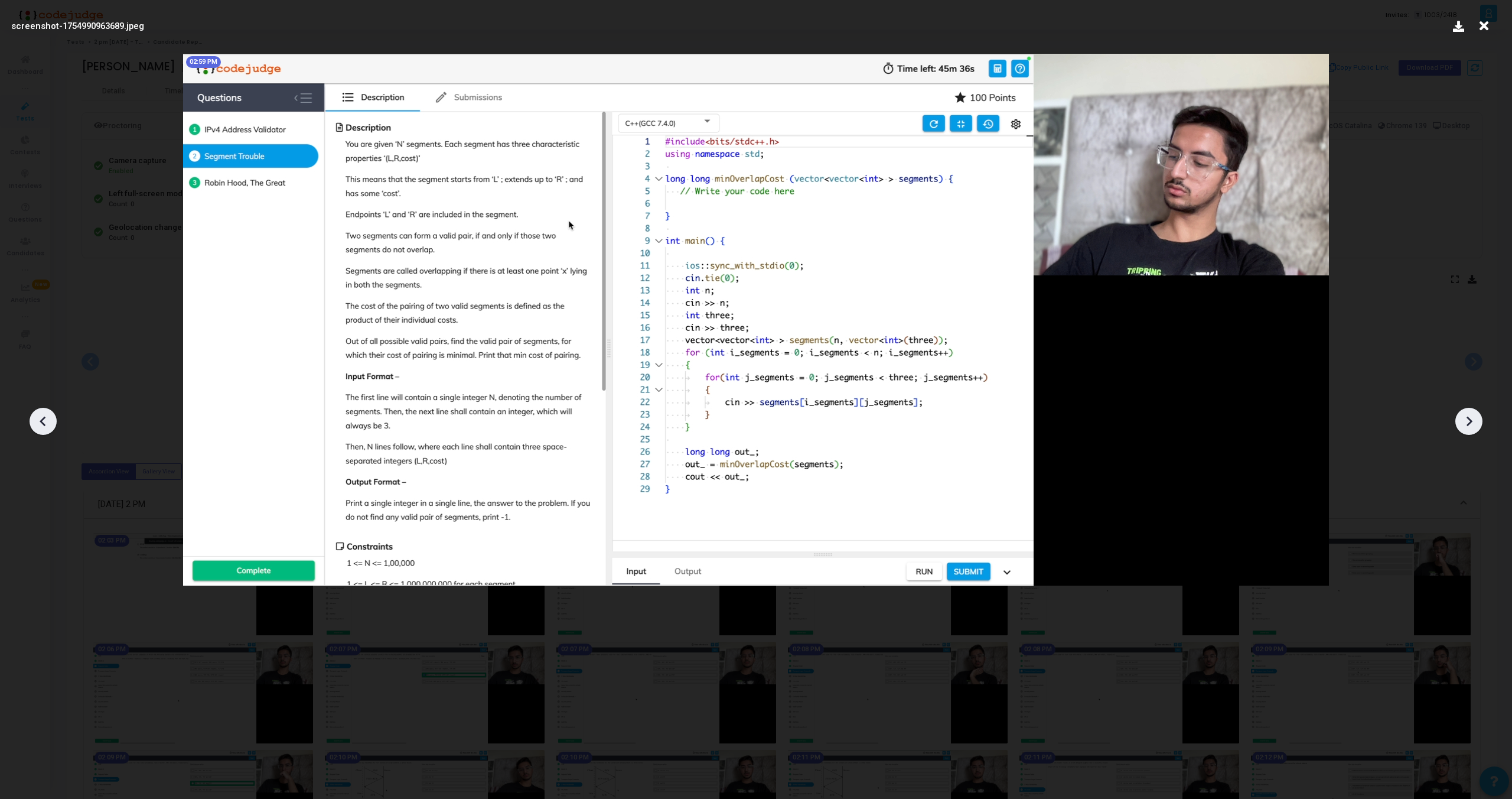
click at [1473, 411] on div at bounding box center [1469, 421] width 27 height 27
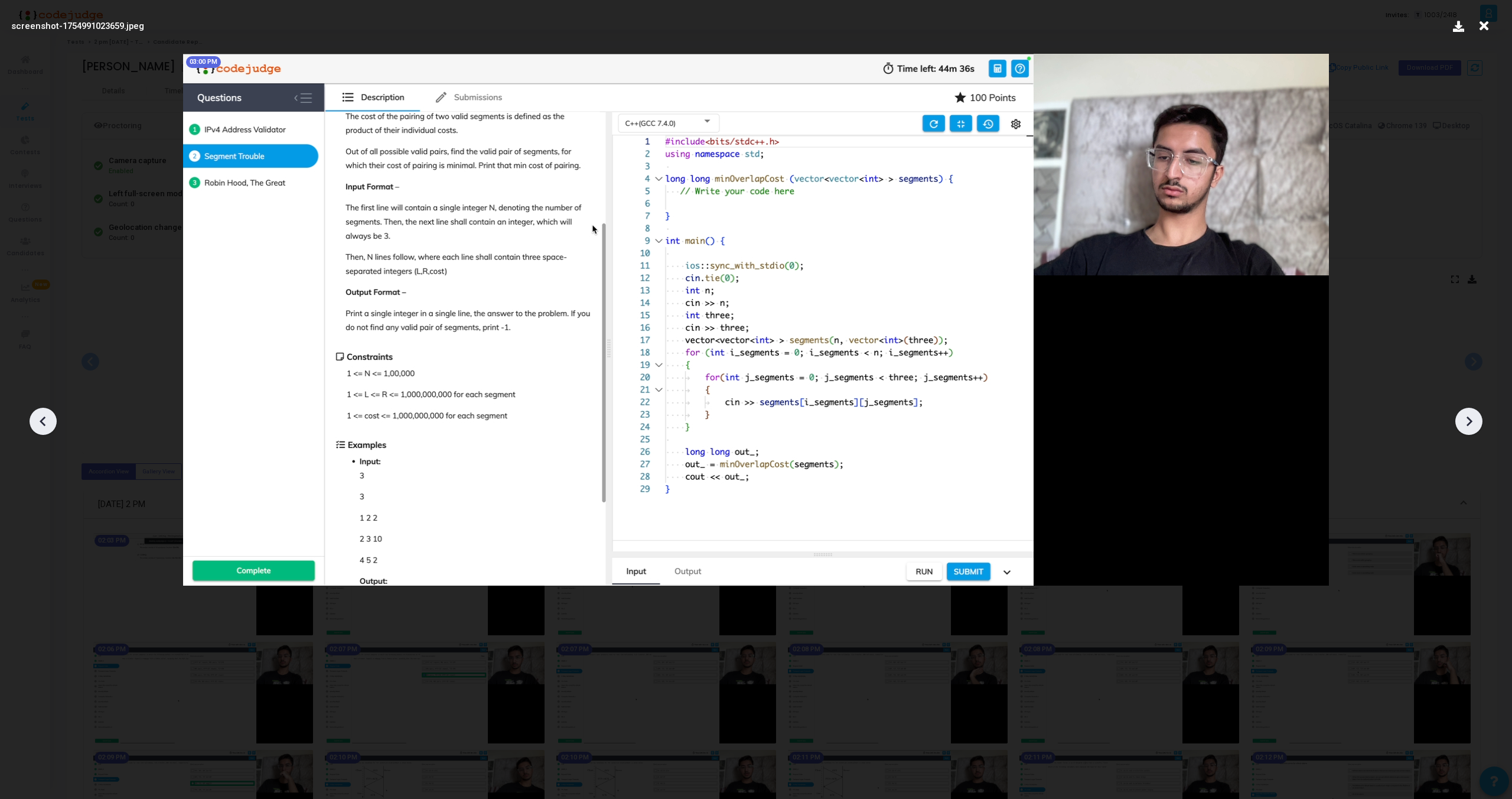
click at [1473, 411] on div at bounding box center [1469, 421] width 27 height 27
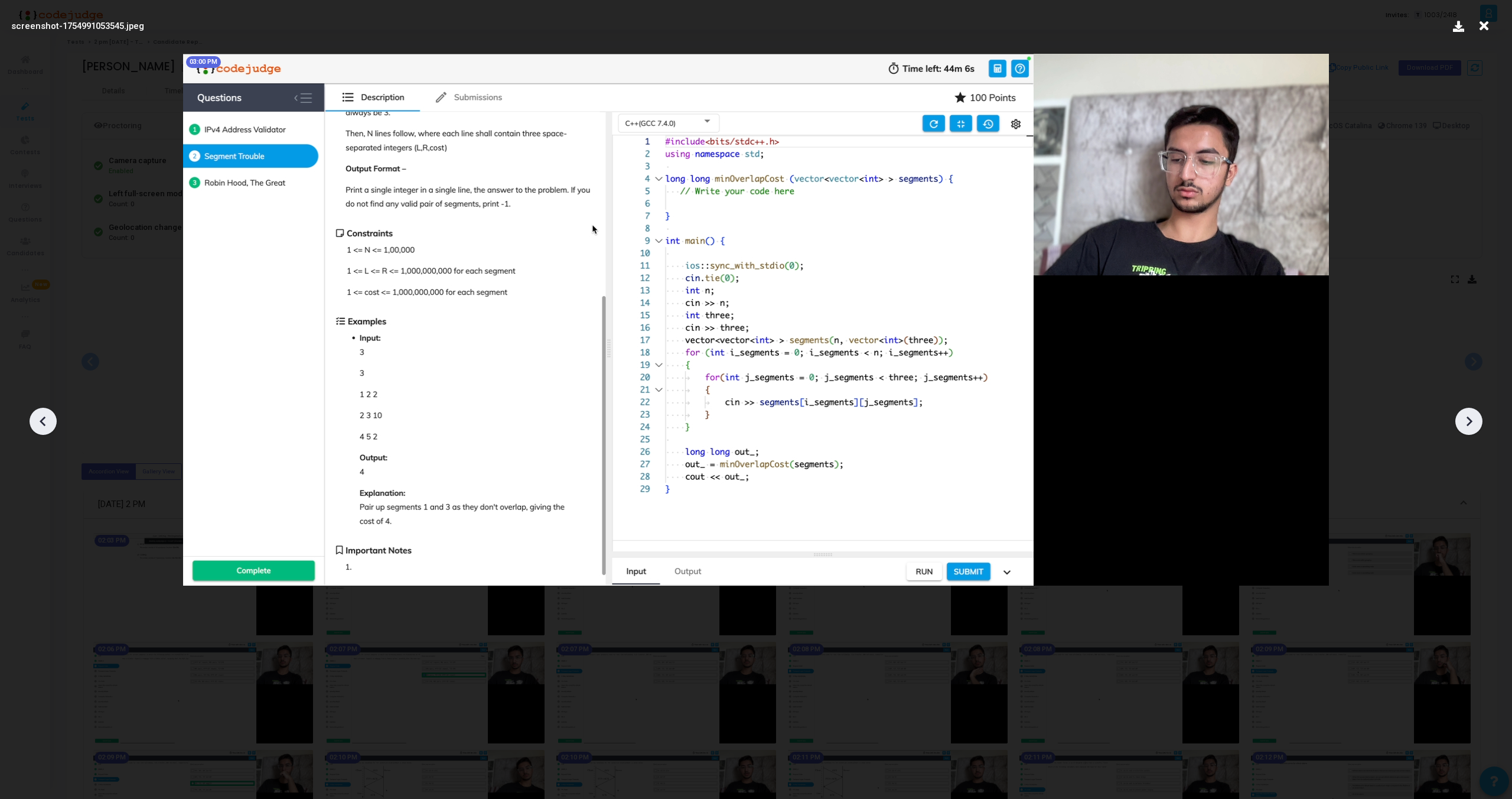
click at [1473, 411] on div at bounding box center [1469, 421] width 27 height 27
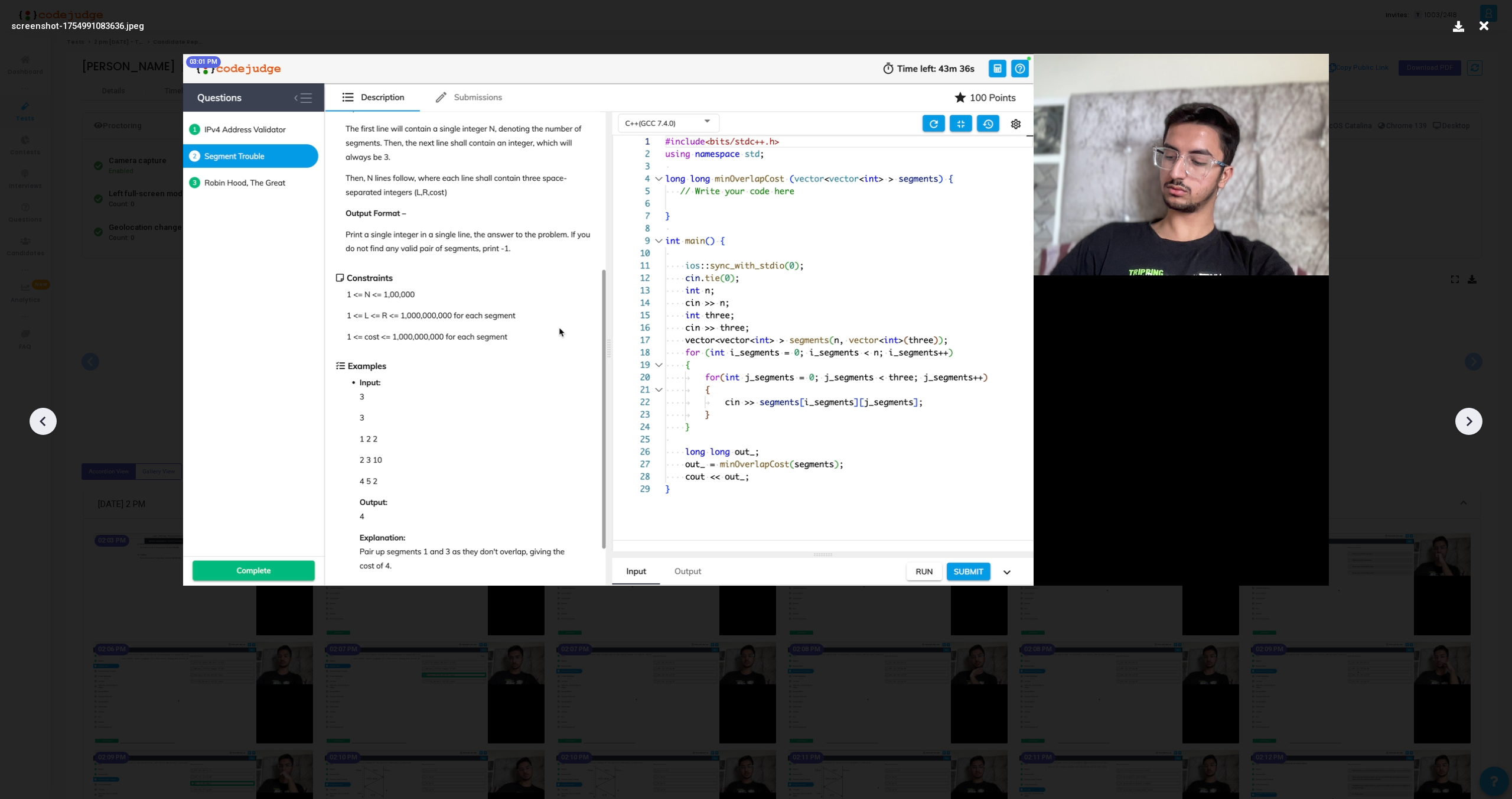
click at [1473, 411] on div at bounding box center [1469, 421] width 27 height 27
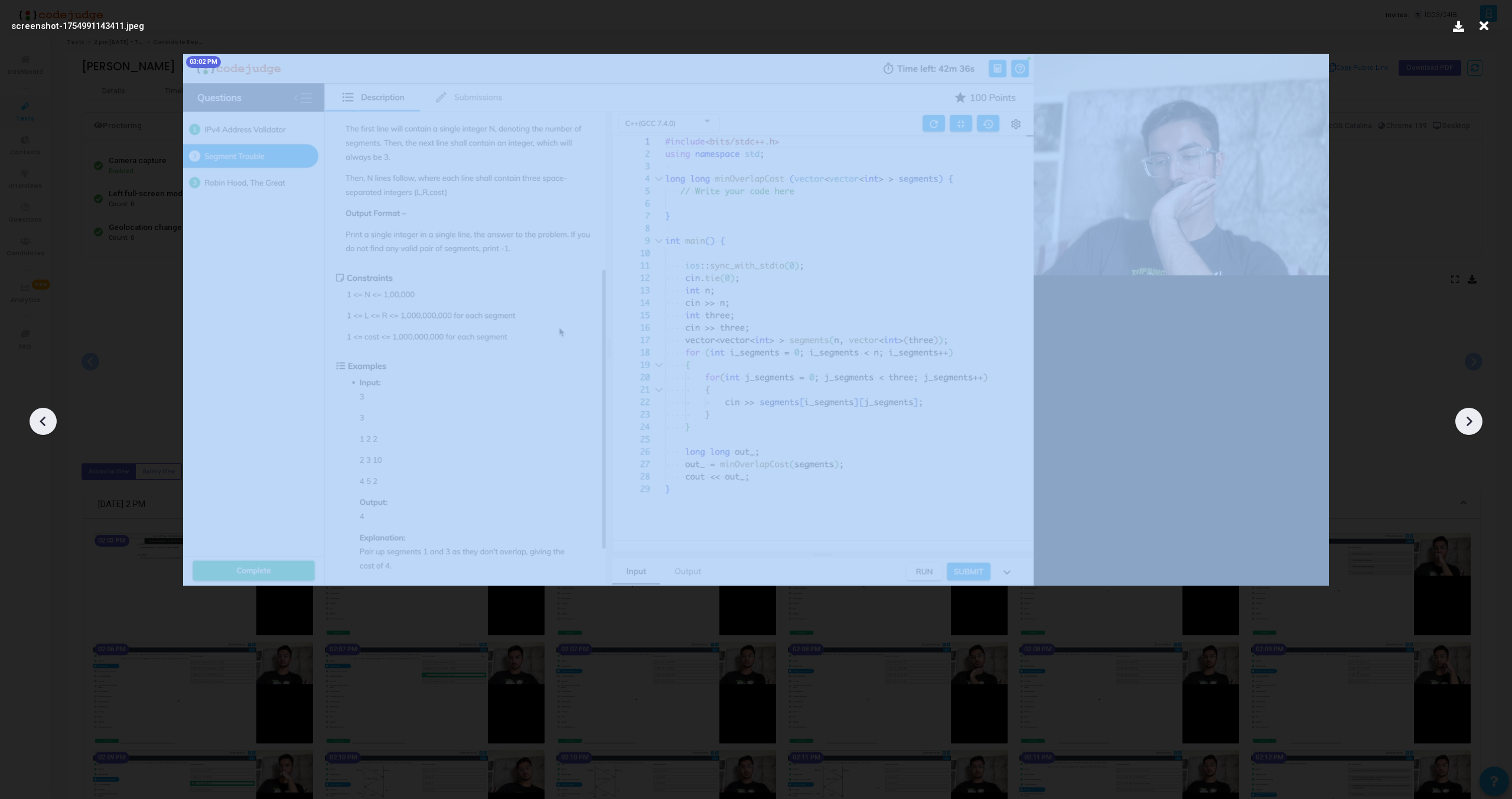
click at [1473, 411] on div at bounding box center [1469, 421] width 27 height 27
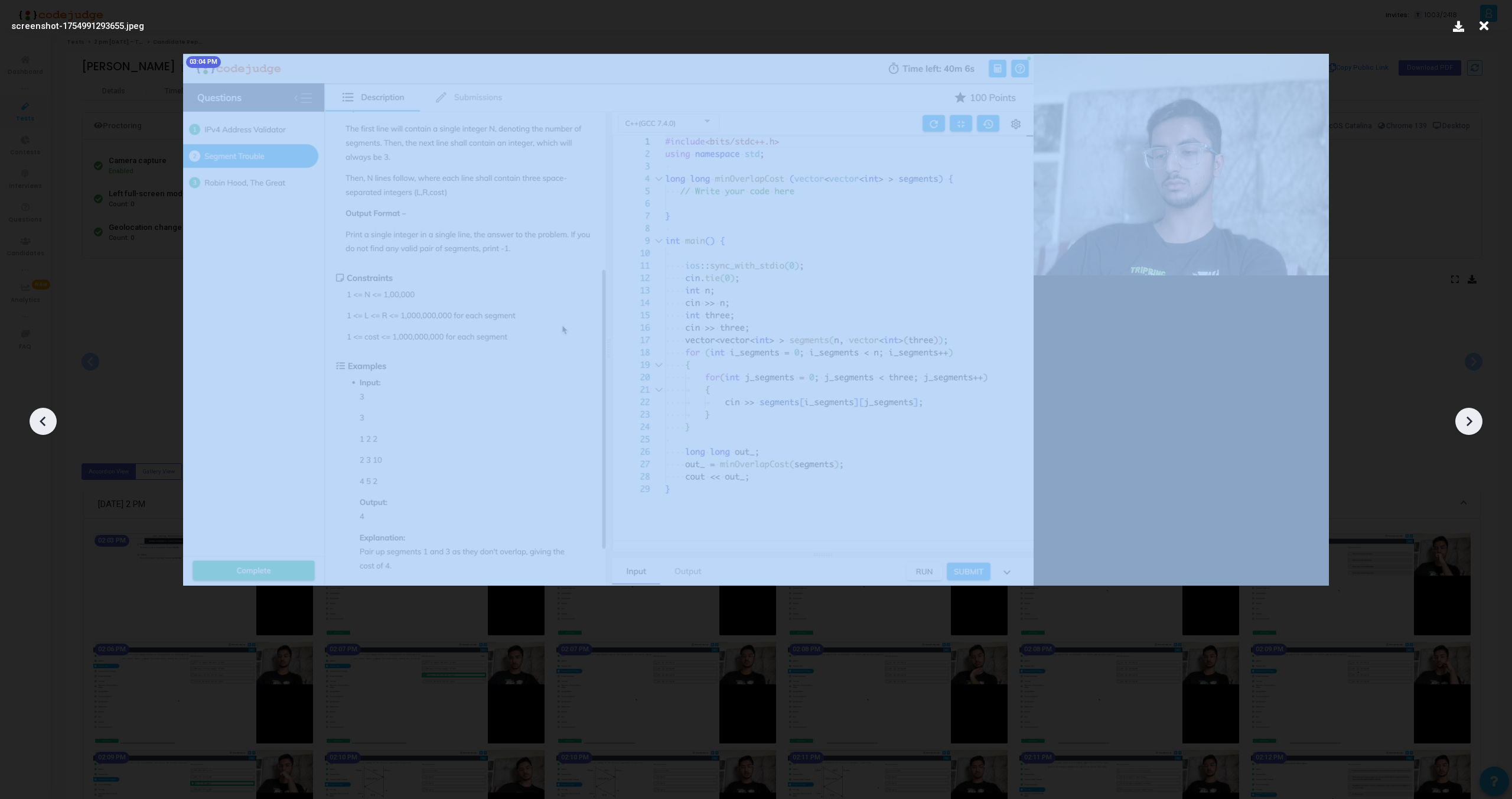
click at [1473, 411] on div at bounding box center [1469, 421] width 27 height 27
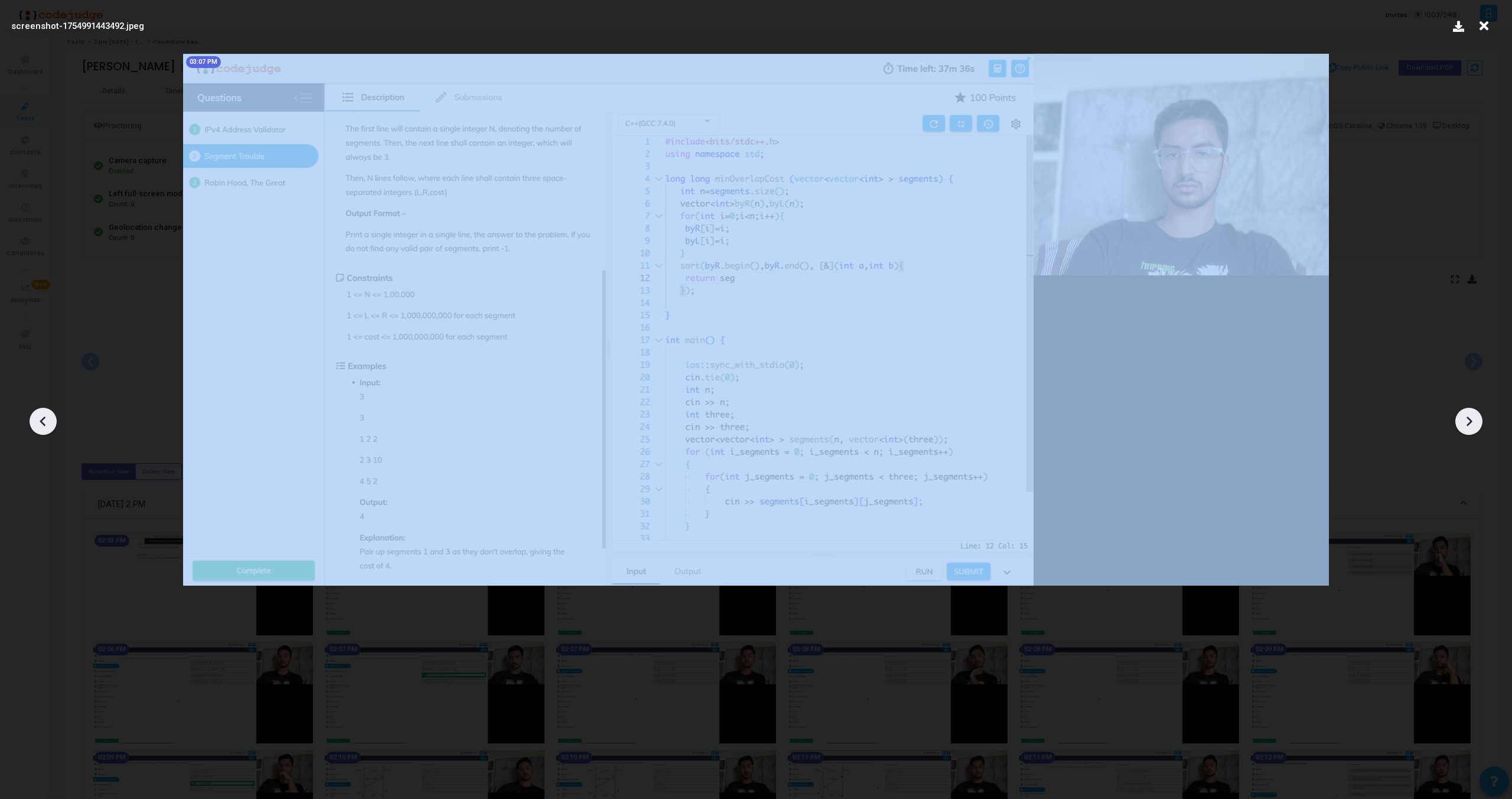
click at [1473, 411] on div at bounding box center [1469, 421] width 27 height 27
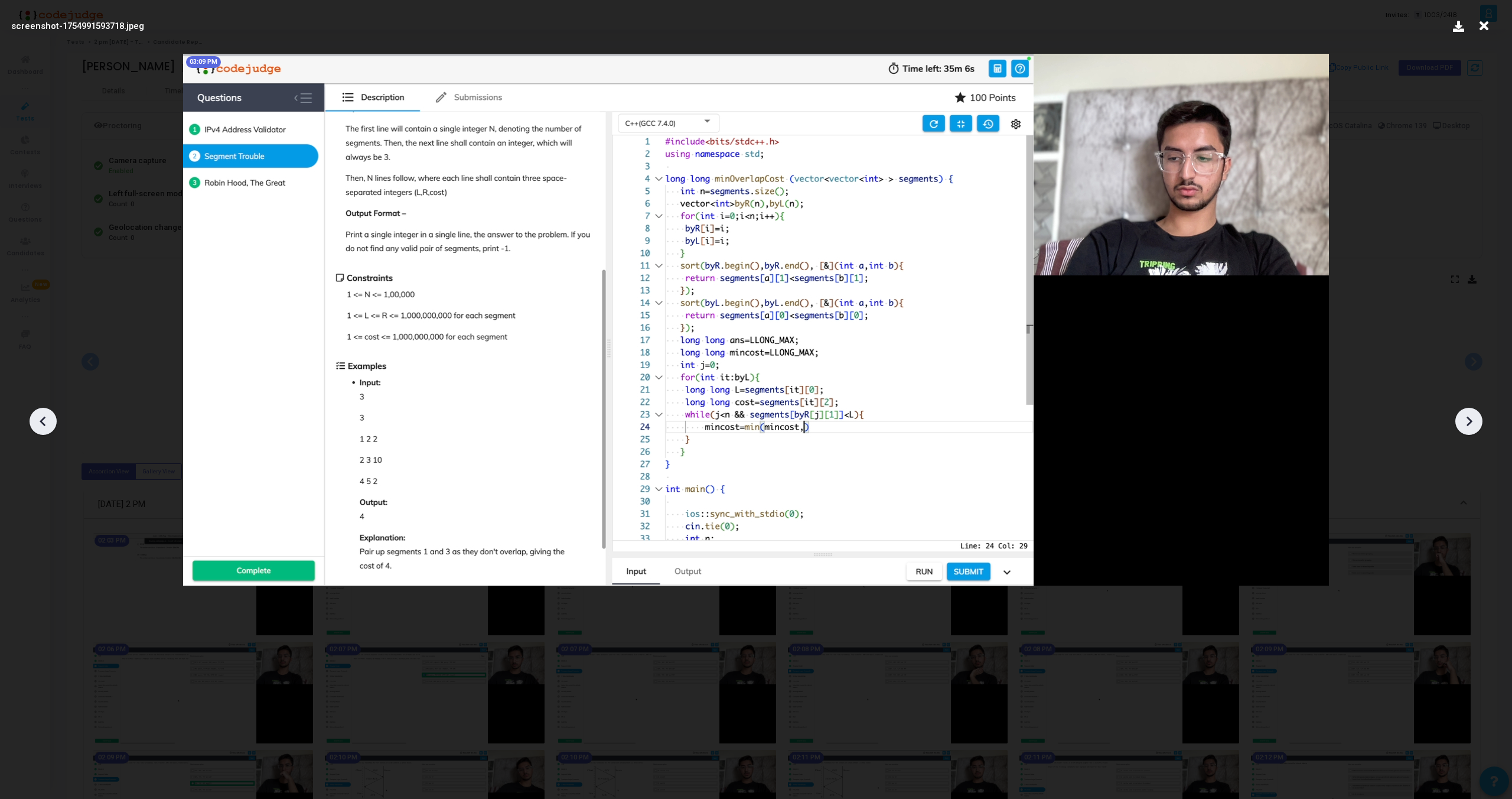
click at [1473, 411] on div at bounding box center [1469, 421] width 27 height 27
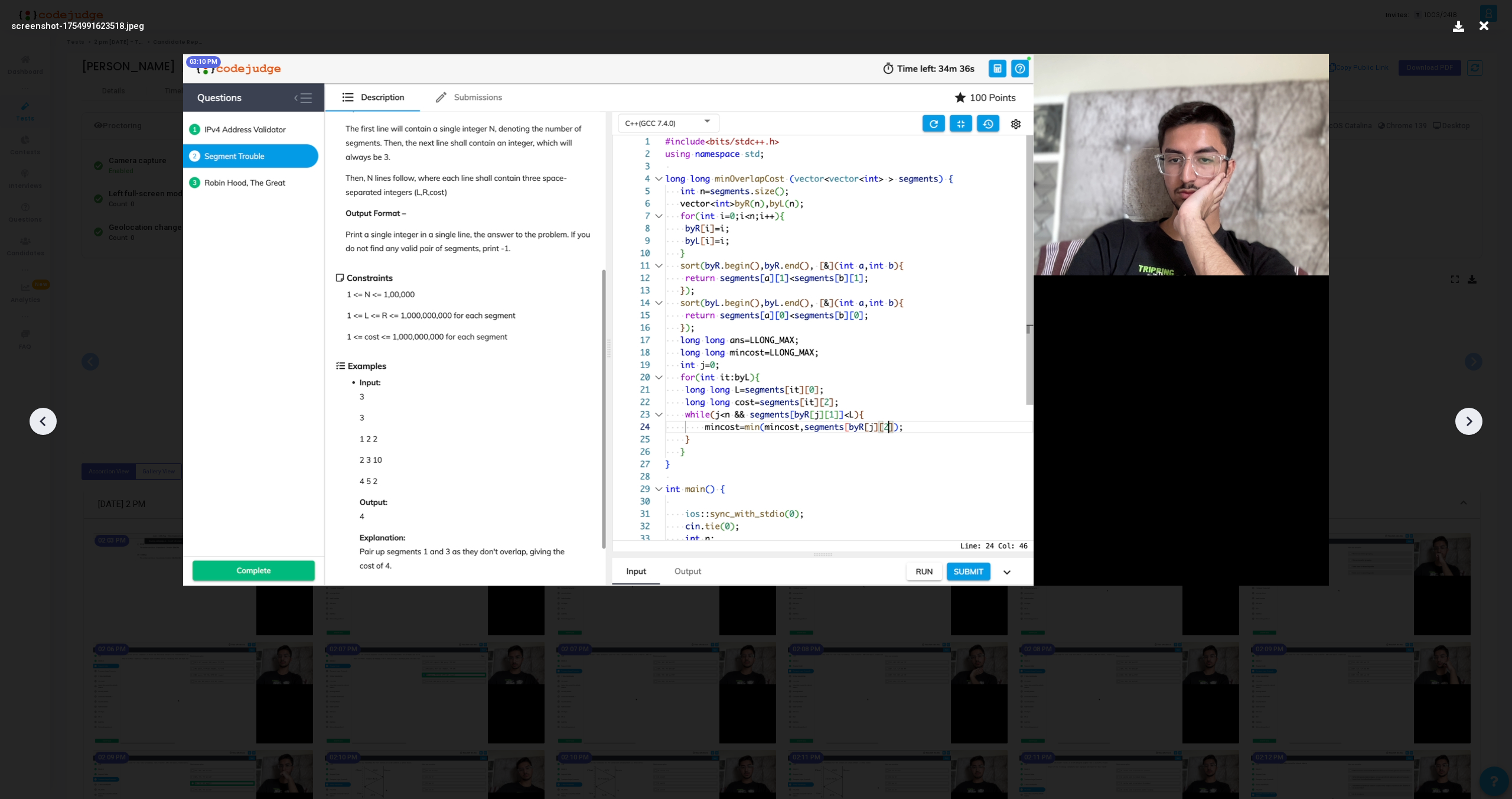
click at [1473, 411] on div at bounding box center [1469, 421] width 27 height 27
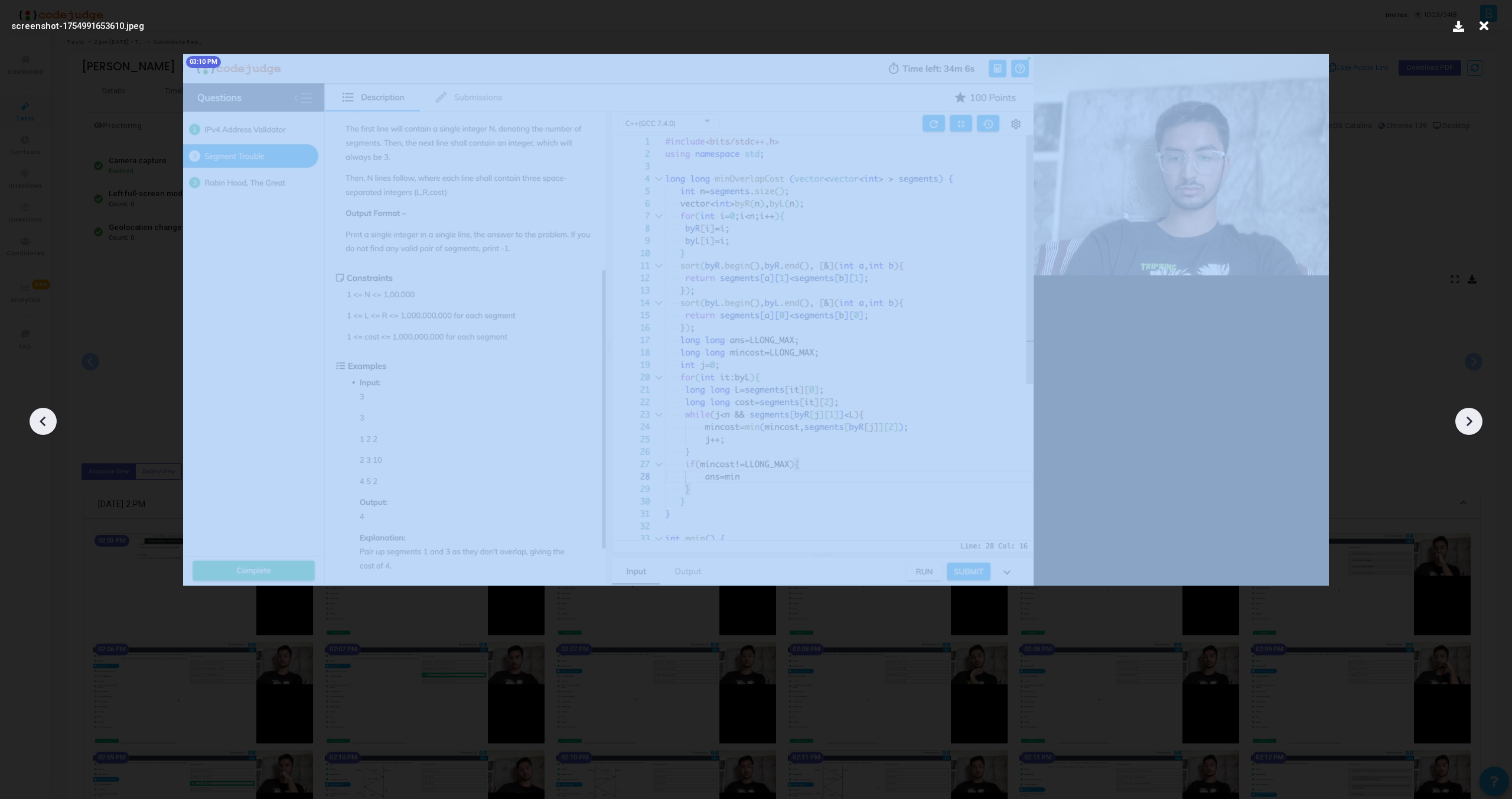
click at [1473, 411] on div at bounding box center [1469, 421] width 27 height 27
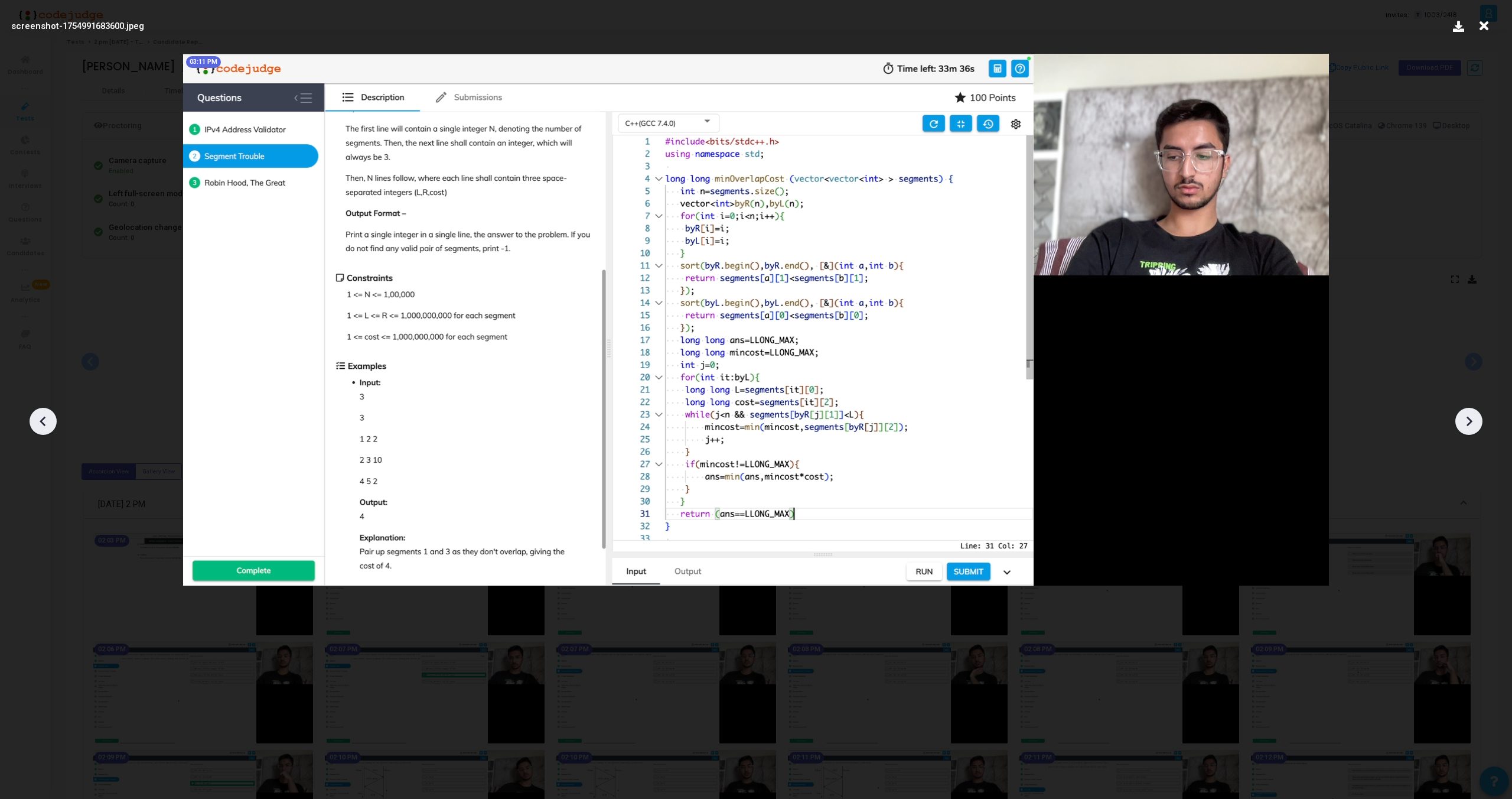
click at [1473, 411] on div at bounding box center [1469, 421] width 27 height 27
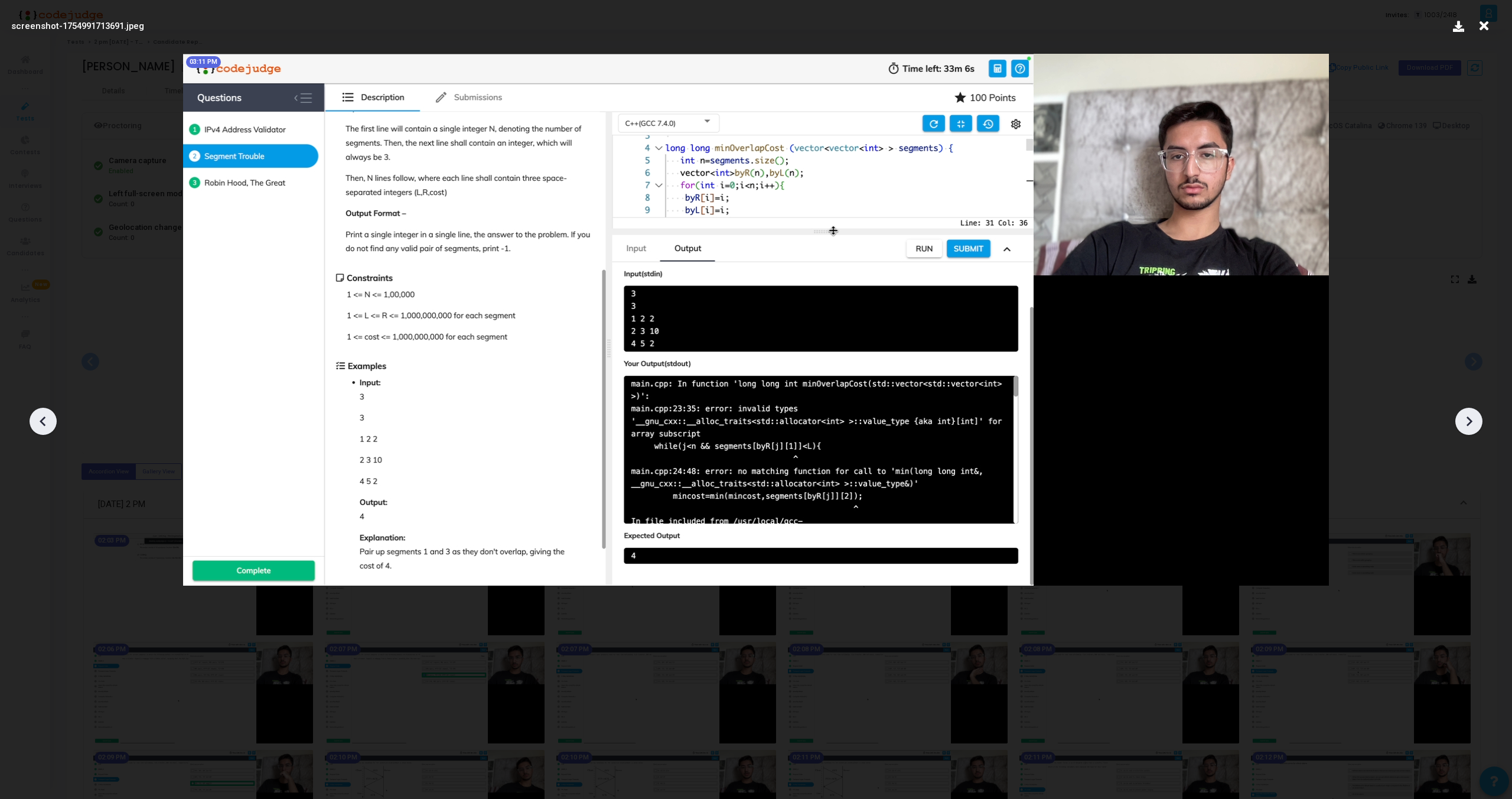
click at [1473, 411] on div at bounding box center [1469, 421] width 27 height 27
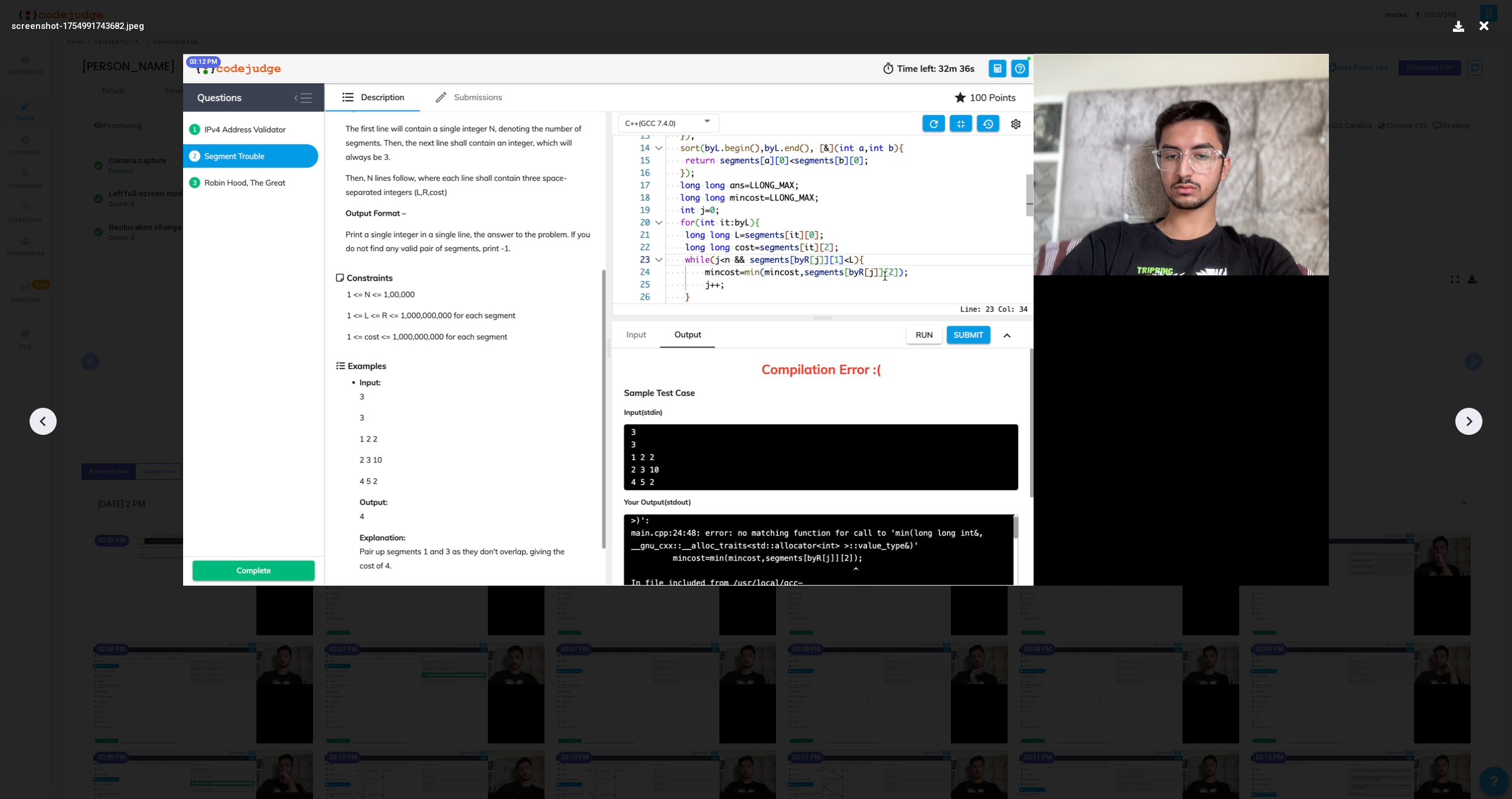
click at [1473, 411] on div at bounding box center [1469, 421] width 27 height 27
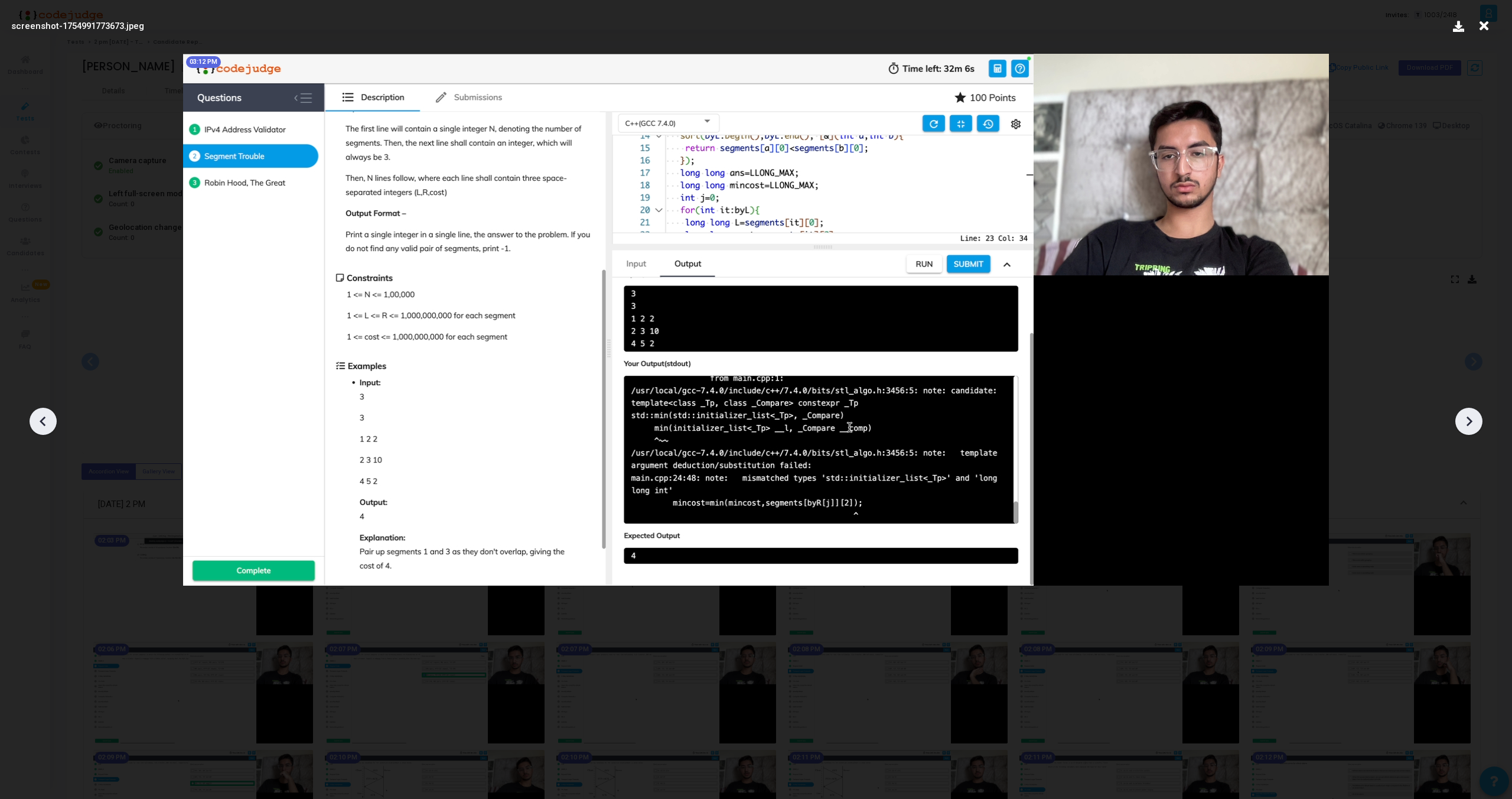
click at [1473, 411] on div at bounding box center [1469, 421] width 27 height 27
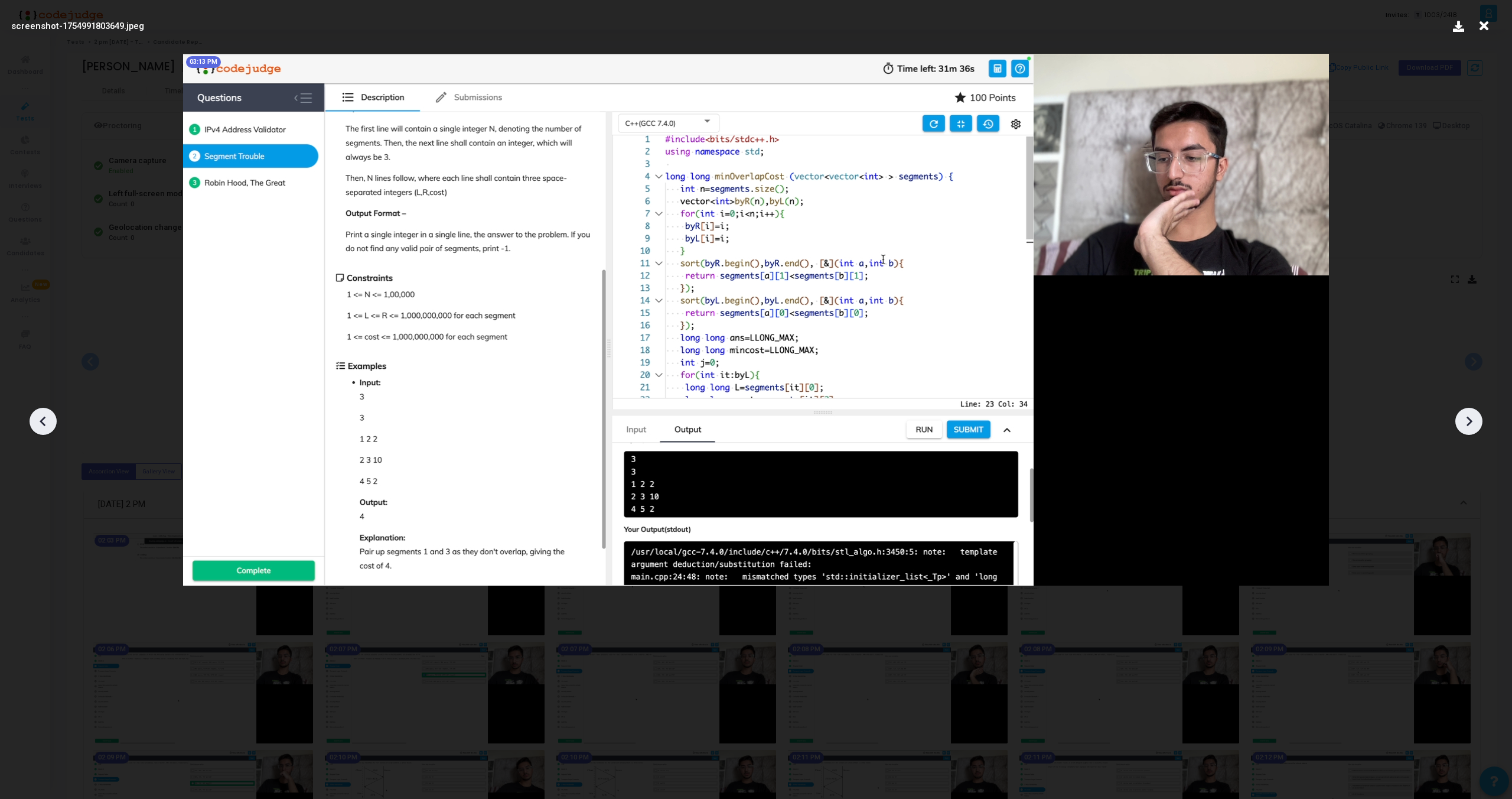
click at [1473, 411] on div at bounding box center [1469, 421] width 27 height 27
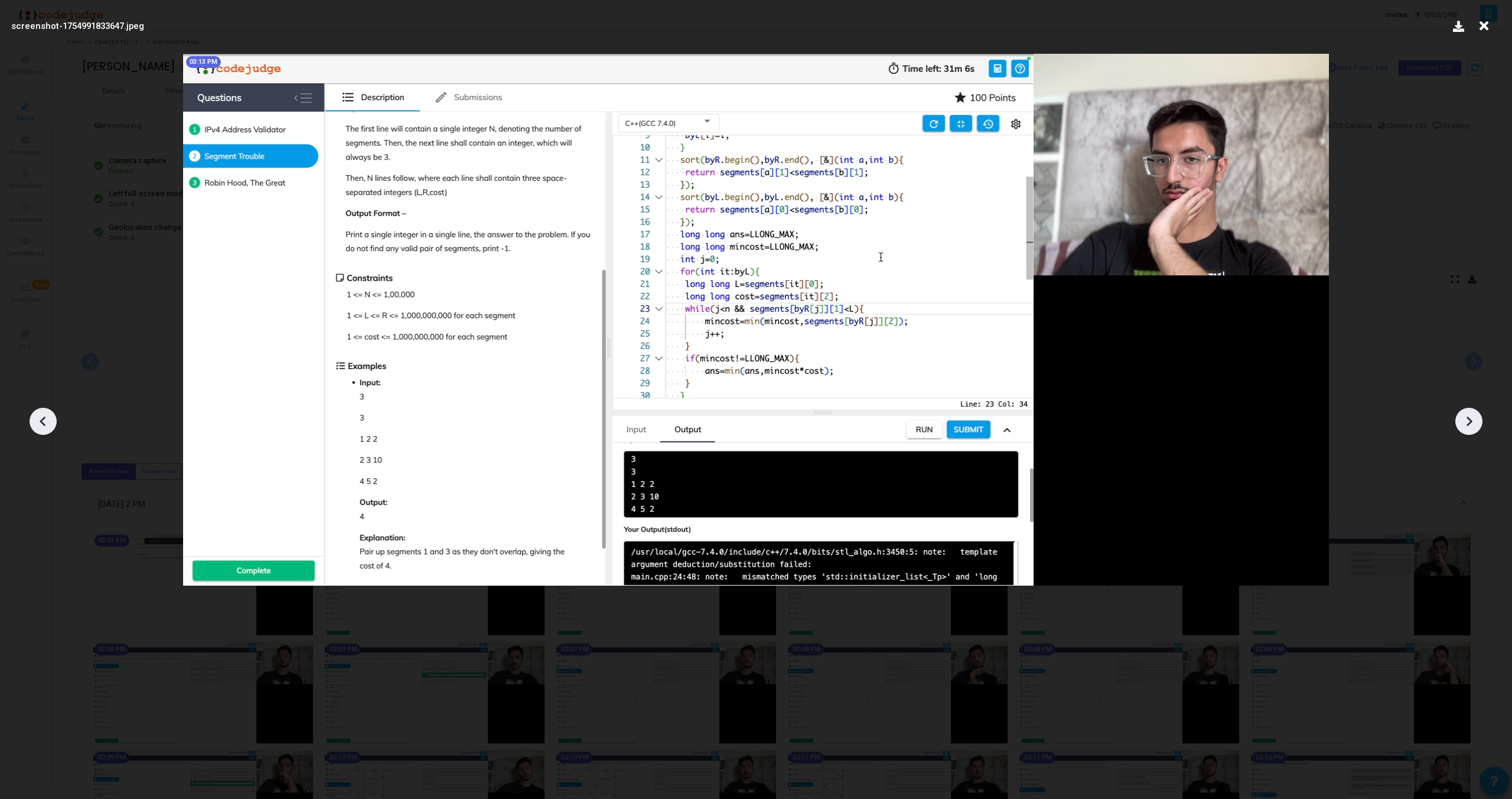
click at [1473, 411] on div at bounding box center [1469, 421] width 27 height 27
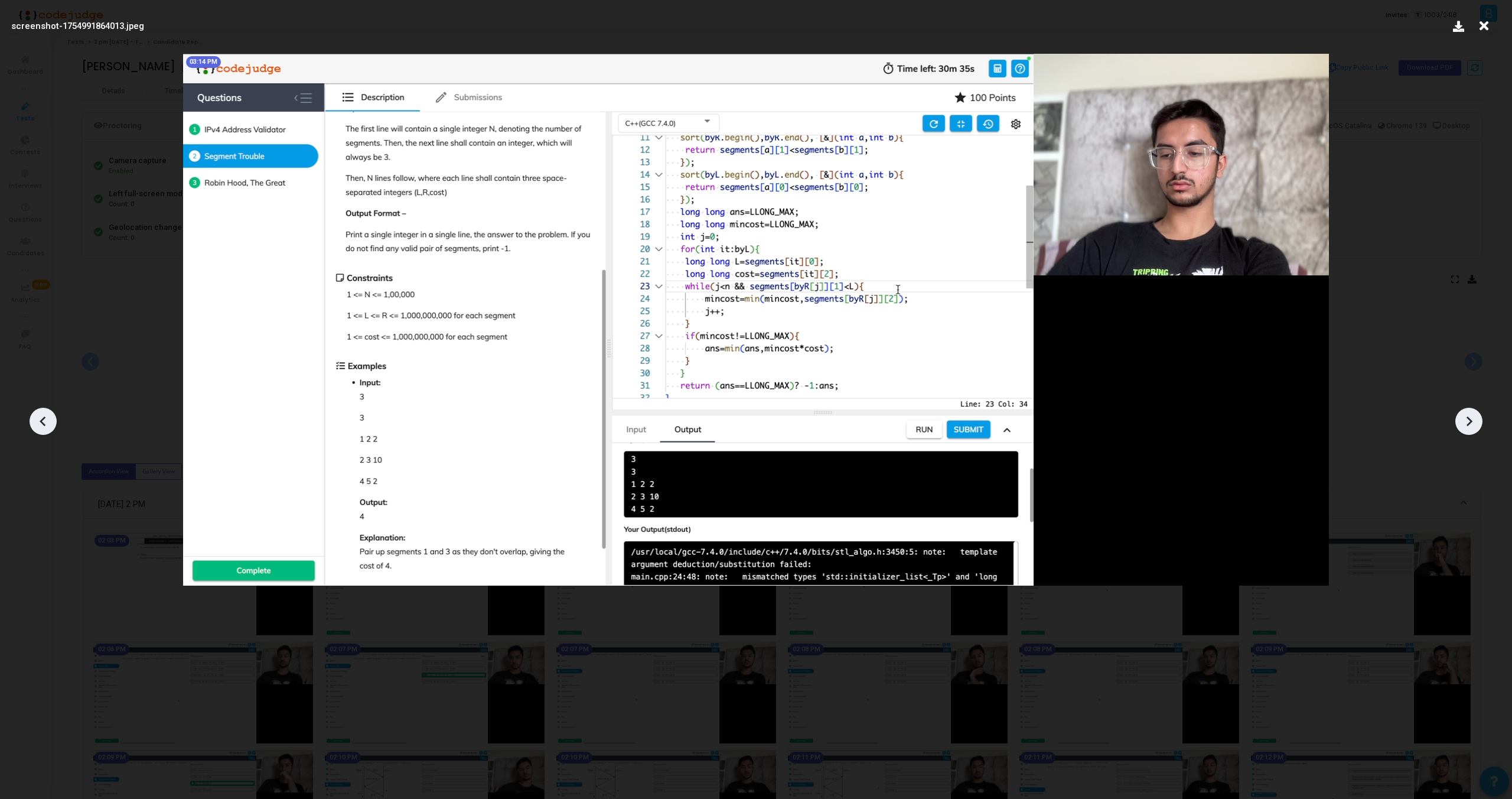
click at [1473, 411] on div at bounding box center [1469, 421] width 27 height 27
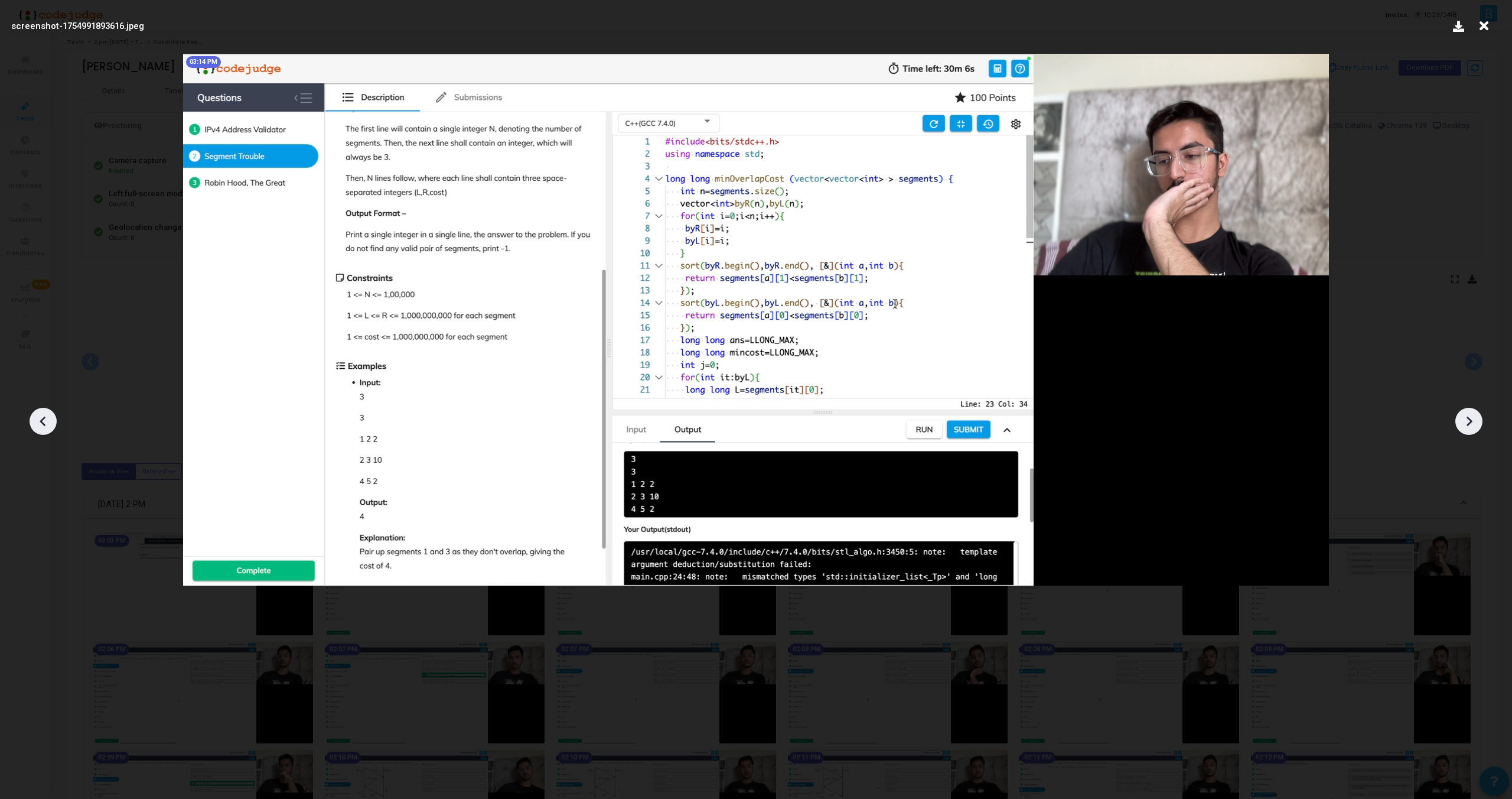
click at [1473, 411] on div at bounding box center [1469, 421] width 27 height 27
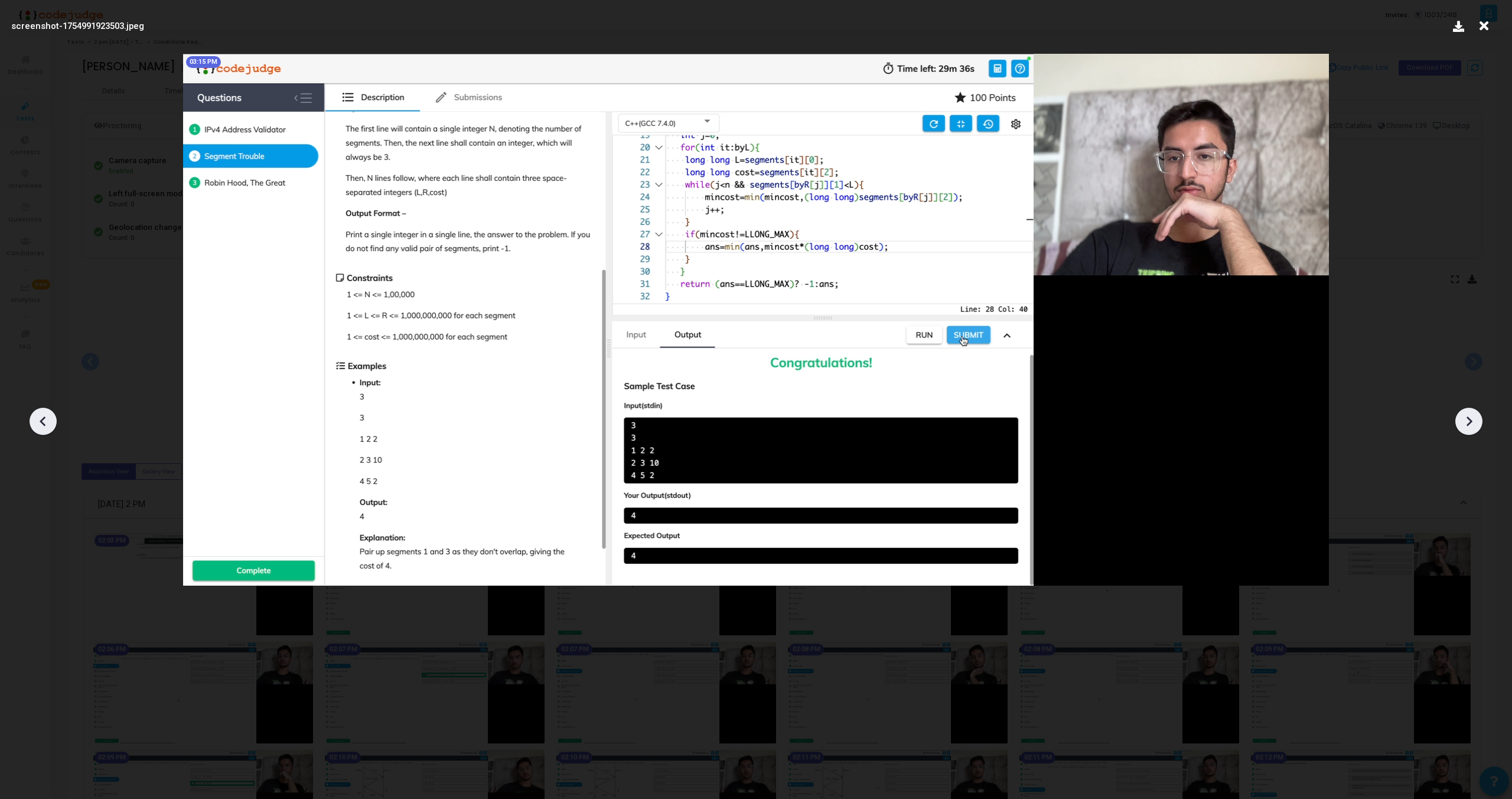
click at [1473, 411] on div at bounding box center [1469, 421] width 27 height 27
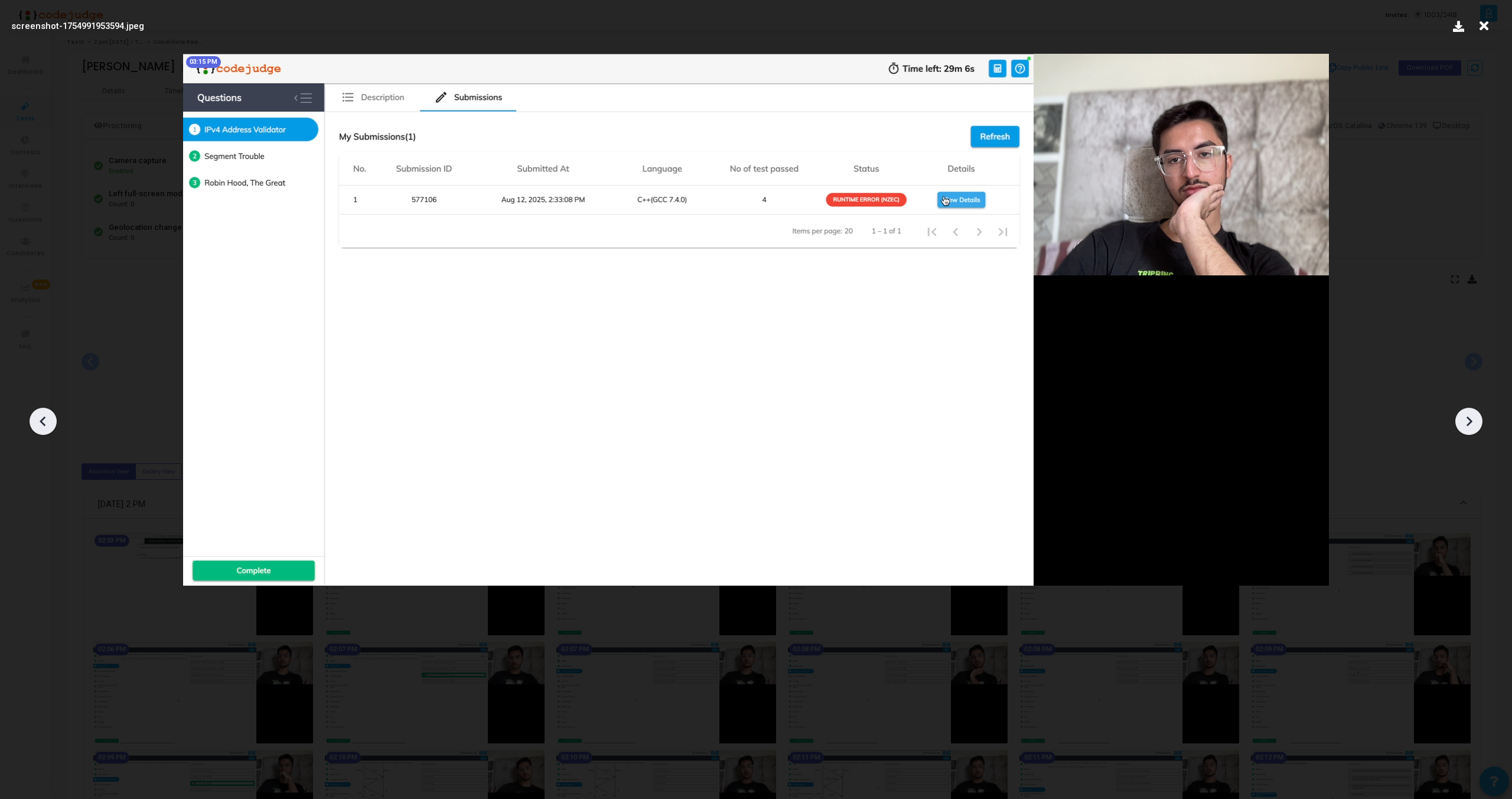
click at [1473, 411] on div at bounding box center [1469, 421] width 27 height 27
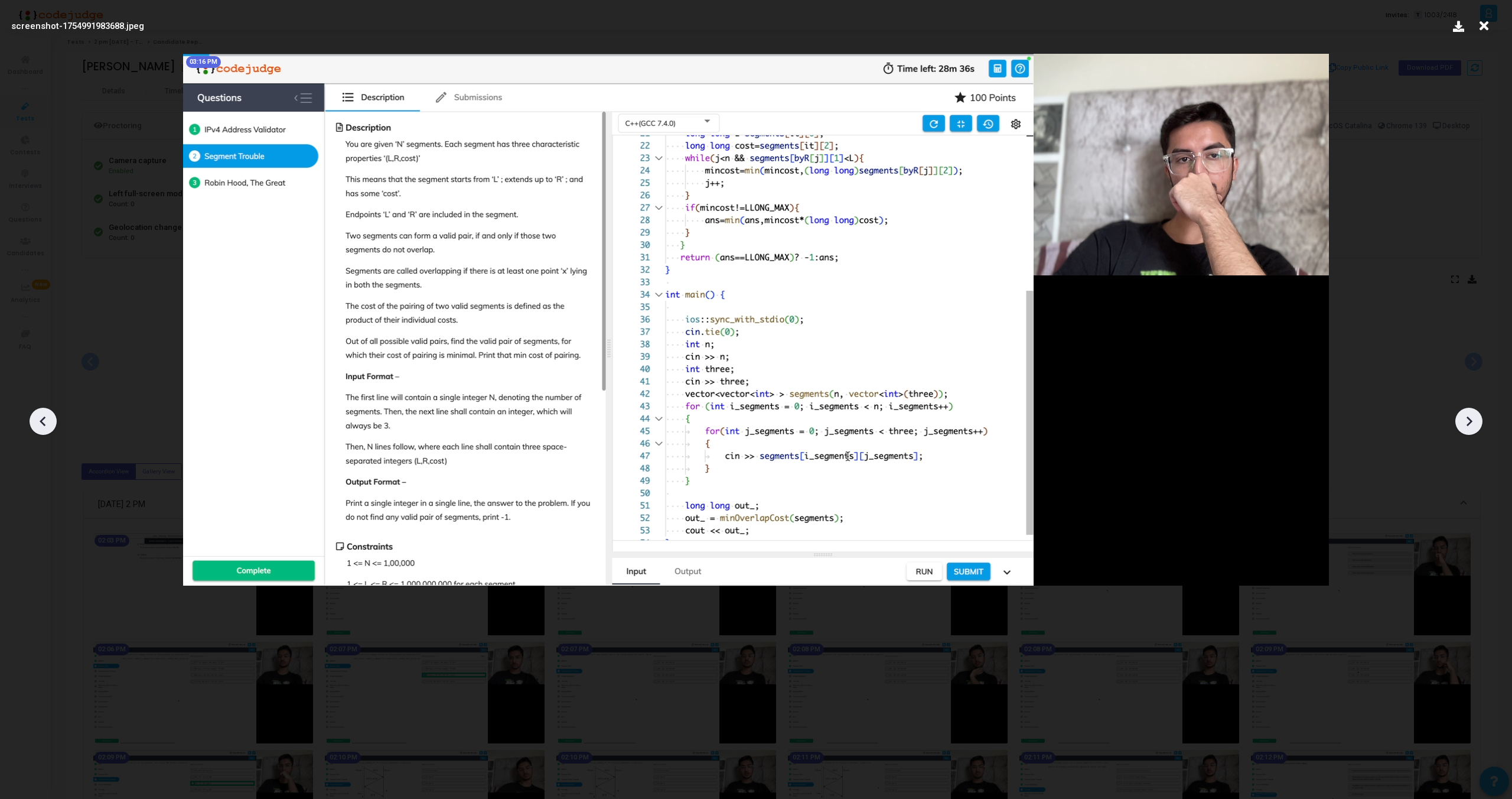
click at [1473, 411] on div at bounding box center [1469, 421] width 27 height 27
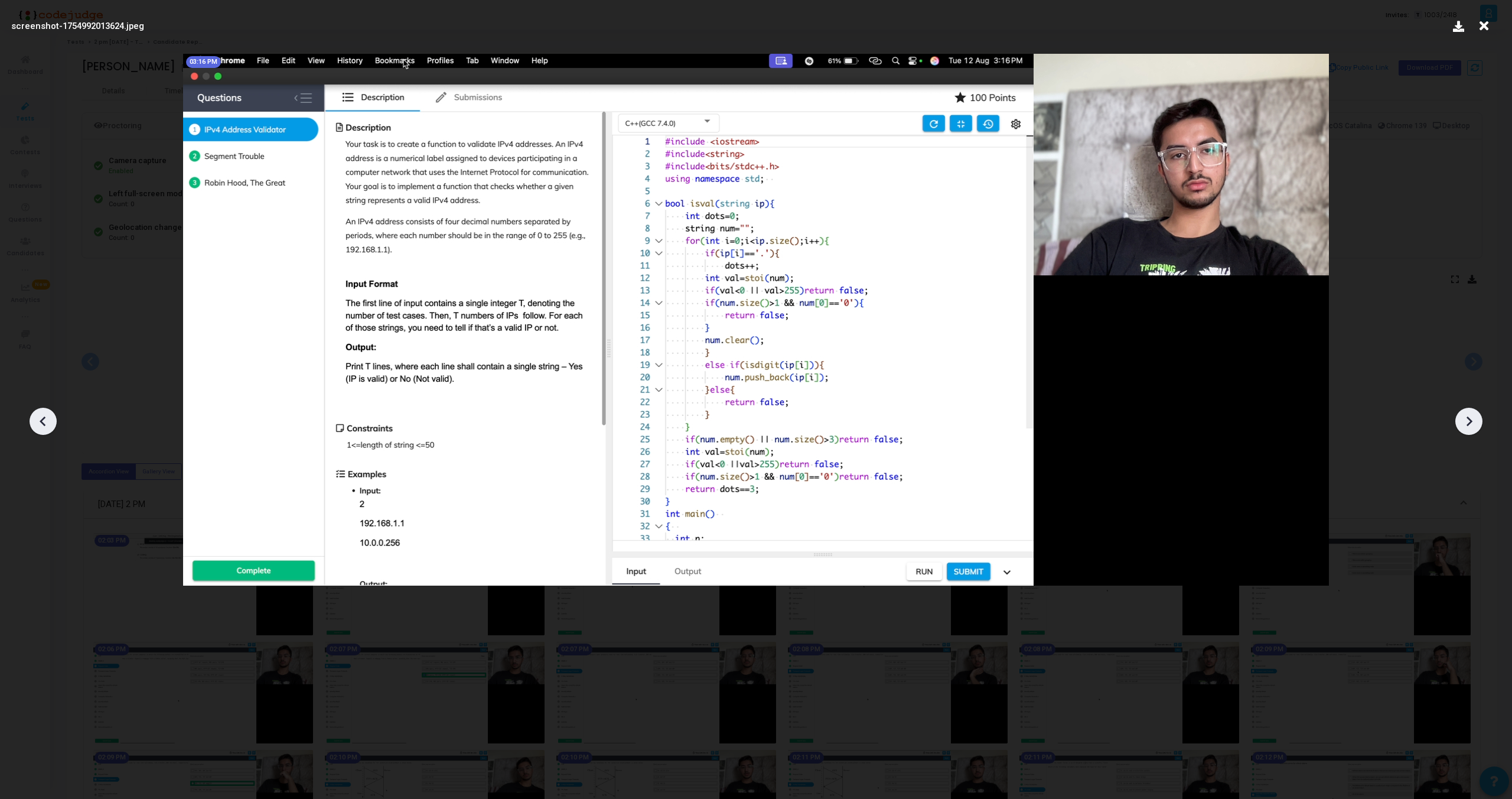
click at [1473, 411] on div at bounding box center [1469, 421] width 27 height 27
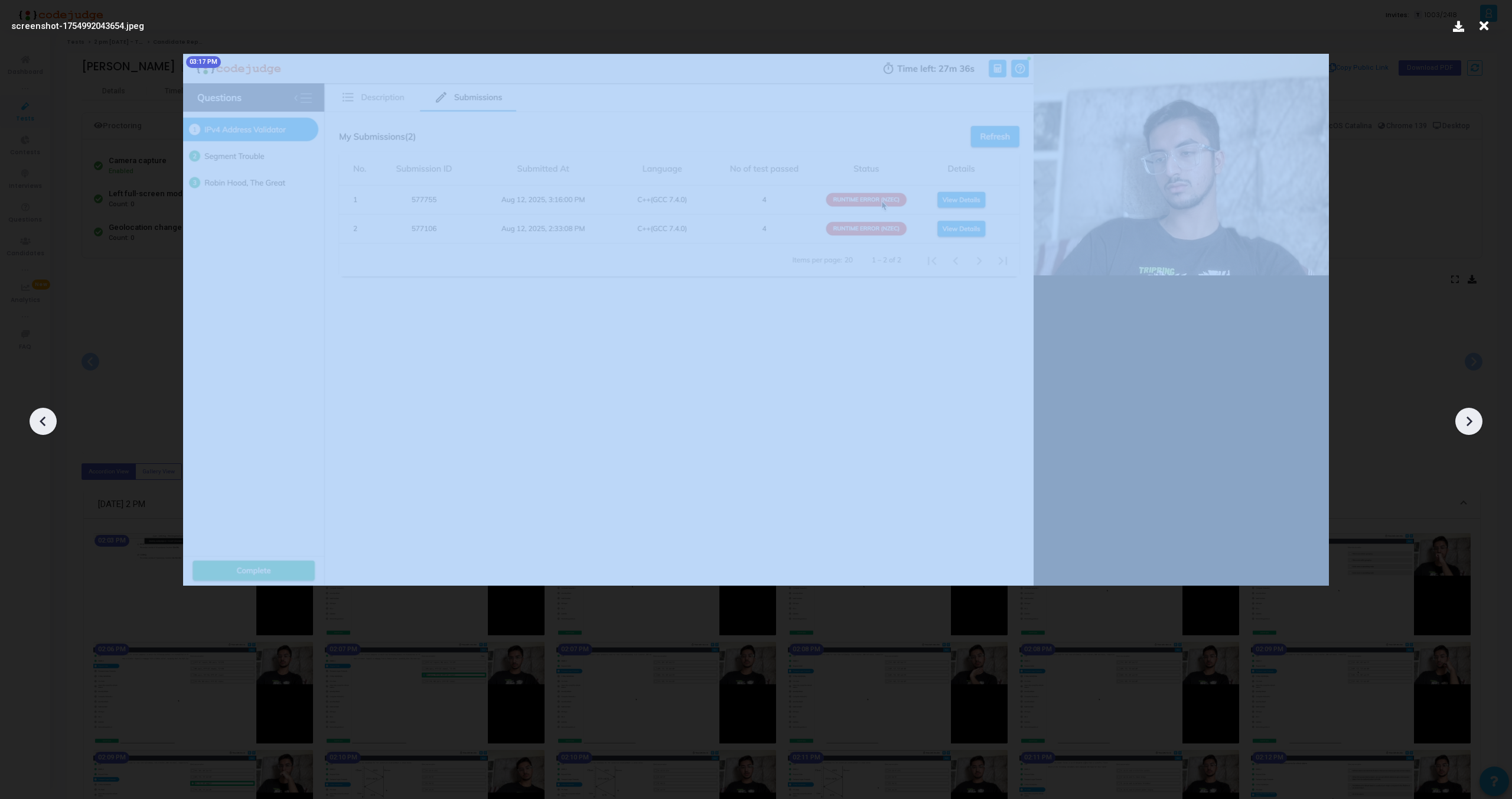
click at [1473, 411] on div at bounding box center [1469, 421] width 27 height 27
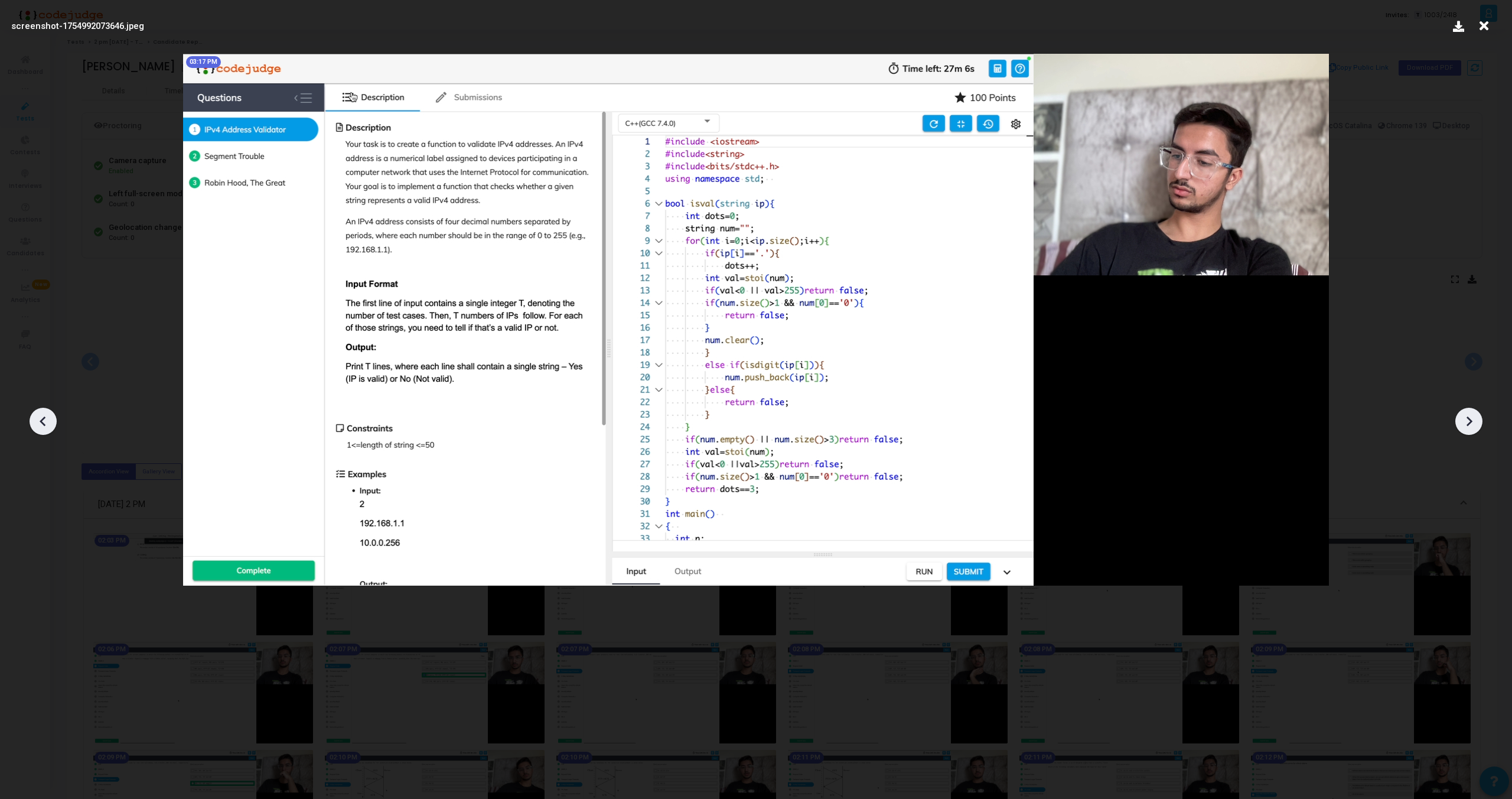
click at [1473, 411] on div at bounding box center [1469, 421] width 27 height 27
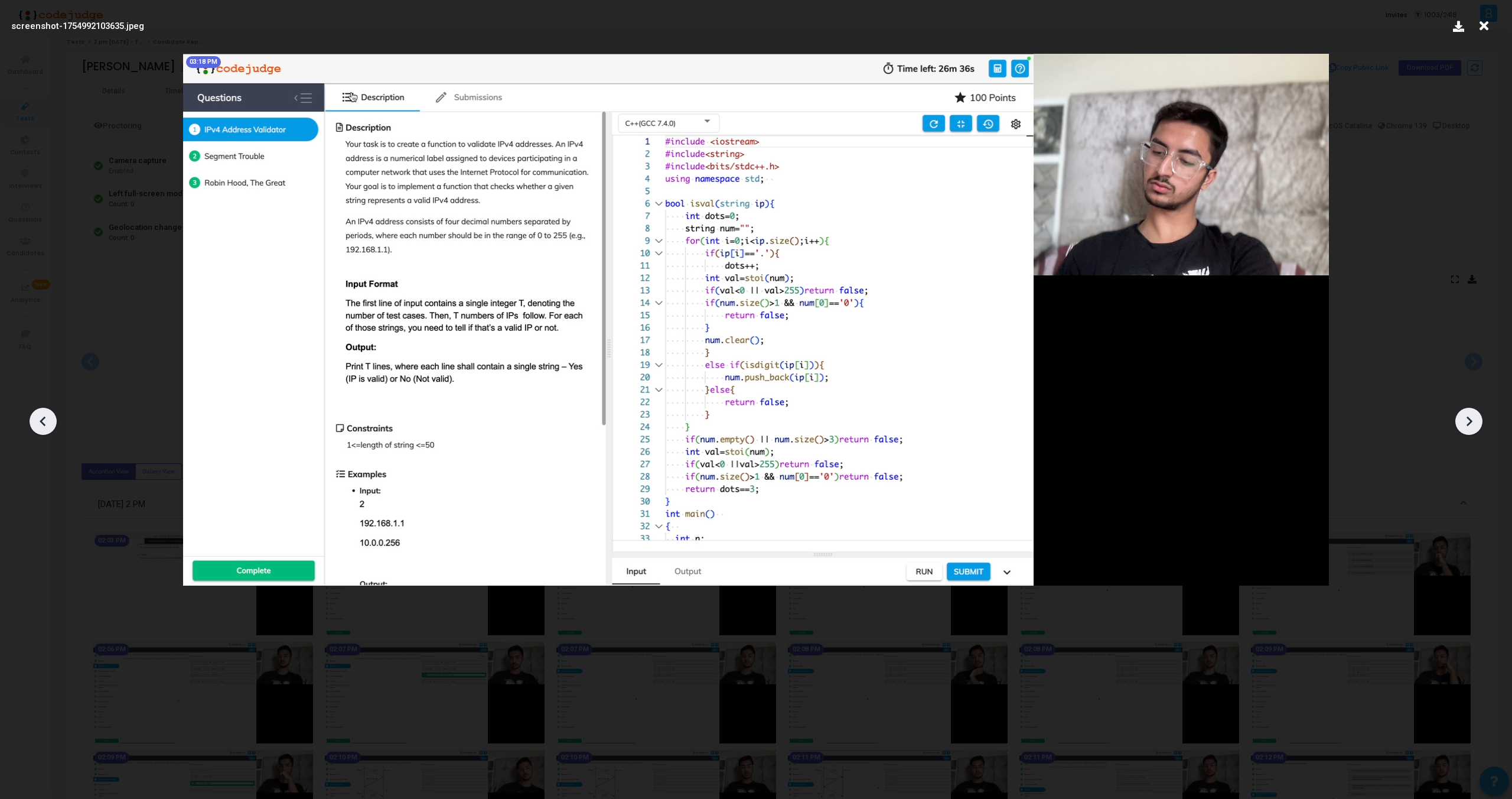
click at [1473, 411] on div at bounding box center [1469, 421] width 27 height 27
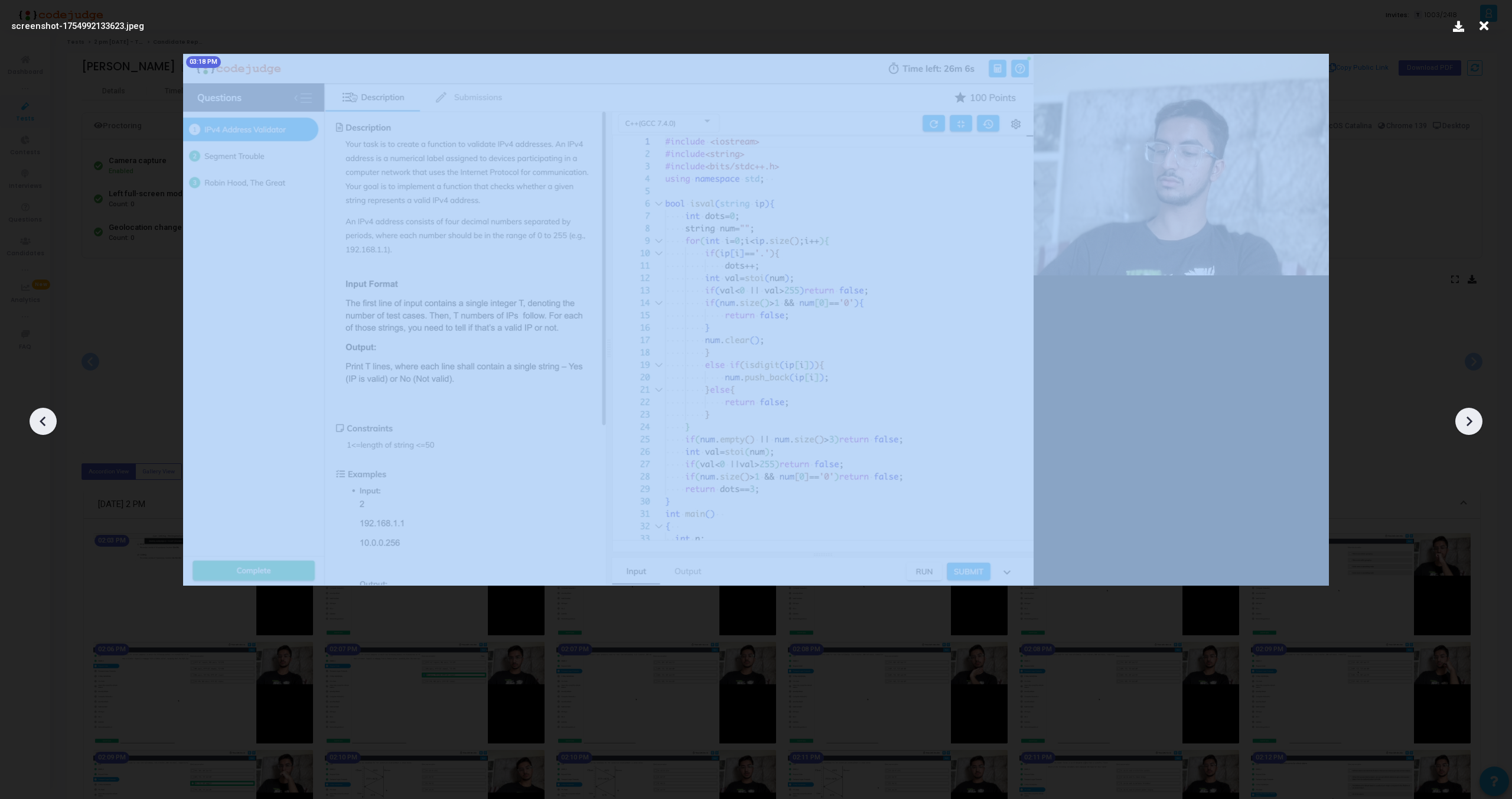
click at [1473, 411] on div at bounding box center [1469, 421] width 27 height 27
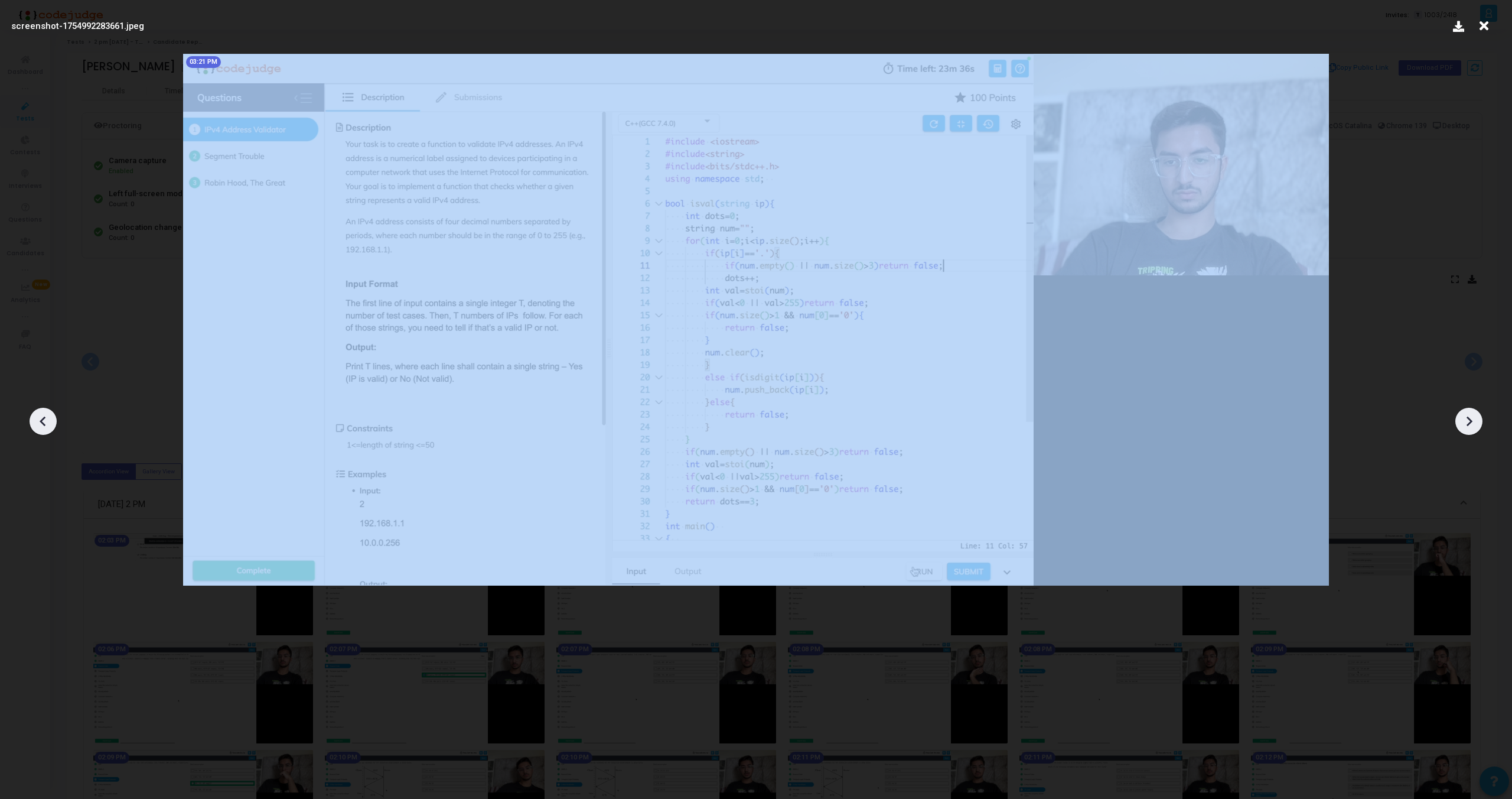
click at [1473, 411] on div at bounding box center [1469, 421] width 27 height 27
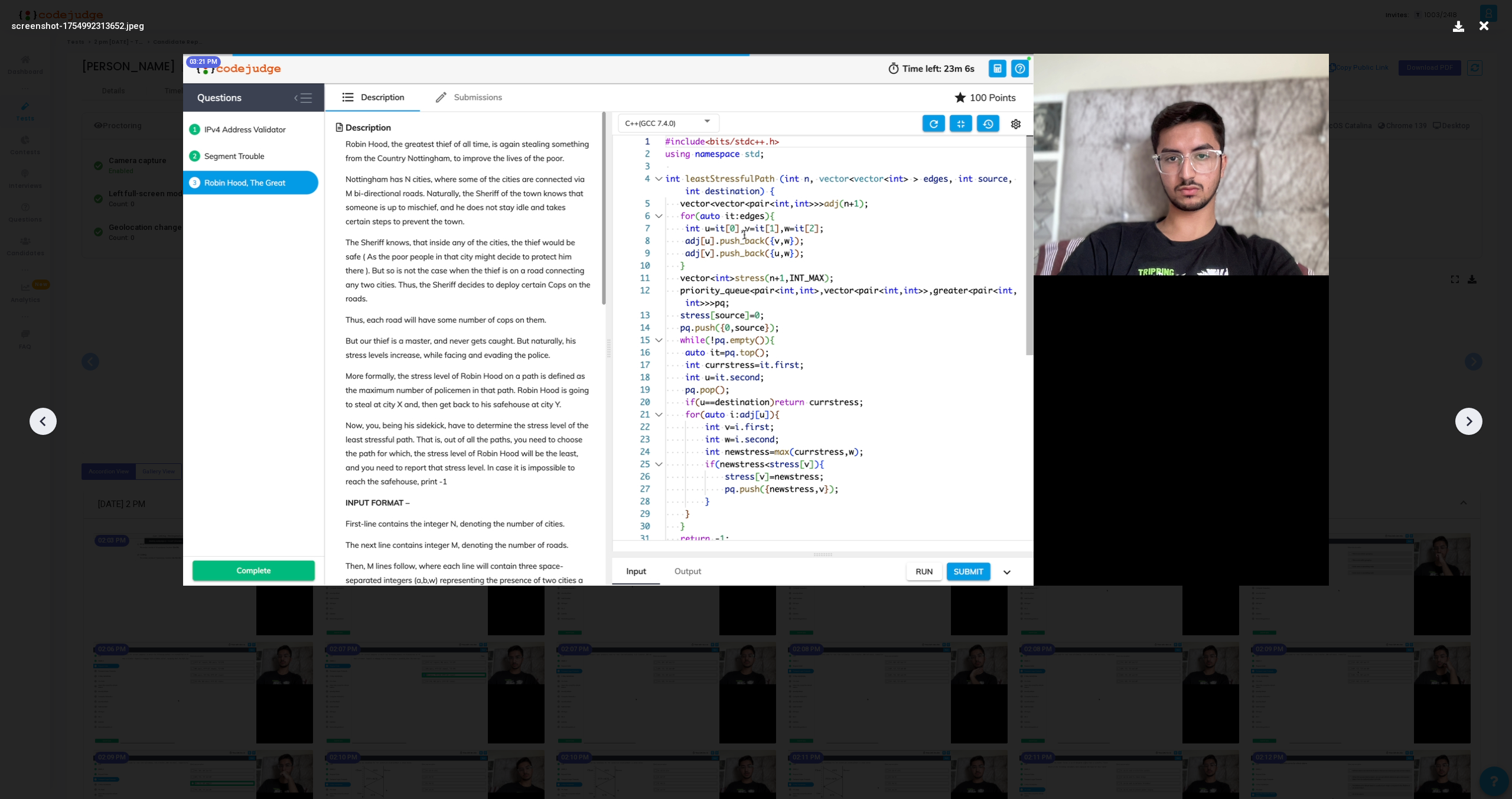
click at [42, 424] on icon at bounding box center [42, 421] width 6 height 10
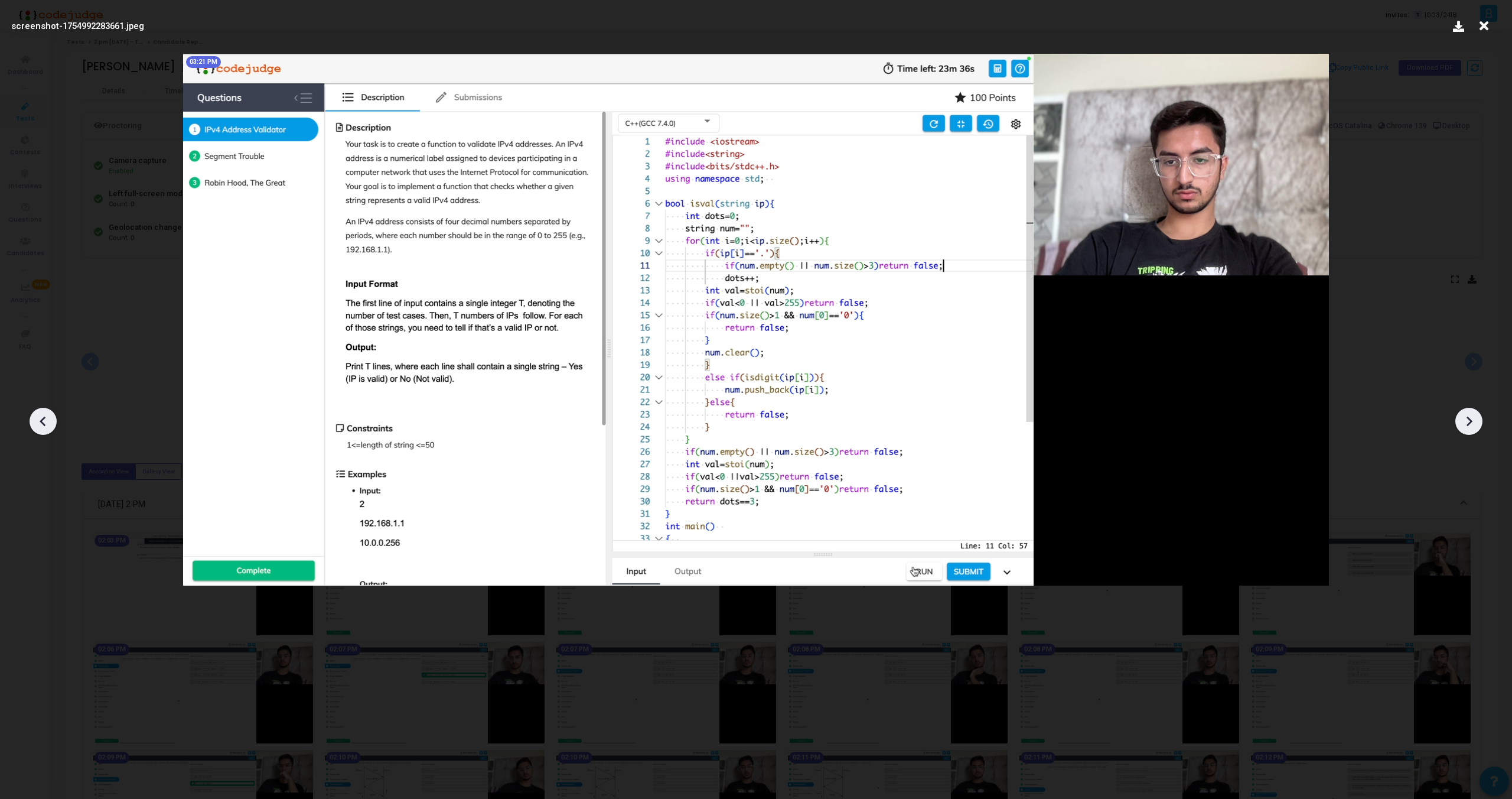
click at [42, 424] on icon at bounding box center [42, 421] width 6 height 10
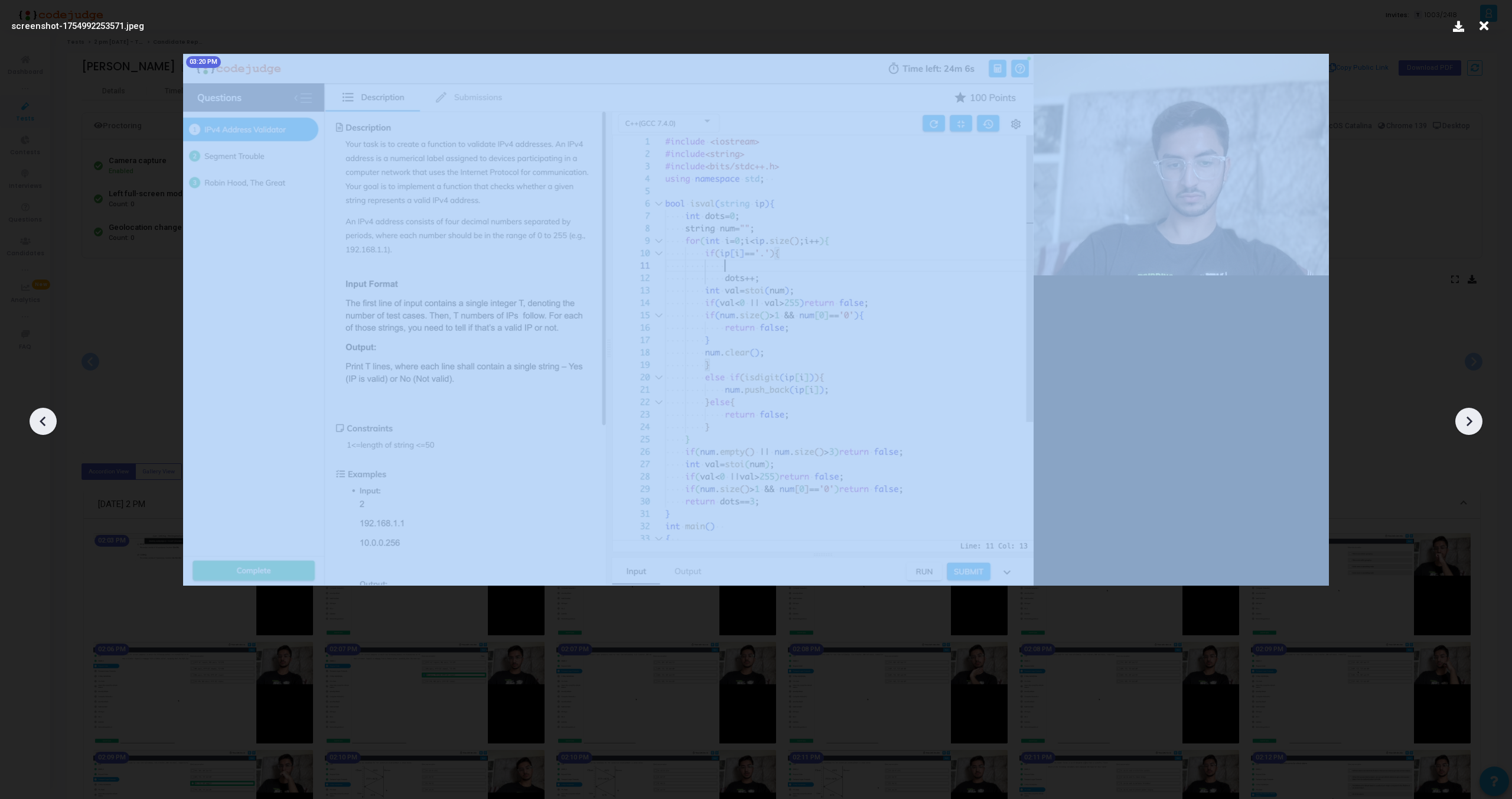
click at [42, 424] on icon at bounding box center [42, 421] width 6 height 10
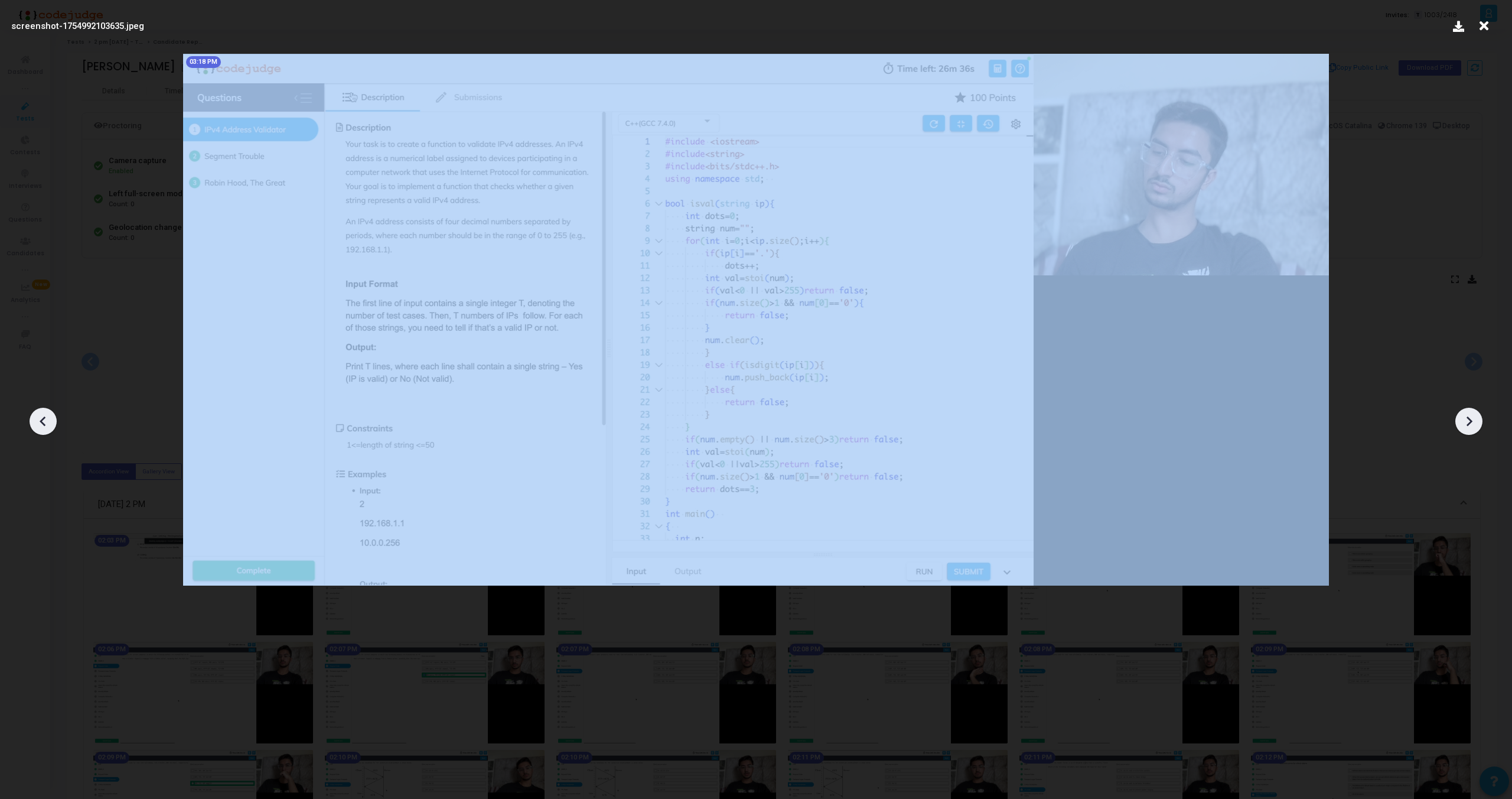
click at [42, 424] on icon at bounding box center [42, 421] width 6 height 10
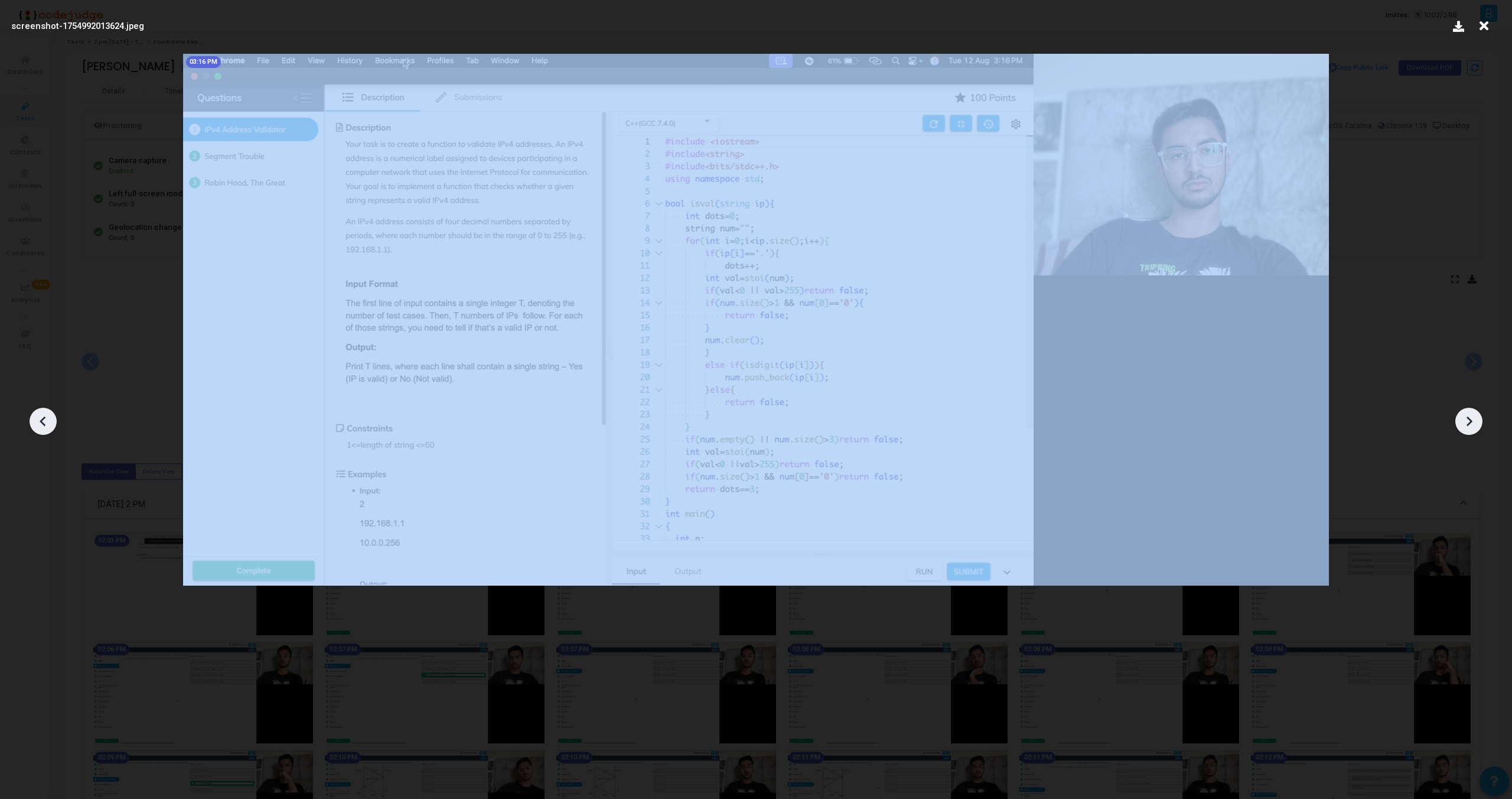
click at [42, 424] on icon at bounding box center [42, 421] width 6 height 10
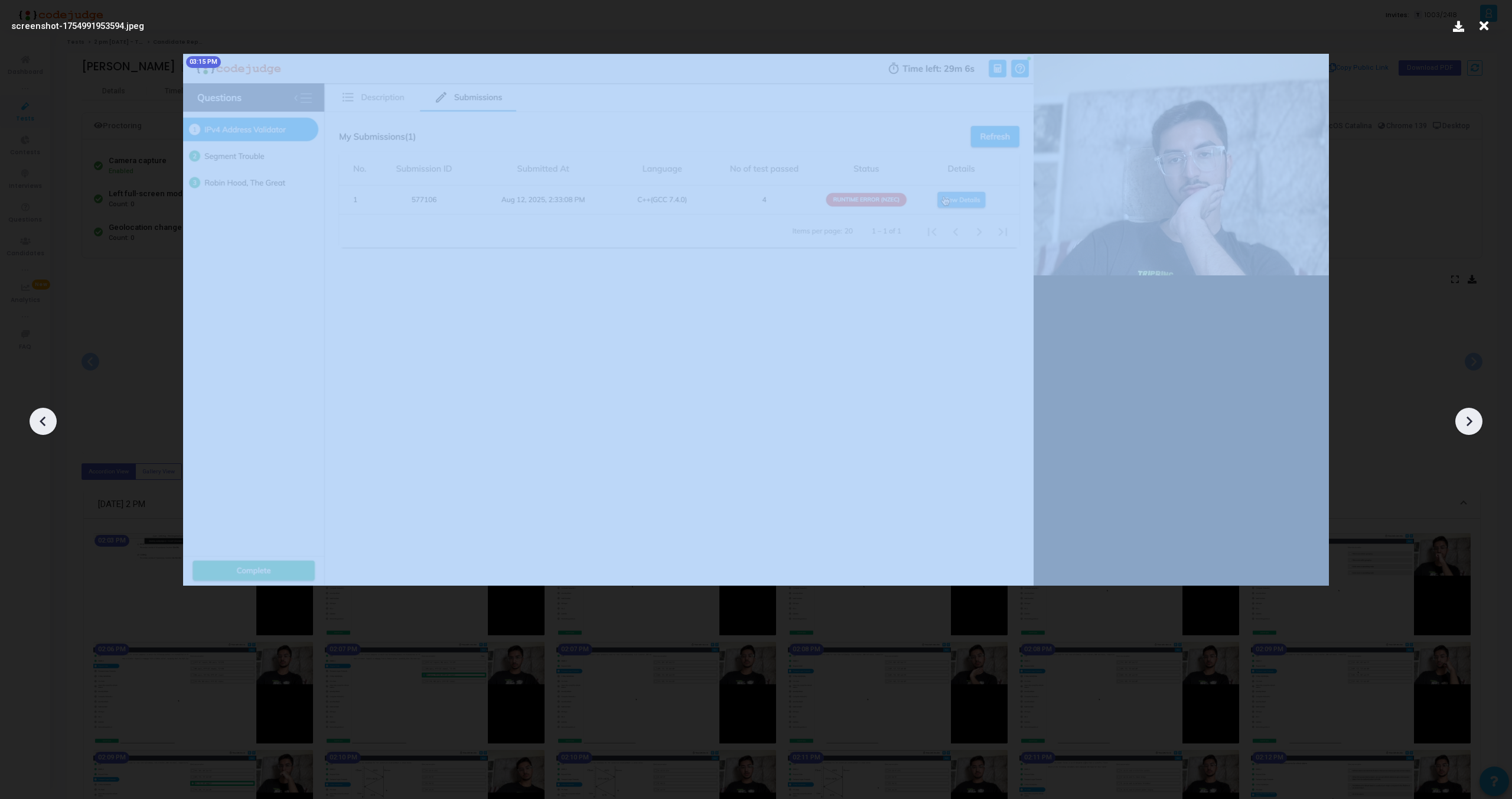
click at [42, 424] on icon at bounding box center [42, 421] width 6 height 10
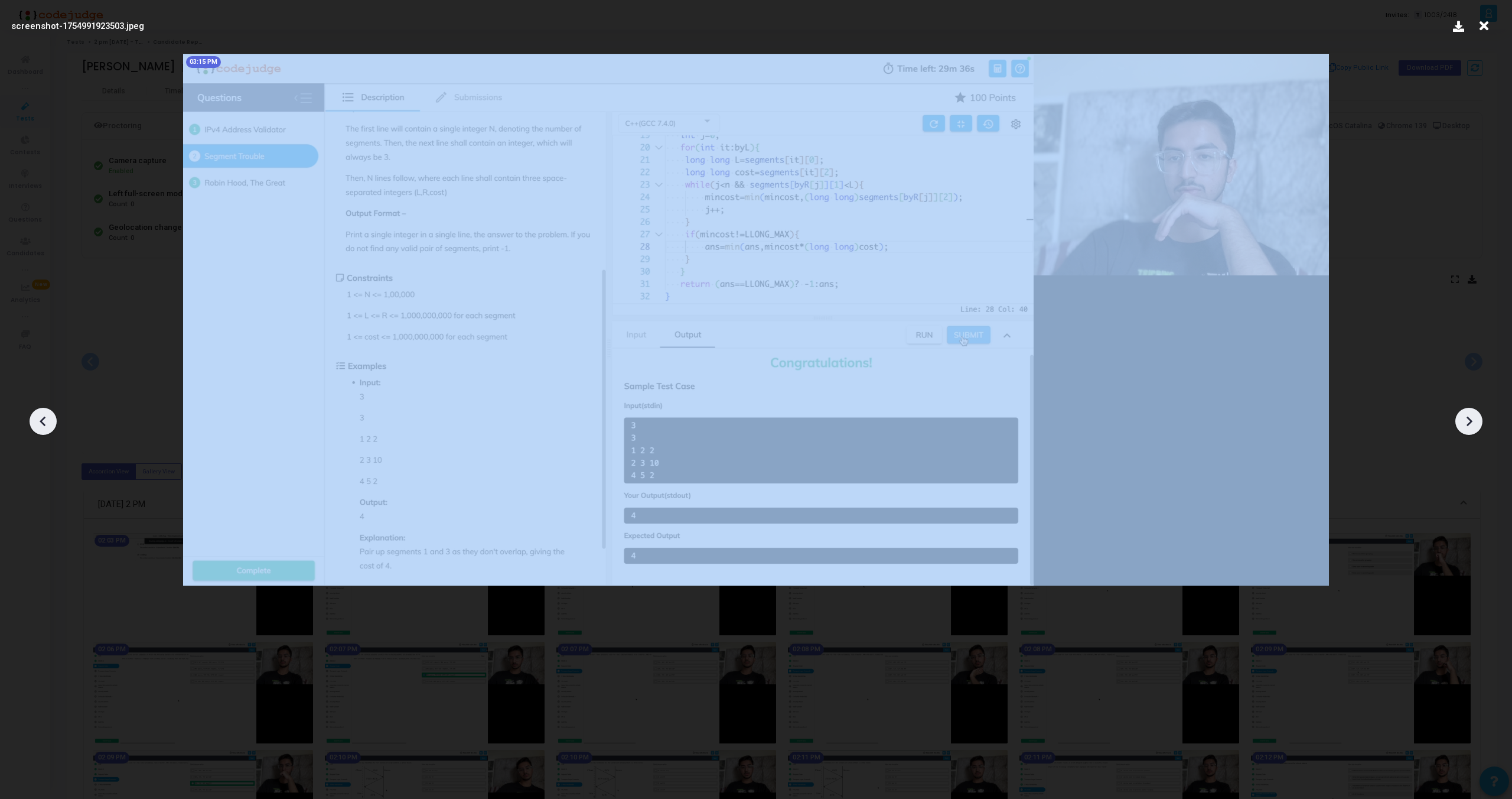
click at [42, 424] on icon at bounding box center [42, 421] width 6 height 10
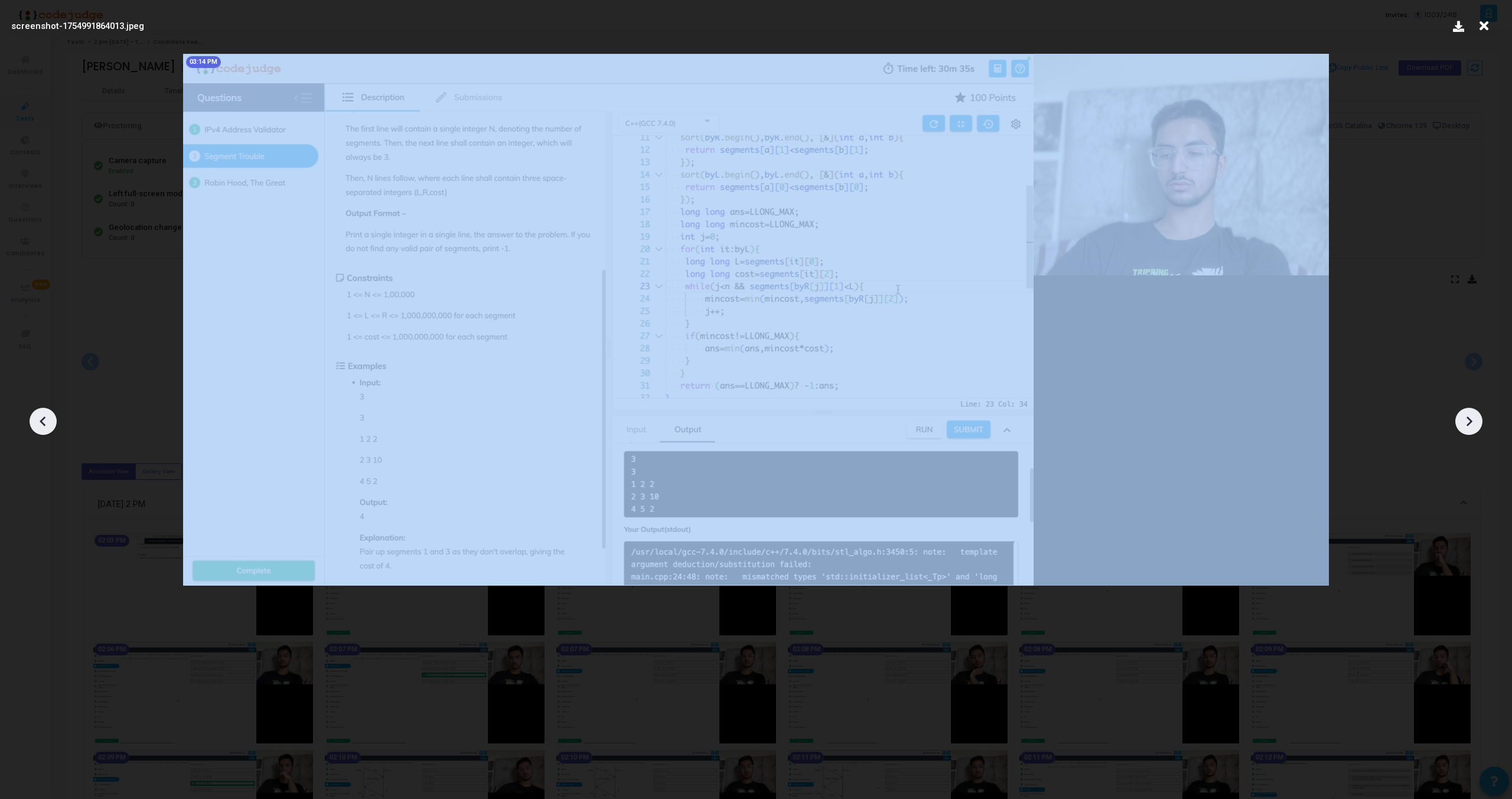
click at [42, 424] on icon at bounding box center [42, 421] width 6 height 10
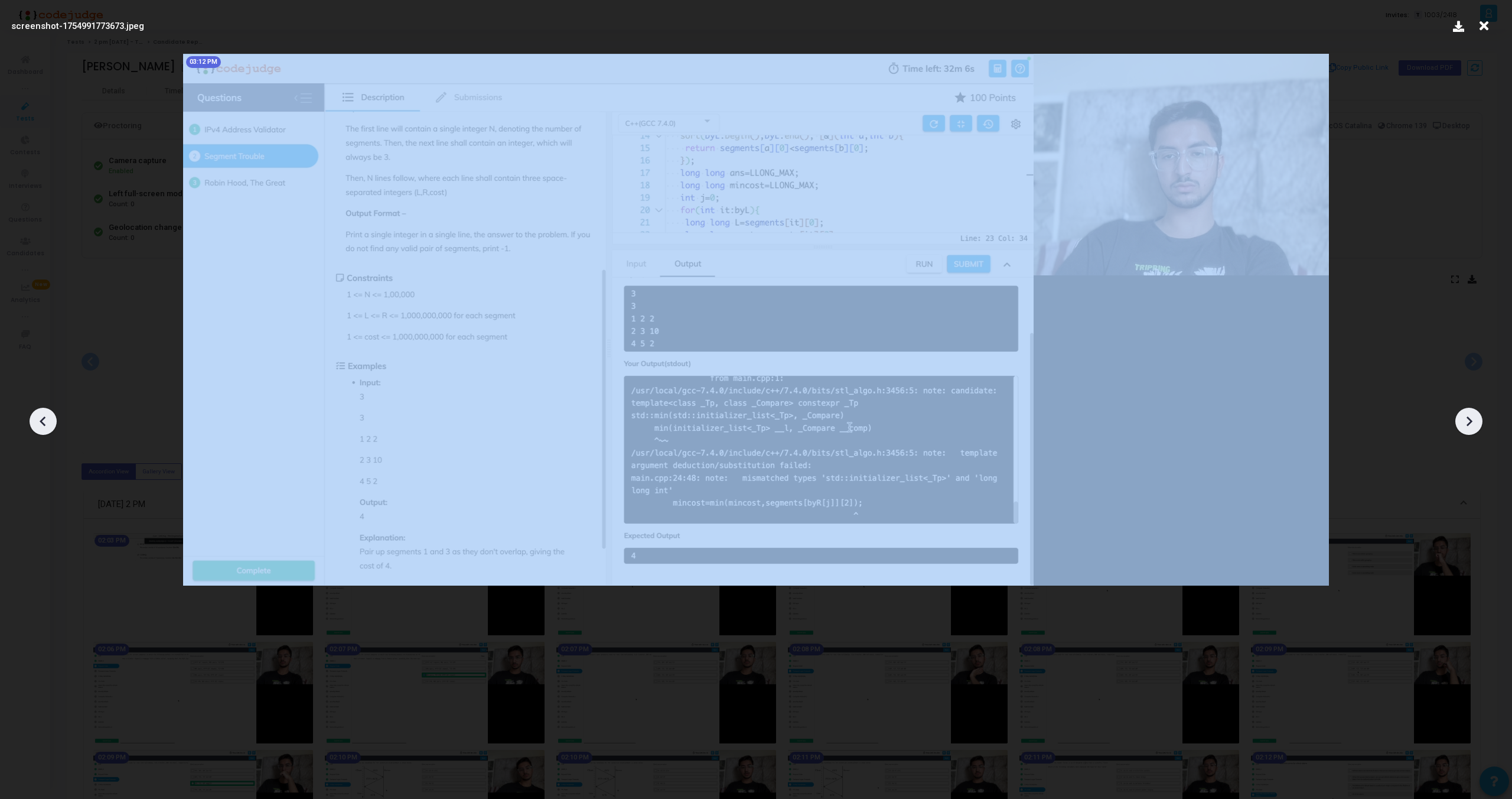
click at [42, 424] on icon at bounding box center [42, 421] width 6 height 10
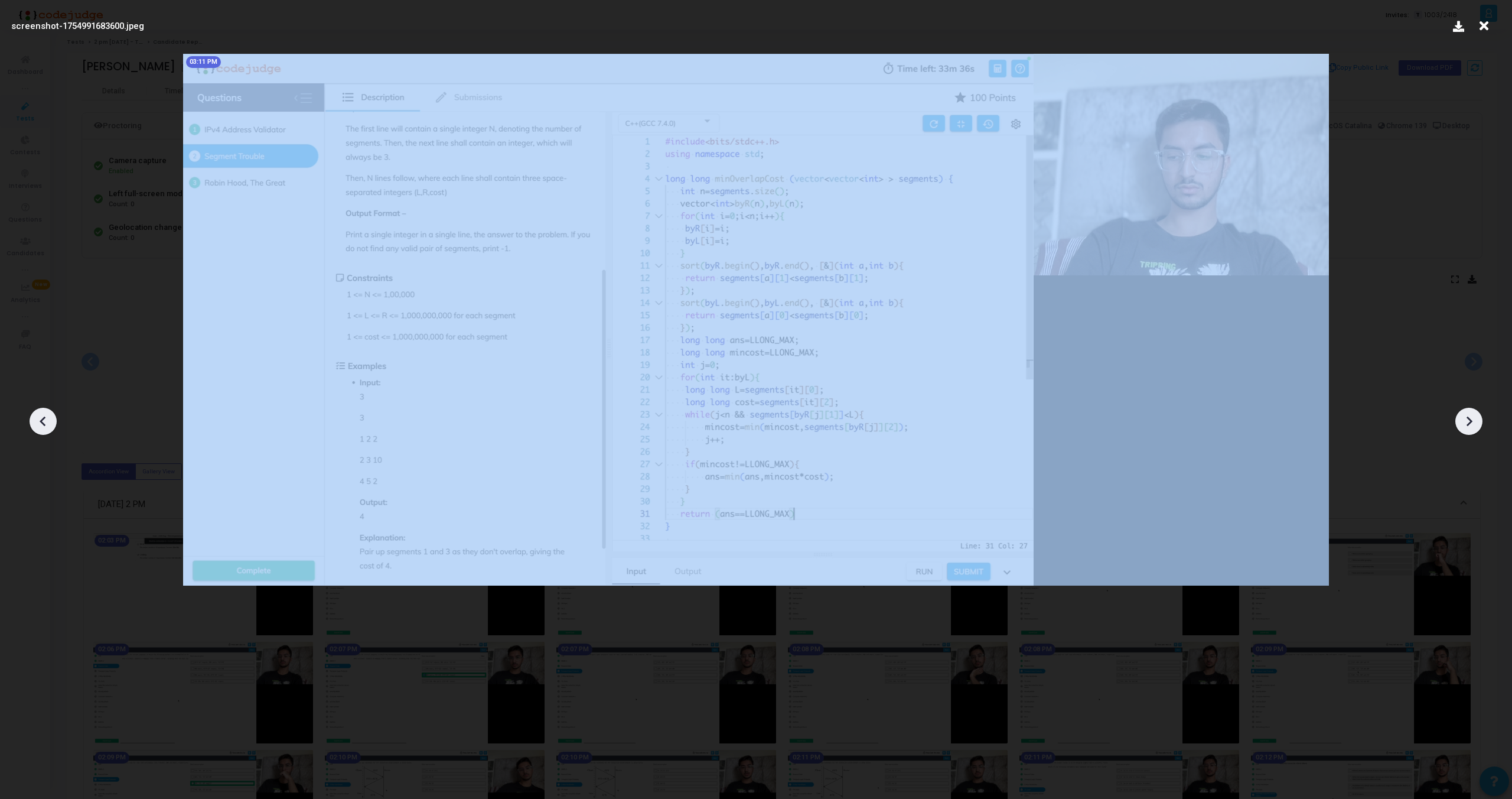
click at [42, 424] on icon at bounding box center [42, 421] width 6 height 10
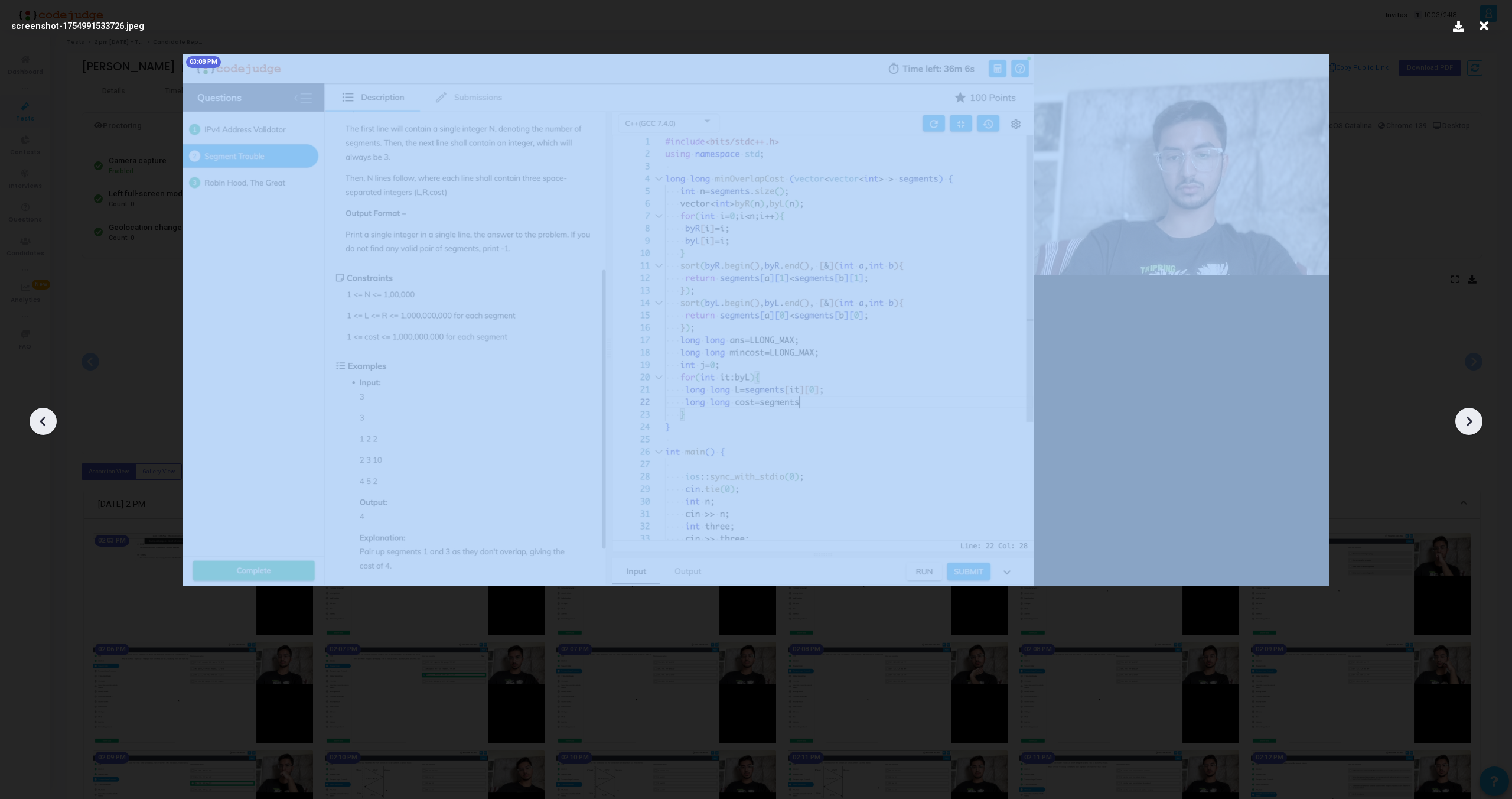
click at [42, 424] on icon at bounding box center [42, 421] width 6 height 10
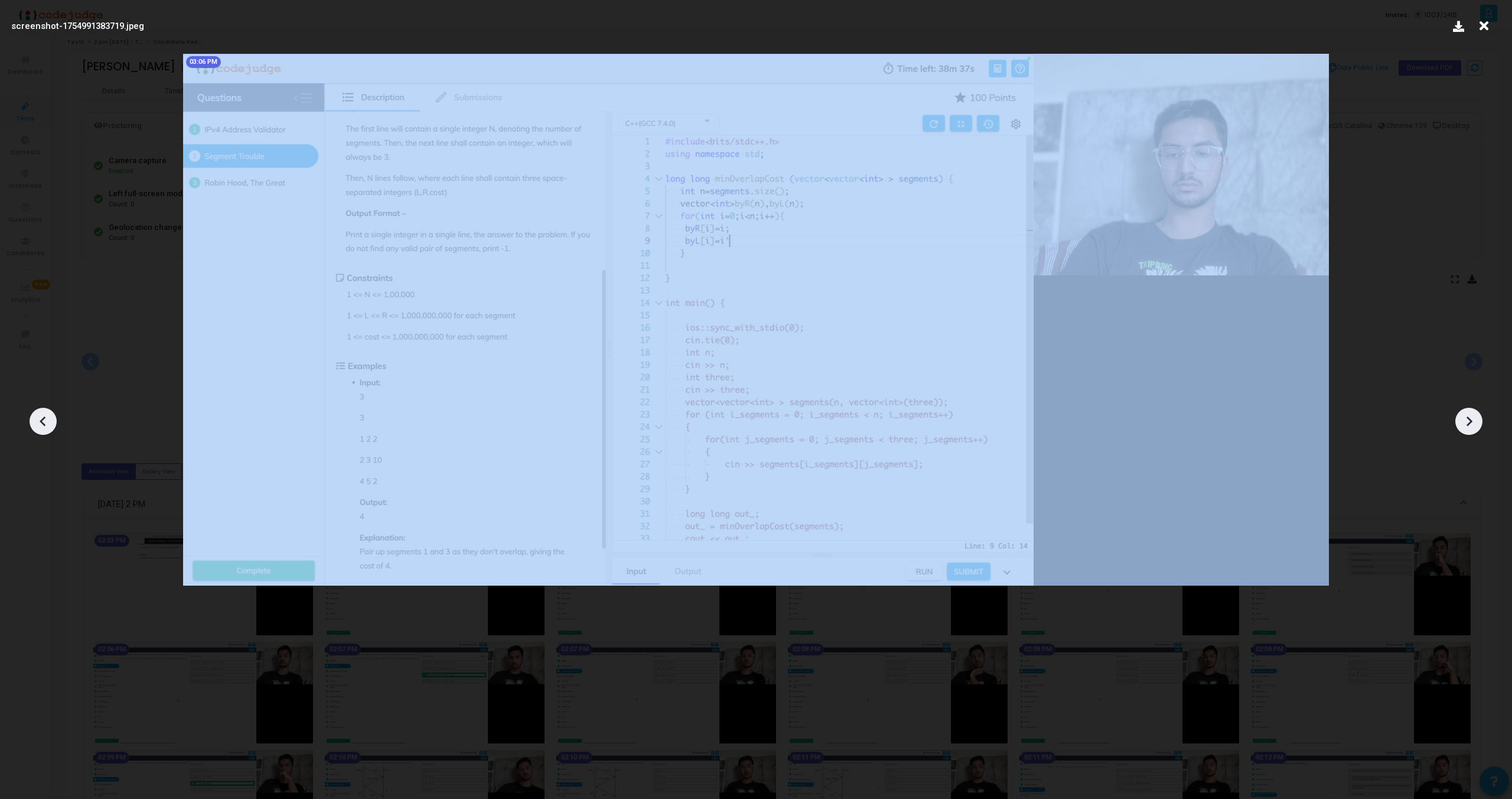
click at [42, 424] on icon at bounding box center [42, 421] width 6 height 10
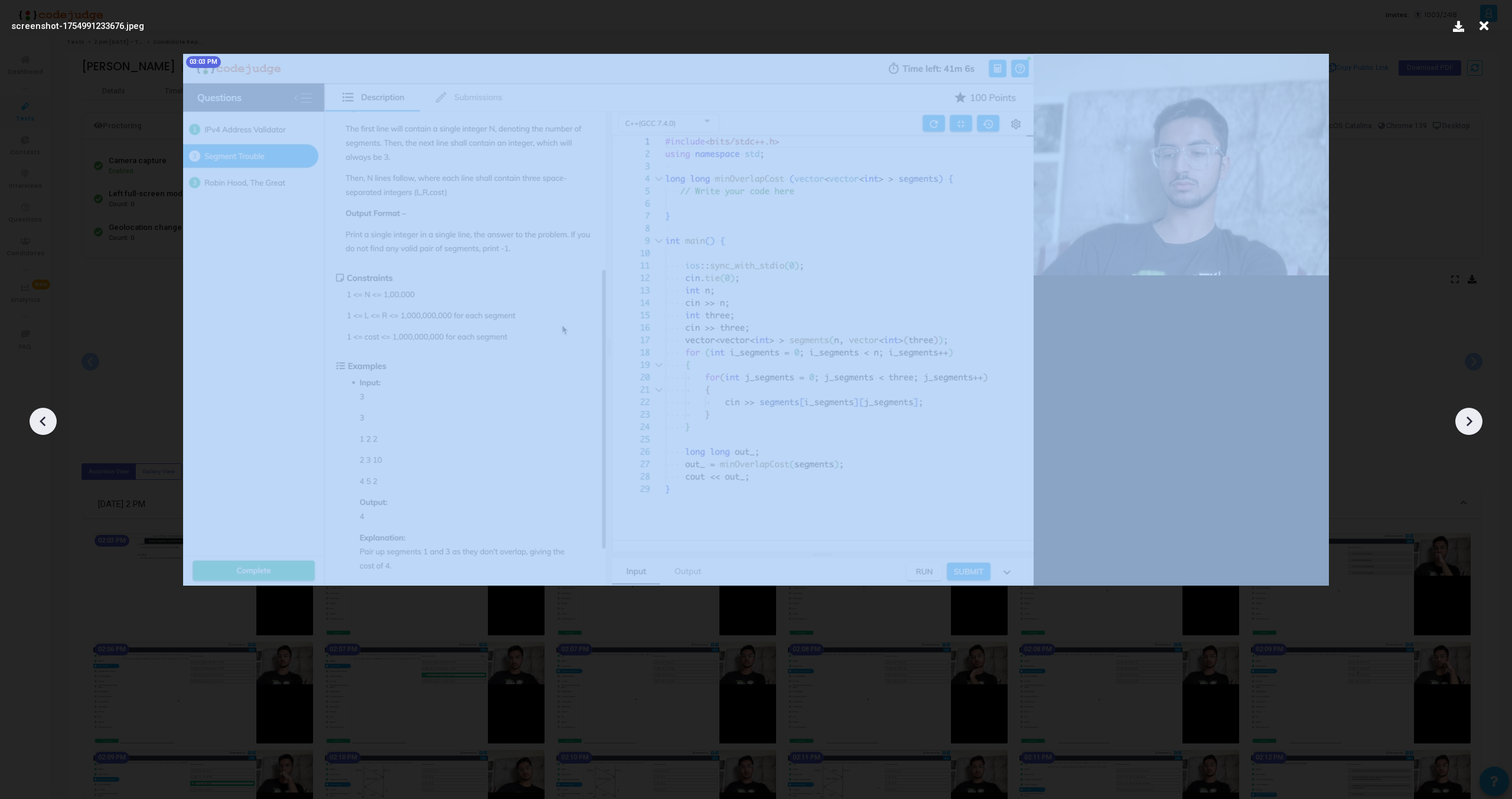
click at [42, 424] on icon at bounding box center [42, 421] width 6 height 10
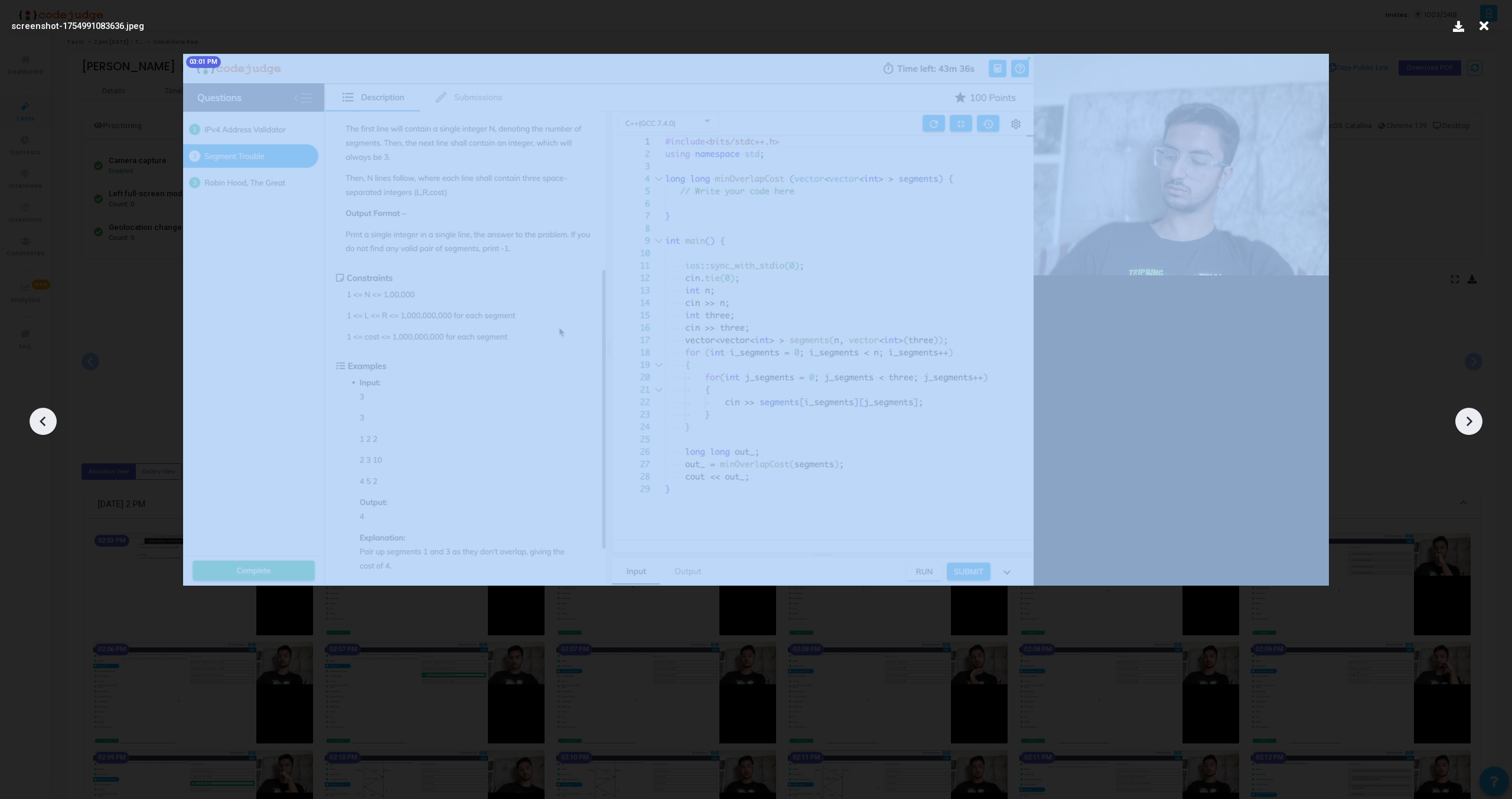
click at [42, 424] on icon at bounding box center [42, 421] width 6 height 10
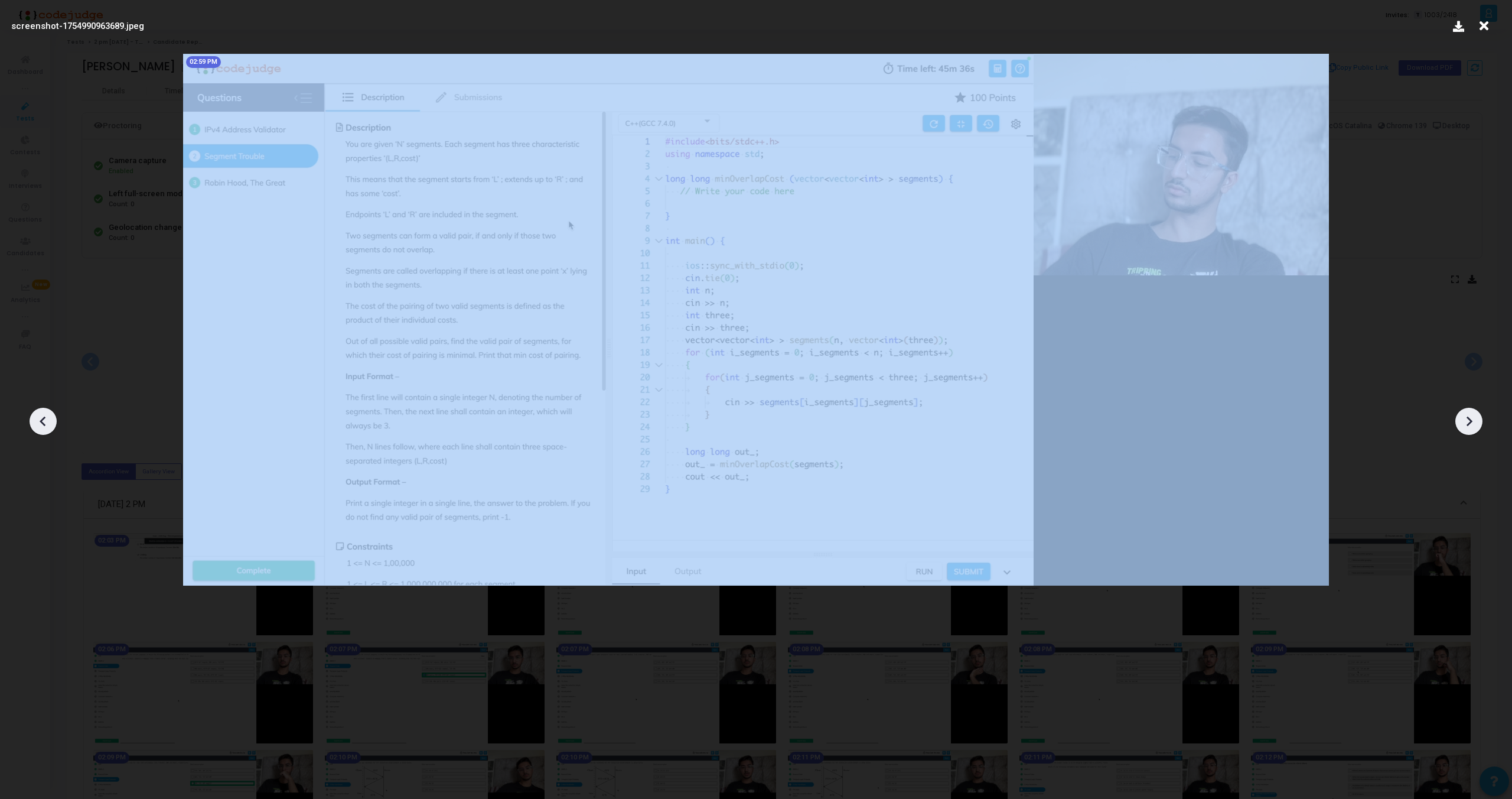
click at [42, 424] on icon at bounding box center [42, 421] width 6 height 10
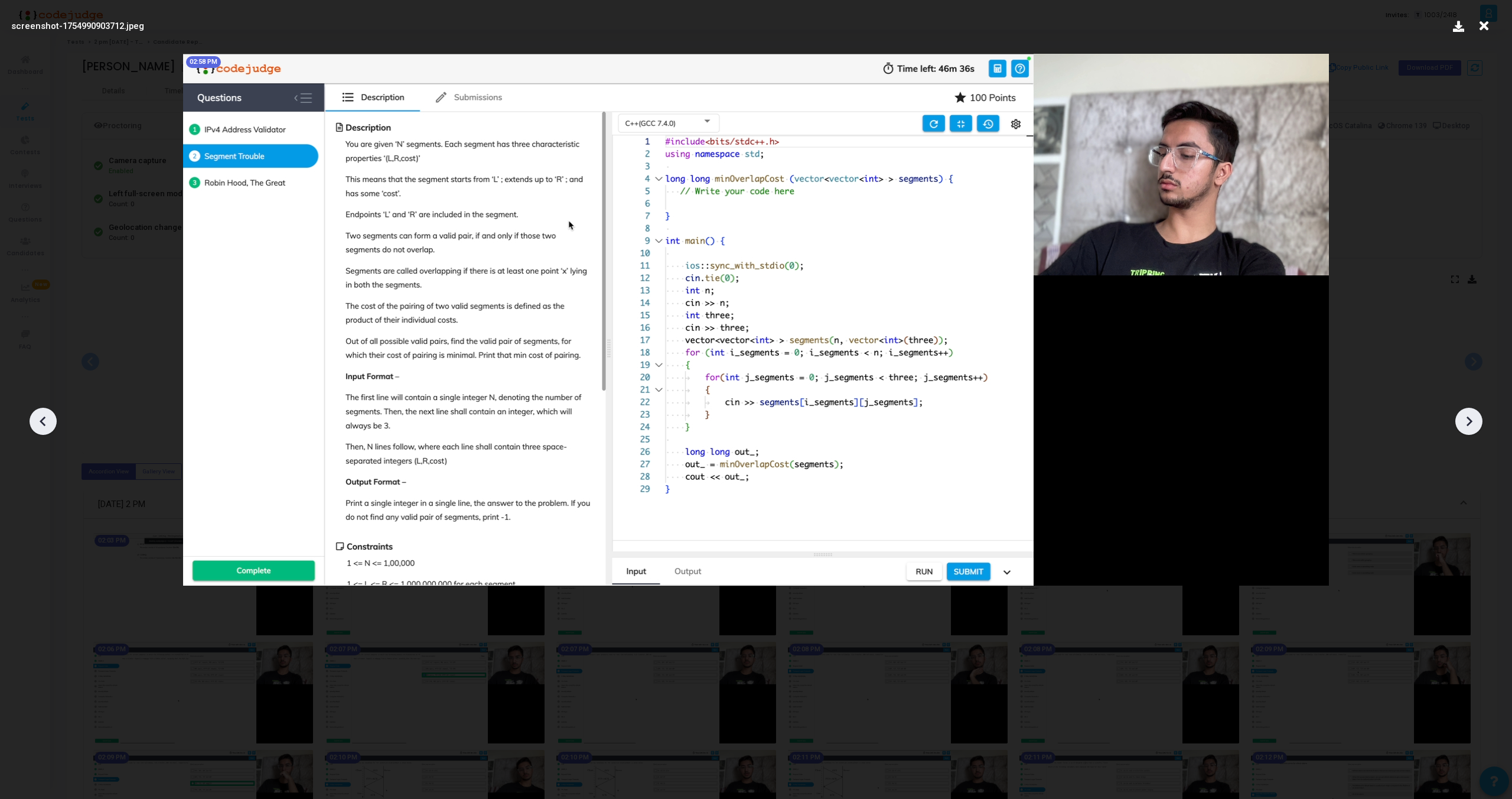
click at [42, 424] on icon at bounding box center [42, 421] width 6 height 10
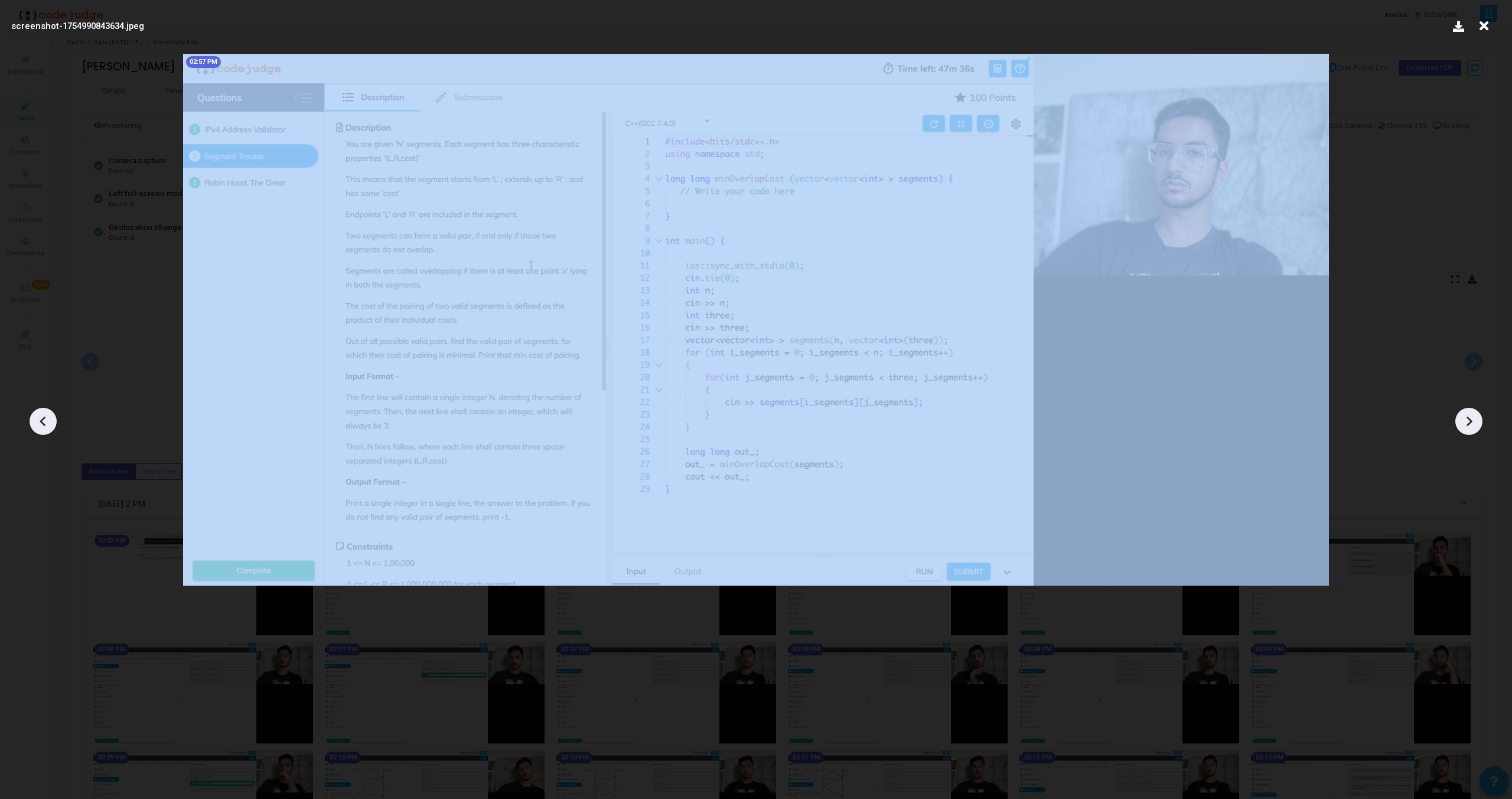
click at [42, 424] on icon at bounding box center [42, 421] width 6 height 10
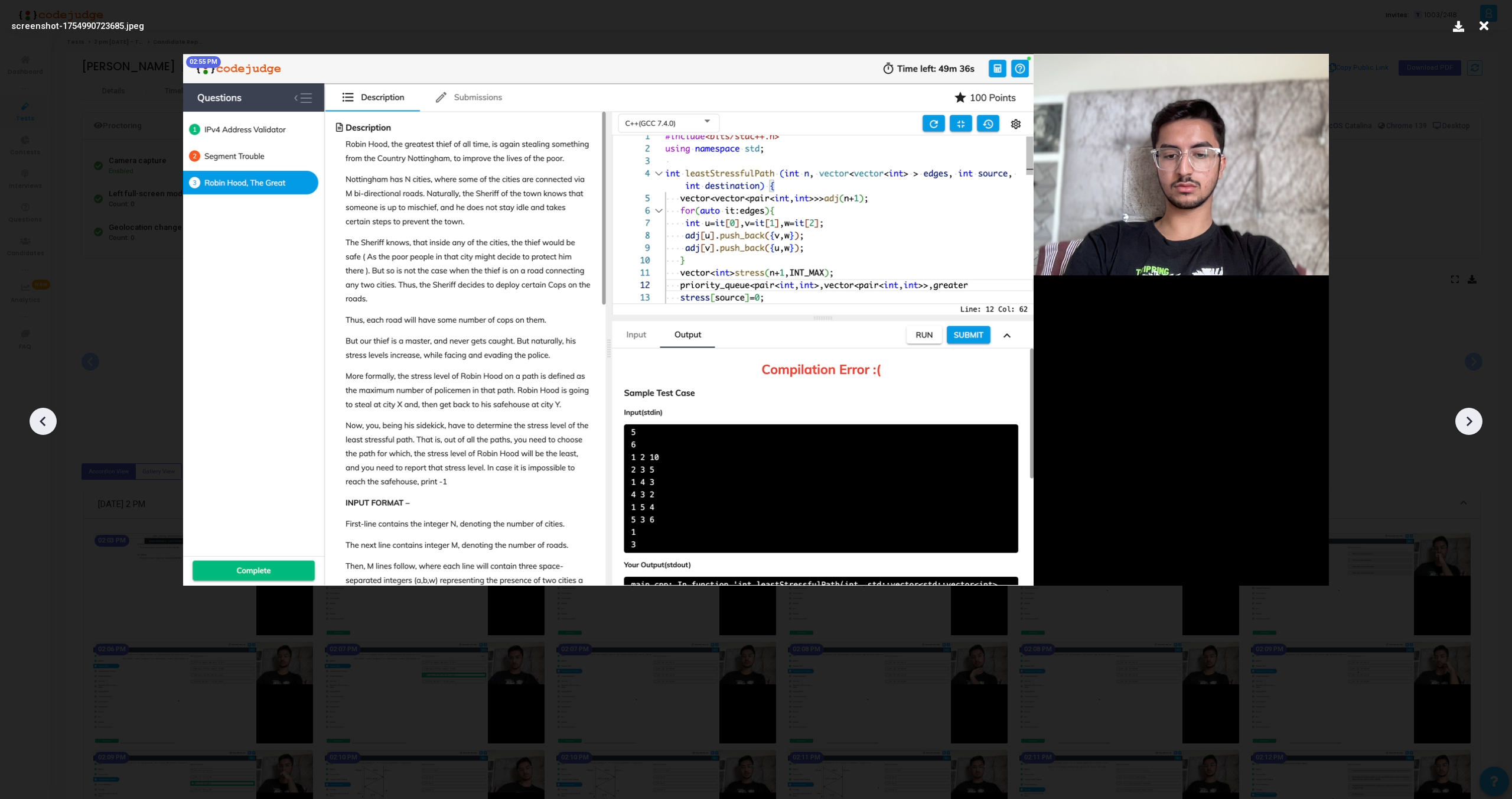
click at [1467, 431] on div at bounding box center [1469, 421] width 27 height 27
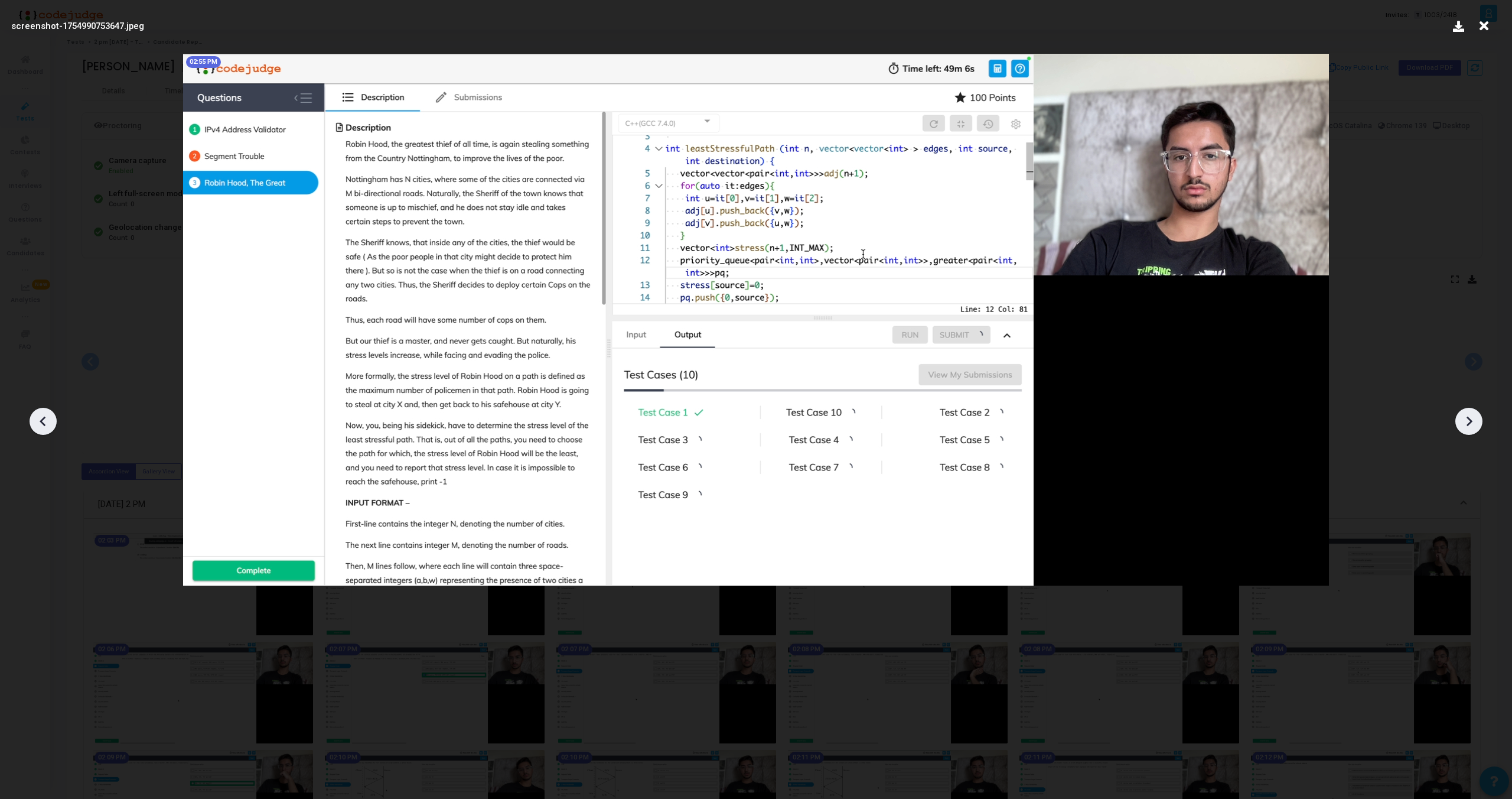
click at [1467, 431] on div at bounding box center [1469, 421] width 27 height 27
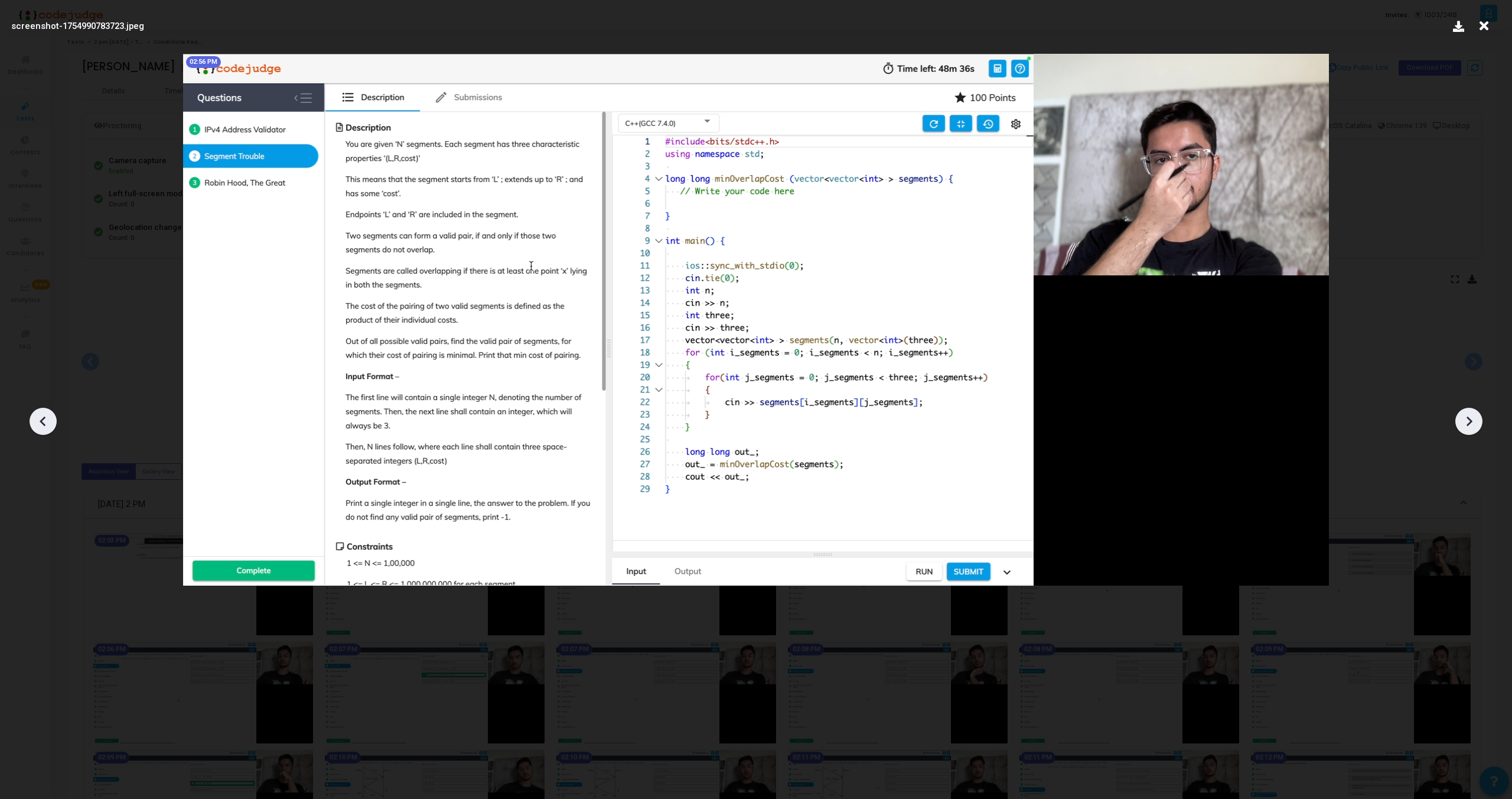
click at [32, 420] on div at bounding box center [42, 421] width 27 height 27
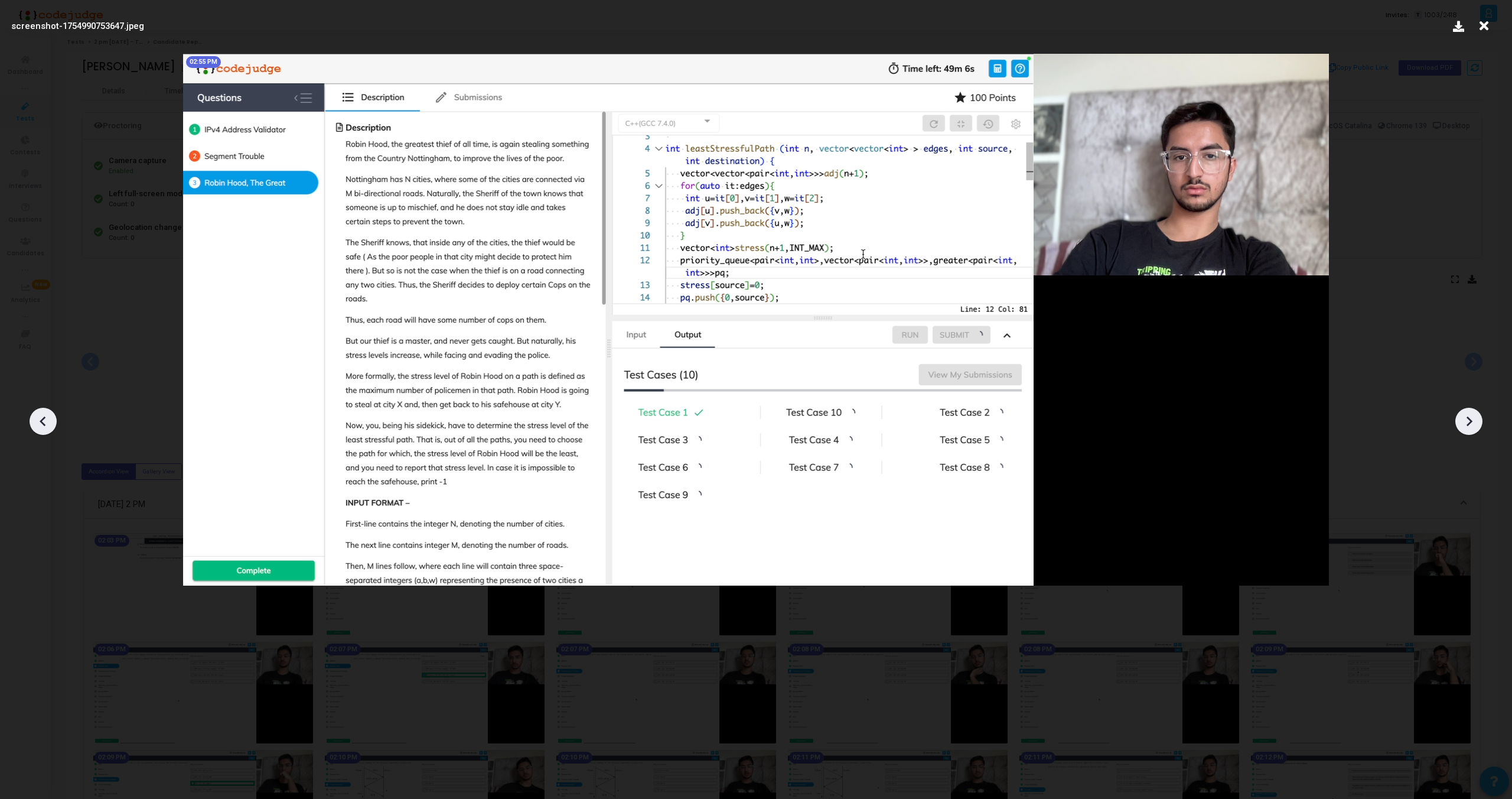
click at [32, 420] on div at bounding box center [42, 421] width 27 height 27
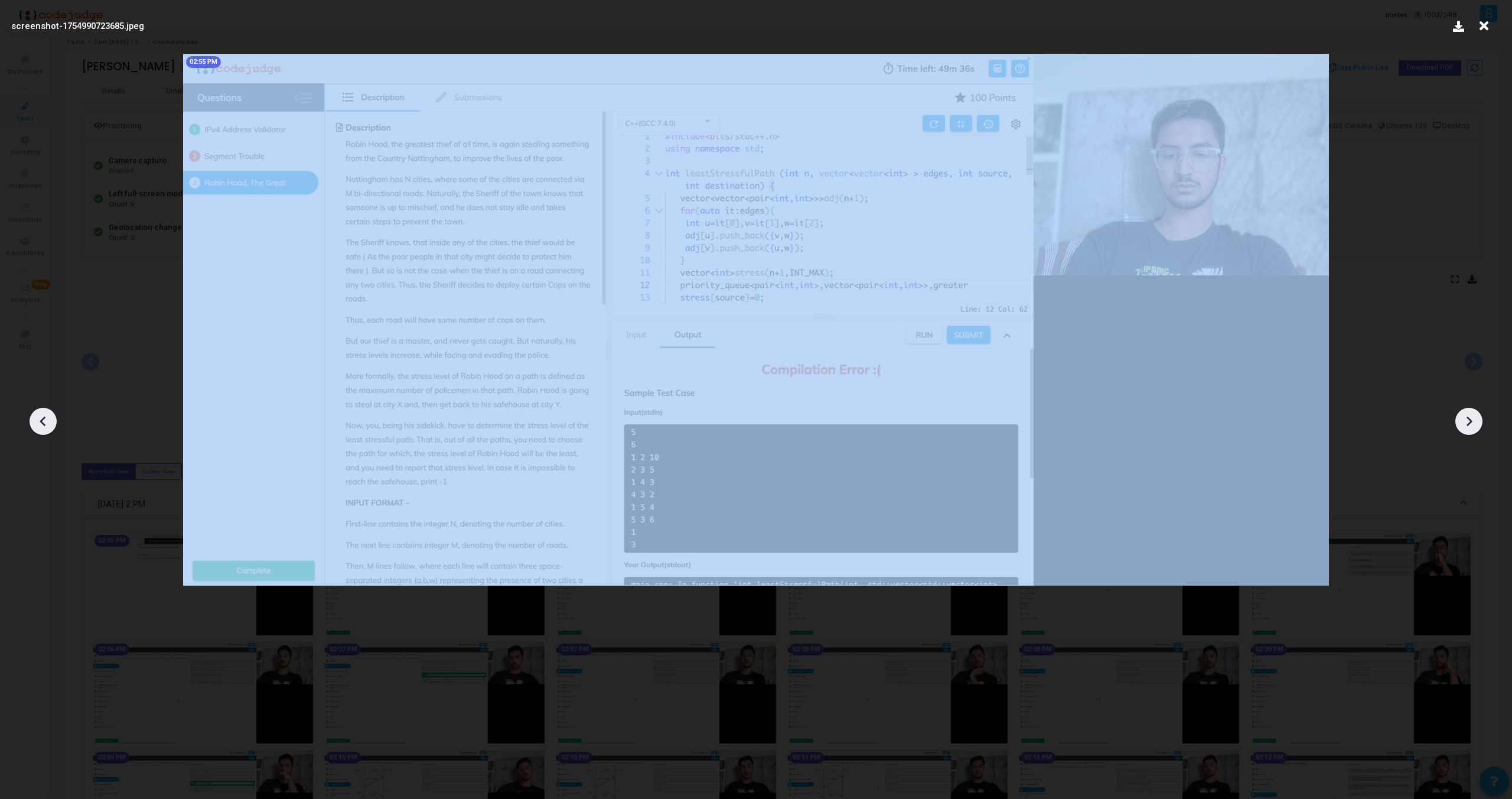
click at [32, 420] on div at bounding box center [42, 421] width 27 height 27
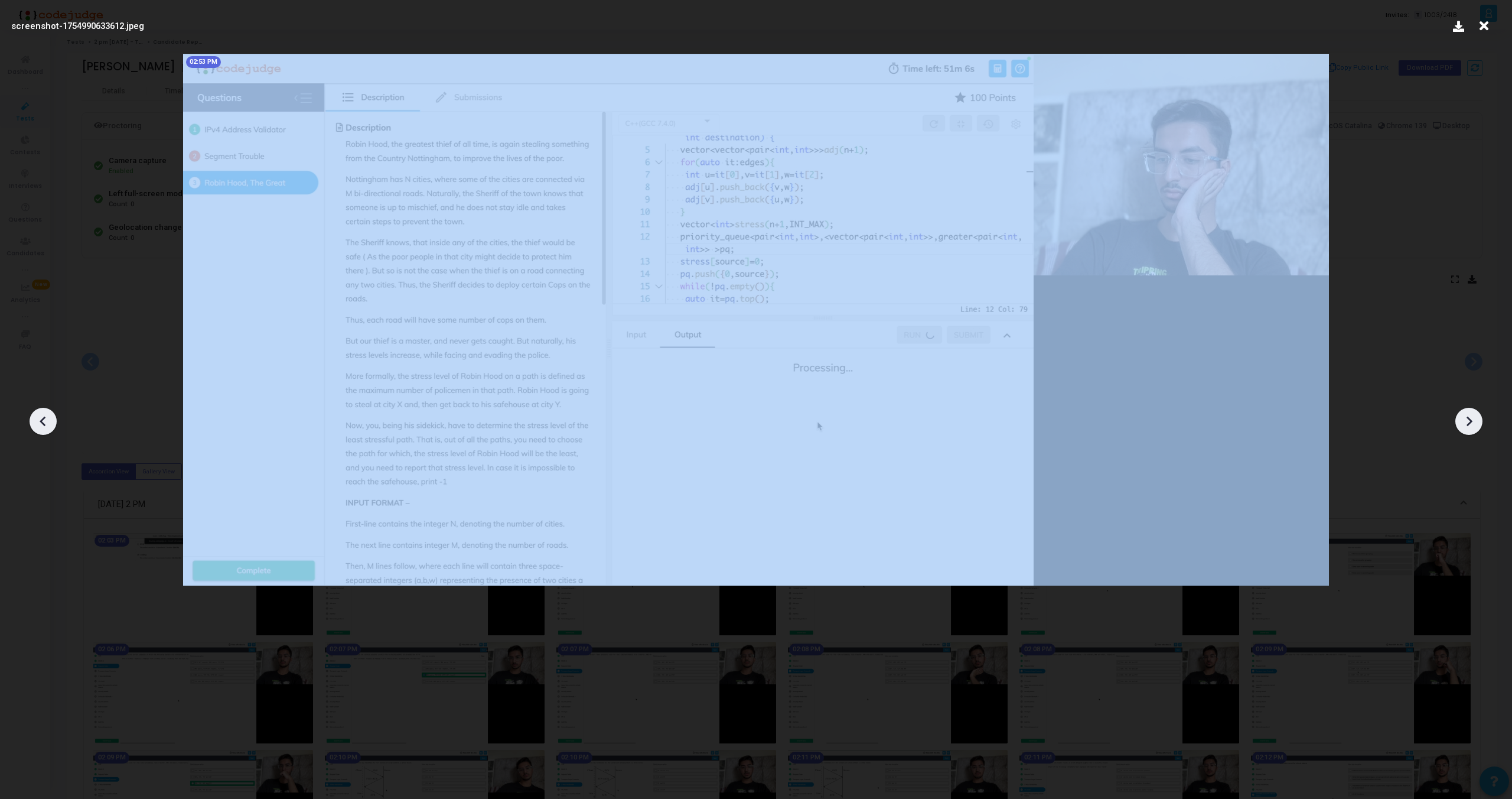
click at [32, 420] on div at bounding box center [42, 421] width 27 height 27
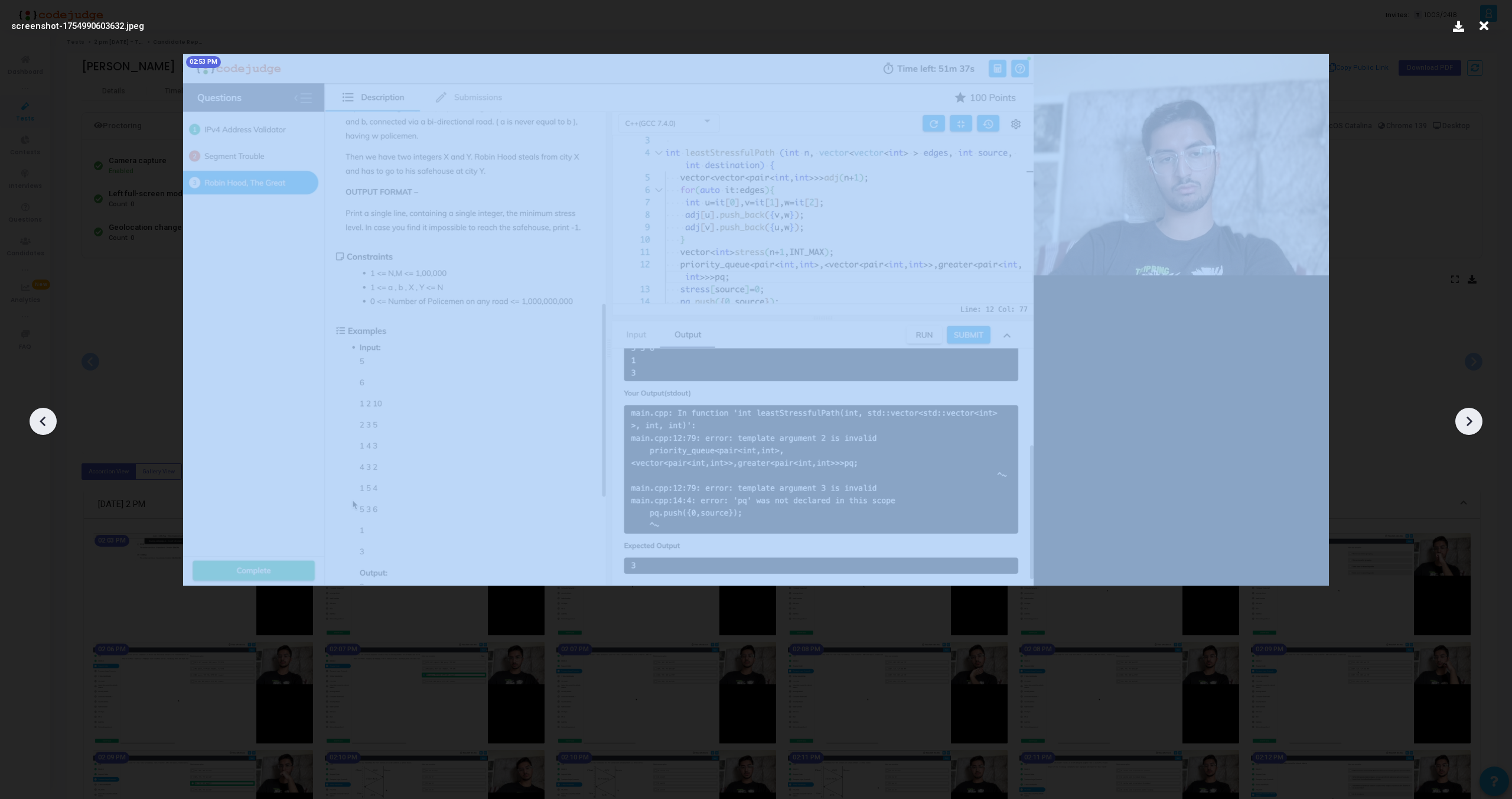
click at [32, 420] on div at bounding box center [42, 421] width 27 height 27
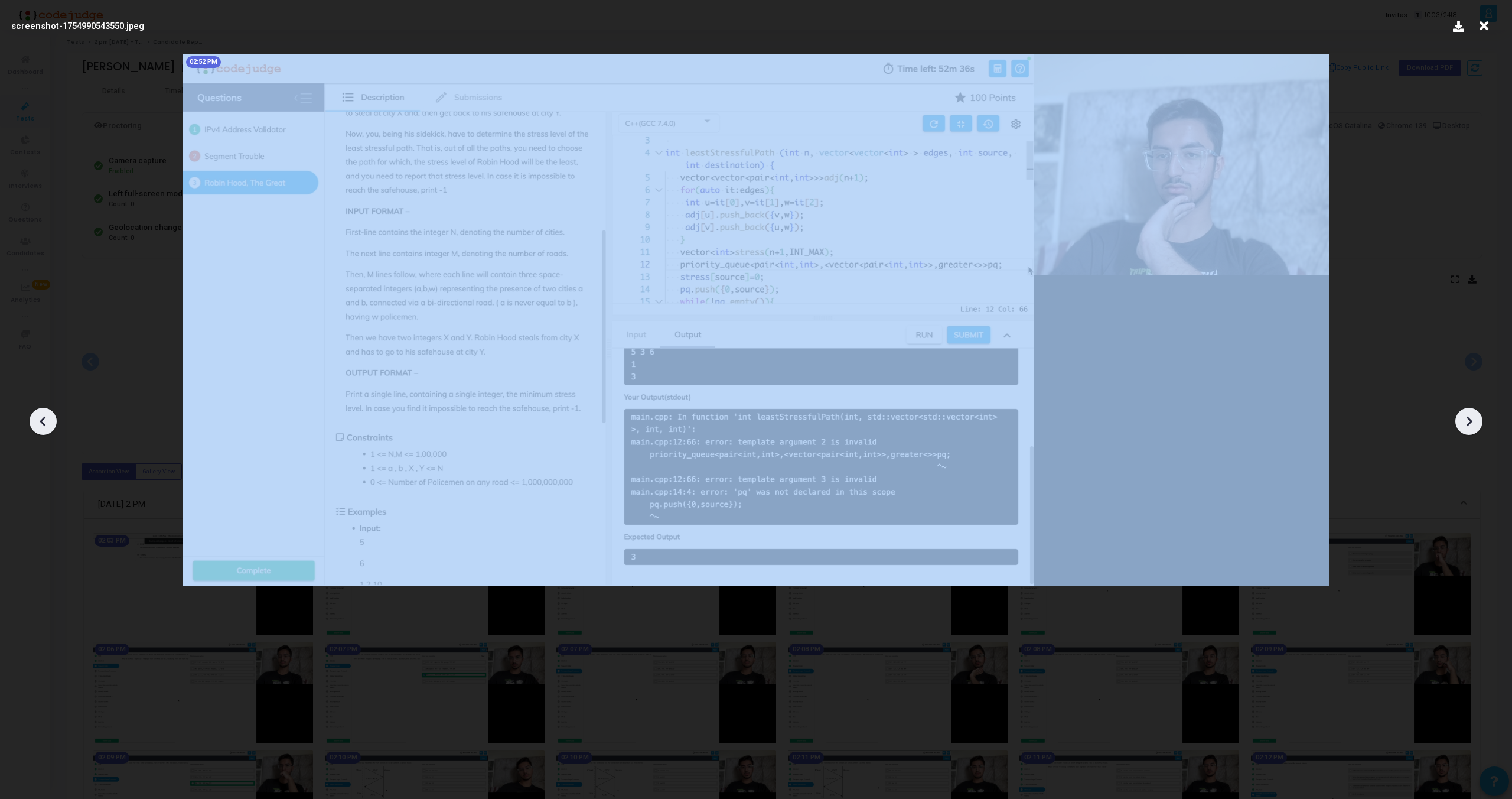
click at [32, 420] on div at bounding box center [42, 421] width 27 height 27
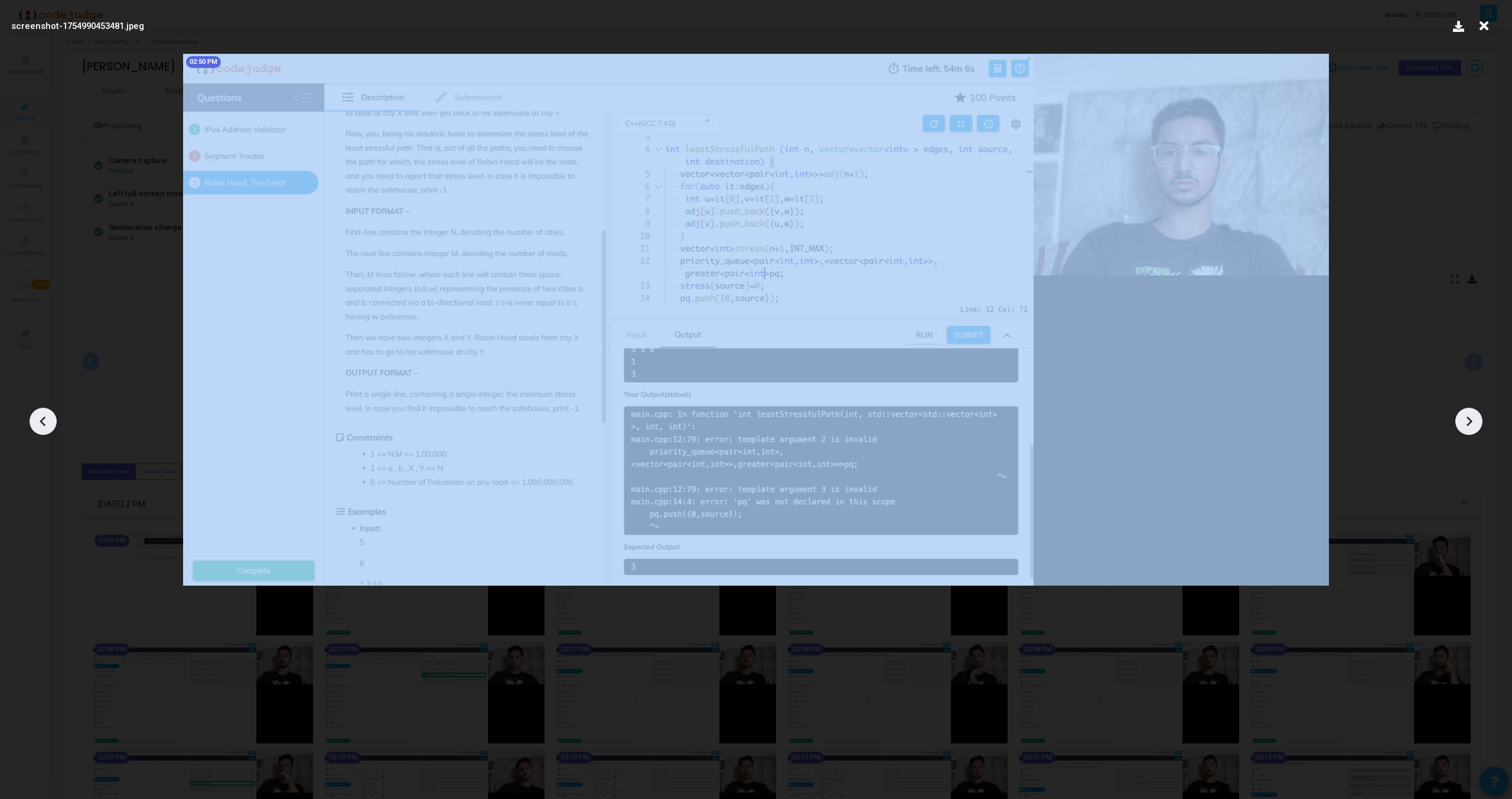
click at [32, 420] on div at bounding box center [42, 421] width 27 height 27
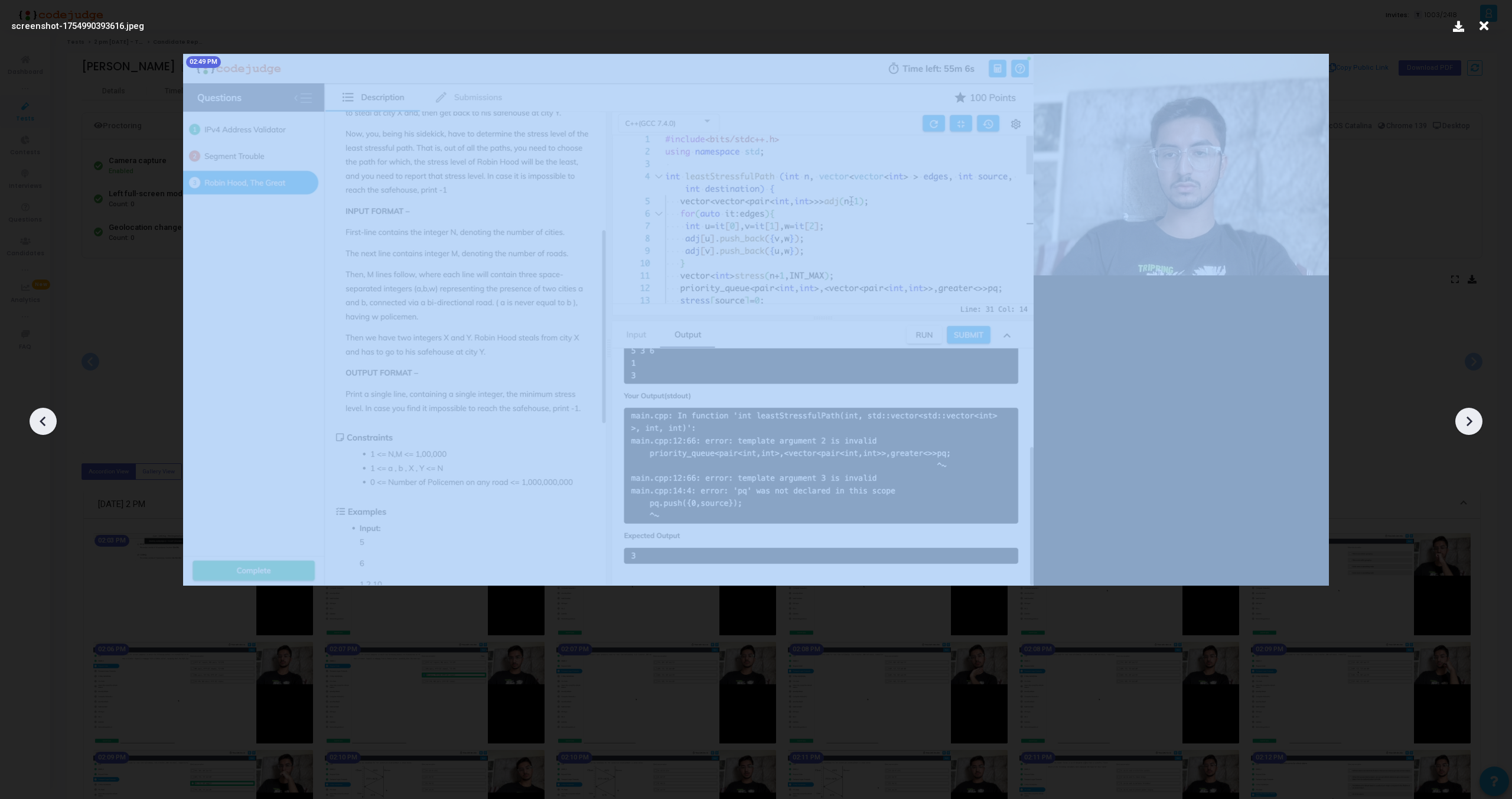
click at [32, 420] on div at bounding box center [42, 421] width 27 height 27
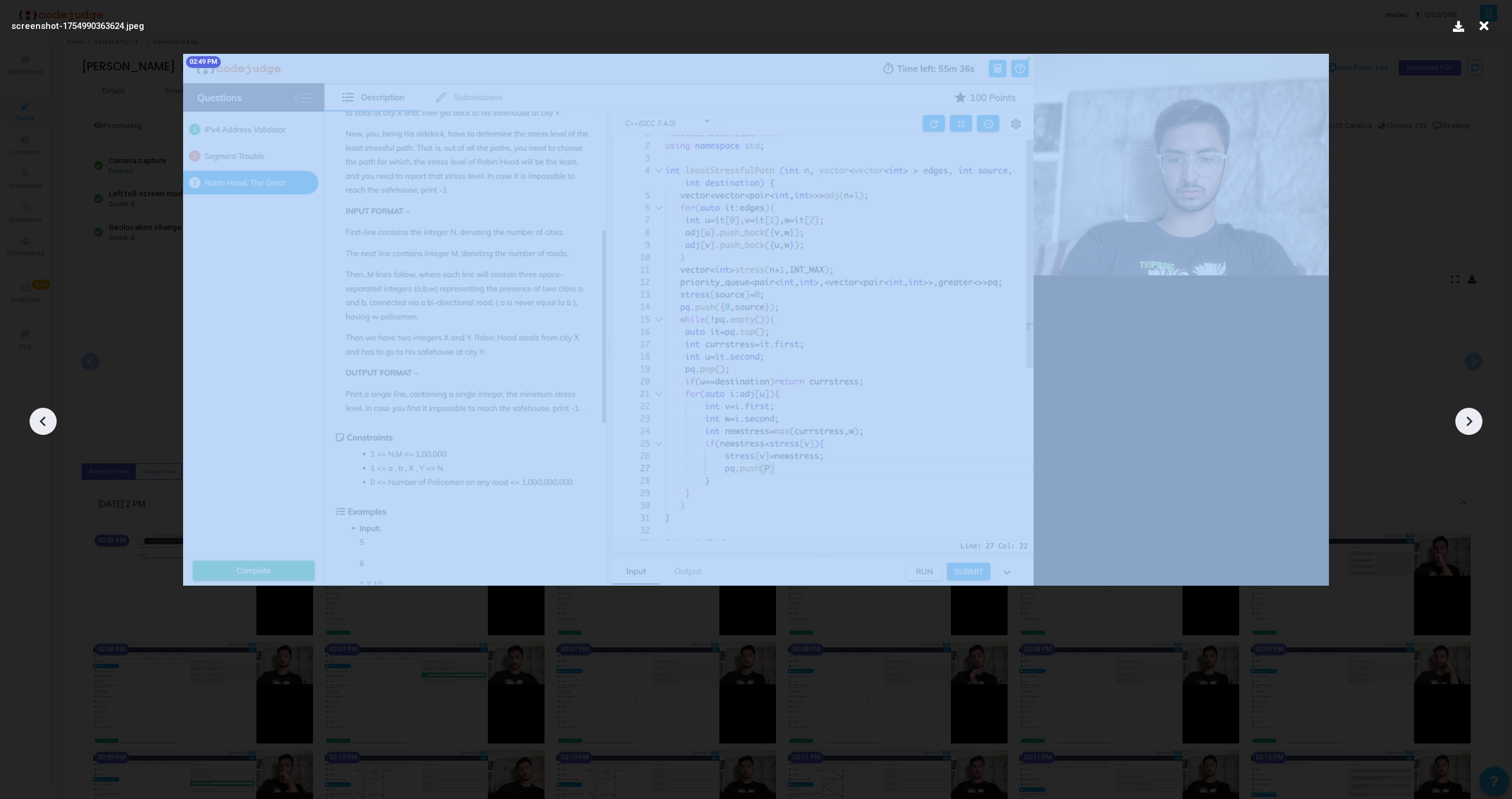
click at [32, 420] on div at bounding box center [42, 421] width 27 height 27
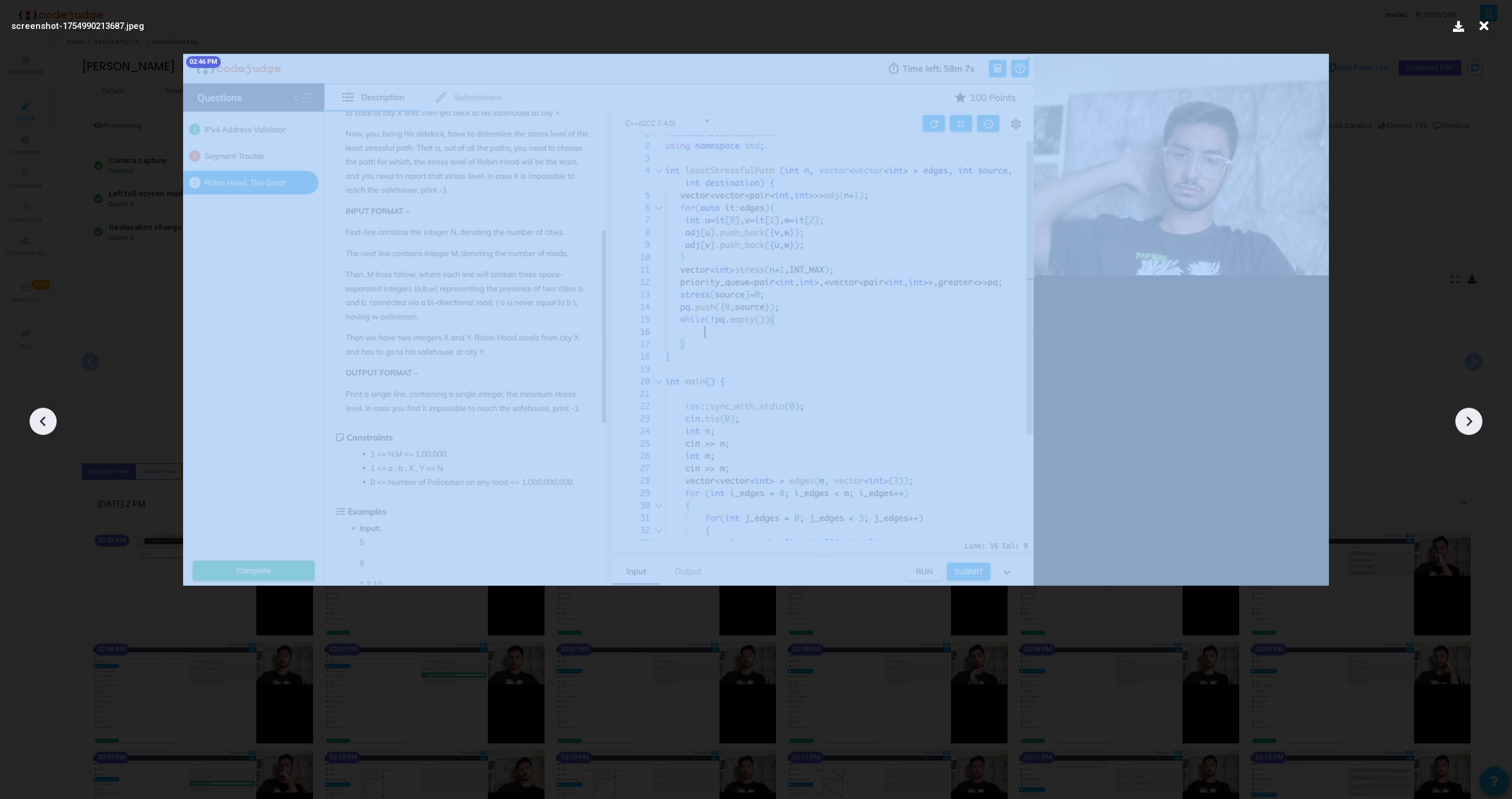
click at [32, 420] on div at bounding box center [42, 421] width 27 height 27
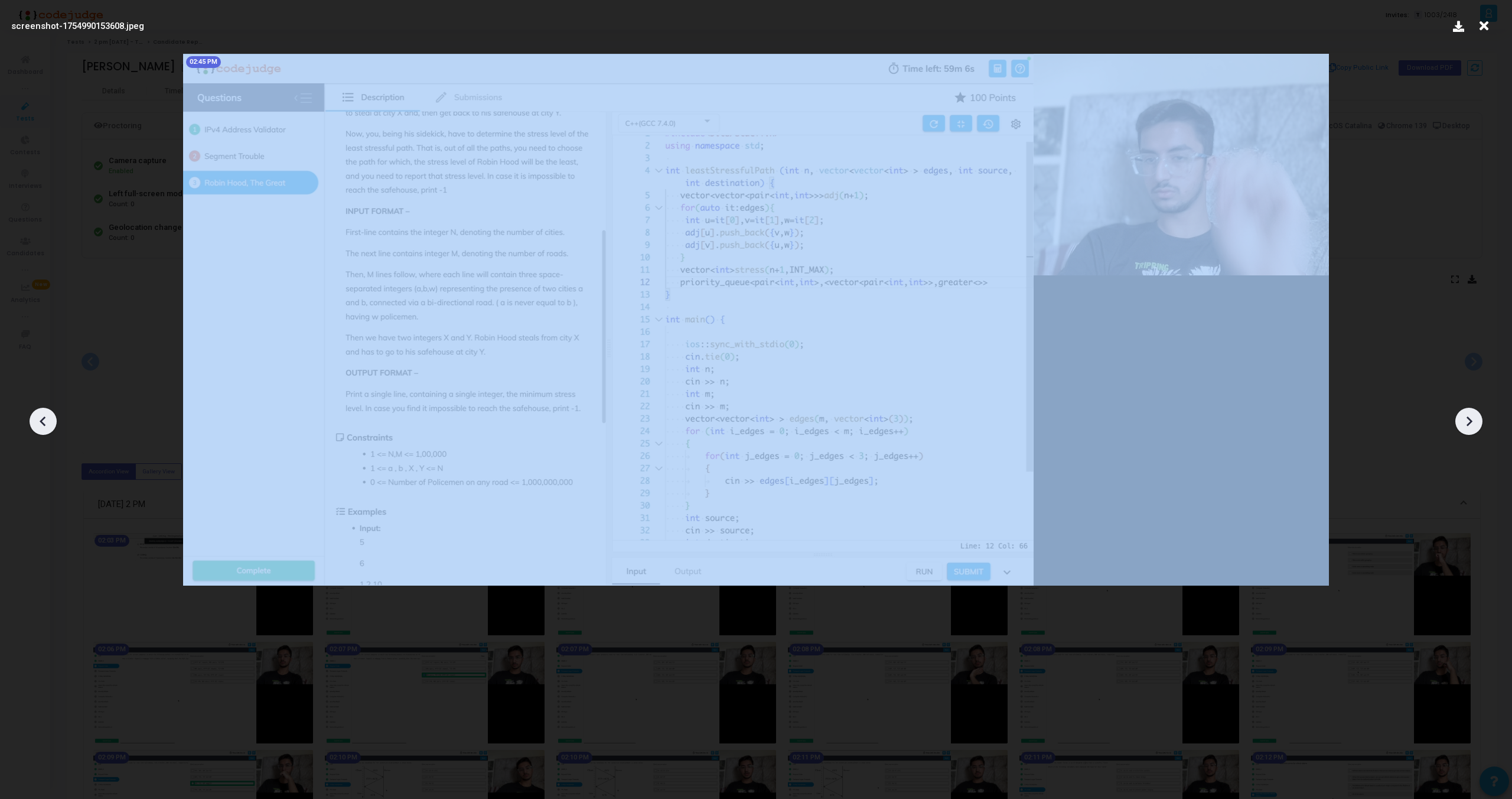
click at [32, 420] on div at bounding box center [42, 421] width 27 height 27
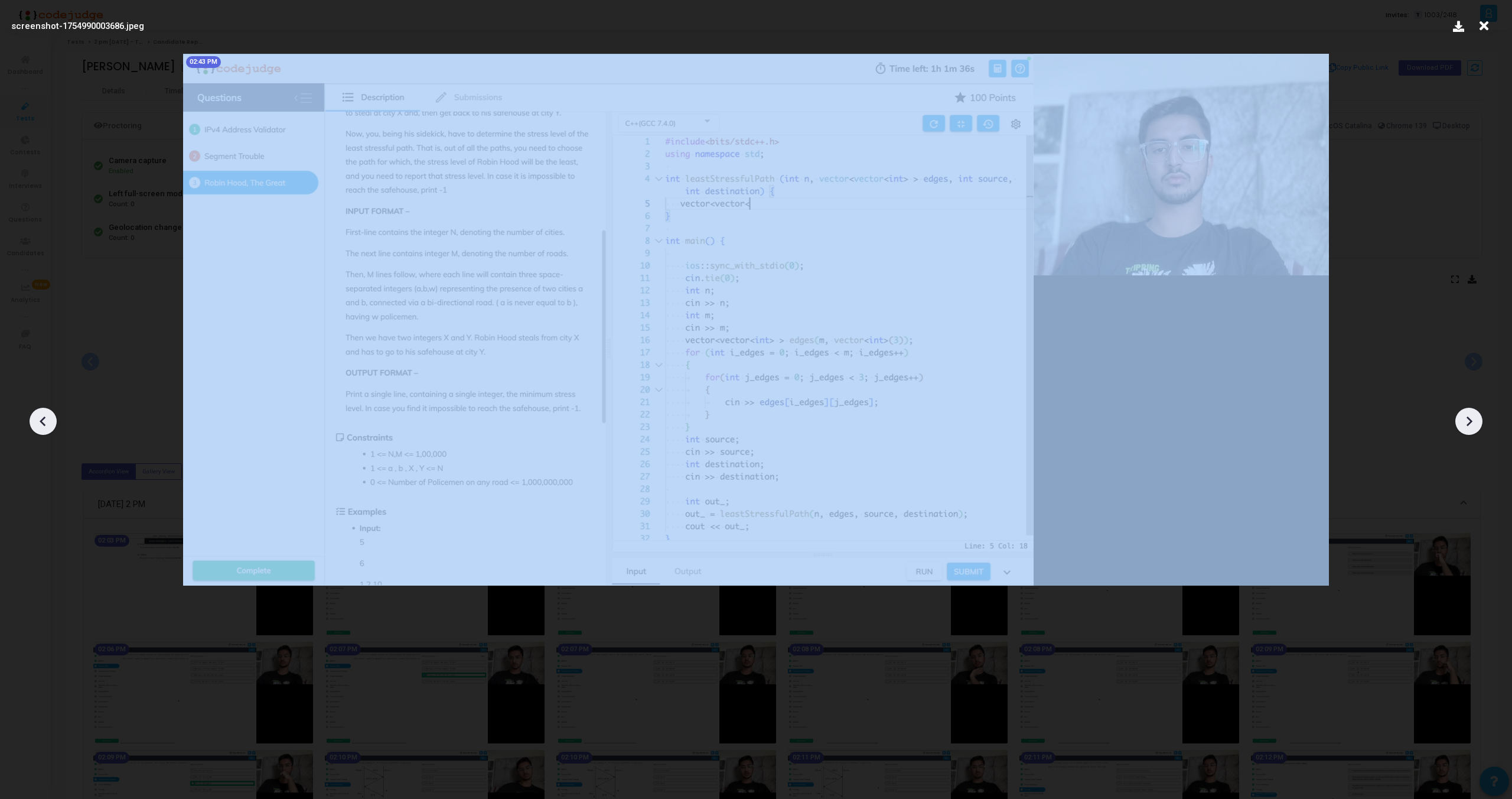
click at [32, 420] on div at bounding box center [42, 421] width 27 height 27
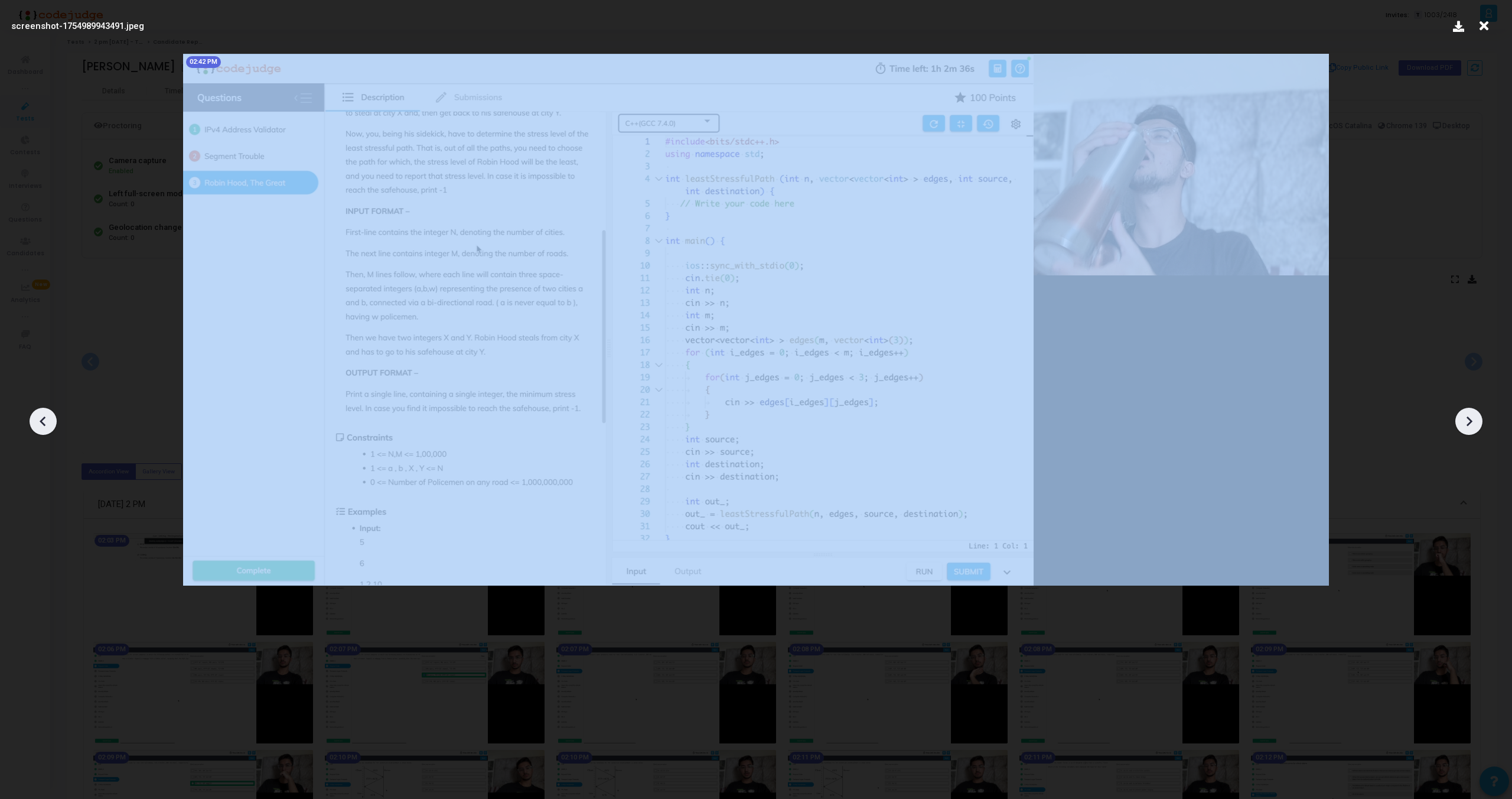
click at [32, 420] on div at bounding box center [42, 421] width 27 height 27
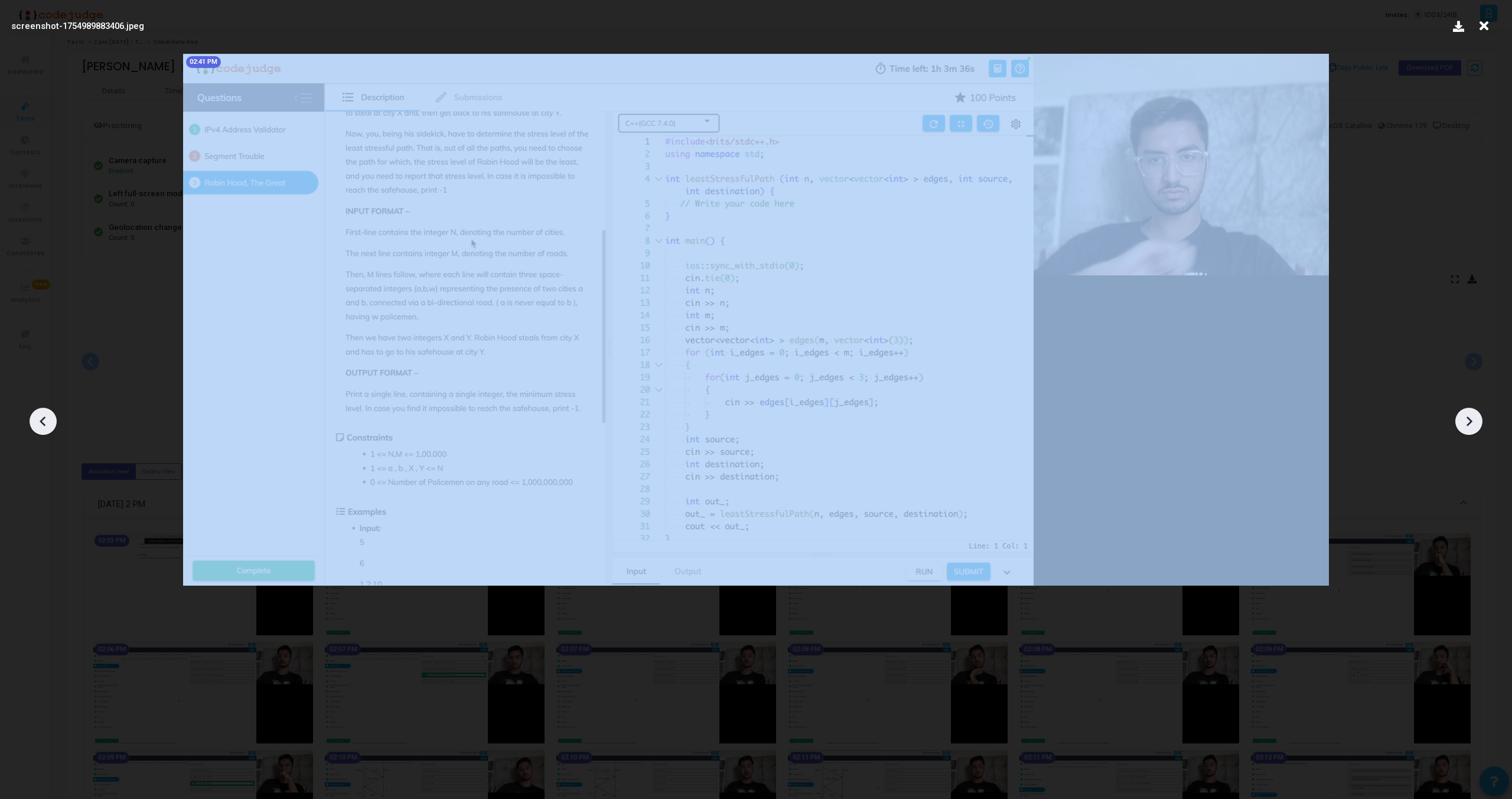
click at [32, 420] on div at bounding box center [42, 421] width 27 height 27
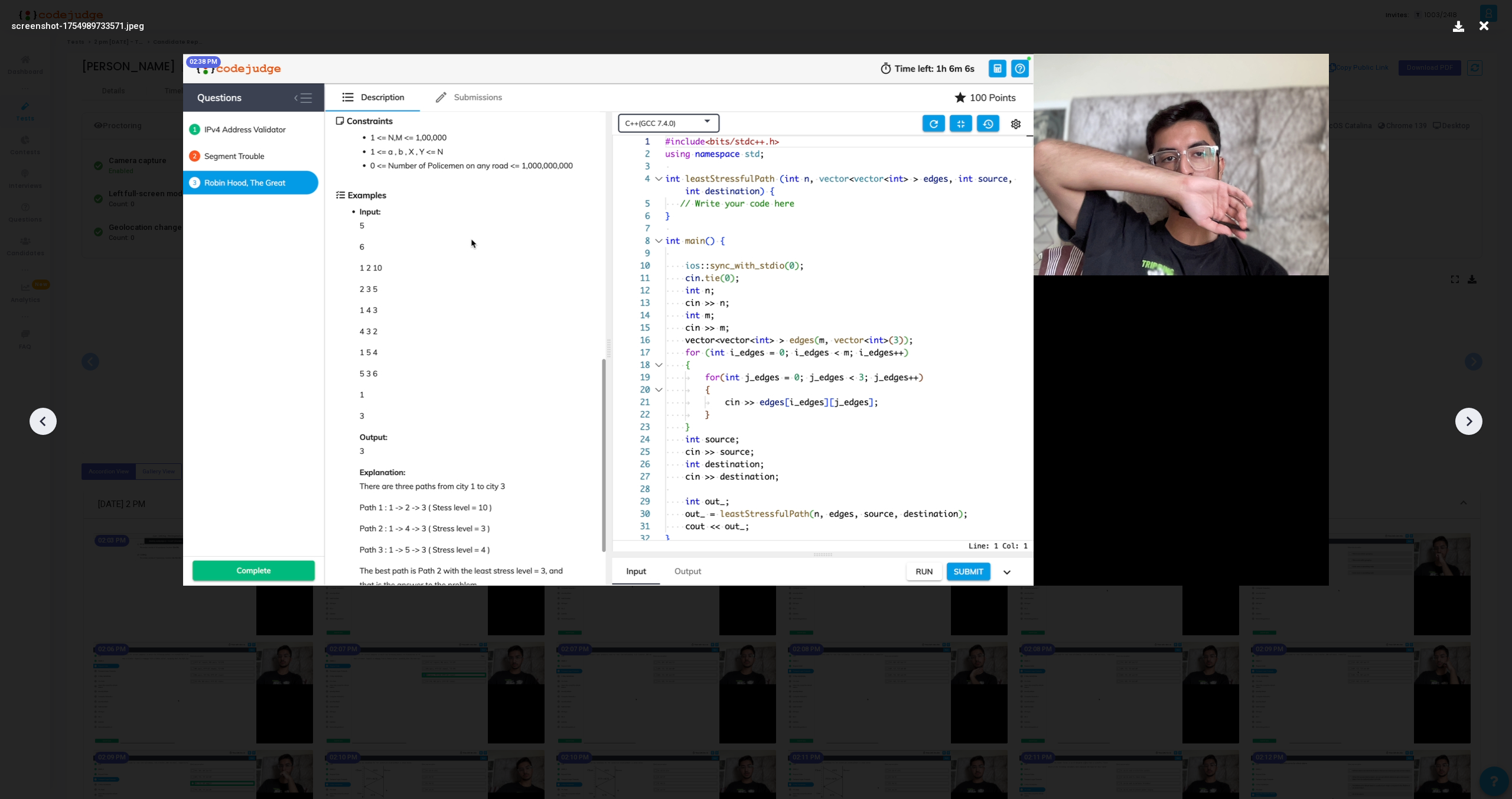
click at [1476, 414] on icon at bounding box center [1469, 421] width 18 height 18
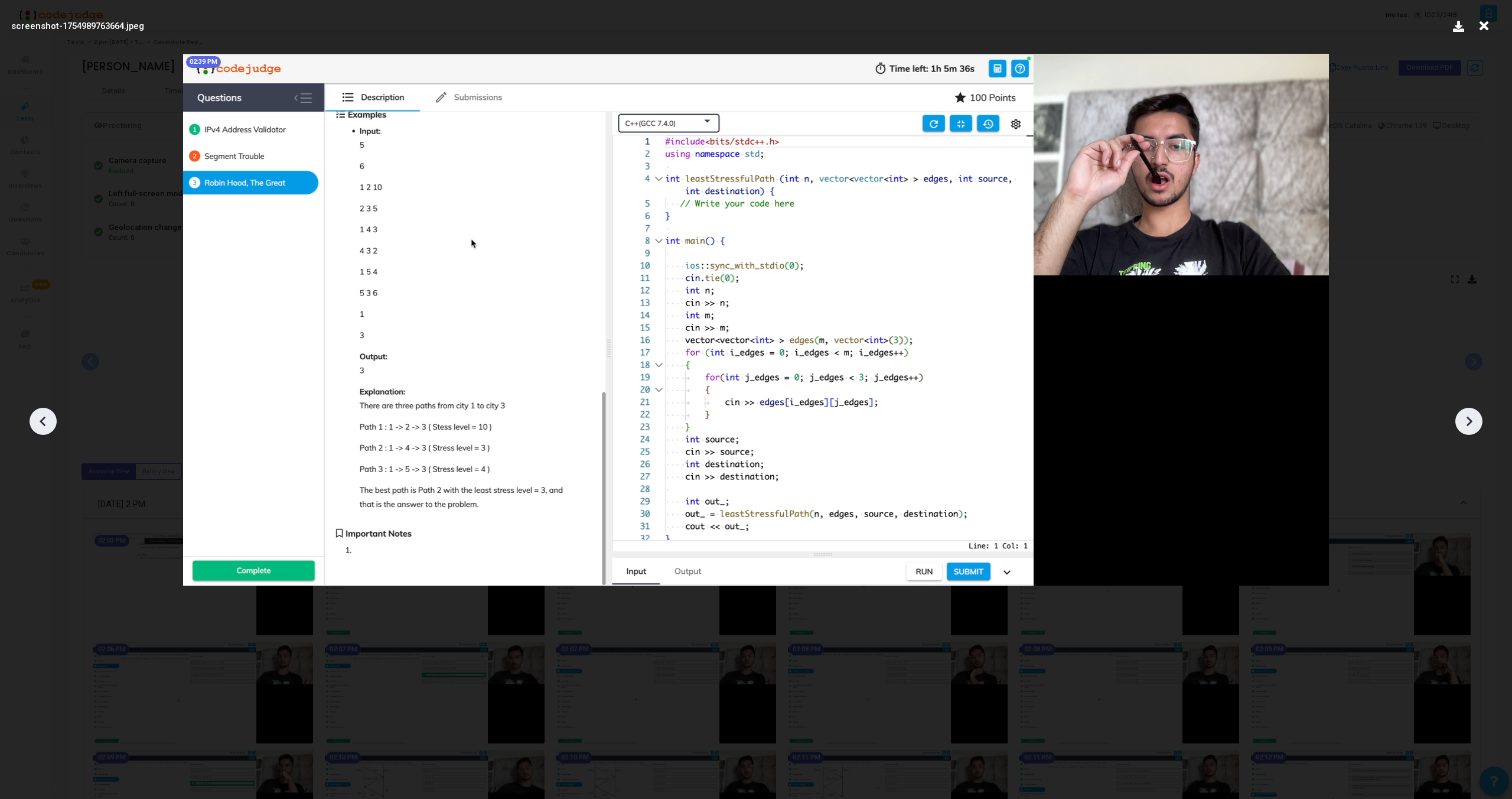
click at [1480, 420] on div at bounding box center [1469, 421] width 27 height 27
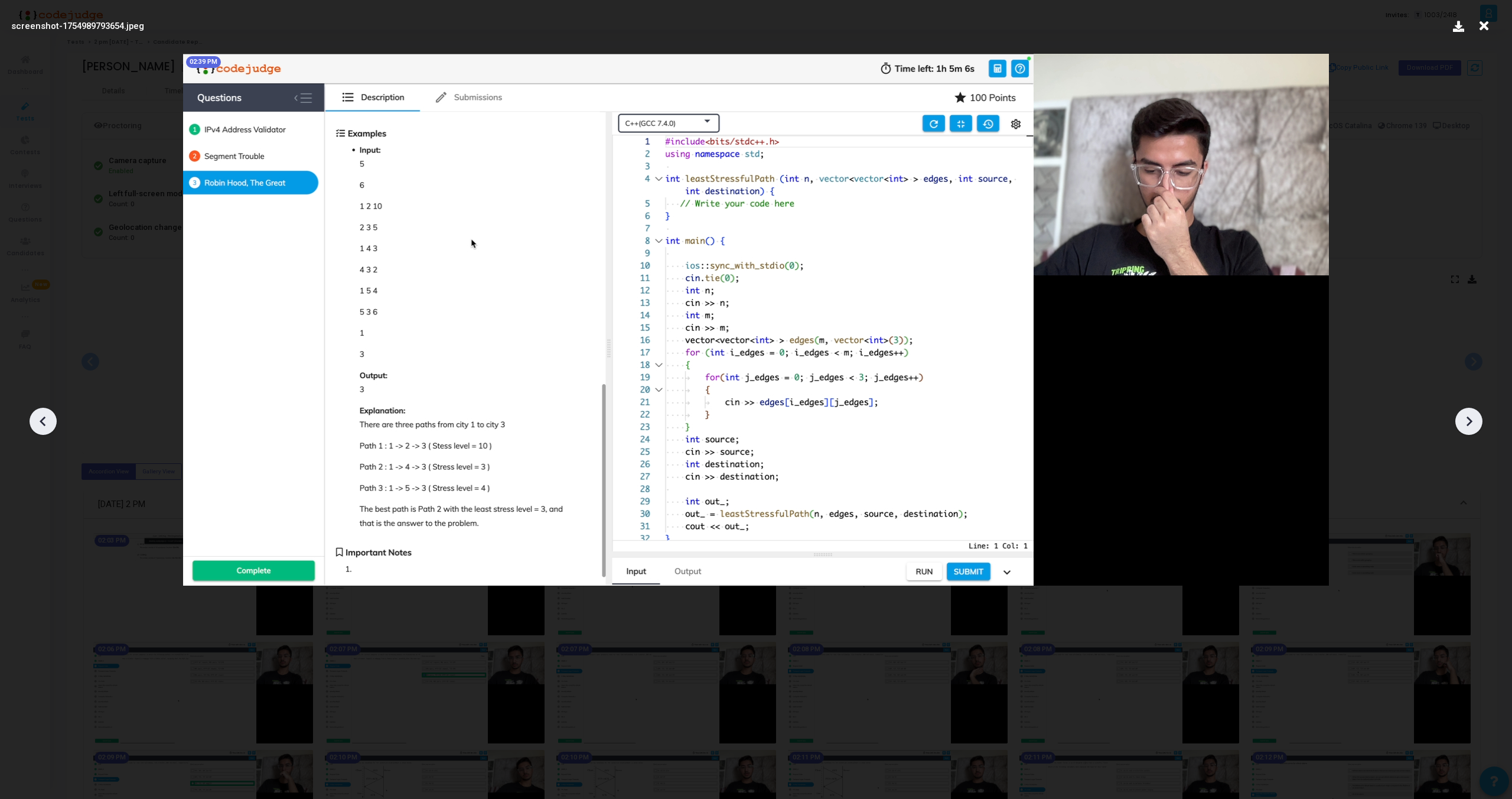
click at [1480, 420] on div at bounding box center [1469, 421] width 27 height 27
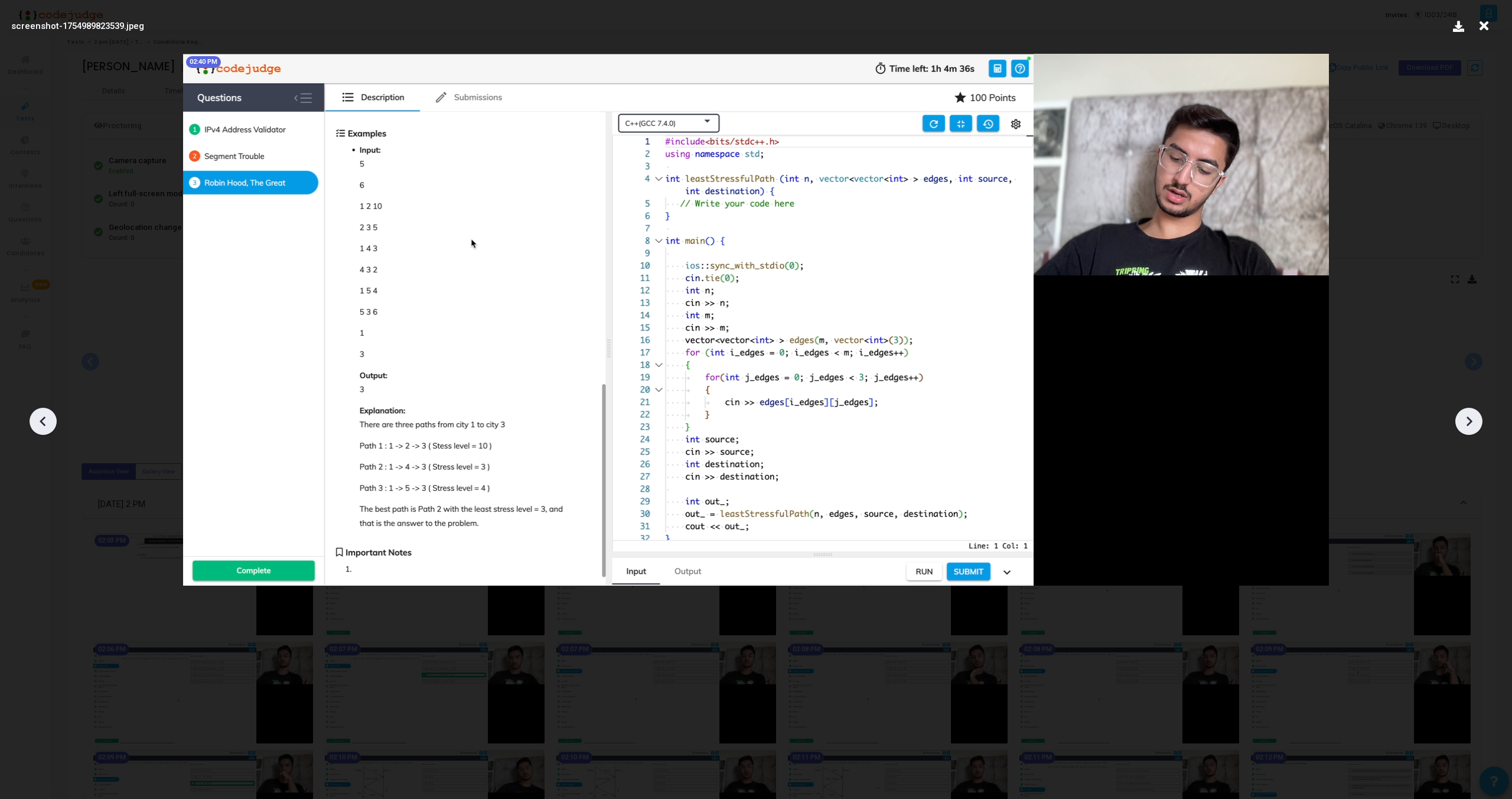
click at [1480, 420] on div at bounding box center [1469, 421] width 27 height 27
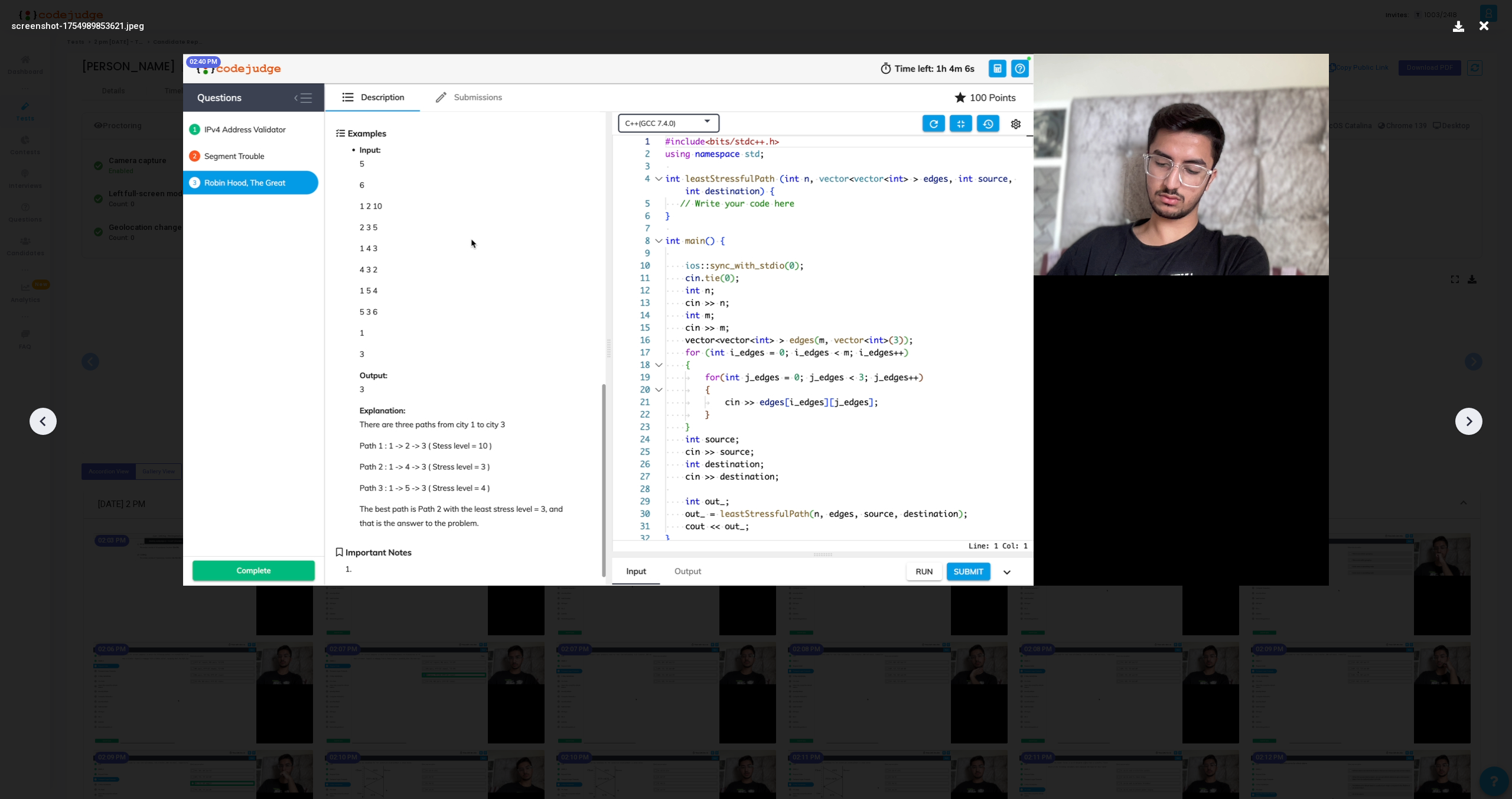
click at [1480, 420] on div at bounding box center [1469, 421] width 27 height 27
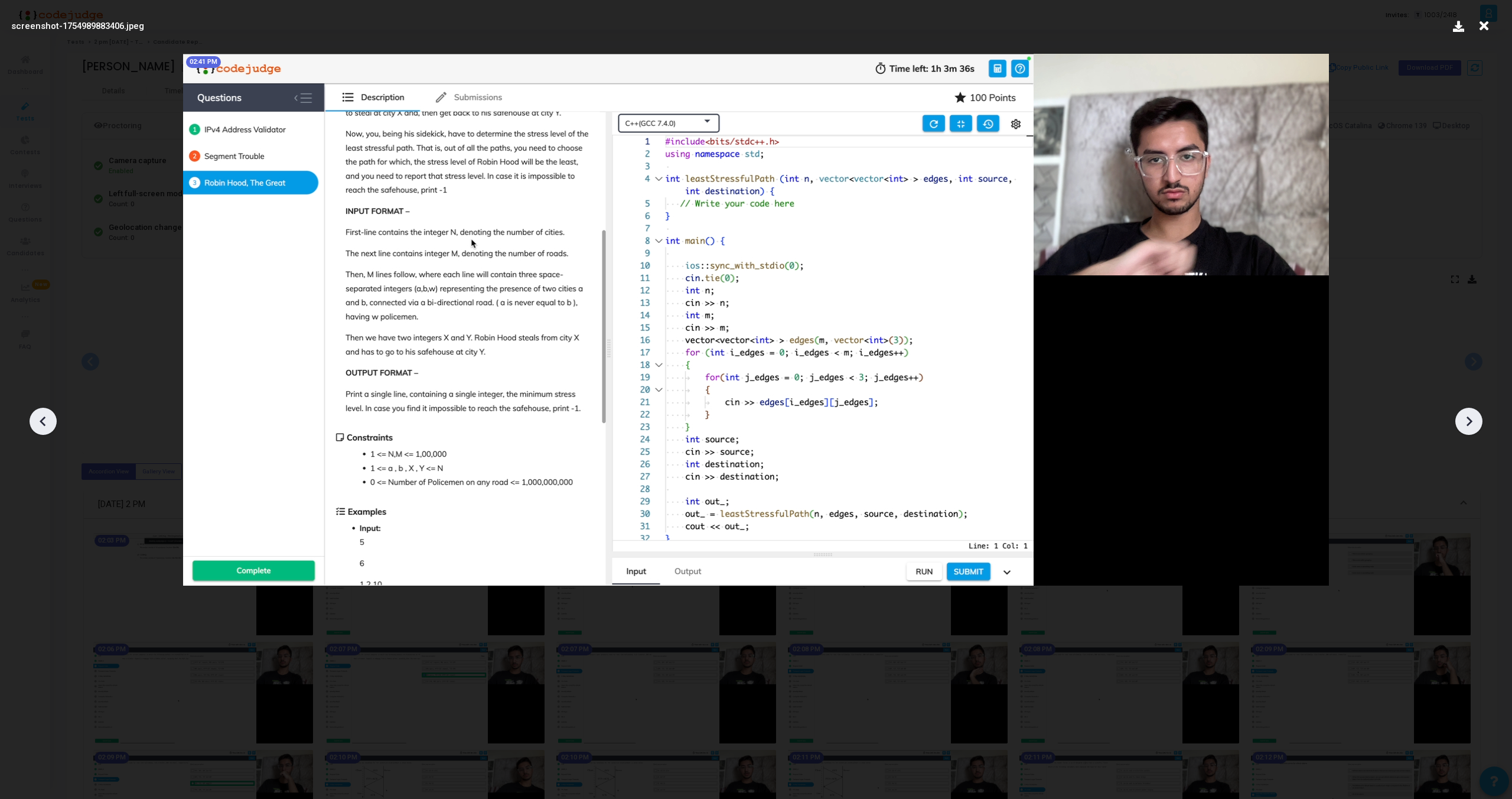
click at [1480, 420] on div at bounding box center [1469, 421] width 27 height 27
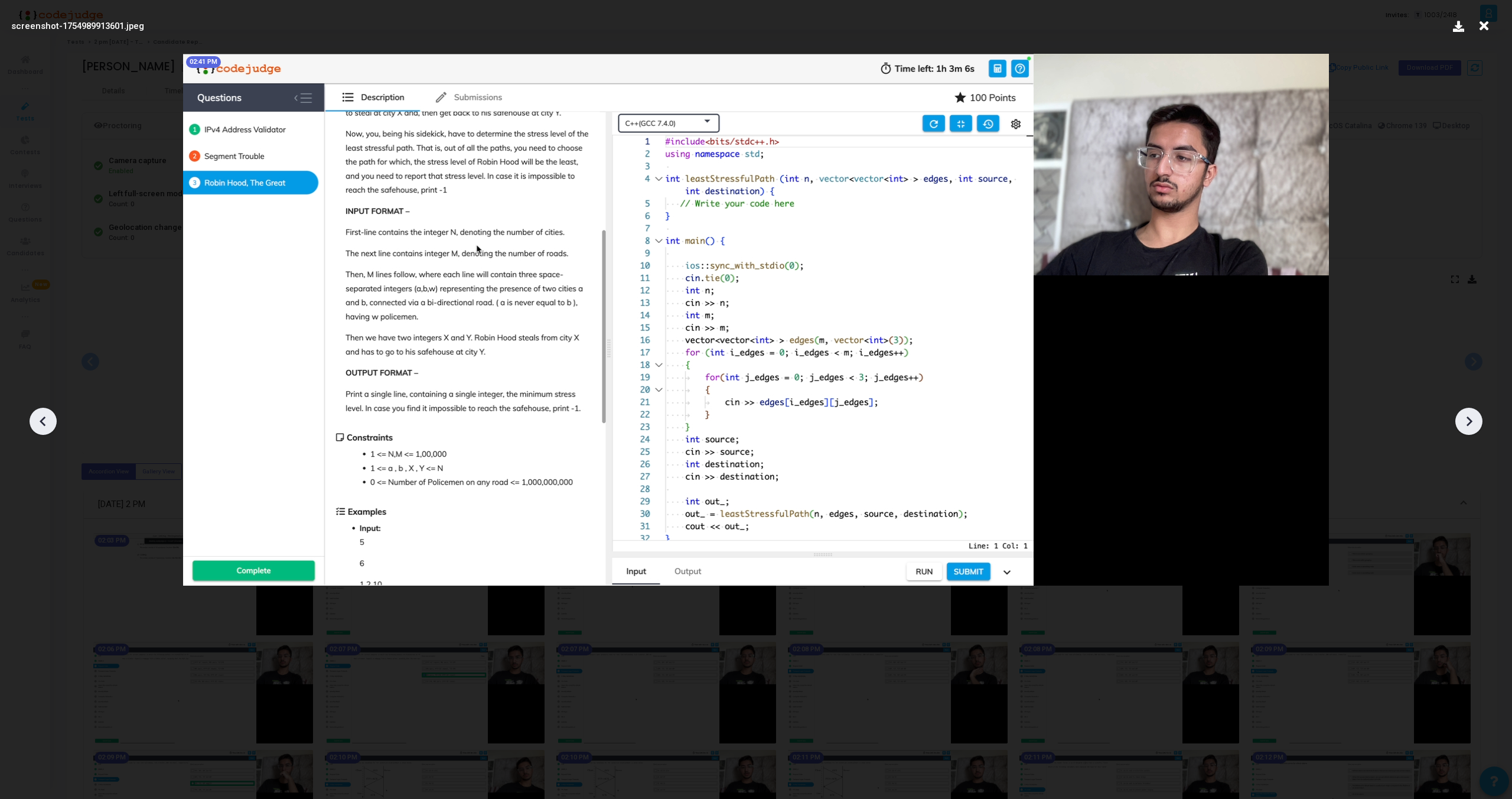
click at [1480, 420] on div at bounding box center [1469, 421] width 27 height 27
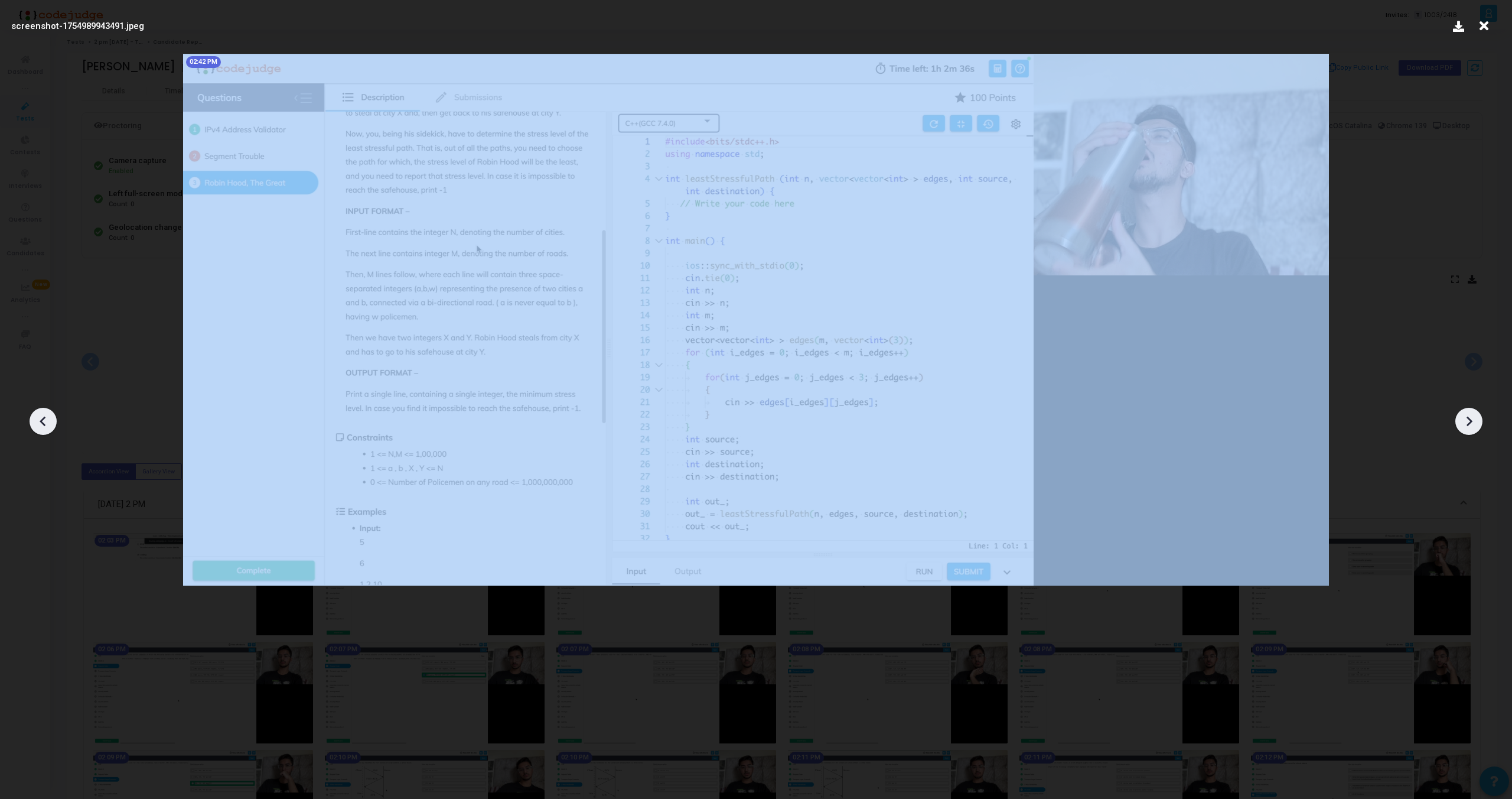
click at [1480, 420] on div at bounding box center [1469, 421] width 27 height 27
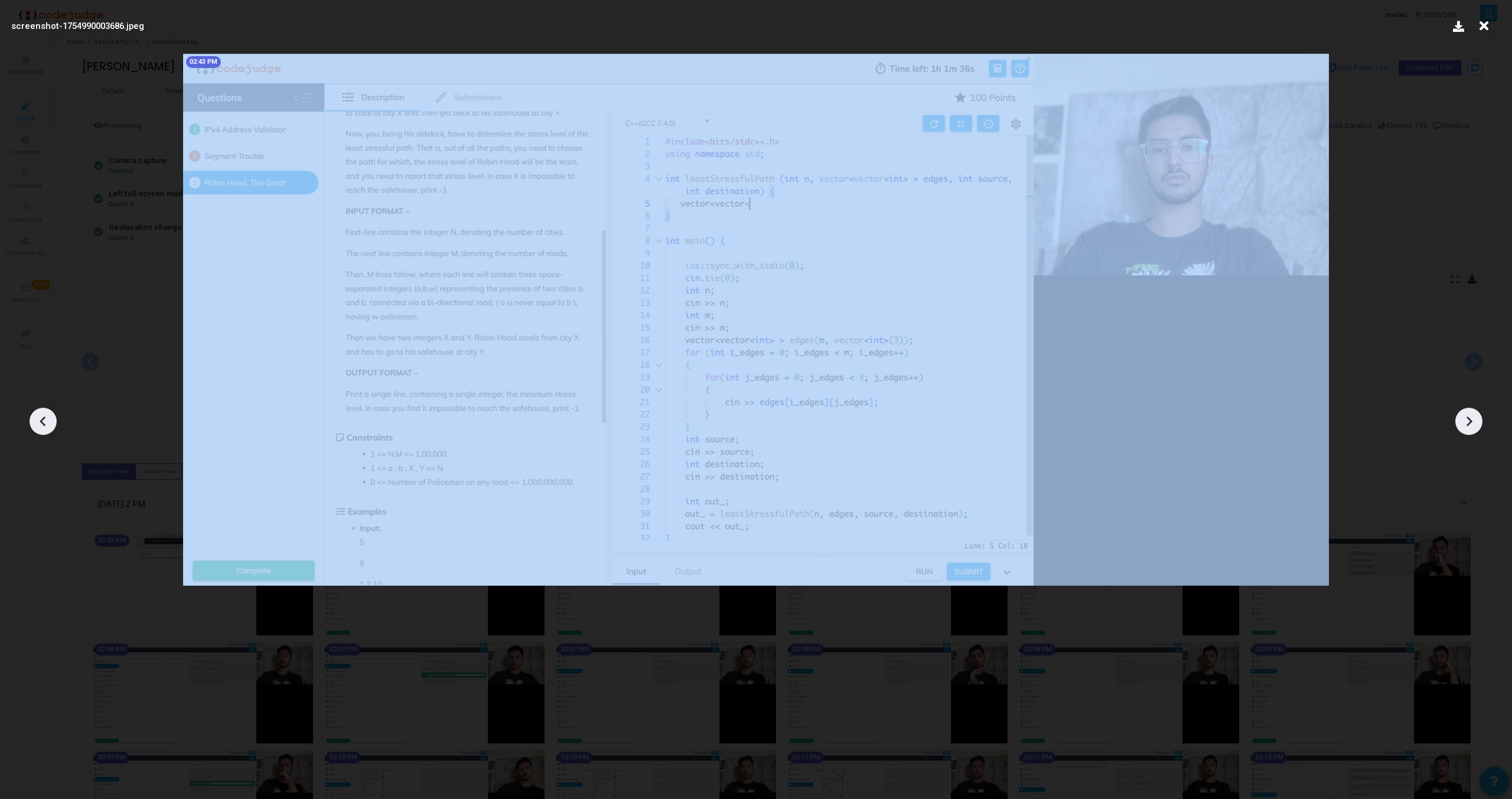
click at [1480, 420] on div at bounding box center [1469, 421] width 27 height 27
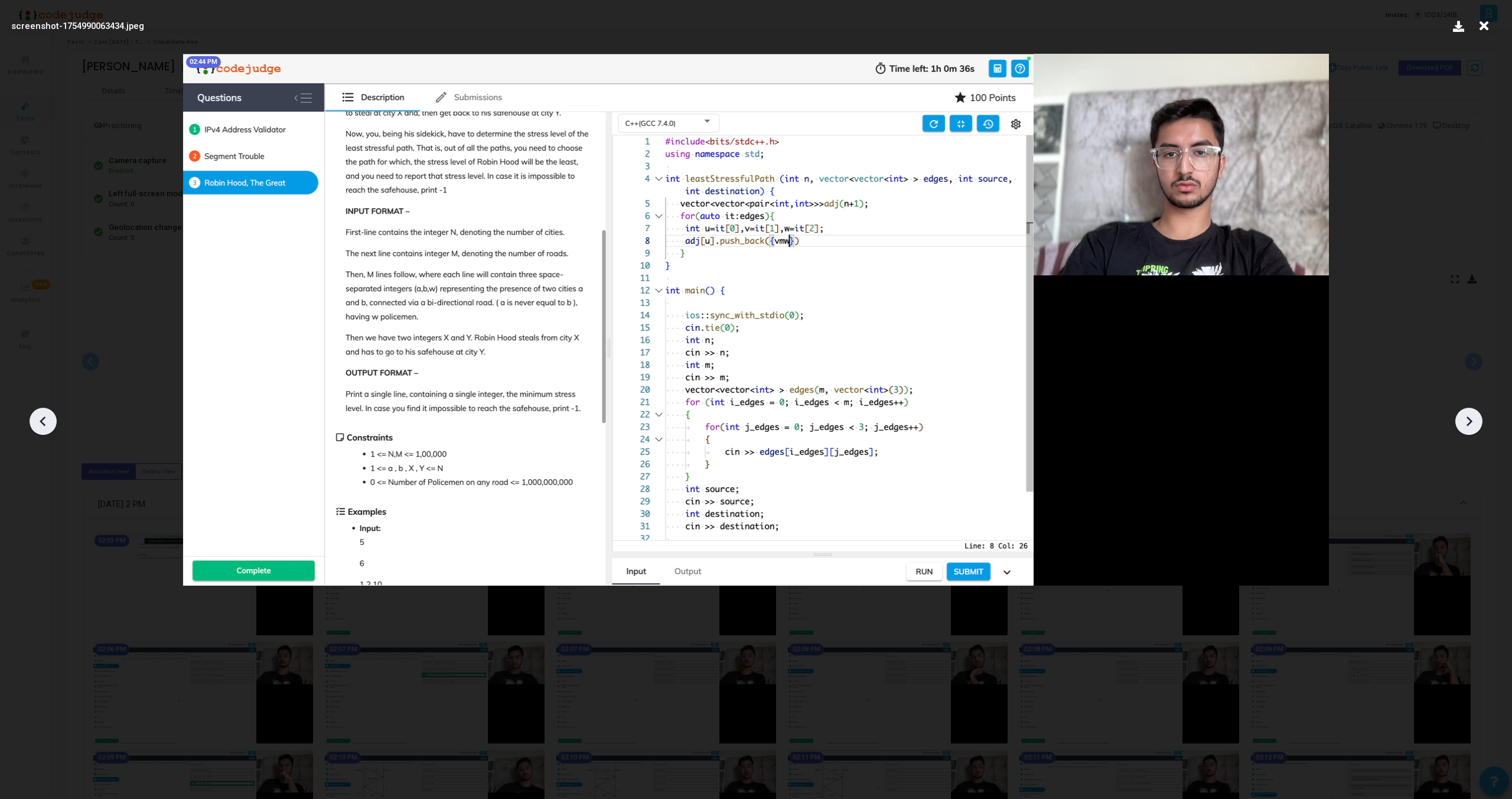
click at [1480, 420] on div at bounding box center [1469, 421] width 27 height 27
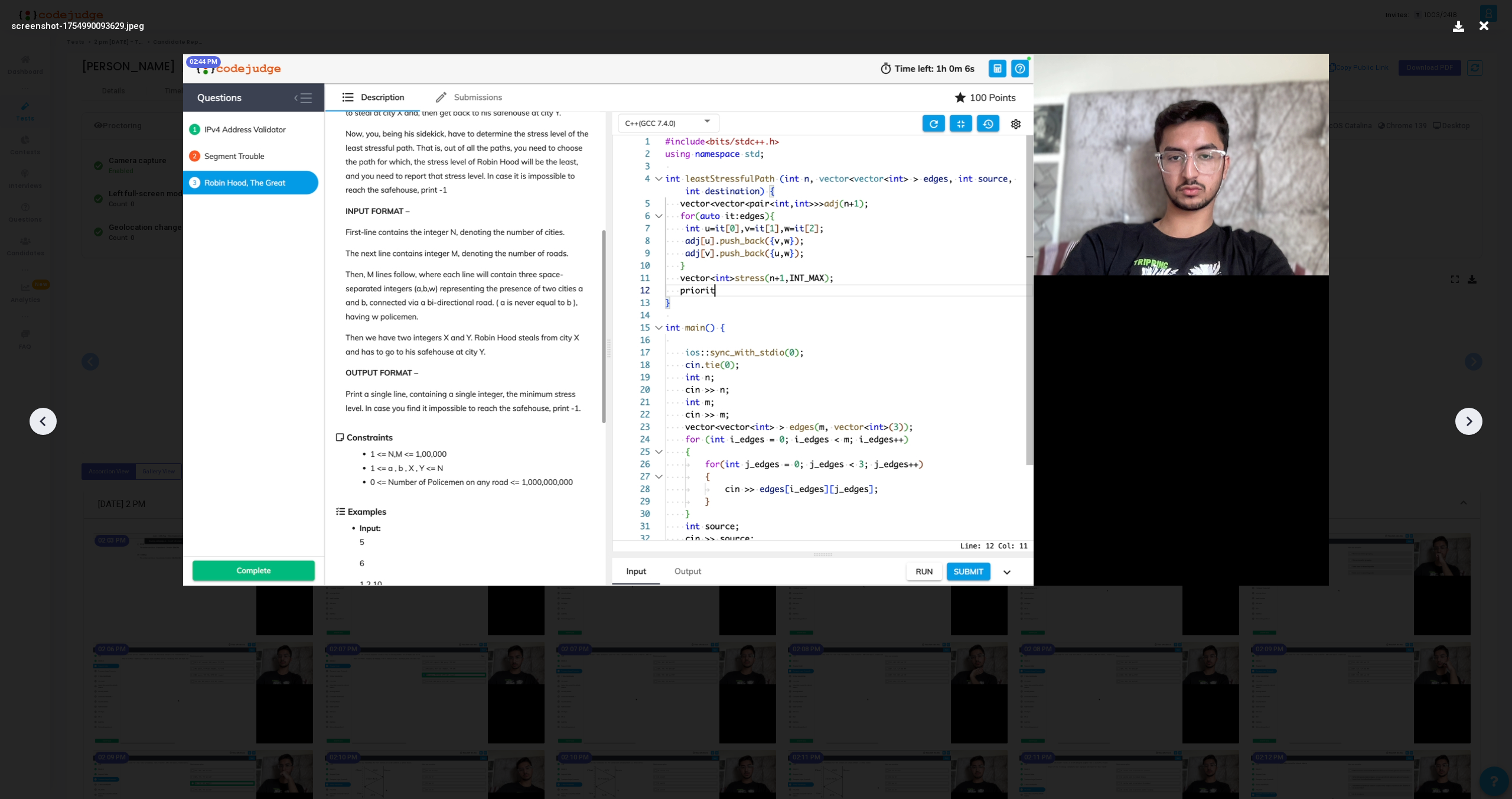
click at [1480, 420] on div at bounding box center [1469, 421] width 27 height 27
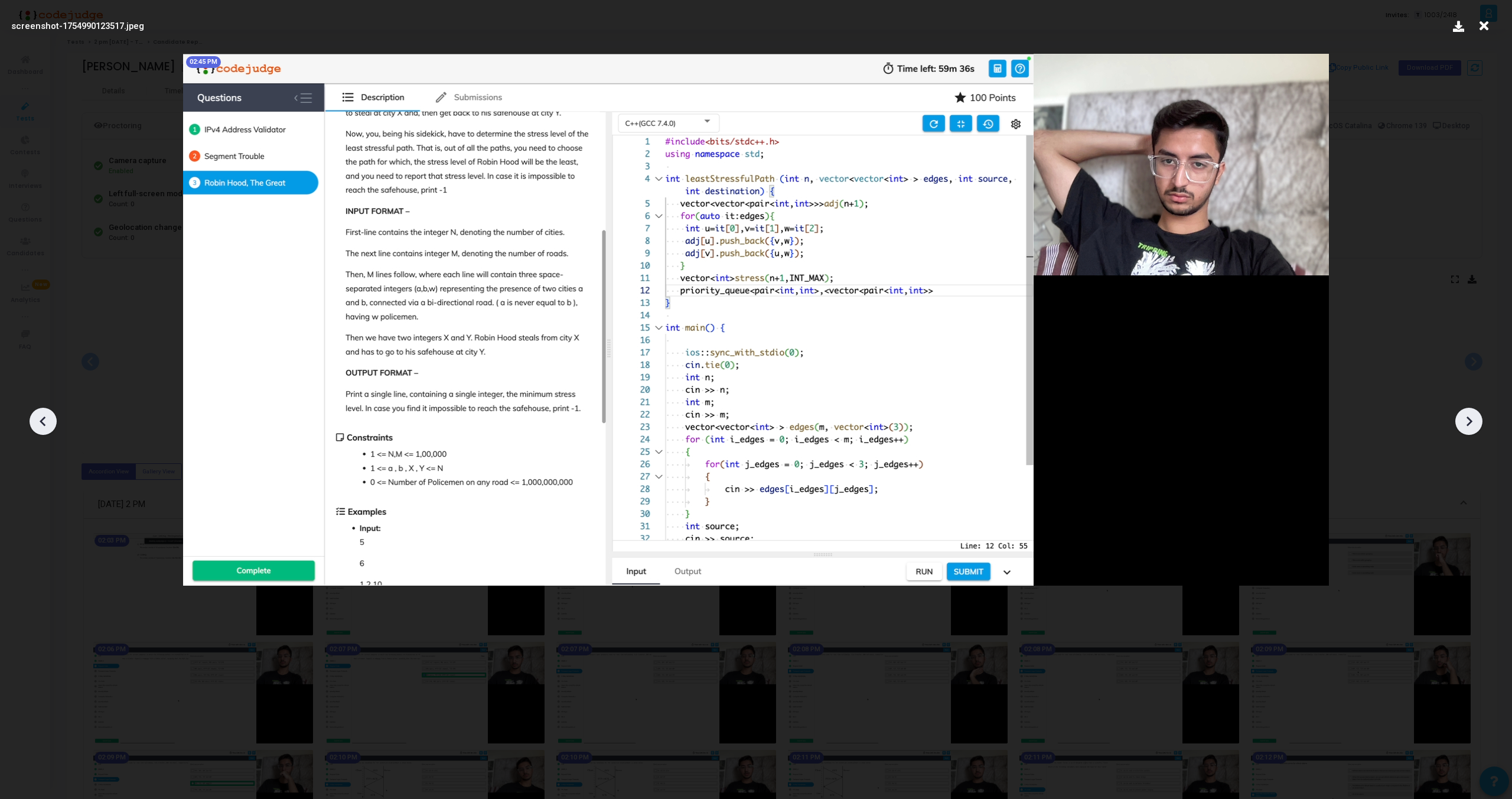
click at [1480, 420] on div at bounding box center [1469, 421] width 27 height 27
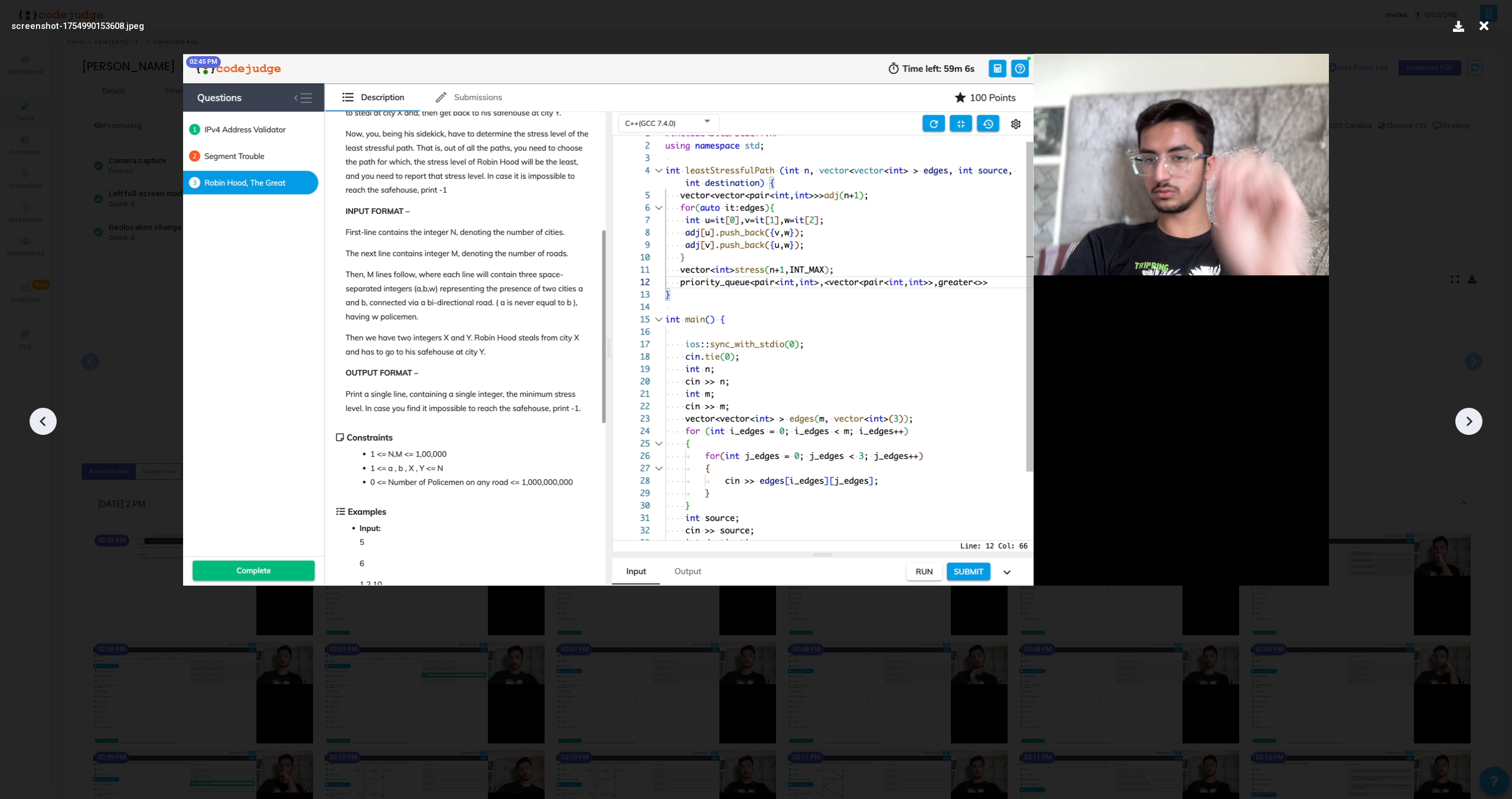
click at [1480, 420] on div at bounding box center [1469, 421] width 27 height 27
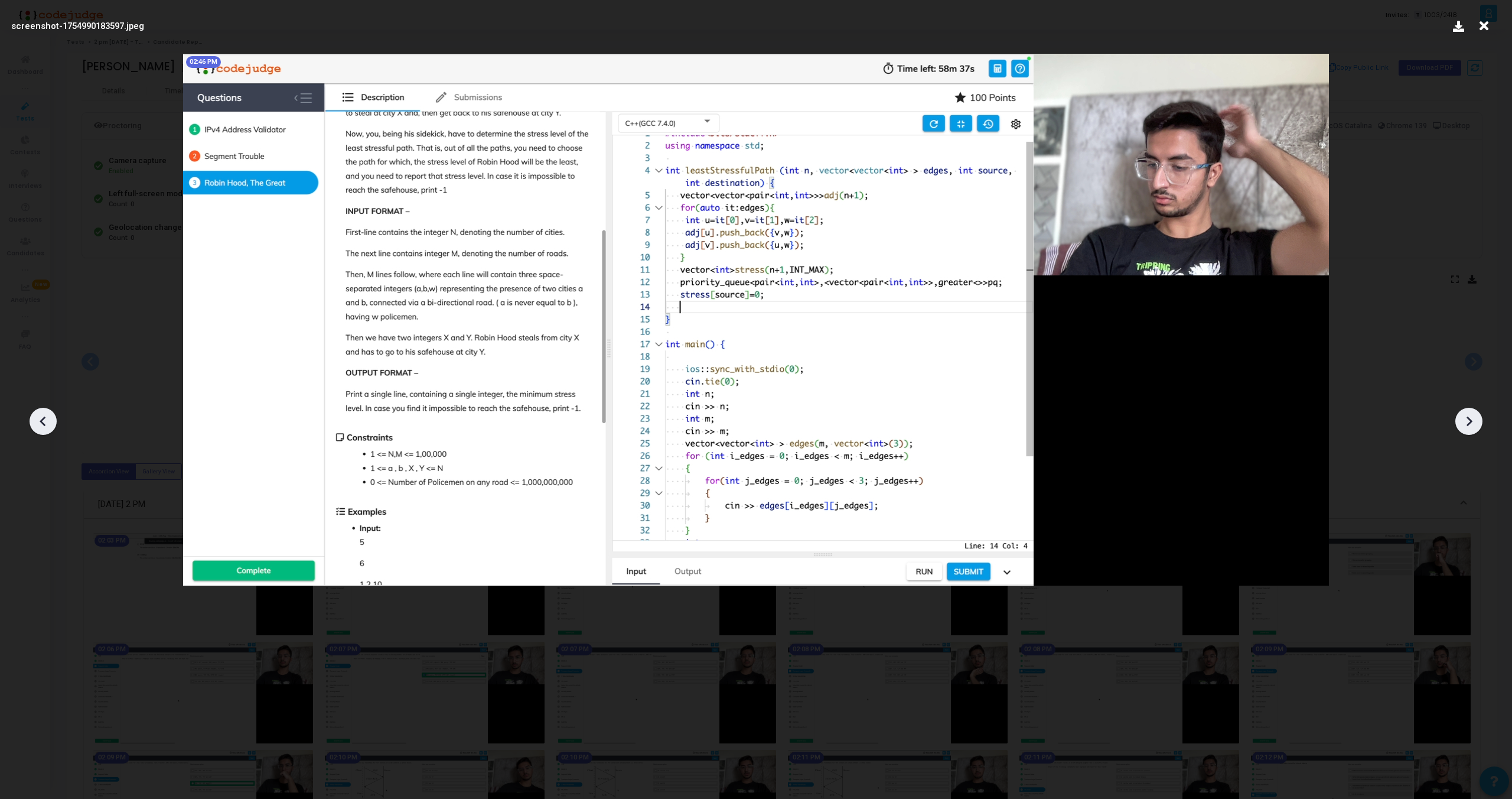
click at [1480, 420] on div at bounding box center [1469, 421] width 27 height 27
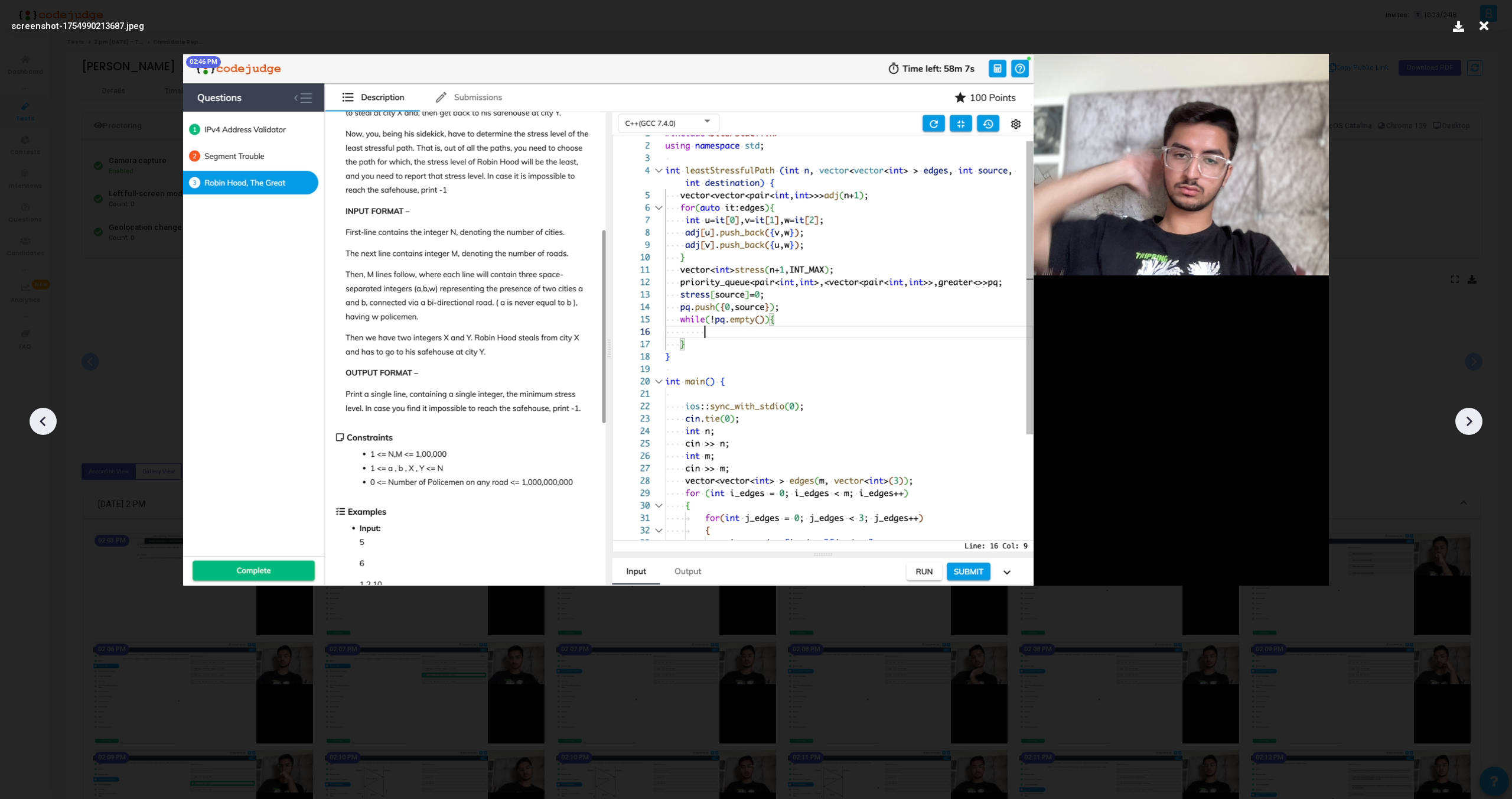
click at [1480, 420] on div at bounding box center [1469, 421] width 27 height 27
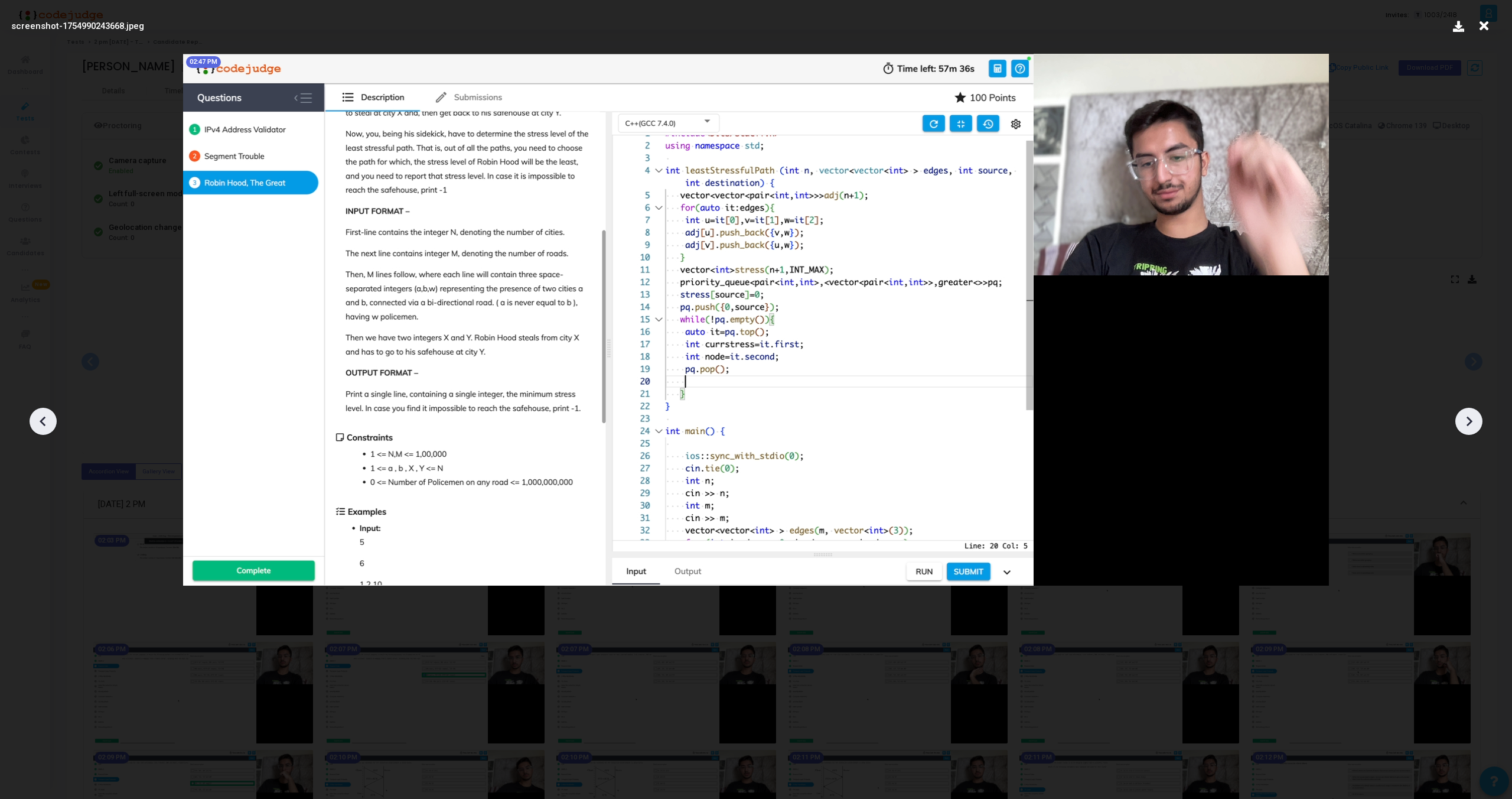
click at [1480, 420] on div at bounding box center [1469, 421] width 27 height 27
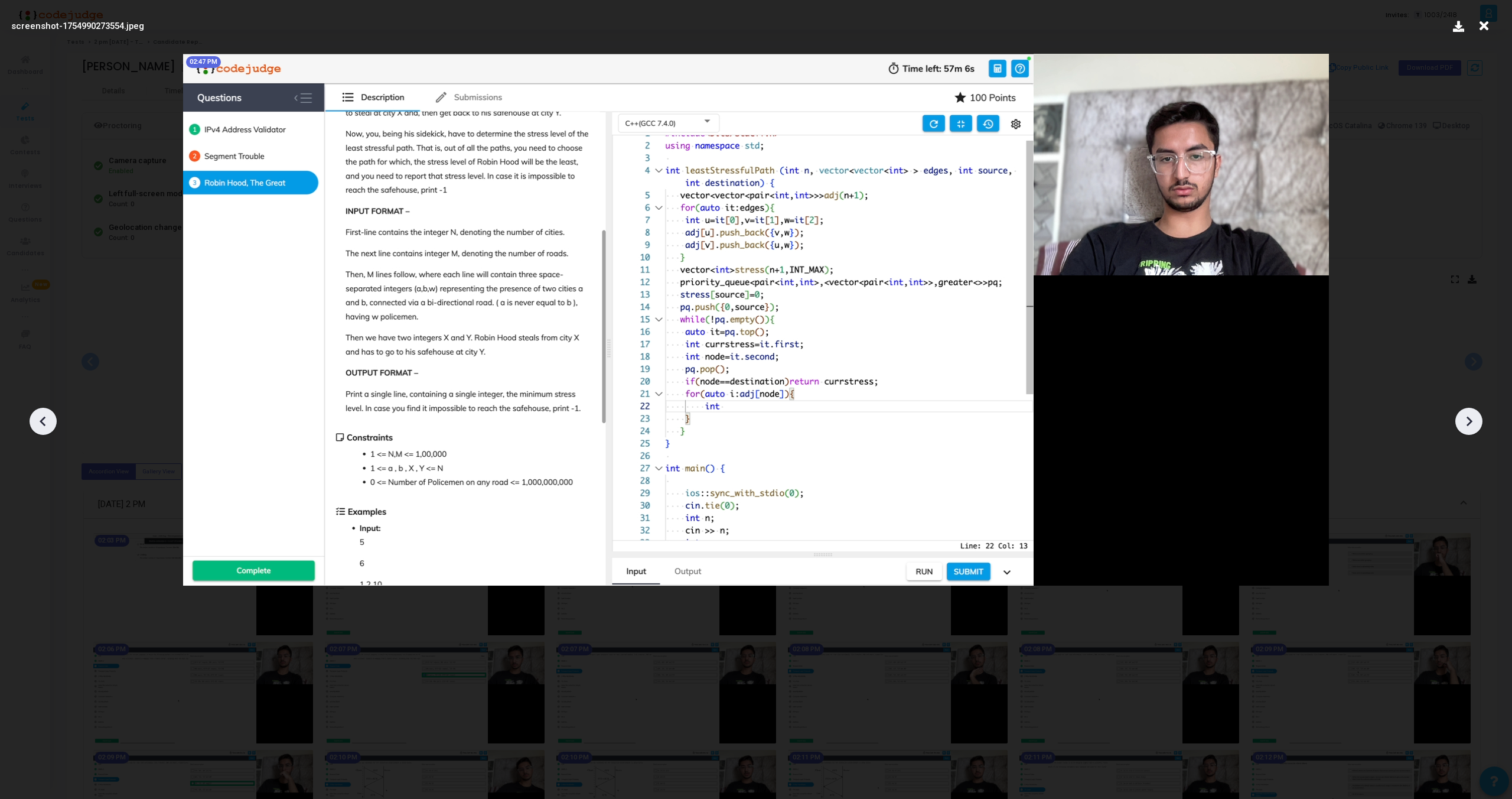
click at [1480, 420] on div at bounding box center [1469, 421] width 27 height 27
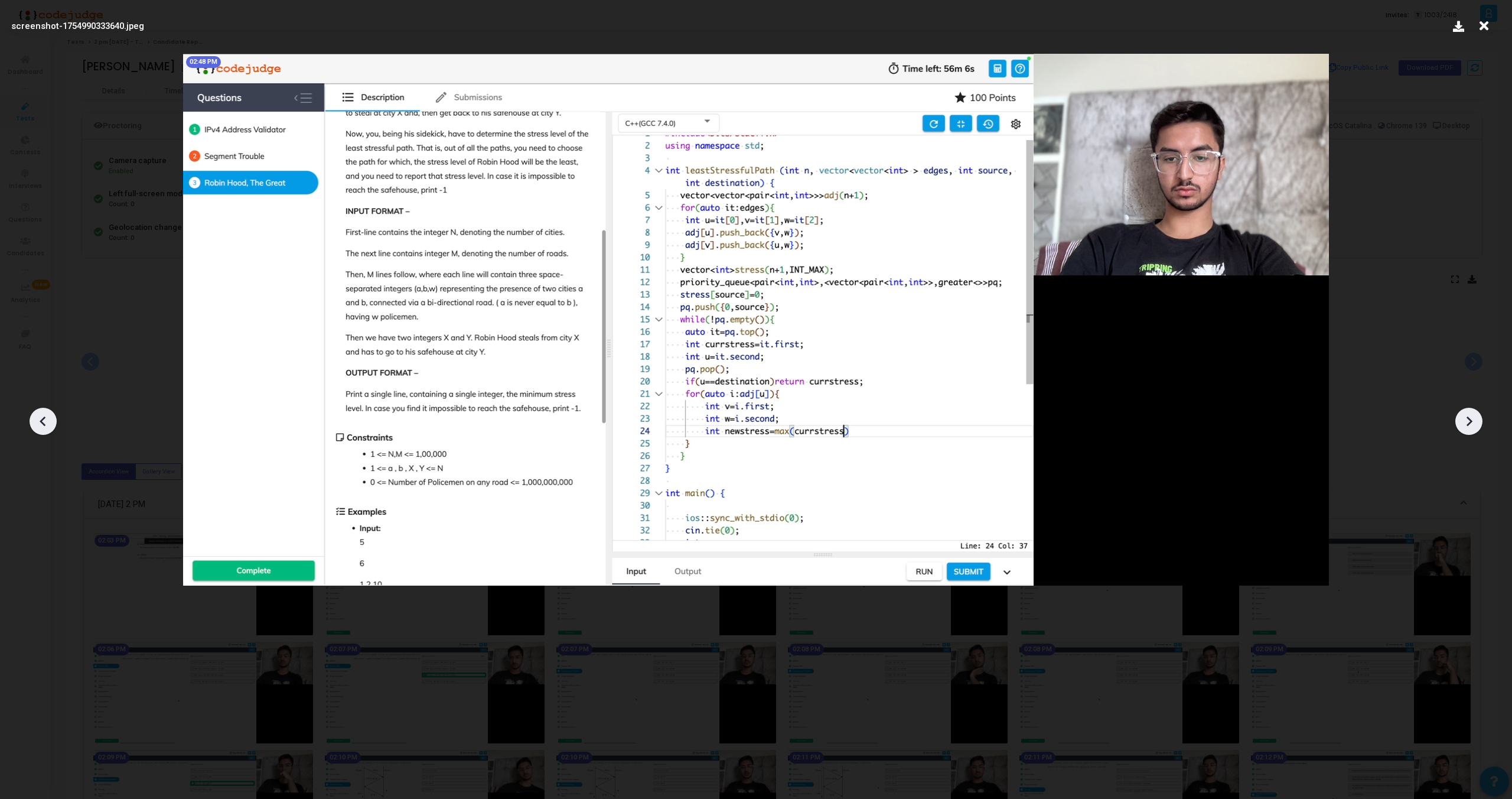
click at [1480, 420] on div at bounding box center [1469, 421] width 27 height 27
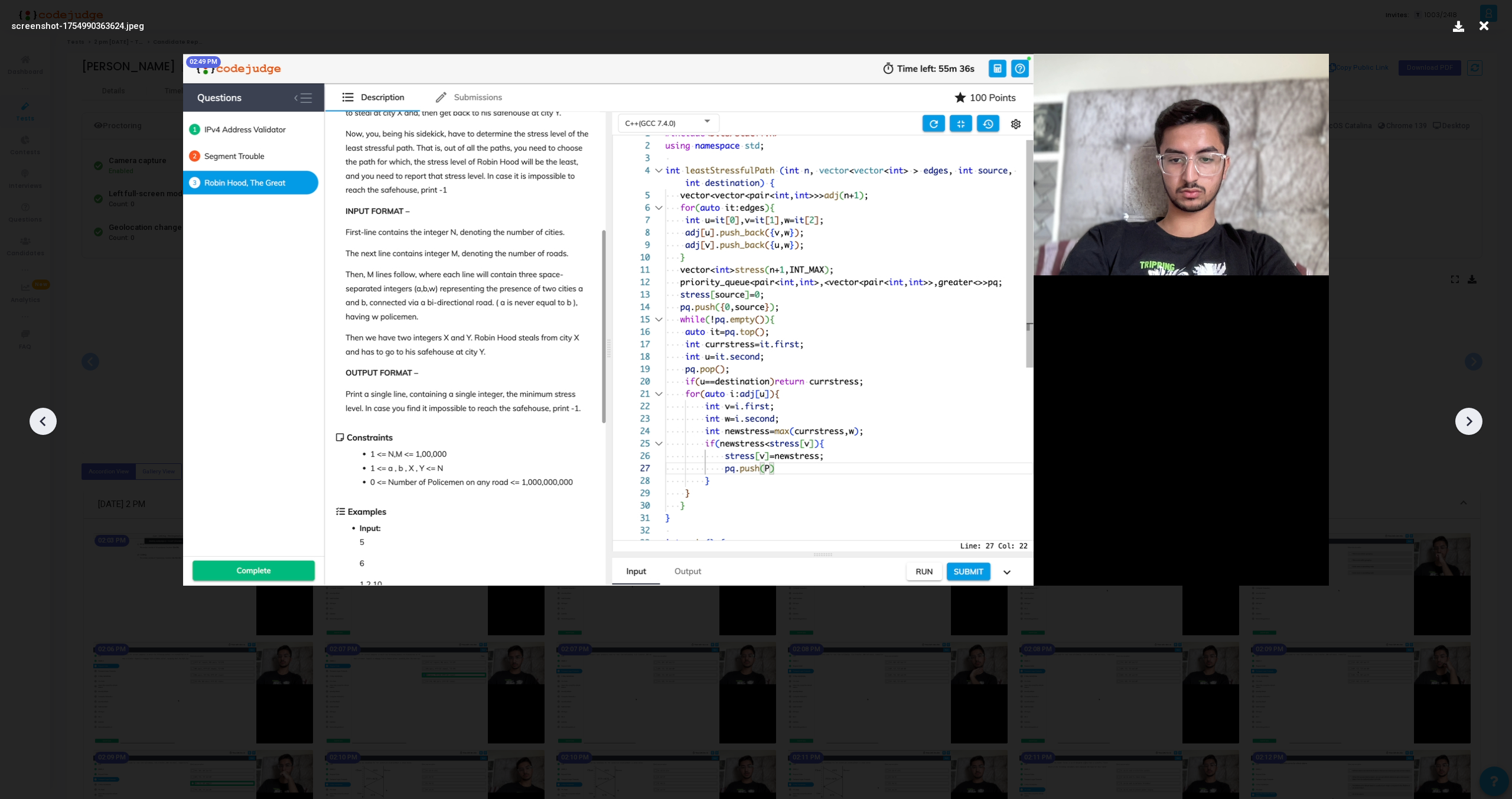
click at [1480, 420] on div at bounding box center [1469, 421] width 27 height 27
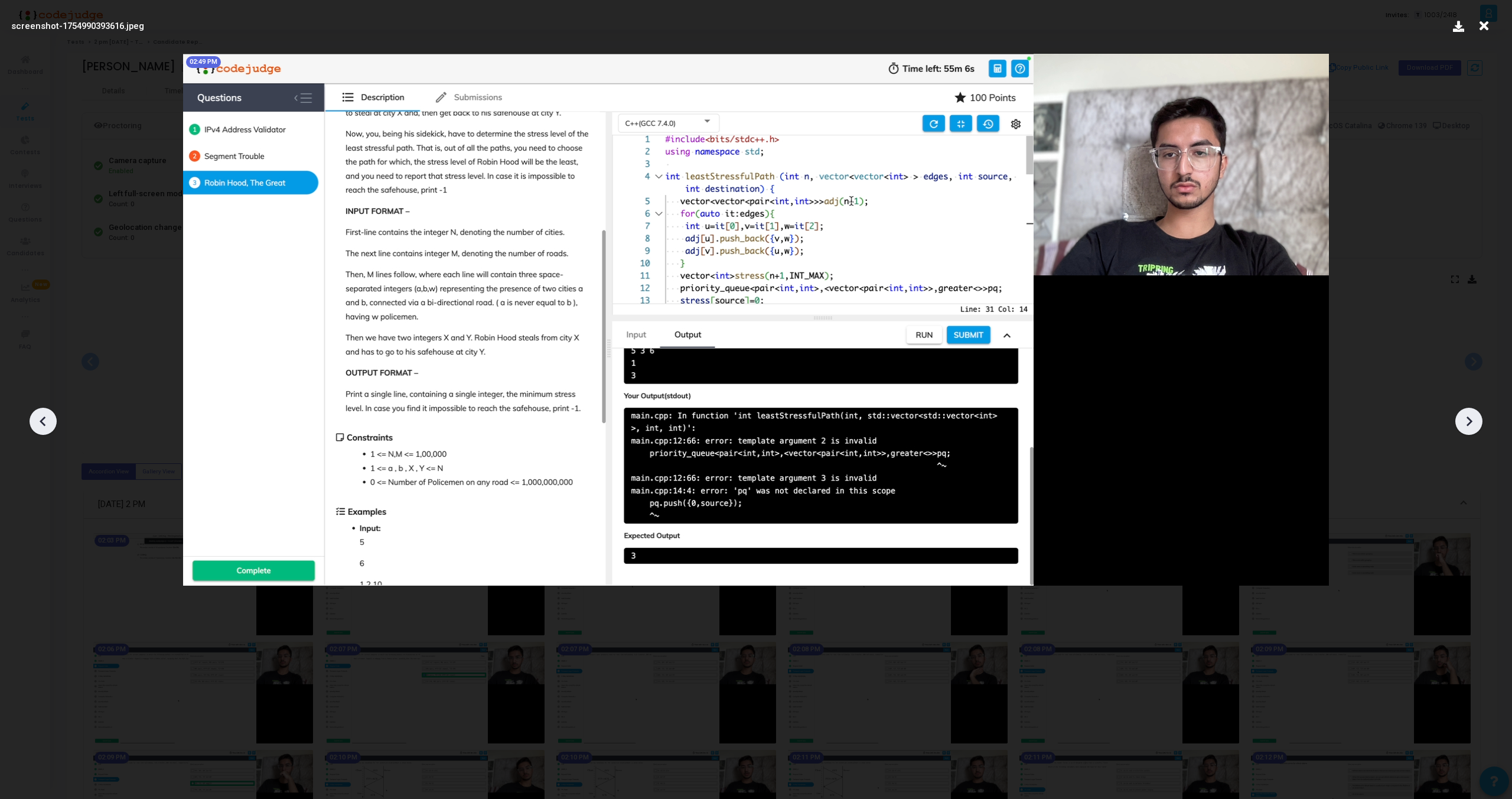
click at [1474, 412] on icon at bounding box center [1469, 421] width 18 height 18
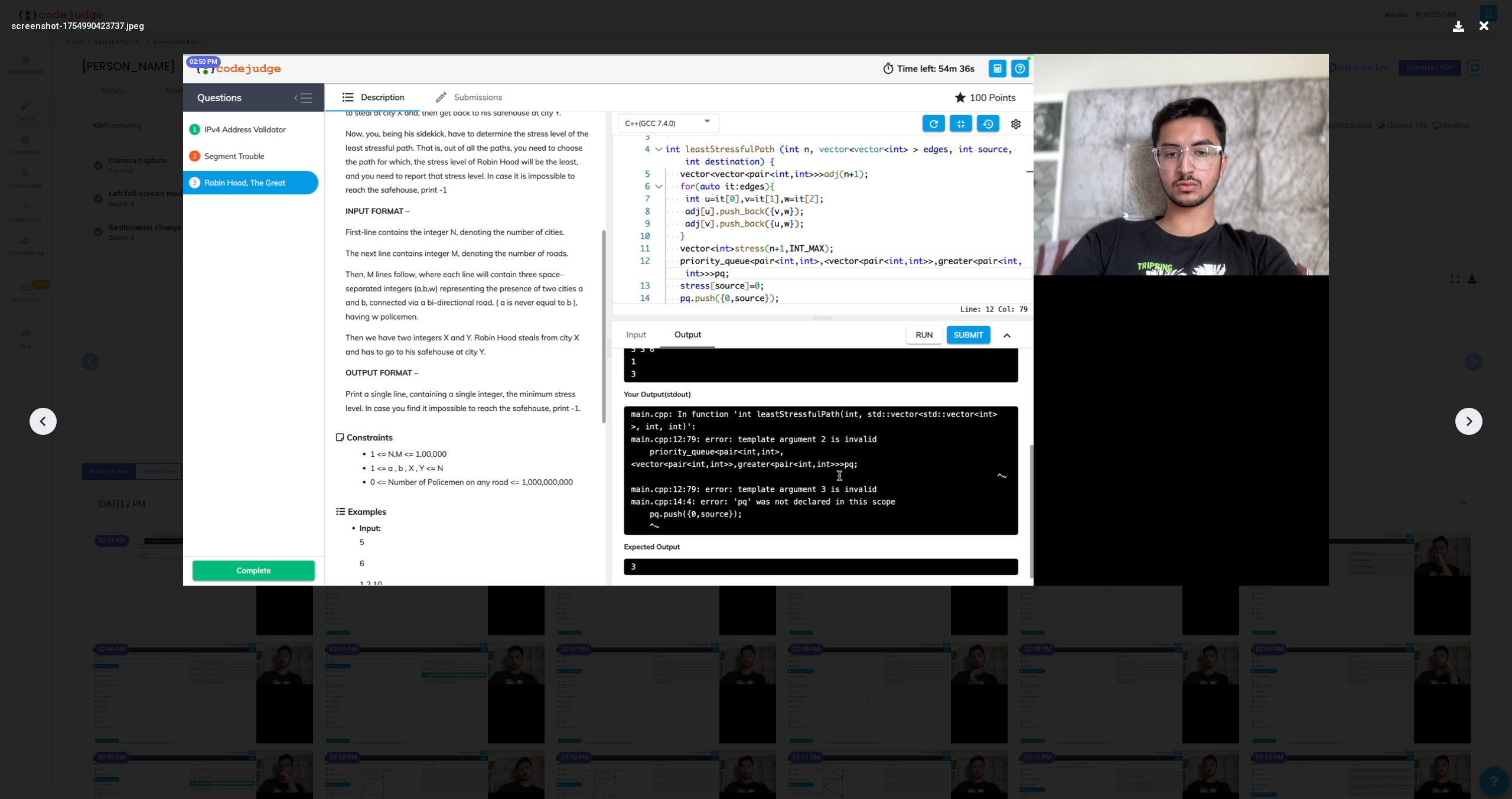
click at [1474, 412] on icon at bounding box center [1469, 421] width 18 height 18
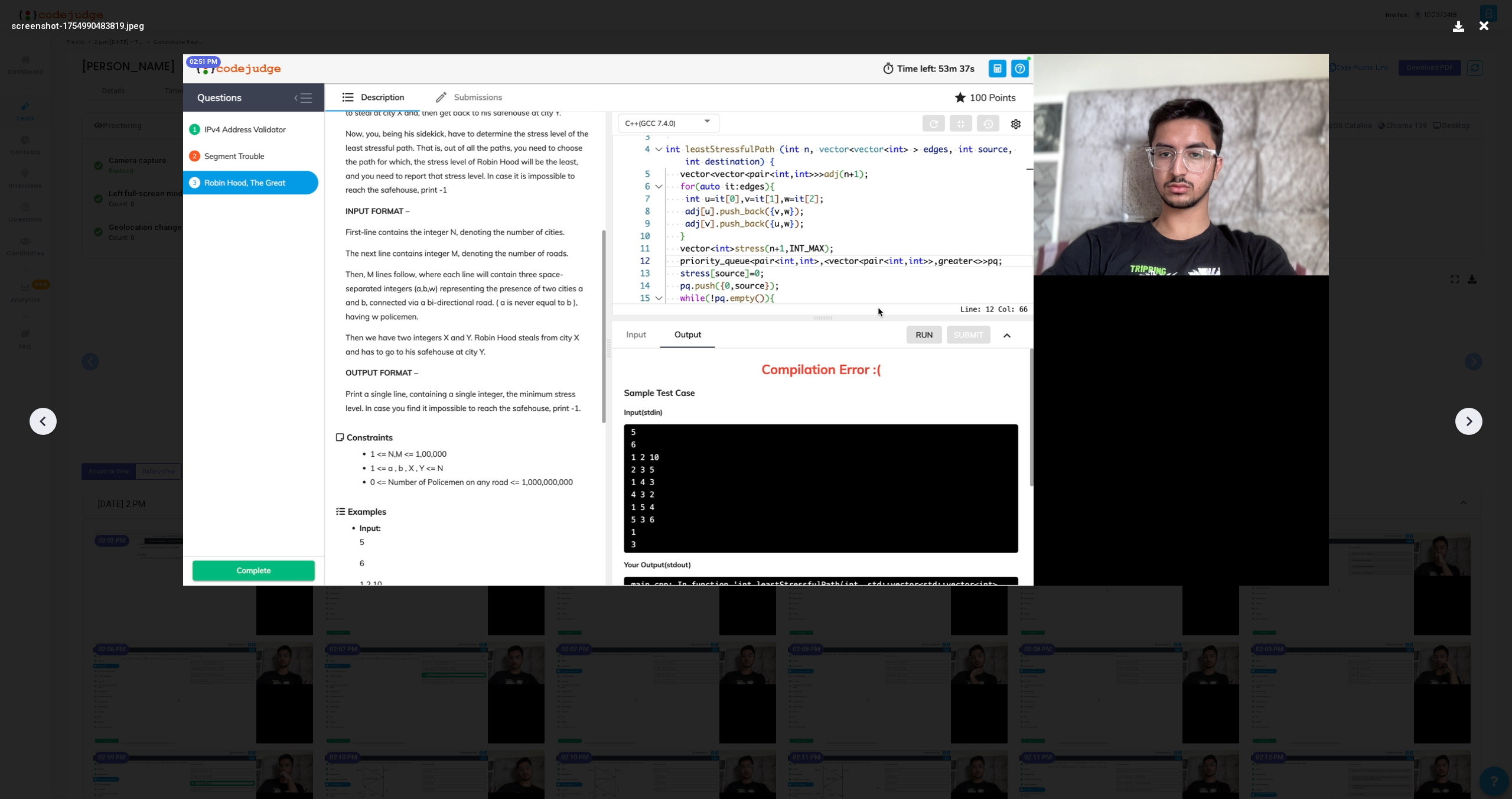
click at [1474, 412] on icon at bounding box center [1469, 421] width 18 height 18
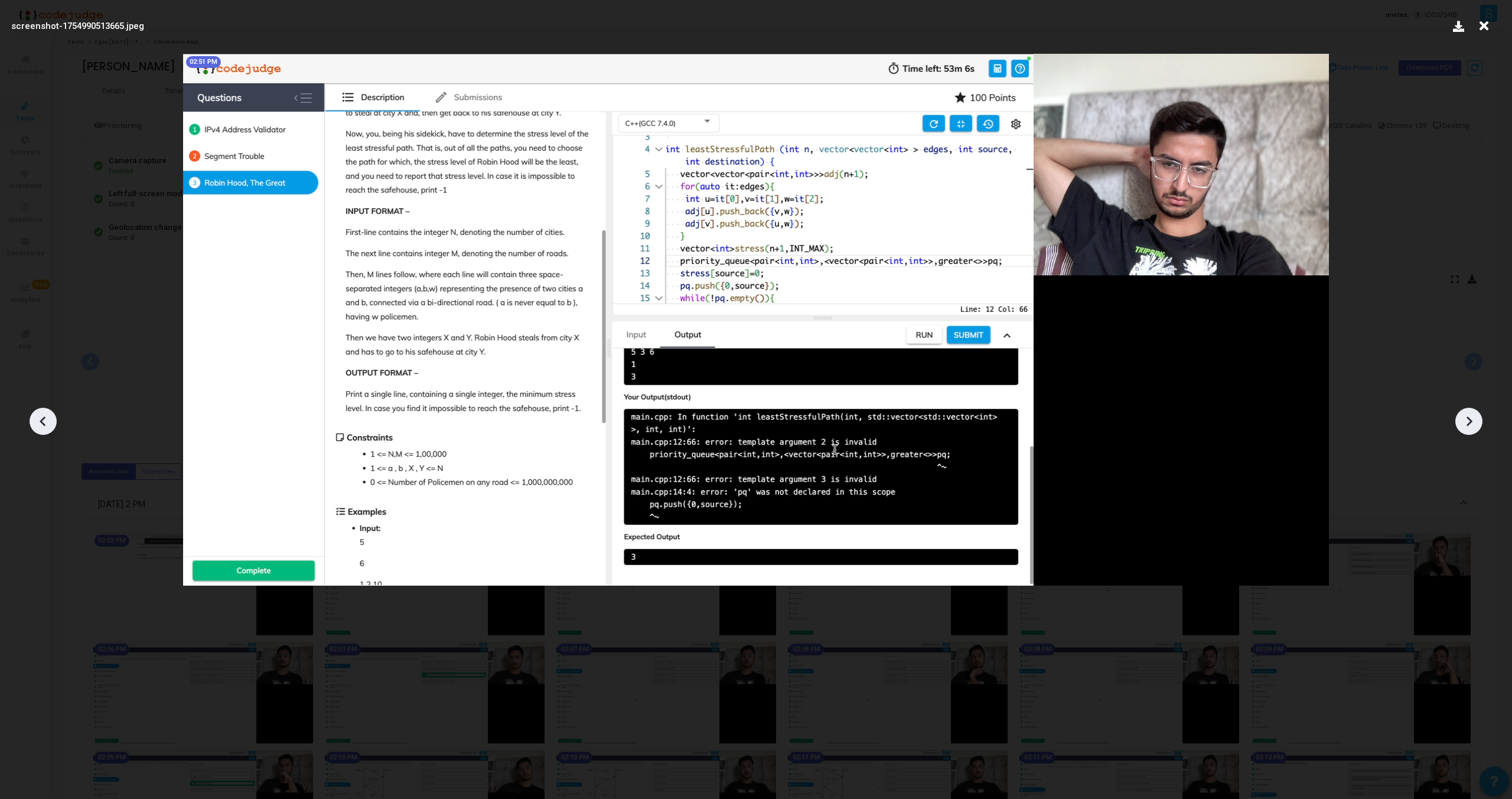
click at [1474, 412] on icon at bounding box center [1469, 421] width 18 height 18
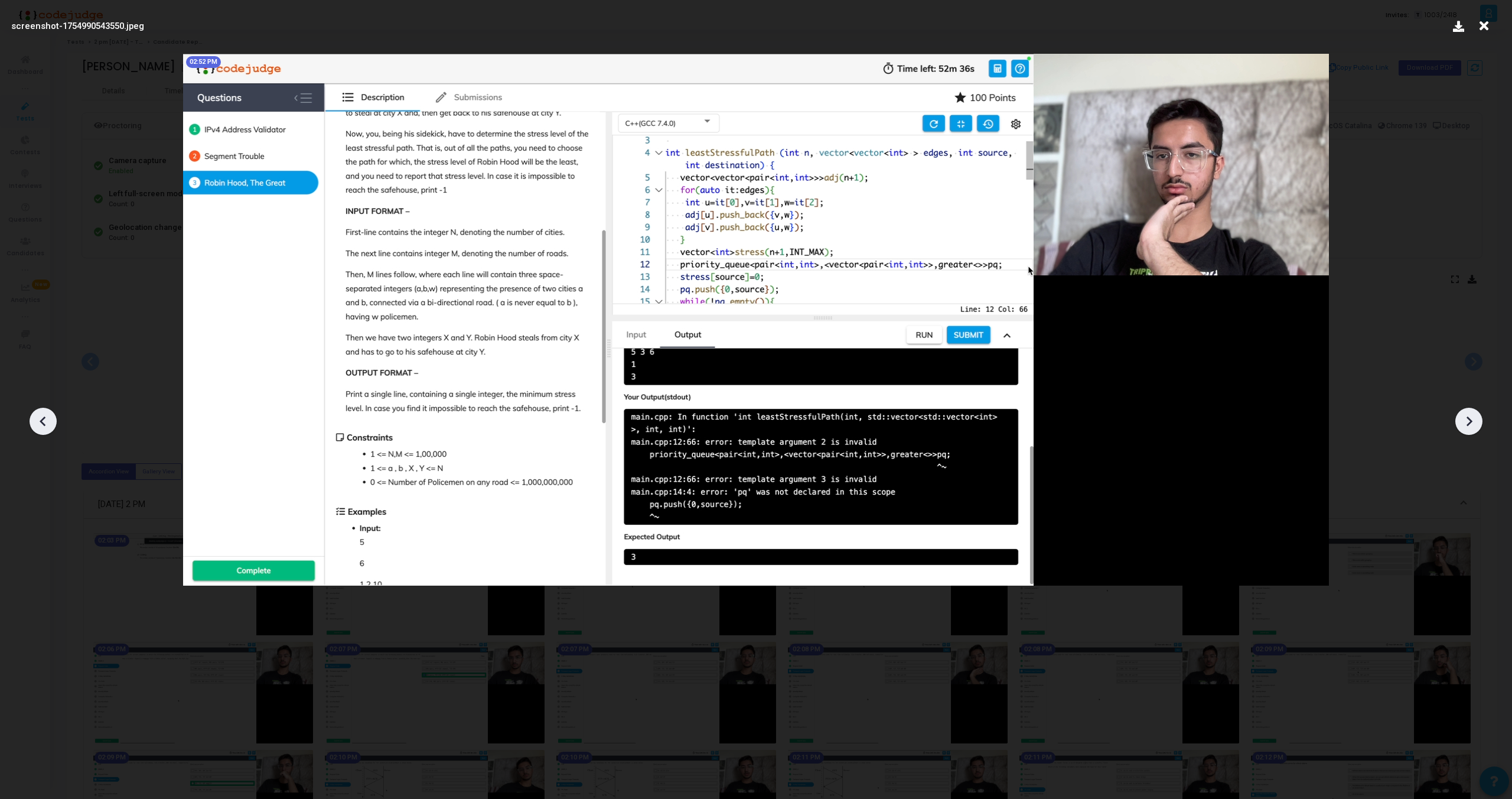
click at [1474, 412] on icon at bounding box center [1469, 421] width 18 height 18
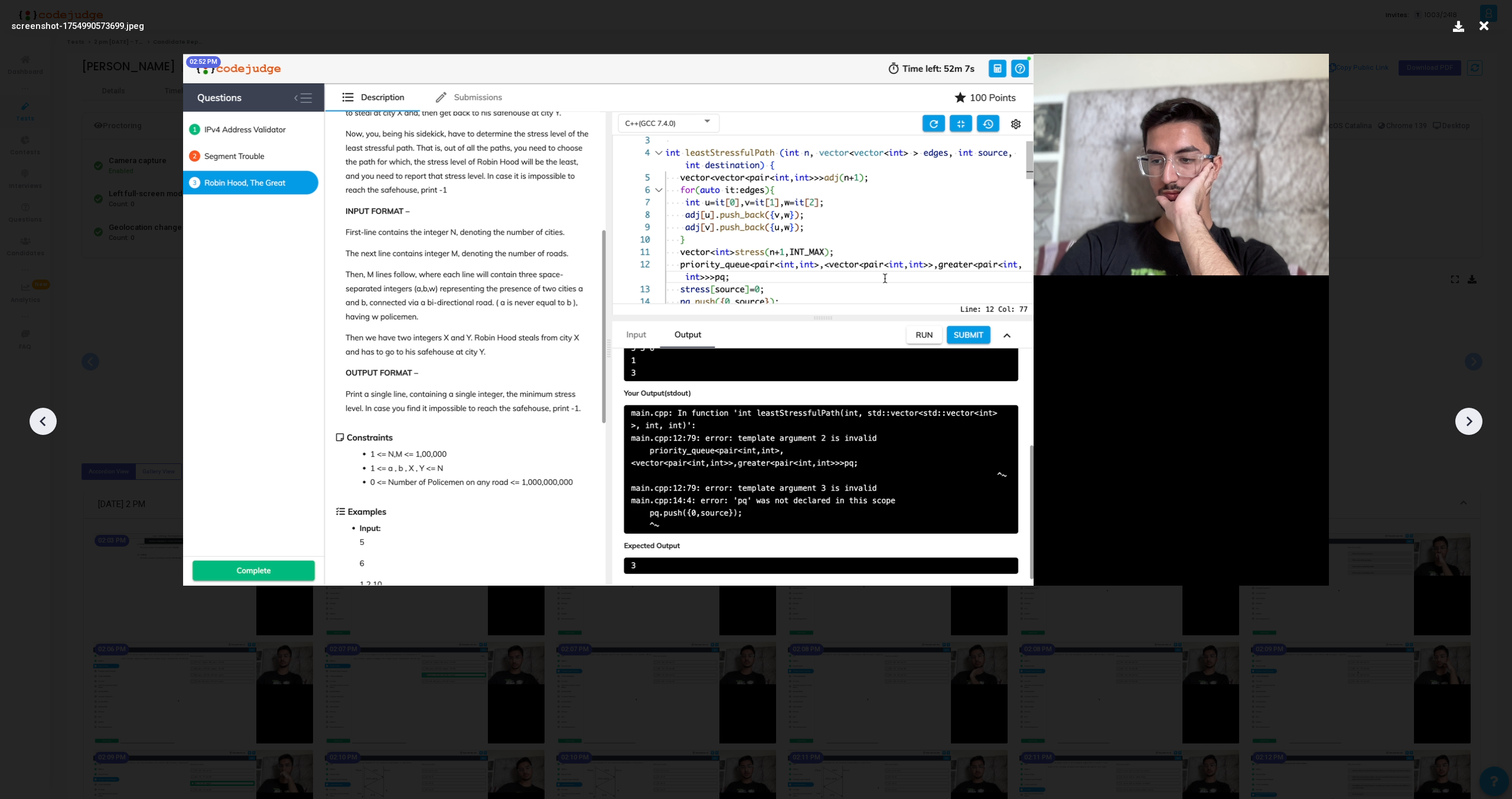
click at [1474, 412] on icon at bounding box center [1469, 421] width 18 height 18
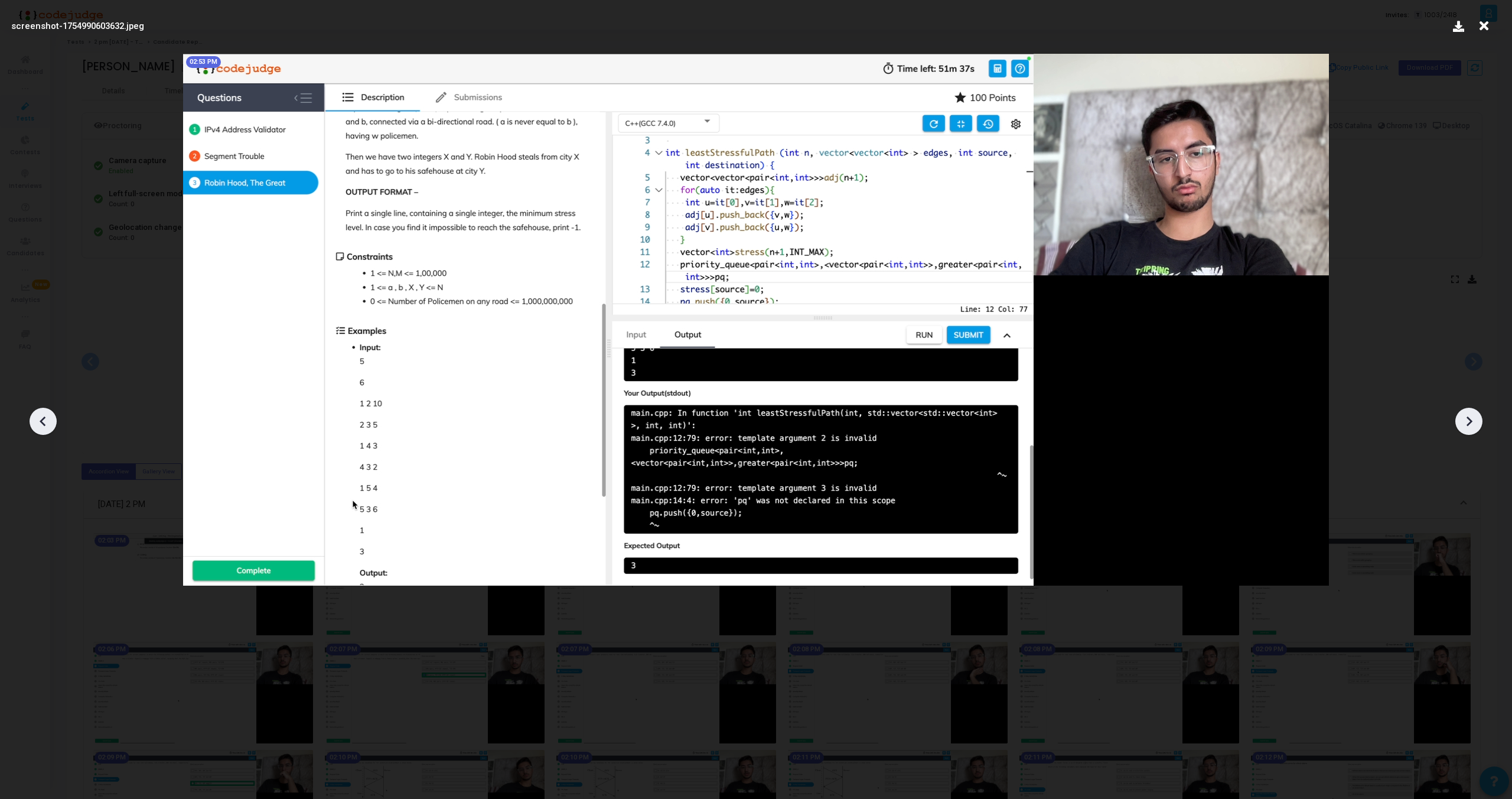
click at [1474, 412] on icon at bounding box center [1469, 421] width 18 height 18
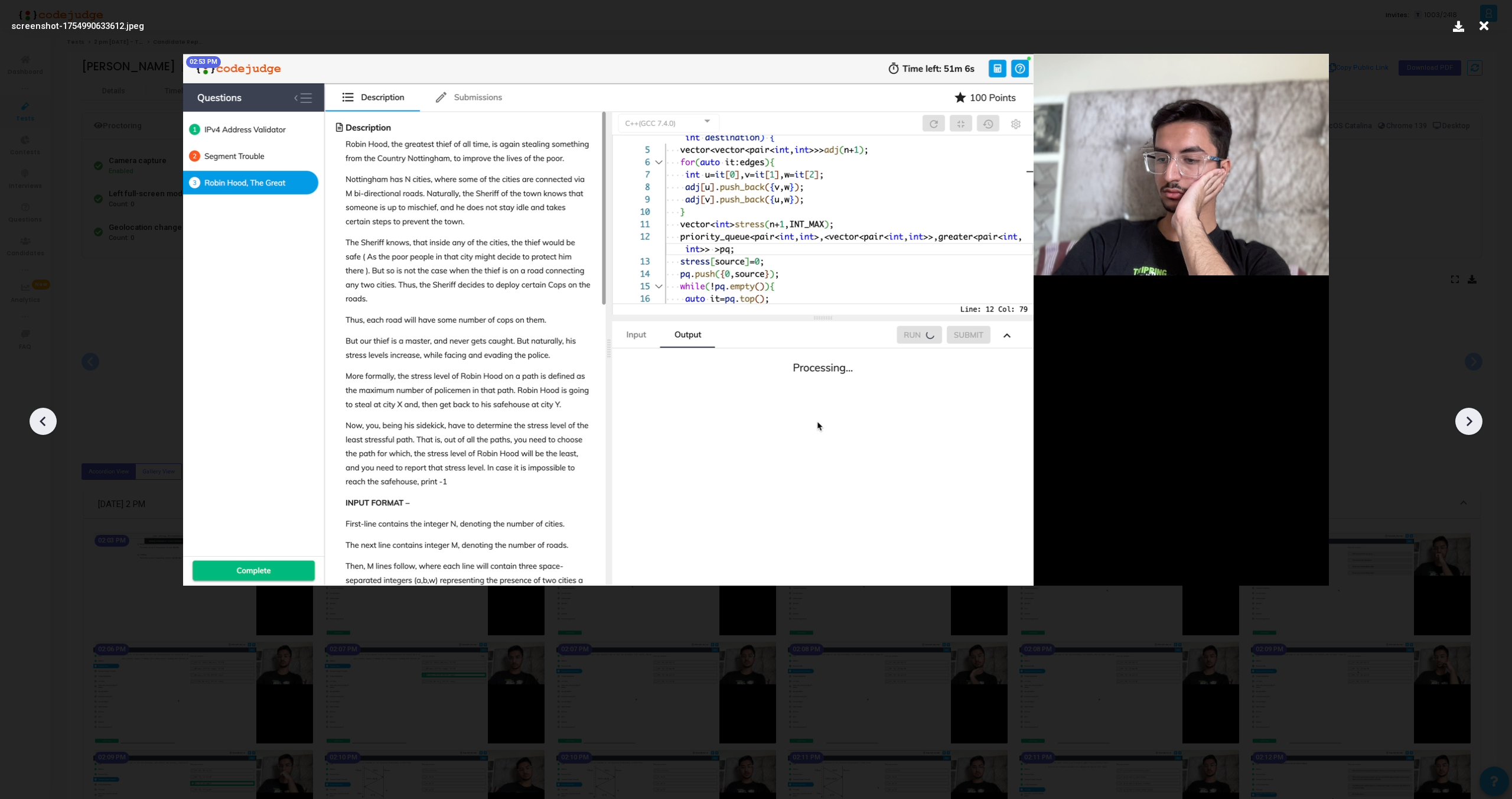
click at [1474, 412] on icon at bounding box center [1469, 421] width 18 height 18
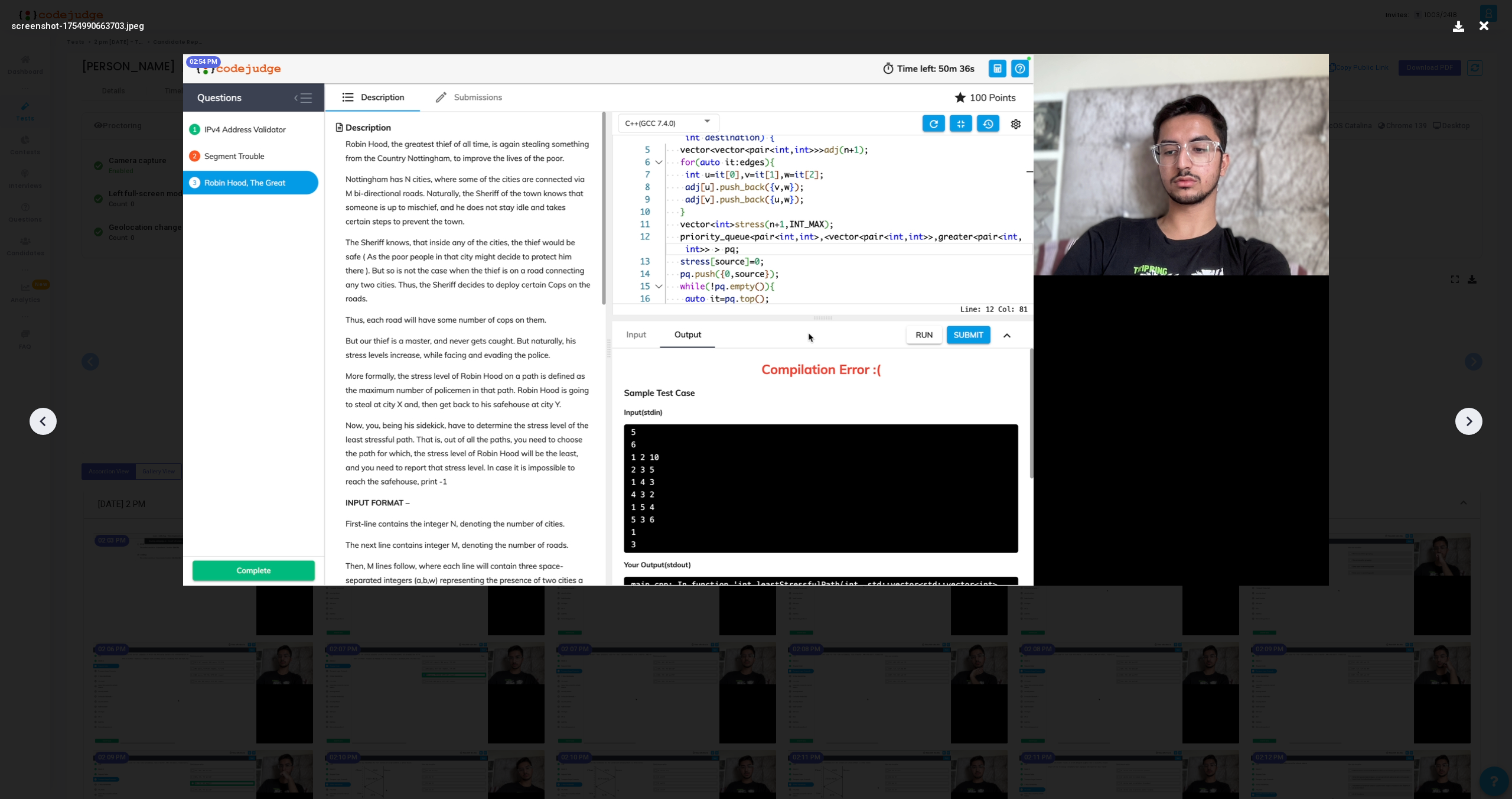
click at [1474, 412] on icon at bounding box center [1469, 421] width 18 height 18
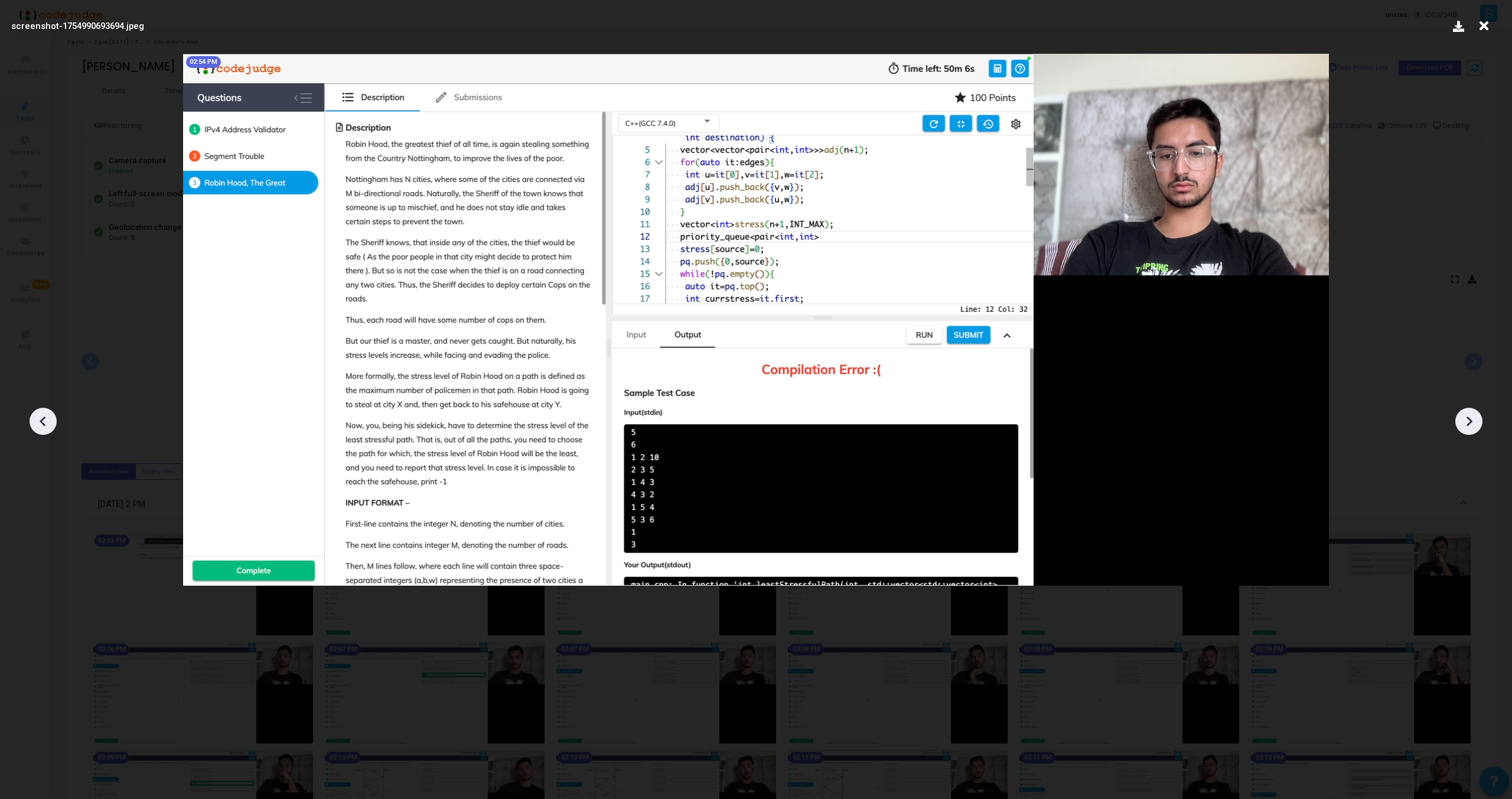
click at [1471, 424] on icon at bounding box center [1469, 421] width 18 height 18
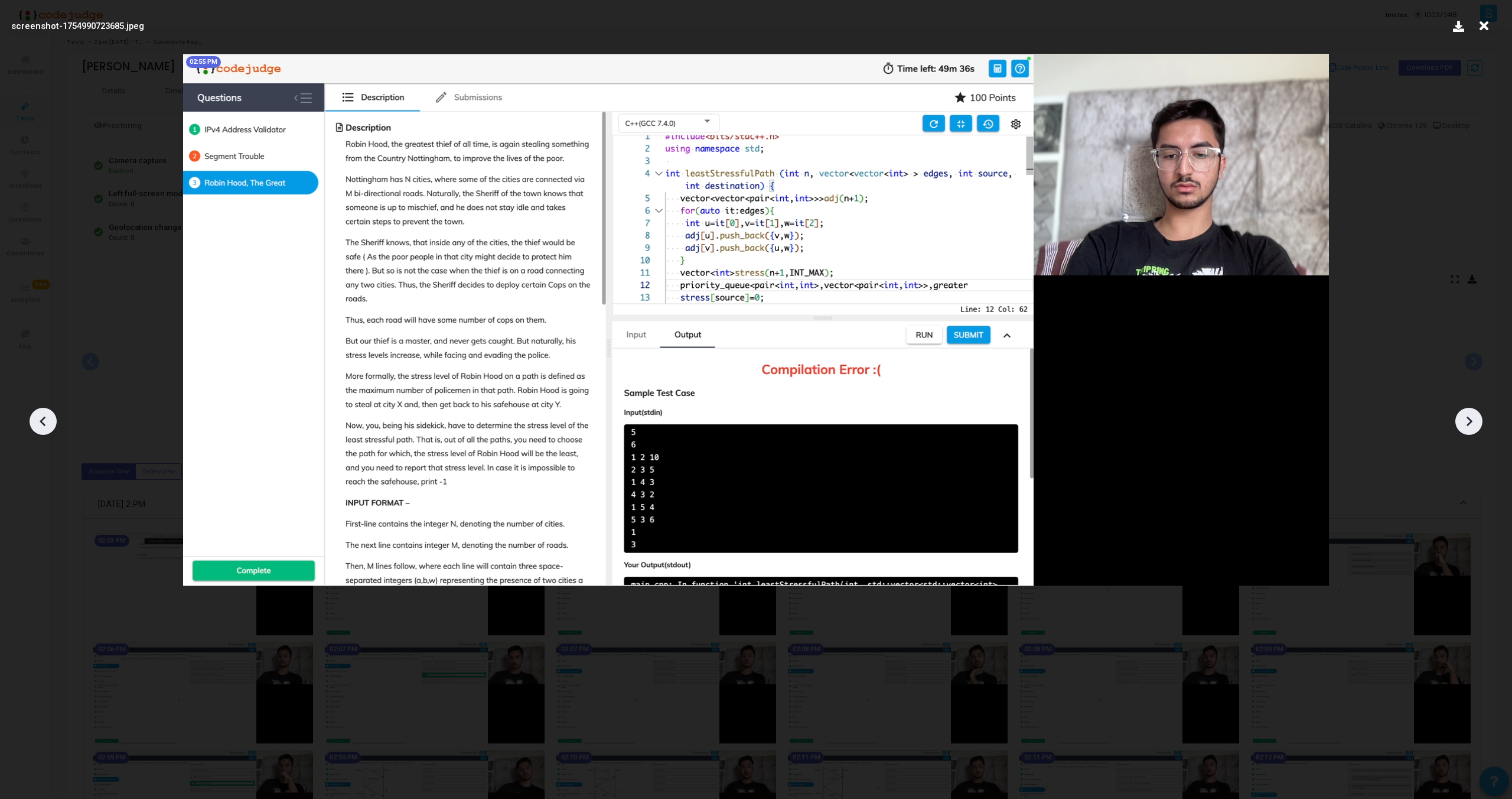
click at [1477, 420] on icon at bounding box center [1469, 421] width 18 height 18
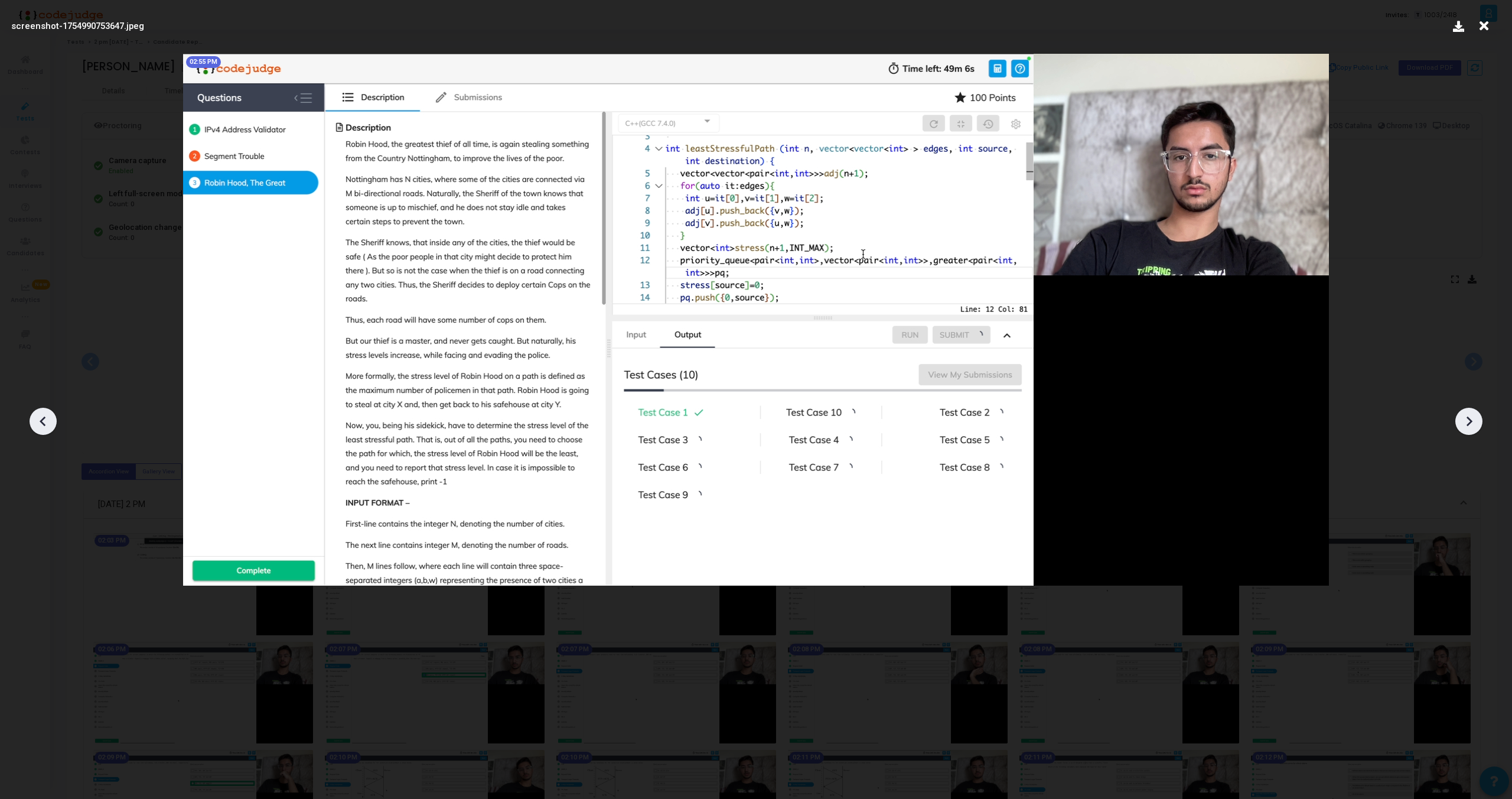
click at [1476, 420] on icon at bounding box center [1469, 421] width 18 height 18
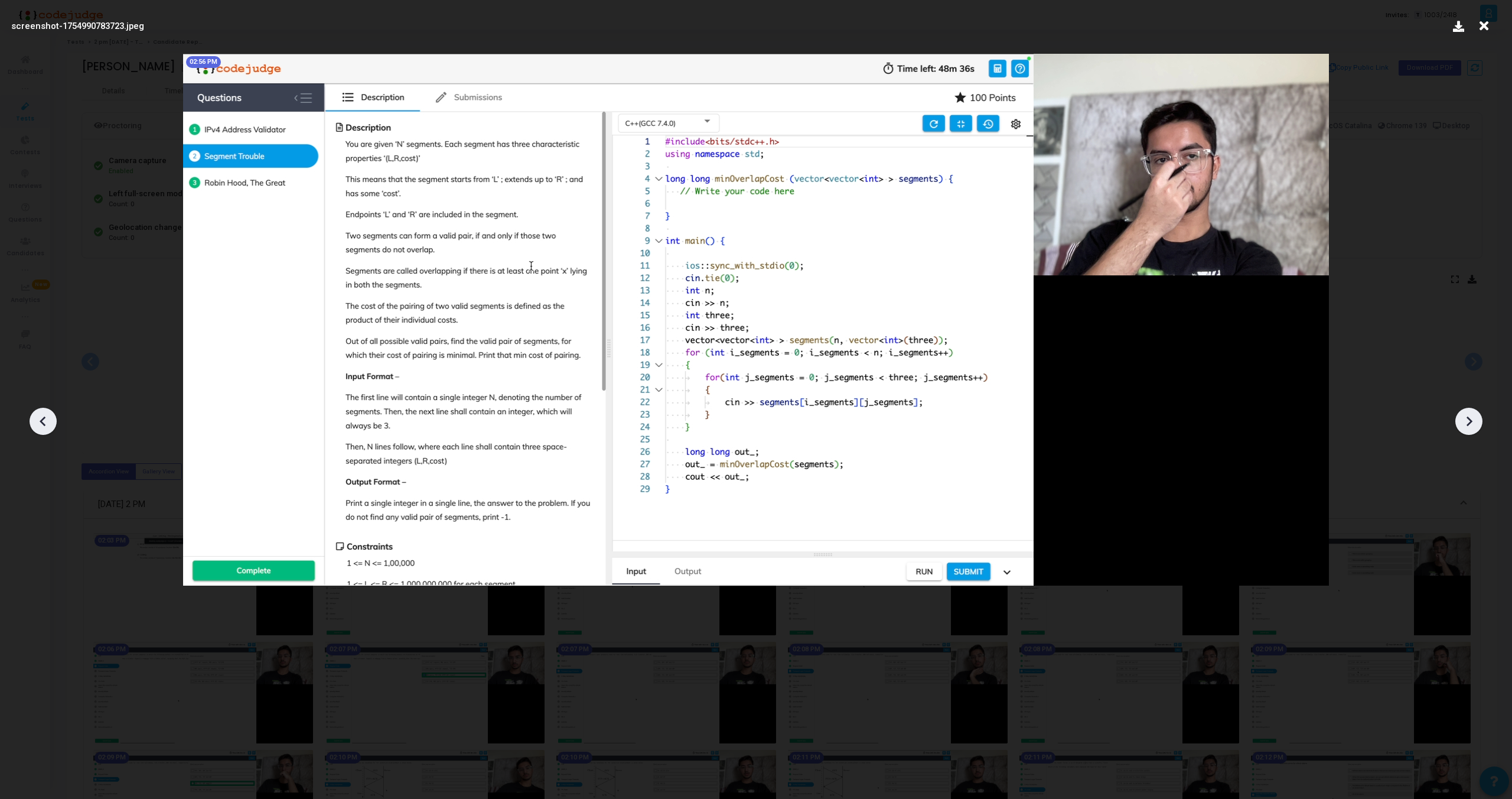
click at [1476, 420] on icon at bounding box center [1469, 421] width 18 height 18
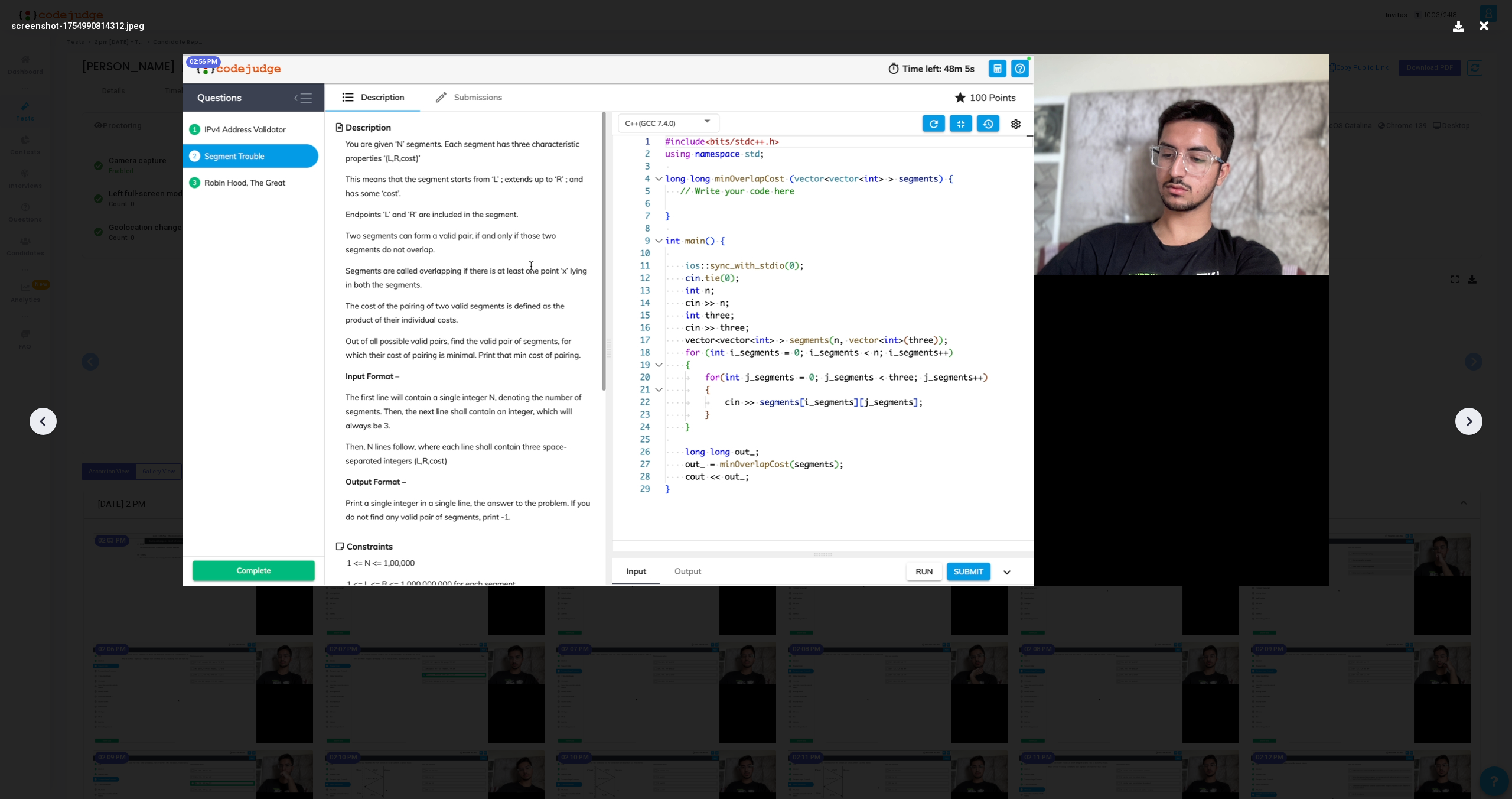
click at [1476, 420] on icon at bounding box center [1469, 421] width 18 height 18
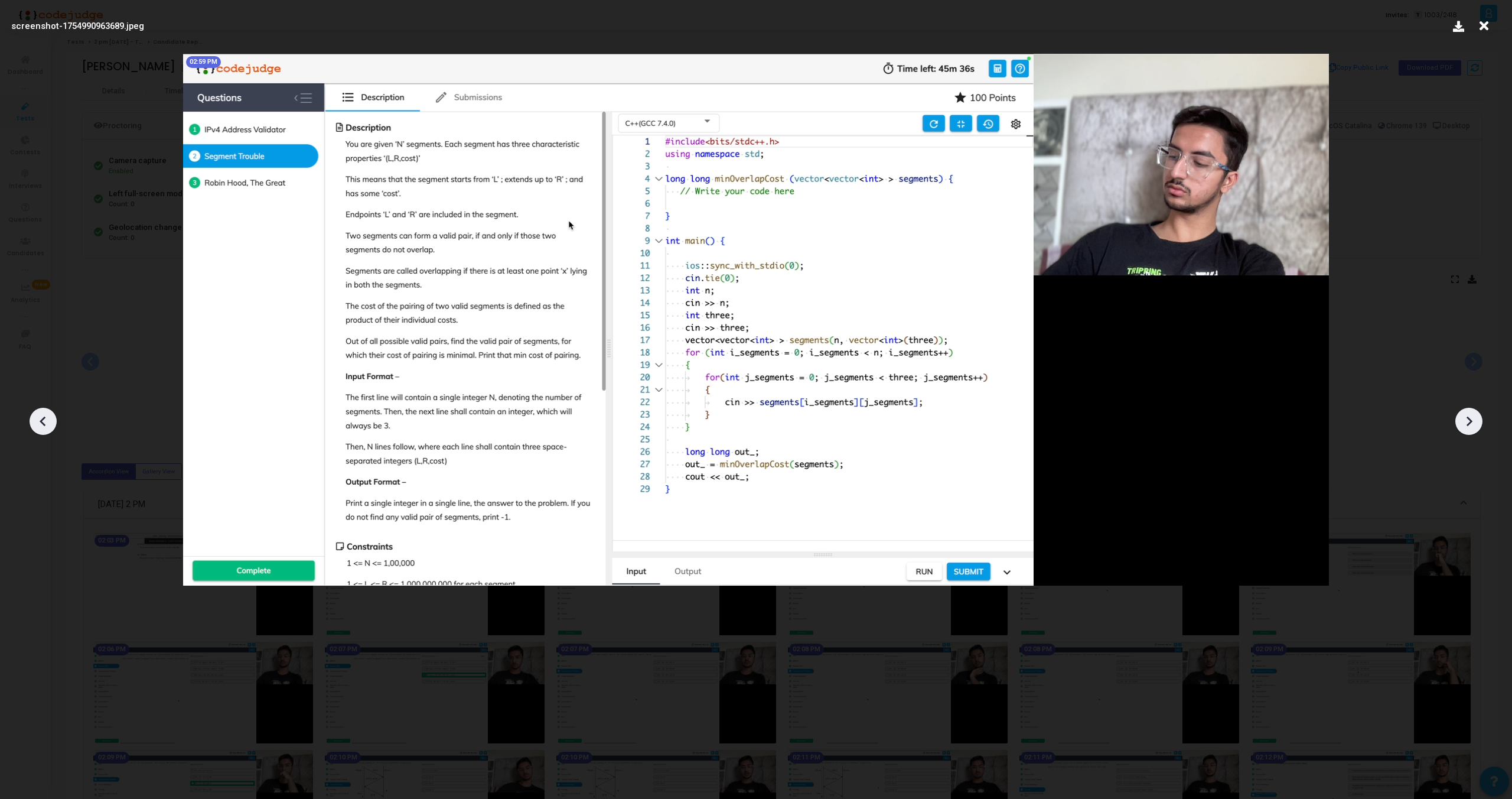
click at [1476, 420] on icon at bounding box center [1469, 421] width 18 height 18
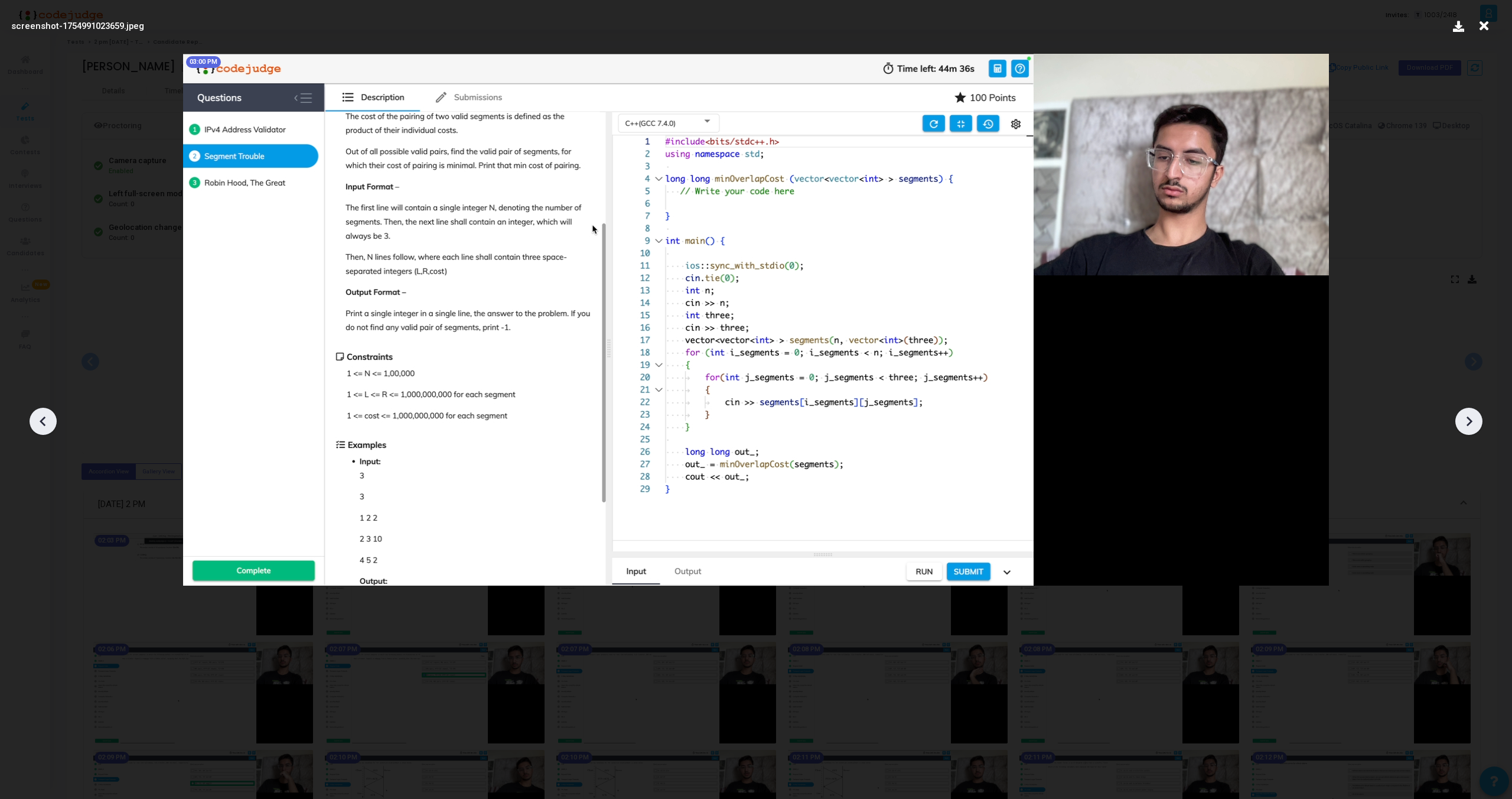
click at [1476, 420] on icon at bounding box center [1469, 421] width 18 height 18
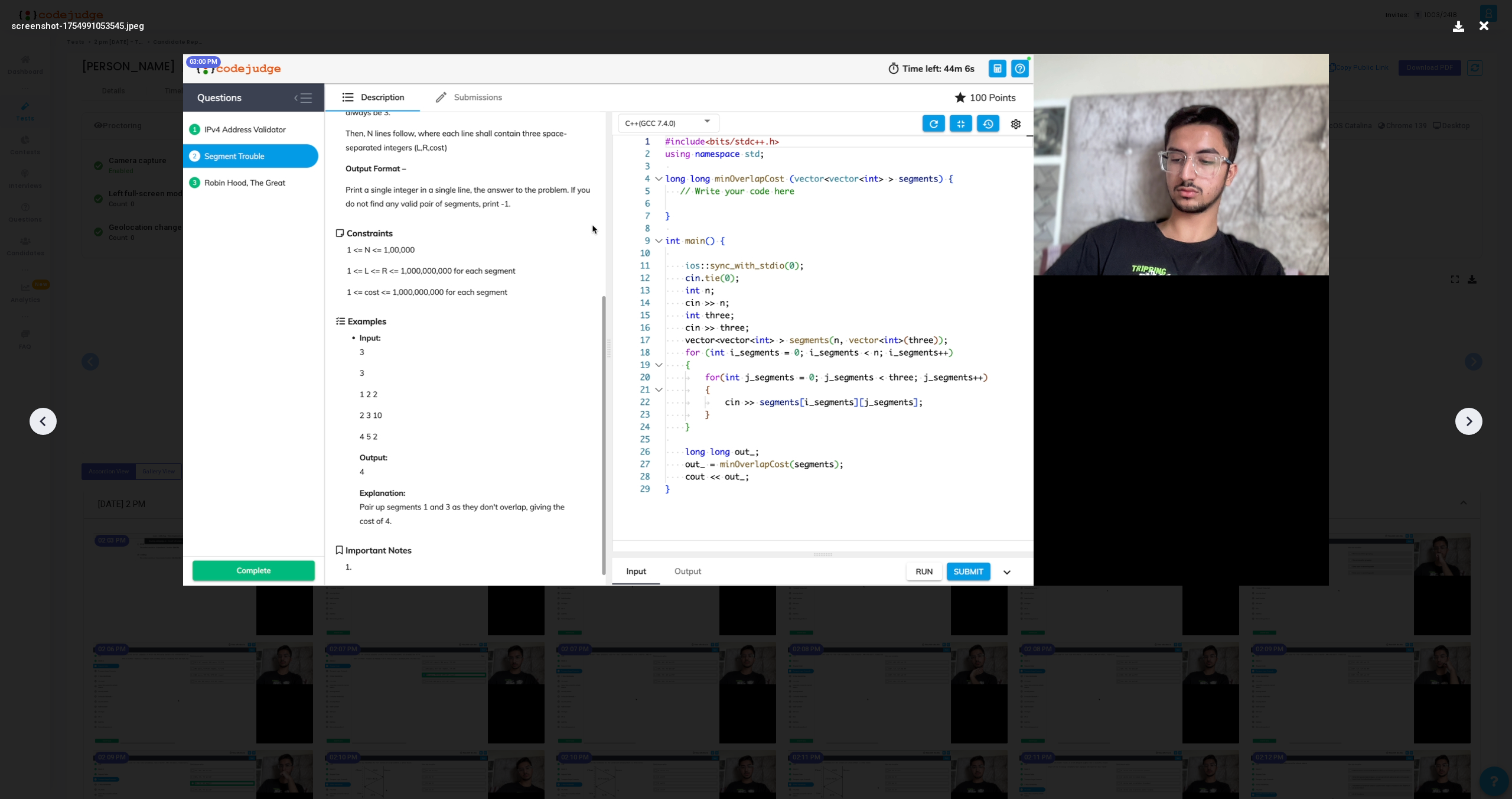
click at [1476, 420] on icon at bounding box center [1469, 421] width 18 height 18
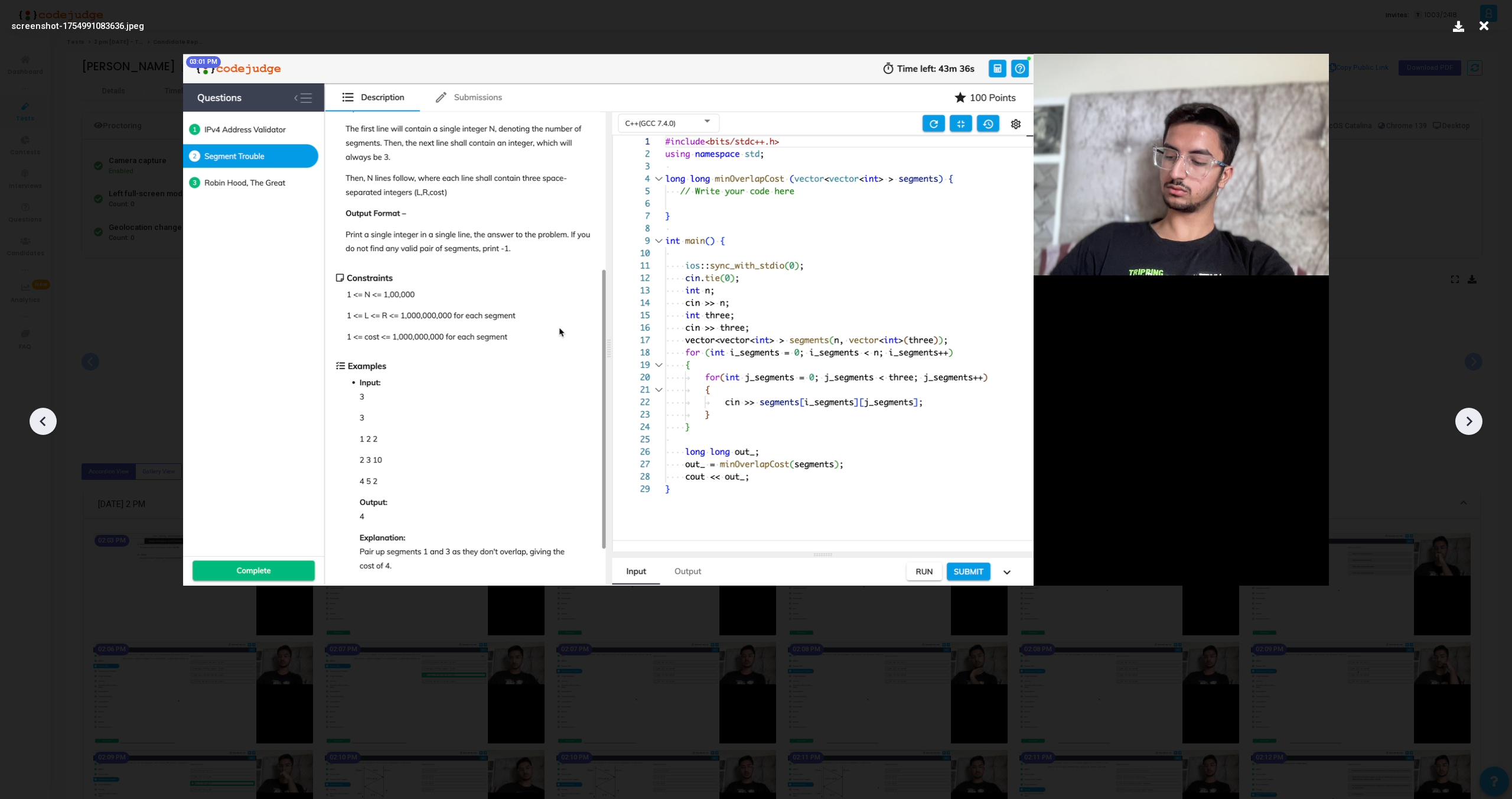
click at [1476, 420] on icon at bounding box center [1469, 421] width 18 height 18
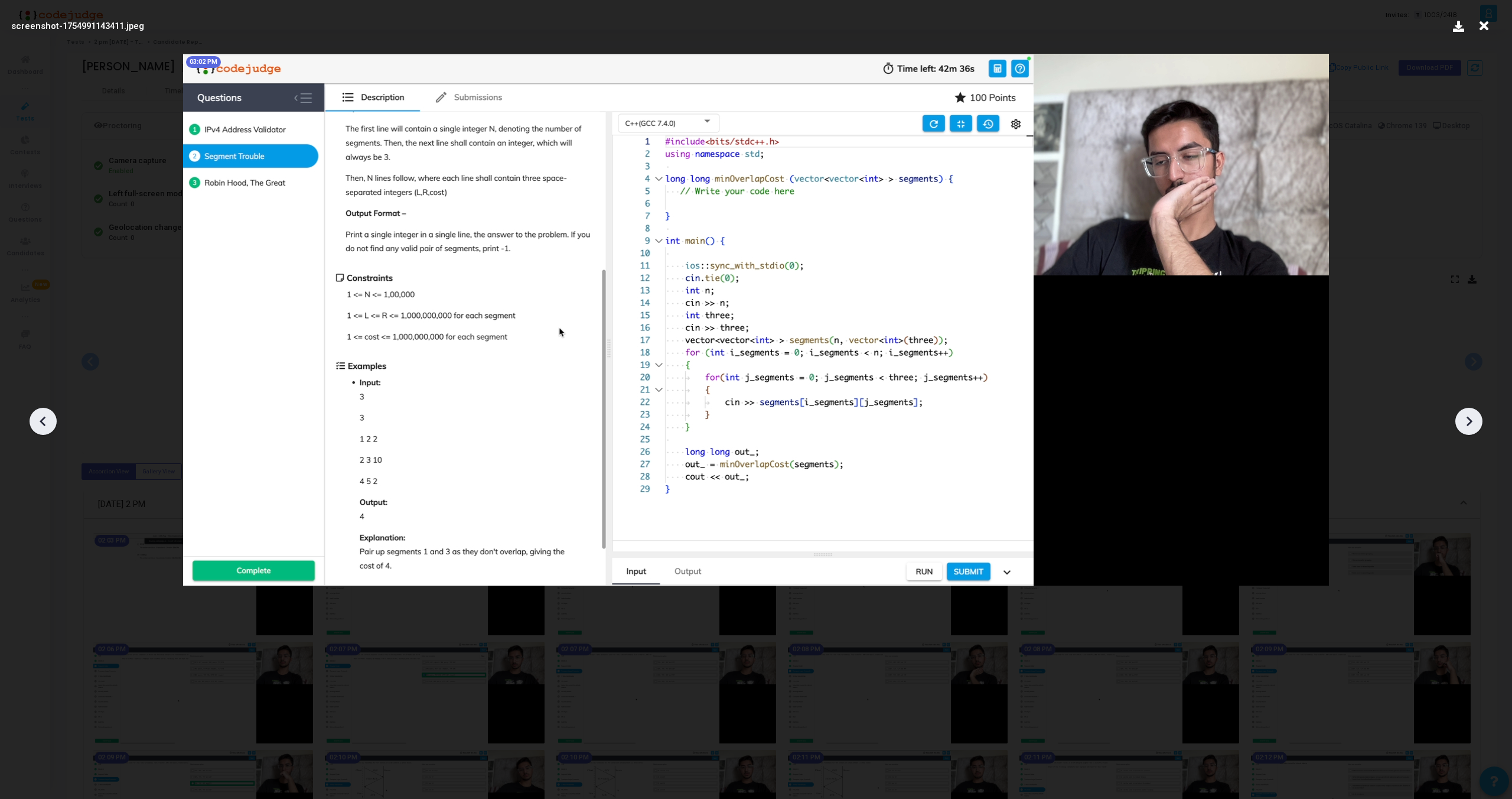
click at [1476, 420] on icon at bounding box center [1469, 421] width 18 height 18
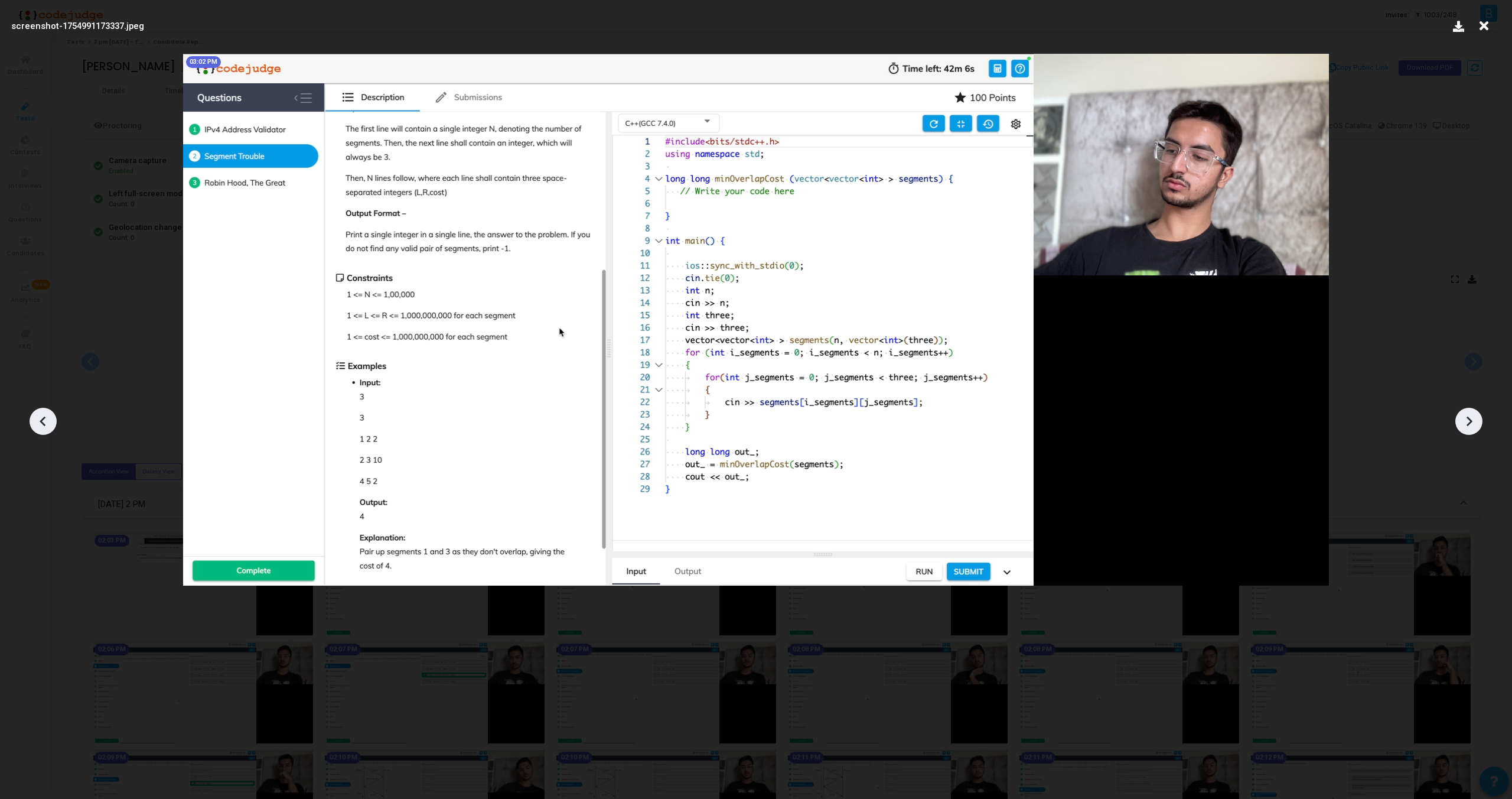
click at [1476, 420] on icon at bounding box center [1469, 421] width 18 height 18
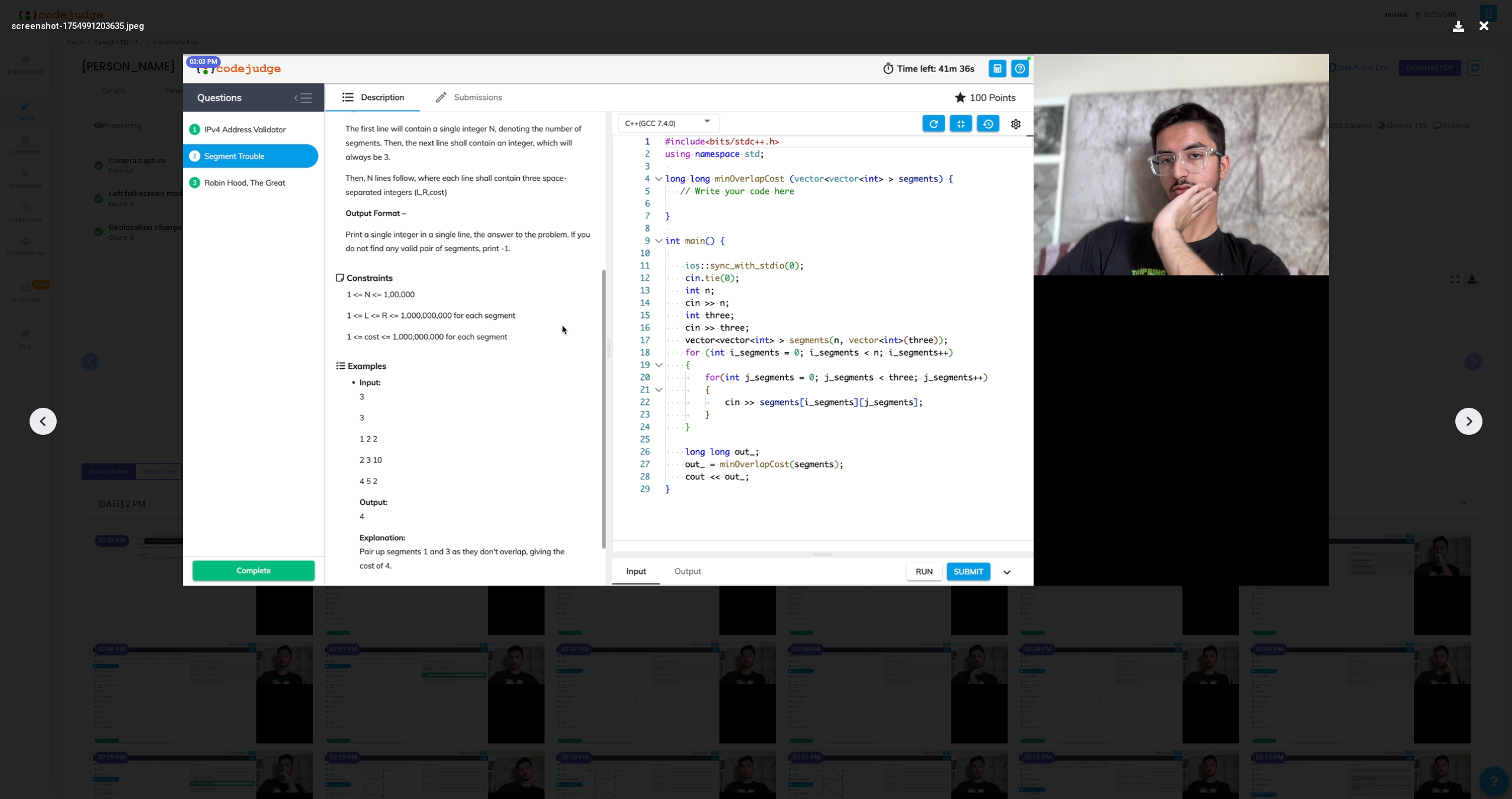
click at [1476, 420] on icon at bounding box center [1469, 421] width 18 height 18
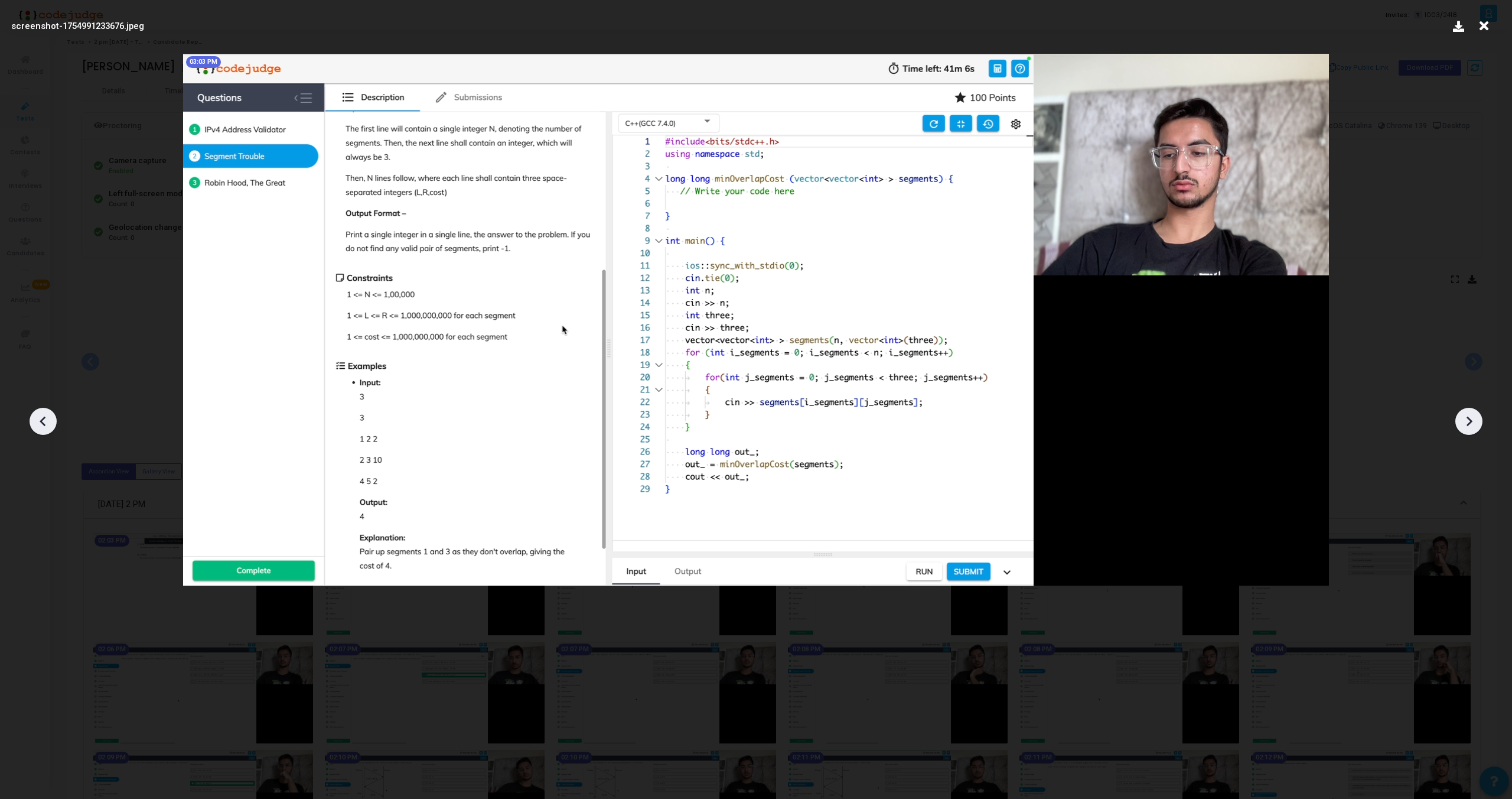
click at [1473, 425] on icon at bounding box center [1469, 421] width 18 height 18
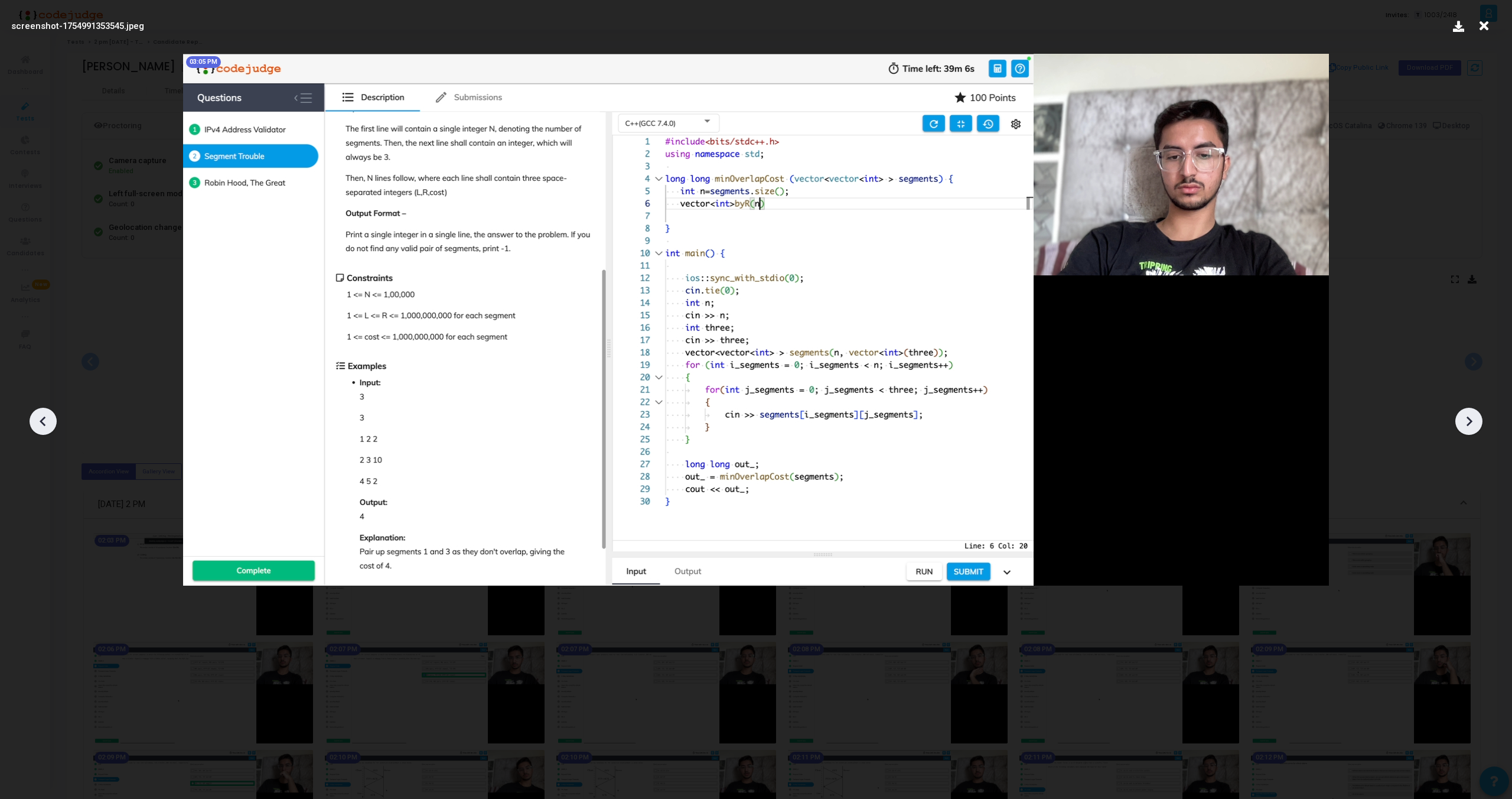
click at [1473, 425] on icon at bounding box center [1469, 421] width 18 height 18
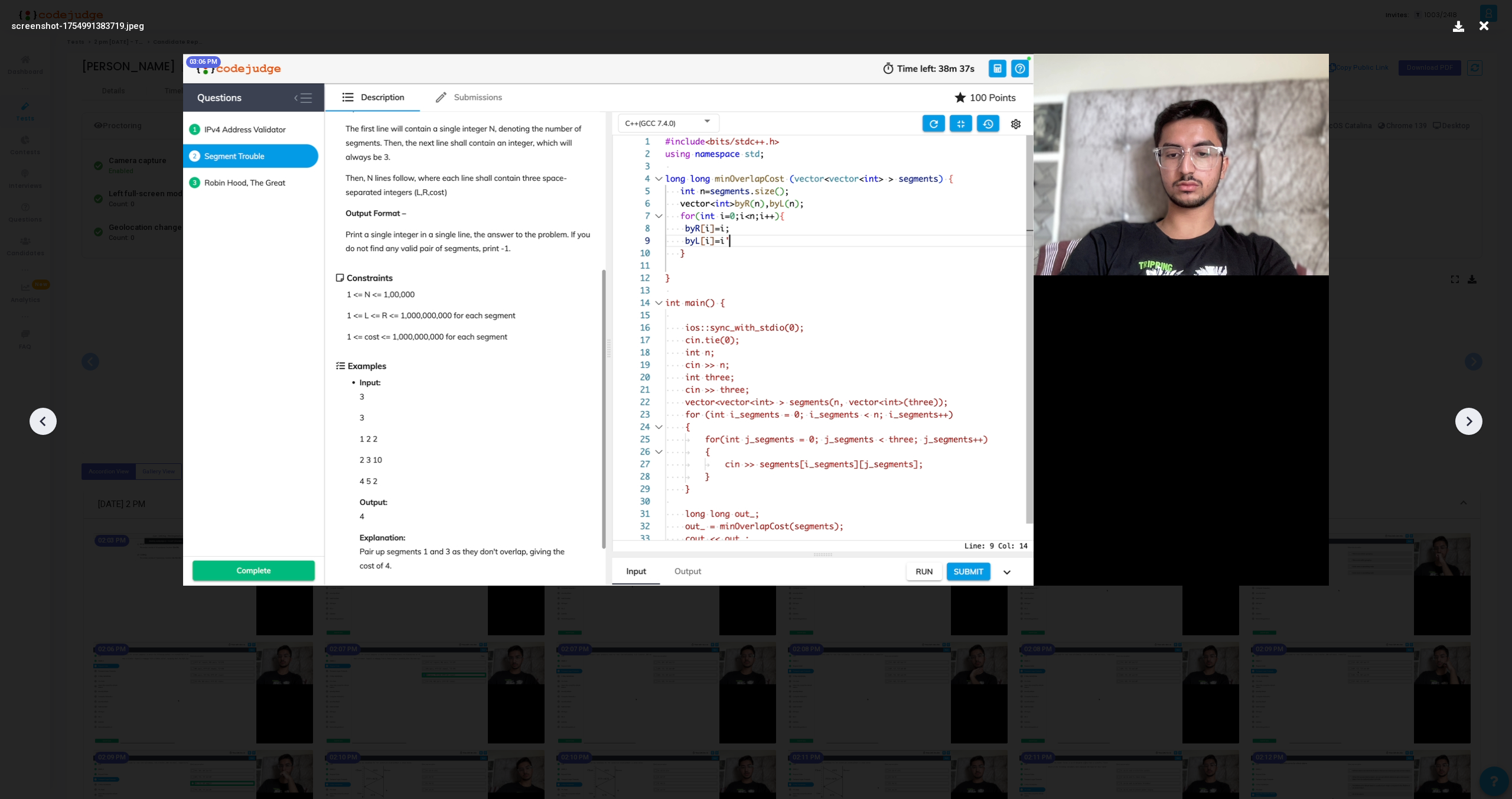
click at [1473, 425] on icon at bounding box center [1469, 421] width 18 height 18
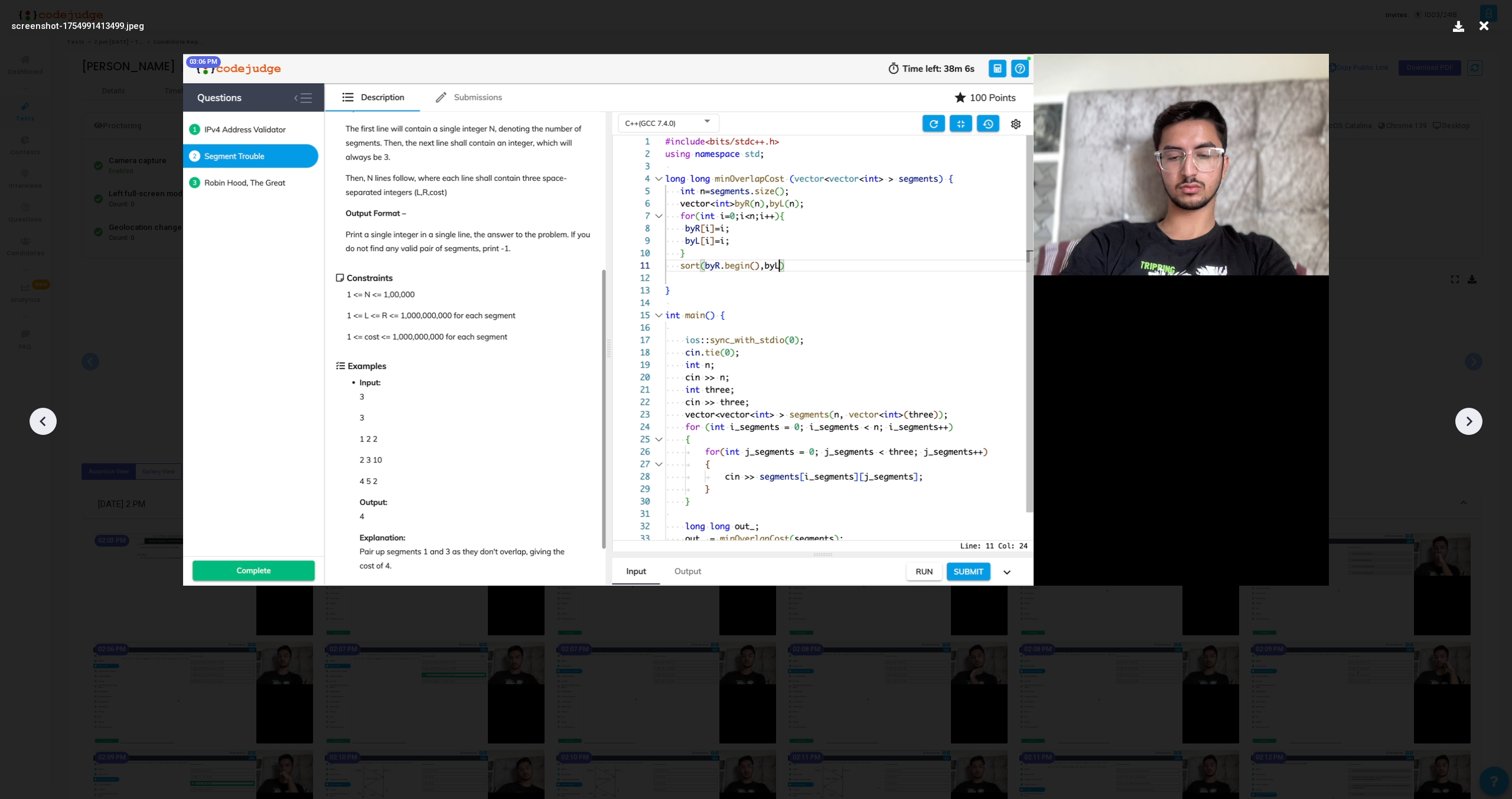
click at [1473, 425] on icon at bounding box center [1469, 421] width 18 height 18
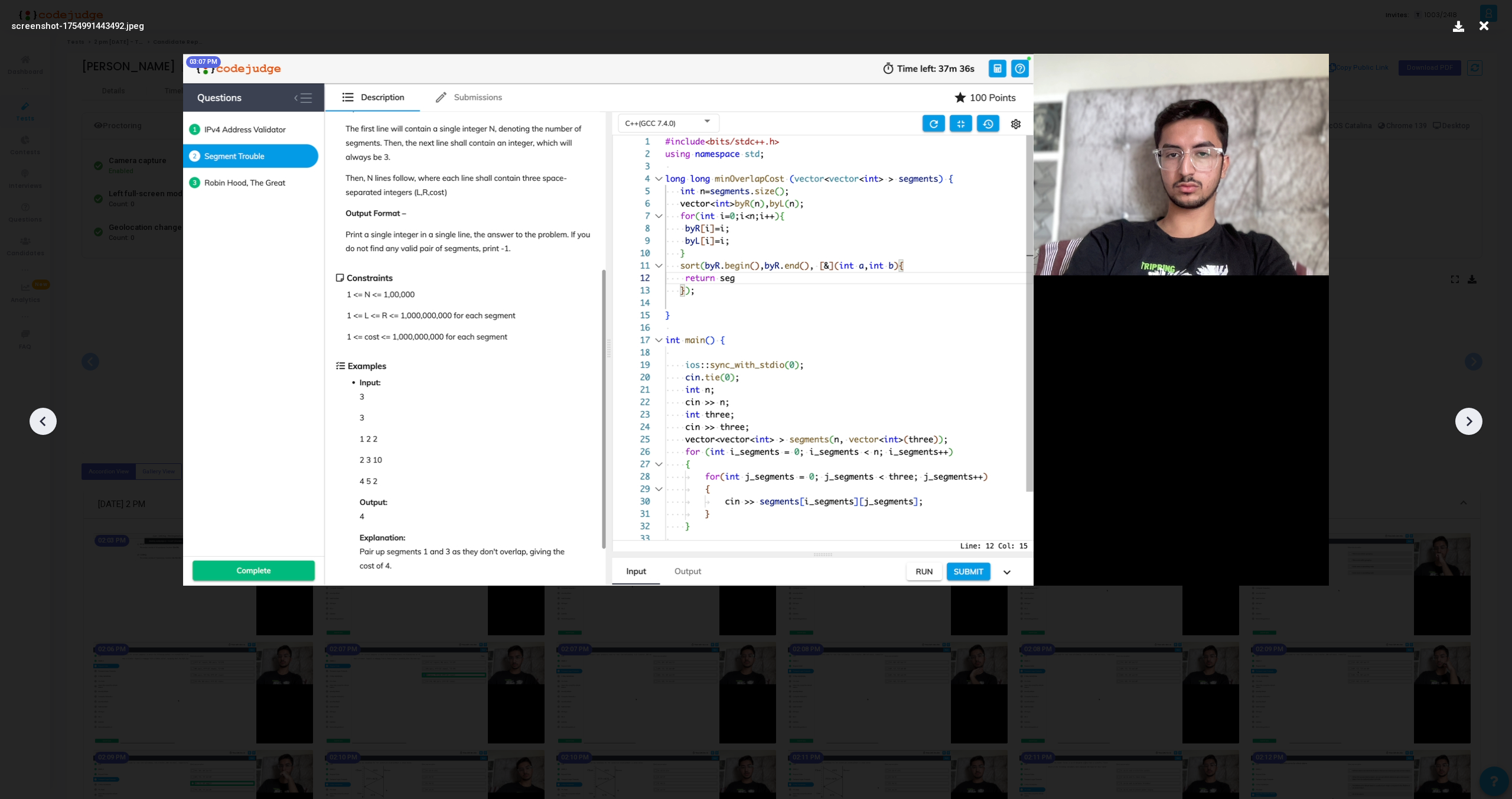
click at [1473, 425] on icon at bounding box center [1469, 421] width 18 height 18
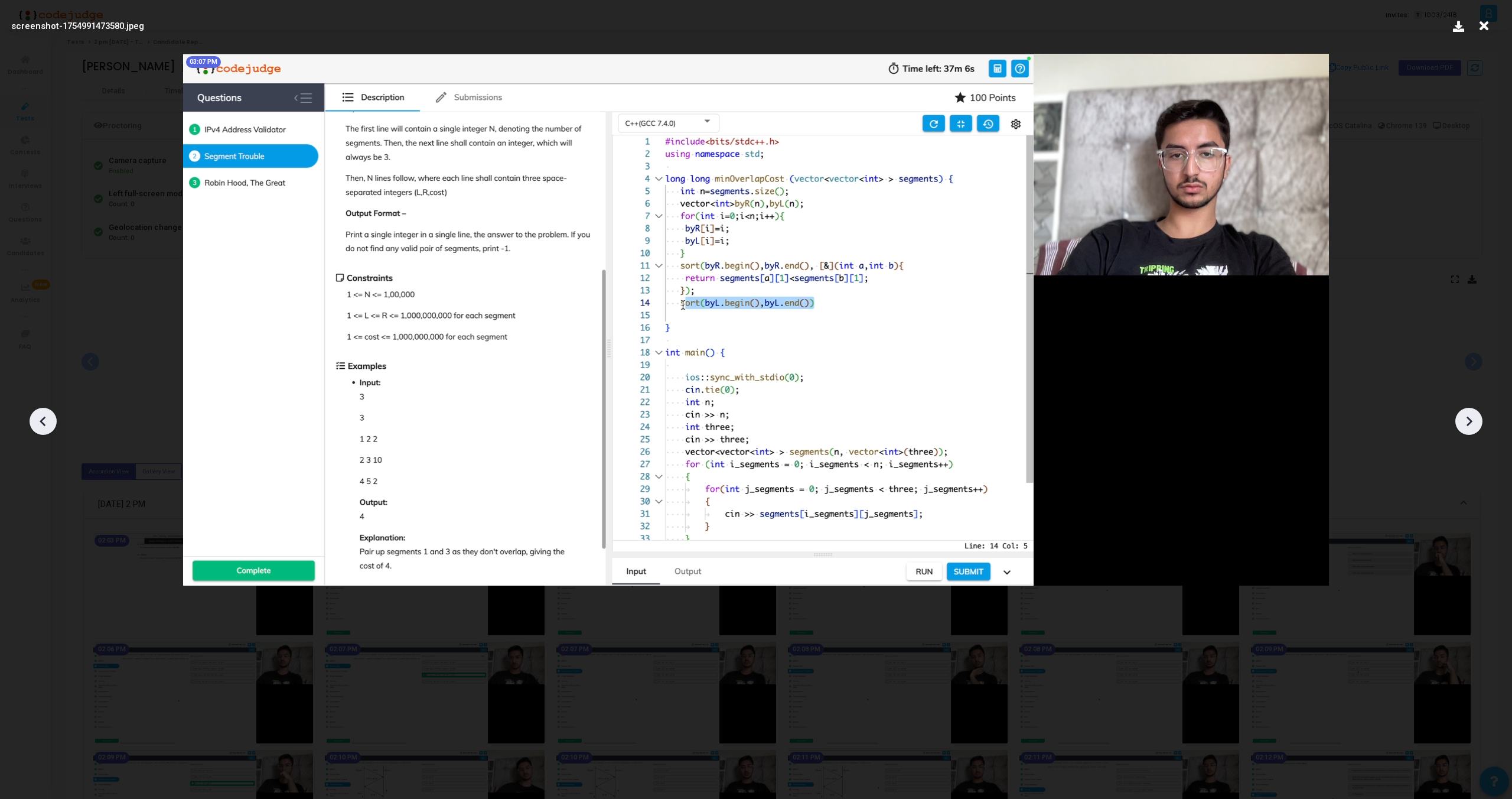
click at [1473, 425] on icon at bounding box center [1469, 421] width 18 height 18
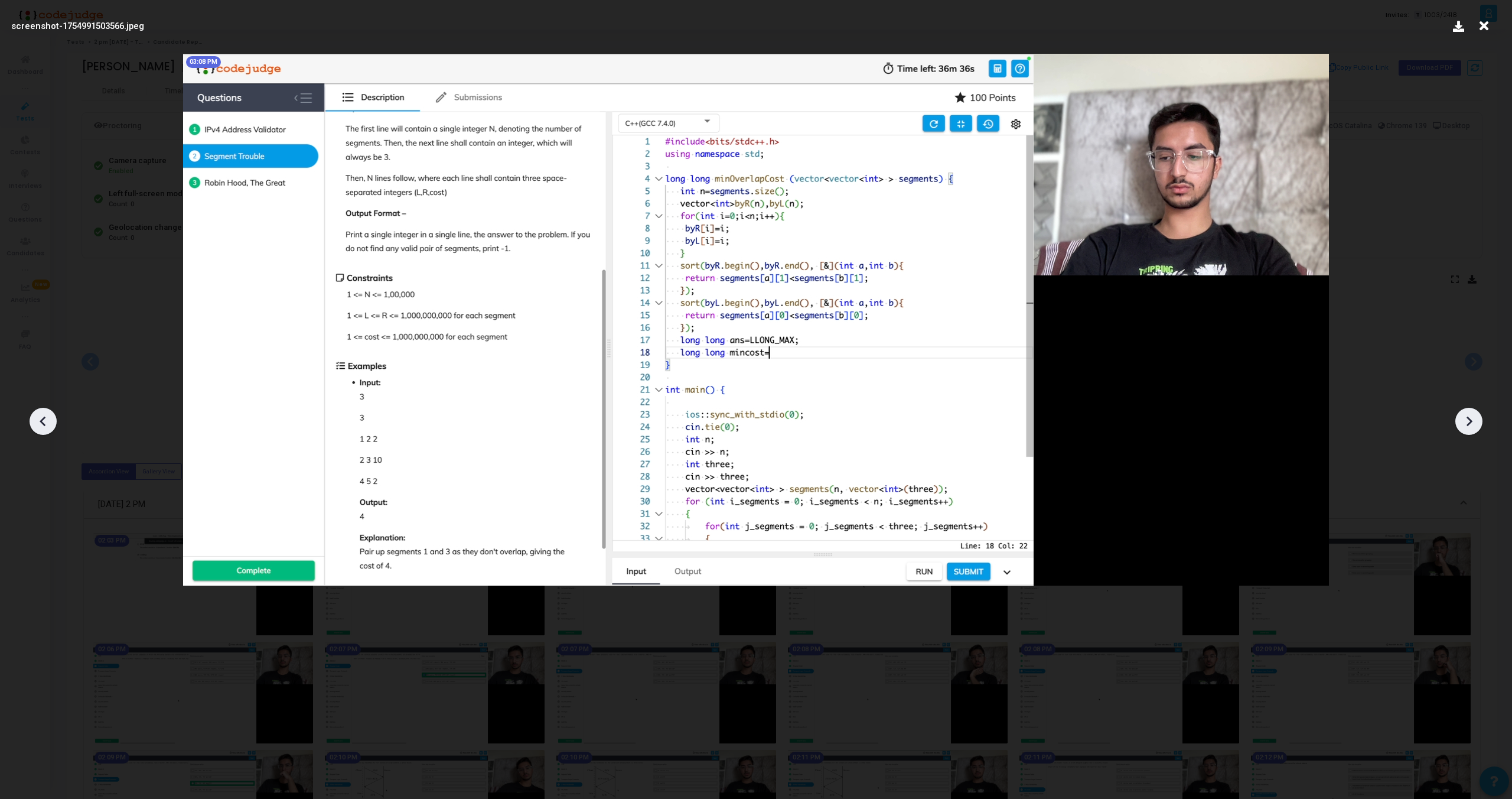
click at [1473, 425] on icon at bounding box center [1469, 421] width 18 height 18
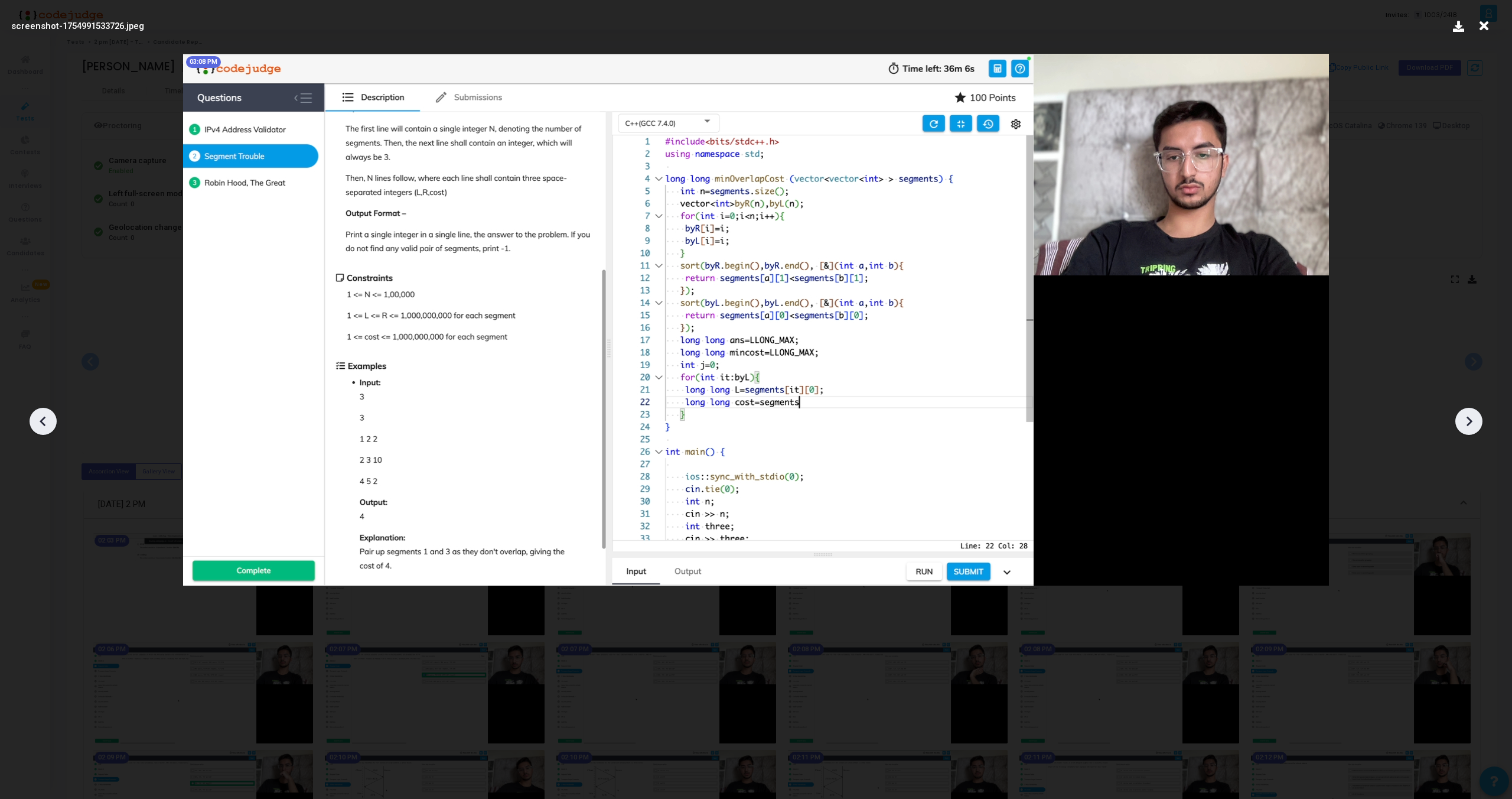
click at [1473, 425] on icon at bounding box center [1469, 421] width 18 height 18
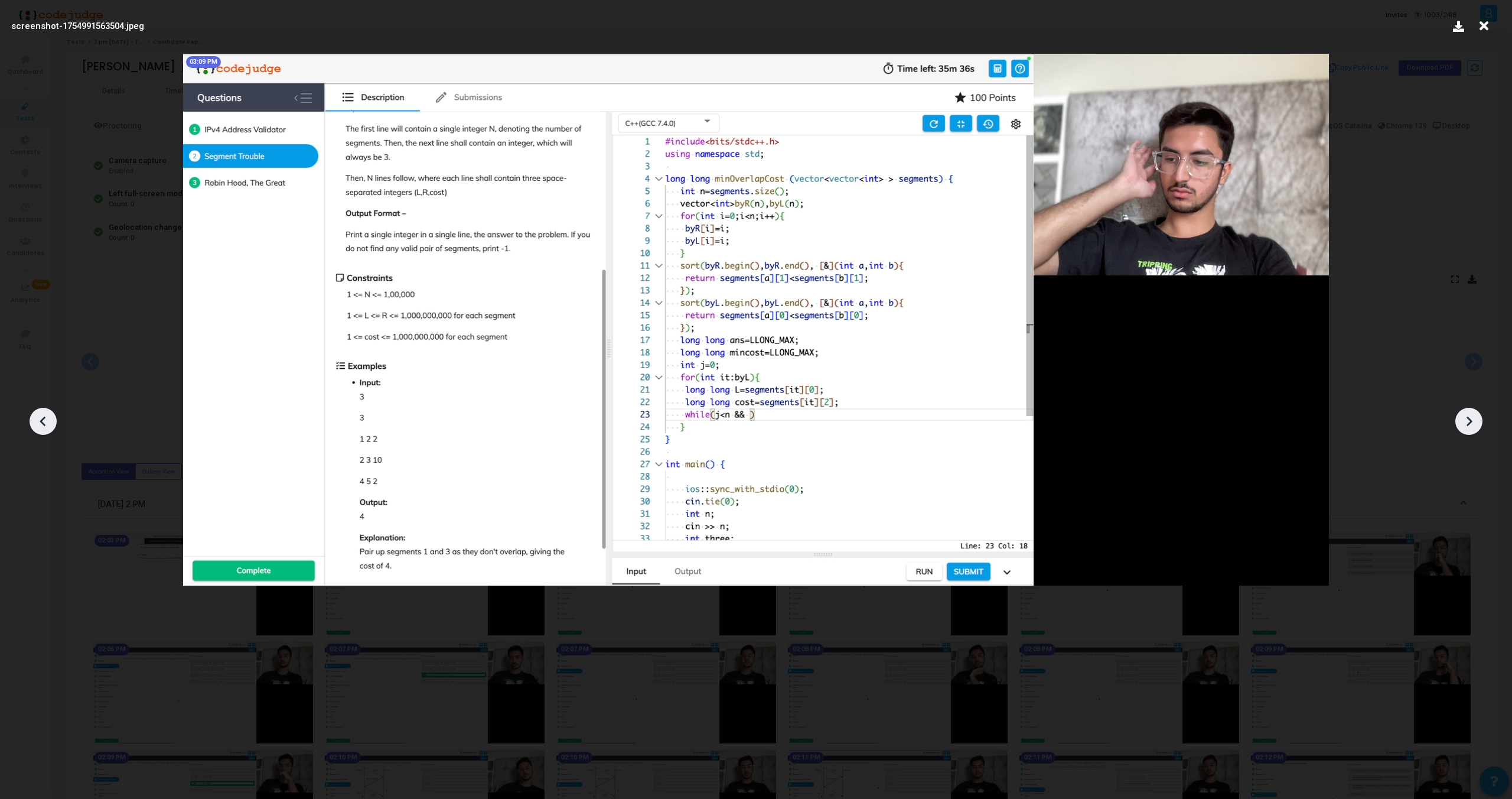
click at [1473, 425] on icon at bounding box center [1469, 421] width 18 height 18
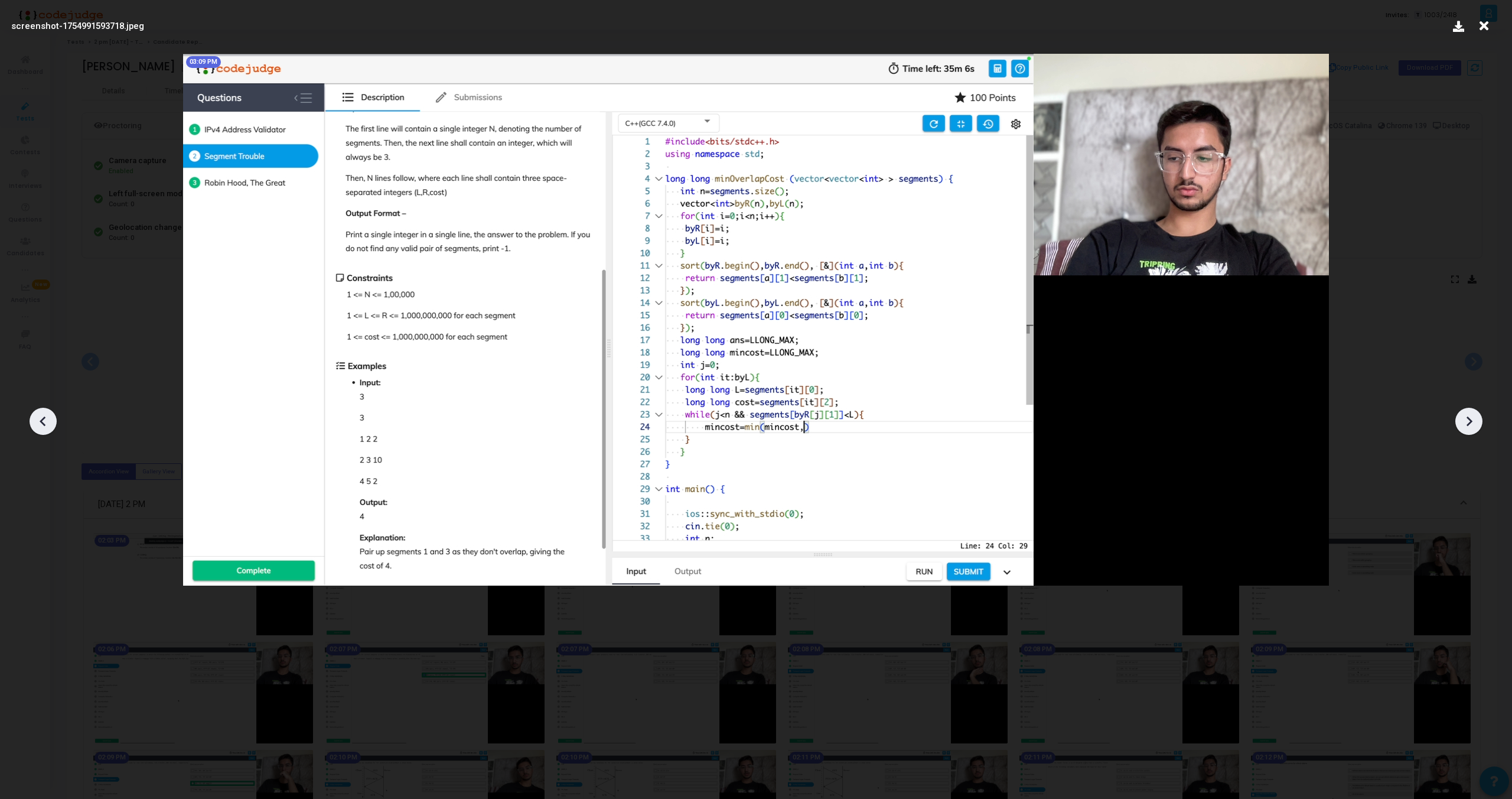
click at [1473, 425] on icon at bounding box center [1469, 421] width 18 height 18
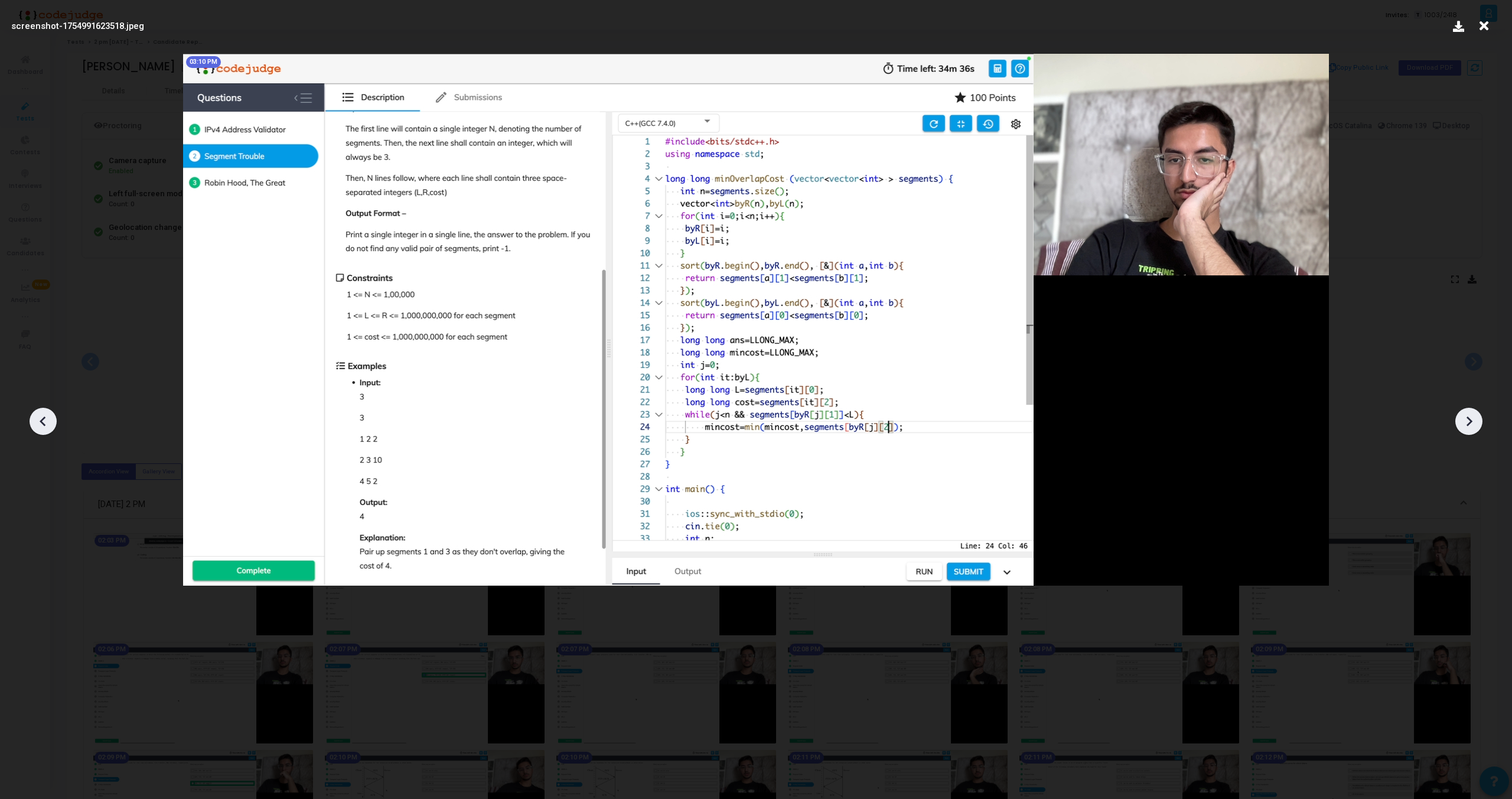
click at [1473, 425] on icon at bounding box center [1469, 421] width 18 height 18
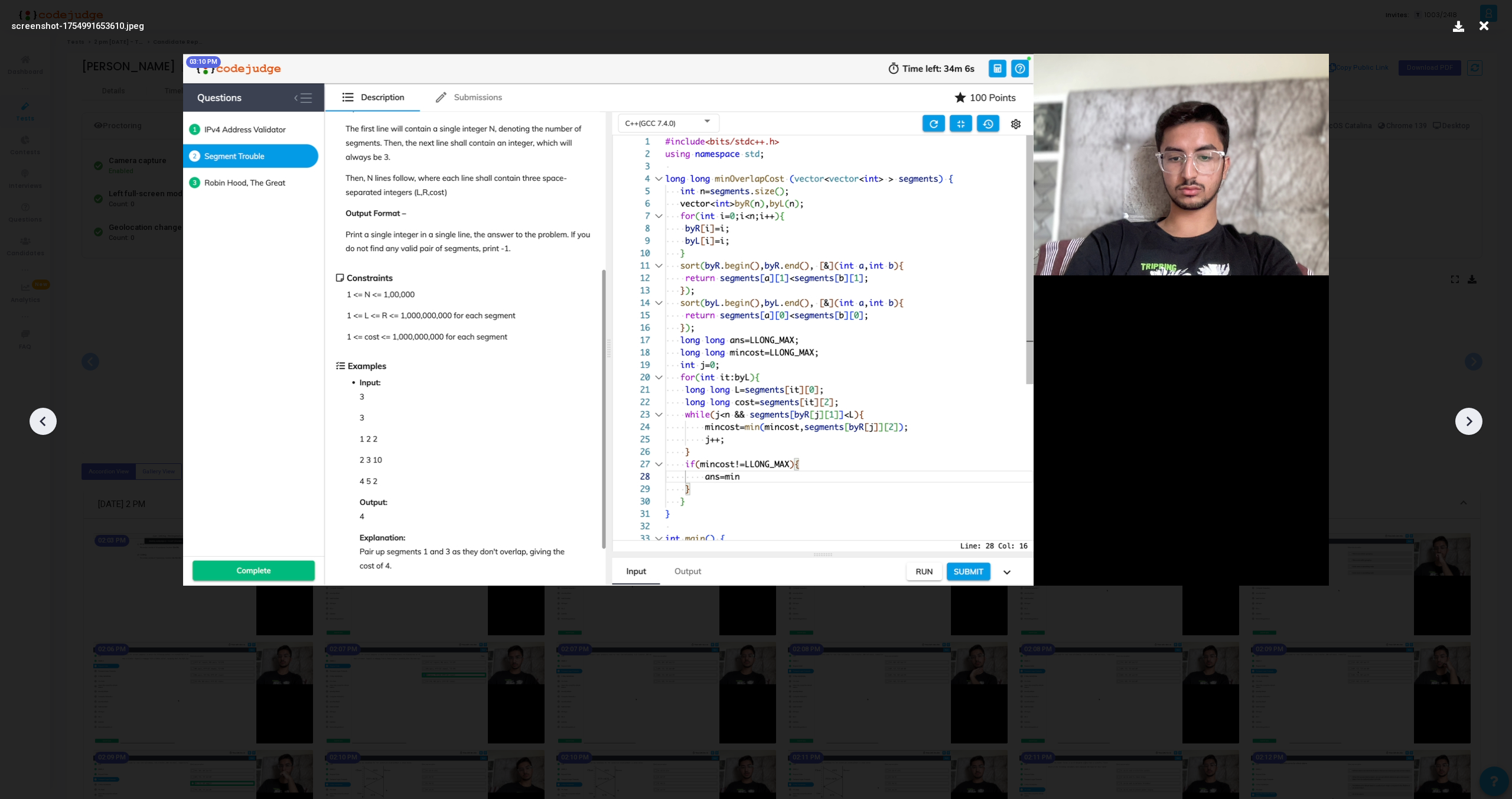
click at [1473, 425] on icon at bounding box center [1469, 421] width 18 height 18
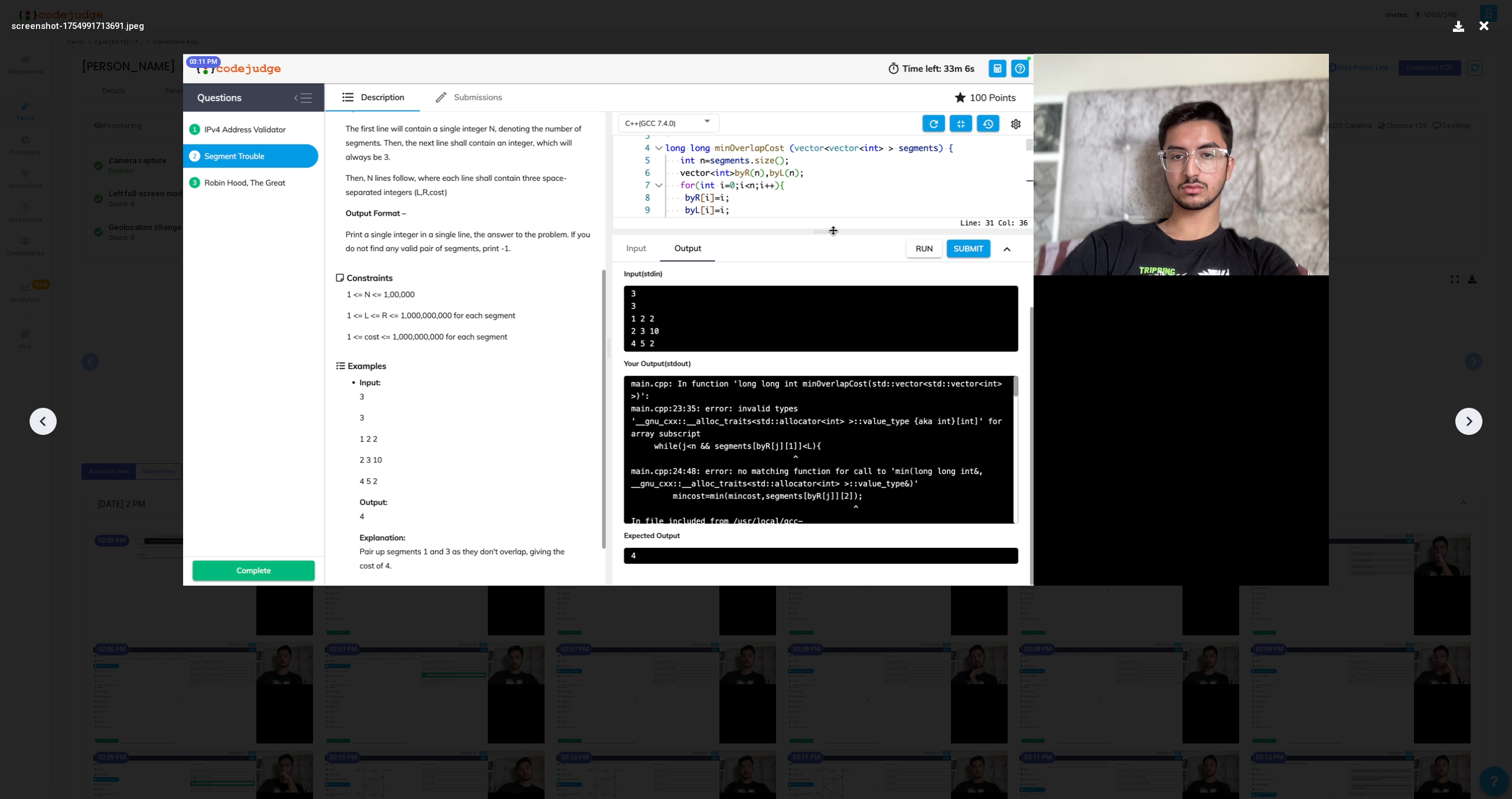
click at [1473, 425] on icon at bounding box center [1469, 421] width 18 height 18
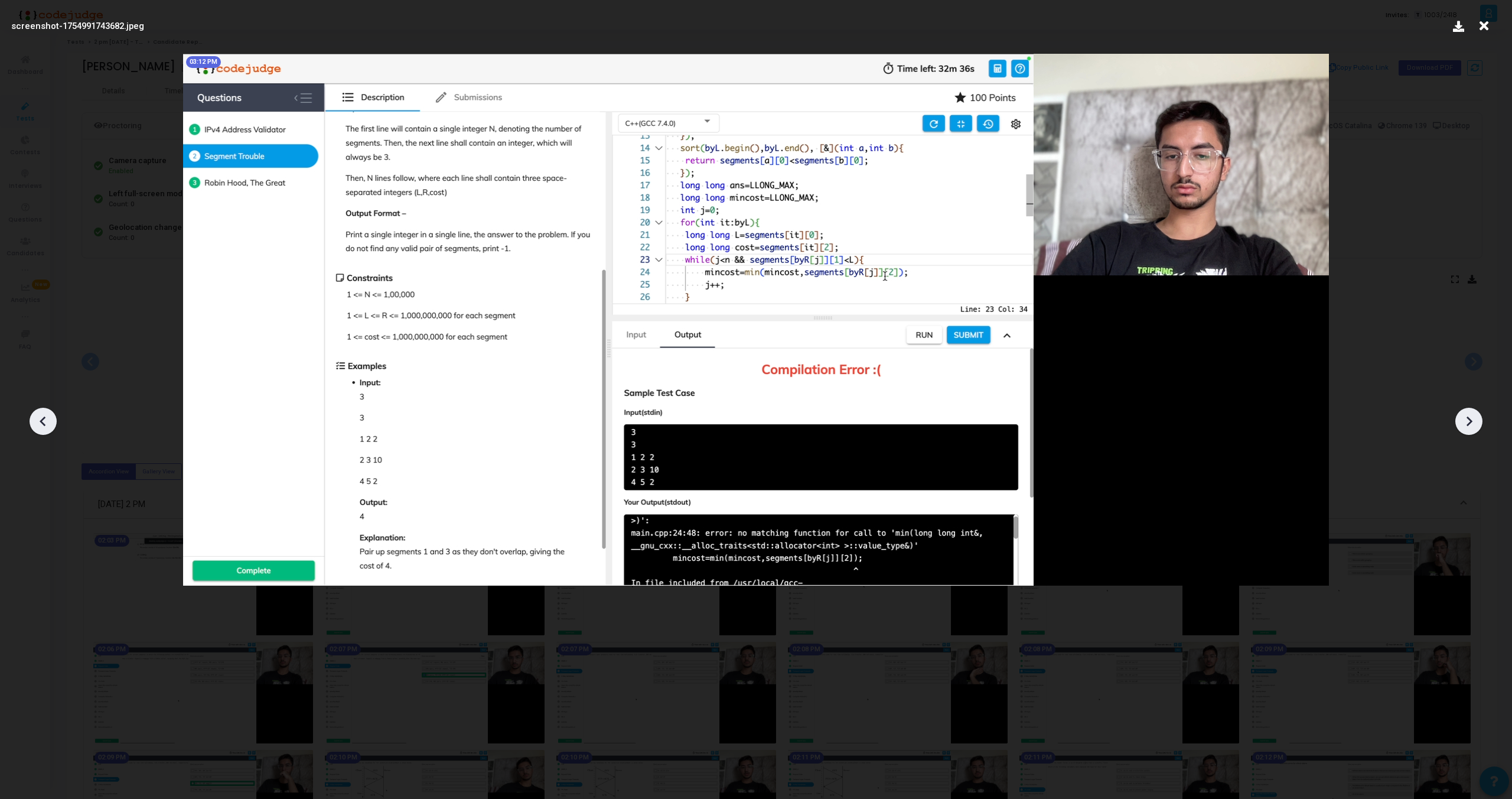
click at [1473, 425] on icon at bounding box center [1469, 421] width 18 height 18
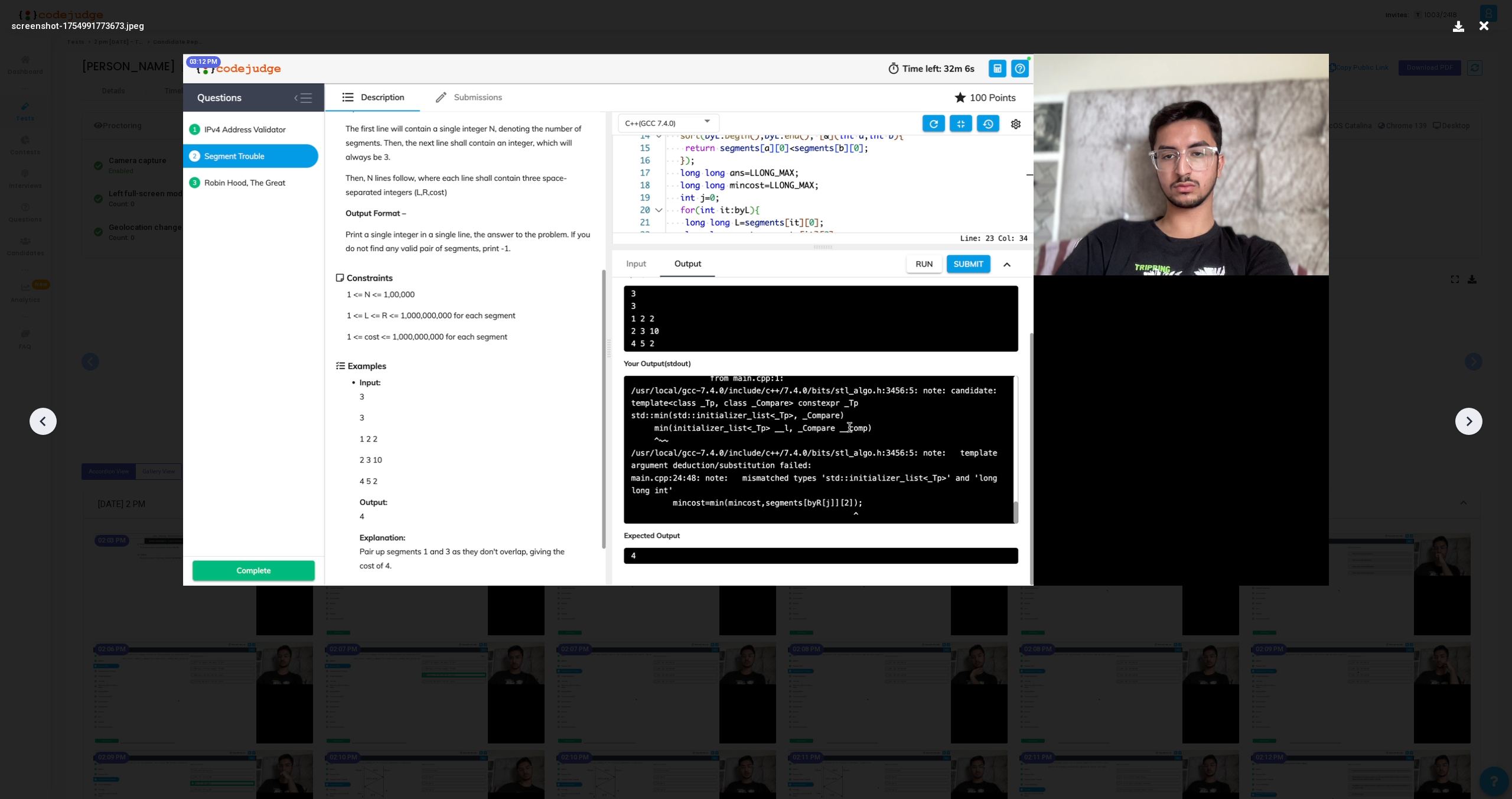
click at [1473, 425] on icon at bounding box center [1469, 421] width 18 height 18
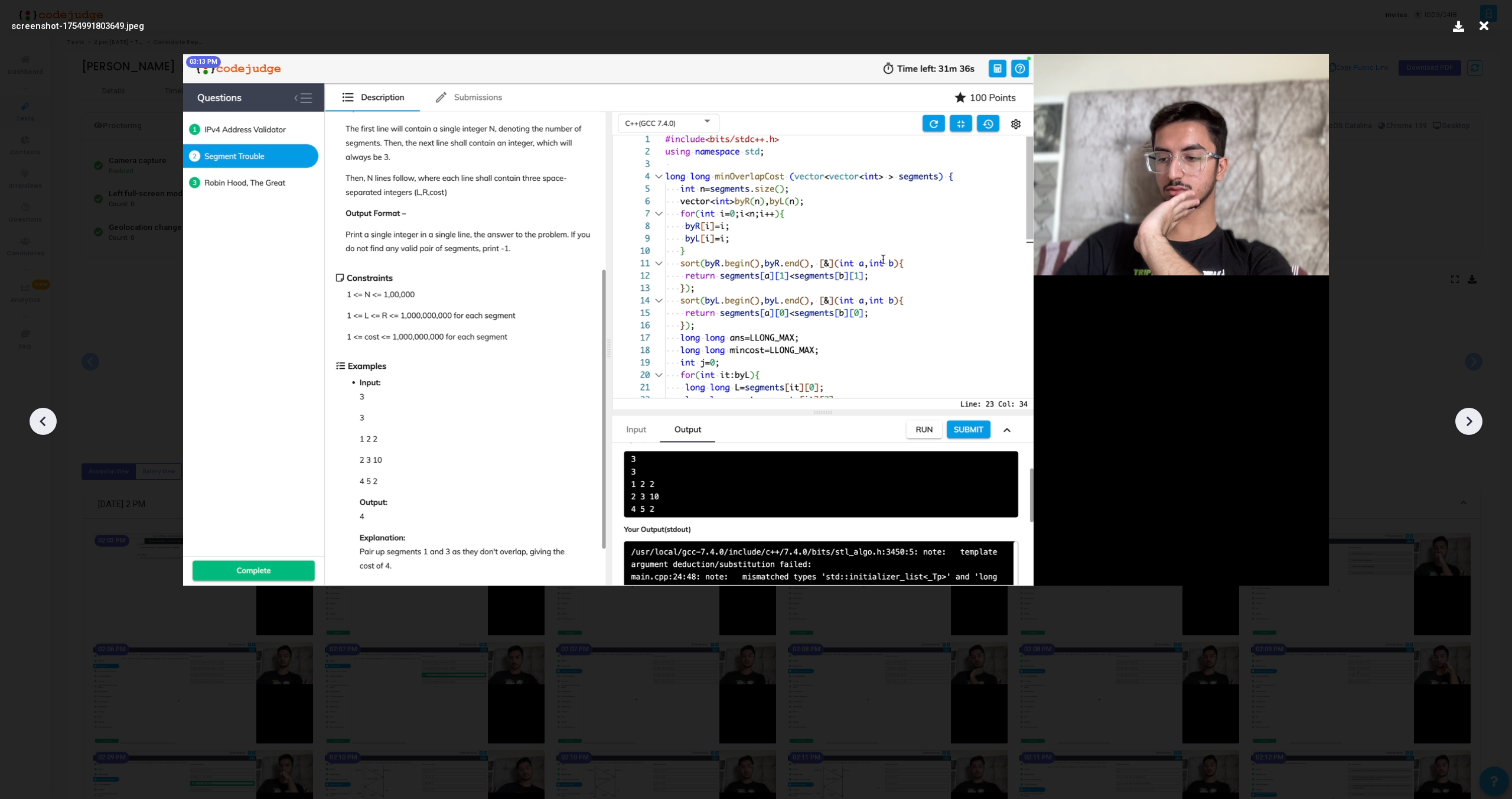
click at [1473, 425] on icon at bounding box center [1469, 421] width 18 height 18
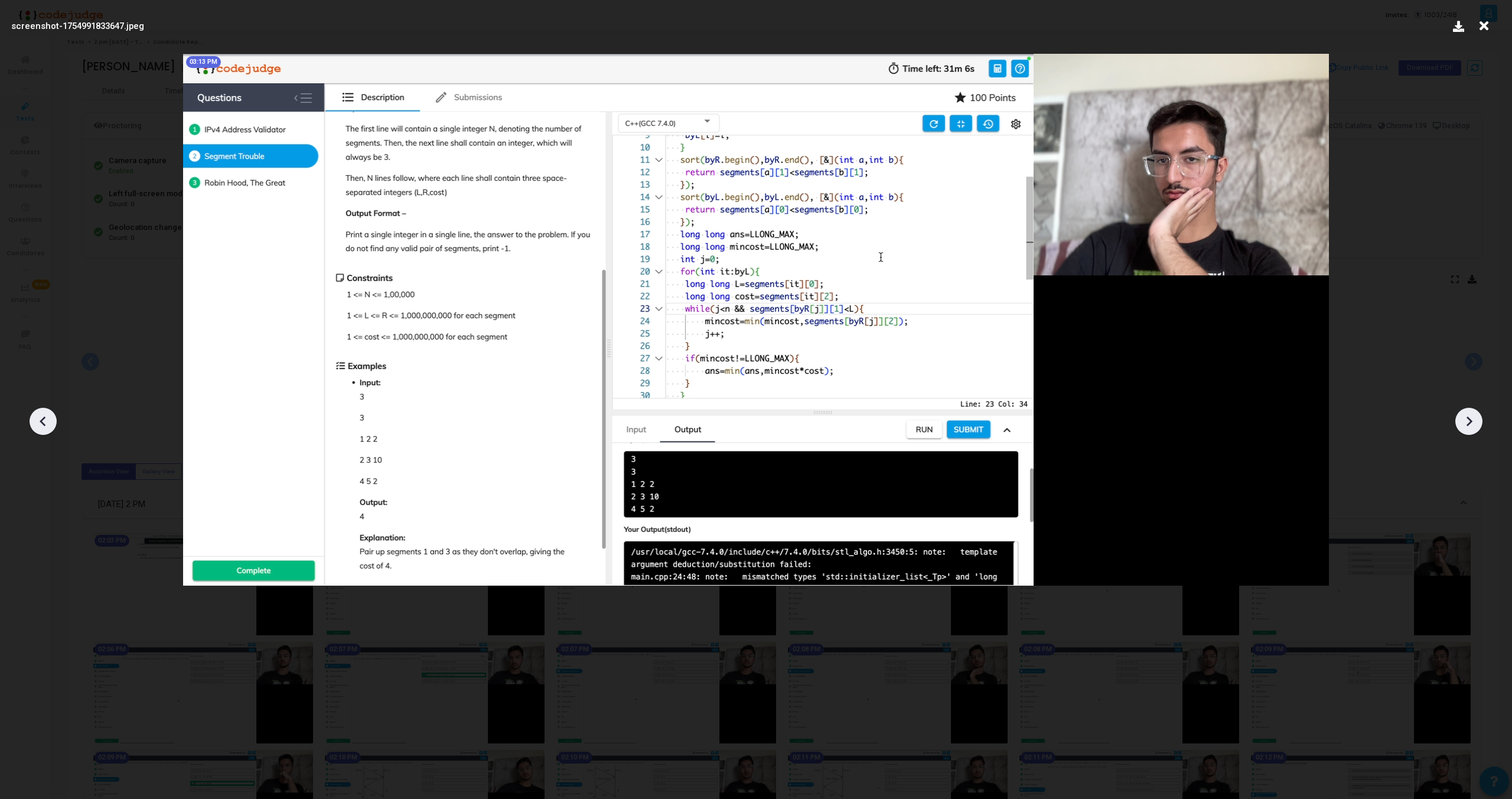
click at [1473, 425] on icon at bounding box center [1469, 421] width 18 height 18
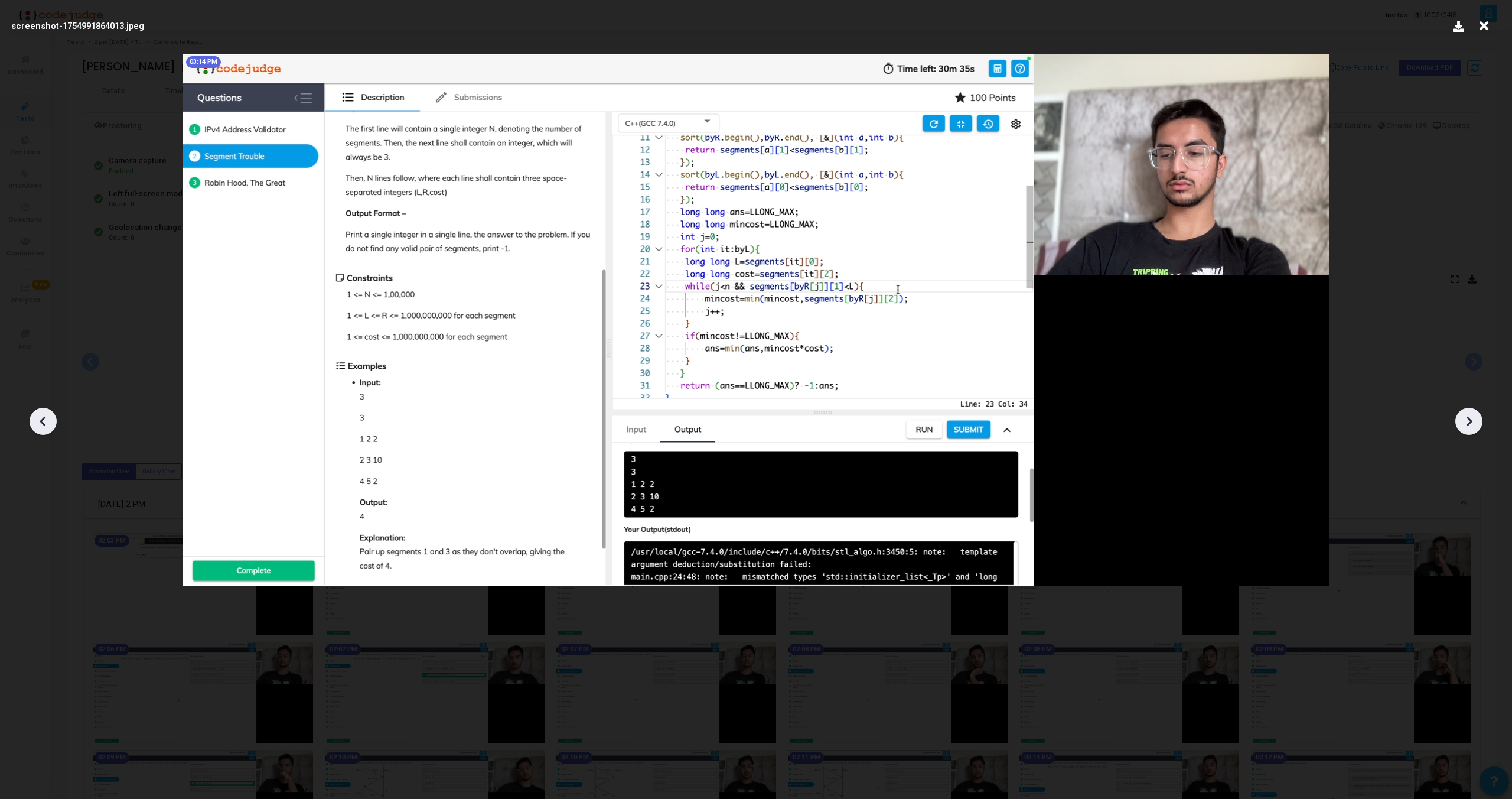
click at [1473, 425] on icon at bounding box center [1469, 421] width 18 height 18
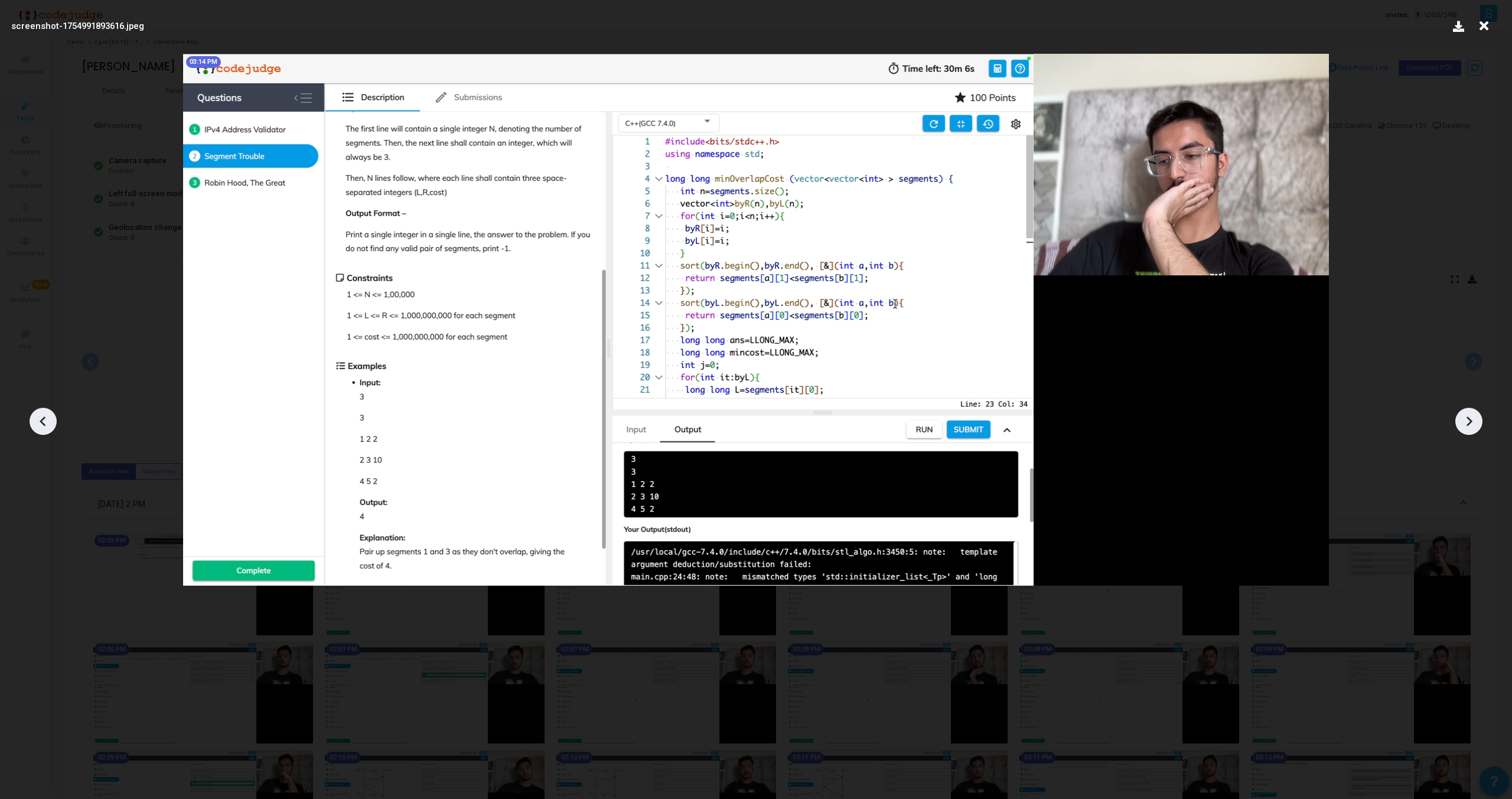
click at [1473, 425] on icon at bounding box center [1469, 421] width 18 height 18
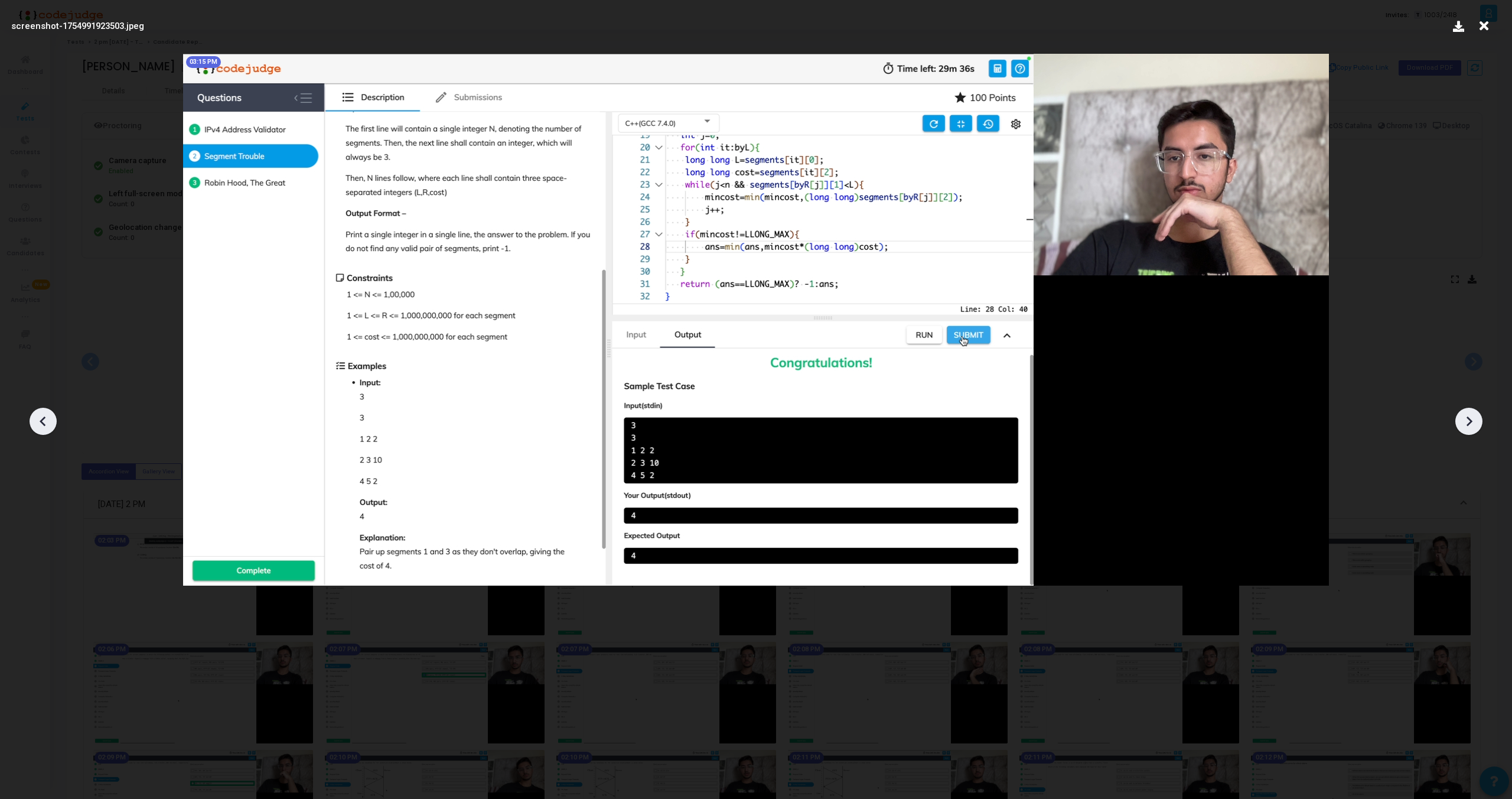
click at [1473, 425] on icon at bounding box center [1469, 421] width 18 height 18
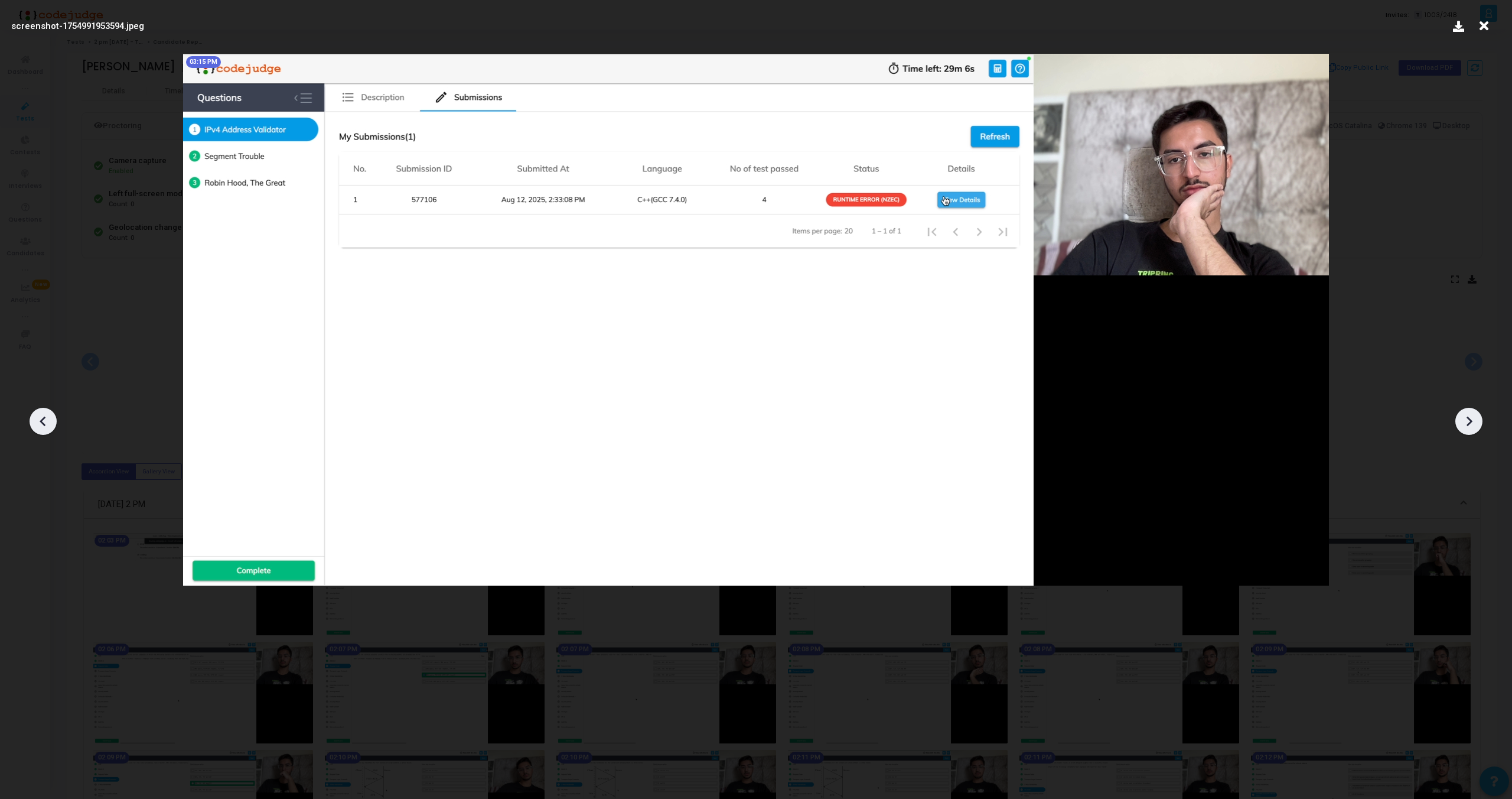
click at [1473, 425] on icon at bounding box center [1469, 421] width 18 height 18
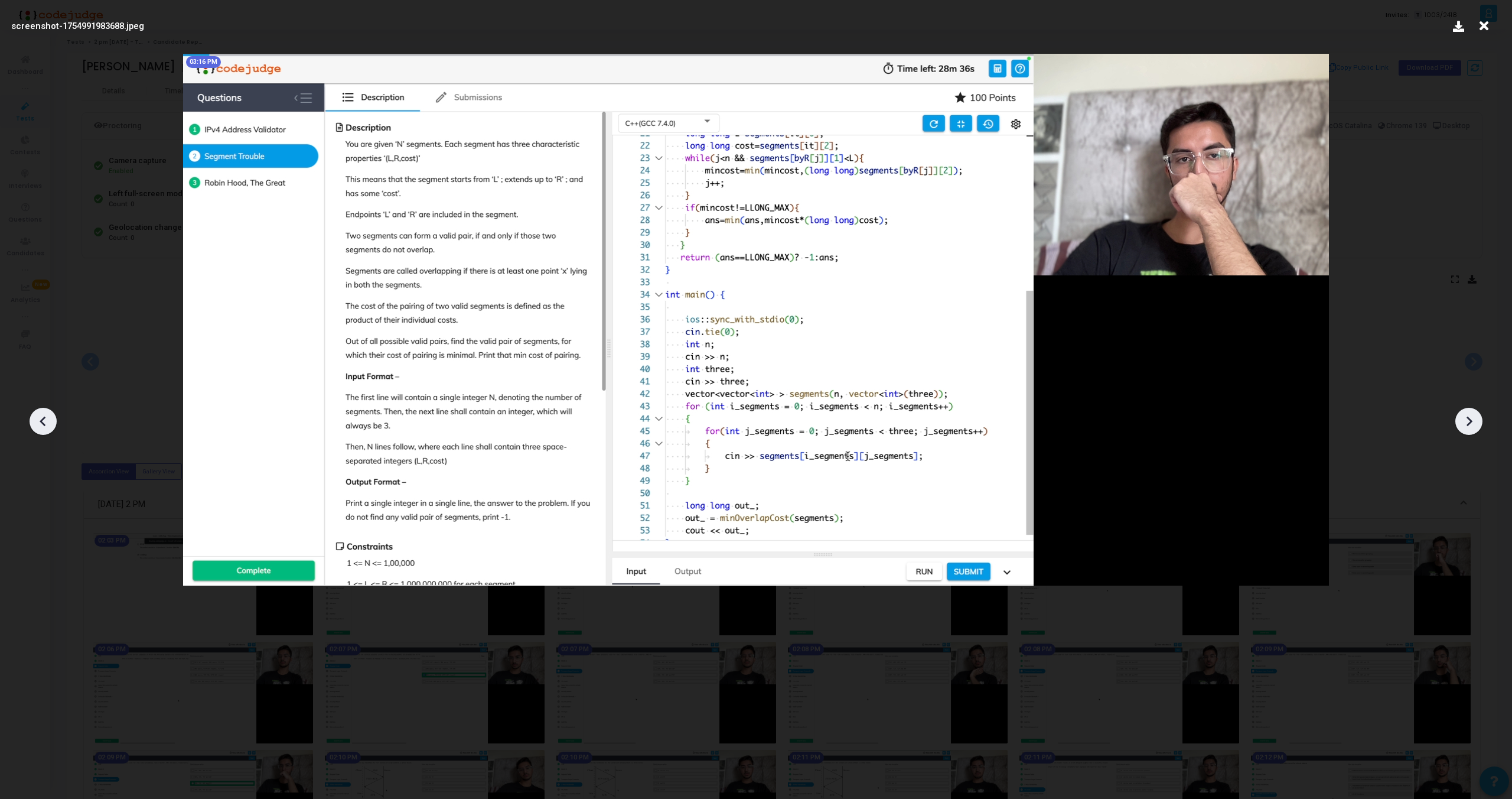
click at [1473, 425] on icon at bounding box center [1469, 421] width 18 height 18
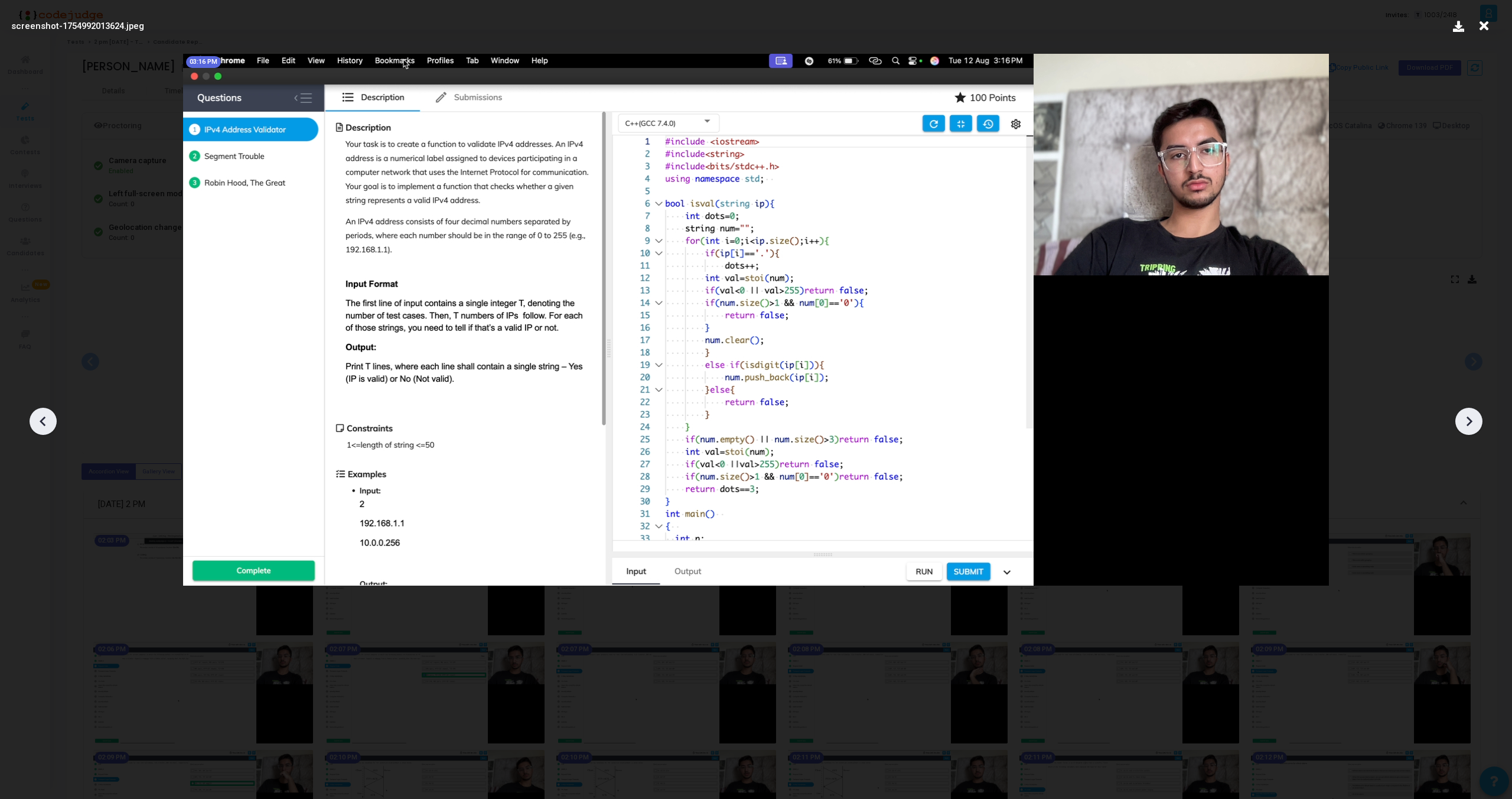
click at [1473, 425] on icon at bounding box center [1469, 421] width 18 height 18
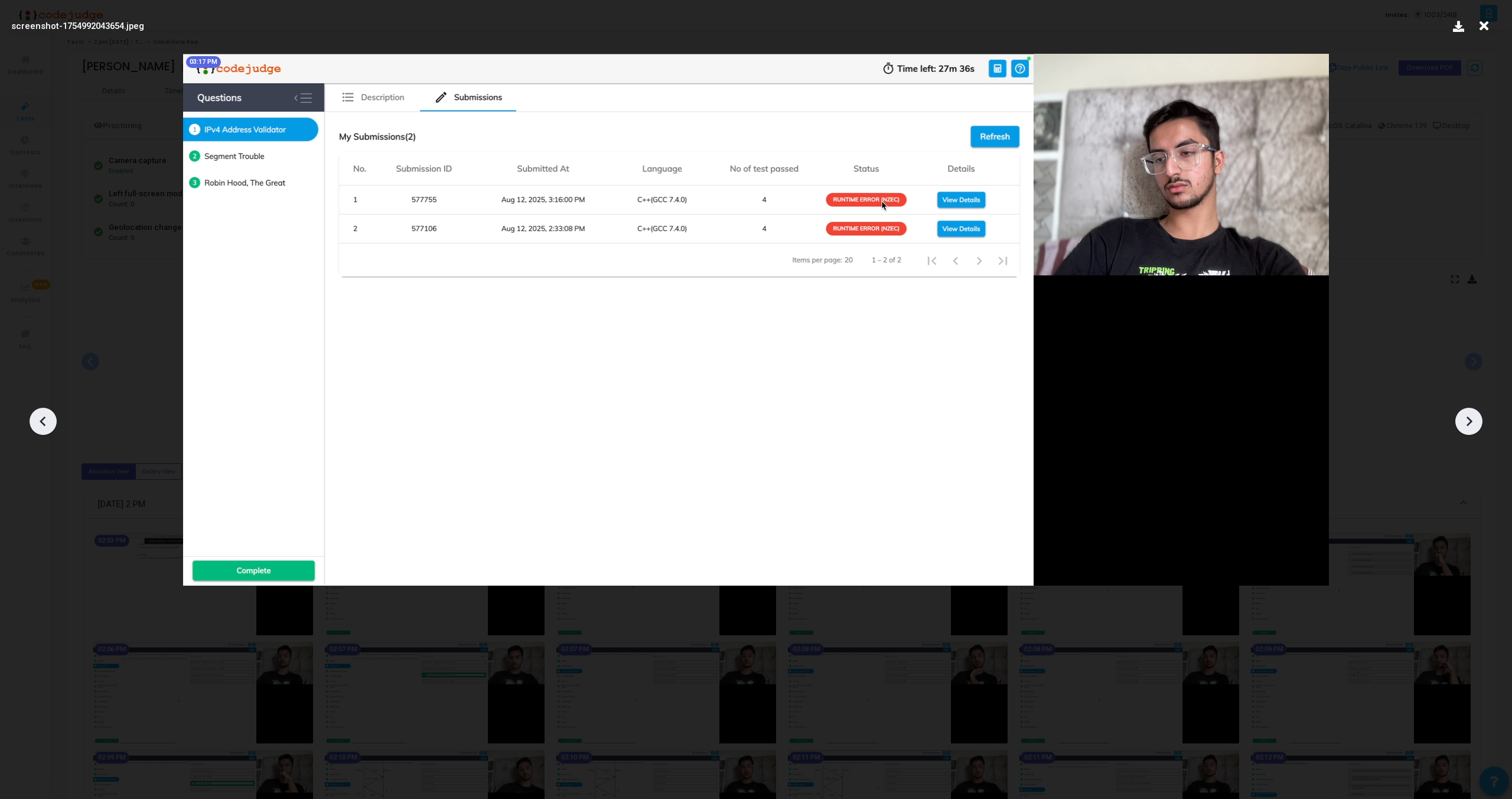
click at [1473, 425] on icon at bounding box center [1469, 421] width 18 height 18
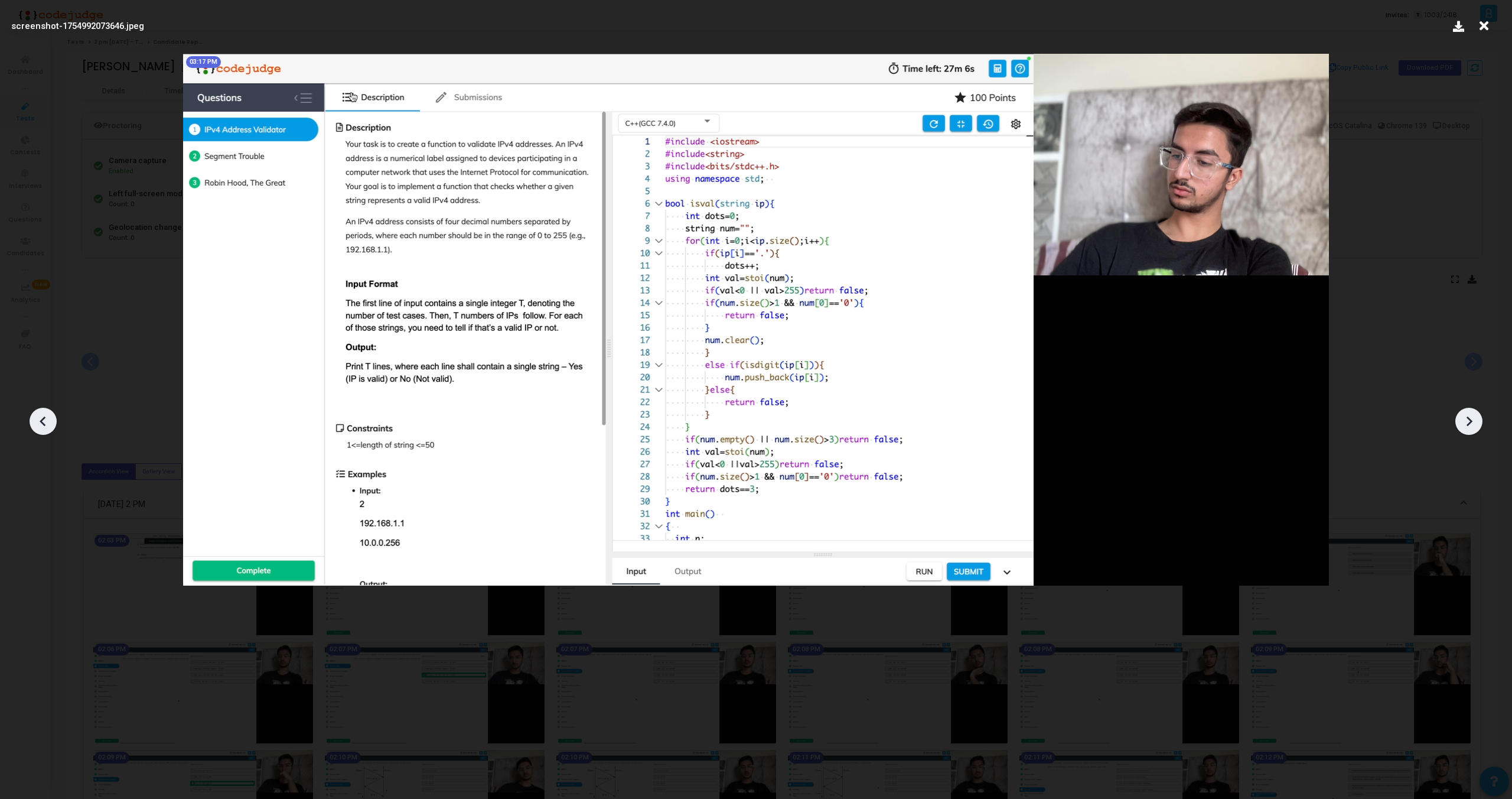
click at [1473, 425] on icon at bounding box center [1469, 421] width 18 height 18
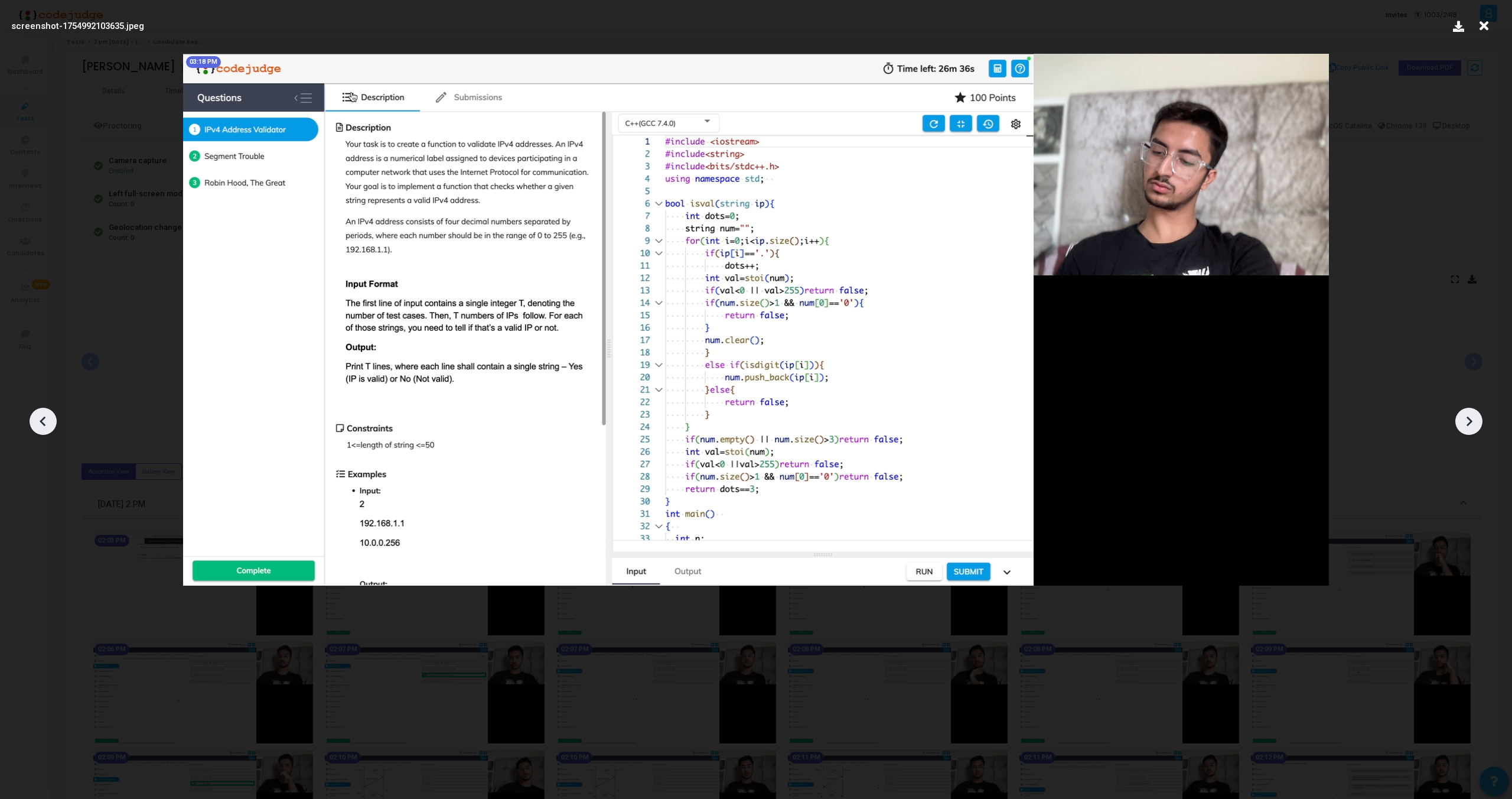
click at [1473, 425] on icon at bounding box center [1469, 421] width 18 height 18
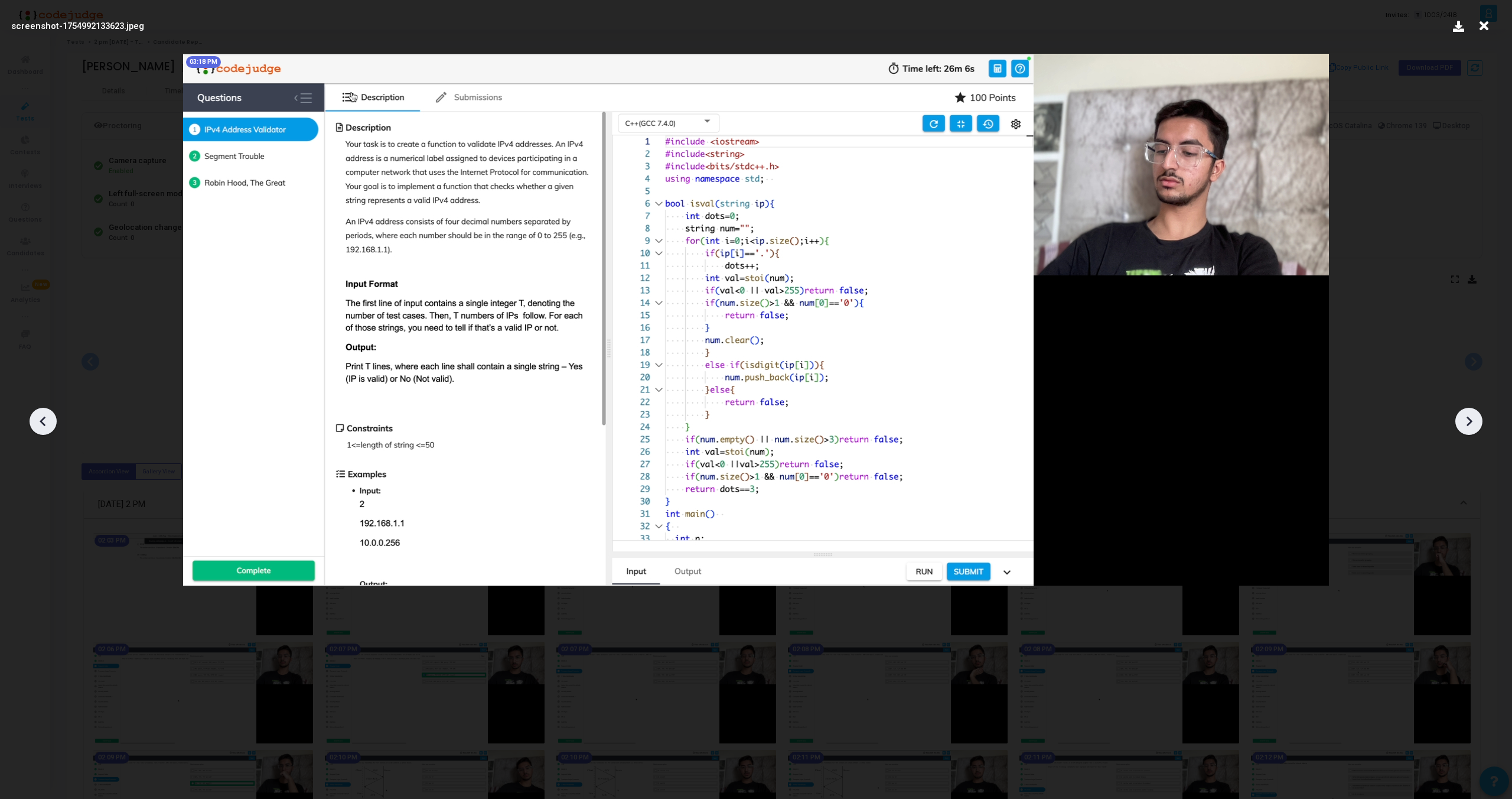
click at [1473, 425] on icon at bounding box center [1469, 421] width 18 height 18
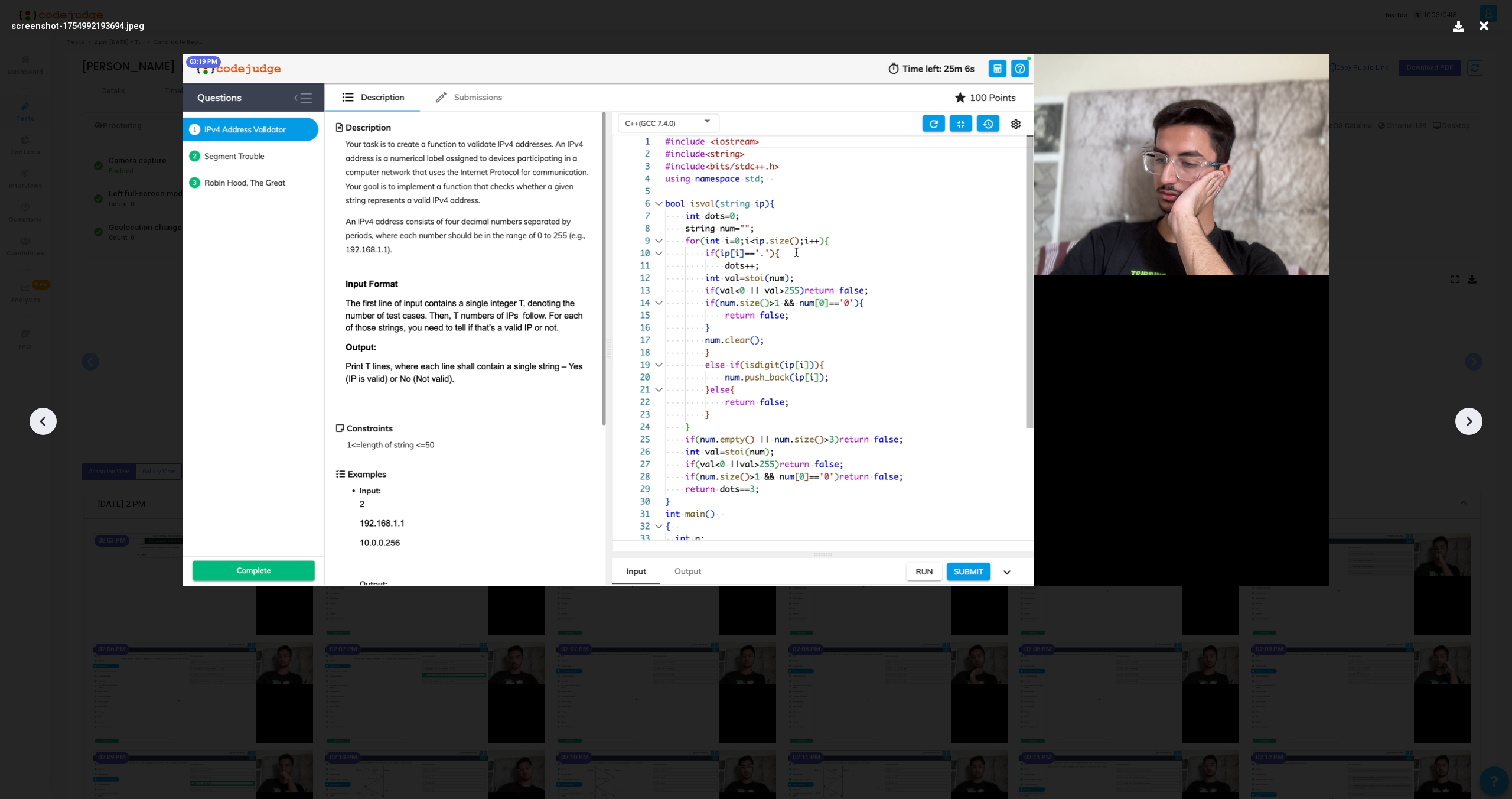
click at [1473, 425] on icon at bounding box center [1469, 421] width 18 height 18
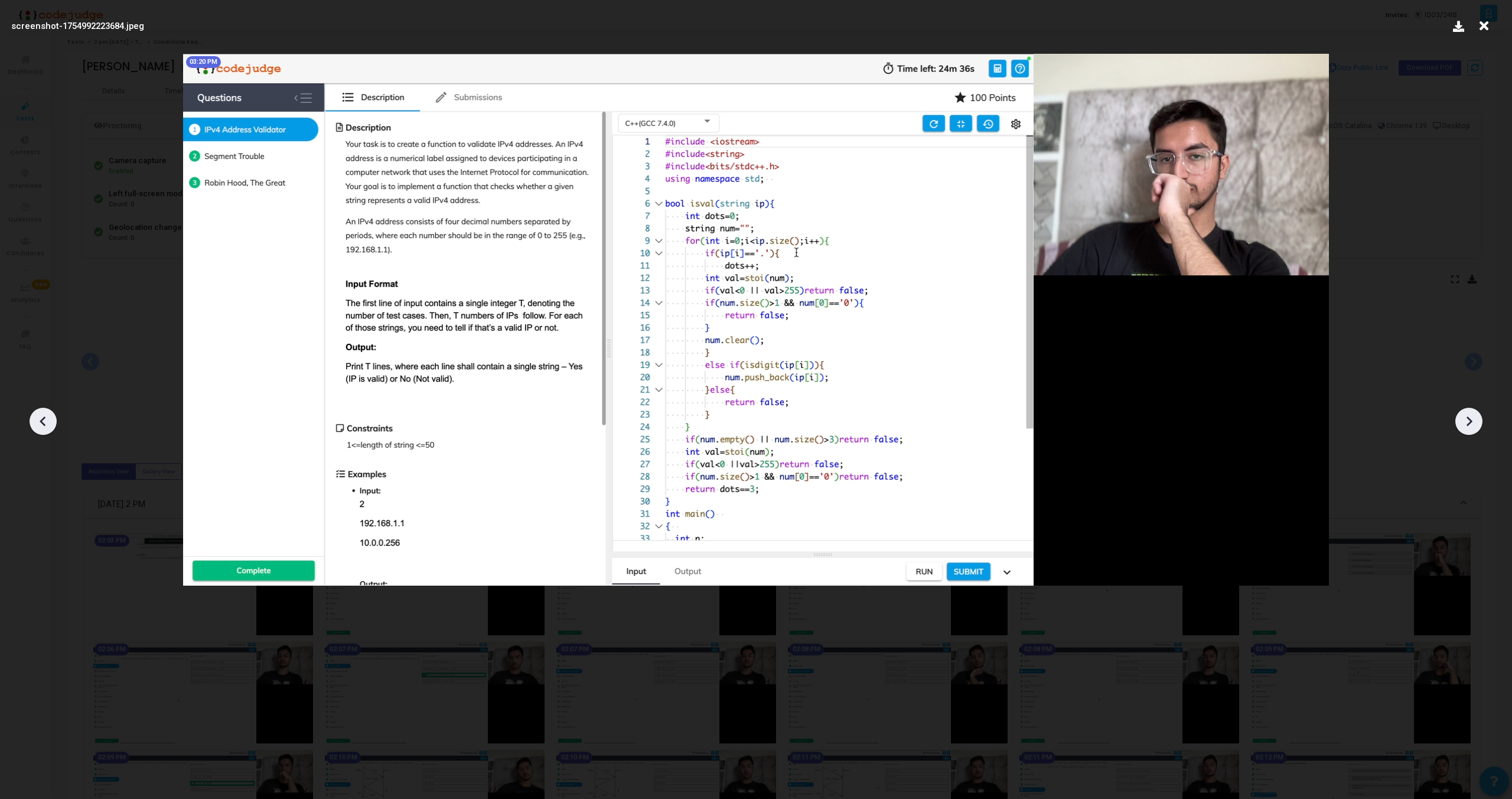
click at [1473, 425] on icon at bounding box center [1469, 421] width 18 height 18
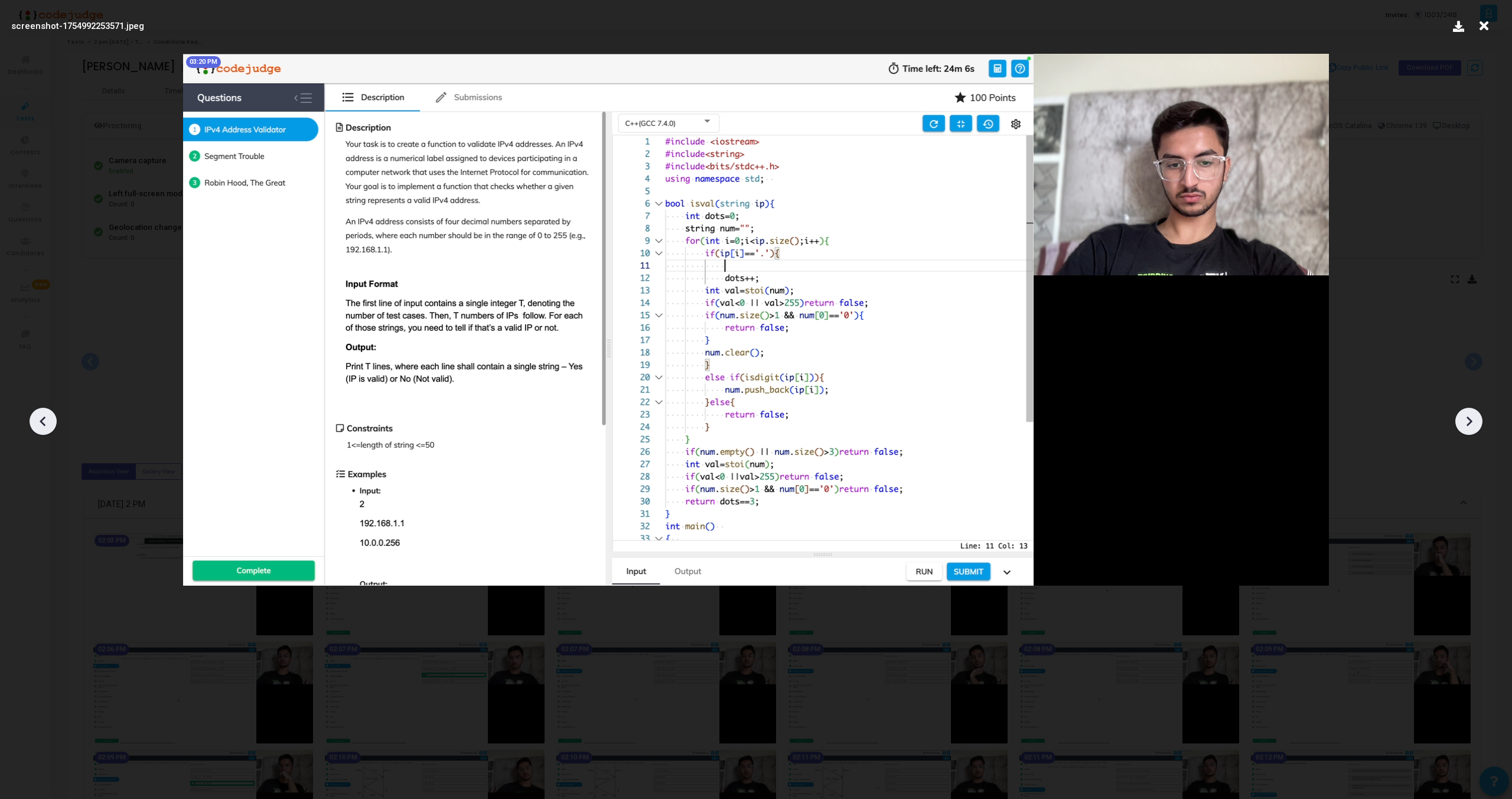
click at [1473, 425] on icon at bounding box center [1469, 421] width 18 height 18
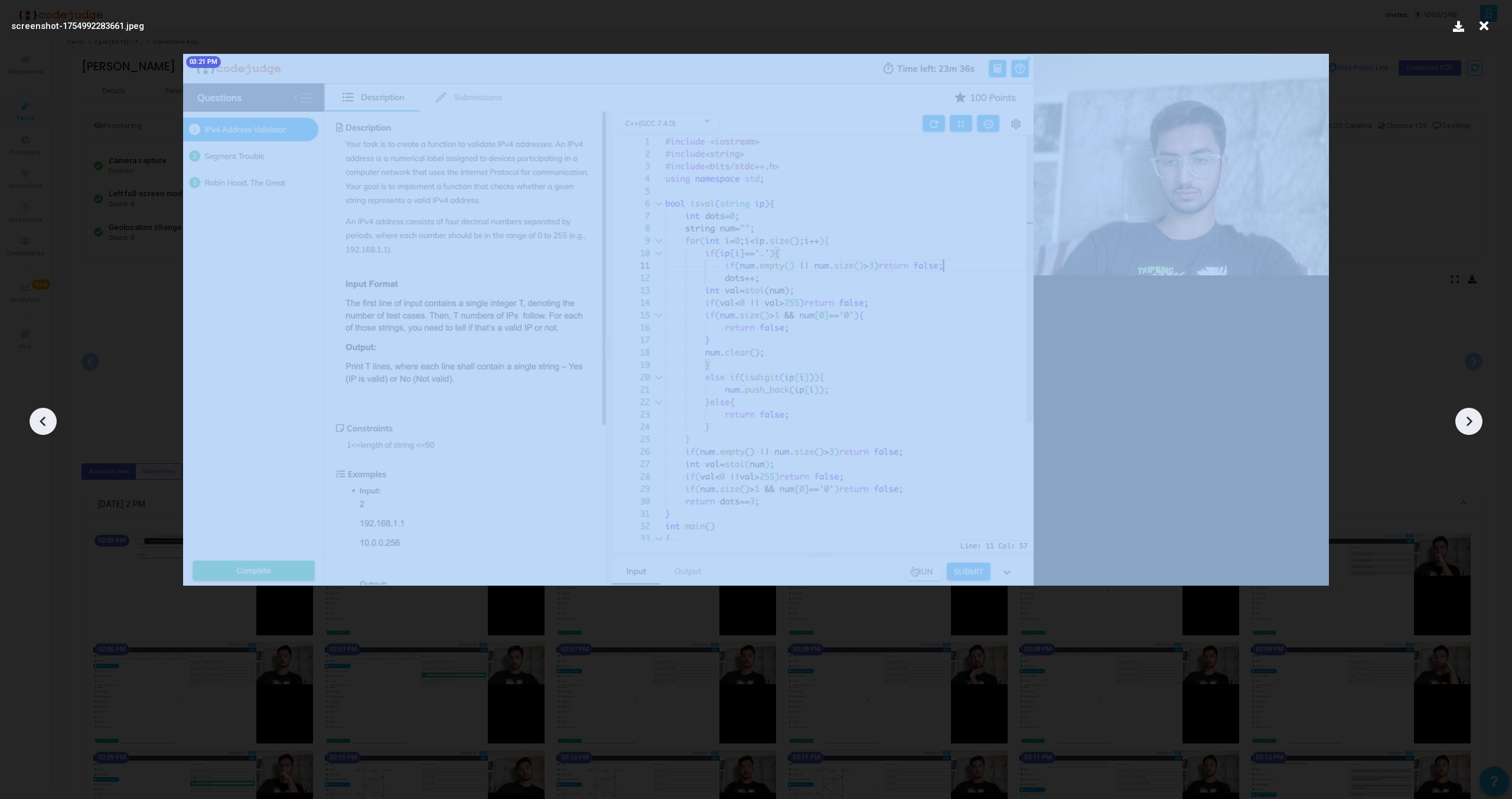
click at [1473, 425] on icon at bounding box center [1469, 421] width 18 height 18
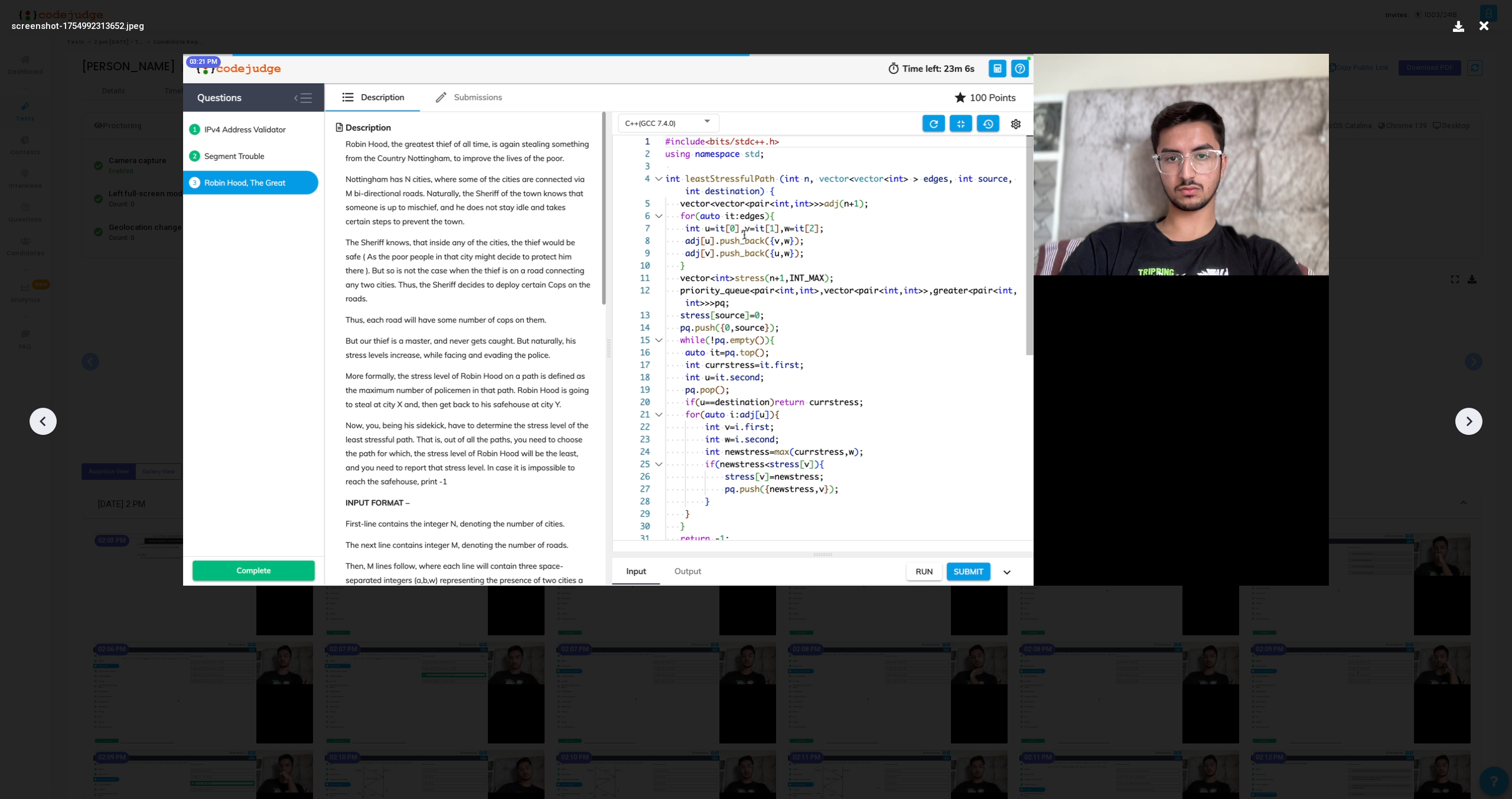
click at [1473, 425] on icon at bounding box center [1469, 421] width 18 height 18
click at [1470, 423] on icon at bounding box center [1470, 421] width 6 height 10
click at [1466, 421] on icon at bounding box center [1469, 421] width 18 height 18
click at [32, 416] on div at bounding box center [42, 421] width 27 height 27
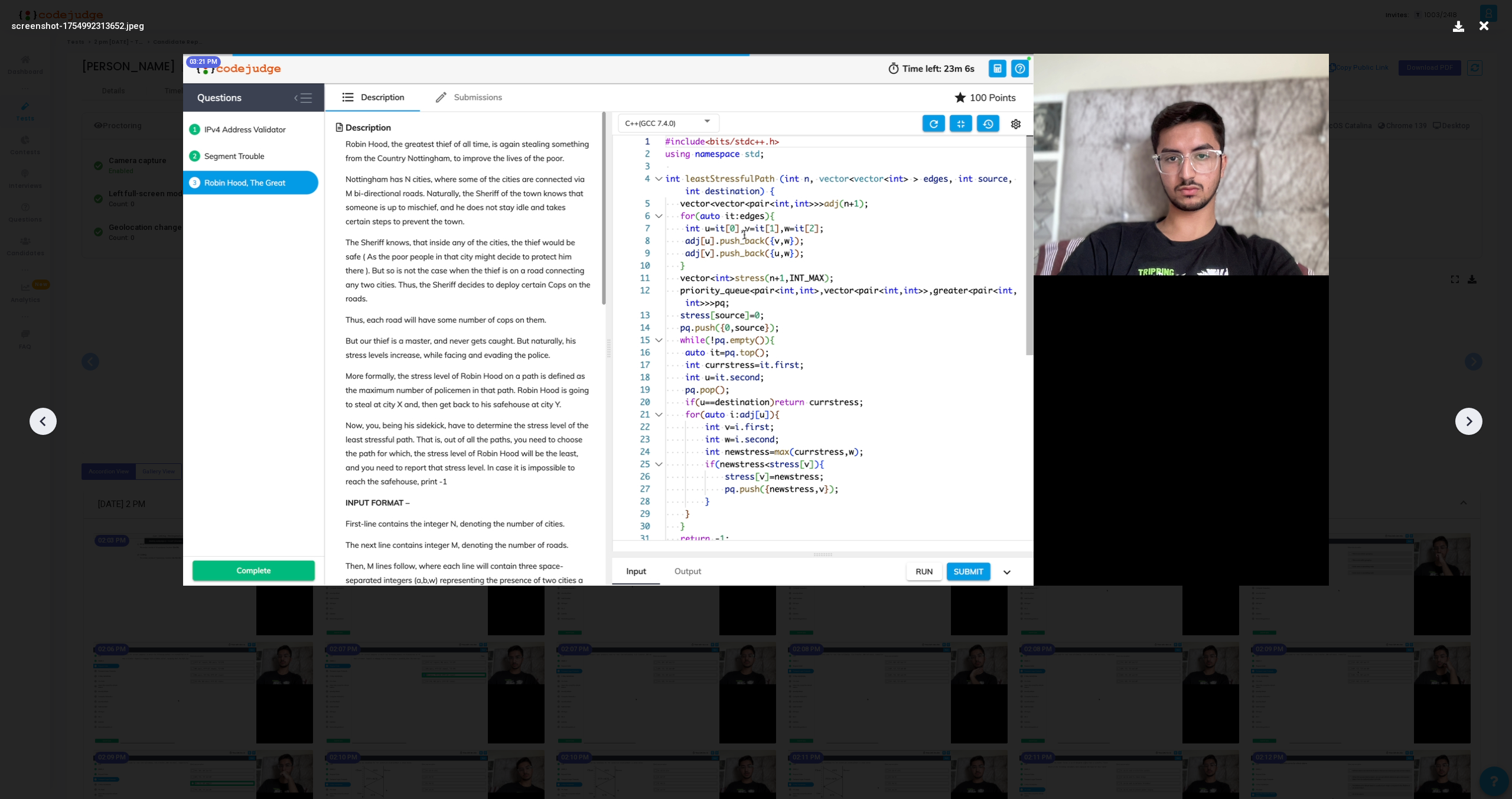
click at [32, 416] on div at bounding box center [42, 421] width 27 height 27
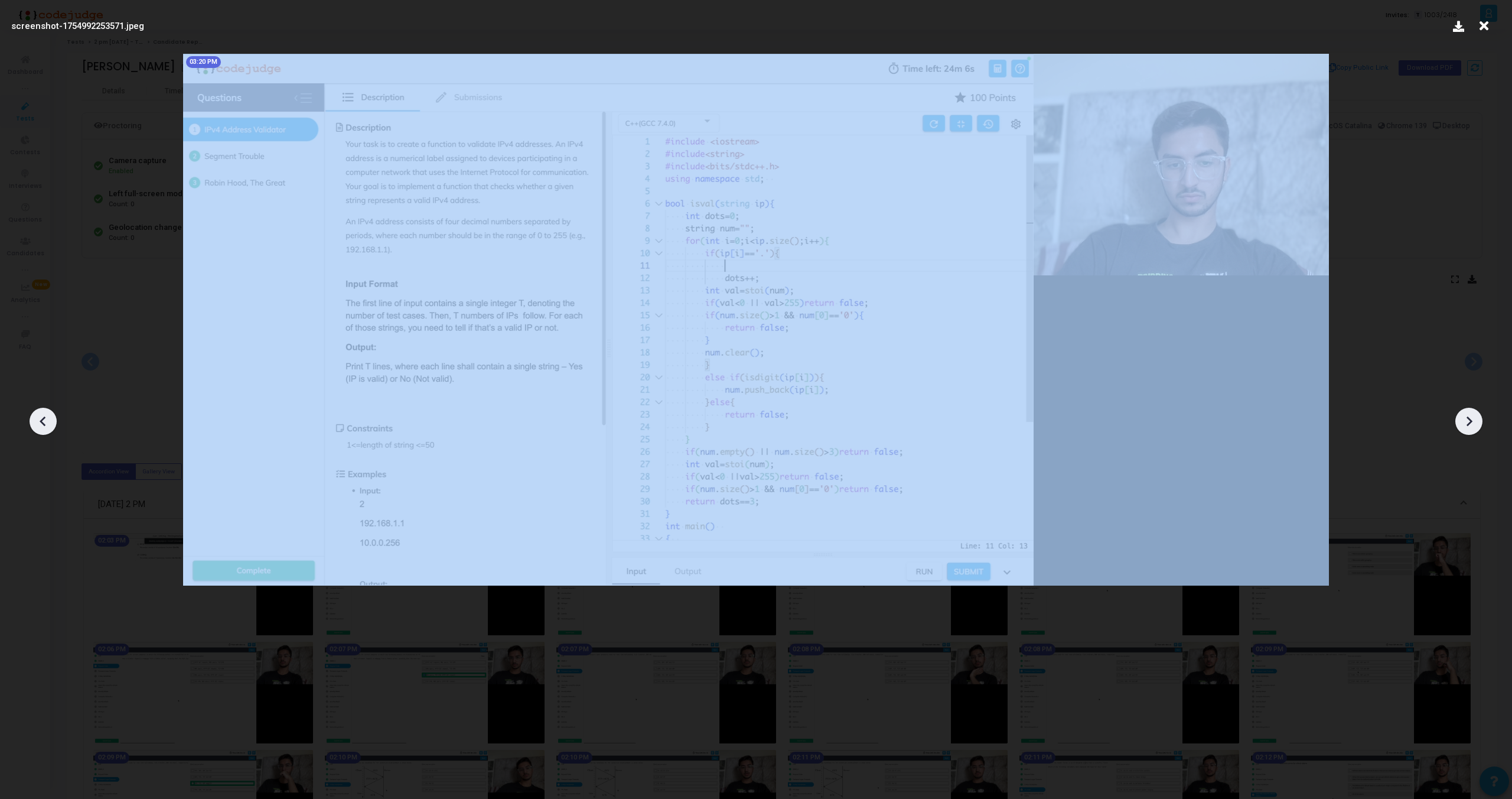
click at [32, 416] on div at bounding box center [42, 421] width 27 height 27
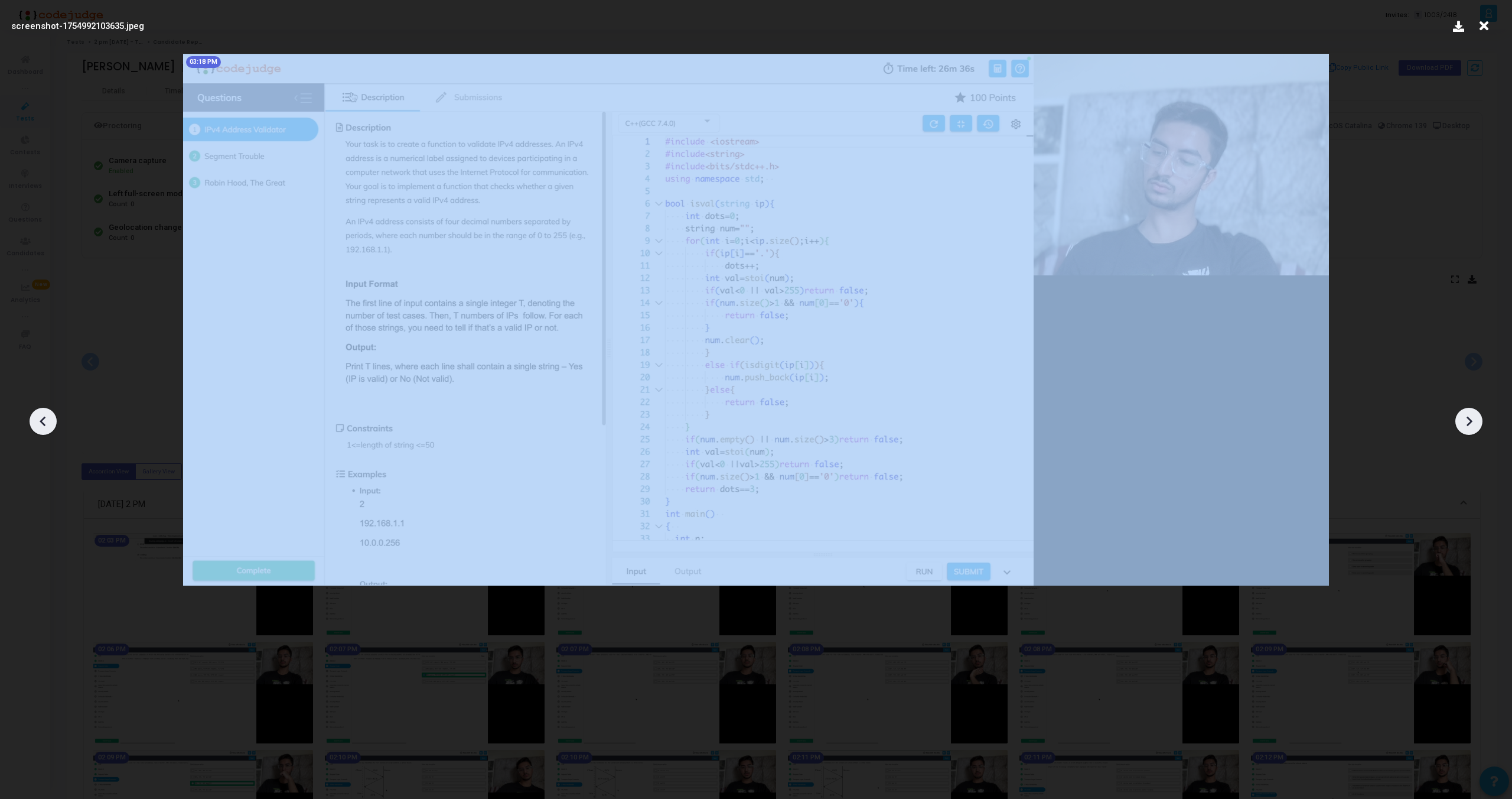
click at [32, 416] on div at bounding box center [42, 421] width 27 height 27
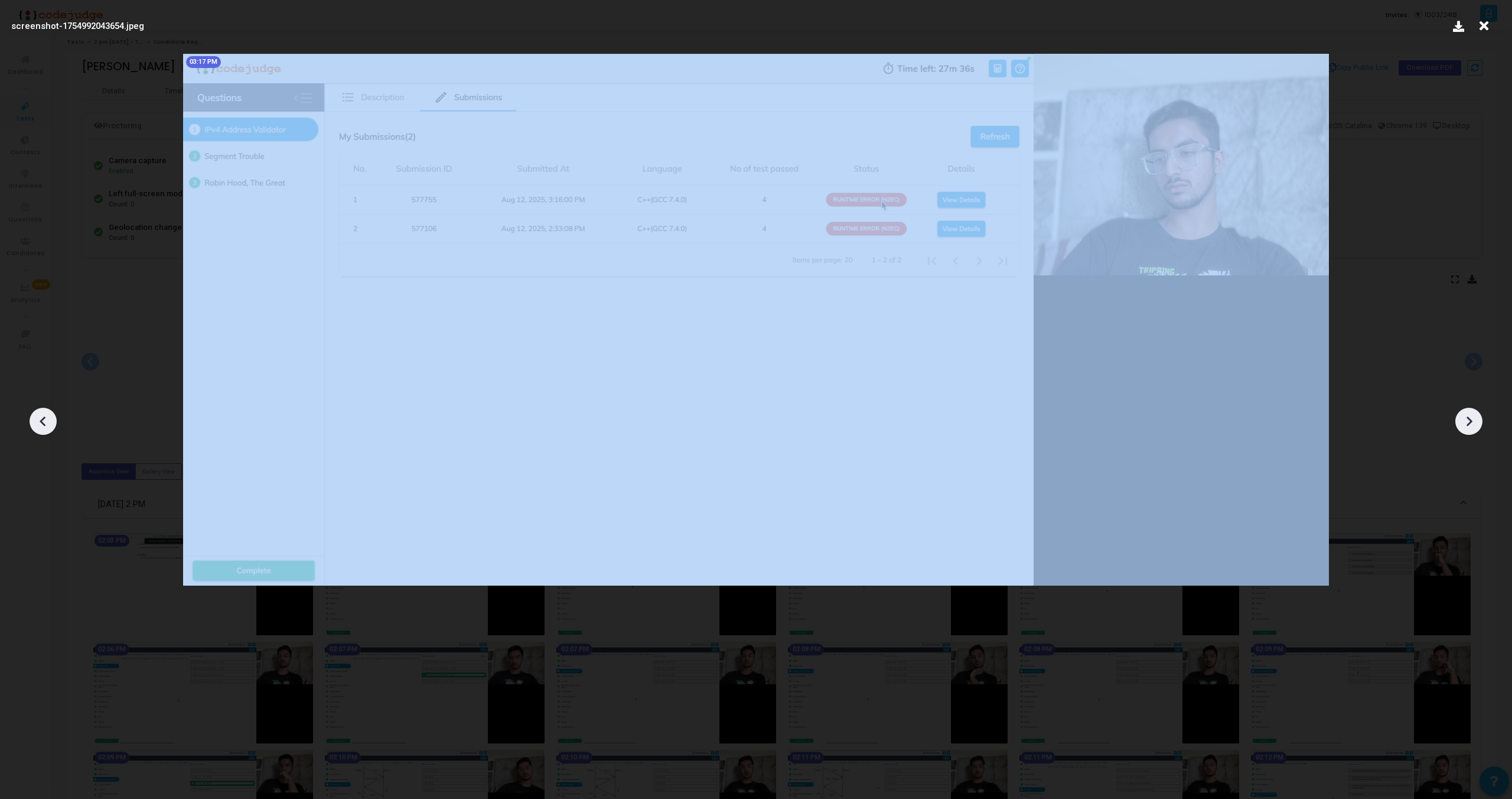
click at [32, 416] on div at bounding box center [42, 421] width 27 height 27
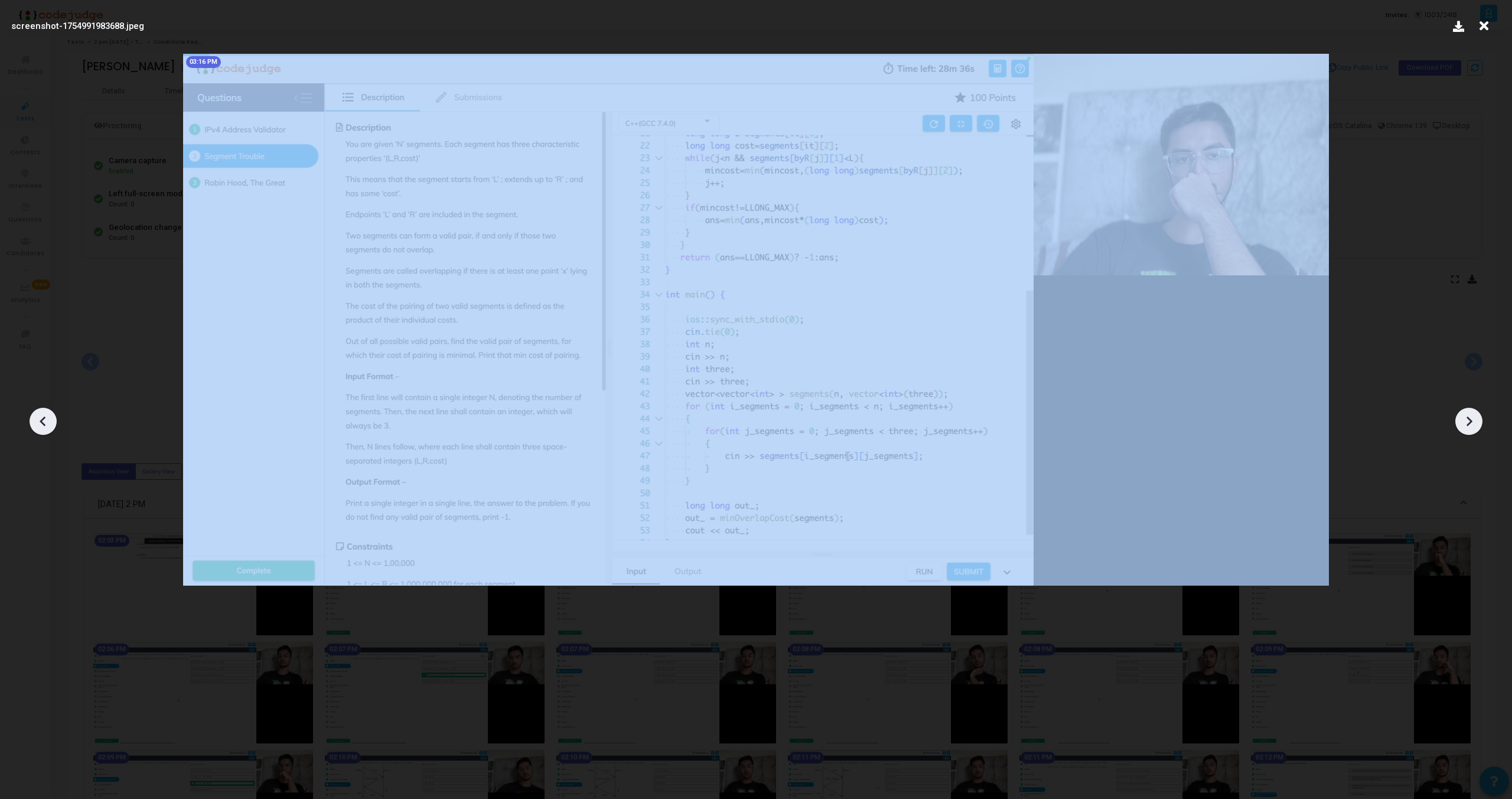
click at [32, 416] on div at bounding box center [42, 421] width 27 height 27
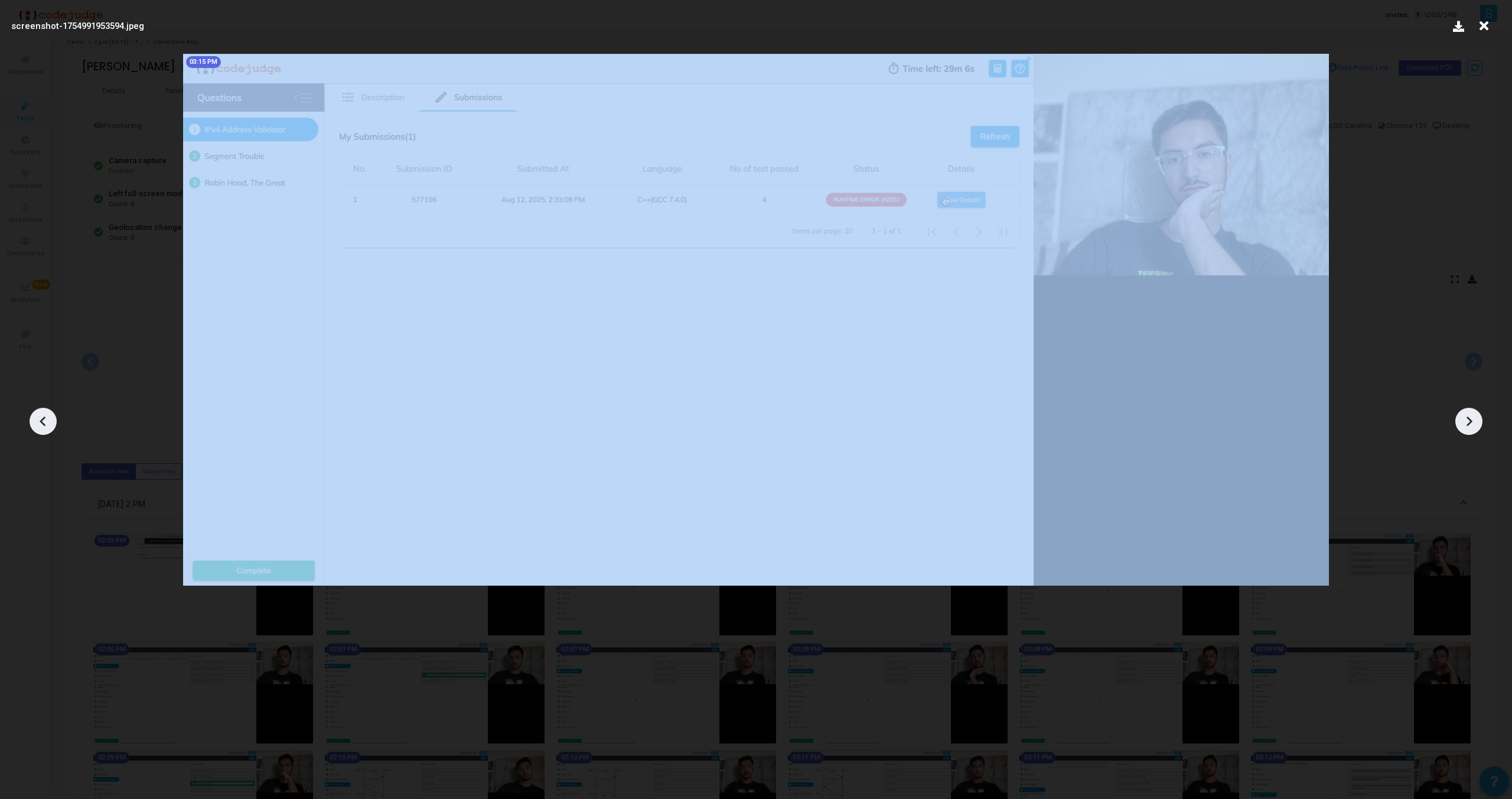
click at [32, 416] on div at bounding box center [42, 421] width 27 height 27
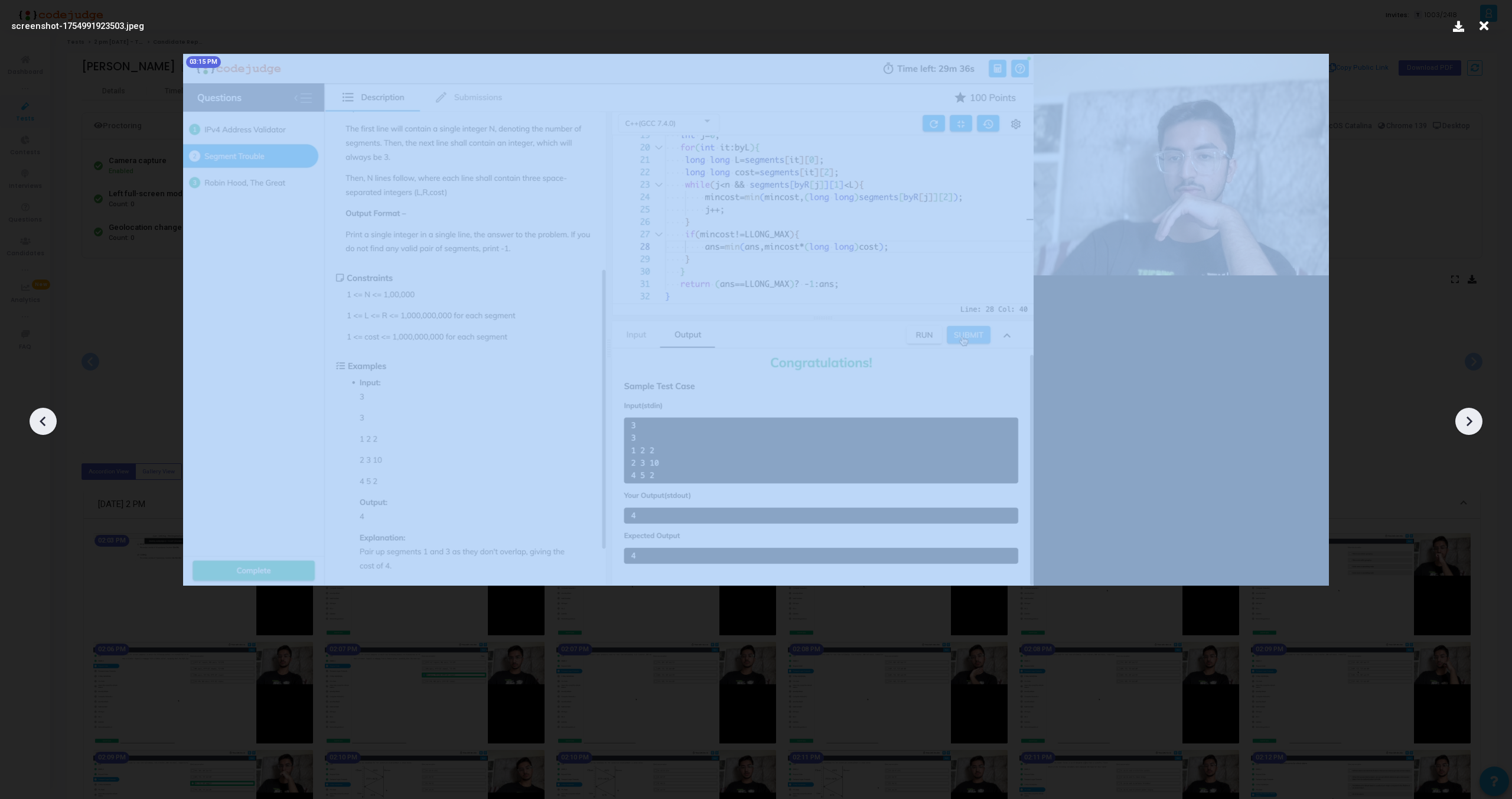
click at [32, 416] on div at bounding box center [42, 421] width 27 height 27
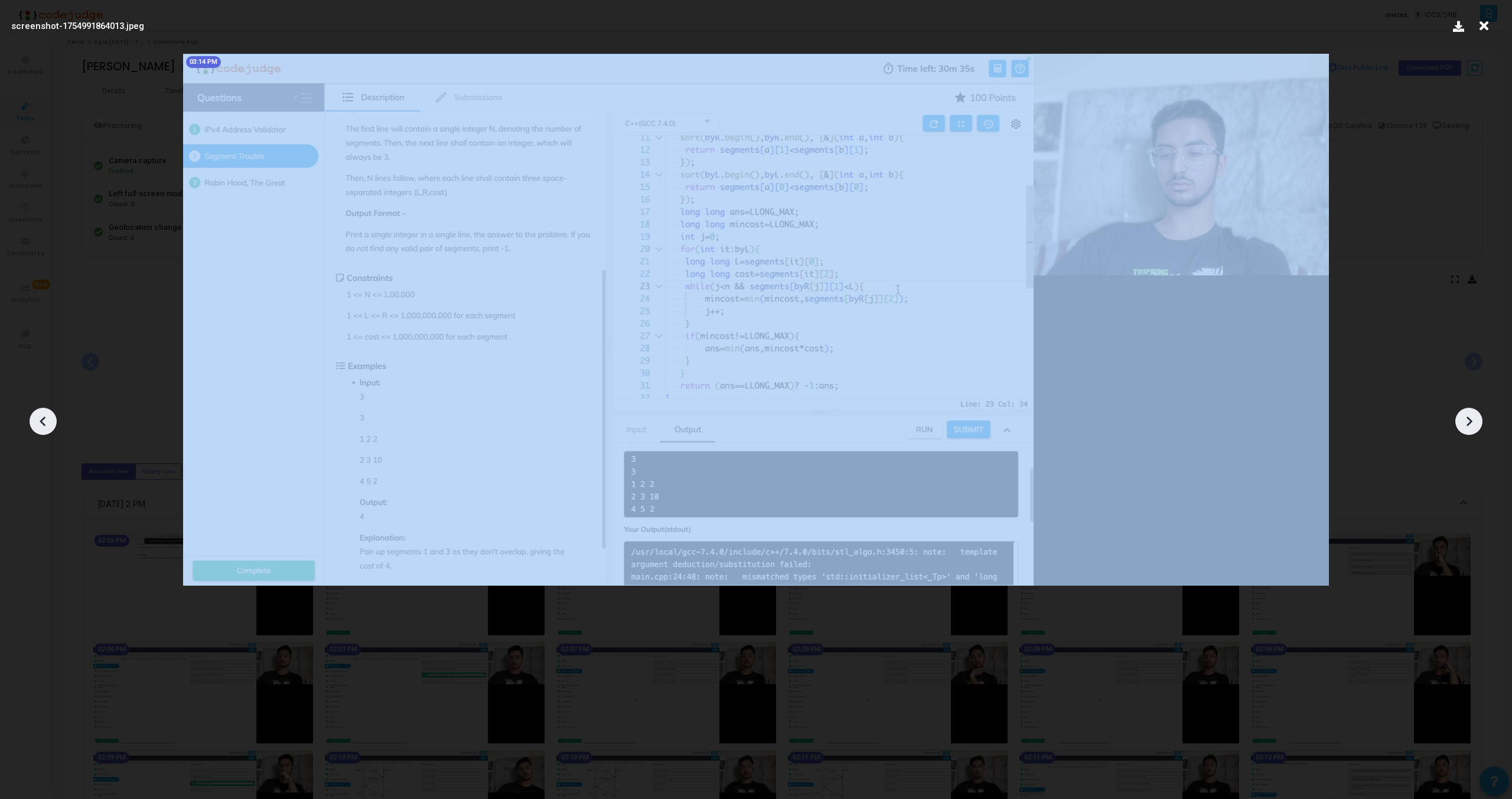
click at [32, 416] on div at bounding box center [42, 421] width 27 height 27
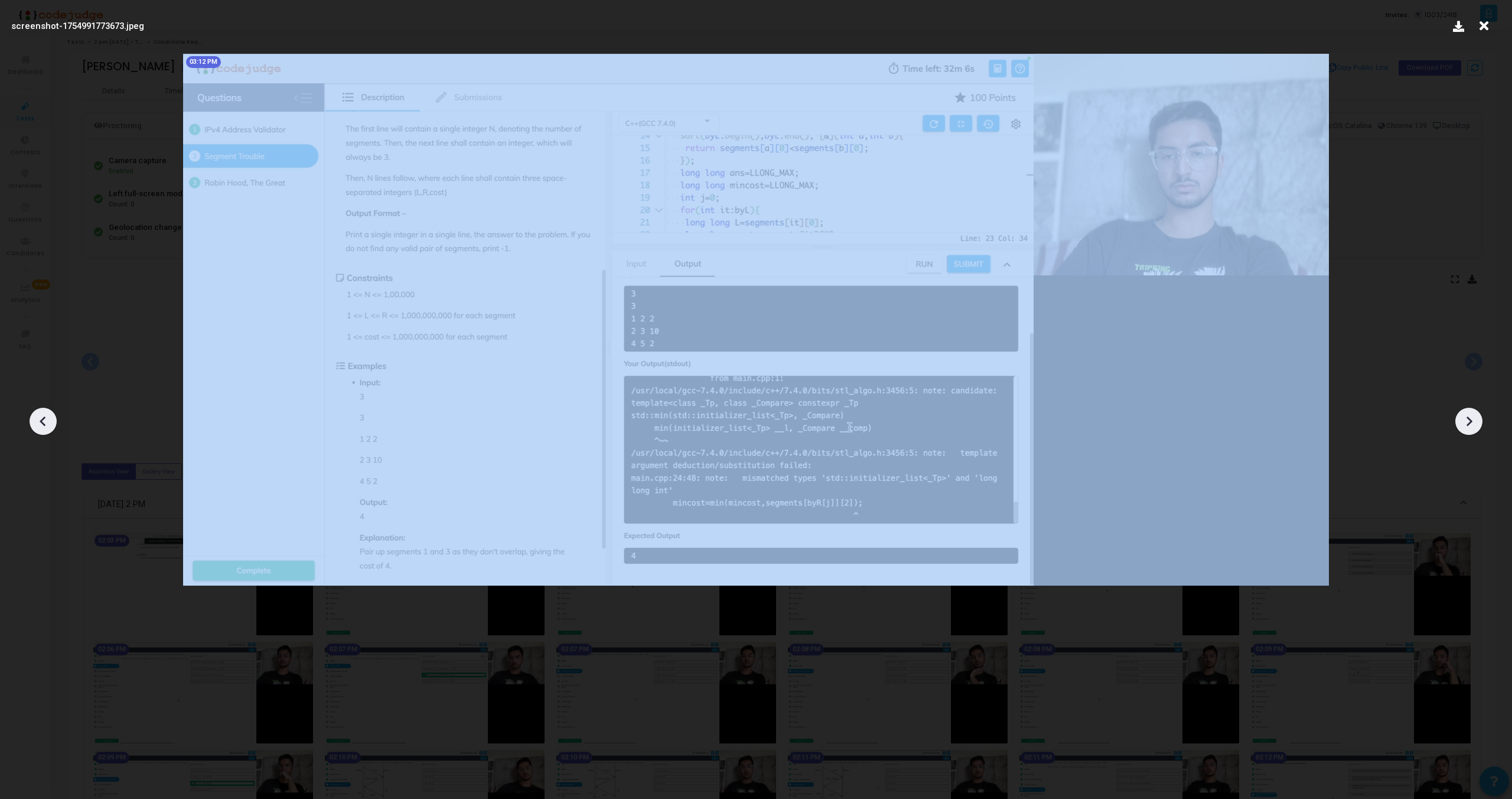
click at [32, 416] on div at bounding box center [42, 421] width 27 height 27
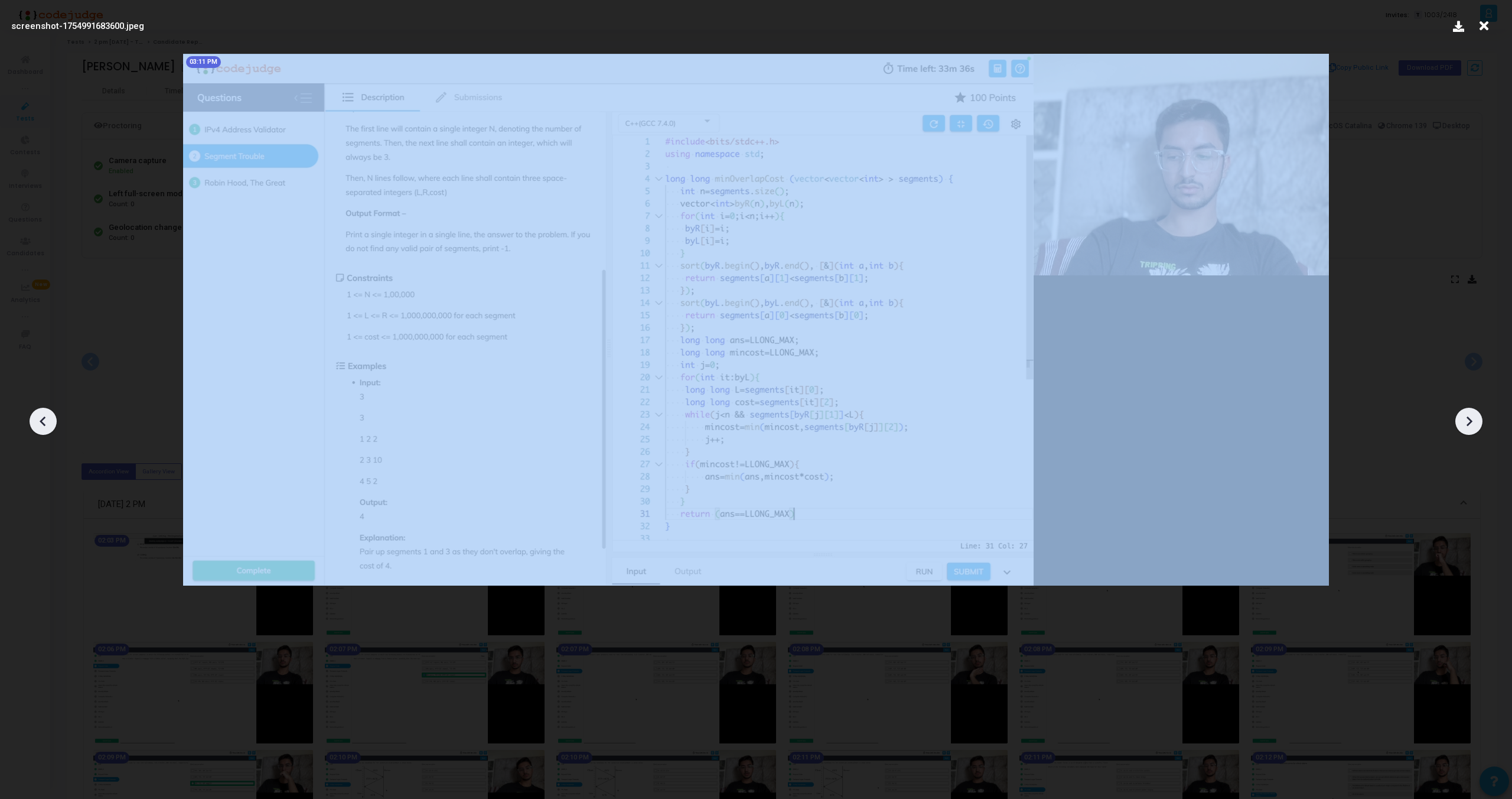
click at [32, 416] on div at bounding box center [42, 421] width 27 height 27
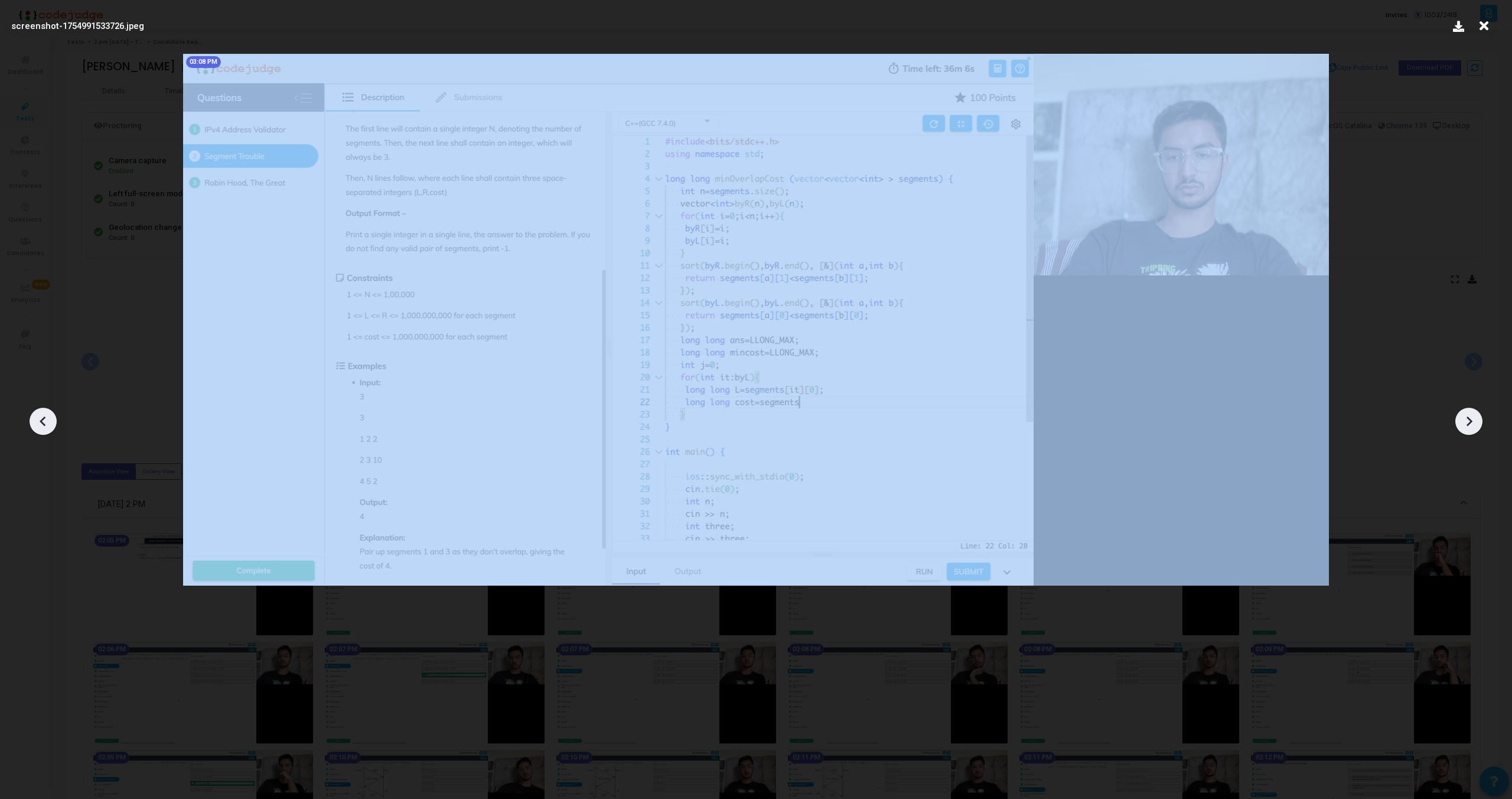
click at [32, 416] on div at bounding box center [42, 421] width 27 height 27
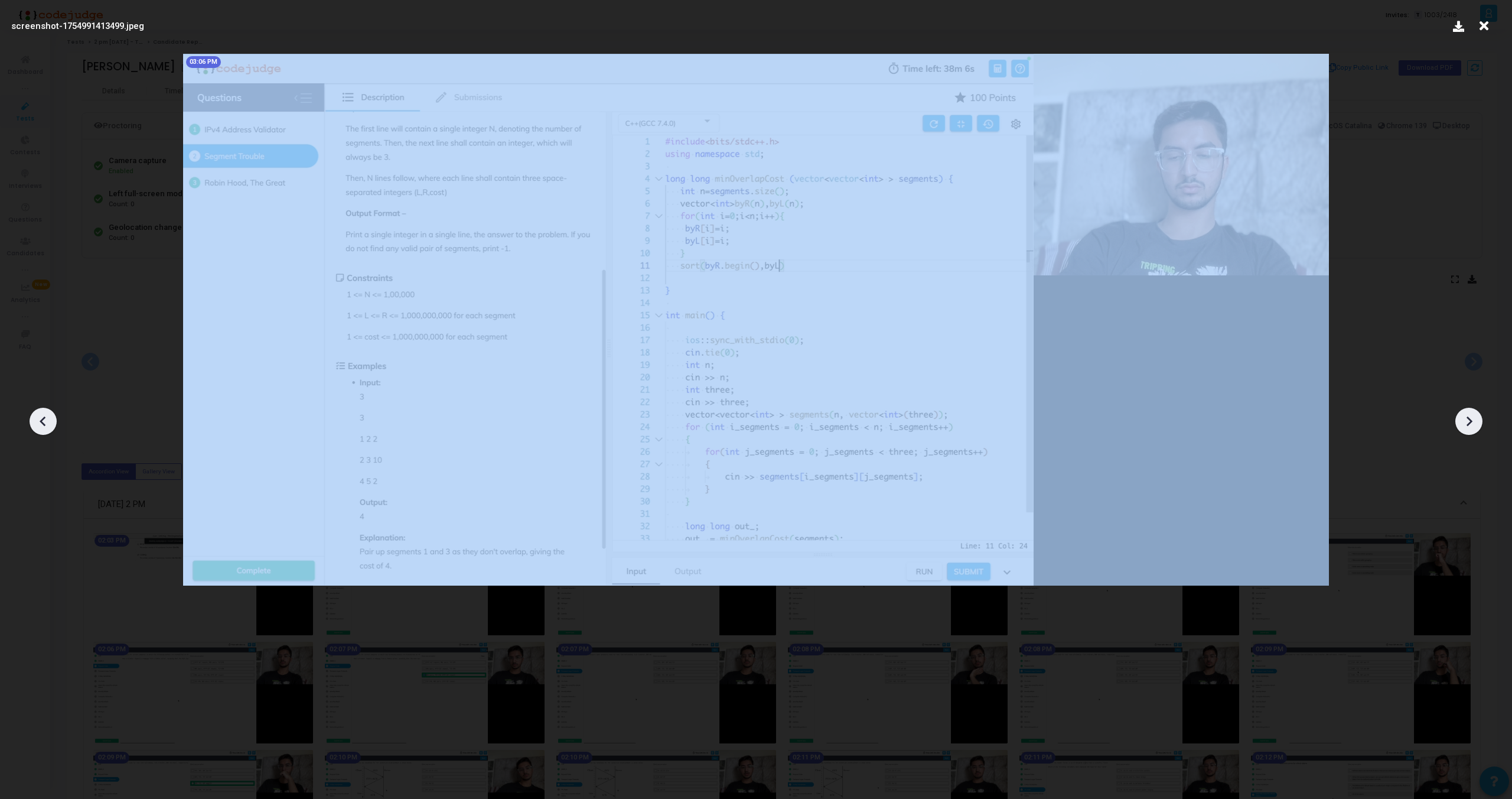
click at [32, 416] on div at bounding box center [42, 421] width 27 height 27
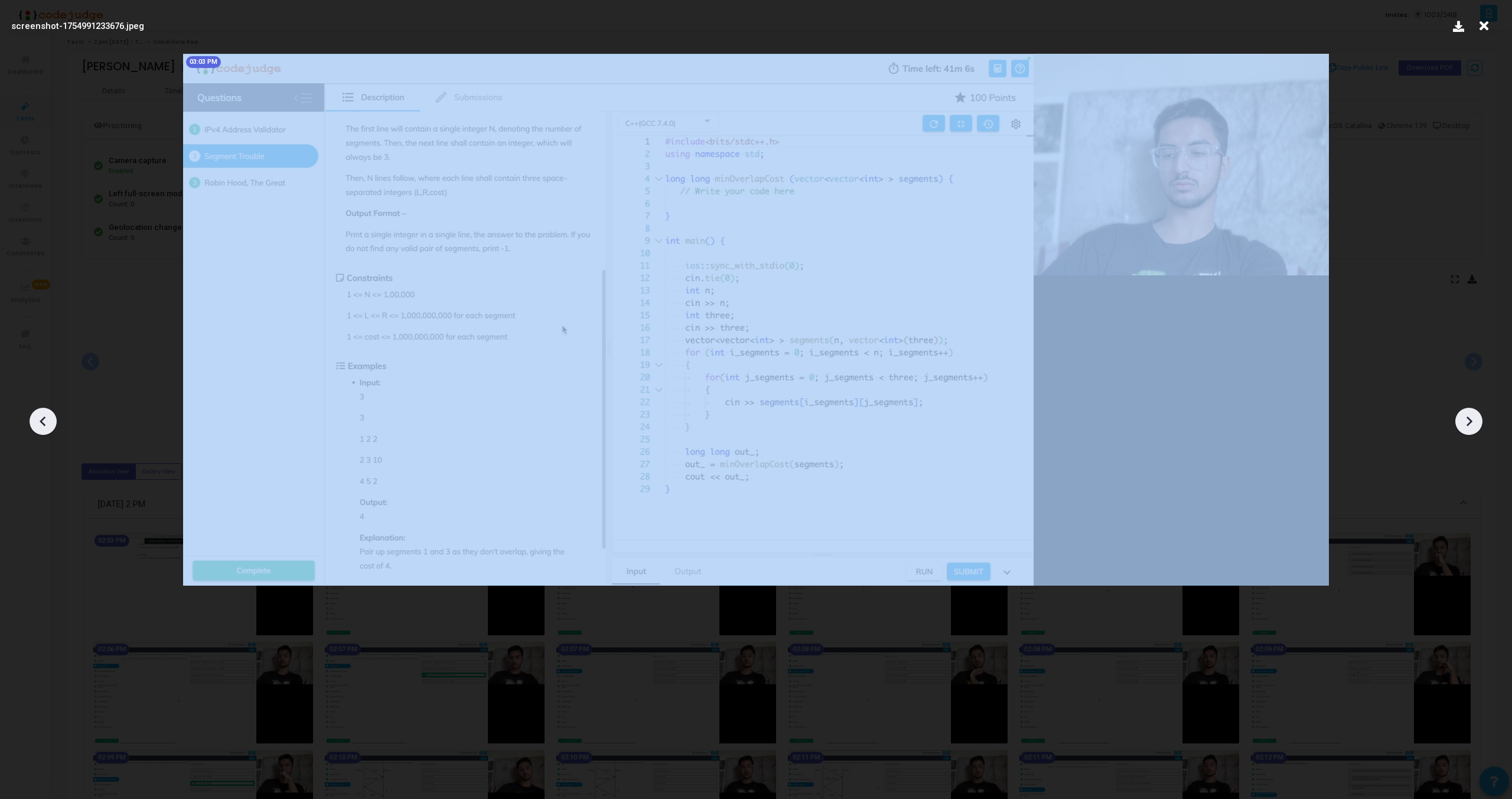
click at [32, 416] on div at bounding box center [42, 421] width 27 height 27
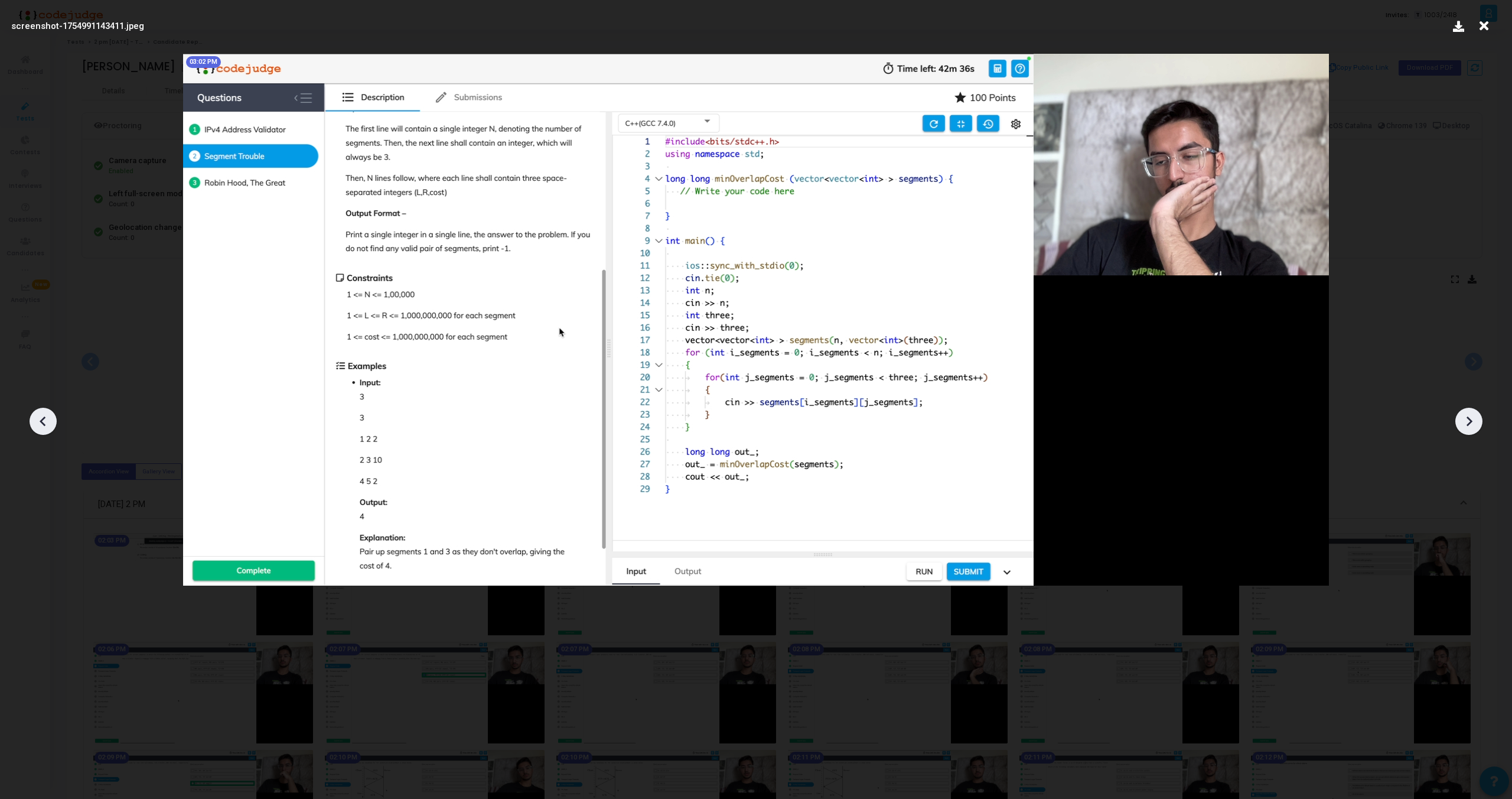
click at [32, 416] on div at bounding box center [42, 421] width 27 height 27
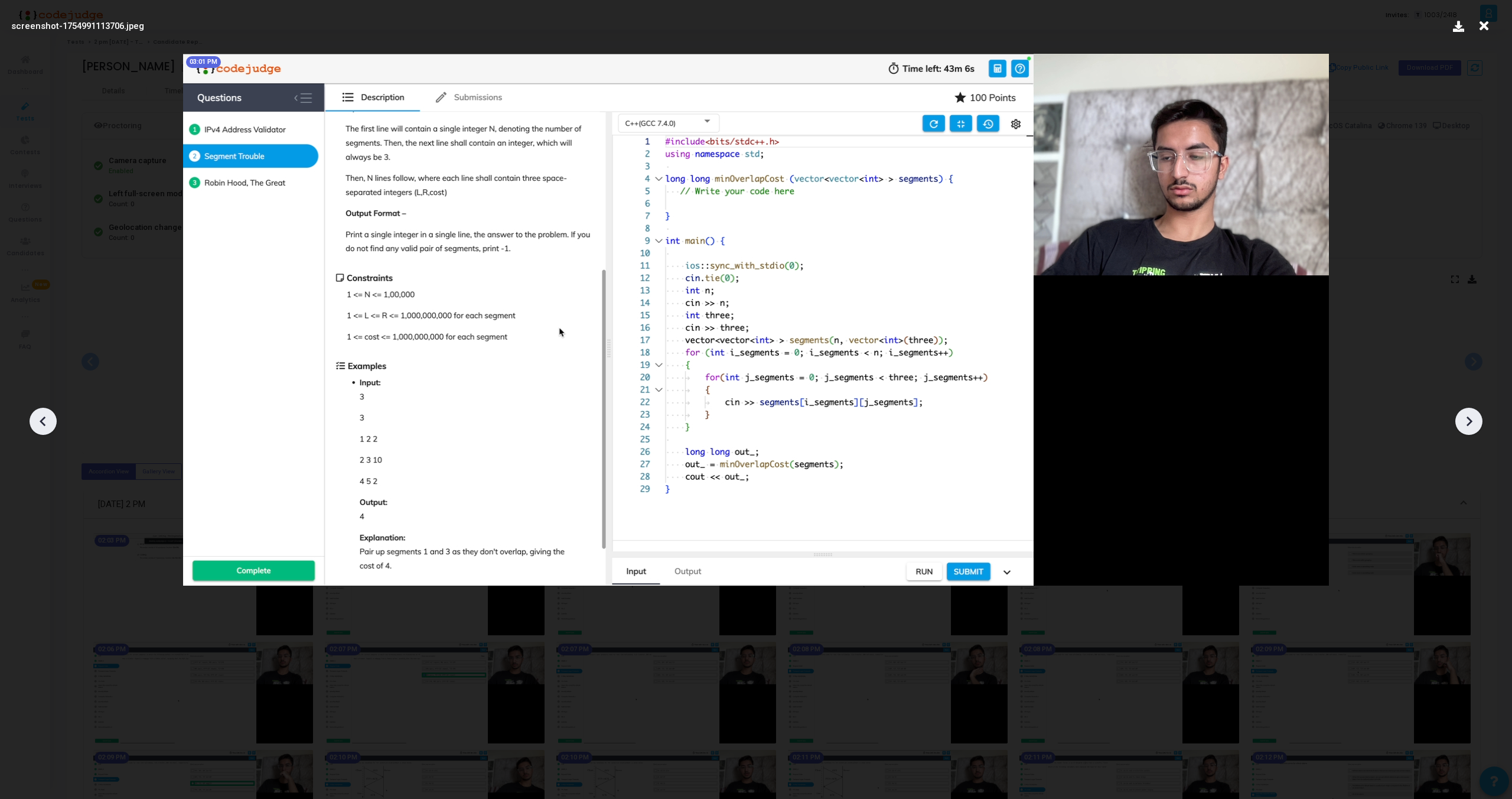
click at [32, 416] on div at bounding box center [42, 421] width 27 height 27
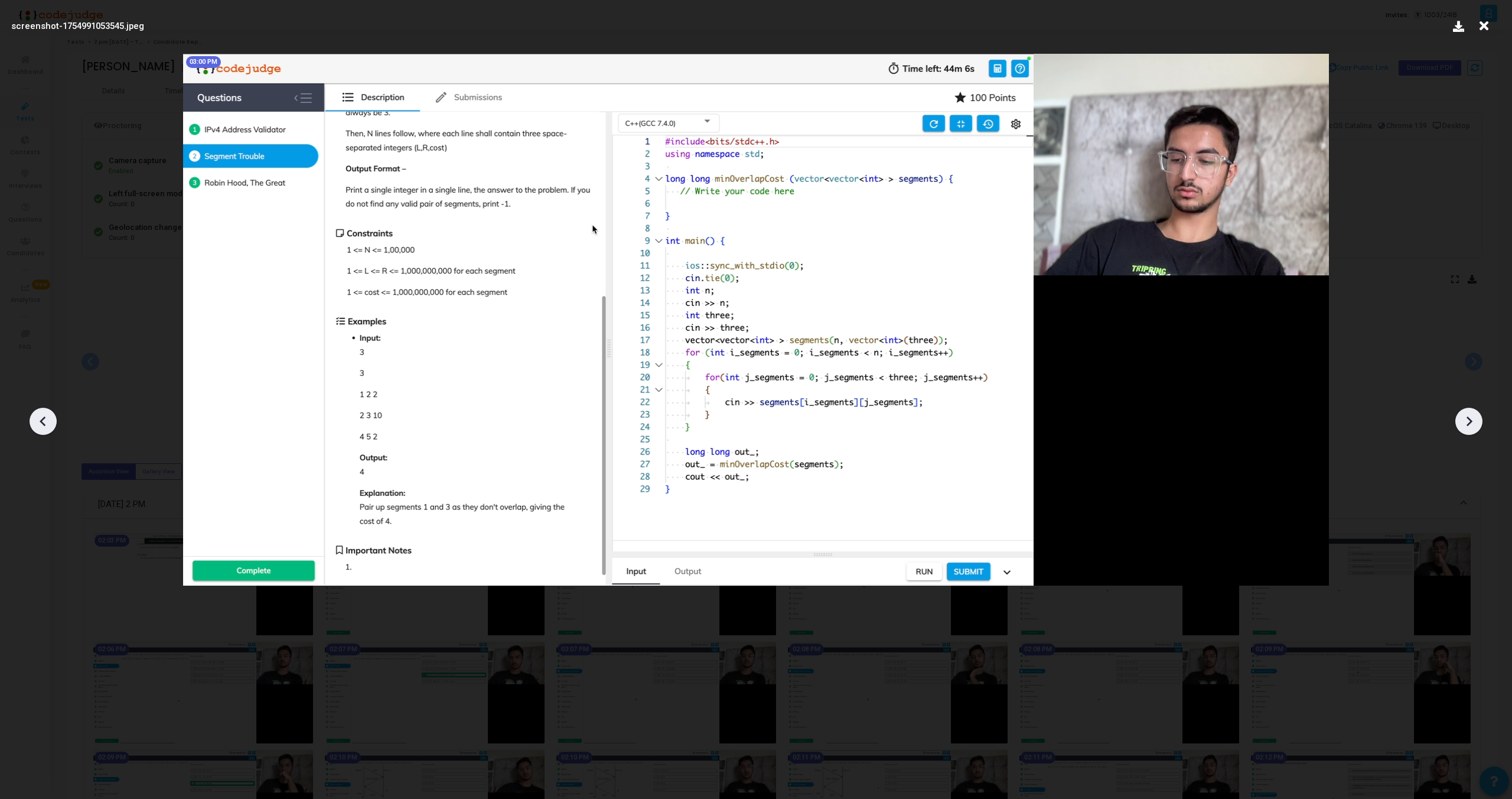
click at [32, 416] on div at bounding box center [42, 421] width 27 height 27
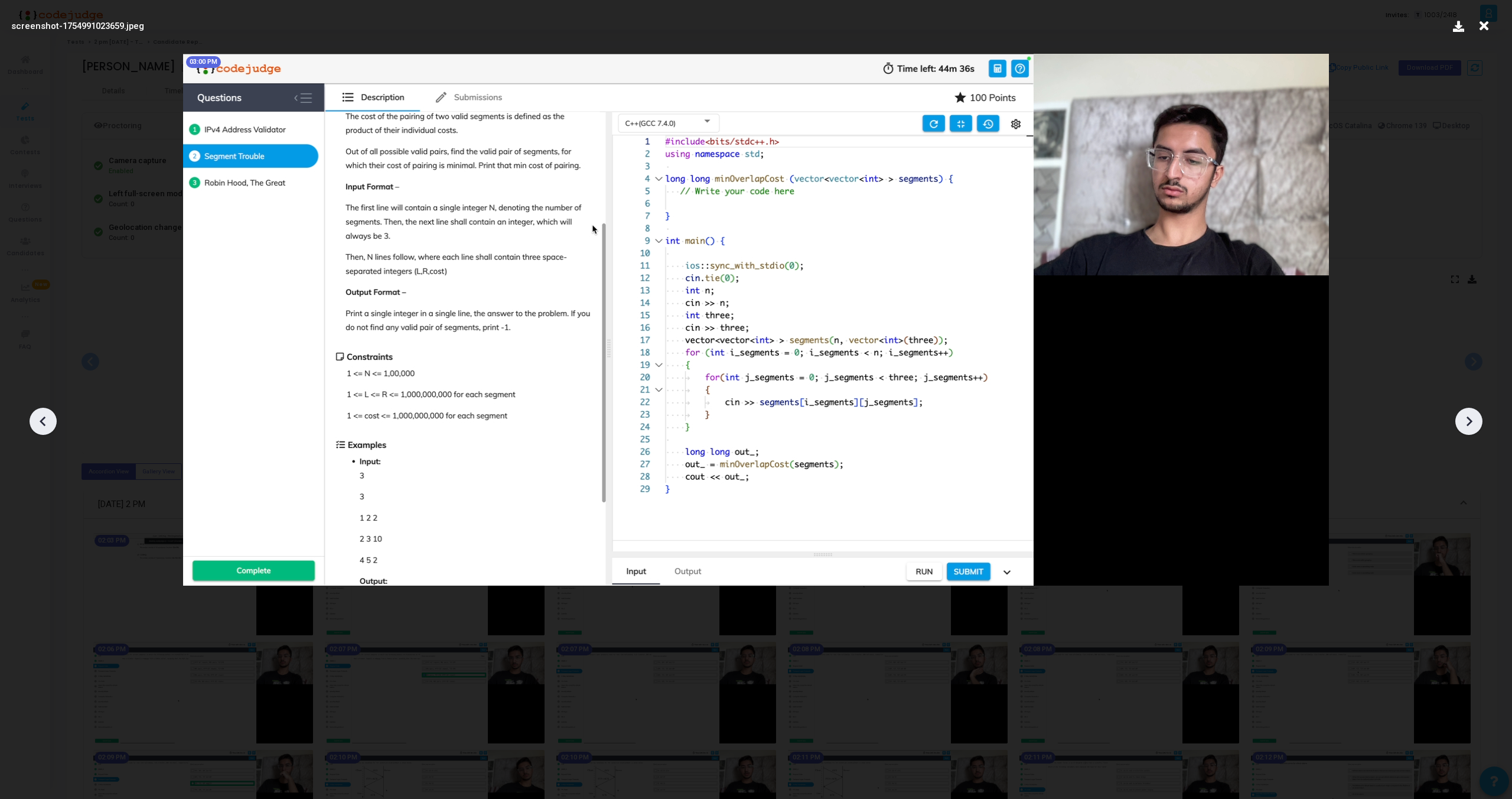
click at [32, 416] on div at bounding box center [42, 421] width 27 height 27
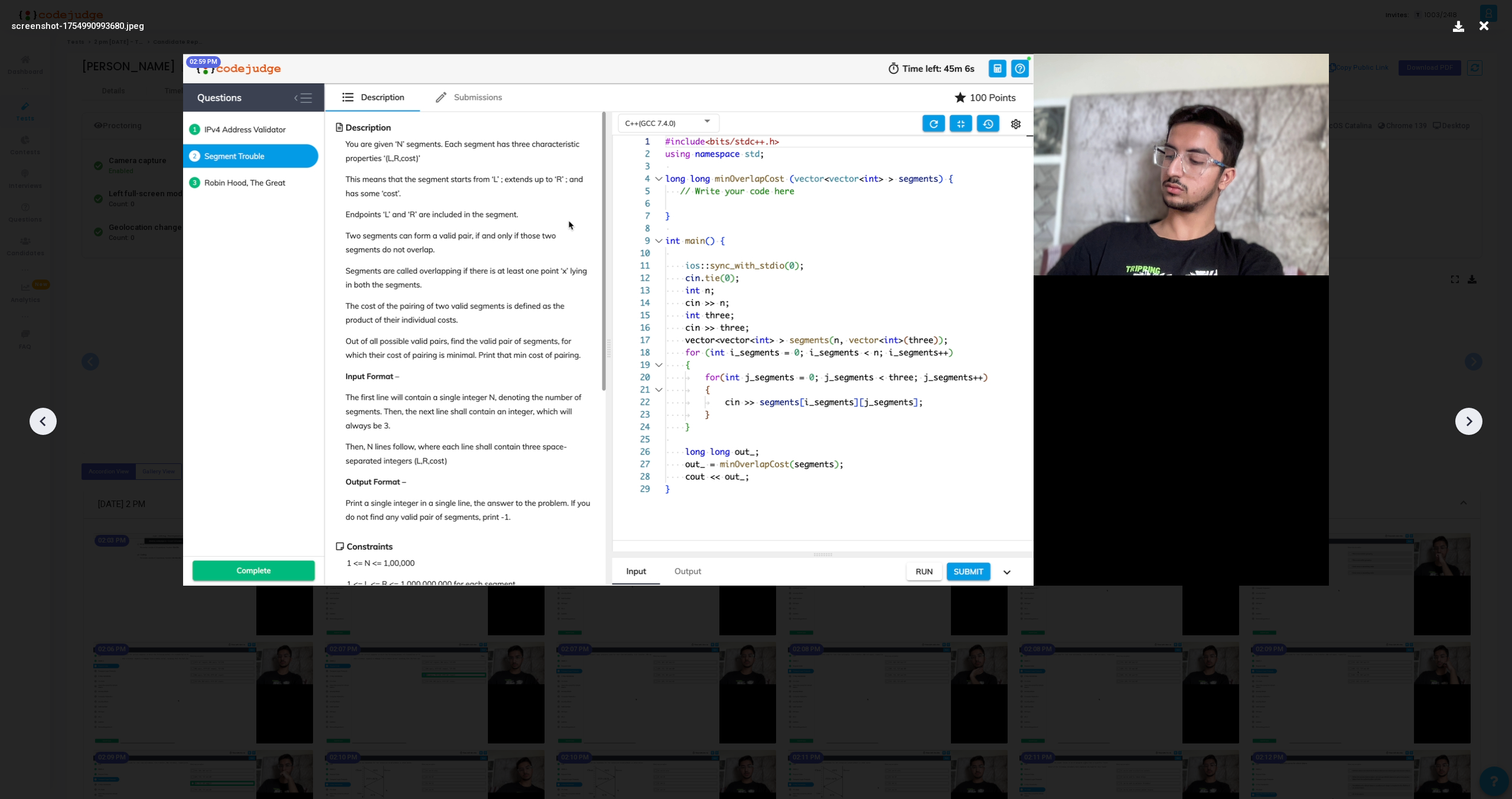
click at [32, 416] on div at bounding box center [42, 421] width 27 height 27
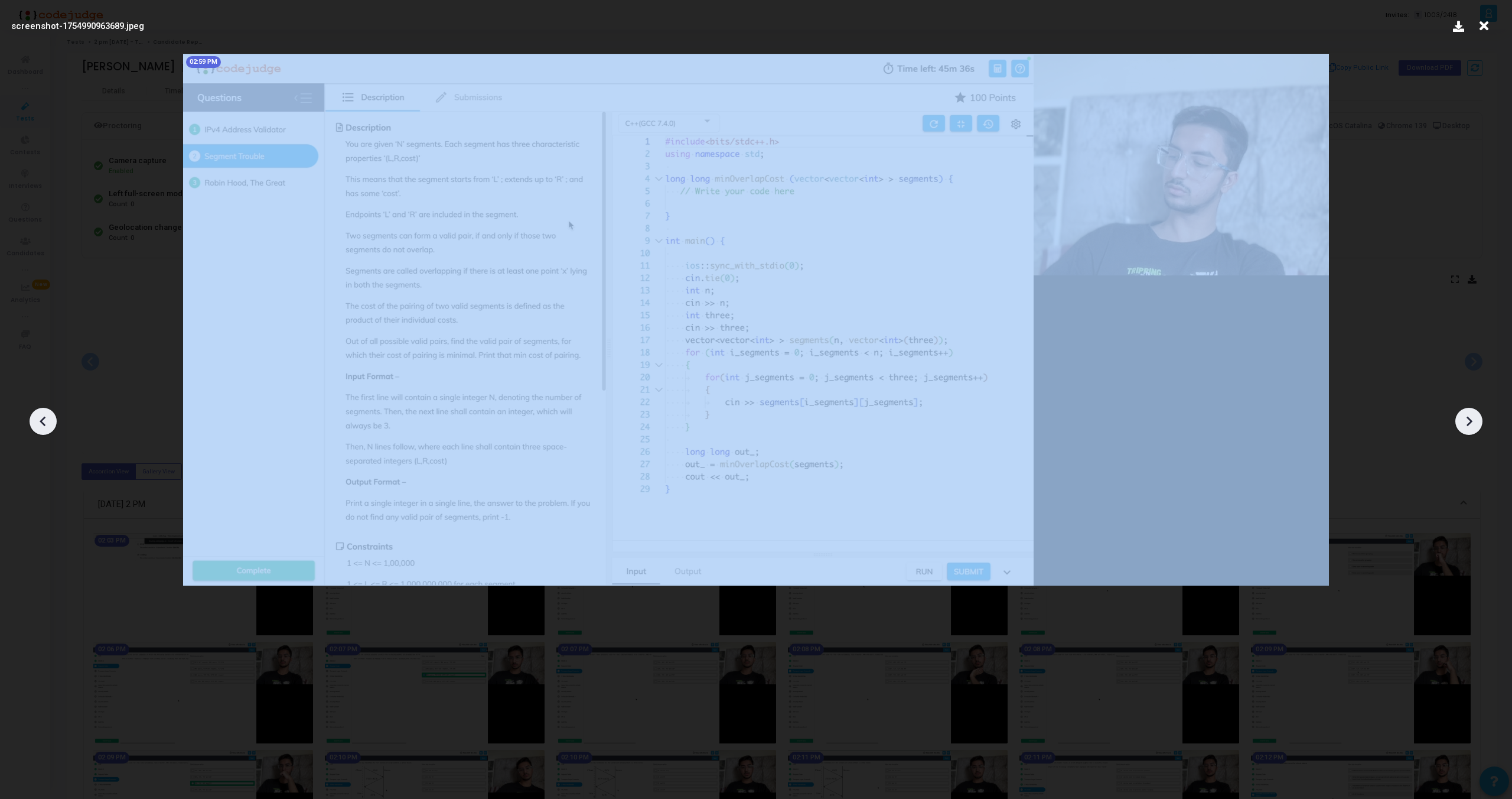
click at [32, 416] on div at bounding box center [42, 421] width 27 height 27
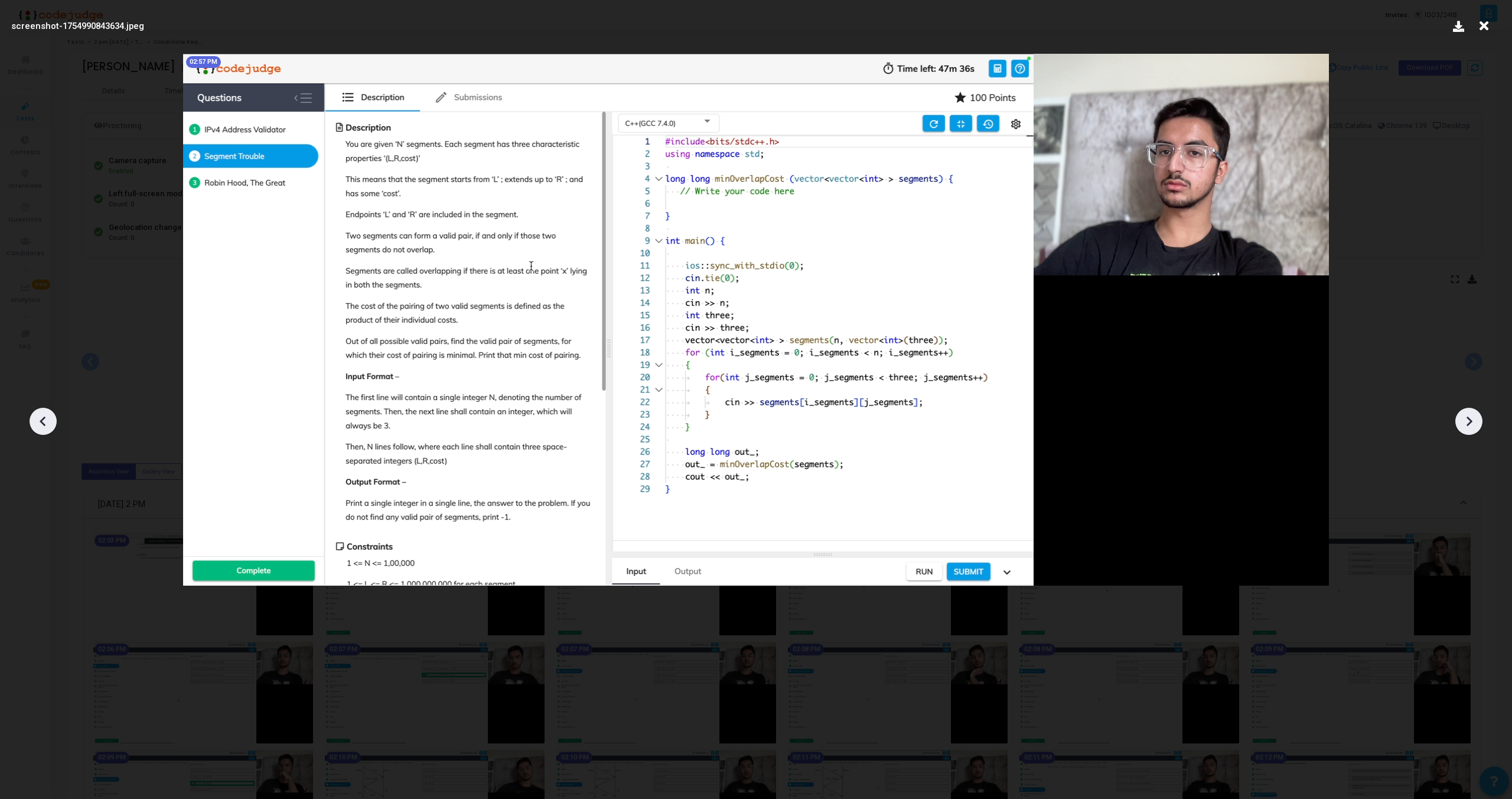
click at [32, 416] on div at bounding box center [42, 421] width 27 height 27
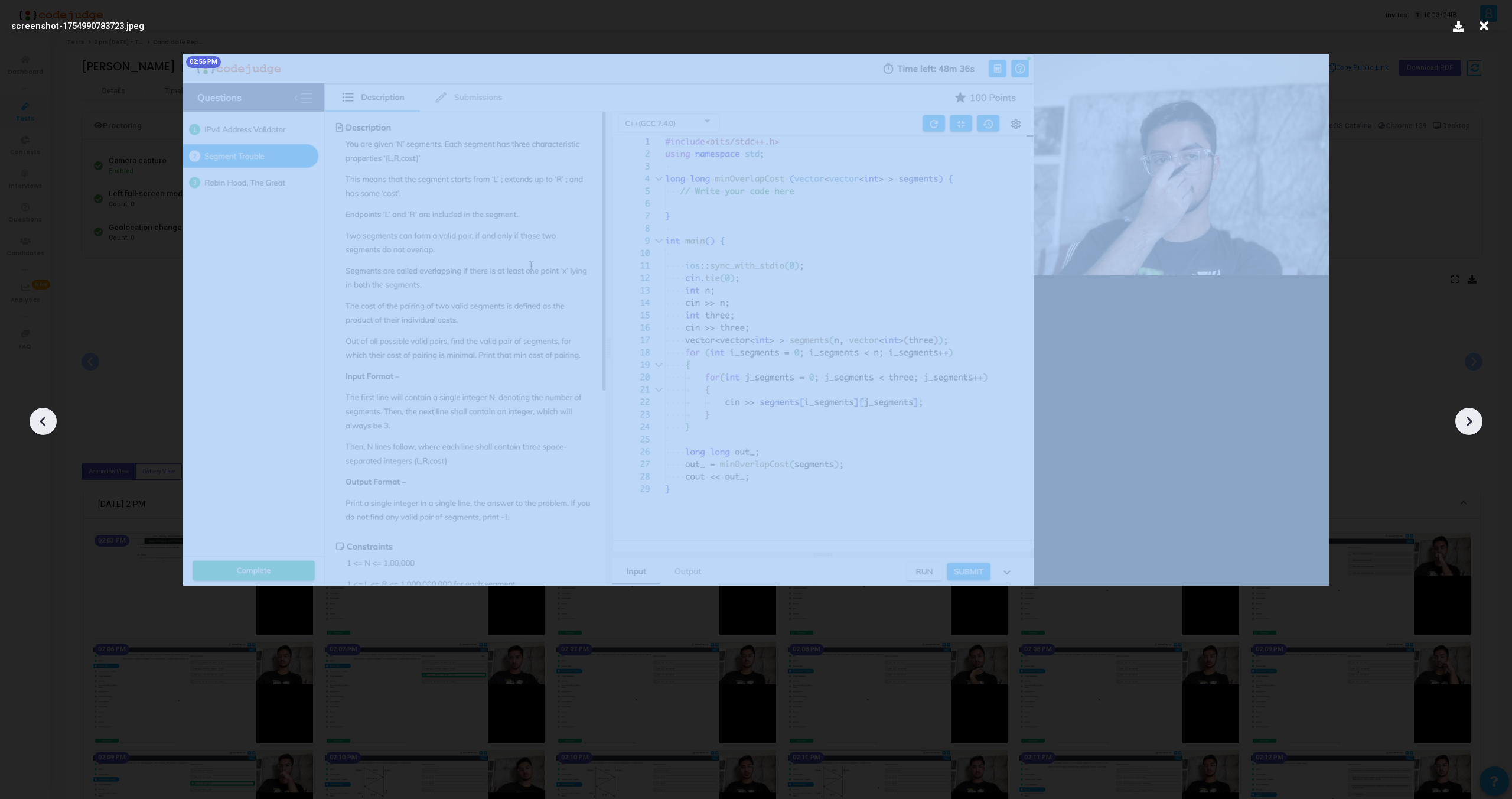
click at [32, 416] on div at bounding box center [42, 421] width 27 height 27
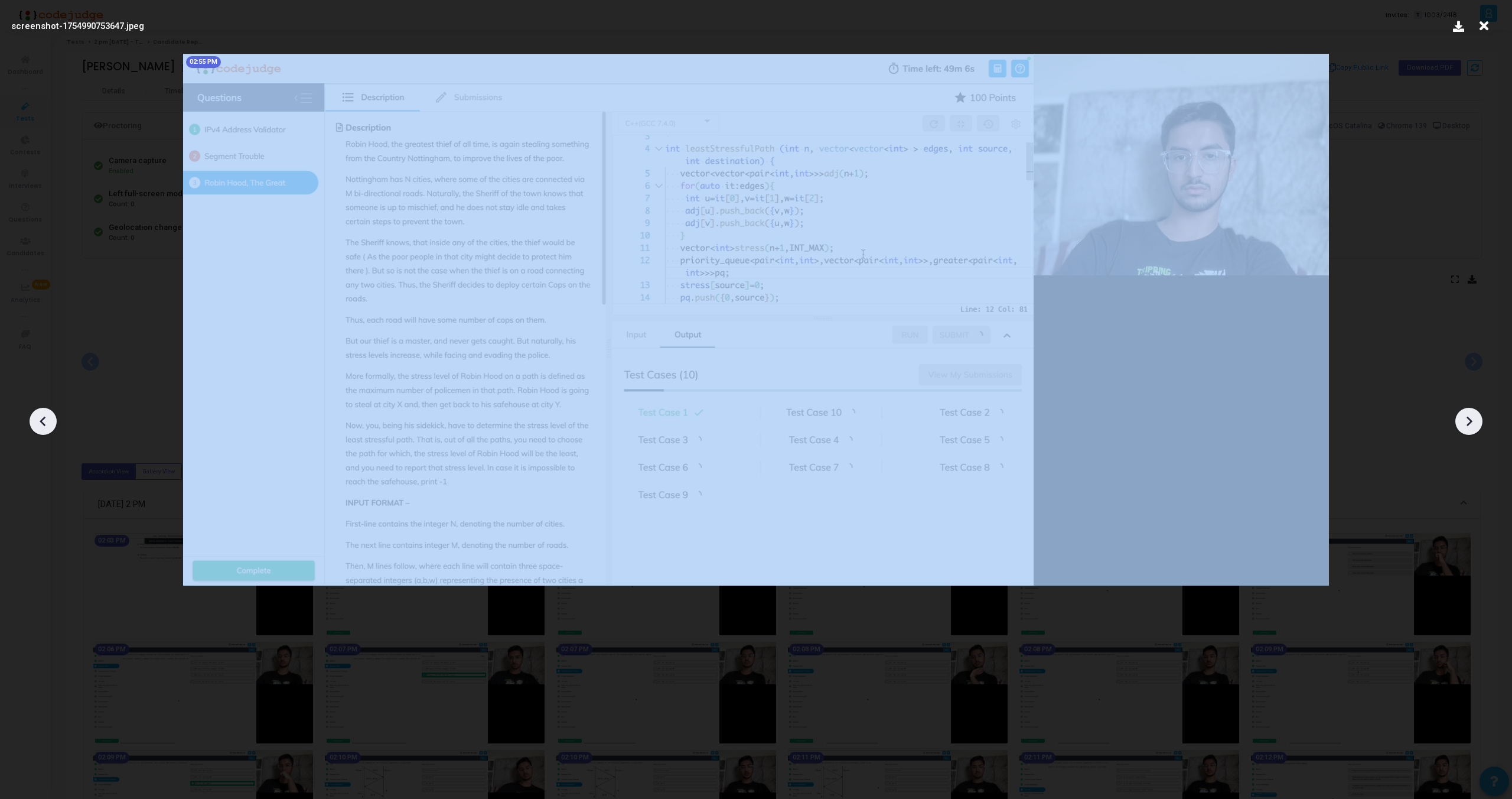
click at [32, 416] on div at bounding box center [42, 421] width 27 height 27
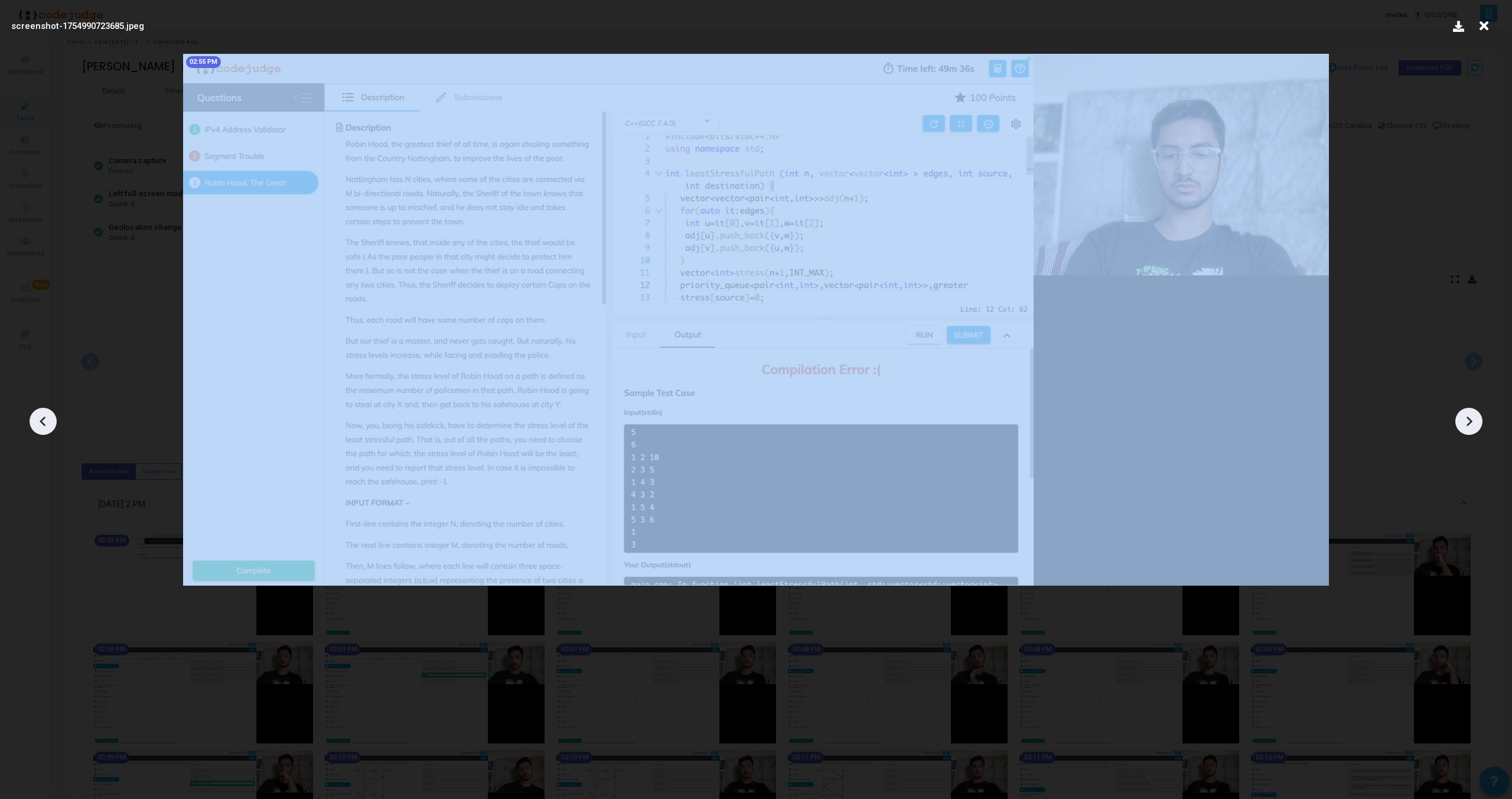
click at [32, 416] on div at bounding box center [42, 421] width 27 height 27
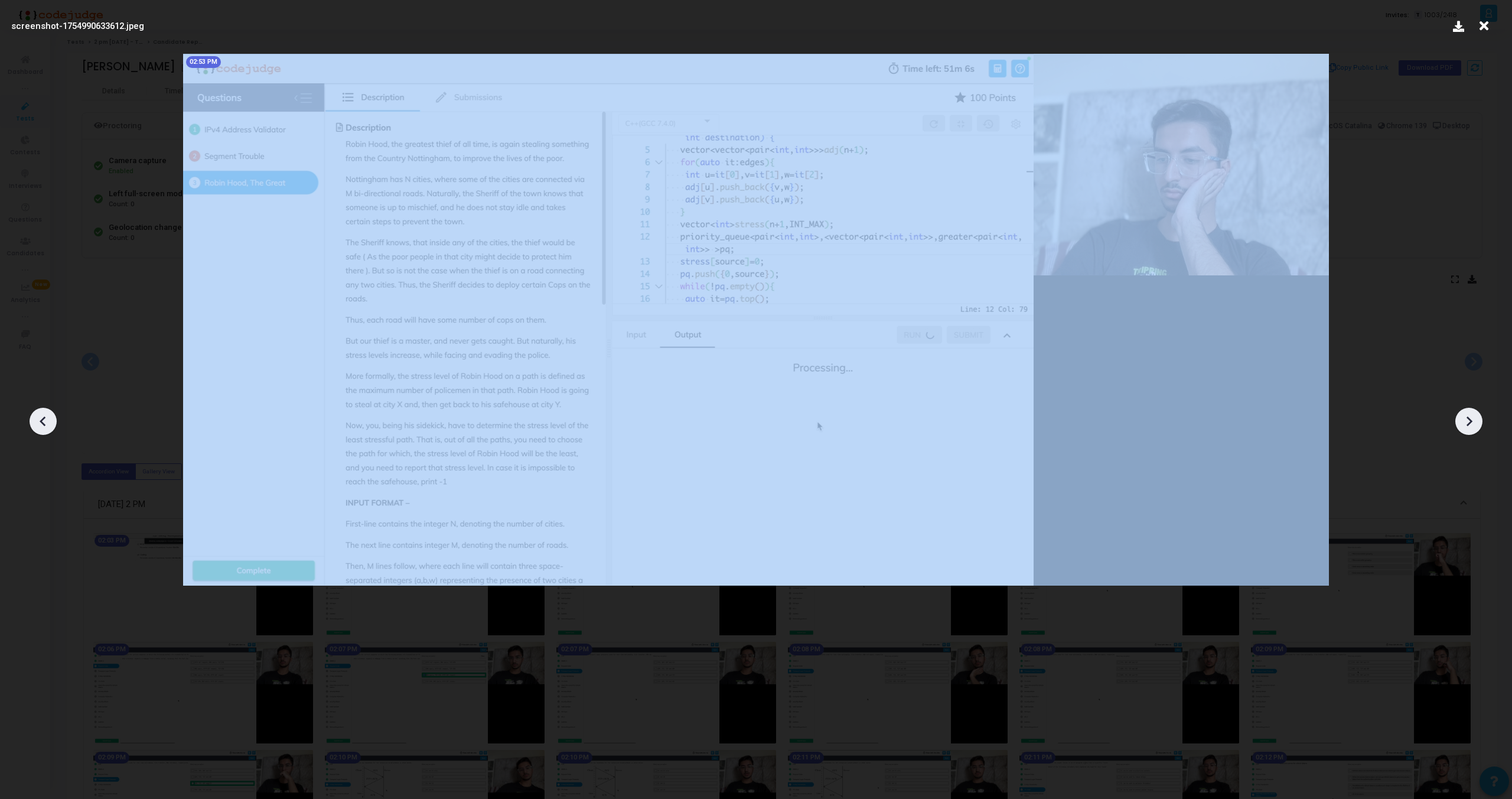
click at [32, 416] on div at bounding box center [42, 421] width 27 height 27
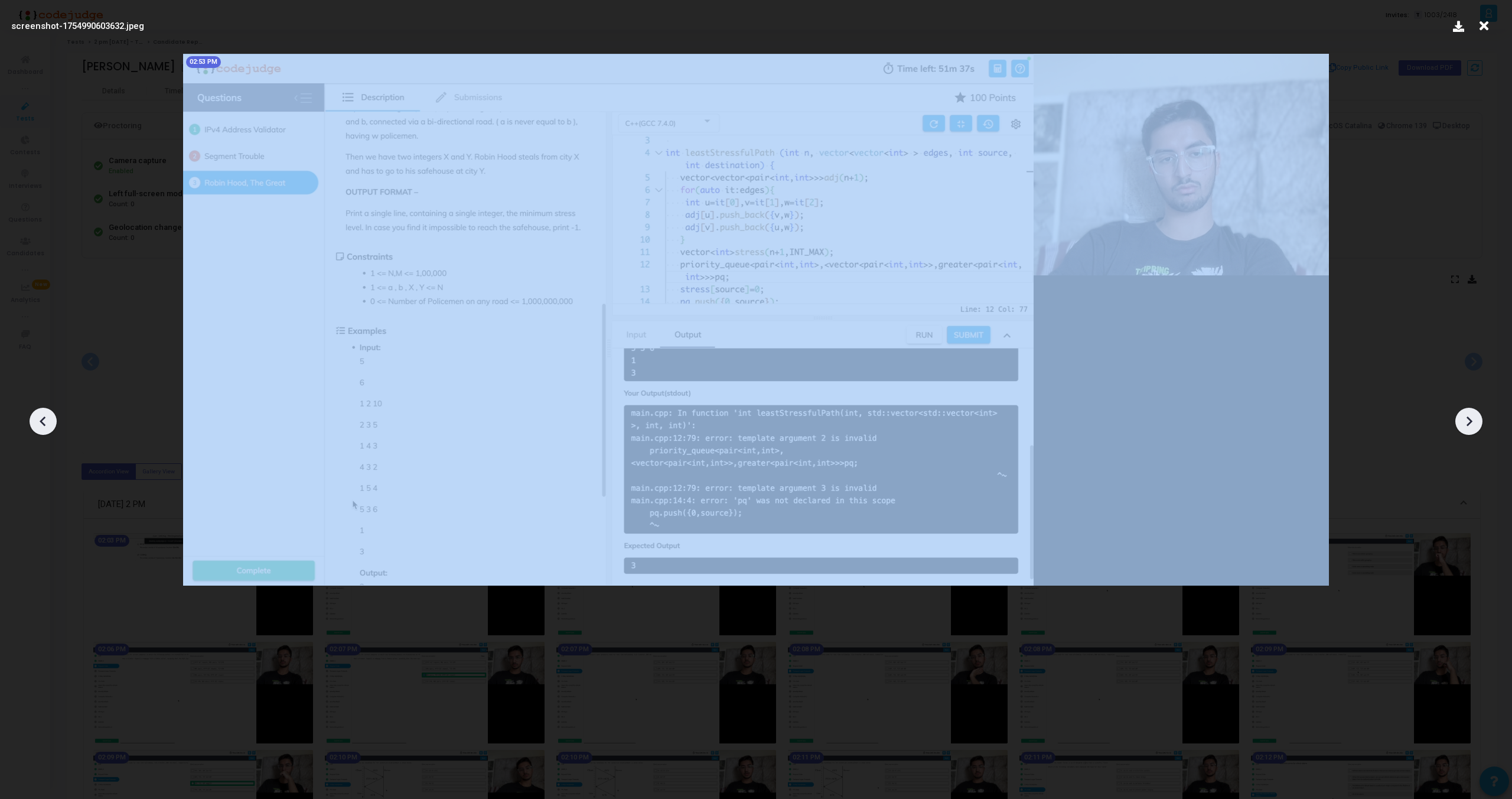
click at [32, 416] on div at bounding box center [42, 421] width 27 height 27
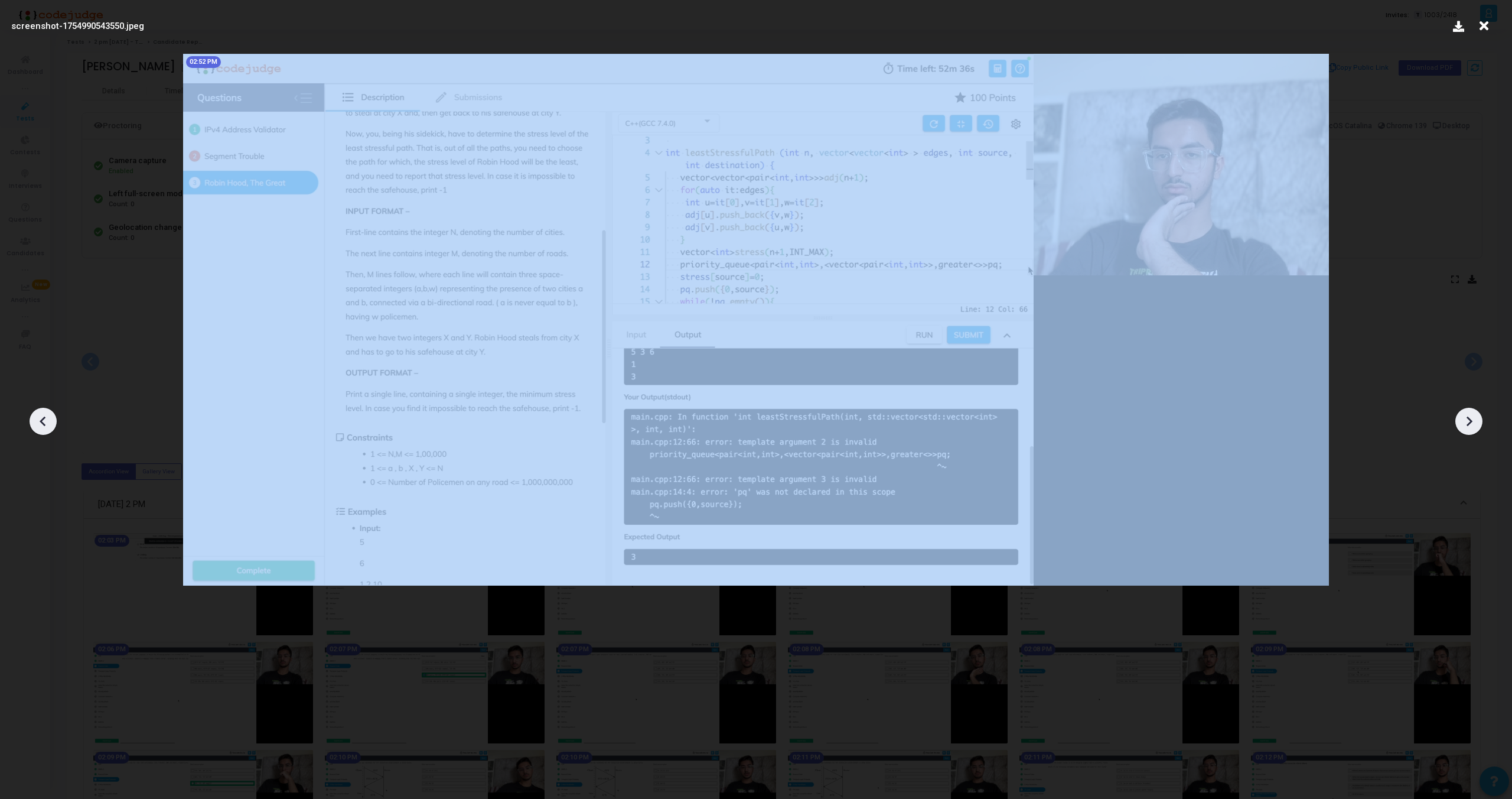
click at [32, 416] on div at bounding box center [42, 421] width 27 height 27
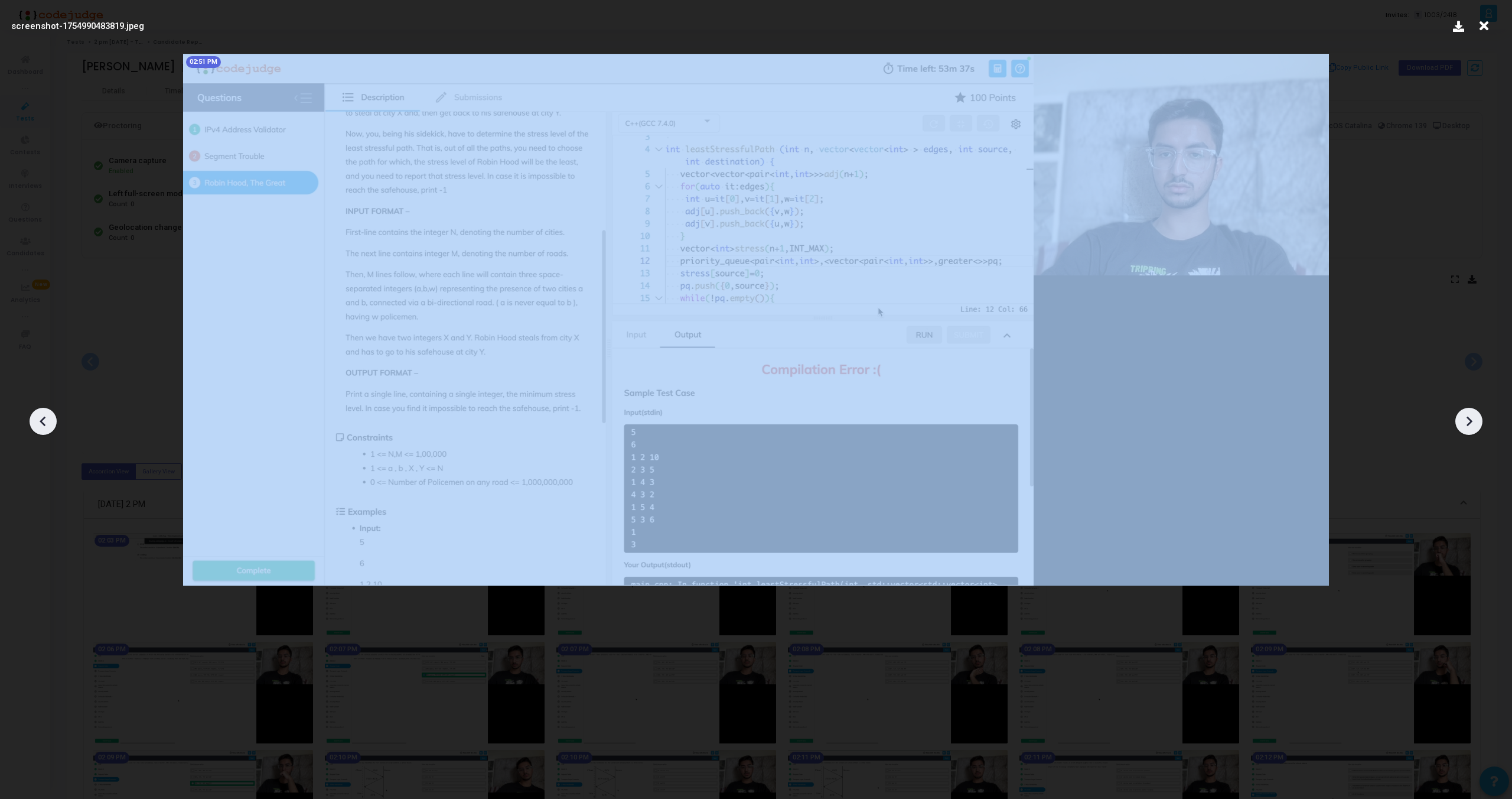
click at [32, 416] on div at bounding box center [42, 421] width 27 height 27
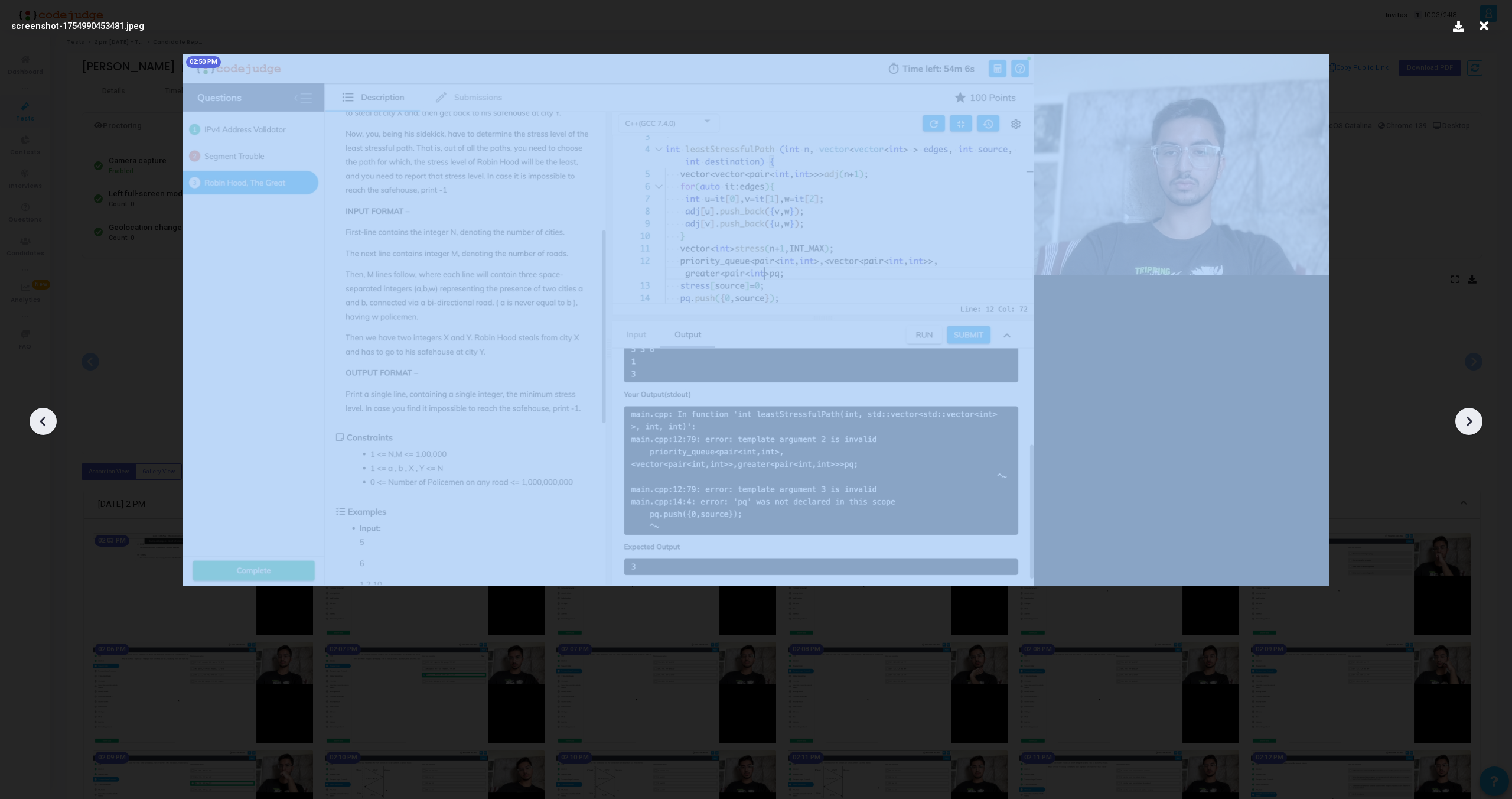
click at [32, 416] on div at bounding box center [42, 421] width 27 height 27
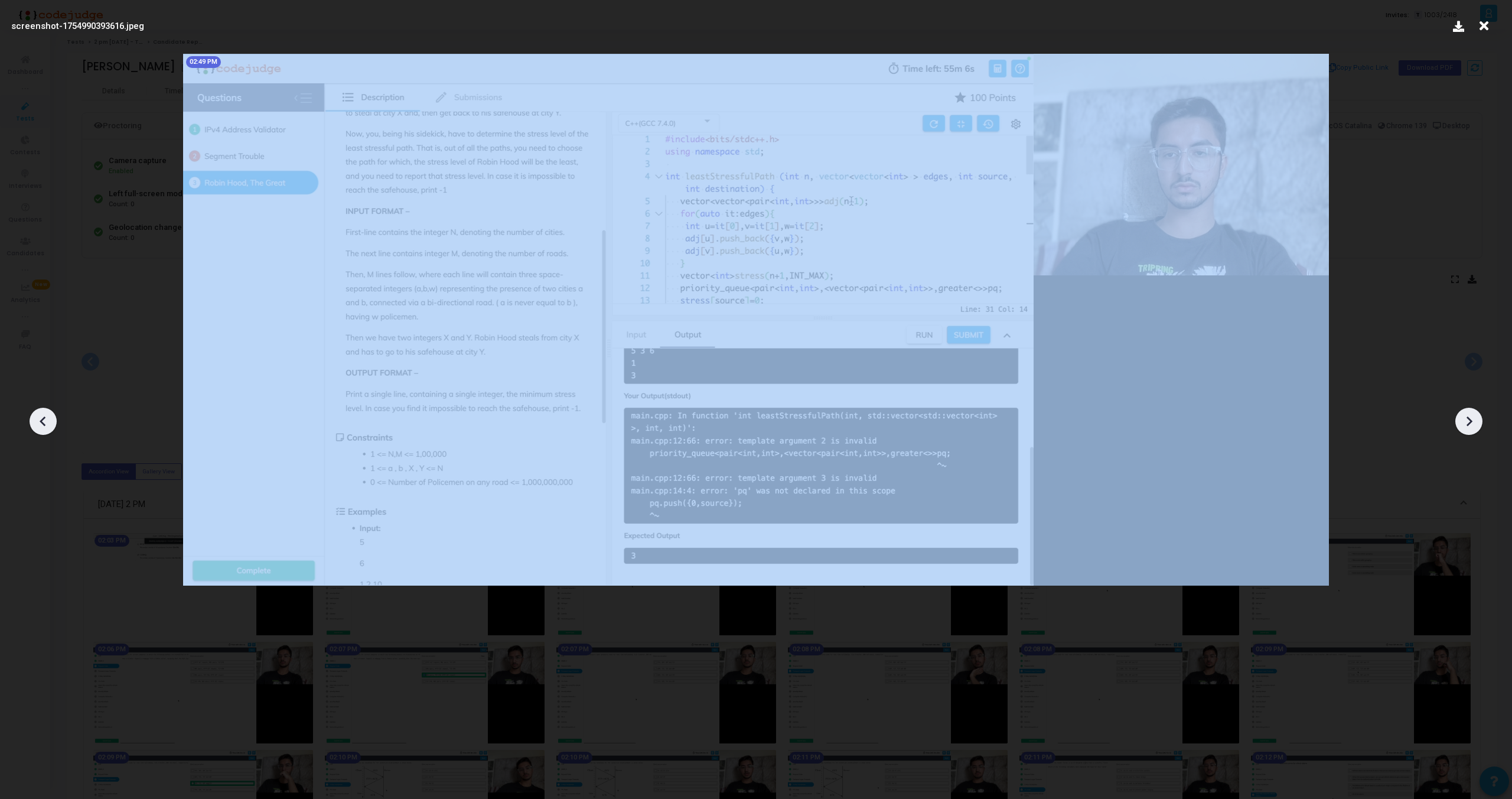
click at [32, 416] on div at bounding box center [42, 421] width 27 height 27
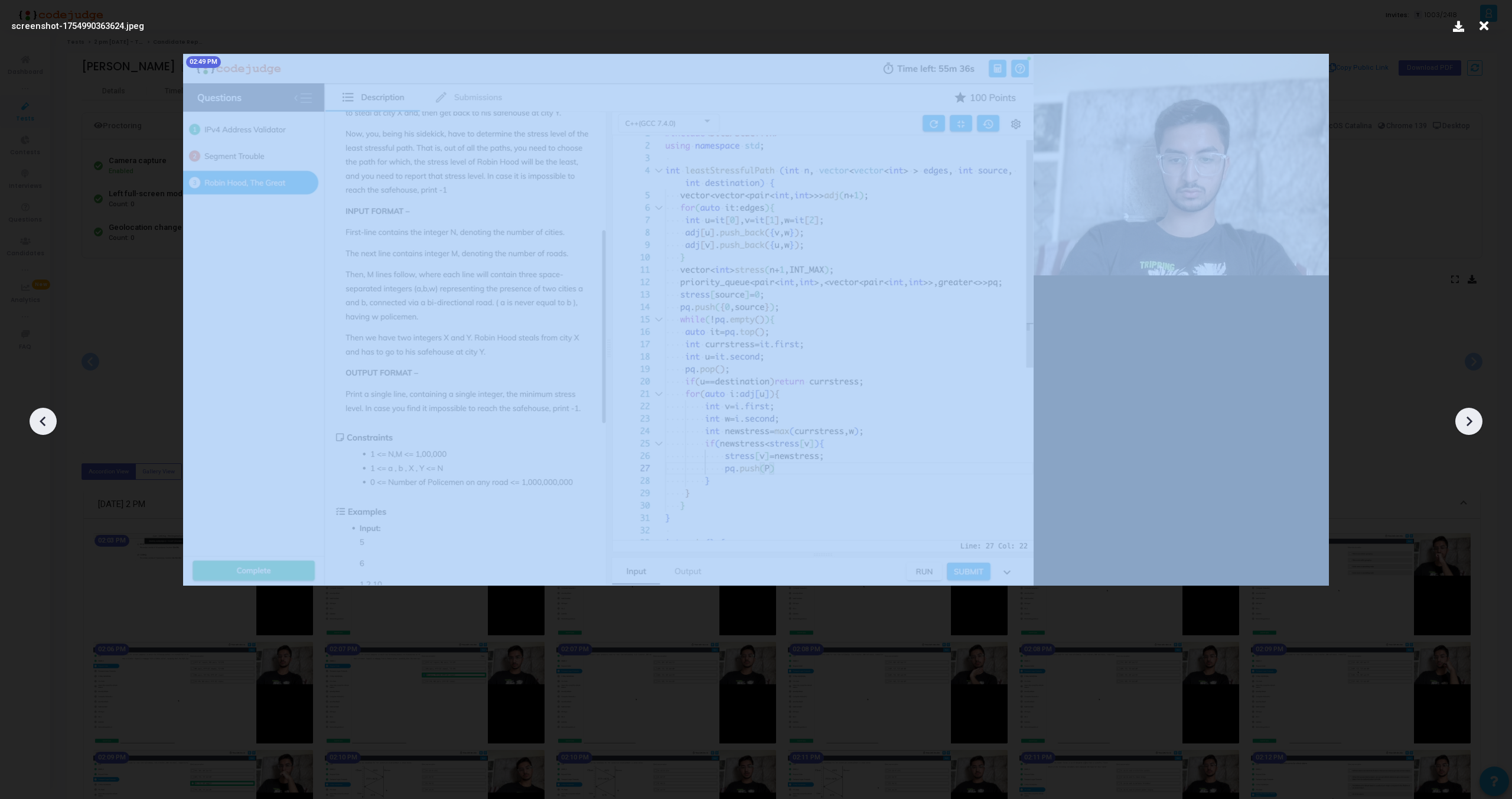
click at [32, 416] on div at bounding box center [42, 421] width 27 height 27
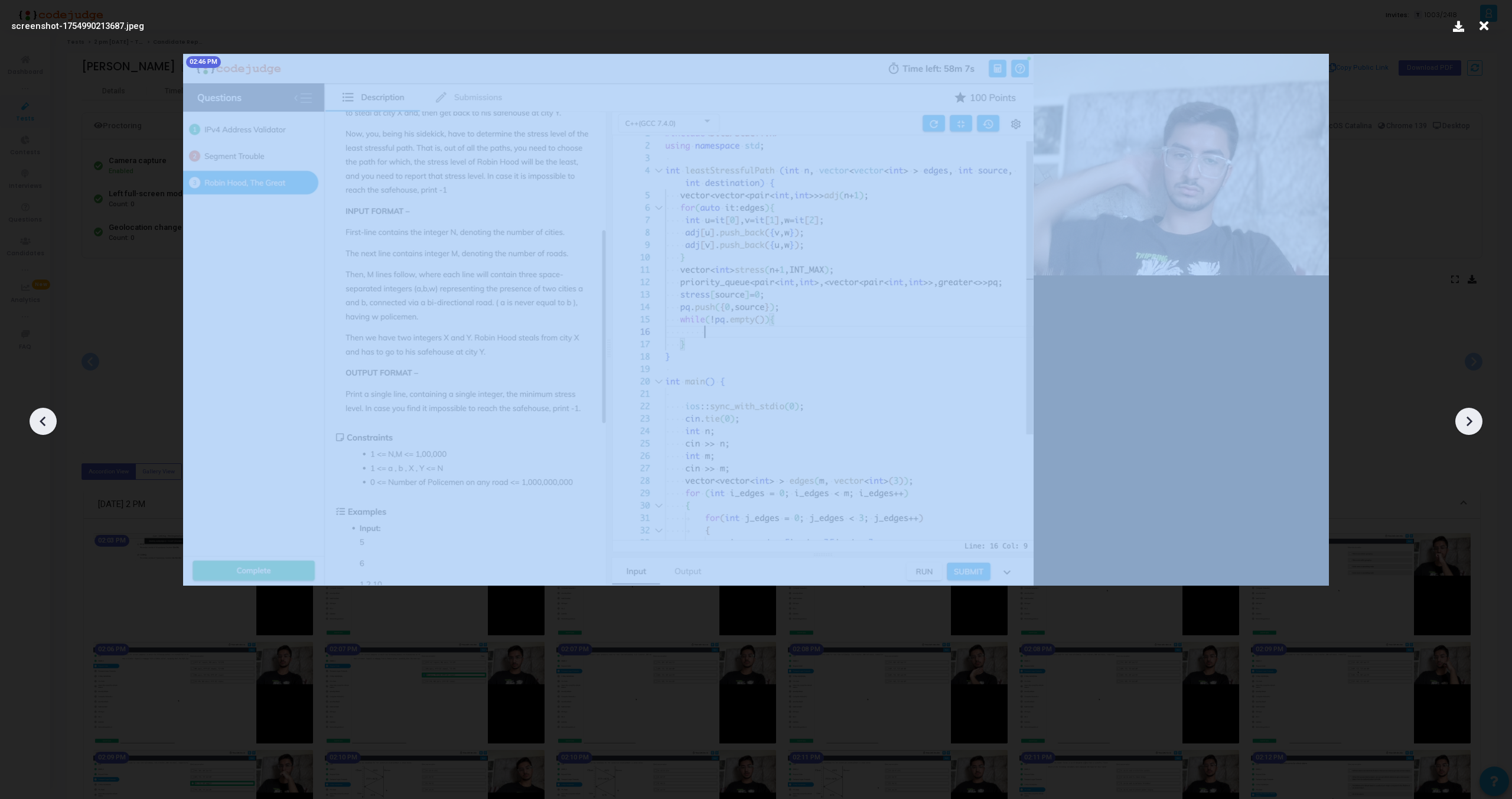
click at [32, 416] on div at bounding box center [42, 421] width 27 height 27
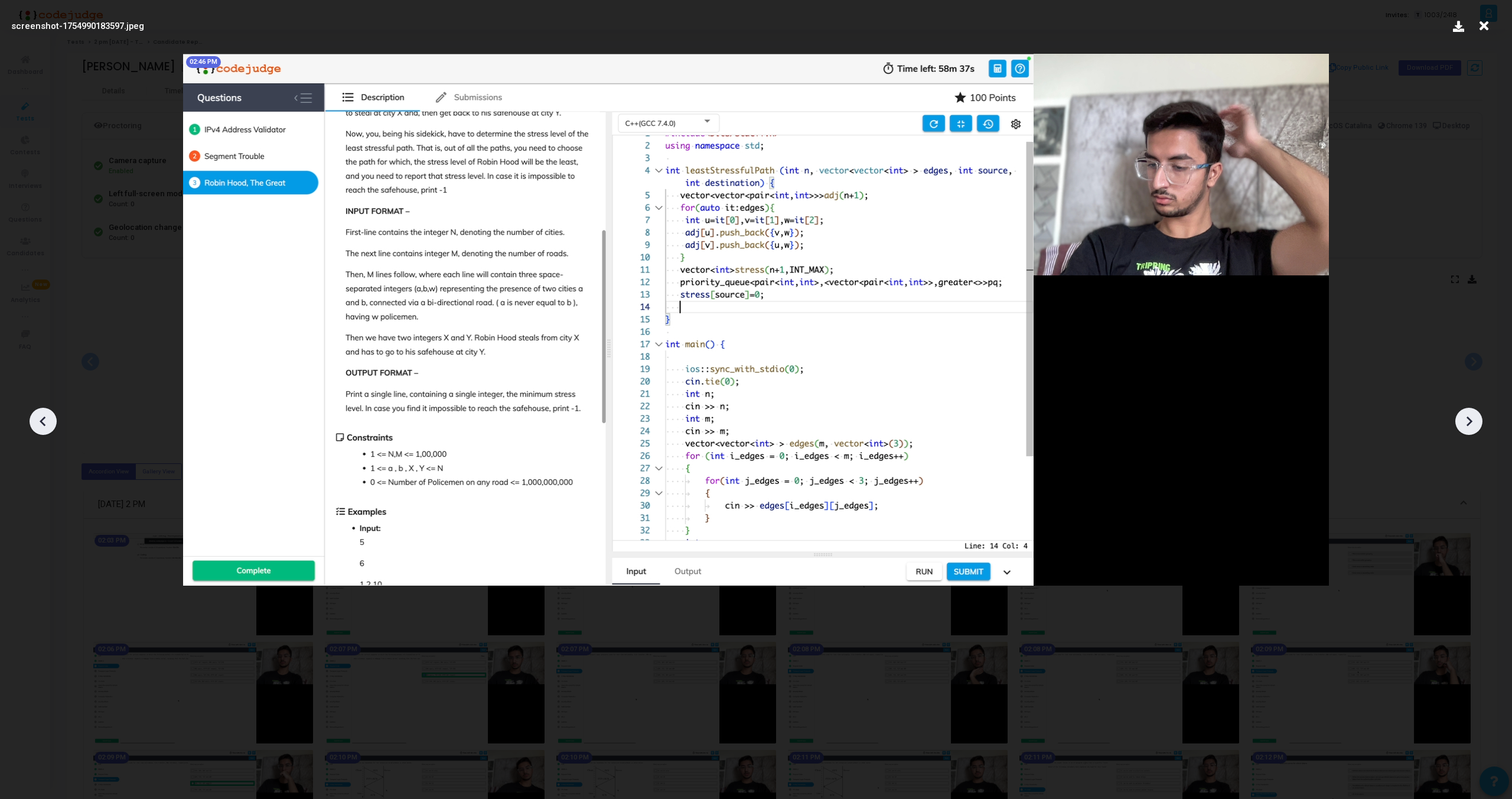
click at [32, 416] on div at bounding box center [42, 421] width 27 height 27
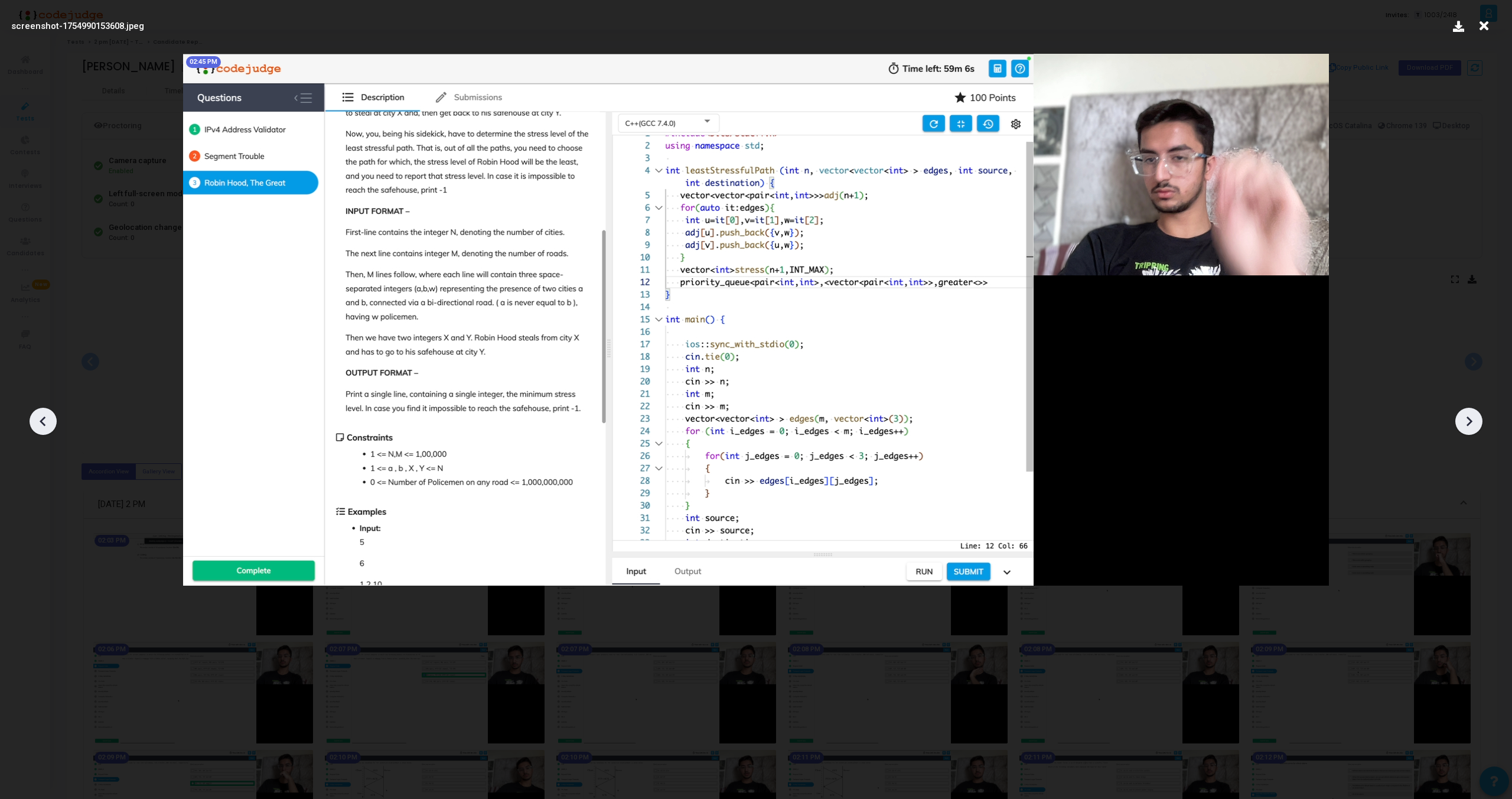
click at [32, 416] on div at bounding box center [42, 421] width 27 height 27
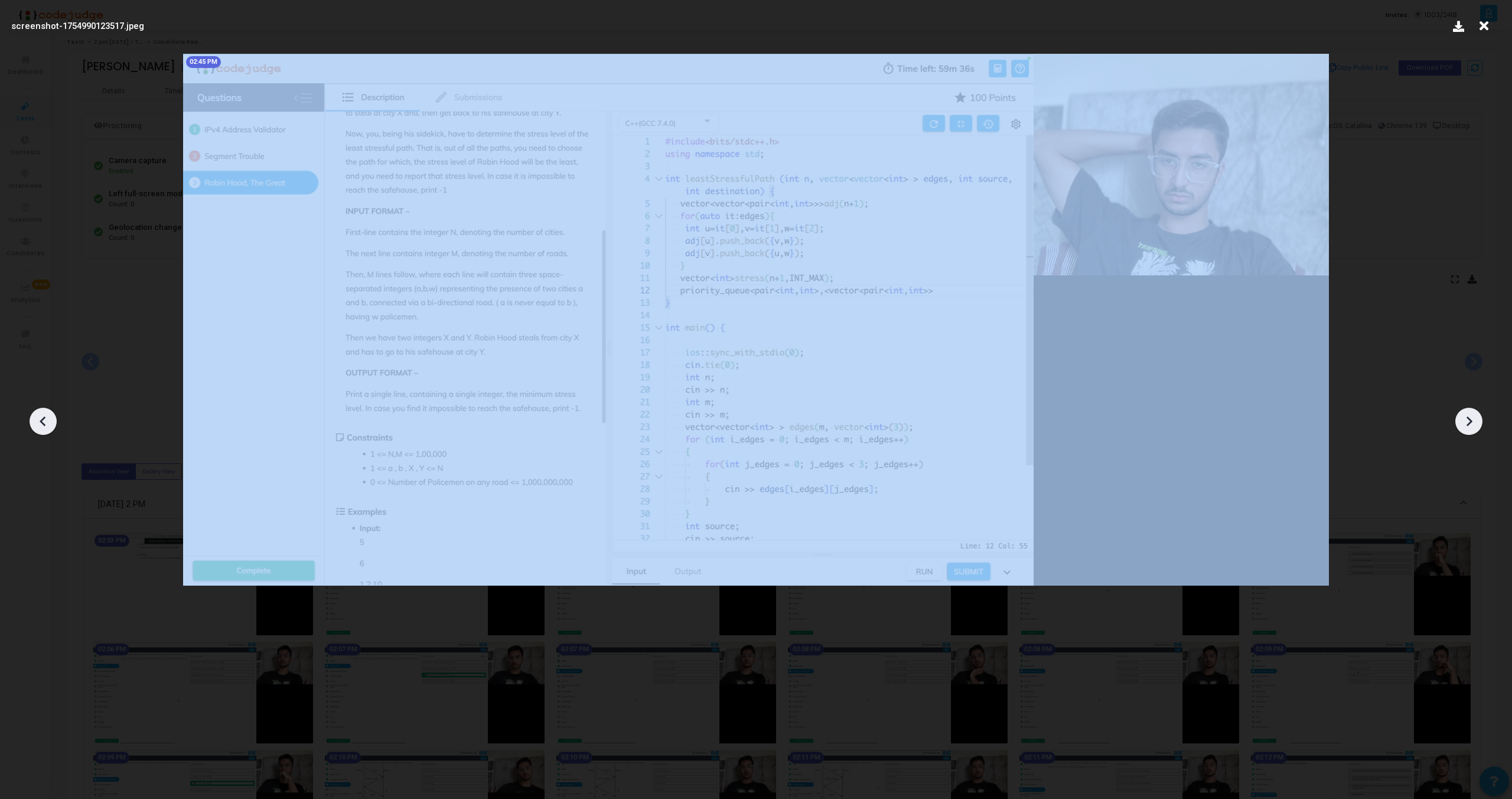
click at [32, 416] on div at bounding box center [42, 421] width 27 height 27
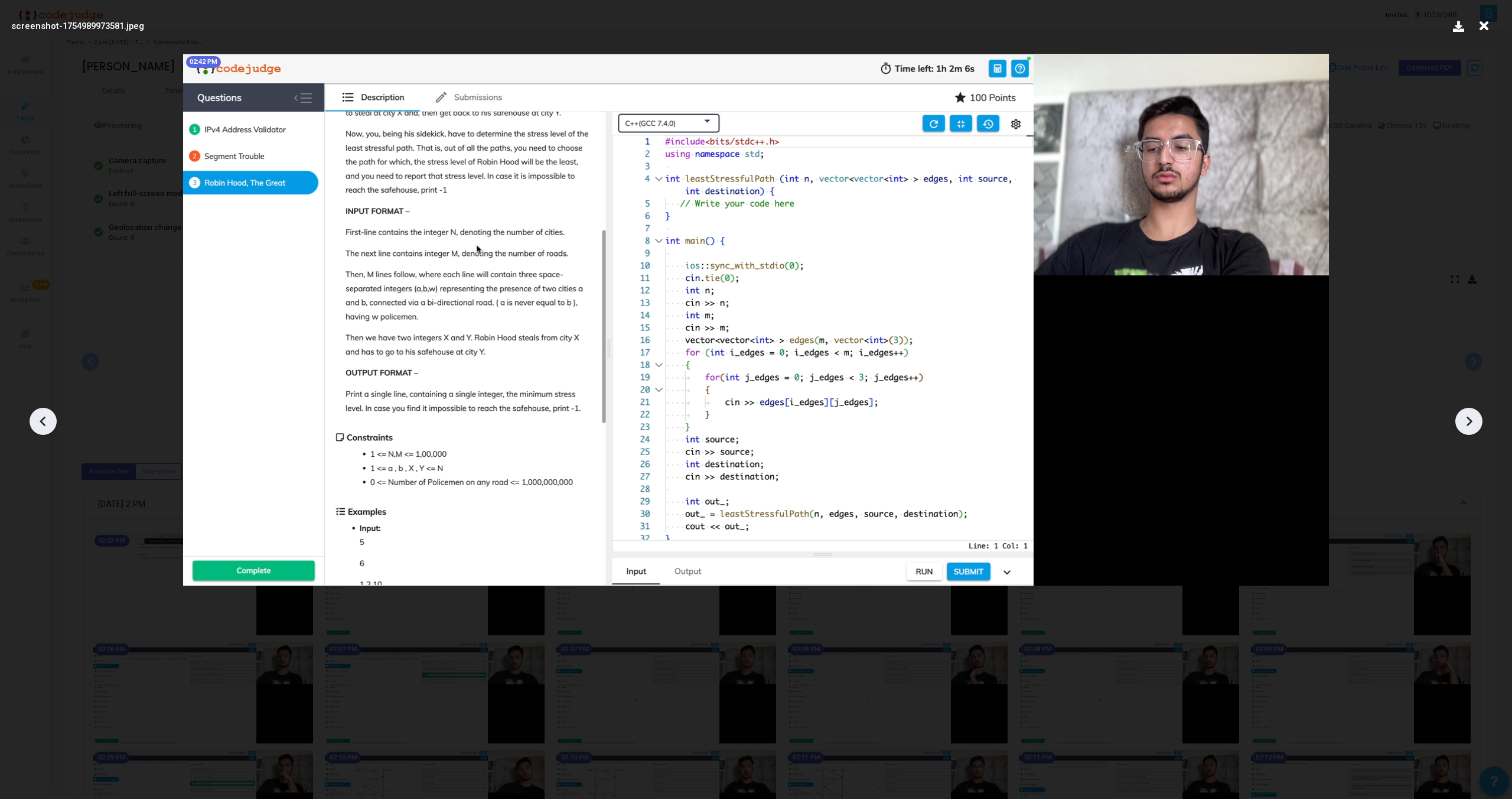
click at [32, 418] on div at bounding box center [42, 421] width 27 height 27
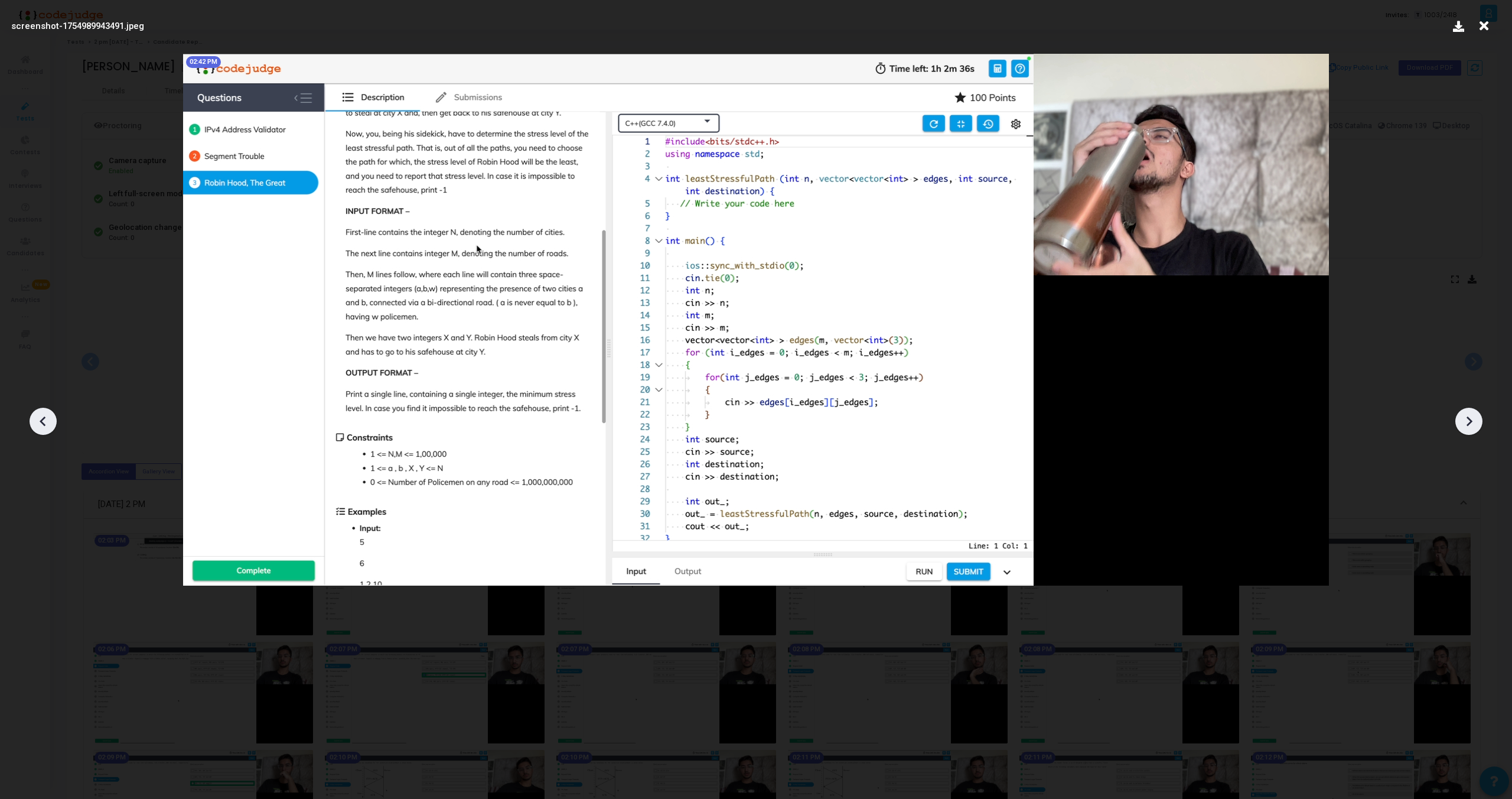
click at [32, 418] on div at bounding box center [42, 421] width 27 height 27
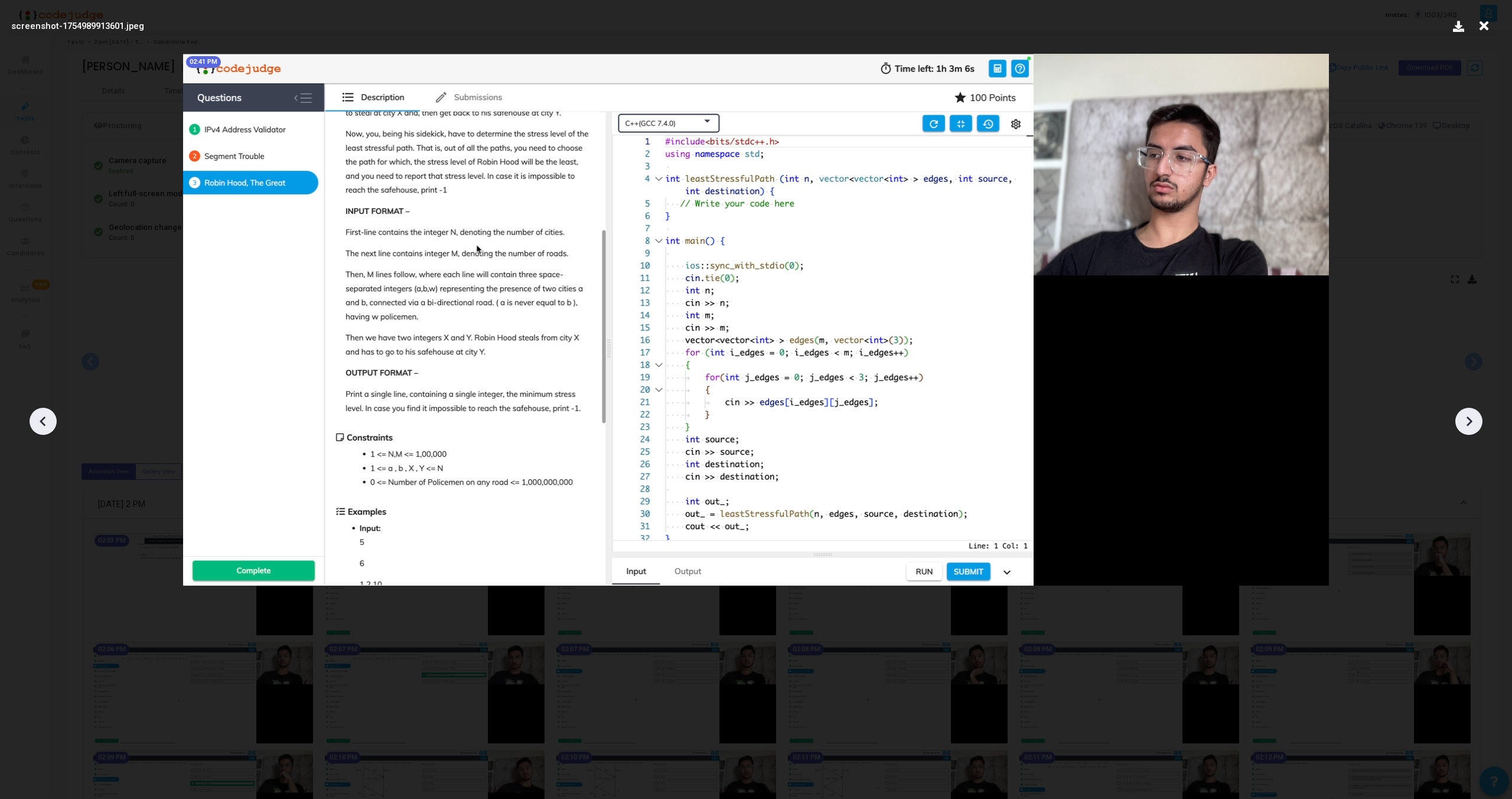
click at [32, 418] on div at bounding box center [42, 421] width 27 height 27
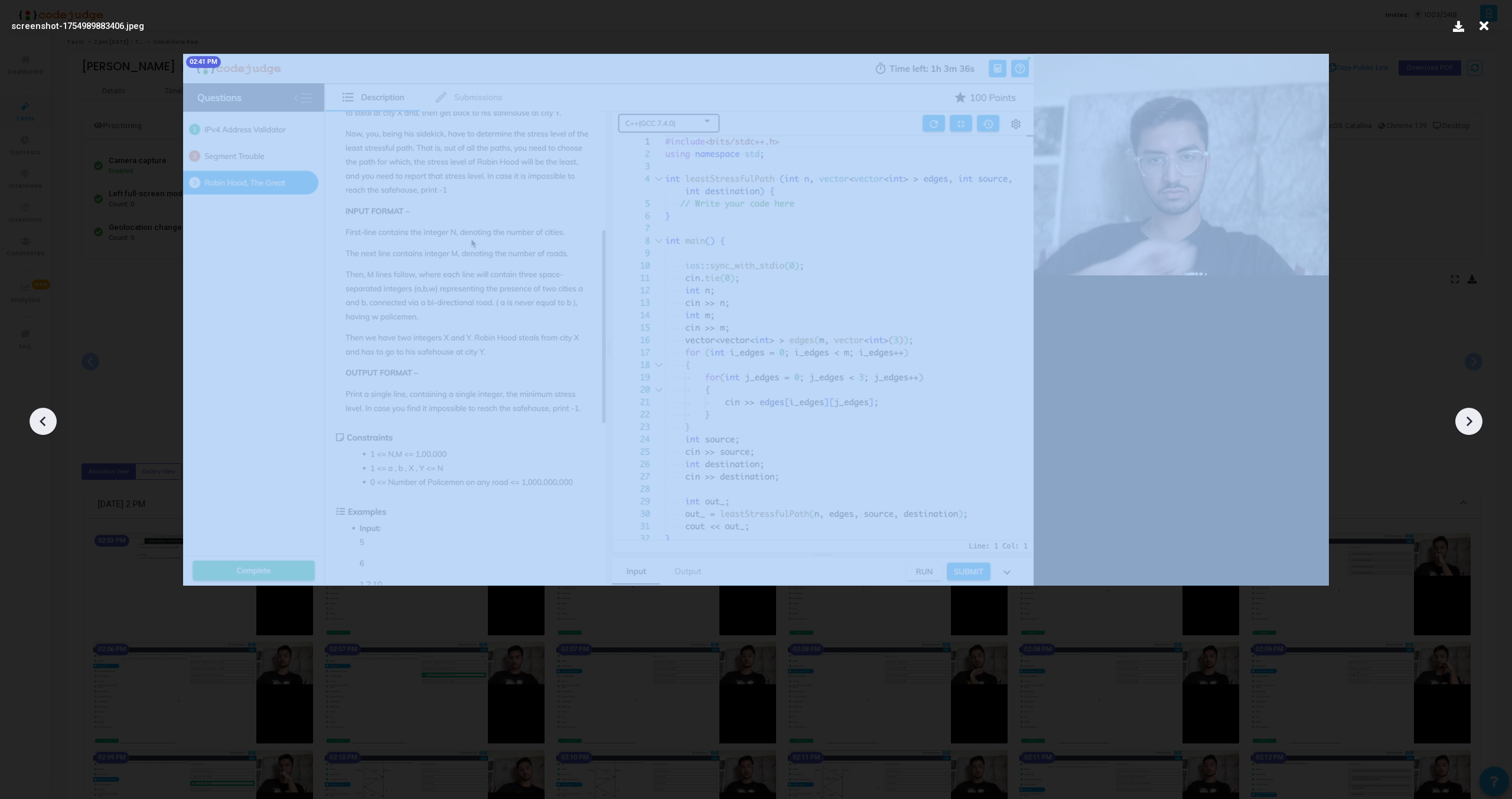
click at [32, 418] on div at bounding box center [42, 421] width 27 height 27
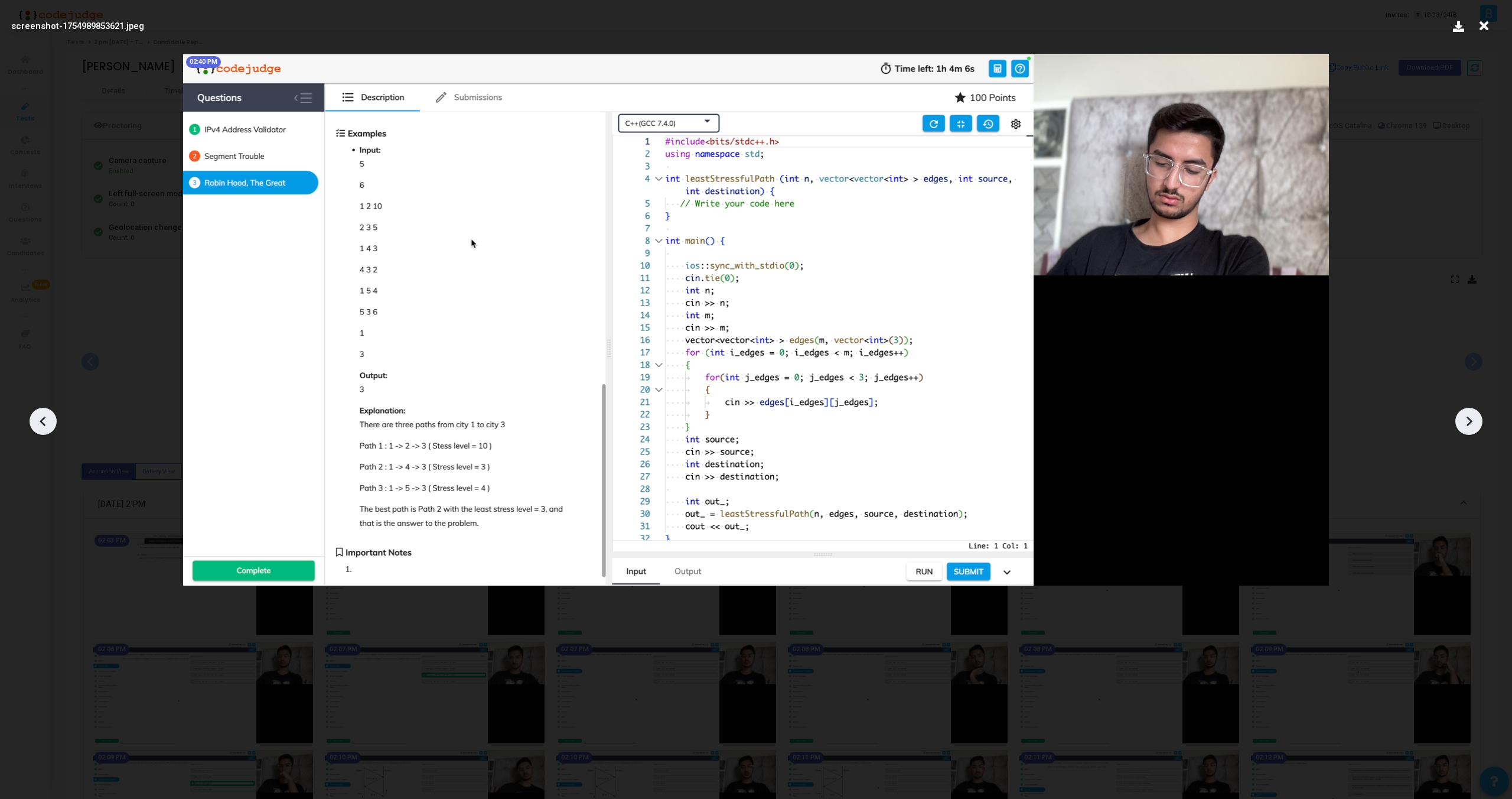
click at [32, 418] on div at bounding box center [42, 421] width 27 height 27
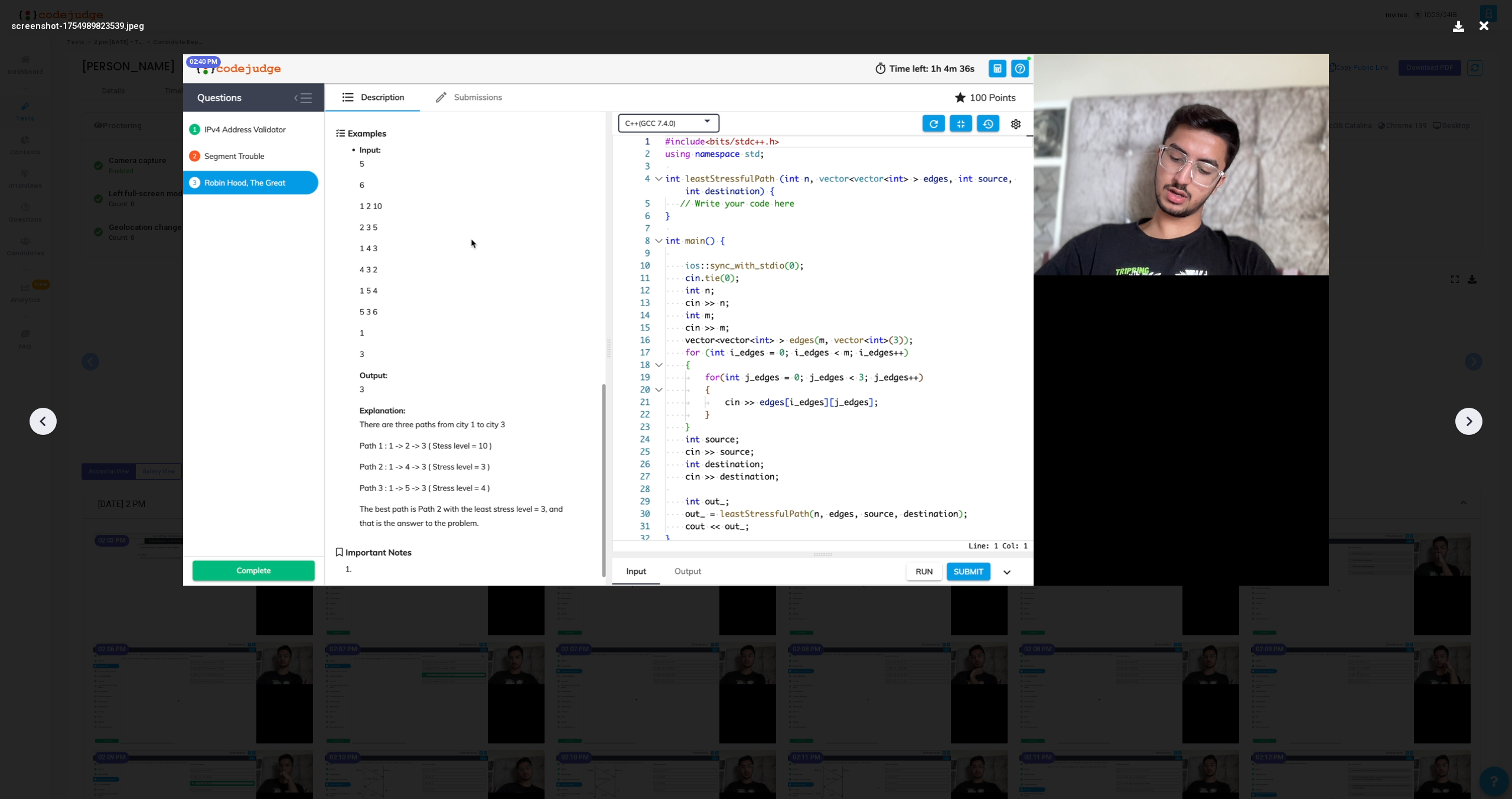
click at [32, 418] on div at bounding box center [42, 421] width 27 height 27
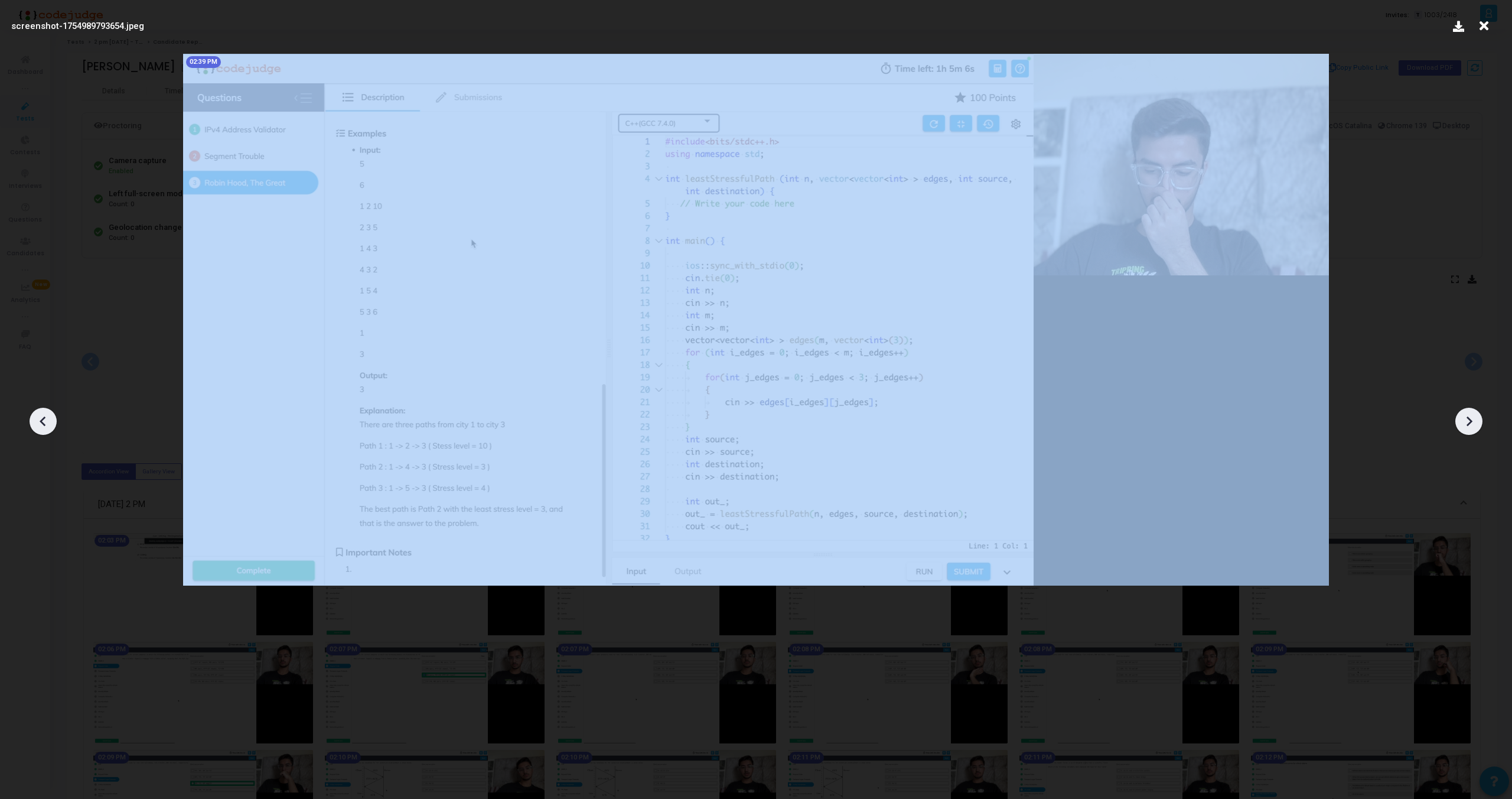
click at [32, 418] on div at bounding box center [42, 421] width 27 height 27
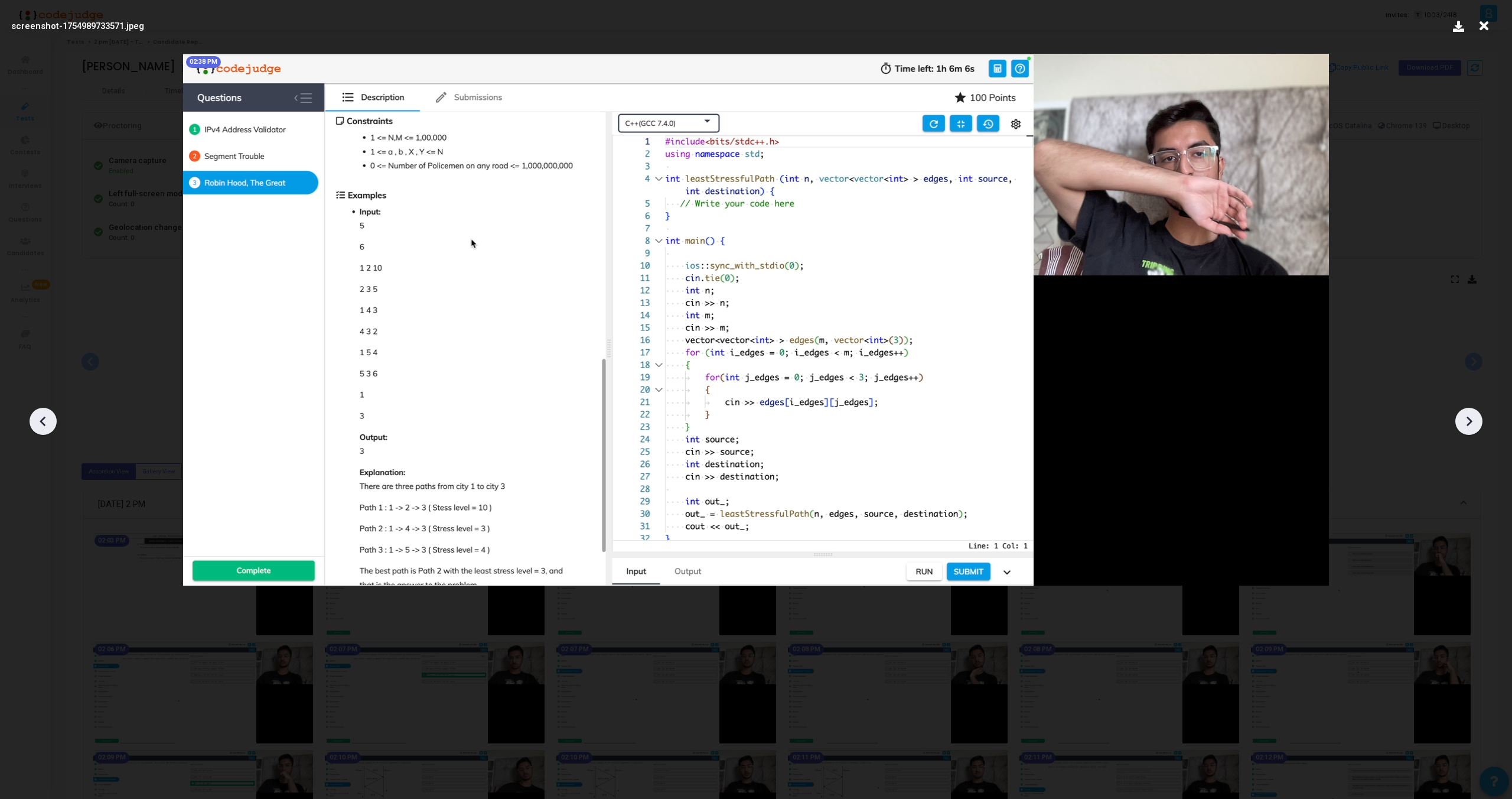
click at [32, 418] on div at bounding box center [42, 421] width 27 height 27
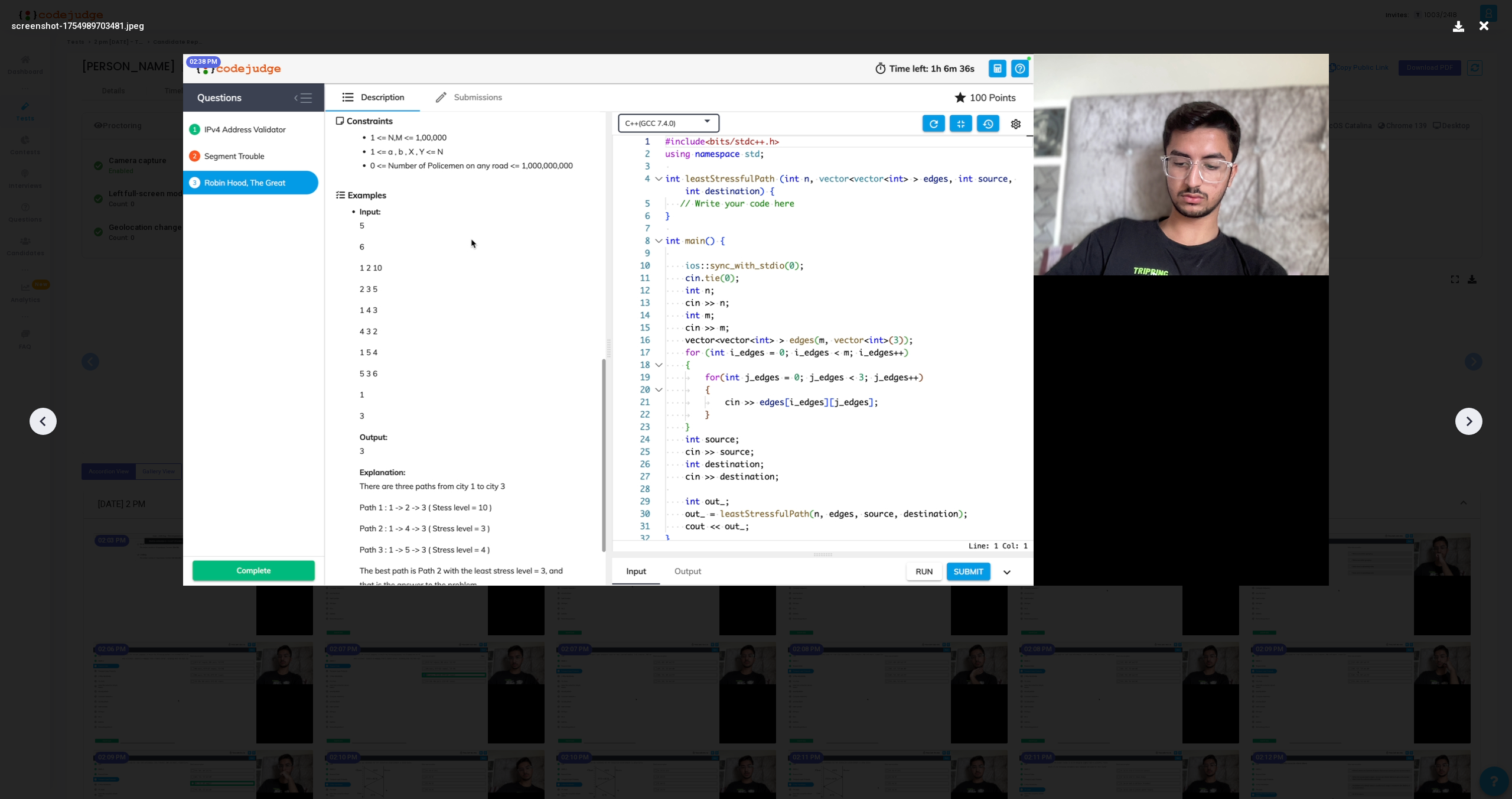
click at [32, 418] on div at bounding box center [42, 421] width 27 height 27
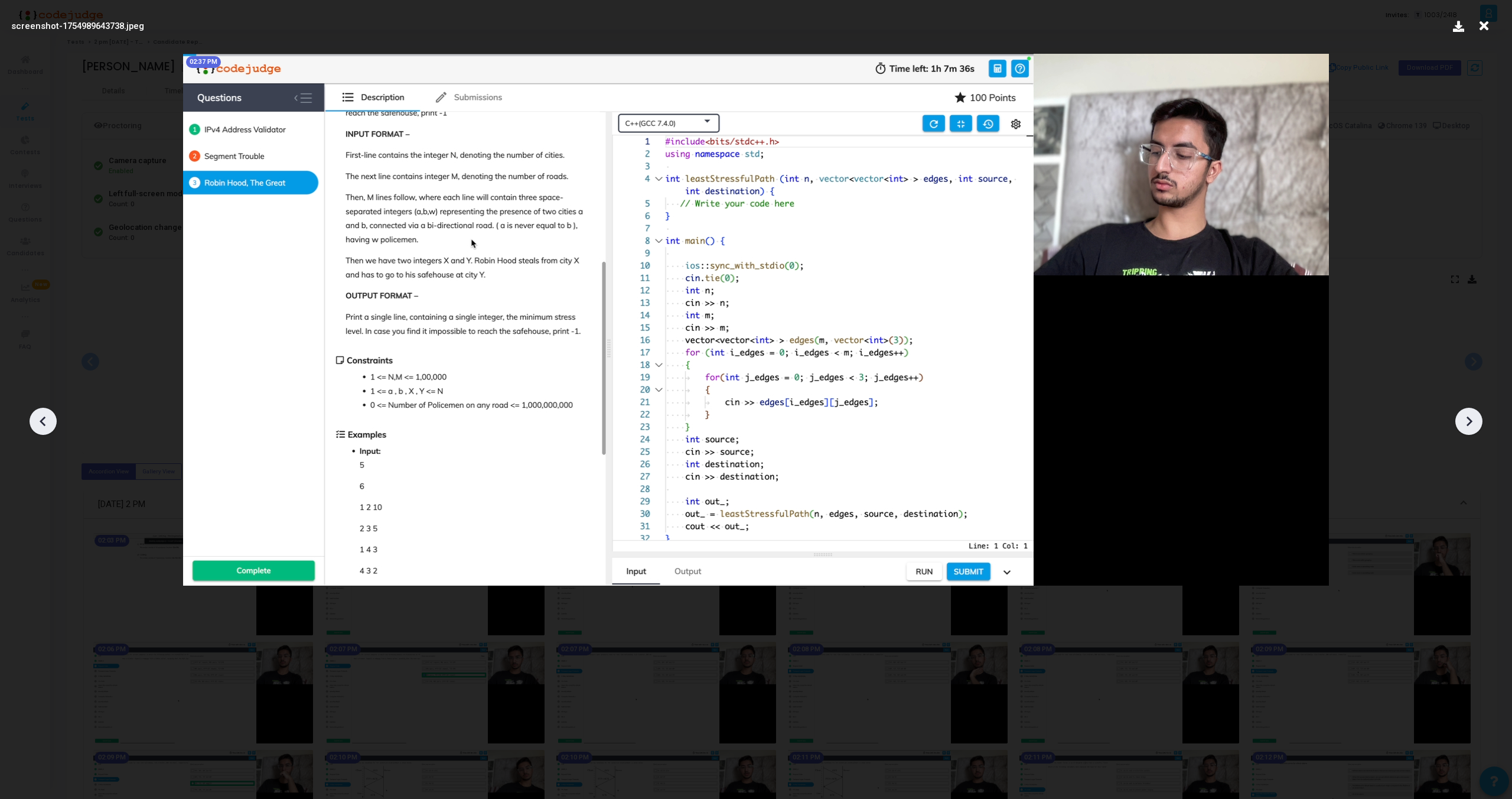
click at [32, 418] on div at bounding box center [42, 421] width 27 height 27
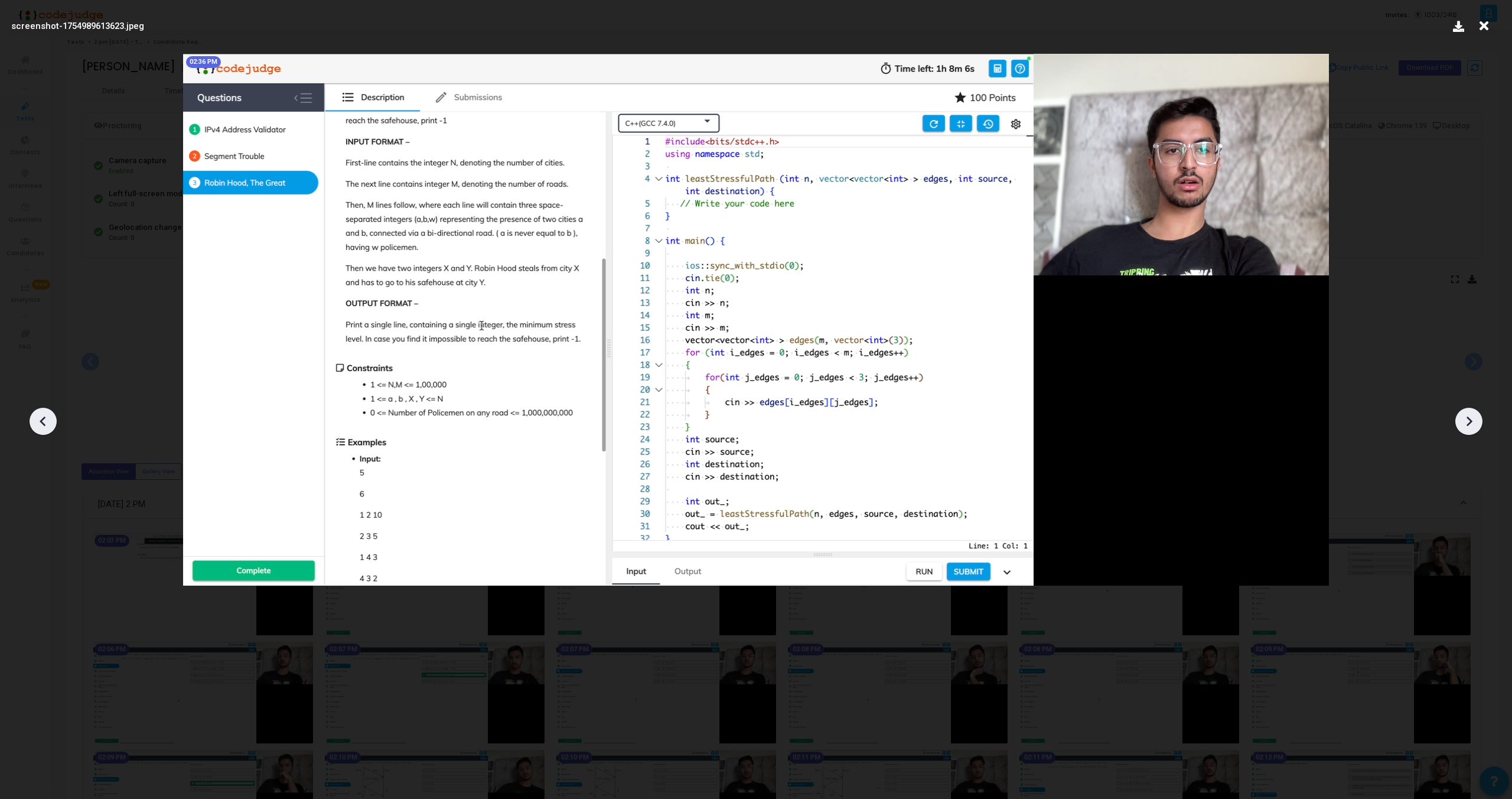
click at [32, 418] on div at bounding box center [42, 421] width 27 height 27
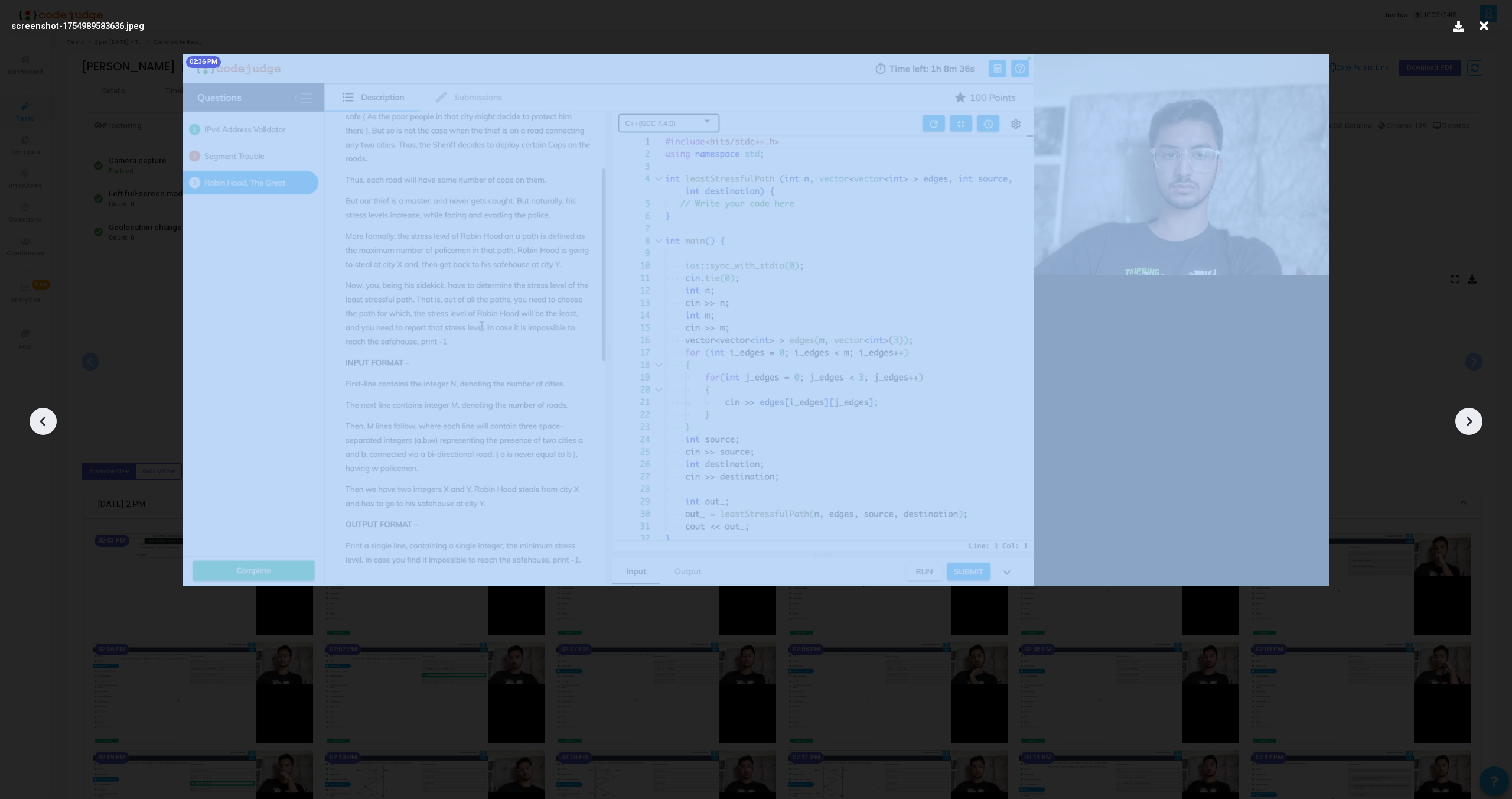
click at [32, 418] on div at bounding box center [42, 421] width 27 height 27
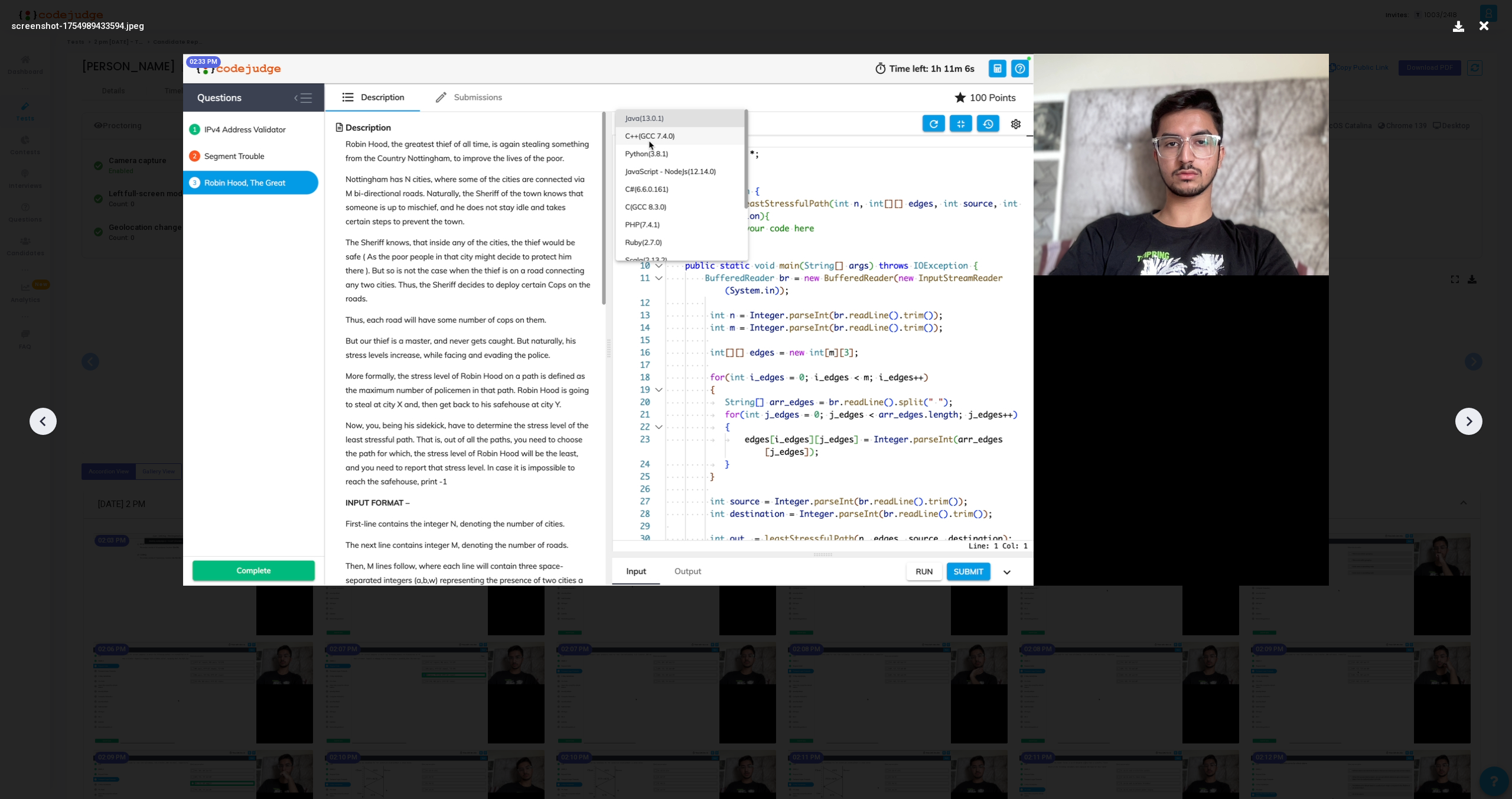
click at [32, 418] on div at bounding box center [42, 421] width 27 height 27
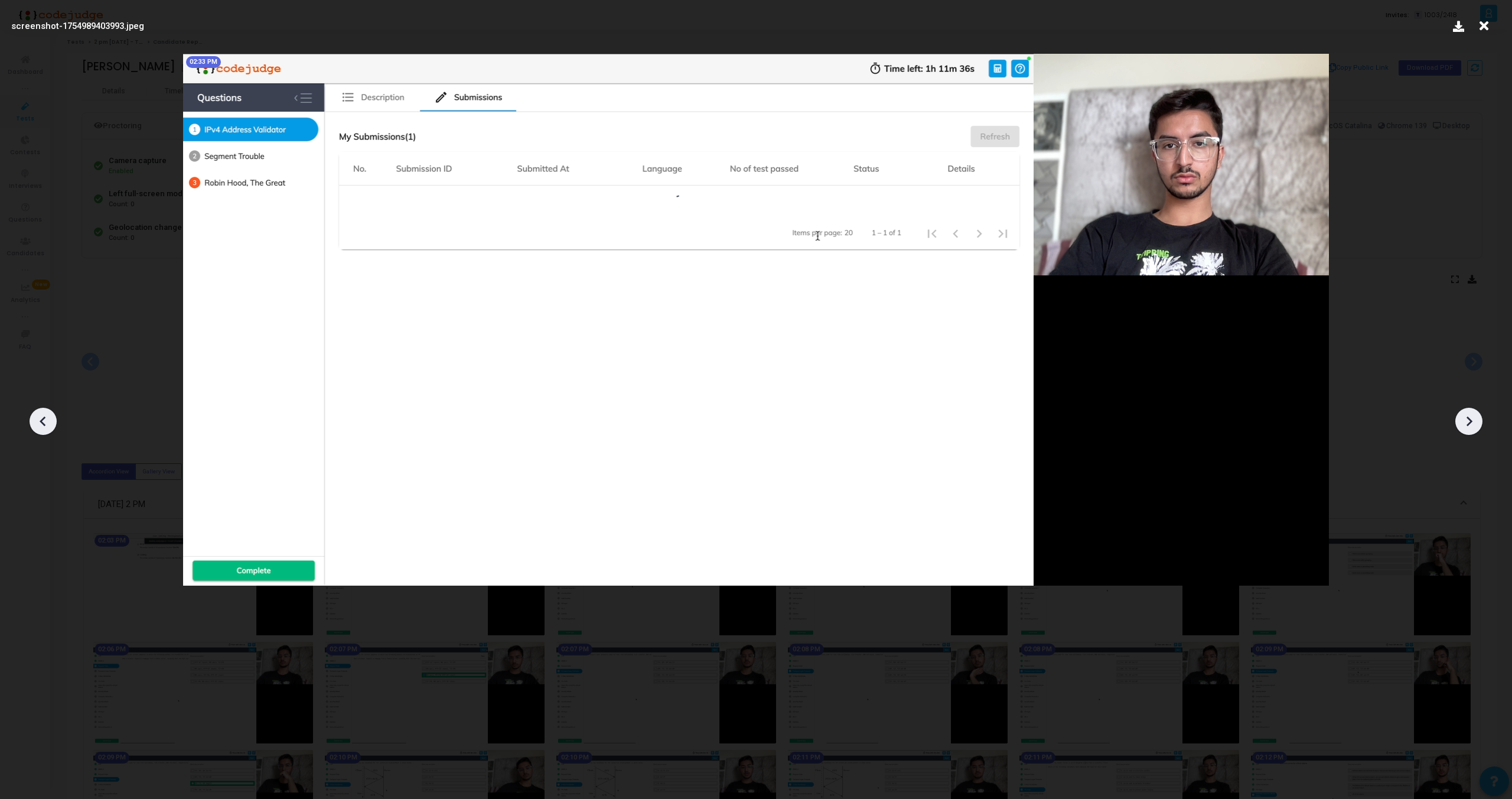
click at [32, 418] on div at bounding box center [42, 421] width 27 height 27
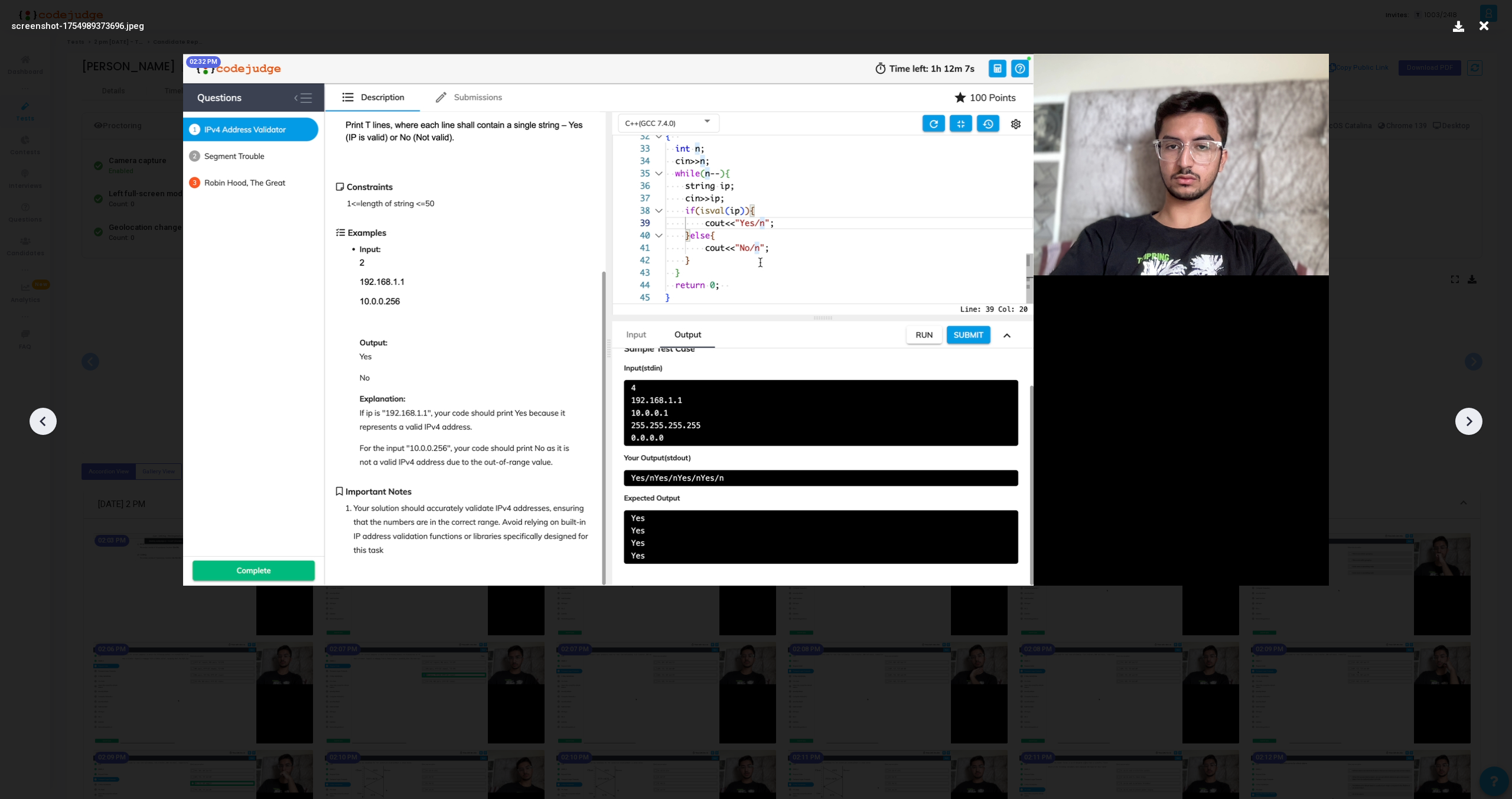
click at [32, 418] on div at bounding box center [42, 421] width 27 height 27
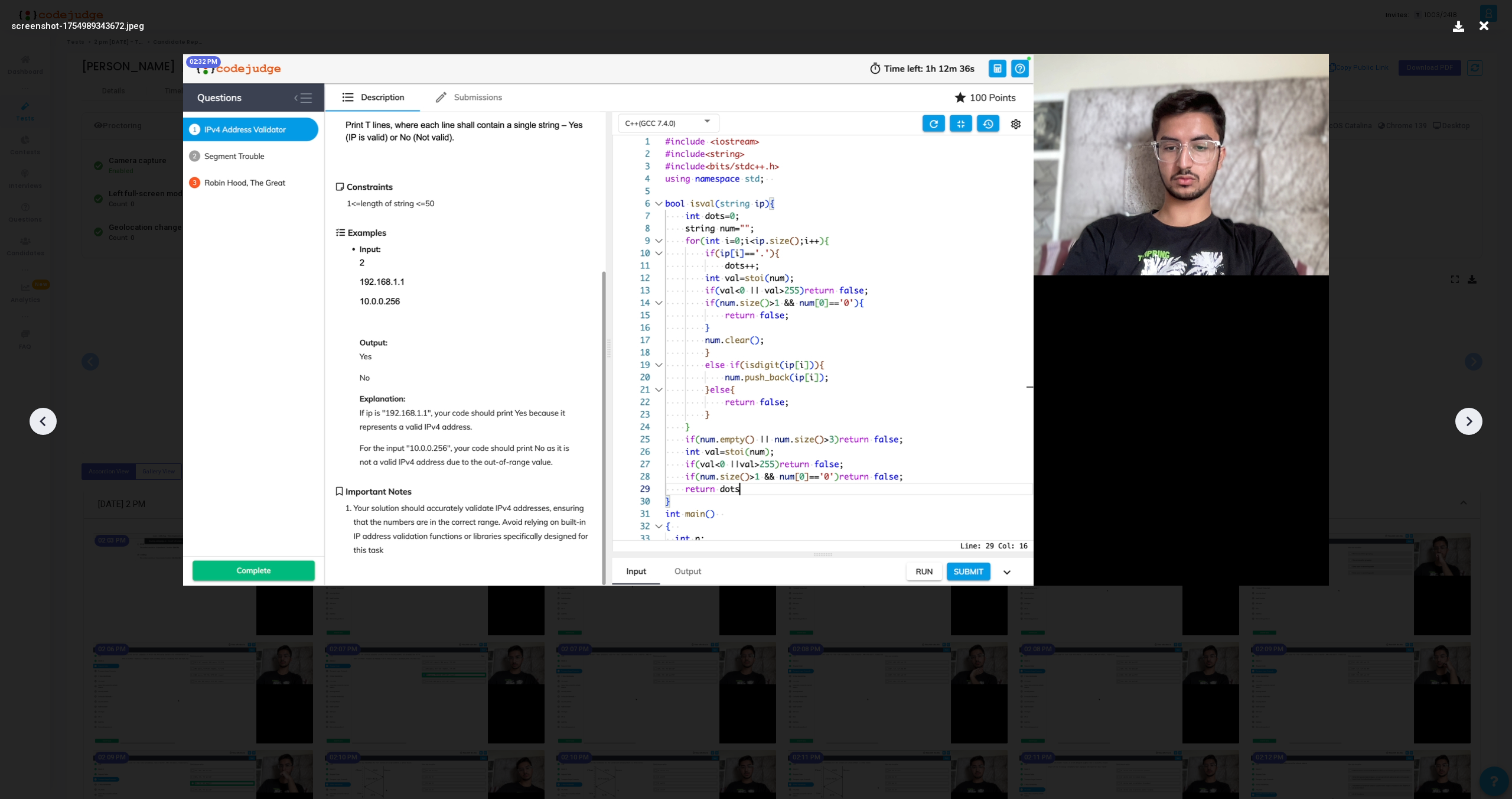
click at [32, 418] on div at bounding box center [42, 421] width 27 height 27
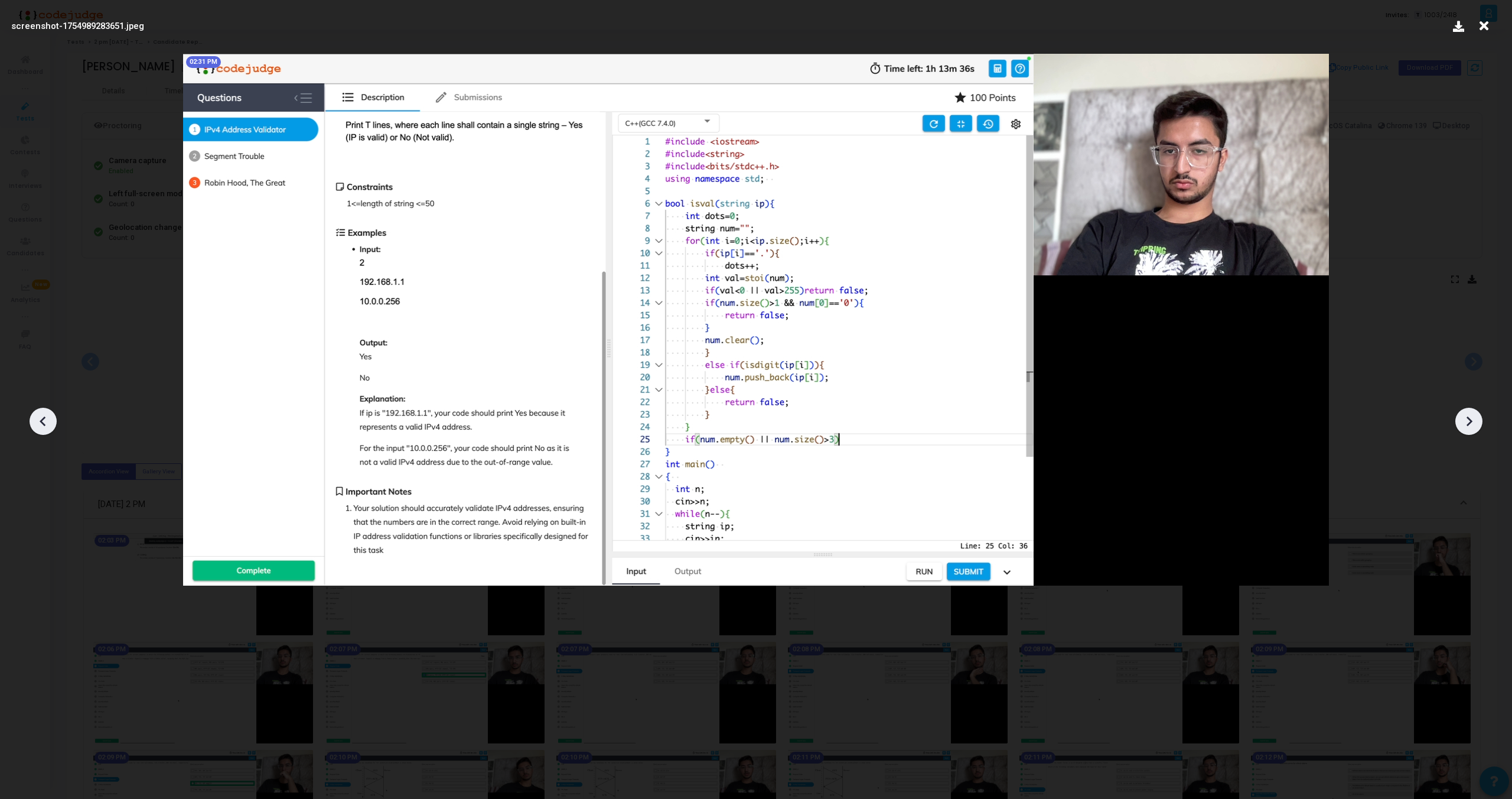
click at [32, 418] on div at bounding box center [42, 421] width 27 height 27
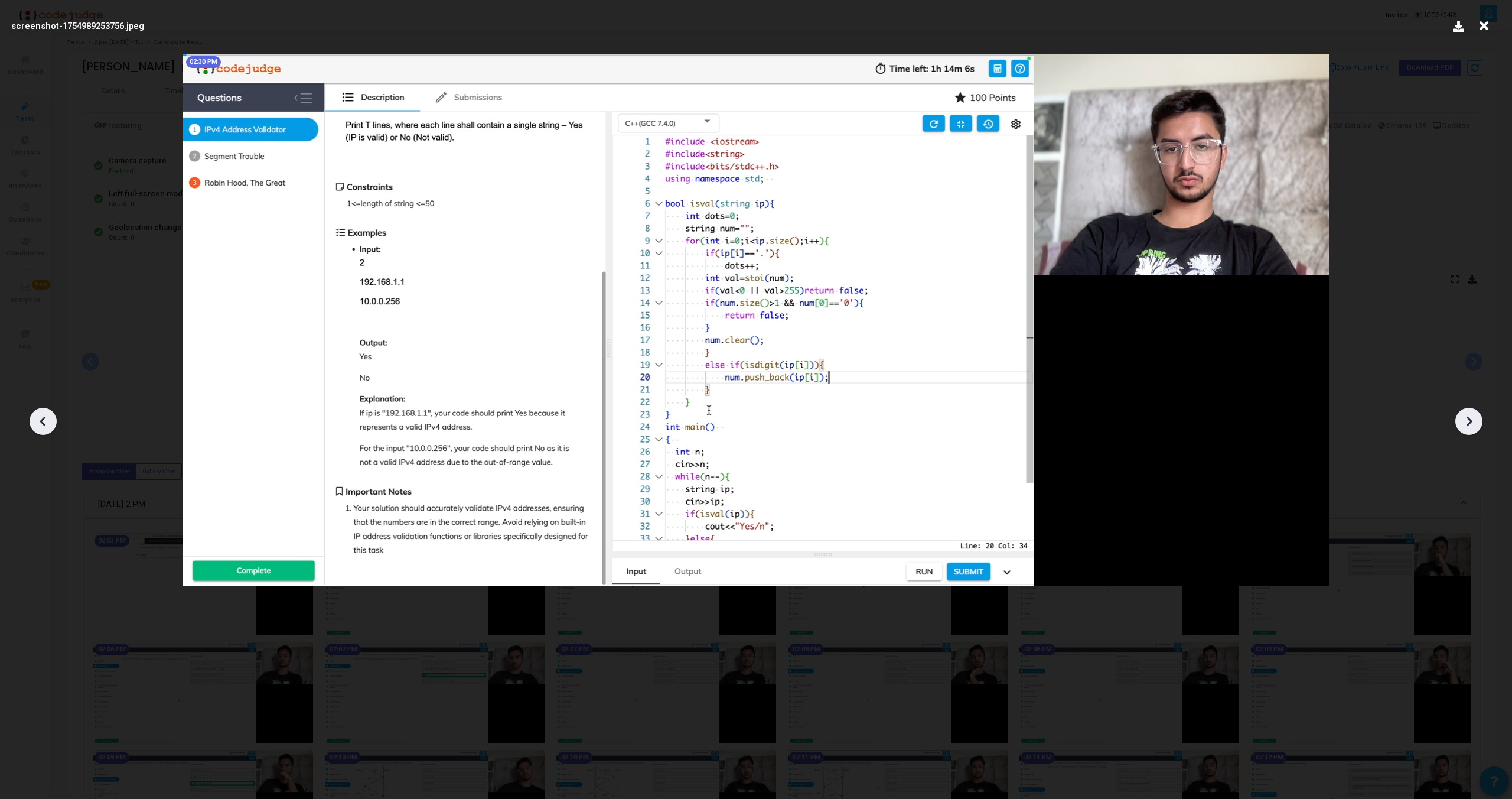
click at [32, 418] on div at bounding box center [42, 421] width 27 height 27
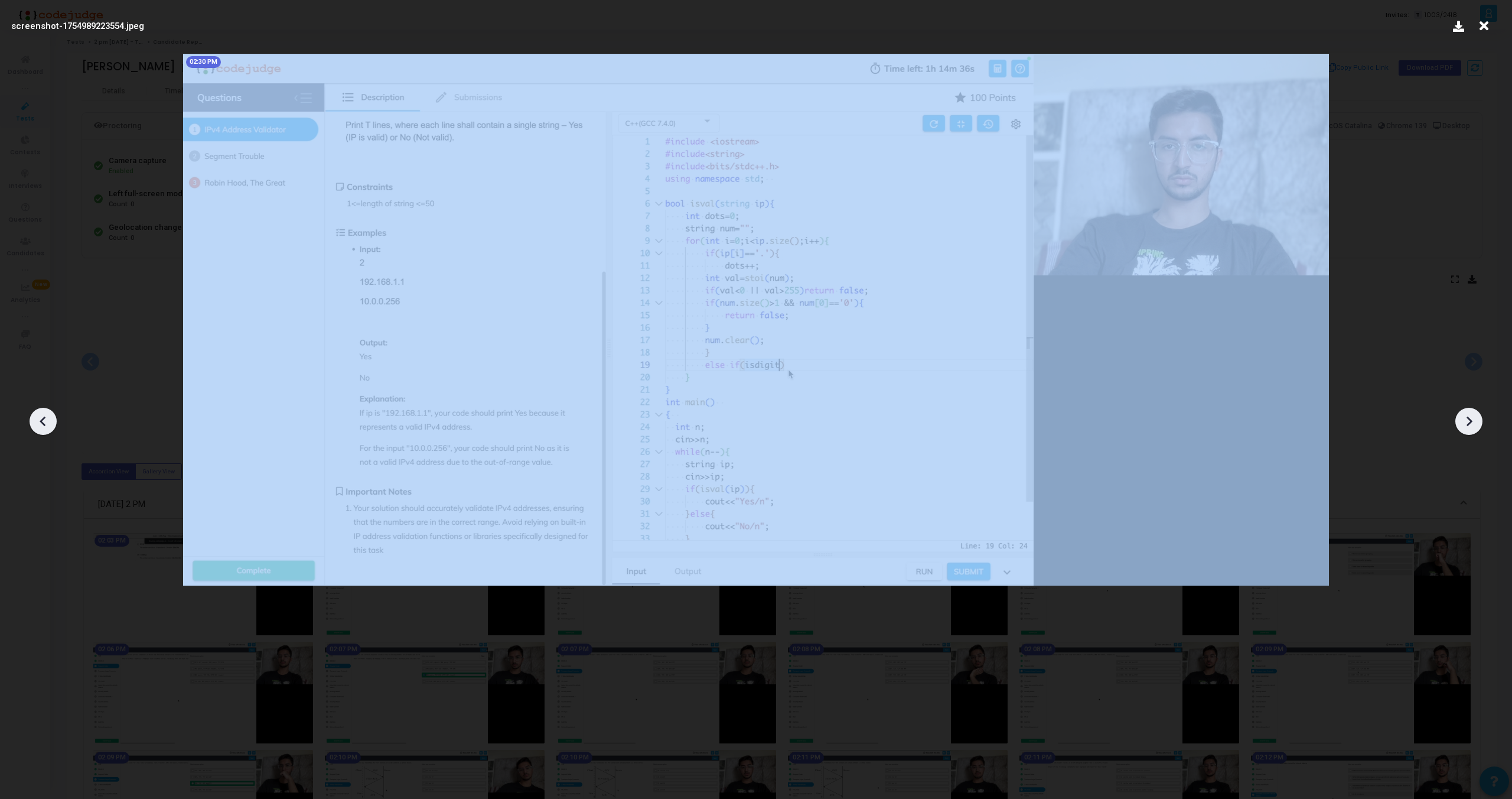
click at [32, 418] on div at bounding box center [42, 421] width 27 height 27
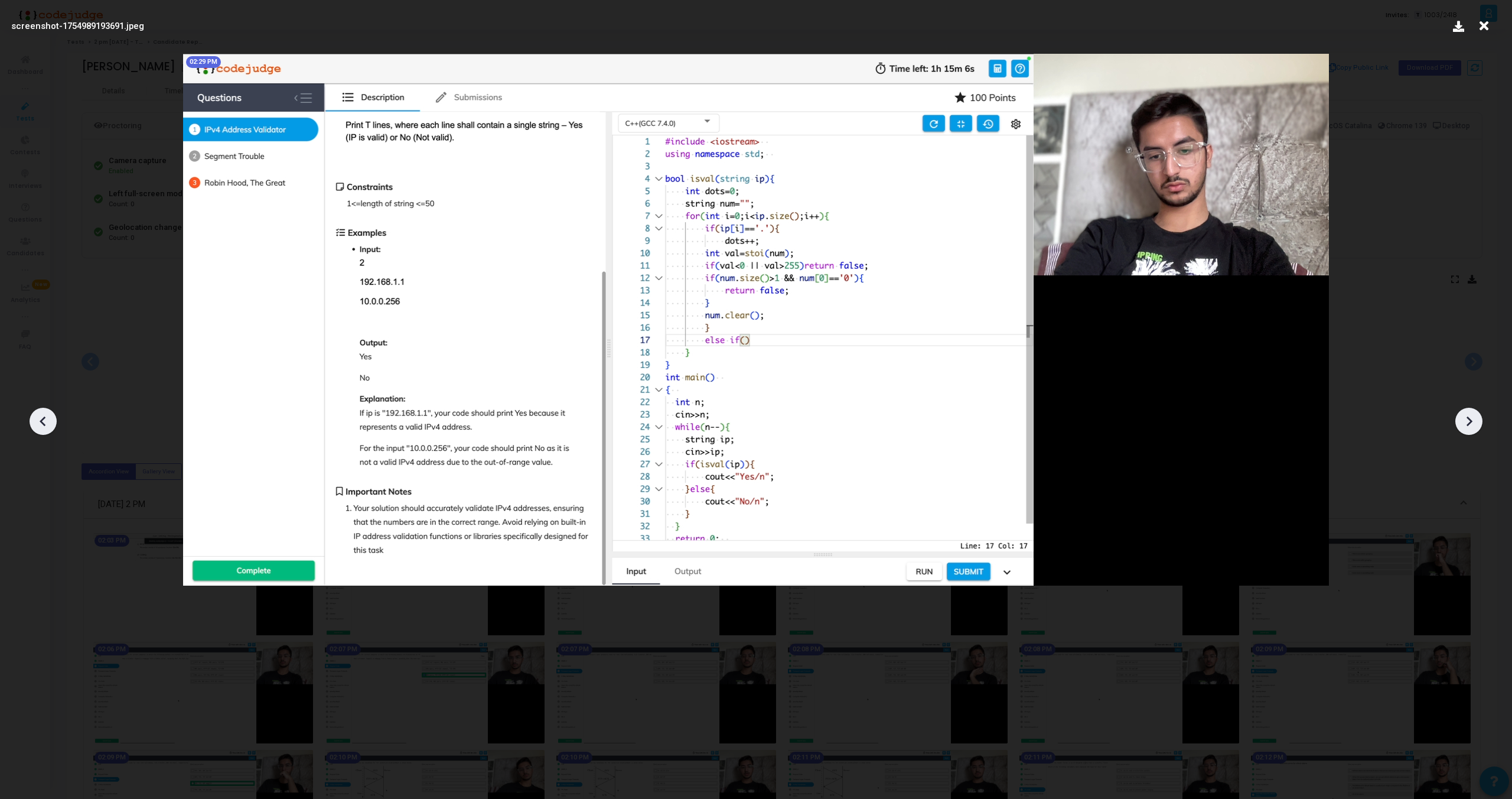
click at [32, 418] on div at bounding box center [42, 421] width 27 height 27
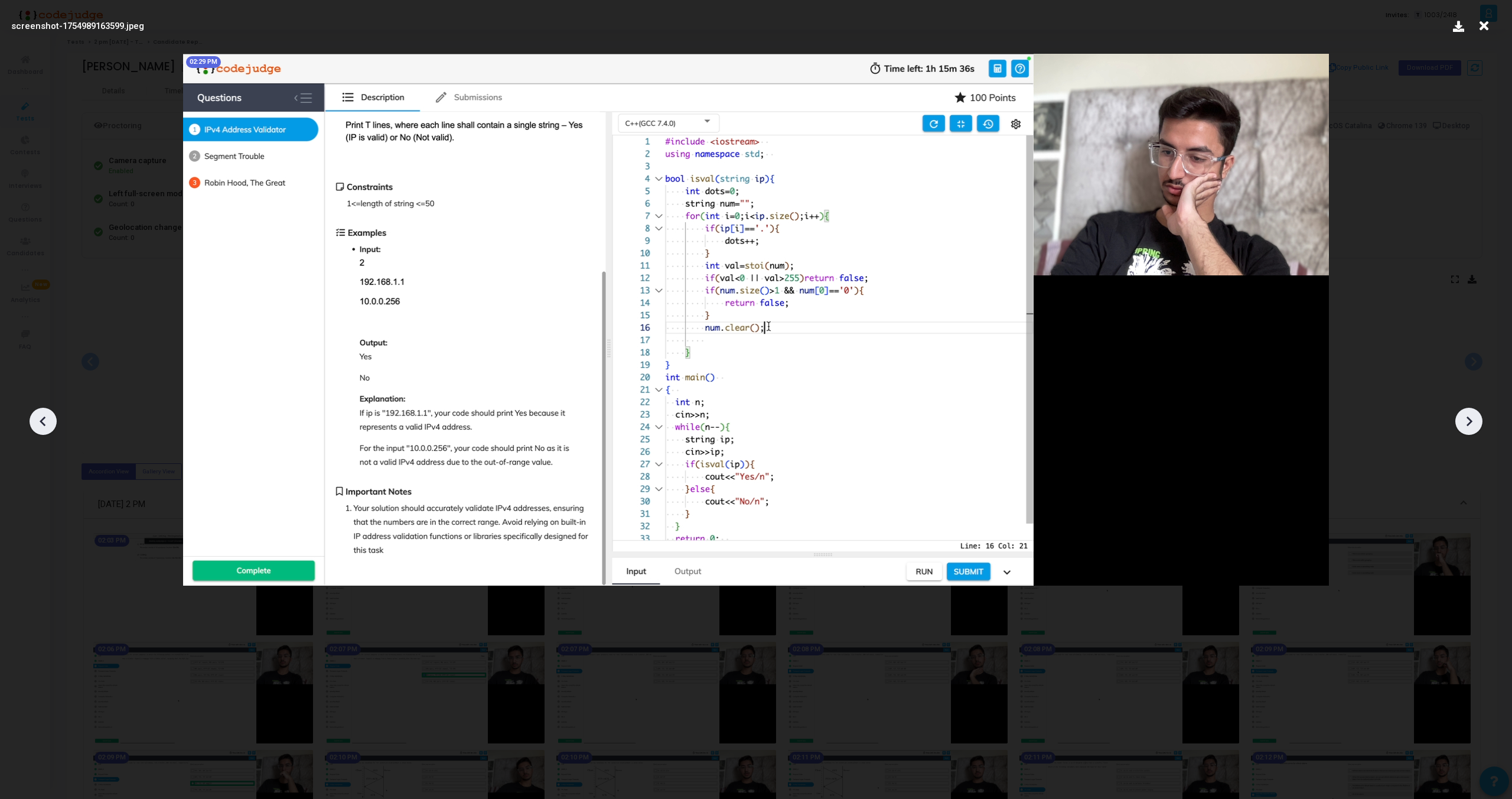
click at [32, 418] on div at bounding box center [42, 421] width 27 height 27
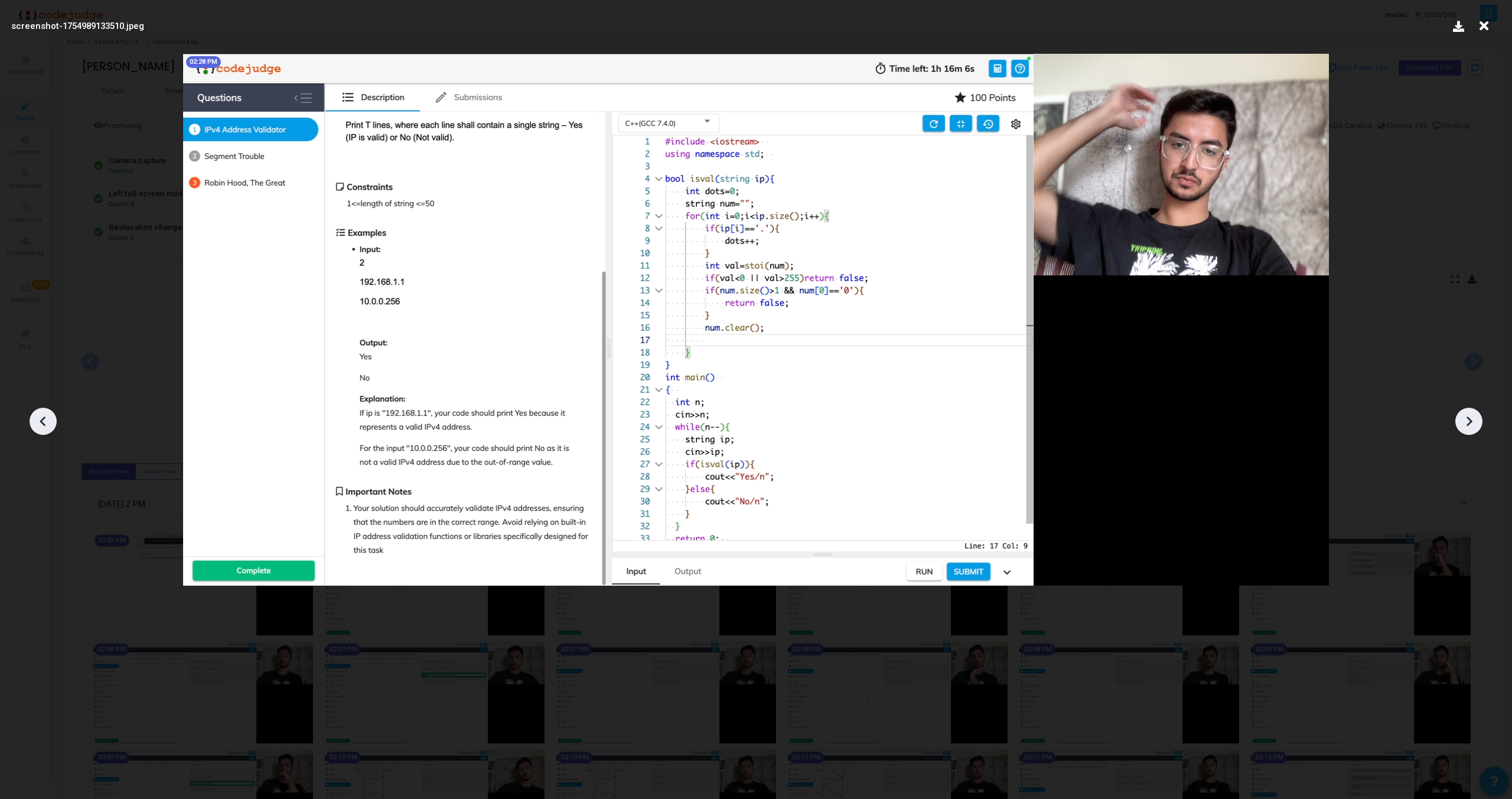
click at [32, 418] on div at bounding box center [42, 421] width 27 height 27
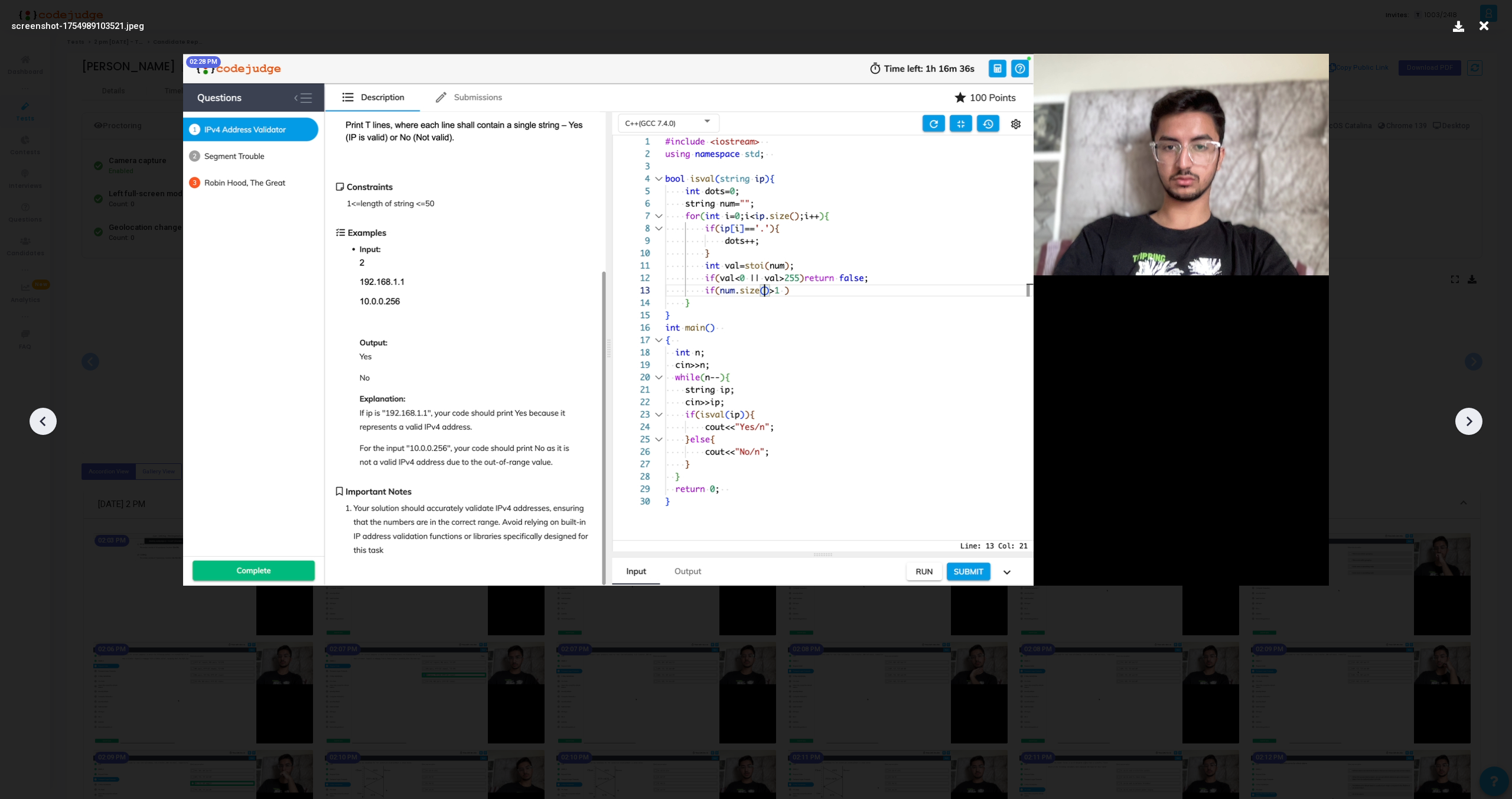
click at [32, 418] on div at bounding box center [42, 421] width 27 height 27
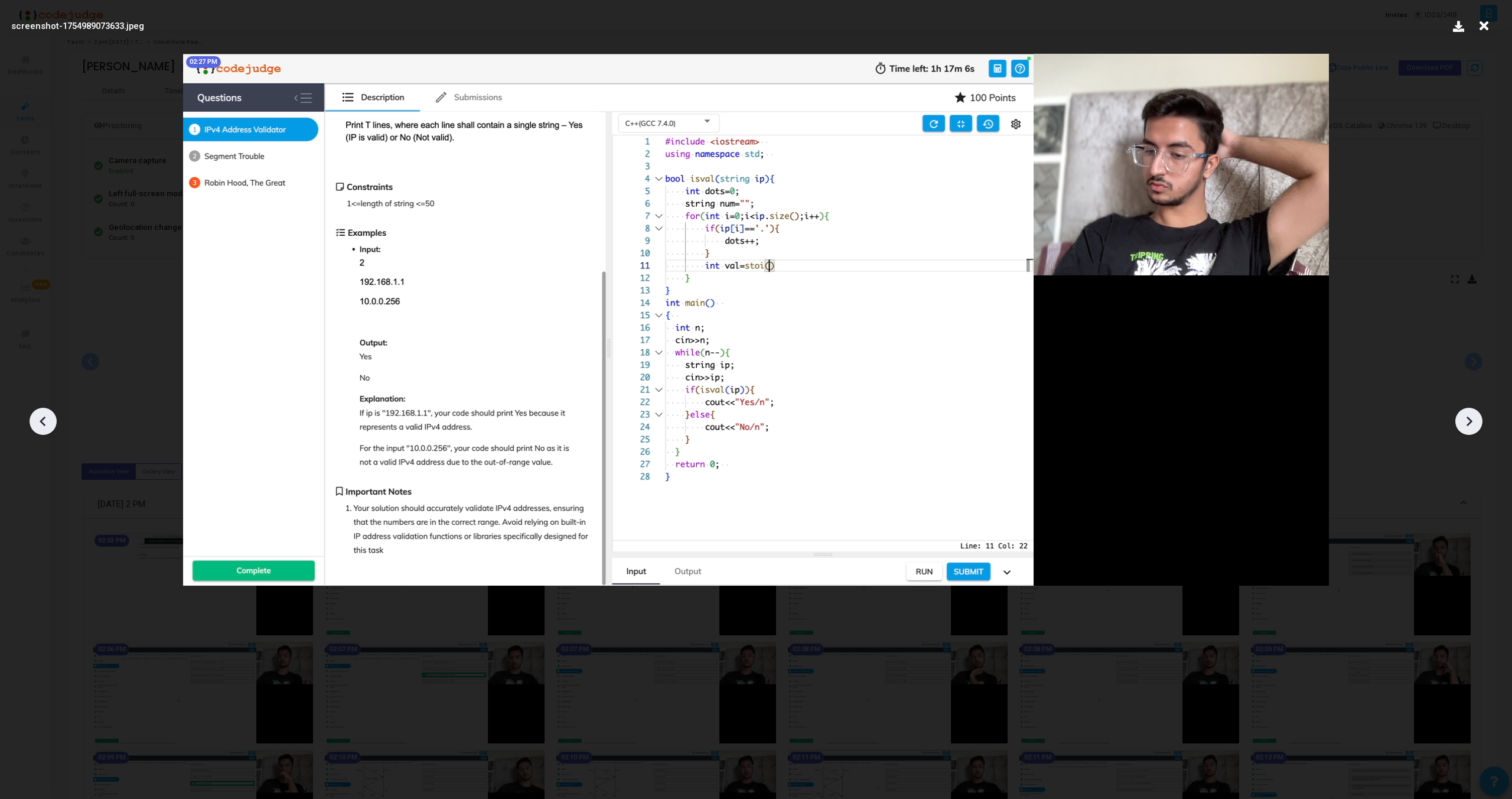
click at [32, 418] on div at bounding box center [42, 421] width 27 height 27
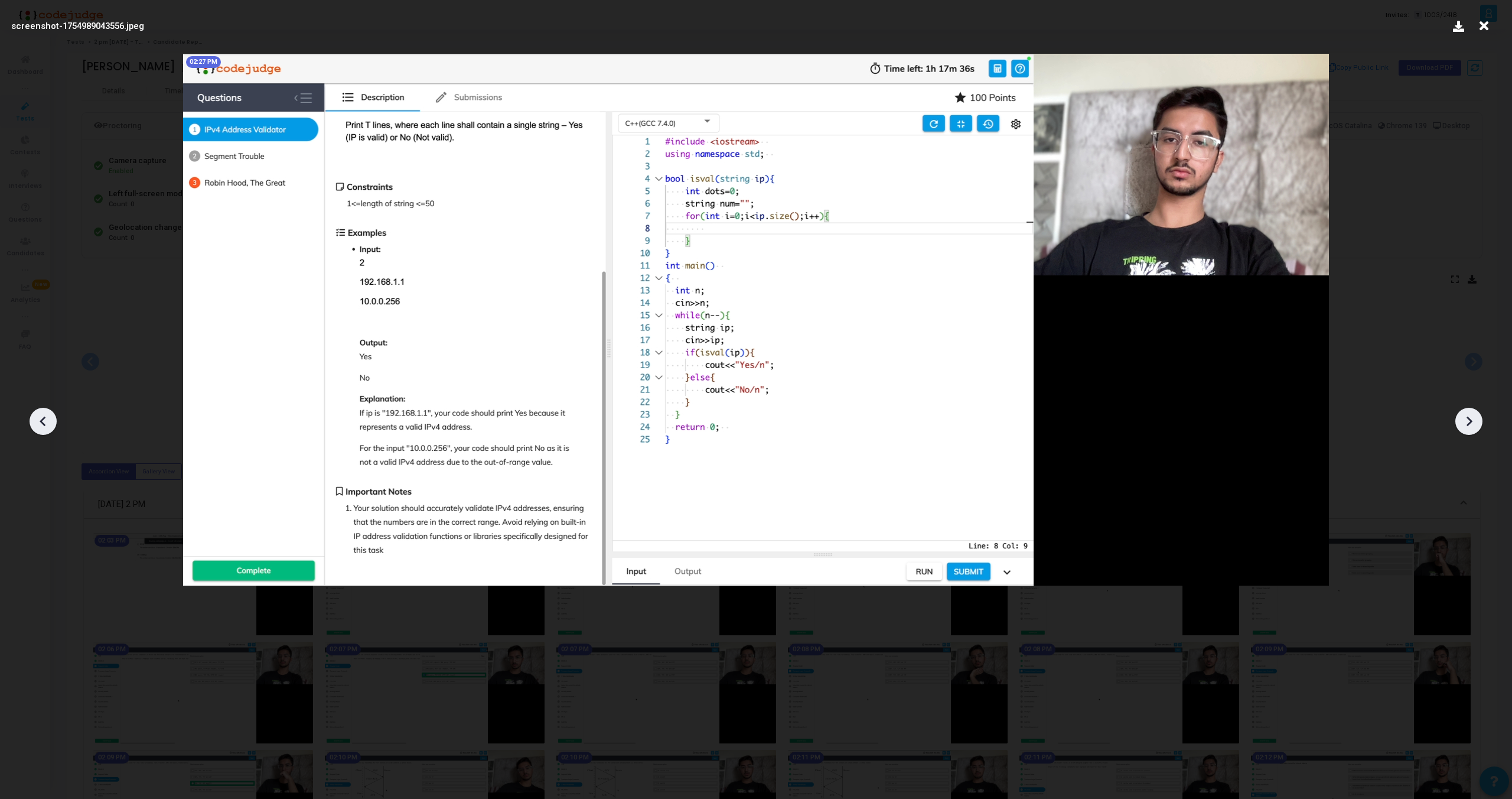
click at [32, 418] on div at bounding box center [42, 421] width 27 height 27
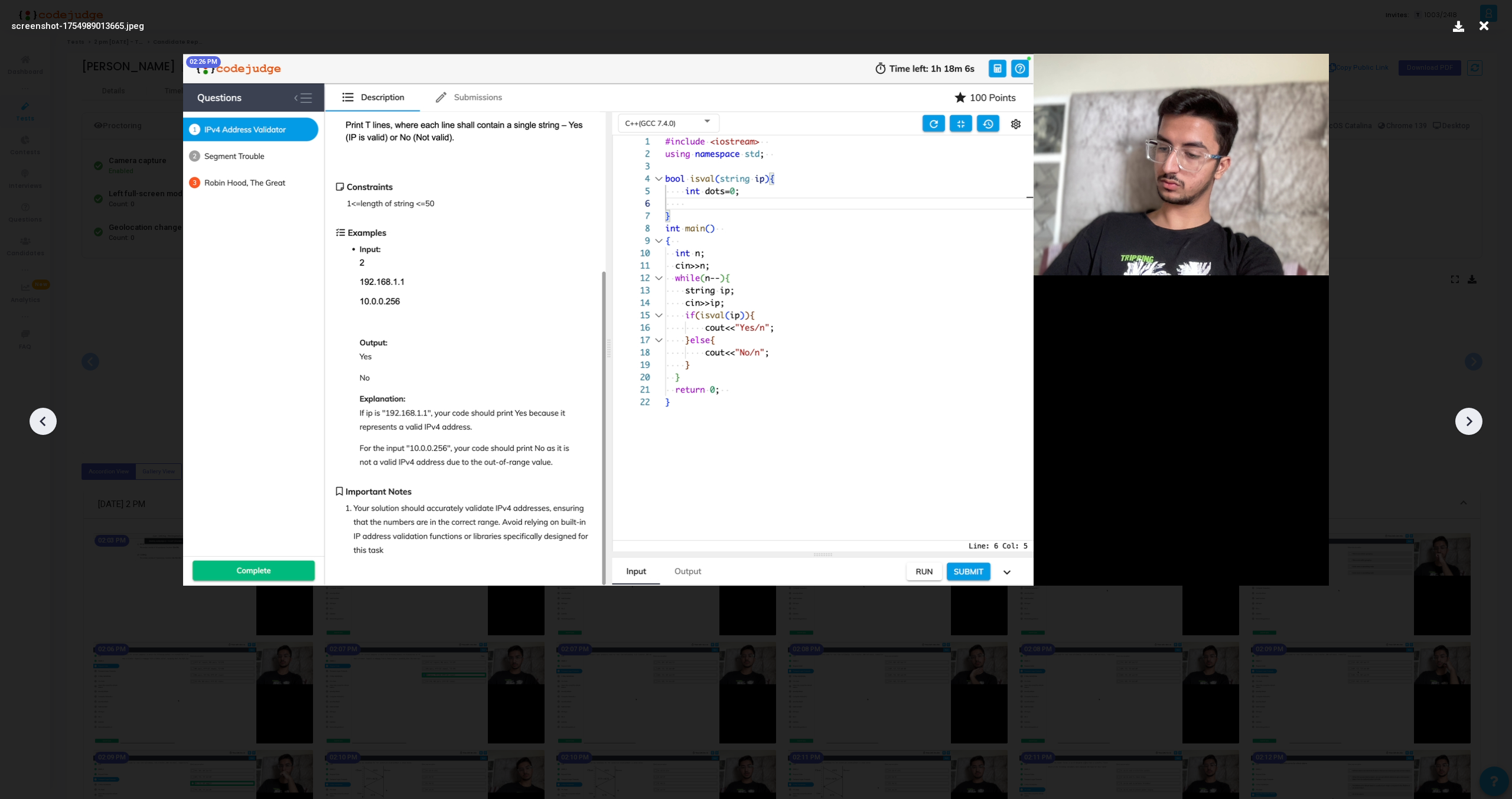
click at [32, 418] on div at bounding box center [42, 421] width 27 height 27
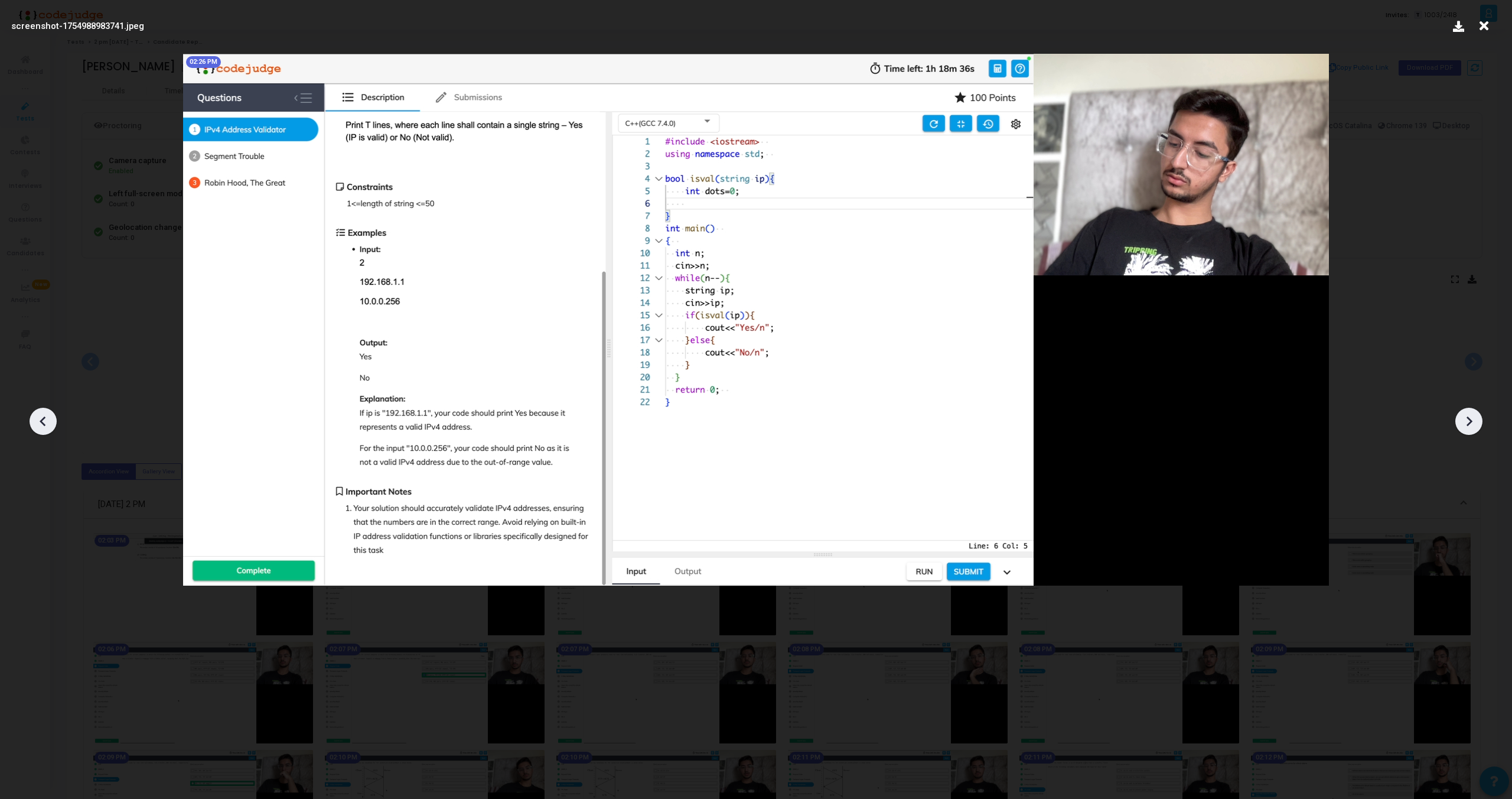
click at [32, 418] on div at bounding box center [42, 421] width 27 height 27
click at [1479, 423] on div at bounding box center [1469, 421] width 27 height 27
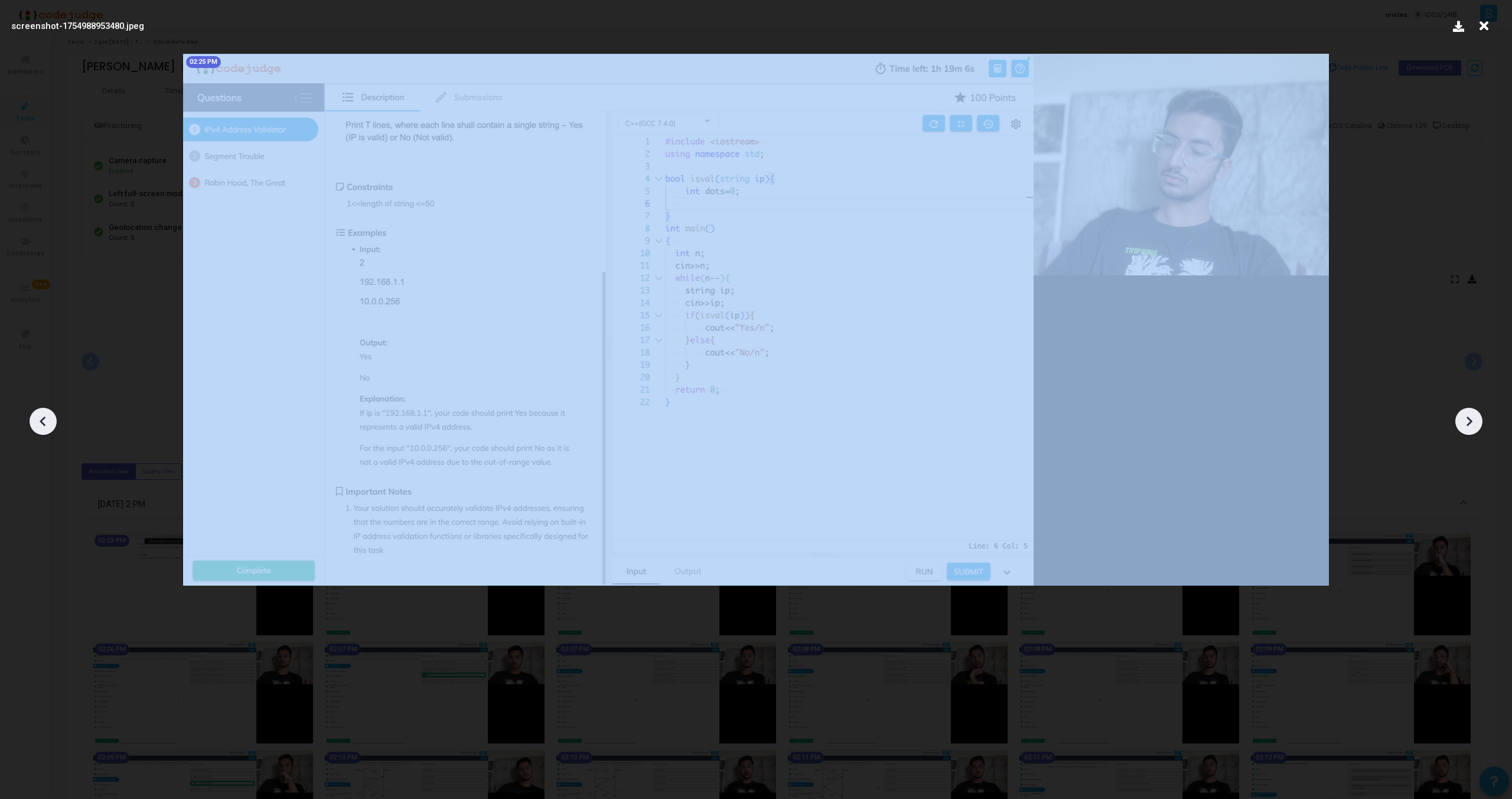
click at [1479, 423] on div at bounding box center [1469, 421] width 27 height 27
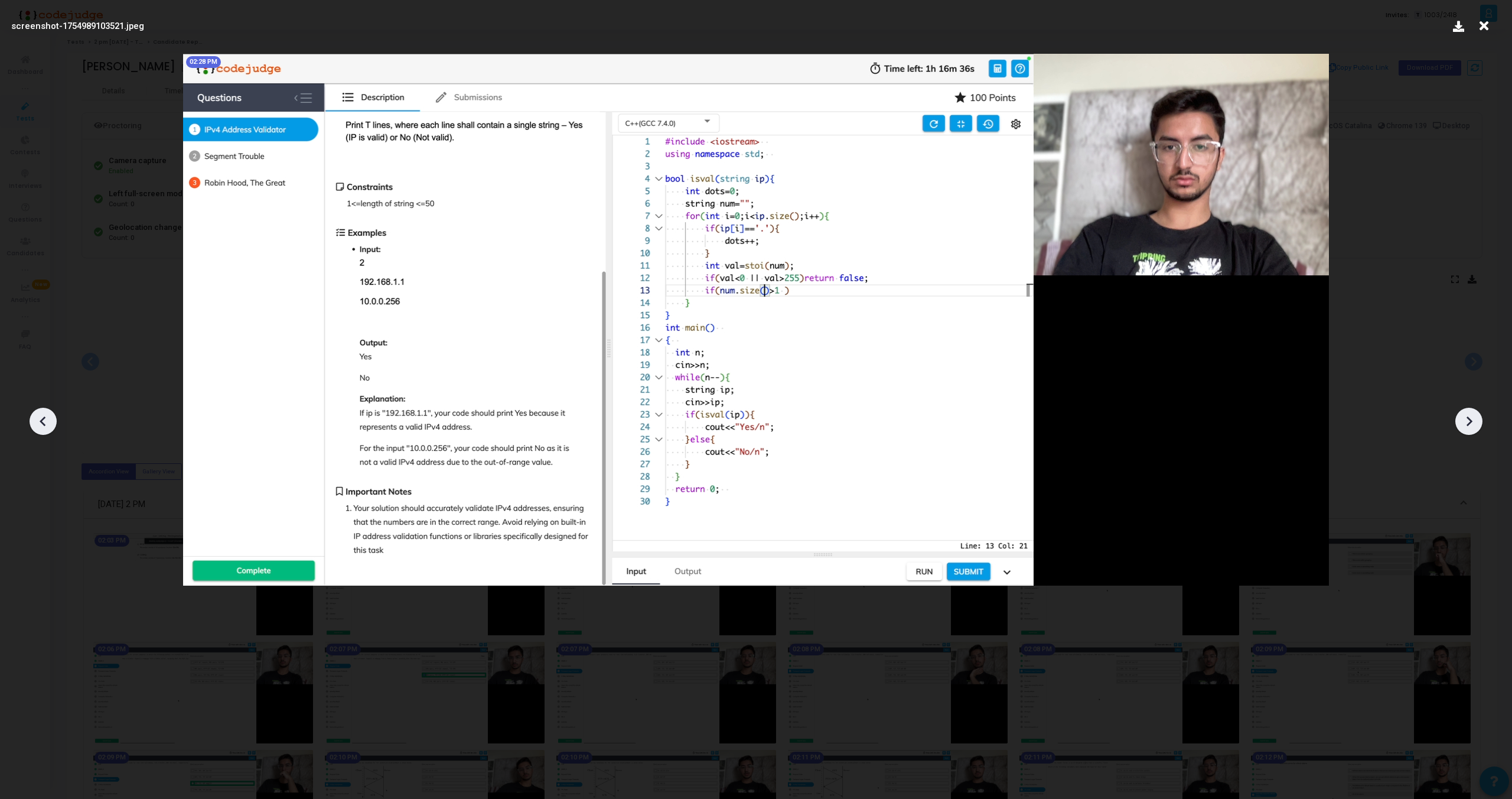
click at [1479, 423] on div at bounding box center [1469, 421] width 27 height 27
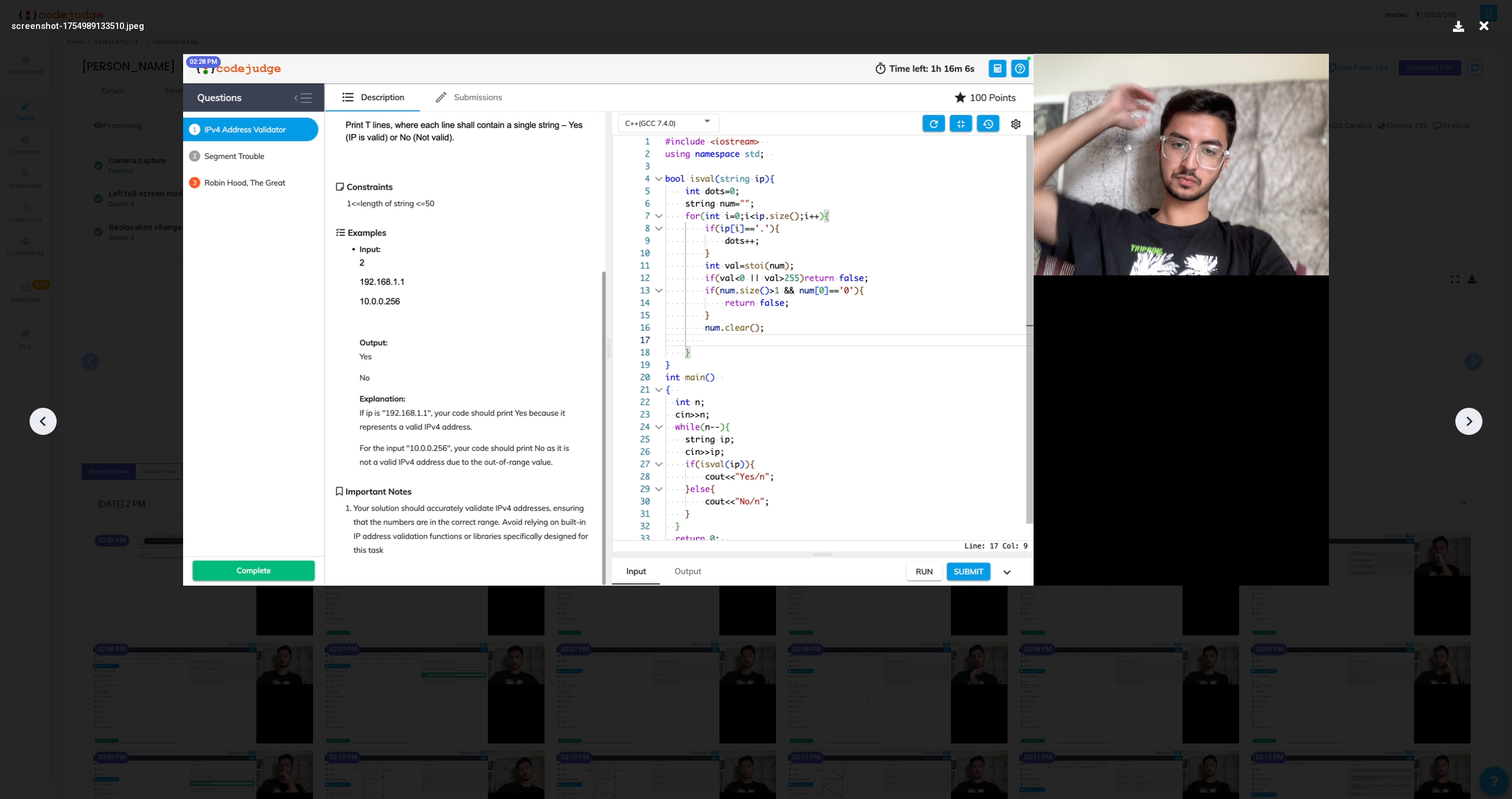
click at [1479, 423] on div at bounding box center [1469, 421] width 27 height 27
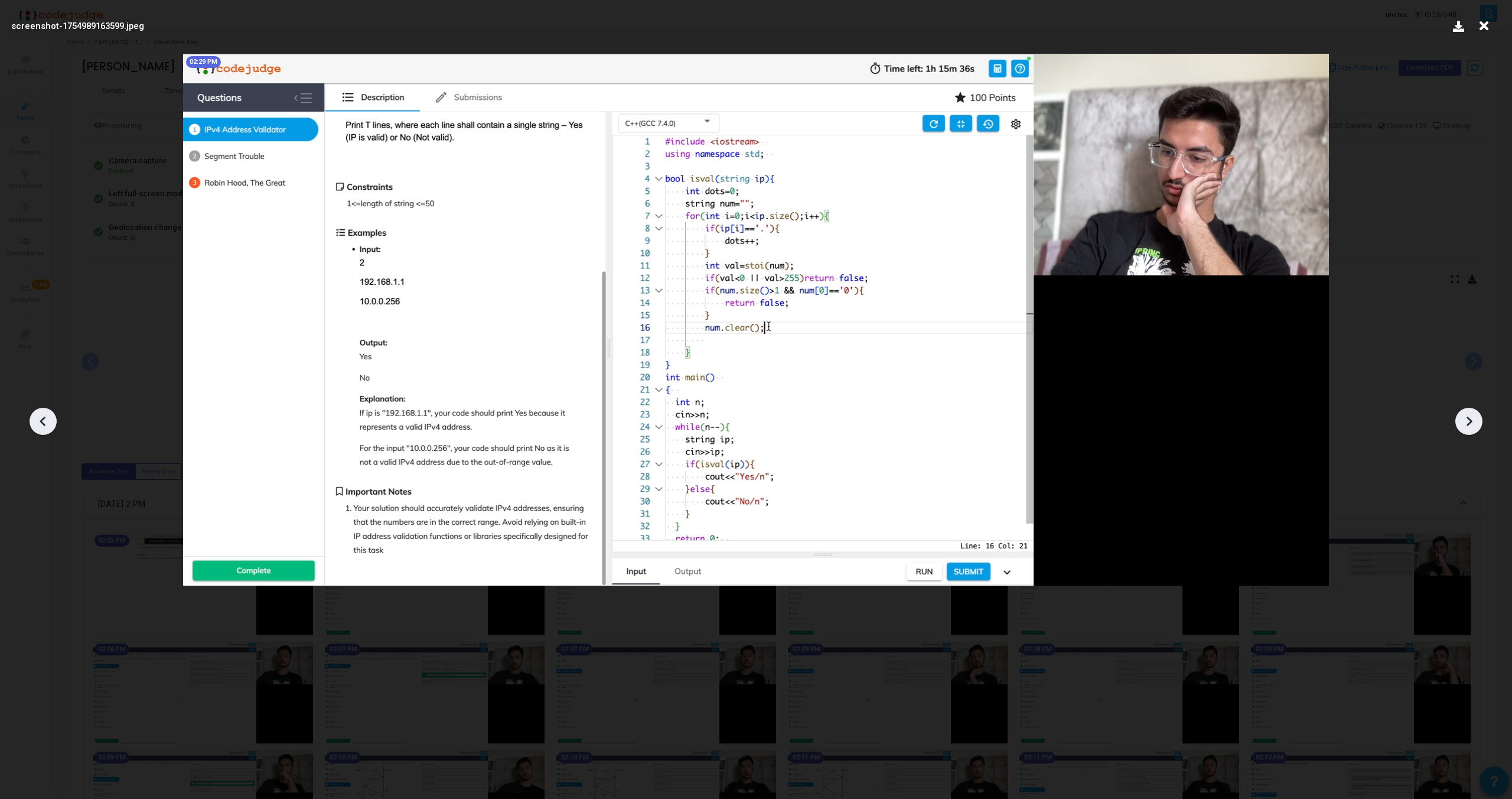
click at [1479, 423] on div at bounding box center [1469, 421] width 27 height 27
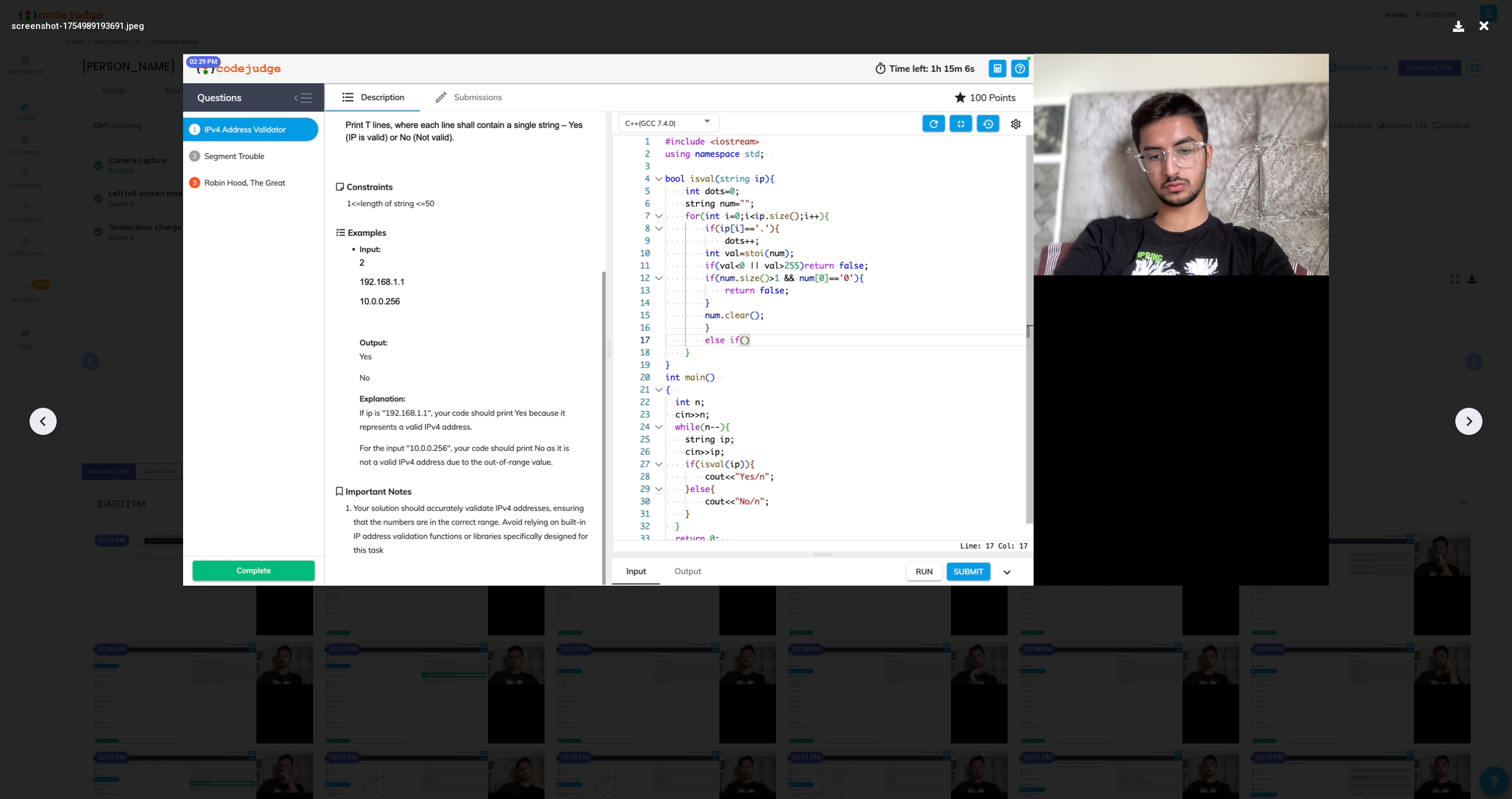
click at [1479, 423] on div at bounding box center [1469, 421] width 27 height 27
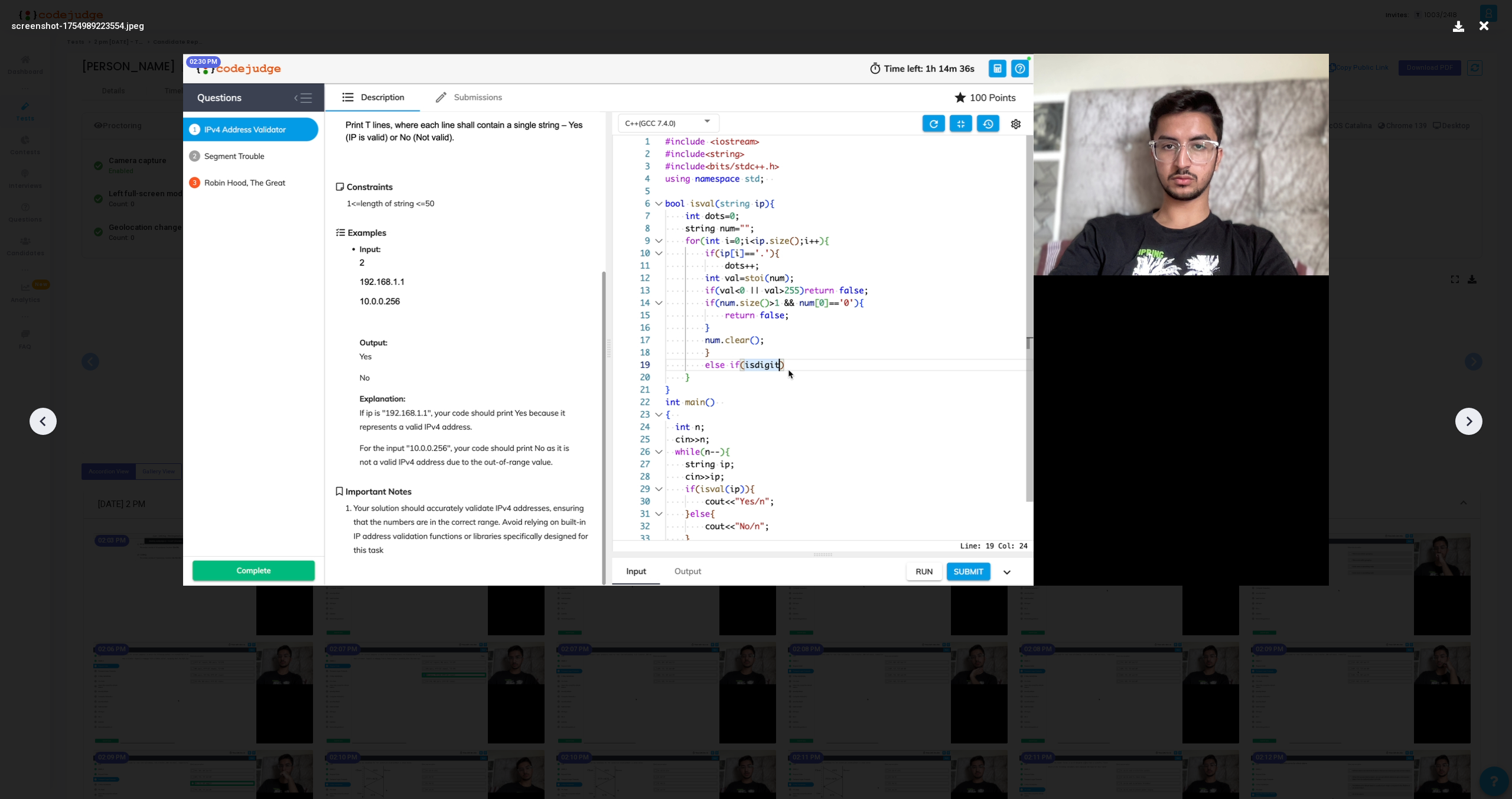
click at [1477, 426] on icon at bounding box center [1469, 421] width 18 height 18
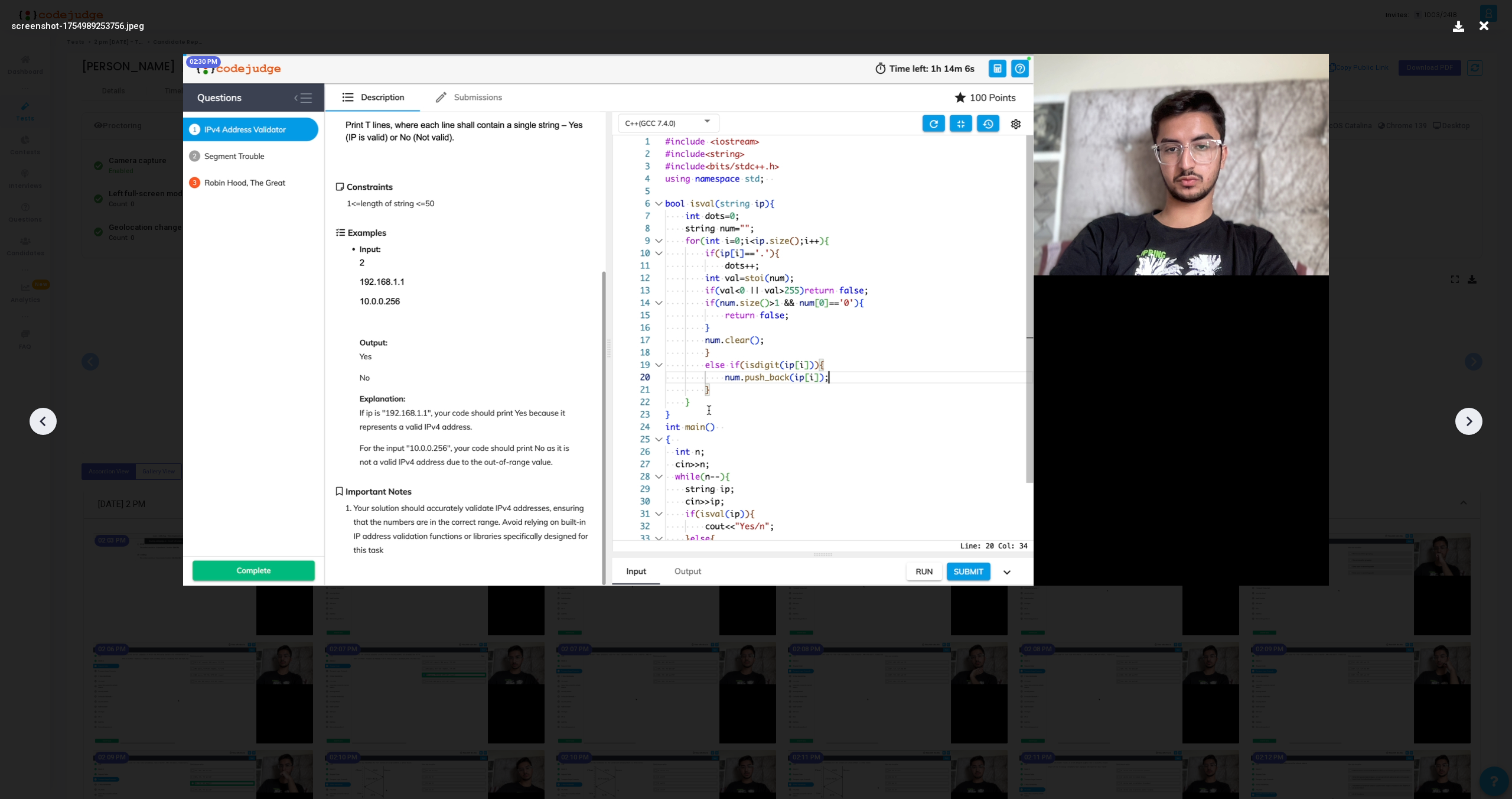
click at [1477, 426] on icon at bounding box center [1469, 421] width 18 height 18
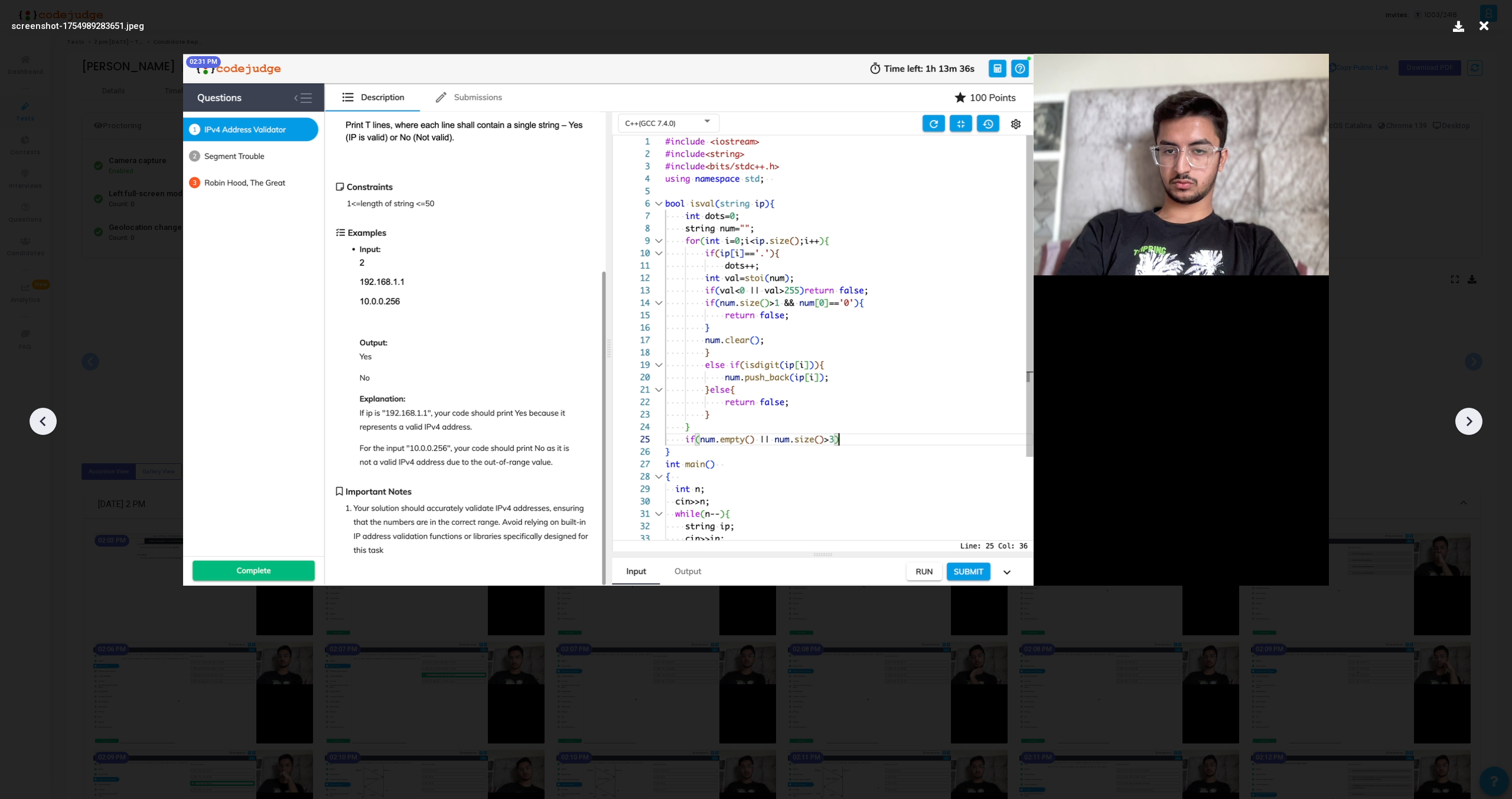
click at [1477, 426] on icon at bounding box center [1469, 421] width 18 height 18
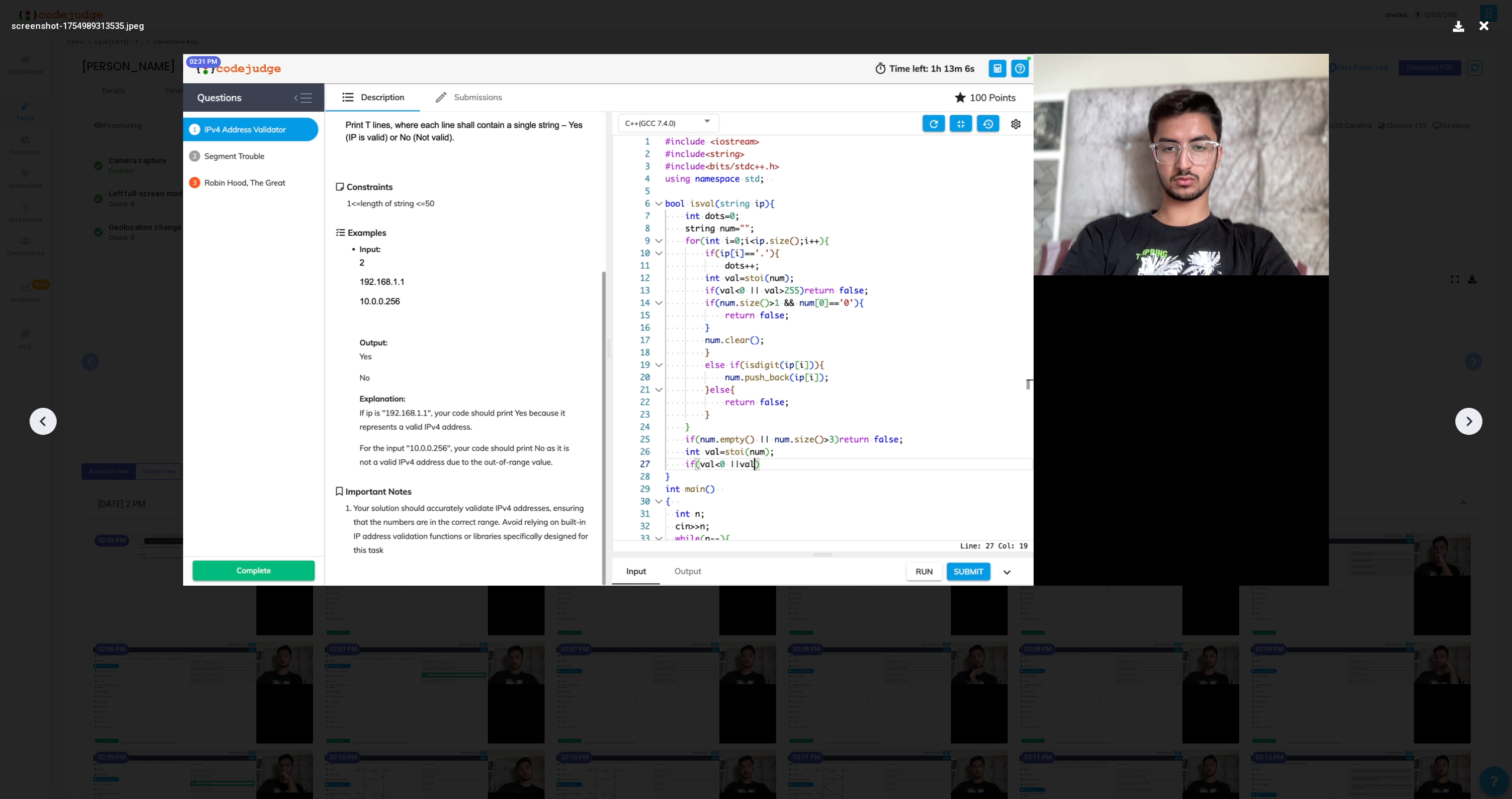
click at [1477, 426] on icon at bounding box center [1469, 421] width 18 height 18
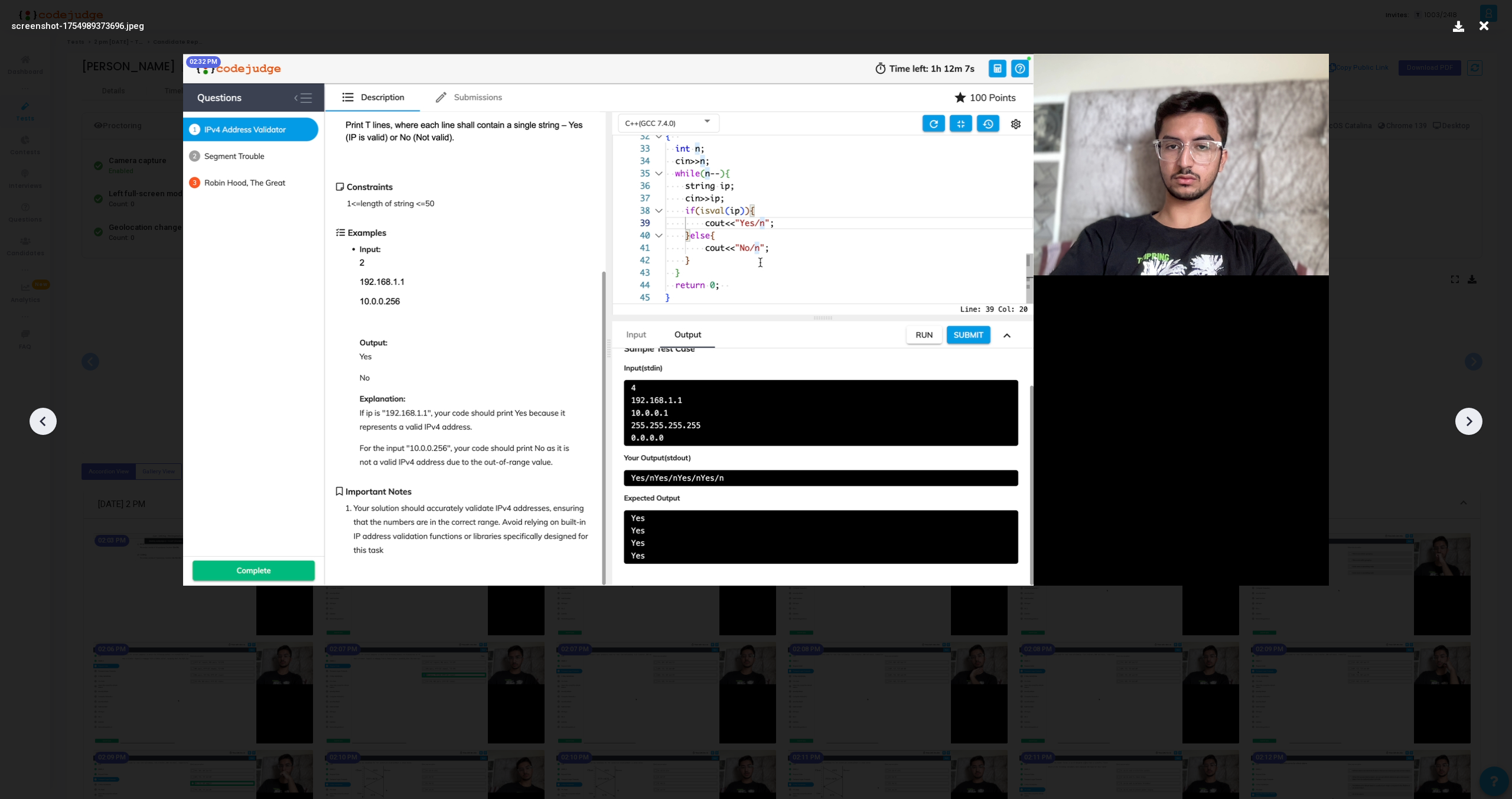
click at [1464, 413] on icon at bounding box center [1469, 421] width 18 height 18
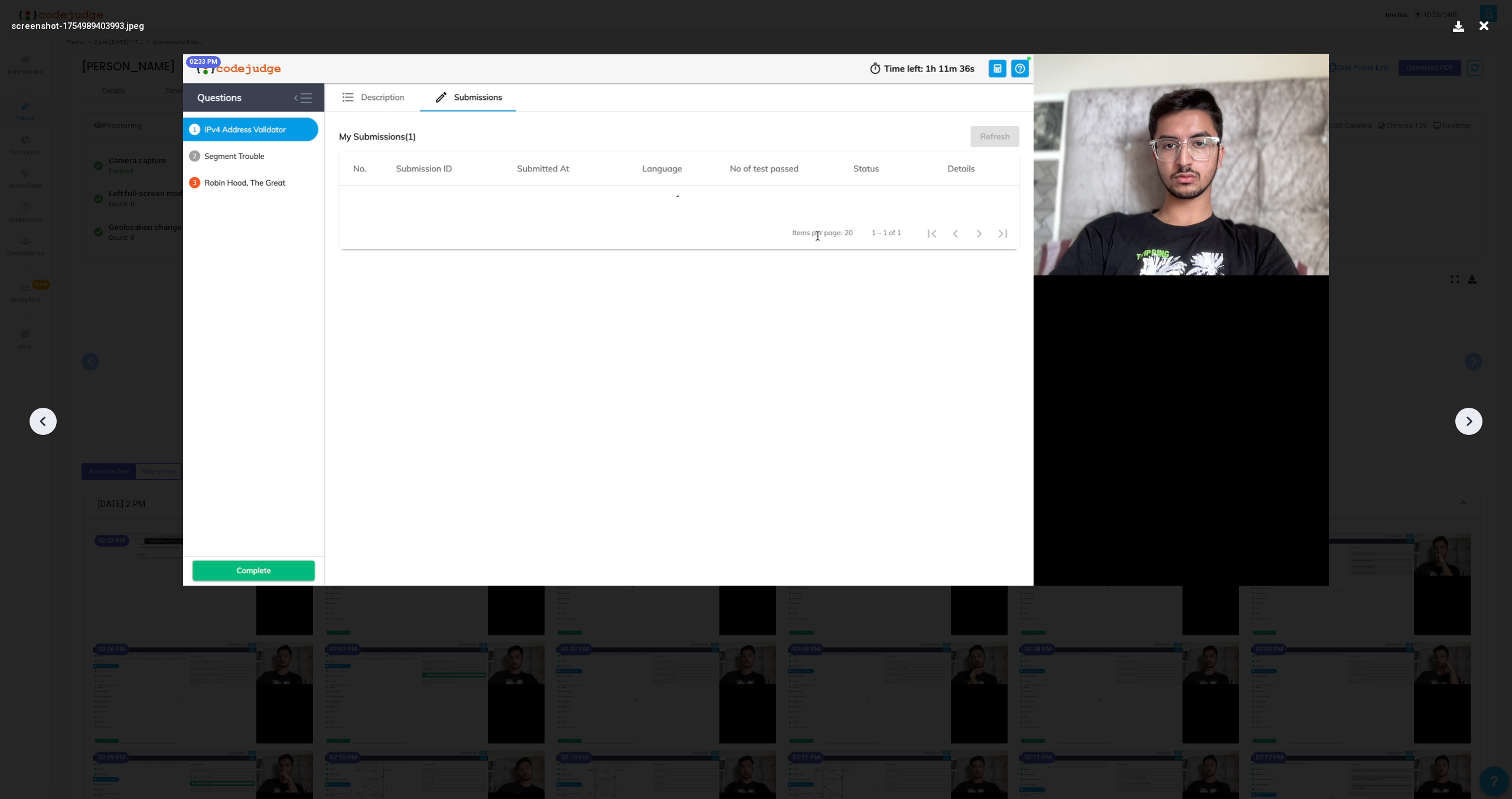
click at [47, 428] on icon at bounding box center [43, 421] width 18 height 18
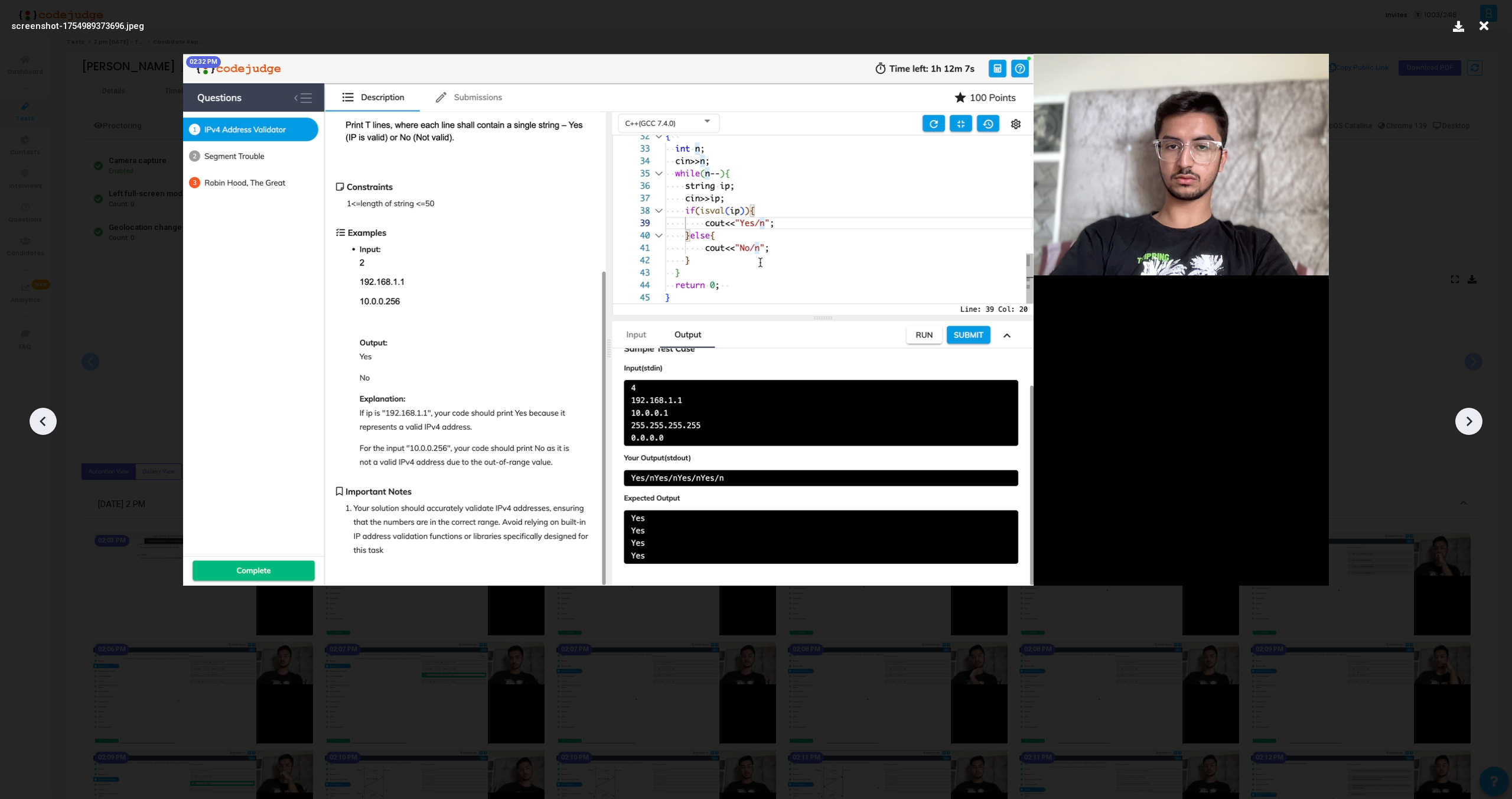
click at [47, 428] on icon at bounding box center [43, 421] width 18 height 18
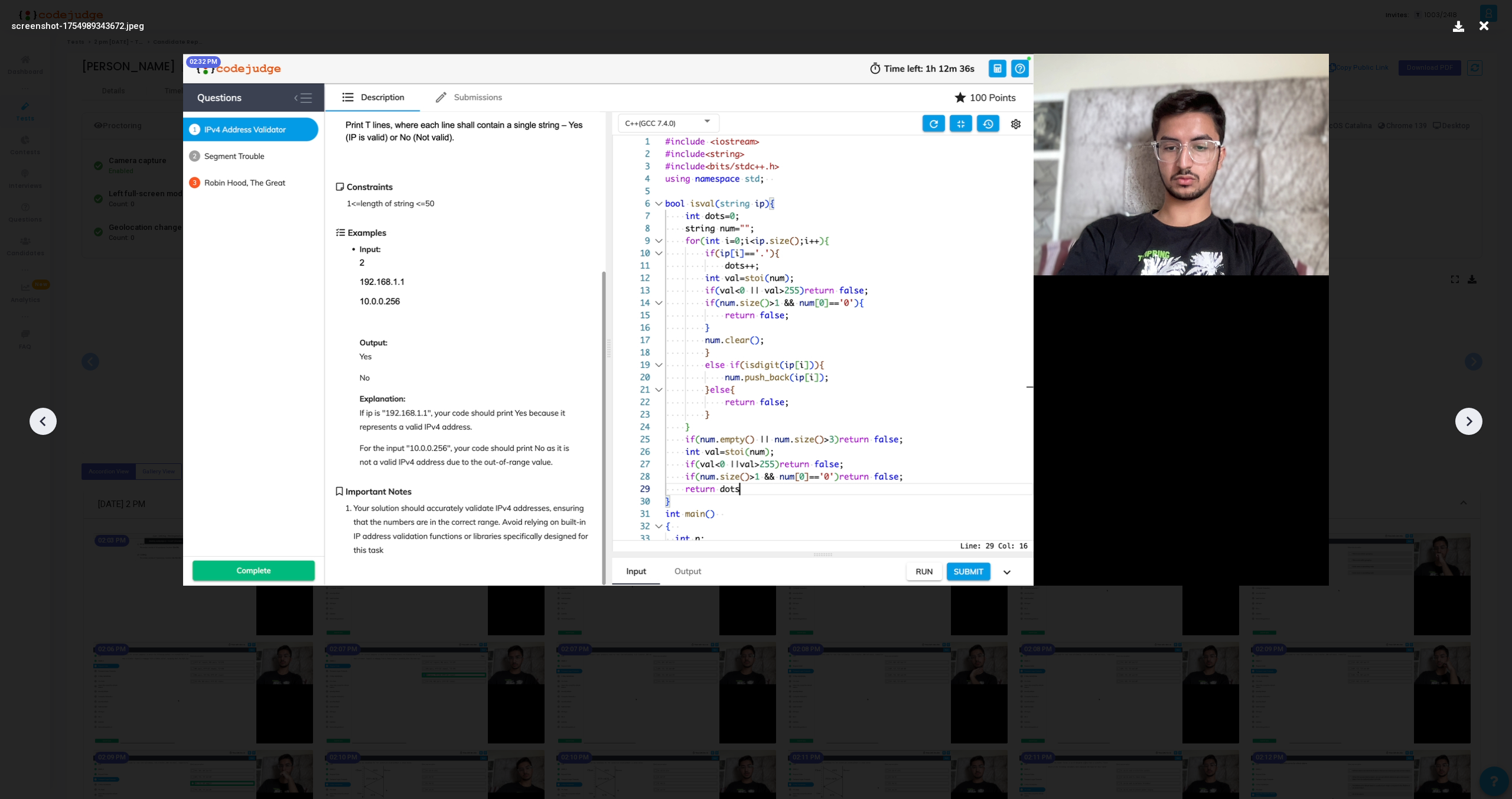
click at [47, 428] on icon at bounding box center [43, 421] width 18 height 18
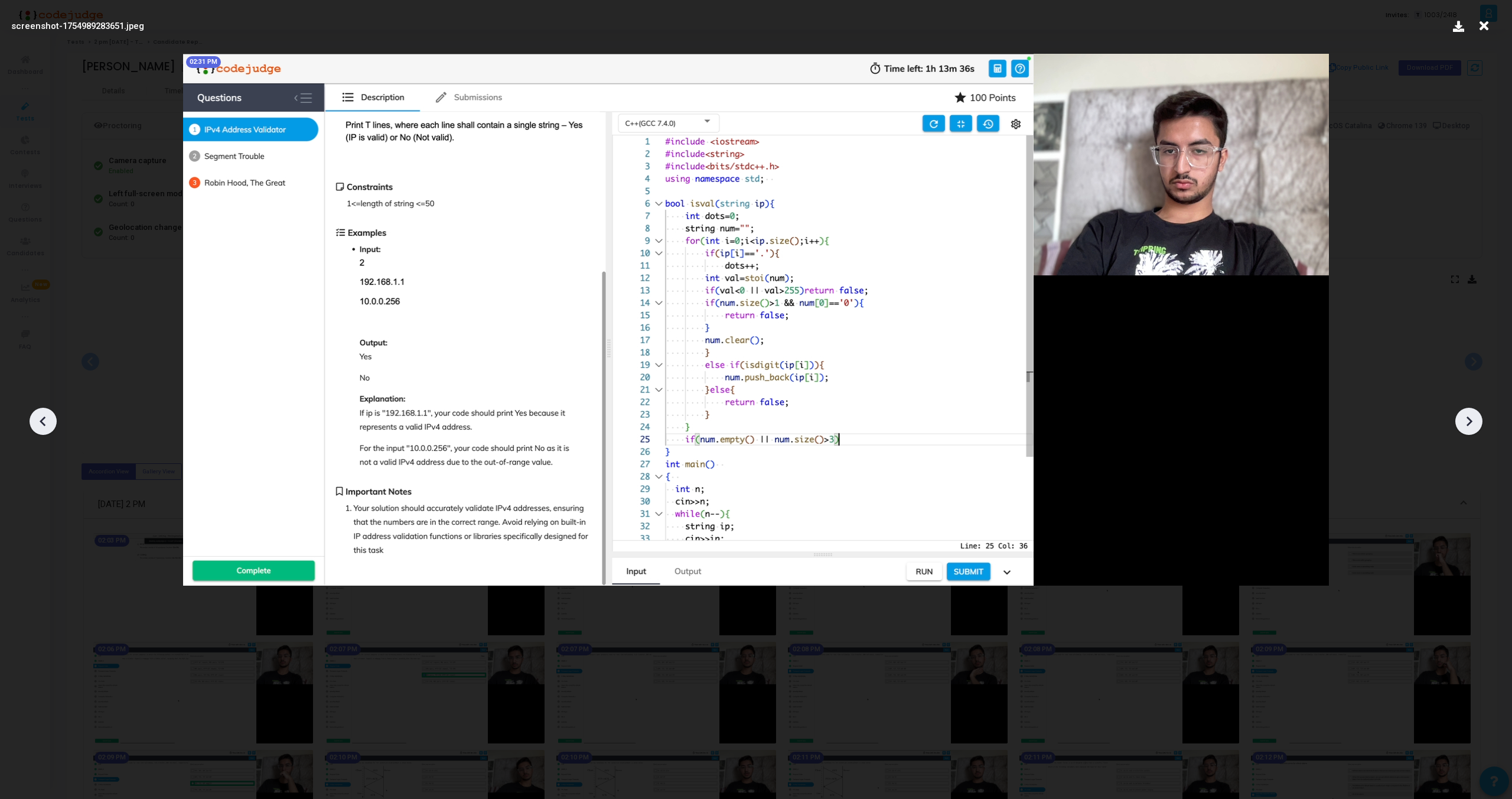
click at [47, 428] on icon at bounding box center [43, 421] width 18 height 18
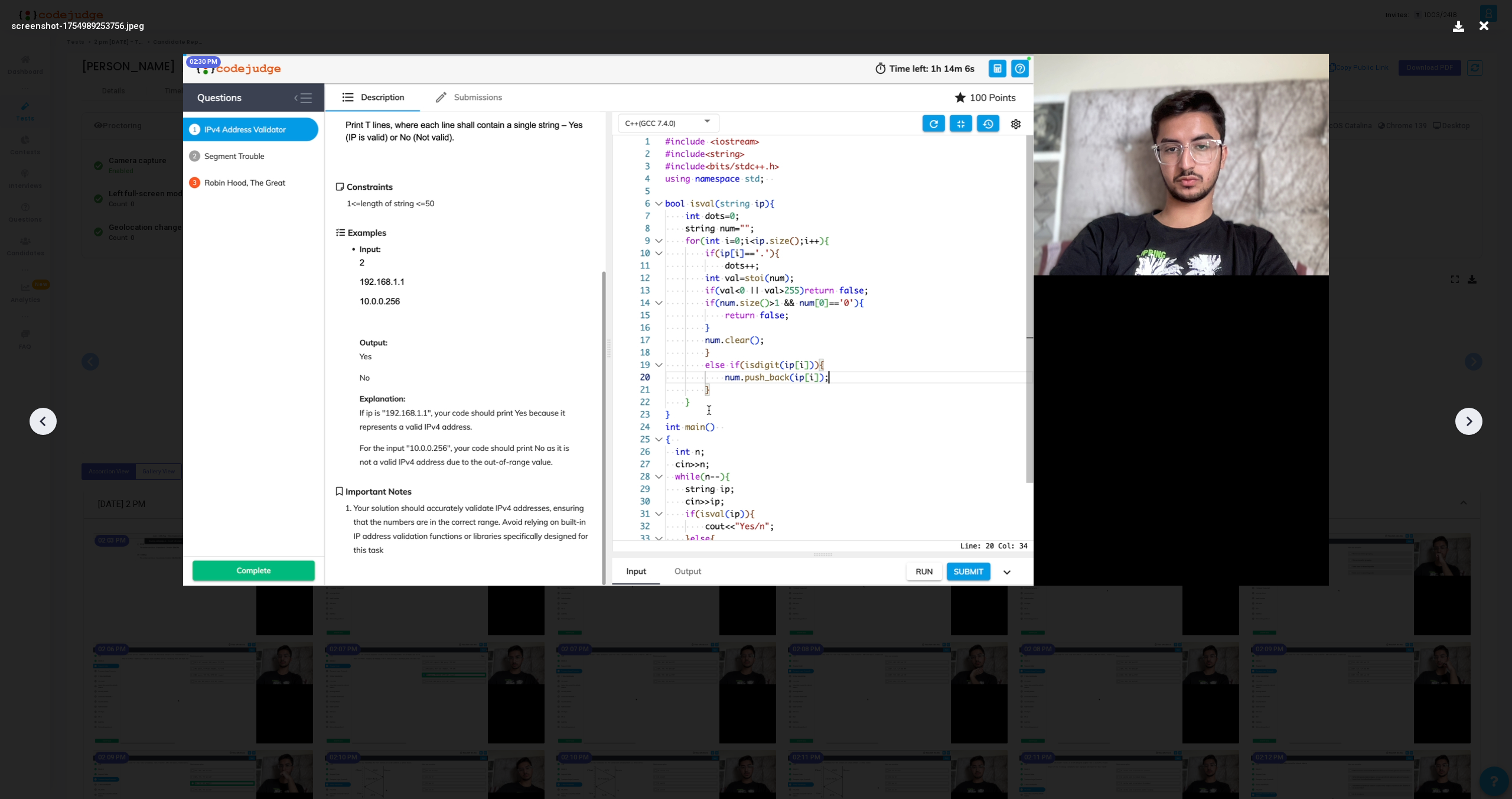
click at [1470, 417] on icon at bounding box center [1469, 421] width 18 height 18
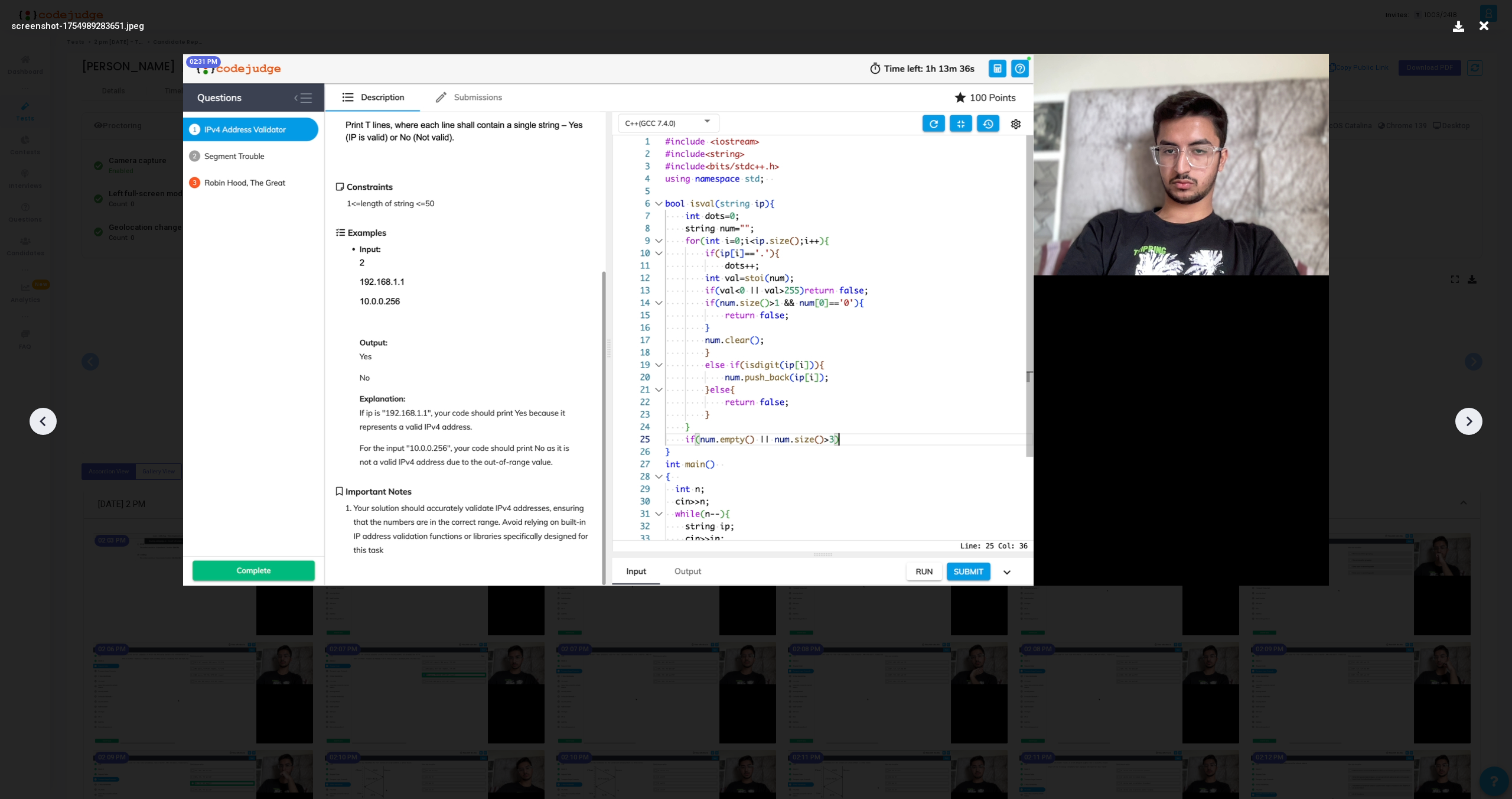
click at [1470, 417] on icon at bounding box center [1469, 421] width 18 height 18
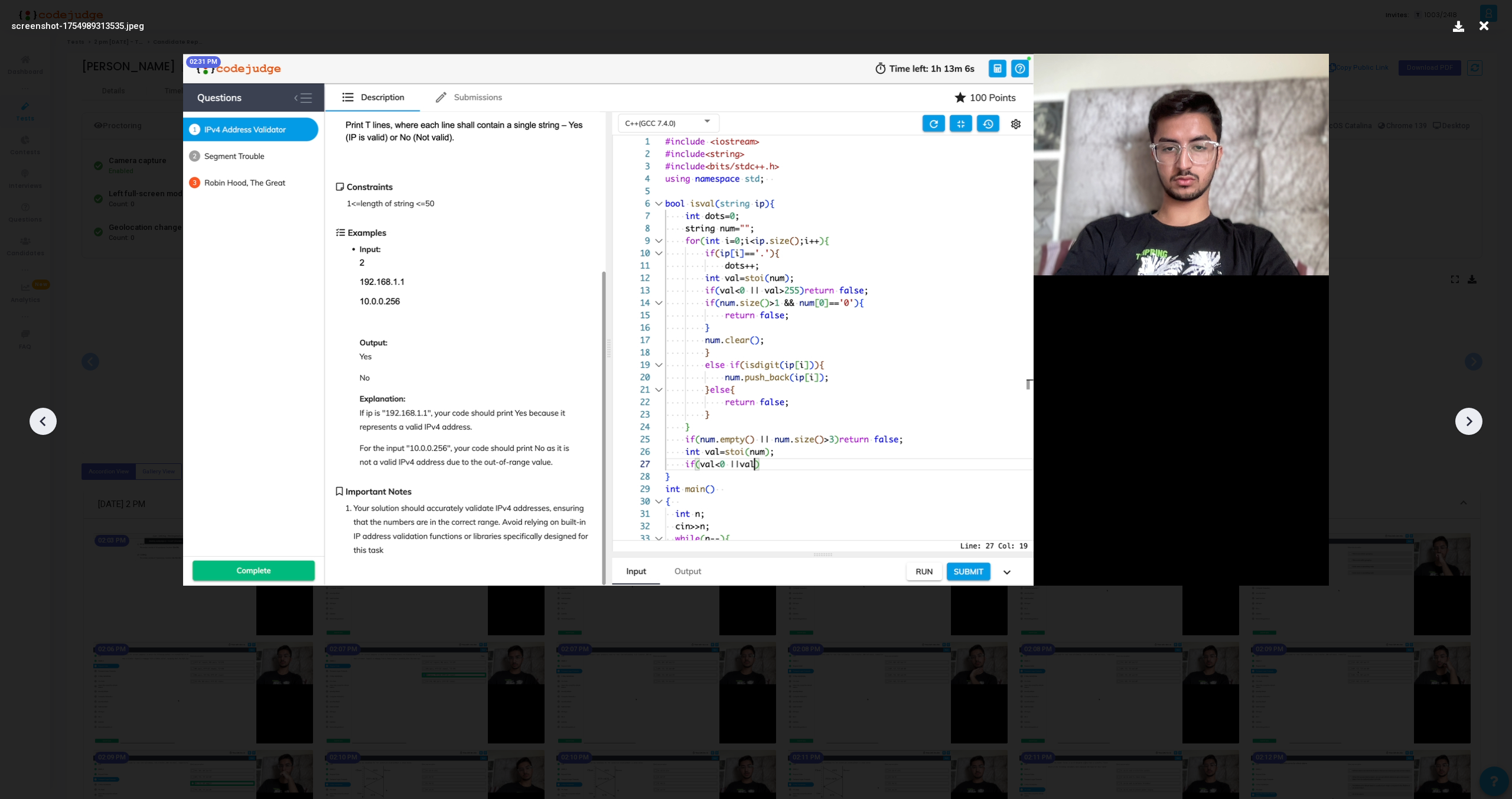
click at [1470, 417] on icon at bounding box center [1469, 421] width 18 height 18
click at [1470, 416] on icon at bounding box center [1469, 421] width 18 height 18
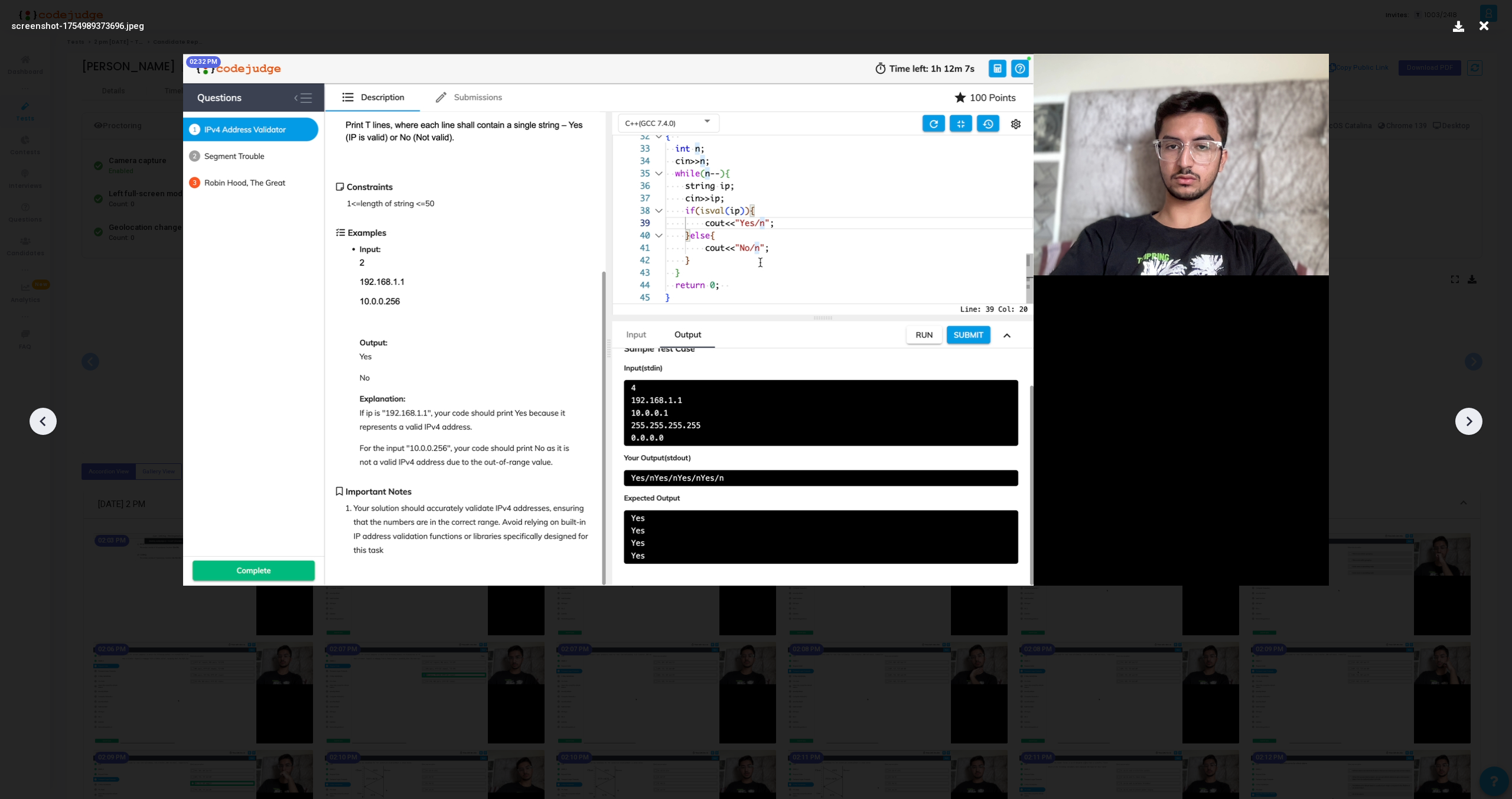
click at [42, 429] on icon at bounding box center [43, 421] width 18 height 18
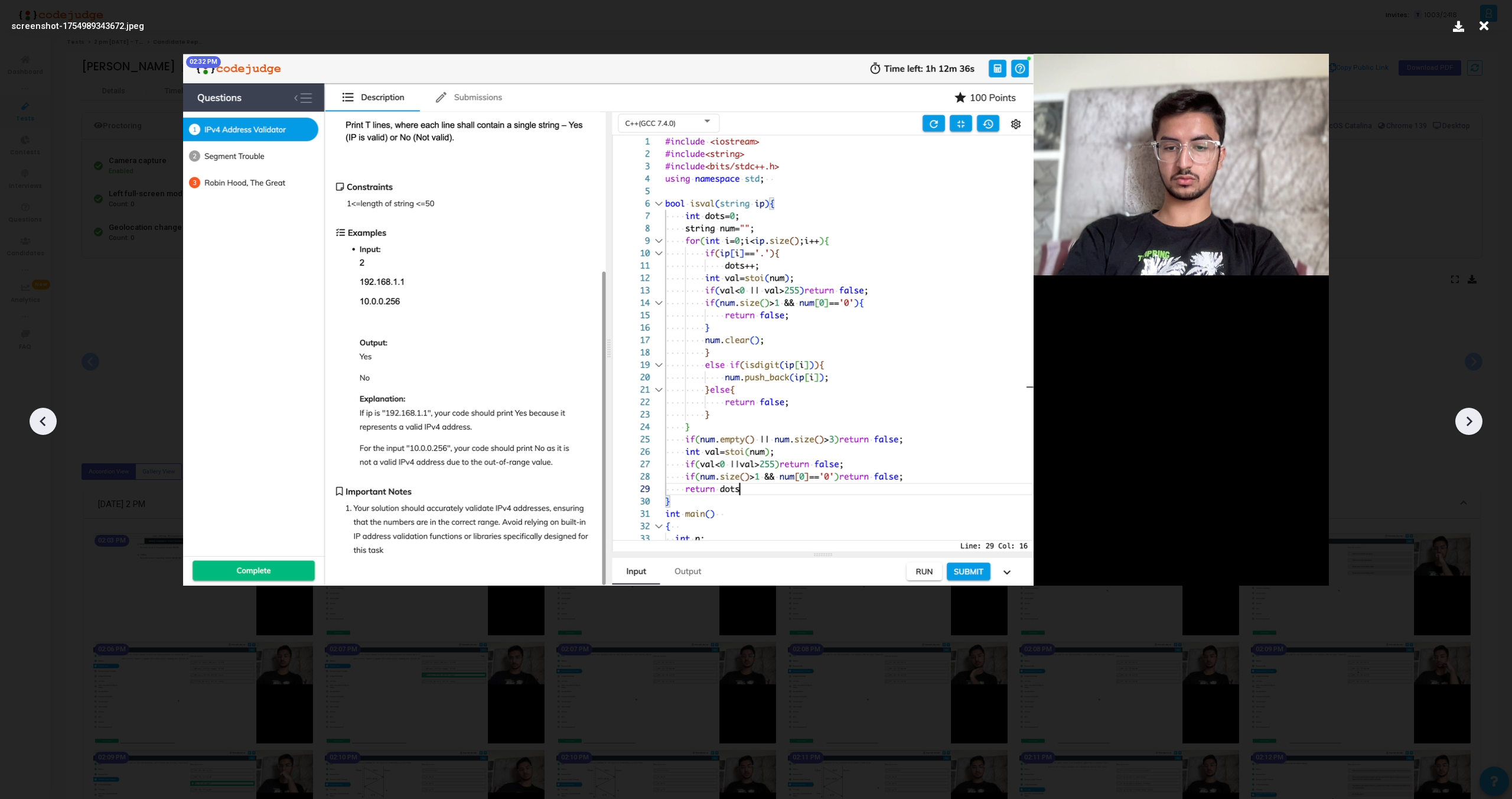
click at [42, 429] on icon at bounding box center [43, 421] width 18 height 18
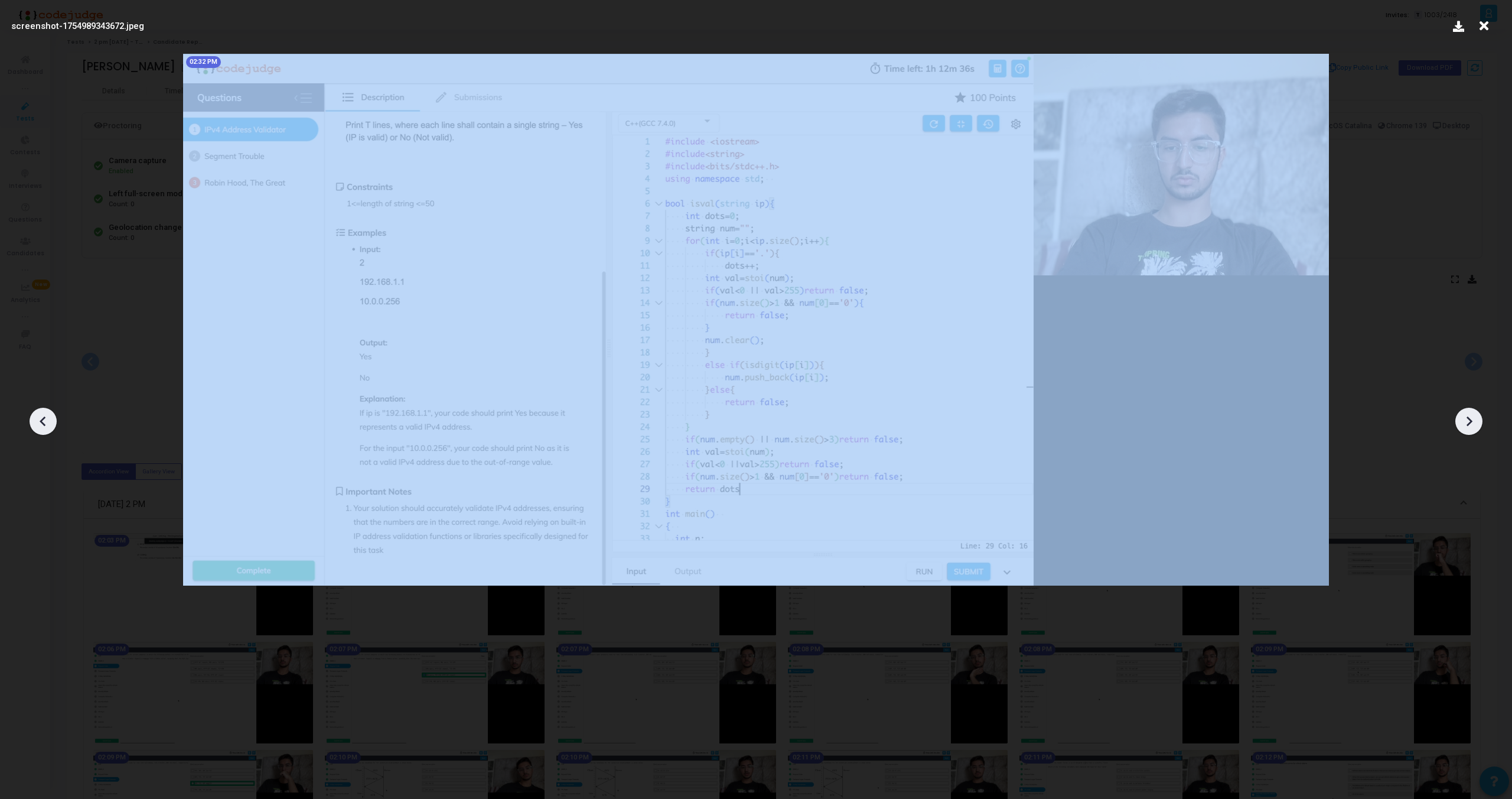
click at [42, 429] on icon at bounding box center [43, 421] width 18 height 18
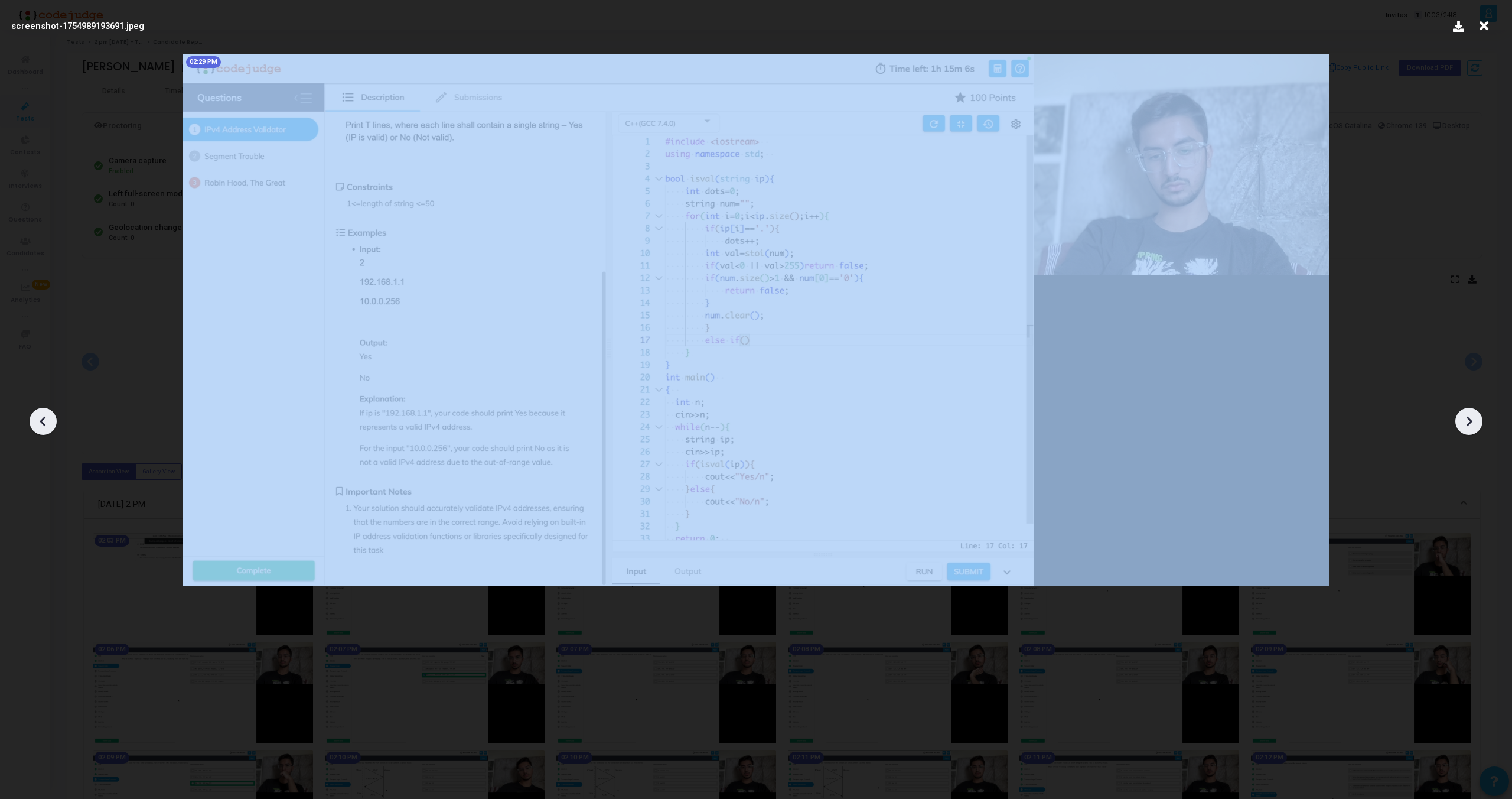
click at [42, 429] on icon at bounding box center [43, 421] width 18 height 18
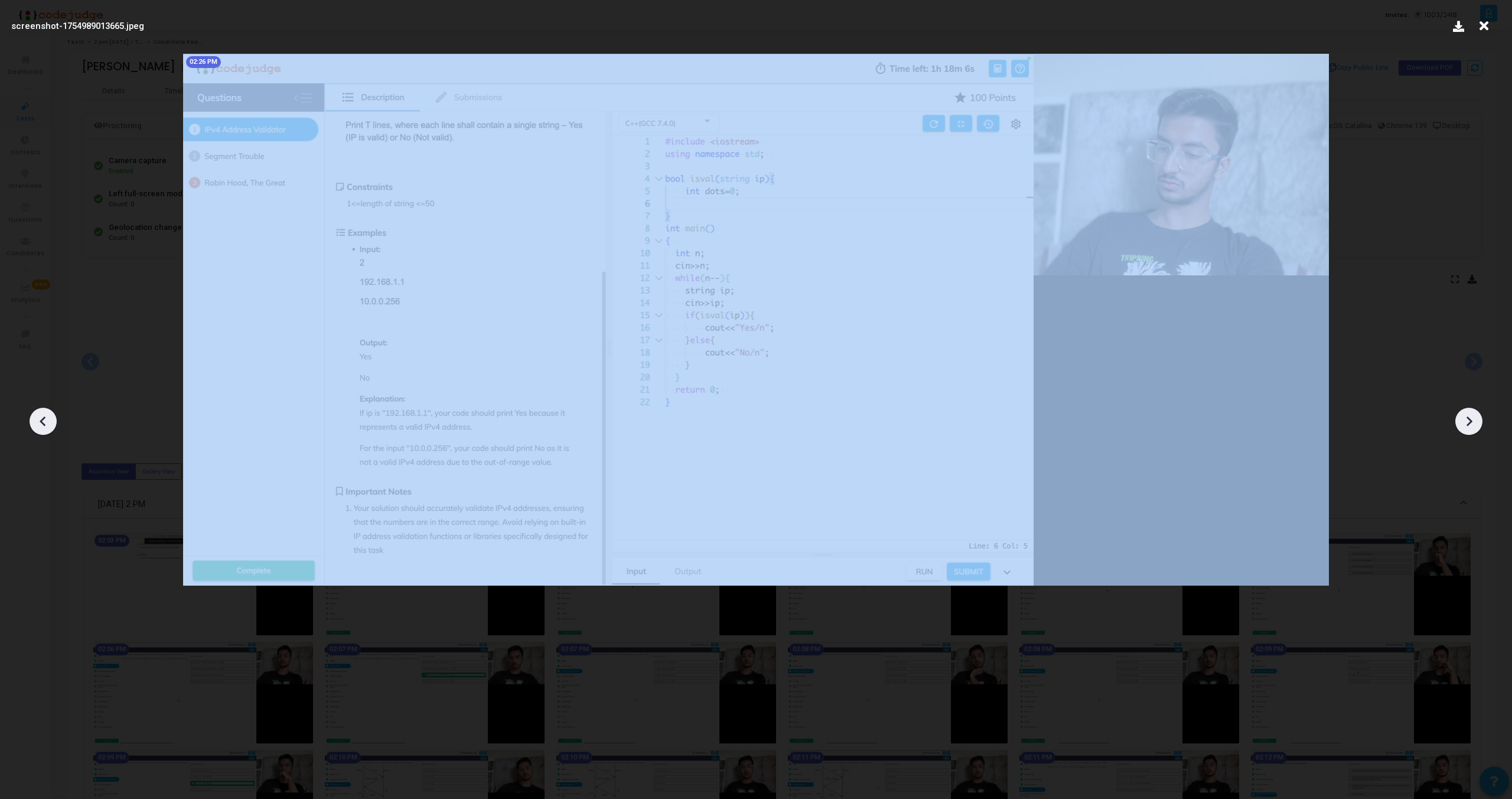
click at [42, 429] on icon at bounding box center [43, 421] width 18 height 18
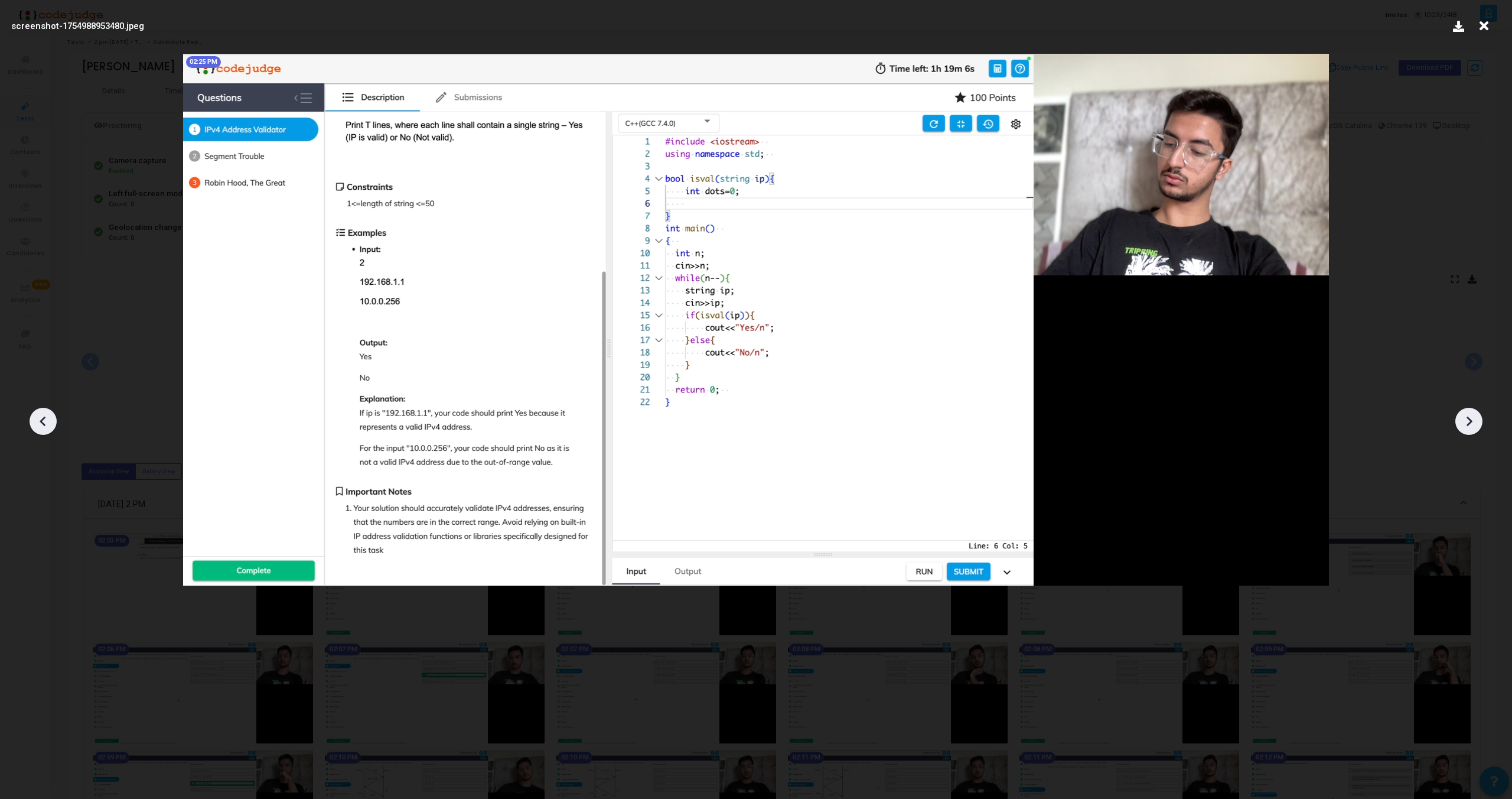
click at [1471, 412] on icon at bounding box center [1469, 421] width 18 height 18
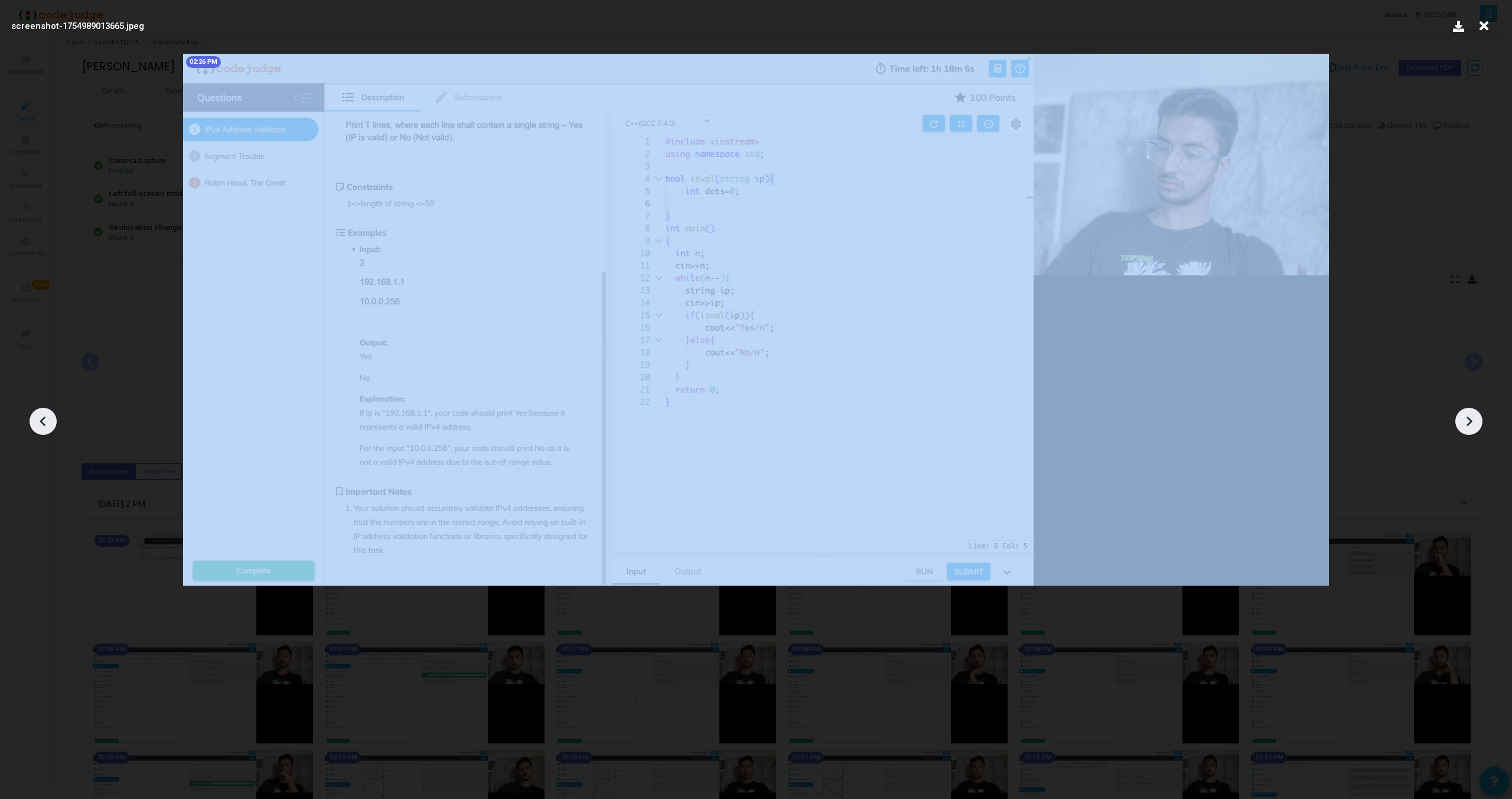
click at [1471, 412] on icon at bounding box center [1469, 421] width 18 height 18
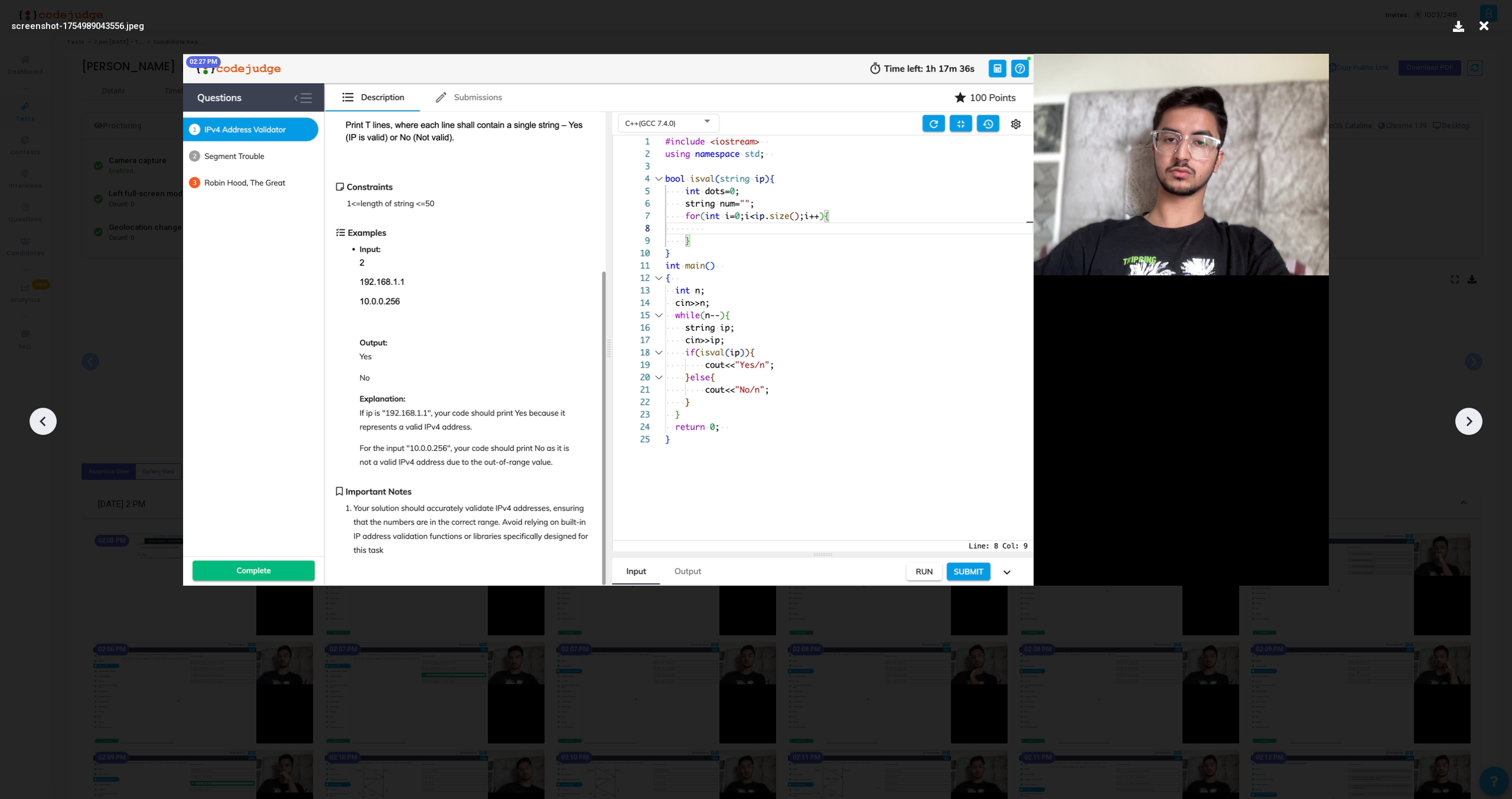
click at [1471, 412] on icon at bounding box center [1469, 421] width 18 height 18
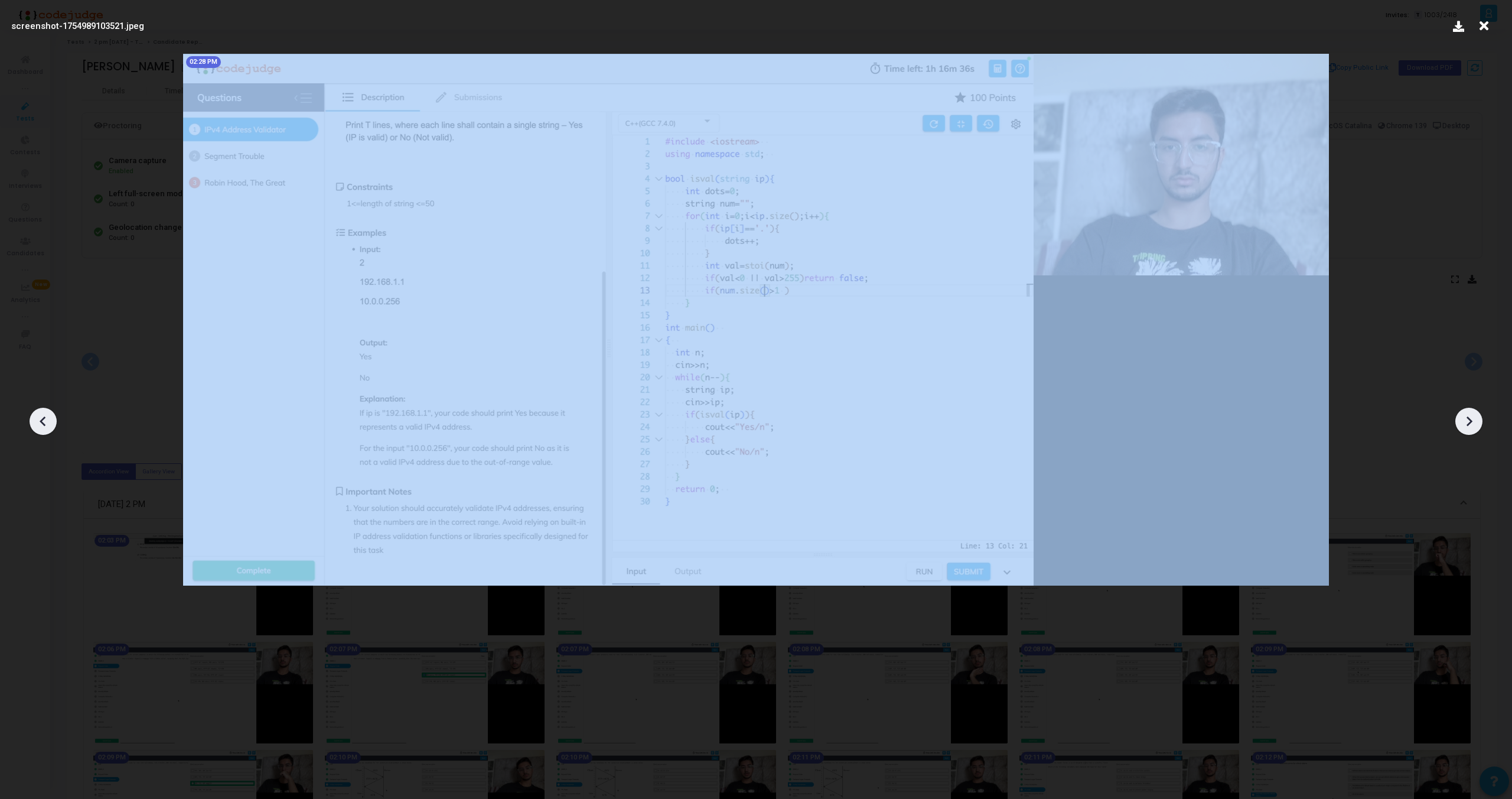
click at [1471, 412] on icon at bounding box center [1469, 421] width 18 height 18
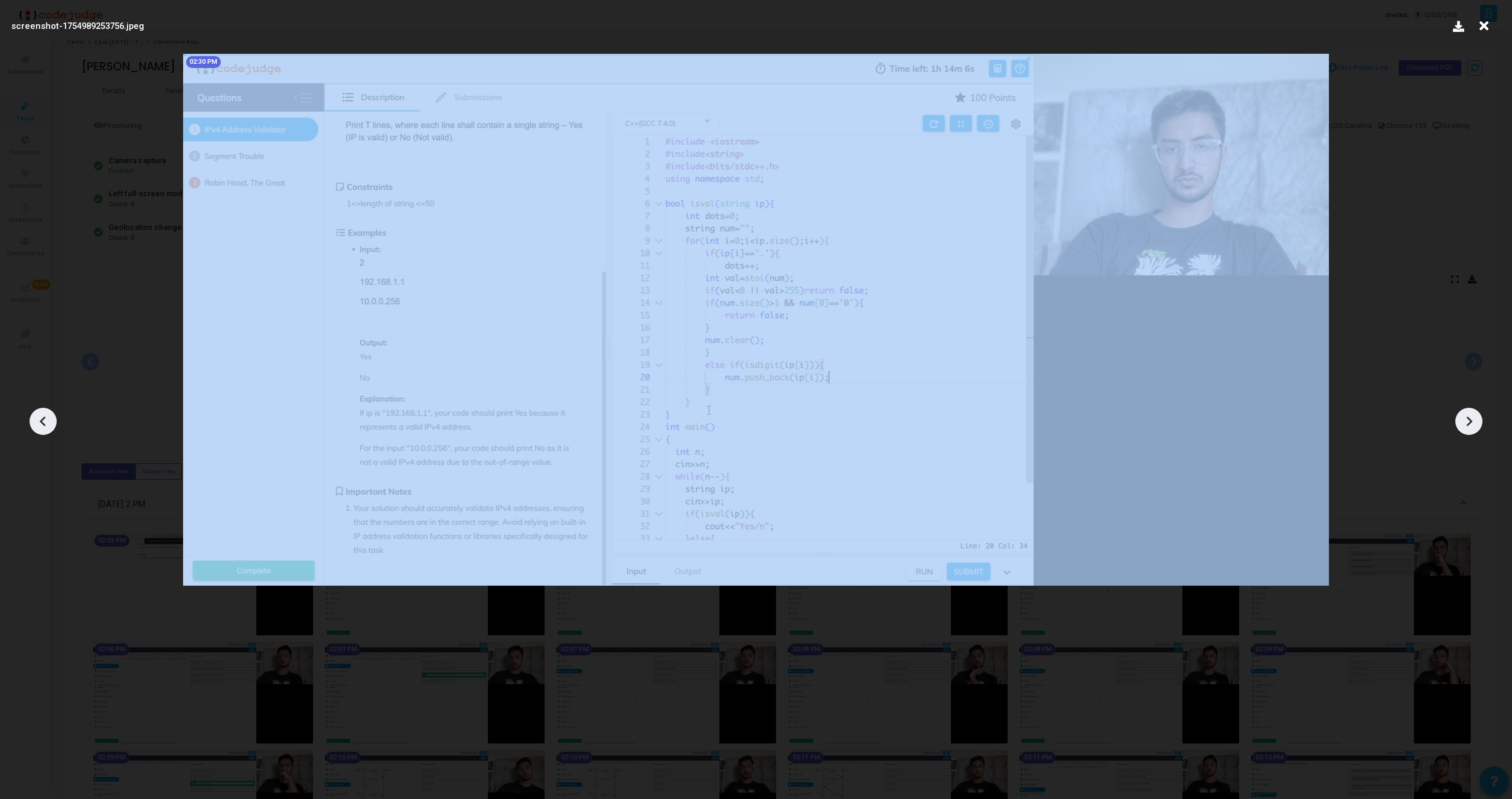
click at [1471, 412] on icon at bounding box center [1469, 421] width 18 height 18
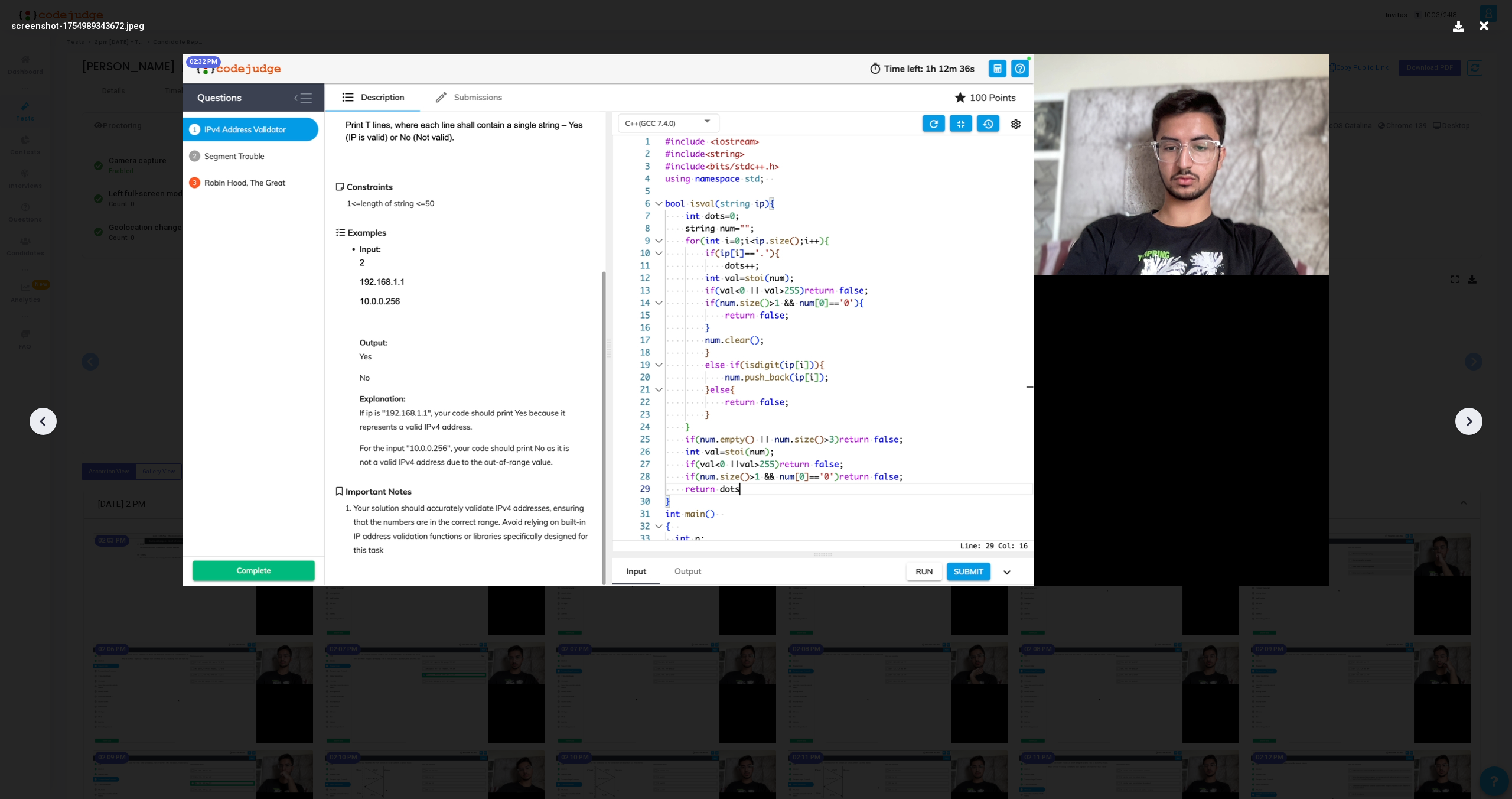
click at [1471, 412] on icon at bounding box center [1469, 421] width 18 height 18
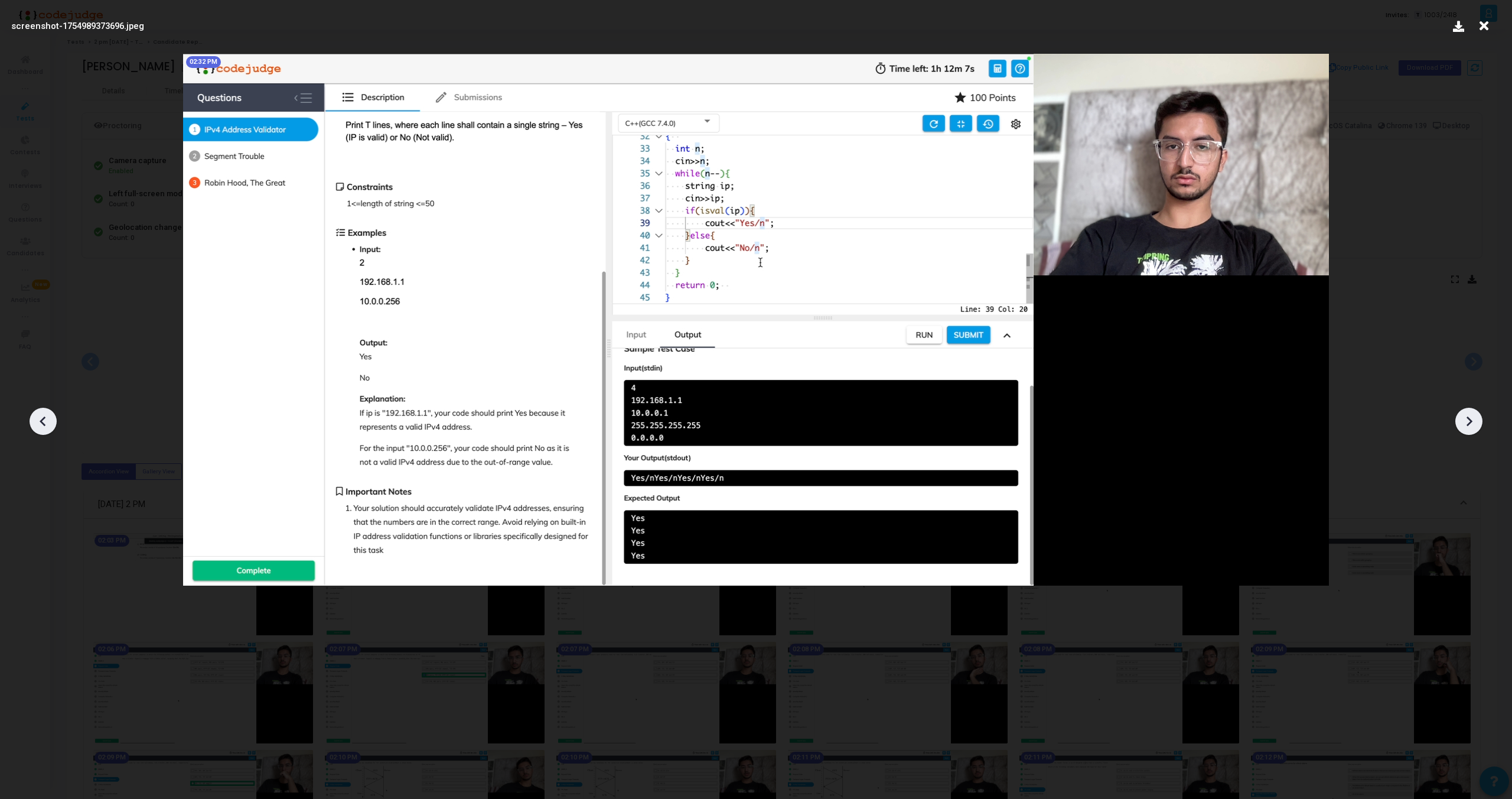
click at [1480, 23] on icon at bounding box center [1484, 25] width 18 height 22
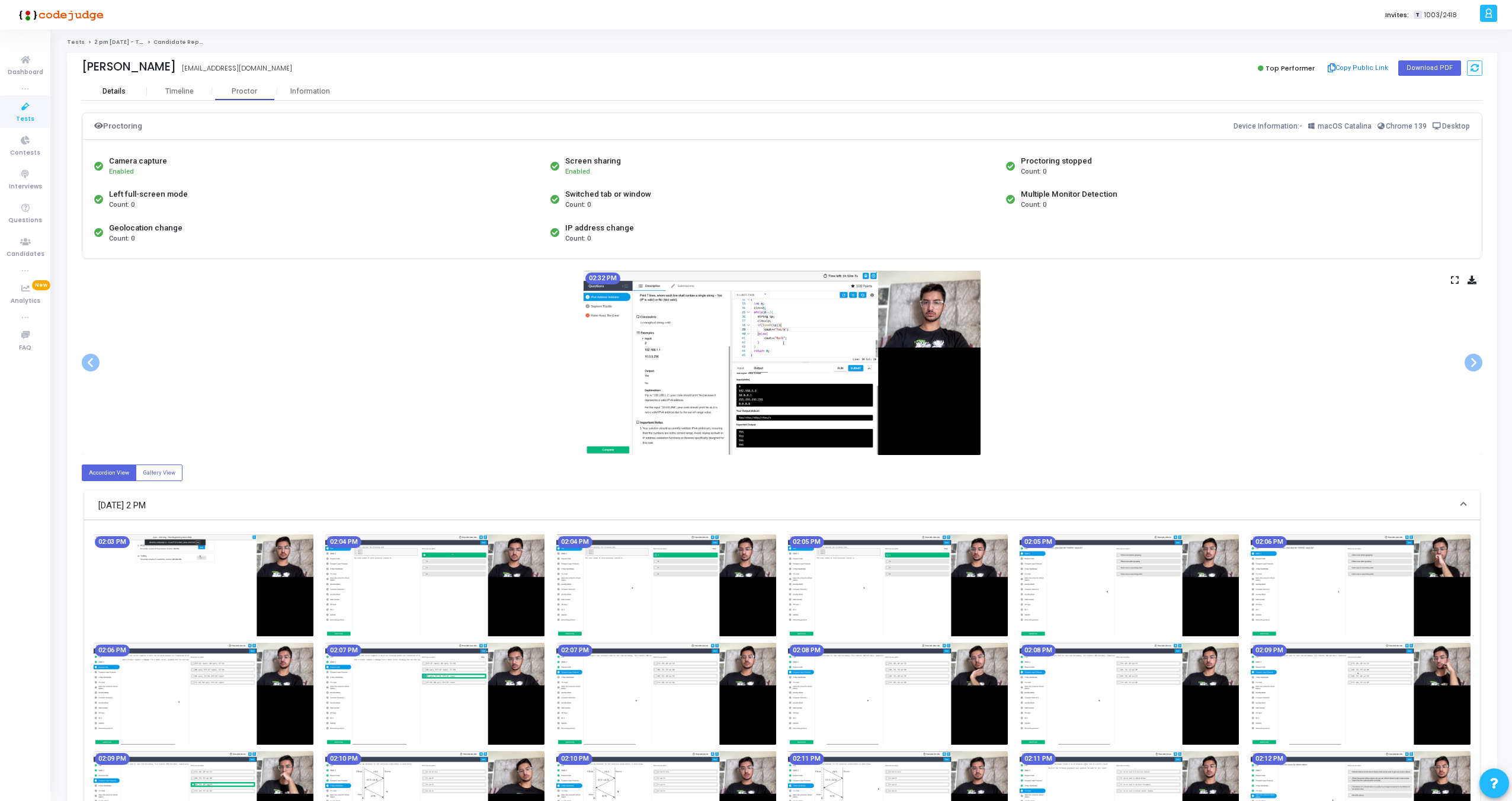
click at [116, 93] on div "Details" at bounding box center [114, 92] width 23 height 9
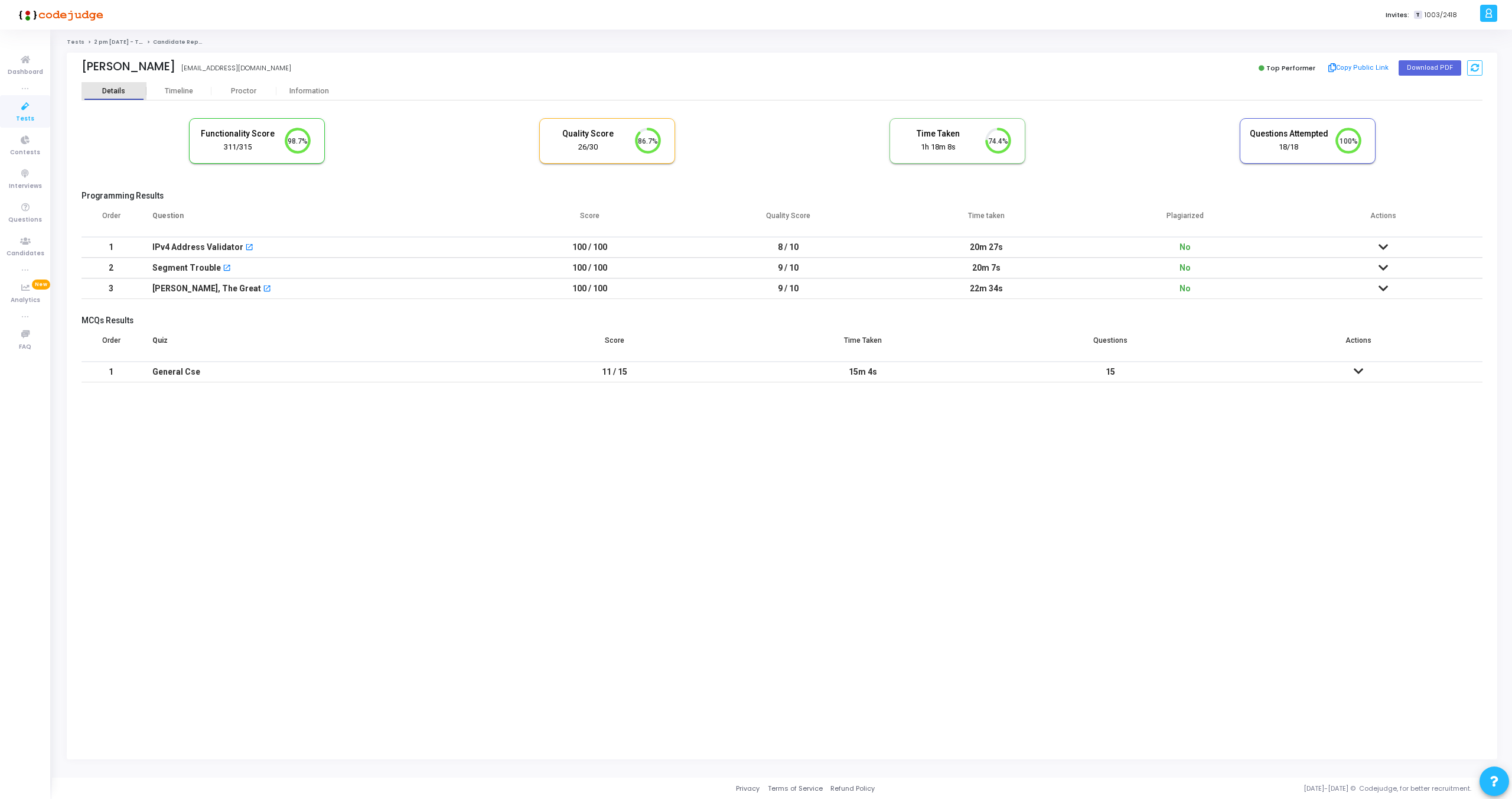
scroll to position [25, 30]
click at [1387, 243] on icon at bounding box center [1384, 247] width 9 height 8
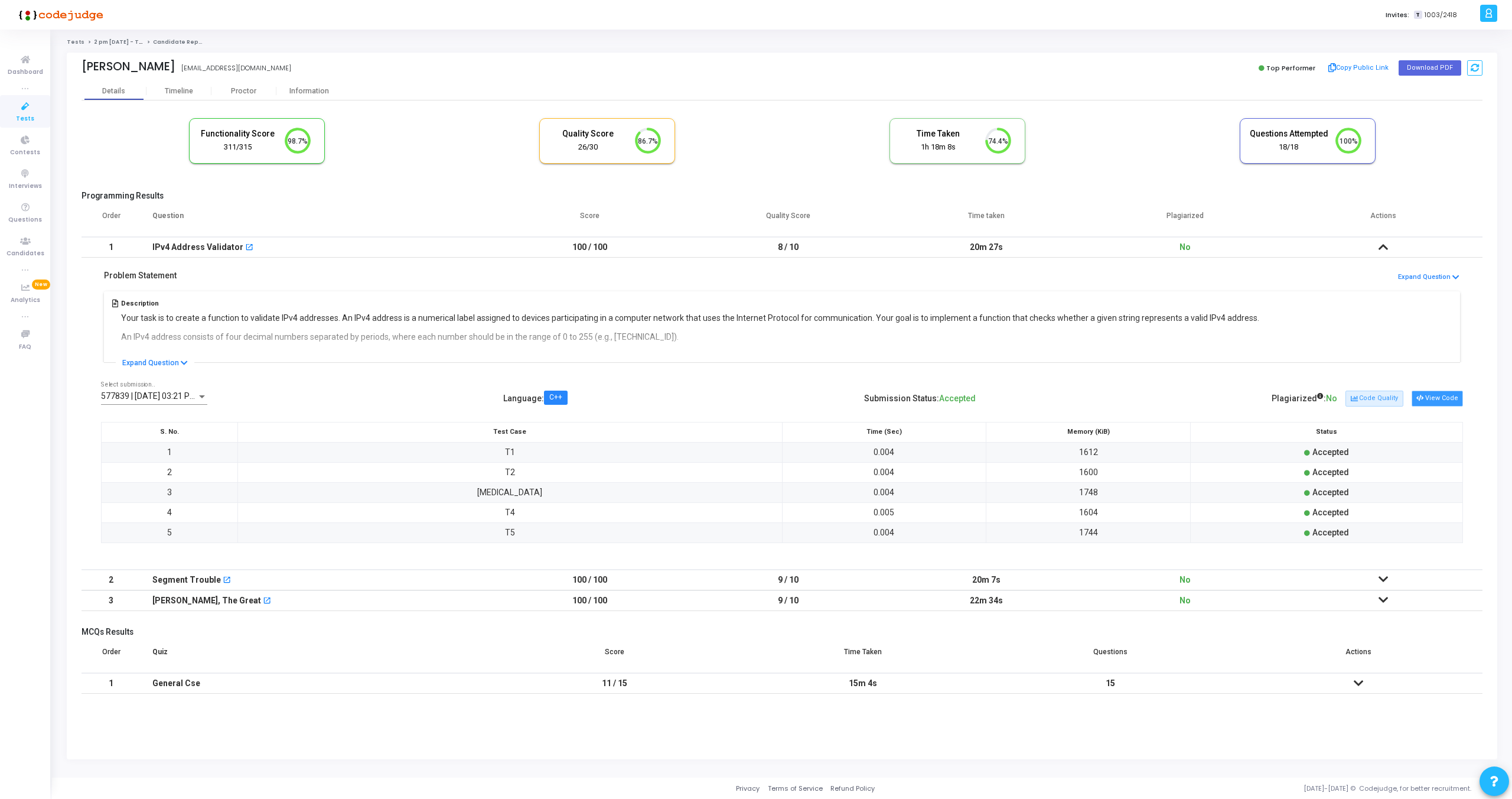
click at [1435, 394] on button "View Code" at bounding box center [1437, 398] width 52 height 15
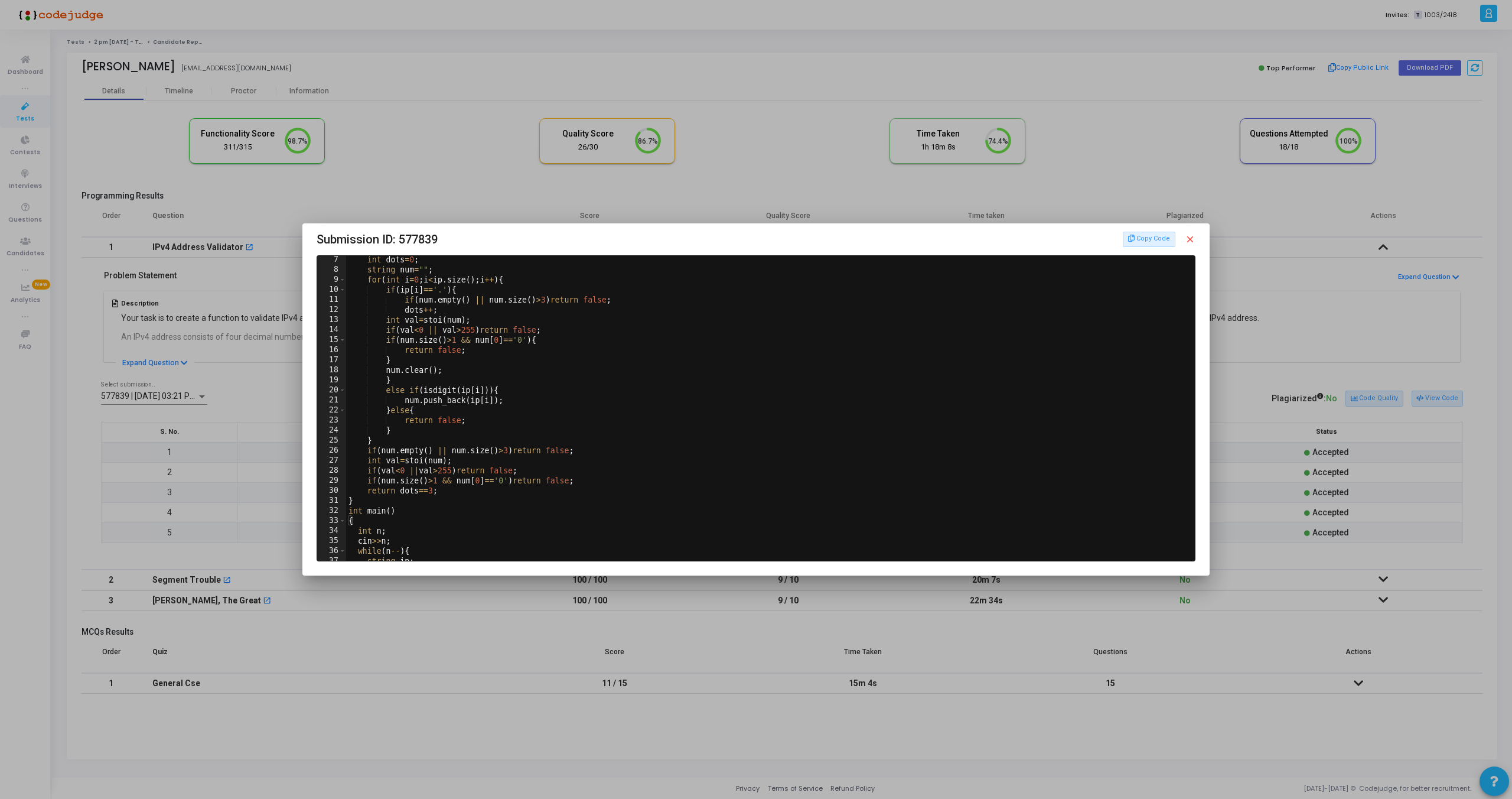
scroll to position [0, 0]
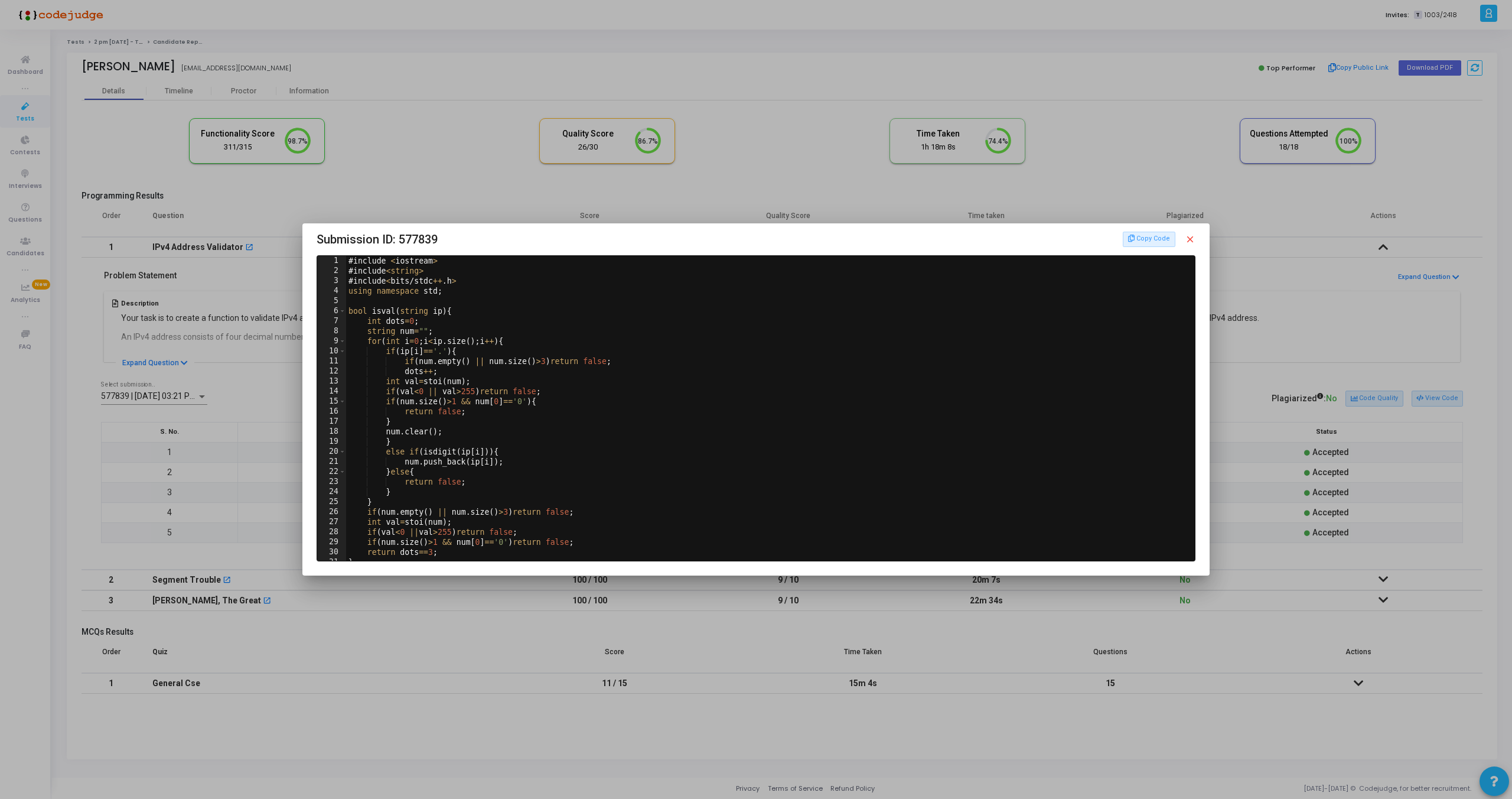
click at [1195, 238] on mat-icon "close" at bounding box center [1191, 239] width 11 height 11
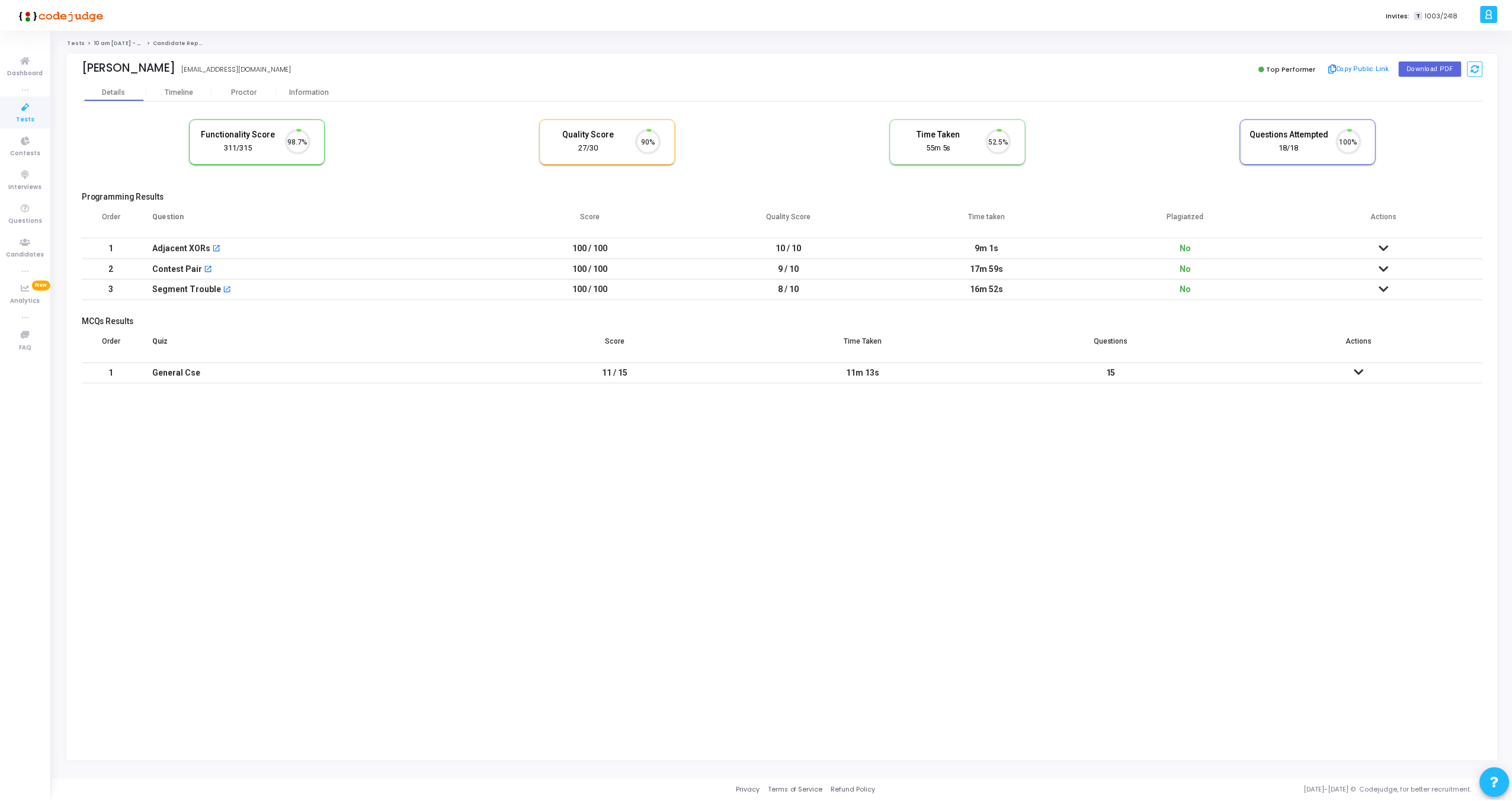
scroll to position [25, 30]
click at [241, 93] on div "Proctor" at bounding box center [244, 92] width 66 height 9
click at [231, 91] on div "Proctor" at bounding box center [244, 92] width 66 height 9
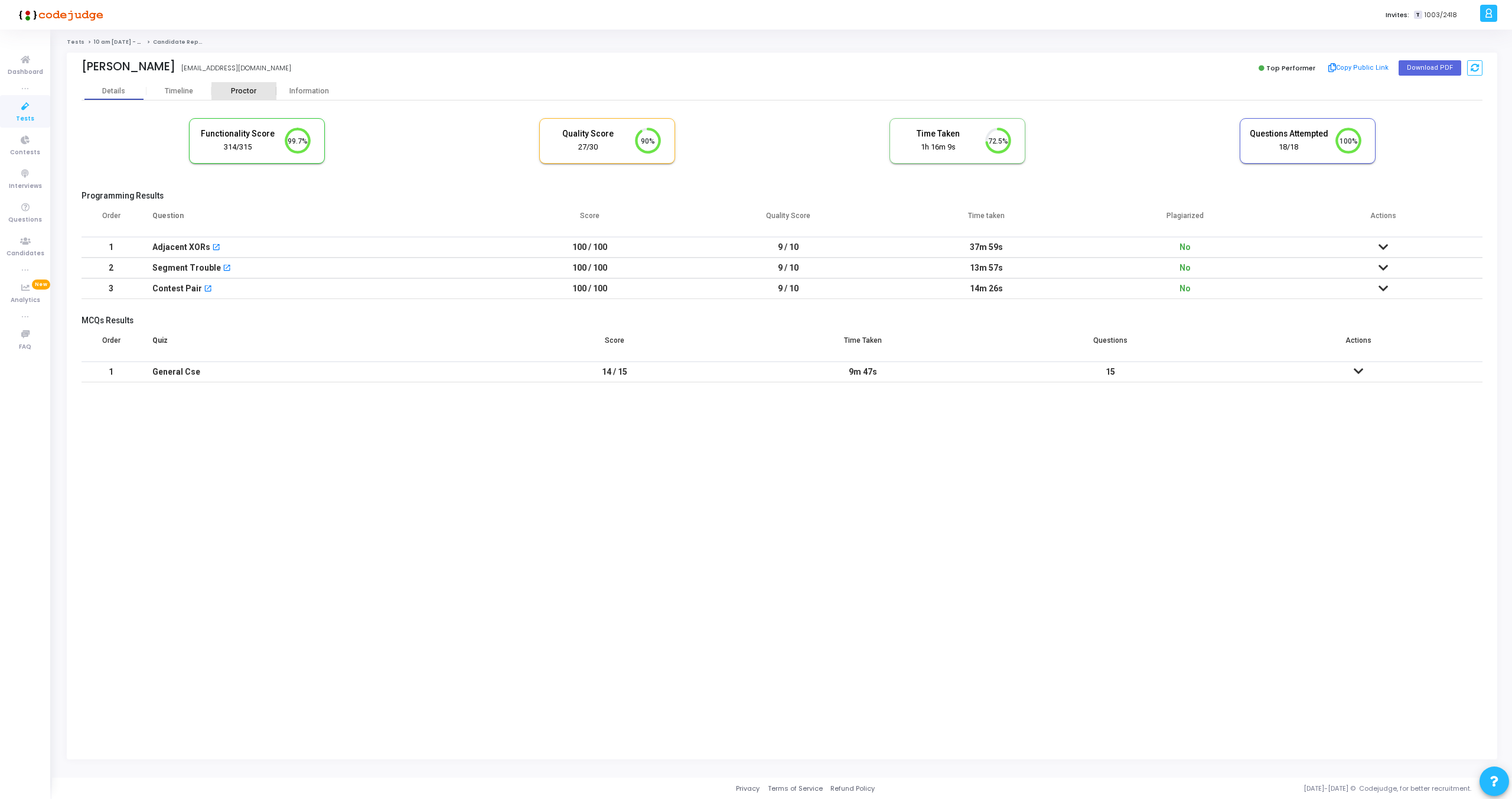
click at [238, 97] on div "Proctor" at bounding box center [244, 91] width 65 height 18
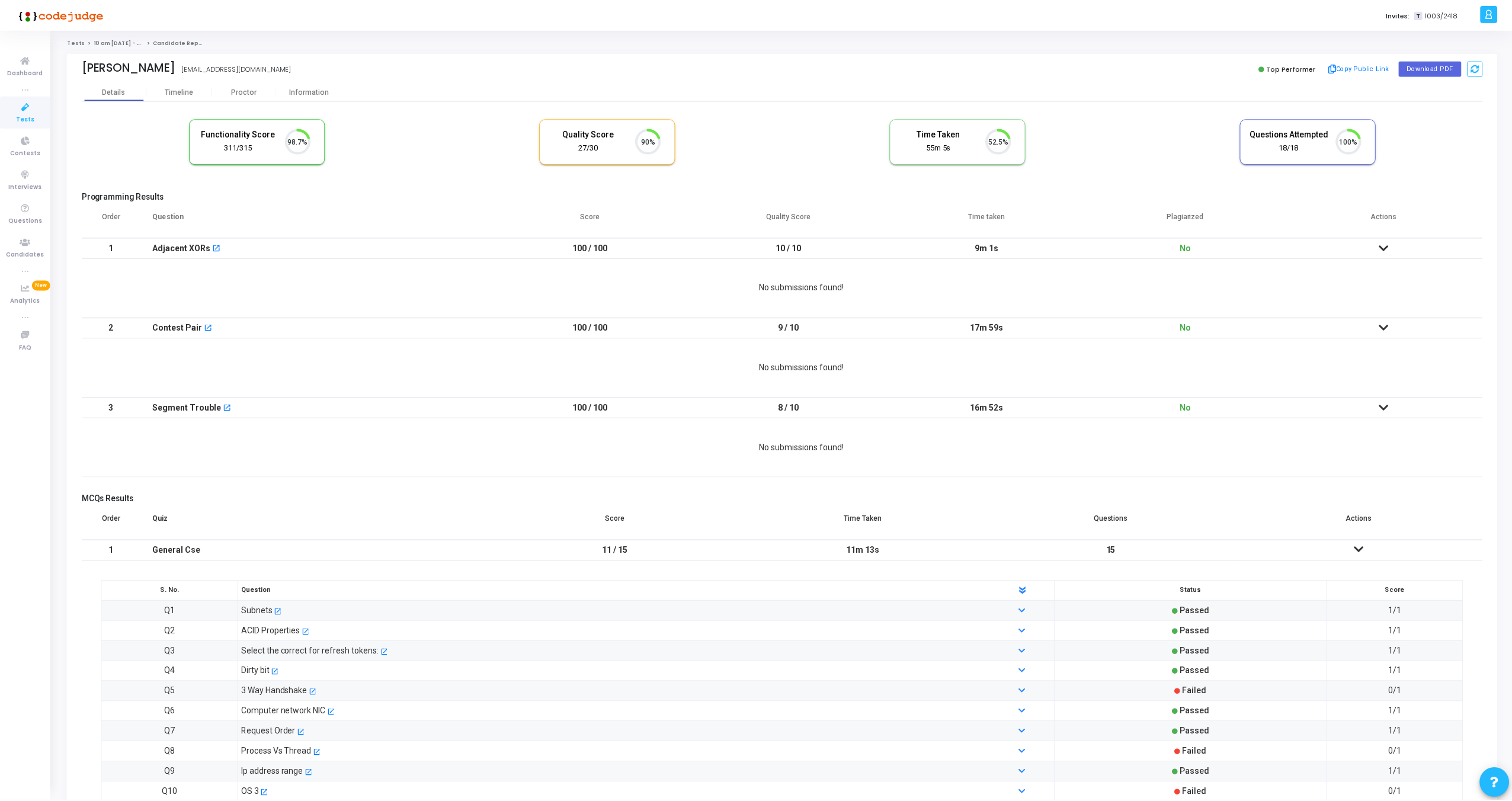
scroll to position [25, 30]
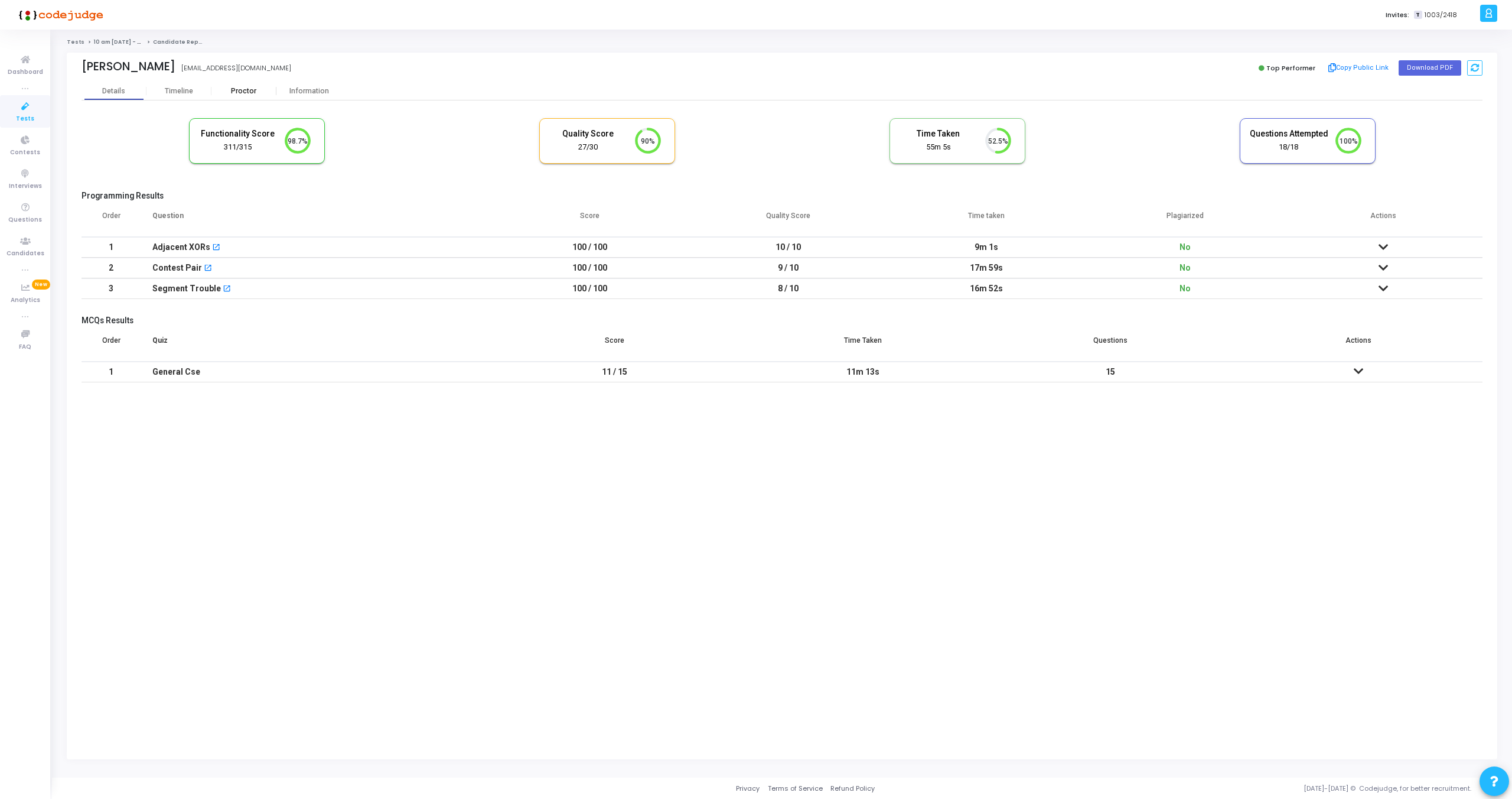
click at [238, 94] on div "Proctor" at bounding box center [244, 92] width 65 height 9
click at [240, 95] on div "Proctor" at bounding box center [244, 91] width 65 height 18
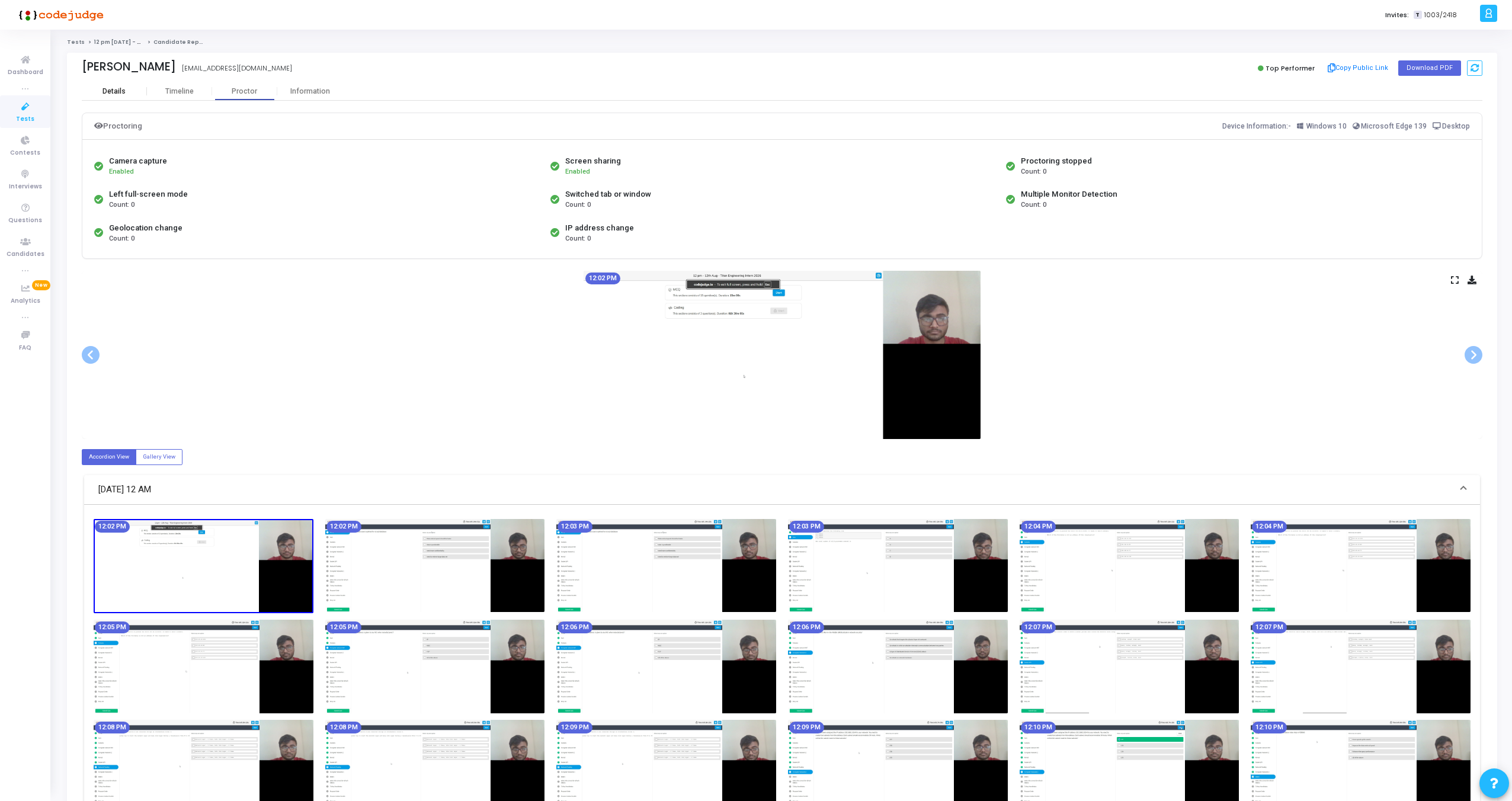
click at [123, 96] on div "Details" at bounding box center [114, 92] width 23 height 9
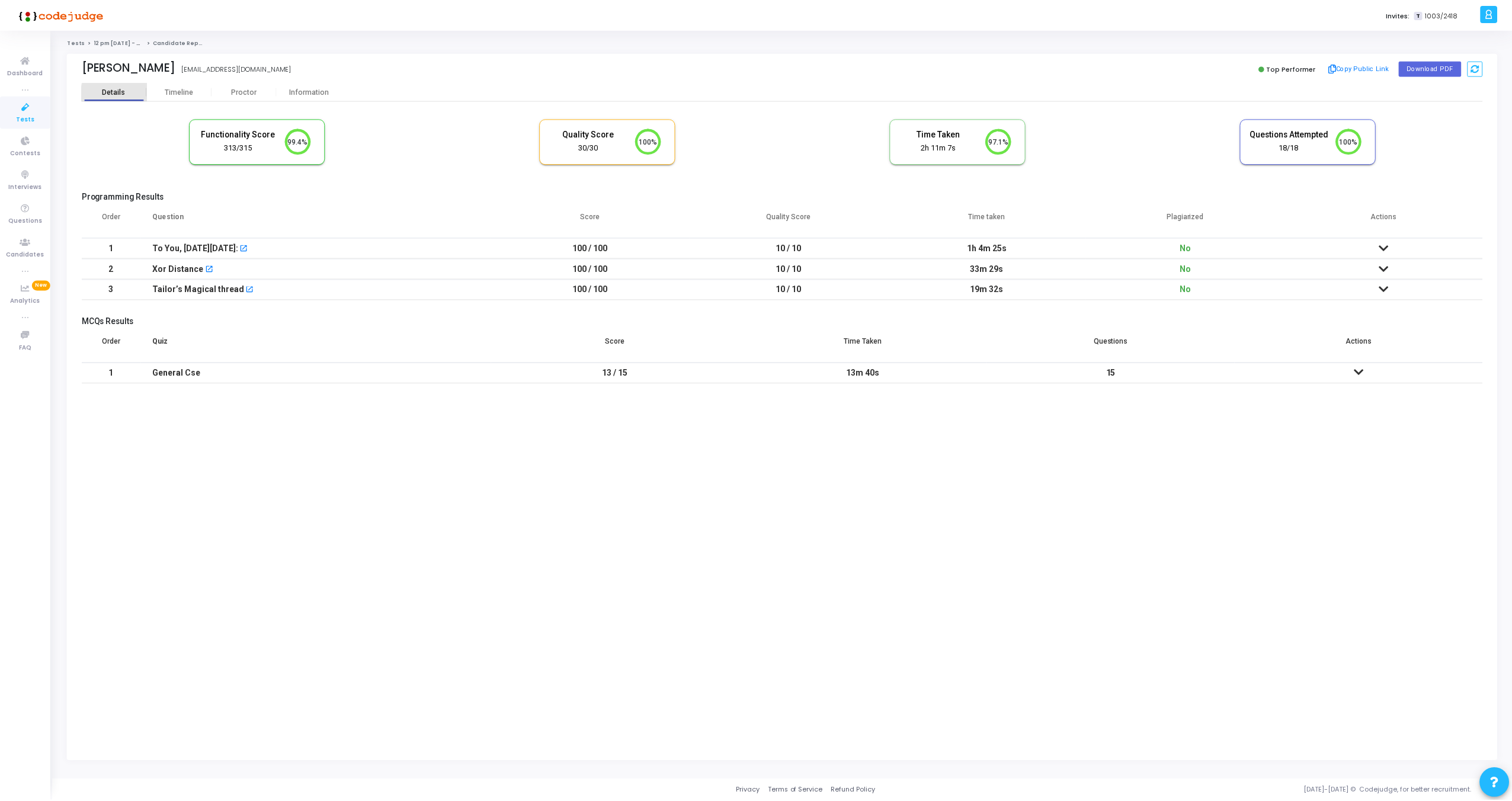
scroll to position [25, 30]
click at [1389, 251] on icon at bounding box center [1388, 247] width 9 height 8
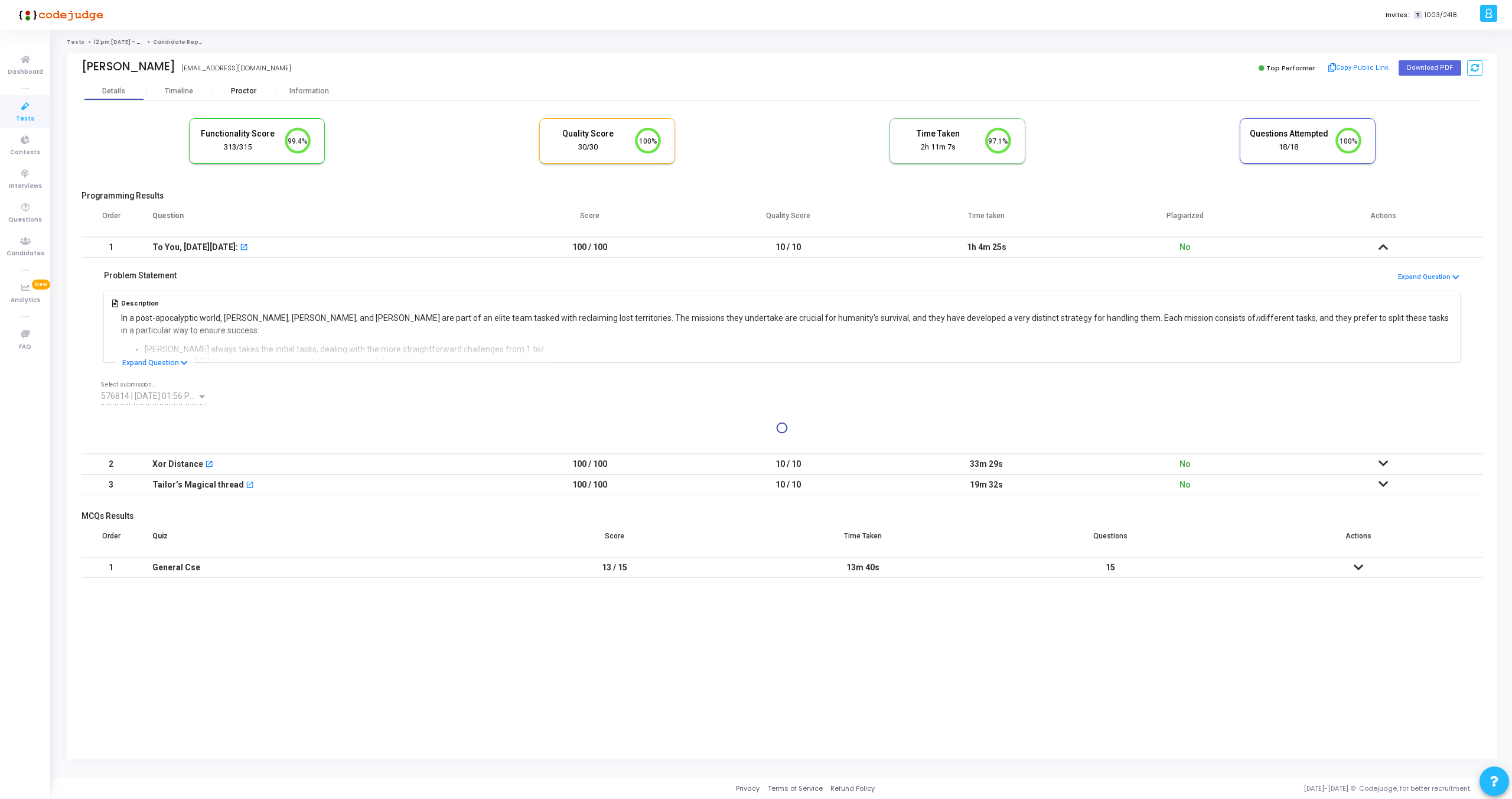
click at [238, 98] on div "Proctor" at bounding box center [244, 91] width 65 height 18
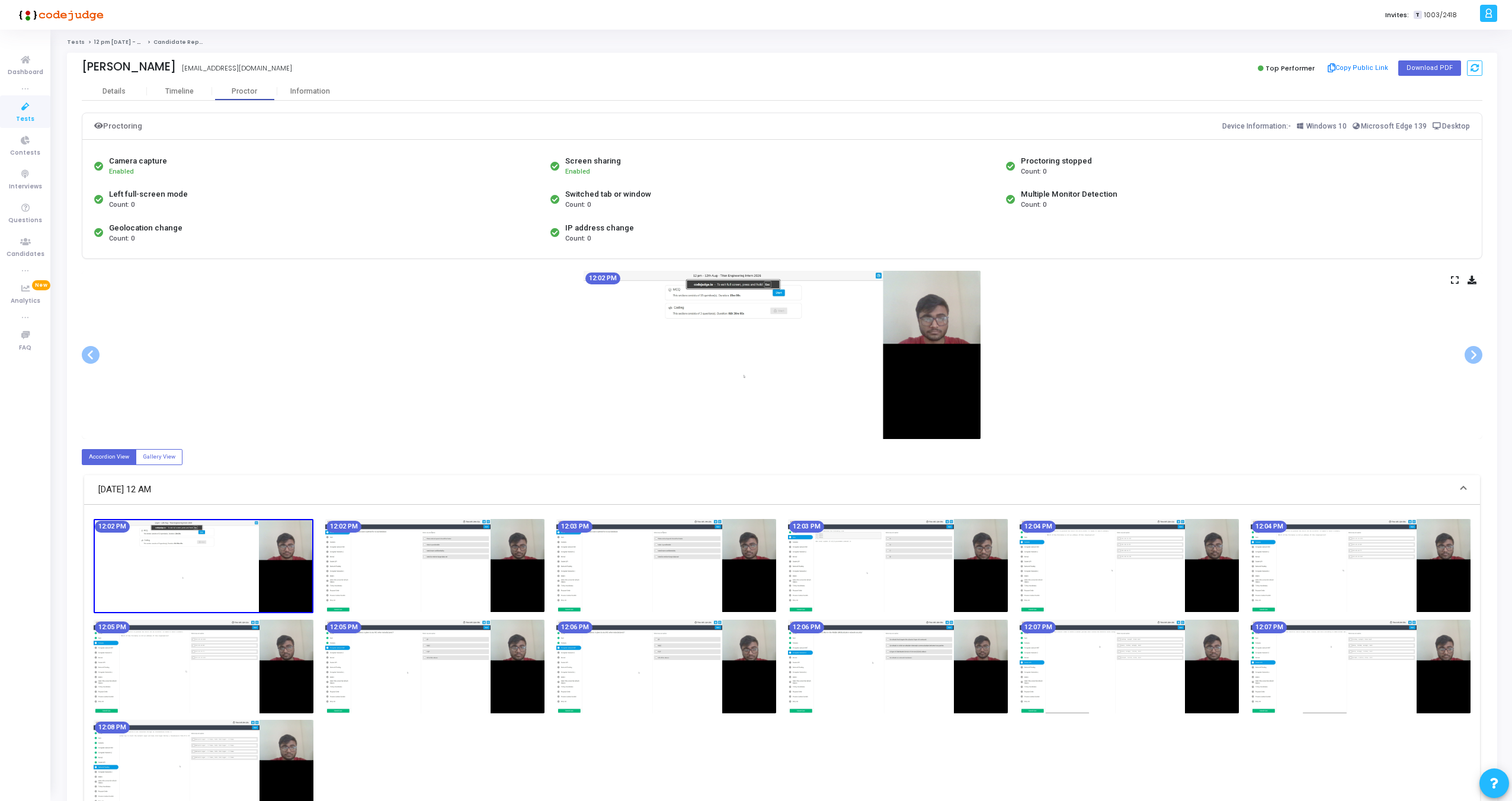
click at [1458, 279] on icon at bounding box center [1455, 280] width 8 height 6
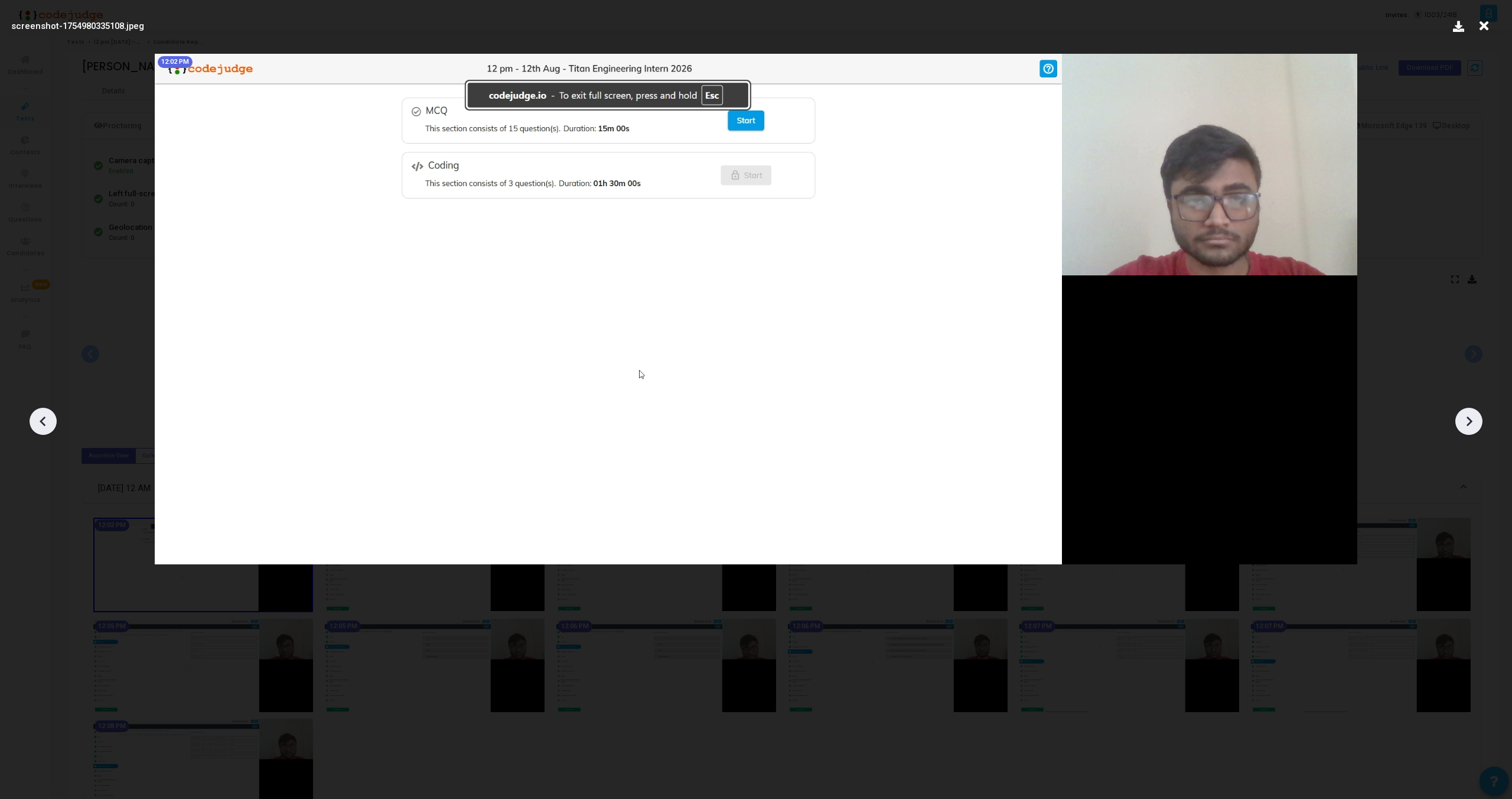
click at [1464, 417] on icon at bounding box center [1469, 421] width 18 height 18
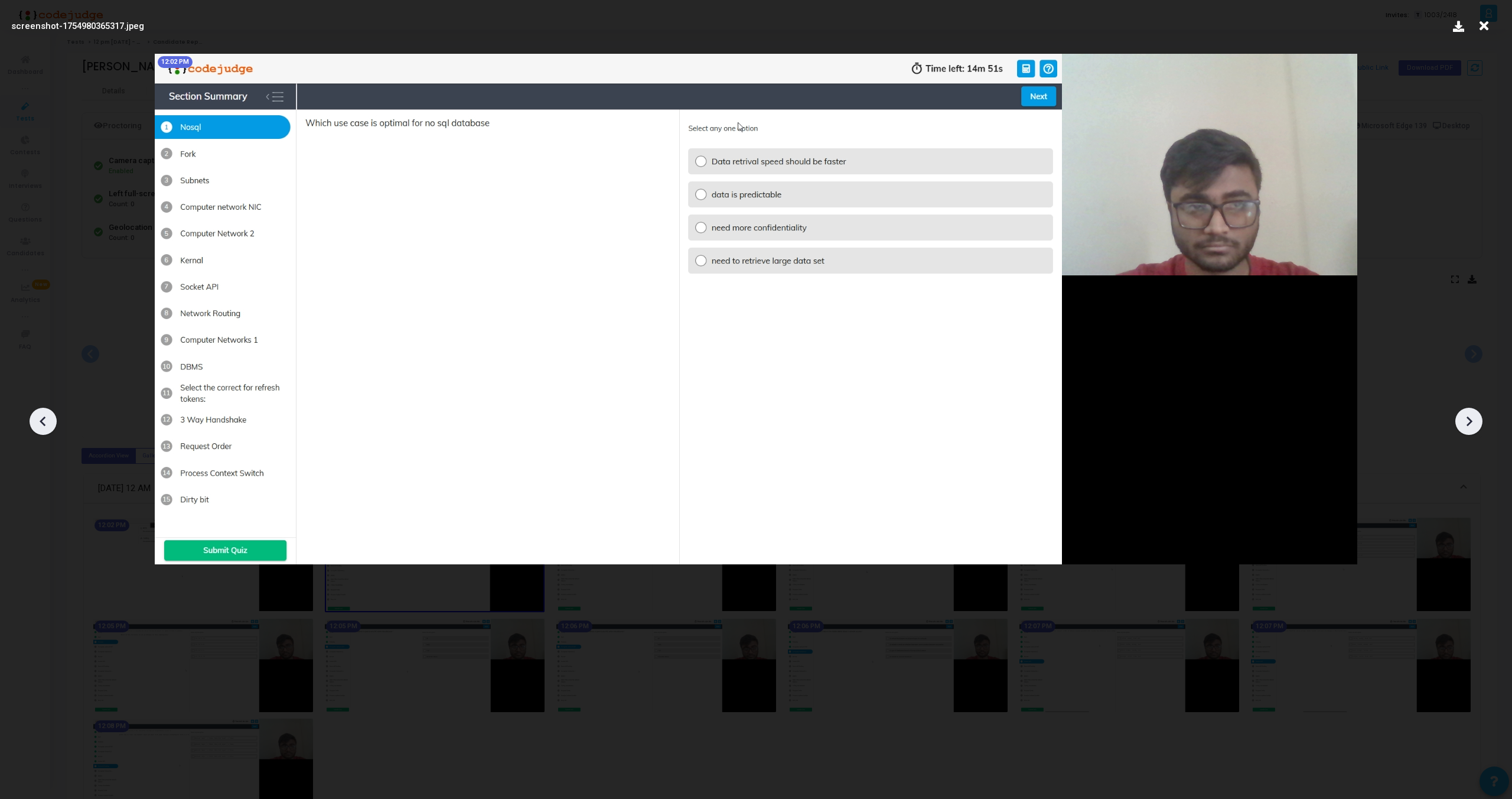
click at [1464, 417] on icon at bounding box center [1469, 421] width 18 height 18
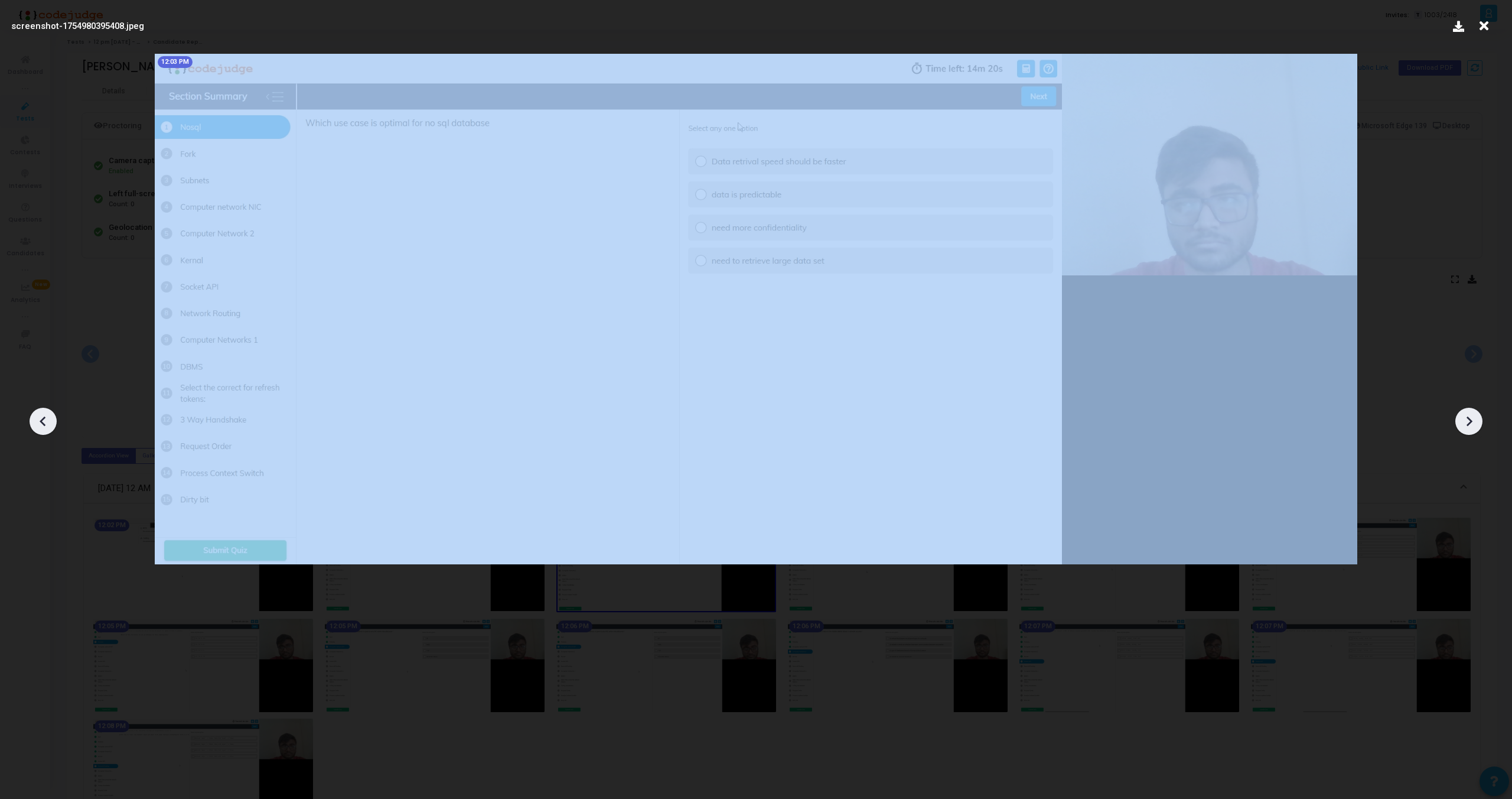
click at [1464, 417] on icon at bounding box center [1469, 421] width 18 height 18
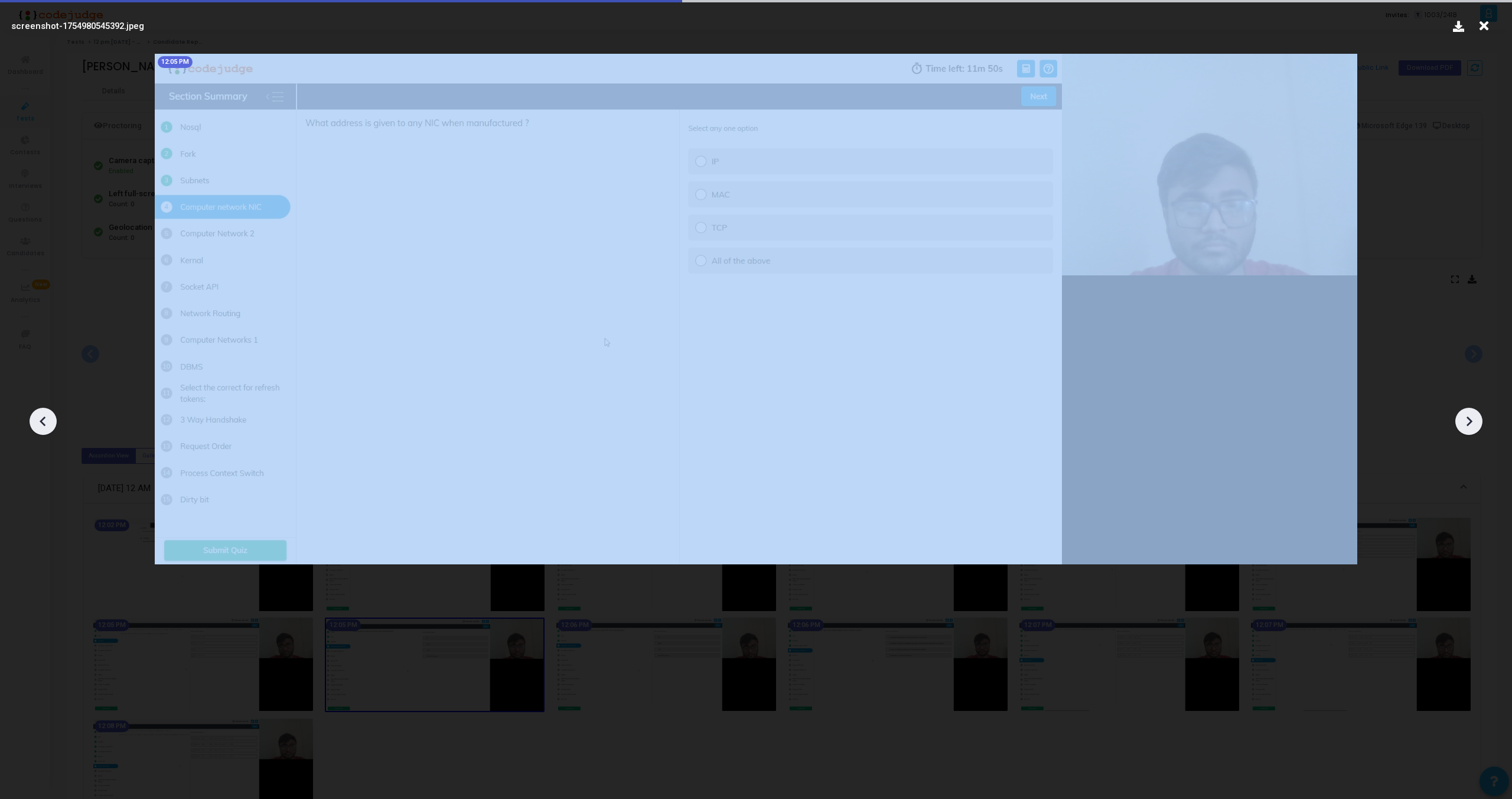
click at [1464, 417] on icon at bounding box center [1469, 421] width 18 height 18
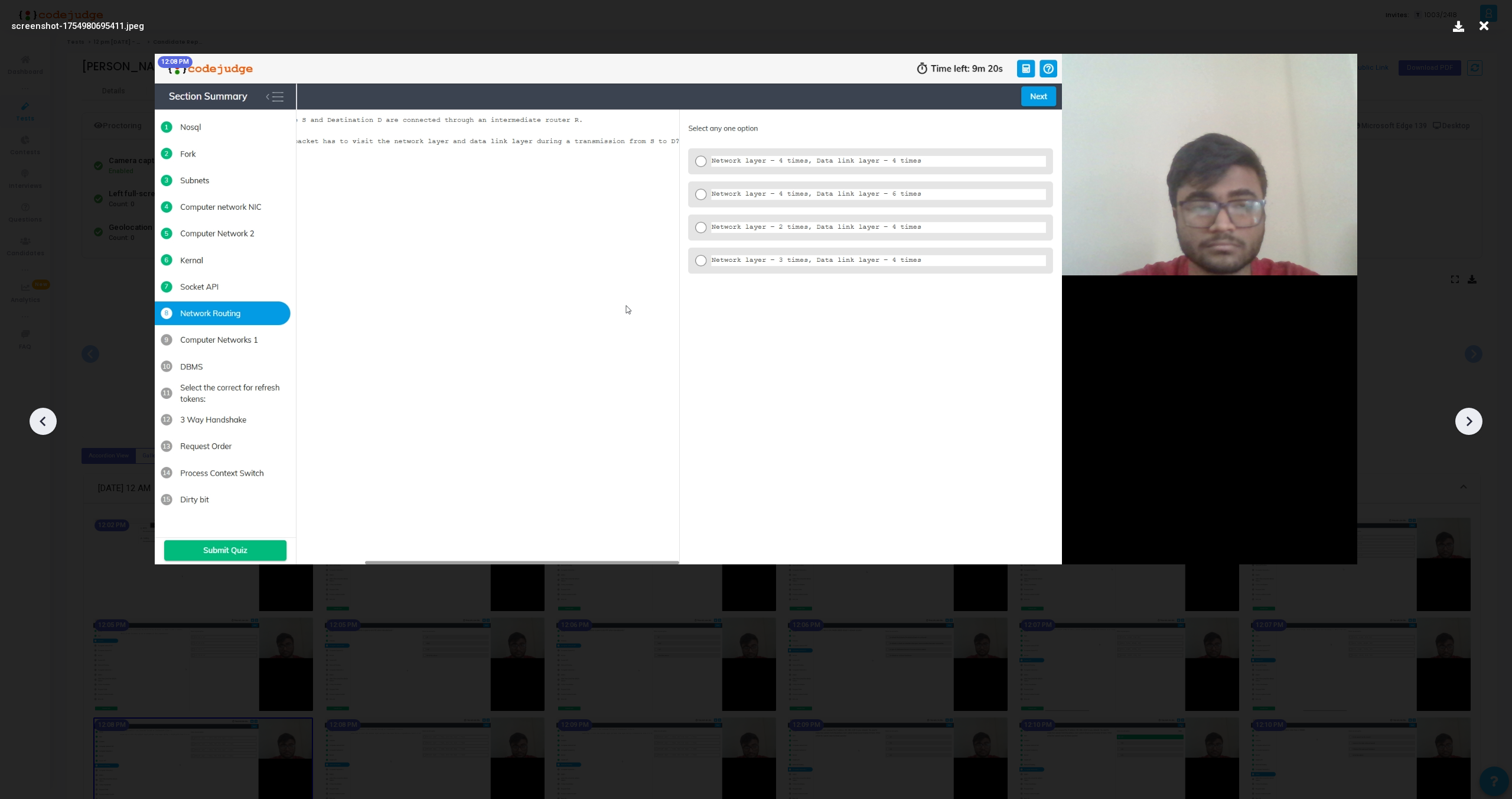
click at [1469, 433] on div at bounding box center [1469, 421] width 27 height 27
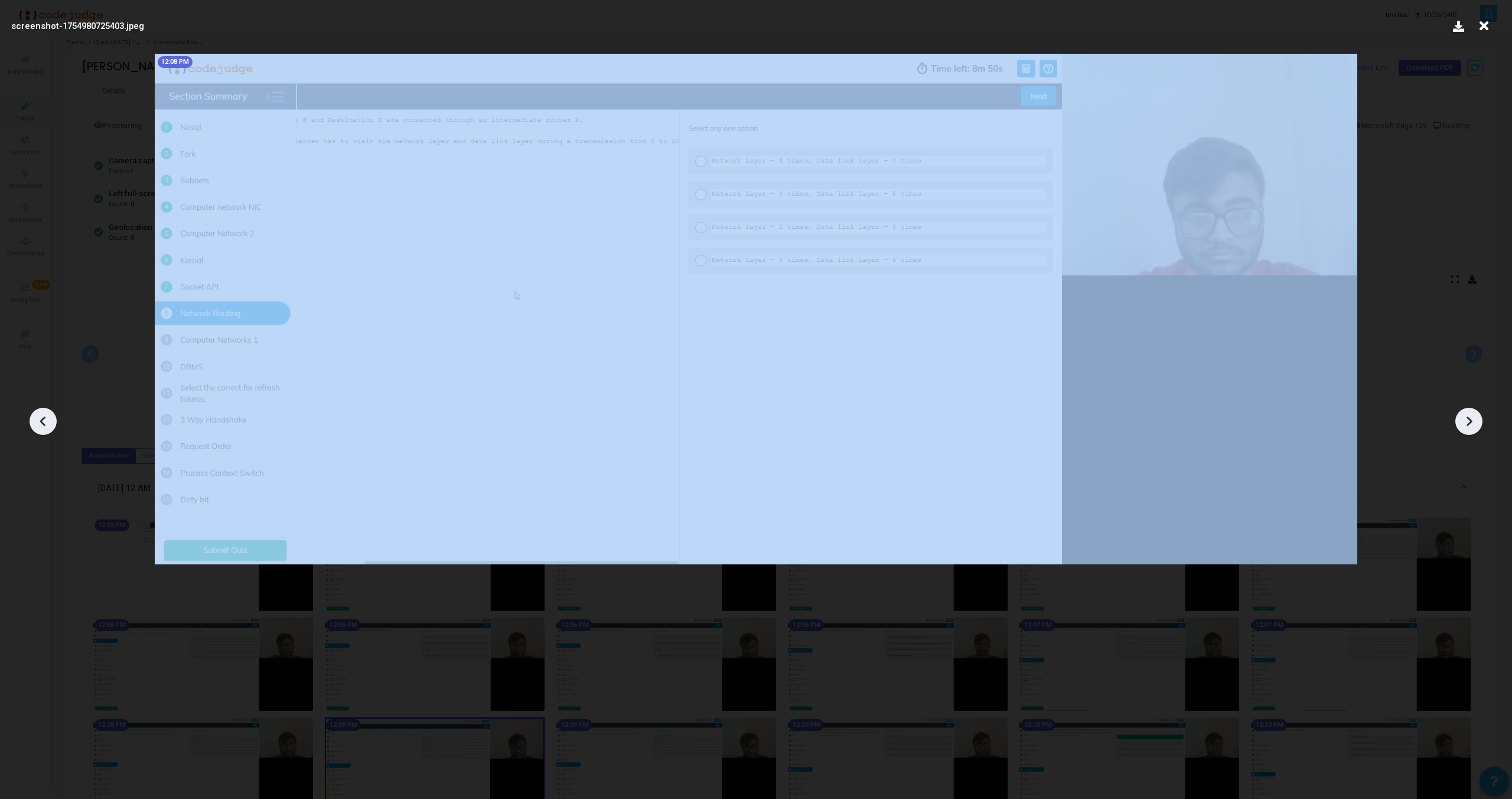
click at [1469, 433] on div at bounding box center [1469, 421] width 27 height 27
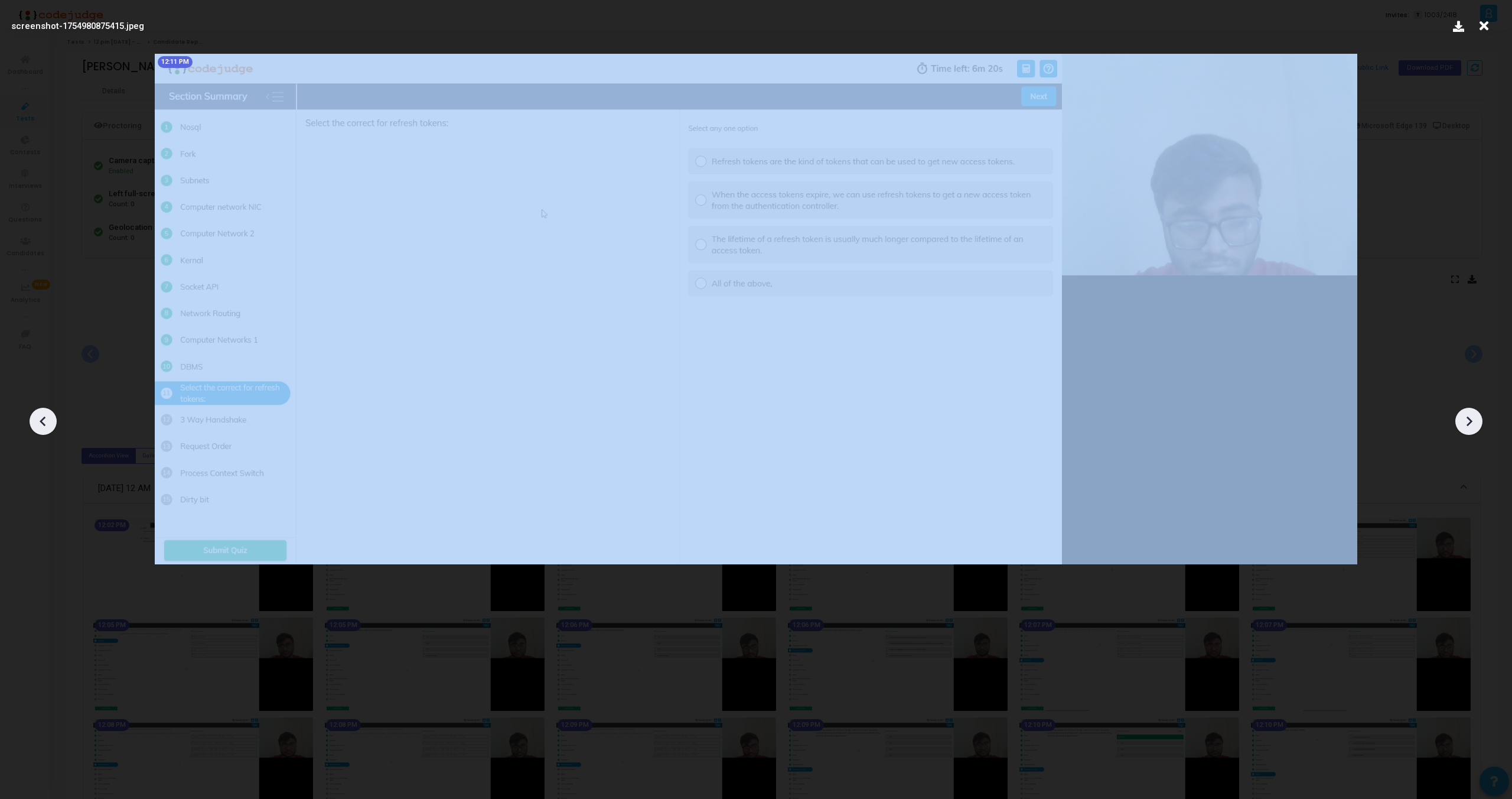
click at [1469, 433] on div at bounding box center [1469, 421] width 27 height 27
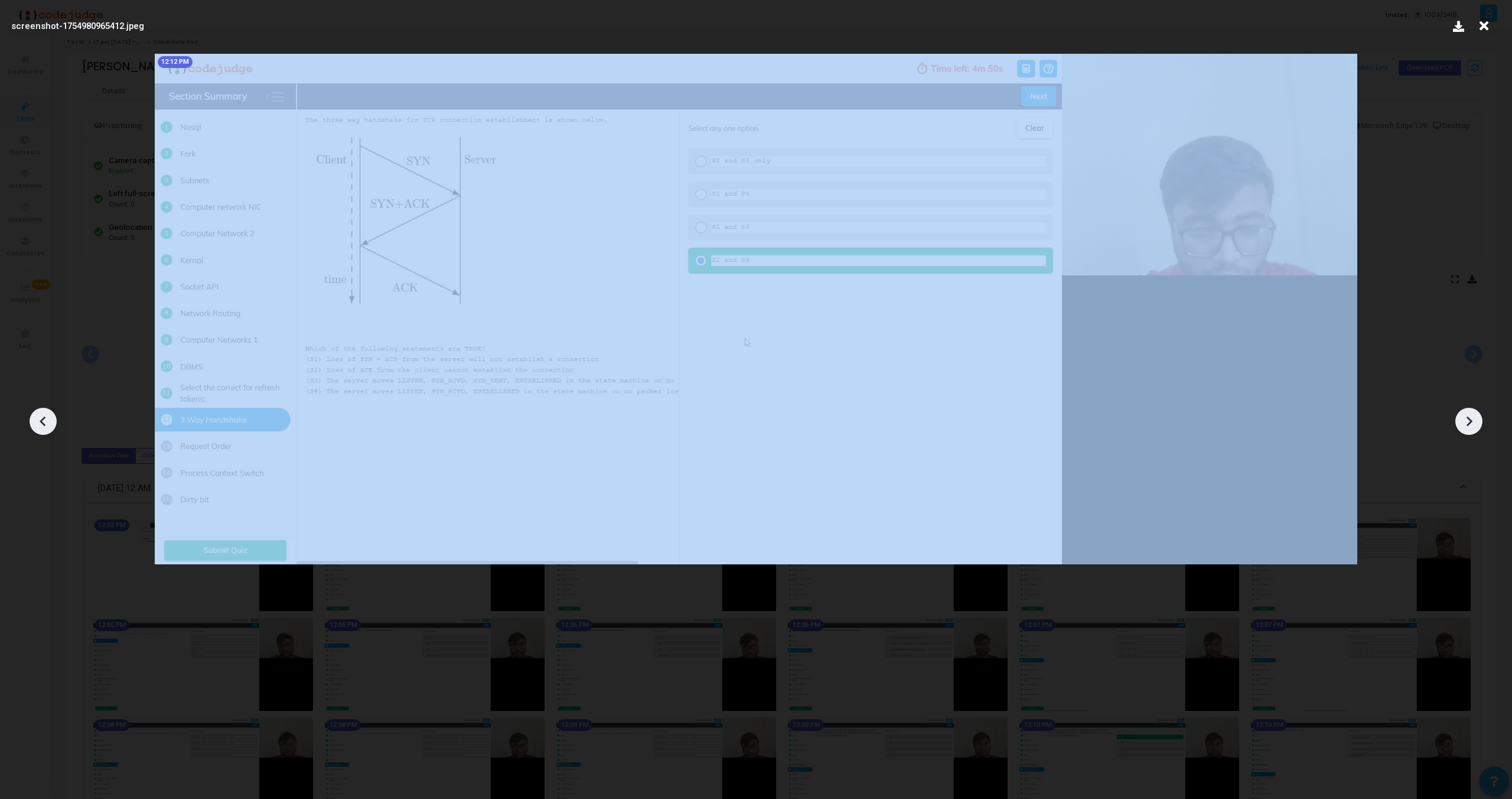
click at [1469, 433] on div at bounding box center [1469, 421] width 27 height 27
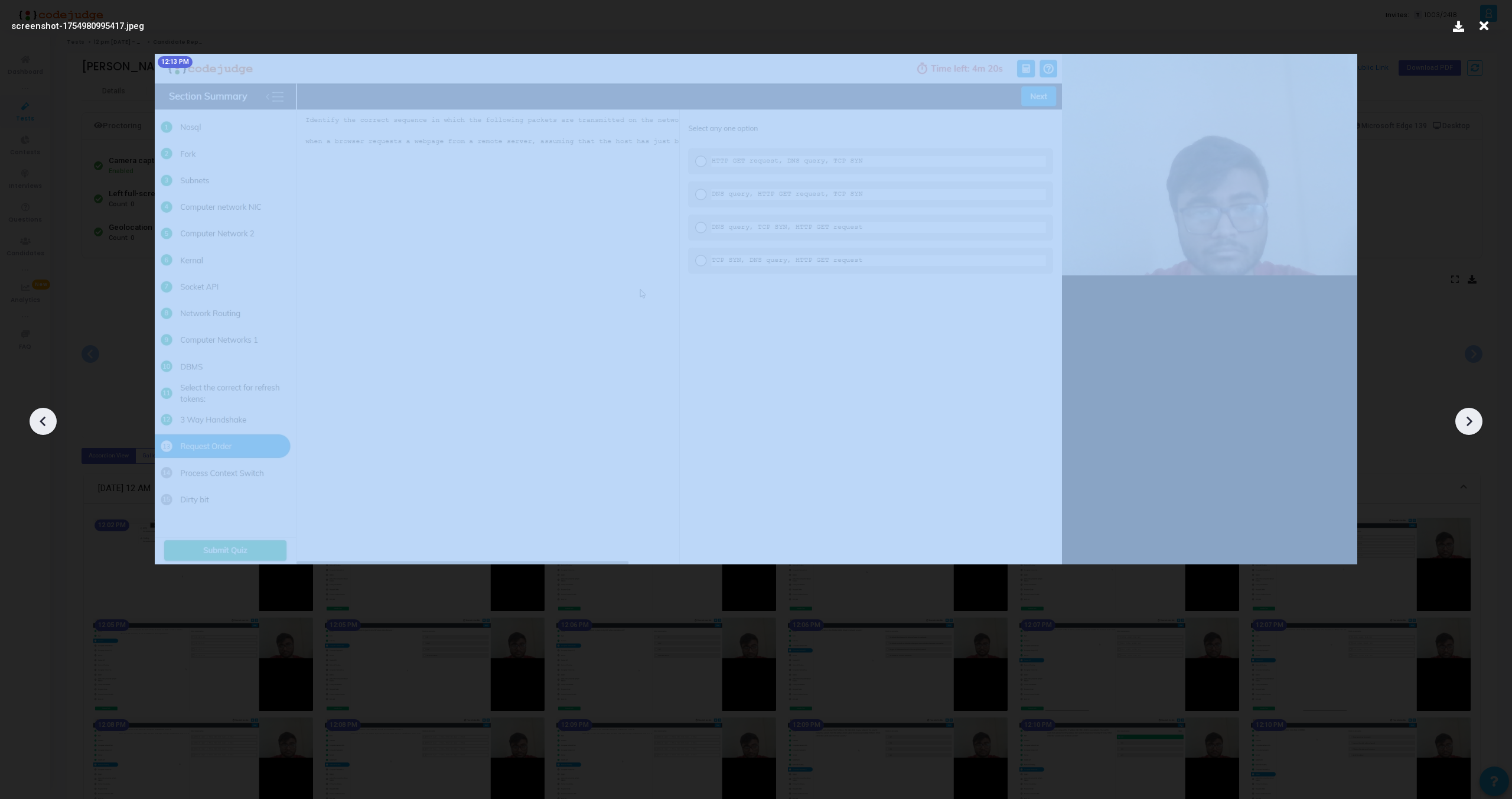
click at [1469, 433] on div at bounding box center [1469, 421] width 27 height 27
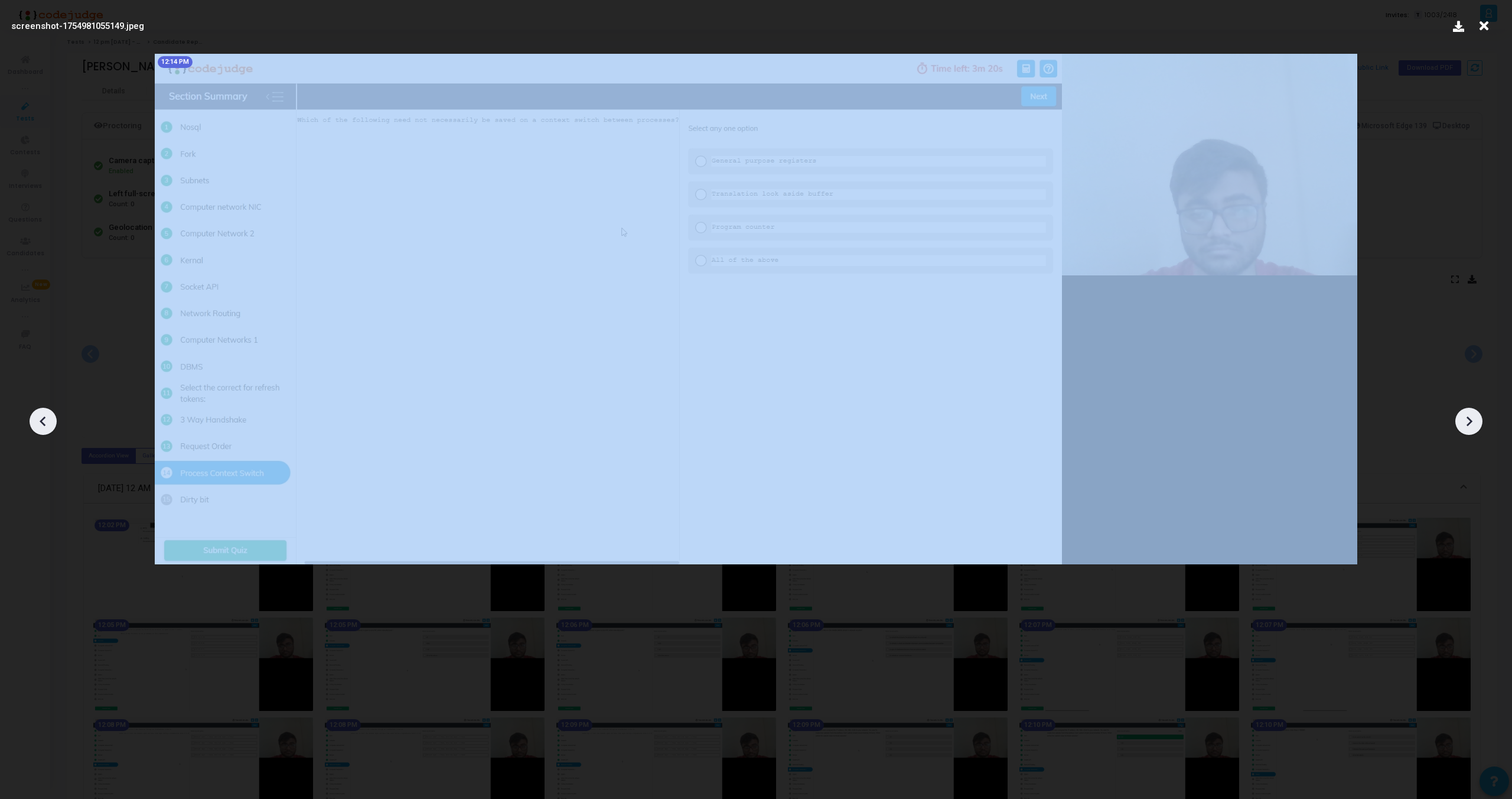
click at [1469, 433] on div at bounding box center [1469, 421] width 27 height 27
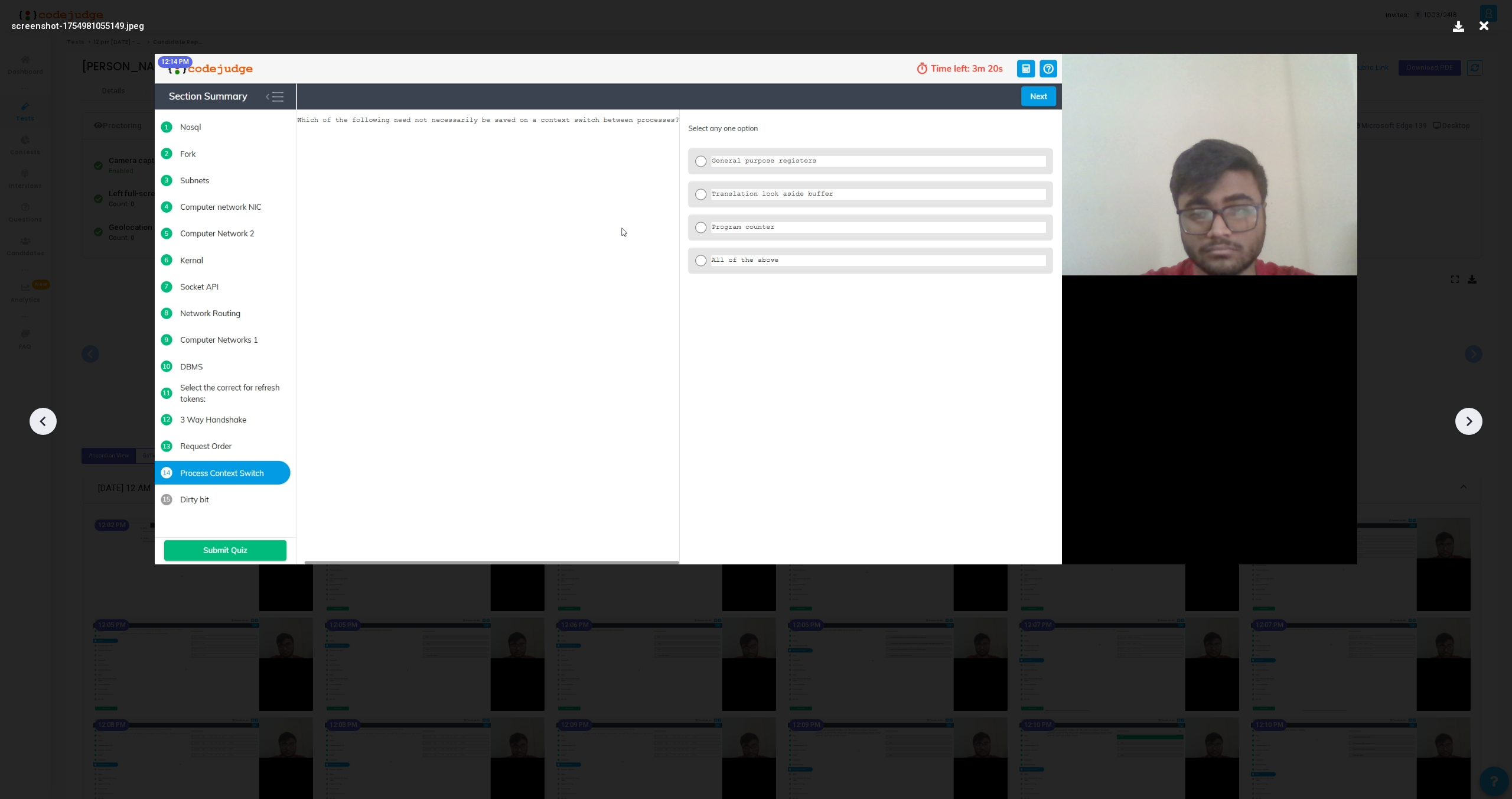
click at [1469, 433] on div at bounding box center [1469, 421] width 27 height 27
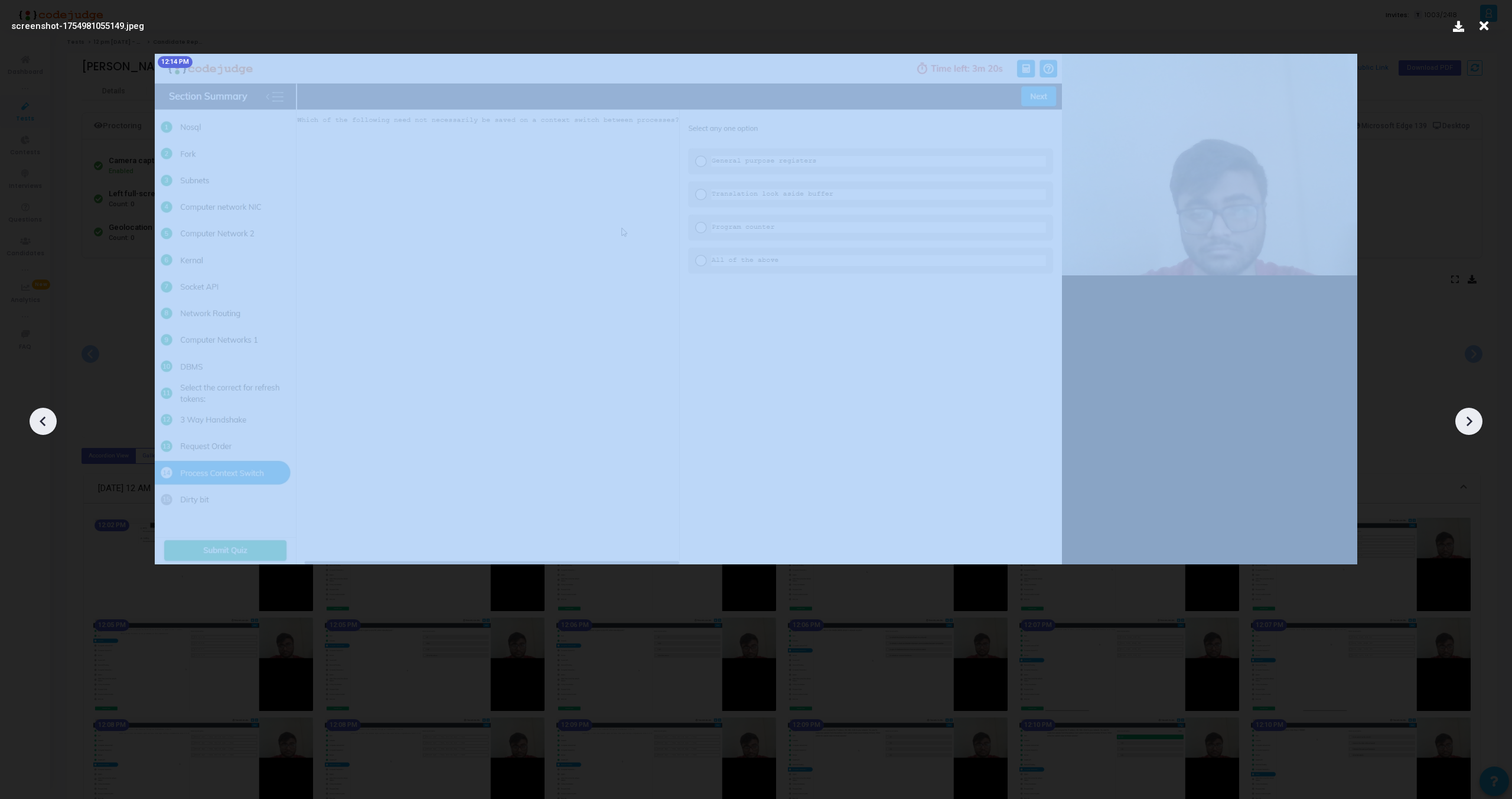
click at [1469, 433] on div at bounding box center [1469, 421] width 27 height 27
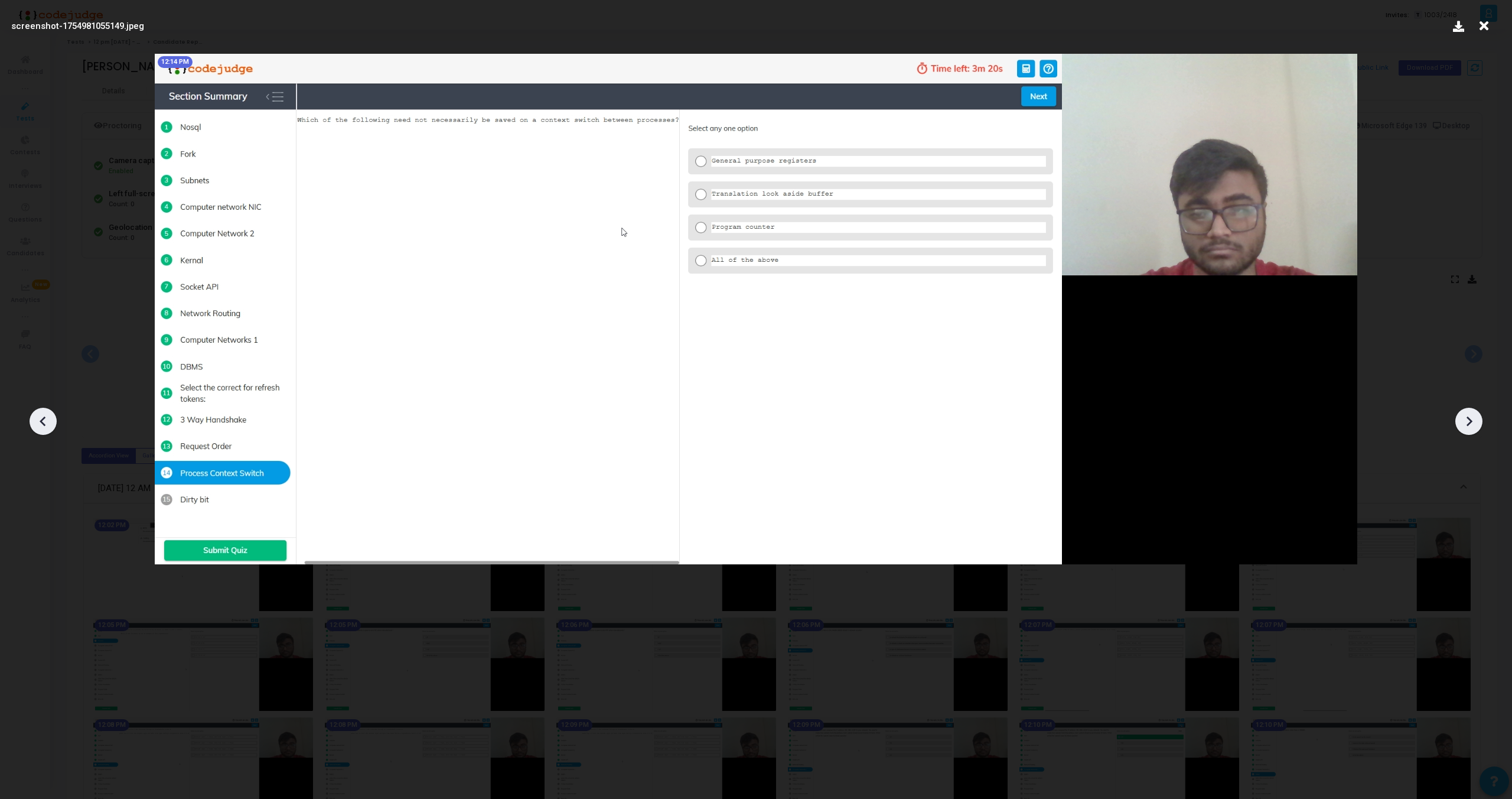
click at [1487, 28] on icon at bounding box center [1484, 25] width 18 height 22
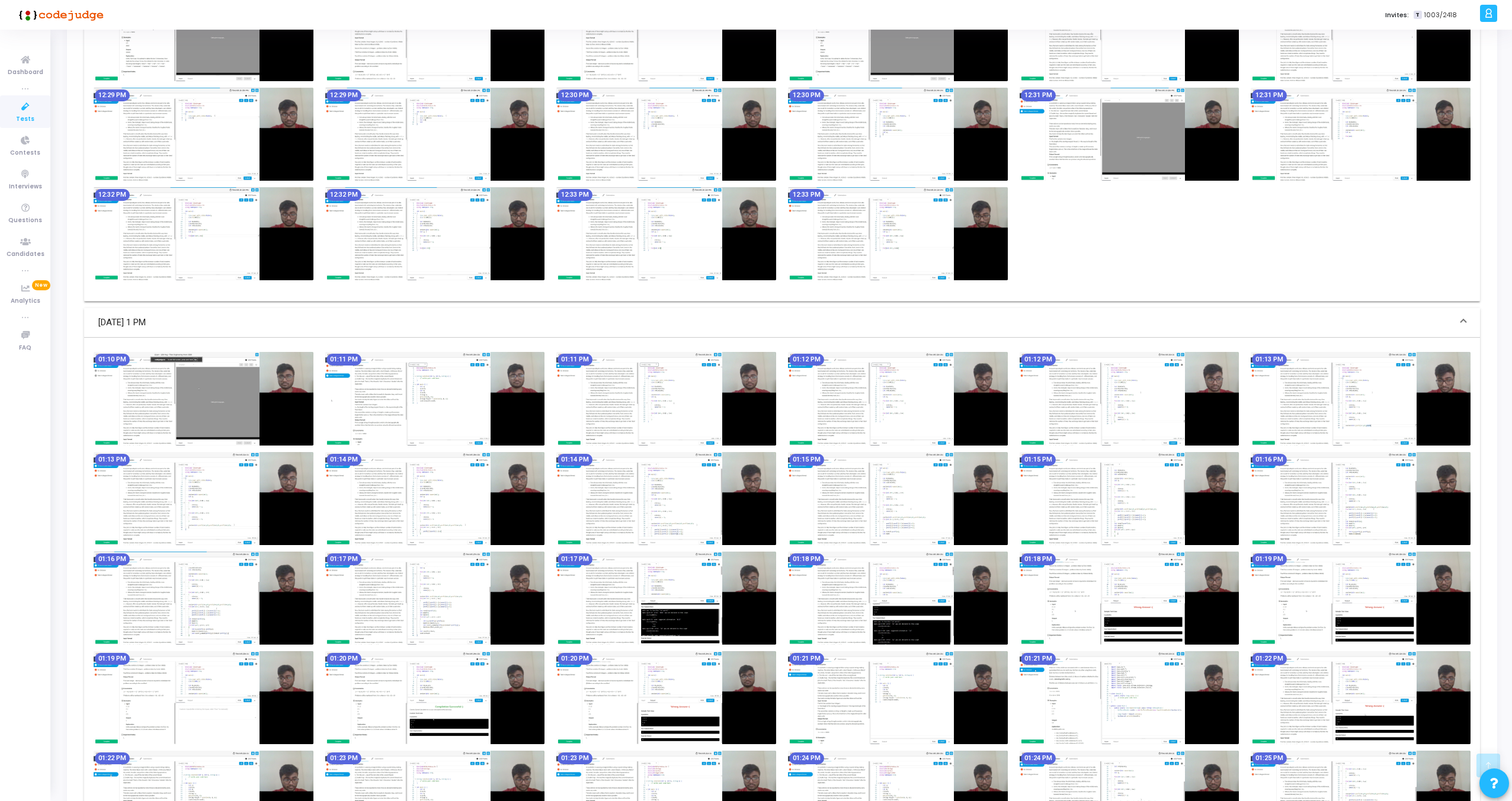
scroll to position [1214, 0]
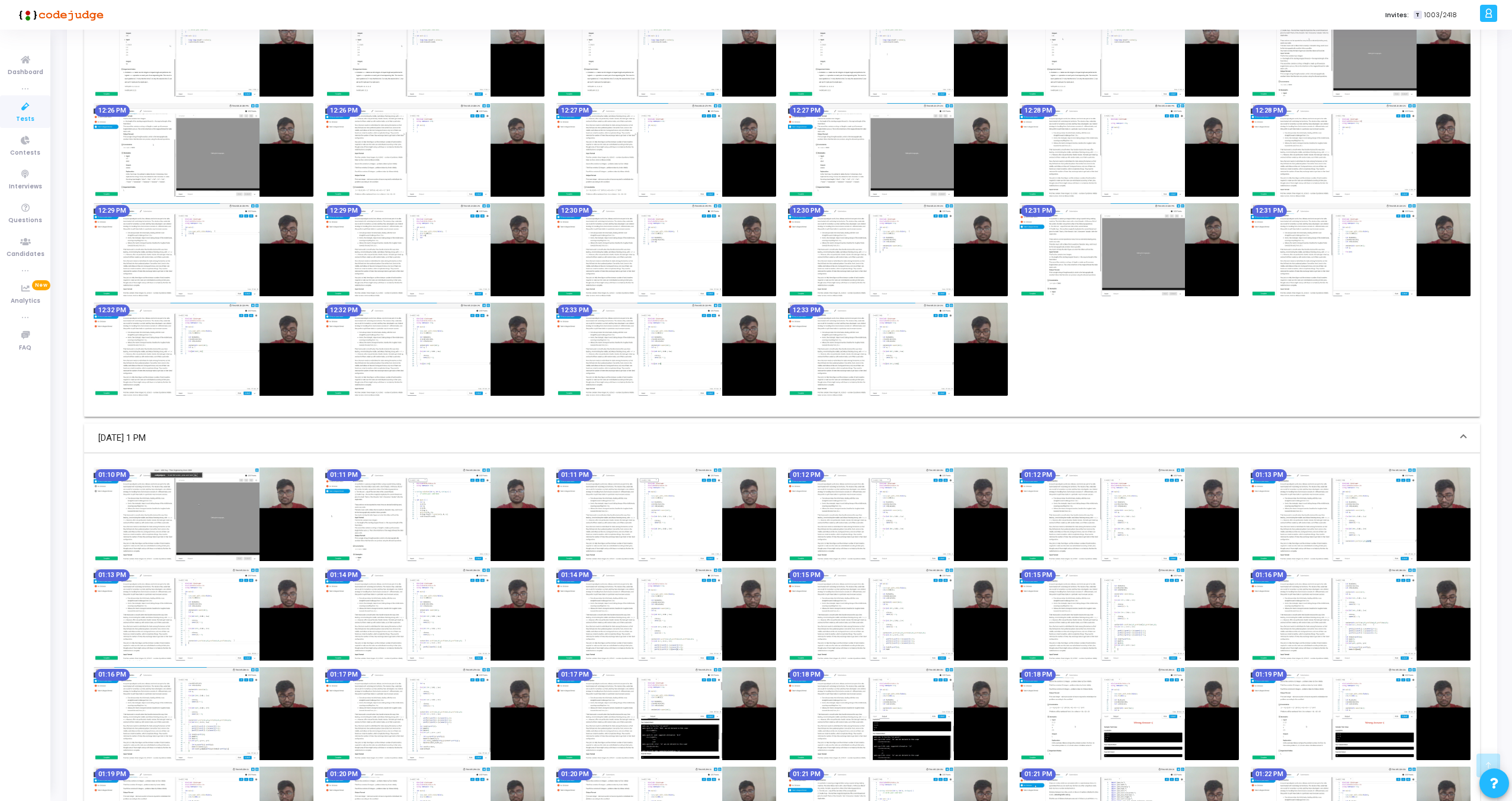
click at [202, 497] on img at bounding box center [203, 513] width 220 height 93
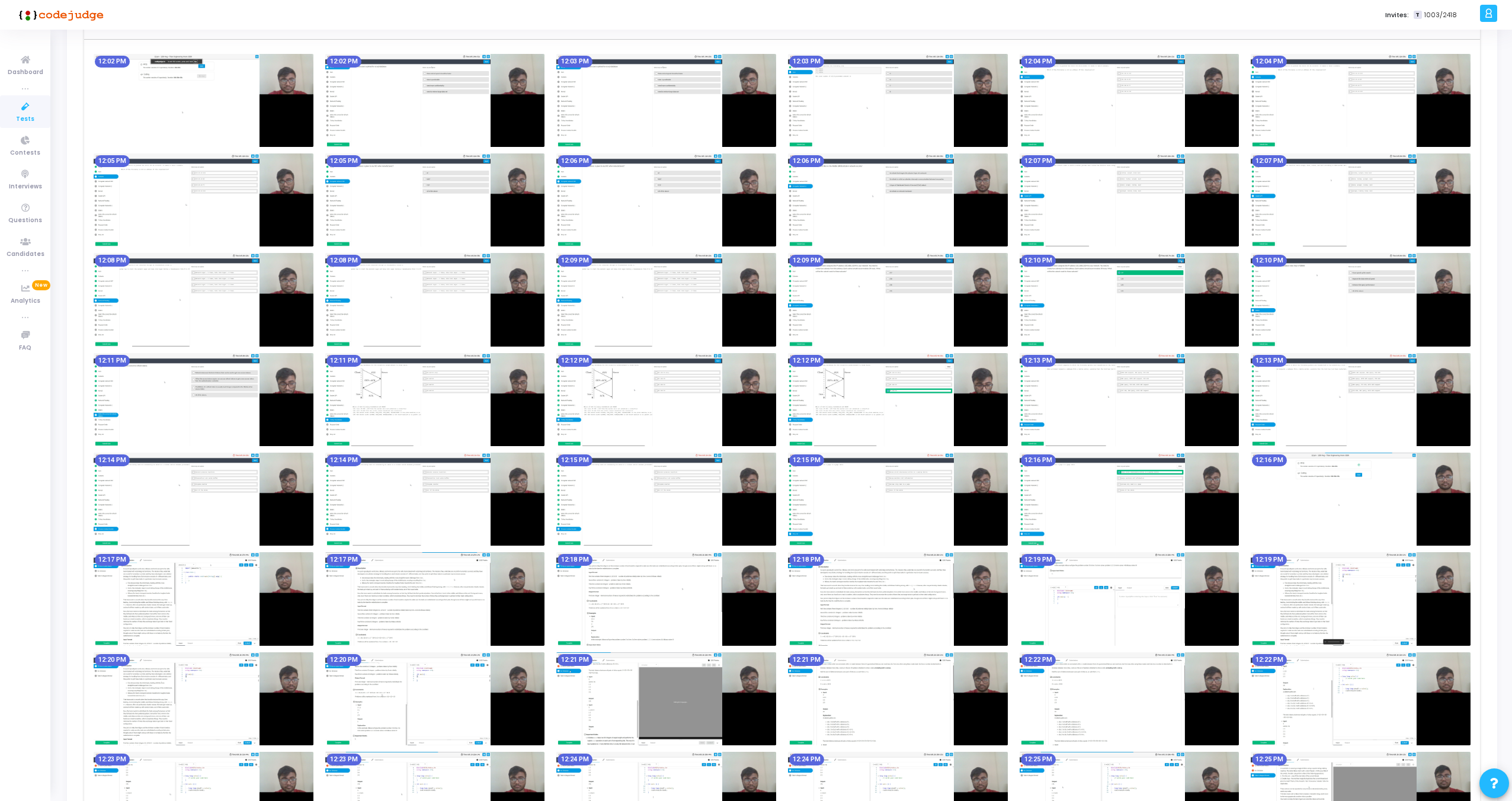
scroll to position [943, 0]
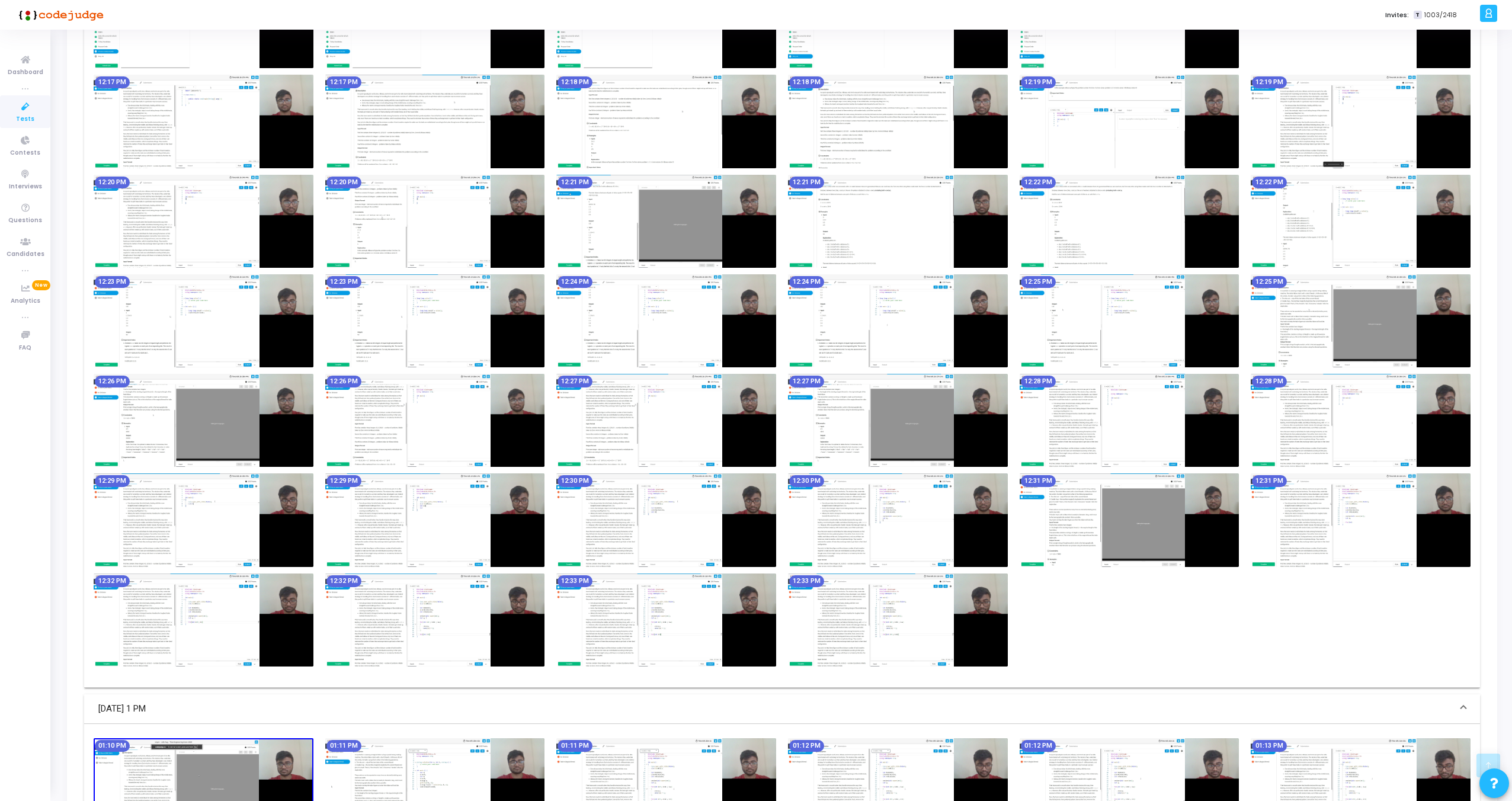
click at [867, 129] on img at bounding box center [897, 121] width 220 height 93
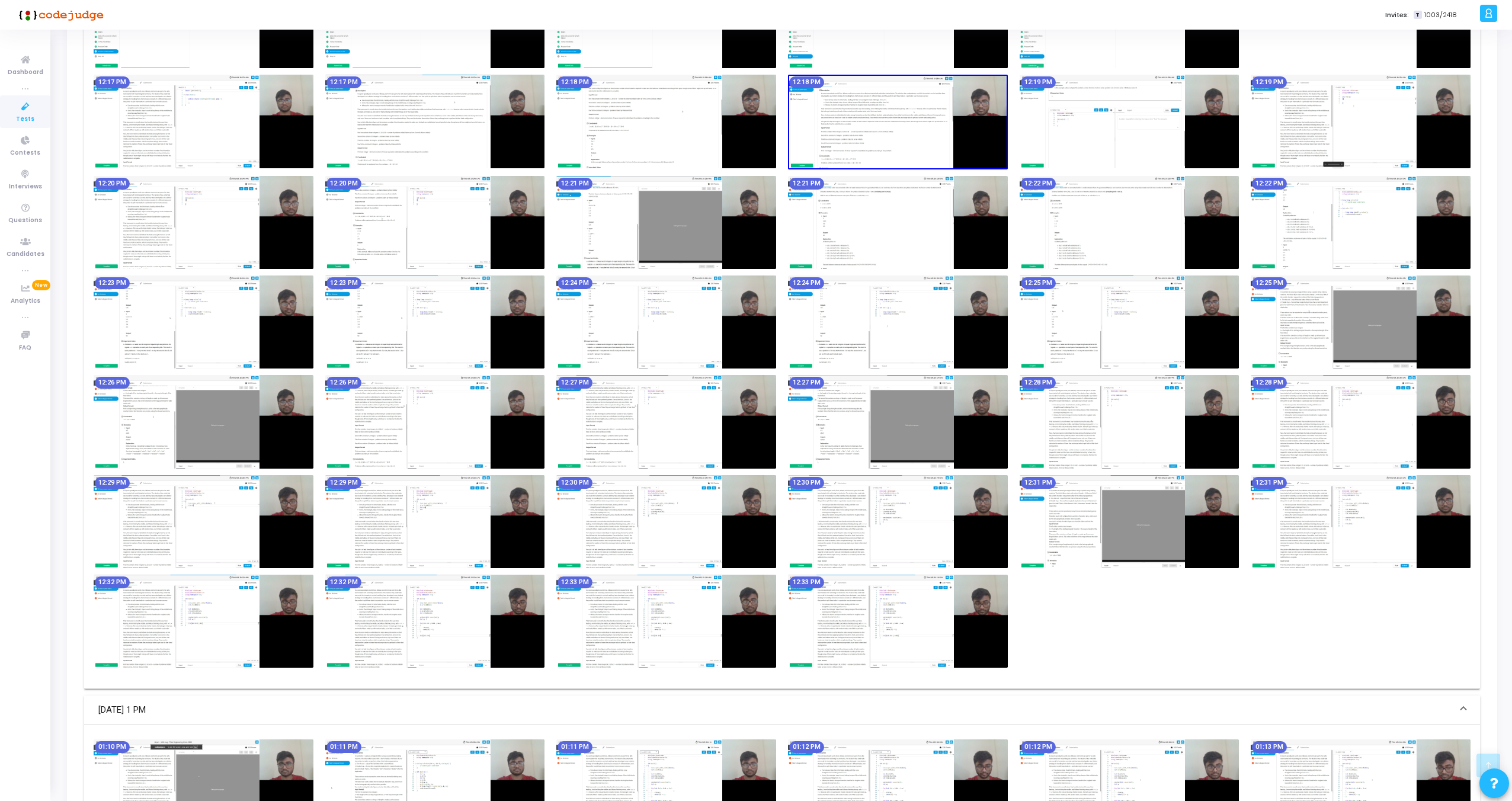
click at [637, 130] on img at bounding box center [666, 121] width 220 height 93
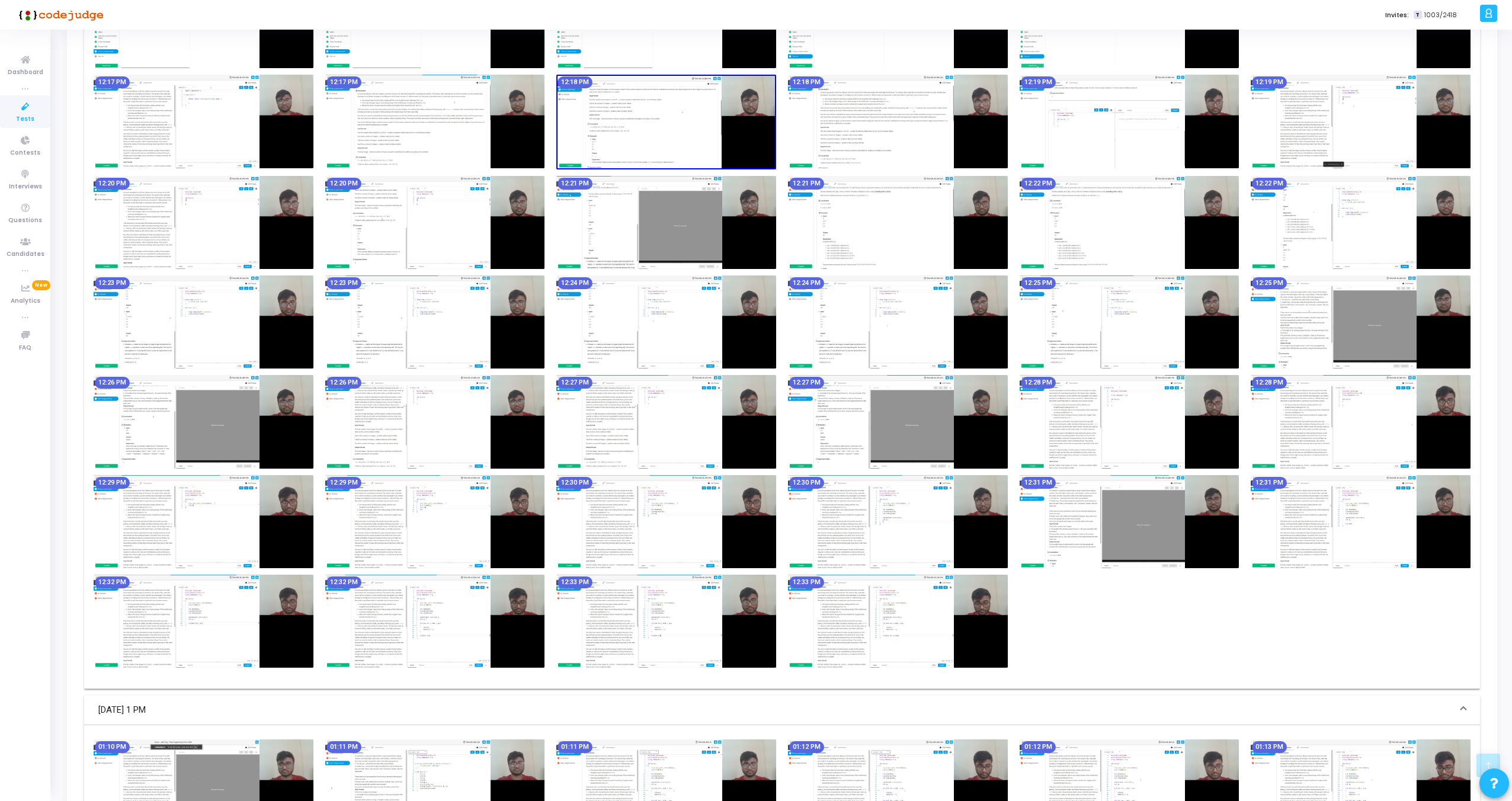
scroll to position [765, 0]
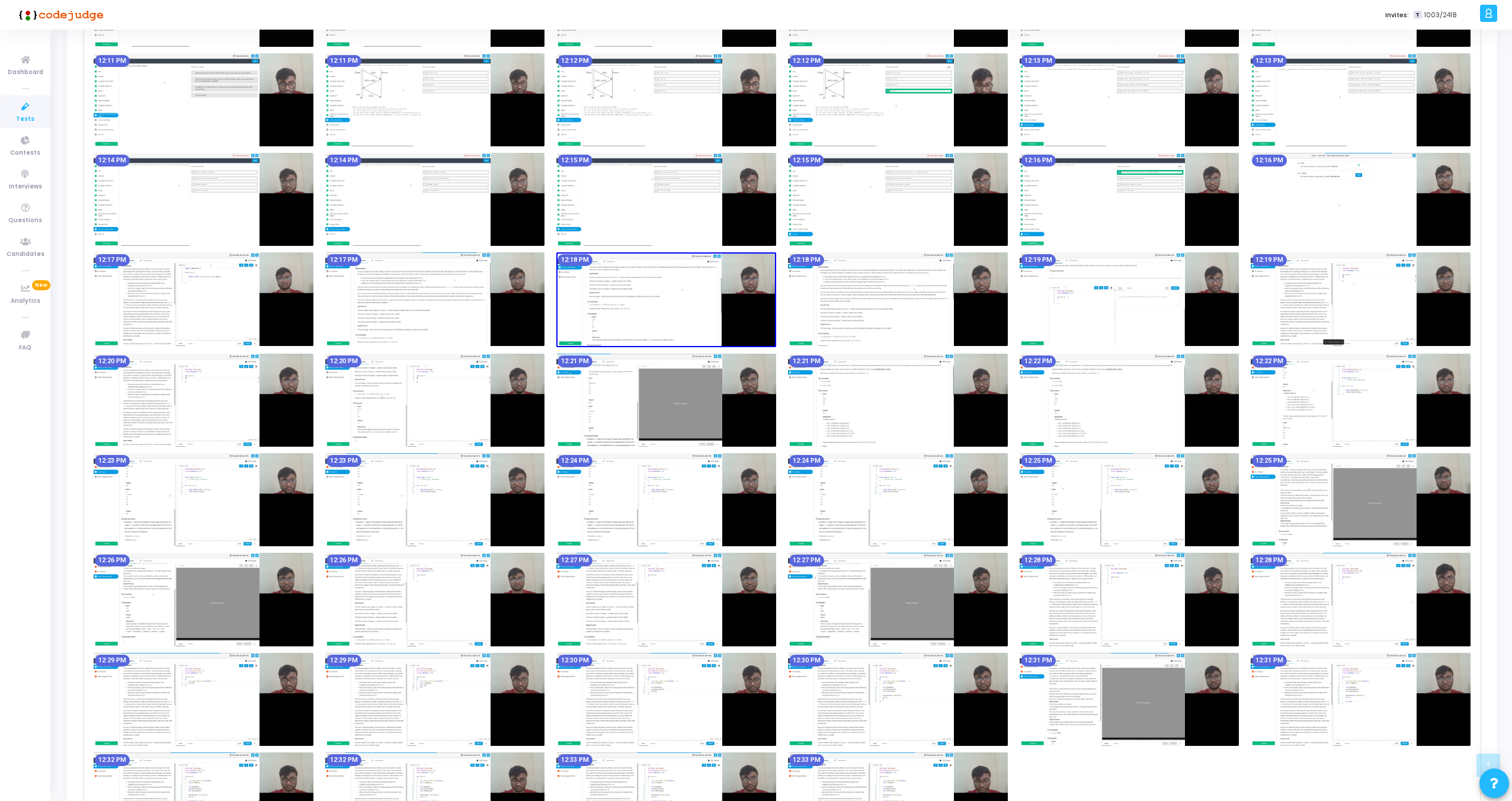
click at [192, 298] on img at bounding box center [203, 298] width 220 height 93
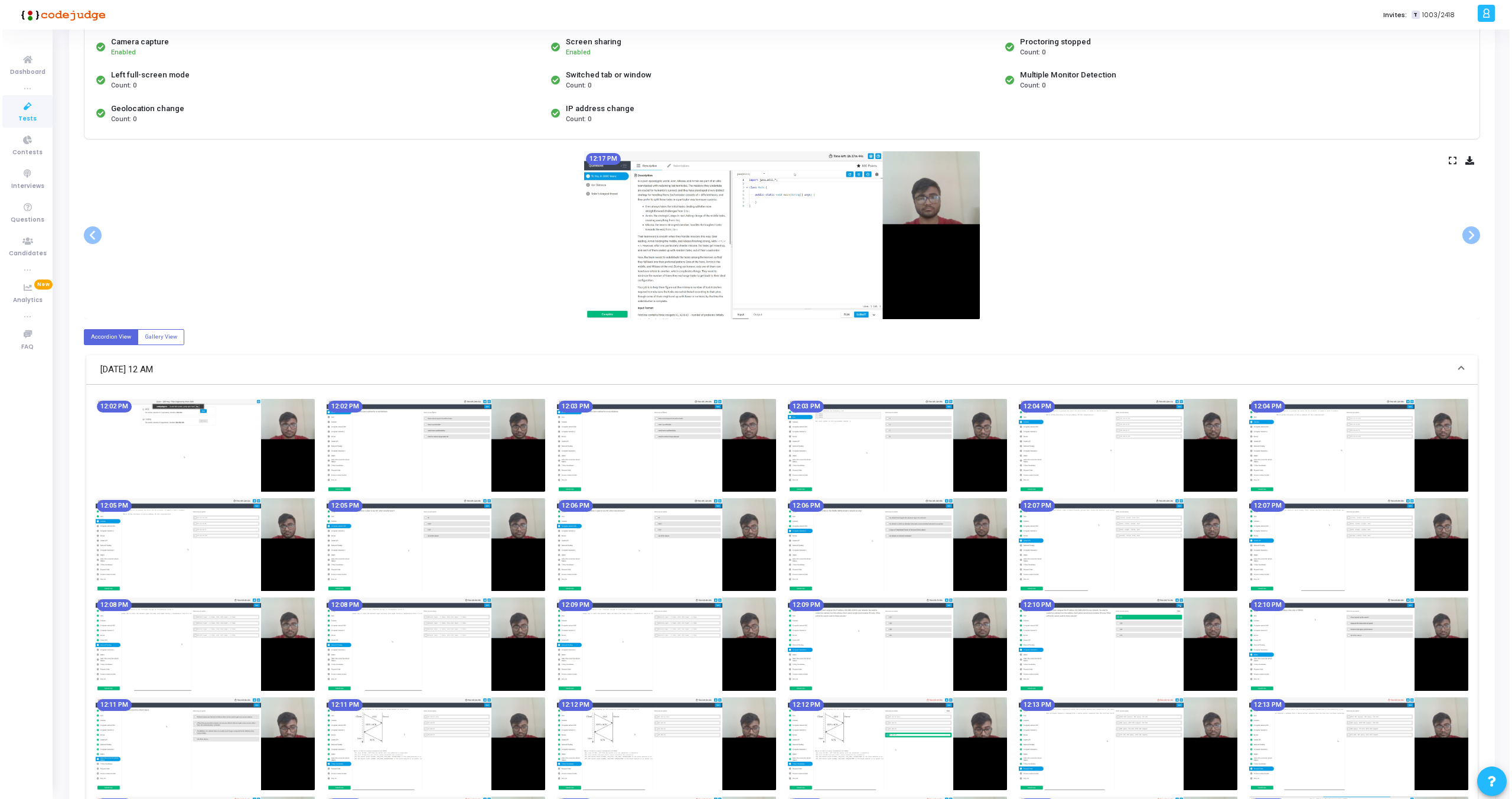
scroll to position [0, 0]
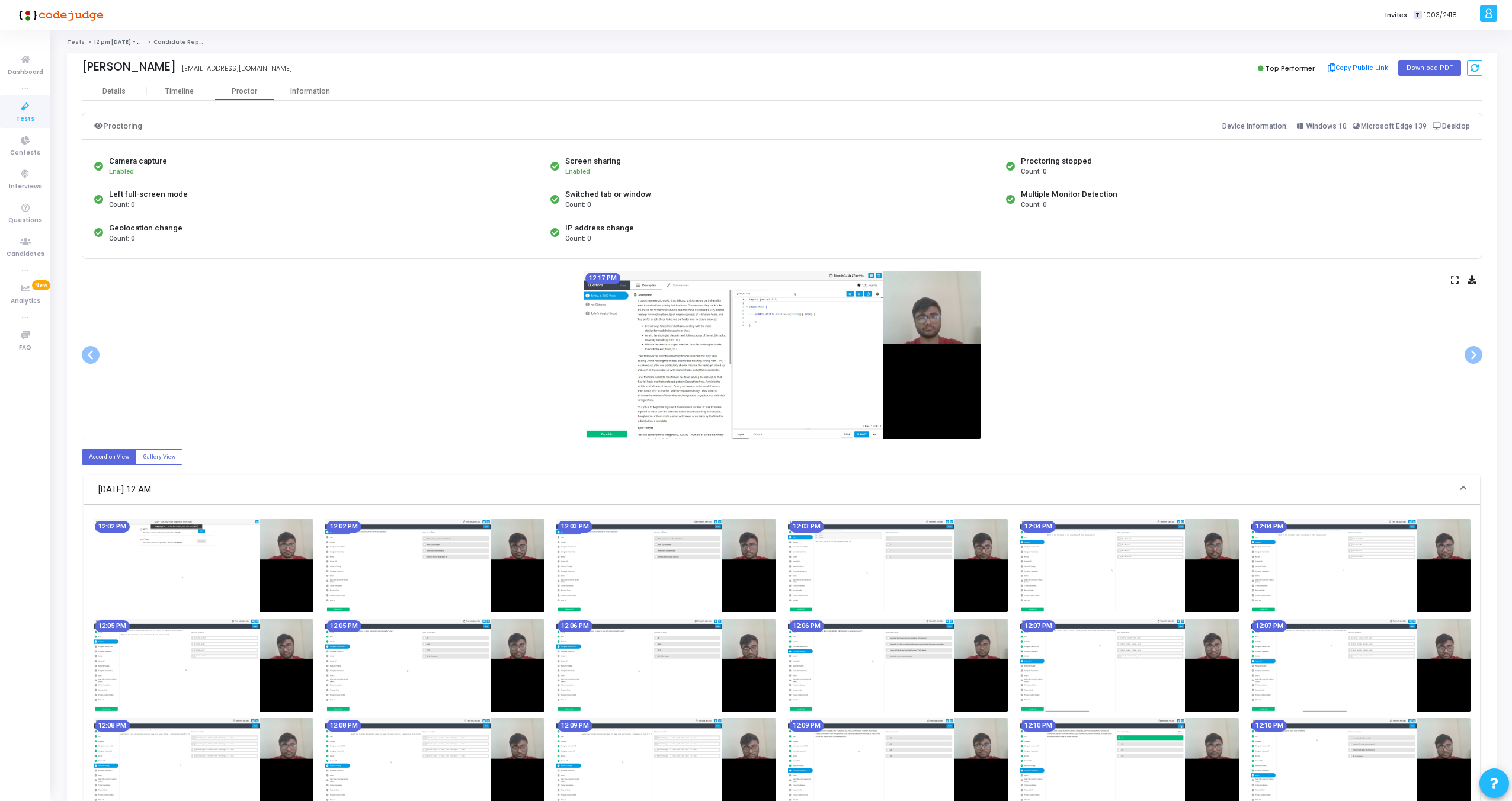
click at [1454, 278] on icon at bounding box center [1455, 280] width 8 height 6
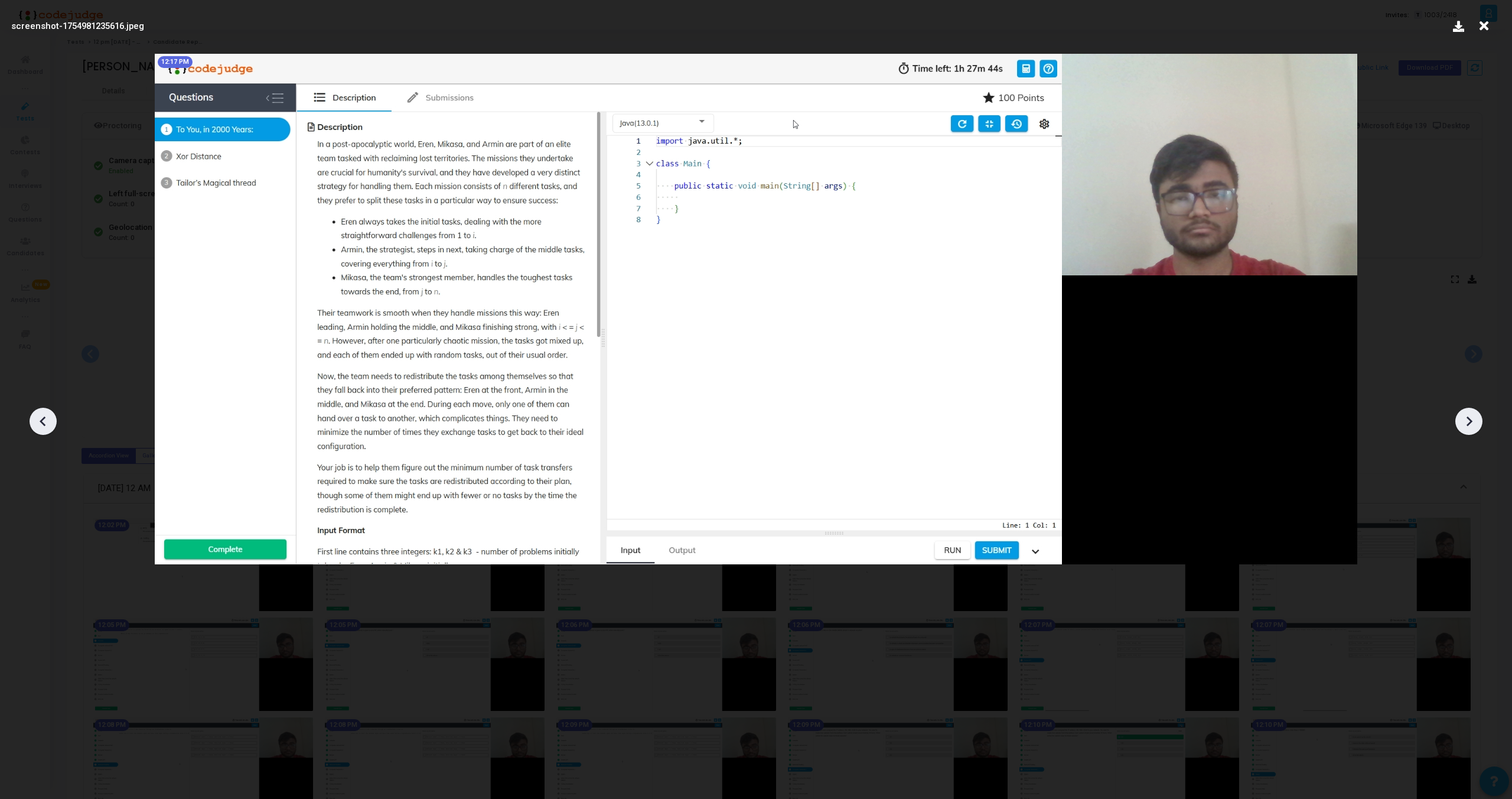
click at [1472, 420] on icon at bounding box center [1469, 421] width 18 height 18
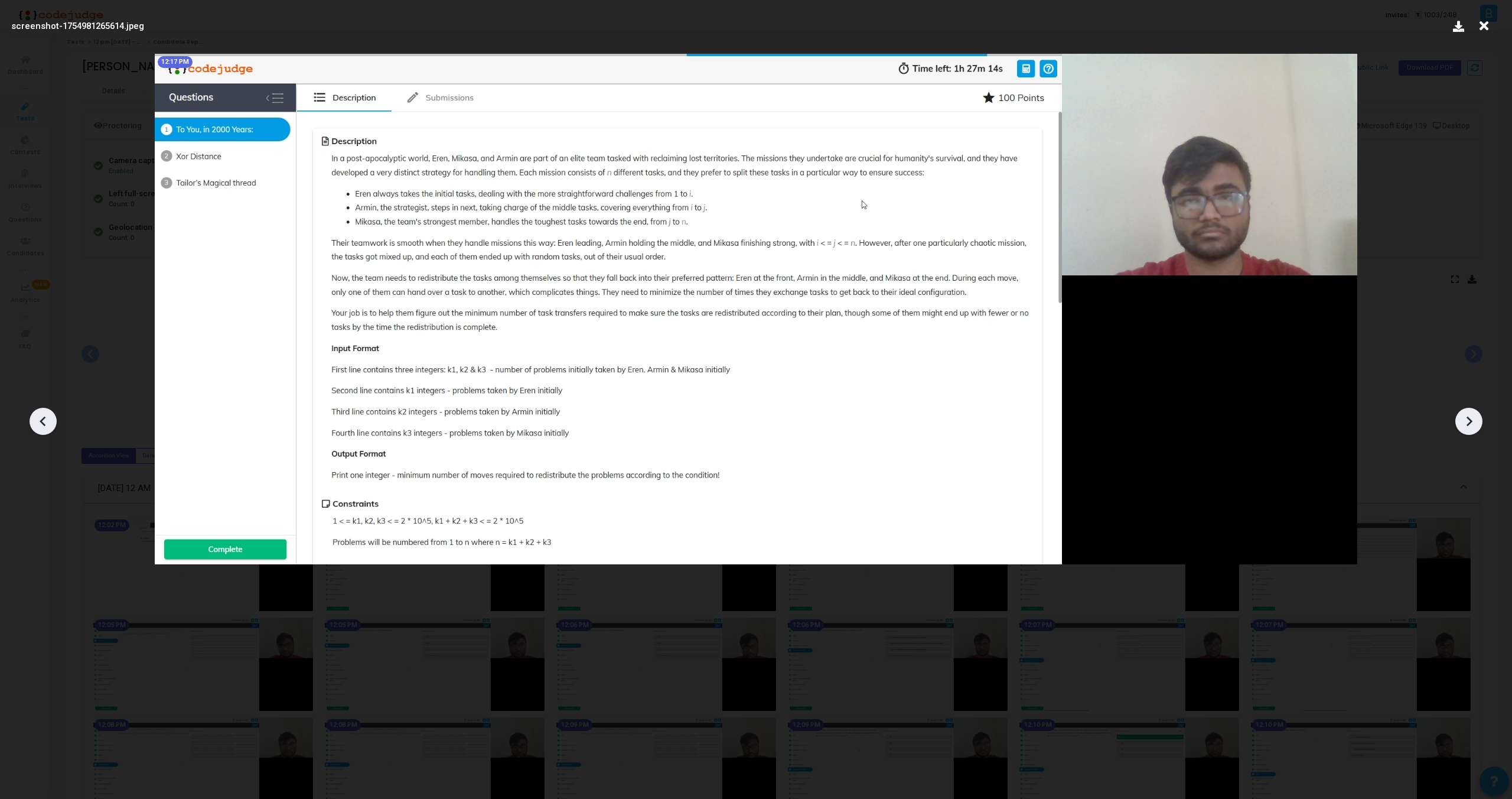
click at [1472, 420] on icon at bounding box center [1469, 421] width 18 height 18
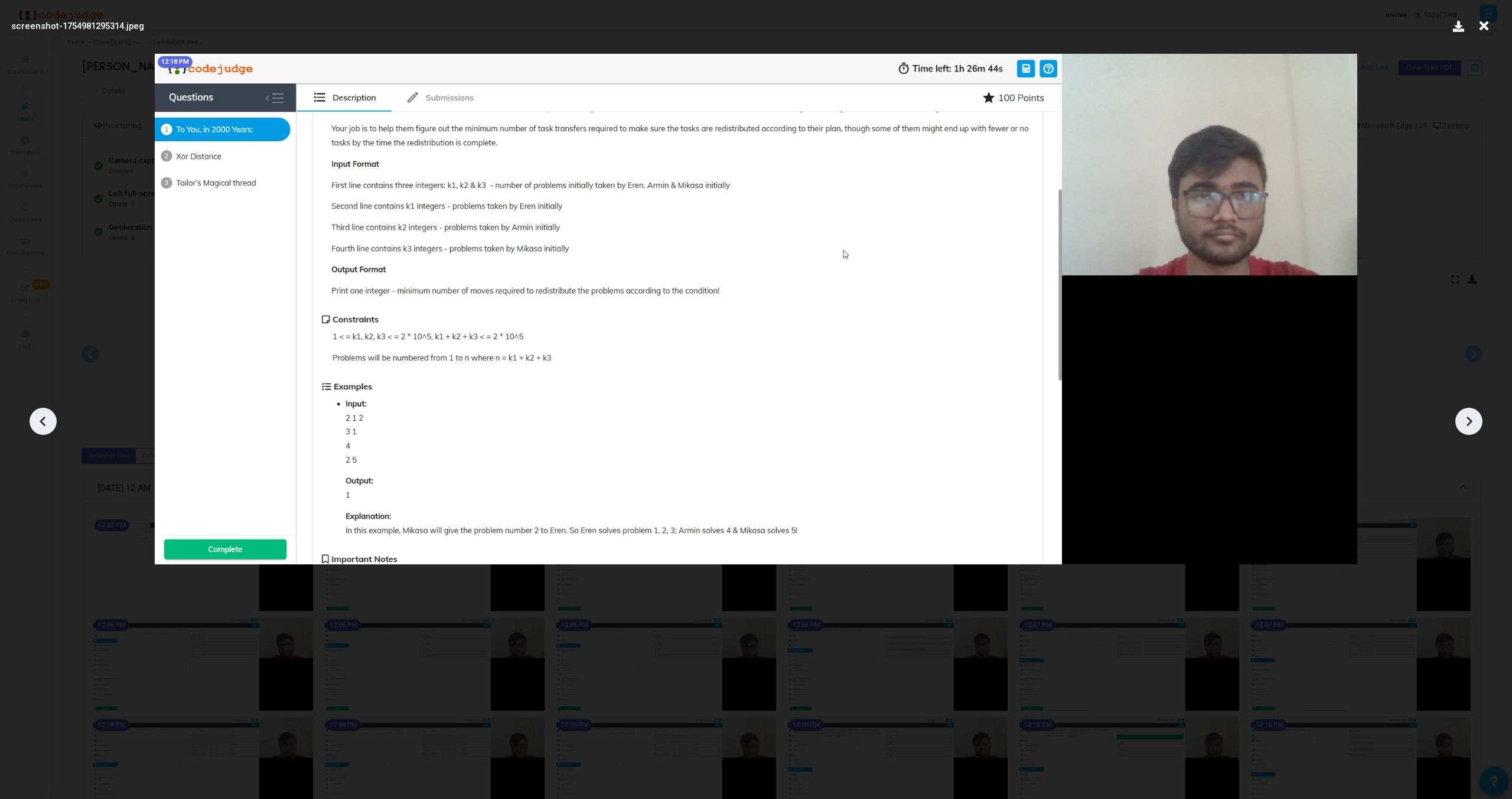
click at [1472, 420] on icon at bounding box center [1469, 421] width 18 height 18
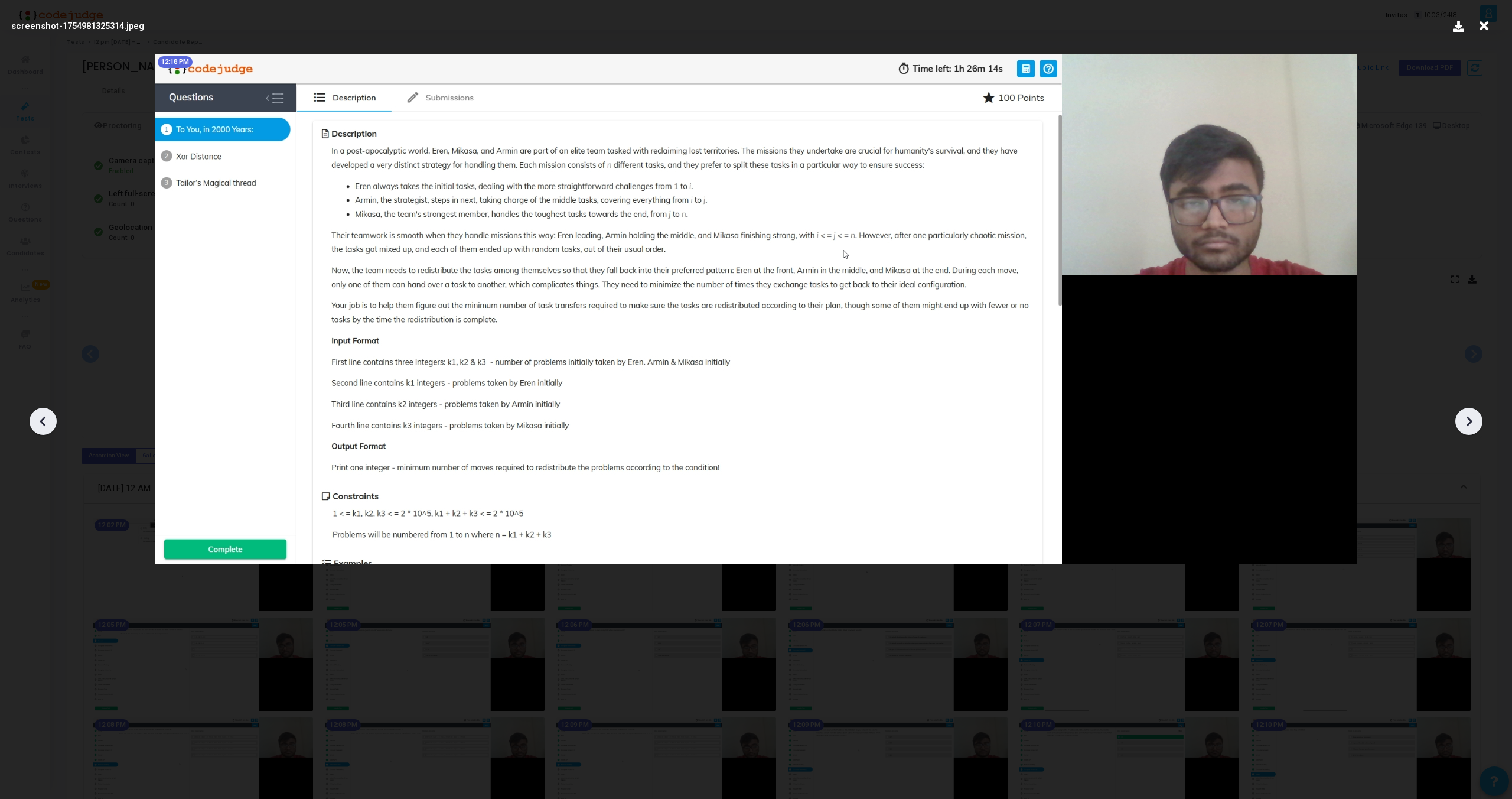
click at [1472, 420] on icon at bounding box center [1469, 421] width 18 height 18
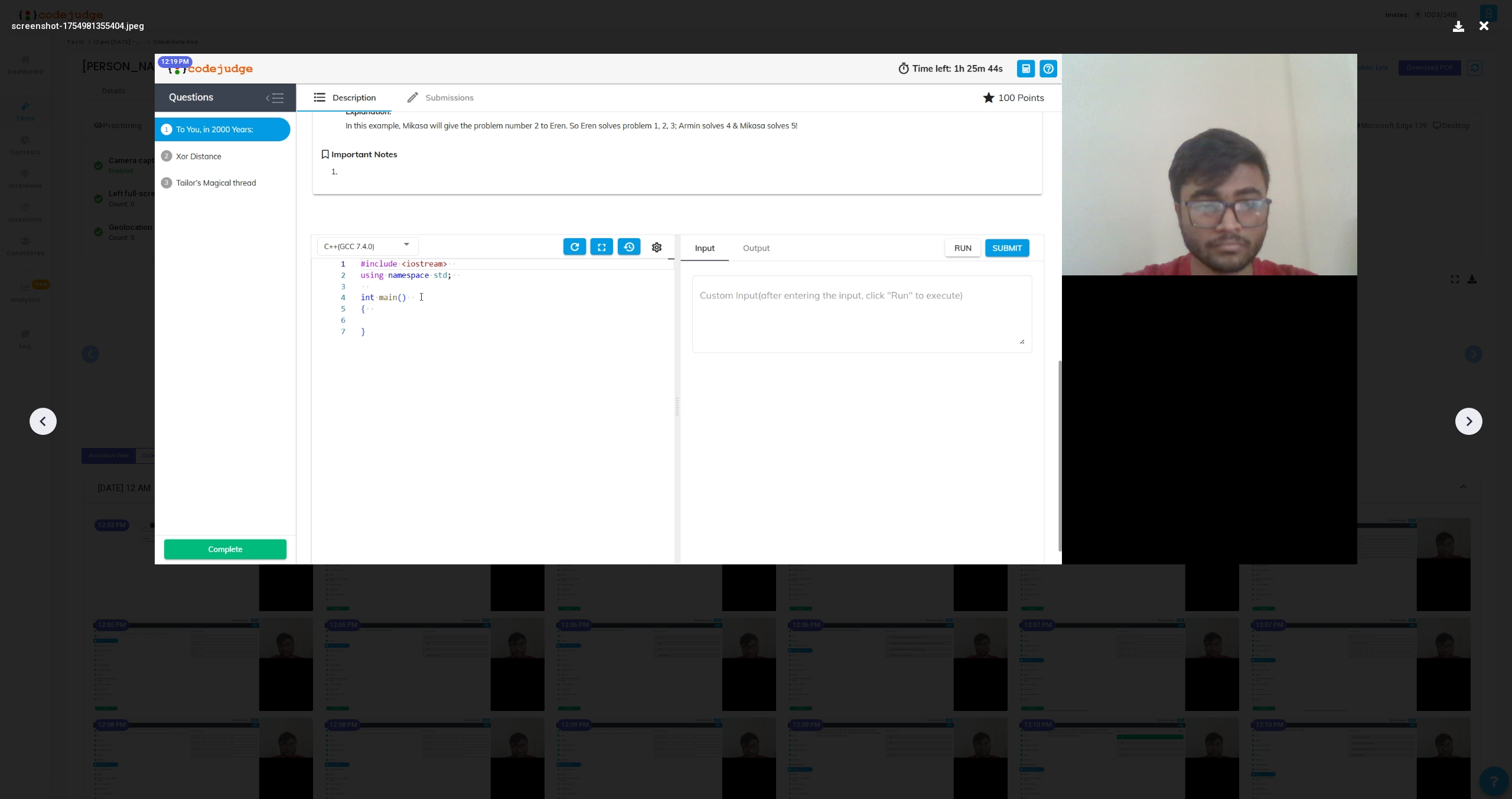
click at [1472, 420] on icon at bounding box center [1469, 421] width 18 height 18
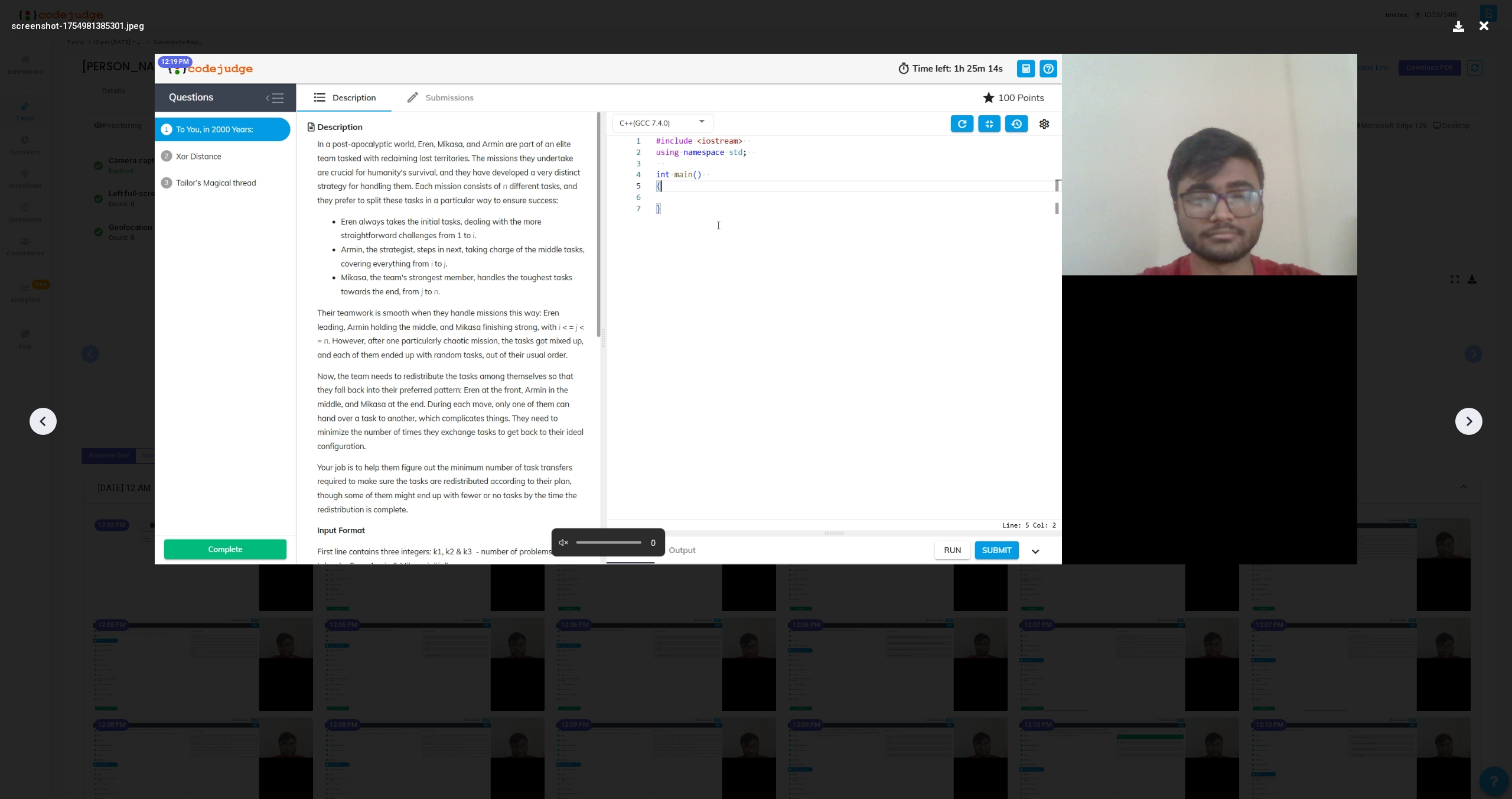
click at [1472, 420] on icon at bounding box center [1469, 421] width 18 height 18
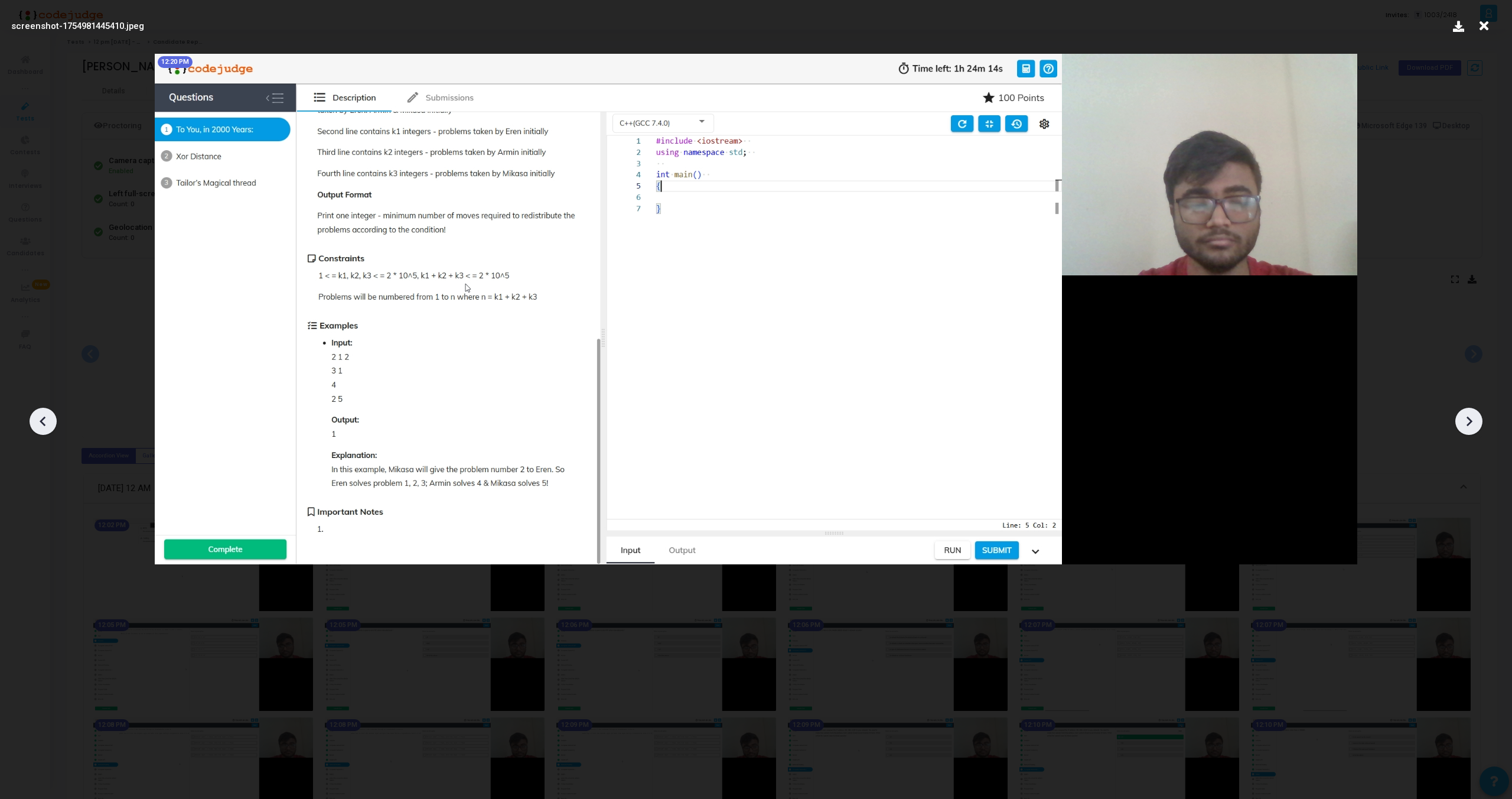
click at [1472, 420] on icon at bounding box center [1469, 421] width 18 height 18
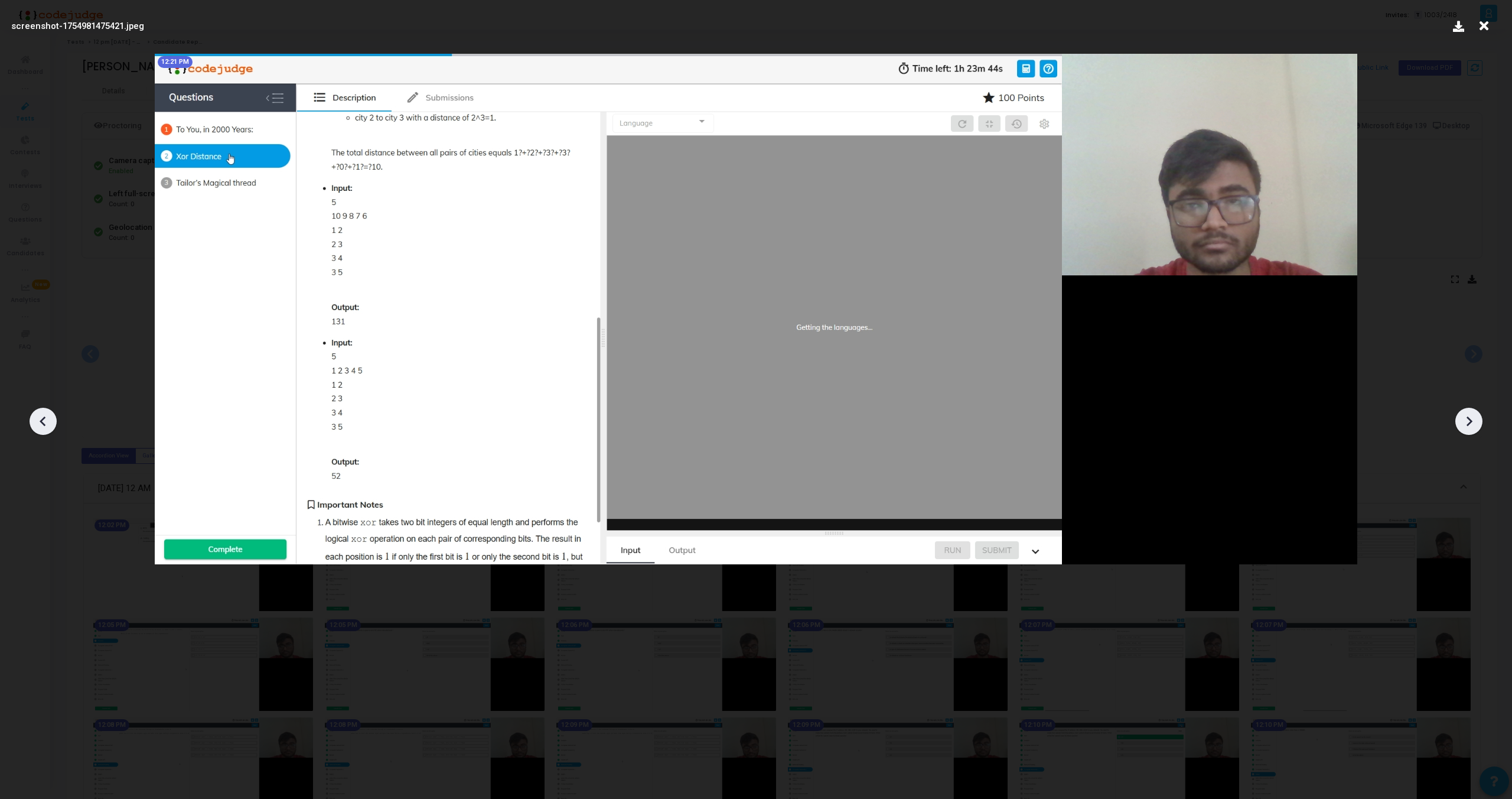
click at [1472, 420] on icon at bounding box center [1469, 421] width 18 height 18
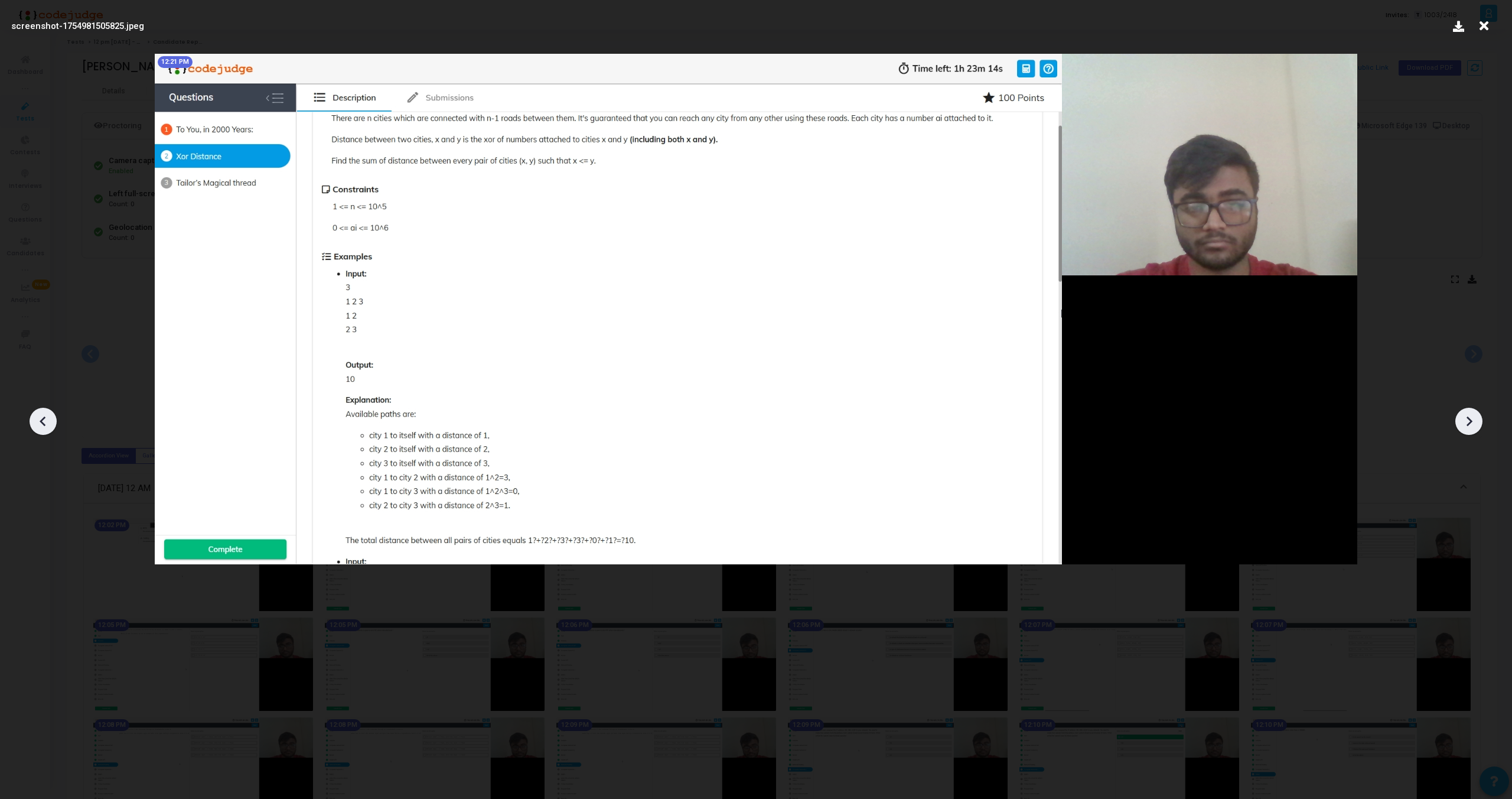
click at [1472, 420] on icon at bounding box center [1469, 421] width 18 height 18
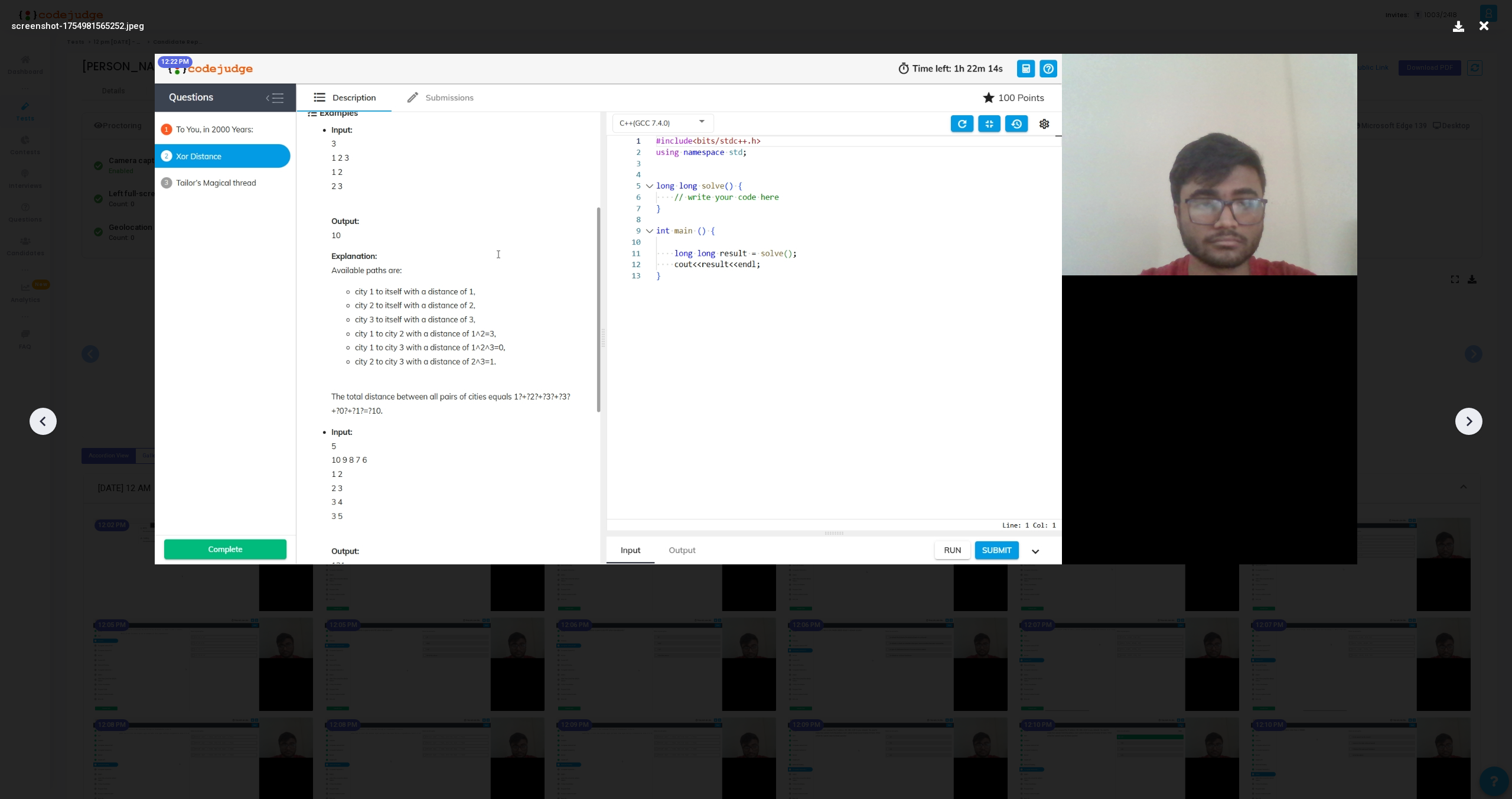
click at [1472, 420] on icon at bounding box center [1469, 421] width 18 height 18
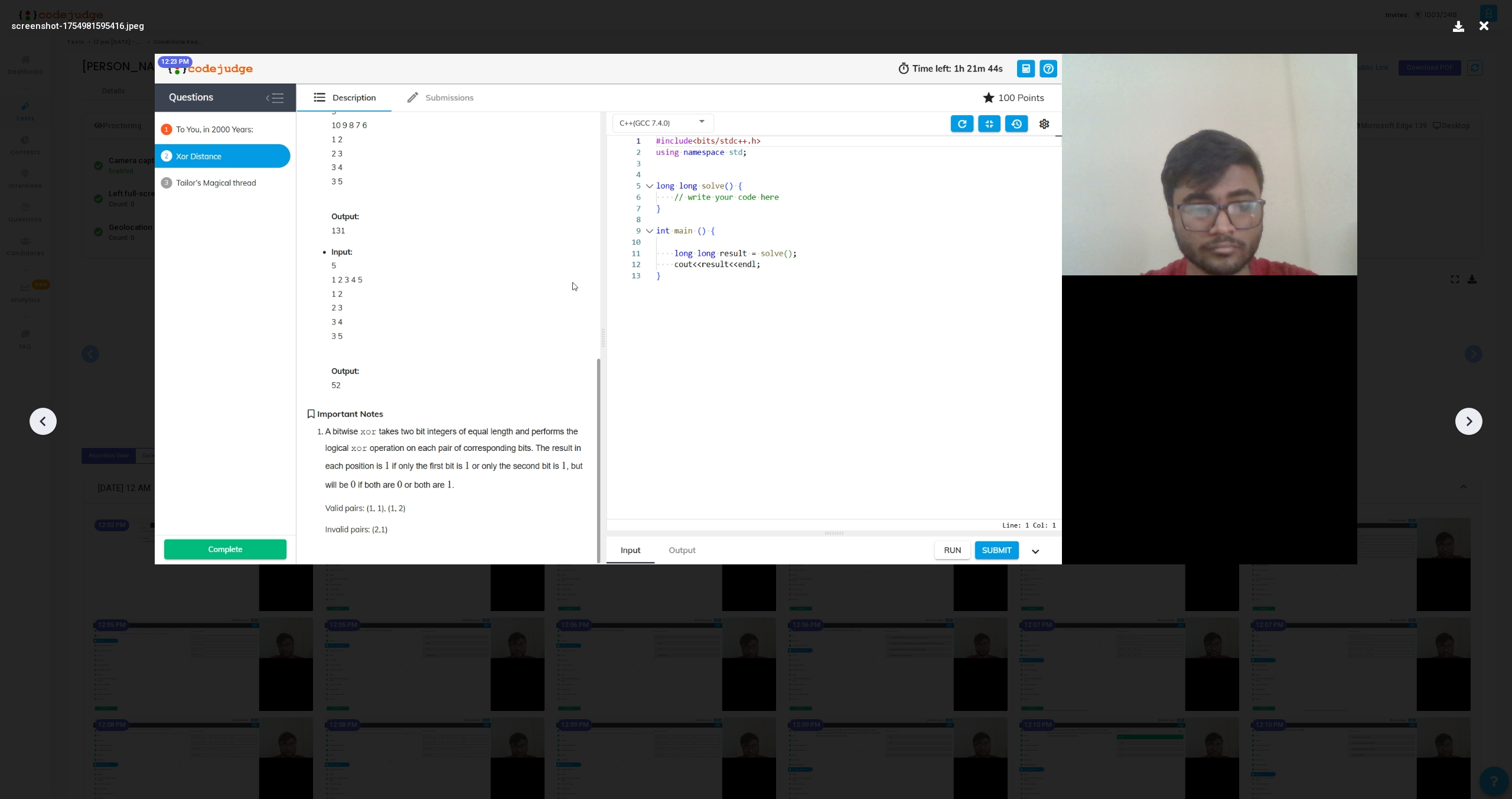
click at [1472, 420] on icon at bounding box center [1469, 421] width 18 height 18
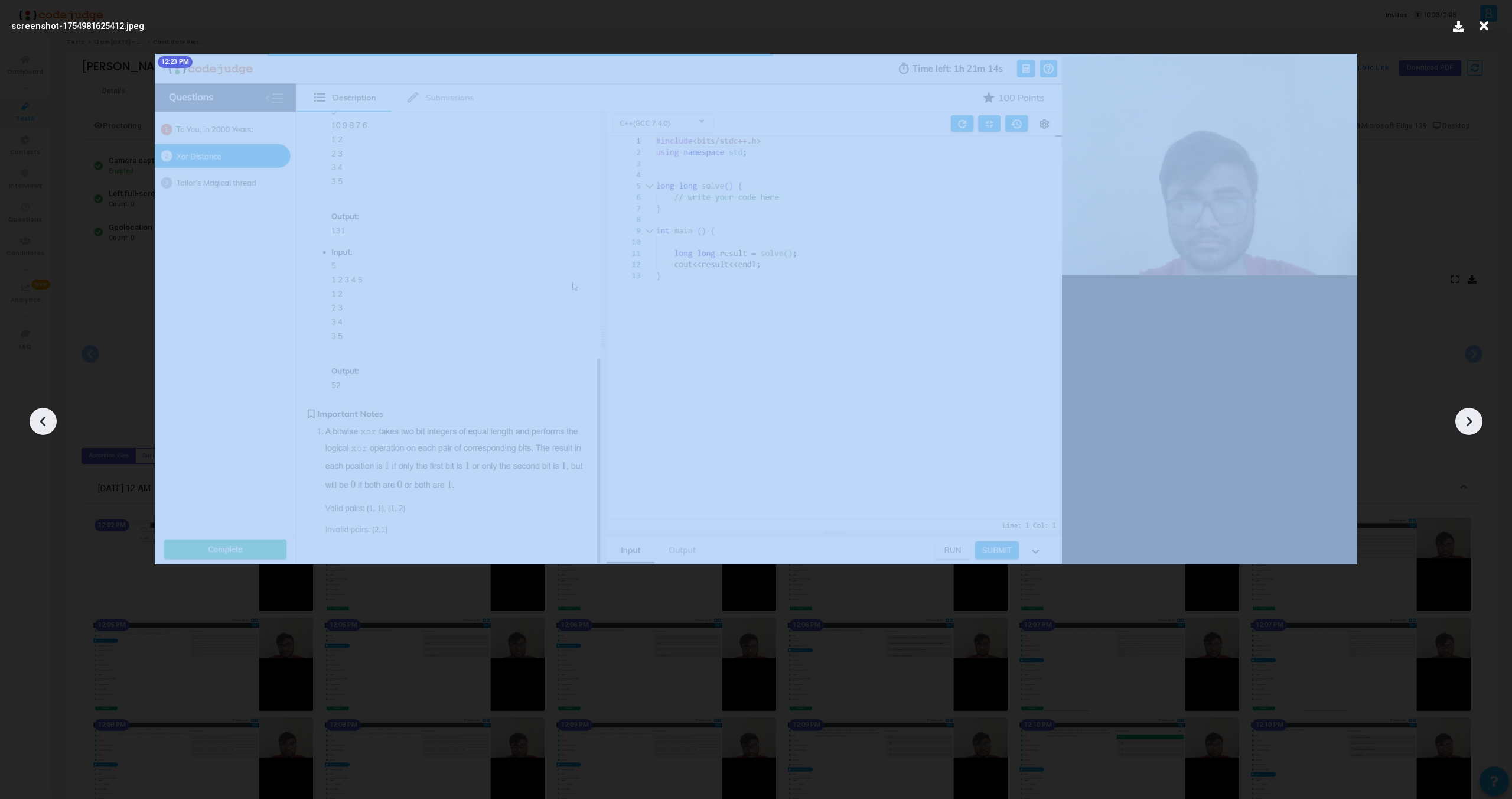
click at [1472, 420] on icon at bounding box center [1469, 421] width 18 height 18
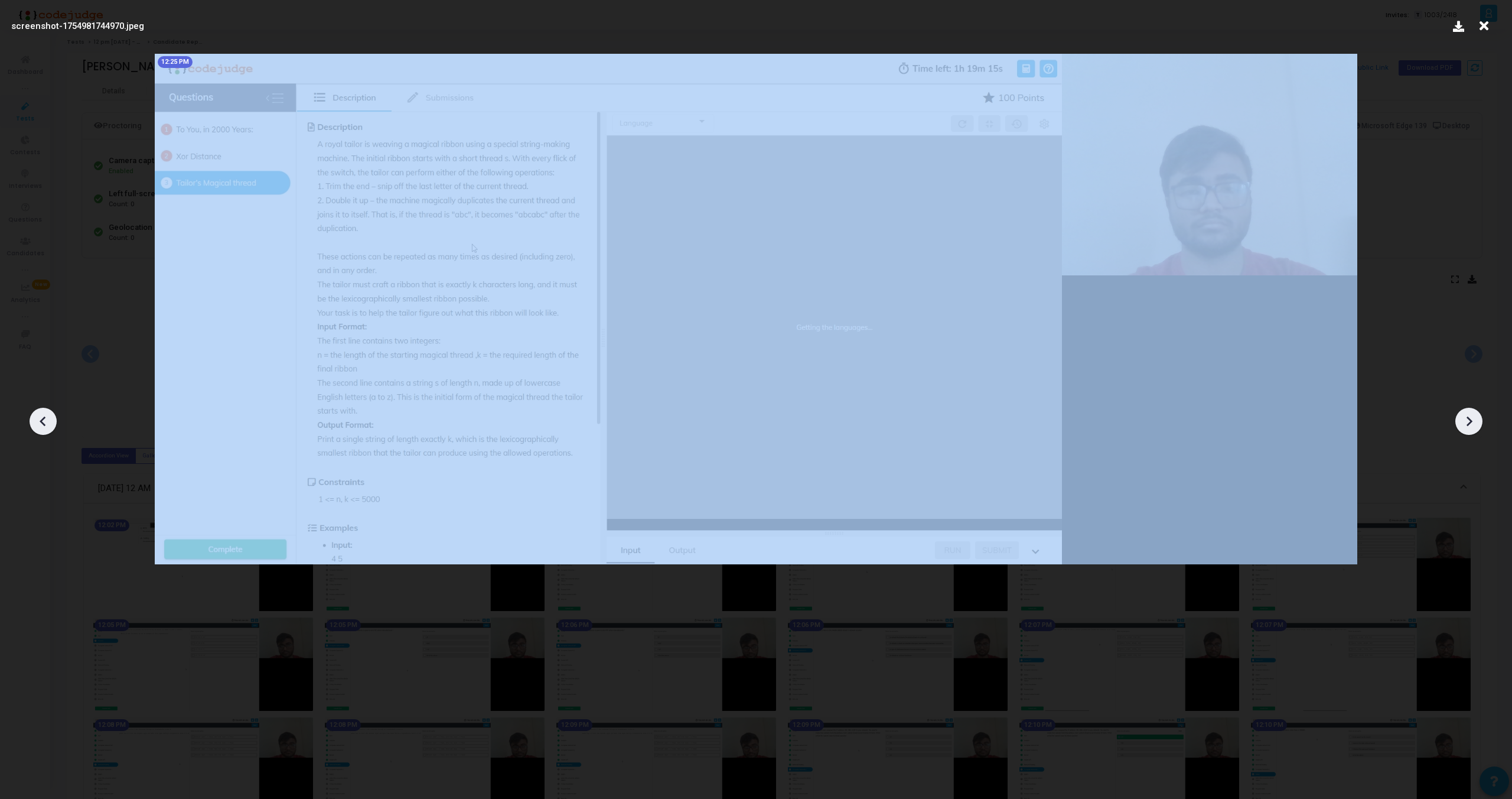
click at [1472, 420] on icon at bounding box center [1469, 421] width 18 height 18
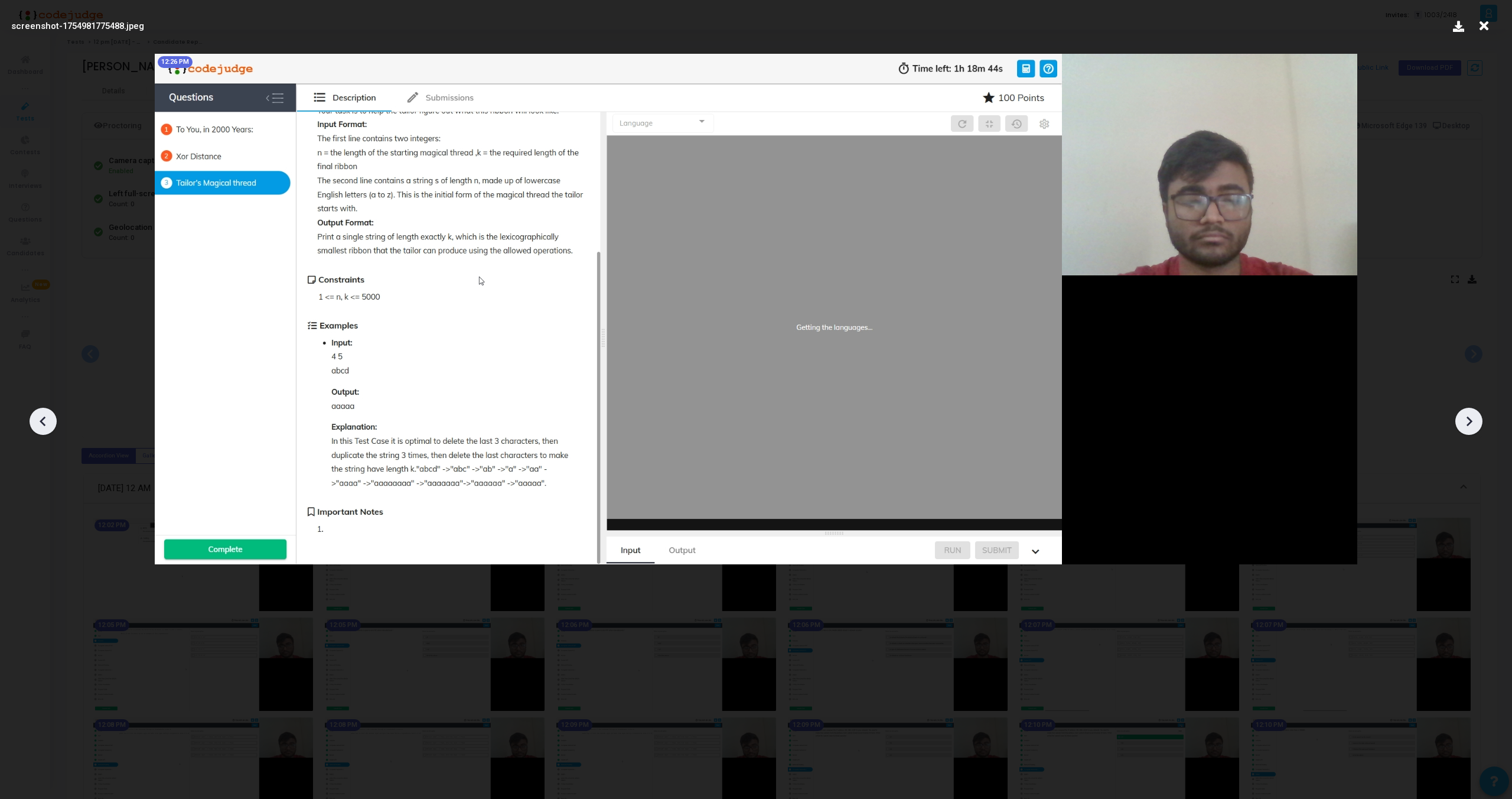
click at [1472, 420] on icon at bounding box center [1469, 421] width 18 height 18
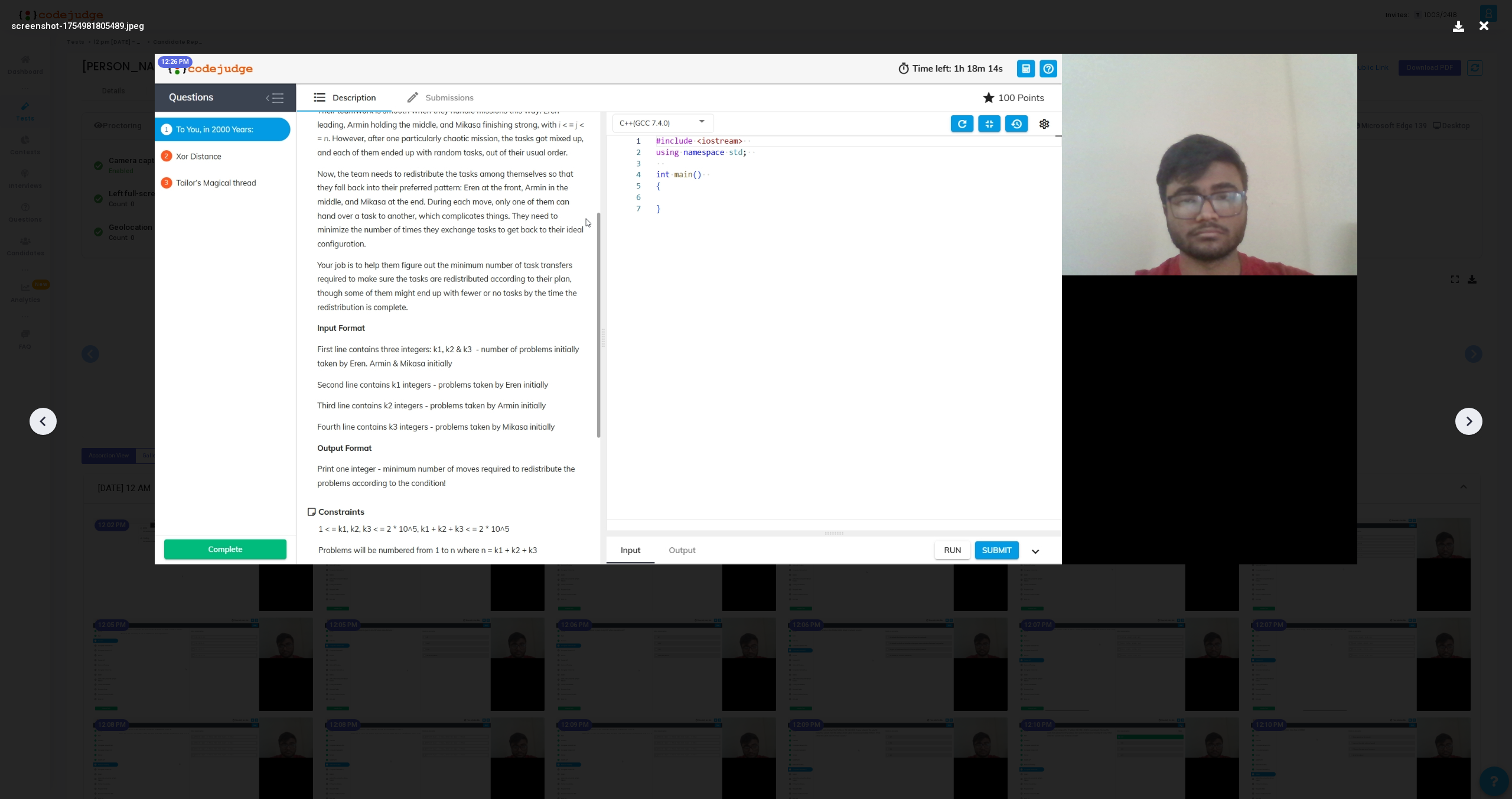
click at [1472, 420] on icon at bounding box center [1469, 421] width 18 height 18
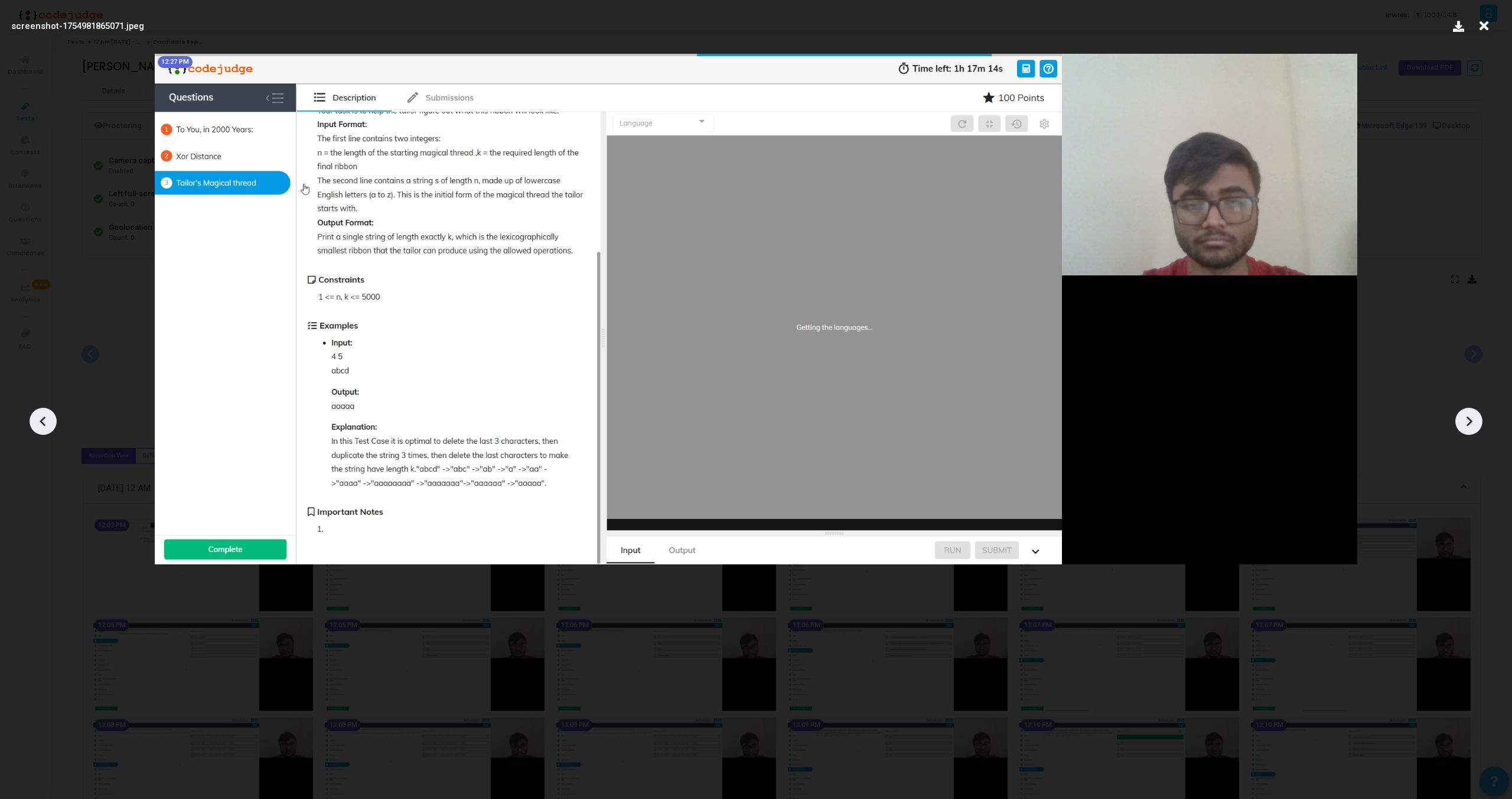
click at [1472, 420] on icon at bounding box center [1469, 421] width 18 height 18
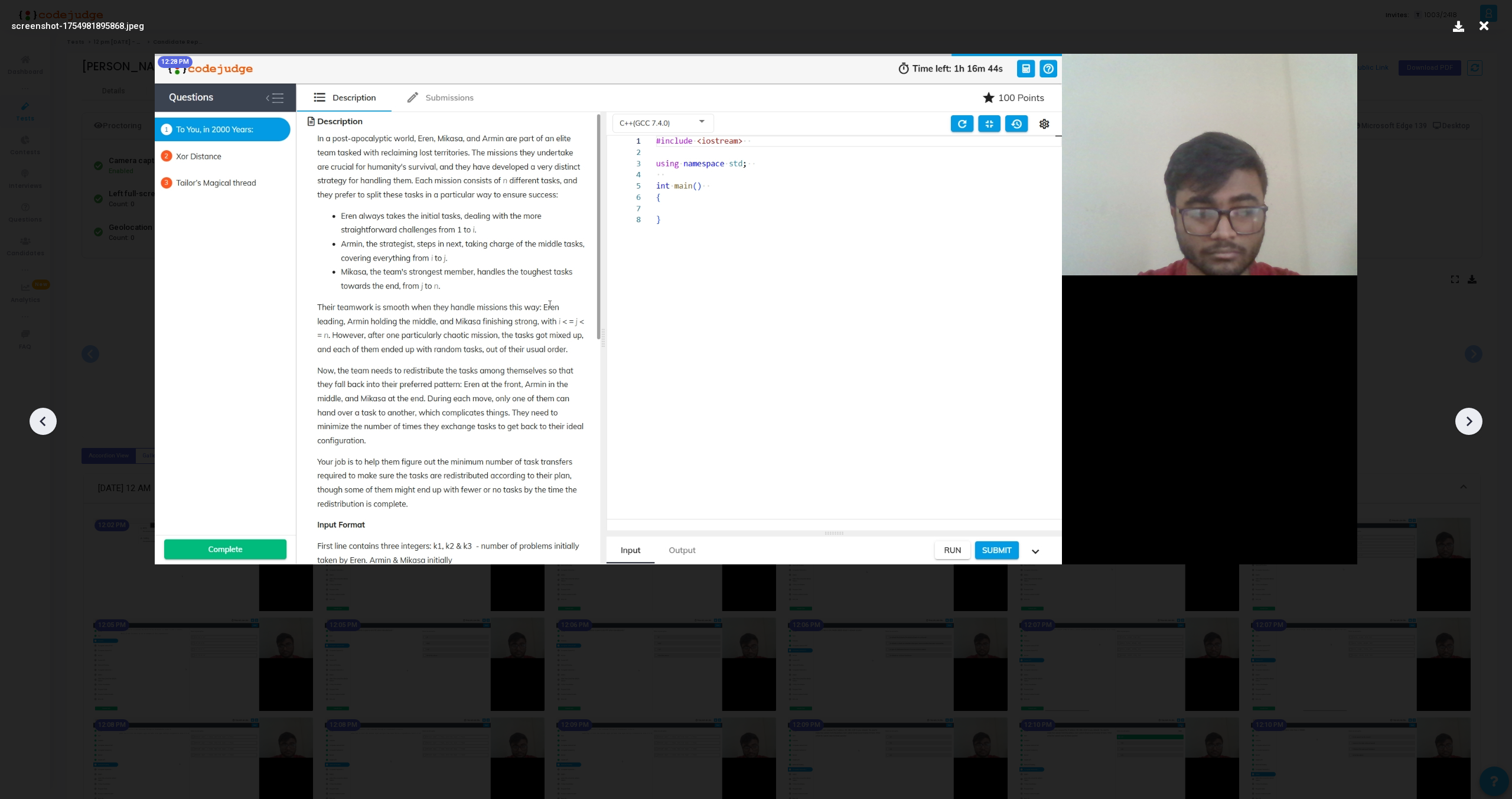
click at [1472, 420] on icon at bounding box center [1469, 421] width 18 height 18
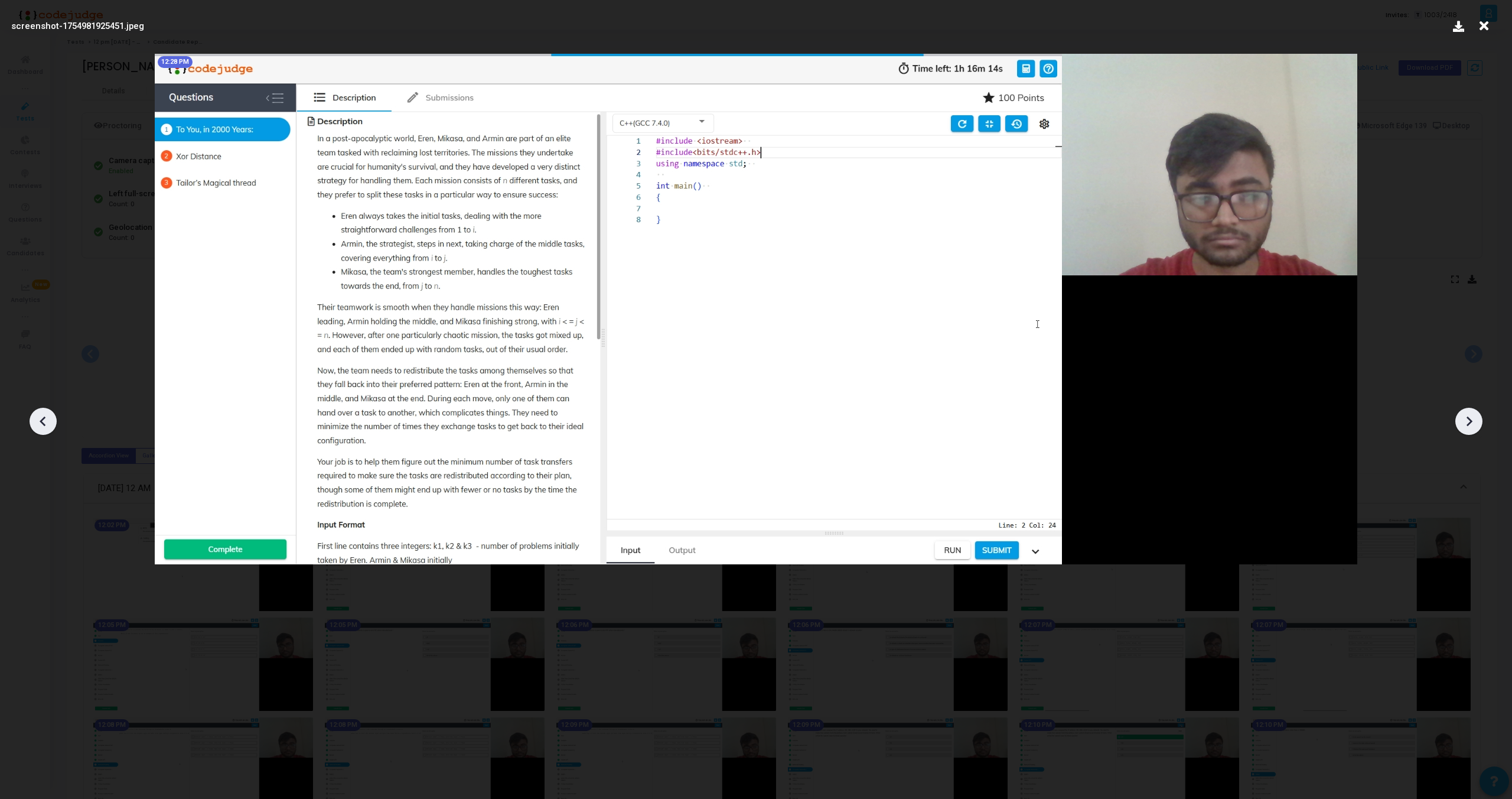
click at [1472, 420] on icon at bounding box center [1469, 421] width 18 height 18
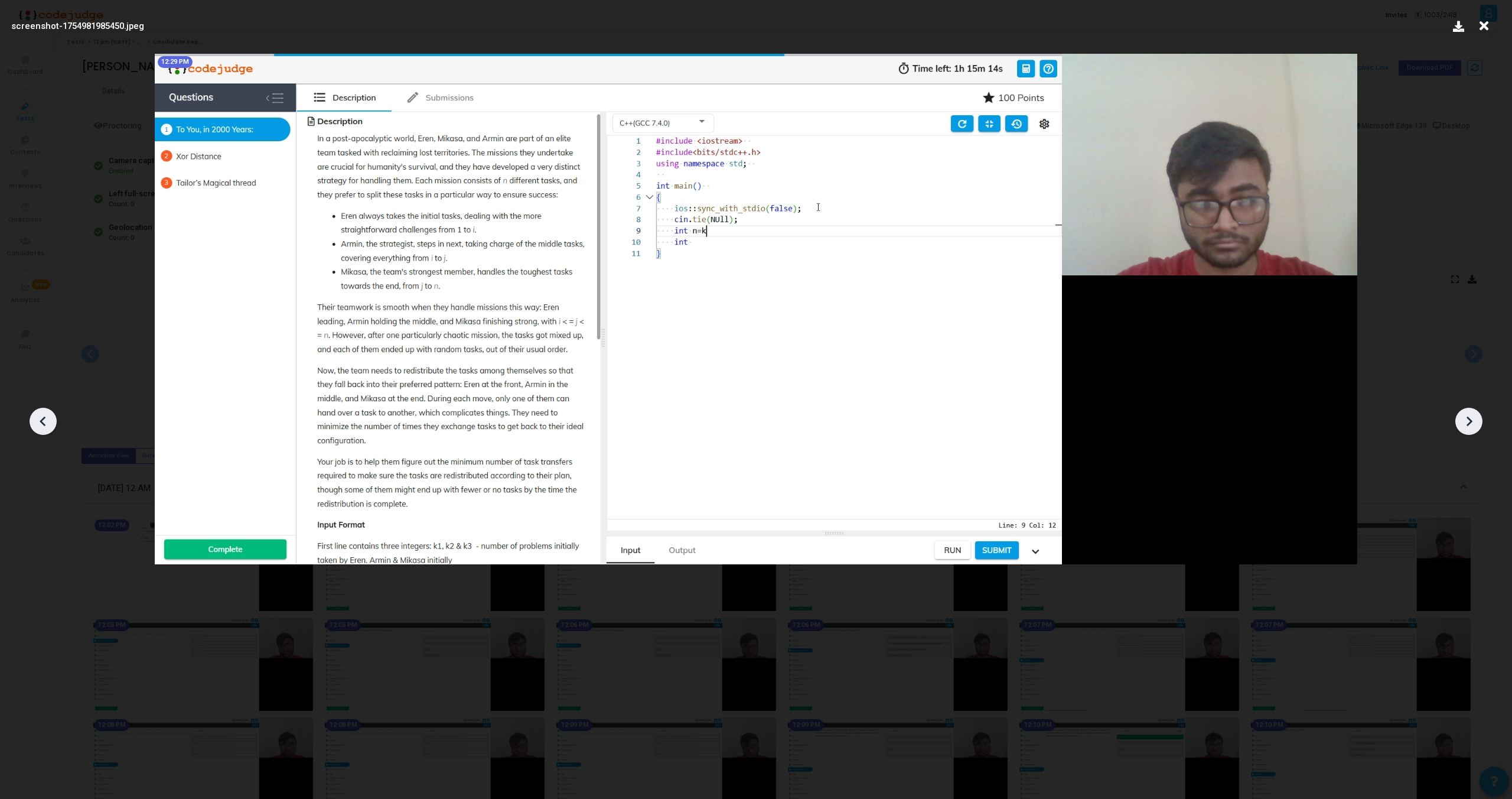
click at [1472, 420] on icon at bounding box center [1469, 421] width 18 height 18
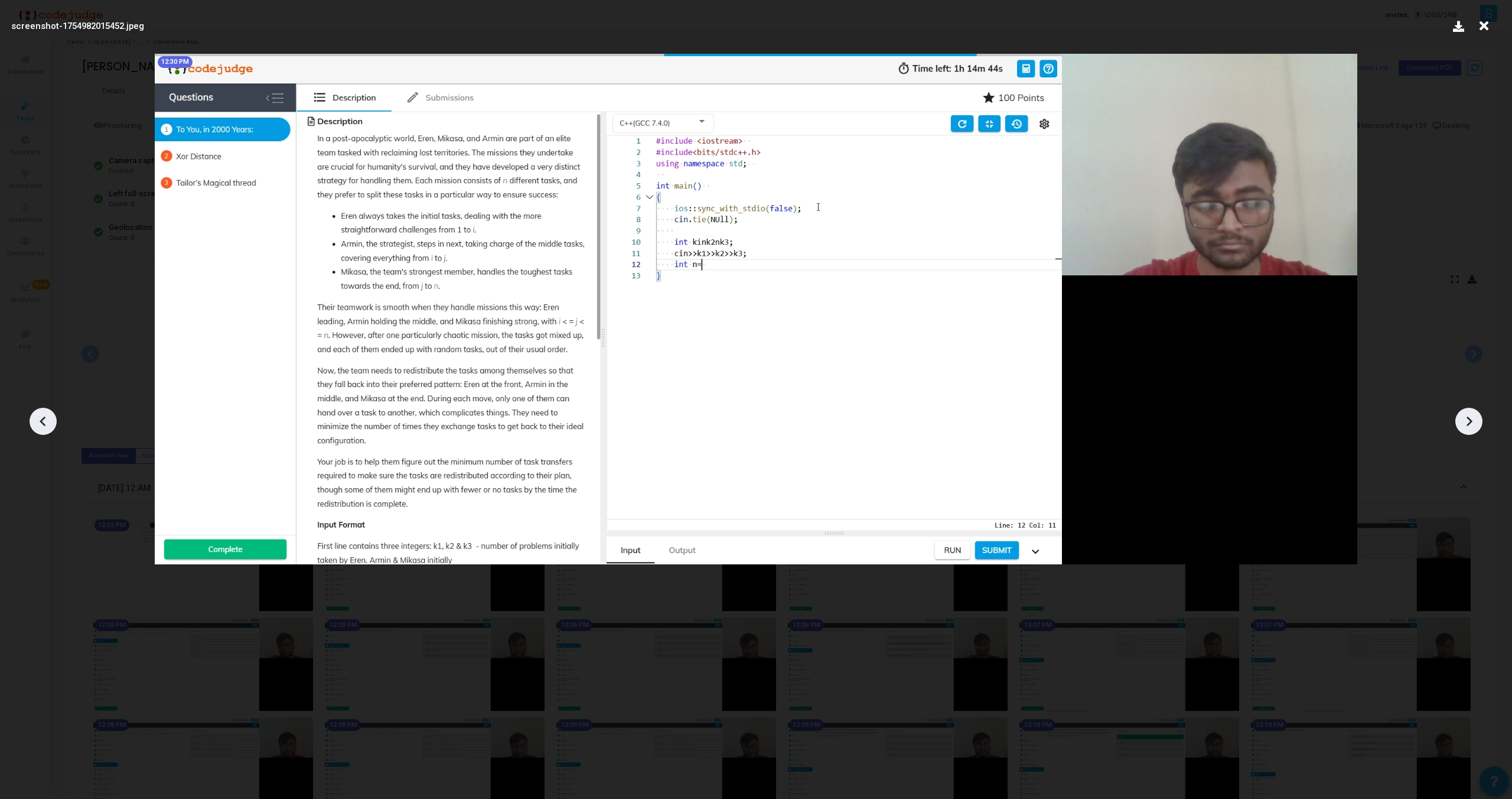
click at [1472, 420] on icon at bounding box center [1469, 421] width 18 height 18
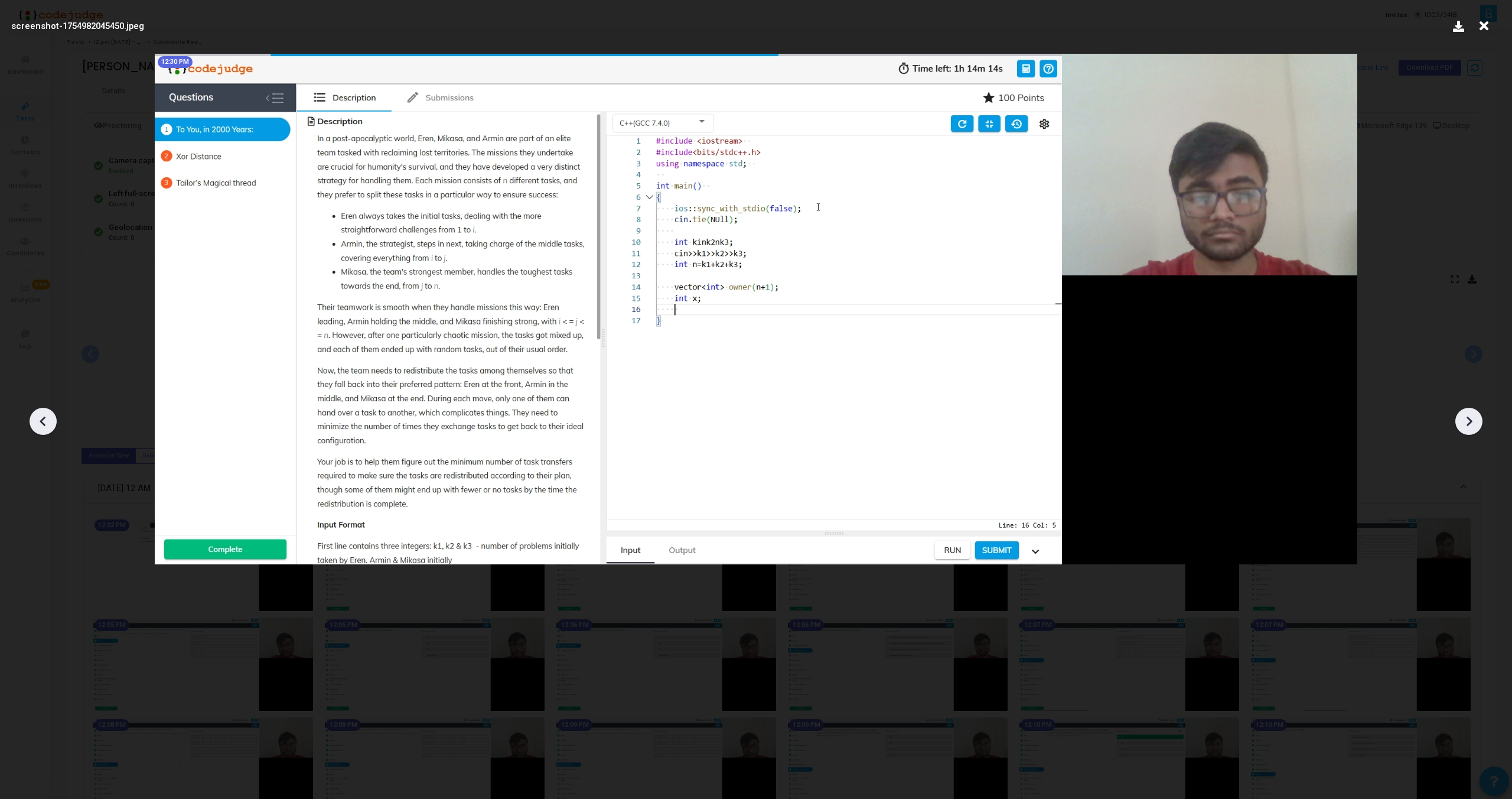
click at [1472, 420] on icon at bounding box center [1469, 421] width 18 height 18
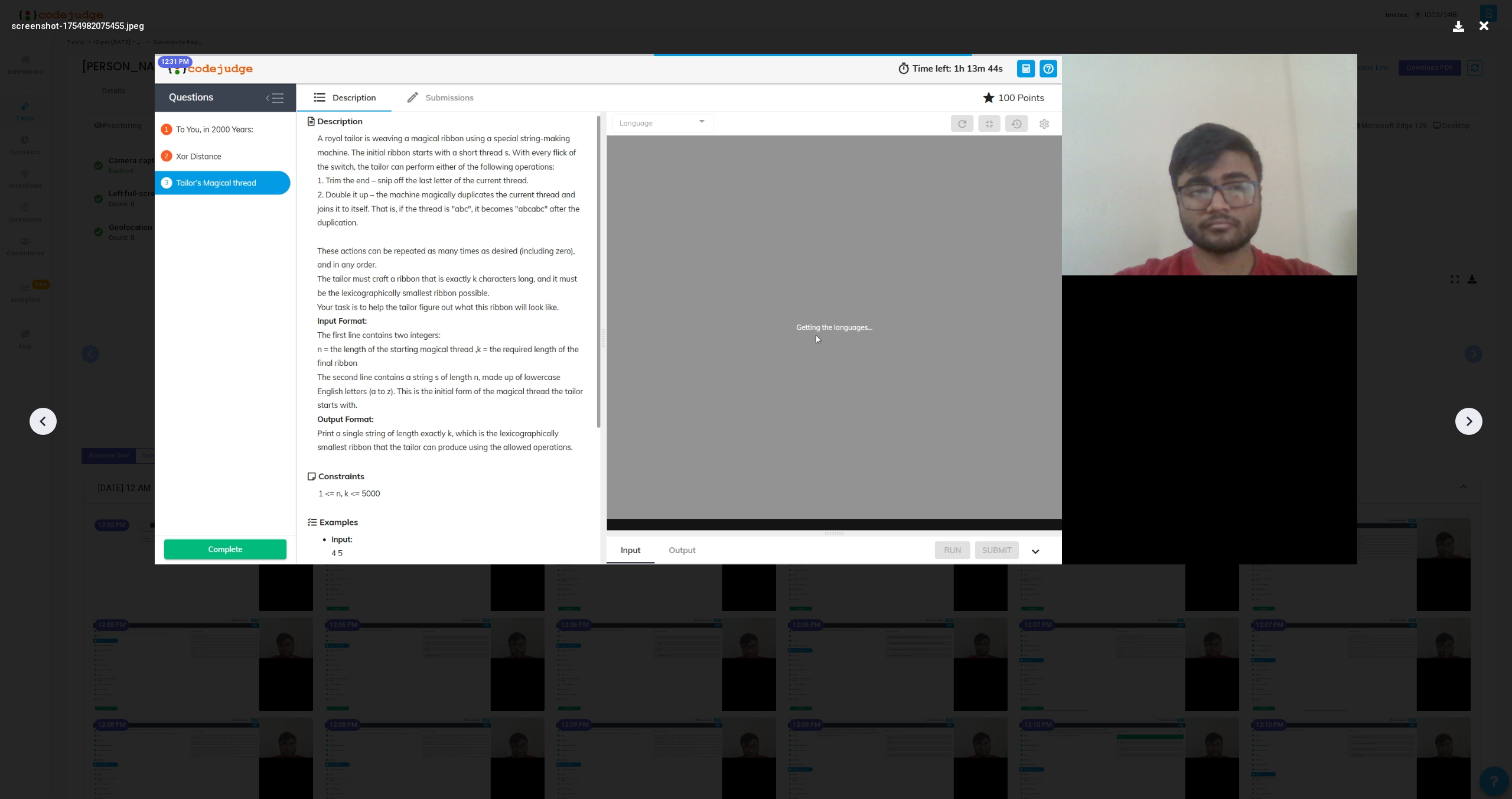
click at [1472, 420] on icon at bounding box center [1469, 421] width 18 height 18
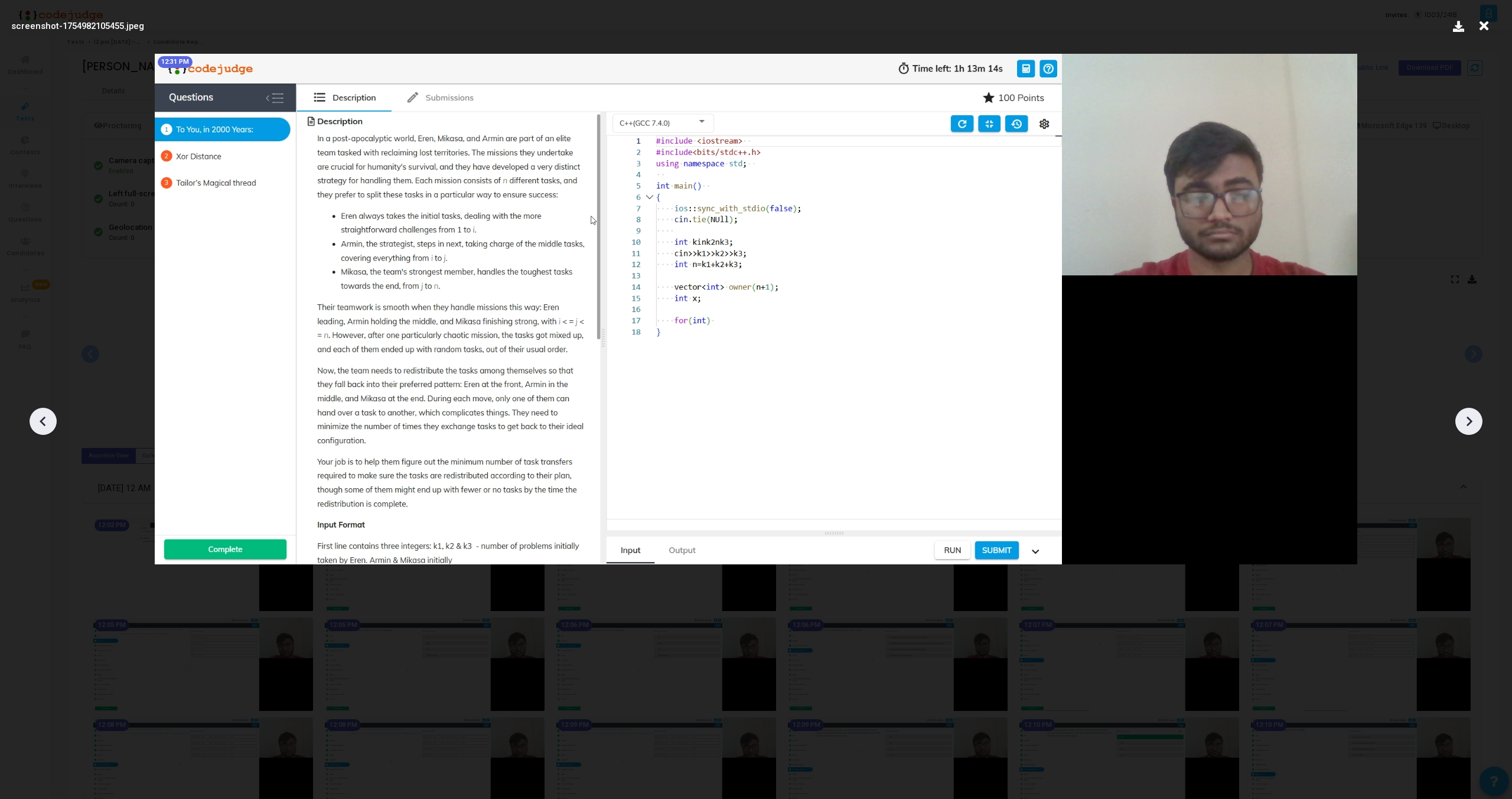
click at [1472, 420] on icon at bounding box center [1469, 421] width 18 height 18
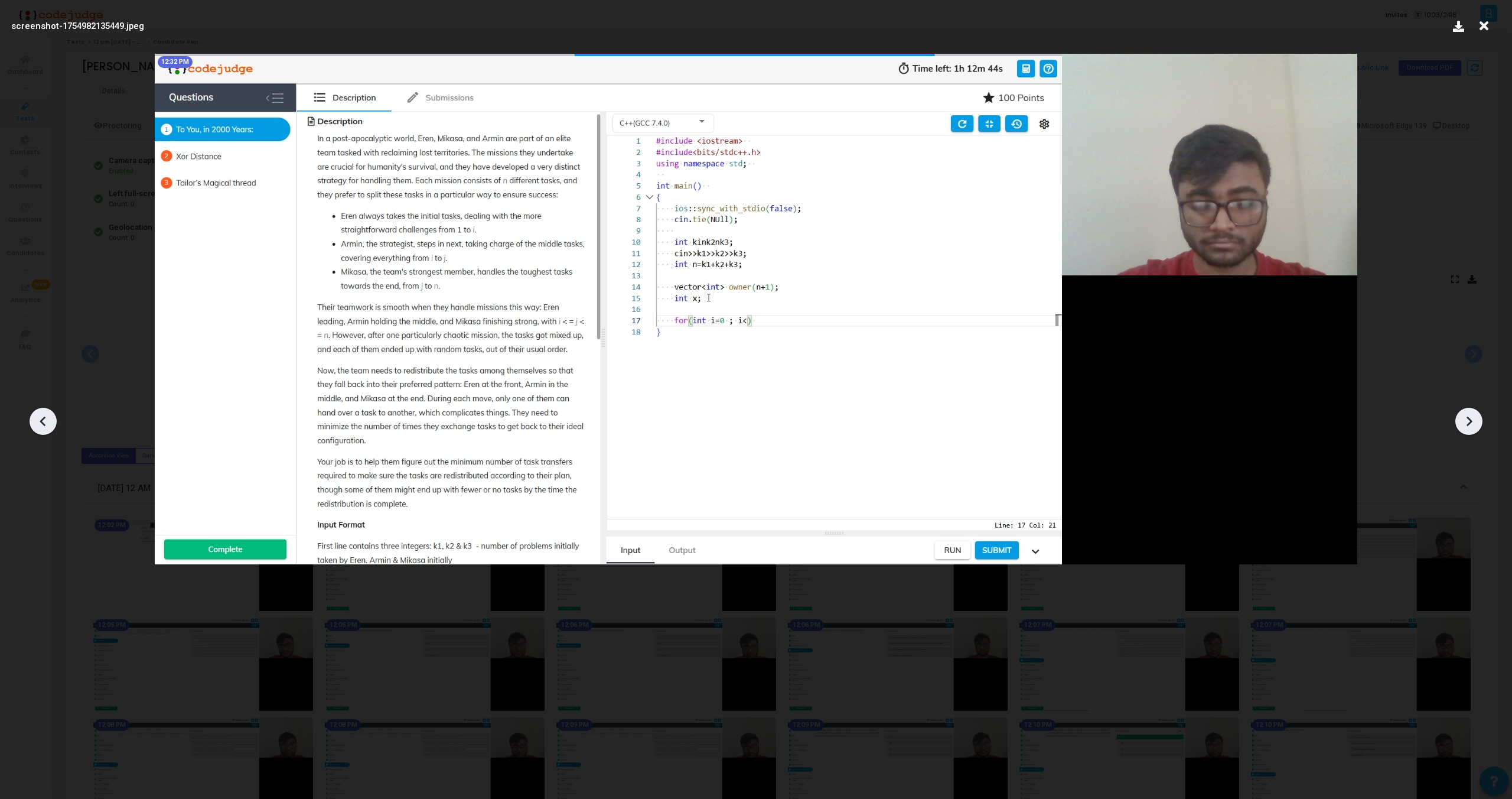
click at [1472, 420] on icon at bounding box center [1469, 421] width 18 height 18
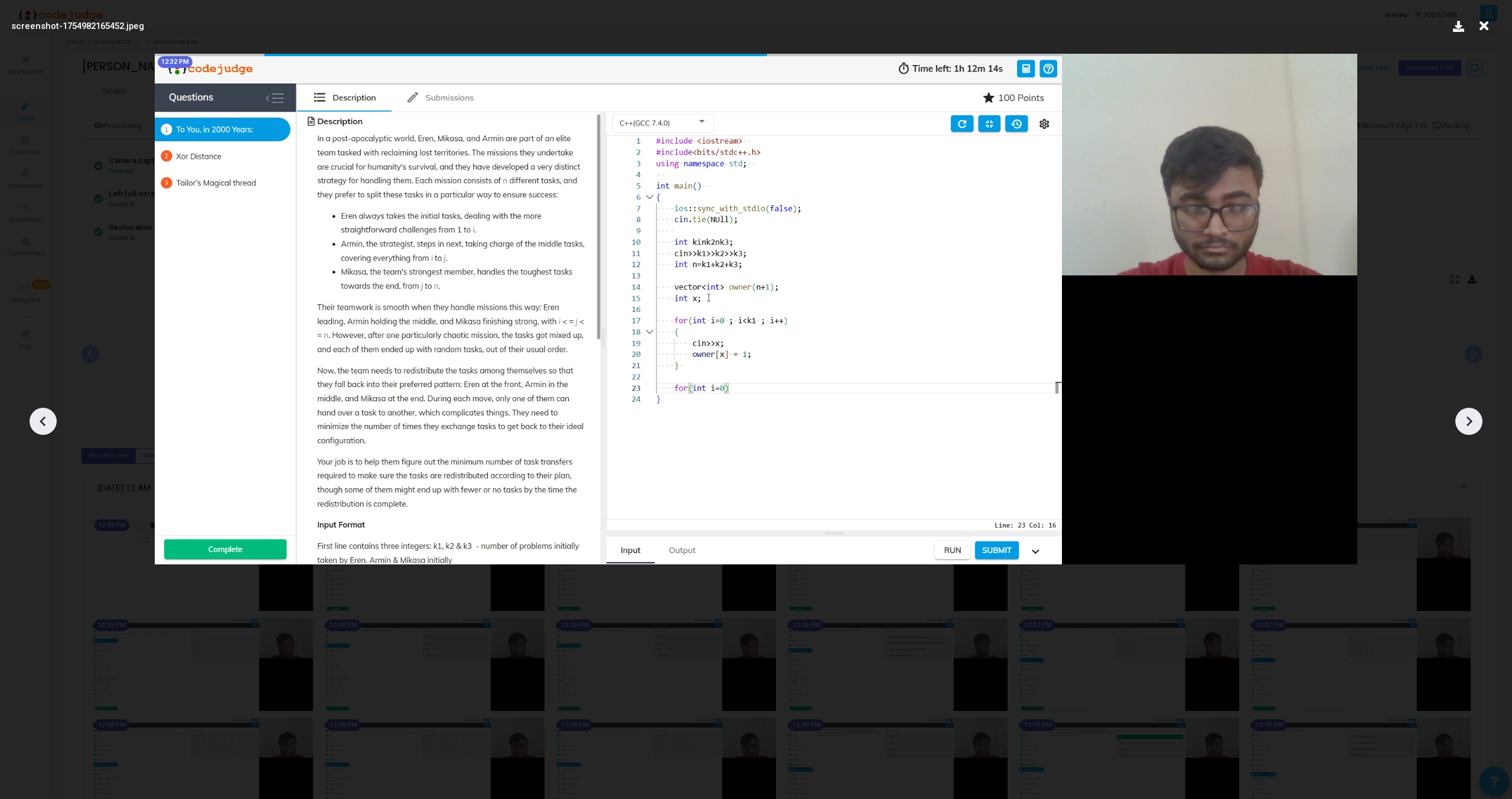
click at [1472, 420] on icon at bounding box center [1469, 421] width 18 height 18
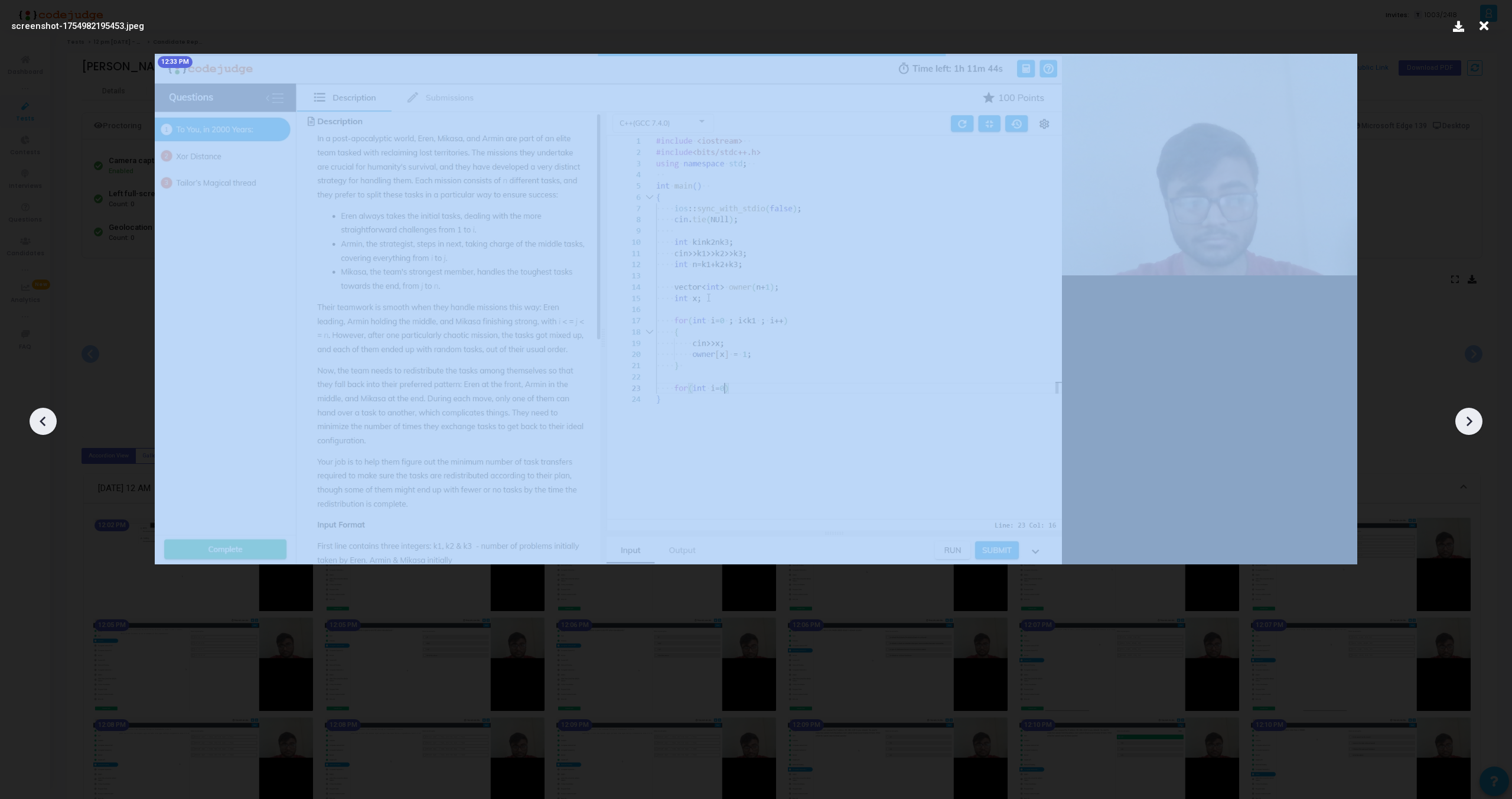
click at [1472, 420] on icon at bounding box center [1469, 421] width 18 height 18
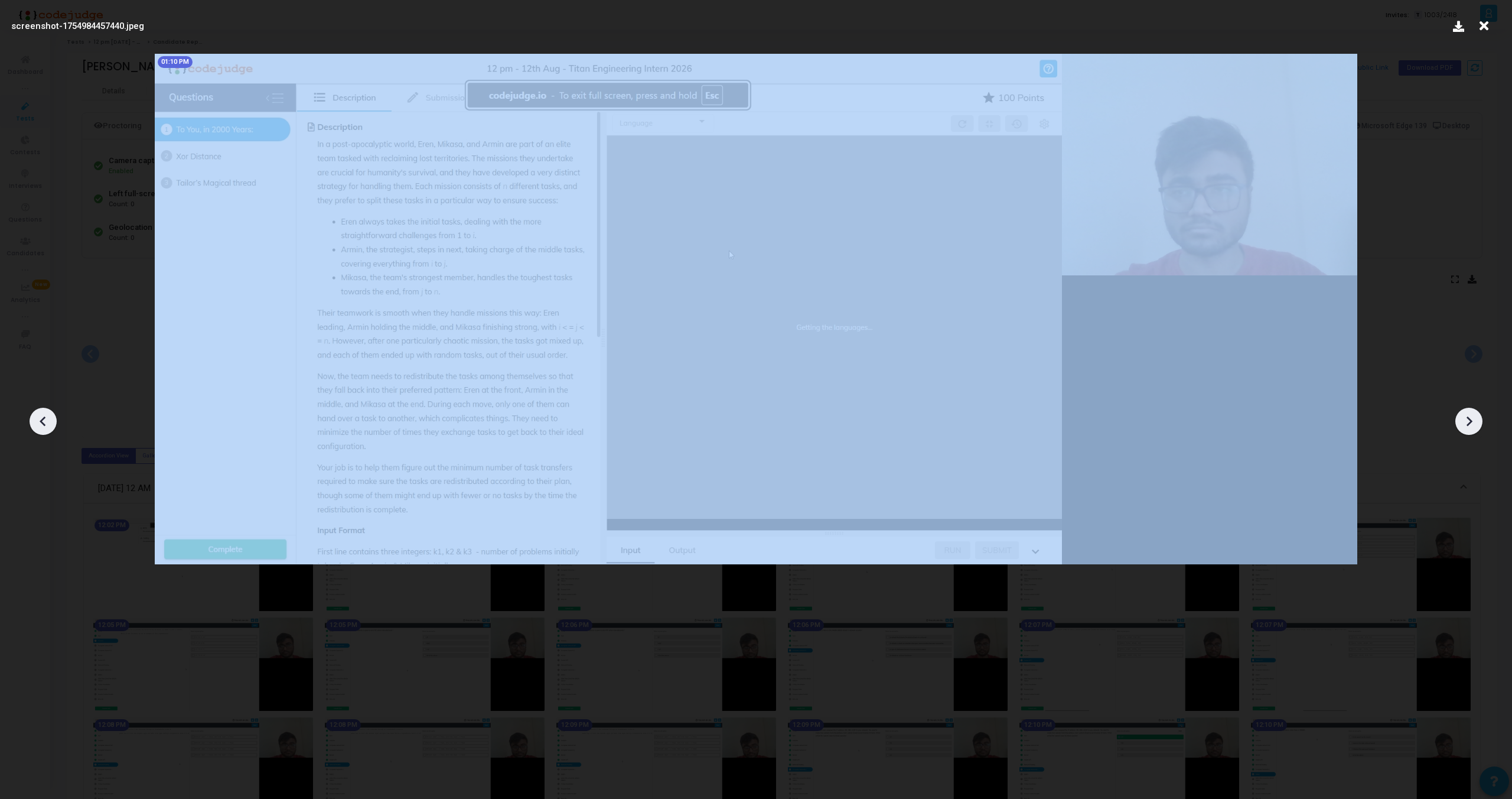
click at [1472, 420] on icon at bounding box center [1469, 421] width 18 height 18
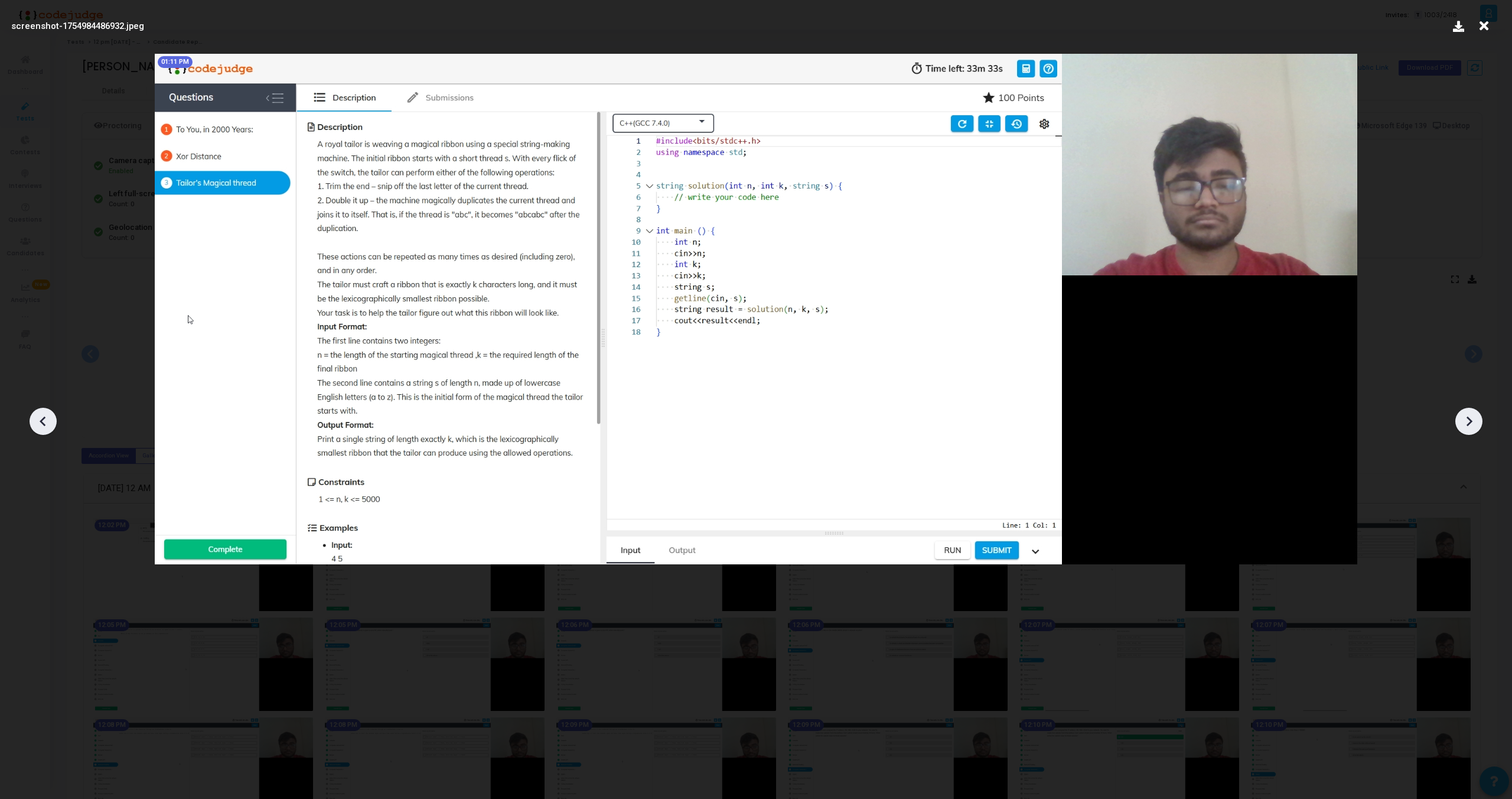
click at [1472, 420] on icon at bounding box center [1469, 421] width 18 height 18
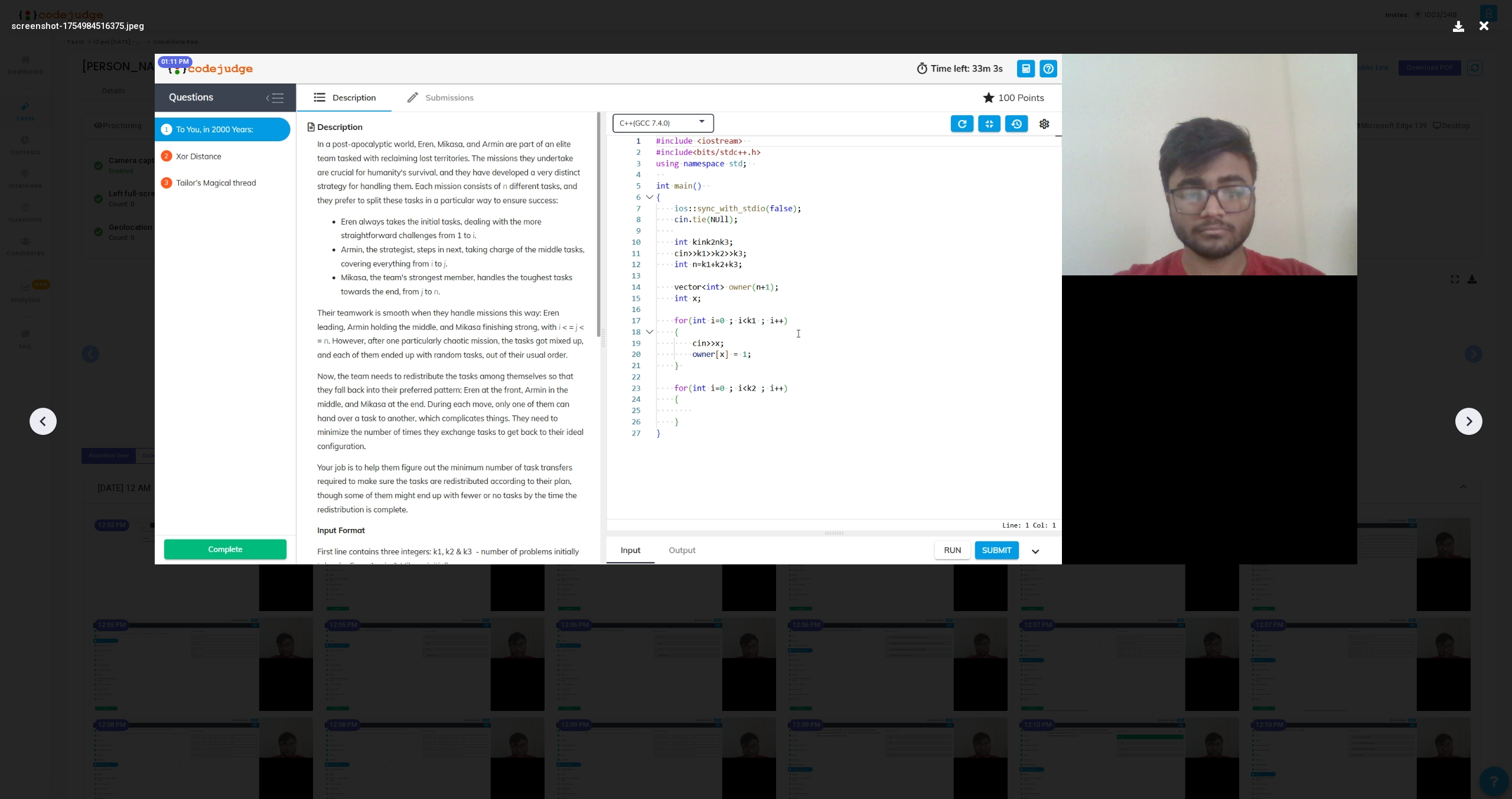
click at [1472, 420] on icon at bounding box center [1469, 421] width 18 height 18
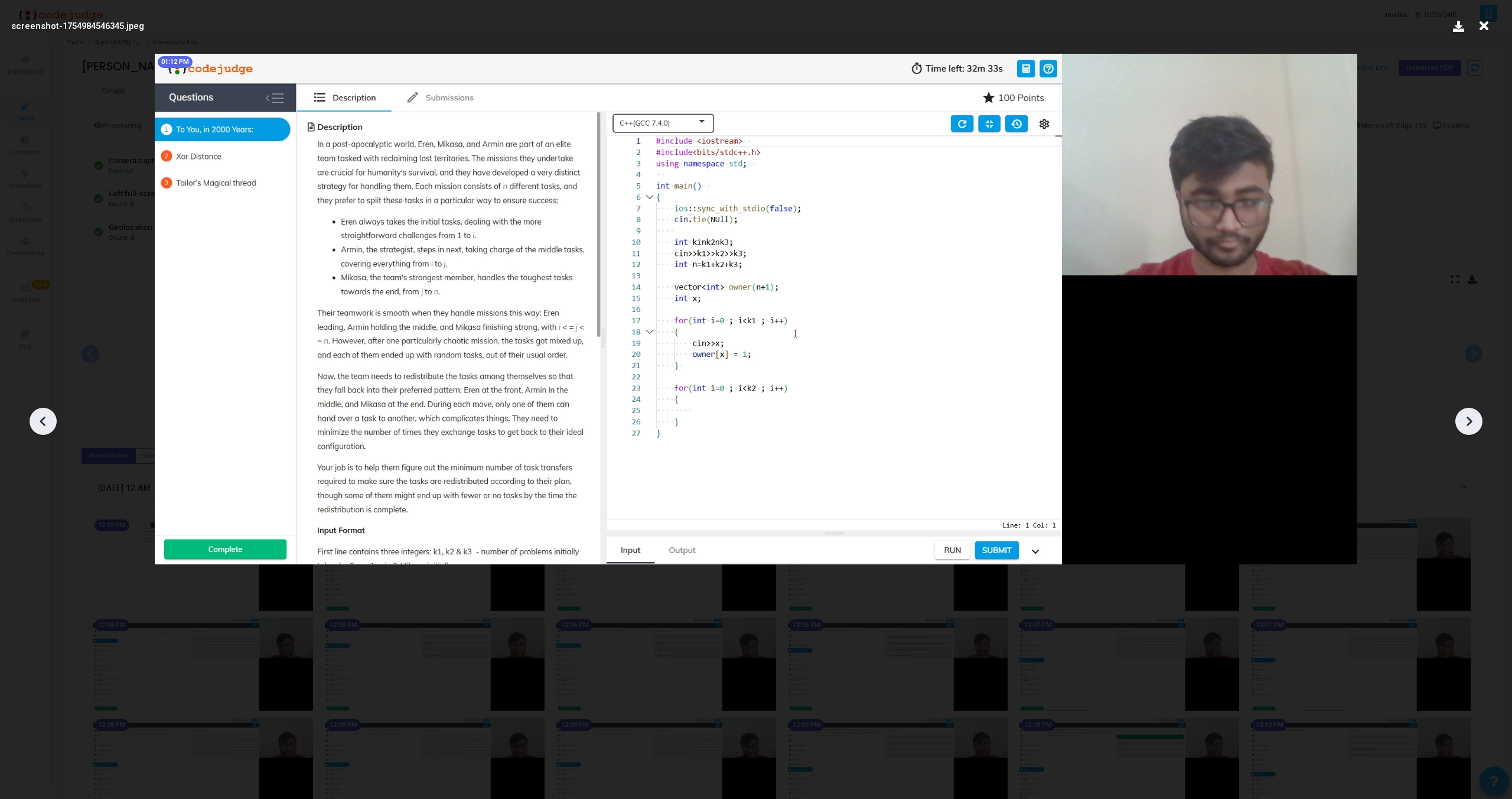
click at [1472, 420] on icon at bounding box center [1469, 421] width 18 height 18
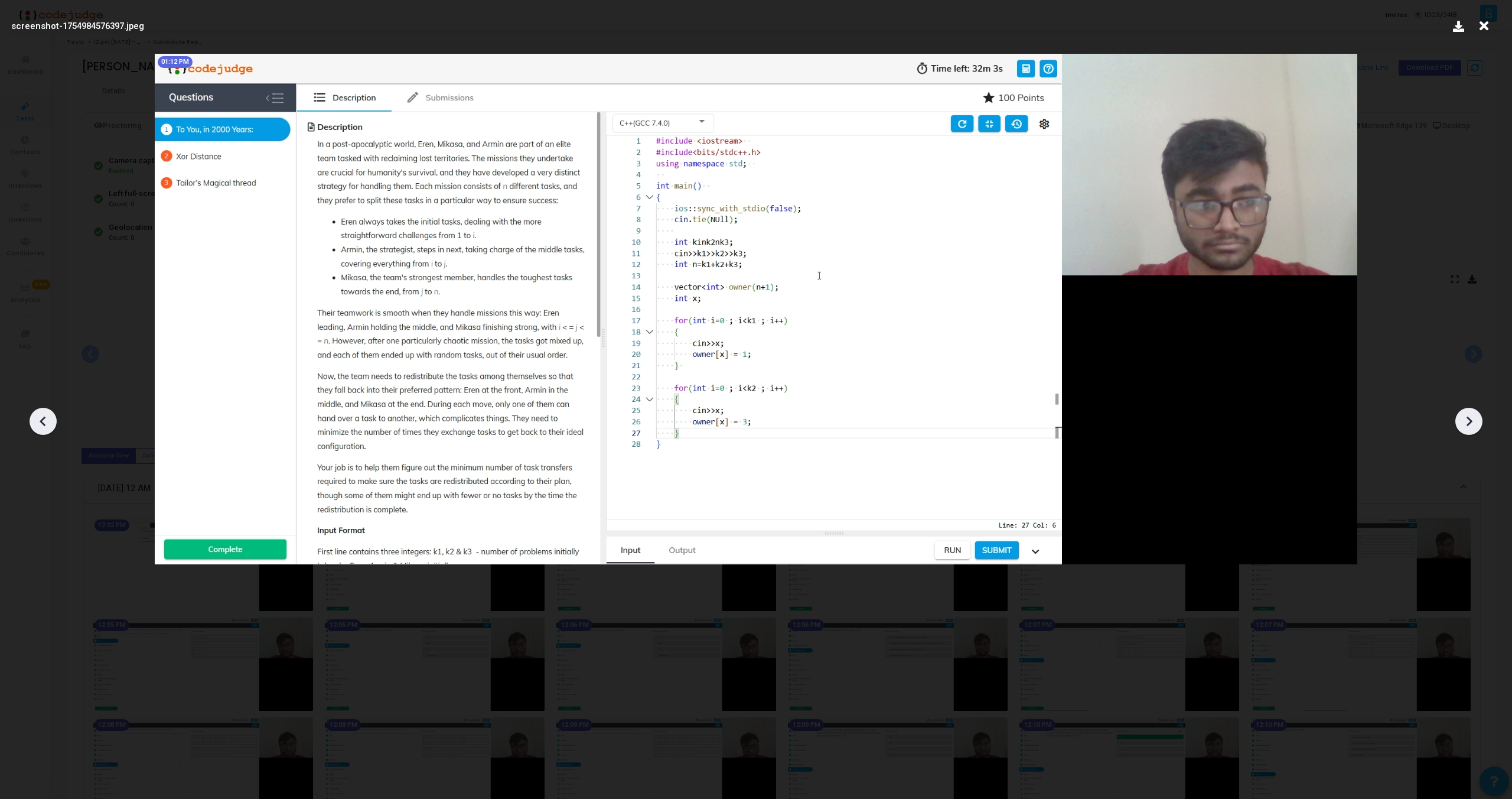
click at [1472, 420] on icon at bounding box center [1469, 421] width 18 height 18
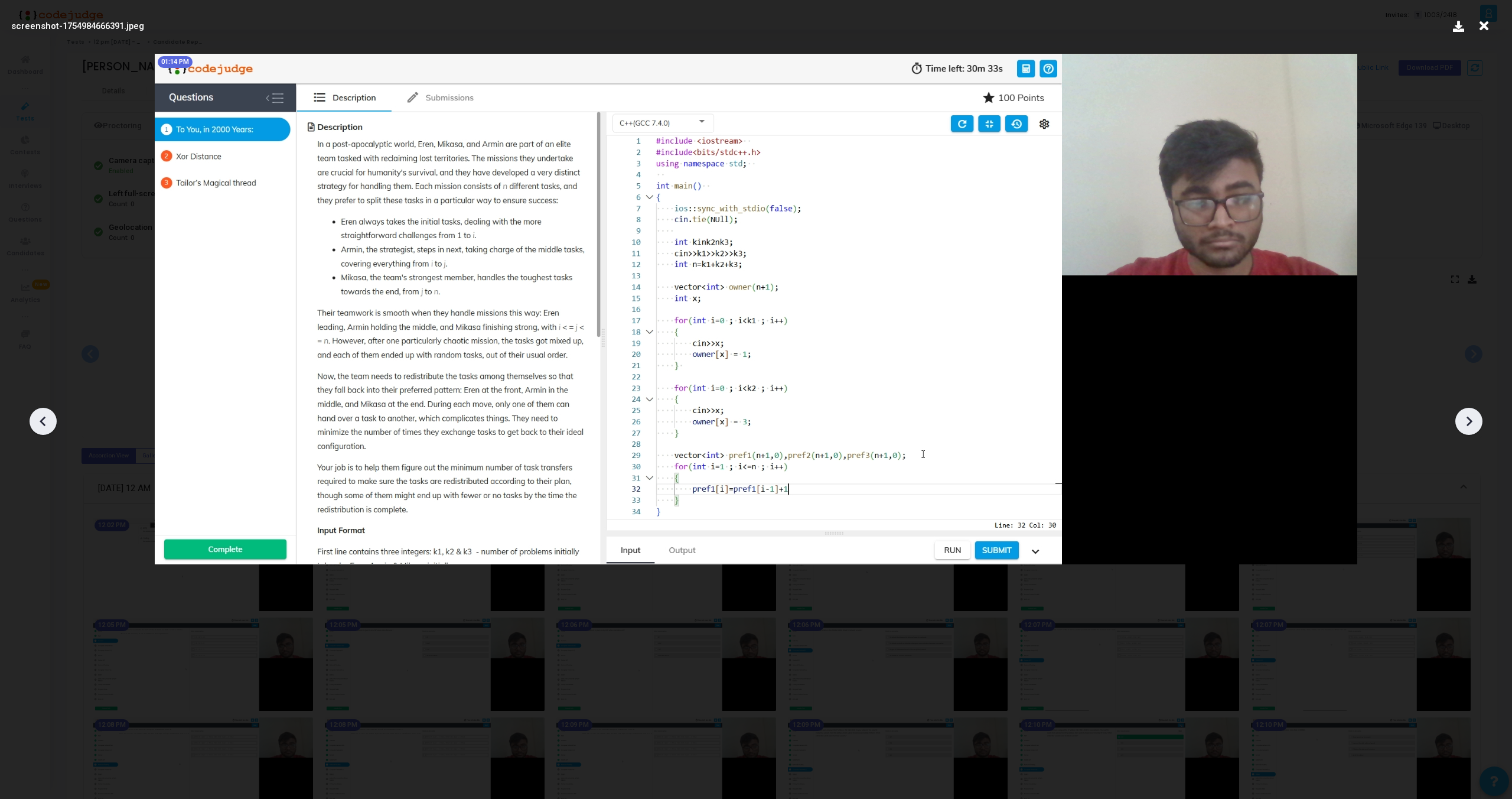
click at [1472, 420] on icon at bounding box center [1469, 421] width 18 height 18
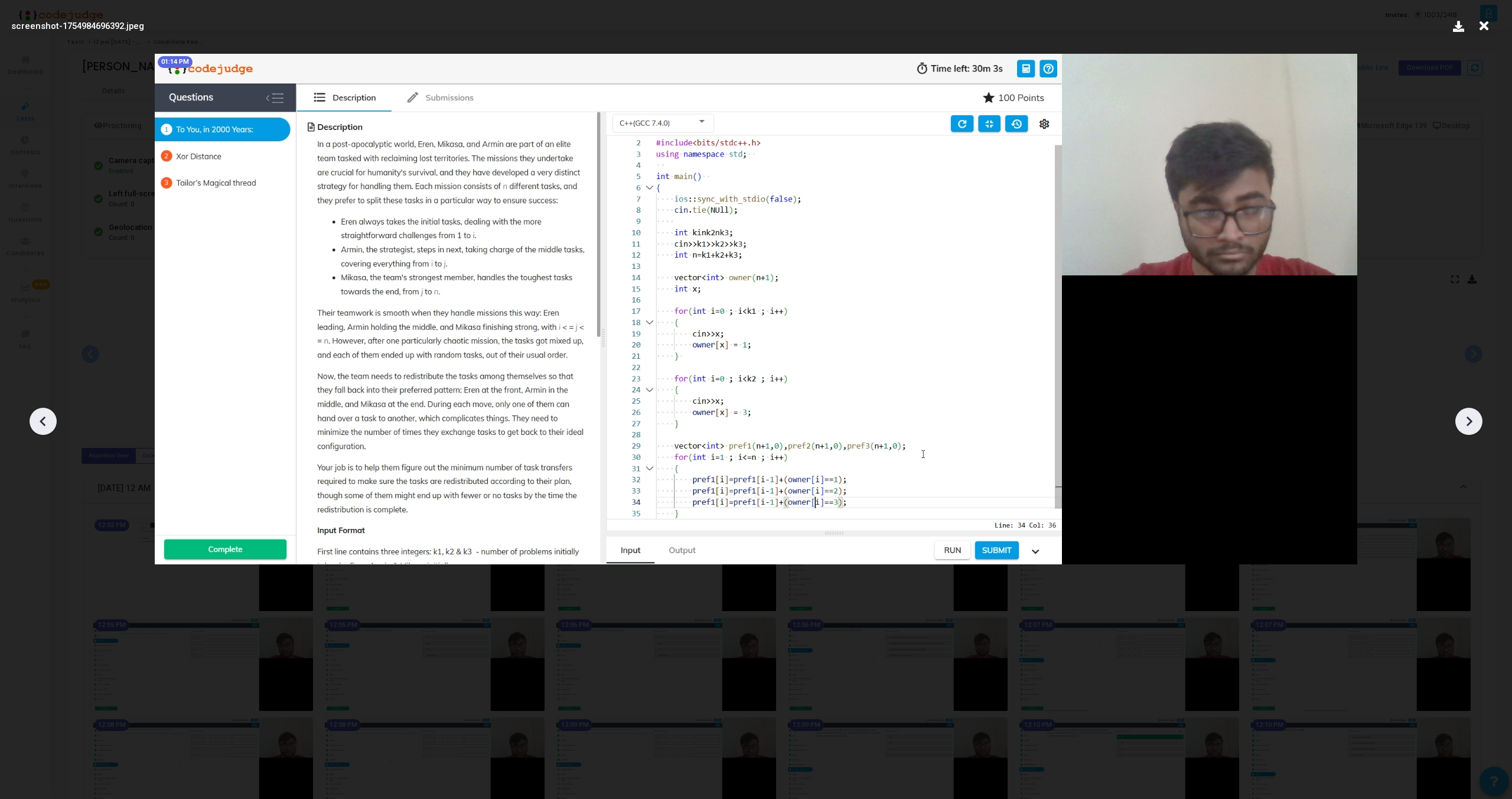
click at [1472, 420] on icon at bounding box center [1469, 421] width 18 height 18
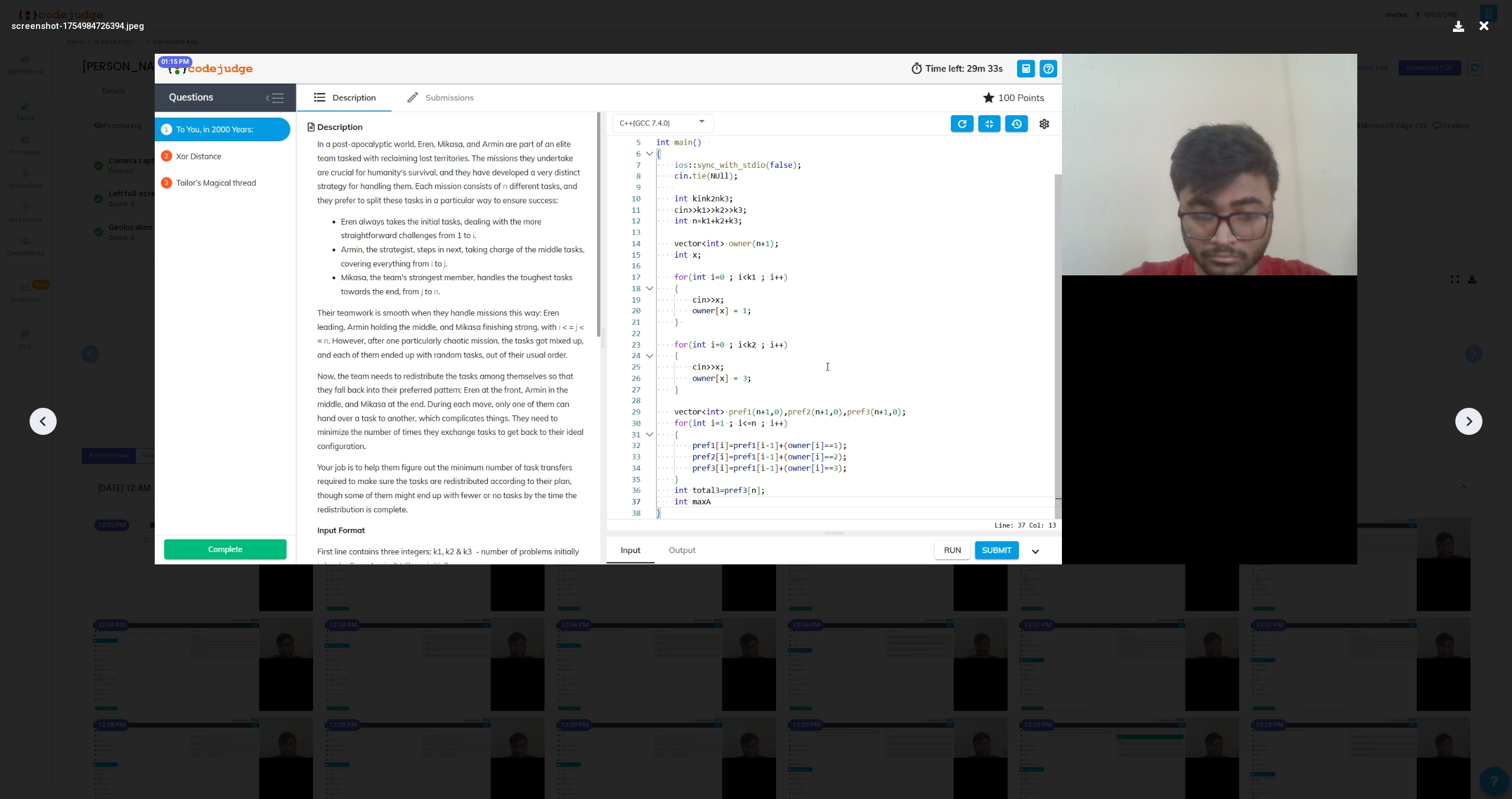
click at [1472, 420] on icon at bounding box center [1469, 421] width 18 height 18
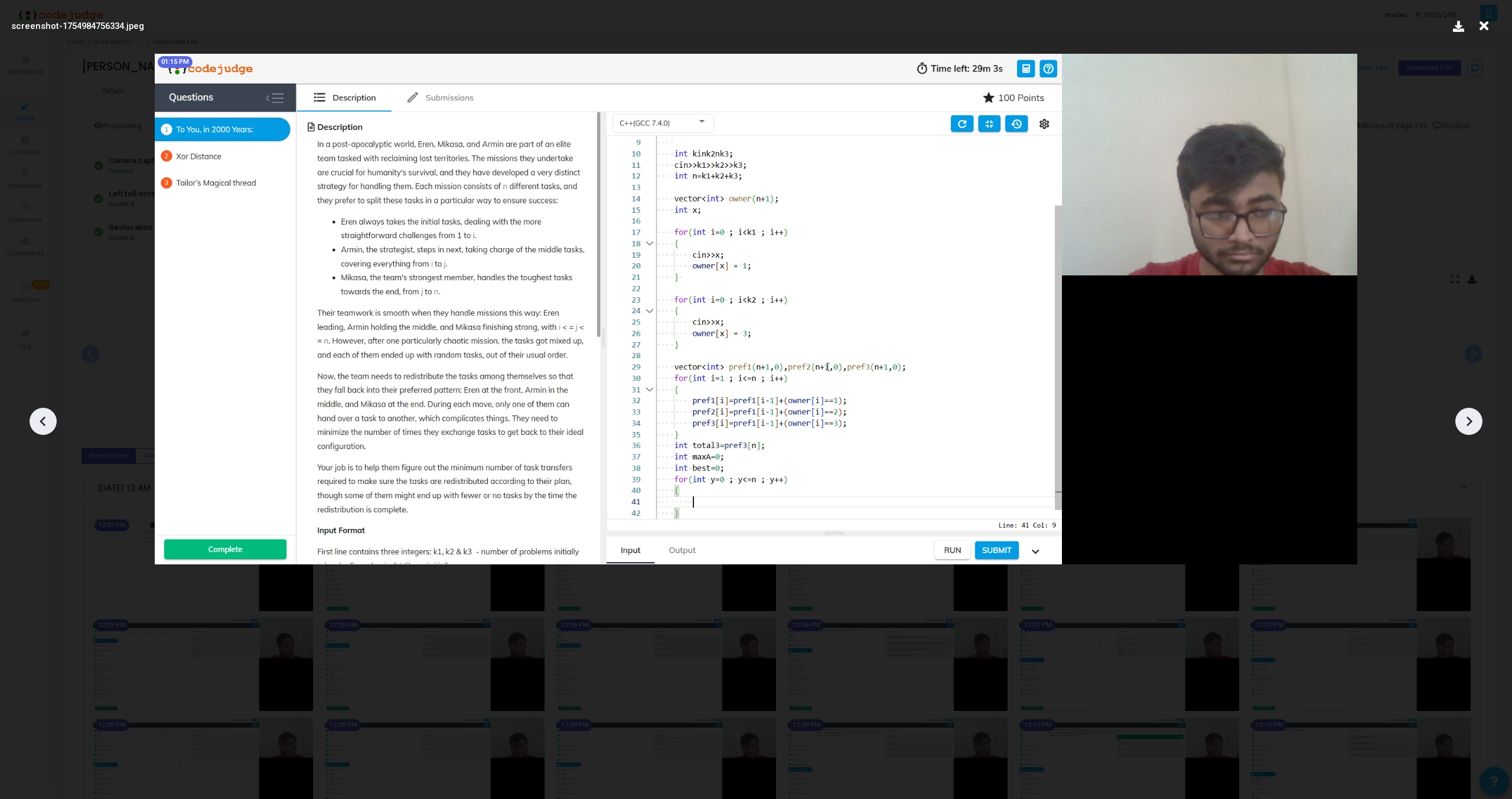
click at [1472, 420] on icon at bounding box center [1469, 421] width 18 height 18
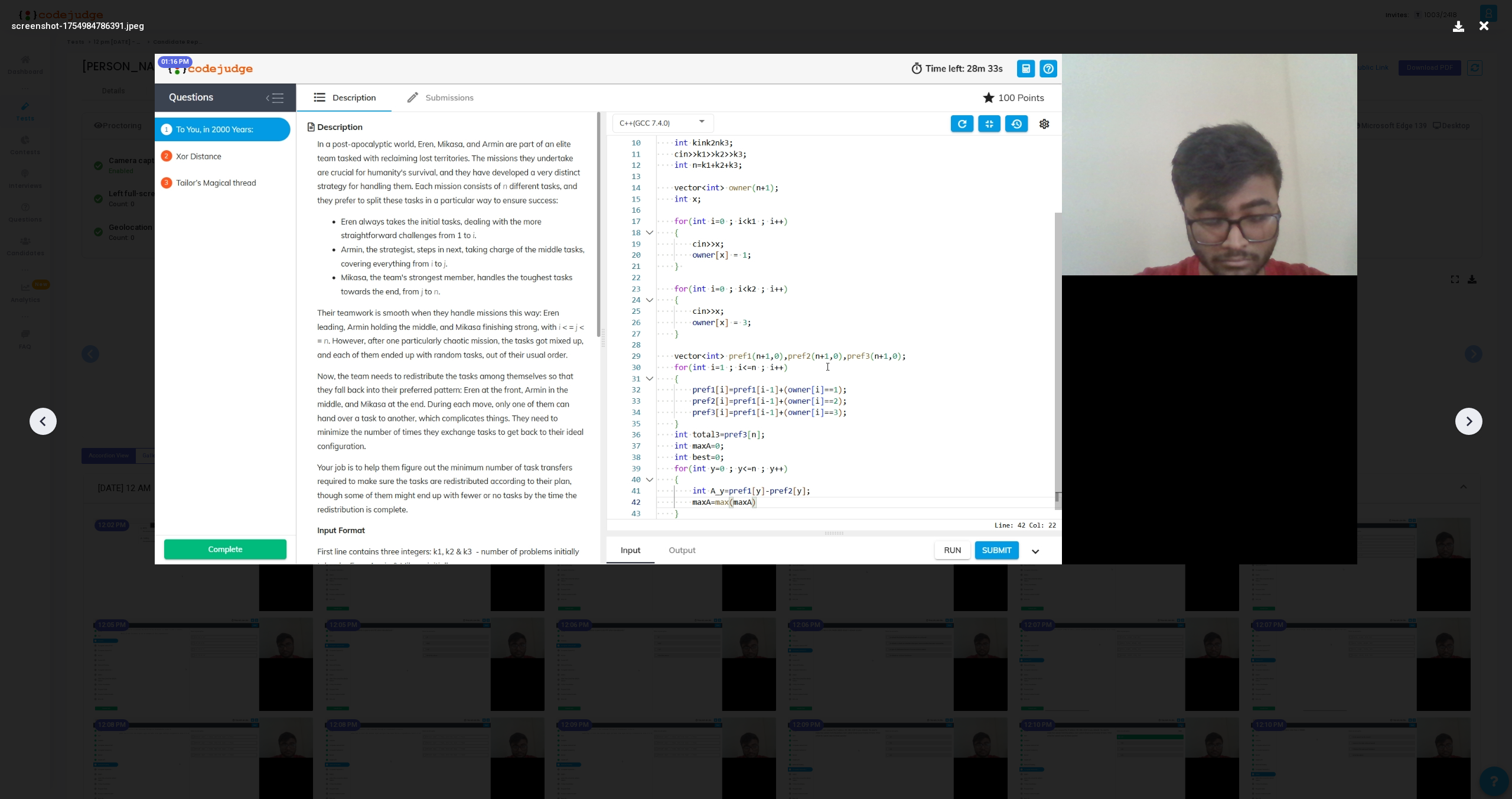
click at [1472, 420] on icon at bounding box center [1469, 421] width 18 height 18
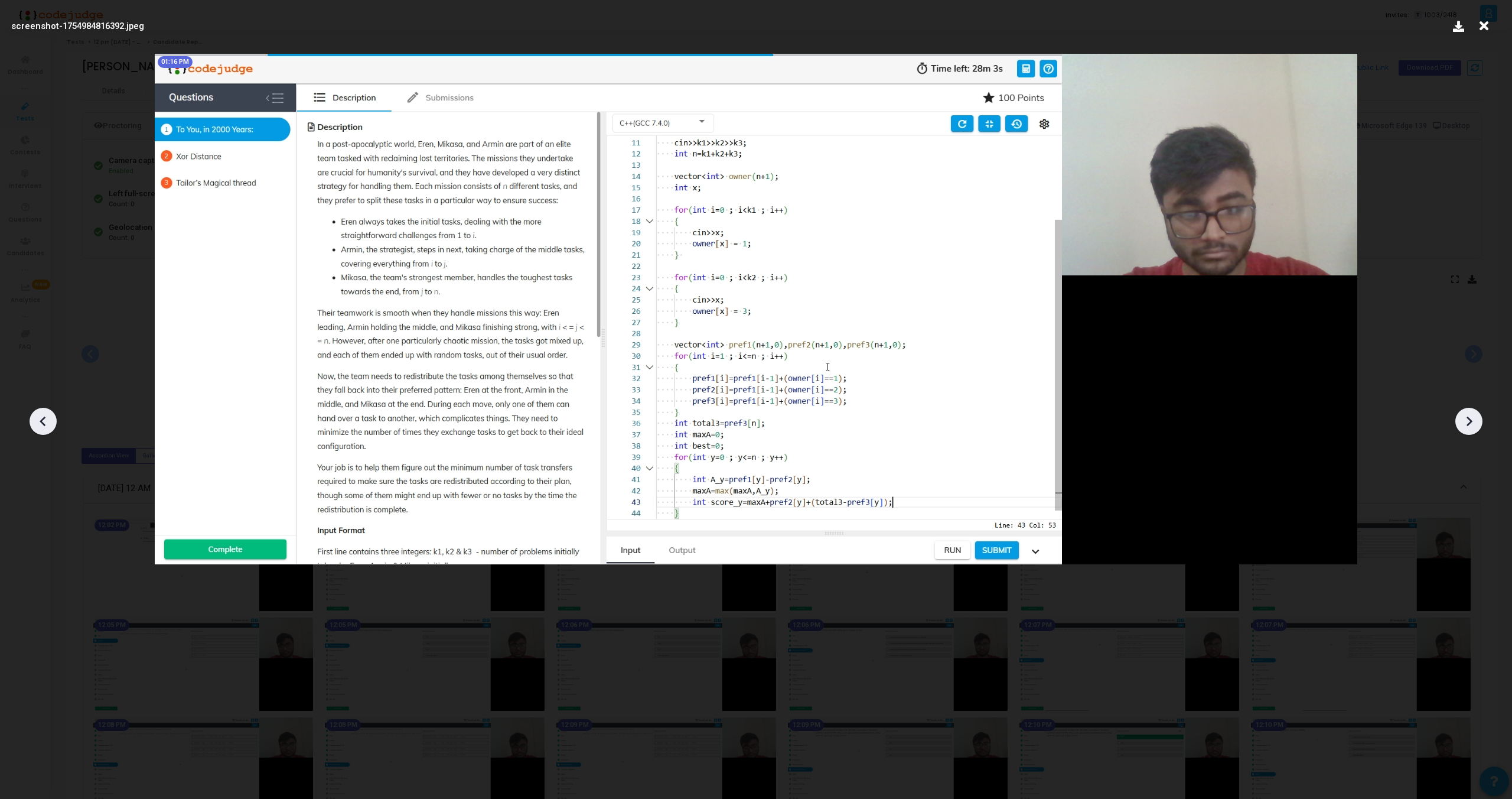
click at [1472, 420] on icon at bounding box center [1469, 421] width 18 height 18
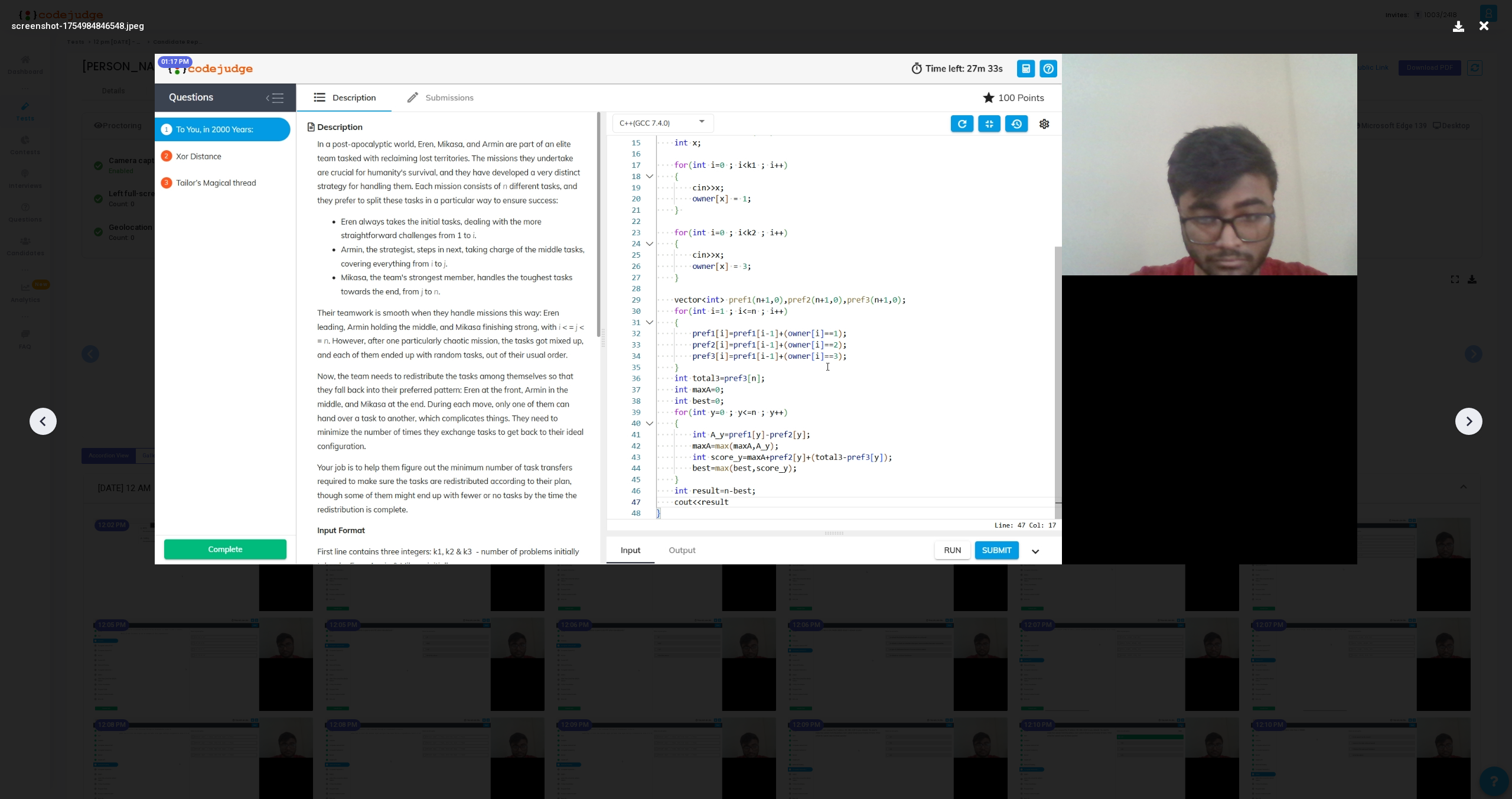
click at [1472, 420] on icon at bounding box center [1469, 421] width 18 height 18
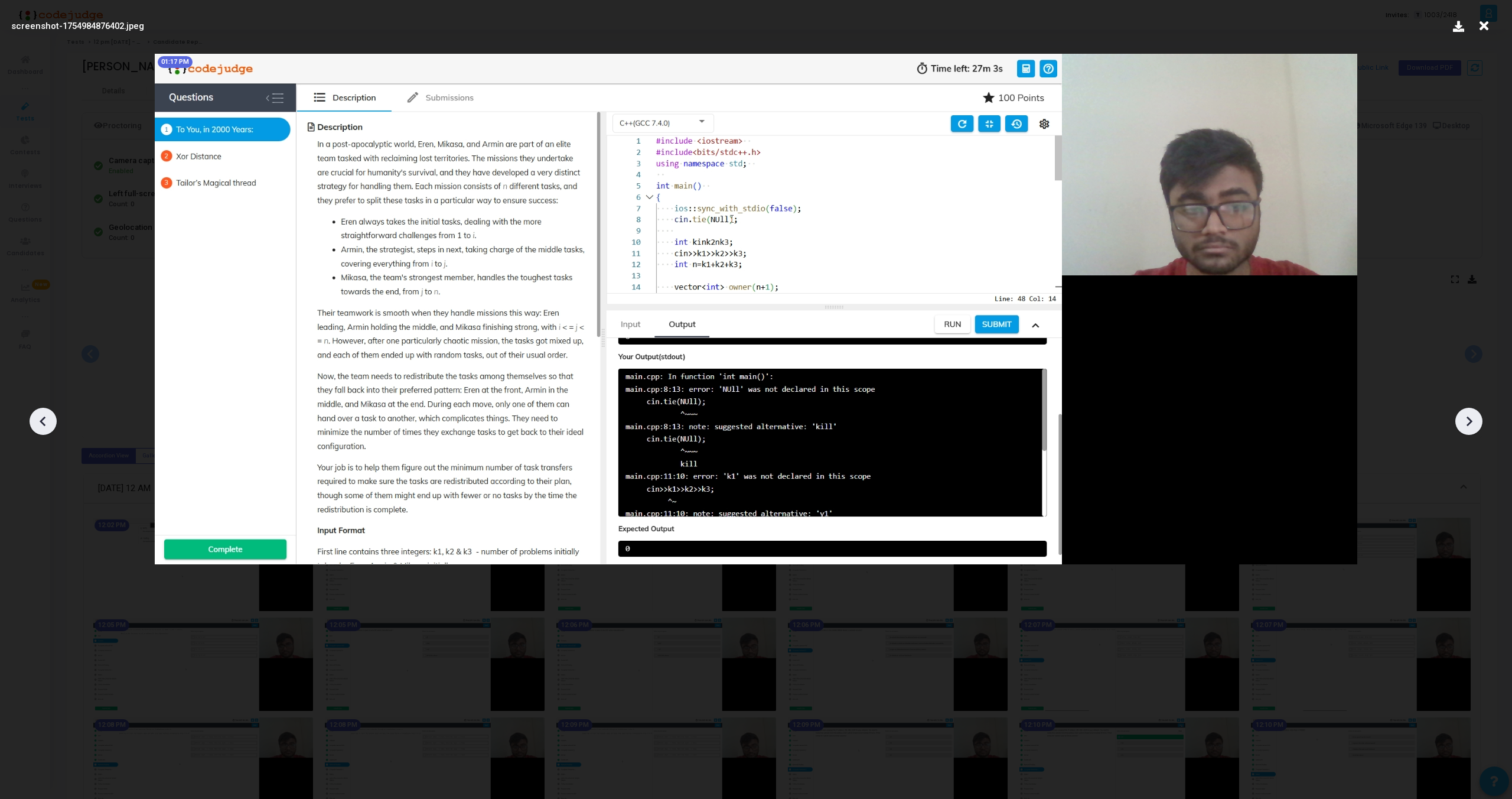
click at [1472, 420] on icon at bounding box center [1469, 421] width 18 height 18
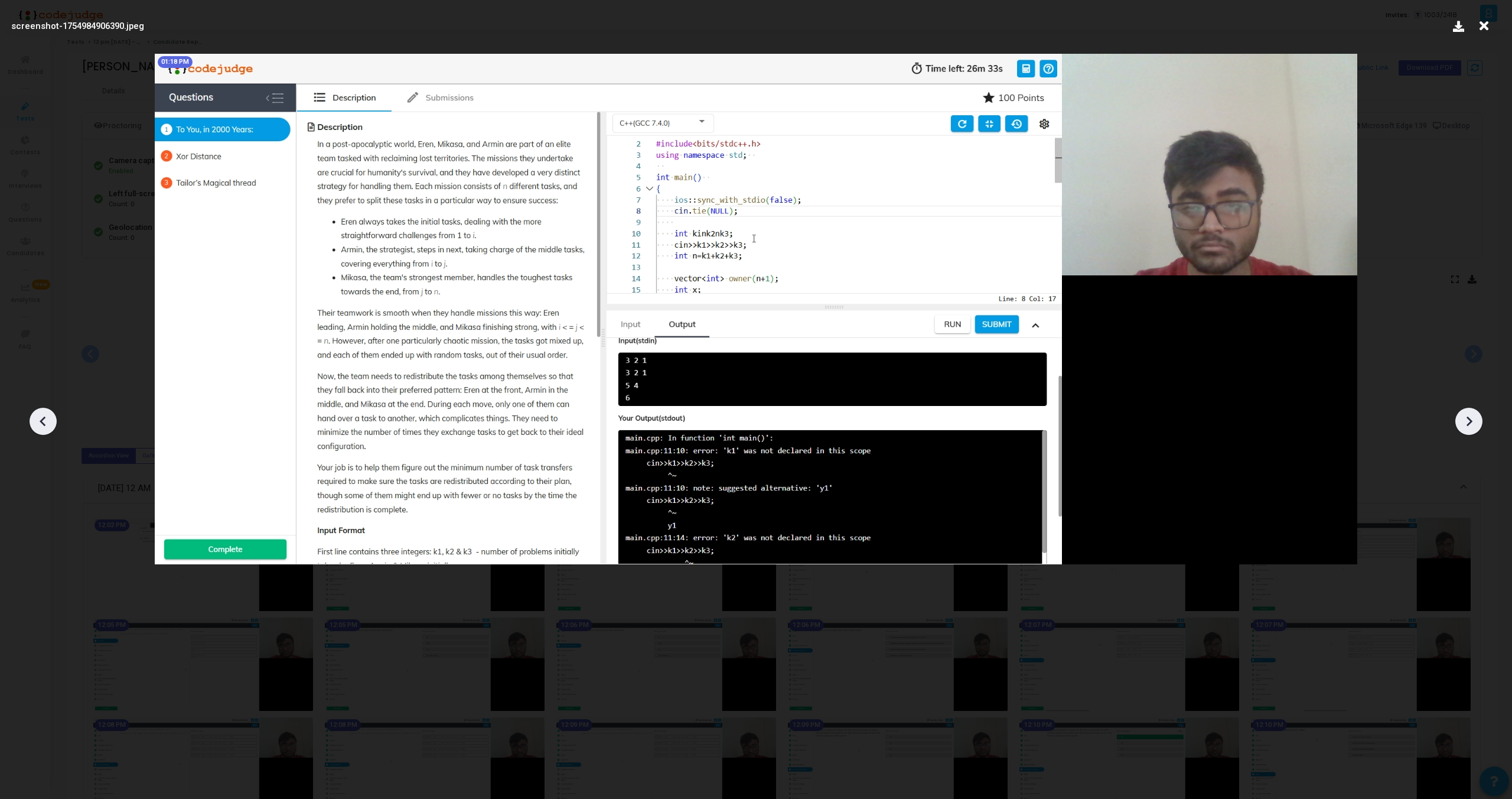
click at [1472, 420] on icon at bounding box center [1469, 421] width 18 height 18
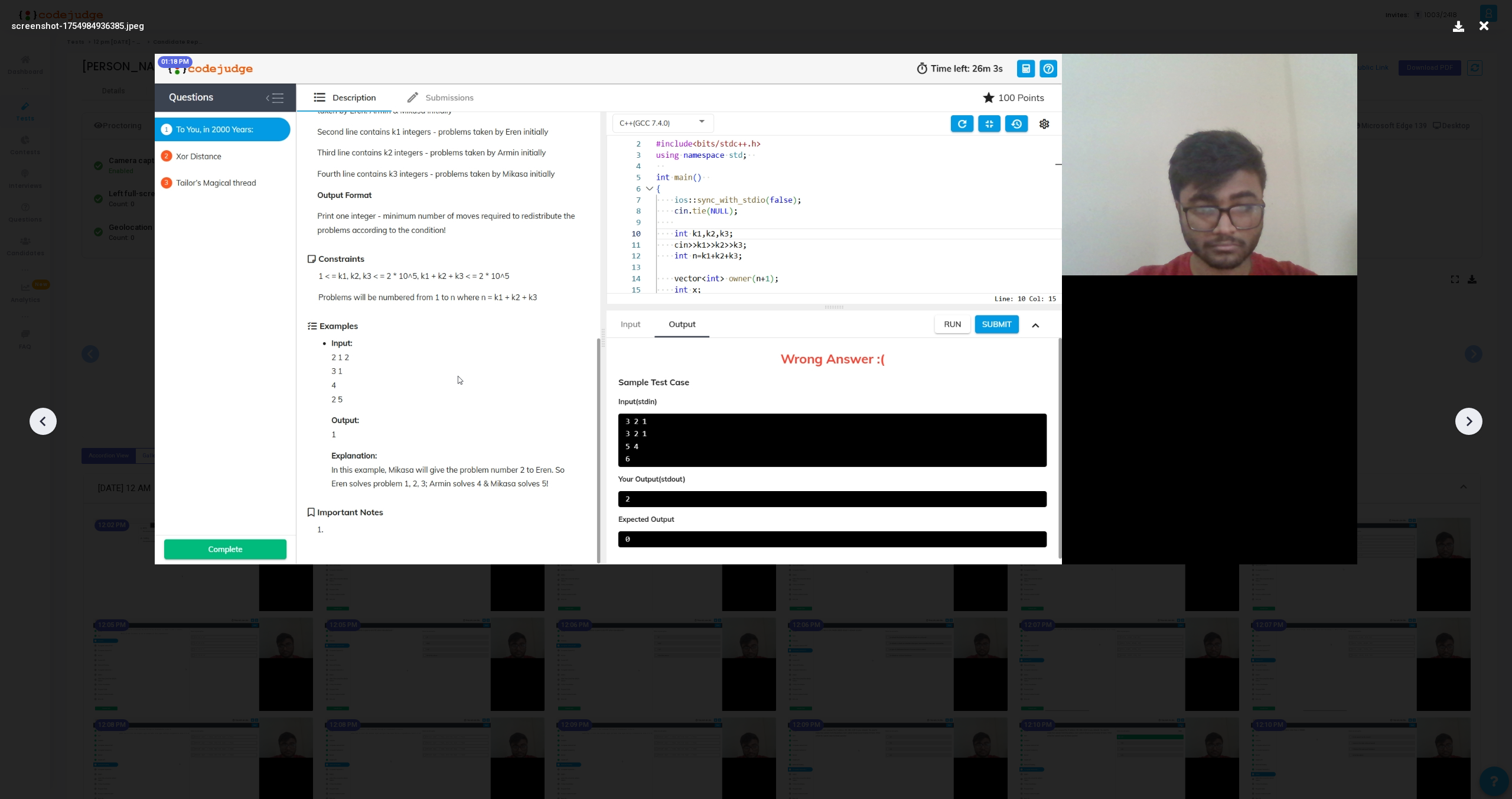
click at [1472, 420] on icon at bounding box center [1469, 421] width 18 height 18
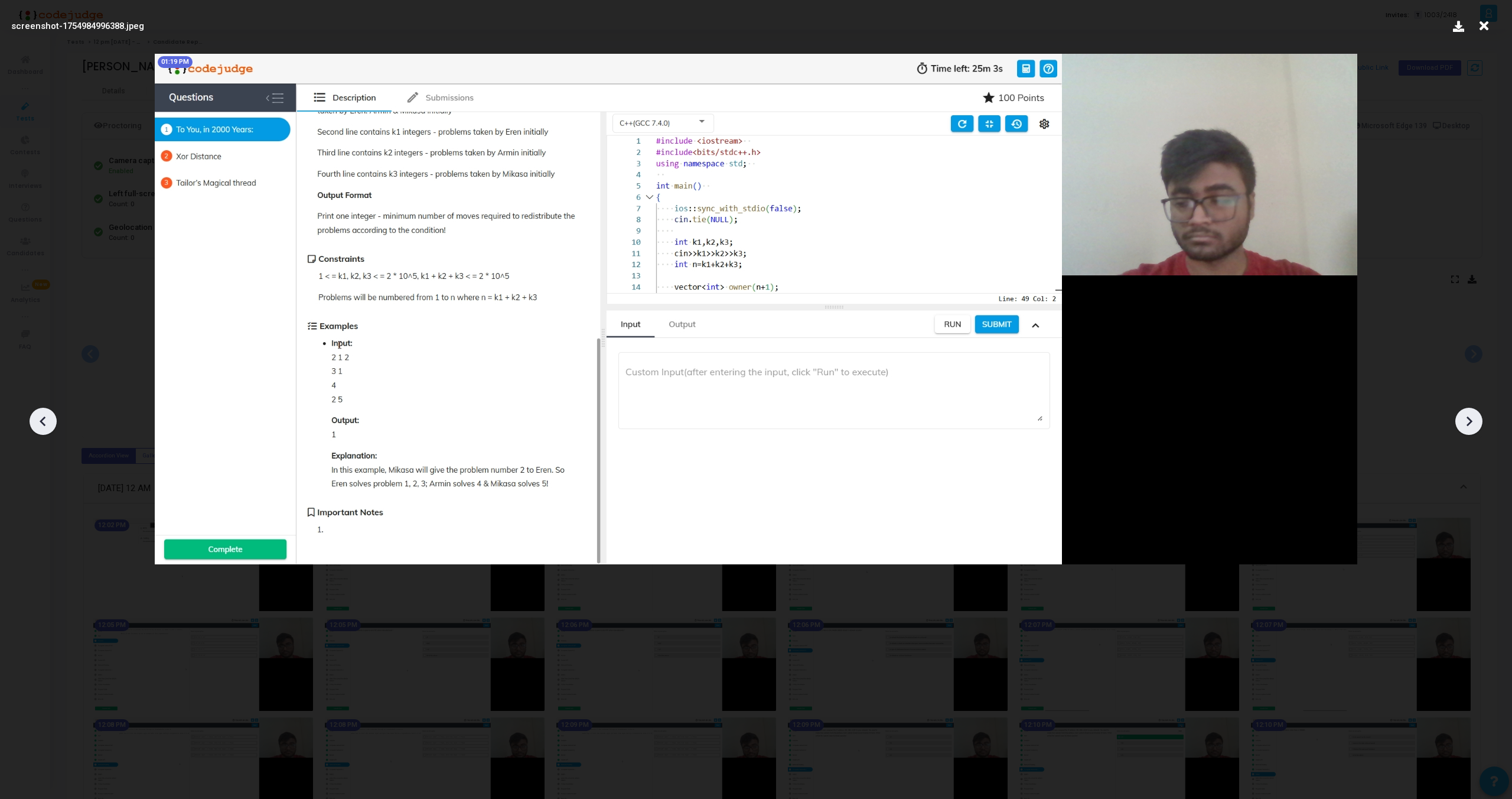
click at [1472, 420] on icon at bounding box center [1469, 421] width 18 height 18
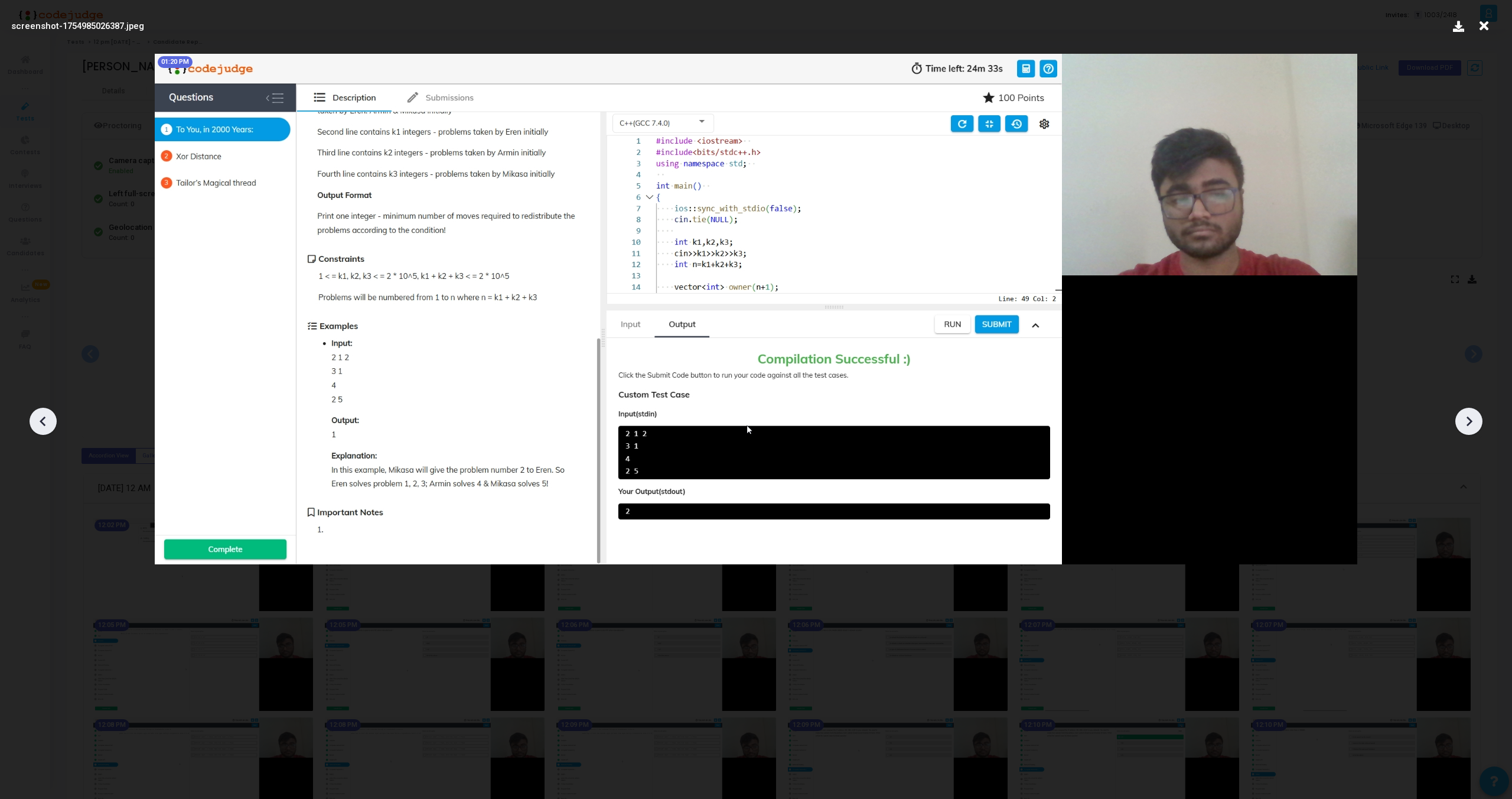
click at [1472, 420] on icon at bounding box center [1469, 421] width 18 height 18
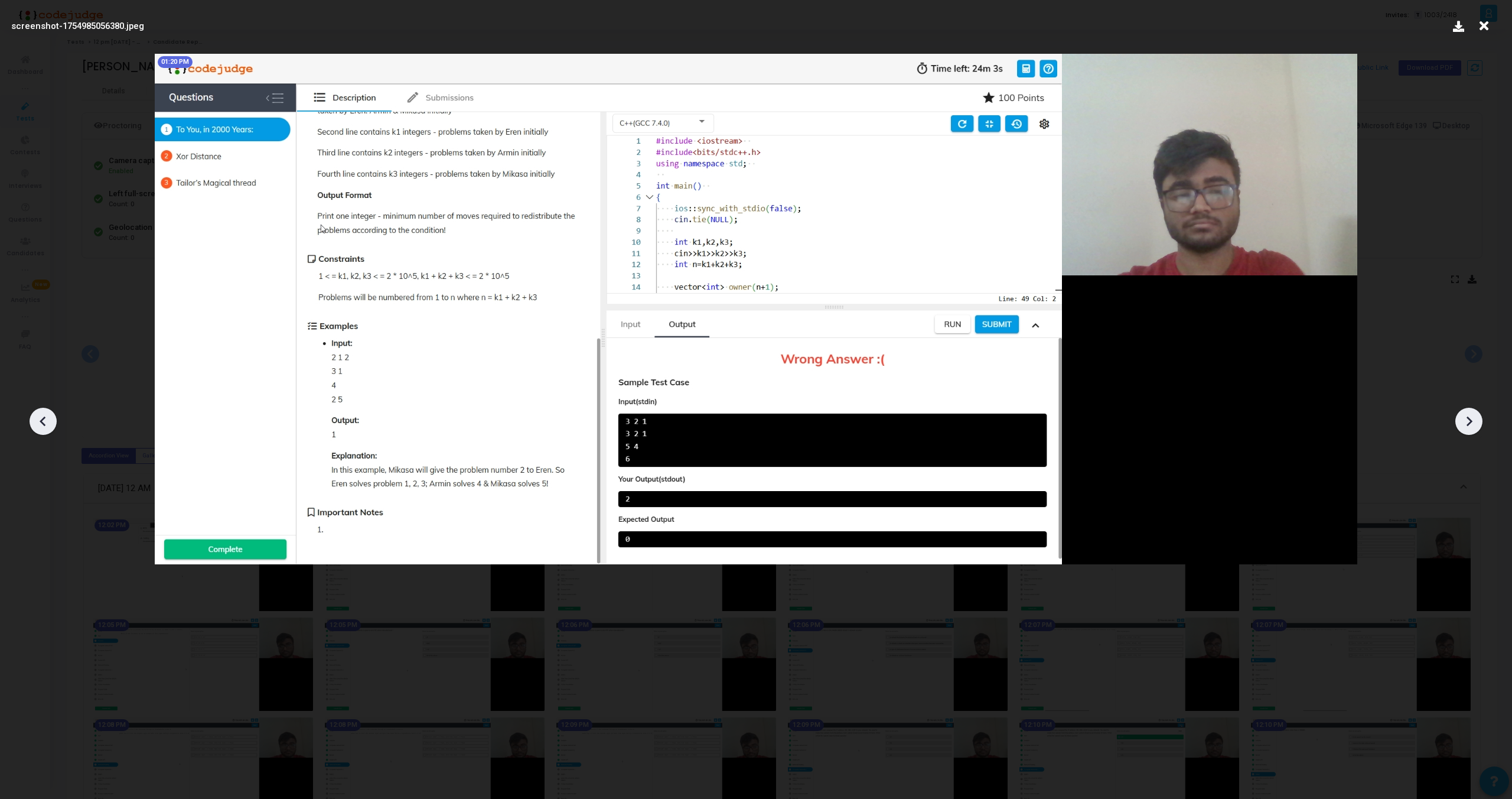
click at [1472, 420] on icon at bounding box center [1469, 421] width 18 height 18
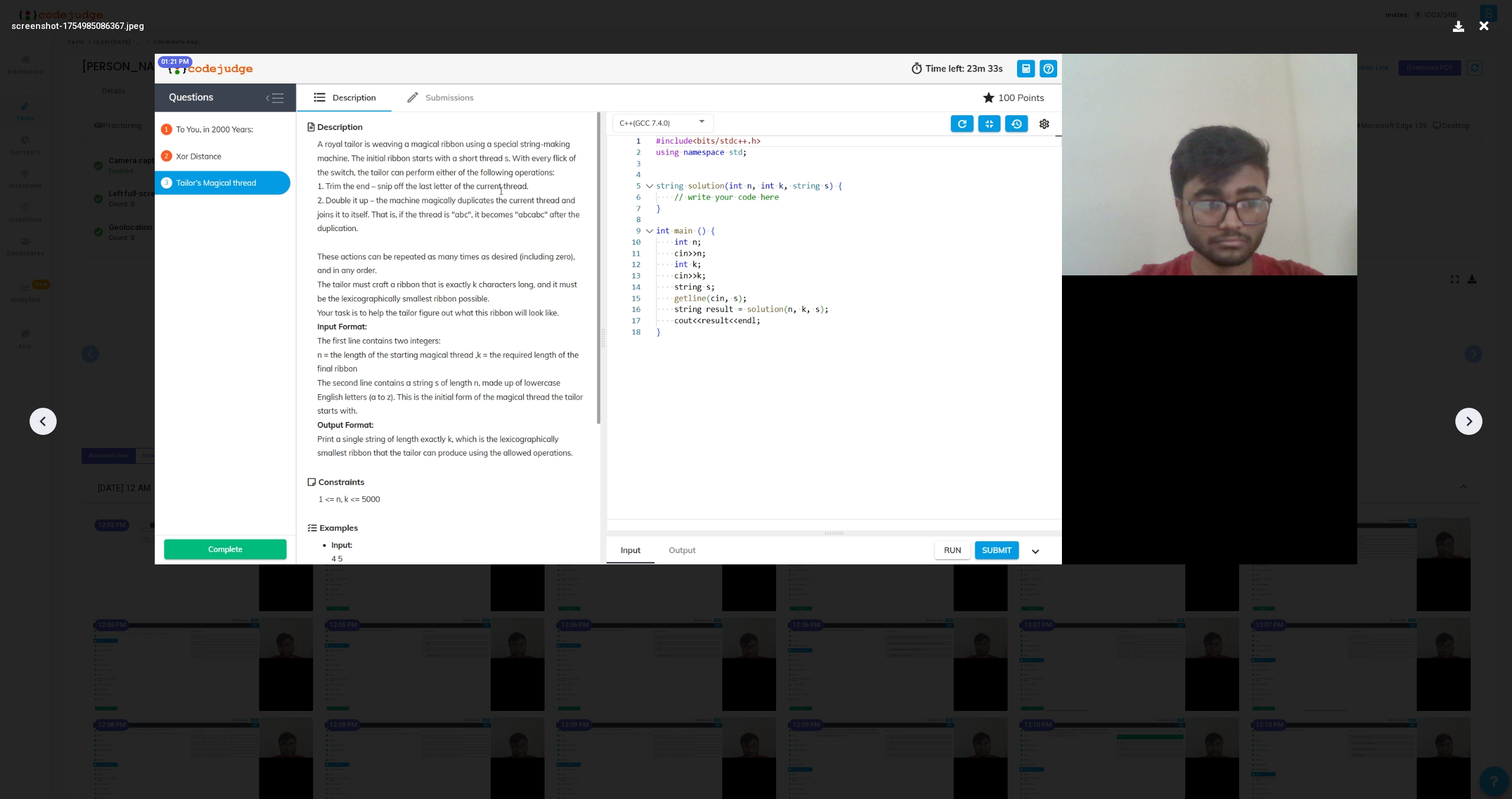
click at [1472, 420] on icon at bounding box center [1469, 421] width 18 height 18
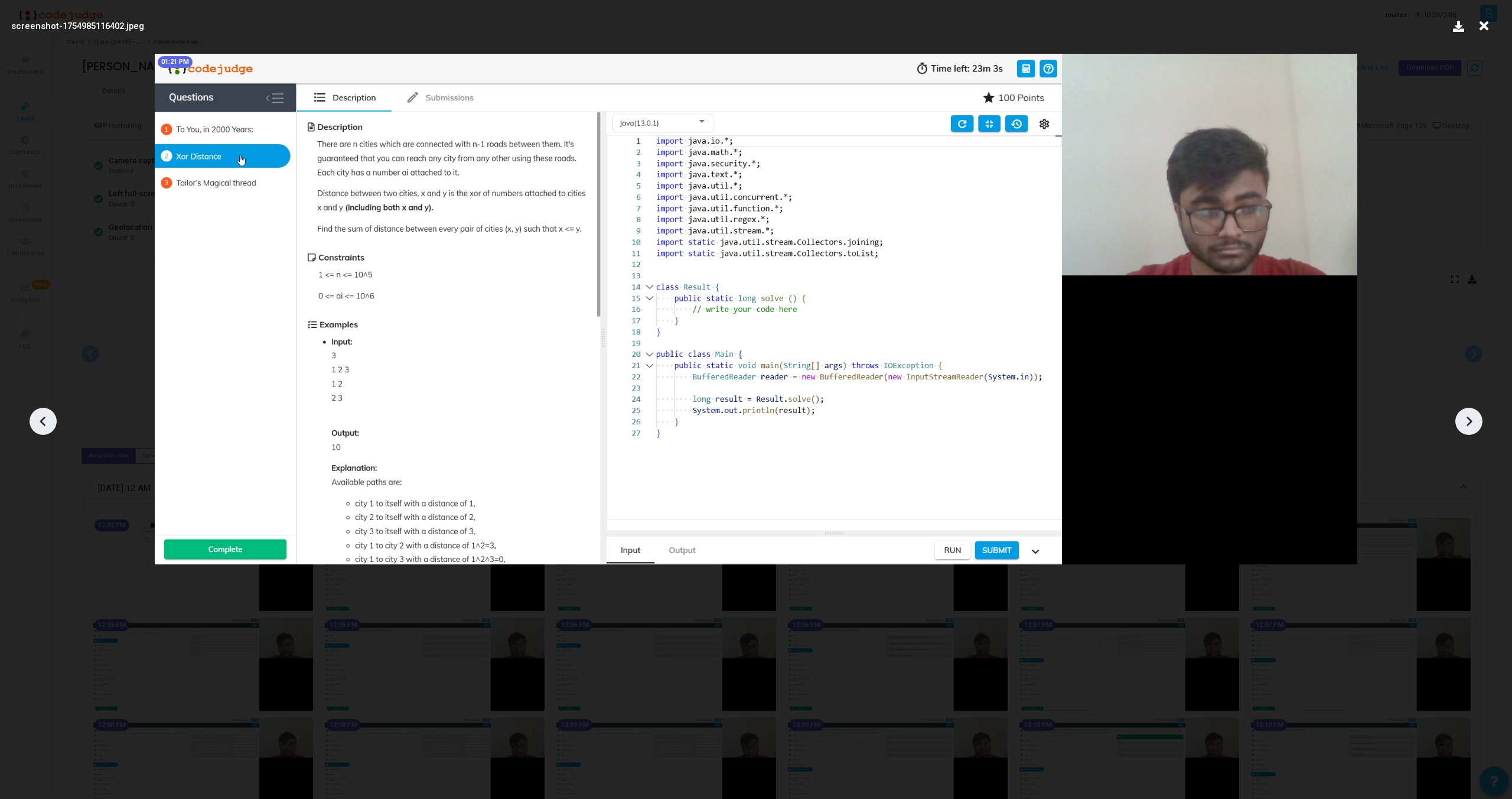
click at [1472, 420] on icon at bounding box center [1469, 421] width 18 height 18
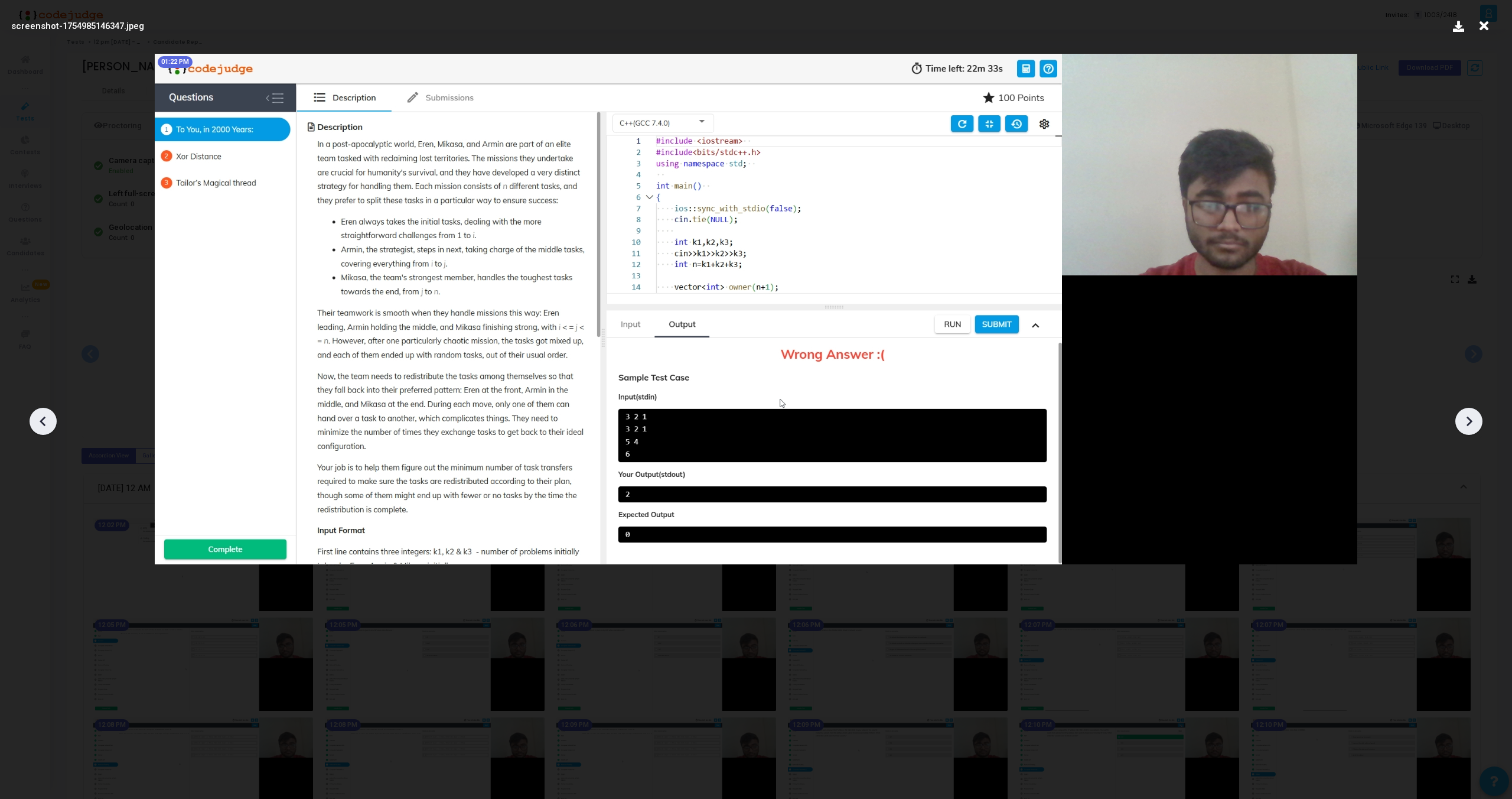
click at [1472, 420] on icon at bounding box center [1469, 421] width 18 height 18
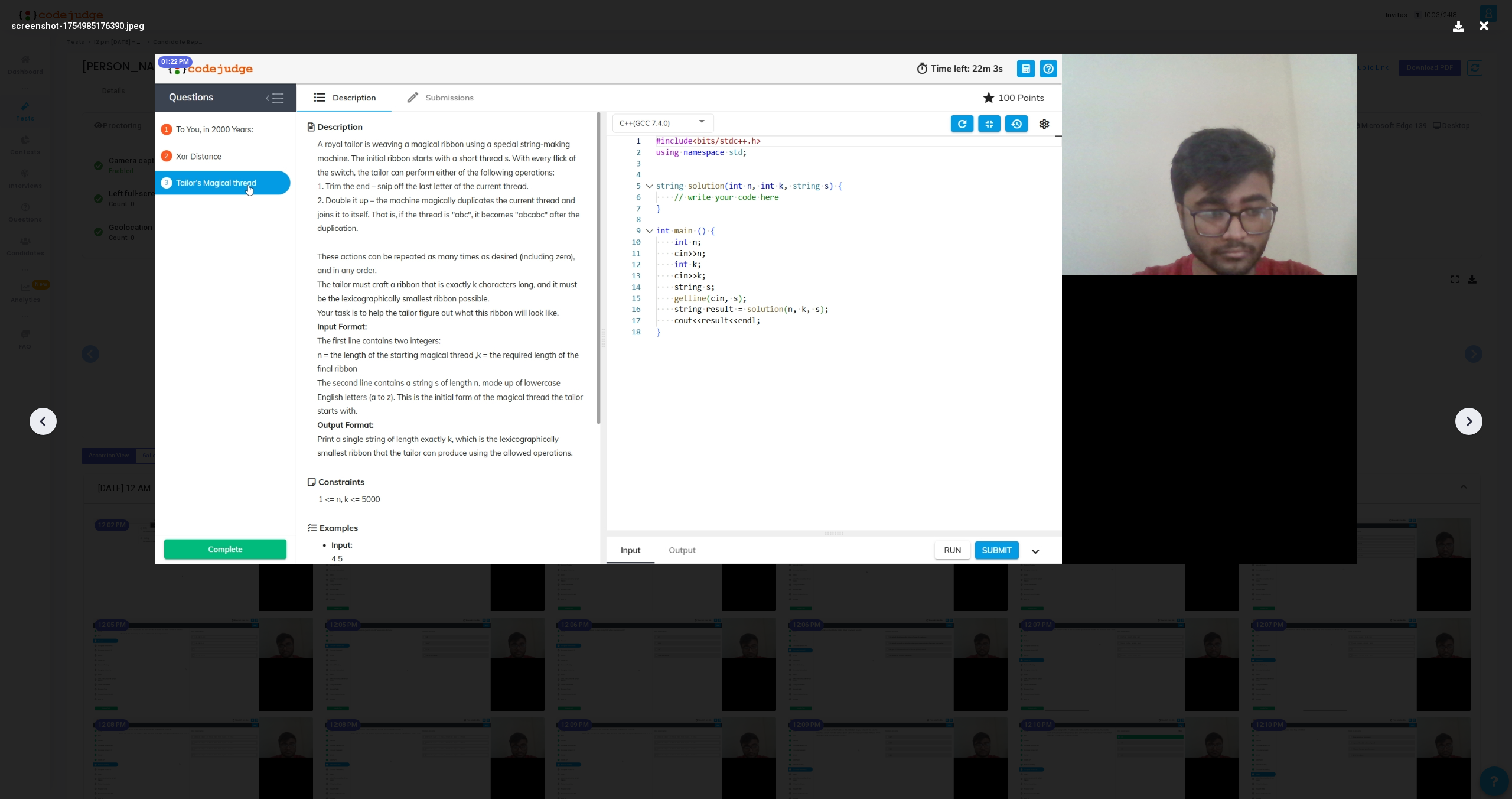
click at [1472, 420] on icon at bounding box center [1469, 421] width 18 height 18
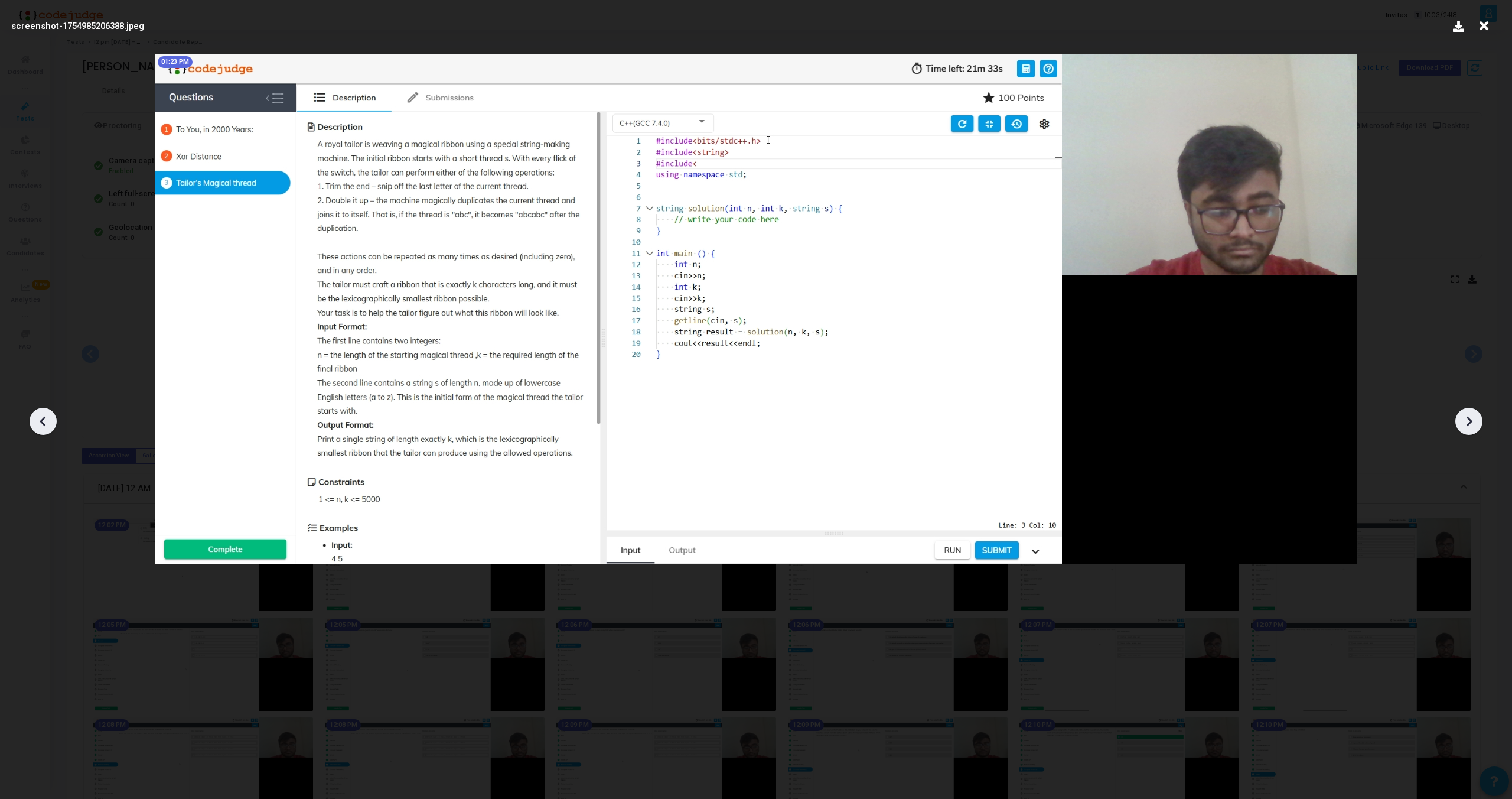
click at [1472, 420] on icon at bounding box center [1469, 421] width 18 height 18
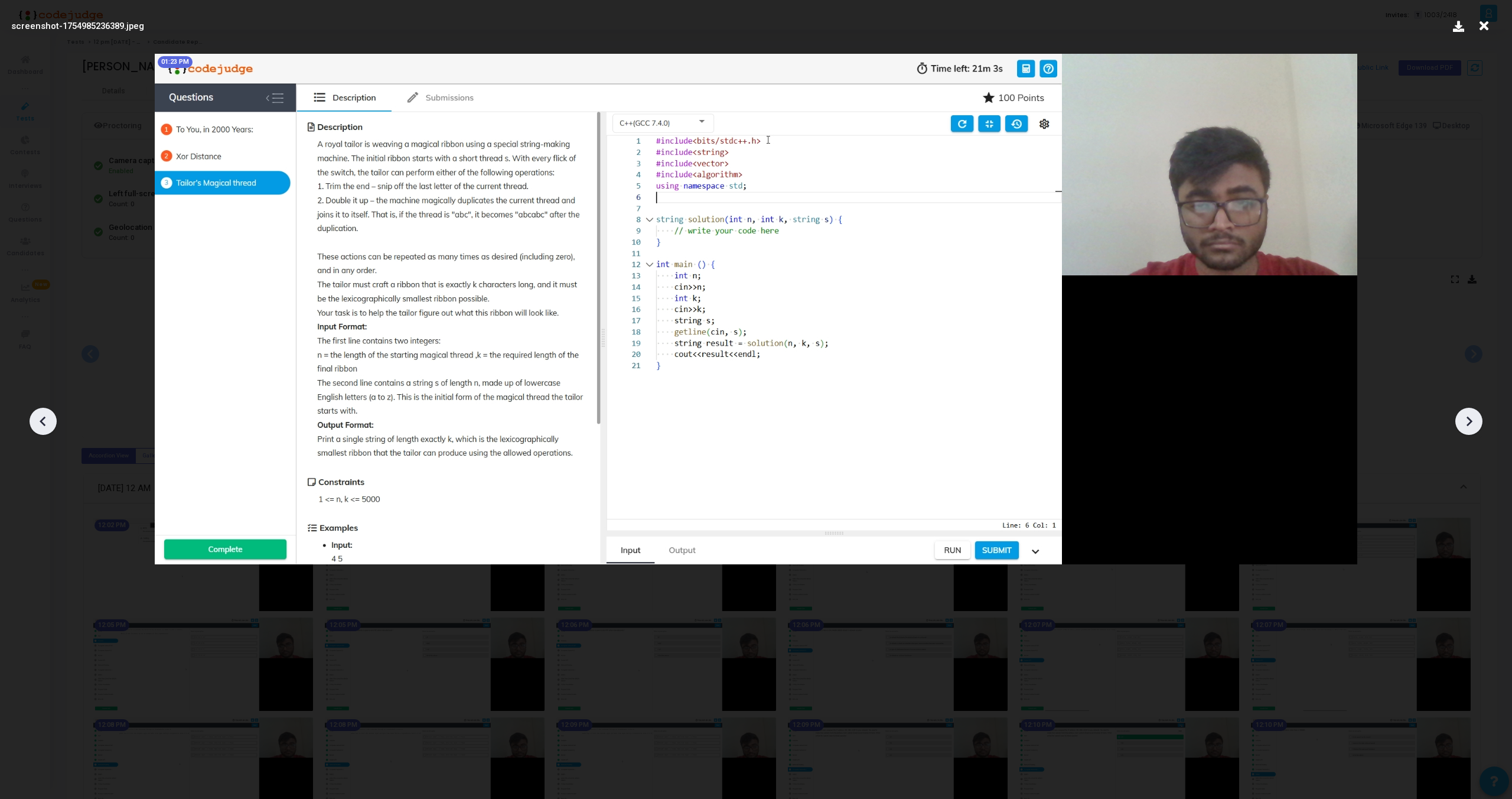
click at [1472, 420] on icon at bounding box center [1469, 421] width 18 height 18
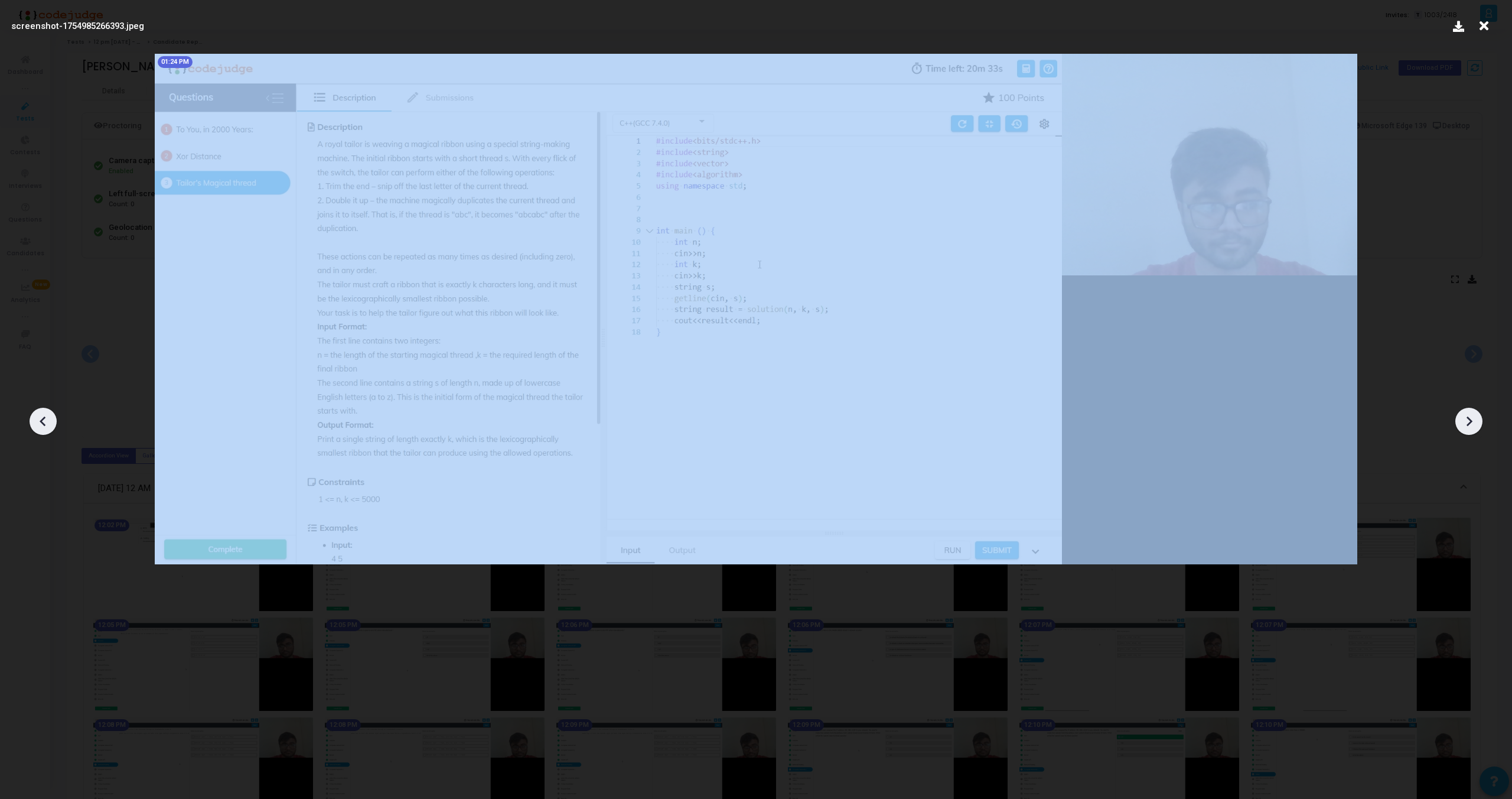
click at [1472, 420] on icon at bounding box center [1469, 421] width 18 height 18
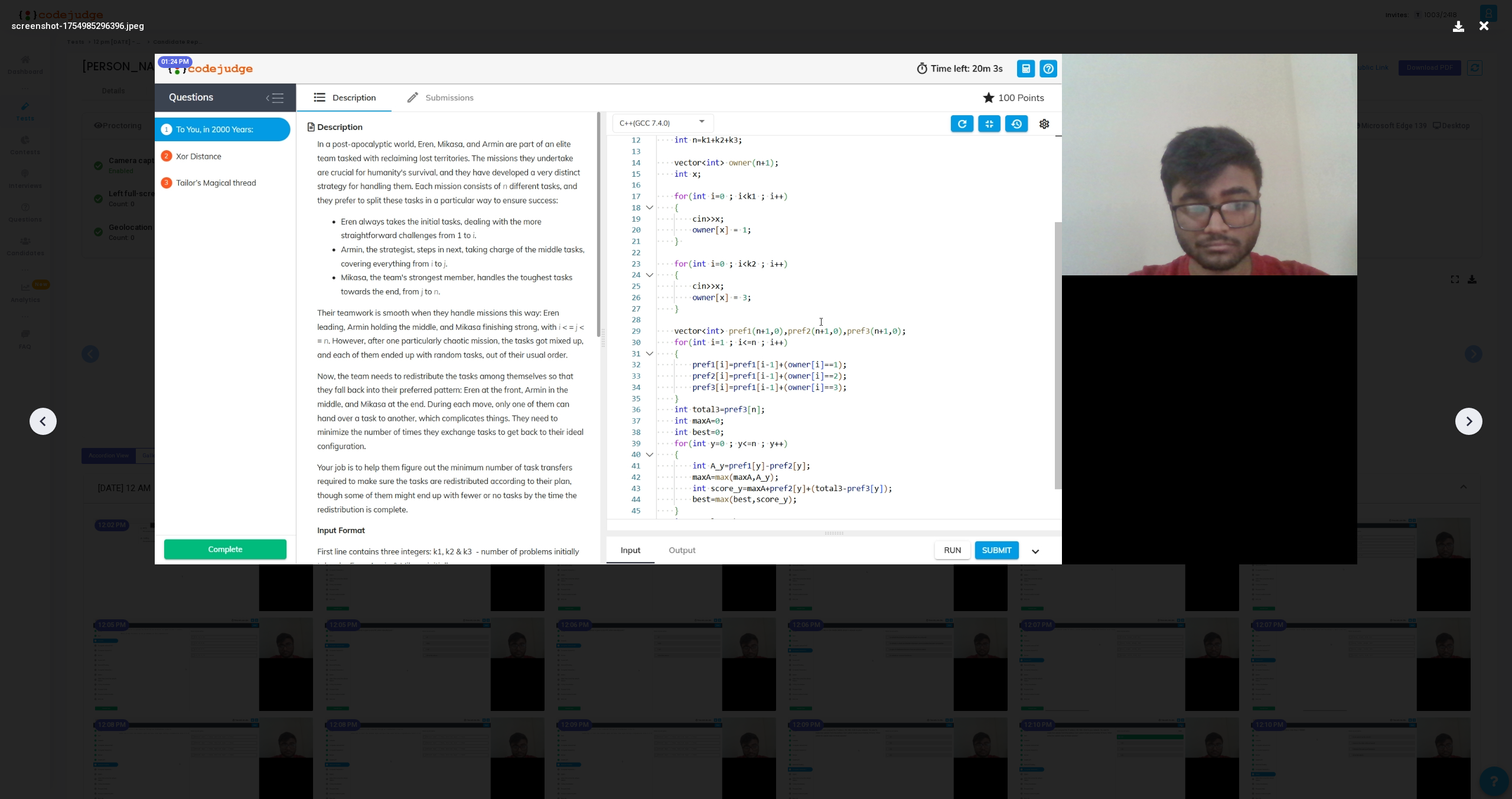
click at [1472, 420] on icon at bounding box center [1469, 421] width 18 height 18
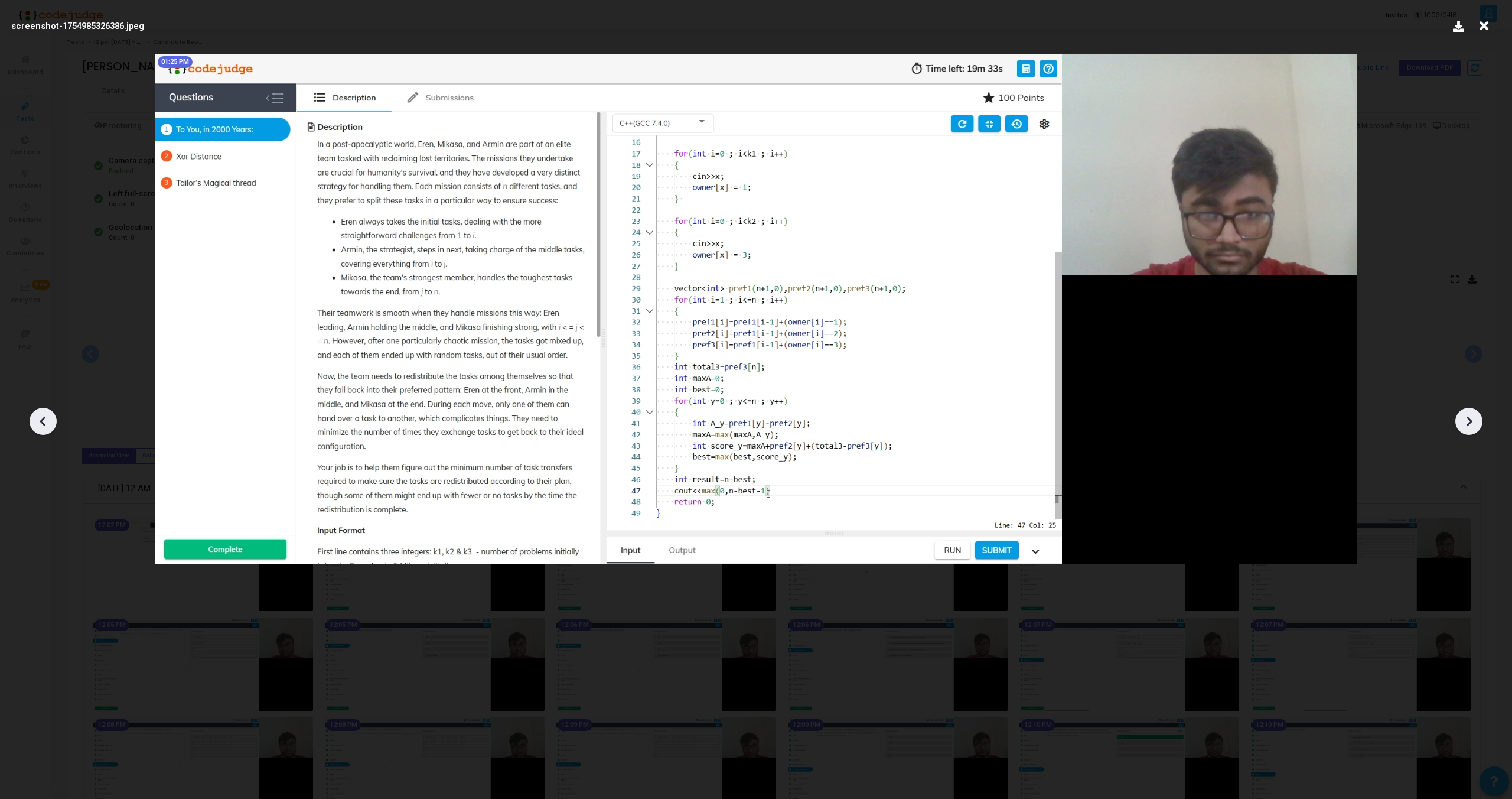
click at [1472, 420] on icon at bounding box center [1469, 421] width 18 height 18
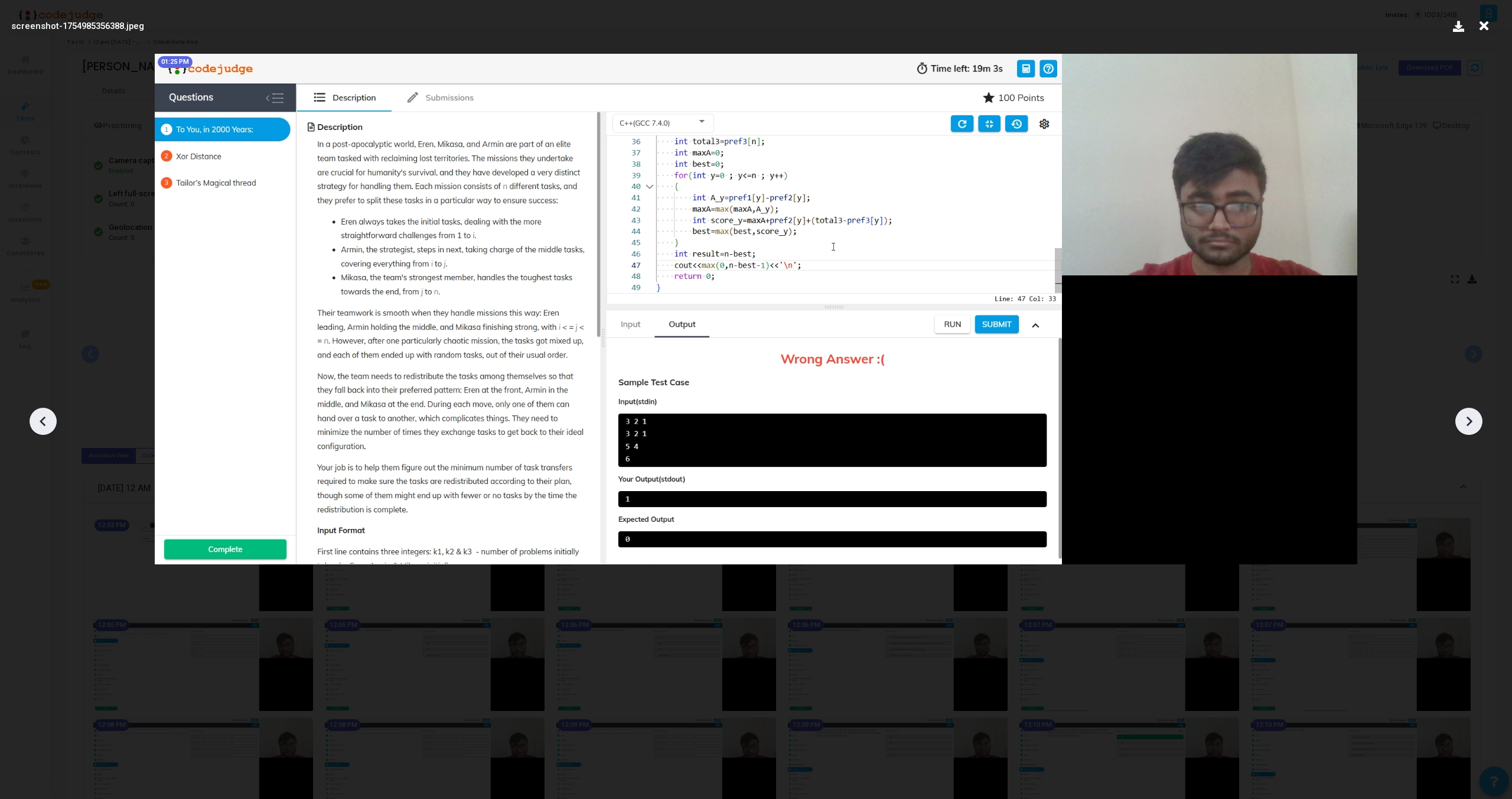
click at [1472, 420] on icon at bounding box center [1469, 421] width 18 height 18
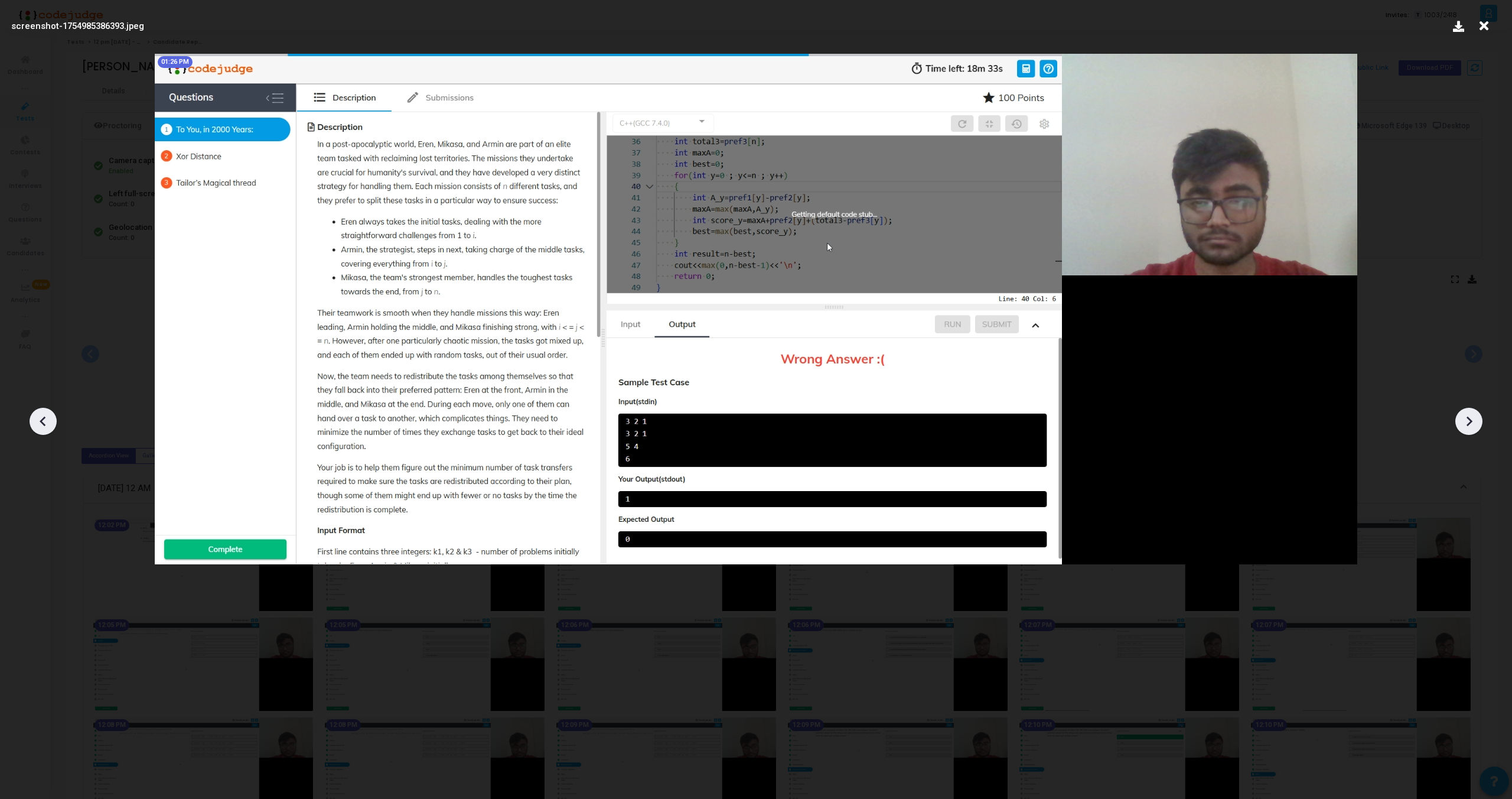
click at [1472, 420] on icon at bounding box center [1469, 421] width 18 height 18
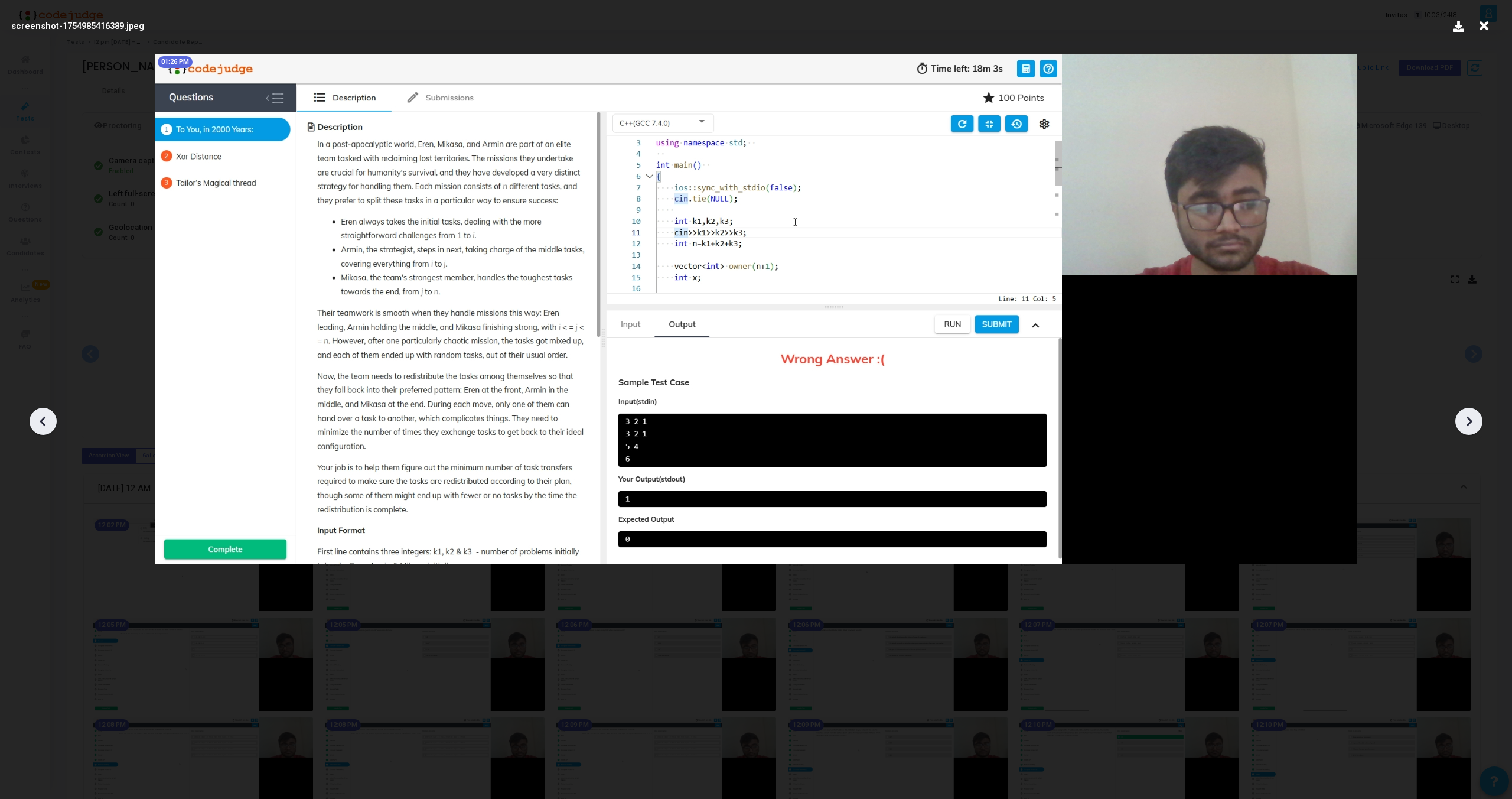
click at [1472, 420] on icon at bounding box center [1469, 421] width 18 height 18
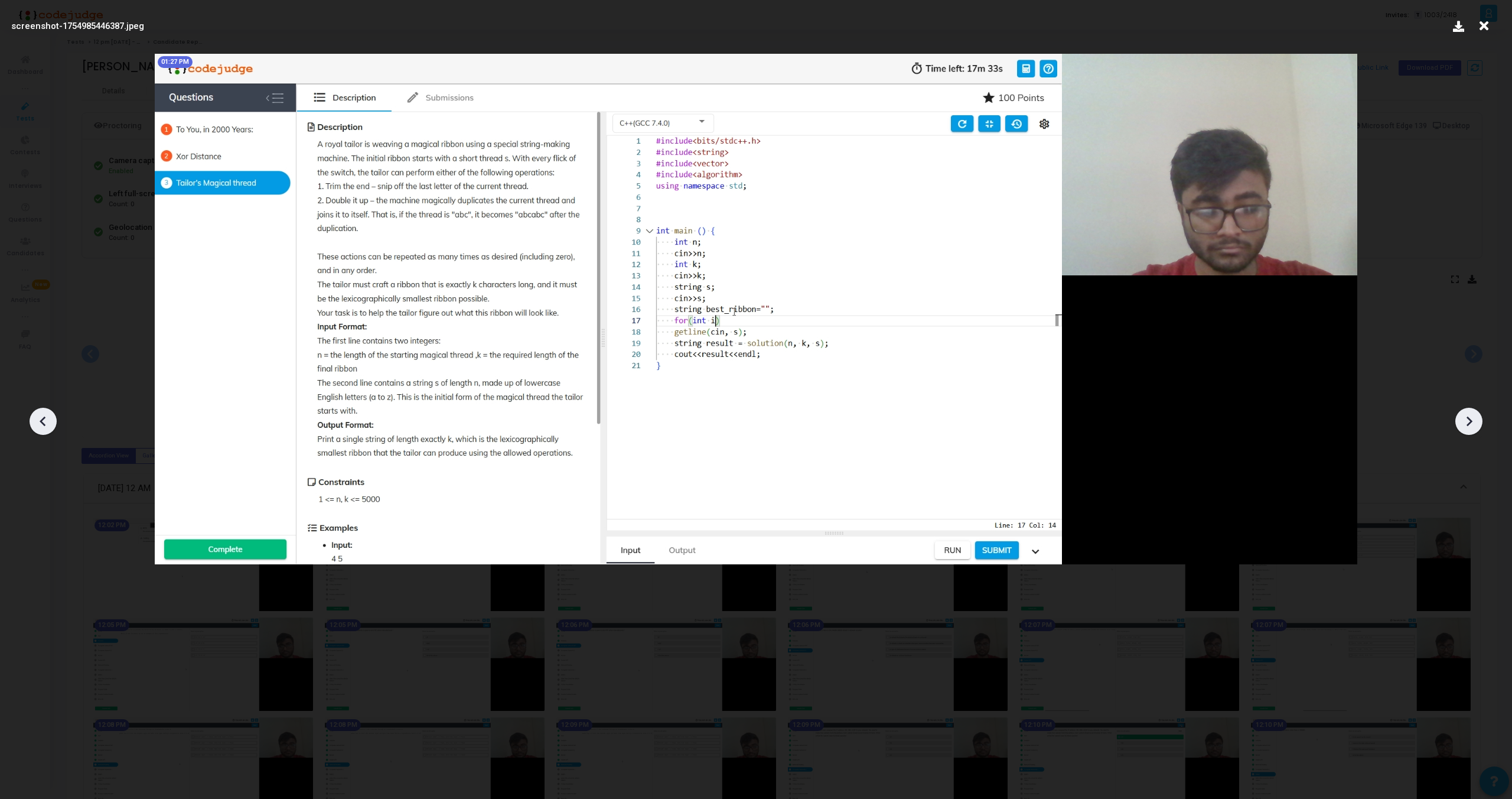
click at [1472, 420] on icon at bounding box center [1469, 421] width 18 height 18
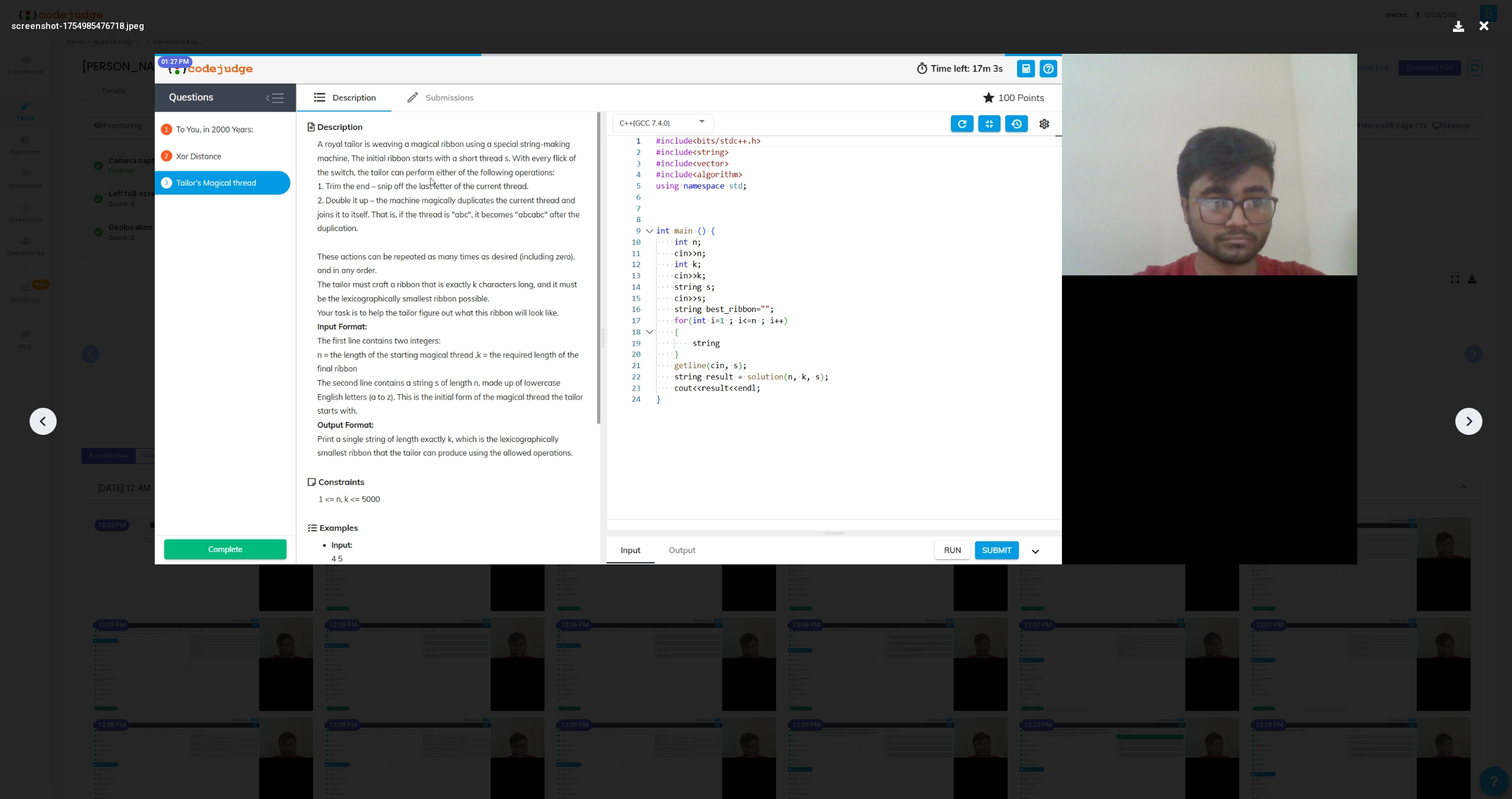
click at [1472, 420] on icon at bounding box center [1469, 421] width 18 height 18
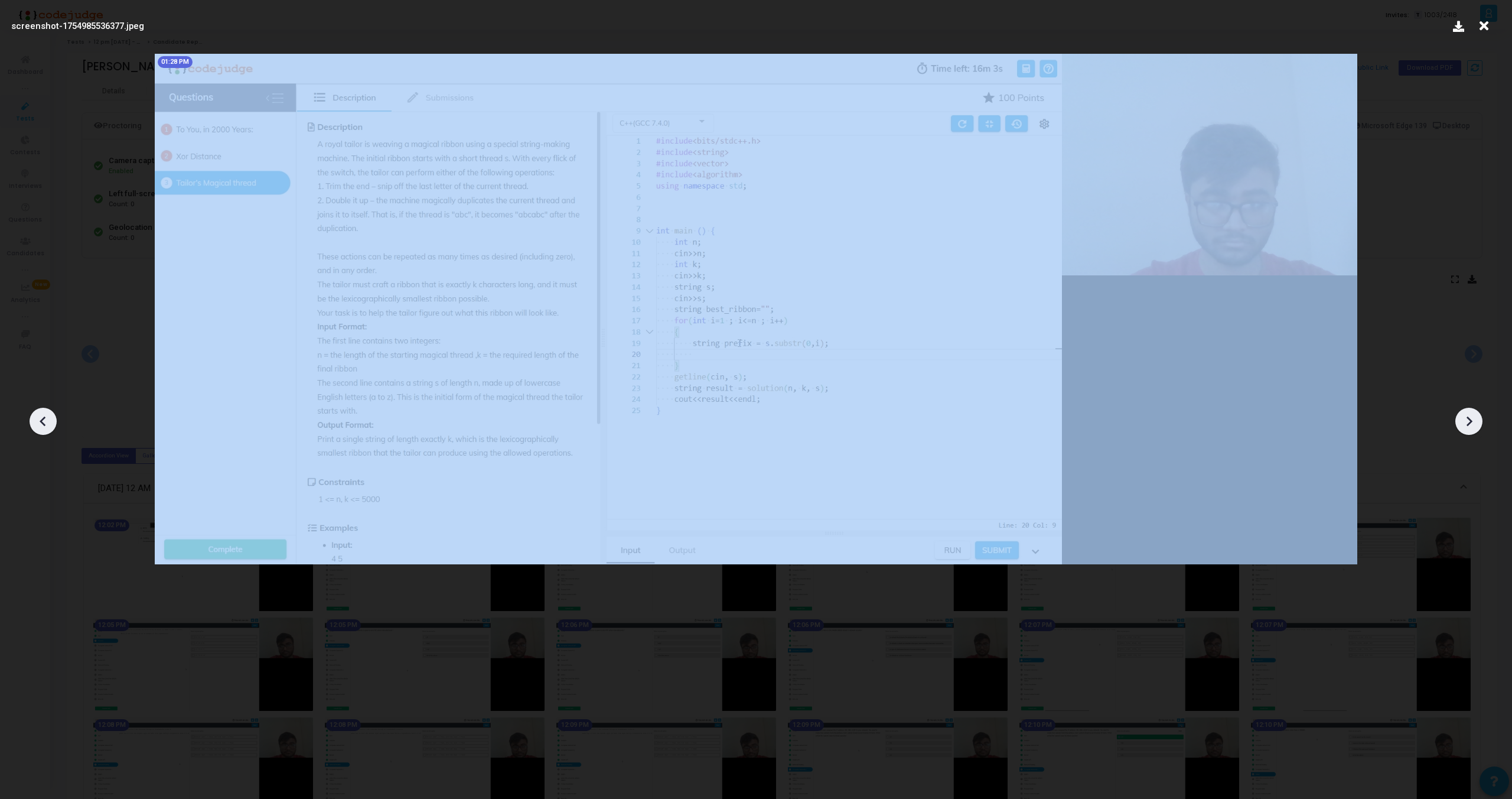
click at [1472, 420] on icon at bounding box center [1469, 421] width 18 height 18
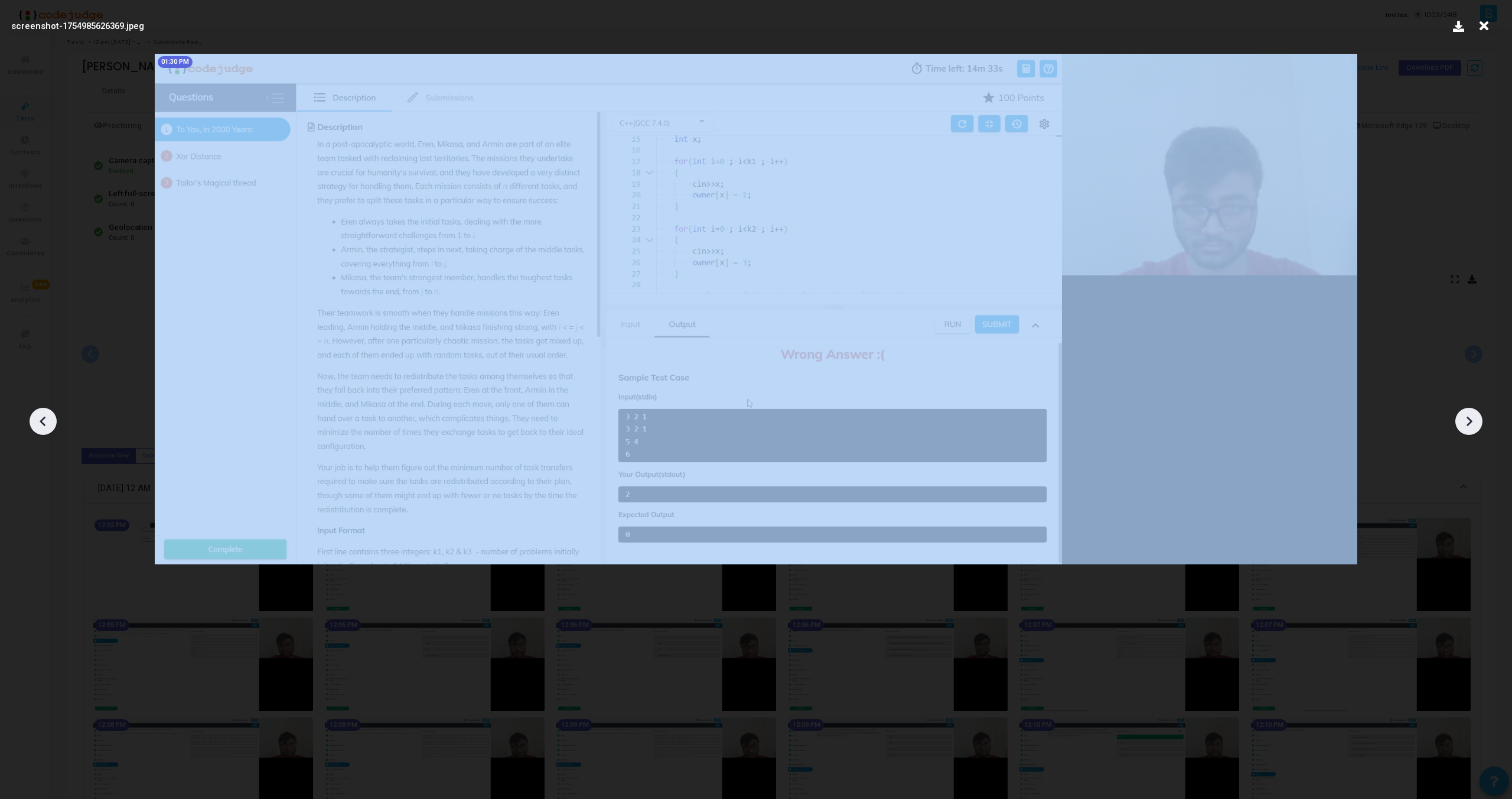
click at [1472, 420] on icon at bounding box center [1469, 421] width 18 height 18
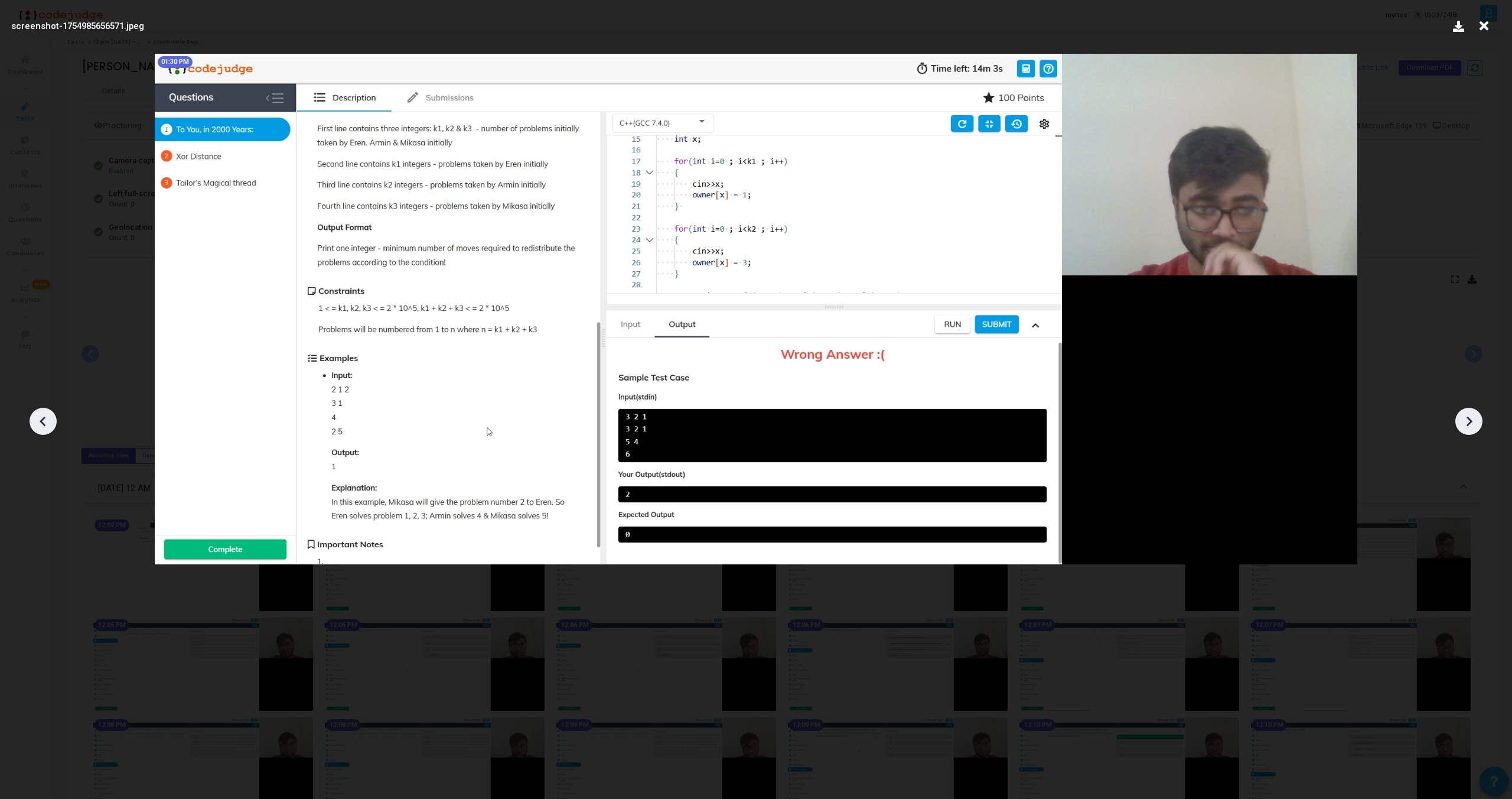
click at [1472, 420] on icon at bounding box center [1469, 421] width 18 height 18
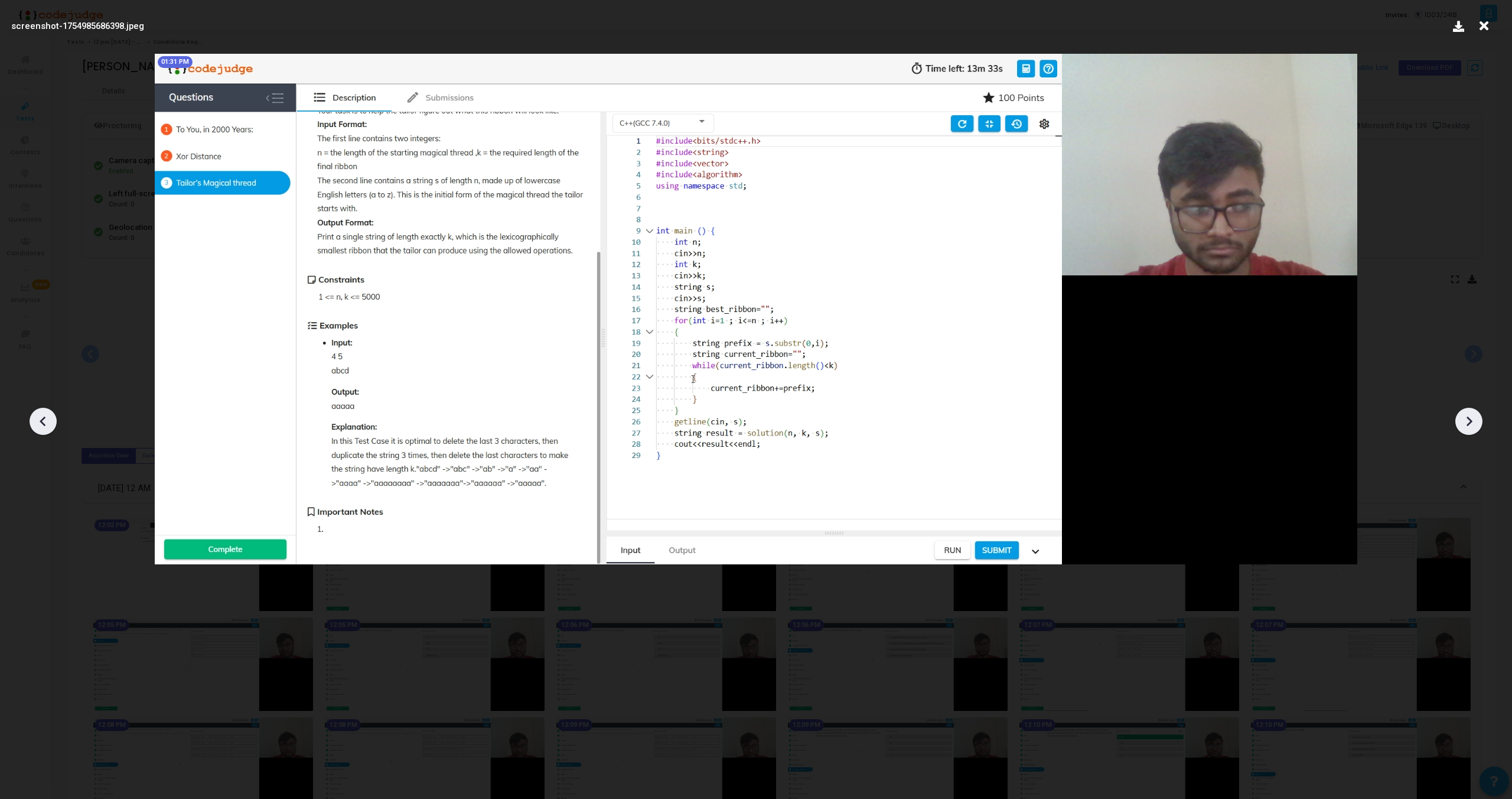
click at [1472, 420] on icon at bounding box center [1469, 421] width 18 height 18
click at [1477, 425] on icon at bounding box center [1469, 421] width 18 height 18
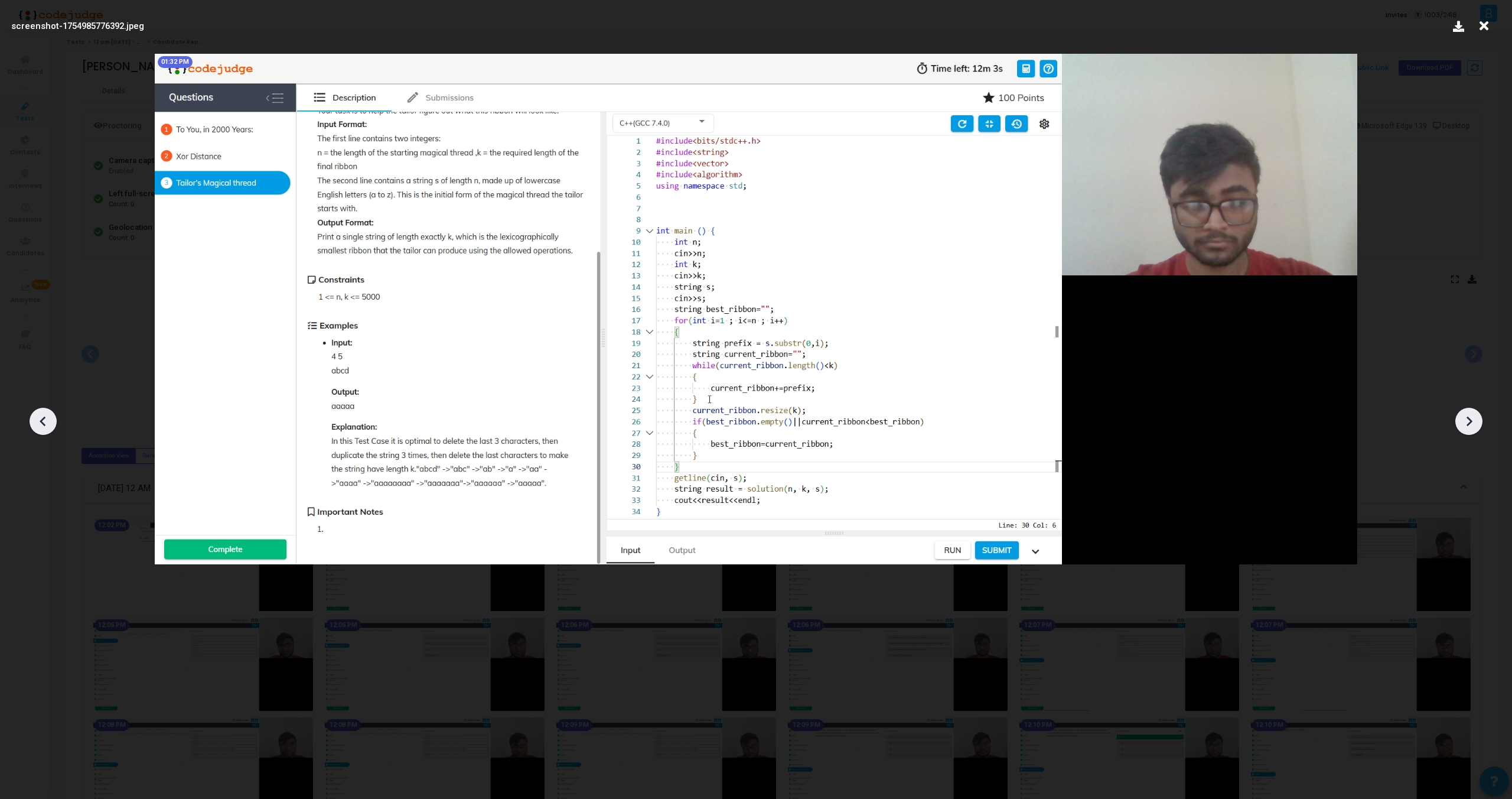
click at [1477, 425] on icon at bounding box center [1469, 421] width 18 height 18
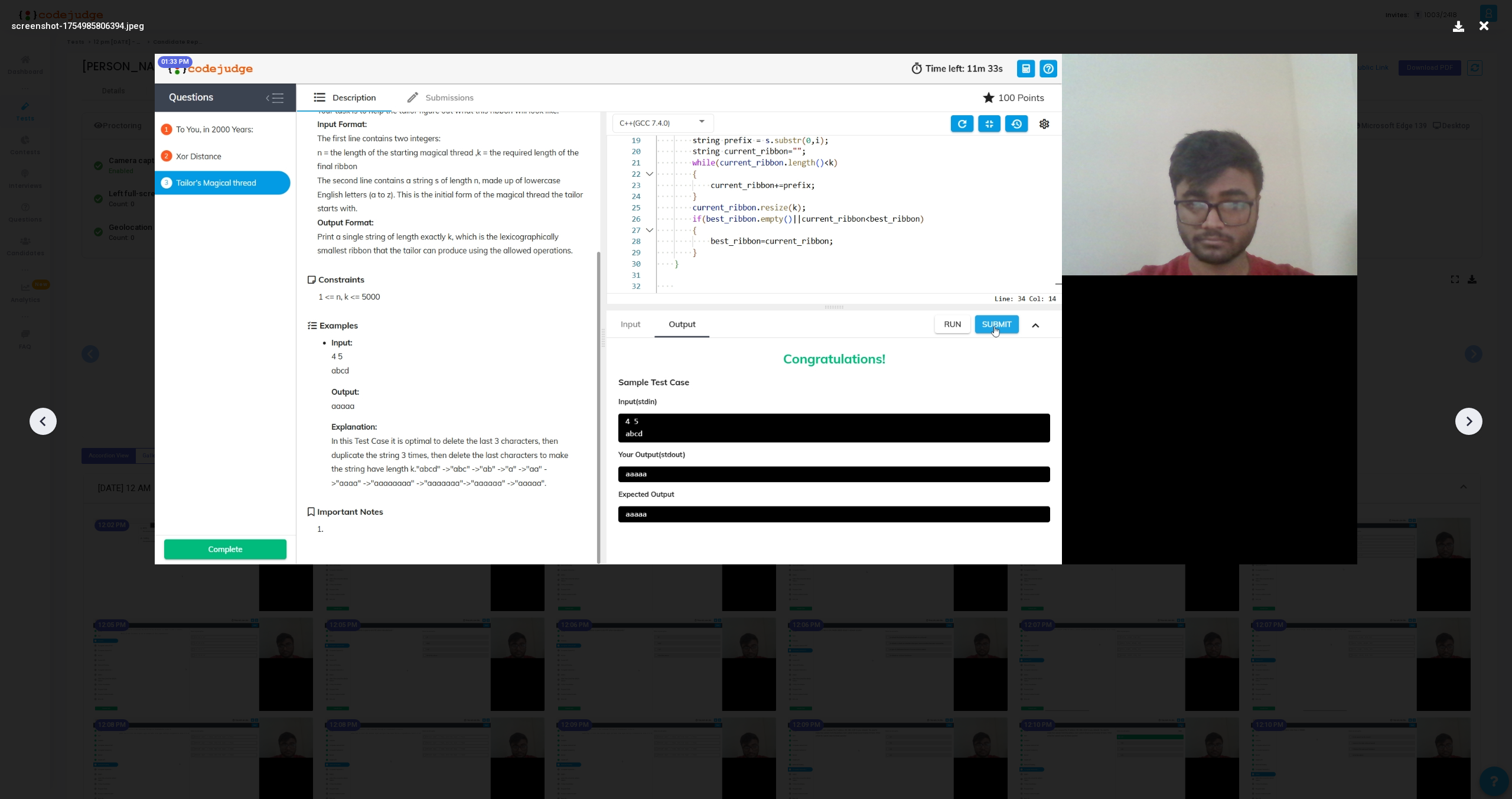
click at [1477, 425] on icon at bounding box center [1469, 421] width 18 height 18
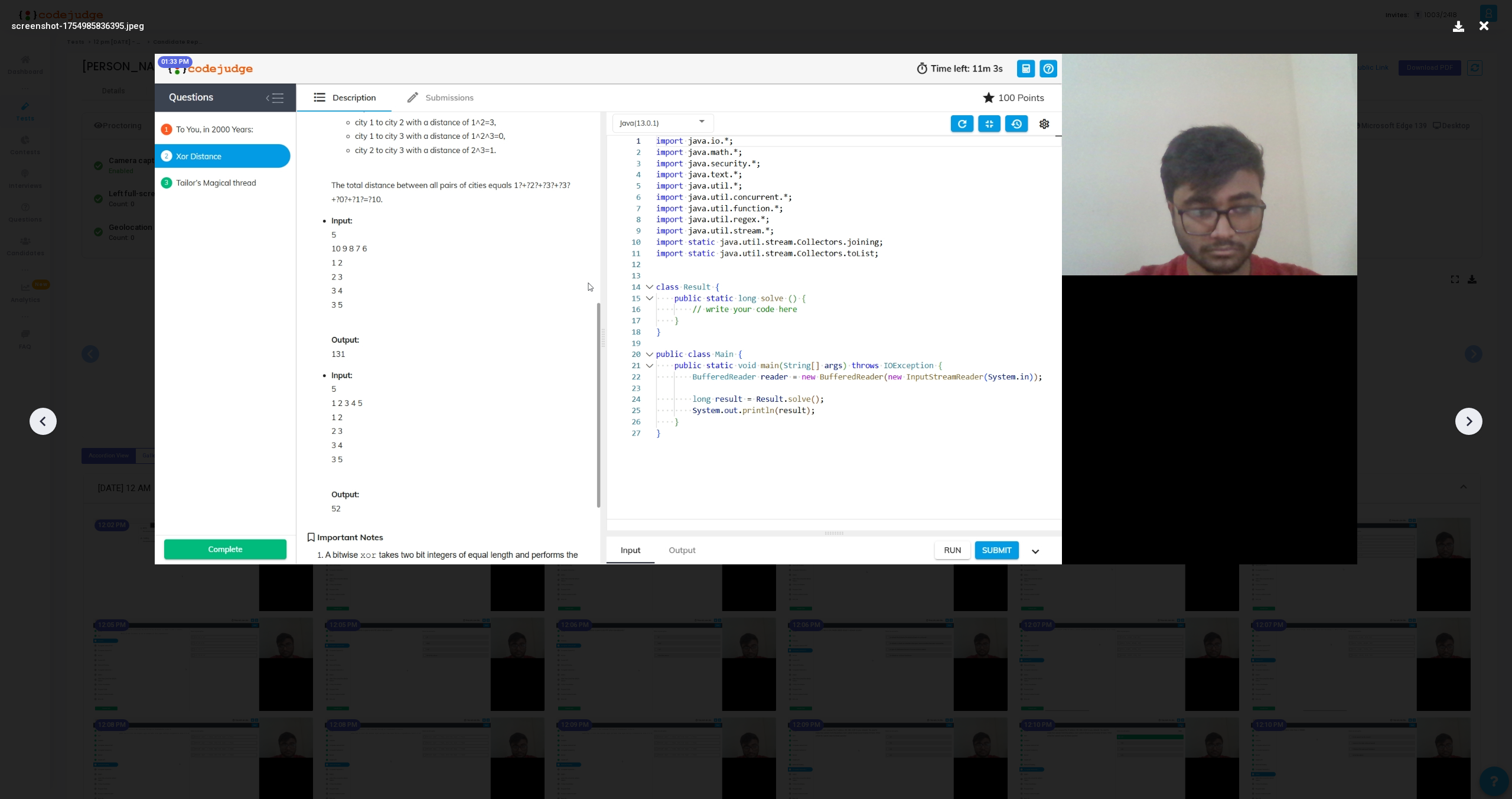
click at [1477, 425] on icon at bounding box center [1469, 421] width 18 height 18
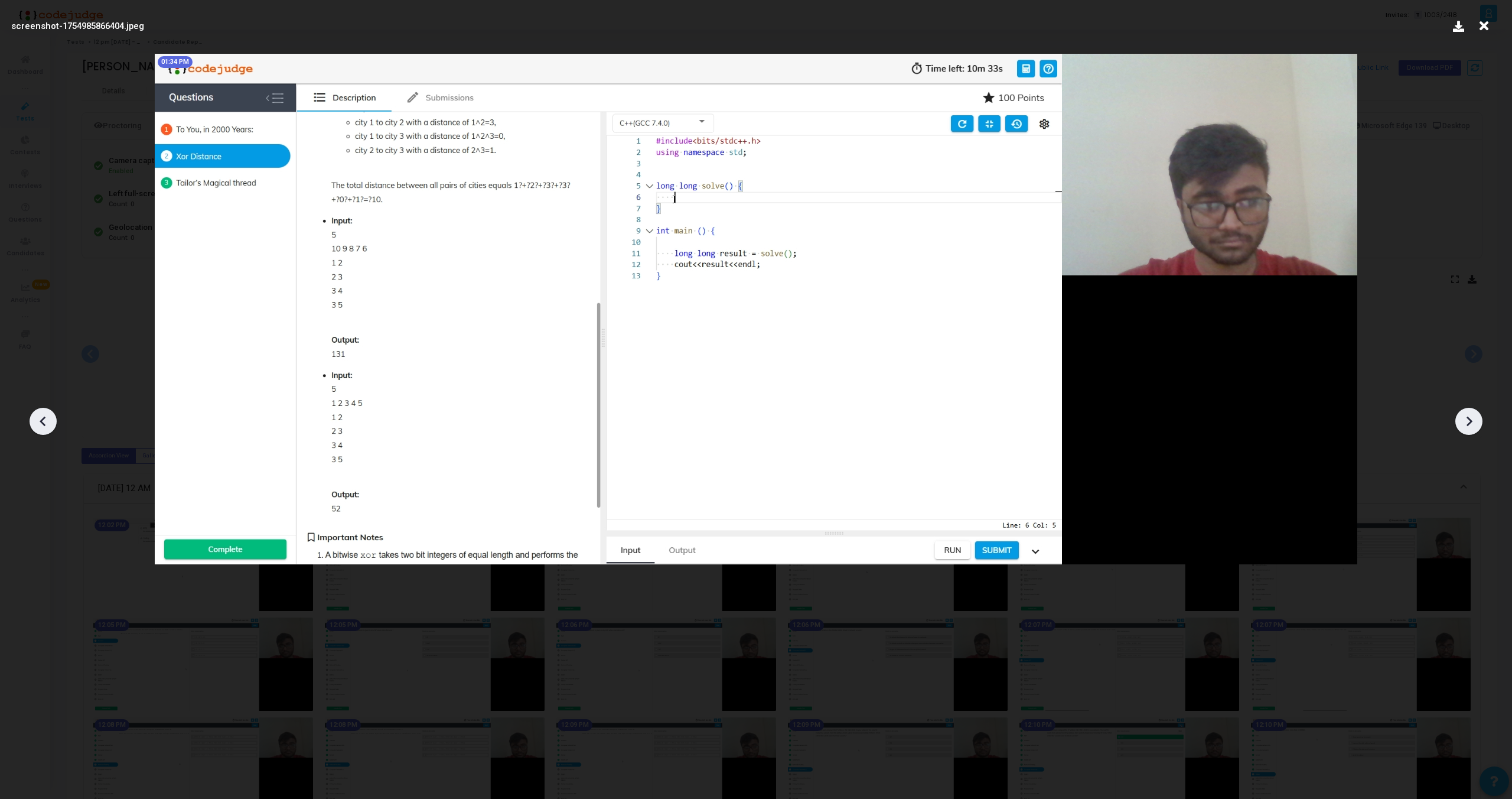
click at [1477, 425] on icon at bounding box center [1469, 421] width 18 height 18
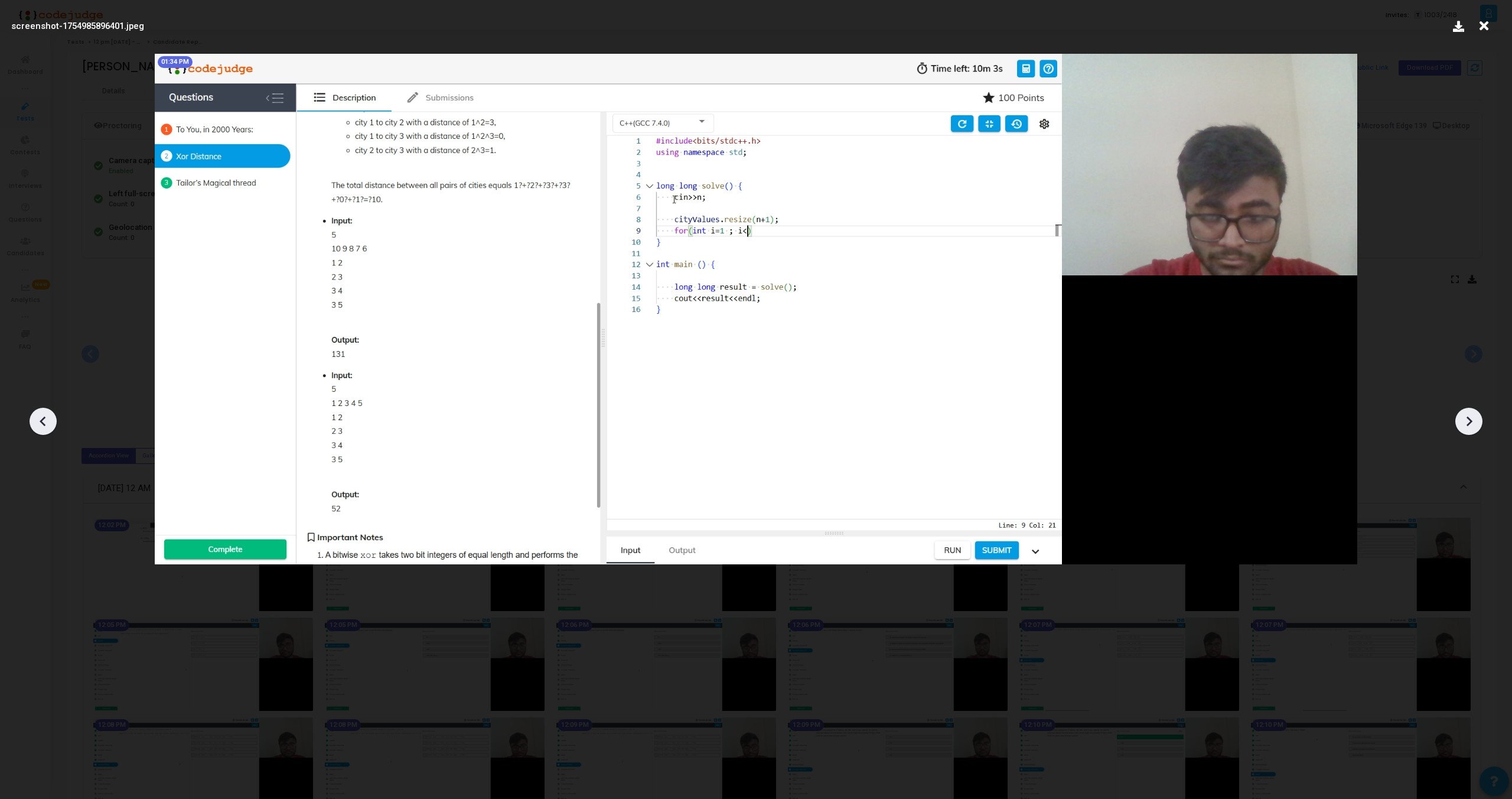
click at [1477, 425] on icon at bounding box center [1469, 421] width 18 height 18
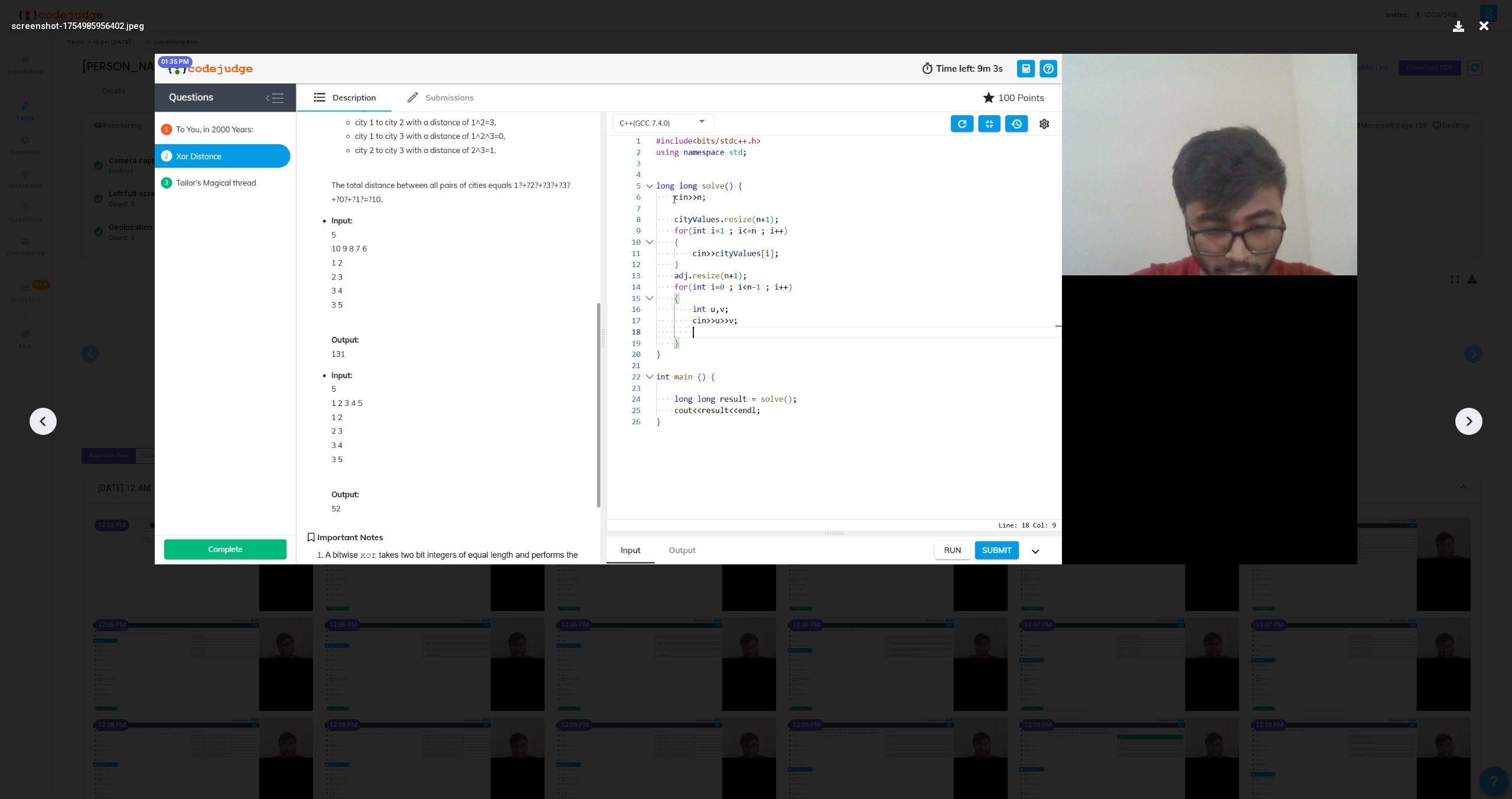
click at [1477, 425] on icon at bounding box center [1469, 421] width 18 height 18
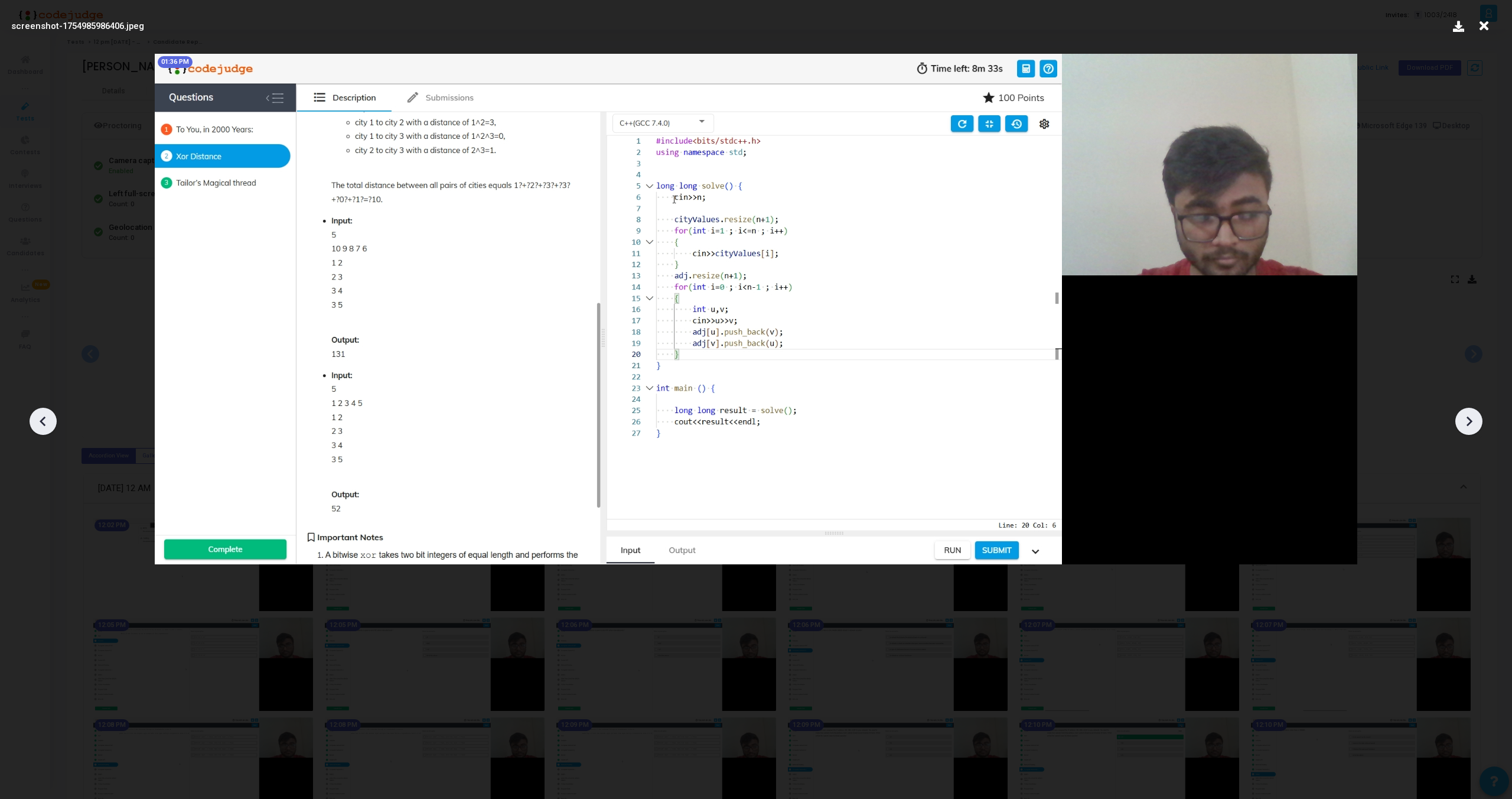
click at [1477, 425] on icon at bounding box center [1469, 421] width 18 height 18
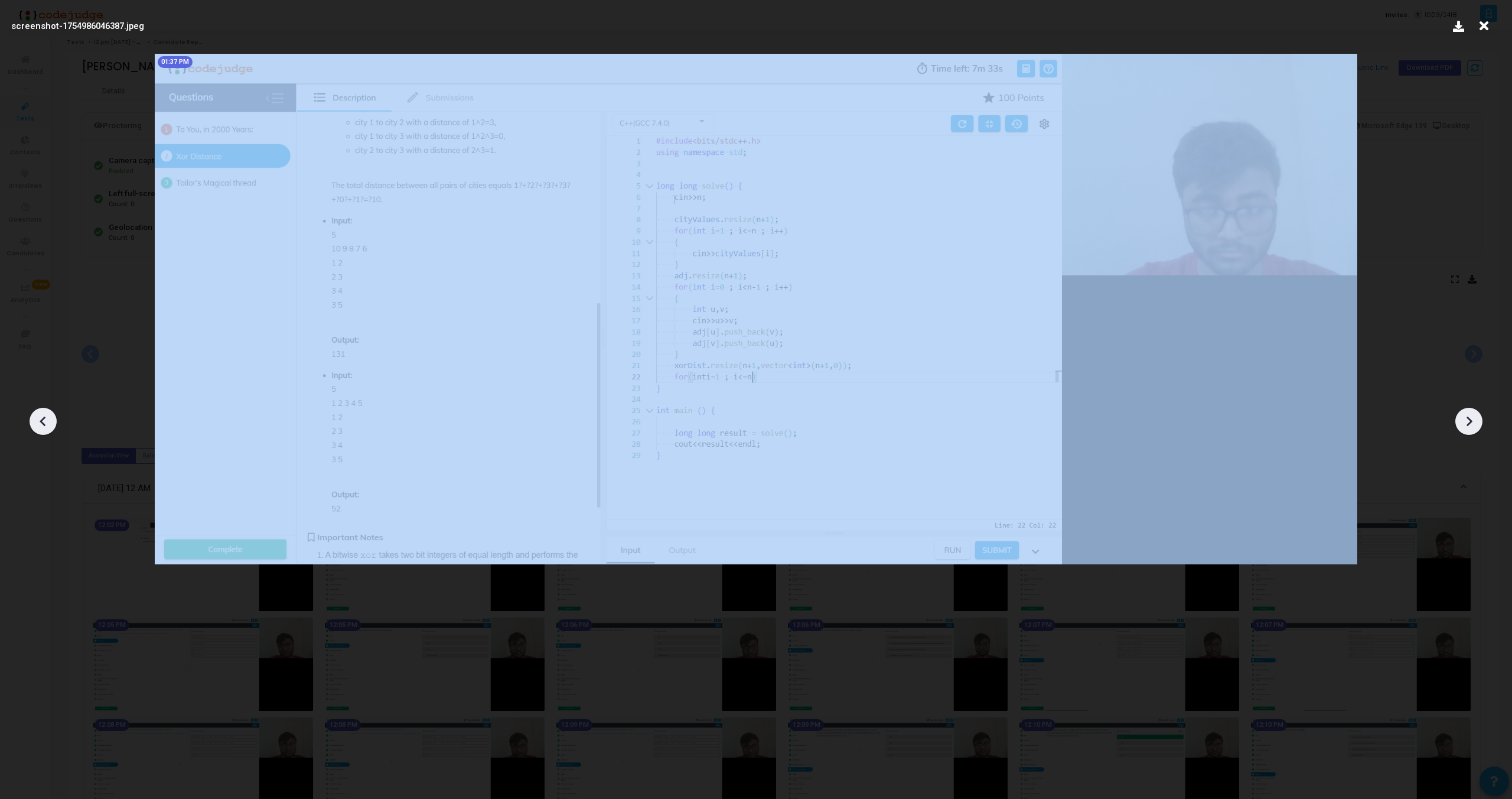
click at [1477, 425] on icon at bounding box center [1469, 421] width 18 height 18
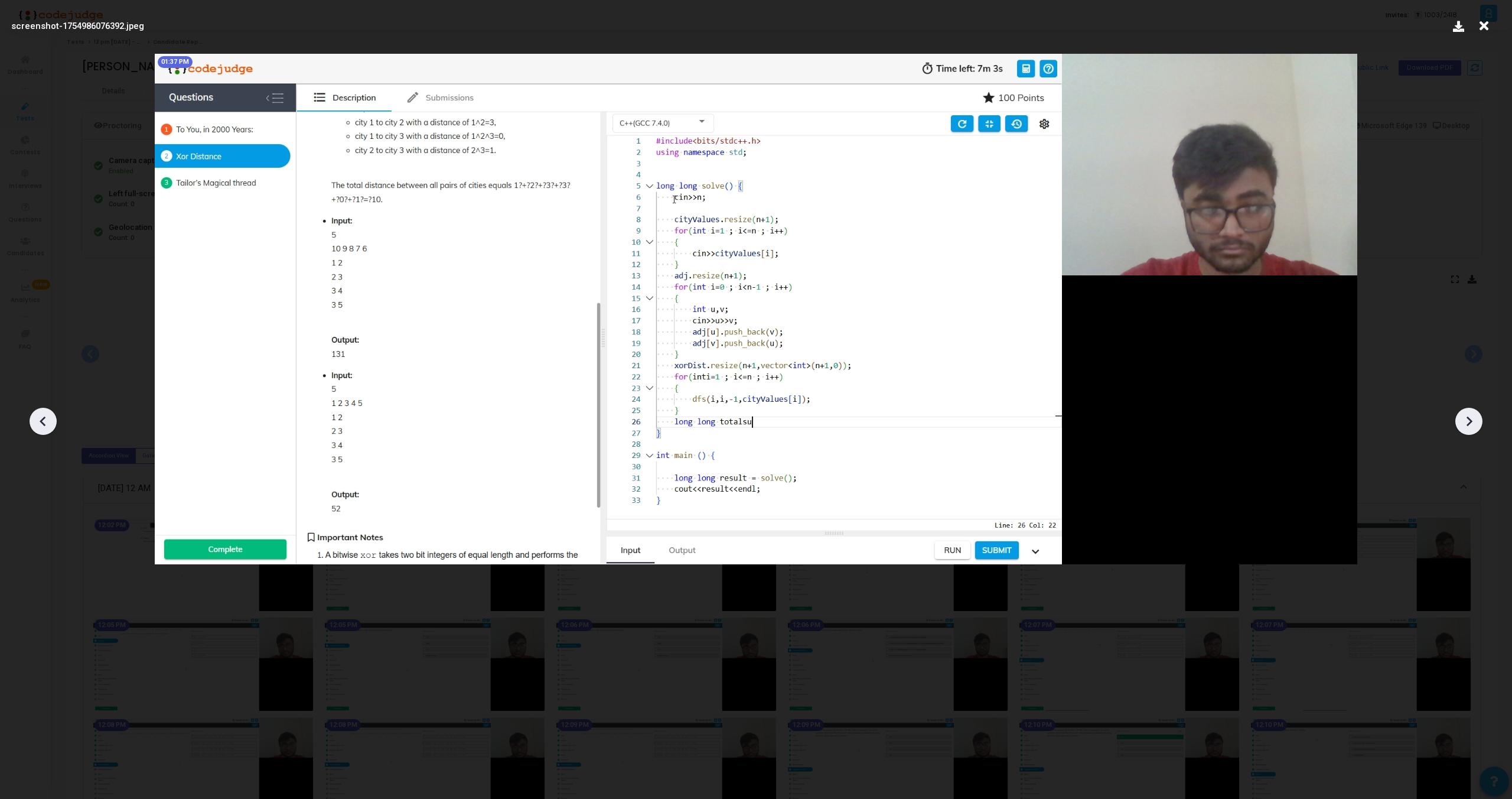
click at [1477, 425] on icon at bounding box center [1469, 421] width 18 height 18
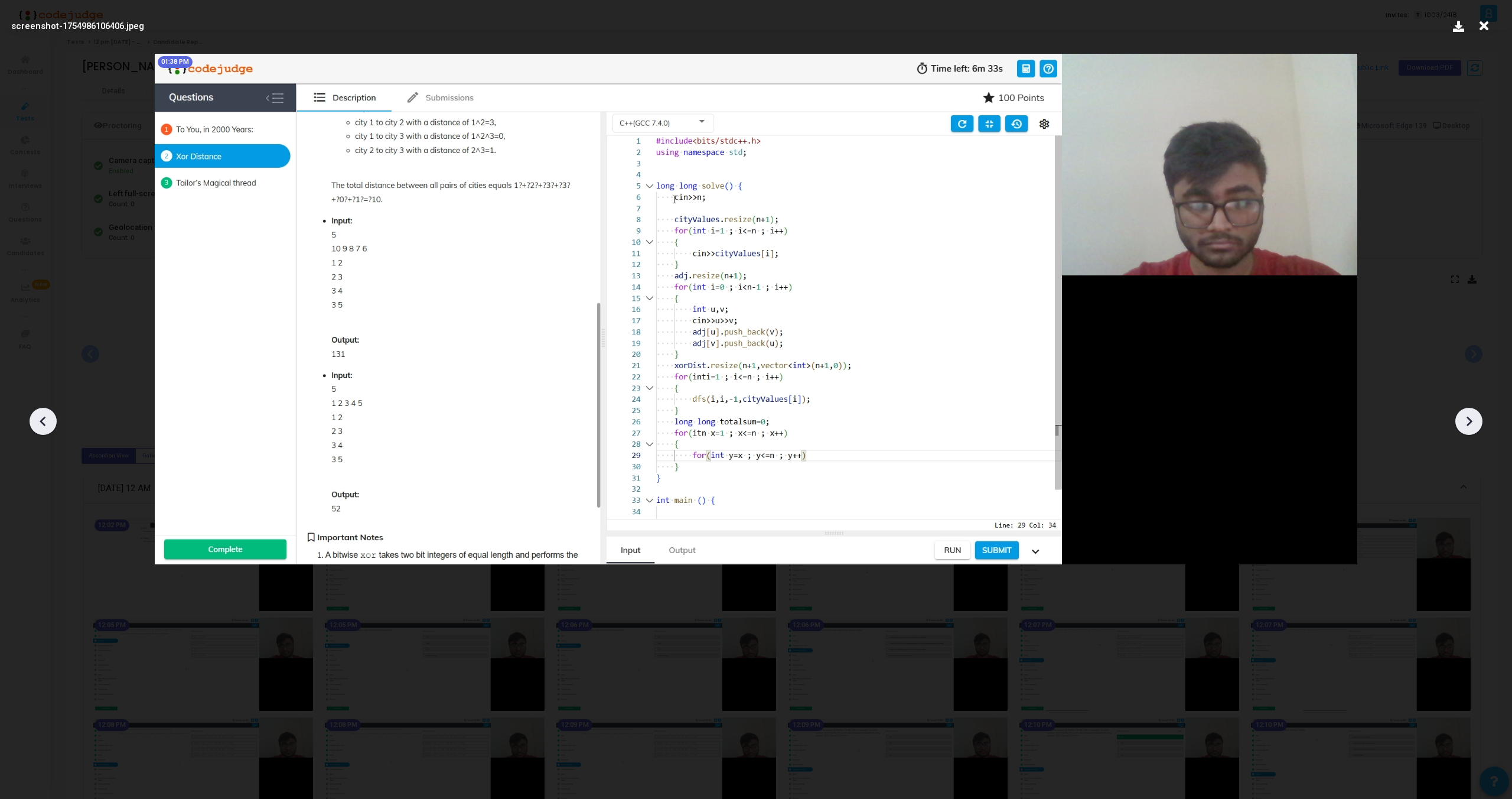
click at [1477, 425] on icon at bounding box center [1469, 421] width 18 height 18
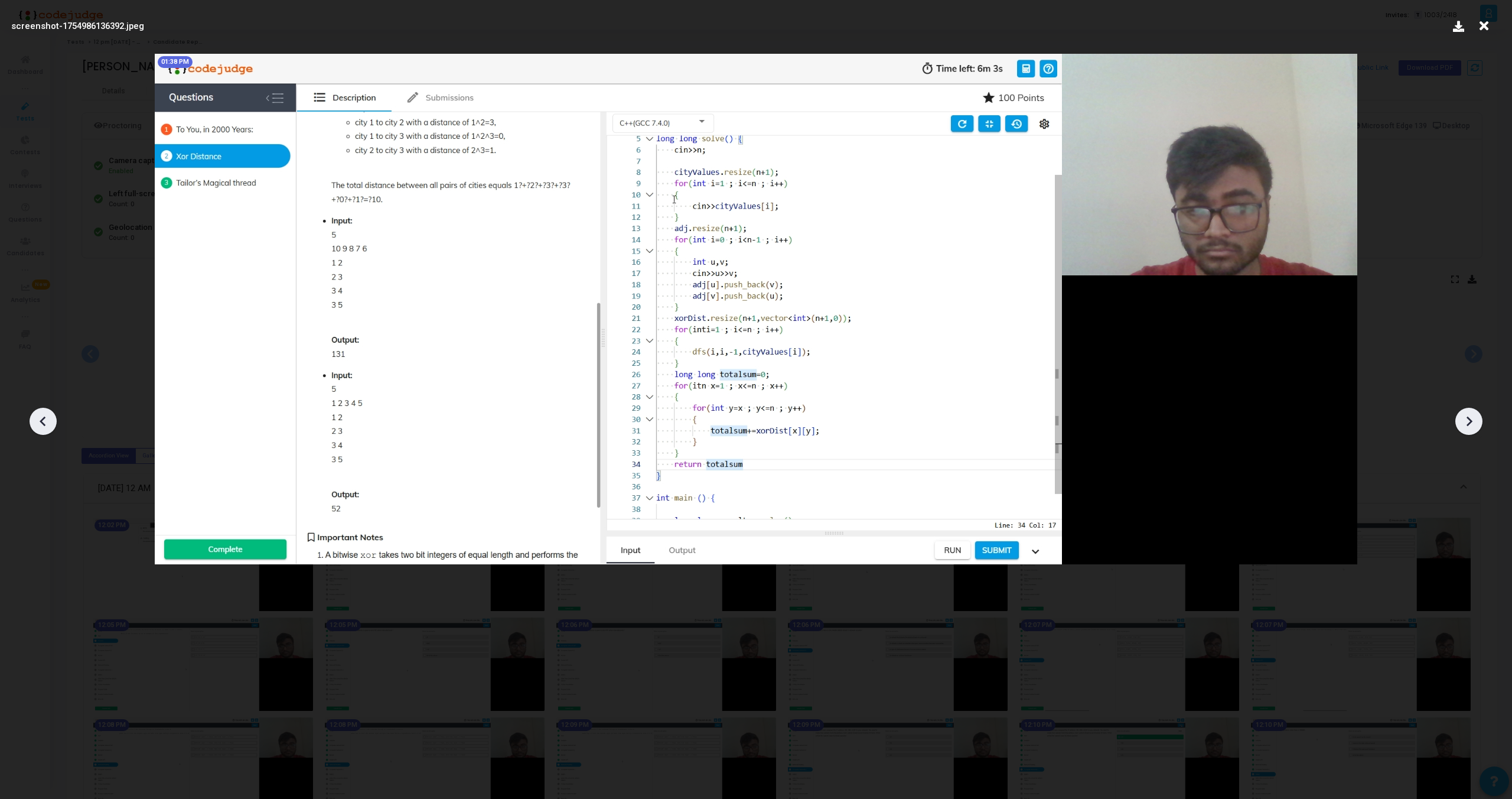
click at [1477, 425] on icon at bounding box center [1469, 421] width 18 height 18
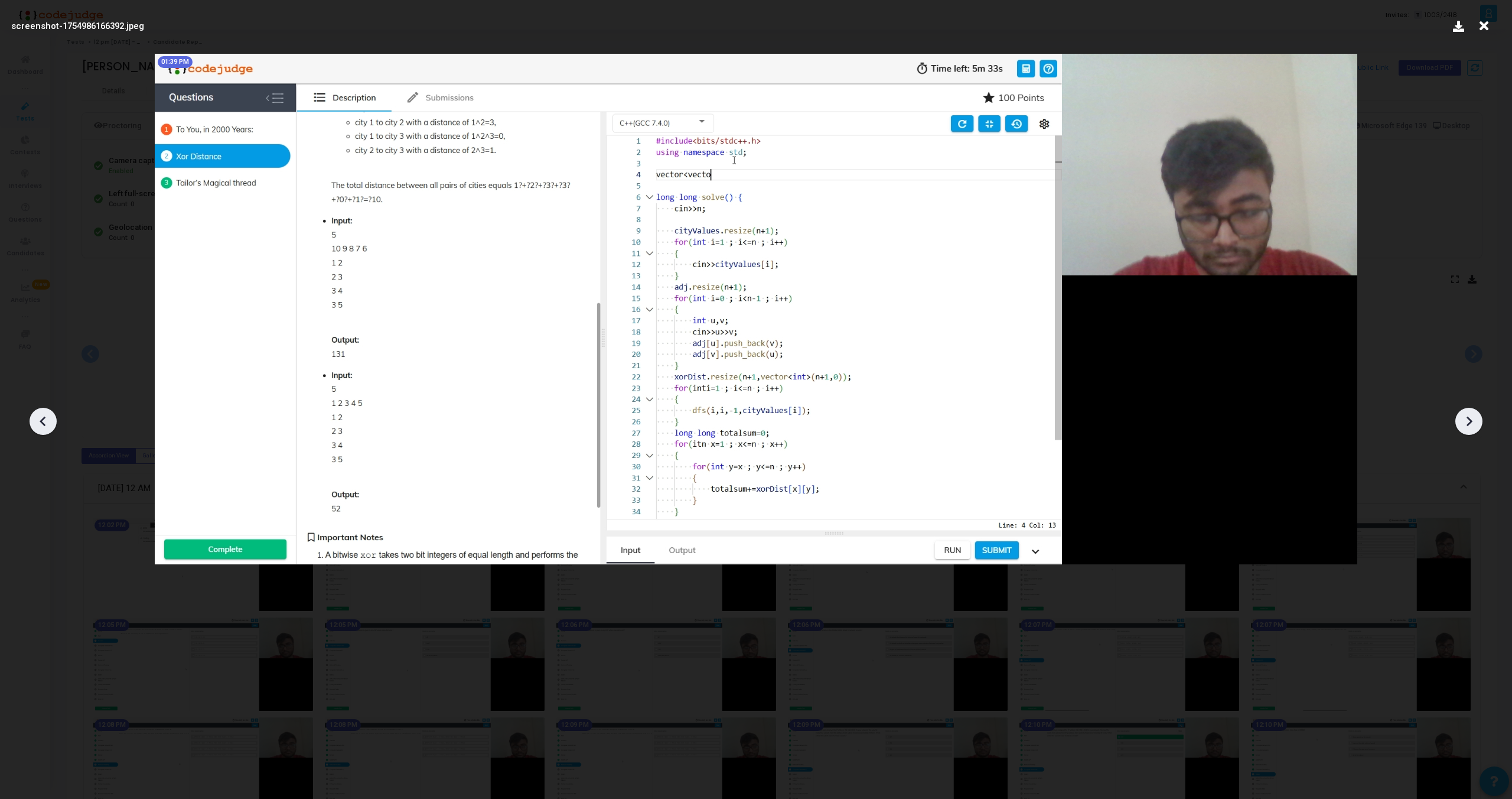
click at [1477, 425] on icon at bounding box center [1469, 421] width 18 height 18
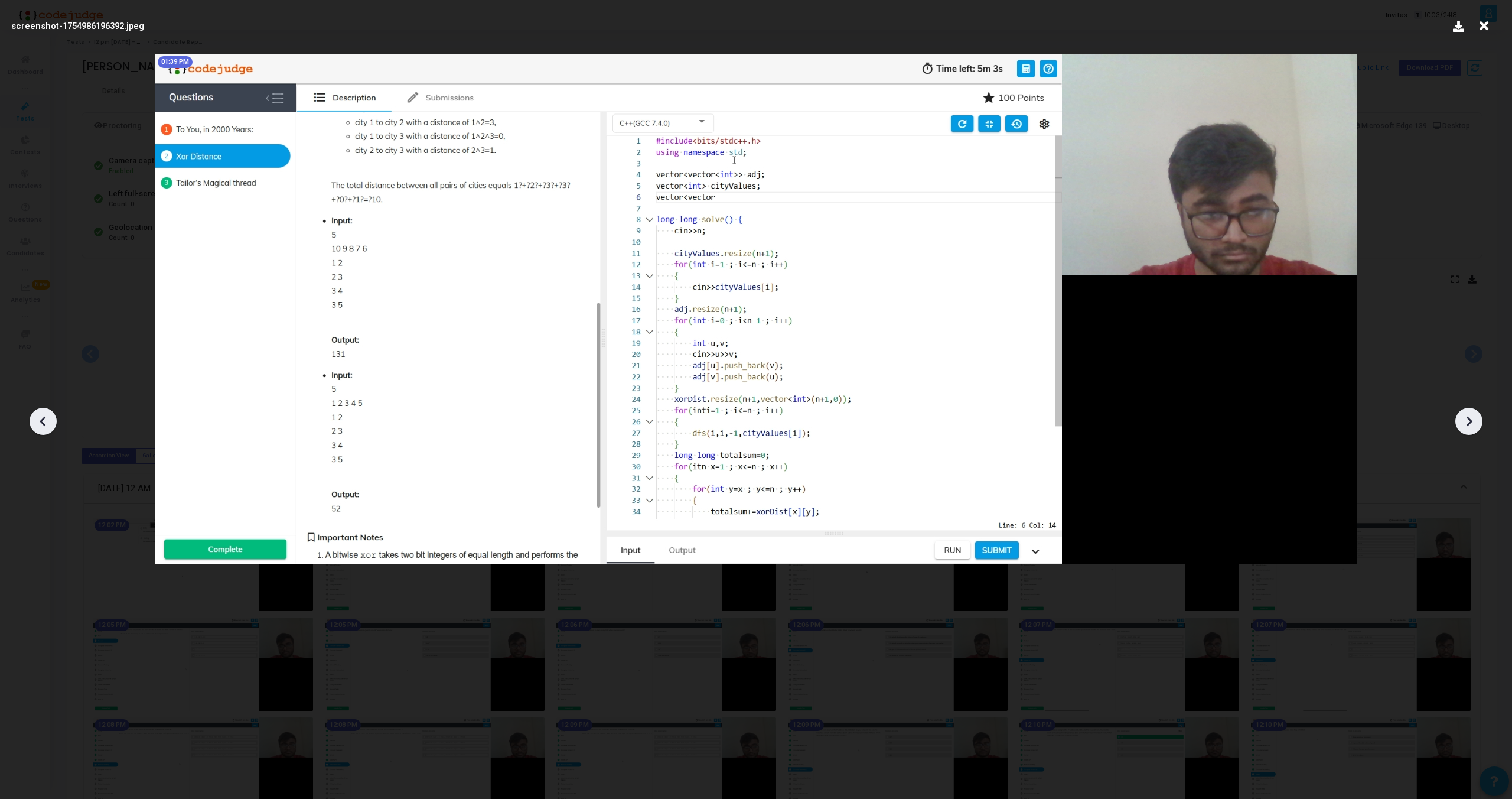
click at [1477, 425] on icon at bounding box center [1469, 421] width 18 height 18
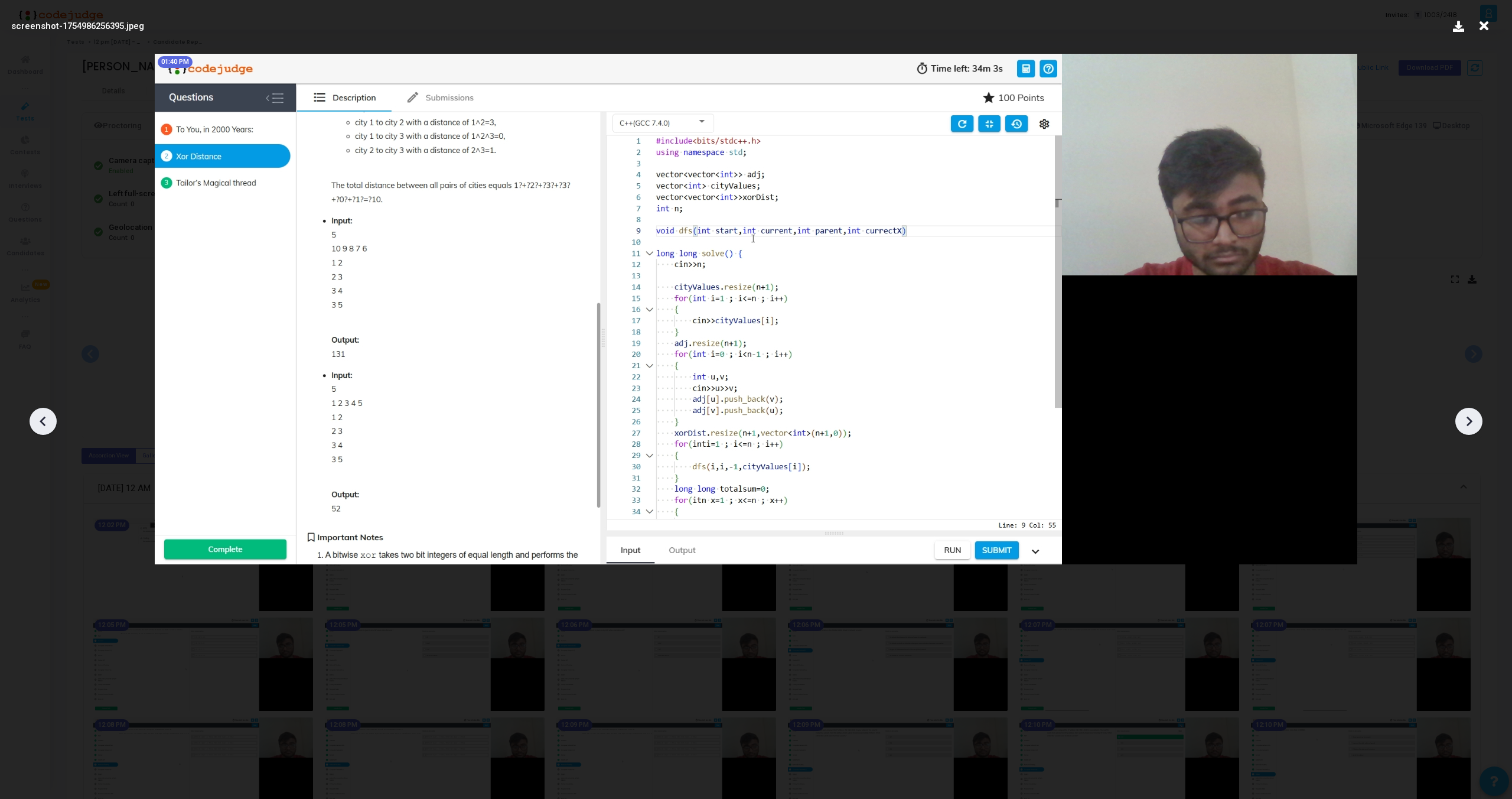
click at [1477, 425] on icon at bounding box center [1469, 421] width 18 height 18
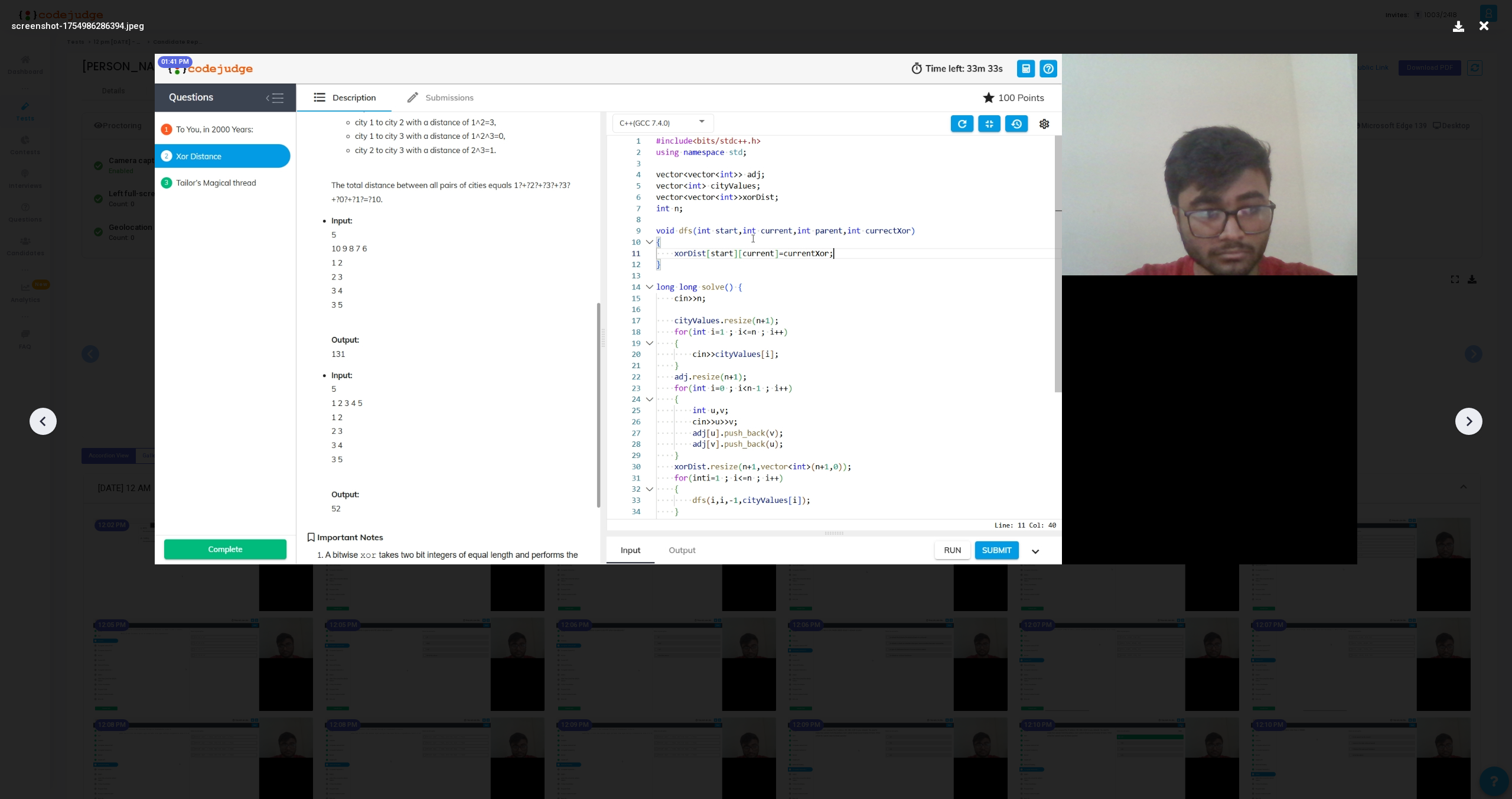
click at [1477, 425] on icon at bounding box center [1469, 421] width 18 height 18
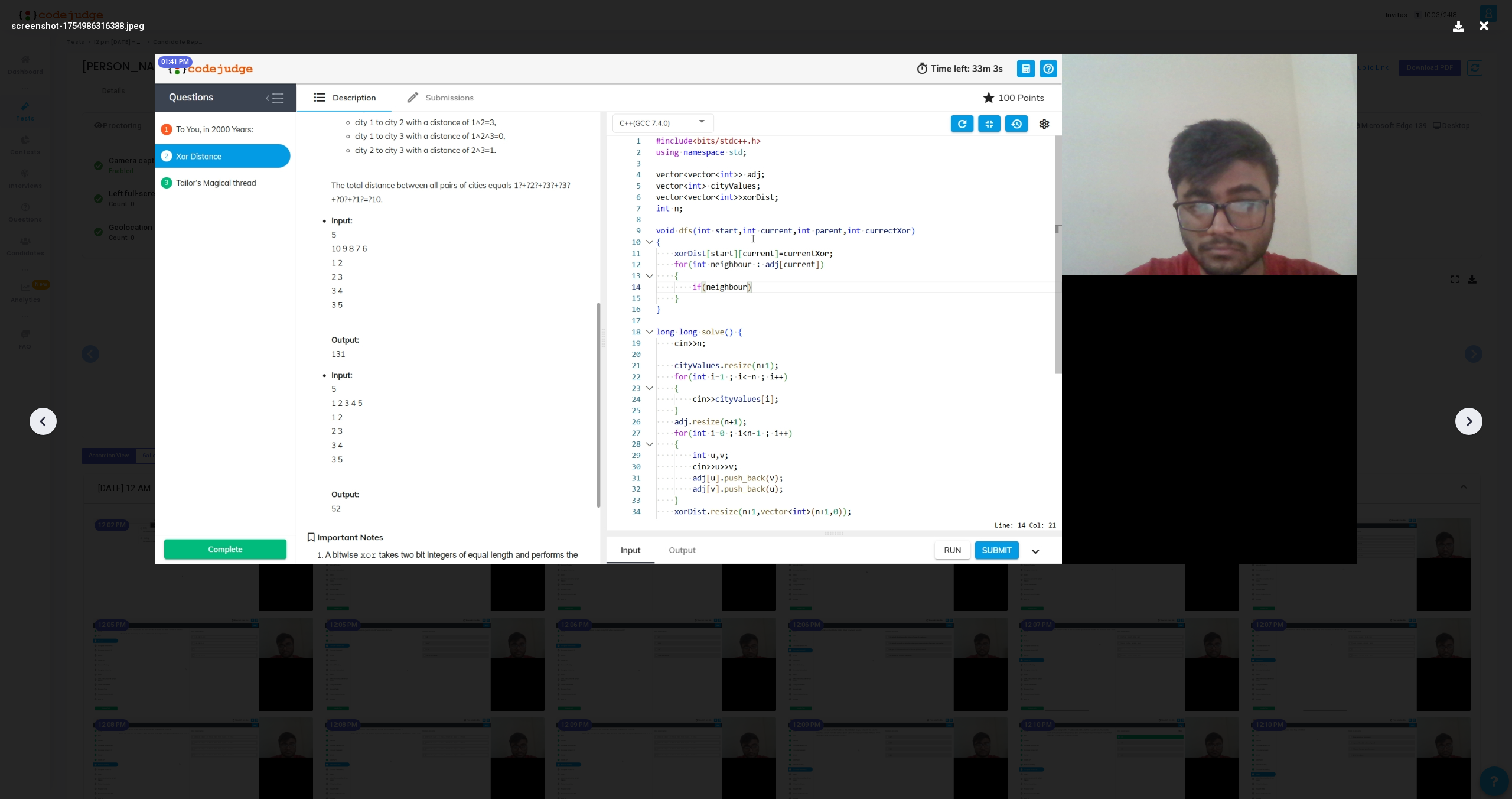
click at [1477, 425] on icon at bounding box center [1469, 421] width 18 height 18
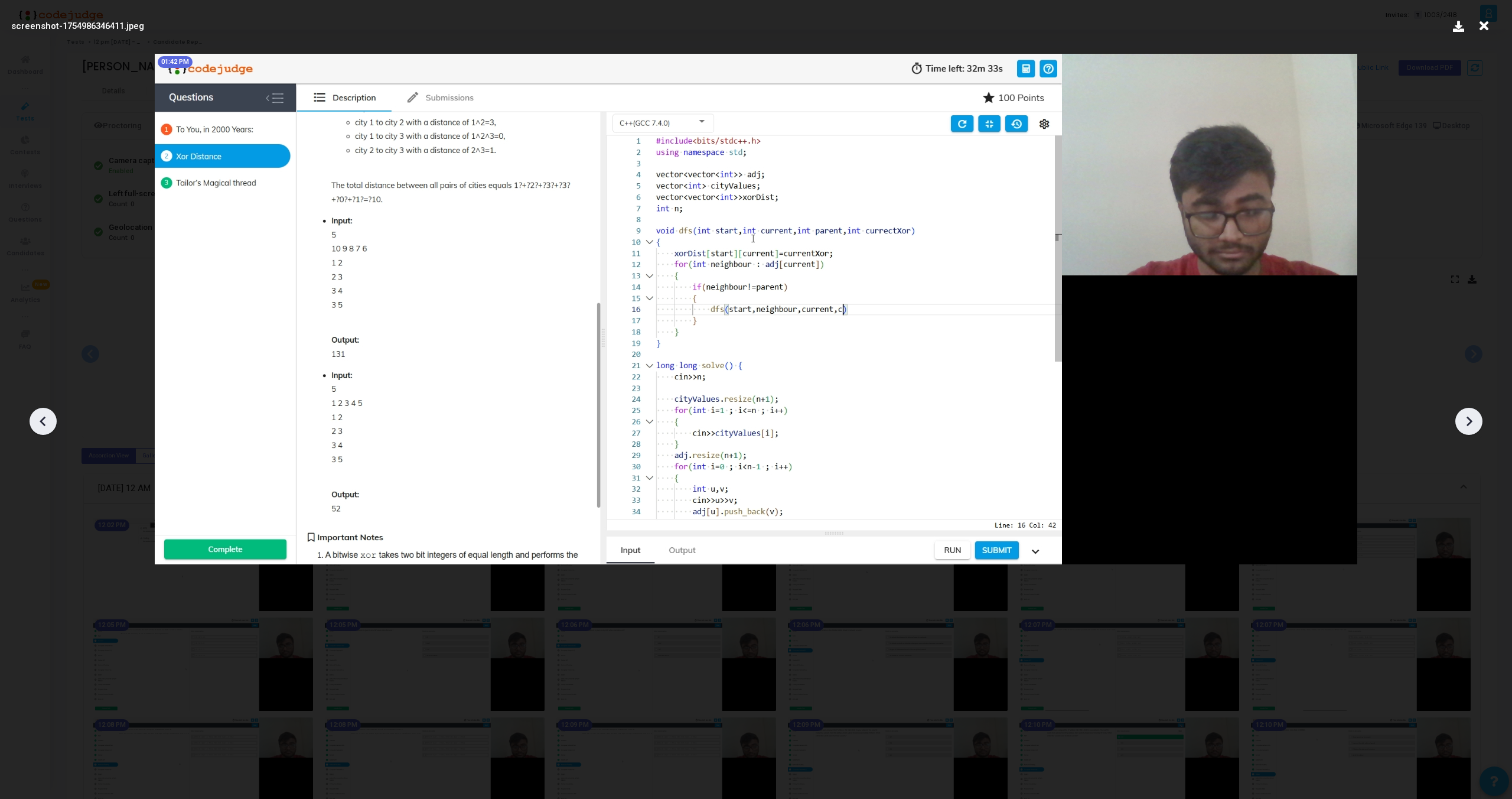
click at [1477, 425] on icon at bounding box center [1469, 421] width 18 height 18
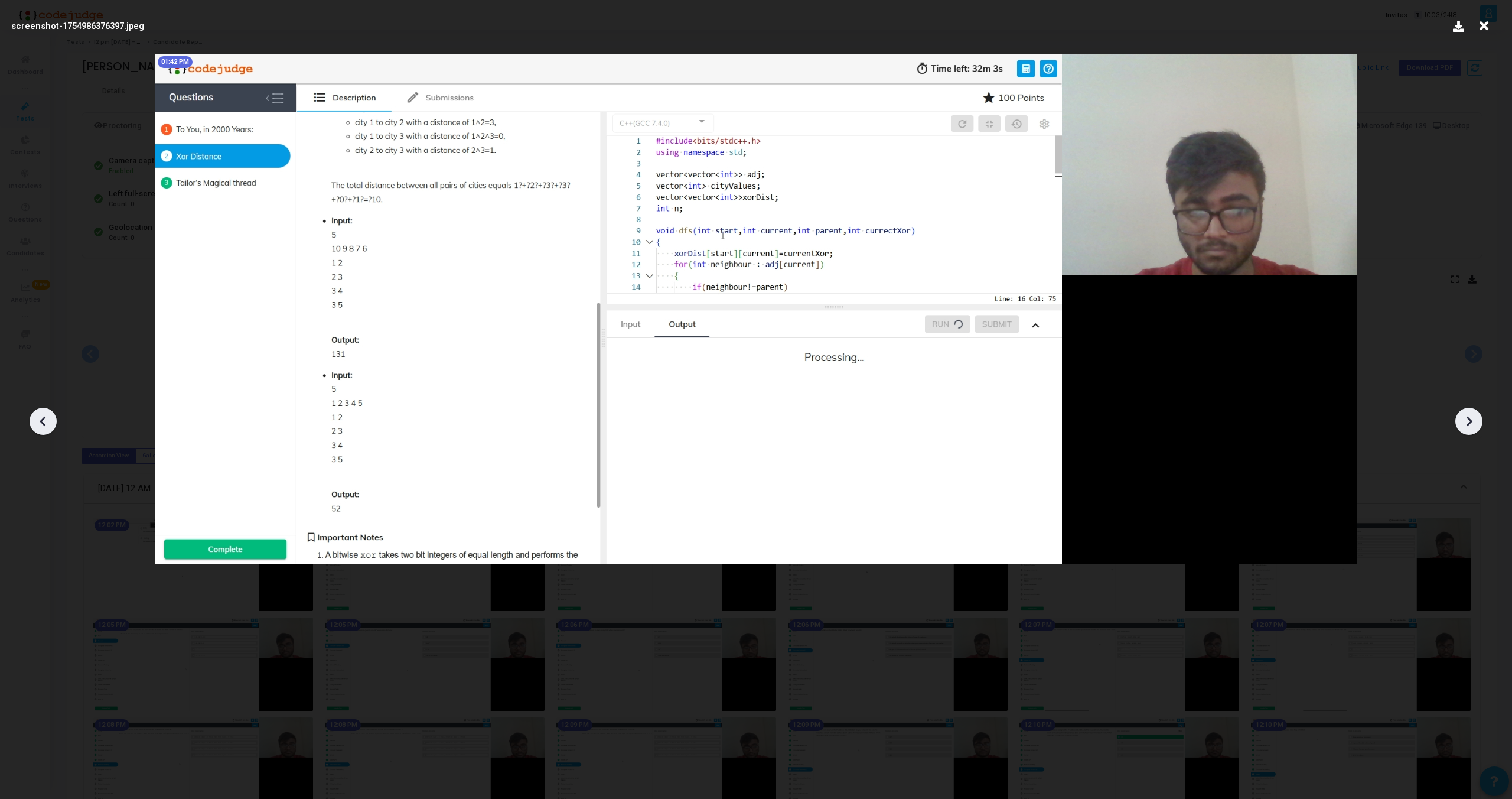
click at [1477, 425] on icon at bounding box center [1469, 421] width 18 height 18
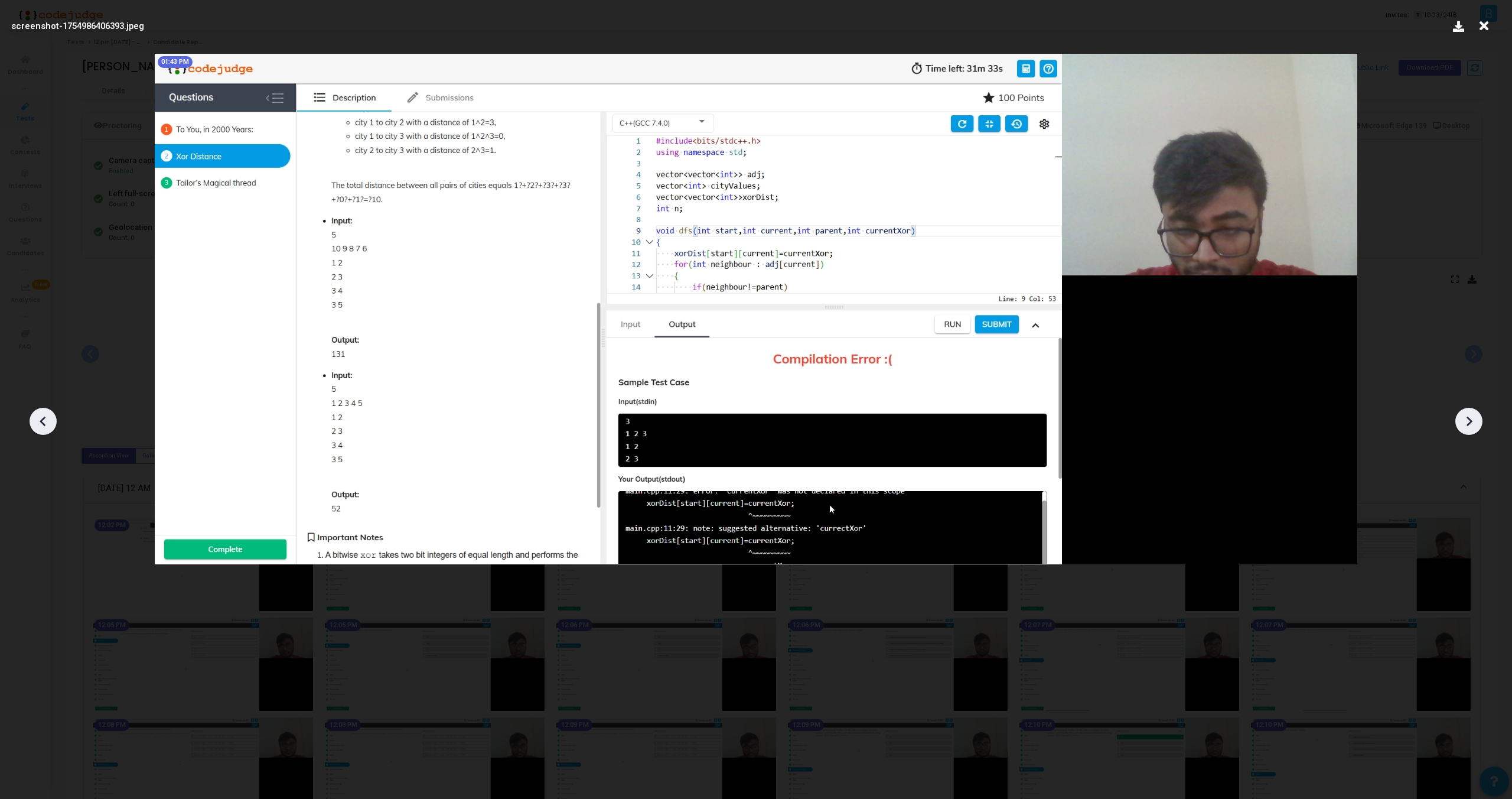
click at [1477, 425] on icon at bounding box center [1469, 421] width 18 height 18
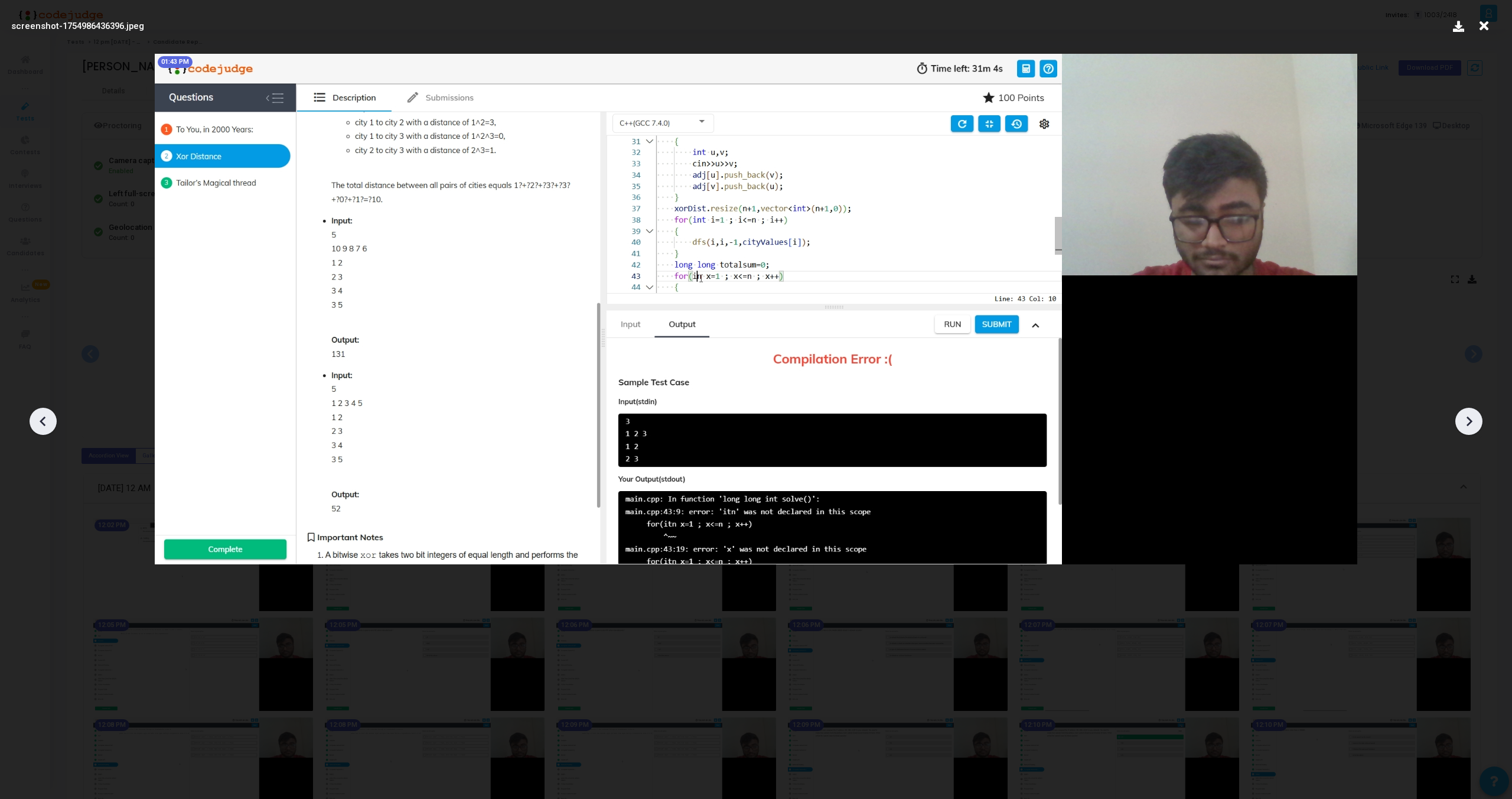
click at [1477, 425] on icon at bounding box center [1469, 421] width 18 height 18
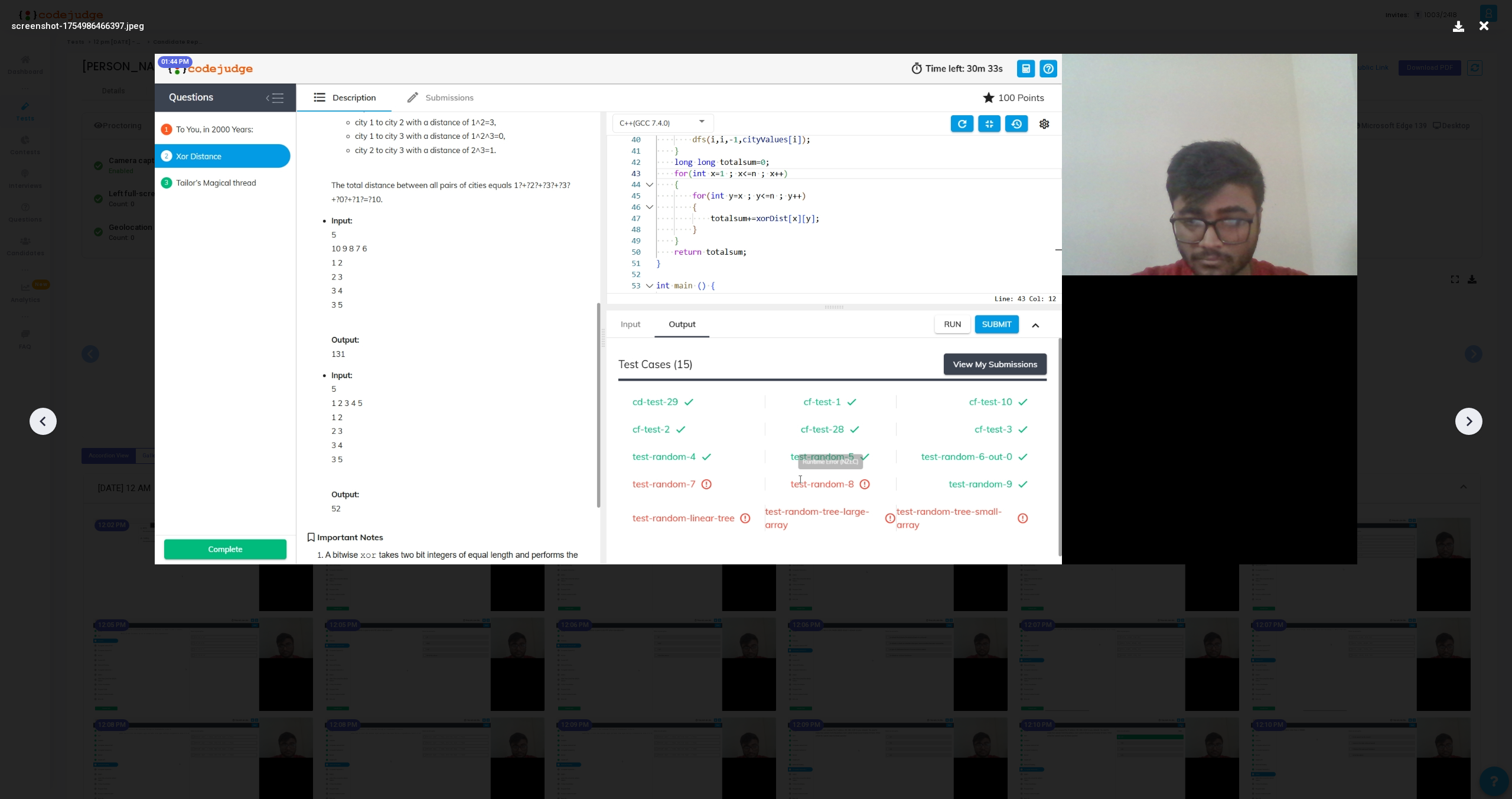
click at [1477, 425] on icon at bounding box center [1469, 421] width 18 height 18
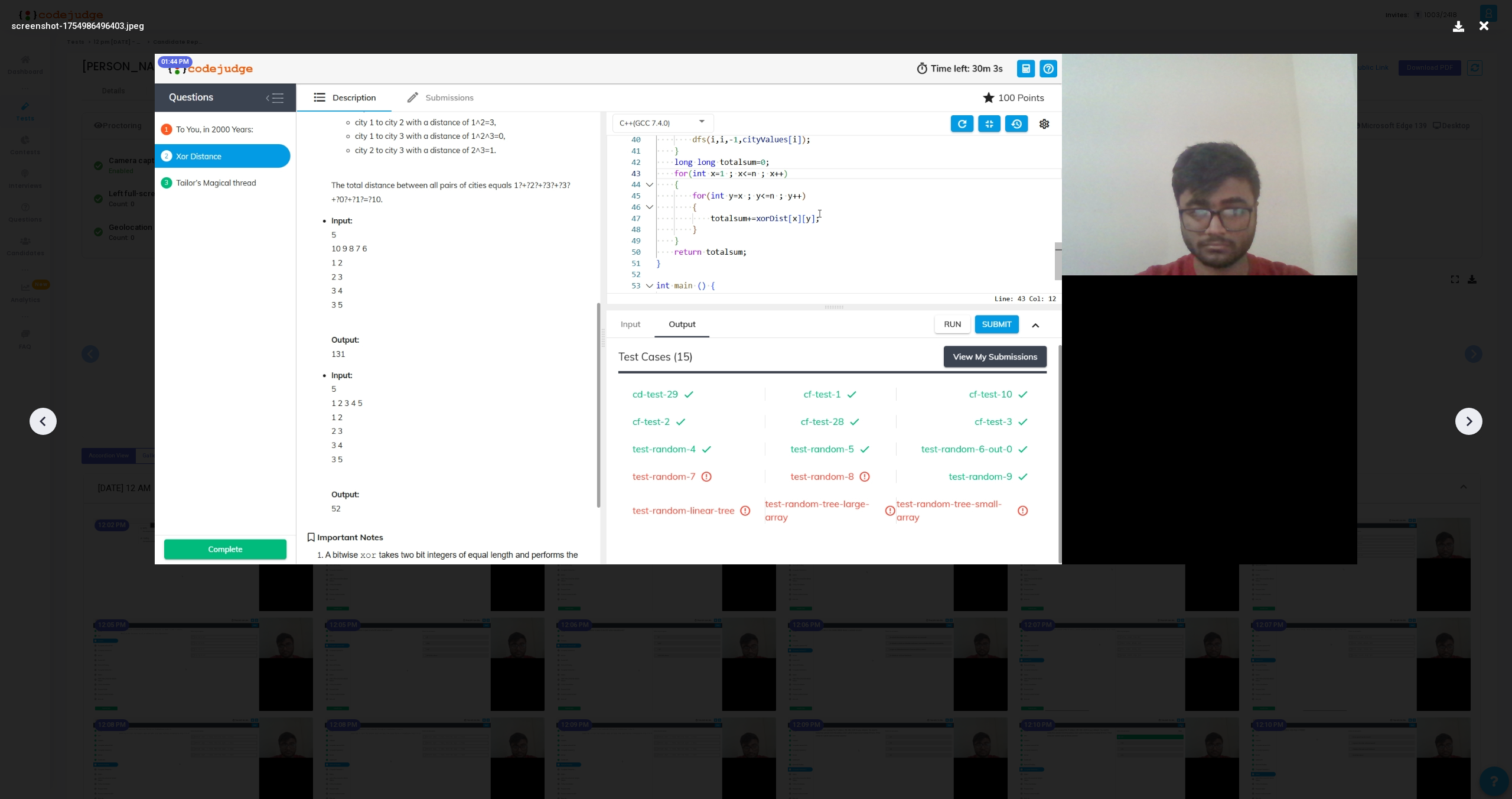
click at [1477, 425] on icon at bounding box center [1469, 421] width 18 height 18
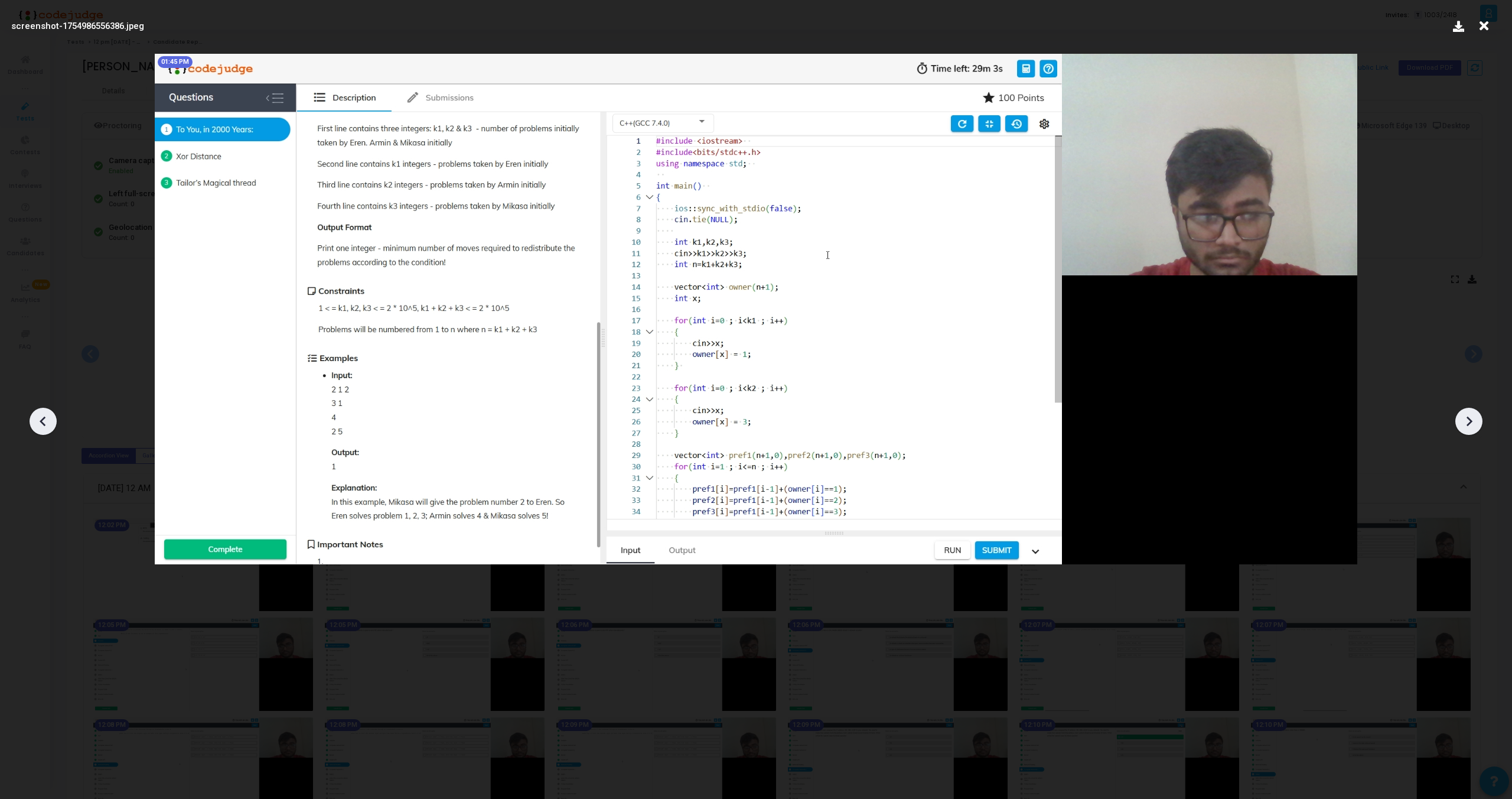
click at [1477, 425] on icon at bounding box center [1469, 421] width 18 height 18
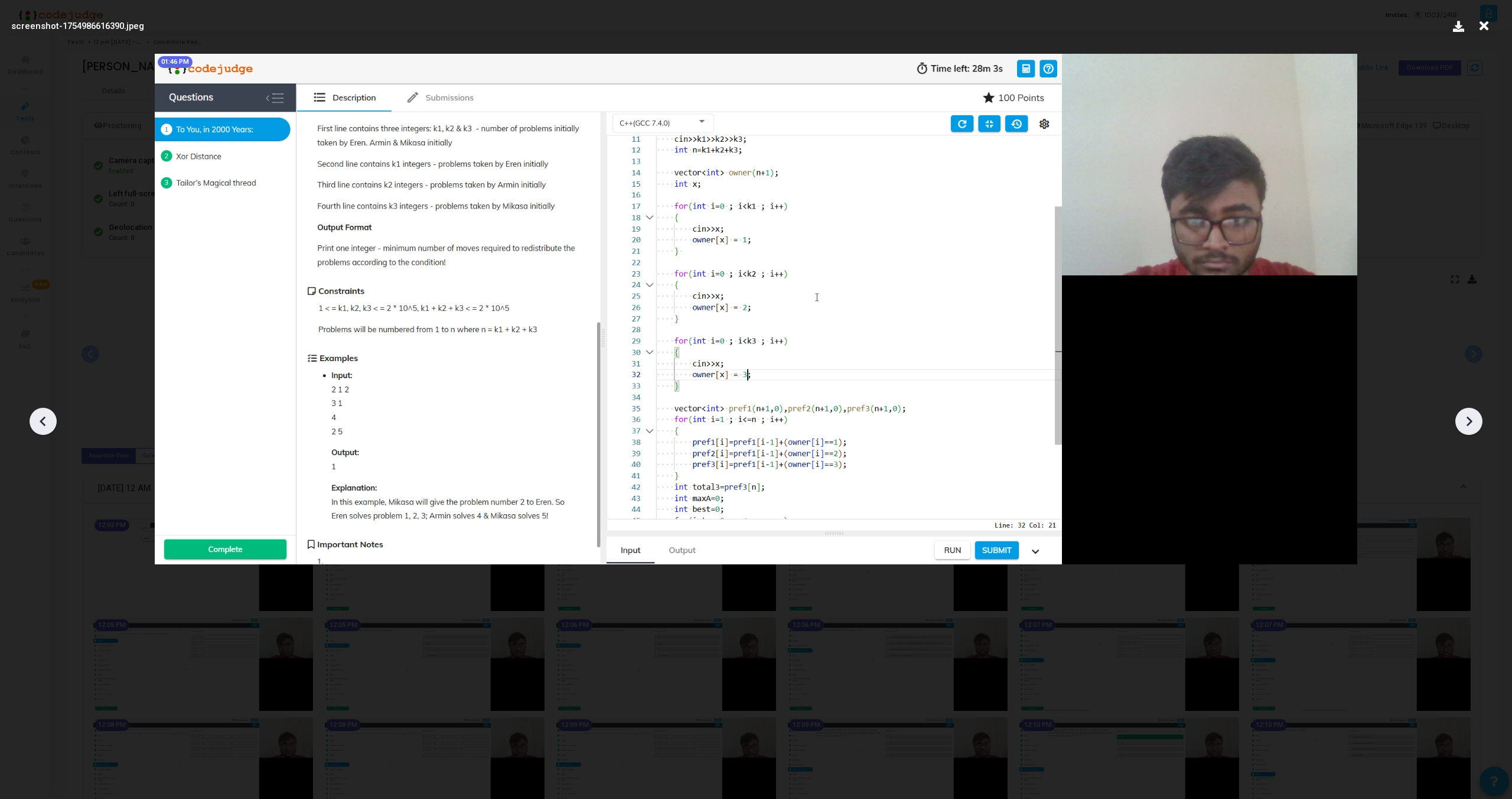
click at [1477, 425] on icon at bounding box center [1469, 421] width 18 height 18
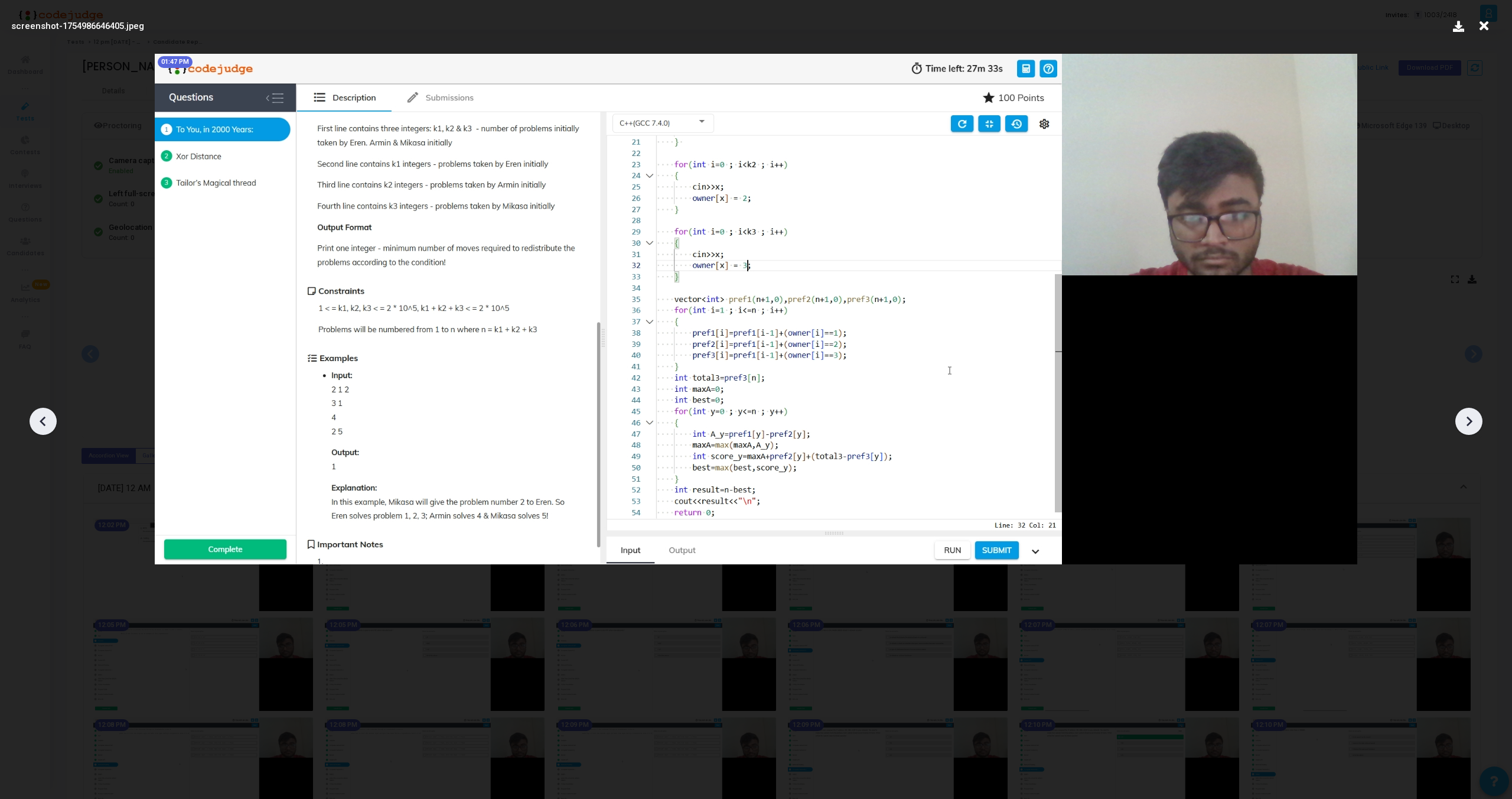
click at [1477, 425] on icon at bounding box center [1469, 421] width 18 height 18
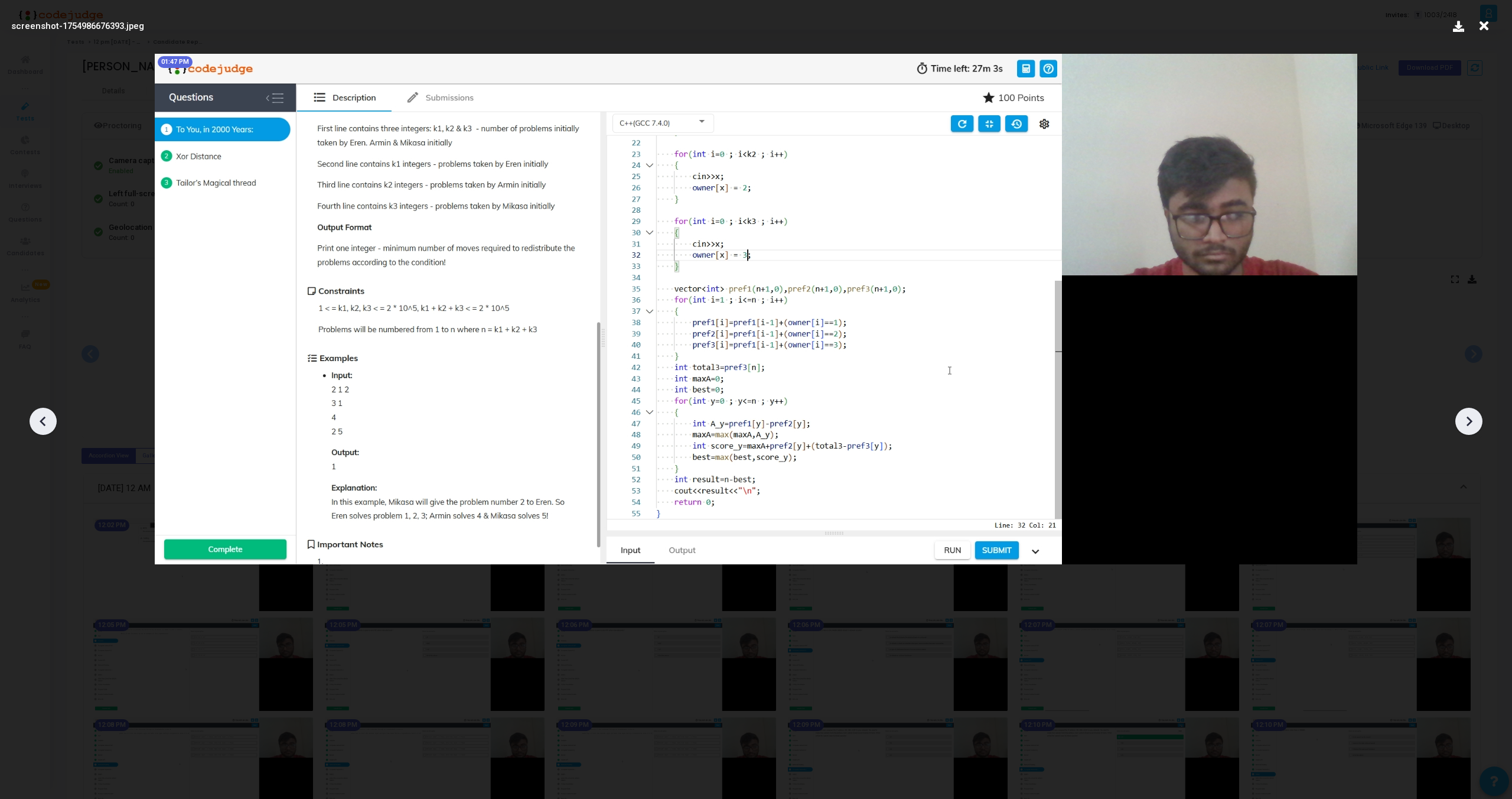
click at [1477, 425] on icon at bounding box center [1469, 421] width 18 height 18
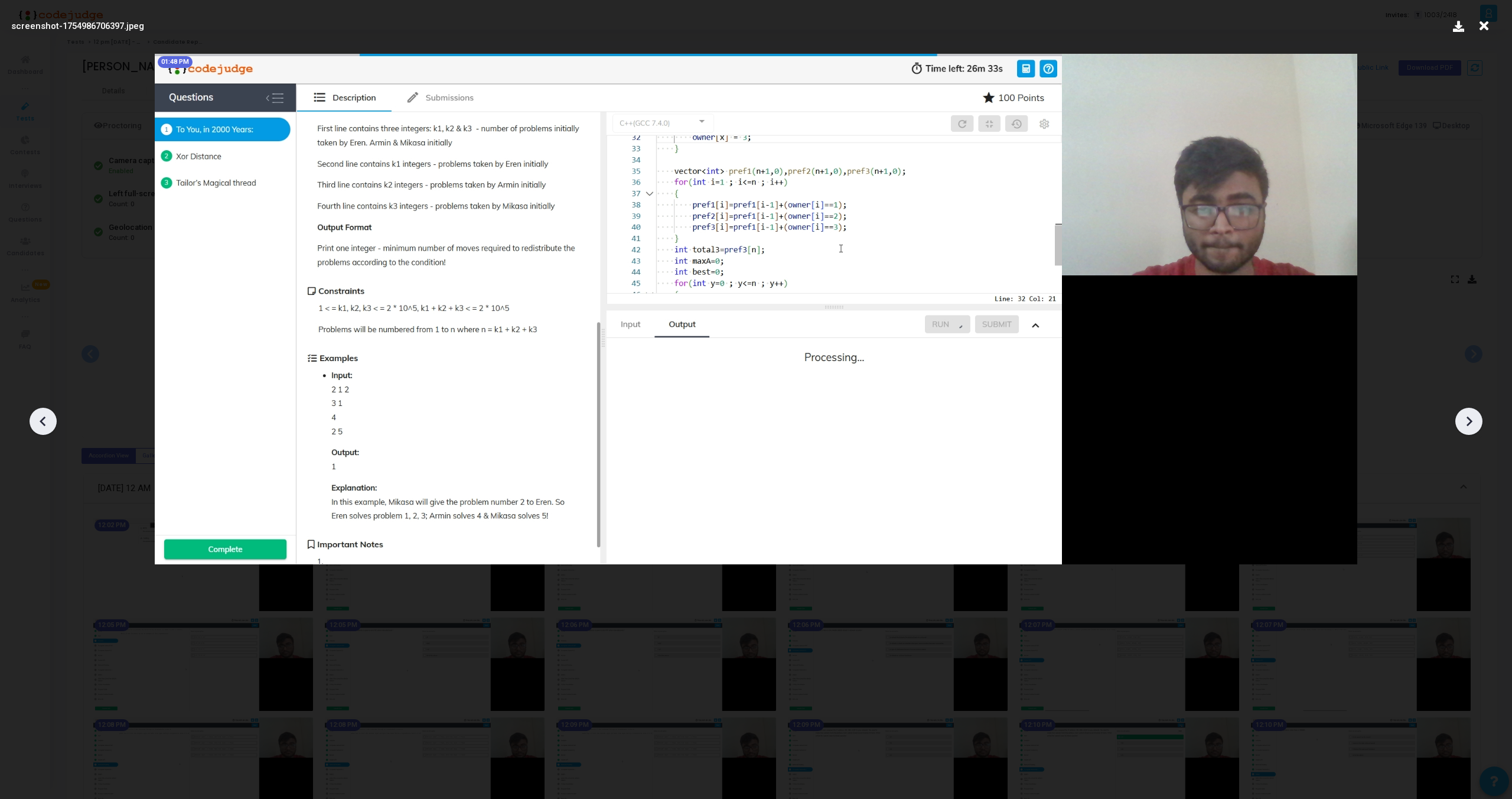
click at [1477, 425] on icon at bounding box center [1469, 421] width 18 height 18
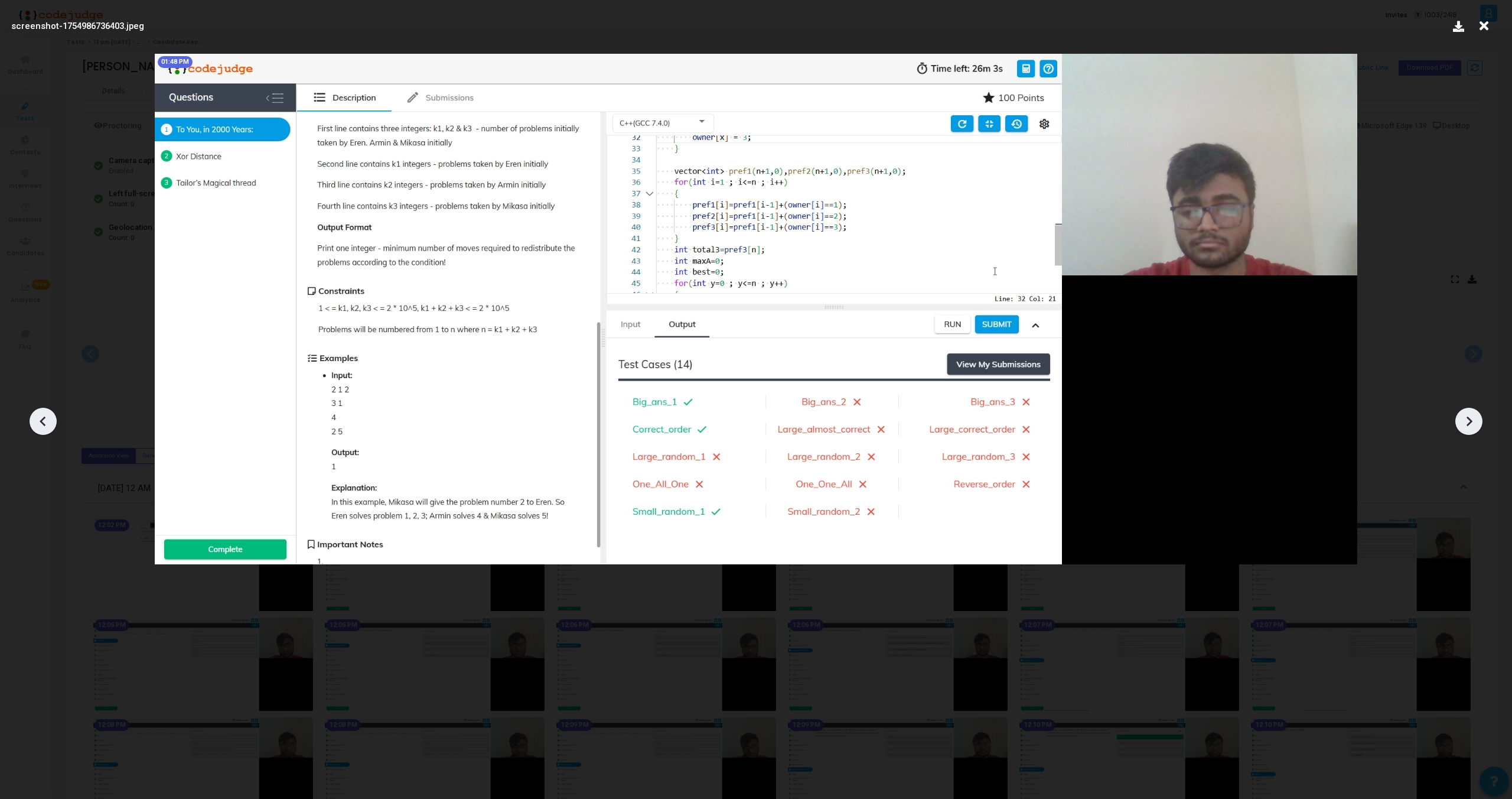
click at [1477, 425] on icon at bounding box center [1469, 421] width 18 height 18
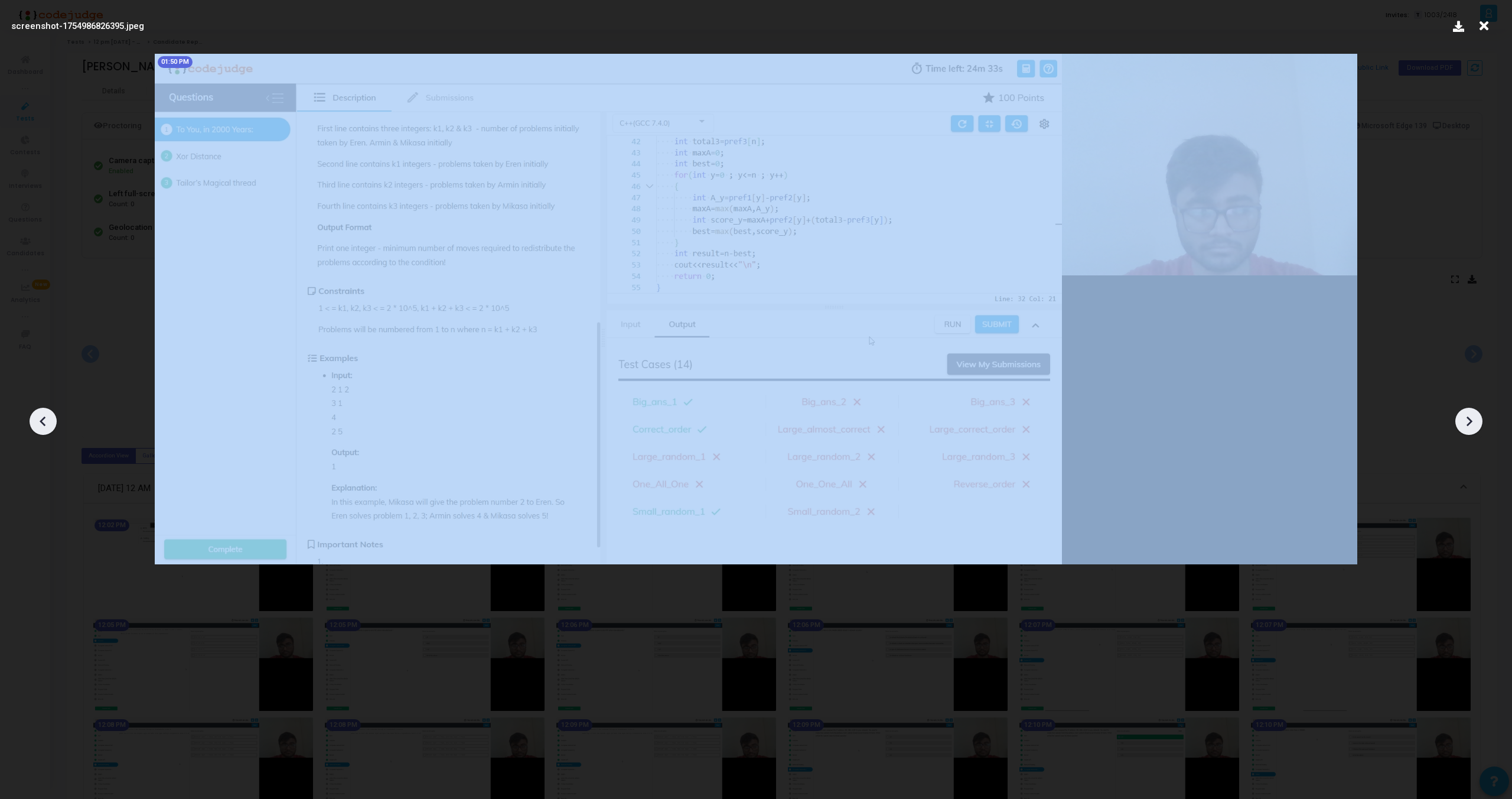
click at [1477, 425] on icon at bounding box center [1469, 421] width 18 height 18
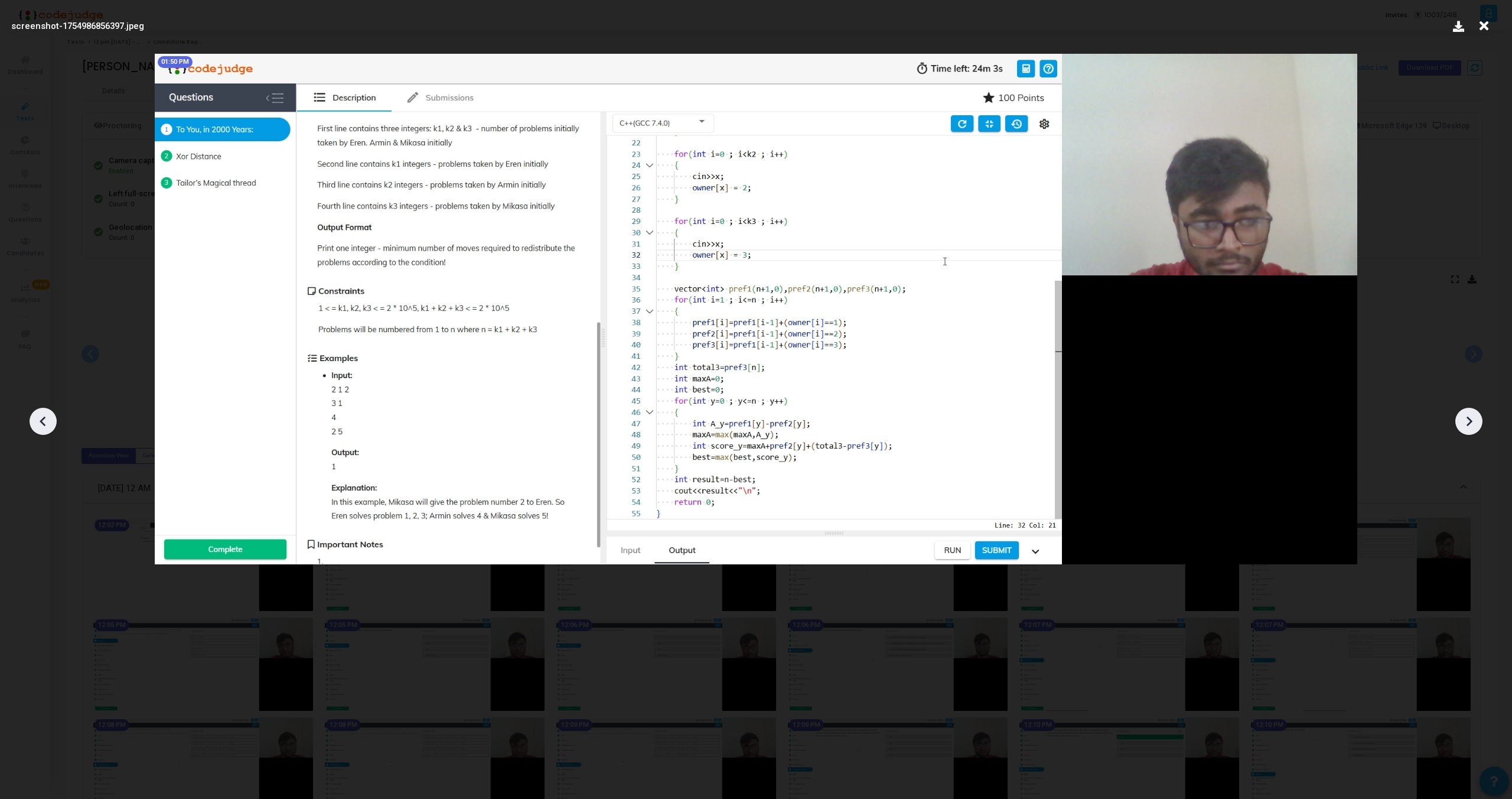
click at [1477, 425] on icon at bounding box center [1469, 421] width 18 height 18
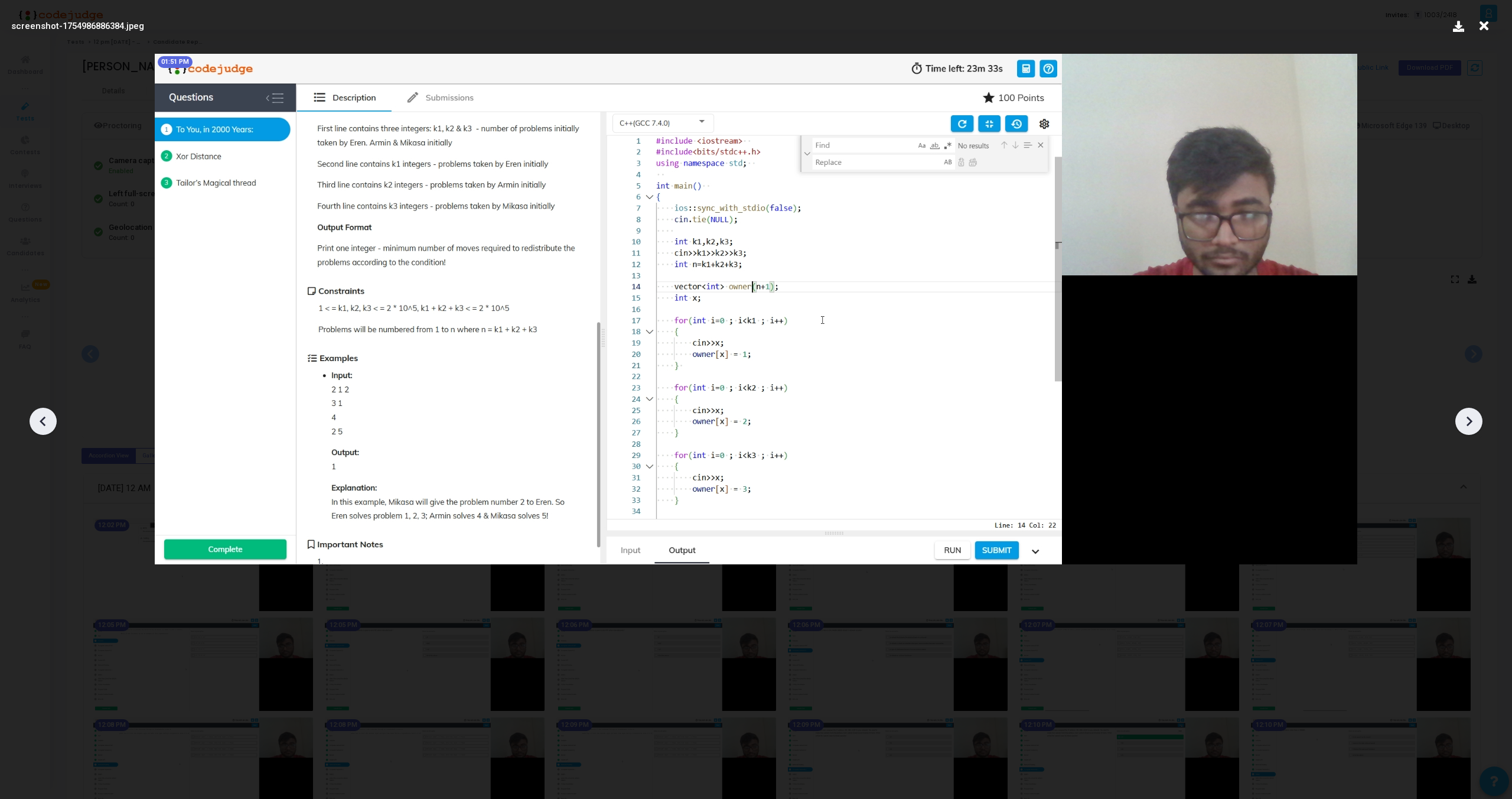
click at [1477, 425] on icon at bounding box center [1469, 421] width 18 height 18
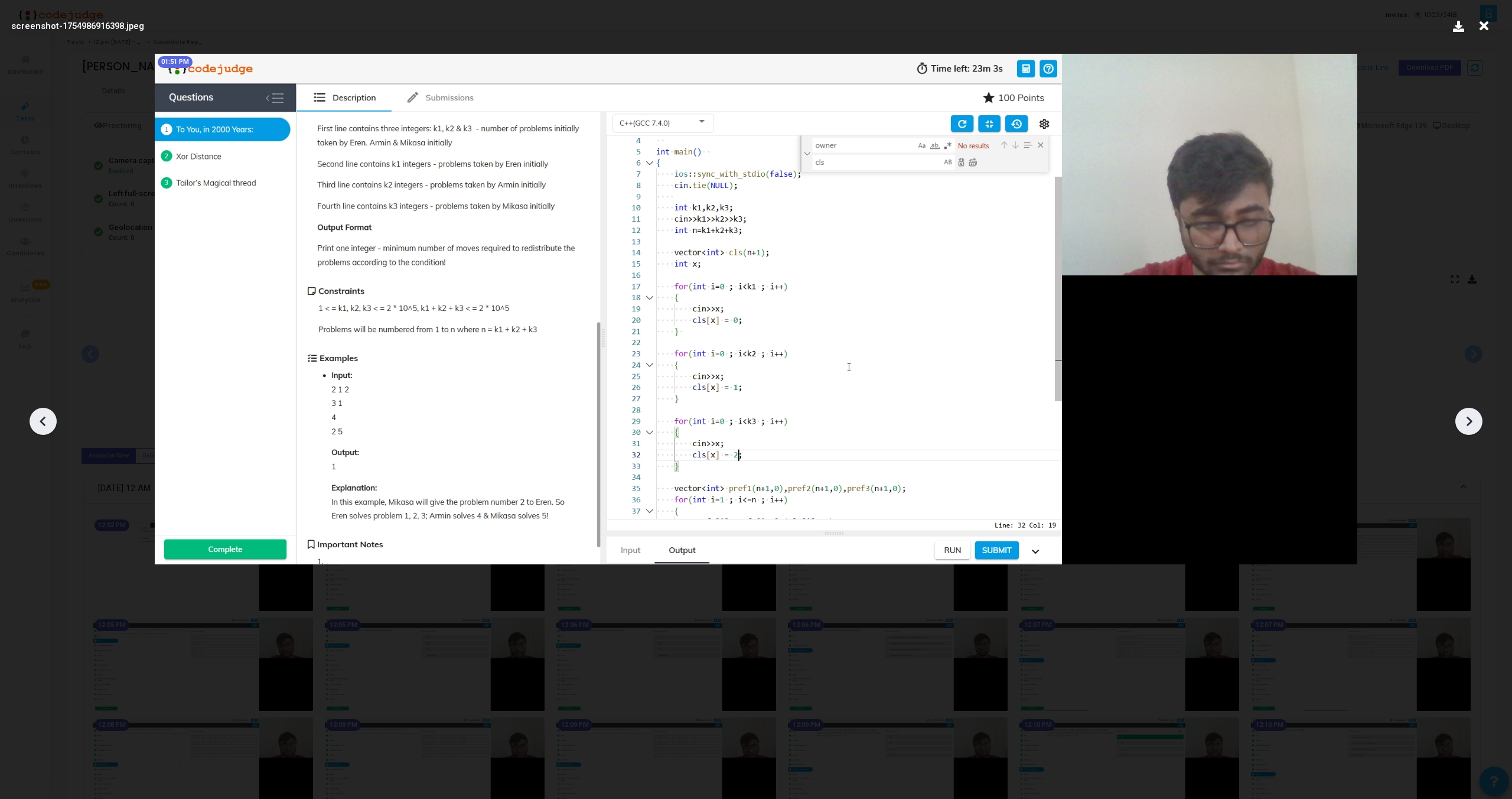
click at [1477, 425] on icon at bounding box center [1469, 421] width 18 height 18
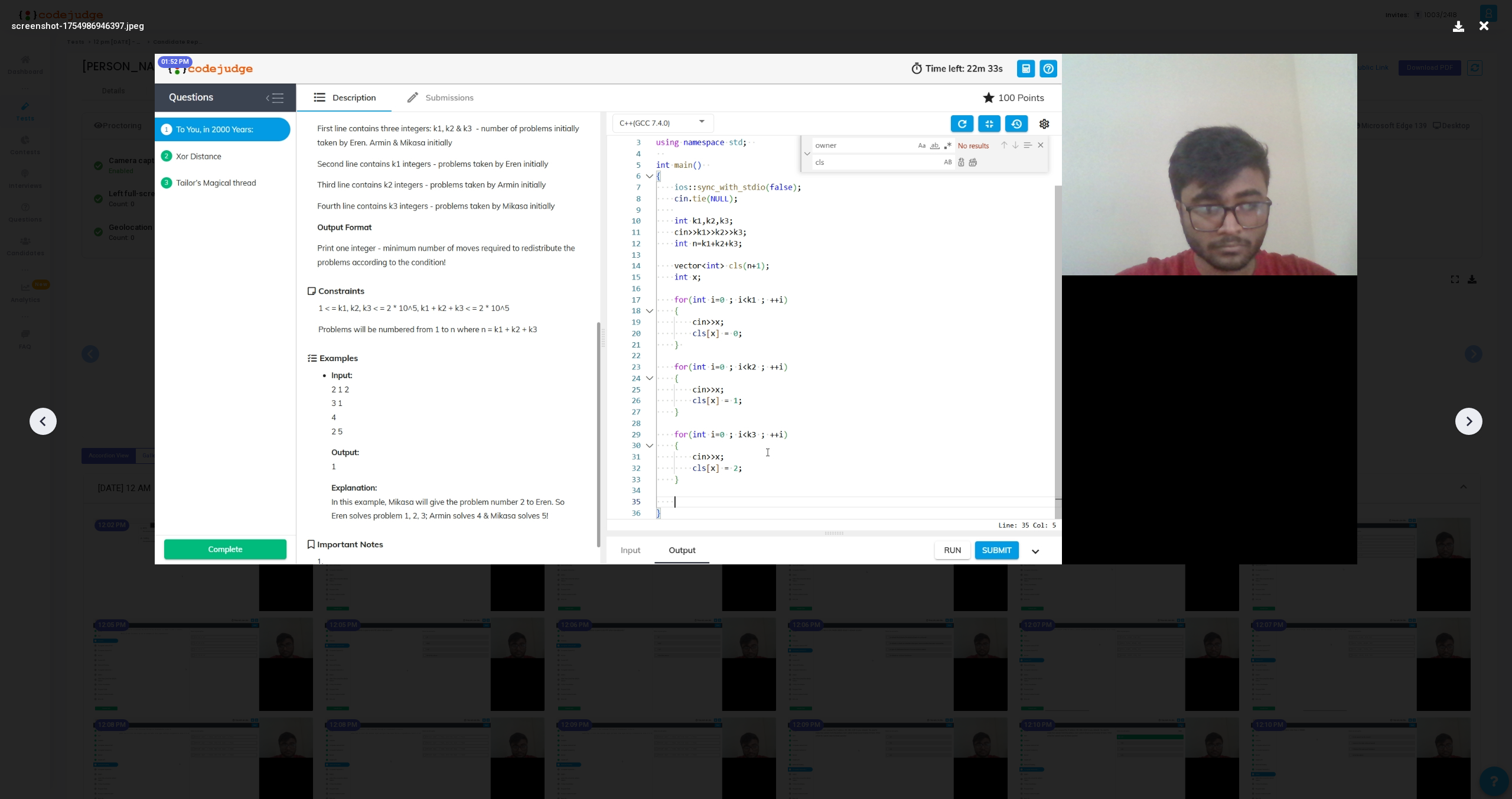
click at [1477, 425] on icon at bounding box center [1469, 421] width 18 height 18
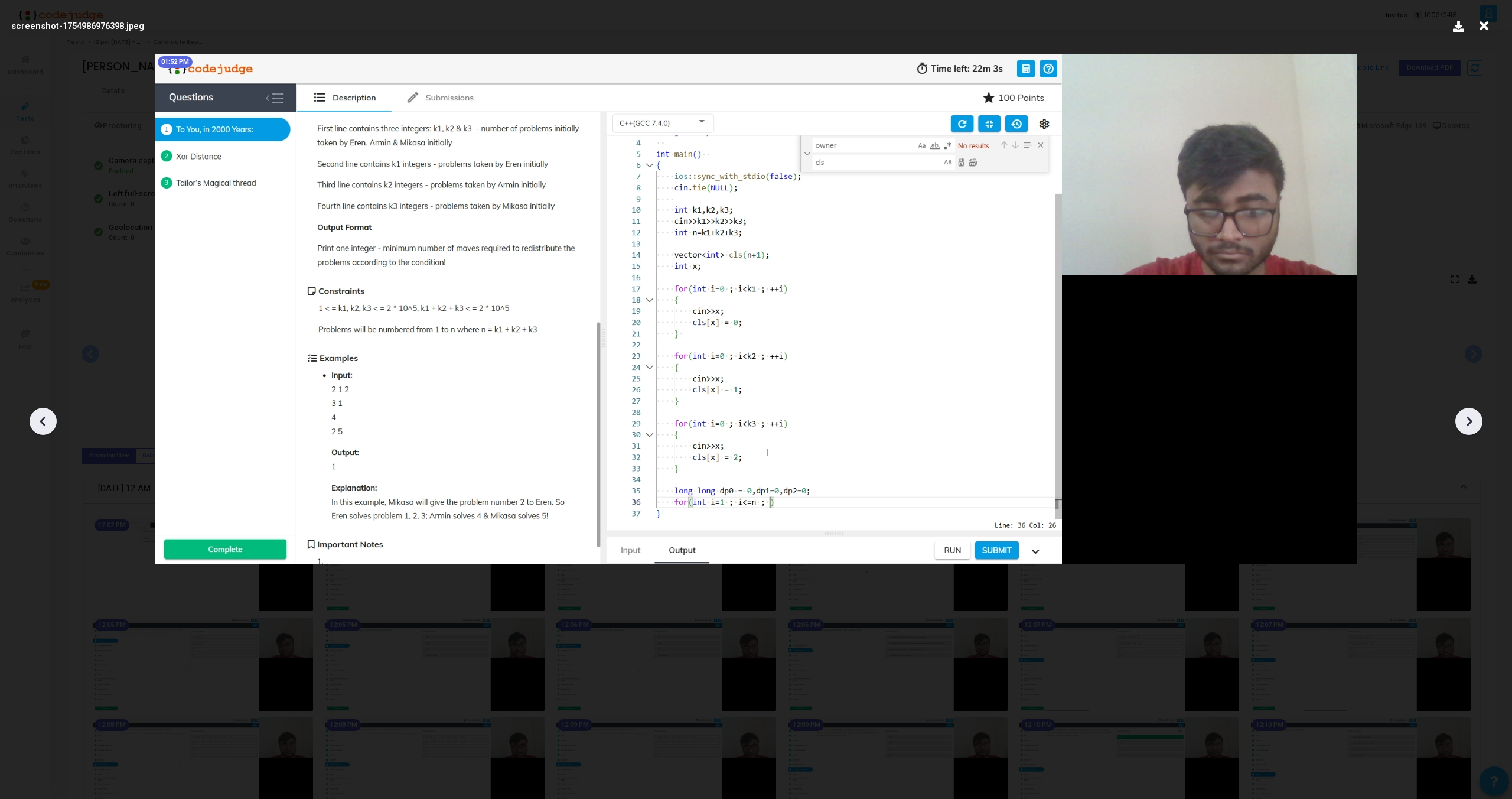
click at [1477, 425] on icon at bounding box center [1469, 421] width 18 height 18
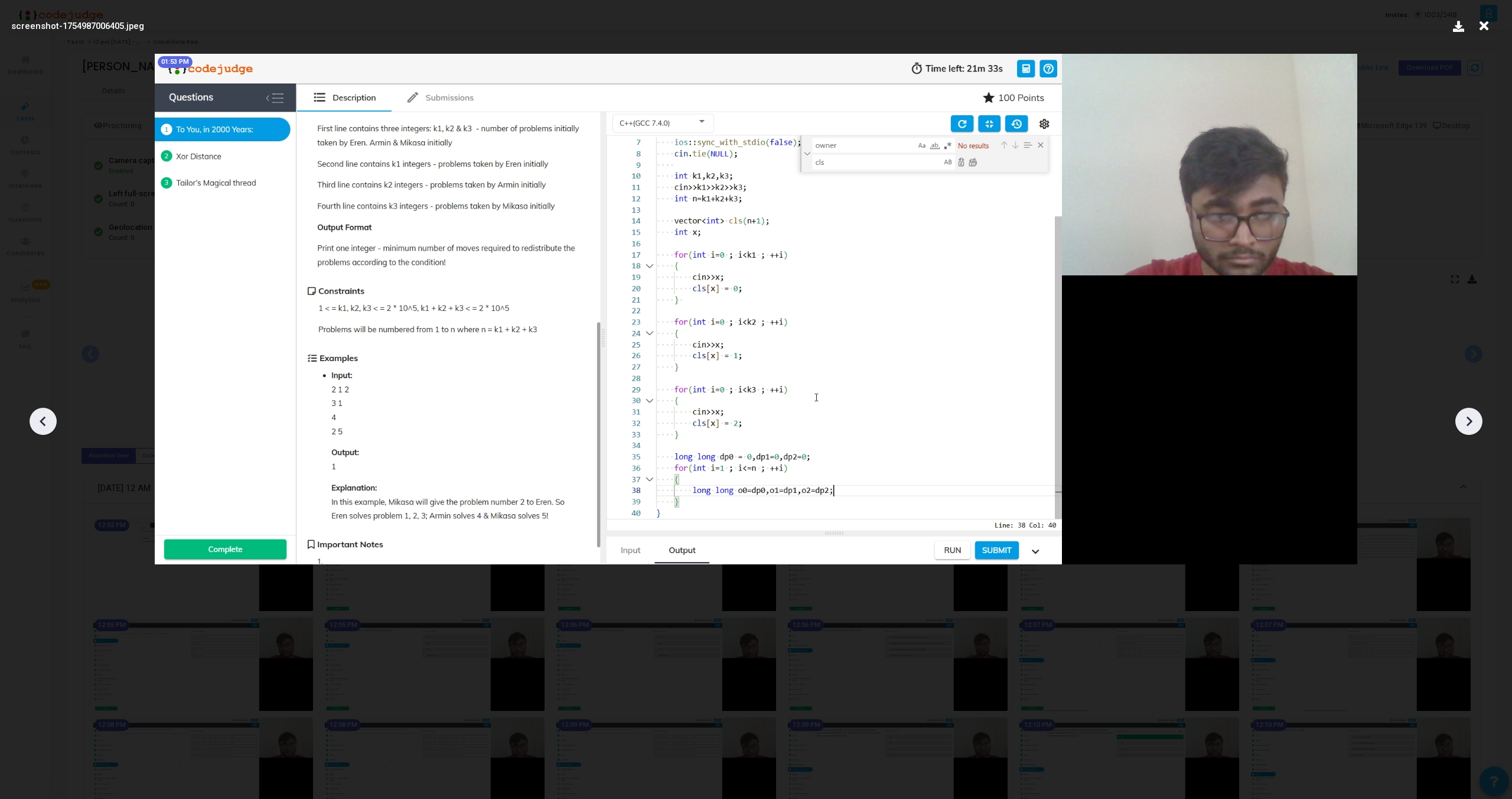
click at [1477, 425] on icon at bounding box center [1469, 421] width 18 height 18
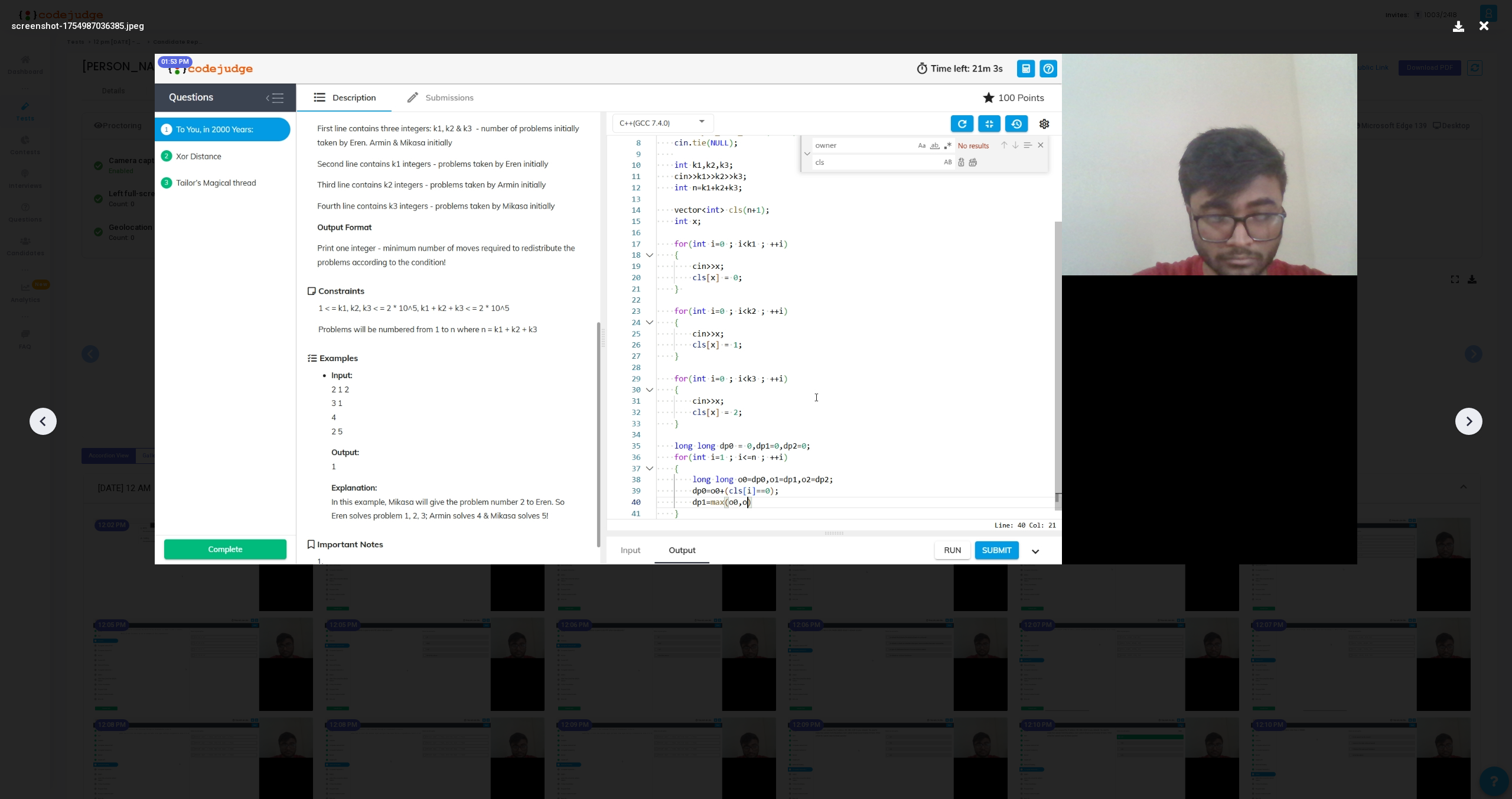
click at [1477, 425] on icon at bounding box center [1469, 421] width 18 height 18
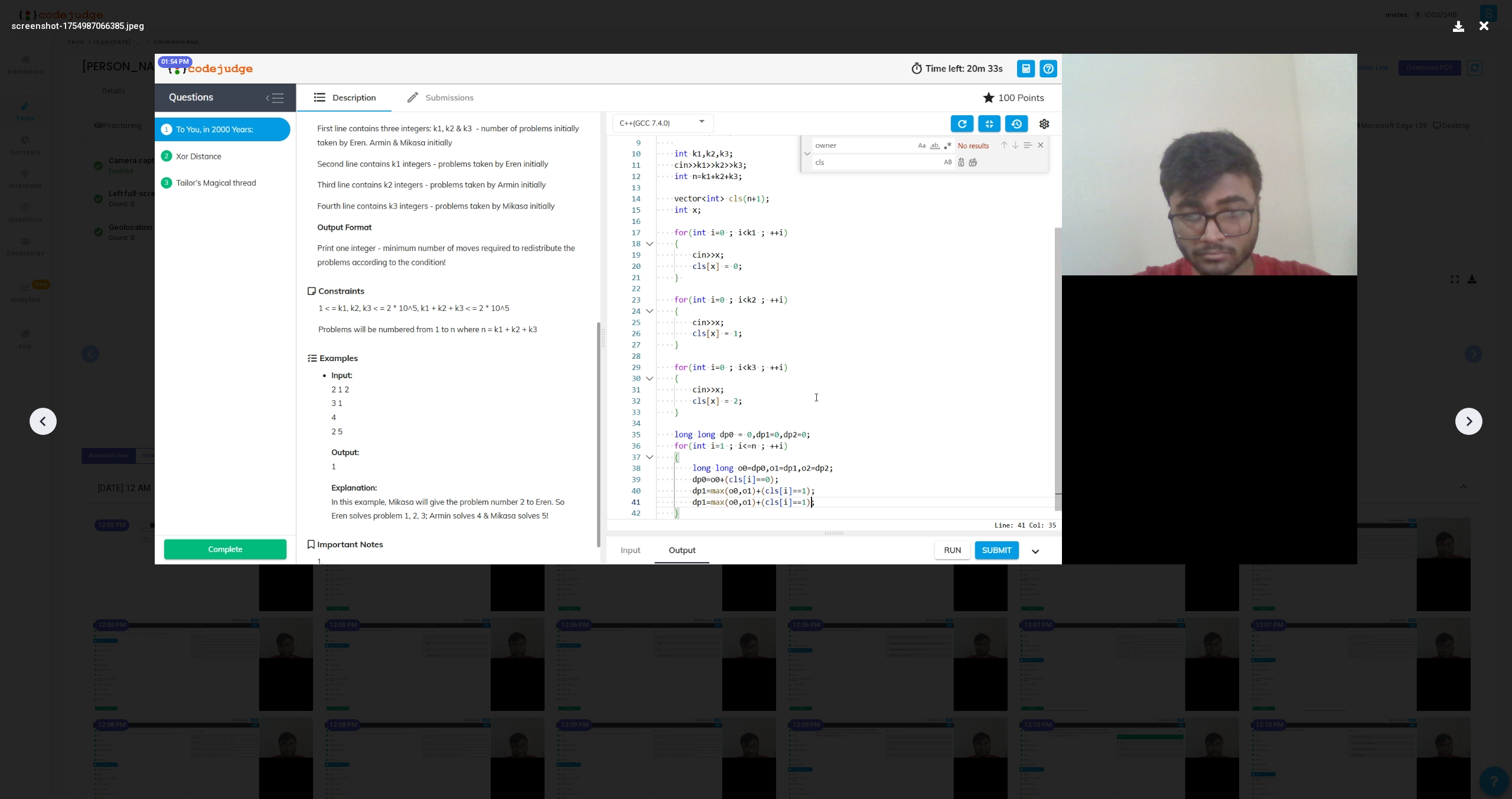
click at [1477, 425] on icon at bounding box center [1469, 421] width 18 height 18
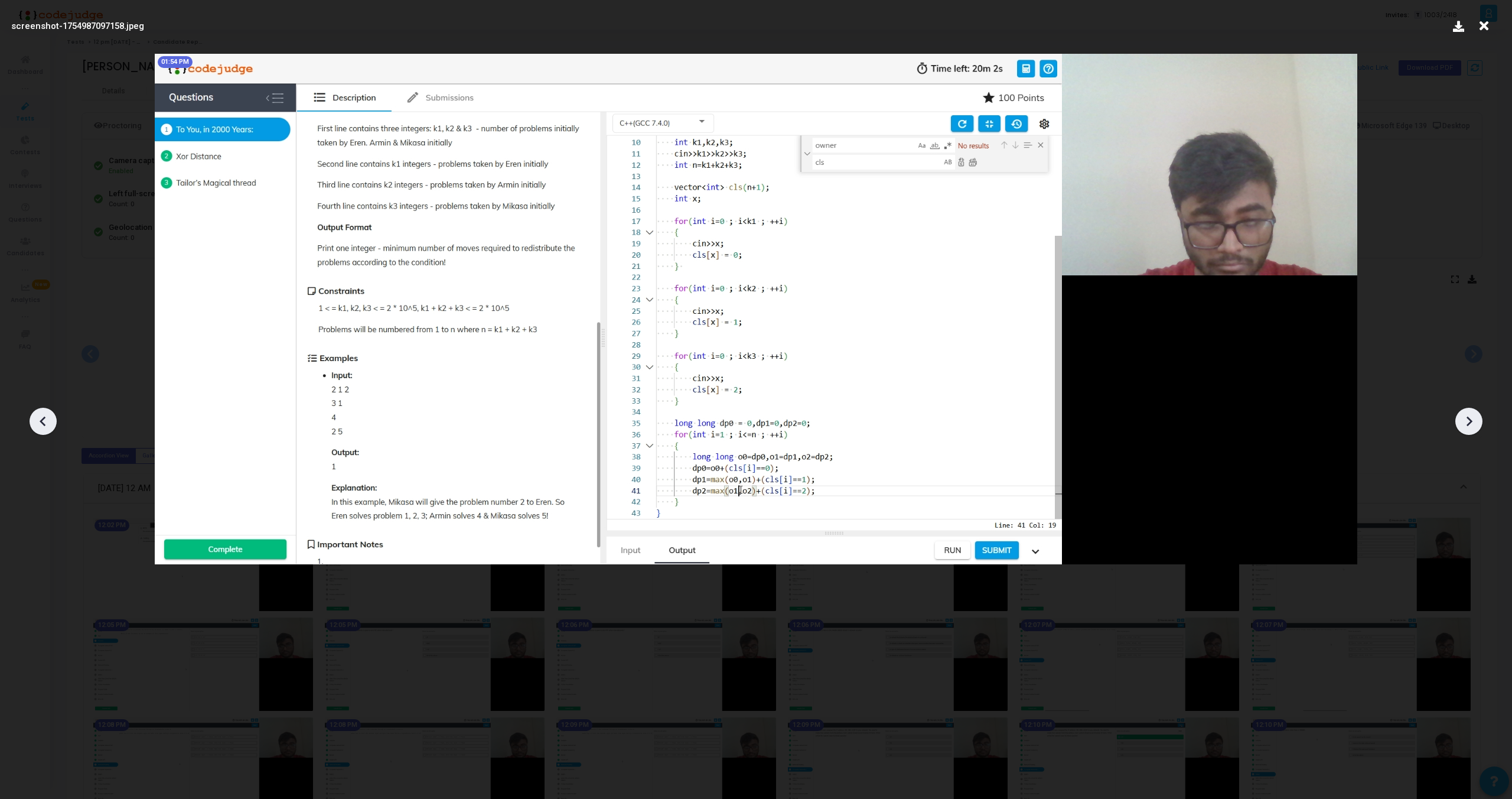
click at [1477, 425] on icon at bounding box center [1469, 421] width 18 height 18
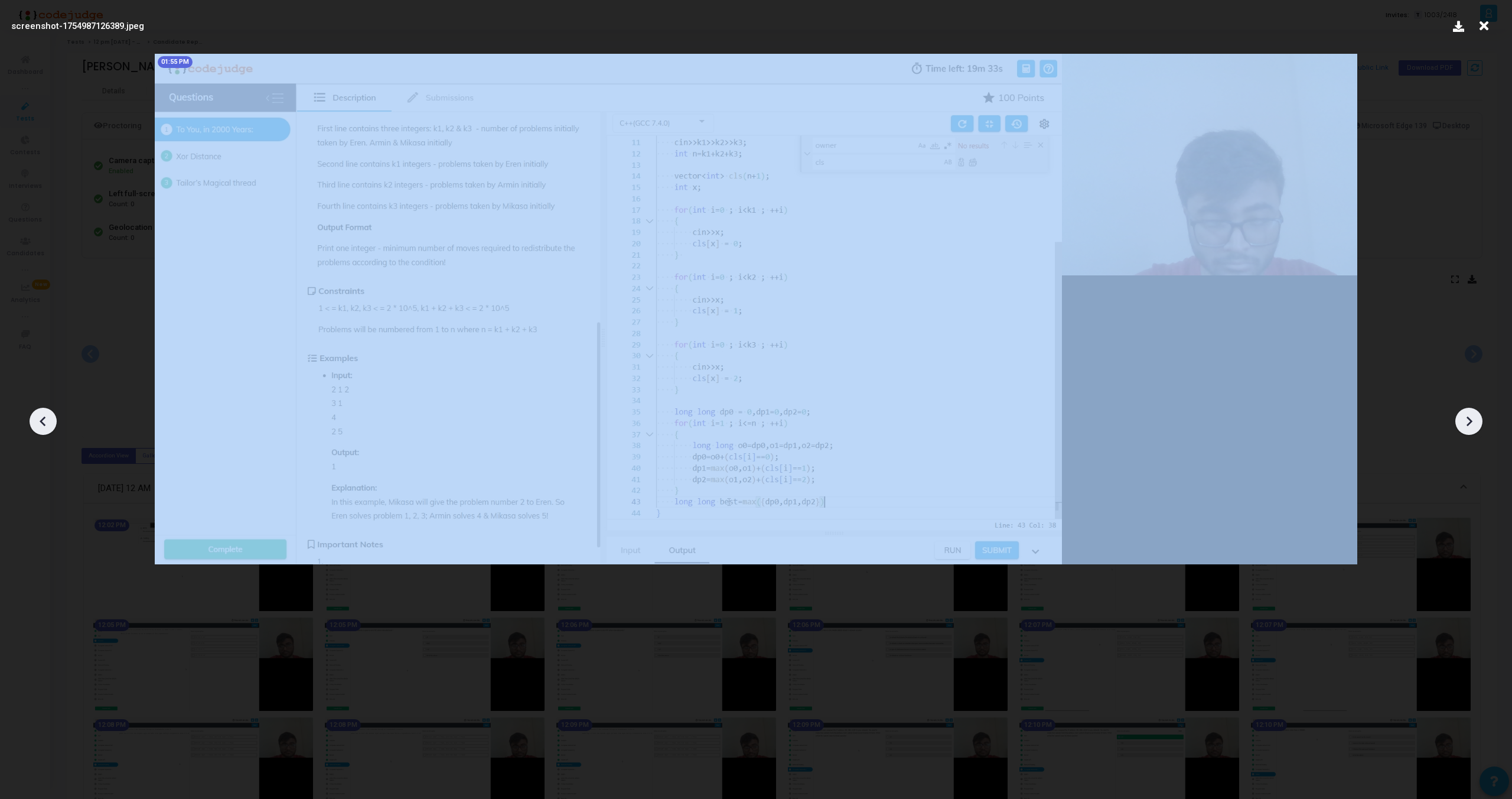
click at [1477, 425] on icon at bounding box center [1469, 421] width 18 height 18
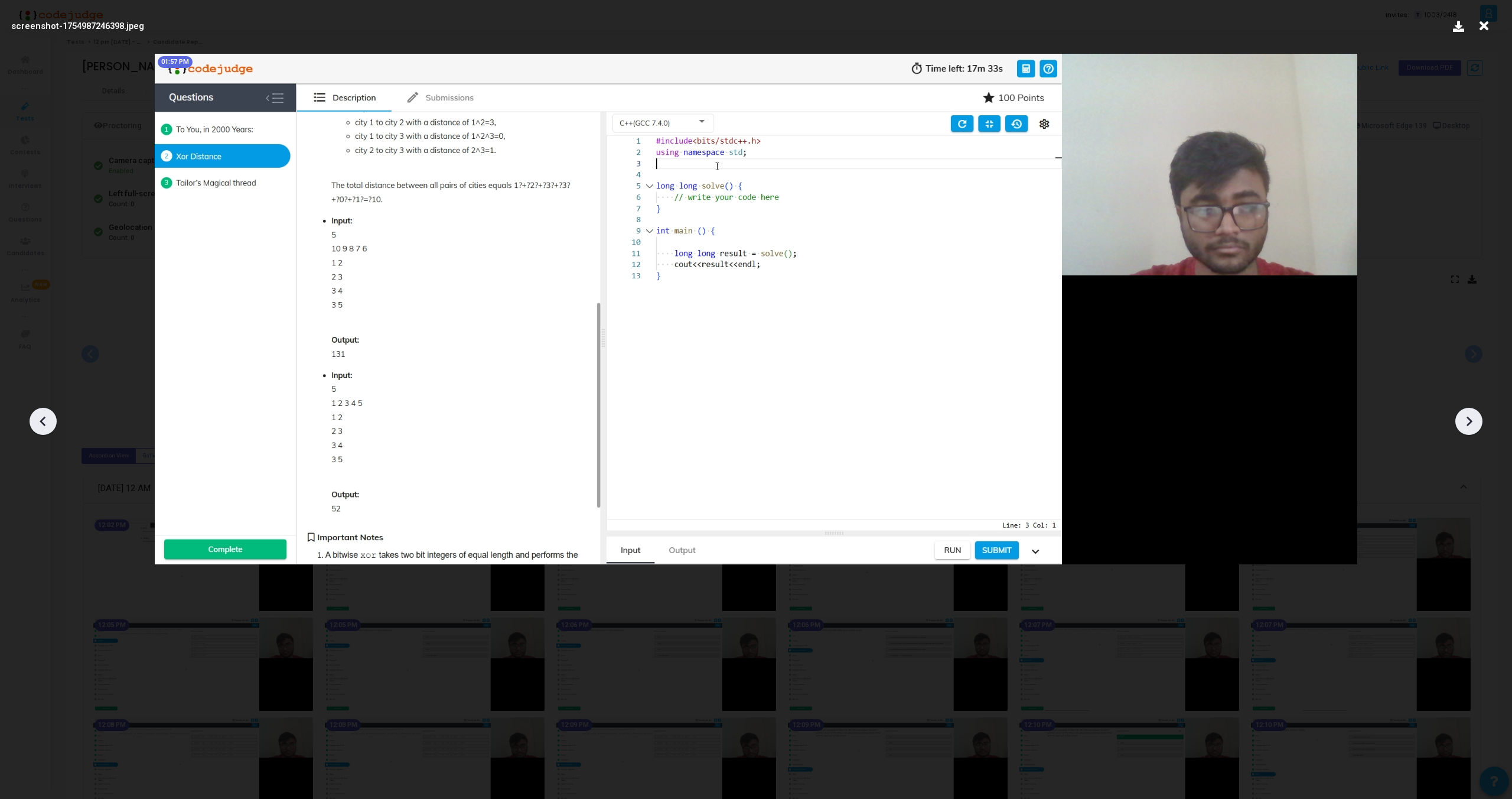
click at [1477, 425] on icon at bounding box center [1469, 421] width 18 height 18
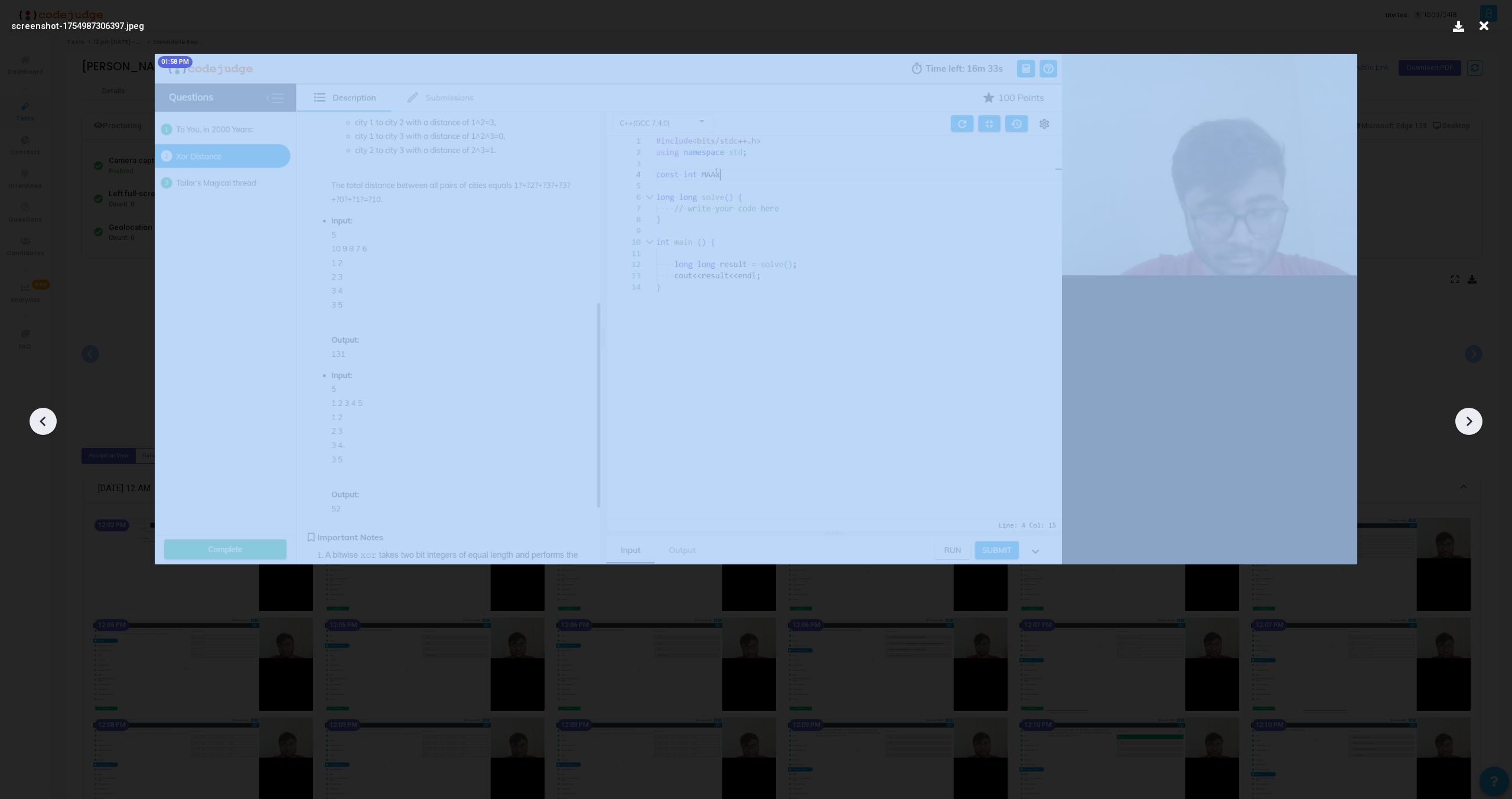
click at [1477, 425] on icon at bounding box center [1469, 421] width 18 height 18
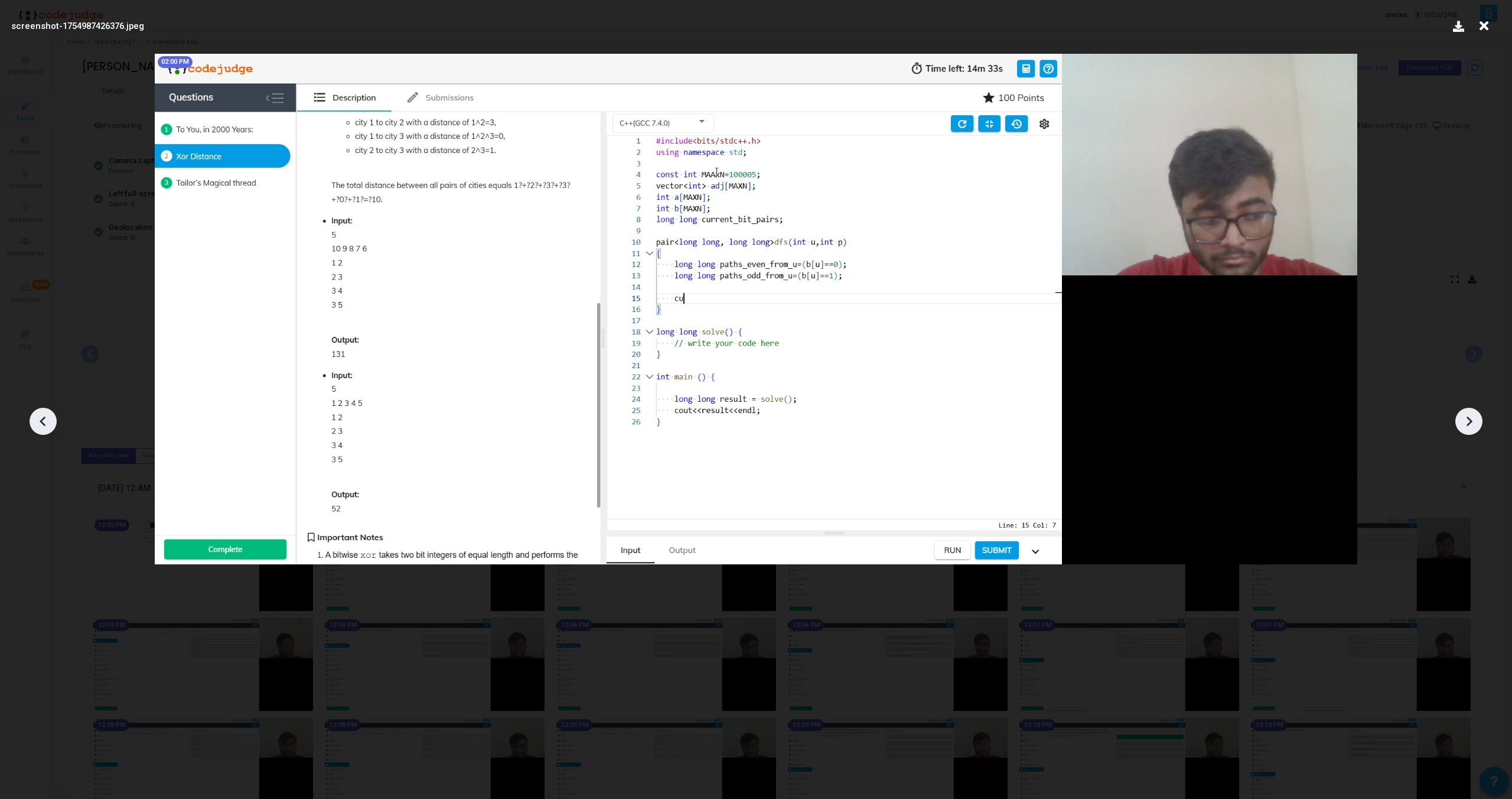
click at [1469, 425] on icon at bounding box center [1469, 421] width 18 height 18
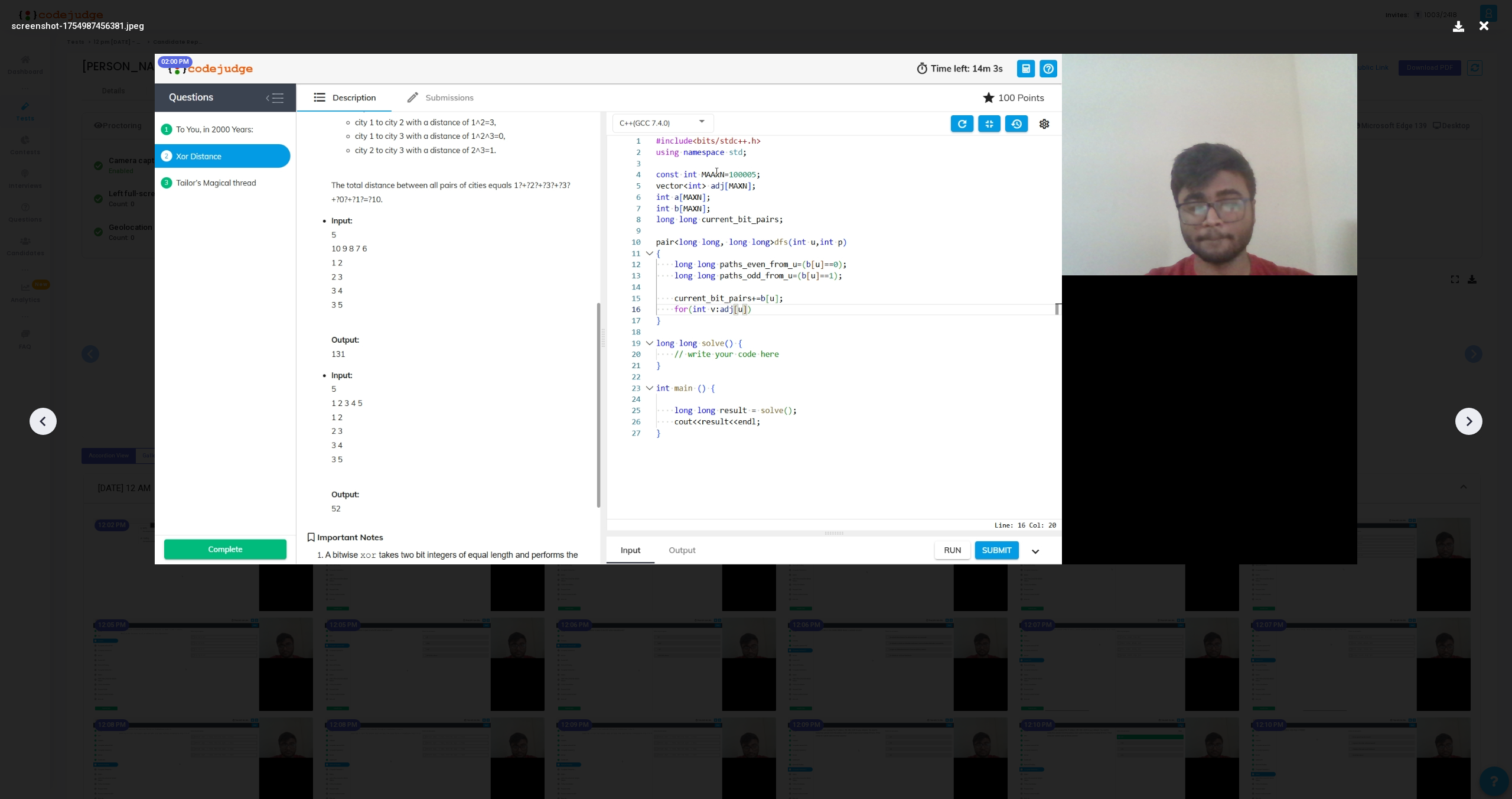
click at [1469, 425] on icon at bounding box center [1469, 421] width 18 height 18
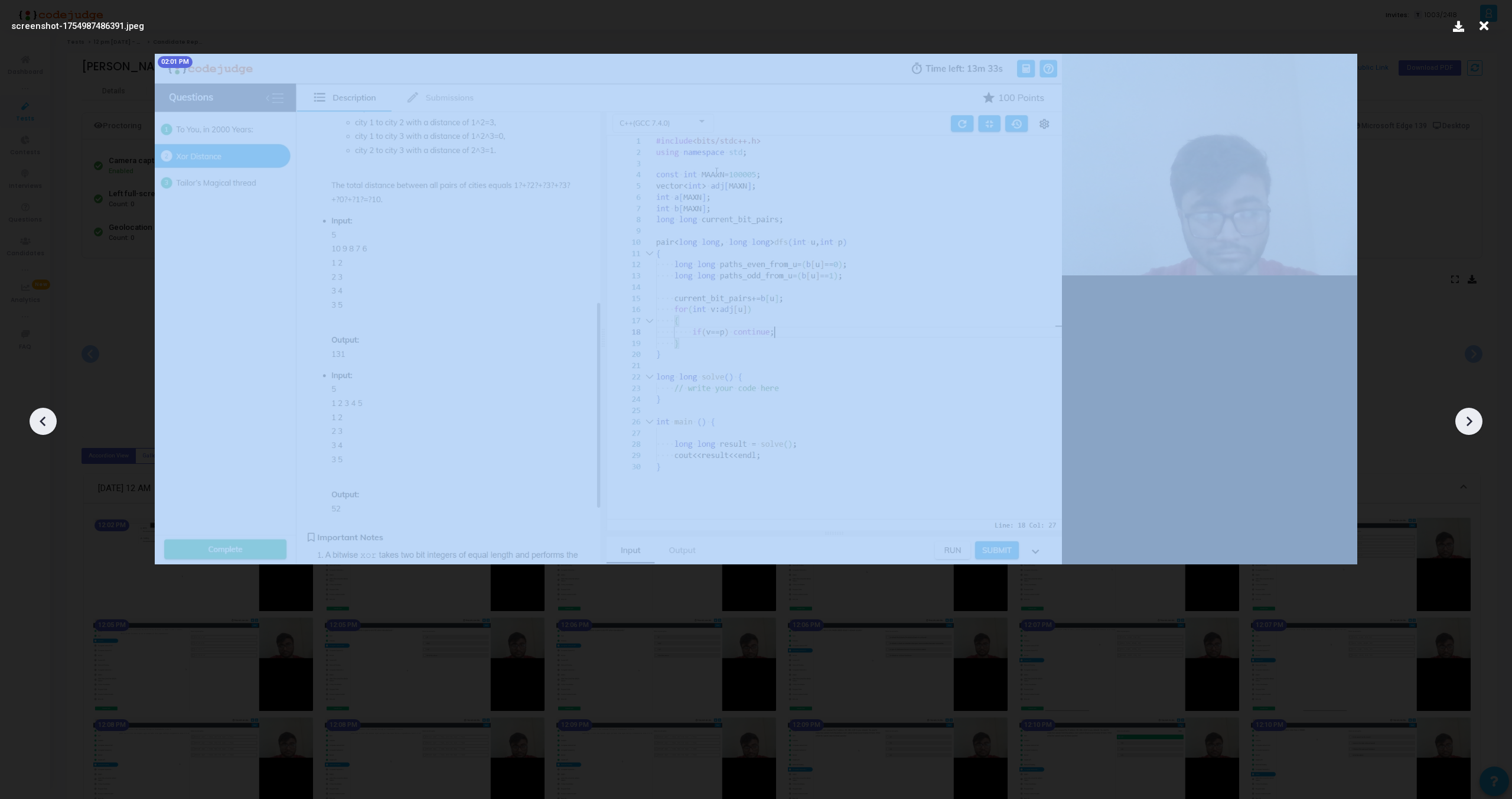
click at [1469, 425] on icon at bounding box center [1469, 421] width 18 height 18
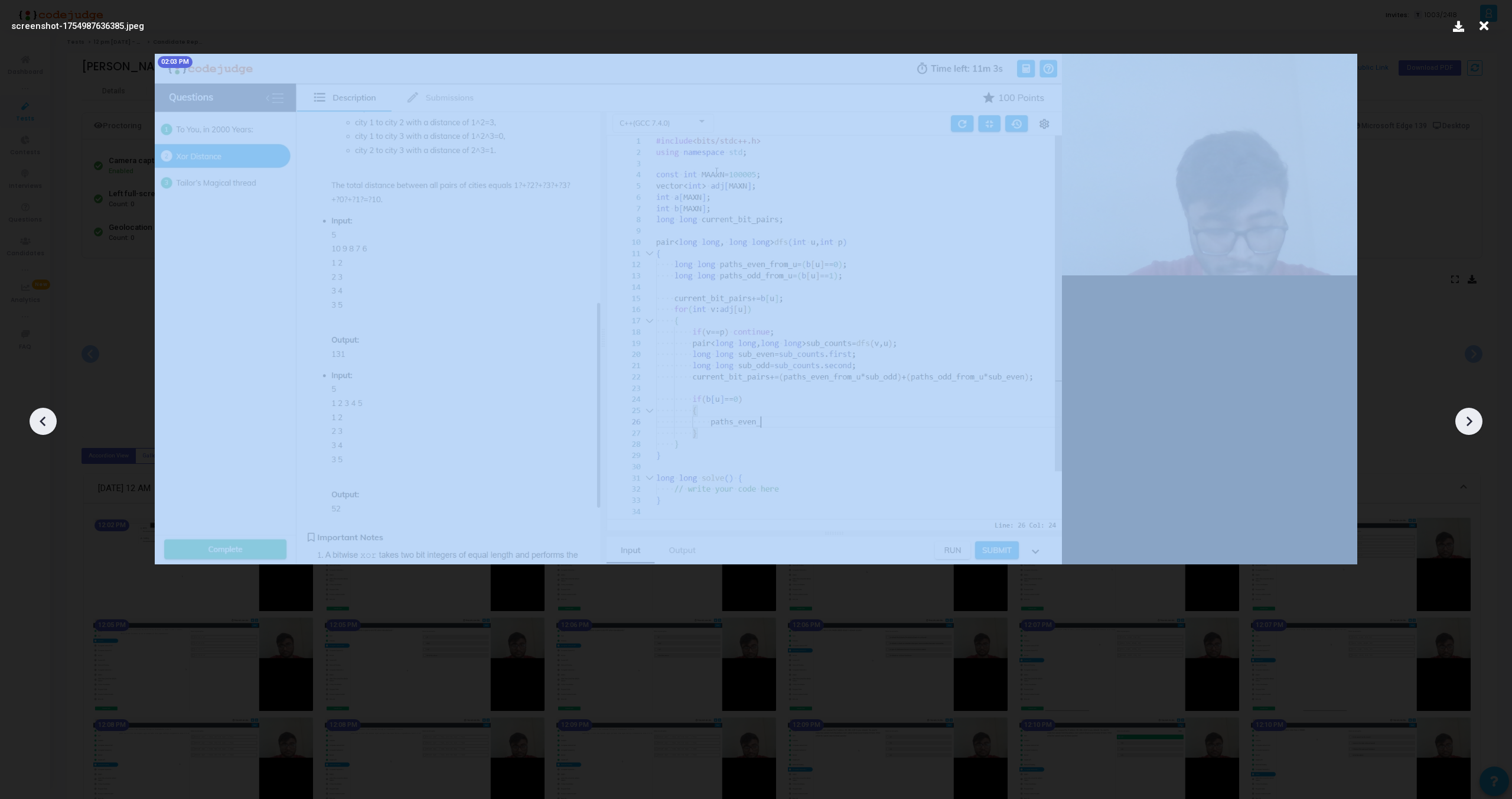
click at [1469, 425] on icon at bounding box center [1469, 421] width 18 height 18
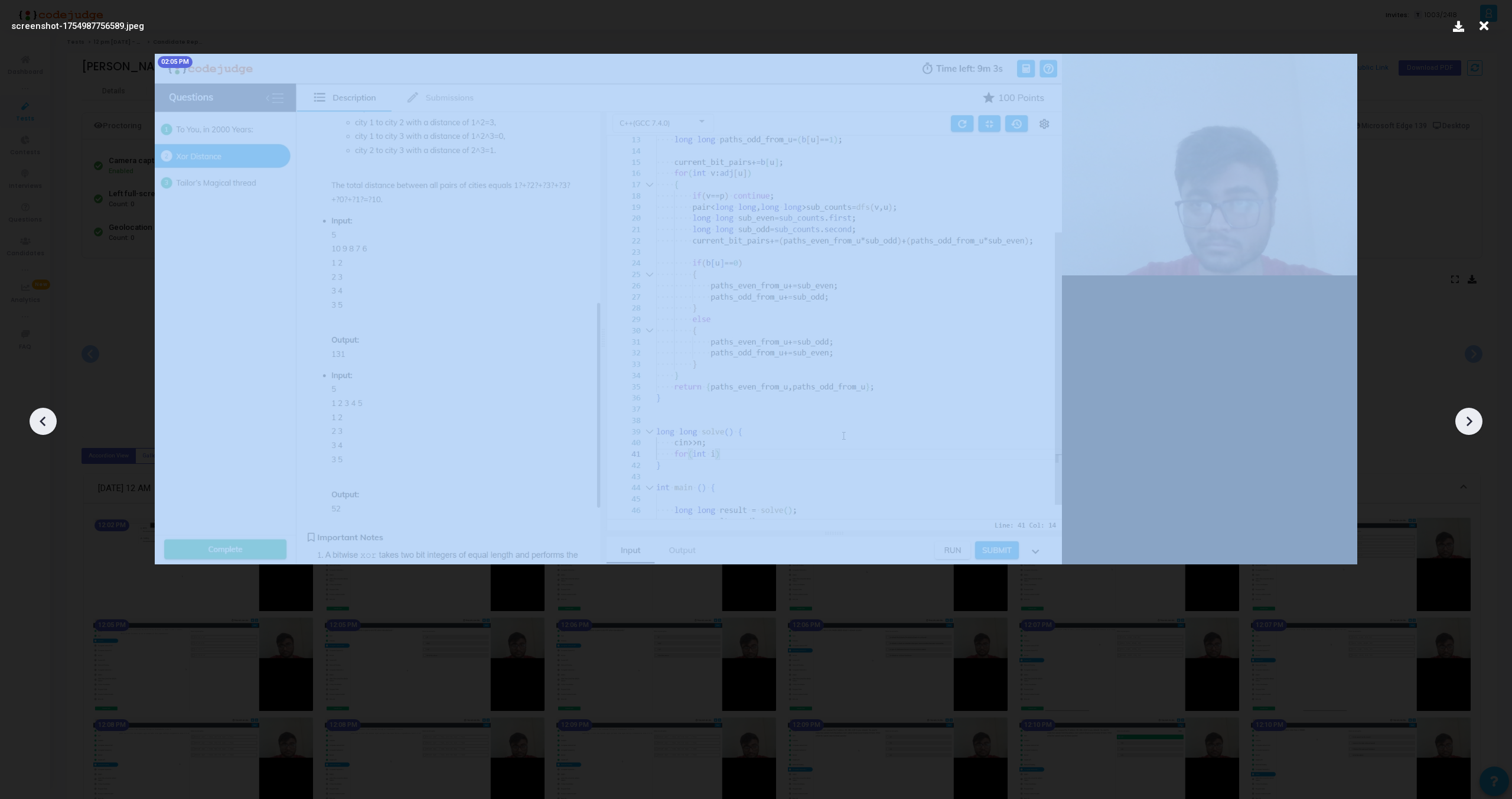
click at [1469, 425] on icon at bounding box center [1469, 421] width 18 height 18
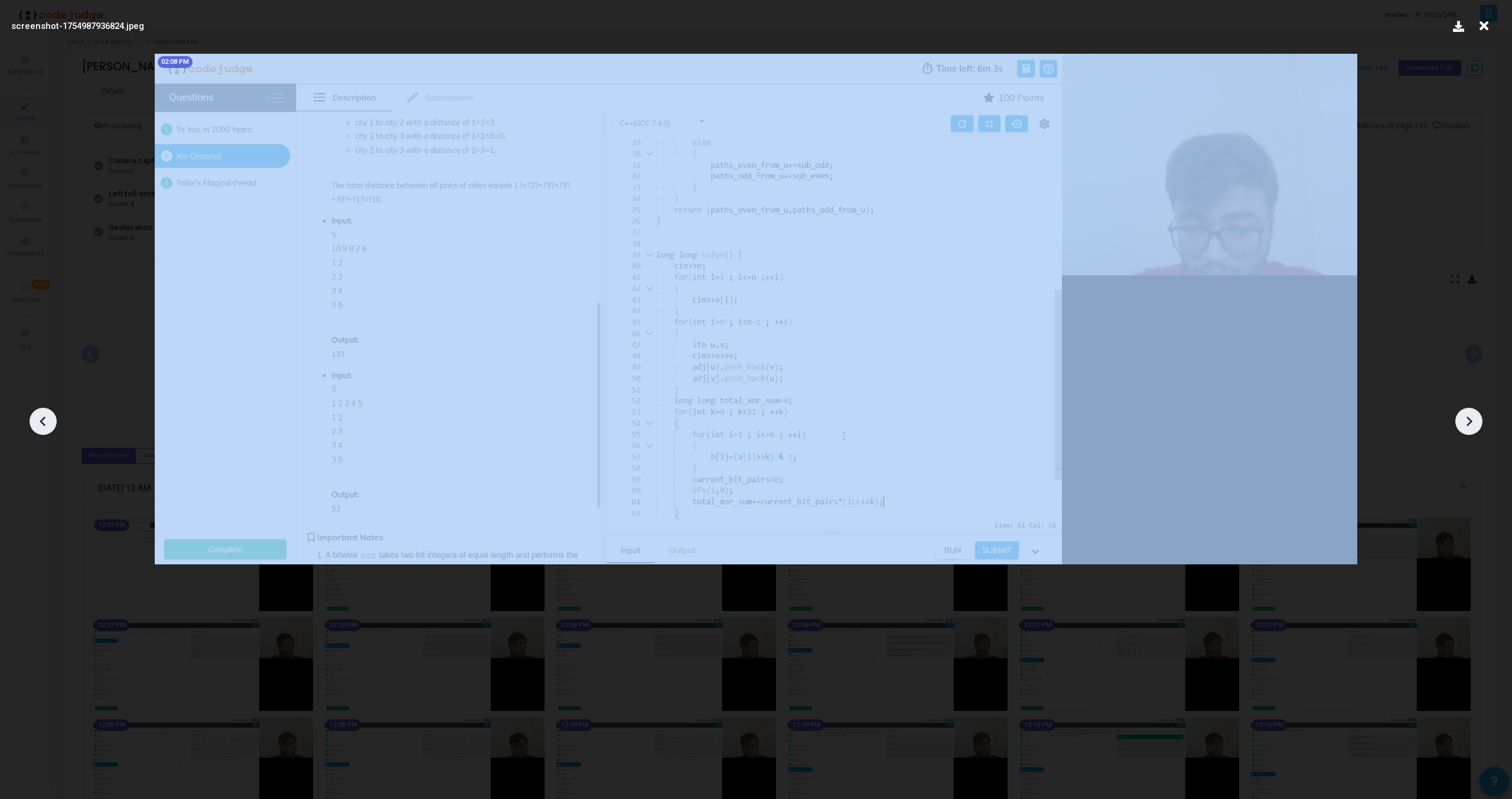
click at [1469, 425] on icon at bounding box center [1469, 421] width 18 height 18
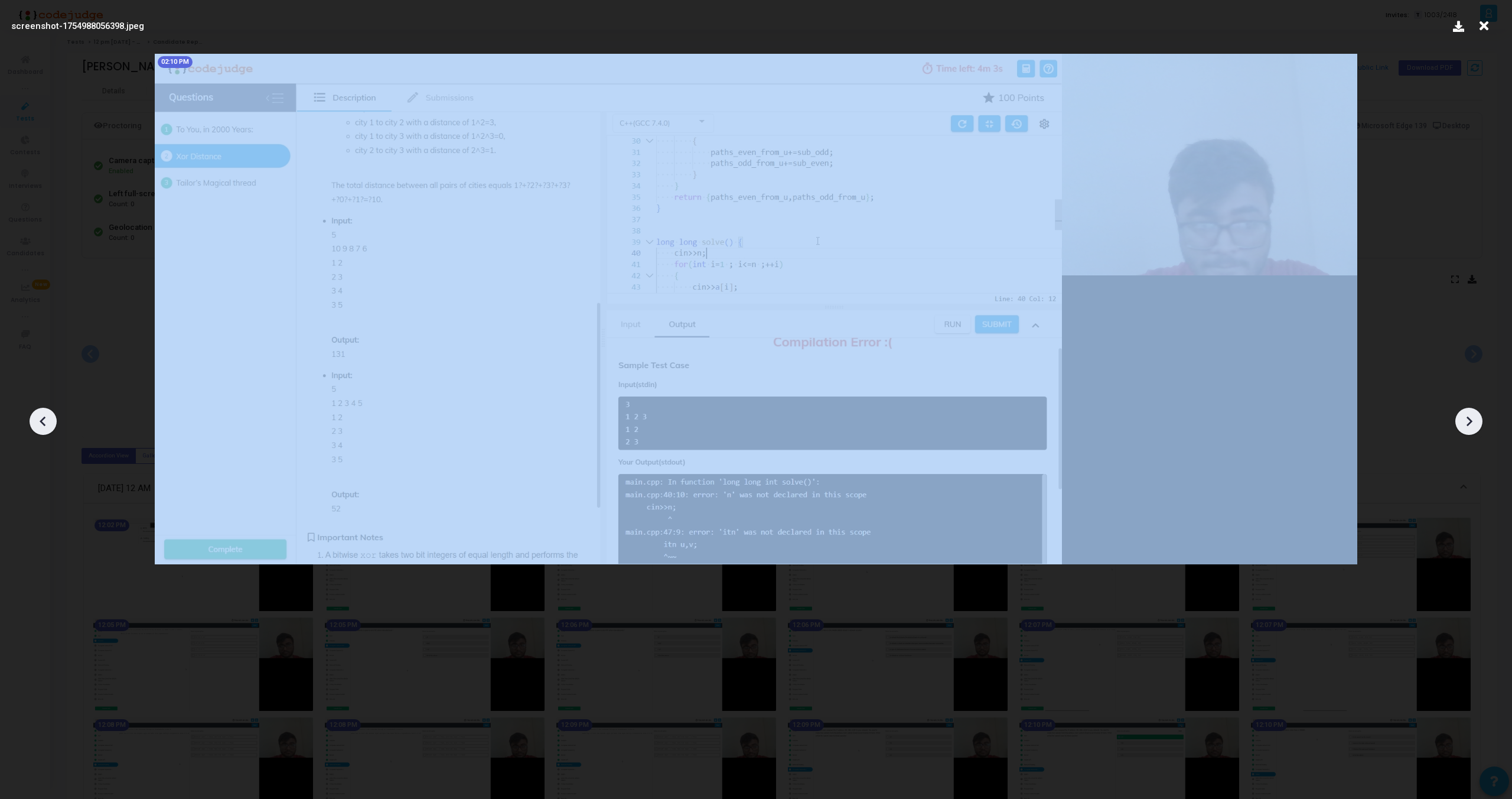
click at [1469, 425] on icon at bounding box center [1469, 421] width 18 height 18
